Goal: Task Accomplishment & Management: Manage account settings

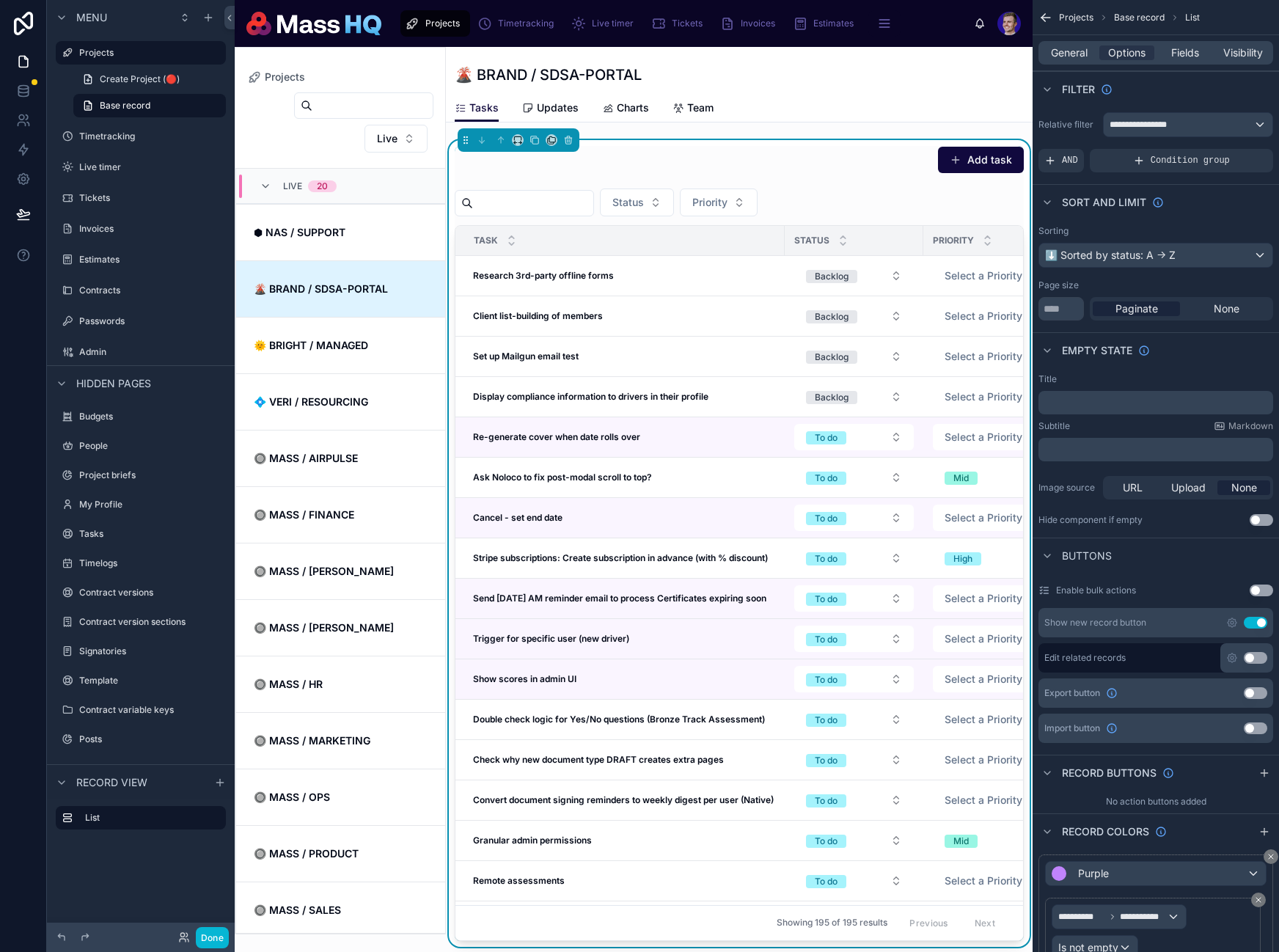
scroll to position [106, 0]
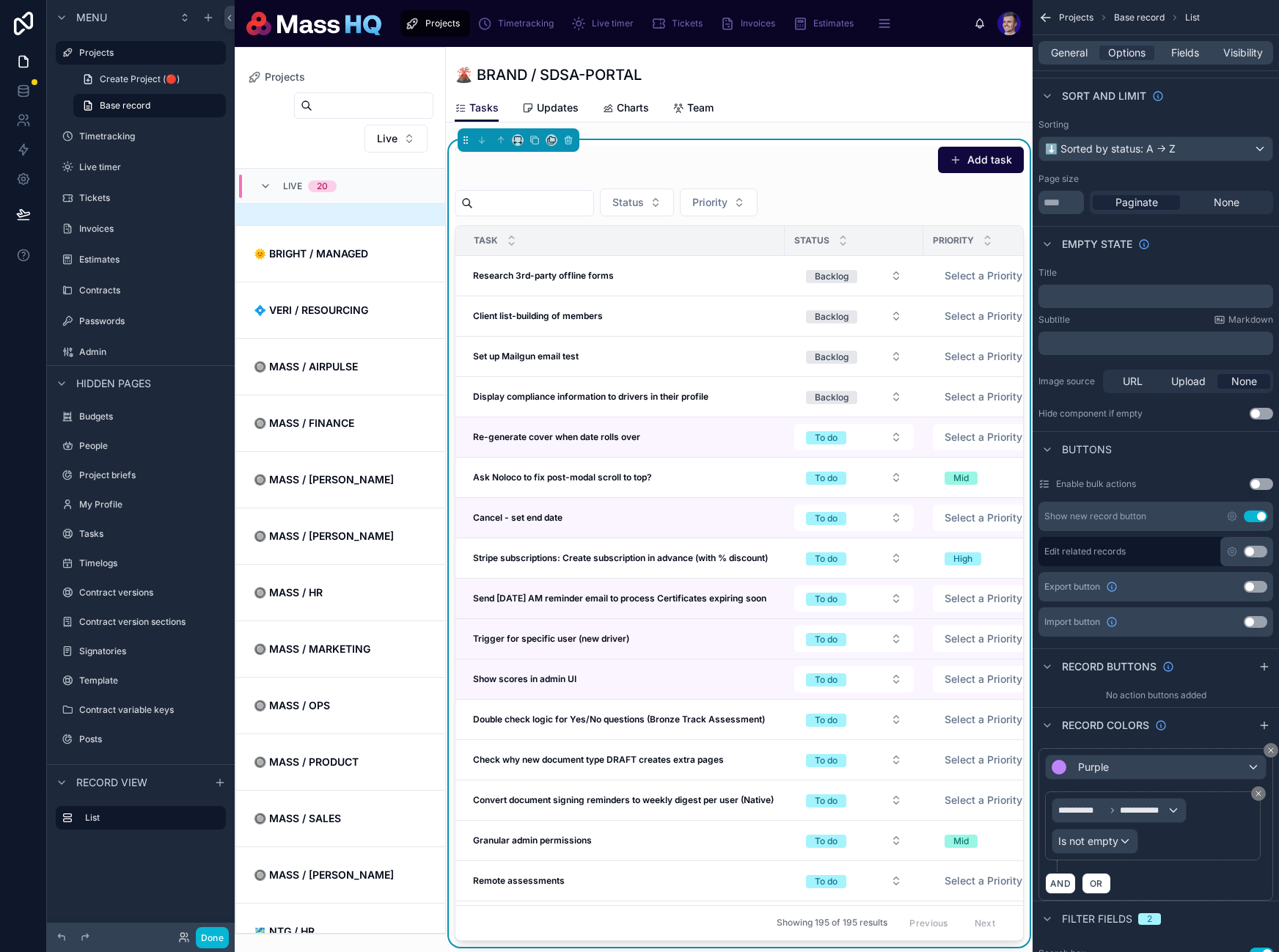
click at [987, 191] on div "Status Priority" at bounding box center [739, 202] width 570 height 28
click at [972, 173] on div "Add task" at bounding box center [969, 159] width 110 height 28
click at [972, 167] on button "Add task" at bounding box center [981, 159] width 86 height 26
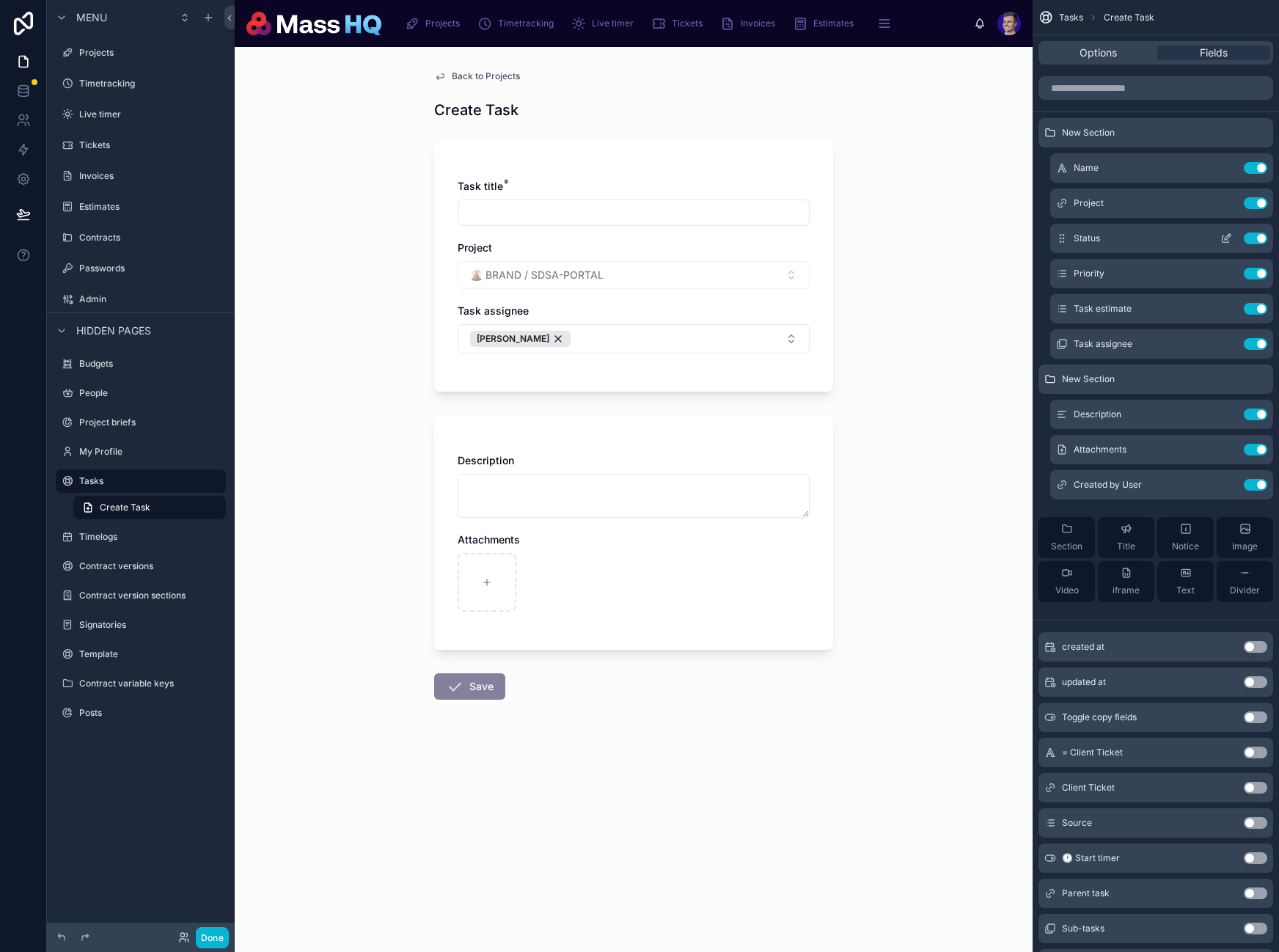
click at [1229, 237] on icon "scrollable content" at bounding box center [1226, 238] width 12 height 12
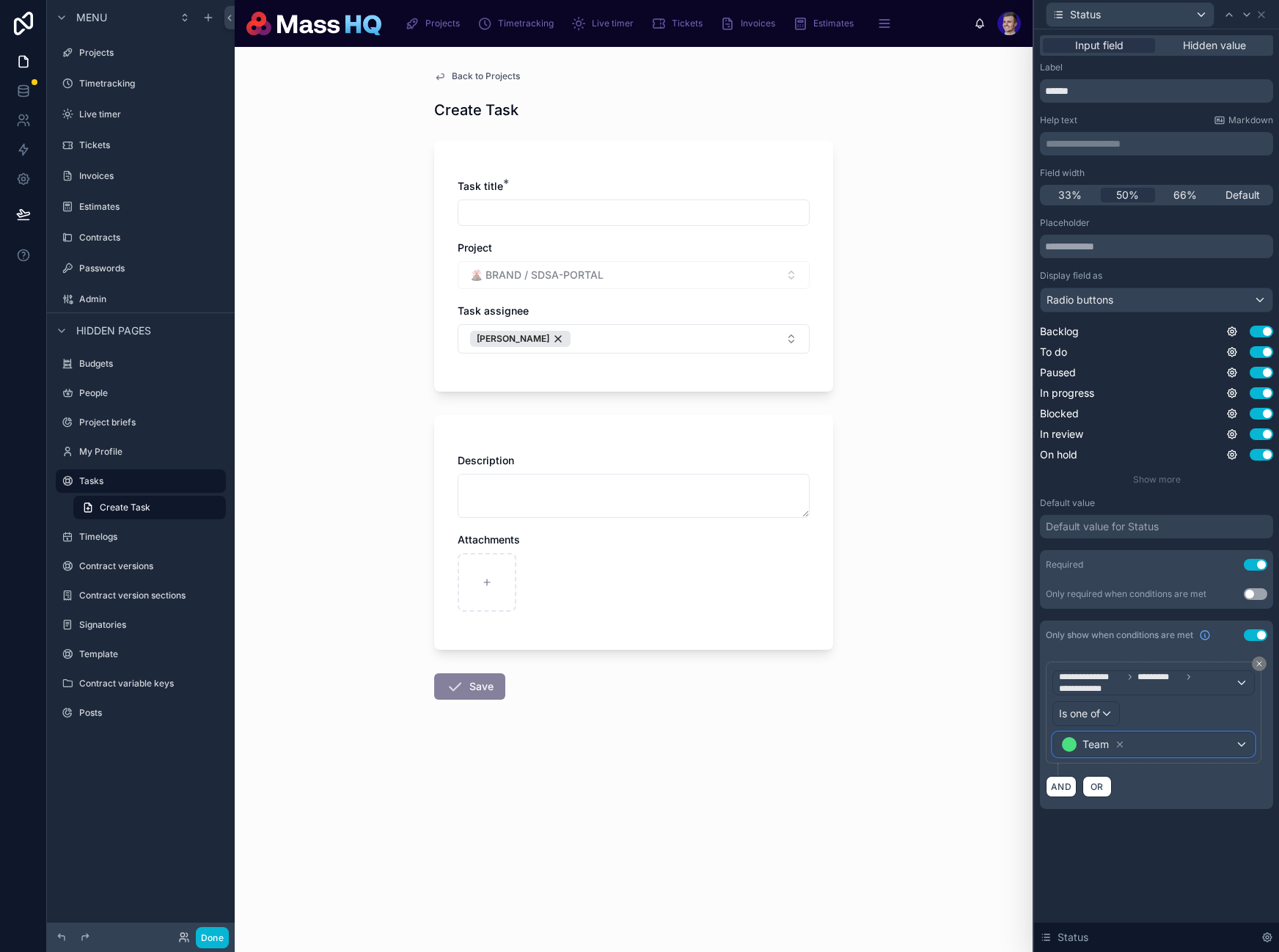
click at [1185, 736] on div "Team" at bounding box center [1154, 744] width 201 height 23
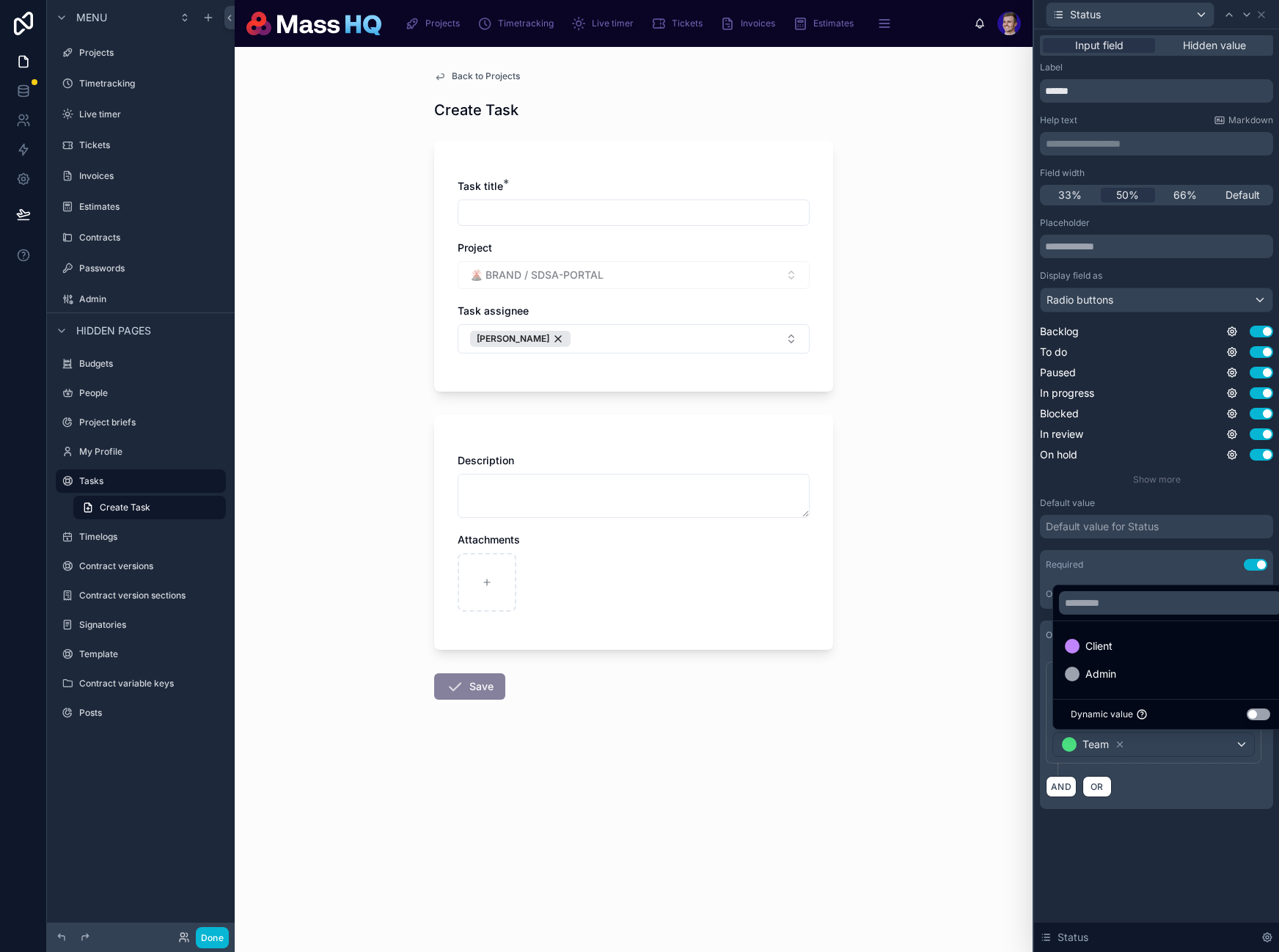
click at [1188, 785] on div at bounding box center [1156, 476] width 245 height 952
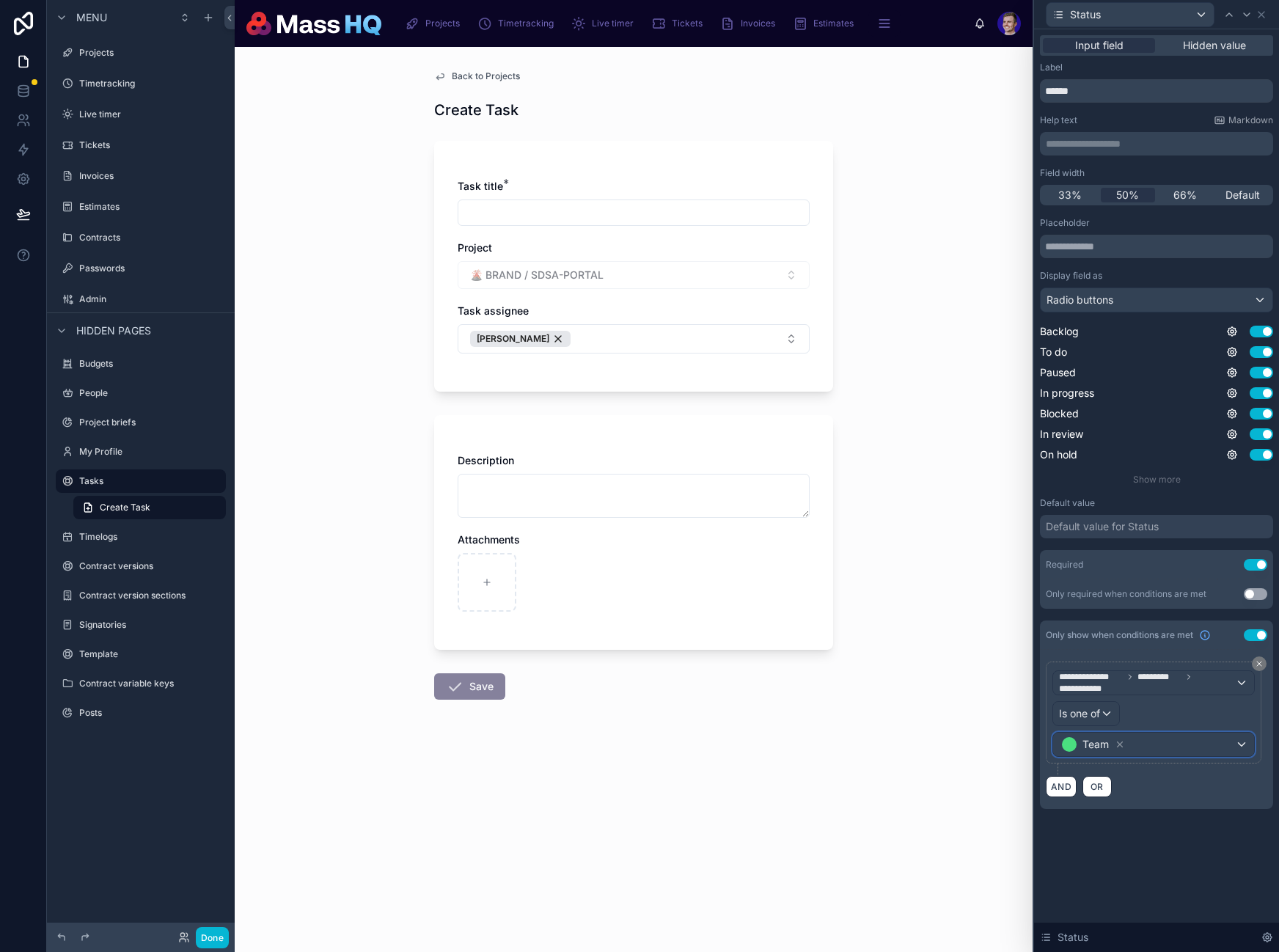
click at [1167, 747] on div "Team" at bounding box center [1154, 744] width 201 height 23
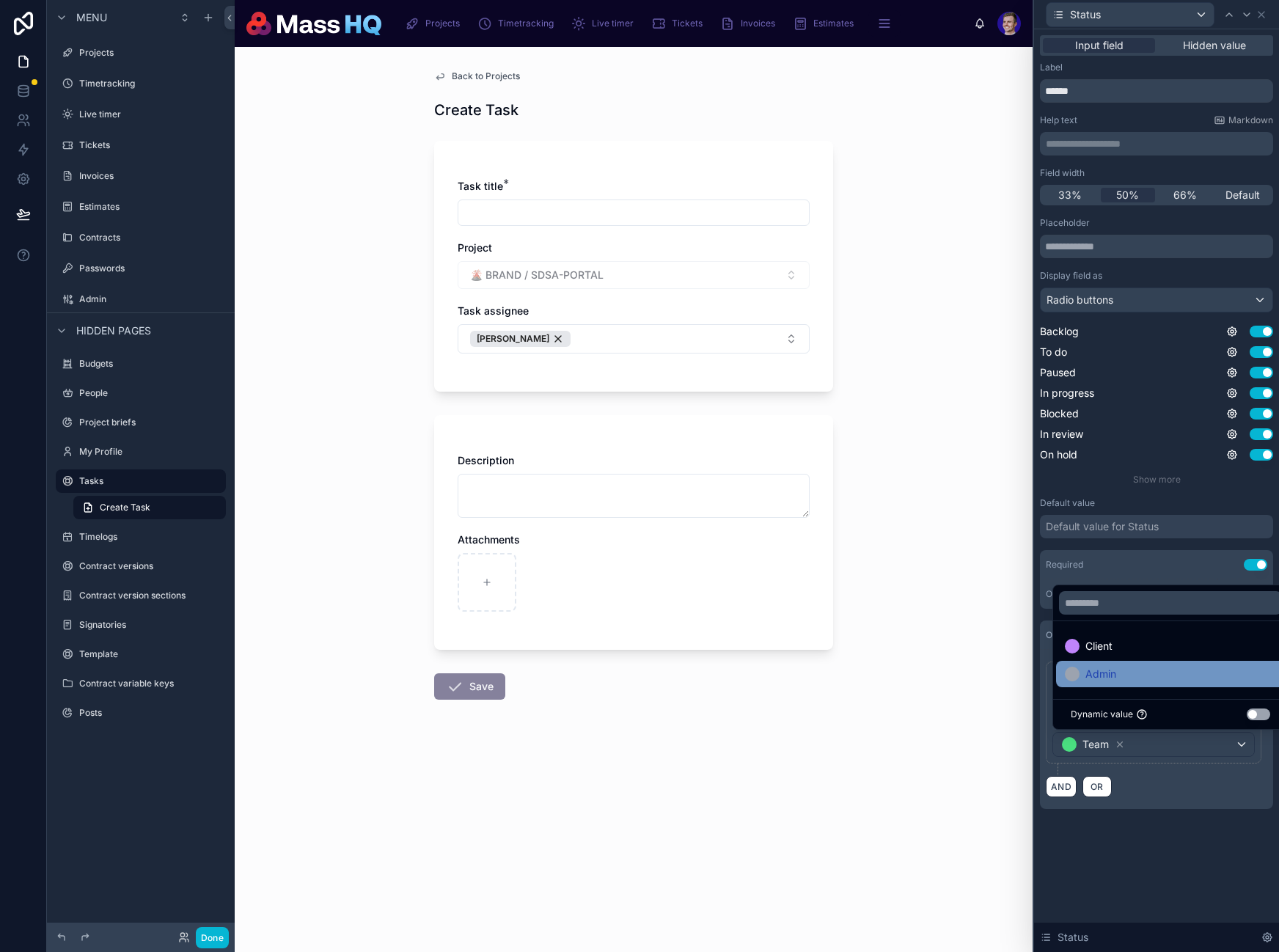
click at [1106, 673] on span "Admin" at bounding box center [1100, 674] width 31 height 17
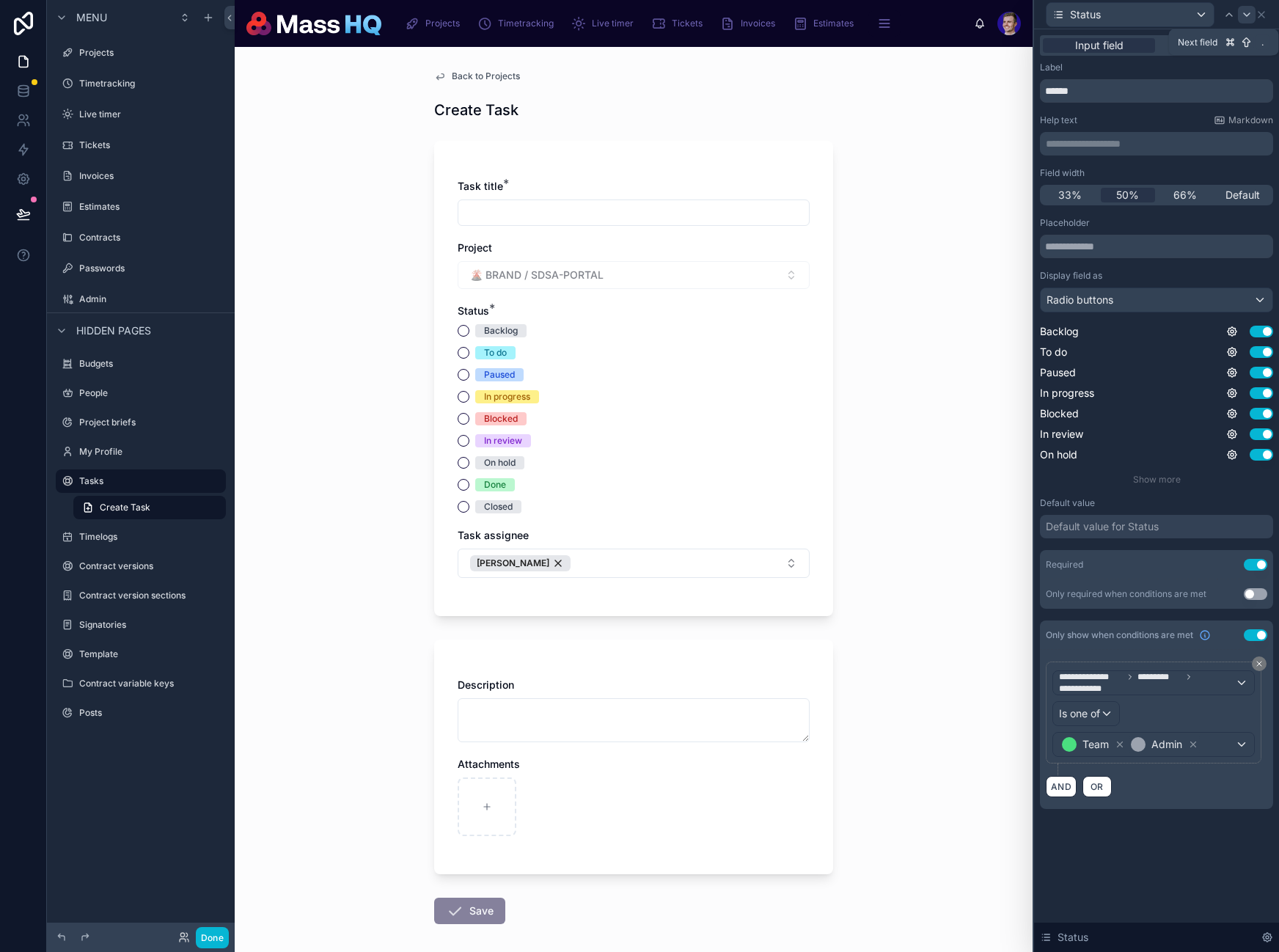
click at [1247, 15] on icon at bounding box center [1246, 14] width 12 height 12
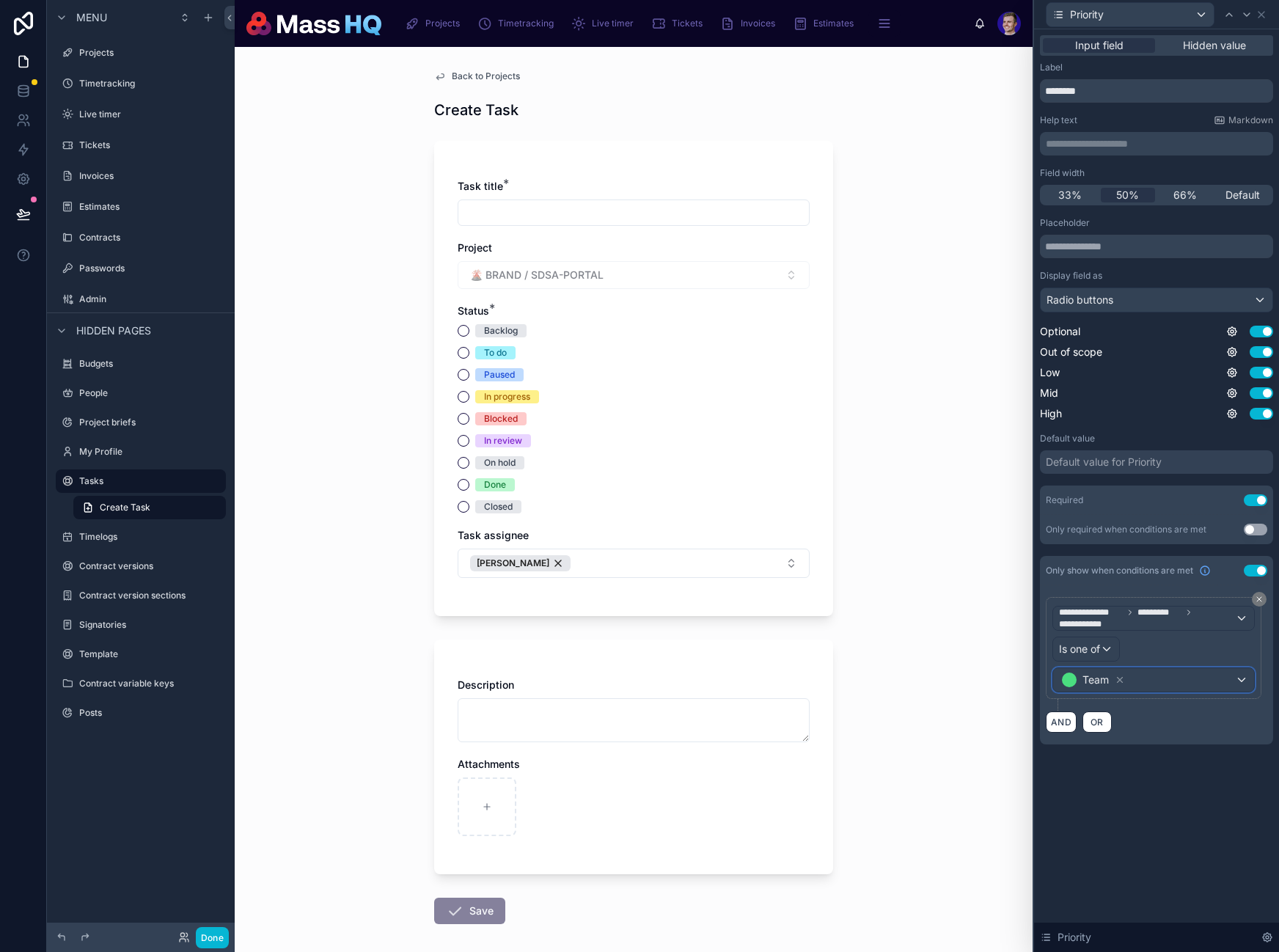
click at [1185, 683] on div "Team" at bounding box center [1154, 680] width 201 height 23
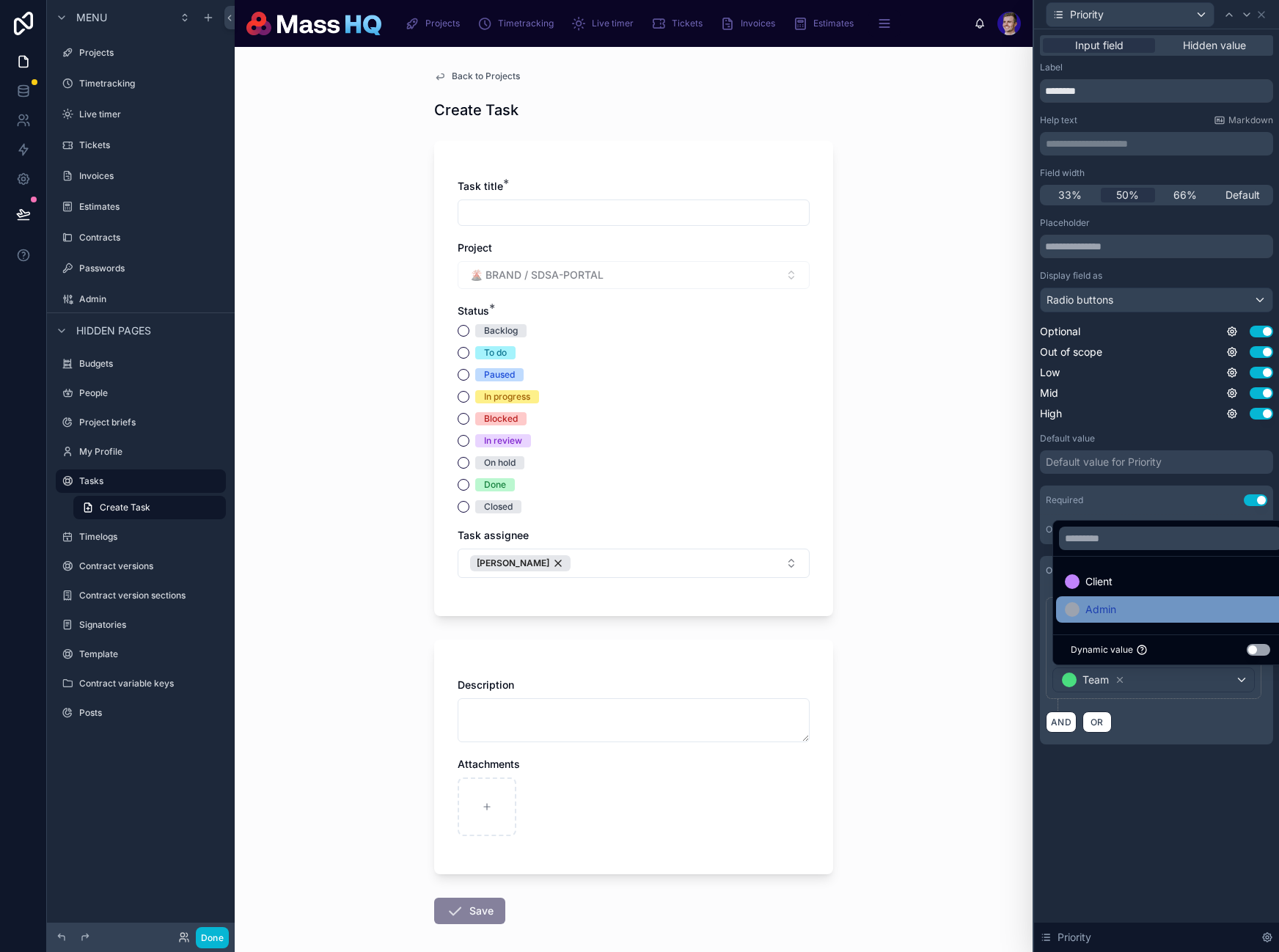
click at [1107, 607] on span "Admin" at bounding box center [1100, 609] width 31 height 17
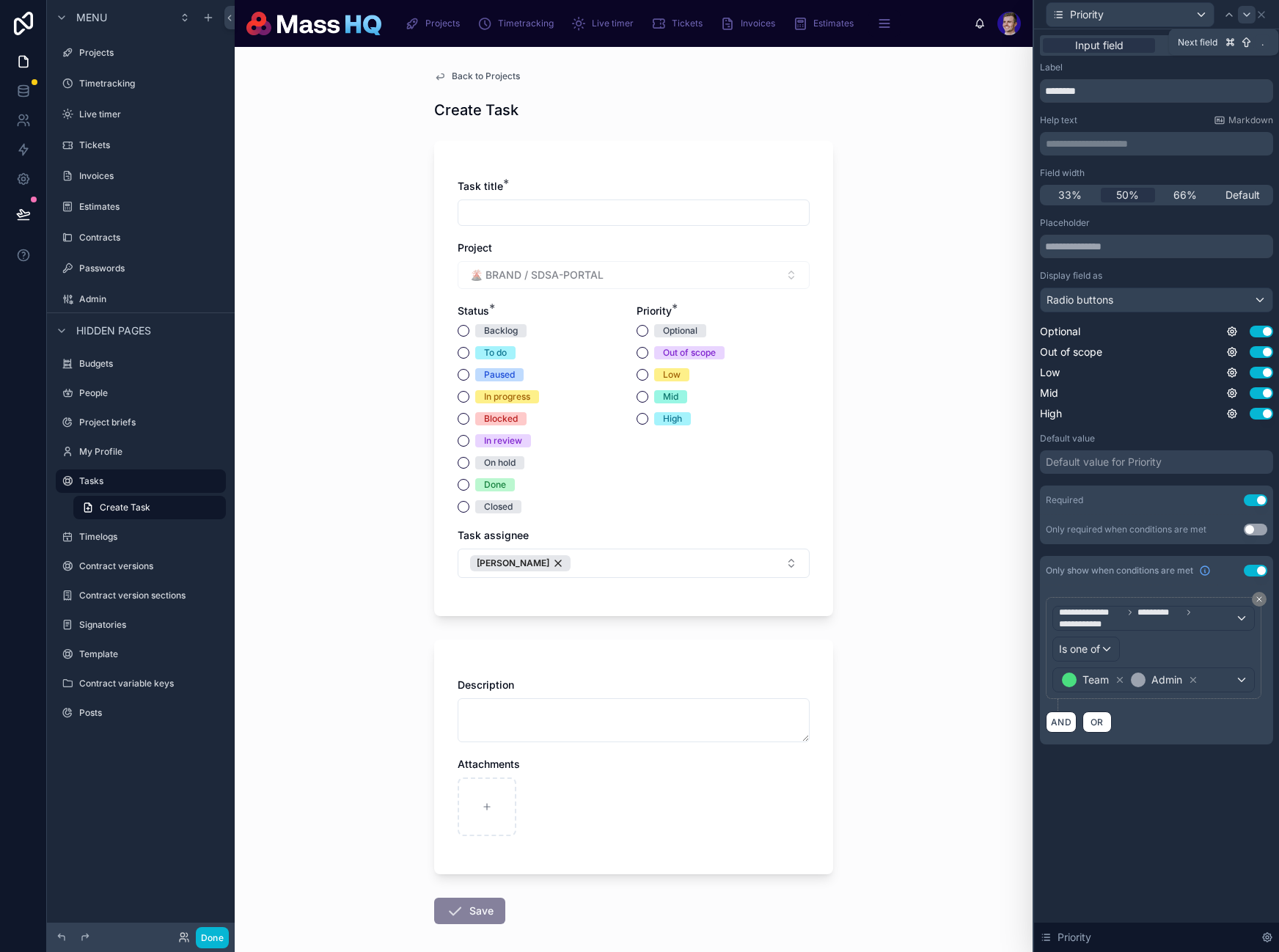
click at [1245, 11] on icon at bounding box center [1246, 14] width 12 height 12
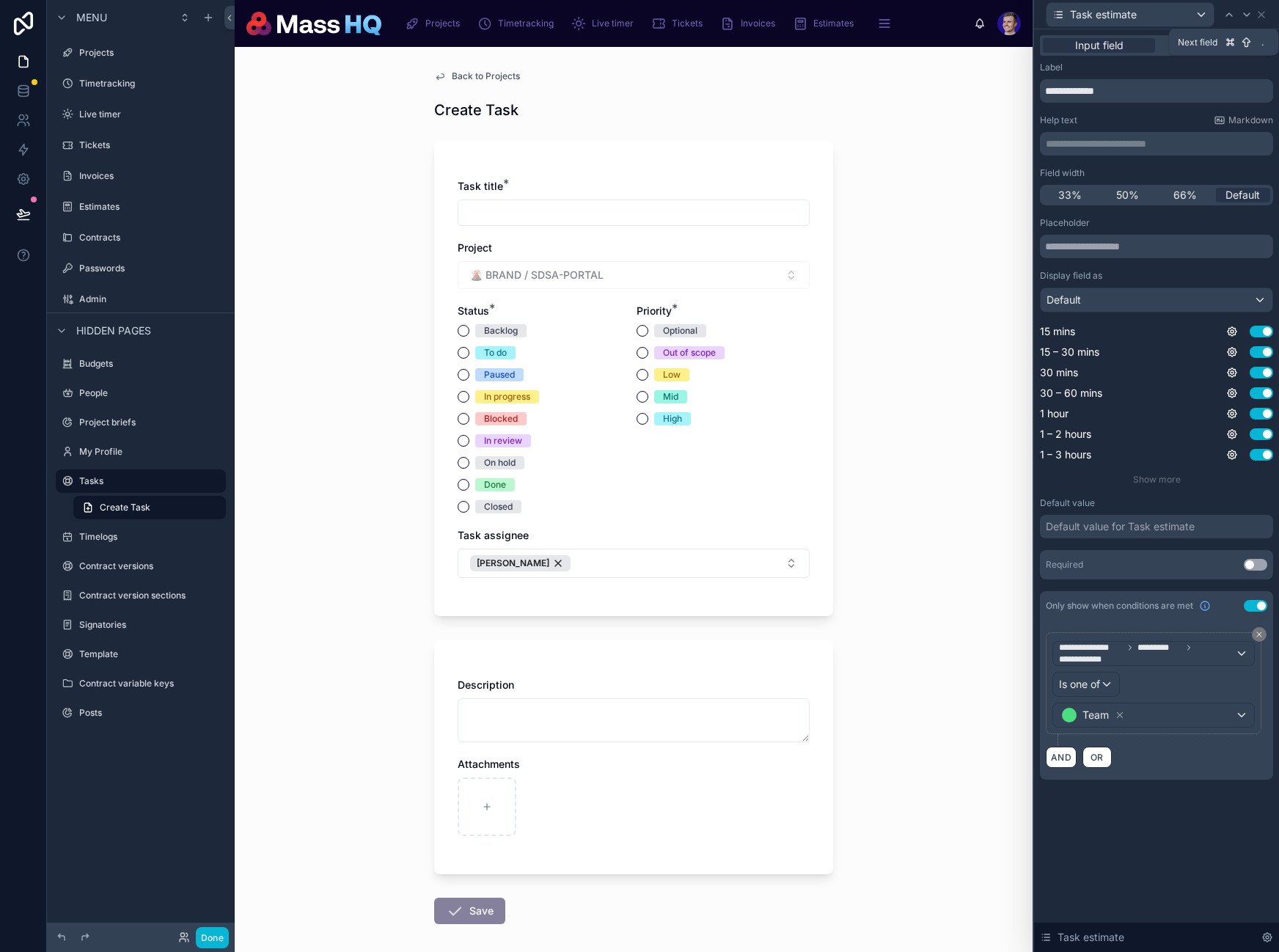
click at [1245, 11] on icon at bounding box center [1246, 14] width 12 height 12
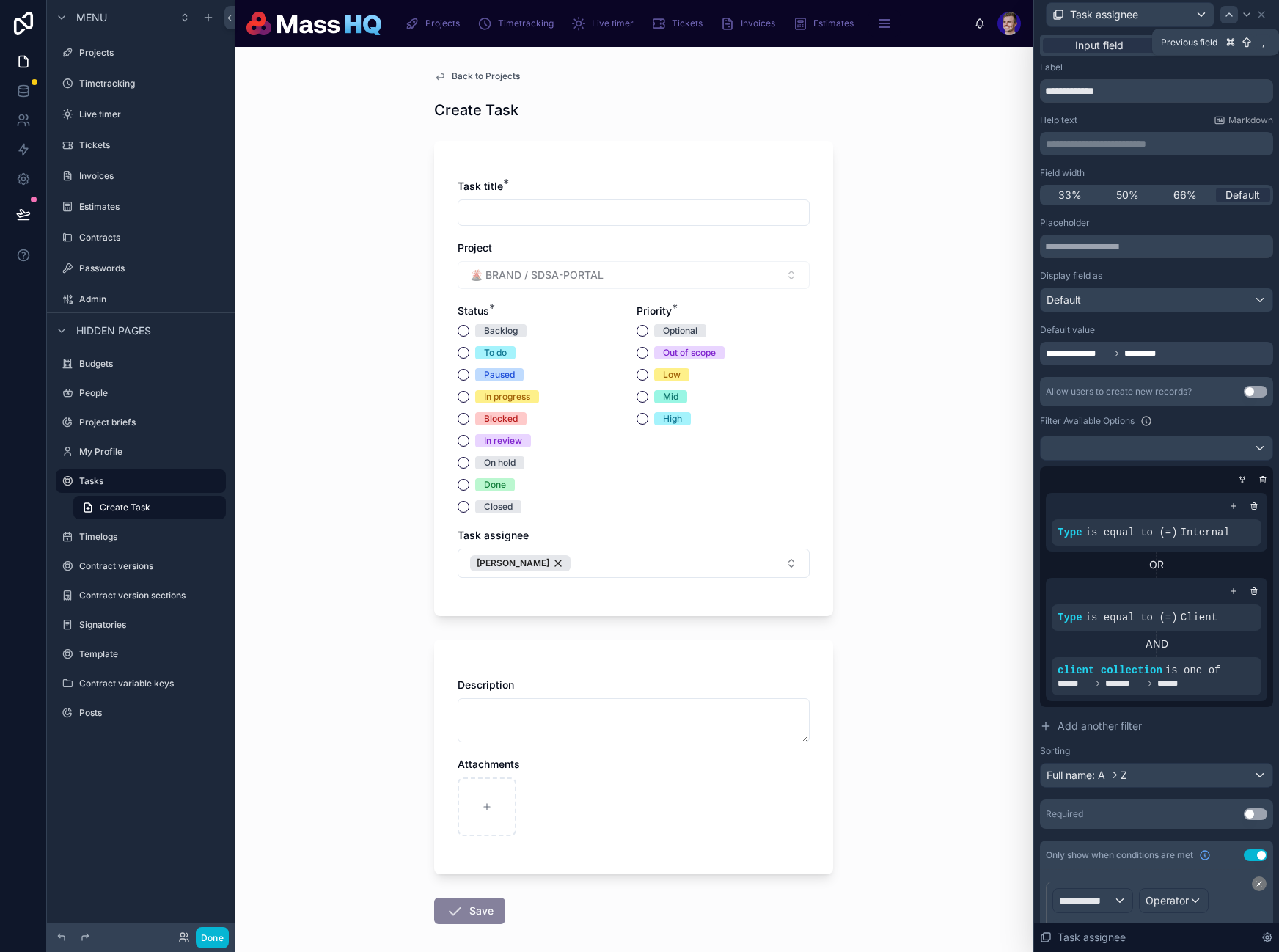
click at [1230, 13] on icon at bounding box center [1229, 14] width 12 height 12
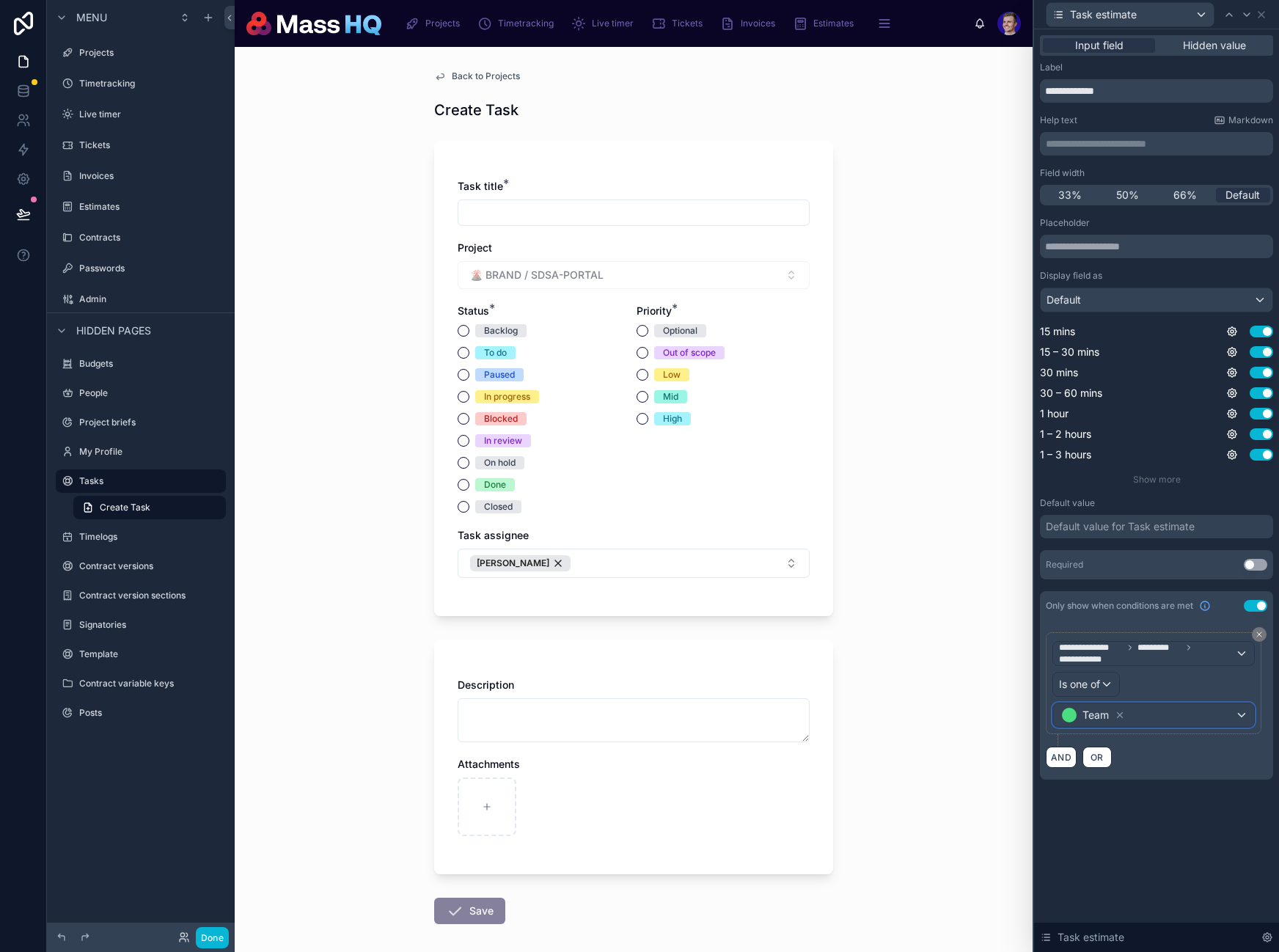
click at [1215, 713] on div "Team" at bounding box center [1154, 715] width 201 height 23
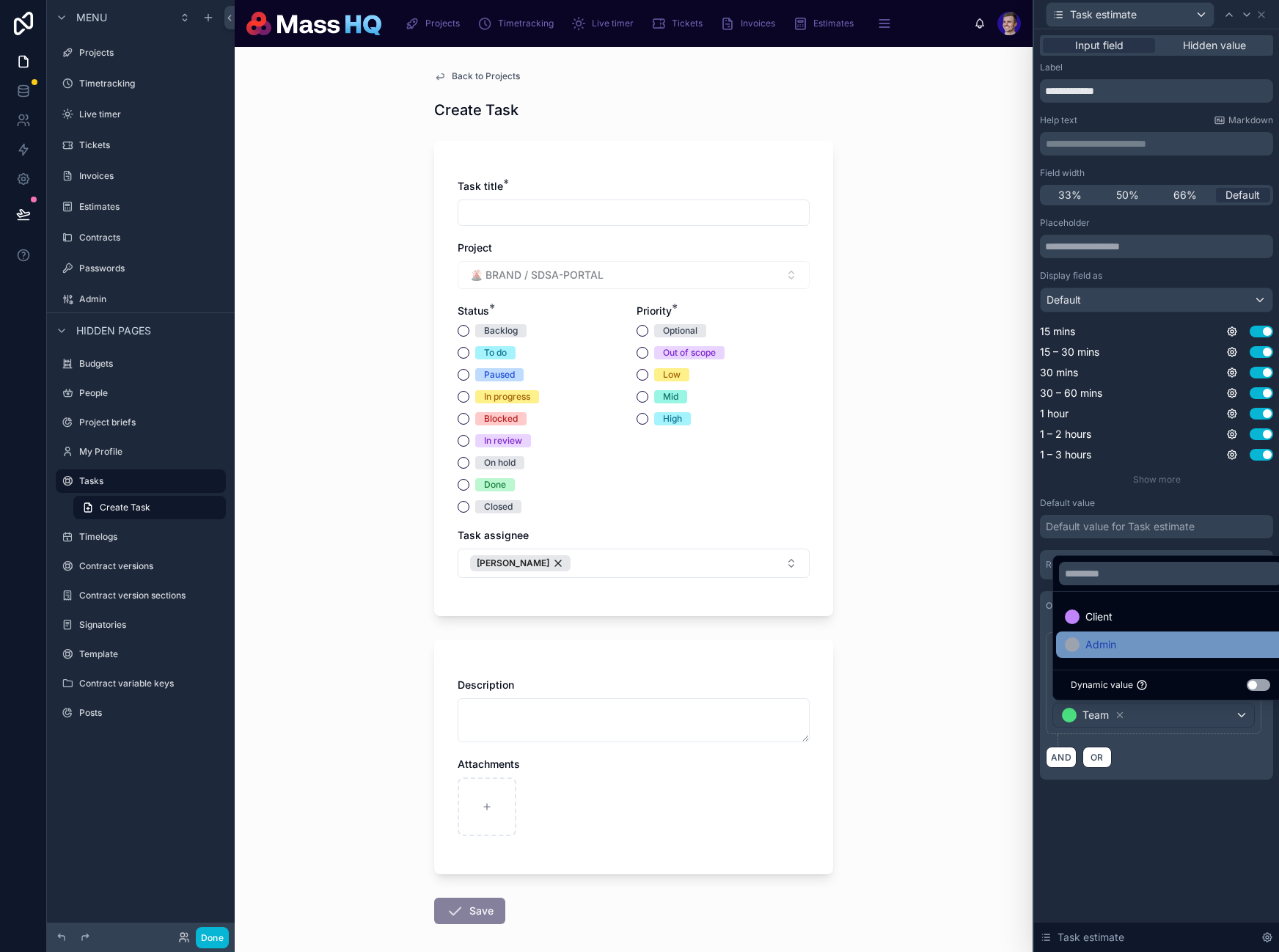
click at [1111, 647] on span "Admin" at bounding box center [1100, 645] width 31 height 17
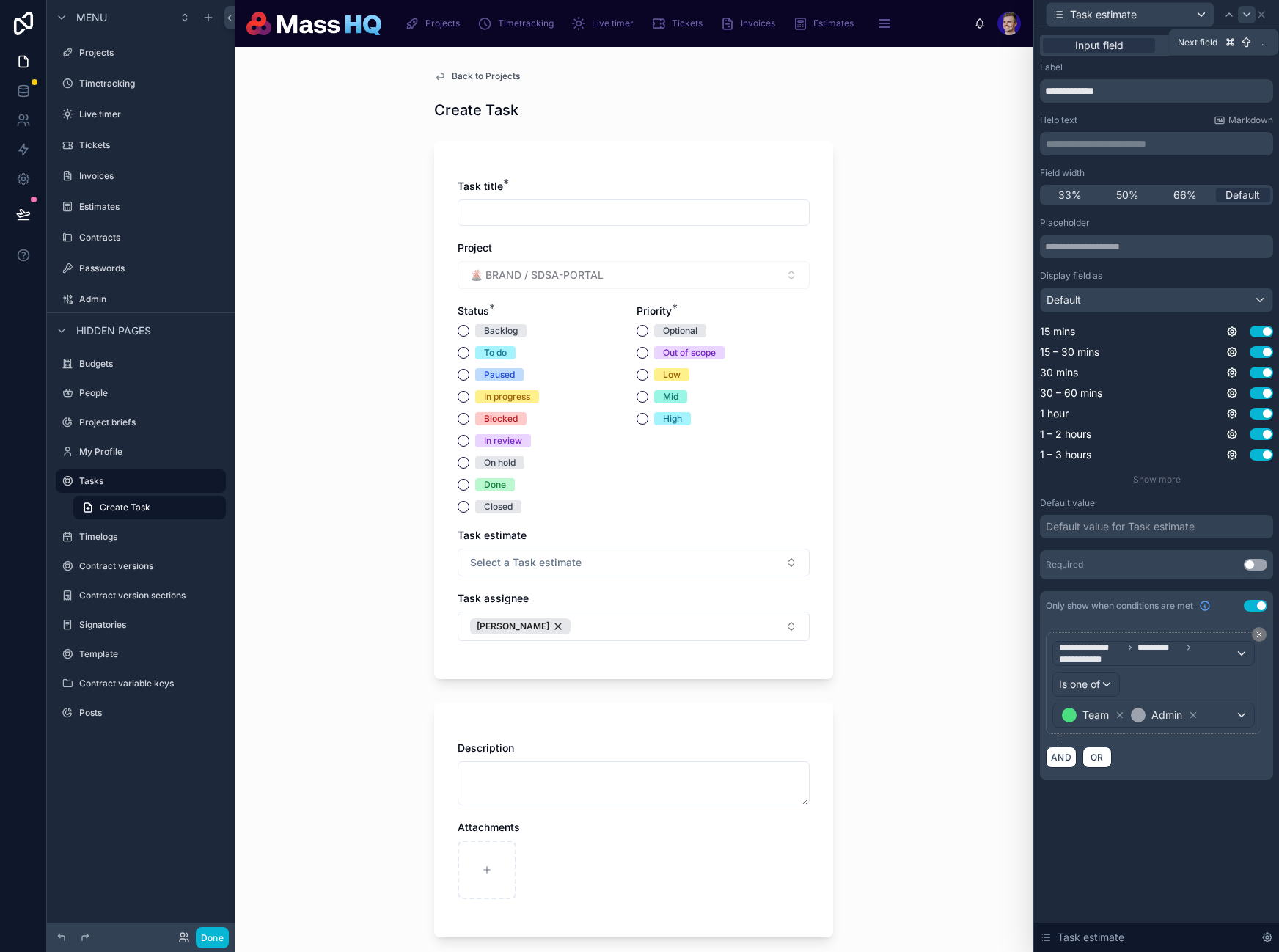
click at [1246, 15] on icon at bounding box center [1246, 14] width 6 height 3
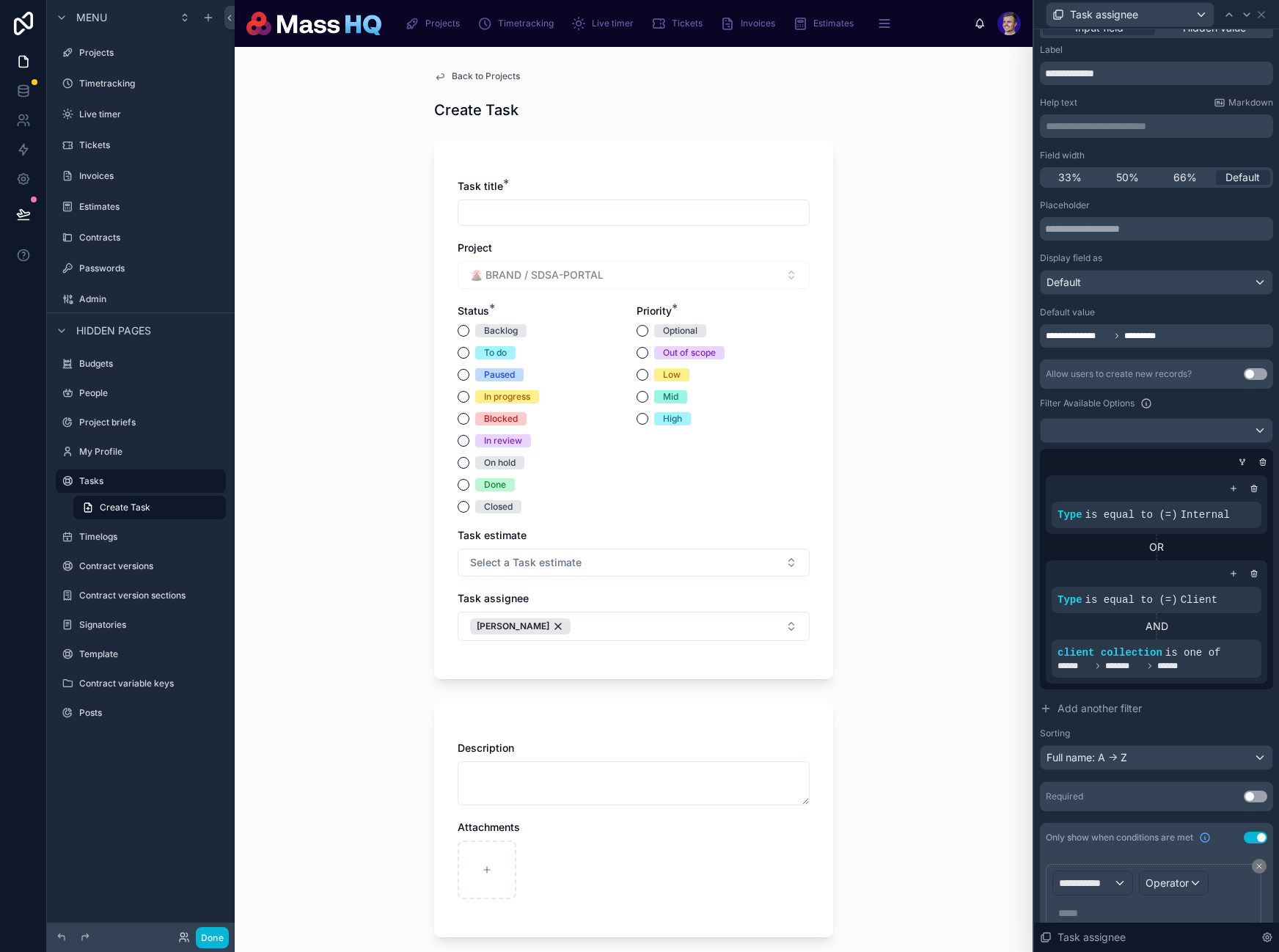
scroll to position [78, 0]
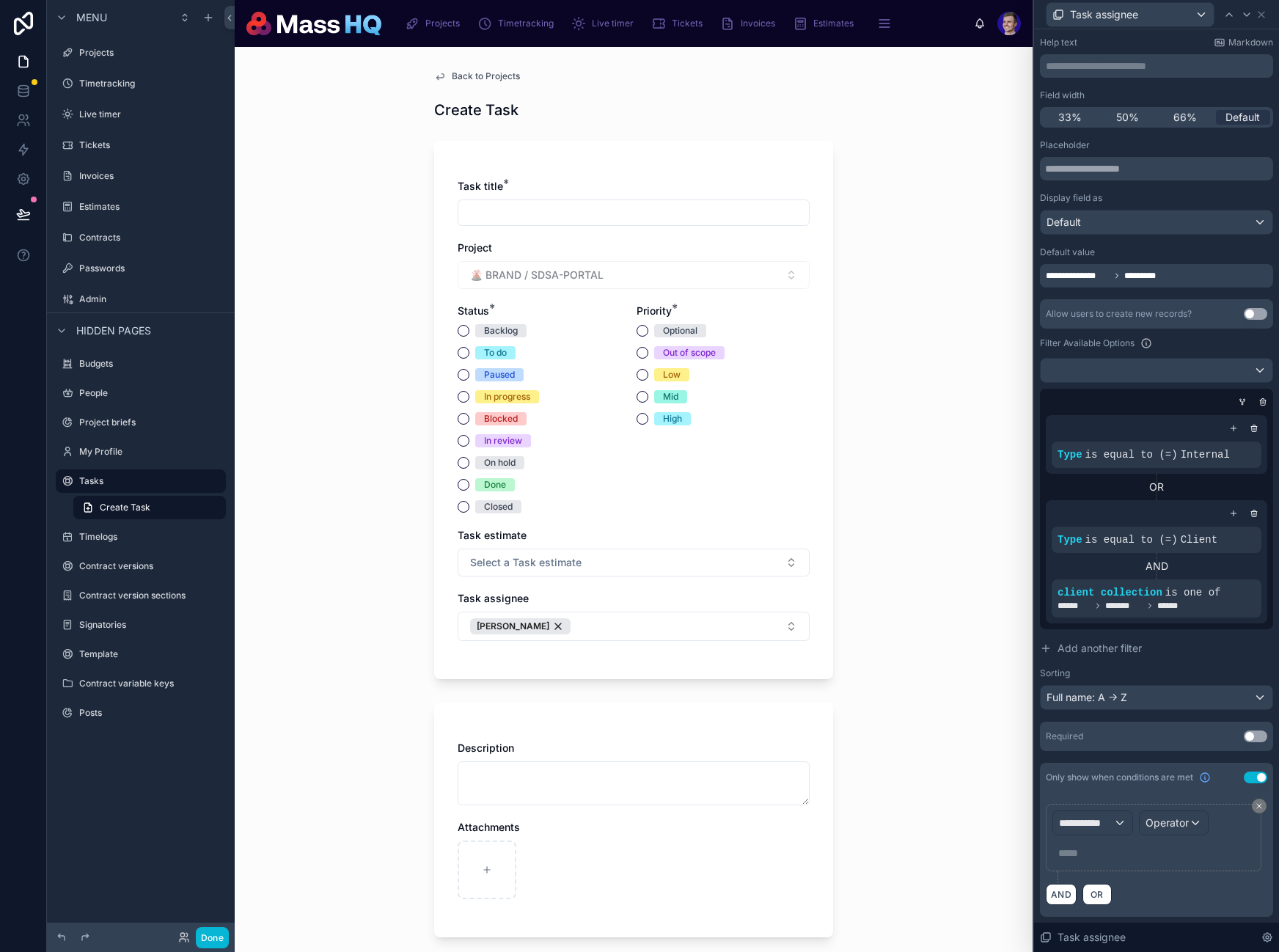
click at [1096, 849] on p "***** ﻿" at bounding box center [1154, 853] width 194 height 14
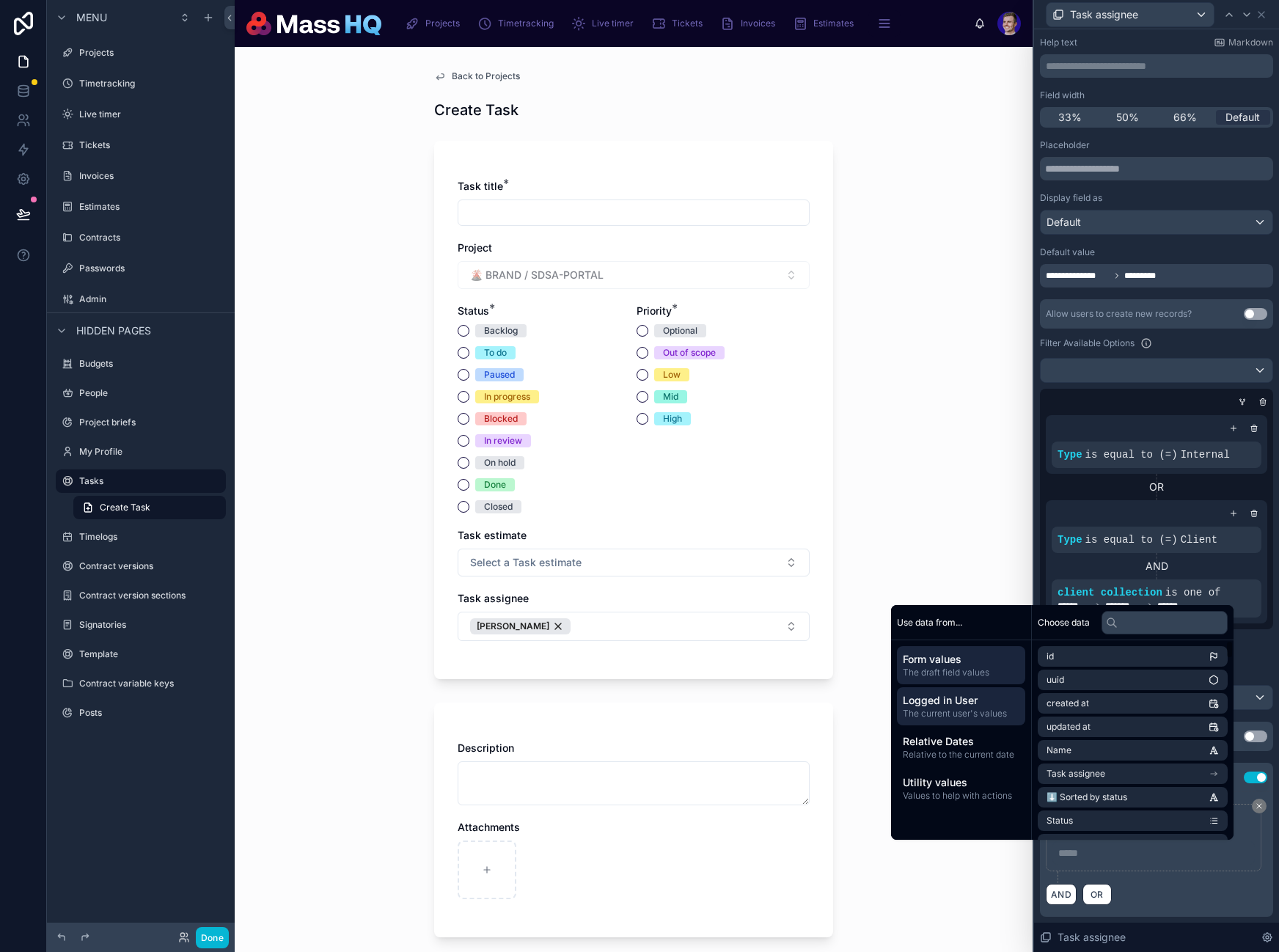
click at [935, 704] on span "Logged in User" at bounding box center [960, 700] width 117 height 14
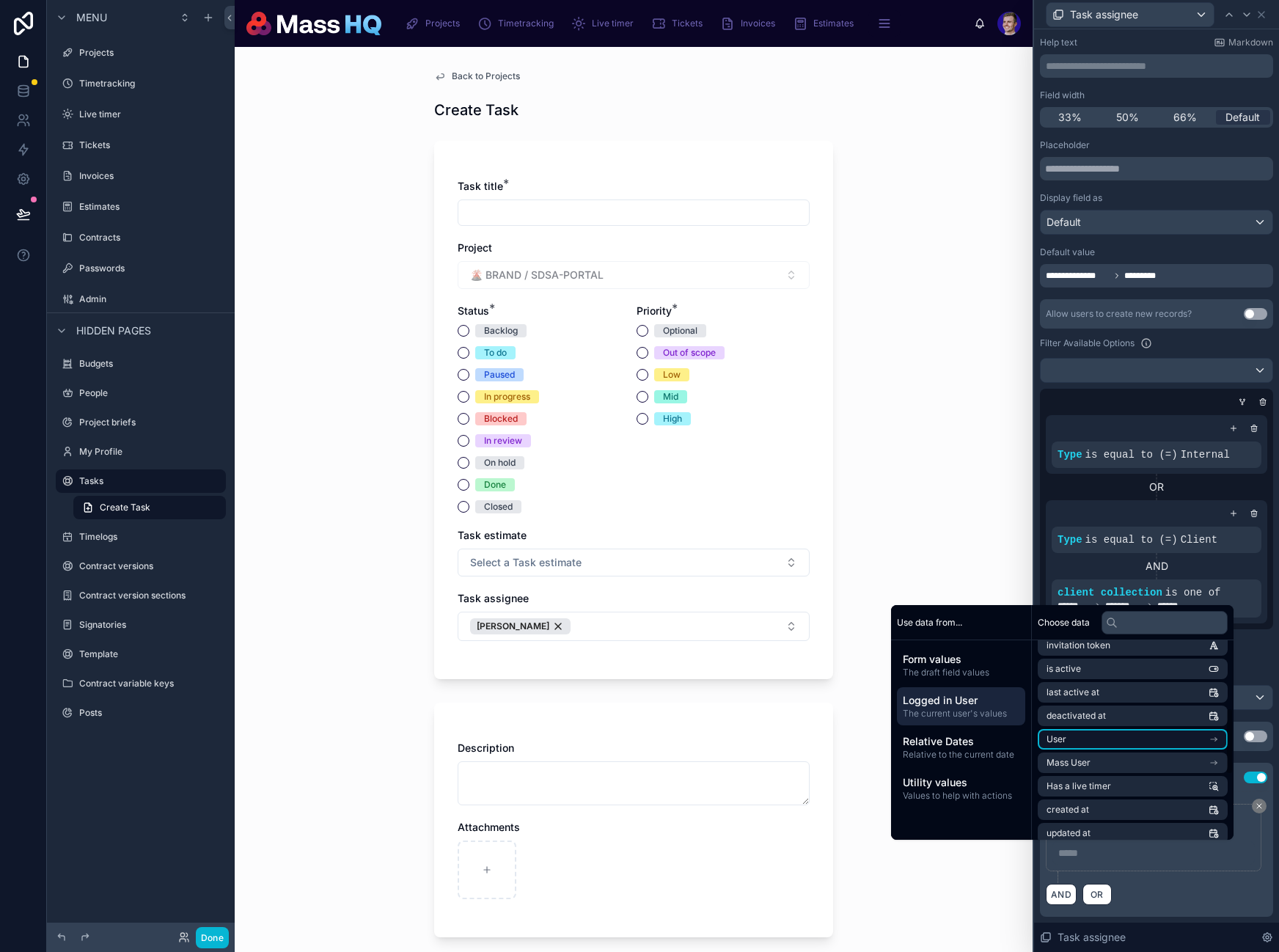
scroll to position [201, 0]
click at [1122, 759] on li "Mass User" at bounding box center [1132, 760] width 190 height 20
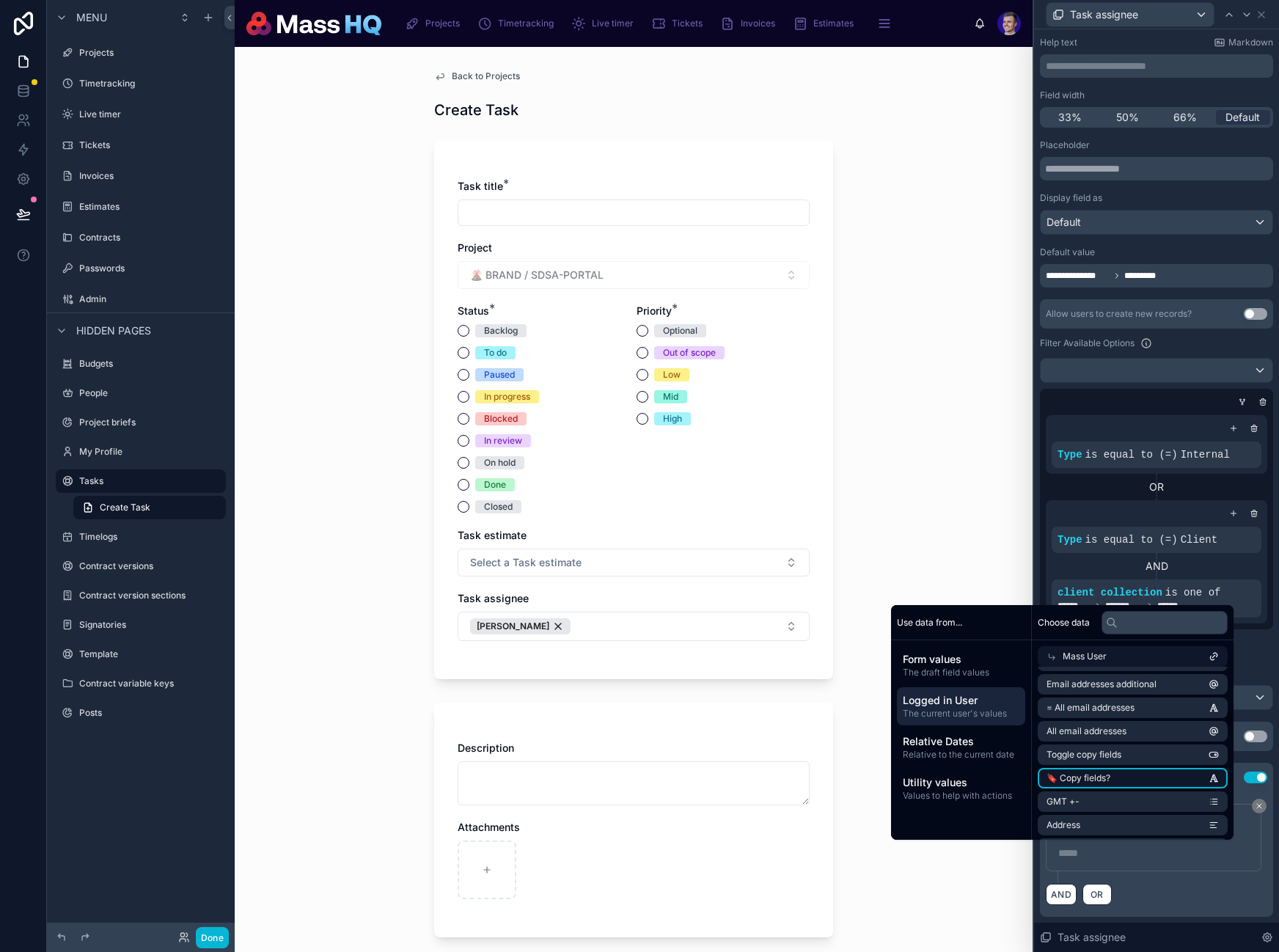
scroll to position [503, 0]
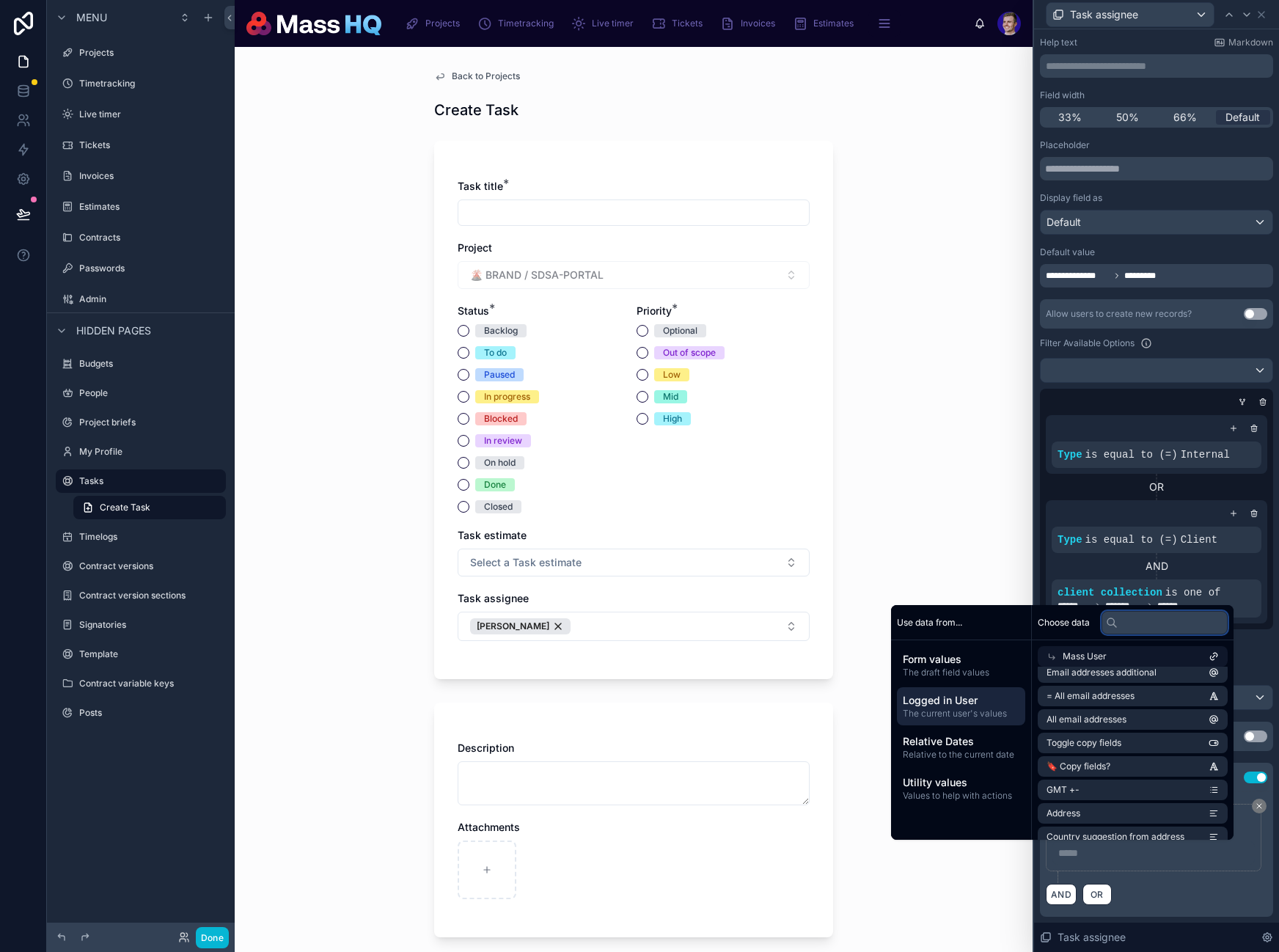
click at [1130, 623] on input "text" at bounding box center [1164, 623] width 126 height 23
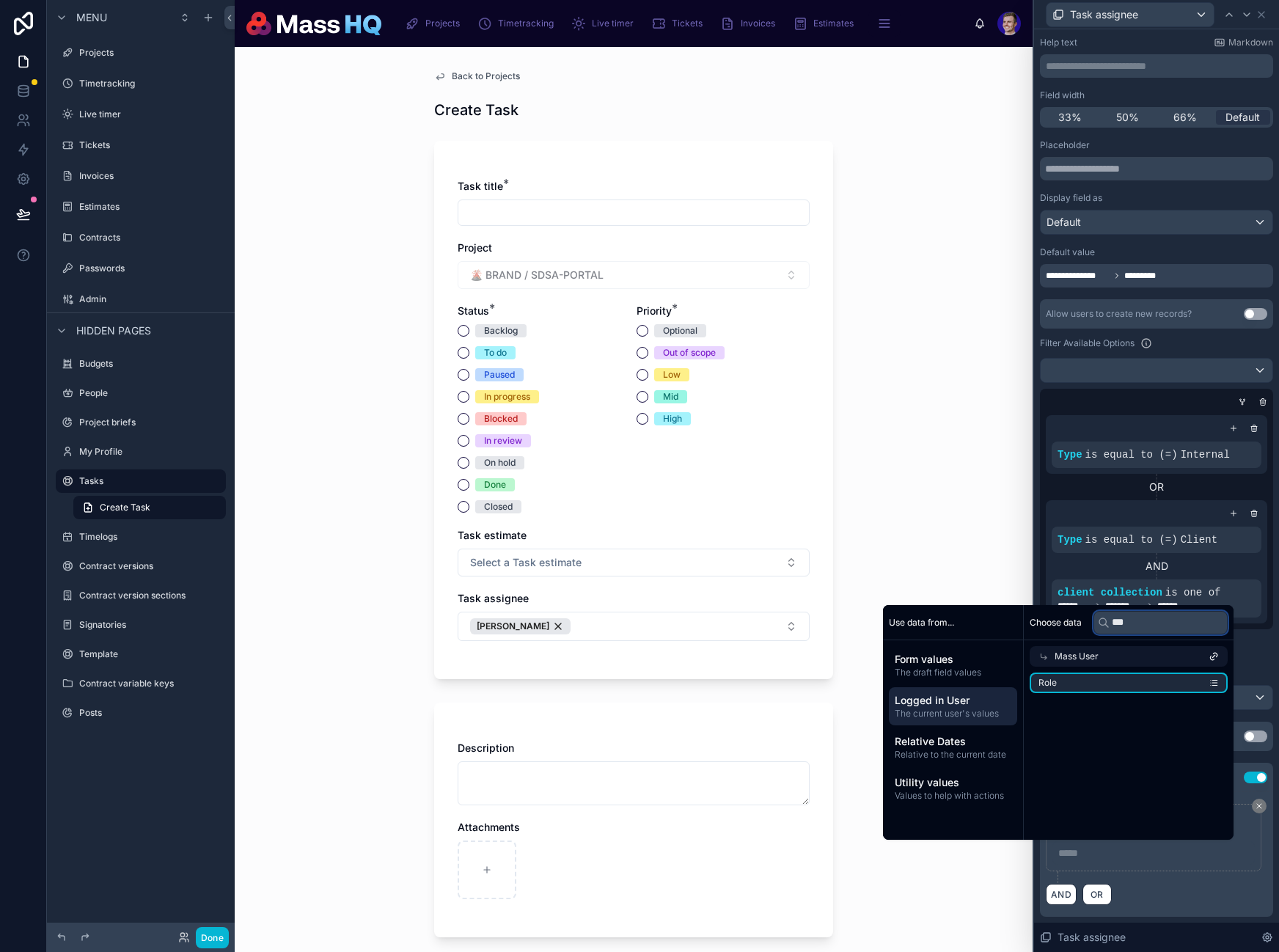
scroll to position [0, 0]
type input "****"
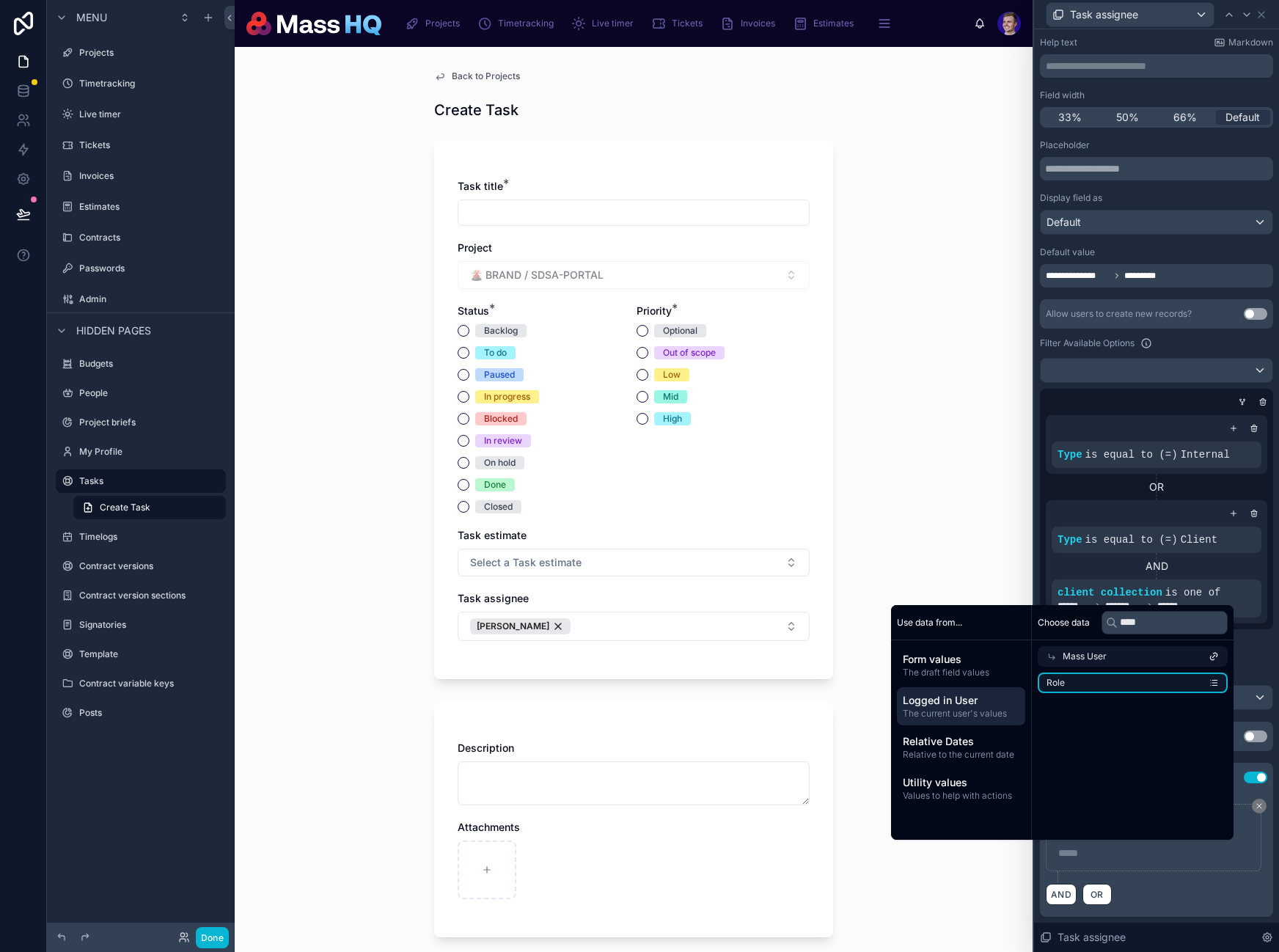
click at [1111, 675] on li "Role" at bounding box center [1132, 683] width 190 height 20
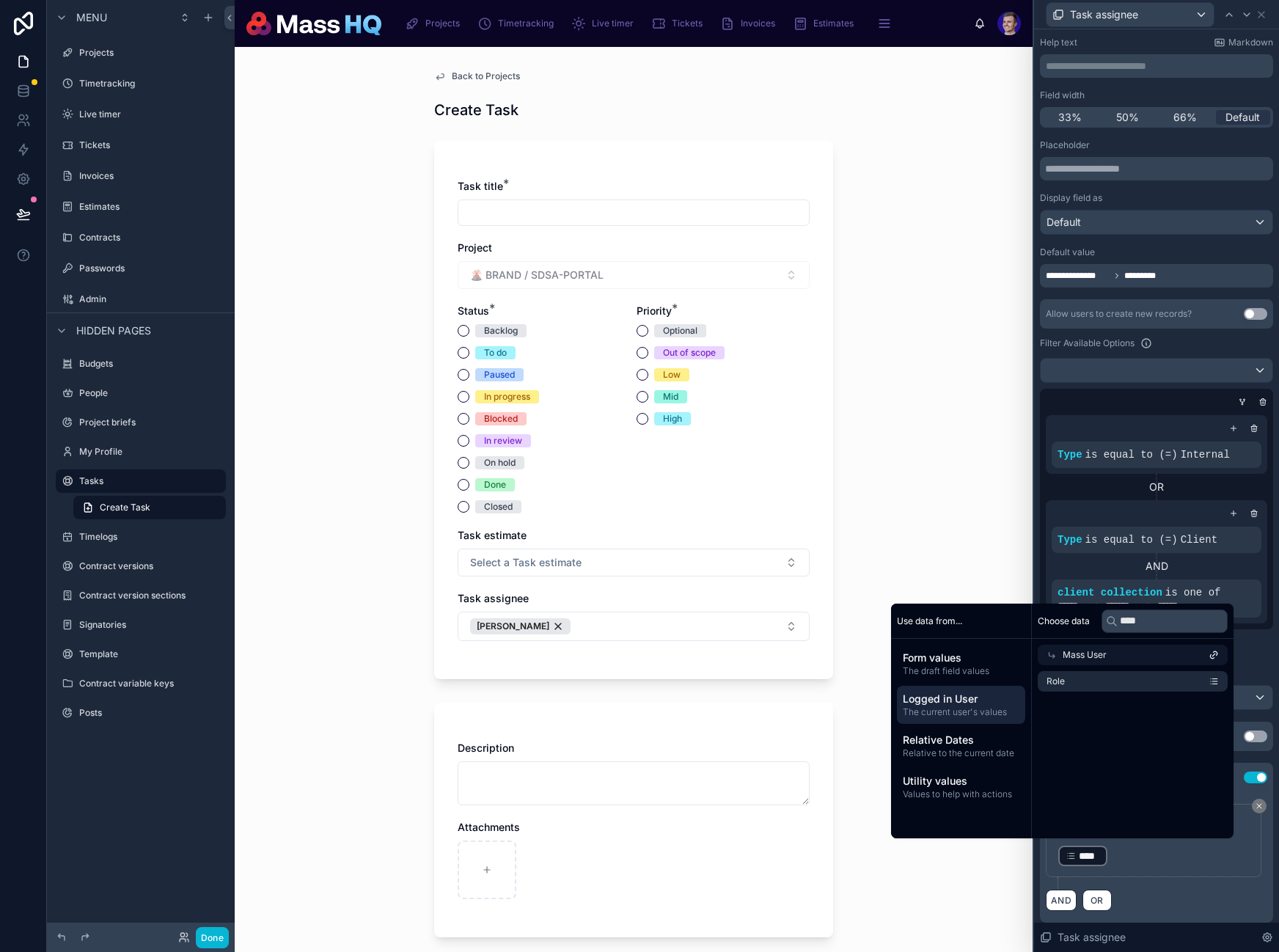
click at [1182, 881] on div "**********" at bounding box center [1155, 847] width 221 height 85
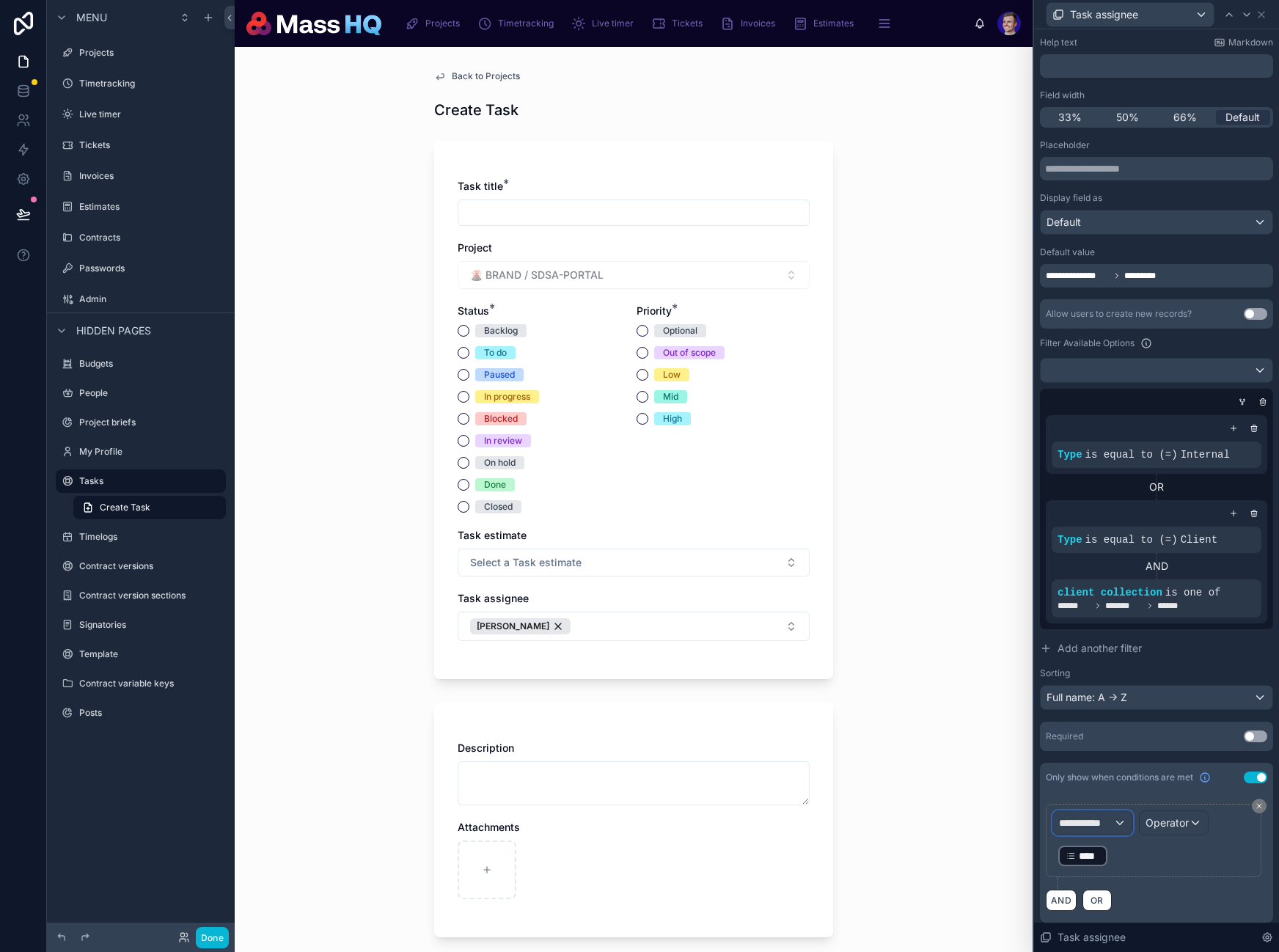
click at [1065, 817] on span "**********" at bounding box center [1086, 823] width 54 height 14
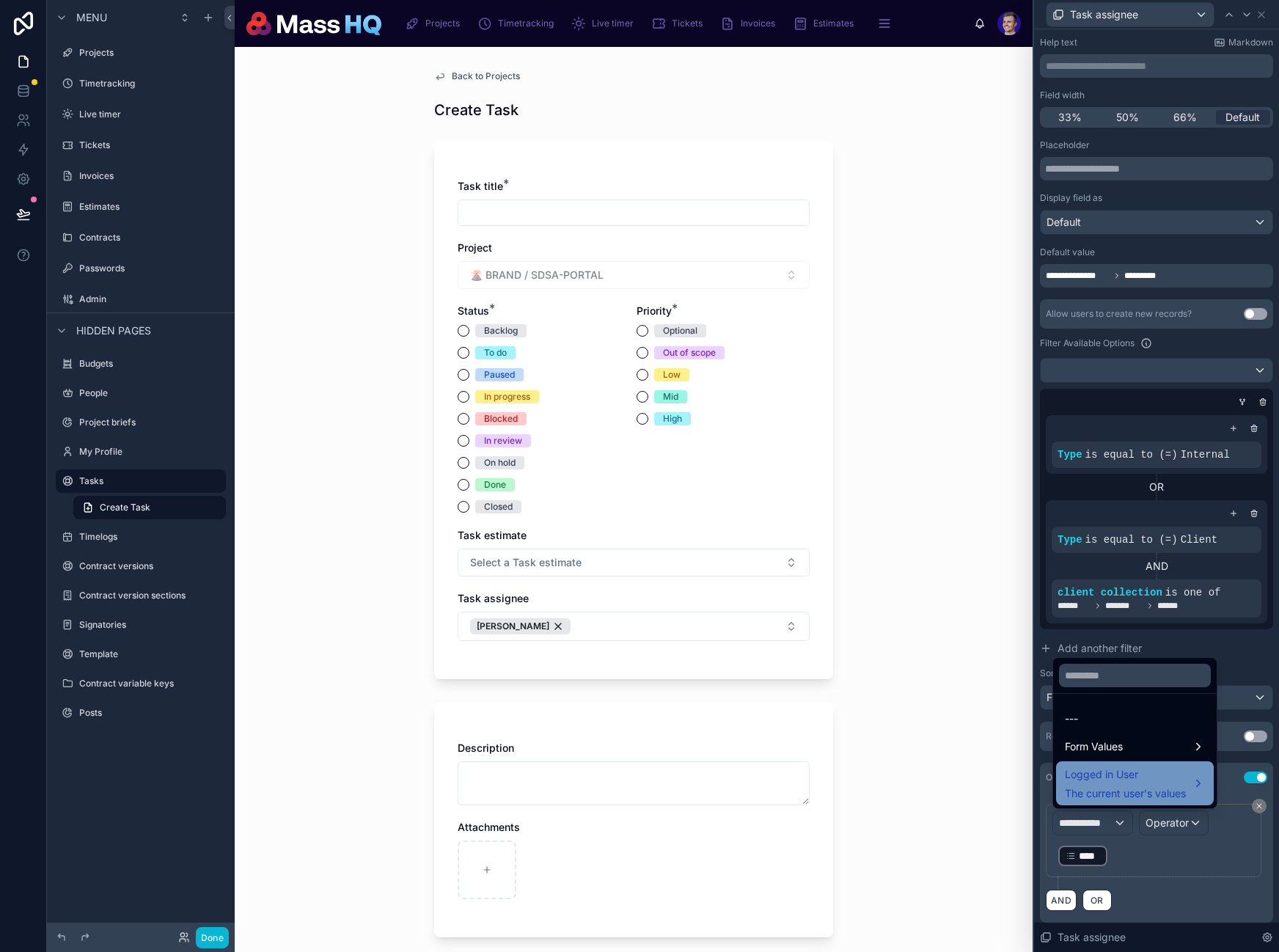
click at [1125, 783] on div "Logged in User The current user's values" at bounding box center [1125, 783] width 121 height 35
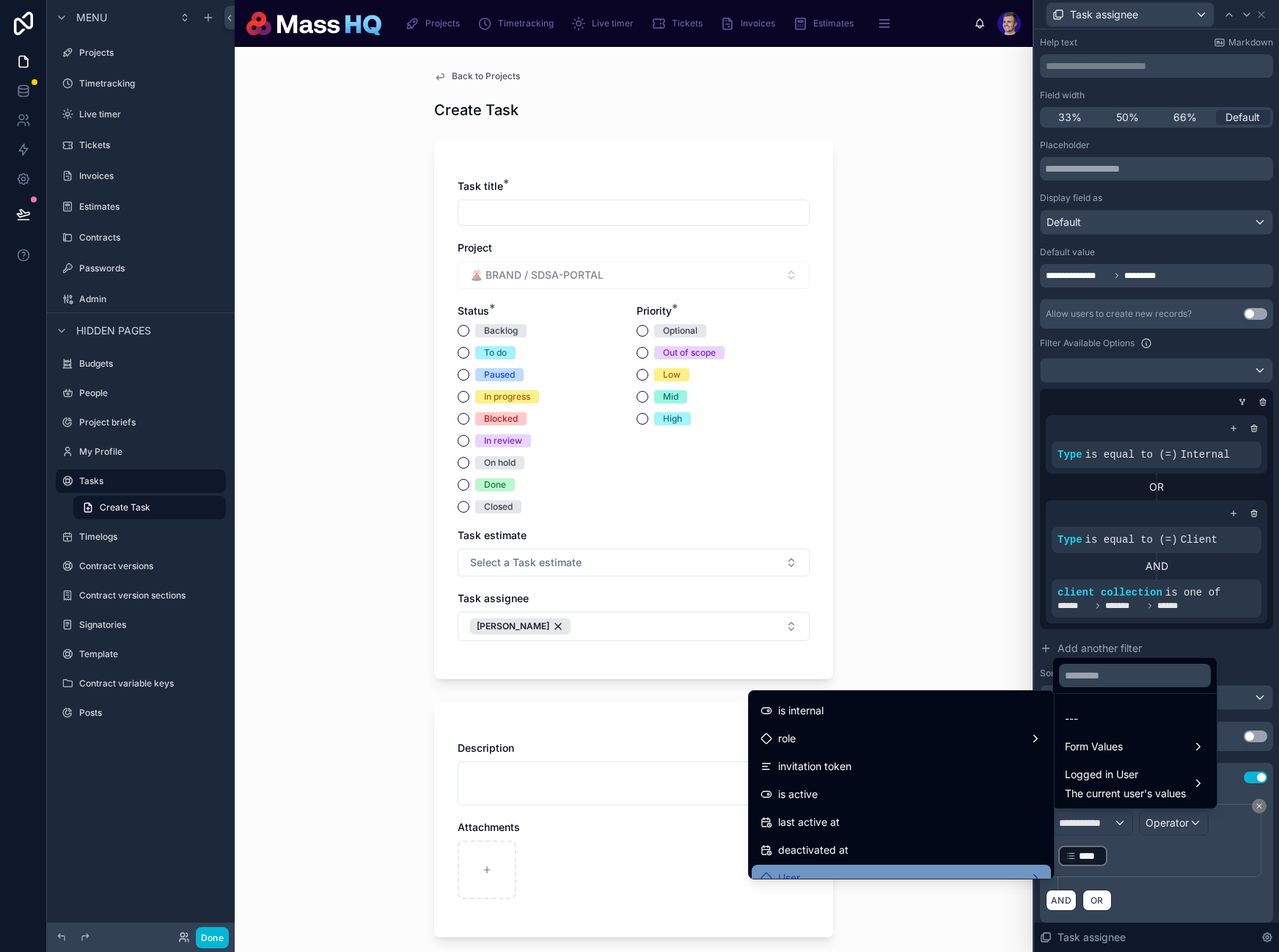
scroll to position [239, 0]
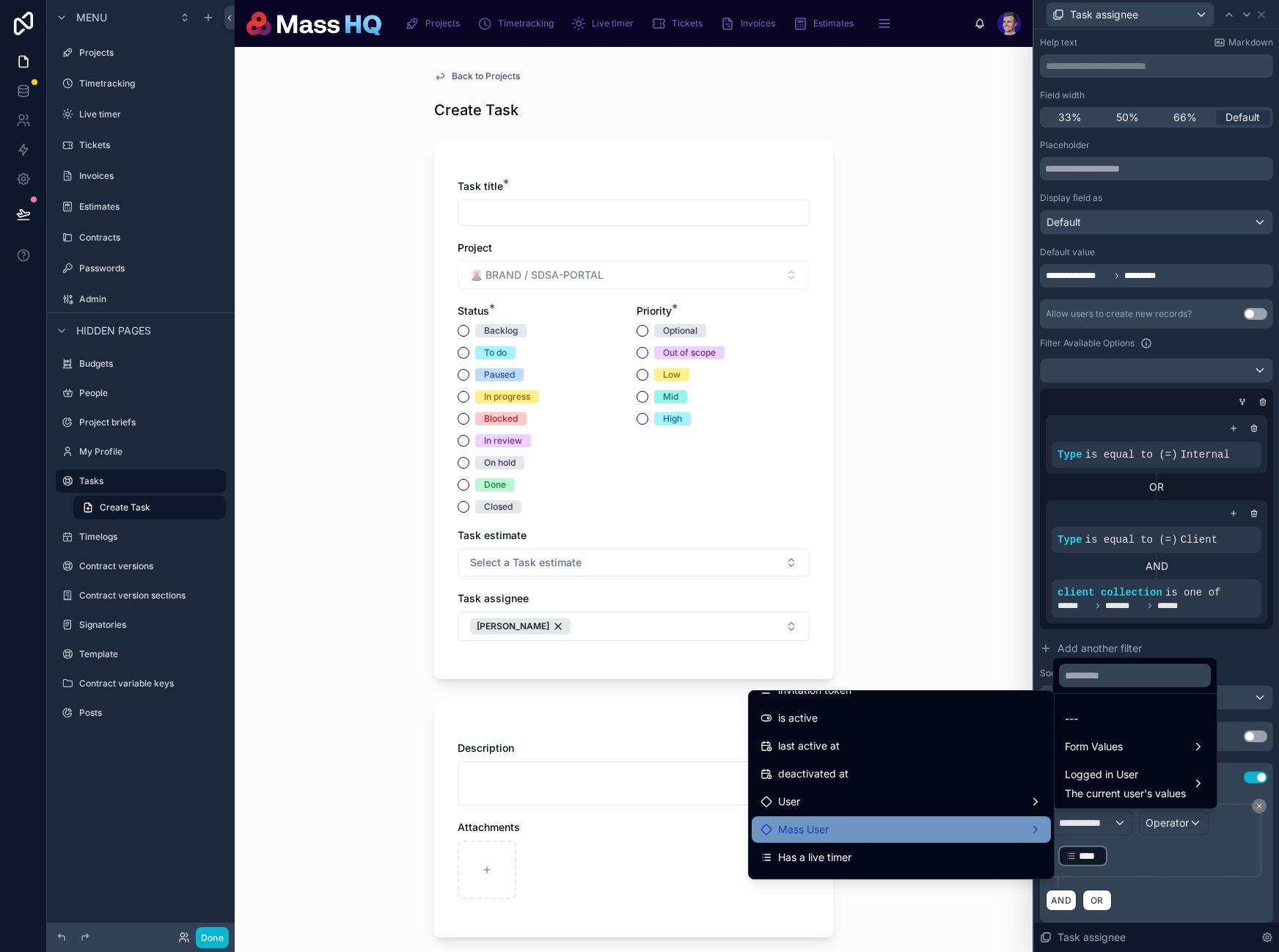
click at [866, 823] on div "Mass User" at bounding box center [902, 829] width 282 height 17
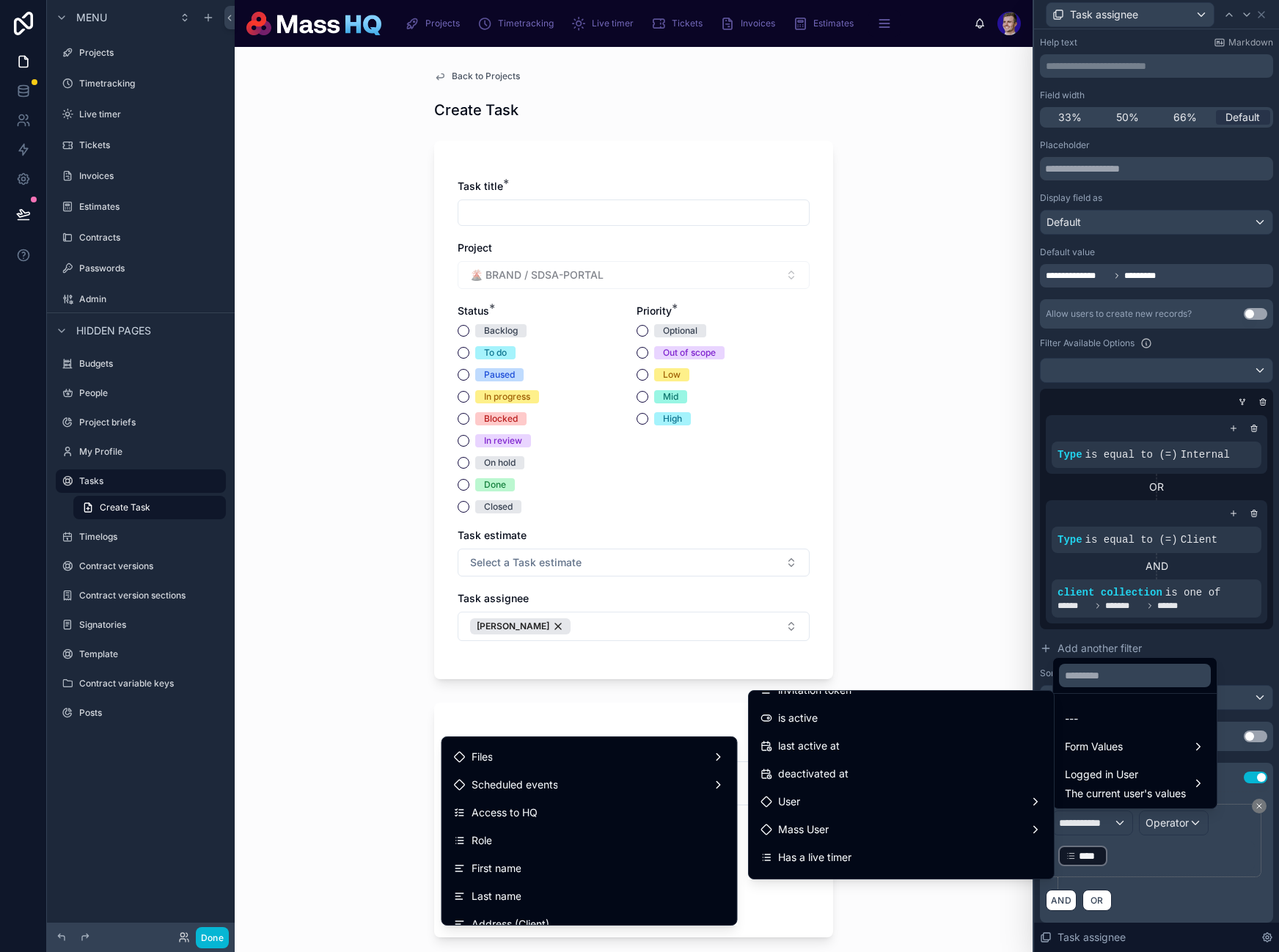
scroll to position [1162, 0]
click at [1117, 869] on div at bounding box center [1156, 476] width 245 height 952
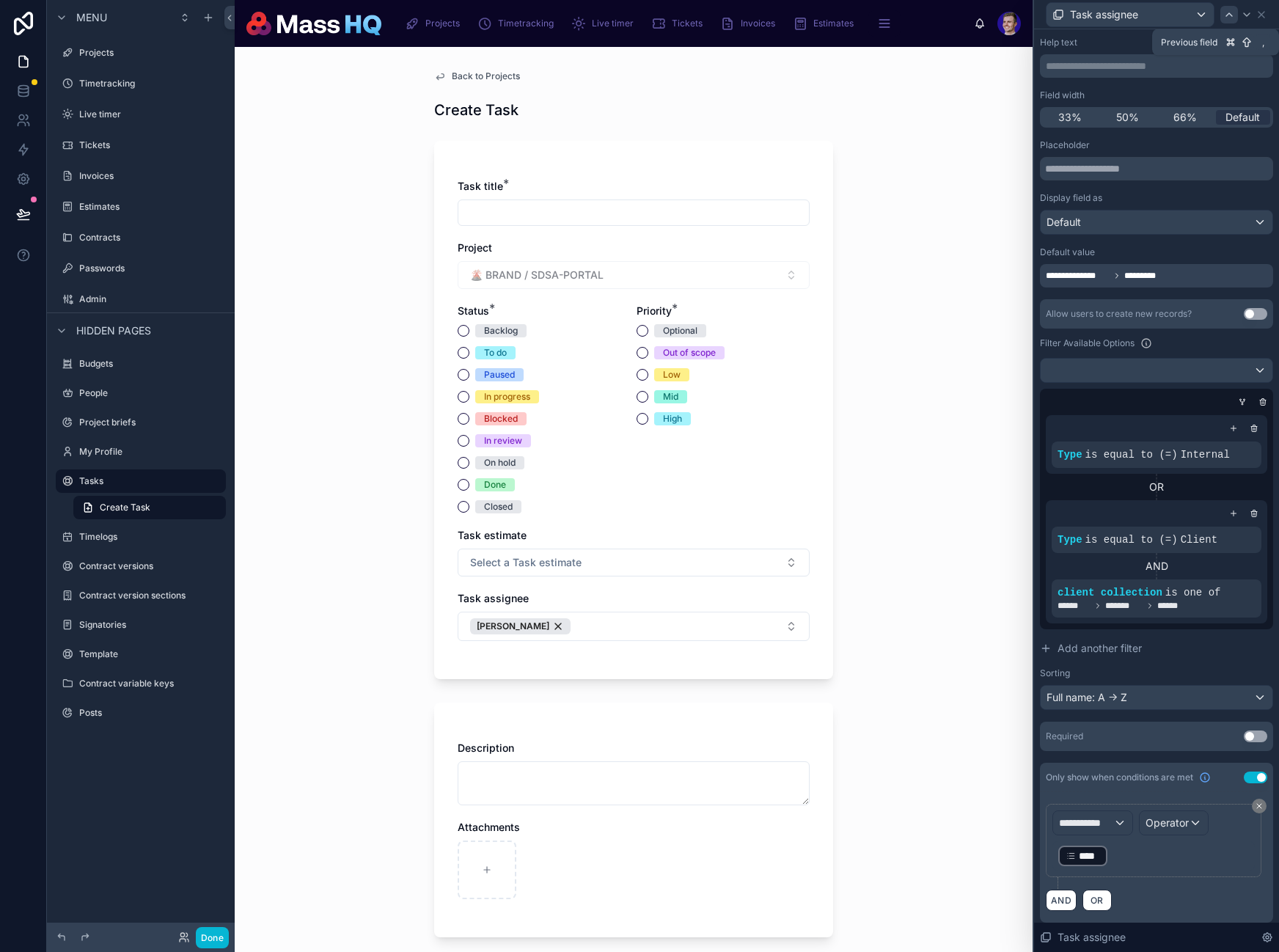
click at [1227, 16] on icon at bounding box center [1229, 14] width 12 height 12
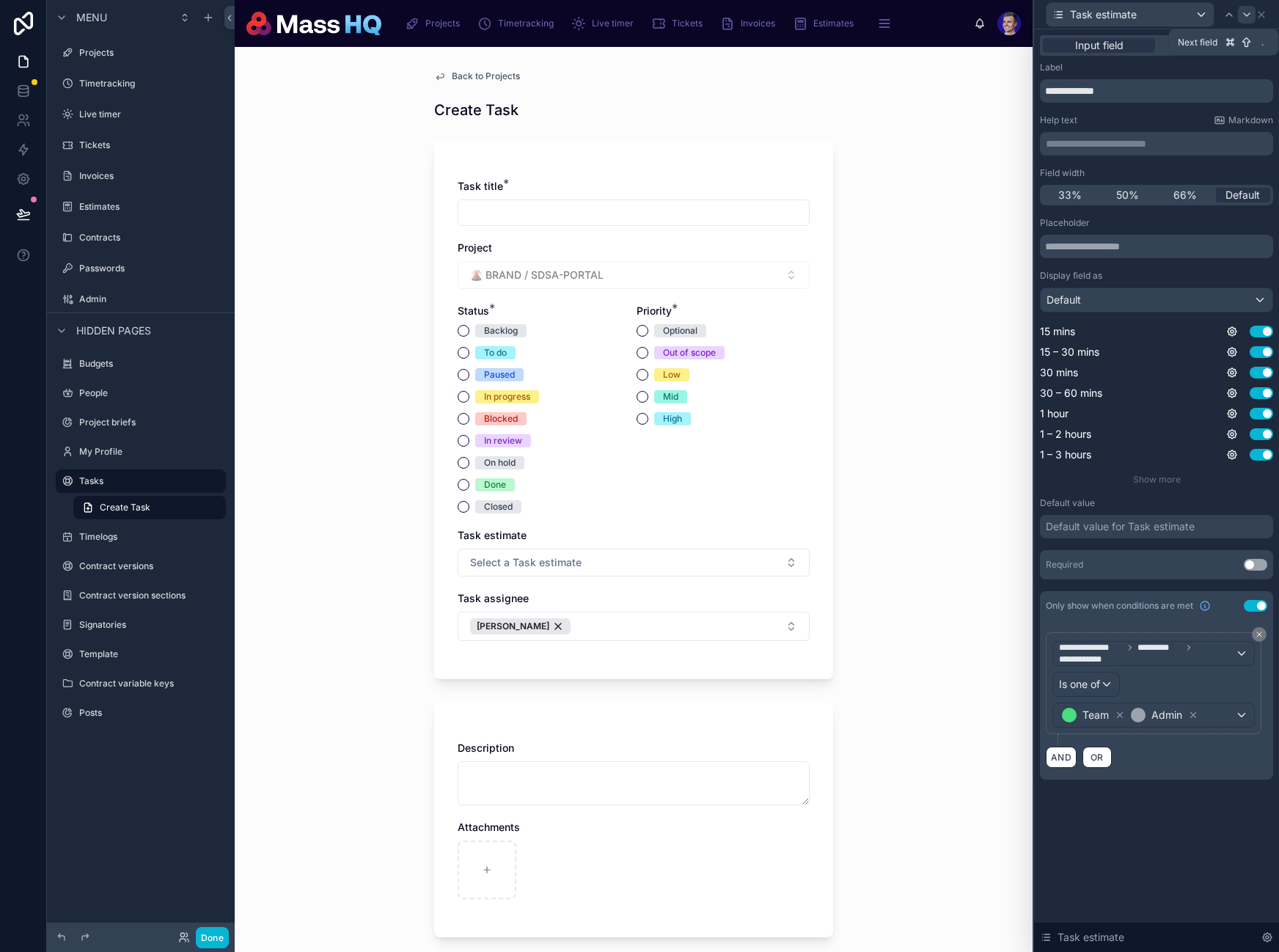
click at [1248, 16] on icon at bounding box center [1246, 14] width 12 height 12
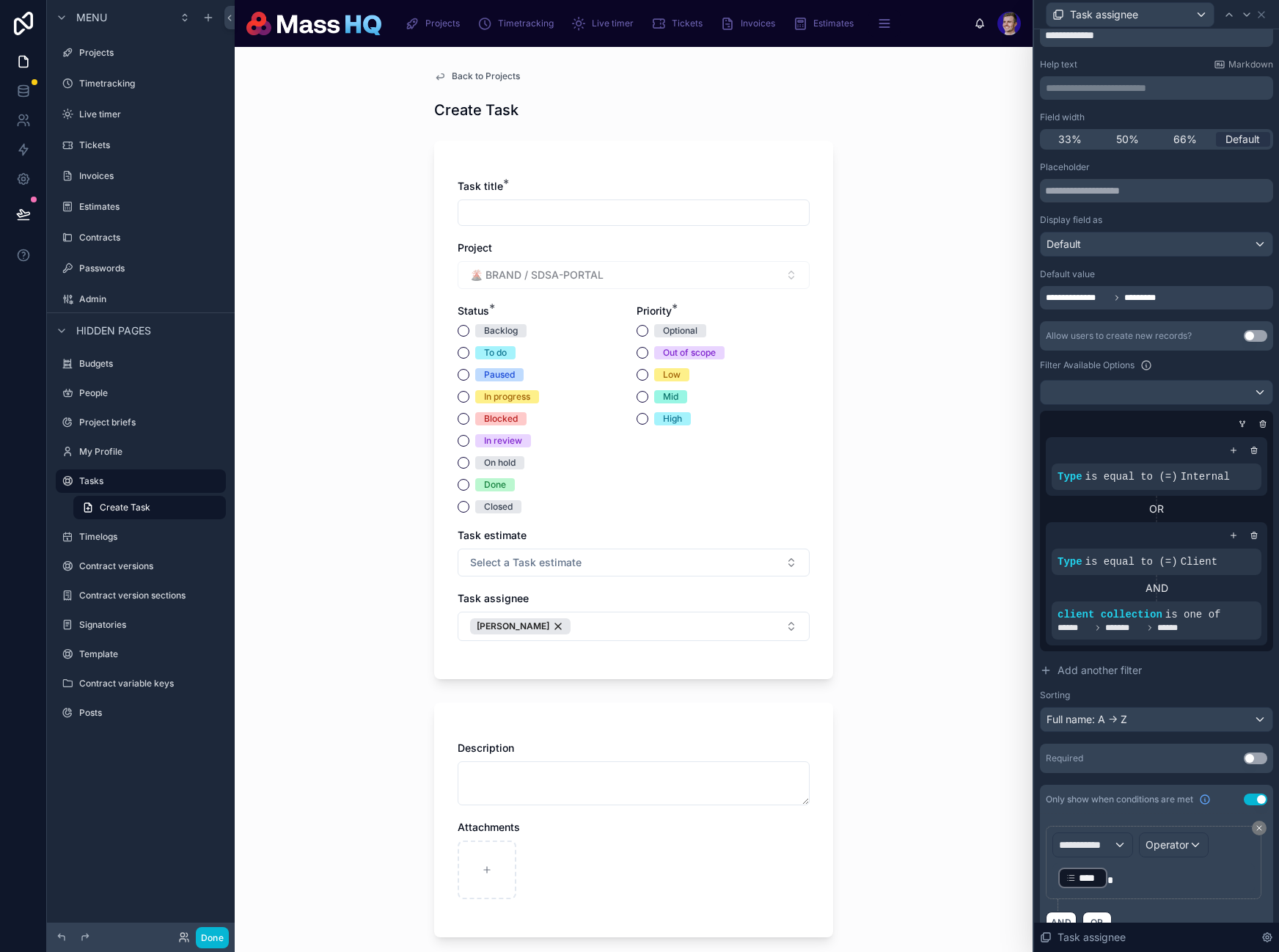
scroll to position [84, 0]
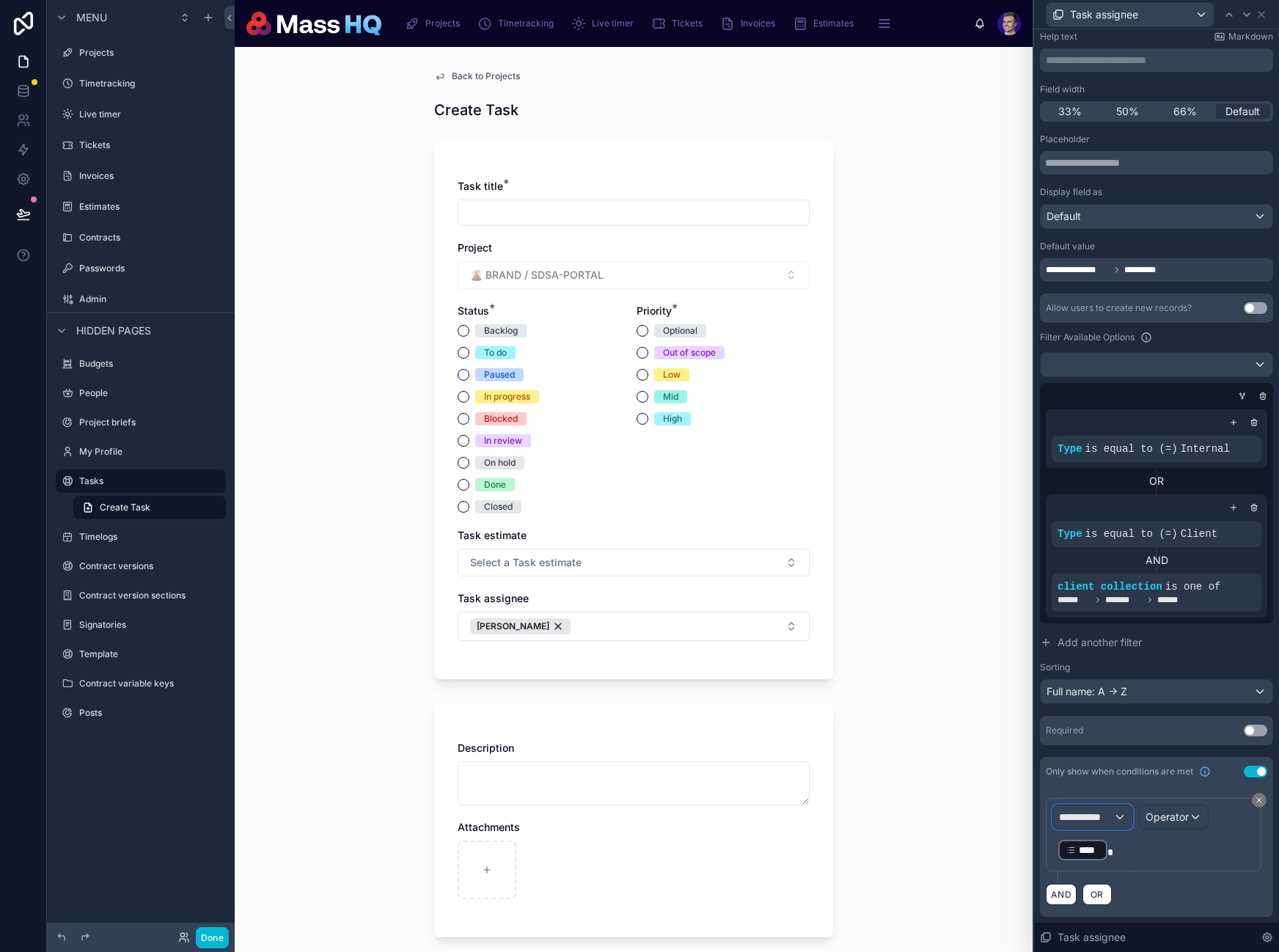
click at [1100, 817] on span "**********" at bounding box center [1086, 817] width 54 height 14
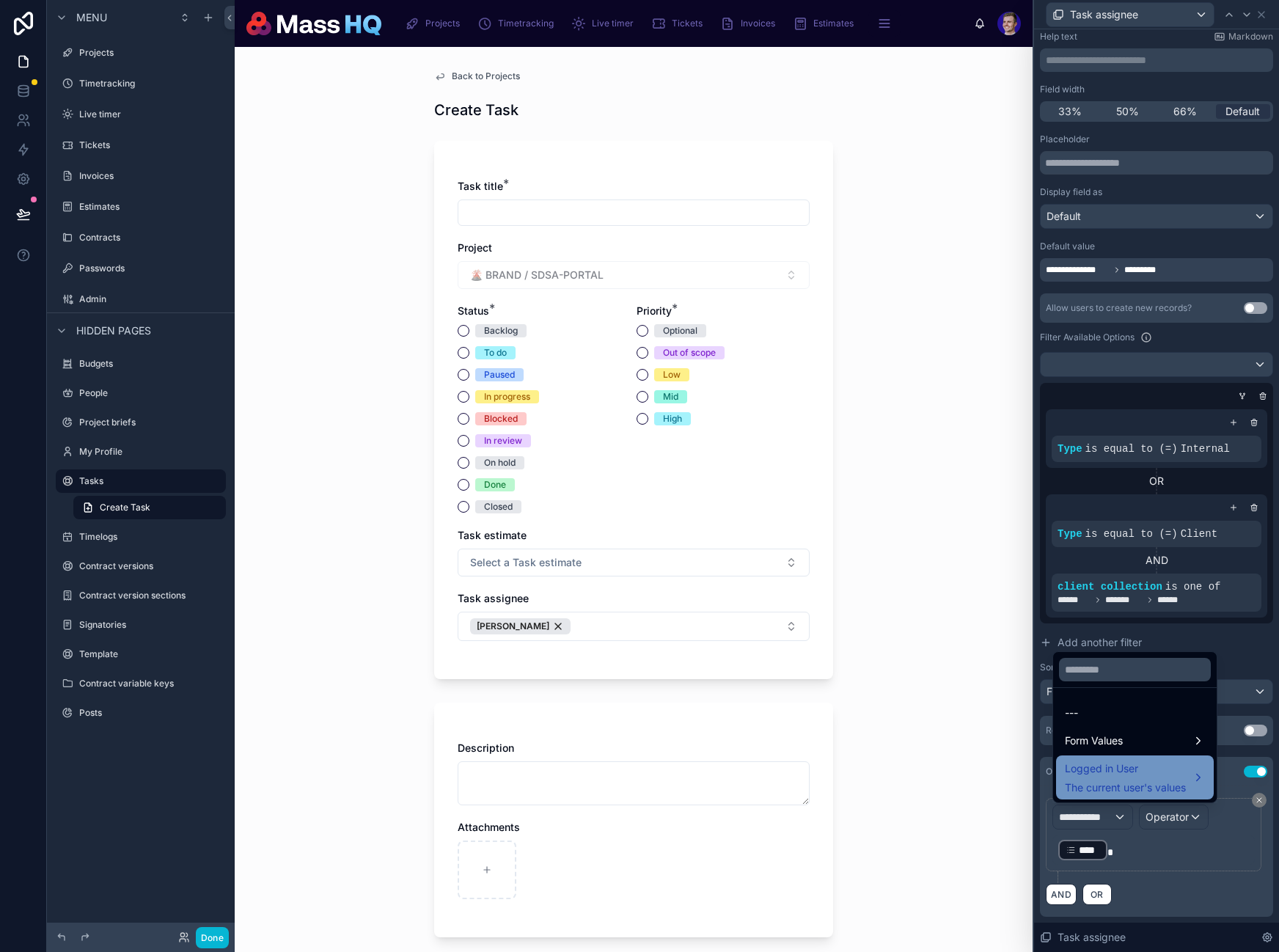
click at [1134, 789] on span "The current user's values" at bounding box center [1125, 787] width 121 height 14
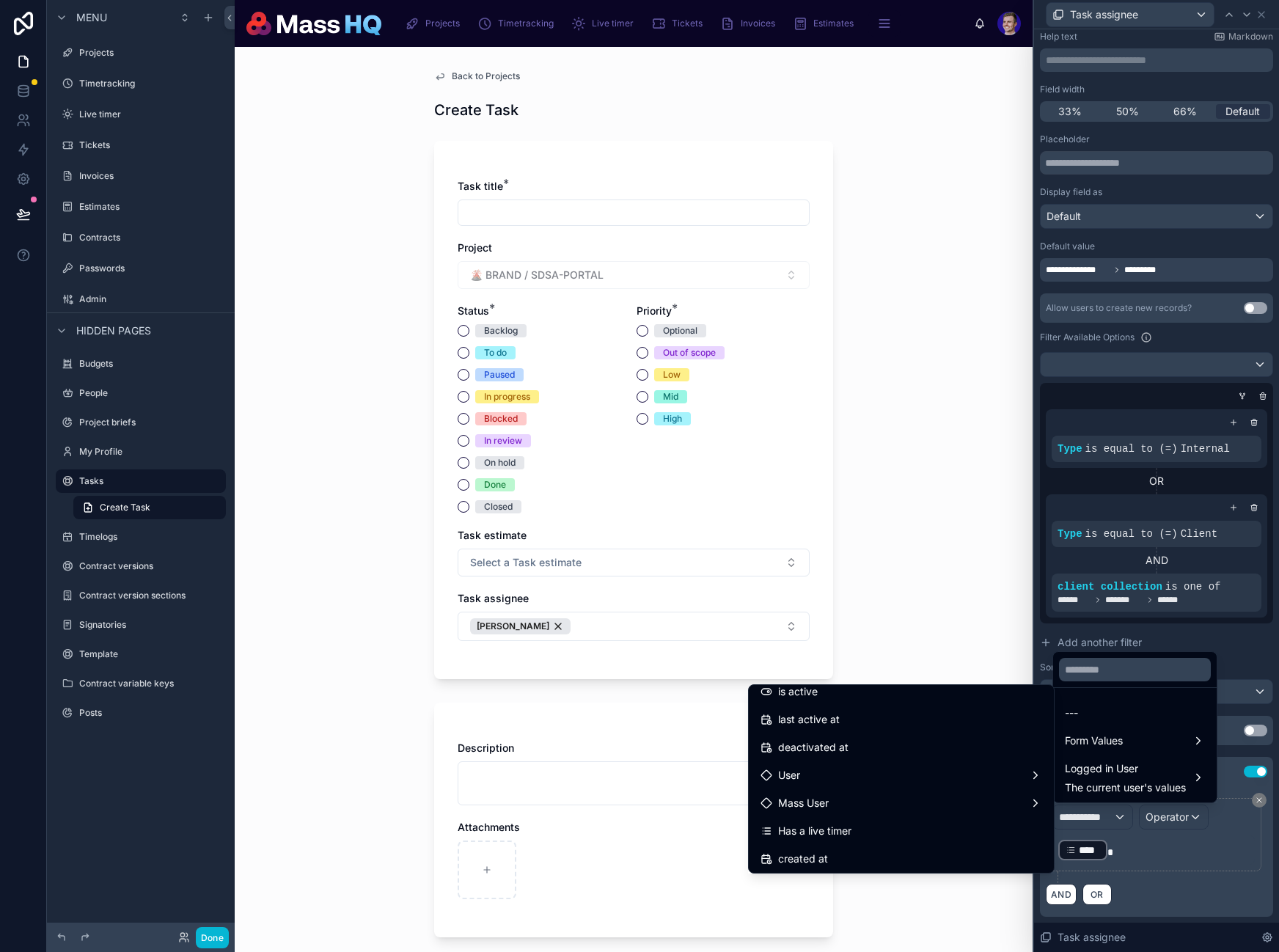
scroll to position [261, 0]
click at [860, 808] on div "Mass User" at bounding box center [902, 803] width 282 height 17
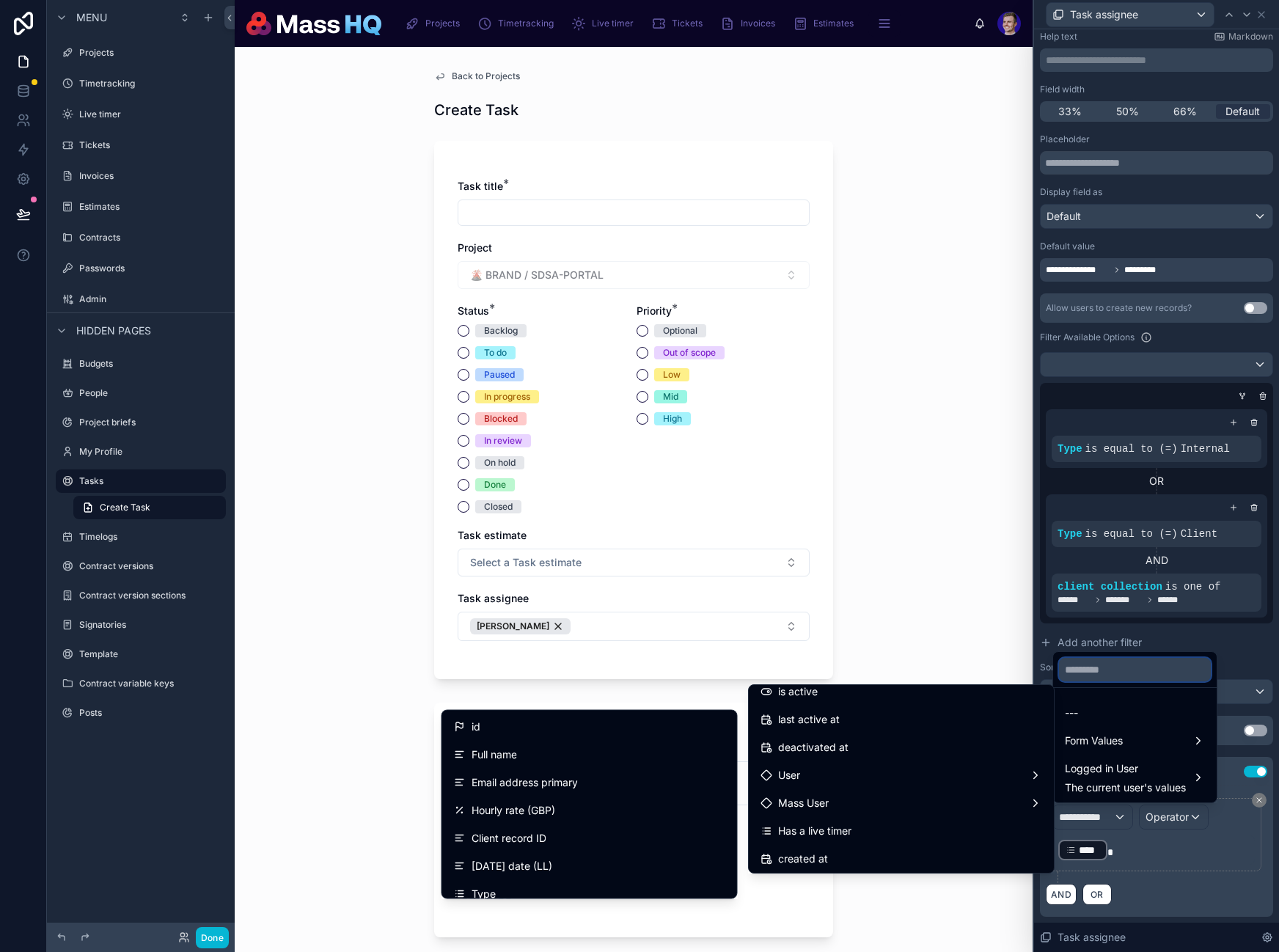
click at [1081, 671] on div "**********" at bounding box center [639, 476] width 1279 height 952
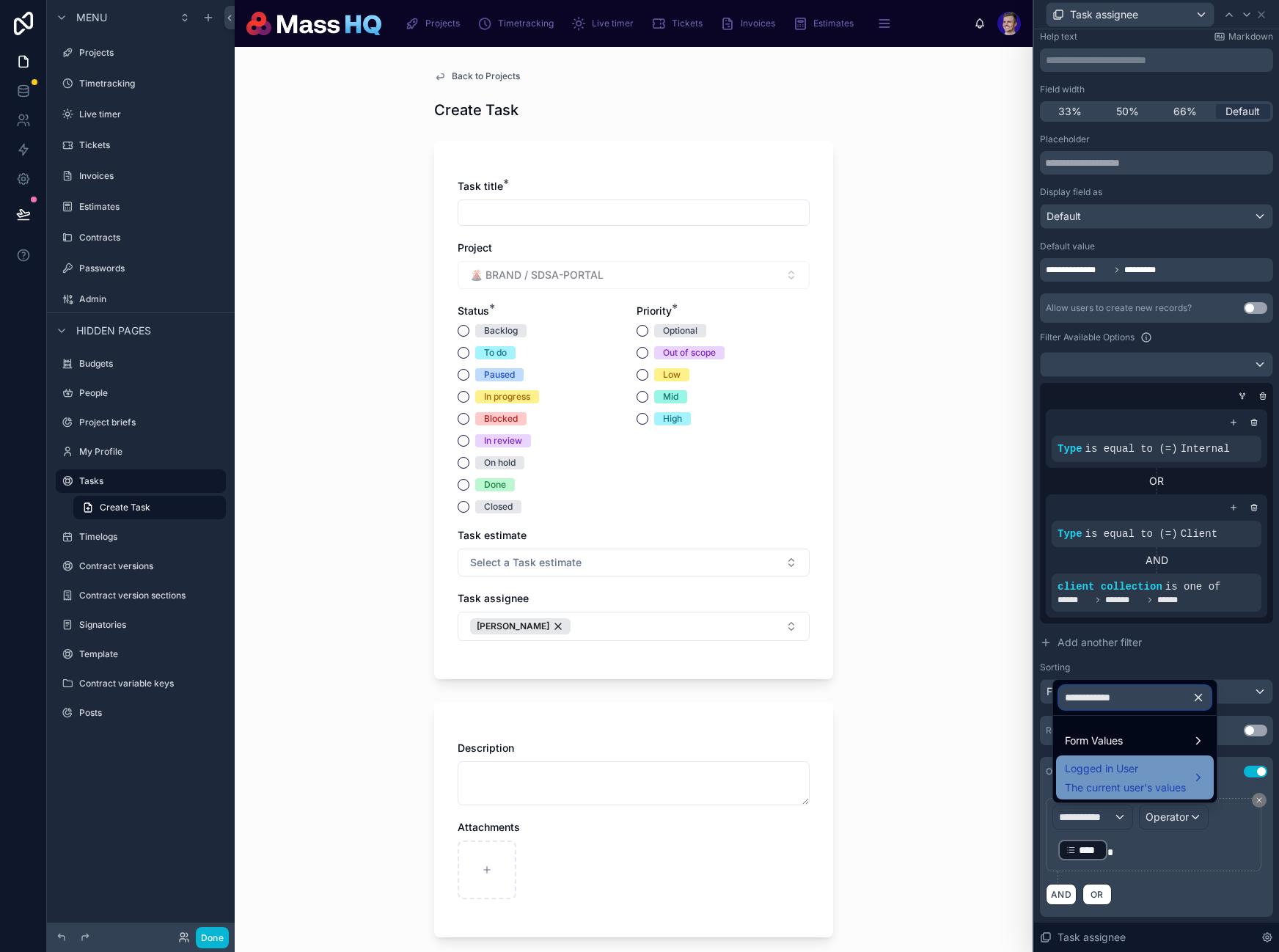
type input "**********"
click at [1109, 773] on span "Logged in User" at bounding box center [1125, 769] width 121 height 17
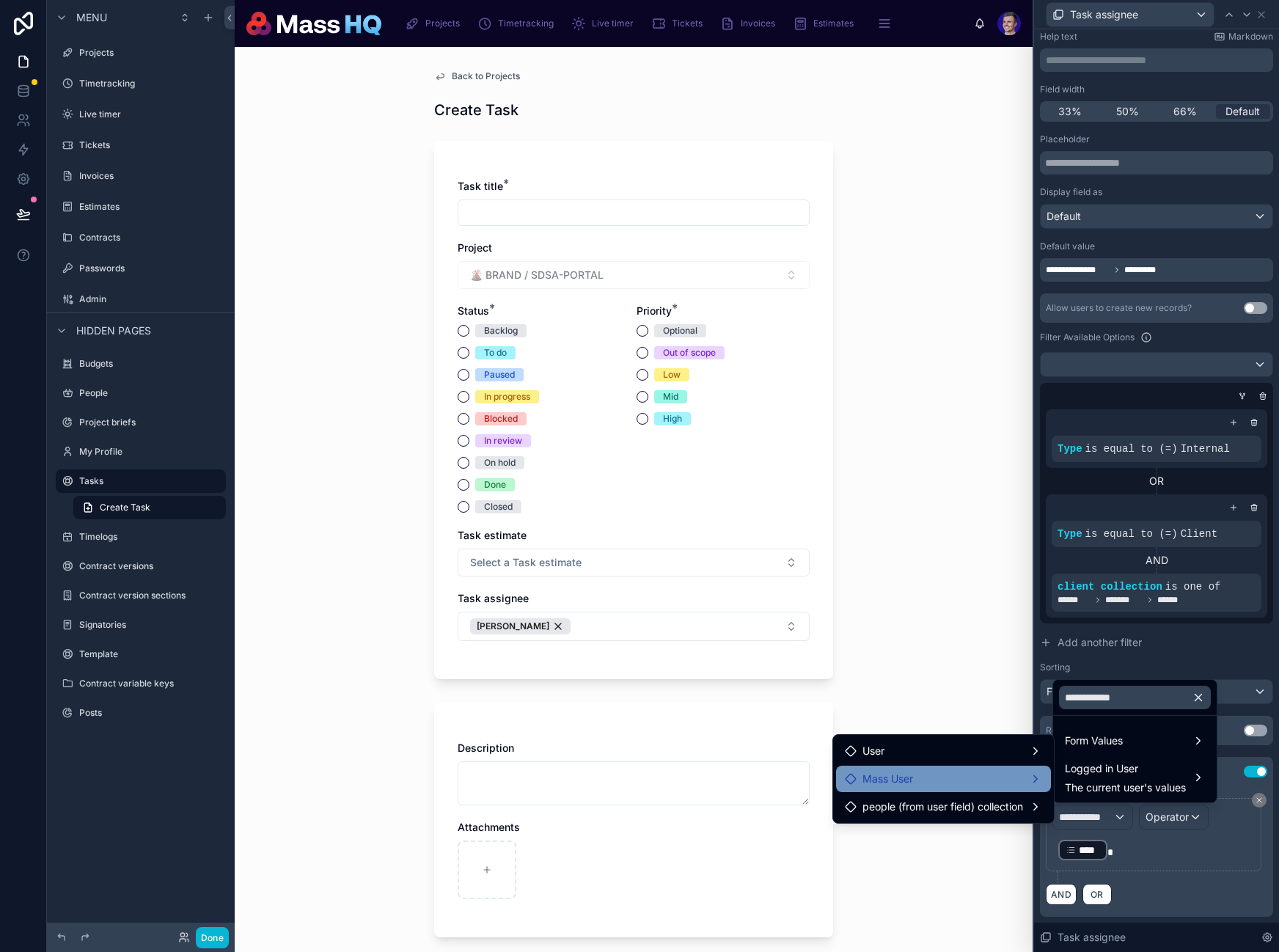
click at [893, 773] on span "Mass User" at bounding box center [887, 779] width 50 height 17
click at [1116, 779] on span "Access to HQ" at bounding box center [1115, 780] width 66 height 17
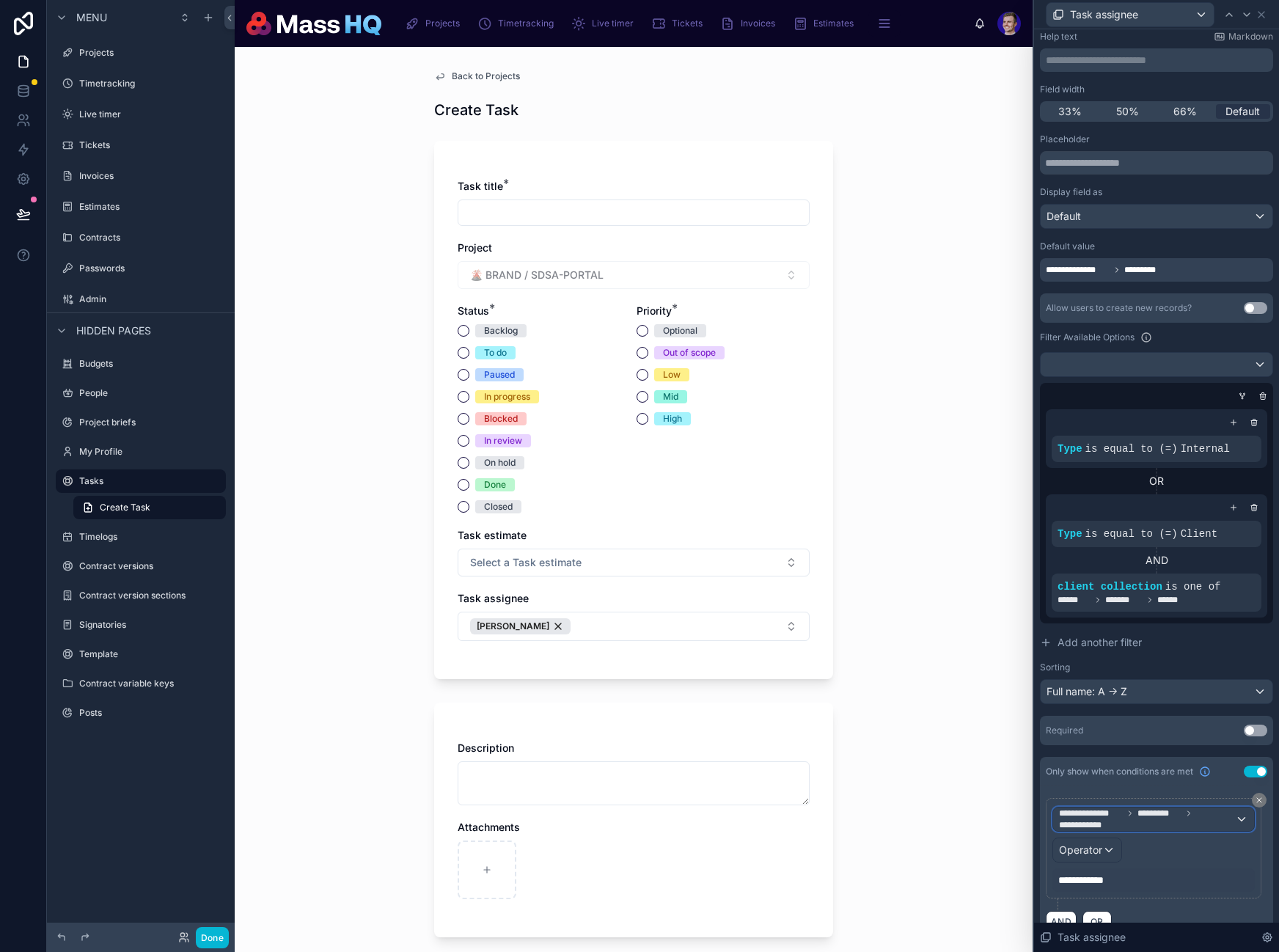
click at [1180, 816] on span "*********" at bounding box center [1159, 813] width 44 height 12
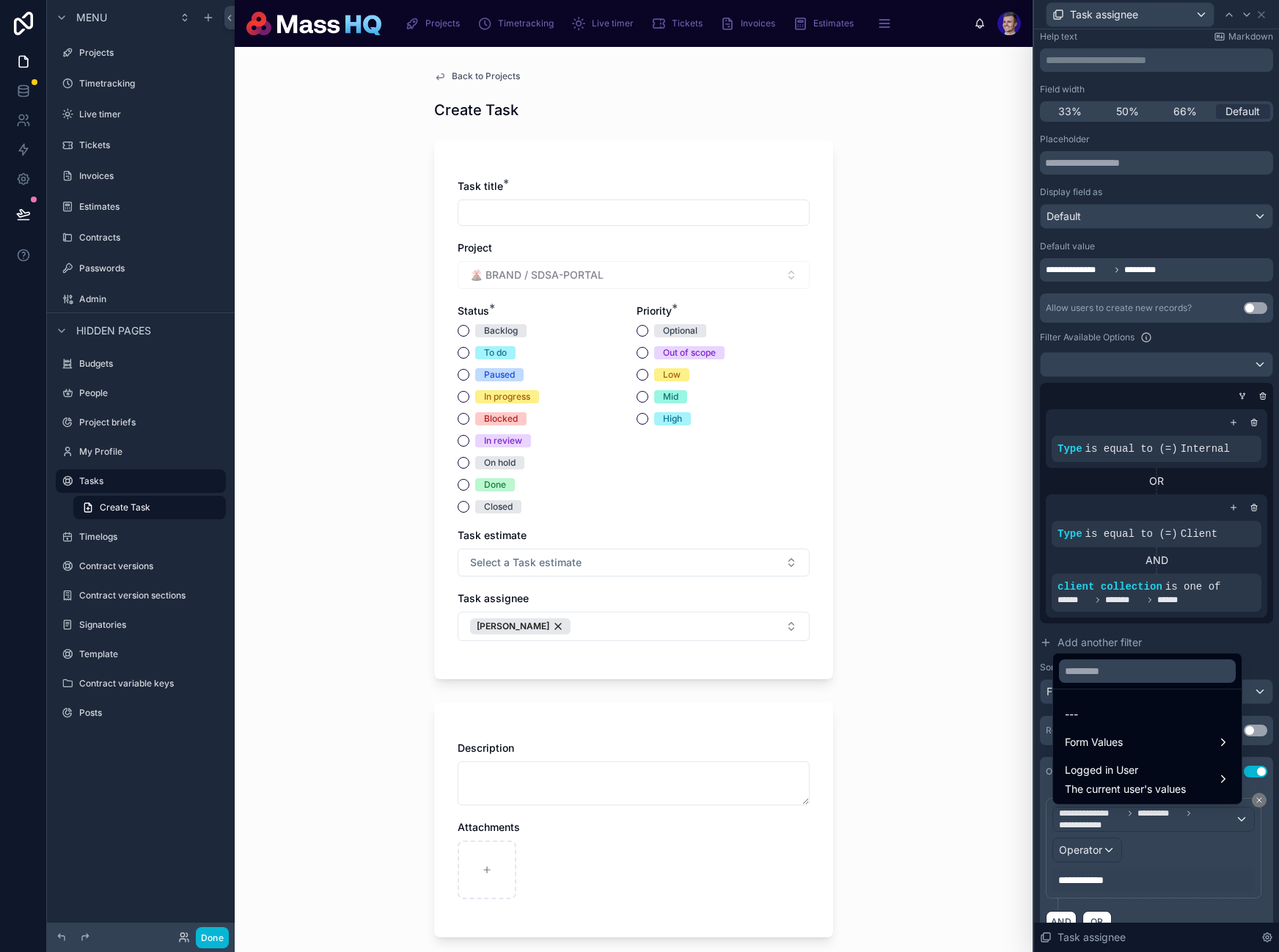
click at [1119, 858] on div at bounding box center [1156, 476] width 245 height 952
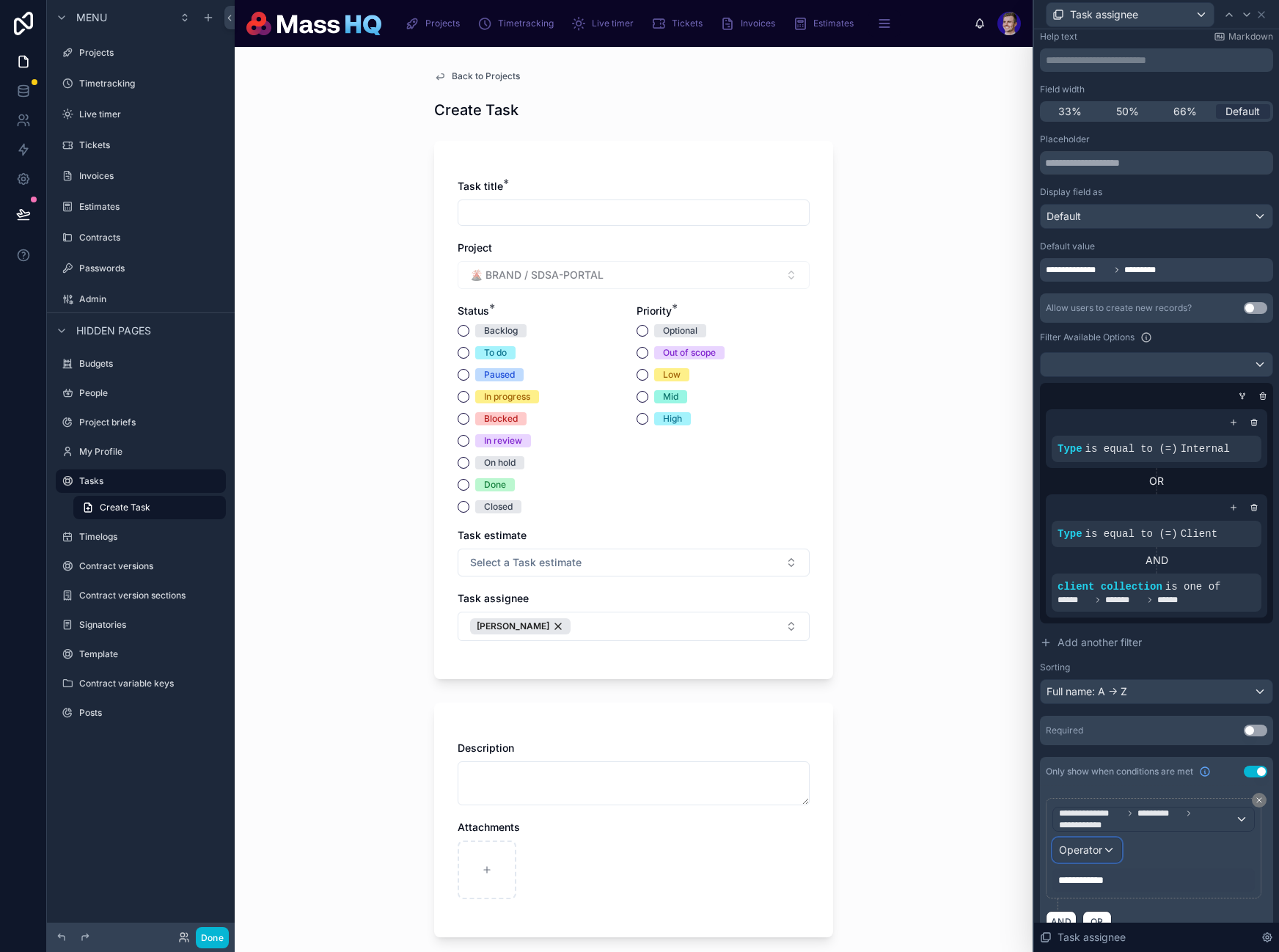
click at [1108, 851] on div "Operator" at bounding box center [1087, 850] width 69 height 23
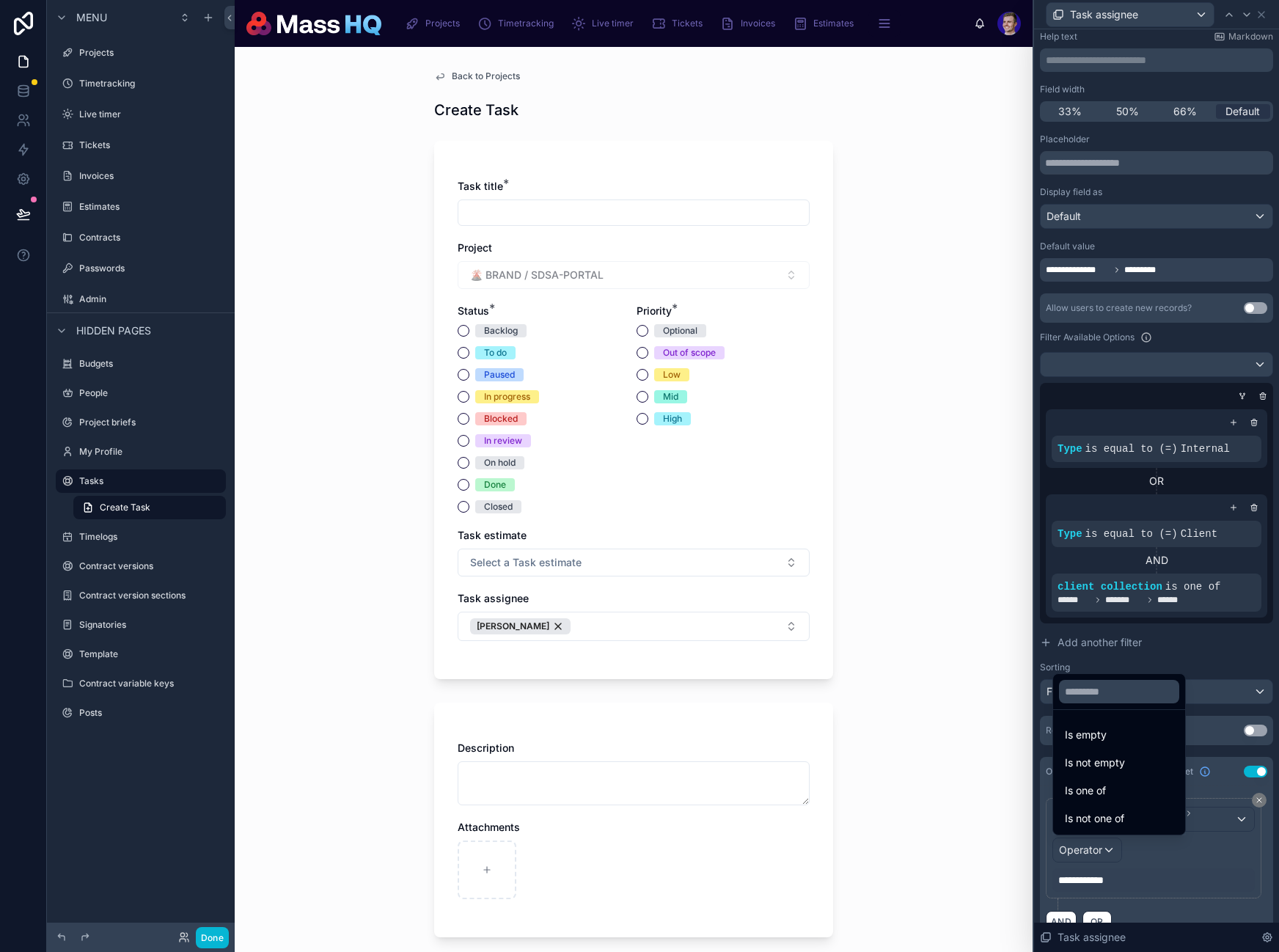
drag, startPoint x: 1097, startPoint y: 794, endPoint x: 1107, endPoint y: 865, distance: 71.7
click at [1097, 794] on span "Is one of" at bounding box center [1085, 791] width 42 height 17
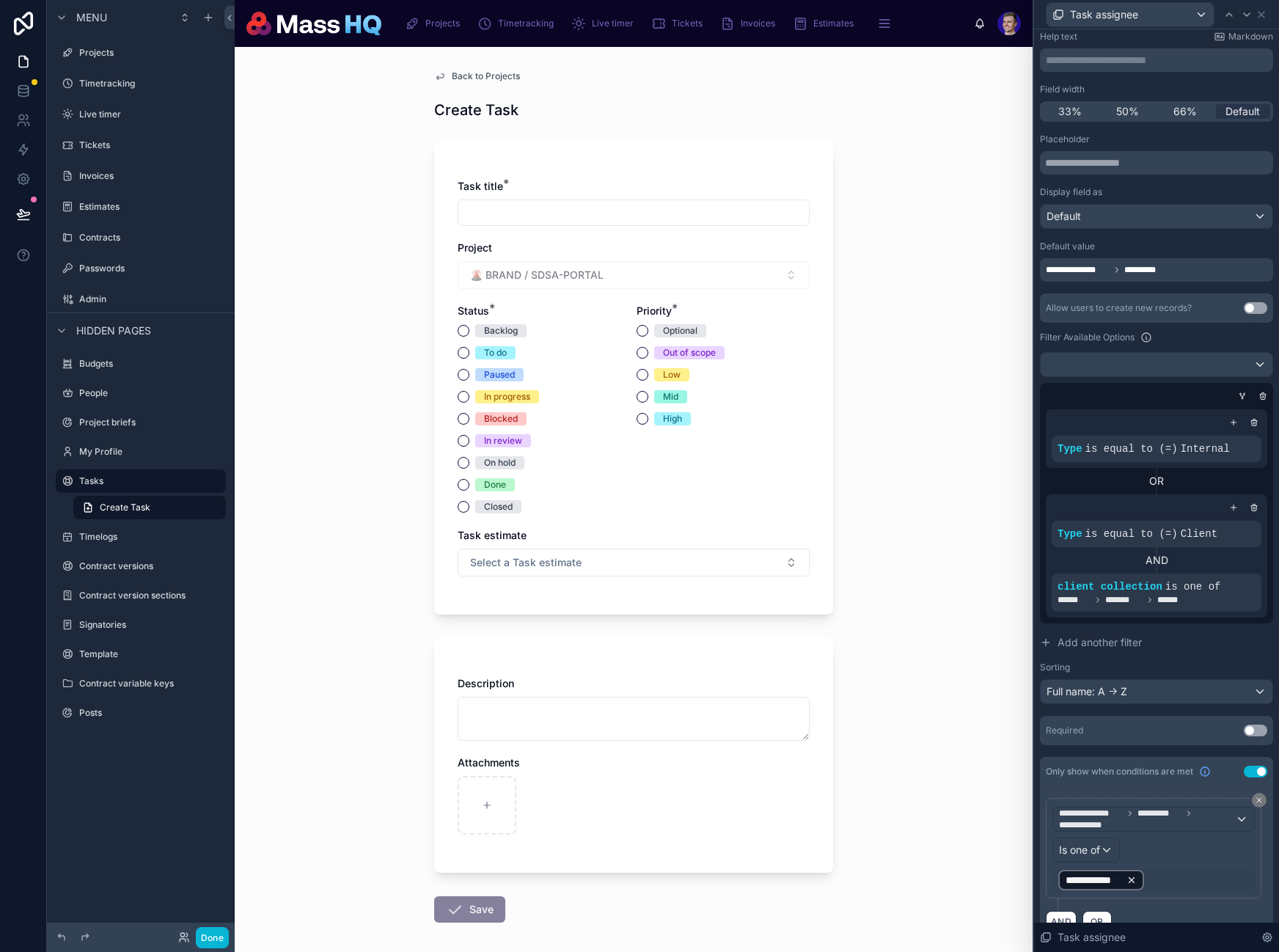
click at [1126, 878] on icon at bounding box center [1131, 880] width 11 height 11
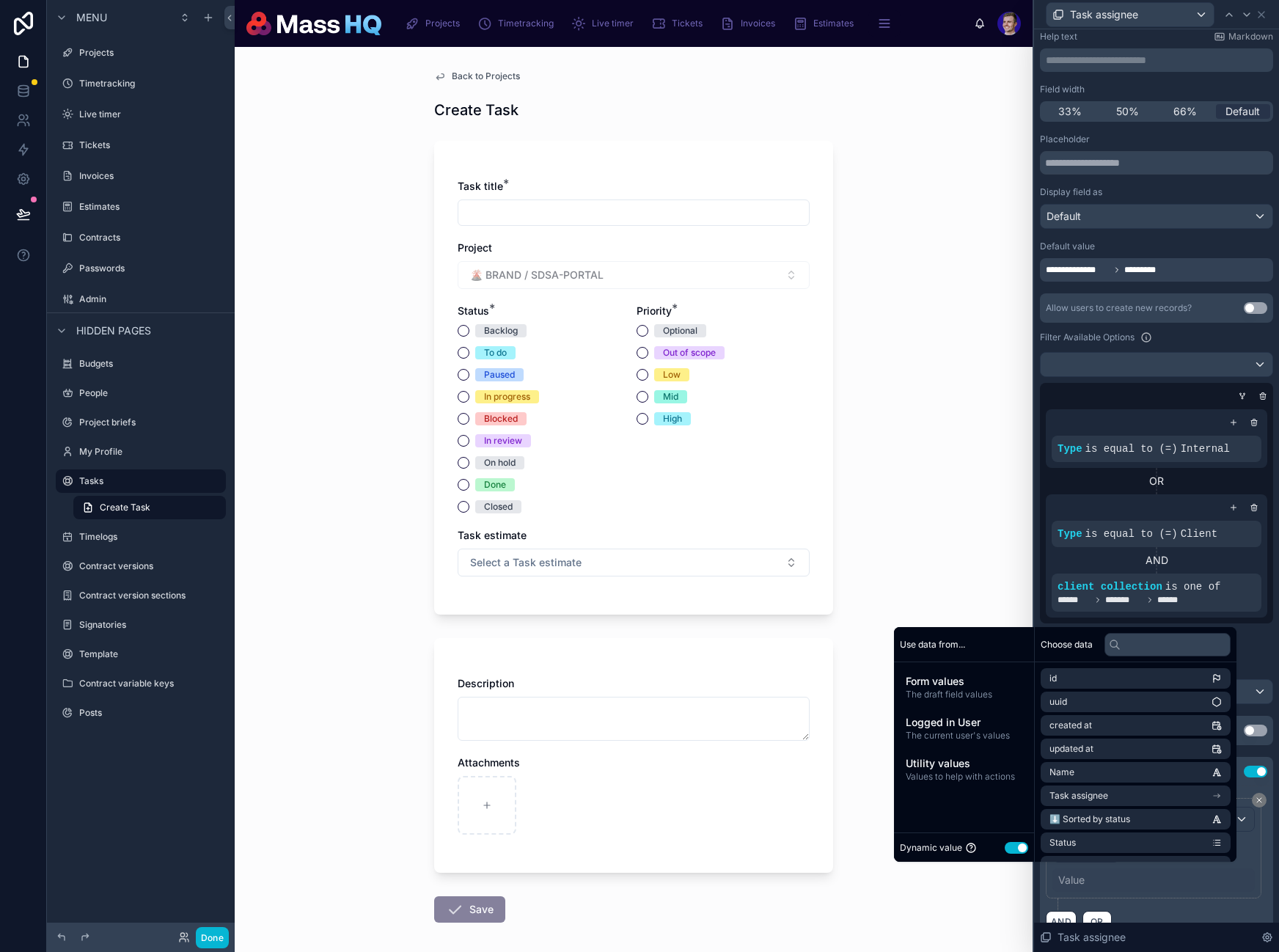
click at [1087, 882] on div "Value" at bounding box center [1154, 880] width 203 height 23
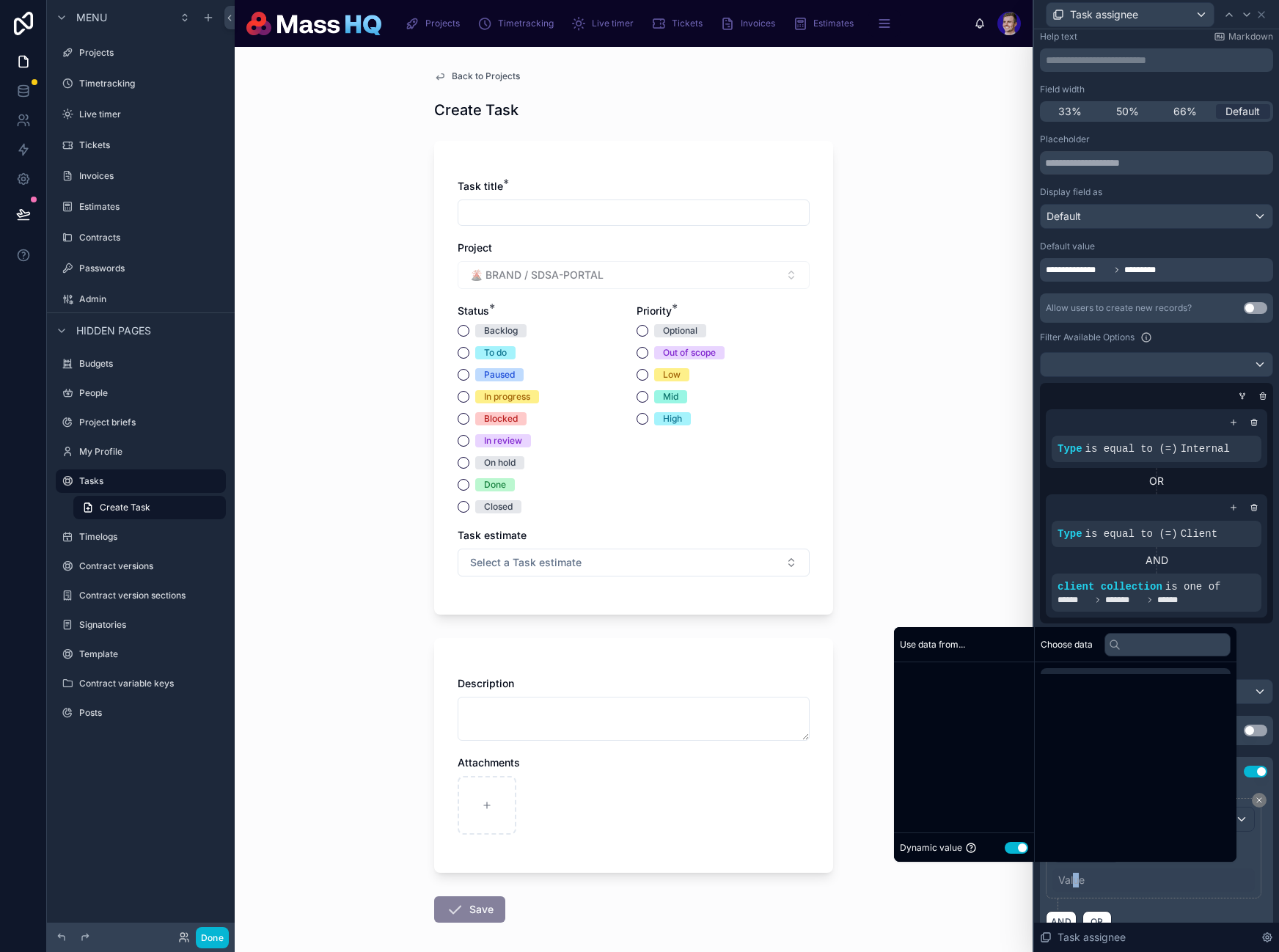
click at [1075, 882] on div "Value" at bounding box center [1070, 880] width 26 height 14
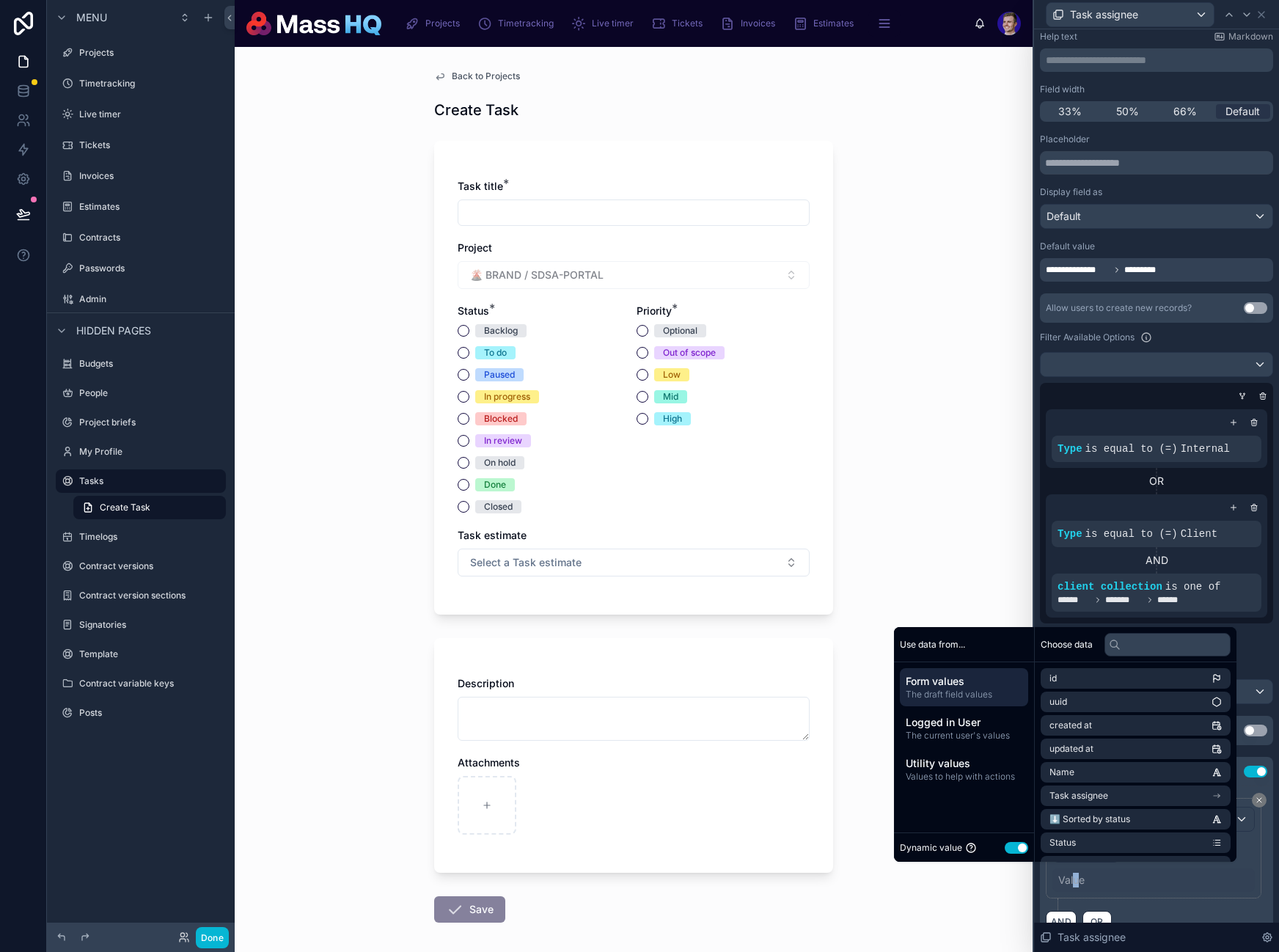
click at [1005, 850] on button "Use setting" at bounding box center [1016, 848] width 23 height 12
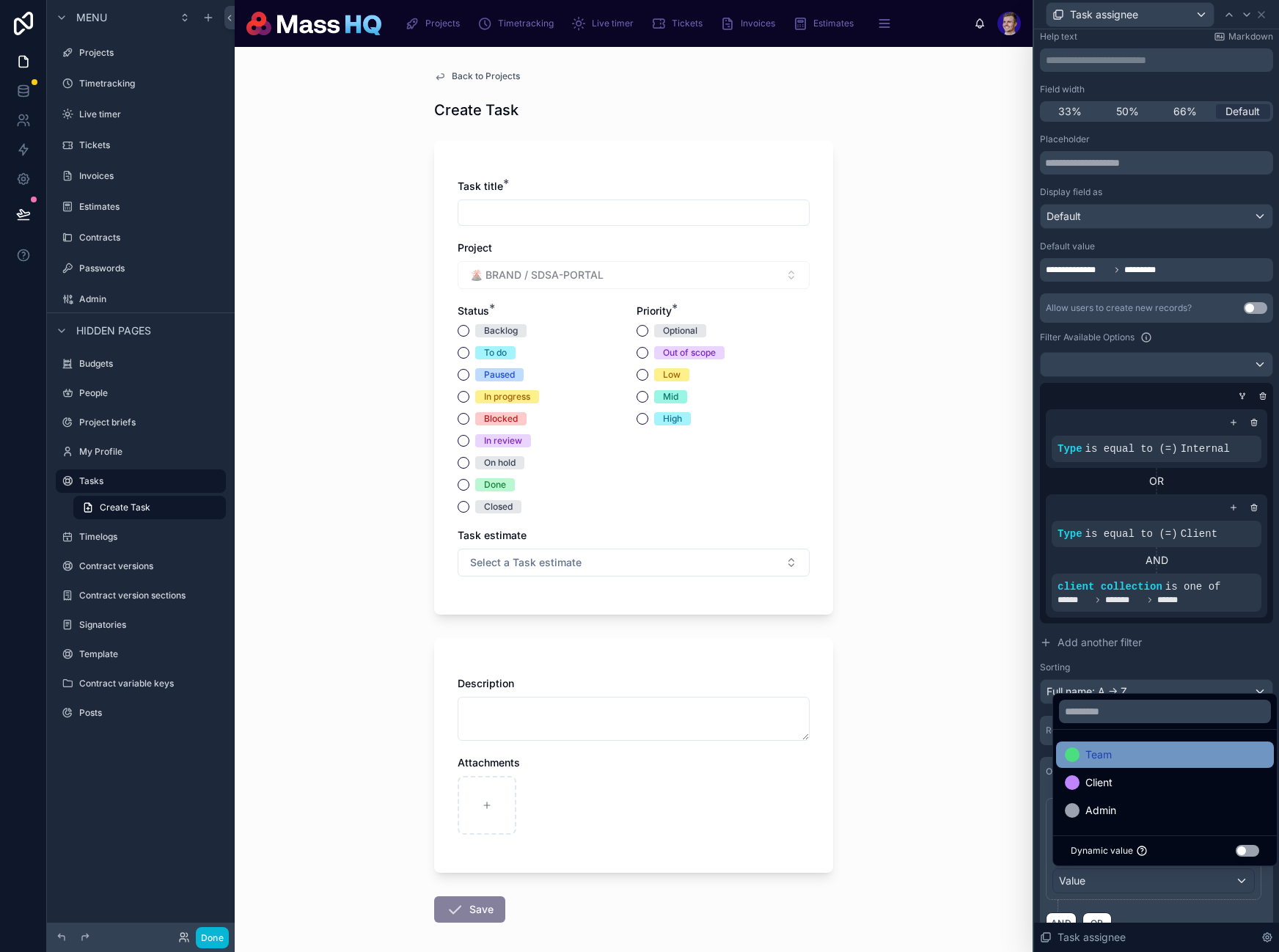
click at [1130, 760] on div "Team" at bounding box center [1164, 755] width 200 height 17
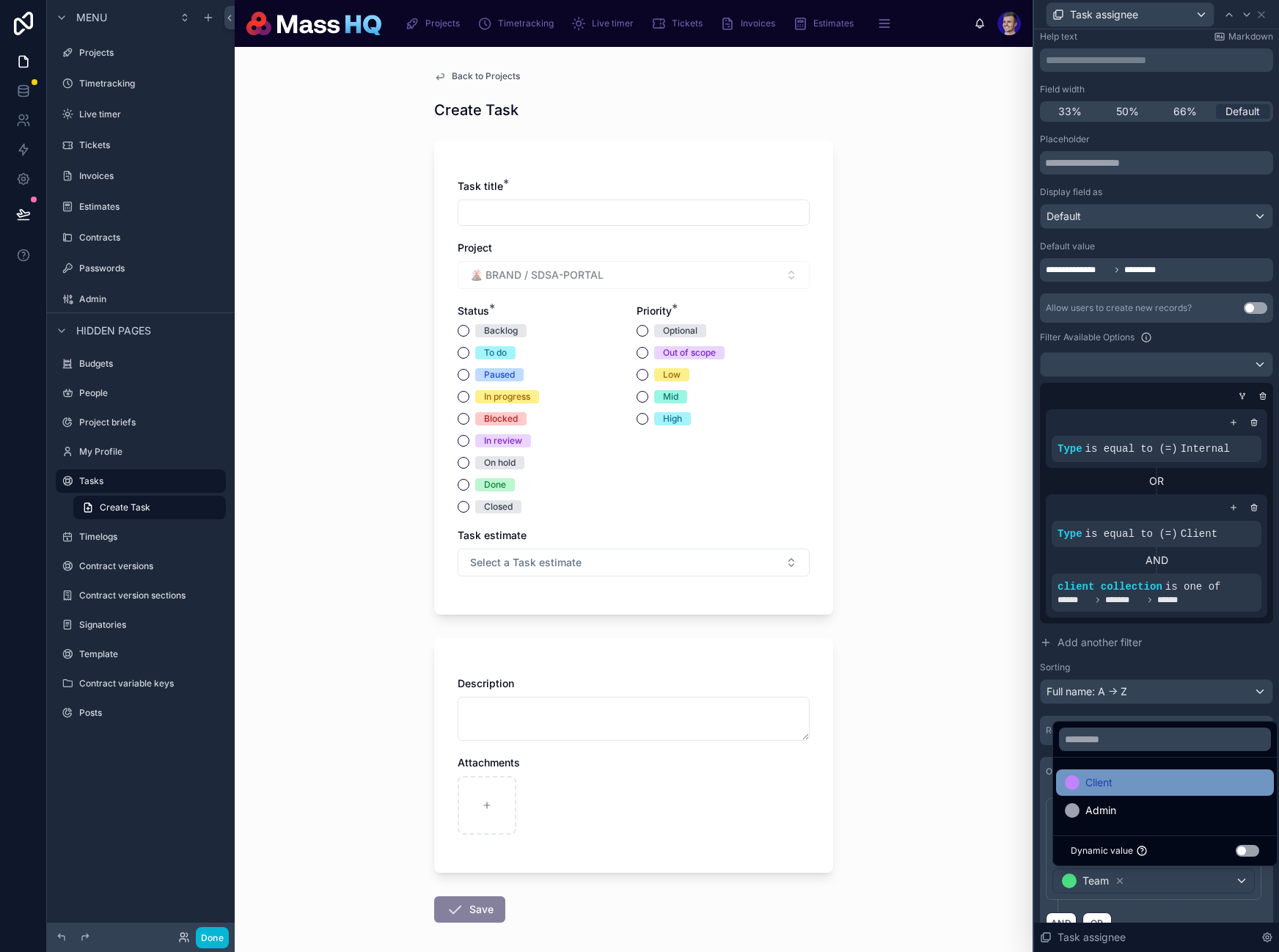
click at [1121, 811] on div "Admin" at bounding box center [1164, 810] width 200 height 17
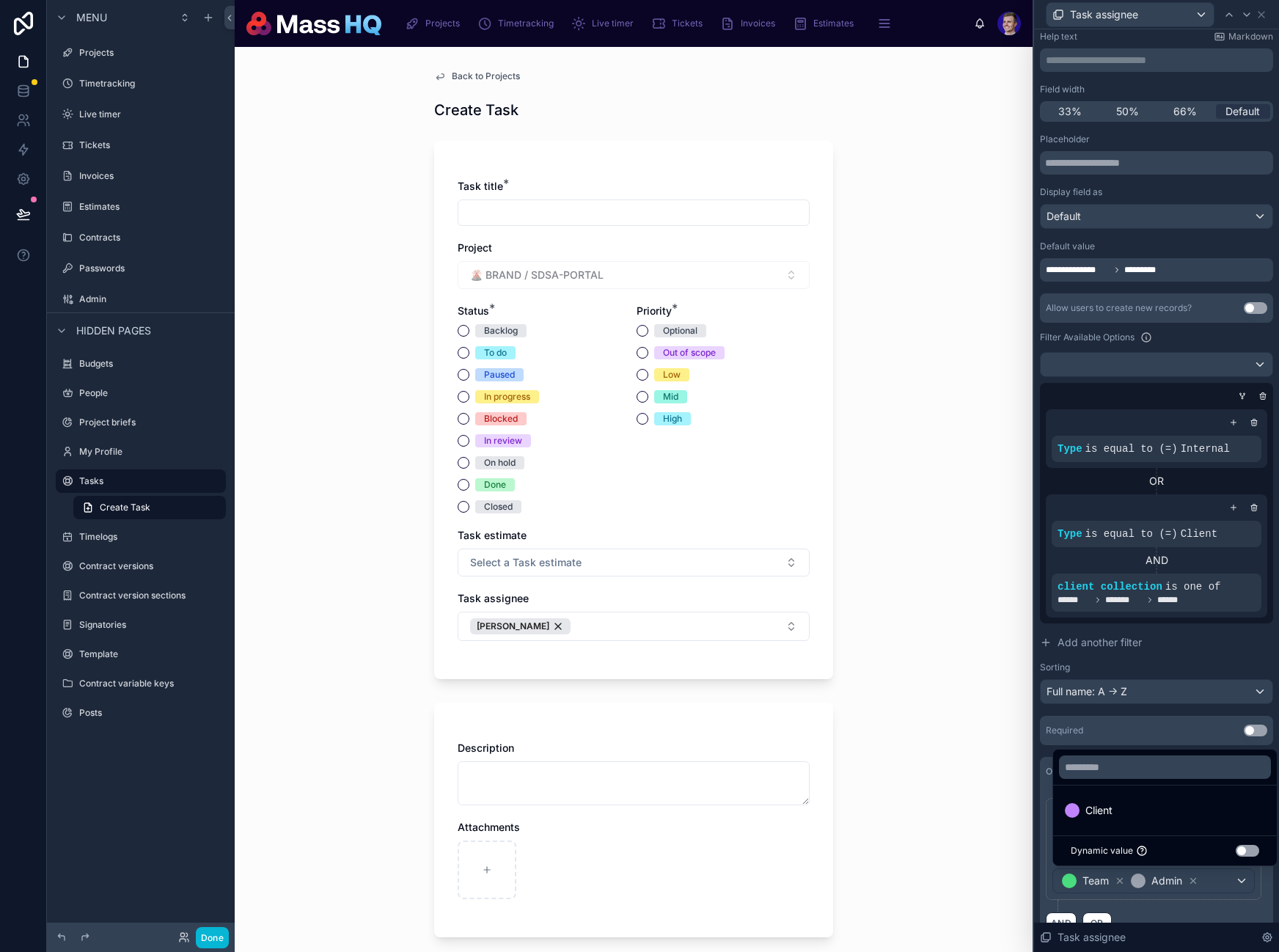
click at [1254, 902] on div "**********" at bounding box center [1155, 855] width 221 height 114
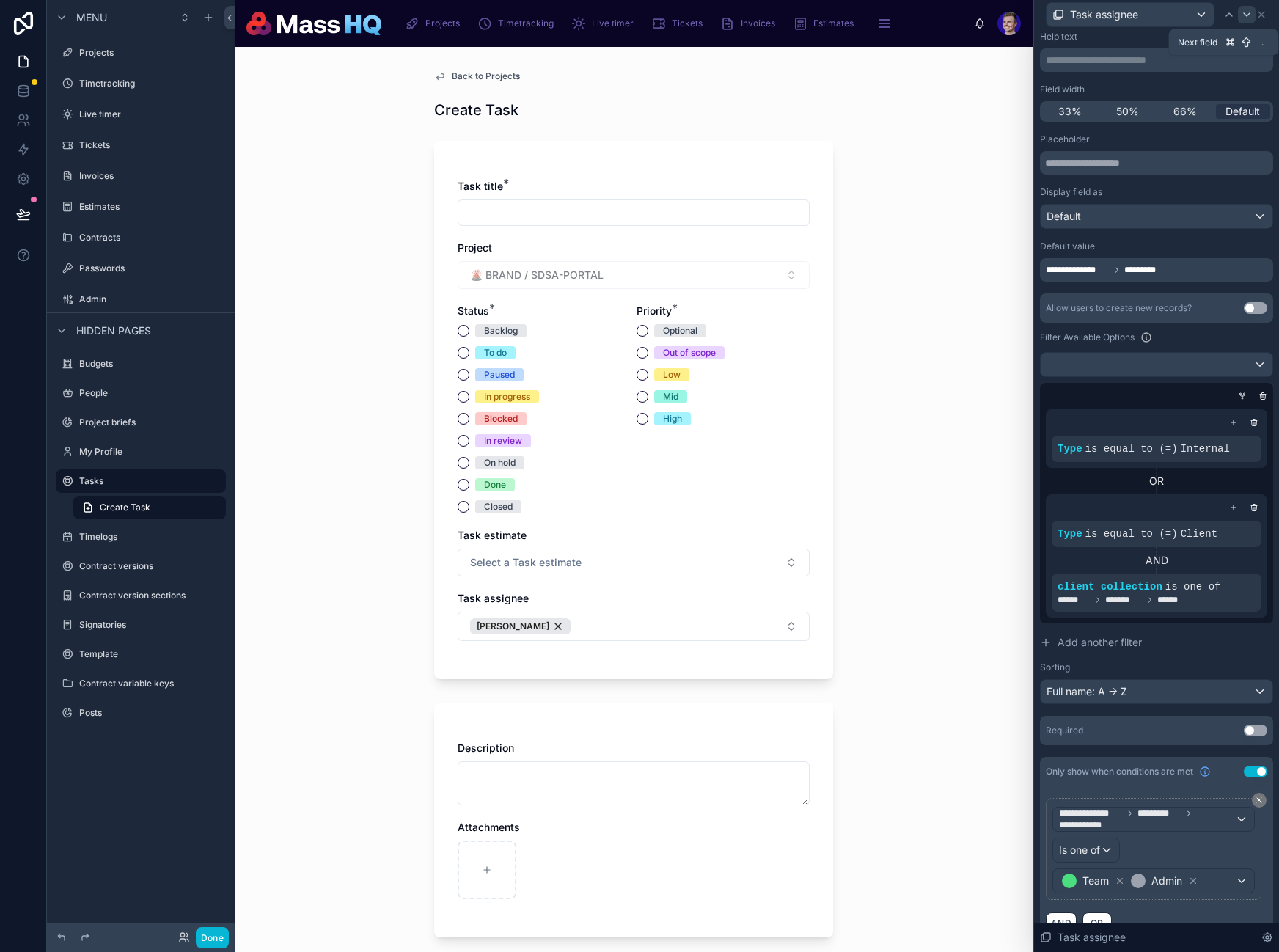
click at [1246, 13] on icon at bounding box center [1246, 14] width 12 height 12
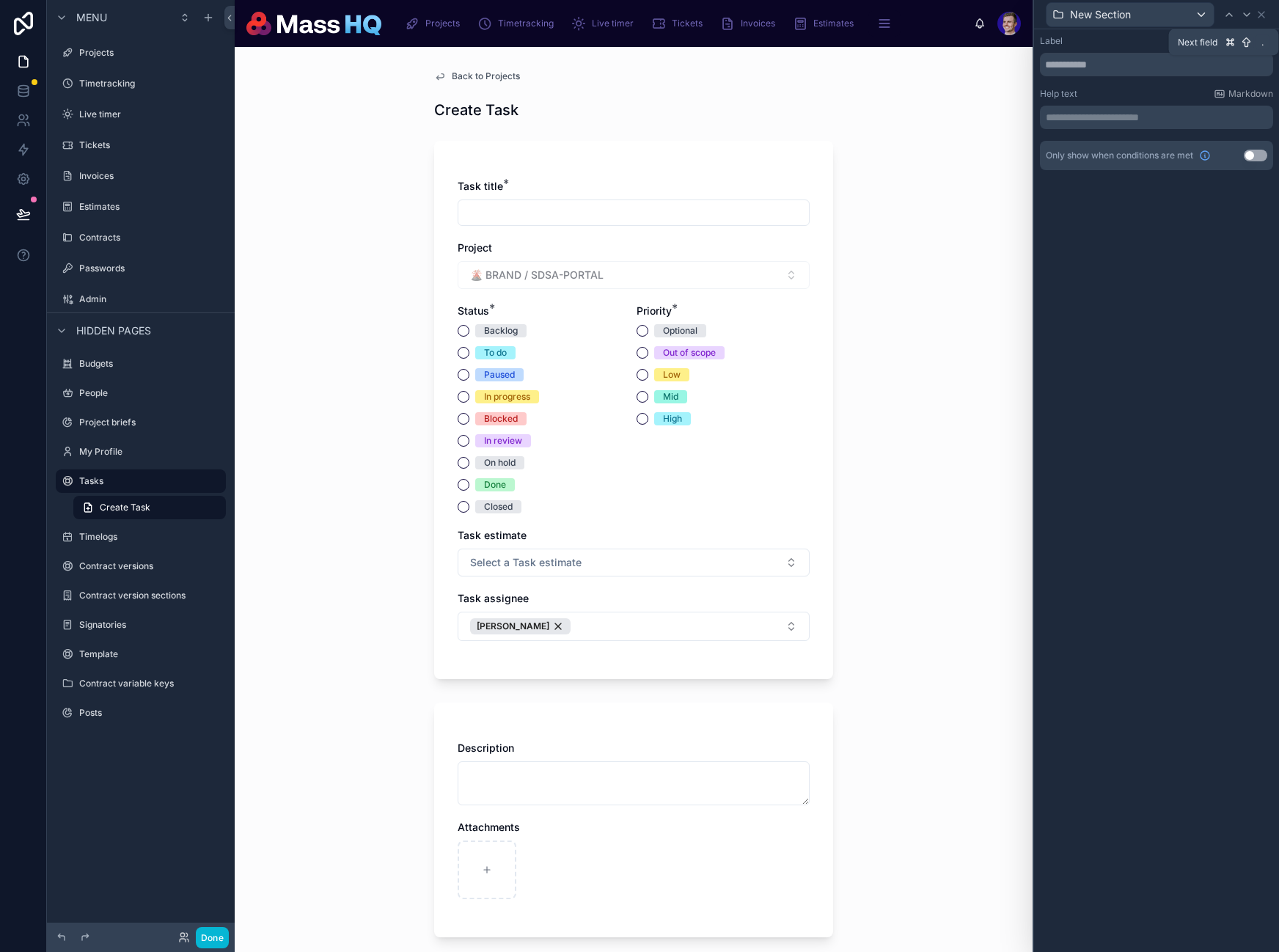
click at [1246, 13] on icon at bounding box center [1246, 14] width 12 height 12
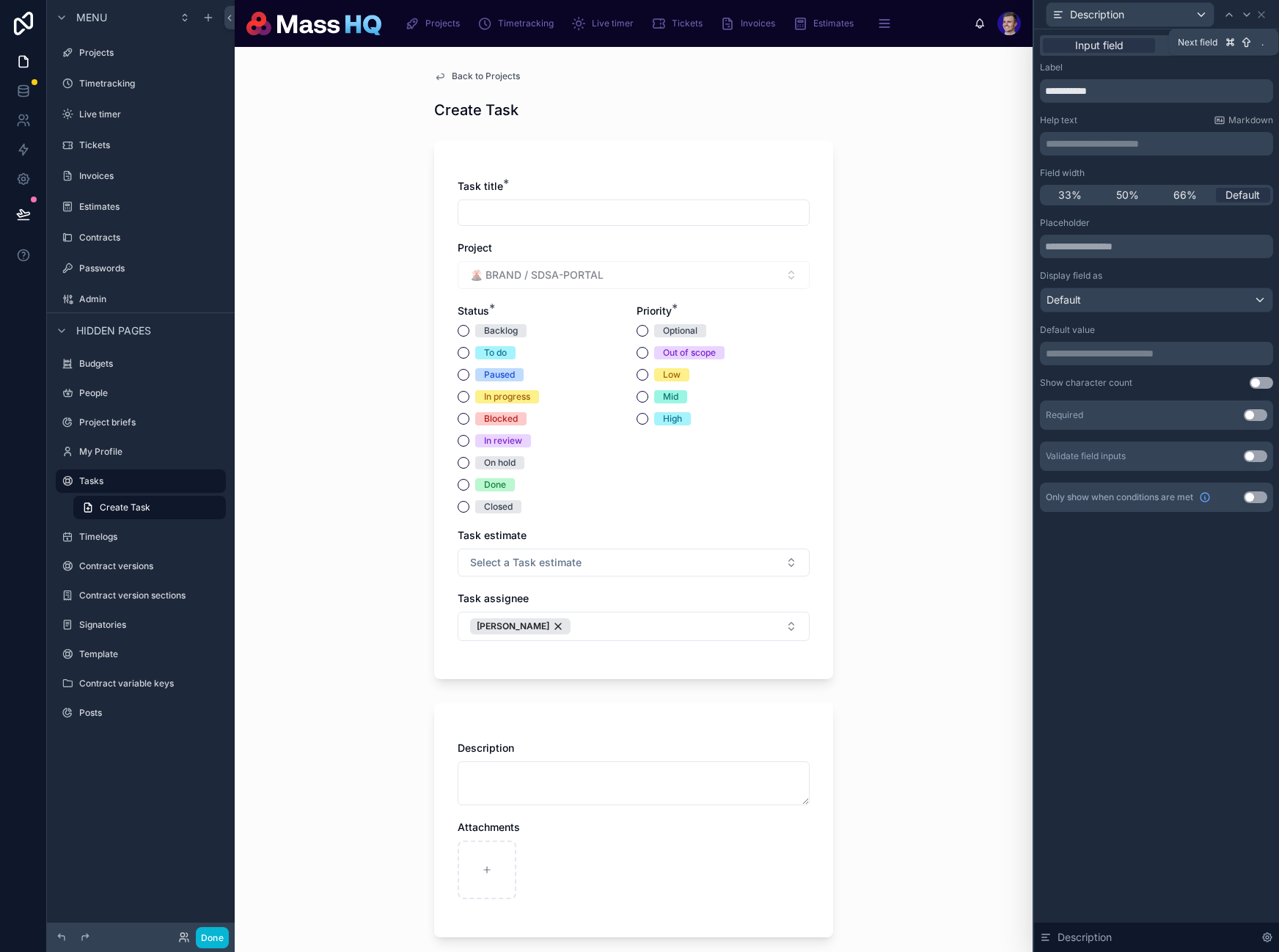
click at [1246, 13] on icon at bounding box center [1246, 14] width 12 height 12
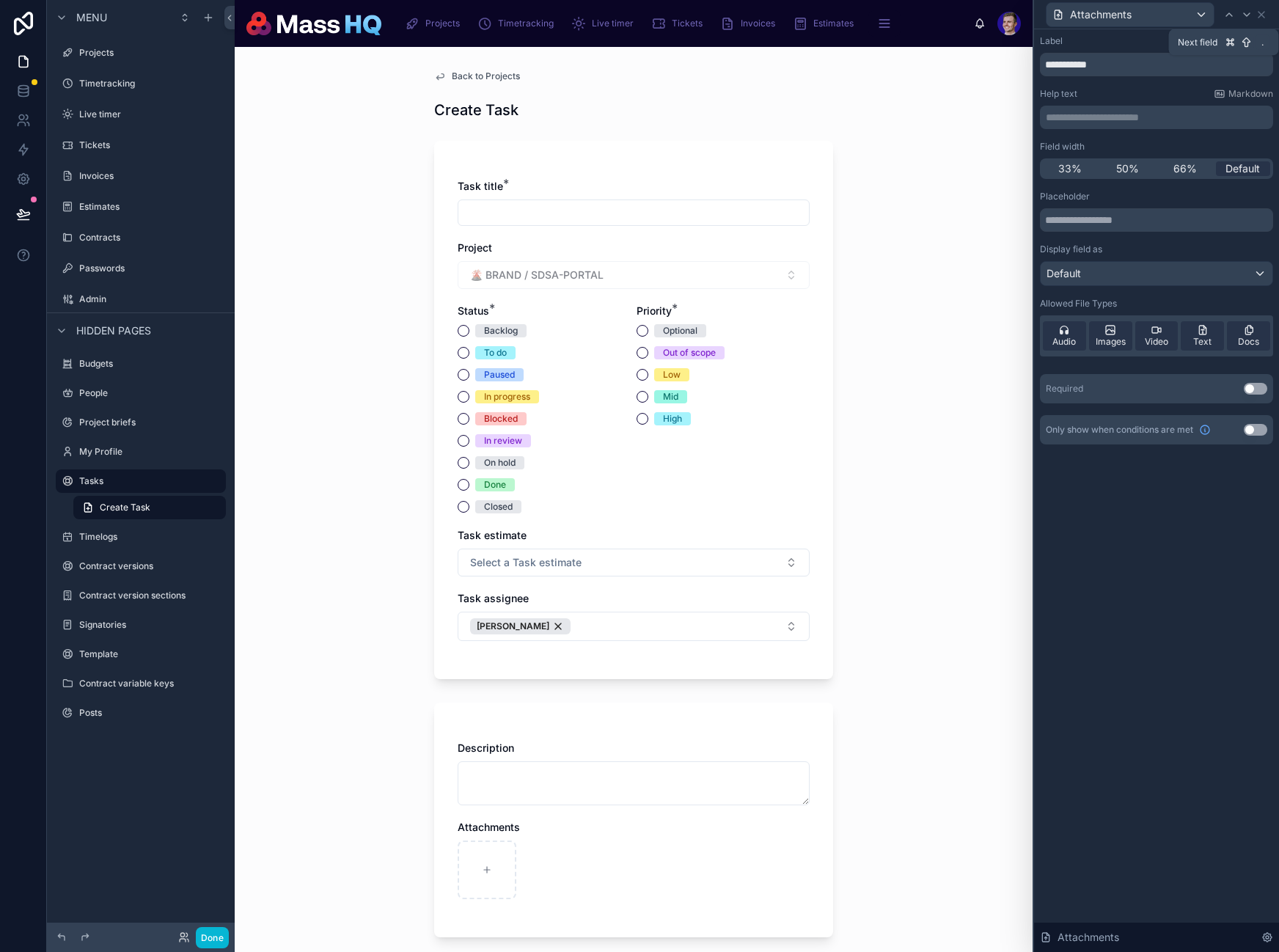
click at [1246, 13] on icon at bounding box center [1246, 14] width 12 height 12
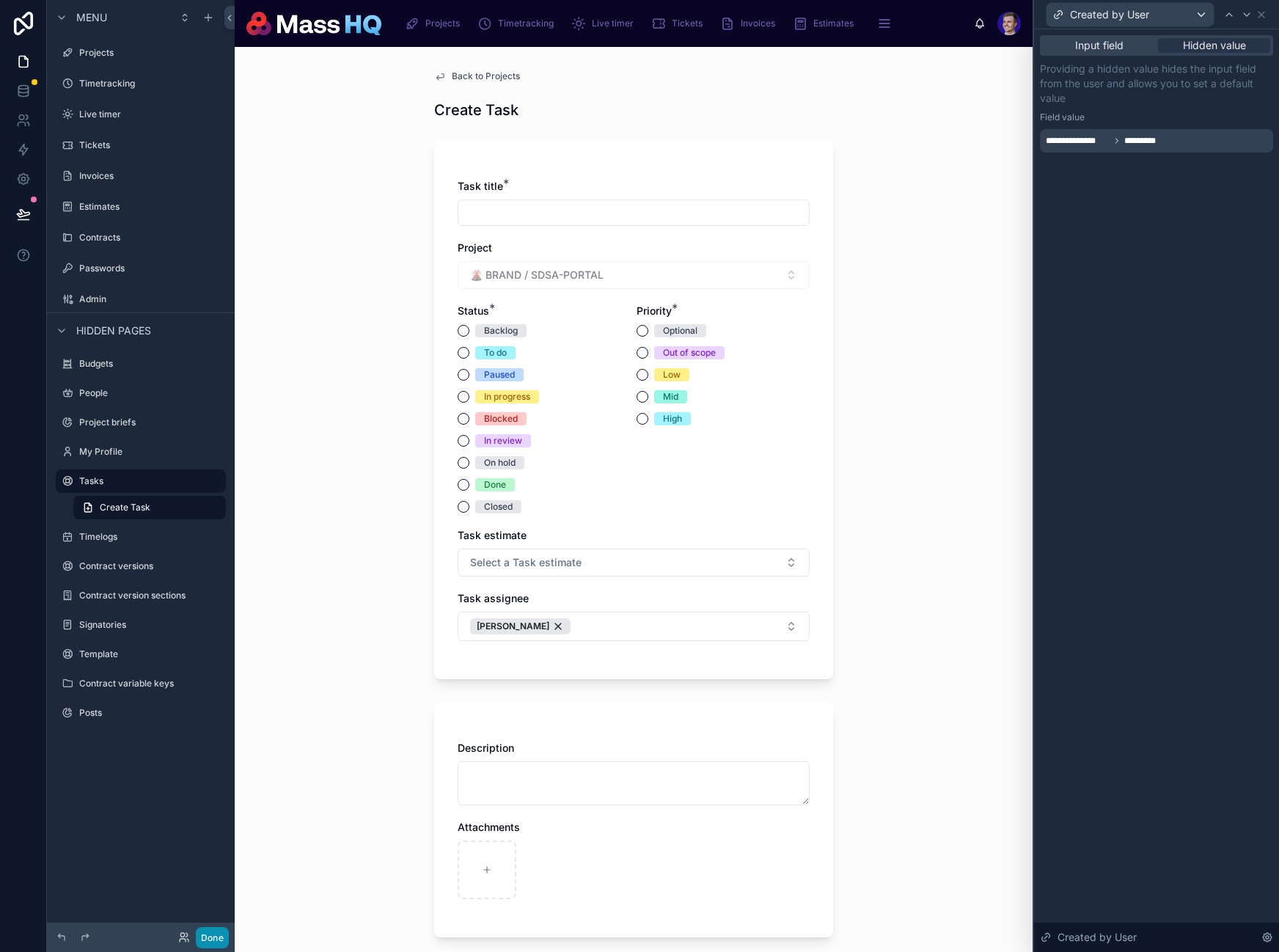
click at [214, 941] on button "Done" at bounding box center [212, 938] width 33 height 21
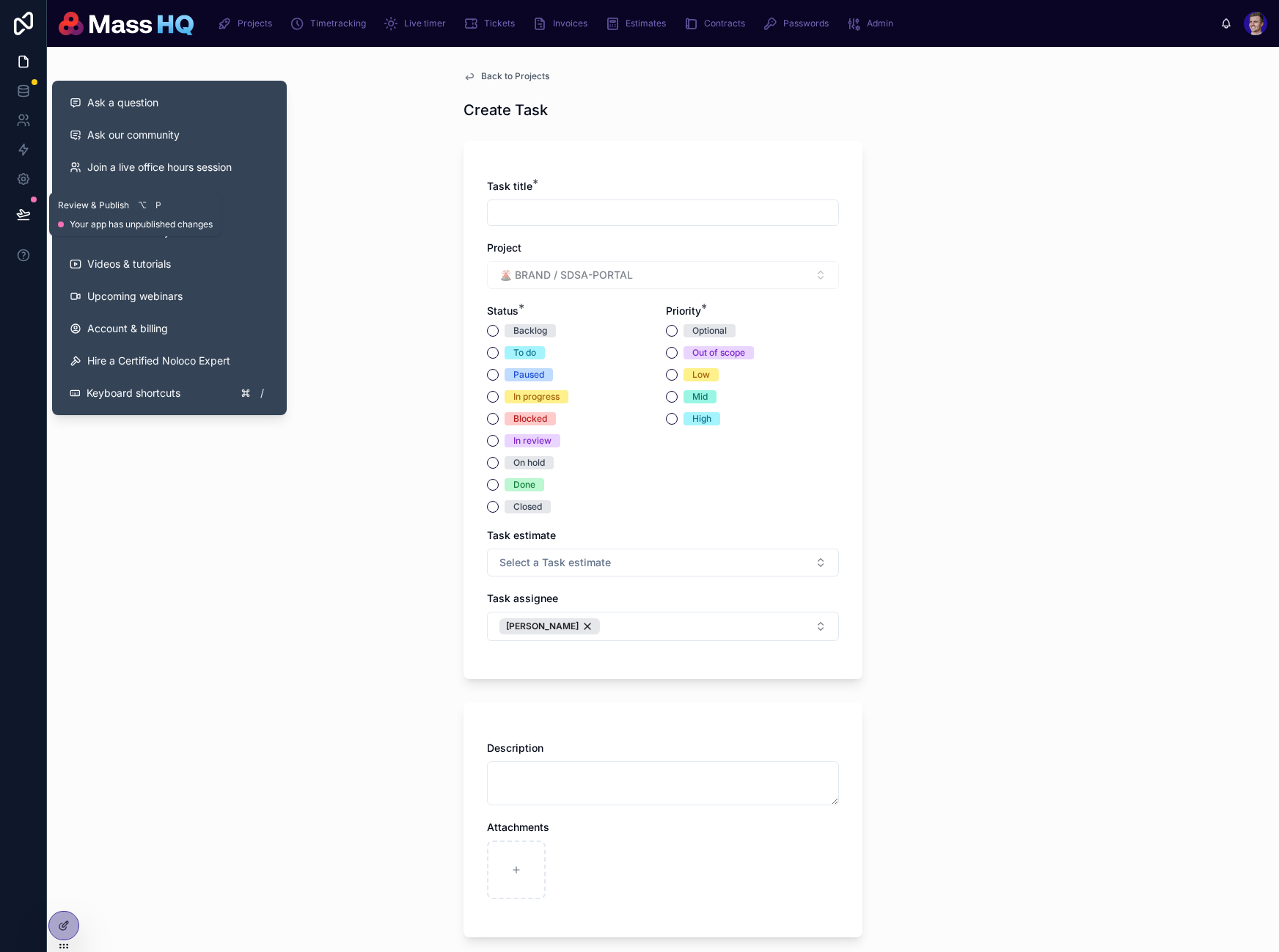
click at [19, 214] on icon at bounding box center [22, 213] width 13 height 8
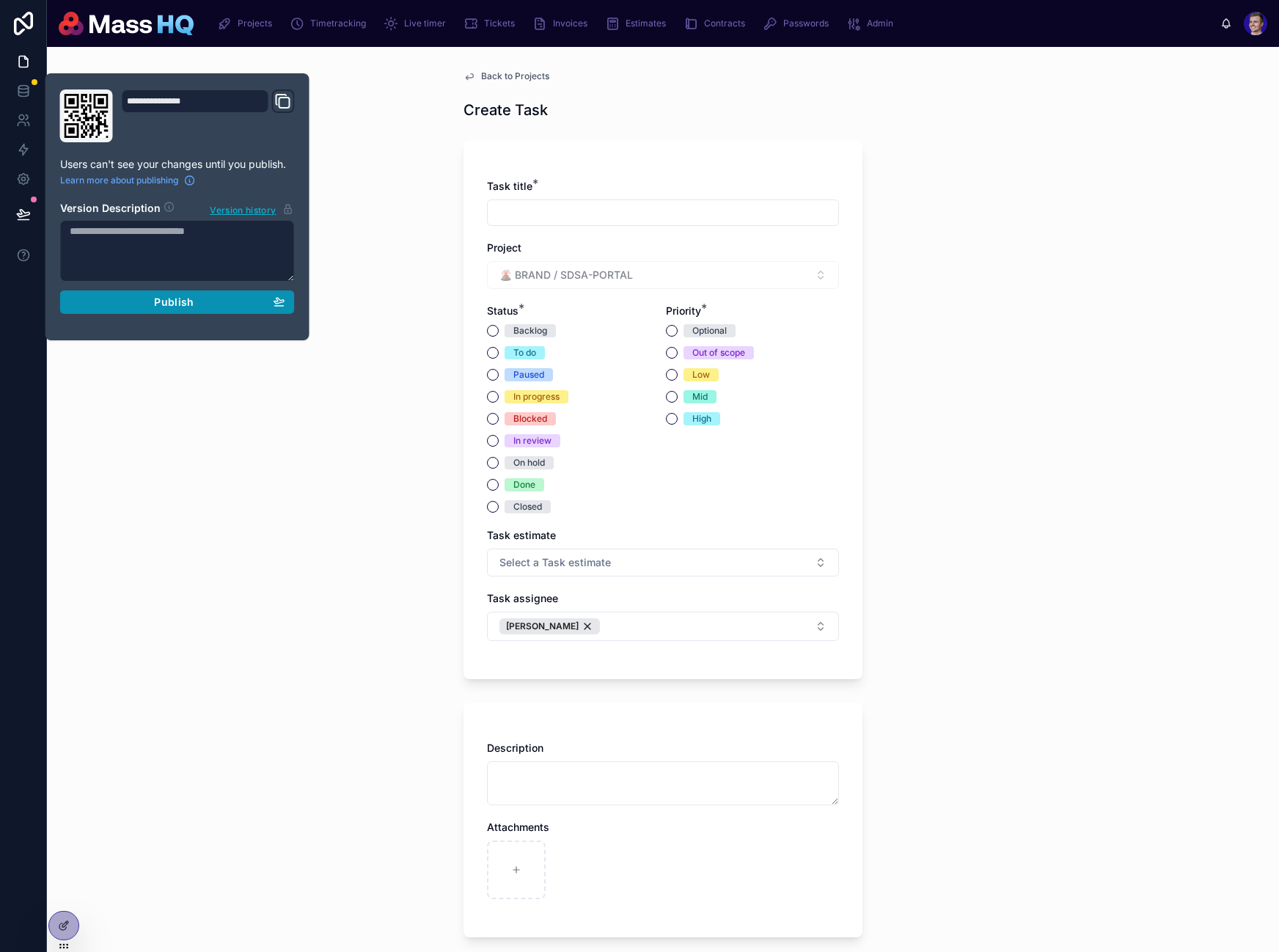
click at [224, 302] on div "Publish" at bounding box center [177, 302] width 215 height 14
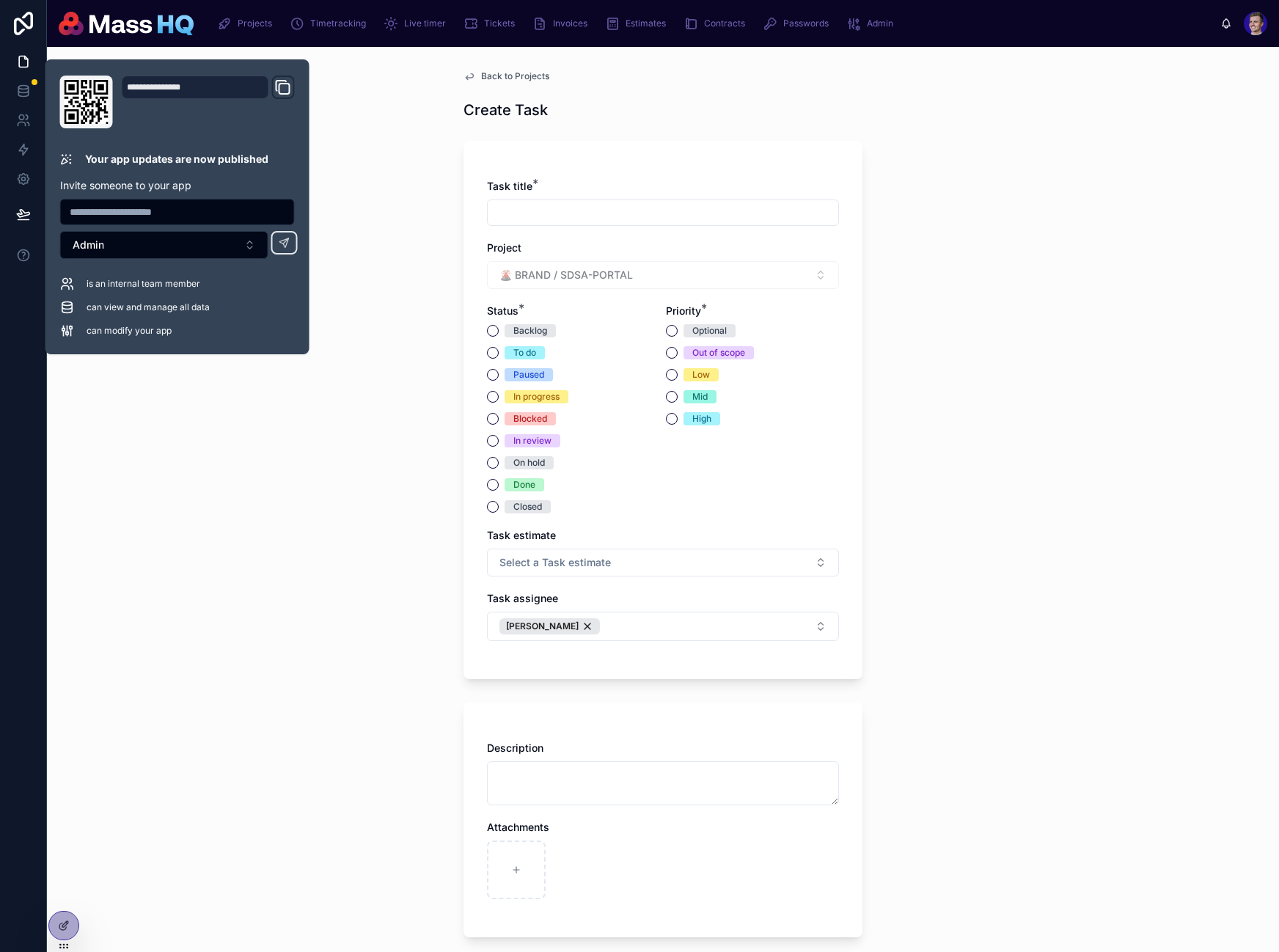
click at [1109, 539] on div "Back to Projects Create Task Task title * Project 🌋 BRAND / SDSA-PORTAL Status …" at bounding box center [663, 499] width 1232 height 905
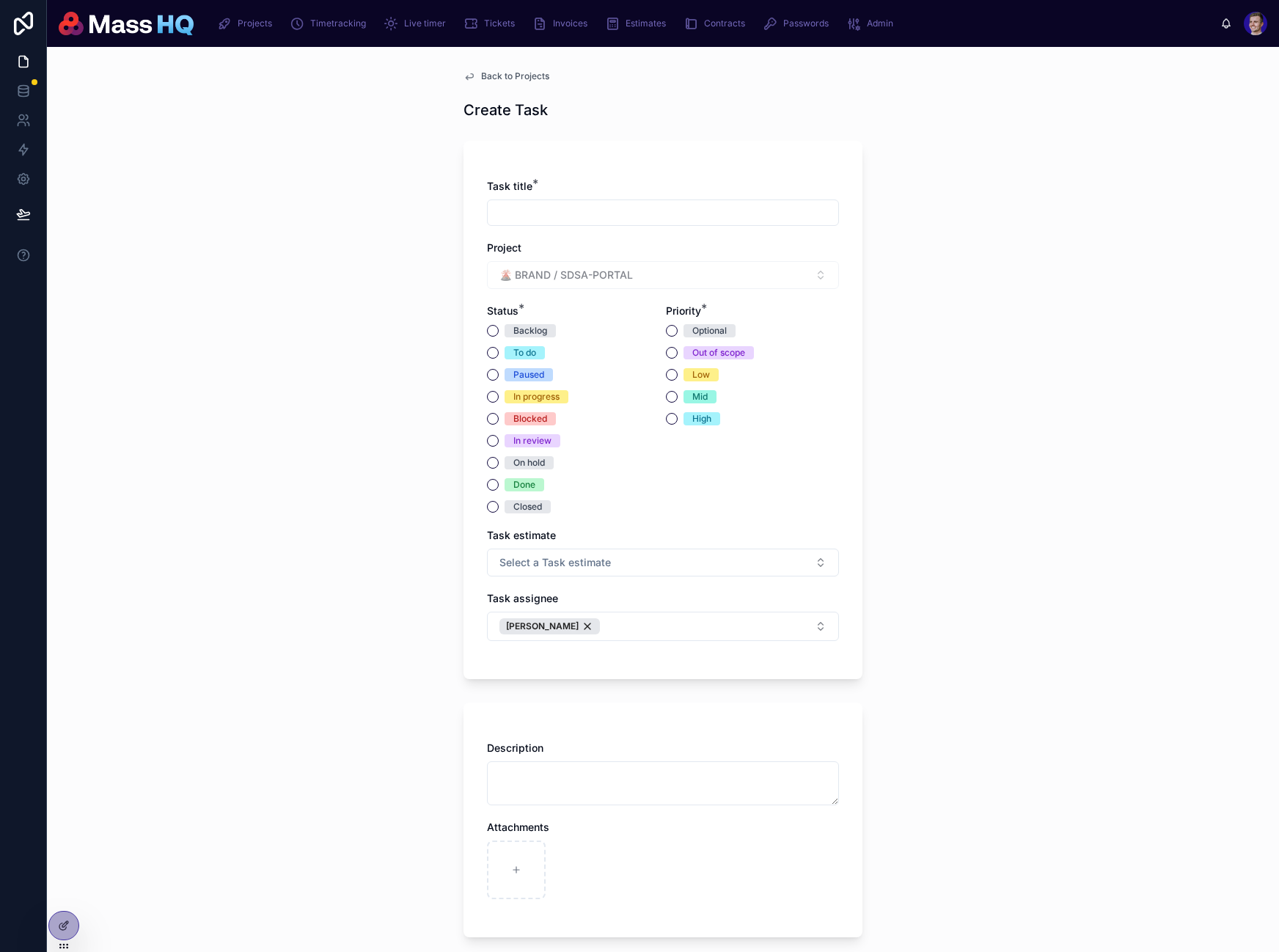
click at [1215, 505] on div "Back to Projects Create Task Task title * Project 🌋 BRAND / SDSA-PORTAL Status …" at bounding box center [663, 499] width 1232 height 905
click at [238, 10] on div "Projects Timetracking Live timer Tickets Invoices Estimates Contracts Passwords…" at bounding box center [712, 23] width 1015 height 32
click at [236, 24] on div "Projects" at bounding box center [247, 23] width 61 height 23
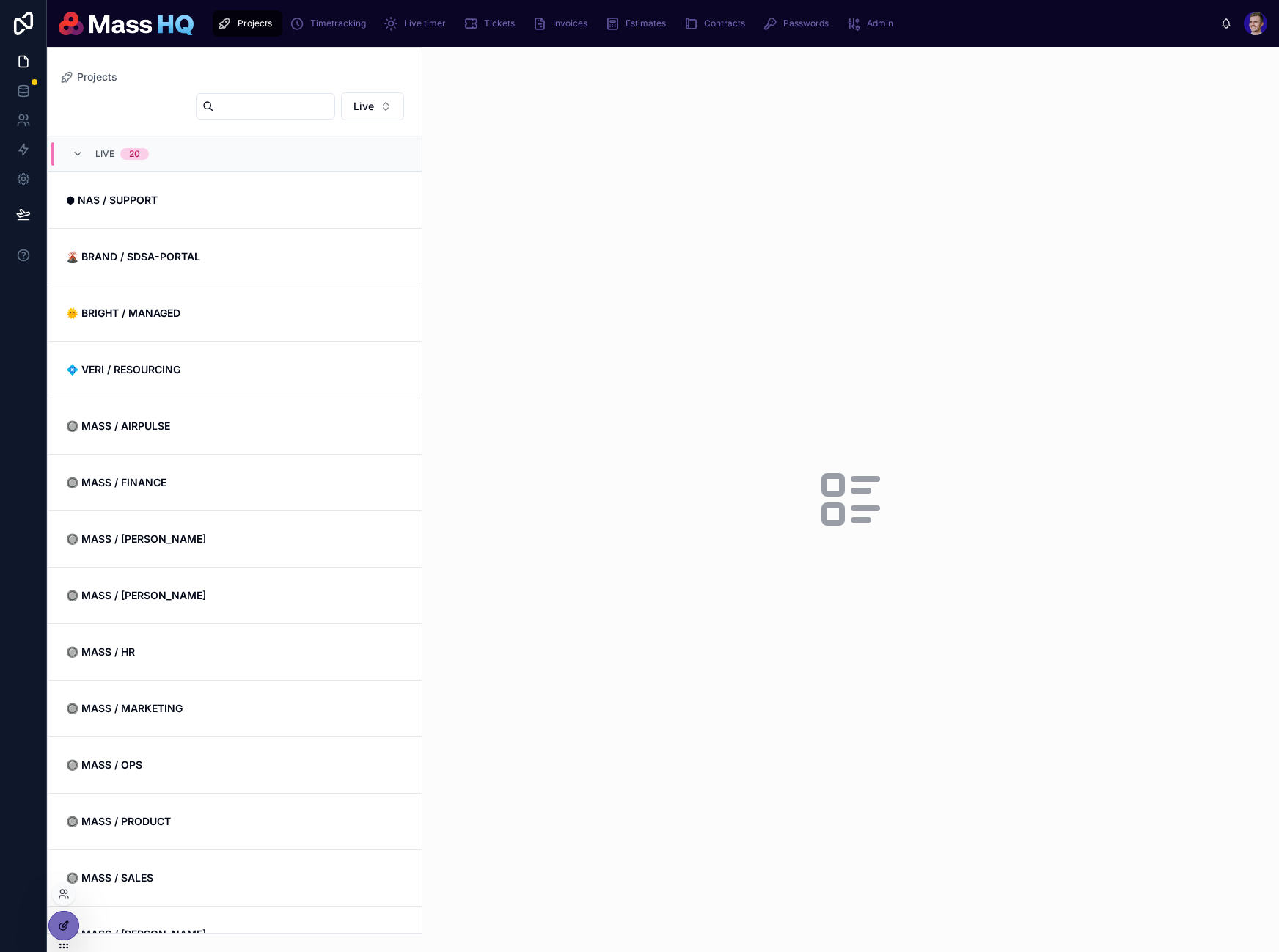
click at [58, 930] on icon at bounding box center [64, 926] width 12 height 12
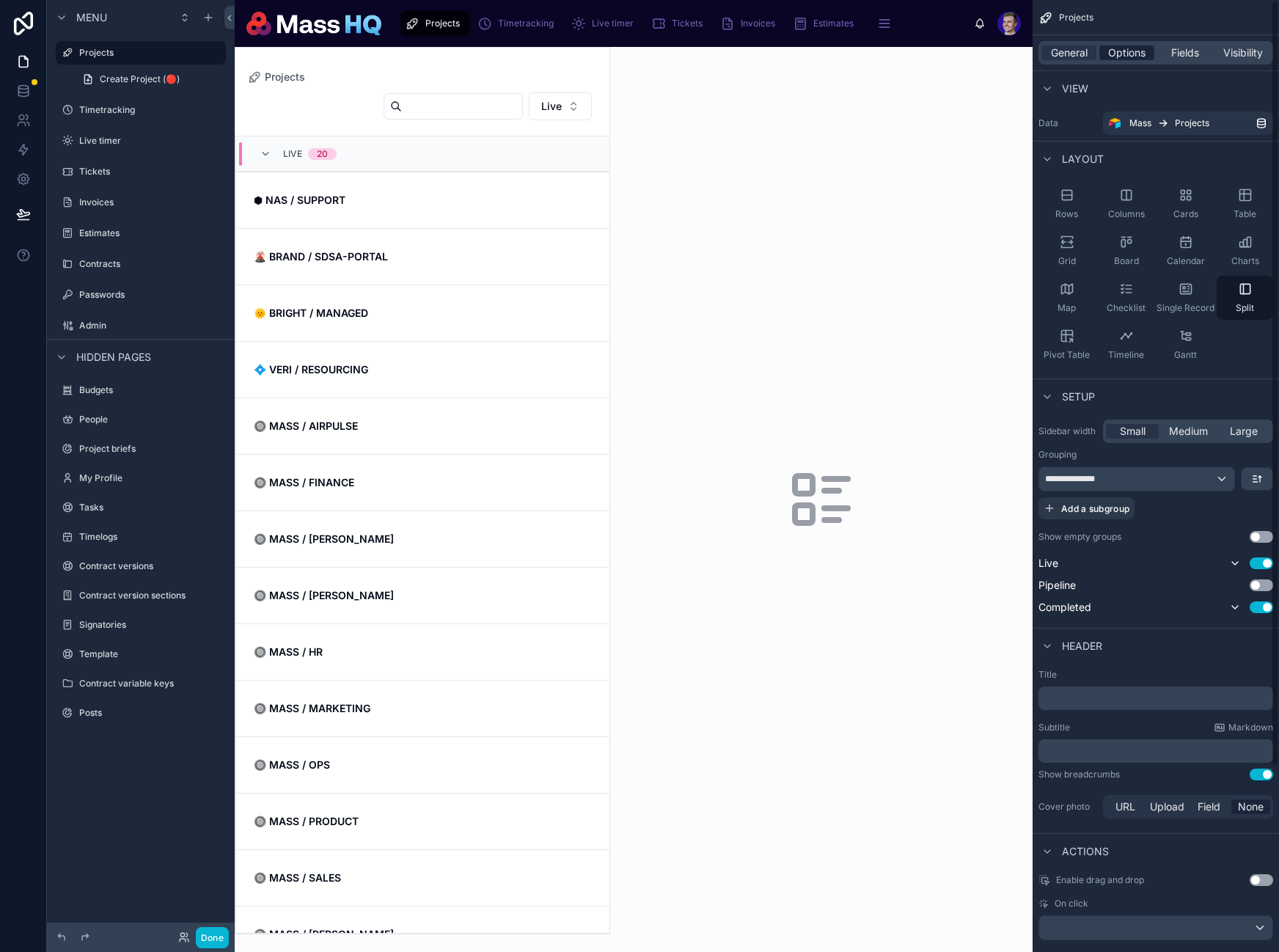
click at [1133, 56] on span "Options" at bounding box center [1126, 52] width 38 height 14
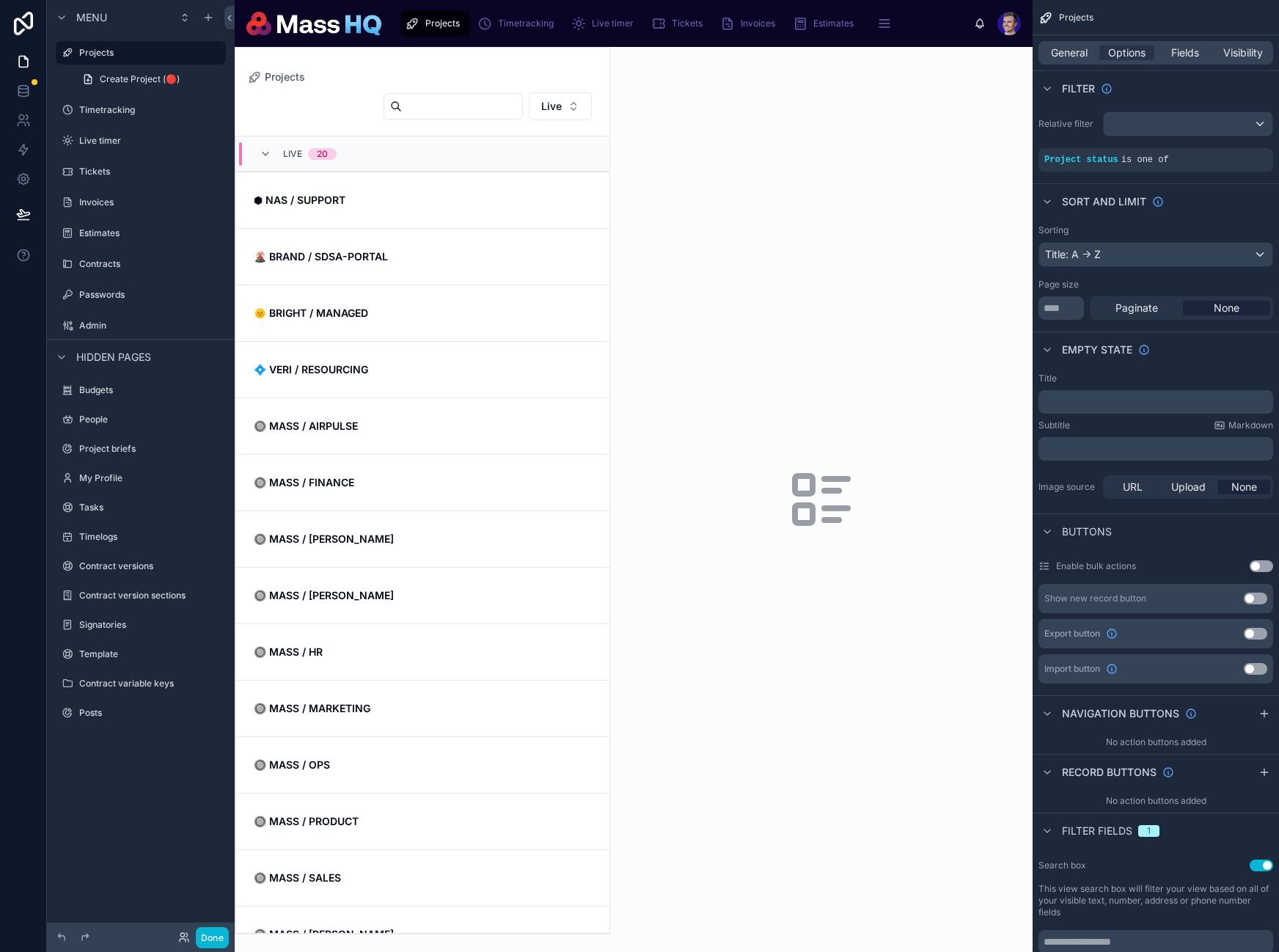
click at [1098, 60] on div "General Options Fields Visibility" at bounding box center [1155, 53] width 235 height 23
click at [1078, 55] on span "General" at bounding box center [1070, 52] width 37 height 14
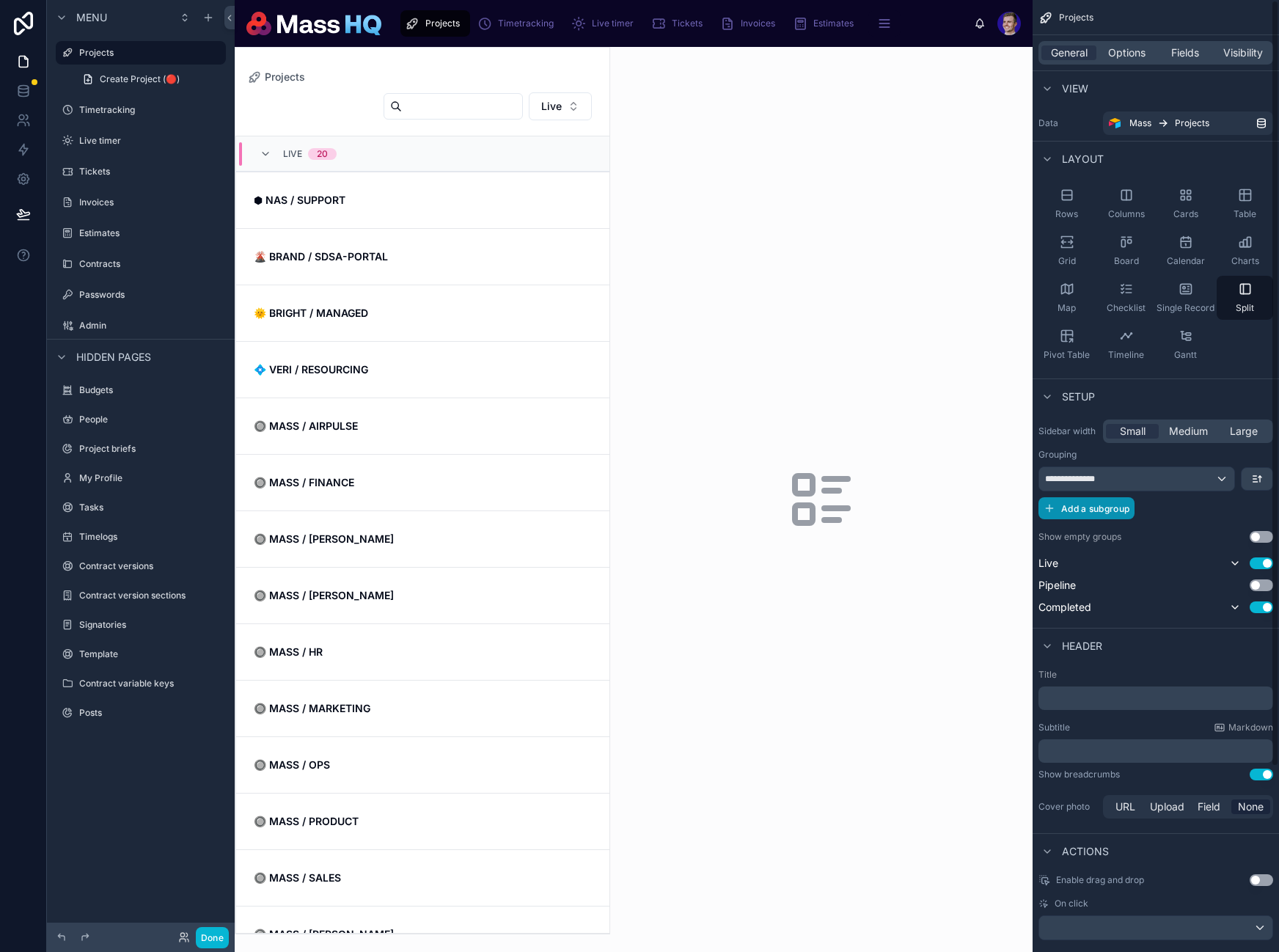
click at [1094, 508] on span "Add a subgroup" at bounding box center [1095, 508] width 69 height 11
click at [1132, 515] on div "Choose a field" at bounding box center [1137, 510] width 197 height 23
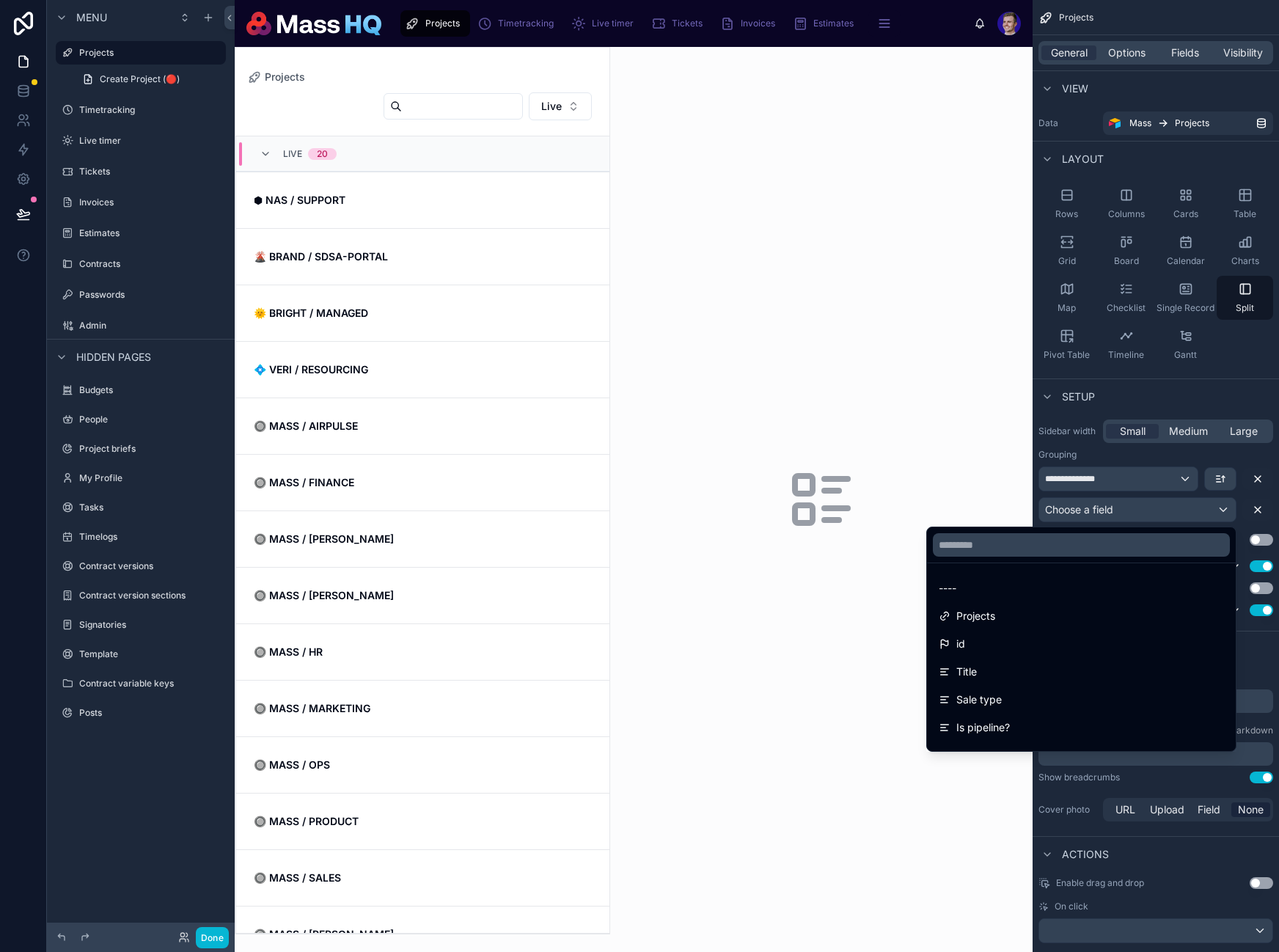
click at [965, 532] on div at bounding box center [1081, 545] width 309 height 35
click at [962, 542] on input "text" at bounding box center [1081, 545] width 297 height 23
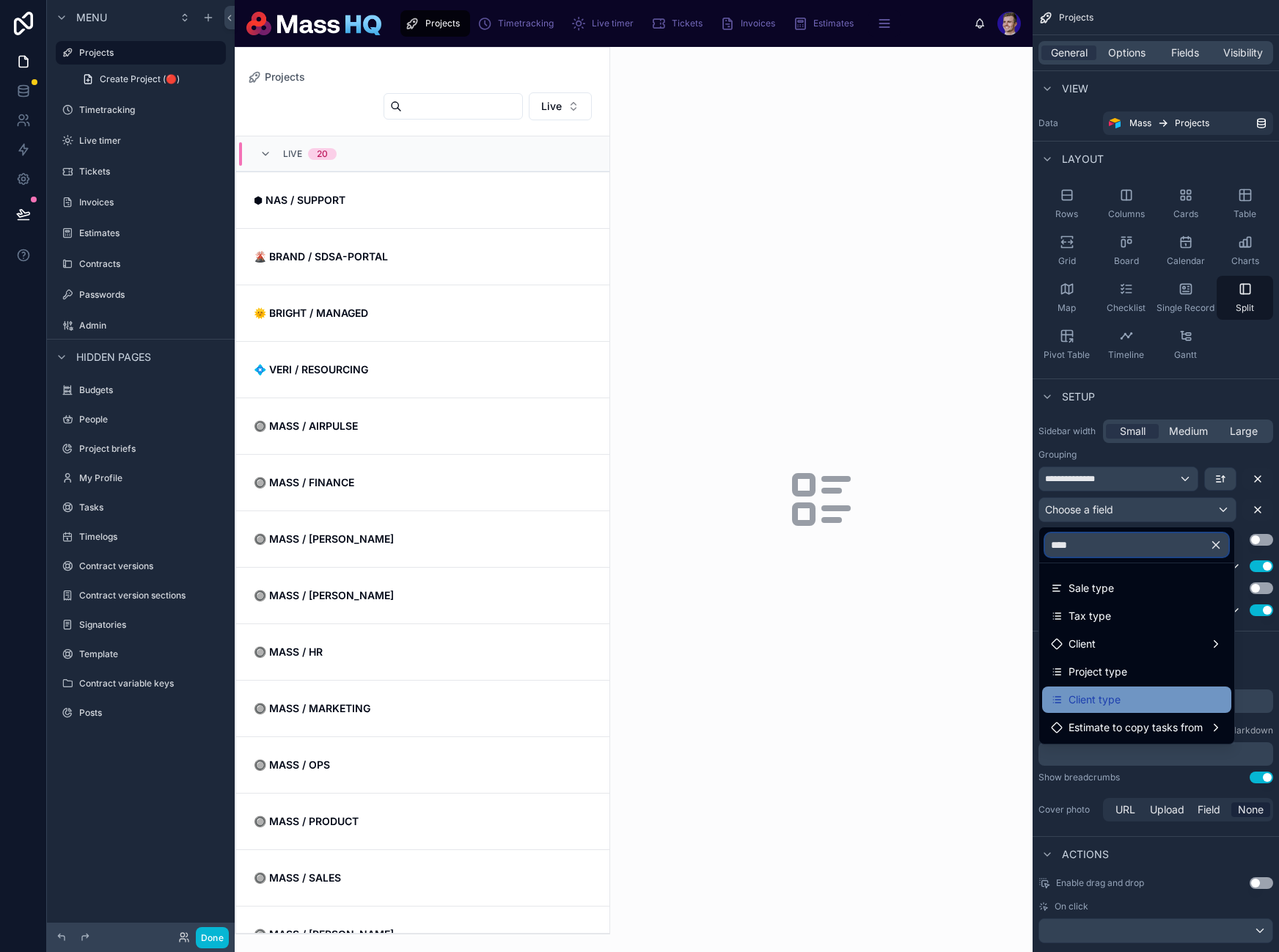
type input "****"
click at [1121, 700] on span "Client type" at bounding box center [1095, 700] width 52 height 17
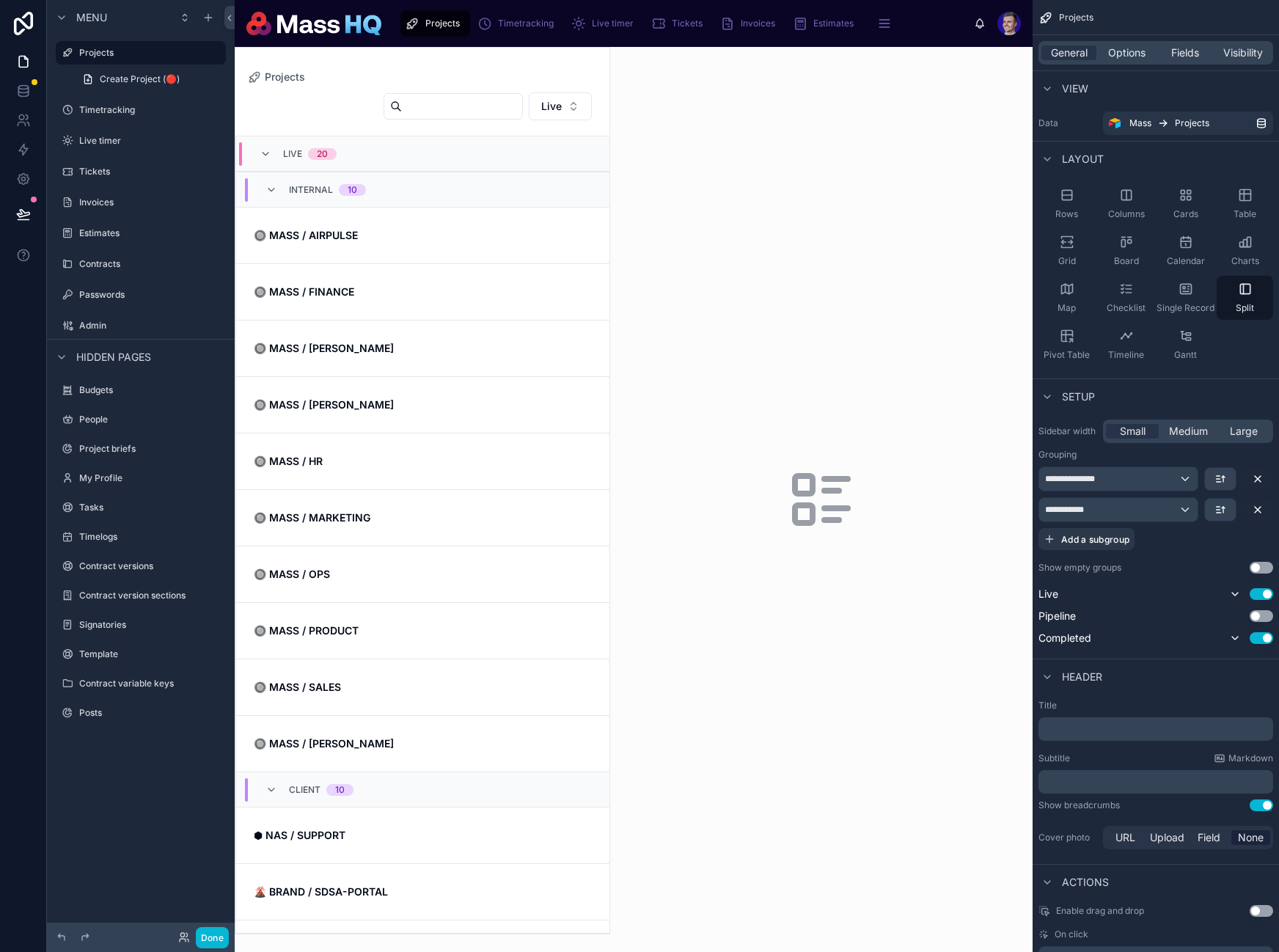
click at [281, 185] on div "Internal 10" at bounding box center [316, 190] width 100 height 23
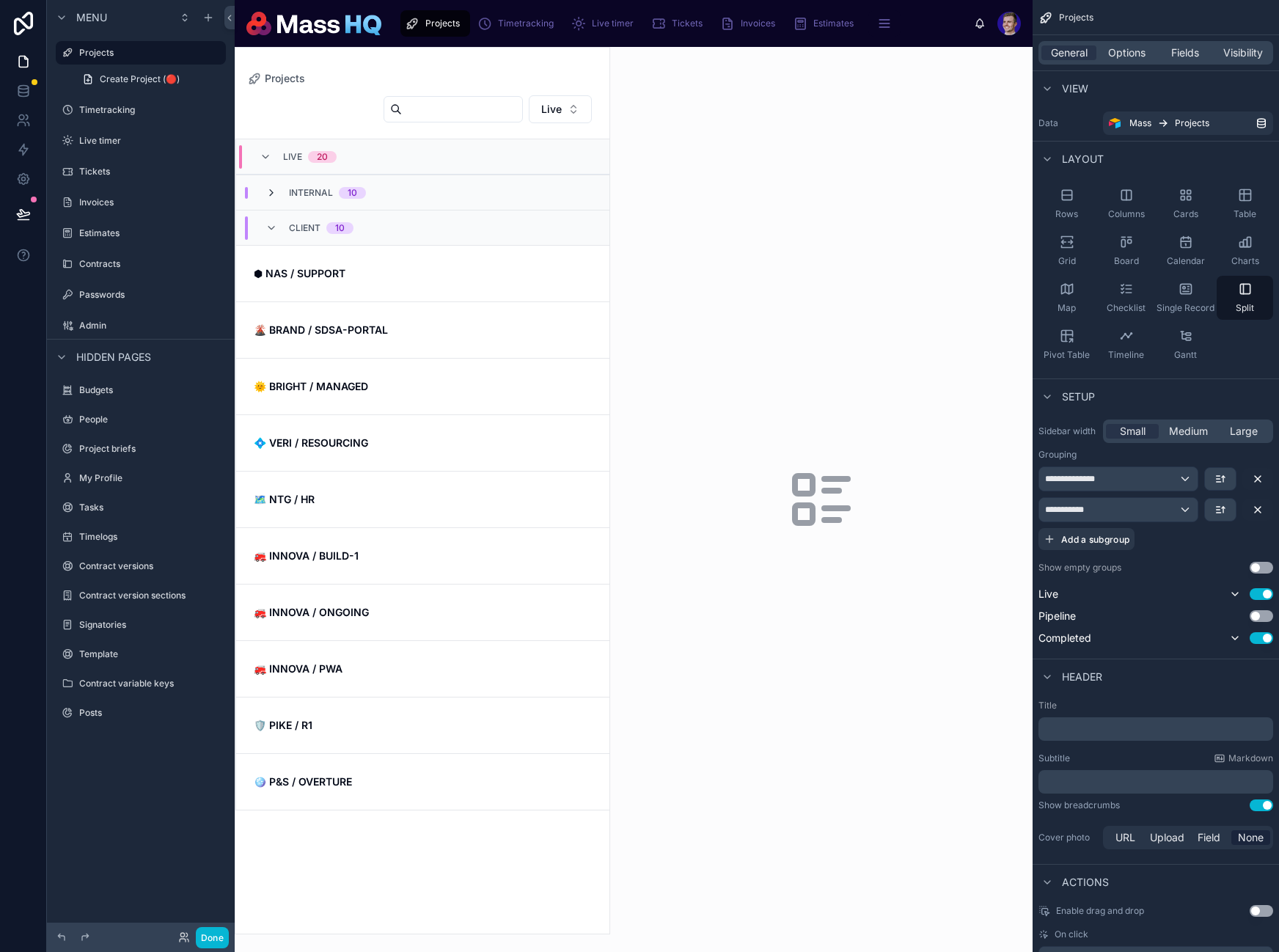
click at [273, 197] on icon at bounding box center [271, 193] width 12 height 12
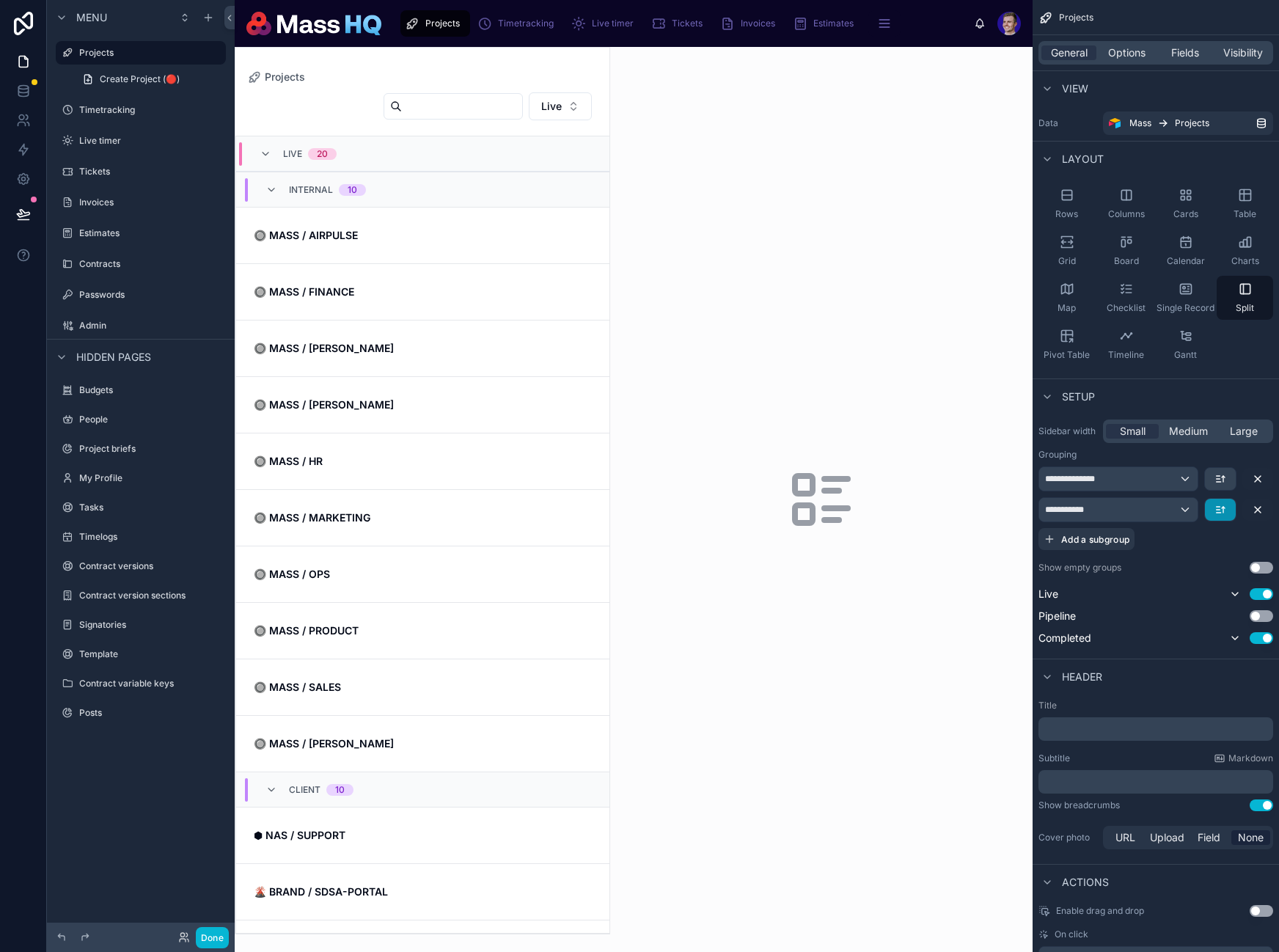
click at [1213, 513] on button "scrollable content" at bounding box center [1220, 510] width 31 height 22
click at [1213, 513] on div "scrollable content" at bounding box center [639, 476] width 1279 height 952
click at [1210, 508] on button "scrollable content" at bounding box center [1220, 510] width 31 height 22
click at [1202, 573] on span "Last -> First" at bounding box center [1192, 571] width 56 height 17
click at [279, 184] on div "Internal 10" at bounding box center [316, 190] width 100 height 23
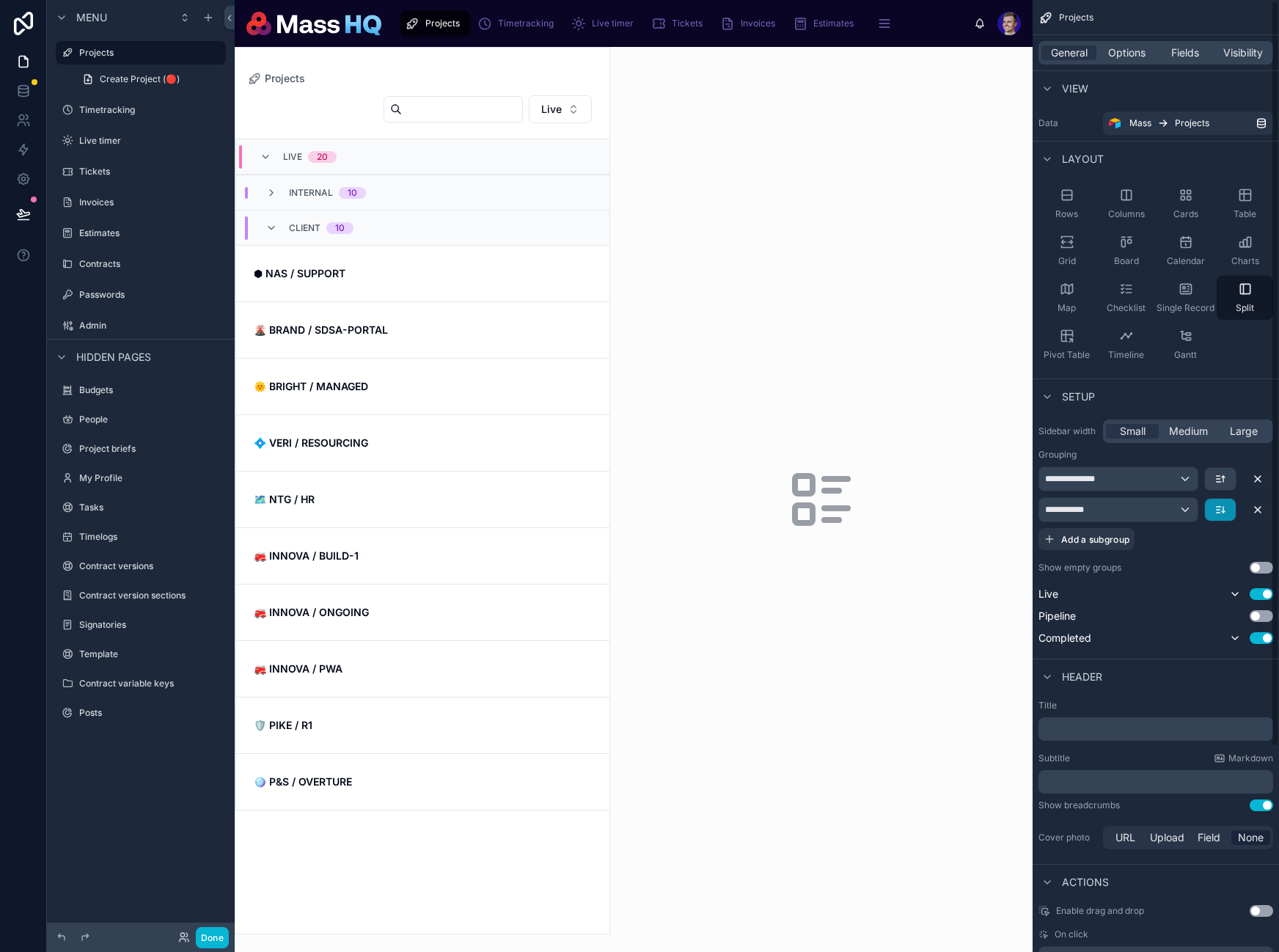
click at [1228, 508] on button "scrollable content" at bounding box center [1220, 510] width 31 height 22
click at [1201, 545] on span "First -> Last" at bounding box center [1192, 543] width 56 height 17
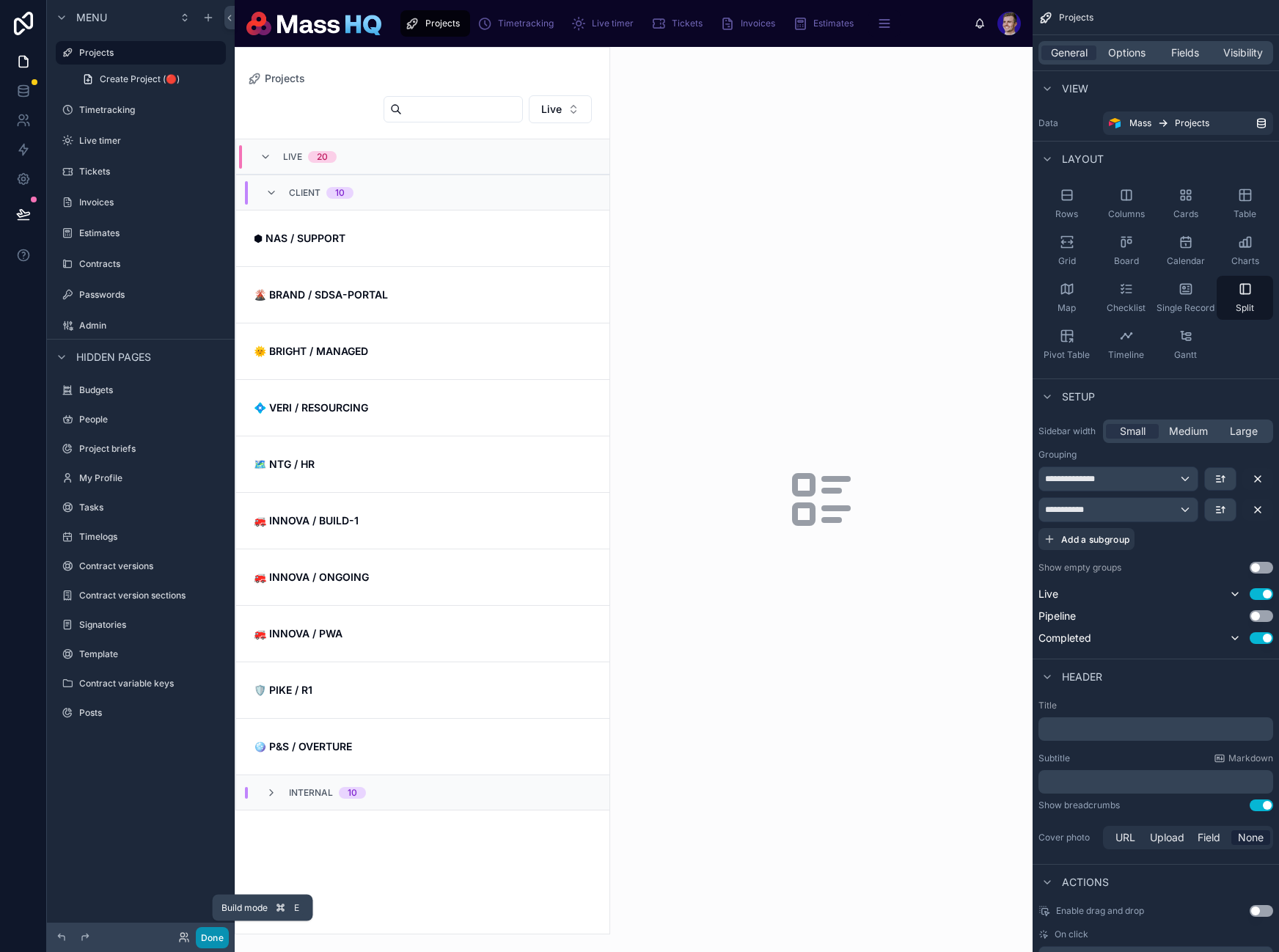
click at [215, 937] on button "Done" at bounding box center [212, 938] width 33 height 21
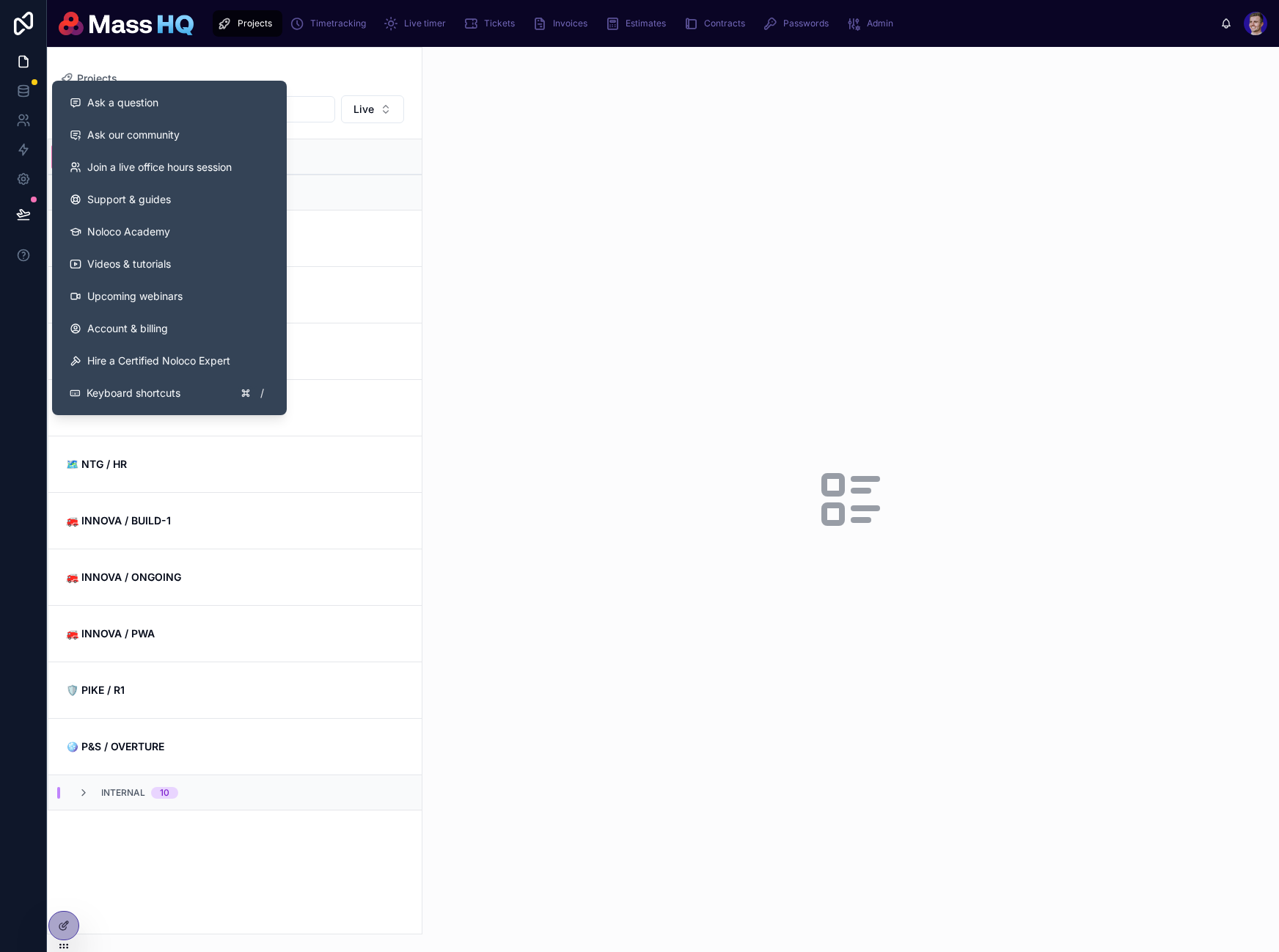
click at [27, 224] on button at bounding box center [23, 214] width 32 height 42
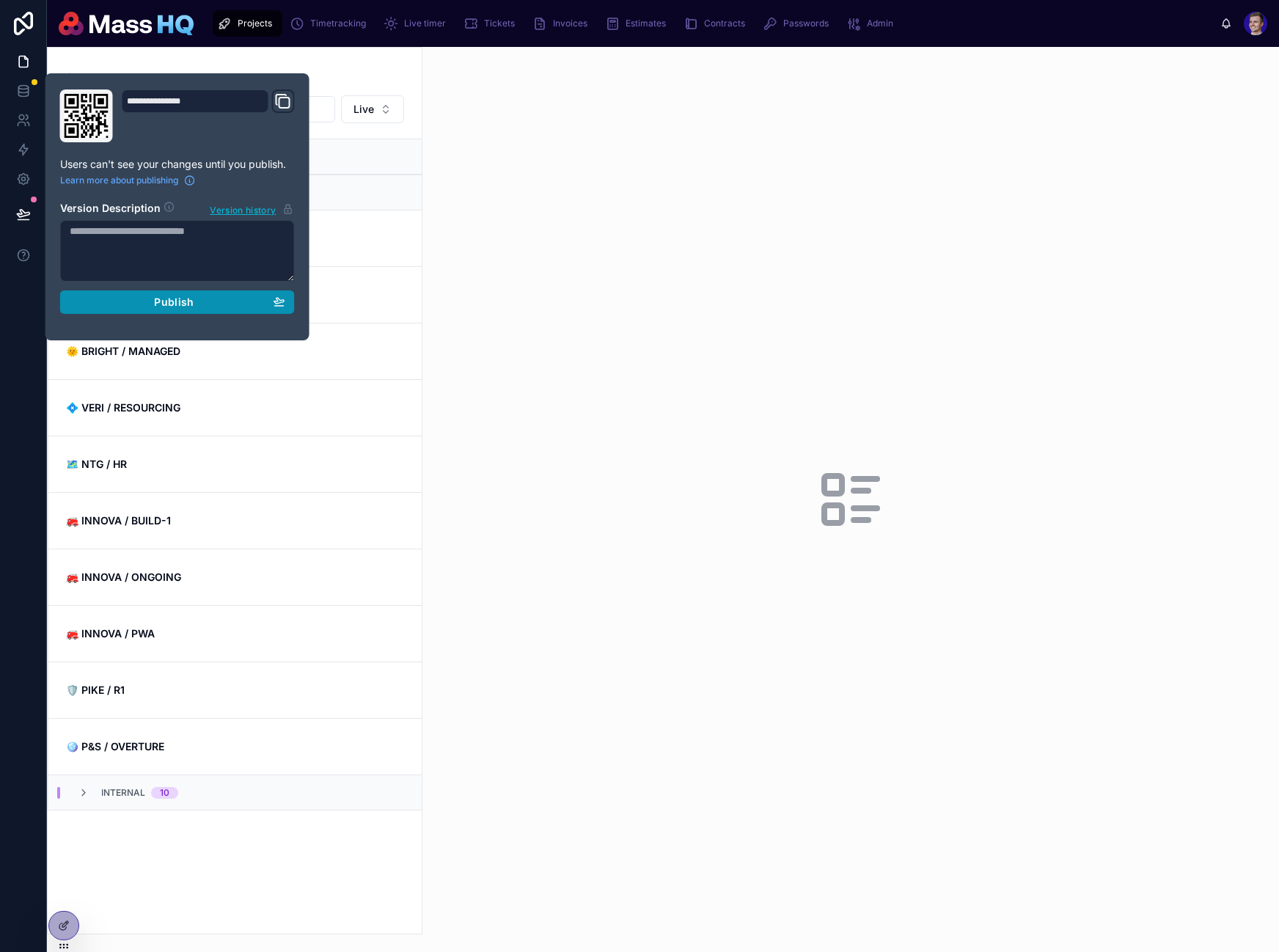
click at [186, 309] on button "Publish" at bounding box center [177, 302] width 235 height 23
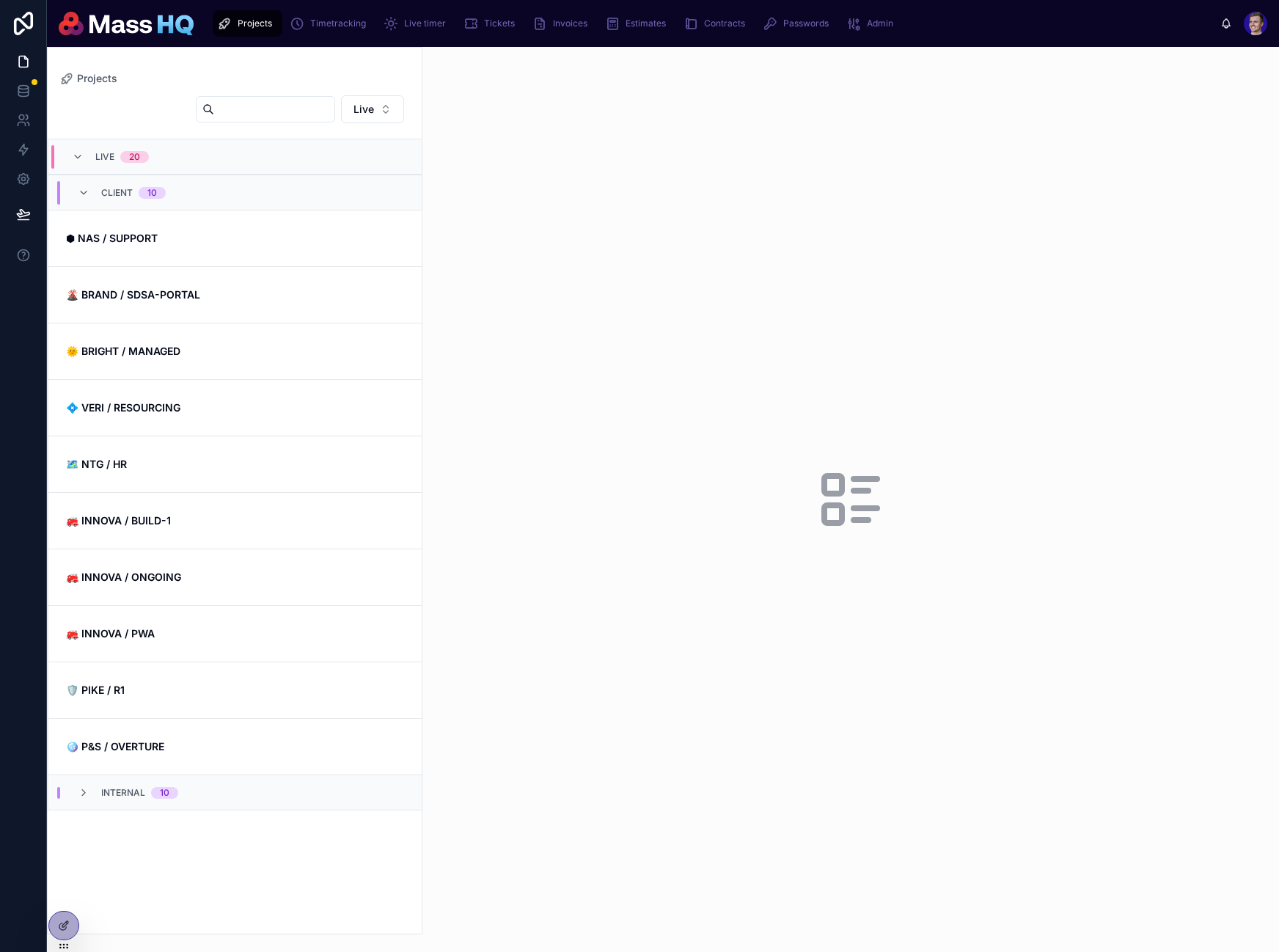
click at [180, 793] on div "Internal 10" at bounding box center [127, 793] width 136 height 12
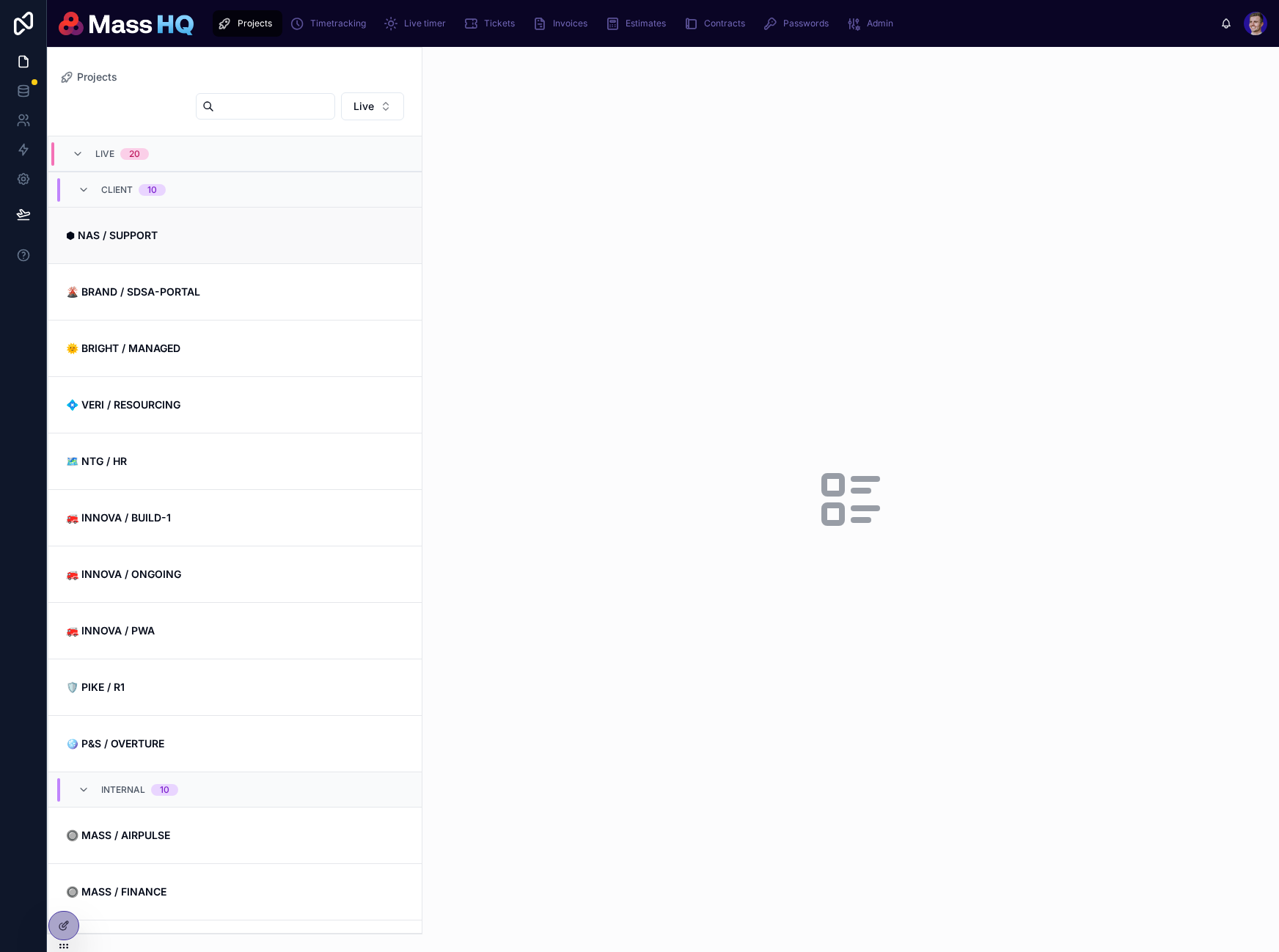
click at [263, 251] on link "⬢ NAS / SUPPORT" at bounding box center [235, 235] width 374 height 56
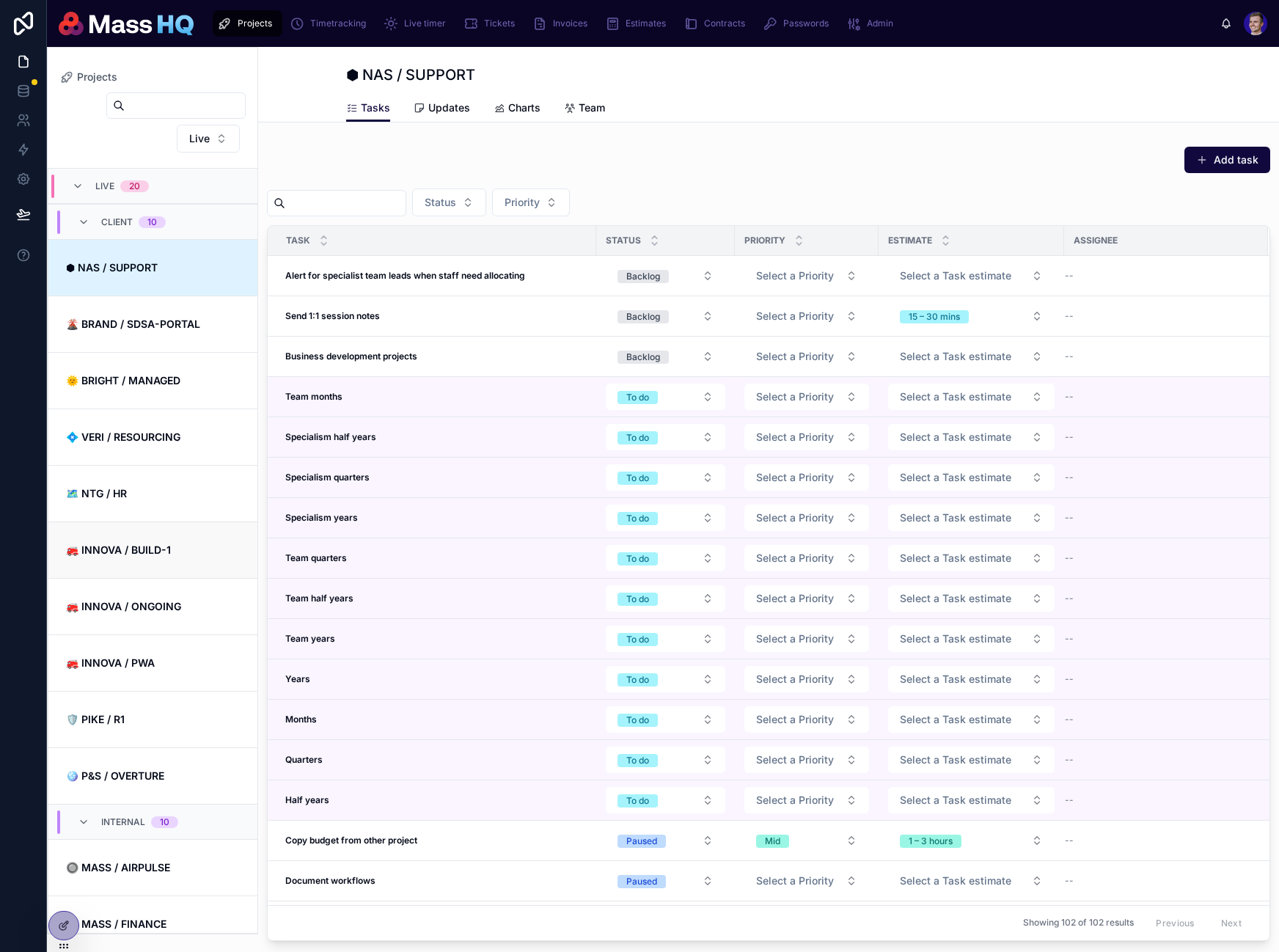
click at [142, 556] on strong "🚒 INNOVA / BUILD-1" at bounding box center [118, 549] width 105 height 13
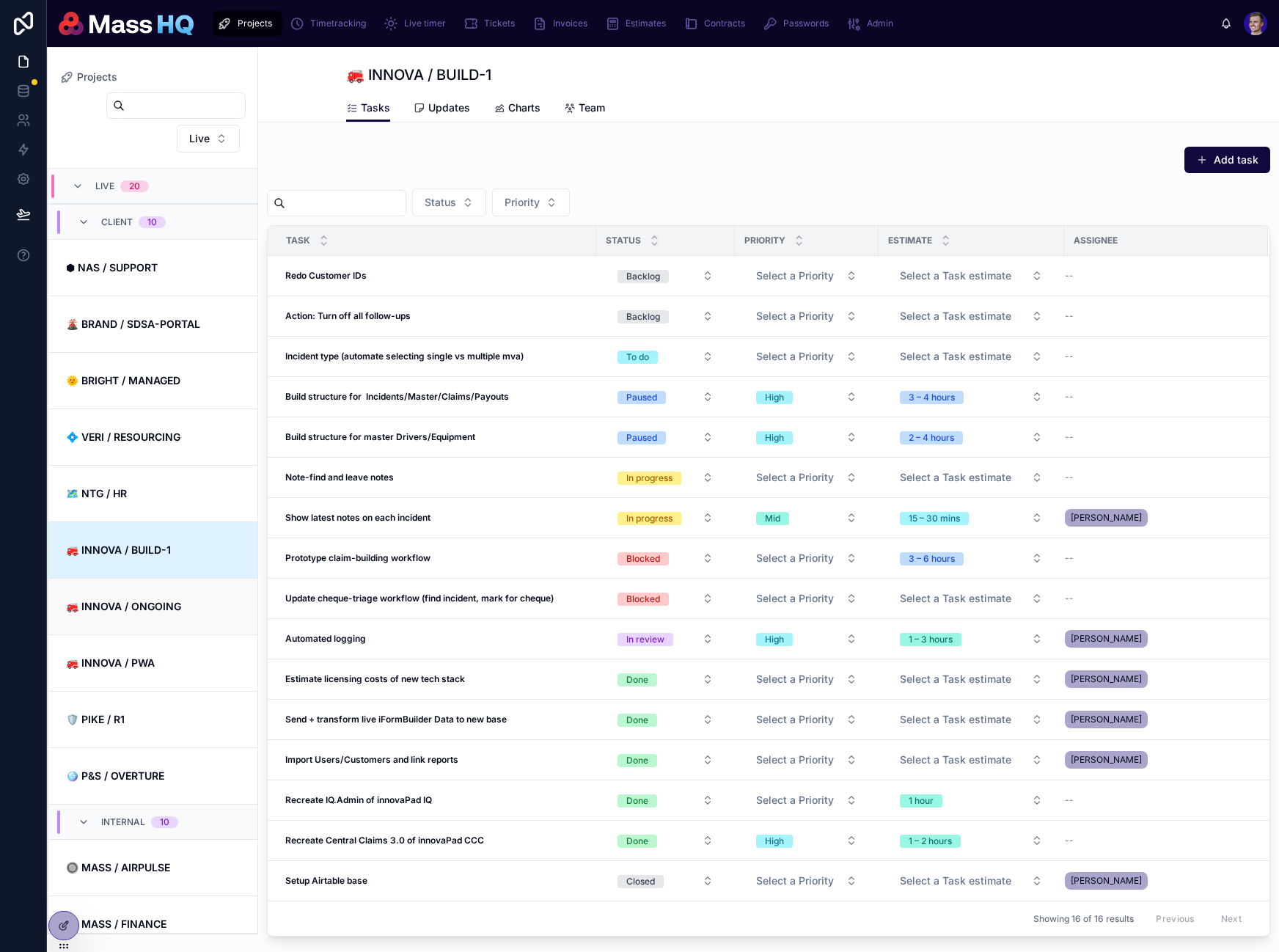
click at [157, 602] on strong "🚒 INNOVA / ONGOING" at bounding box center [123, 605] width 115 height 13
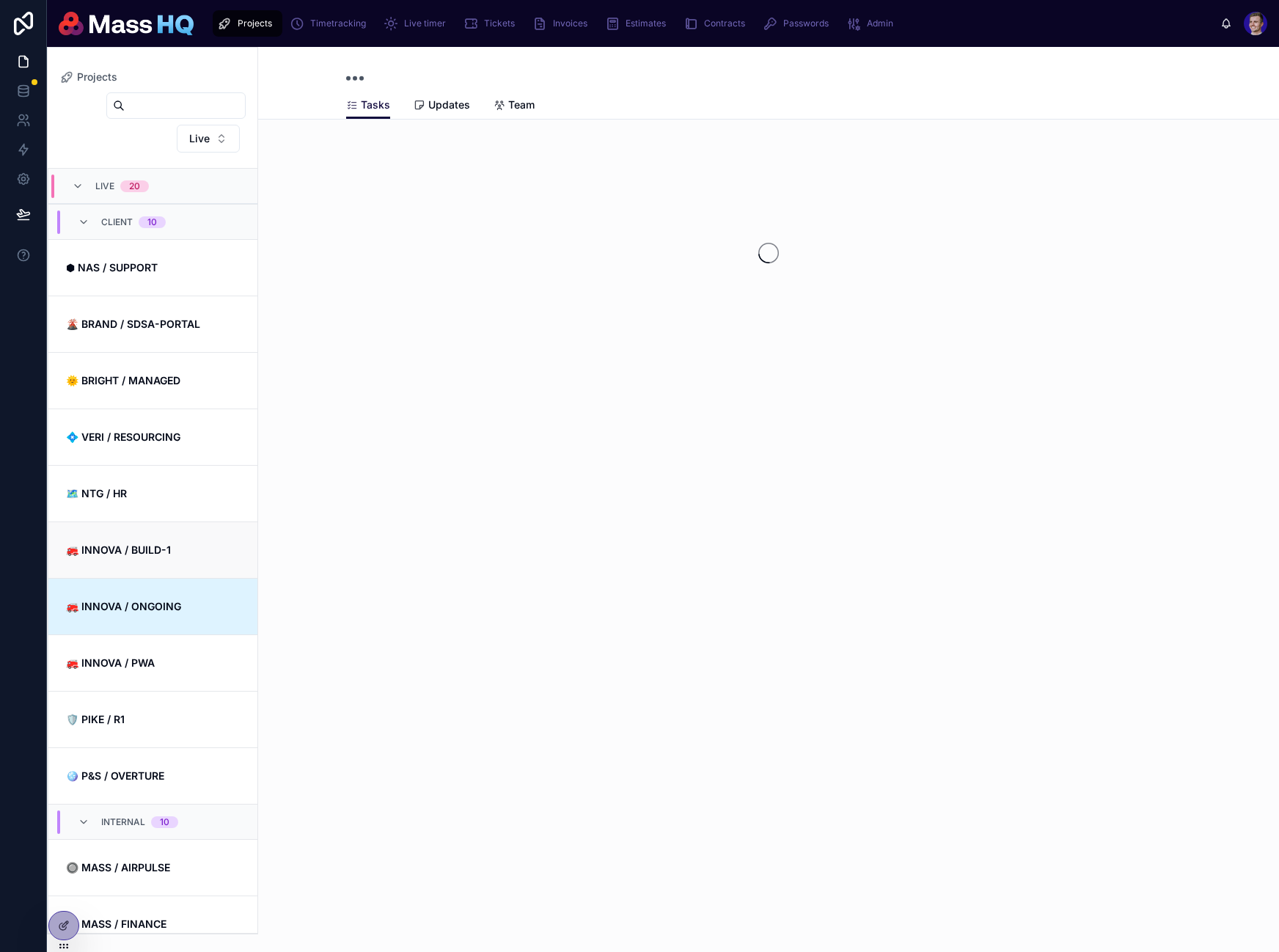
click at [161, 562] on link "🚒 INNOVA / BUILD-1" at bounding box center [153, 549] width 209 height 56
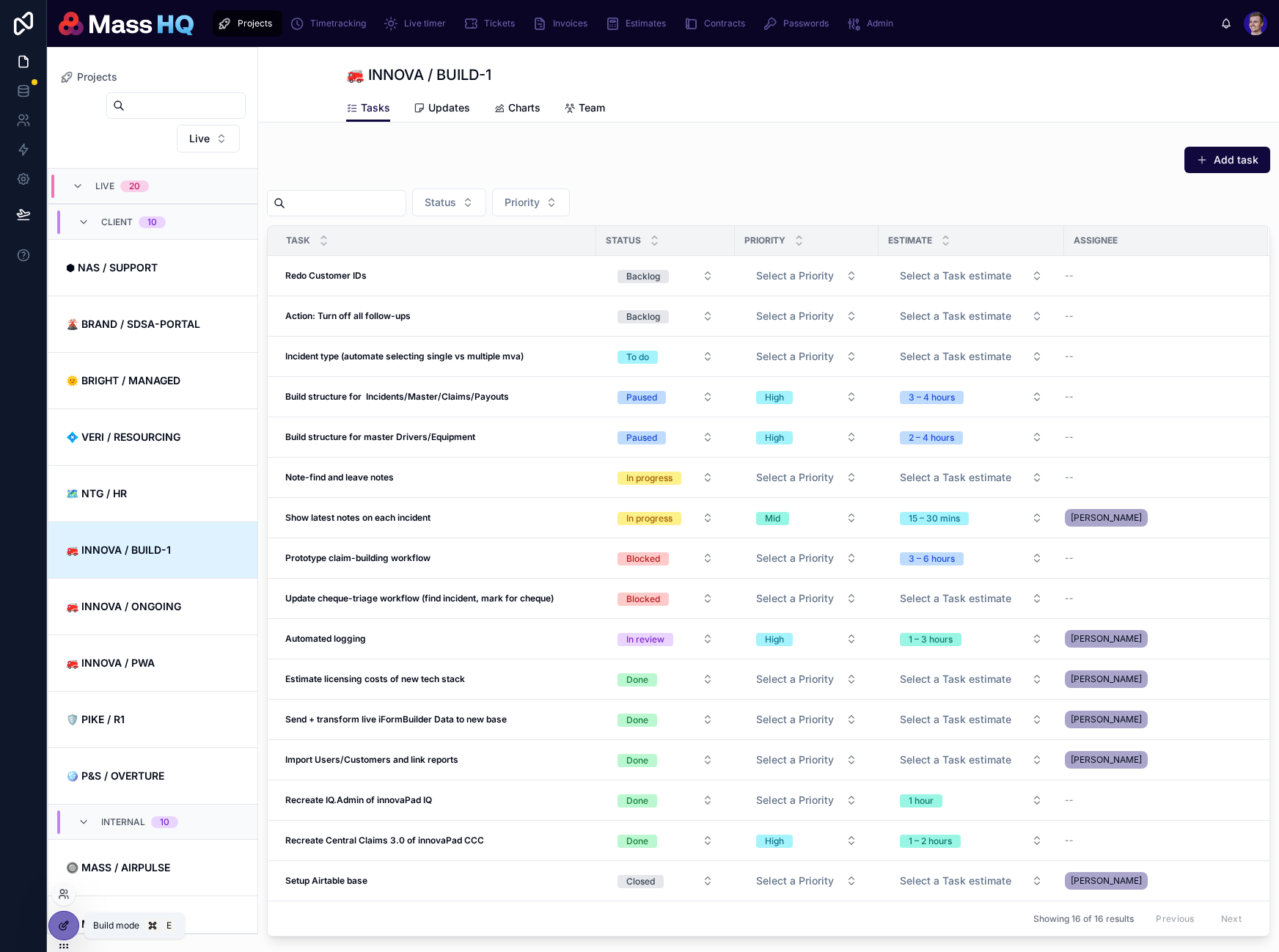
click at [70, 926] on div at bounding box center [64, 925] width 29 height 28
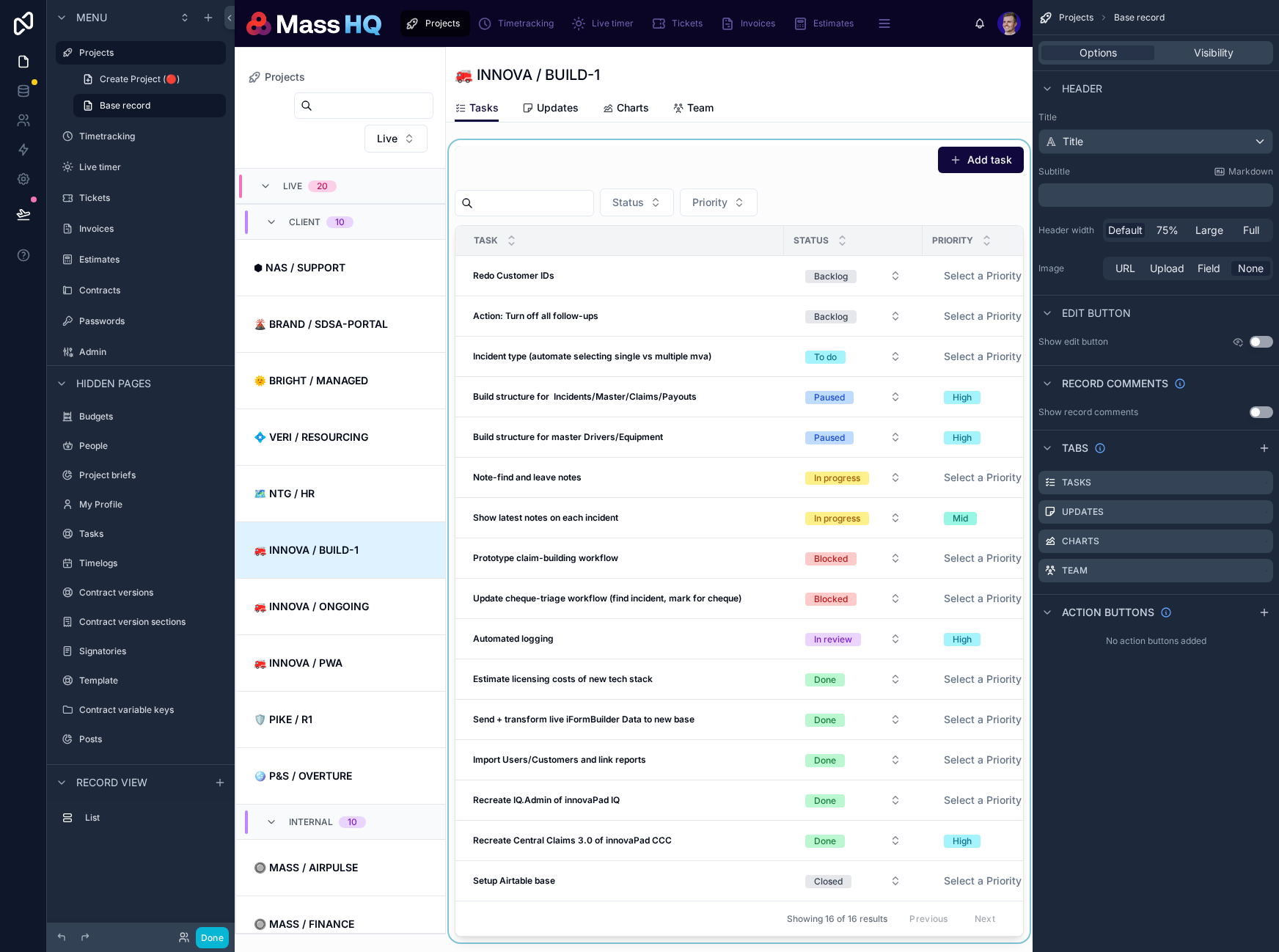
scroll to position [352, 0]
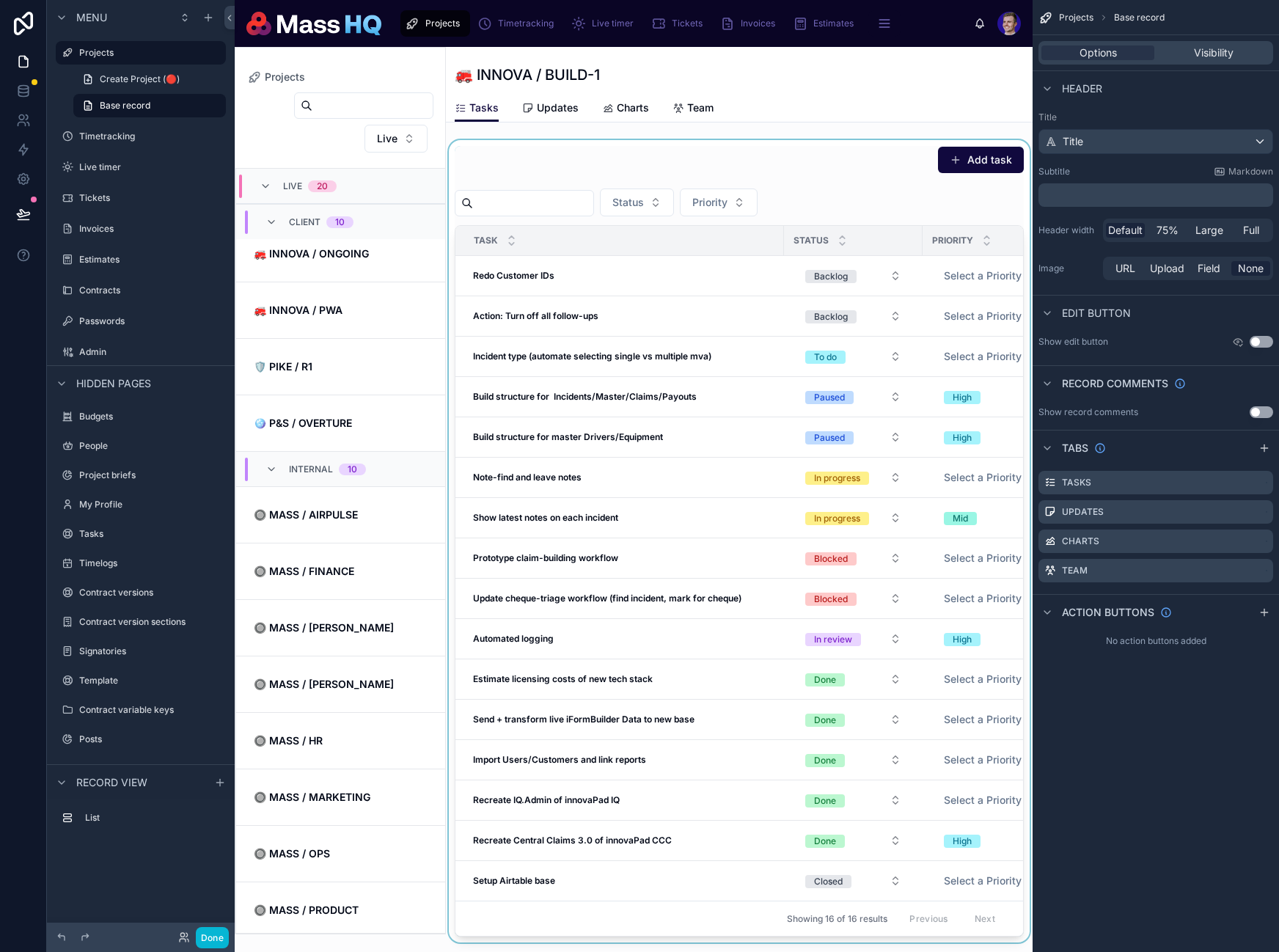
click at [687, 429] on div at bounding box center [739, 541] width 587 height 802
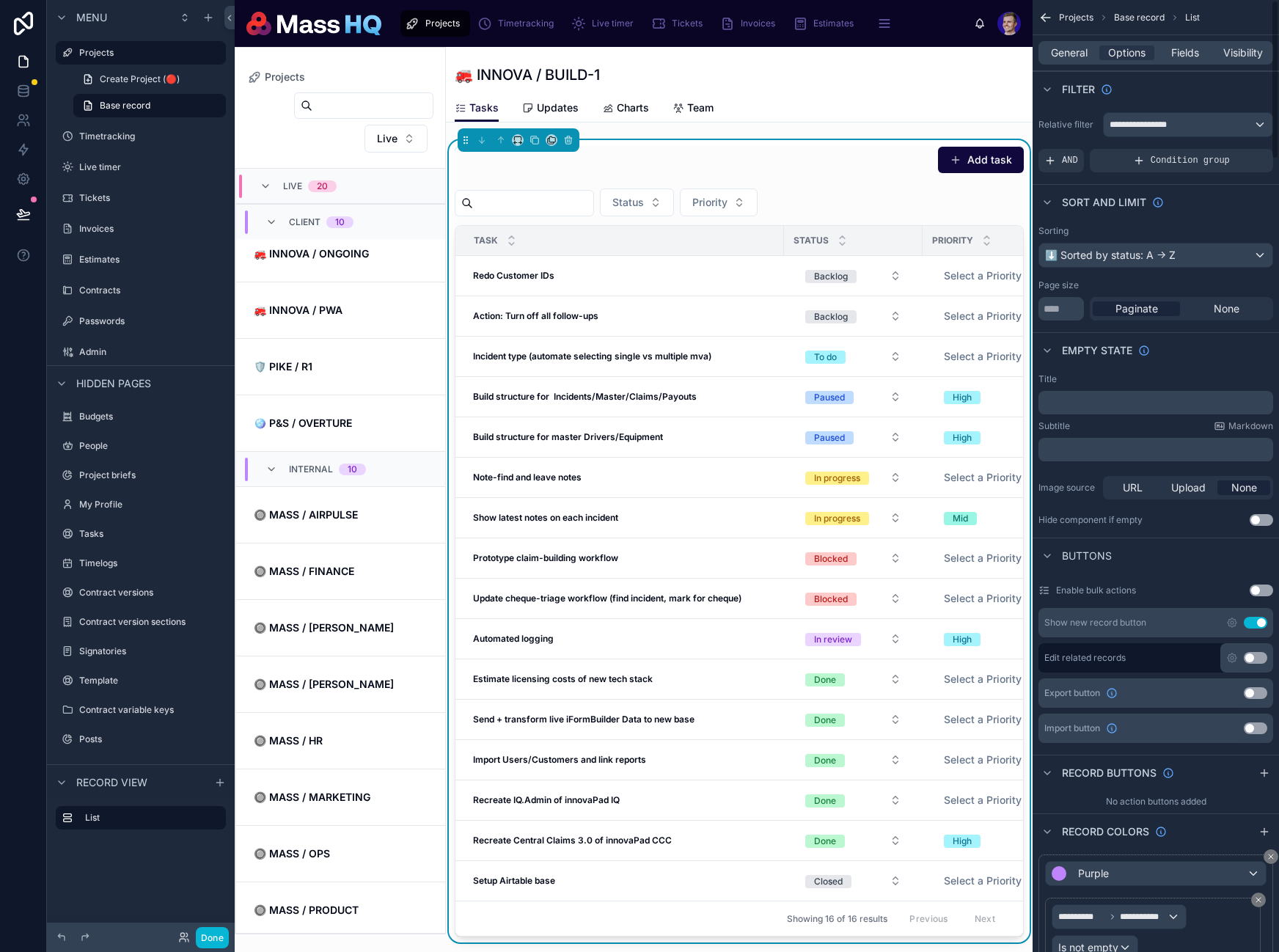
click at [853, 187] on div "Add task Status Priority Task Status Priority Estimate Assignee Redo Customer I…" at bounding box center [739, 541] width 570 height 791
click at [1177, 51] on span "Fields" at bounding box center [1184, 52] width 28 height 14
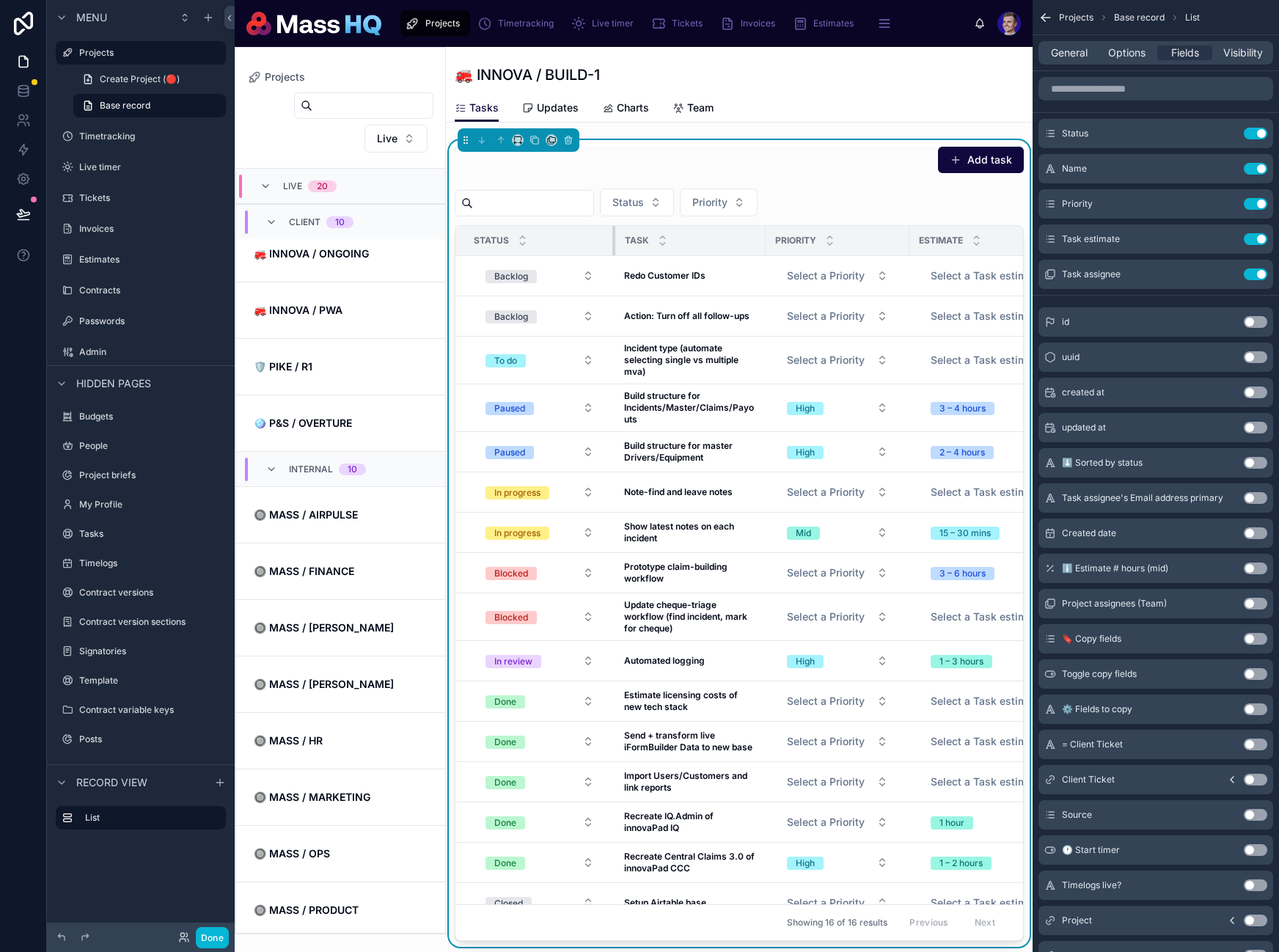
drag, startPoint x: 783, startPoint y: 239, endPoint x: 614, endPoint y: 235, distance: 169.0
click at [614, 237] on div at bounding box center [615, 240] width 6 height 29
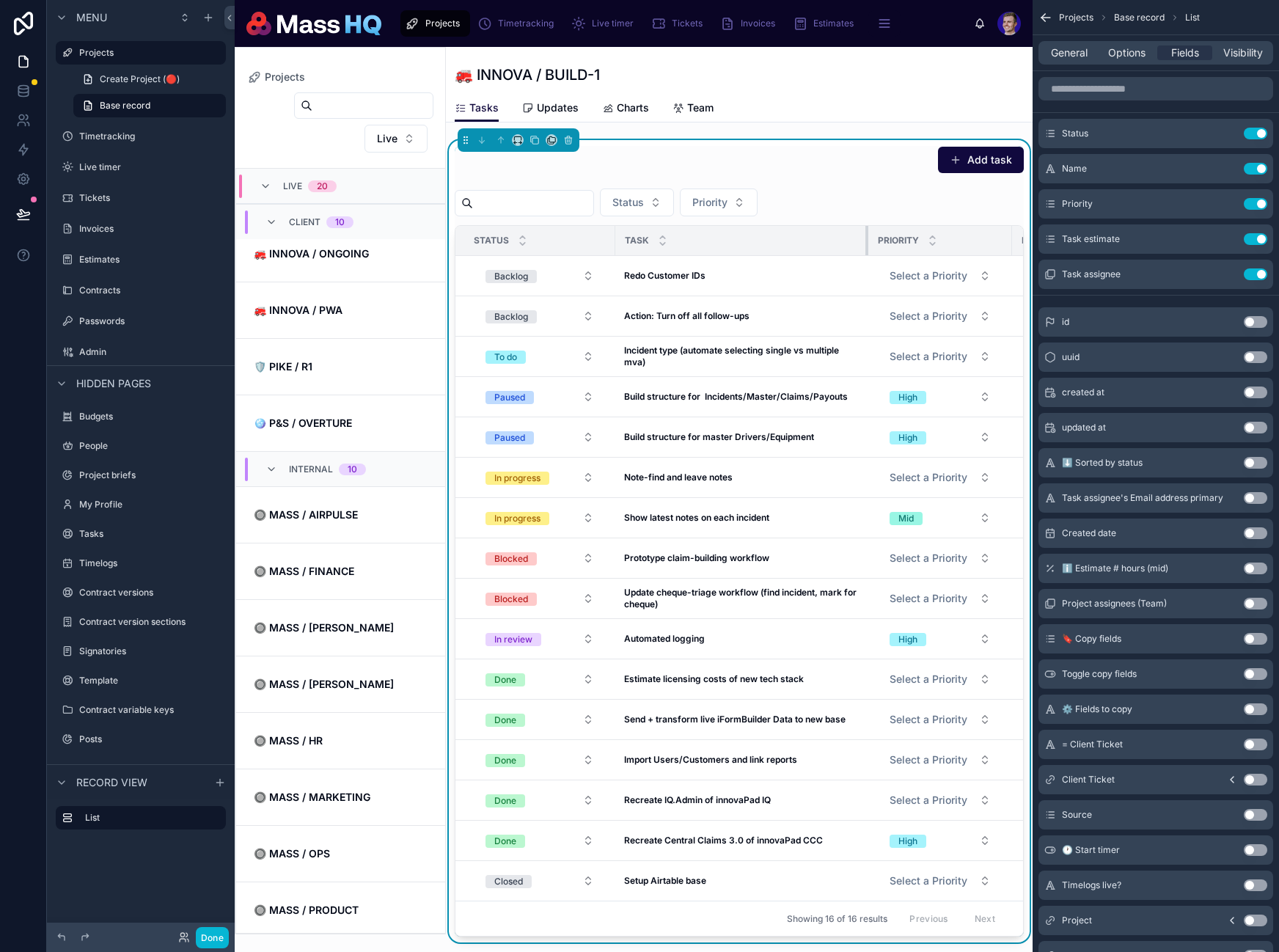
drag, startPoint x: 764, startPoint y: 239, endPoint x: 866, endPoint y: 234, distance: 102.1
click at [866, 234] on div at bounding box center [868, 240] width 6 height 29
click at [213, 933] on button "Done" at bounding box center [212, 938] width 33 height 21
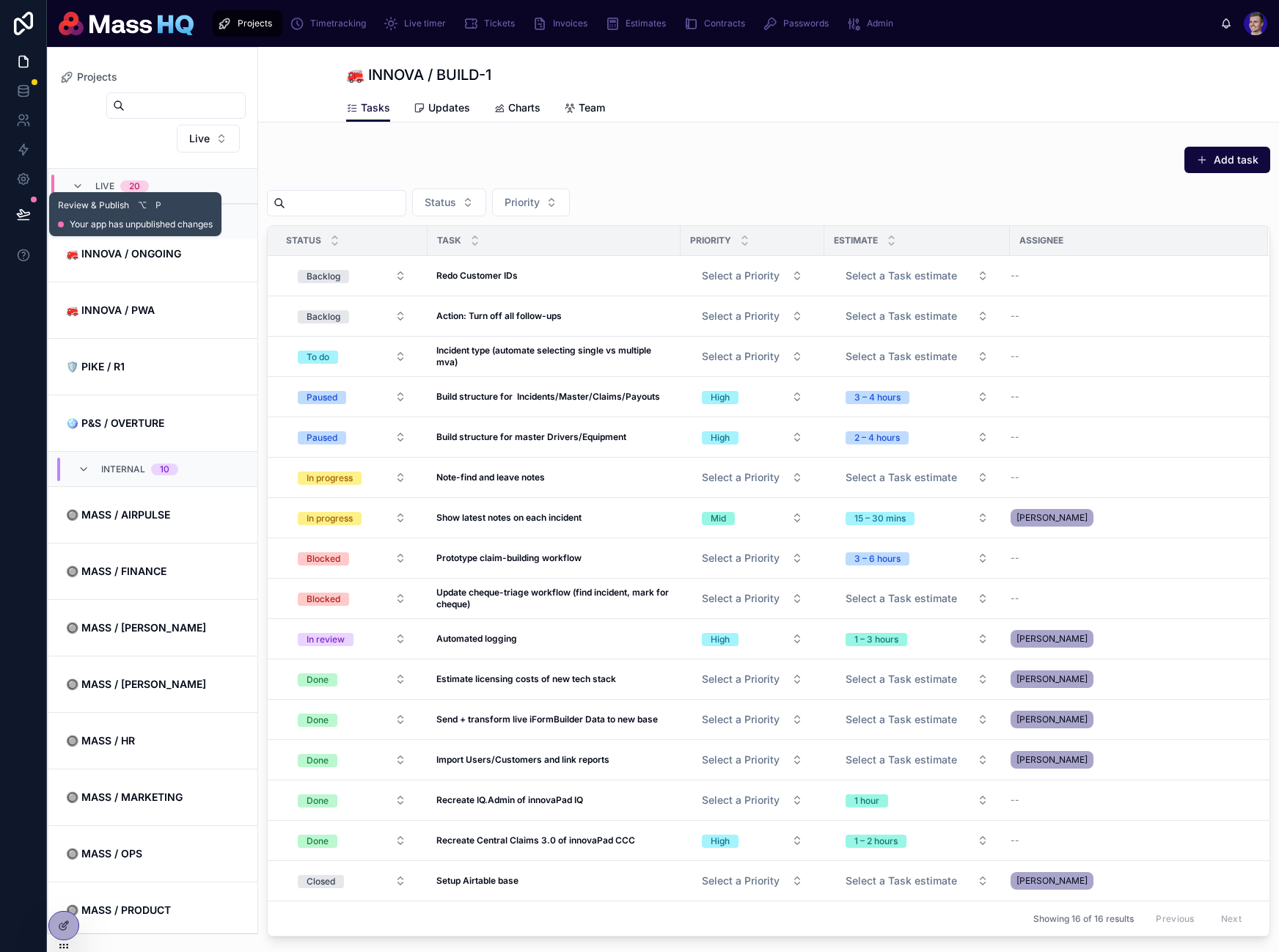
click at [14, 211] on button at bounding box center [23, 214] width 32 height 42
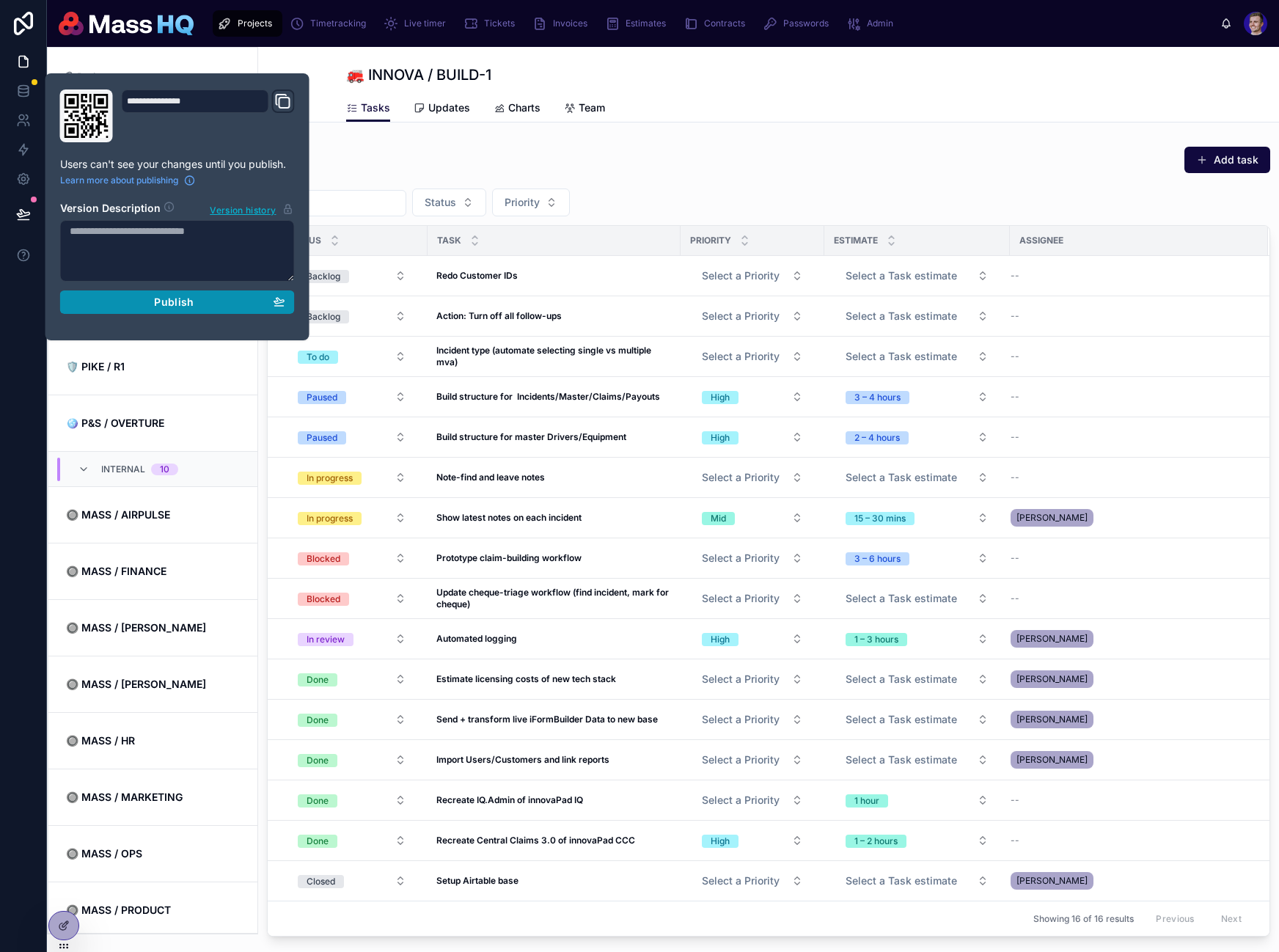
click at [241, 303] on div "Publish" at bounding box center [177, 302] width 215 height 14
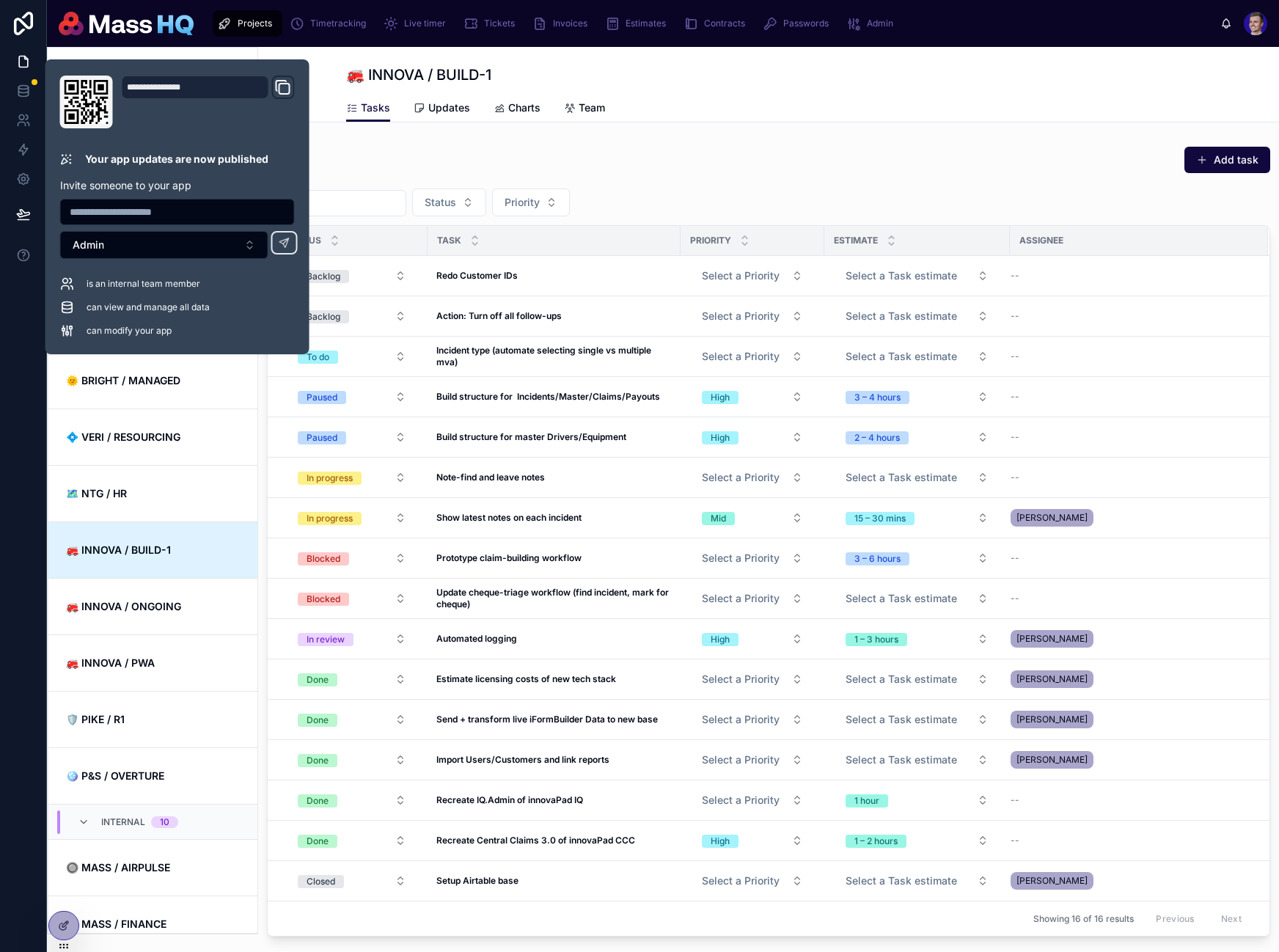
scroll to position [352, 0]
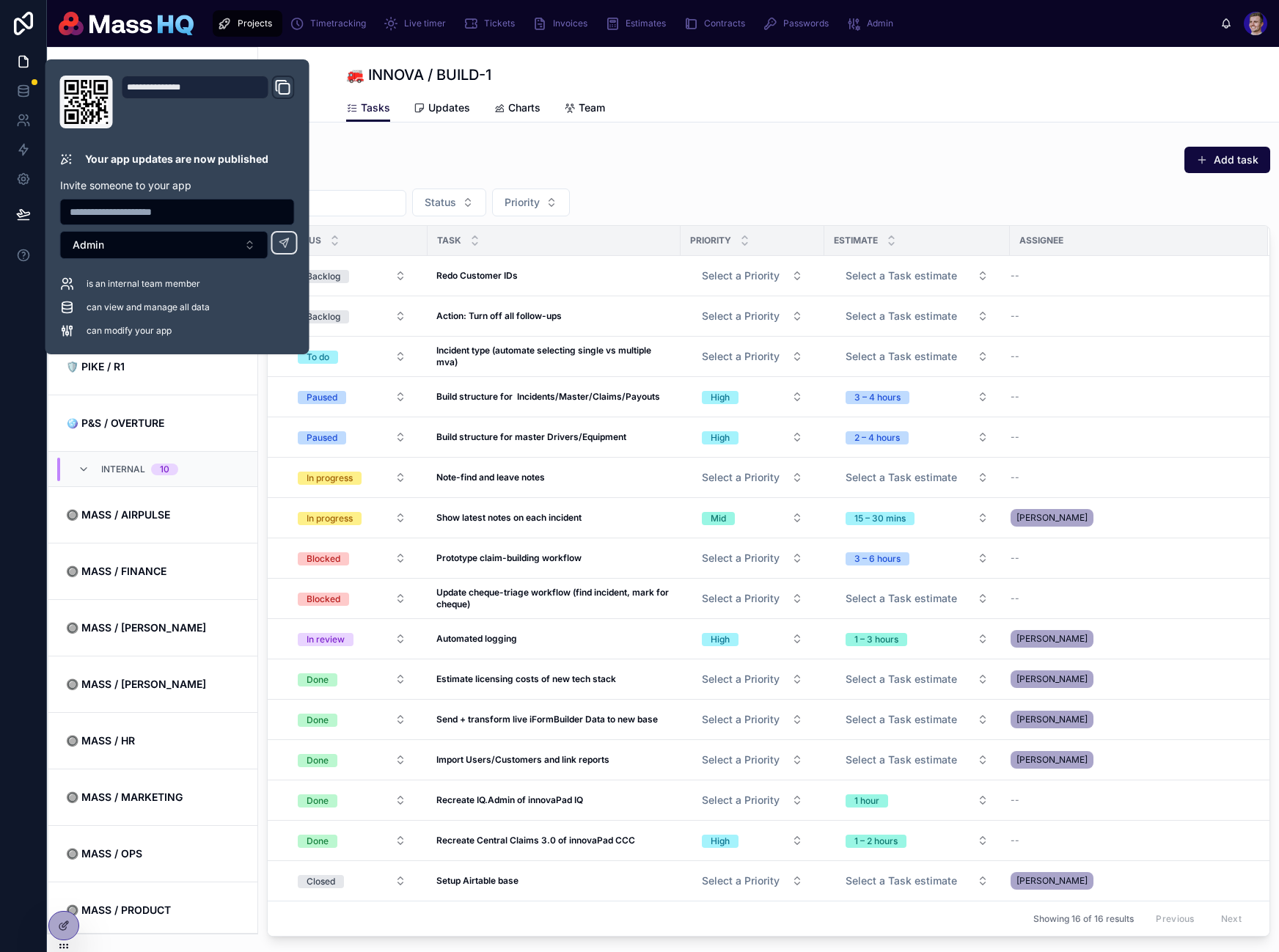
click at [871, 153] on div "Add task" at bounding box center [768, 162] width 1003 height 34
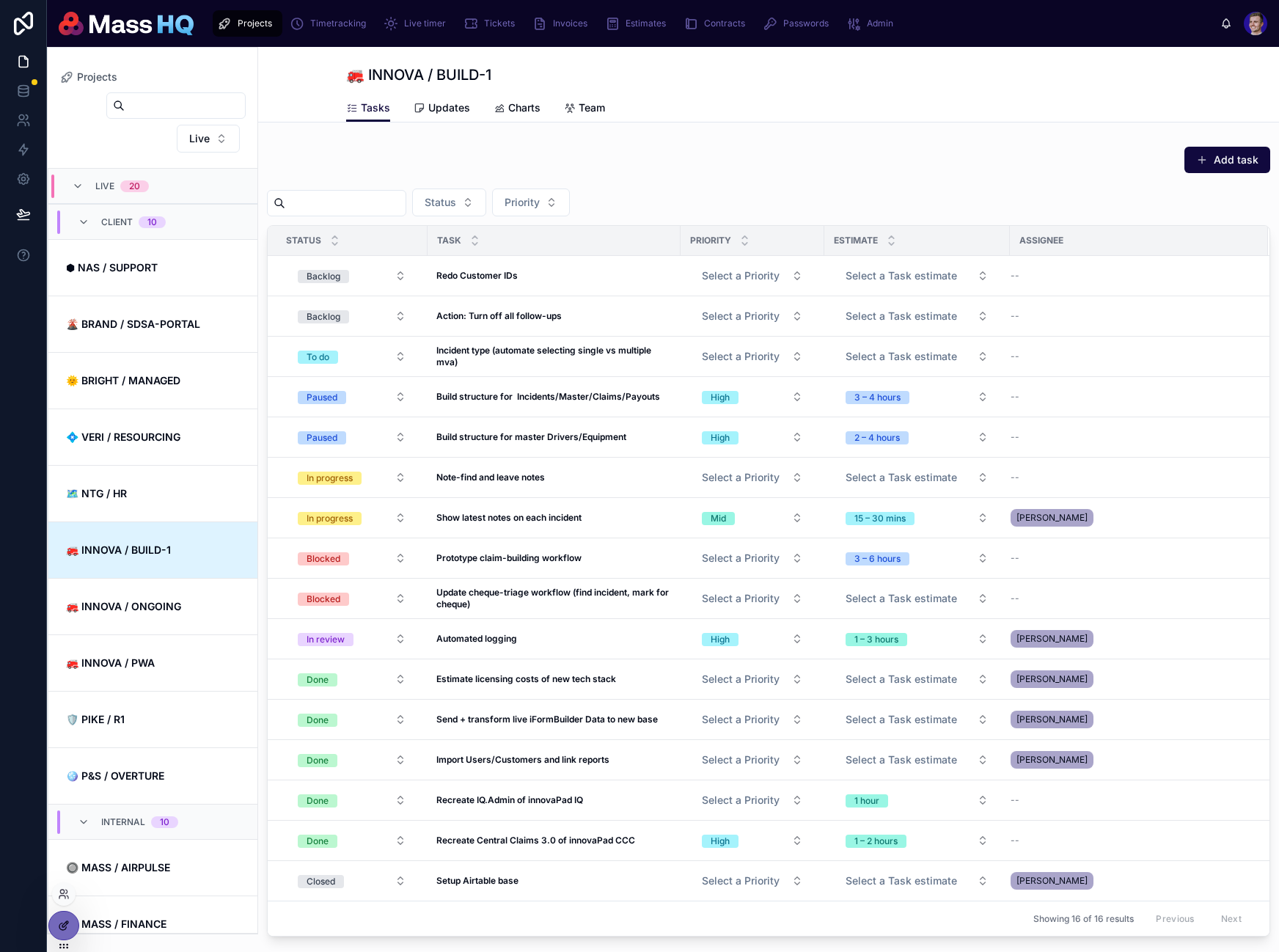
click at [69, 920] on icon at bounding box center [64, 926] width 12 height 12
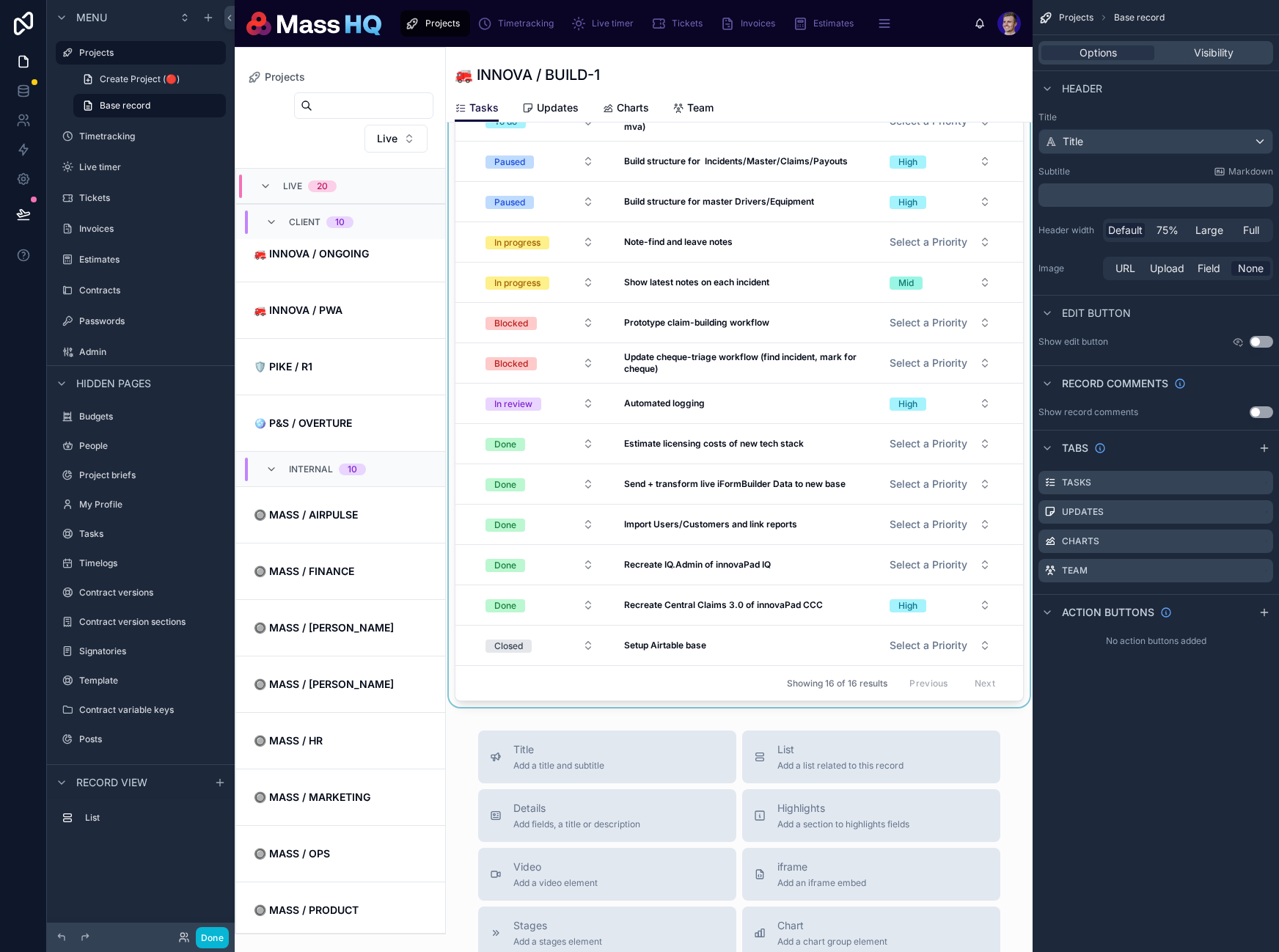
scroll to position [238, 0]
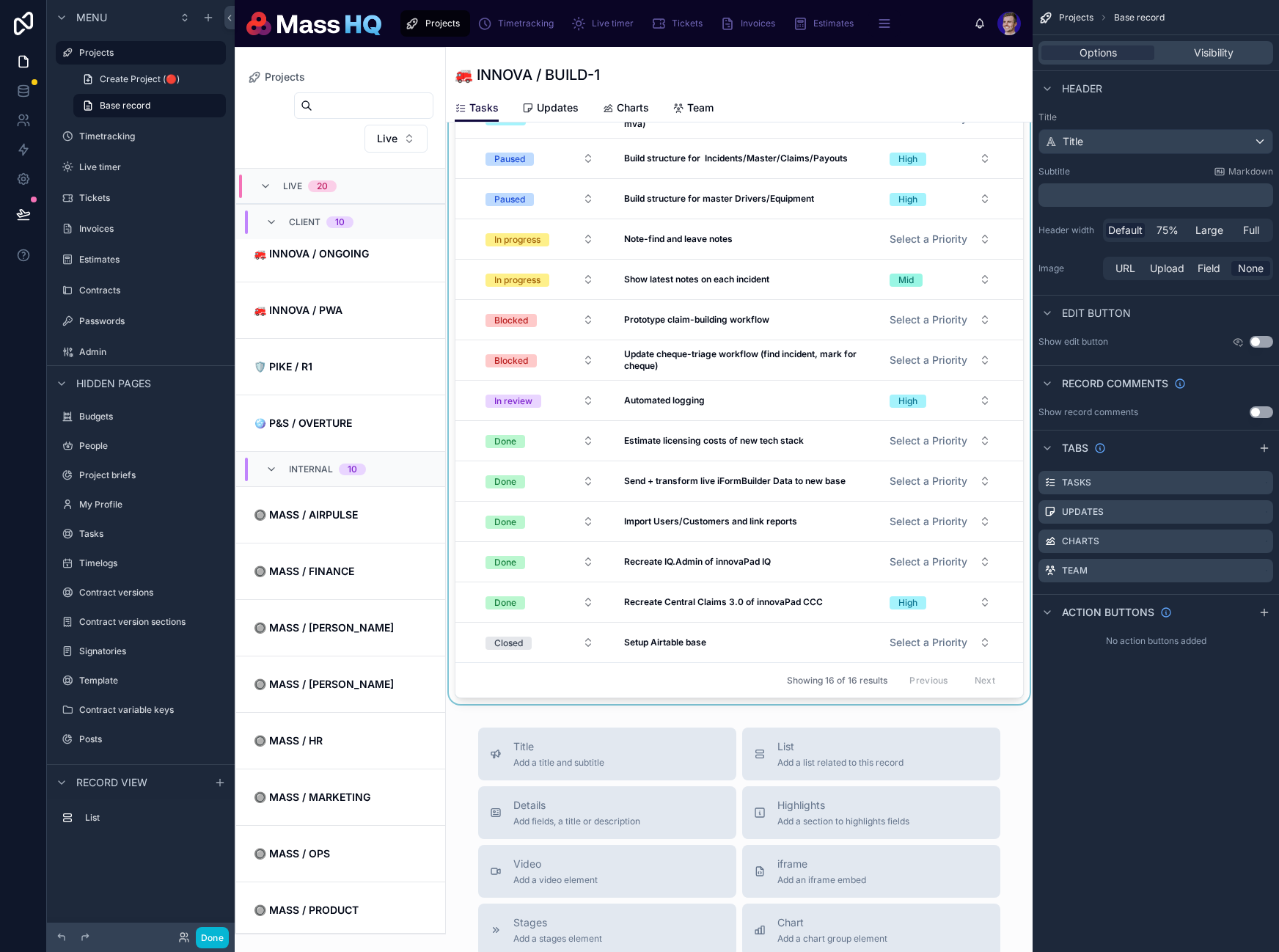
click at [781, 624] on div at bounding box center [739, 302] width 587 height 802
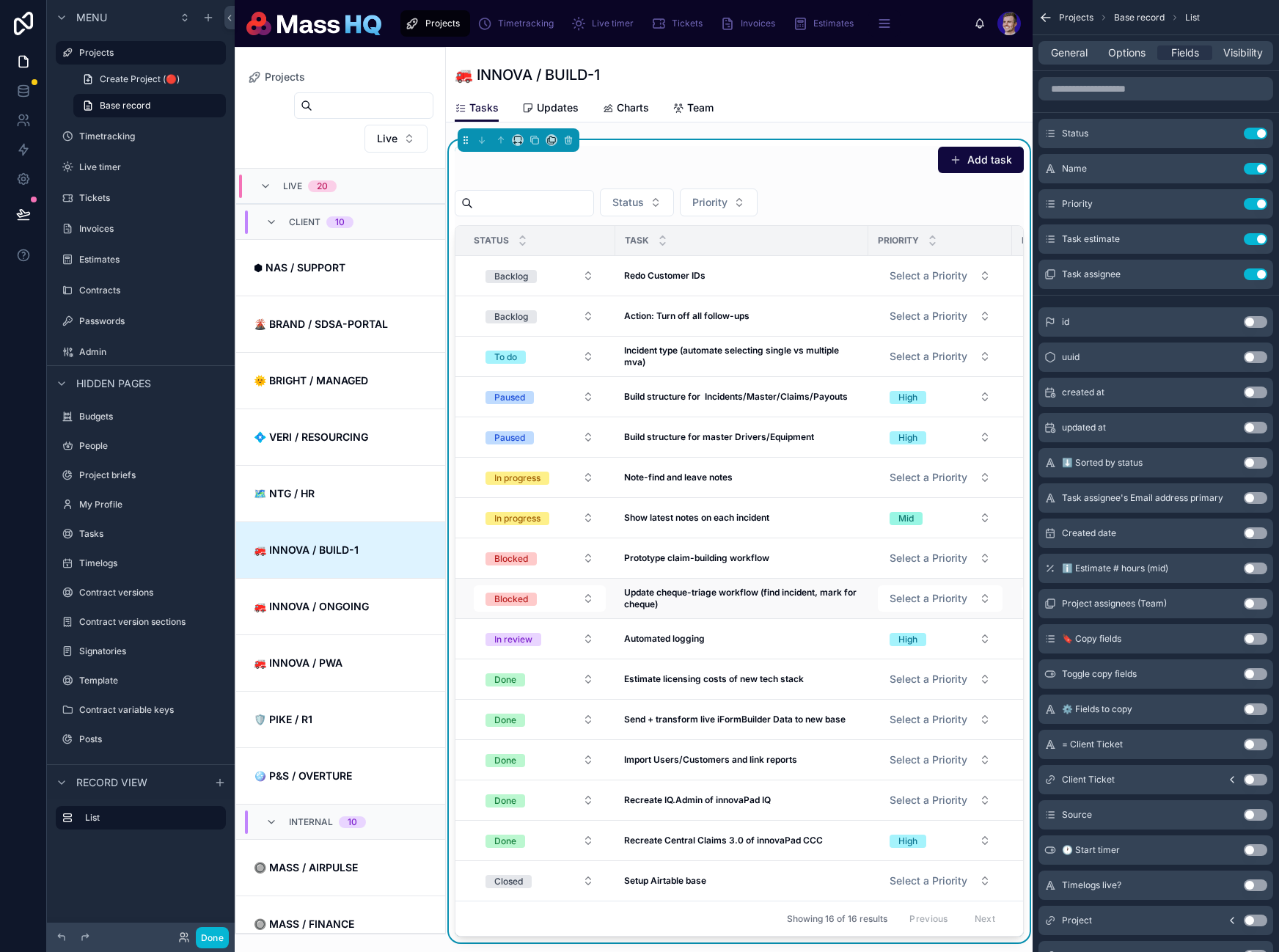
scroll to position [352, 0]
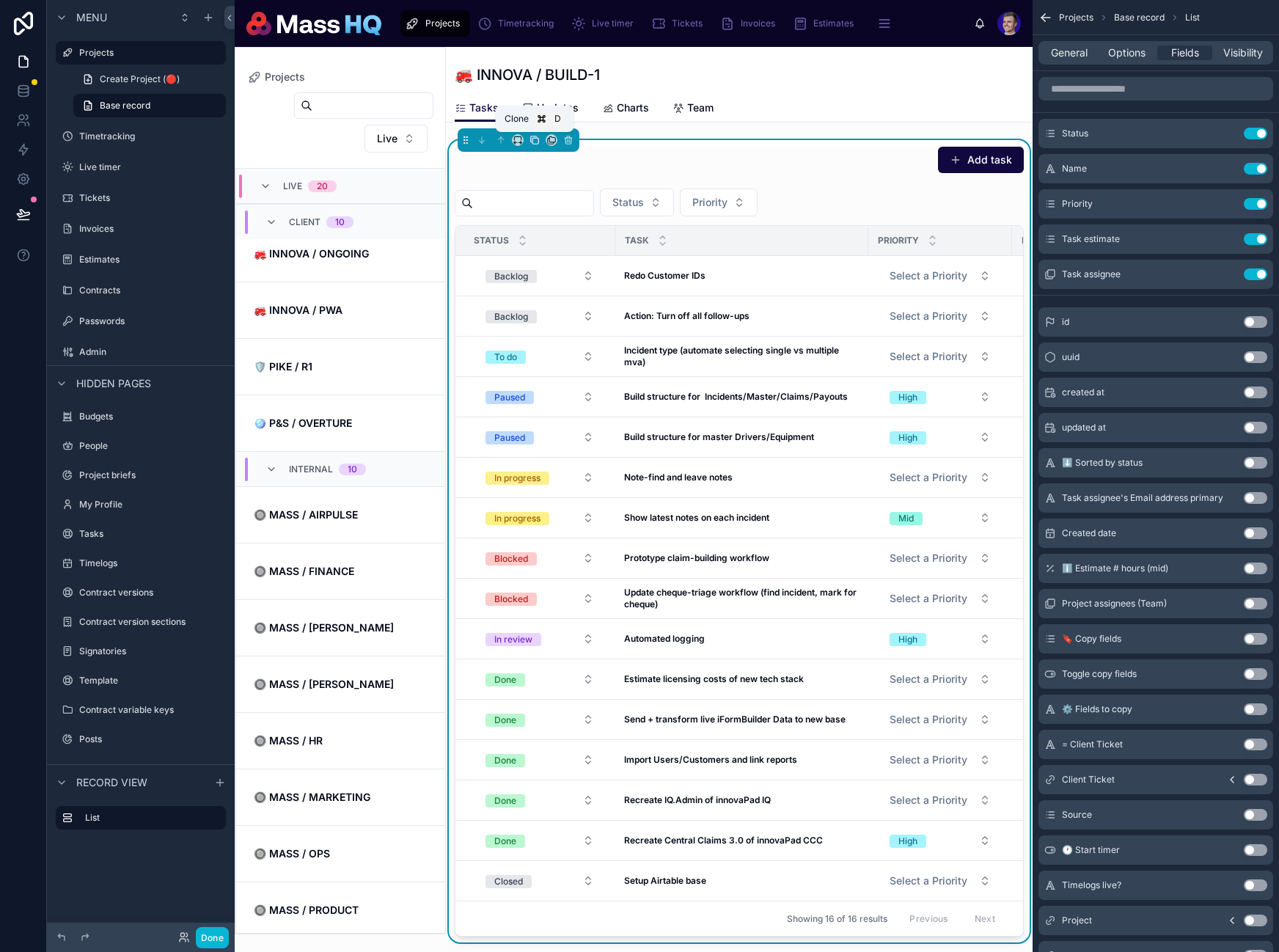
click at [535, 138] on icon at bounding box center [534, 140] width 11 height 11
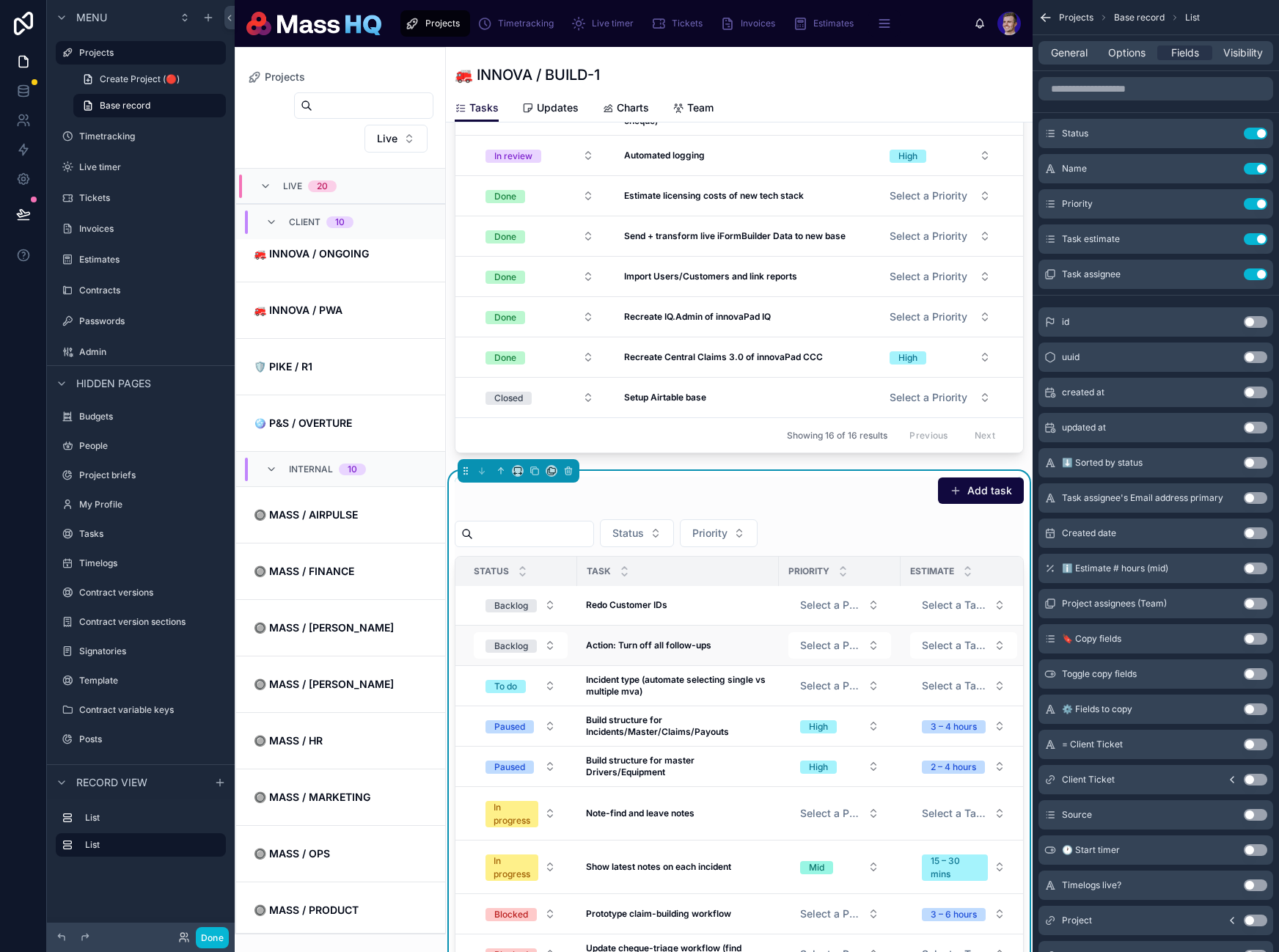
scroll to position [3, 0]
click at [1137, 53] on span "Options" at bounding box center [1126, 52] width 38 height 14
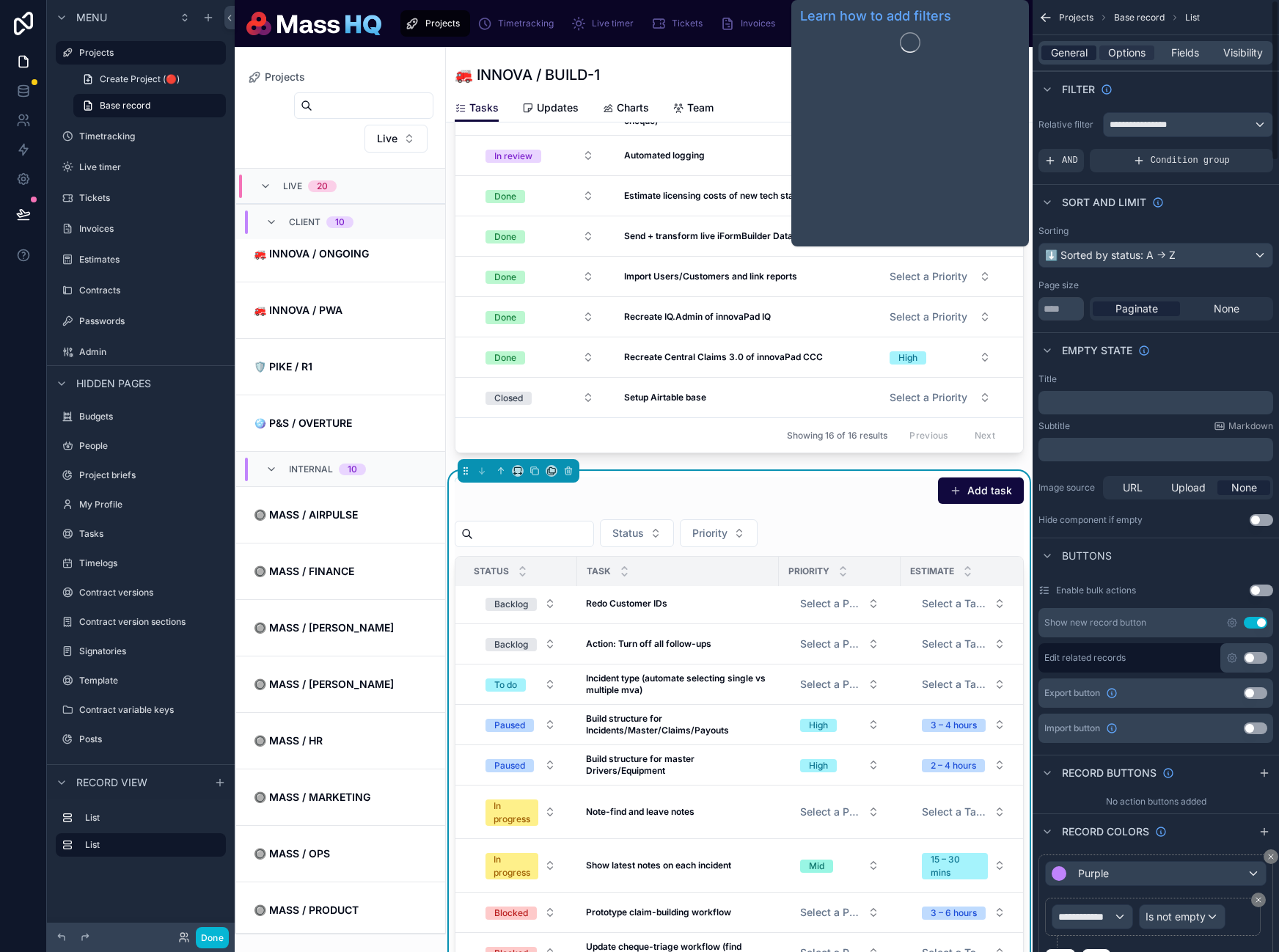
click at [1051, 46] on span "General" at bounding box center [1070, 52] width 37 height 14
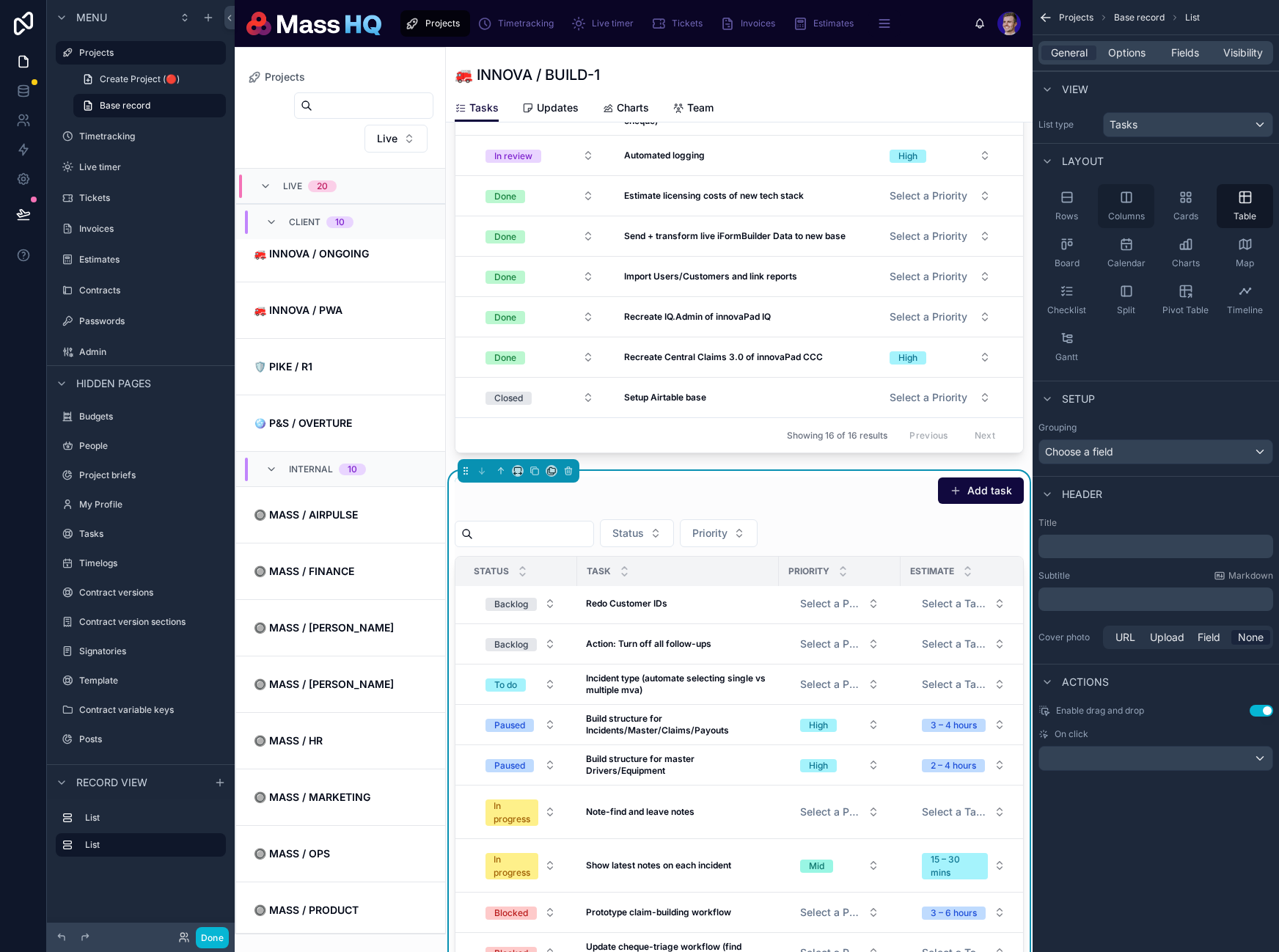
click at [1111, 199] on div "Columns" at bounding box center [1126, 207] width 56 height 44
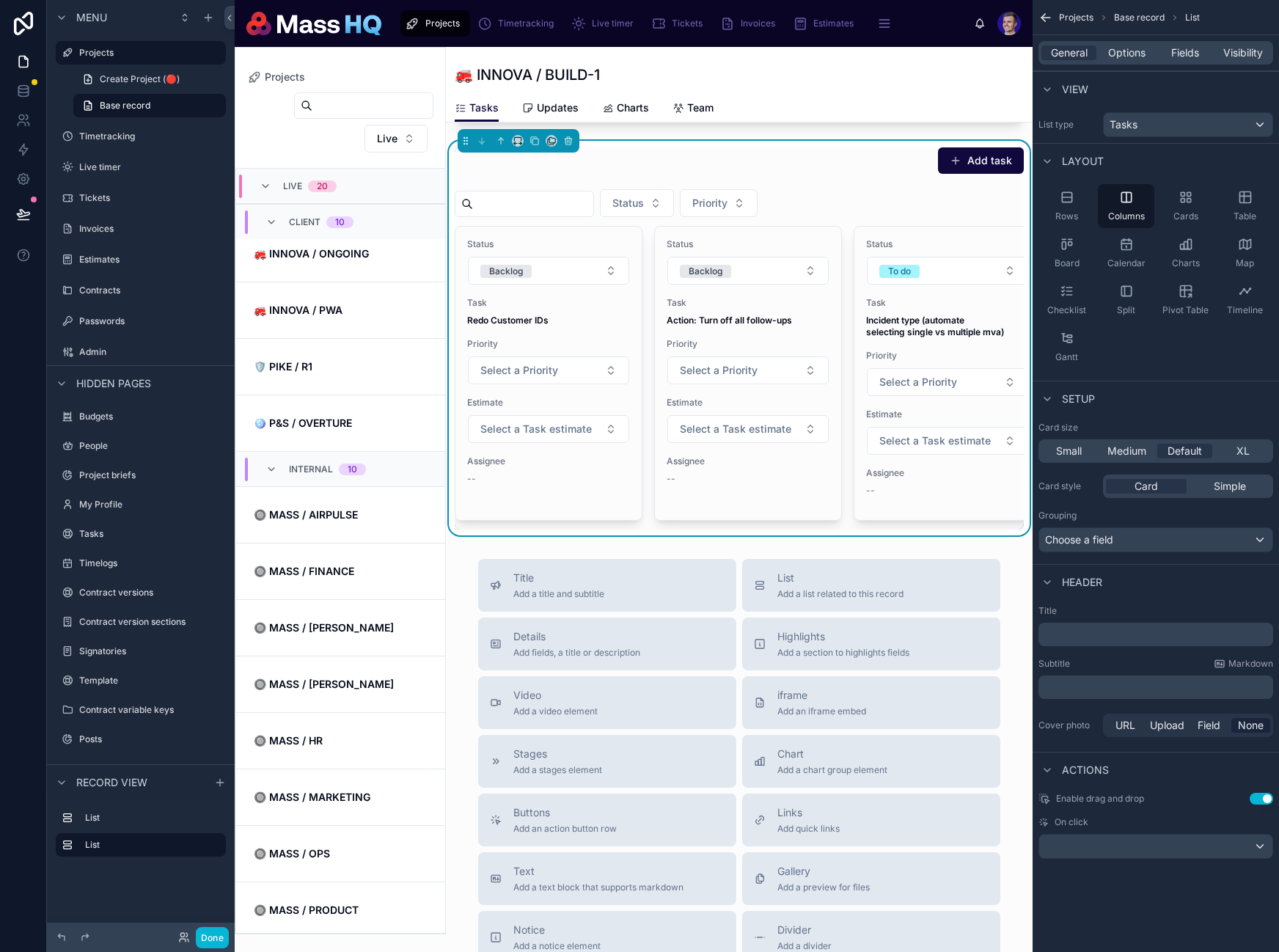
scroll to position [672, 0]
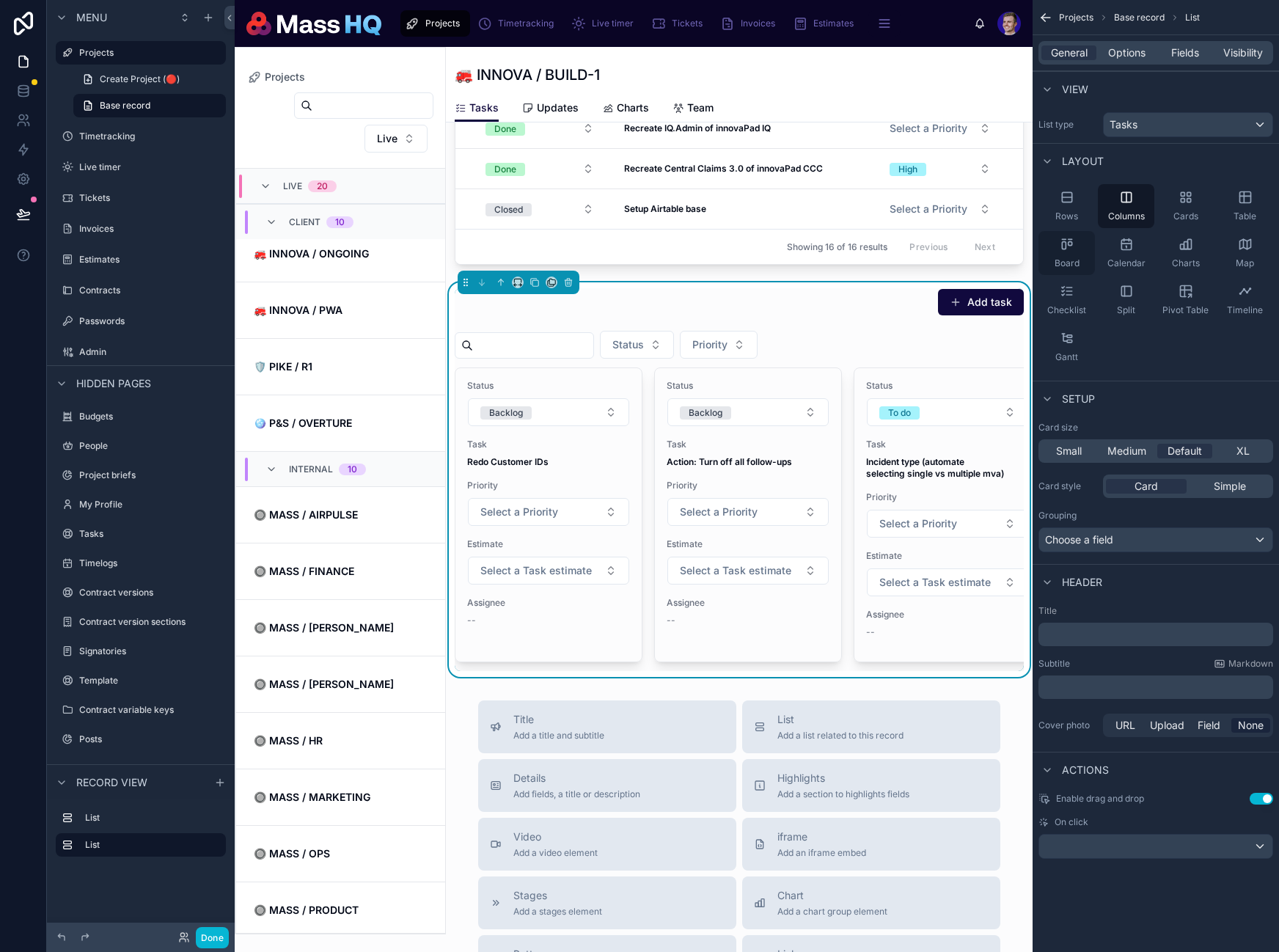
click at [1082, 254] on div "Board" at bounding box center [1067, 253] width 56 height 44
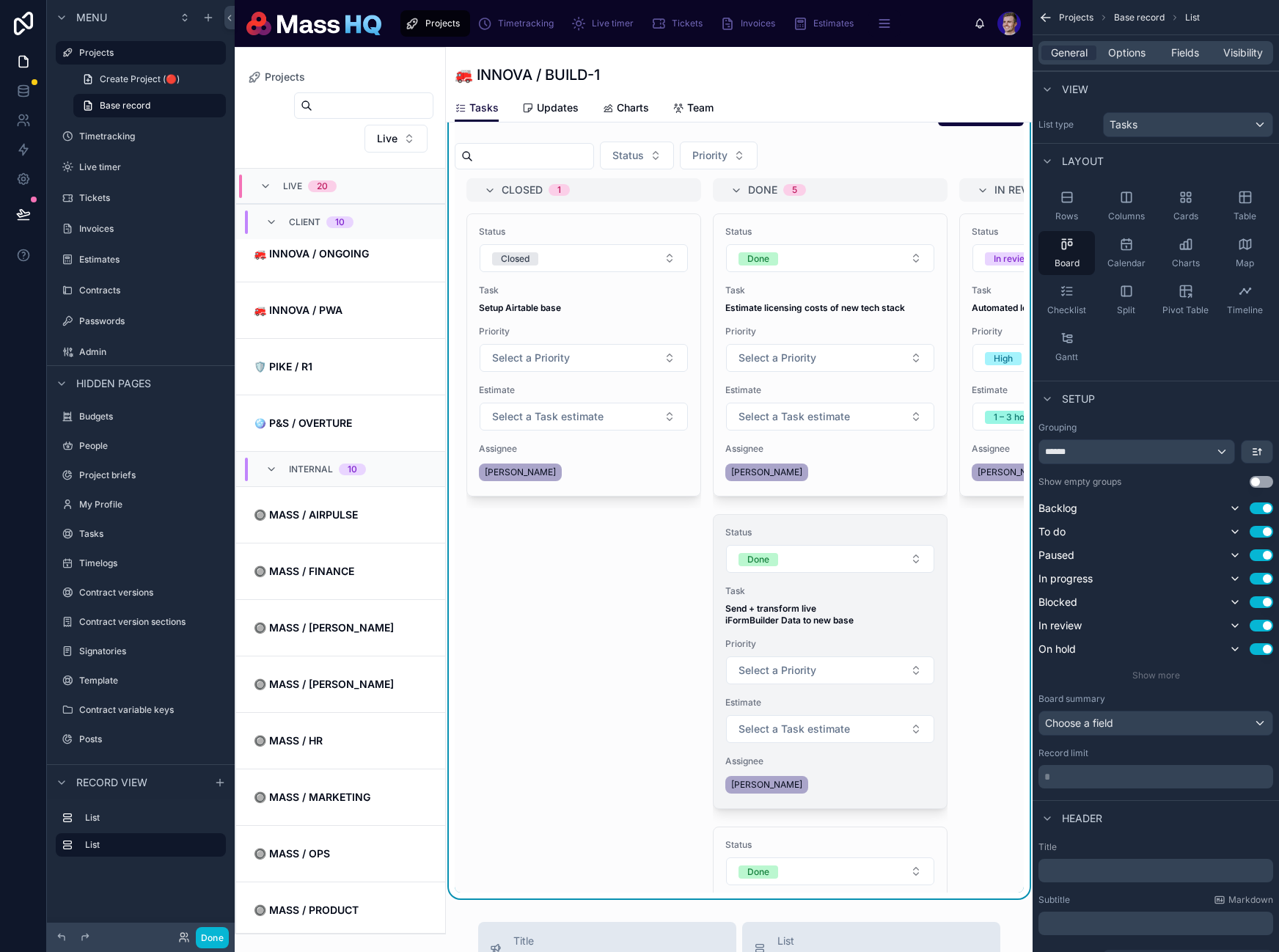
scroll to position [800, 0]
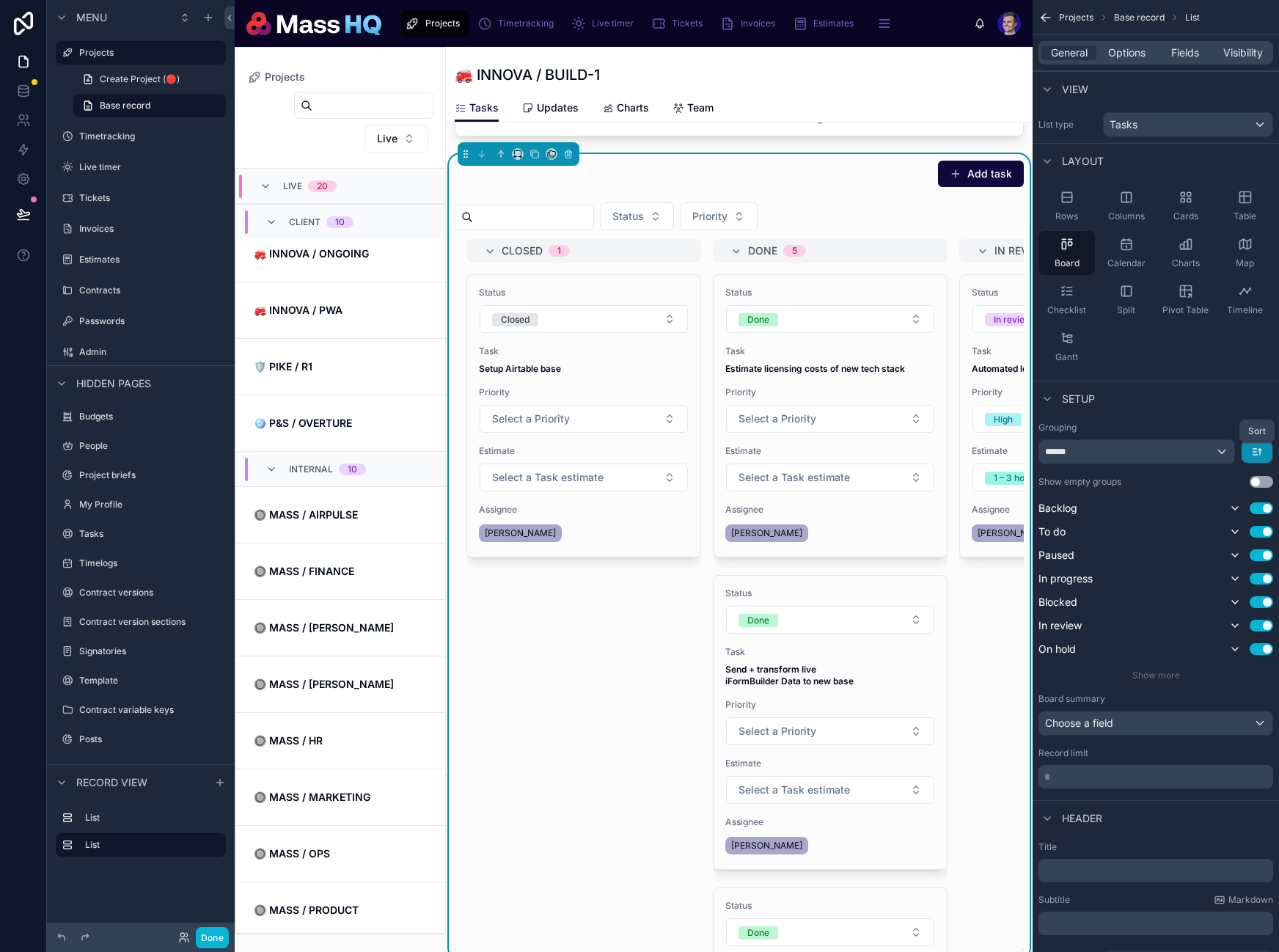
click at [1262, 447] on button "scrollable content" at bounding box center [1257, 452] width 31 height 22
click at [1225, 483] on span "First -> Last" at bounding box center [1231, 485] width 60 height 17
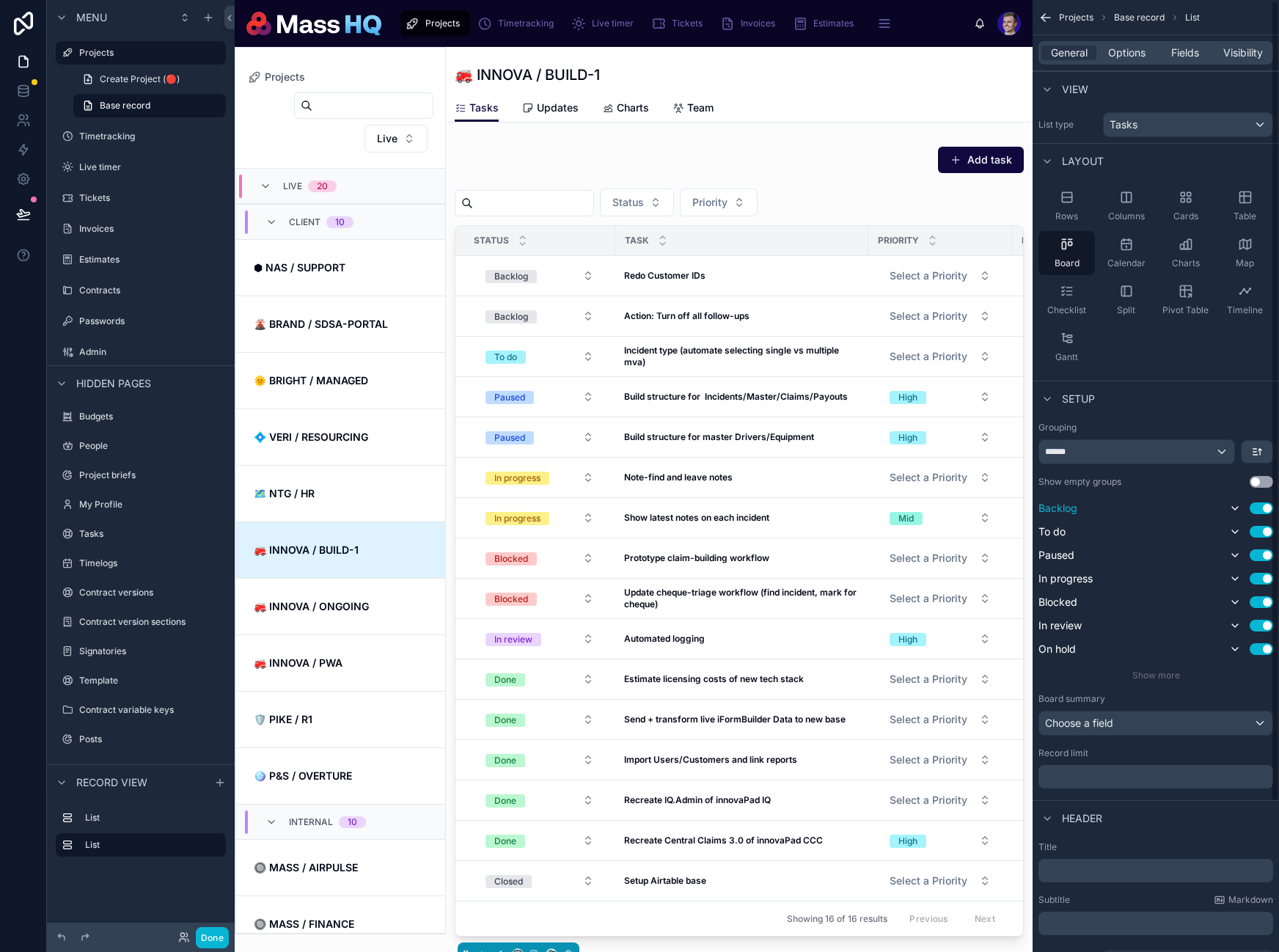
click at [1222, 510] on div "Backlog Use setting" at bounding box center [1155, 508] width 235 height 17
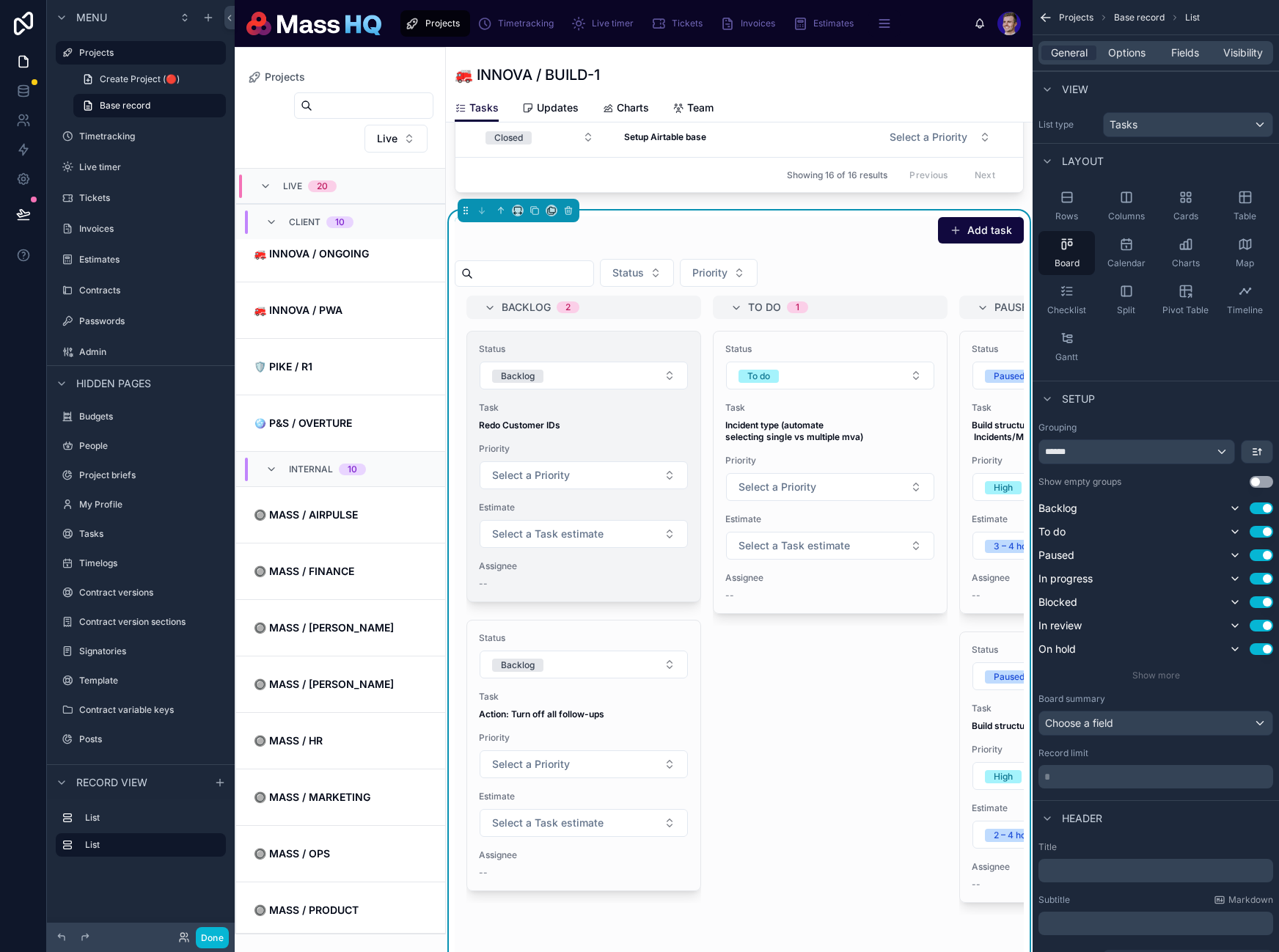
scroll to position [694, 0]
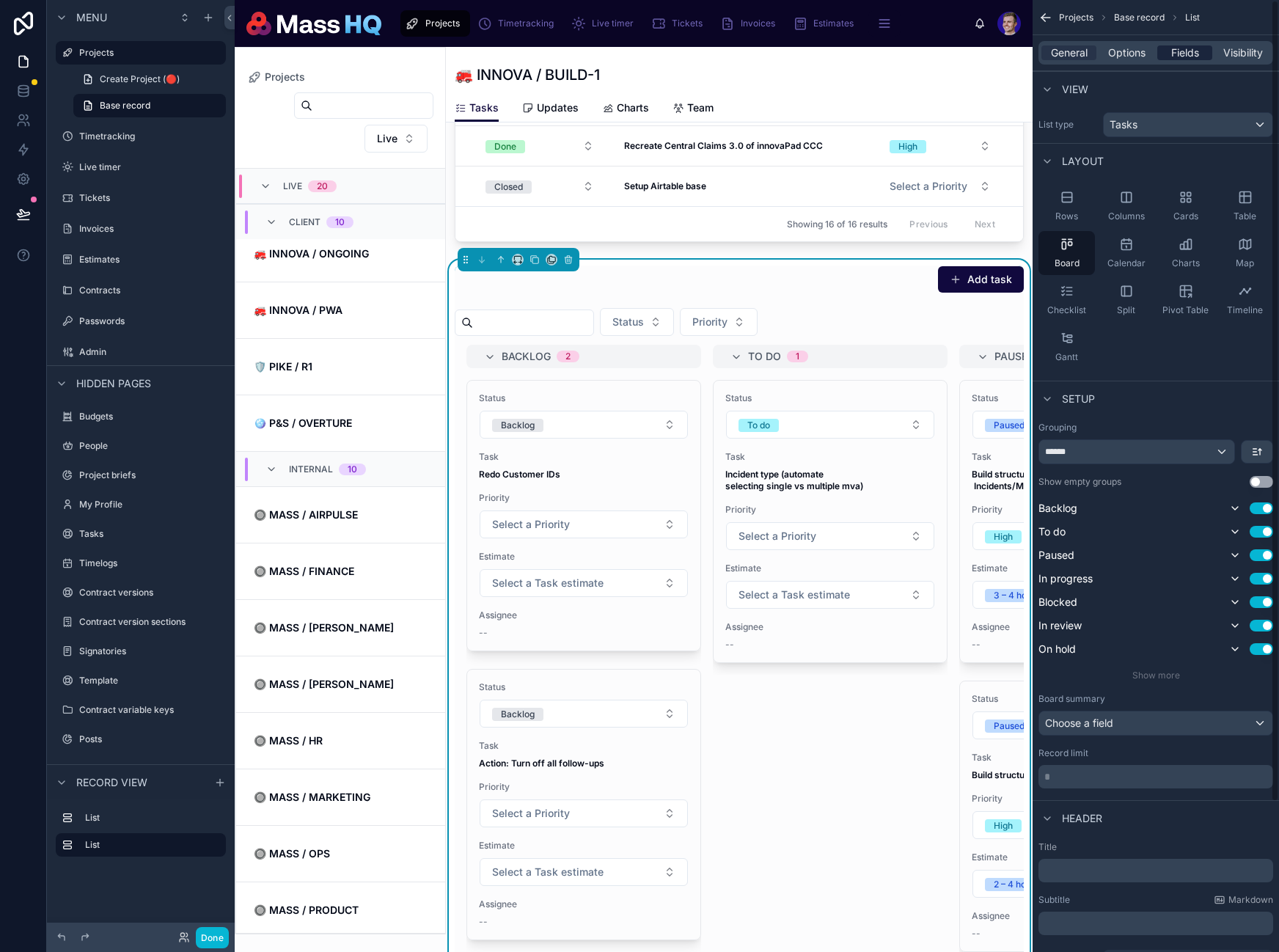
click at [1180, 60] on span "Fields" at bounding box center [1184, 52] width 28 height 14
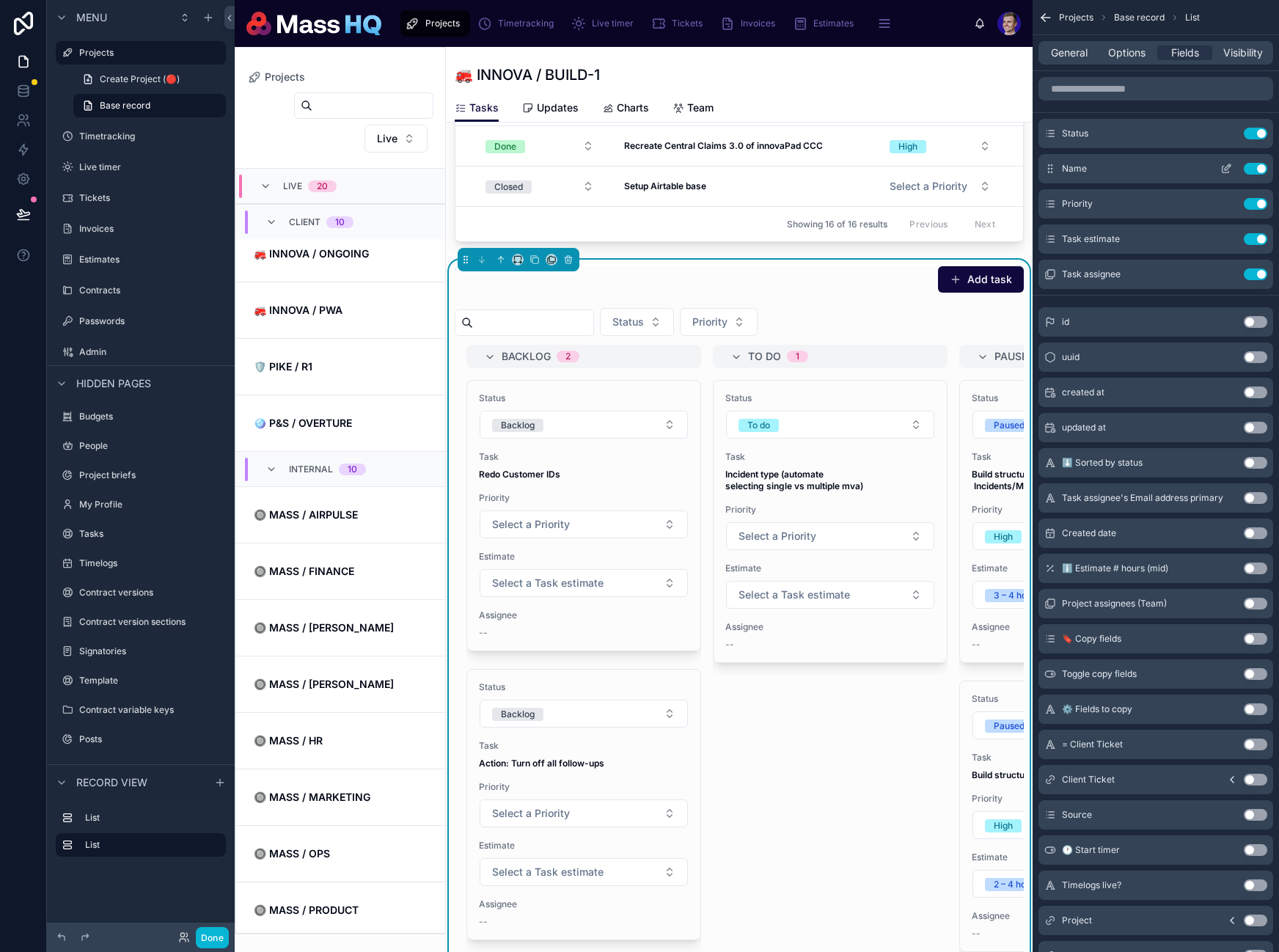
click at [1263, 129] on button "Use setting" at bounding box center [1255, 133] width 23 height 12
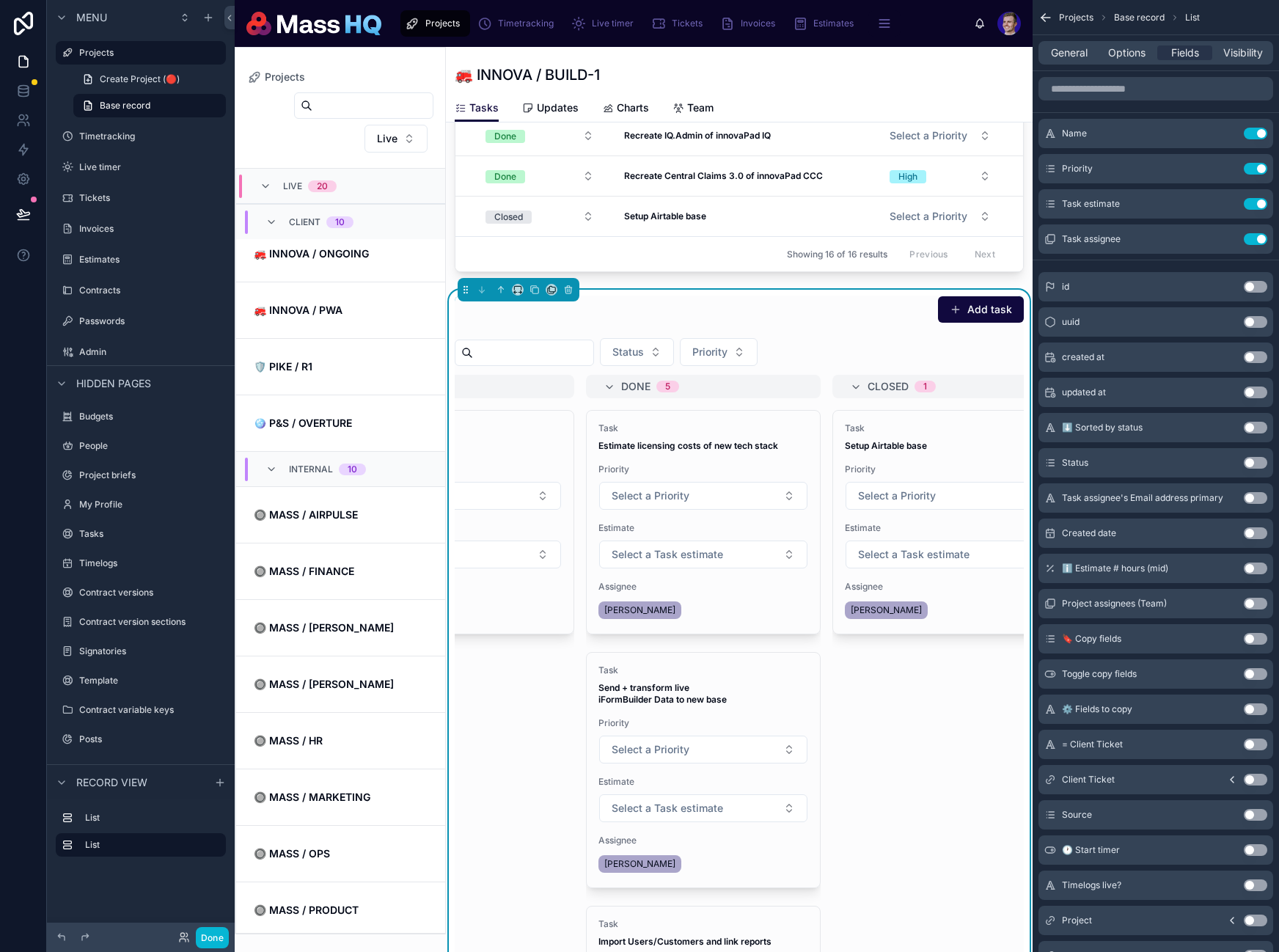
scroll to position [0, 1555]
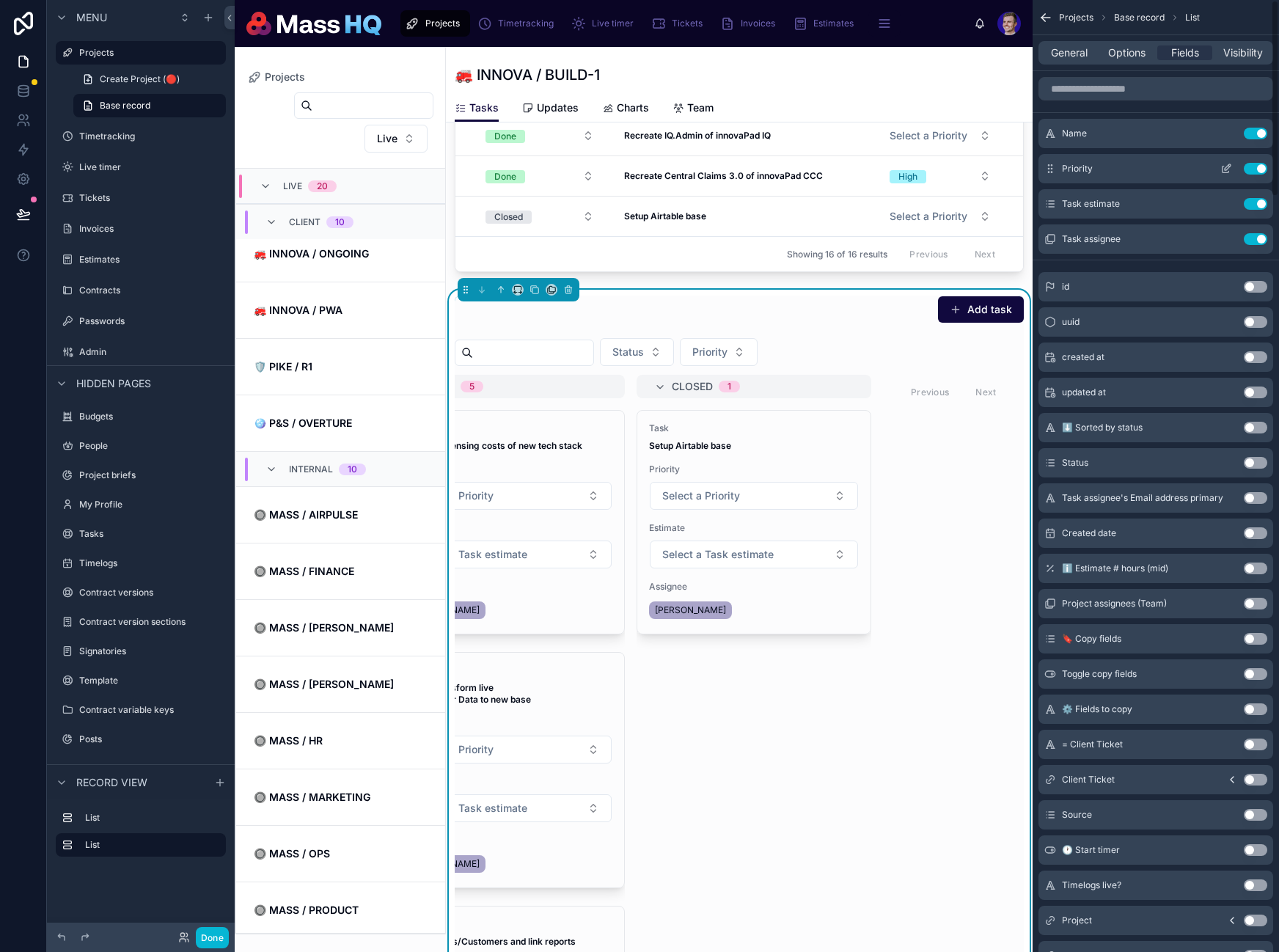
click at [1226, 166] on icon "scrollable content" at bounding box center [1228, 167] width 6 height 6
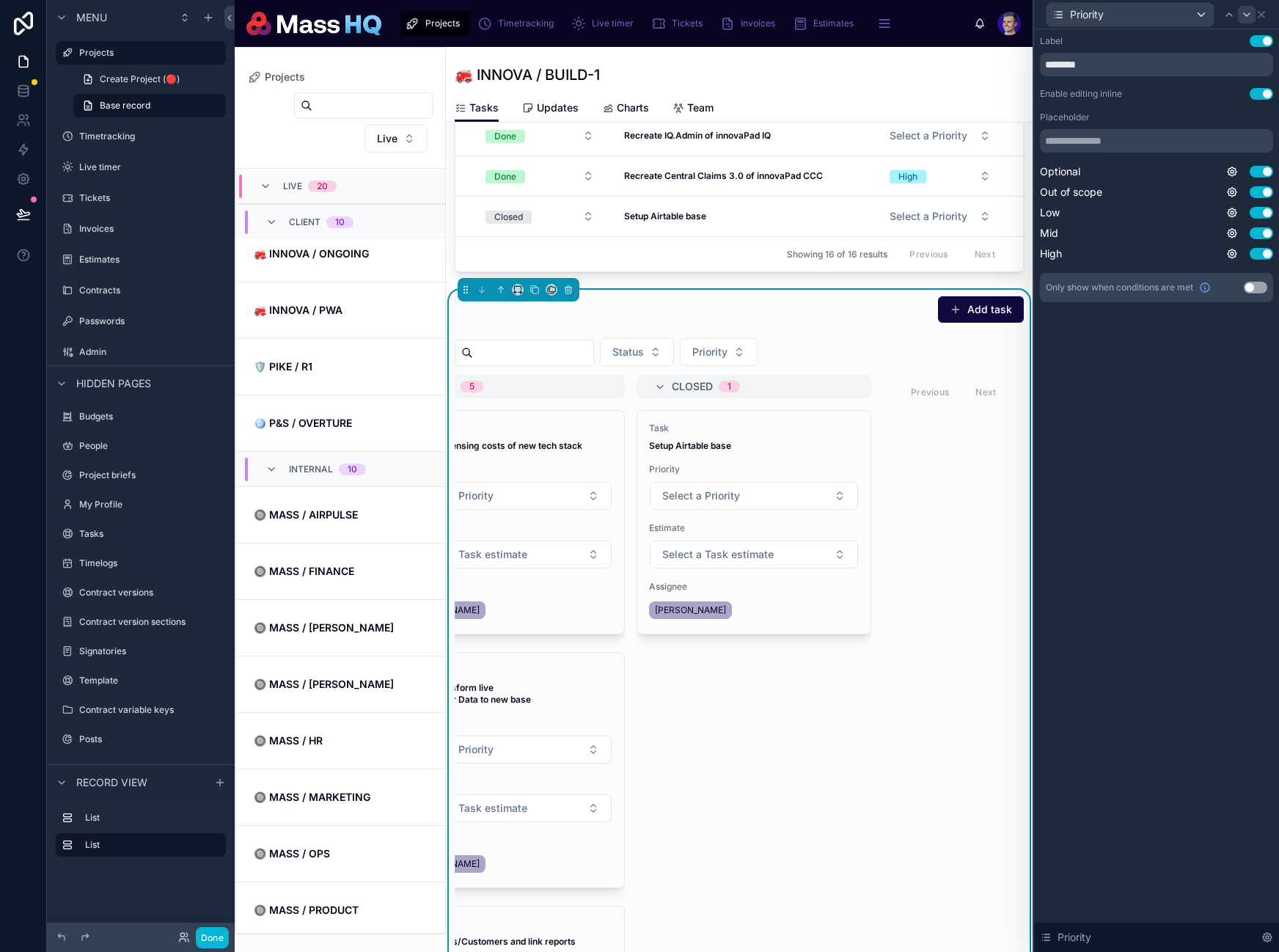
drag, startPoint x: 1254, startPoint y: 97, endPoint x: 1247, endPoint y: 13, distance: 84.3
click at [1254, 97] on button "Use setting" at bounding box center [1261, 94] width 23 height 12
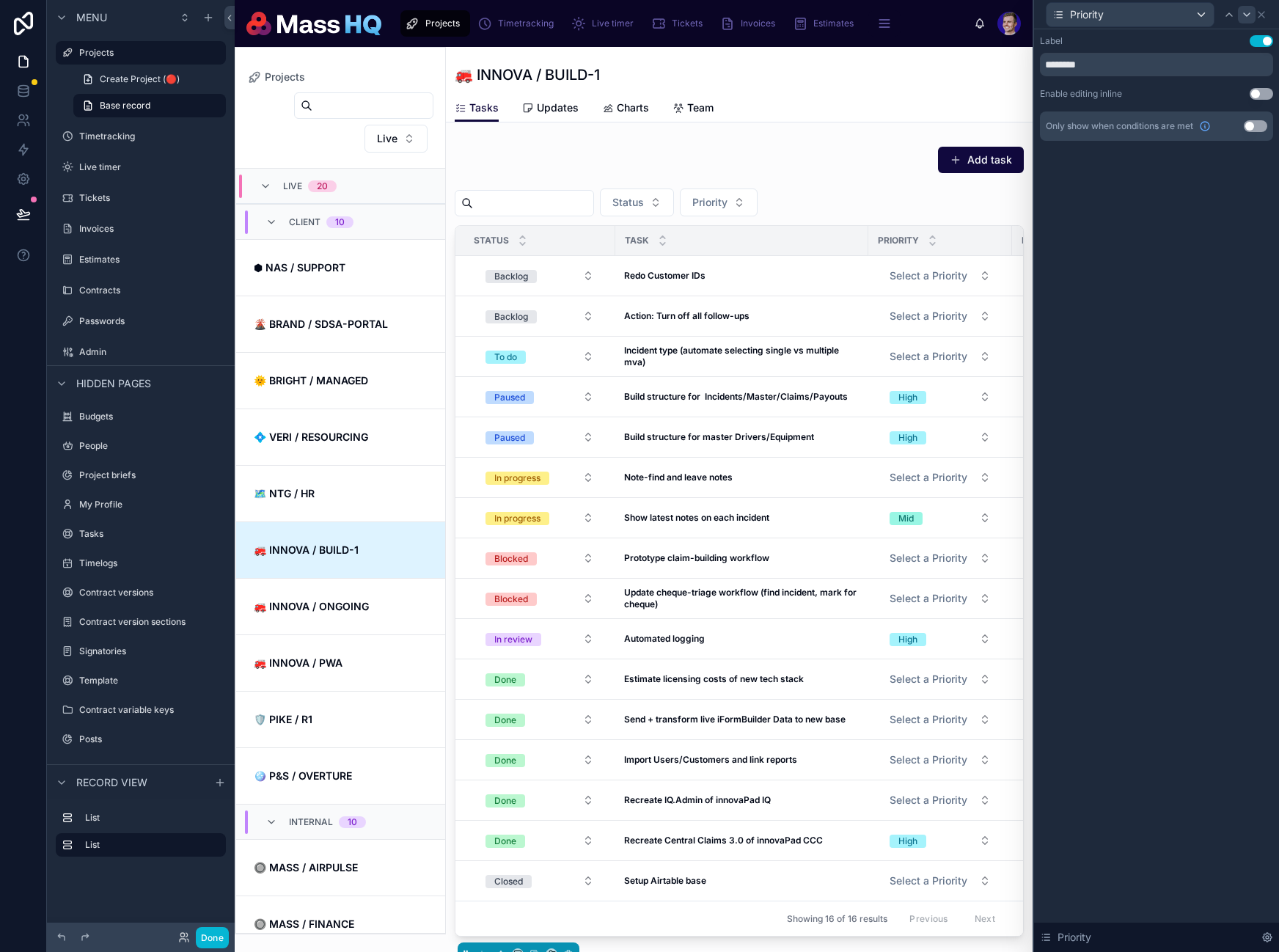
scroll to position [352, 0]
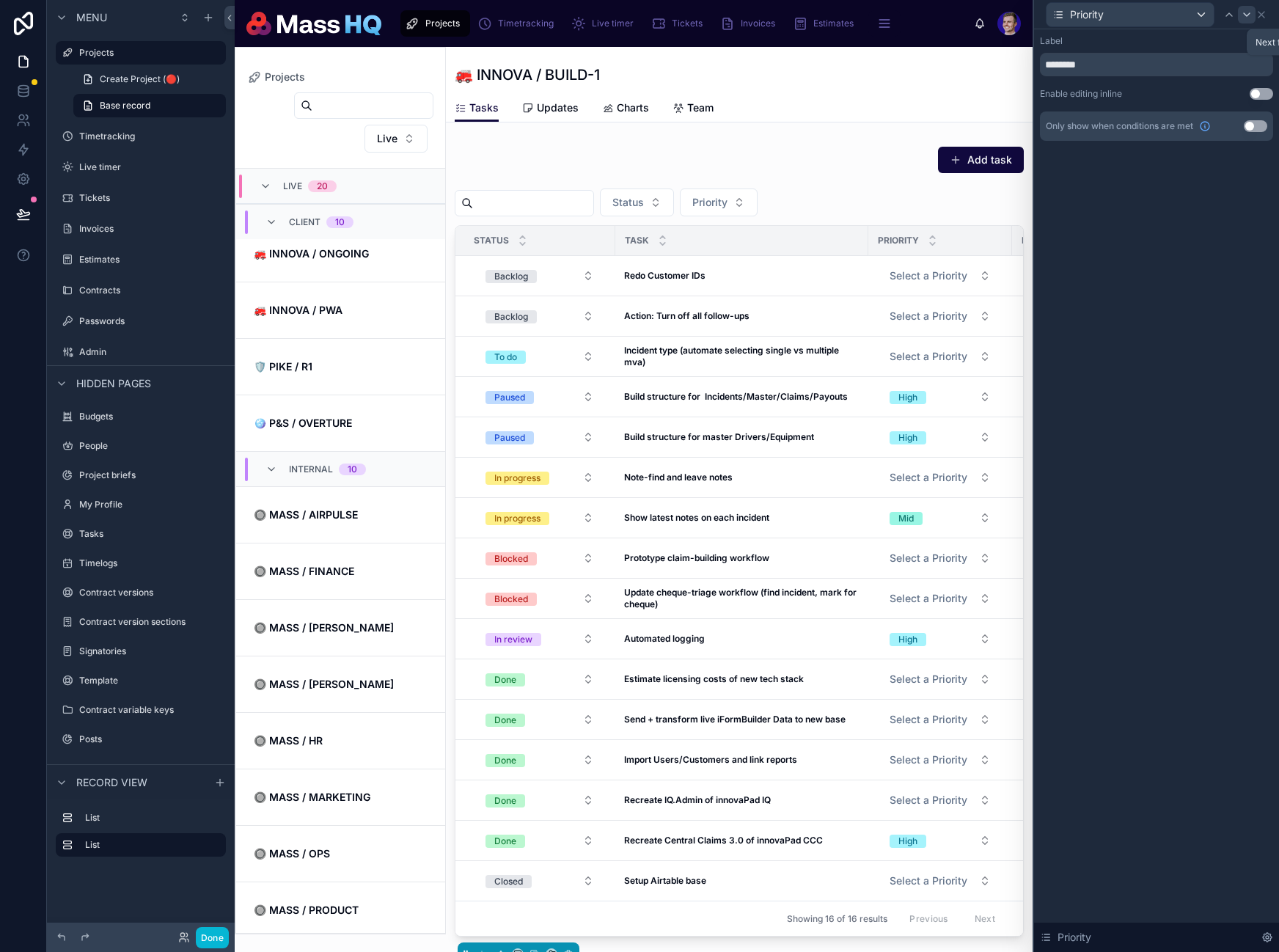
click at [1248, 13] on icon at bounding box center [1246, 14] width 12 height 12
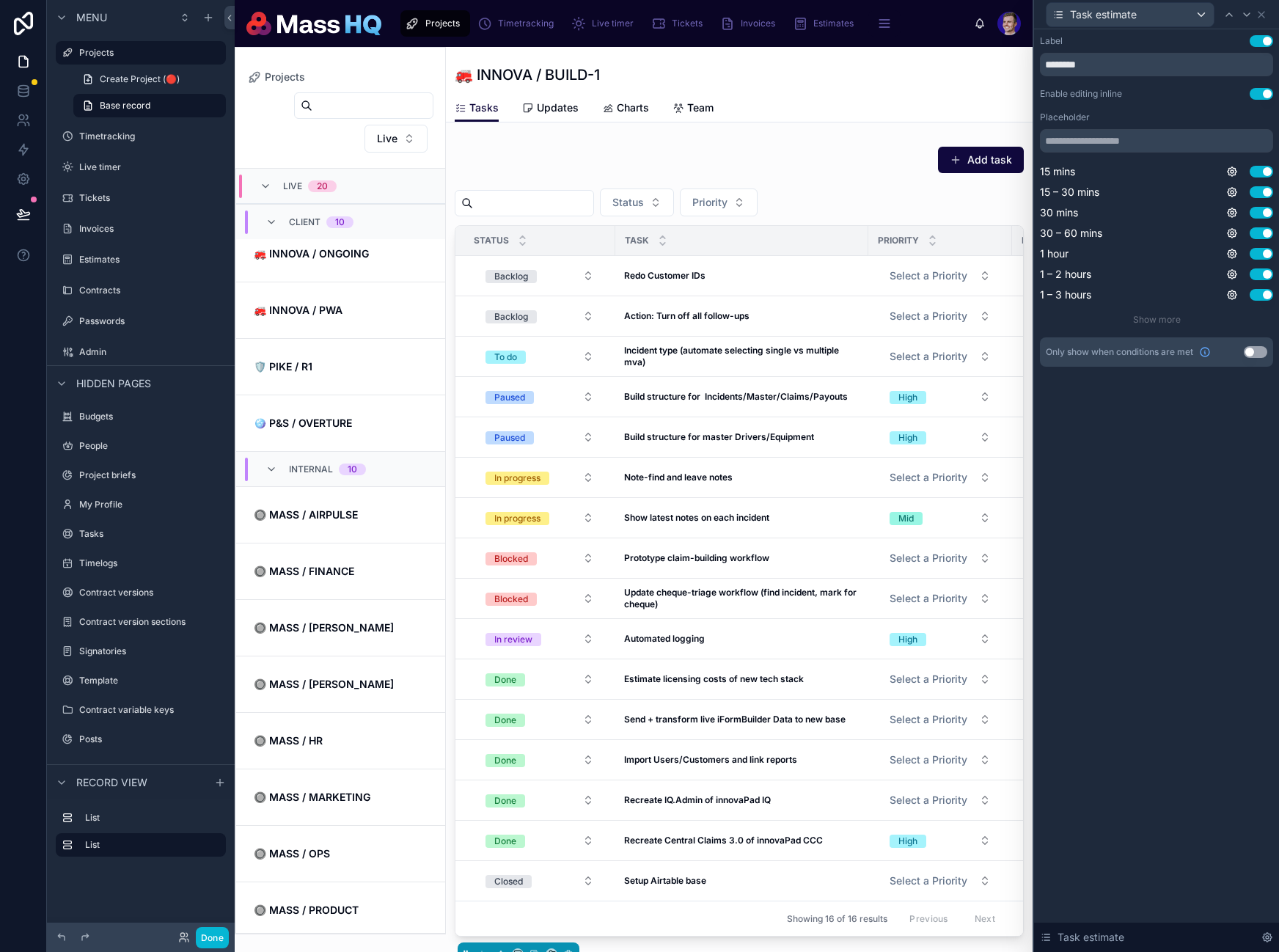
click at [1264, 96] on button "Use setting" at bounding box center [1261, 94] width 23 height 12
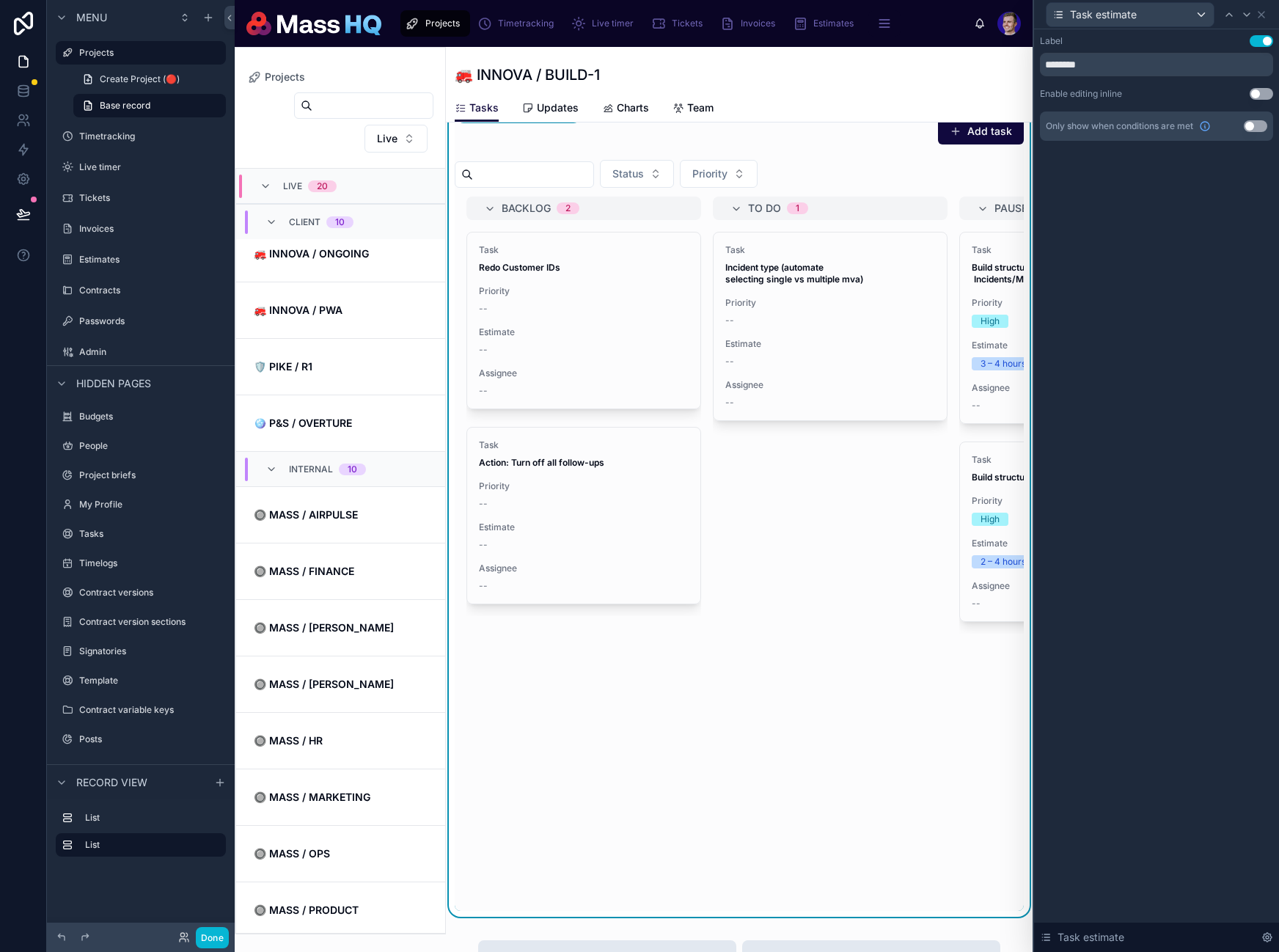
scroll to position [713, 0]
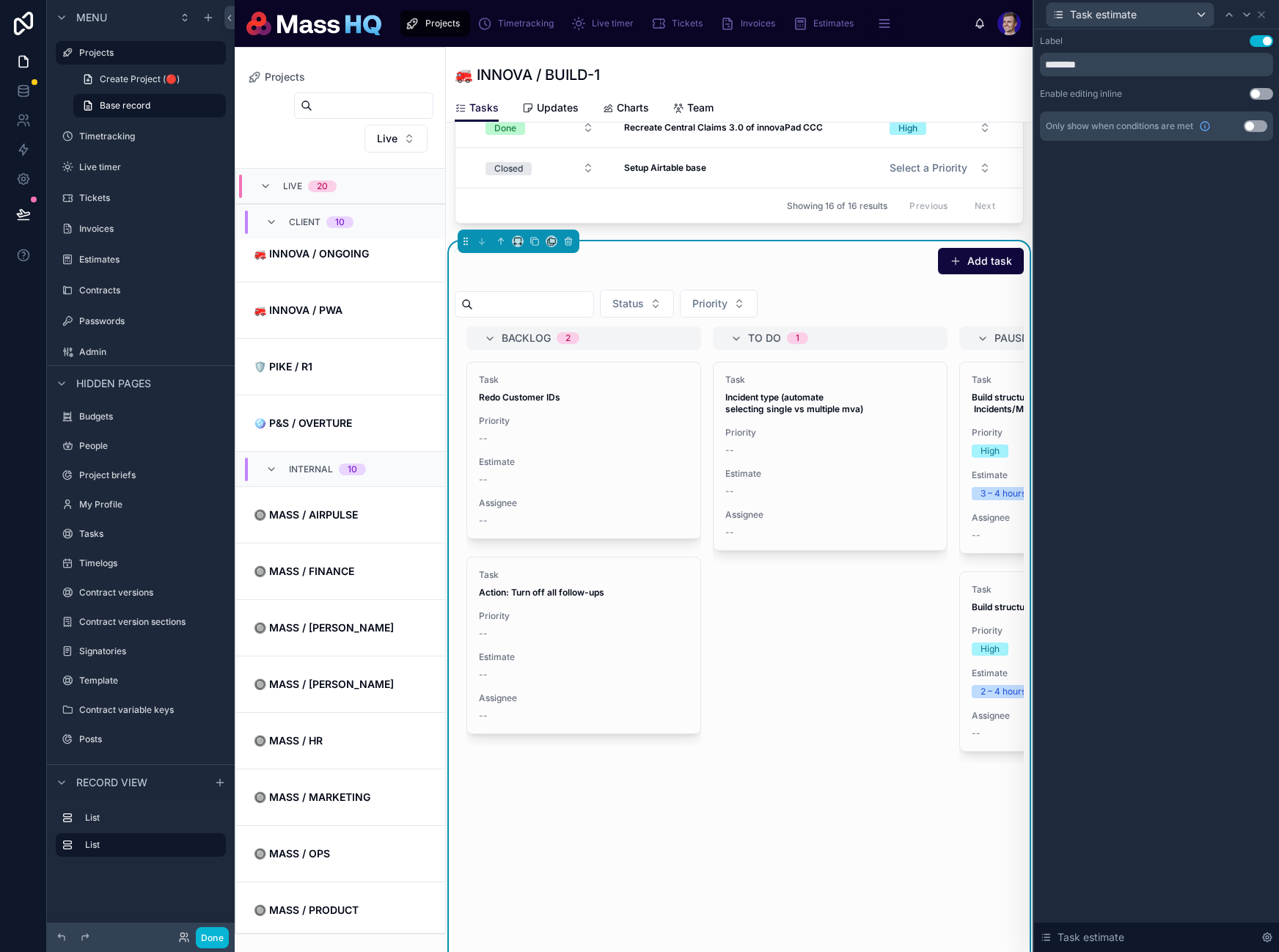
click at [1234, 210] on div "Label Use setting ******** Enable editing inline Use setting Only show when con…" at bounding box center [1156, 490] width 245 height 923
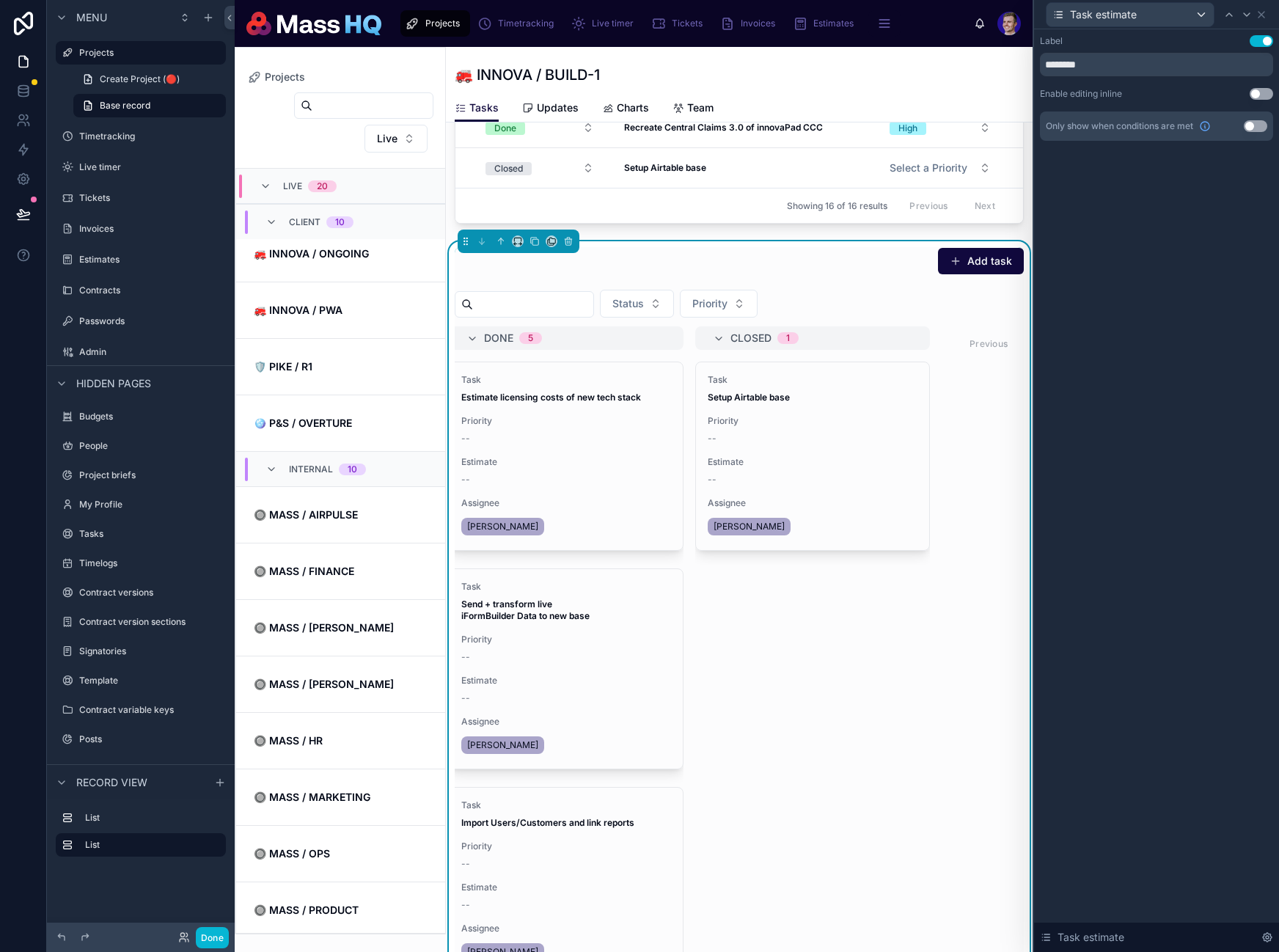
scroll to position [0, 1525]
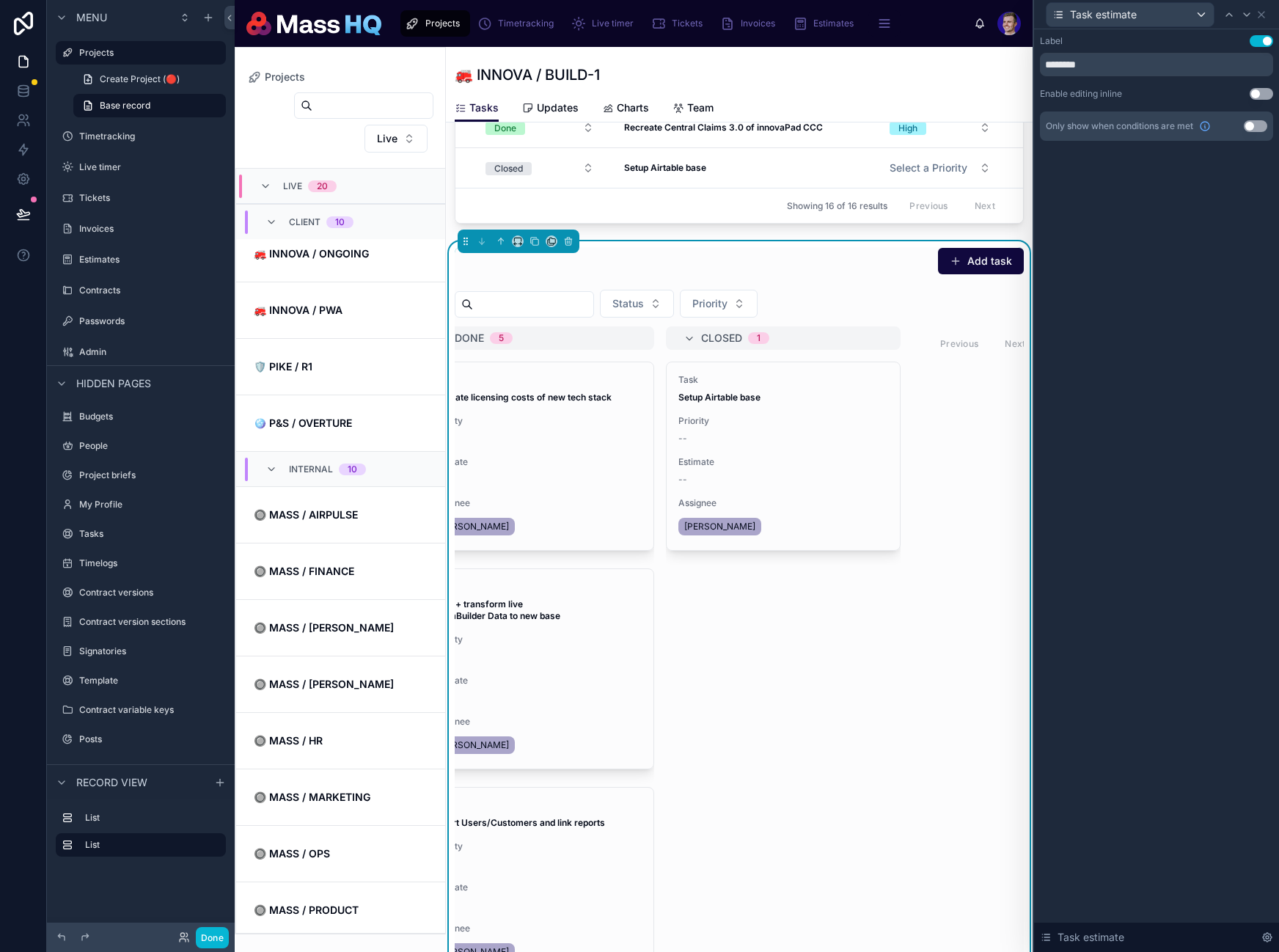
click at [1254, 131] on div "Only show when conditions are met Use setting" at bounding box center [1156, 126] width 234 height 29
click at [1256, 126] on button "Use setting" at bounding box center [1255, 126] width 23 height 12
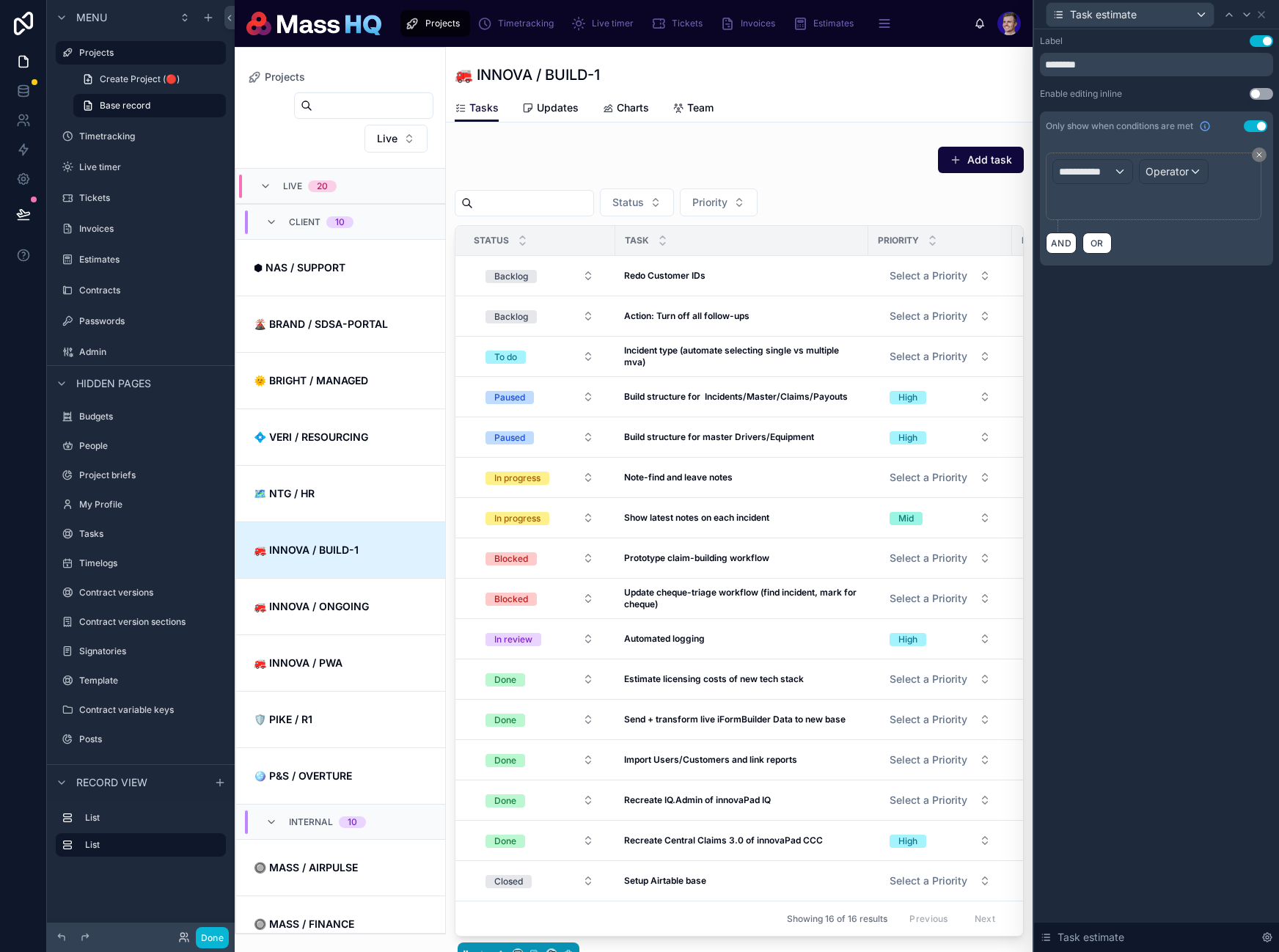
scroll to position [352, 0]
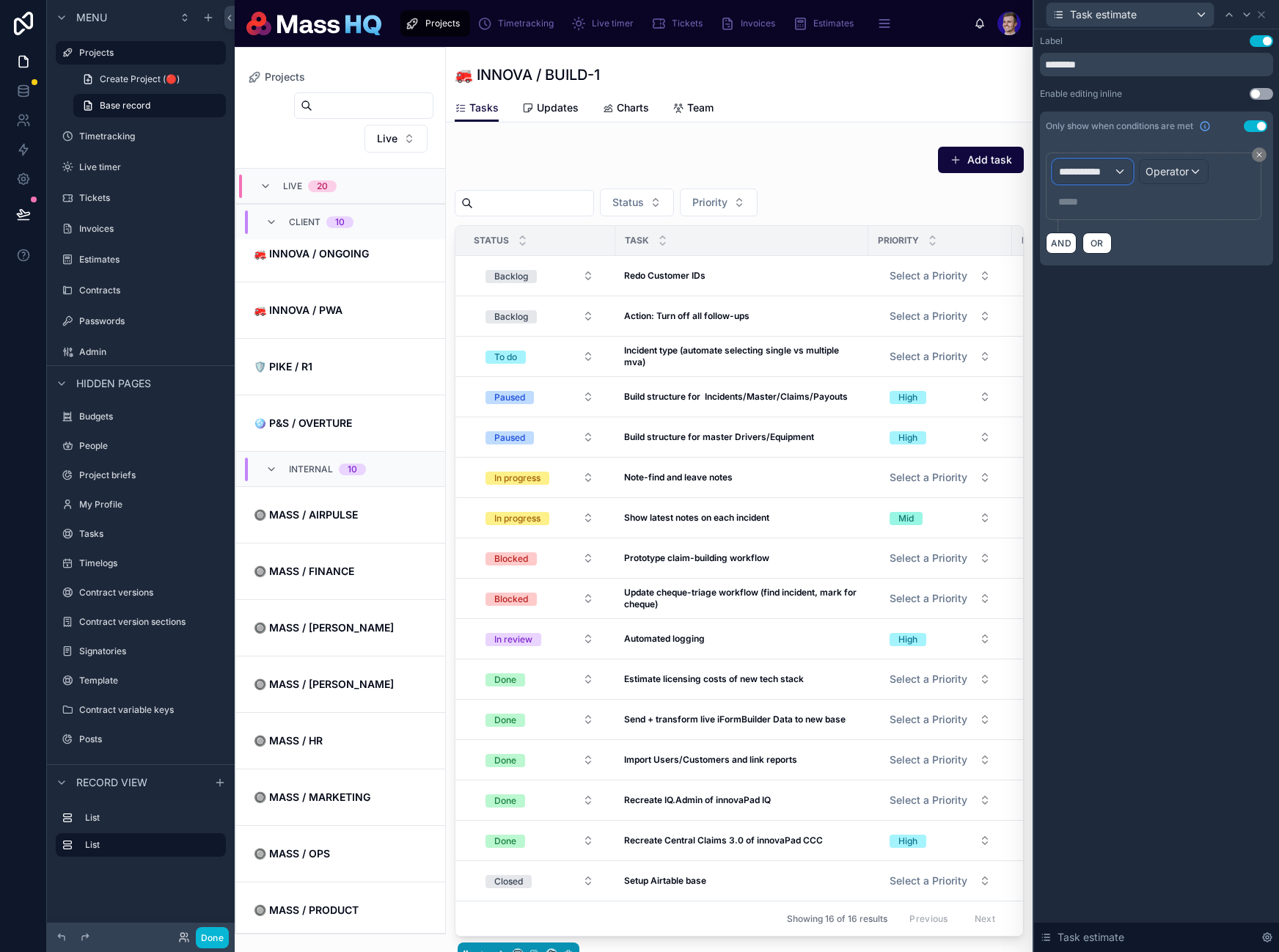
click at [1071, 167] on span "**********" at bounding box center [1086, 171] width 54 height 14
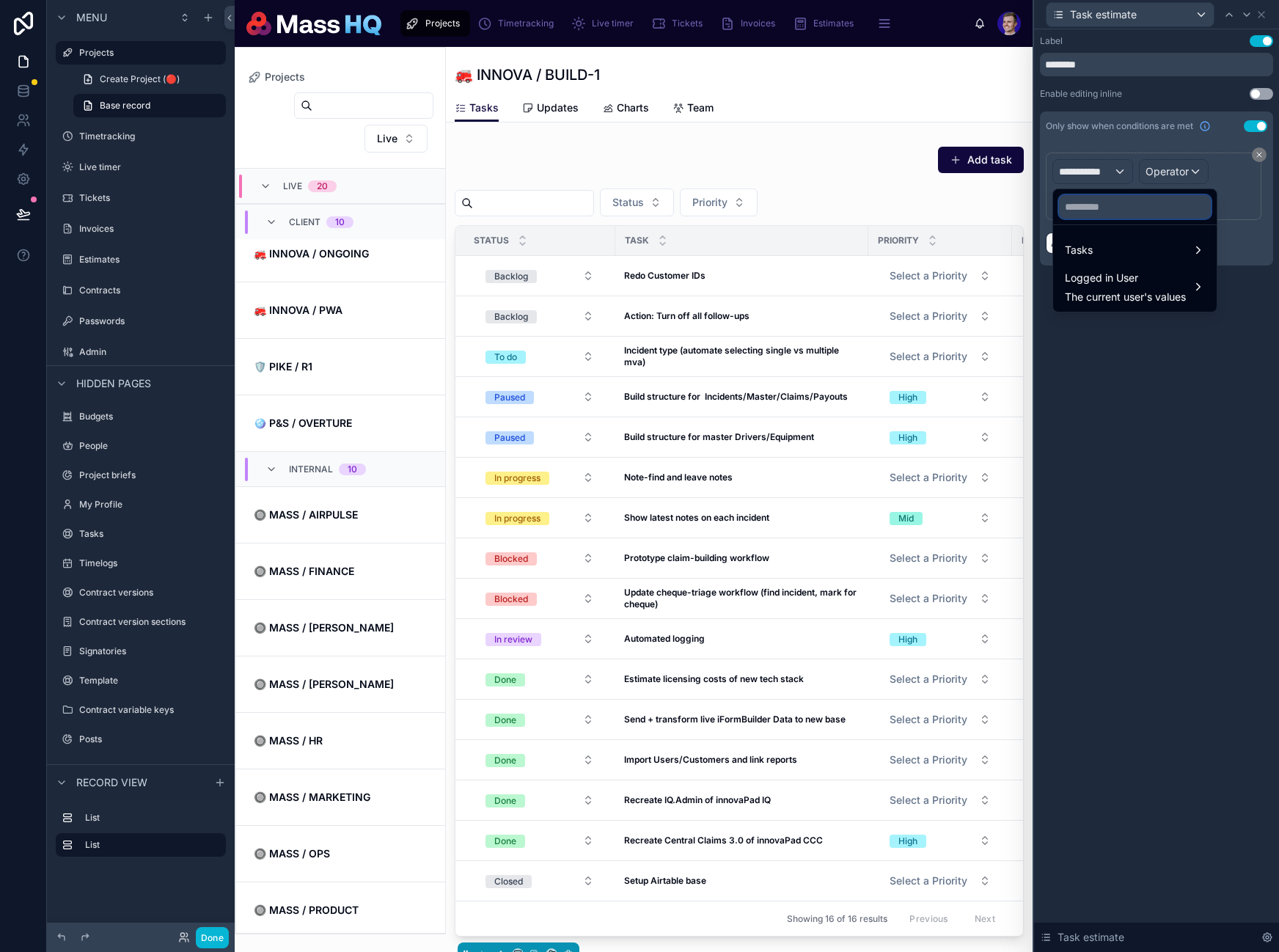
click at [1119, 213] on input "text" at bounding box center [1134, 207] width 152 height 23
type input "********"
click at [1090, 307] on div "Logged in User The current user's values" at bounding box center [1134, 287] width 157 height 44
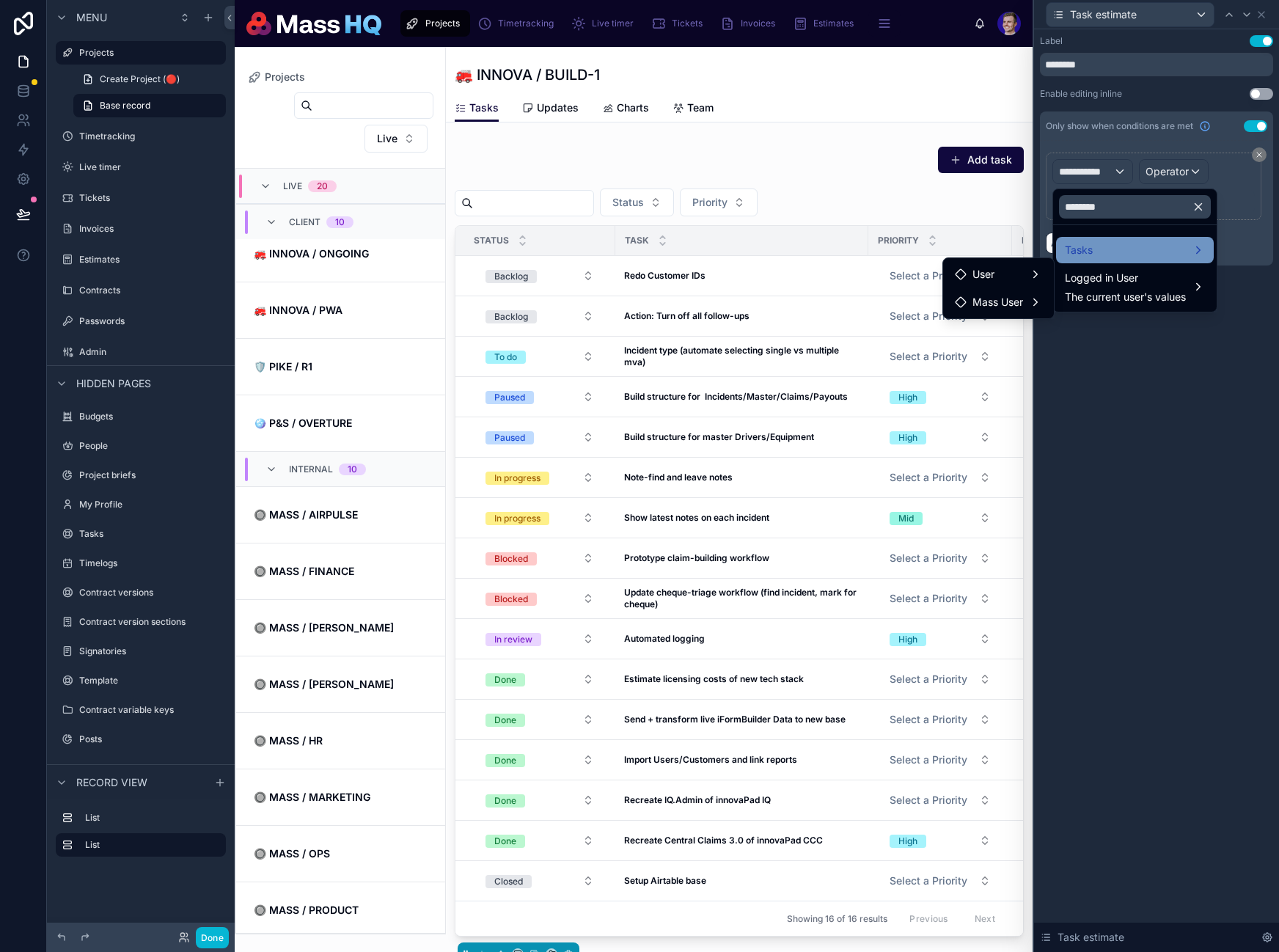
drag, startPoint x: 1002, startPoint y: 296, endPoint x: 1156, endPoint y: 242, distance: 163.2
click at [1157, 241] on div "**********" at bounding box center [639, 476] width 1279 height 952
click at [1156, 242] on div "Tasks" at bounding box center [1134, 250] width 140 height 17
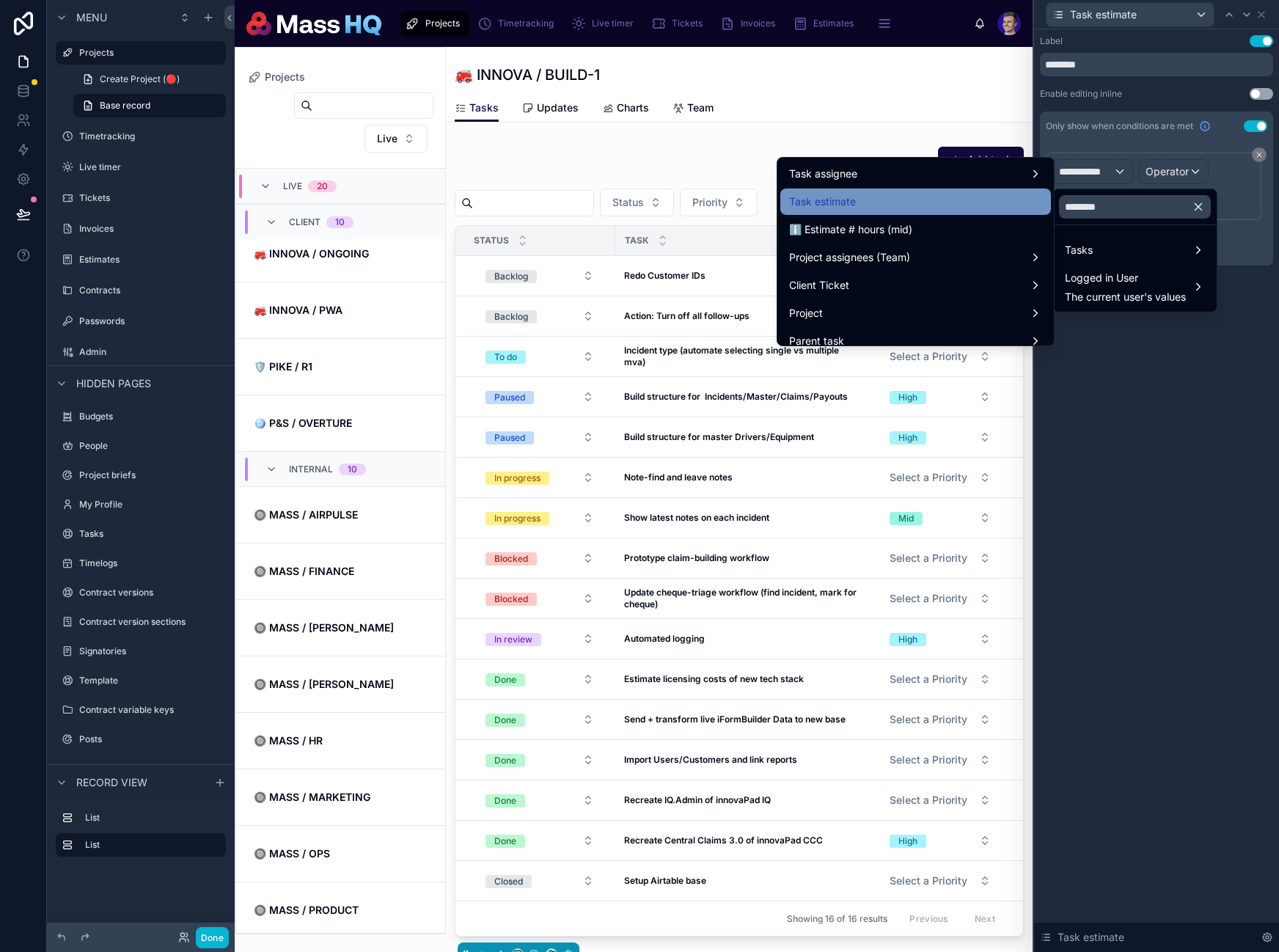
click at [835, 195] on span "Task estimate" at bounding box center [821, 202] width 67 height 17
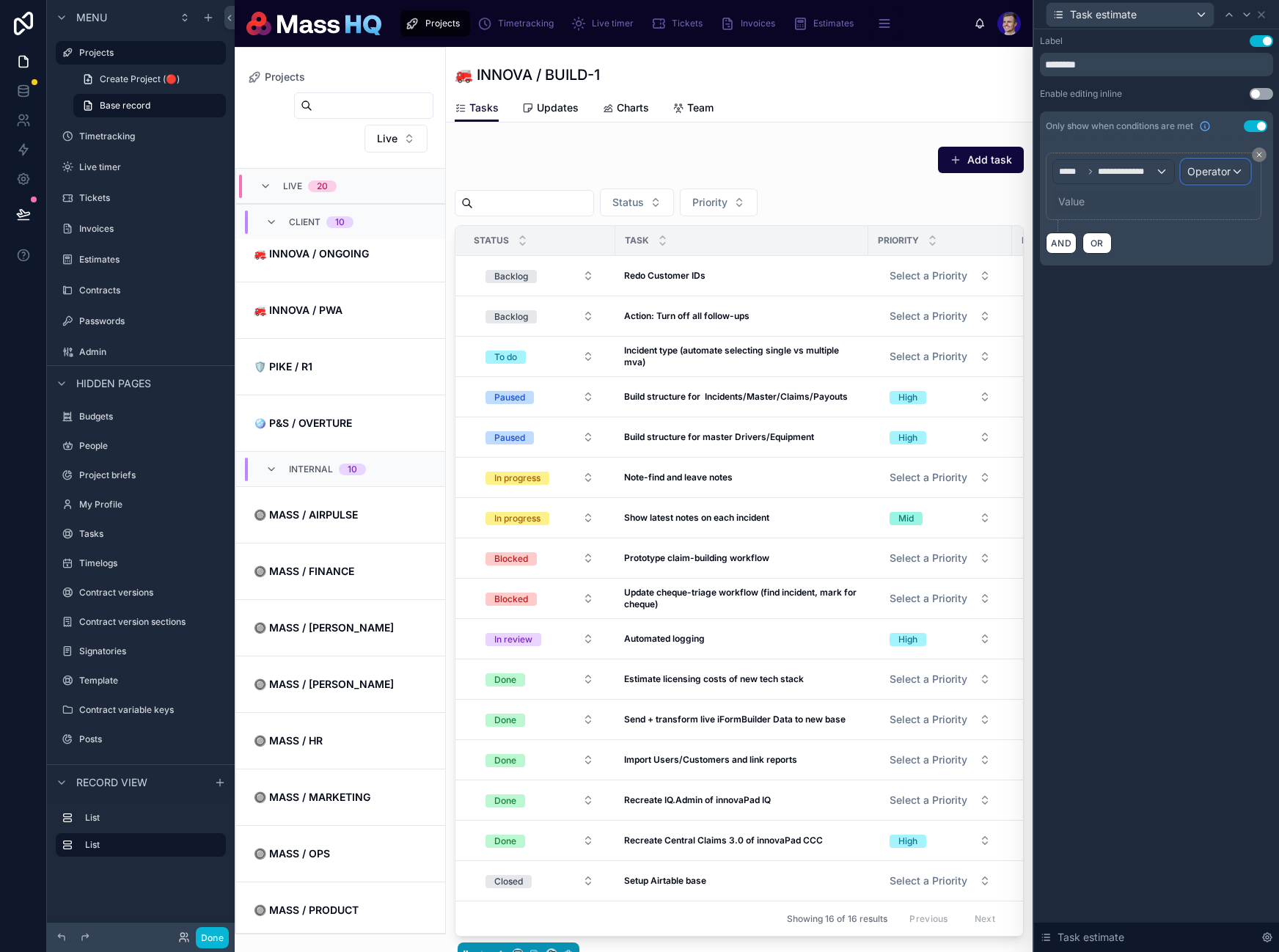
click at [1233, 167] on div "Operator" at bounding box center [1215, 172] width 69 height 23
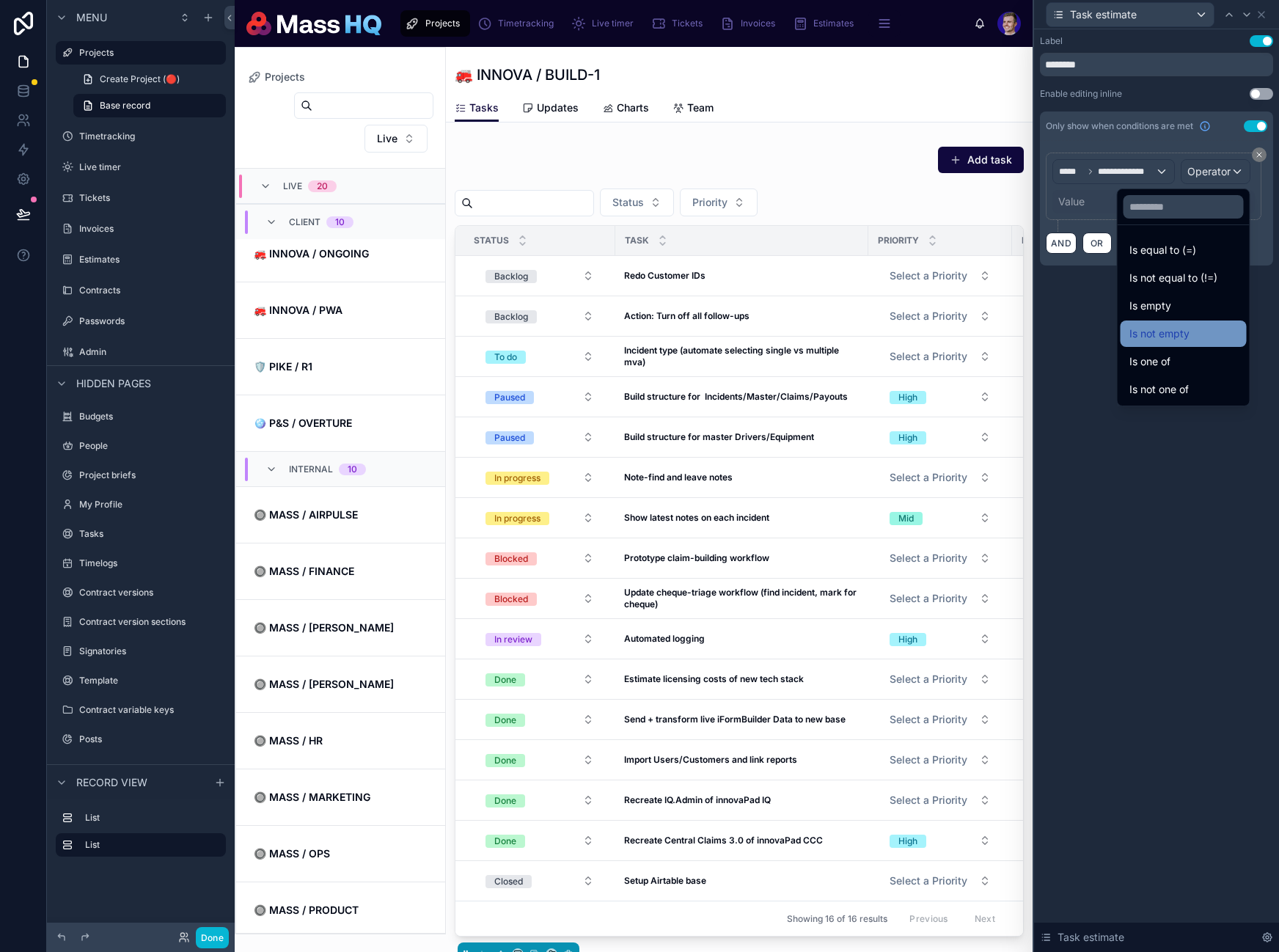
click at [1166, 339] on span "Is not empty" at bounding box center [1159, 334] width 60 height 17
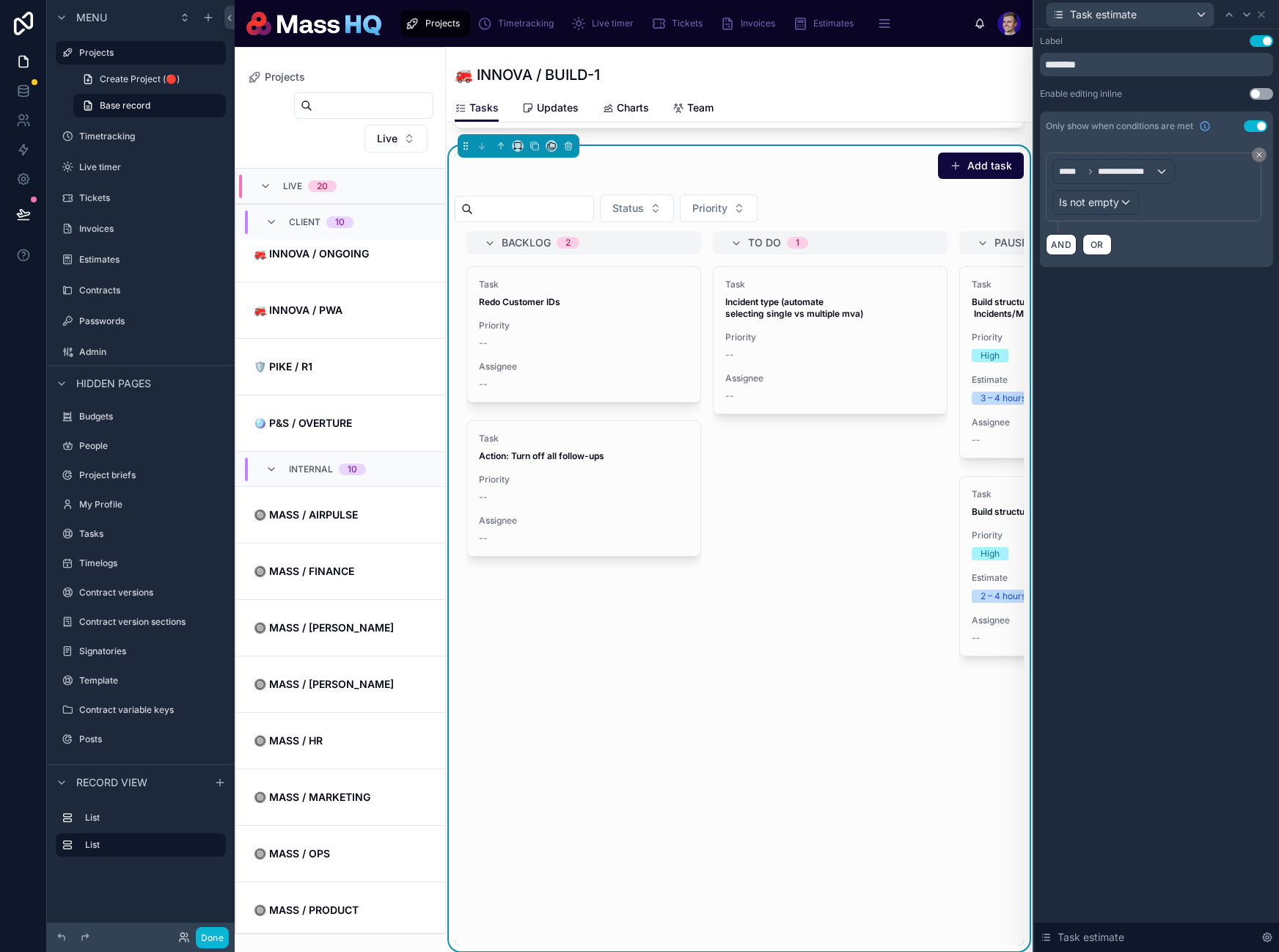
scroll to position [807, 0]
click at [1257, 43] on button "Use setting" at bounding box center [1261, 41] width 23 height 12
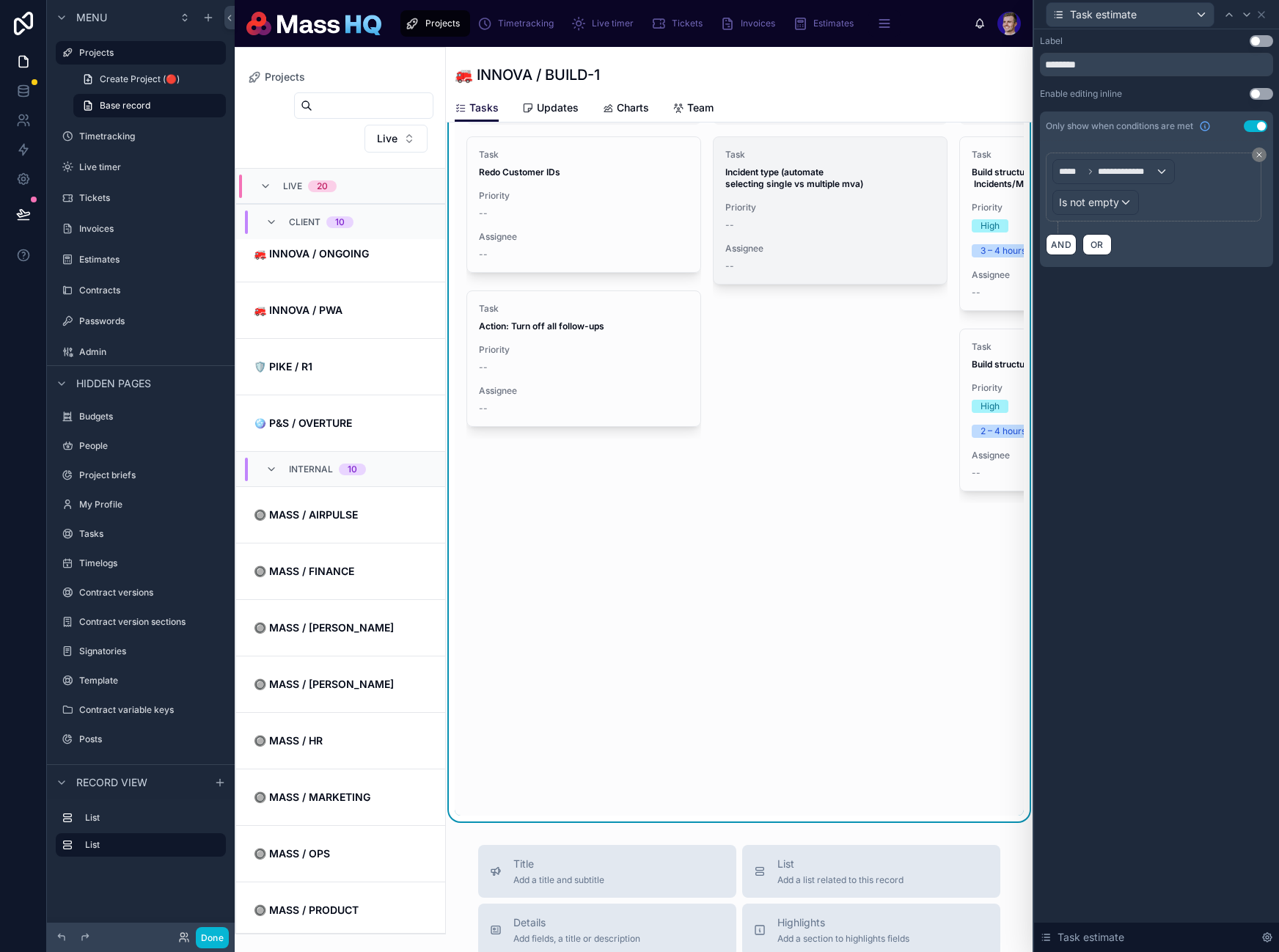
scroll to position [554, 0]
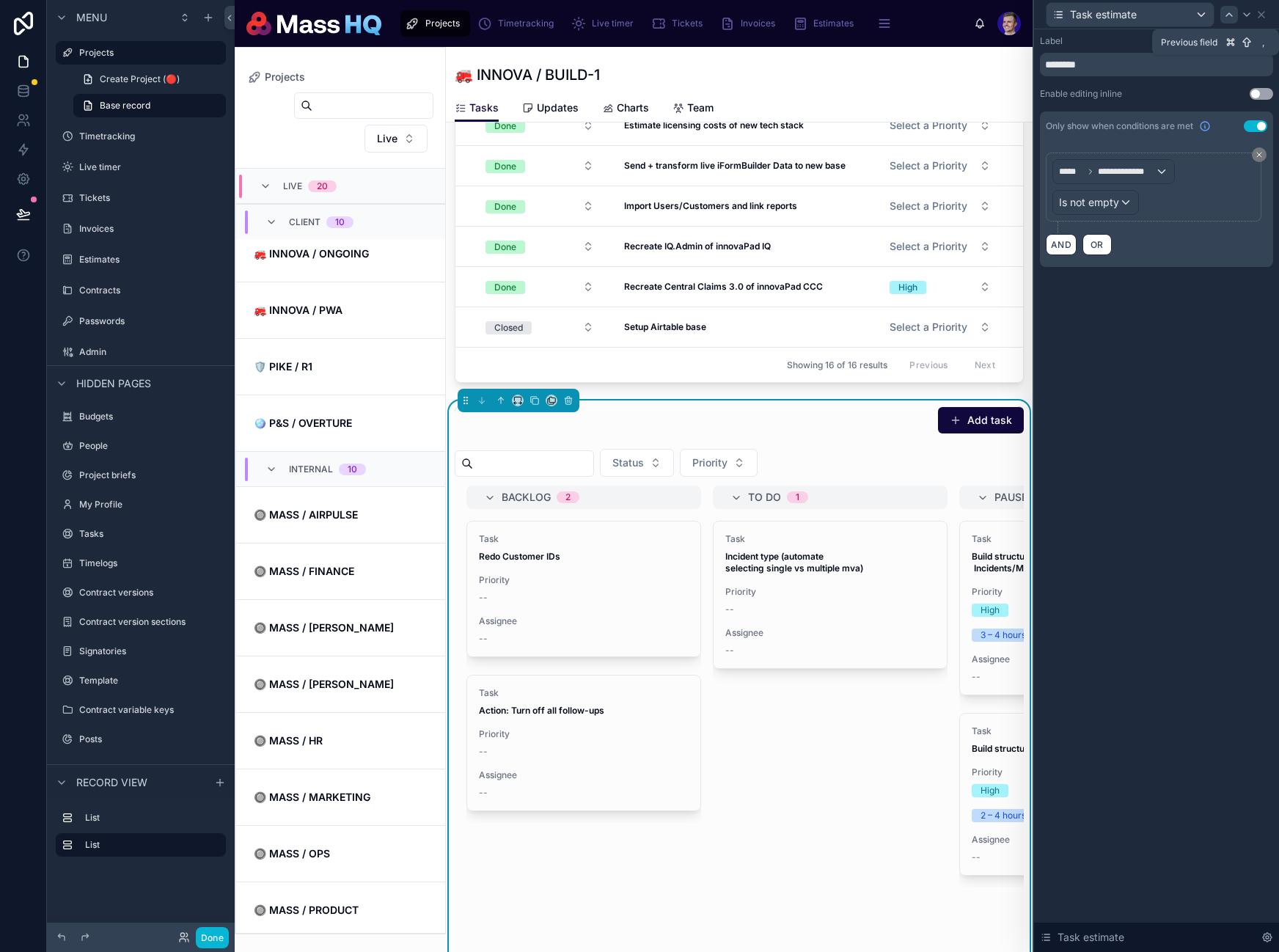
click at [1234, 16] on icon at bounding box center [1229, 14] width 12 height 12
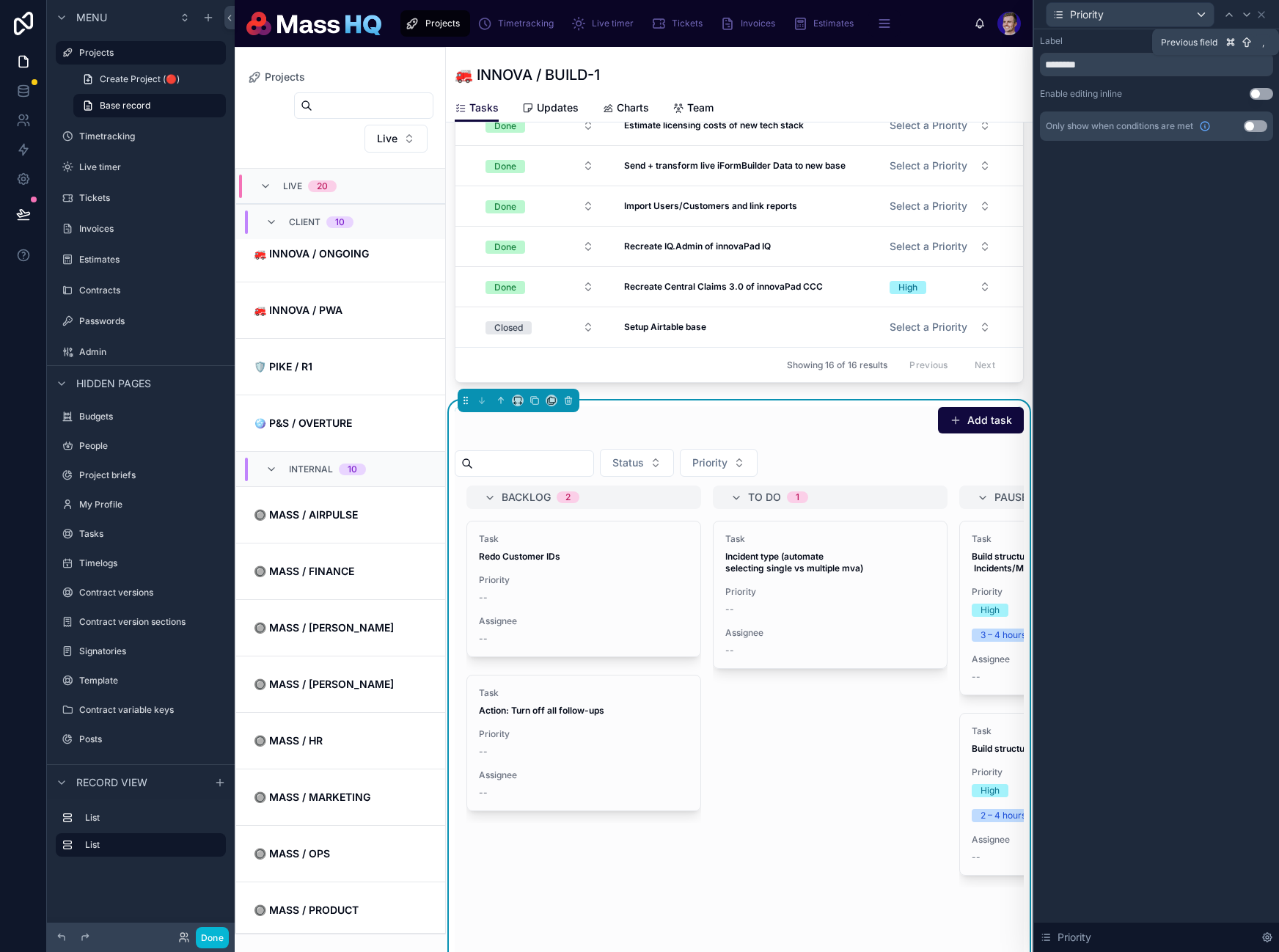
click at [1234, 16] on icon at bounding box center [1229, 14] width 12 height 12
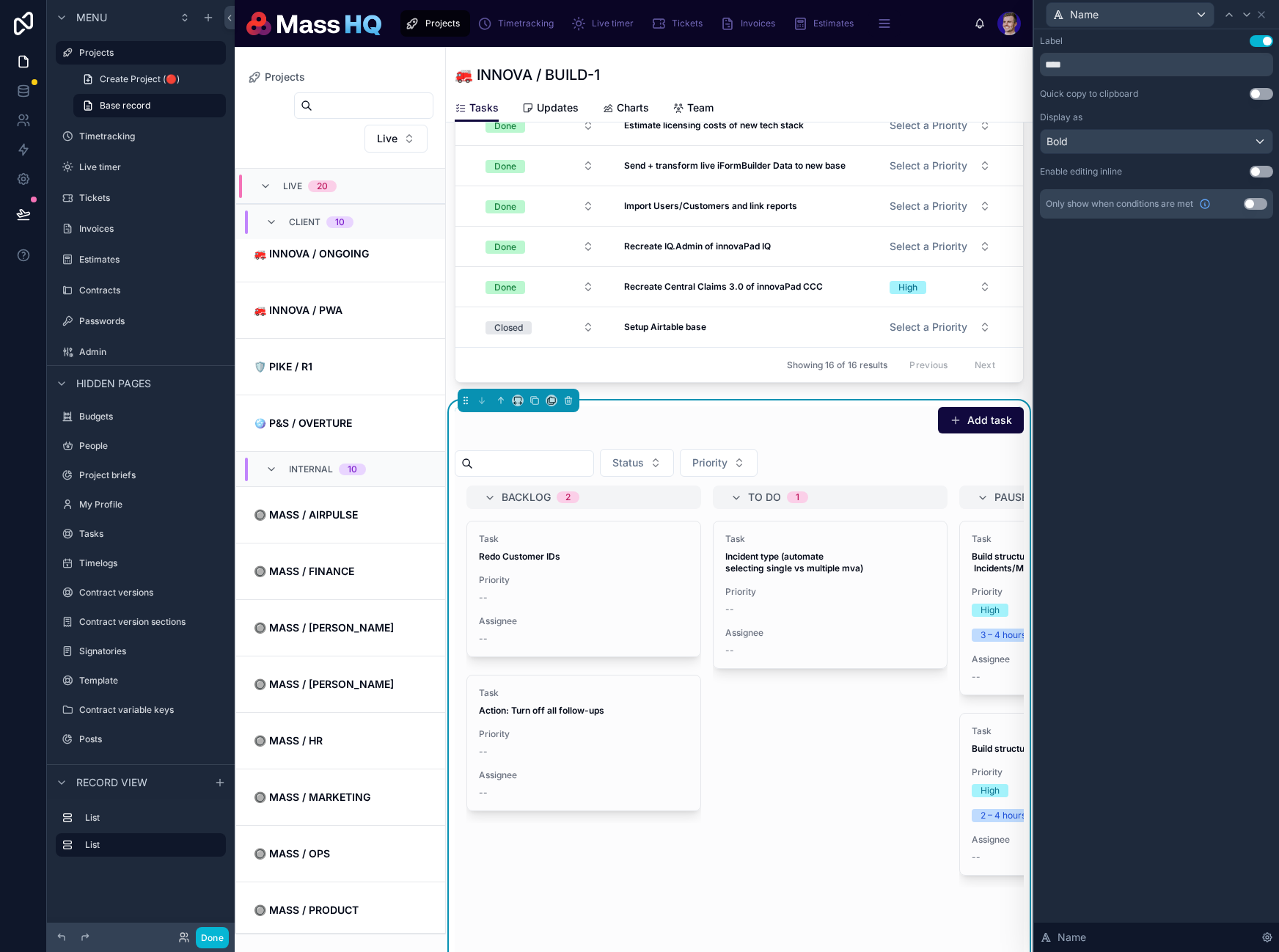
click at [1259, 30] on div "Label Use setting **** Quick copy to clipboard Use setting Display as Bold Enab…" at bounding box center [1156, 141] width 245 height 224
click at [1259, 39] on button "Use setting" at bounding box center [1261, 41] width 23 height 12
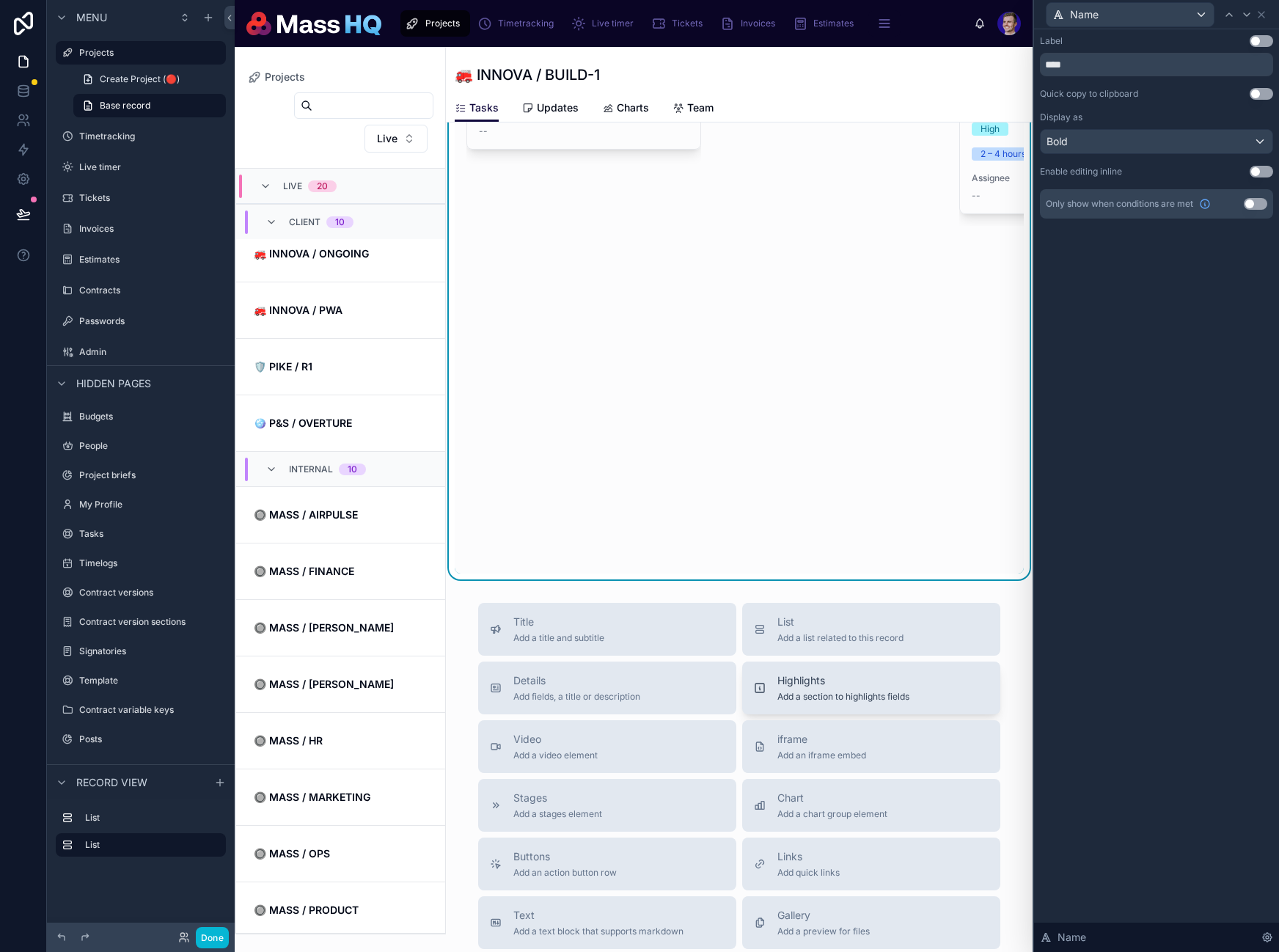
scroll to position [1272, 0]
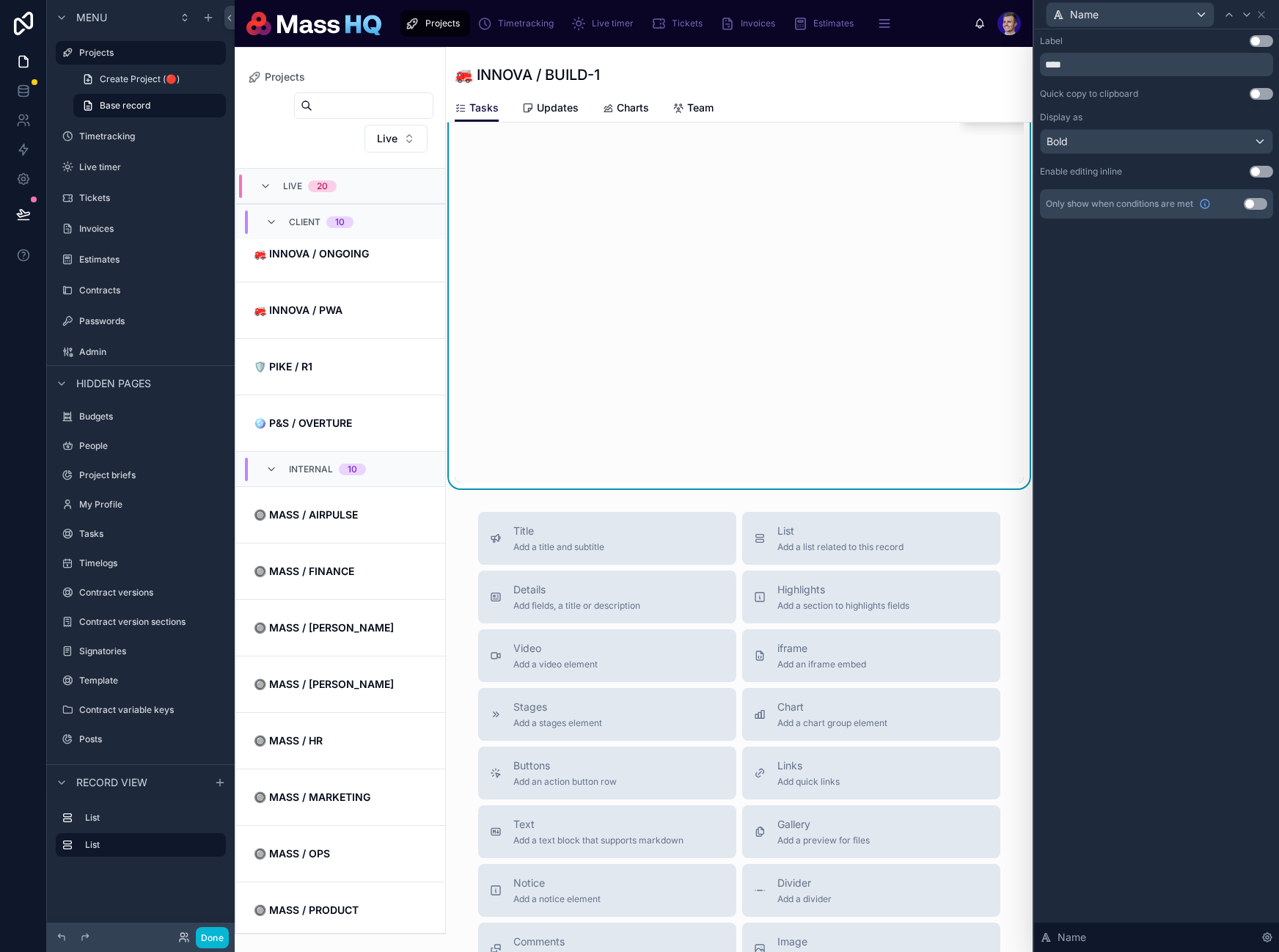
click at [1091, 154] on div "Label Use setting **** Quick copy to clipboard Use setting Display as Bold Enab…" at bounding box center [1156, 126] width 234 height 183
click at [1098, 139] on div "Bold" at bounding box center [1156, 141] width 232 height 23
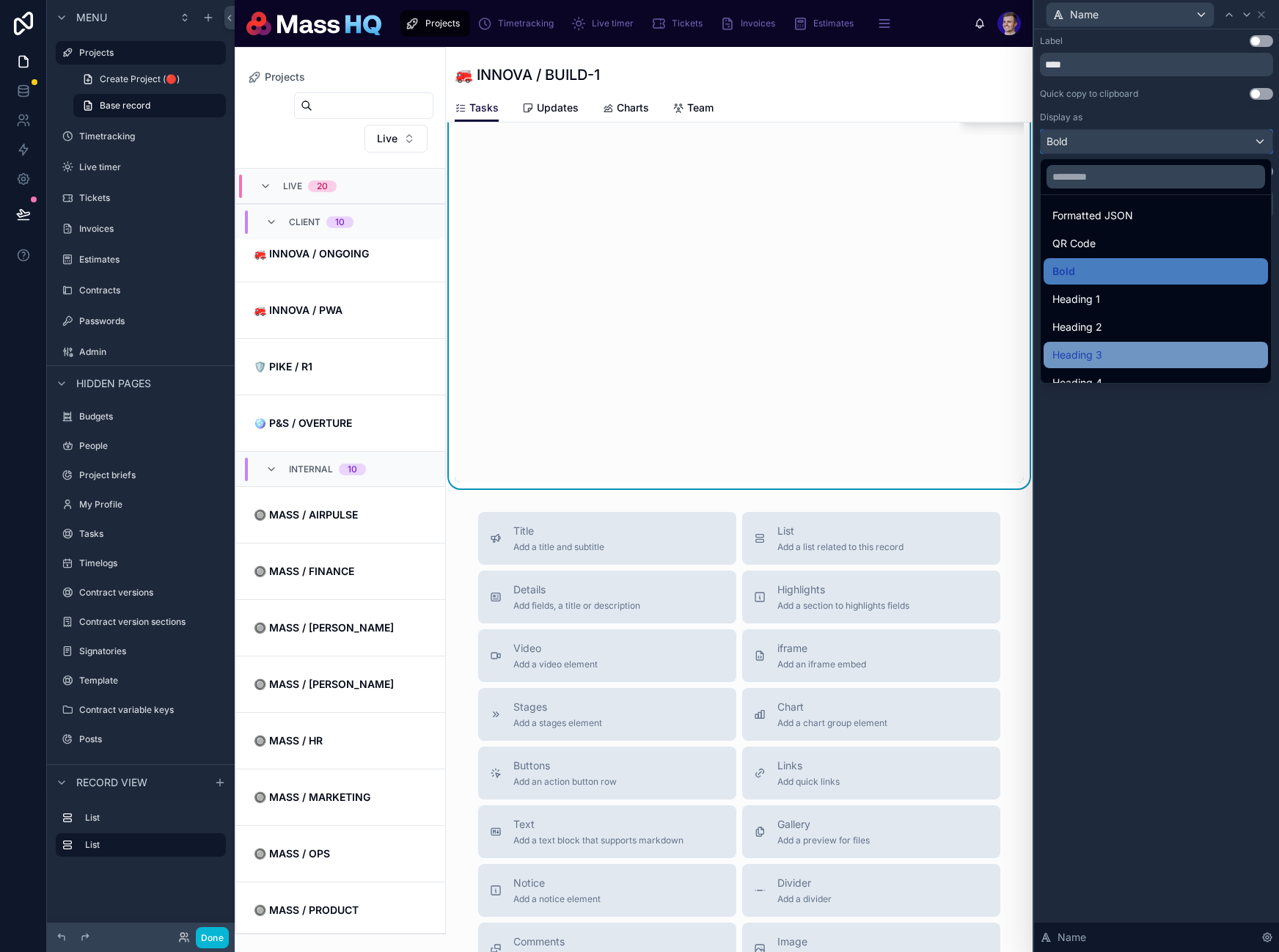
scroll to position [160, 0]
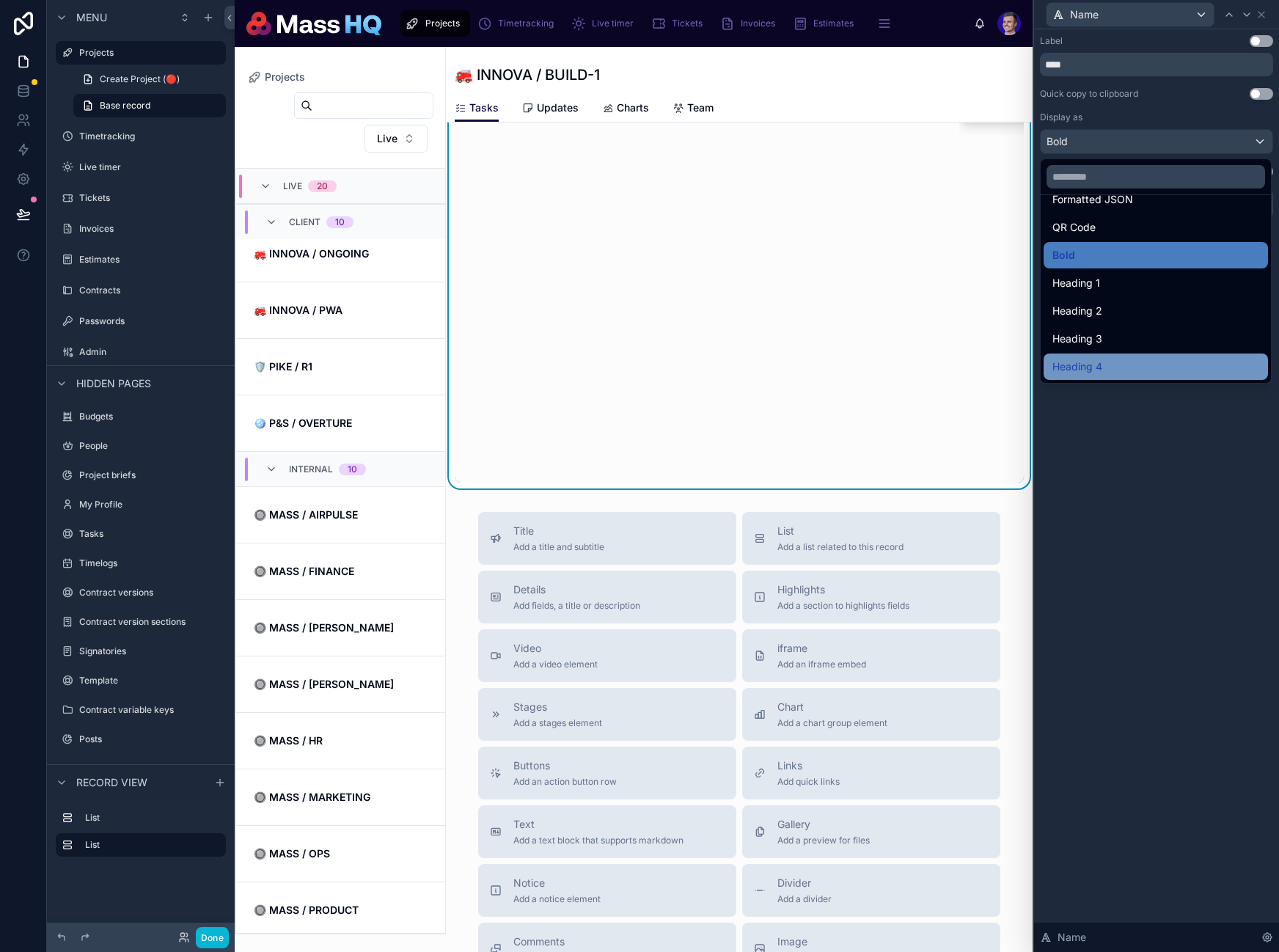
click at [1123, 362] on div "Heading 4" at bounding box center [1155, 367] width 207 height 17
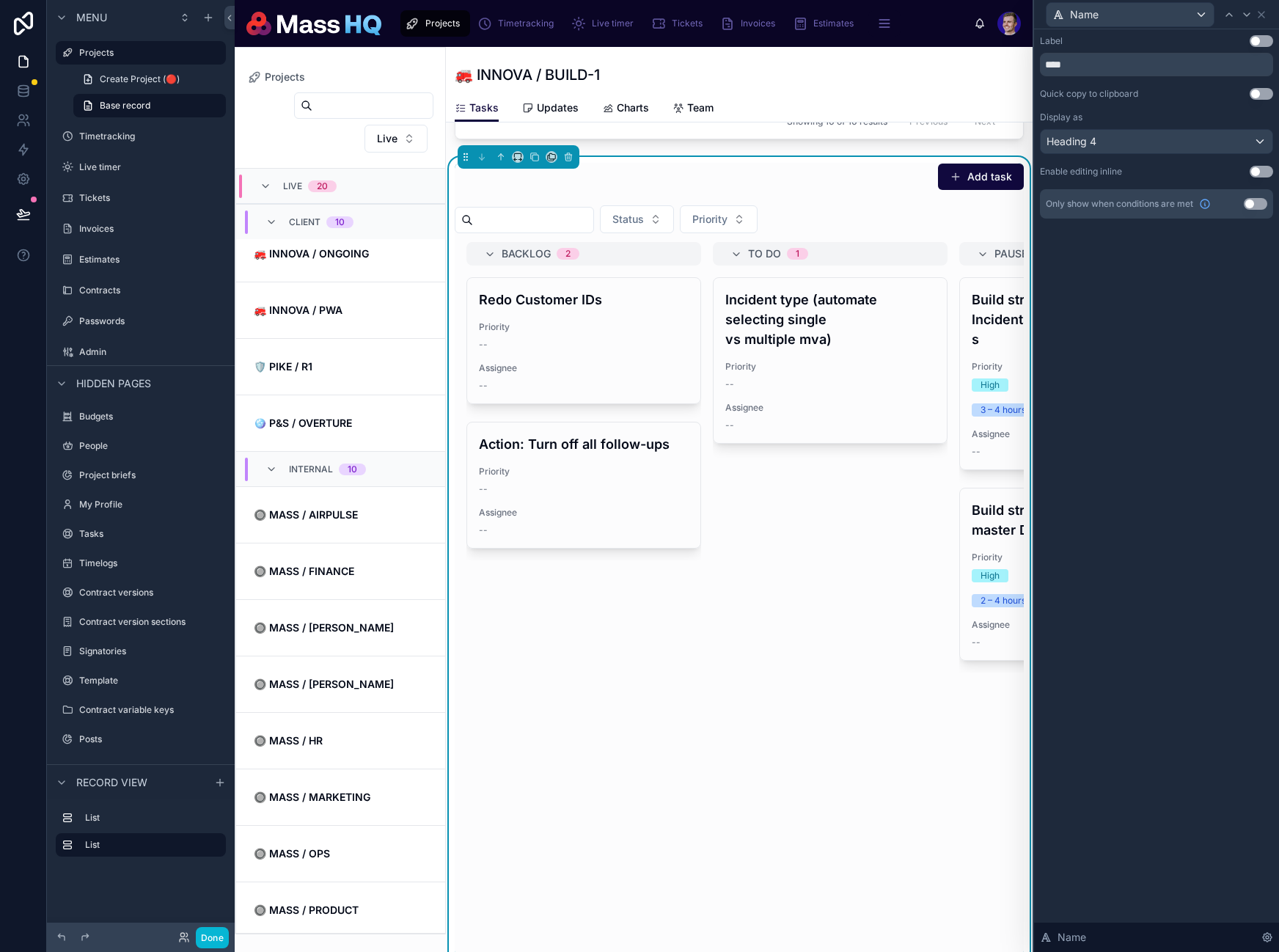
scroll to position [854, 0]
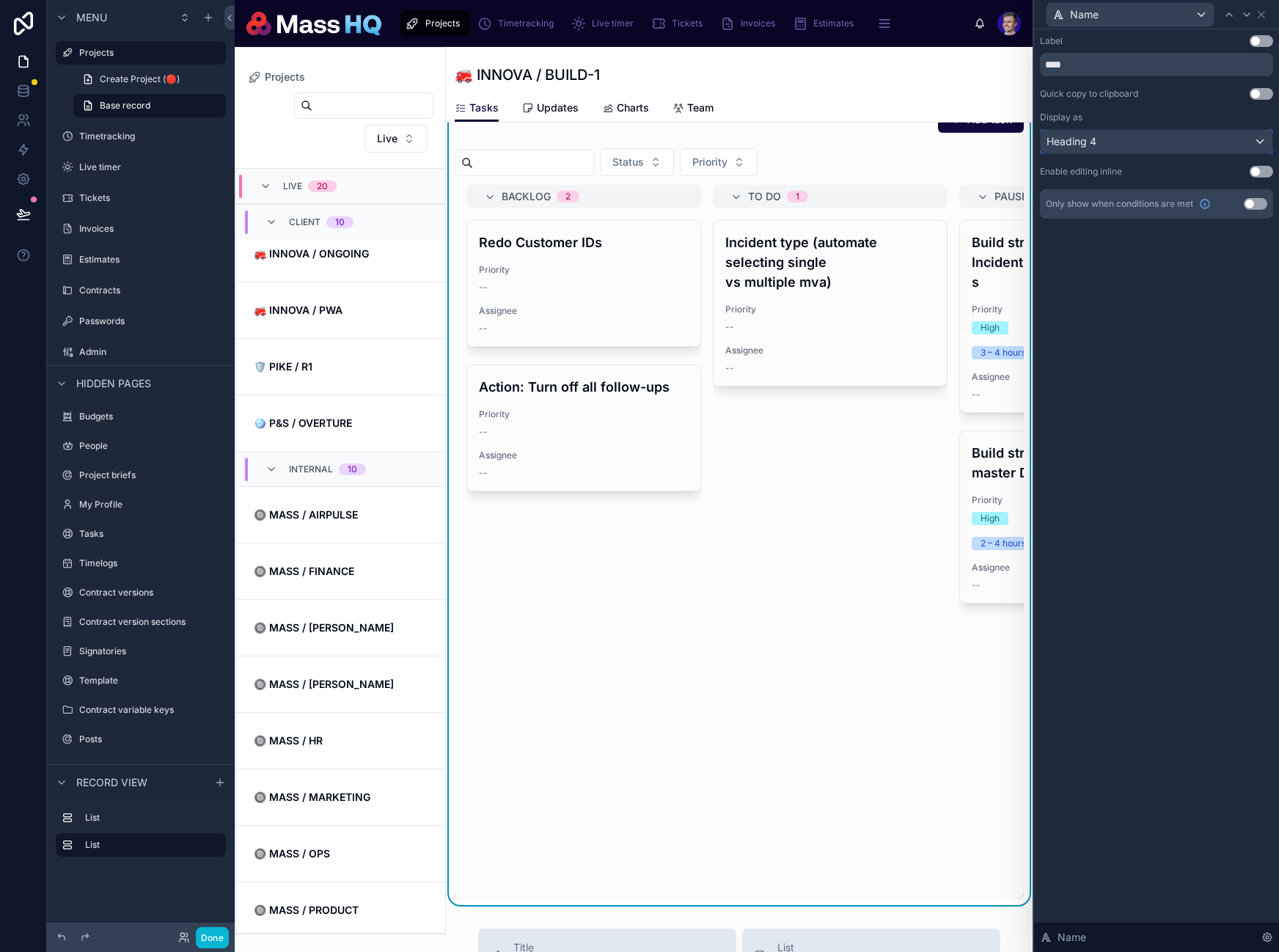
click at [1152, 145] on div "Heading 4" at bounding box center [1156, 141] width 232 height 23
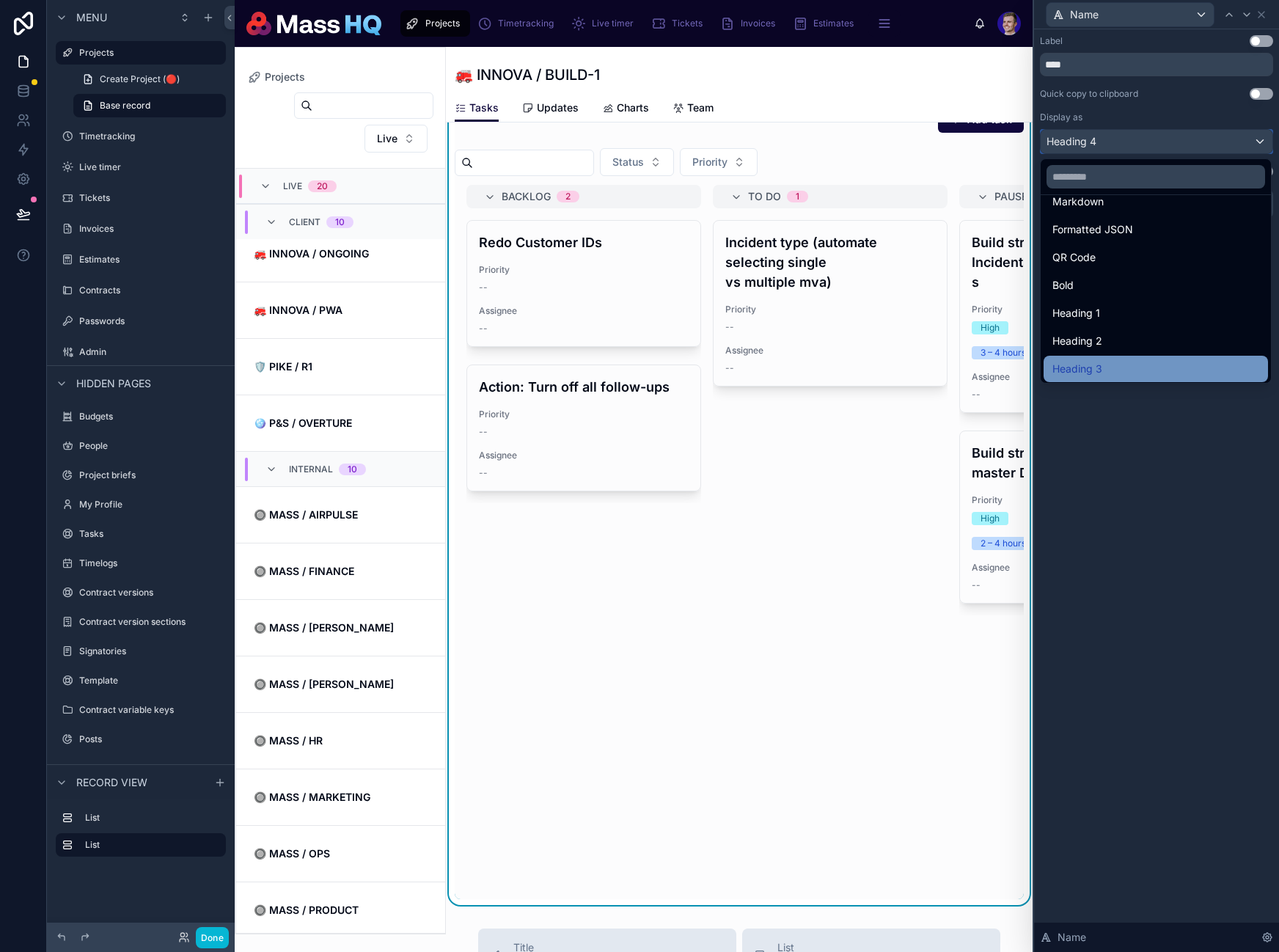
scroll to position [160, 0]
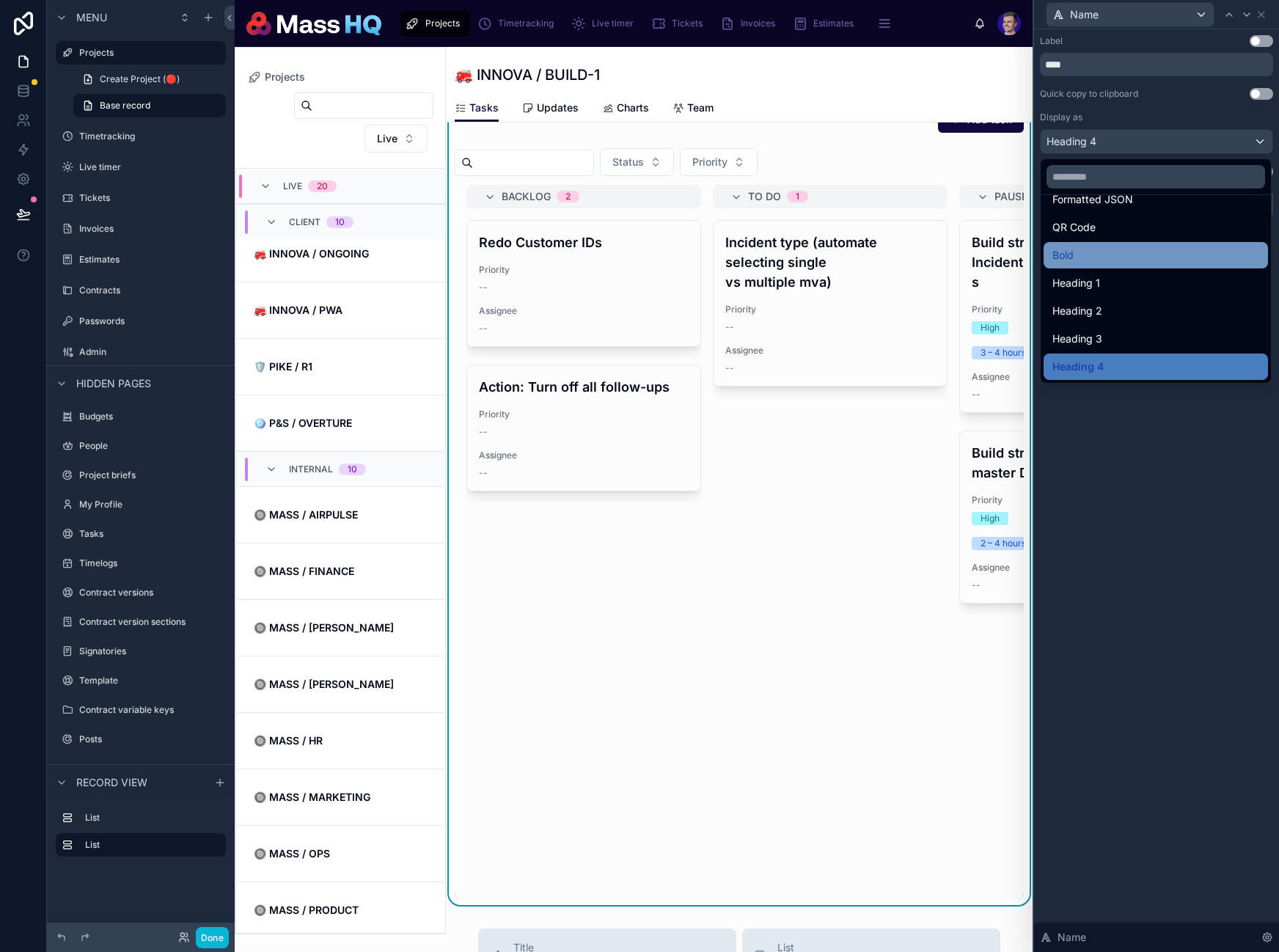
click at [1091, 251] on div "Bold" at bounding box center [1155, 255] width 207 height 17
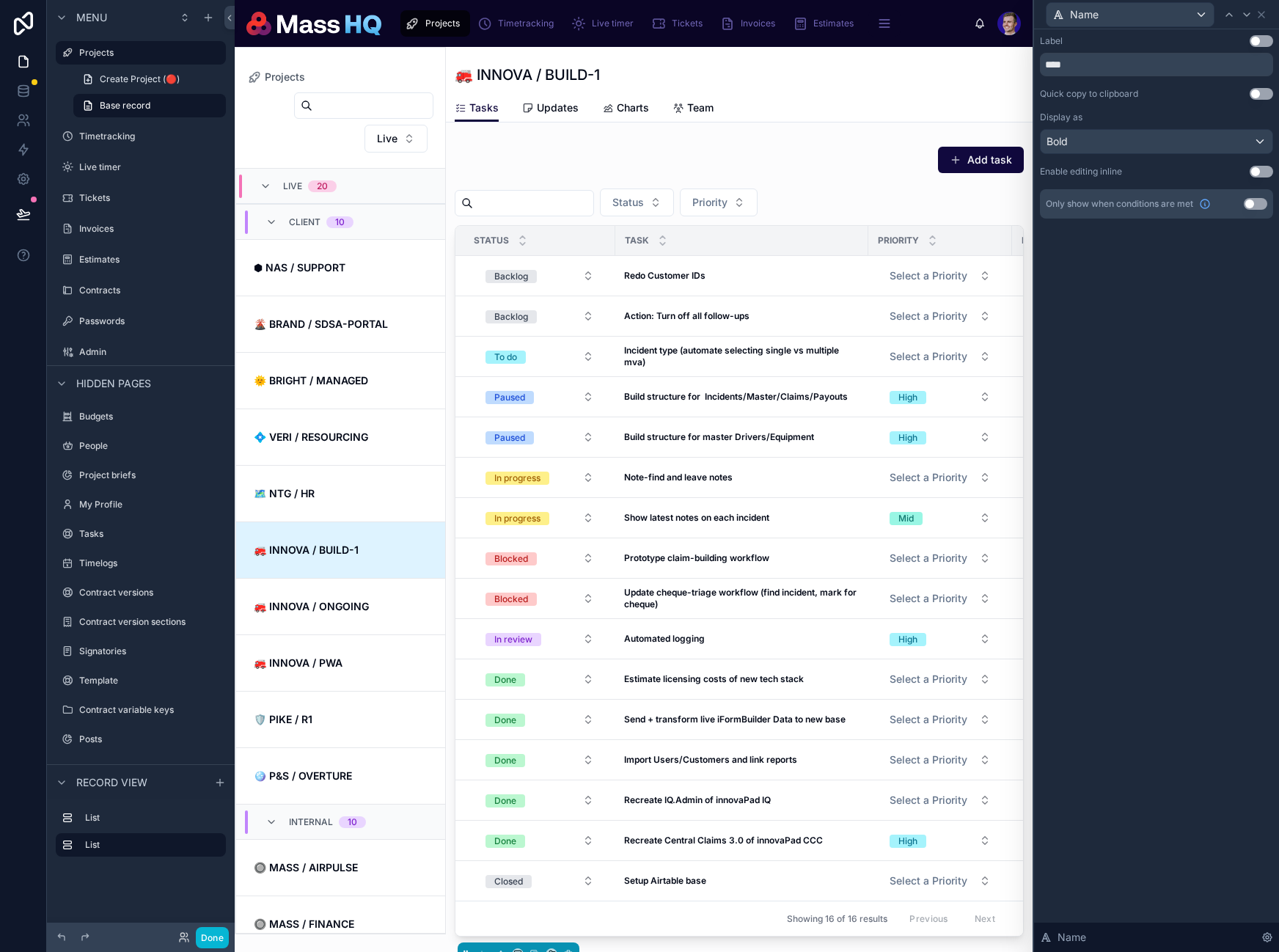
scroll to position [352, 0]
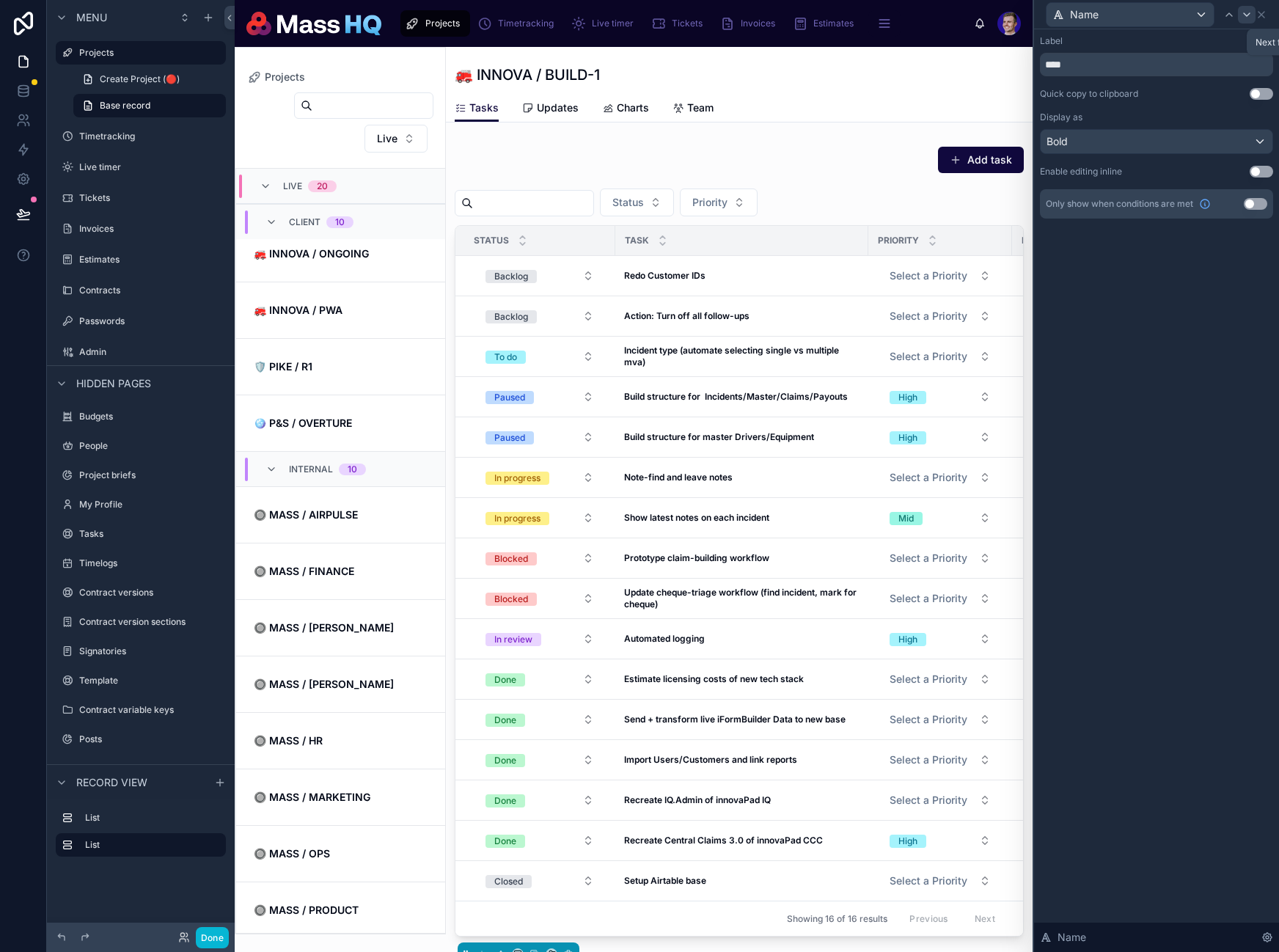
click at [1249, 14] on icon at bounding box center [1246, 14] width 12 height 12
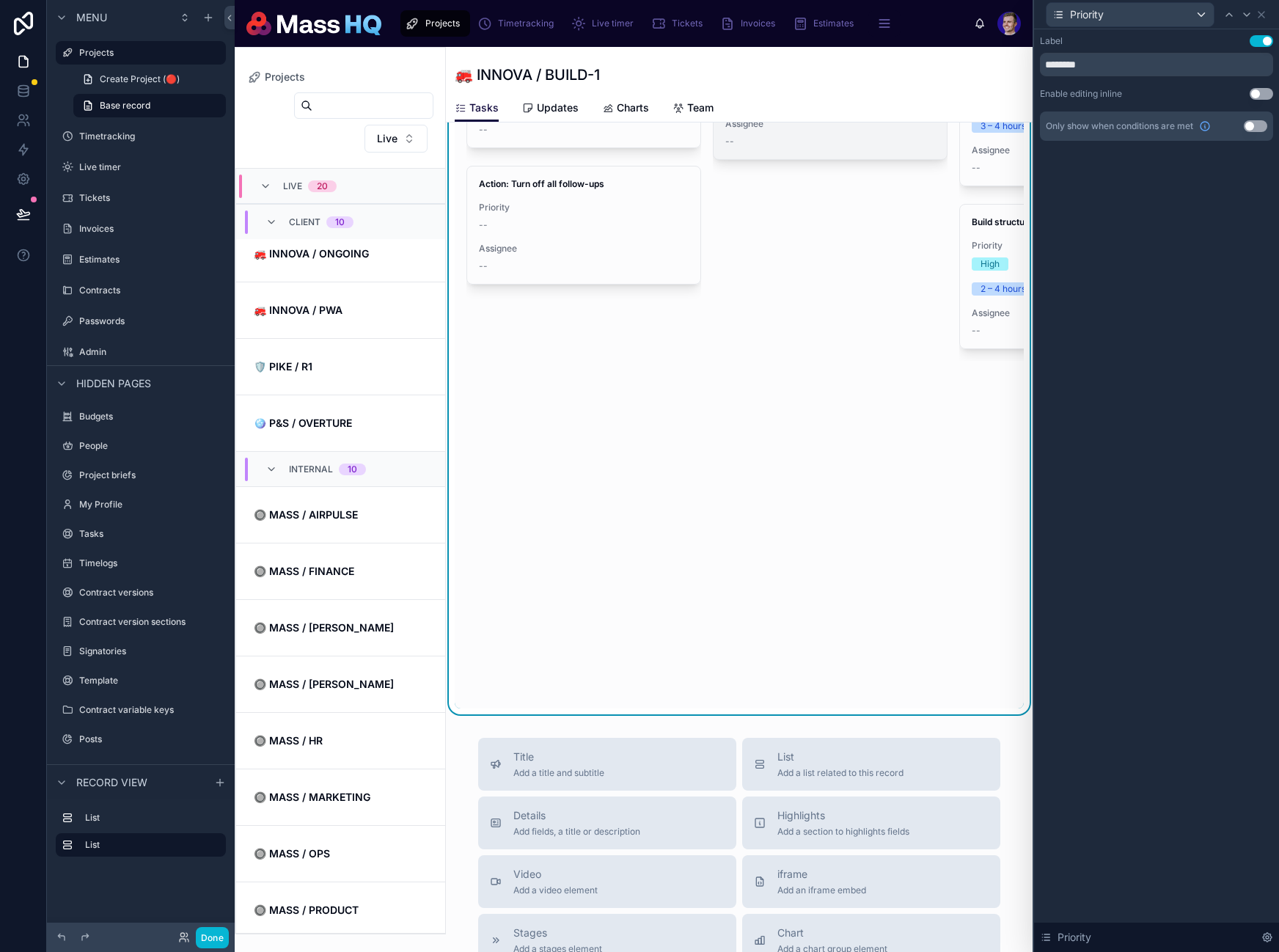
scroll to position [728, 0]
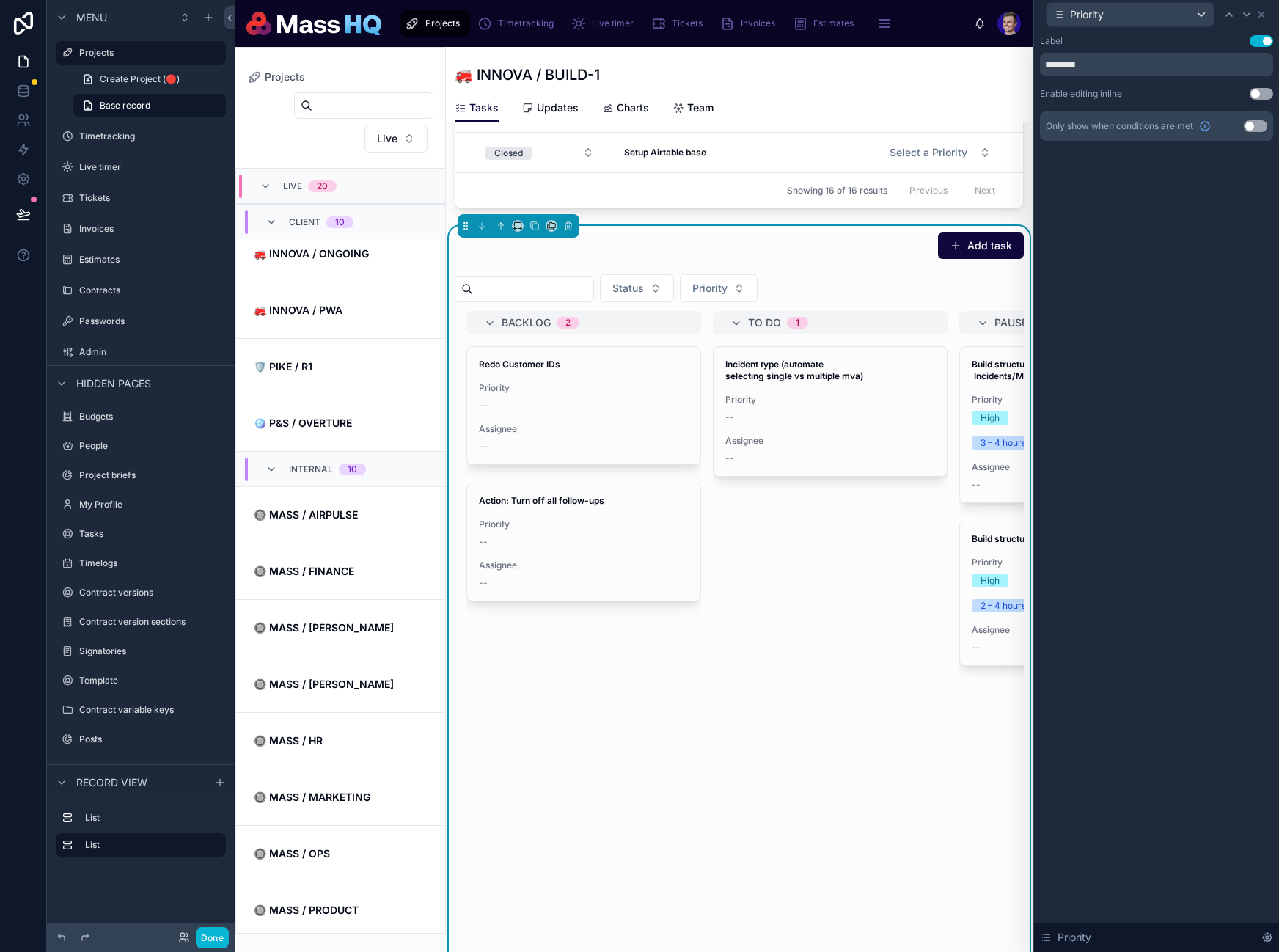
click at [1256, 39] on button "Use setting" at bounding box center [1261, 41] width 23 height 12
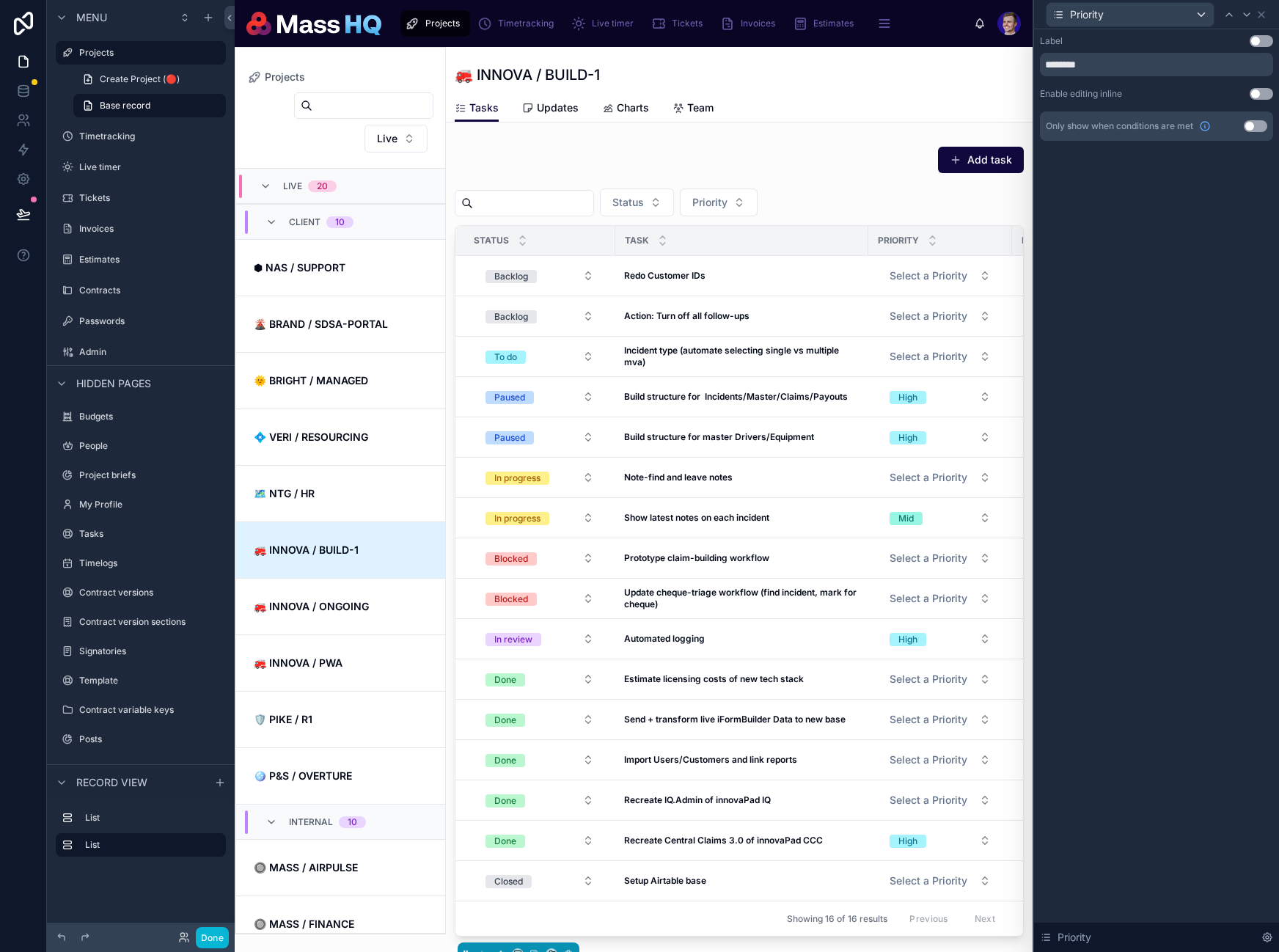
scroll to position [352, 0]
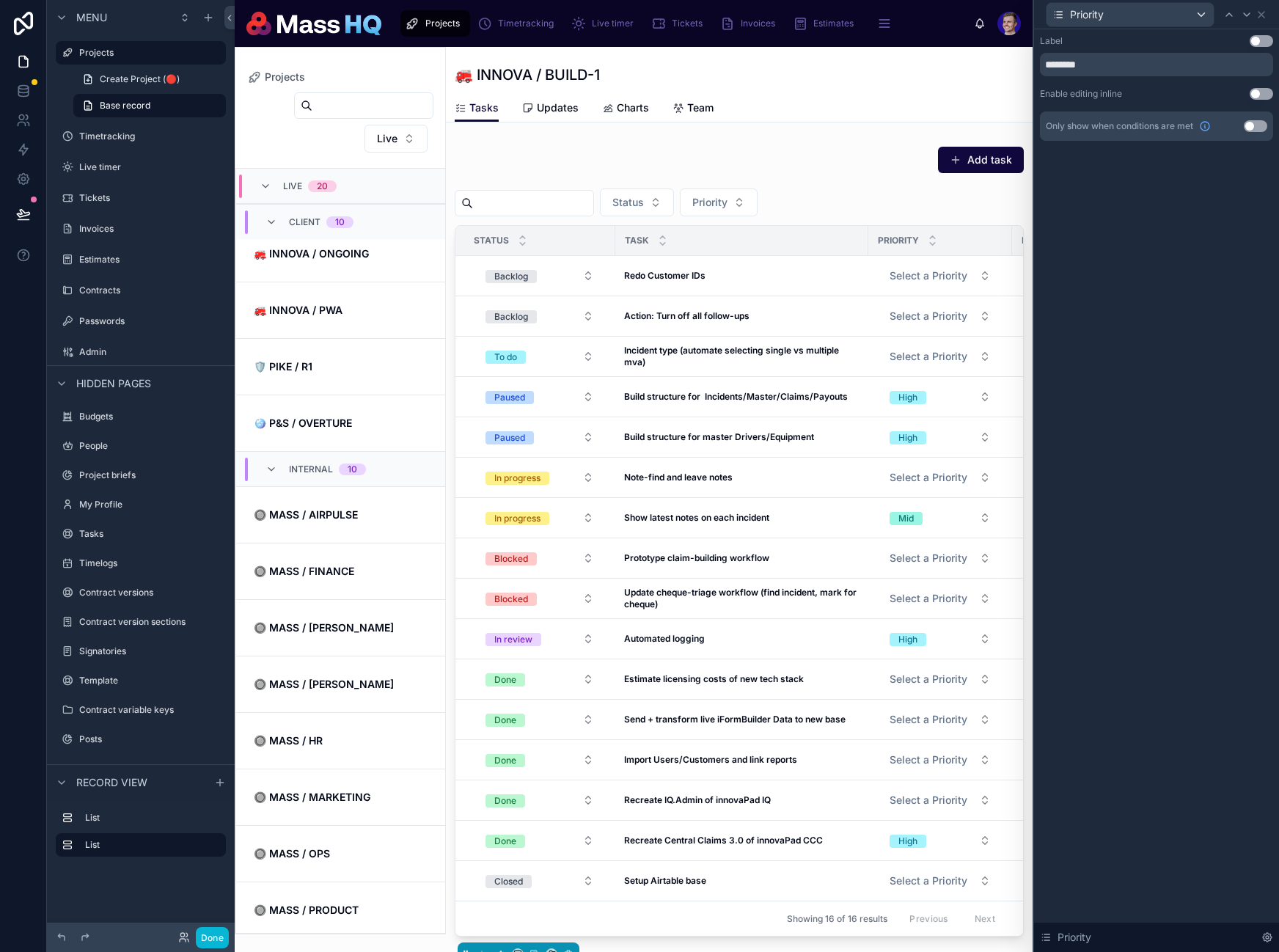
click at [1253, 124] on button "Use setting" at bounding box center [1255, 126] width 23 height 12
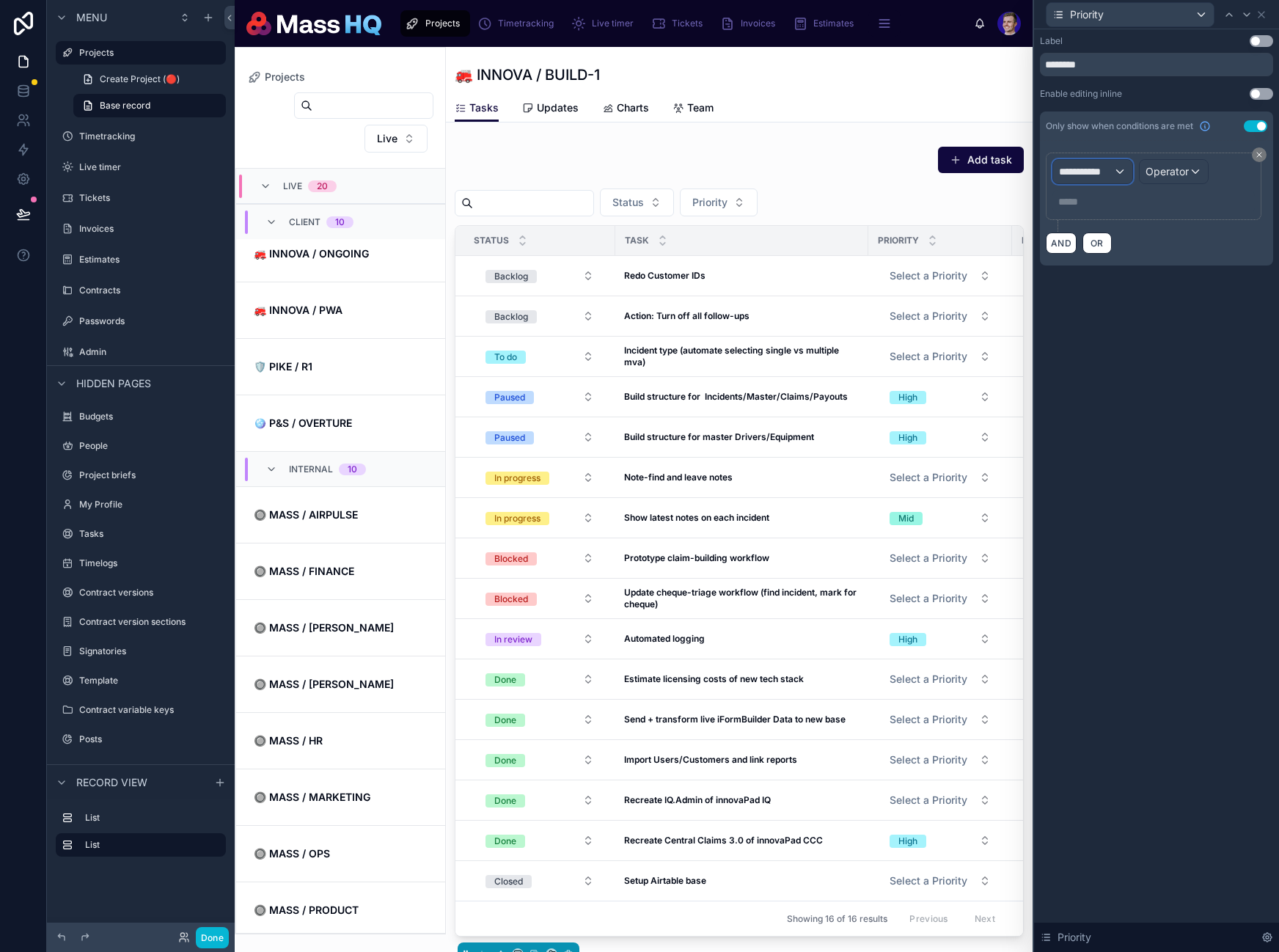
click at [1108, 175] on span "**********" at bounding box center [1086, 171] width 54 height 14
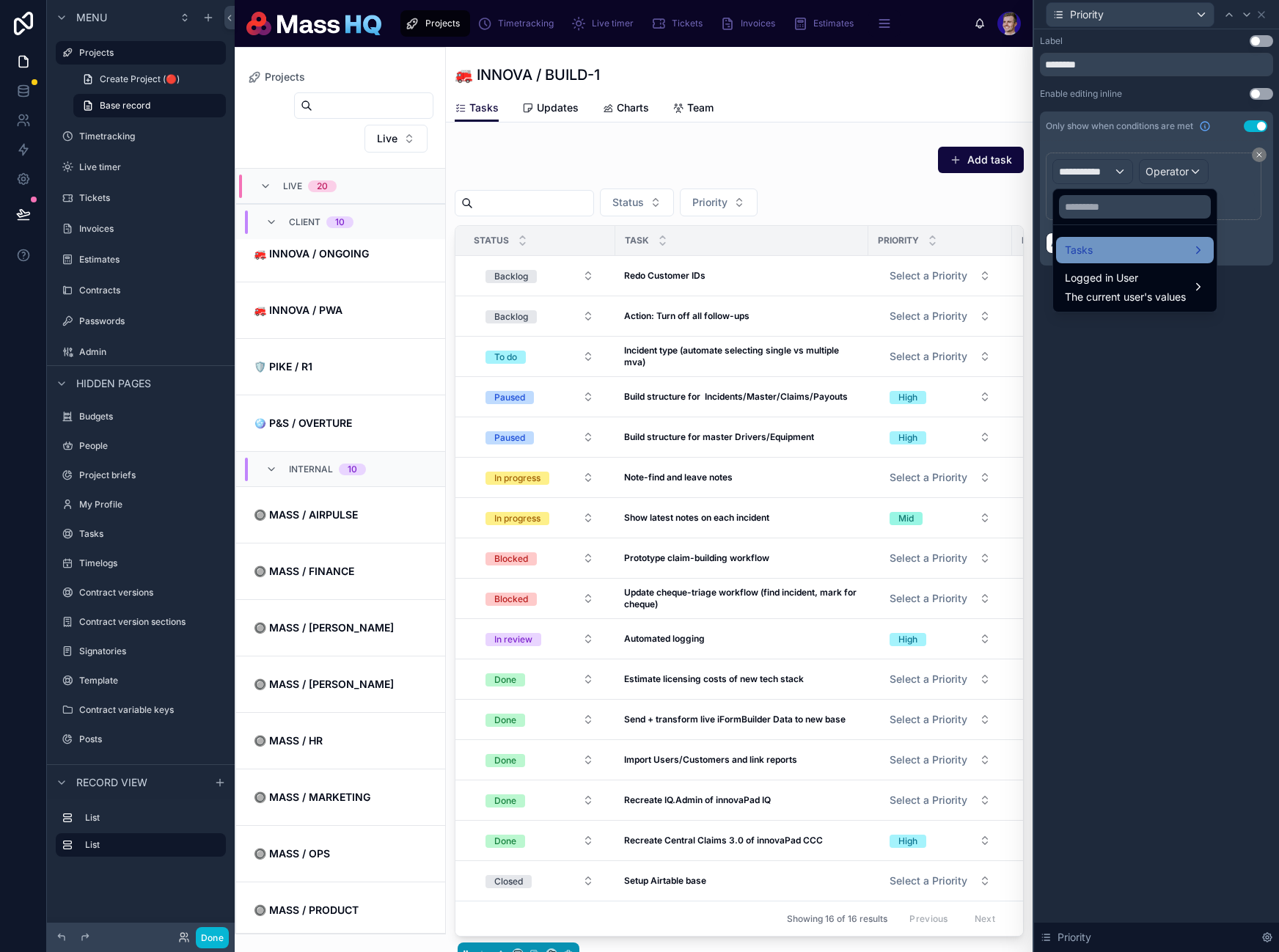
click at [1104, 250] on div "Tasks" at bounding box center [1134, 250] width 140 height 17
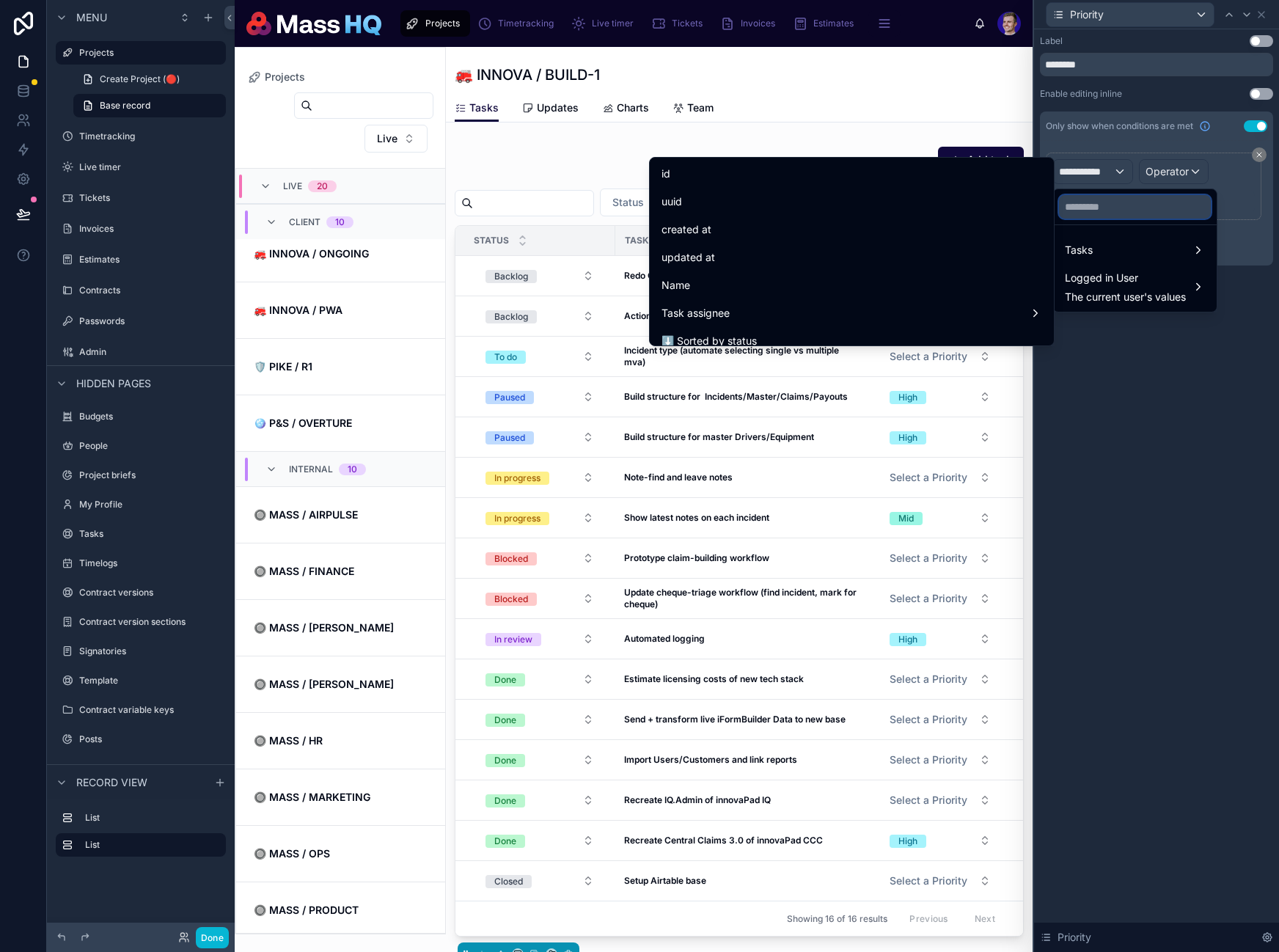
click at [1115, 215] on input "text" at bounding box center [1134, 207] width 152 height 23
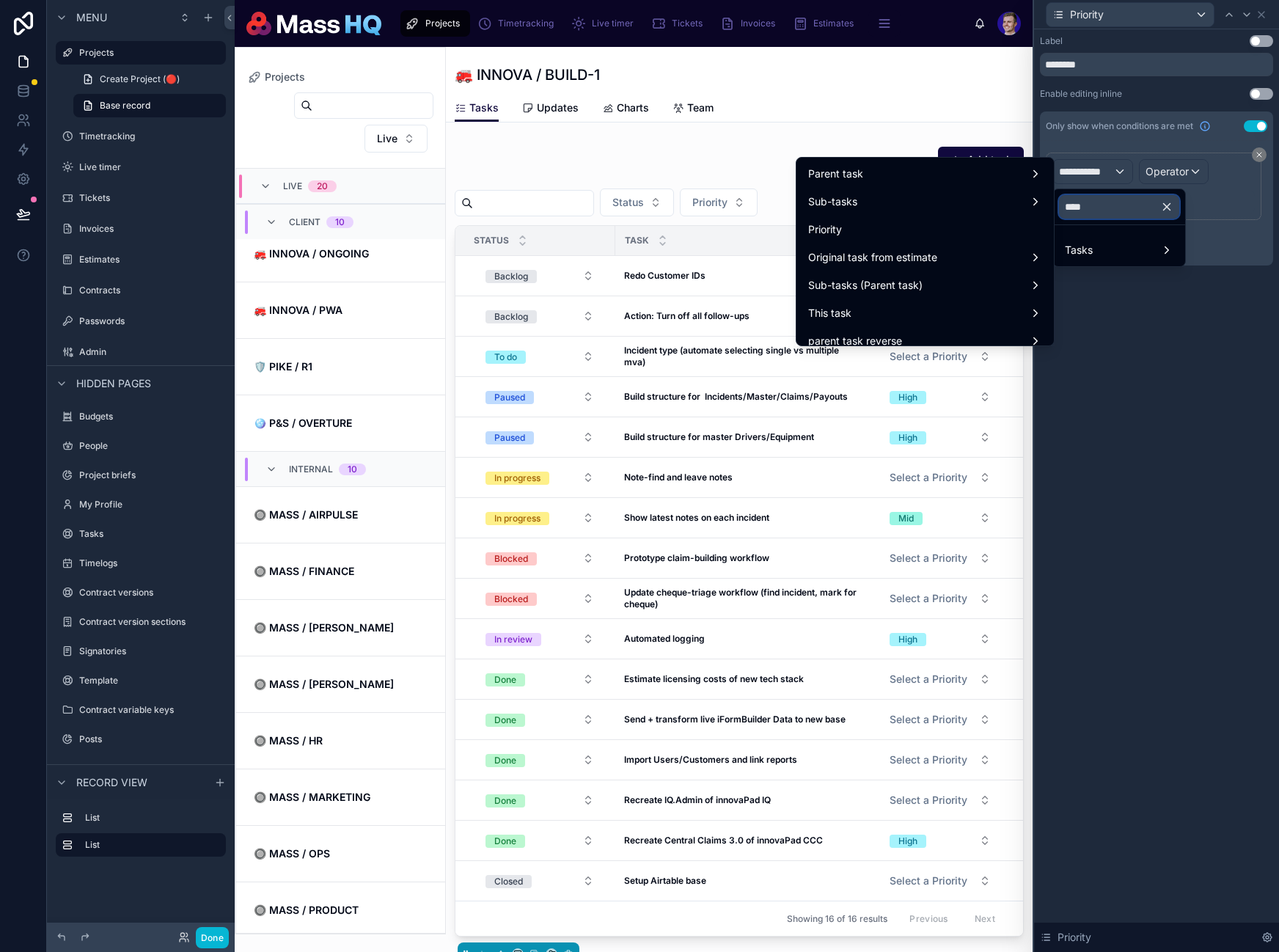
type input "****"
click at [808, 221] on span "Priority" at bounding box center [824, 230] width 34 height 17
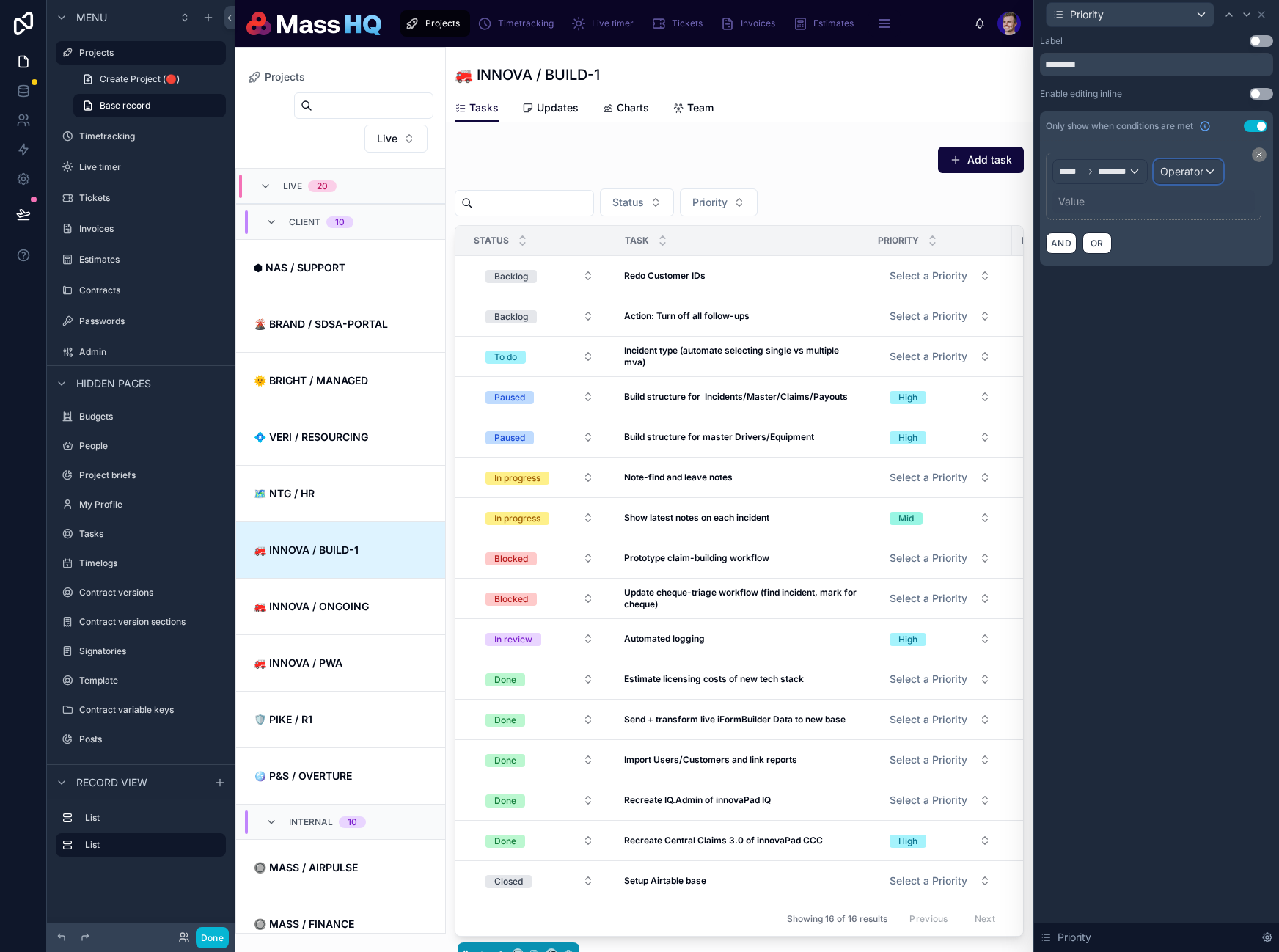
click at [1158, 182] on div "Operator" at bounding box center [1188, 172] width 69 height 23
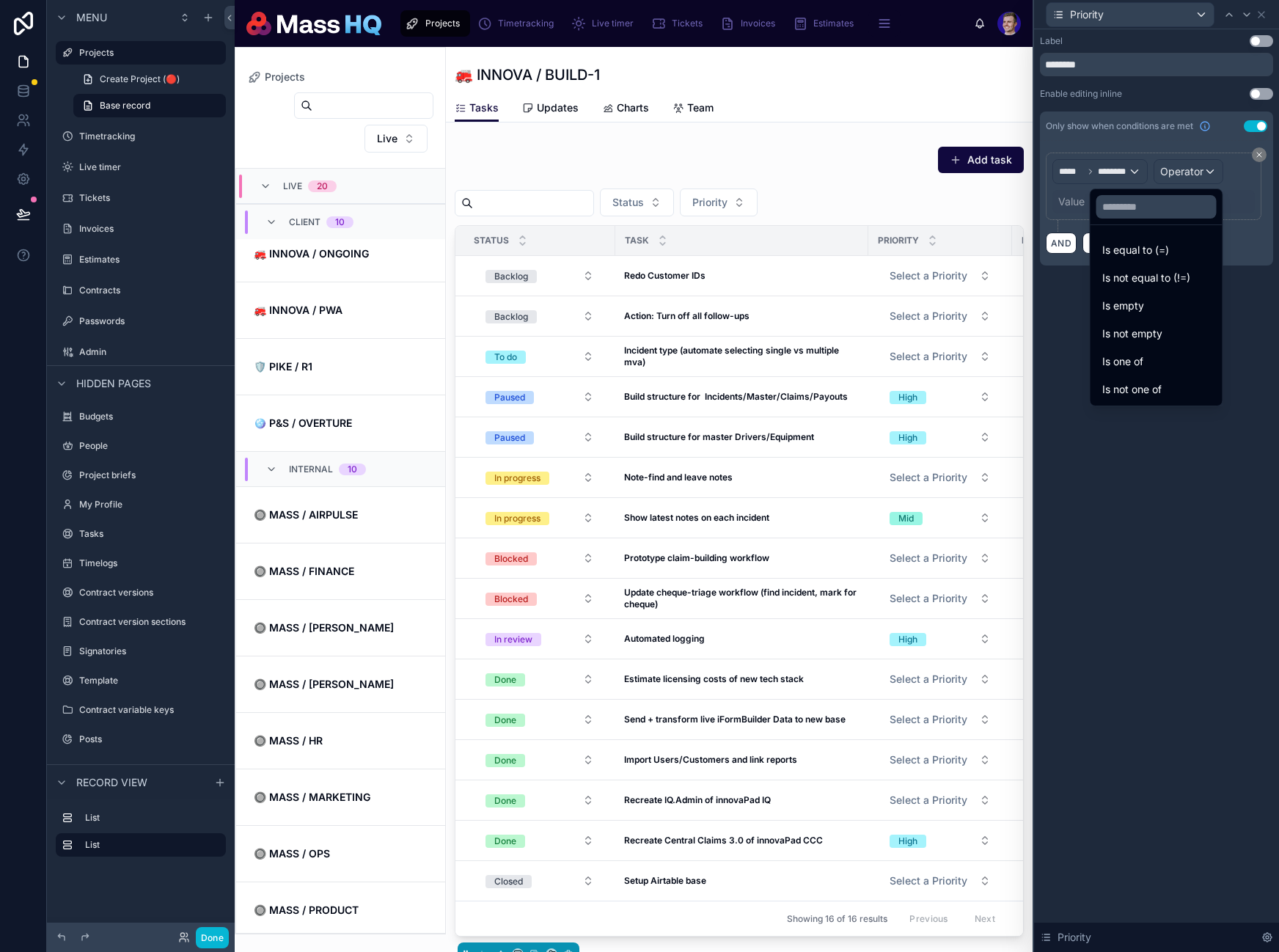
drag, startPoint x: 1136, startPoint y: 326, endPoint x: 1138, endPoint y: 313, distance: 13.2
click at [1136, 326] on span "Is not empty" at bounding box center [1132, 334] width 60 height 17
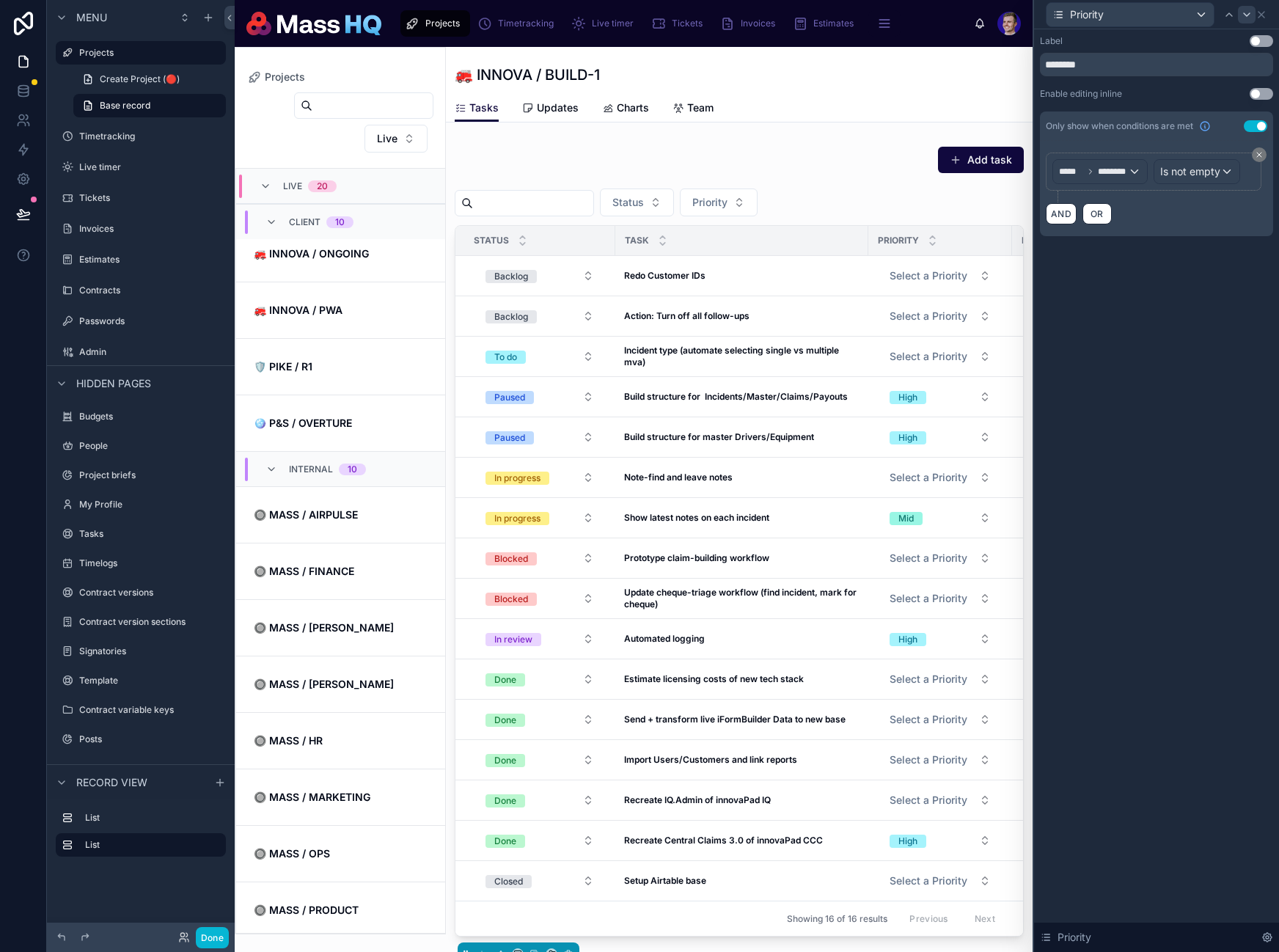
click at [1249, 9] on icon at bounding box center [1246, 14] width 12 height 12
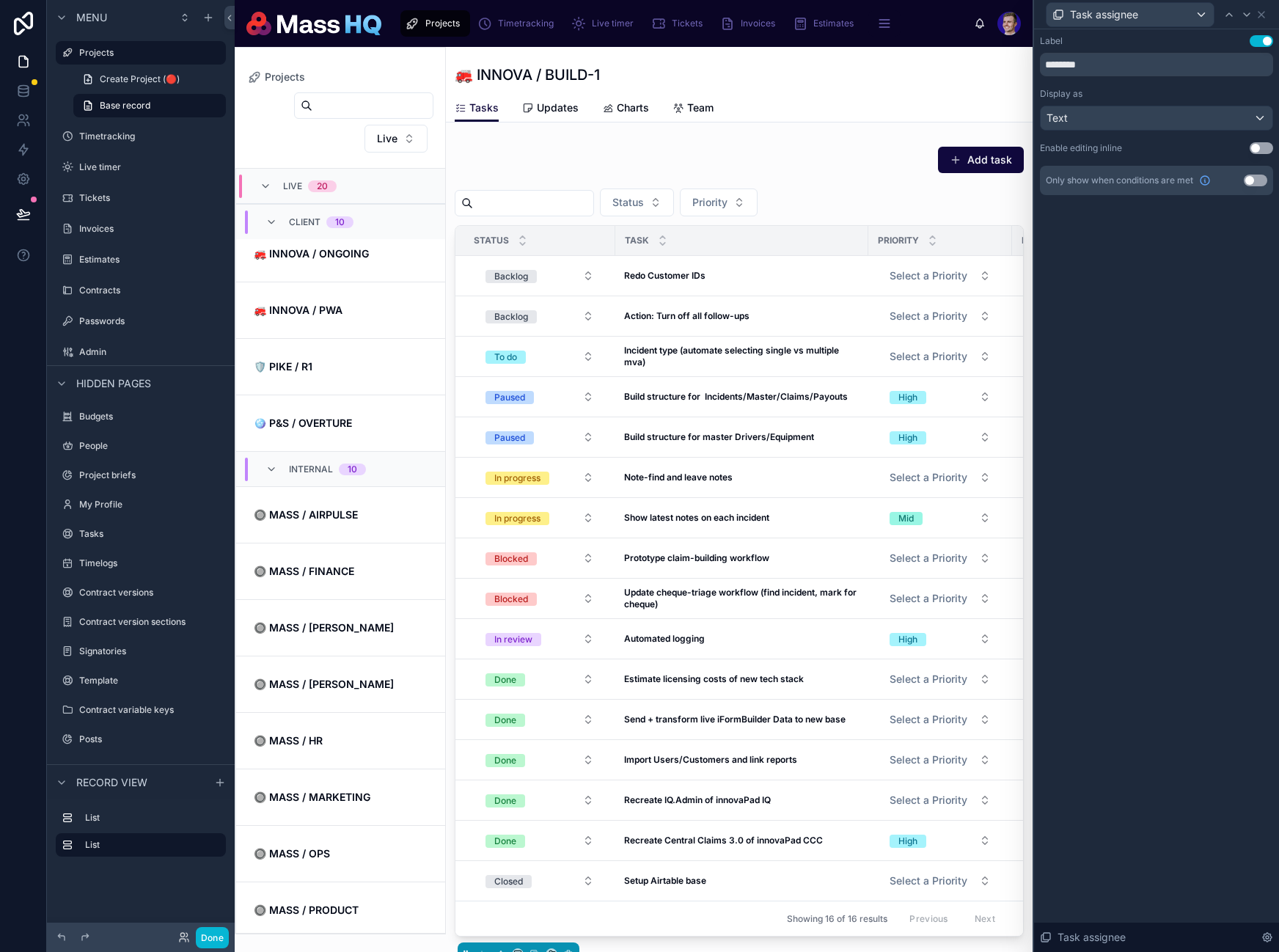
click at [1266, 42] on button "Use setting" at bounding box center [1261, 41] width 23 height 12
click at [1257, 182] on button "Use setting" at bounding box center [1255, 181] width 23 height 12
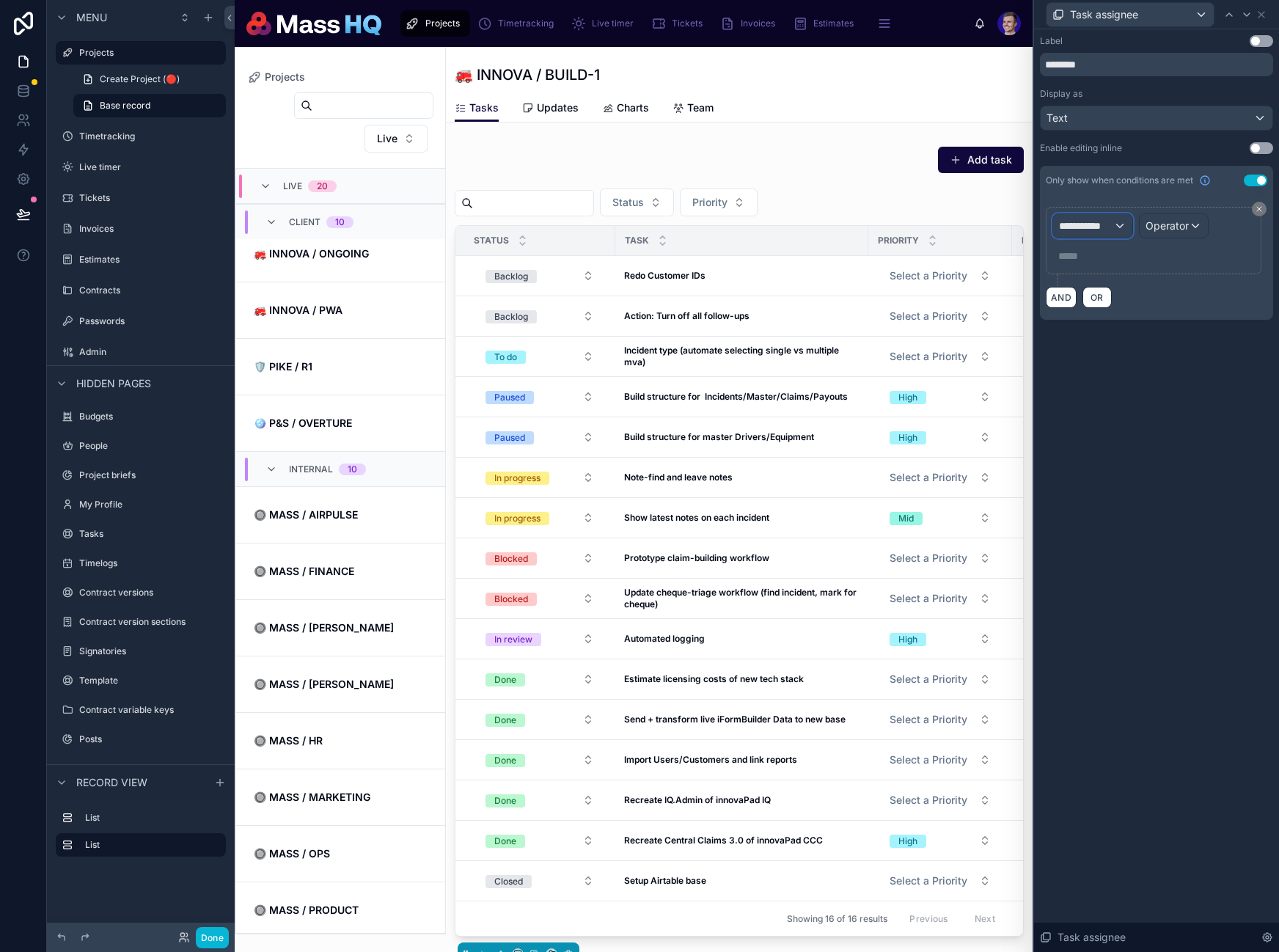
click at [1088, 221] on span "**********" at bounding box center [1086, 225] width 54 height 14
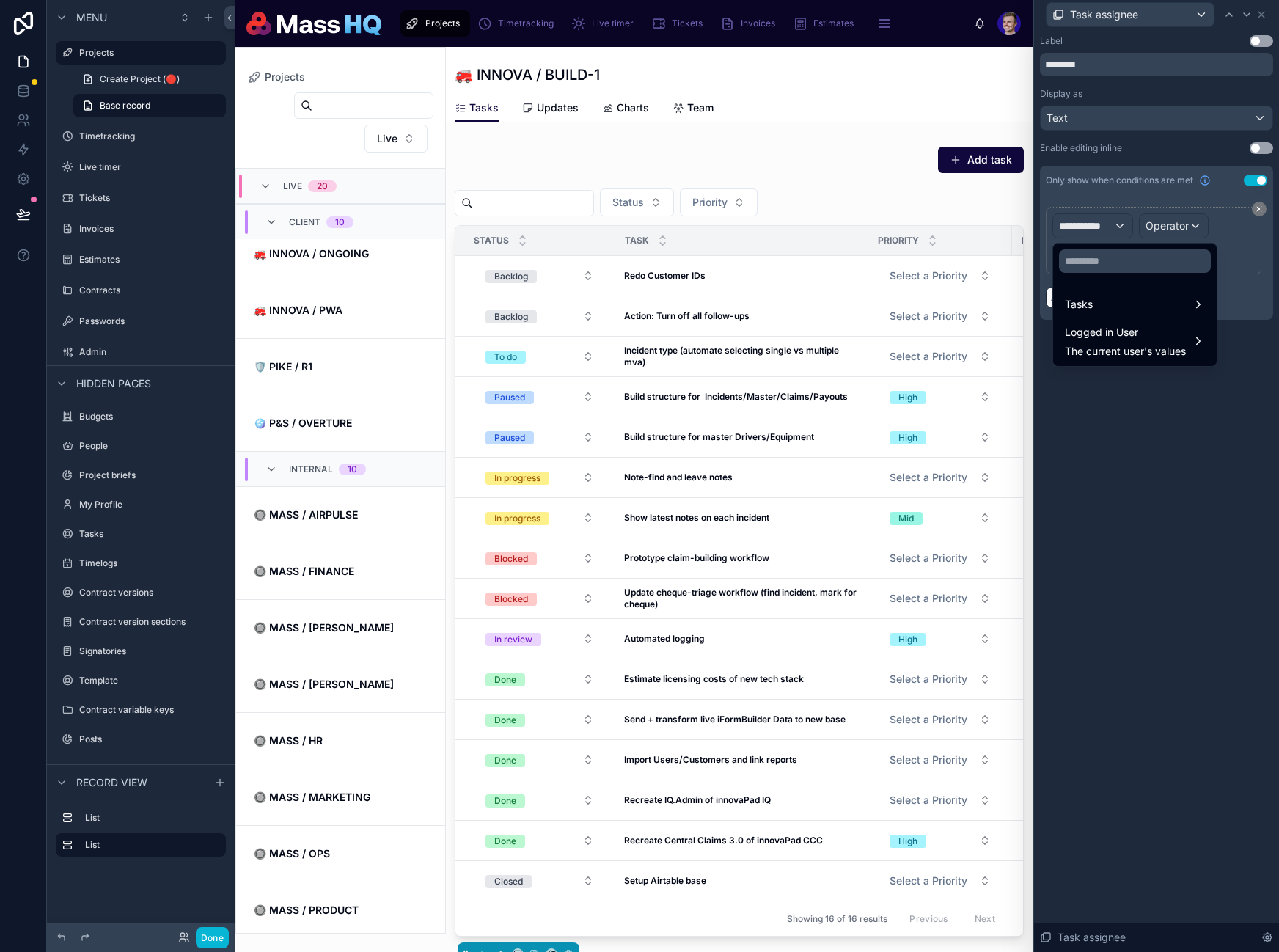
drag, startPoint x: 1123, startPoint y: 286, endPoint x: 1122, endPoint y: 294, distance: 8.1
click at [1123, 286] on ul "Tasks Logged in User The current user's values" at bounding box center [1134, 322] width 163 height 87
click at [1122, 299] on div "Tasks" at bounding box center [1134, 304] width 140 height 17
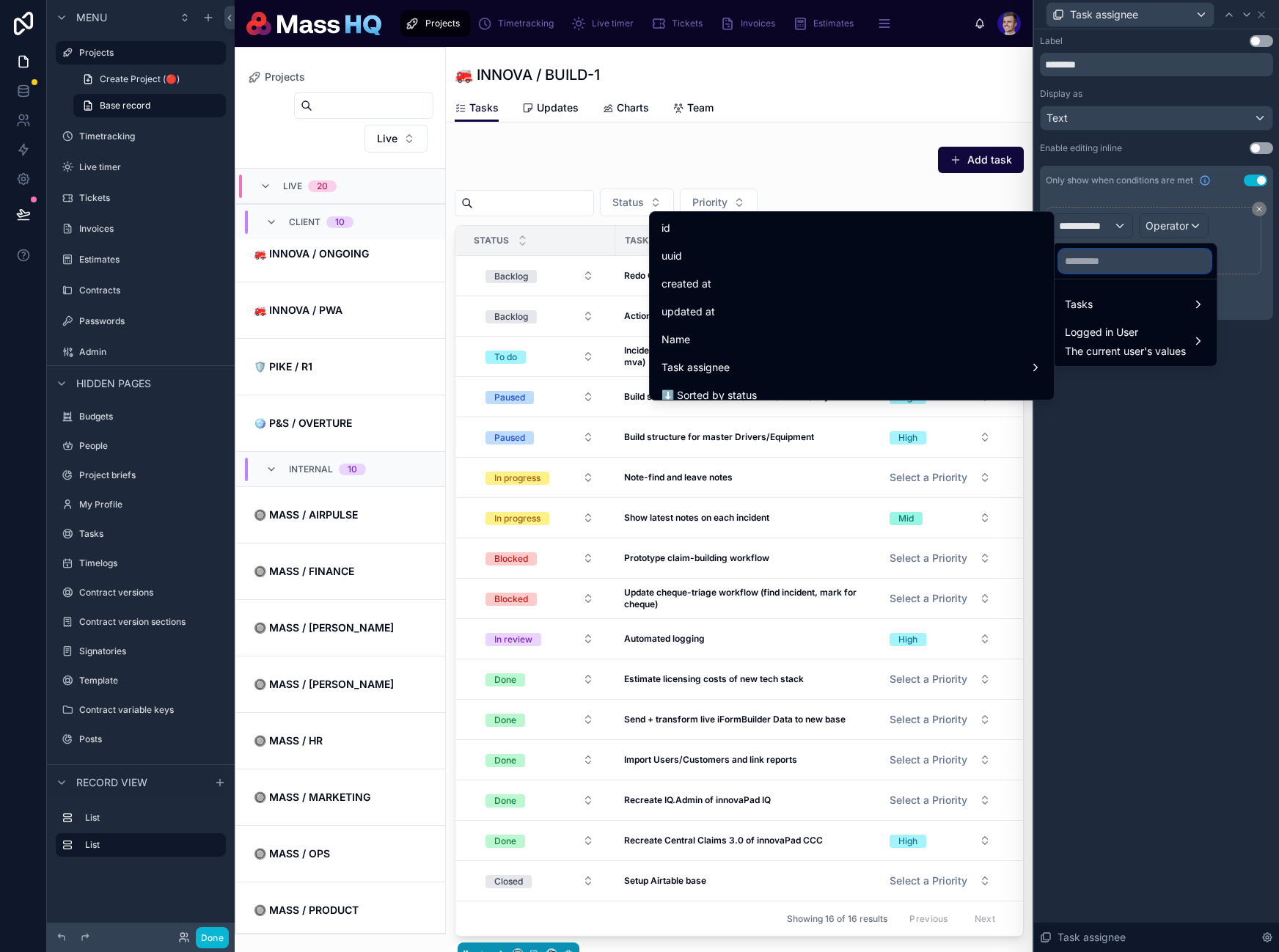
click at [1125, 262] on input "text" at bounding box center [1134, 261] width 152 height 23
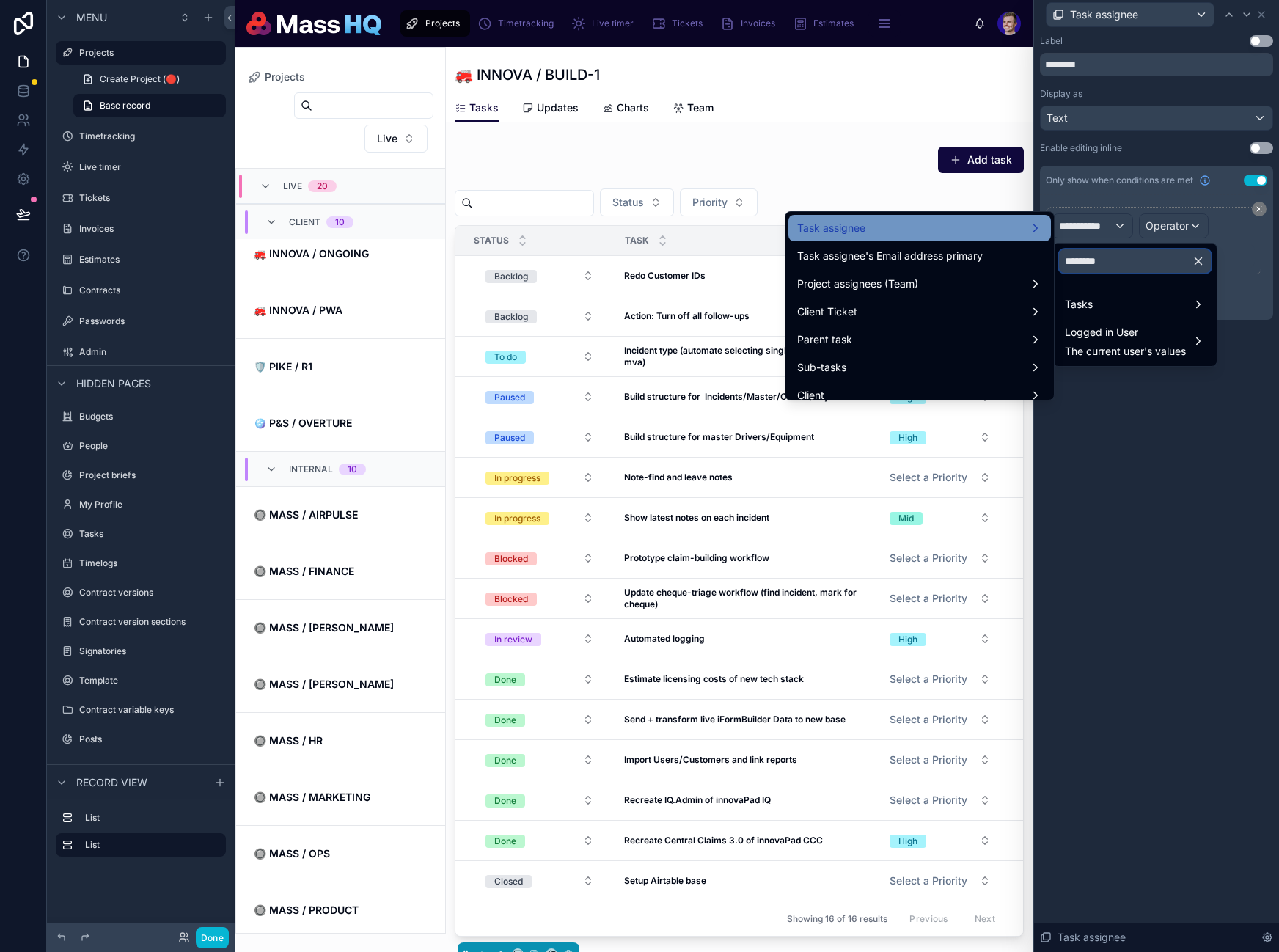
type input "********"
click at [898, 228] on div "Task assignee" at bounding box center [920, 228] width 245 height 17
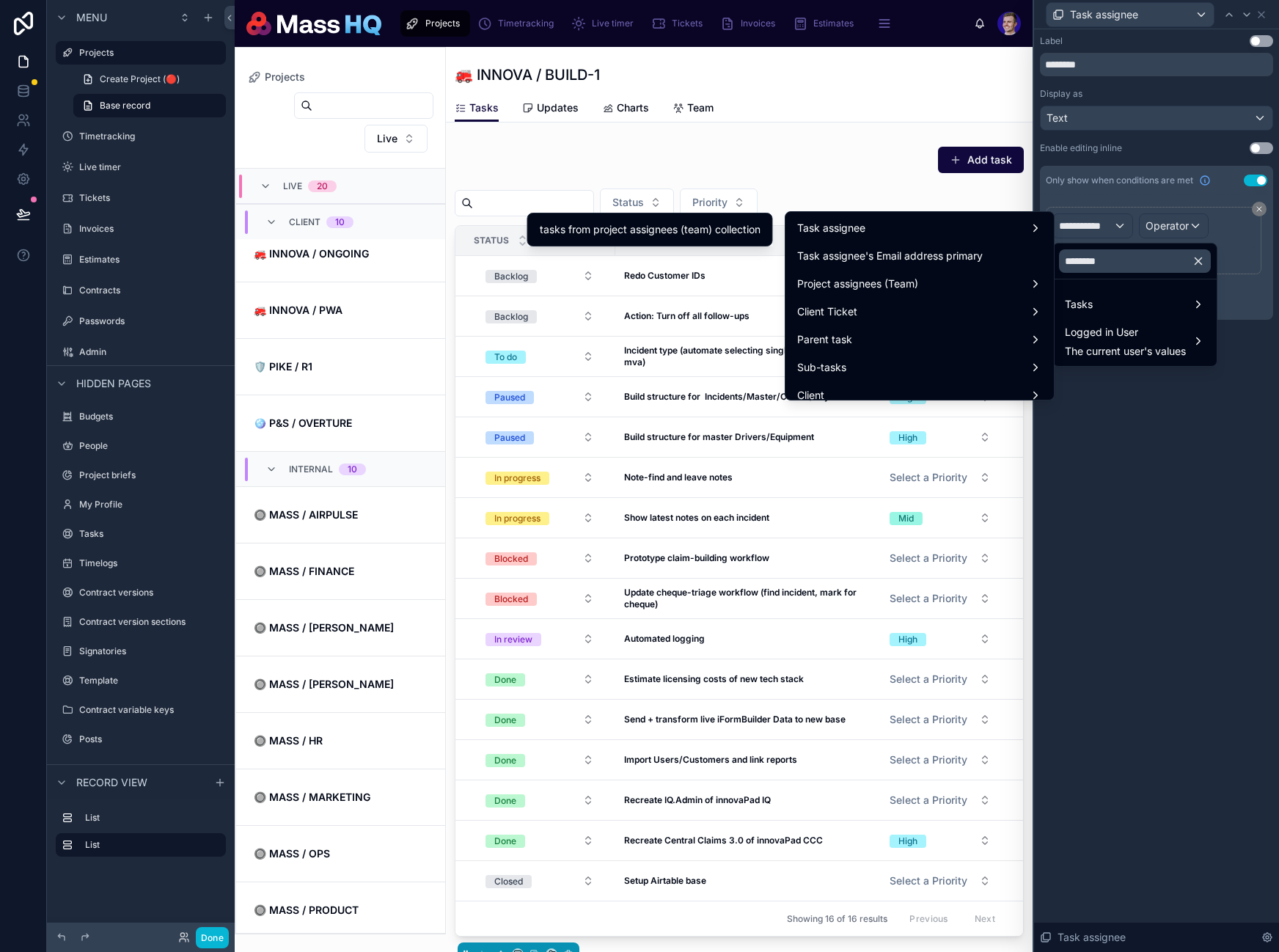
drag, startPoint x: 630, startPoint y: 228, endPoint x: 1171, endPoint y: 214, distance: 541.2
click at [630, 228] on span "tasks from project assignees (team) collection" at bounding box center [650, 230] width 221 height 17
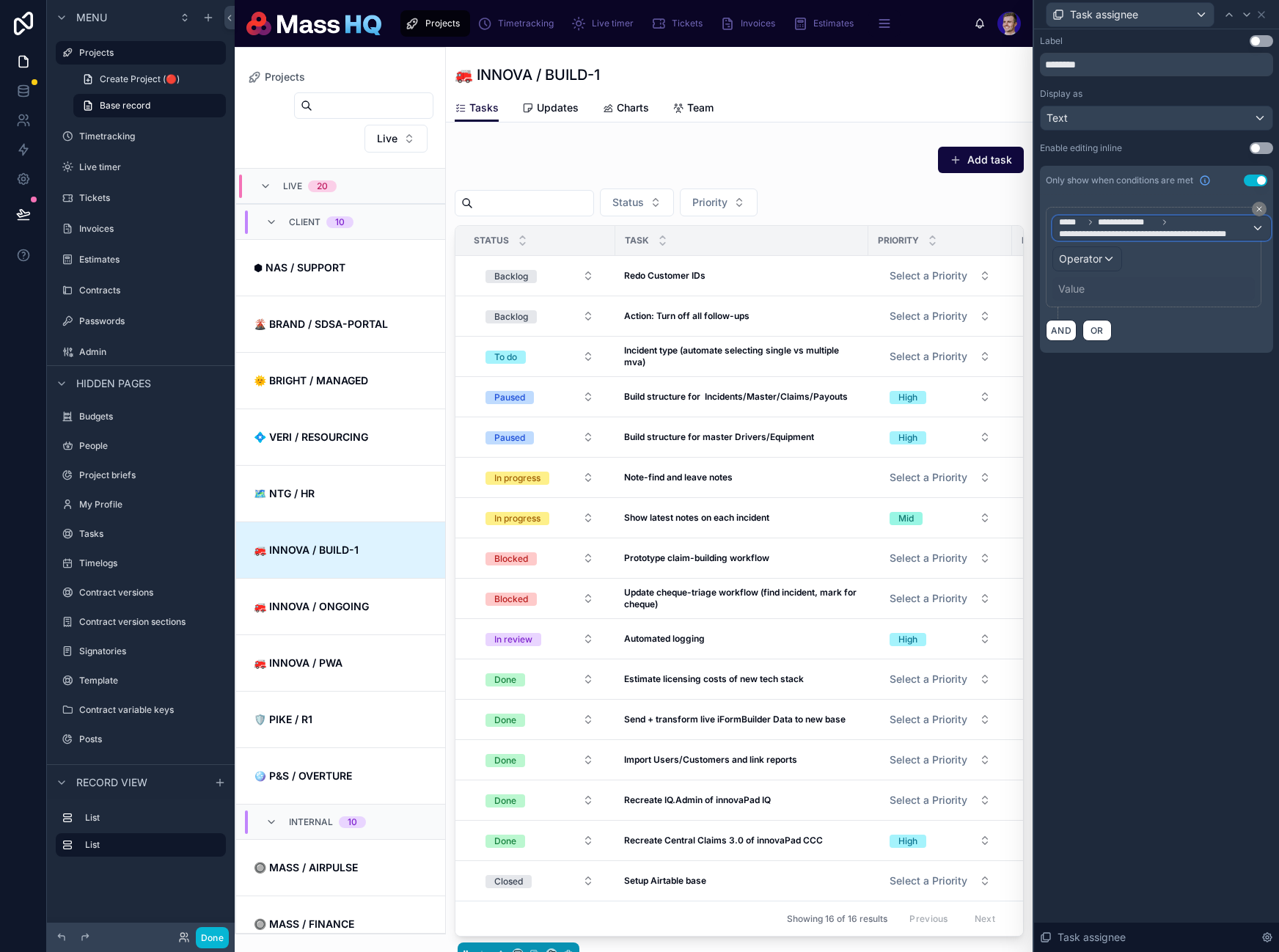
click at [1168, 231] on span "**********" at bounding box center [1154, 234] width 192 height 12
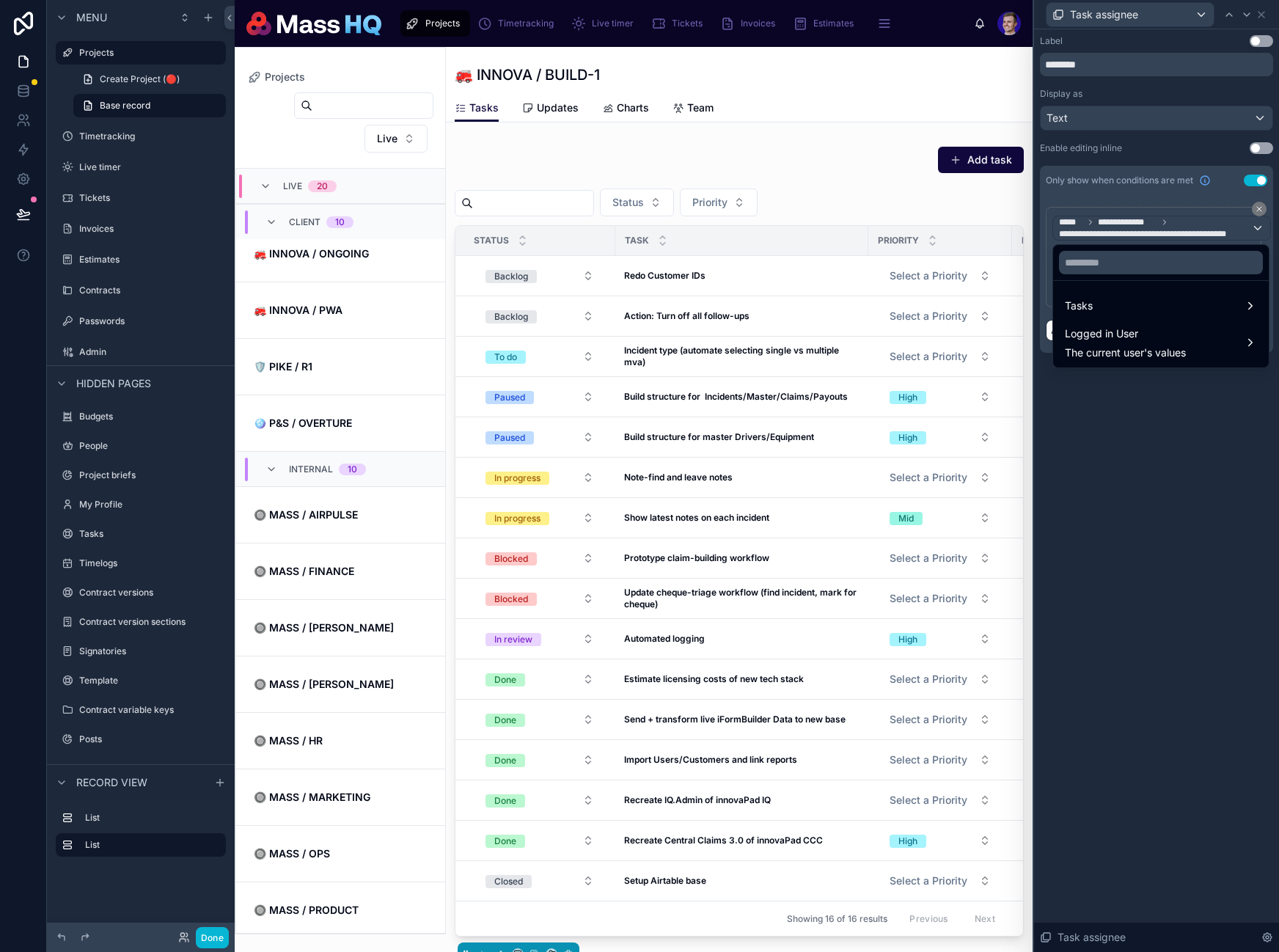
click at [1112, 231] on div at bounding box center [1156, 476] width 245 height 952
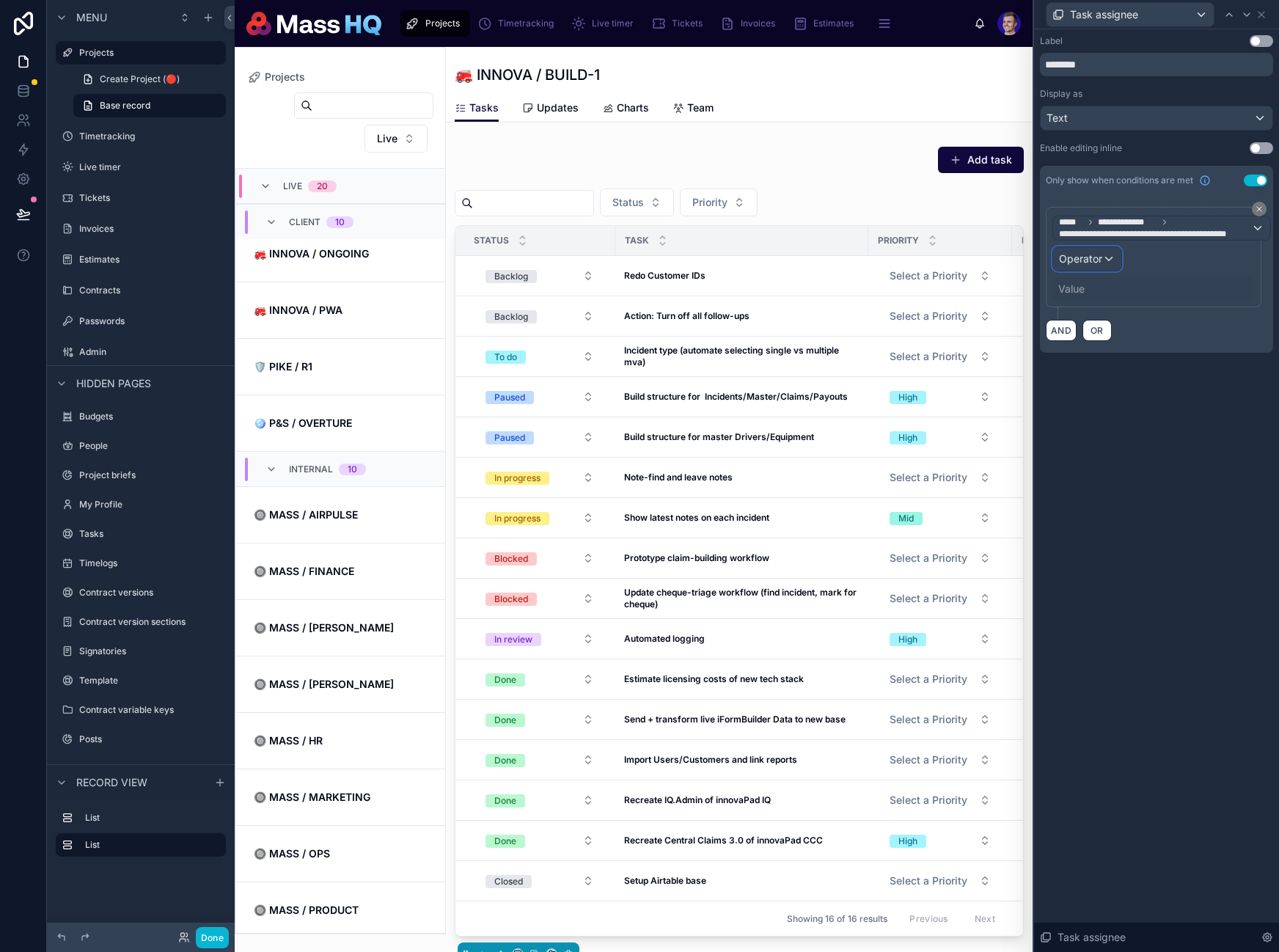
click at [1097, 256] on span "Operator" at bounding box center [1080, 258] width 43 height 13
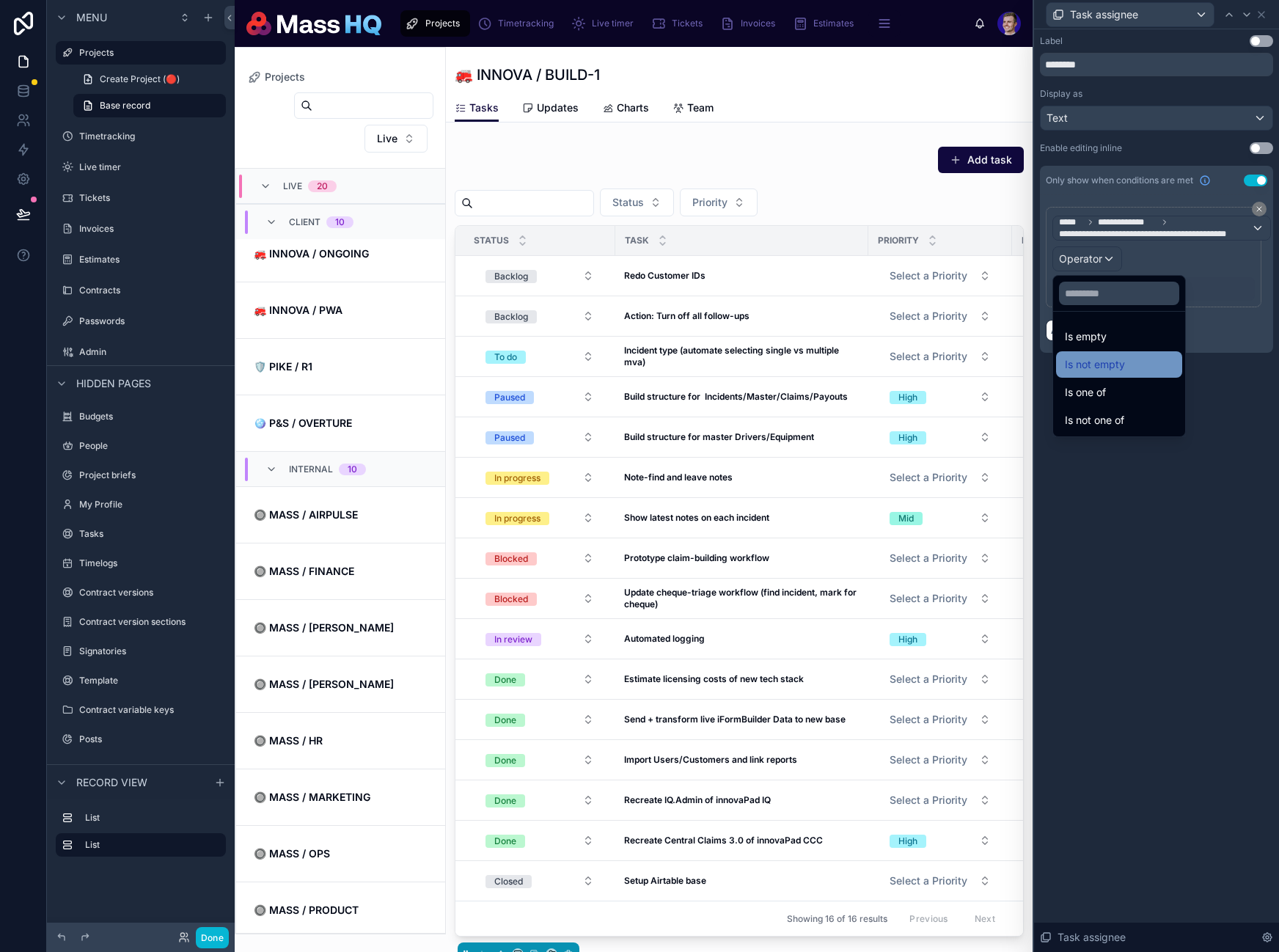
click at [1112, 367] on span "Is not empty" at bounding box center [1095, 364] width 60 height 17
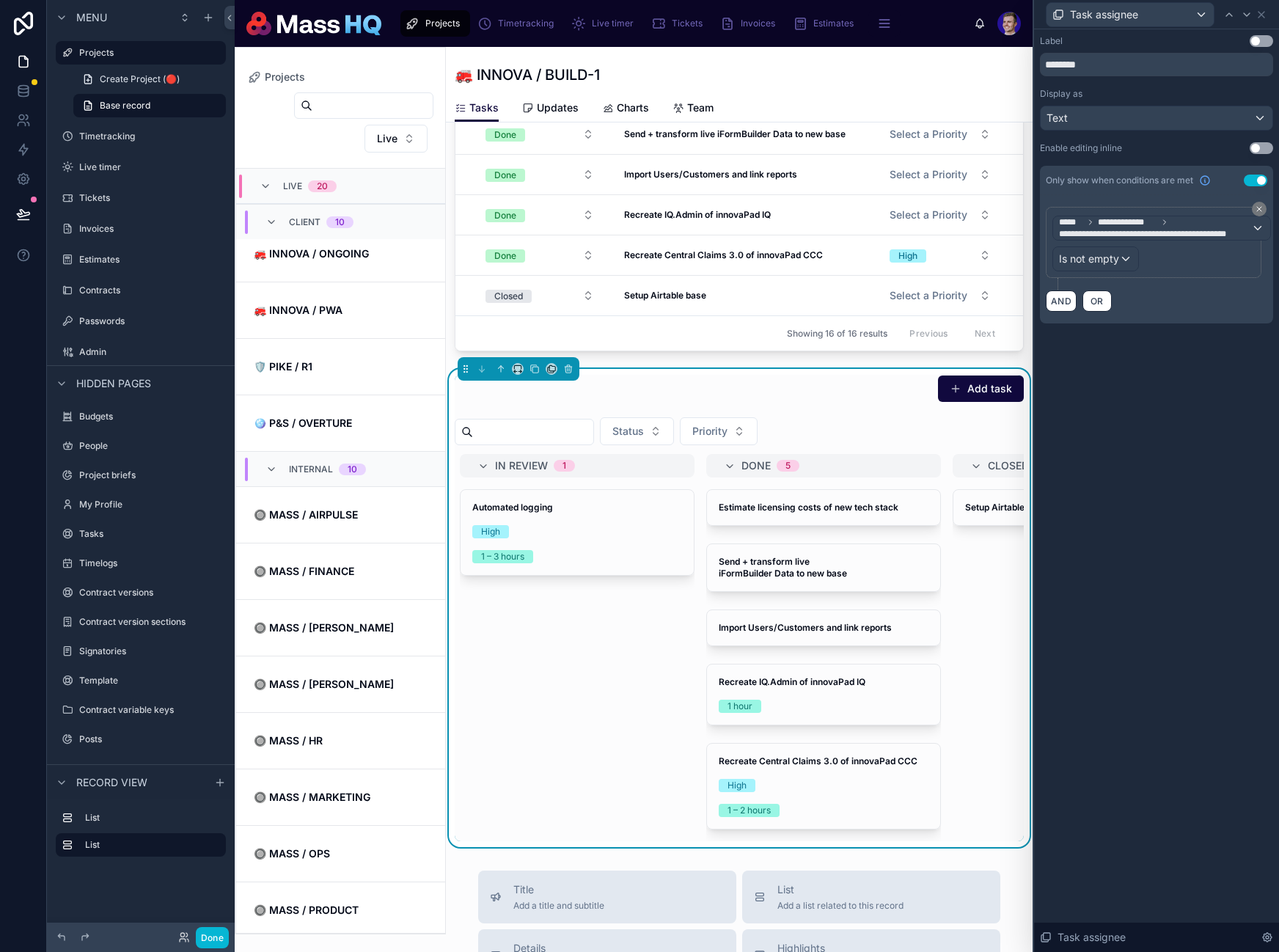
scroll to position [0, 1437]
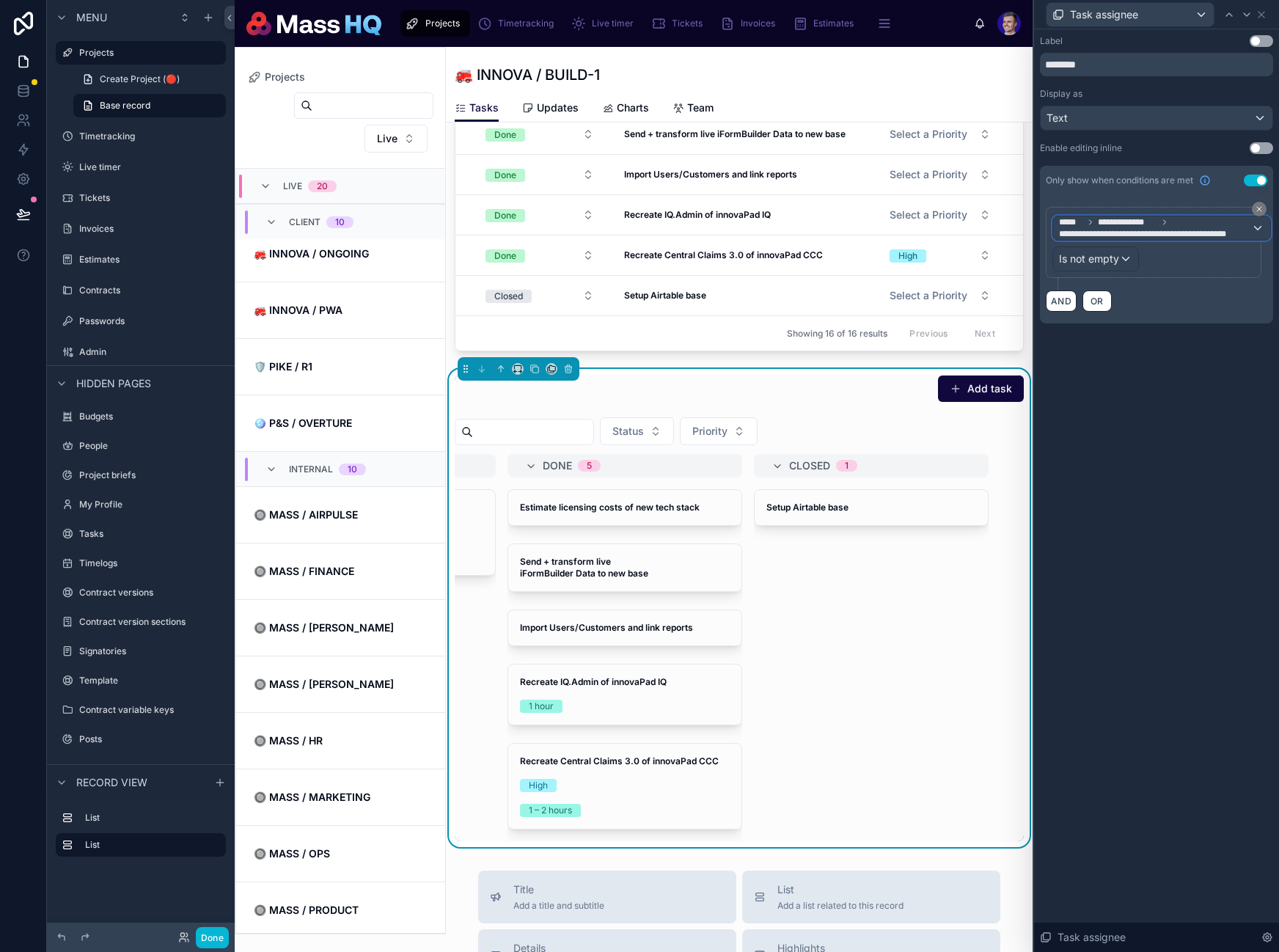
click at [1146, 217] on span "**********" at bounding box center [1127, 222] width 60 height 12
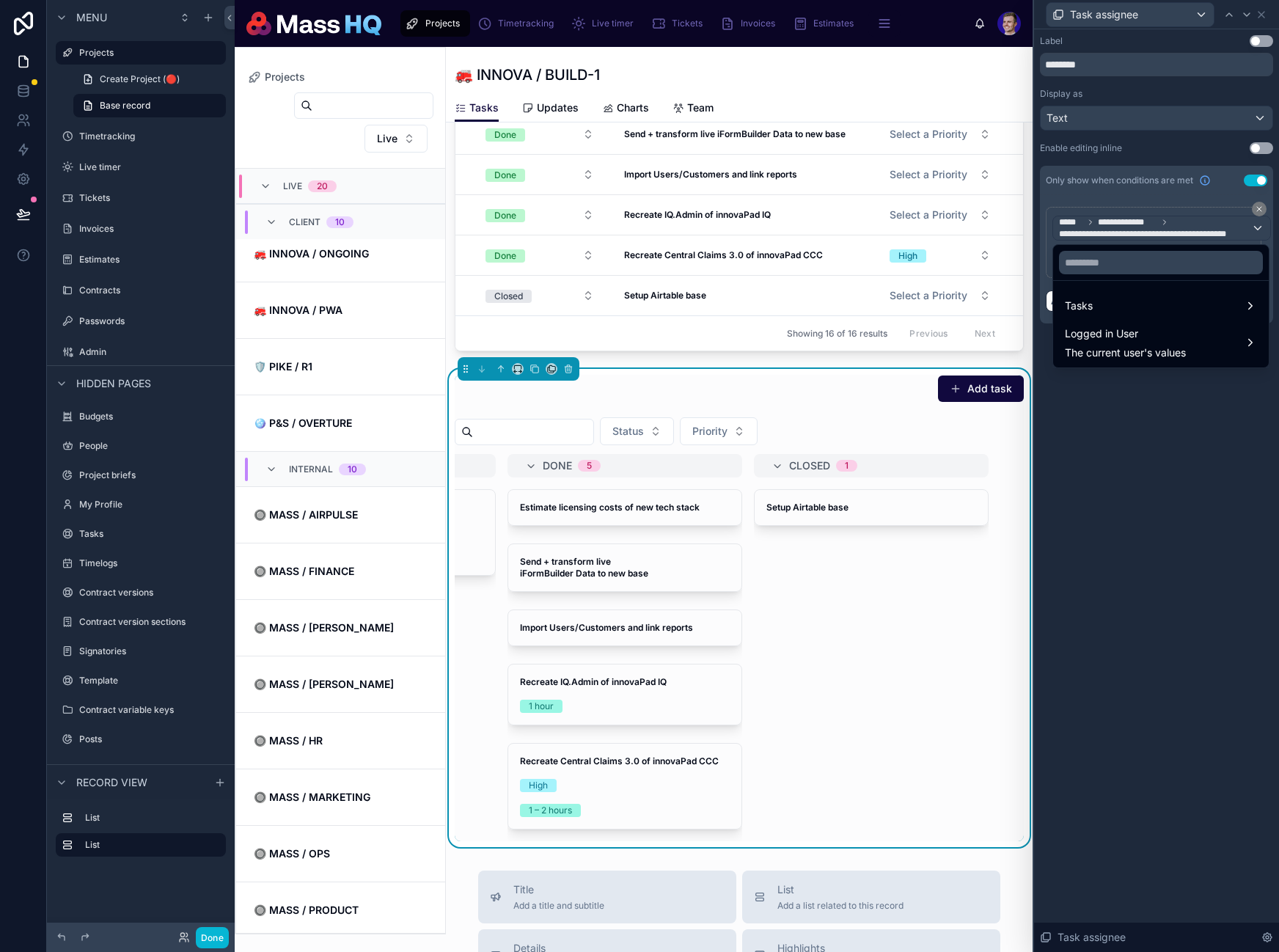
click at [1146, 217] on div at bounding box center [1156, 476] width 245 height 952
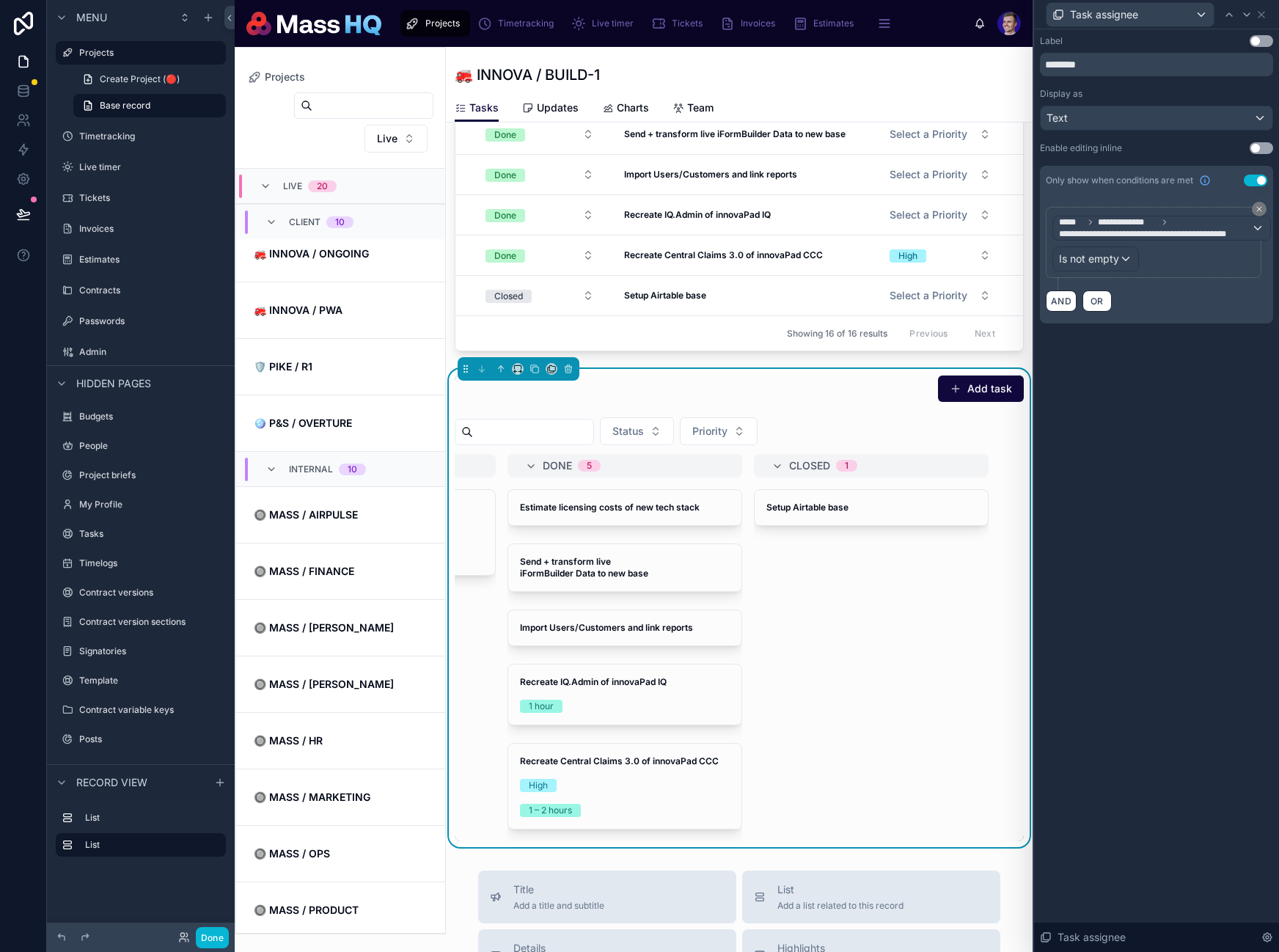
click at [1161, 539] on div "**********" at bounding box center [1156, 490] width 245 height 923
click at [1160, 511] on div "**********" at bounding box center [1156, 490] width 245 height 923
click at [1264, 17] on icon at bounding box center [1262, 14] width 12 height 12
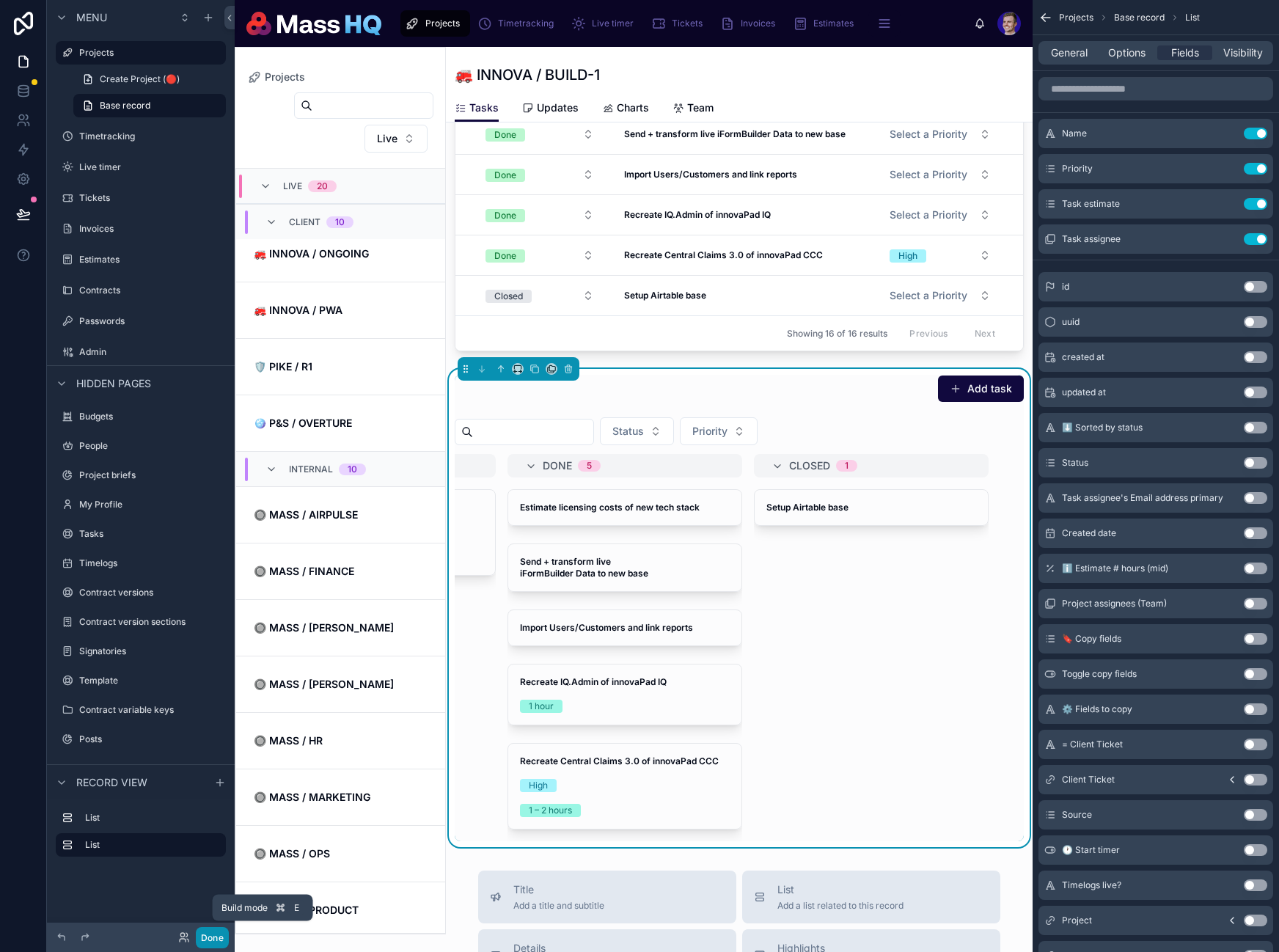
click at [217, 931] on button "Done" at bounding box center [212, 938] width 33 height 21
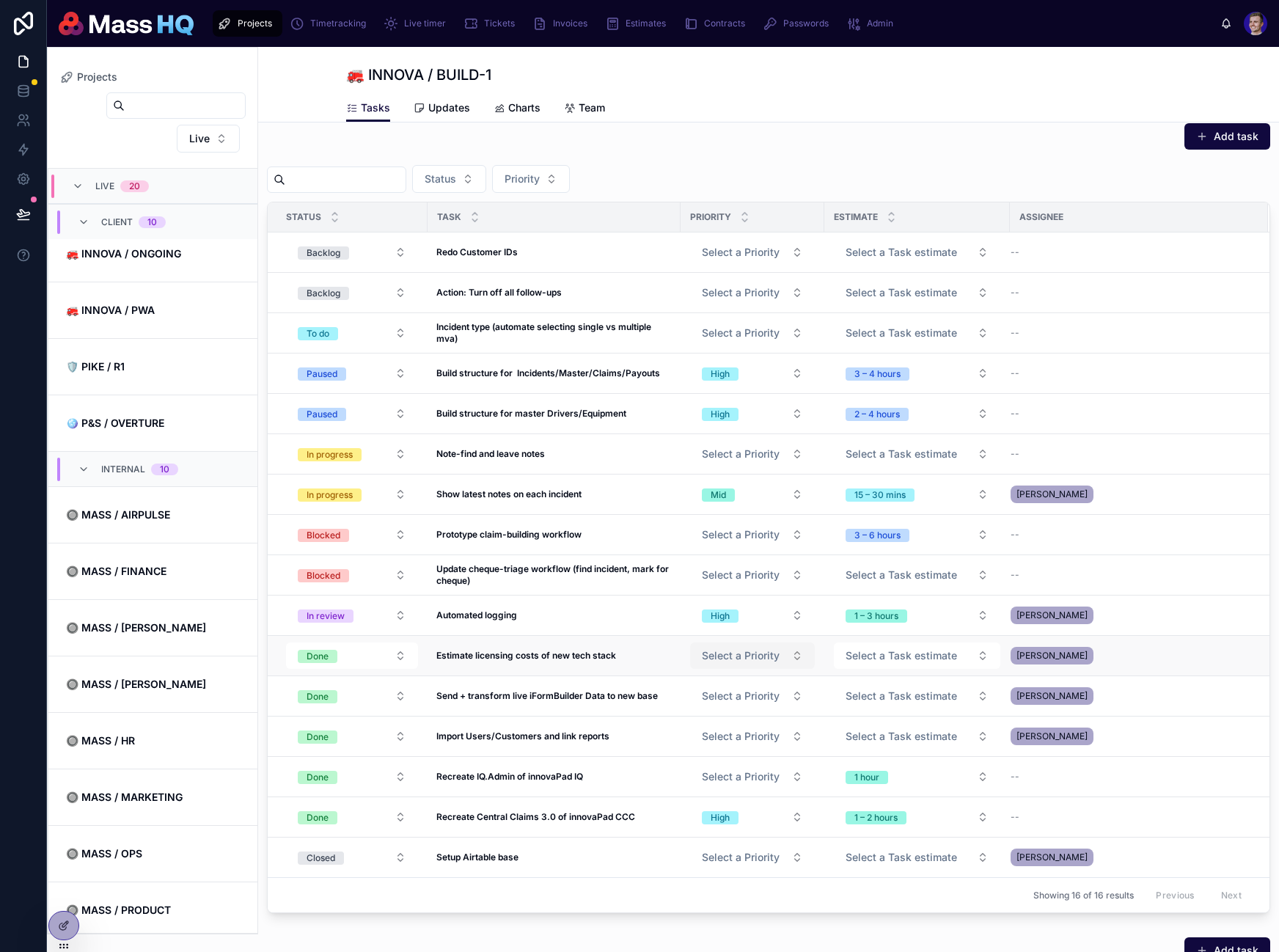
scroll to position [0, 0]
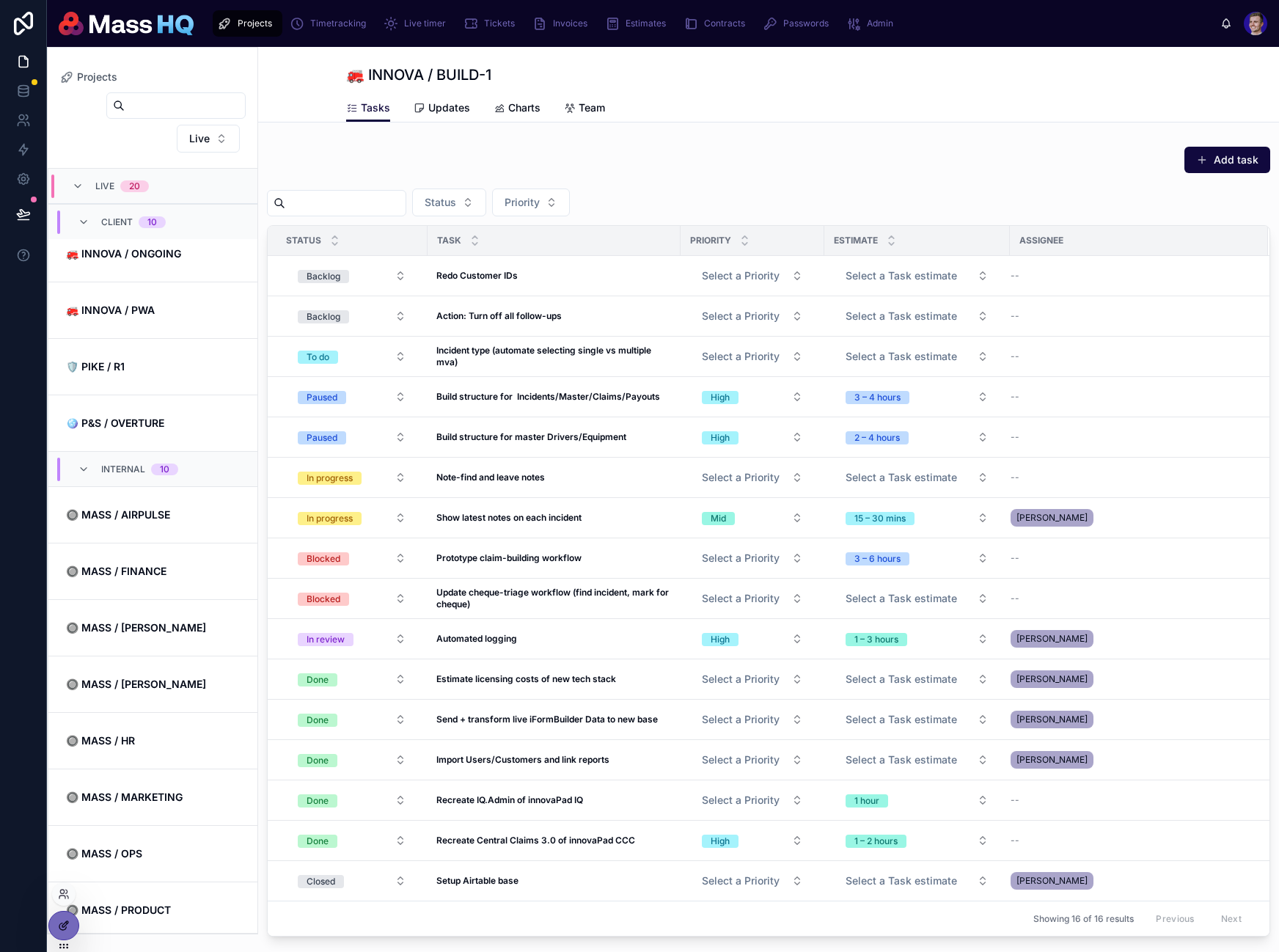
click at [63, 931] on icon at bounding box center [64, 926] width 12 height 12
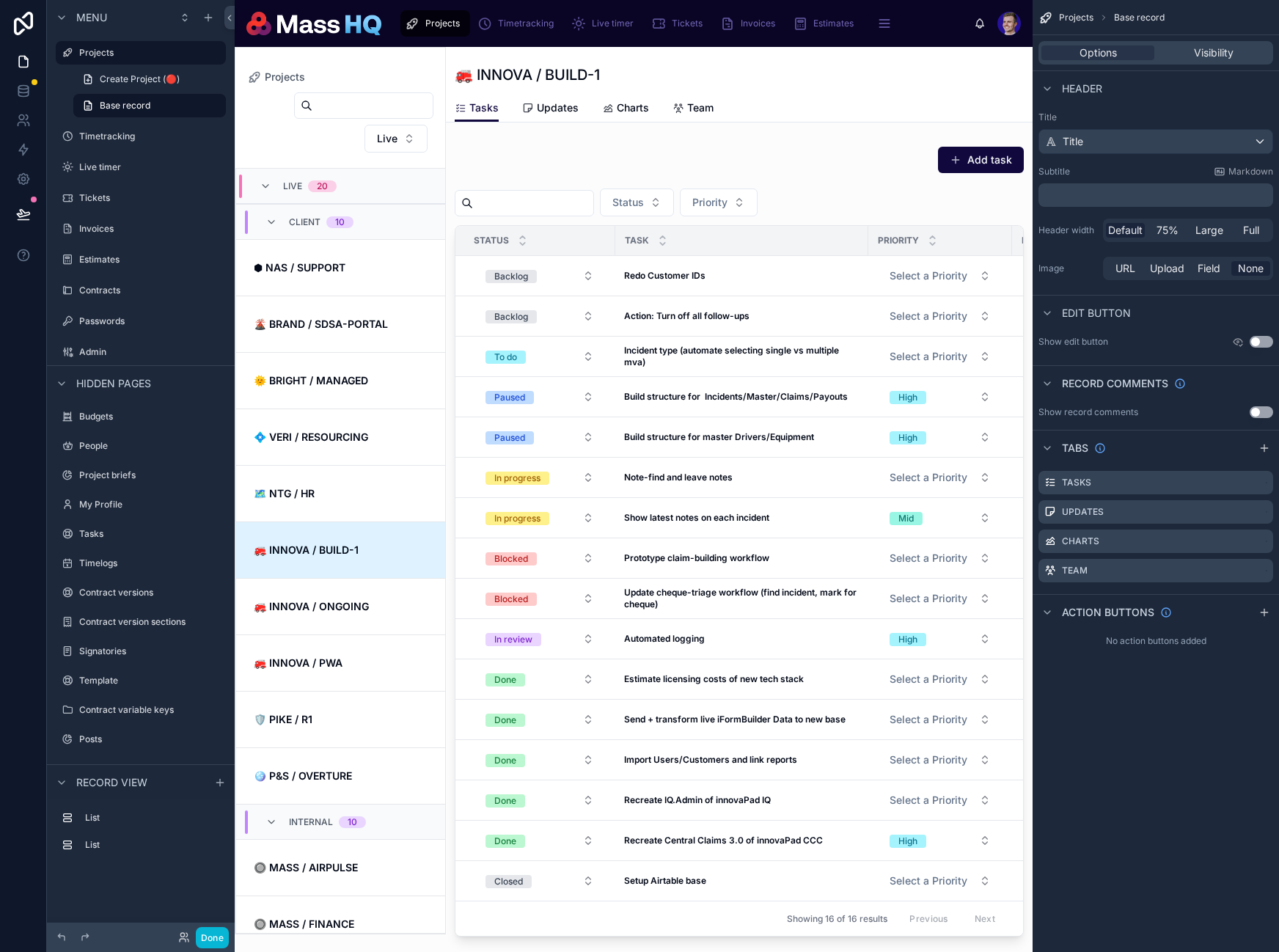
scroll to position [352, 0]
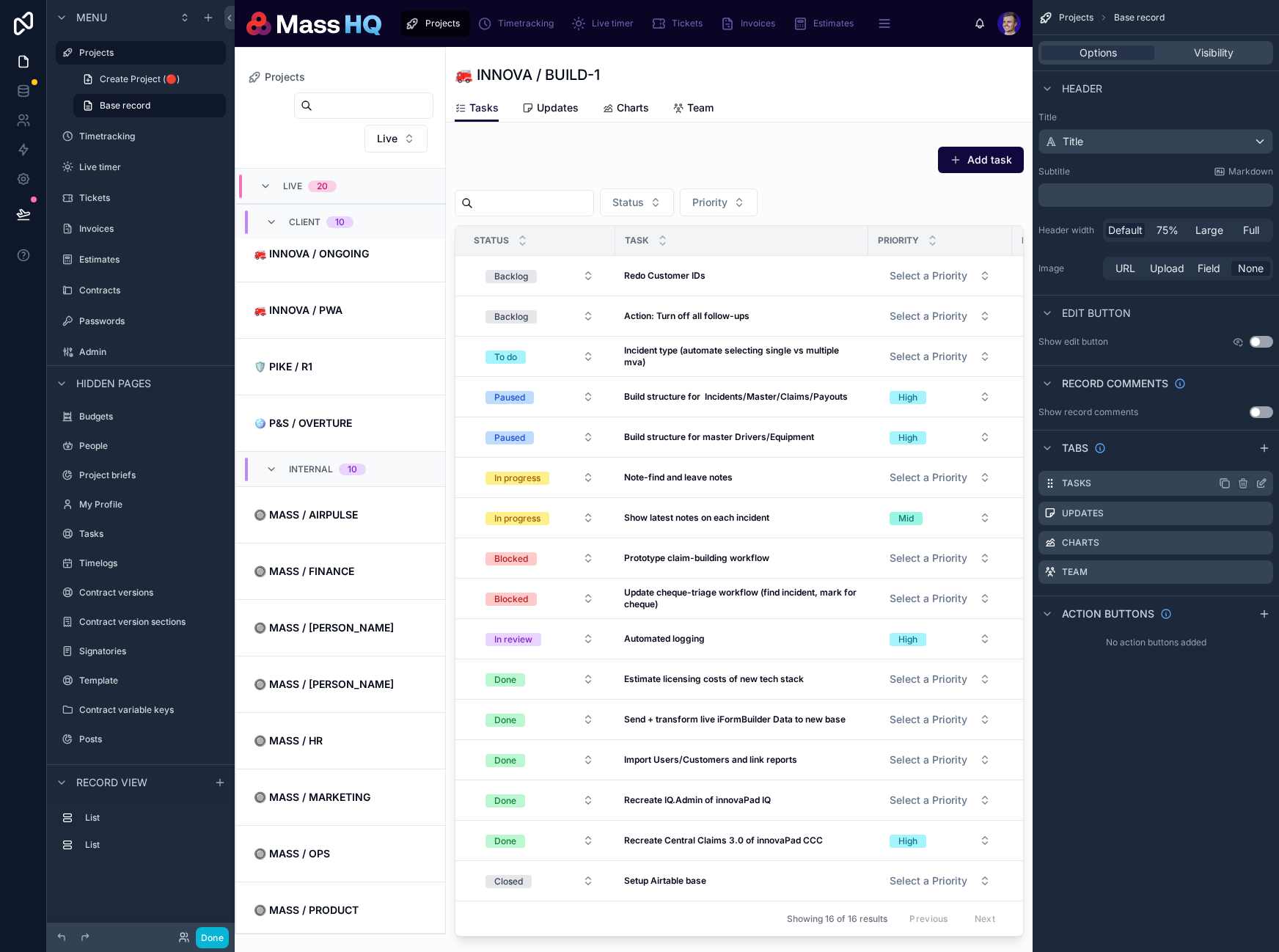
click at [1264, 480] on icon "scrollable content" at bounding box center [1265, 481] width 2 height 2
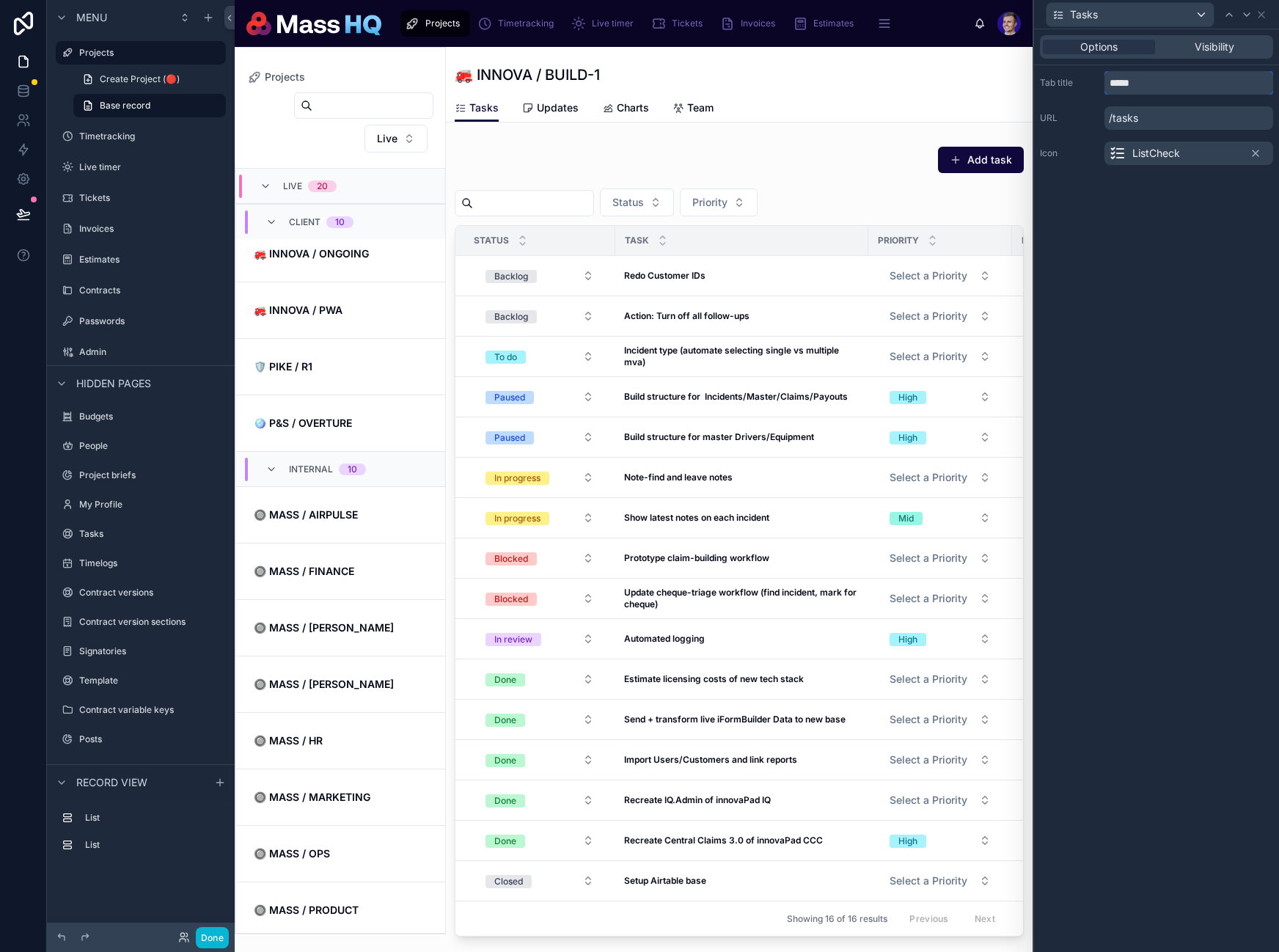
click at [1167, 87] on input "*****" at bounding box center [1188, 83] width 169 height 23
click at [1164, 88] on input "**********" at bounding box center [1188, 83] width 169 height 23
click at [1169, 84] on input "**********" at bounding box center [1188, 83] width 169 height 23
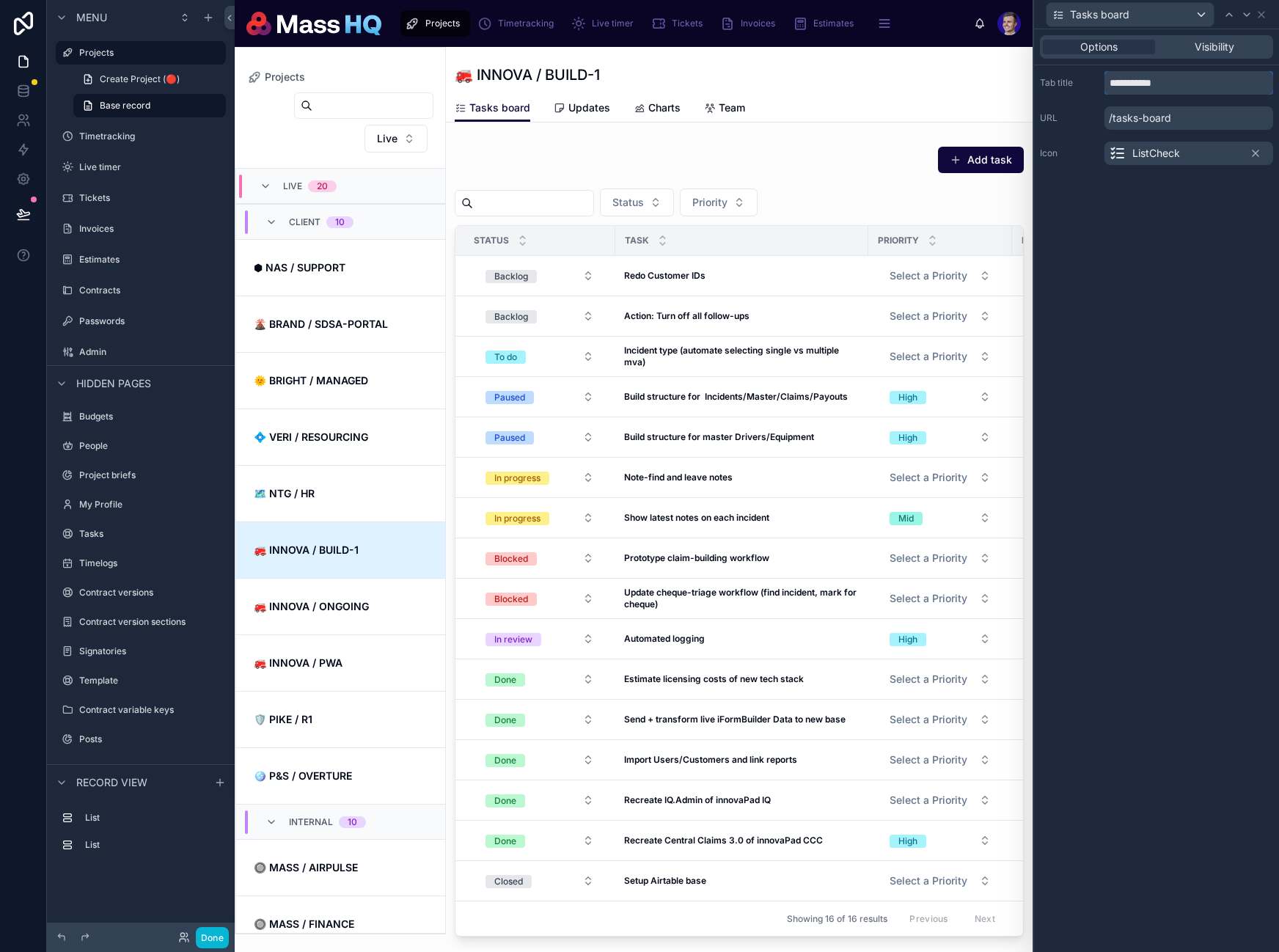
click at [1169, 84] on input "**********" at bounding box center [1188, 83] width 169 height 23
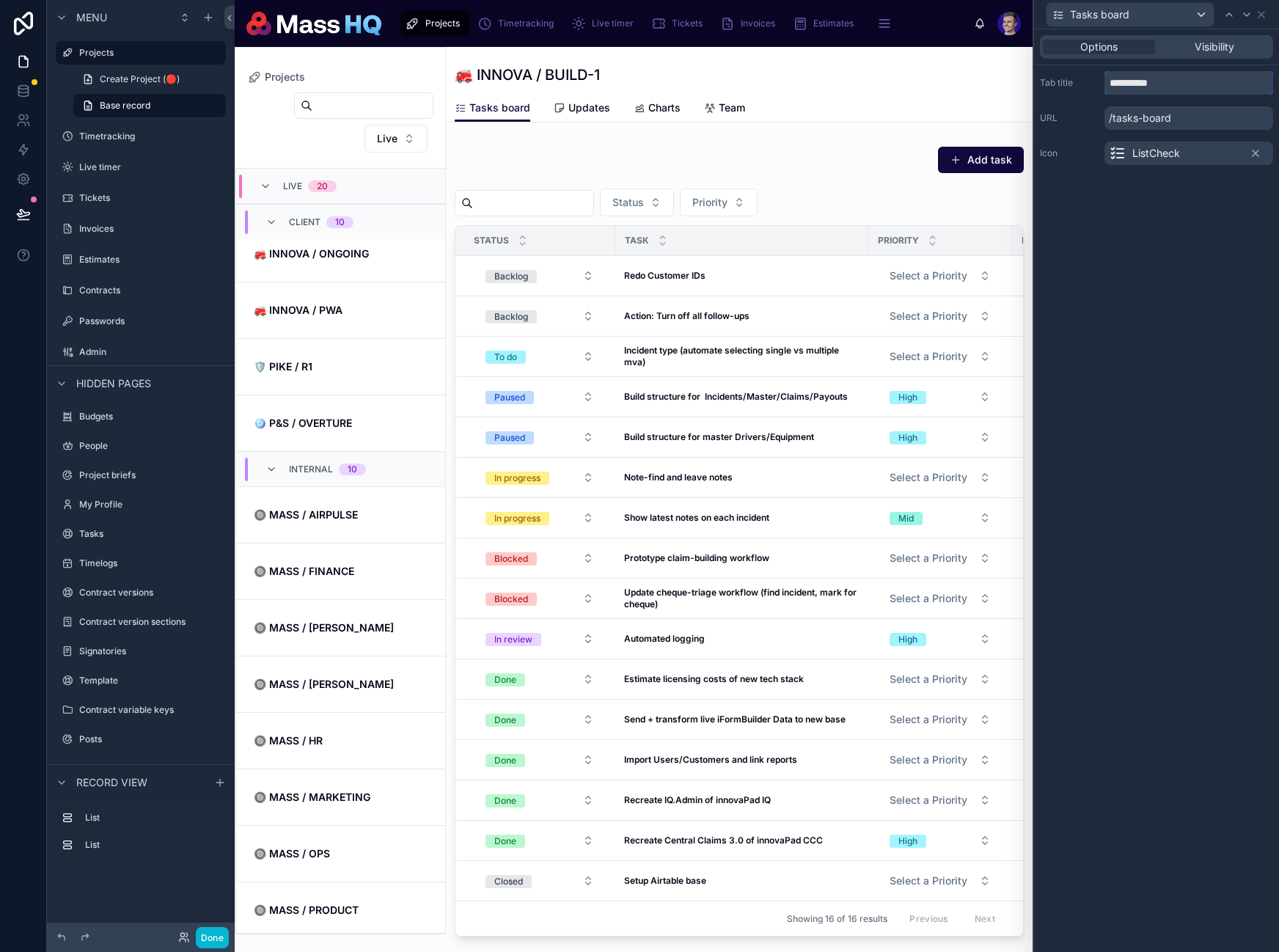
type input "**********"
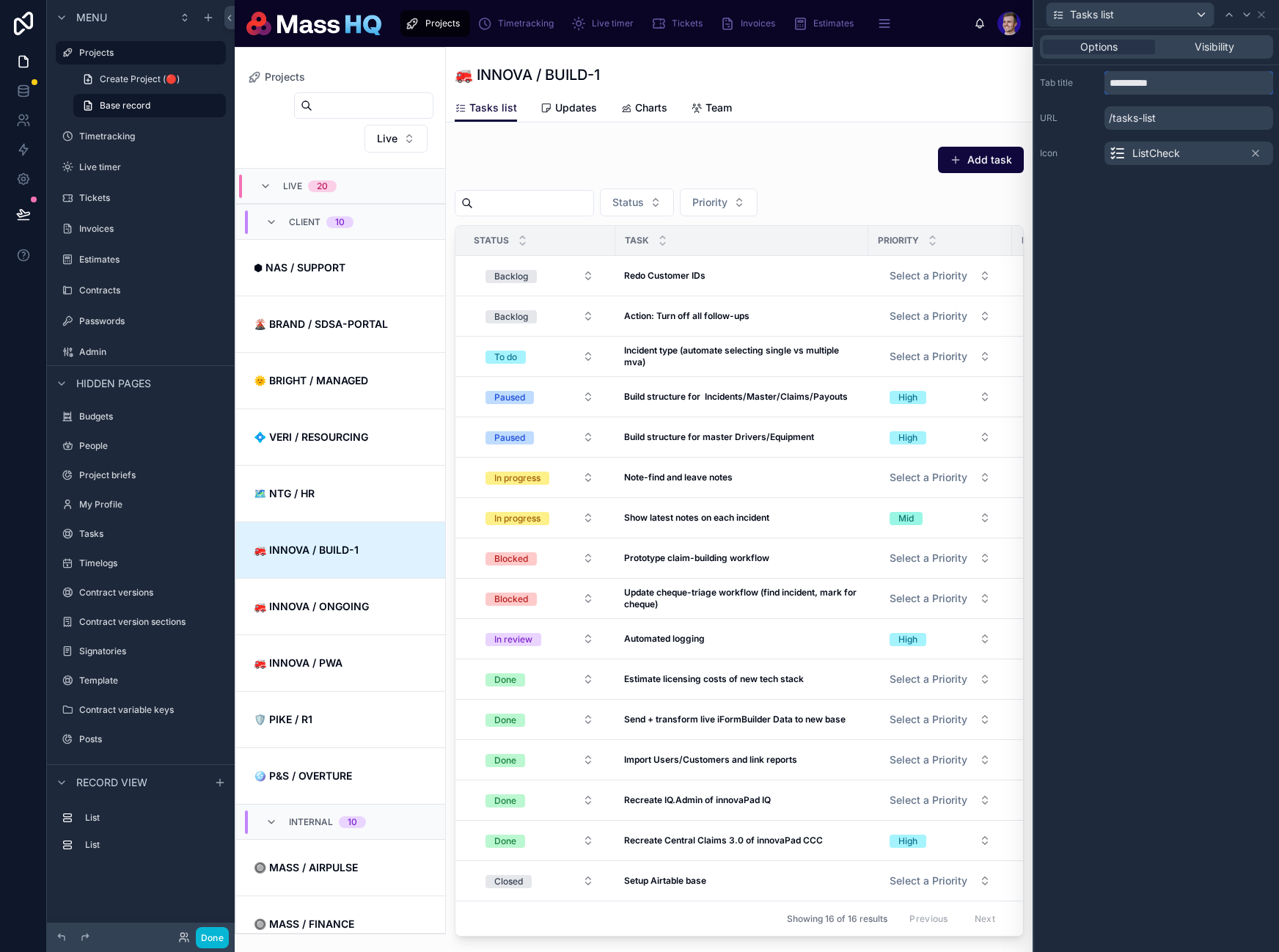
scroll to position [352, 0]
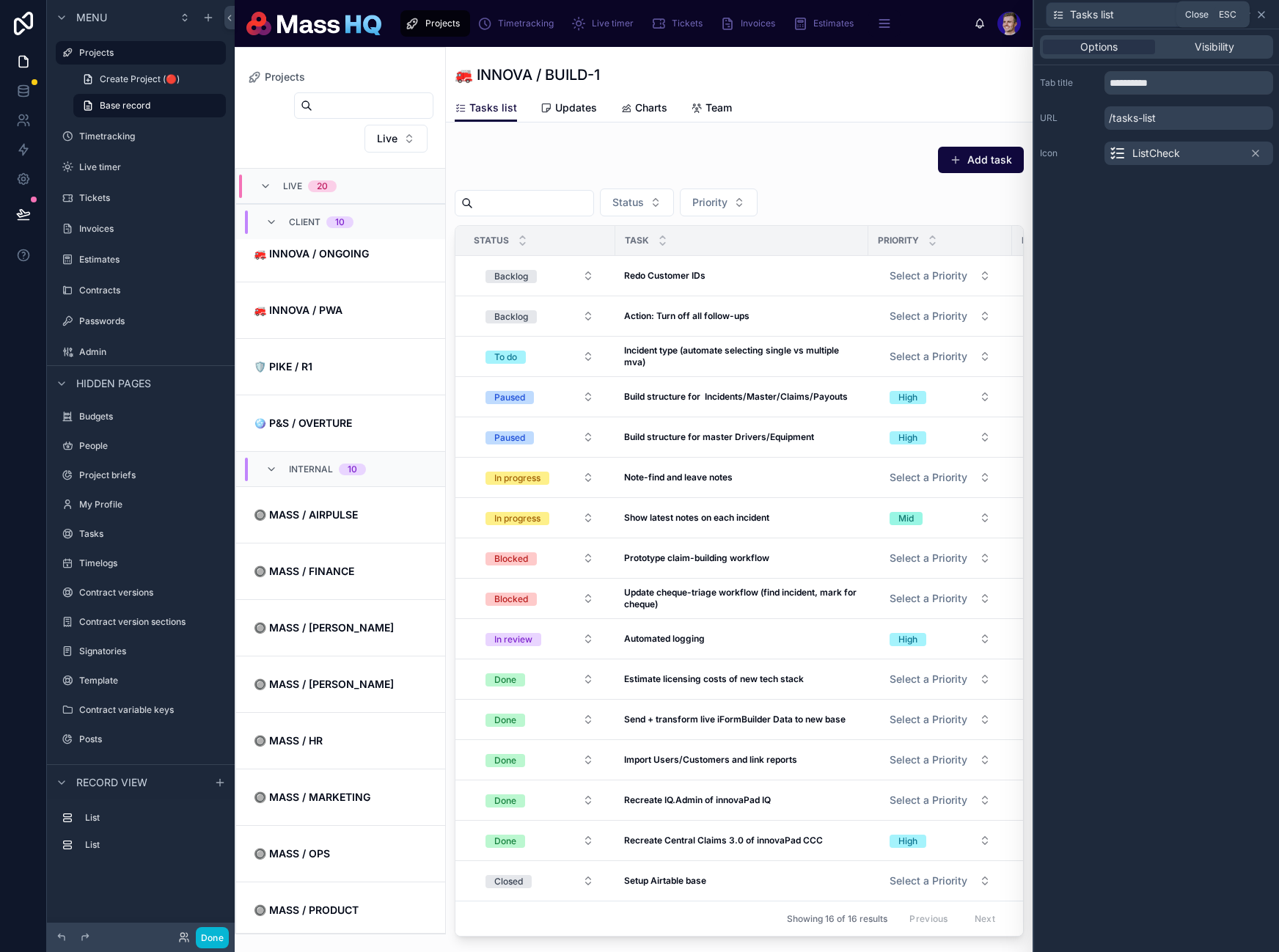
click at [1264, 13] on icon at bounding box center [1262, 14] width 12 height 12
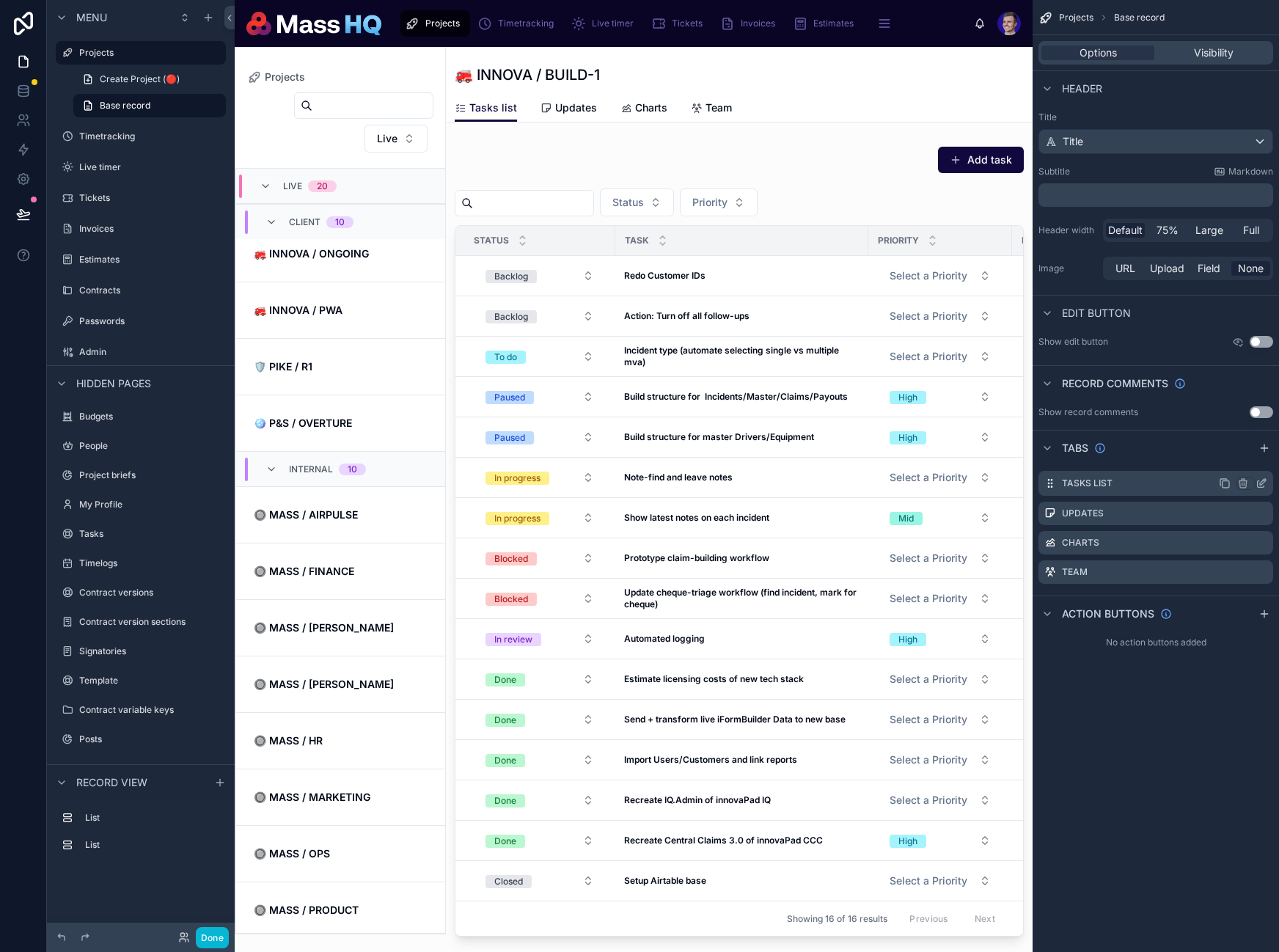
click at [1226, 482] on icon "scrollable content" at bounding box center [1225, 484] width 12 height 12
click at [1260, 513] on icon "scrollable content" at bounding box center [1263, 511] width 6 height 6
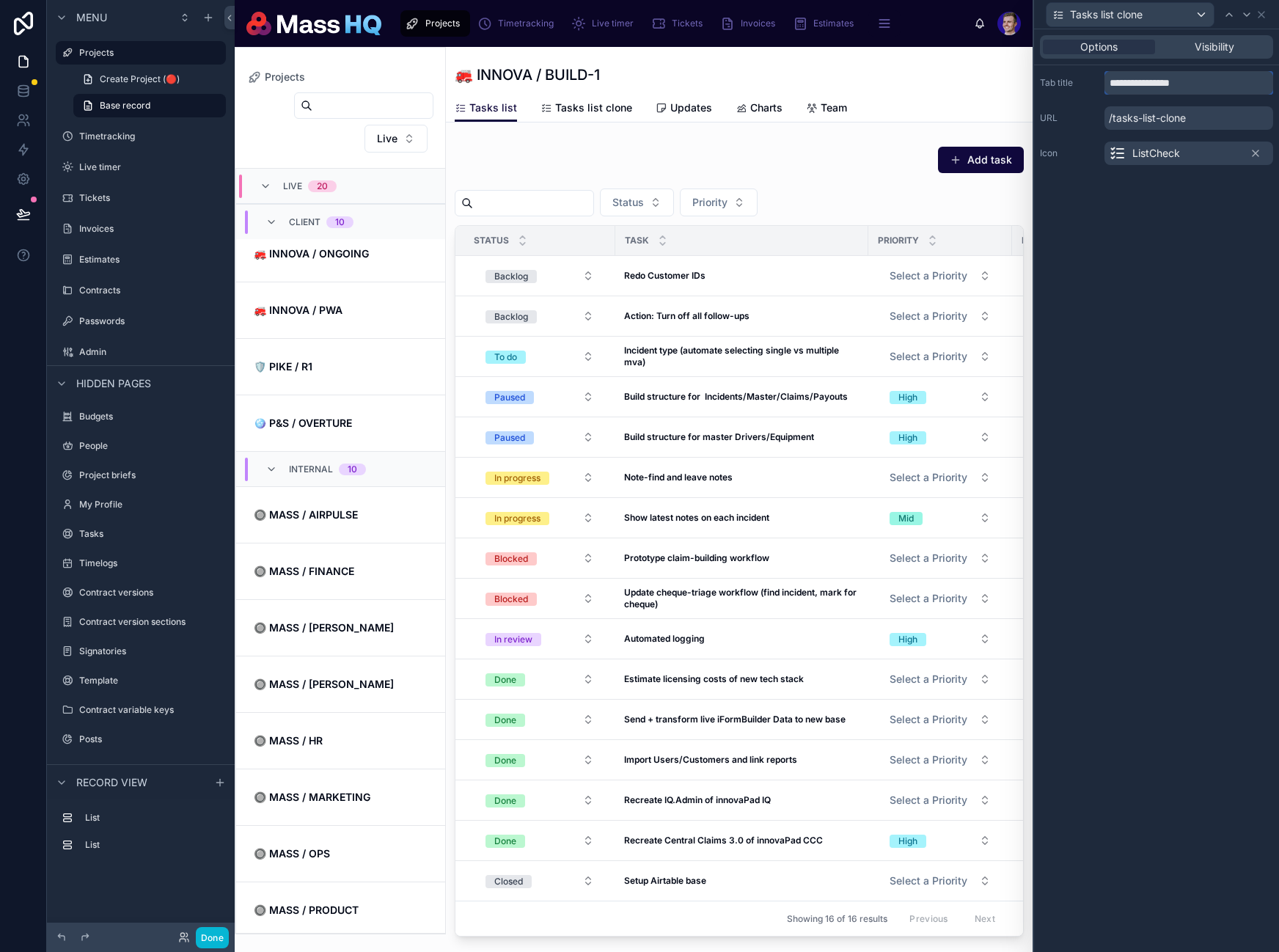
click at [1153, 81] on input "**********" at bounding box center [1188, 83] width 169 height 23
click at [1149, 84] on input "**********" at bounding box center [1188, 83] width 169 height 23
click at [1182, 84] on input "**********" at bounding box center [1188, 83] width 169 height 23
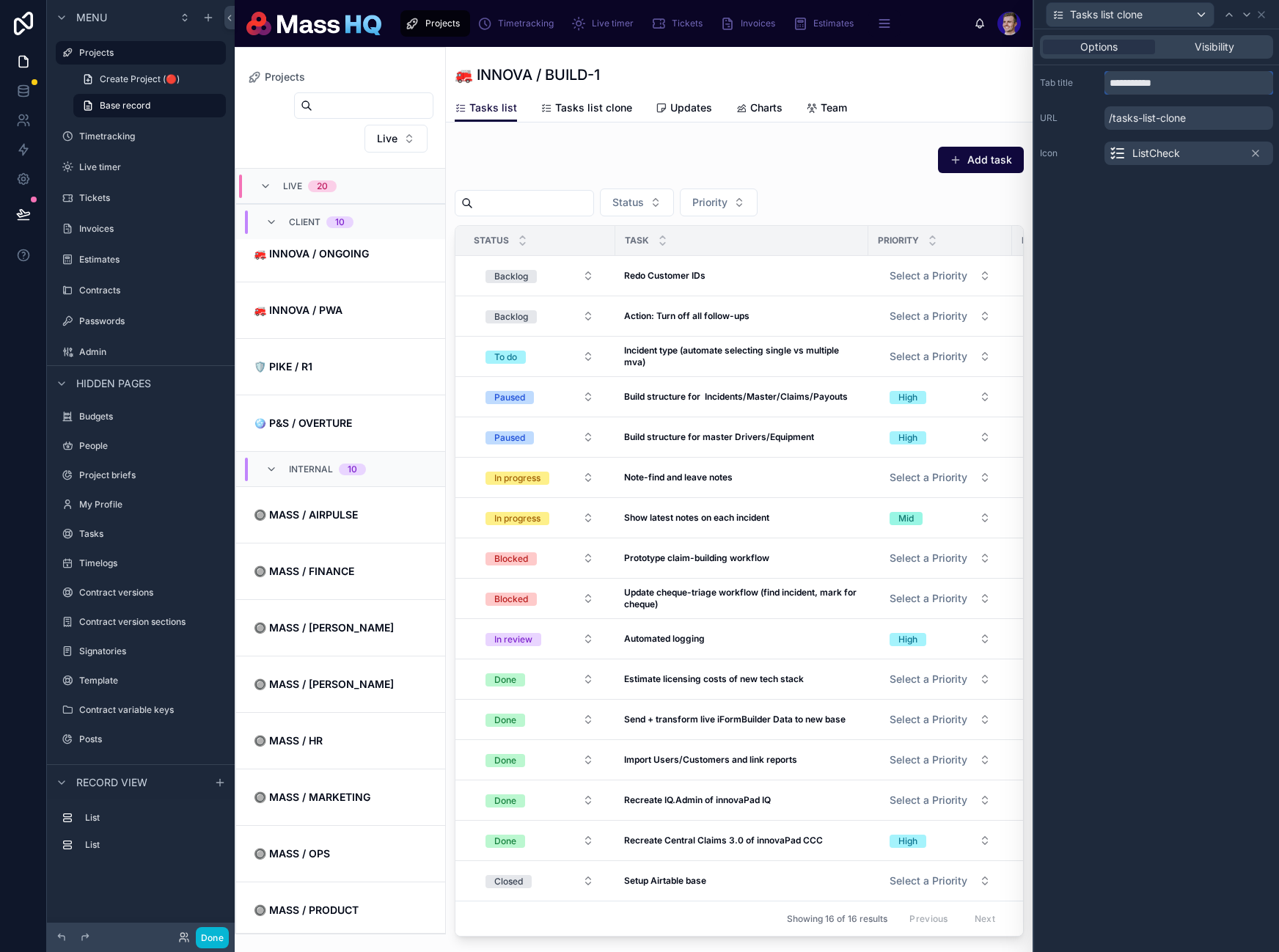
type input "**********"
click at [1127, 153] on div "ListCheck" at bounding box center [1145, 154] width 71 height 17
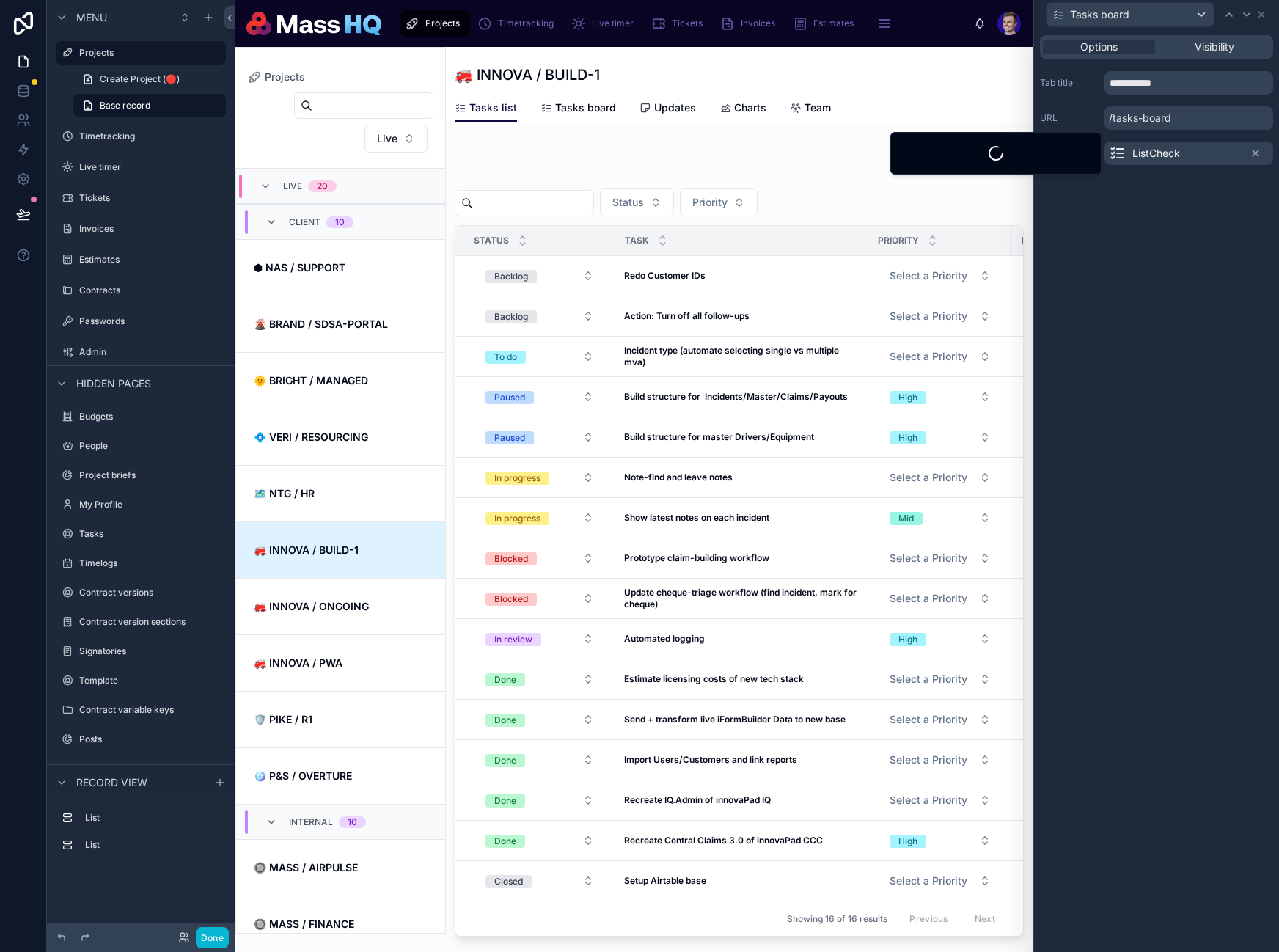
click at [1115, 151] on icon at bounding box center [1118, 154] width 17 height 17
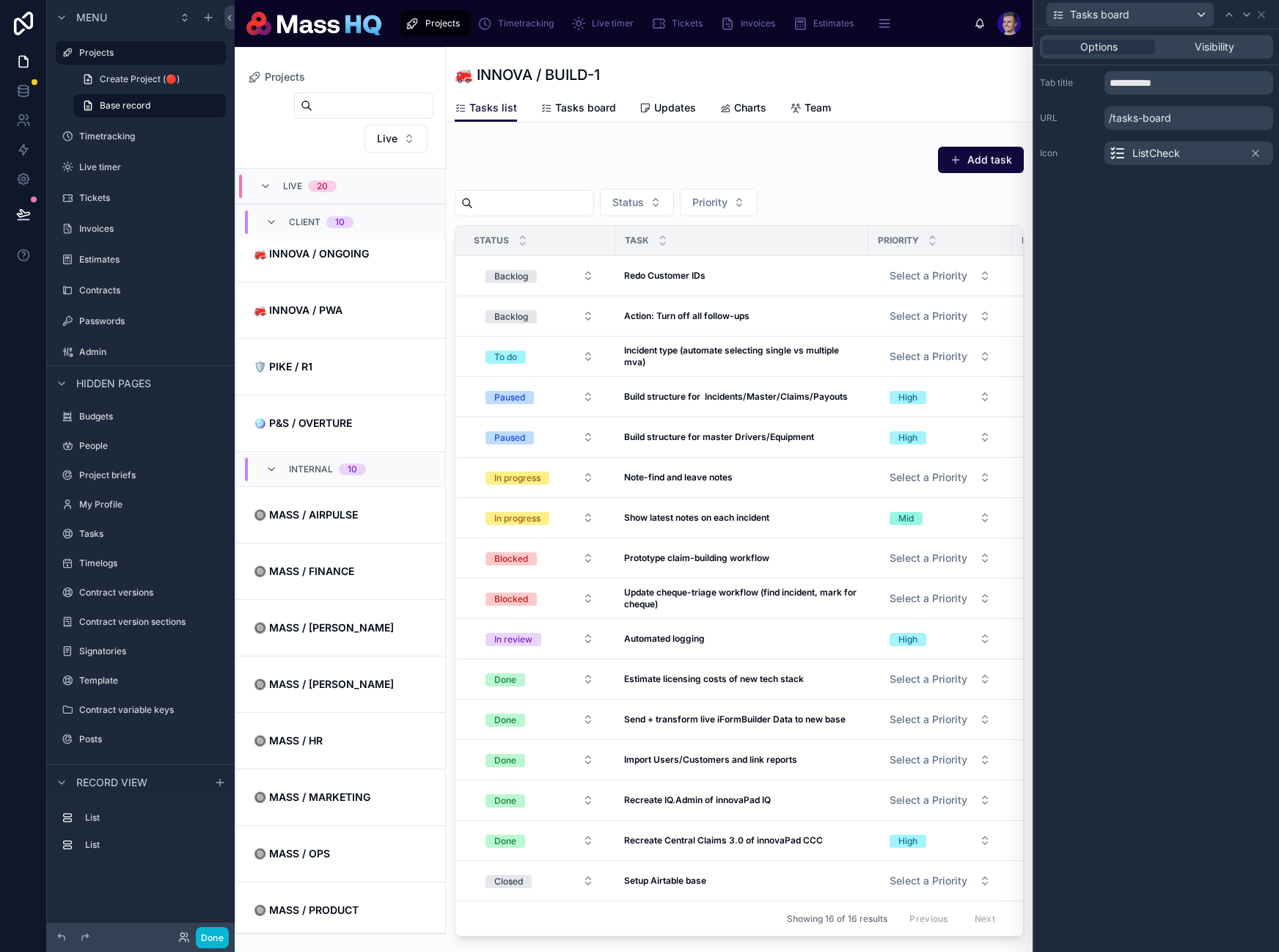
click at [1115, 152] on icon at bounding box center [1118, 154] width 17 height 17
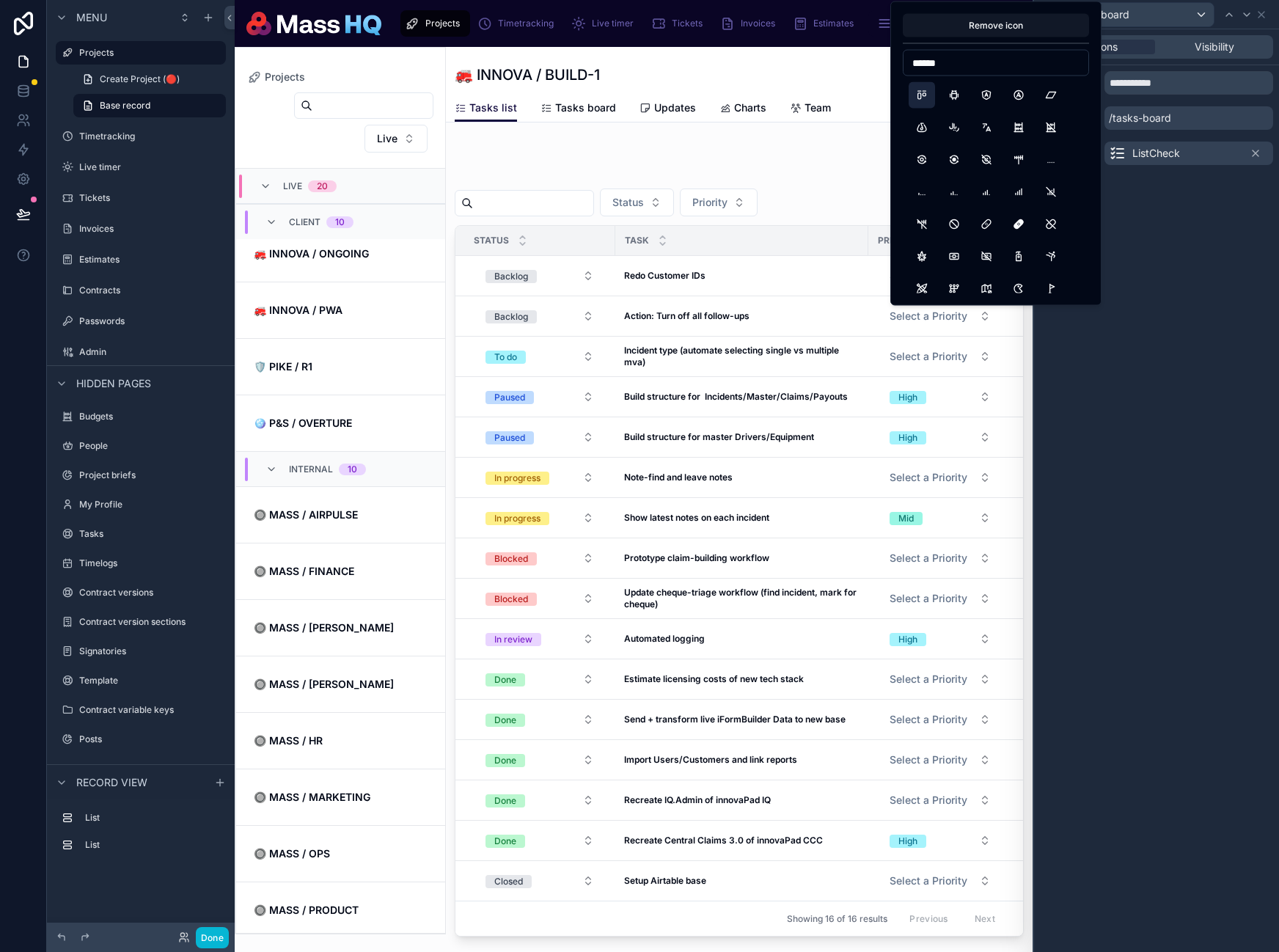
type input "******"
click at [920, 96] on button "LayoutKanban" at bounding box center [921, 95] width 26 height 26
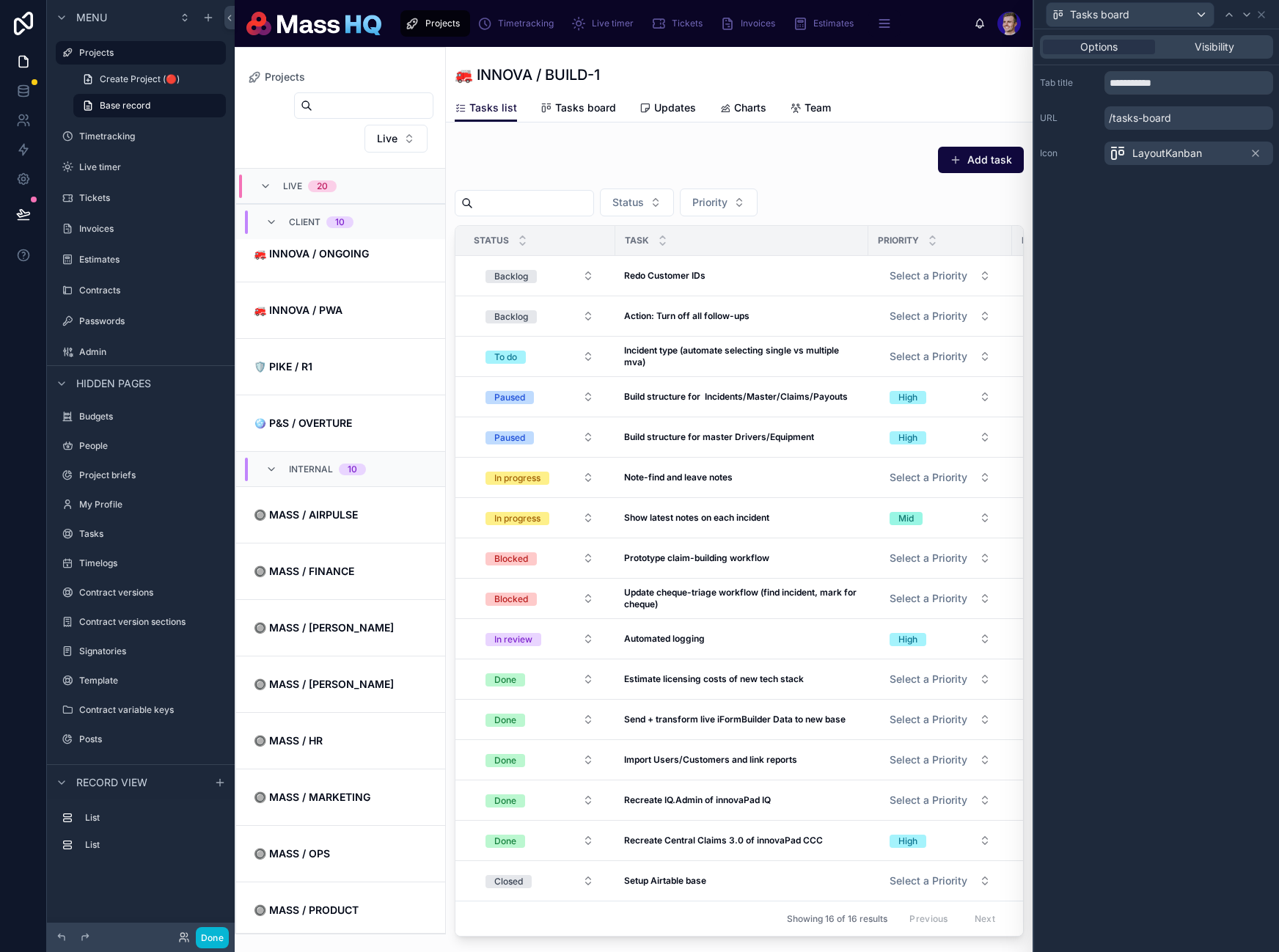
click at [1152, 299] on div "**********" at bounding box center [1156, 490] width 245 height 923
drag, startPoint x: 1150, startPoint y: 78, endPoint x: 1027, endPoint y: 75, distance: 123.0
click at [1027, 75] on div "**********" at bounding box center [639, 476] width 1279 height 952
type input "*****"
click at [1228, 17] on icon at bounding box center [1229, 14] width 12 height 12
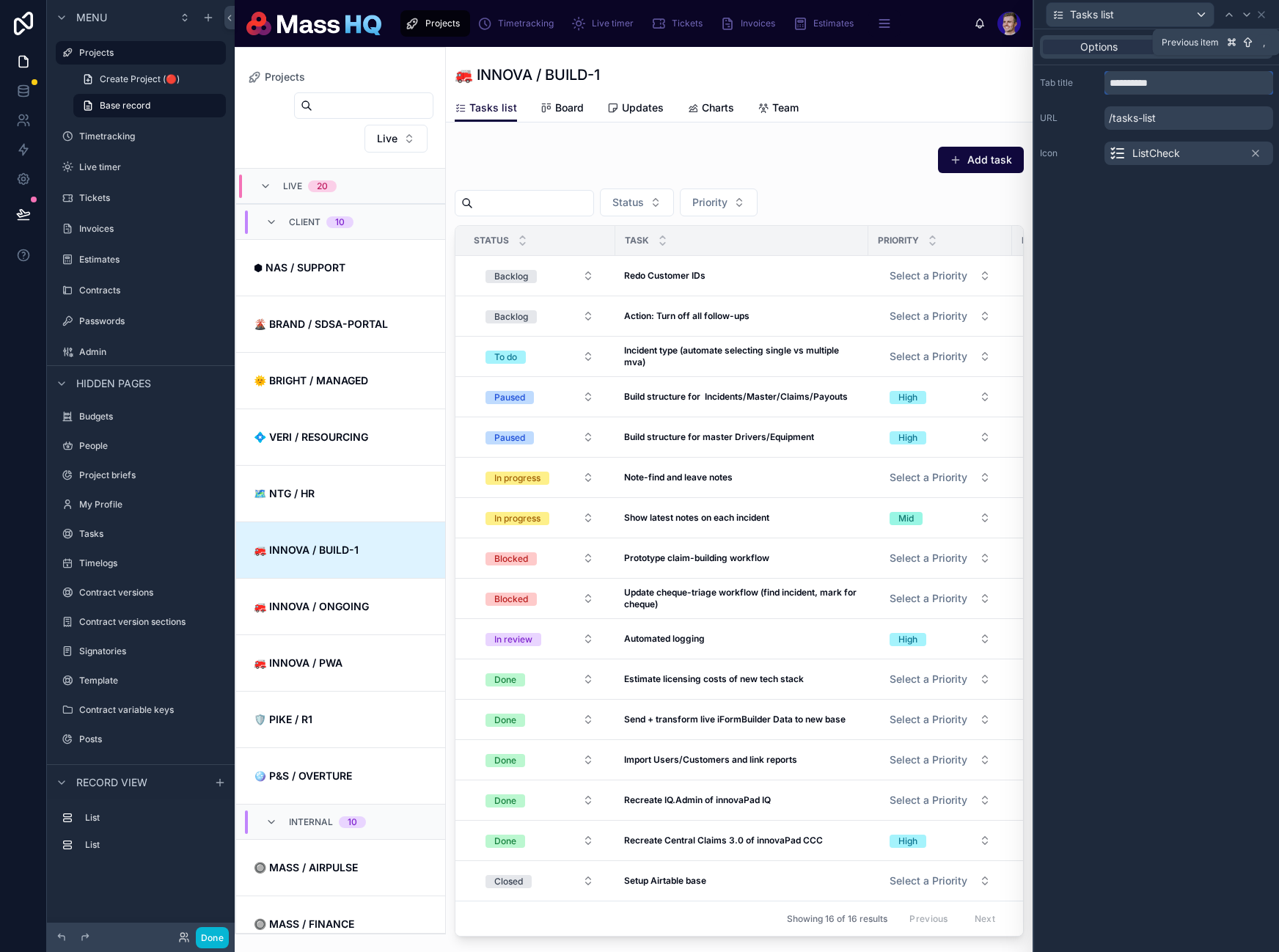
drag, startPoint x: 1143, startPoint y: 81, endPoint x: 958, endPoint y: 71, distance: 185.3
click at [958, 71] on div "**********" at bounding box center [639, 476] width 1279 height 952
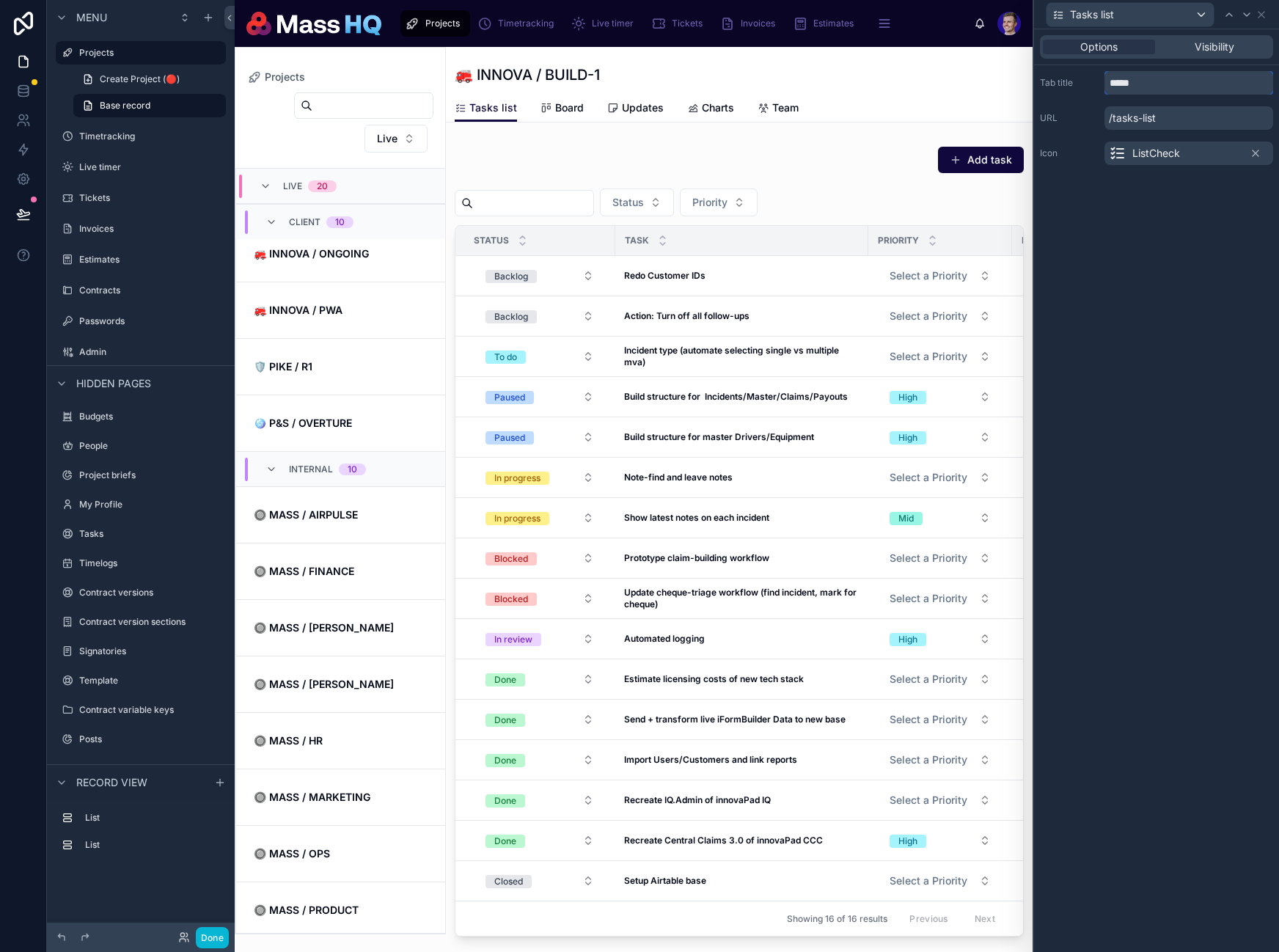
type input "****"
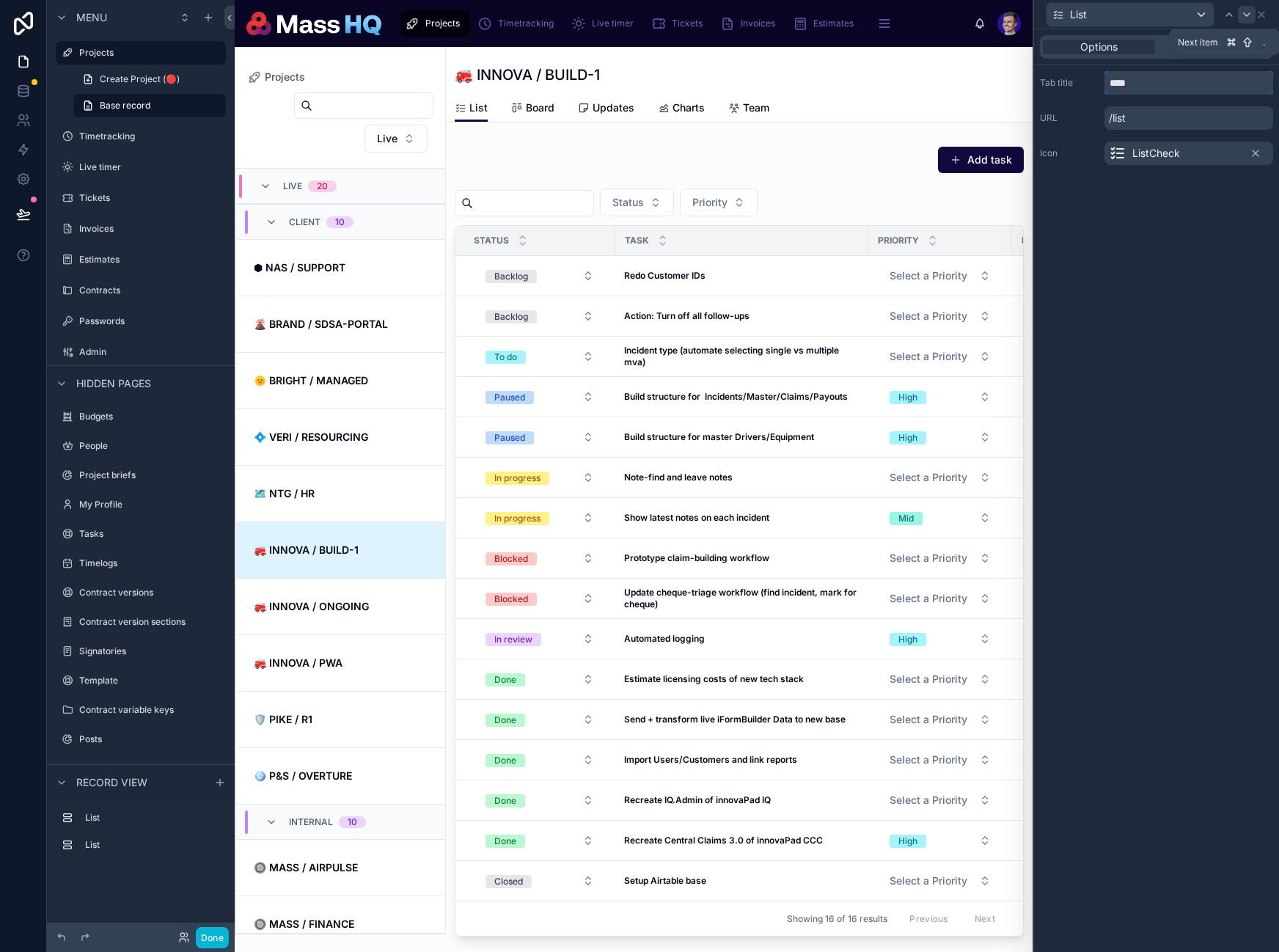
scroll to position [352, 0]
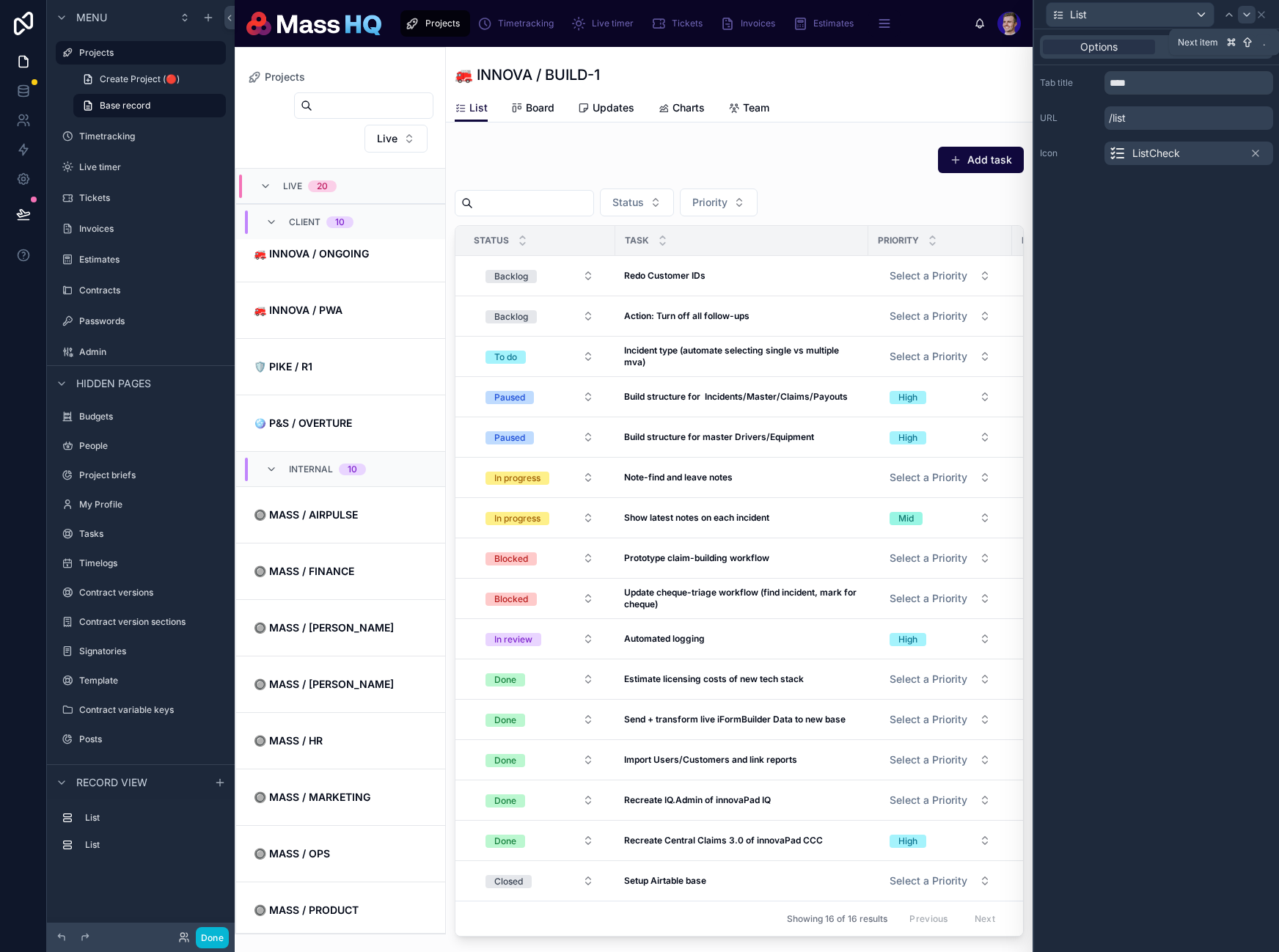
click at [1247, 14] on icon at bounding box center [1246, 14] width 12 height 12
click at [1265, 11] on icon at bounding box center [1262, 14] width 12 height 12
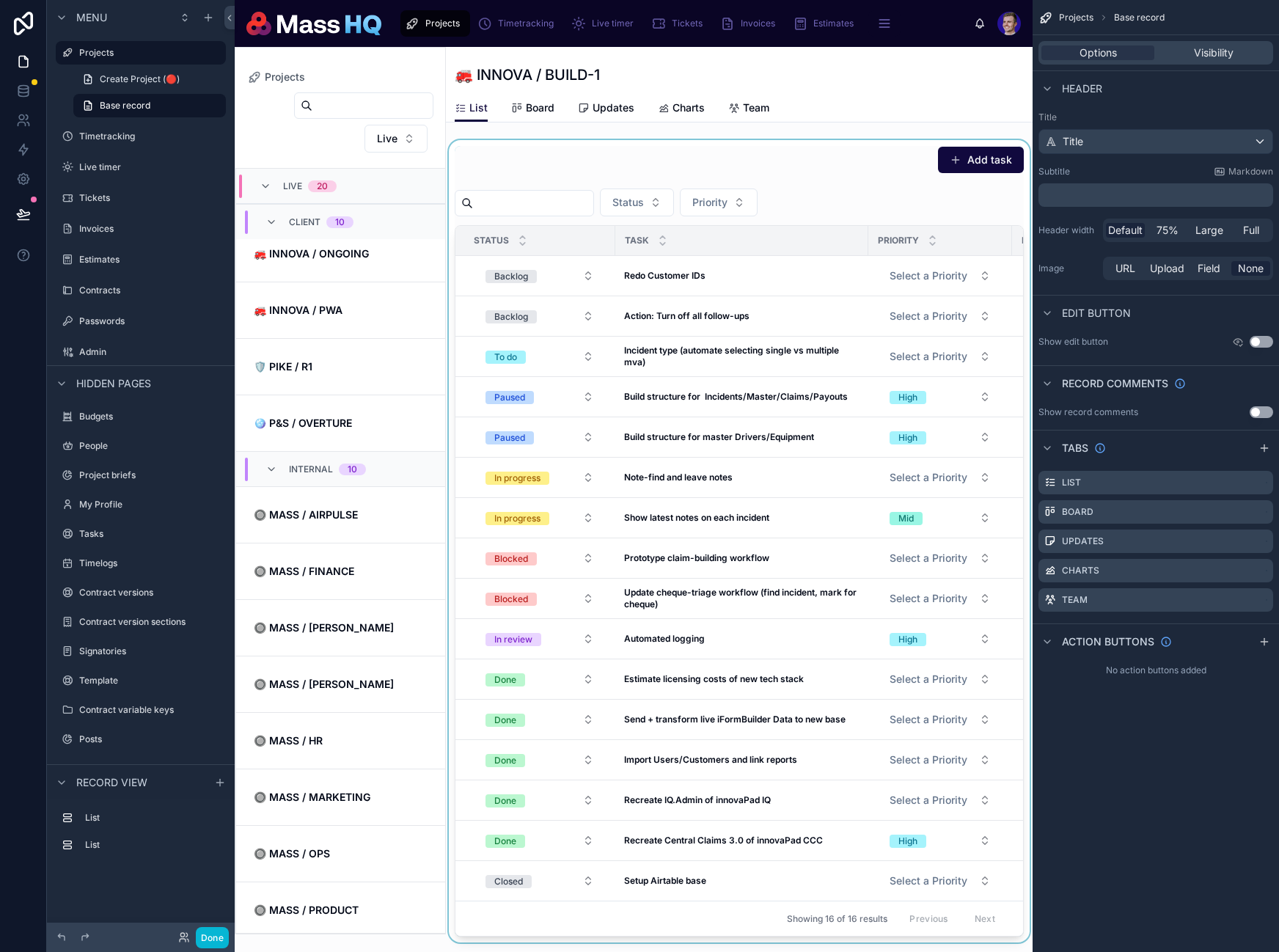
click at [544, 141] on div at bounding box center [739, 541] width 587 height 802
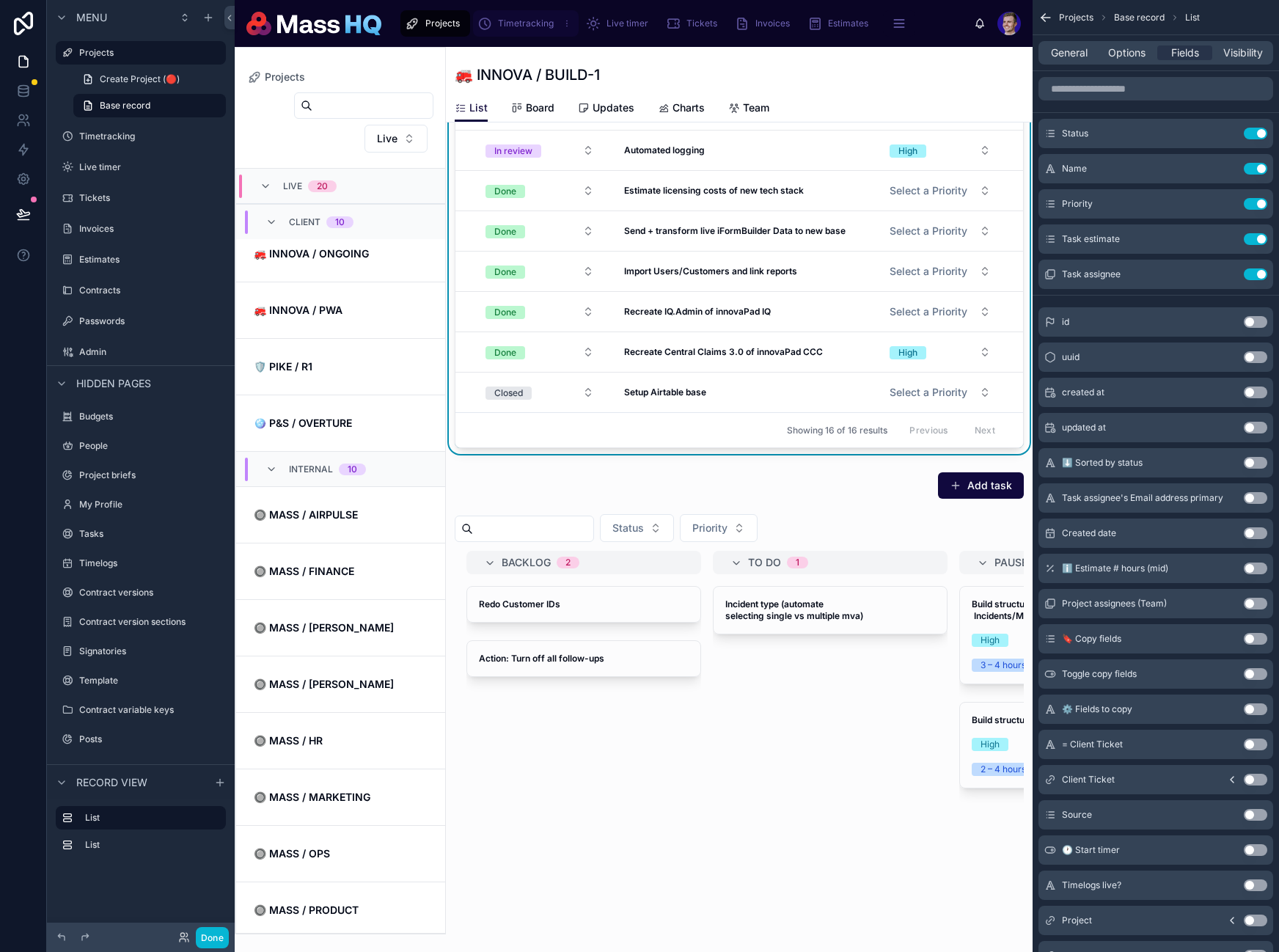
scroll to position [0, 0]
click at [542, 90] on div "Back to Projects Projects 🚒 INNOVA / BUILD-1" at bounding box center [739, 70] width 570 height 47
click at [542, 102] on span "Board" at bounding box center [541, 107] width 29 height 14
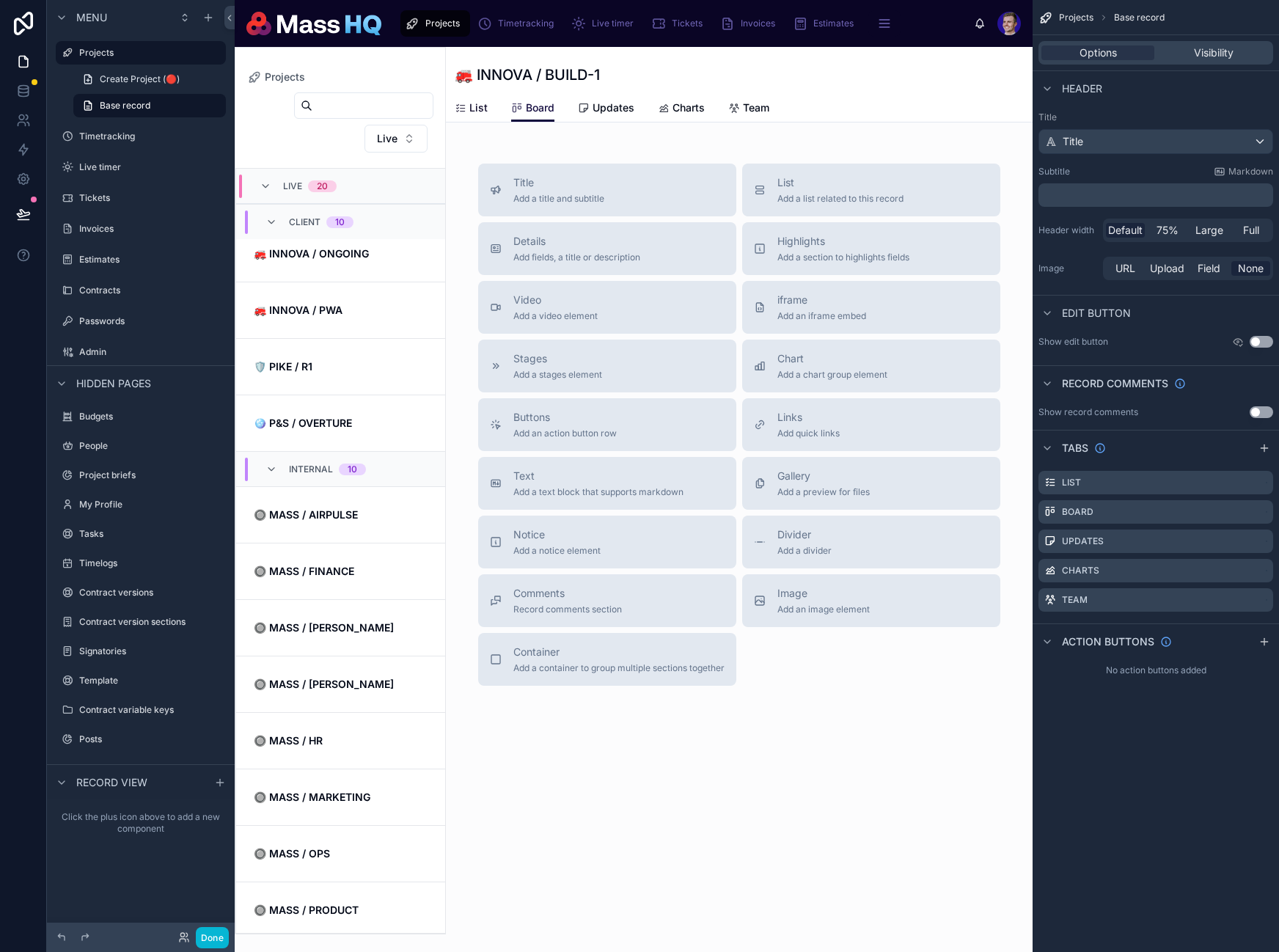
click at [484, 110] on span "List" at bounding box center [478, 107] width 18 height 14
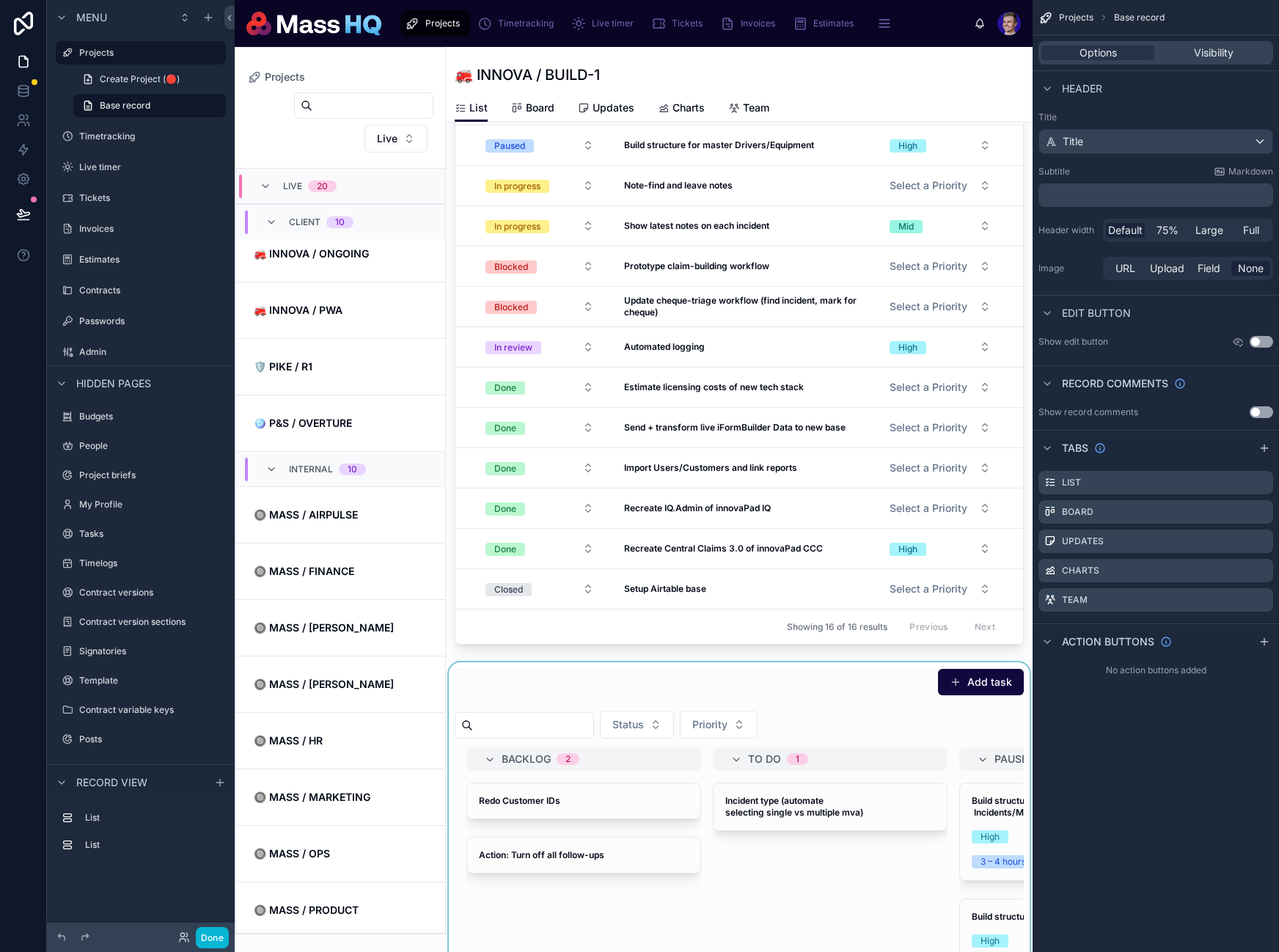
scroll to position [528, 0]
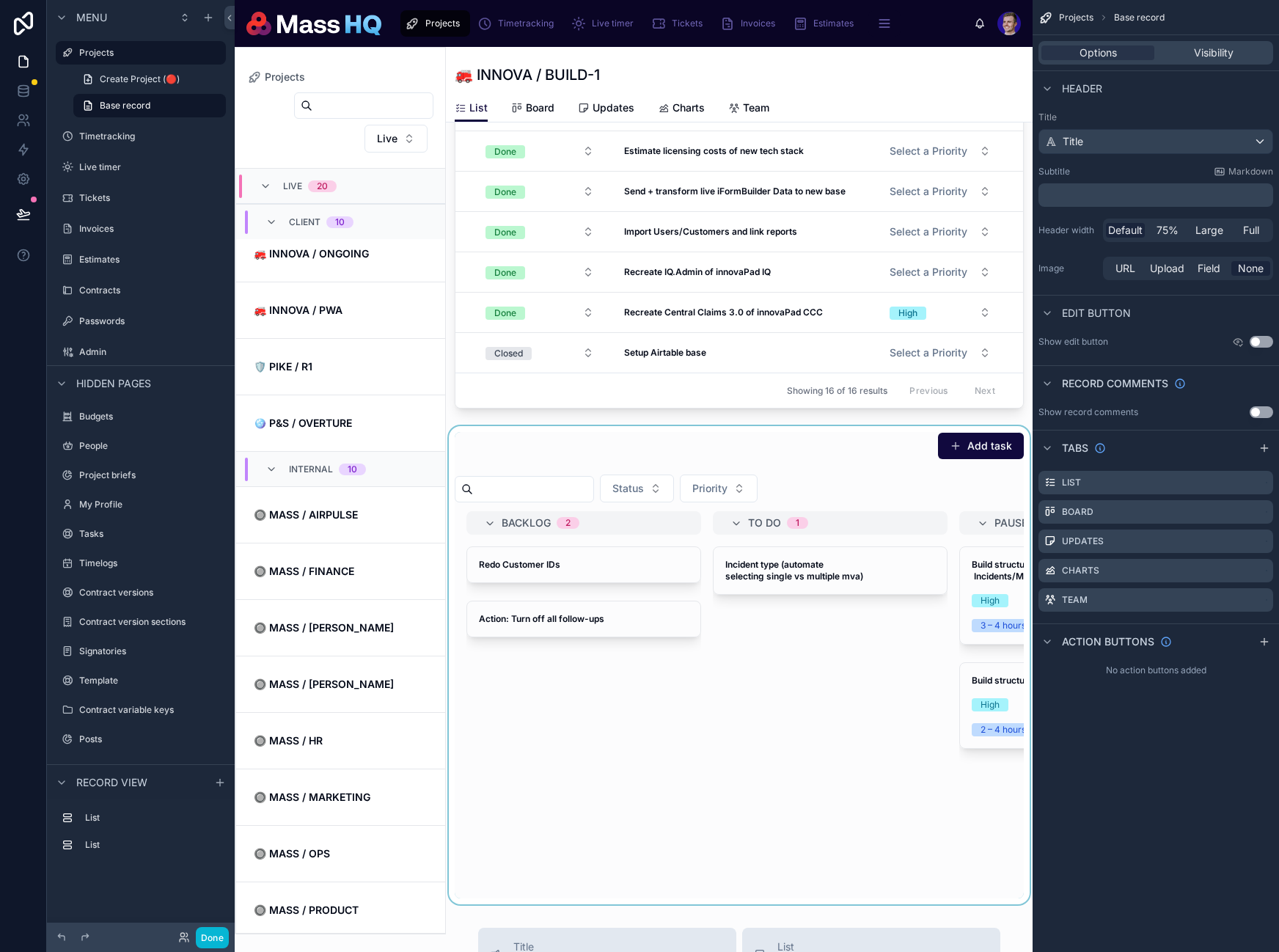
click at [599, 580] on div at bounding box center [739, 664] width 587 height 478
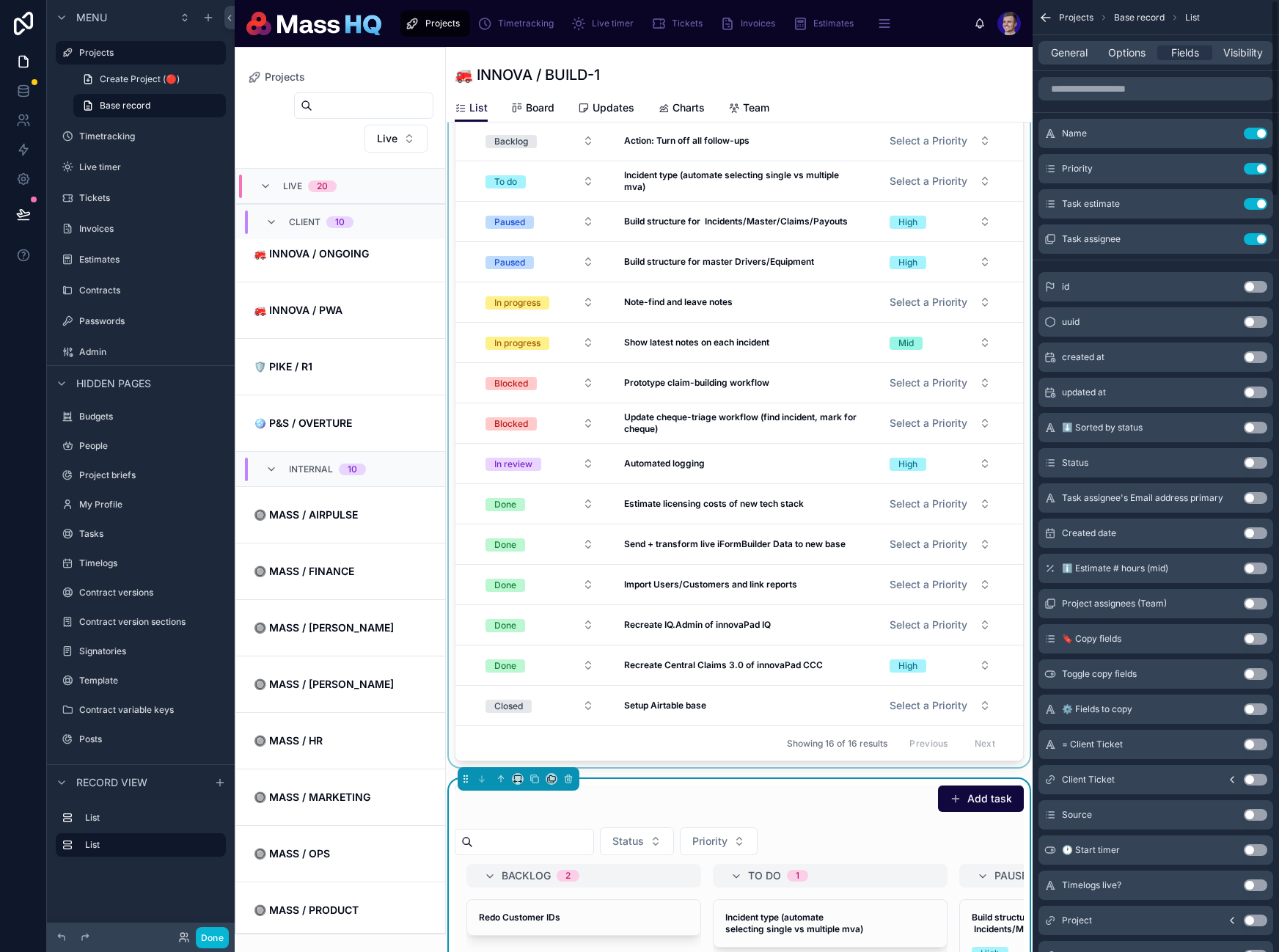
scroll to position [311, 0]
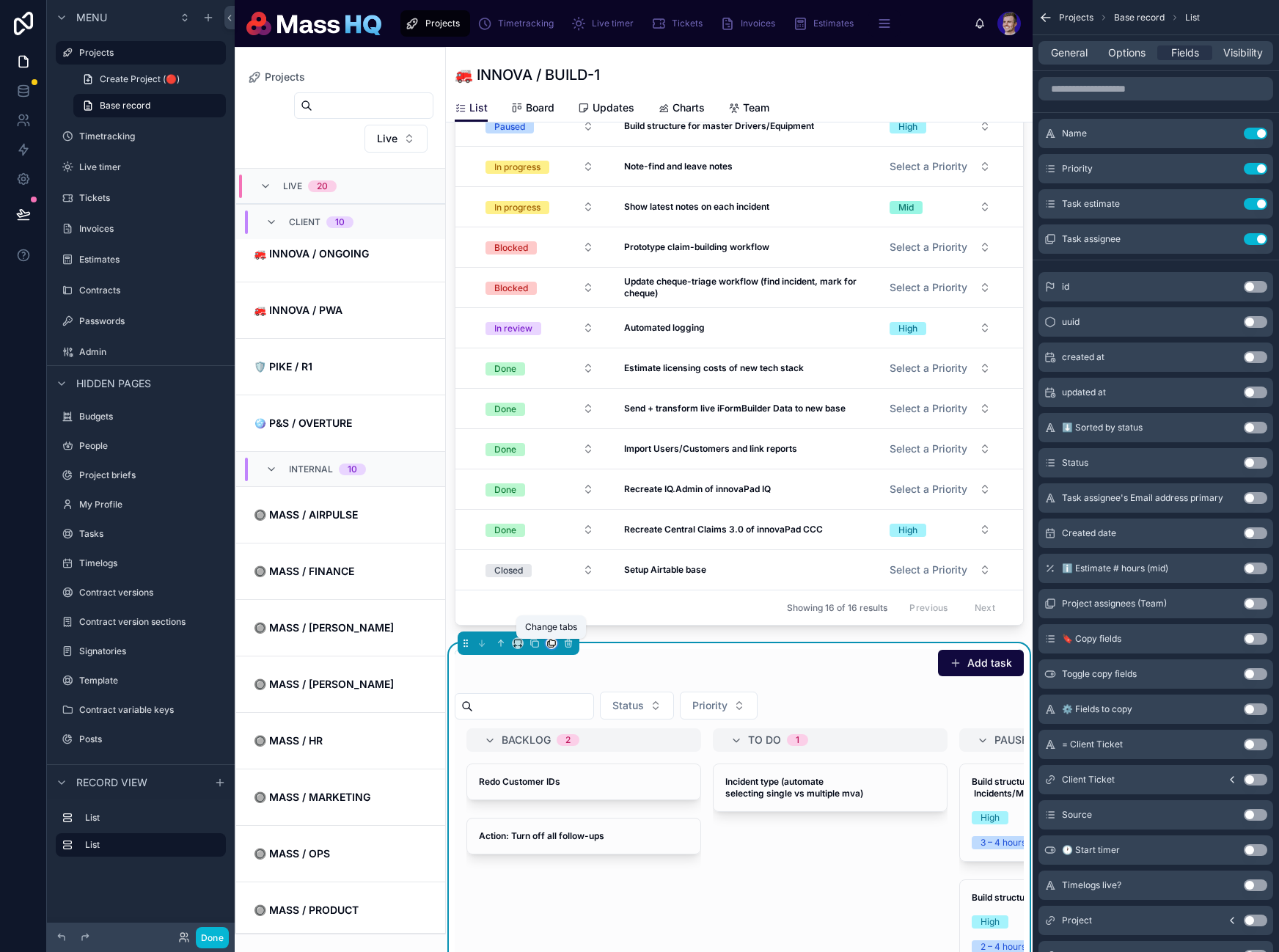
click at [548, 646] on icon at bounding box center [551, 643] width 11 height 11
click at [586, 725] on span "Board" at bounding box center [581, 724] width 29 height 17
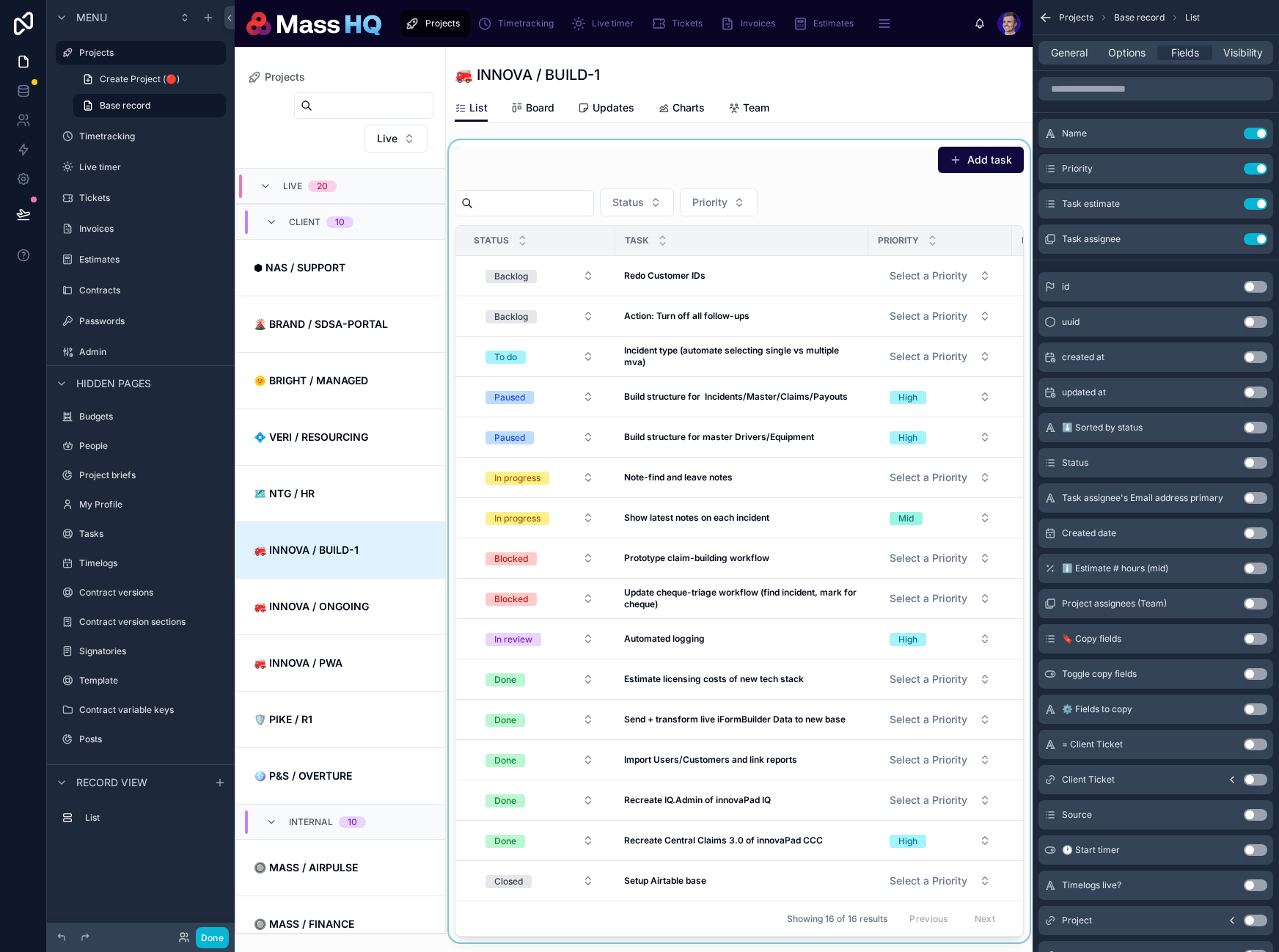
scroll to position [352, 0]
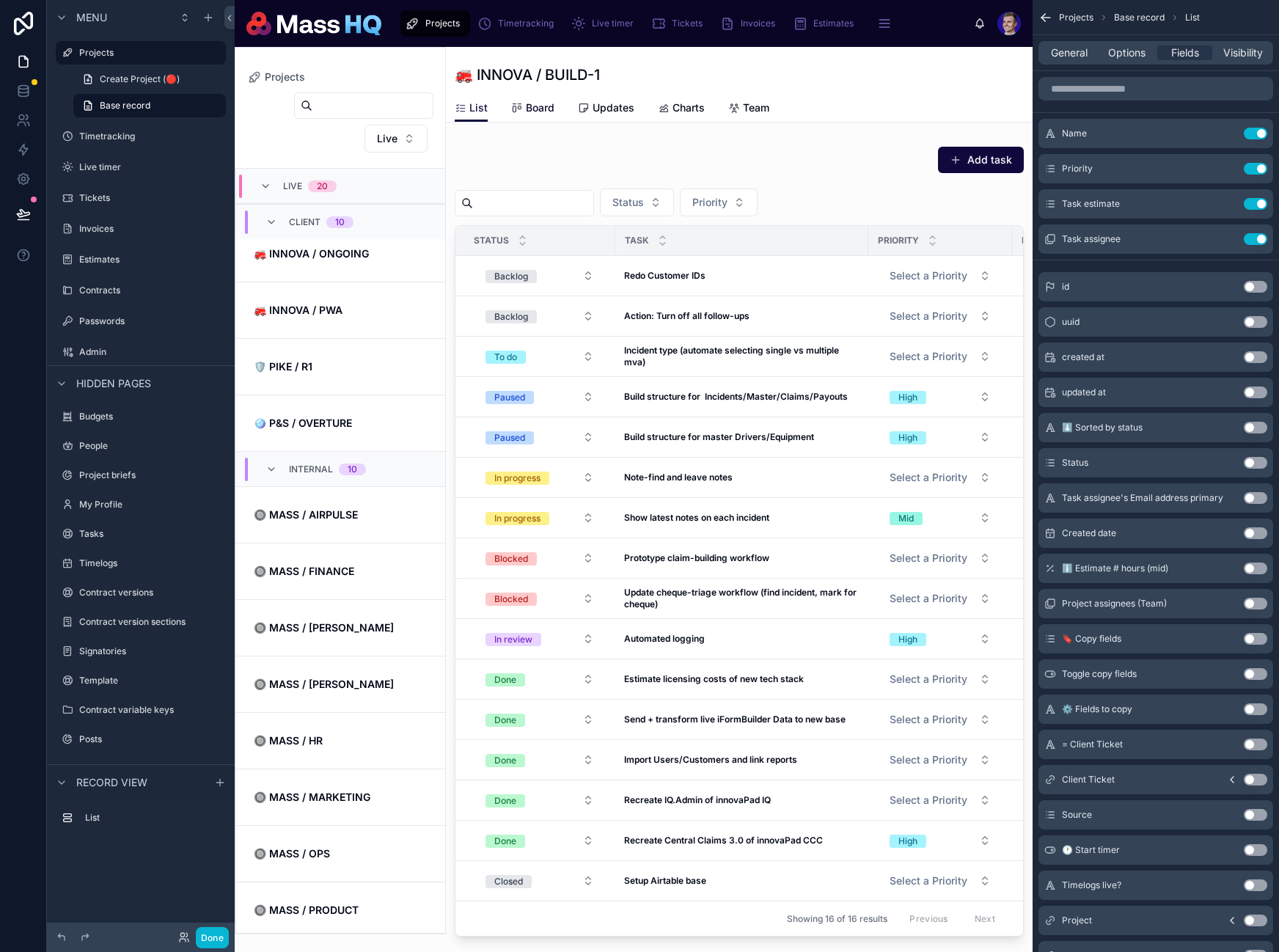
click at [548, 105] on span "Board" at bounding box center [541, 107] width 29 height 14
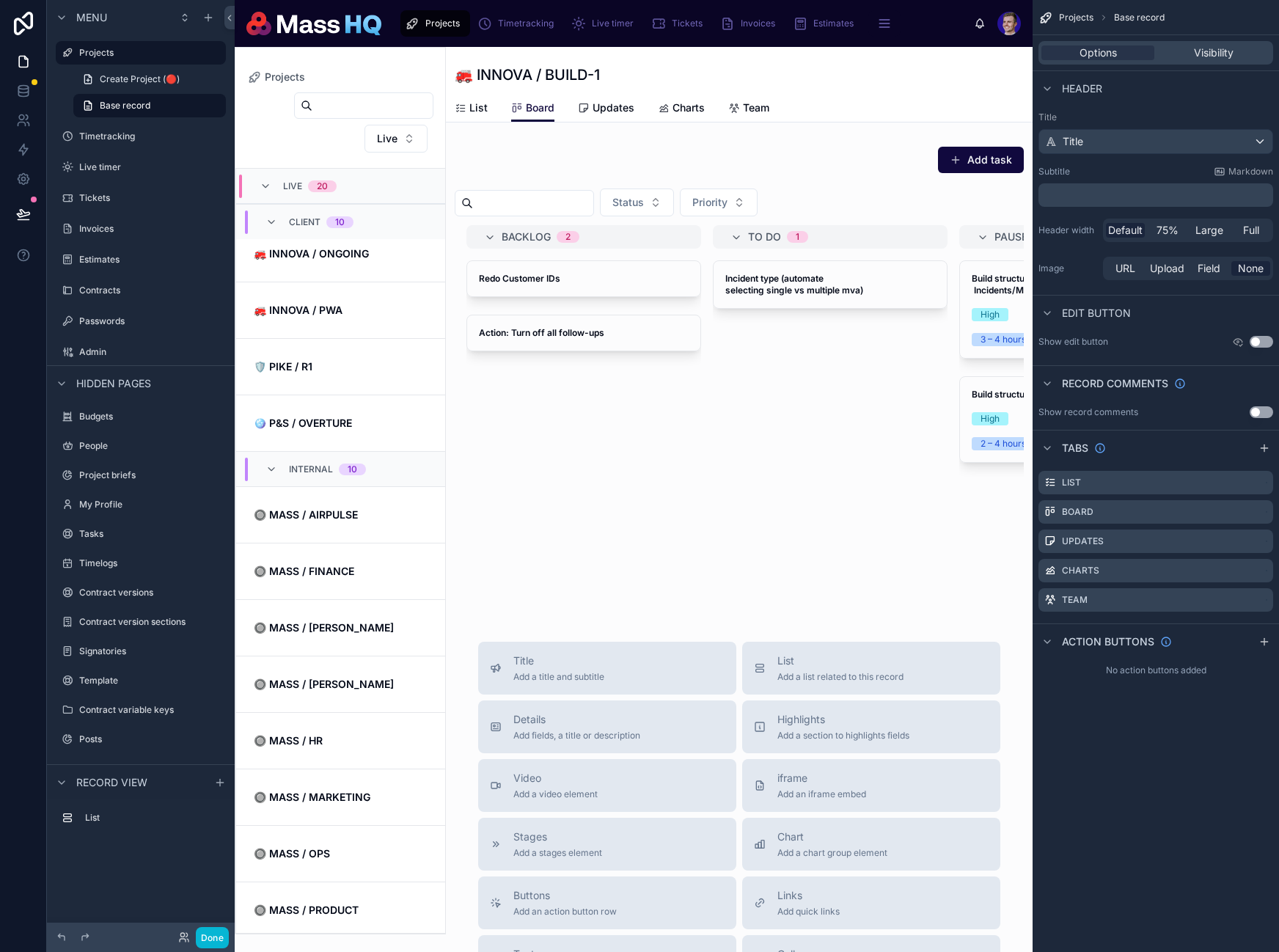
drag, startPoint x: 1179, startPoint y: 714, endPoint x: 1200, endPoint y: 639, distance: 77.9
click at [1179, 713] on div "Projects Base record Options Visibility Header Title Title Subtitle Markdown ﻿ …" at bounding box center [1155, 476] width 246 height 952
click at [1265, 636] on icon "scrollable content" at bounding box center [1265, 642] width 12 height 12
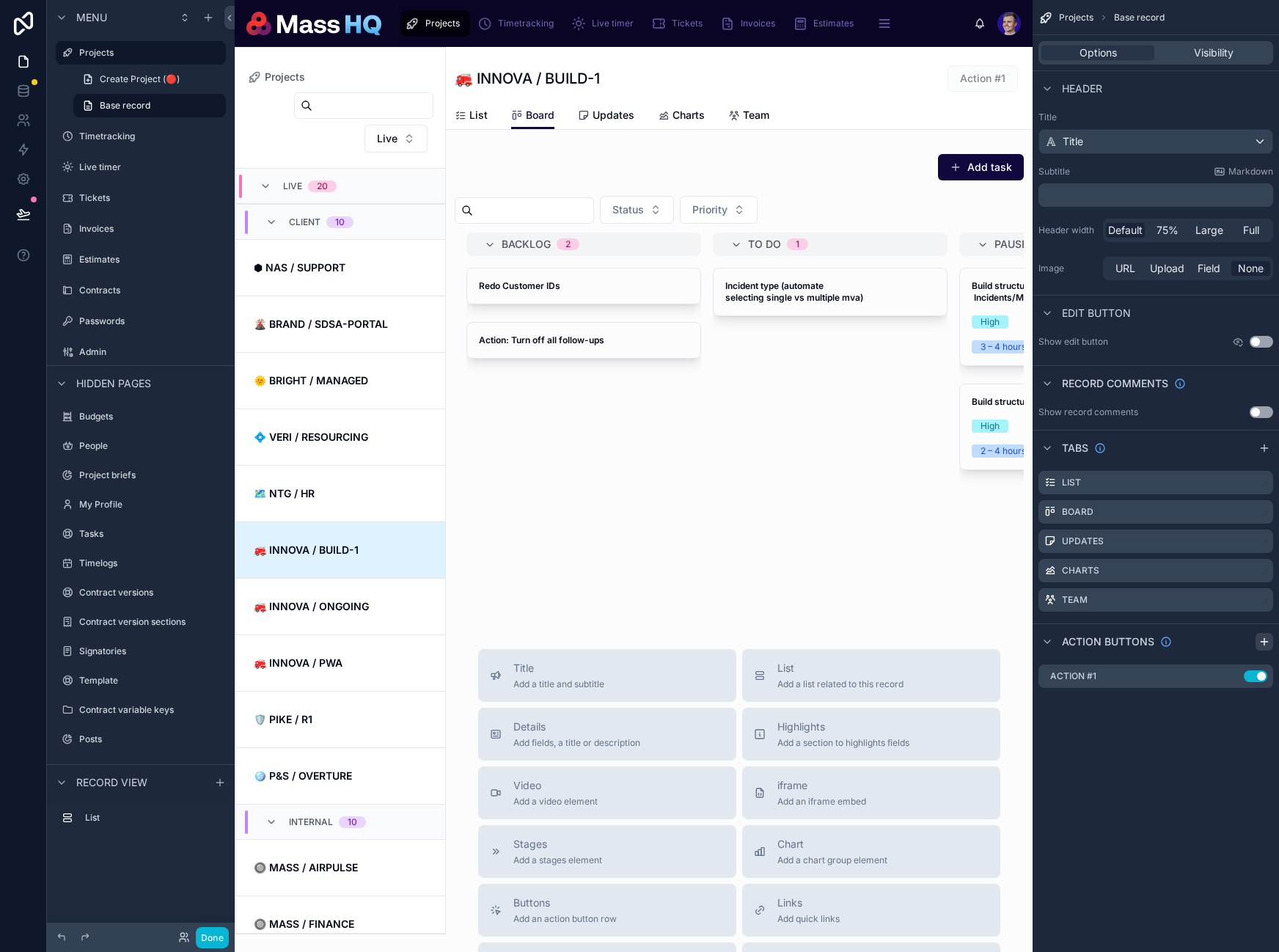
scroll to position [352, 0]
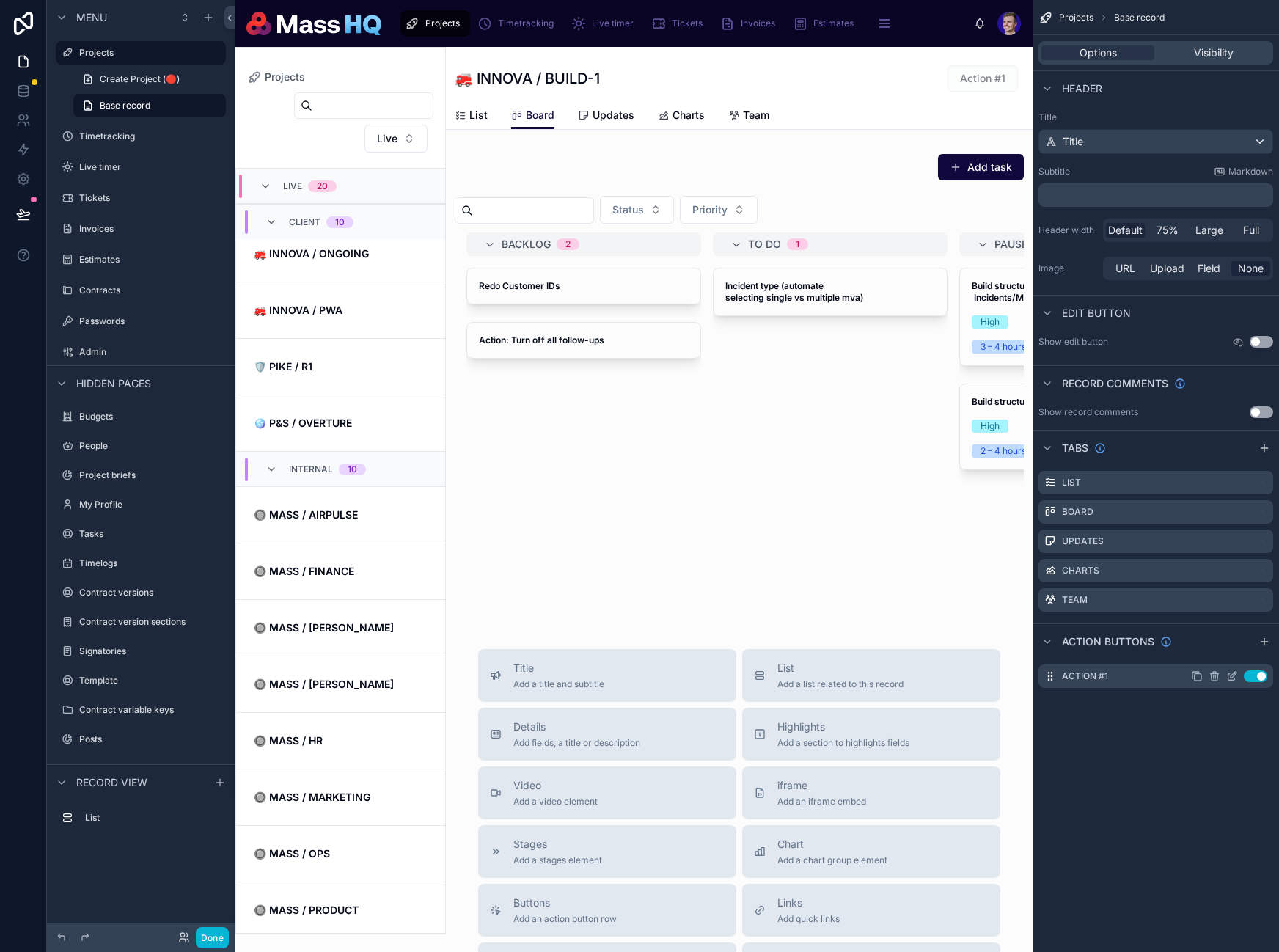
click at [1234, 675] on icon "scrollable content" at bounding box center [1232, 676] width 12 height 12
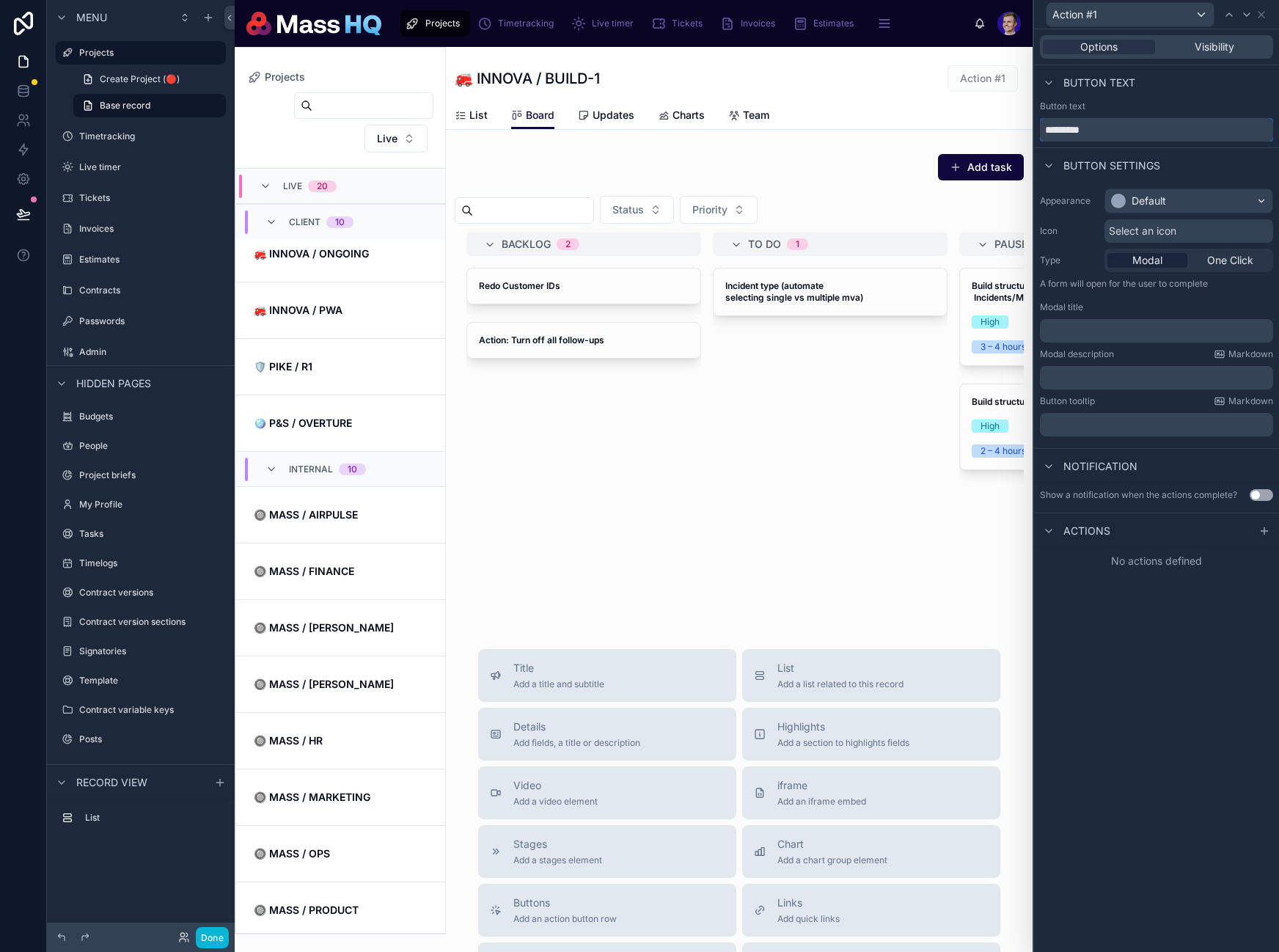
click at [1130, 134] on input "*********" at bounding box center [1156, 129] width 234 height 23
click at [1130, 133] on input "*********" at bounding box center [1156, 129] width 234 height 23
type input "********"
click at [1265, 531] on icon at bounding box center [1264, 531] width 7 height 0
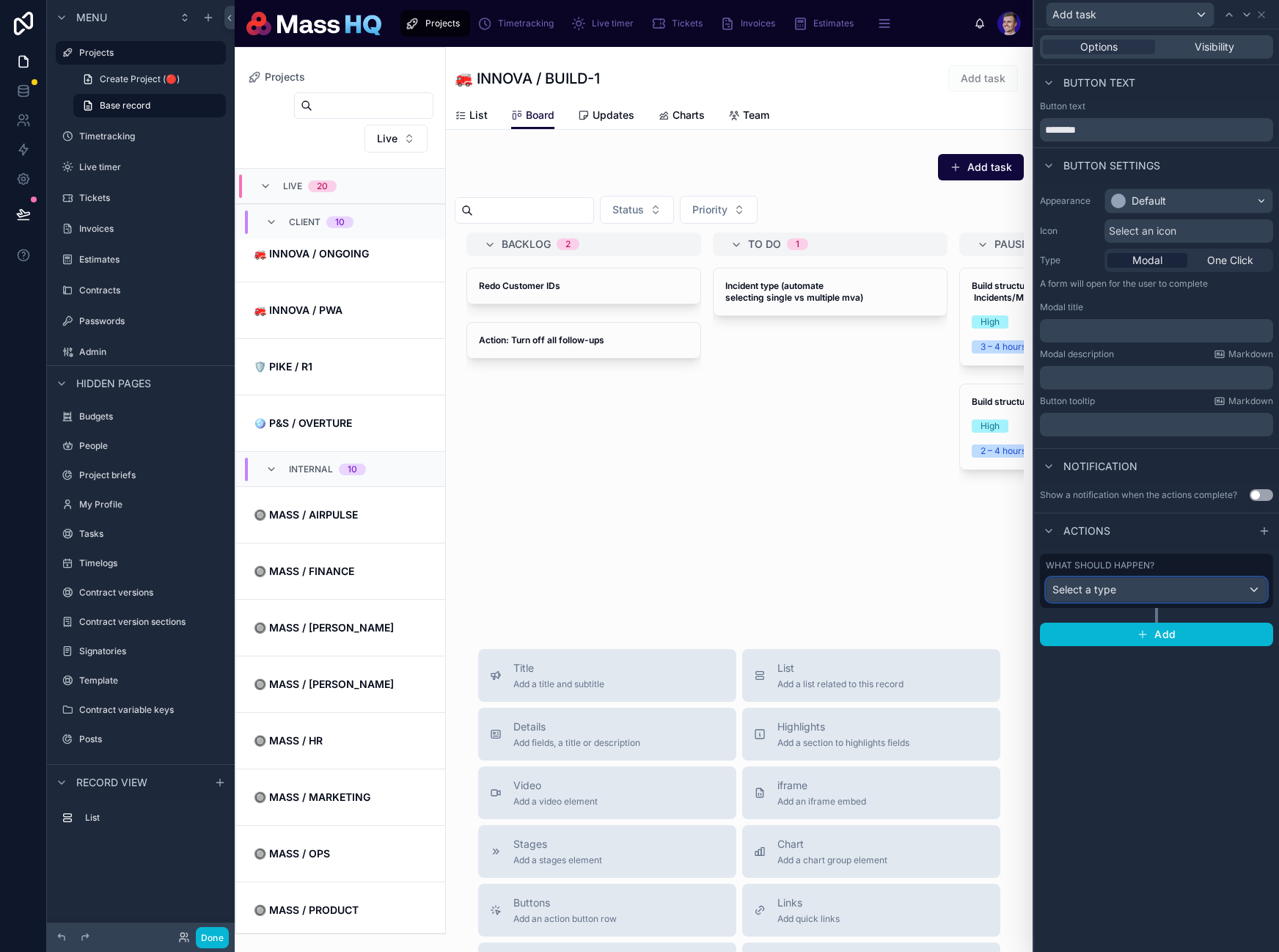
click at [1150, 593] on div "Select a type" at bounding box center [1156, 590] width 220 height 23
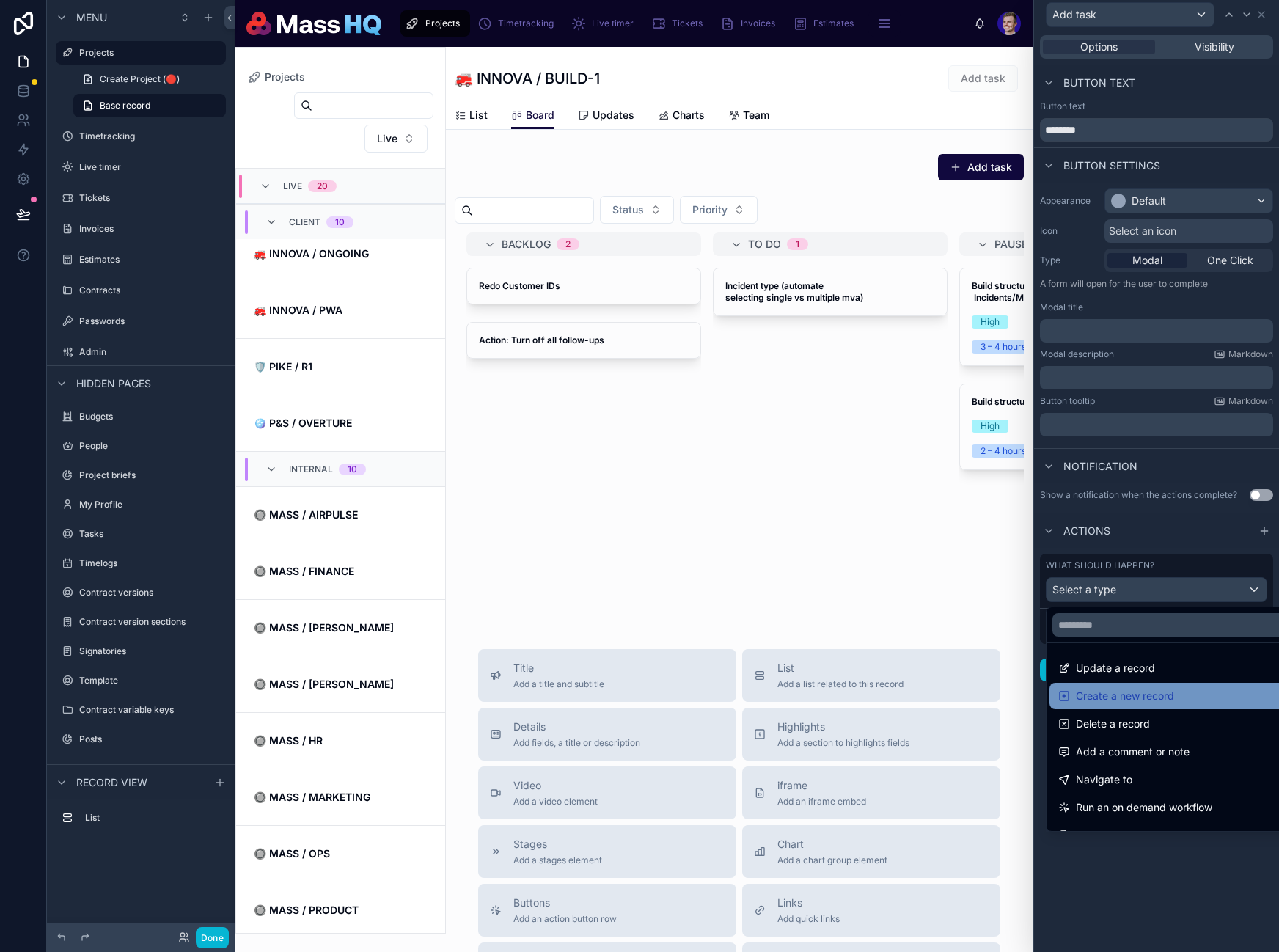
click at [1142, 692] on span "Create a new record" at bounding box center [1125, 696] width 98 height 17
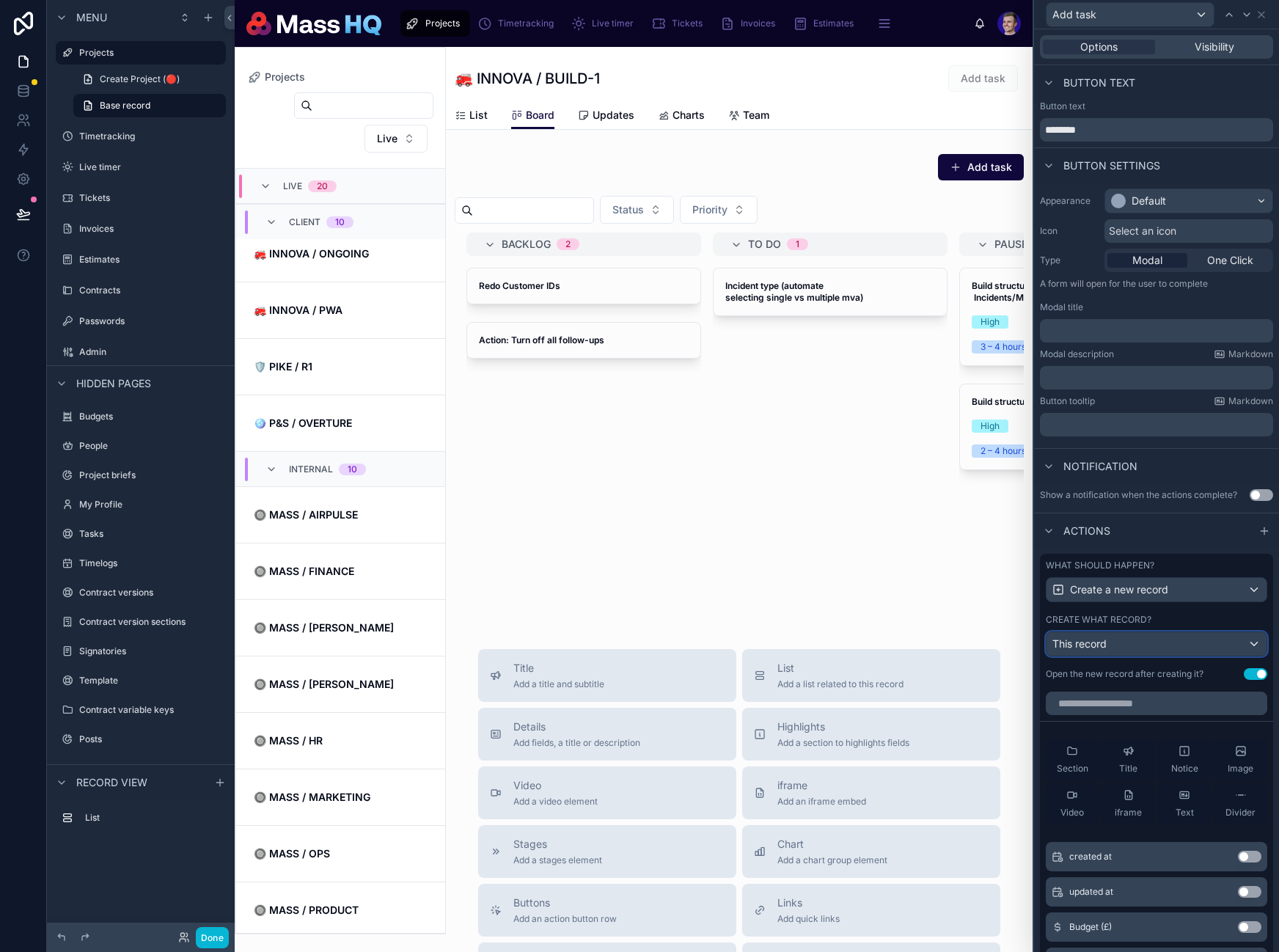
click at [1127, 641] on div "This record" at bounding box center [1156, 644] width 220 height 23
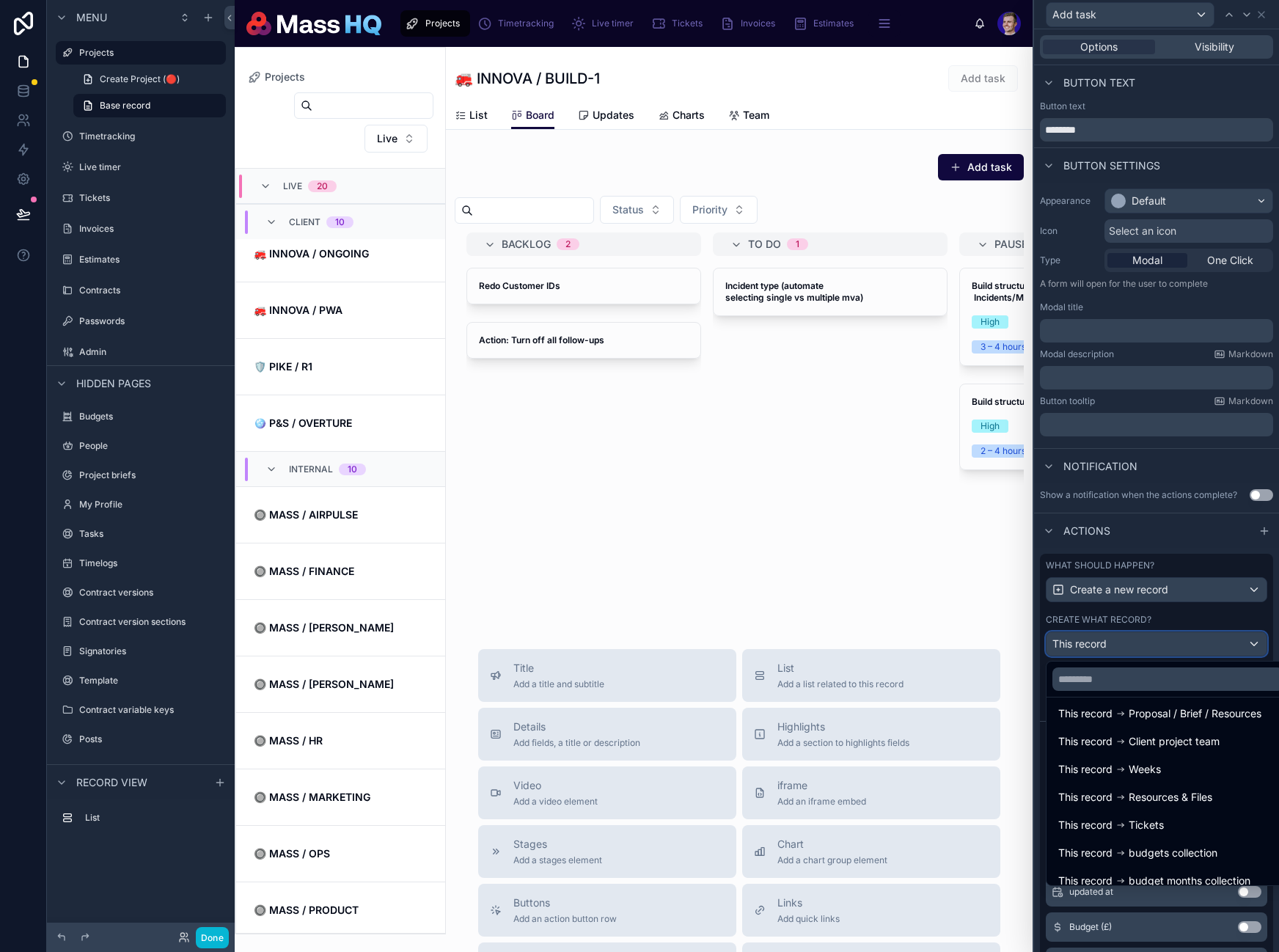
scroll to position [282, 0]
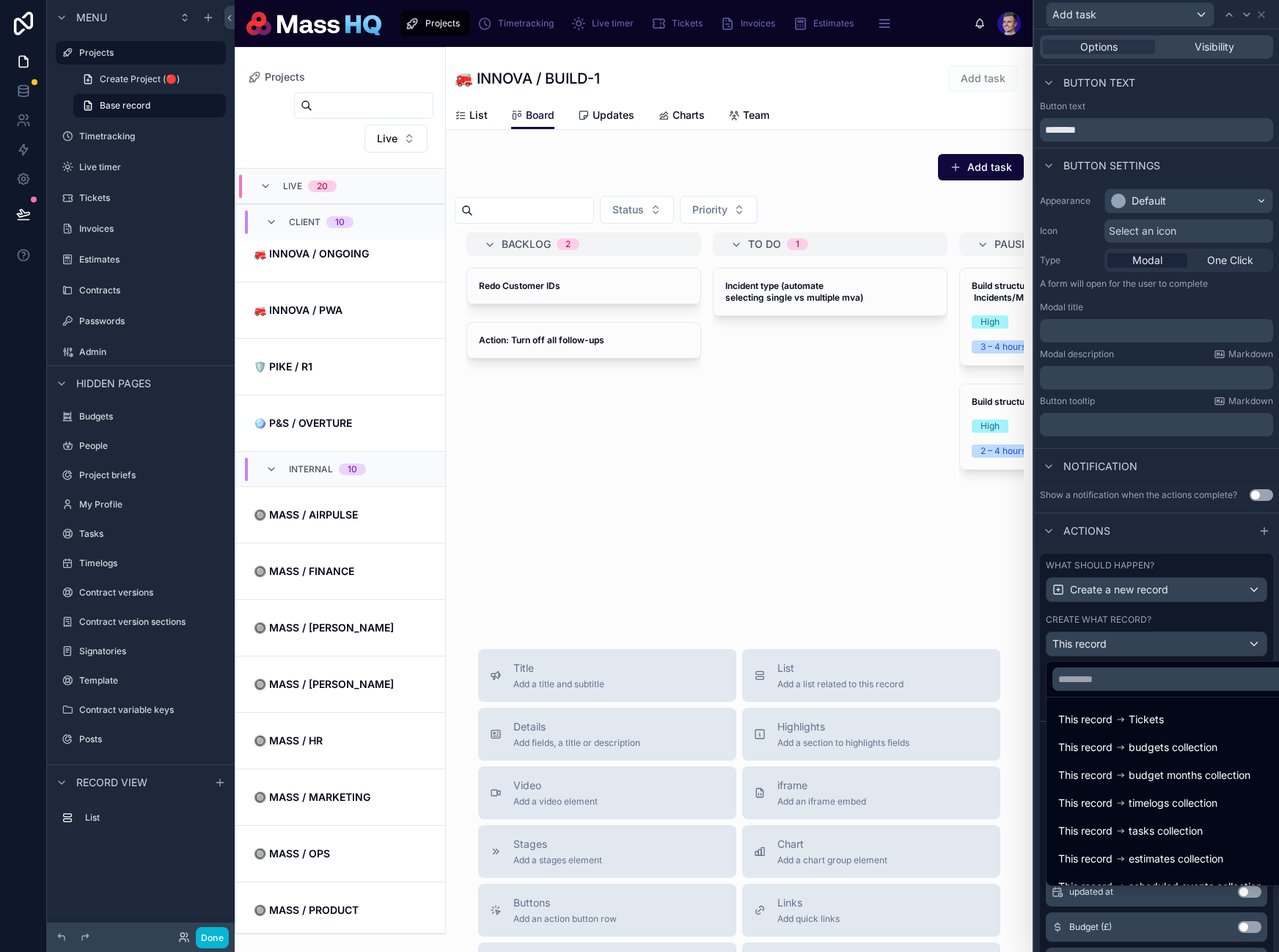
click at [1143, 828] on span "tasks collection" at bounding box center [1165, 831] width 74 height 17
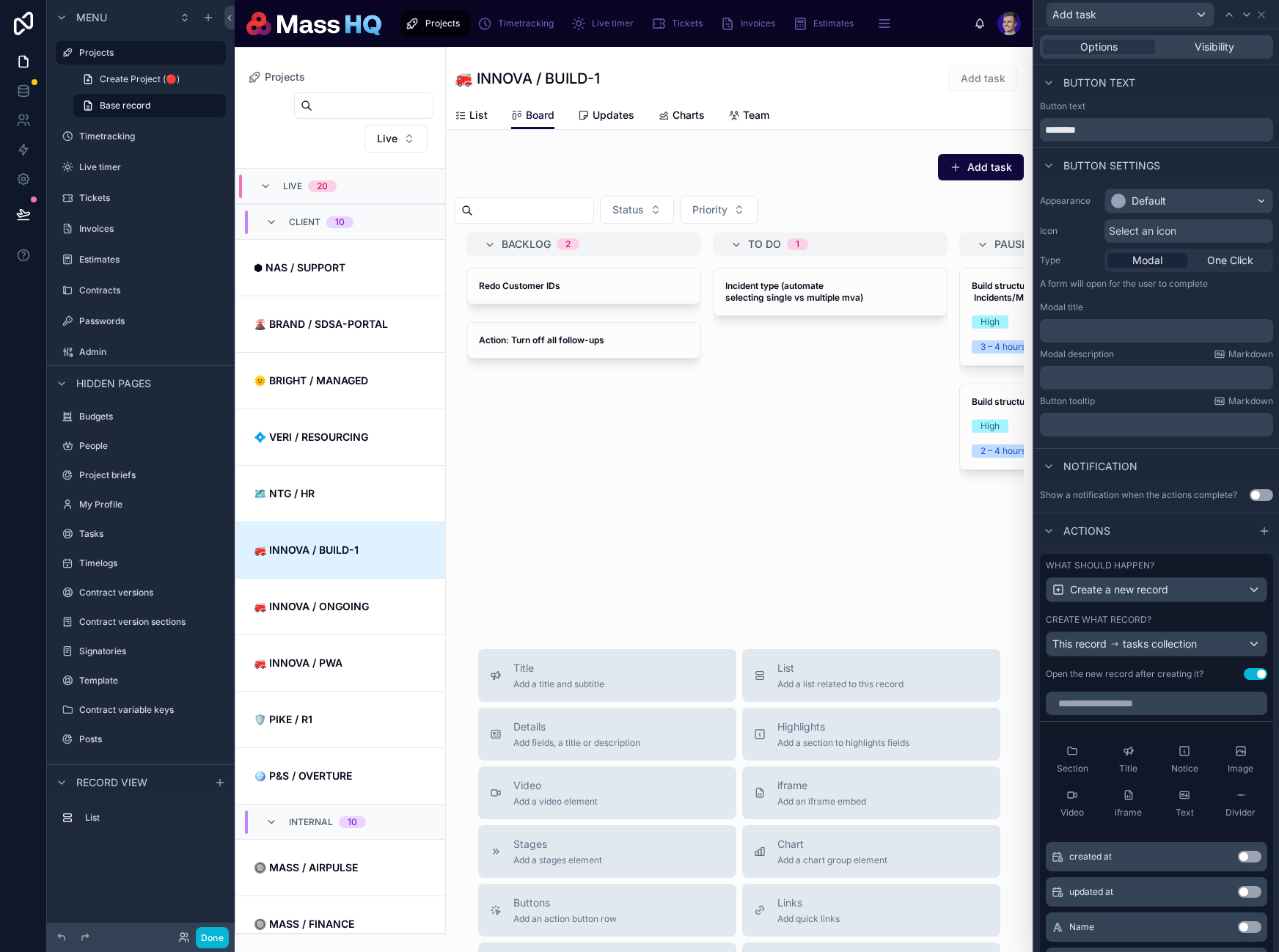
scroll to position [352, 0]
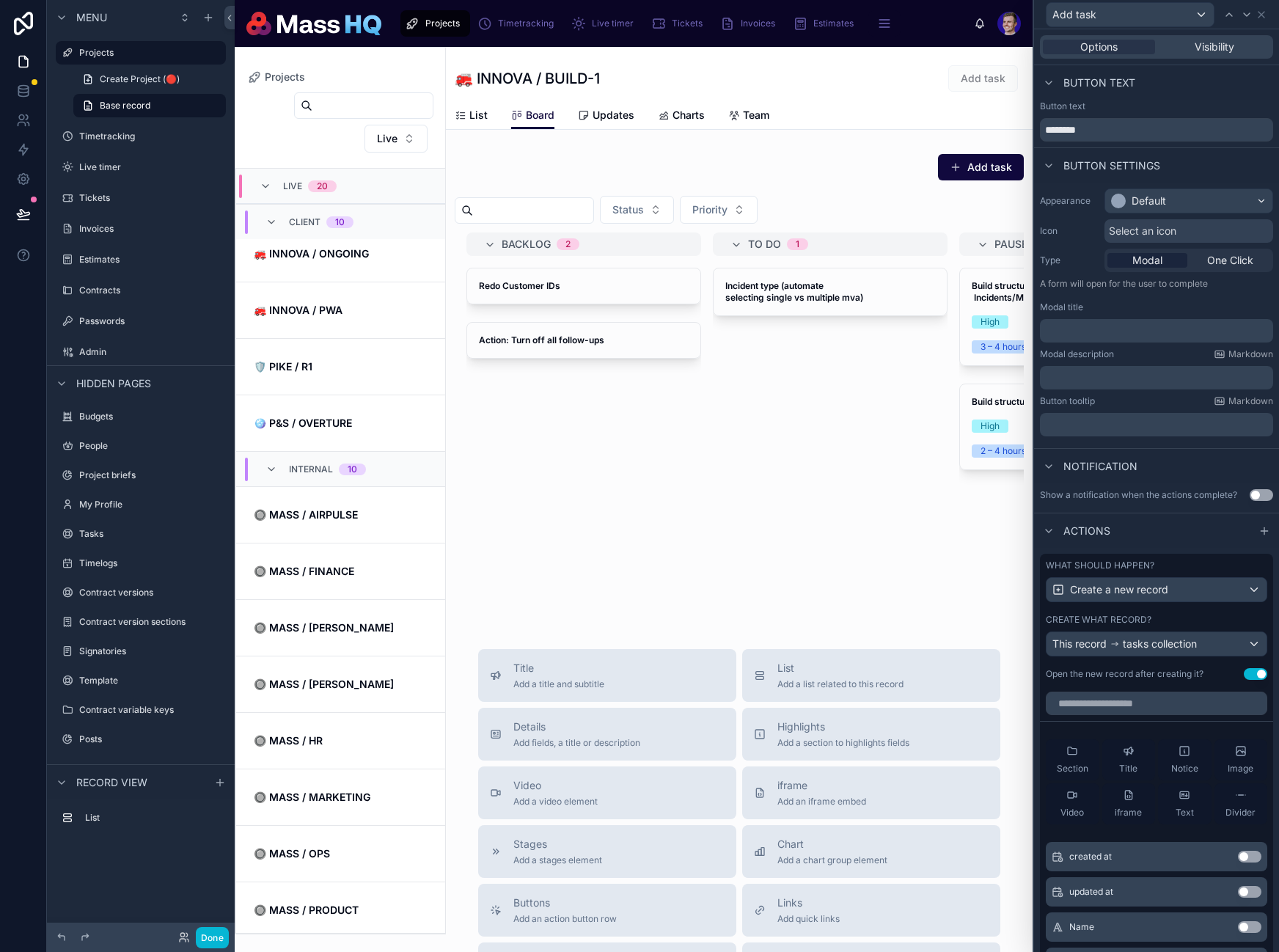
click at [1248, 673] on button "Use setting" at bounding box center [1255, 674] width 23 height 12
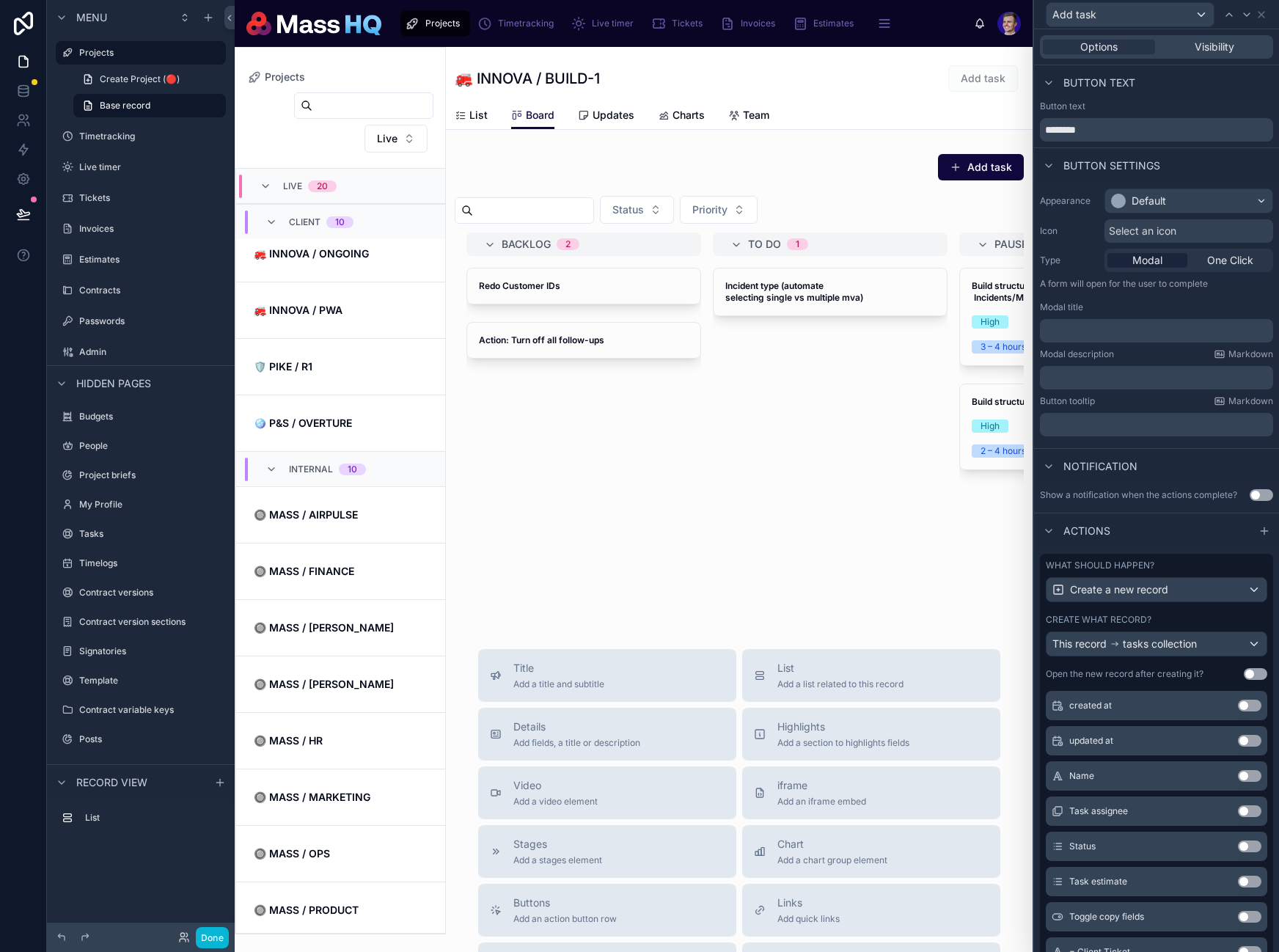
scroll to position [179, 0]
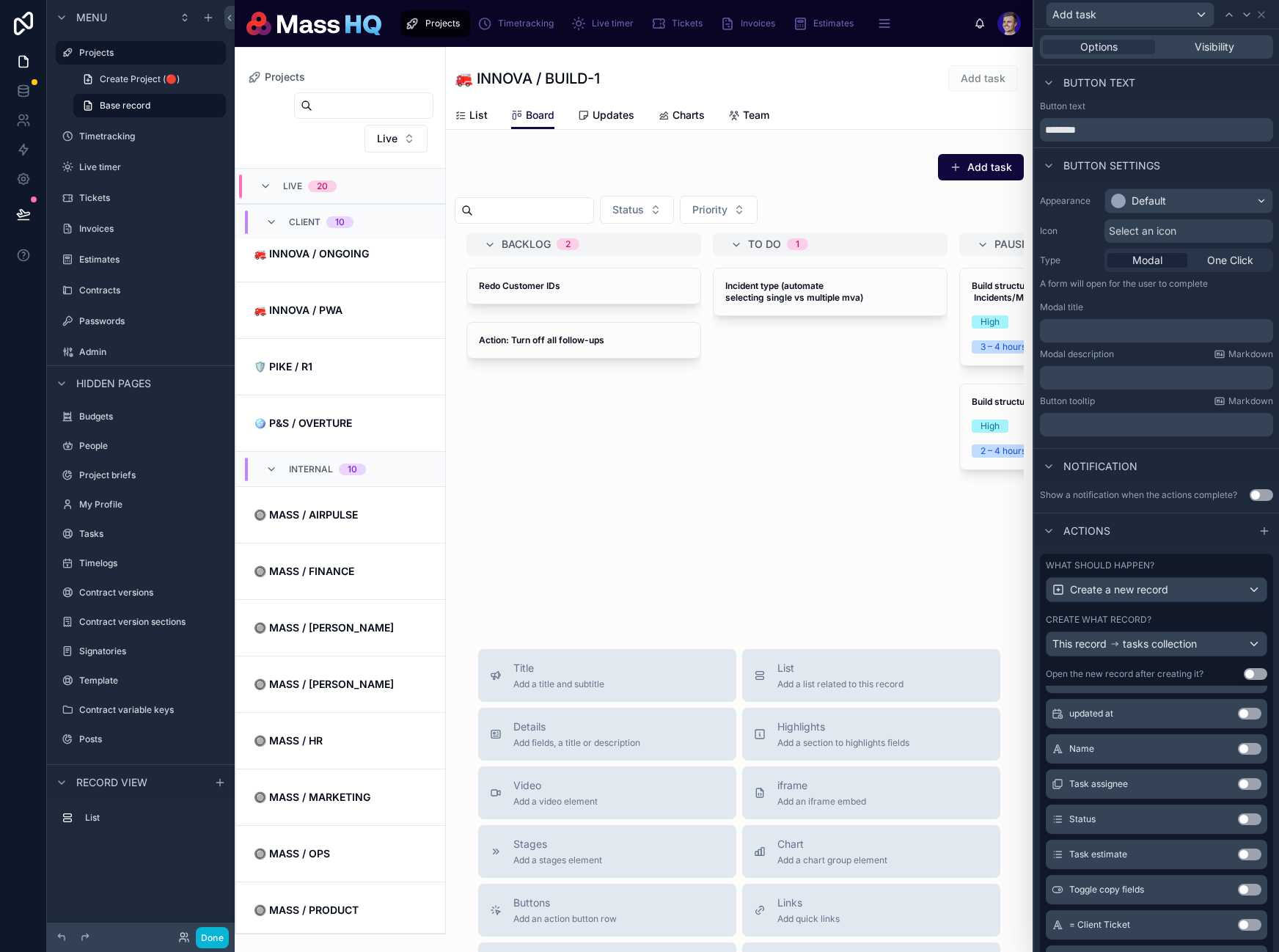
click at [1237, 820] on button "Use setting" at bounding box center [1249, 819] width 23 height 12
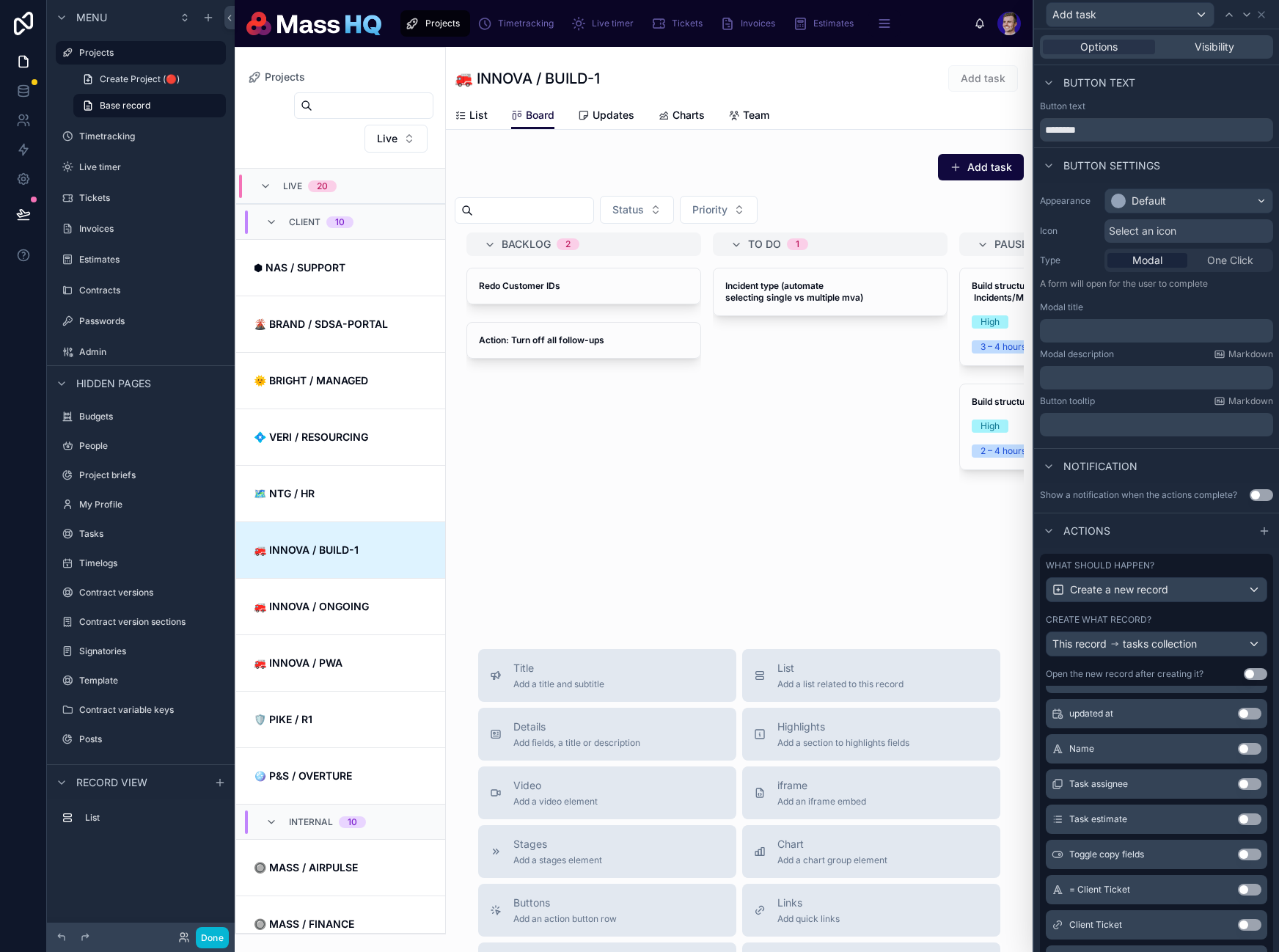
scroll to position [352, 0]
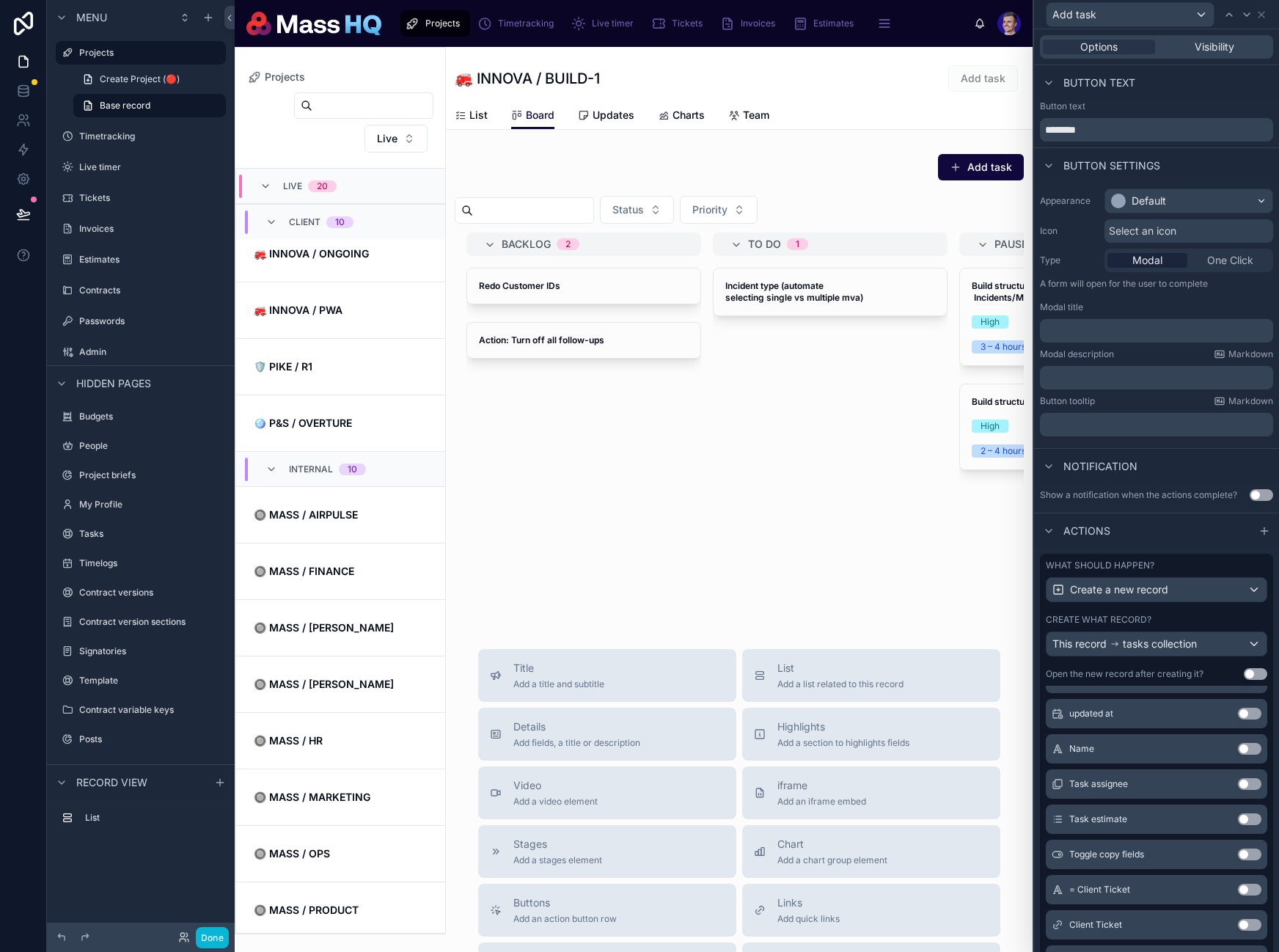
drag, startPoint x: 1225, startPoint y: 819, endPoint x: 1225, endPoint y: 792, distance: 27.0
click at [1237, 819] on button "Use setting" at bounding box center [1249, 819] width 23 height 12
click at [1237, 787] on button "Use setting" at bounding box center [1249, 784] width 23 height 12
click at [1237, 743] on button "Use setting" at bounding box center [1249, 749] width 23 height 12
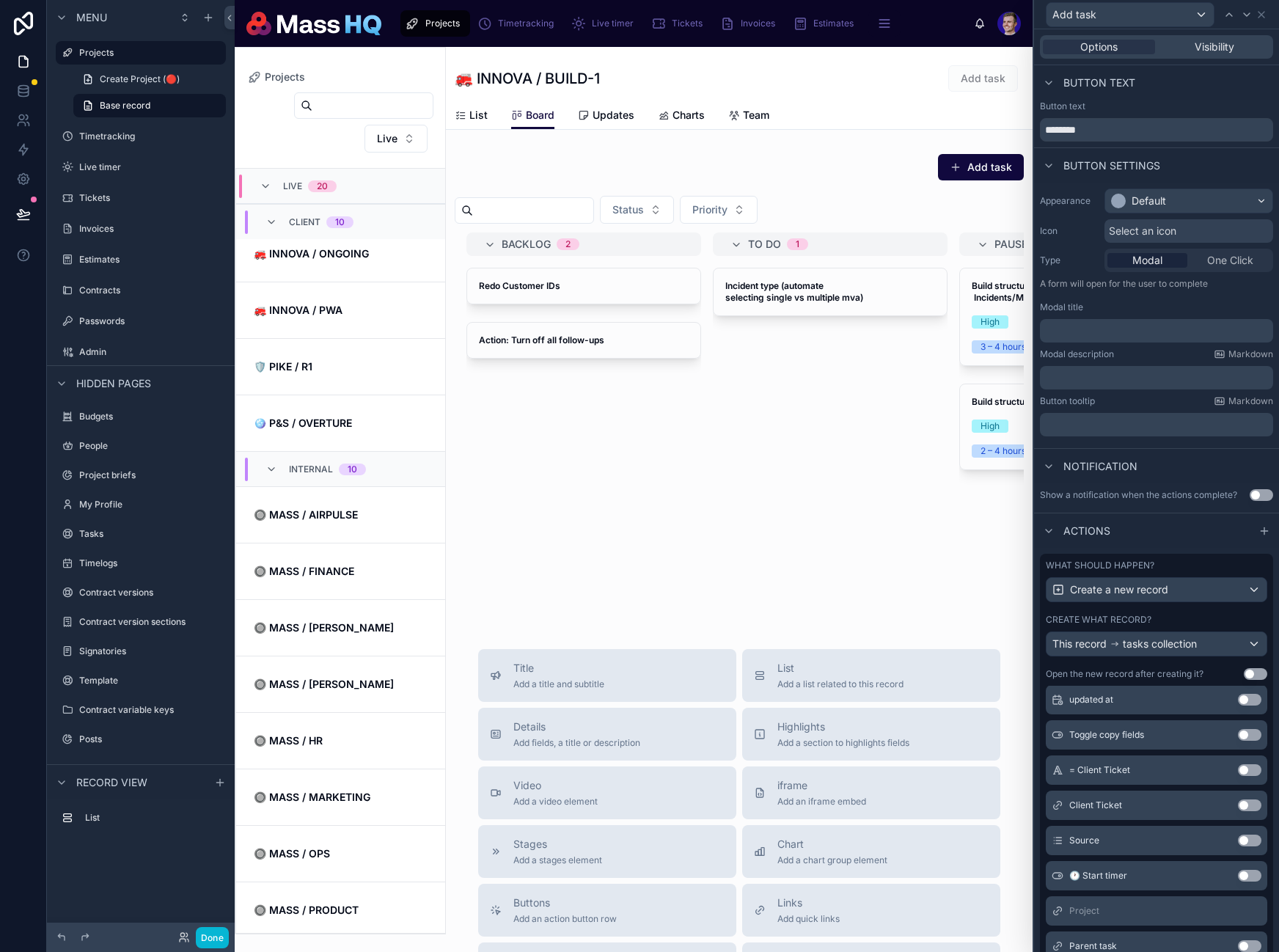
scroll to position [0, 0]
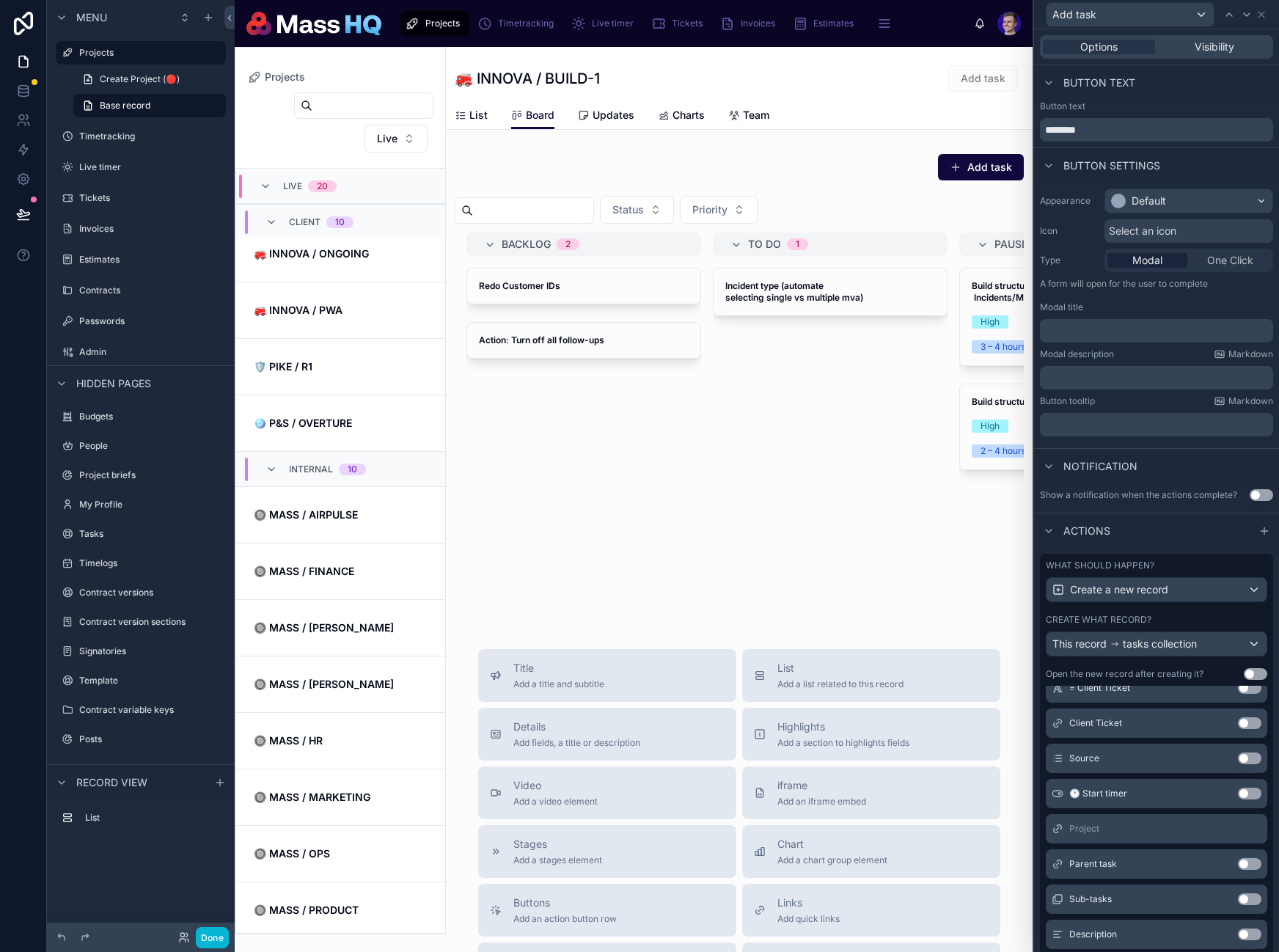
click at [1237, 759] on button "Use setting" at bounding box center [1249, 758] width 23 height 12
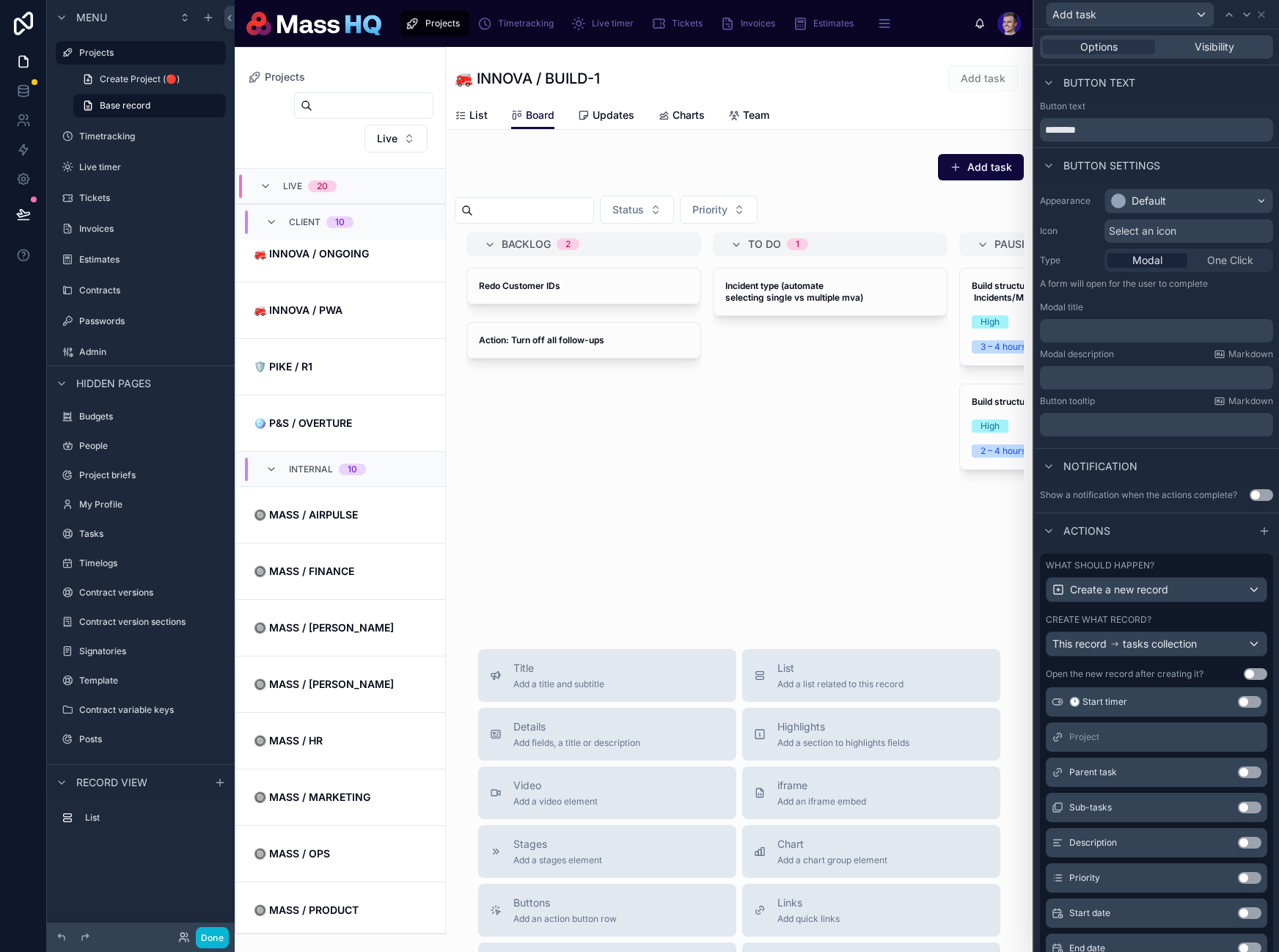
click at [1237, 842] on button "Use setting" at bounding box center [1249, 843] width 23 height 12
click at [1237, 843] on button "Use setting" at bounding box center [1249, 843] width 23 height 12
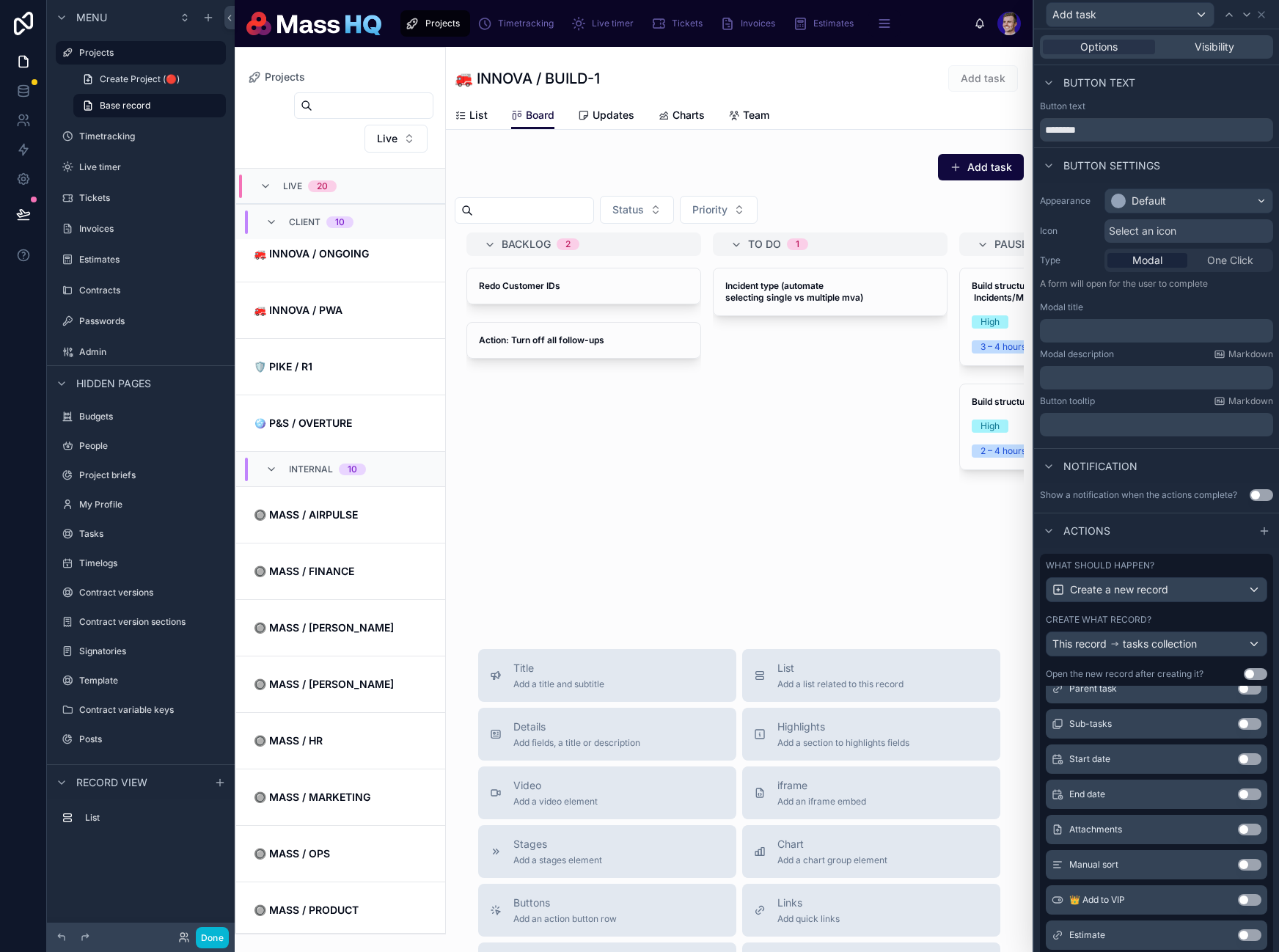
click at [1237, 828] on button "Use setting" at bounding box center [1249, 829] width 23 height 12
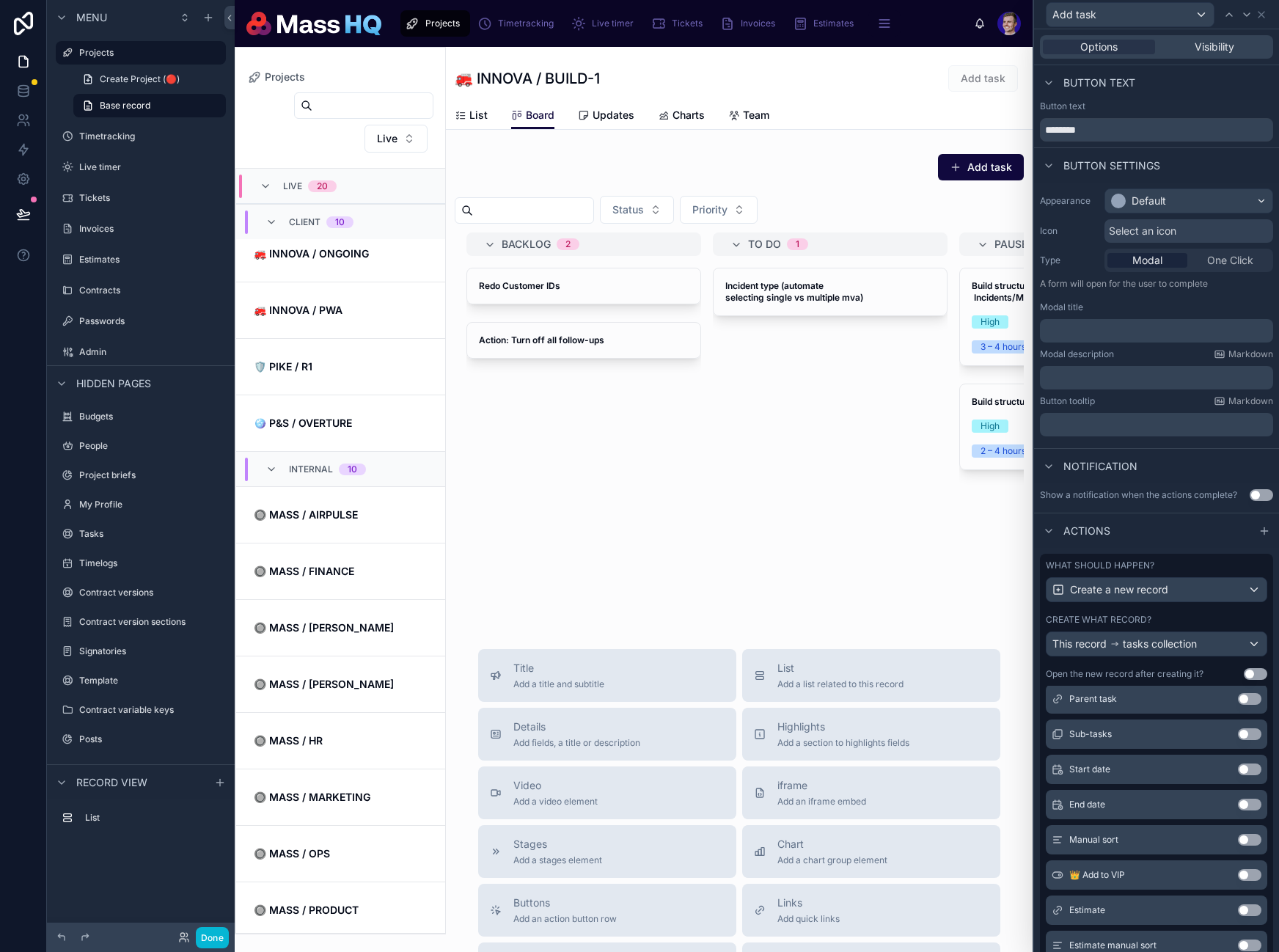
click at [1237, 733] on button "Use setting" at bounding box center [1249, 734] width 23 height 12
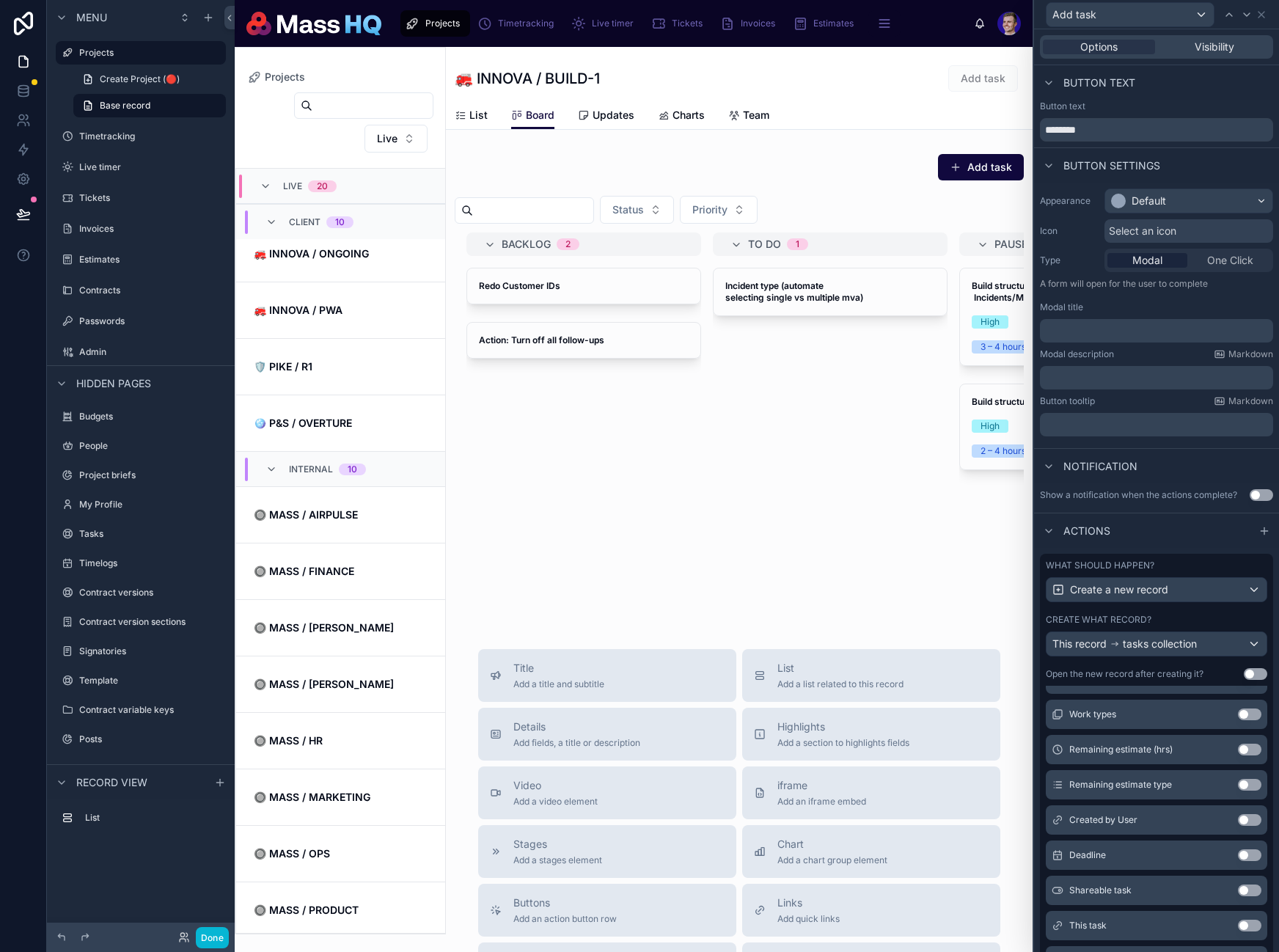
click at [1237, 820] on button "Use setting" at bounding box center [1249, 820] width 23 height 12
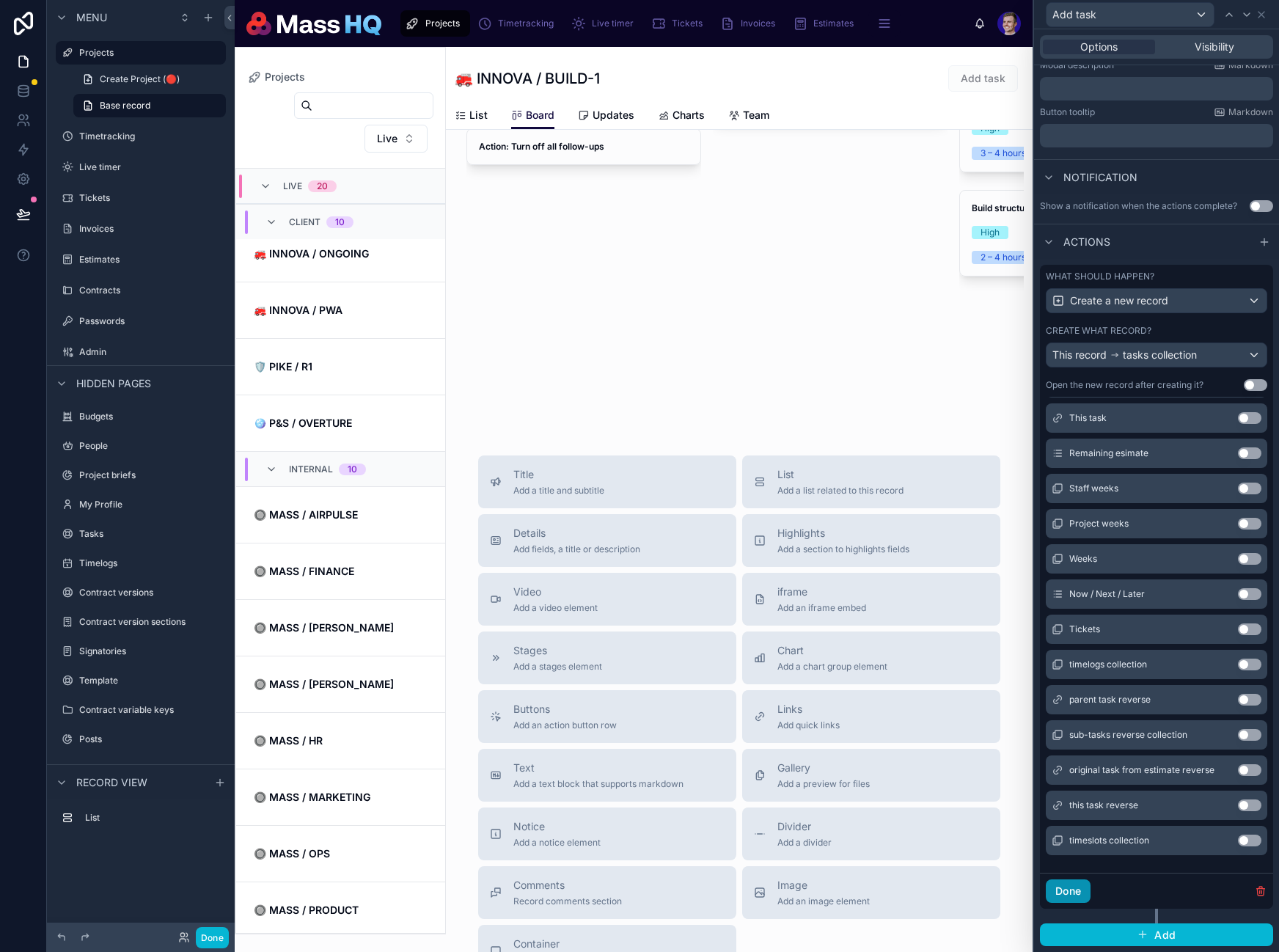
click at [1069, 899] on button "Done" at bounding box center [1068, 891] width 44 height 23
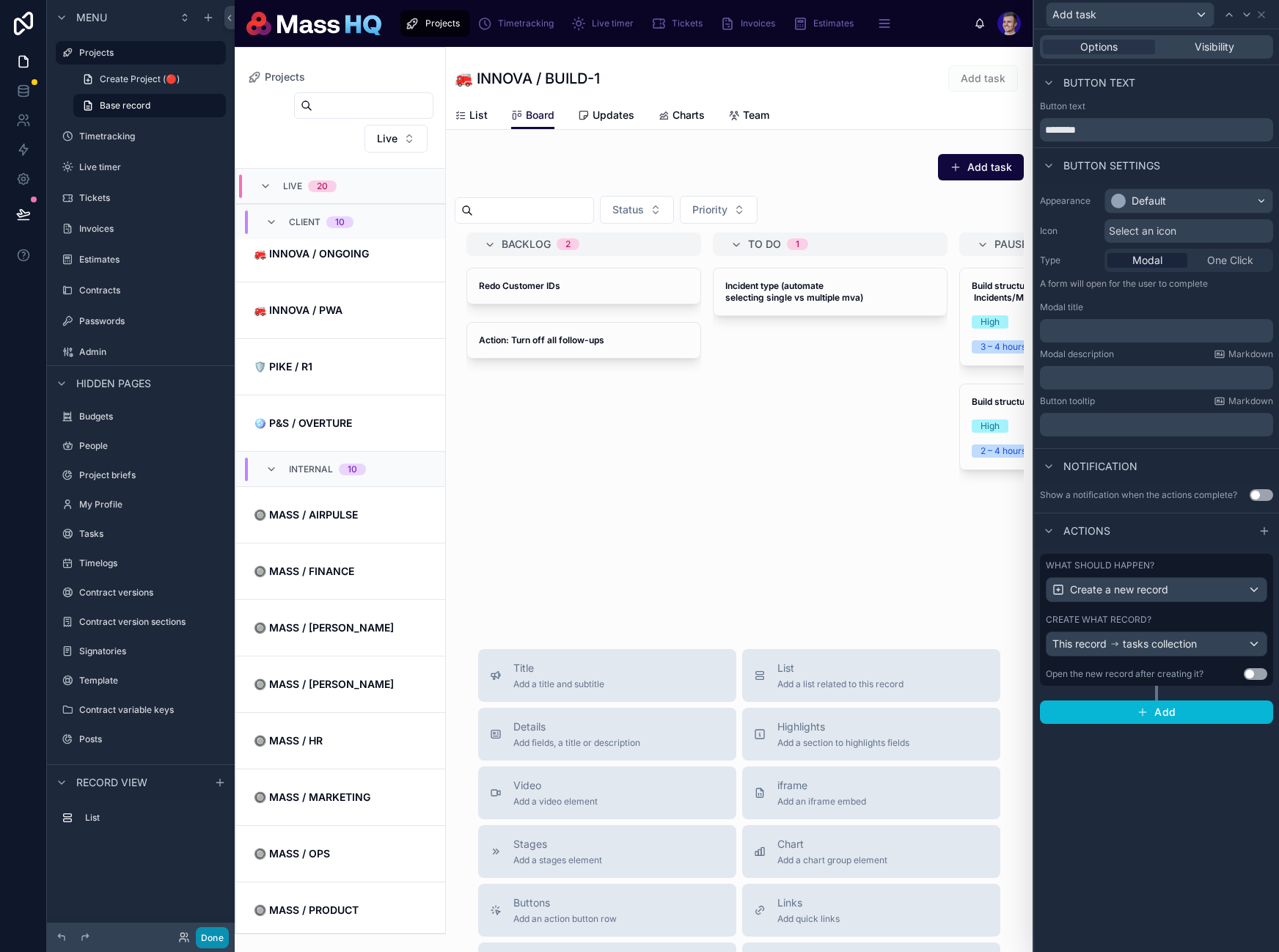
drag, startPoint x: 214, startPoint y: 934, endPoint x: 994, endPoint y: 9, distance: 1210.0
click at [214, 933] on button "Done" at bounding box center [212, 938] width 33 height 21
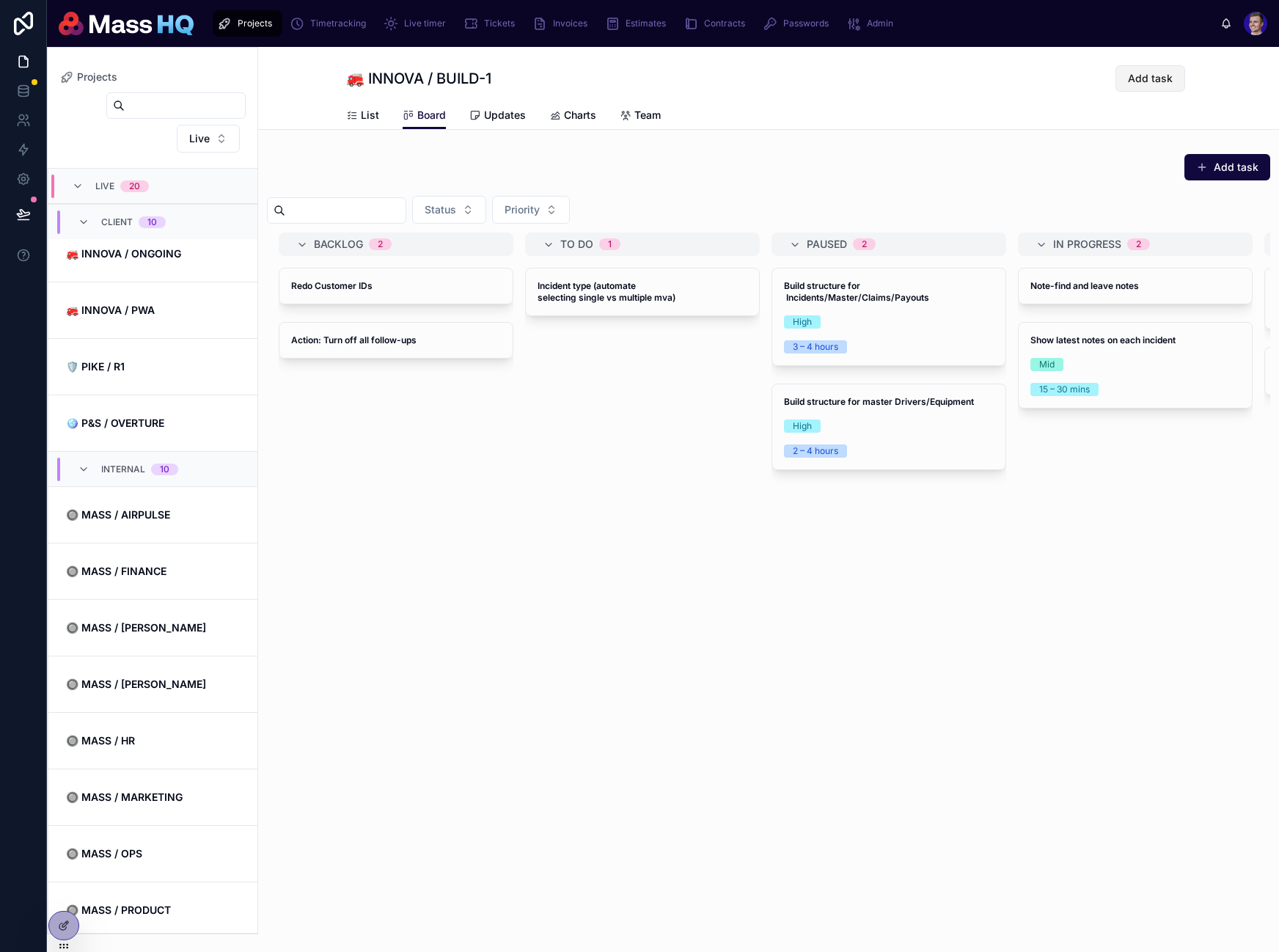
click at [1152, 79] on span "Add task" at bounding box center [1150, 78] width 44 height 14
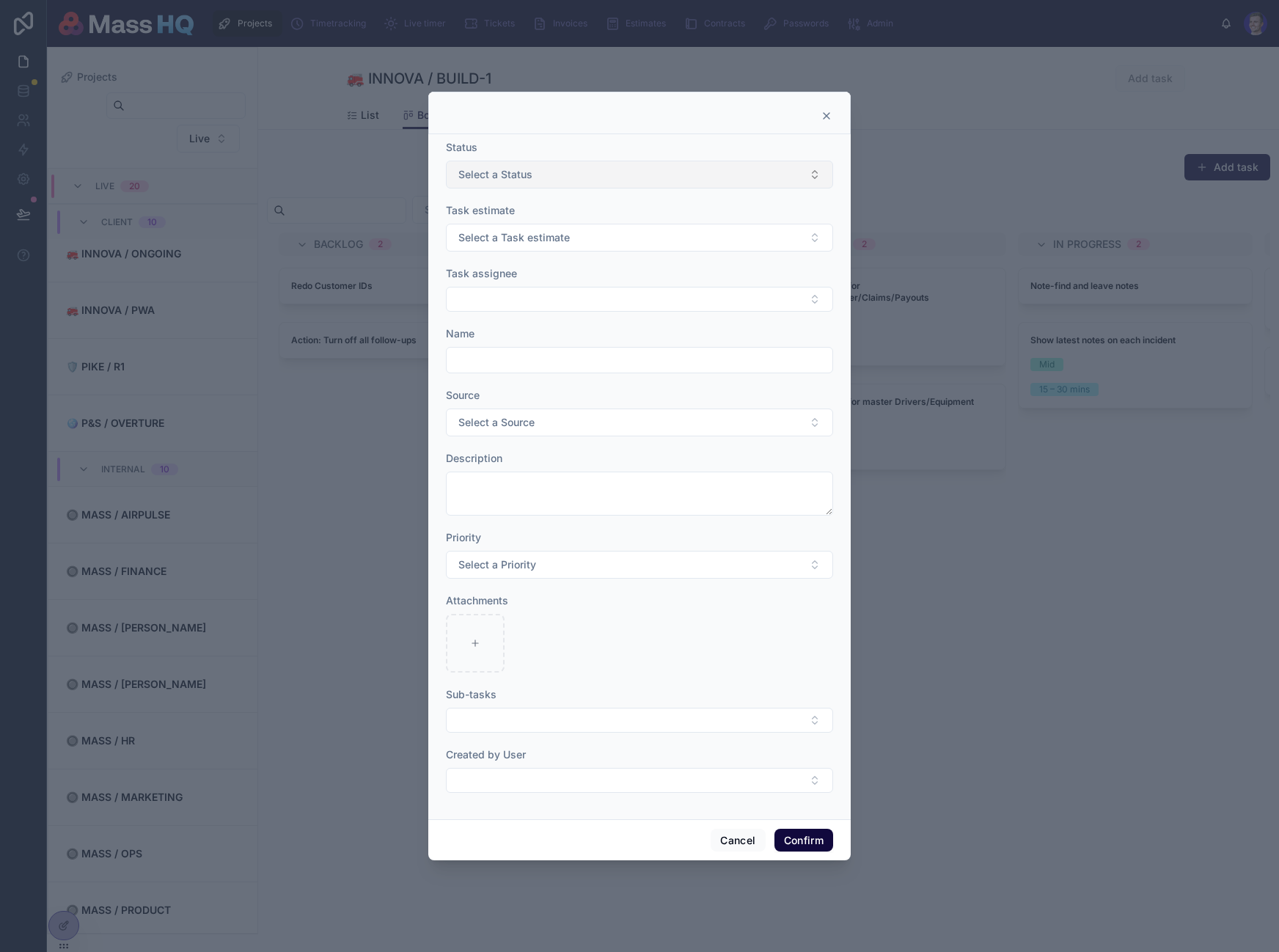
click at [557, 167] on button "Select a Status" at bounding box center [639, 174] width 387 height 28
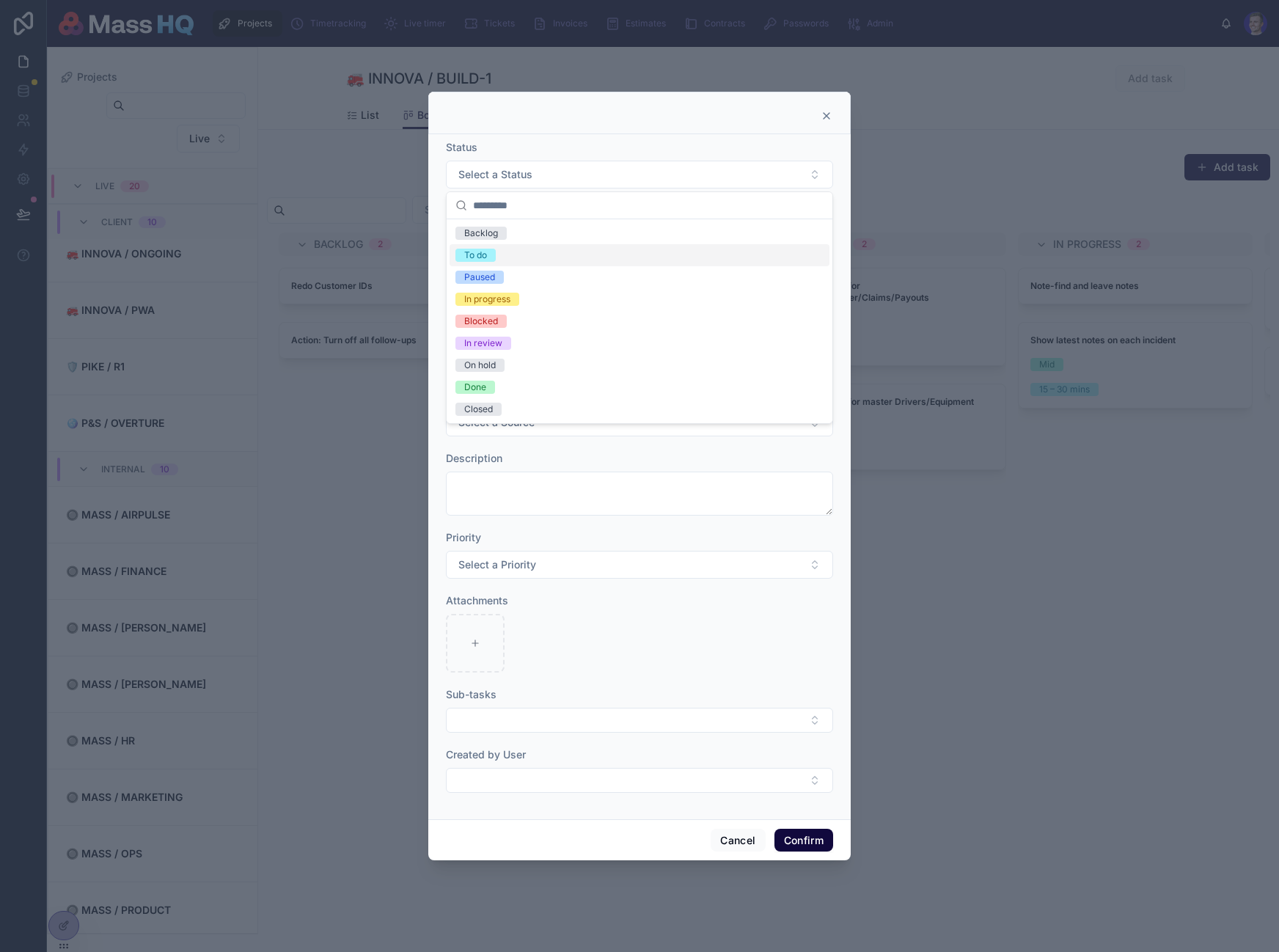
drag, startPoint x: 481, startPoint y: 256, endPoint x: 539, endPoint y: 252, distance: 58.1
click at [481, 256] on div "To do" at bounding box center [476, 256] width 23 height 14
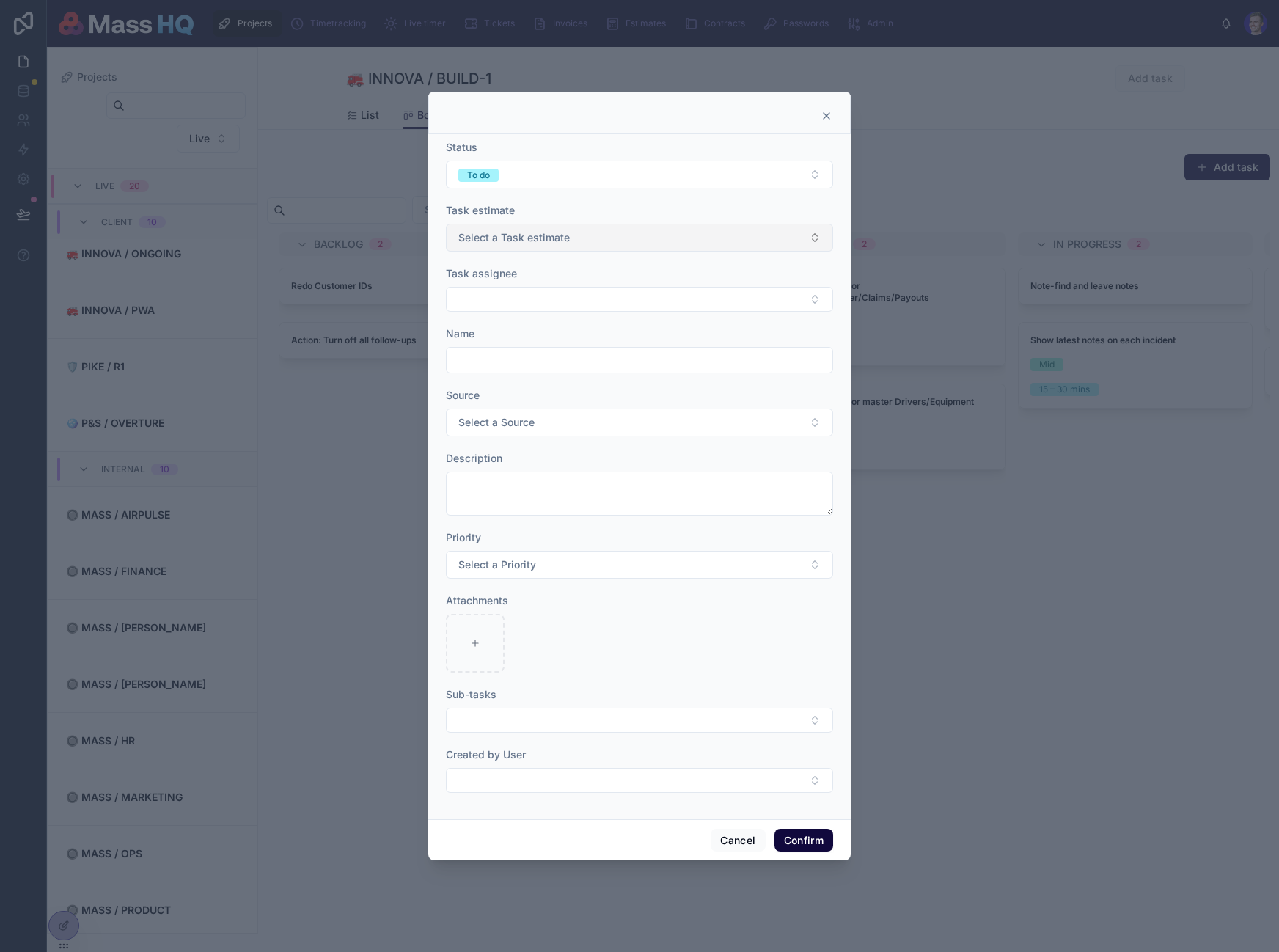
click at [519, 238] on span "Select a Task estimate" at bounding box center [514, 238] width 111 height 14
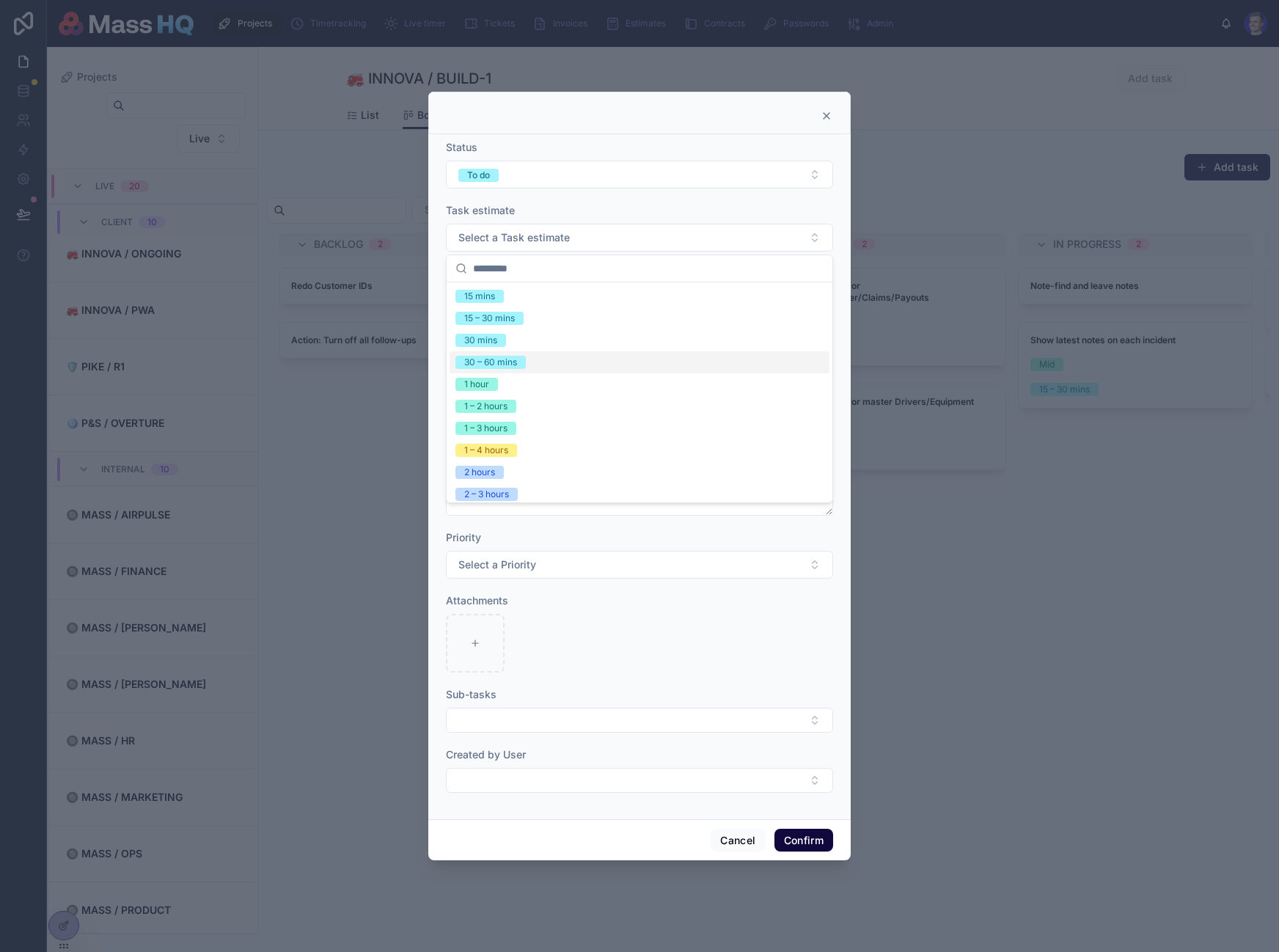
click at [557, 334] on div "30 mins" at bounding box center [640, 340] width 380 height 22
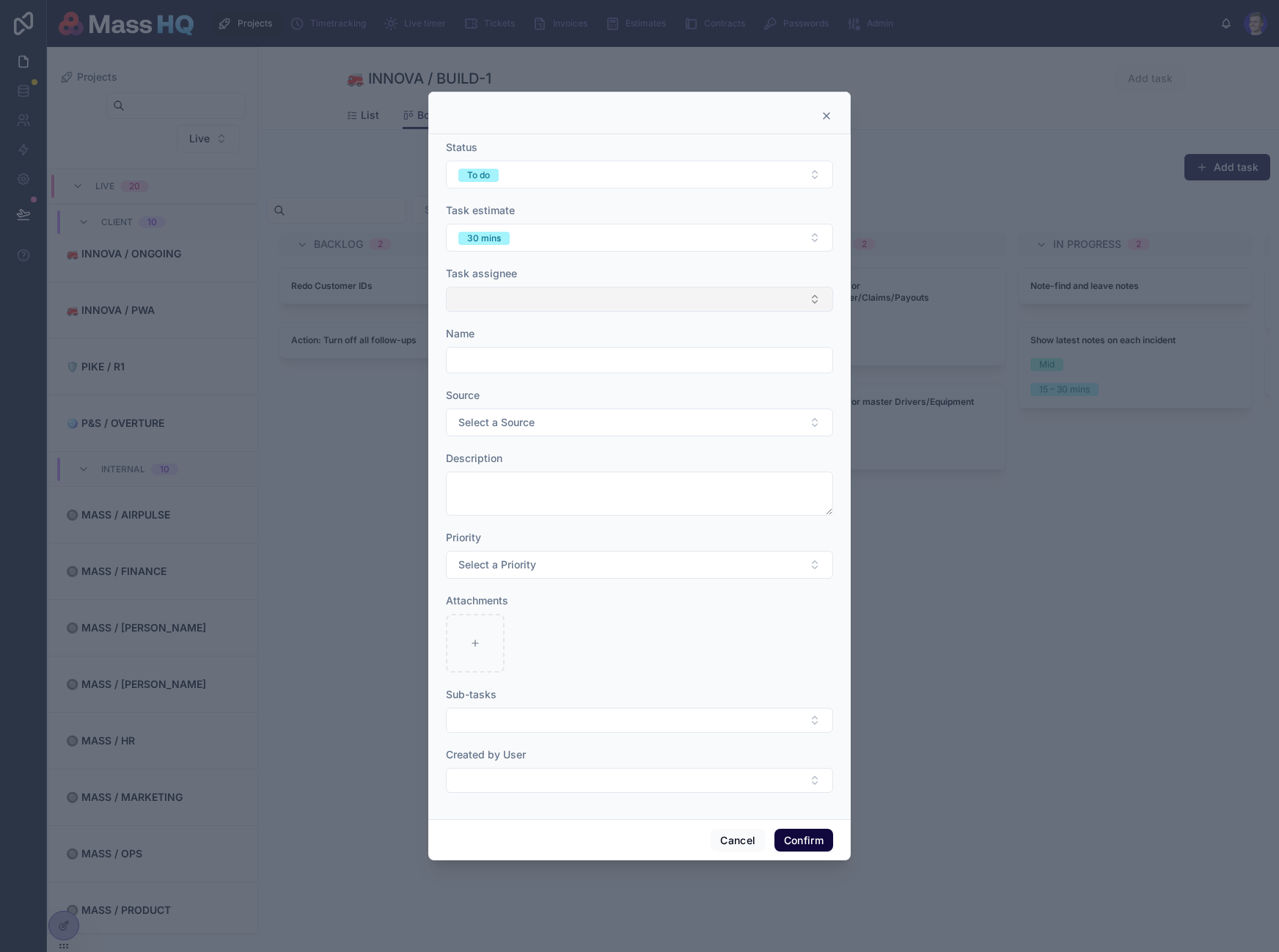
drag, startPoint x: 484, startPoint y: 277, endPoint x: 497, endPoint y: 299, distance: 25.6
click at [484, 277] on span "Task assignee" at bounding box center [482, 273] width 71 height 13
click at [508, 300] on button "Select Button" at bounding box center [639, 299] width 387 height 25
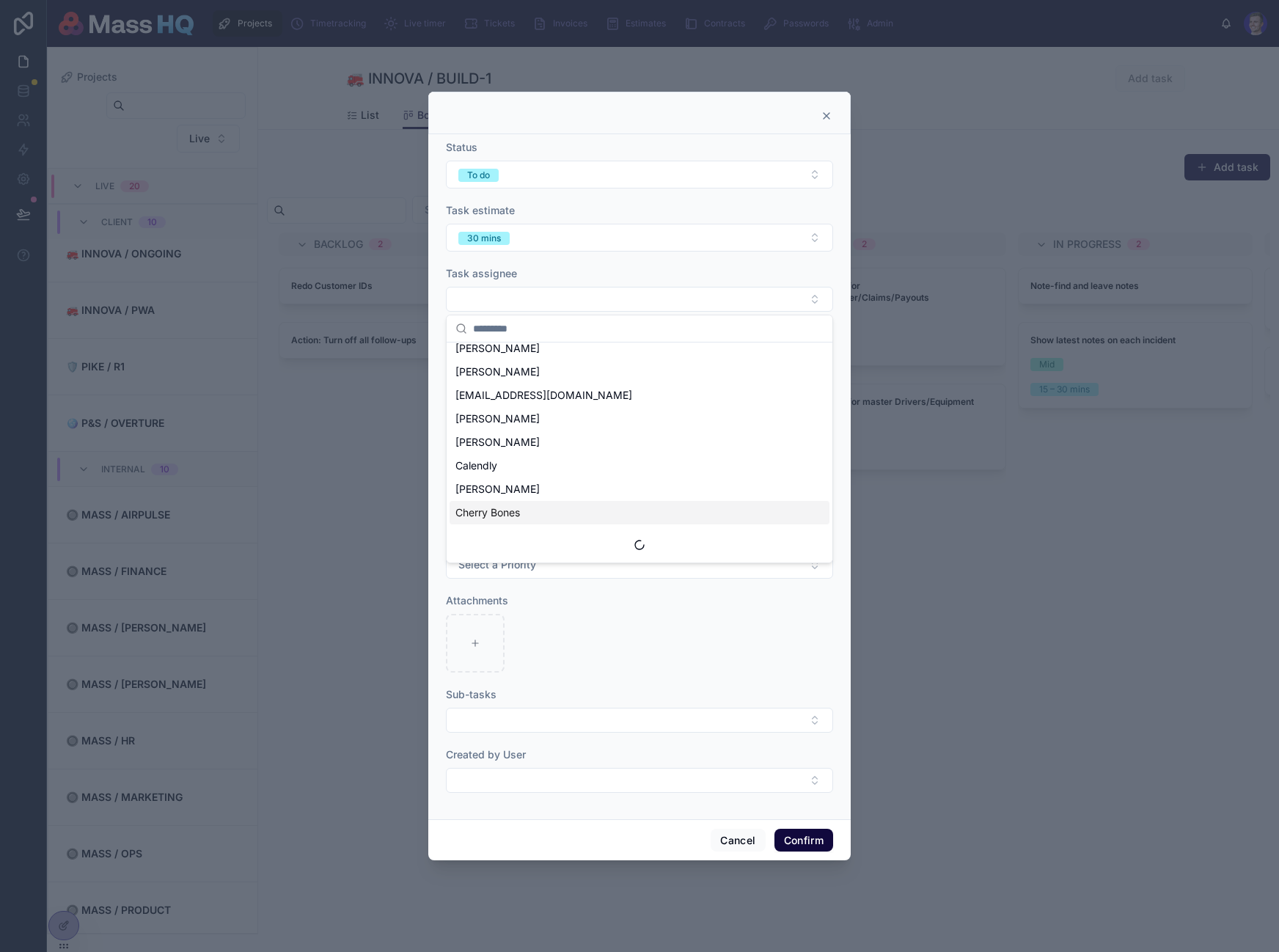
click at [645, 651] on div at bounding box center [639, 643] width 387 height 59
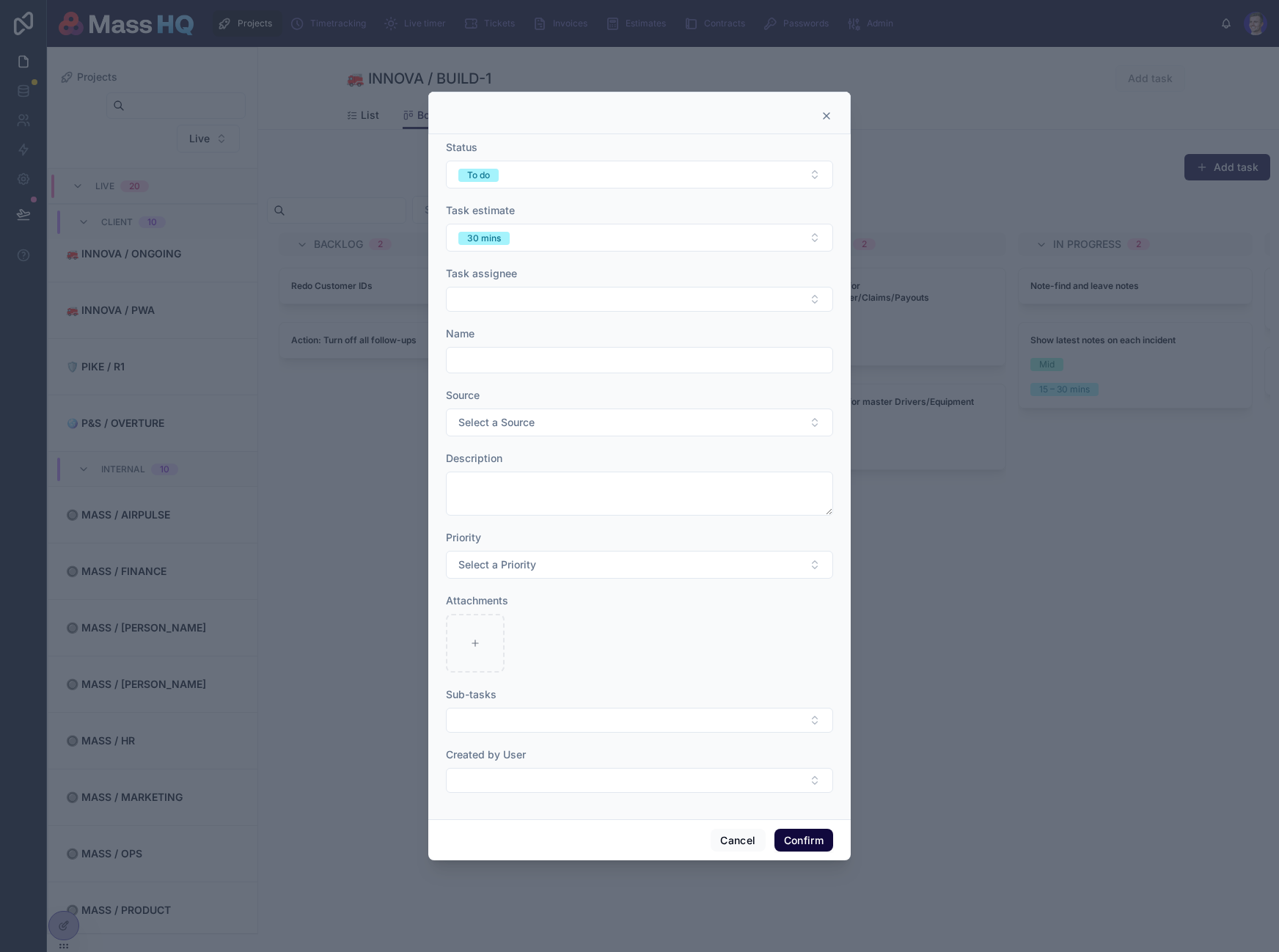
click at [513, 360] on input "text" at bounding box center [640, 359] width 386 height 20
click at [752, 420] on button "Select a Source" at bounding box center [639, 422] width 387 height 28
click at [499, 481] on div "Ticket" at bounding box center [640, 481] width 380 height 22
click at [594, 429] on button "Ticket" at bounding box center [639, 422] width 387 height 28
click at [489, 481] on span "None" at bounding box center [475, 482] width 40 height 14
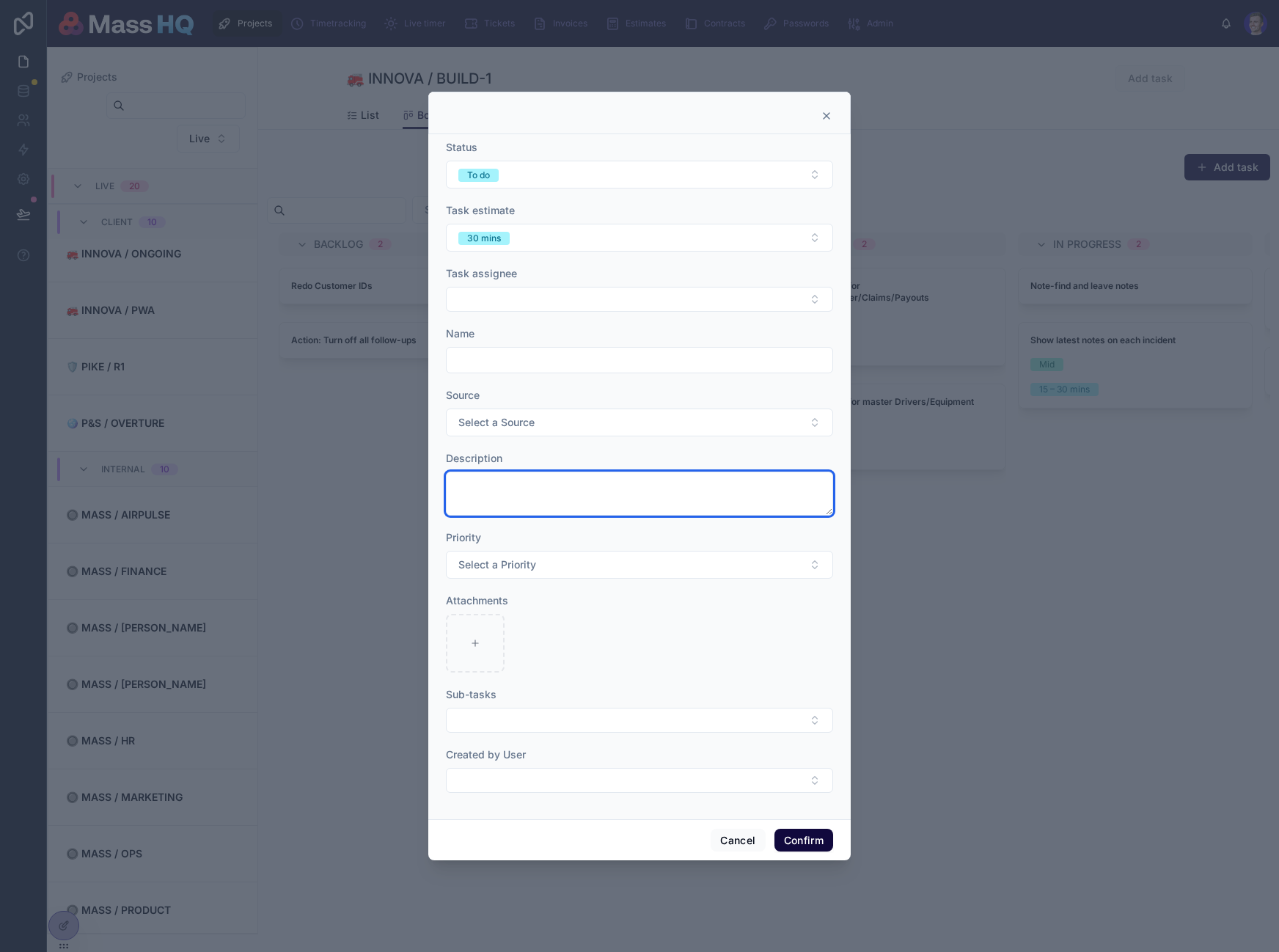
click at [715, 499] on textarea at bounding box center [639, 493] width 387 height 44
drag, startPoint x: 484, startPoint y: 461, endPoint x: 533, endPoint y: 491, distance: 57.5
click at [484, 462] on span "Description" at bounding box center [474, 458] width 56 height 13
click at [542, 497] on textarea at bounding box center [639, 493] width 387 height 44
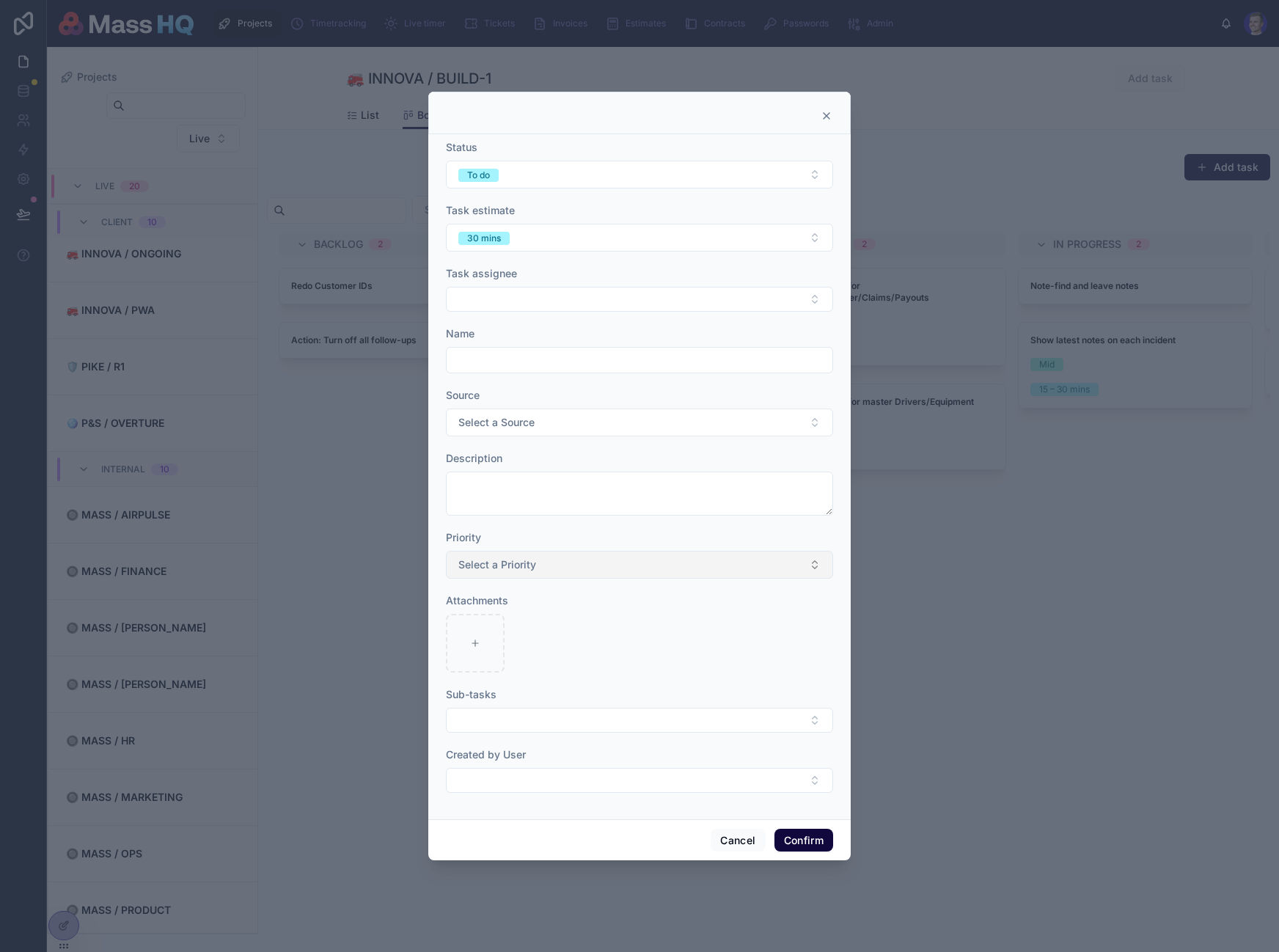
click at [551, 555] on div "Priority Select a Priority" at bounding box center [639, 554] width 387 height 48
drag, startPoint x: 547, startPoint y: 570, endPoint x: 552, endPoint y: 560, distance: 11.2
click at [548, 568] on button "Select a Priority" at bounding box center [639, 565] width 387 height 28
click at [542, 531] on div "Priority" at bounding box center [639, 537] width 387 height 14
click at [492, 628] on div at bounding box center [475, 643] width 59 height 59
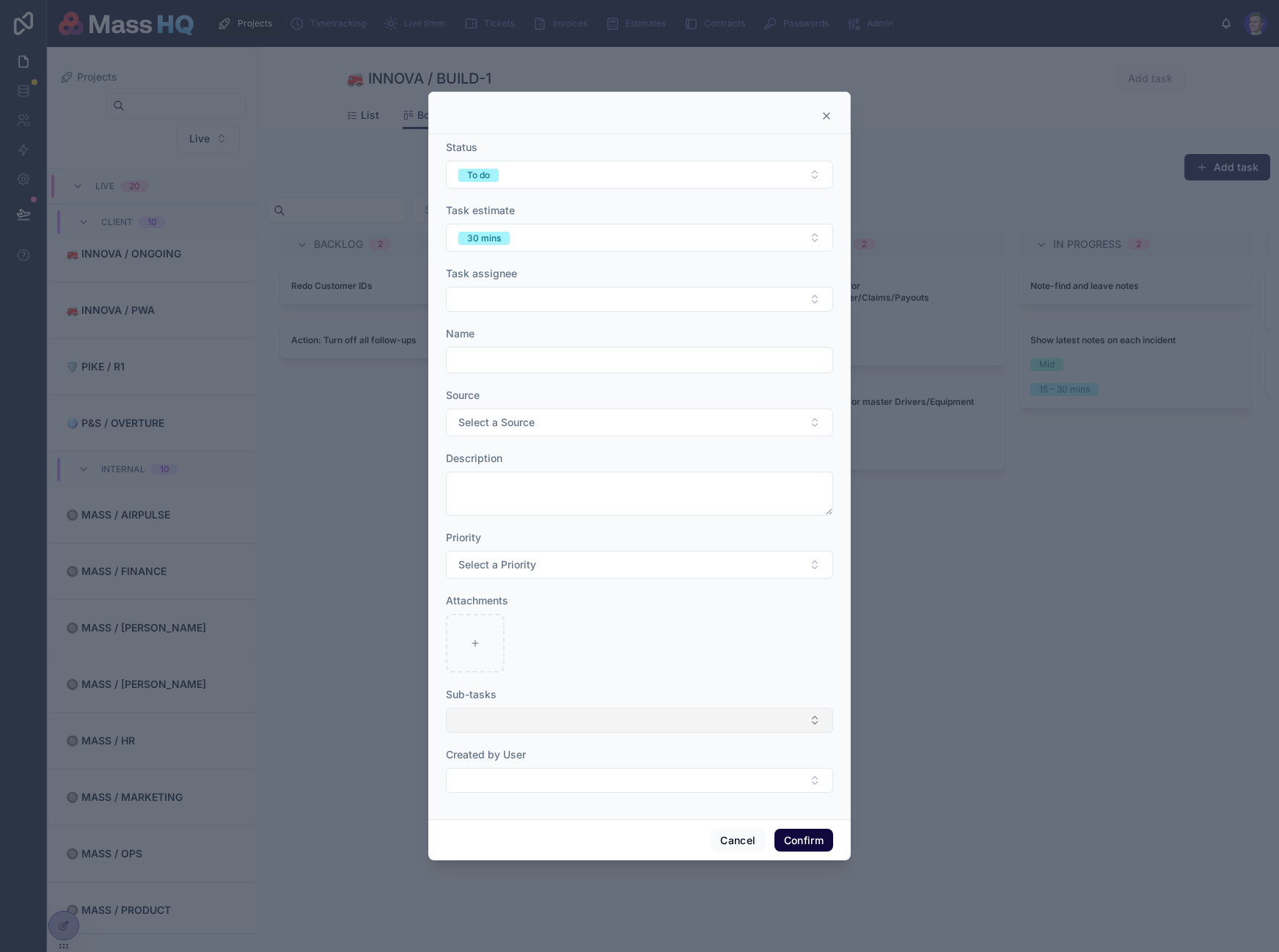
click at [544, 714] on button "Select Button" at bounding box center [639, 720] width 387 height 25
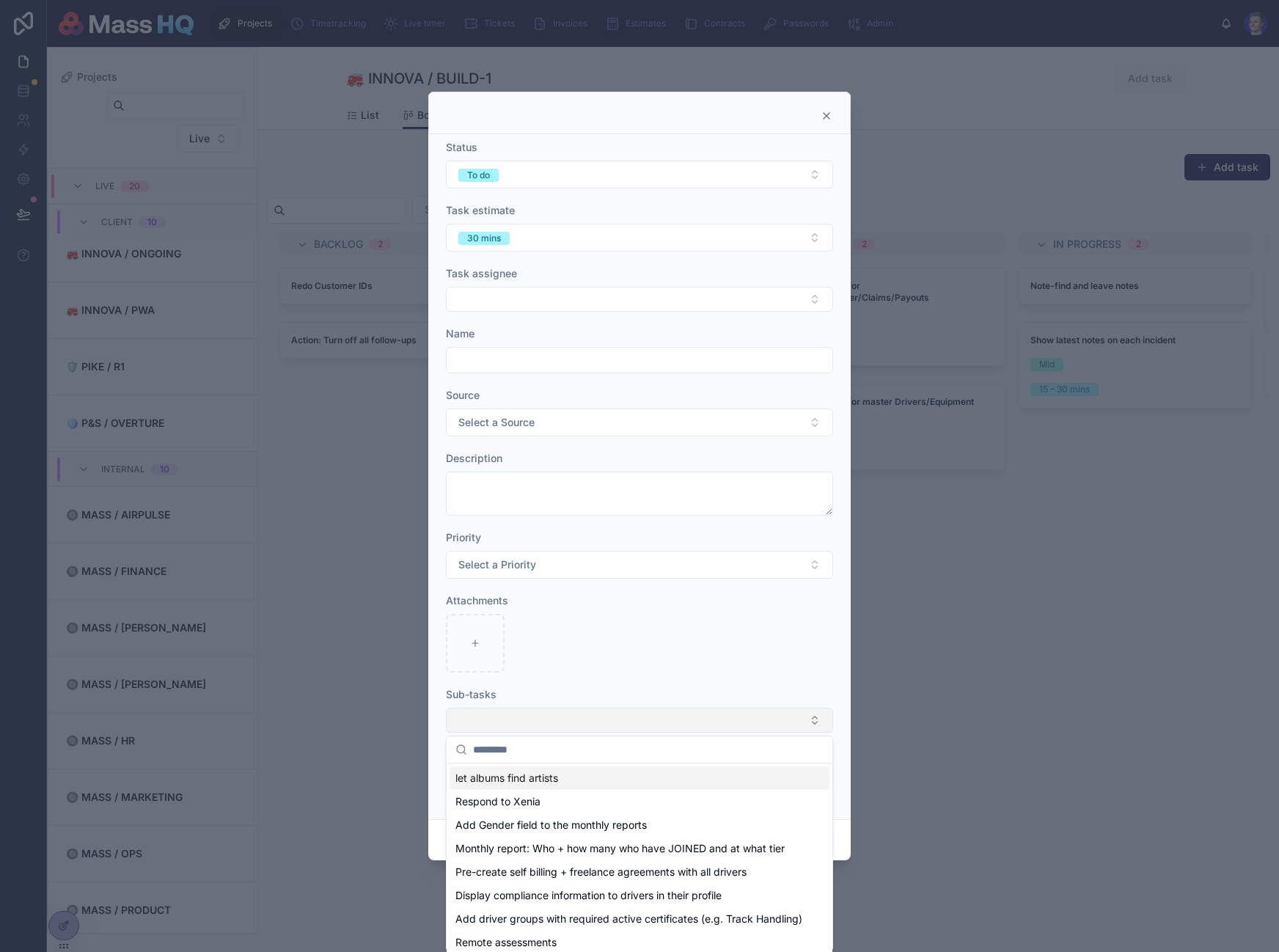
click at [542, 710] on button "Select Button" at bounding box center [639, 720] width 387 height 25
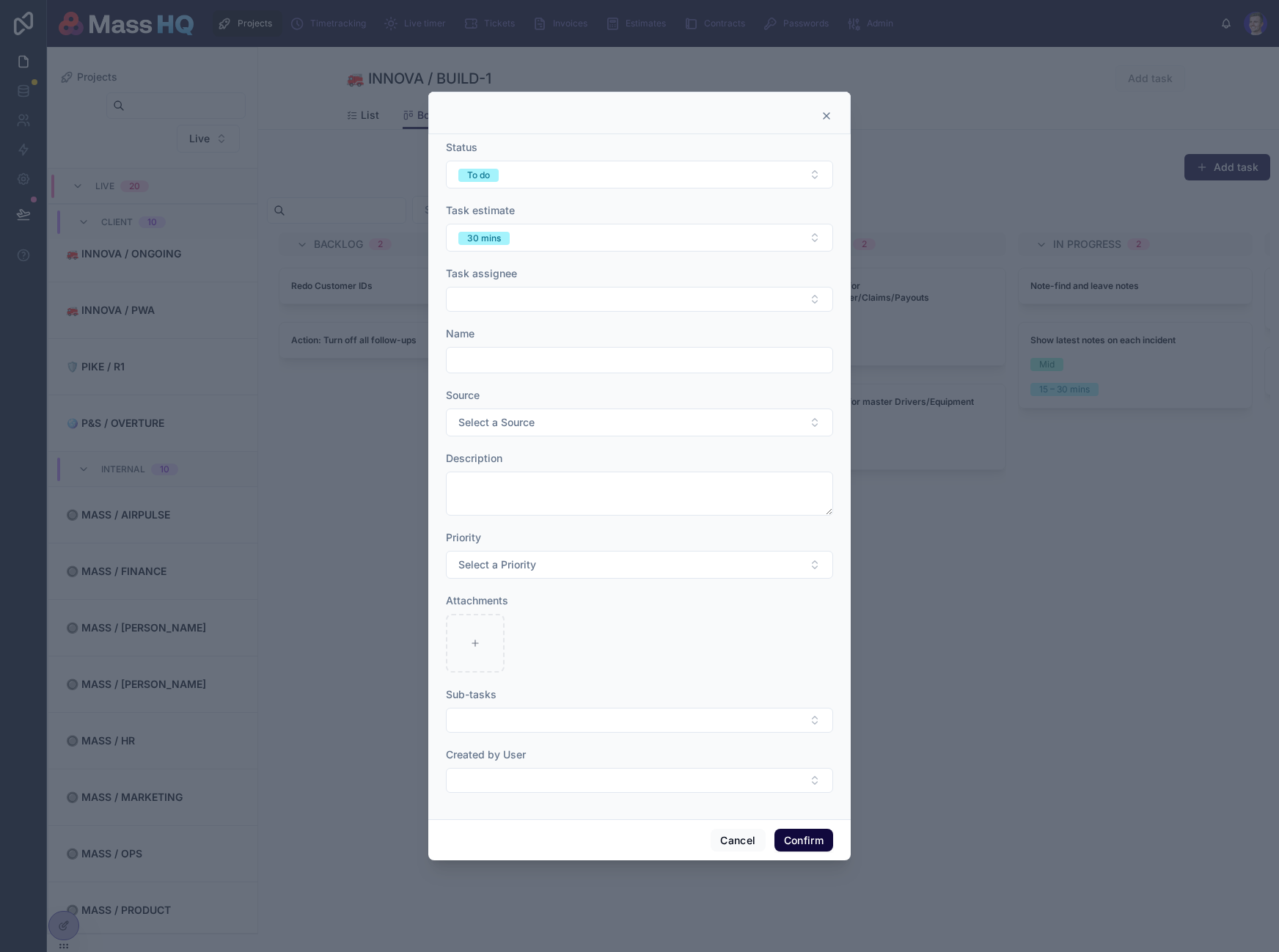
click at [62, 926] on div at bounding box center [639, 476] width 1279 height 952
drag, startPoint x: 724, startPoint y: 843, endPoint x: 714, endPoint y: 849, distance: 11.7
click at [724, 844] on button "Cancel" at bounding box center [737, 840] width 54 height 23
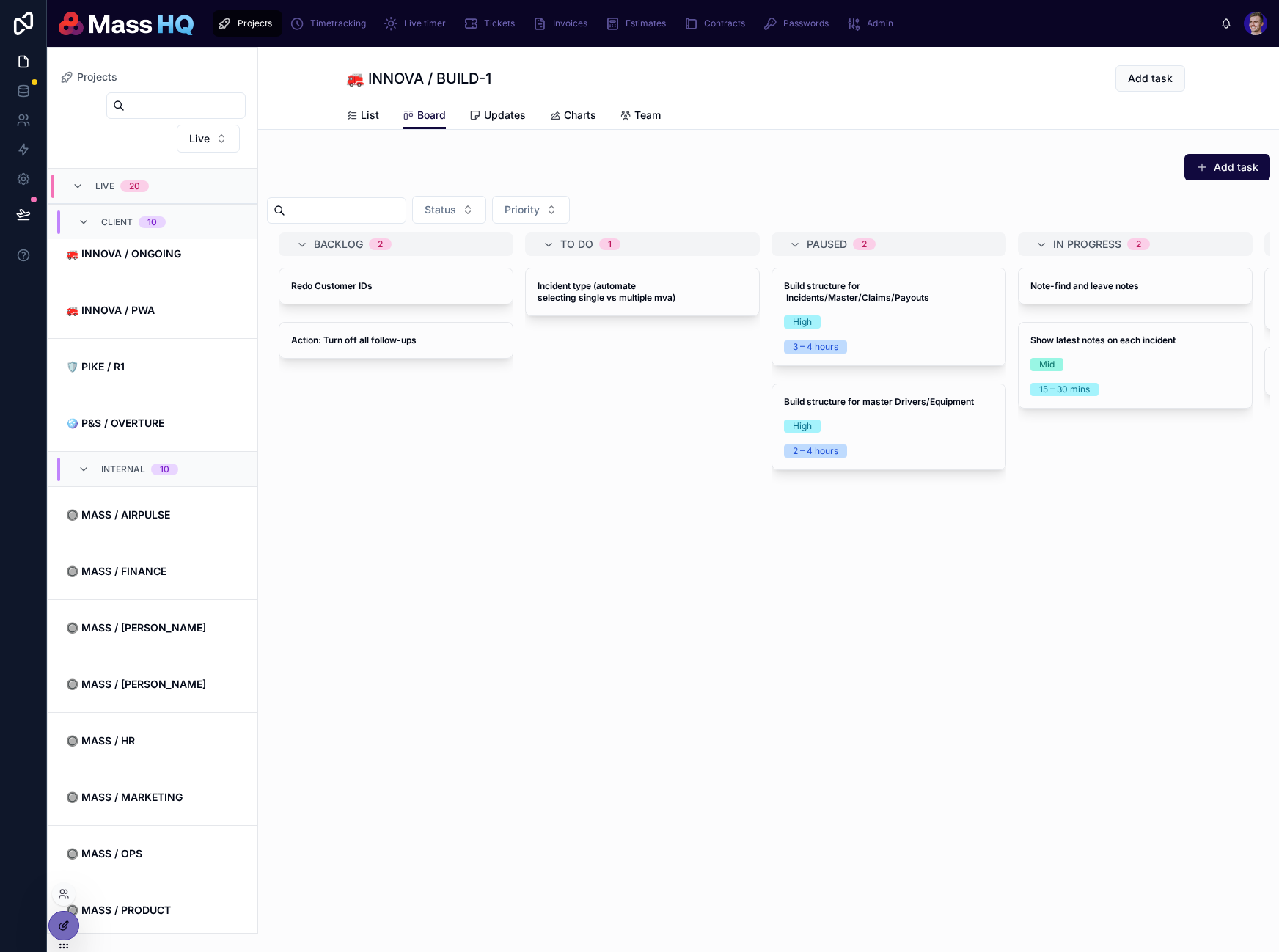
click at [63, 927] on icon at bounding box center [66, 924] width 6 height 6
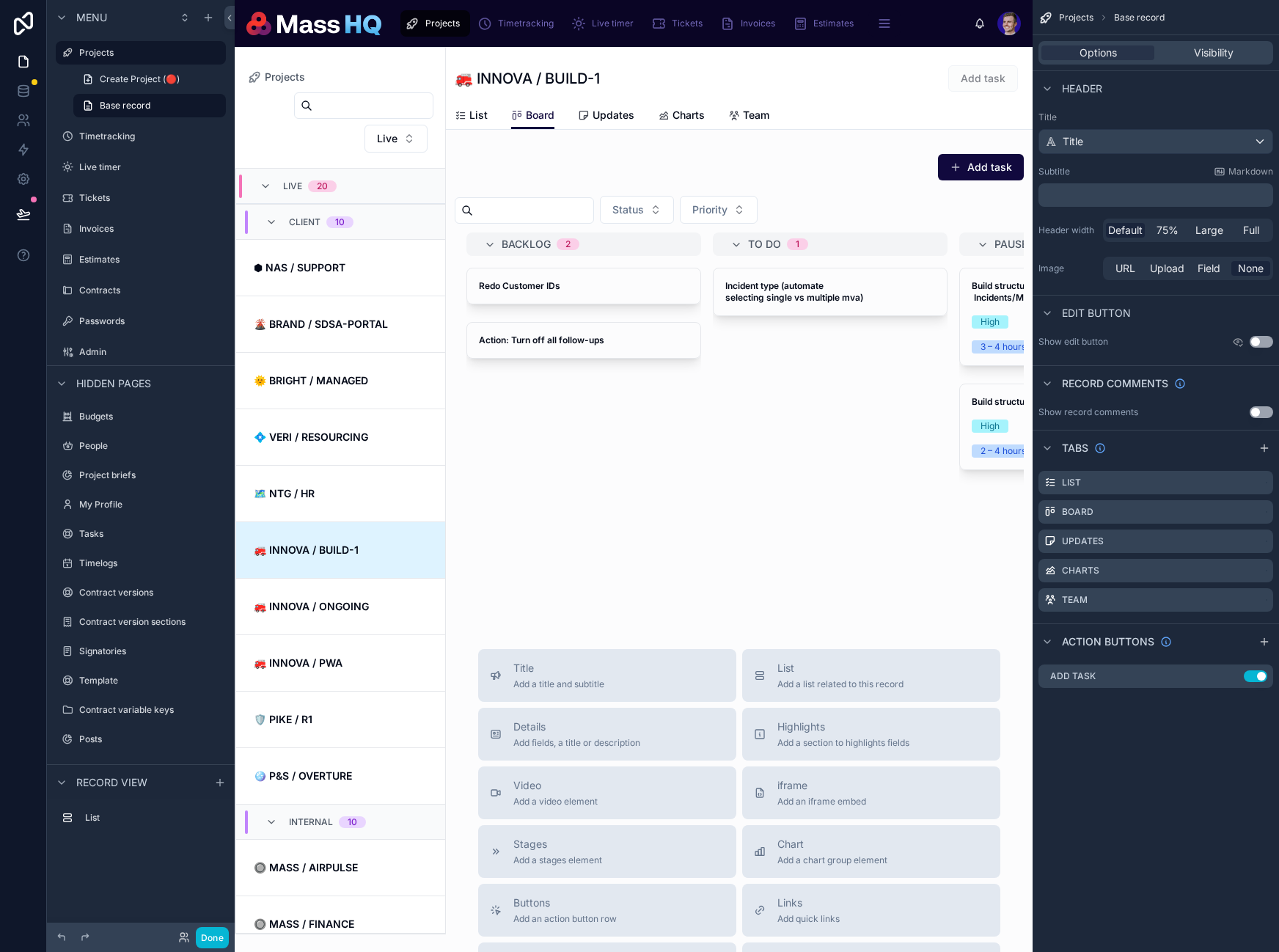
scroll to position [352, 0]
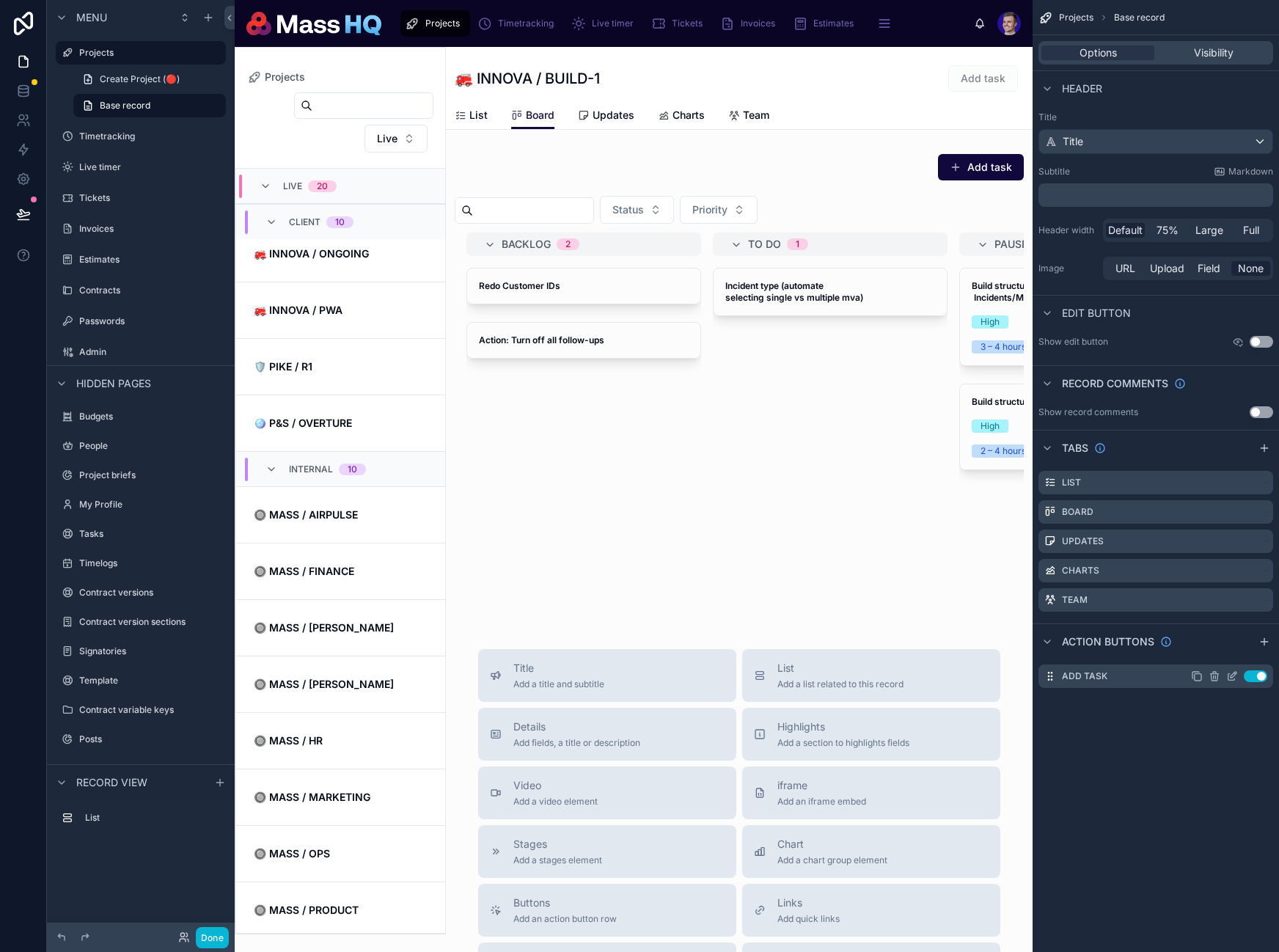
click at [1235, 677] on icon "scrollable content" at bounding box center [1232, 676] width 12 height 12
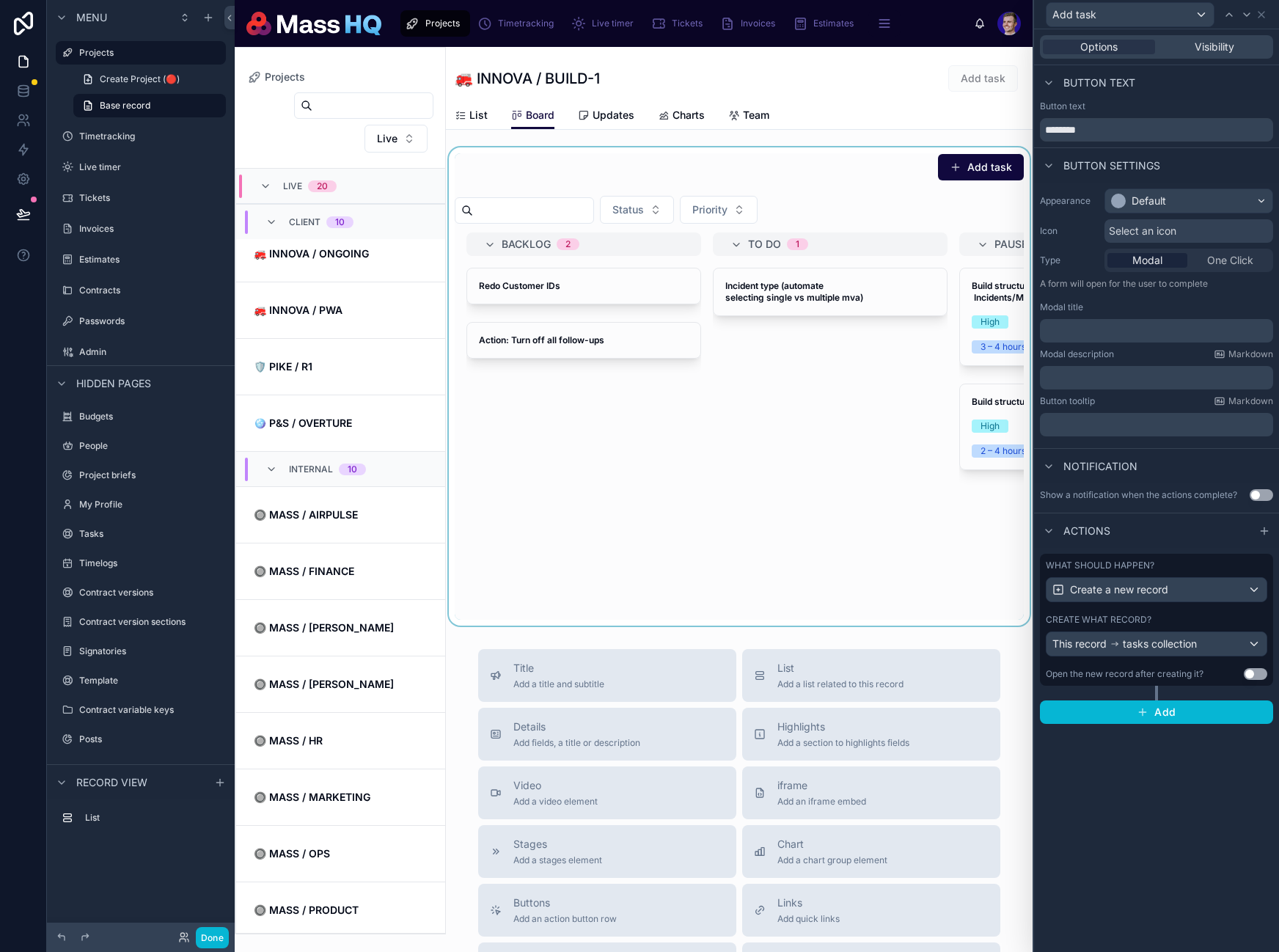
click at [962, 162] on div at bounding box center [739, 386] width 587 height 478
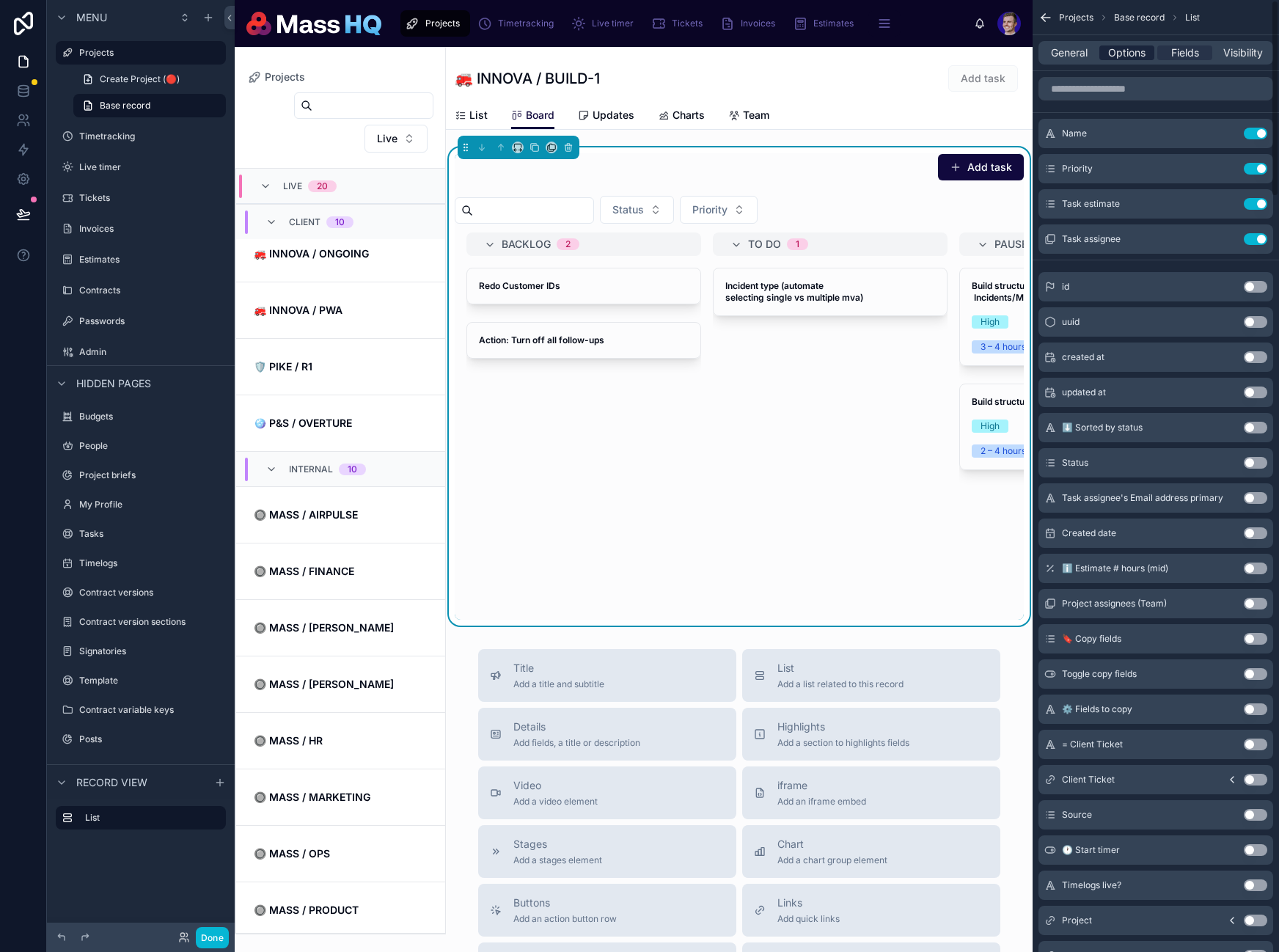
click at [1123, 55] on span "Options" at bounding box center [1126, 52] width 38 height 14
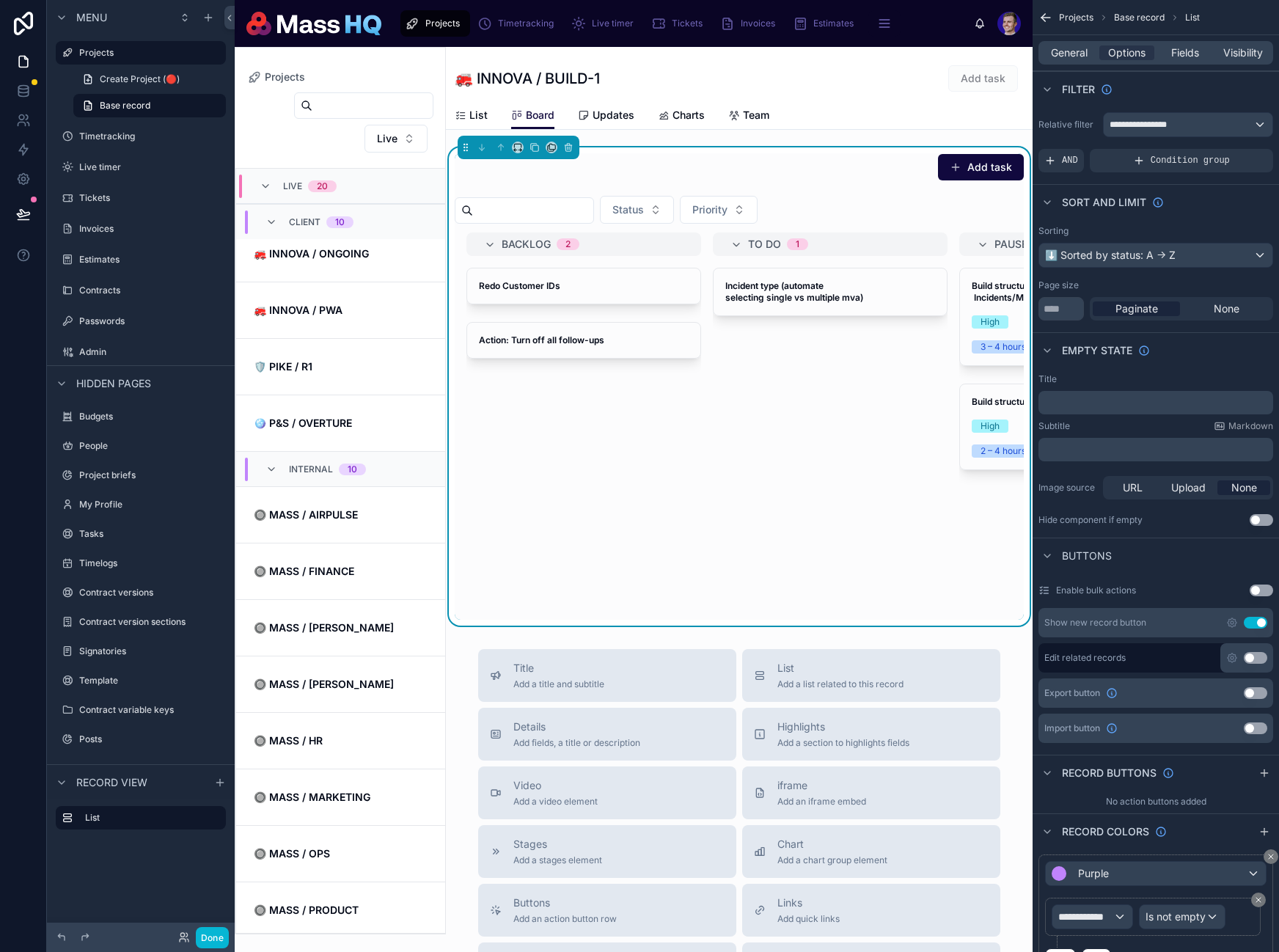
click at [1219, 621] on div "Show new record button Use setting" at bounding box center [1155, 623] width 235 height 29
click at [1228, 621] on icon "scrollable content" at bounding box center [1232, 623] width 12 height 12
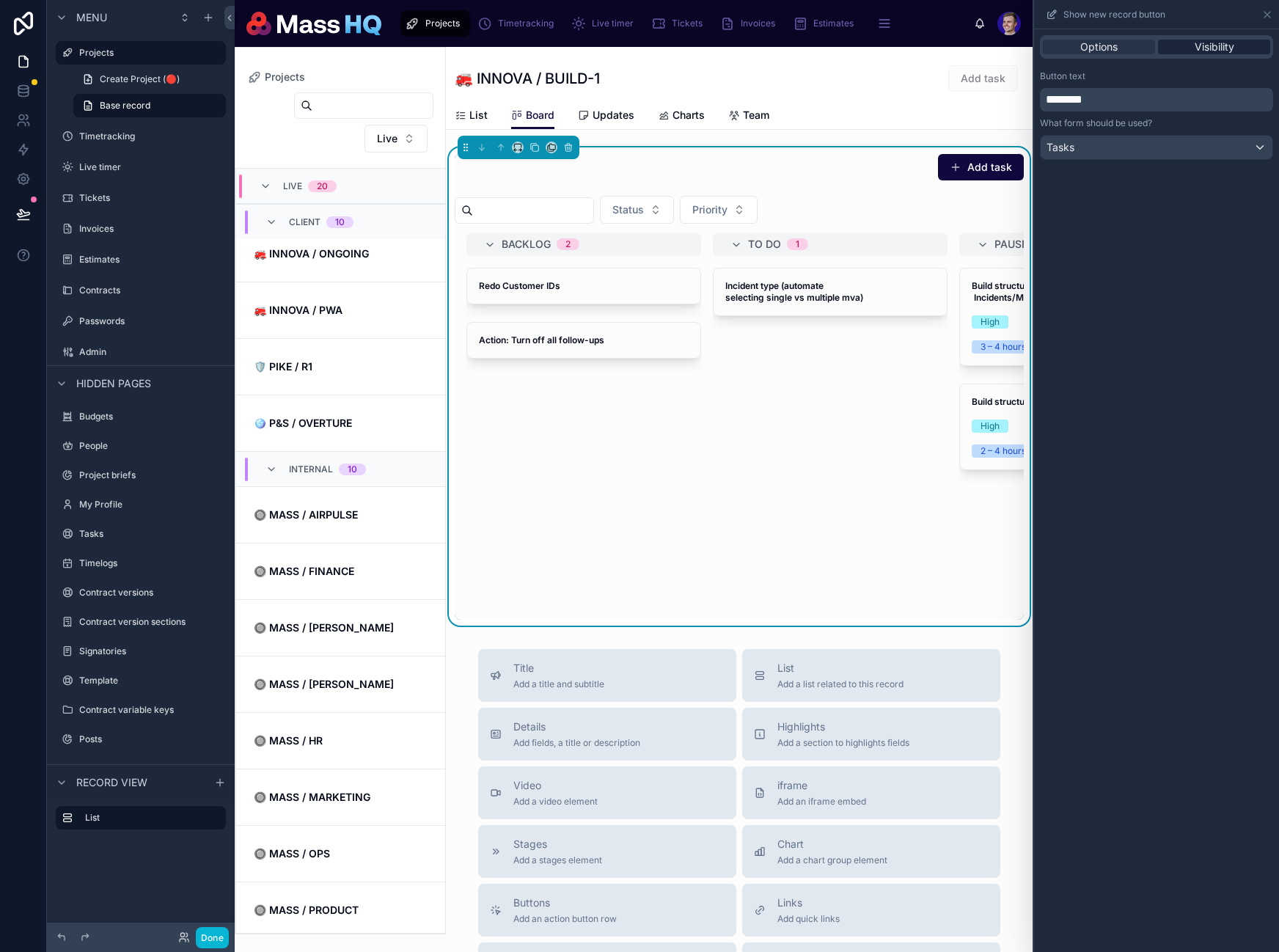
click at [1208, 40] on span "Visibility" at bounding box center [1214, 46] width 40 height 14
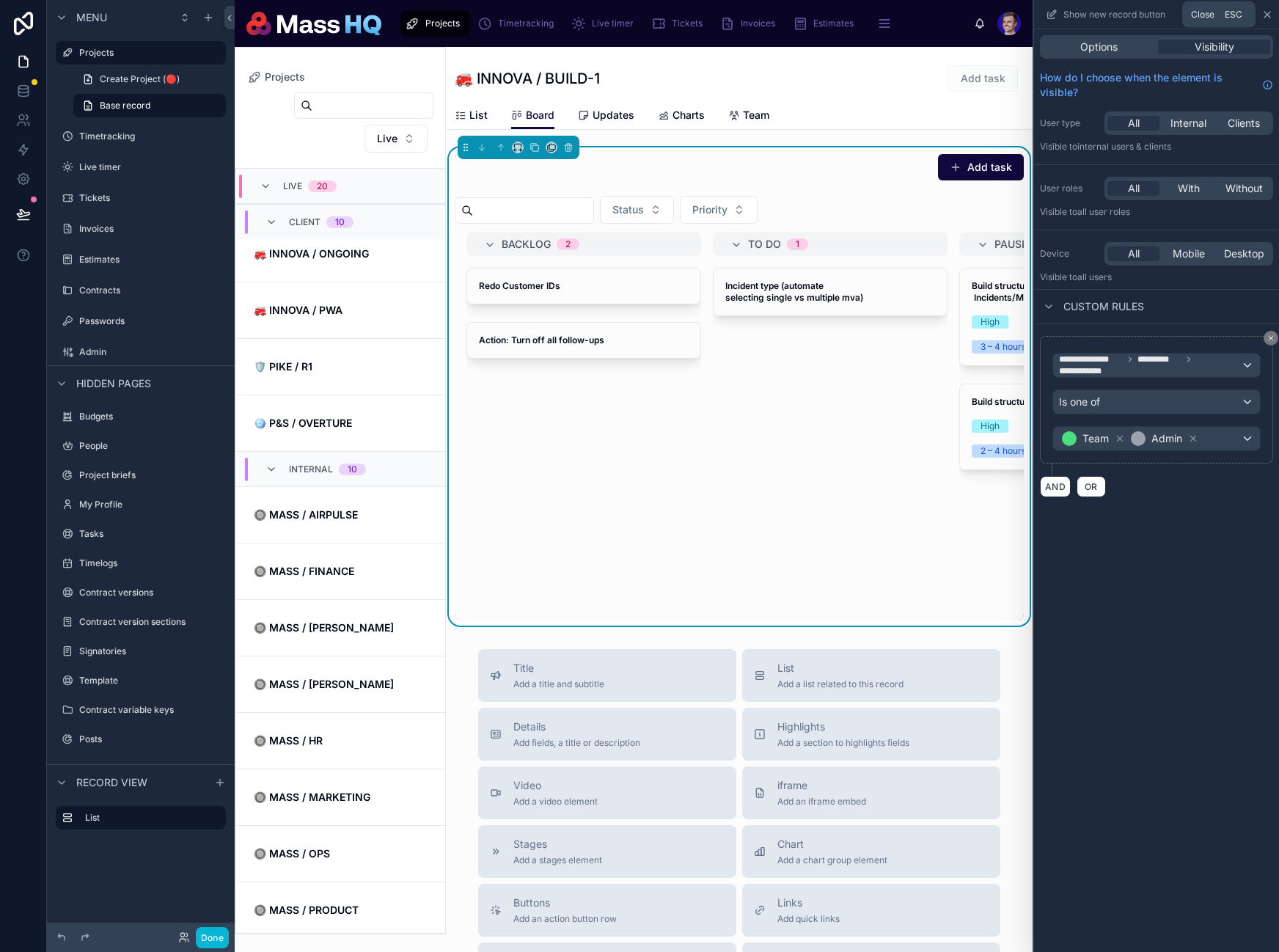
click at [1265, 15] on icon at bounding box center [1267, 14] width 12 height 12
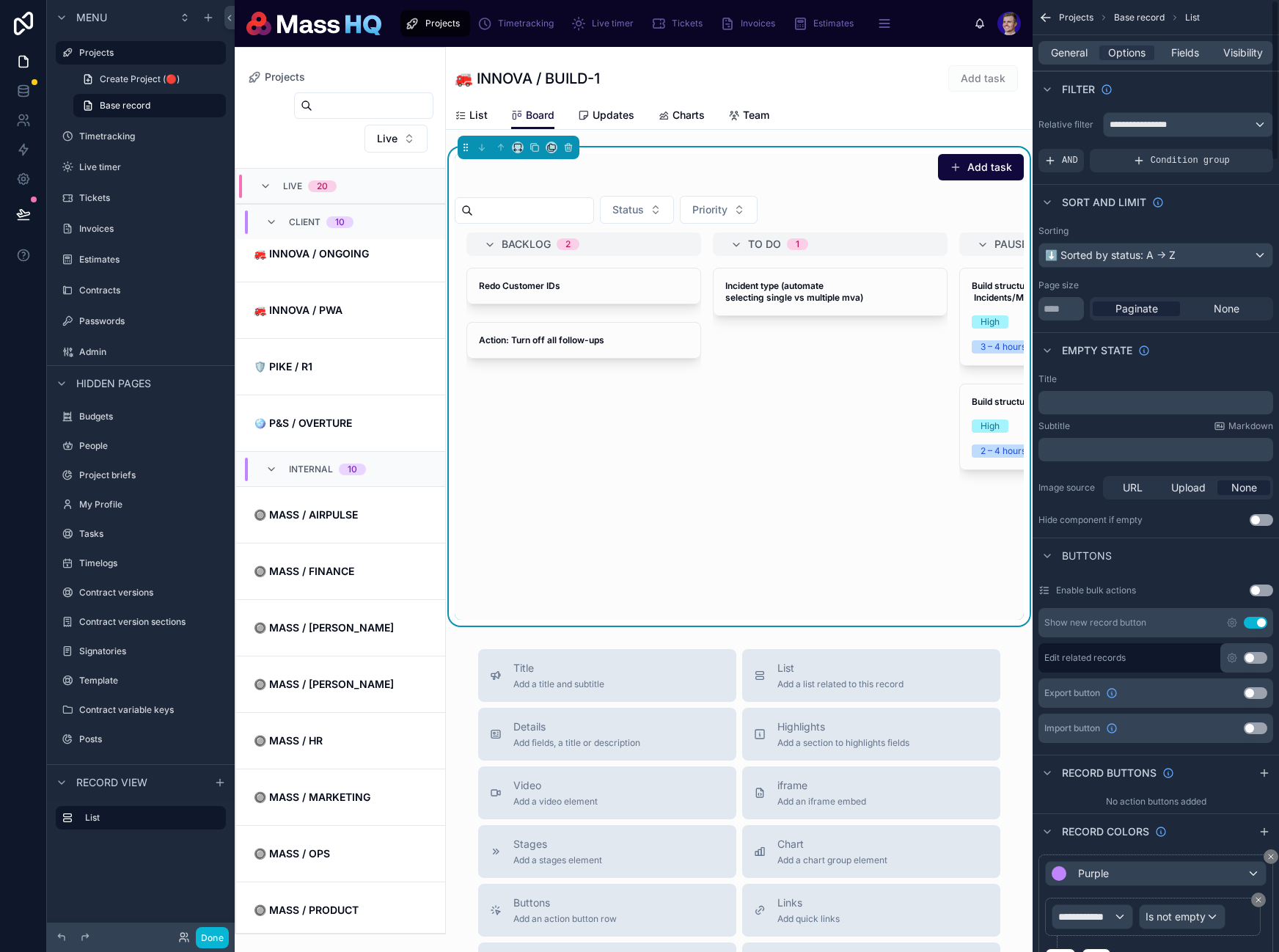
click at [1262, 624] on button "Use setting" at bounding box center [1255, 623] width 23 height 12
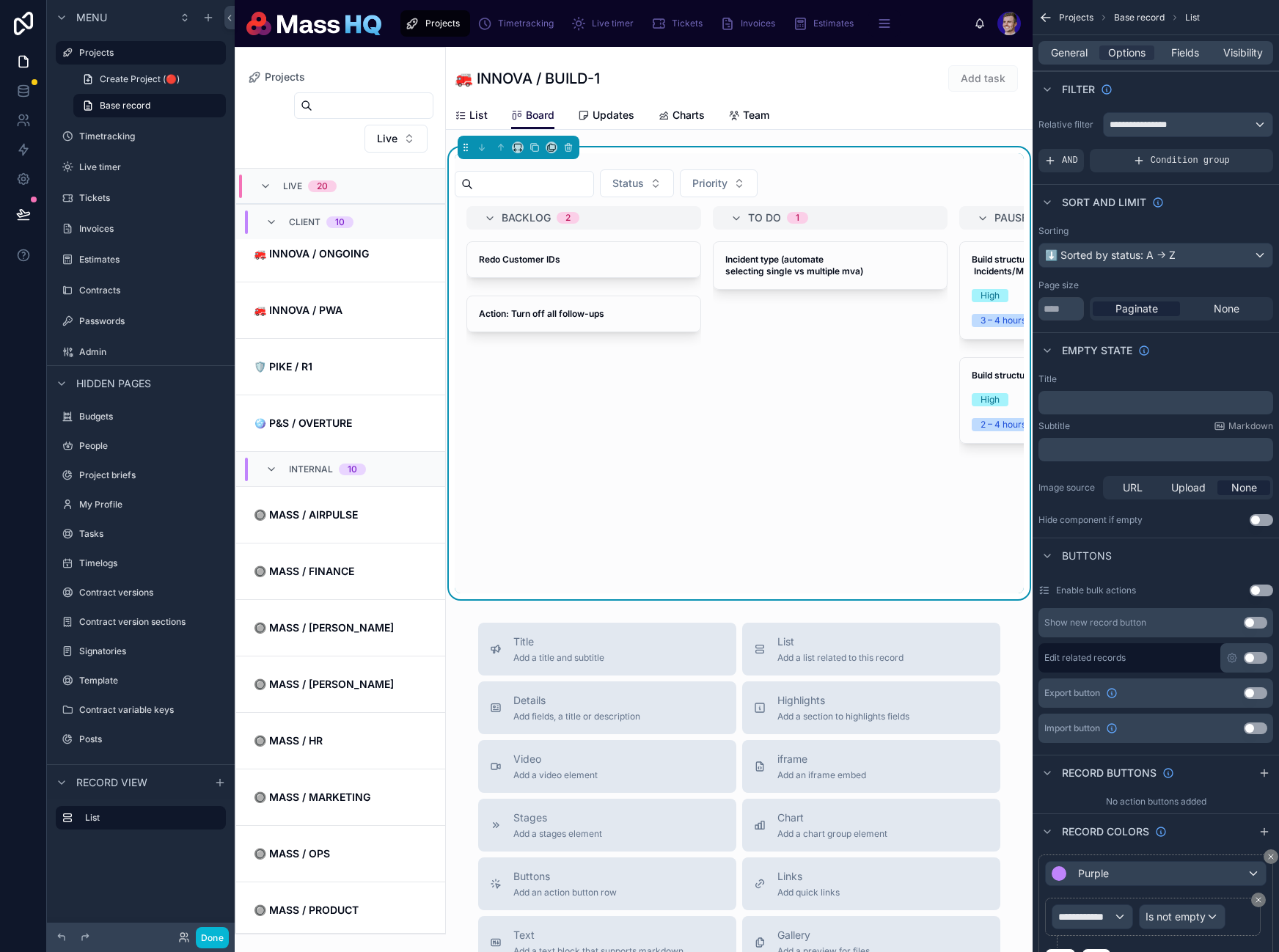
click at [478, 121] on span "List" at bounding box center [478, 115] width 18 height 14
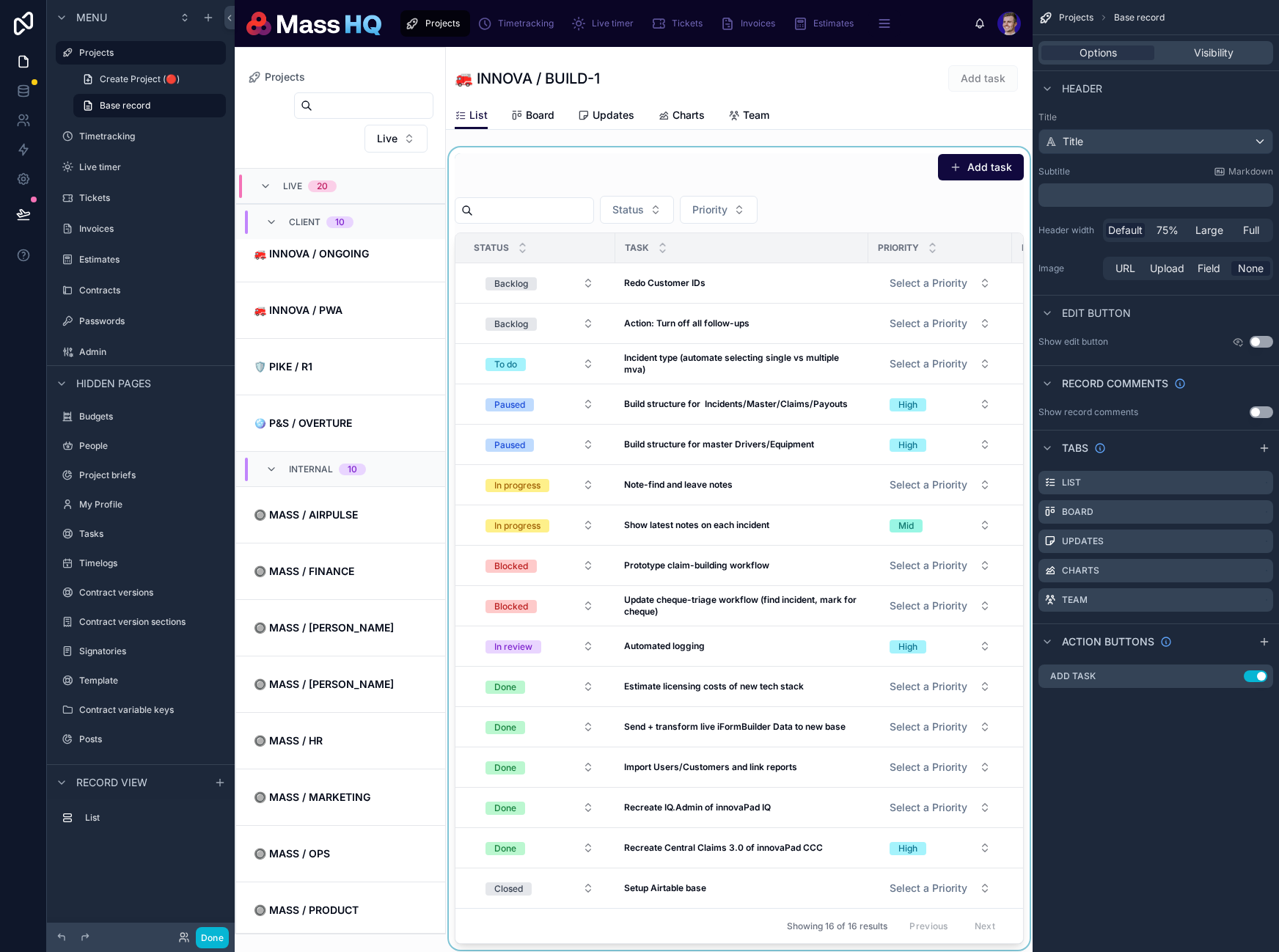
click at [927, 209] on div at bounding box center [739, 548] width 587 height 802
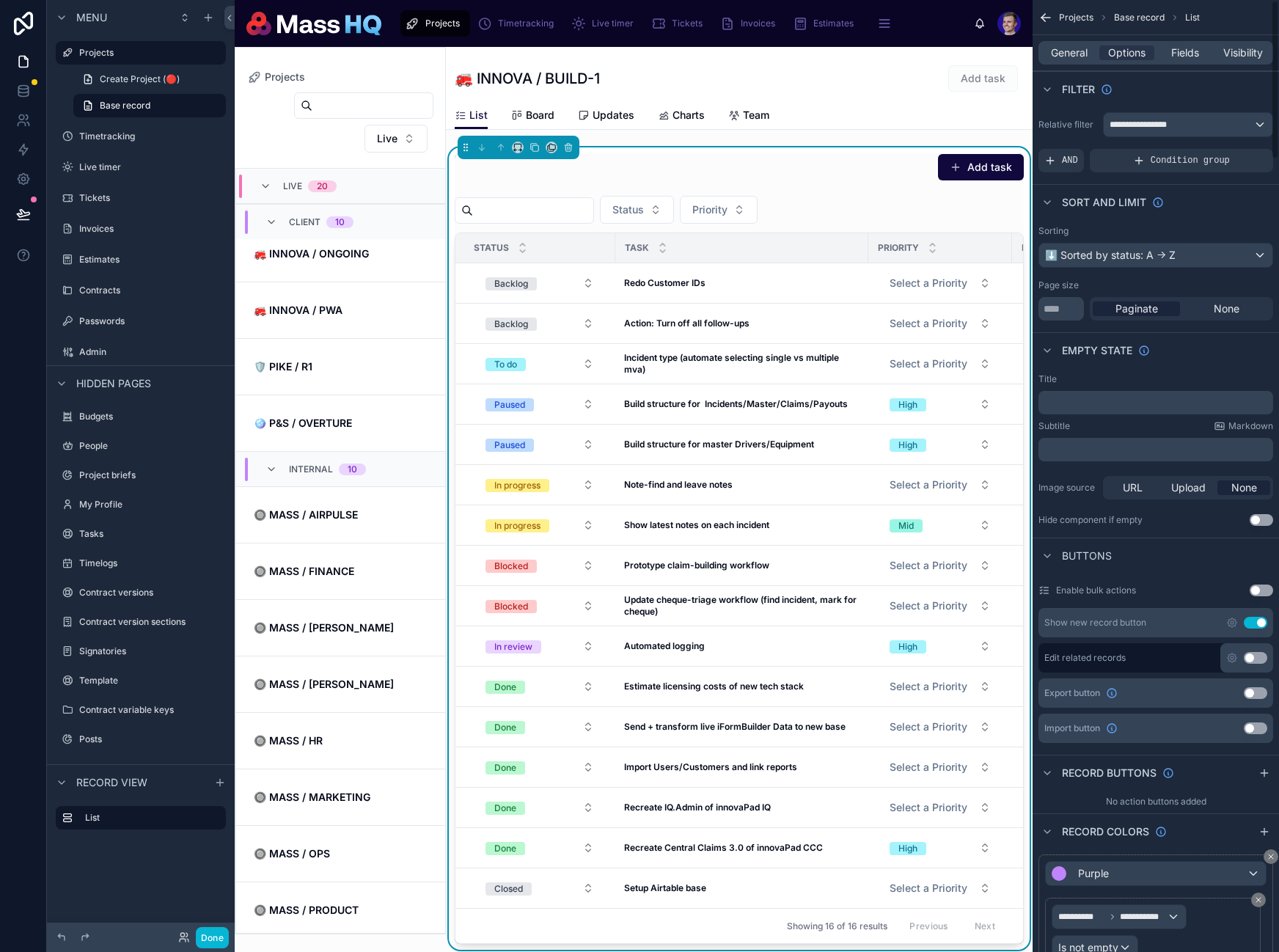
click at [1261, 620] on button "Use setting" at bounding box center [1255, 623] width 23 height 12
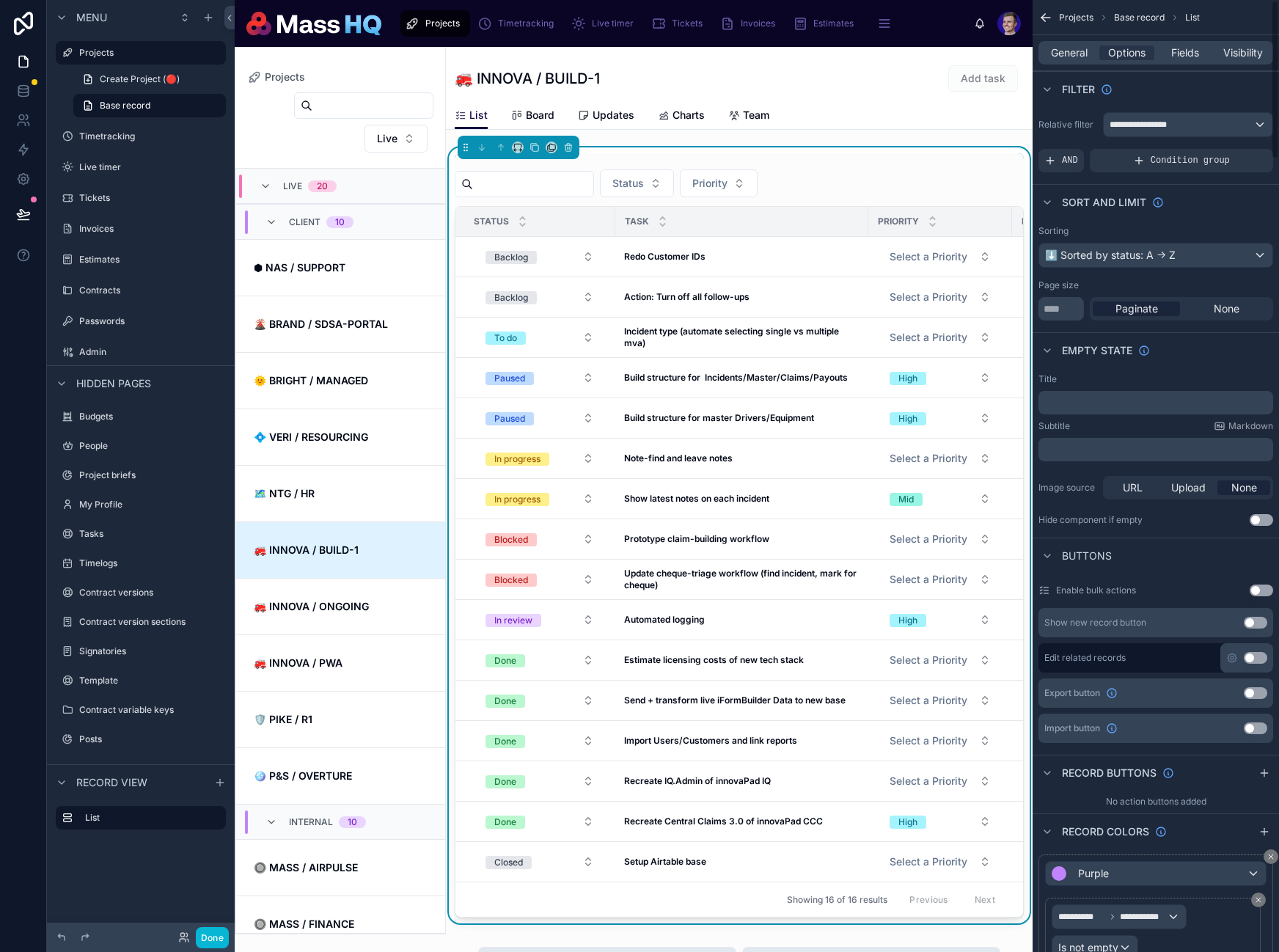
scroll to position [352, 0]
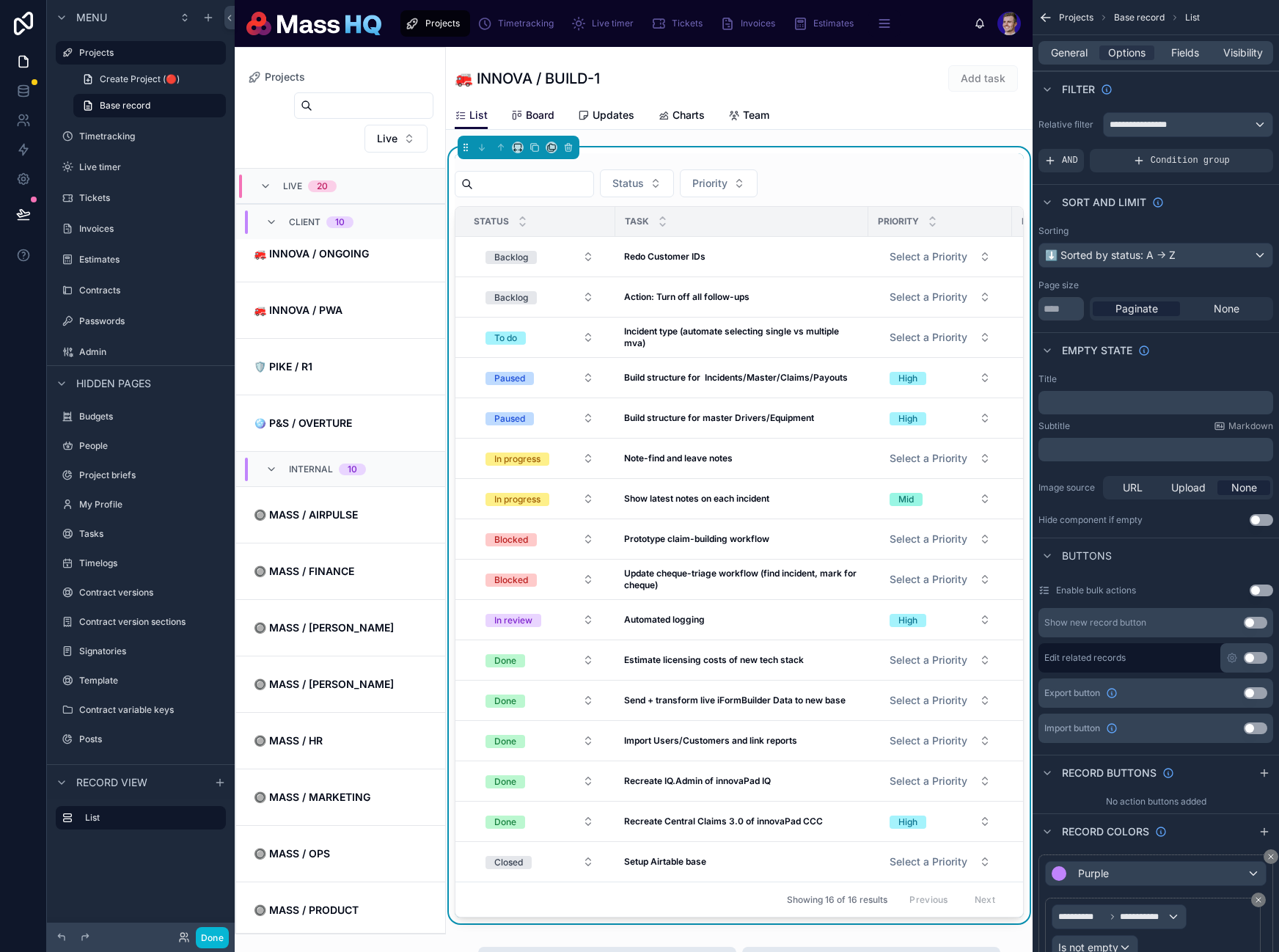
click at [528, 107] on link "Board" at bounding box center [532, 117] width 43 height 29
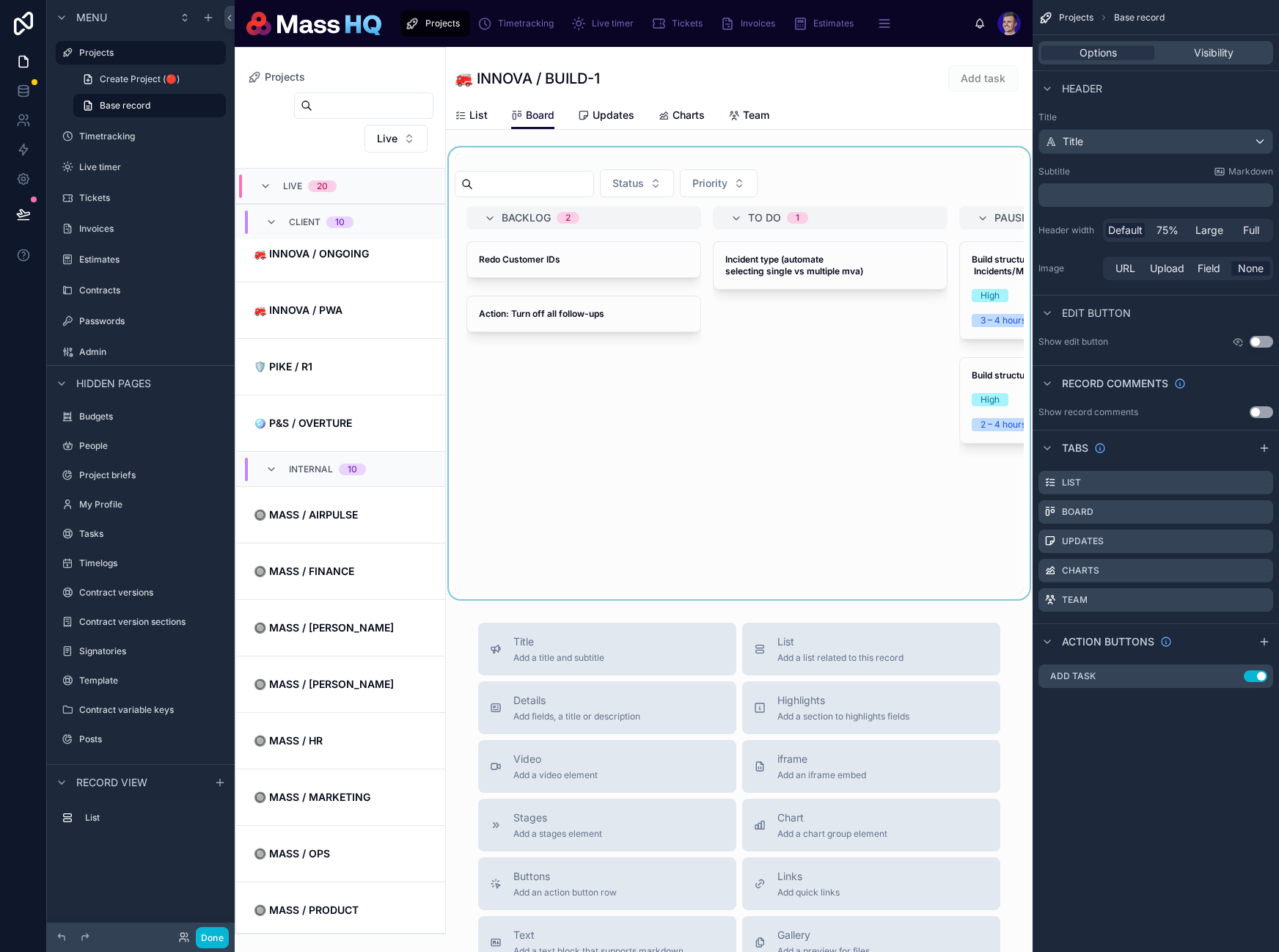
click at [739, 338] on div at bounding box center [739, 374] width 587 height 452
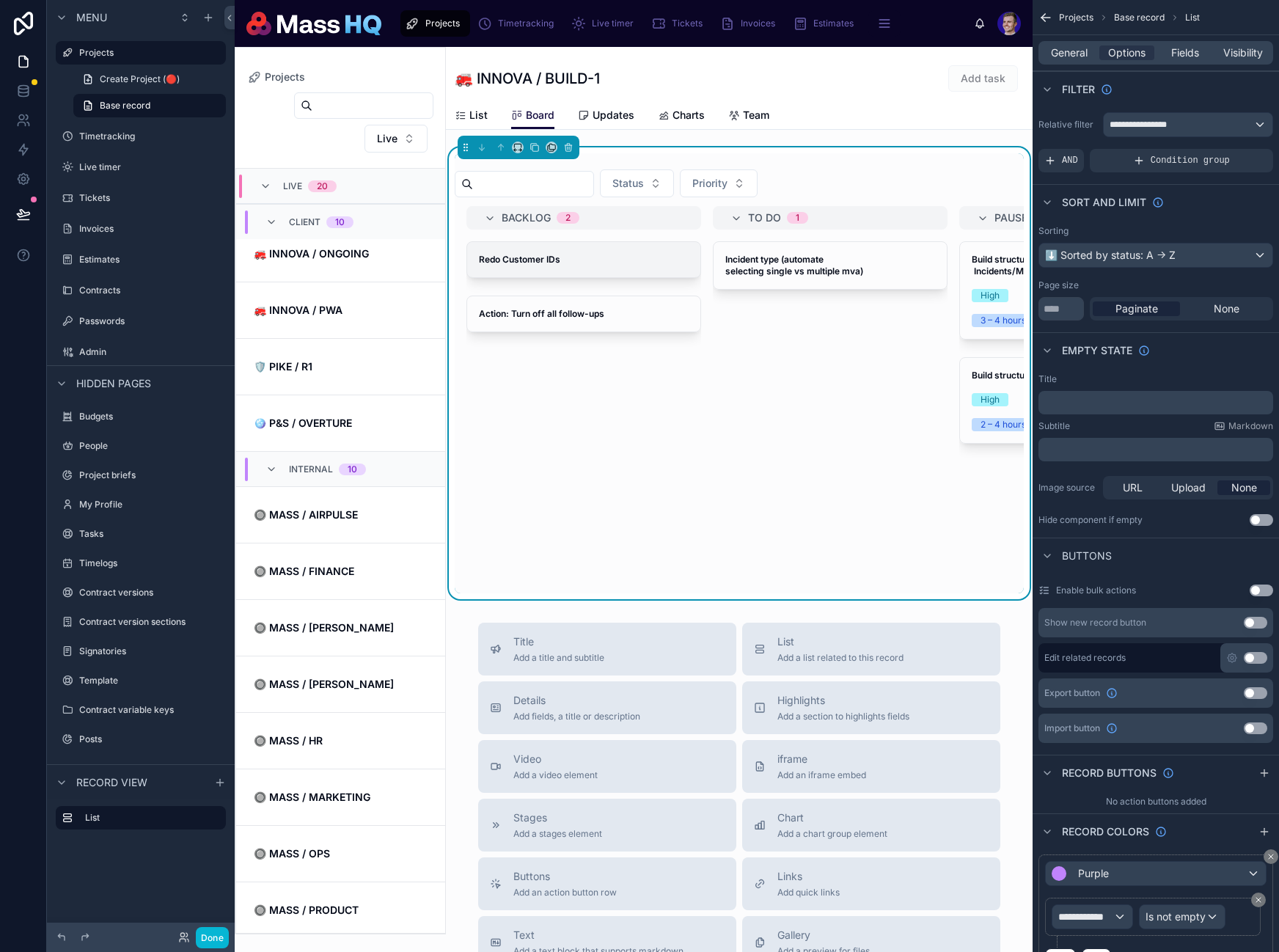
click at [509, 260] on strong "Redo Customer IDs" at bounding box center [519, 259] width 81 height 11
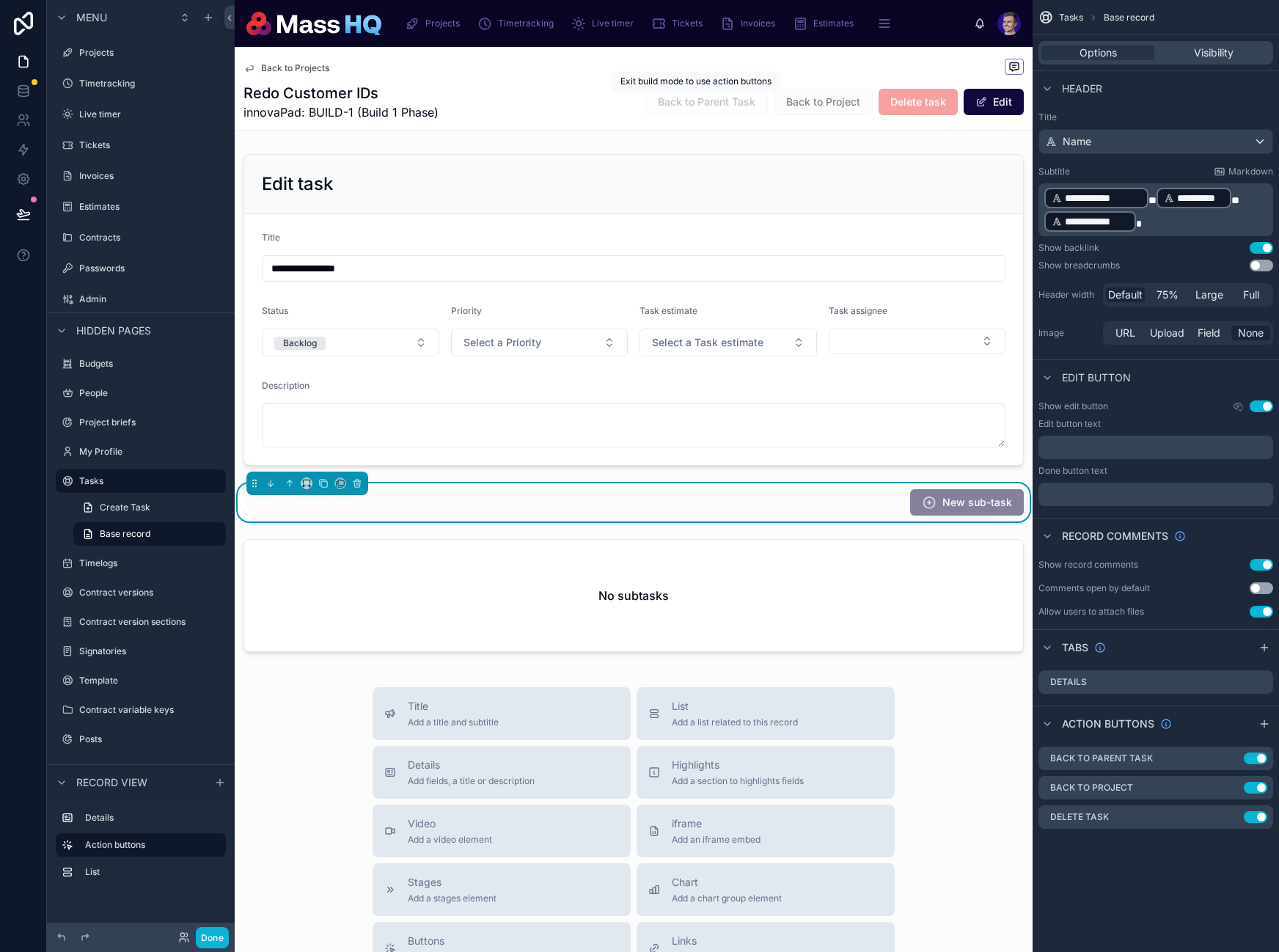
click at [508, 91] on div "Redo Customer IDs innovaPad: BUILD-1 (Build 1 Phase) Back to Parent Task Back t…" at bounding box center [633, 102] width 780 height 39
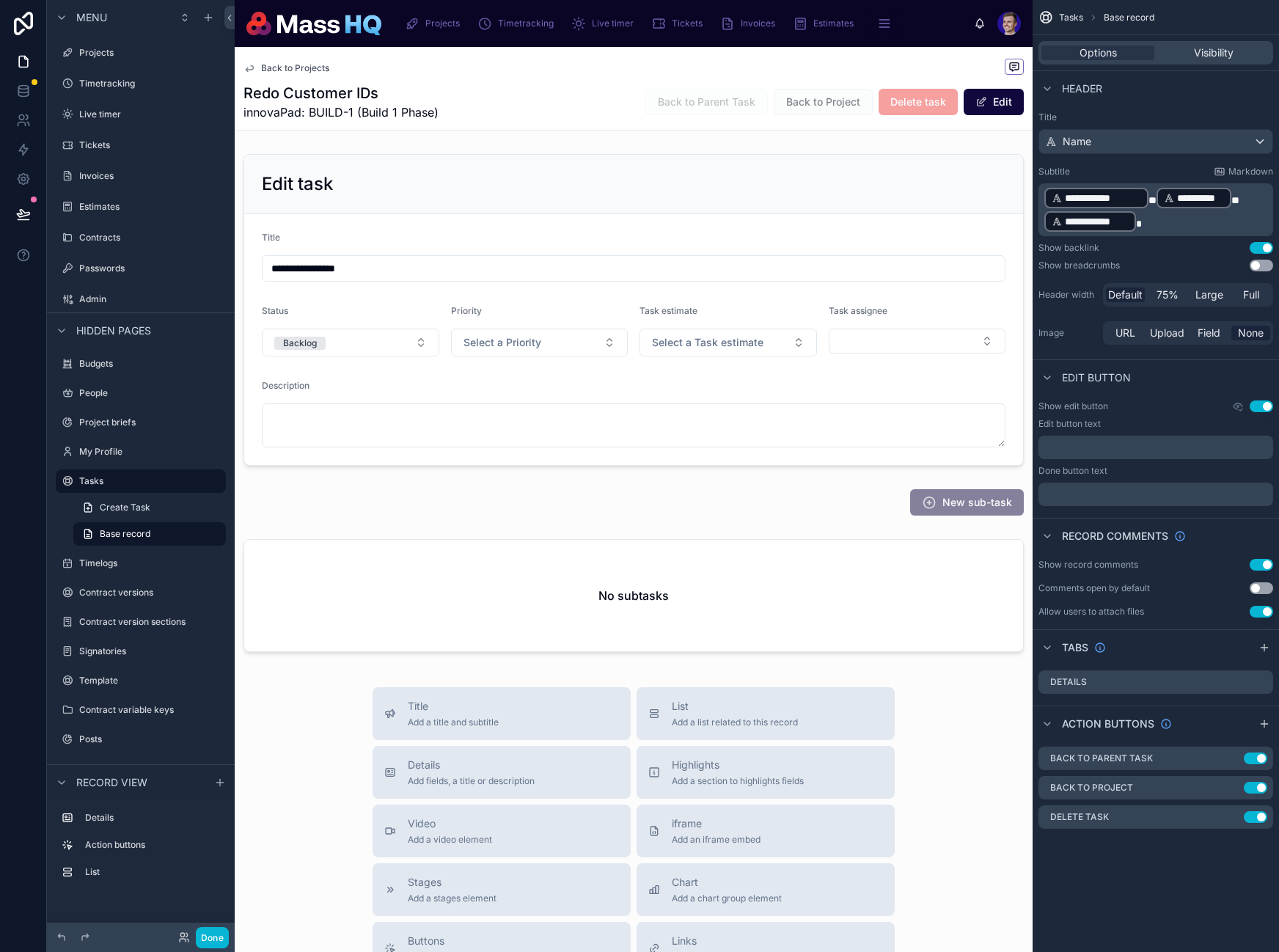
click at [289, 64] on span "Back to Projects" at bounding box center [294, 69] width 69 height 12
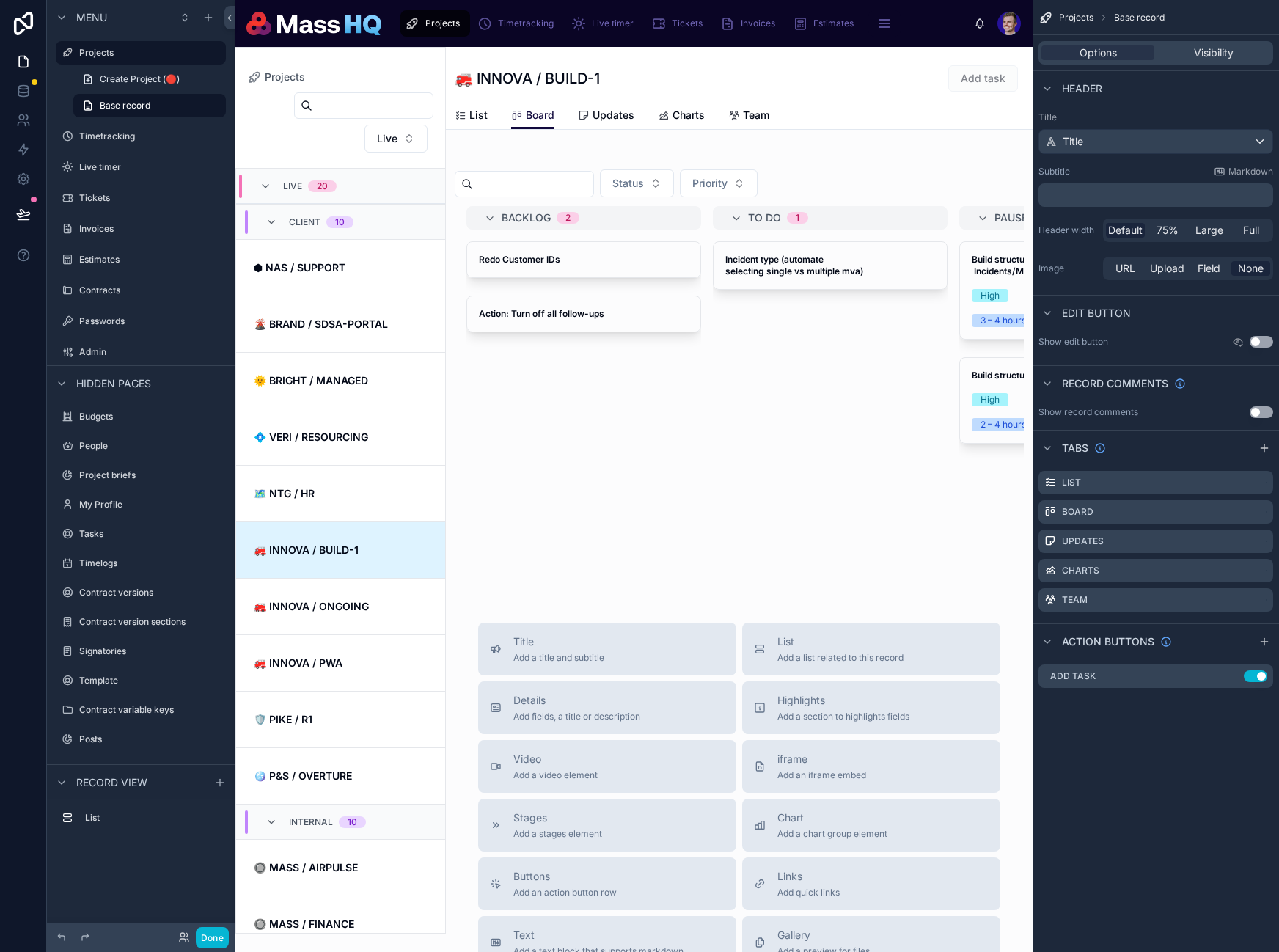
scroll to position [352, 0]
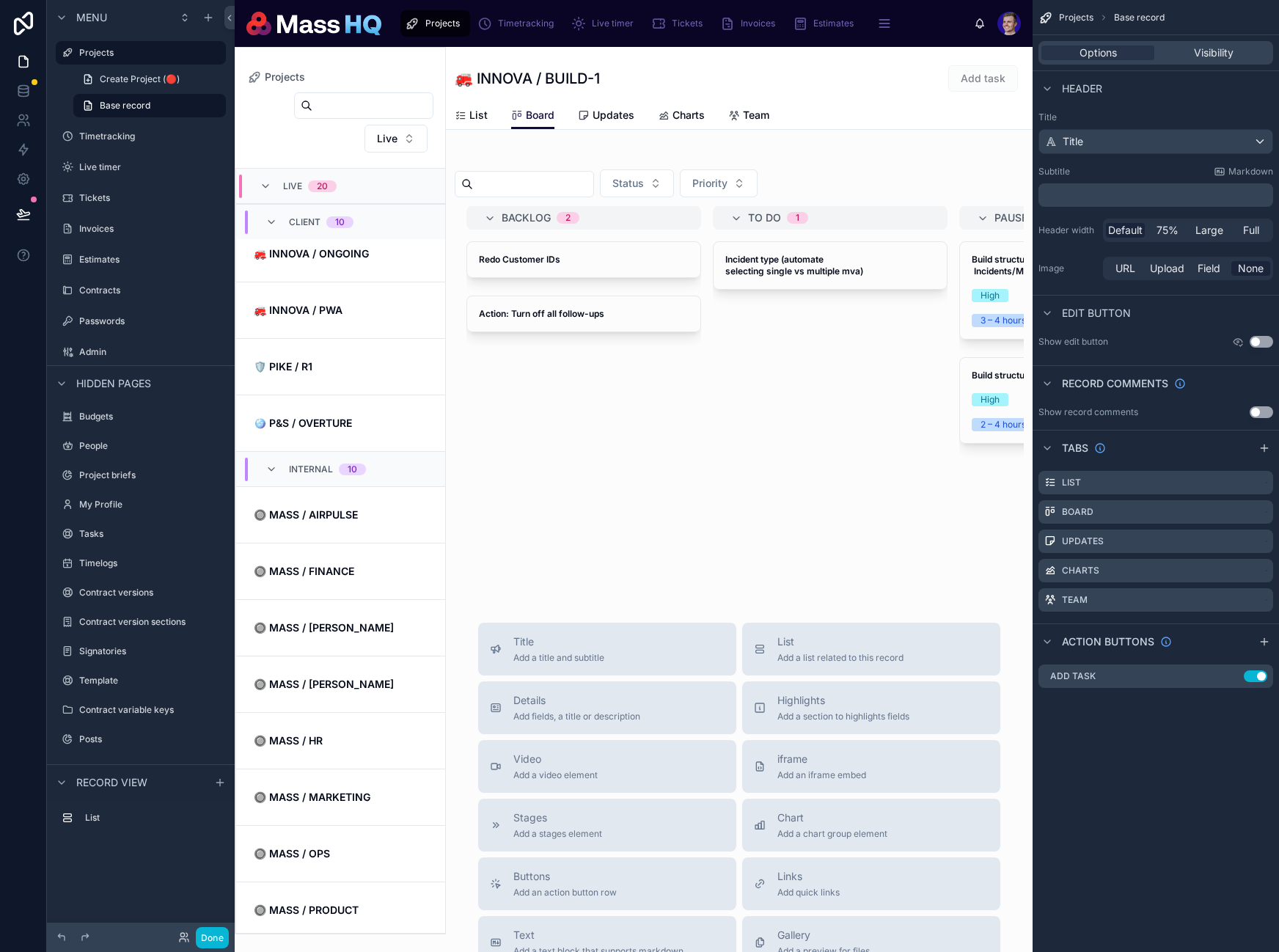
click at [928, 87] on div "Add task" at bounding box center [969, 78] width 110 height 28
click at [1235, 677] on icon "scrollable content" at bounding box center [1232, 676] width 12 height 12
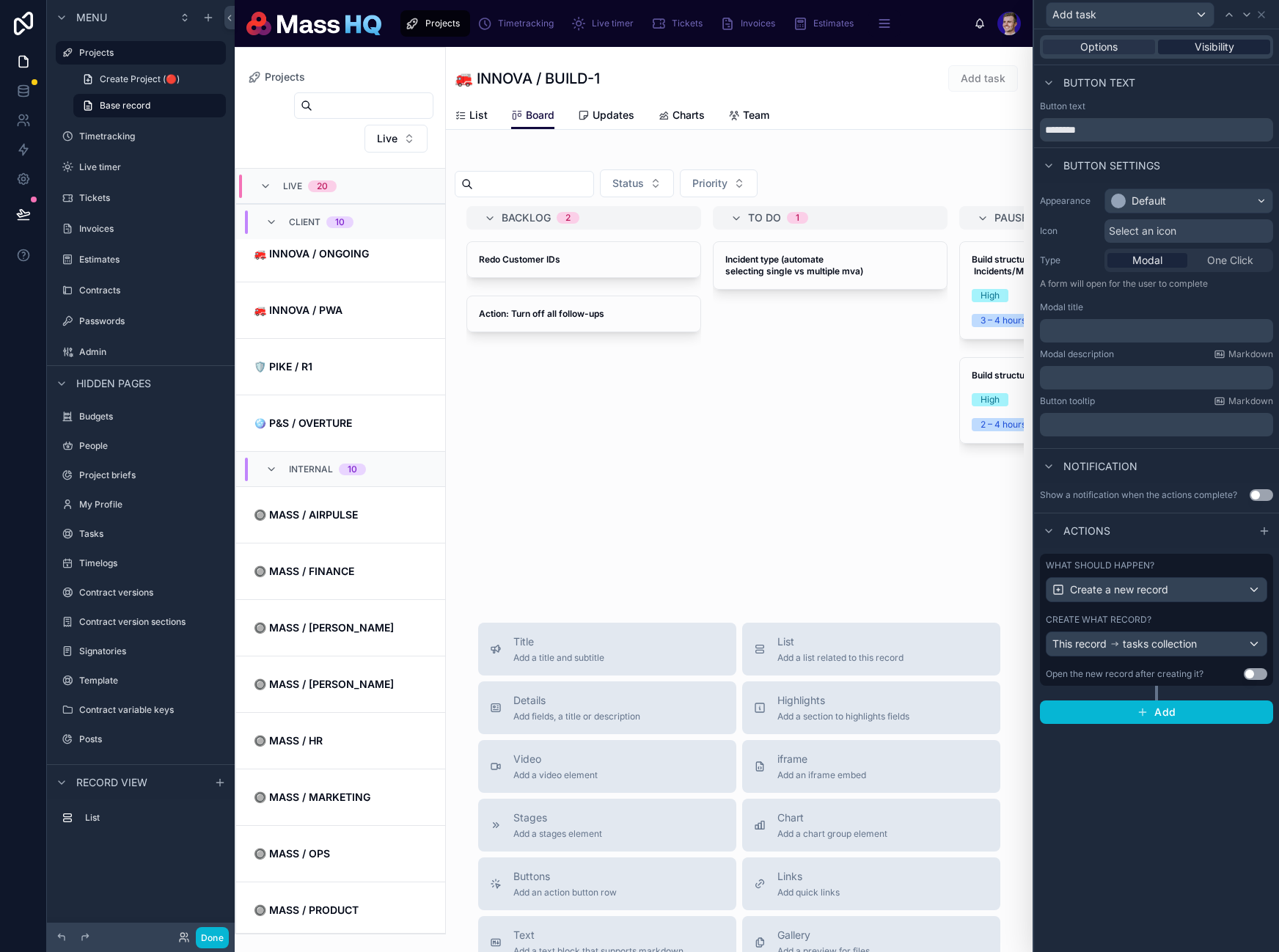
click at [1225, 50] on span "Visibility" at bounding box center [1214, 46] width 40 height 14
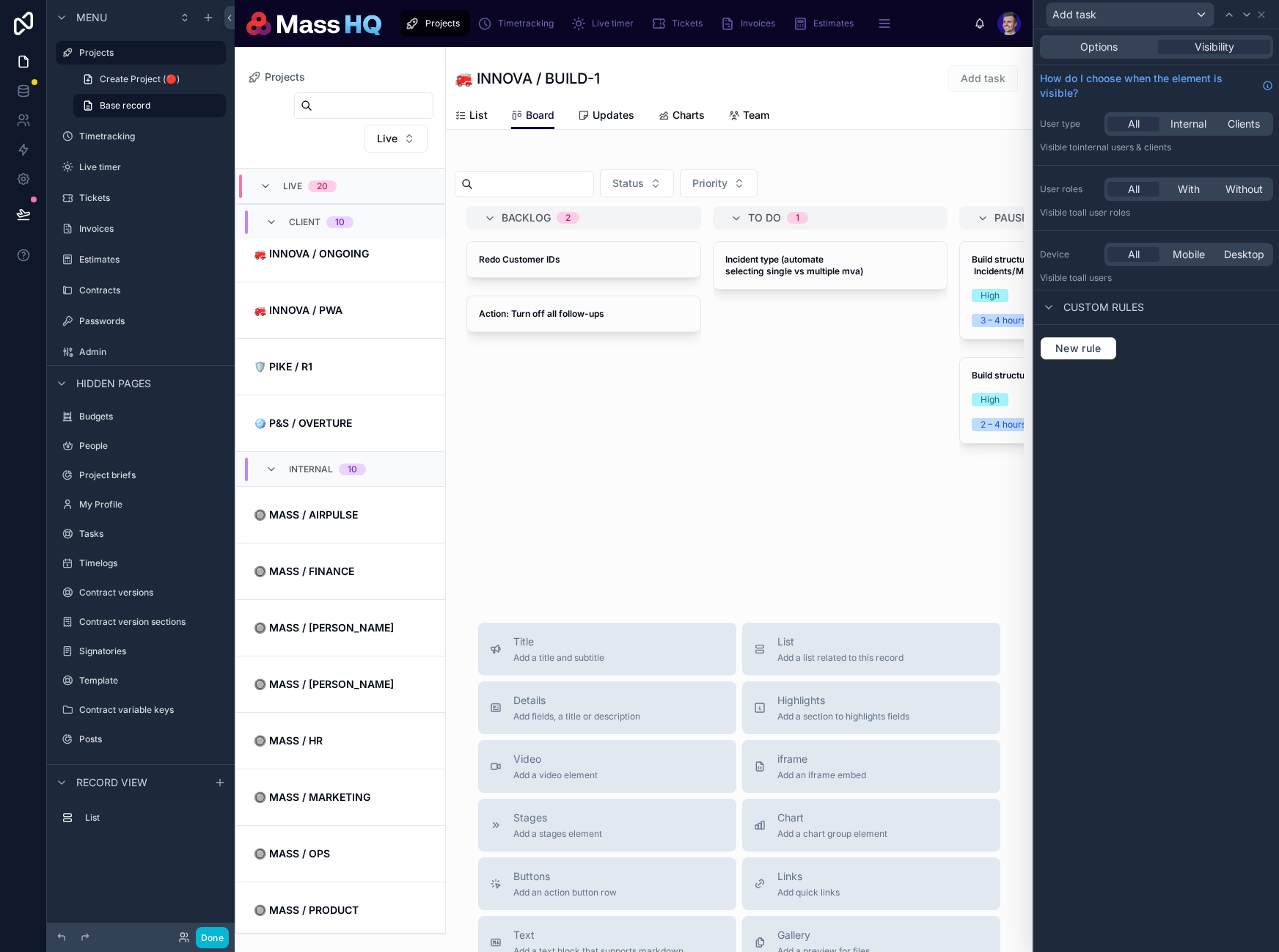
click at [1085, 362] on div "New rule" at bounding box center [1156, 349] width 245 height 47
click at [1088, 352] on button "New rule" at bounding box center [1078, 349] width 77 height 23
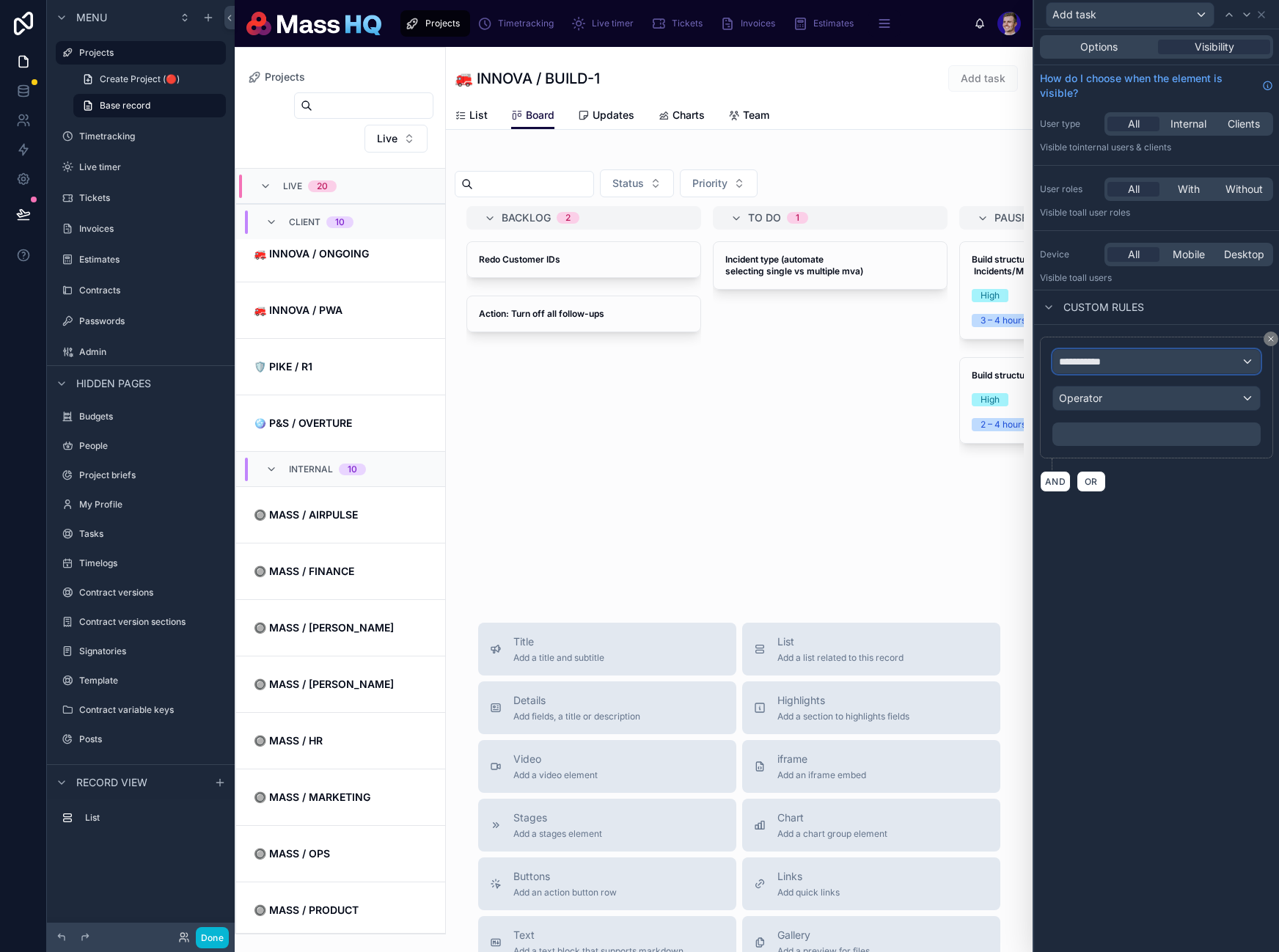
click at [1161, 365] on div "**********" at bounding box center [1156, 361] width 207 height 23
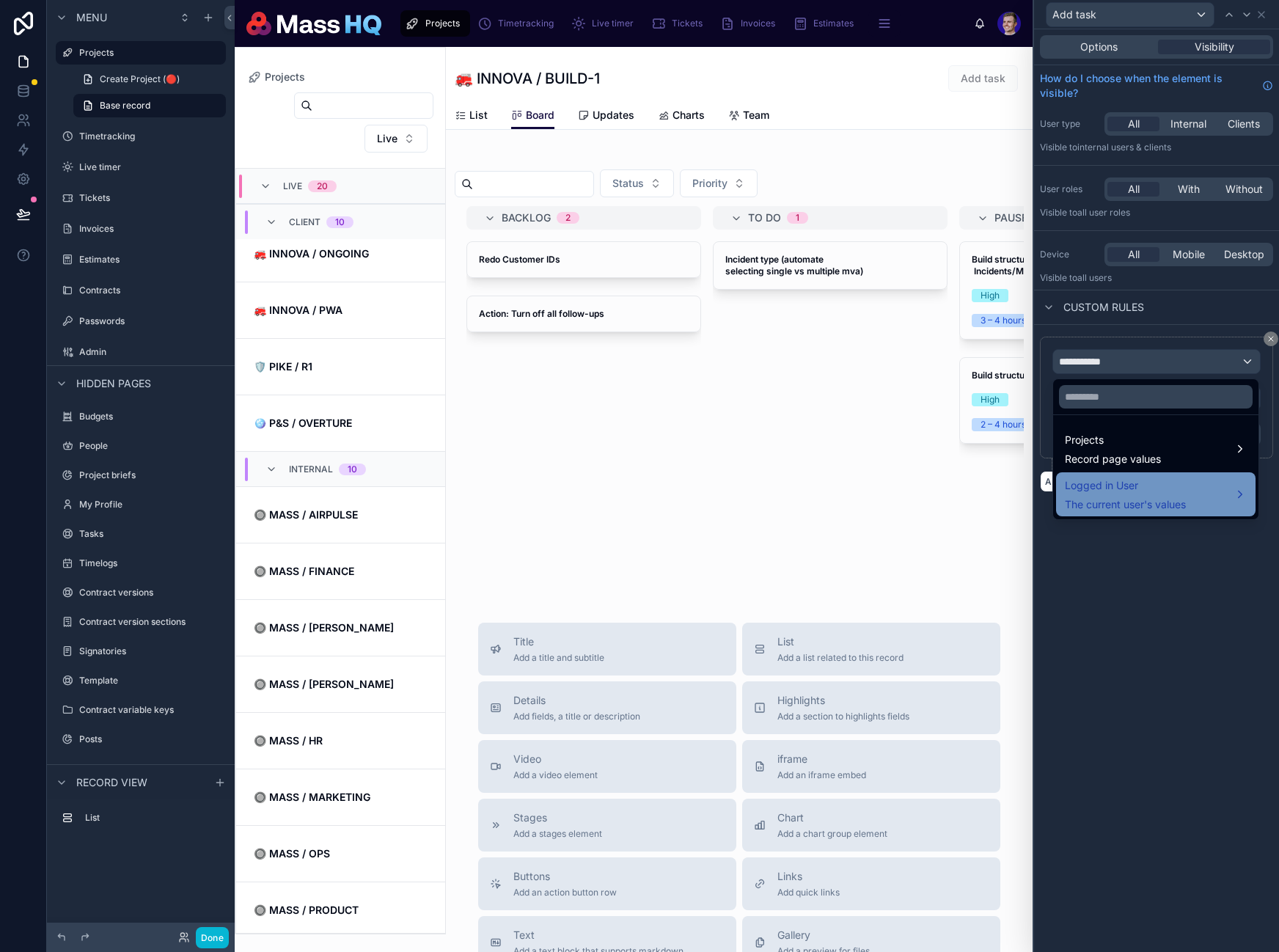
click at [1146, 490] on span "Logged in User" at bounding box center [1125, 486] width 121 height 17
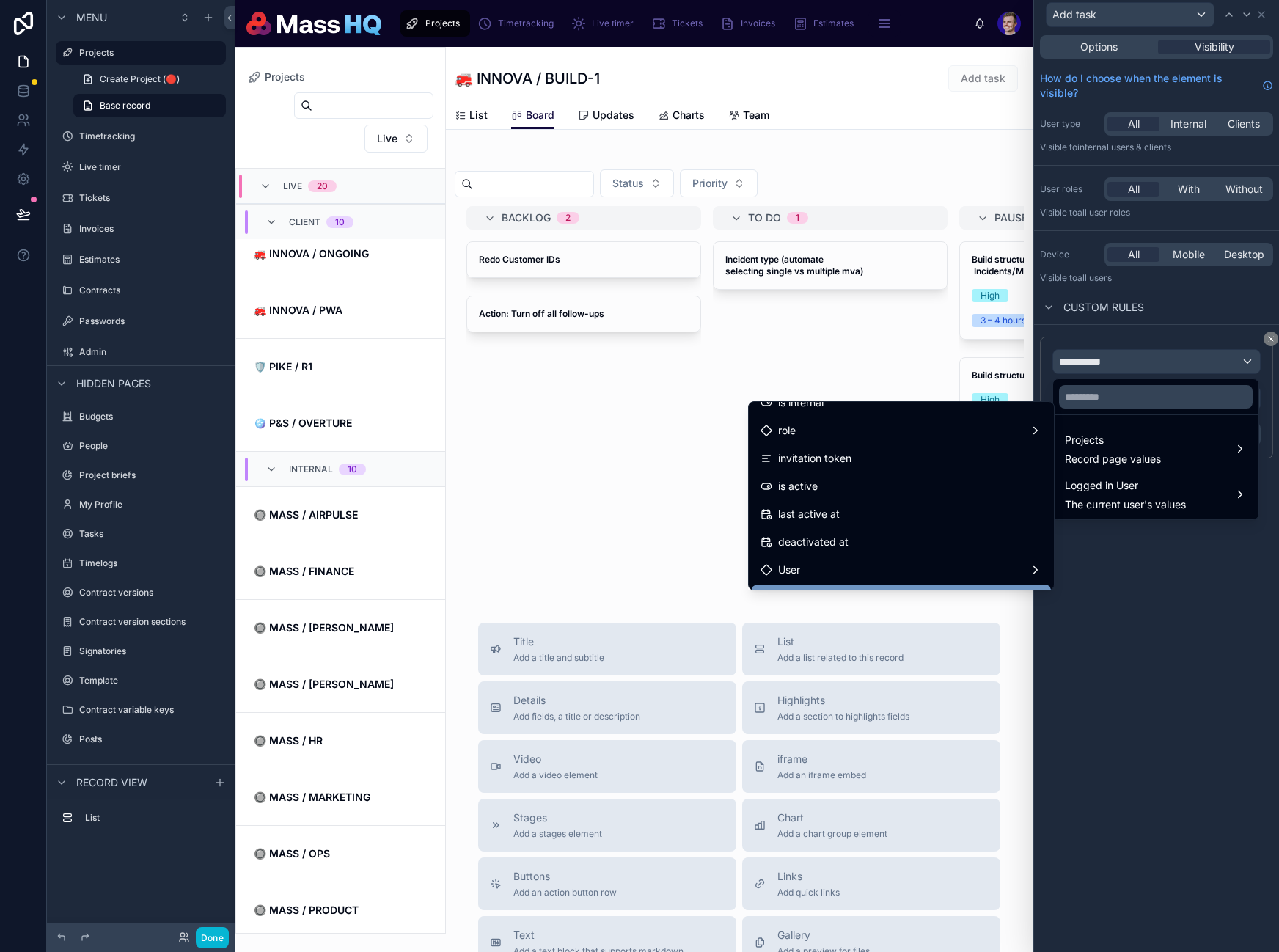
scroll to position [245, 0]
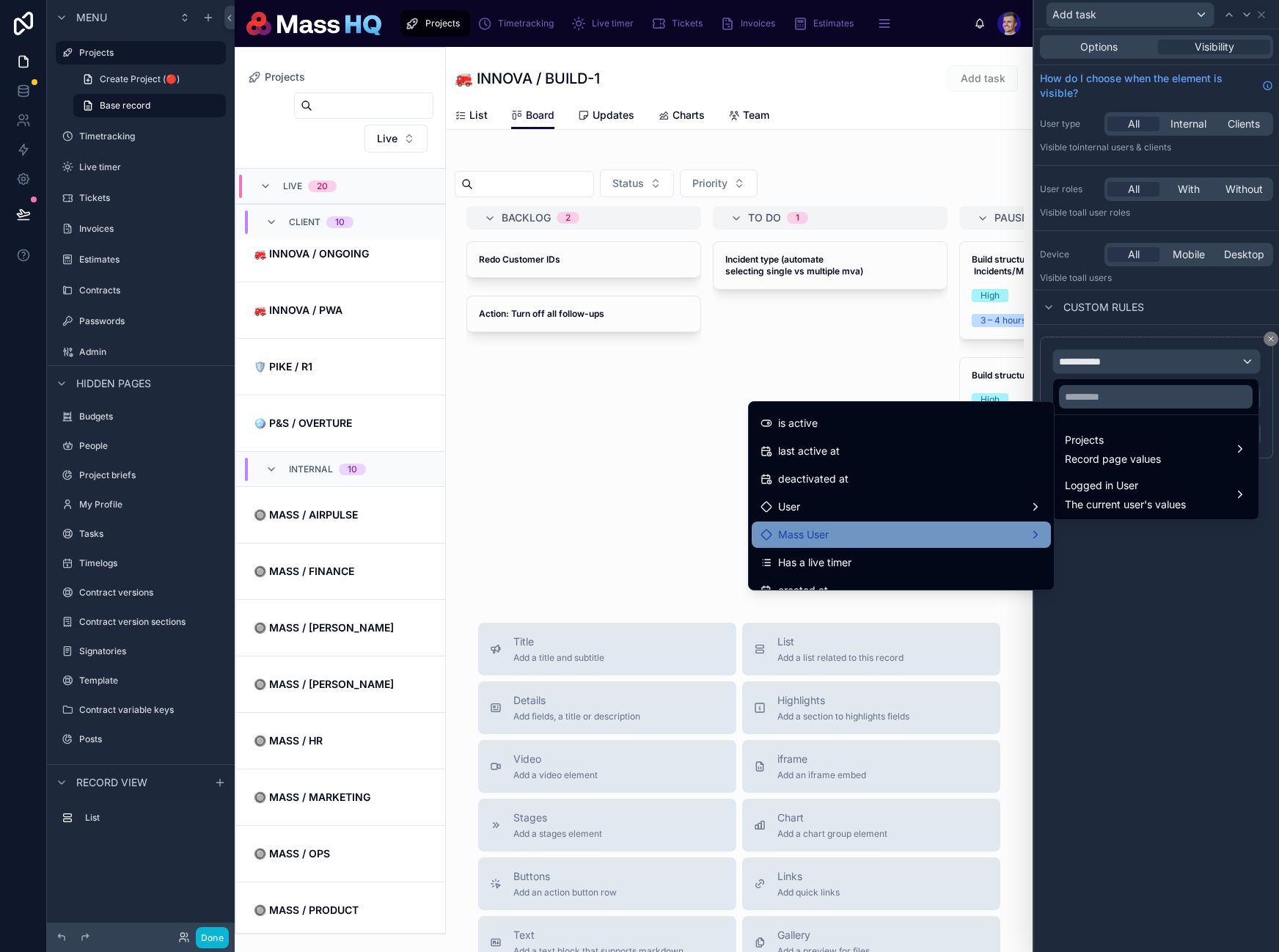
click at [950, 536] on div "Mass User" at bounding box center [902, 535] width 282 height 17
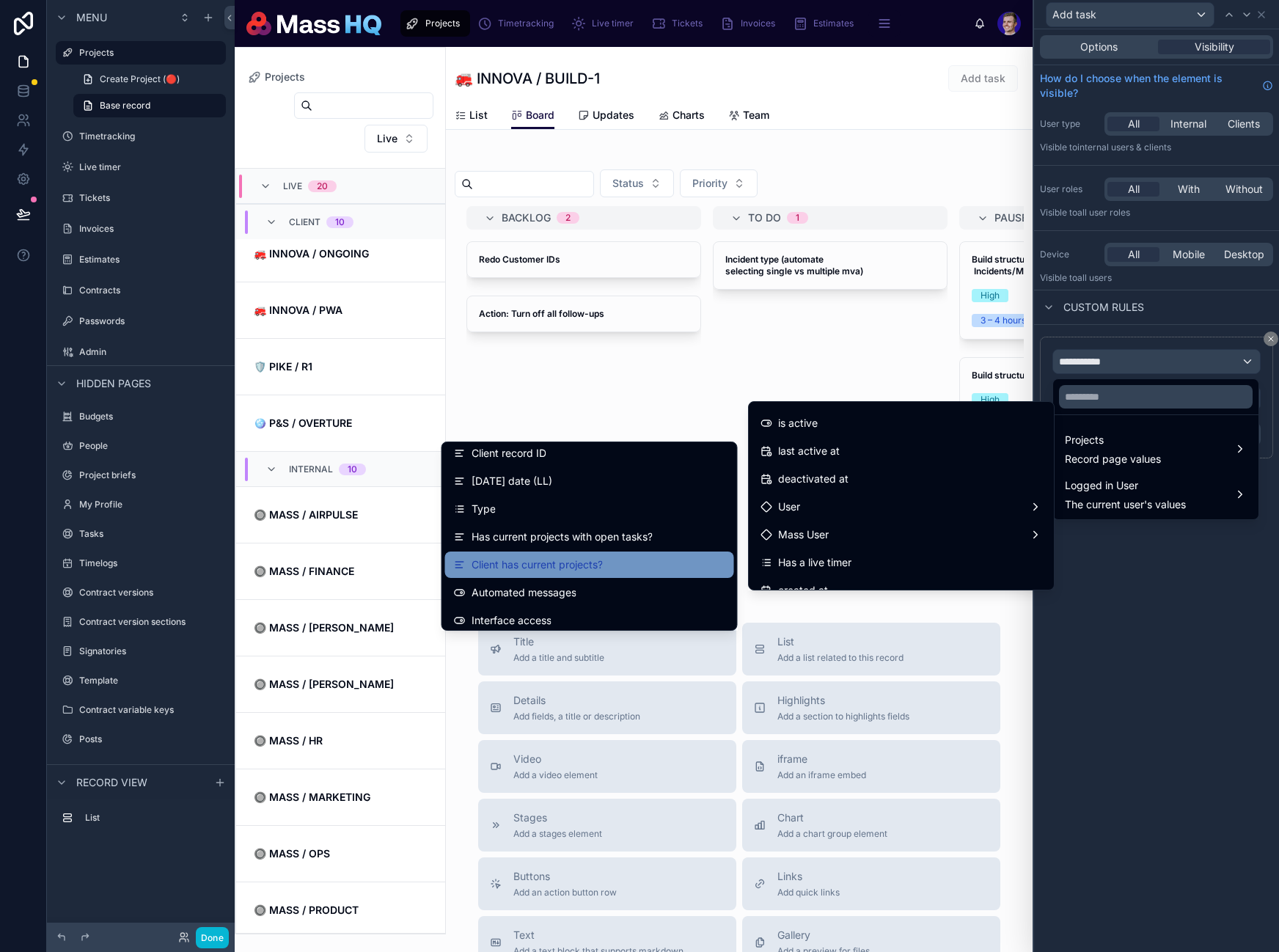
scroll to position [163, 0]
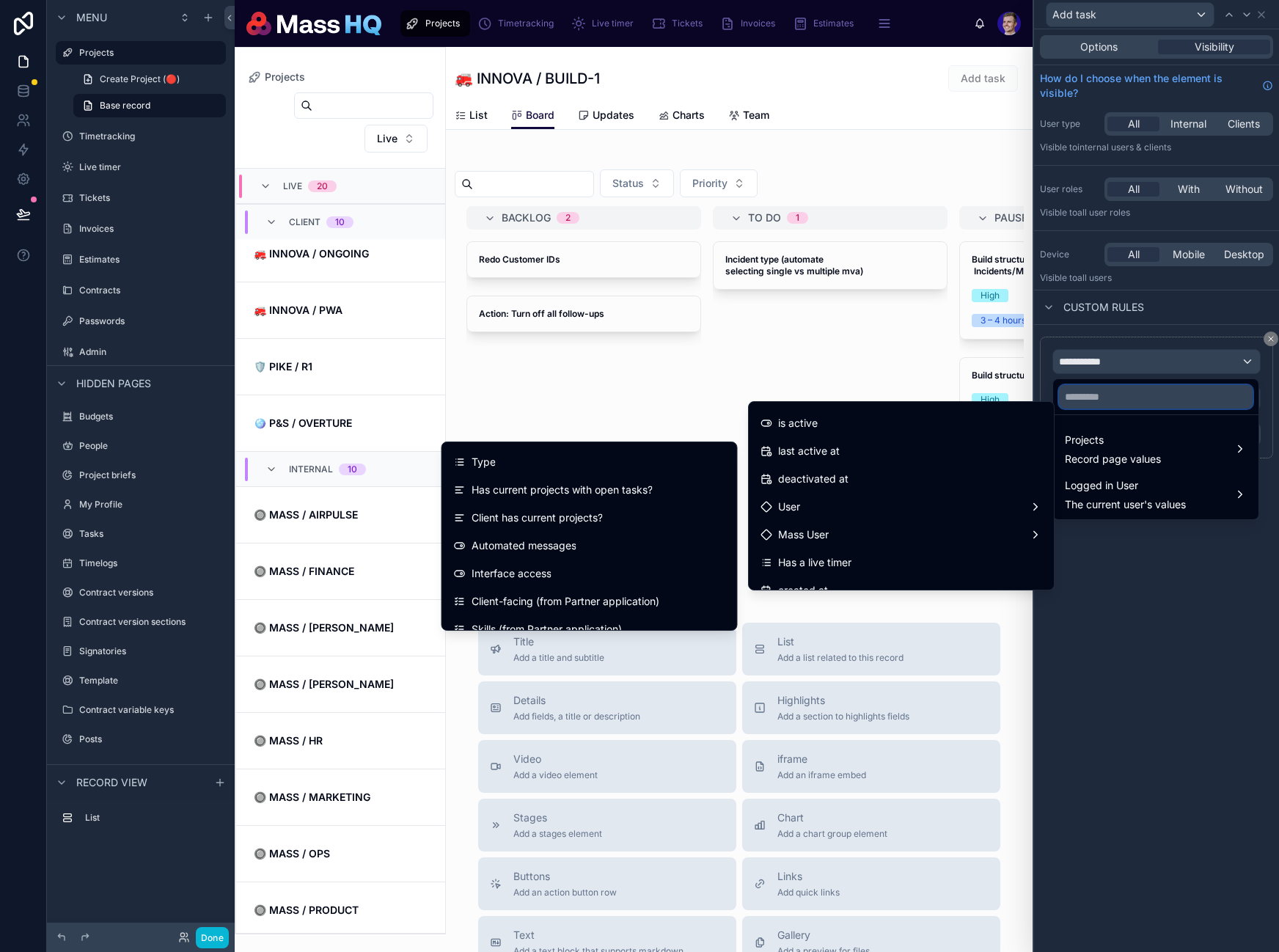
click at [1117, 402] on input "text" at bounding box center [1155, 397] width 194 height 23
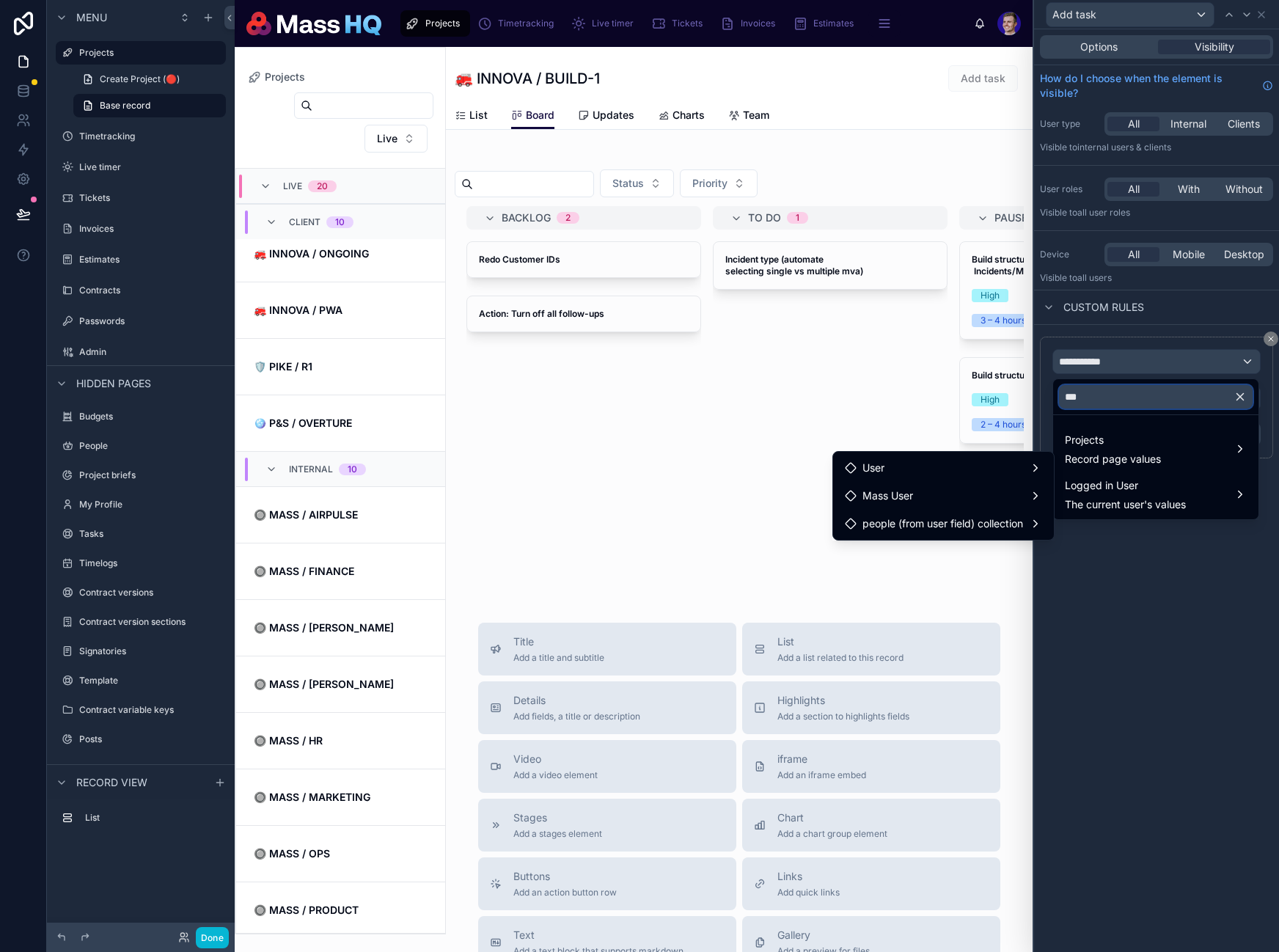
scroll to position [0, 0]
type input "*********"
click at [949, 496] on div "Mass User" at bounding box center [943, 495] width 197 height 17
click at [1092, 493] on span "Access to HQ" at bounding box center [1115, 497] width 66 height 17
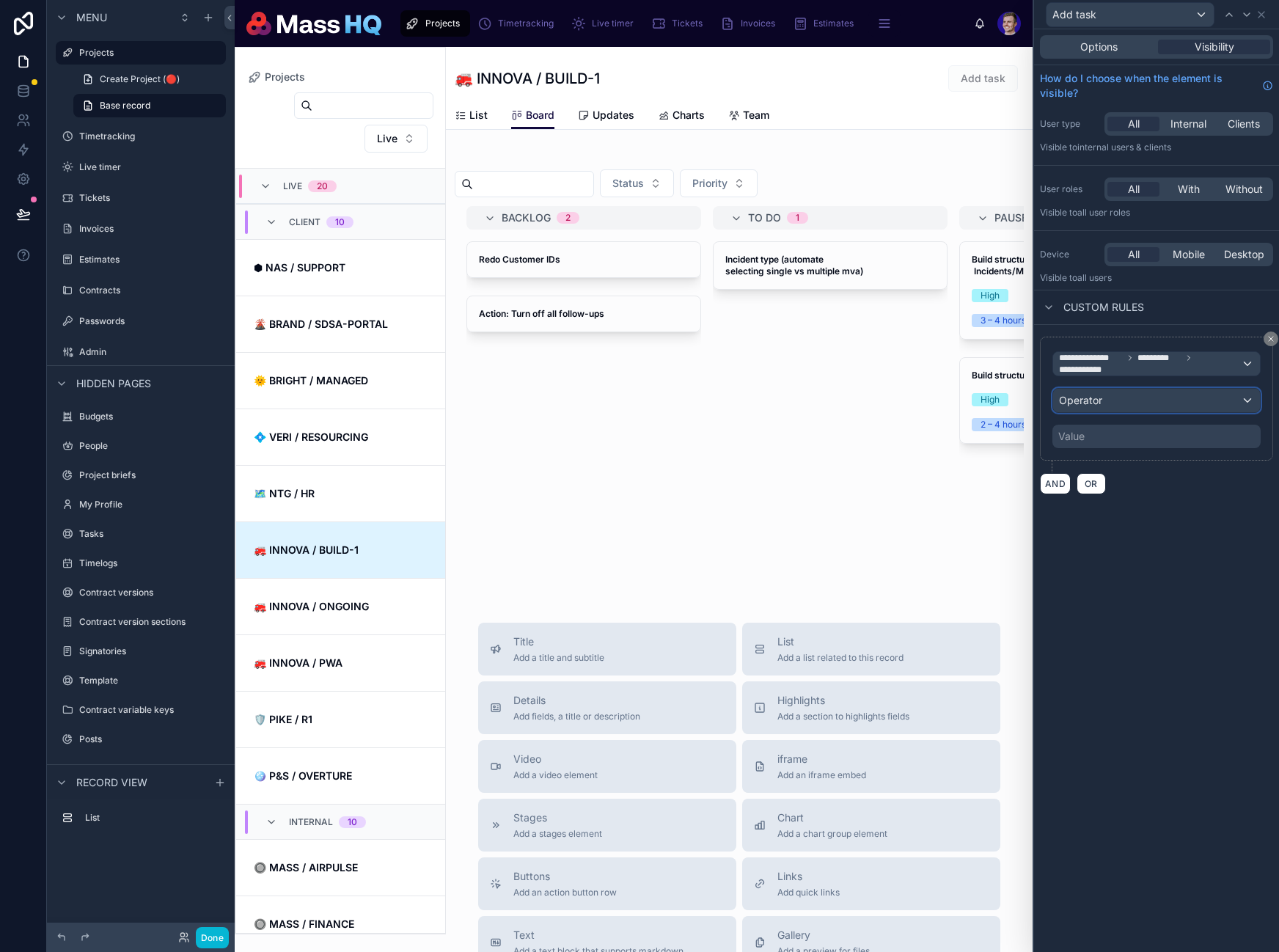
click at [1141, 405] on div "Operator" at bounding box center [1156, 401] width 207 height 23
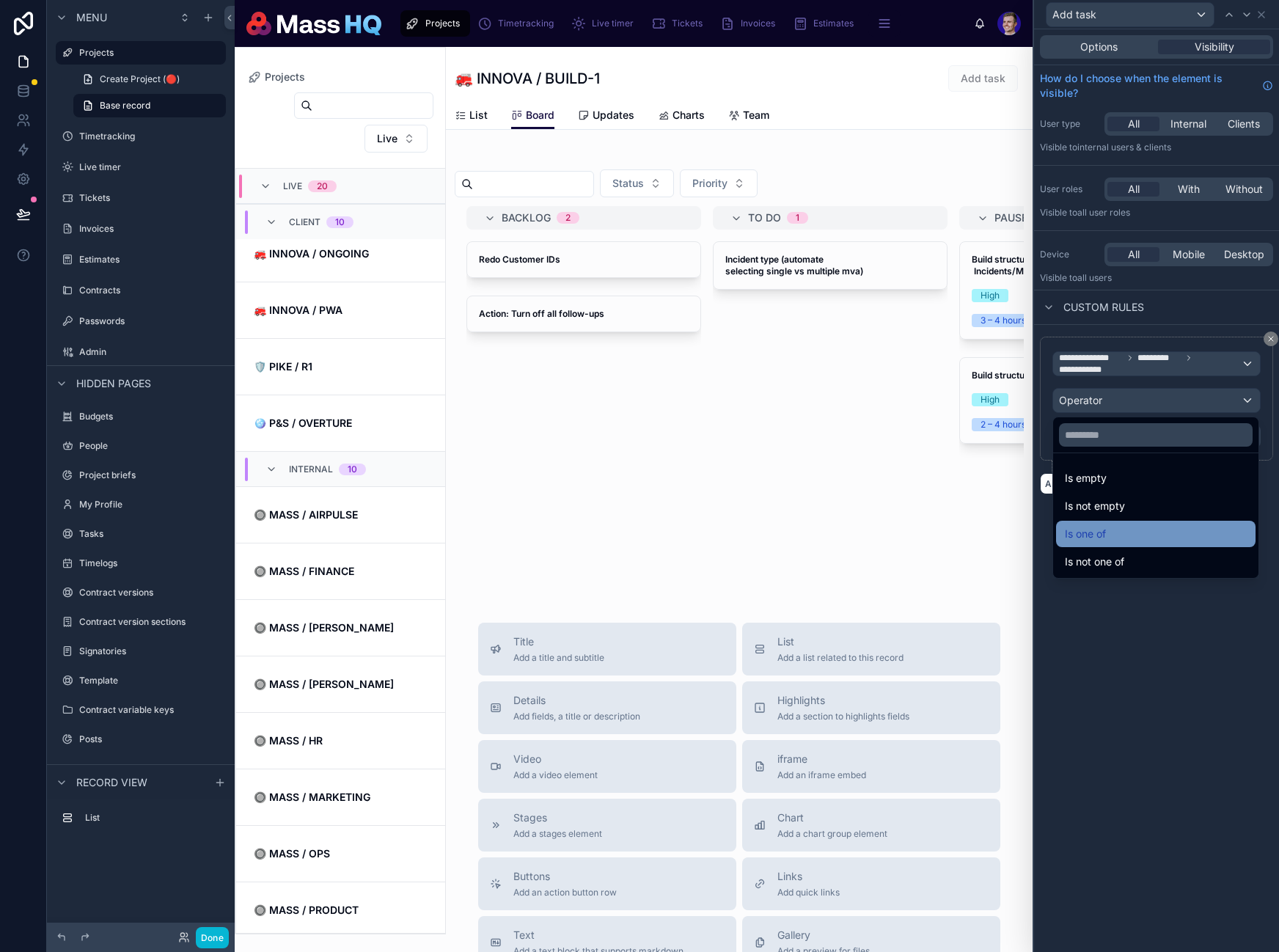
click at [1133, 535] on div "Is one of" at bounding box center [1155, 534] width 181 height 17
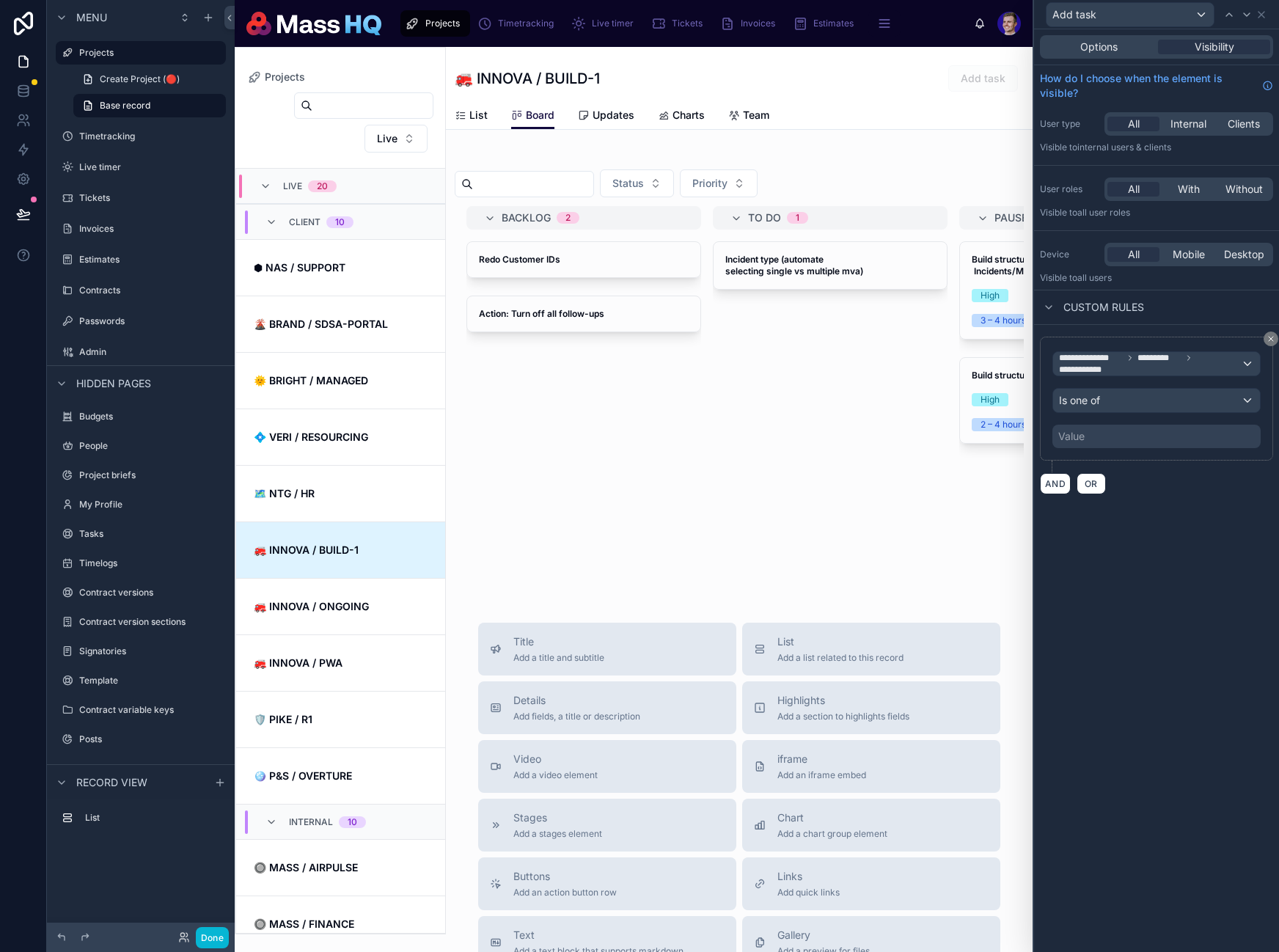
click at [1121, 429] on div "Value" at bounding box center [1156, 436] width 209 height 23
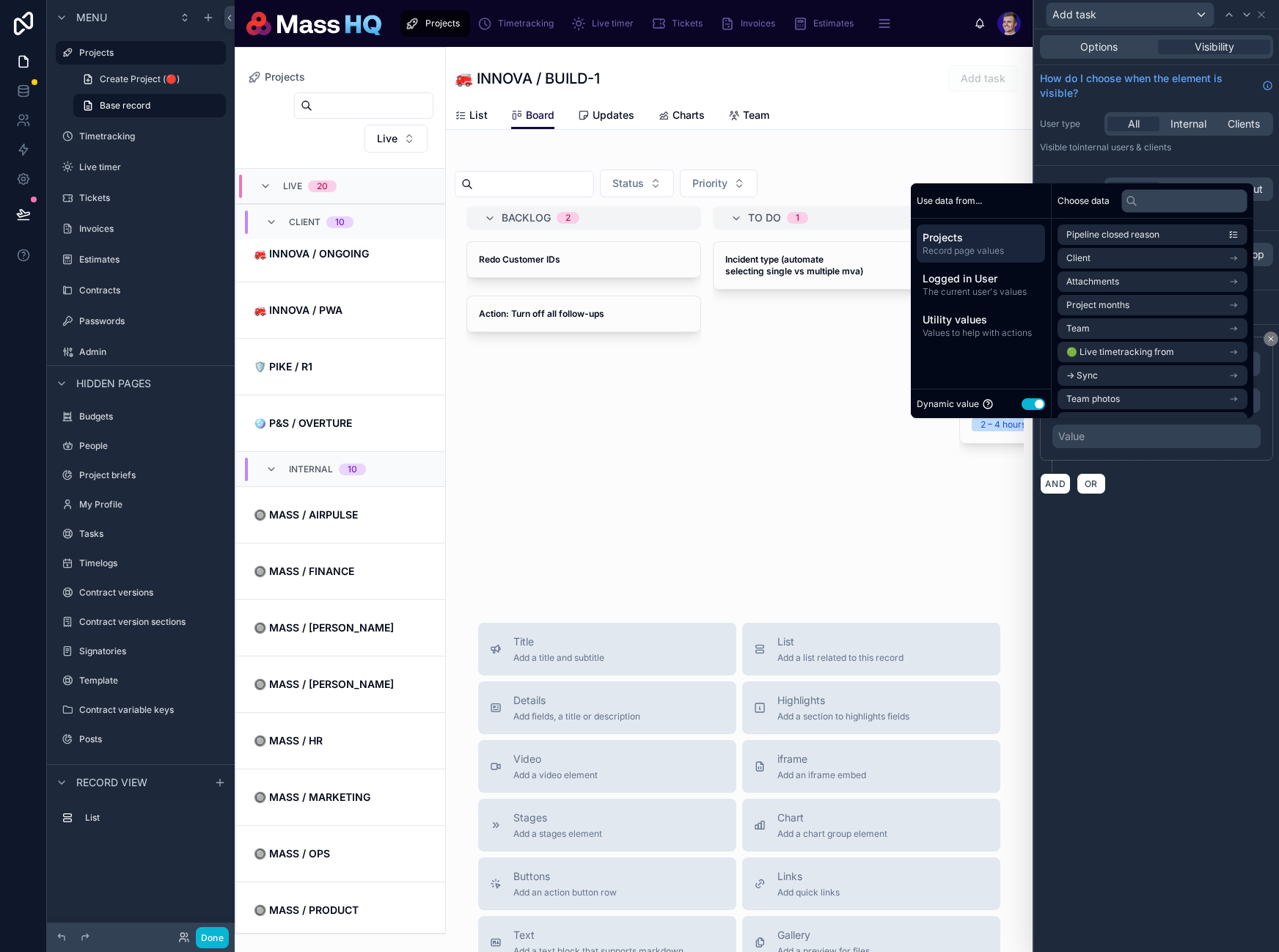
click at [1026, 402] on button "Use setting" at bounding box center [1033, 405] width 23 height 12
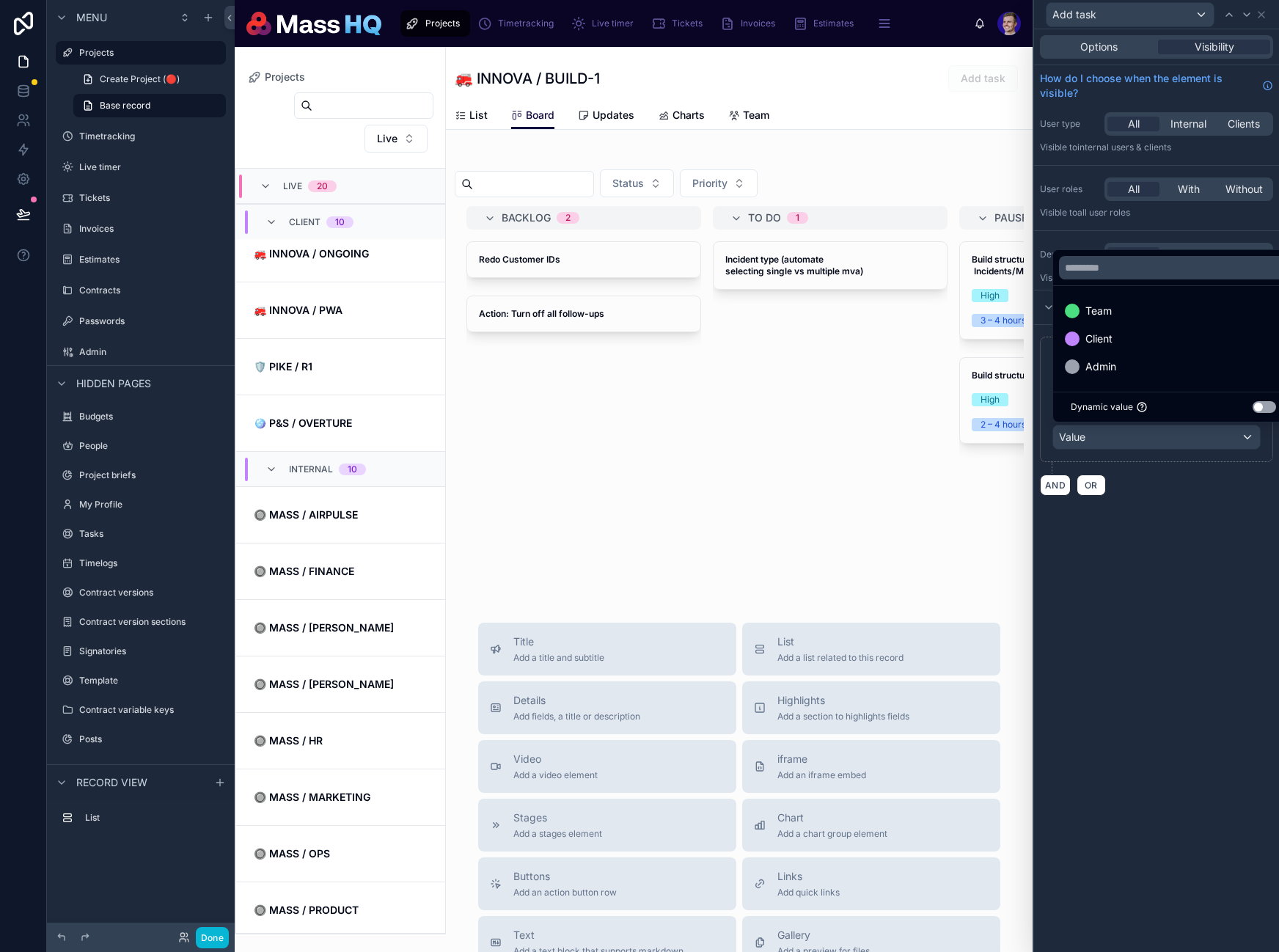
click at [1131, 316] on div "Team" at bounding box center [1173, 311] width 217 height 17
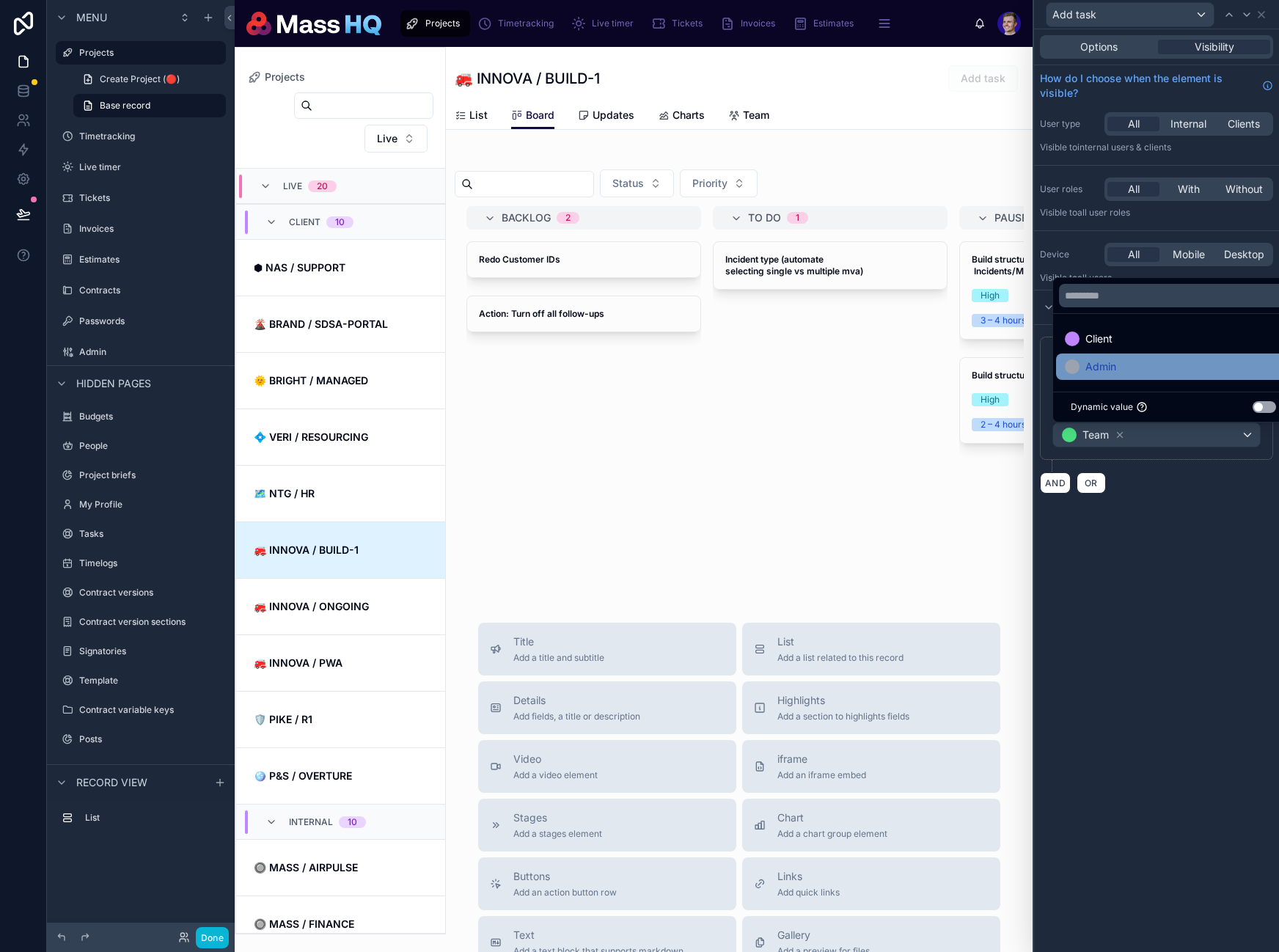
click at [1122, 362] on div "Admin" at bounding box center [1173, 367] width 217 height 17
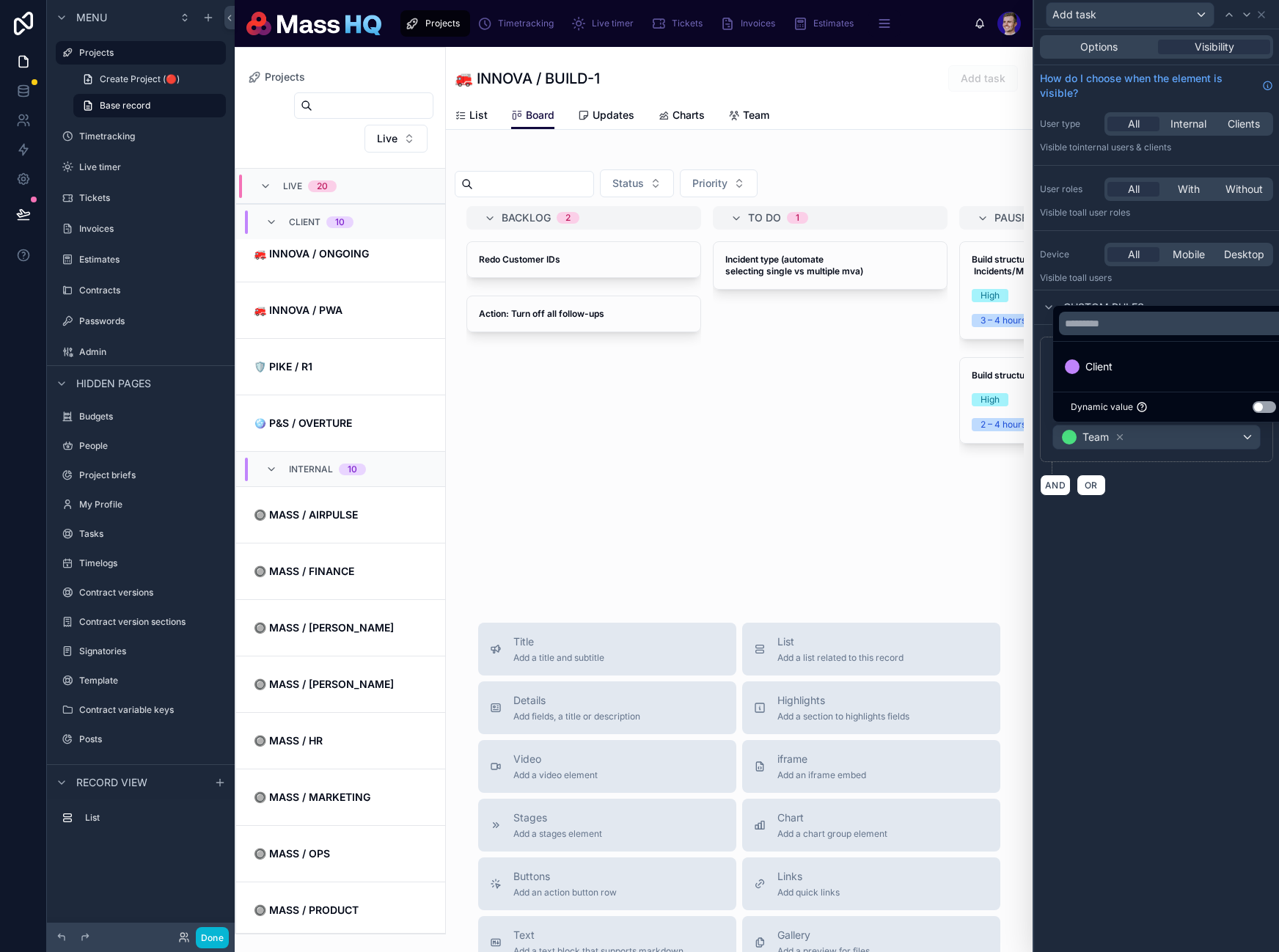
click at [1179, 570] on div "**********" at bounding box center [1156, 490] width 245 height 923
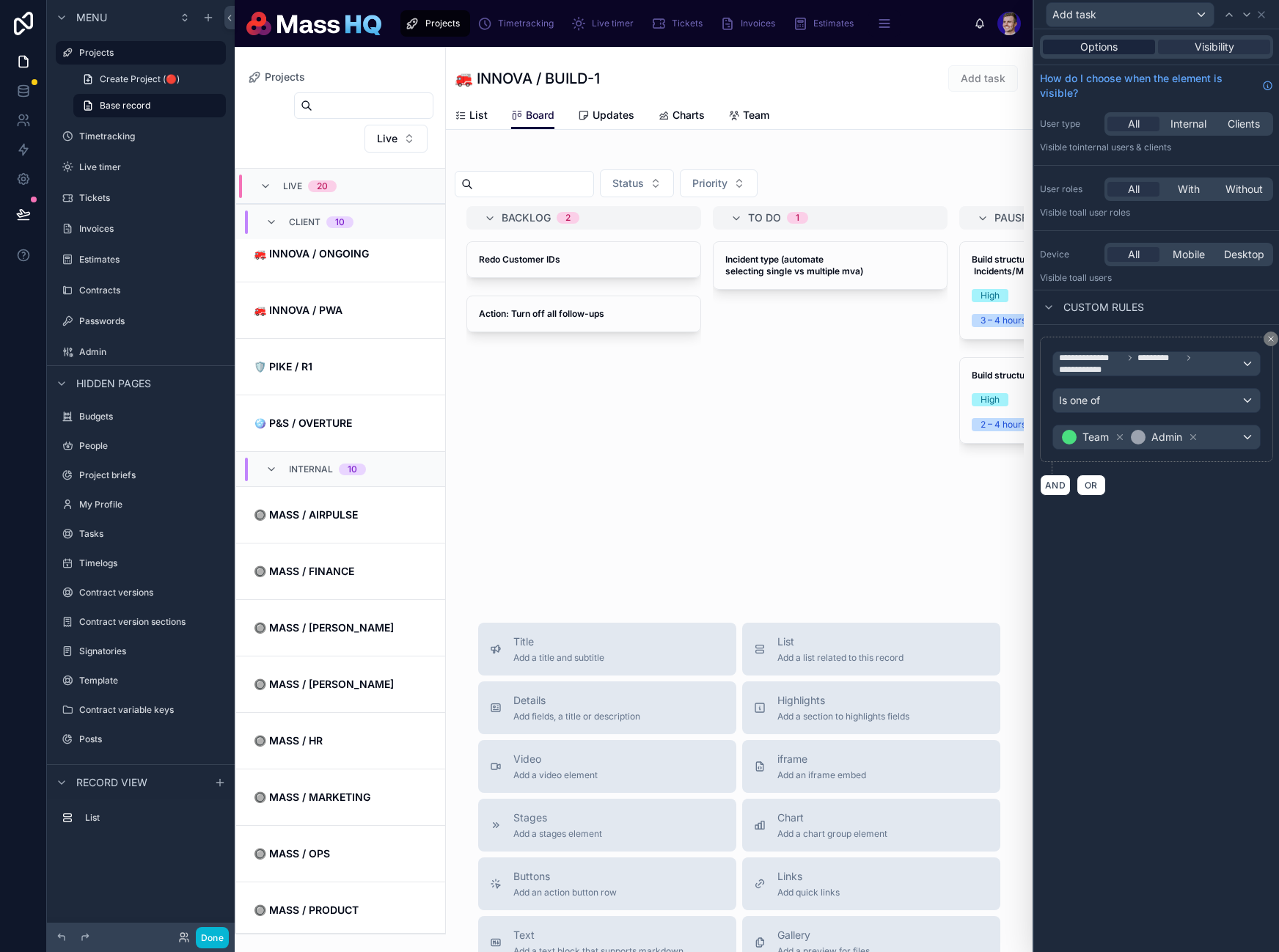
click at [1106, 53] on div "Options Visibility" at bounding box center [1156, 46] width 234 height 23
click at [1106, 50] on span "Options" at bounding box center [1098, 46] width 38 height 14
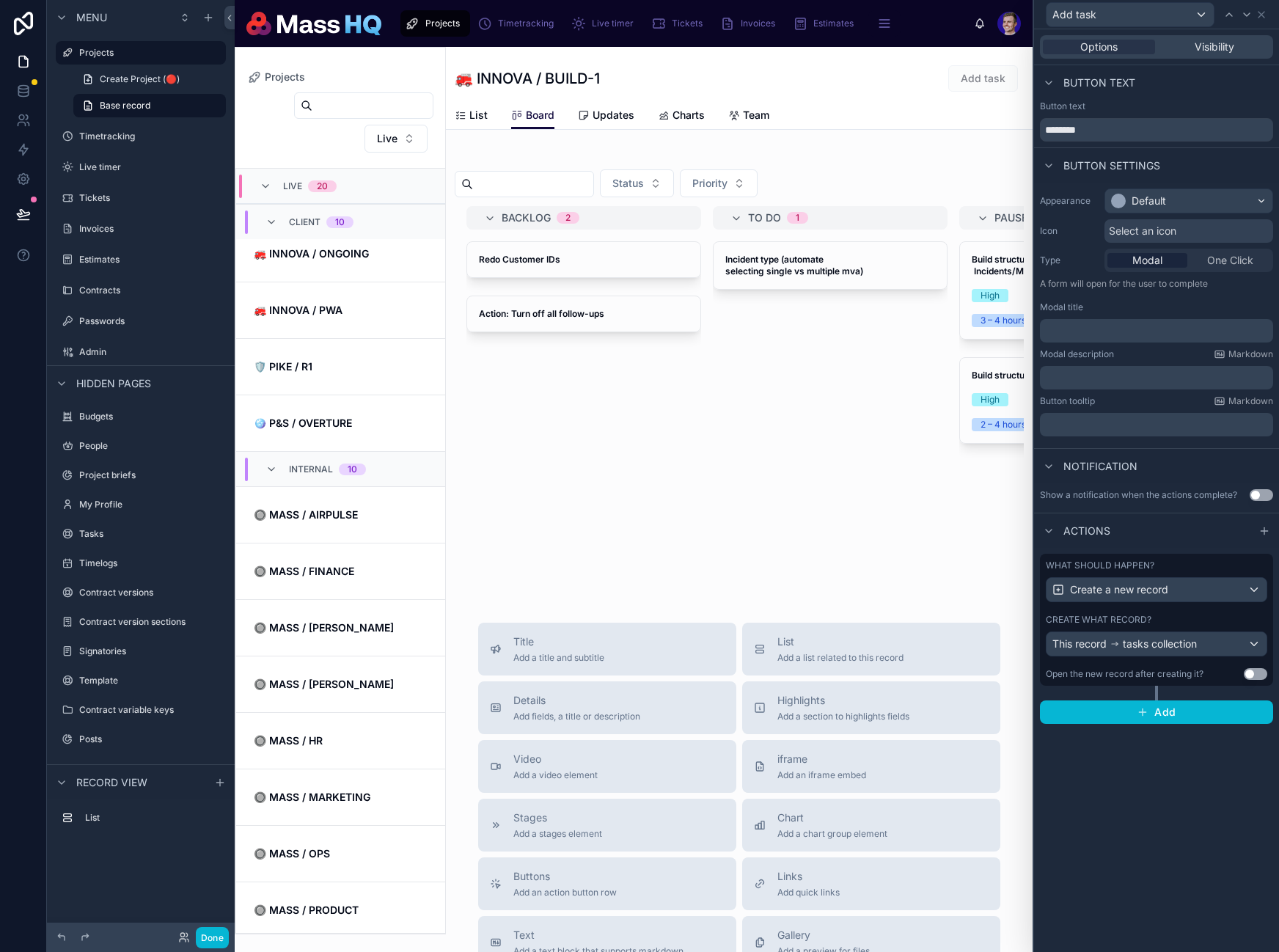
click at [1143, 234] on span "Select an icon" at bounding box center [1143, 231] width 68 height 14
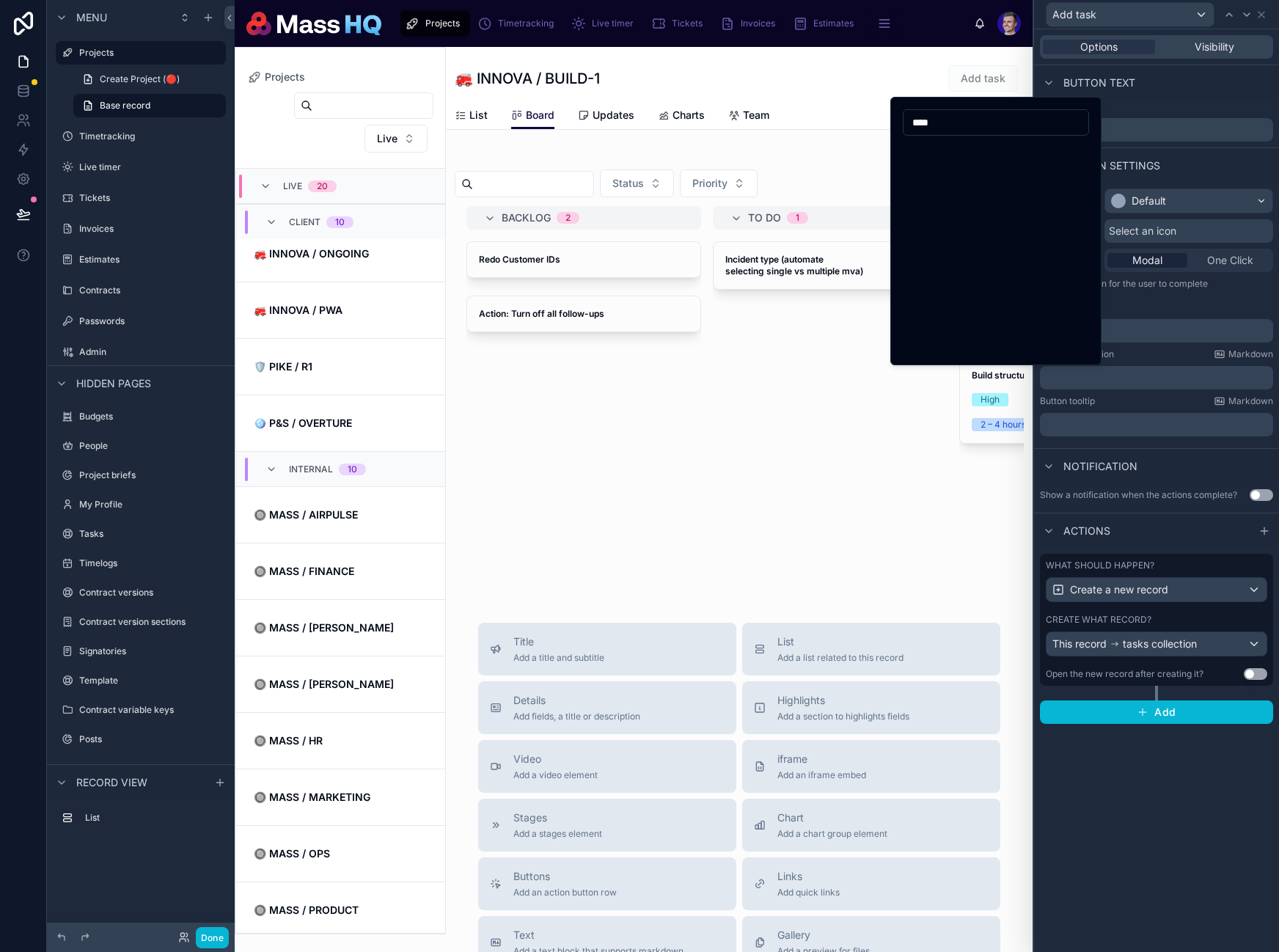
scroll to position [0, 0]
type input "****"
click at [1026, 276] on button "SquarePlus2" at bounding box center [1018, 279] width 26 height 26
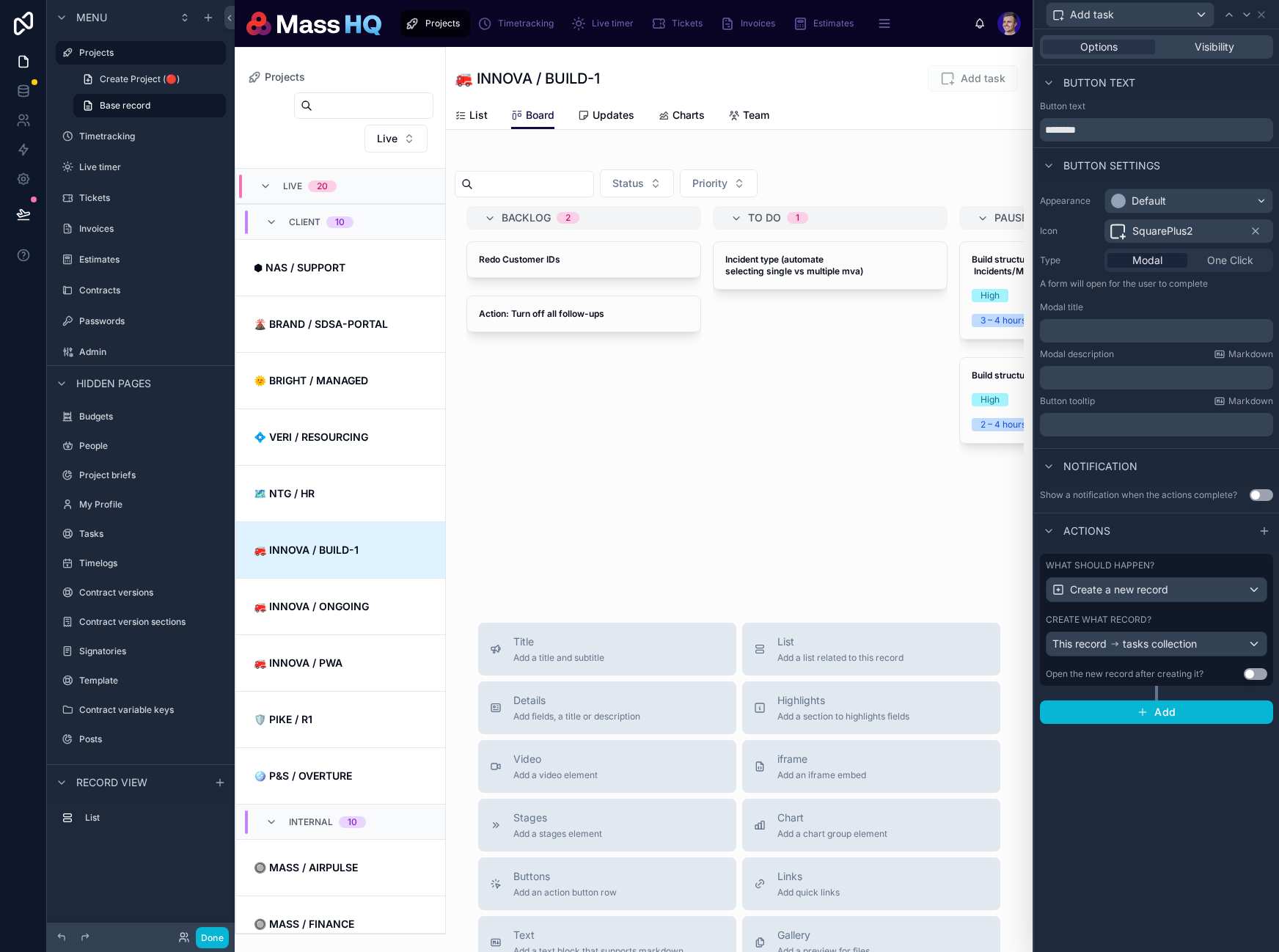
scroll to position [352, 0]
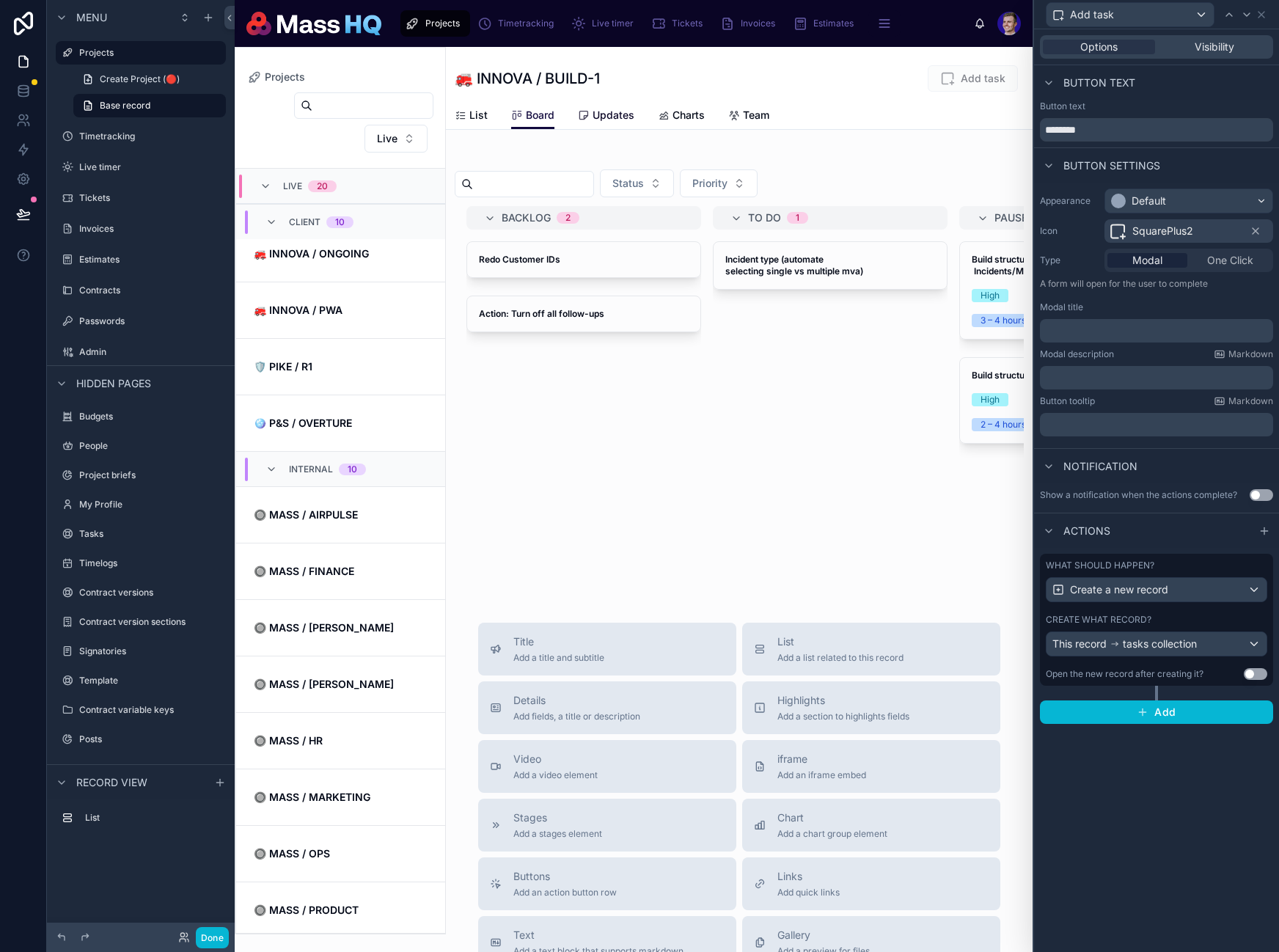
click at [625, 113] on span "Updates" at bounding box center [613, 115] width 42 height 14
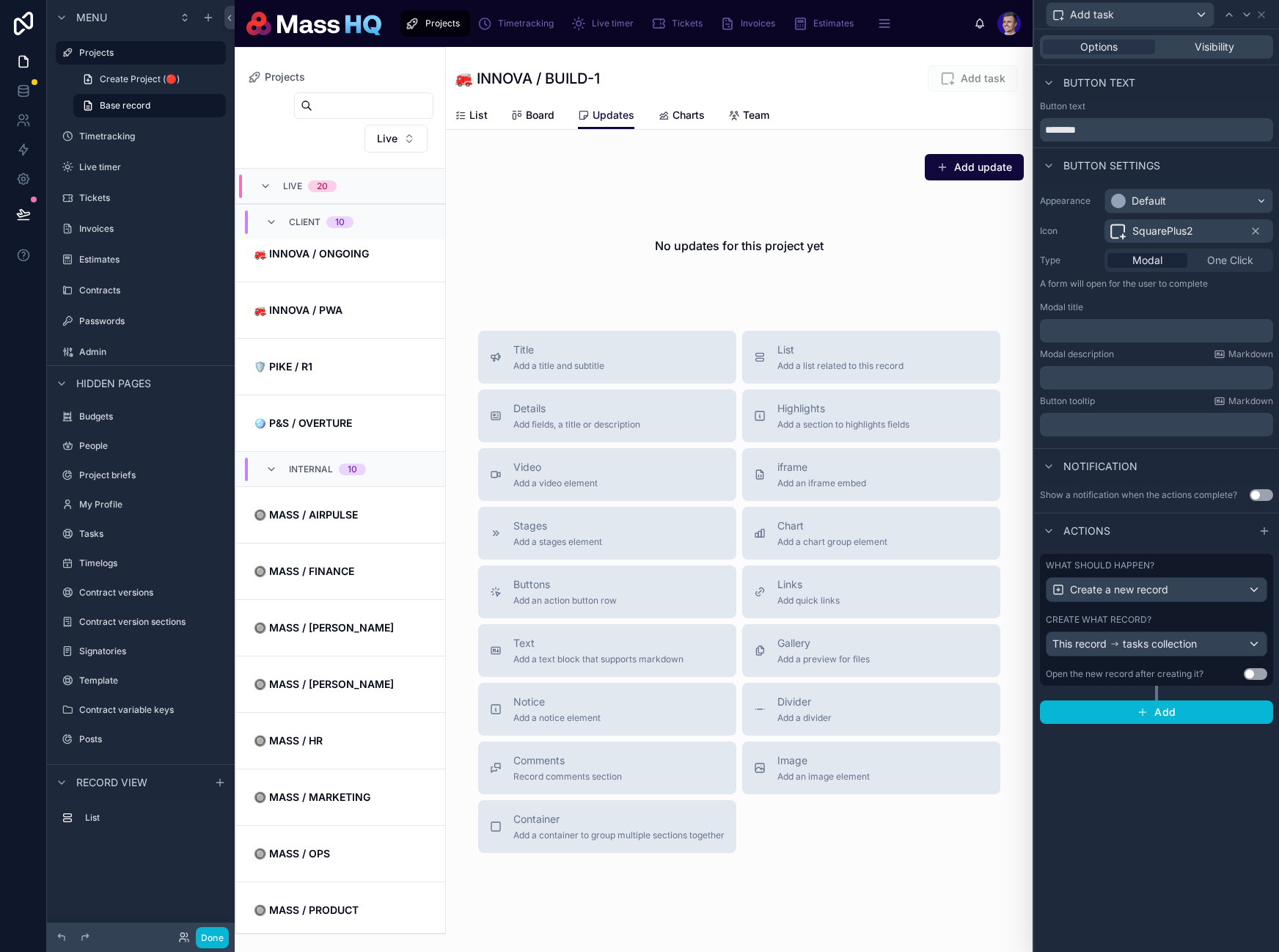
click at [688, 115] on span "Charts" at bounding box center [688, 115] width 32 height 14
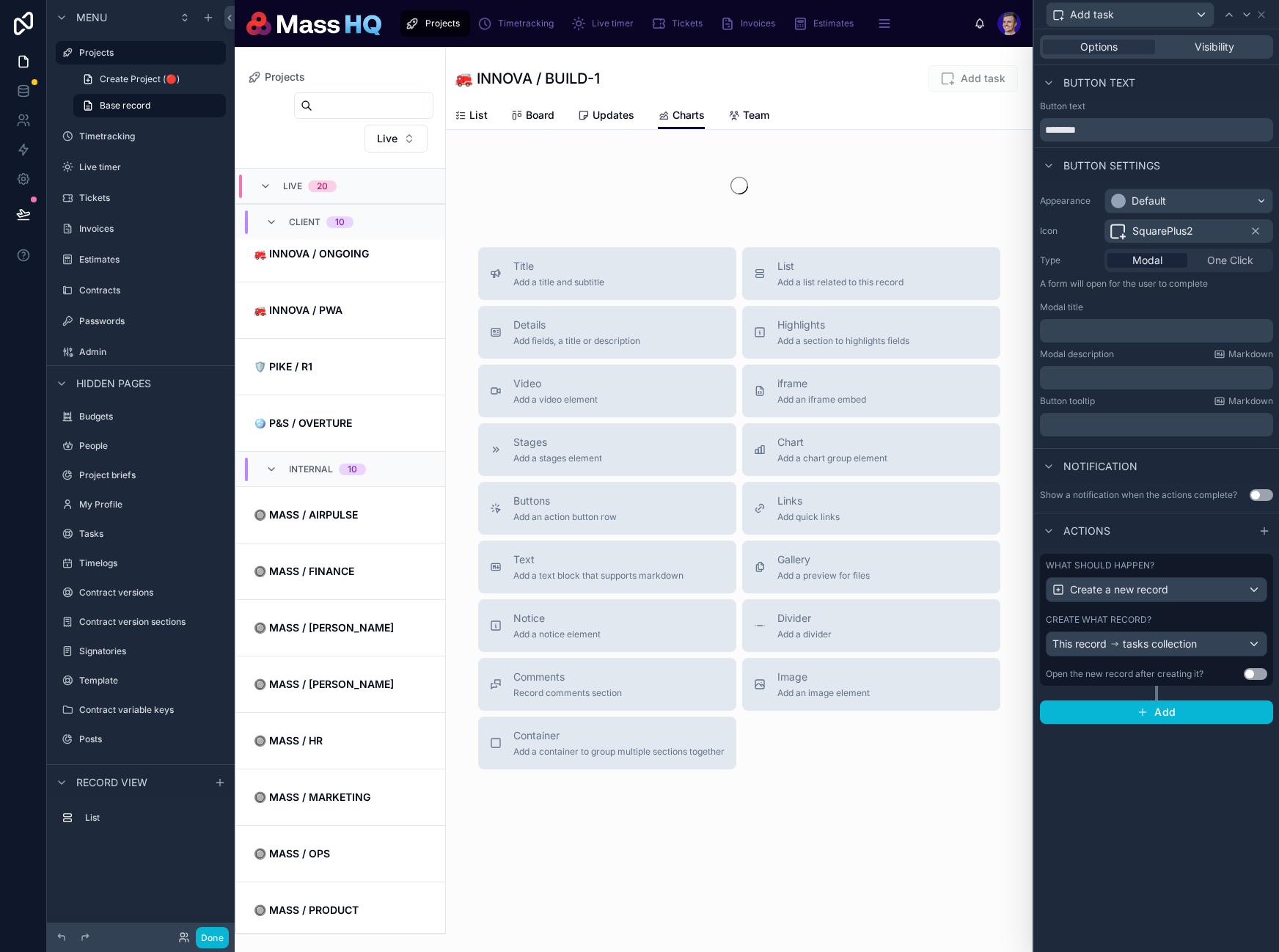
drag, startPoint x: 735, startPoint y: 115, endPoint x: 681, endPoint y: 123, distance: 54.6
click at [735, 115] on icon at bounding box center [734, 116] width 12 height 12
click at [611, 122] on link "Updates" at bounding box center [606, 117] width 56 height 29
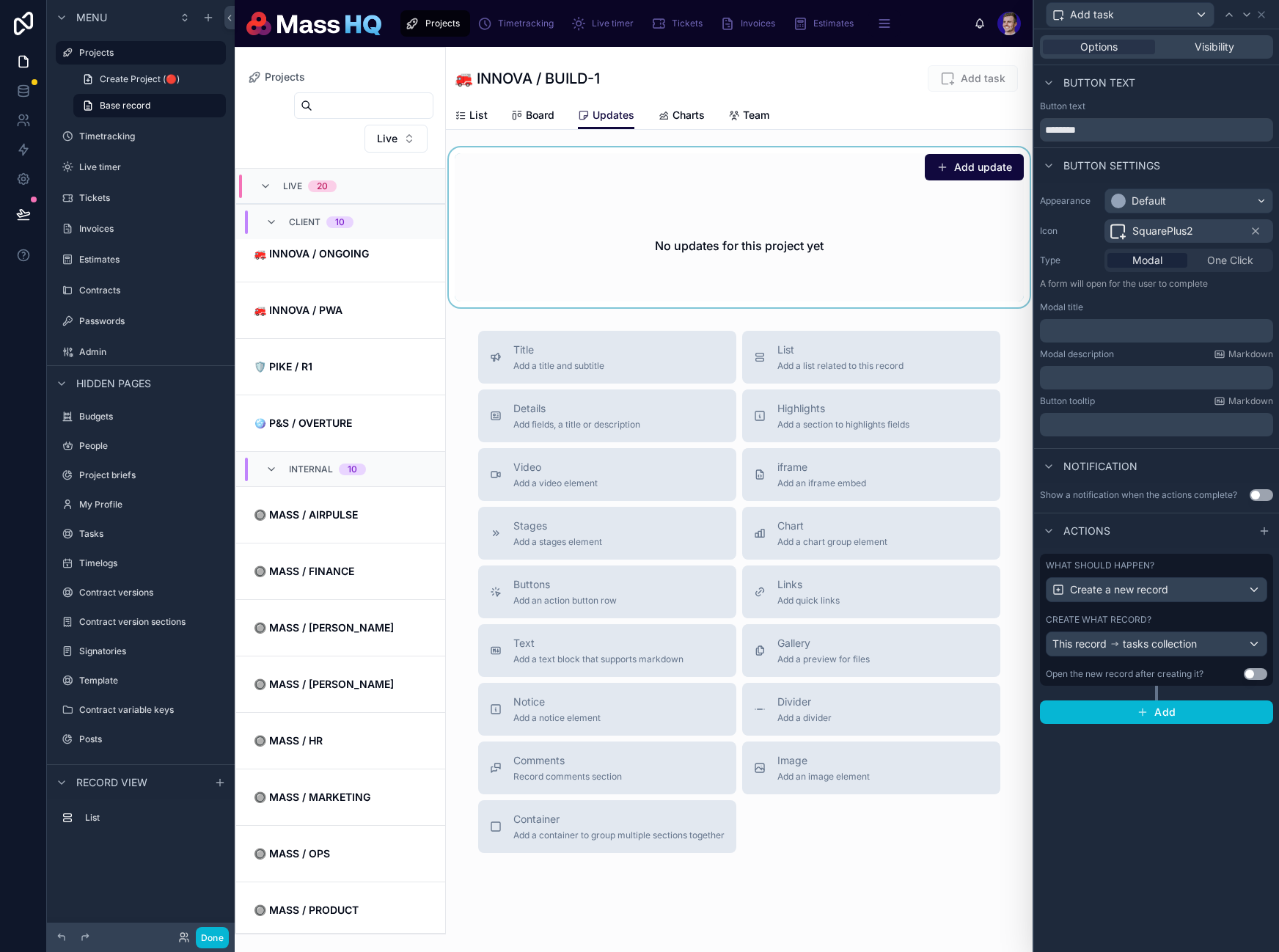
click at [924, 194] on div at bounding box center [739, 228] width 587 height 160
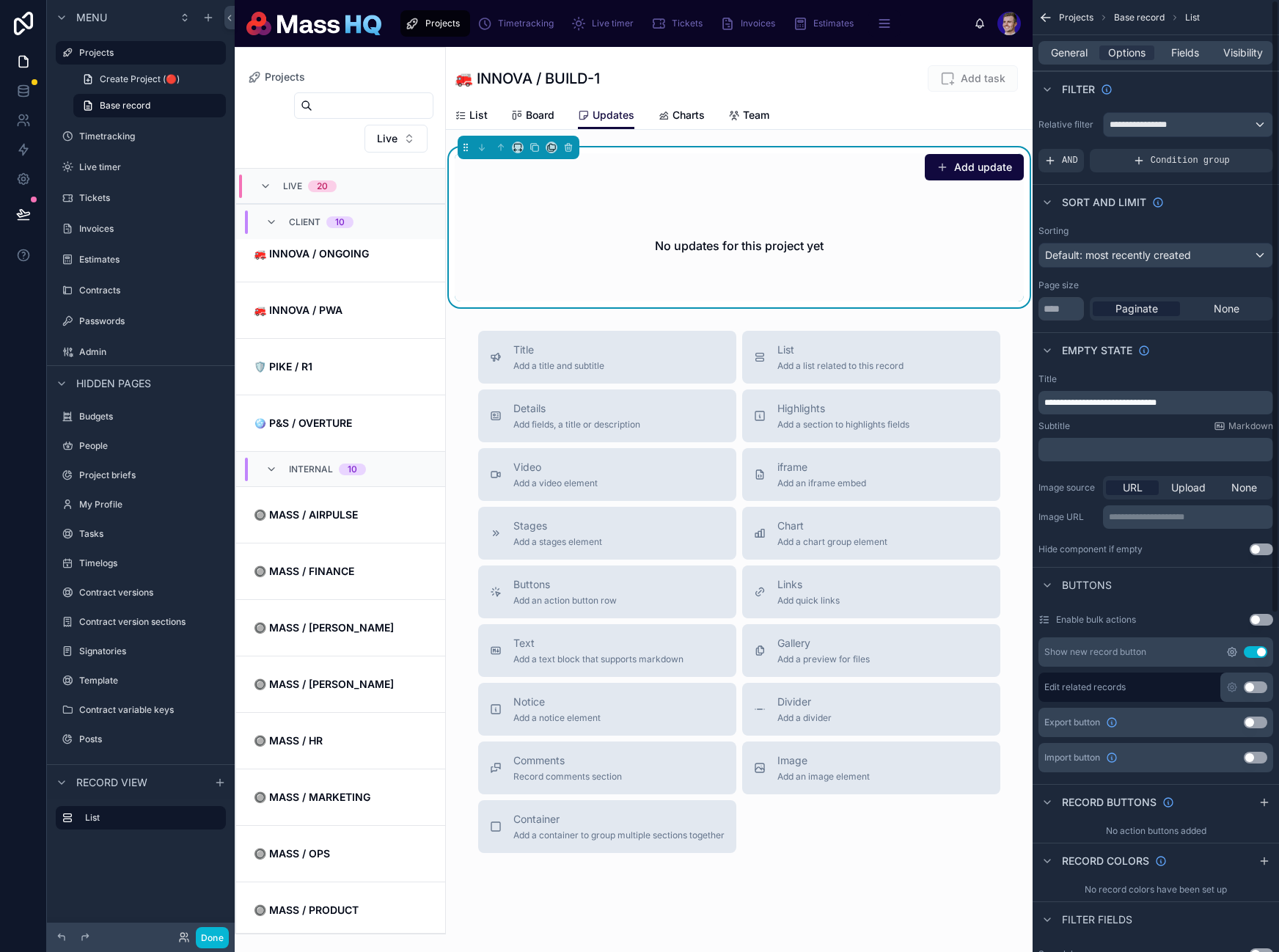
click at [1228, 649] on icon "scrollable content" at bounding box center [1232, 652] width 9 height 9
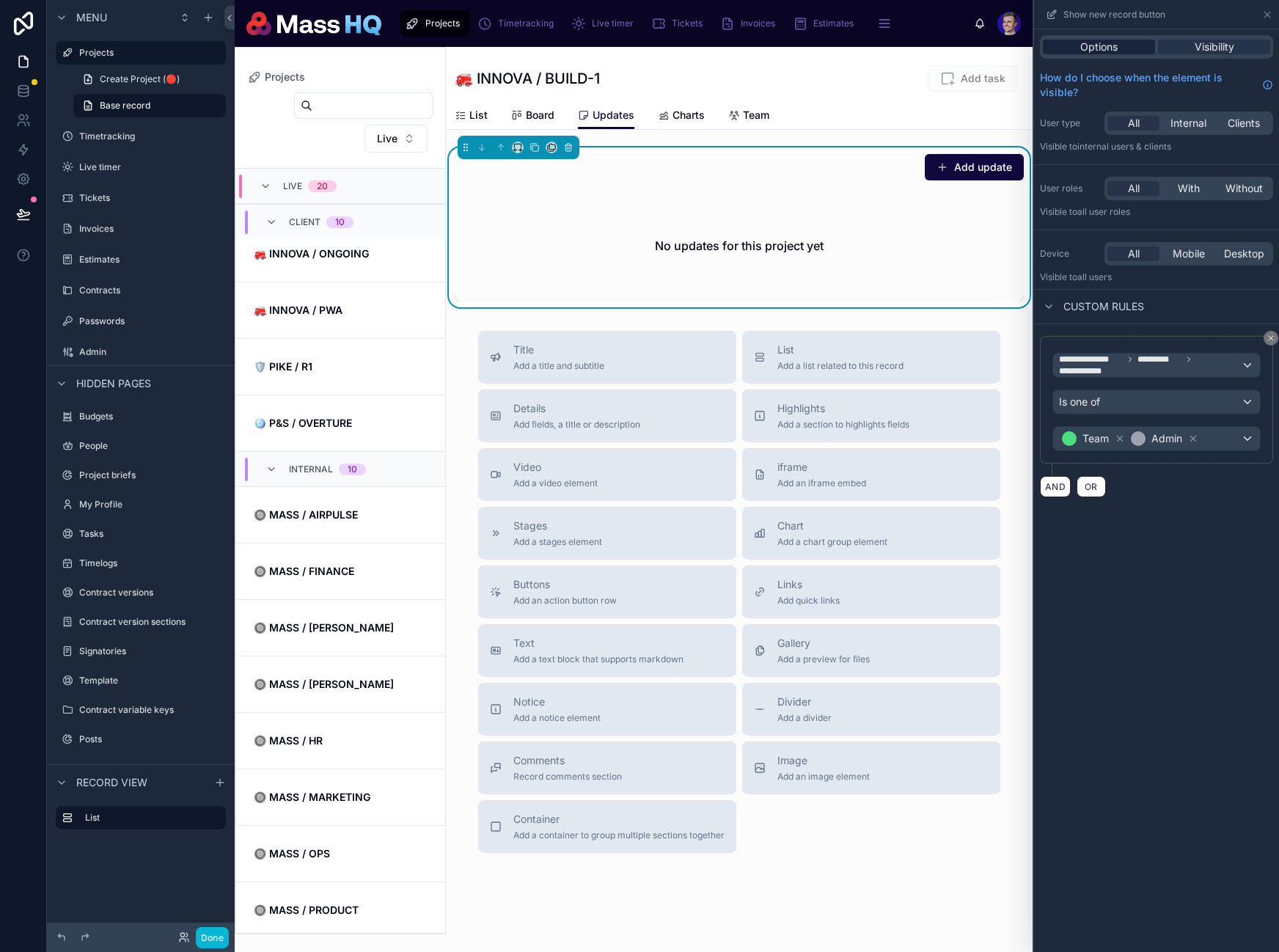
drag, startPoint x: 1089, startPoint y: 42, endPoint x: 1094, endPoint y: 48, distance: 7.8
click at [1089, 42] on span "Options" at bounding box center [1098, 46] width 38 height 14
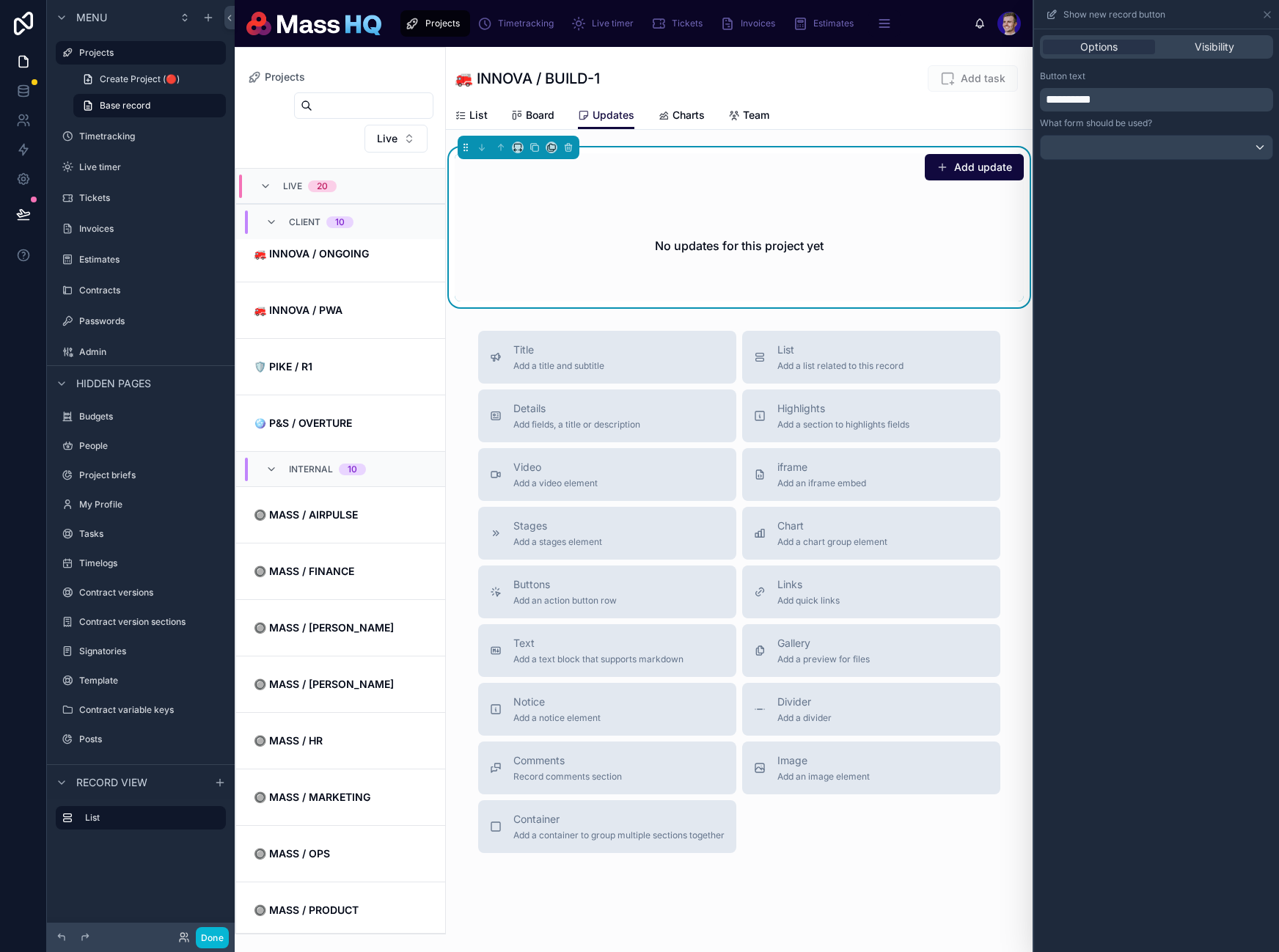
click at [1049, 102] on span "**********" at bounding box center [1068, 98] width 45 height 11
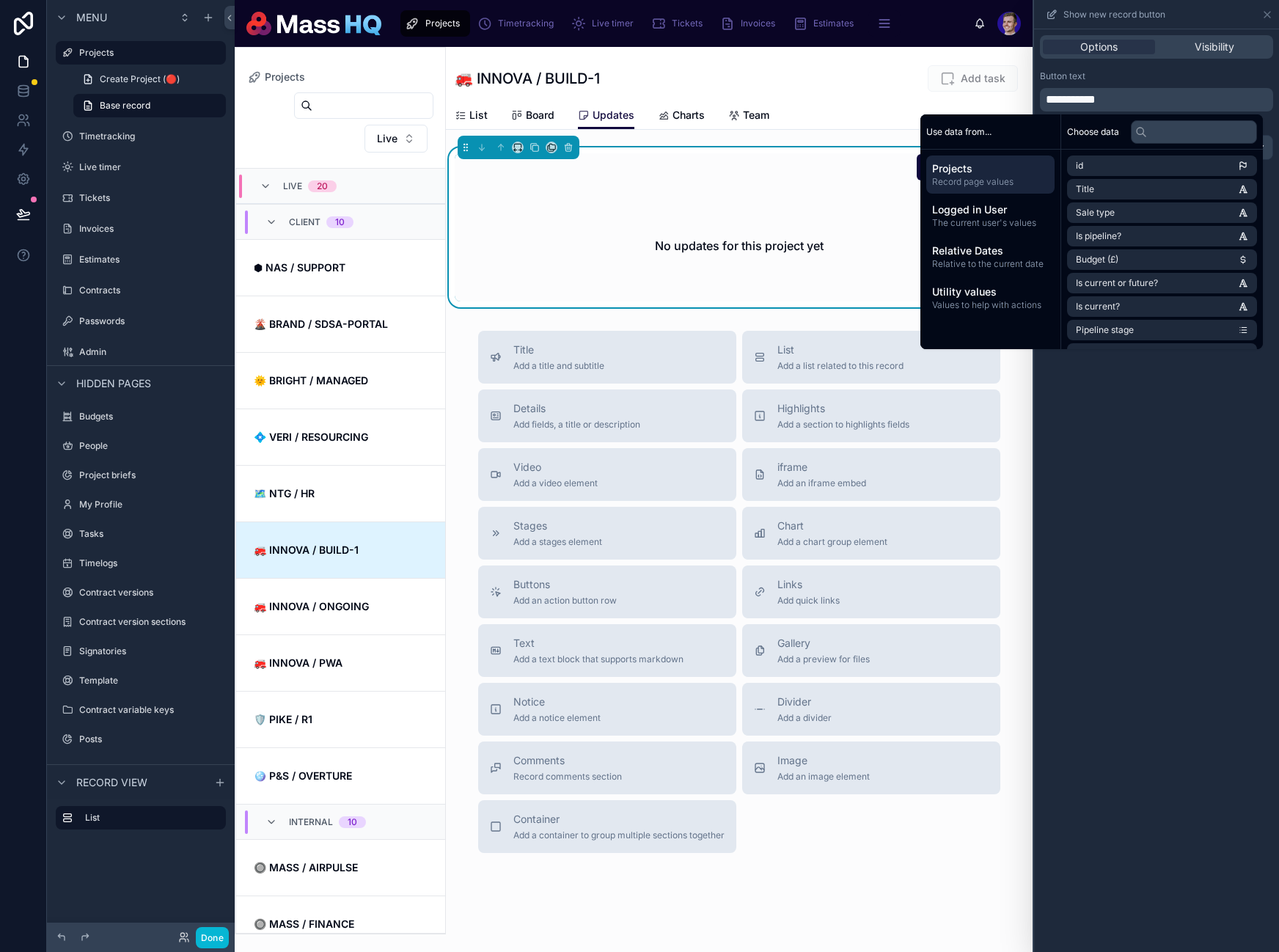
scroll to position [352, 0]
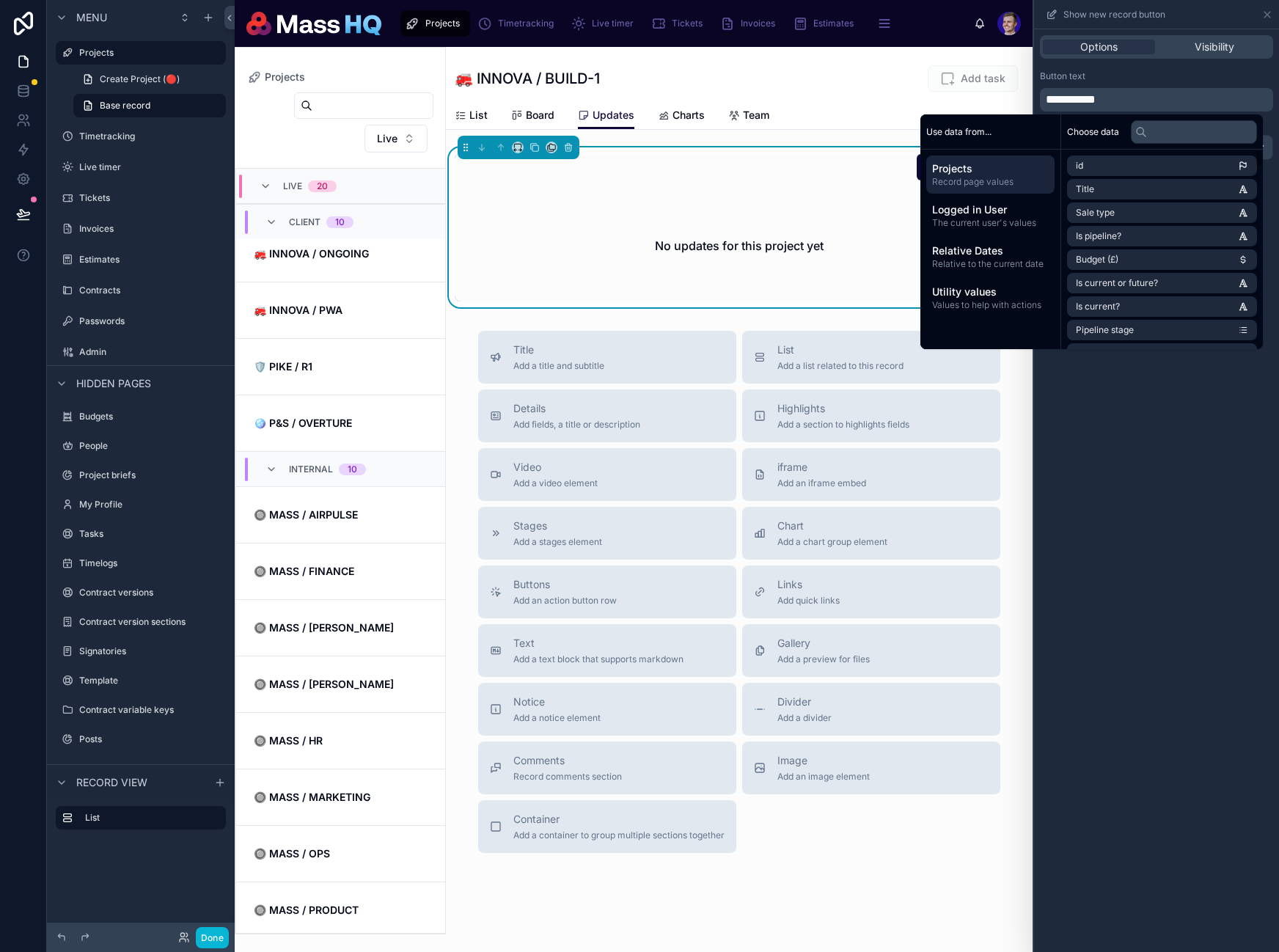
click at [1155, 568] on div "**********" at bounding box center [1156, 490] width 245 height 923
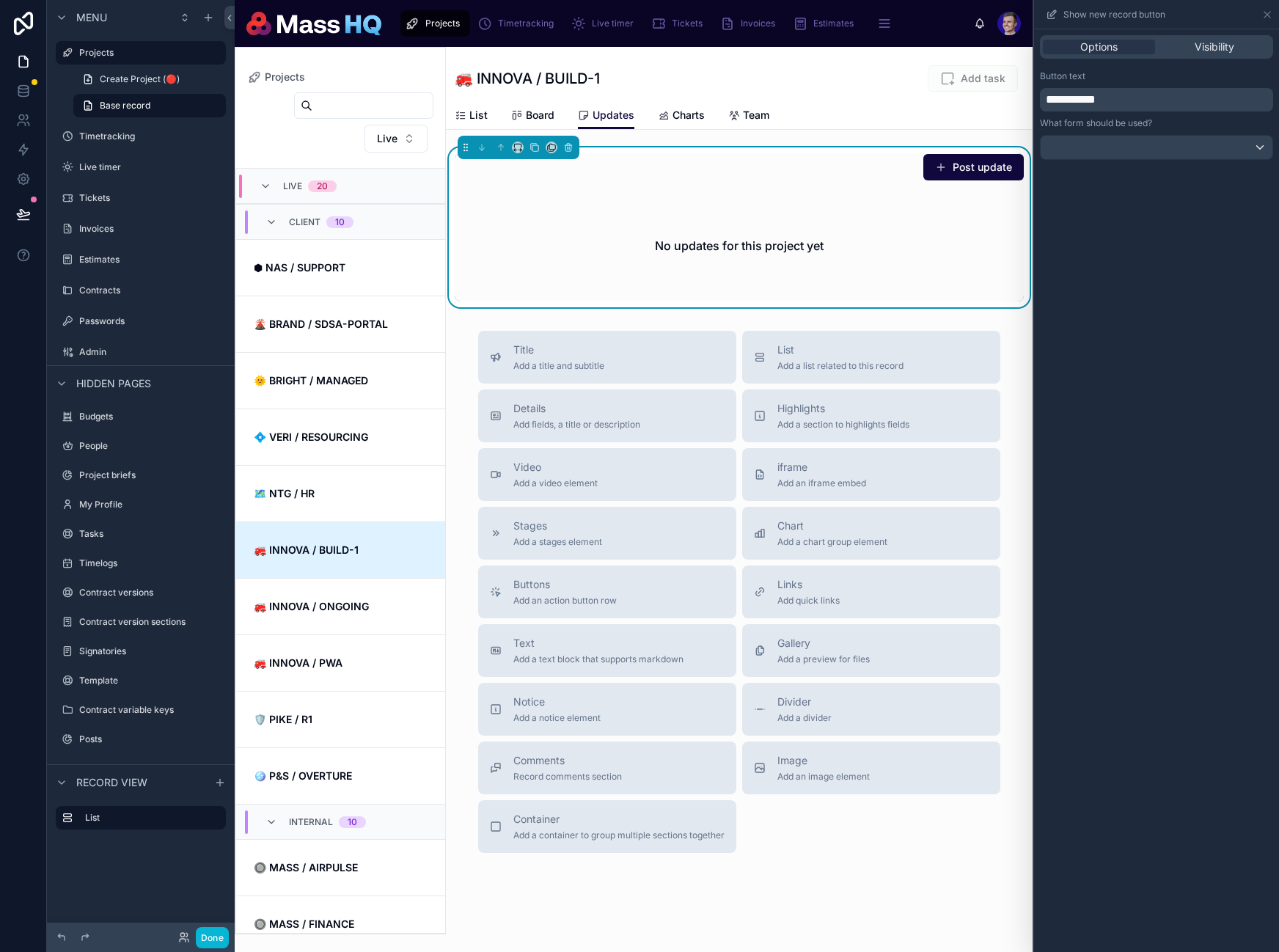
drag, startPoint x: 1158, startPoint y: 563, endPoint x: 1149, endPoint y: 479, distance: 84.5
click at [1158, 563] on div "**********" at bounding box center [1156, 490] width 245 height 923
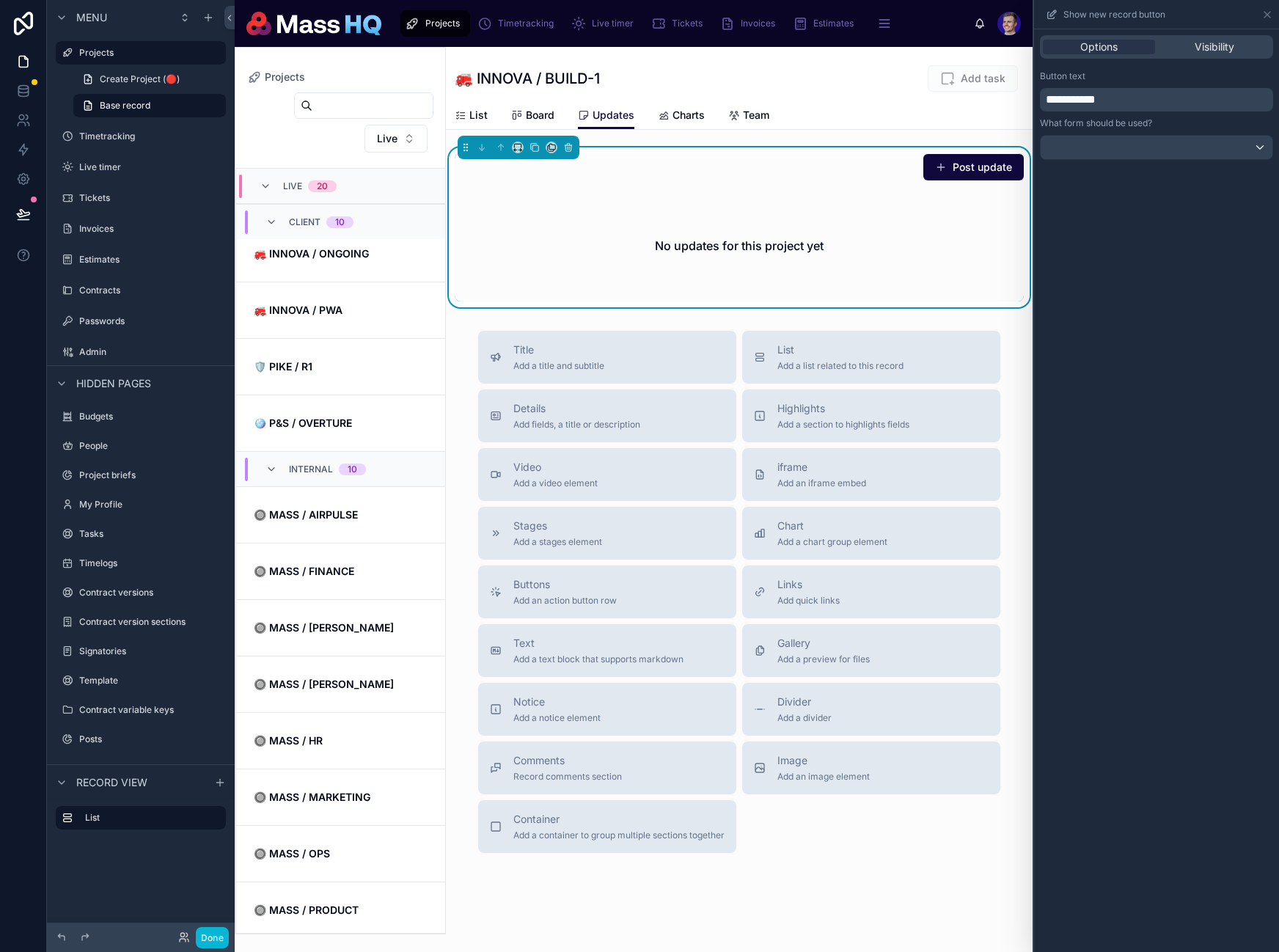
click at [1274, 14] on div "Show new record button" at bounding box center [1156, 14] width 245 height 29
click at [1270, 16] on icon at bounding box center [1267, 14] width 12 height 12
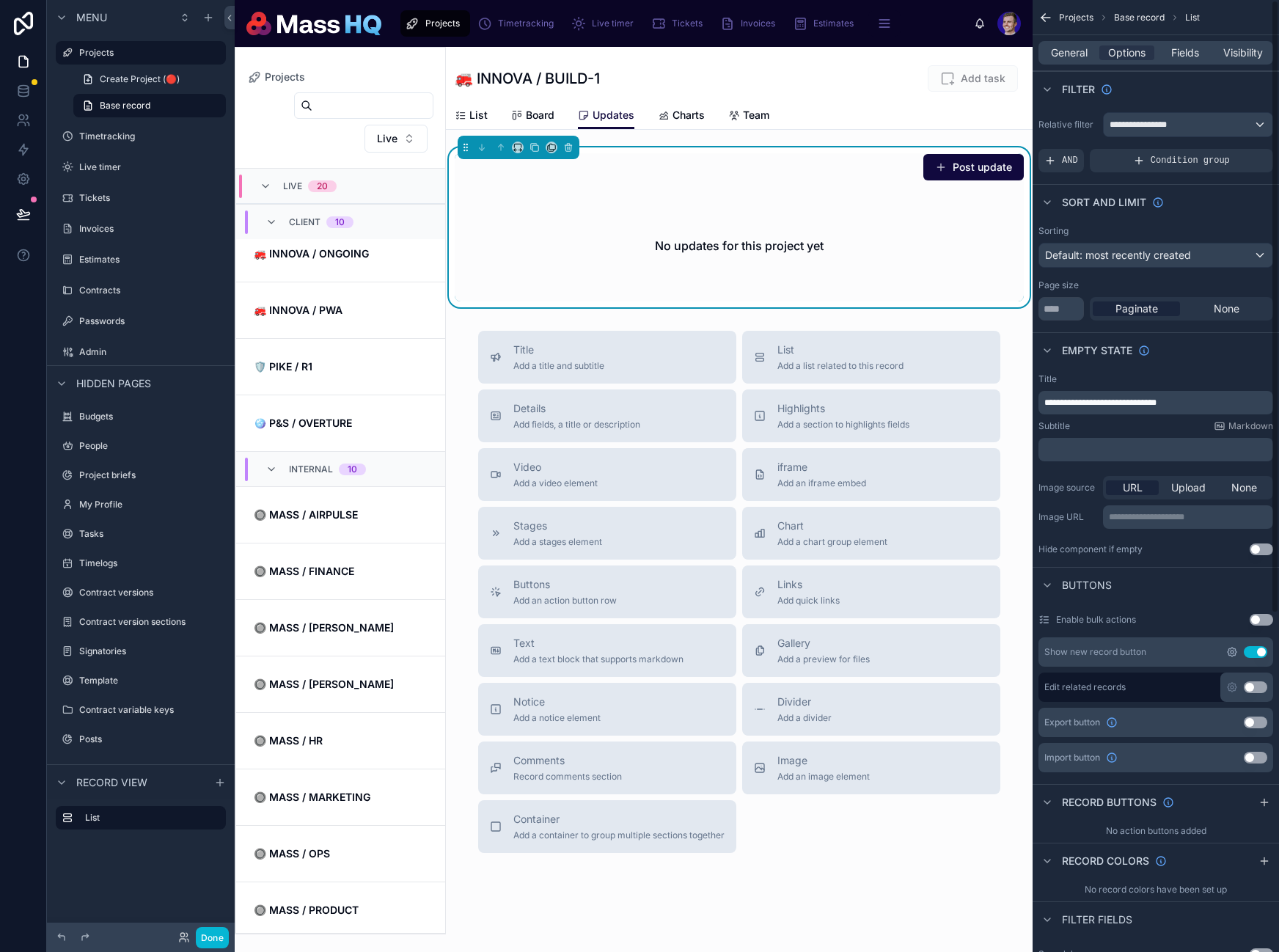
click at [1230, 652] on icon "scrollable content" at bounding box center [1232, 652] width 12 height 12
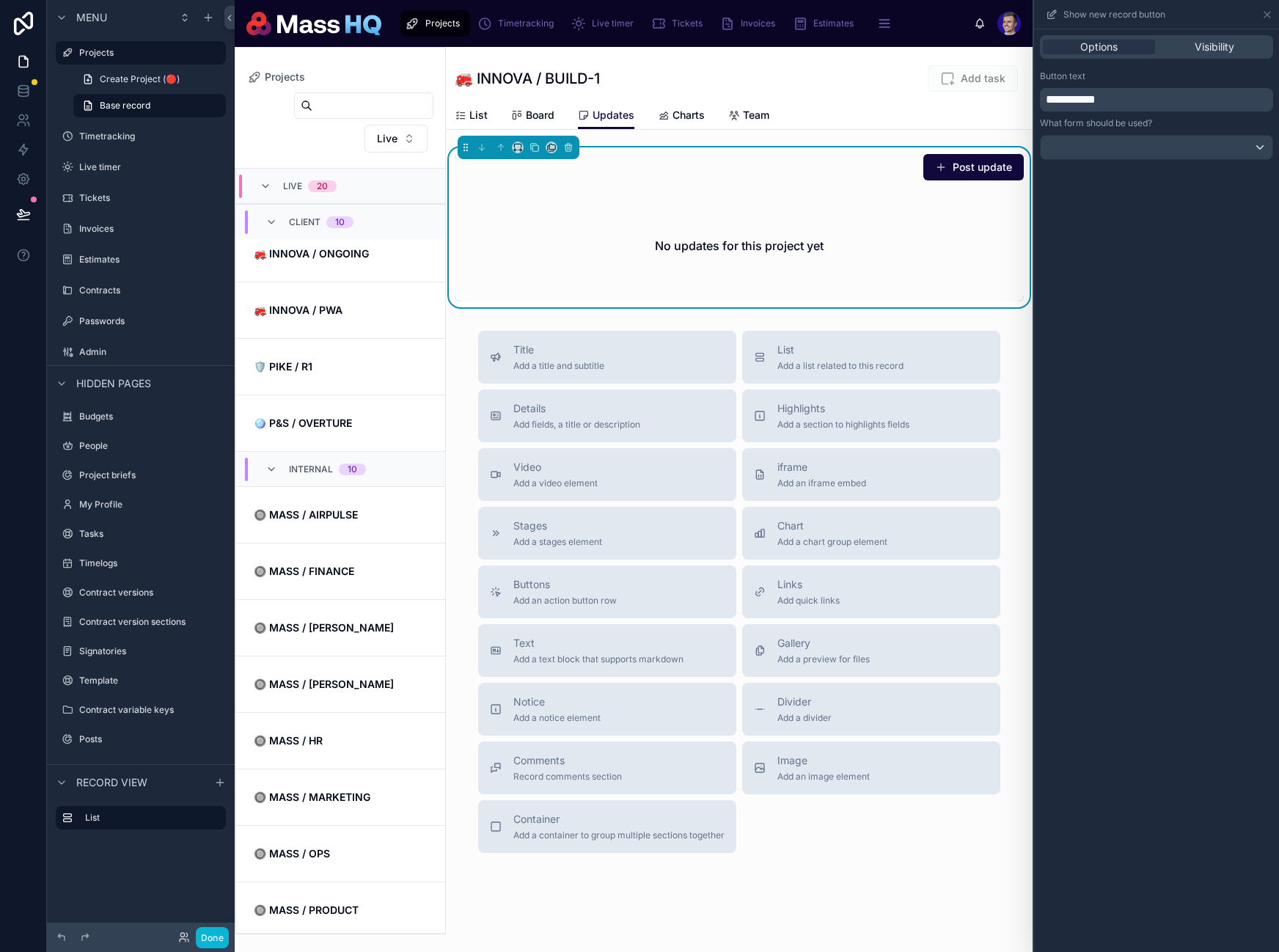
click at [980, 167] on button "Post update" at bounding box center [973, 167] width 100 height 26
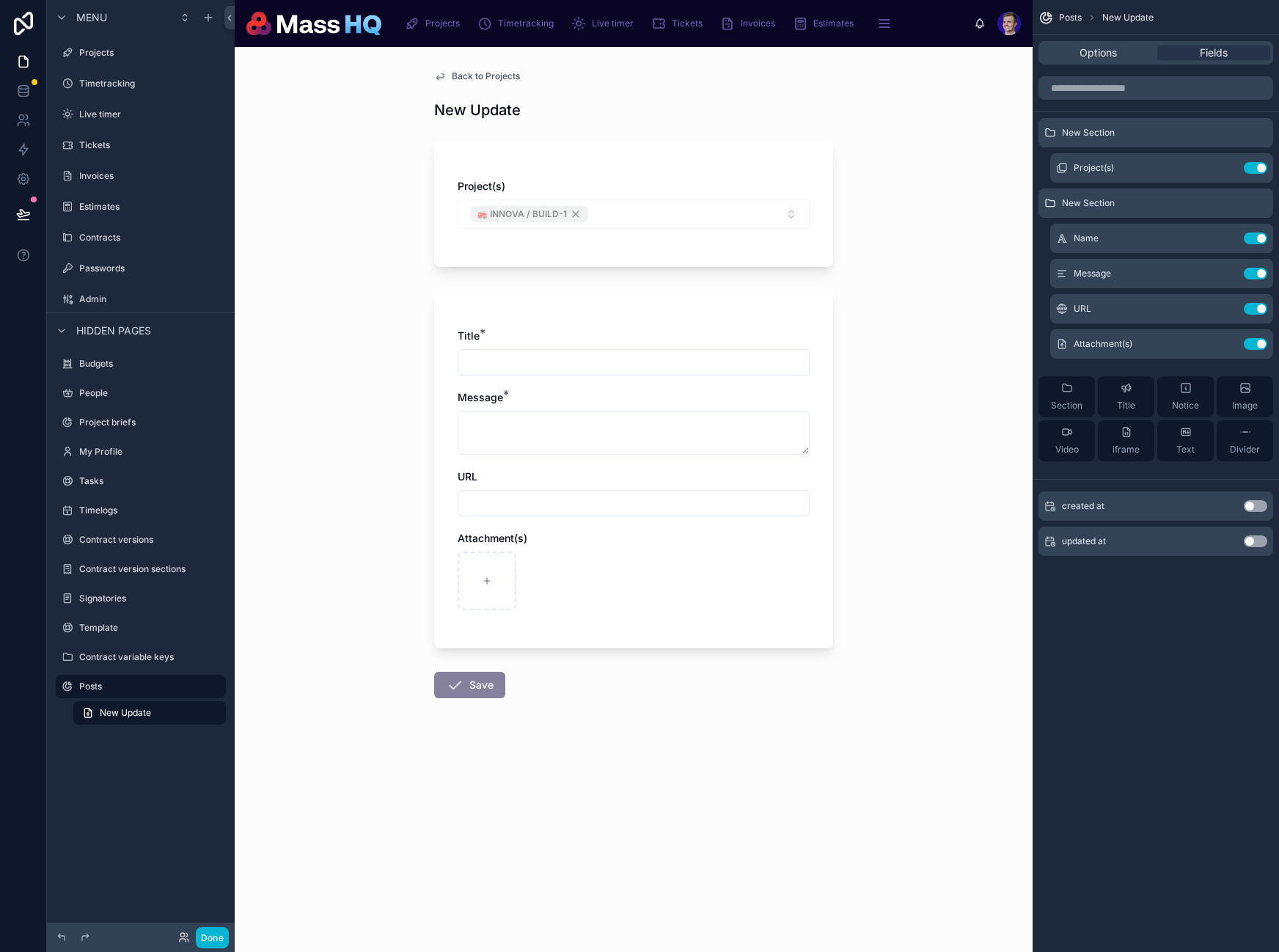
click at [702, 122] on div "Back to Projects New Update Project(s) 🚒 INNOVA / BUILD-1 Title * Message * URL…" at bounding box center [634, 420] width 423 height 745
click at [457, 74] on span "Back to Projects" at bounding box center [486, 76] width 69 height 12
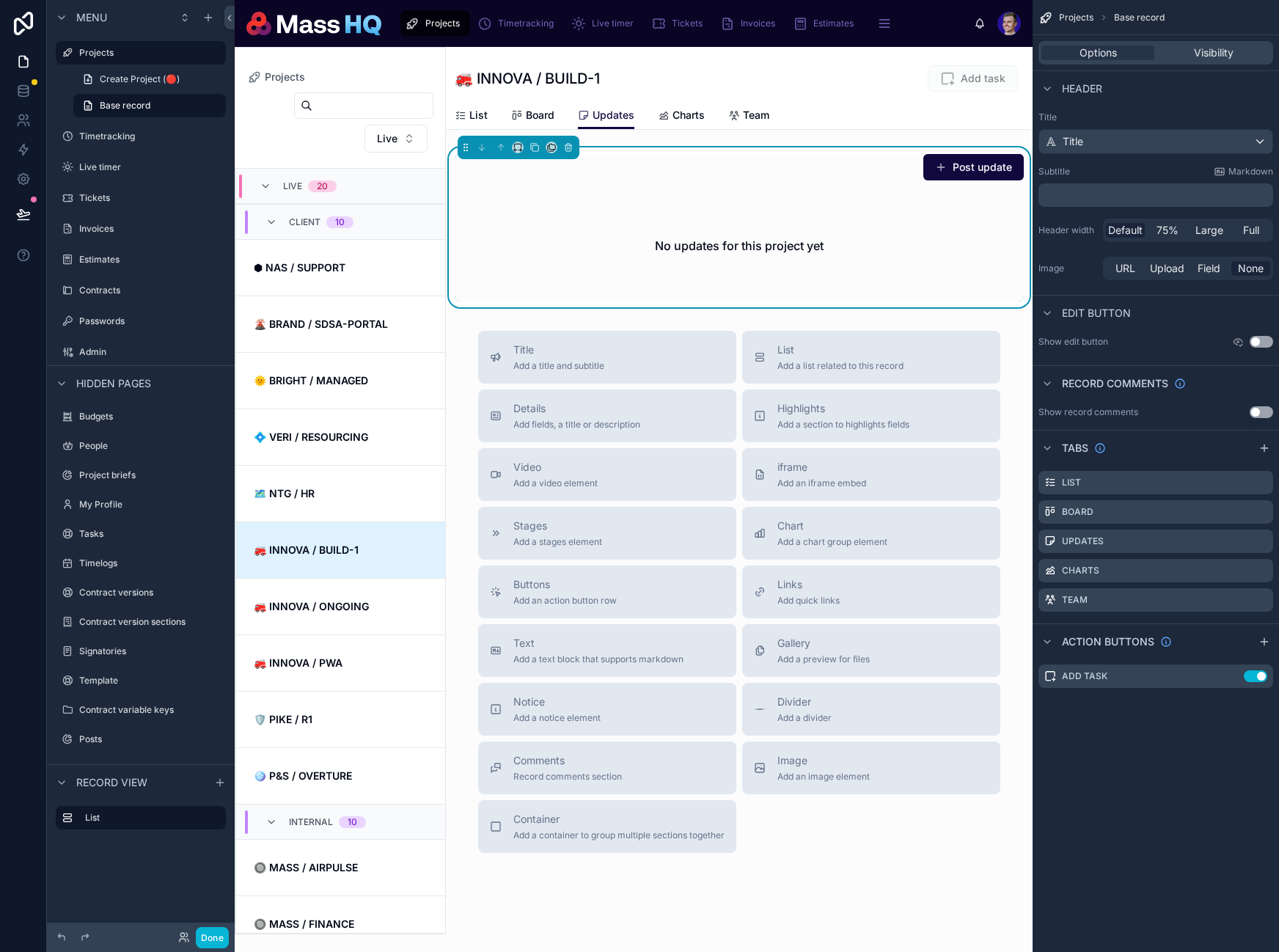
scroll to position [352, 0]
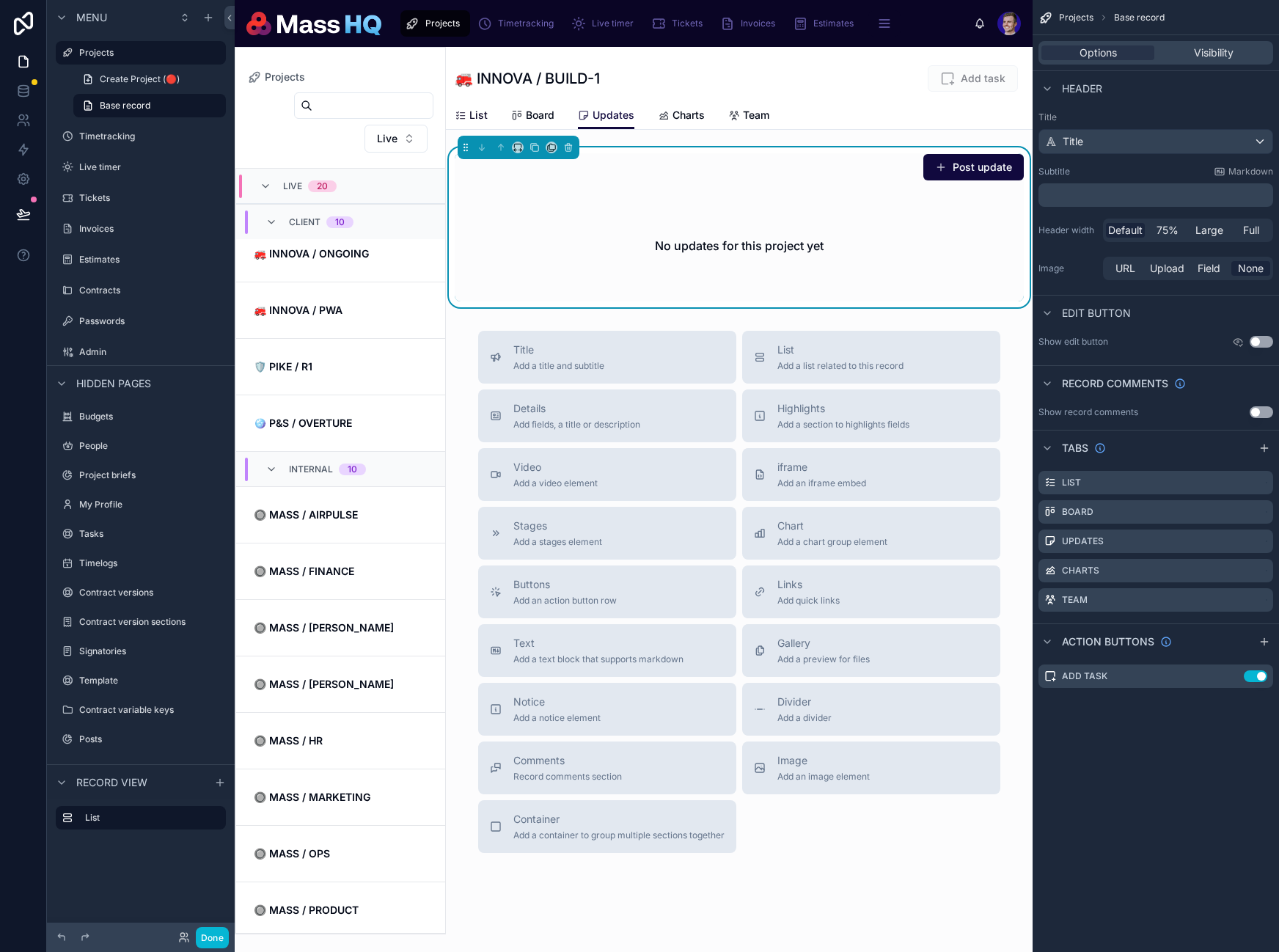
click at [461, 121] on icon at bounding box center [460, 116] width 12 height 12
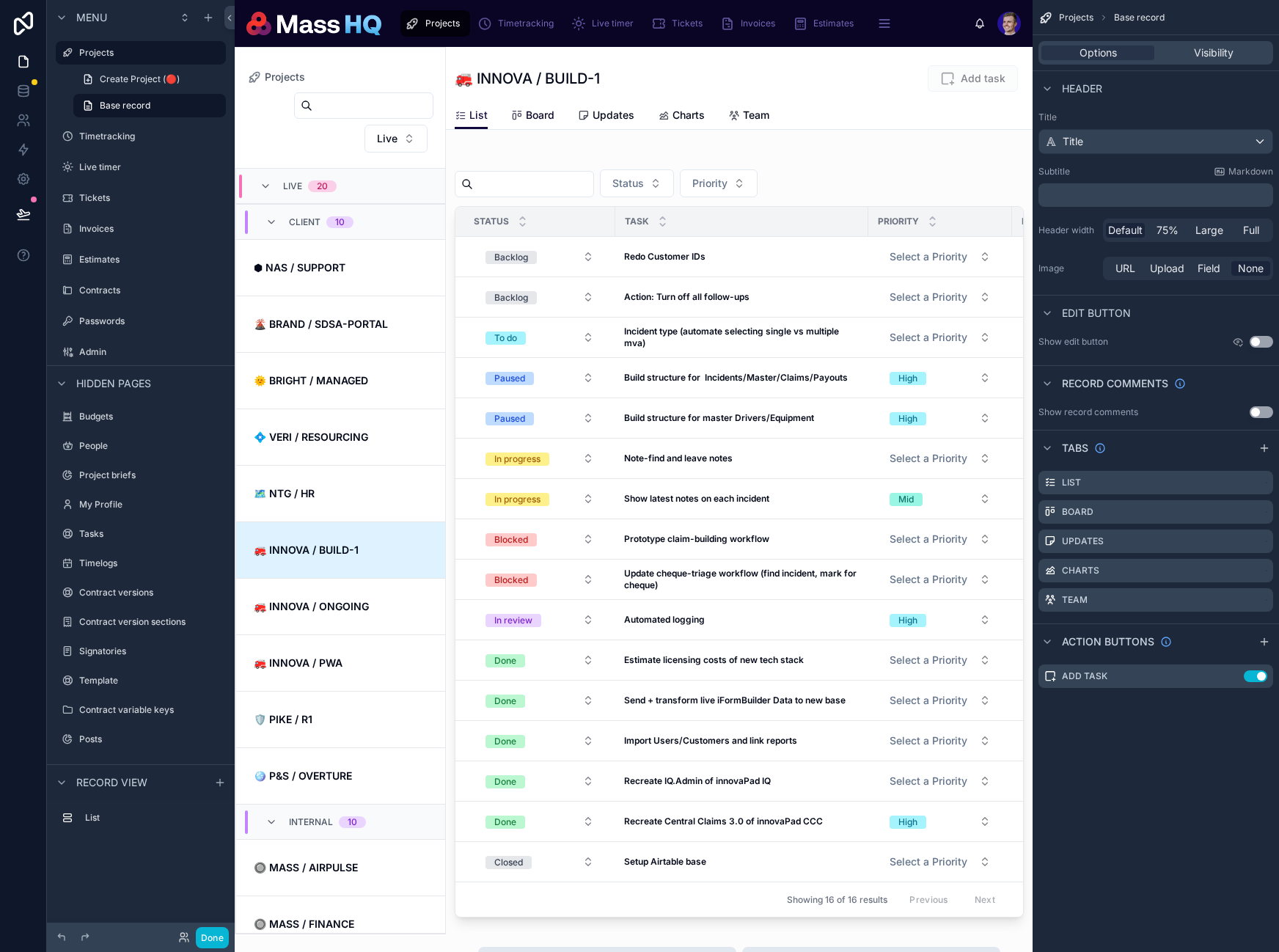
click at [543, 118] on span "Board" at bounding box center [541, 115] width 29 height 14
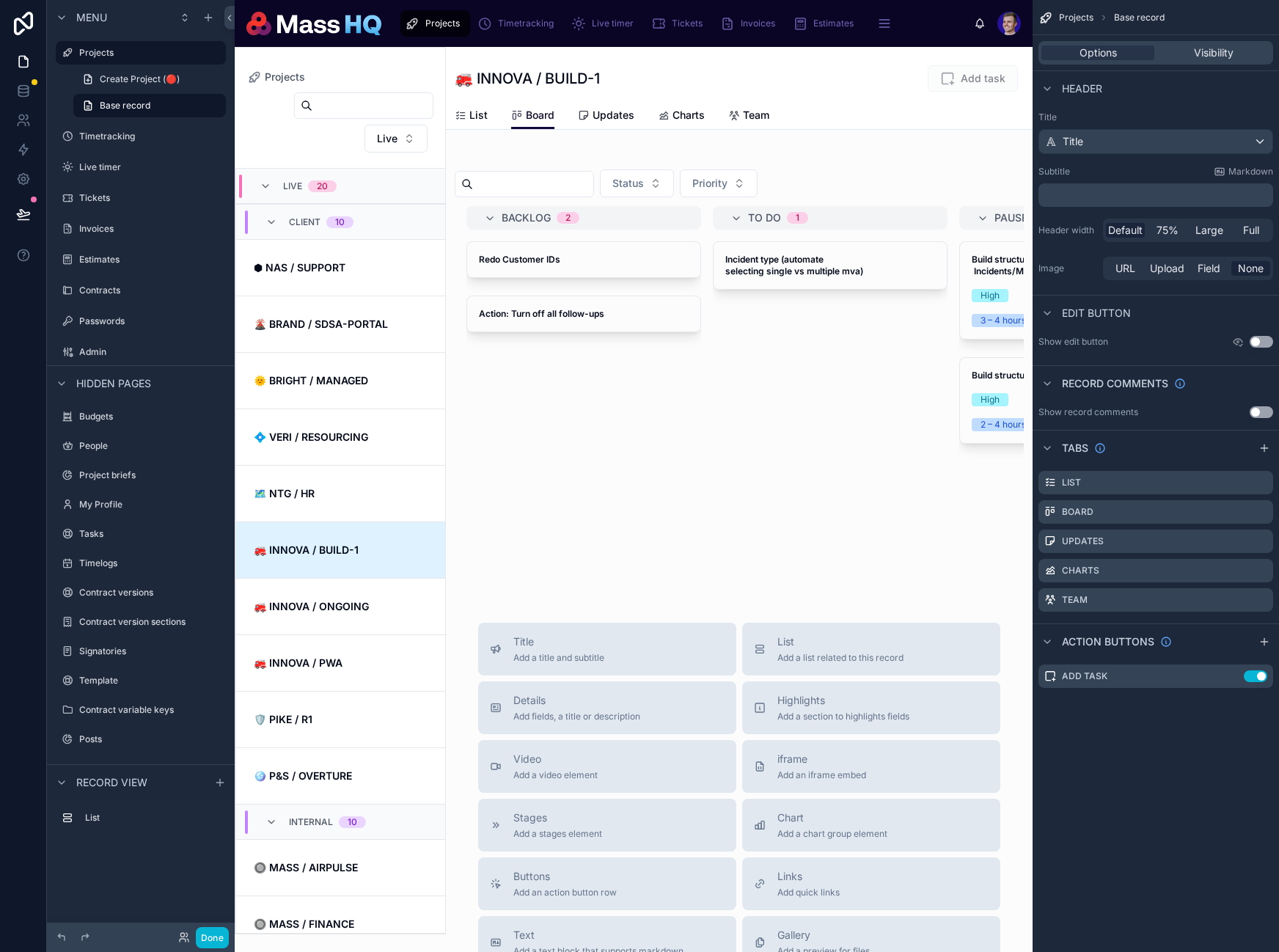
scroll to position [352, 0]
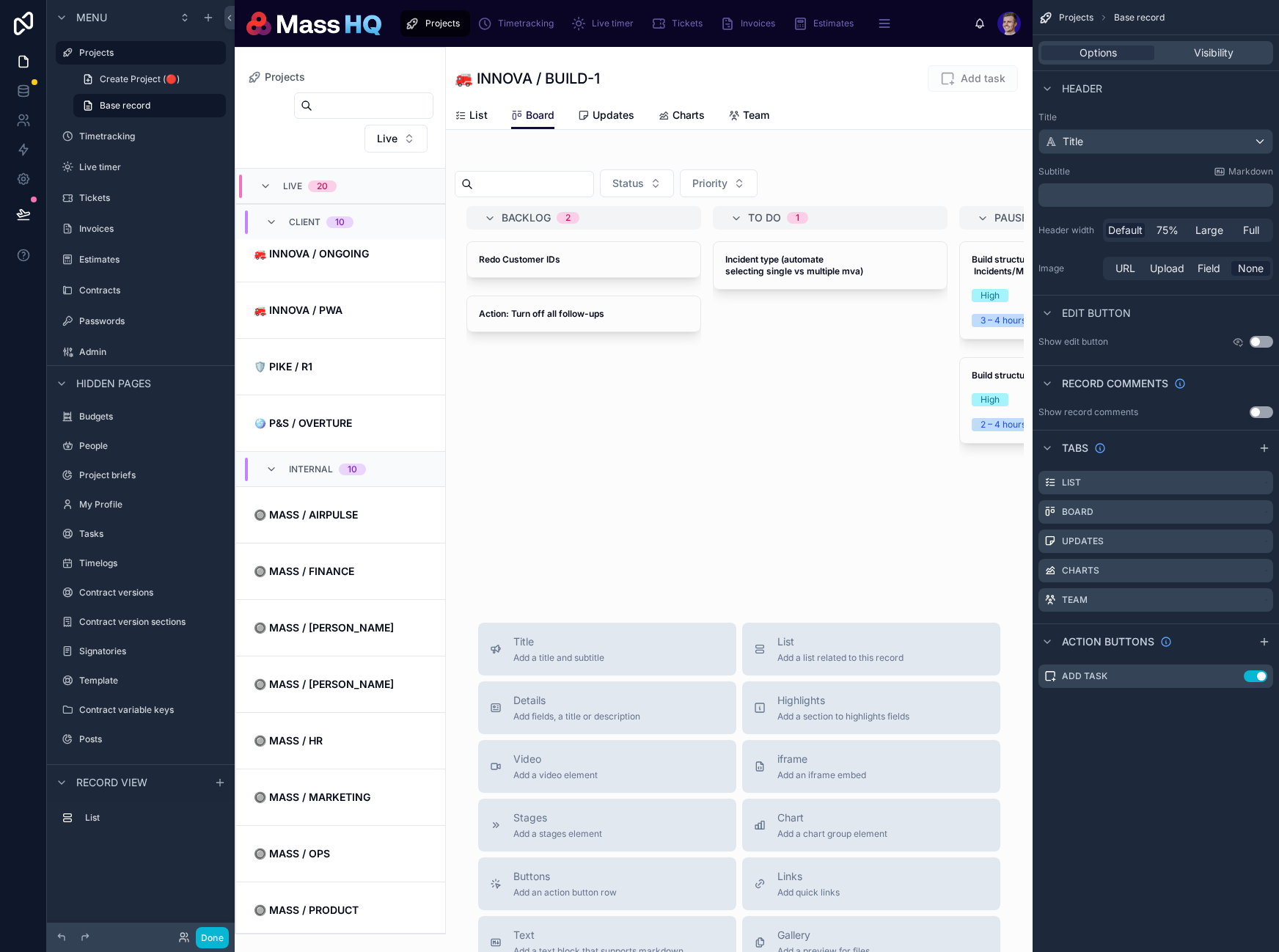
click at [570, 115] on div "List Board Updates Charts Team" at bounding box center [739, 115] width 570 height 28
click at [622, 119] on span "Updates" at bounding box center [613, 115] width 42 height 14
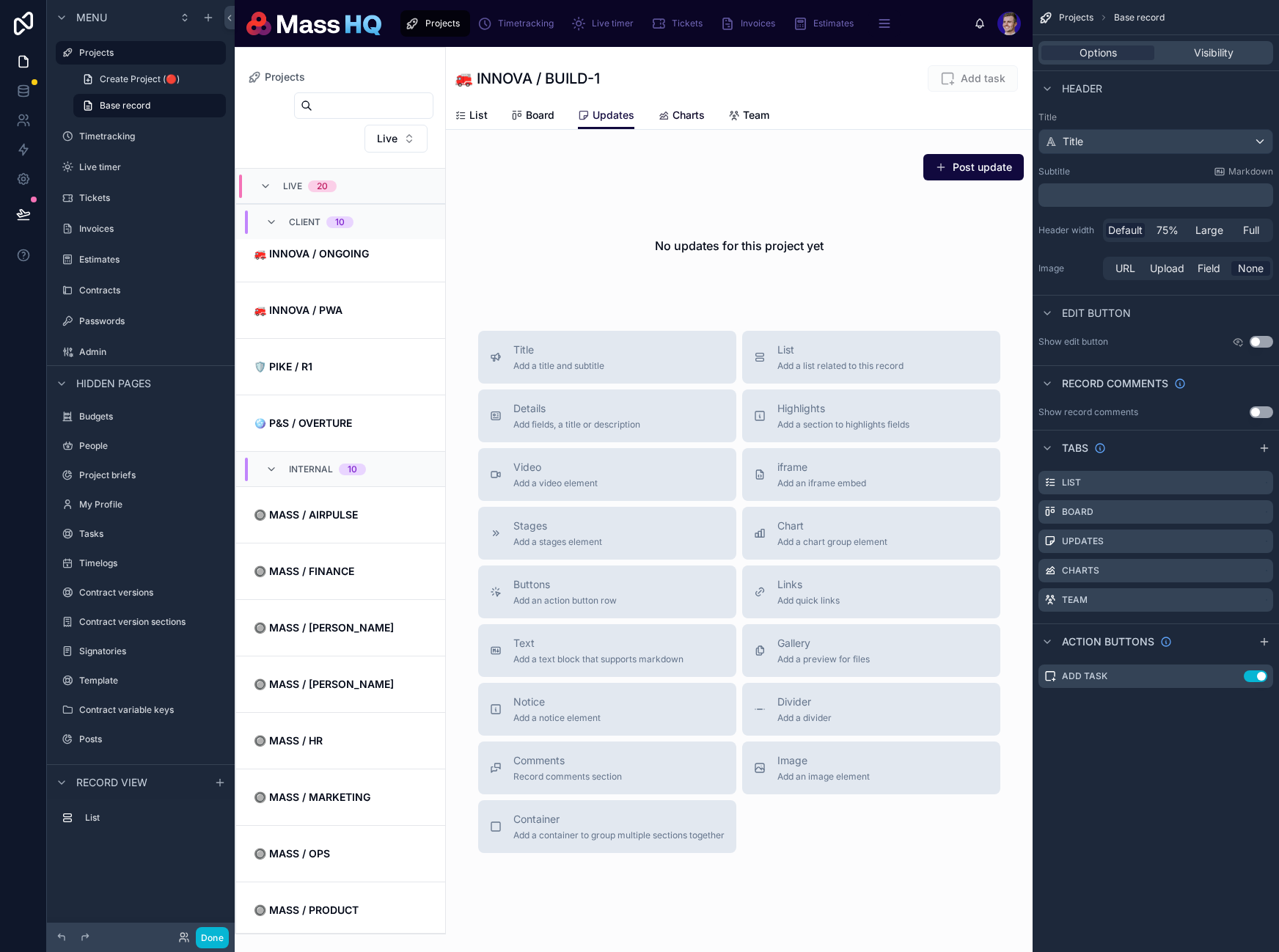
click at [691, 109] on span "Charts" at bounding box center [688, 115] width 32 height 14
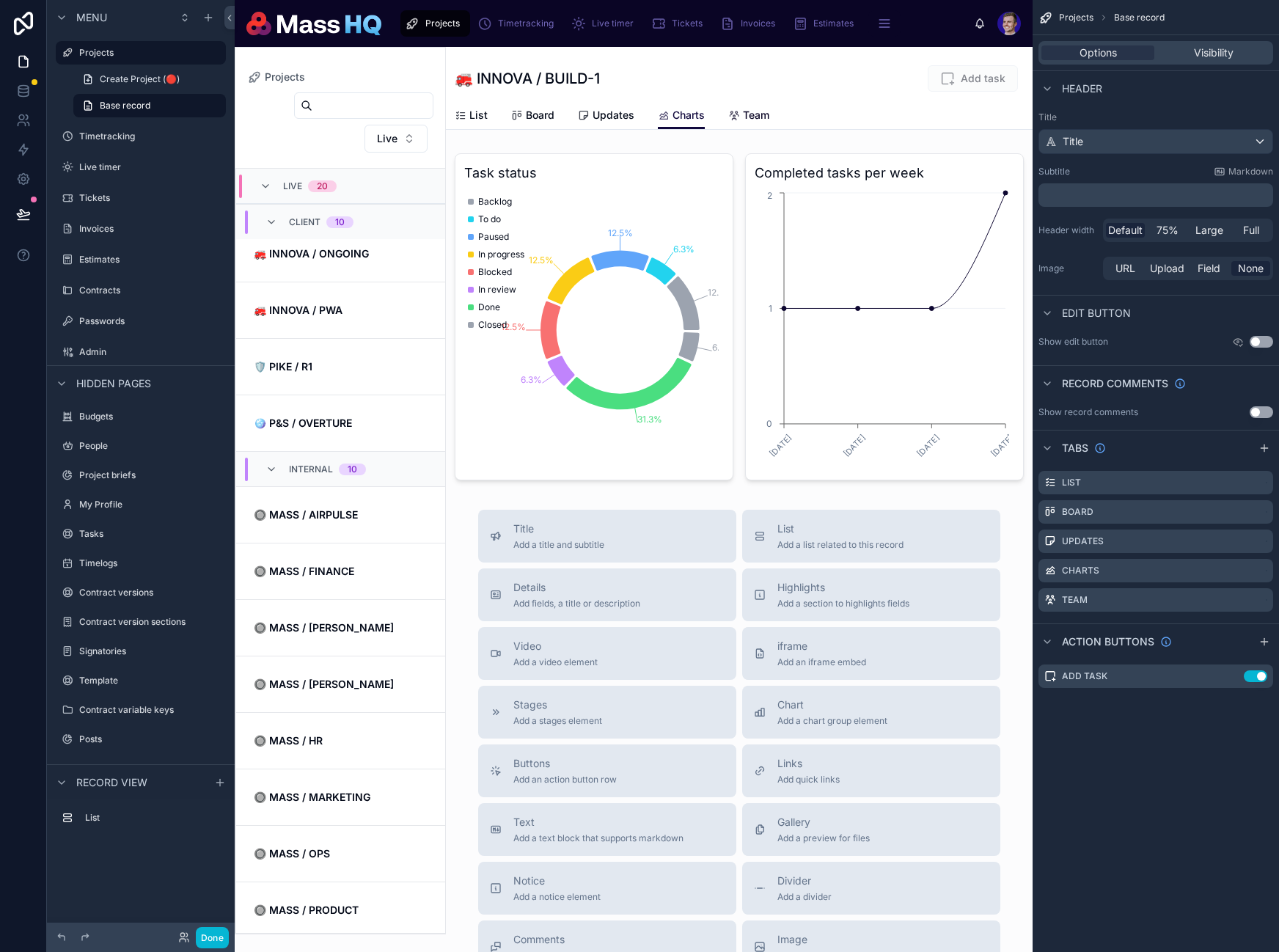
click at [765, 122] on span "Team" at bounding box center [756, 115] width 26 height 14
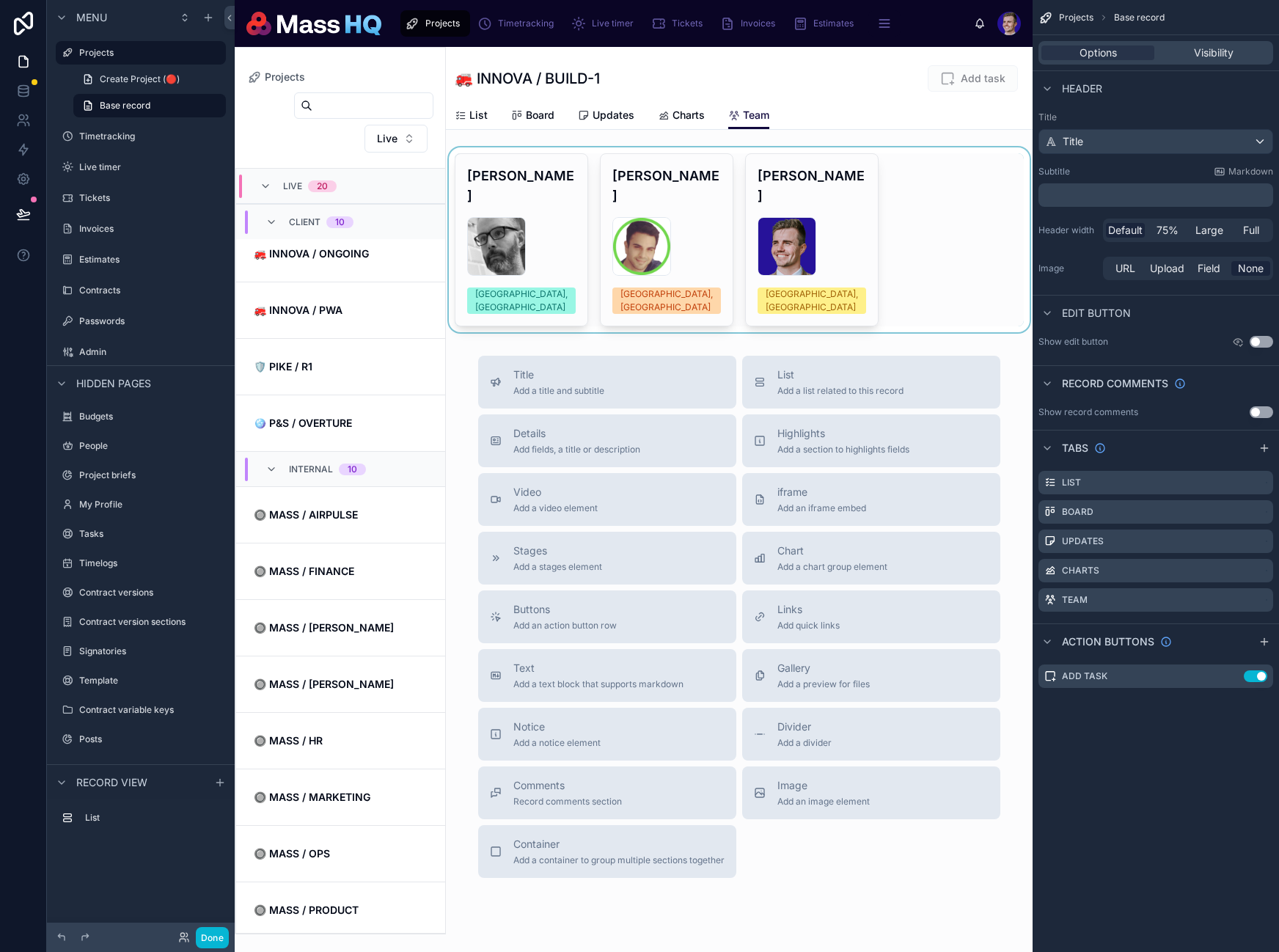
click at [681, 290] on div at bounding box center [739, 239] width 587 height 184
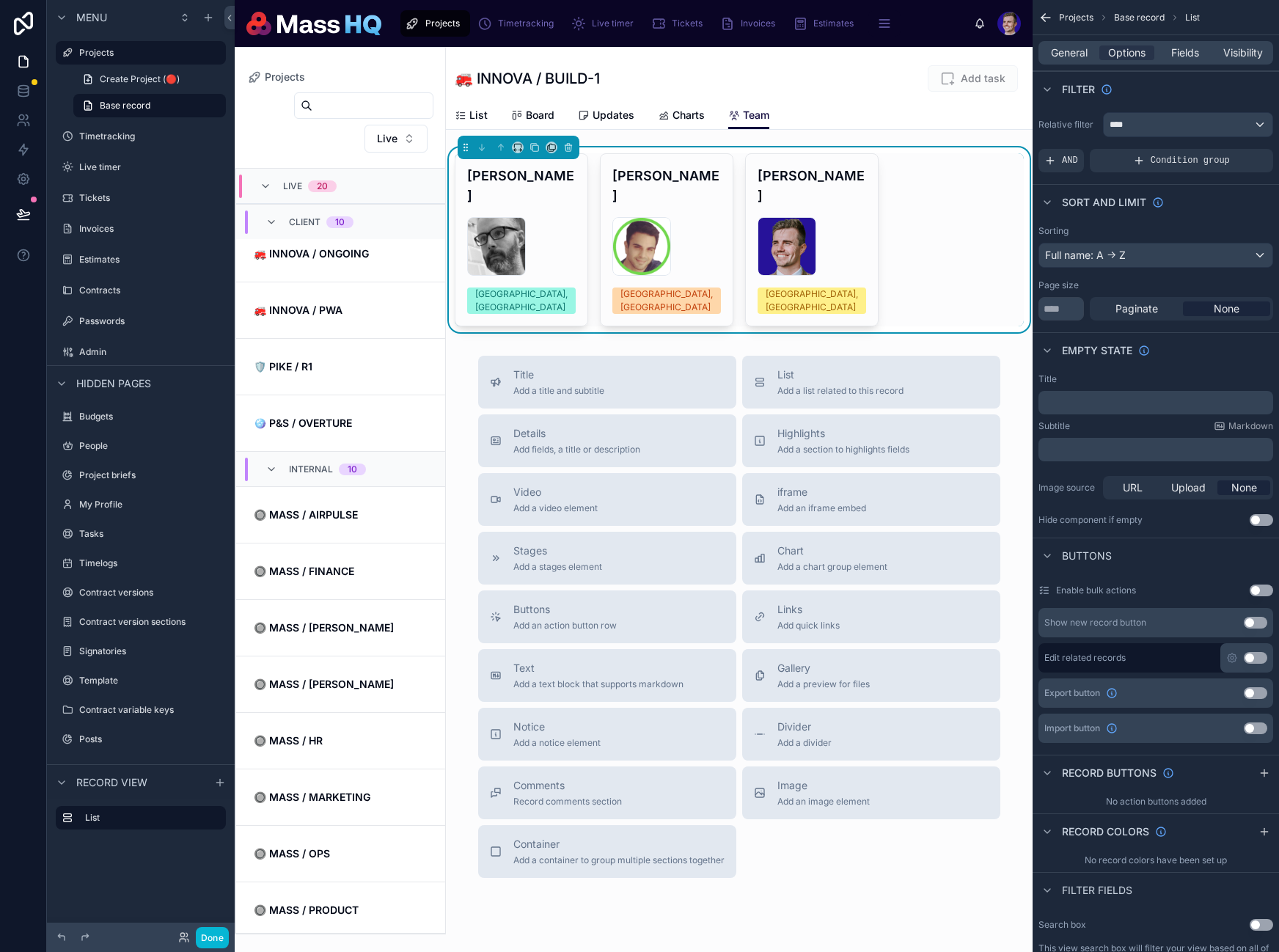
click at [1256, 658] on button "Use setting" at bounding box center [1255, 658] width 23 height 12
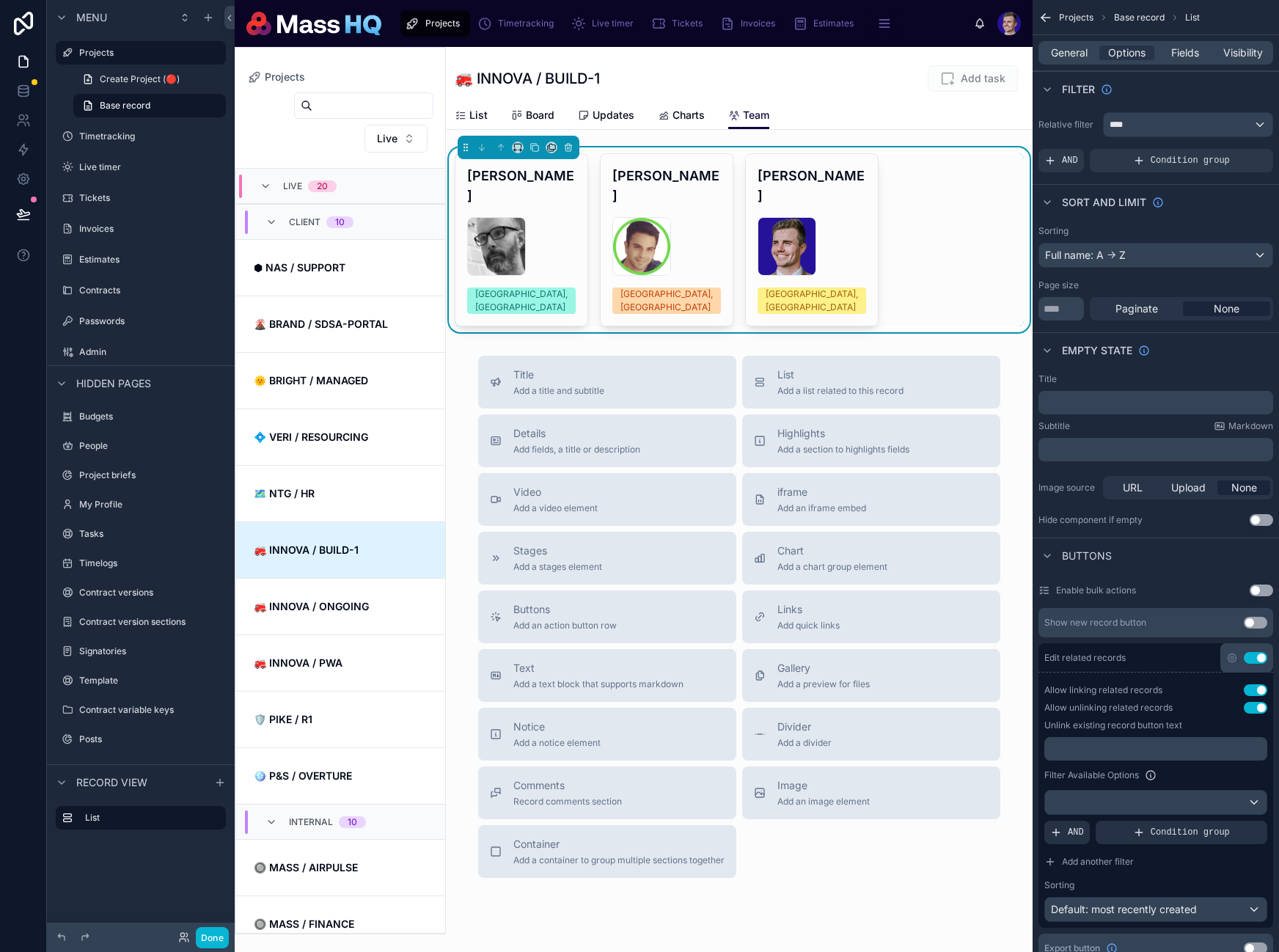
scroll to position [352, 0]
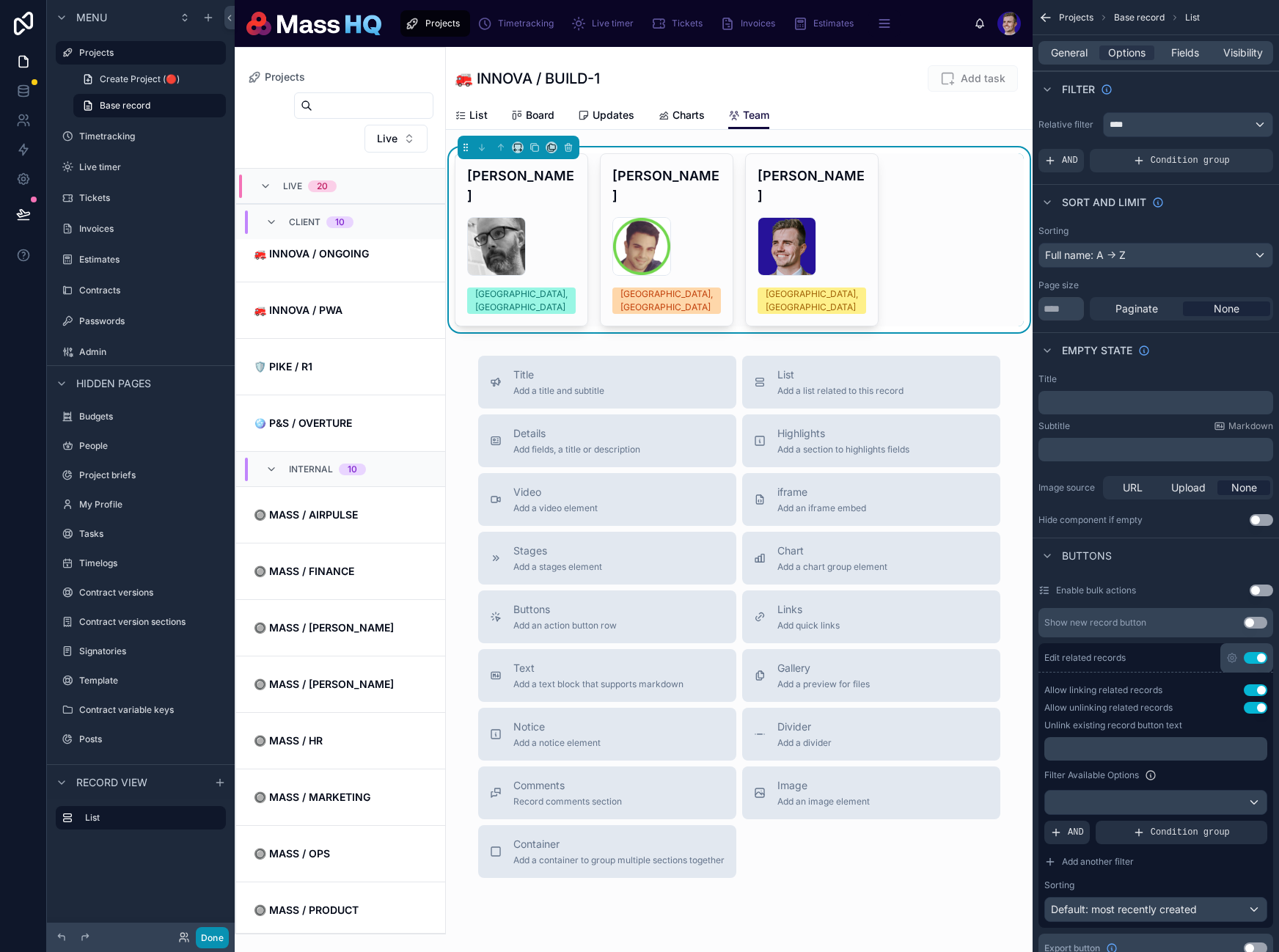
click at [213, 937] on button "Done" at bounding box center [212, 938] width 33 height 21
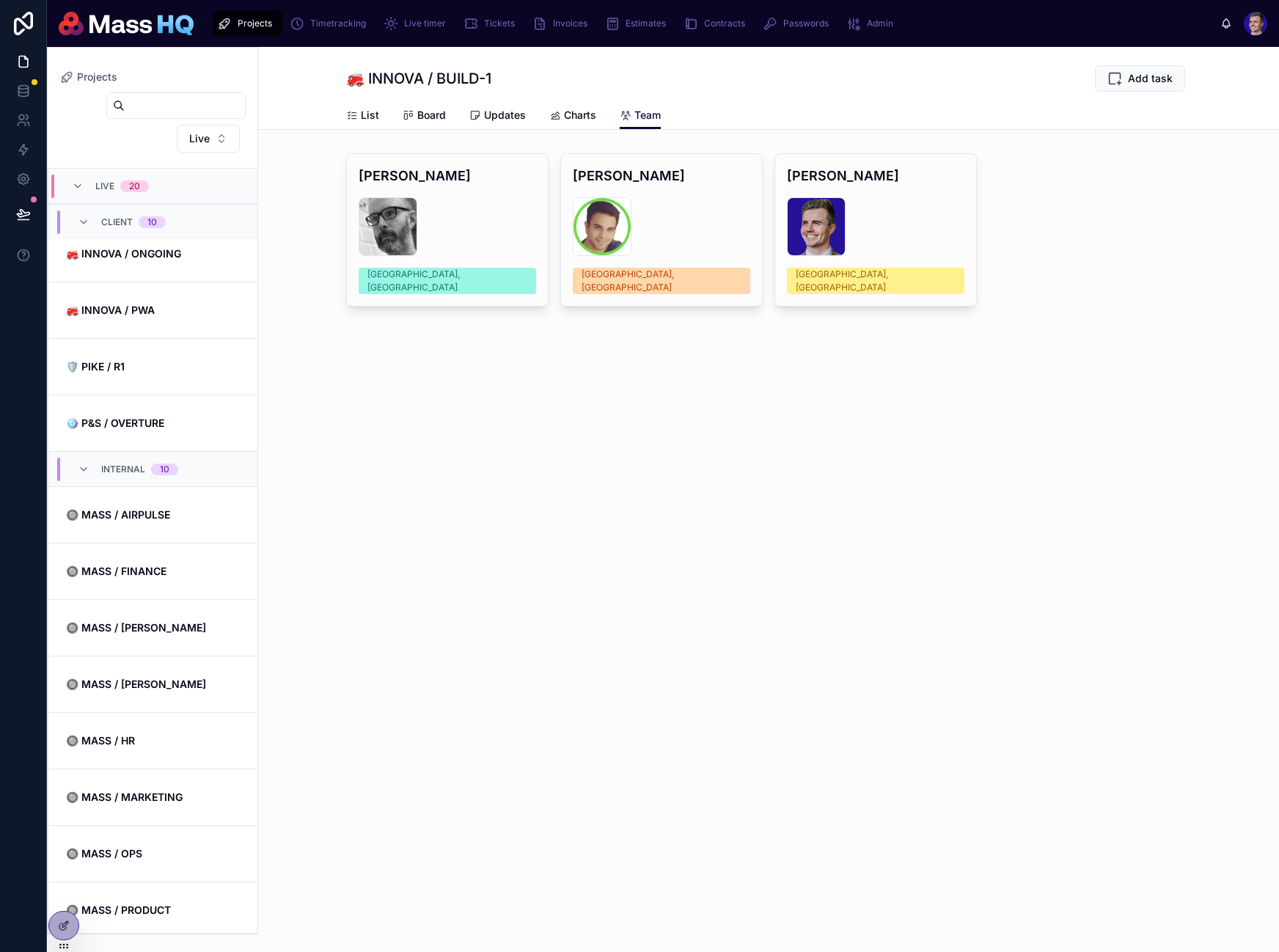
click at [779, 467] on div "Projects 🚒 INNOVA / BUILD-1 Add task Team List Board Updates Charts Team Domini…" at bounding box center [767, 499] width 1020 height 905
click at [1060, 166] on div "Dominic Rannie image .png Alicante, Spain Unlink record Giannis Goulias image .…" at bounding box center [768, 230] width 845 height 154
click at [58, 926] on icon at bounding box center [64, 926] width 12 height 12
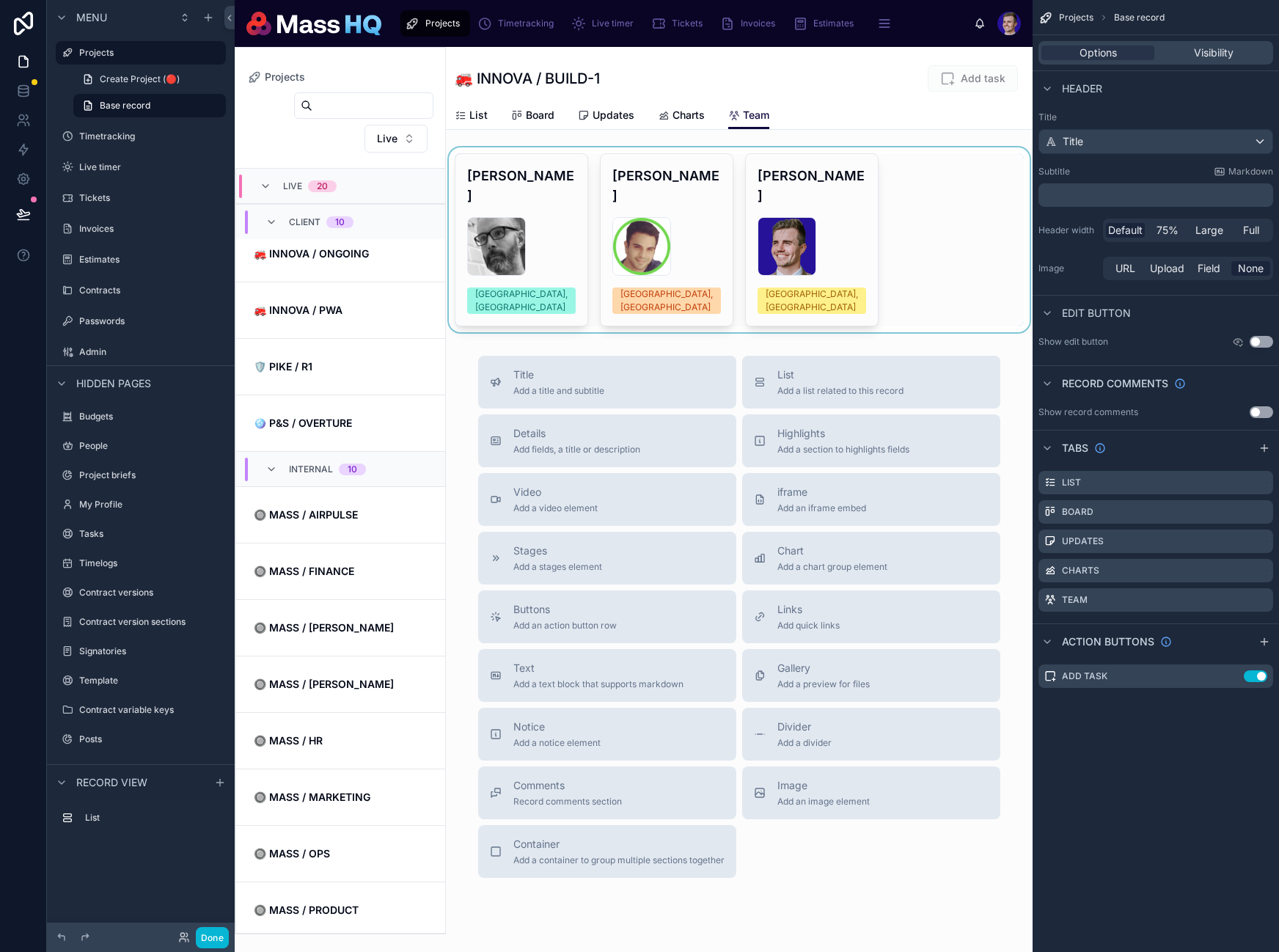
click at [828, 220] on div at bounding box center [739, 239] width 587 height 184
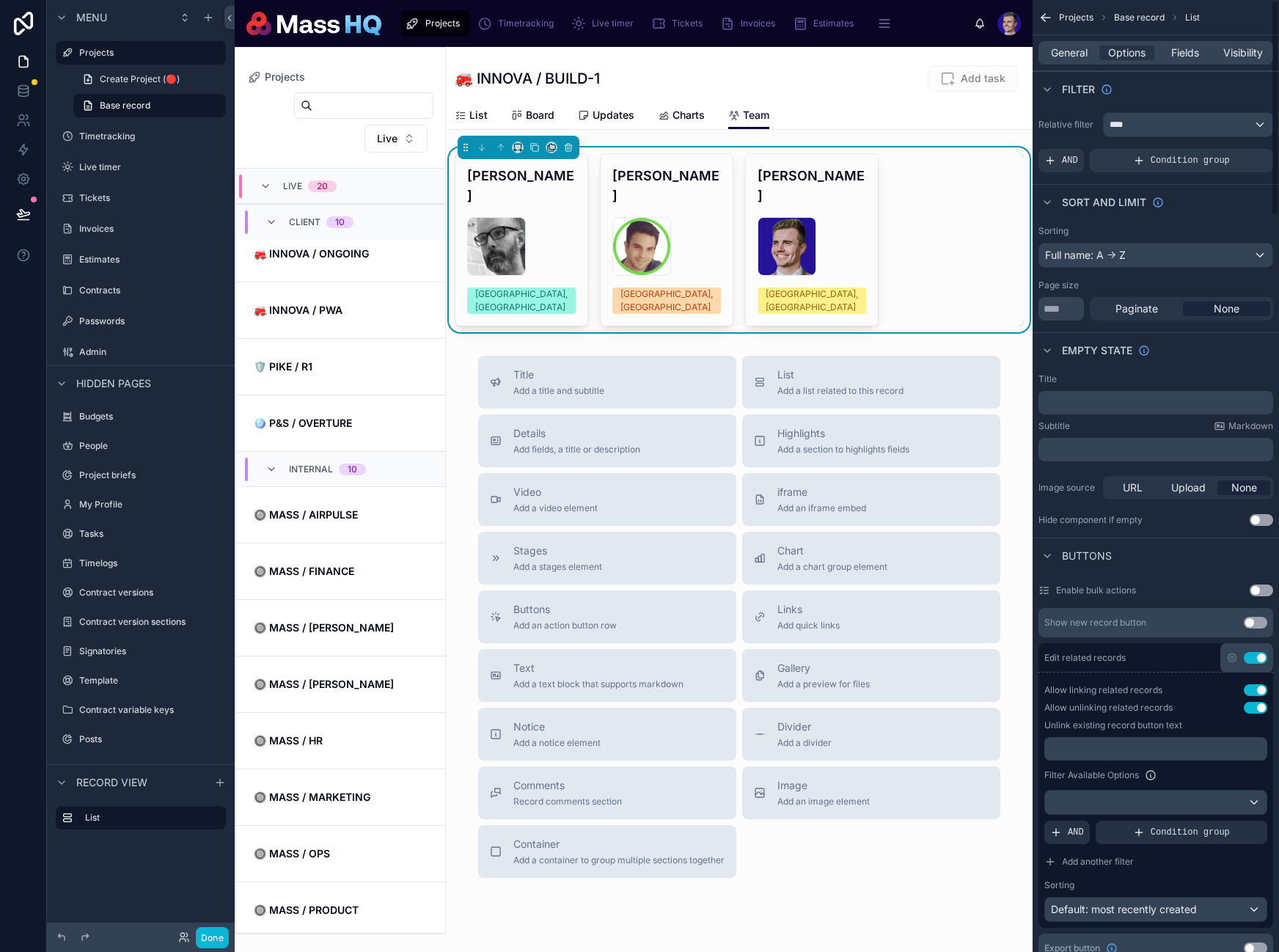
click at [1253, 689] on button "Use setting" at bounding box center [1255, 690] width 23 height 12
click at [1260, 691] on button "Use setting" at bounding box center [1255, 690] width 23 height 12
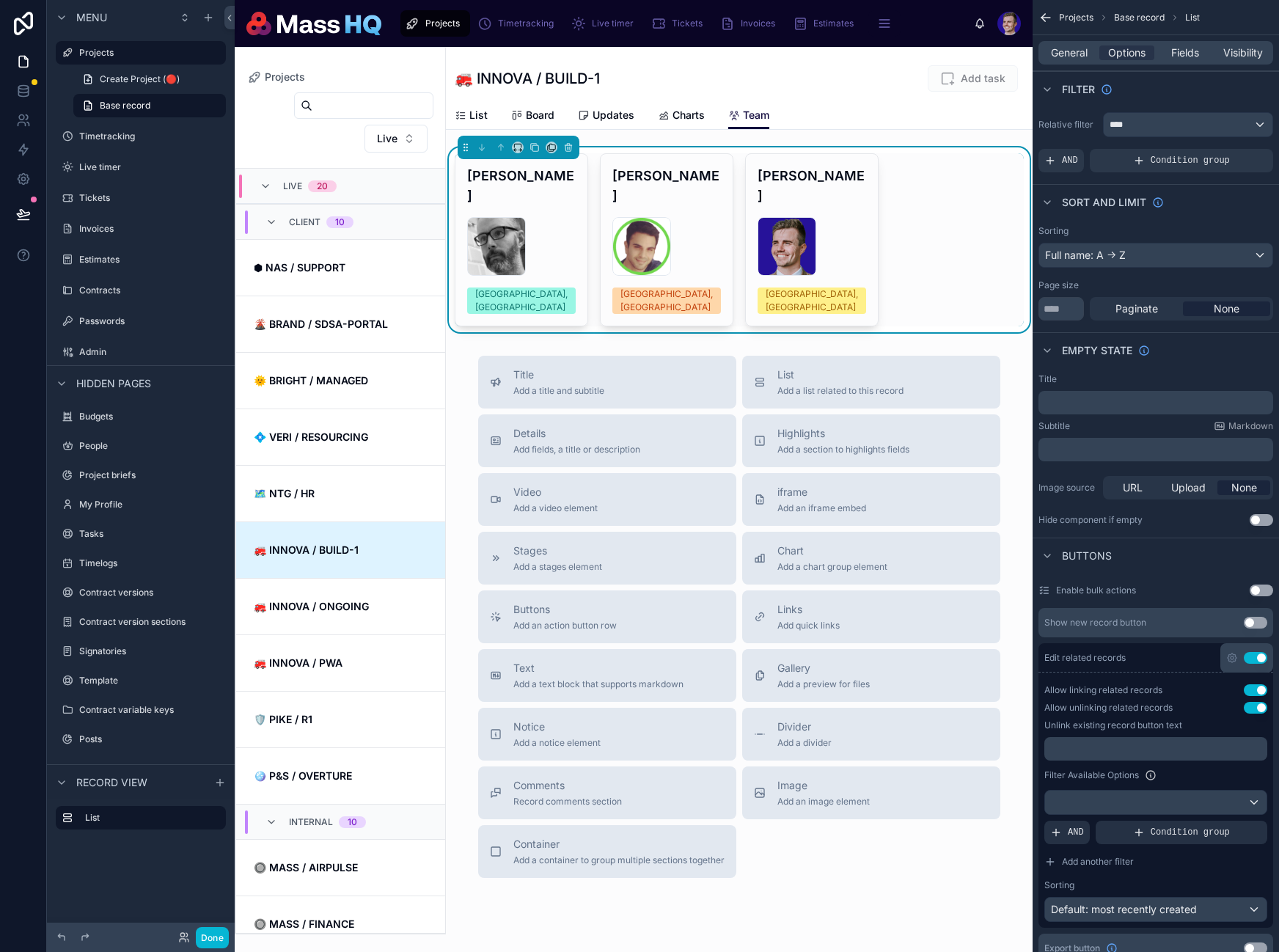
click at [1182, 746] on p "﻿" at bounding box center [1157, 749] width 214 height 12
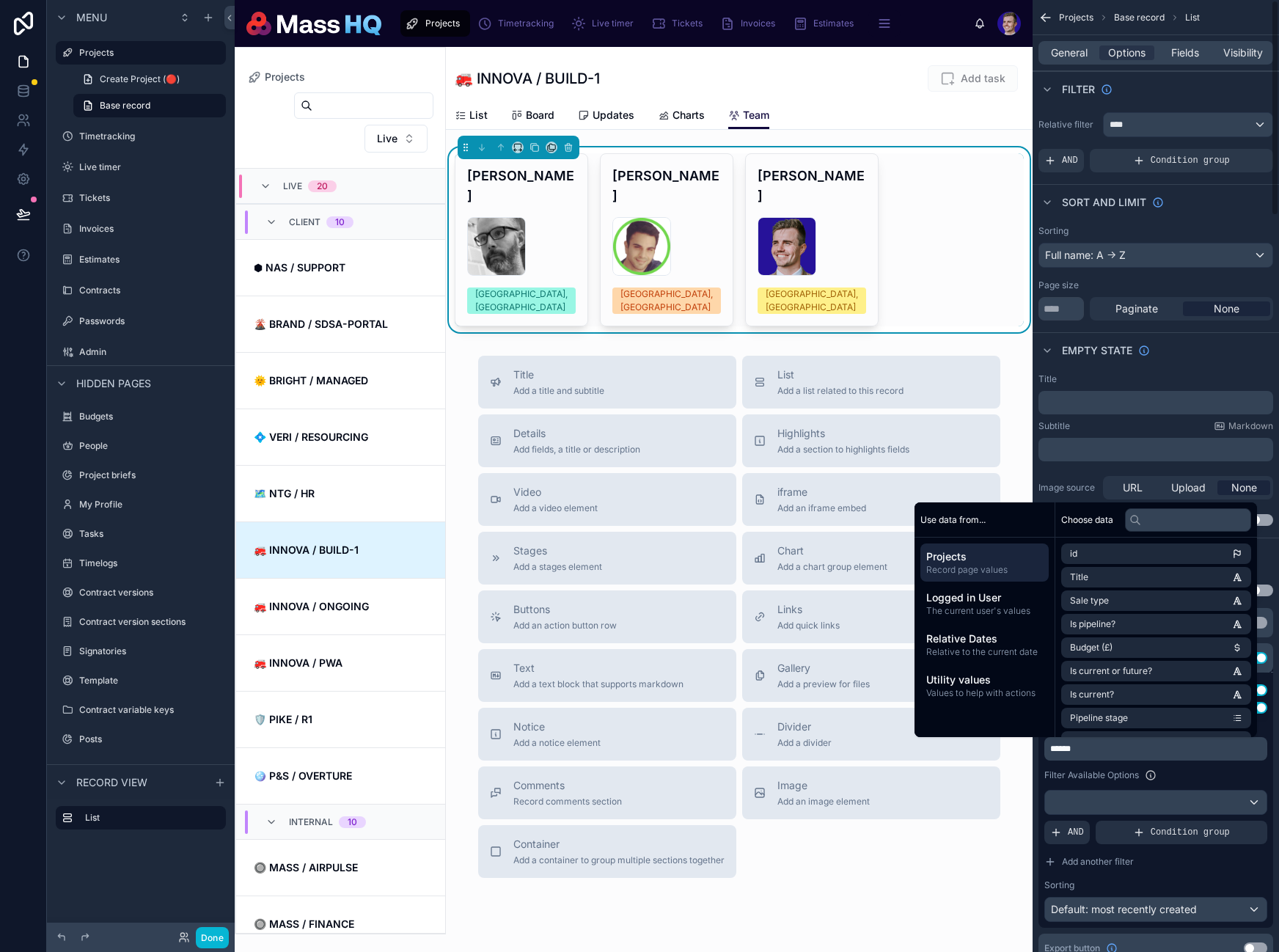
click at [1242, 783] on div "Filter Available Options" at bounding box center [1155, 775] width 223 height 17
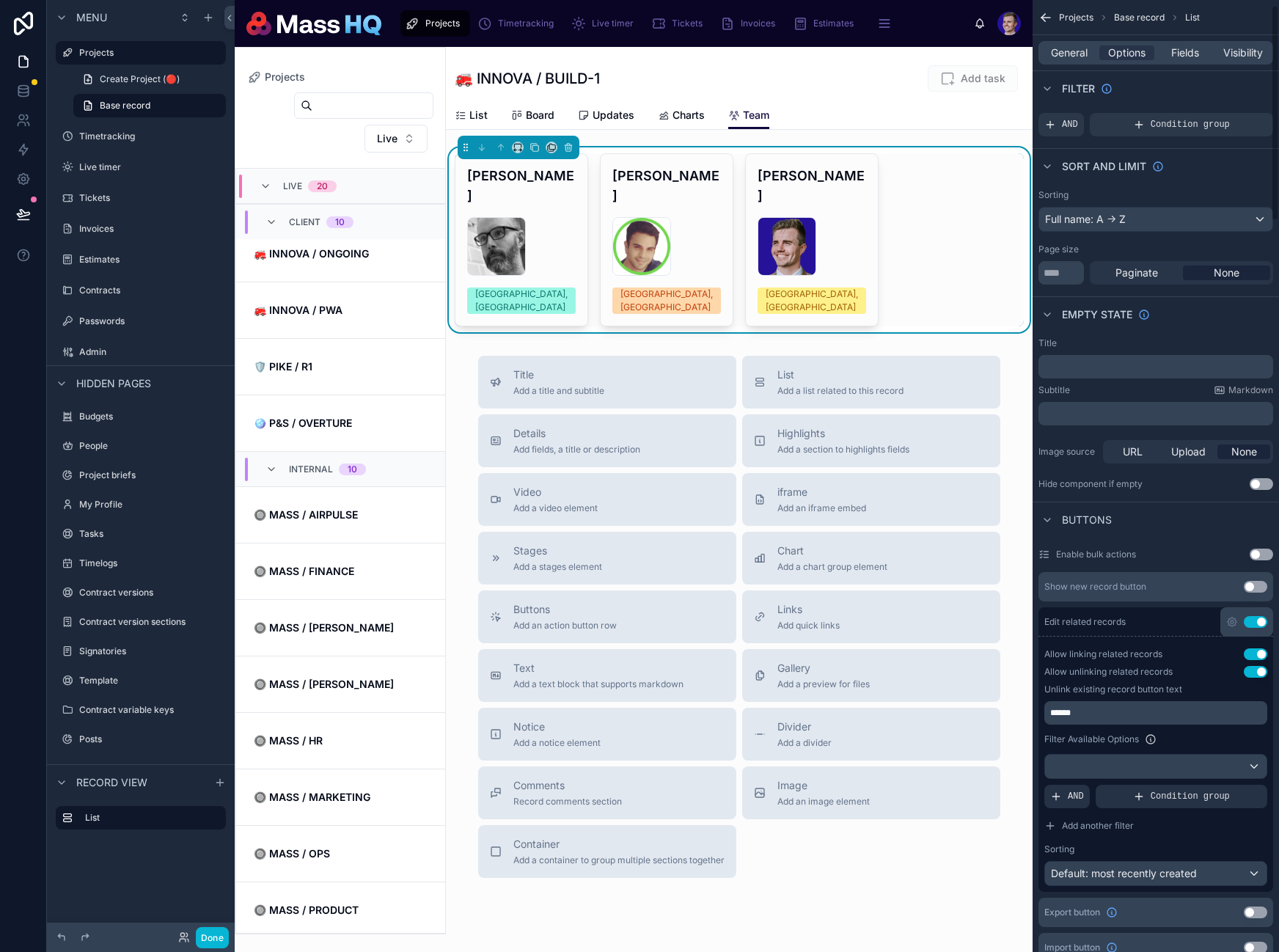
scroll to position [53, 0]
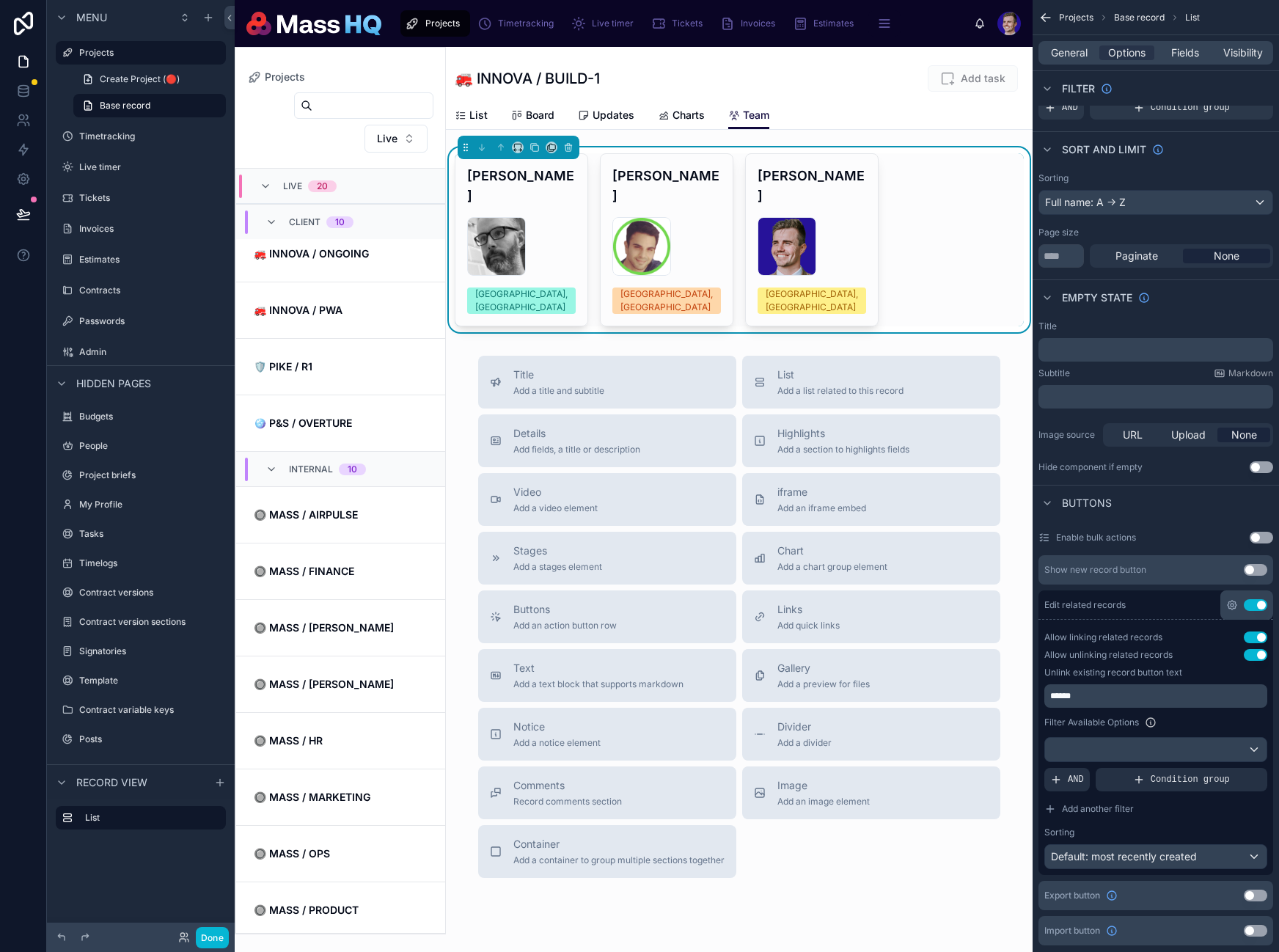
click at [1227, 602] on icon "scrollable content" at bounding box center [1232, 605] width 12 height 12
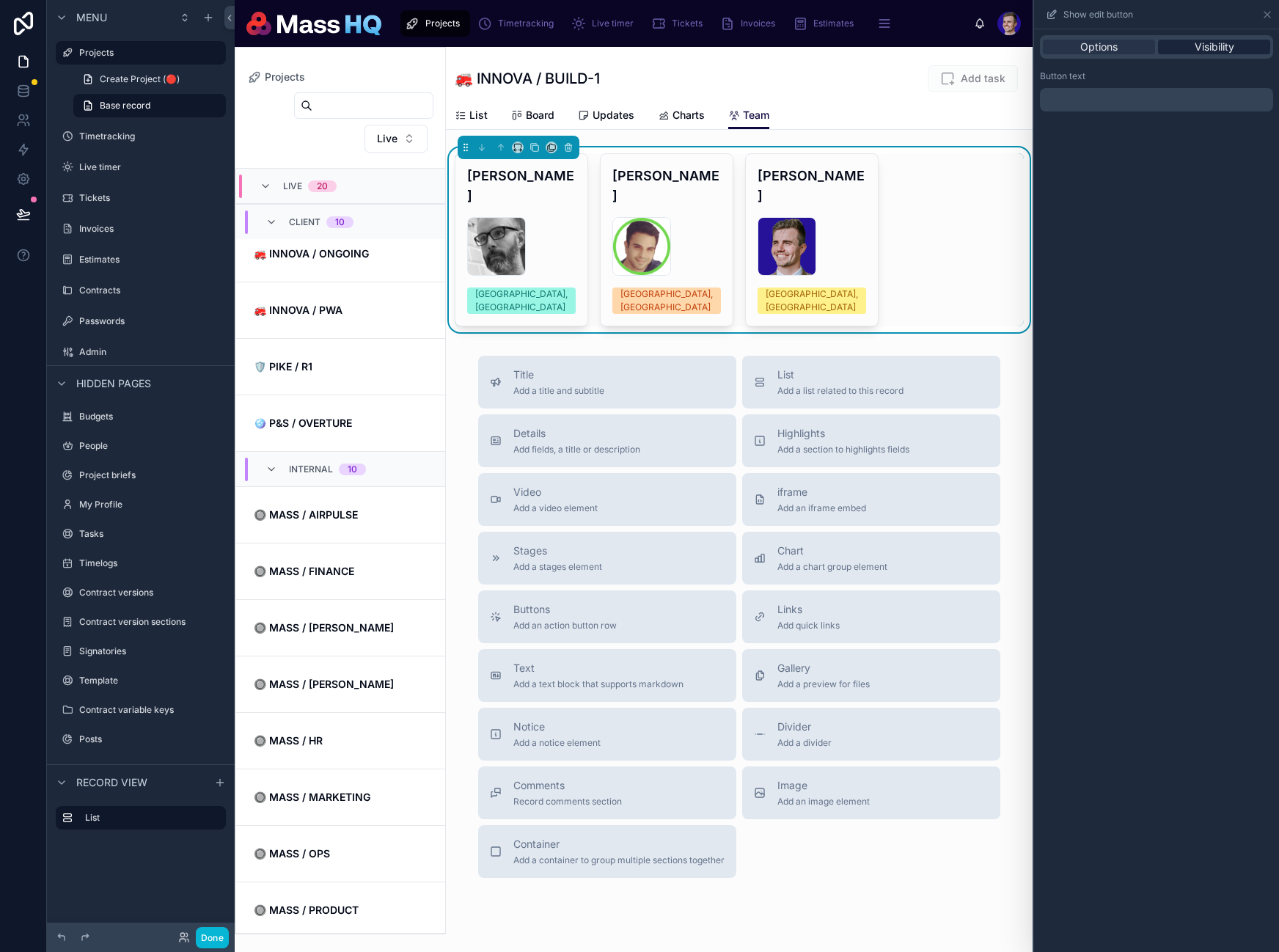
click at [1216, 42] on span "Visibility" at bounding box center [1214, 46] width 40 height 14
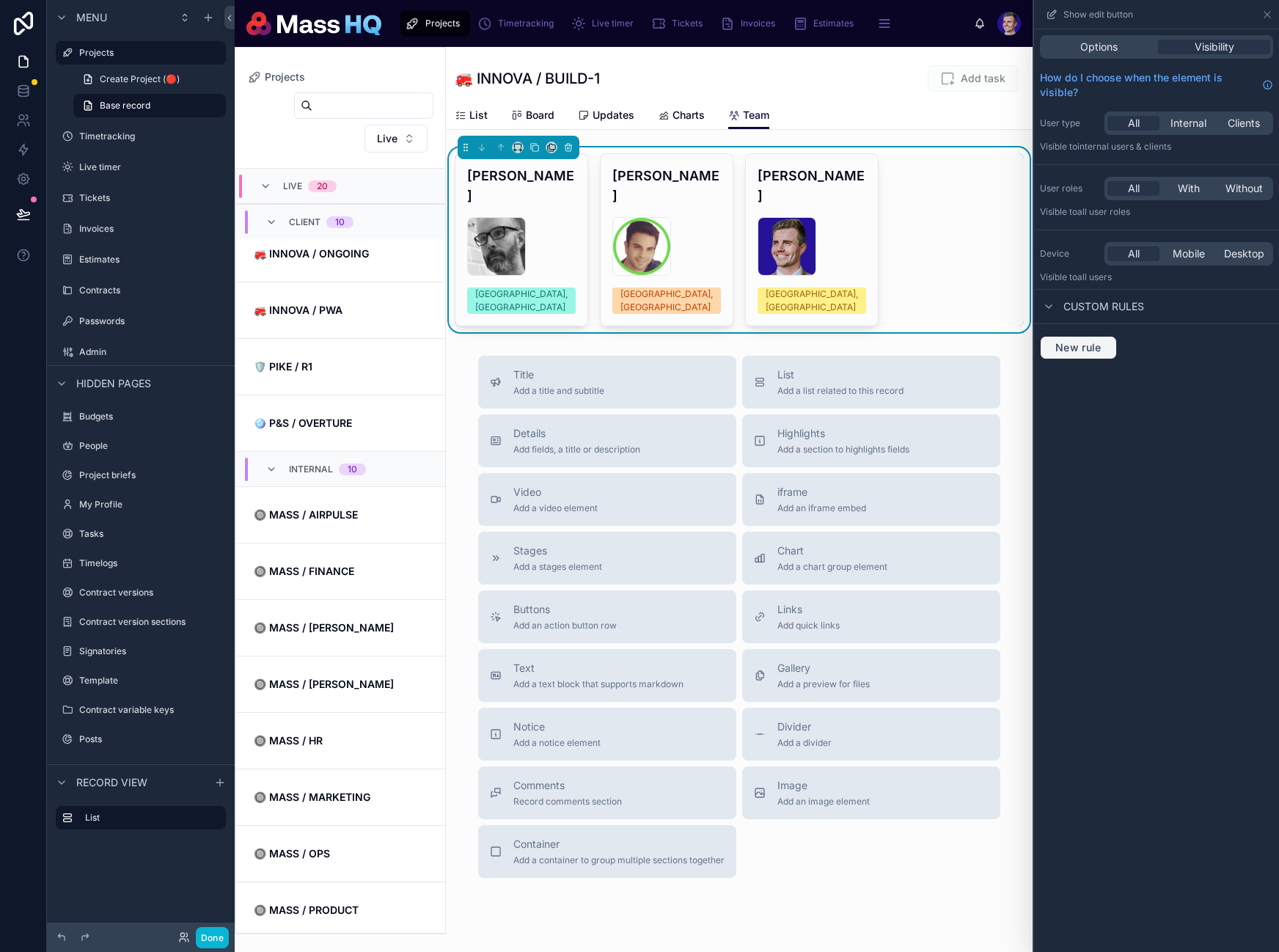
click at [1093, 351] on span "New rule" at bounding box center [1078, 348] width 58 height 14
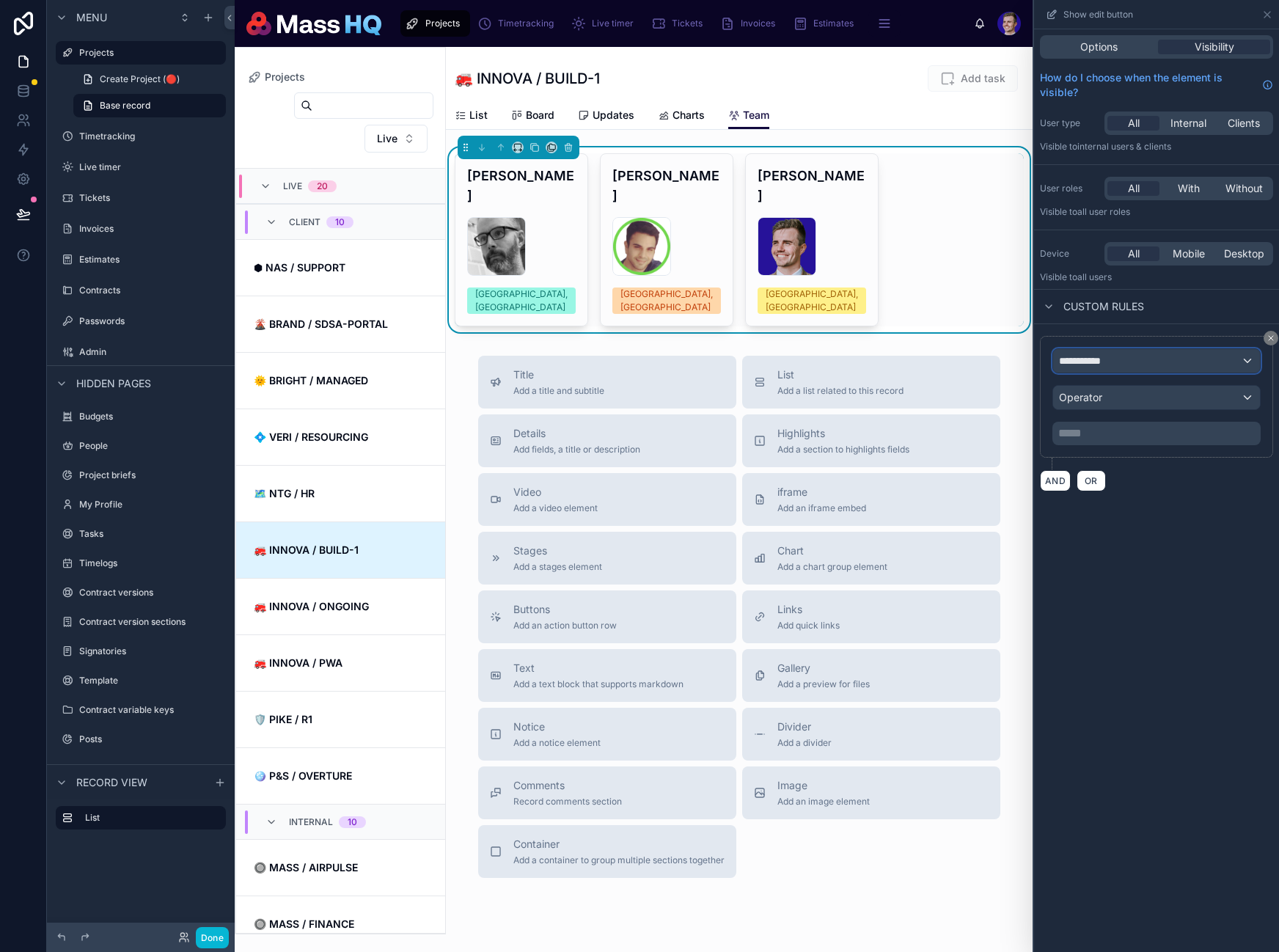
scroll to position [352, 0]
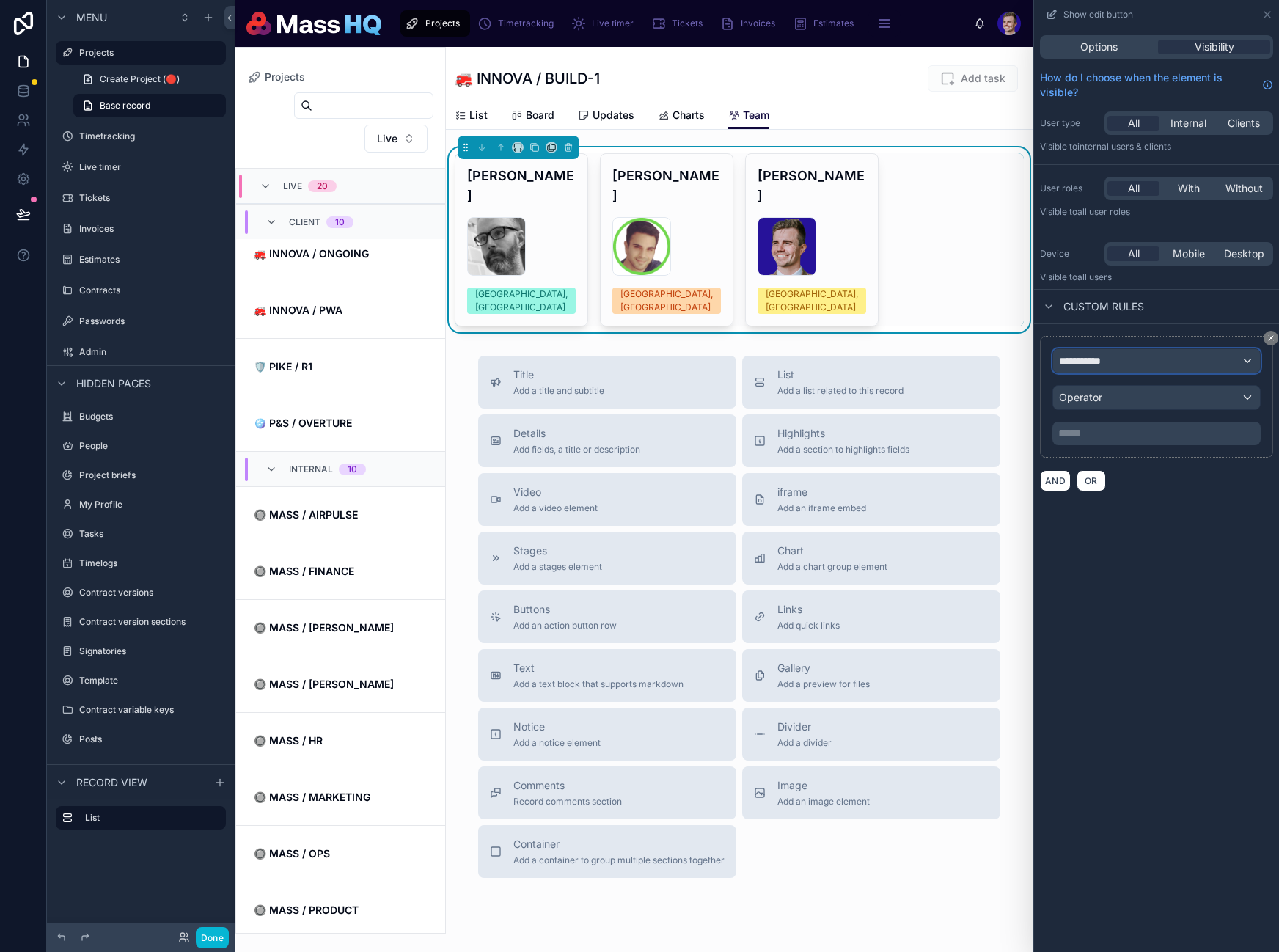
click at [1167, 368] on div "**********" at bounding box center [1156, 361] width 207 height 23
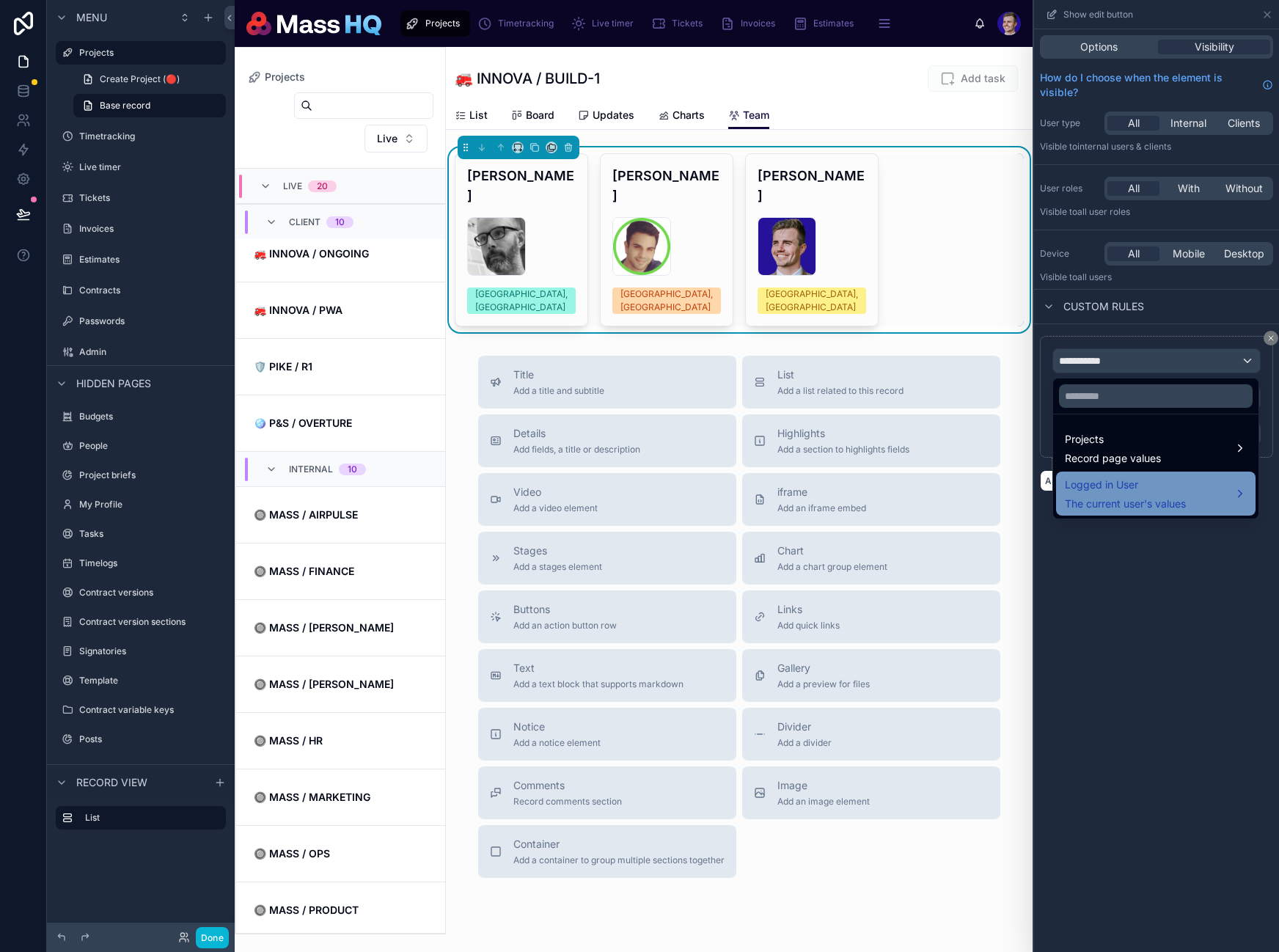
click at [1152, 497] on span "The current user's values" at bounding box center [1125, 503] width 121 height 14
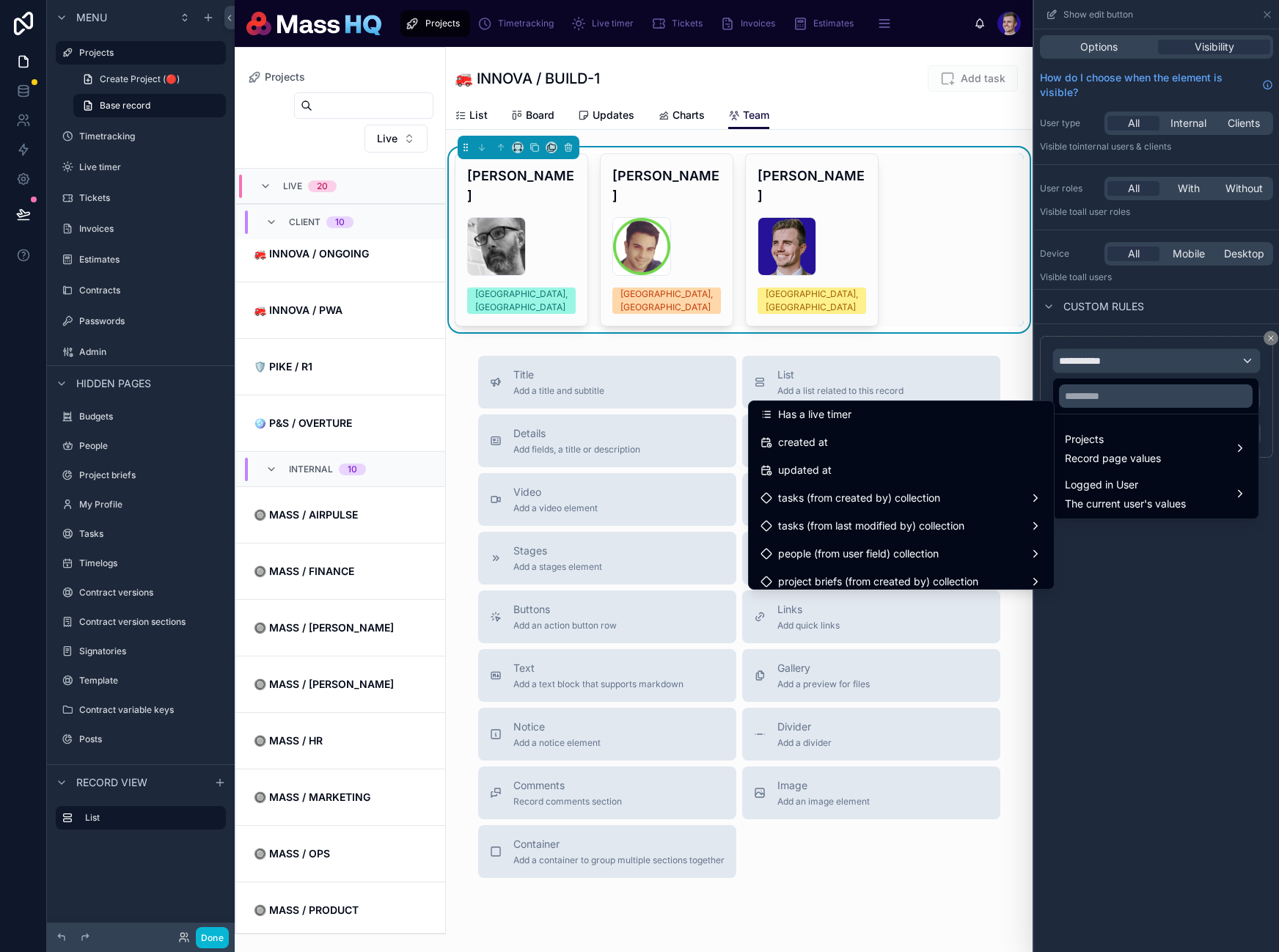
scroll to position [456, 0]
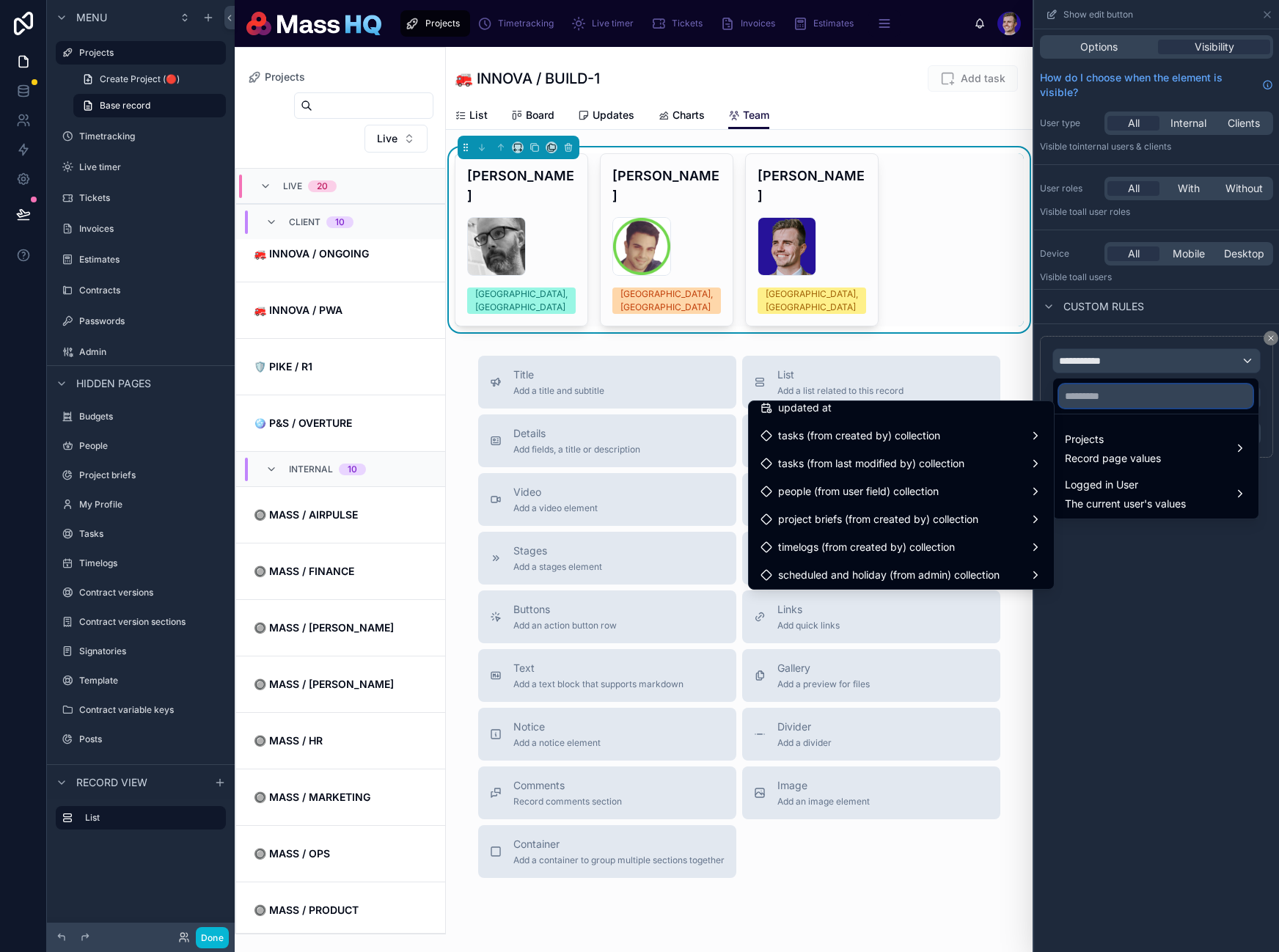
click at [1125, 395] on input "text" at bounding box center [1155, 396] width 194 height 23
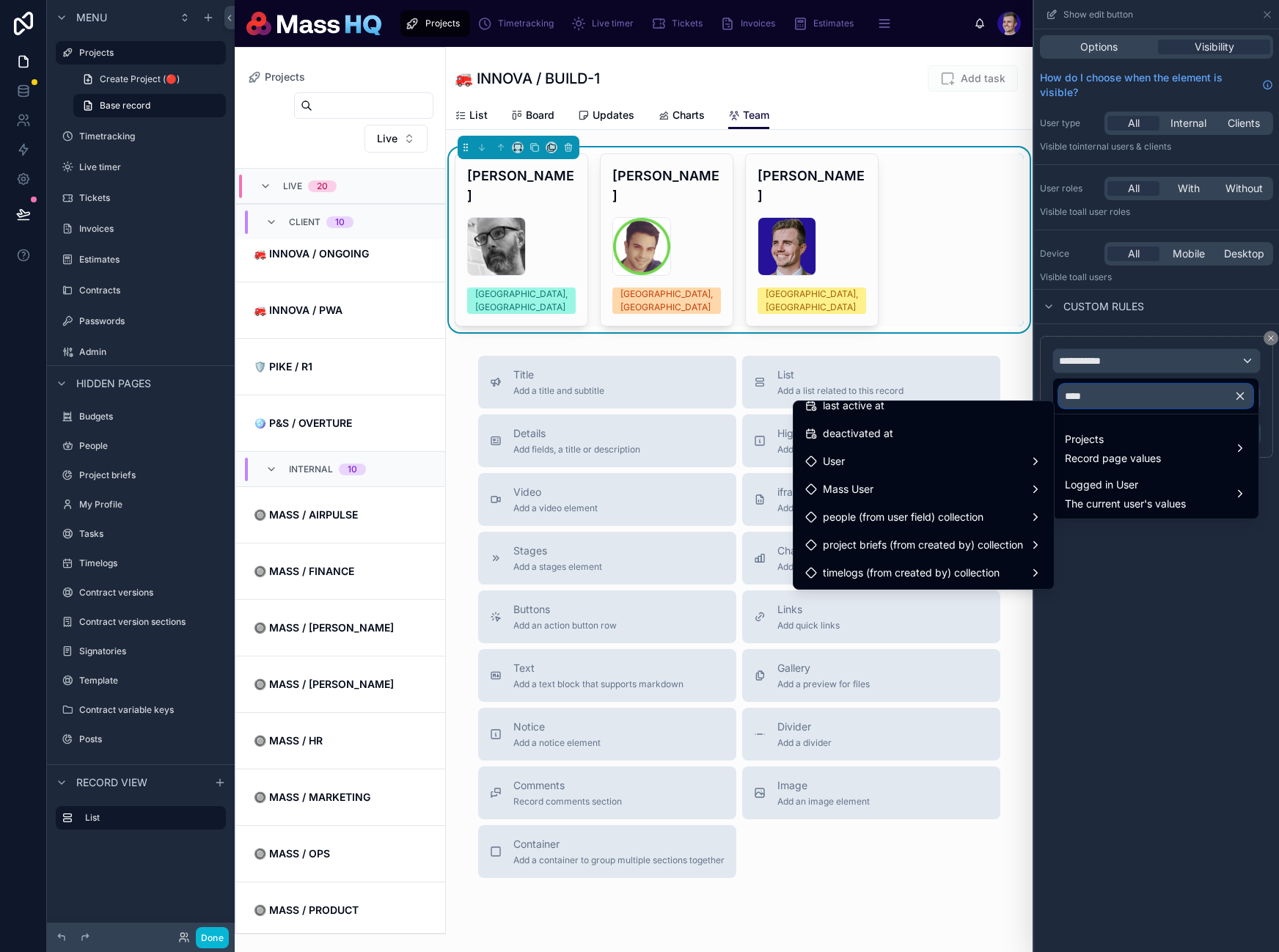
scroll to position [0, 0]
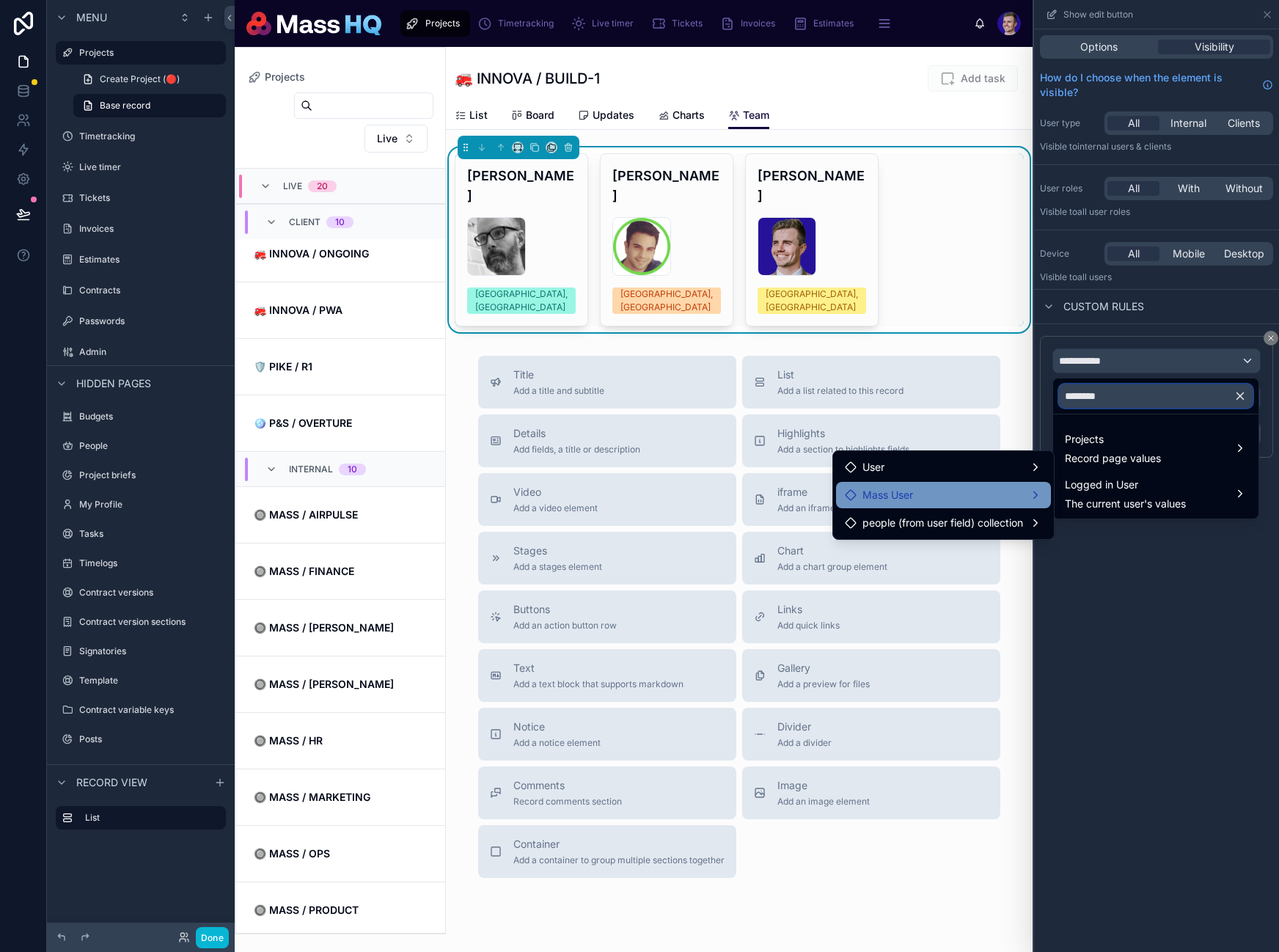
type input "********"
click at [870, 501] on span "Mass User" at bounding box center [887, 495] width 50 height 17
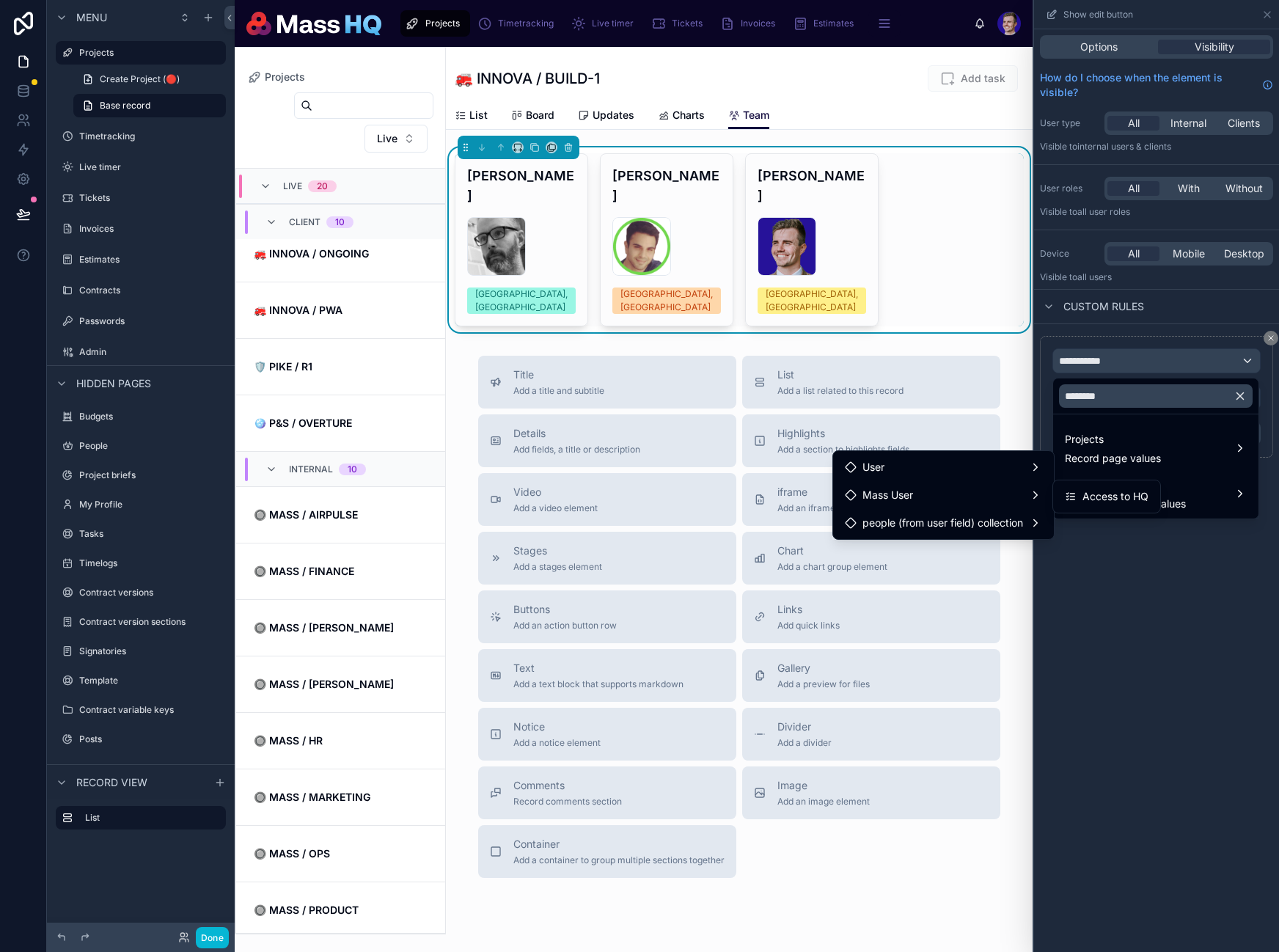
click at [1076, 496] on div "Access to HQ" at bounding box center [1106, 496] width 84 height 17
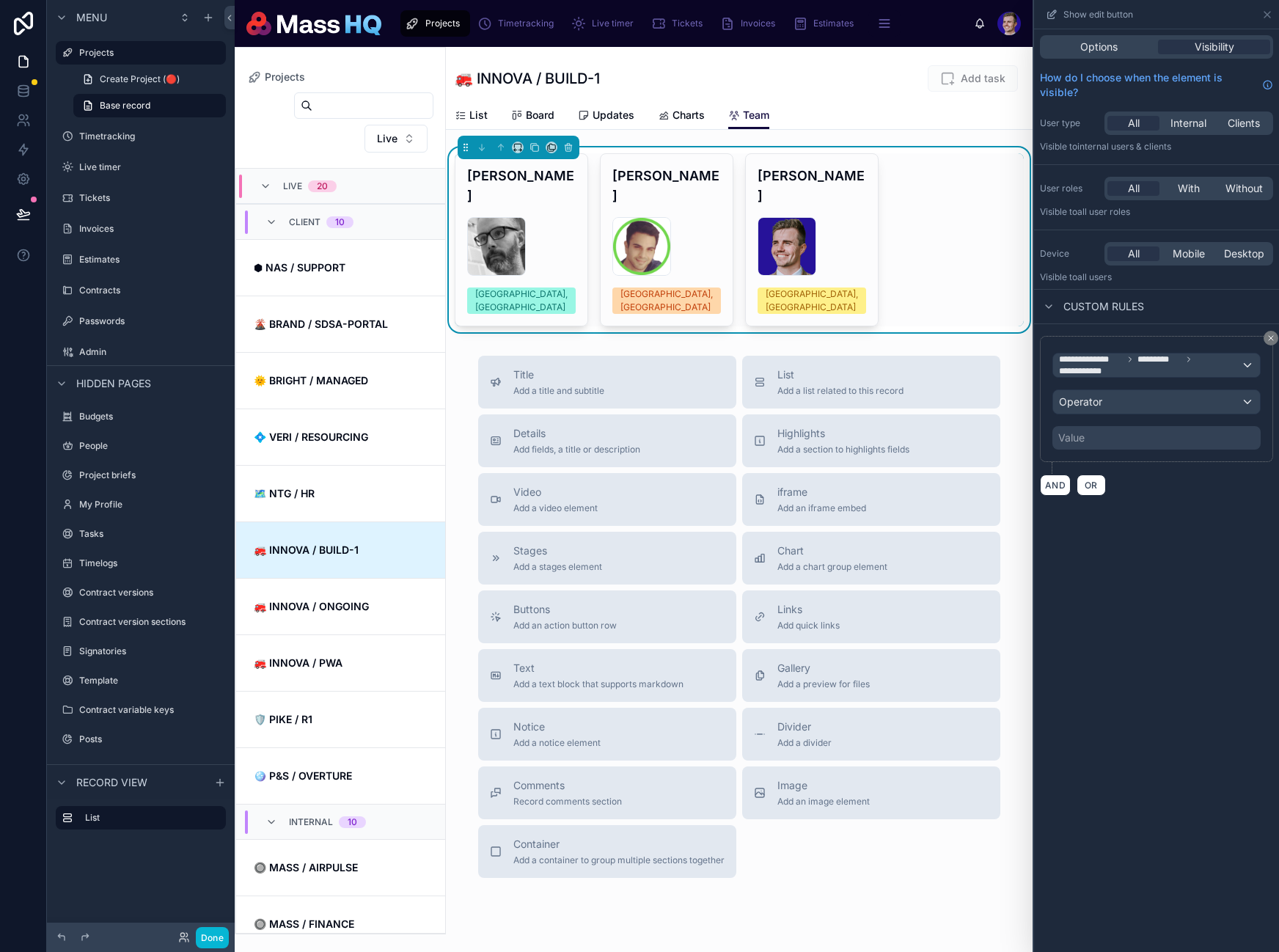
scroll to position [352, 0]
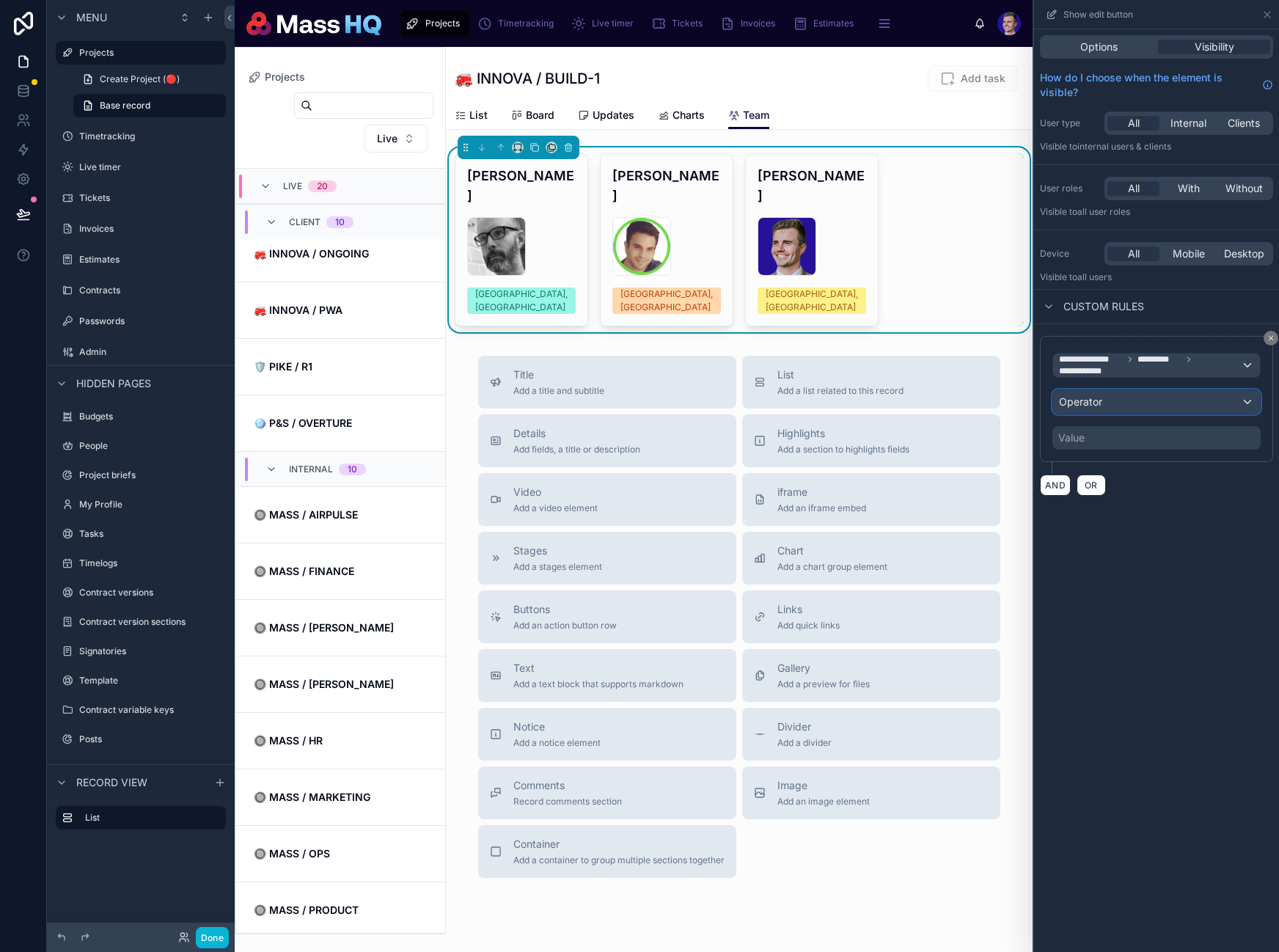
click at [1121, 405] on div "Operator" at bounding box center [1156, 402] width 207 height 23
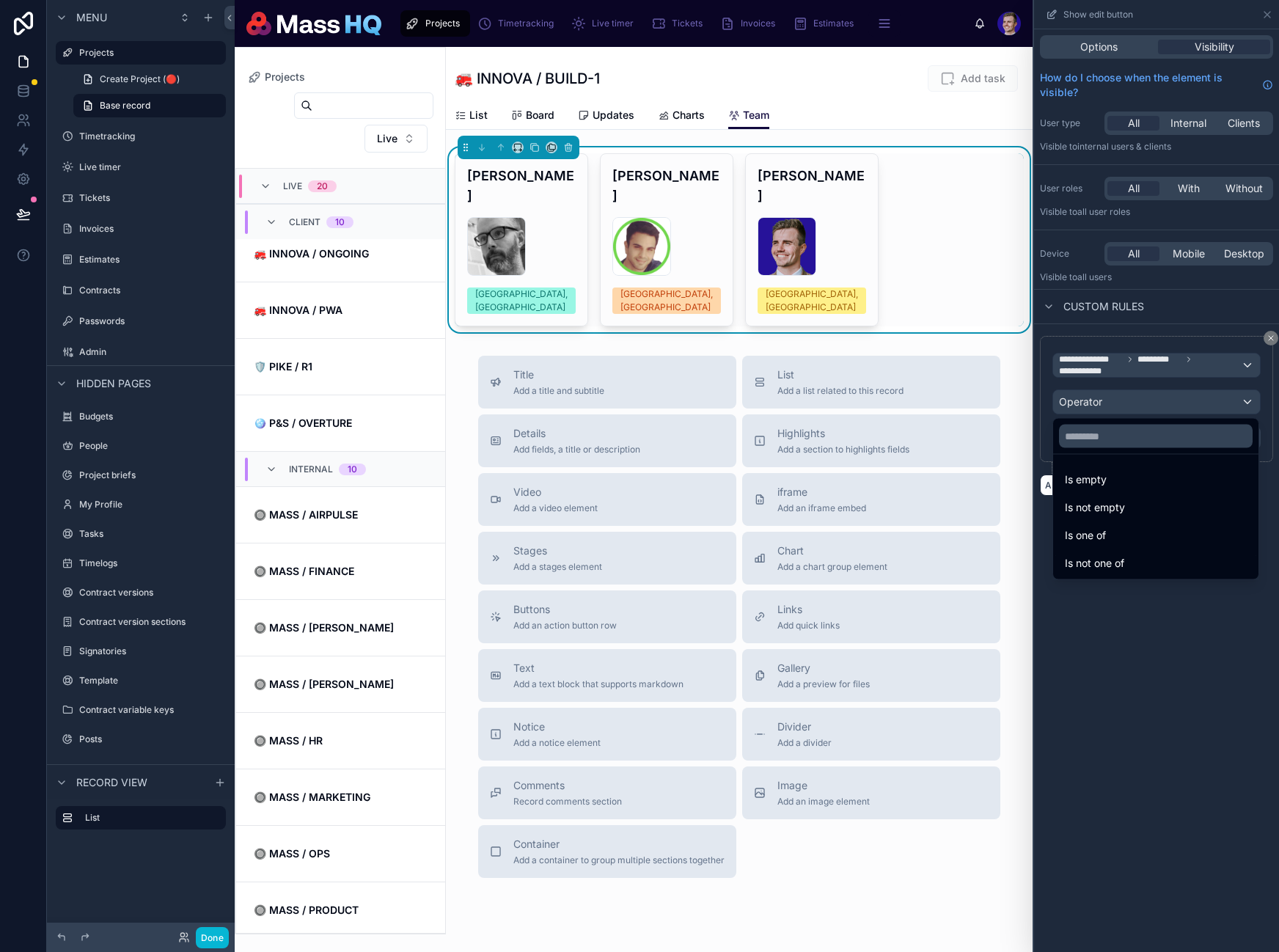
click at [1125, 550] on div "Is not one of" at bounding box center [1155, 563] width 200 height 26
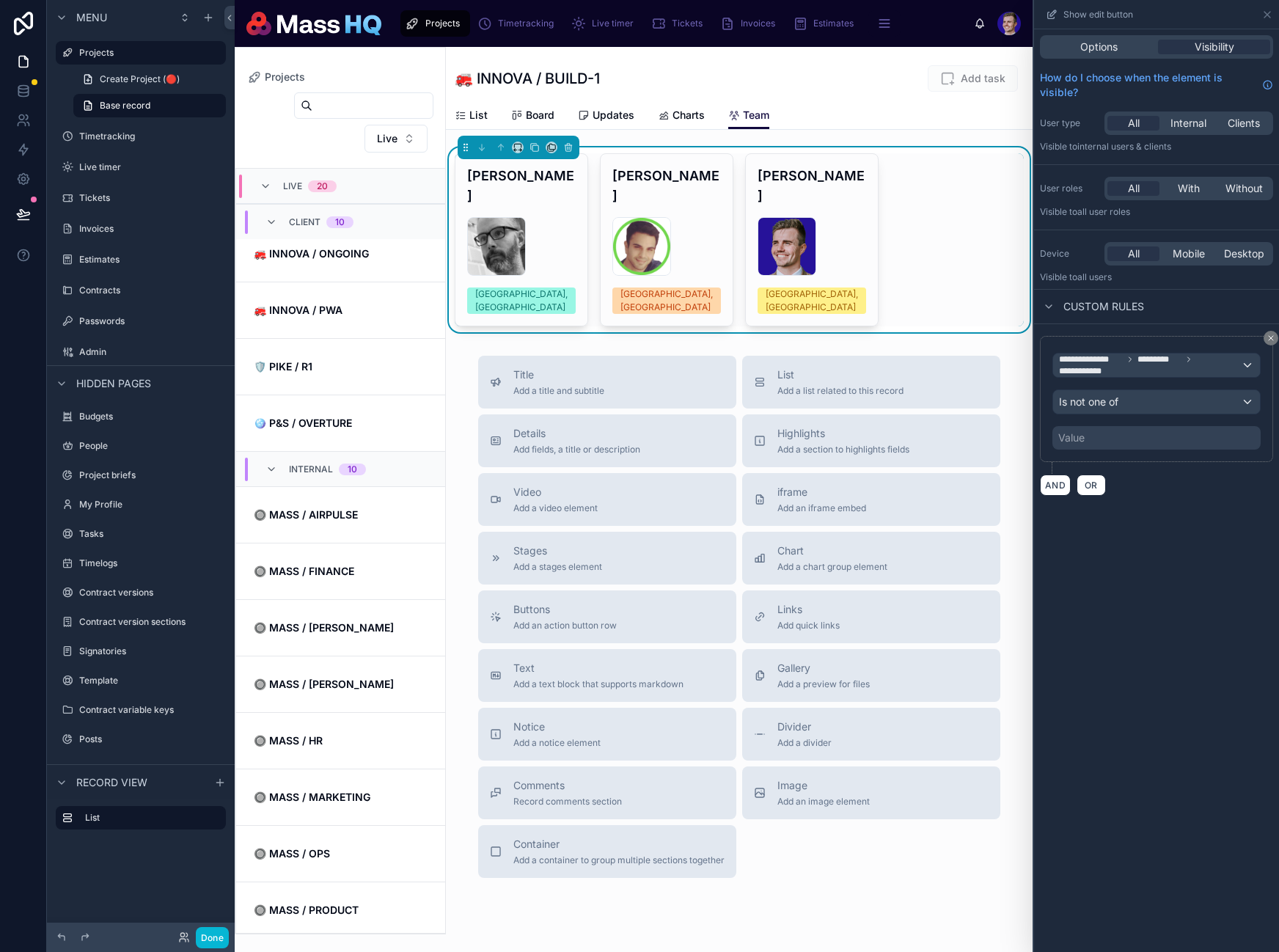
drag, startPoint x: 1103, startPoint y: 386, endPoint x: 1101, endPoint y: 457, distance: 71.0
click at [1103, 386] on div "**********" at bounding box center [1156, 399] width 209 height 101
click at [1103, 419] on div "**********" at bounding box center [1156, 399] width 209 height 101
click at [1102, 406] on span "Is not one of" at bounding box center [1089, 402] width 60 height 14
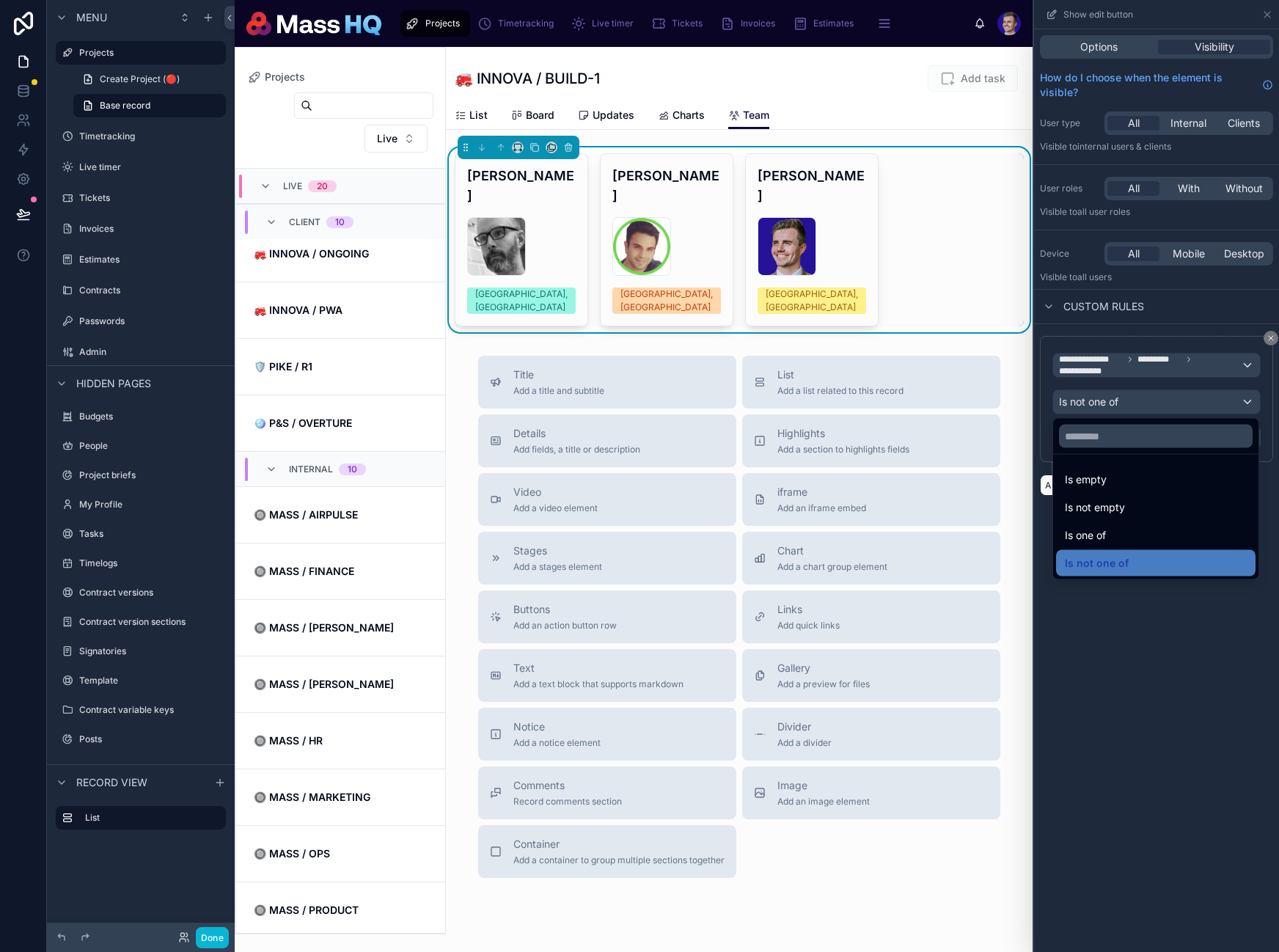
drag, startPoint x: 1101, startPoint y: 542, endPoint x: 1096, endPoint y: 420, distance: 122.1
click at [1101, 542] on span "Is one of" at bounding box center [1085, 535] width 42 height 17
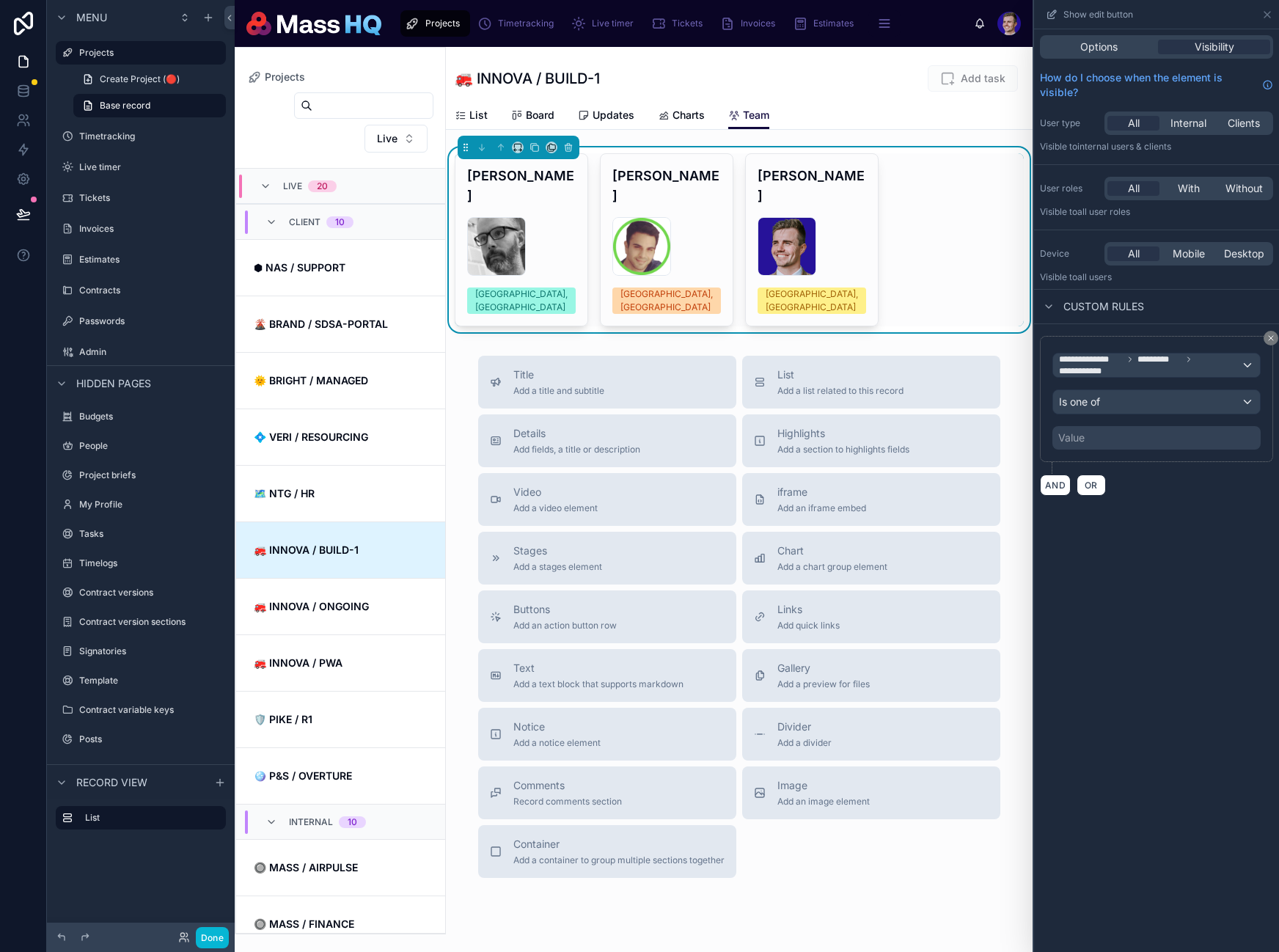
click at [1094, 433] on div "Value" at bounding box center [1156, 437] width 209 height 23
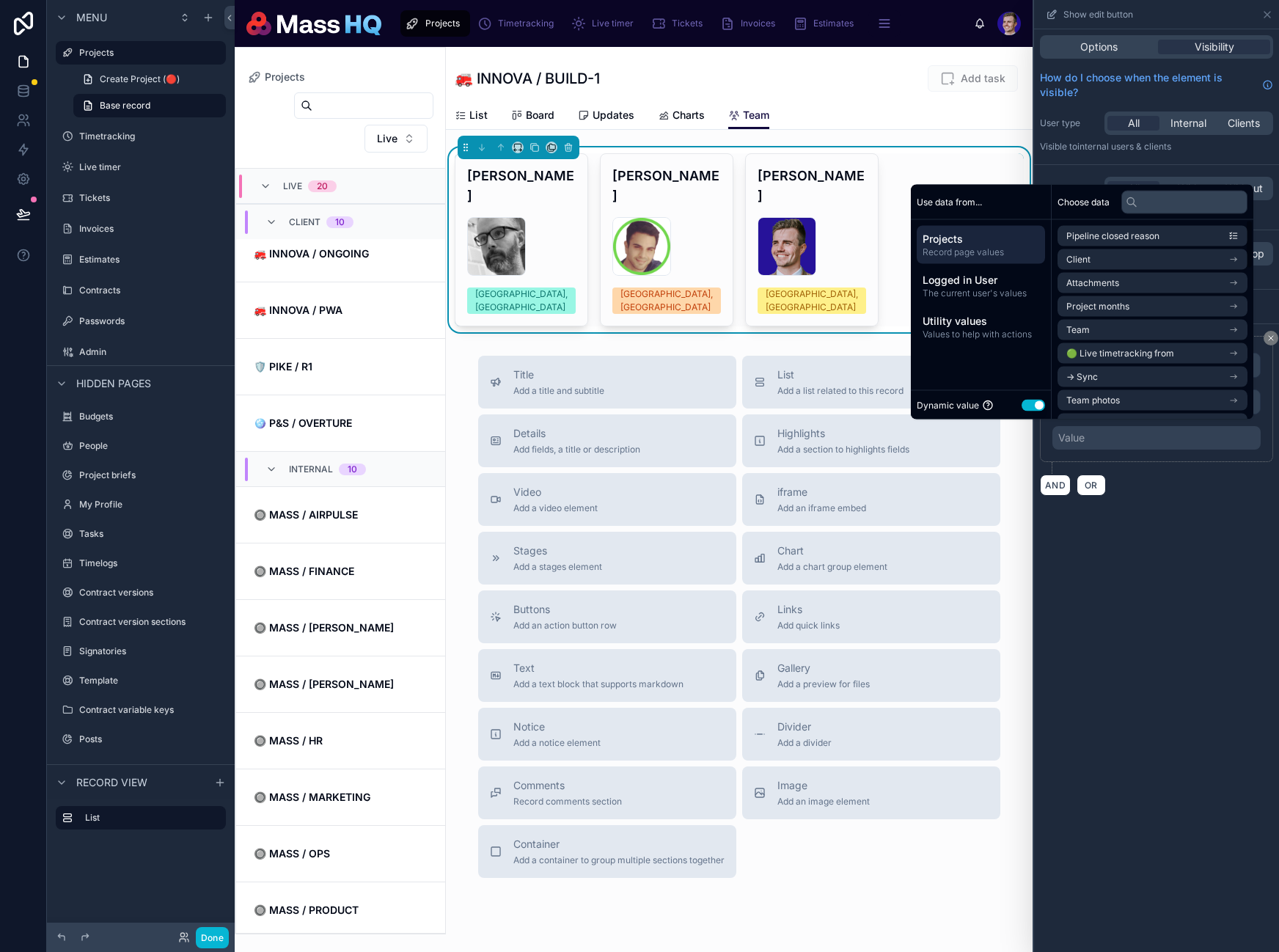
click at [1027, 404] on button "Use setting" at bounding box center [1033, 405] width 23 height 12
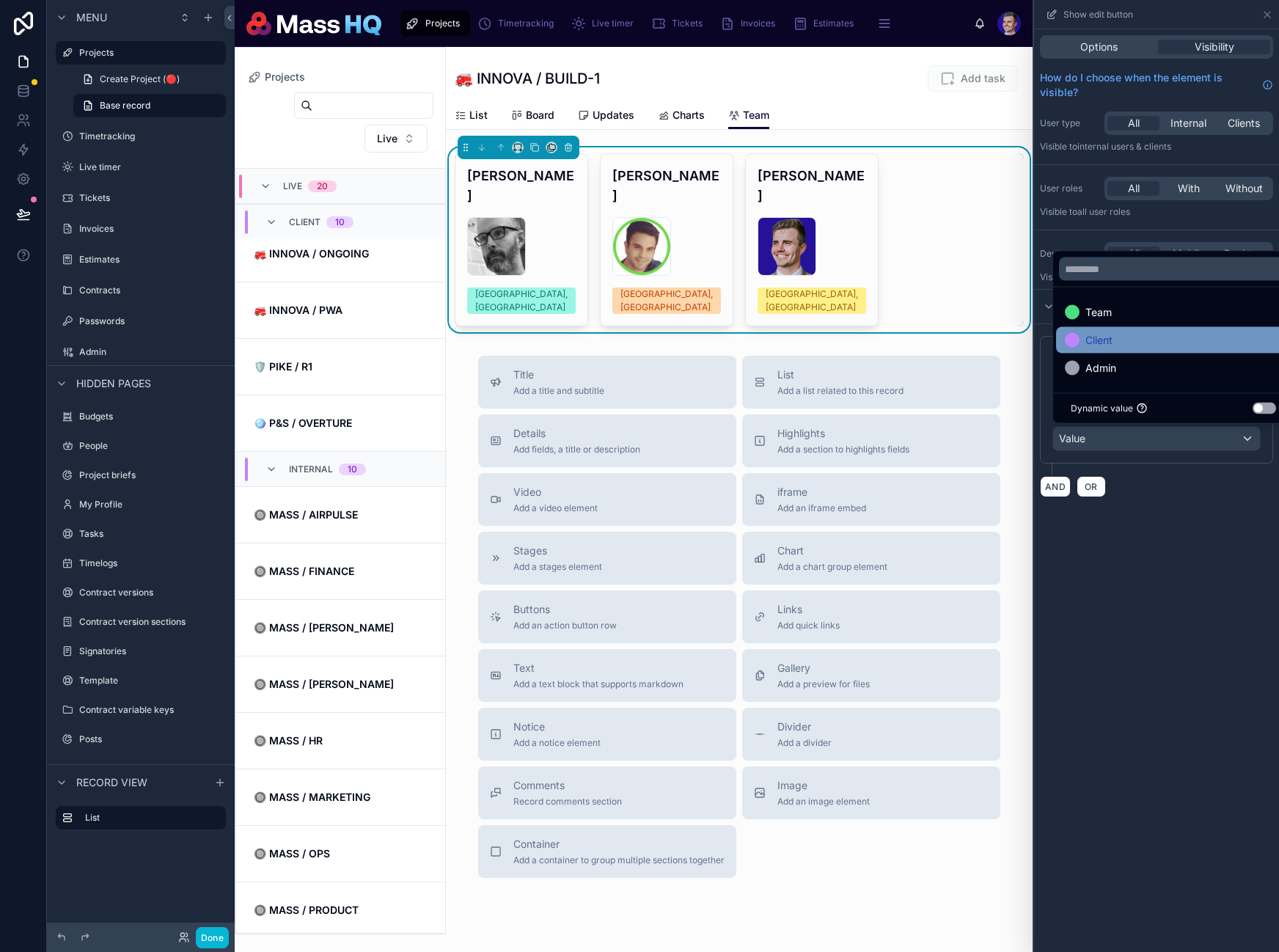
click at [1103, 360] on span "Admin" at bounding box center [1100, 368] width 31 height 17
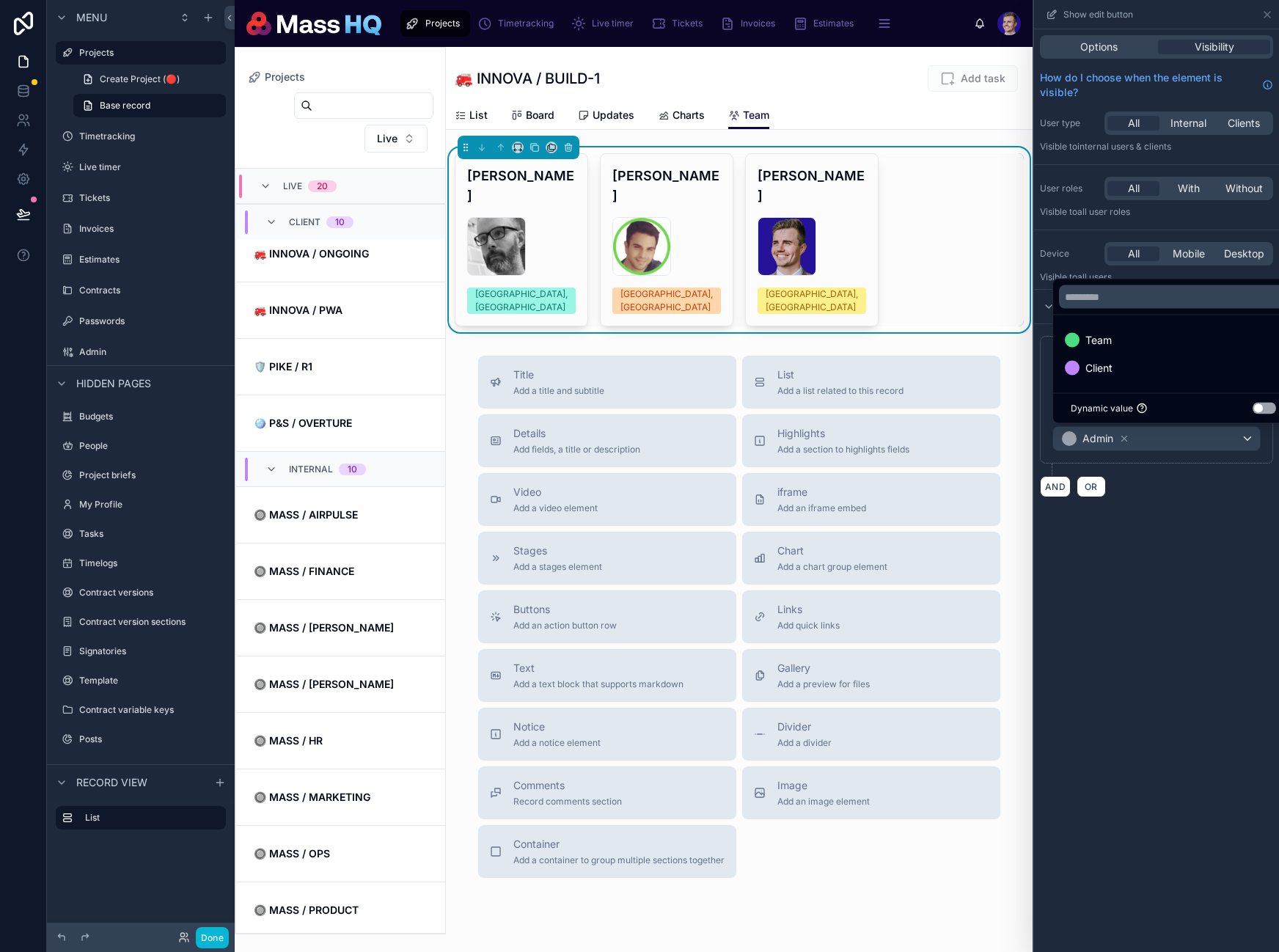
click at [1139, 604] on div "**********" at bounding box center [1156, 490] width 245 height 923
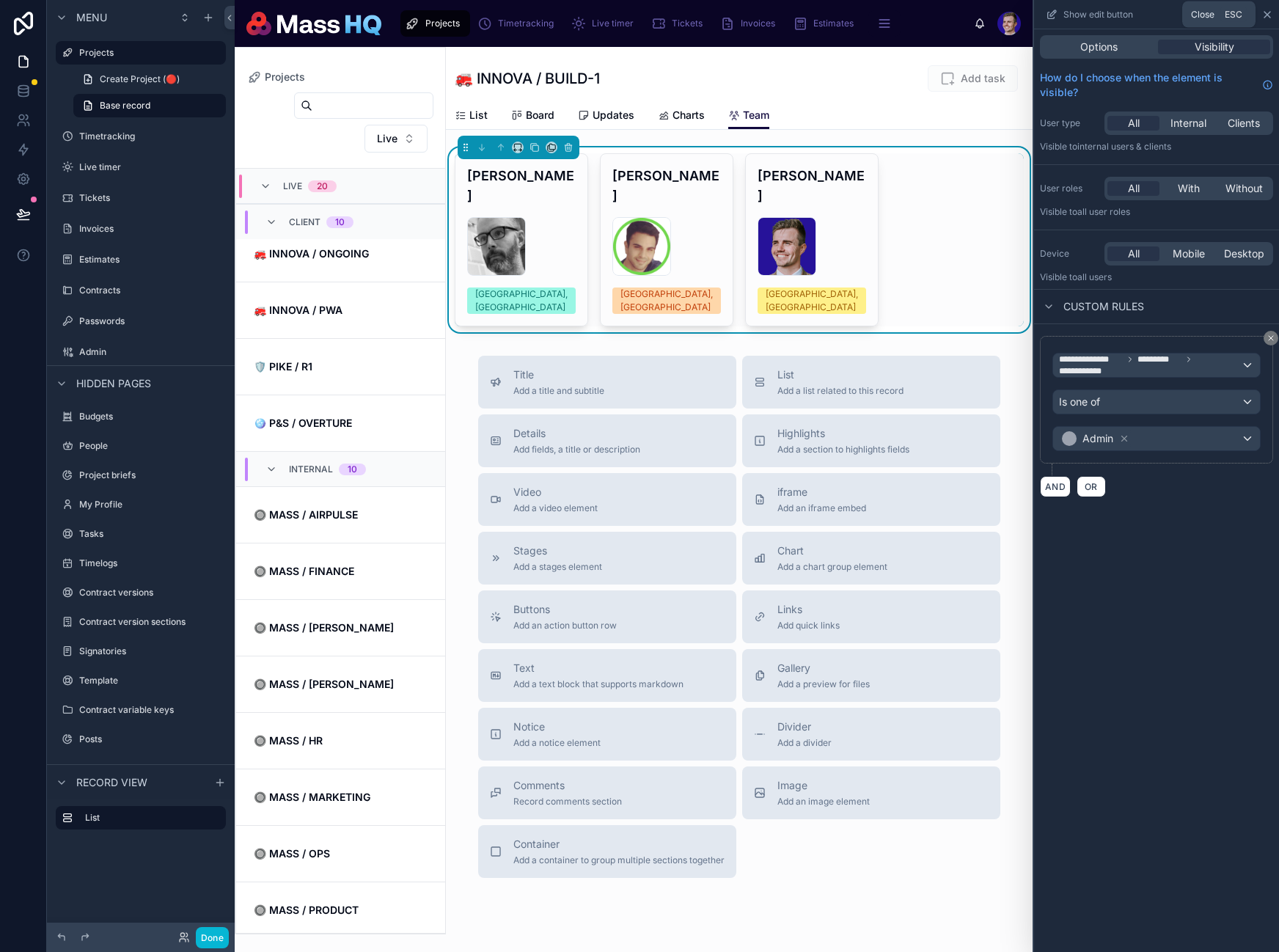
click at [1266, 14] on icon at bounding box center [1267, 14] width 6 height 6
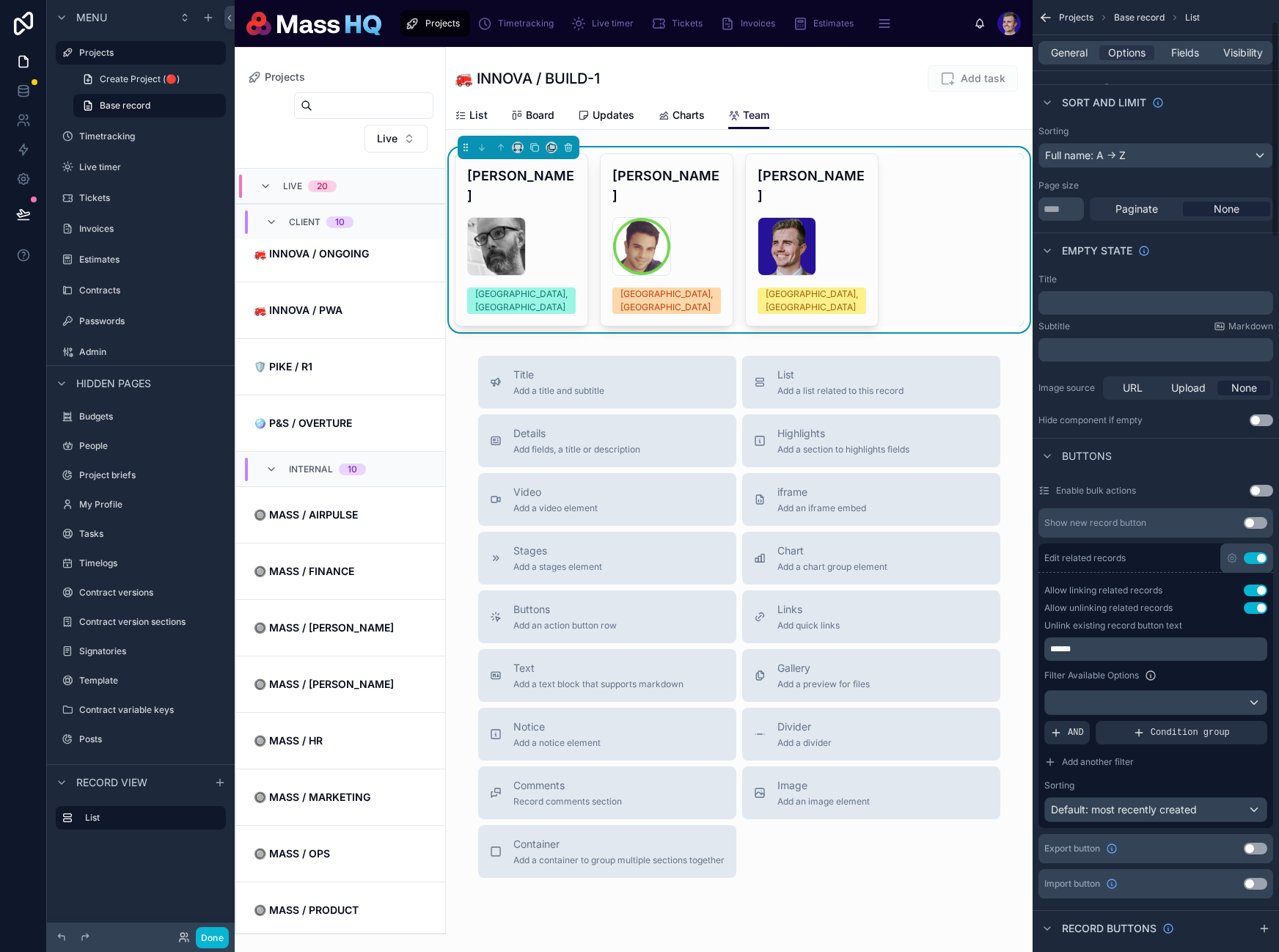
scroll to position [100, 0]
click at [1222, 705] on div "scrollable content" at bounding box center [1155, 702] width 221 height 23
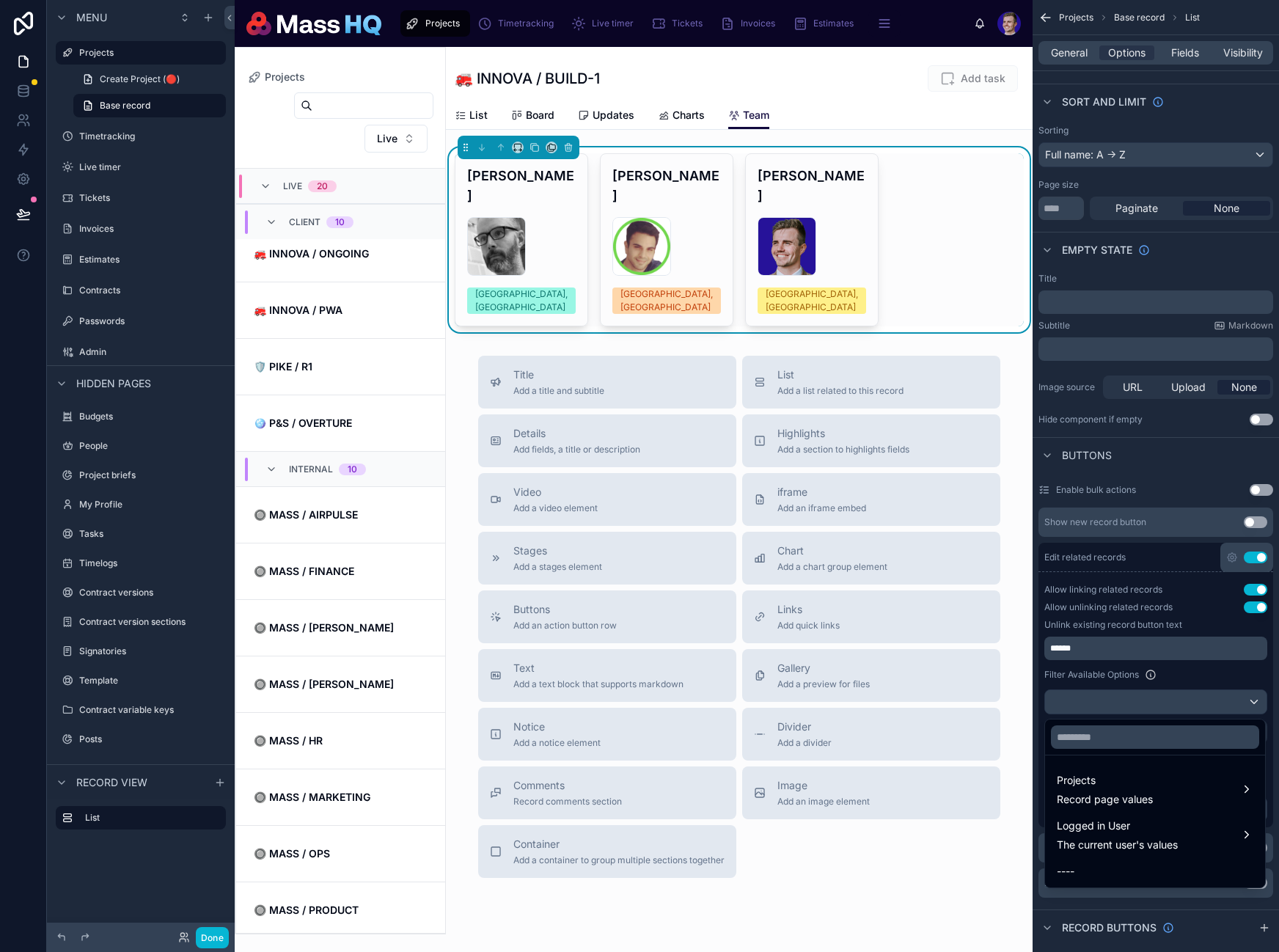
click at [1222, 704] on div "scrollable content" at bounding box center [639, 476] width 1279 height 952
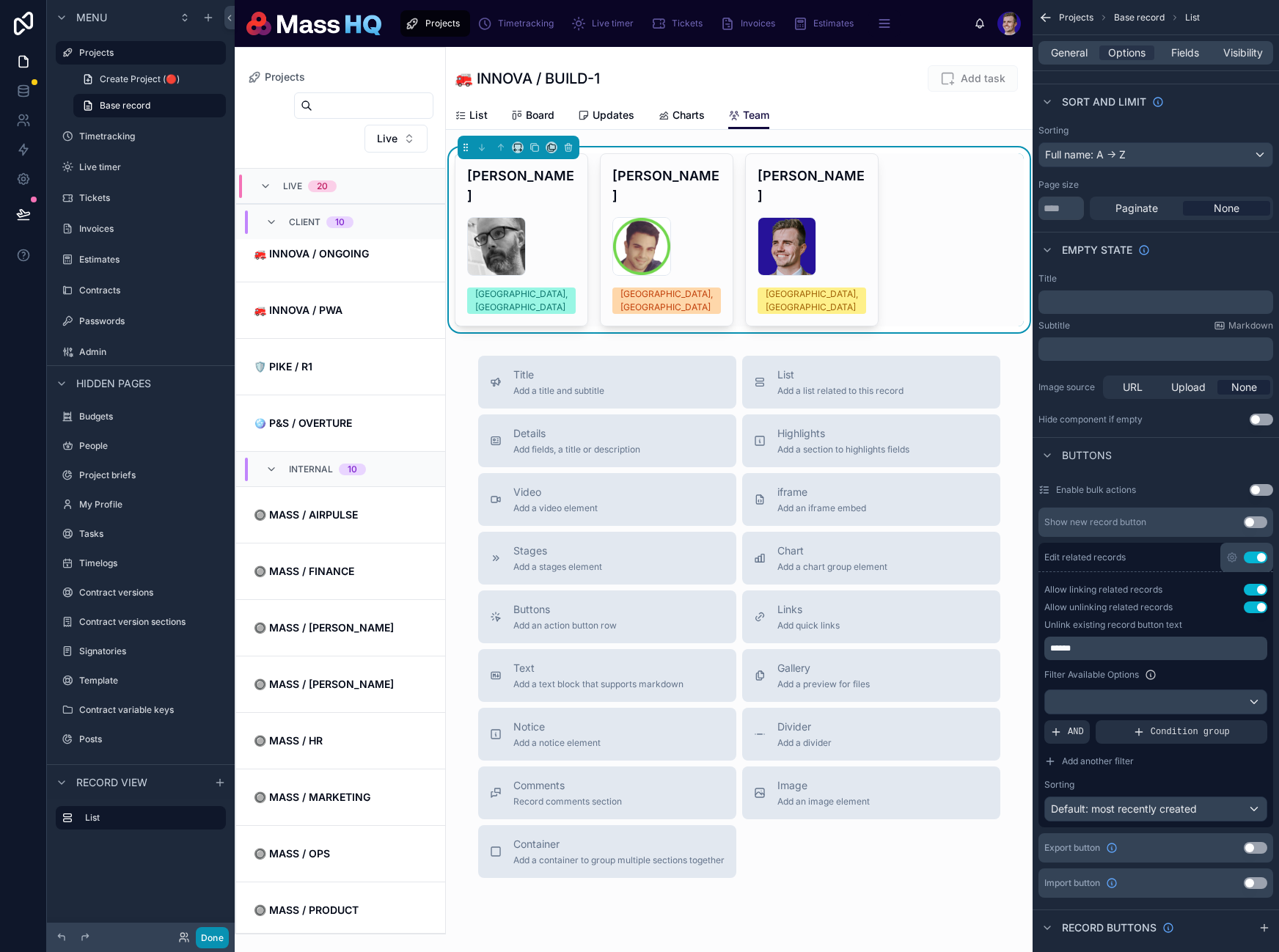
click at [200, 938] on button "Done" at bounding box center [212, 938] width 33 height 21
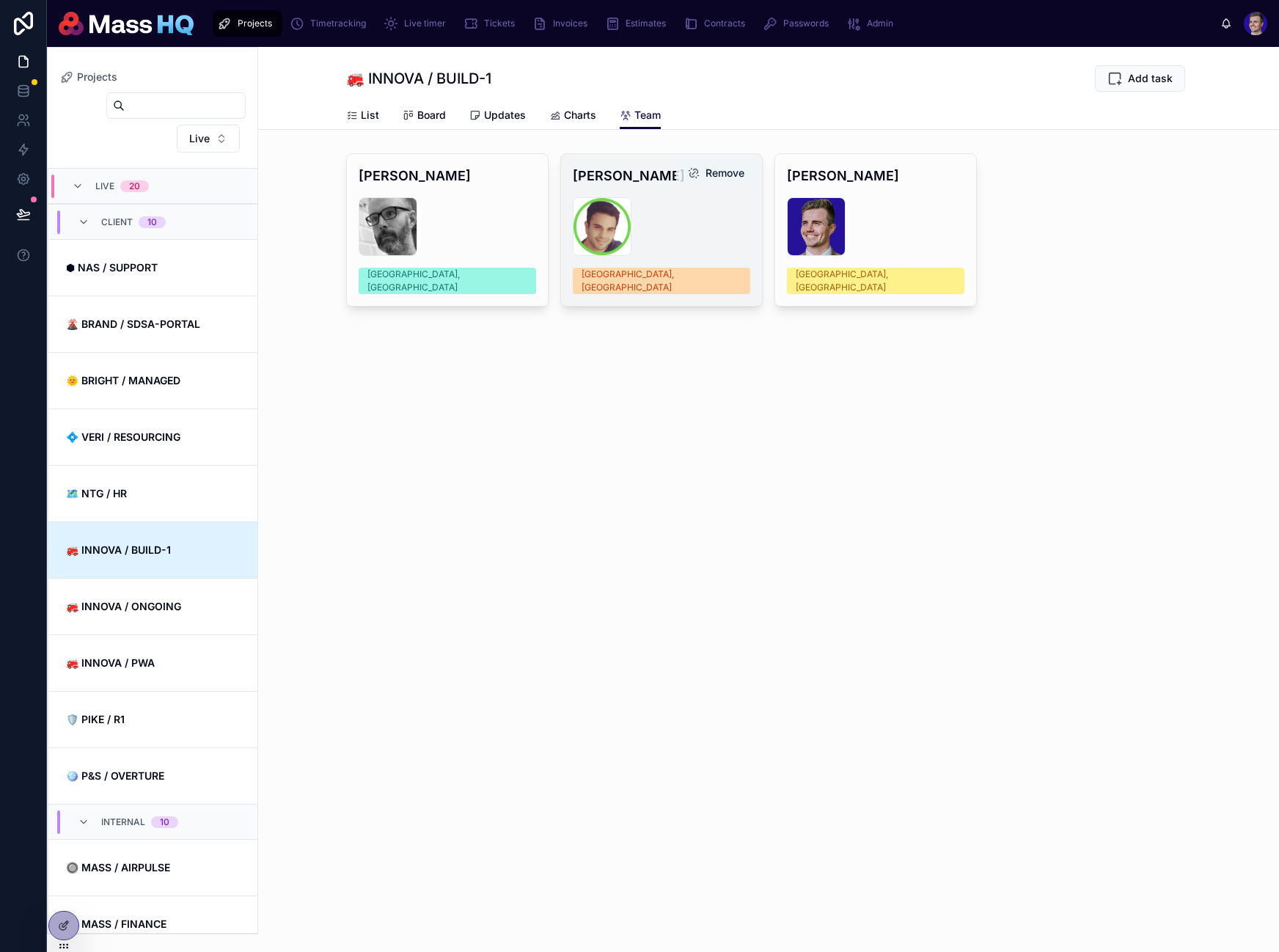
scroll to position [352, 0]
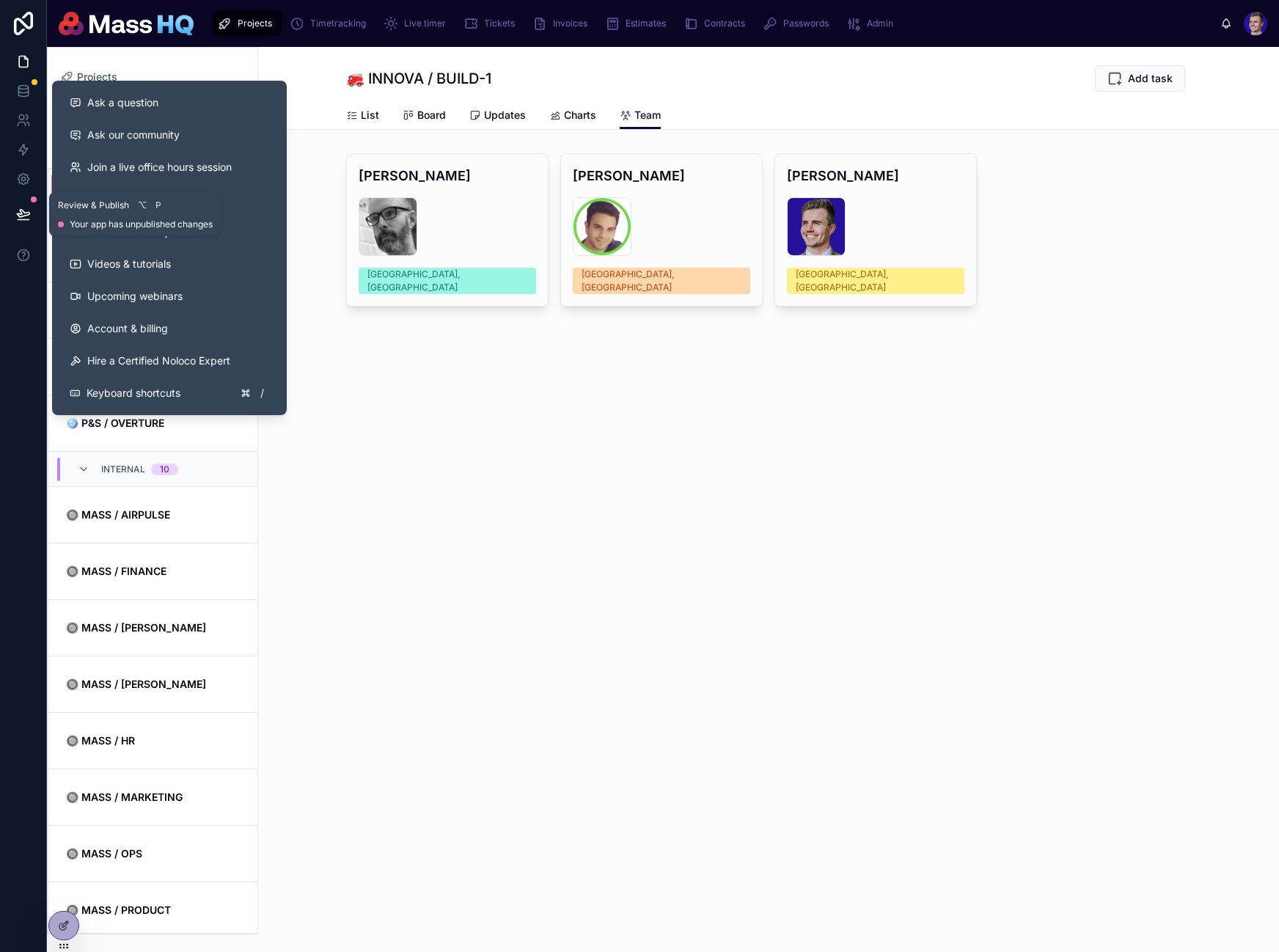
click at [26, 214] on icon at bounding box center [22, 213] width 13 height 8
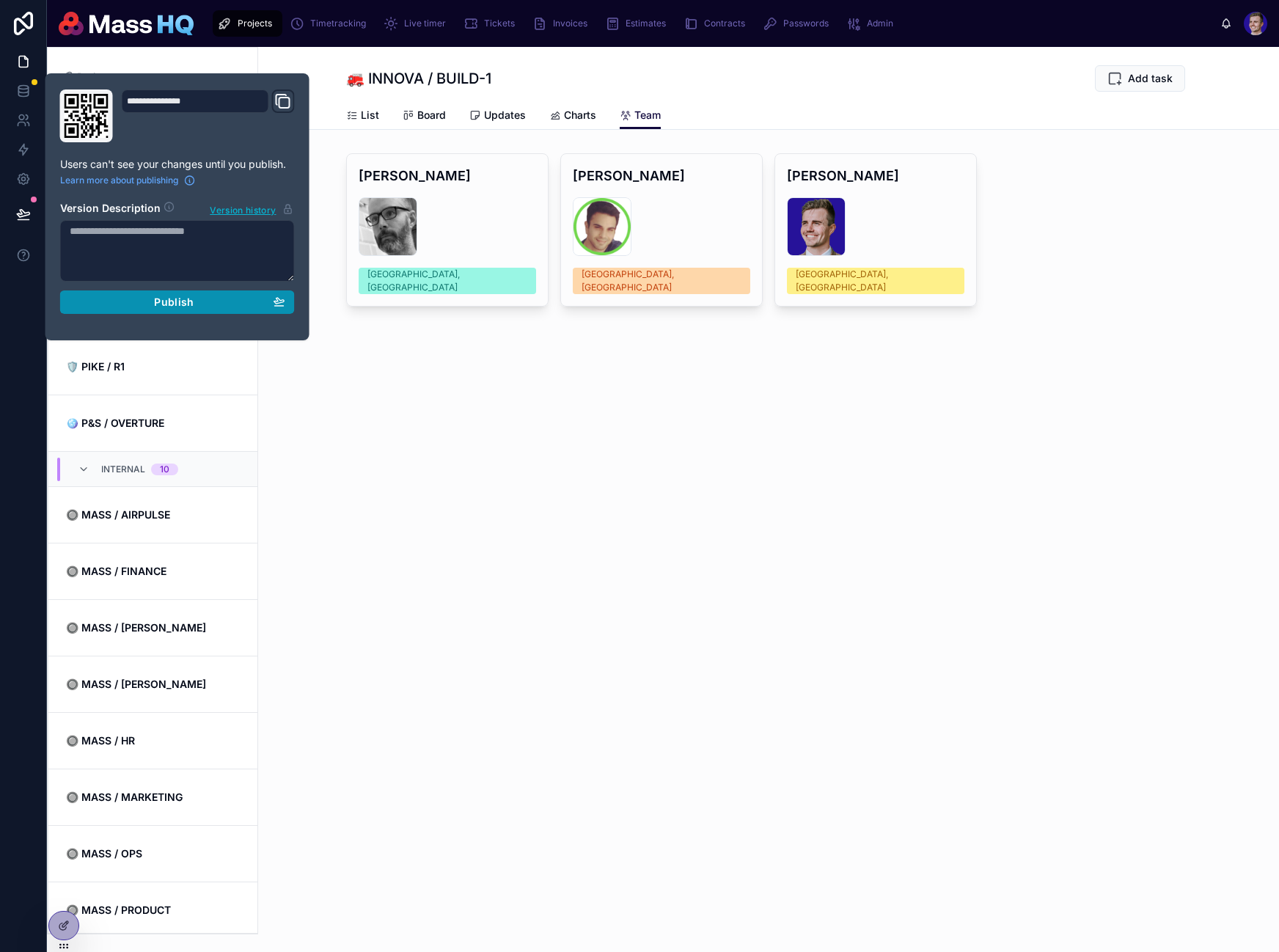
drag, startPoint x: 205, startPoint y: 298, endPoint x: 600, endPoint y: 402, distance: 408.5
click at [597, 402] on div "**********" at bounding box center [639, 476] width 1279 height 952
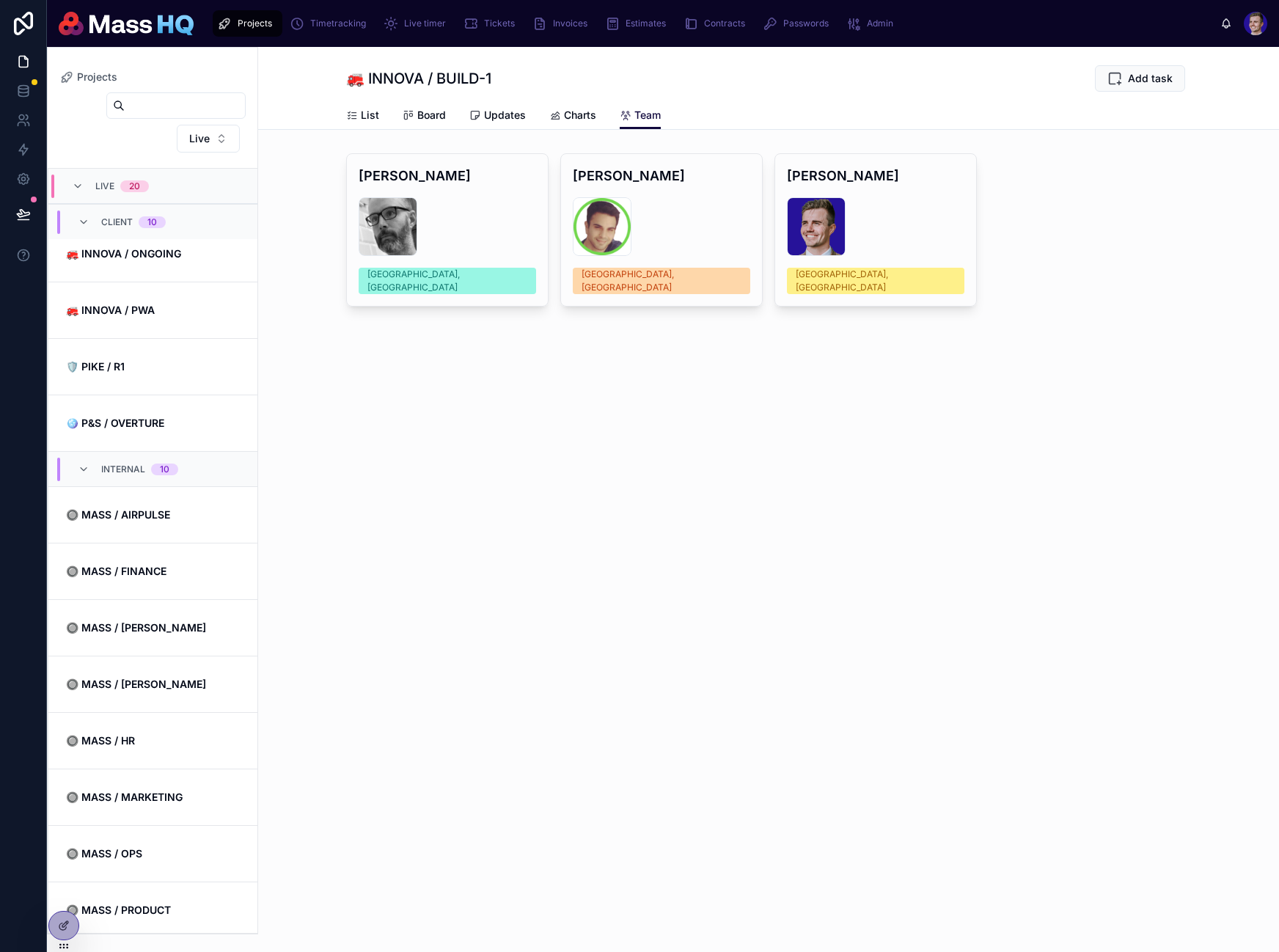
click at [600, 402] on div "Projects 🚒 INNOVA / BUILD-1 Add task Team List Board Updates Charts Team Domini…" at bounding box center [767, 499] width 1020 height 905
click at [74, 918] on div at bounding box center [64, 925] width 29 height 28
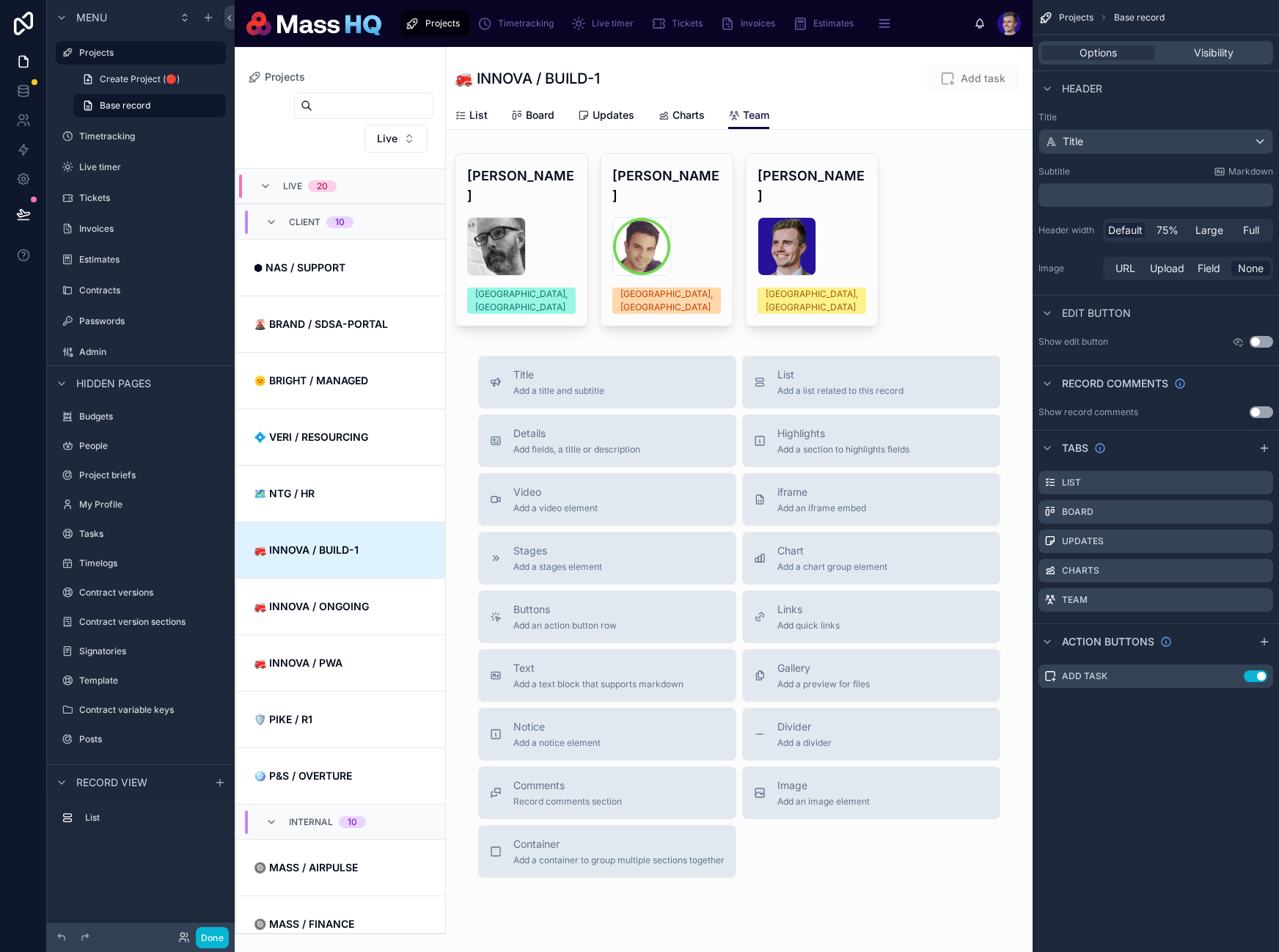
scroll to position [352, 0]
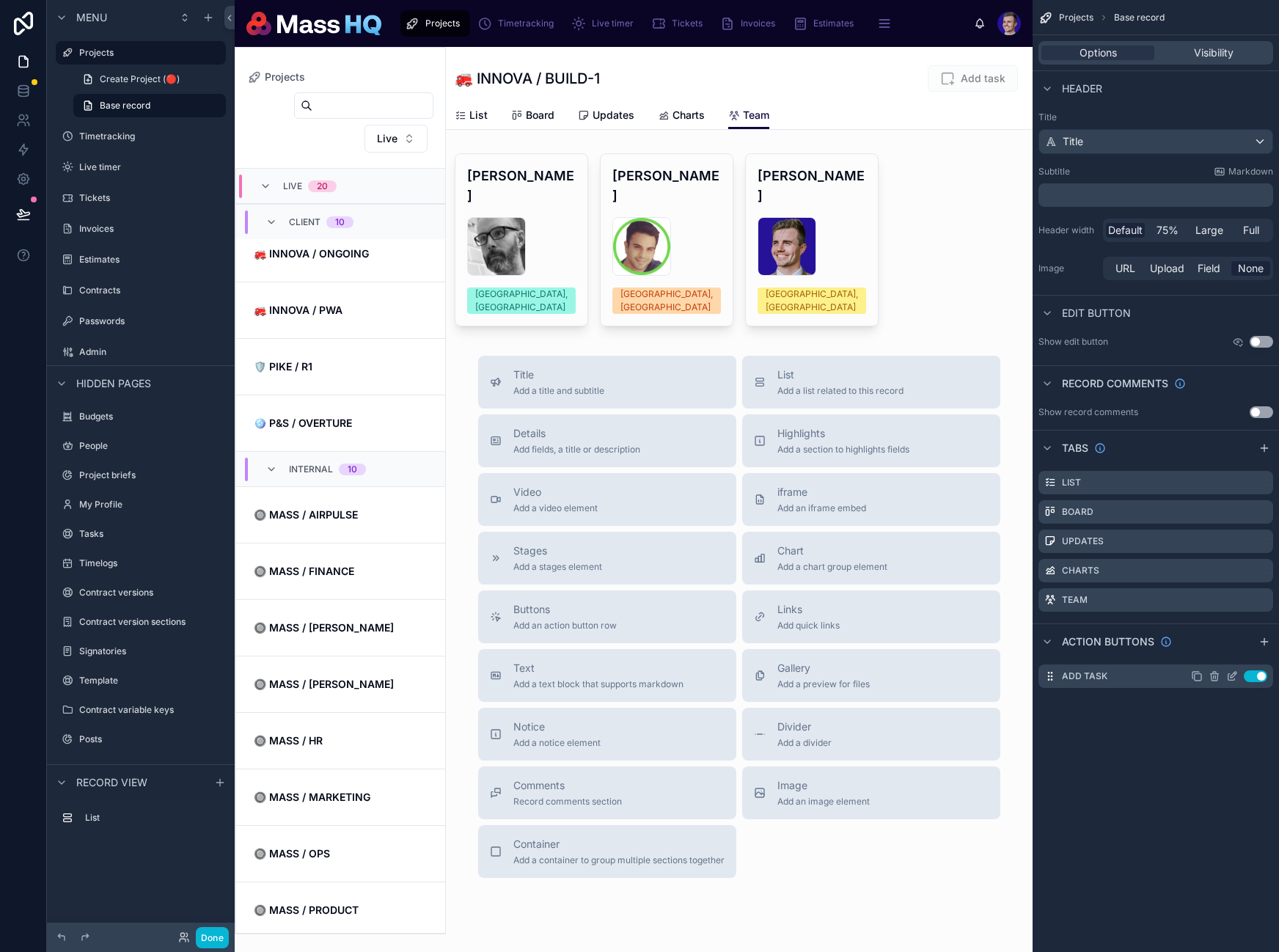
click at [1235, 676] on icon "scrollable content" at bounding box center [1232, 676] width 12 height 12
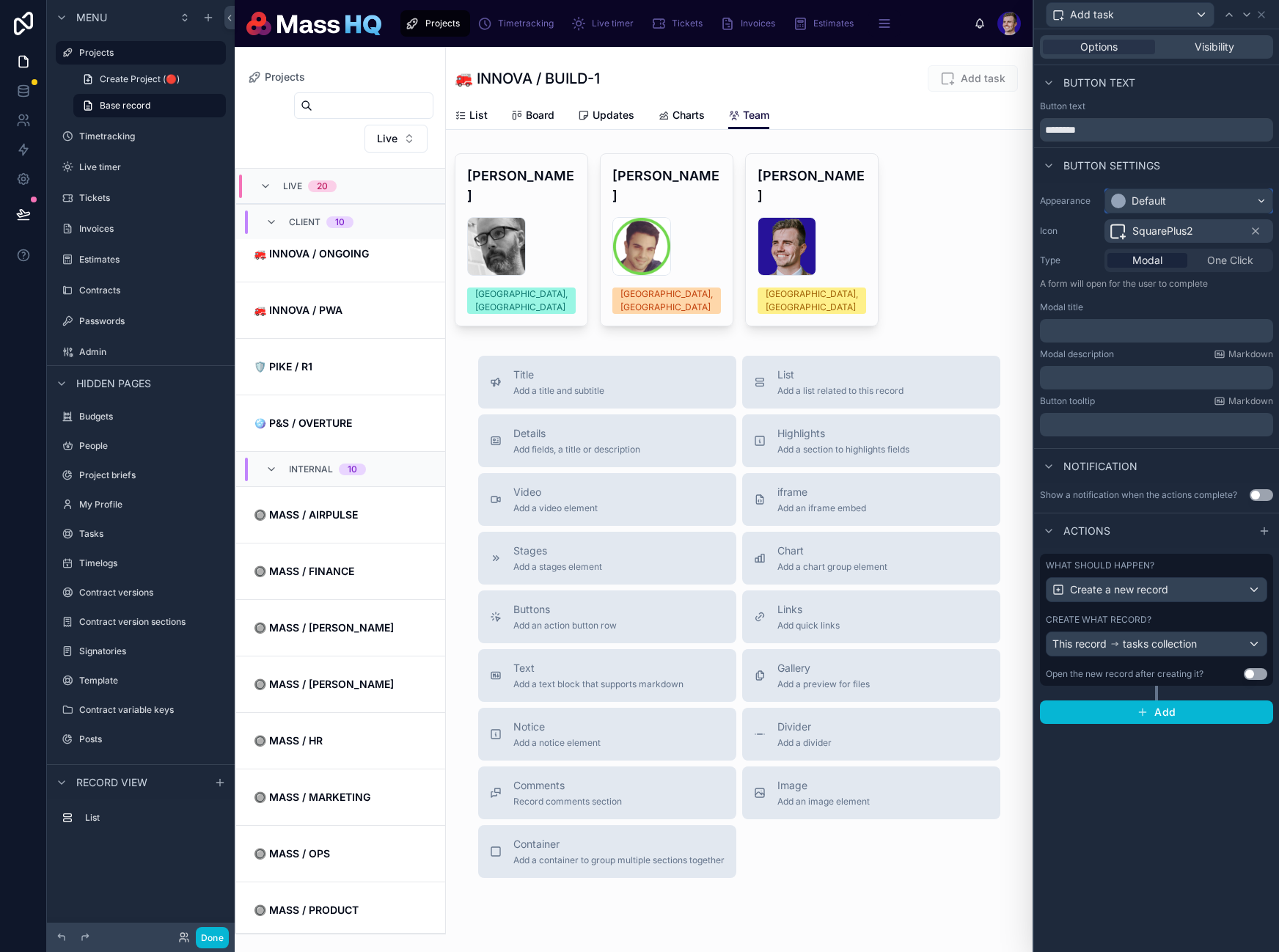
click at [1167, 201] on div "Default" at bounding box center [1188, 201] width 167 height 23
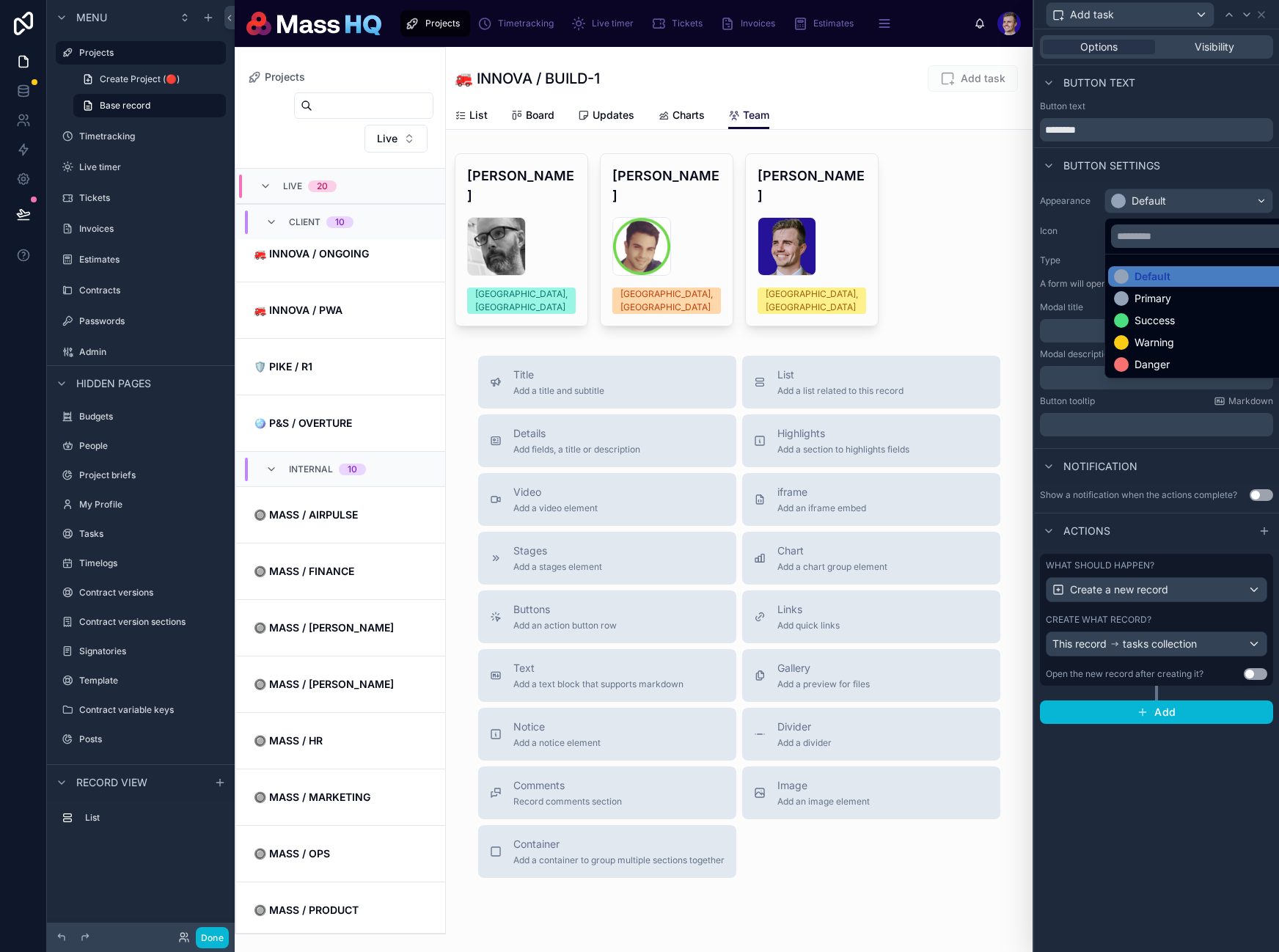
click at [1146, 322] on div "Success" at bounding box center [1154, 320] width 41 height 14
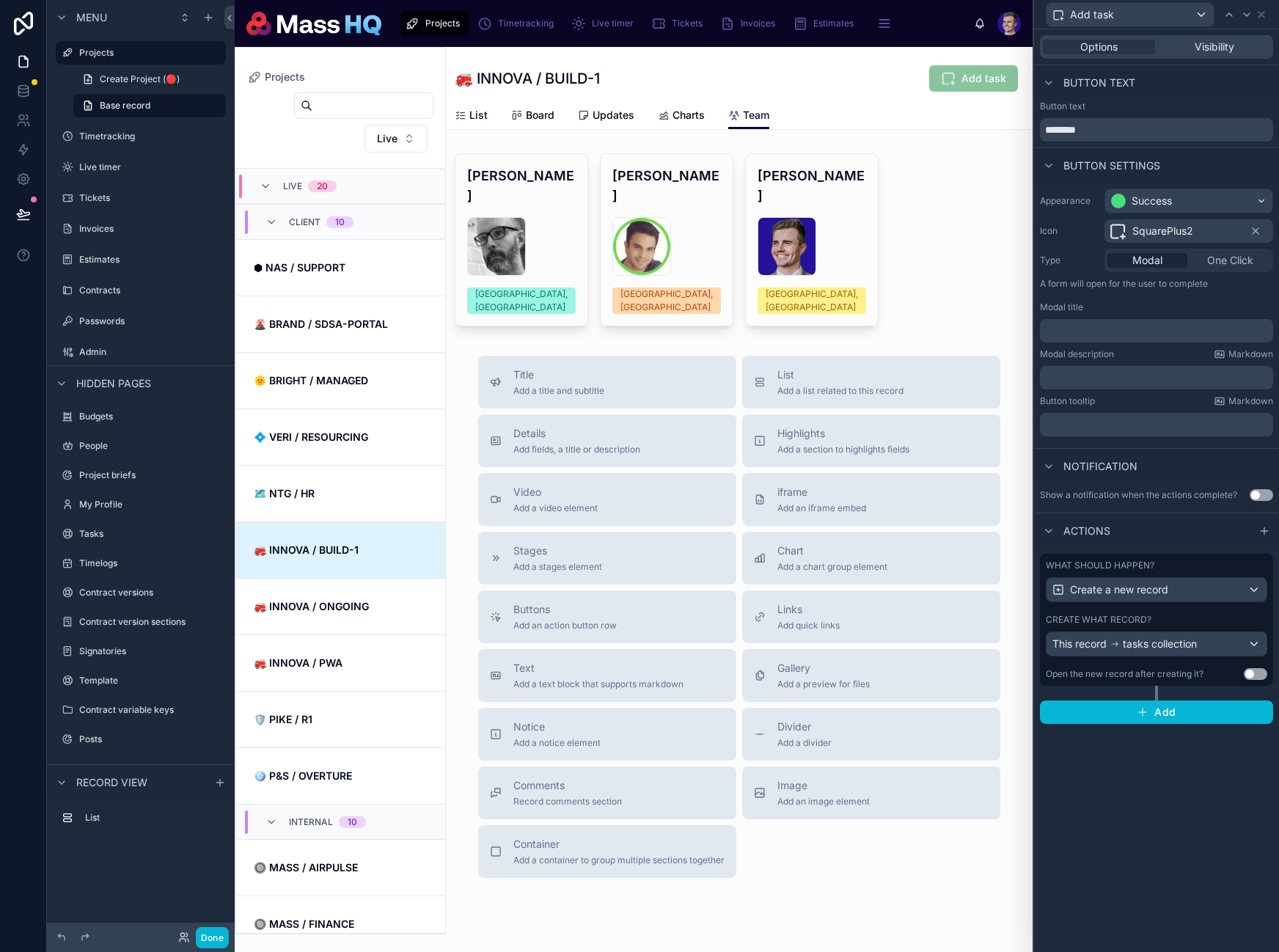
scroll to position [352, 0]
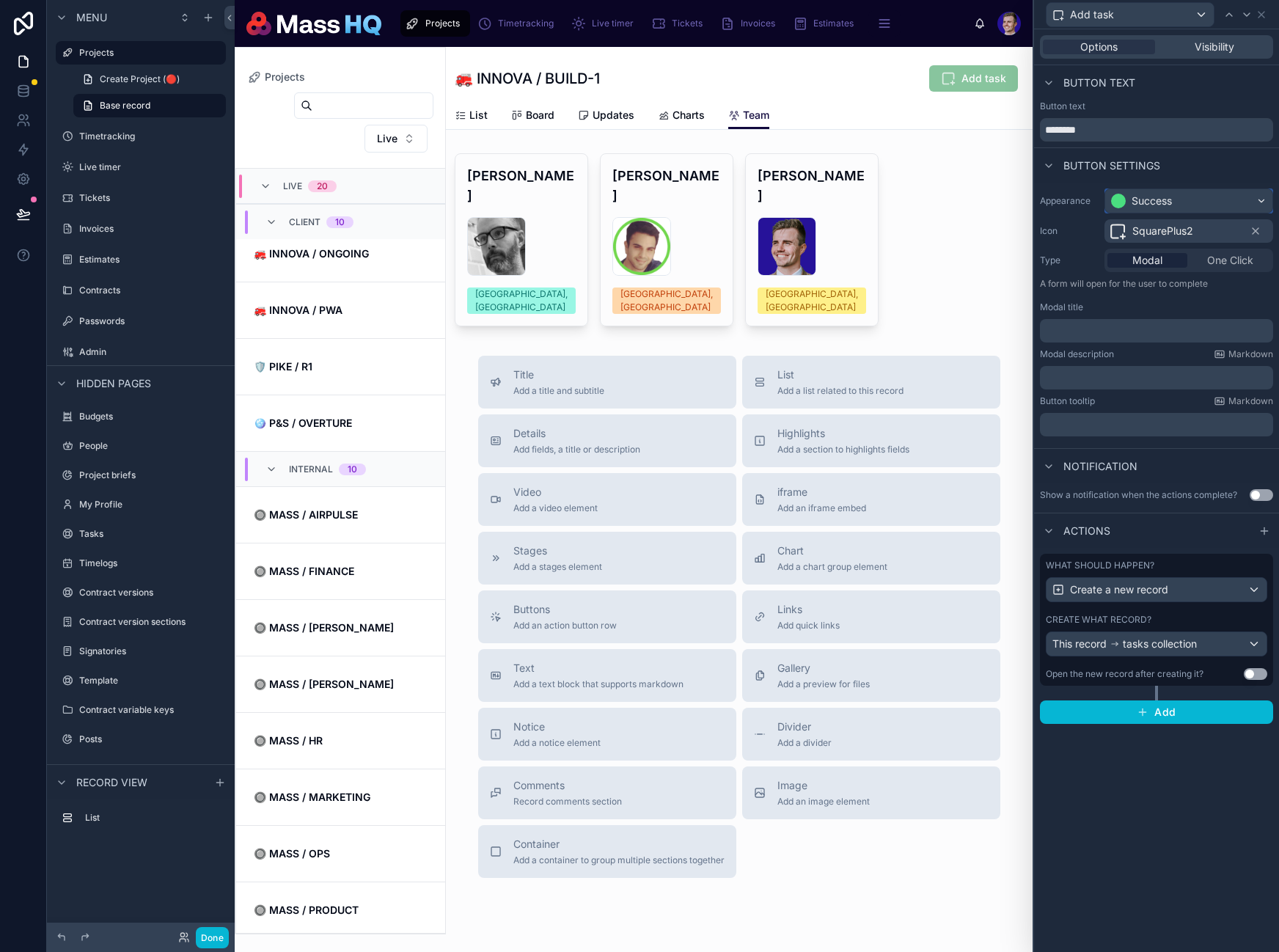
click at [1158, 197] on div "Success" at bounding box center [1152, 201] width 41 height 14
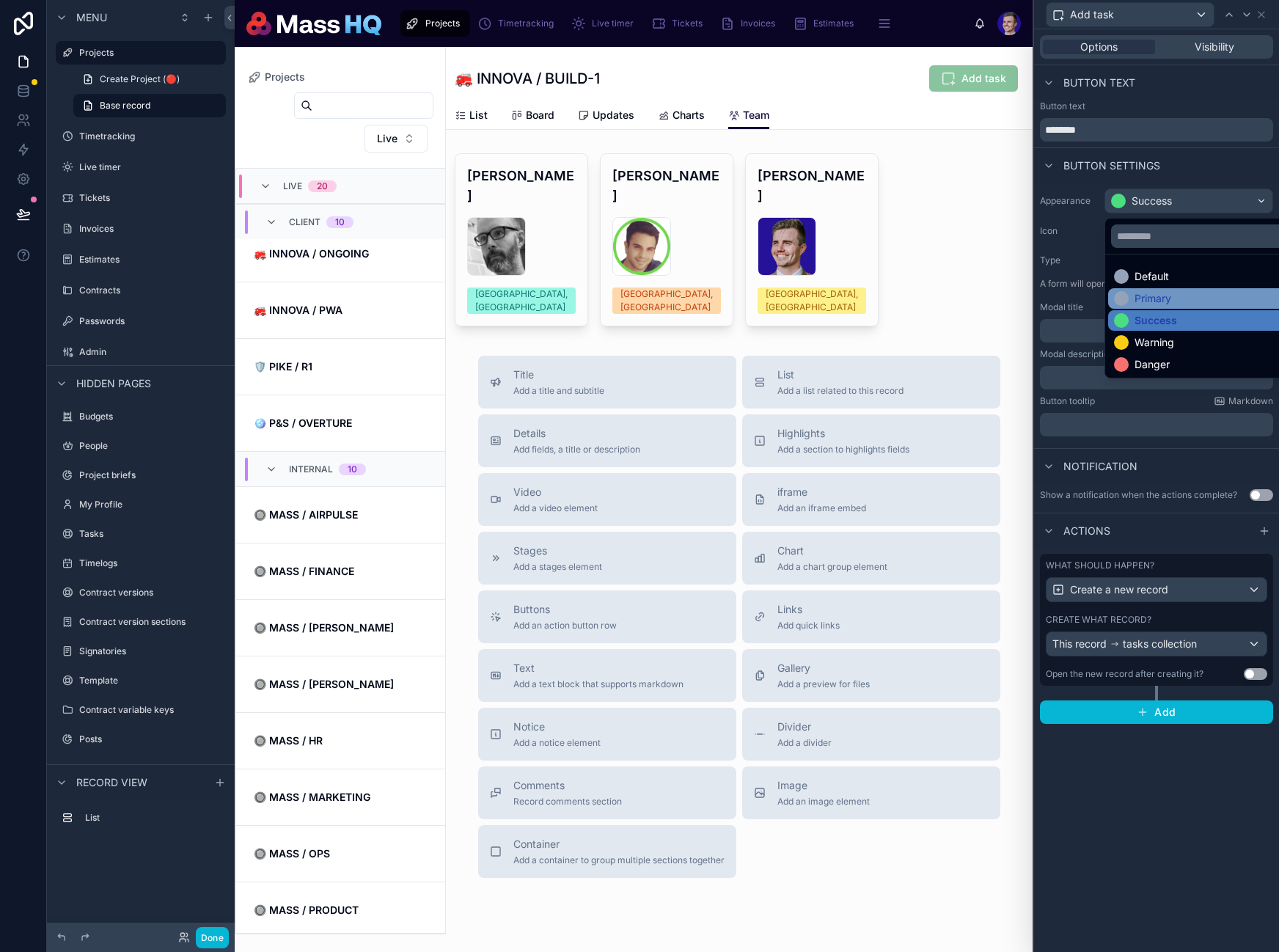
click at [1151, 297] on div "Primary" at bounding box center [1153, 298] width 37 height 14
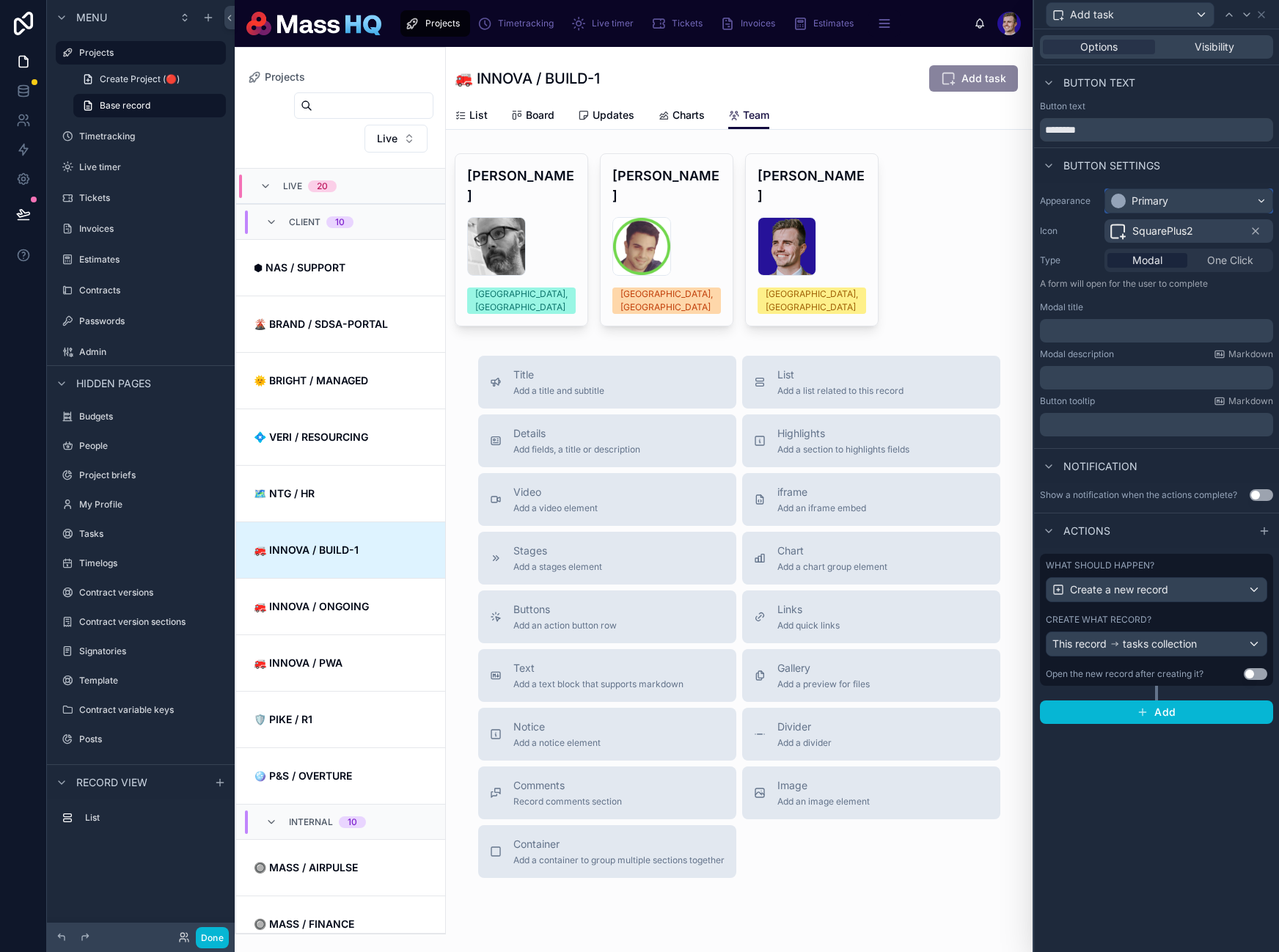
click at [1147, 194] on div "Primary" at bounding box center [1150, 201] width 37 height 14
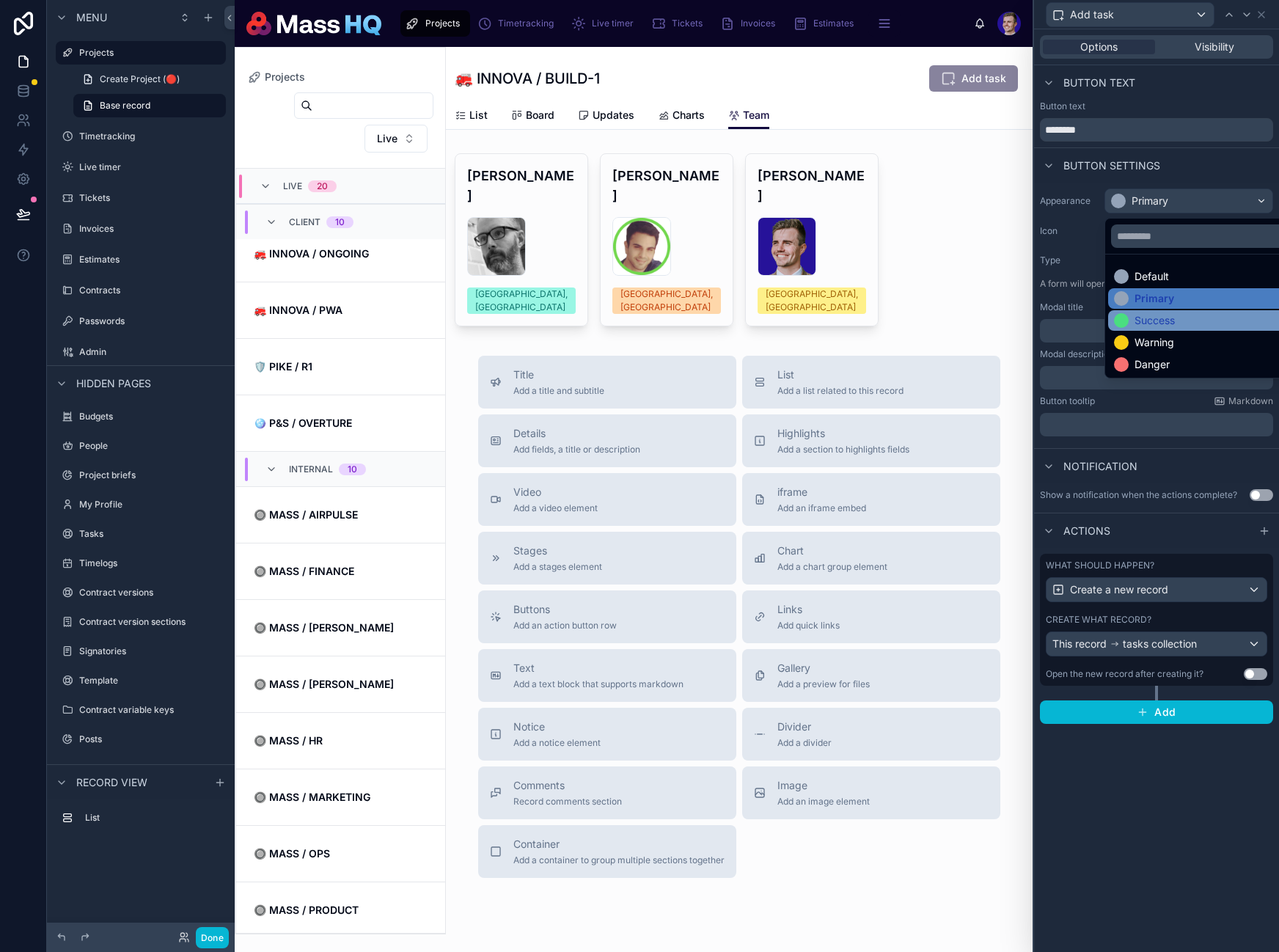
click at [1163, 316] on div "Success" at bounding box center [1154, 320] width 41 height 14
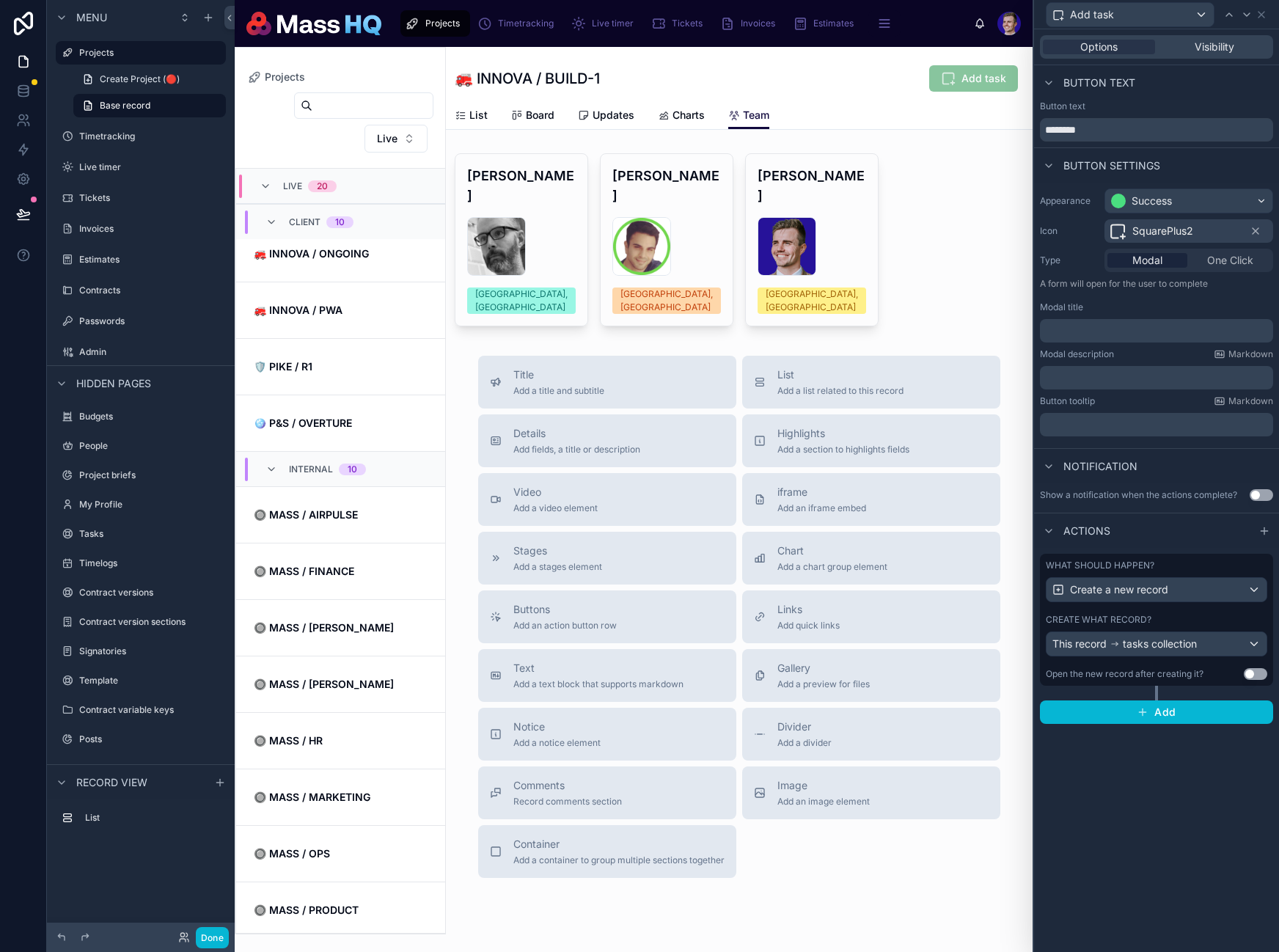
click at [1127, 328] on p "﻿" at bounding box center [1157, 330] width 224 height 14
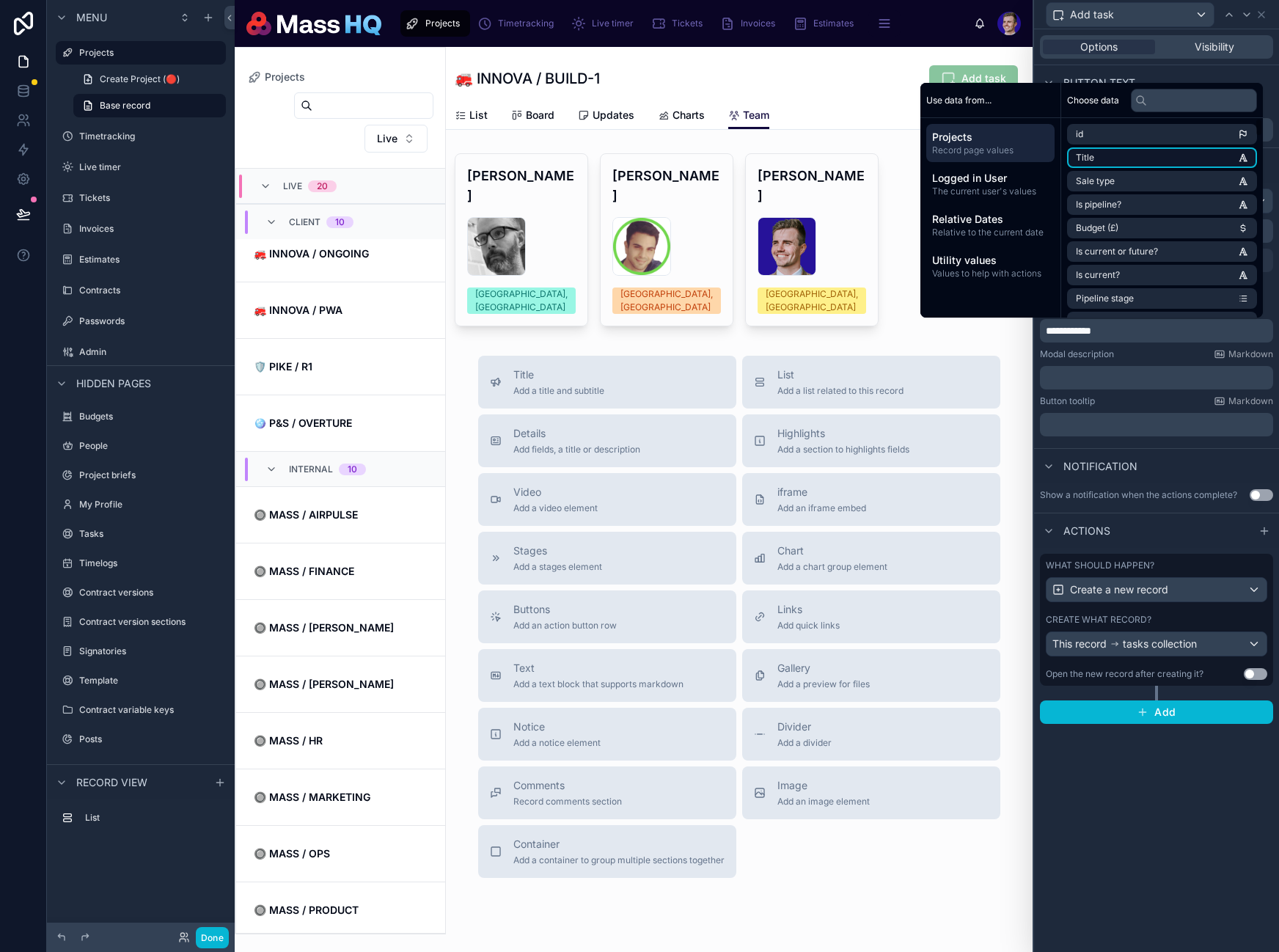
click at [1116, 155] on li "Title" at bounding box center [1161, 157] width 190 height 20
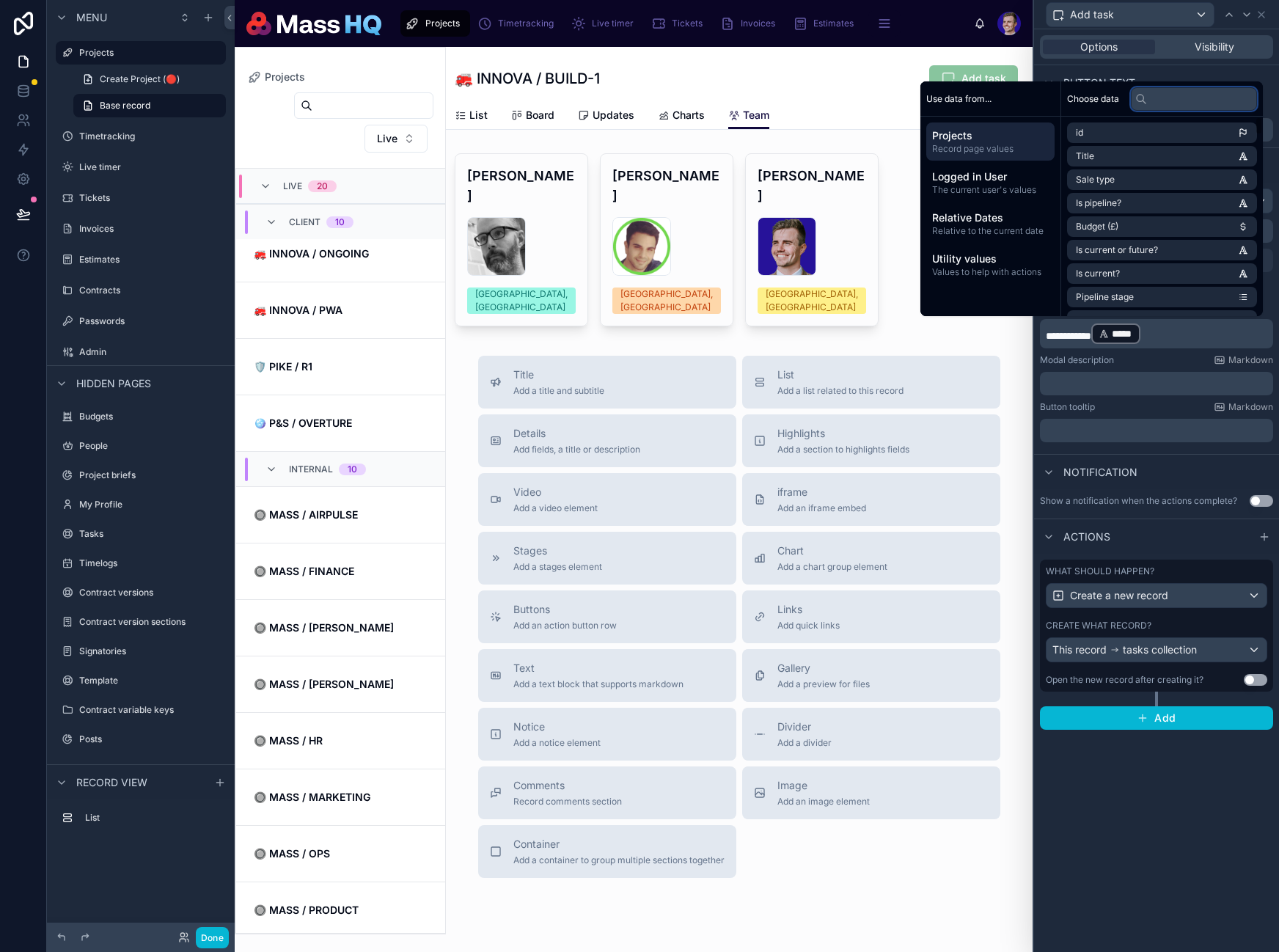
click at [1164, 103] on input "text" at bounding box center [1193, 98] width 126 height 23
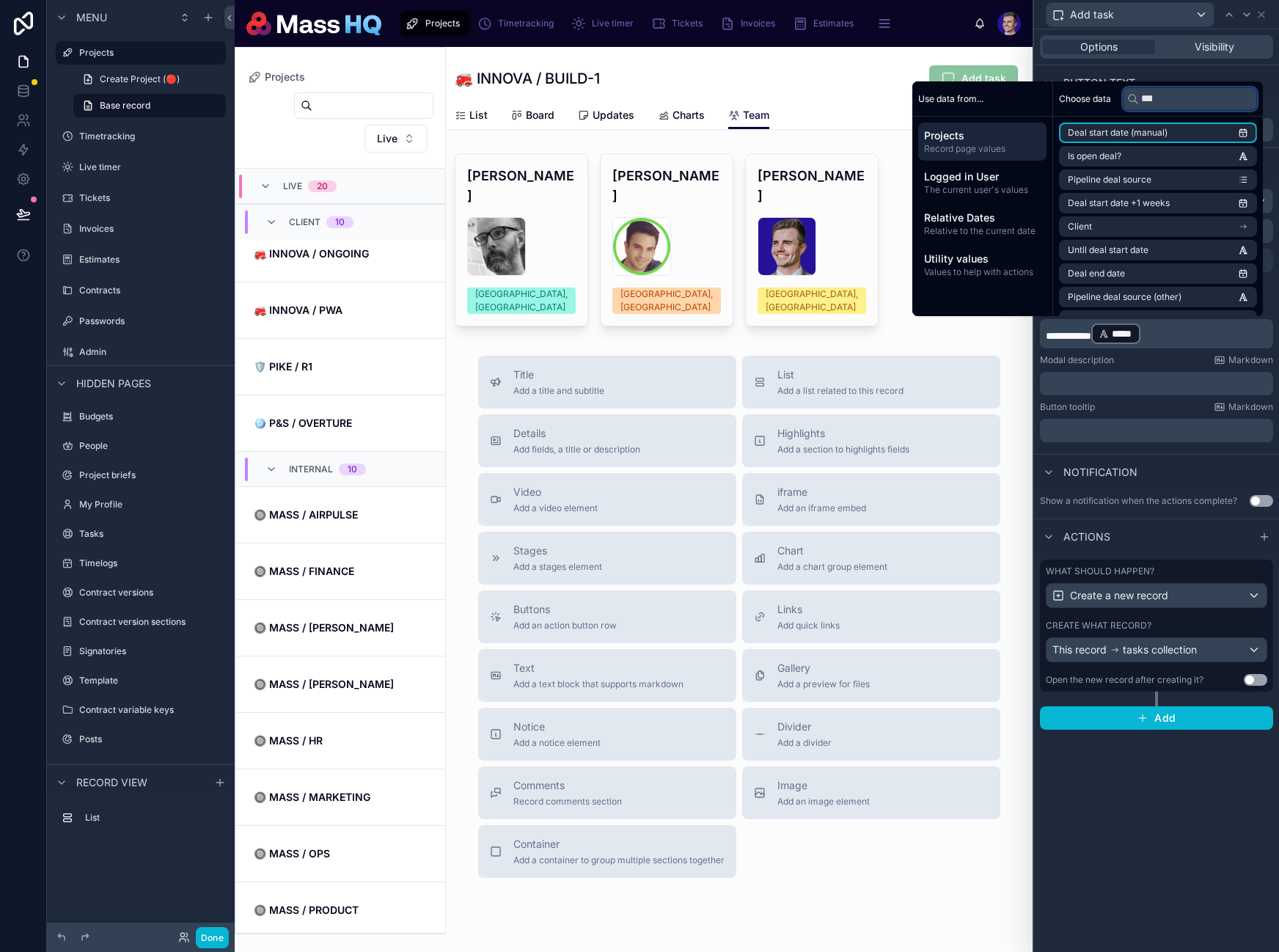
type input "****"
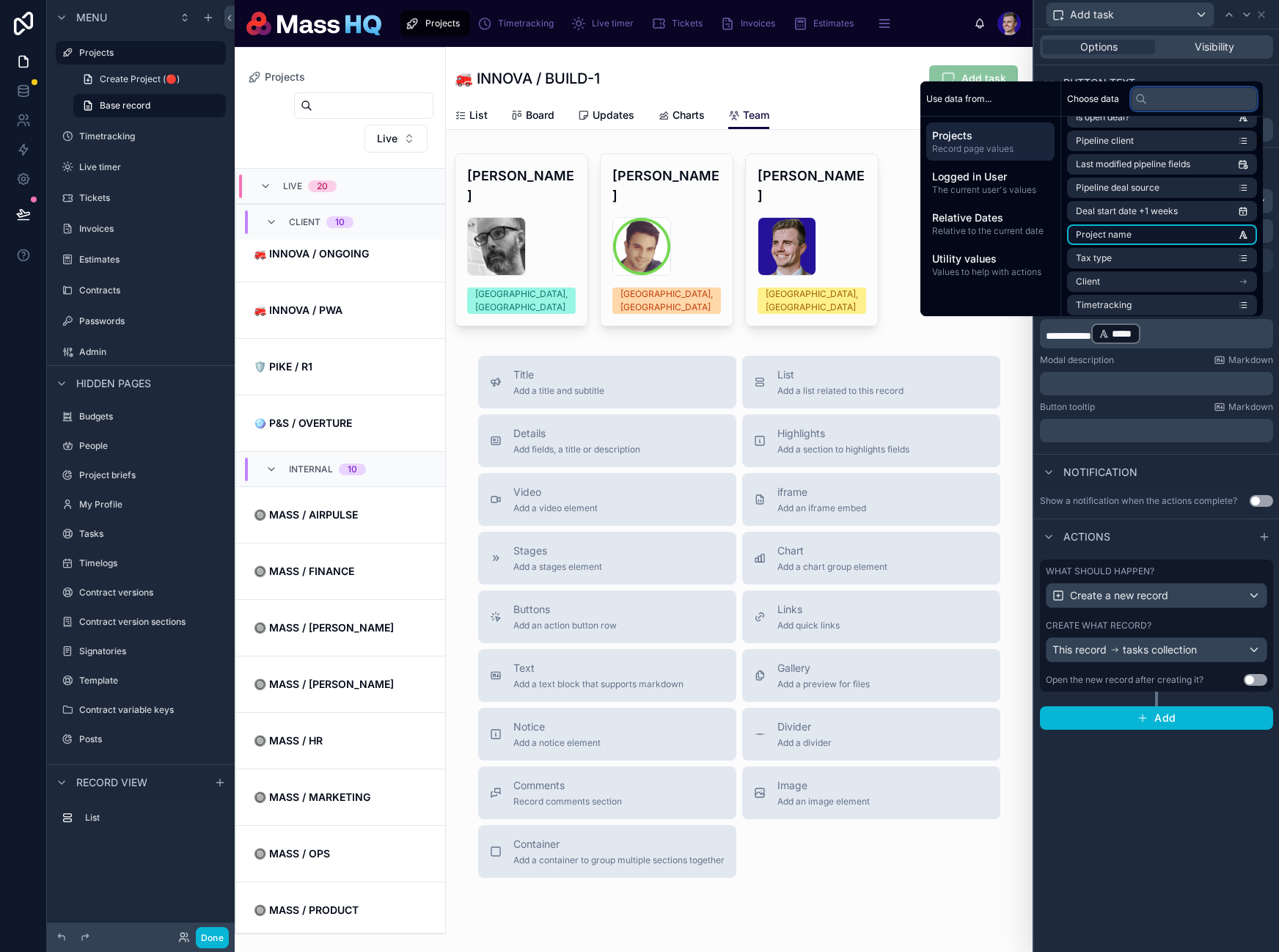
scroll to position [337, 0]
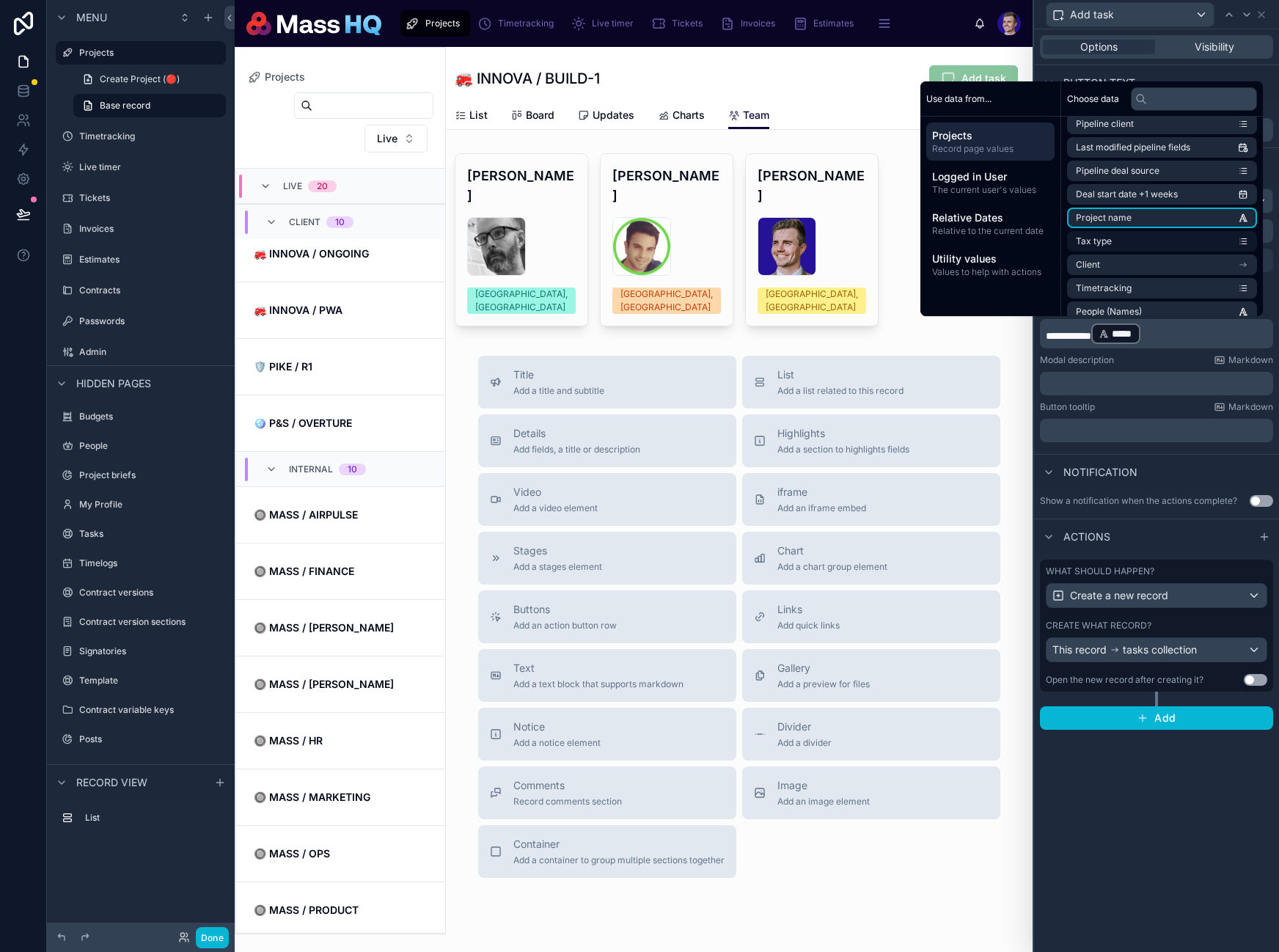
drag, startPoint x: 1162, startPoint y: 216, endPoint x: 1163, endPoint y: 231, distance: 15.0
click at [1162, 216] on li "Project name" at bounding box center [1161, 217] width 190 height 20
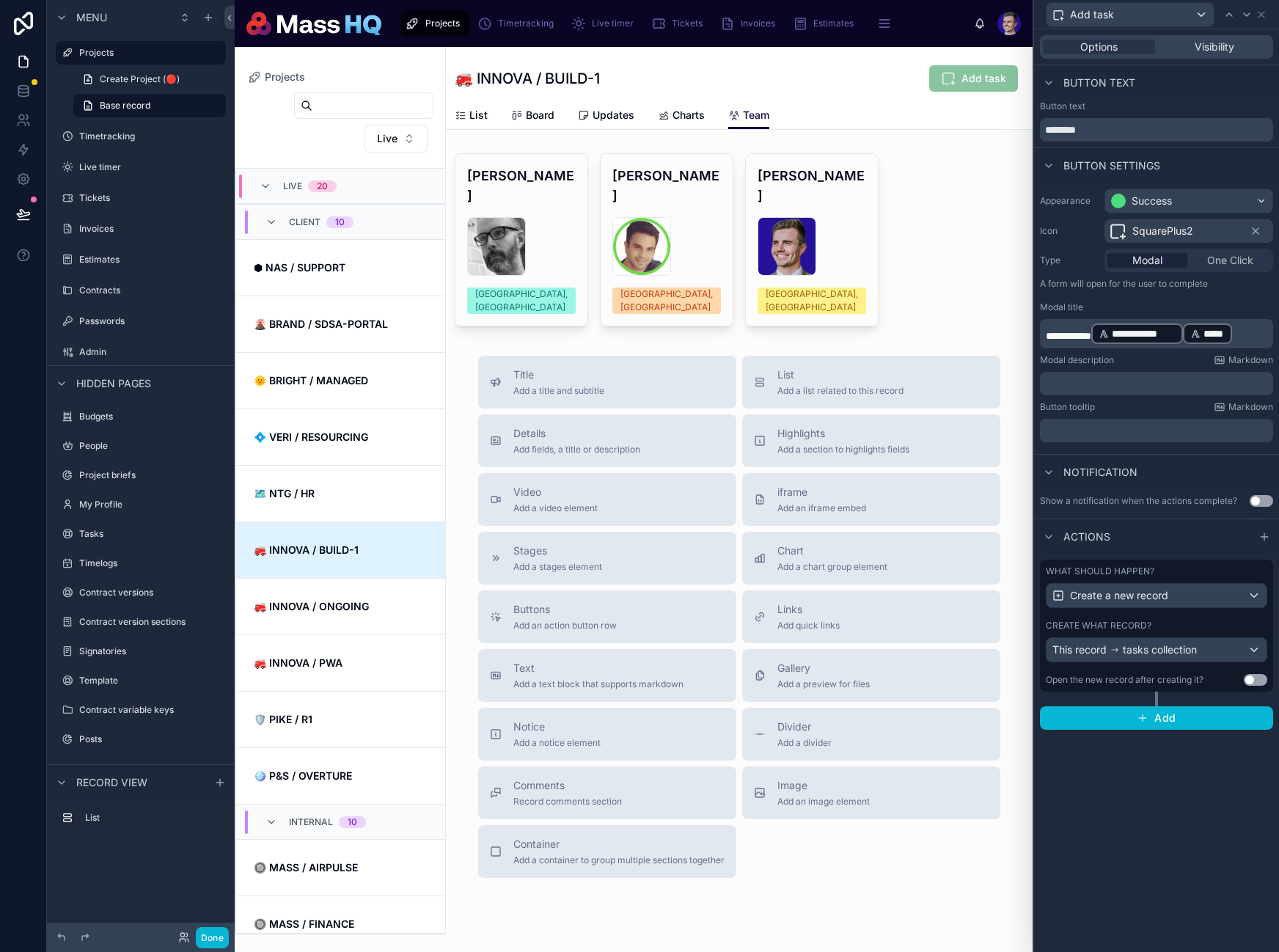
click at [1232, 329] on div "*****" at bounding box center [1207, 333] width 49 height 20
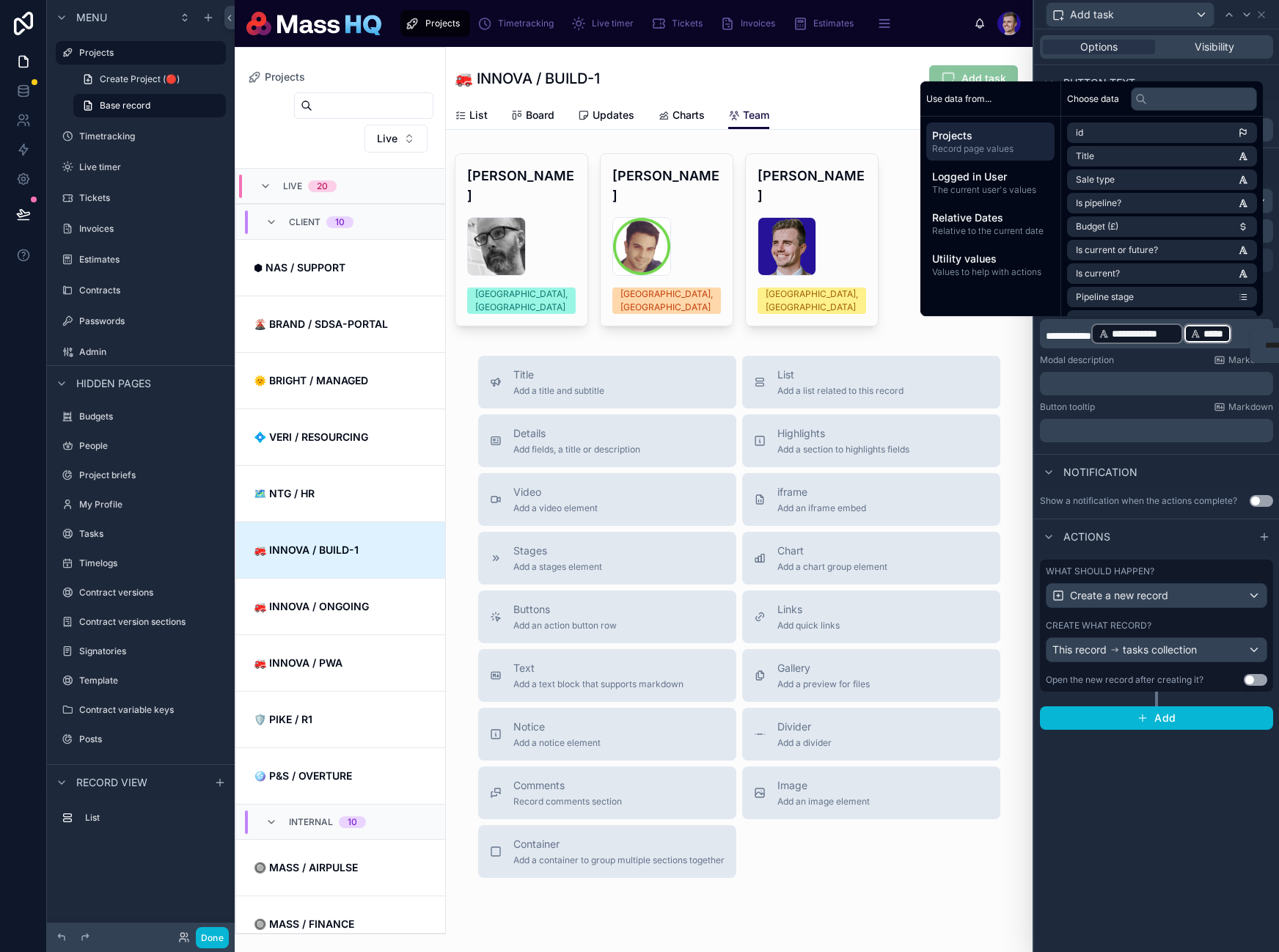
scroll to position [352, 0]
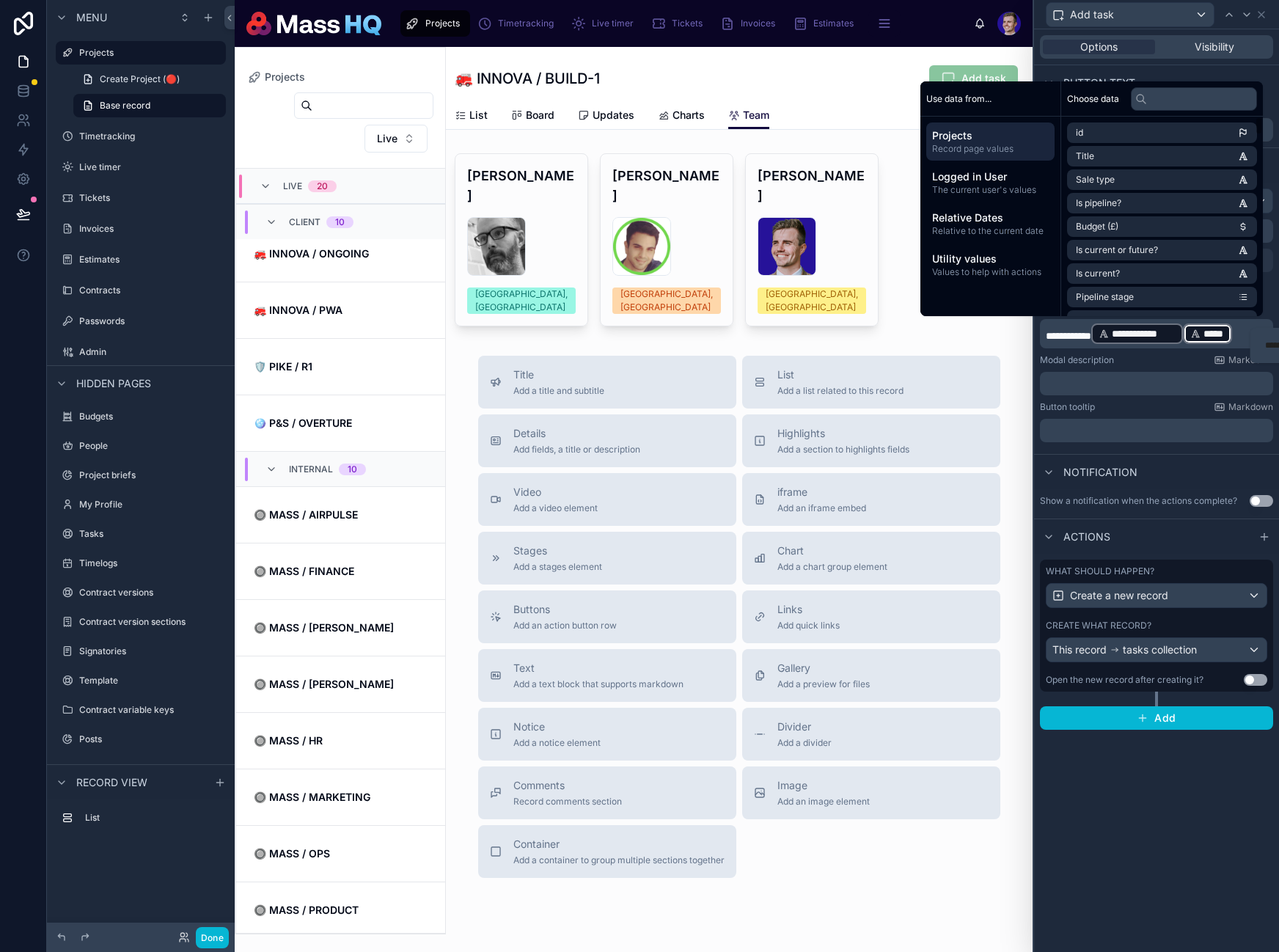
click at [827, 87] on div "🚒 INNOVA / BUILD-1 Add task" at bounding box center [739, 78] width 570 height 28
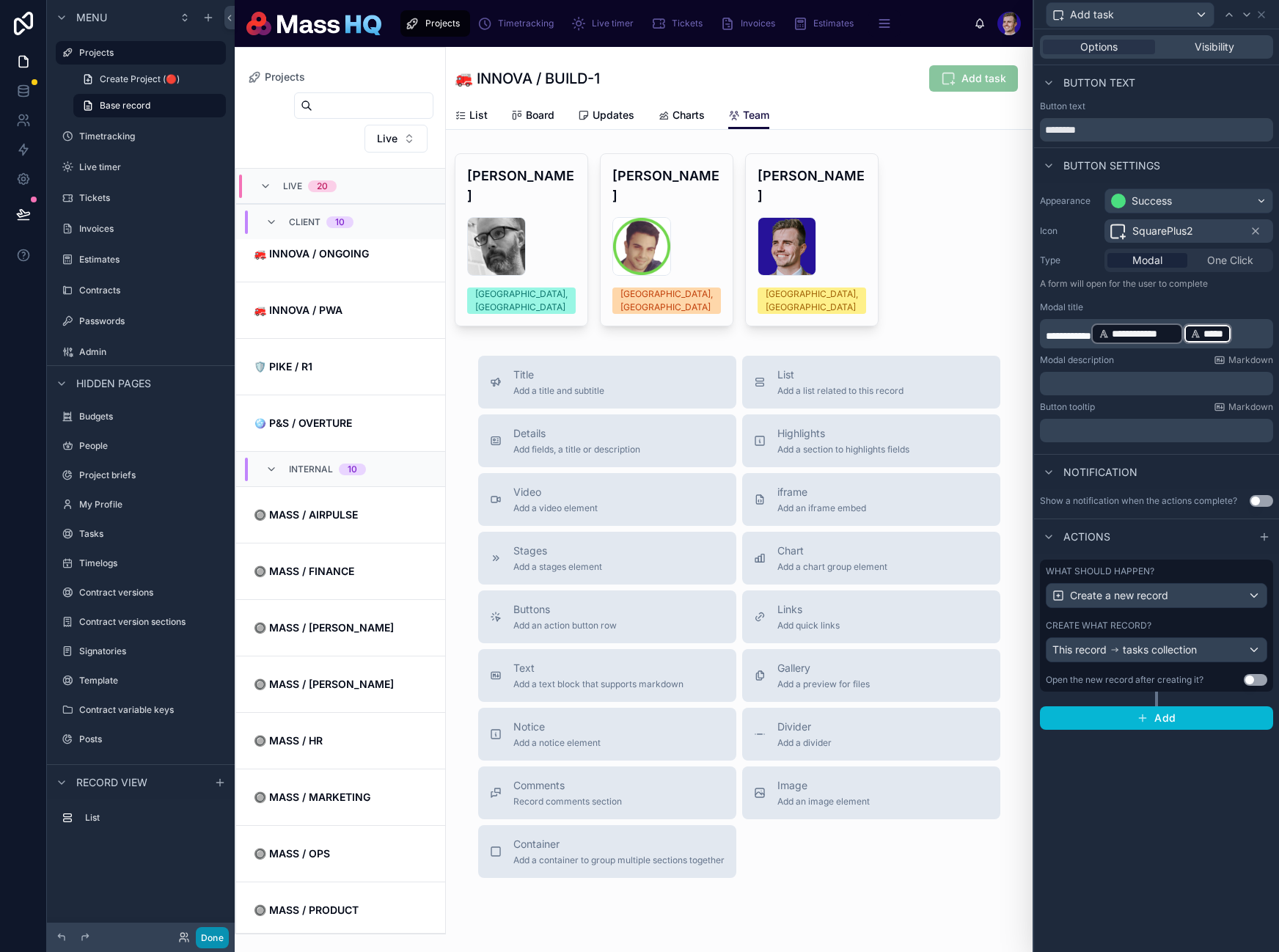
click at [219, 937] on button "Done" at bounding box center [212, 938] width 33 height 21
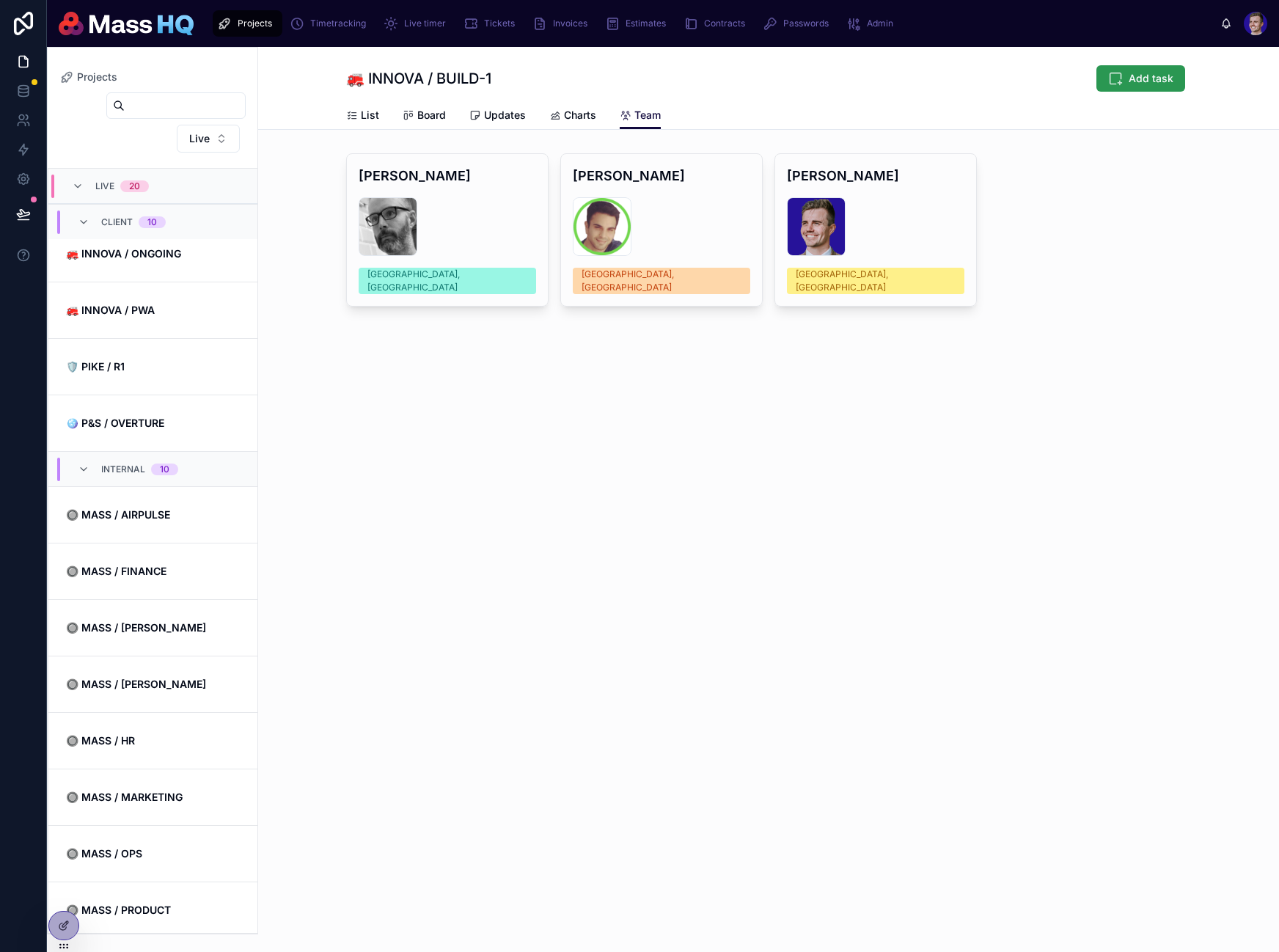
click at [1163, 83] on span "Add task" at bounding box center [1151, 78] width 44 height 14
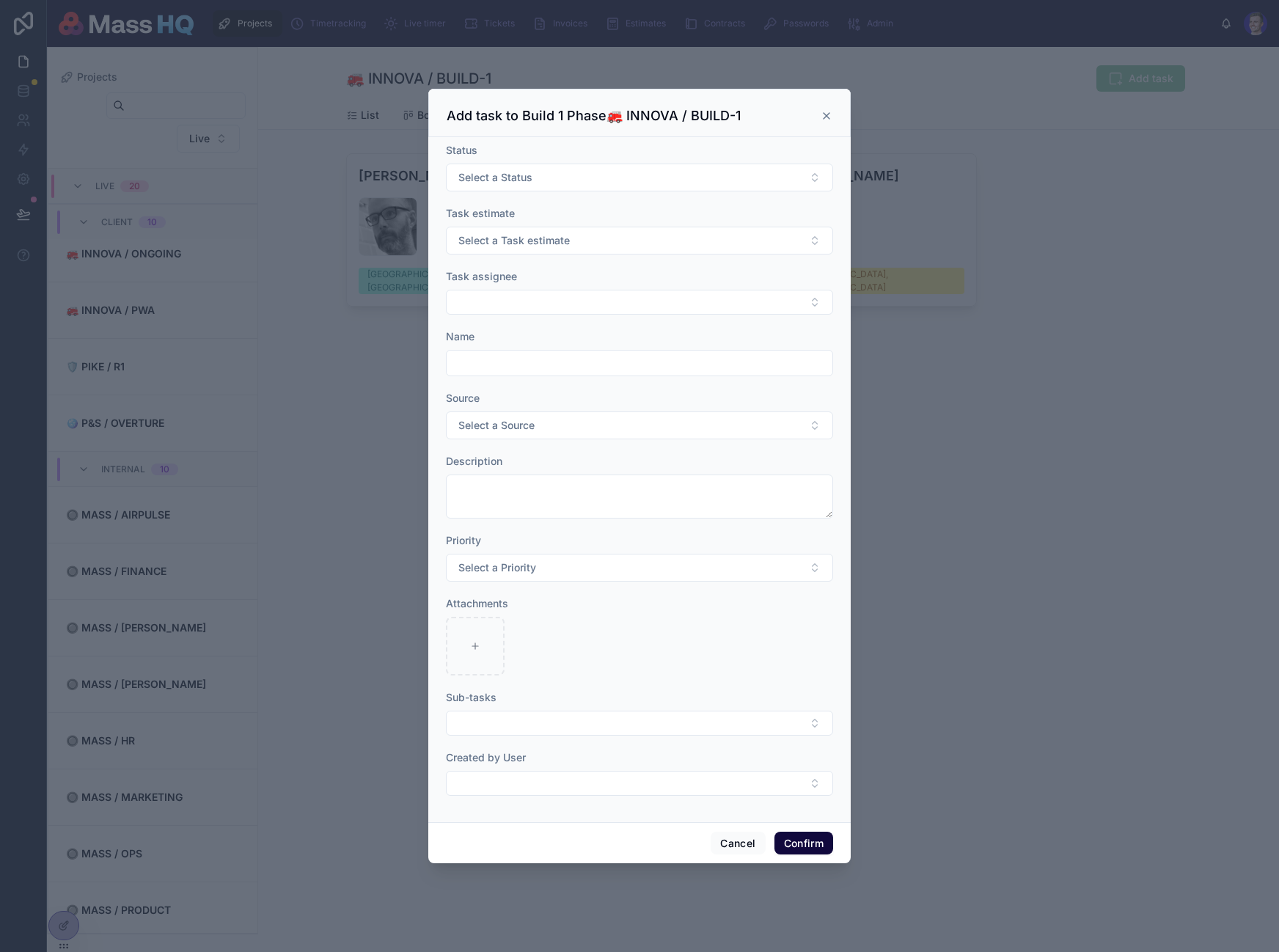
click at [389, 898] on div at bounding box center [639, 476] width 1279 height 952
drag, startPoint x: 735, startPoint y: 844, endPoint x: 166, endPoint y: 920, distance: 574.1
click at [735, 844] on button "Cancel" at bounding box center [737, 843] width 54 height 23
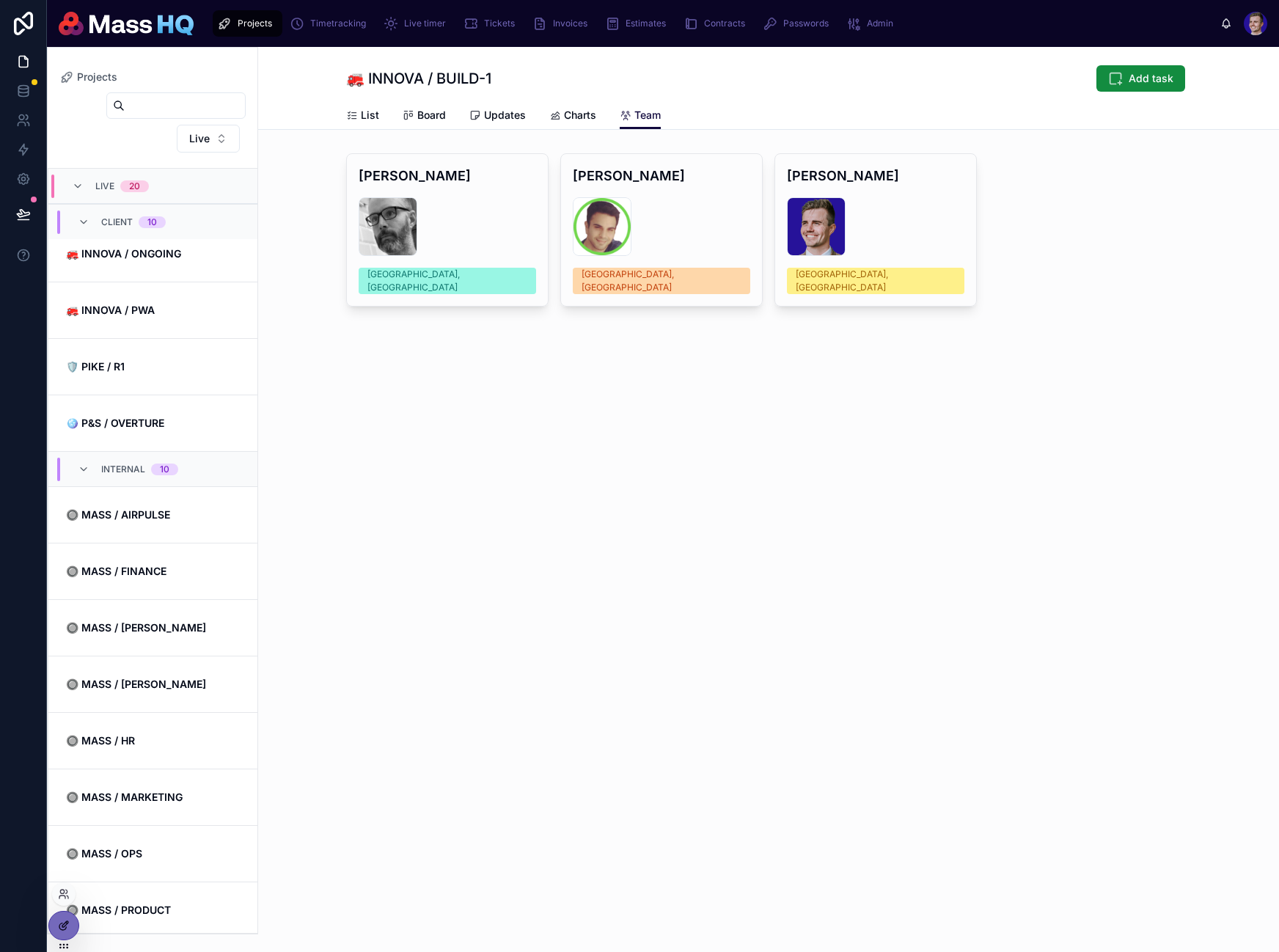
click at [63, 921] on icon at bounding box center [64, 926] width 12 height 12
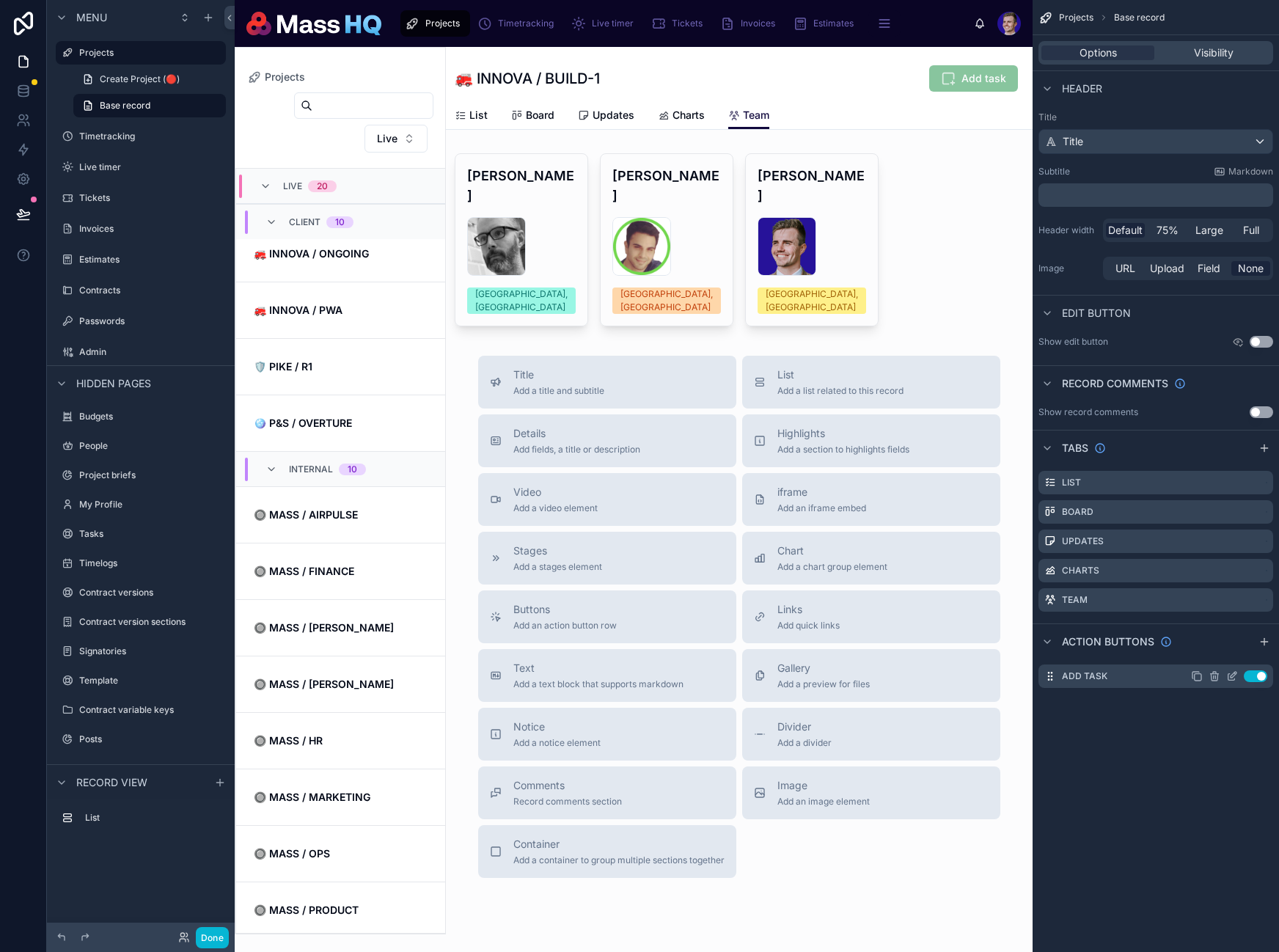
click at [1232, 676] on icon "scrollable content" at bounding box center [1232, 676] width 12 height 12
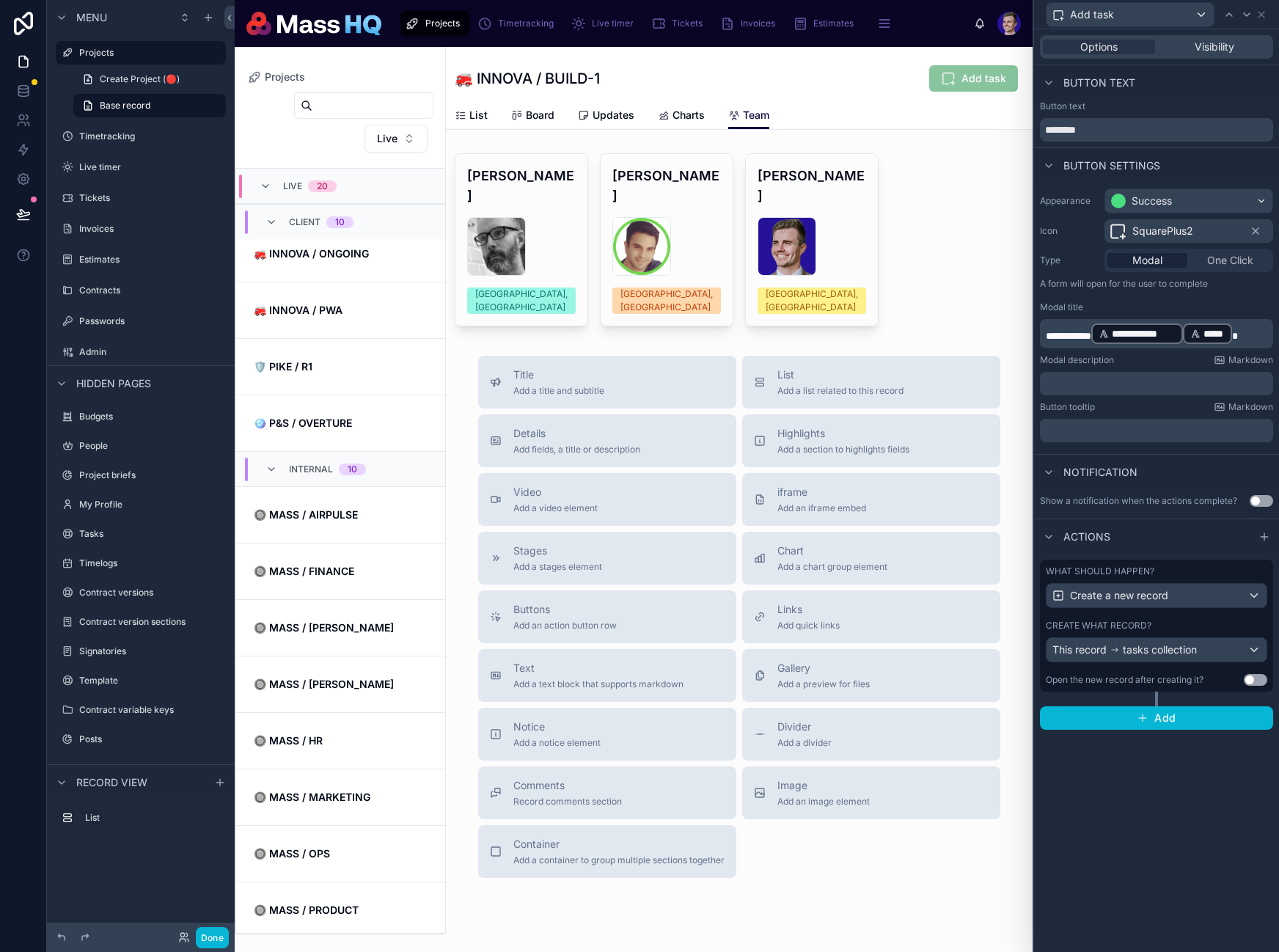
click at [1167, 334] on span "**********" at bounding box center [1144, 333] width 64 height 14
click at [1198, 325] on div "*****" at bounding box center [1207, 333] width 49 height 20
click at [1176, 331] on span "**********" at bounding box center [1144, 333] width 64 height 14
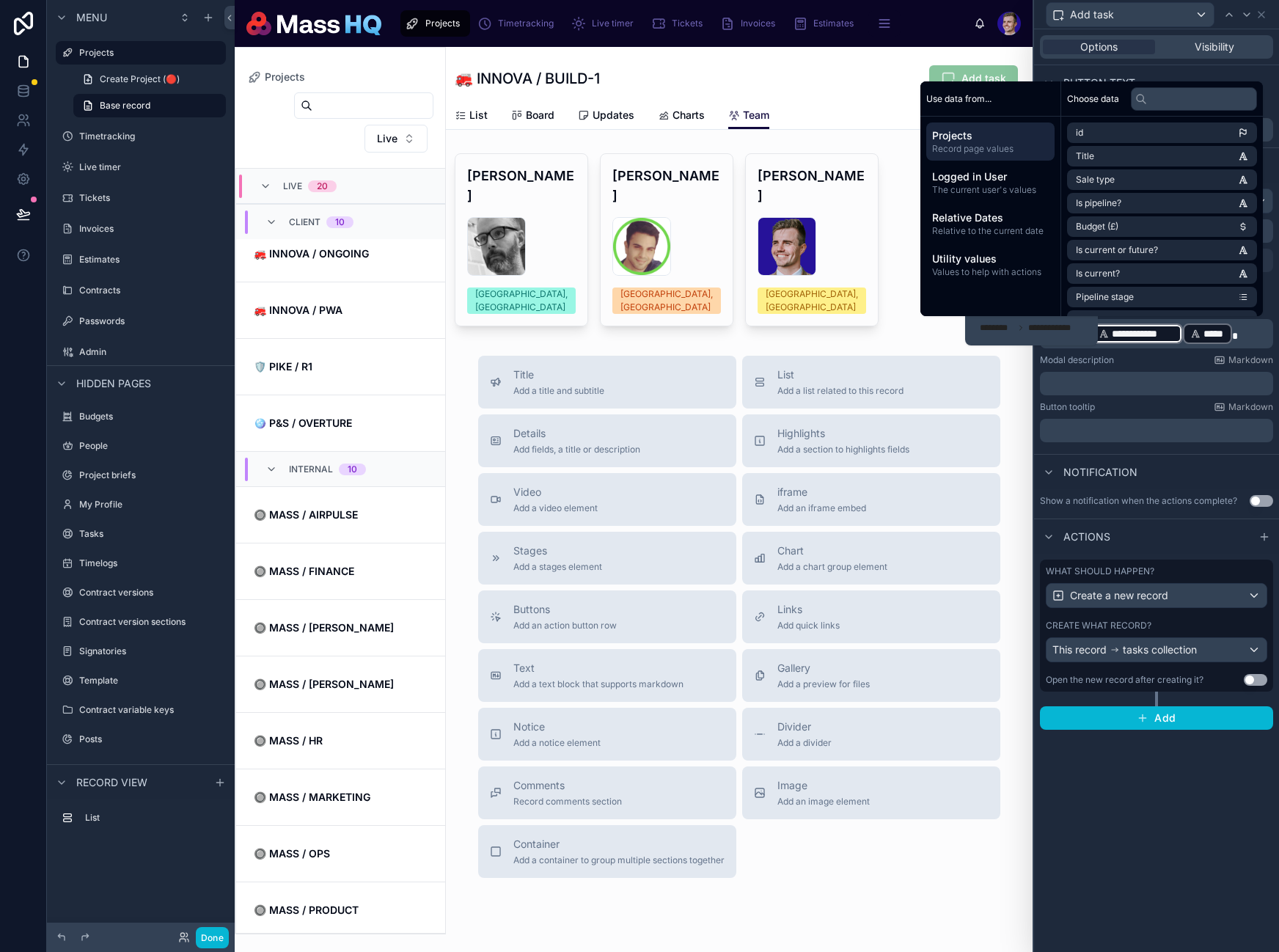
click at [1219, 327] on span "*****" at bounding box center [1214, 333] width 21 height 14
click at [1271, 333] on div "**********" at bounding box center [1156, 315] width 245 height 266
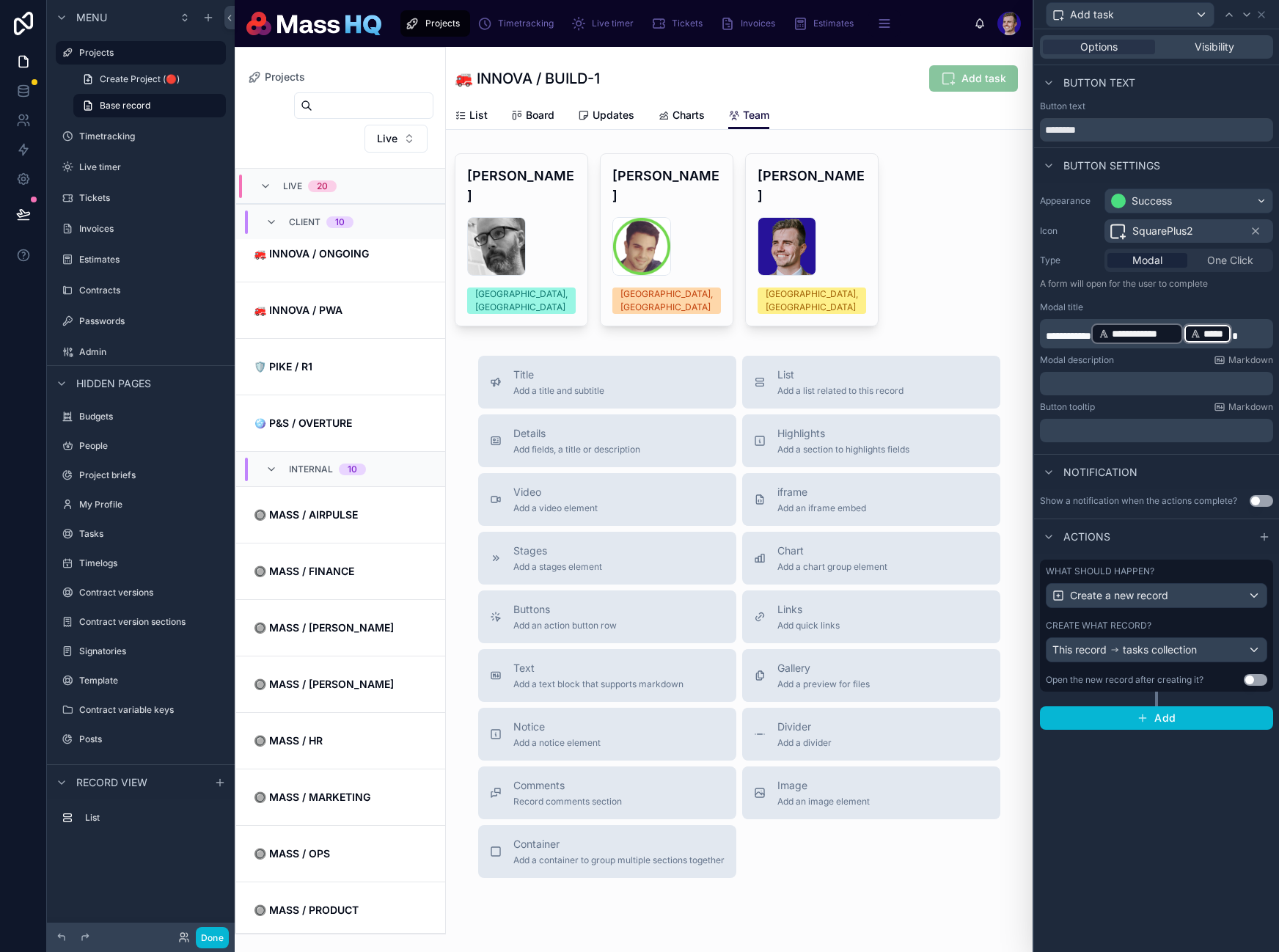
click at [1263, 334] on p "**********" at bounding box center [1157, 333] width 224 height 23
click at [1131, 429] on p "﻿" at bounding box center [1157, 430] width 224 height 14
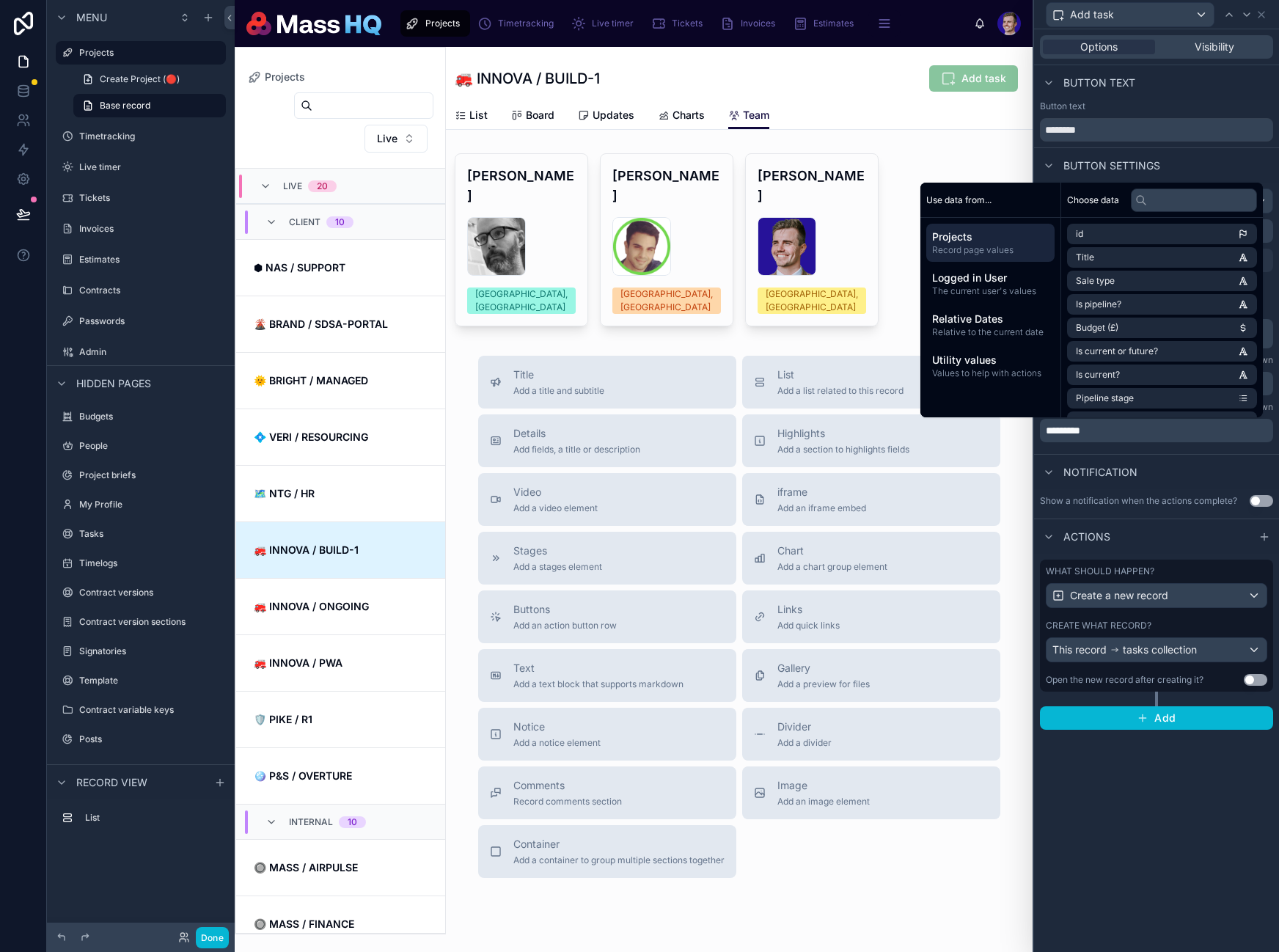
click at [1209, 856] on div "**********" at bounding box center [1156, 490] width 245 height 923
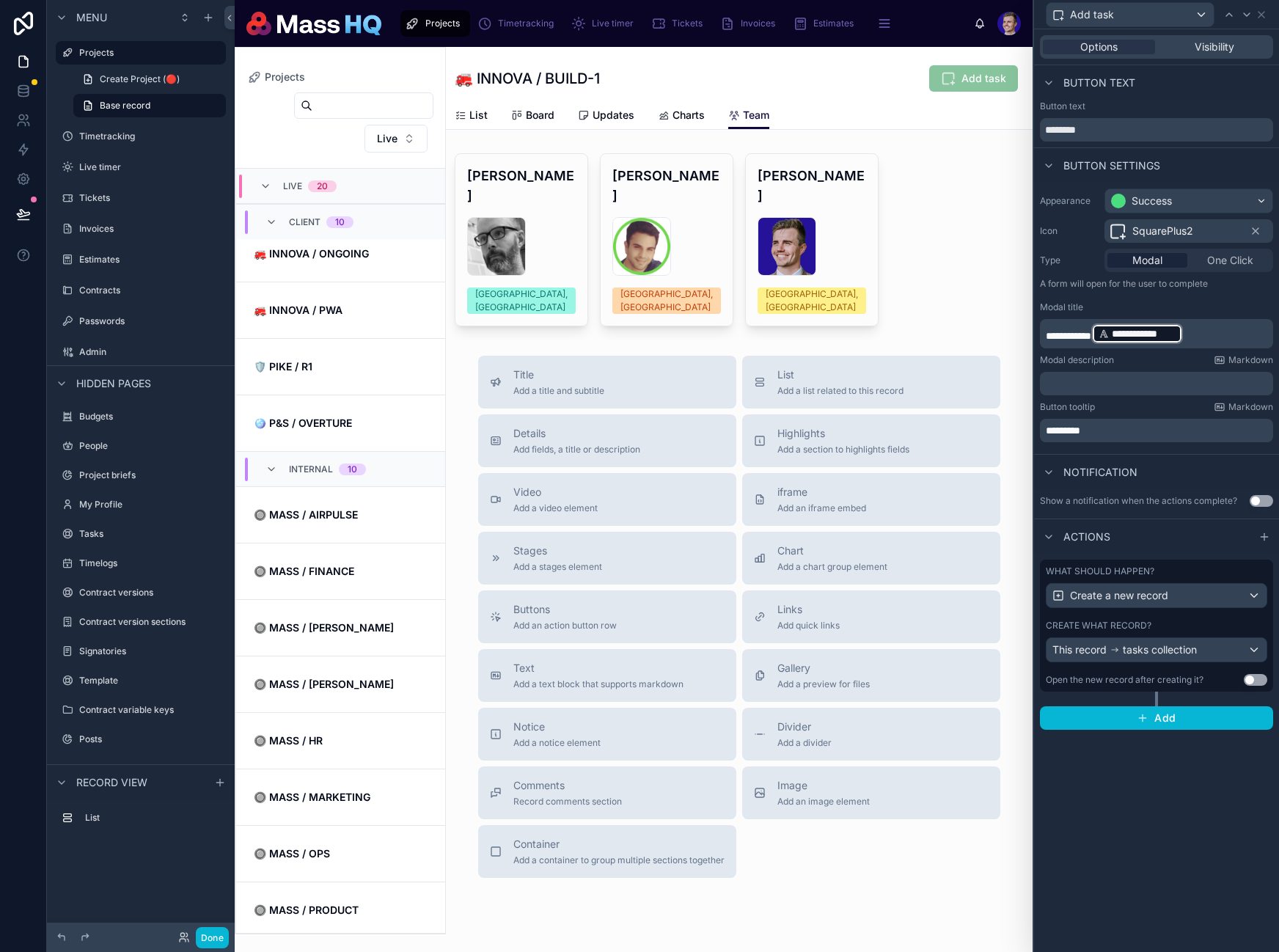
drag, startPoint x: 1208, startPoint y: 855, endPoint x: 1209, endPoint y: 839, distance: 16.0
click at [1208, 855] on div "**********" at bounding box center [1156, 490] width 245 height 923
click at [1266, 644] on button "This record tasks collection" at bounding box center [1155, 650] width 221 height 25
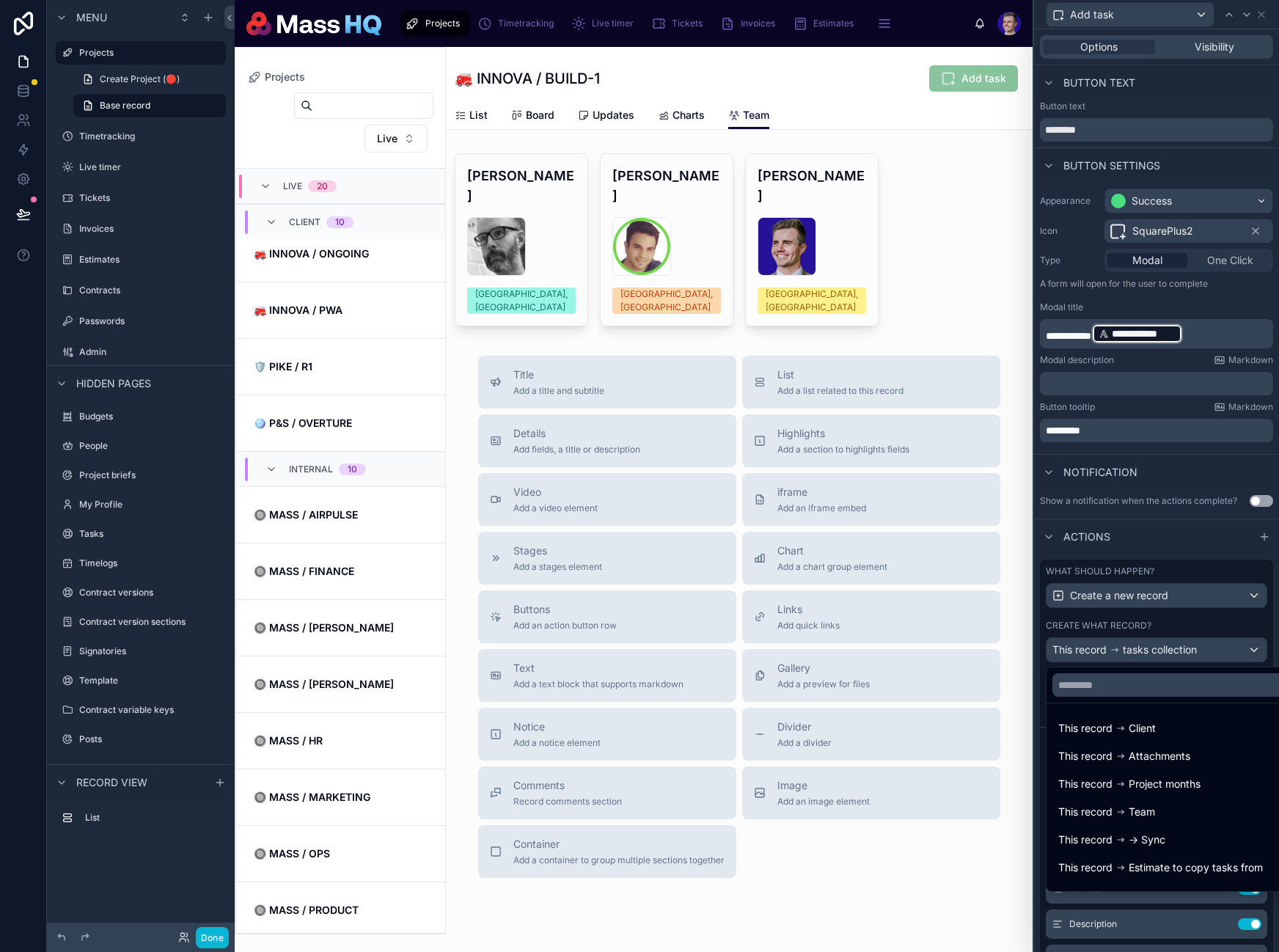
click at [1261, 628] on div at bounding box center [1156, 476] width 245 height 952
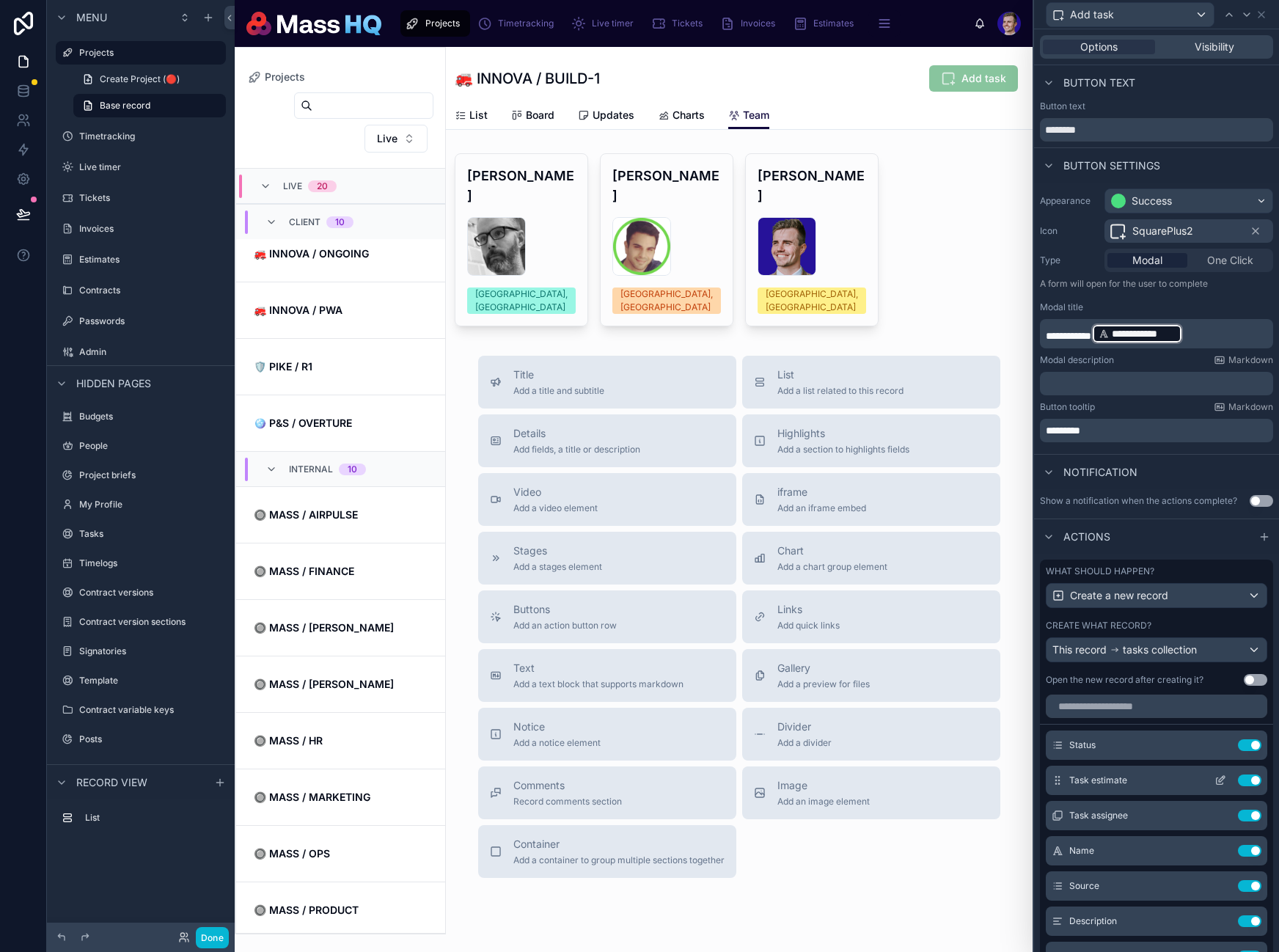
scroll to position [0, 0]
click at [1219, 748] on icon at bounding box center [1222, 746] width 6 height 6
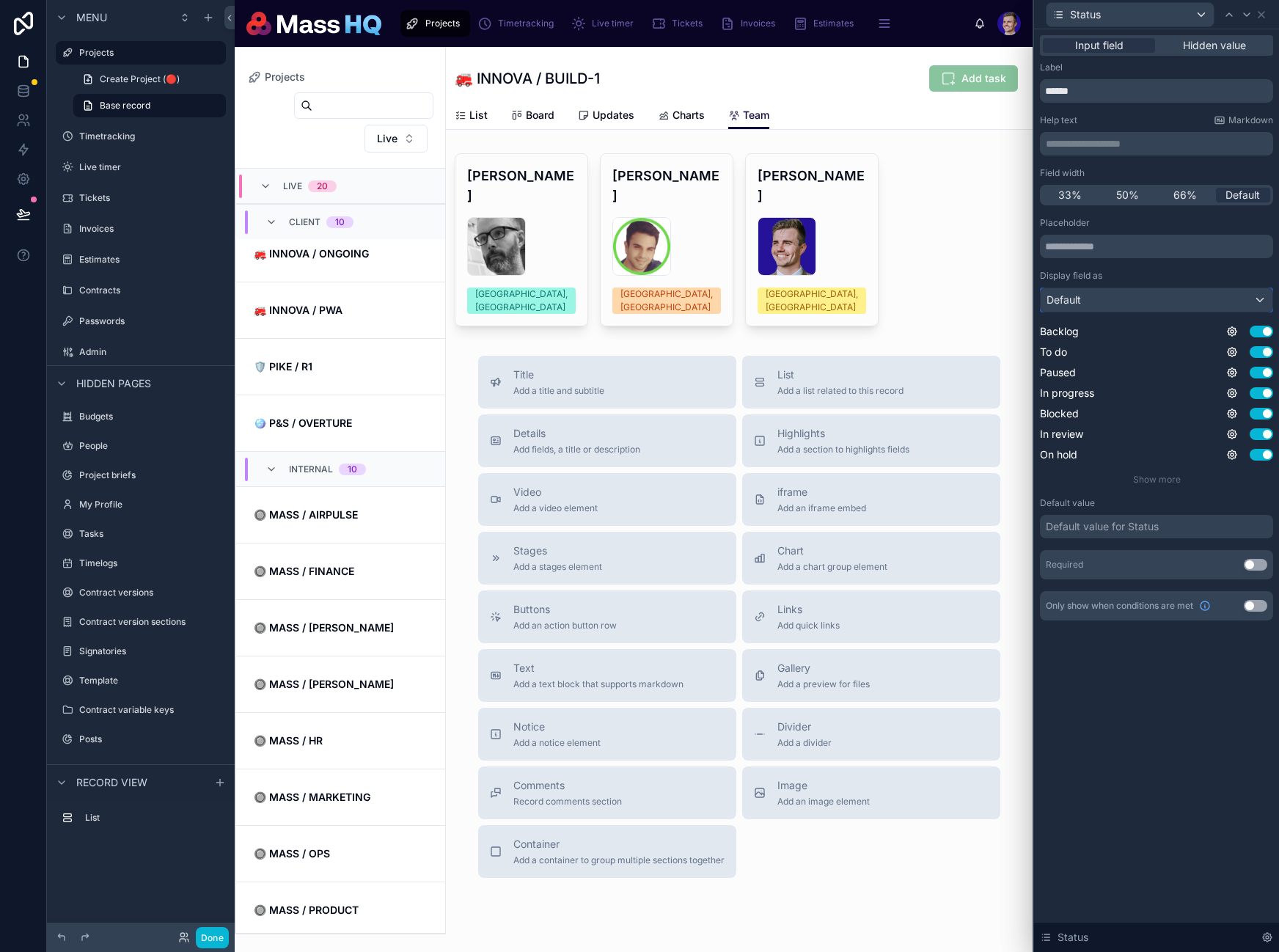
click at [1171, 304] on div "Default" at bounding box center [1156, 300] width 232 height 23
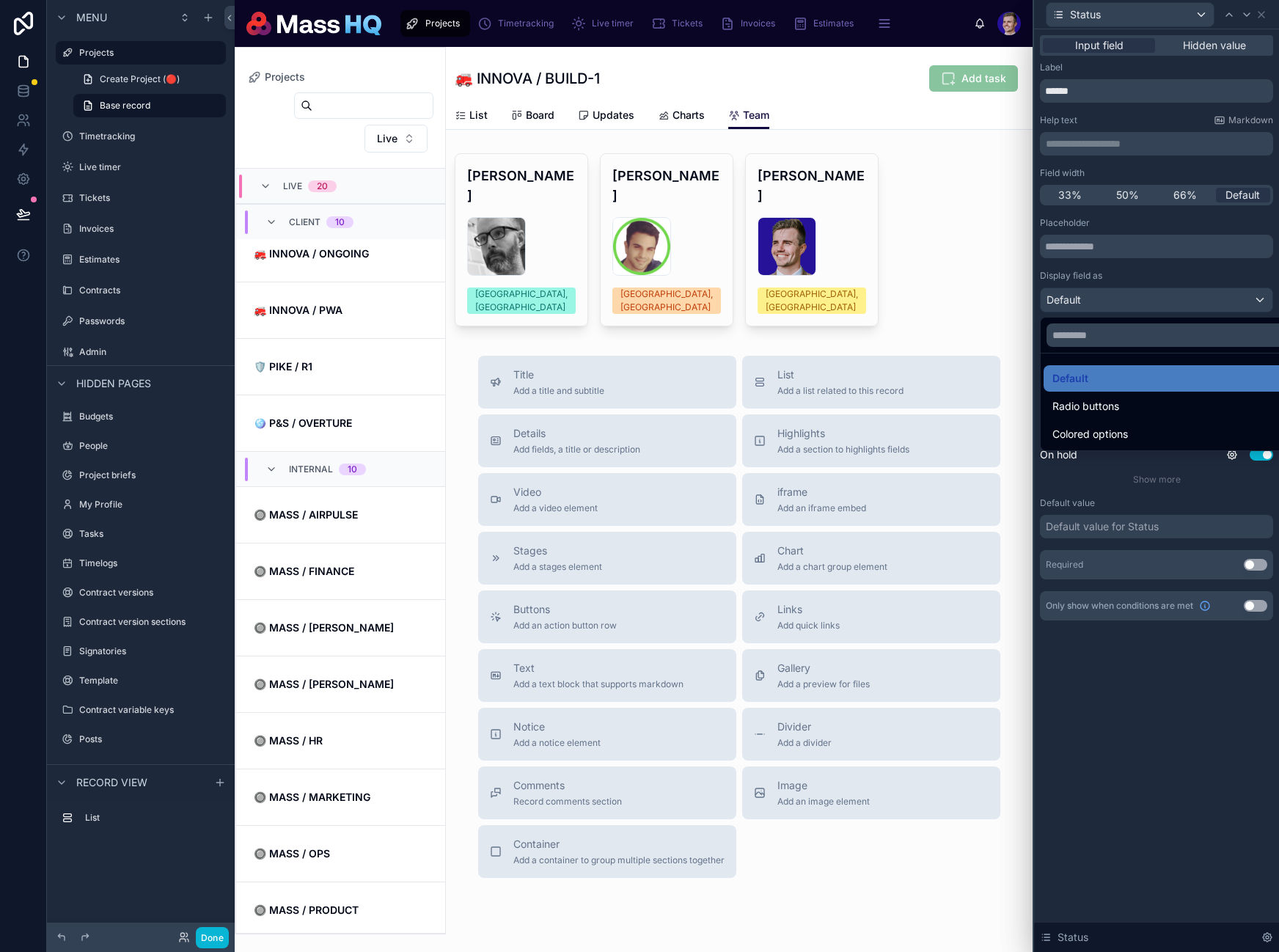
click at [1170, 304] on div at bounding box center [1156, 476] width 245 height 952
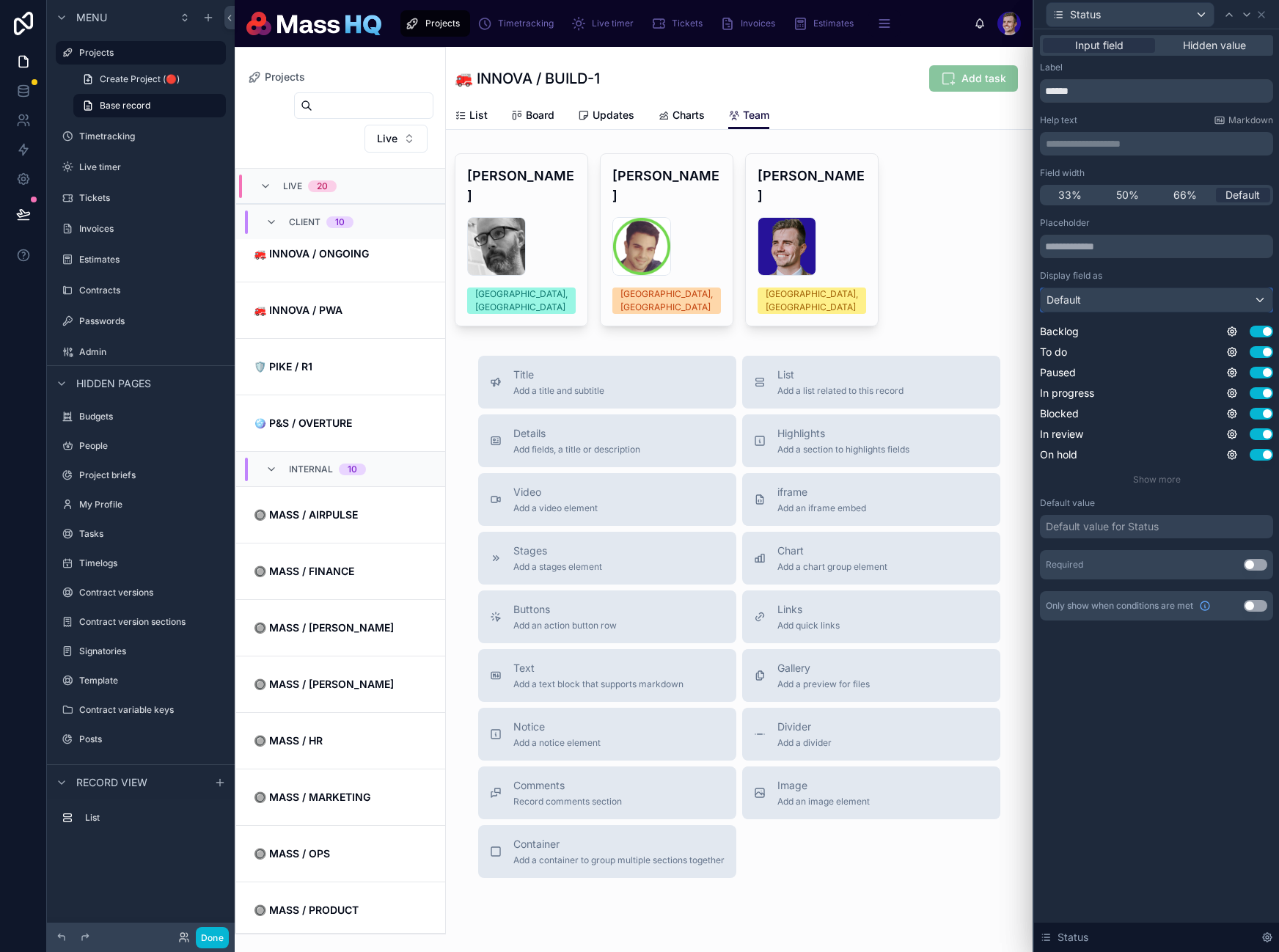
click at [1170, 304] on div "Default" at bounding box center [1156, 300] width 232 height 23
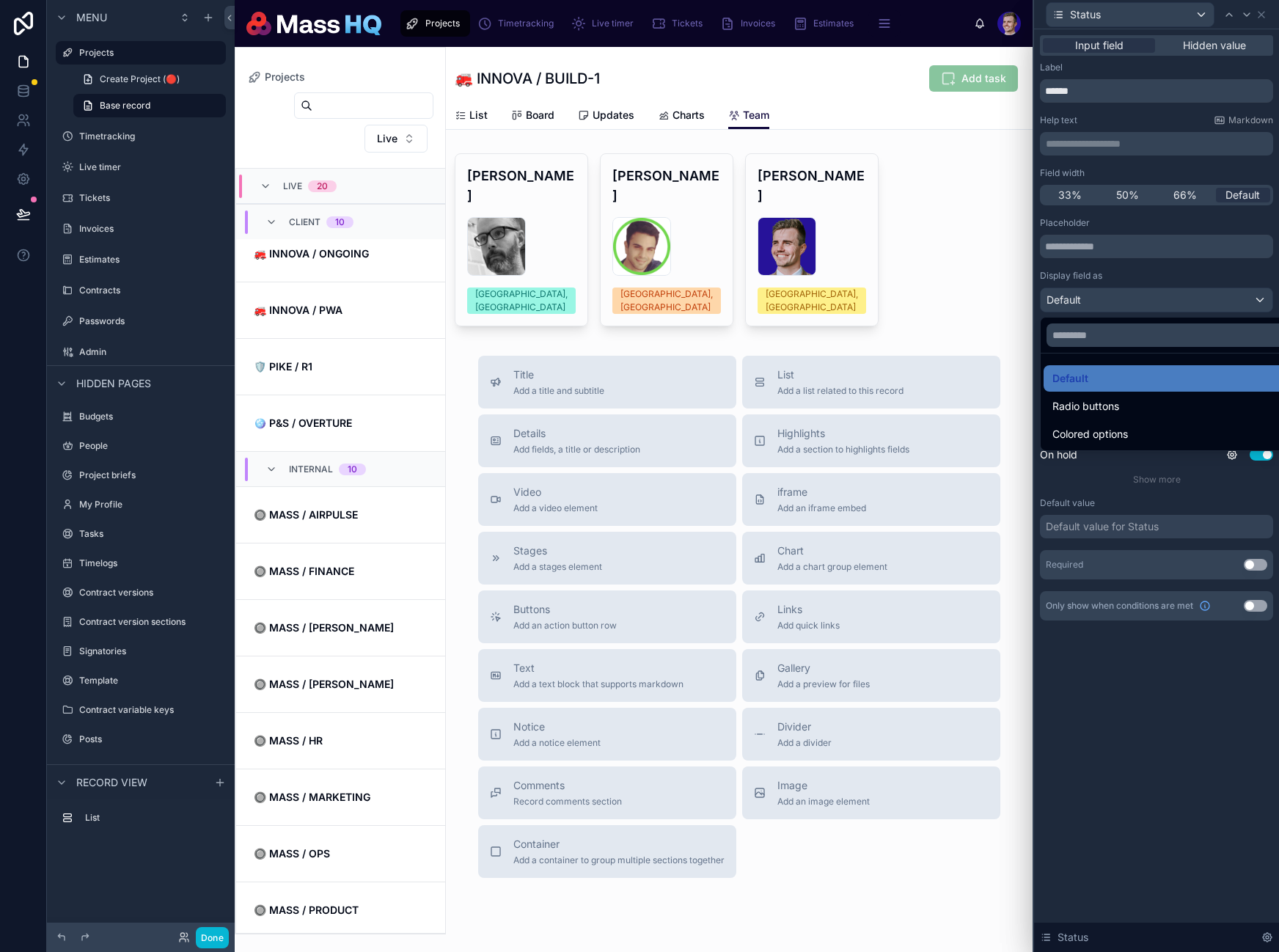
click at [1170, 304] on div at bounding box center [1156, 476] width 245 height 952
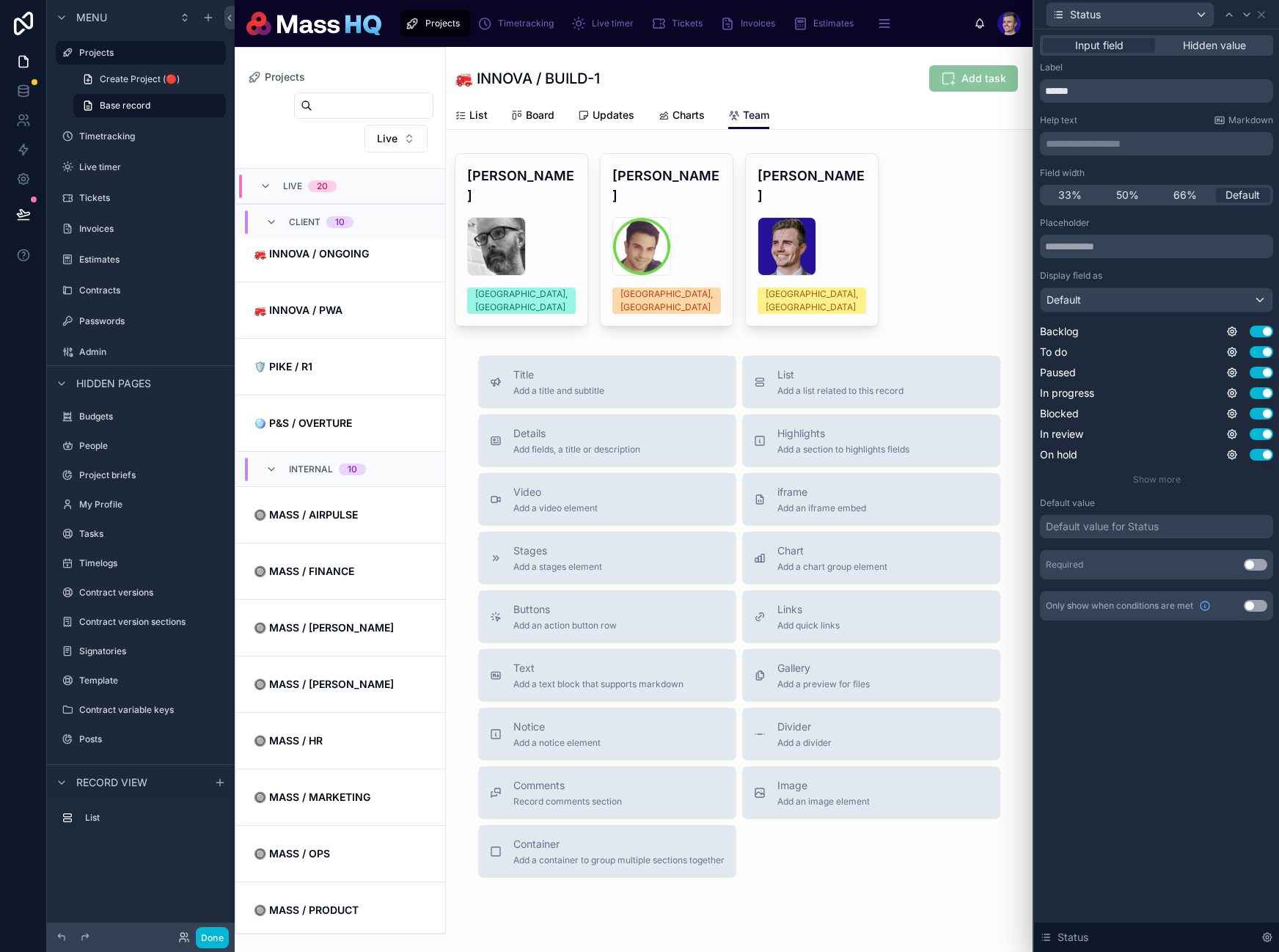
drag, startPoint x: 1130, startPoint y: 523, endPoint x: 1129, endPoint y: 543, distance: 20.0
click at [1130, 523] on div "Default value for Status" at bounding box center [1101, 526] width 113 height 14
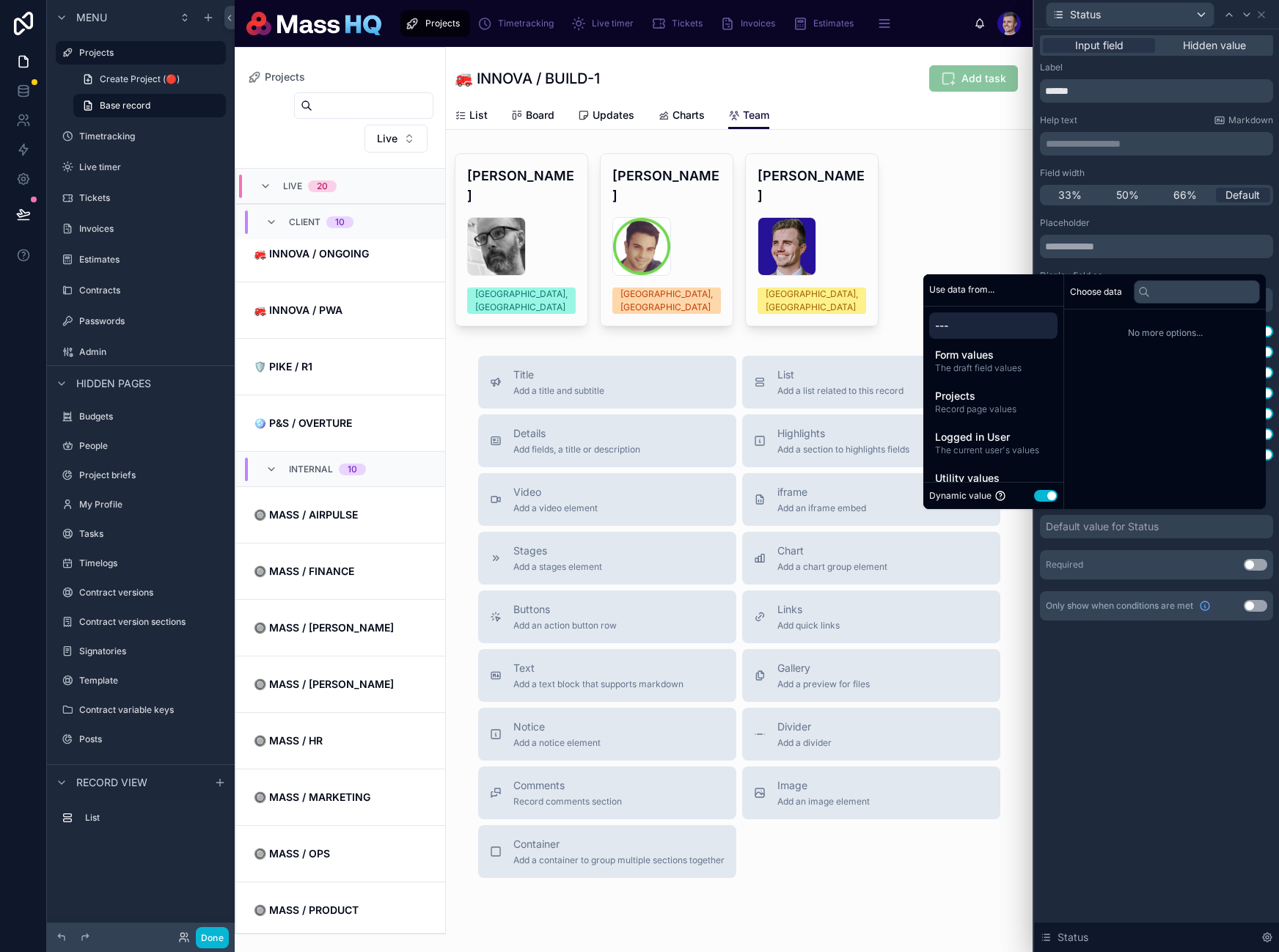
click at [1034, 495] on button "Use setting" at bounding box center [1045, 495] width 23 height 12
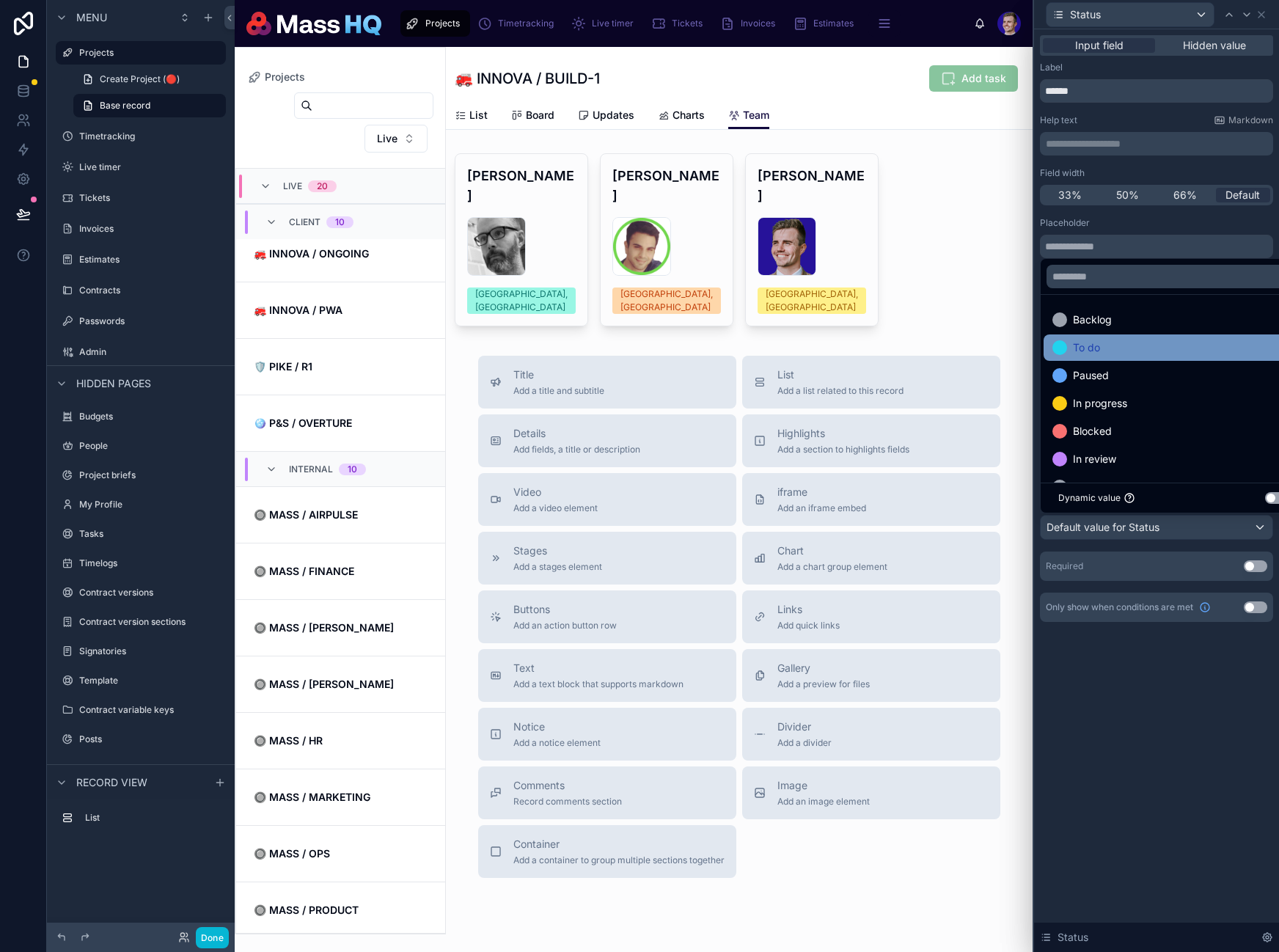
click at [1105, 358] on div "To do" at bounding box center [1173, 347] width 260 height 26
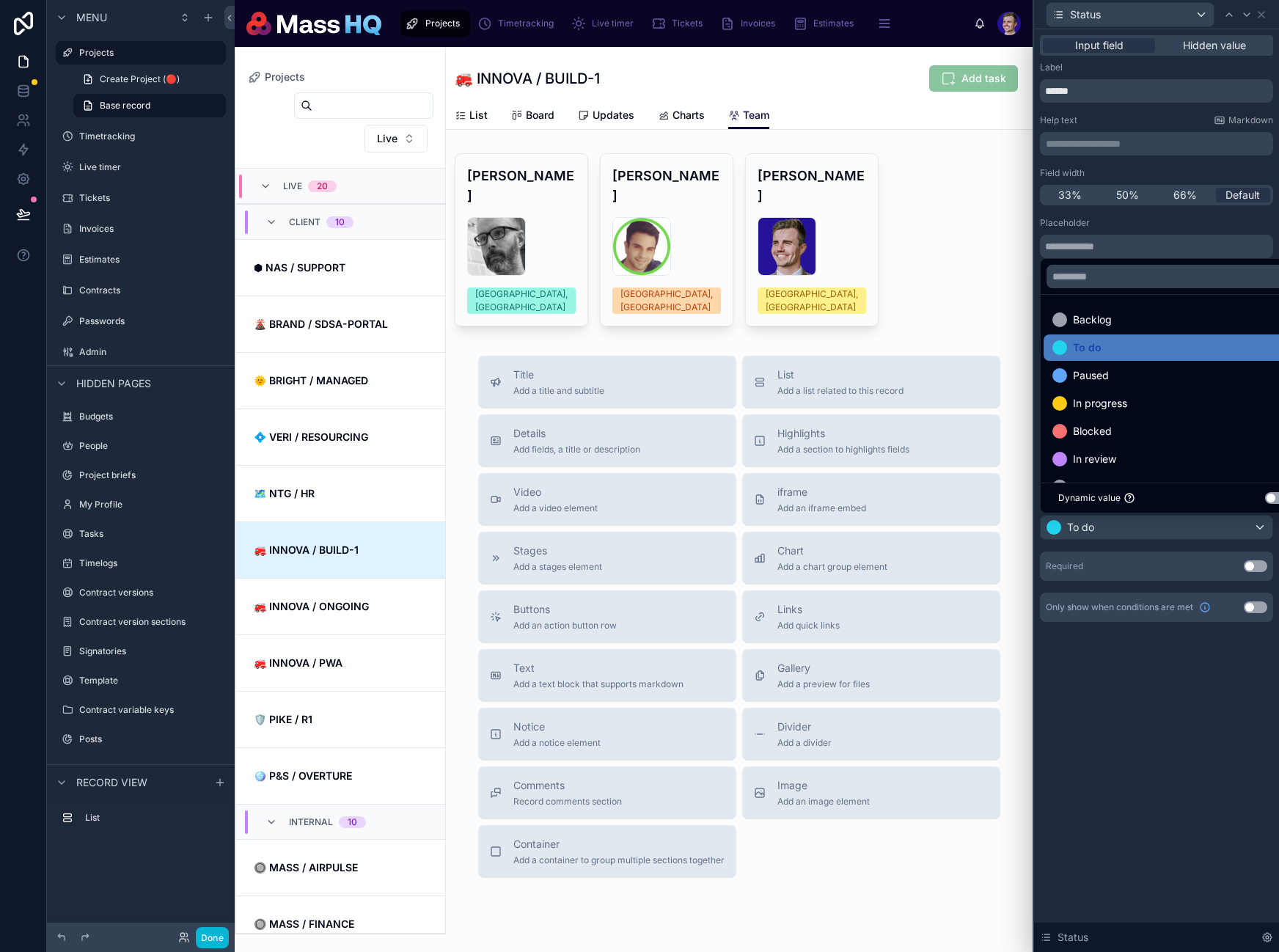
scroll to position [352, 0]
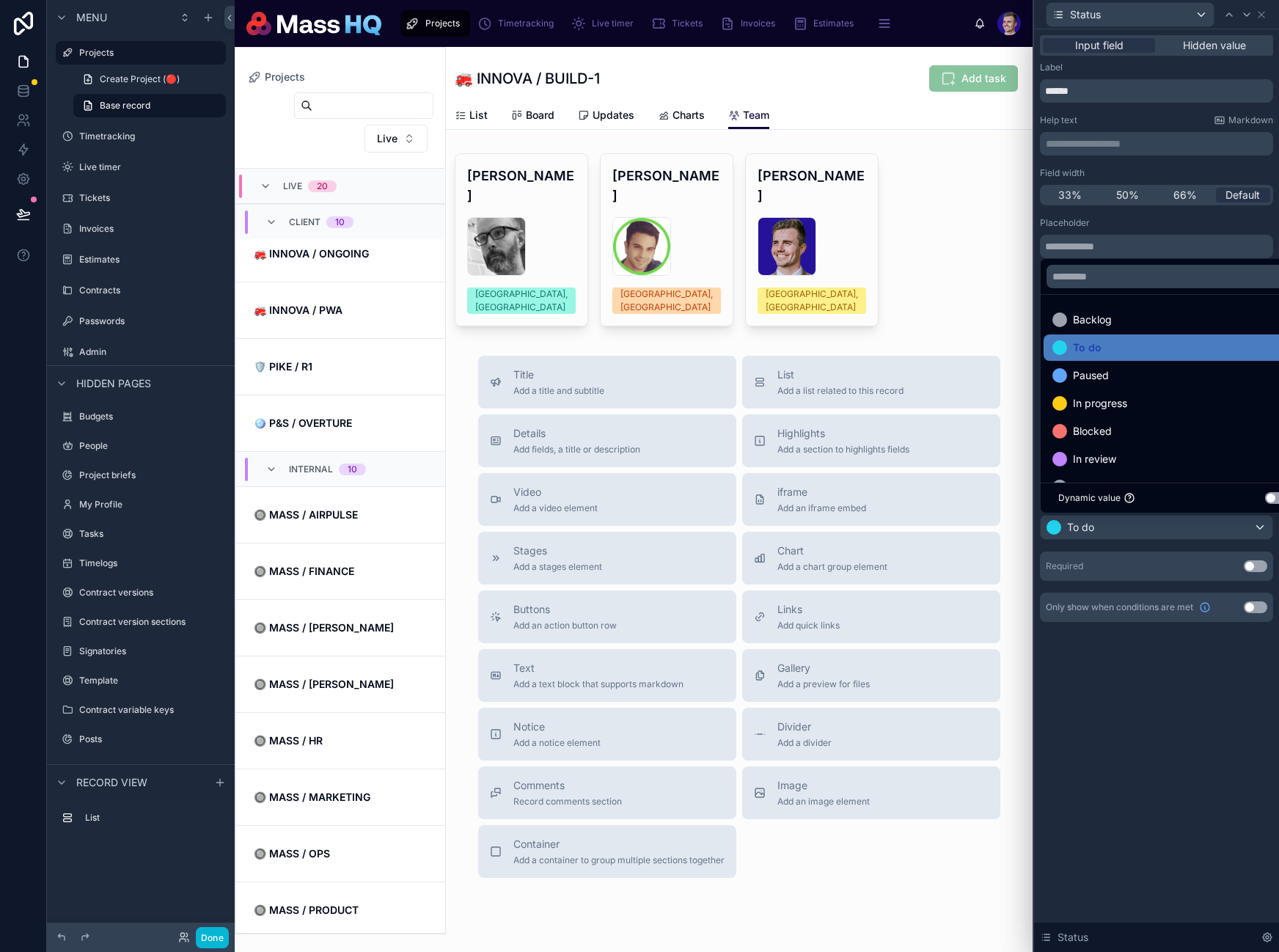
click at [1191, 736] on div "**********" at bounding box center [1156, 490] width 245 height 923
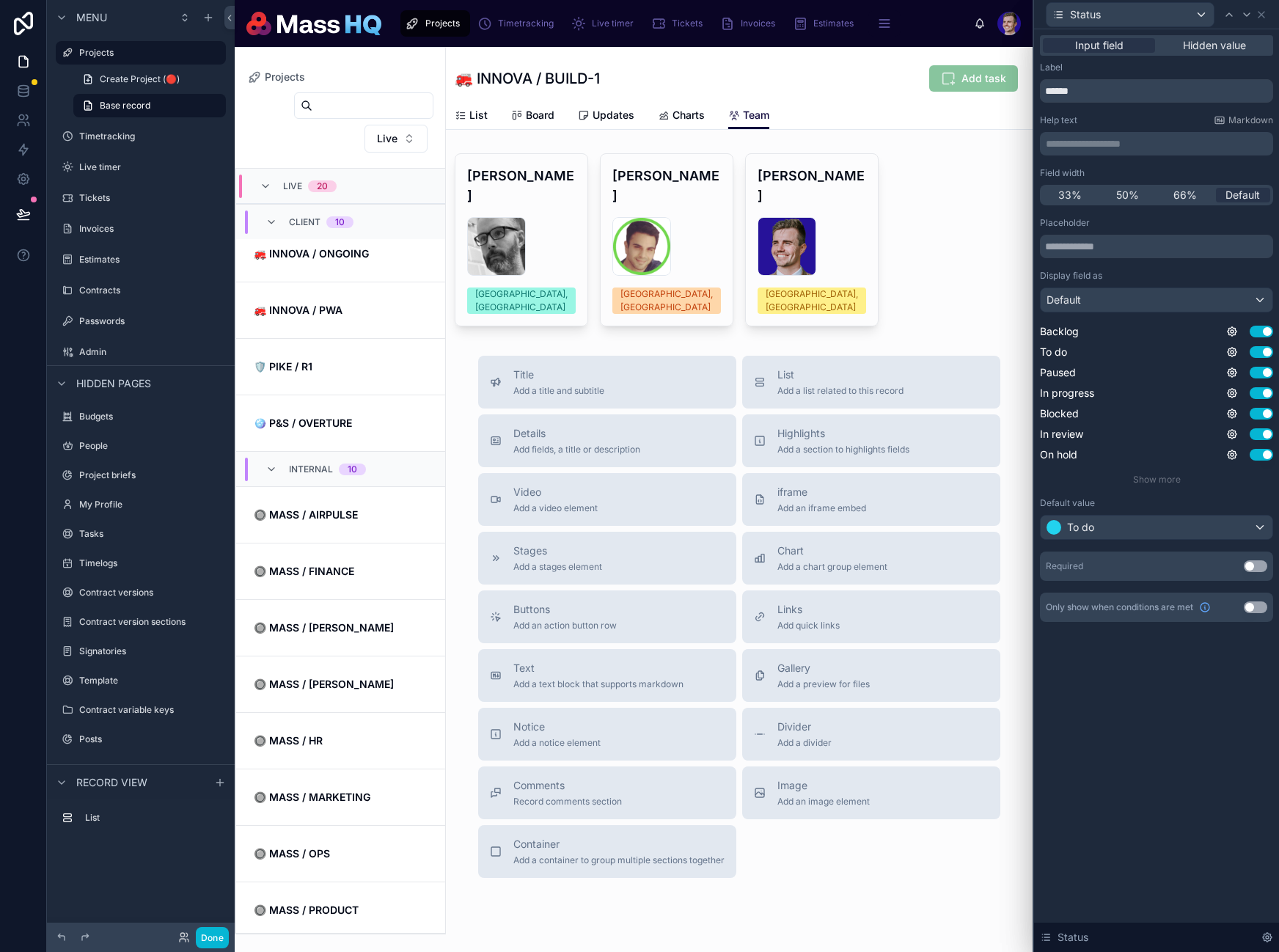
click at [1253, 563] on button "Use setting" at bounding box center [1255, 566] width 23 height 12
click at [1182, 676] on div "**********" at bounding box center [1156, 357] width 245 height 658
click at [1263, 639] on button "Use setting" at bounding box center [1255, 636] width 23 height 12
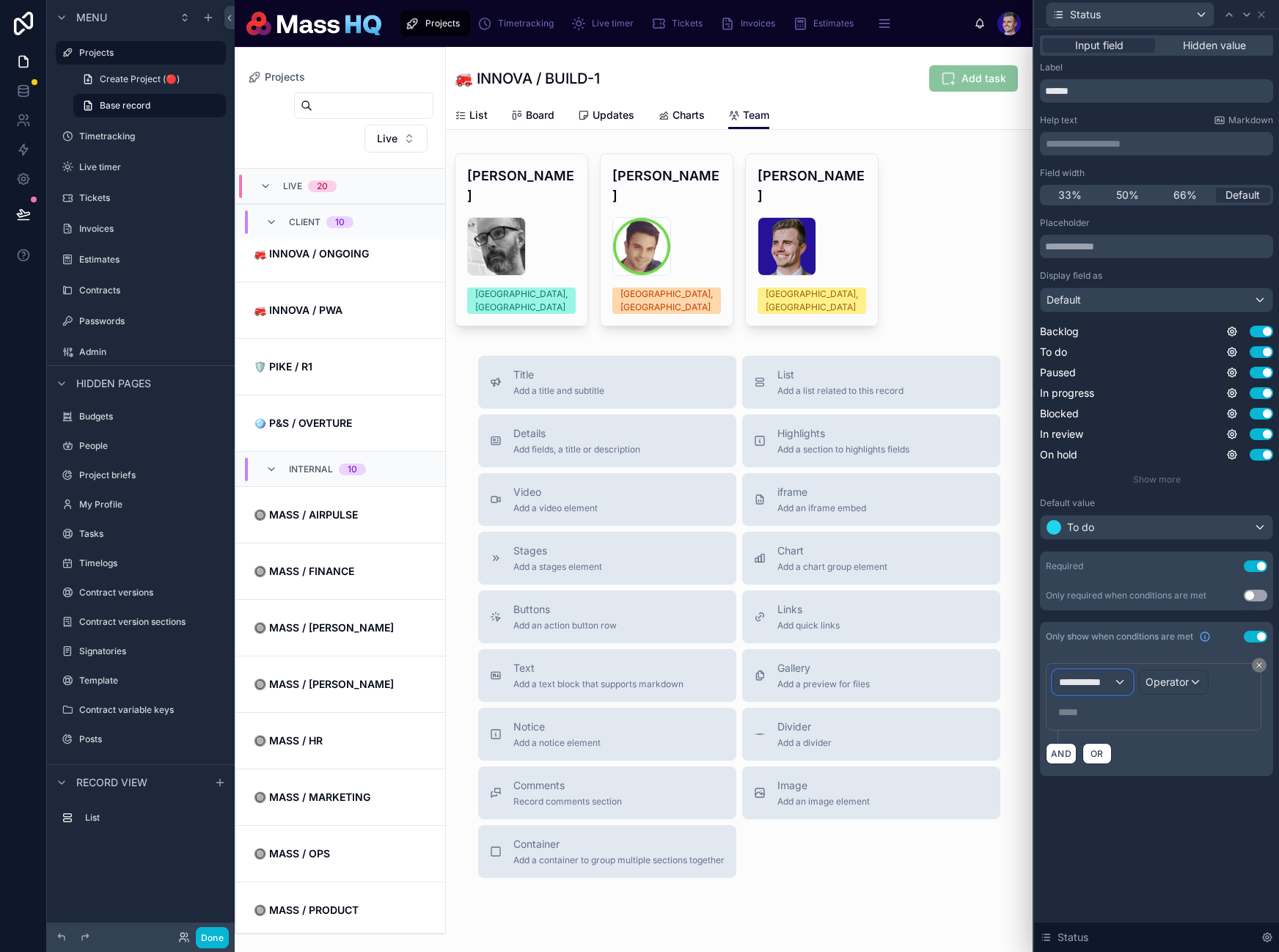
click at [1103, 685] on span "**********" at bounding box center [1086, 682] width 54 height 14
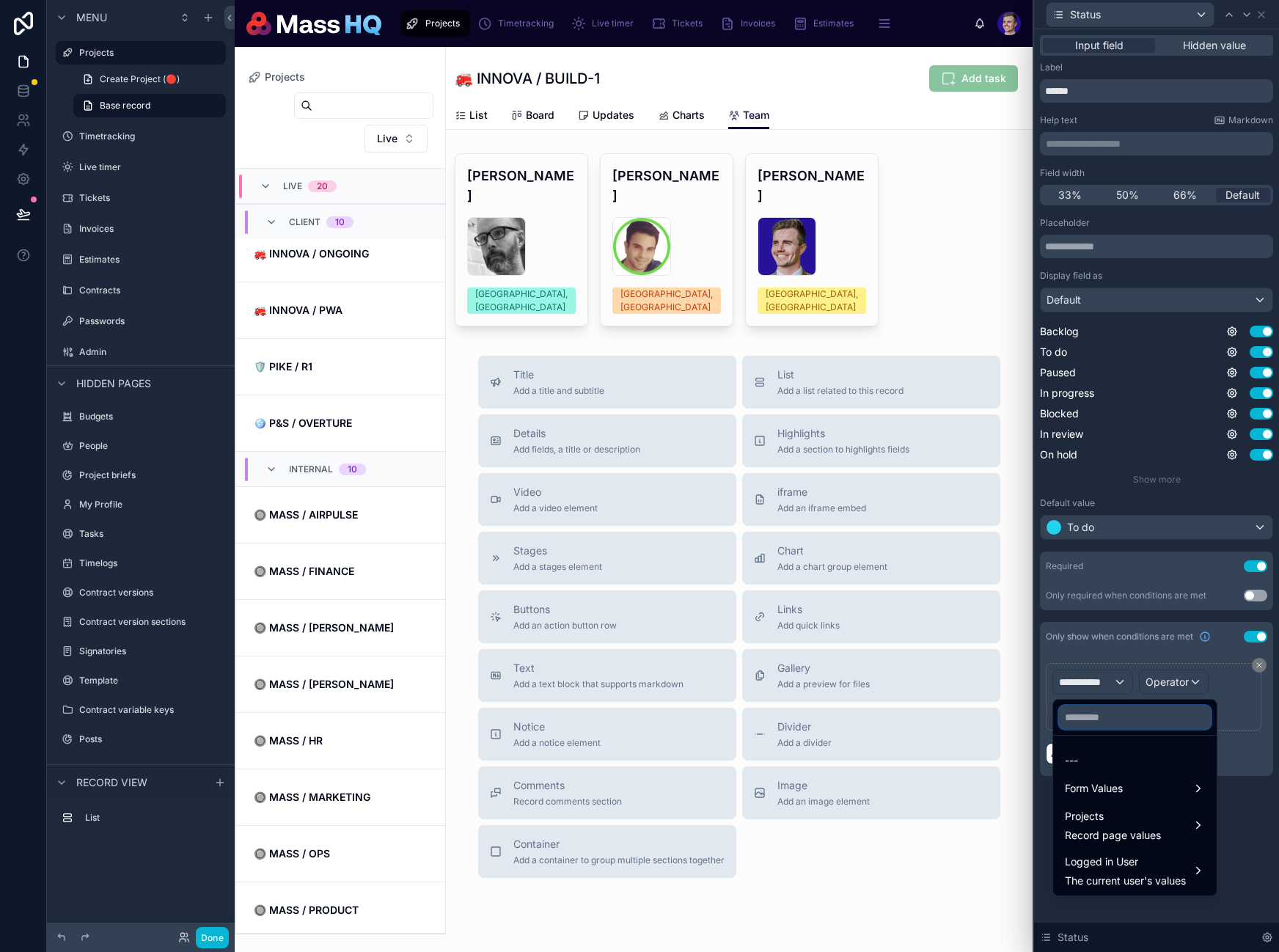
click at [1112, 719] on input "text" at bounding box center [1134, 717] width 152 height 23
type input "********"
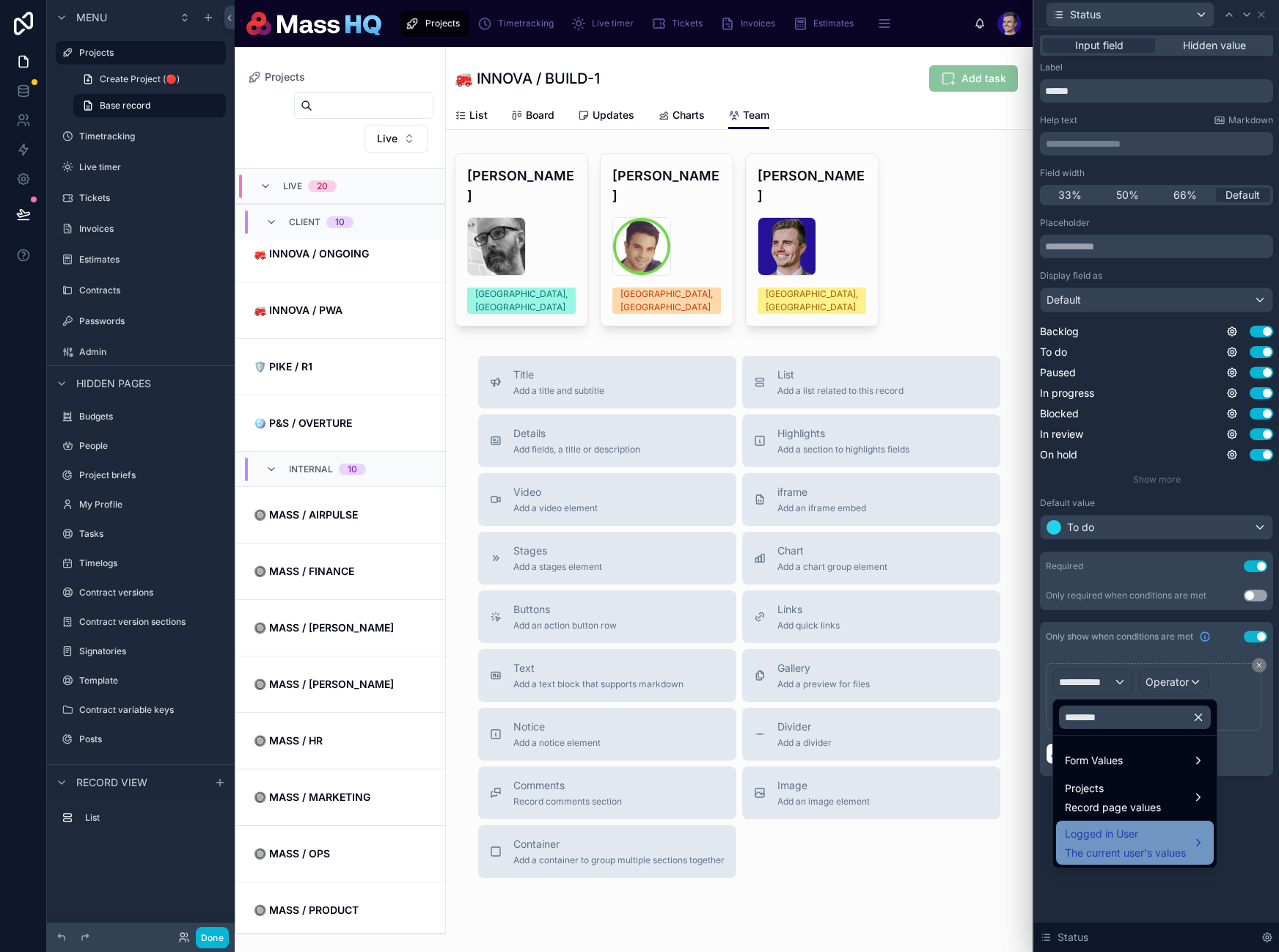
click at [1146, 842] on span "Logged in User" at bounding box center [1125, 834] width 121 height 17
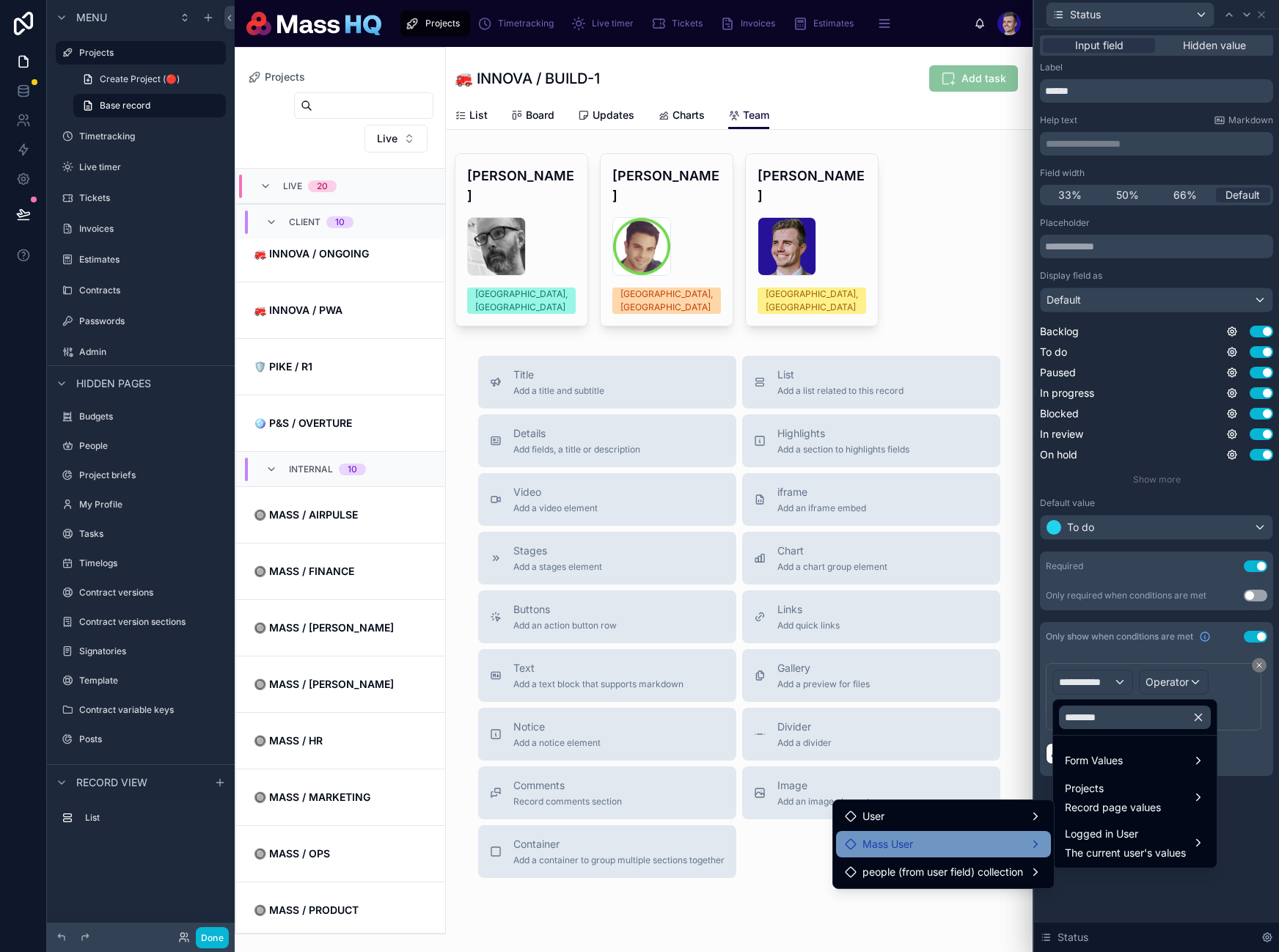
click at [930, 847] on div "Mass User" at bounding box center [943, 844] width 197 height 17
click at [1126, 844] on span "Access to HQ" at bounding box center [1115, 846] width 66 height 17
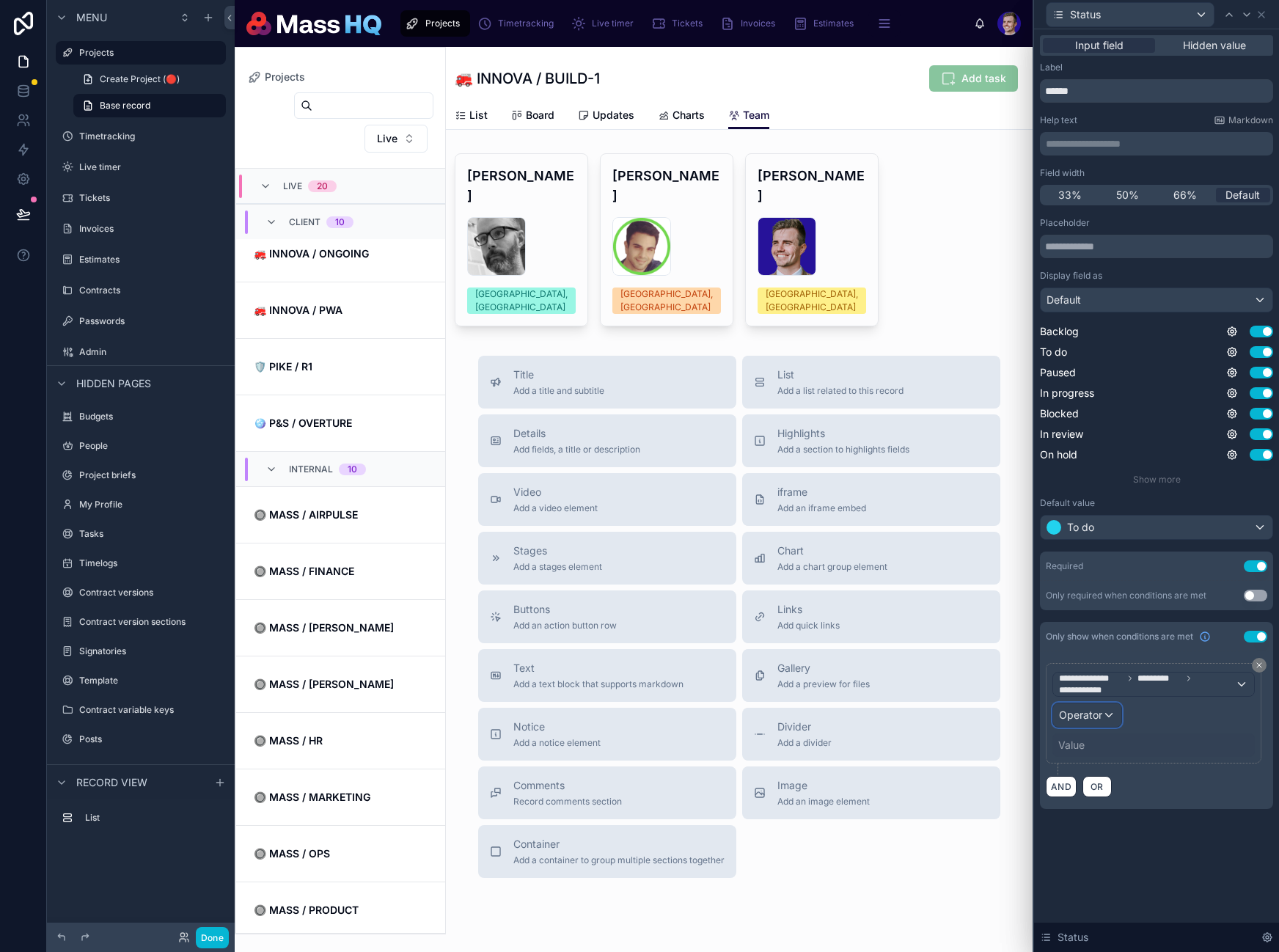
click at [1106, 706] on div "Operator" at bounding box center [1087, 715] width 69 height 23
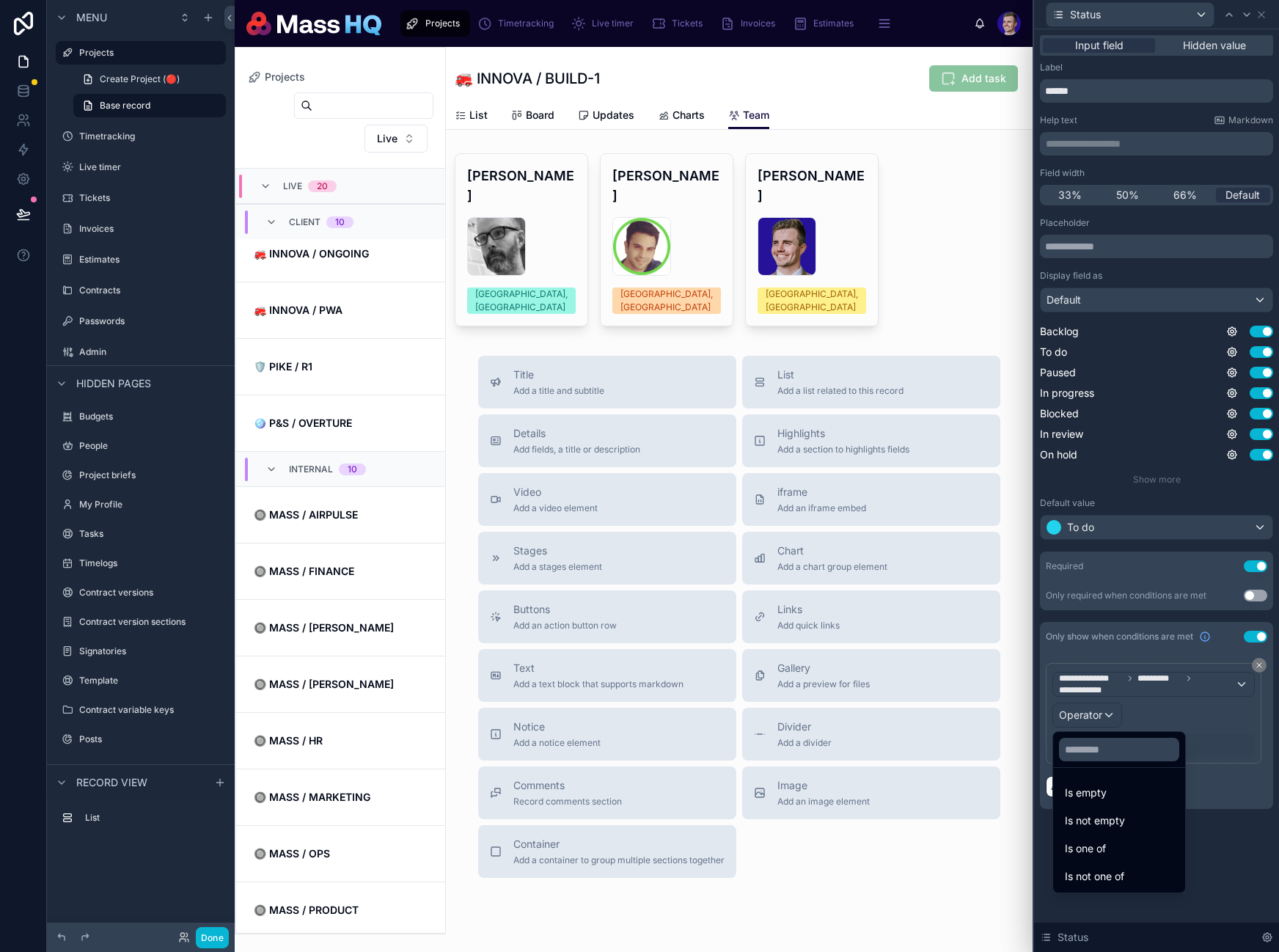
drag, startPoint x: 1097, startPoint y: 849, endPoint x: 1136, endPoint y: 668, distance: 185.2
click at [1098, 849] on span "Is one of" at bounding box center [1085, 849] width 42 height 17
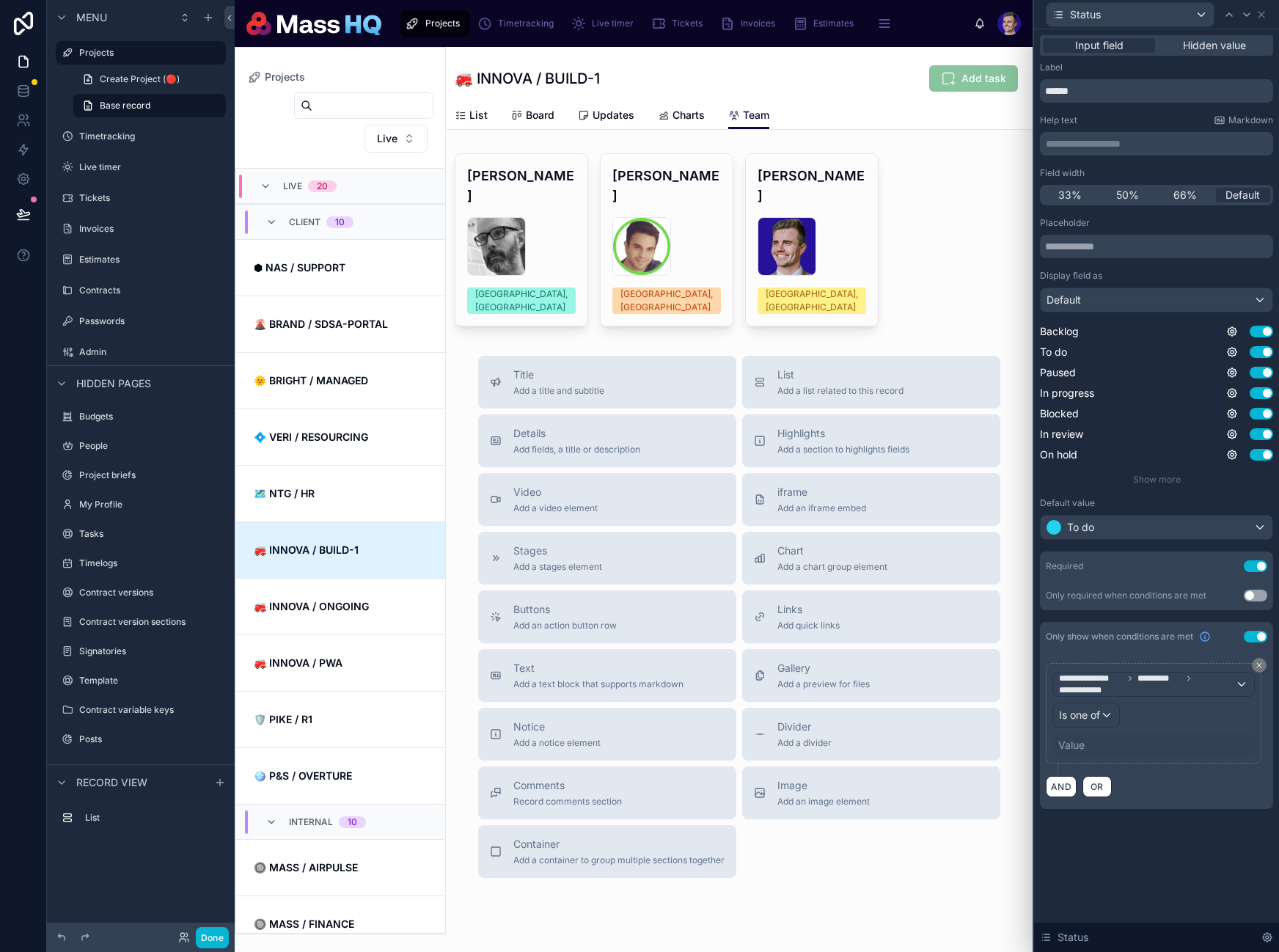
click at [1073, 770] on div "**********" at bounding box center [1155, 719] width 221 height 112
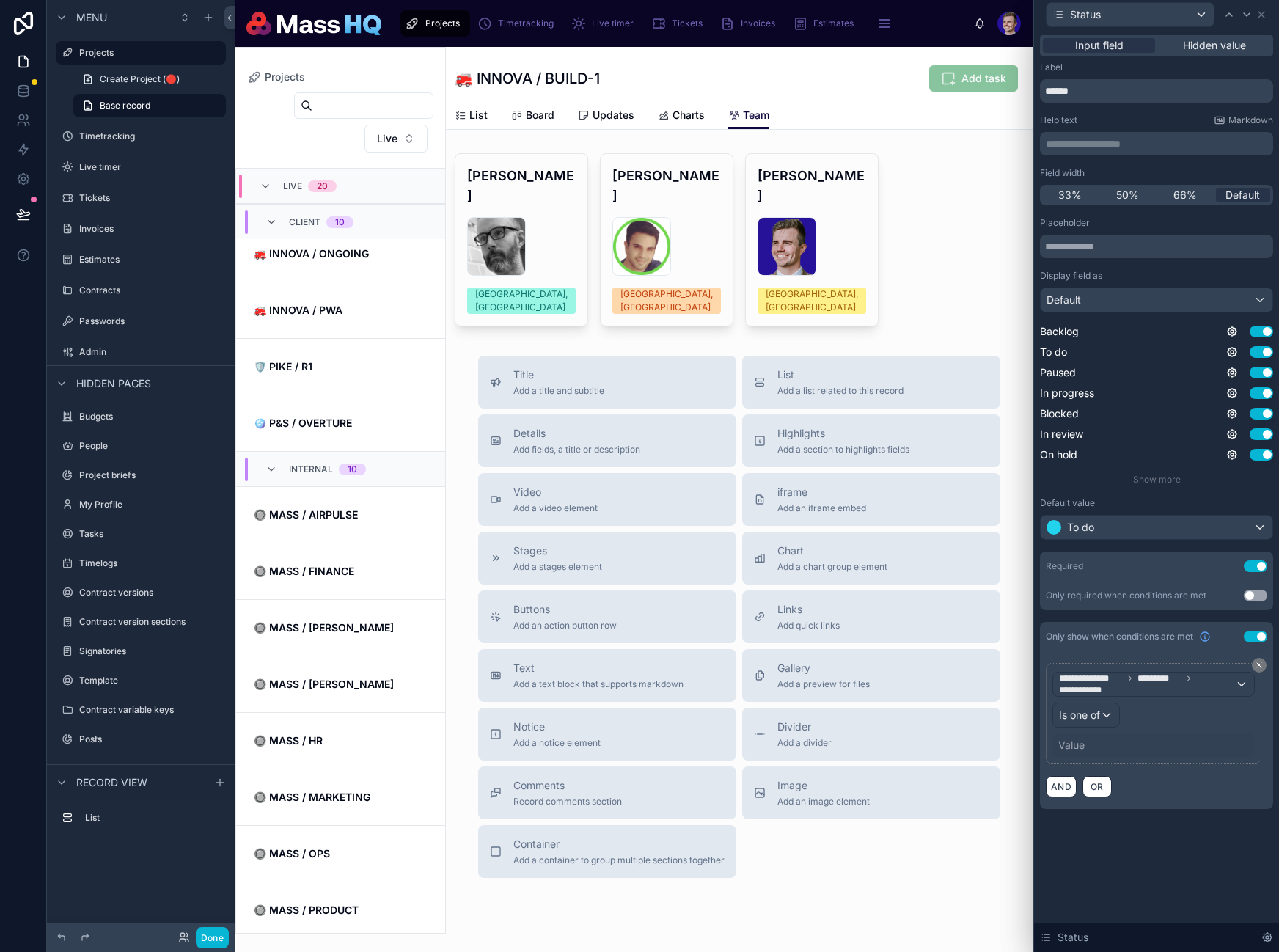
click at [1097, 740] on div "Value" at bounding box center [1154, 745] width 203 height 23
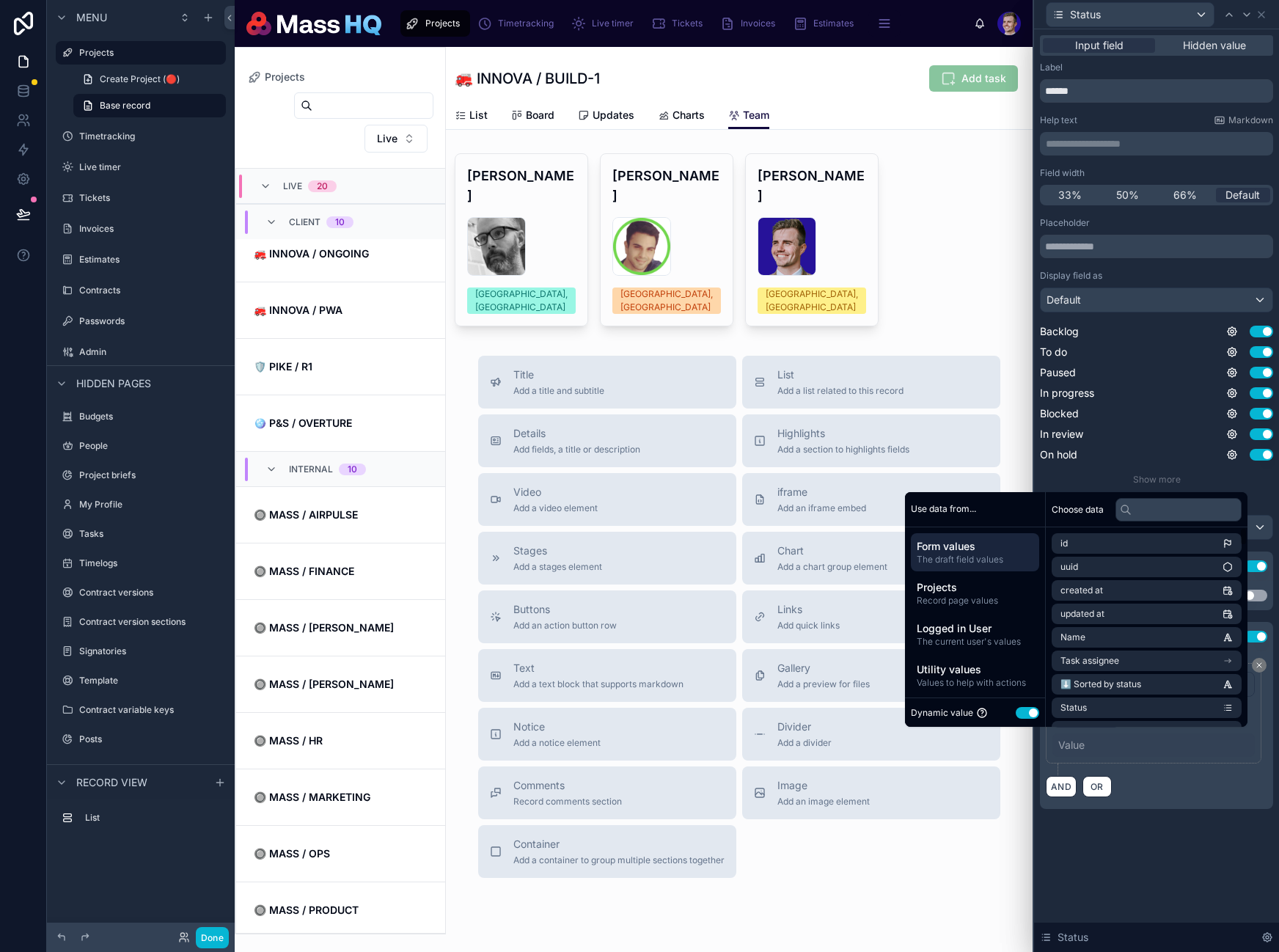
click at [1015, 714] on button "Use setting" at bounding box center [1027, 713] width 23 height 12
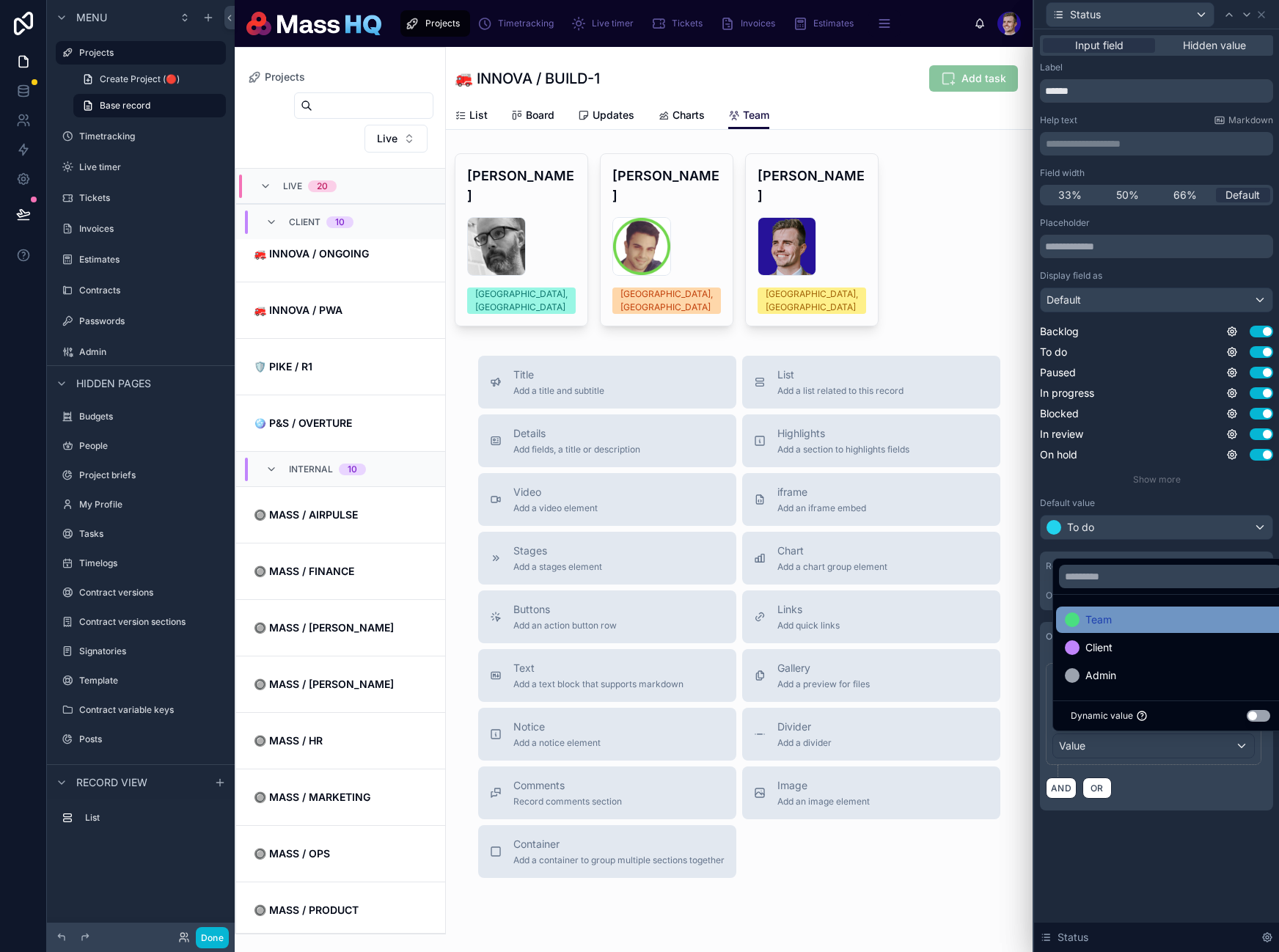
click at [1117, 617] on div "Team" at bounding box center [1170, 620] width 211 height 17
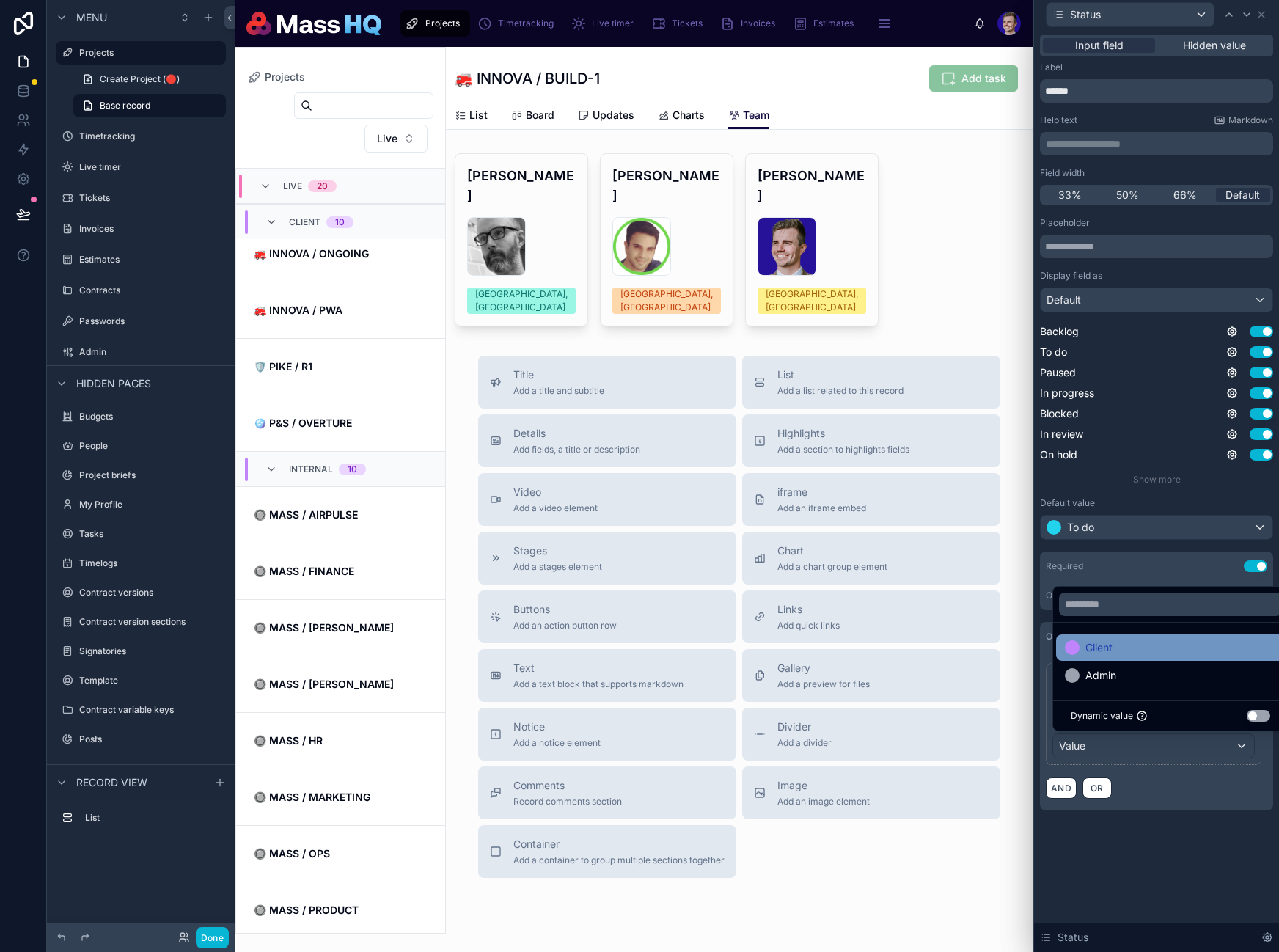
click at [1118, 686] on div "Admin" at bounding box center [1170, 675] width 229 height 26
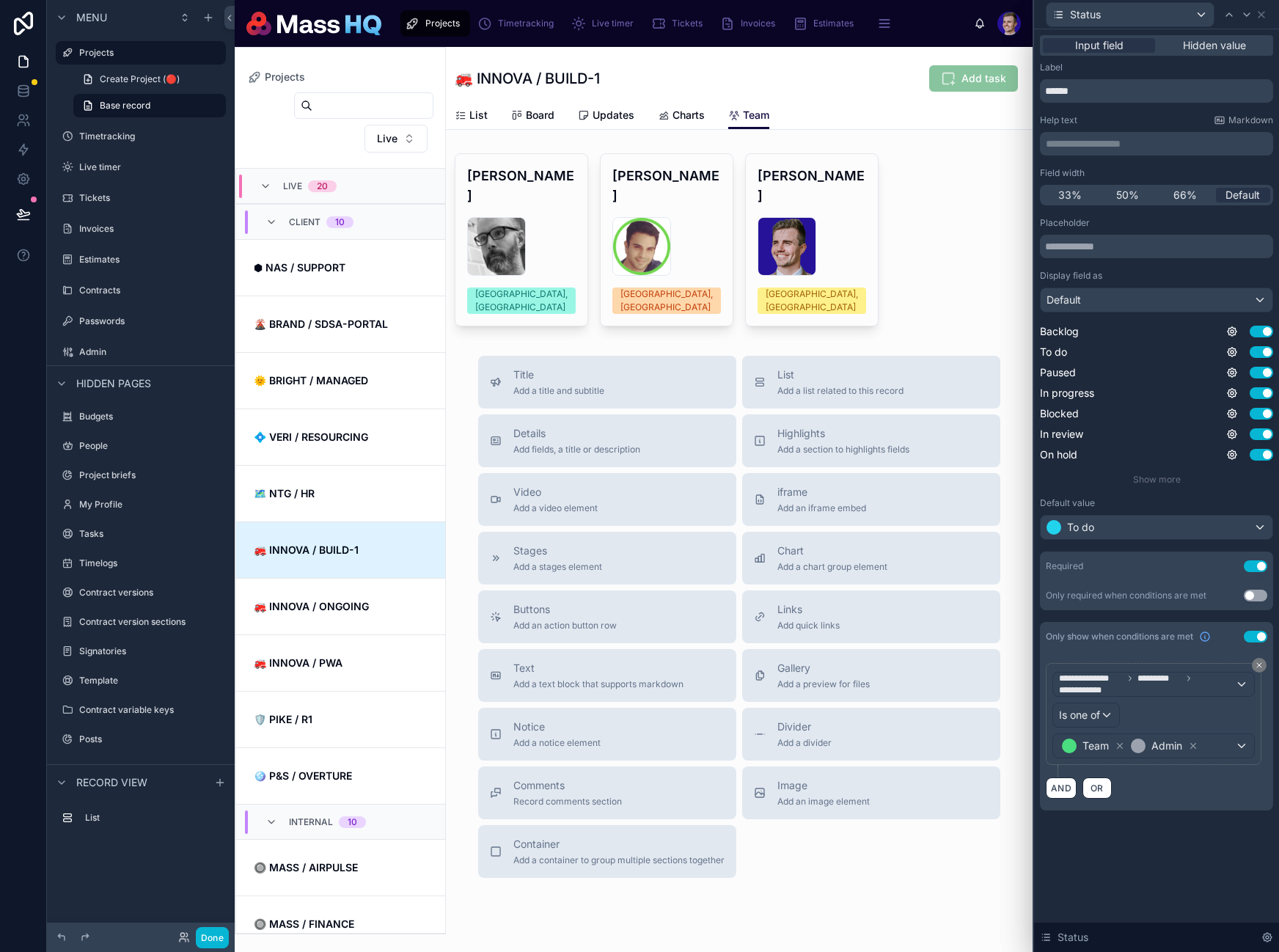
click at [1170, 816] on div "**********" at bounding box center [1156, 437] width 245 height 817
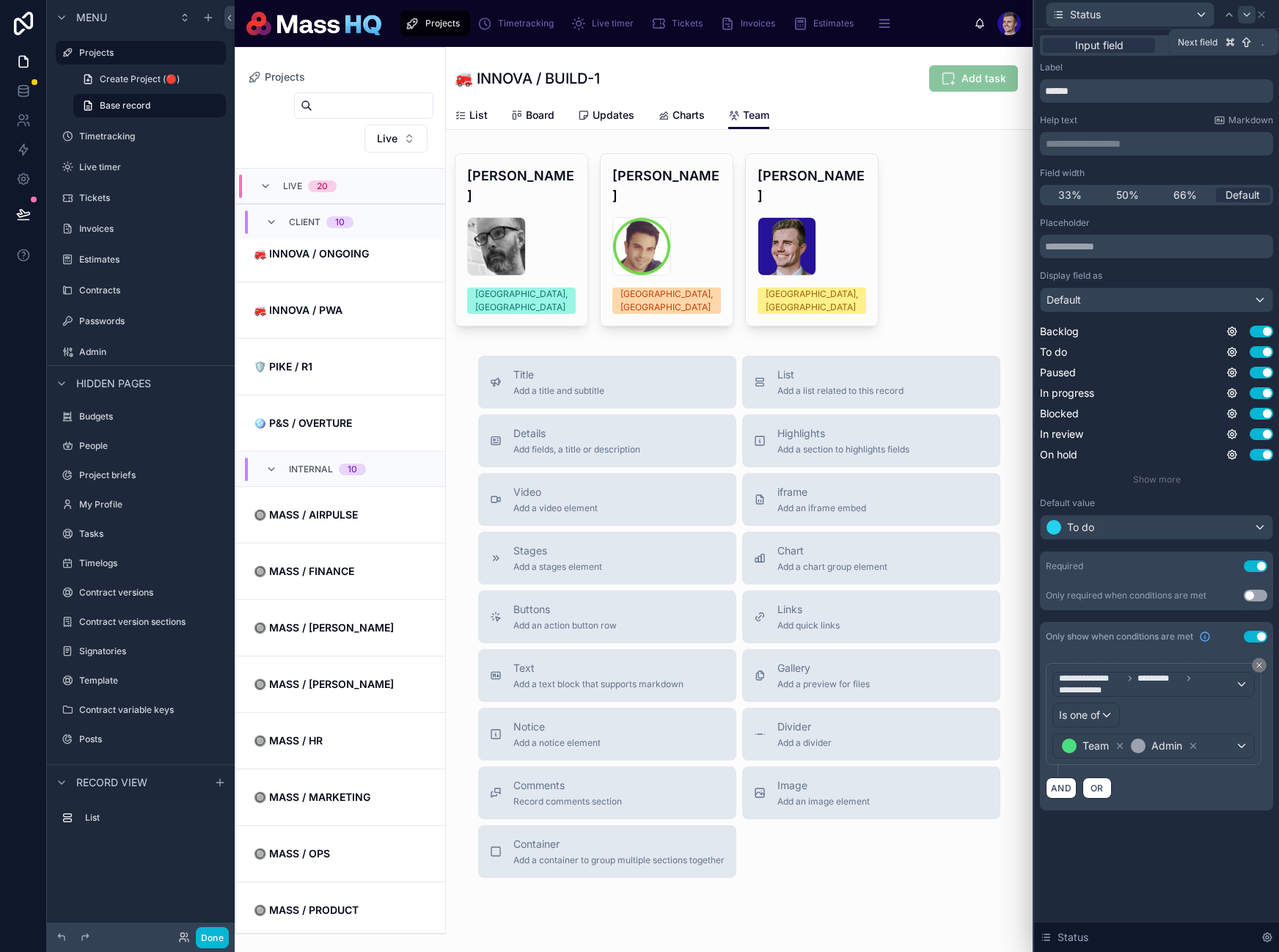
click at [1249, 14] on icon at bounding box center [1246, 14] width 12 height 12
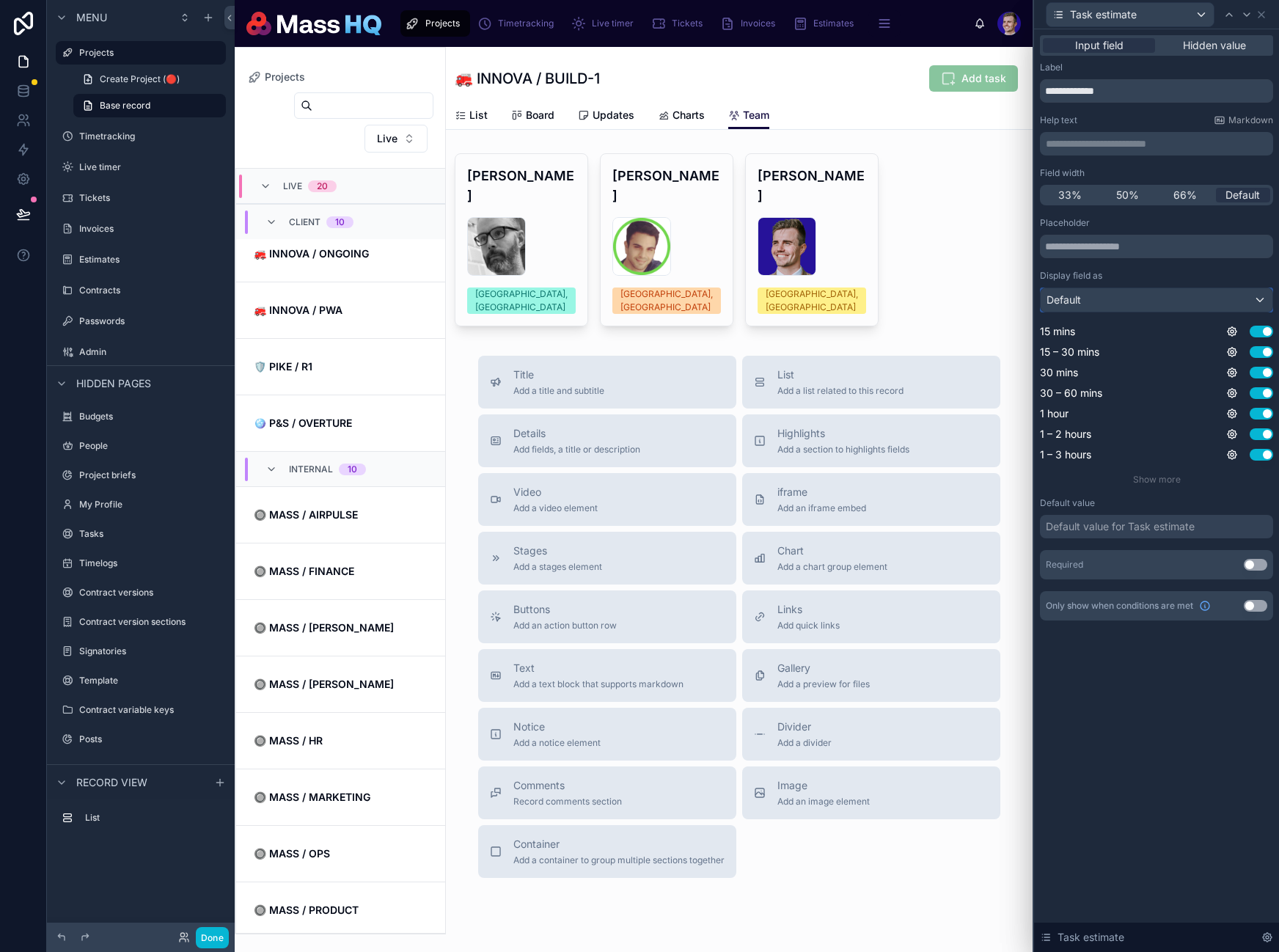
click at [1160, 297] on div "Default" at bounding box center [1156, 300] width 232 height 23
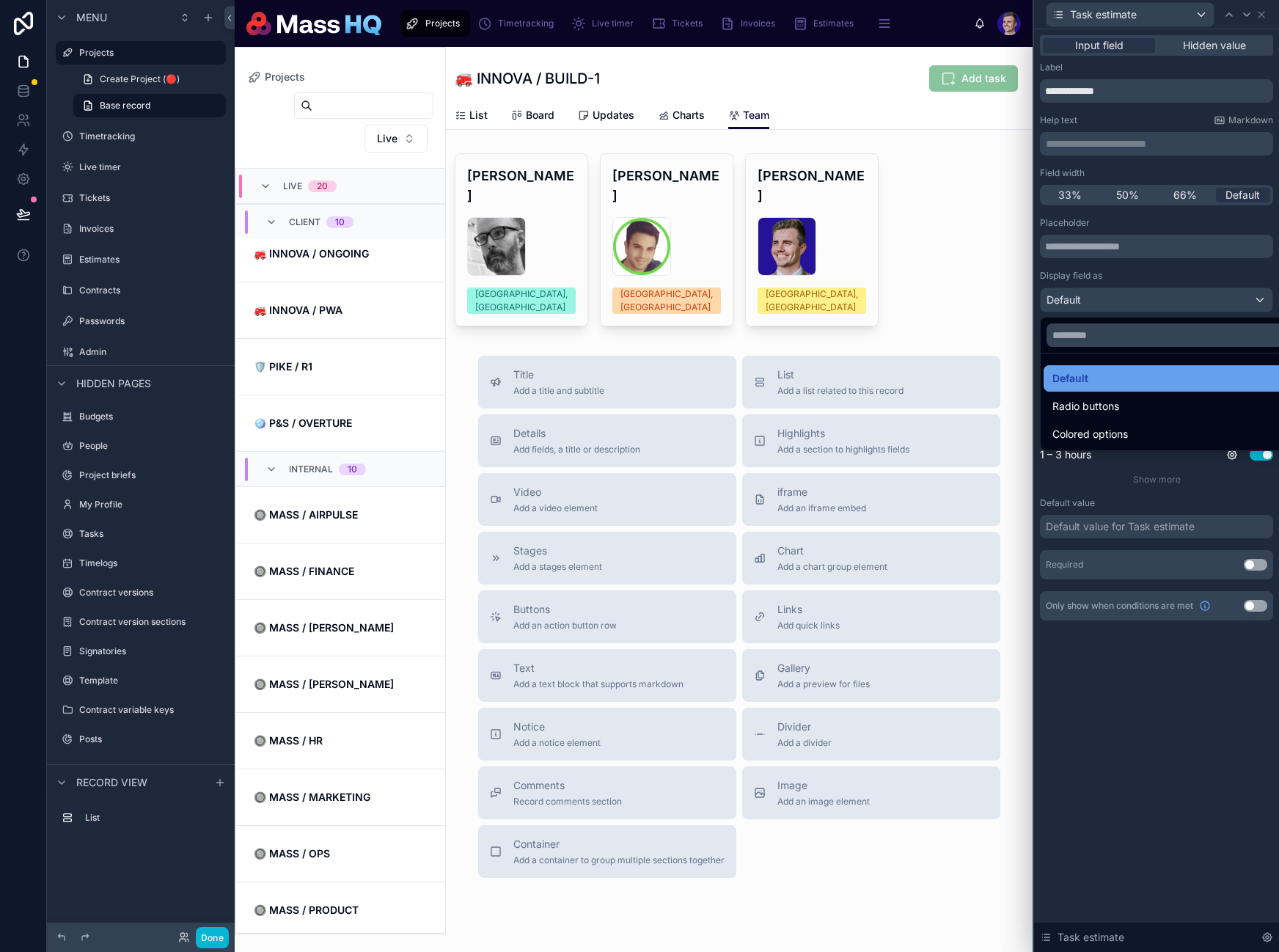
click at [1086, 378] on span "Default" at bounding box center [1070, 378] width 36 height 17
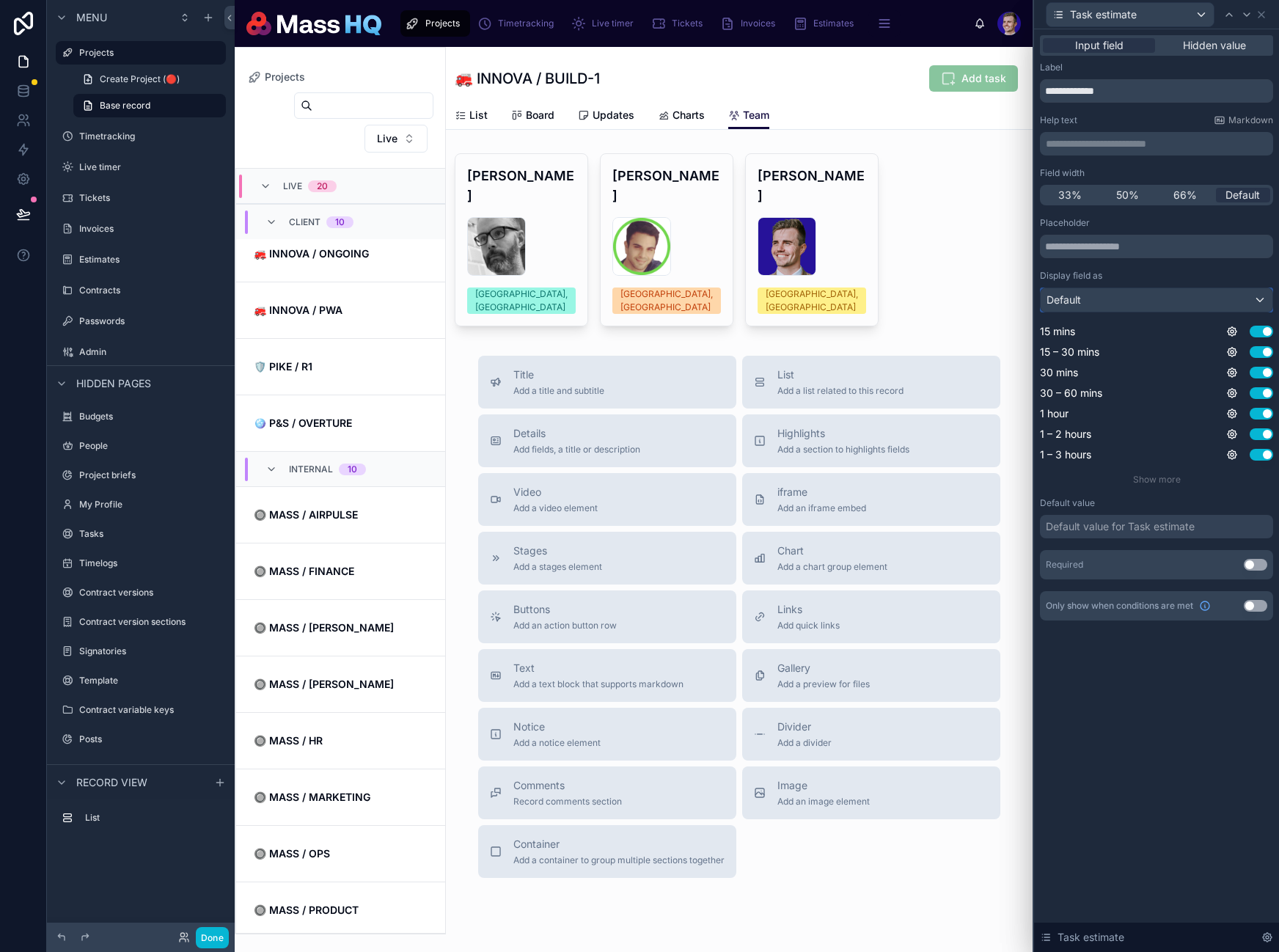
click at [1106, 294] on div "Default" at bounding box center [1156, 300] width 232 height 23
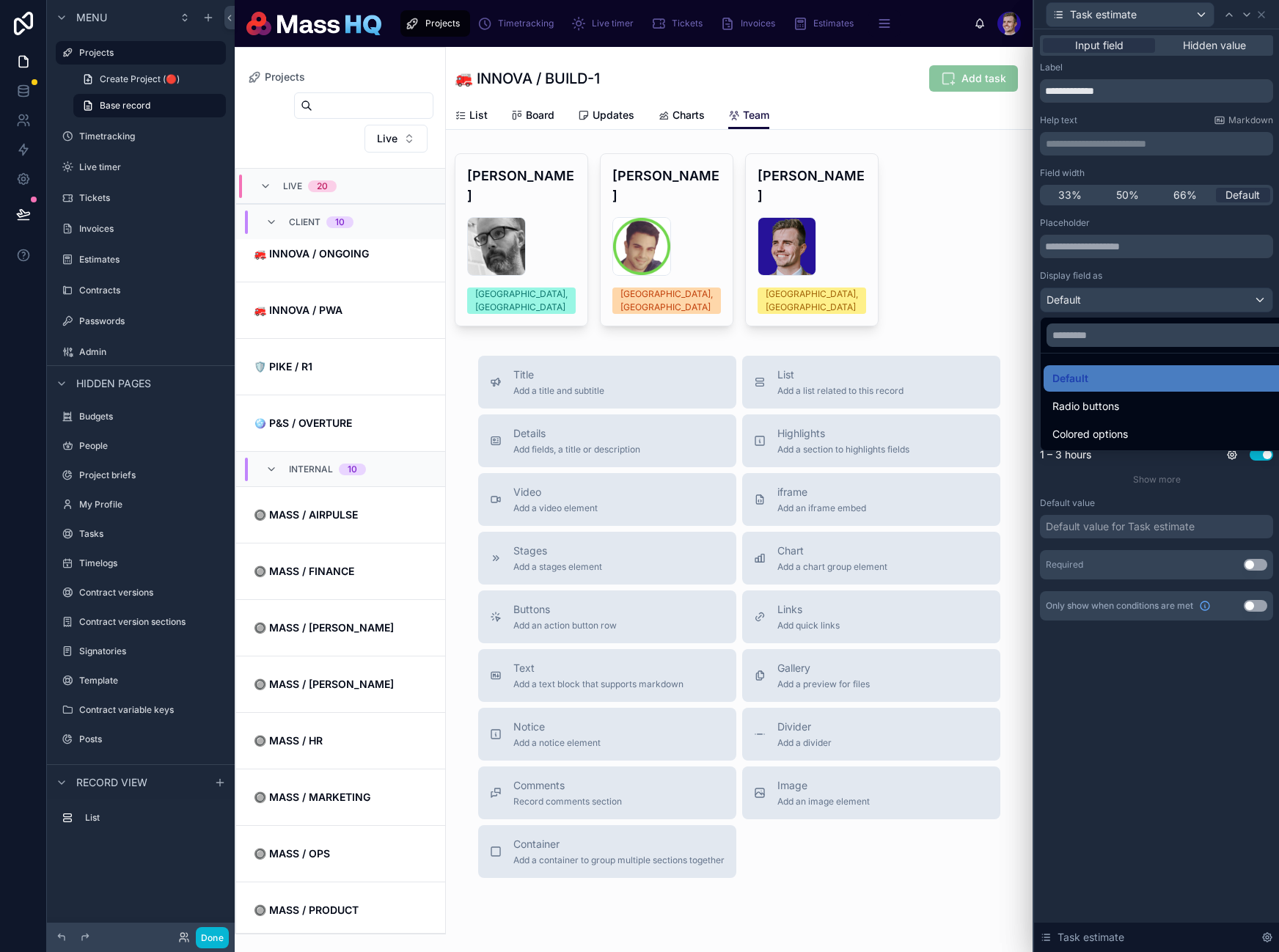
click at [1106, 294] on div at bounding box center [1156, 476] width 245 height 952
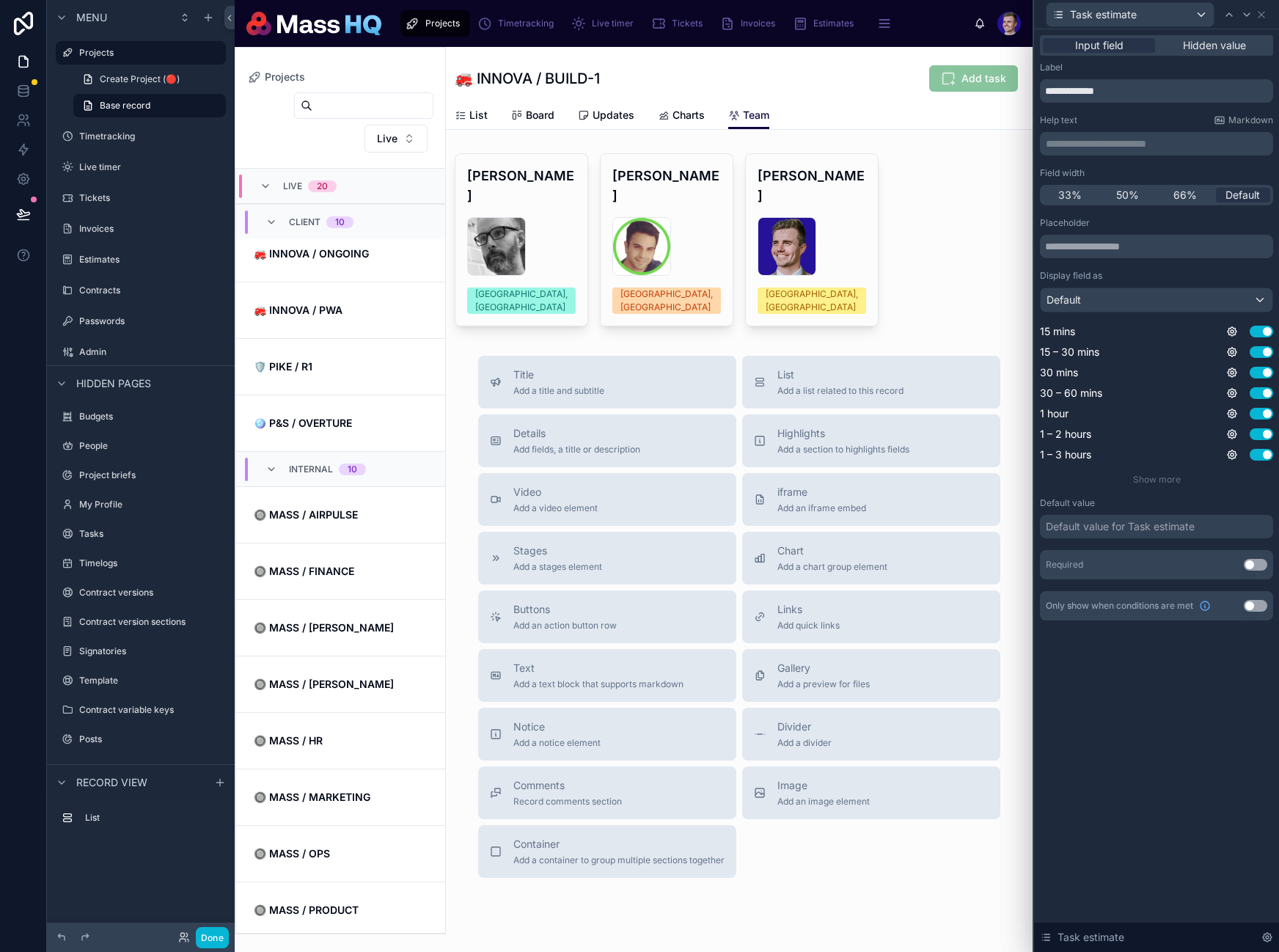
click at [1255, 607] on button "Use setting" at bounding box center [1255, 605] width 23 height 12
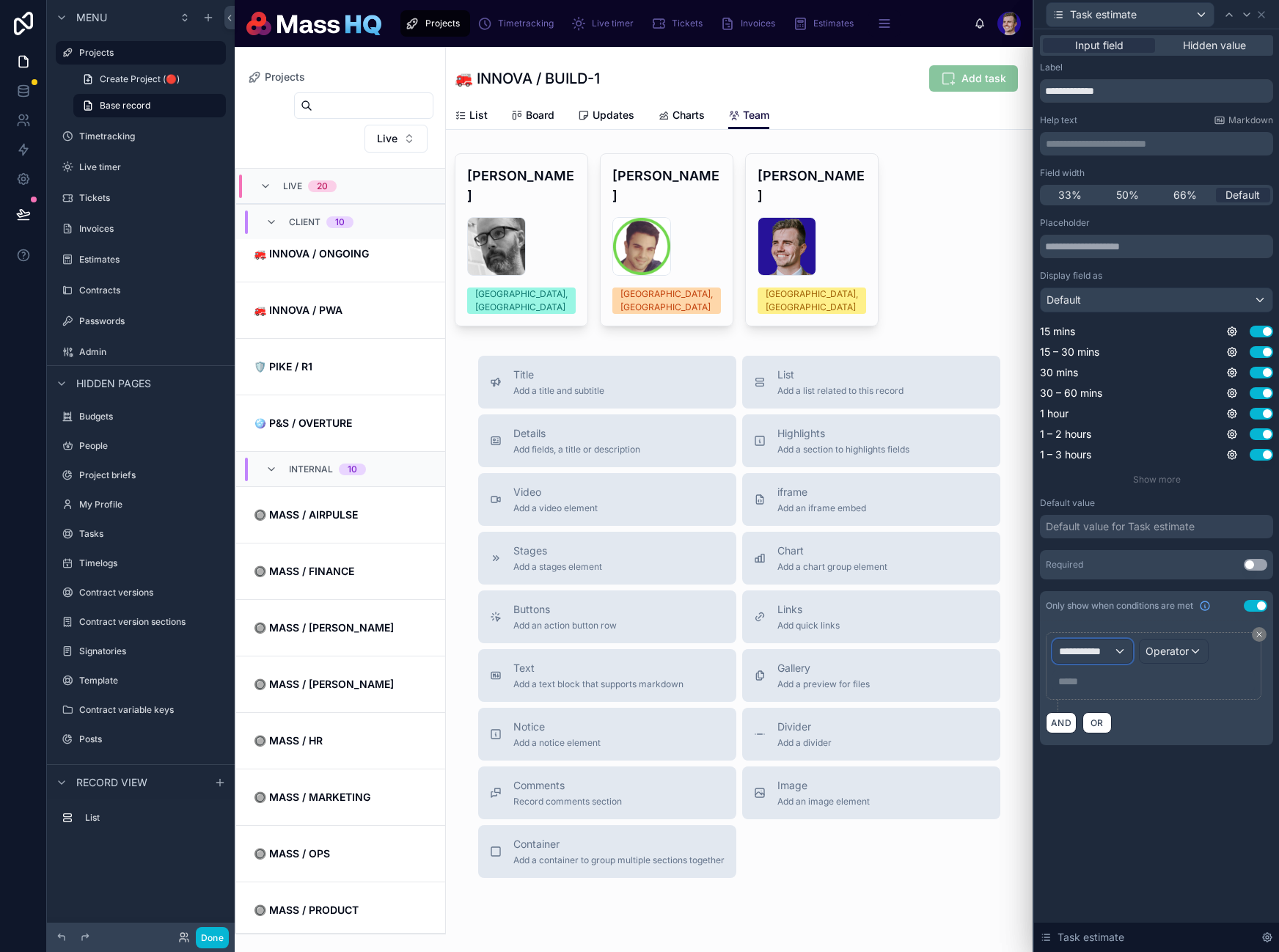
click at [1105, 660] on div "**********" at bounding box center [1093, 651] width 79 height 23
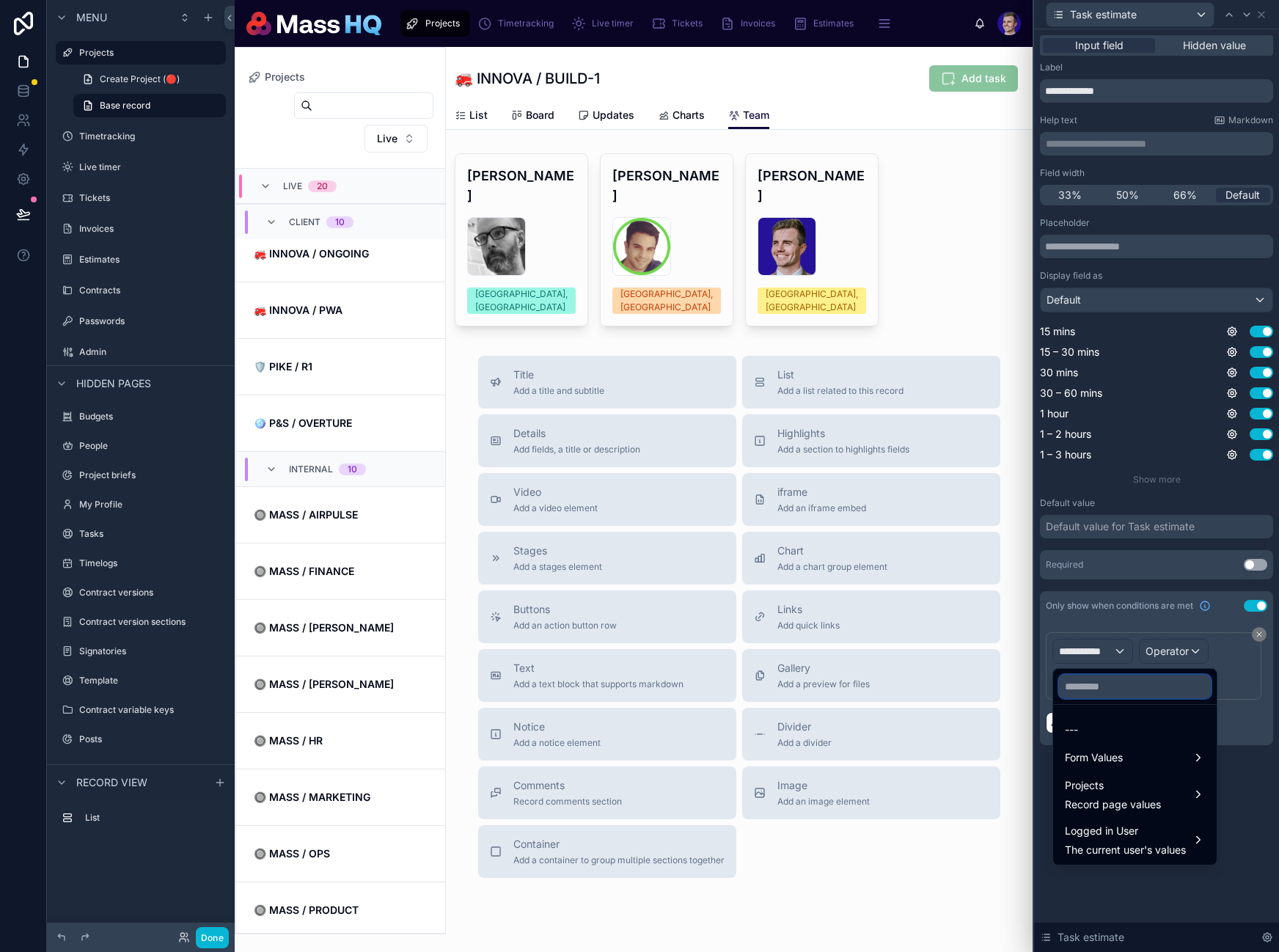
click at [1138, 693] on input "text" at bounding box center [1134, 686] width 152 height 23
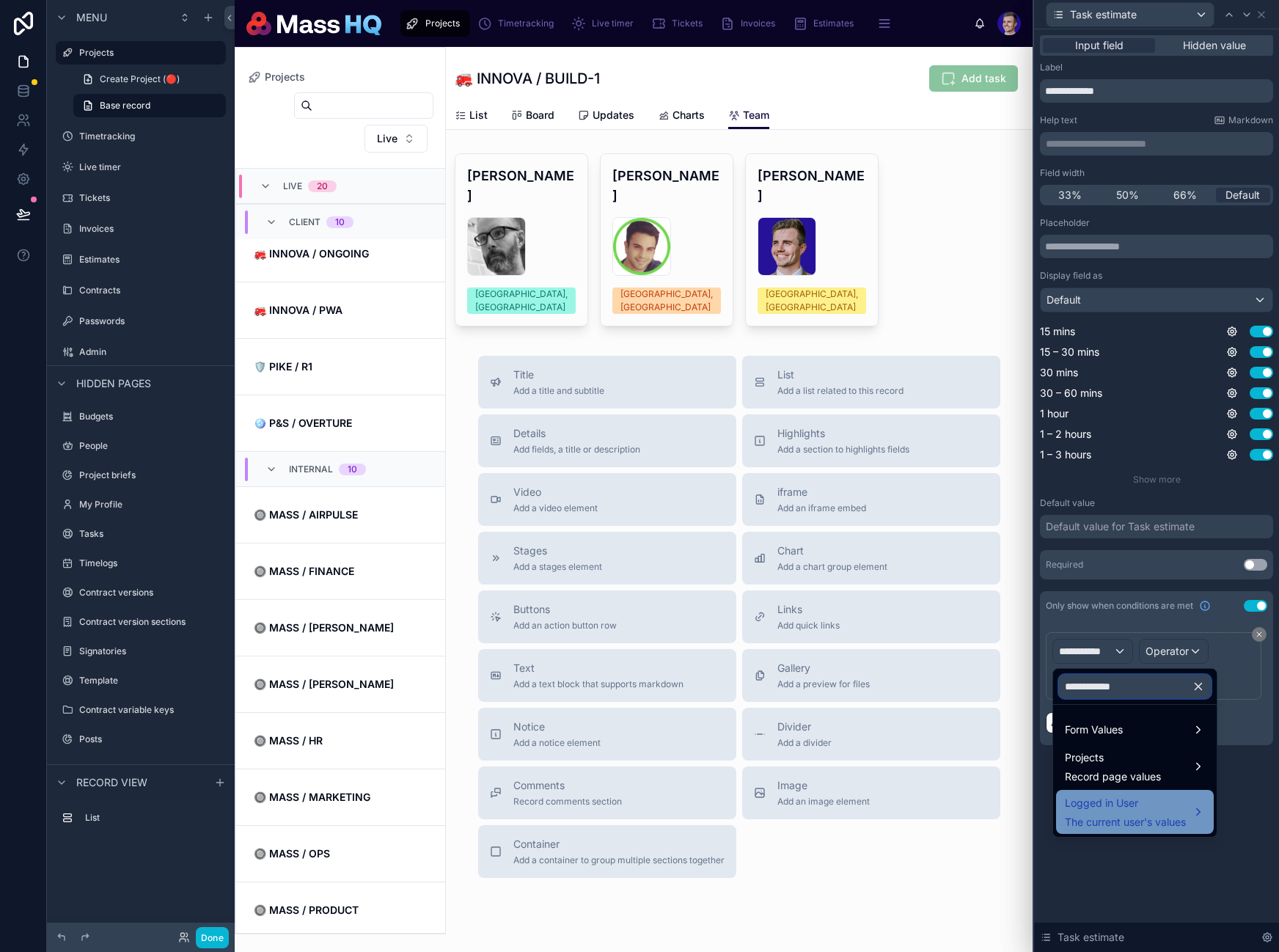
type input "**********"
click at [1130, 812] on div "Logged in User The current user's values" at bounding box center [1125, 812] width 121 height 35
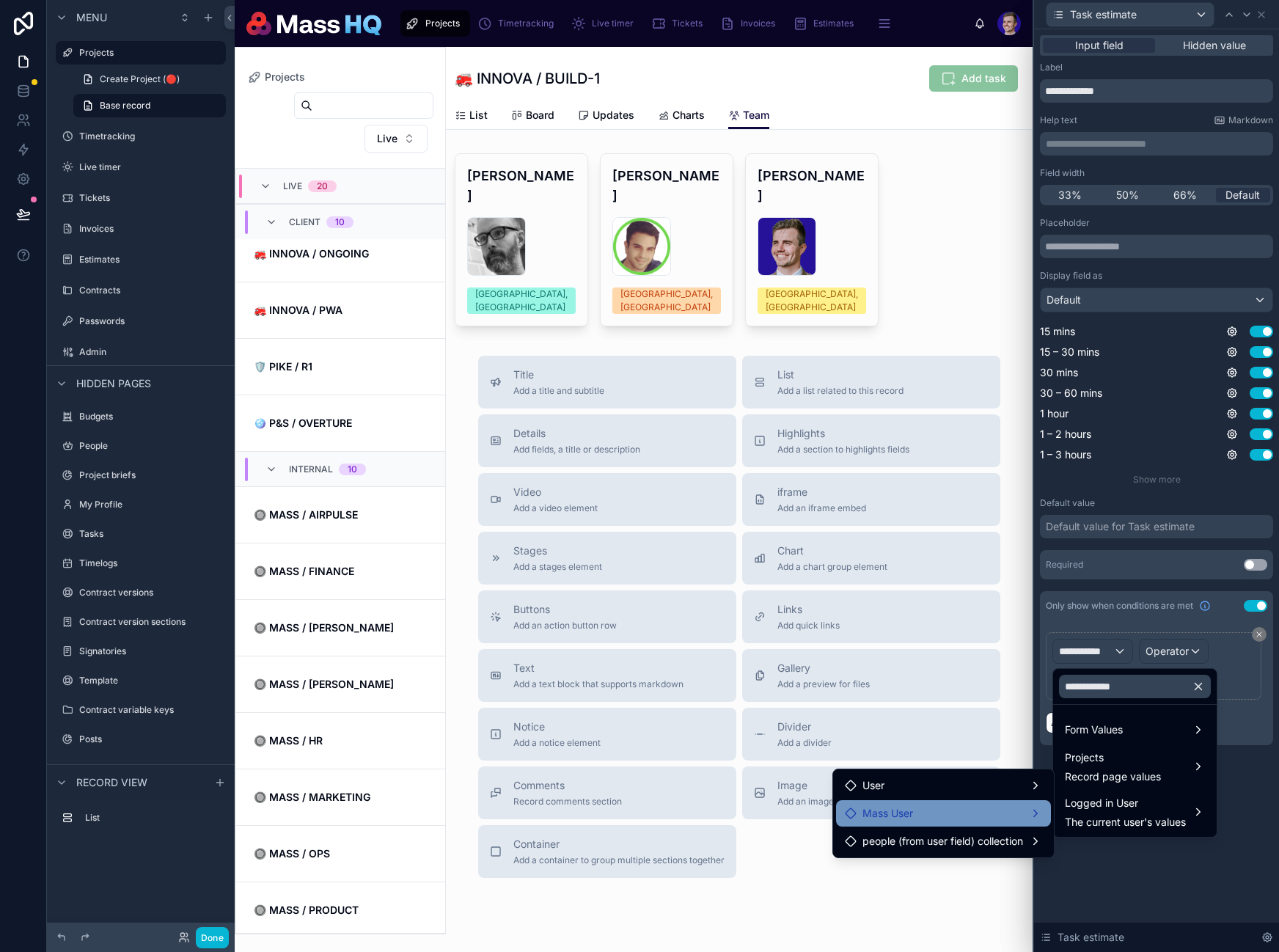
click at [960, 820] on div "Mass User" at bounding box center [943, 813] width 197 height 17
click at [1144, 818] on span "Access to HQ" at bounding box center [1115, 815] width 66 height 17
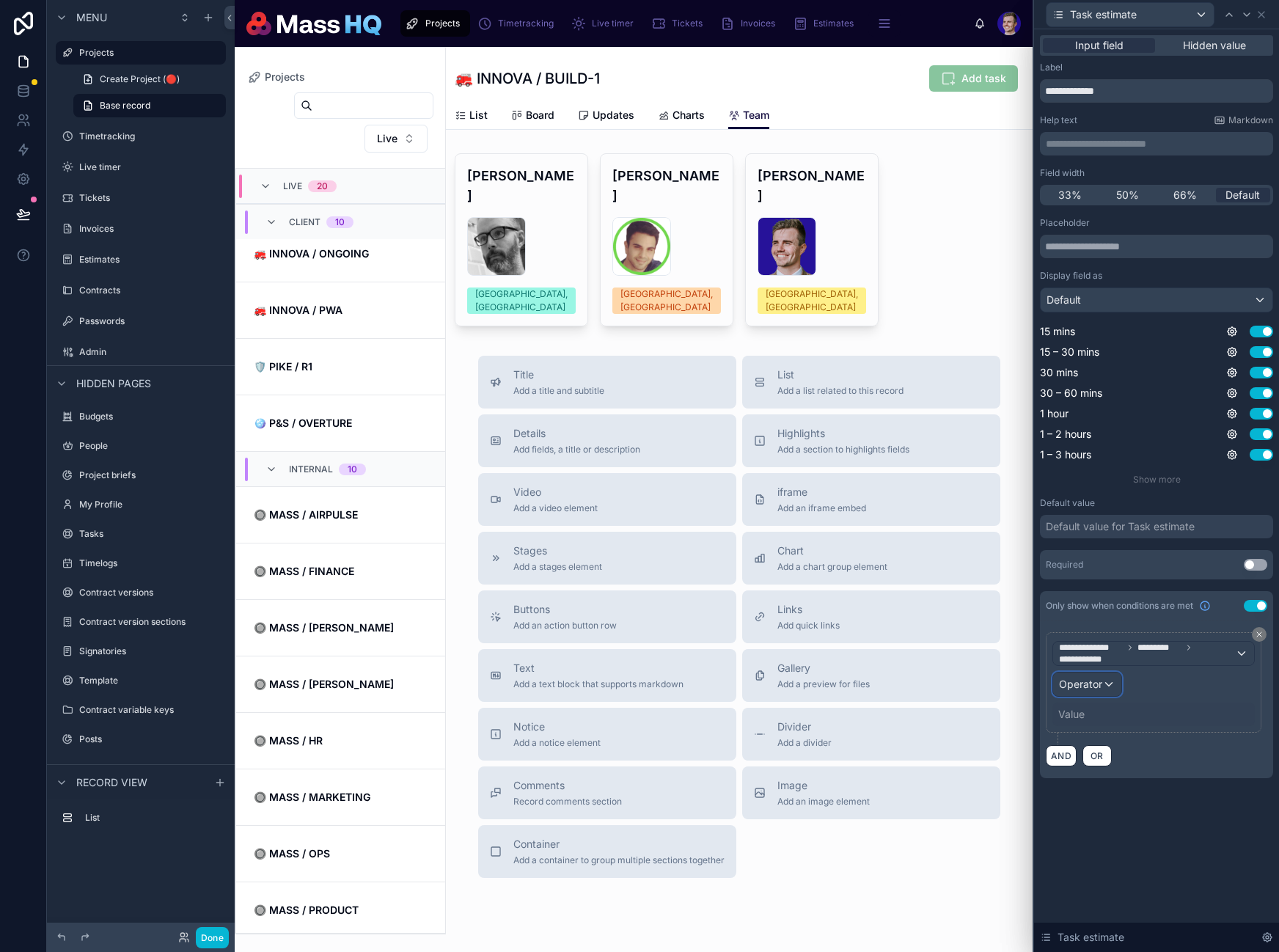
click at [1073, 683] on span "Operator" at bounding box center [1080, 684] width 43 height 13
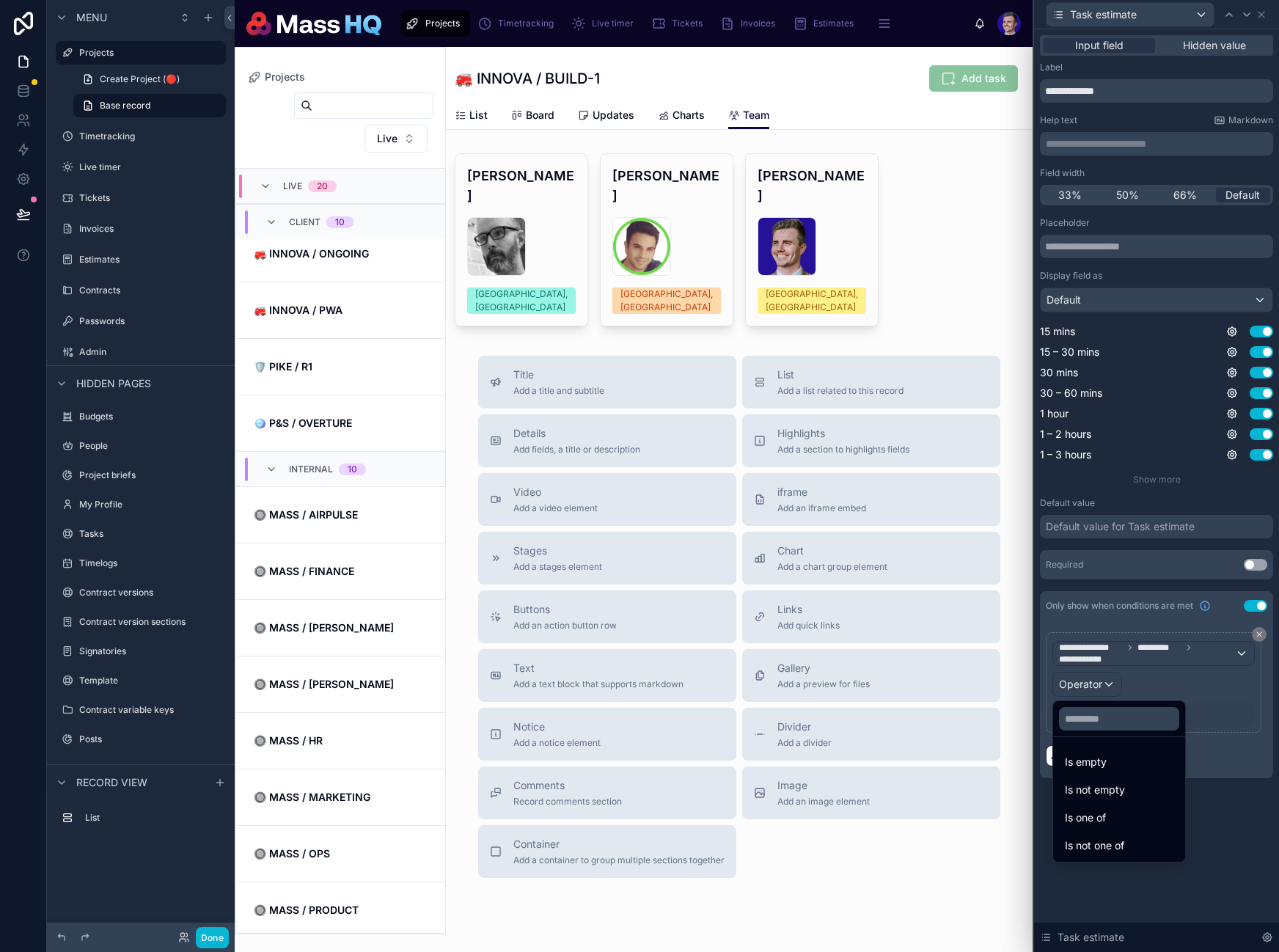
click at [1109, 813] on div "Is one of" at bounding box center [1119, 818] width 108 height 17
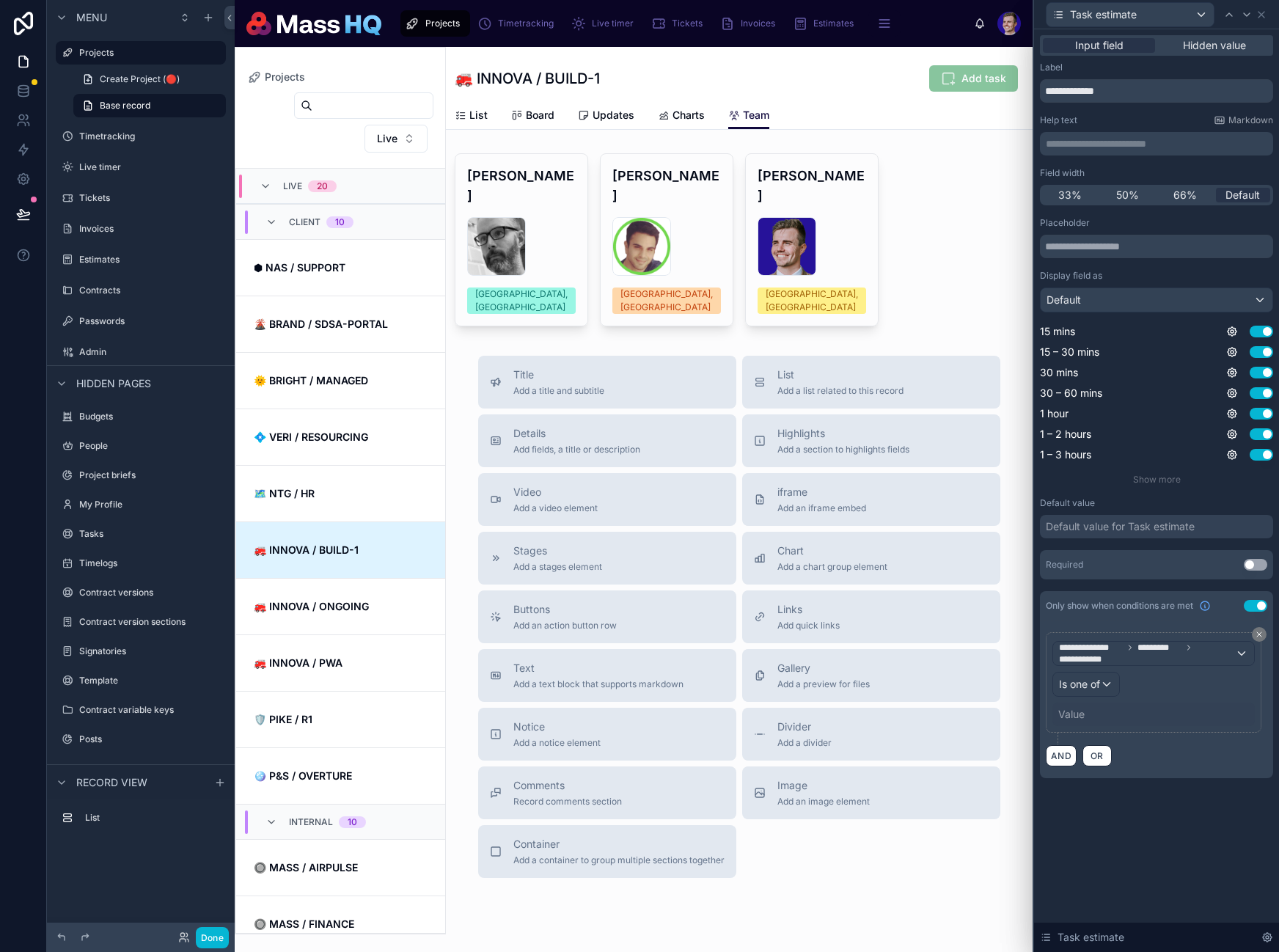
click at [1116, 715] on div "Value" at bounding box center [1154, 714] width 203 height 23
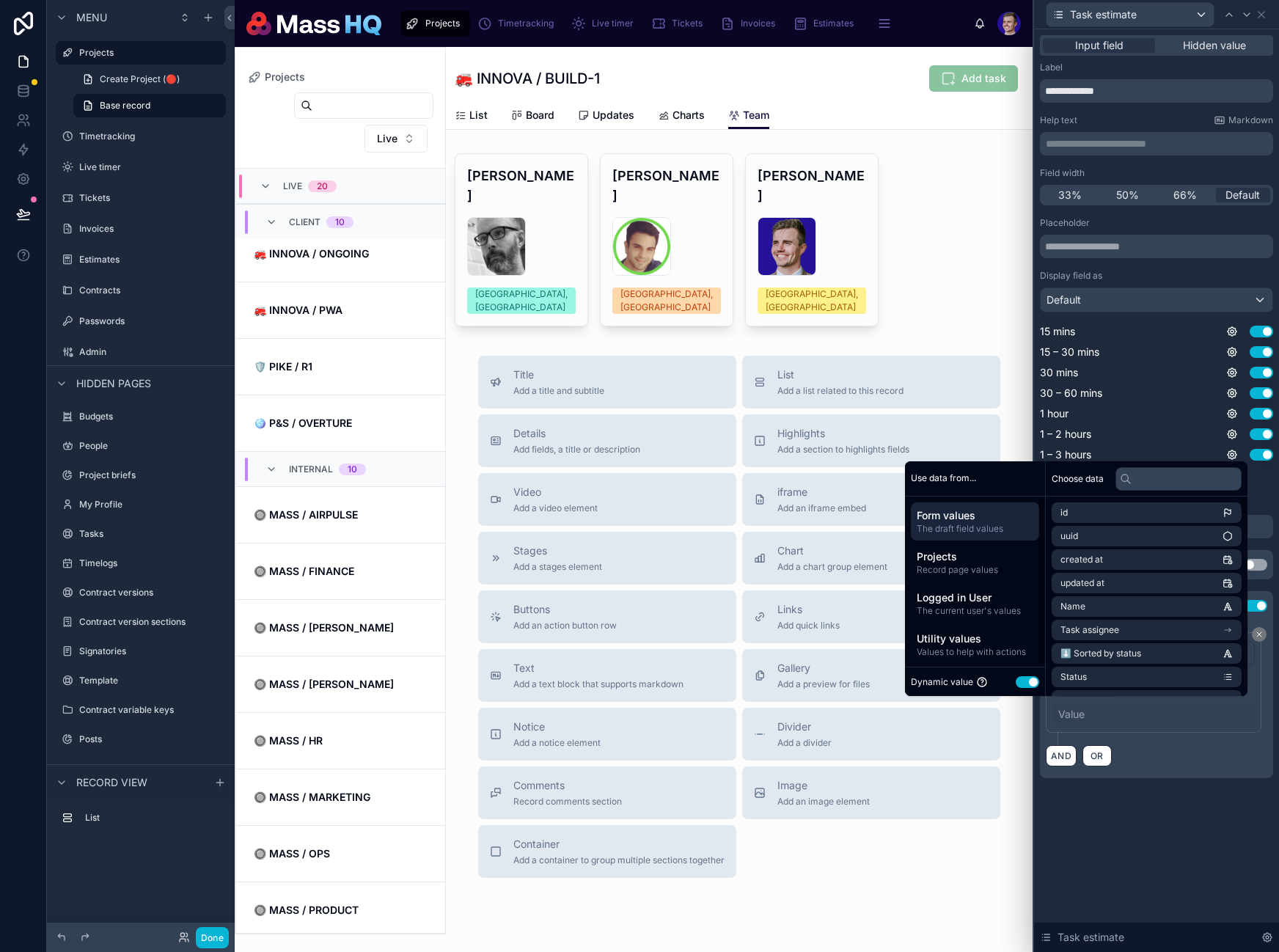
click at [1023, 680] on button "Use setting" at bounding box center [1027, 682] width 23 height 12
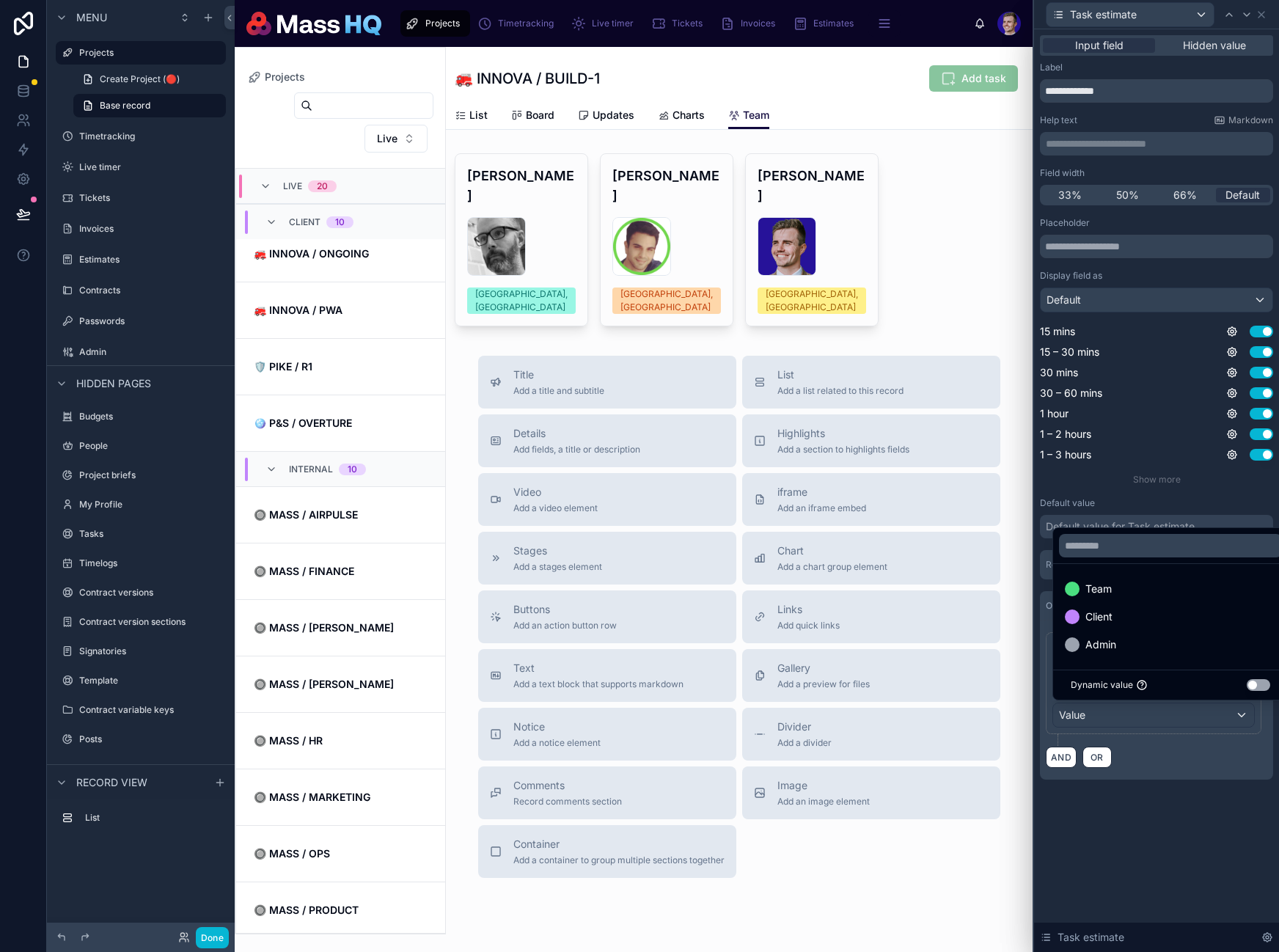
click at [1155, 597] on div "Team" at bounding box center [1170, 589] width 211 height 17
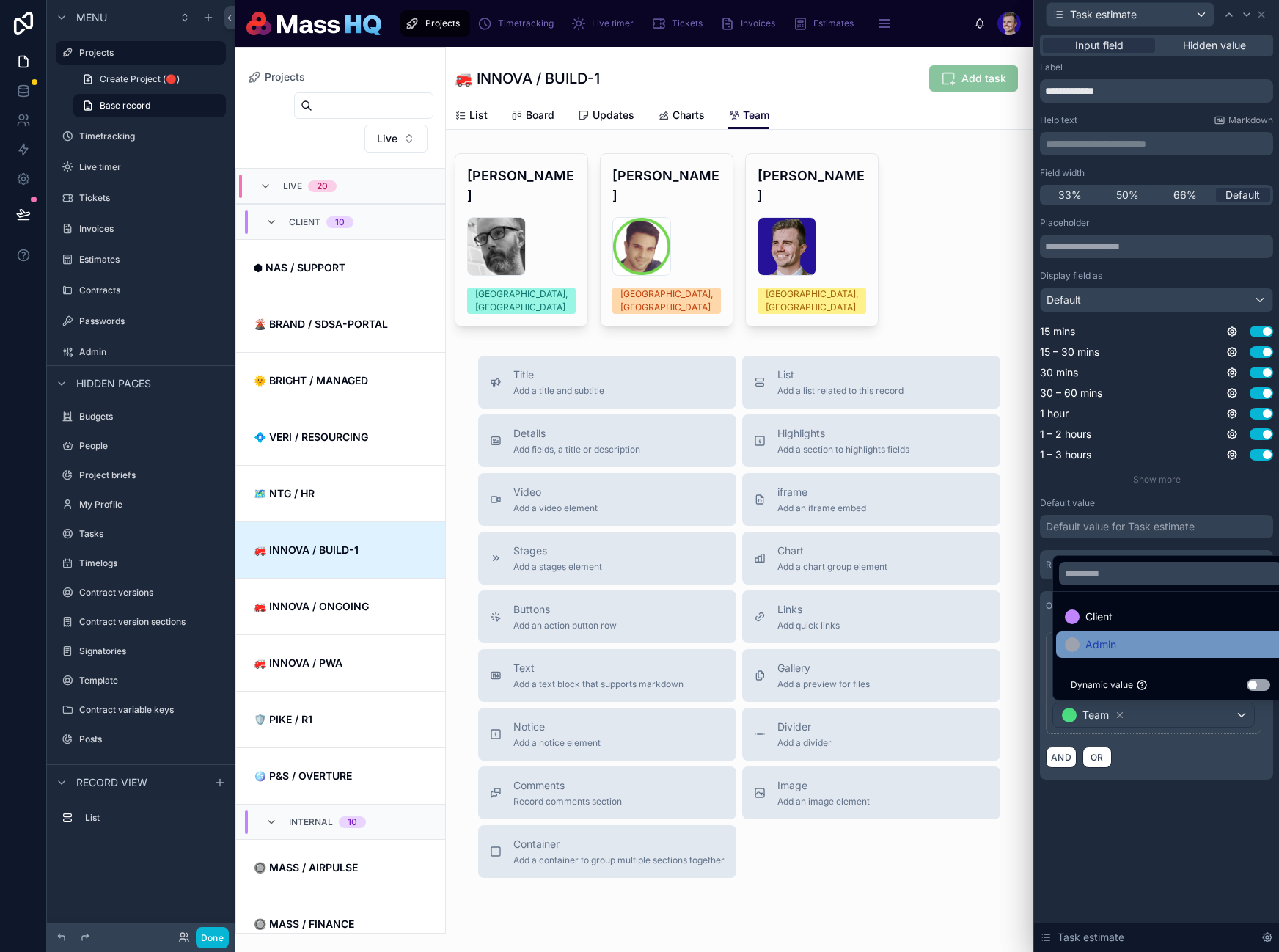
click at [1122, 652] on div "Admin" at bounding box center [1170, 645] width 211 height 17
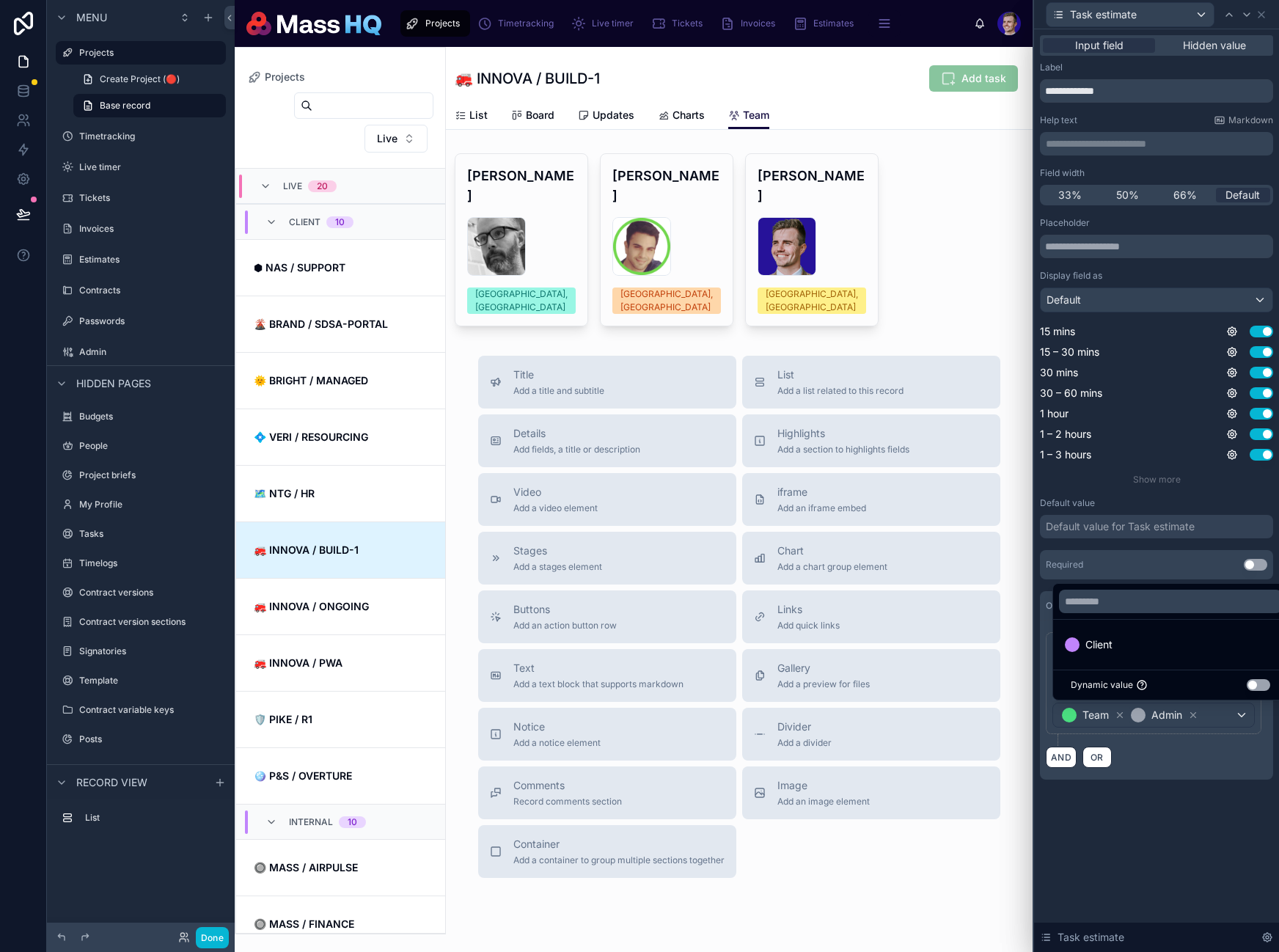
drag, startPoint x: 1178, startPoint y: 815, endPoint x: 1170, endPoint y: 316, distance: 499.1
click at [1178, 815] on div "**********" at bounding box center [1156, 490] width 245 height 923
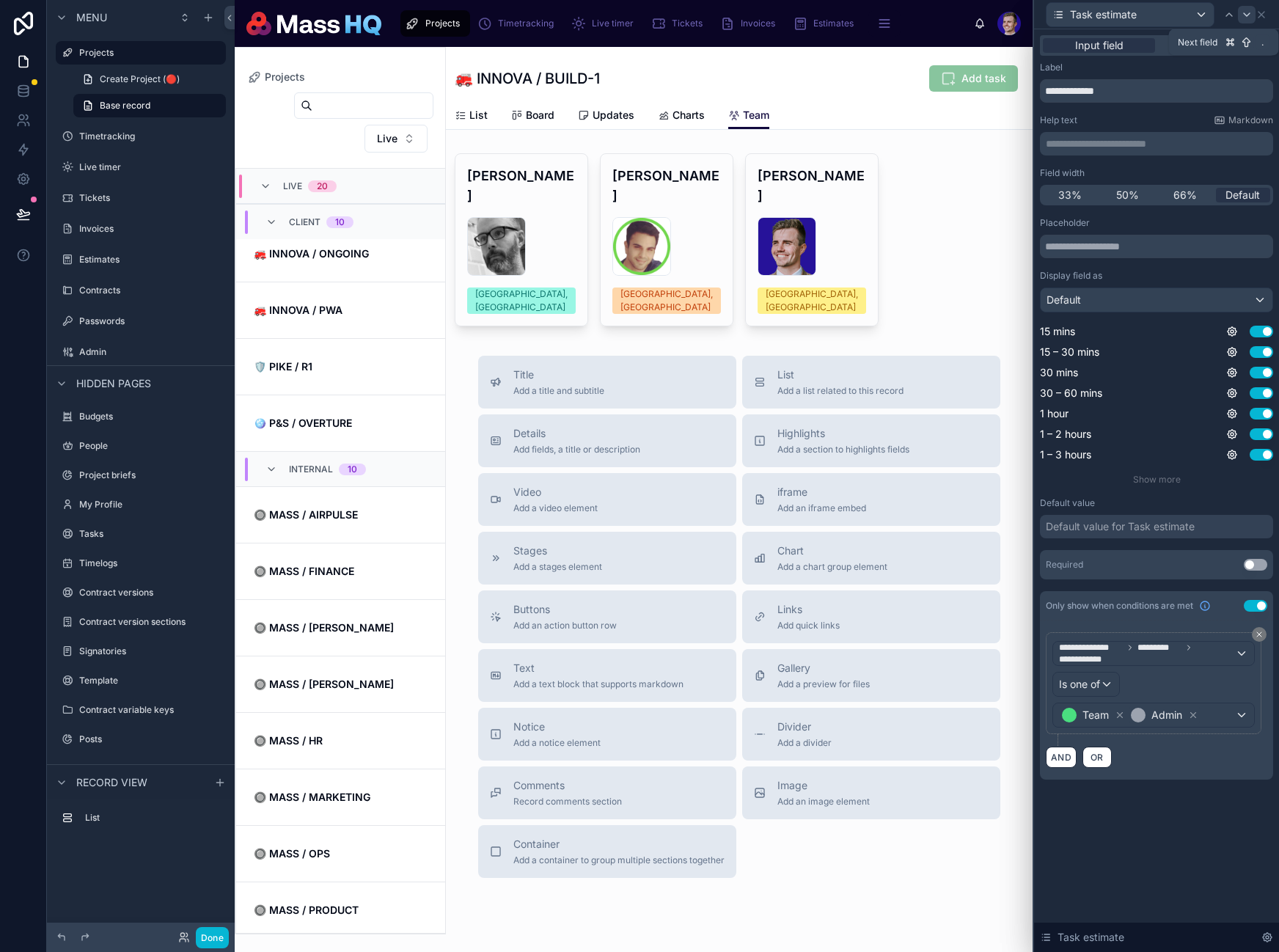
click at [1242, 16] on icon at bounding box center [1246, 14] width 12 height 12
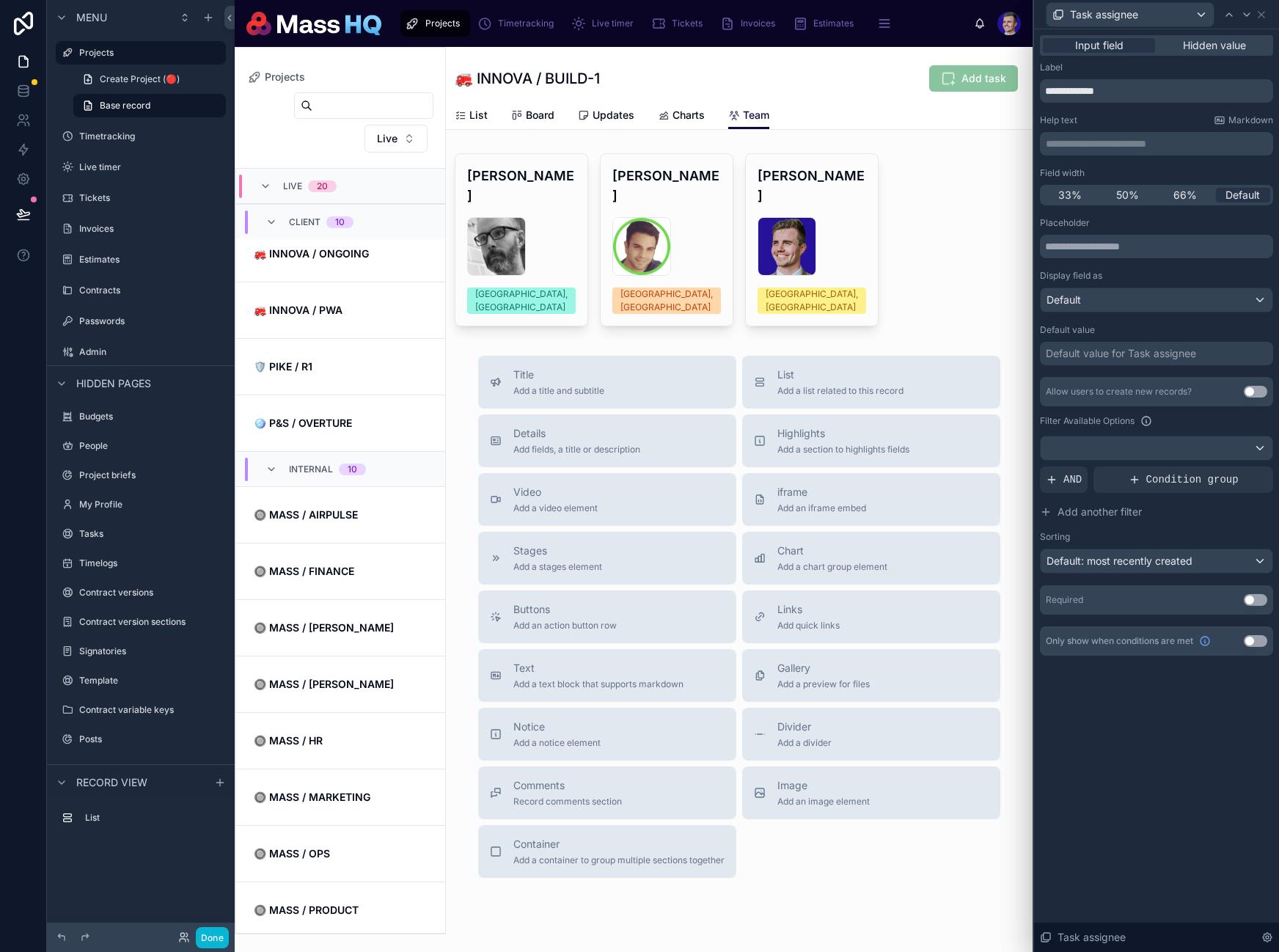
click at [1260, 641] on button "Use setting" at bounding box center [1255, 641] width 23 height 12
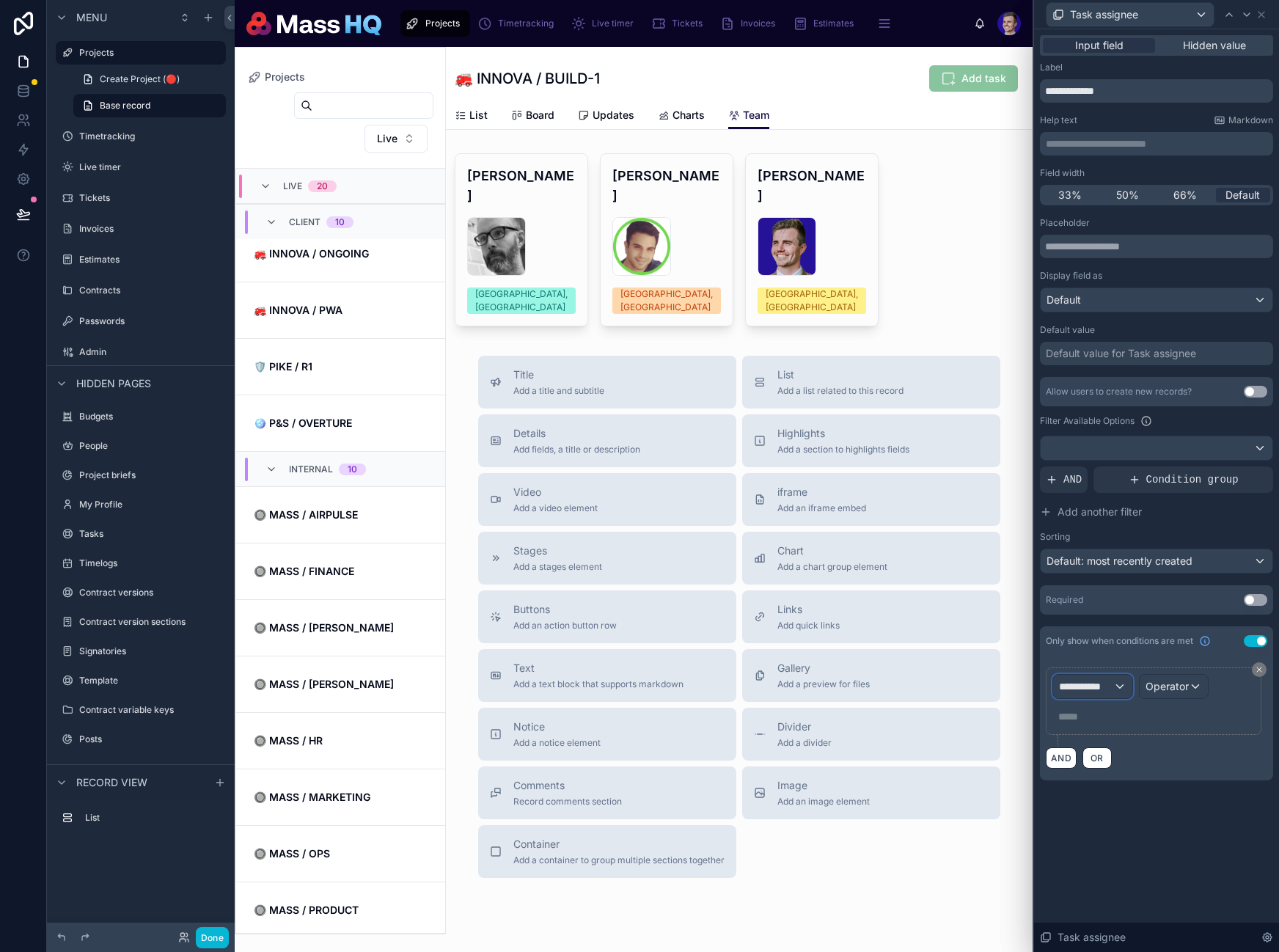
click at [1113, 684] on span "**********" at bounding box center [1086, 686] width 54 height 14
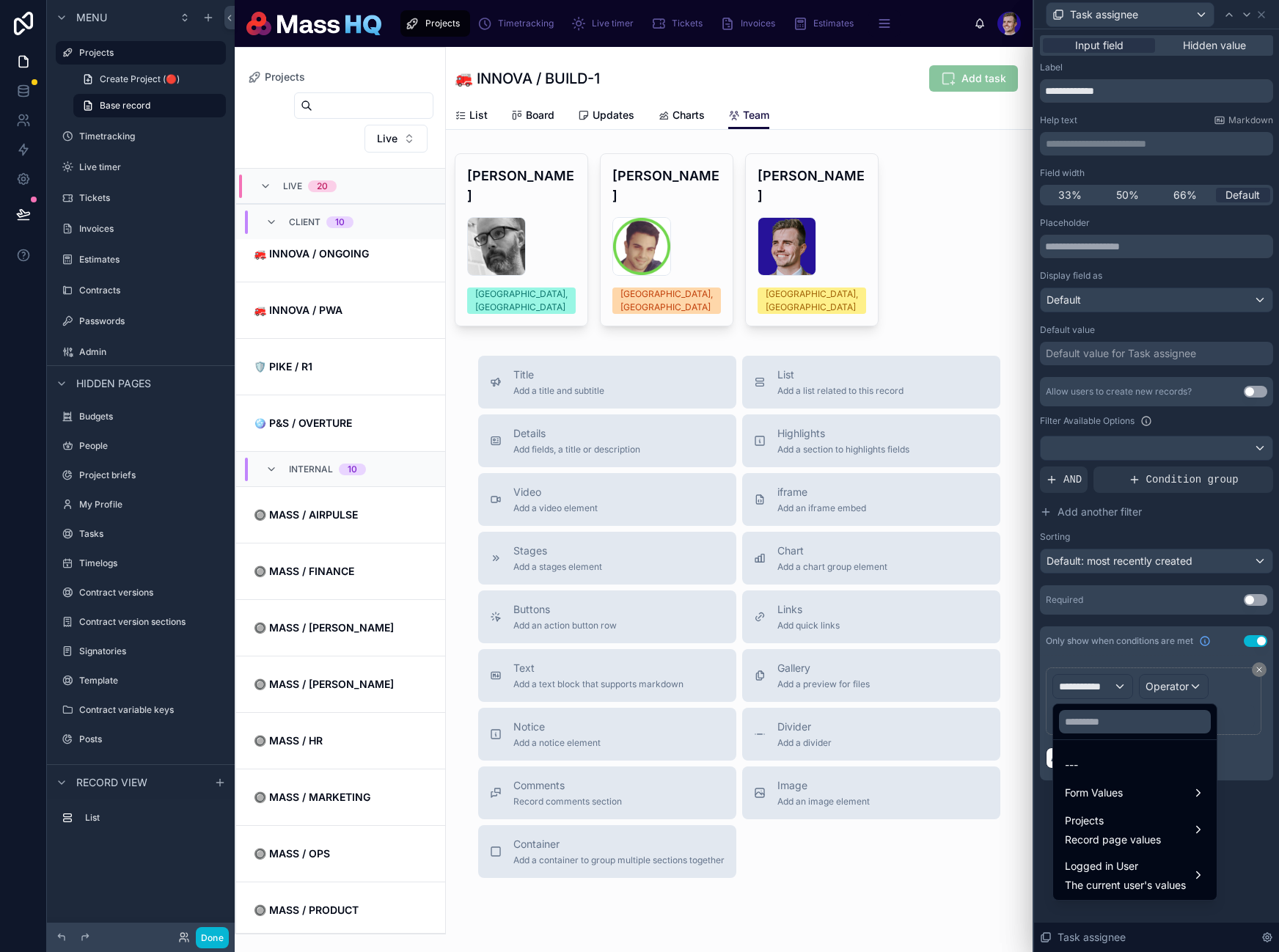
drag, startPoint x: 1115, startPoint y: 730, endPoint x: 1116, endPoint y: 722, distance: 8.1
click at [1115, 728] on div at bounding box center [1134, 721] width 163 height 35
click at [1126, 710] on input "text" at bounding box center [1134, 721] width 152 height 23
paste input "**********"
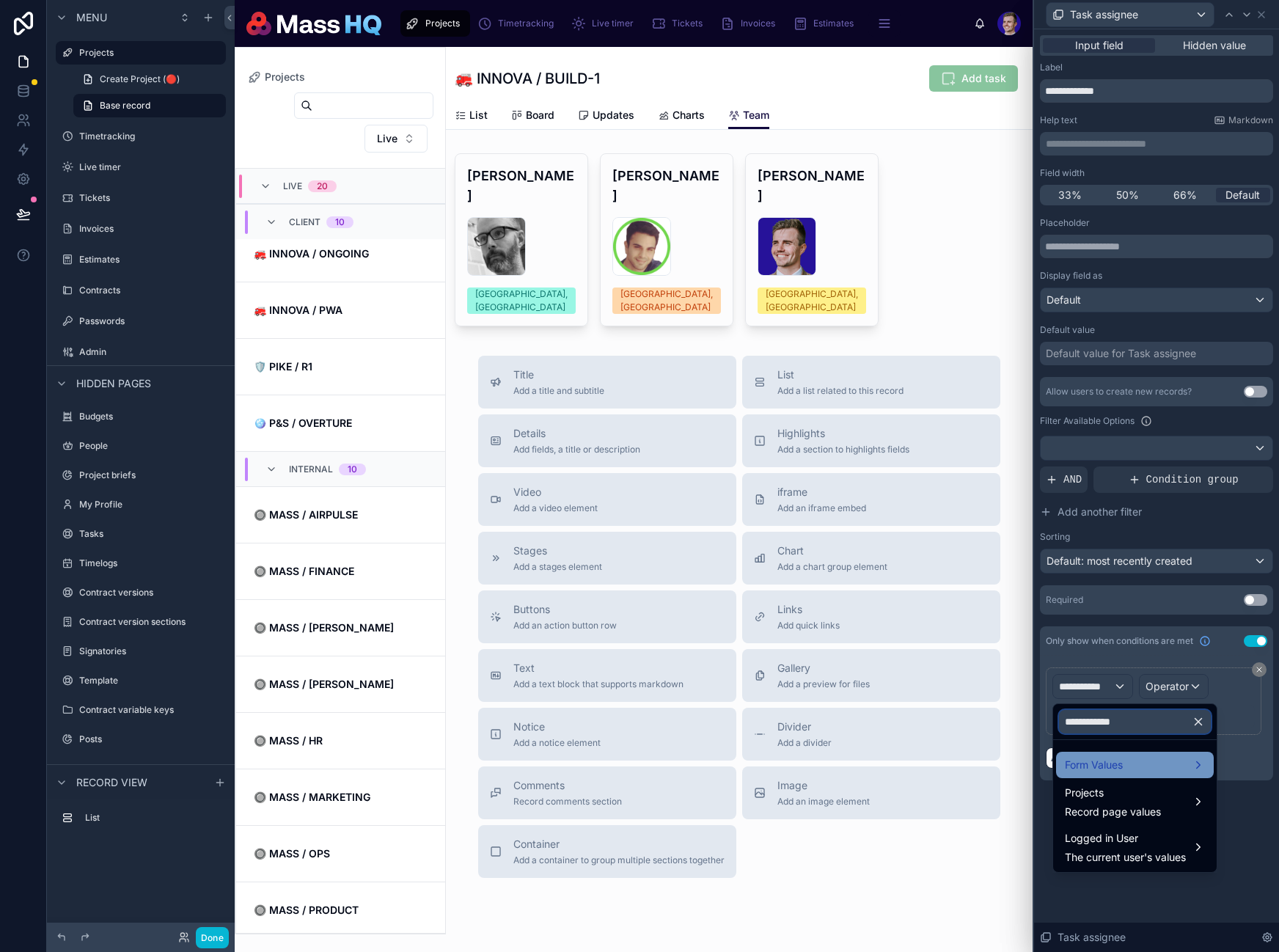
type input "**********"
drag, startPoint x: 1146, startPoint y: 773, endPoint x: 1141, endPoint y: 797, distance: 24.5
click at [1141, 798] on ul "Form Values Projects Record page values Logged in User The current user's values" at bounding box center [1134, 806] width 163 height 132
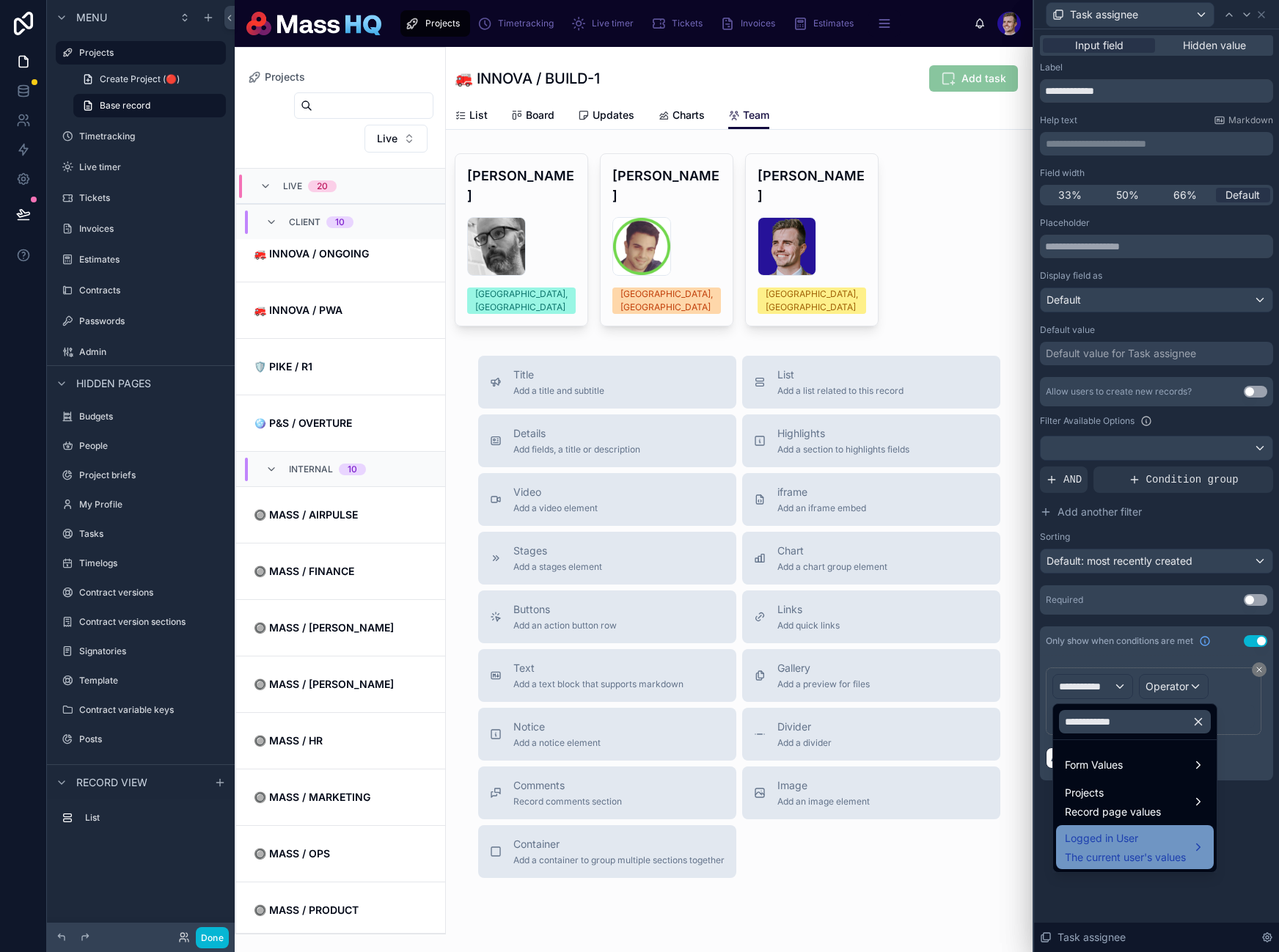
drag, startPoint x: 1141, startPoint y: 797, endPoint x: 1134, endPoint y: 829, distance: 32.8
click at [1134, 827] on ul "Form Values Projects Record page values Logged in User The current user's values" at bounding box center [1134, 806] width 163 height 132
click at [1134, 832] on span "Logged in User" at bounding box center [1125, 838] width 121 height 17
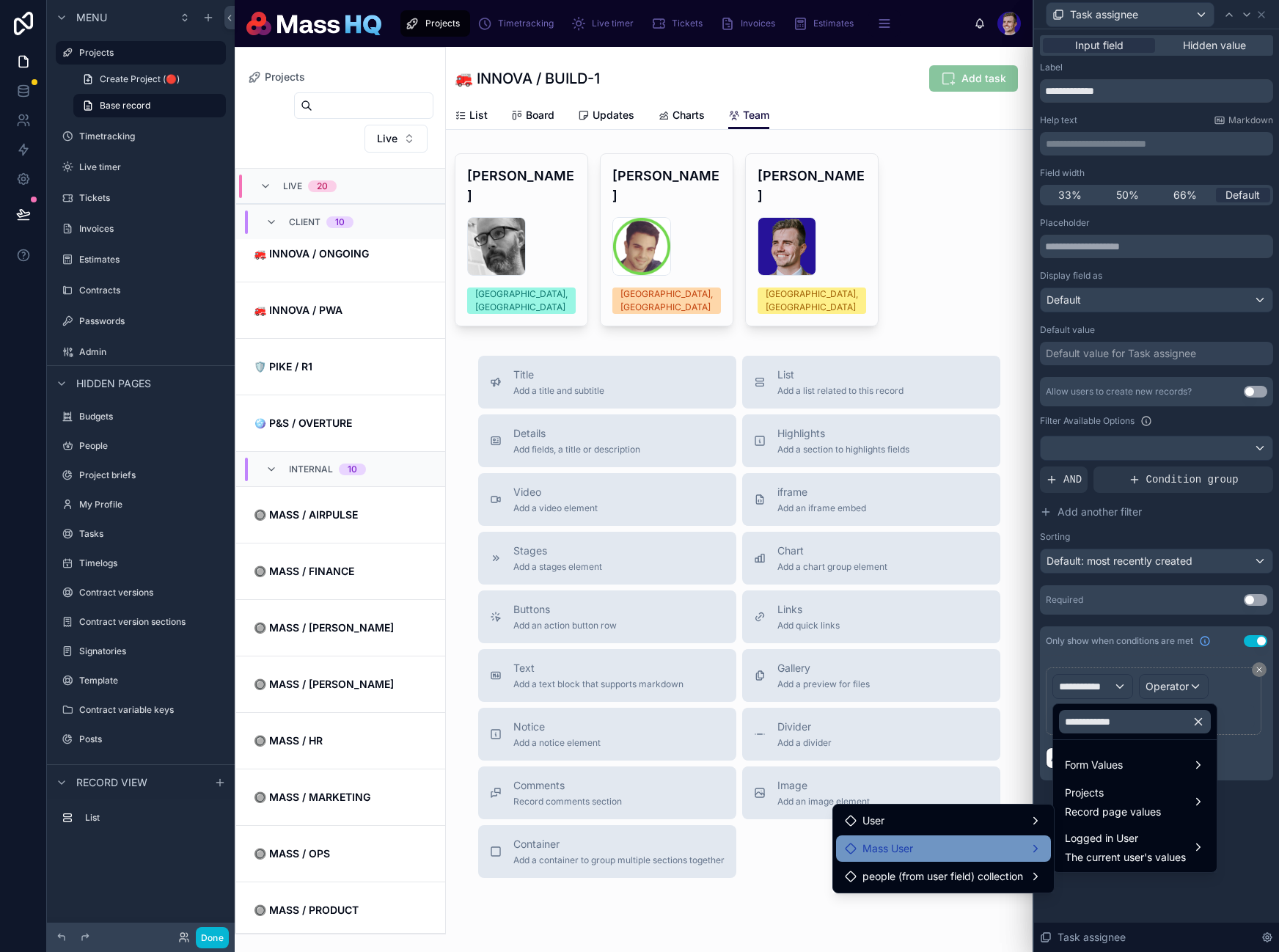
click at [938, 854] on div "Mass User" at bounding box center [943, 849] width 197 height 17
click at [1129, 842] on span "Access to HQ" at bounding box center [1115, 850] width 66 height 17
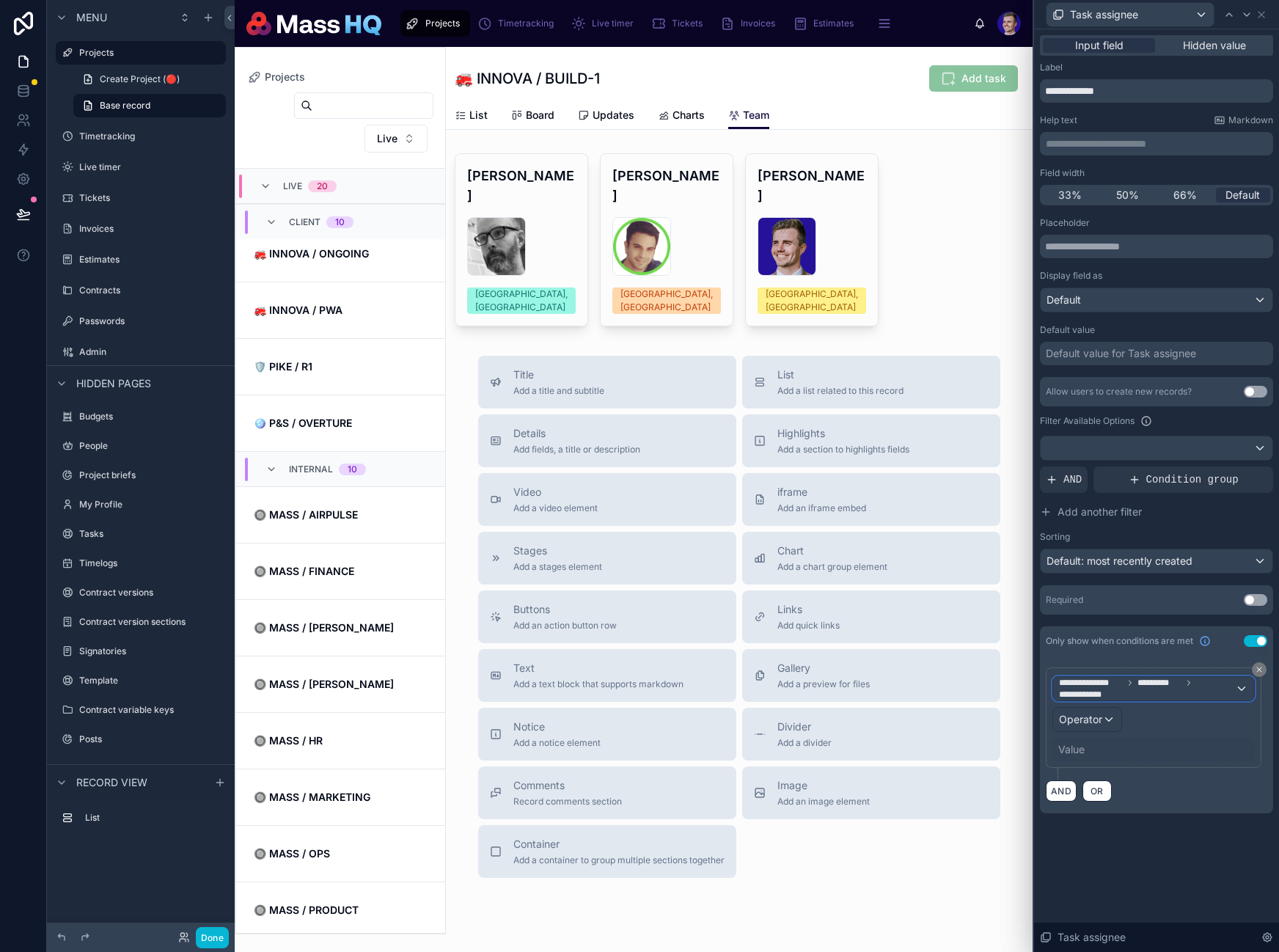
click at [1133, 700] on button "**********" at bounding box center [1154, 688] width 203 height 25
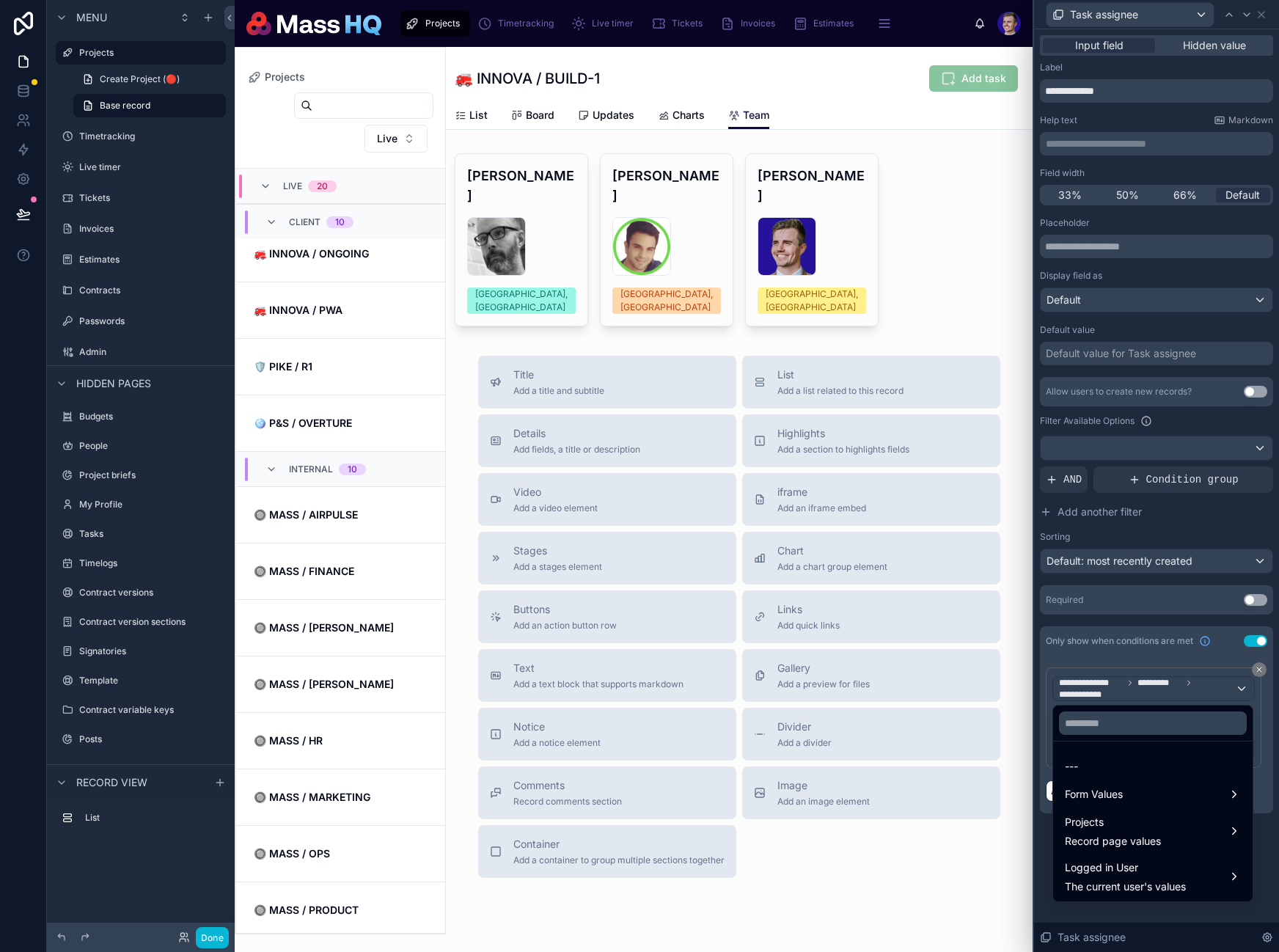
click at [1121, 691] on div at bounding box center [1156, 476] width 245 height 952
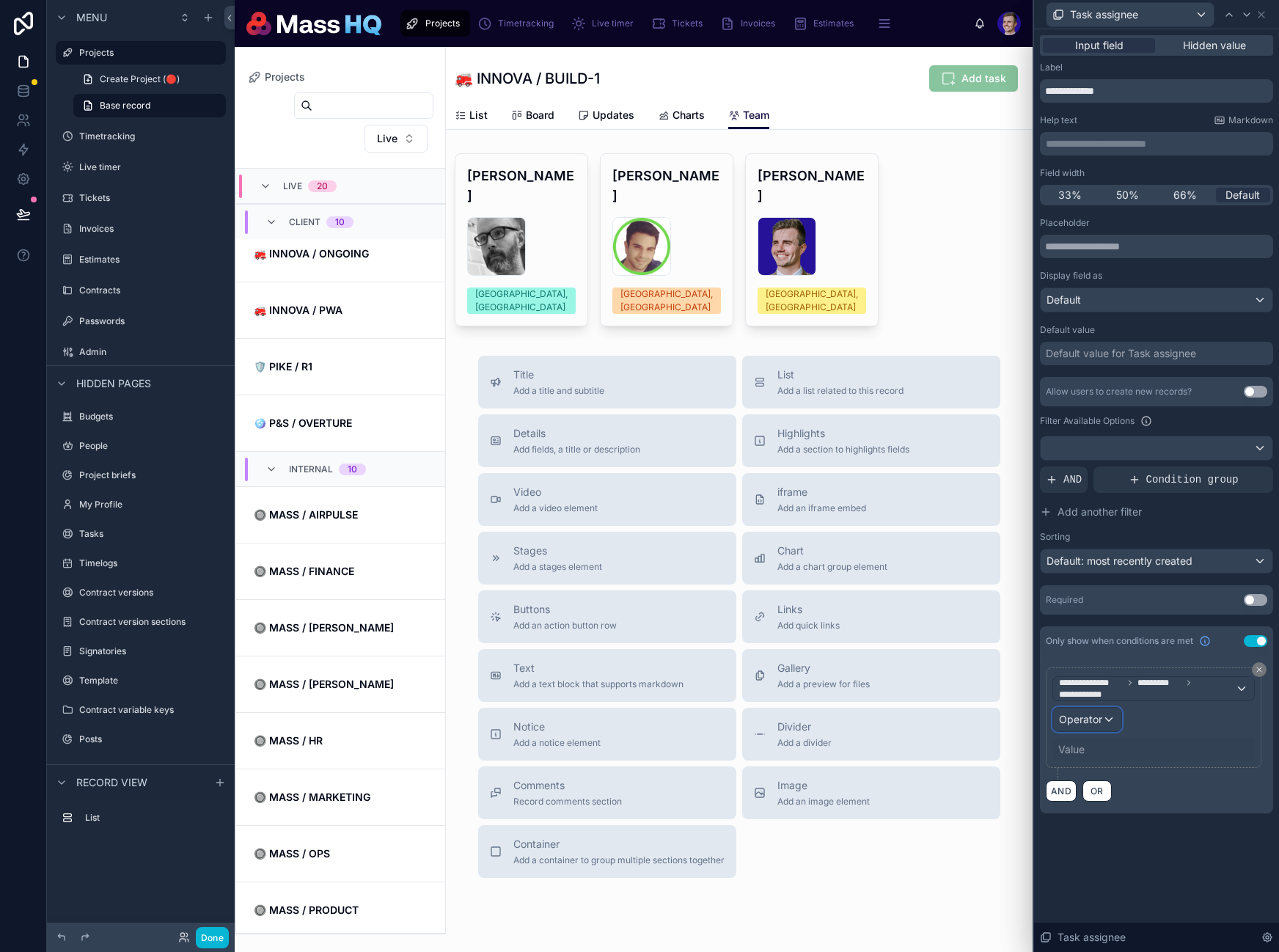
click at [1088, 725] on span "Operator" at bounding box center [1080, 719] width 43 height 14
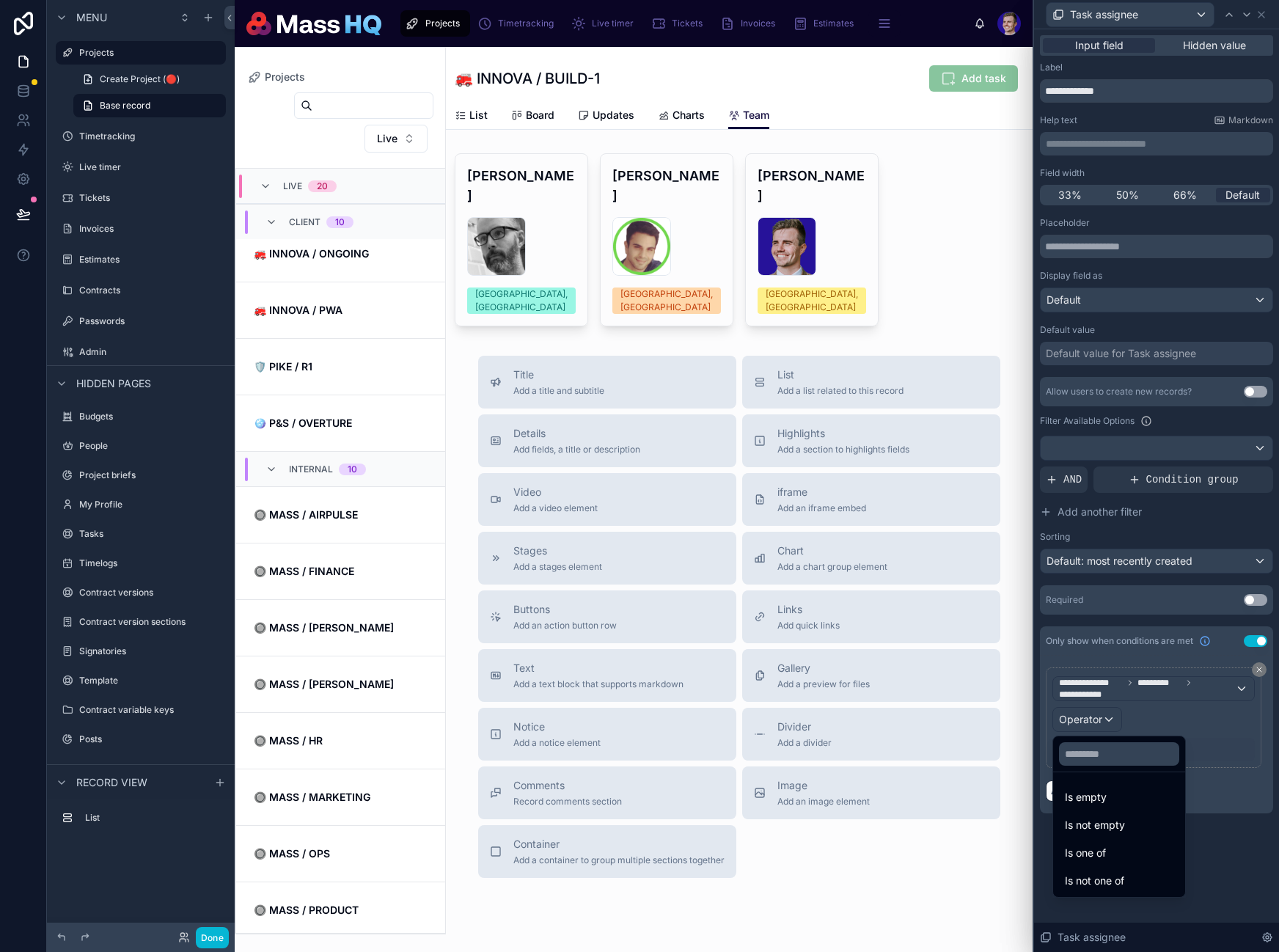
click at [1094, 856] on span "Is one of" at bounding box center [1085, 853] width 42 height 17
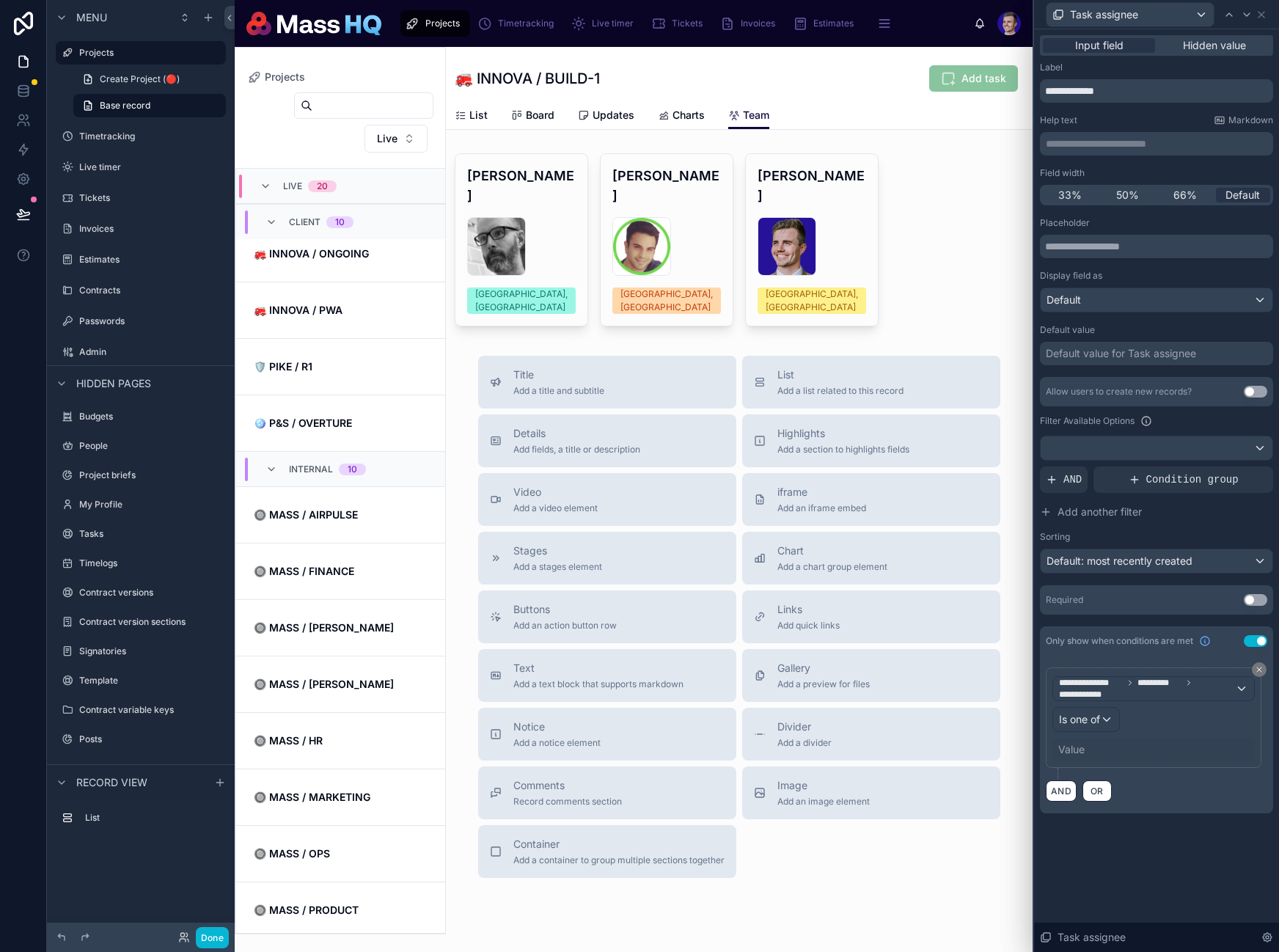
click at [1097, 746] on div "Value" at bounding box center [1154, 749] width 203 height 23
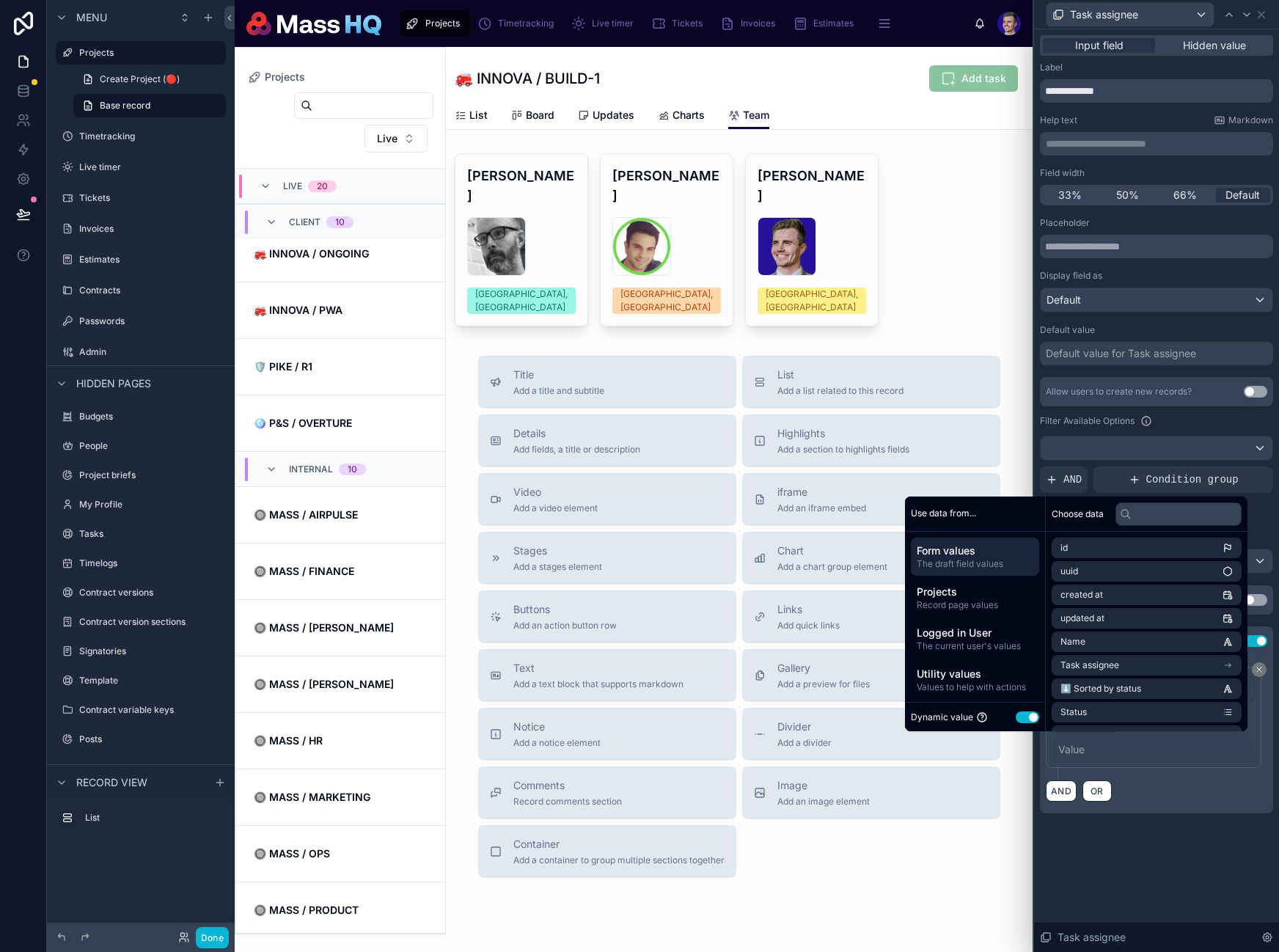
click at [1021, 721] on button "Use setting" at bounding box center [1027, 717] width 23 height 12
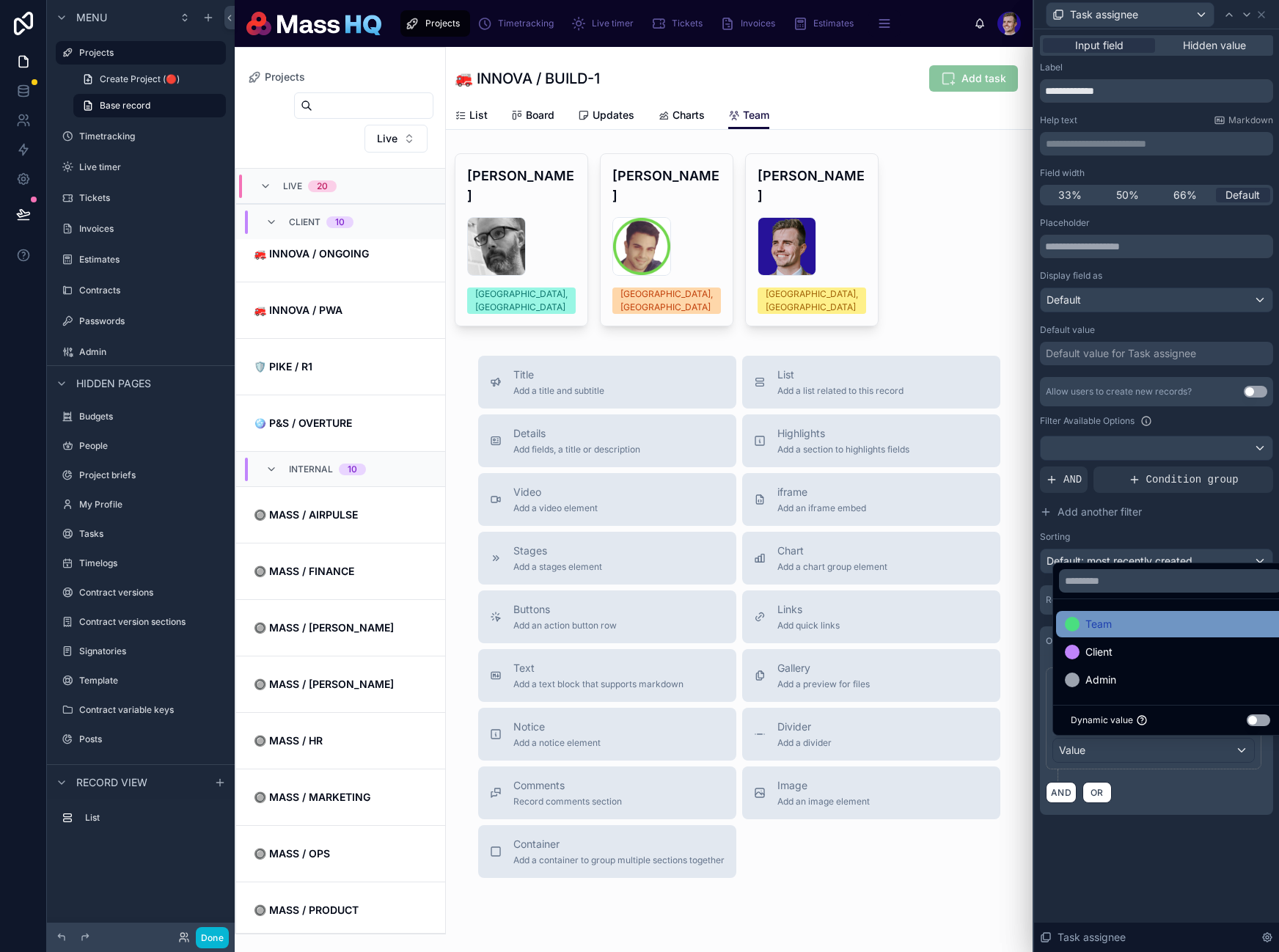
click at [1137, 616] on div "Team" at bounding box center [1170, 624] width 211 height 17
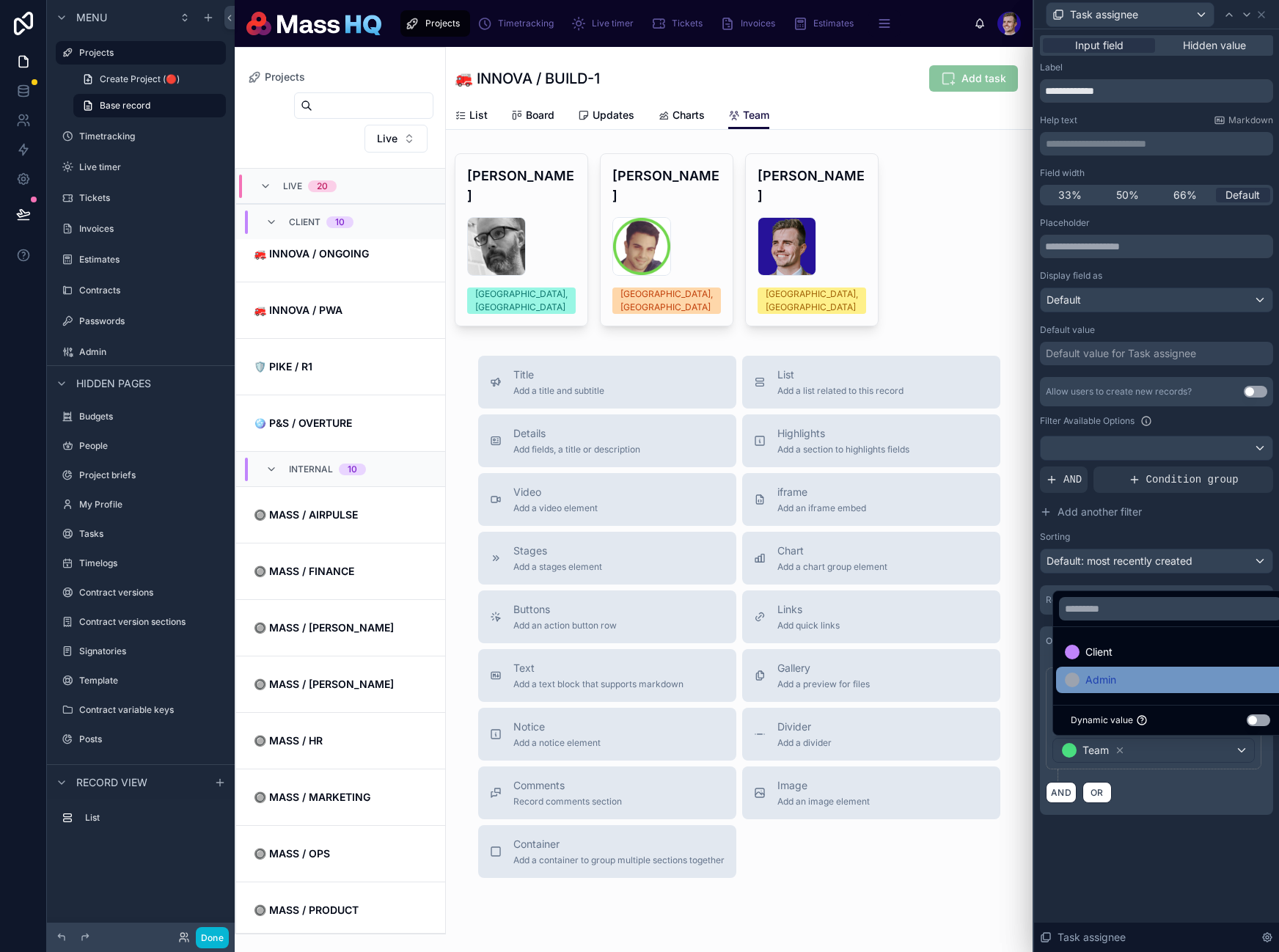
click at [1112, 680] on span "Admin" at bounding box center [1100, 680] width 31 height 17
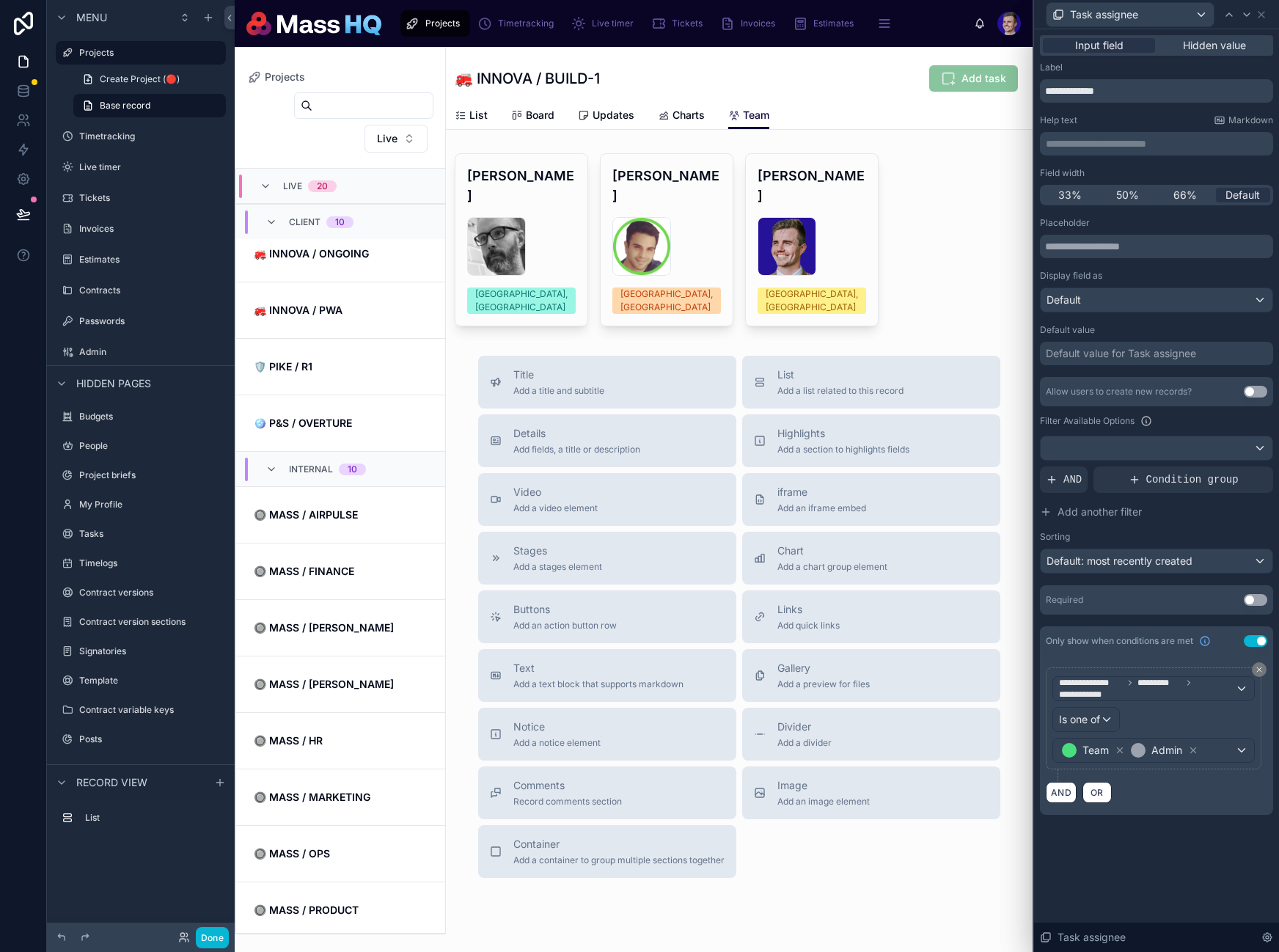
click at [1211, 859] on div "**********" at bounding box center [1156, 490] width 245 height 923
click at [1086, 350] on div "Default value for Task assignee" at bounding box center [1121, 353] width 151 height 14
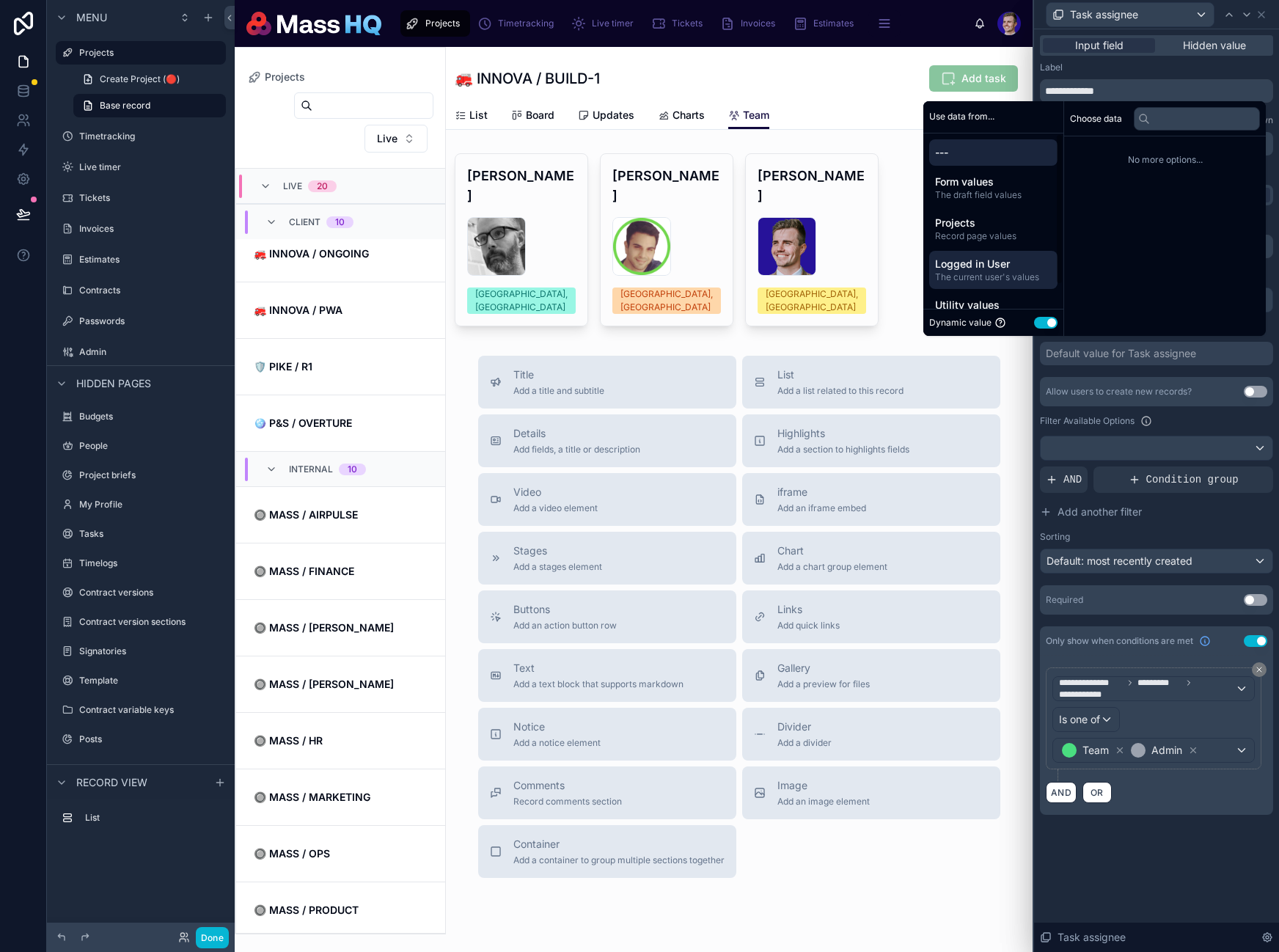
click at [970, 264] on span "Logged in User" at bounding box center [993, 264] width 117 height 14
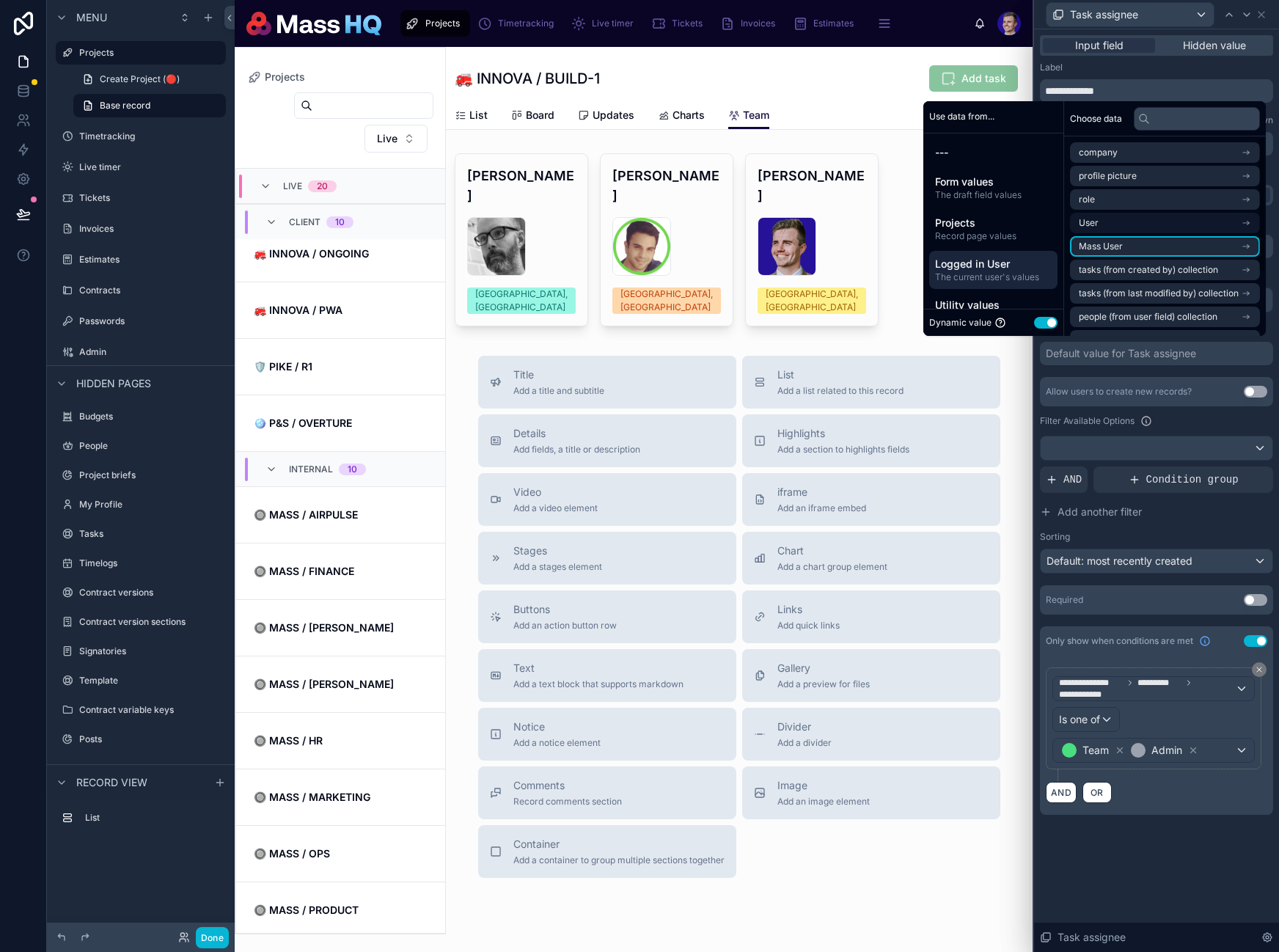
click at [1120, 249] on li "Mass User" at bounding box center [1164, 246] width 190 height 20
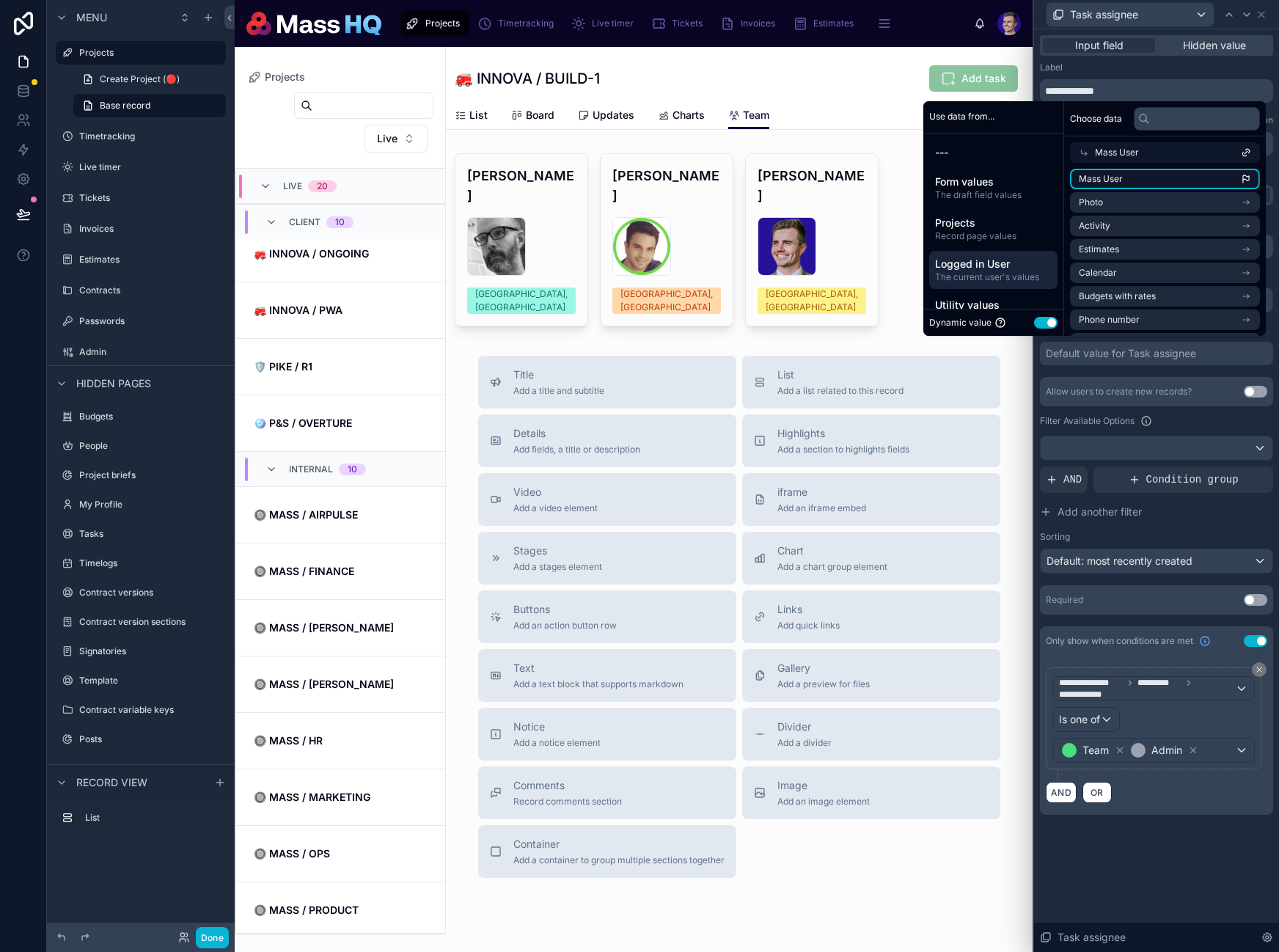
click at [1095, 182] on span "Mass User" at bounding box center [1100, 179] width 44 height 12
drag, startPoint x: 1161, startPoint y: 865, endPoint x: 1201, endPoint y: 746, distance: 125.5
click at [1162, 865] on div "**********" at bounding box center [1156, 490] width 245 height 923
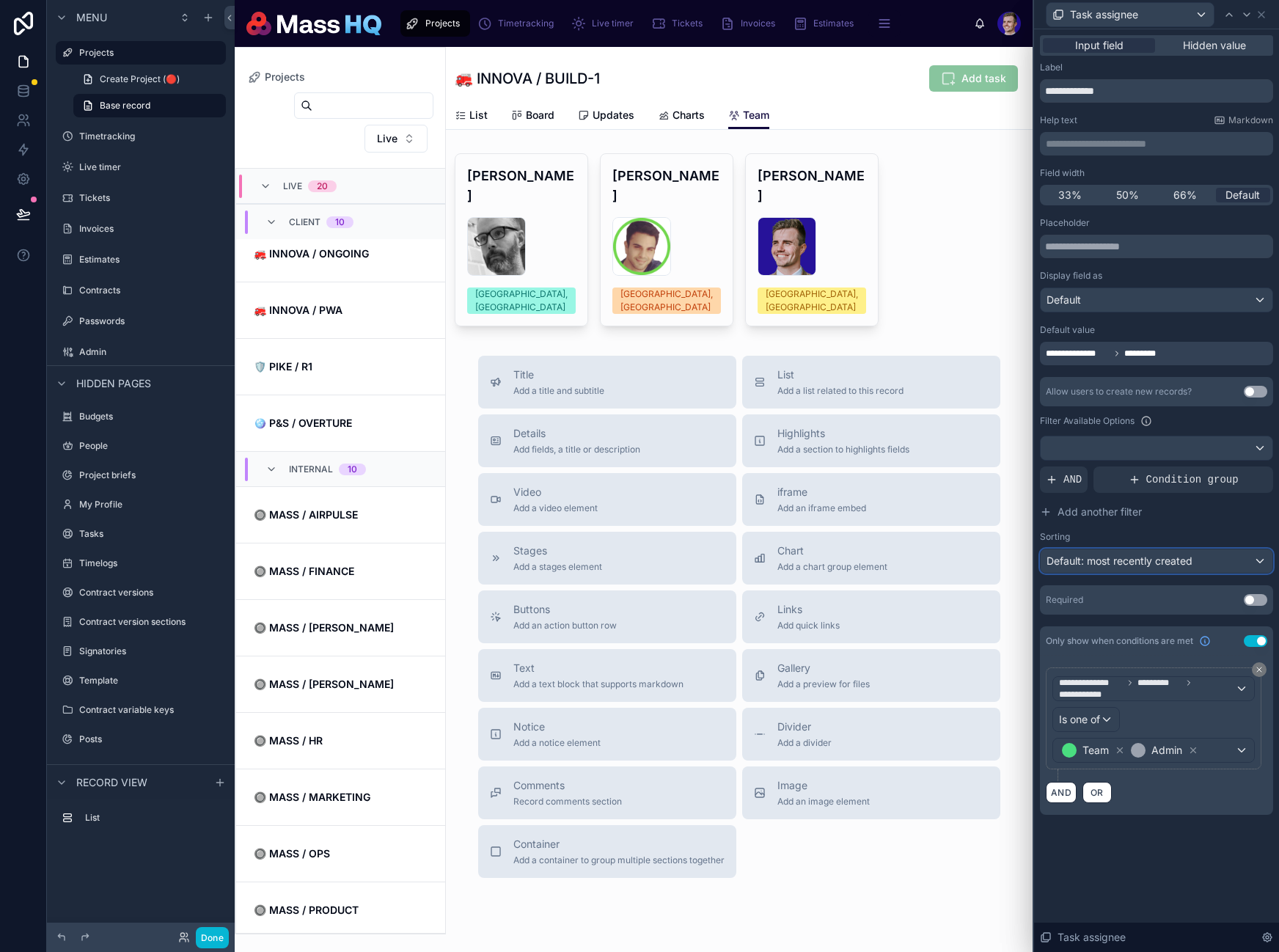
click at [1131, 569] on div "Default: most recently created" at bounding box center [1156, 561] width 232 height 23
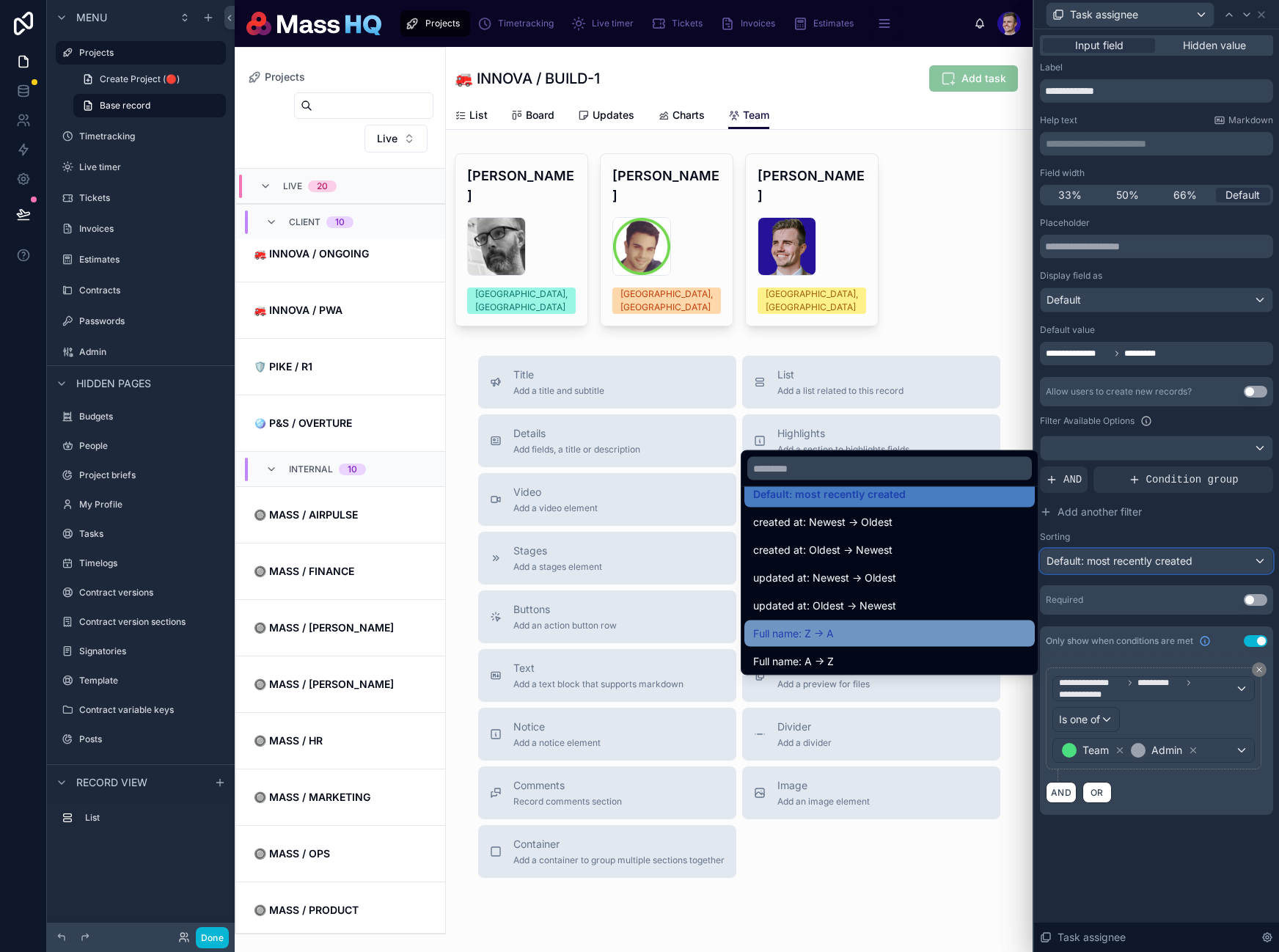
scroll to position [27, 0]
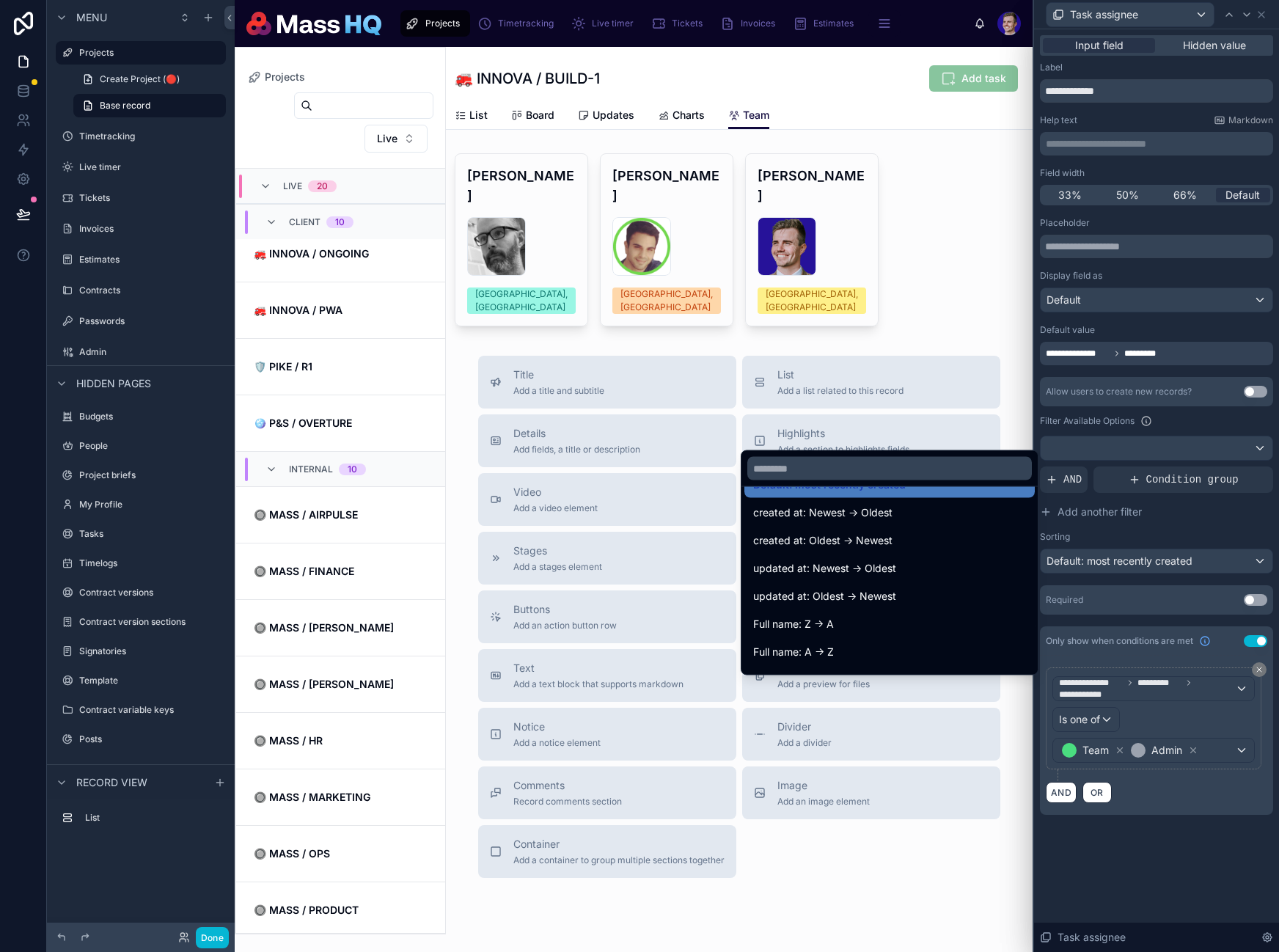
click at [834, 648] on div "Full name: A -> Z" at bounding box center [889, 652] width 273 height 17
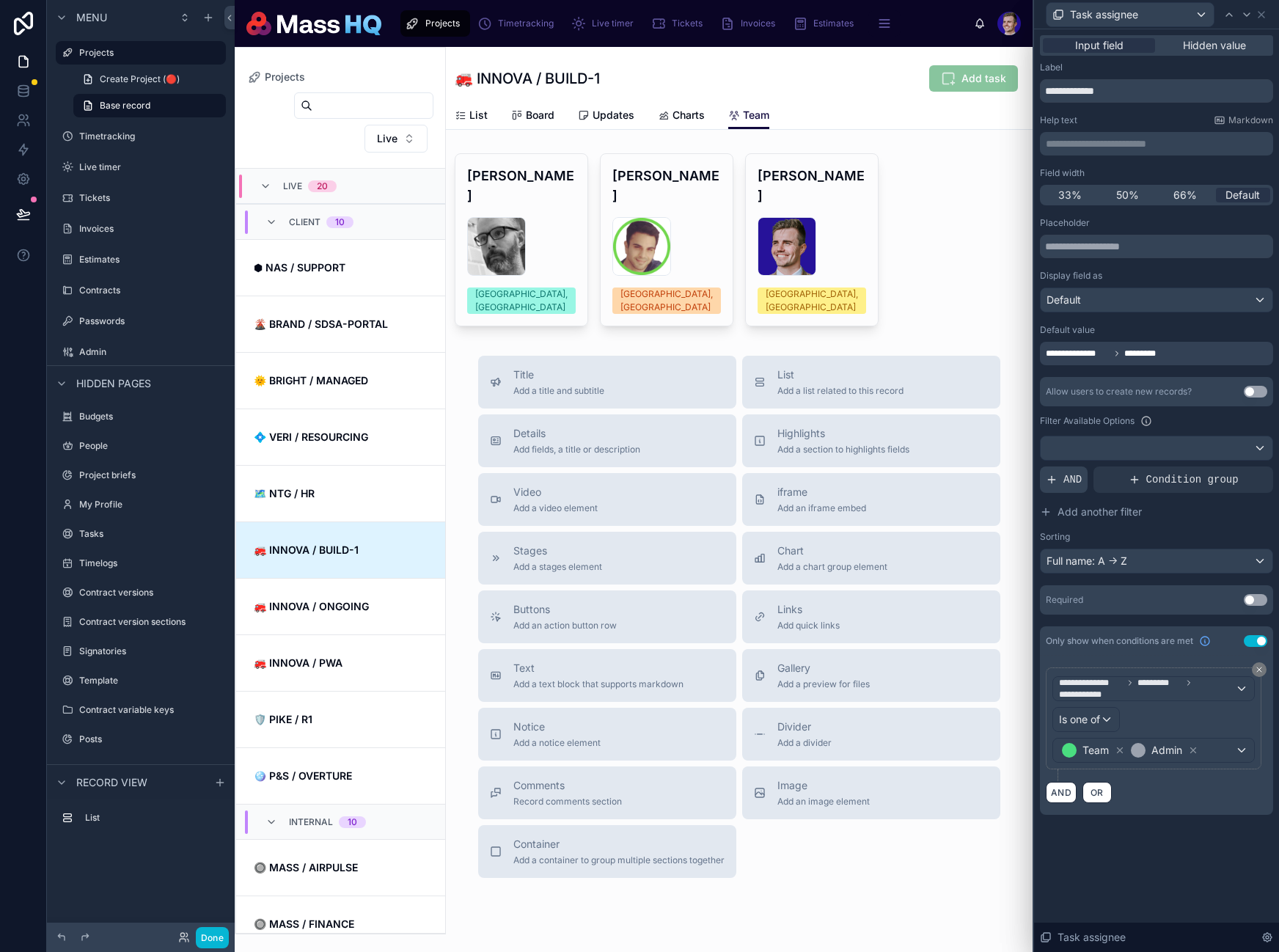
scroll to position [352, 0]
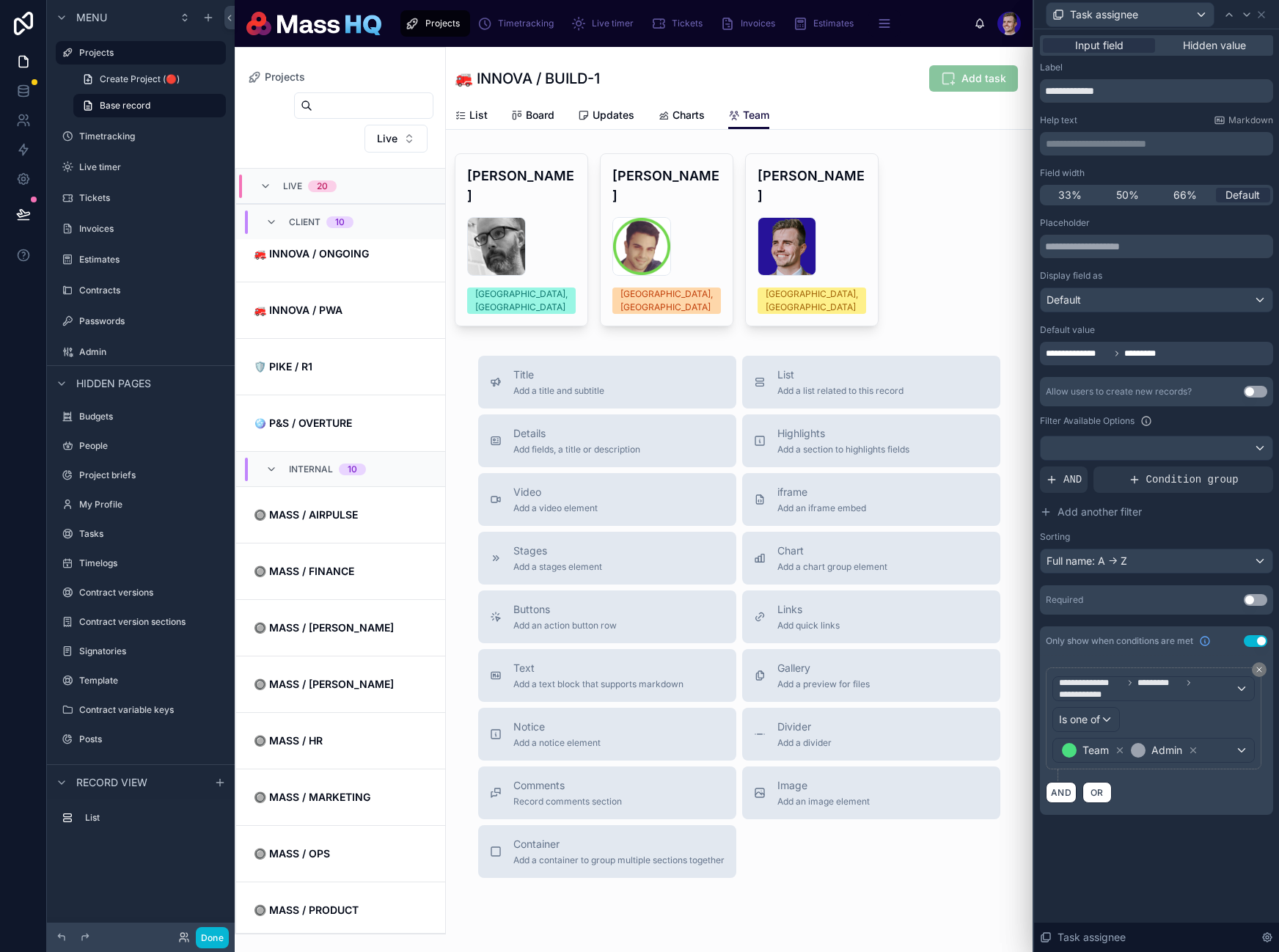
click at [1117, 465] on div "Allow users to create new records? Use setting Filter Available Options AND Con…" at bounding box center [1156, 475] width 234 height 197
click at [1128, 449] on div at bounding box center [1156, 448] width 232 height 23
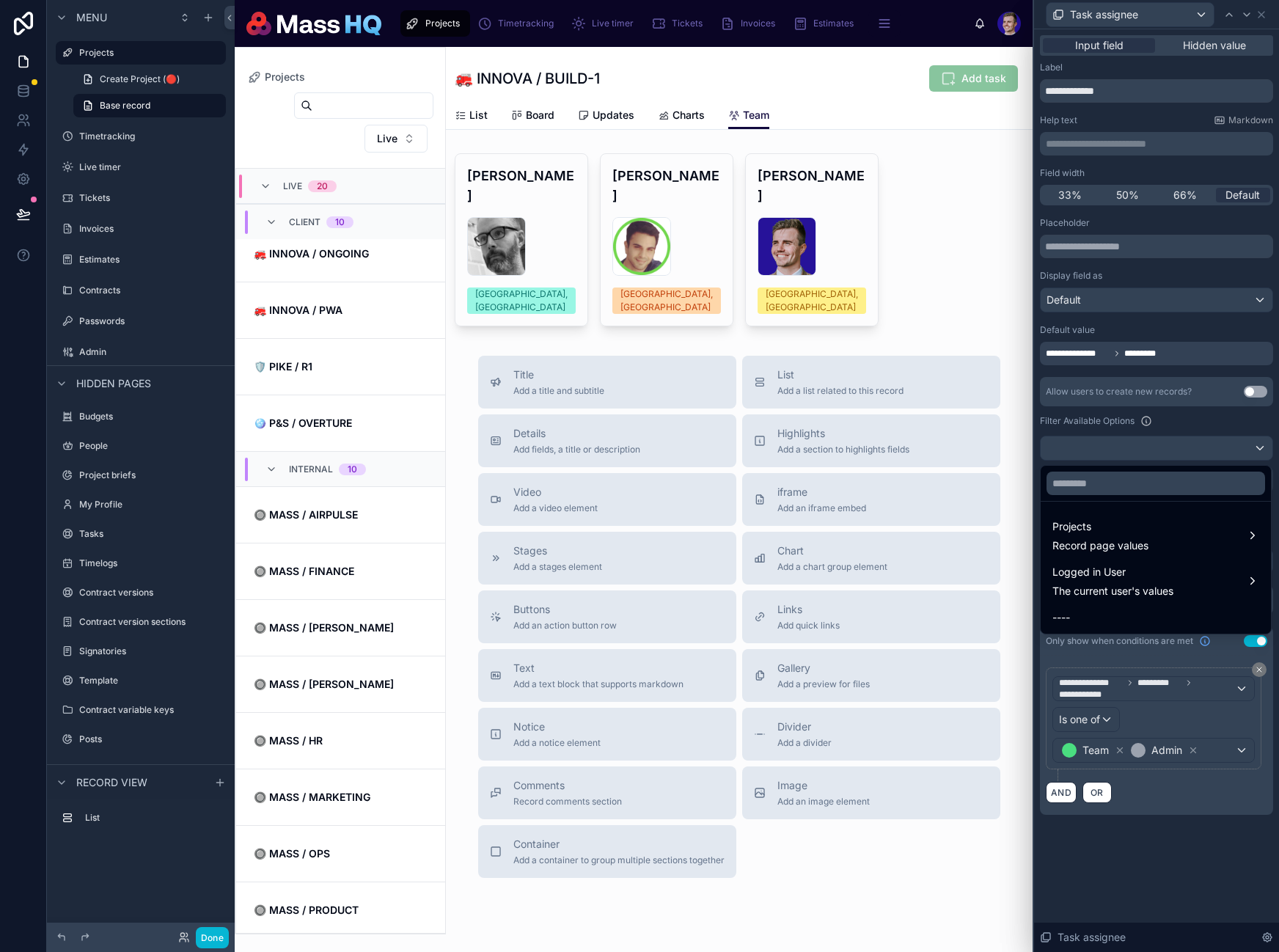
drag, startPoint x: 1127, startPoint y: 450, endPoint x: 1037, endPoint y: 485, distance: 96.6
click at [1127, 450] on div at bounding box center [1156, 476] width 245 height 952
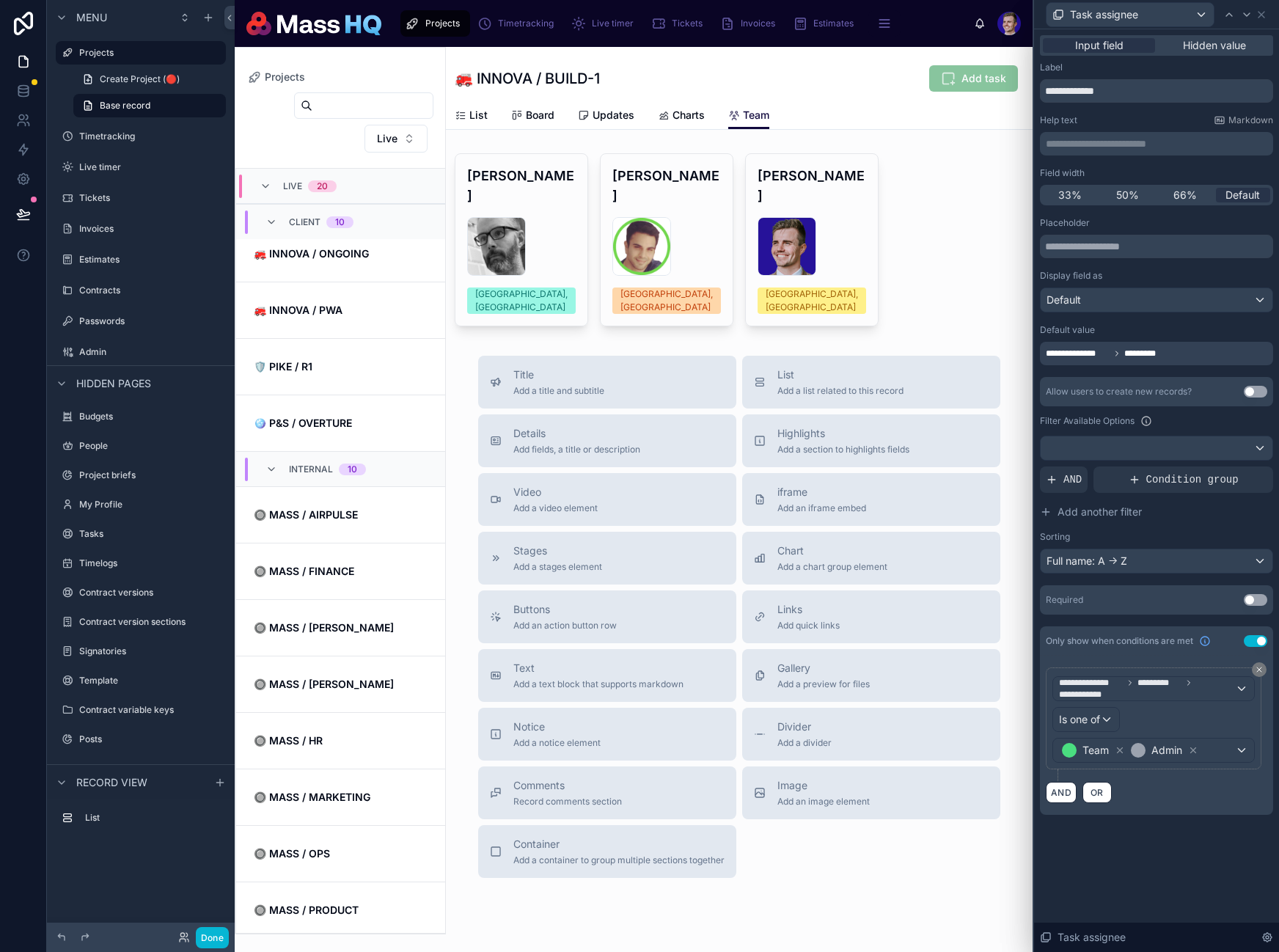
click at [1033, 487] on div "**********" at bounding box center [1155, 476] width 246 height 952
click at [1049, 478] on icon at bounding box center [1051, 480] width 12 height 12
click at [1210, 486] on div "Add a filter" at bounding box center [1156, 479] width 234 height 26
click at [1228, 471] on div at bounding box center [1236, 467] width 20 height 20
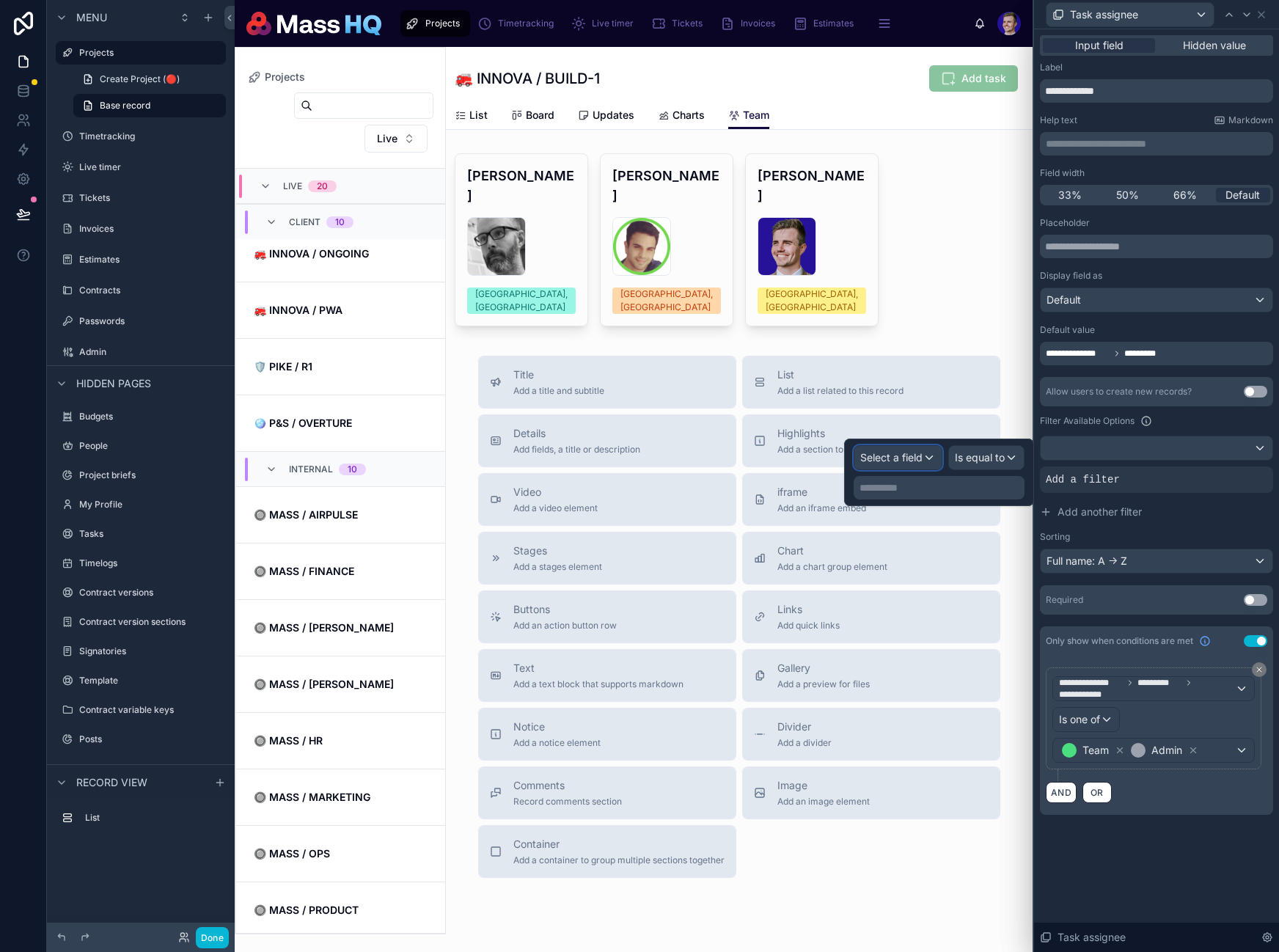
click at [902, 450] on div "Select a field" at bounding box center [898, 458] width 87 height 23
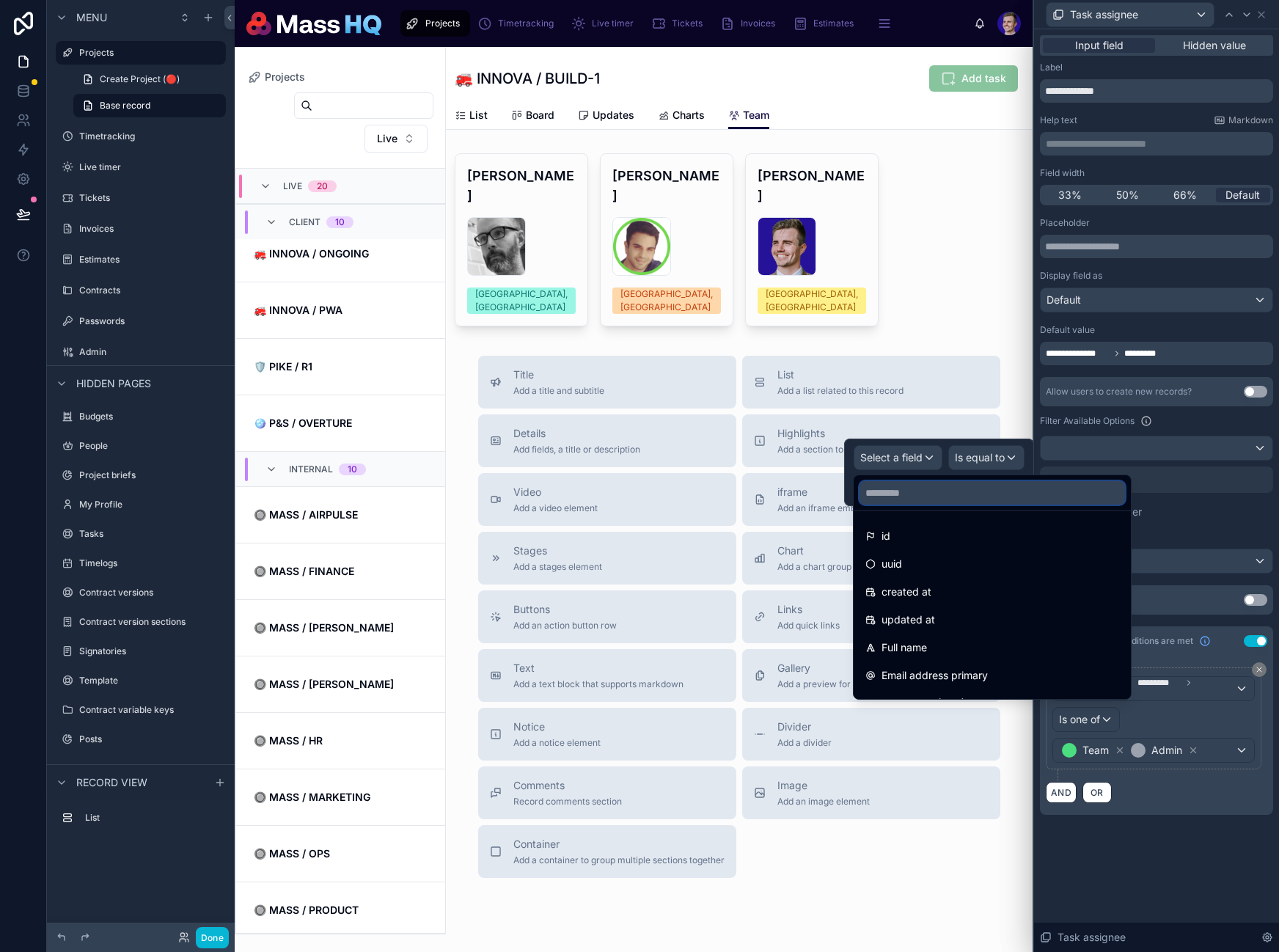
click at [902, 501] on input "text" at bounding box center [991, 492] width 265 height 23
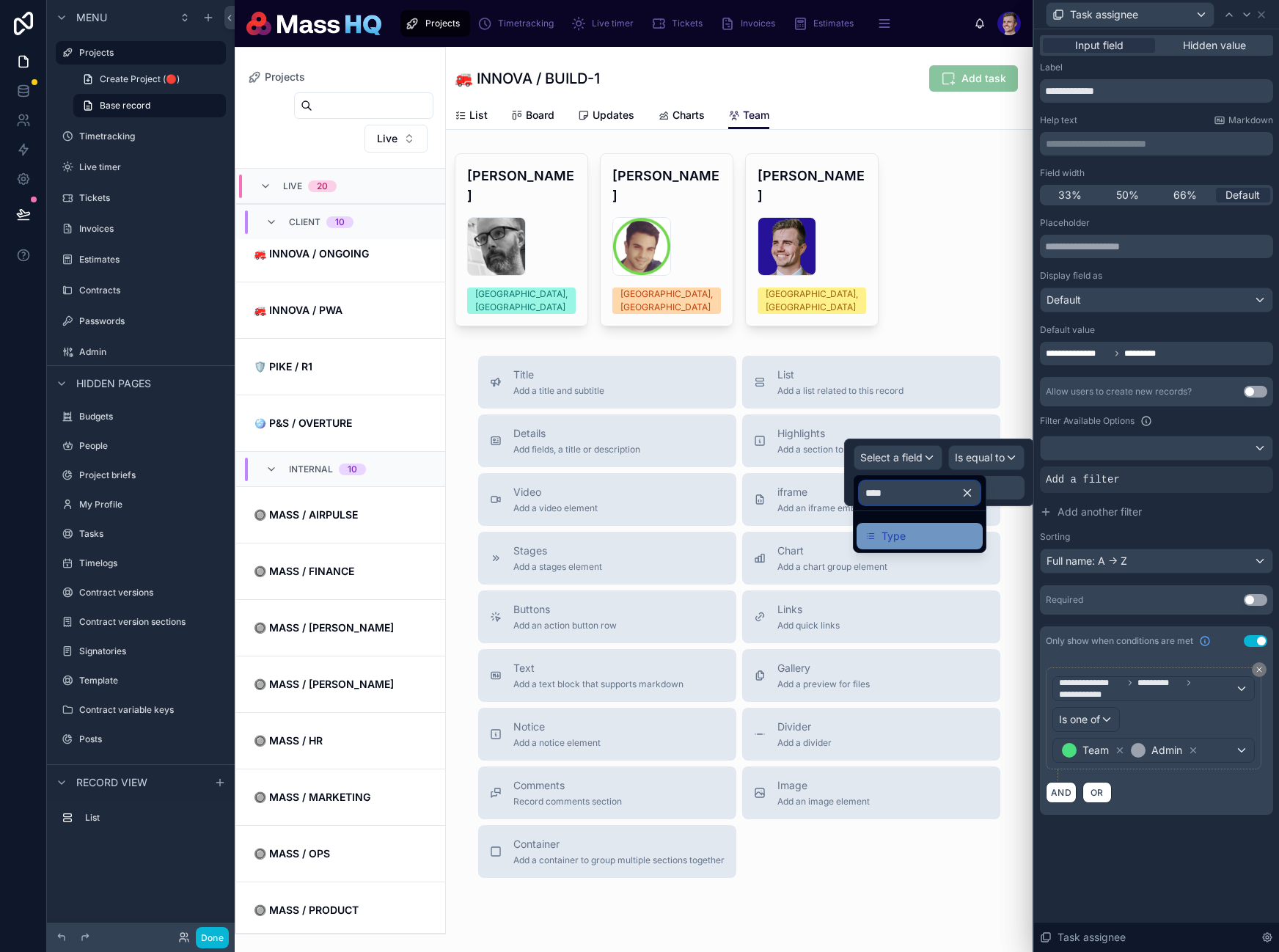
type input "****"
click at [904, 528] on div "Type" at bounding box center [919, 536] width 108 height 17
click at [963, 457] on span "Is equal to (=)" at bounding box center [971, 457] width 67 height 14
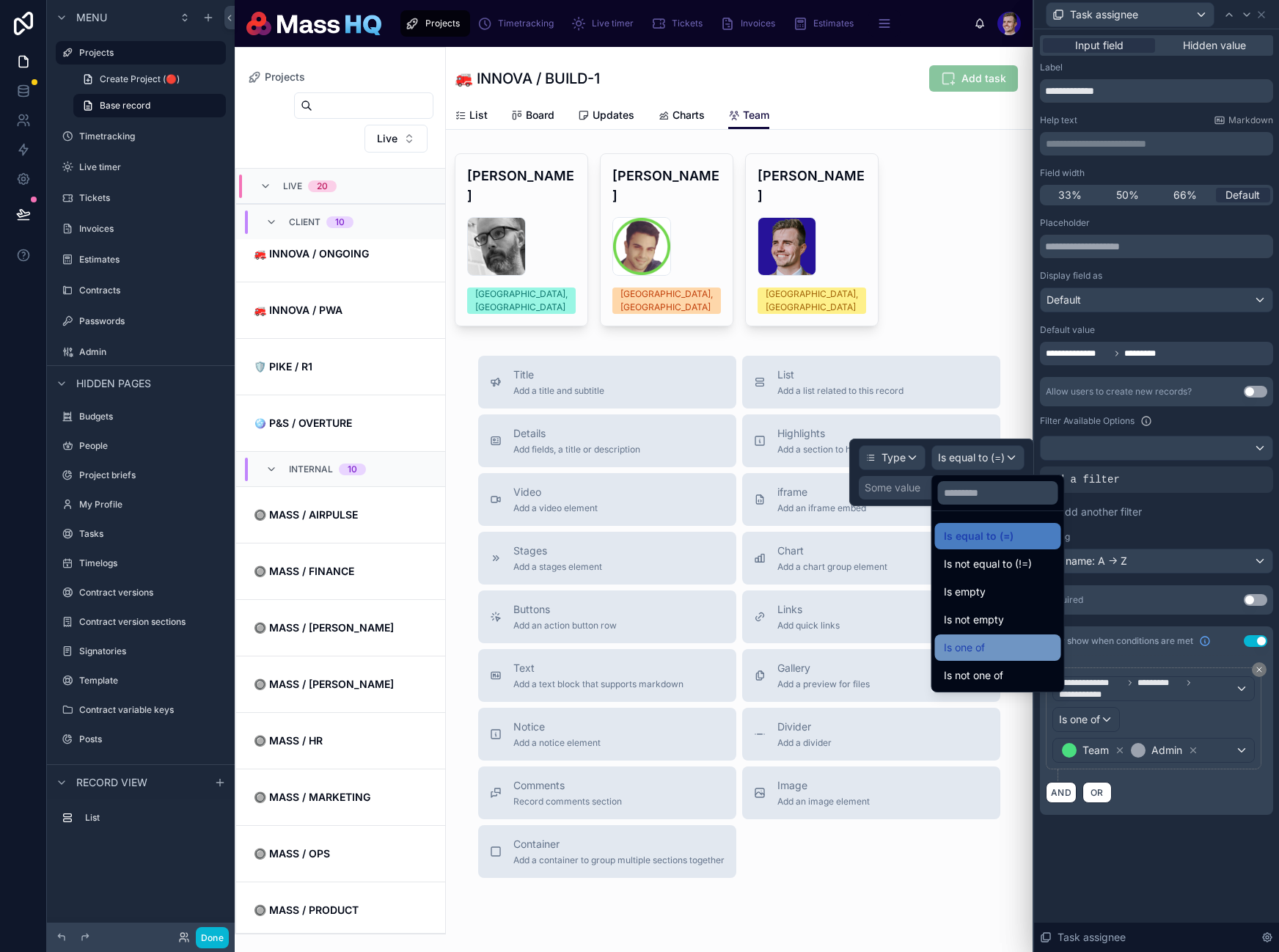
click at [1000, 644] on div "Is one of" at bounding box center [998, 648] width 108 height 17
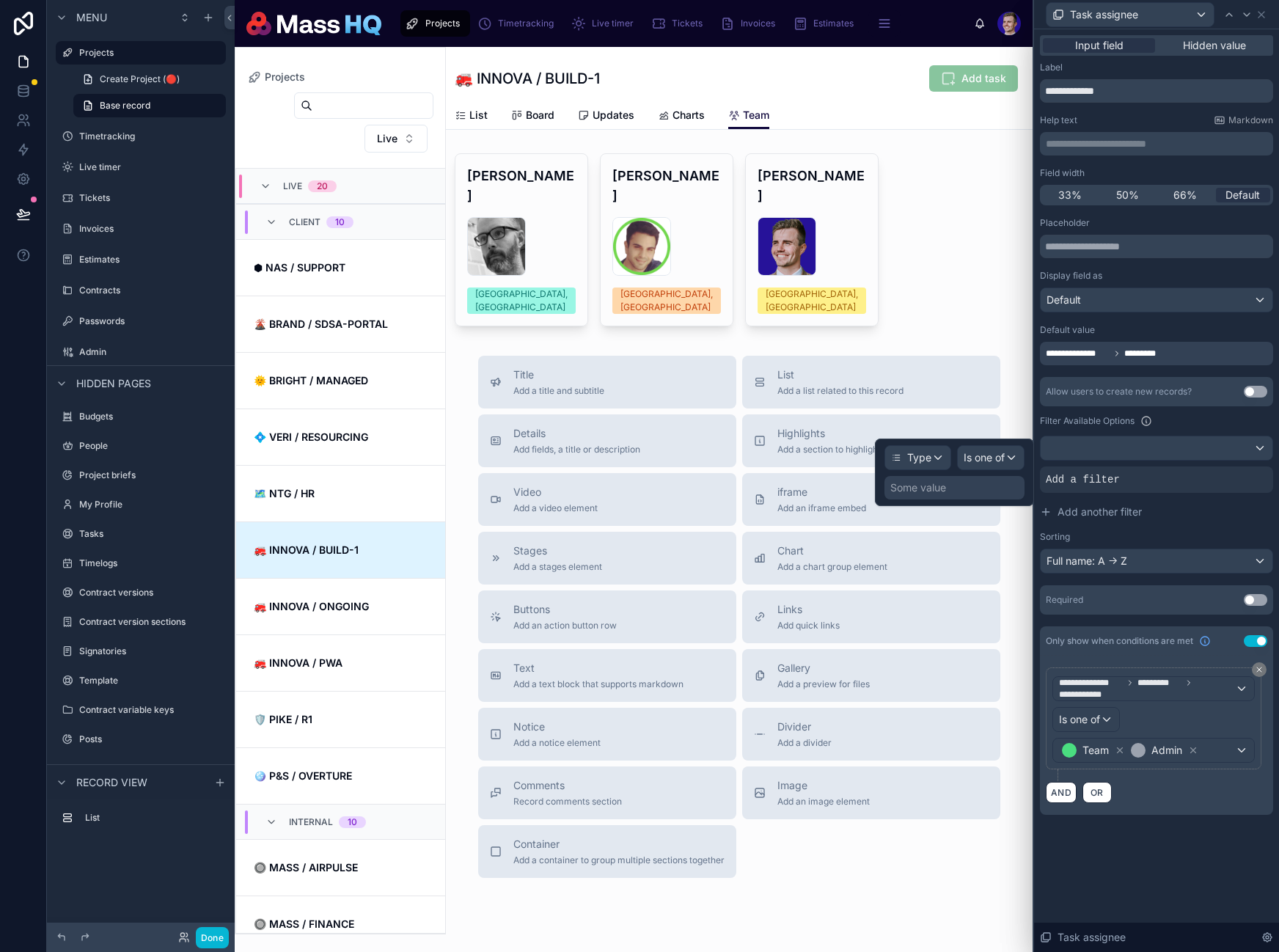
click at [943, 493] on div "Some value" at bounding box center [918, 488] width 56 height 14
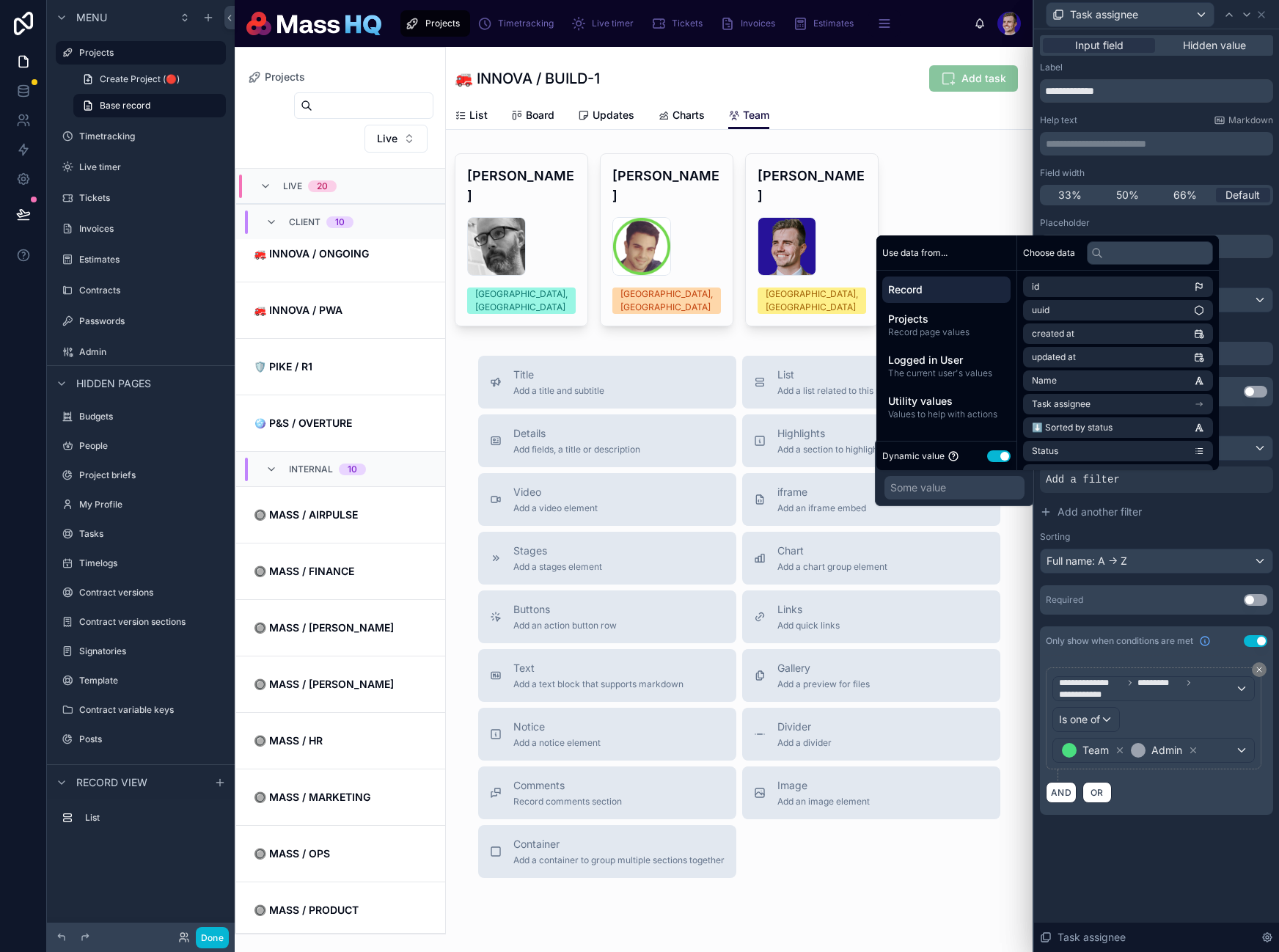
click at [993, 456] on button "Use setting" at bounding box center [999, 456] width 23 height 12
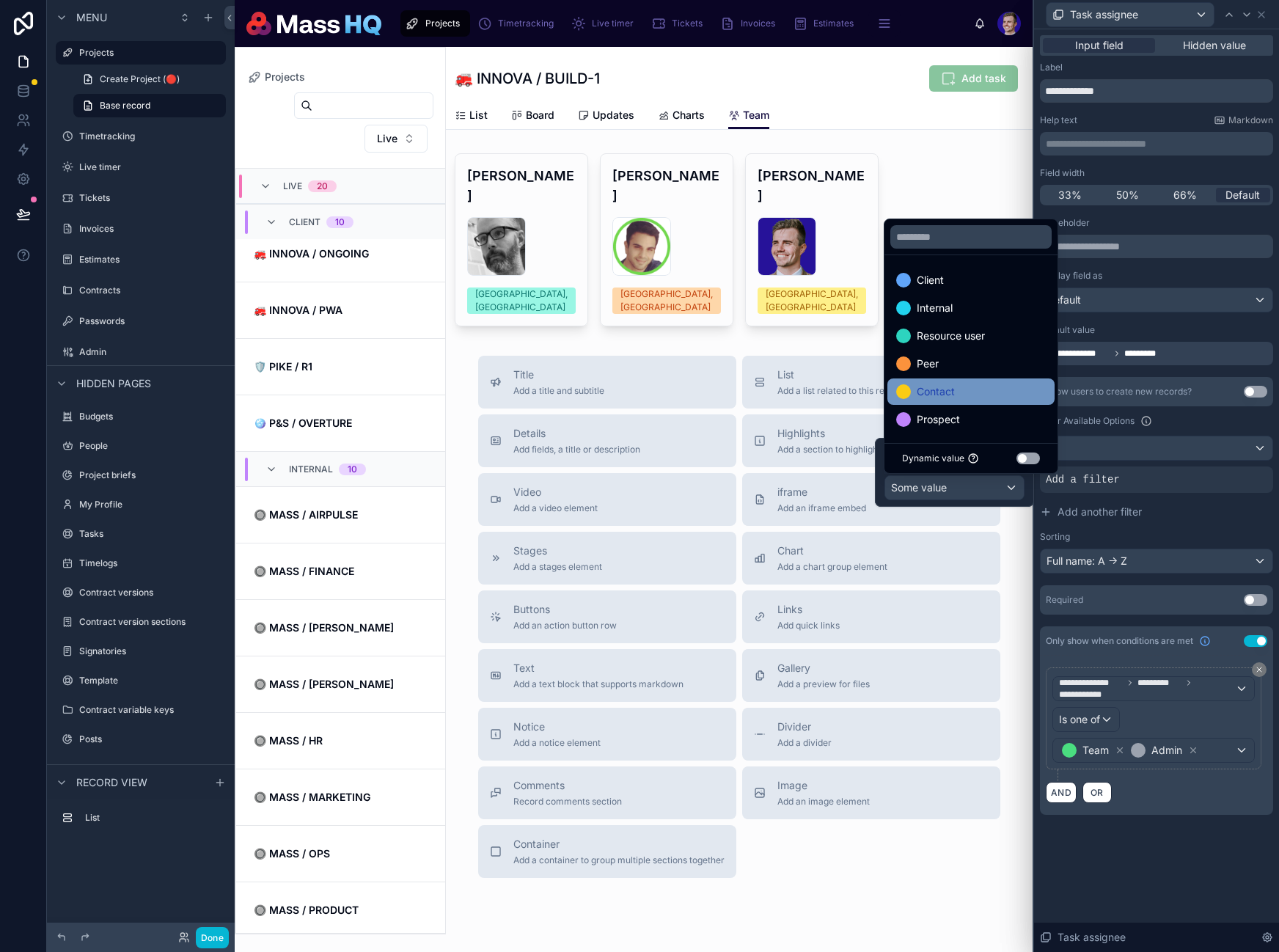
scroll to position [2, 0]
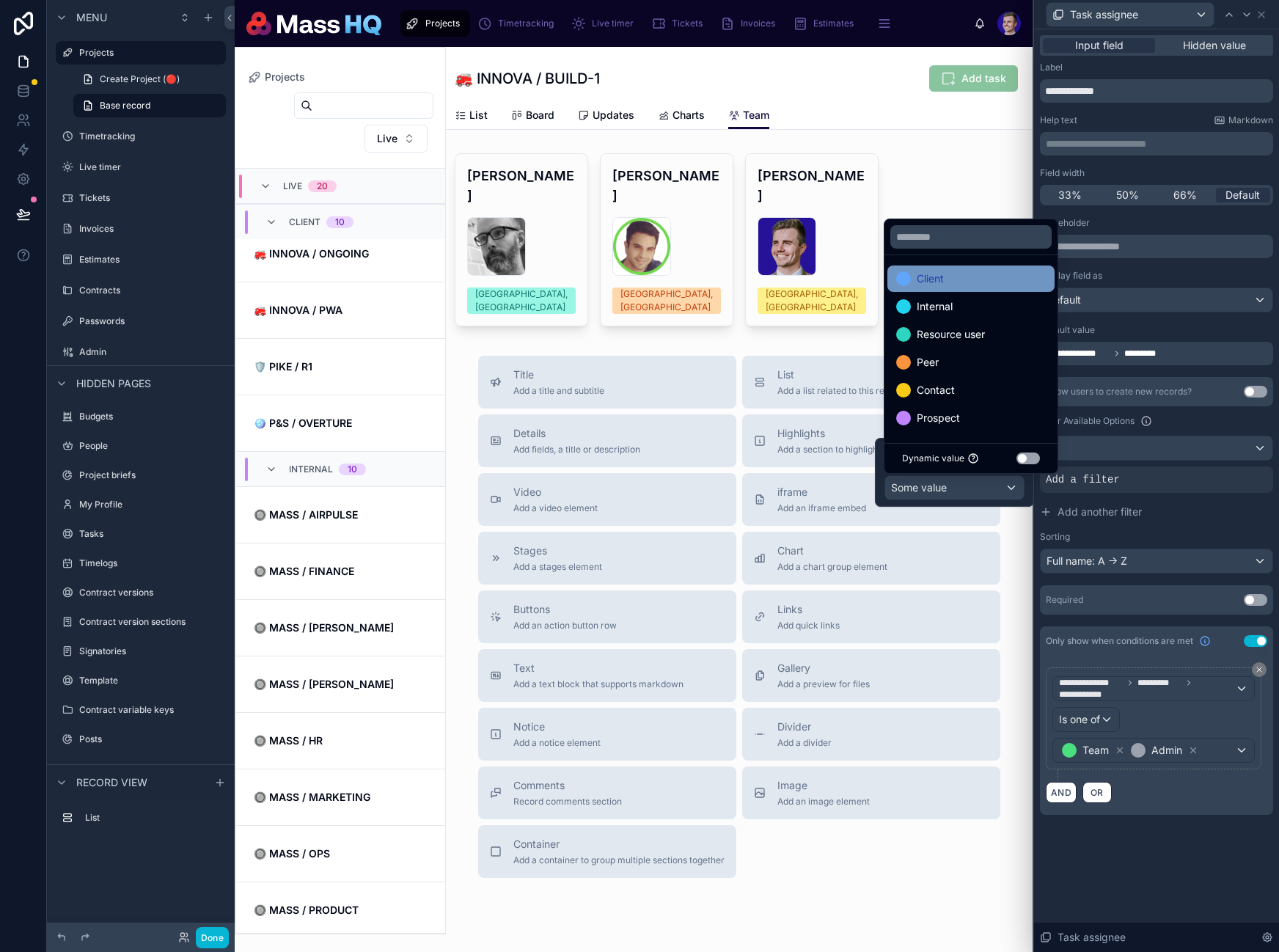
click at [914, 301] on div "Internal" at bounding box center [924, 306] width 56 height 17
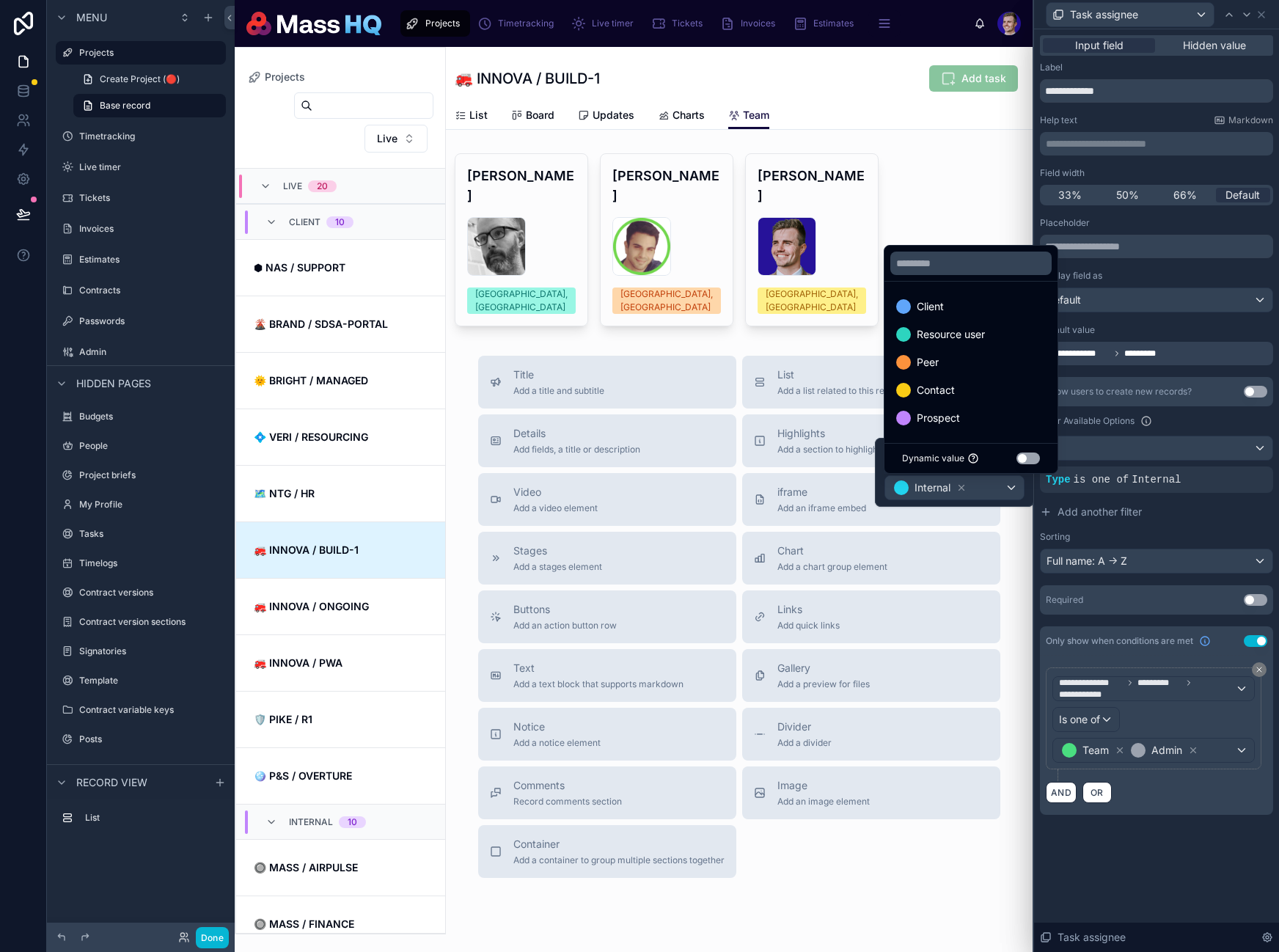
scroll to position [352, 0]
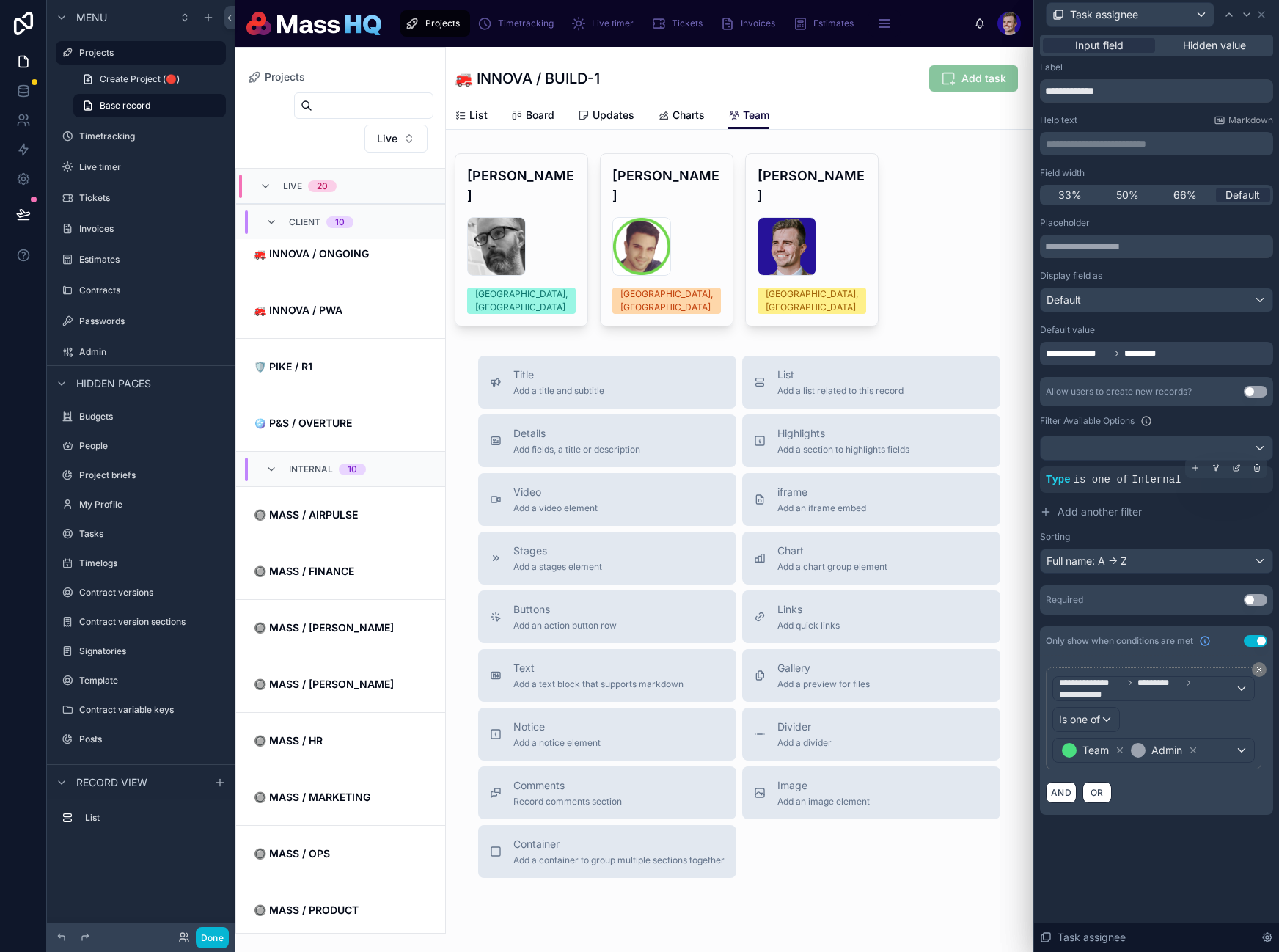
drag, startPoint x: 1216, startPoint y: 534, endPoint x: 1173, endPoint y: 475, distance: 73.0
click at [1216, 533] on div "Sorting" at bounding box center [1156, 537] width 234 height 12
click at [1221, 470] on div at bounding box center [1215, 467] width 20 height 20
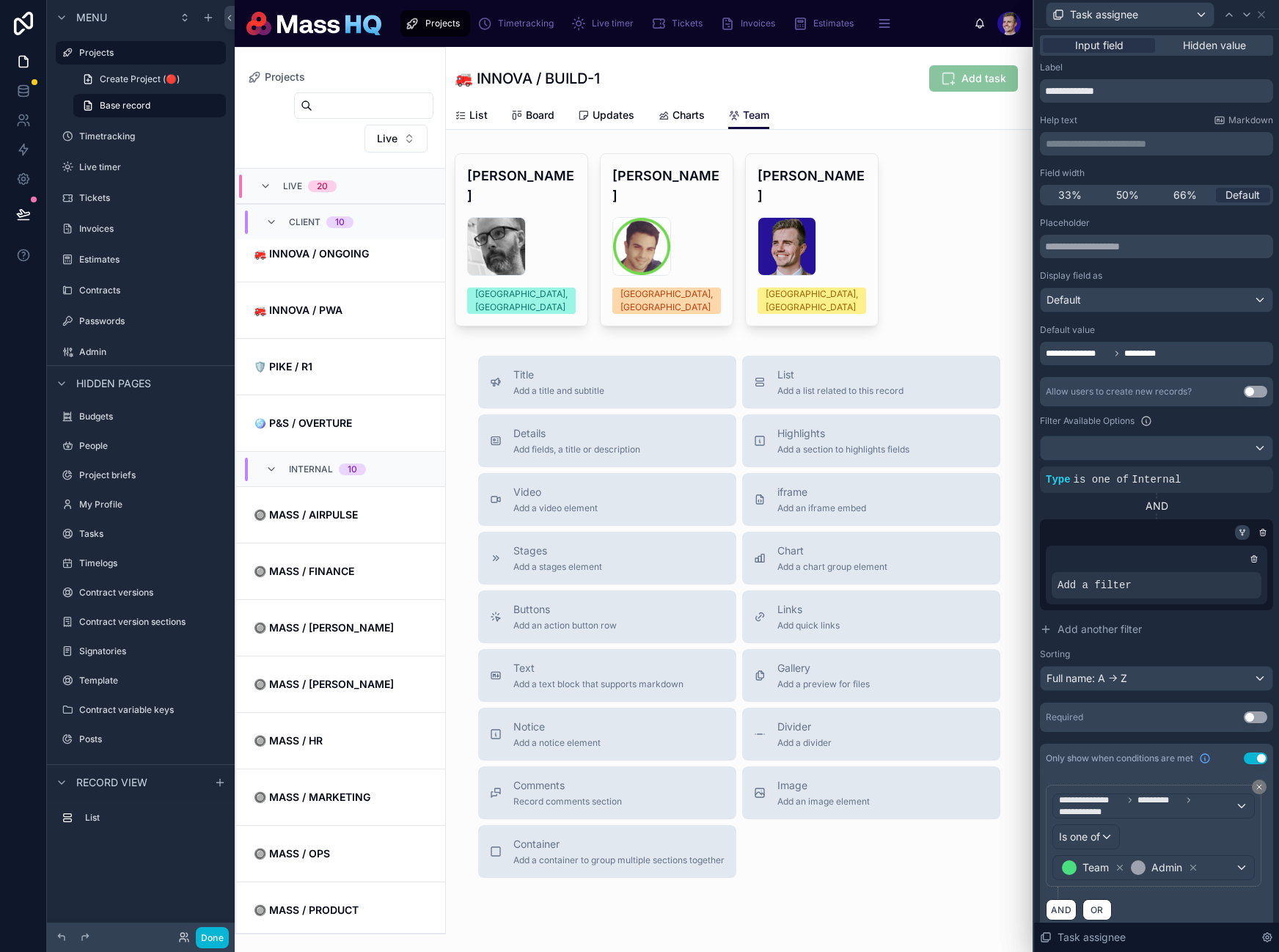
click at [1235, 535] on div at bounding box center [1241, 532] width 14 height 14
click at [1237, 533] on icon at bounding box center [1241, 532] width 9 height 9
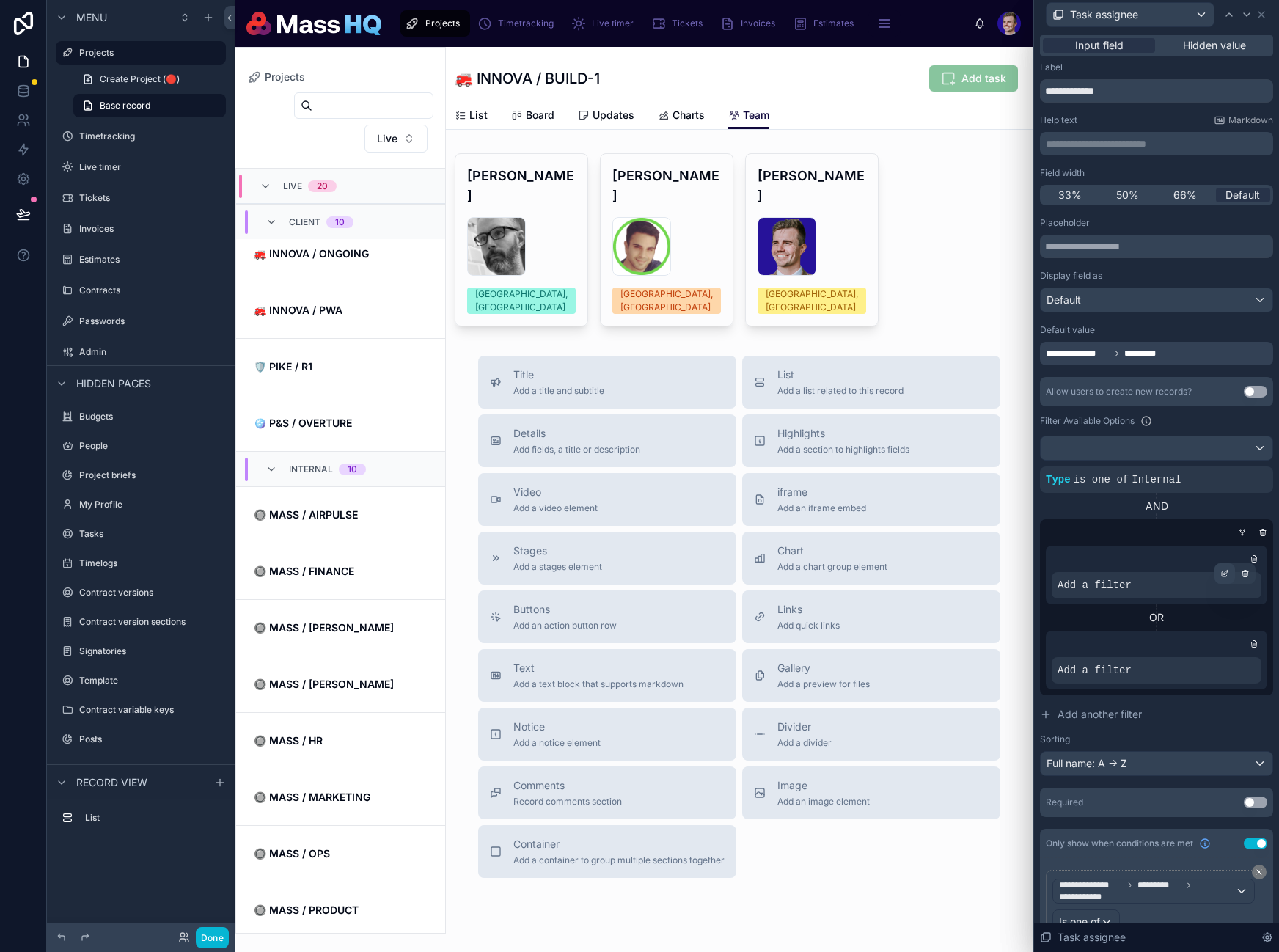
click at [1220, 574] on icon at bounding box center [1224, 574] width 9 height 9
click at [913, 566] on span "Select a field" at bounding box center [903, 563] width 63 height 13
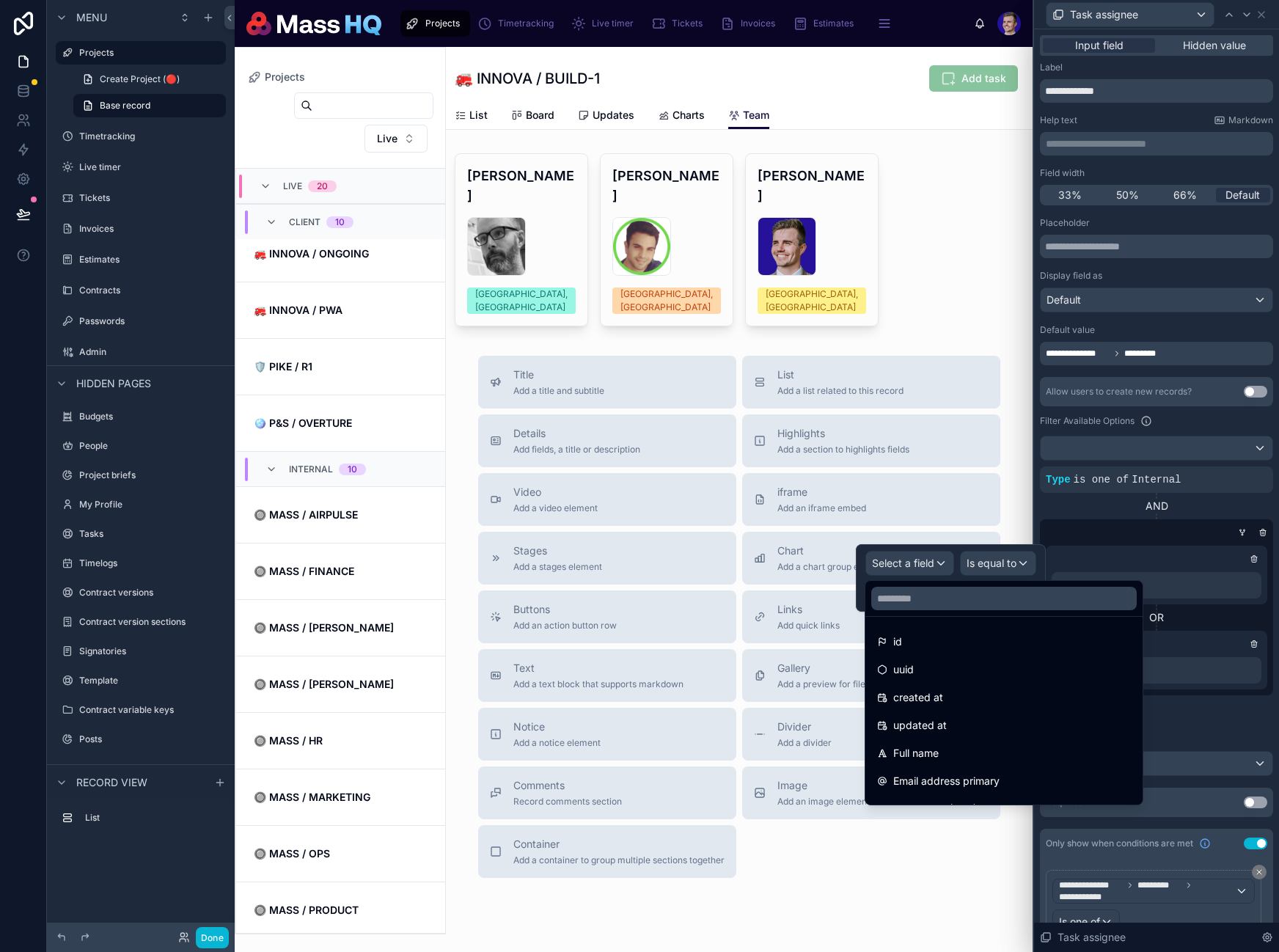
click at [922, 608] on div at bounding box center [1003, 599] width 277 height 35
click at [921, 602] on input "text" at bounding box center [1003, 599] width 265 height 23
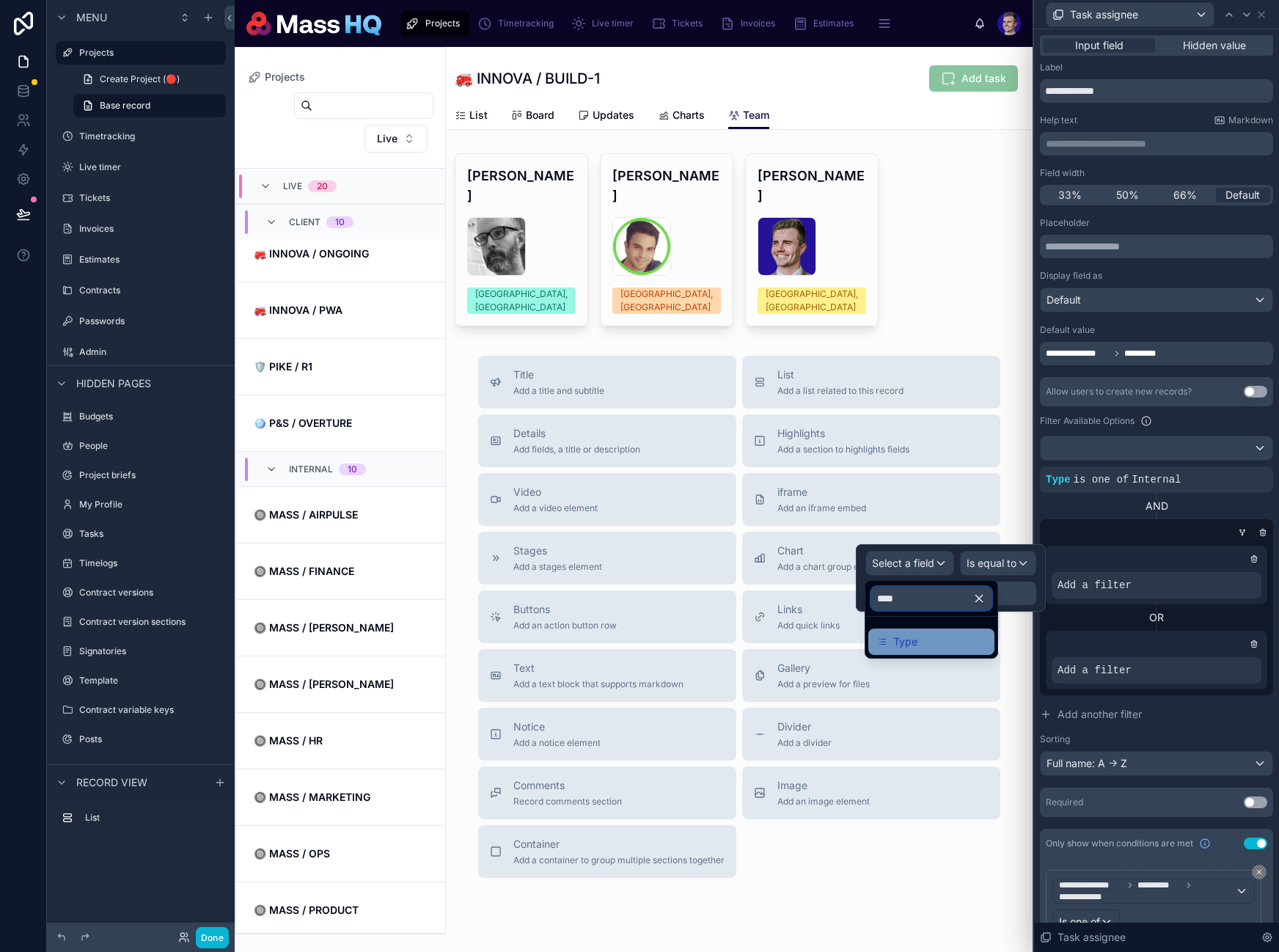
type input "****"
click at [909, 632] on div "Type" at bounding box center [931, 641] width 126 height 26
click at [1007, 566] on span "Is equal to (=)" at bounding box center [983, 563] width 67 height 14
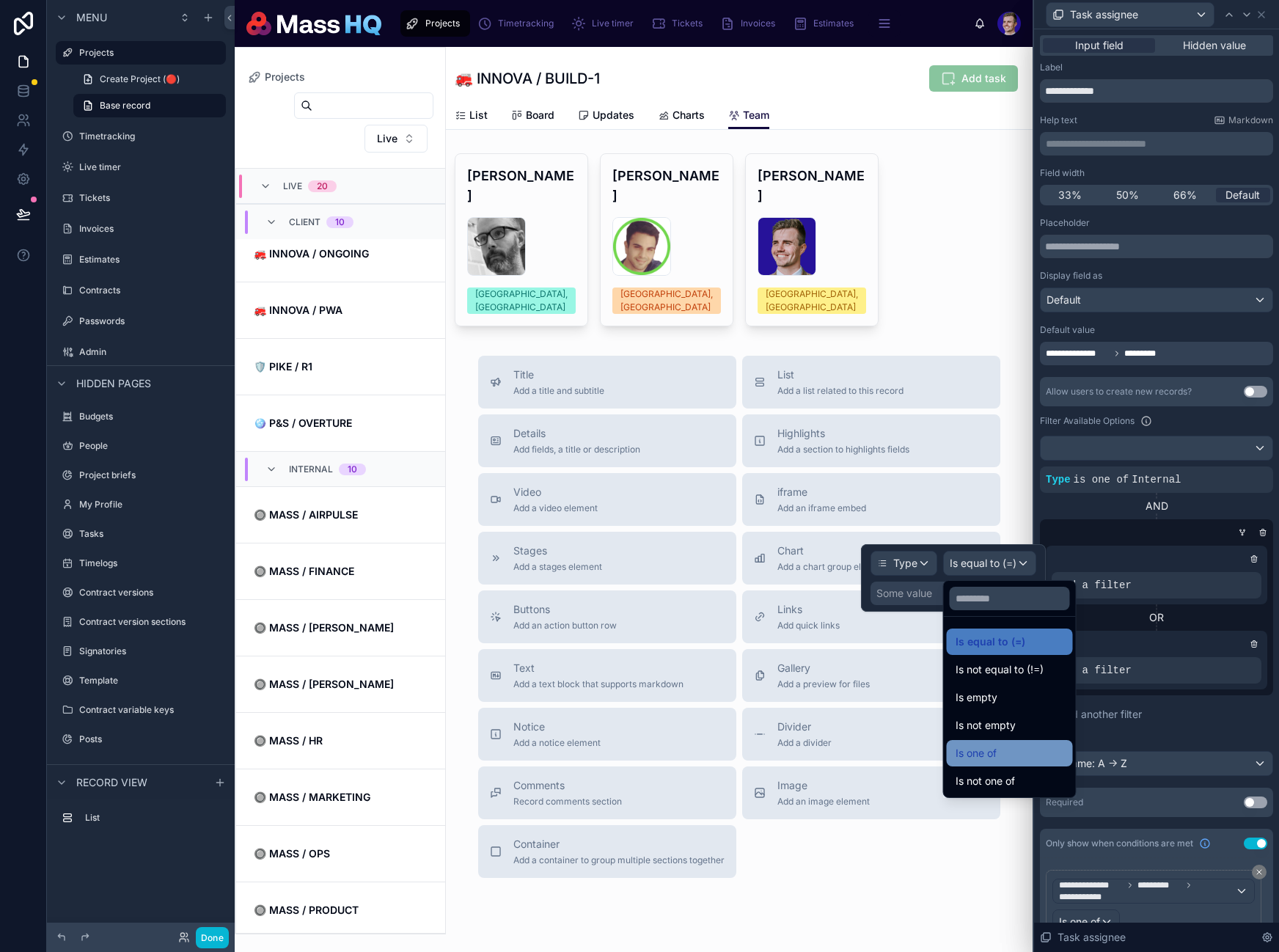
click at [1006, 754] on div "Is one of" at bounding box center [1010, 753] width 108 height 17
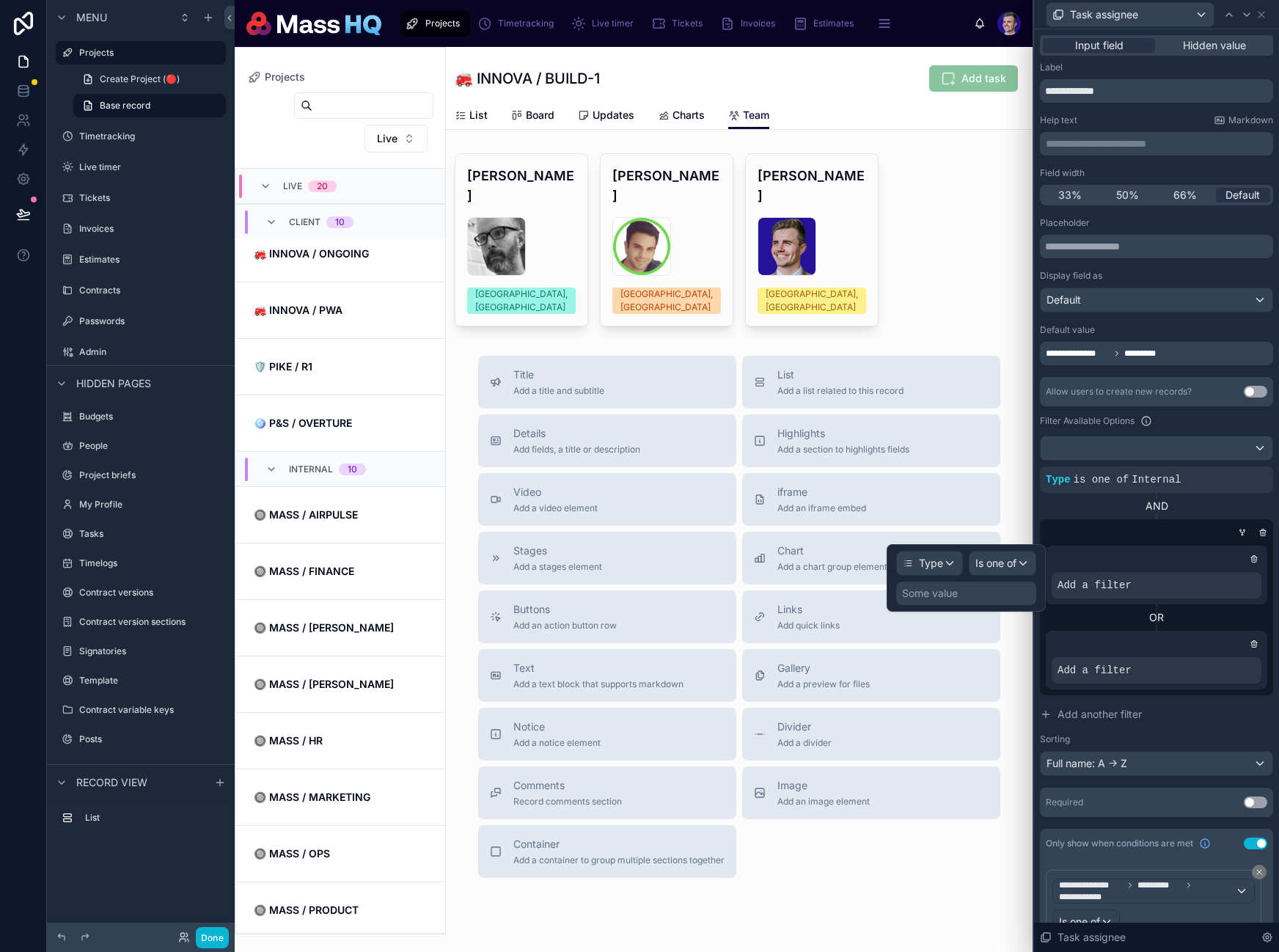
click at [985, 600] on div "Some value" at bounding box center [965, 593] width 140 height 23
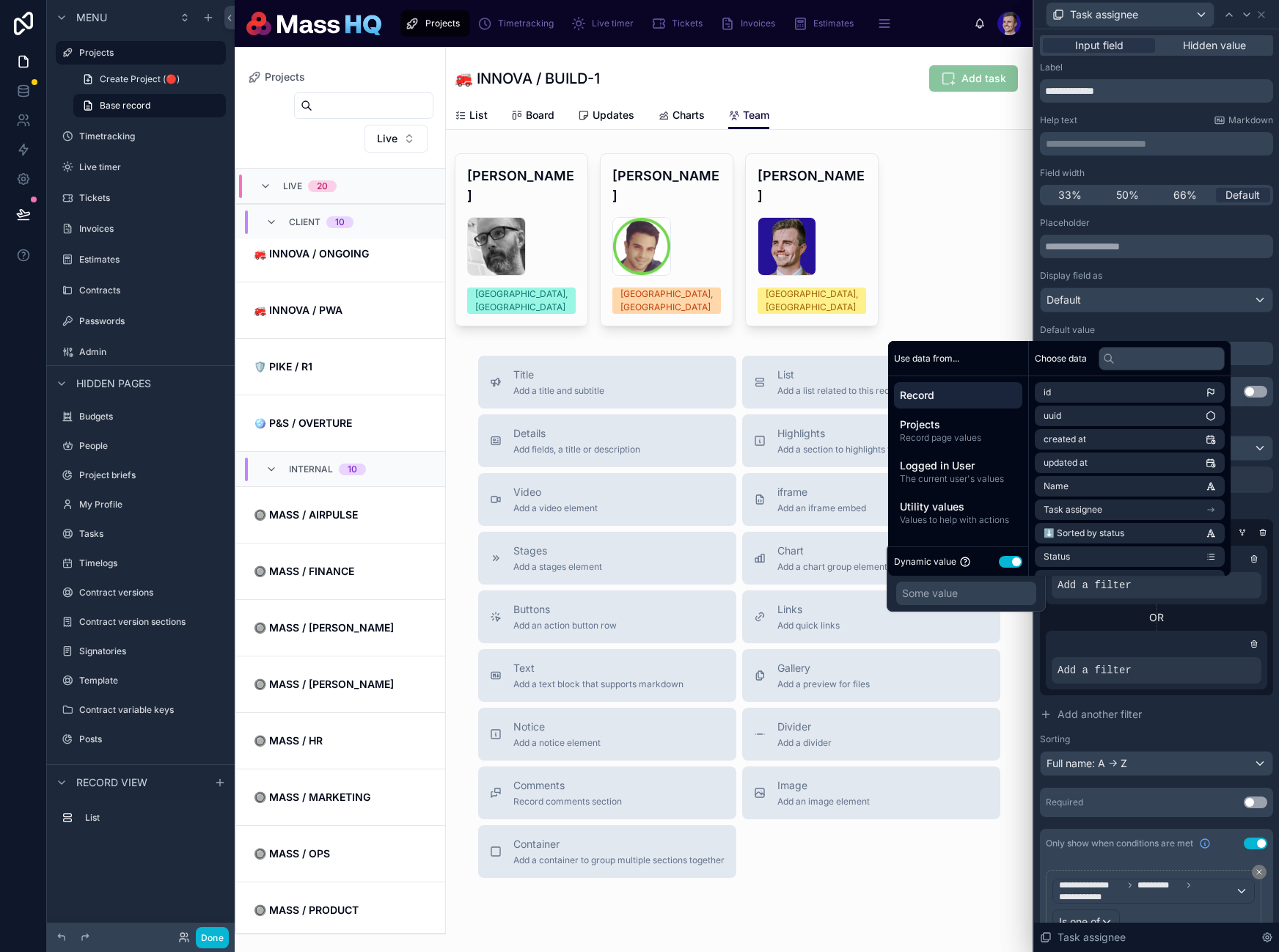
click at [1020, 563] on button "Use setting" at bounding box center [1011, 562] width 23 height 12
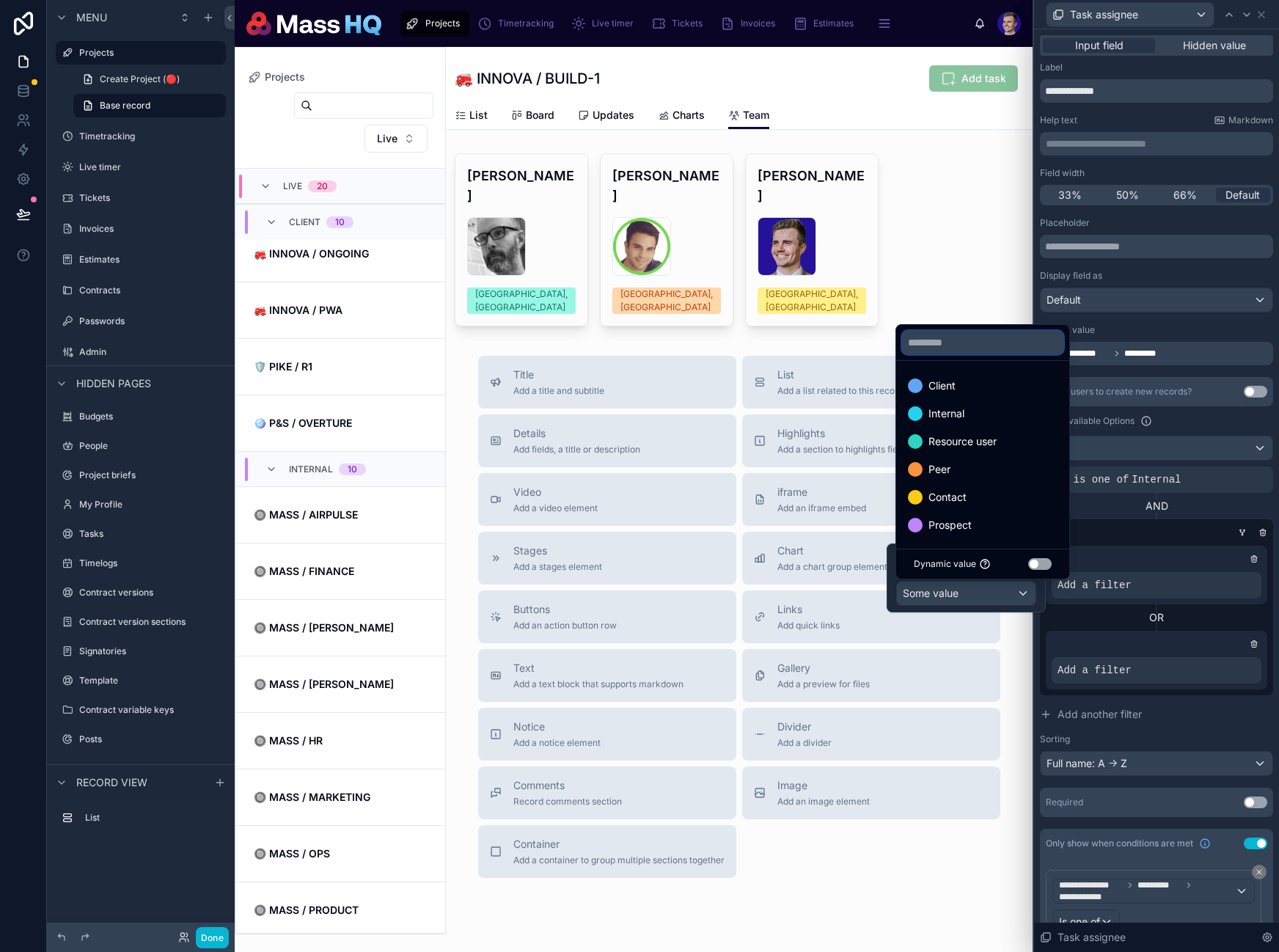
click at [941, 334] on input "text" at bounding box center [982, 343] width 161 height 23
click at [959, 411] on span "Internal" at bounding box center [946, 413] width 36 height 17
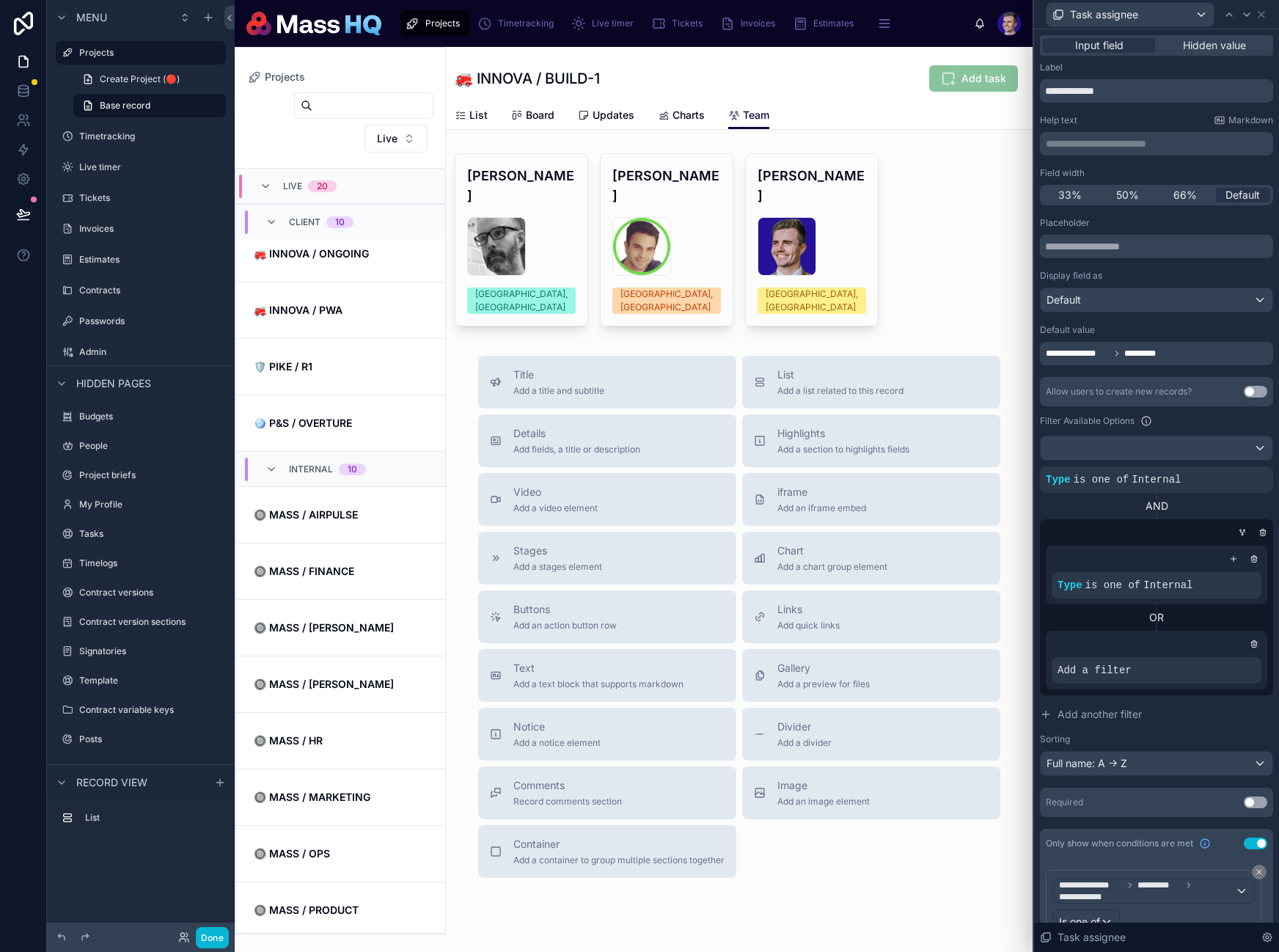
drag, startPoint x: 1173, startPoint y: 654, endPoint x: 1208, endPoint y: 654, distance: 35.0
click at [1173, 654] on div "Add a filter" at bounding box center [1155, 659] width 221 height 59
drag, startPoint x: 1209, startPoint y: 658, endPoint x: 1214, endPoint y: 680, distance: 22.6
click at [1220, 658] on icon at bounding box center [1224, 658] width 9 height 9
click at [893, 640] on div "Select a field" at bounding box center [909, 648] width 87 height 23
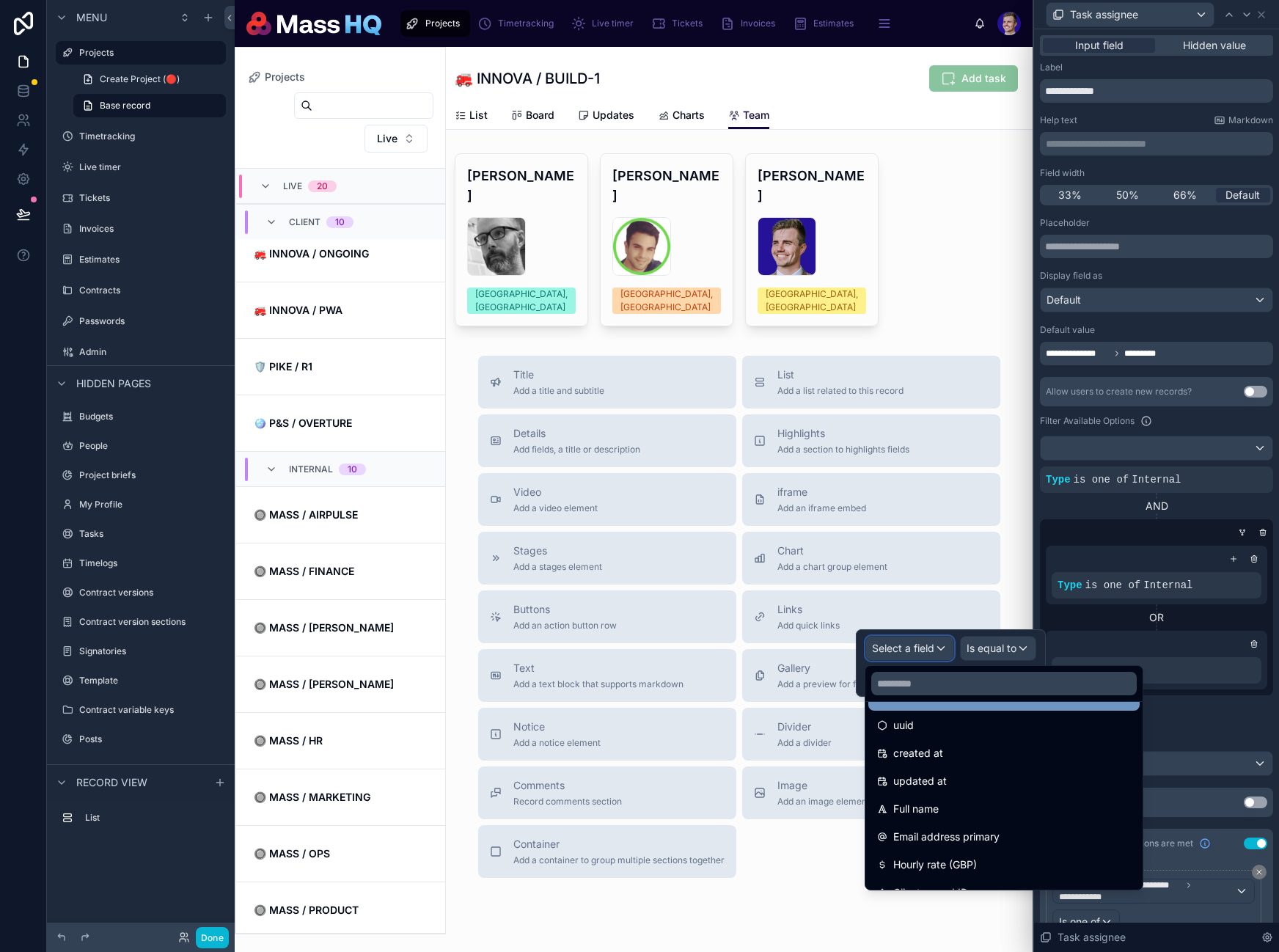
scroll to position [0, 0]
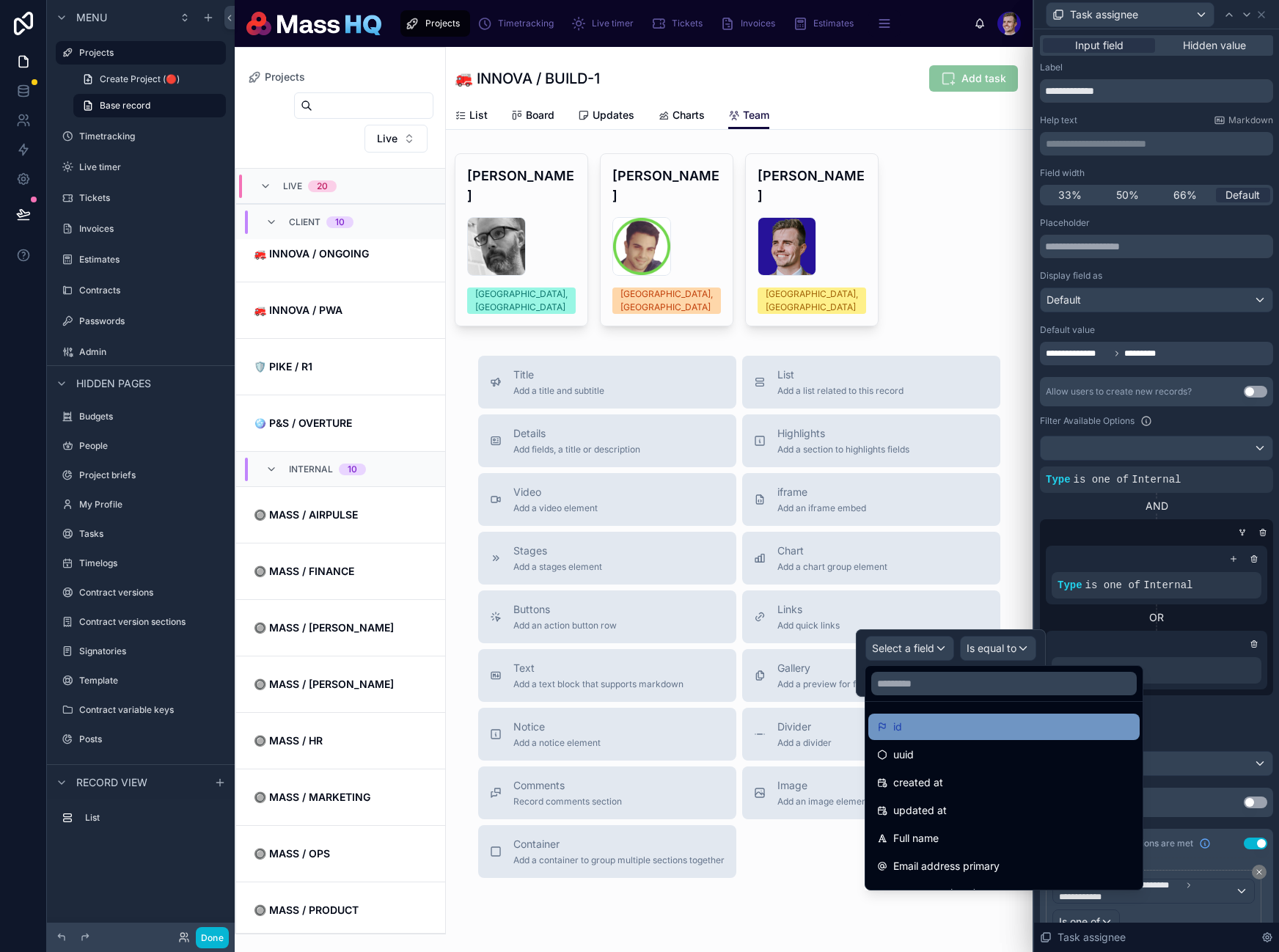
drag, startPoint x: 930, startPoint y: 728, endPoint x: 1062, endPoint y: 676, distance: 141.9
click at [930, 729] on div "id" at bounding box center [1004, 727] width 254 height 17
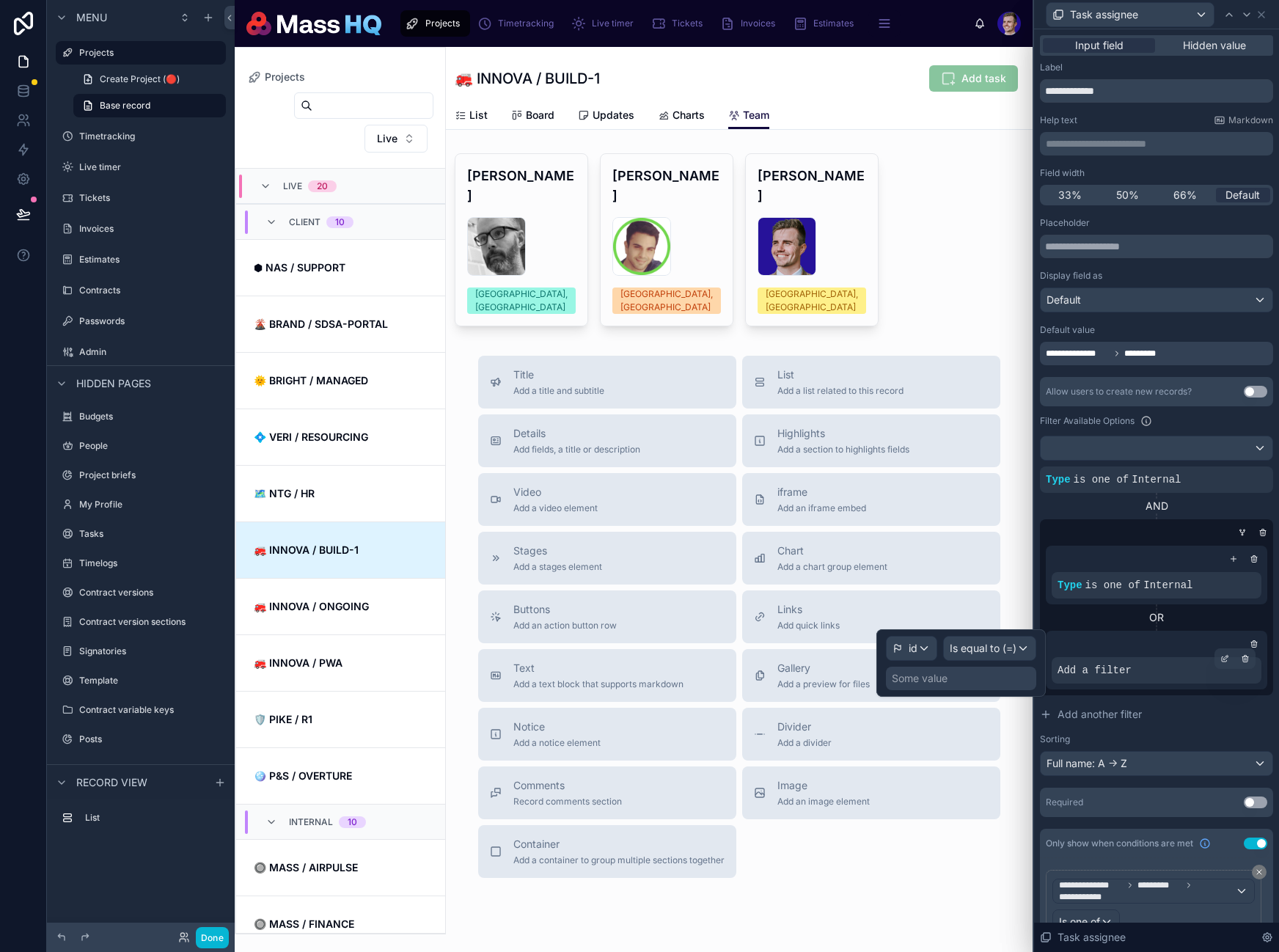
scroll to position [352, 0]
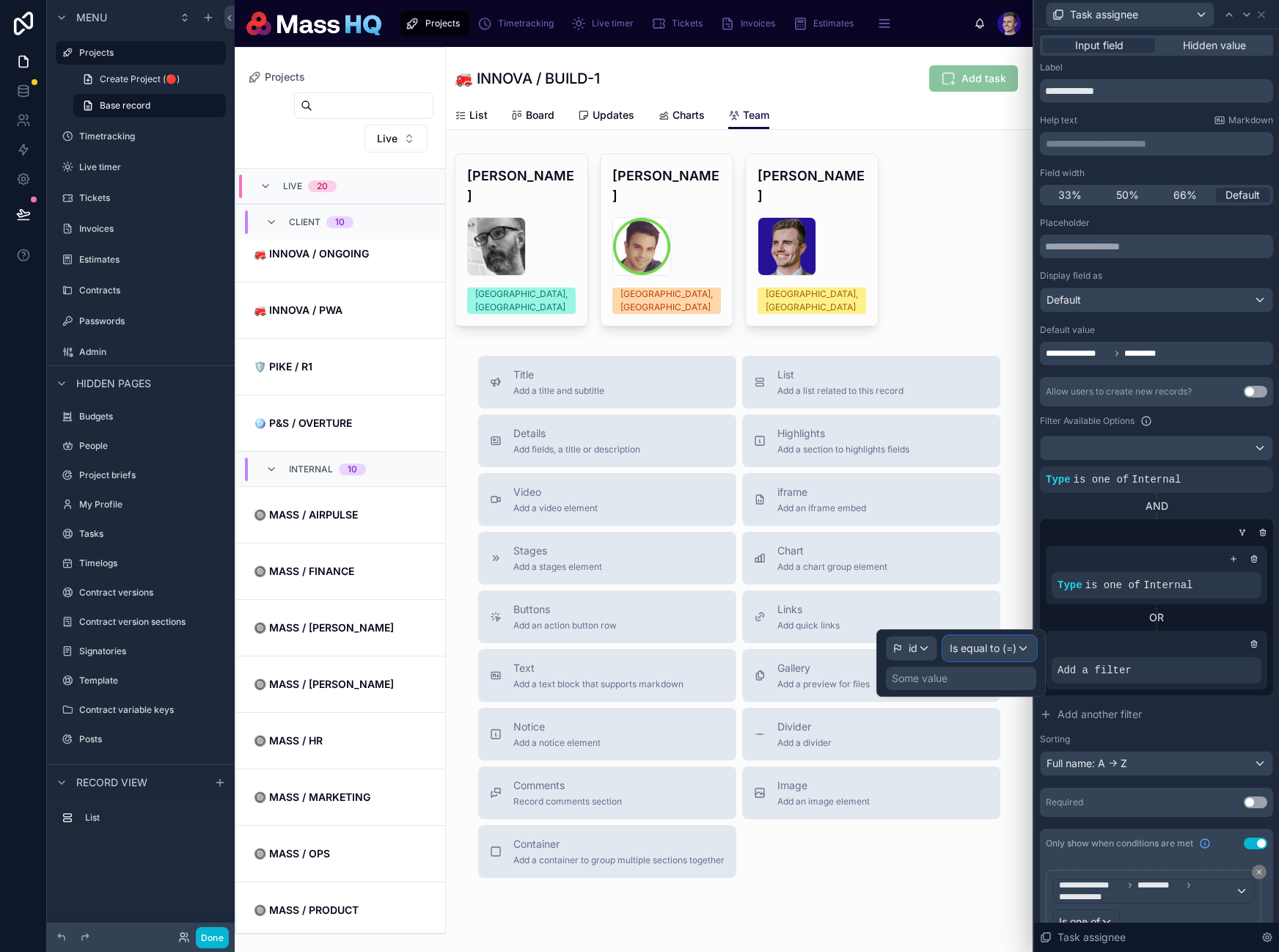
click at [977, 647] on span "Is equal to (=)" at bounding box center [983, 648] width 67 height 14
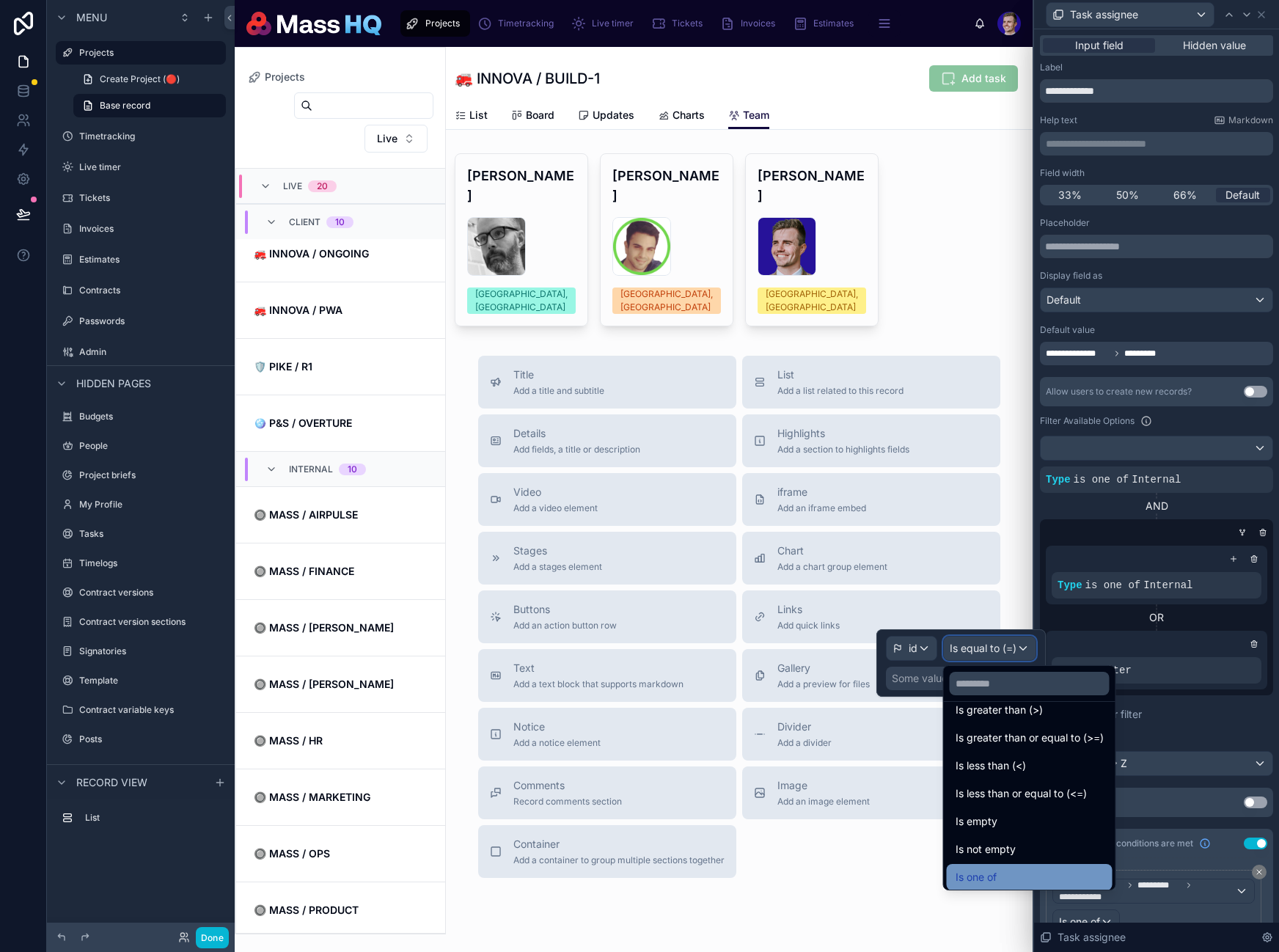
scroll to position [104, 0]
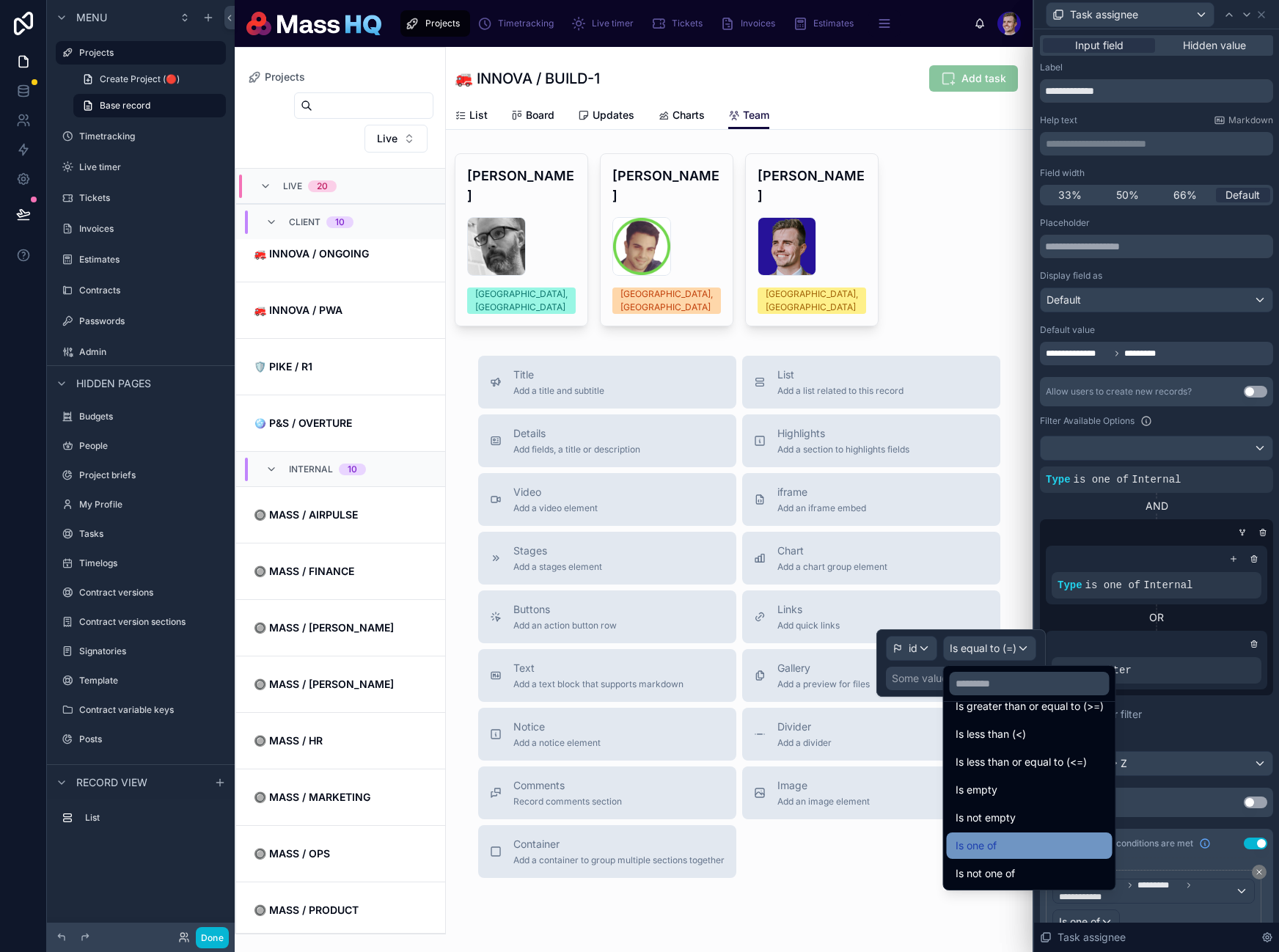
click at [1023, 850] on div "Is one of" at bounding box center [1029, 846] width 148 height 17
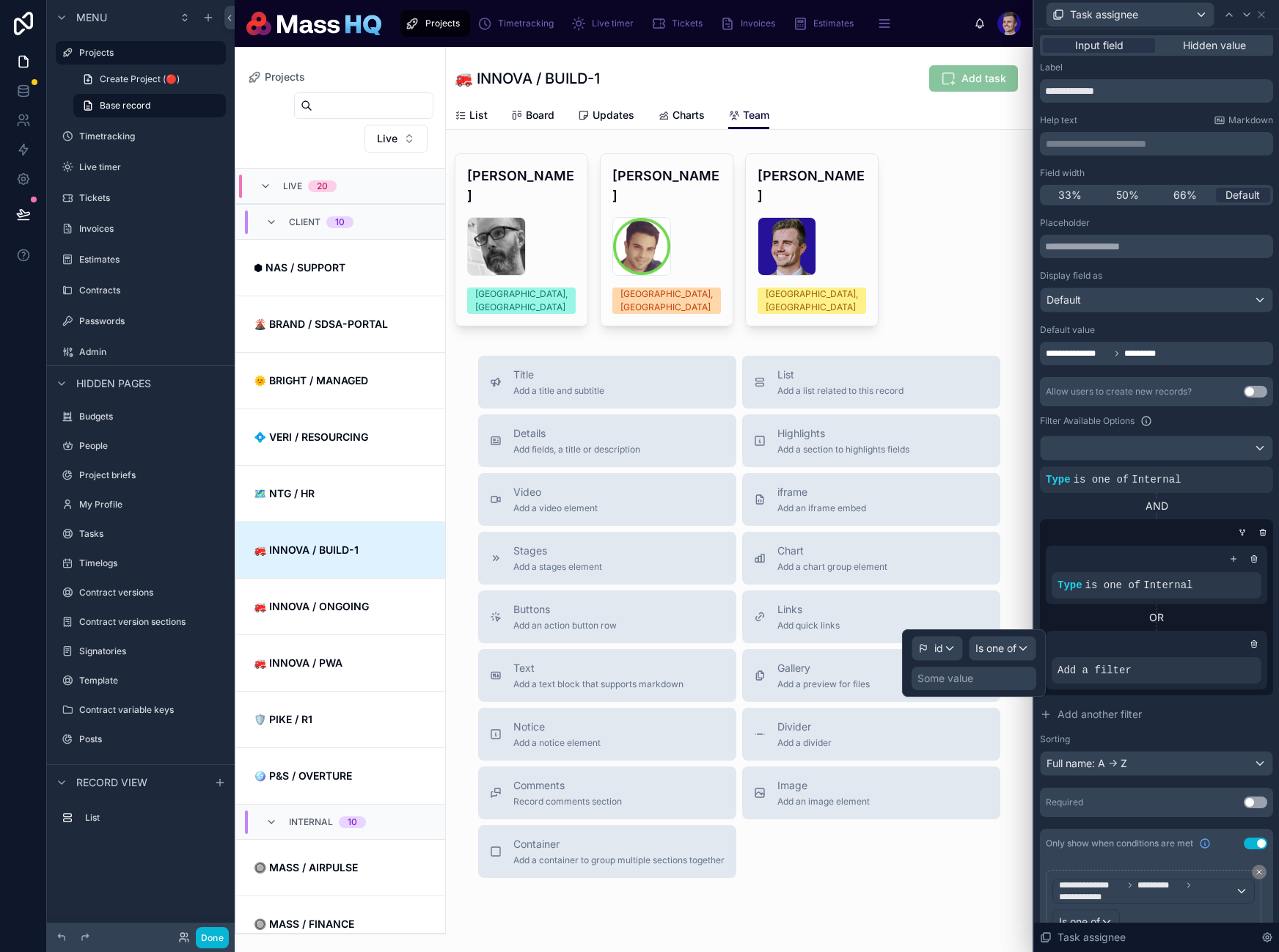
click at [959, 679] on div "Some value" at bounding box center [945, 678] width 56 height 14
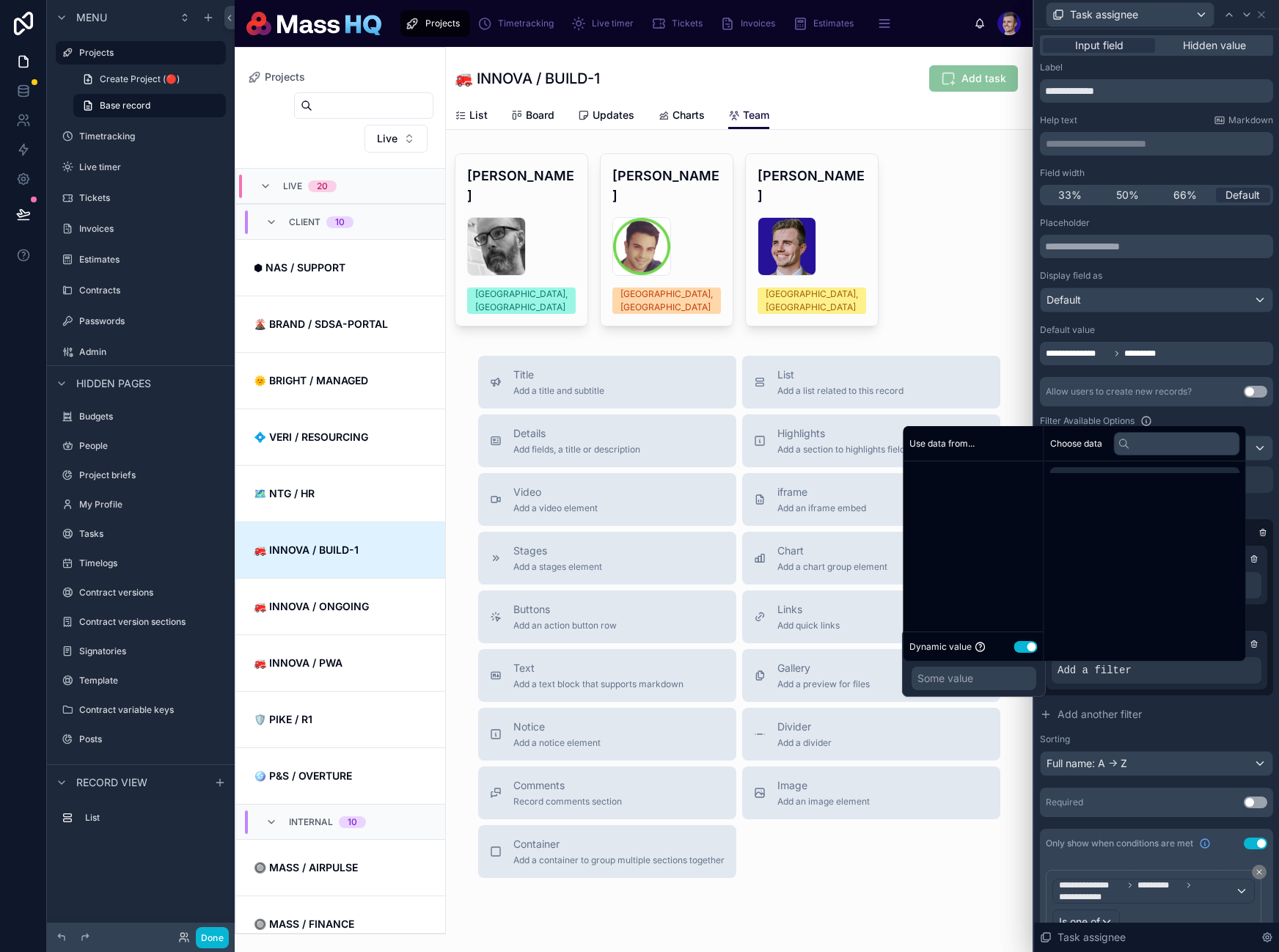
scroll to position [352, 0]
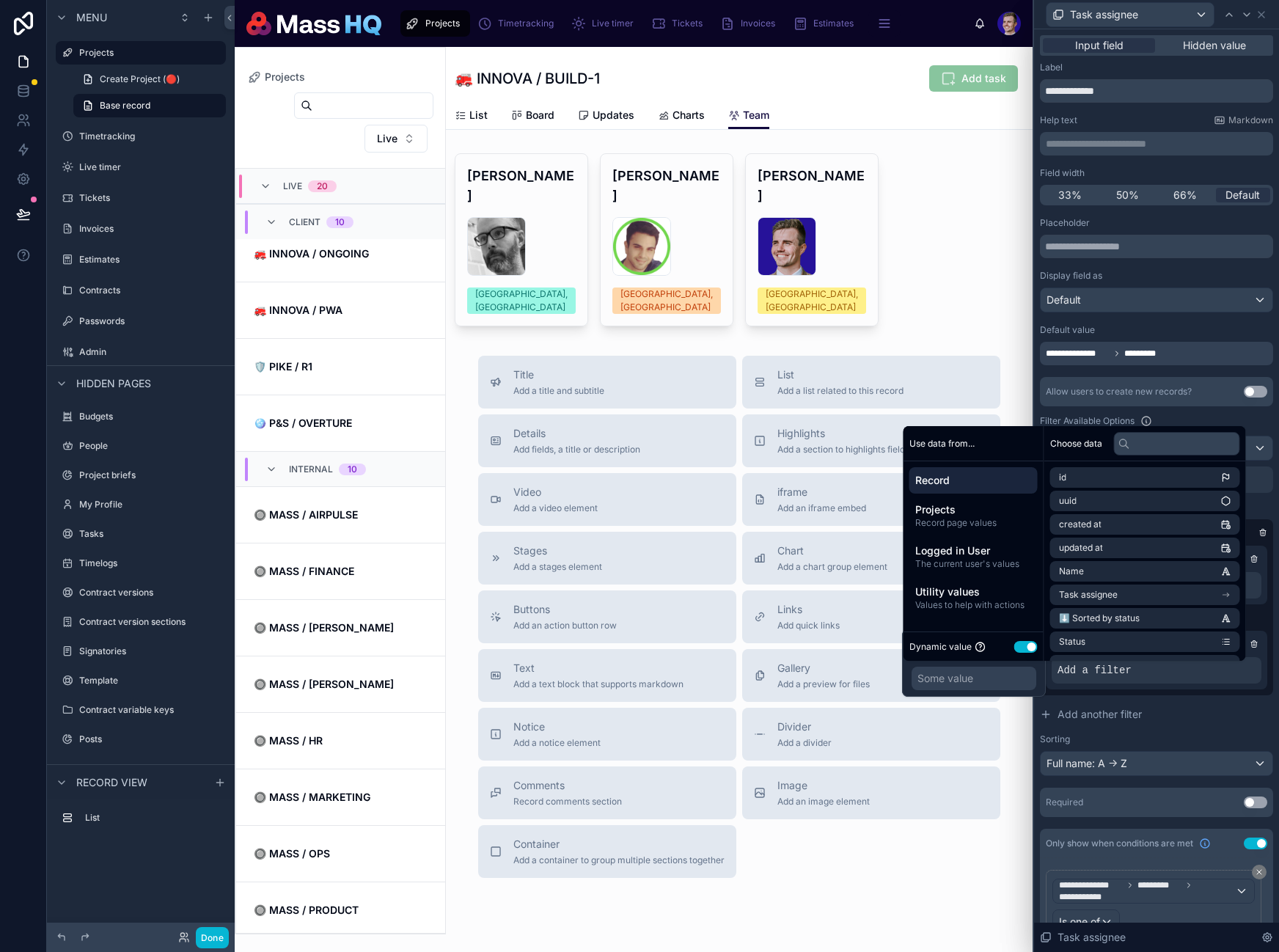
click at [1027, 646] on button "Use setting" at bounding box center [1026, 647] width 23 height 12
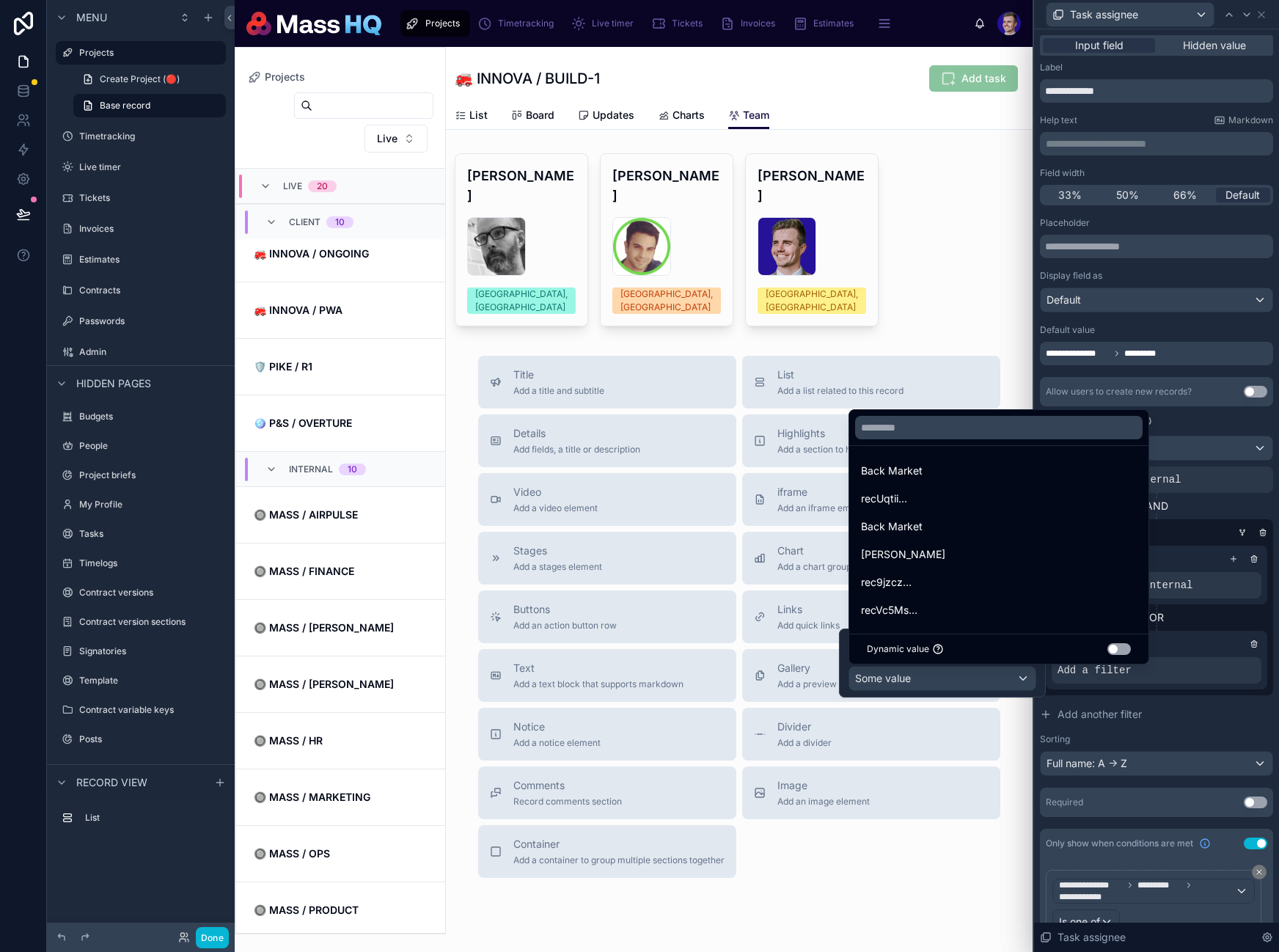
click at [1130, 649] on button "Use setting" at bounding box center [1119, 649] width 23 height 12
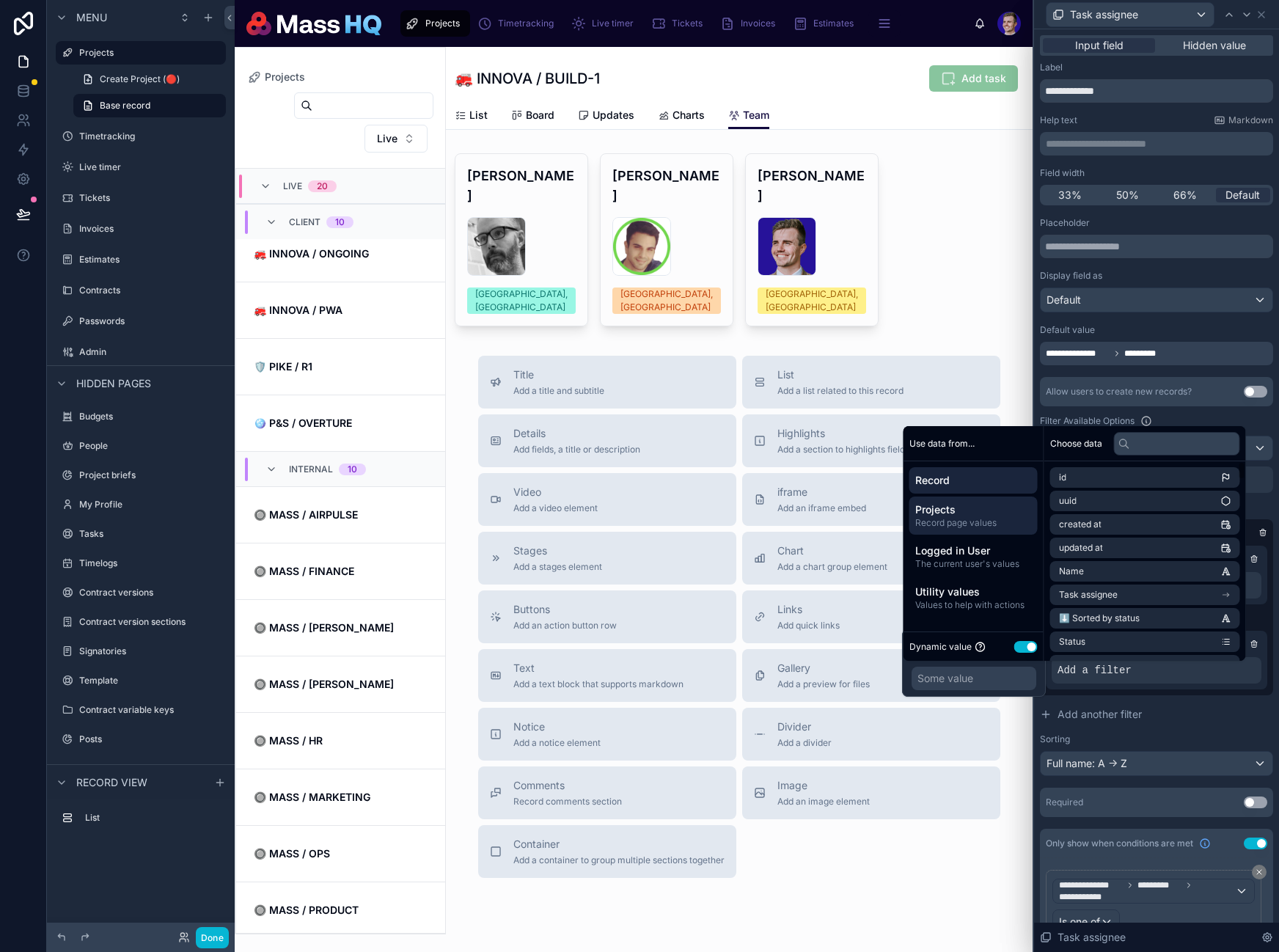
click at [931, 509] on span "Projects" at bounding box center [973, 509] width 117 height 14
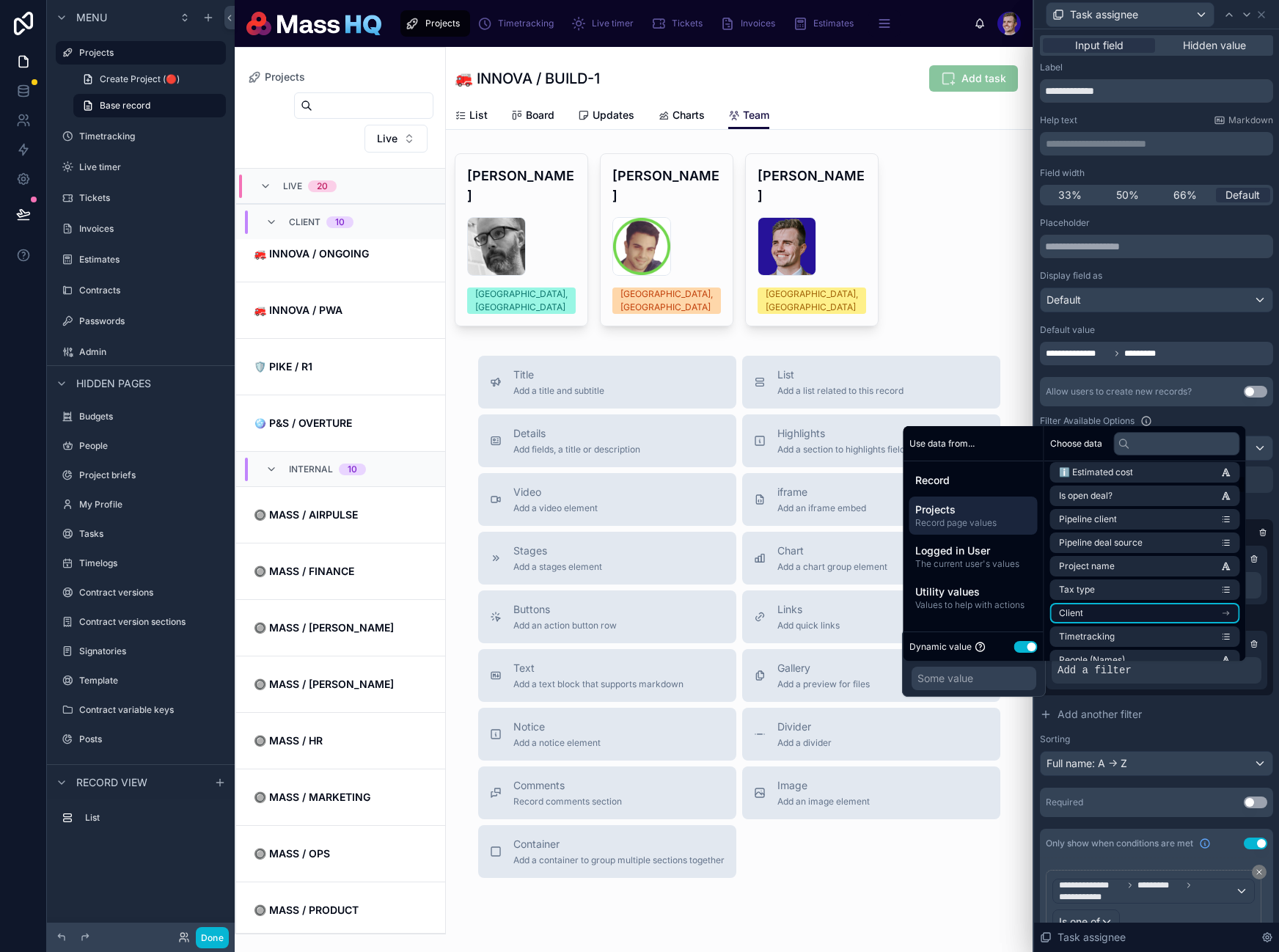
scroll to position [241, 0]
click at [1197, 606] on li "Client" at bounding box center [1145, 611] width 190 height 20
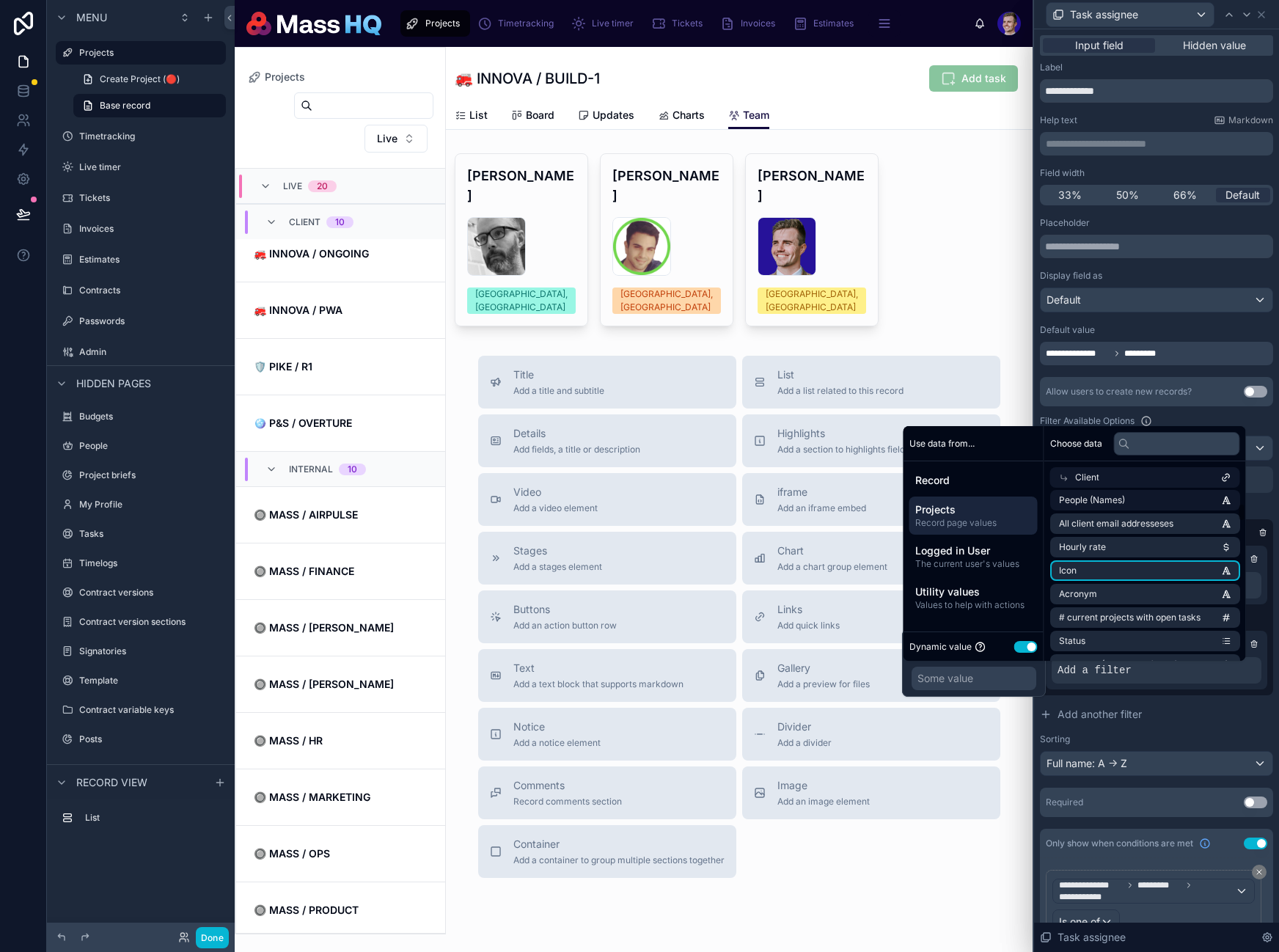
scroll to position [161, 0]
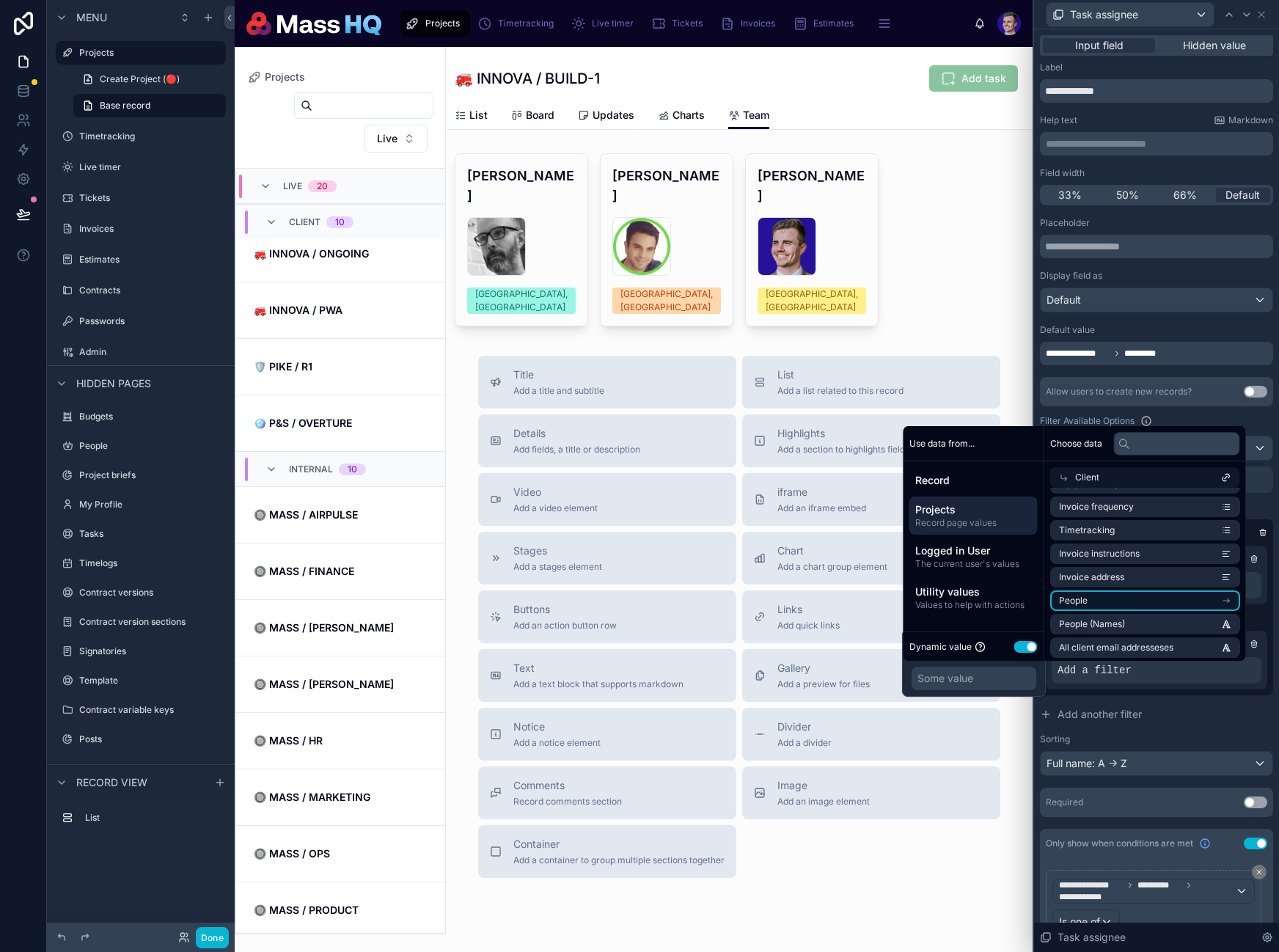
click at [1151, 602] on li "People" at bounding box center [1145, 601] width 190 height 20
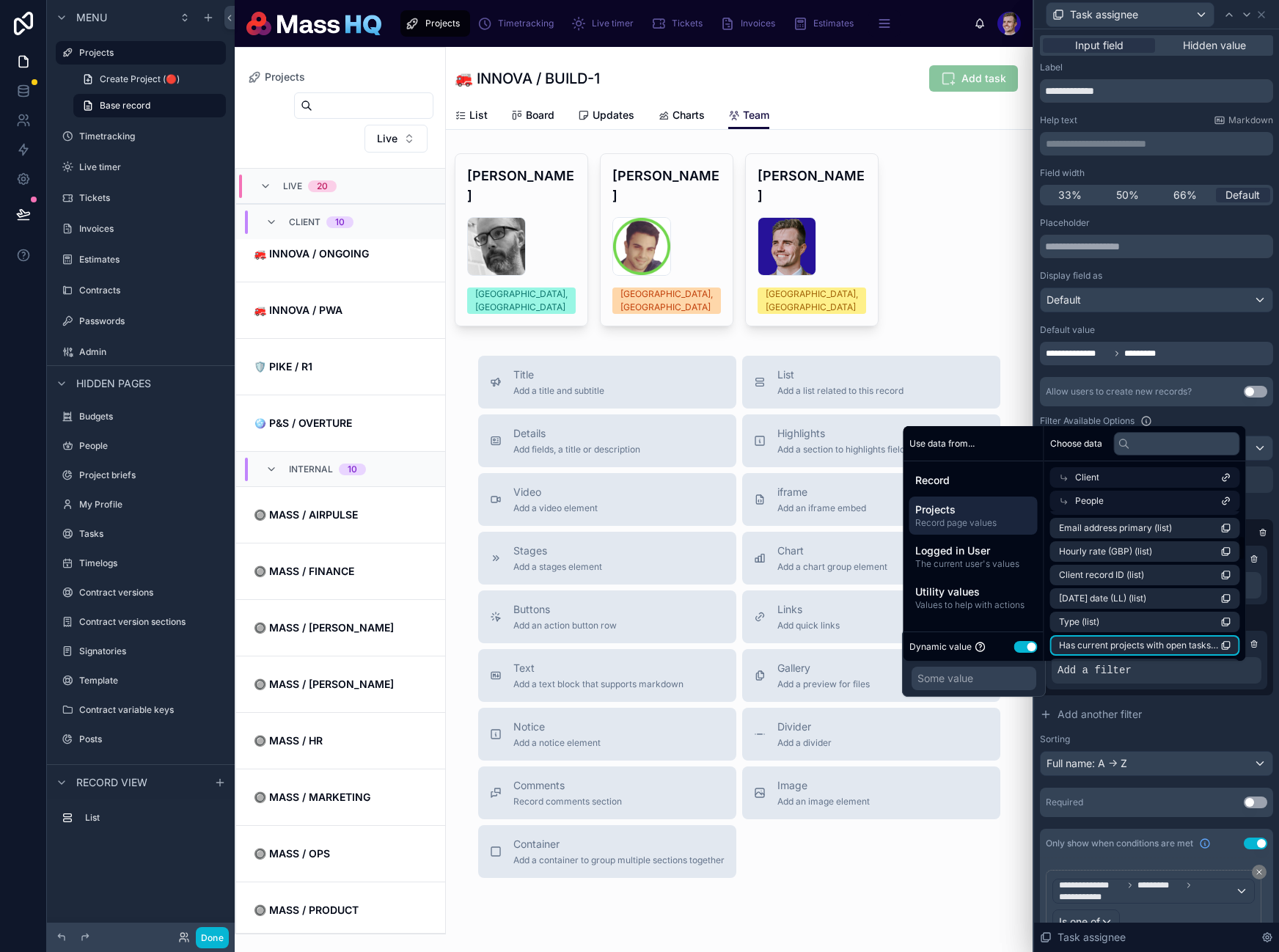
scroll to position [0, 0]
click at [1109, 529] on li "id (list)" at bounding box center [1145, 527] width 190 height 20
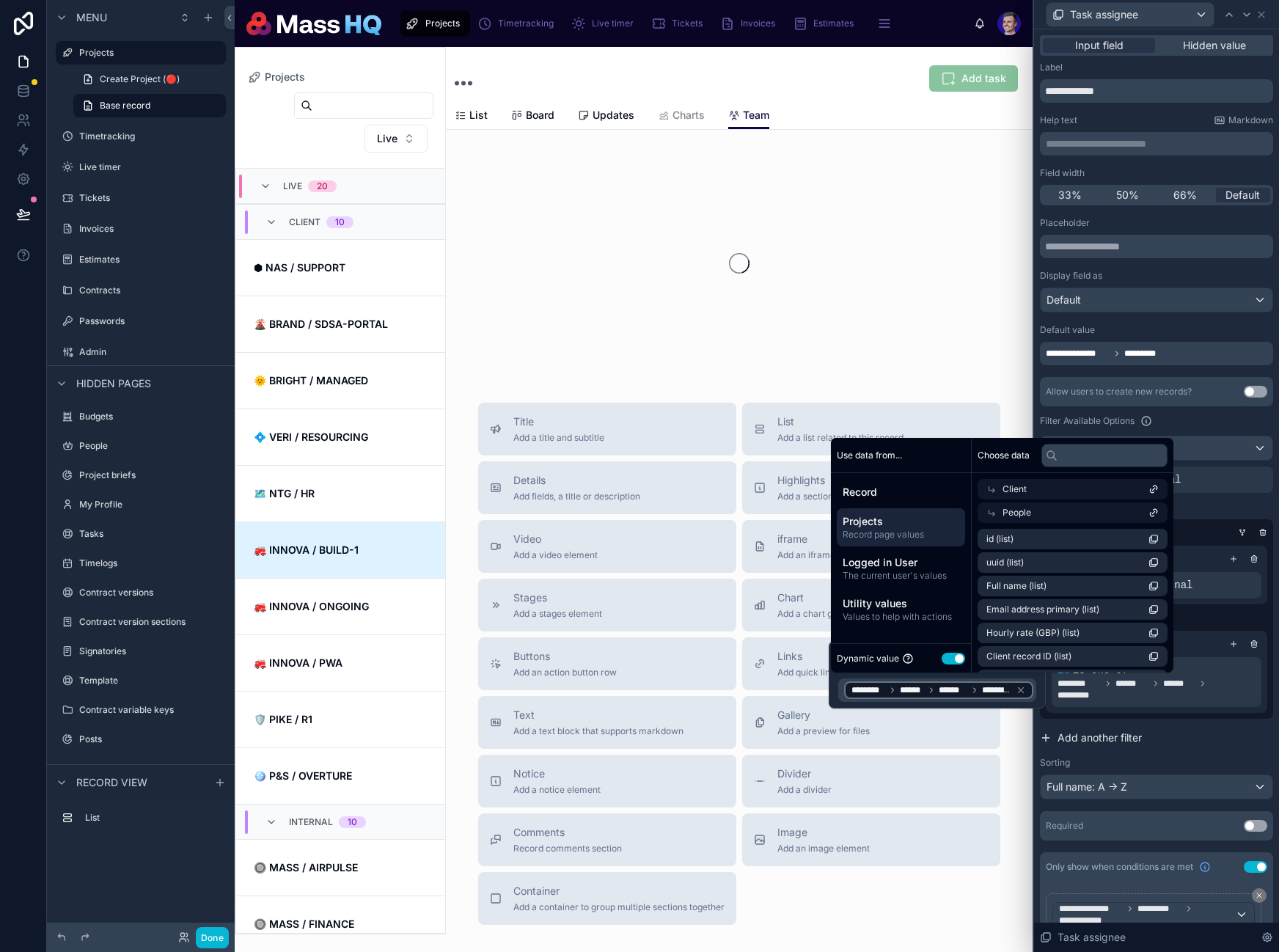
scroll to position [352, 0]
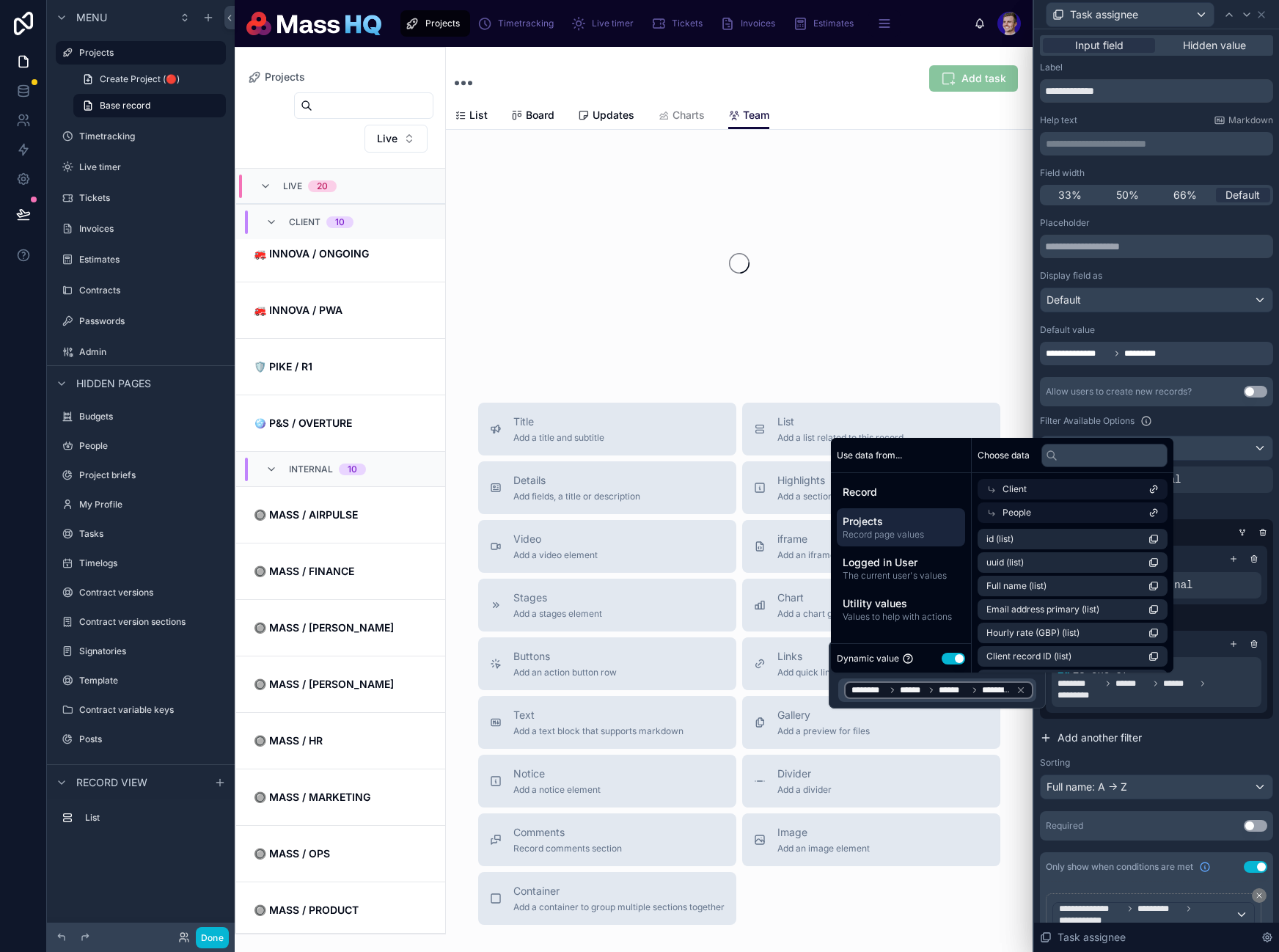
click at [1213, 739] on button "Add another filter" at bounding box center [1156, 738] width 234 height 26
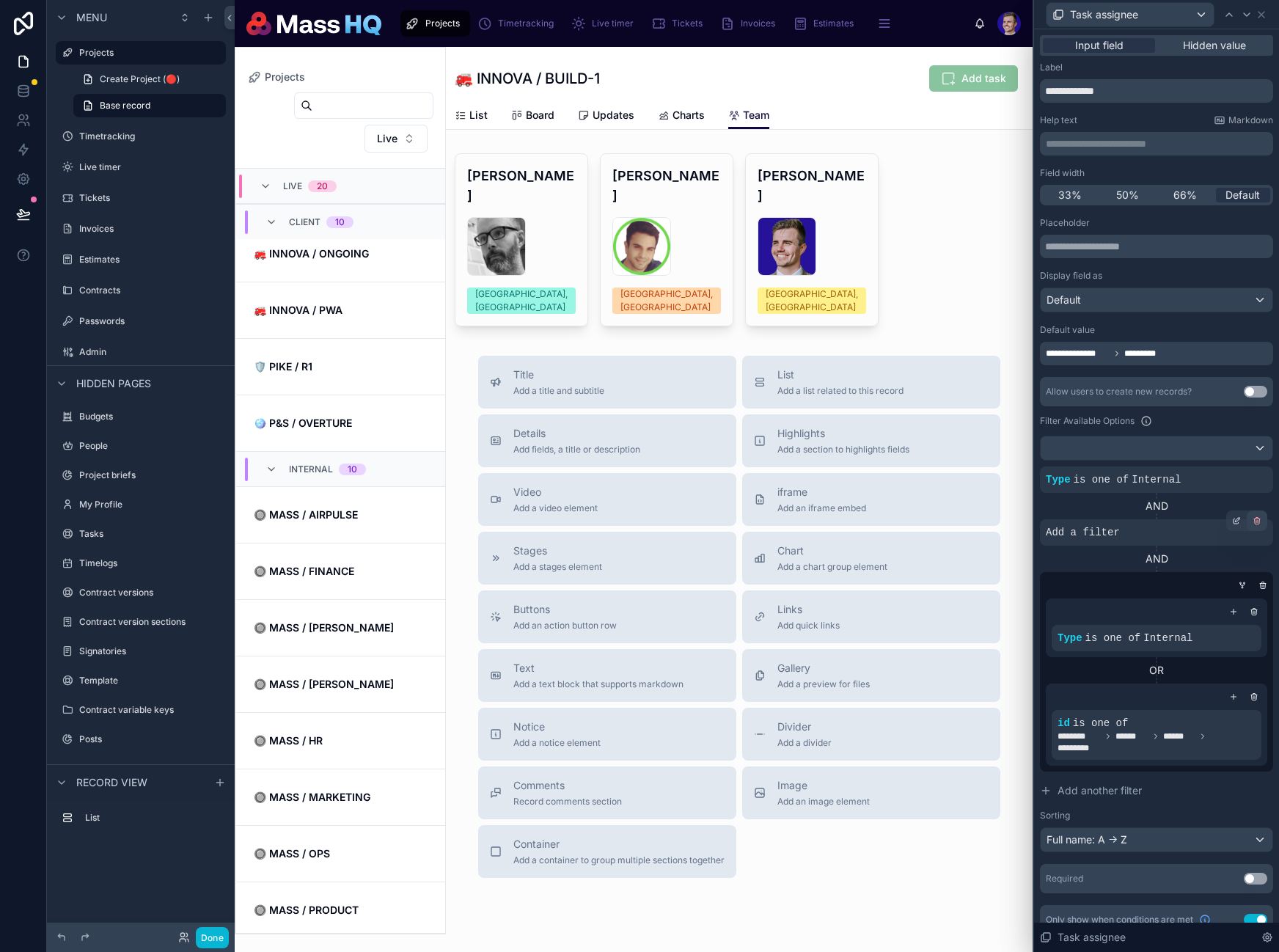
click at [1253, 518] on icon at bounding box center [1257, 520] width 9 height 9
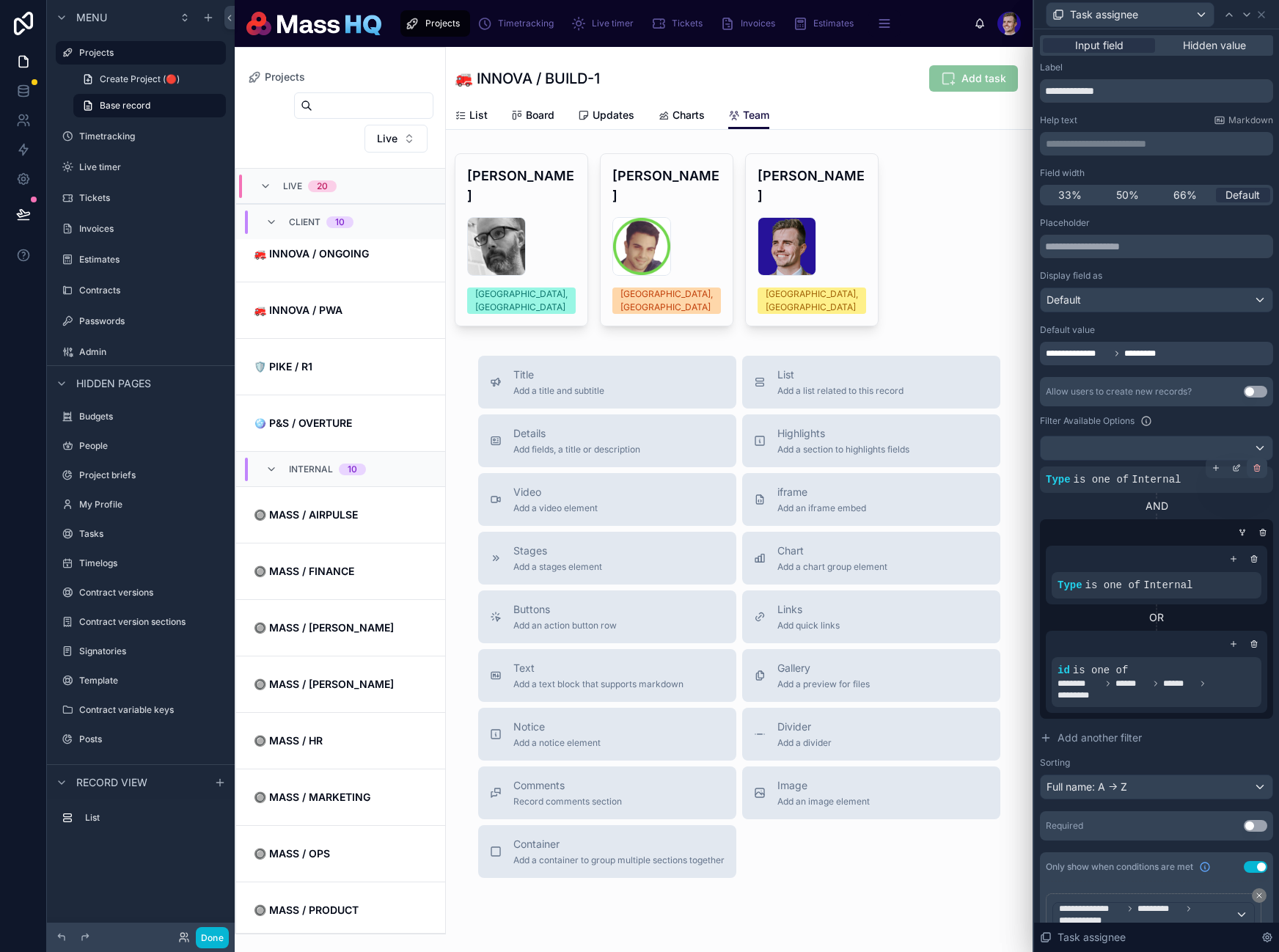
click at [1253, 471] on icon at bounding box center [1257, 467] width 9 height 9
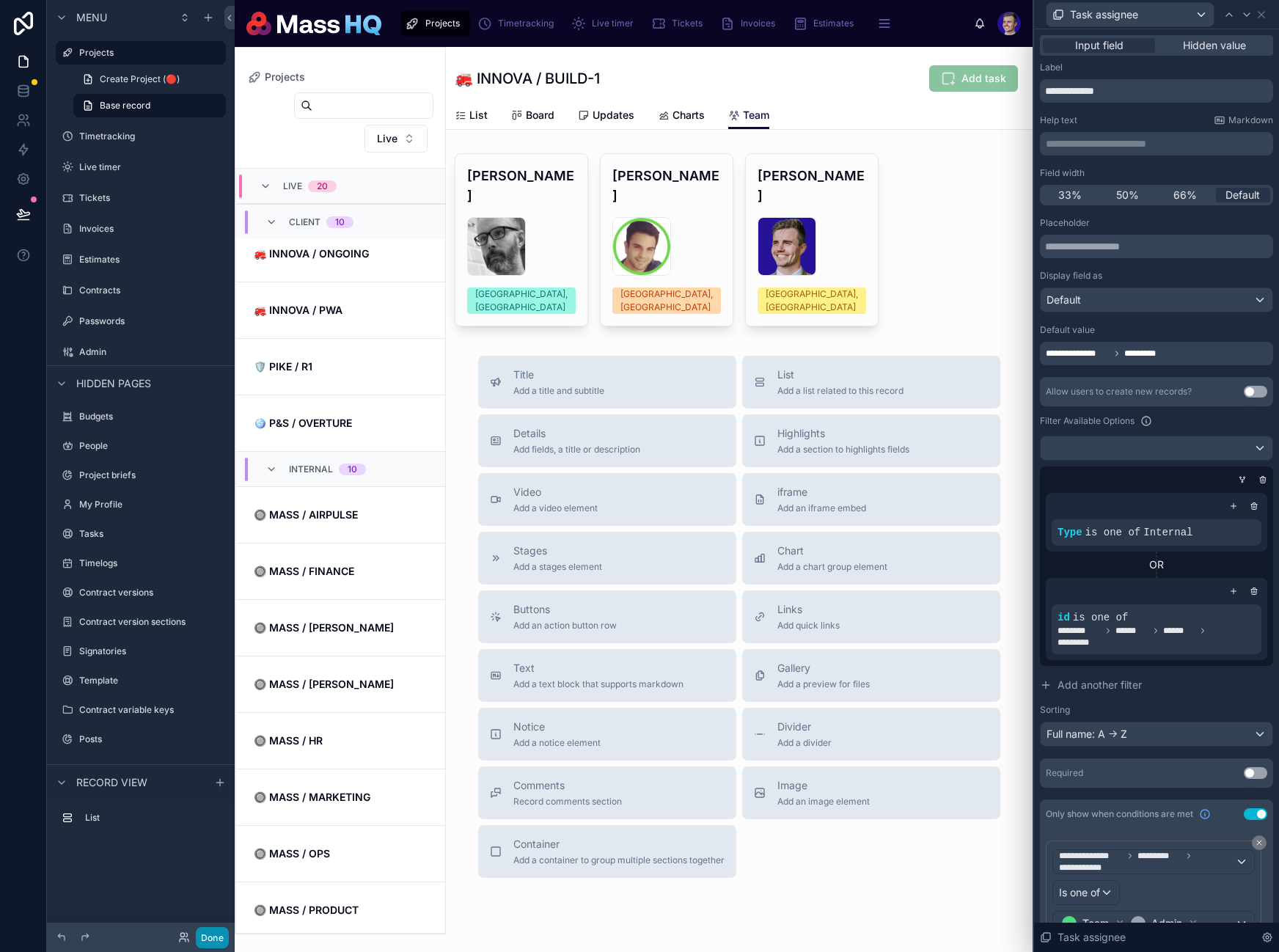
click at [212, 939] on button "Done" at bounding box center [212, 938] width 33 height 21
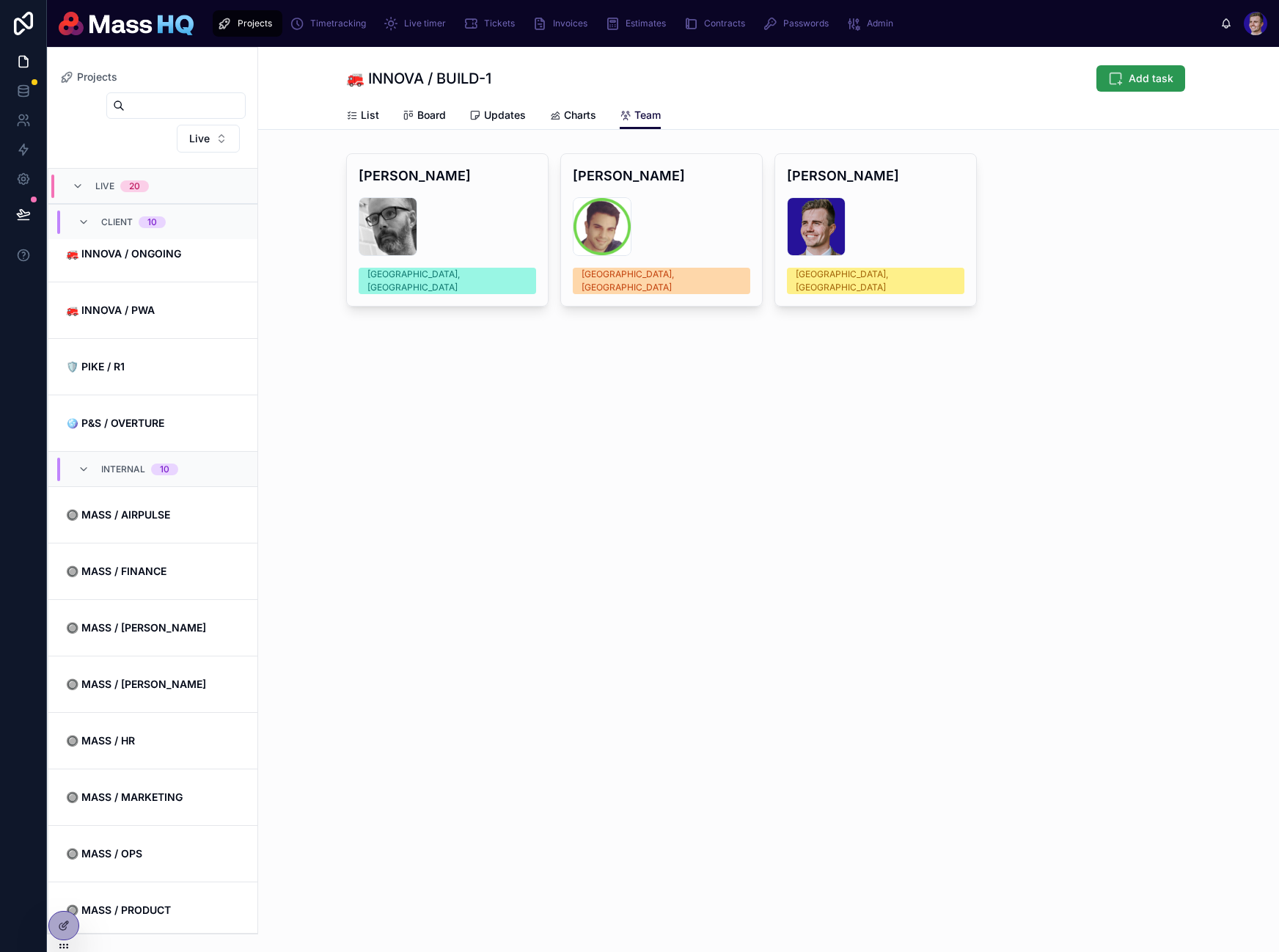
click at [1140, 71] on button "Add task" at bounding box center [1141, 78] width 89 height 26
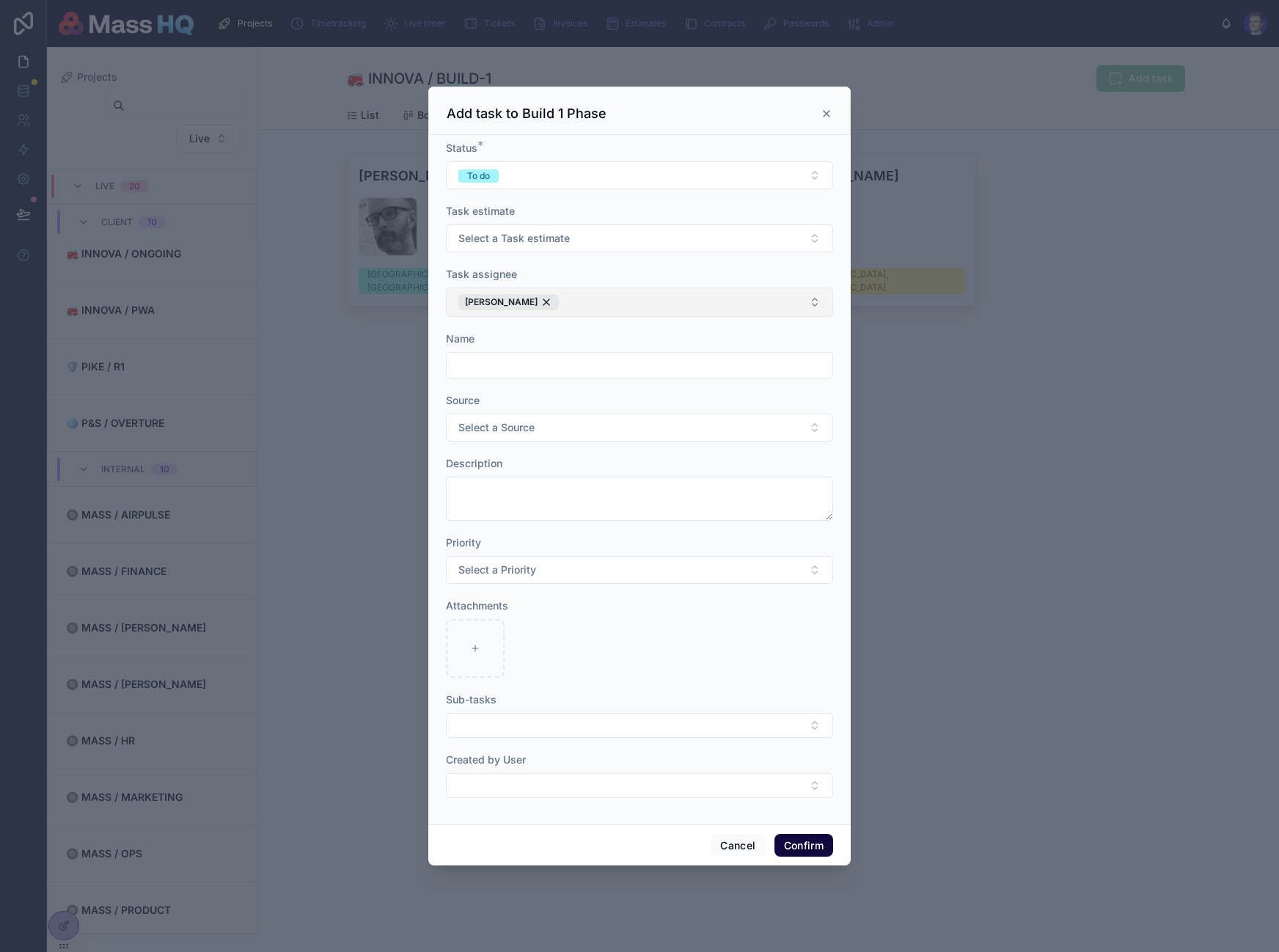
click at [642, 304] on button "[PERSON_NAME]" at bounding box center [639, 302] width 387 height 29
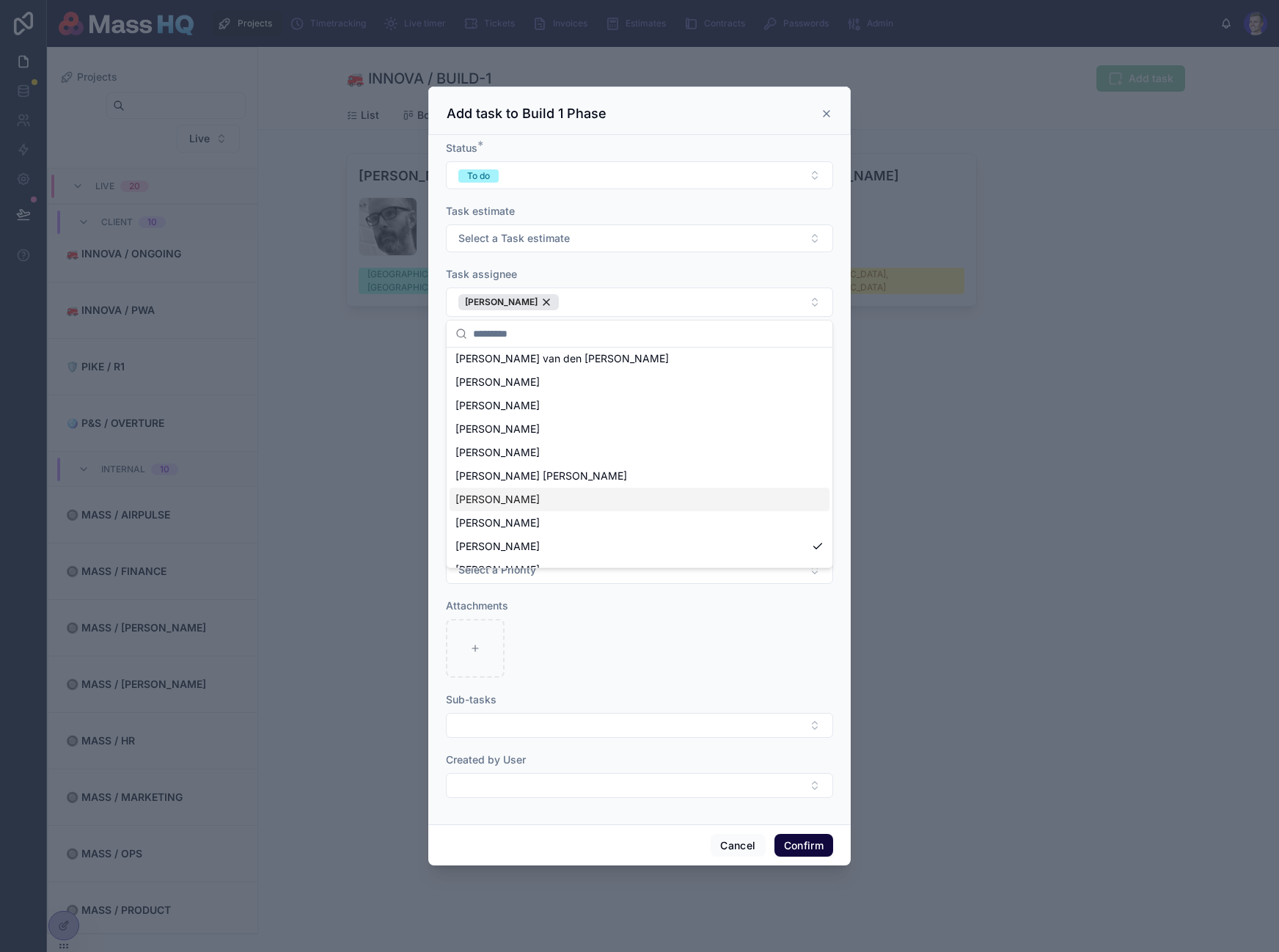
scroll to position [0, 0]
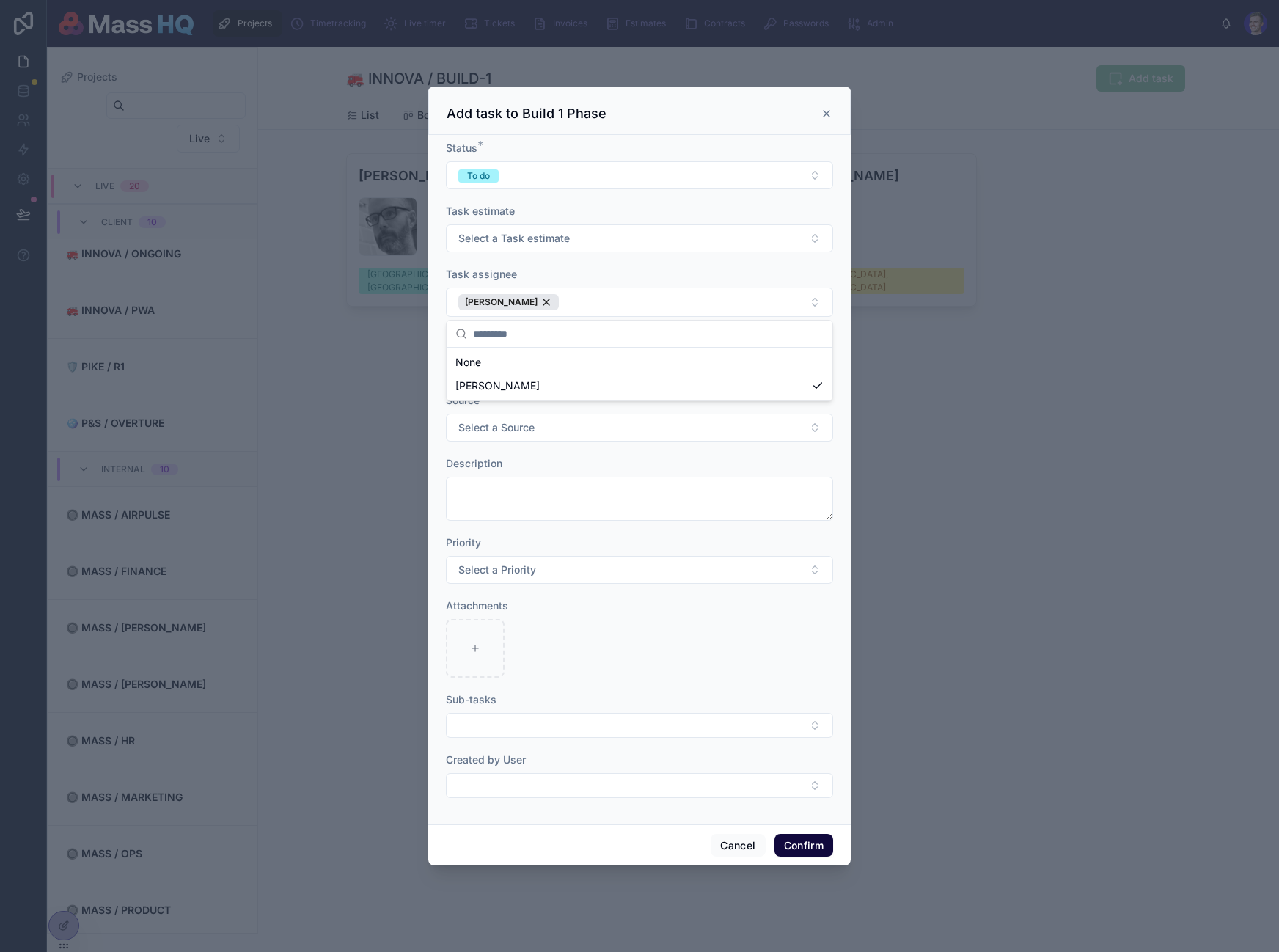
click at [628, 635] on div at bounding box center [639, 648] width 387 height 59
click at [612, 355] on input "text" at bounding box center [640, 365] width 386 height 20
drag, startPoint x: 992, startPoint y: 329, endPoint x: 984, endPoint y: 335, distance: 10.0
click at [992, 328] on div at bounding box center [639, 476] width 1279 height 952
click at [582, 449] on form "Status * To do Task estimate Select a Task estimate Task assignee Russell Bisho…" at bounding box center [639, 477] width 387 height 672
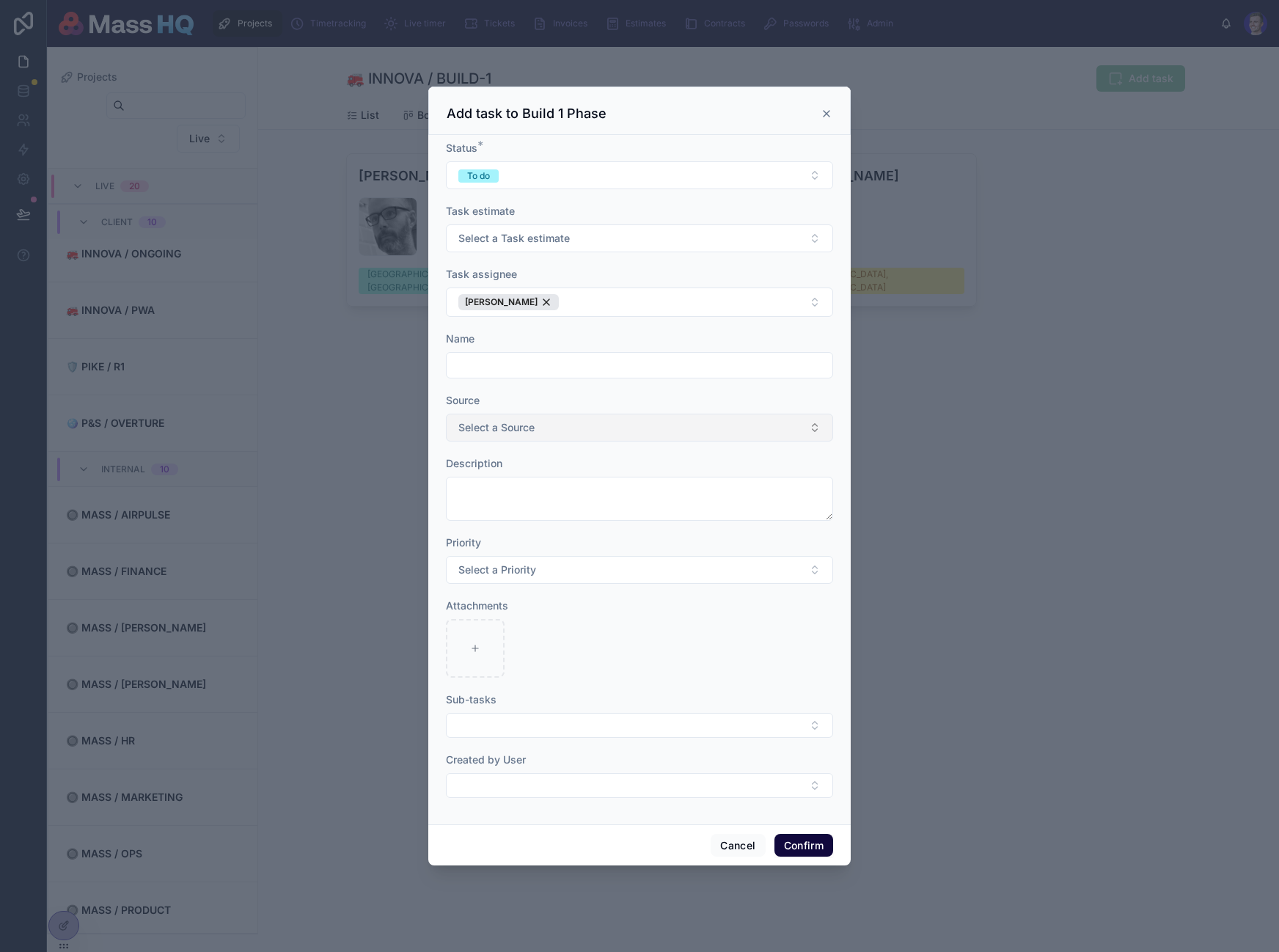
click at [554, 434] on button "Select a Source" at bounding box center [639, 427] width 387 height 28
click at [558, 429] on button "Select a Source" at bounding box center [639, 427] width 387 height 28
drag, startPoint x: 1062, startPoint y: 460, endPoint x: 896, endPoint y: 535, distance: 182.2
click at [1062, 460] on div at bounding box center [639, 476] width 1279 height 952
click at [329, 808] on div at bounding box center [639, 476] width 1279 height 952
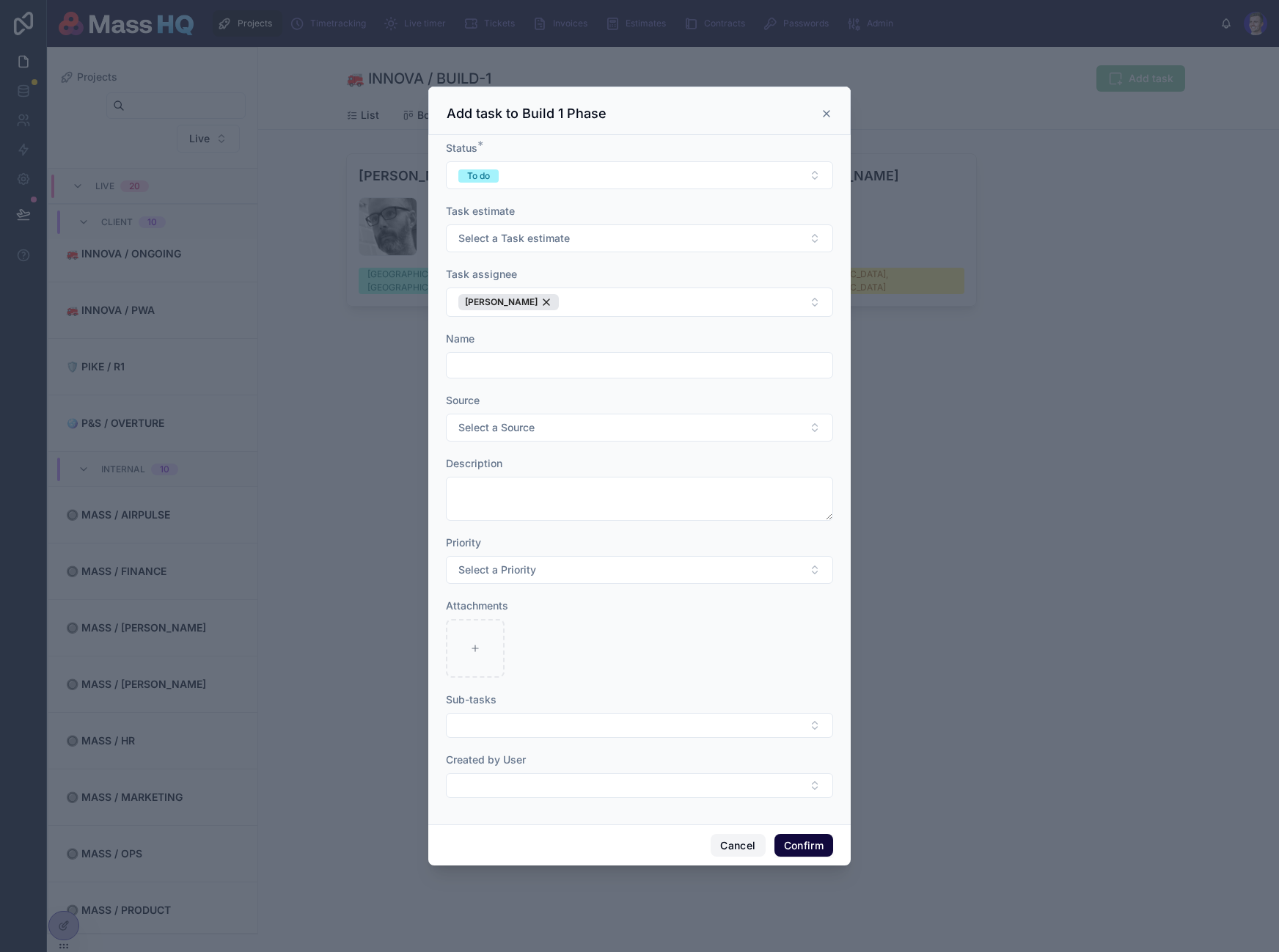
click at [733, 847] on button "Cancel" at bounding box center [737, 846] width 54 height 23
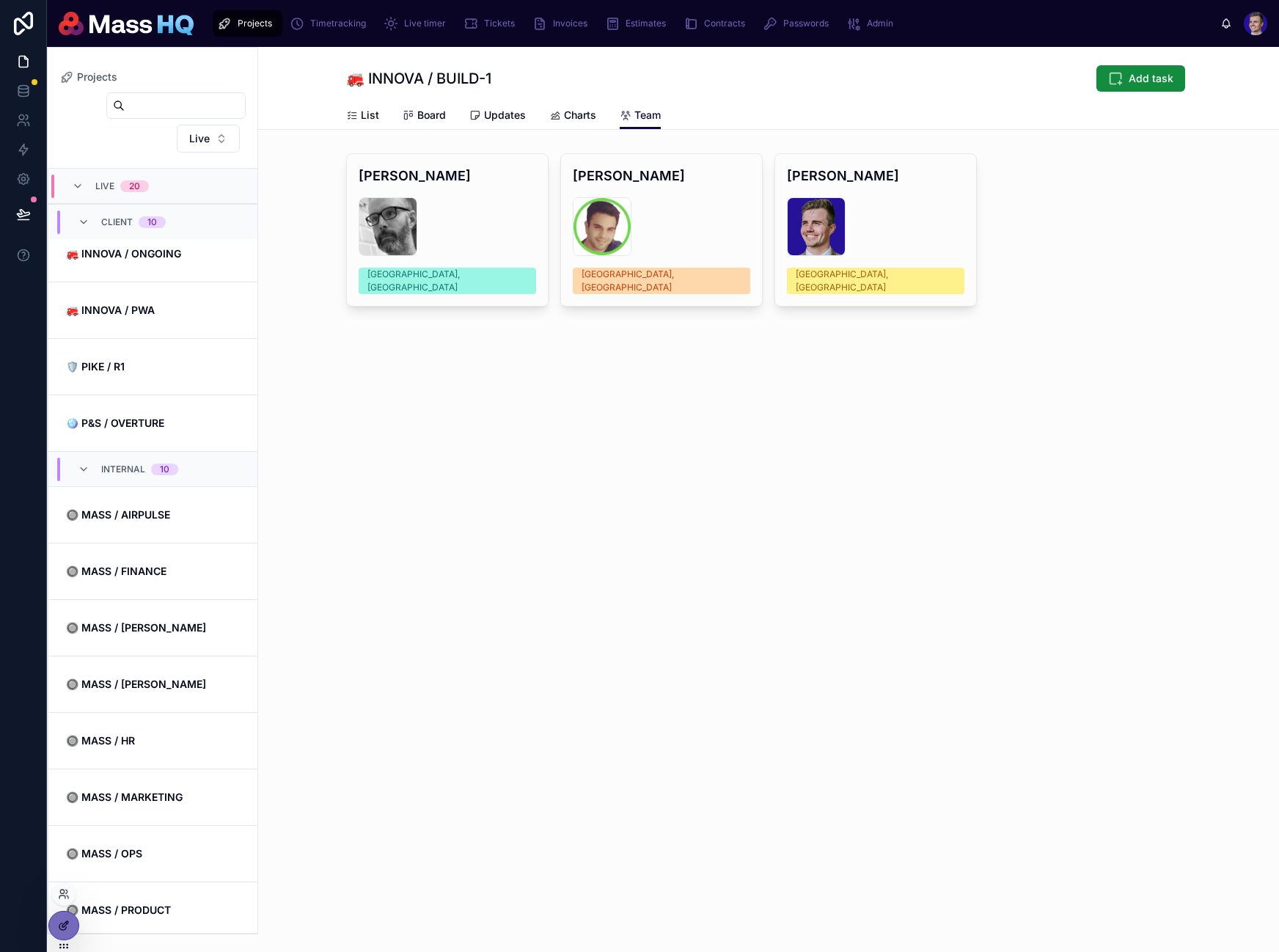
click at [52, 926] on div at bounding box center [64, 925] width 29 height 28
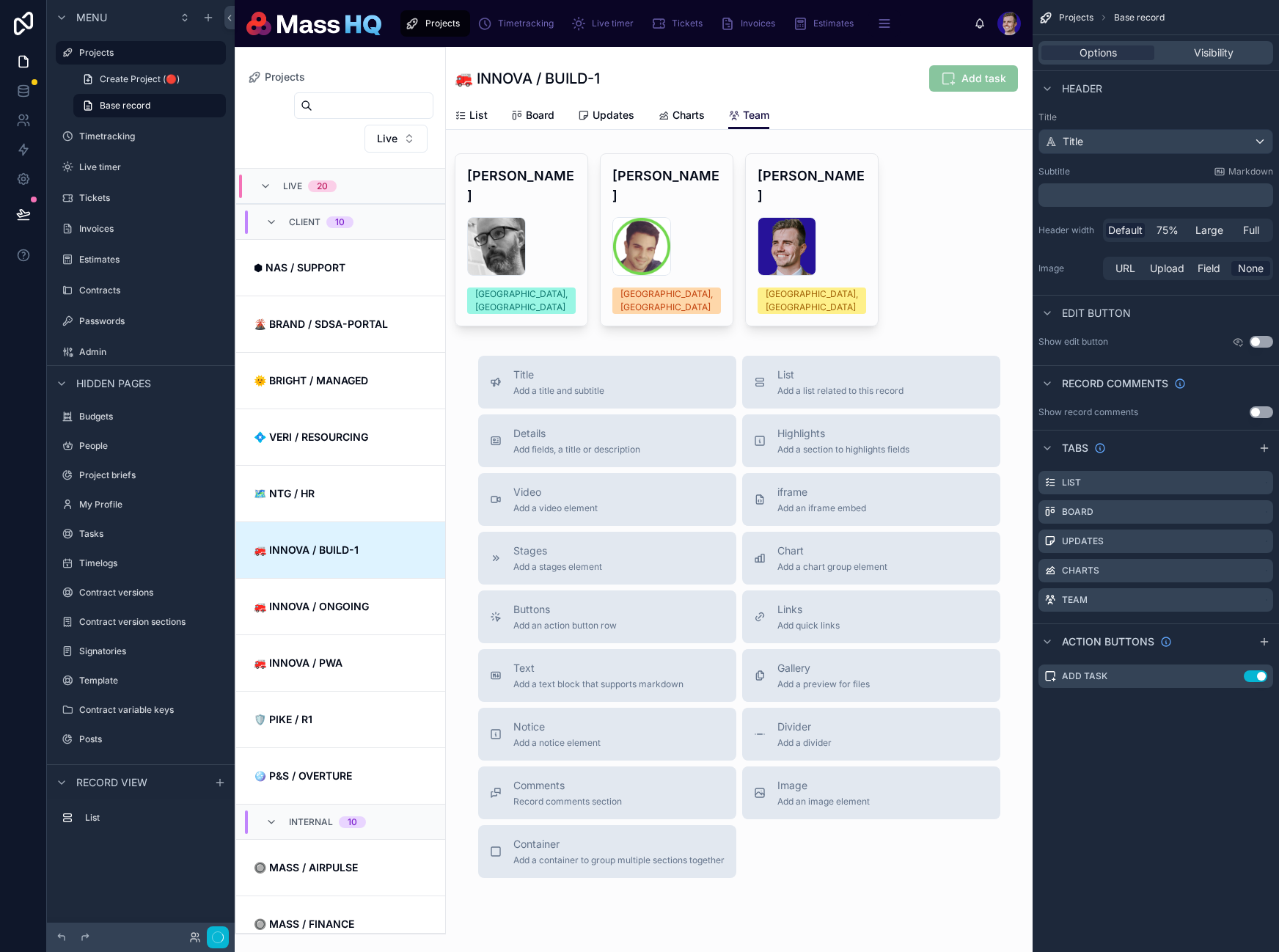
scroll to position [352, 0]
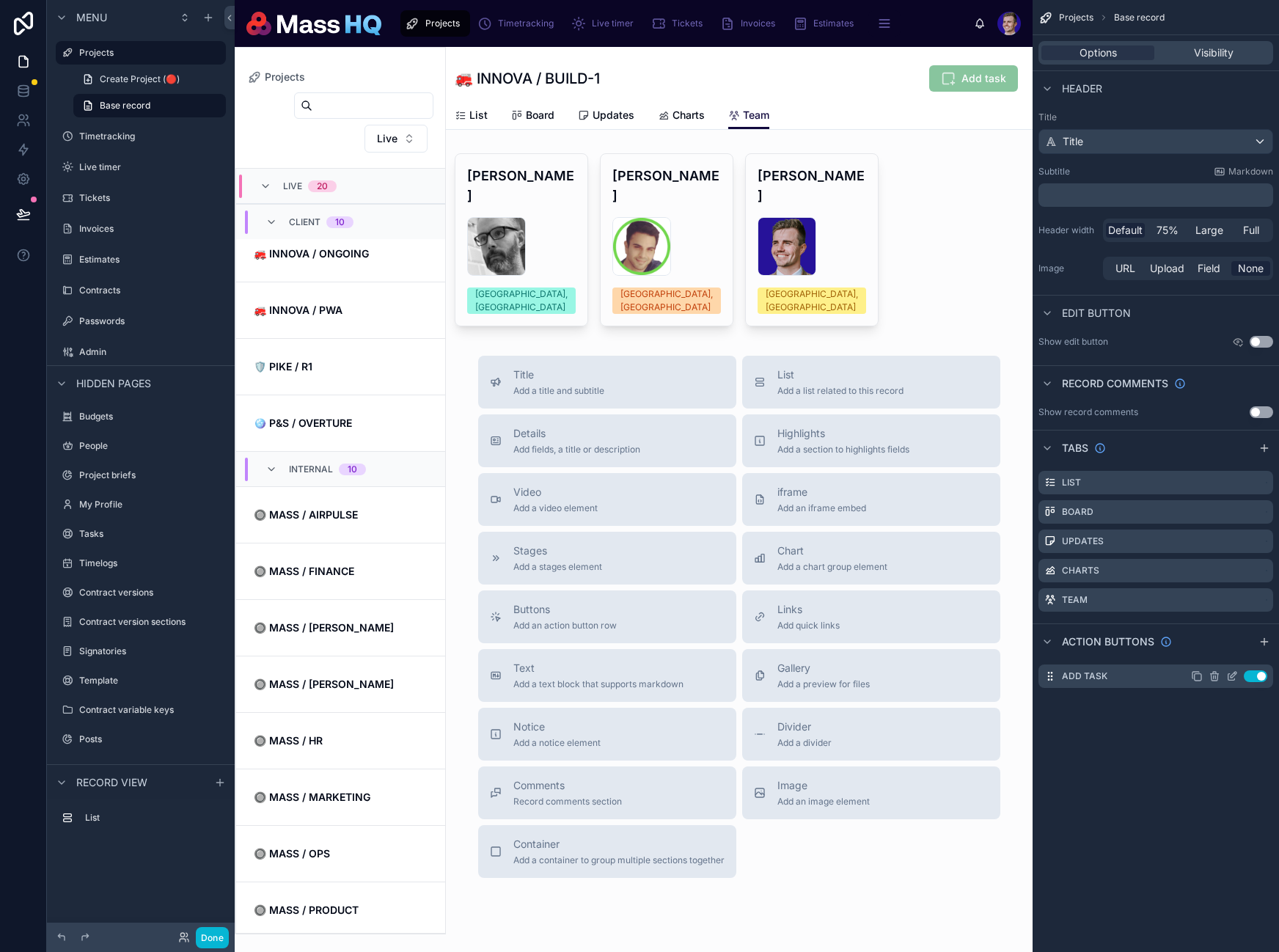
drag, startPoint x: 1233, startPoint y: 675, endPoint x: 1226, endPoint y: 550, distance: 125.2
click at [0, 0] on icon "scrollable content" at bounding box center [0, 0] width 0 height 0
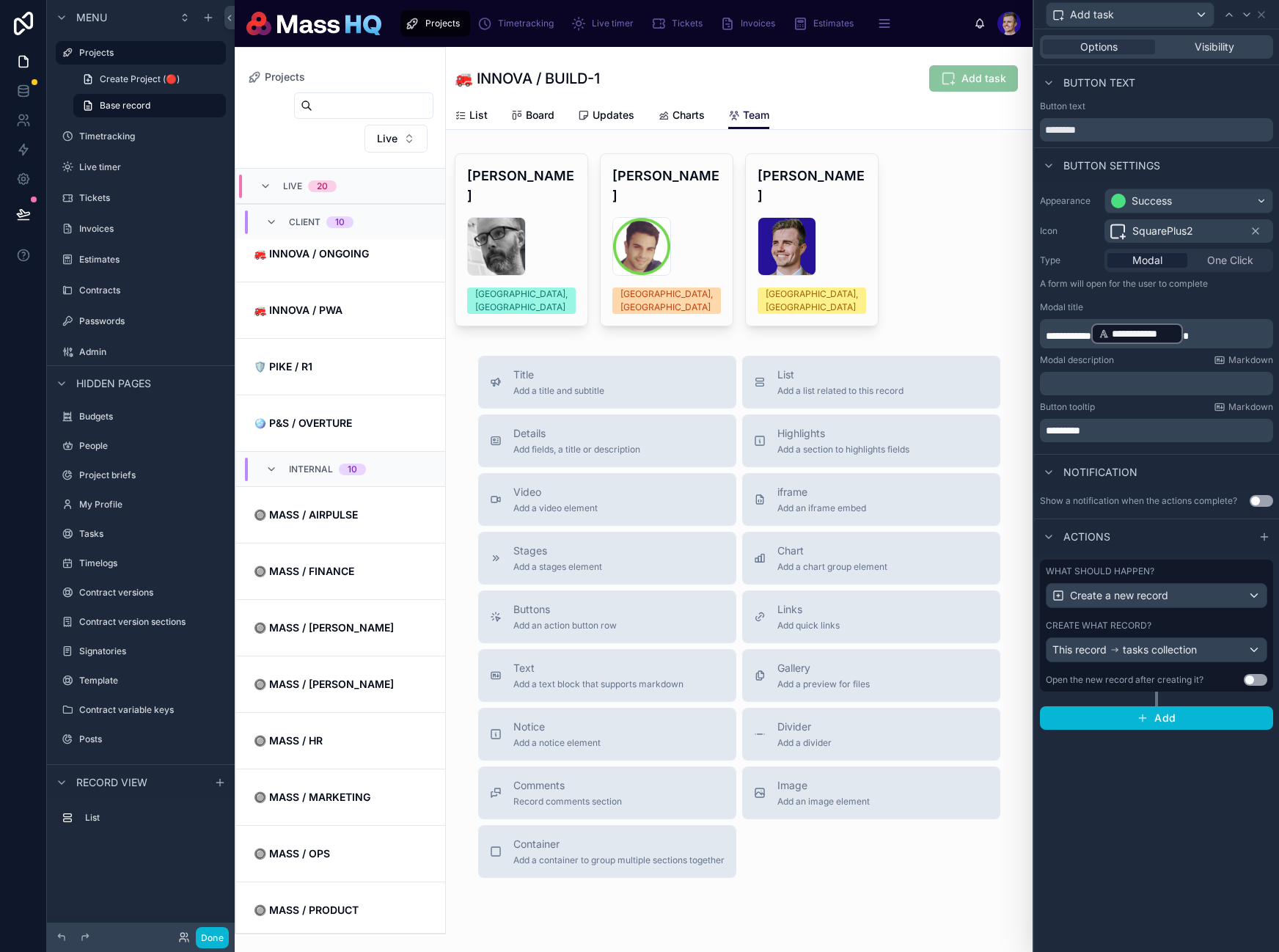
click at [1098, 427] on p "*********" at bounding box center [1157, 430] width 224 height 14
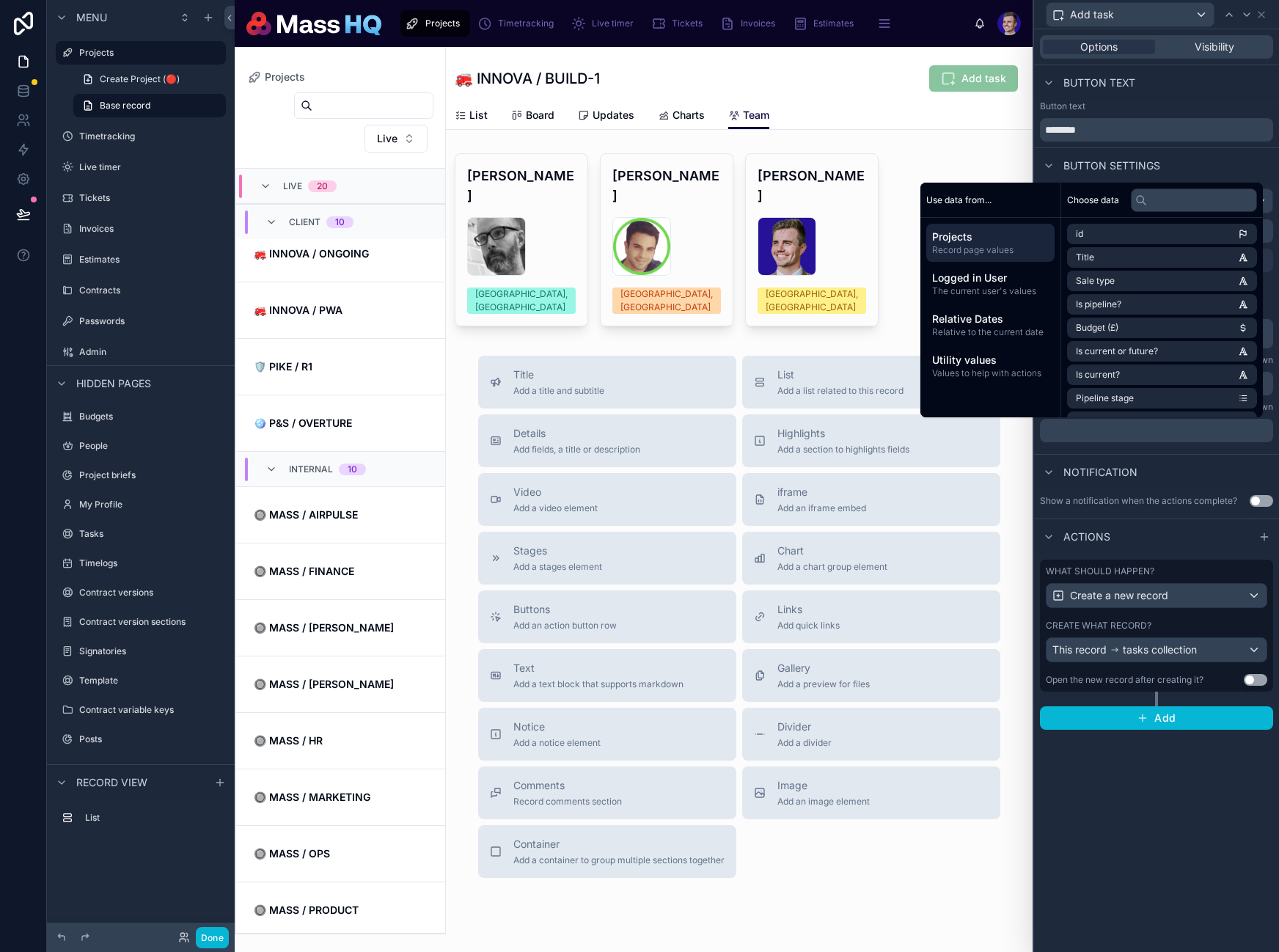
click at [1189, 462] on div "Notification" at bounding box center [1156, 471] width 245 height 35
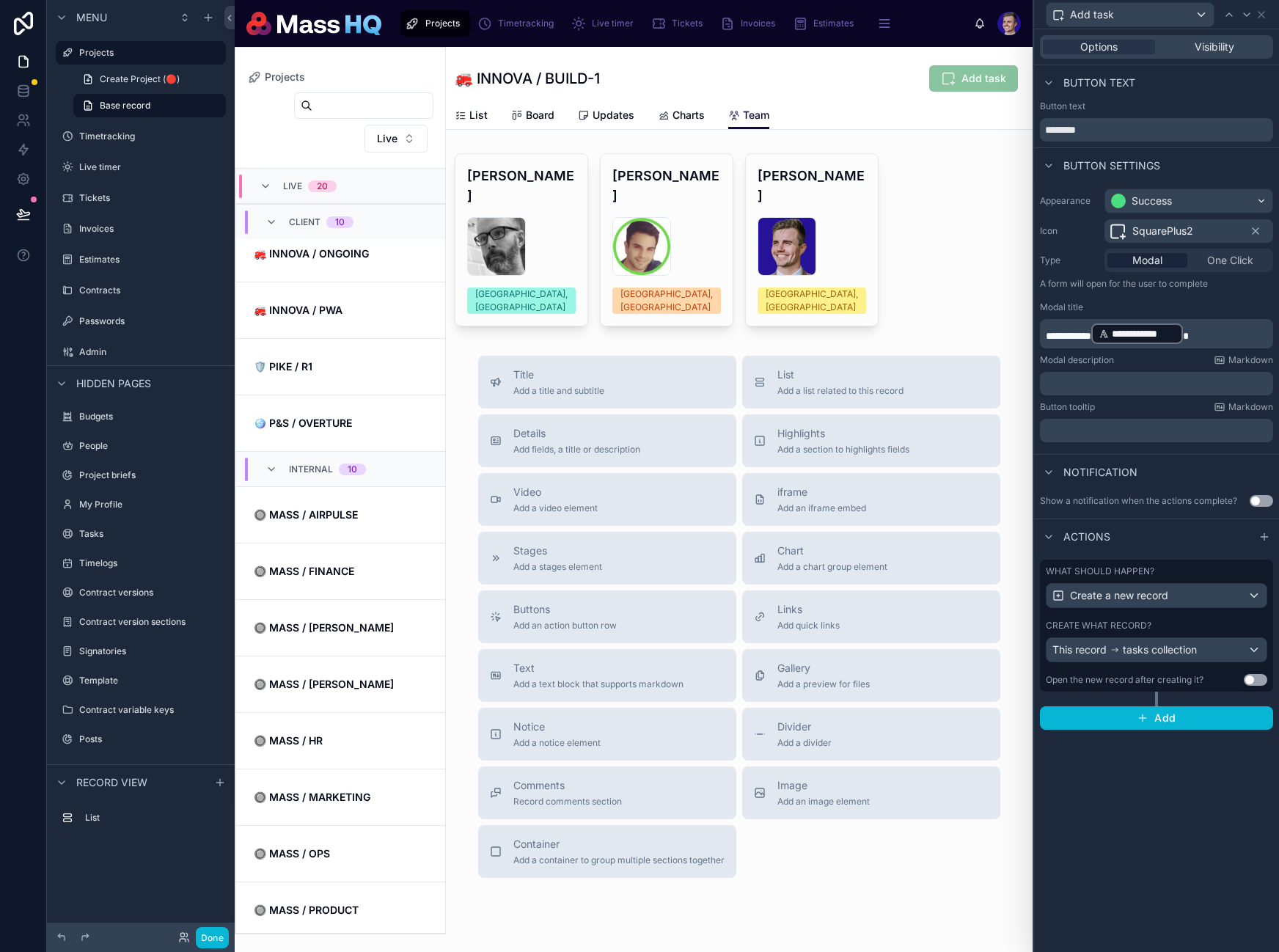
click at [1259, 499] on button "Use setting" at bounding box center [1261, 501] width 23 height 12
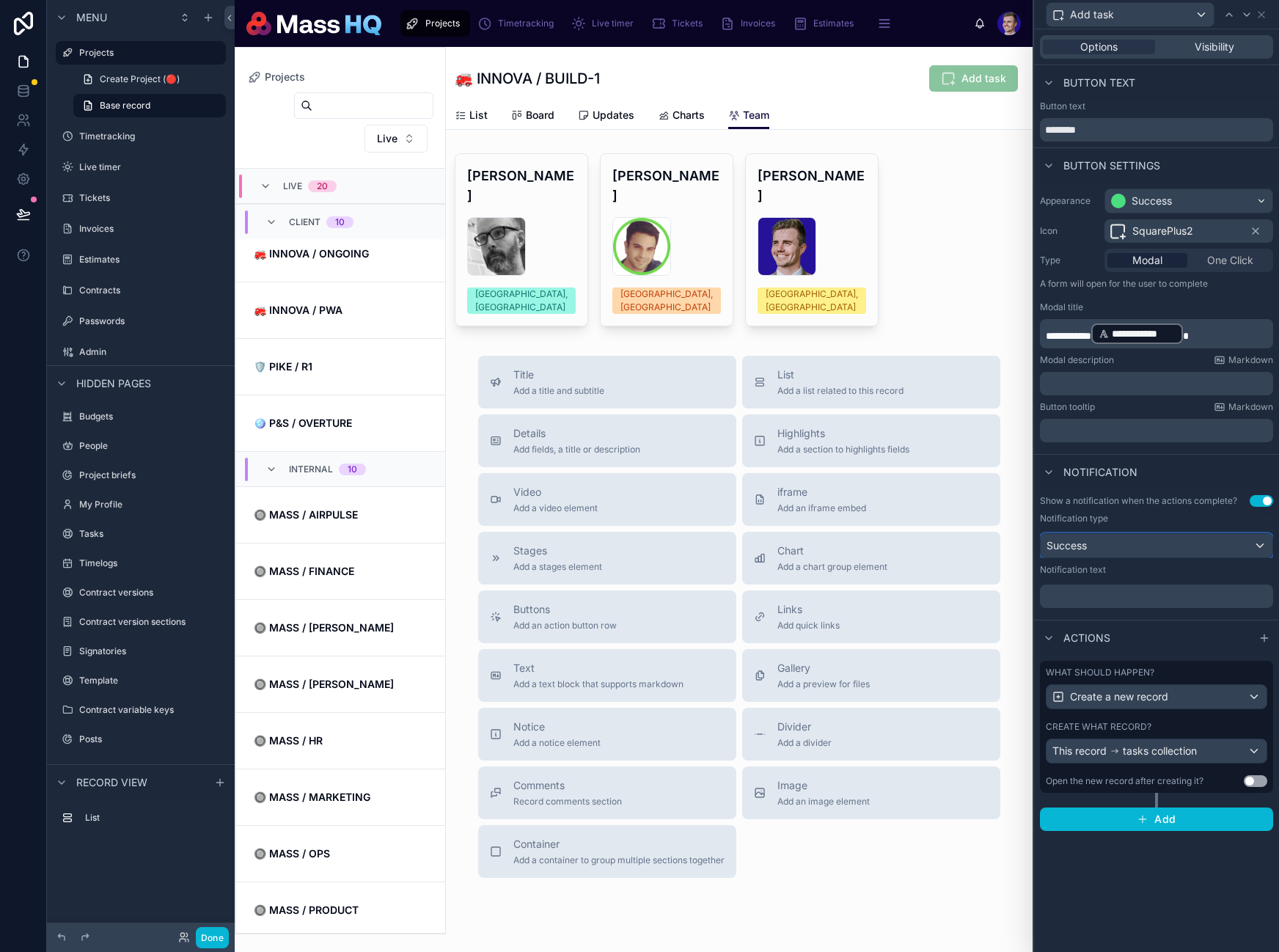
click at [1124, 546] on div "Success" at bounding box center [1156, 546] width 232 height 23
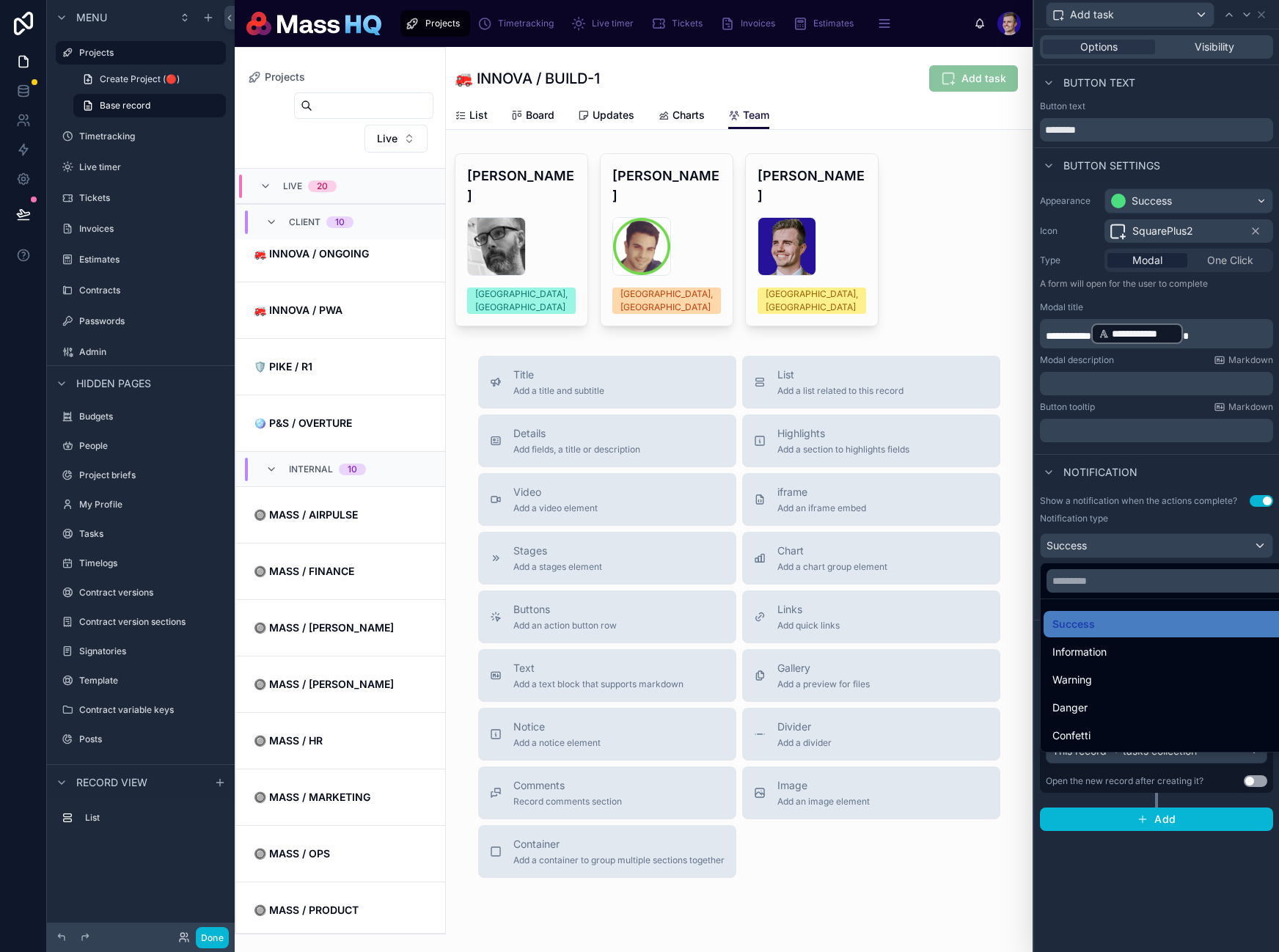
click at [1124, 546] on div at bounding box center [1156, 476] width 245 height 952
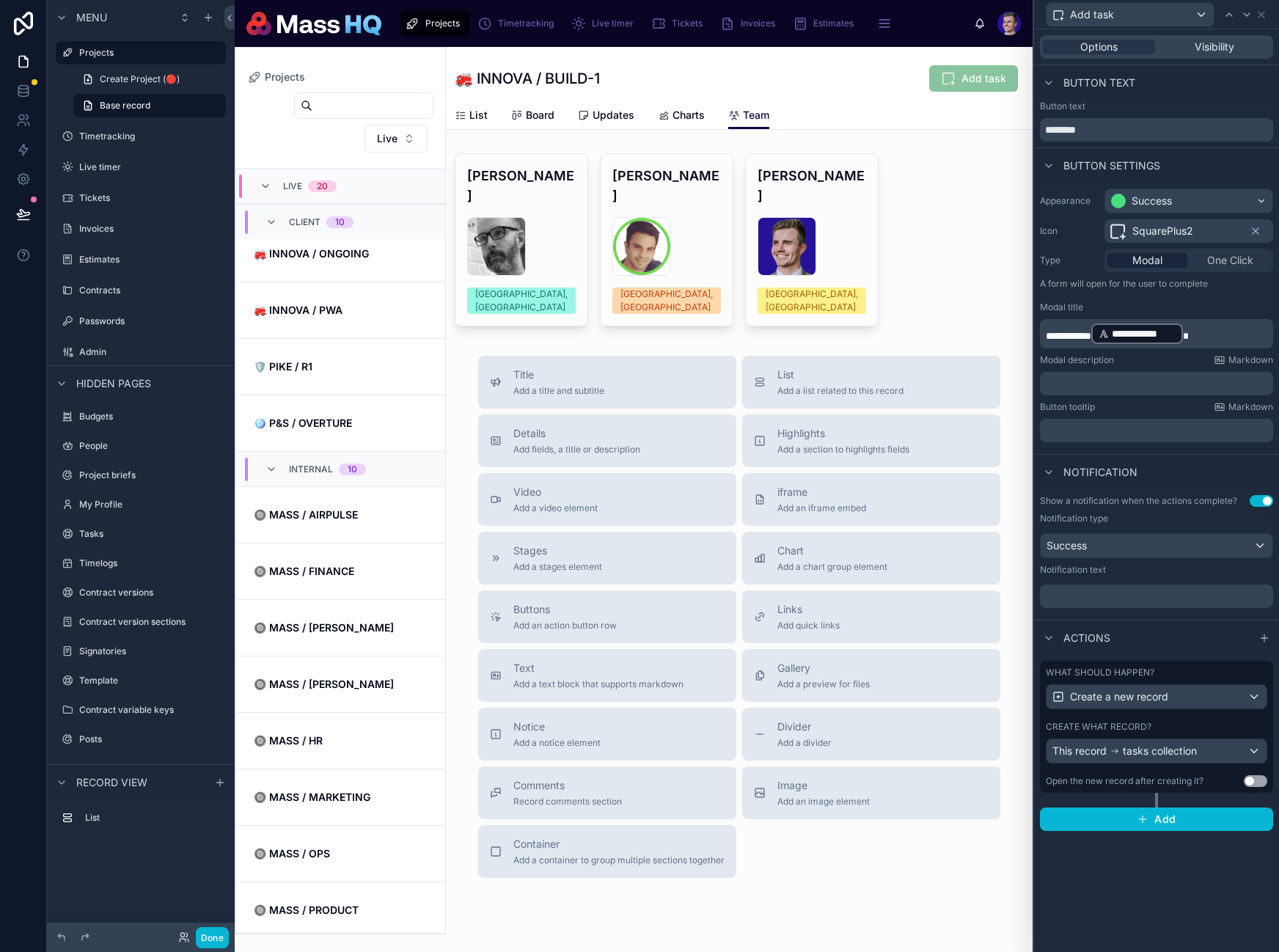
click at [1118, 602] on div "﻿" at bounding box center [1156, 596] width 234 height 23
click at [1118, 599] on p "﻿" at bounding box center [1157, 596] width 224 height 14
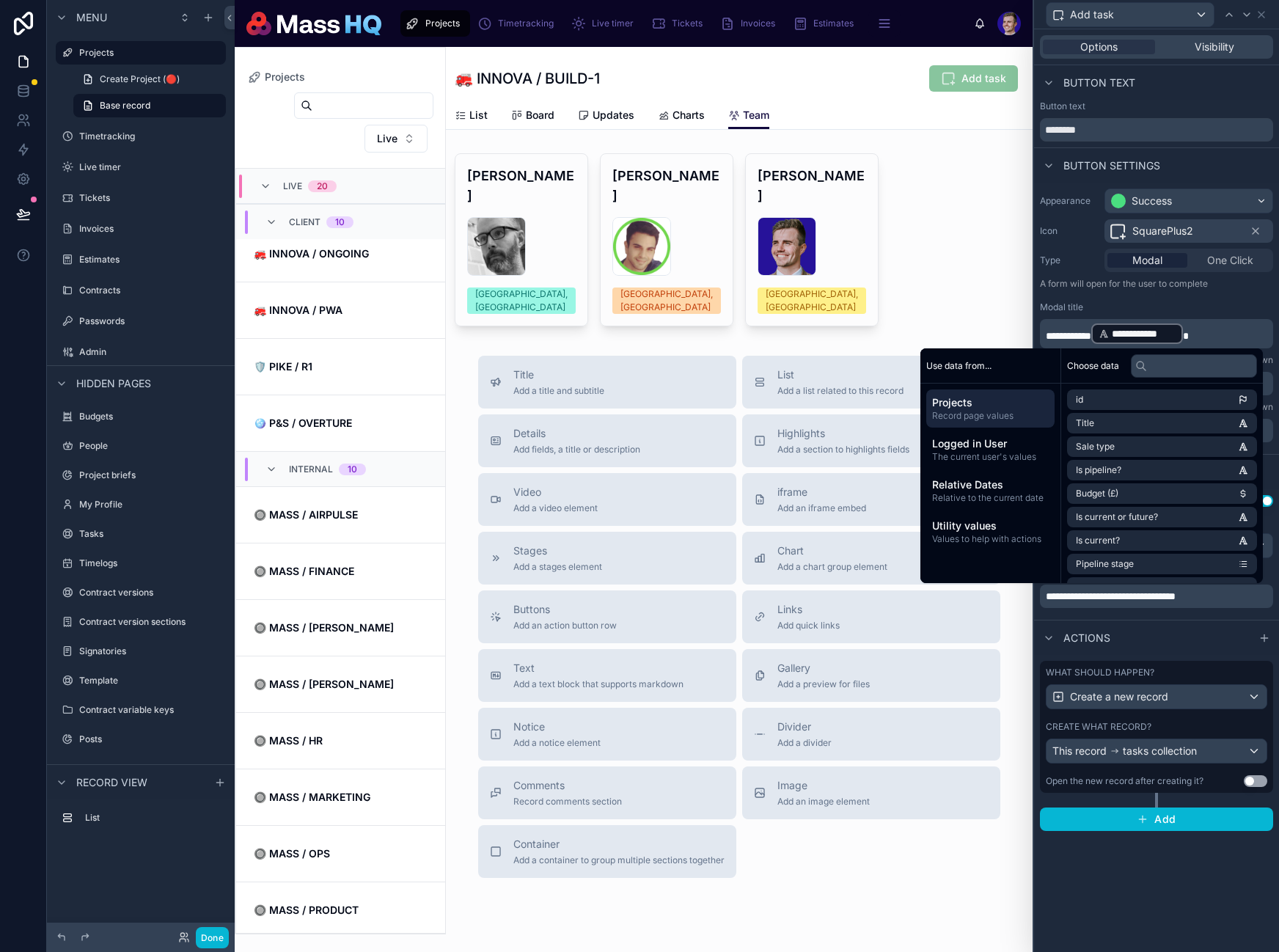
click at [1176, 878] on div "**********" at bounding box center [1156, 490] width 245 height 923
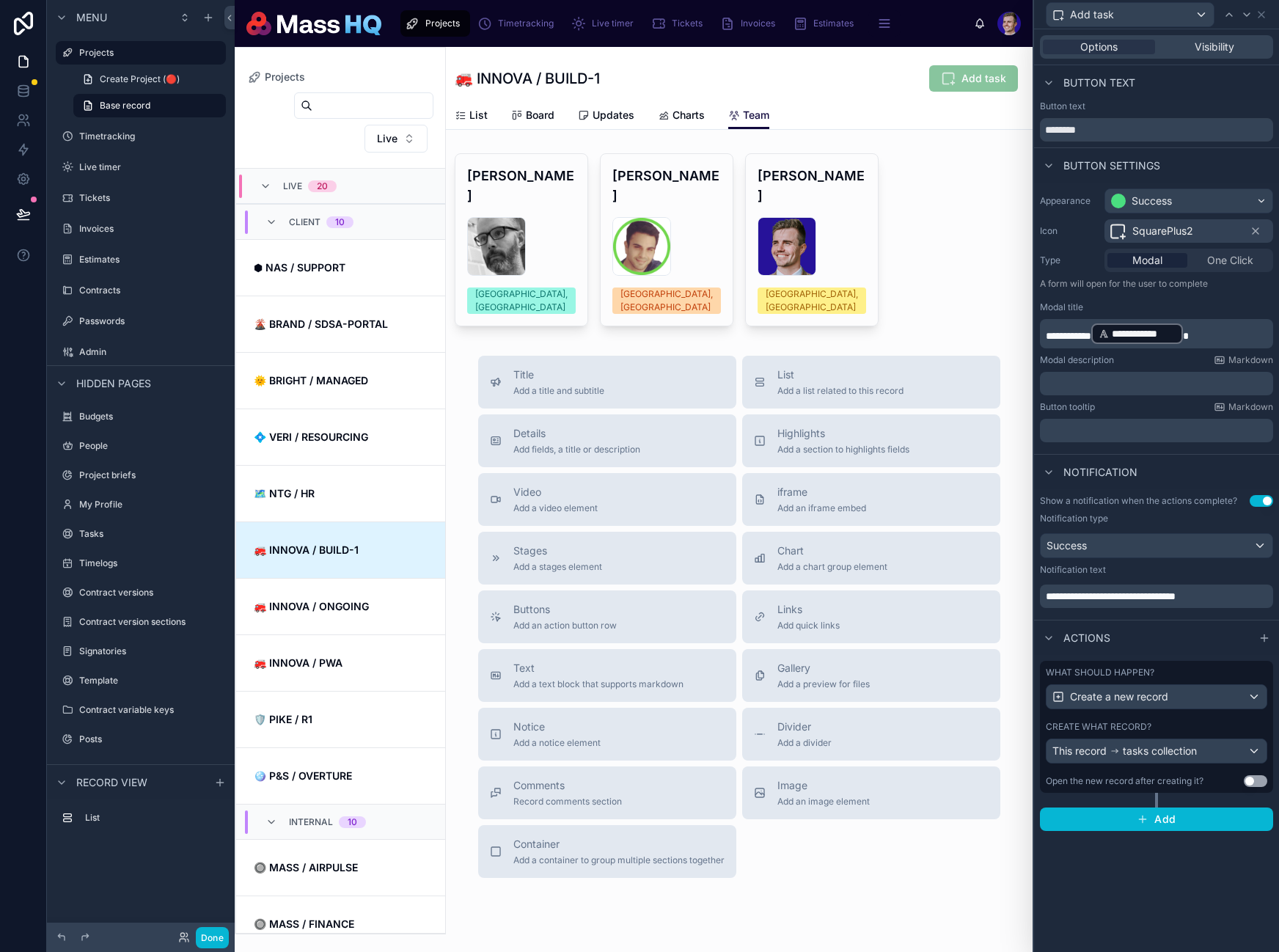
click at [1269, 749] on div "What should happen? Create a new record Create what record? This record tasks c…" at bounding box center [1156, 726] width 234 height 132
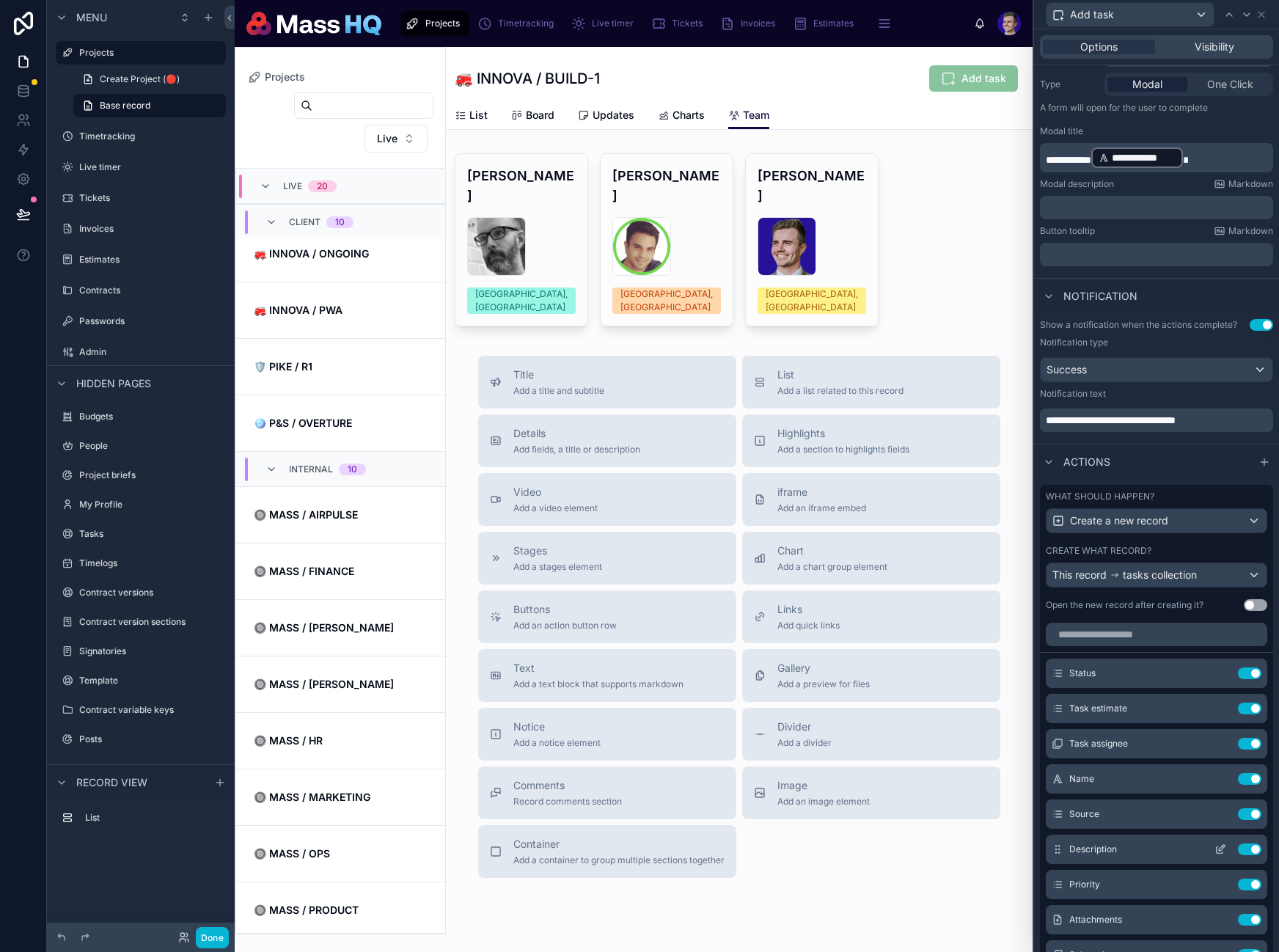
scroll to position [201, 0]
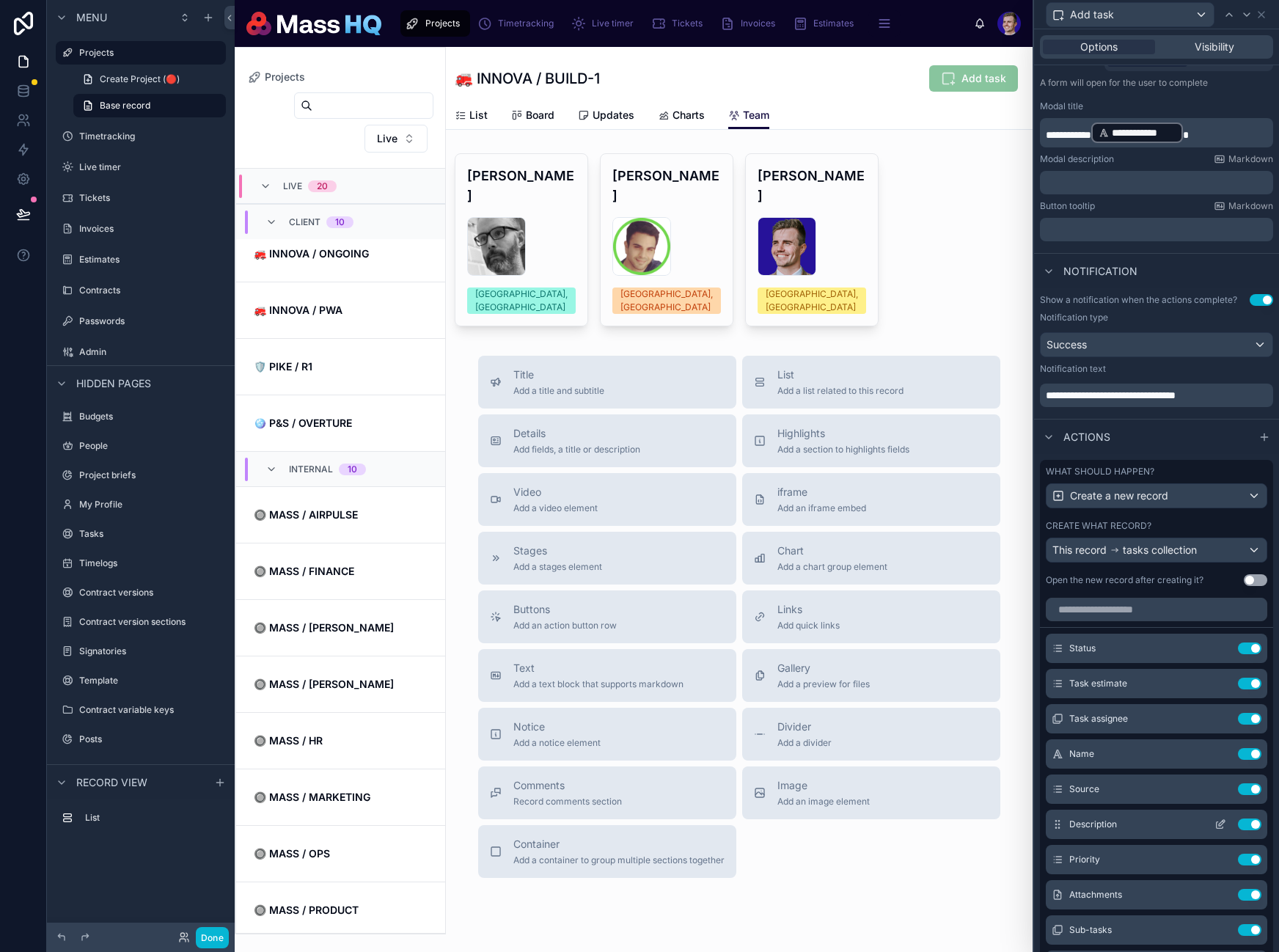
click at [1237, 789] on button "Use setting" at bounding box center [1249, 789] width 23 height 12
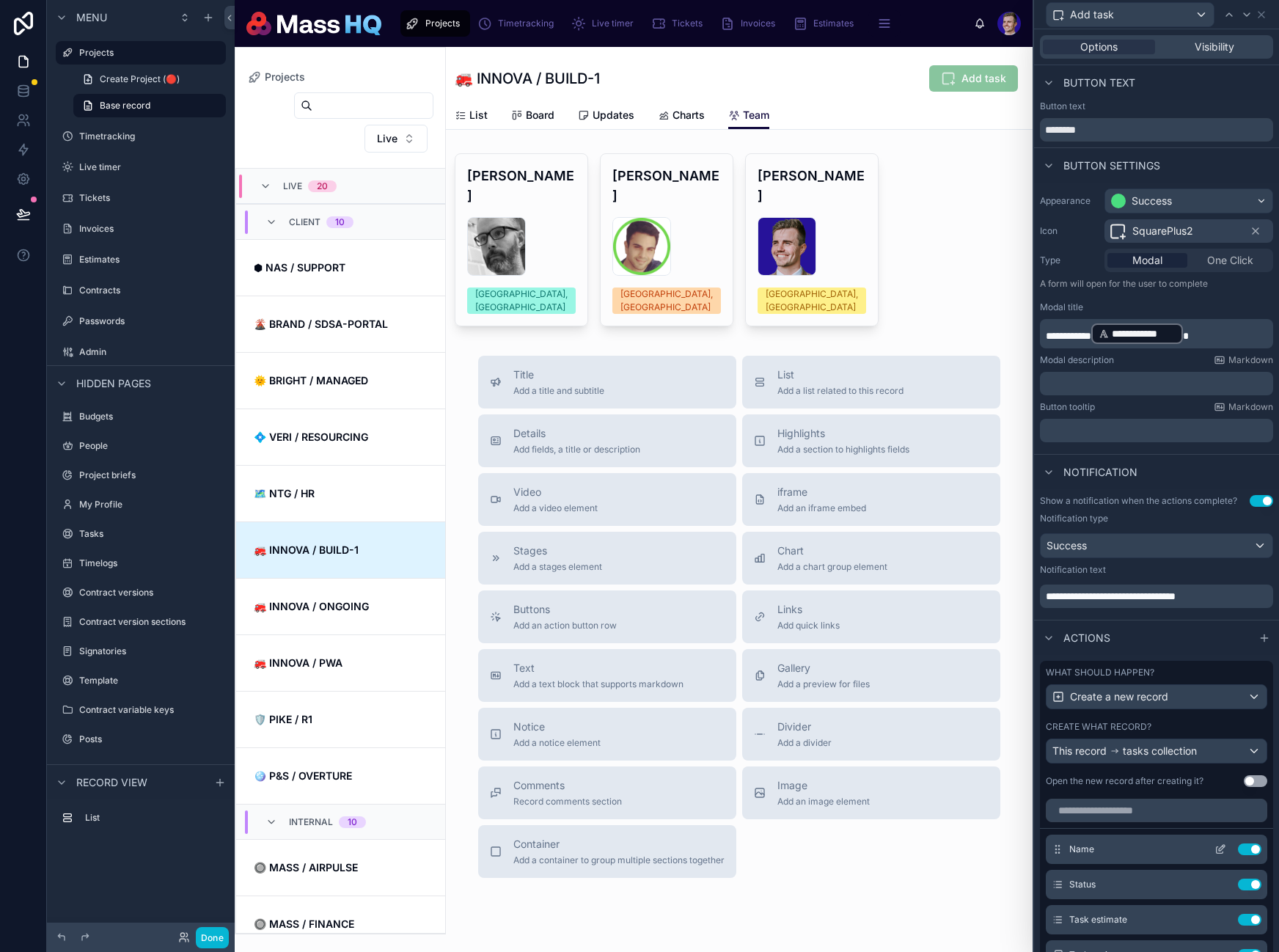
scroll to position [0, 0]
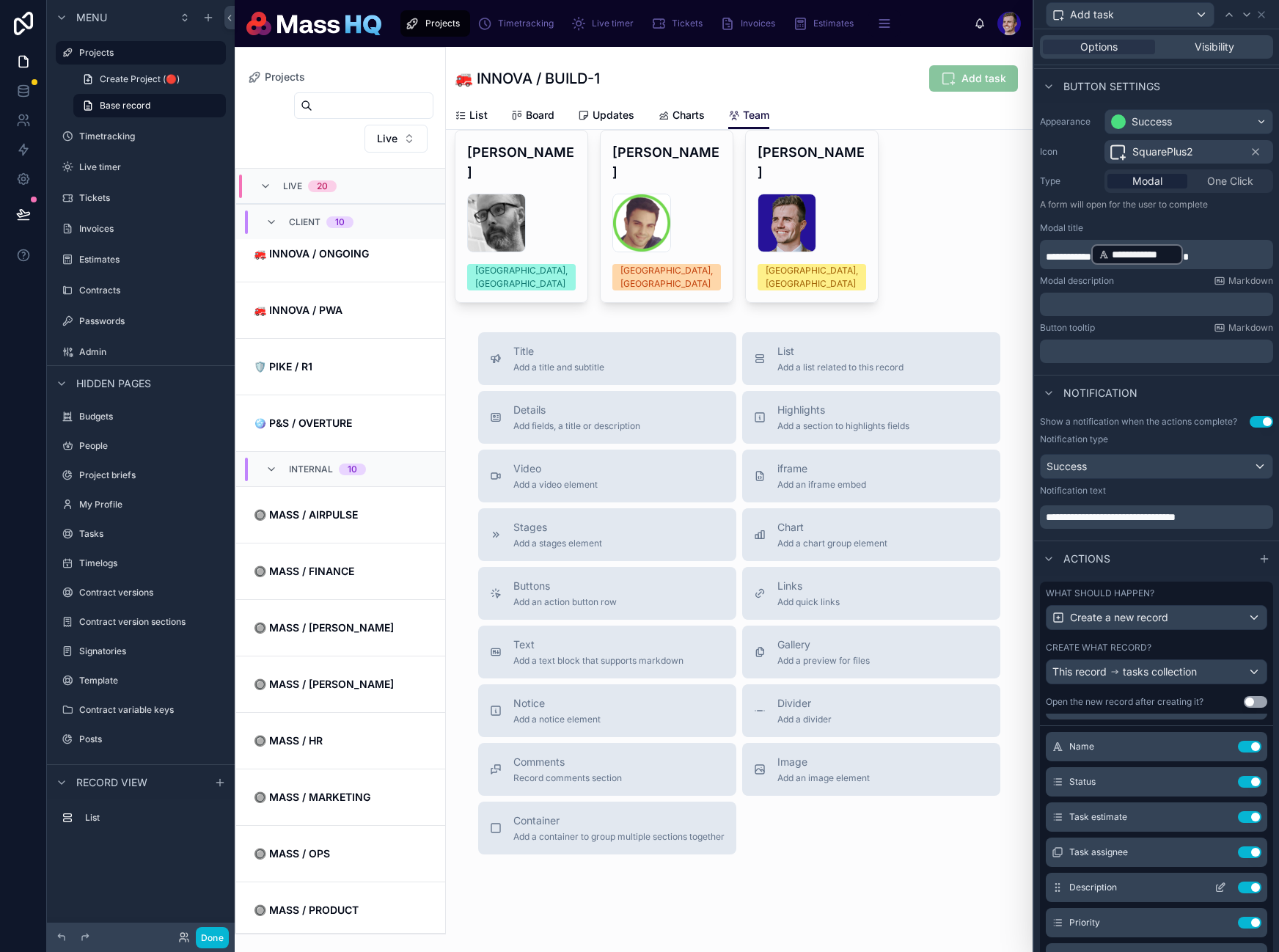
click at [1219, 886] on icon at bounding box center [1222, 886] width 6 height 6
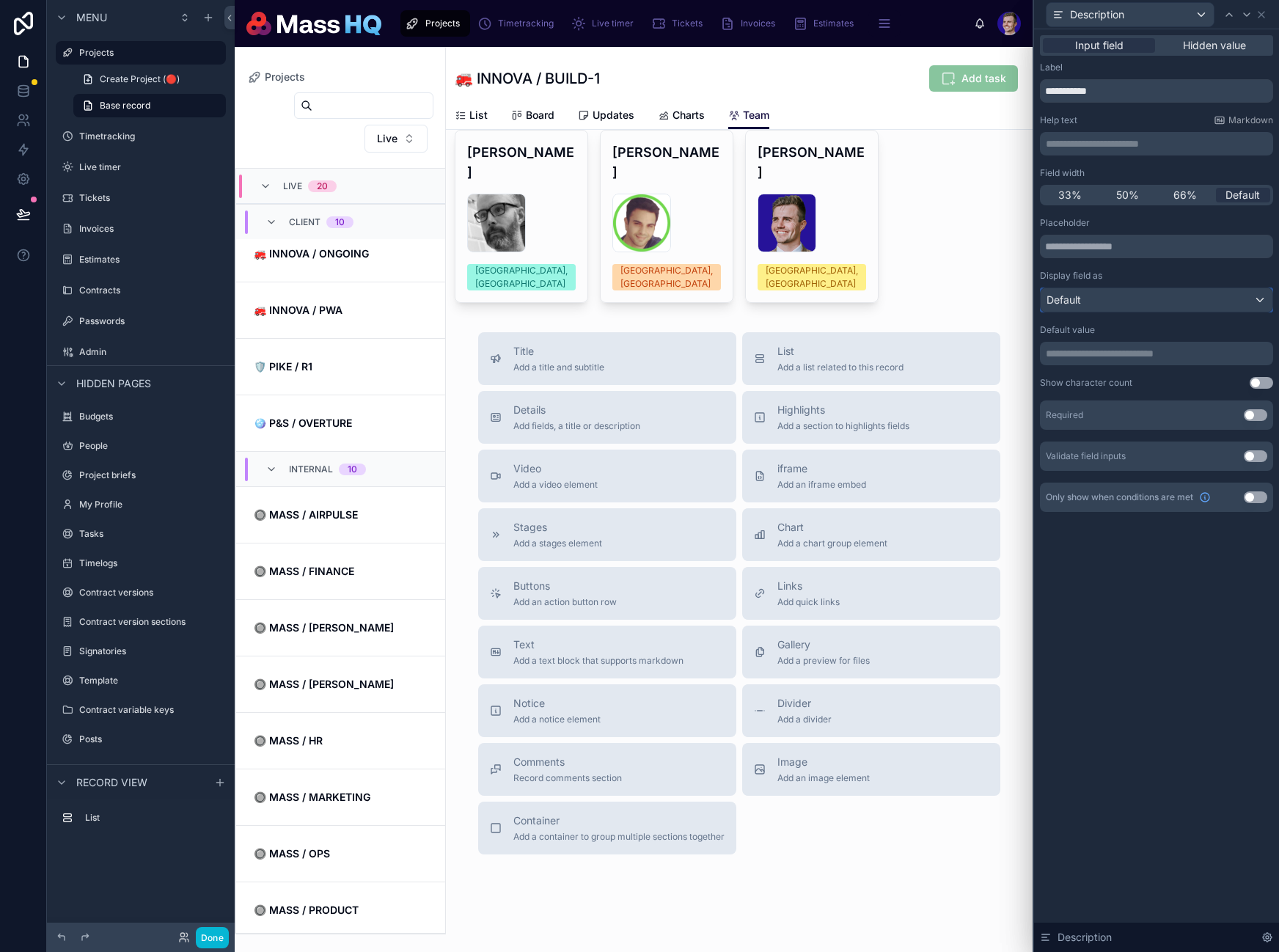
click at [1106, 300] on div "Default" at bounding box center [1156, 300] width 232 height 23
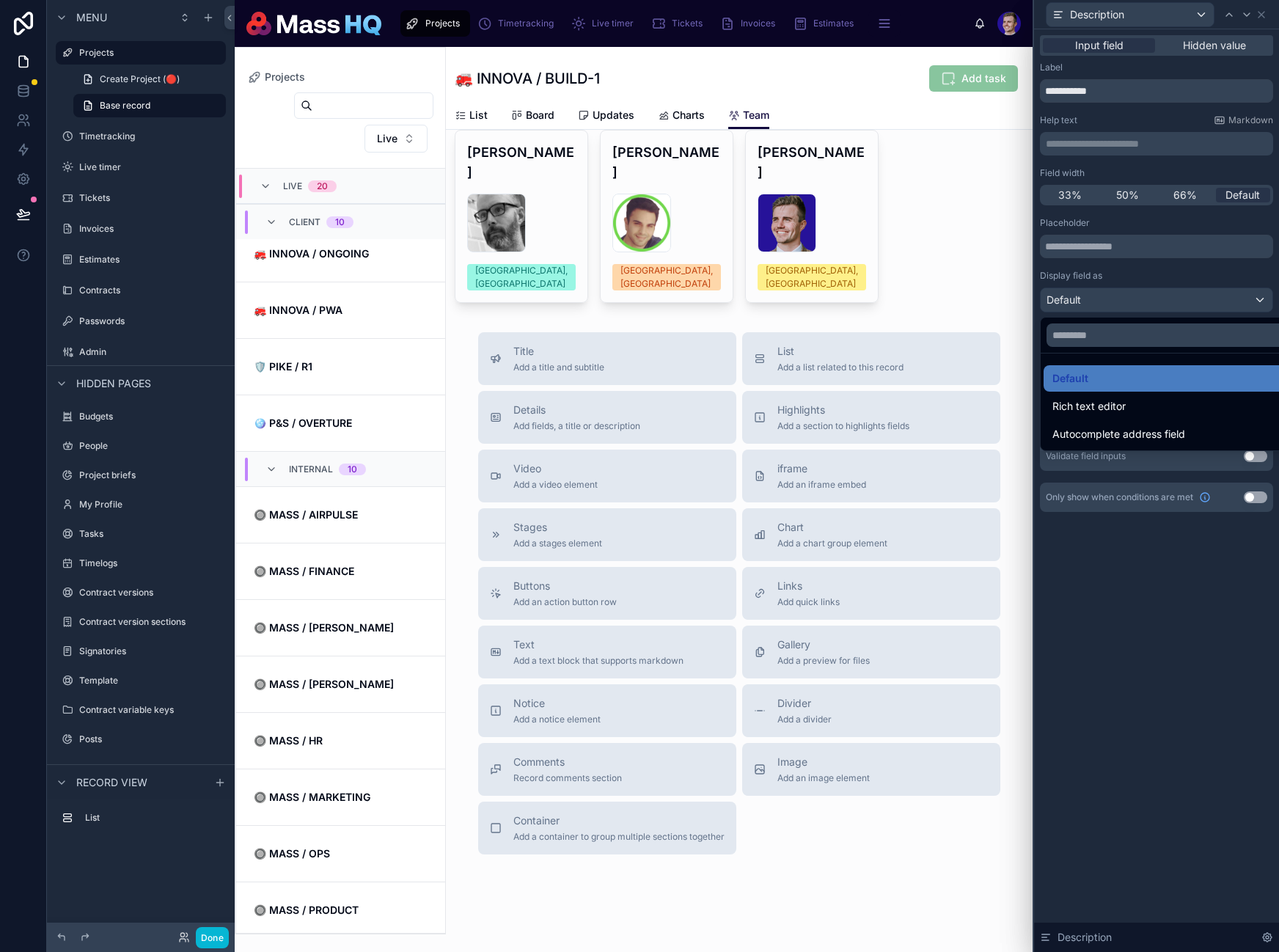
drag, startPoint x: 1103, startPoint y: 410, endPoint x: 1130, endPoint y: 711, distance: 302.2
click at [1103, 410] on span "Rich text editor" at bounding box center [1089, 406] width 73 height 17
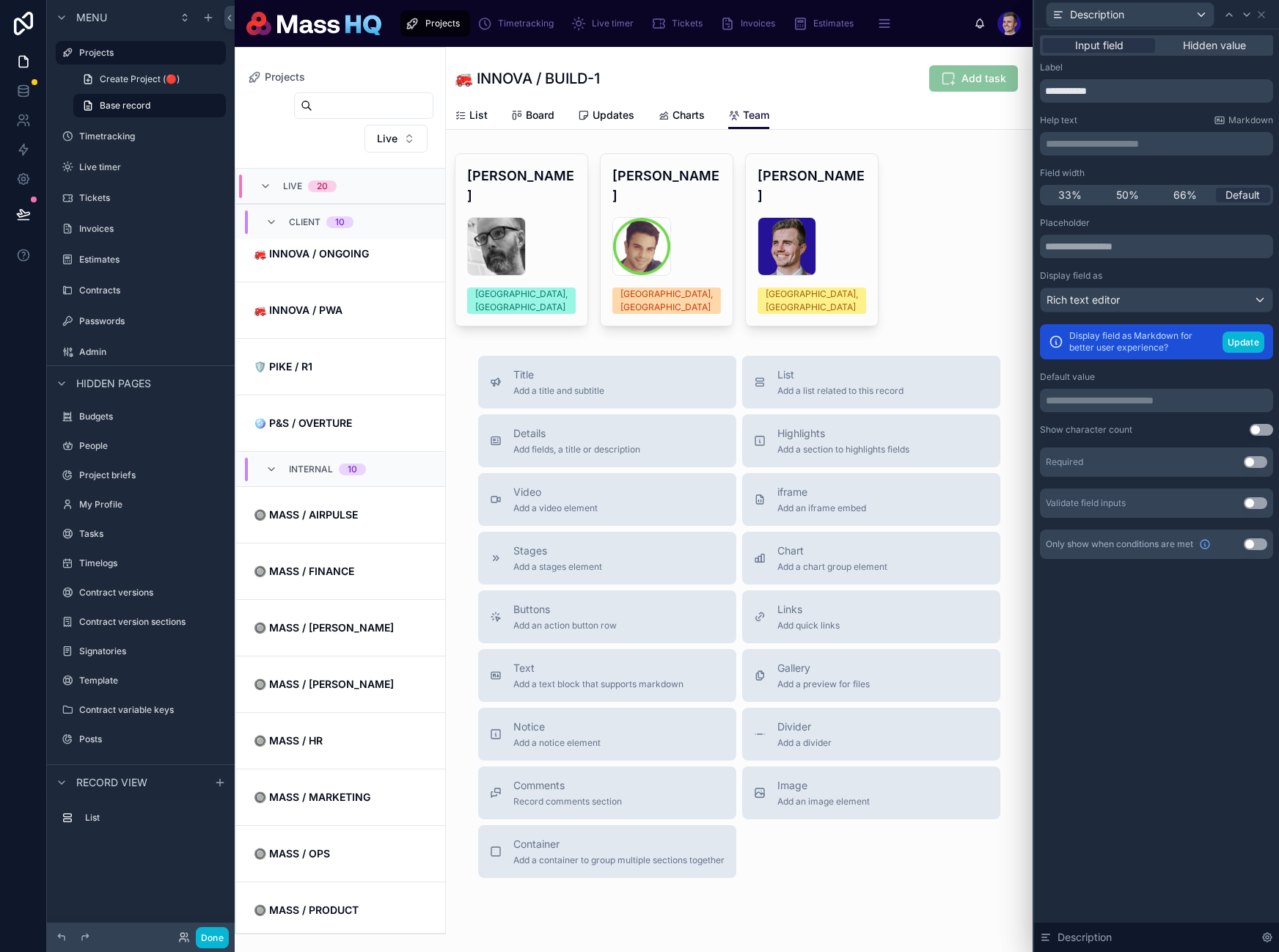
click at [1126, 722] on div "**********" at bounding box center [1156, 490] width 245 height 923
click at [1142, 295] on div "Rich text editor" at bounding box center [1156, 300] width 232 height 23
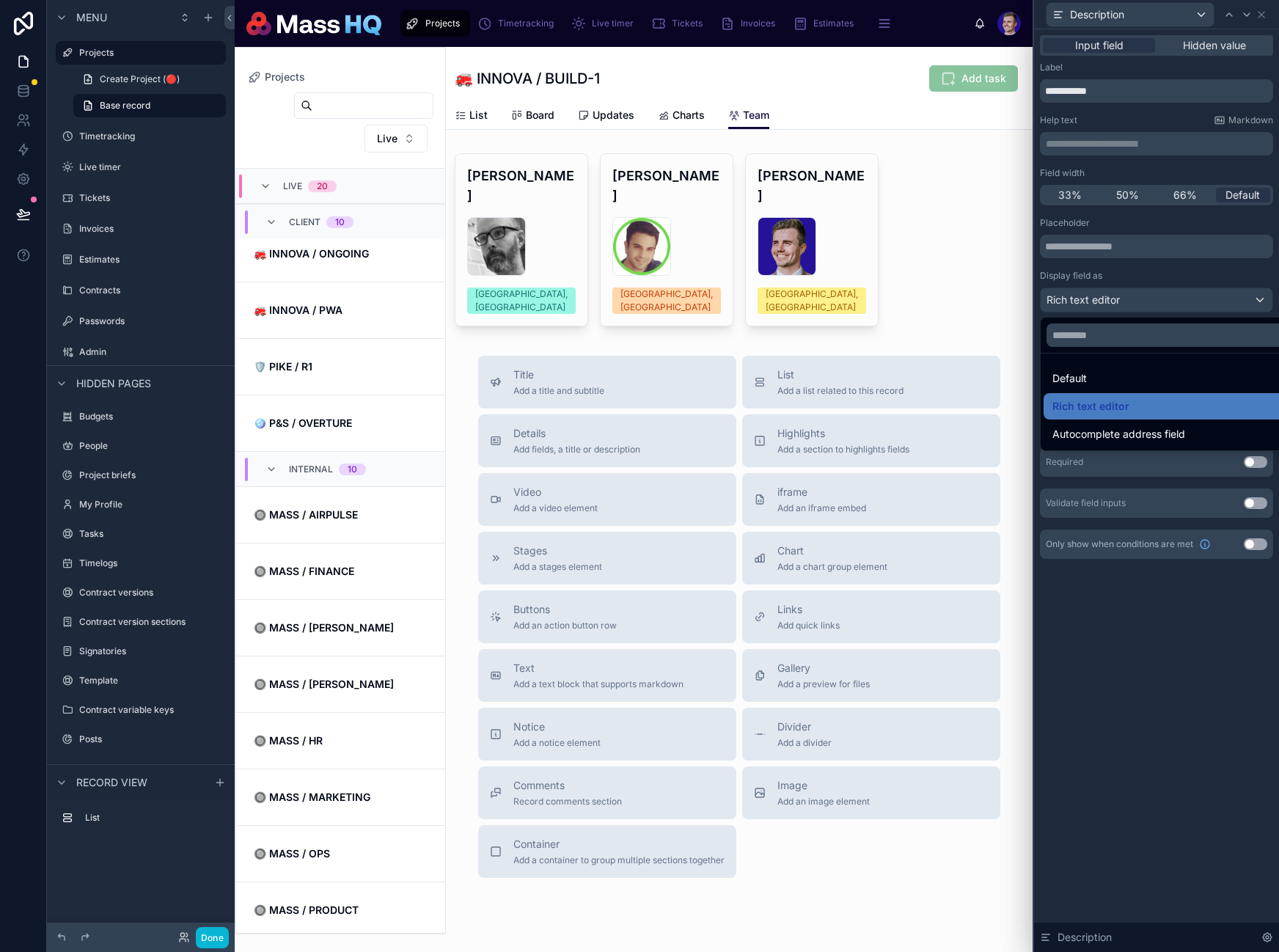
drag, startPoint x: 1110, startPoint y: 654, endPoint x: 1095, endPoint y: 482, distance: 172.7
click at [1111, 655] on div at bounding box center [1156, 476] width 245 height 952
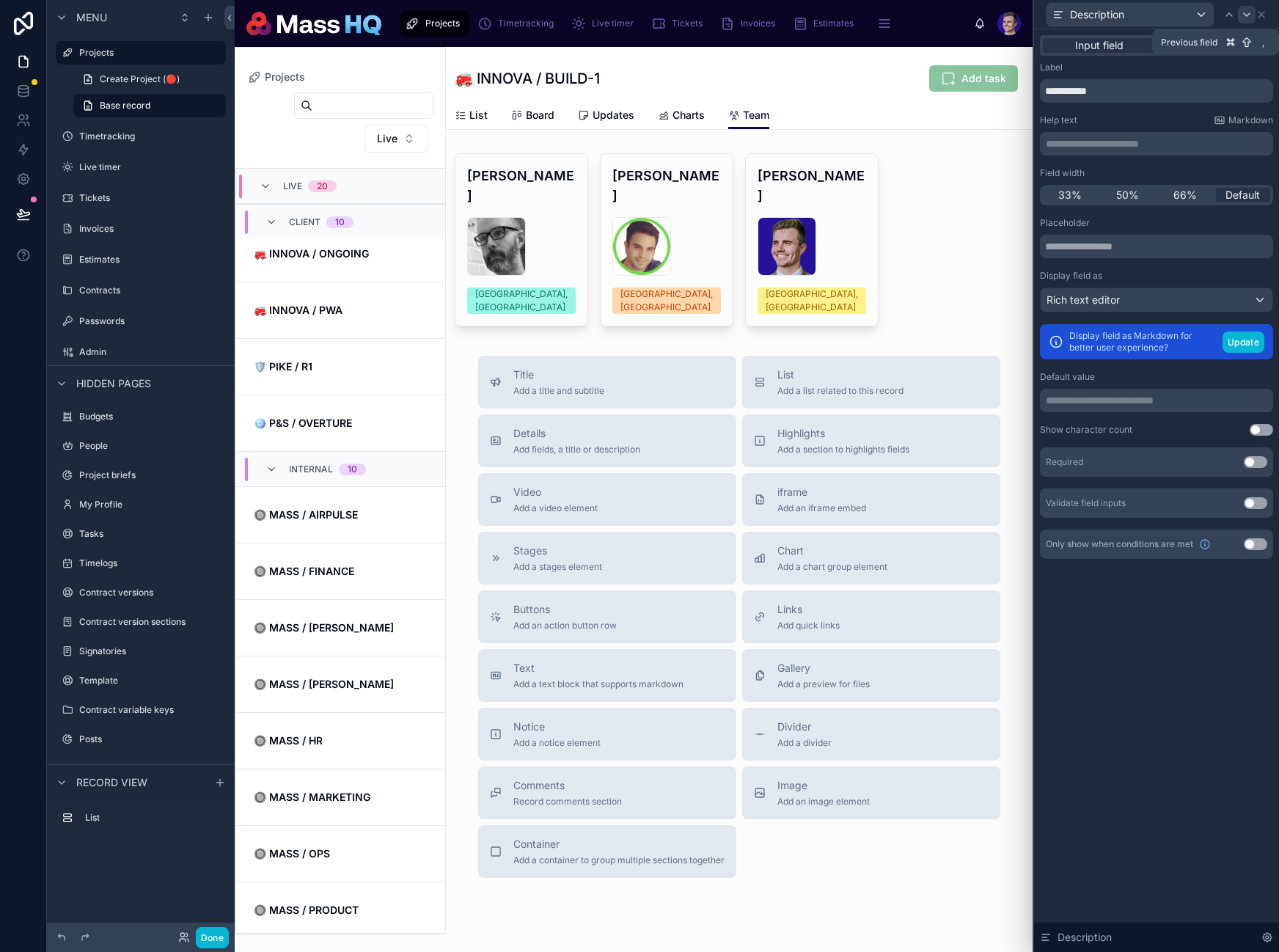
click at [1240, 12] on icon at bounding box center [1246, 14] width 12 height 12
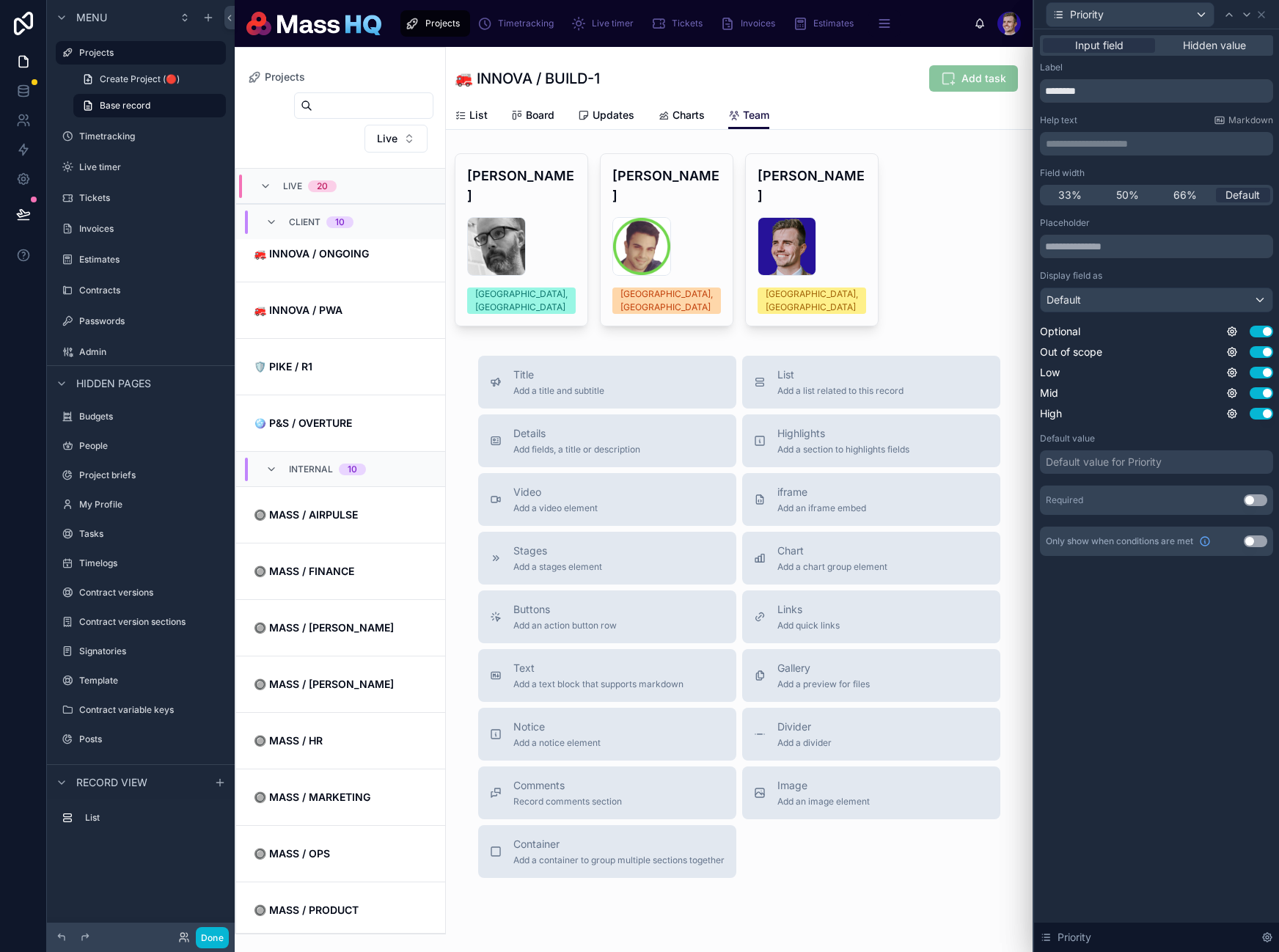
drag, startPoint x: 1262, startPoint y: 544, endPoint x: 1085, endPoint y: 697, distance: 234.0
click at [1262, 543] on button "Use setting" at bounding box center [1255, 542] width 23 height 12
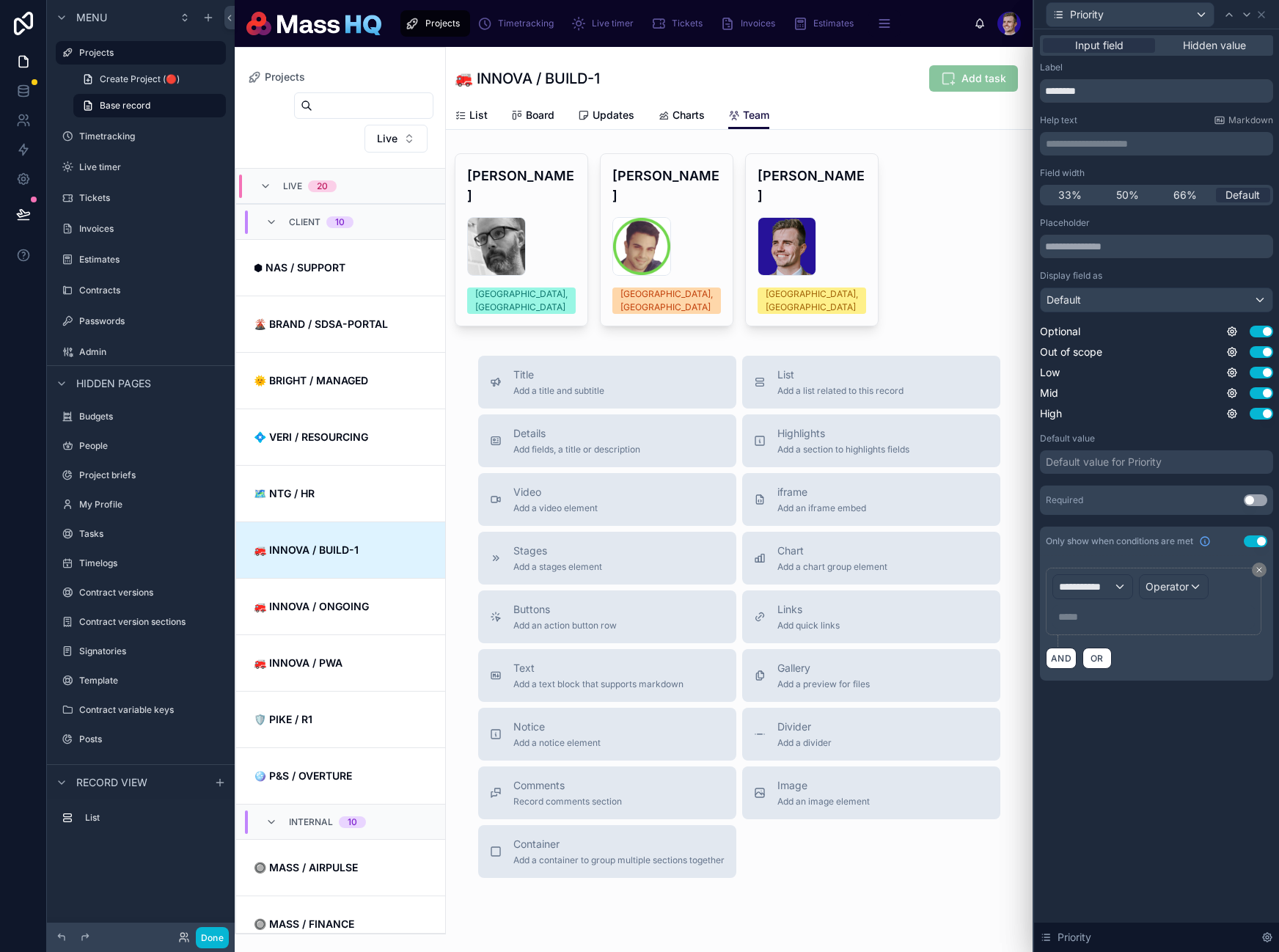
scroll to position [352, 0]
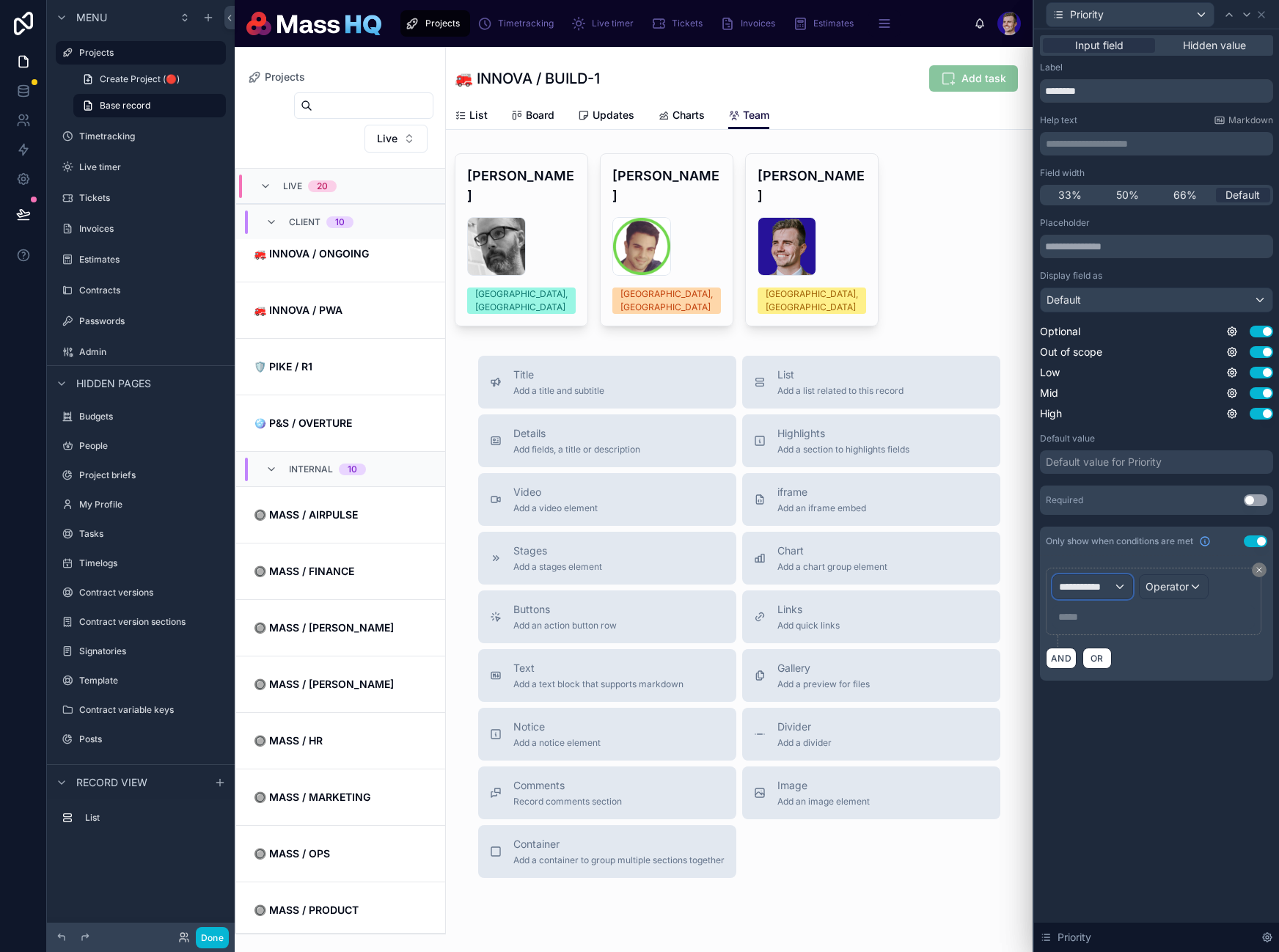
click at [1118, 593] on div "**********" at bounding box center [1093, 587] width 79 height 23
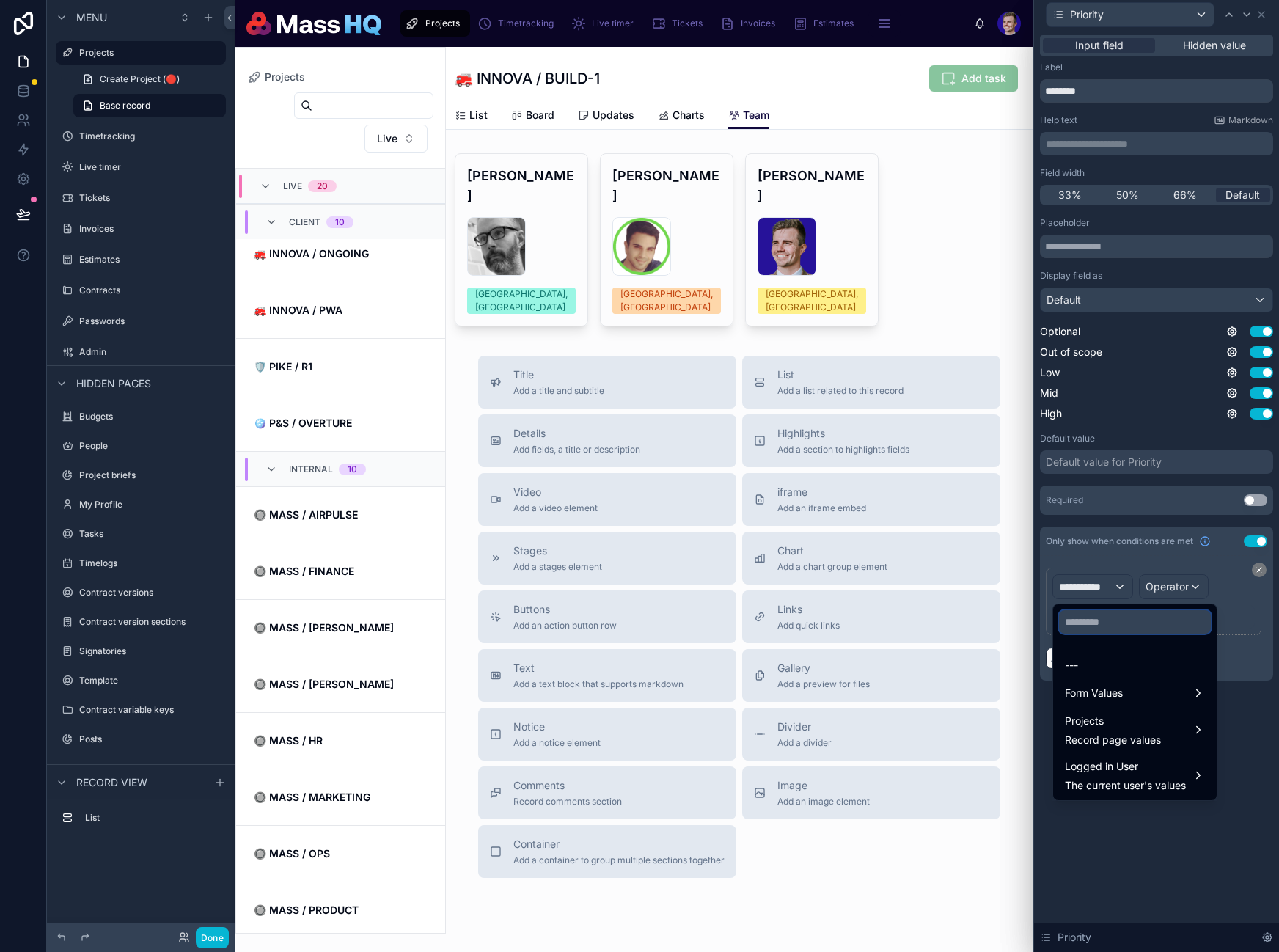
click at [1132, 621] on input "text" at bounding box center [1134, 622] width 152 height 23
type input "*"
paste input "*********"
type input "*********"
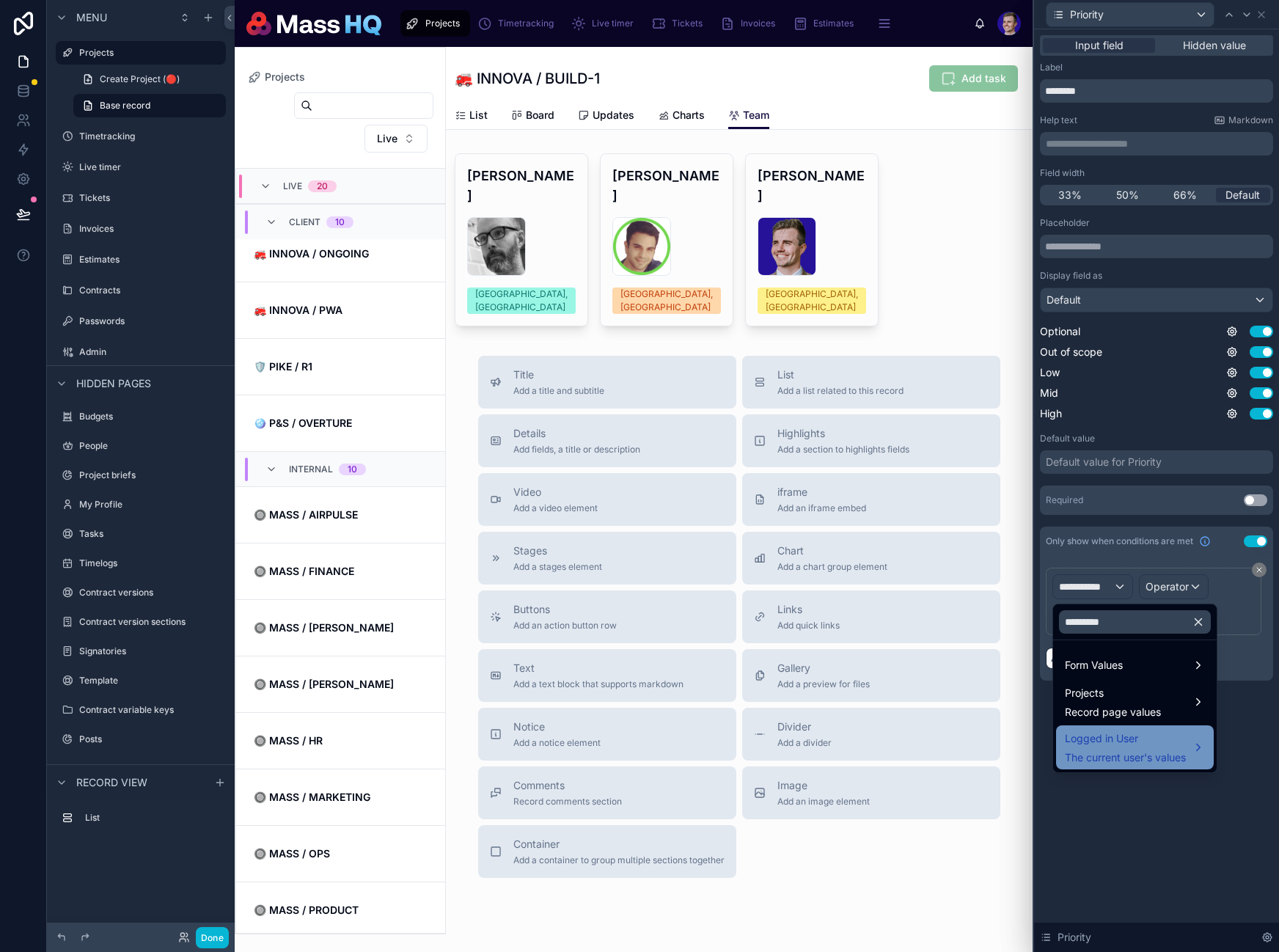
click at [1134, 737] on span "Logged in User" at bounding box center [1125, 739] width 121 height 17
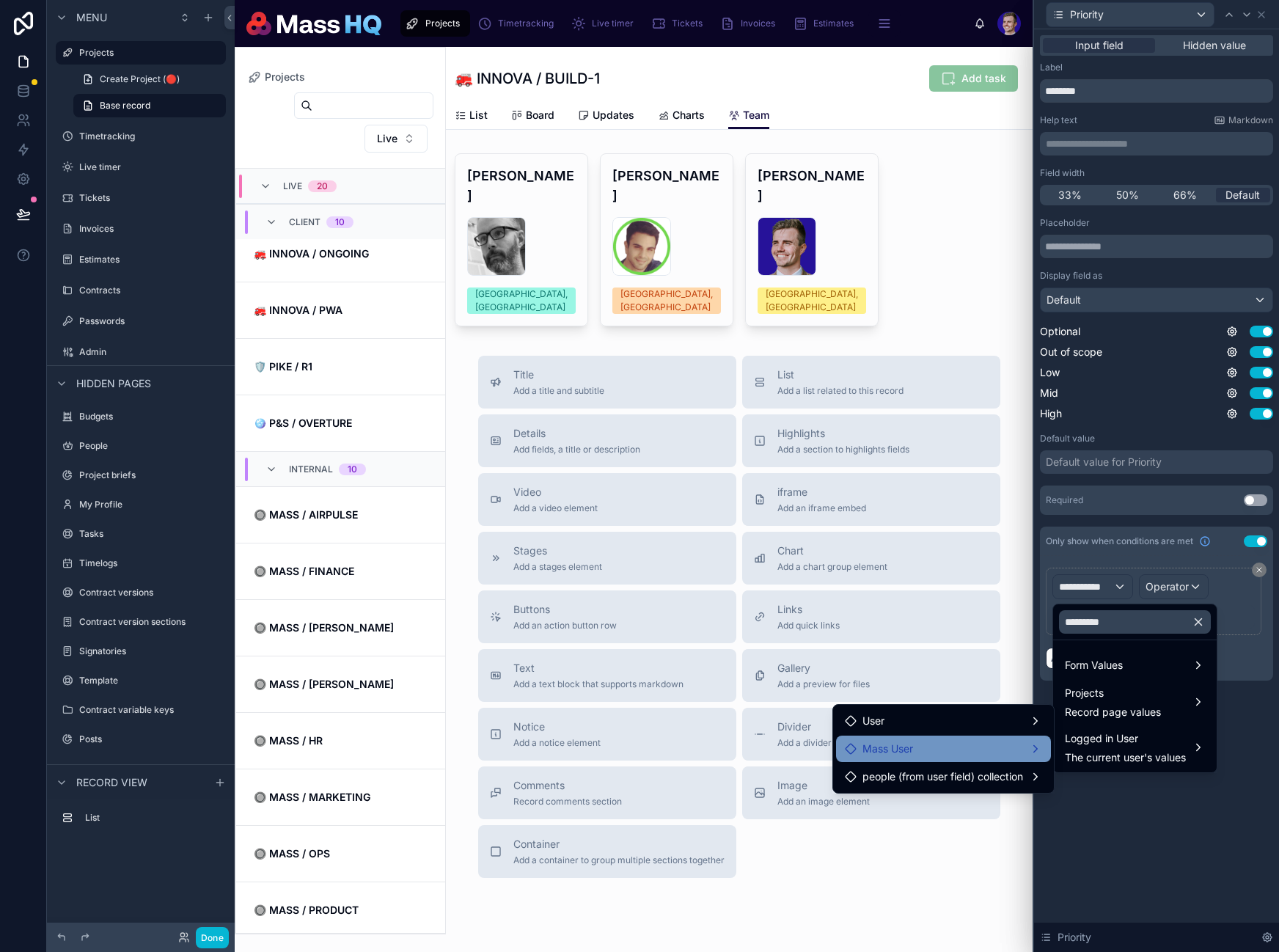
click at [941, 752] on div "Mass User" at bounding box center [943, 749] width 197 height 17
click at [1140, 754] on span "Access to HQ" at bounding box center [1115, 750] width 66 height 17
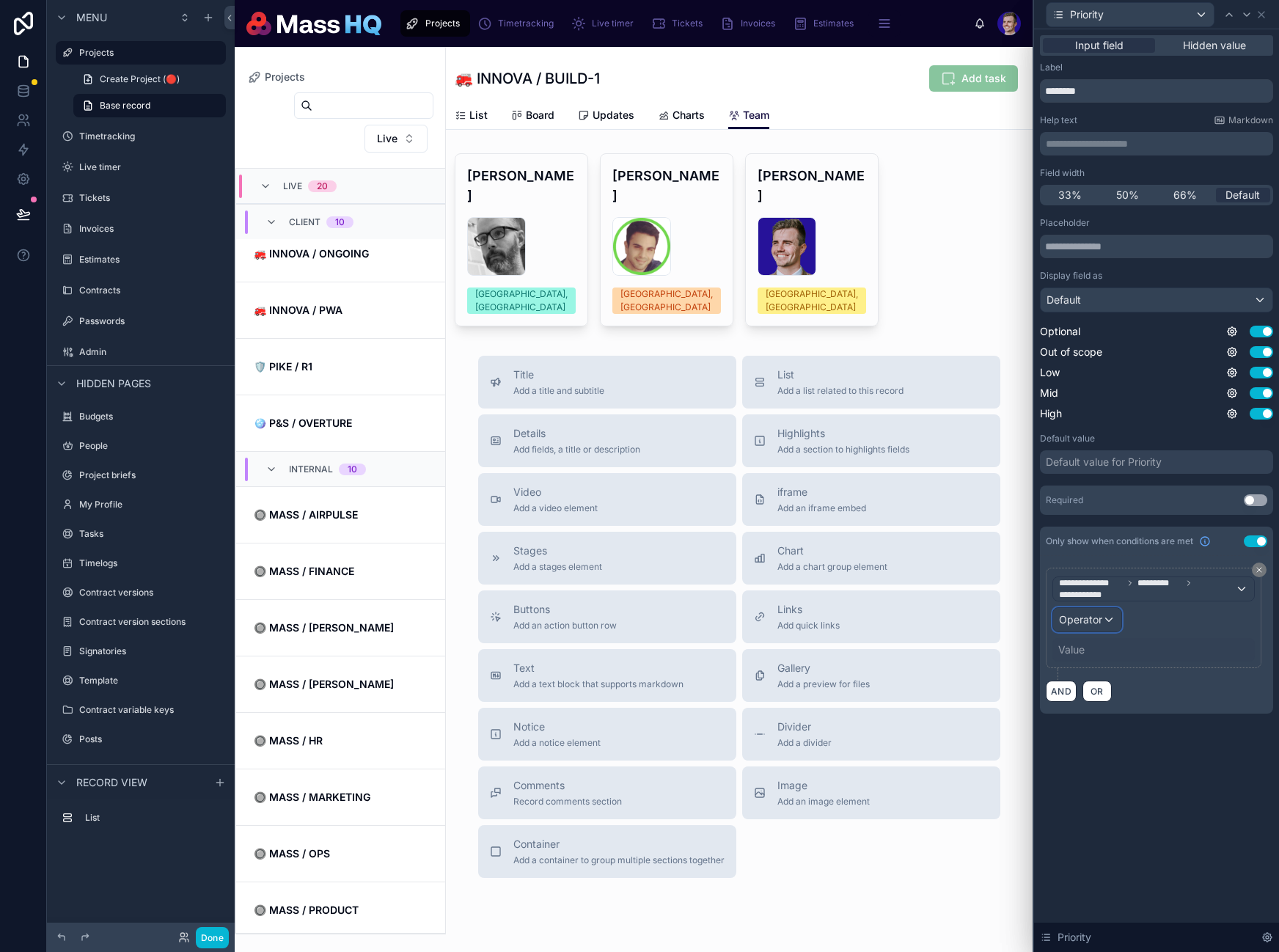
click at [1053, 630] on div "Operator" at bounding box center [1087, 620] width 69 height 23
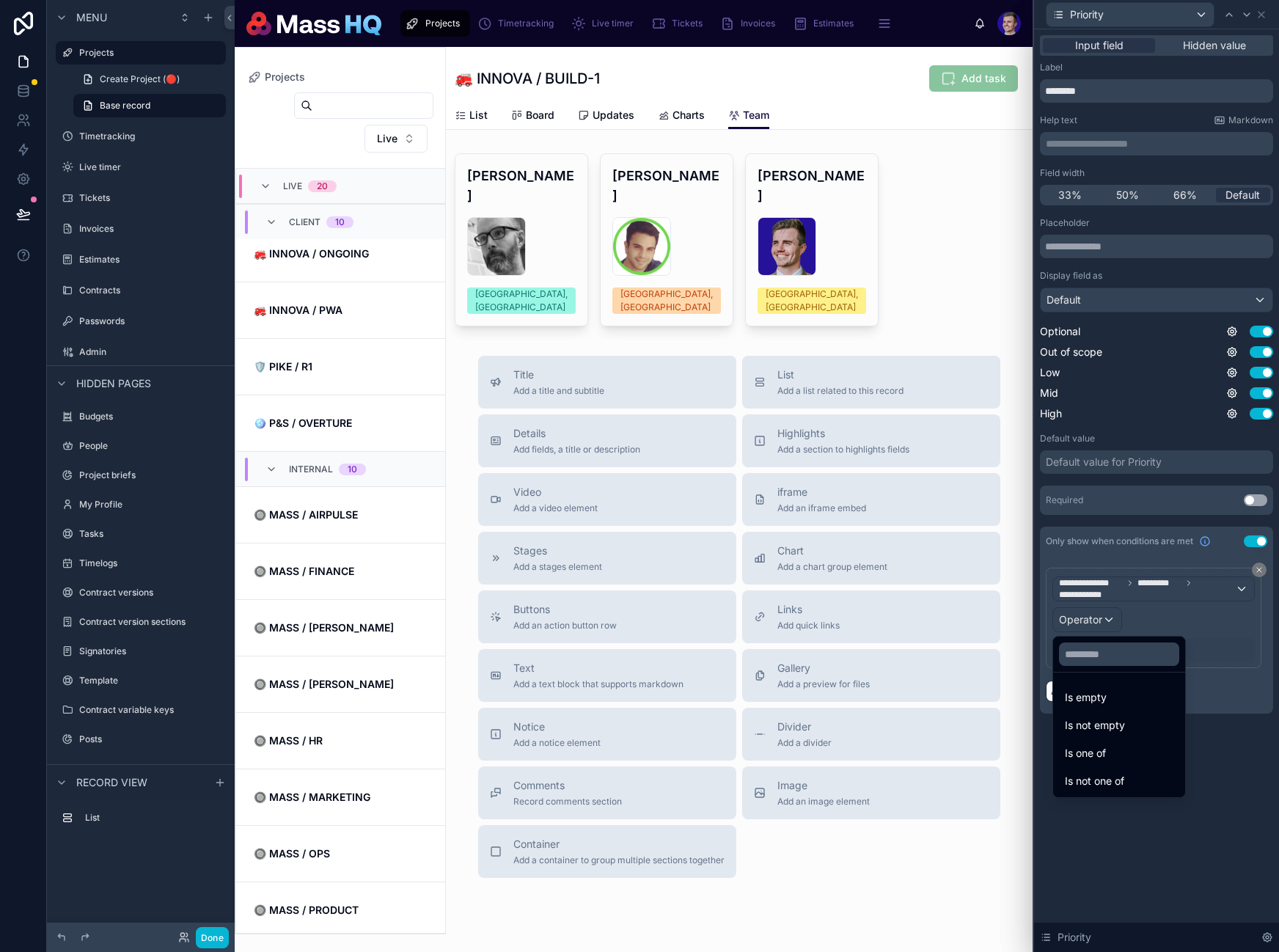
click at [1122, 749] on div "Is one of" at bounding box center [1119, 753] width 108 height 17
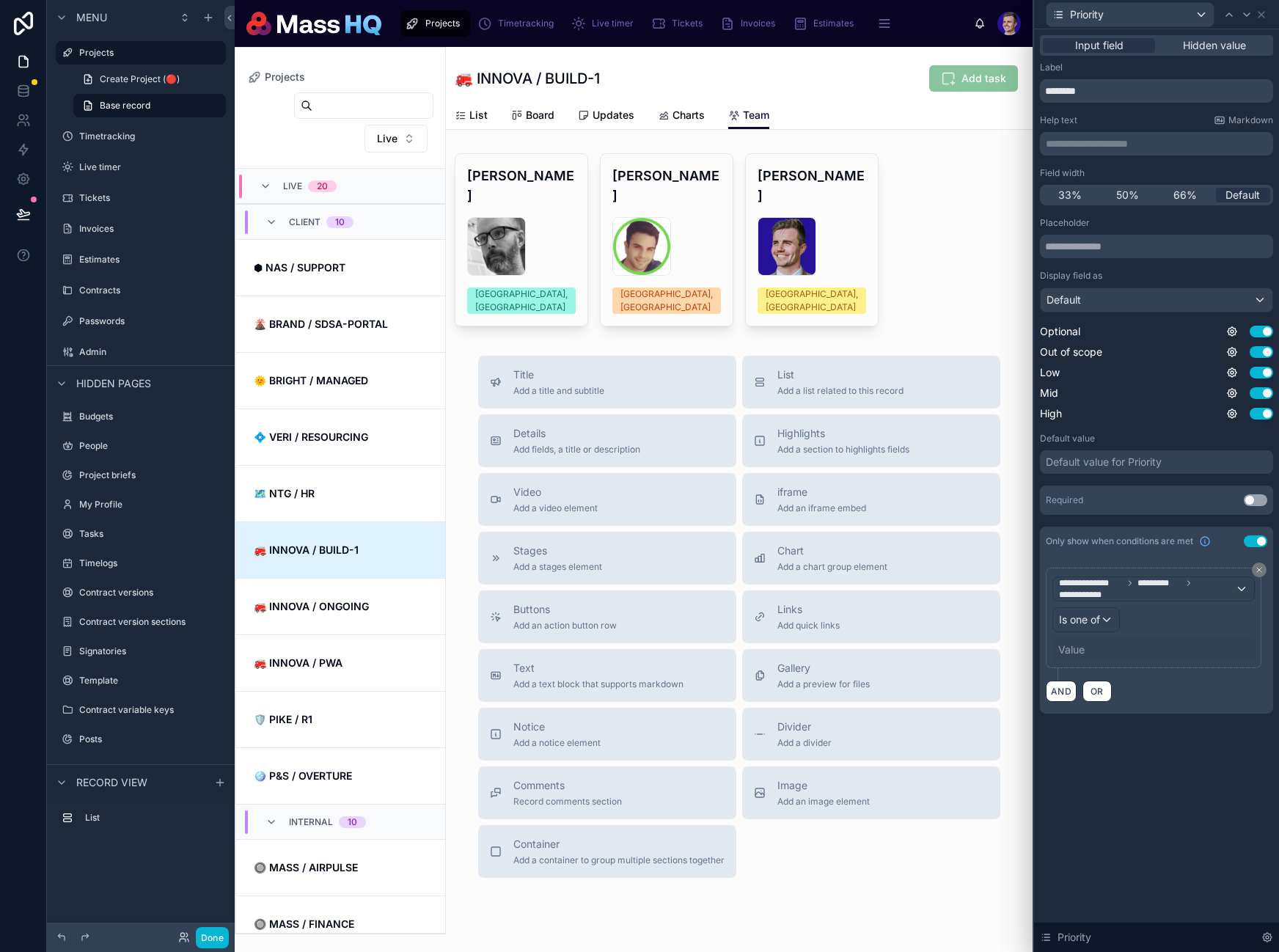
click at [1135, 638] on div "Value" at bounding box center [1154, 650] width 203 height 23
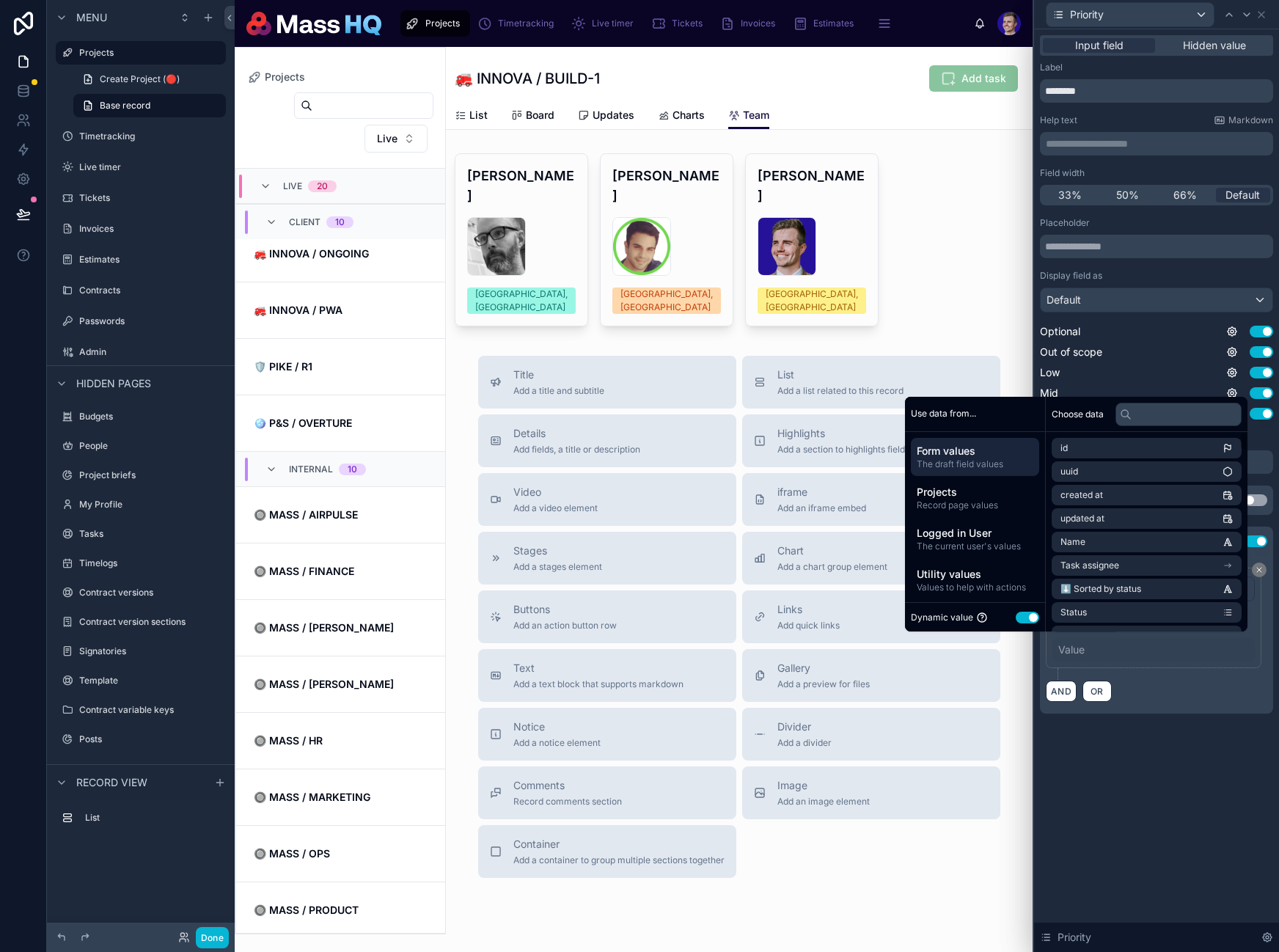
click at [1023, 612] on button "Use setting" at bounding box center [1027, 618] width 23 height 12
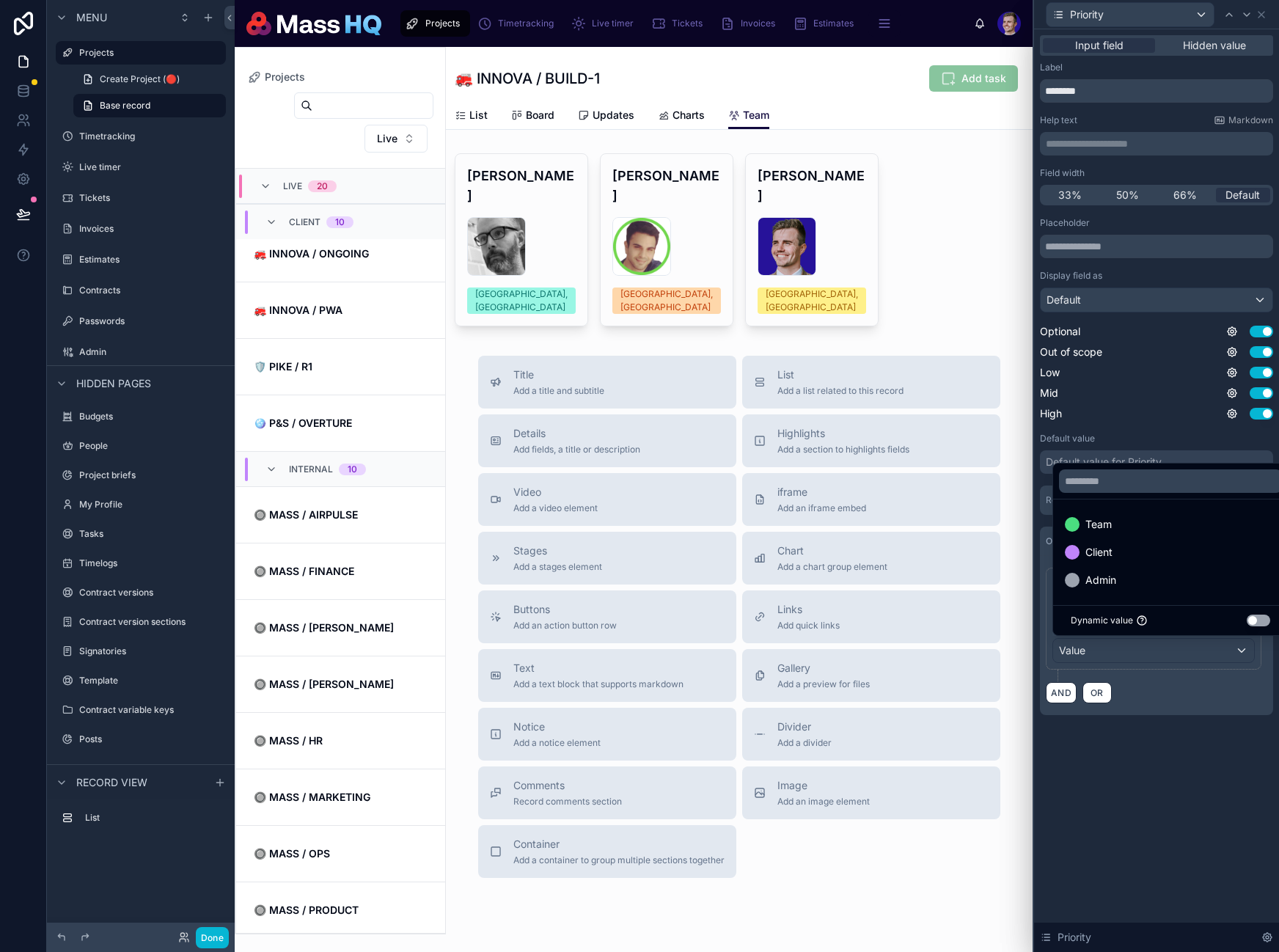
click at [1154, 519] on div "Team" at bounding box center [1170, 524] width 211 height 17
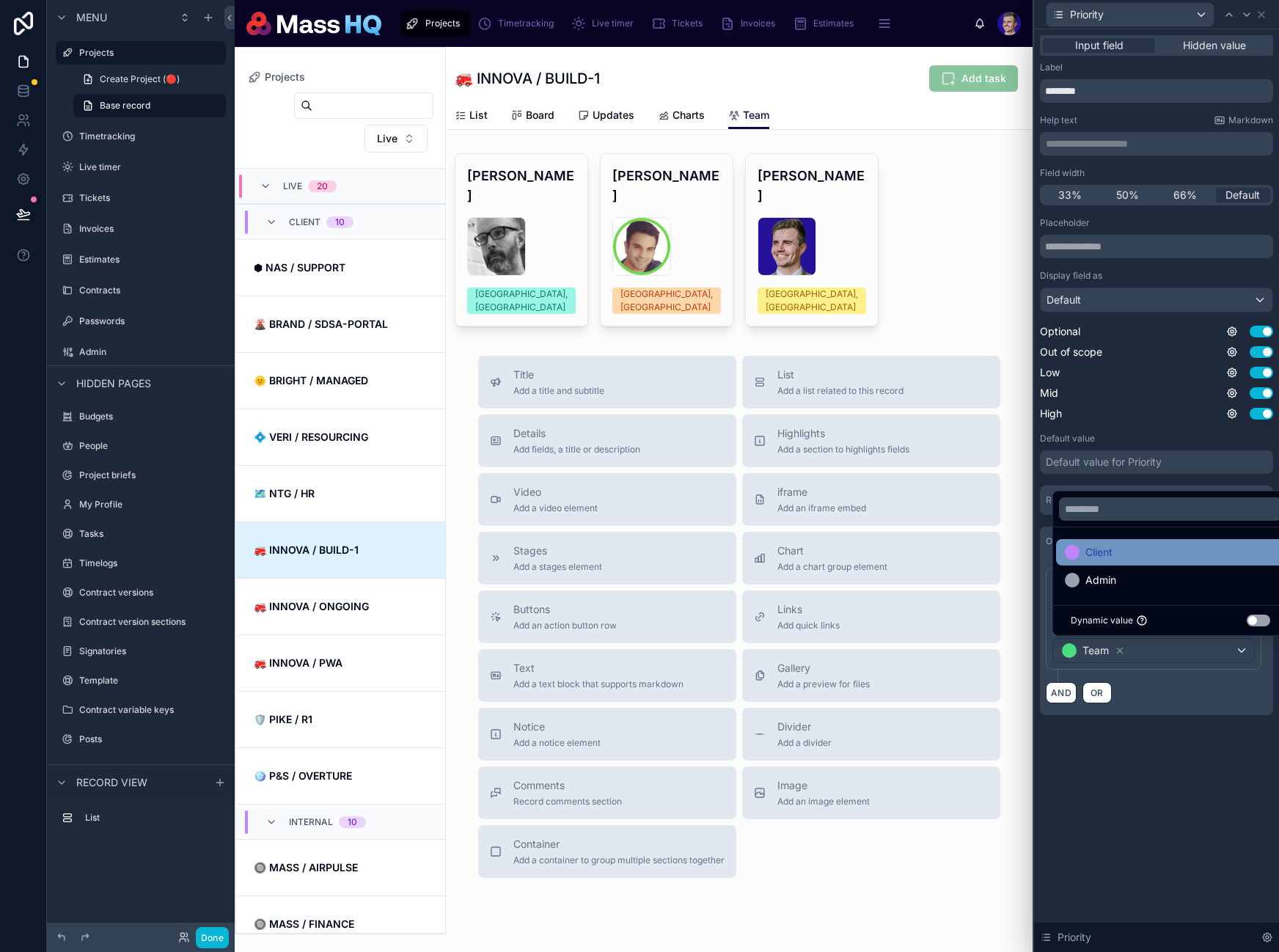
click at [1128, 557] on div "Client" at bounding box center [1170, 552] width 211 height 17
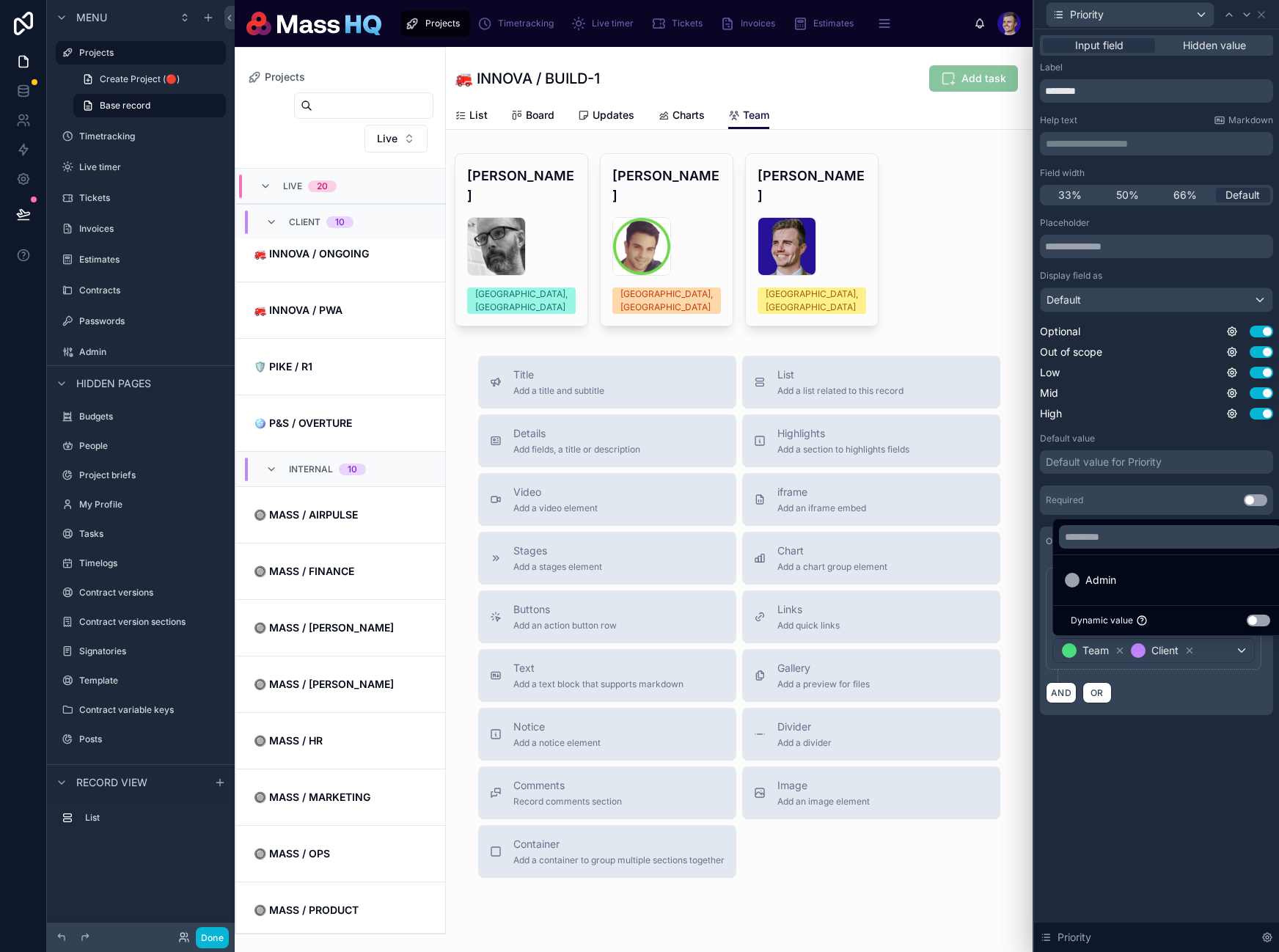
click at [1175, 744] on div "**********" at bounding box center [1156, 389] width 245 height 721
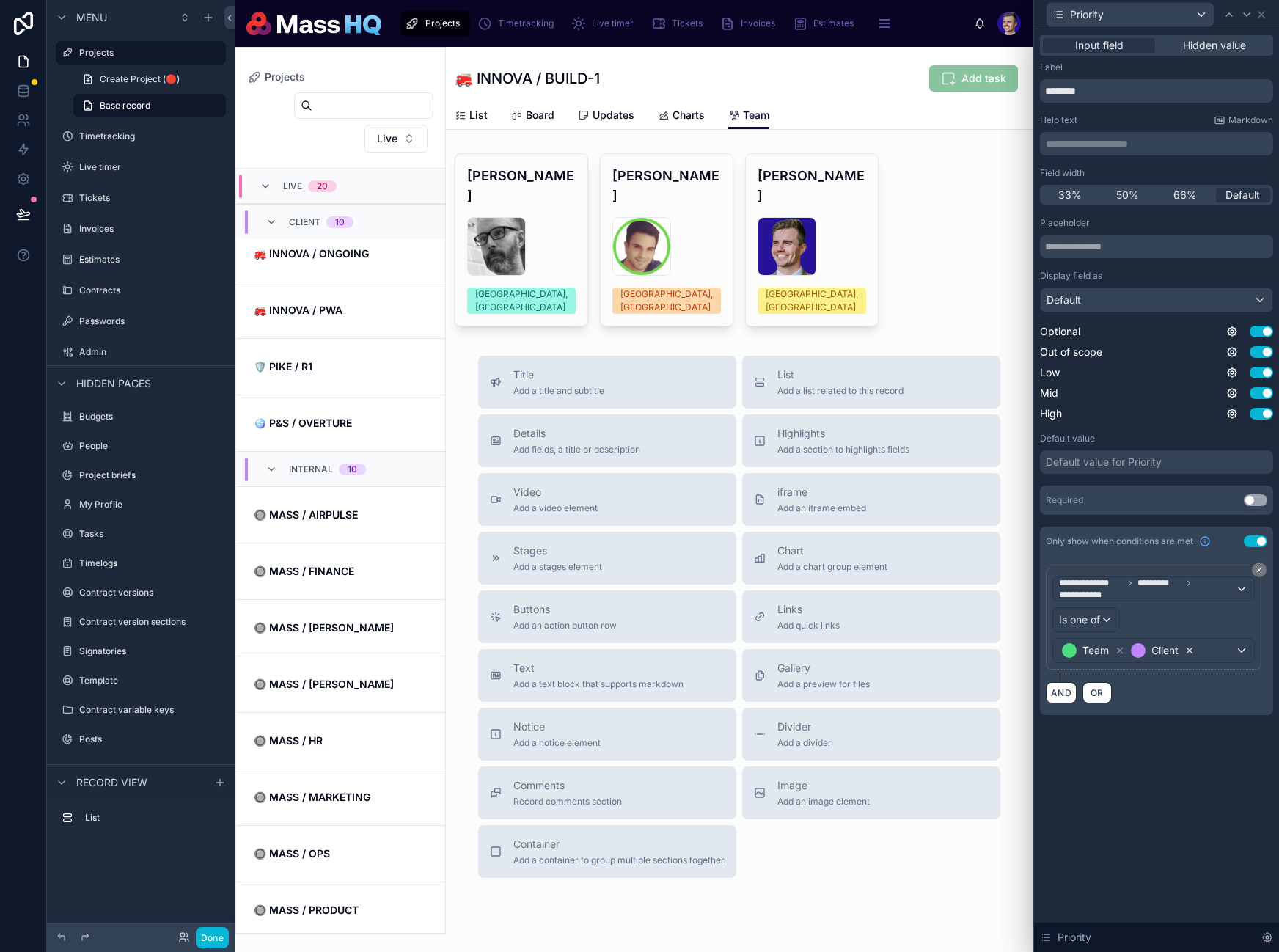
click at [1188, 652] on icon at bounding box center [1189, 651] width 11 height 11
click at [1176, 651] on span "Client" at bounding box center [1165, 650] width 27 height 14
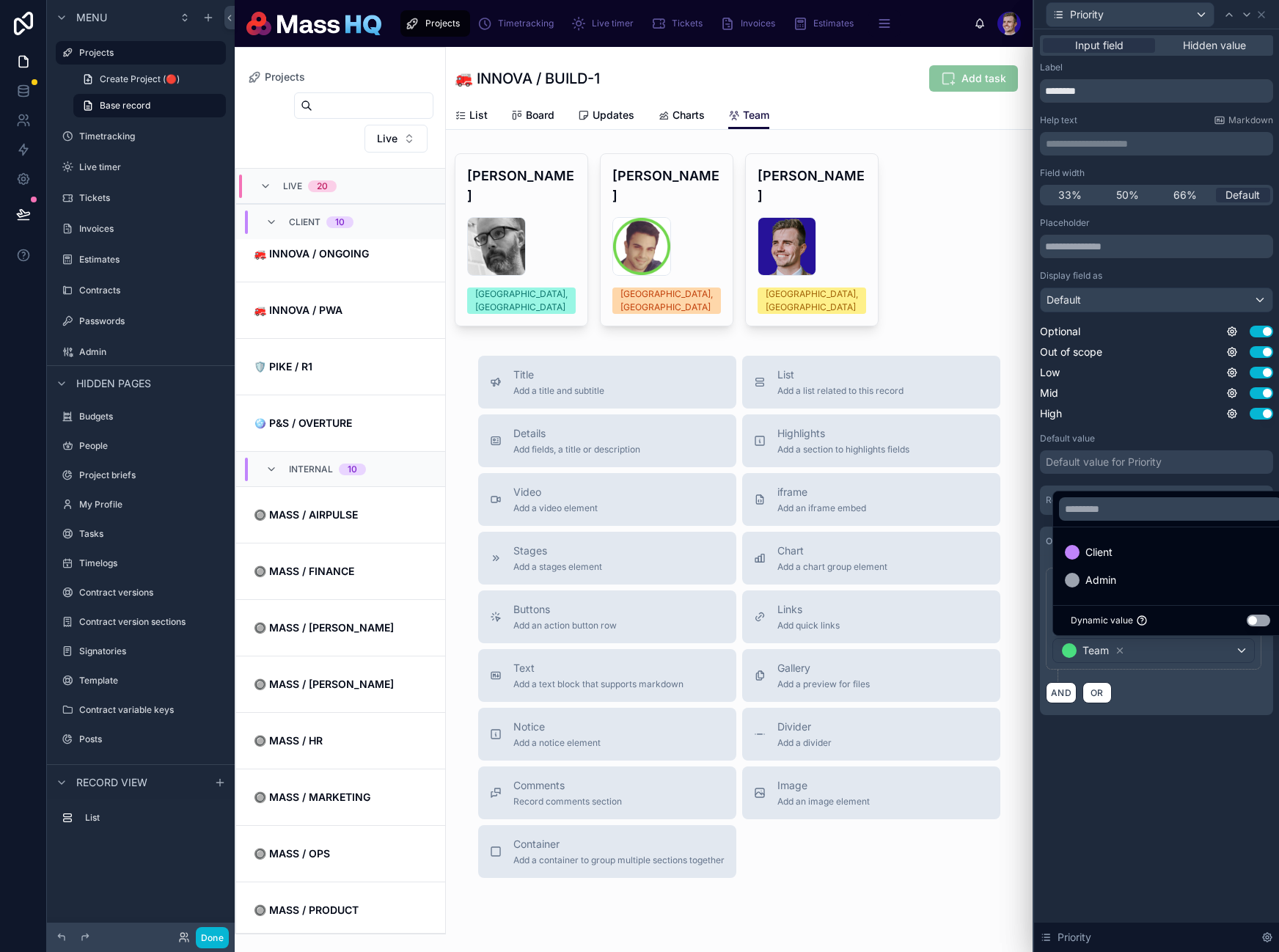
drag, startPoint x: 1115, startPoint y: 583, endPoint x: 1164, endPoint y: 715, distance: 140.8
click at [1115, 582] on div "Admin" at bounding box center [1170, 580] width 211 height 17
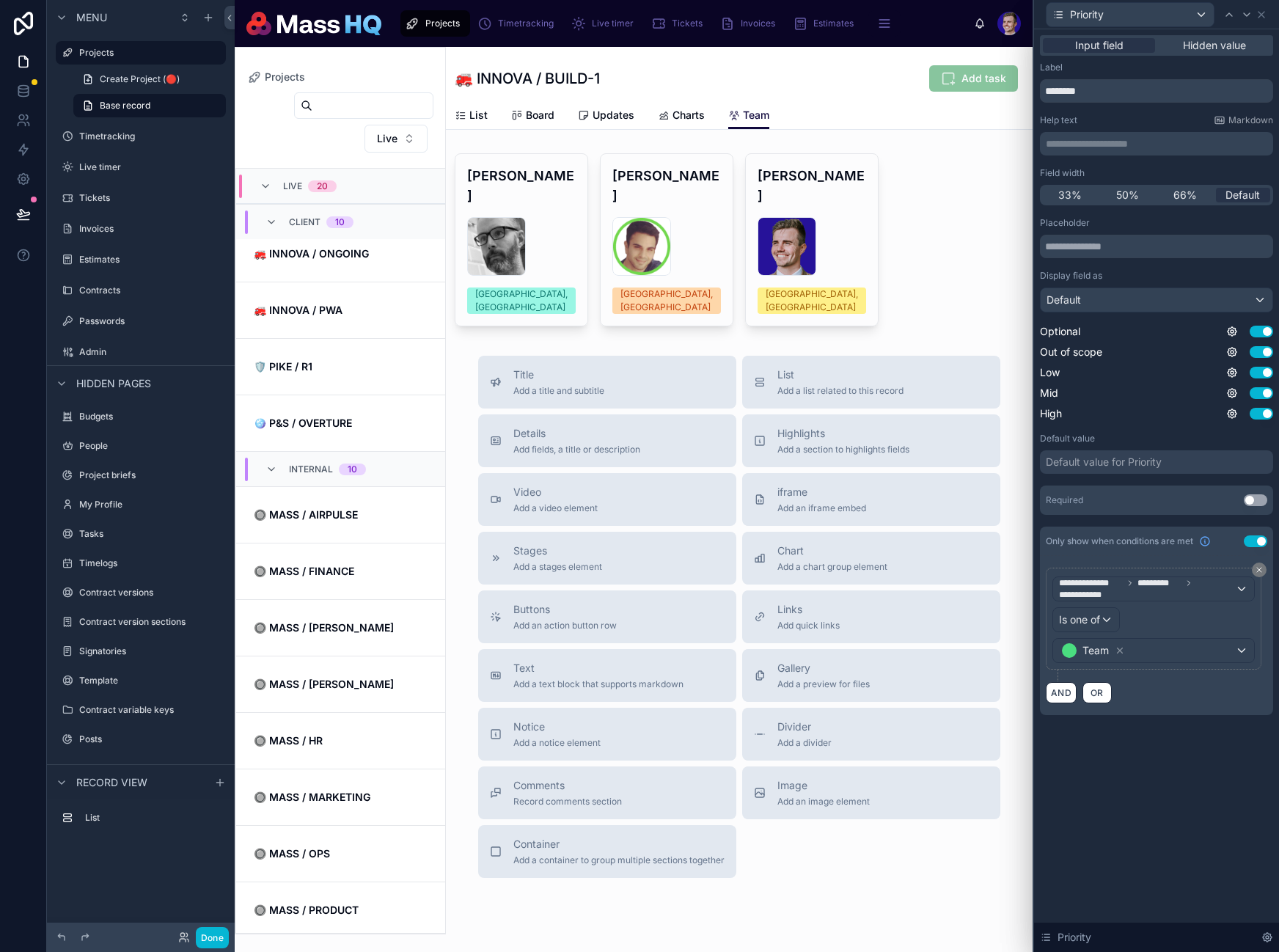
click at [1254, 821] on div "**********" at bounding box center [1156, 490] width 245 height 923
click at [1246, 9] on icon at bounding box center [1246, 14] width 12 height 12
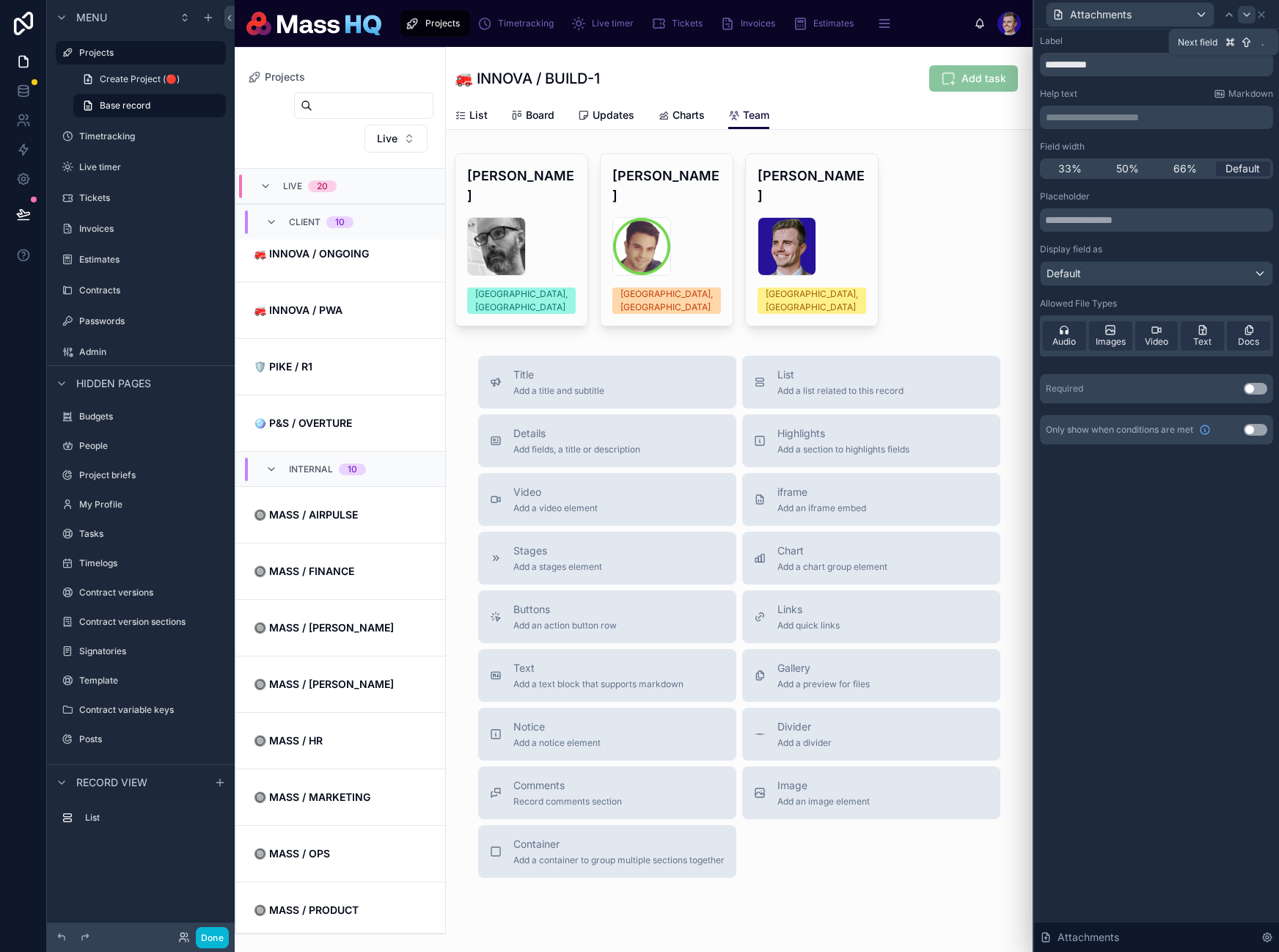
click at [1243, 11] on icon at bounding box center [1246, 14] width 12 height 12
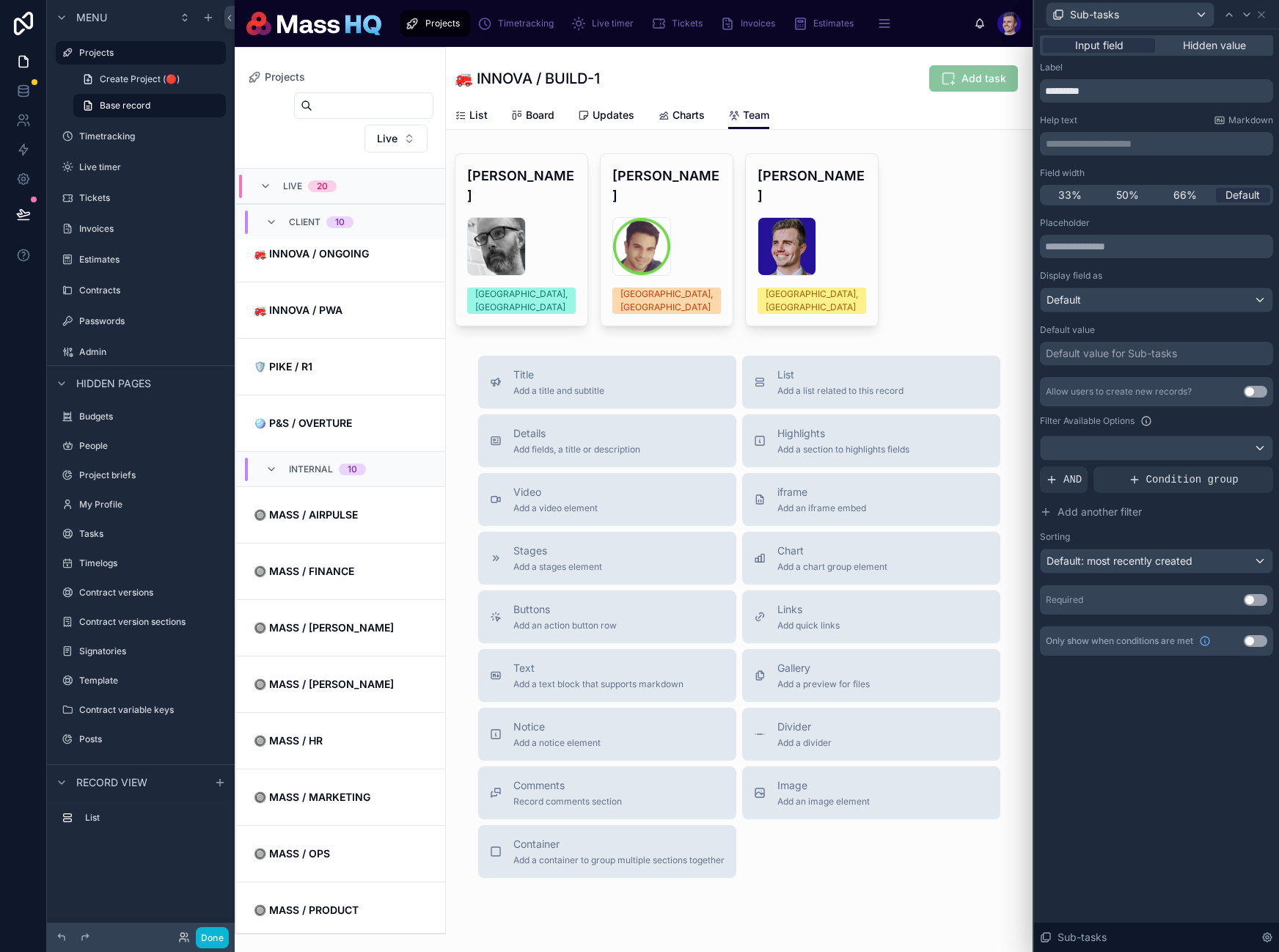
click at [1256, 386] on button "Use setting" at bounding box center [1255, 392] width 23 height 12
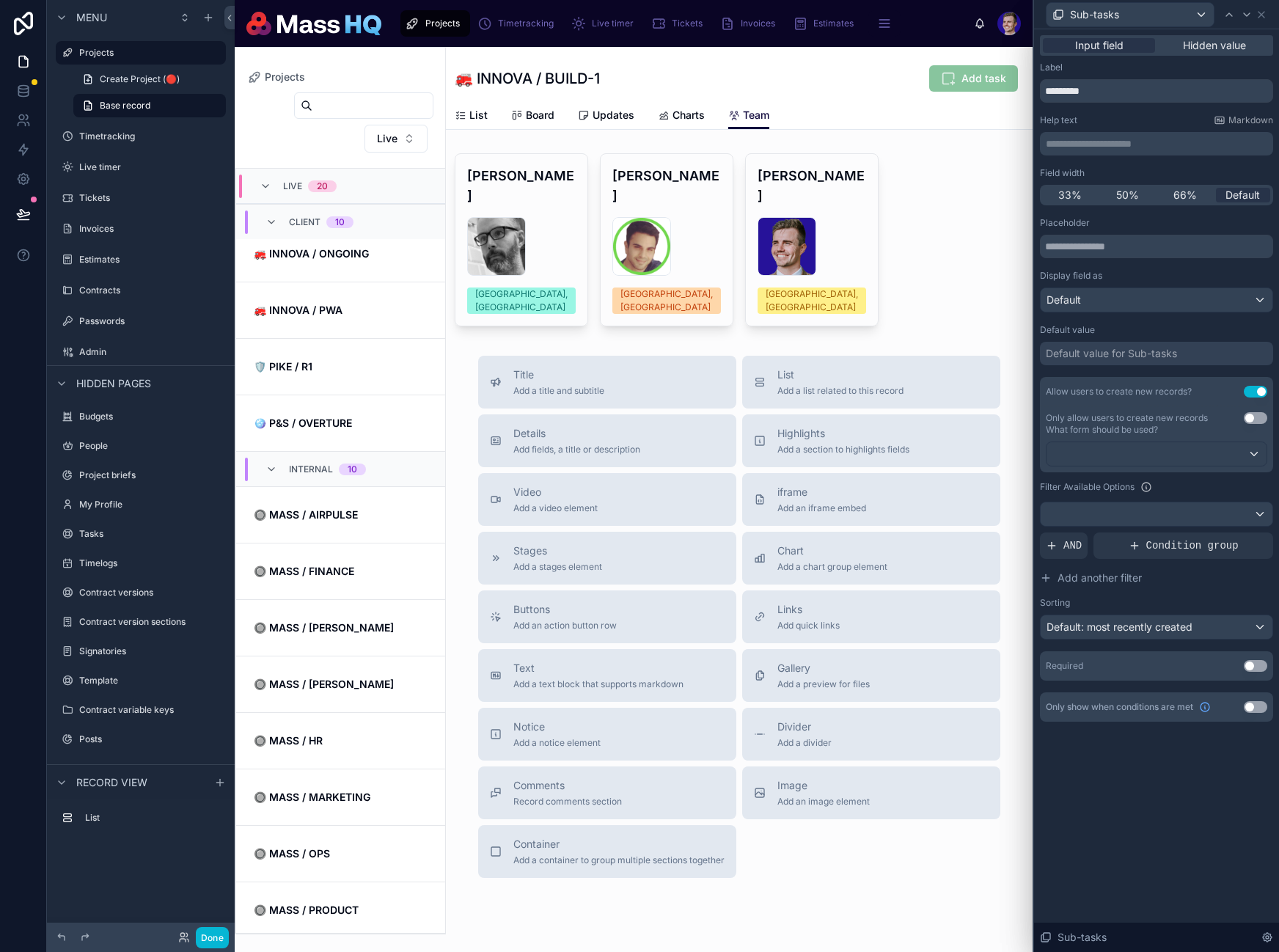
click at [1259, 420] on button "Use setting" at bounding box center [1255, 418] width 23 height 12
click at [1154, 453] on div at bounding box center [1156, 454] width 220 height 23
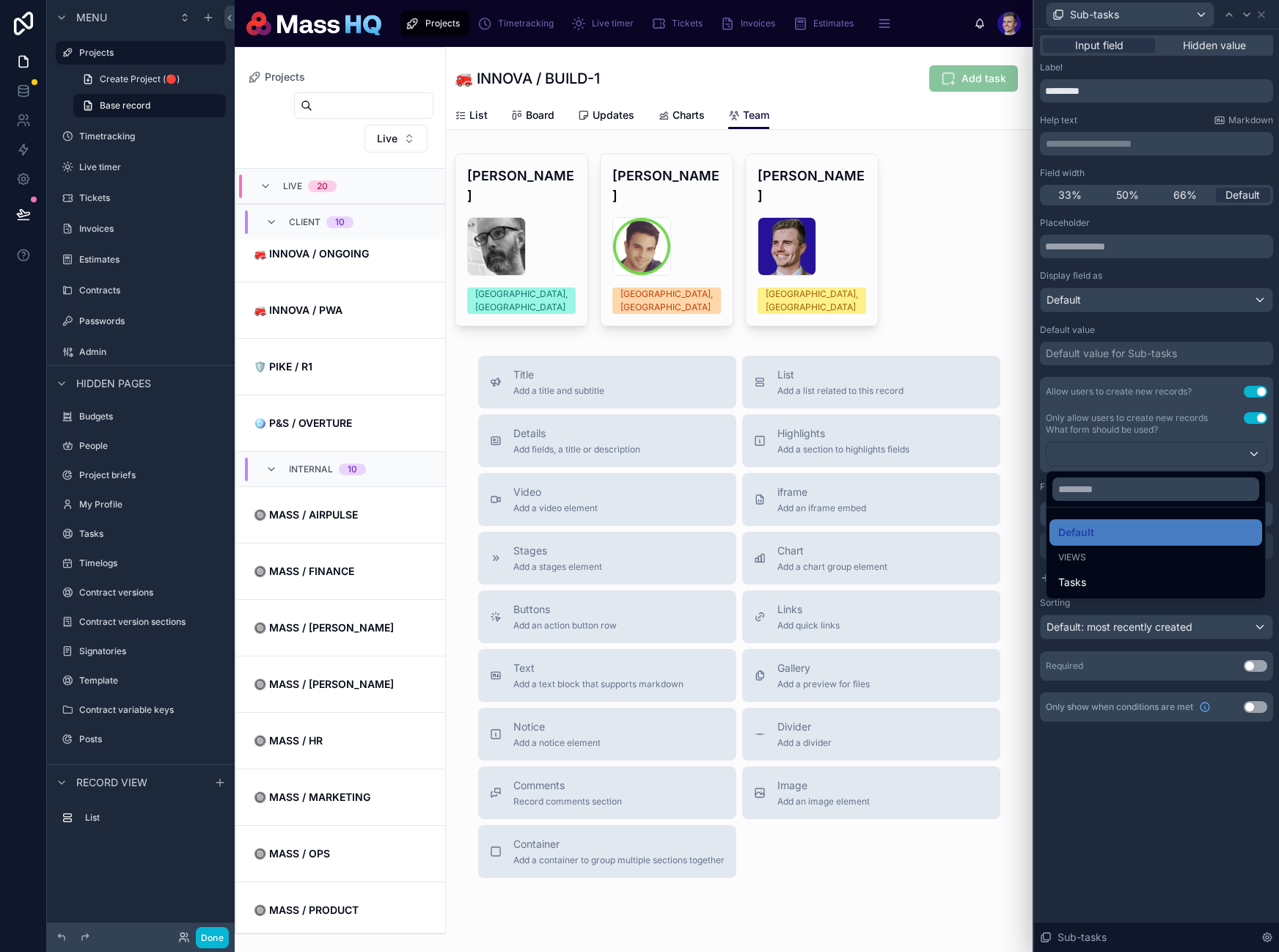
click at [1127, 752] on div at bounding box center [1156, 476] width 245 height 952
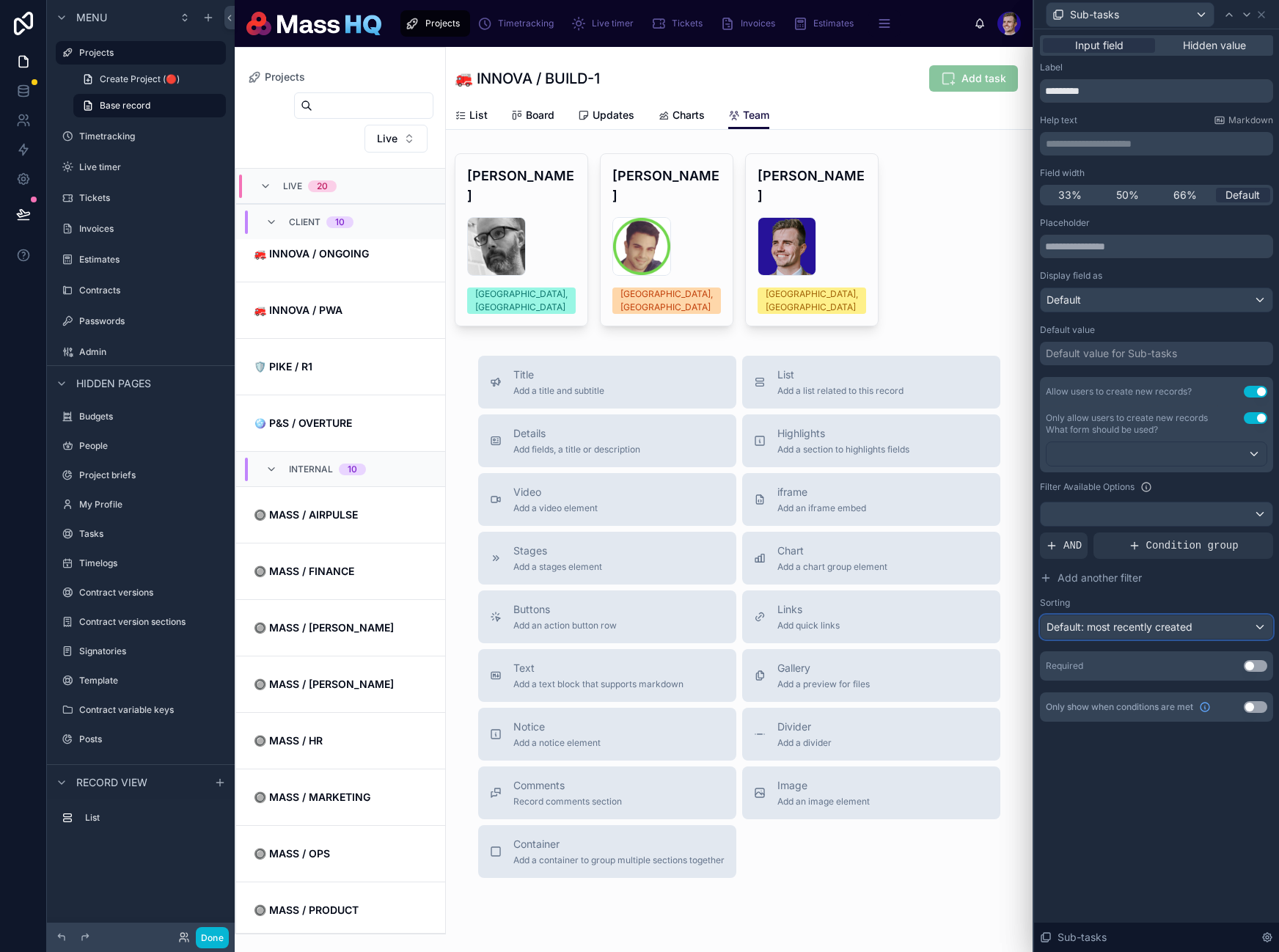
click at [1165, 633] on div "Default: most recently created" at bounding box center [1156, 627] width 232 height 23
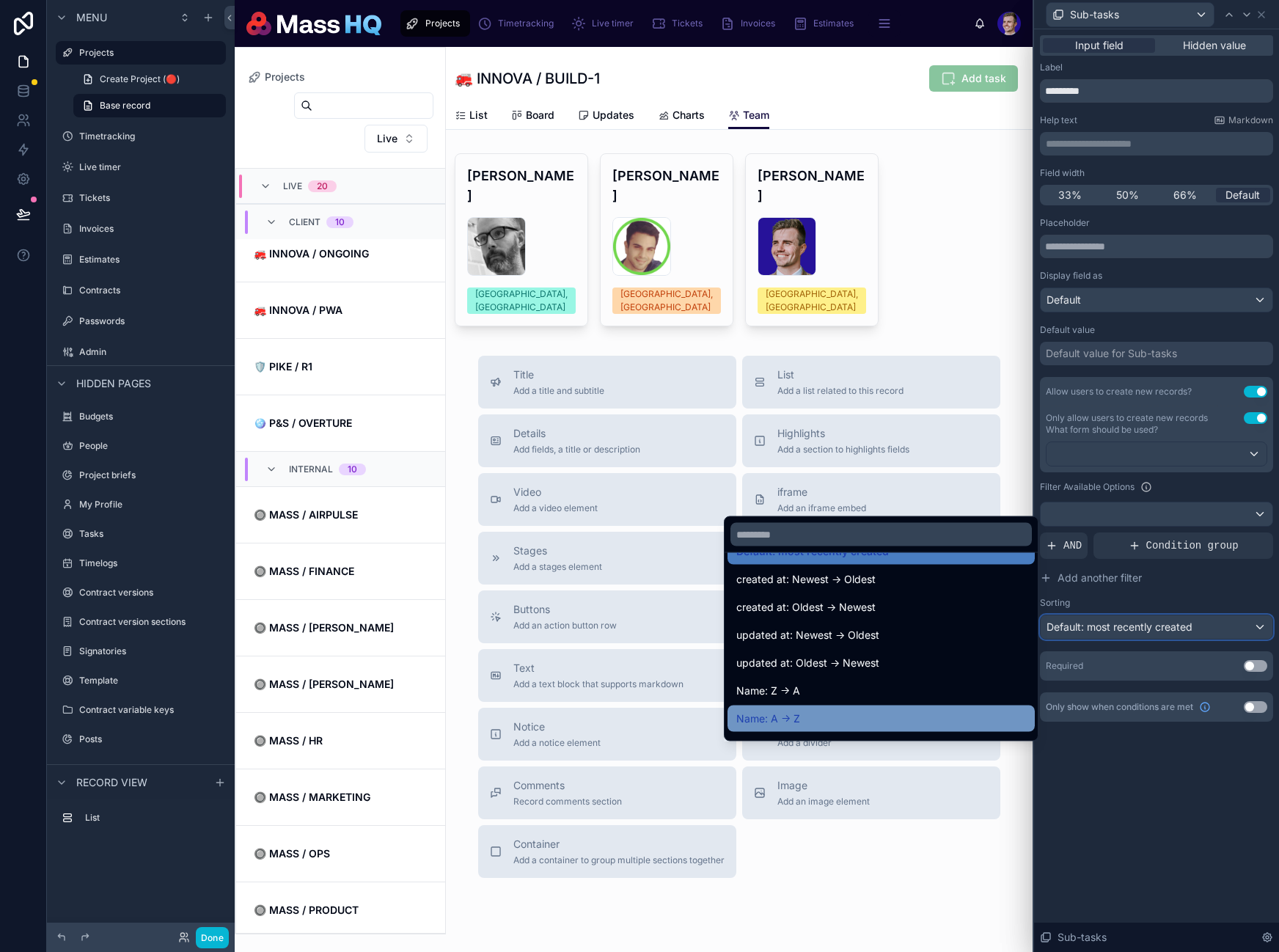
scroll to position [26, 0]
click at [800, 715] on div "Name: A -> Z" at bounding box center [881, 718] width 290 height 17
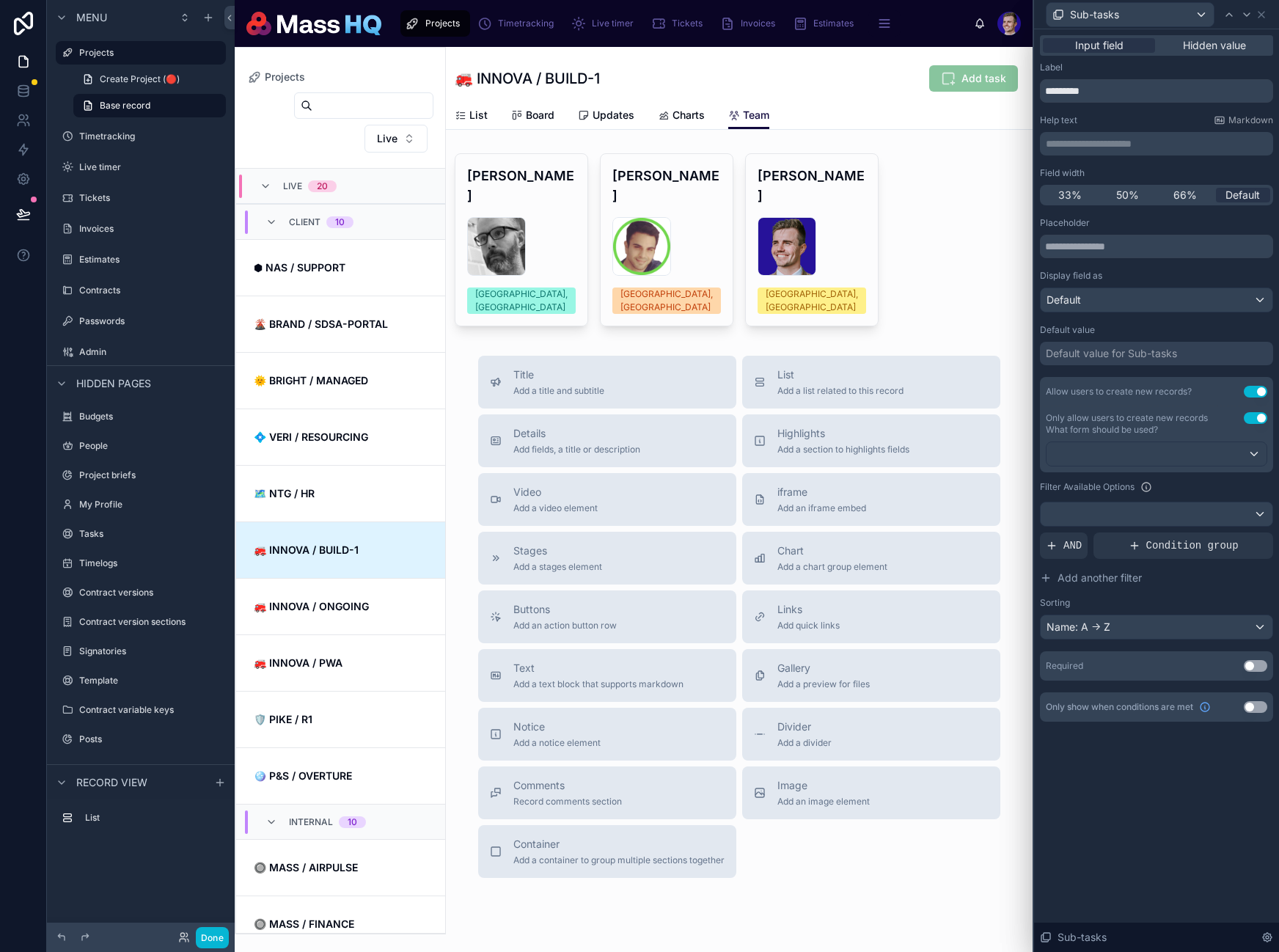
drag, startPoint x: 1169, startPoint y: 802, endPoint x: 1184, endPoint y: 759, distance: 45.5
click at [1170, 801] on div "**********" at bounding box center [1156, 490] width 245 height 923
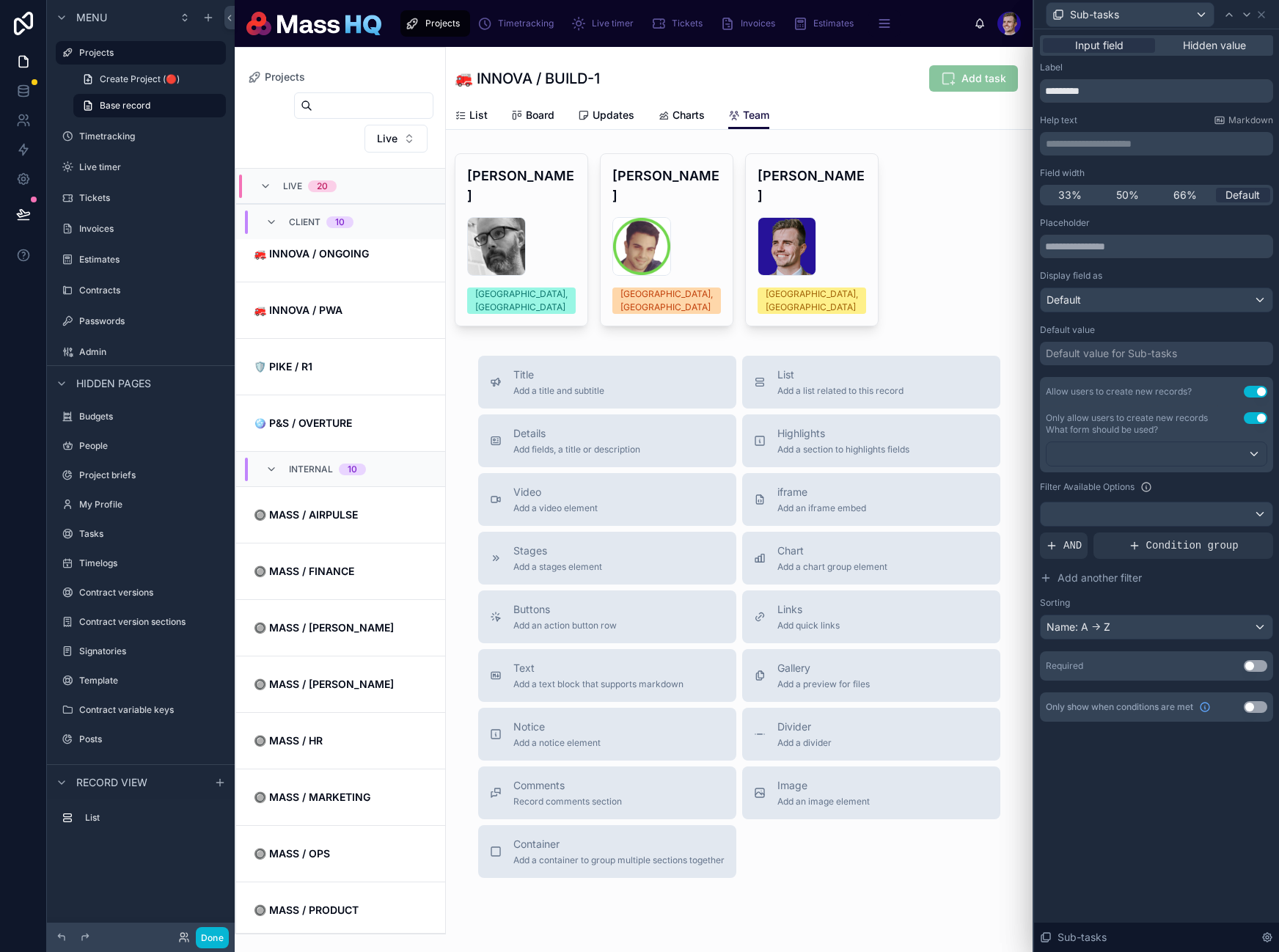
click at [1154, 807] on div "**********" at bounding box center [1156, 490] width 245 height 923
click at [1093, 289] on div "Default" at bounding box center [1156, 300] width 232 height 23
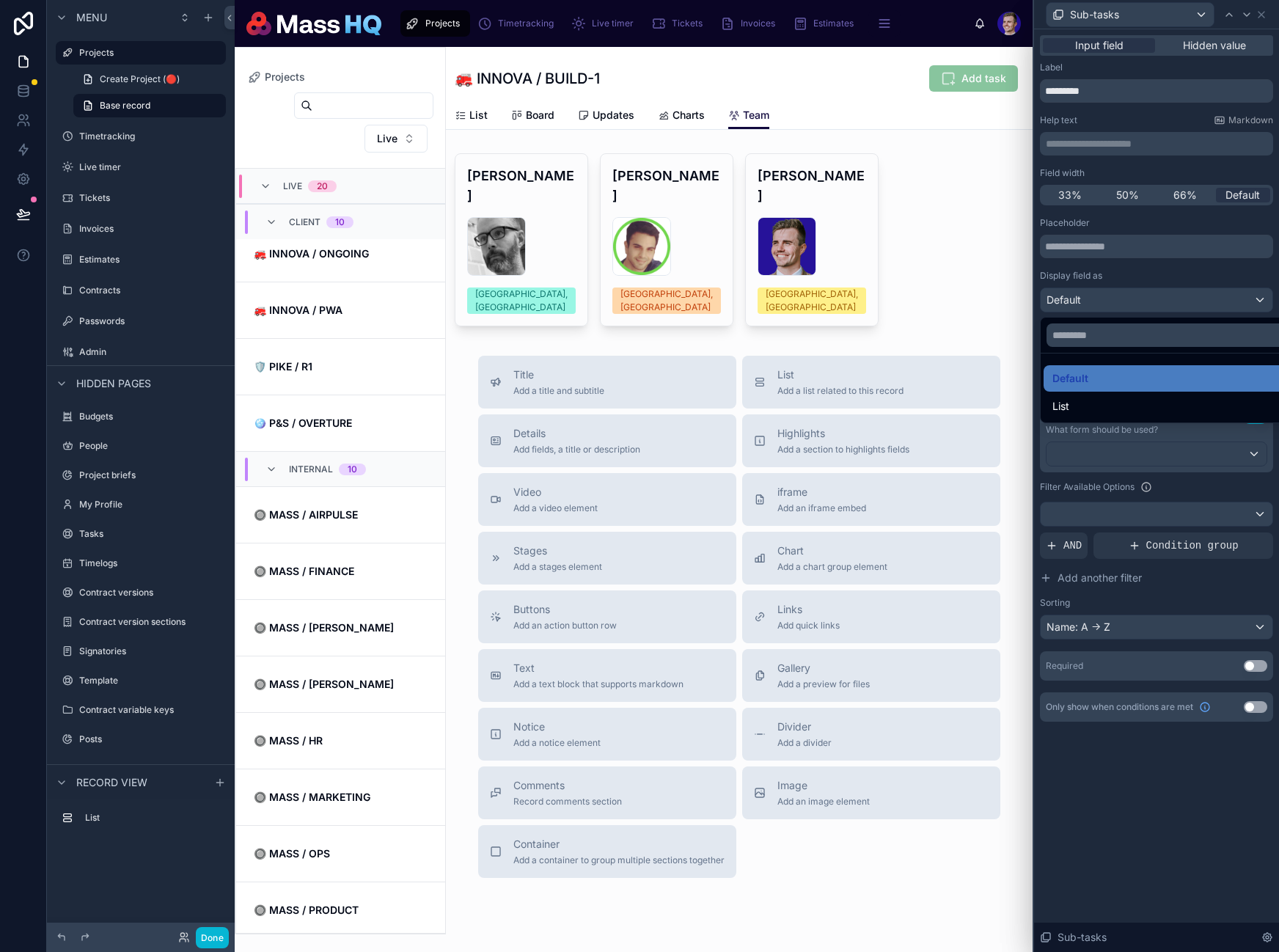
click at [1120, 292] on div at bounding box center [1156, 476] width 245 height 952
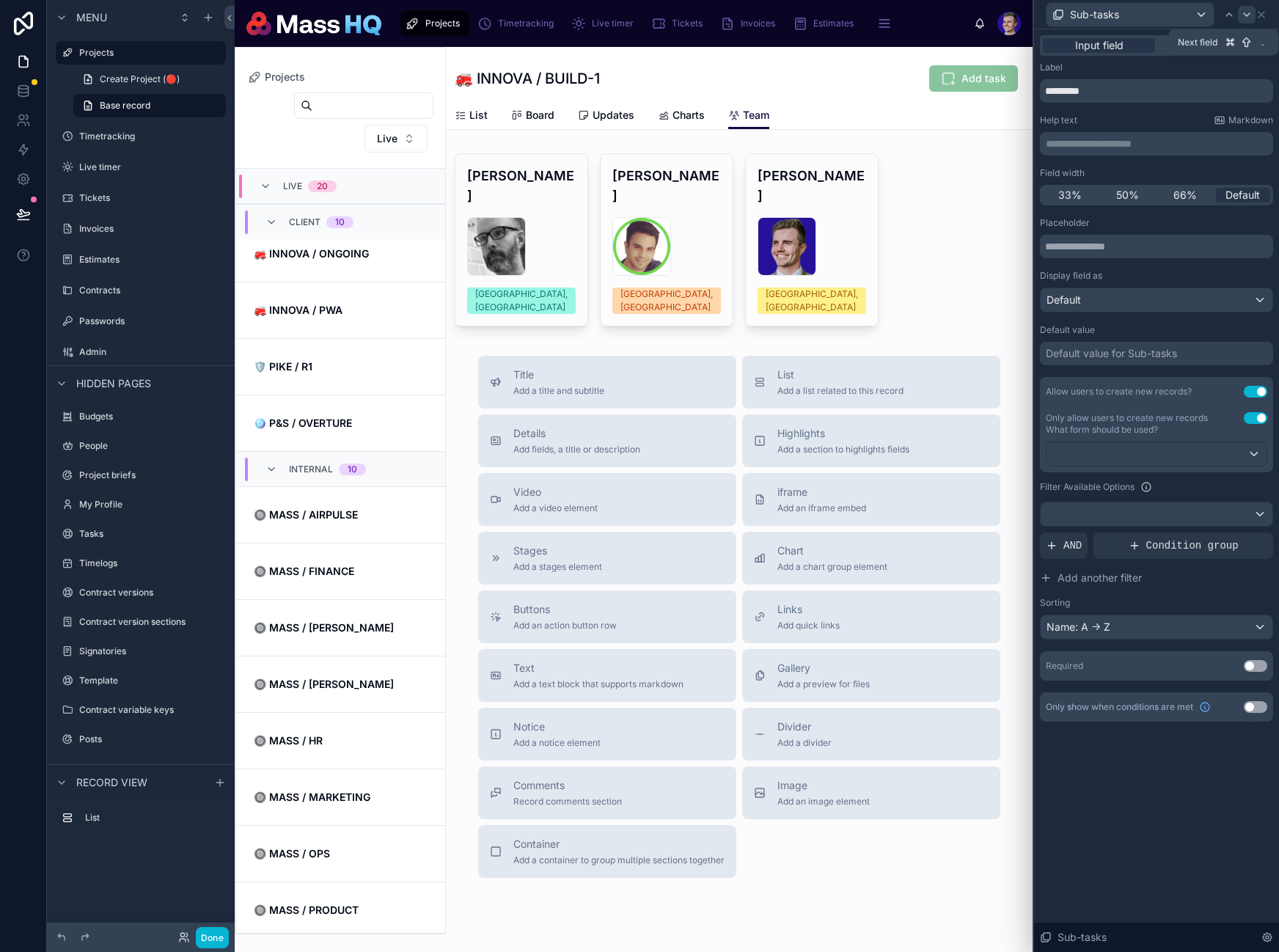
click at [1247, 14] on icon at bounding box center [1246, 14] width 12 height 12
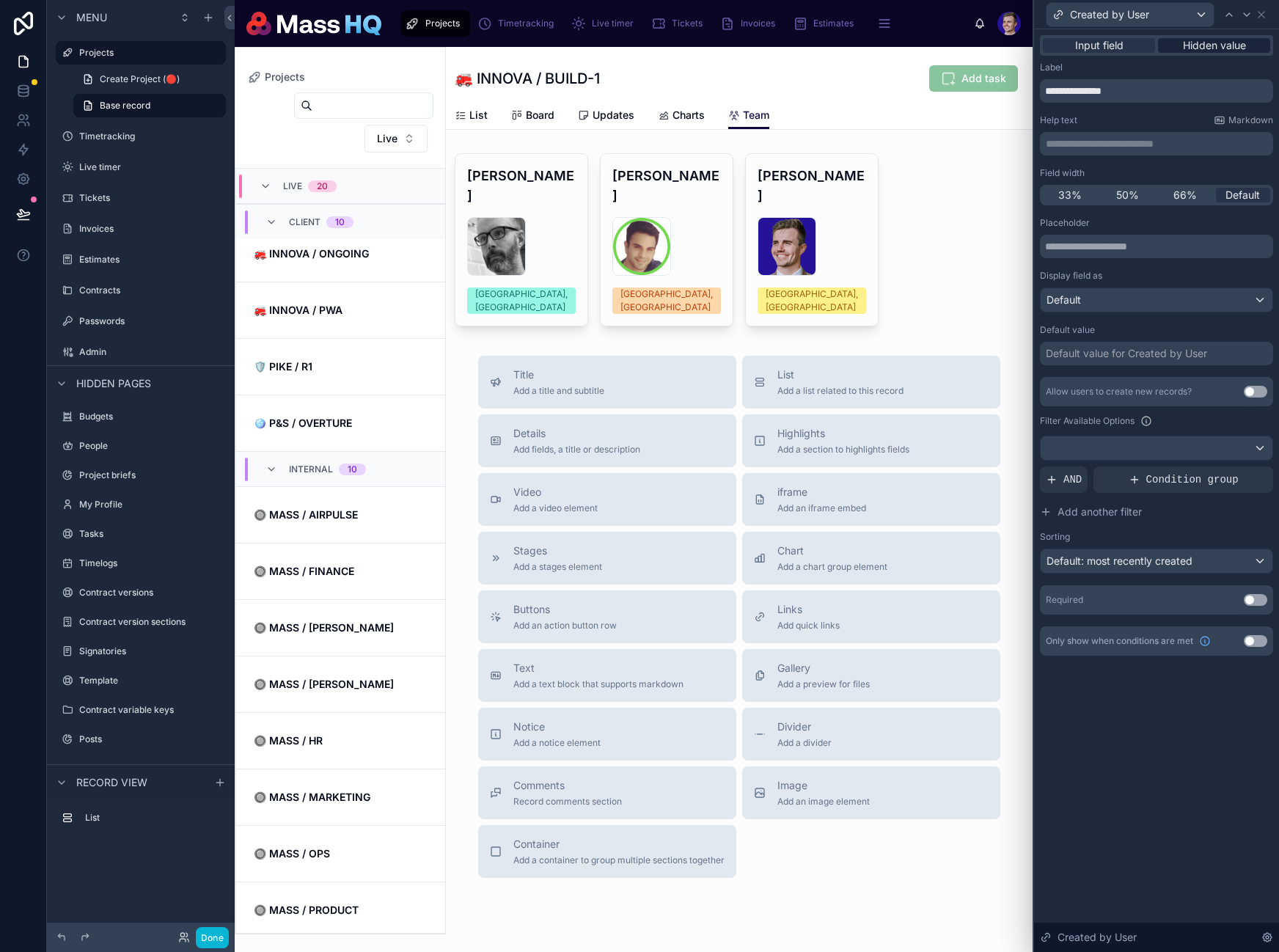
click at [1222, 51] on span "Hidden value" at bounding box center [1213, 45] width 63 height 14
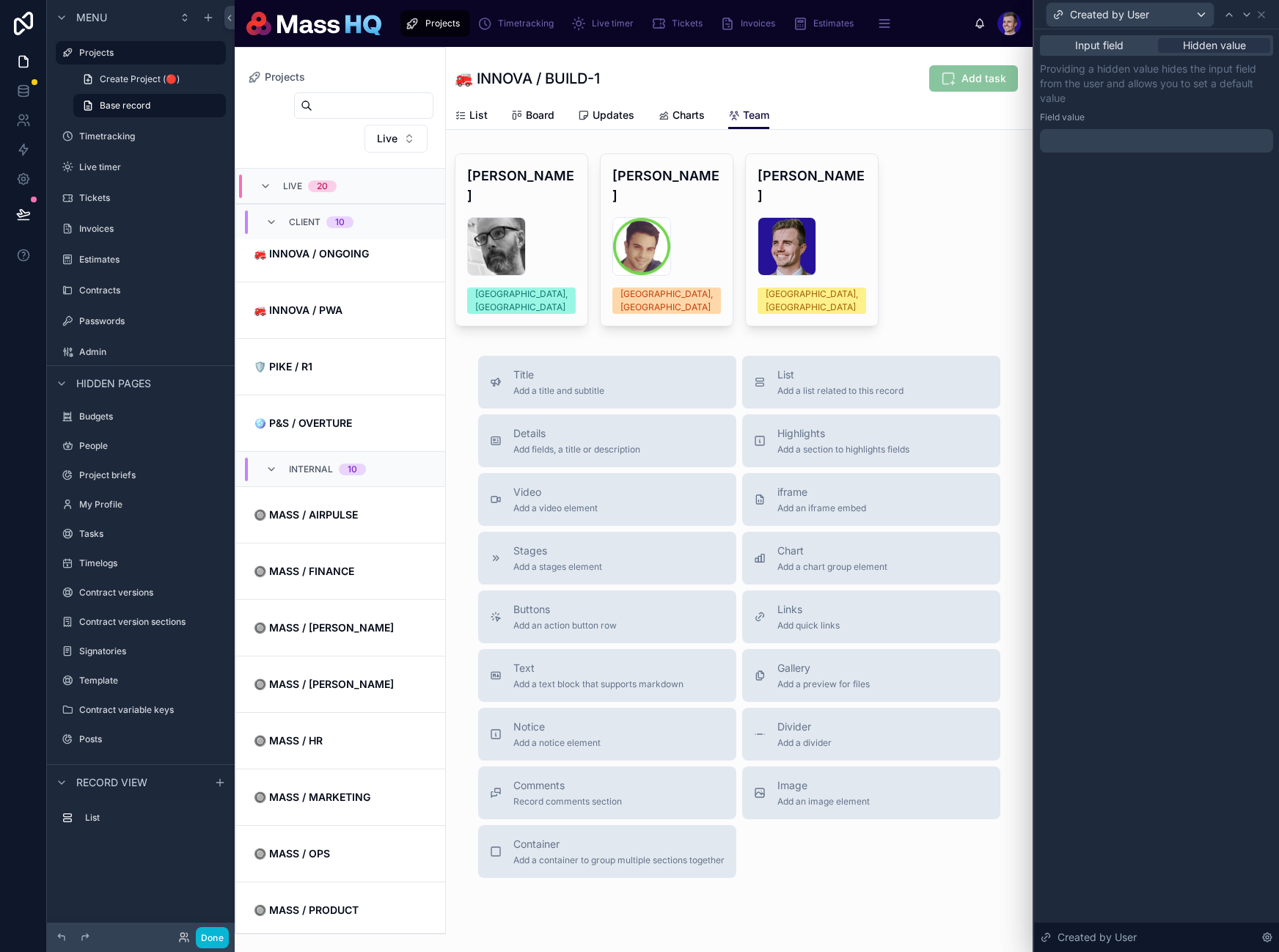
click at [1108, 153] on div "Input field Hidden value Providing a hidden value hides the input field from th…" at bounding box center [1156, 108] width 245 height 158
click at [1121, 138] on div at bounding box center [1156, 141] width 234 height 23
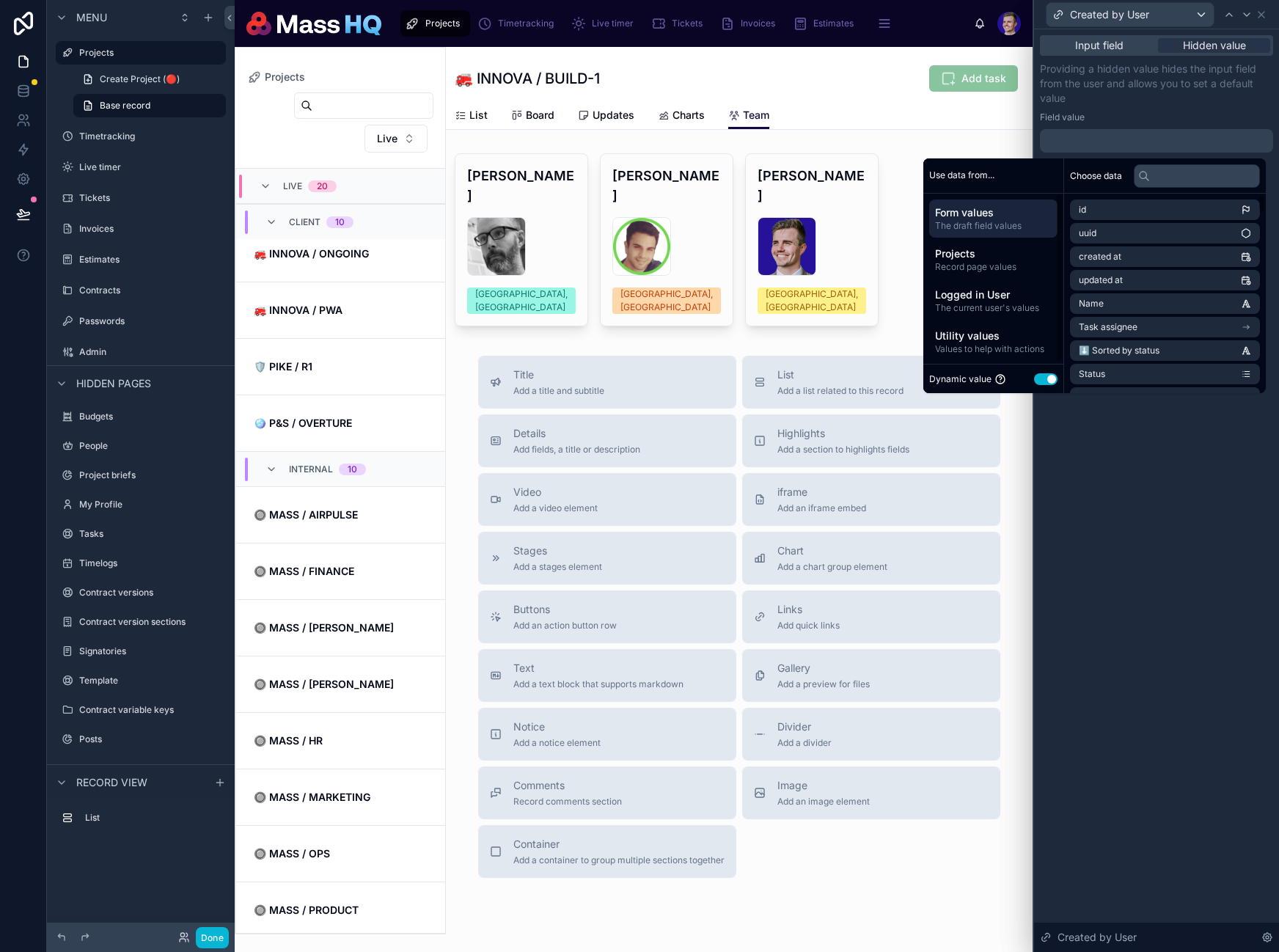
click at [1034, 381] on button "Use setting" at bounding box center [1045, 379] width 23 height 12
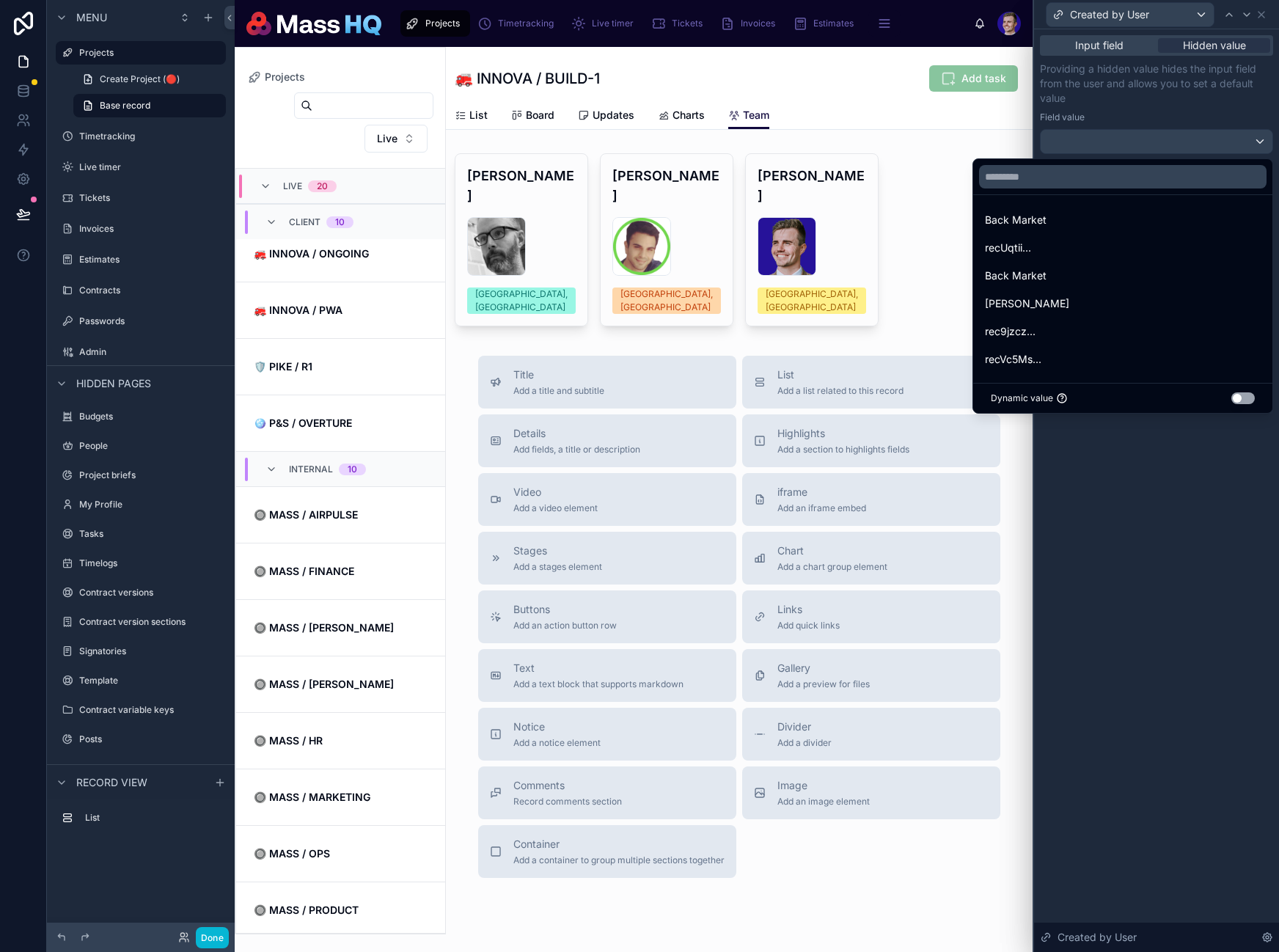
drag, startPoint x: 1245, startPoint y: 395, endPoint x: 1236, endPoint y: 395, distance: 9.0
click at [1245, 395] on button "Use setting" at bounding box center [1242, 398] width 23 height 12
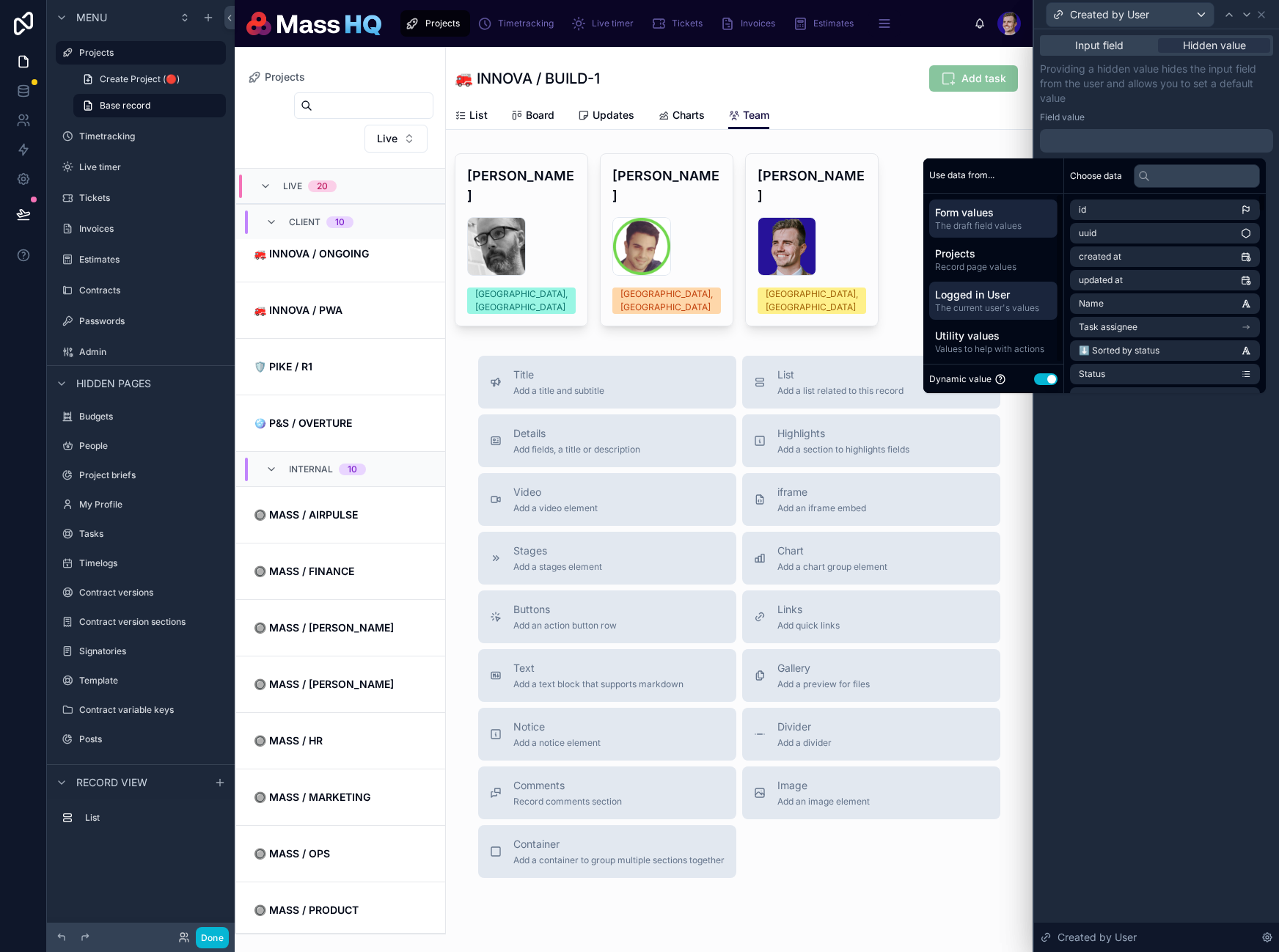
click at [959, 304] on span "The current user's values" at bounding box center [993, 308] width 117 height 12
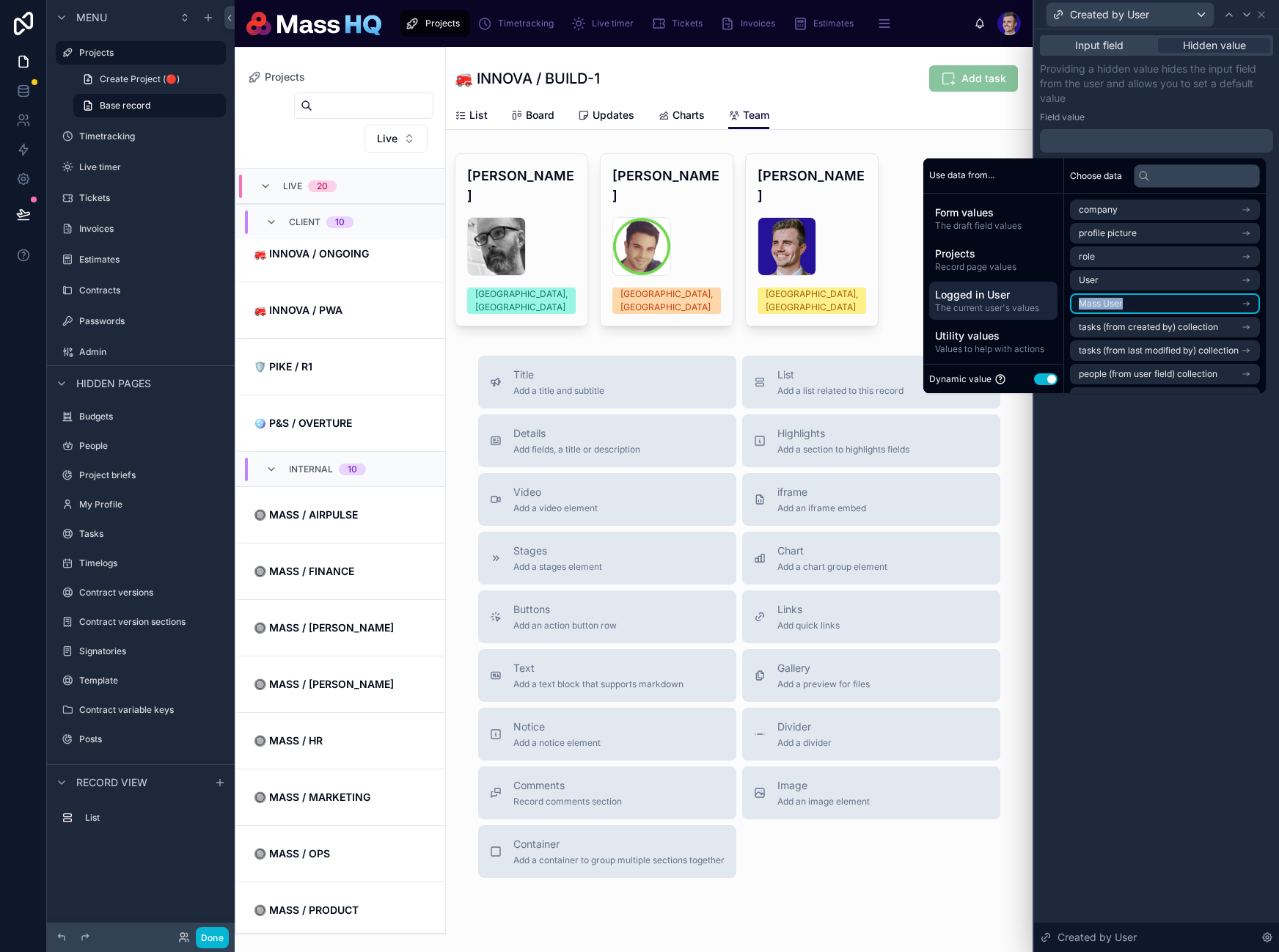
drag, startPoint x: 1145, startPoint y: 278, endPoint x: 1143, endPoint y: 299, distance: 21.1
click at [1143, 299] on ul "company profile picture role User Mass User tasks (from created by) collection …" at bounding box center [1164, 339] width 190 height 279
click at [1143, 299] on li "Mass User" at bounding box center [1164, 303] width 190 height 20
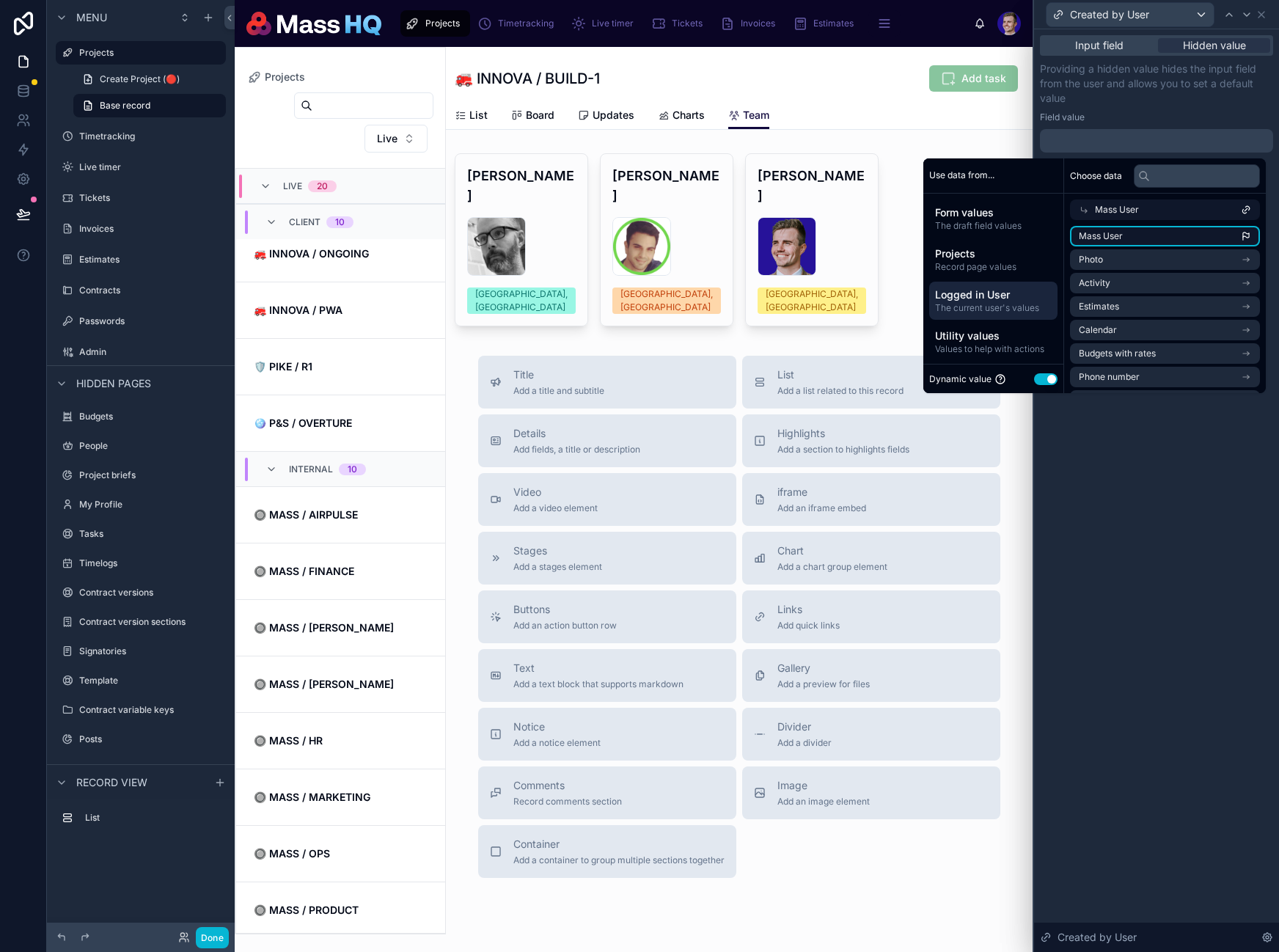
click at [1133, 238] on li "Mass User" at bounding box center [1164, 236] width 190 height 20
click at [1089, 476] on div "**********" at bounding box center [1156, 490] width 245 height 923
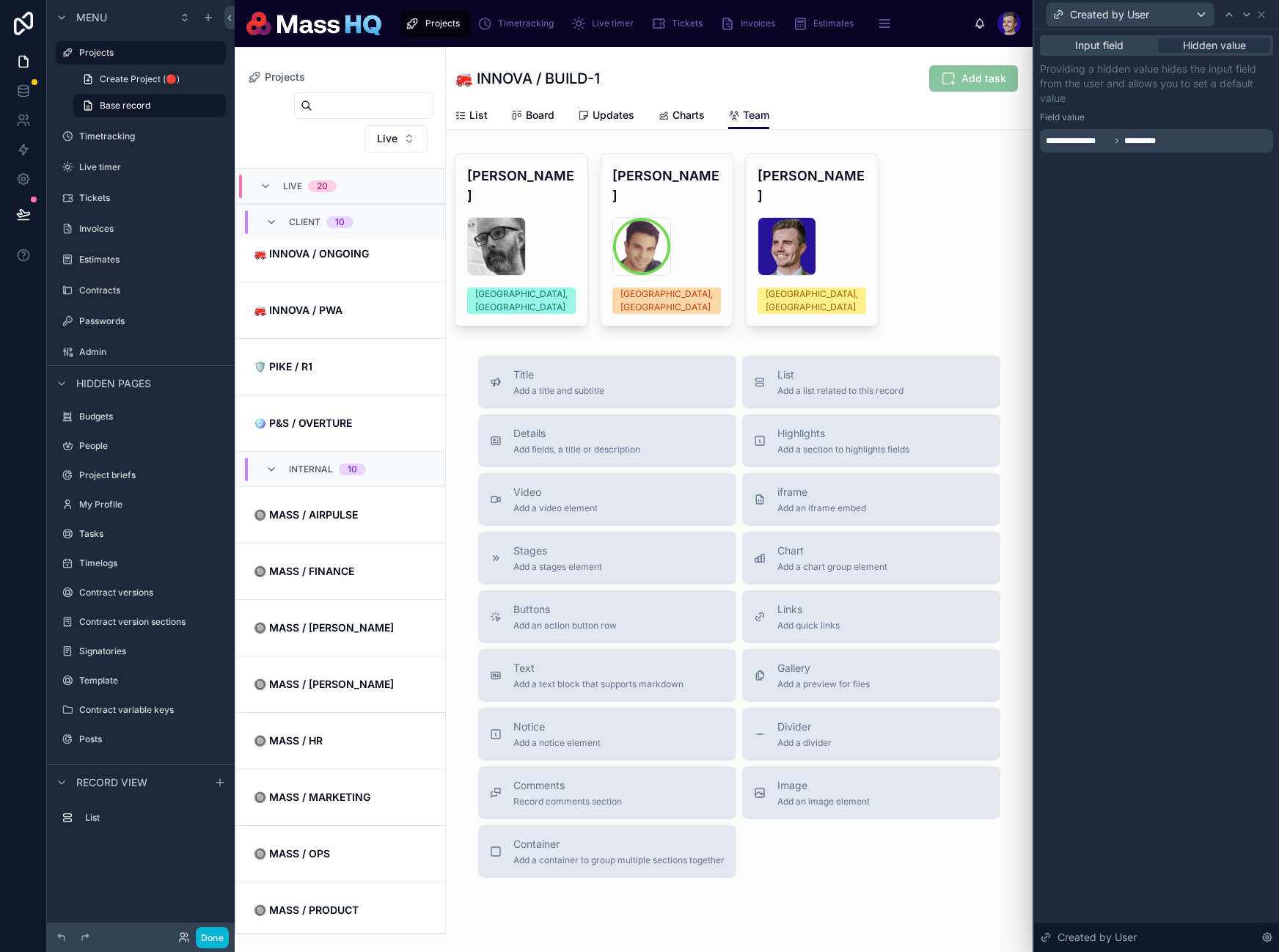
click at [1265, 20] on div "Created by User" at bounding box center [1156, 14] width 234 height 29
click at [1265, 11] on icon at bounding box center [1262, 14] width 12 height 12
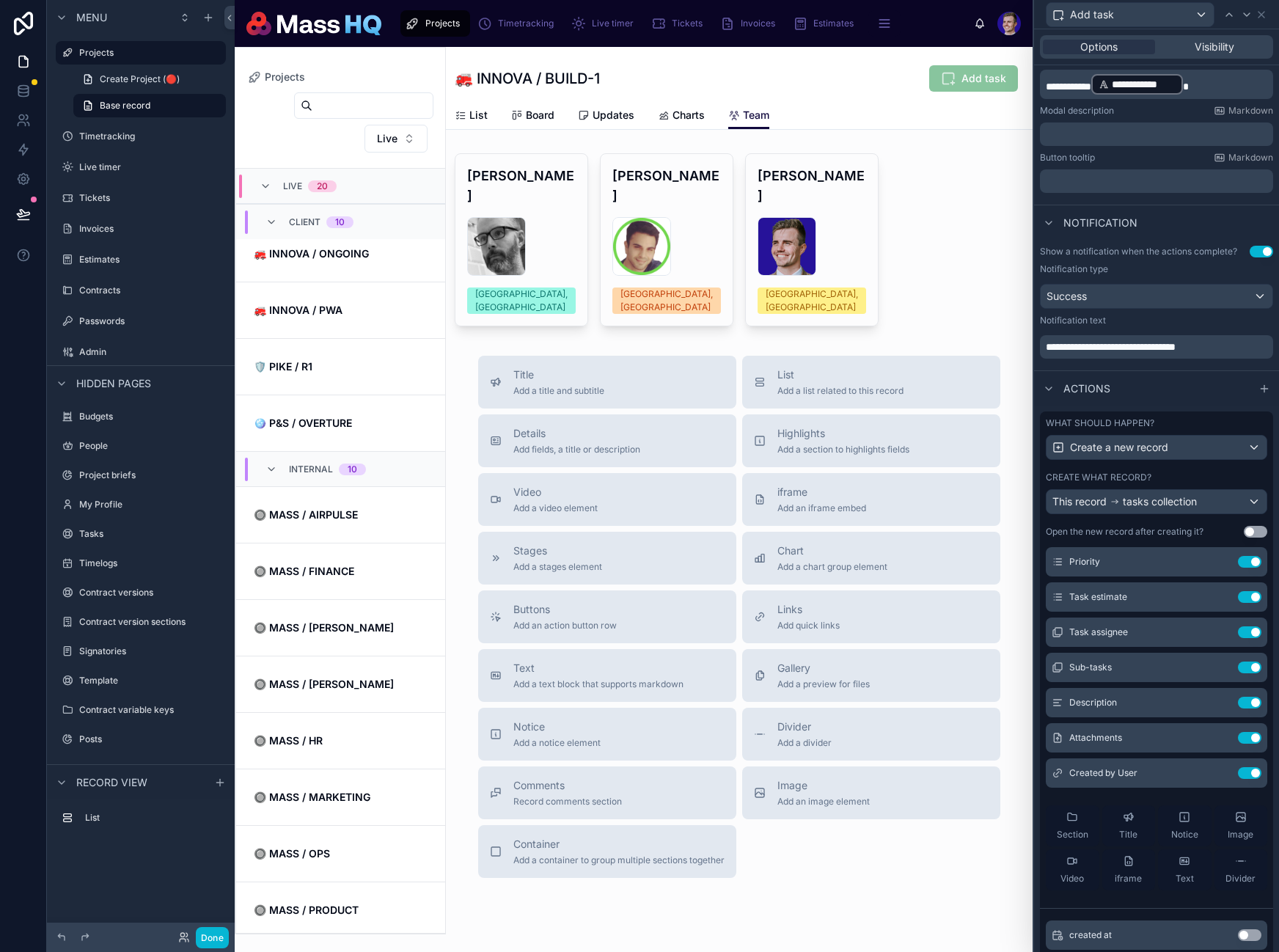
scroll to position [111, 0]
click at [214, 936] on button "Done" at bounding box center [212, 938] width 33 height 21
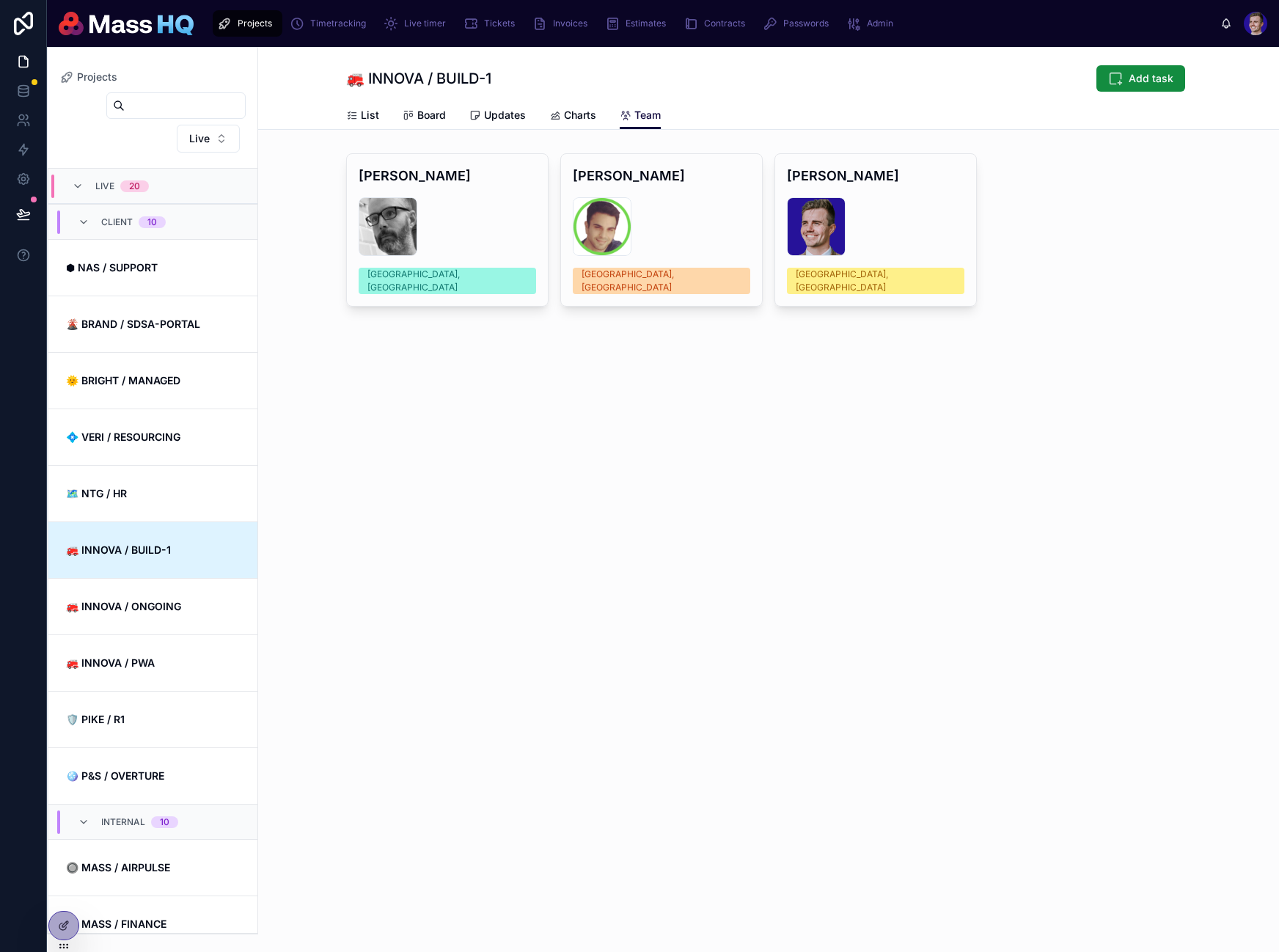
scroll to position [352, 0]
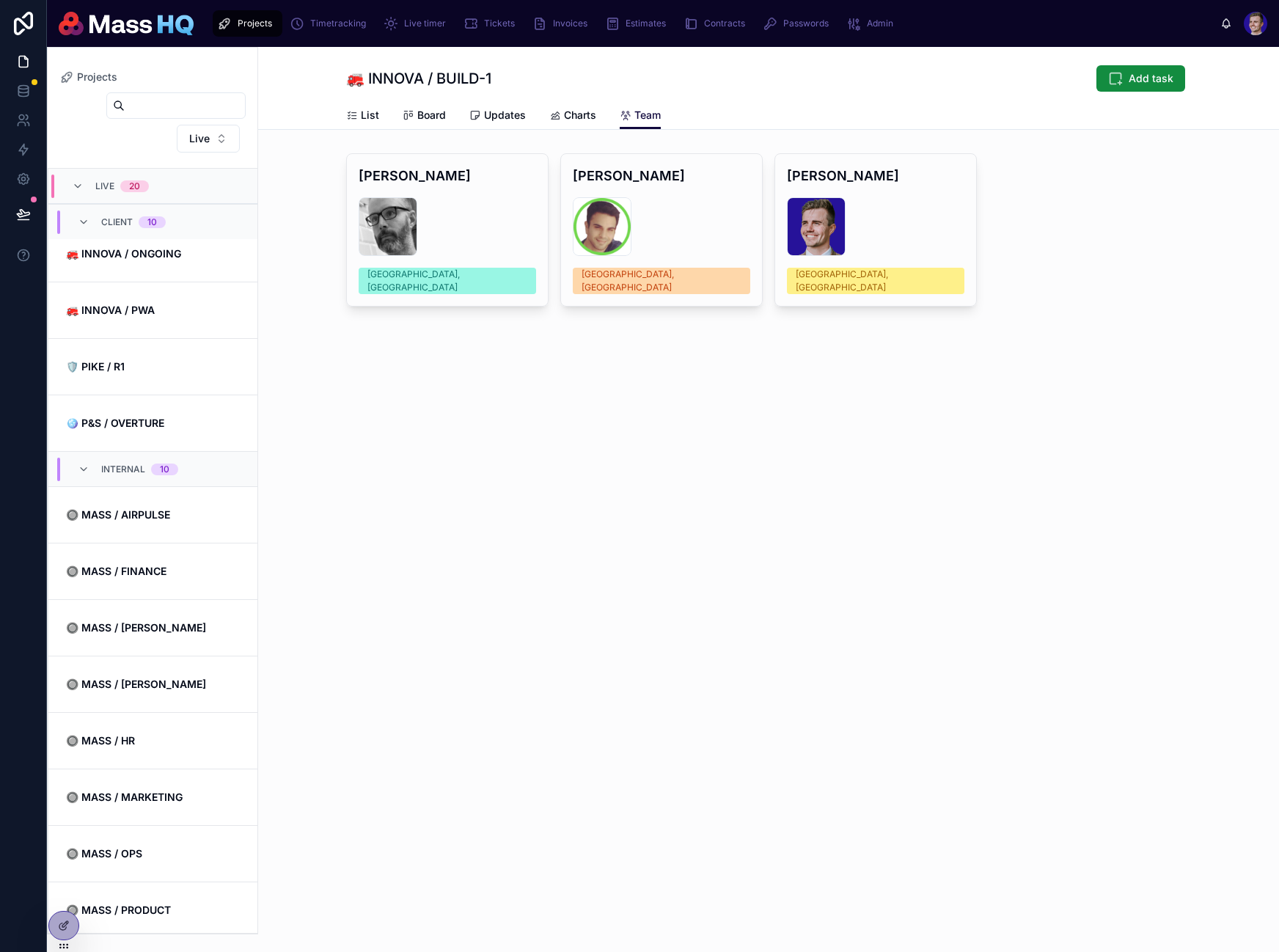
click at [1154, 60] on div "Projects 🚒 INNOVA / BUILD-1 Add task" at bounding box center [768, 74] width 845 height 54
click at [1146, 74] on span "Add task" at bounding box center [1151, 78] width 44 height 14
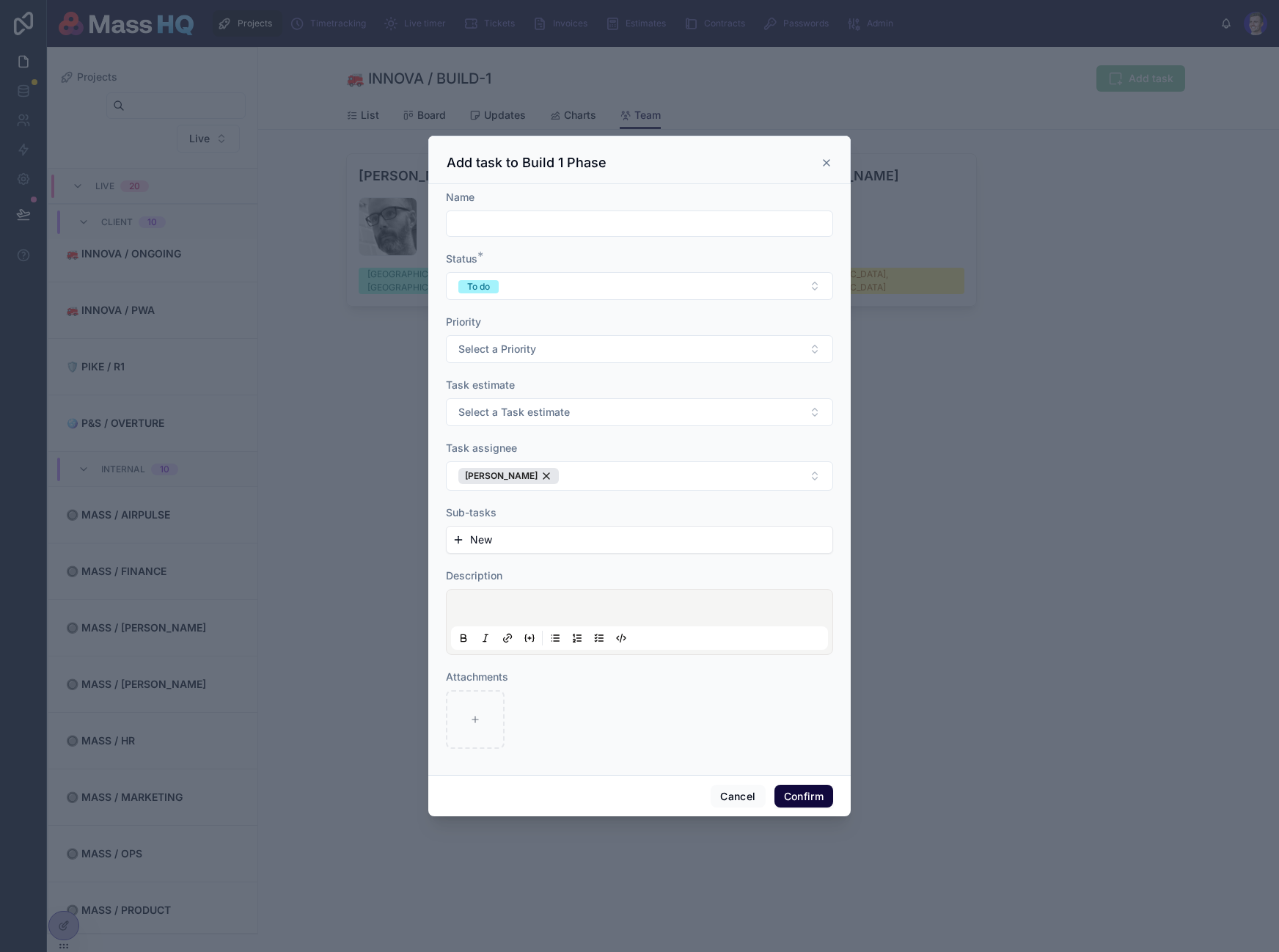
click at [603, 615] on p at bounding box center [642, 609] width 376 height 14
click at [490, 542] on span "New" at bounding box center [481, 540] width 22 height 14
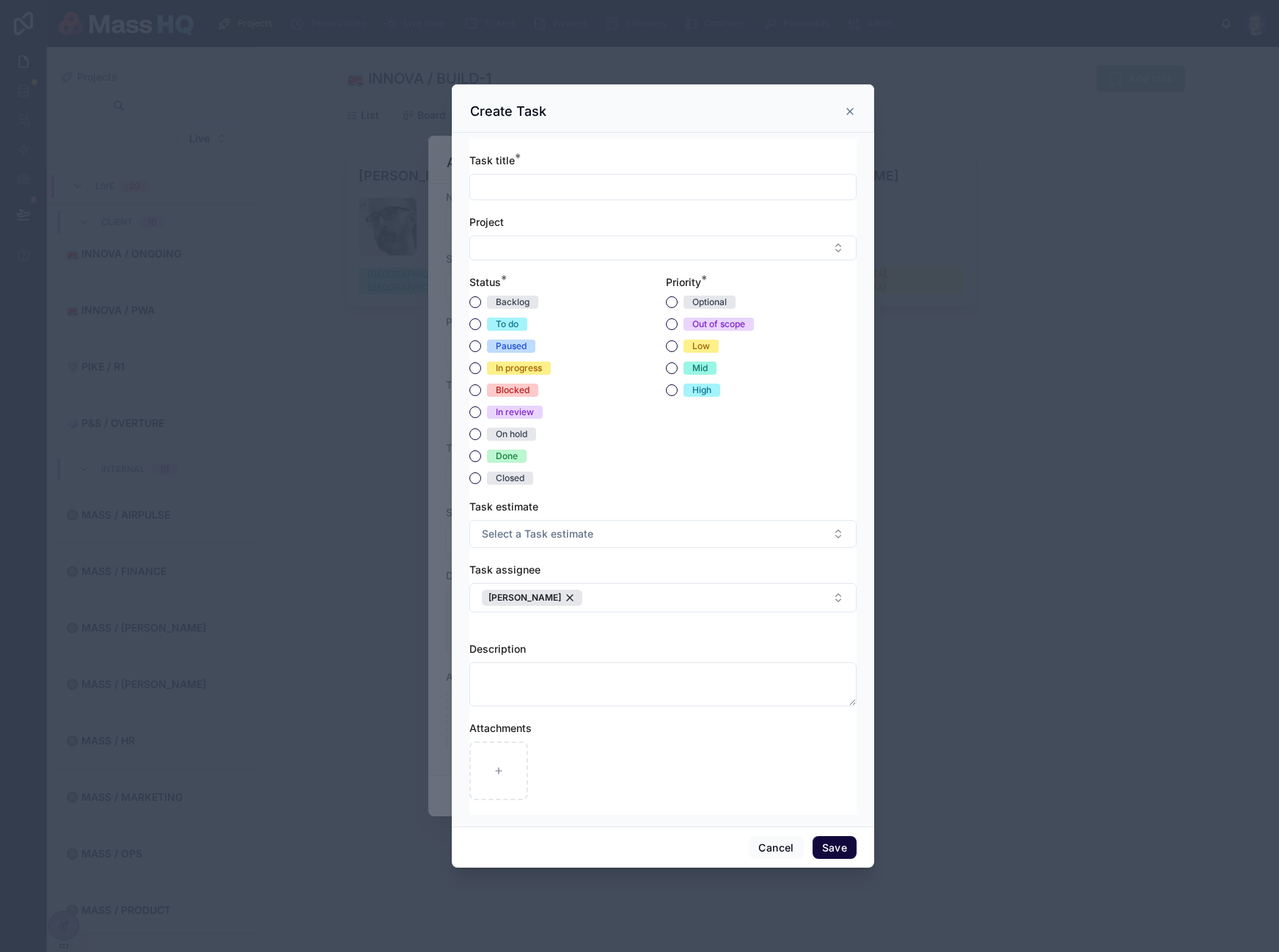
click at [597, 194] on input "text" at bounding box center [663, 186] width 386 height 20
type input "*********"
click at [849, 111] on icon at bounding box center [849, 111] width 6 height 6
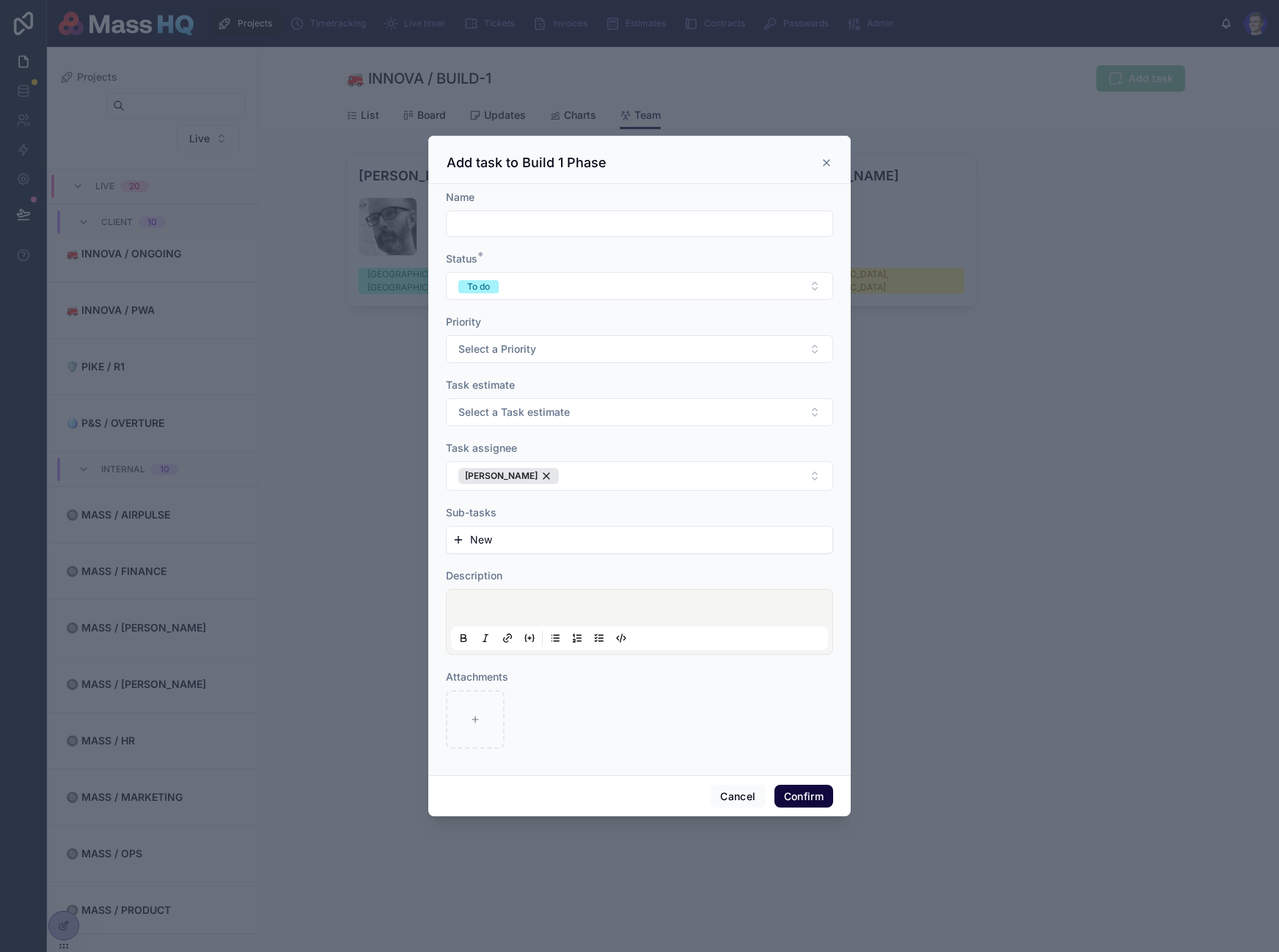
click at [484, 539] on span "New" at bounding box center [481, 540] width 22 height 14
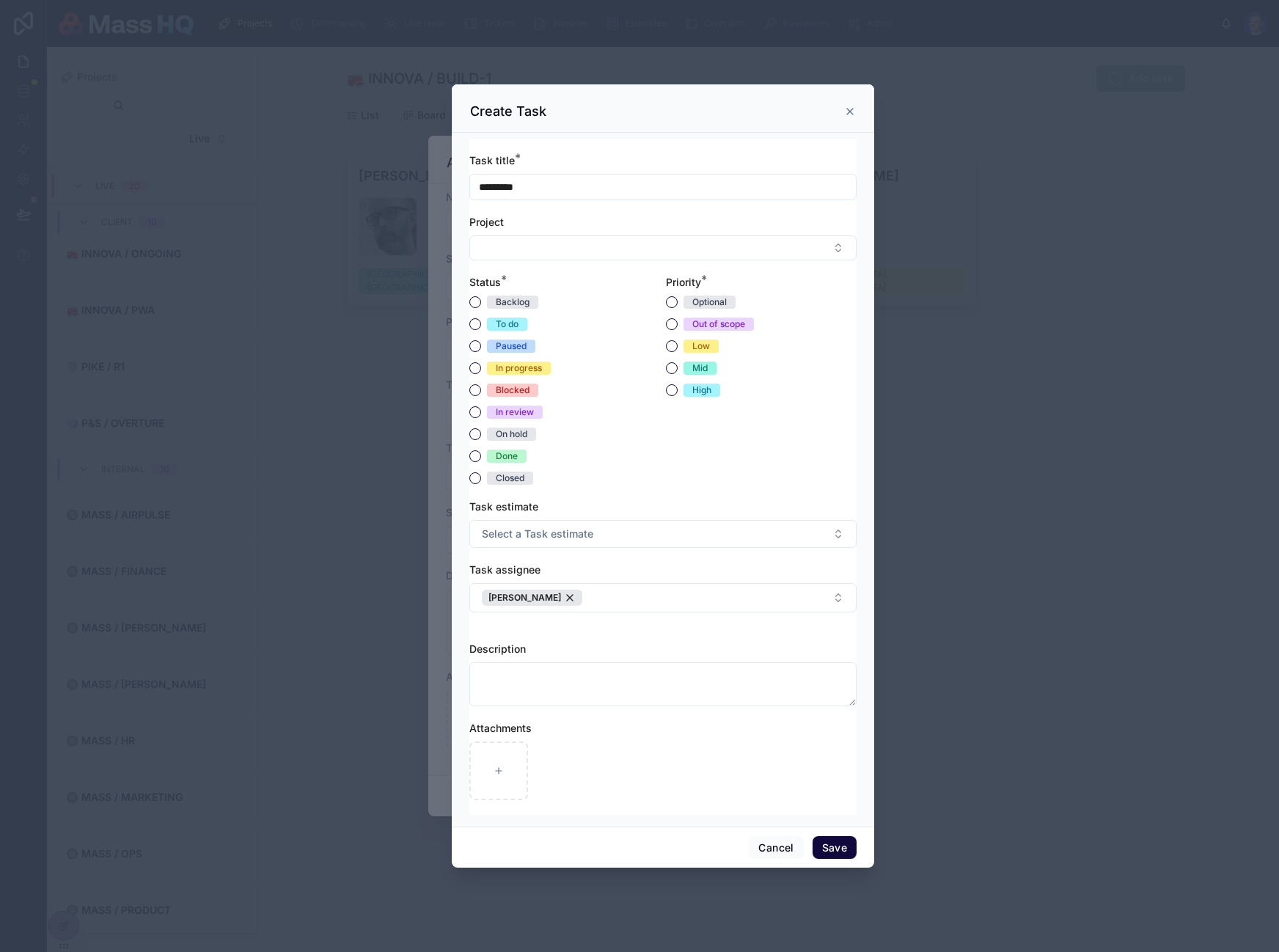
click at [575, 186] on input "*********" at bounding box center [663, 186] width 386 height 20
type input "*********"
click at [833, 846] on button "Save" at bounding box center [835, 848] width 44 height 23
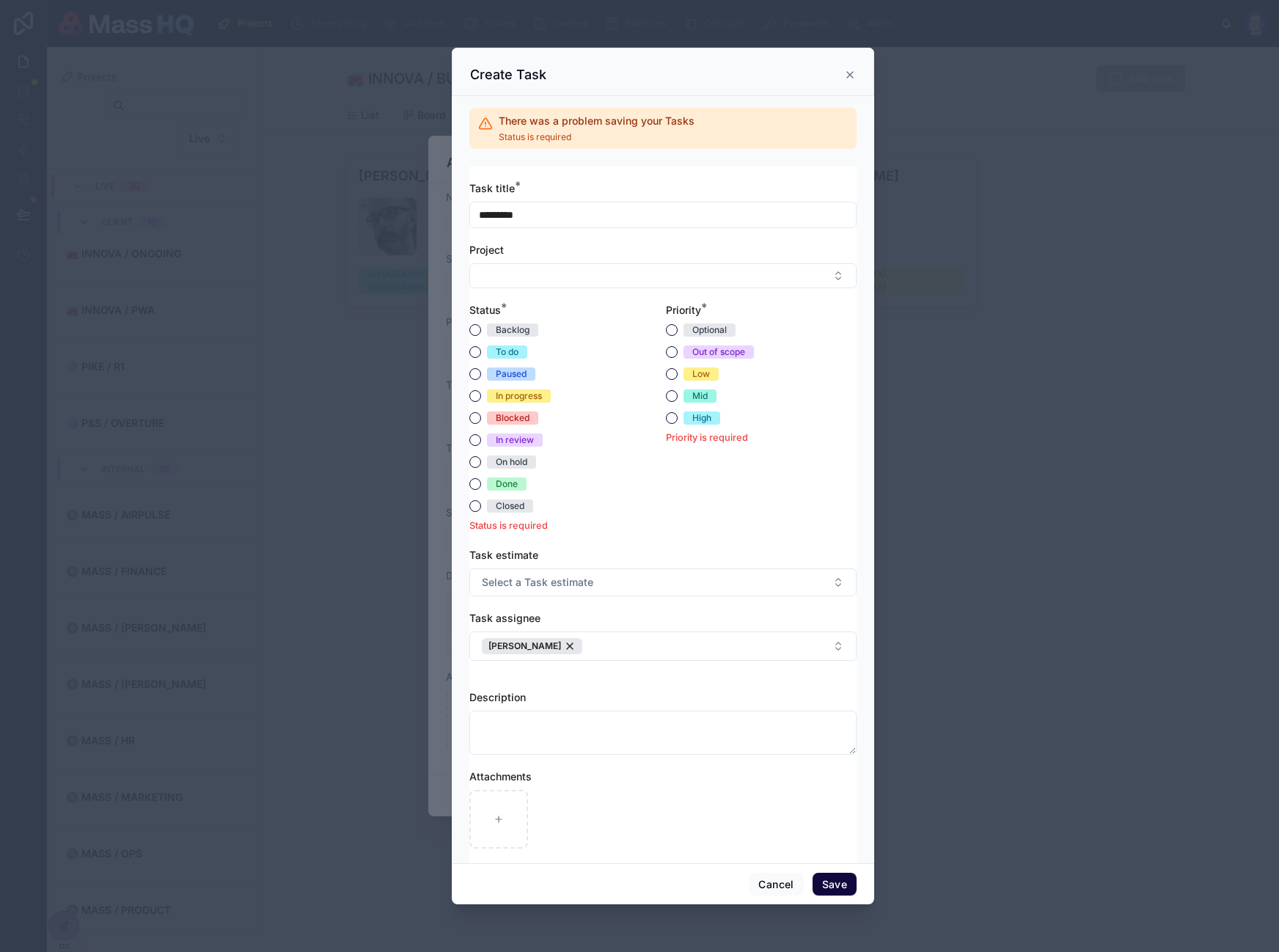
click at [504, 349] on div "To do" at bounding box center [508, 352] width 23 height 14
click at [481, 349] on button "To do" at bounding box center [475, 352] width 12 height 12
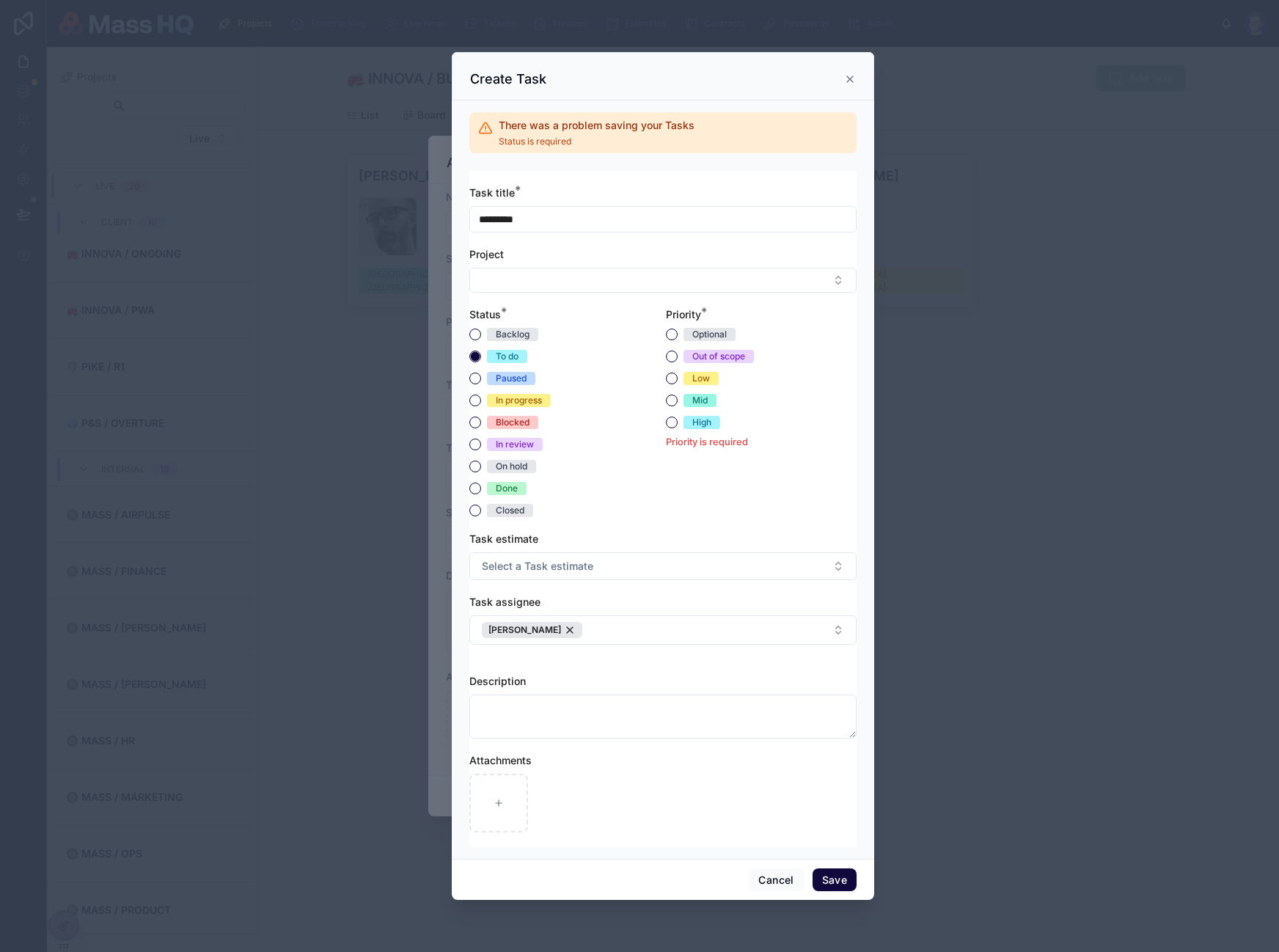
click at [696, 420] on div "High" at bounding box center [702, 423] width 19 height 14
click at [678, 420] on button "High" at bounding box center [672, 422] width 12 height 12
click at [689, 394] on span "Mid" at bounding box center [700, 401] width 33 height 14
click at [678, 395] on button "Mid" at bounding box center [672, 401] width 12 height 12
click at [830, 874] on button "Save" at bounding box center [835, 880] width 44 height 23
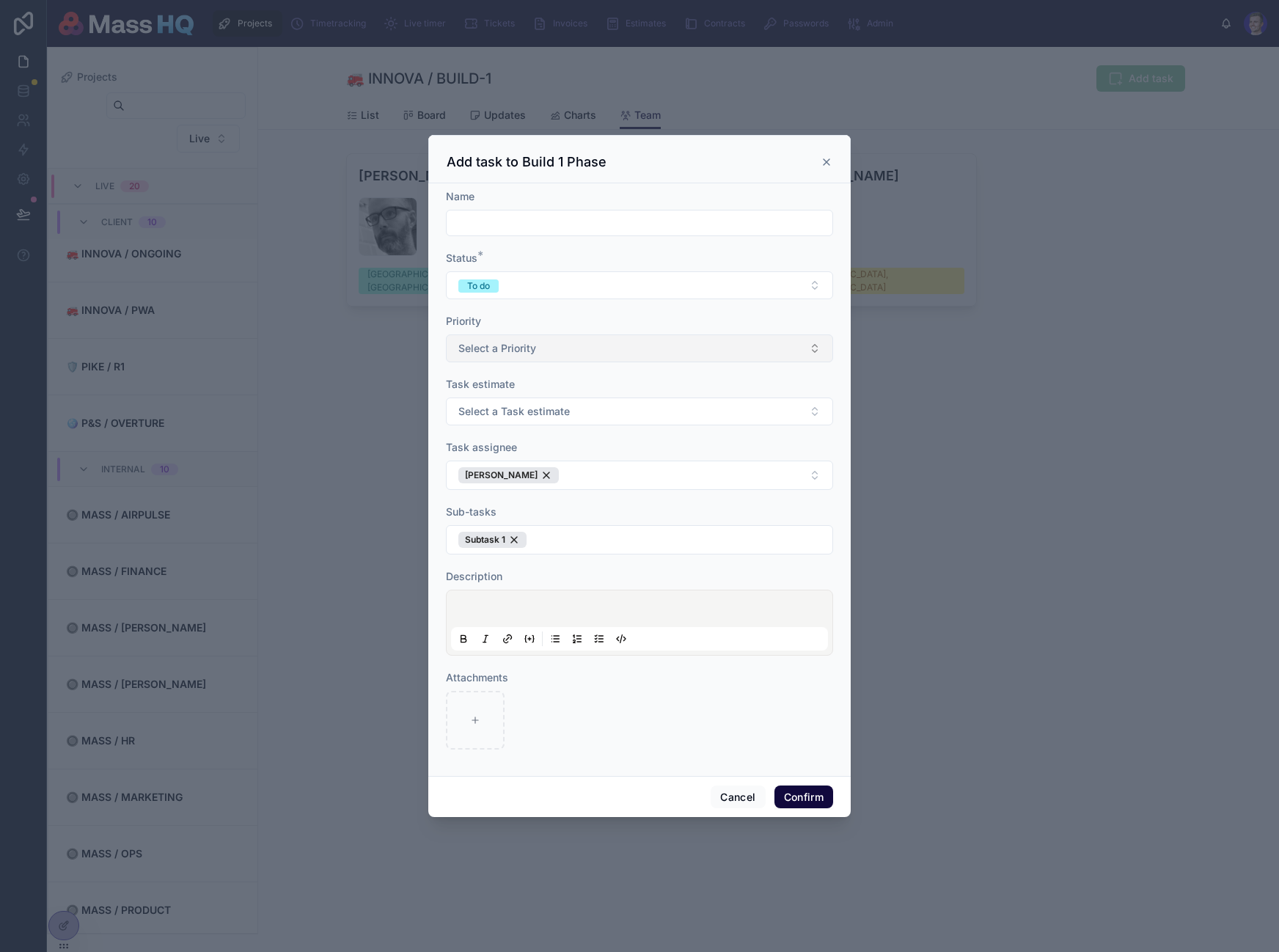
click at [544, 348] on button "Select a Priority" at bounding box center [639, 348] width 387 height 28
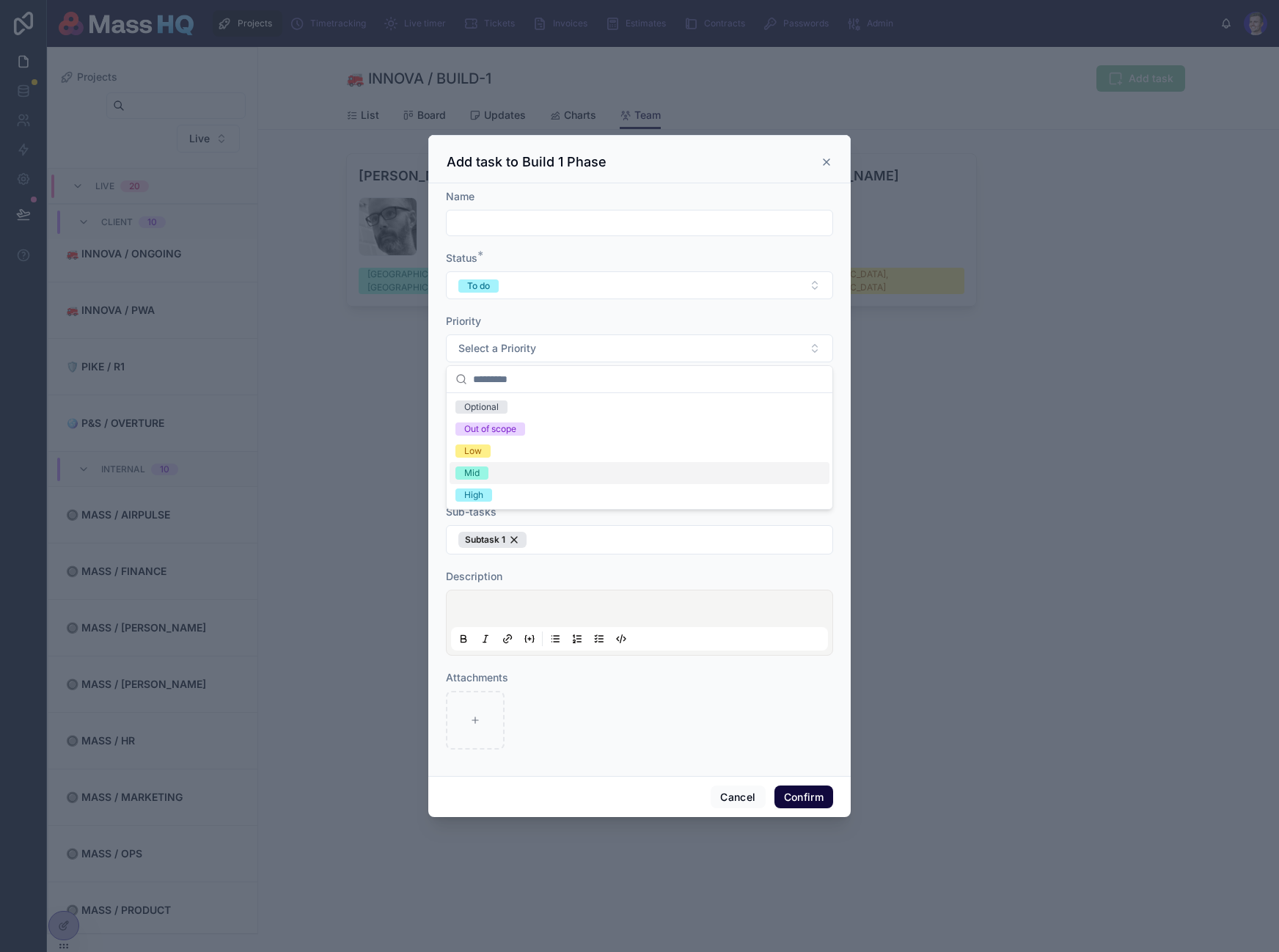
click at [481, 467] on span "Mid" at bounding box center [472, 473] width 33 height 14
click at [517, 221] on input "text" at bounding box center [640, 222] width 386 height 20
paste input "*********"
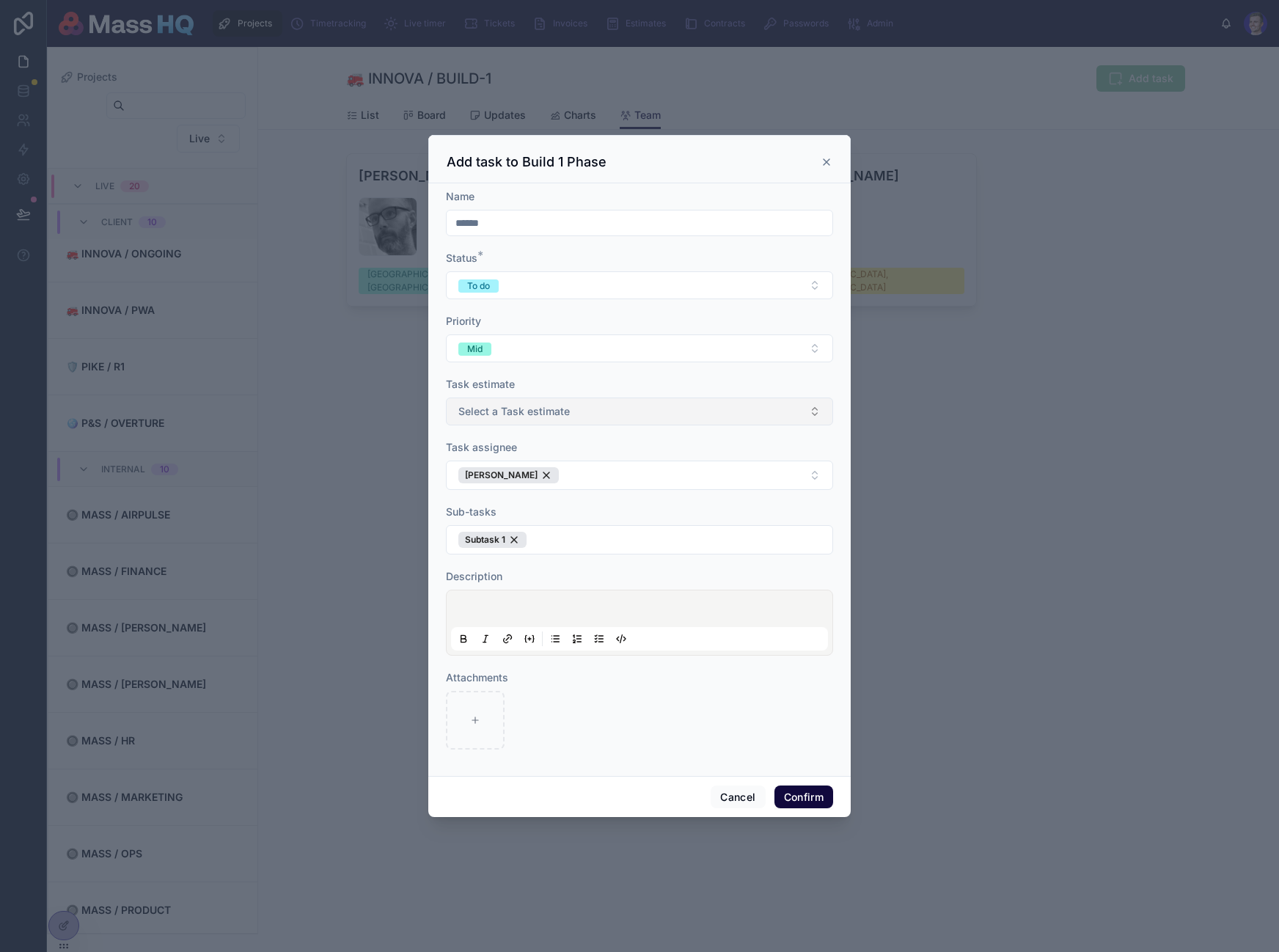
type input "******"
click at [563, 408] on span "Select a Task estimate" at bounding box center [514, 411] width 111 height 14
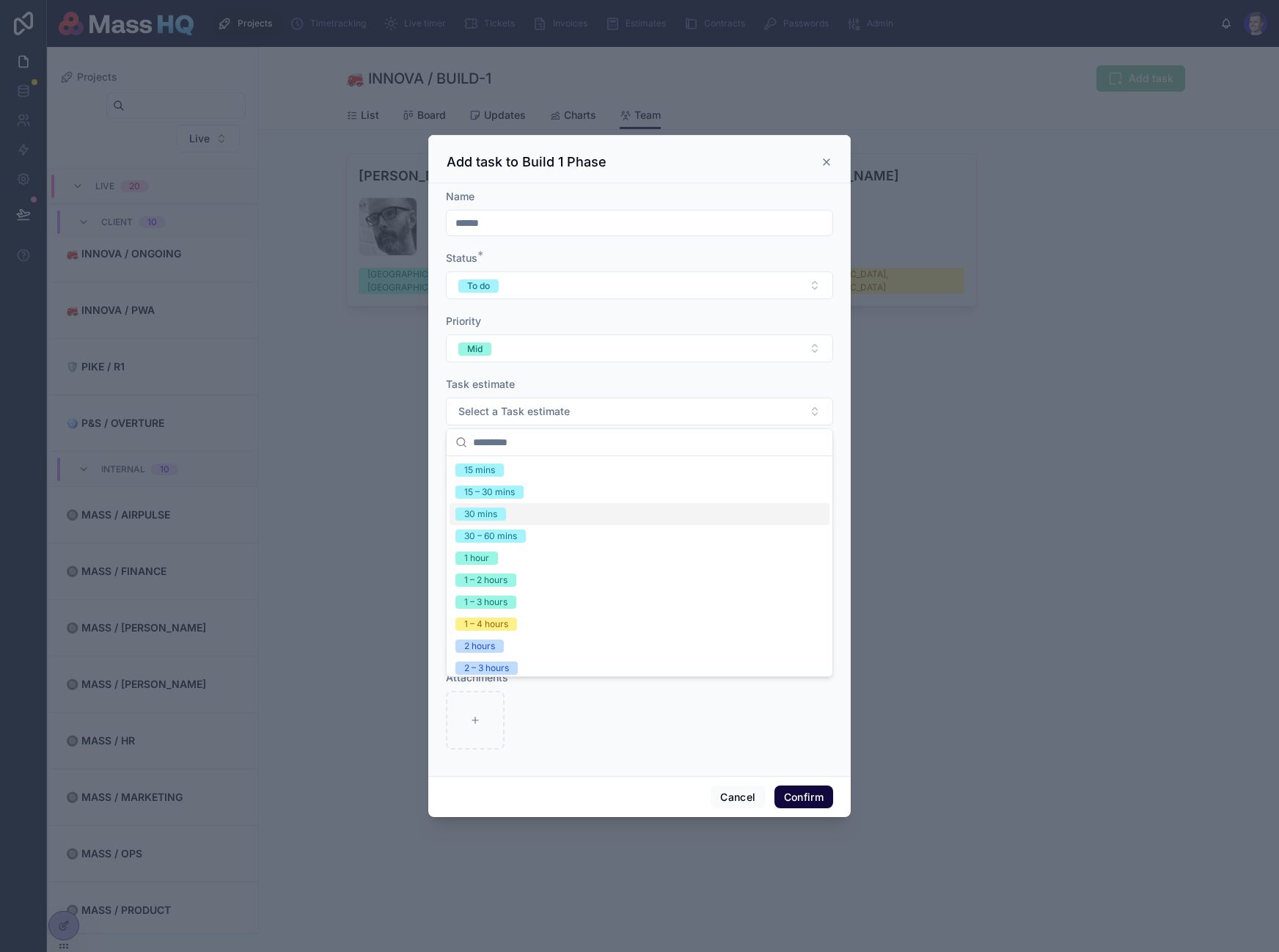
click at [531, 498] on div "15 – 30 mins" at bounding box center [640, 491] width 380 height 22
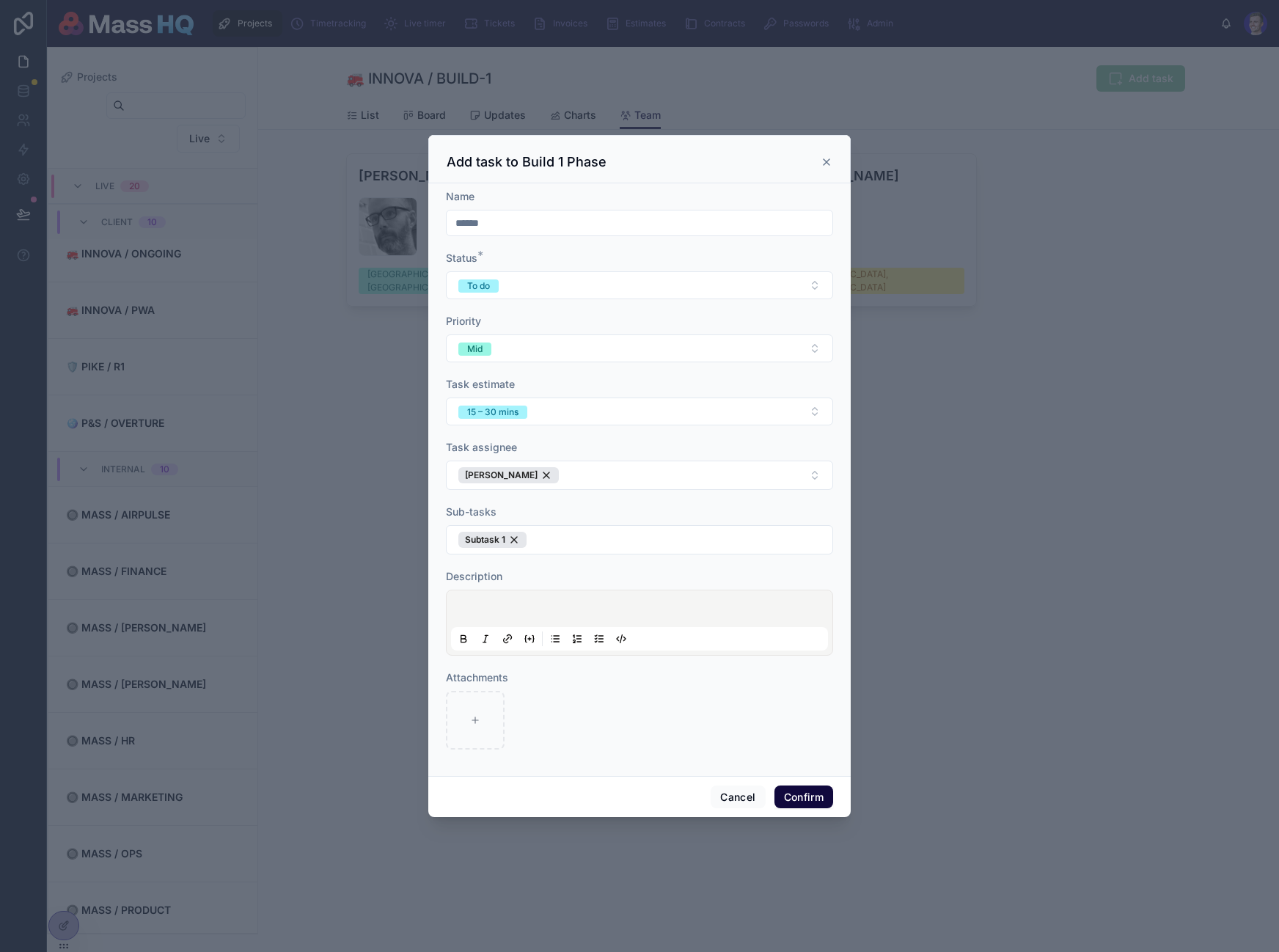
click at [667, 615] on p at bounding box center [642, 610] width 376 height 14
click at [798, 790] on button "Confirm" at bounding box center [803, 798] width 59 height 23
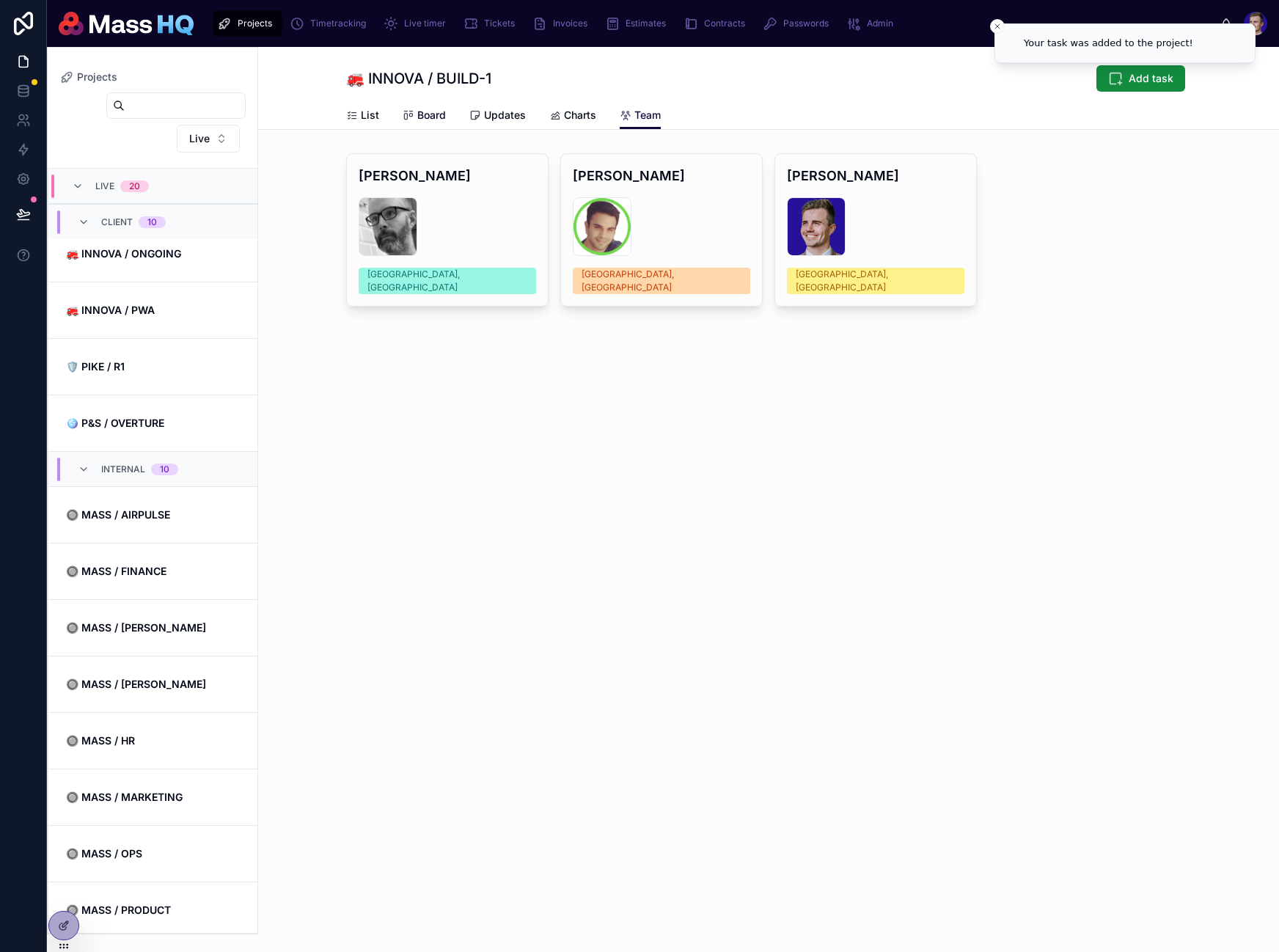
click at [431, 112] on span "Board" at bounding box center [431, 115] width 29 height 14
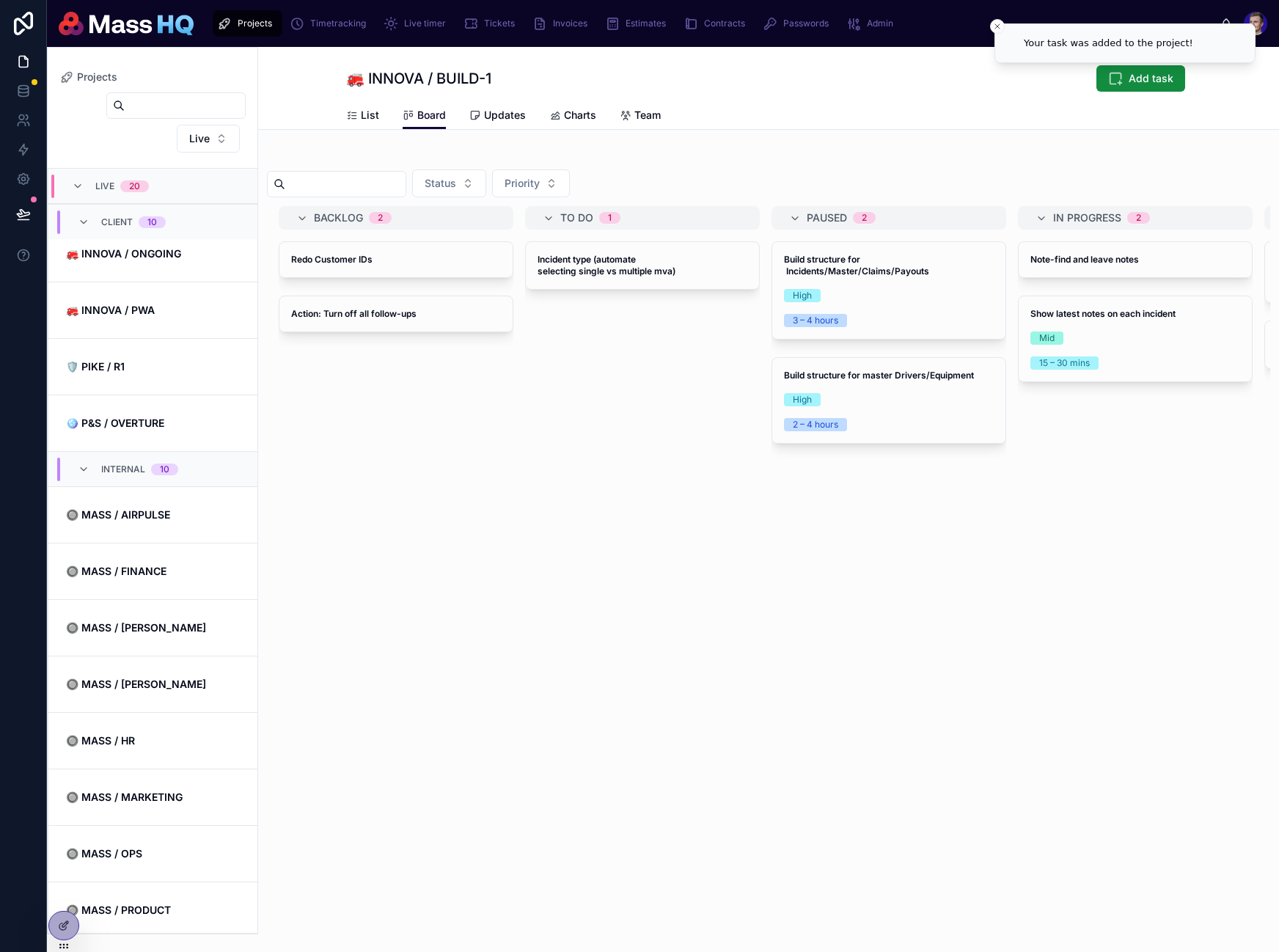
click at [431, 112] on span "Board" at bounding box center [431, 115] width 29 height 14
click at [362, 113] on span "List" at bounding box center [370, 115] width 18 height 14
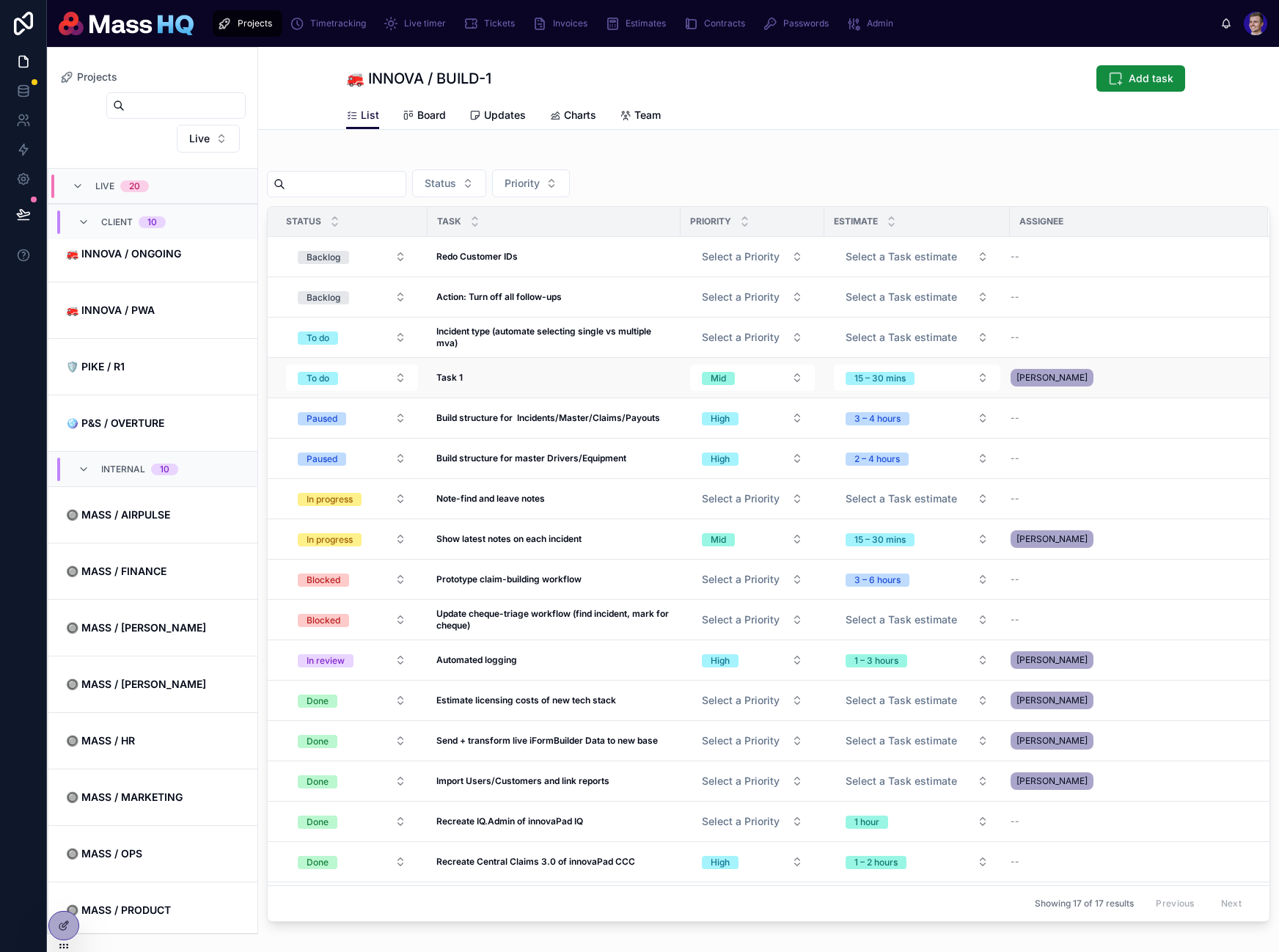
click at [589, 376] on div "Task 1 Task 1" at bounding box center [554, 378] width 236 height 12
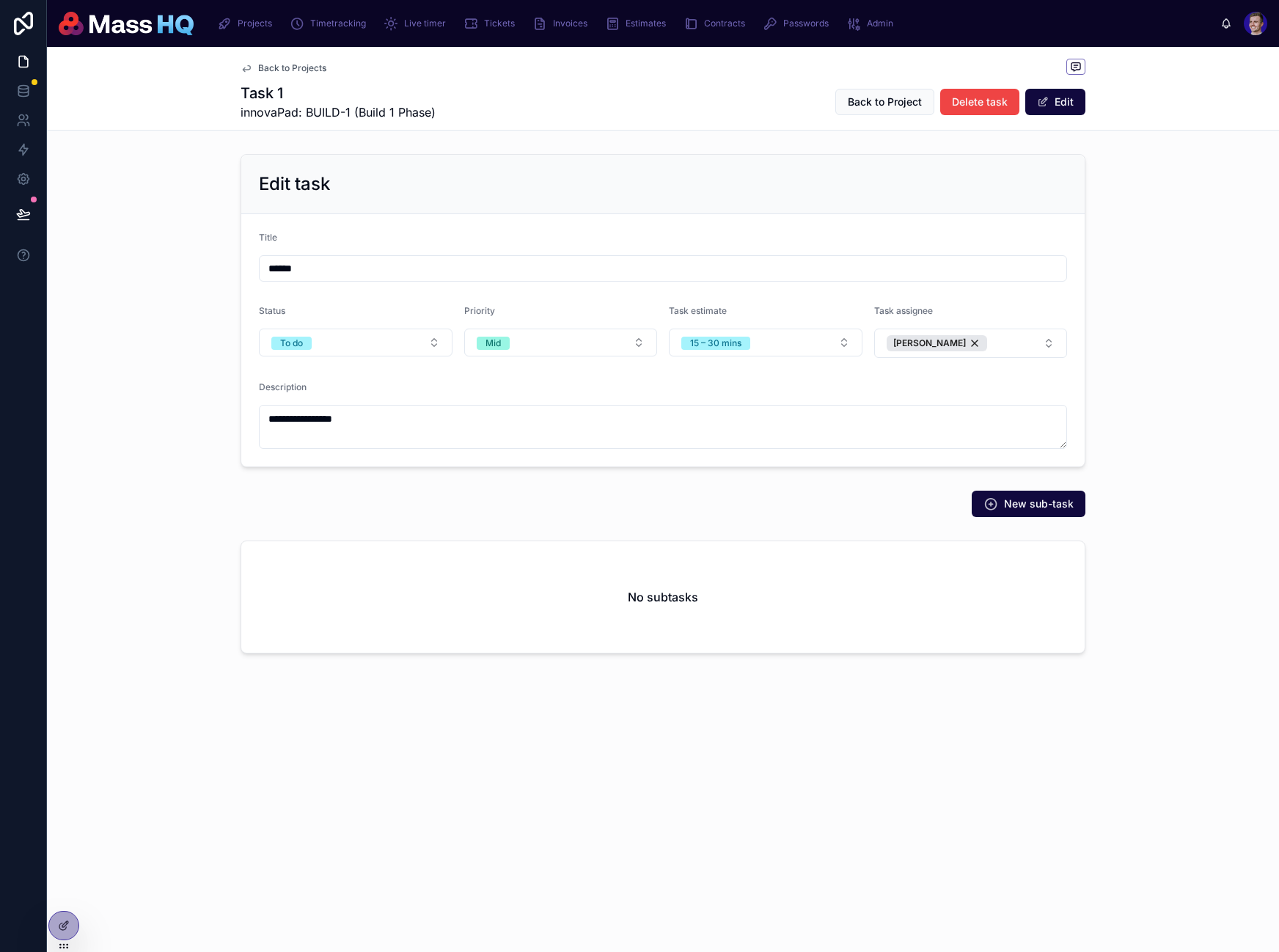
click at [305, 68] on span "Back to Projects" at bounding box center [292, 69] width 69 height 12
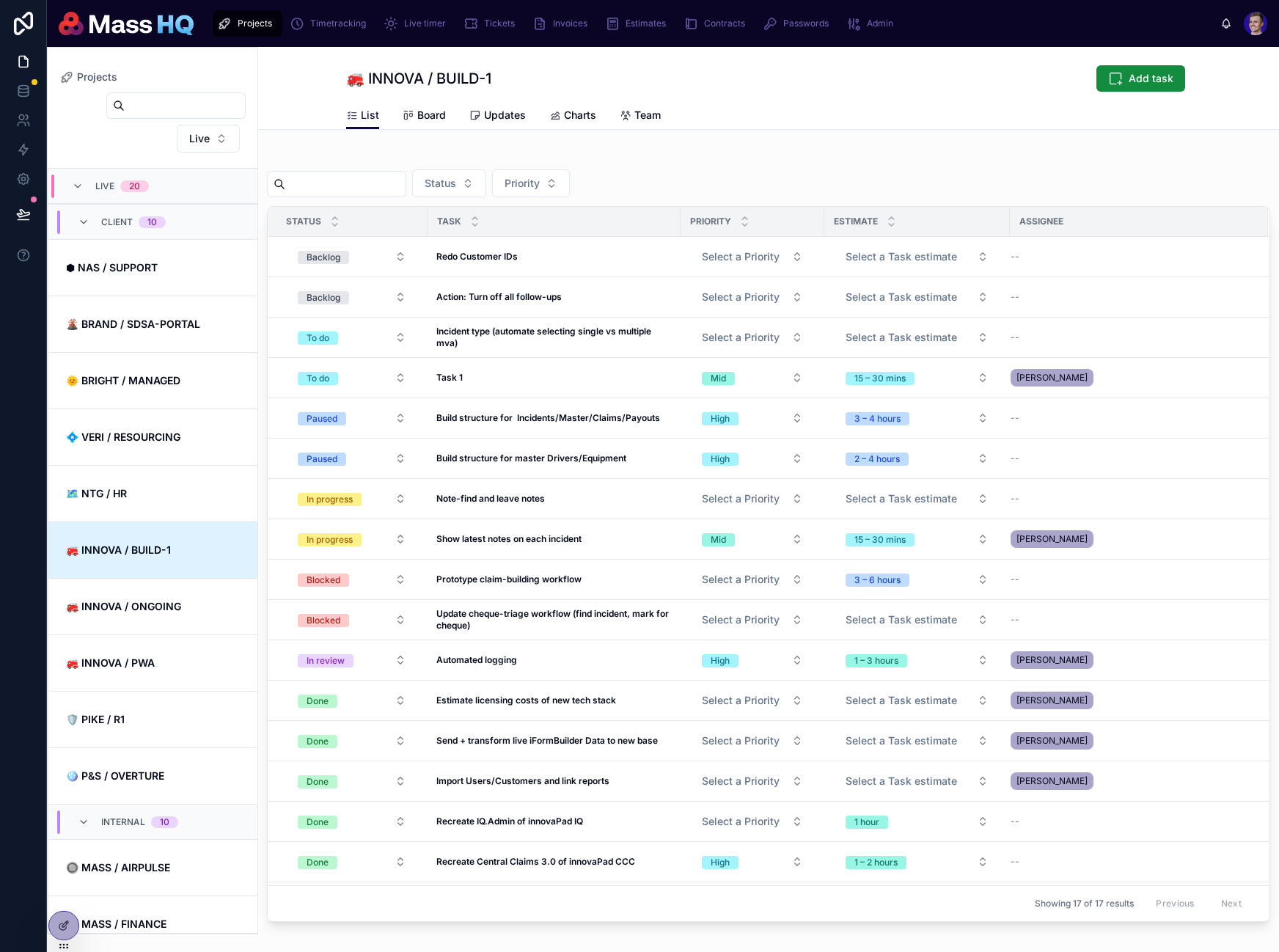
scroll to position [352, 0]
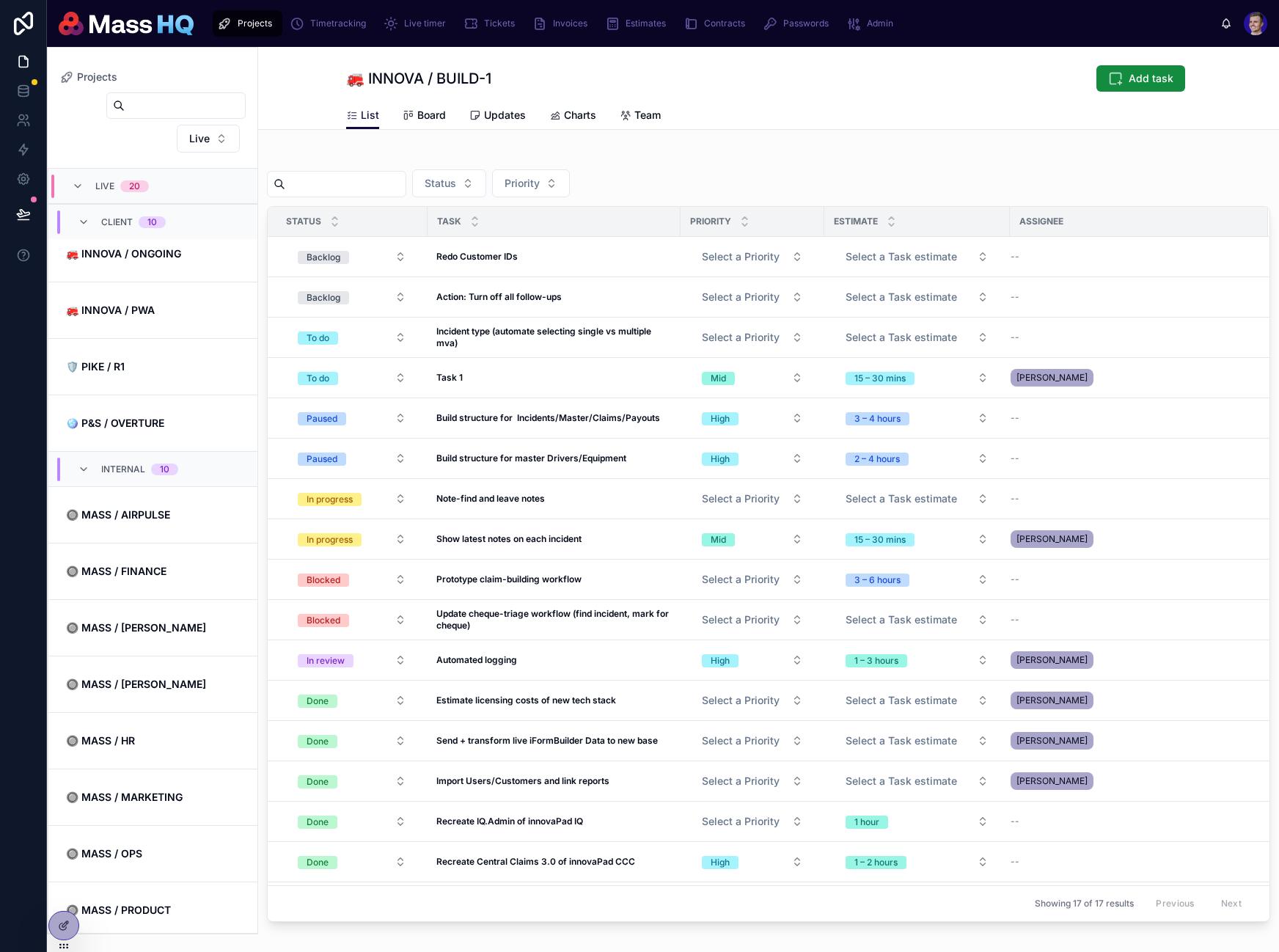
click at [1161, 56] on div "Projects 🚒 INNOVA / BUILD-1 Add task" at bounding box center [768, 74] width 845 height 54
click at [61, 923] on icon at bounding box center [63, 926] width 7 height 7
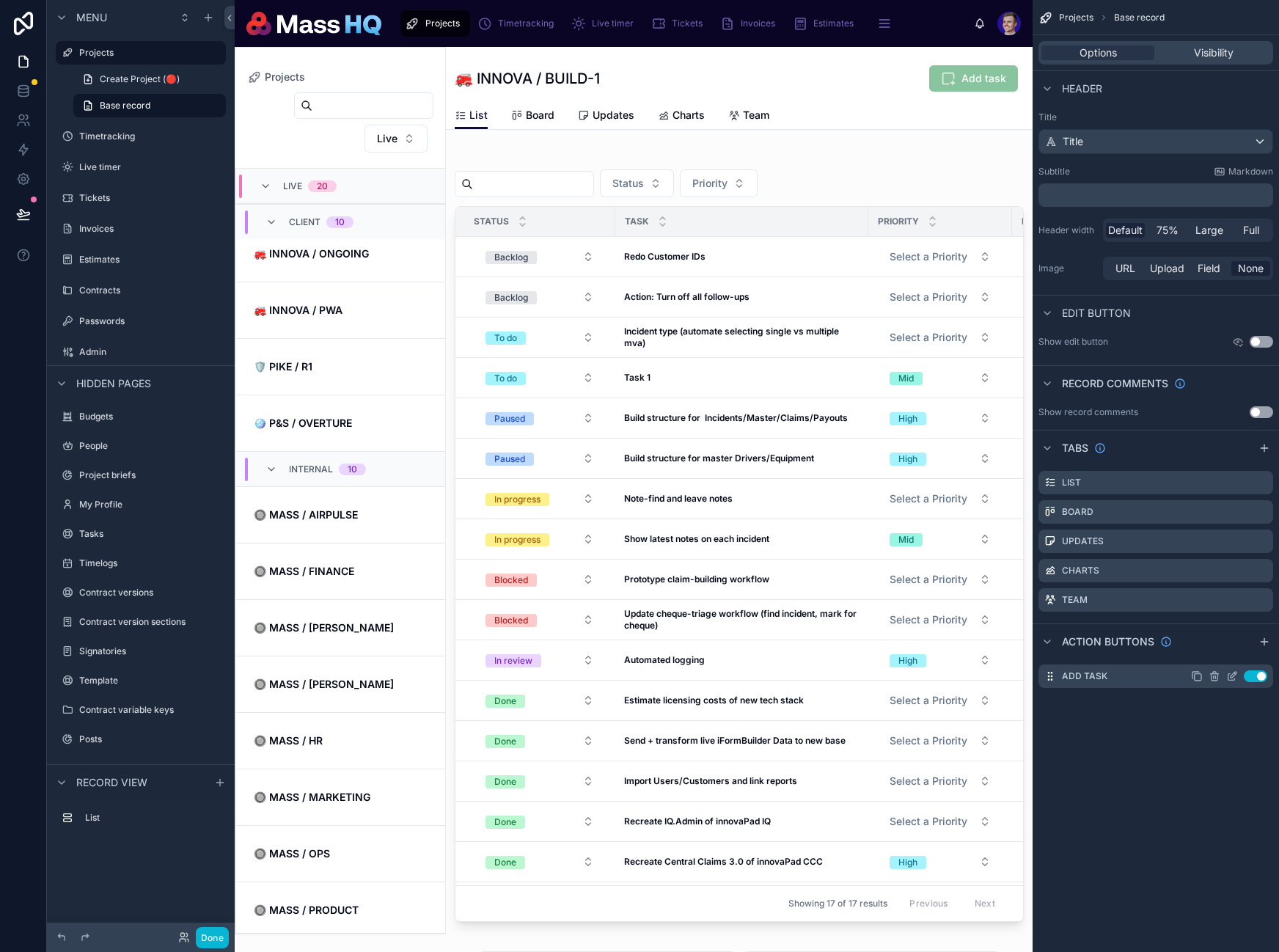
click at [1234, 675] on icon "scrollable content" at bounding box center [1232, 676] width 12 height 12
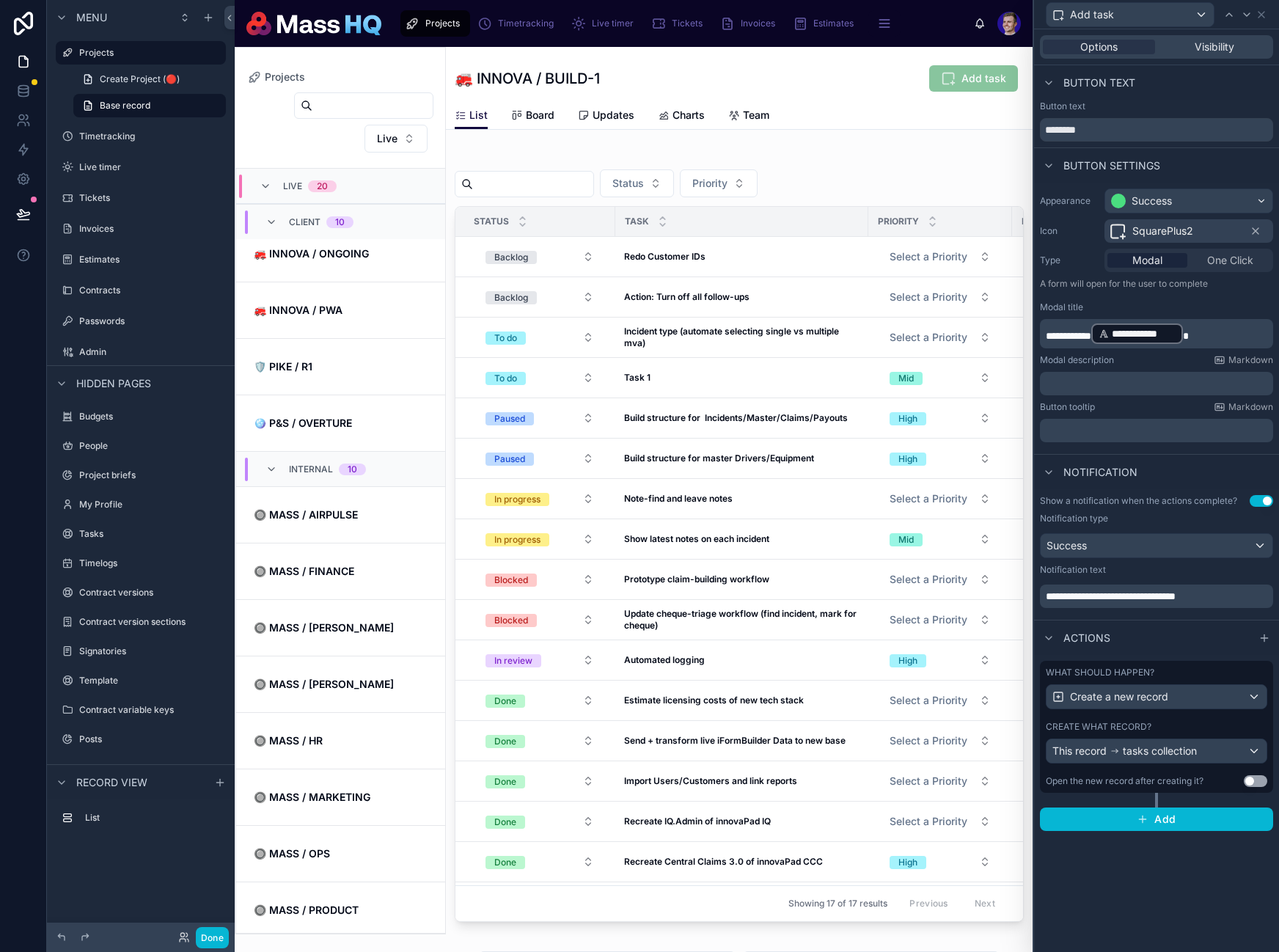
click at [1274, 752] on div "What should happen? Create a new record Create what record? This record tasks c…" at bounding box center [1156, 745] width 245 height 182
click at [1271, 752] on div "What should happen? Create a new record Create what record? This record tasks c…" at bounding box center [1156, 726] width 234 height 132
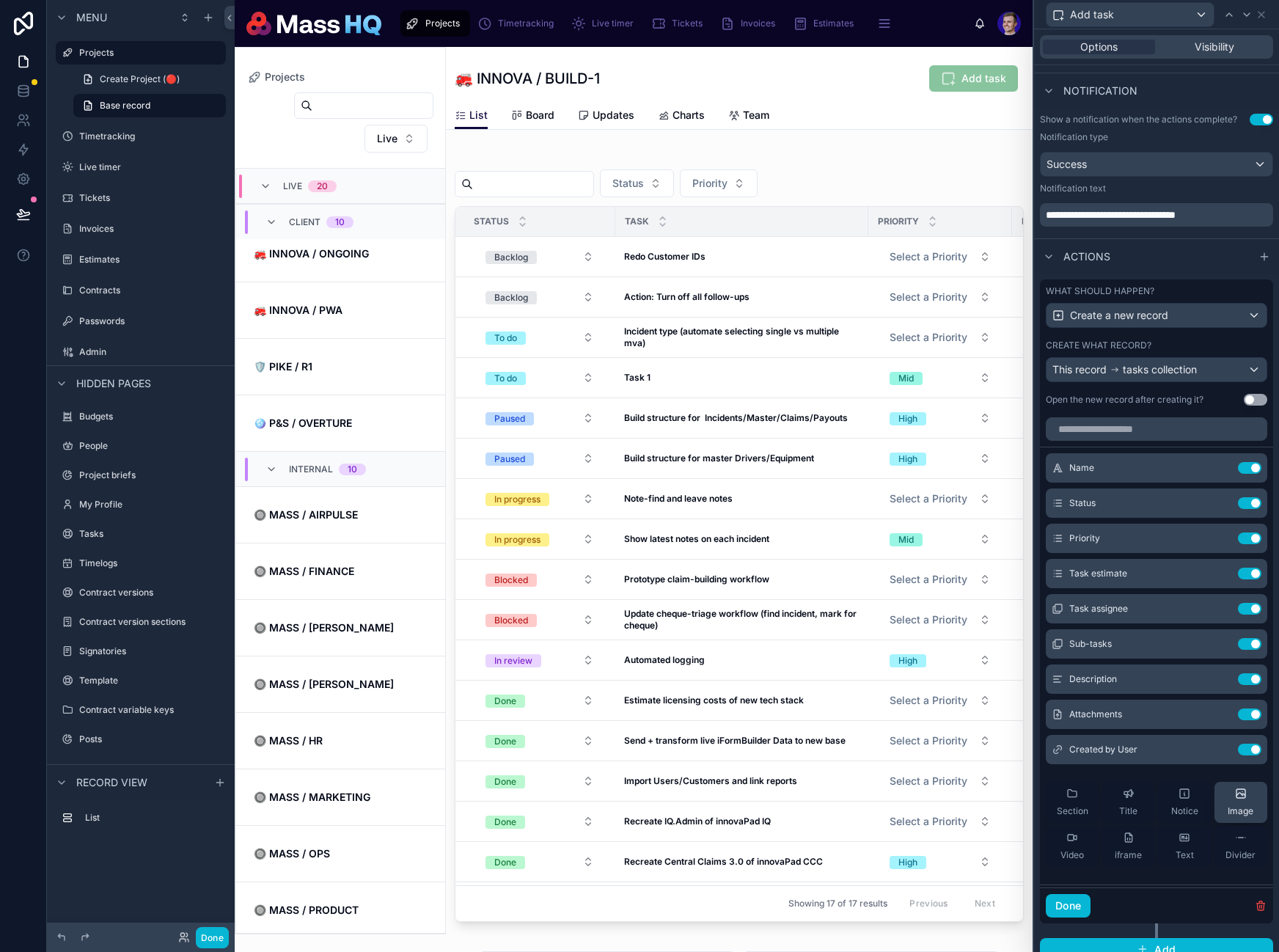
scroll to position [396, 0]
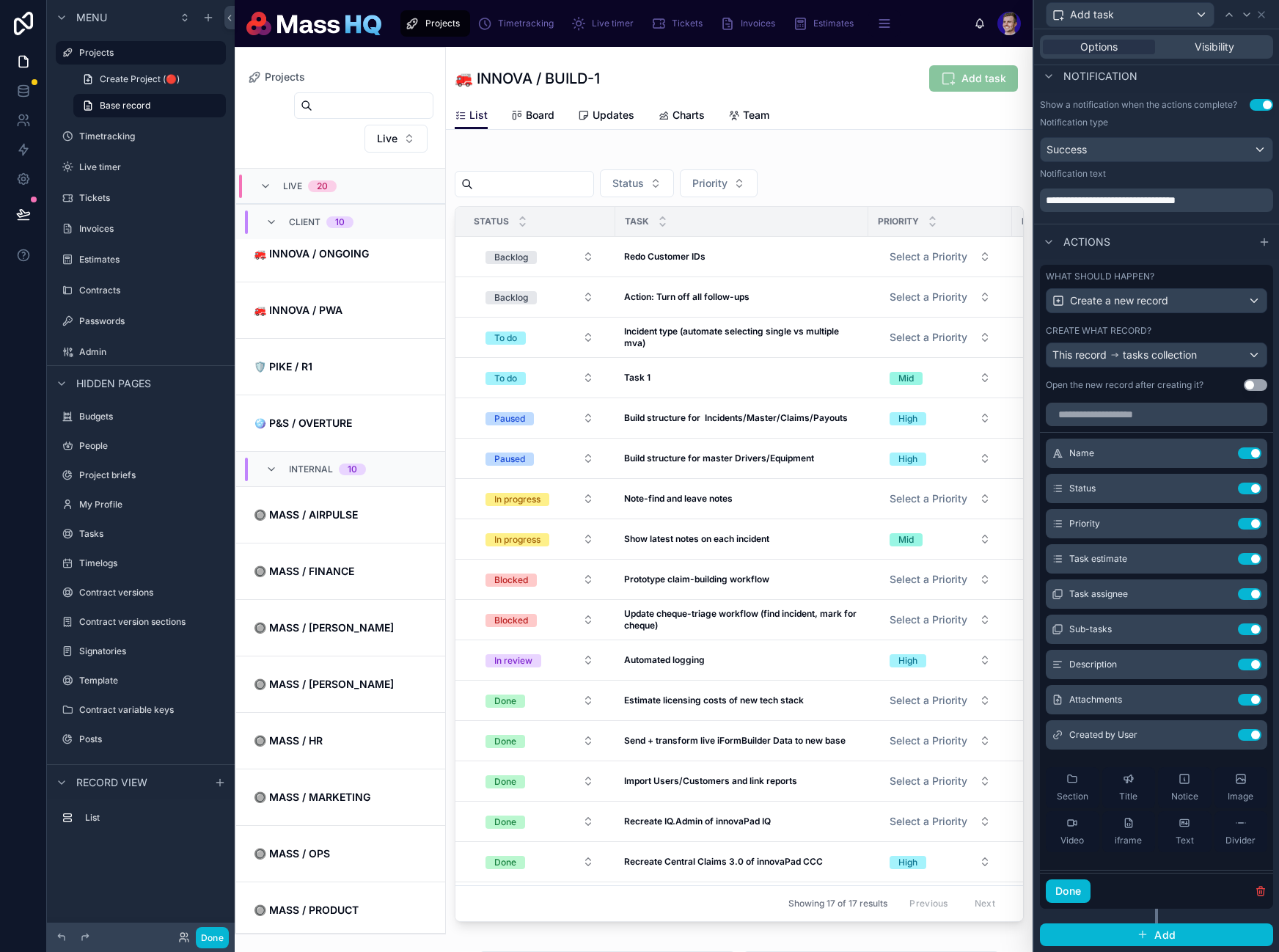
click at [1237, 631] on button "Use setting" at bounding box center [1249, 630] width 23 height 12
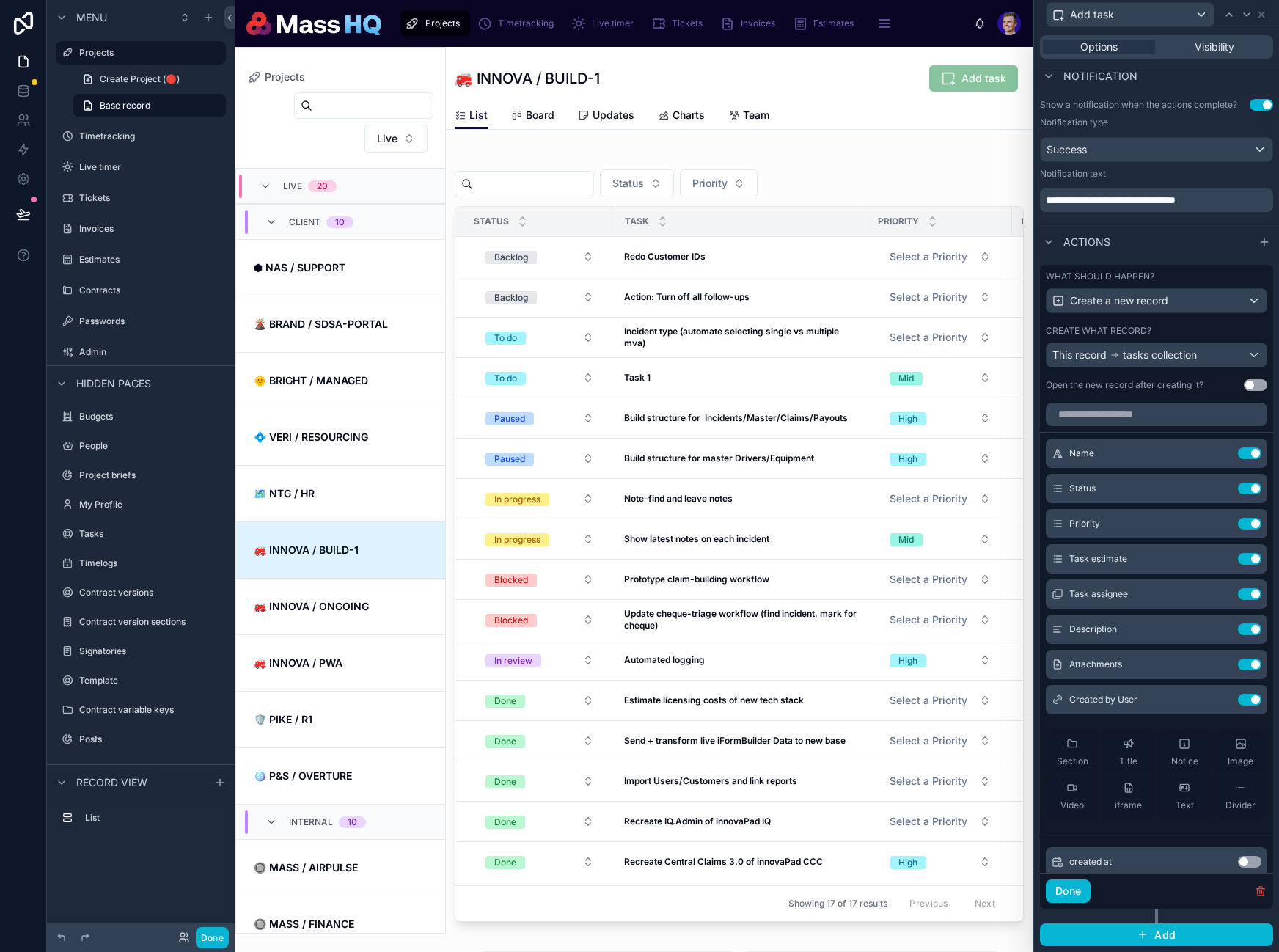
scroll to position [352, 0]
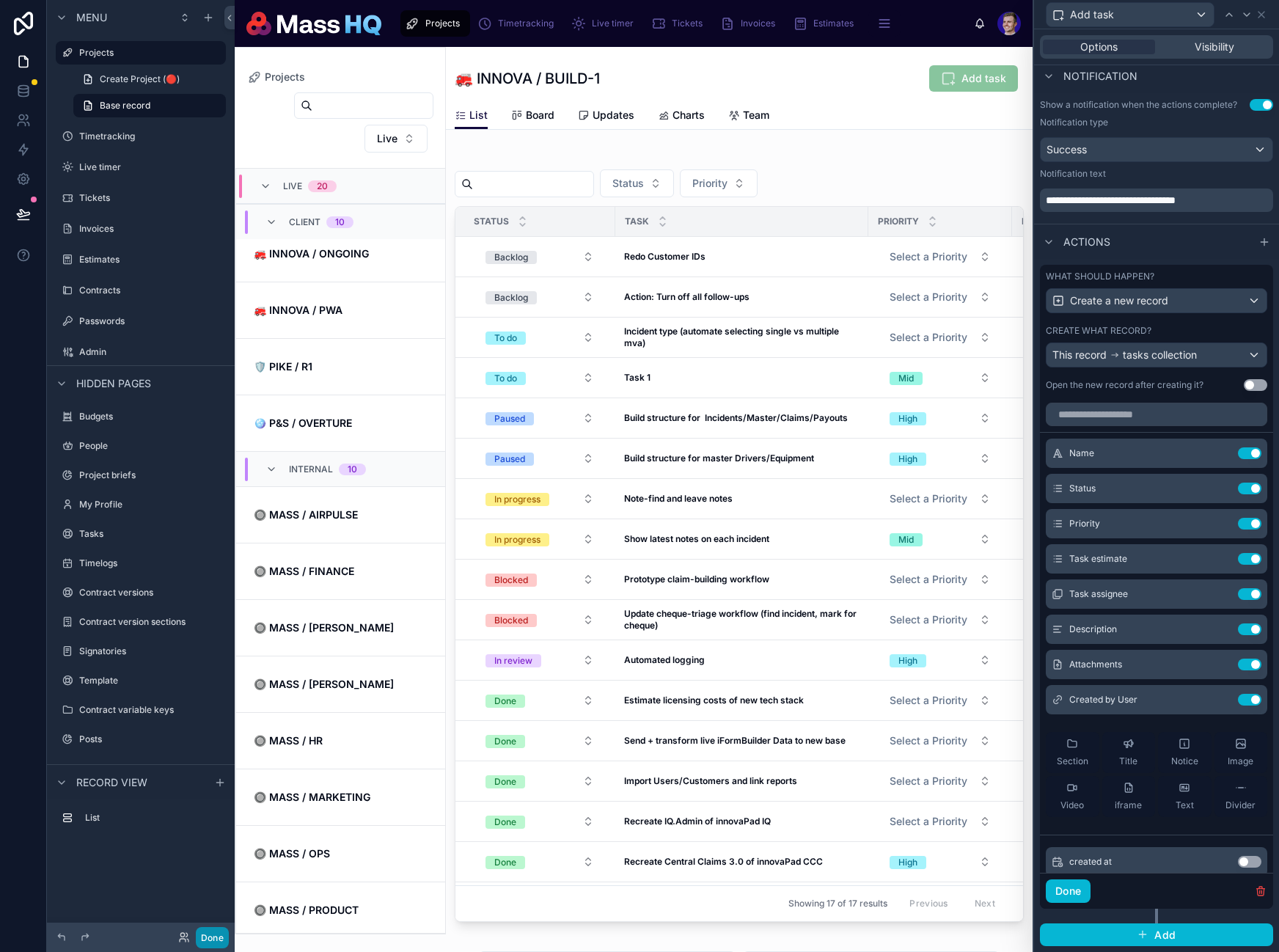
click at [216, 943] on button "Done" at bounding box center [212, 938] width 33 height 21
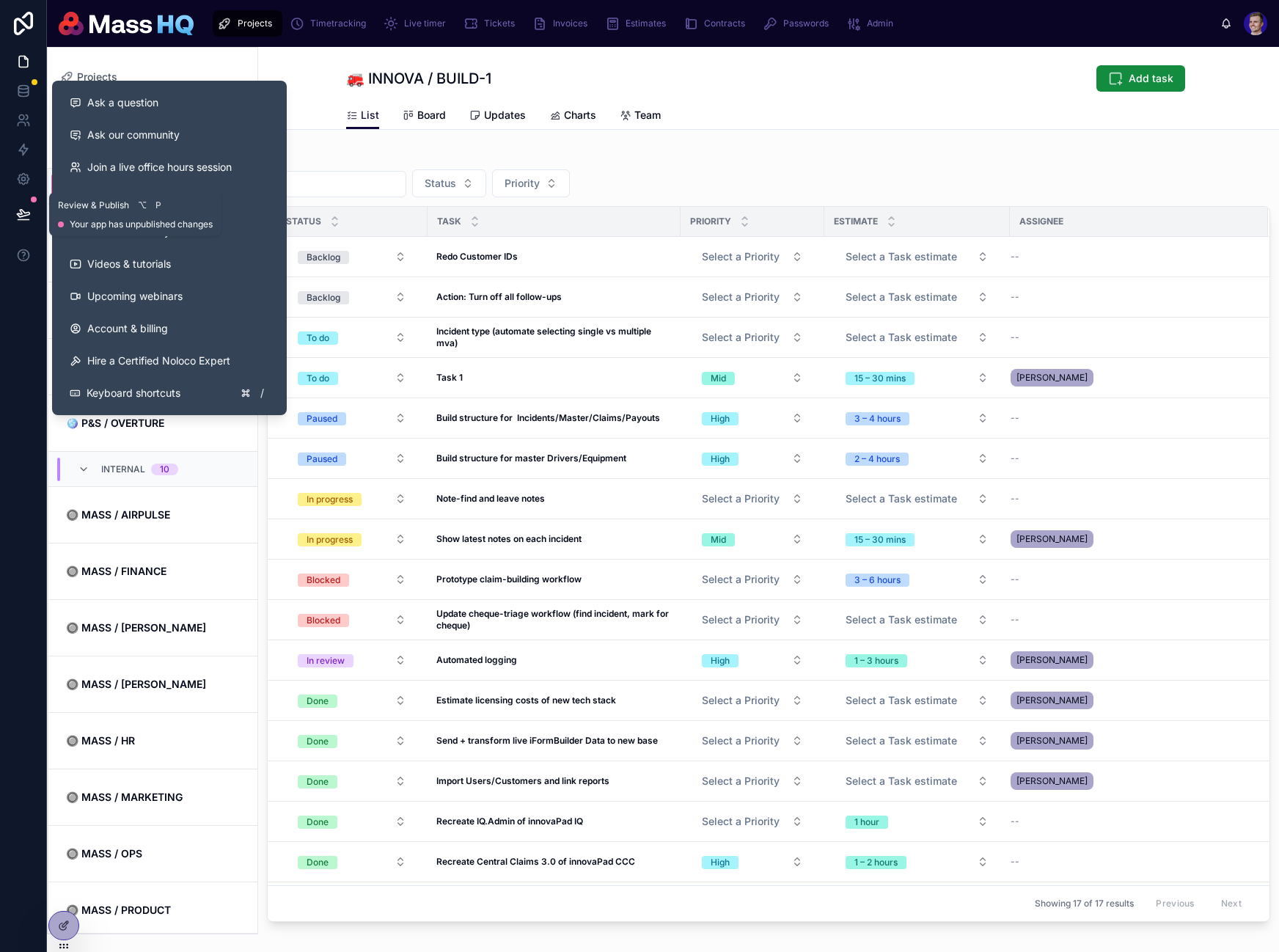
click at [22, 221] on button at bounding box center [23, 214] width 32 height 42
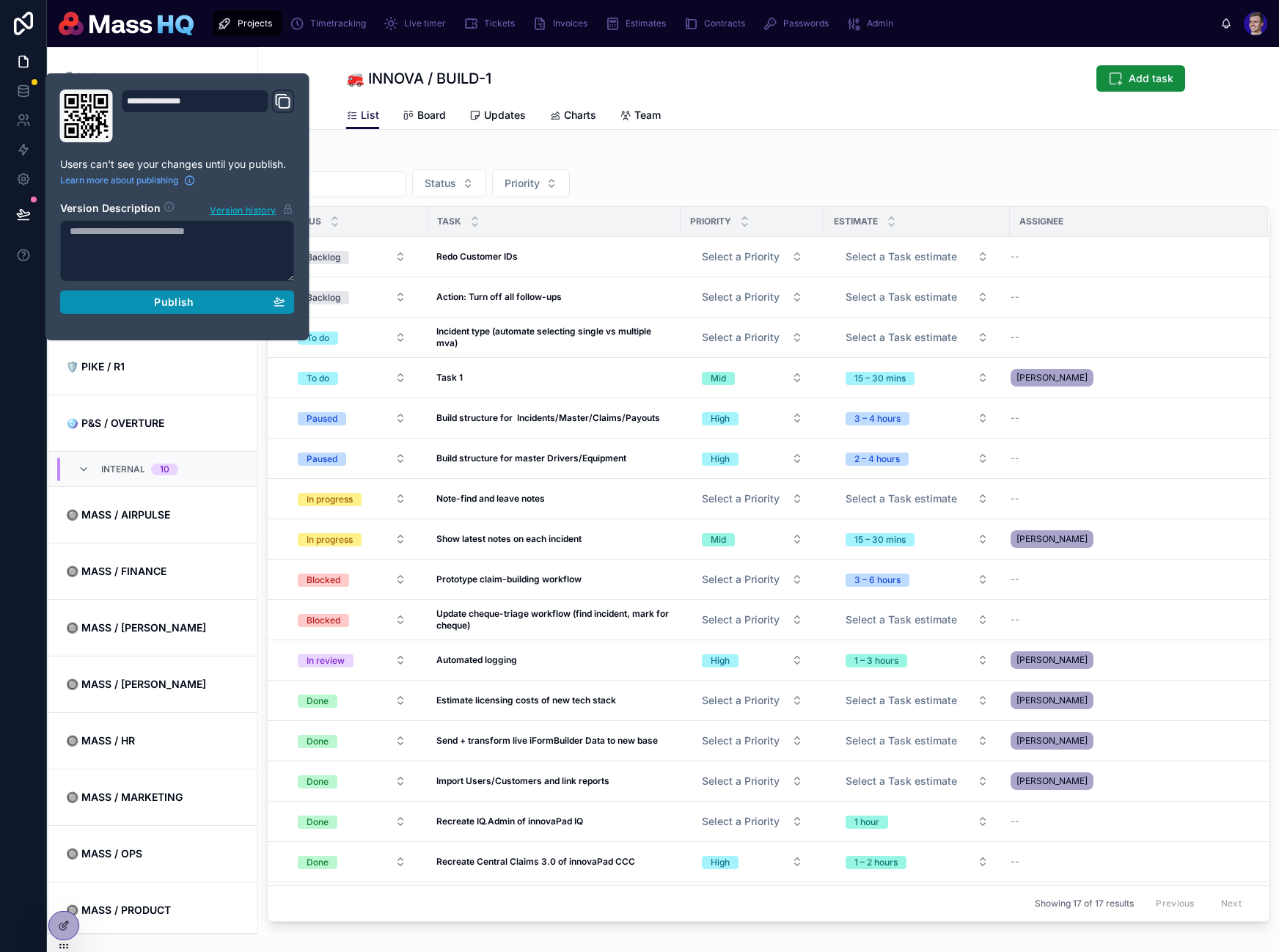
click at [157, 292] on button "Publish" at bounding box center [177, 302] width 235 height 23
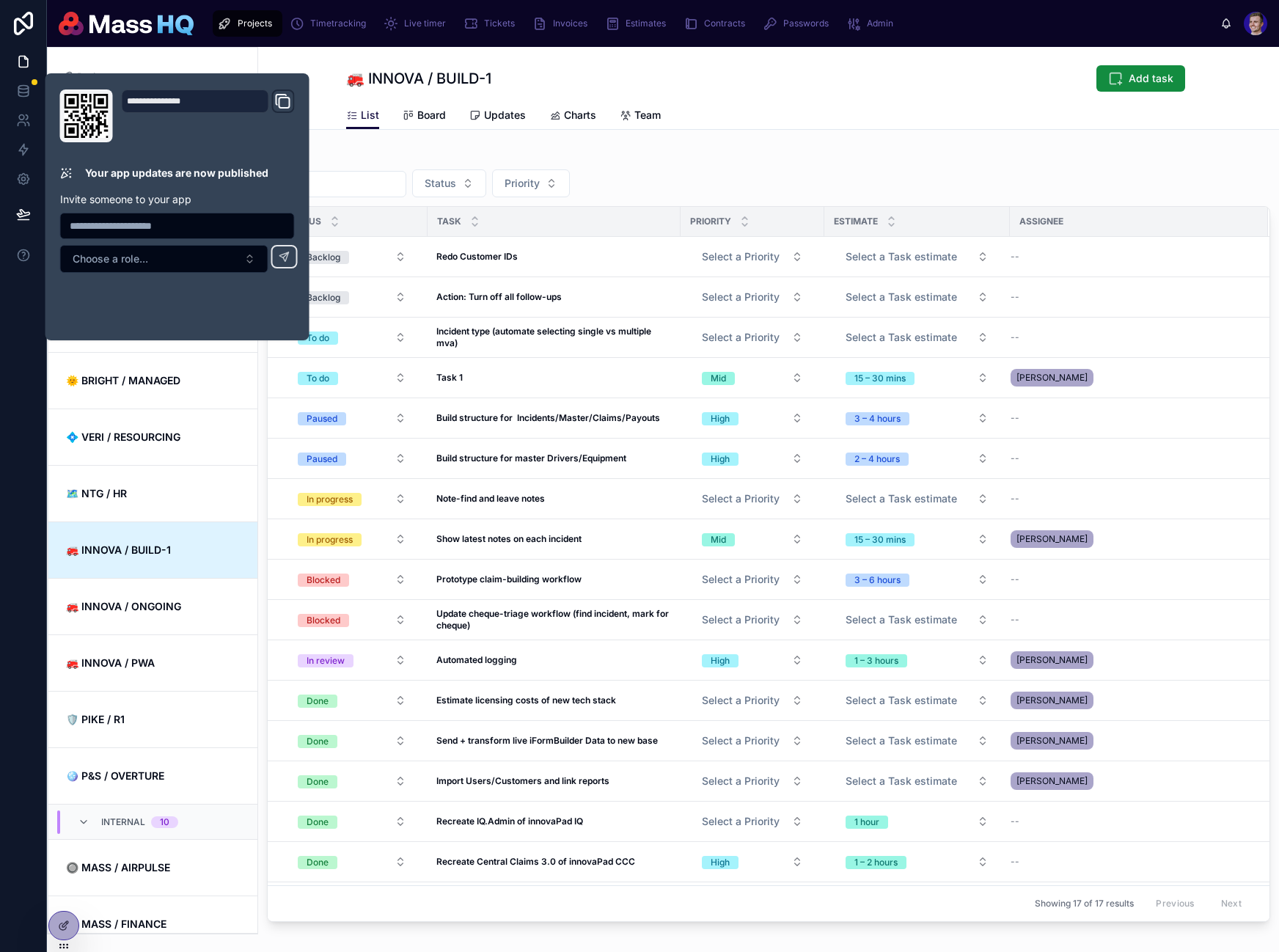
scroll to position [352, 0]
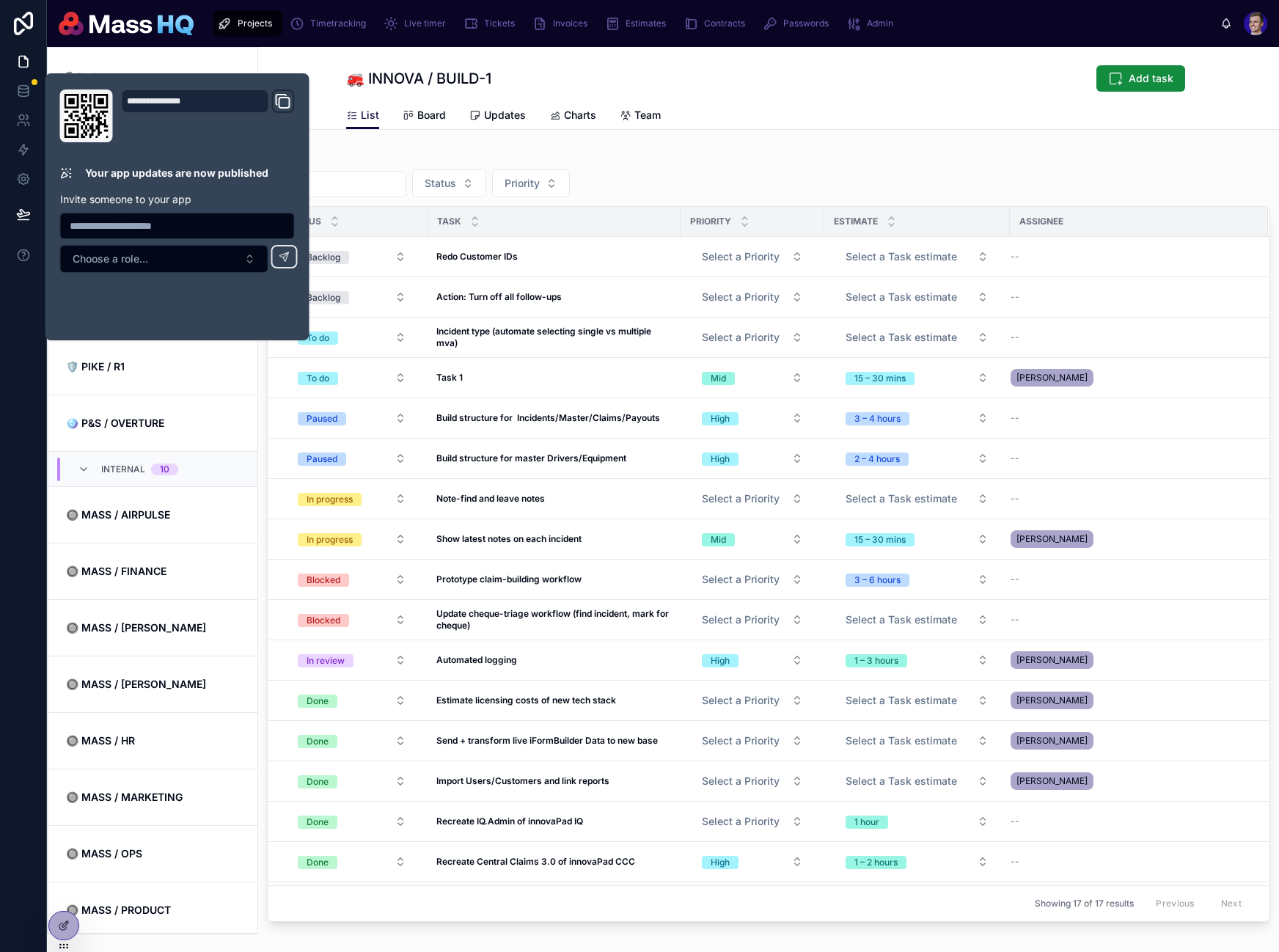
click at [1017, 196] on div "Status Priority" at bounding box center [768, 182] width 1003 height 28
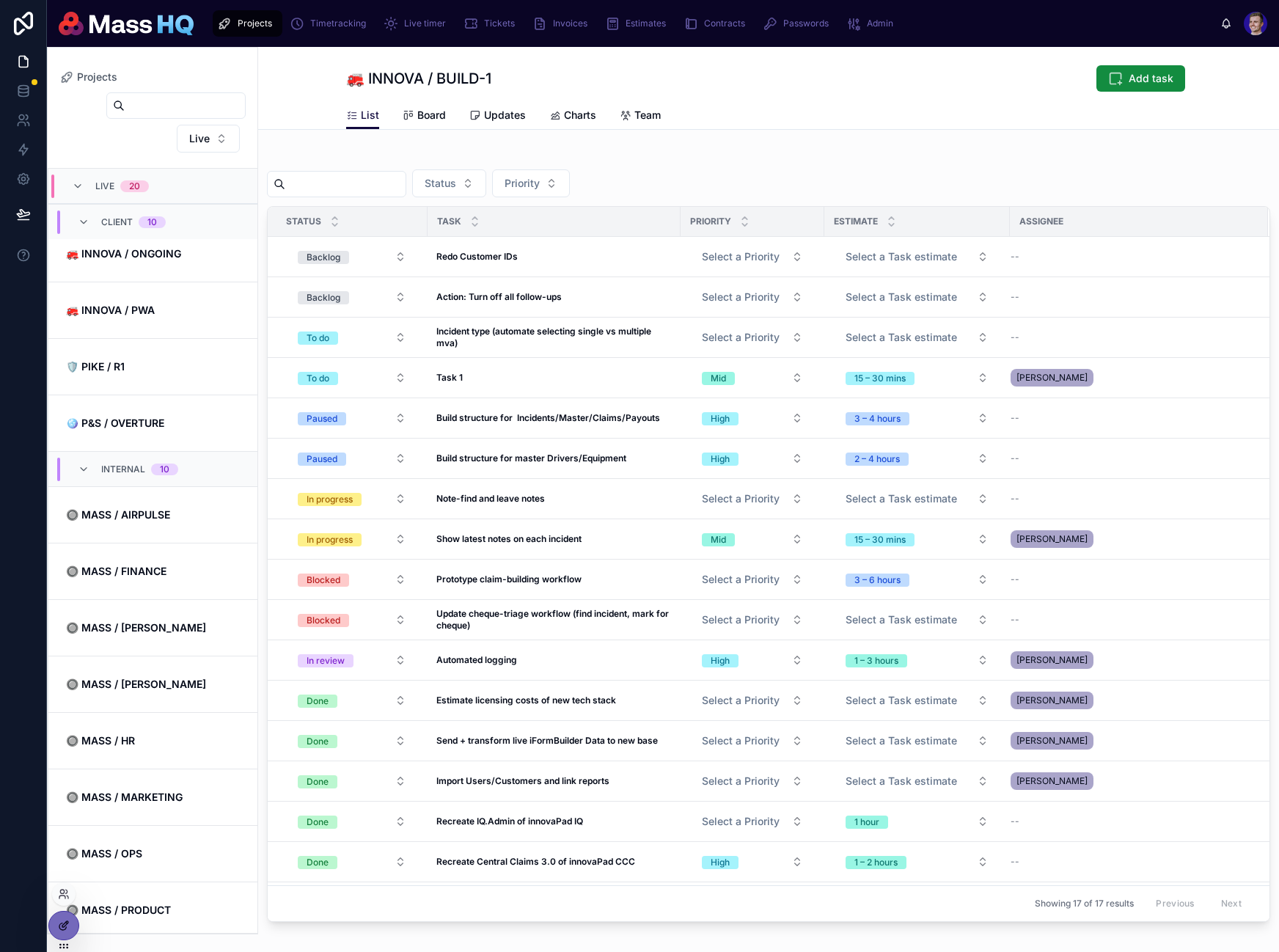
click at [62, 934] on div at bounding box center [64, 925] width 29 height 28
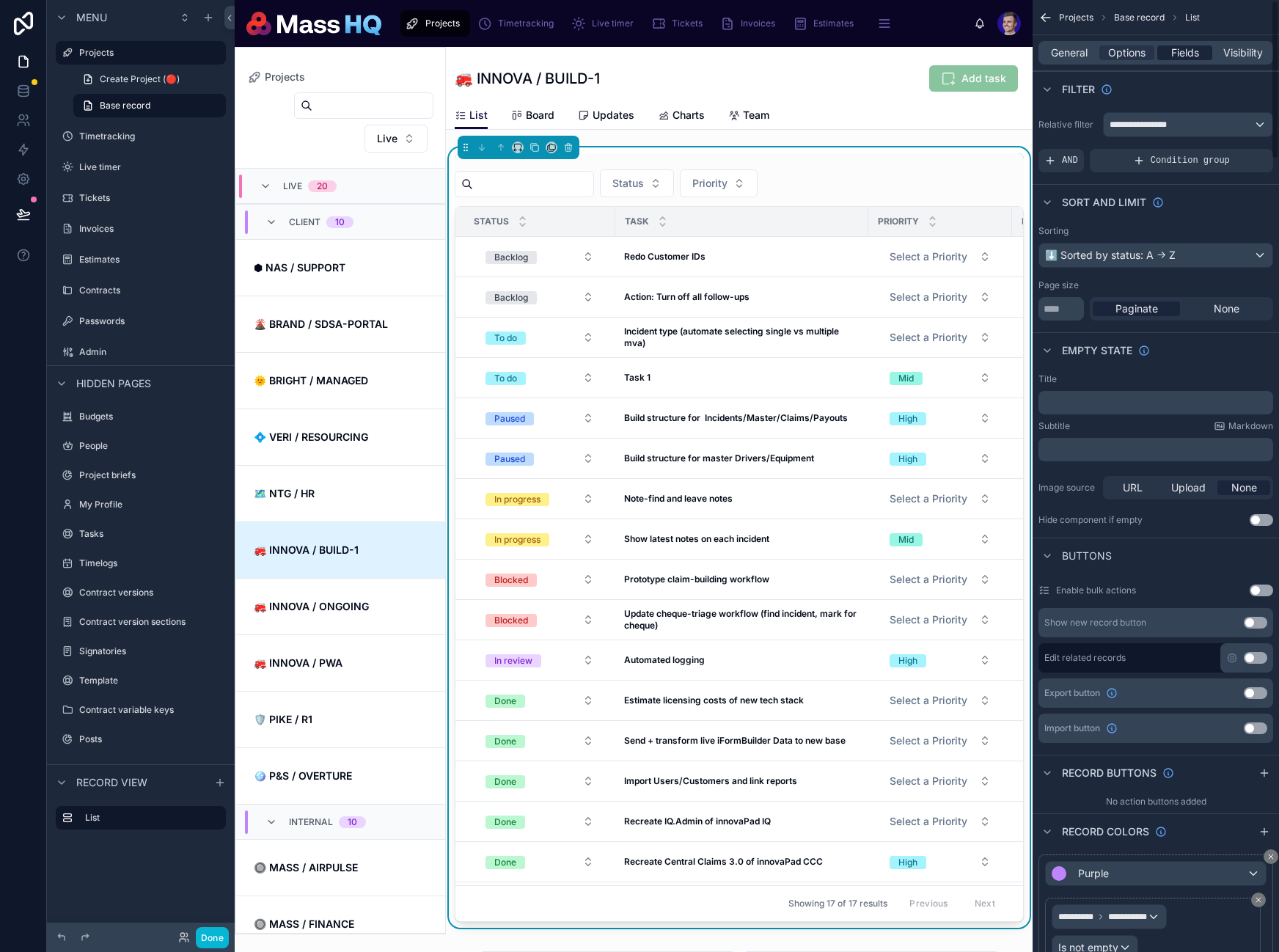
scroll to position [352, 0]
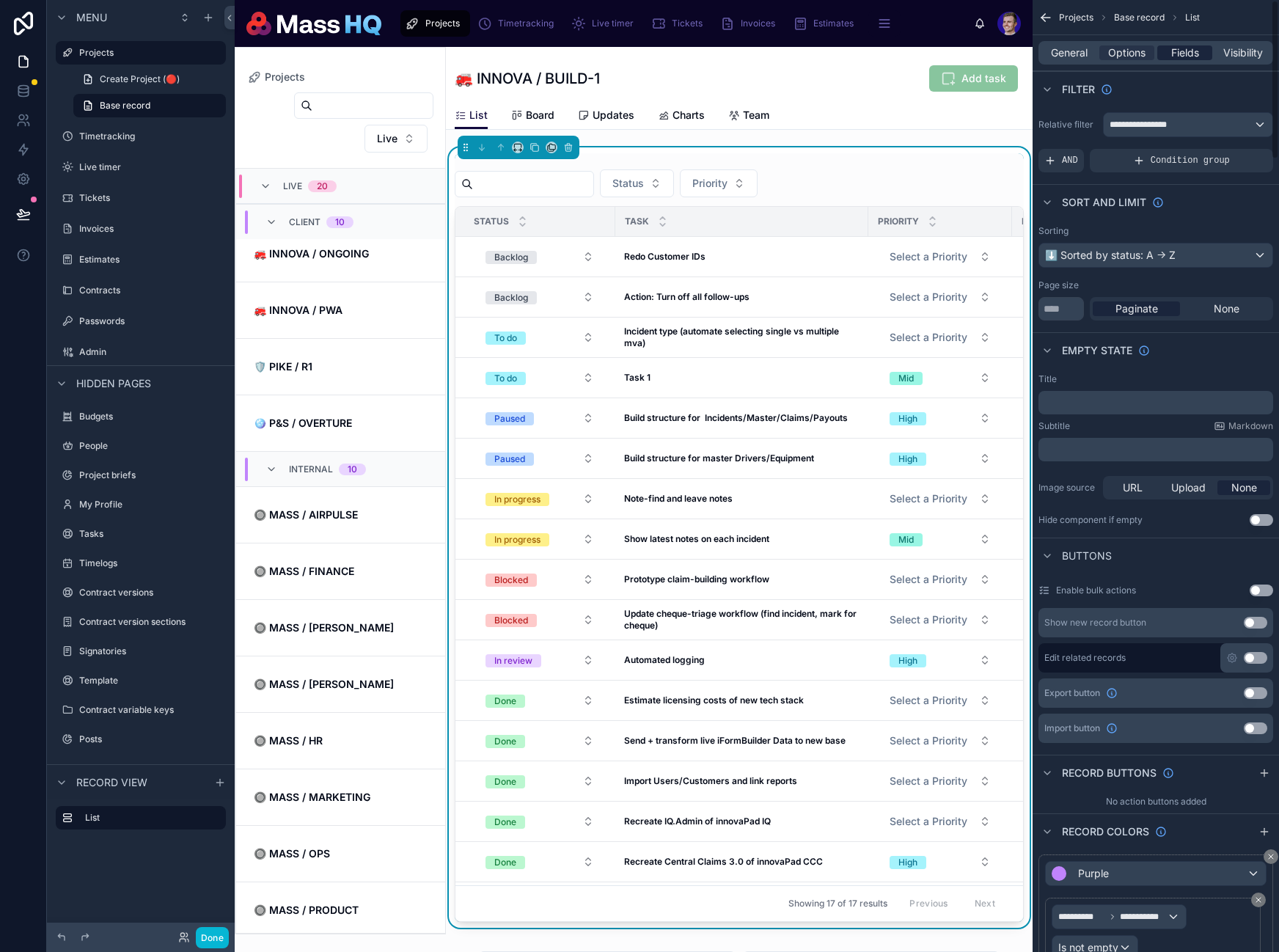
click at [1182, 52] on span "Fields" at bounding box center [1184, 52] width 28 height 14
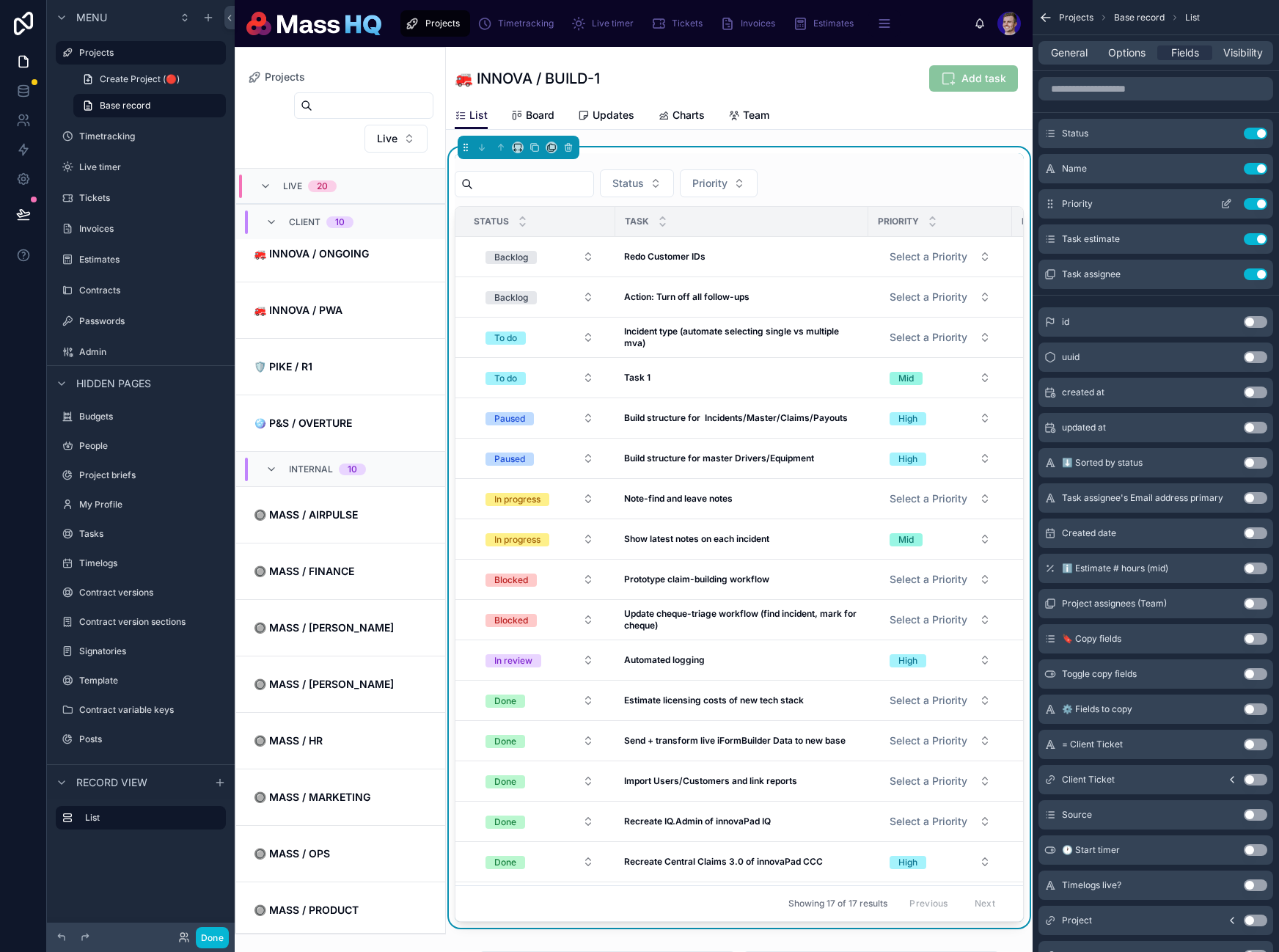
click at [1228, 212] on div "Priority Use setting" at bounding box center [1155, 204] width 235 height 29
click at [1225, 207] on icon "scrollable content" at bounding box center [1225, 205] width 7 height 7
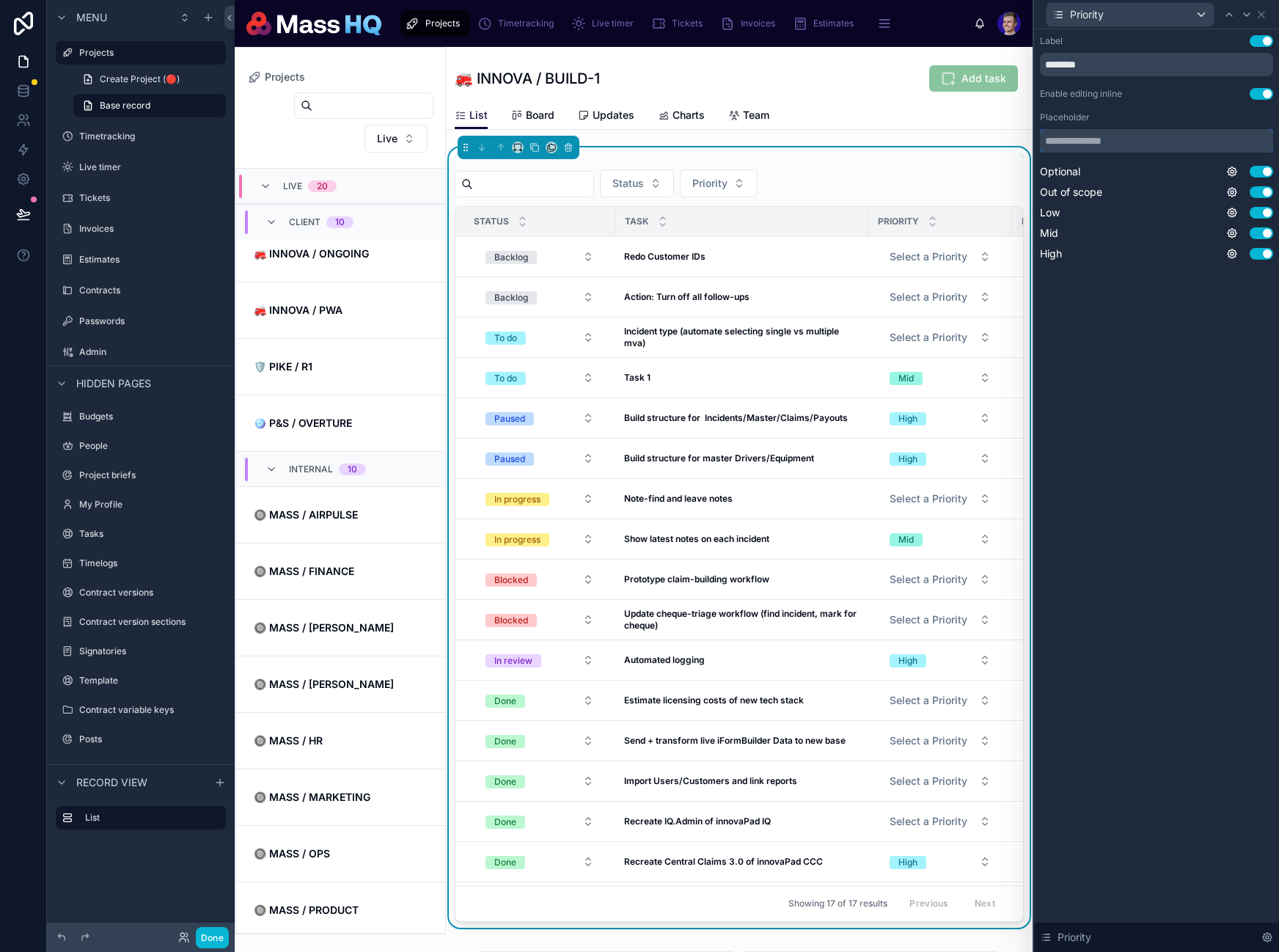
click at [1160, 144] on input "text" at bounding box center [1156, 141] width 234 height 23
type input "******"
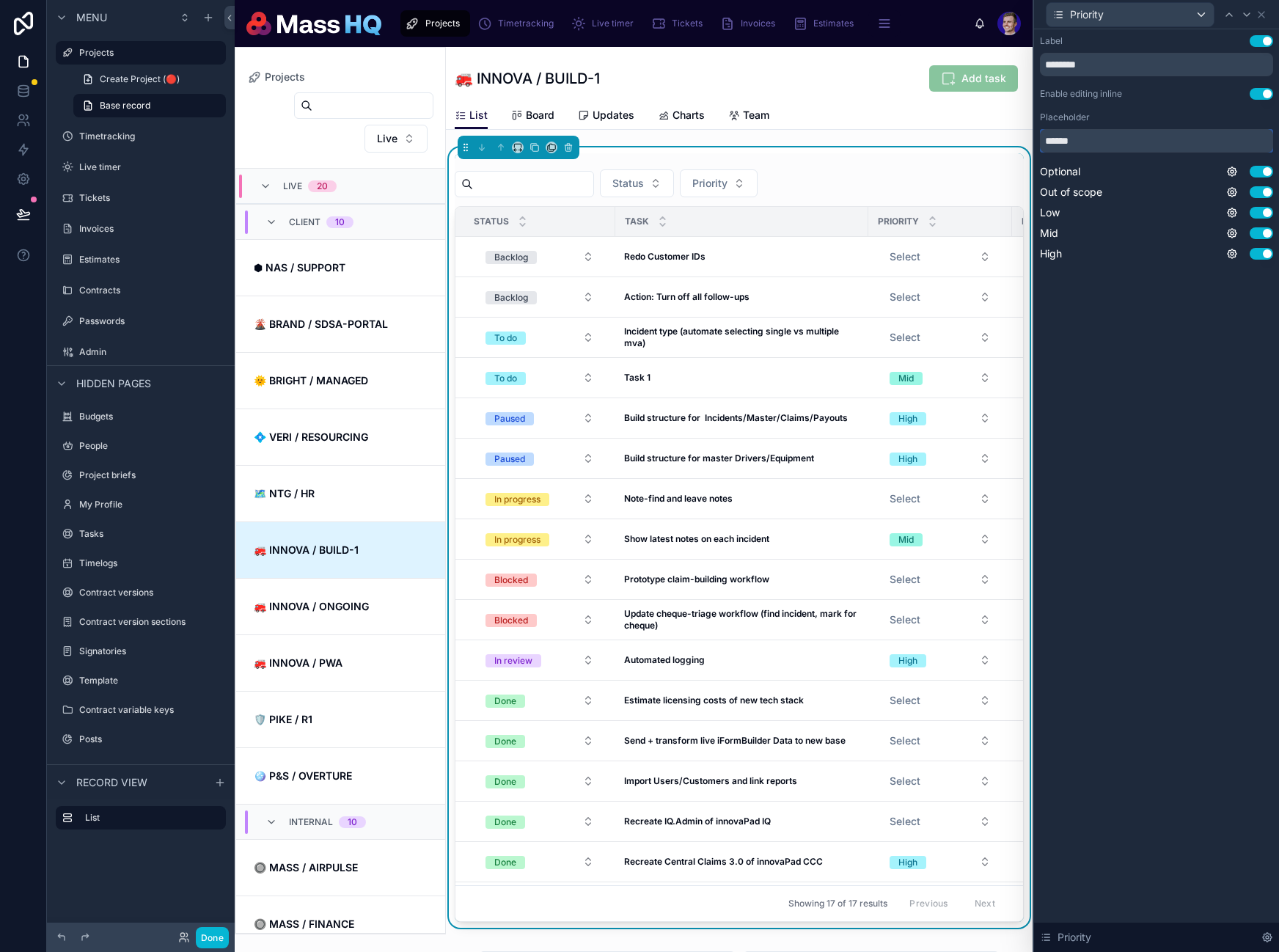
click at [1120, 145] on input "******" at bounding box center [1156, 141] width 234 height 23
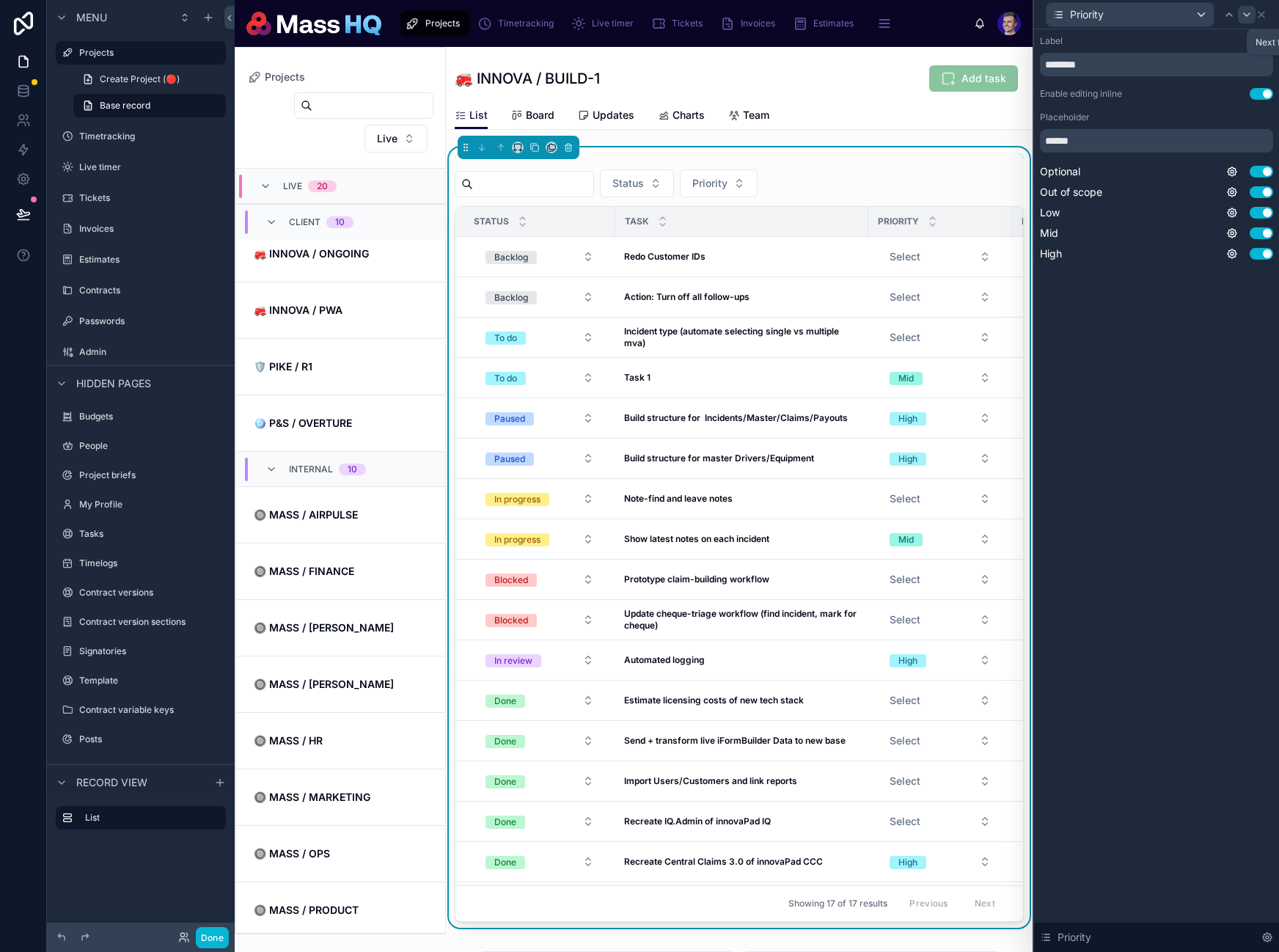
click at [1246, 11] on icon at bounding box center [1246, 14] width 12 height 12
click at [1171, 129] on input "text" at bounding box center [1156, 141] width 234 height 23
paste input "******"
type input "******"
click at [1246, 16] on icon at bounding box center [1246, 14] width 12 height 12
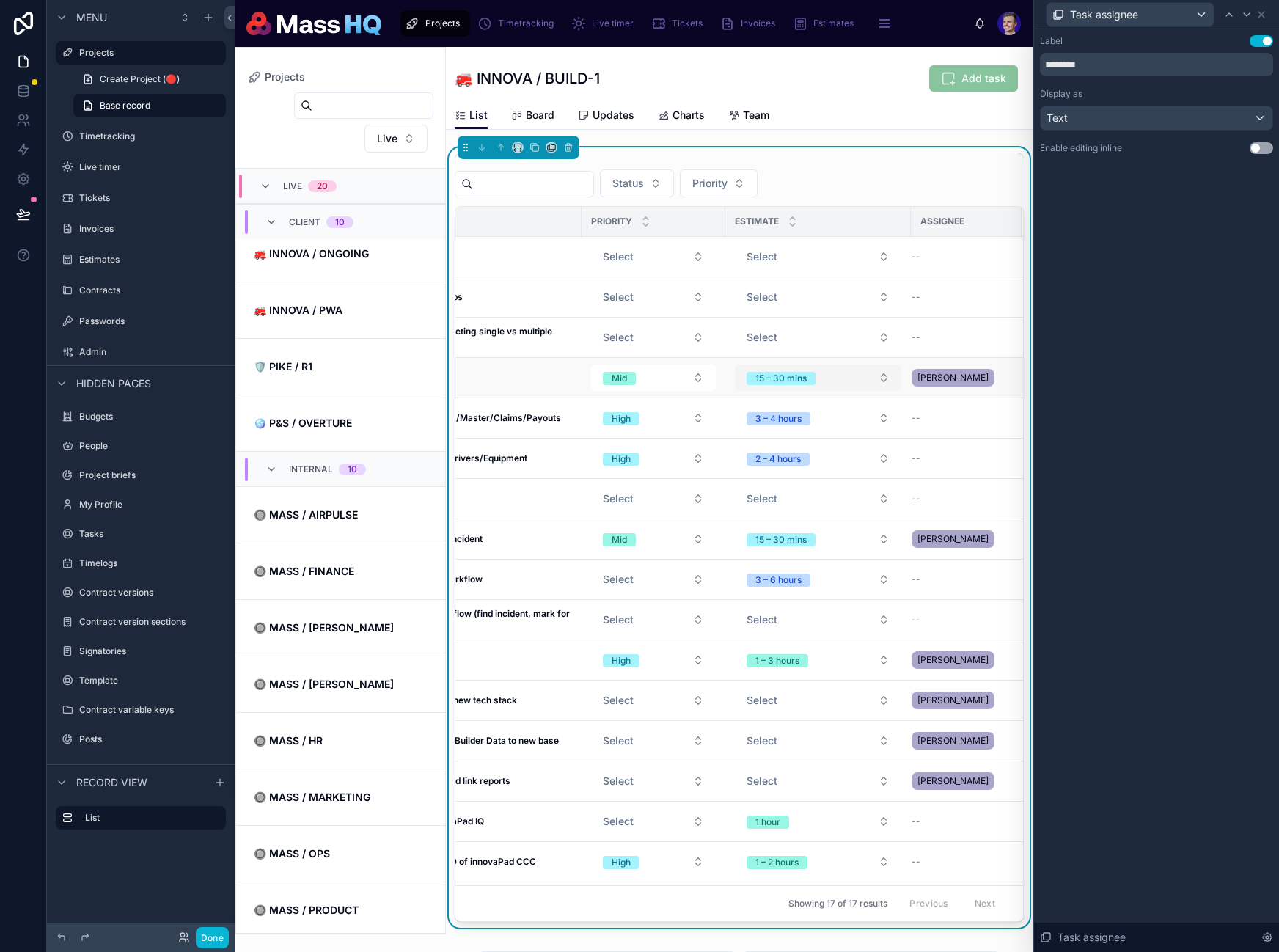
scroll to position [0, 309]
click at [1245, 23] on div "Task assignee" at bounding box center [1150, 14] width 209 height 25
click at [1248, 18] on icon at bounding box center [1246, 14] width 12 height 12
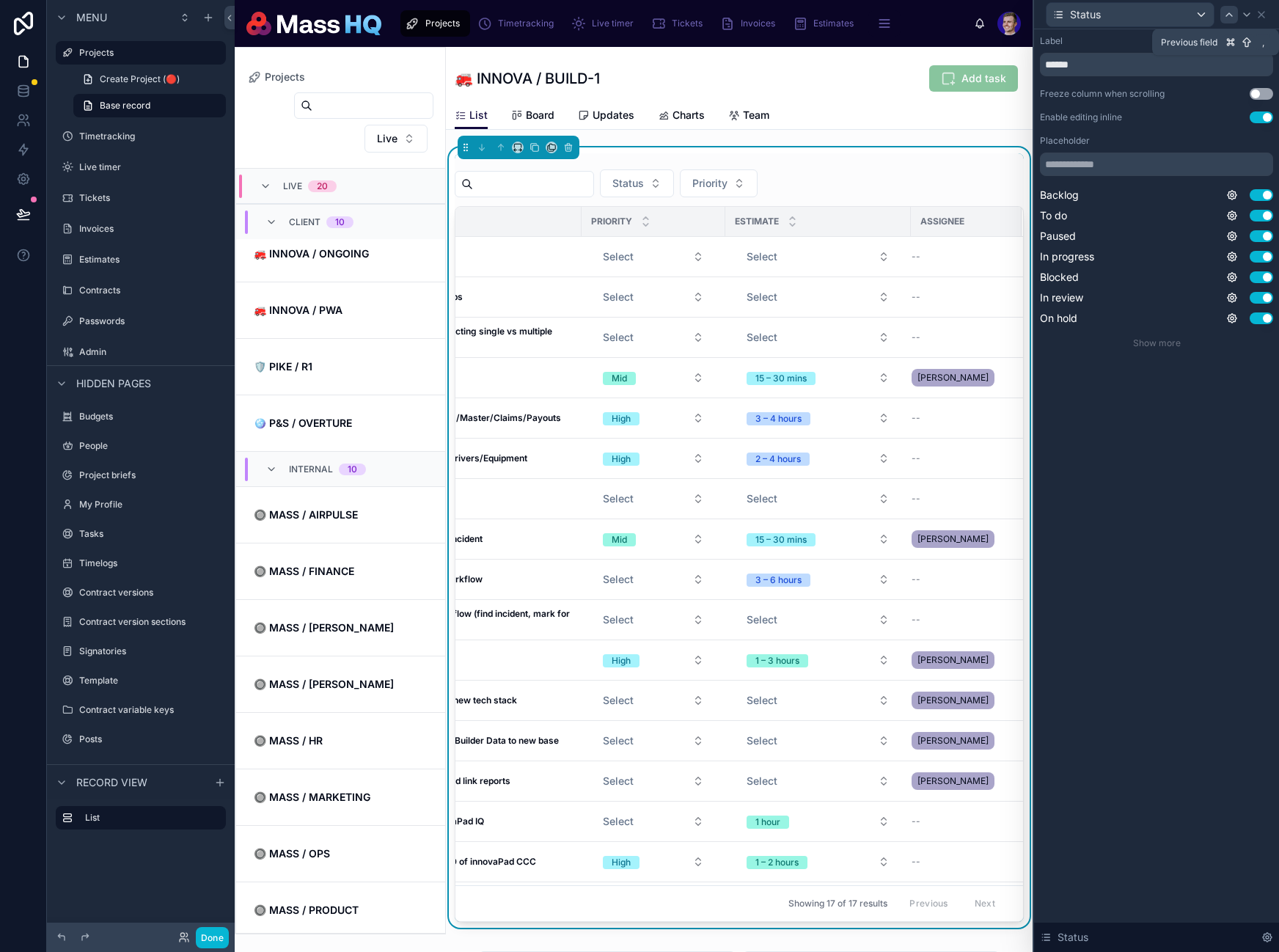
click at [1233, 20] on icon at bounding box center [1229, 14] width 12 height 12
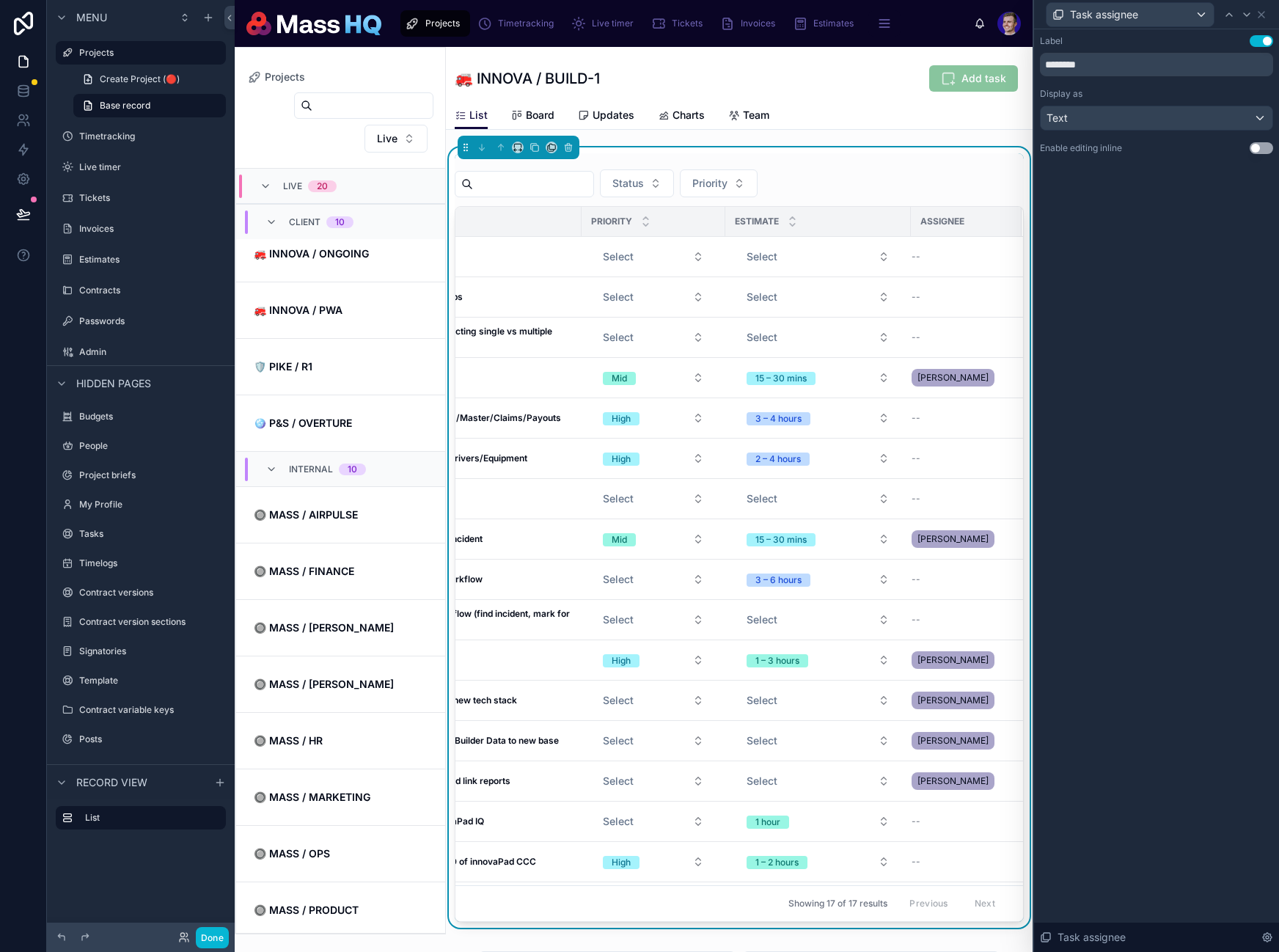
click at [1260, 149] on button "Use setting" at bounding box center [1261, 148] width 23 height 12
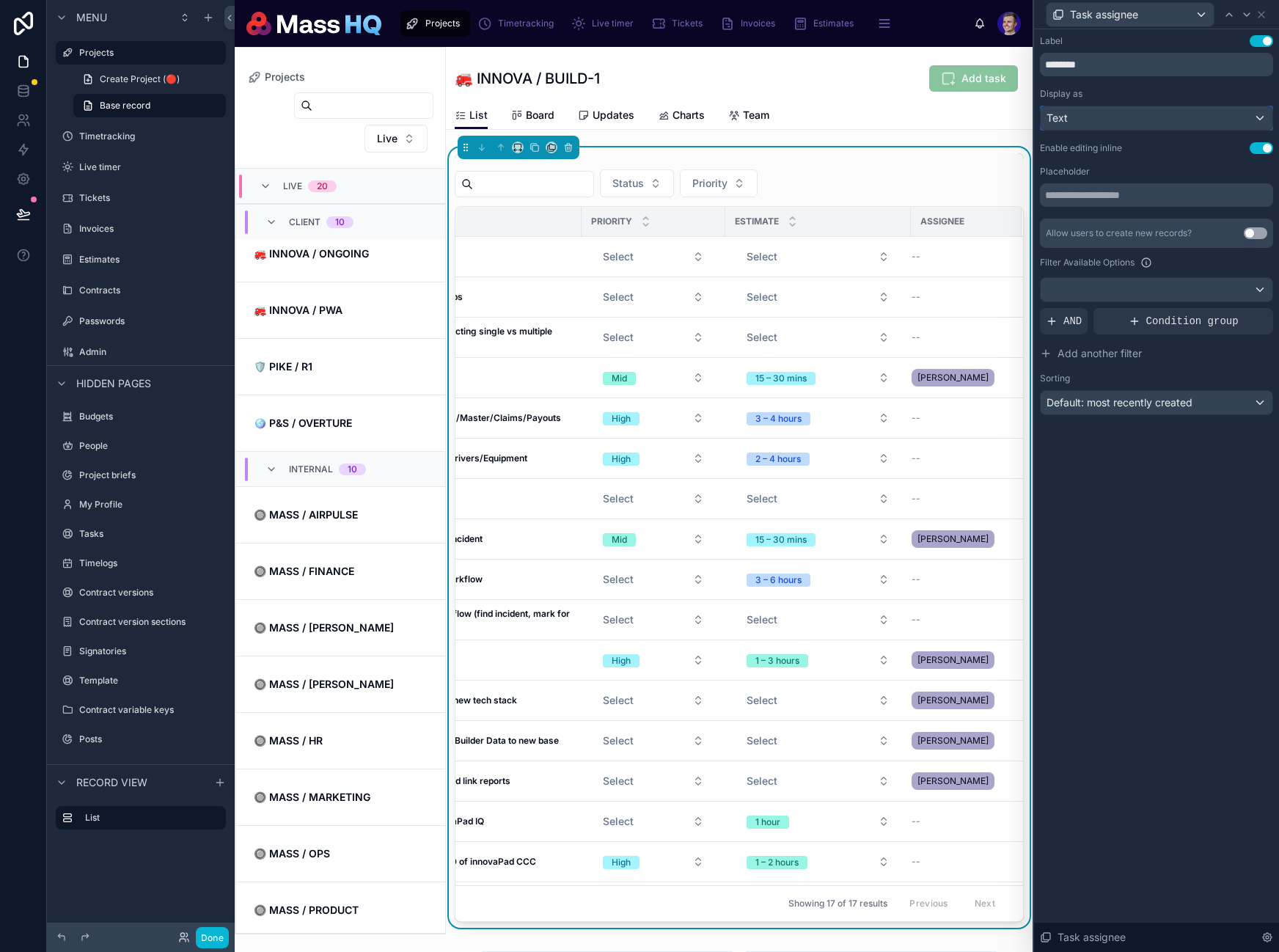
click at [1113, 114] on div "Text" at bounding box center [1156, 118] width 232 height 23
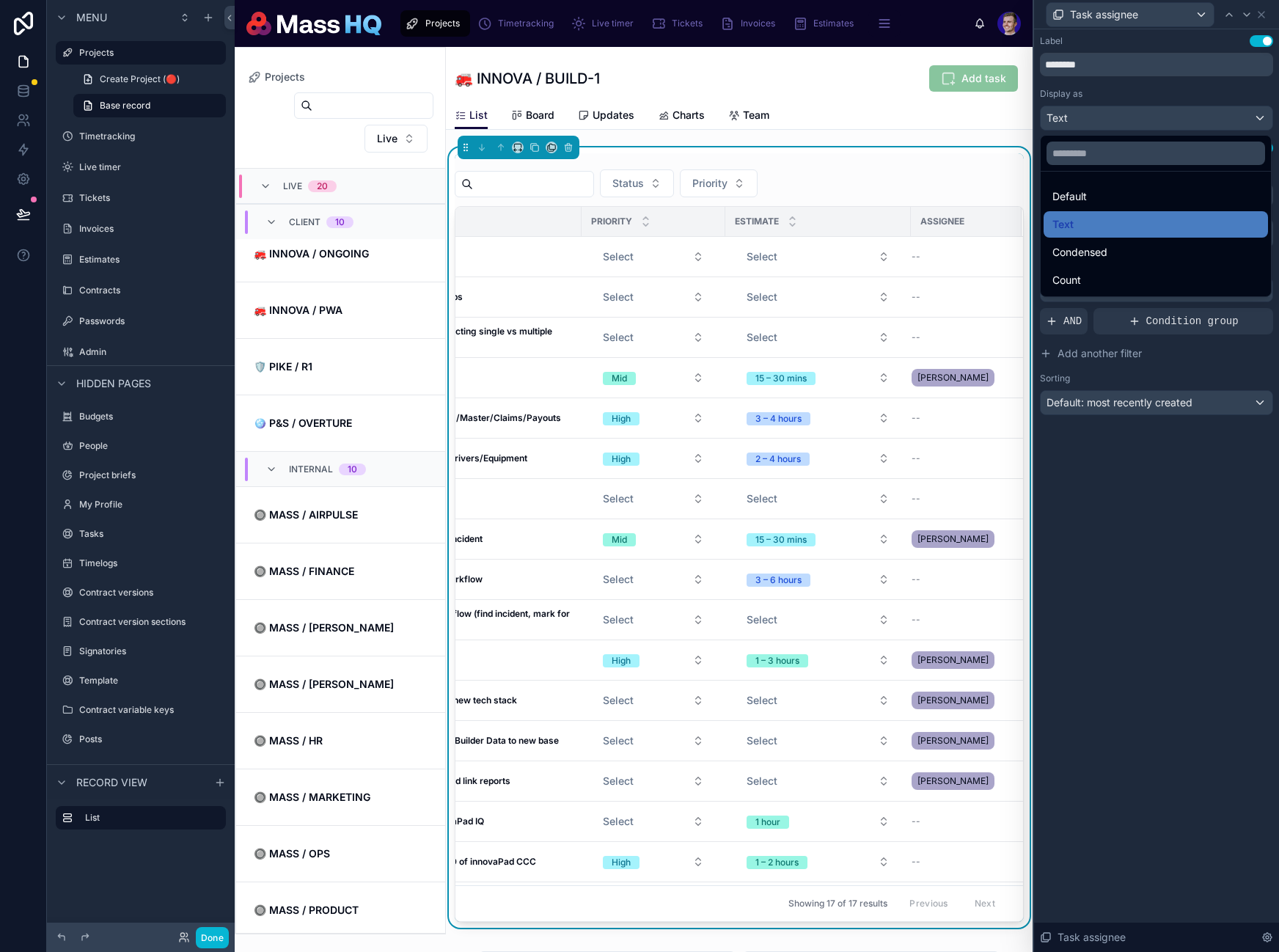
click at [1113, 114] on div at bounding box center [1156, 476] width 245 height 952
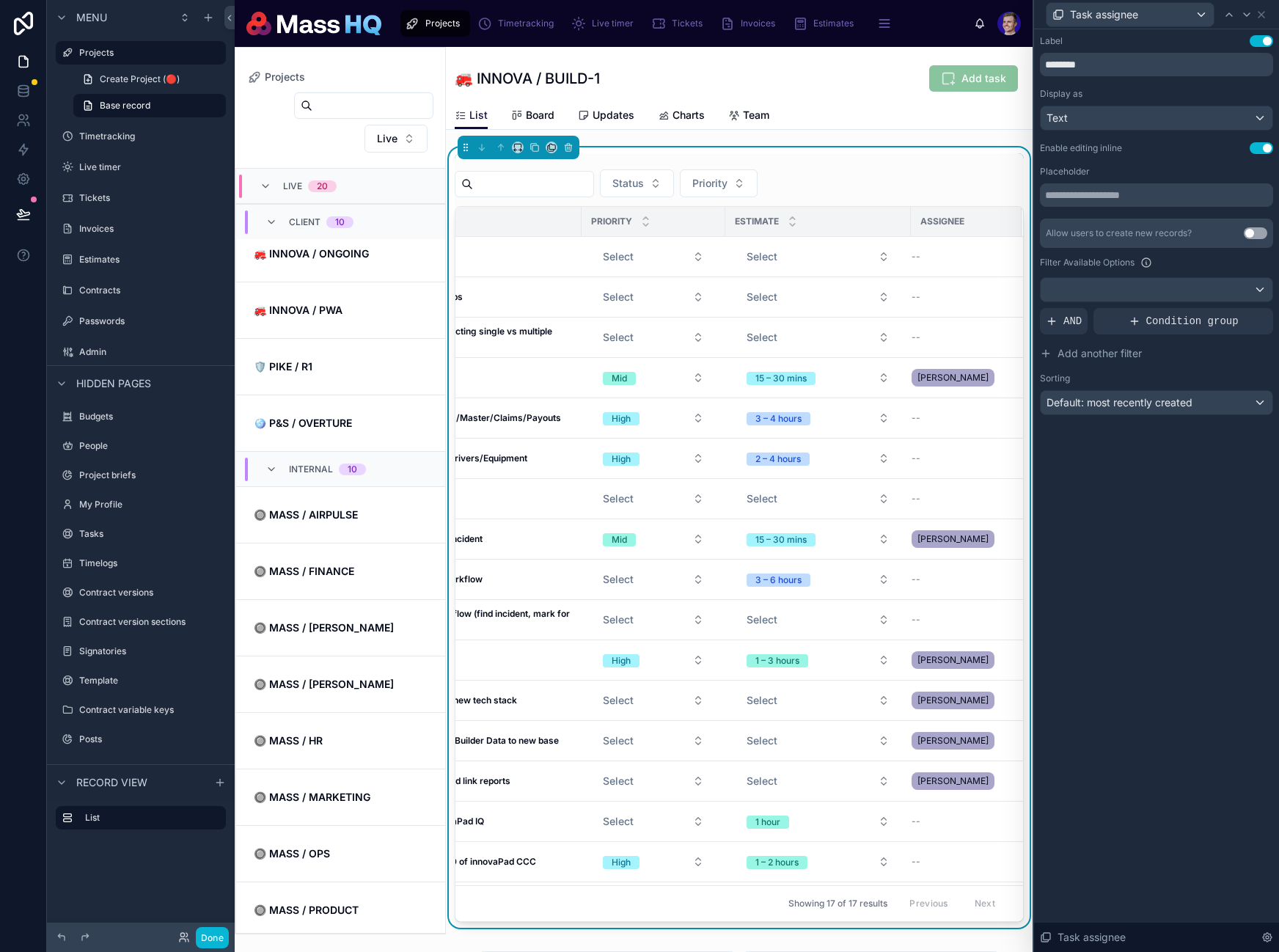
click at [1190, 552] on div "Label Use setting ******** Display as Text Enable editing inline Use setting Pl…" at bounding box center [1156, 490] width 245 height 923
click at [1120, 197] on input "text" at bounding box center [1156, 195] width 234 height 23
paste input "******"
type input "******"
click at [1216, 405] on div "Default: most recently created" at bounding box center [1156, 403] width 232 height 23
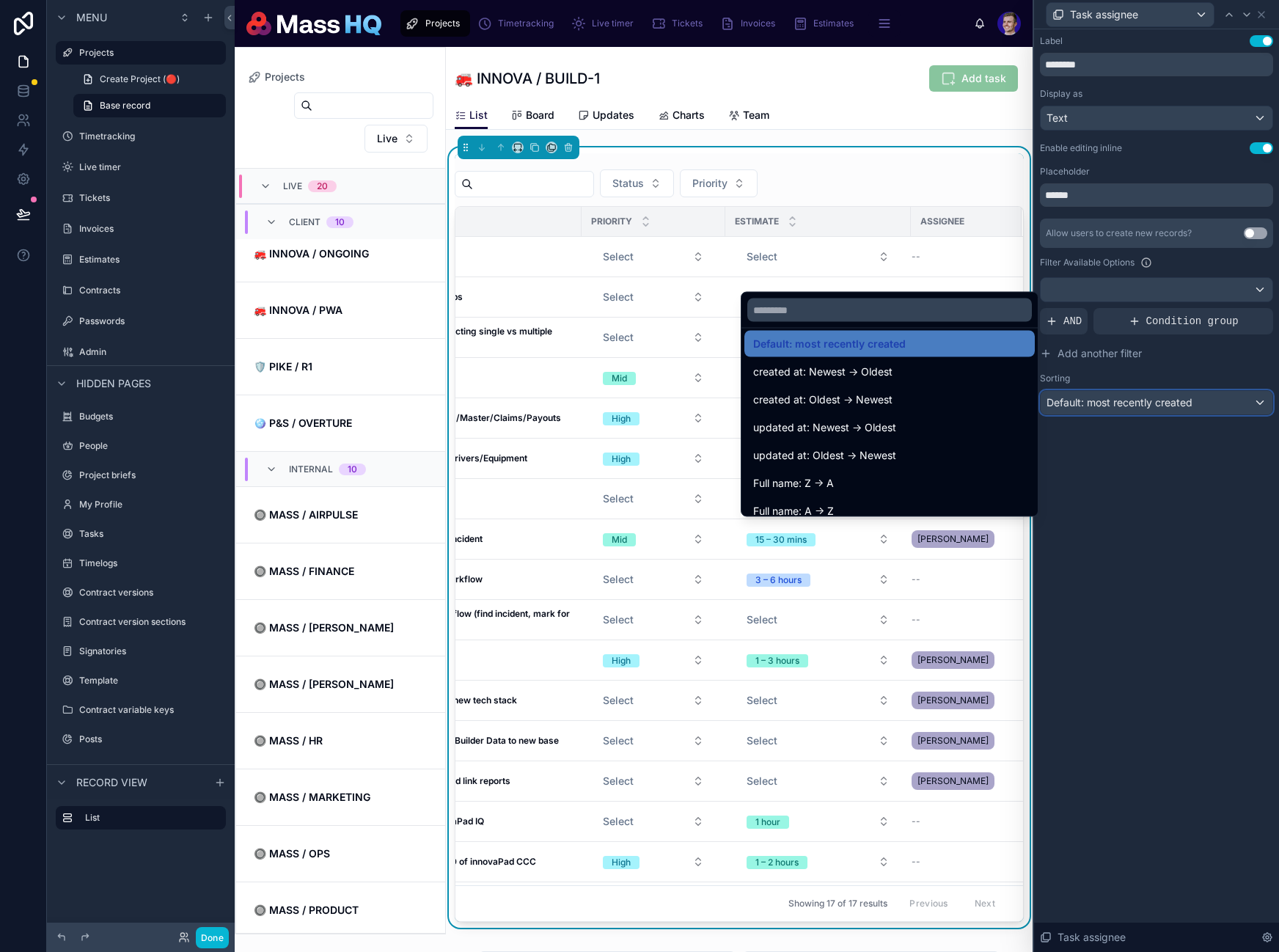
scroll to position [22, 0]
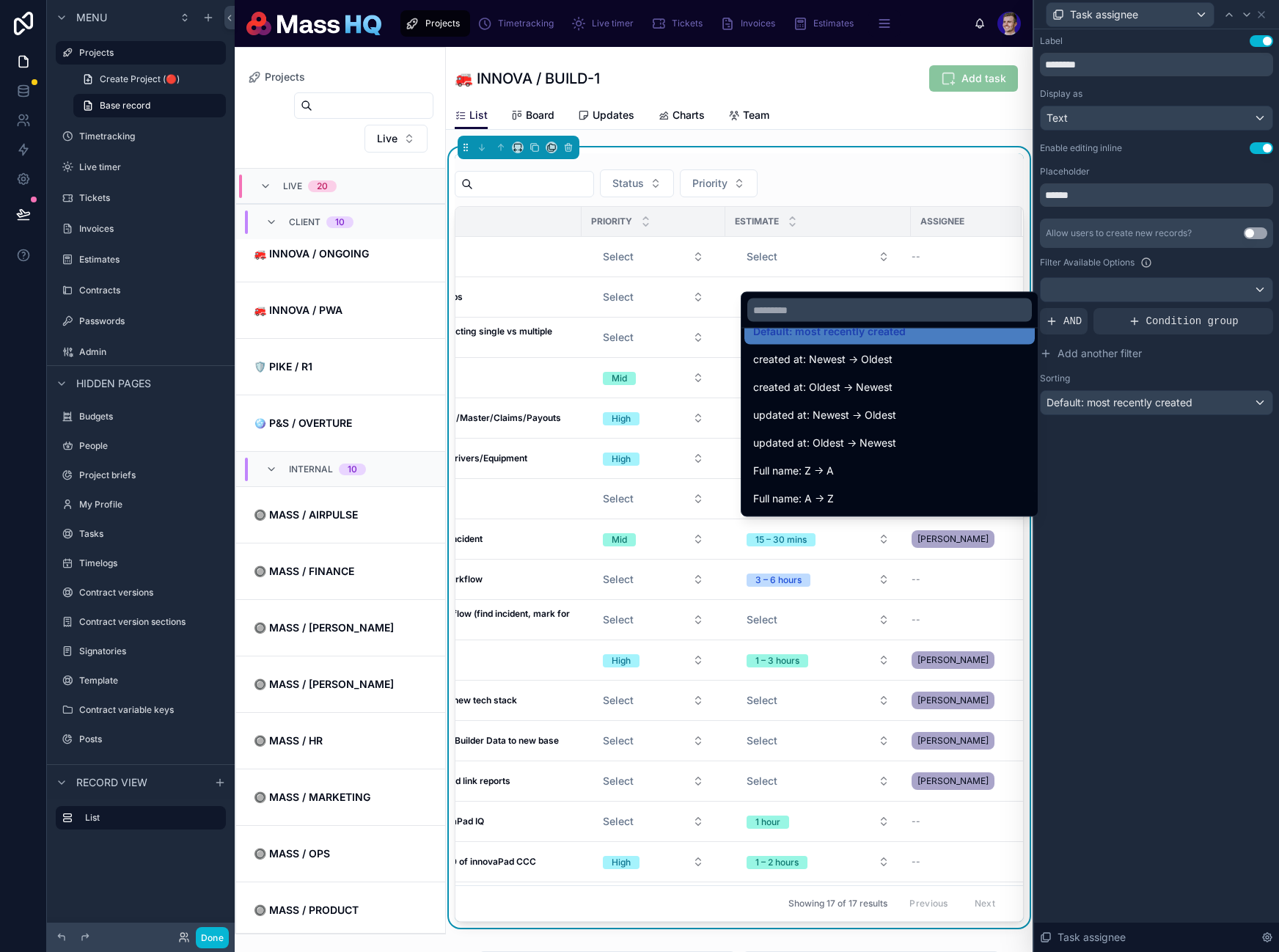
drag, startPoint x: 807, startPoint y: 498, endPoint x: 1188, endPoint y: 529, distance: 382.3
click at [807, 497] on span "Full name: A -> Z" at bounding box center [793, 498] width 81 height 17
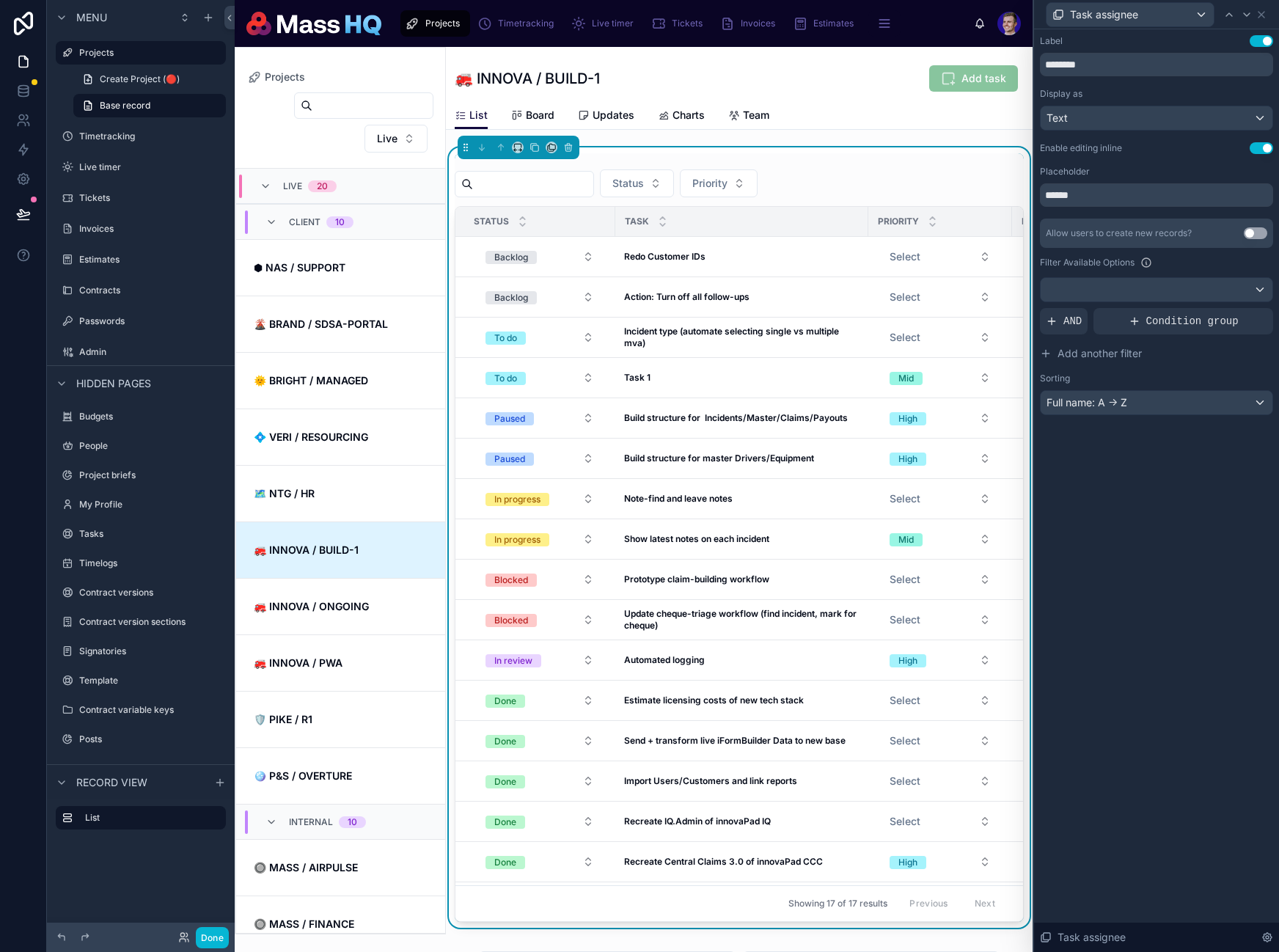
scroll to position [352, 0]
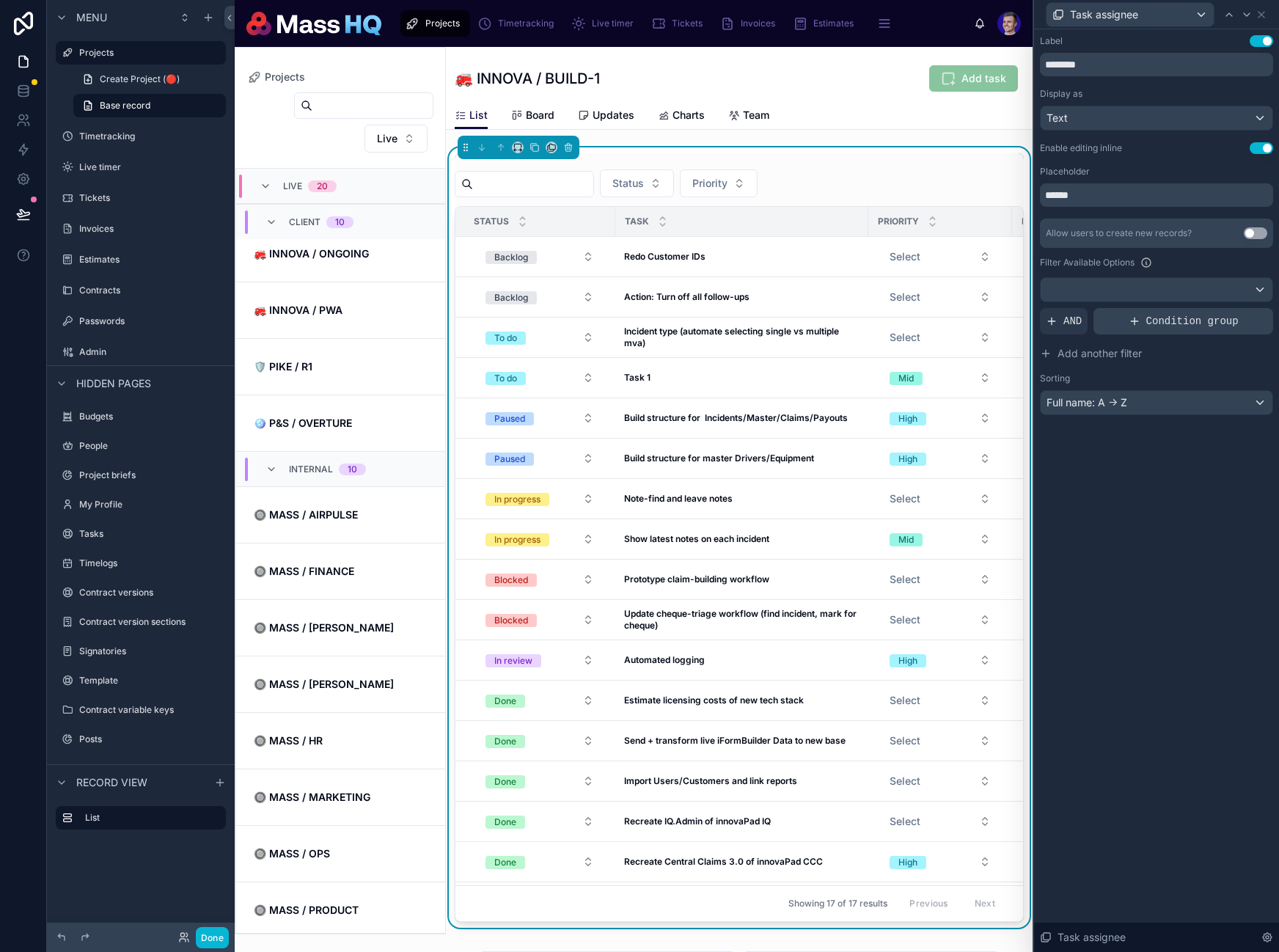
click at [1158, 322] on span "Condition group" at bounding box center [1192, 321] width 93 height 14
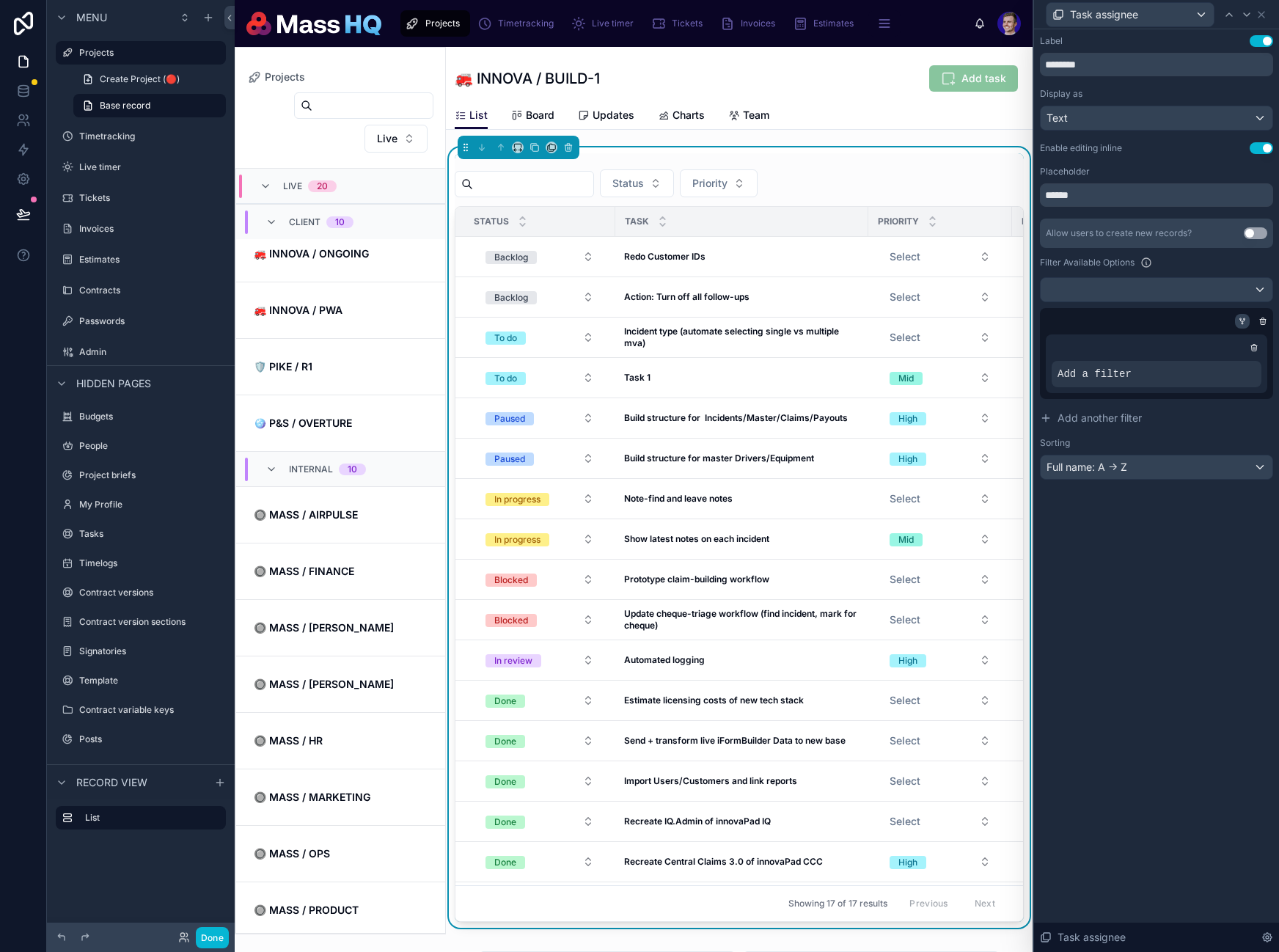
click at [1242, 318] on icon at bounding box center [1241, 321] width 9 height 9
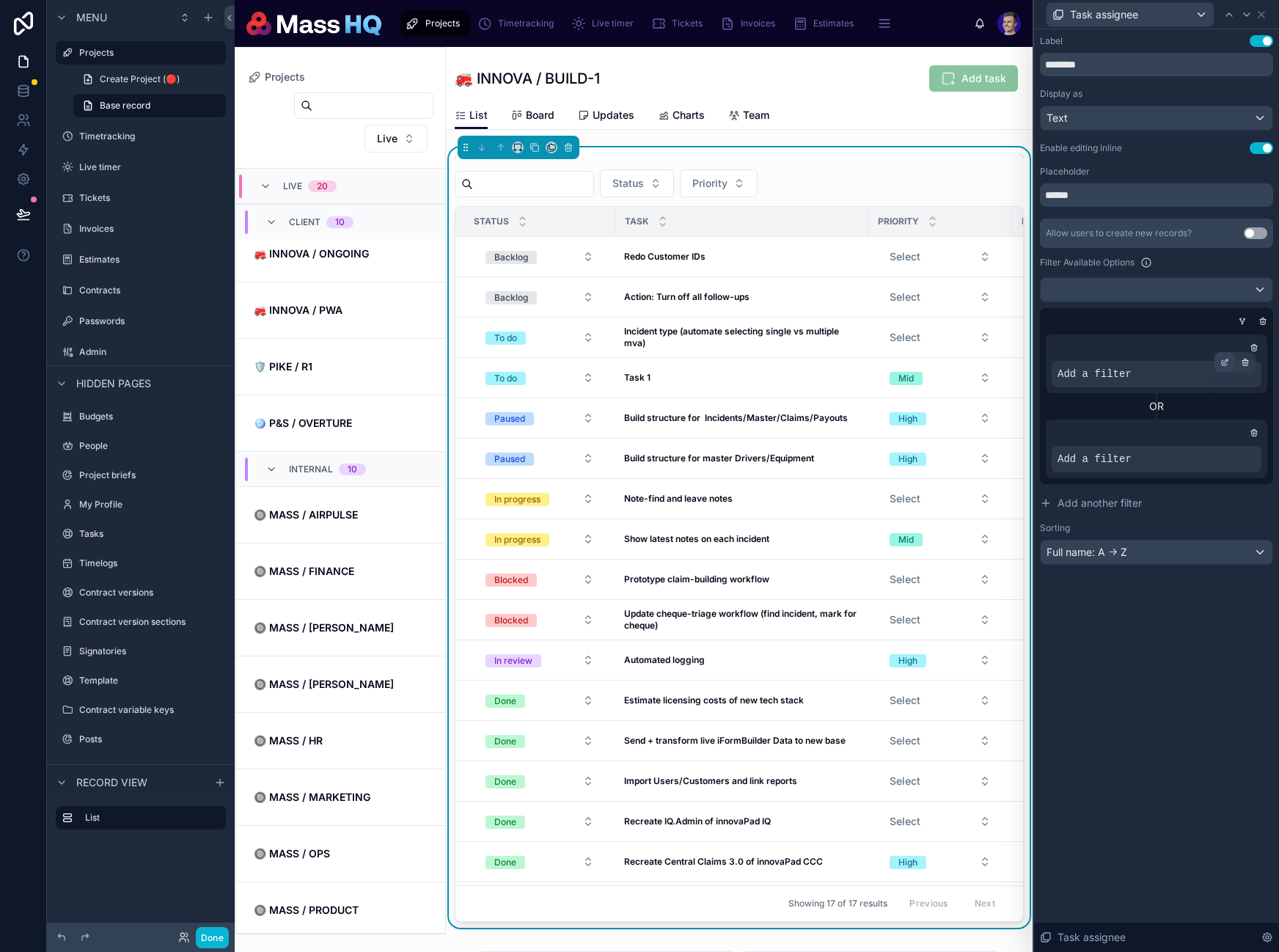
click at [1219, 365] on div at bounding box center [1224, 362] width 20 height 20
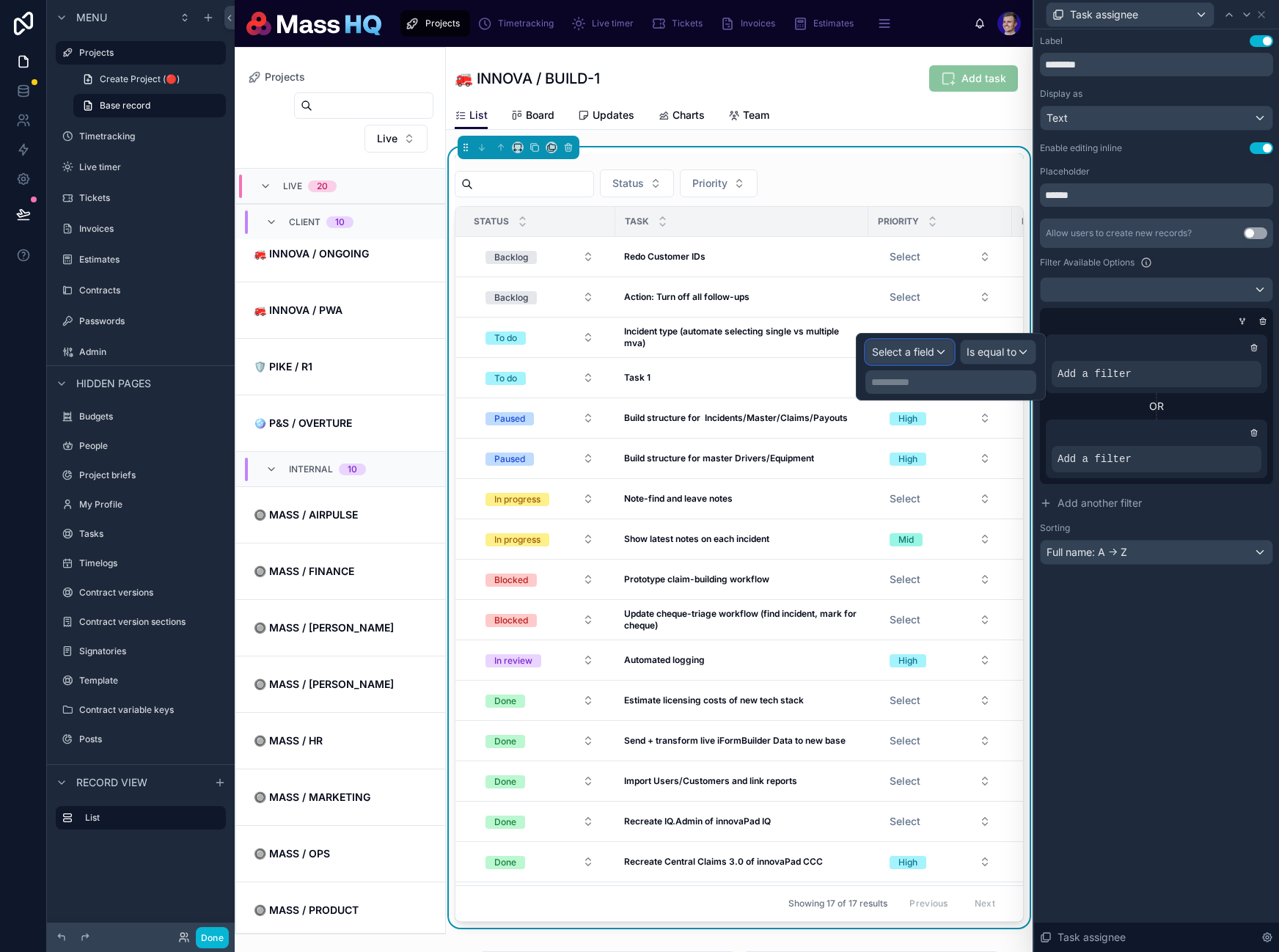
click at [895, 352] on span "Select a field" at bounding box center [903, 351] width 63 height 13
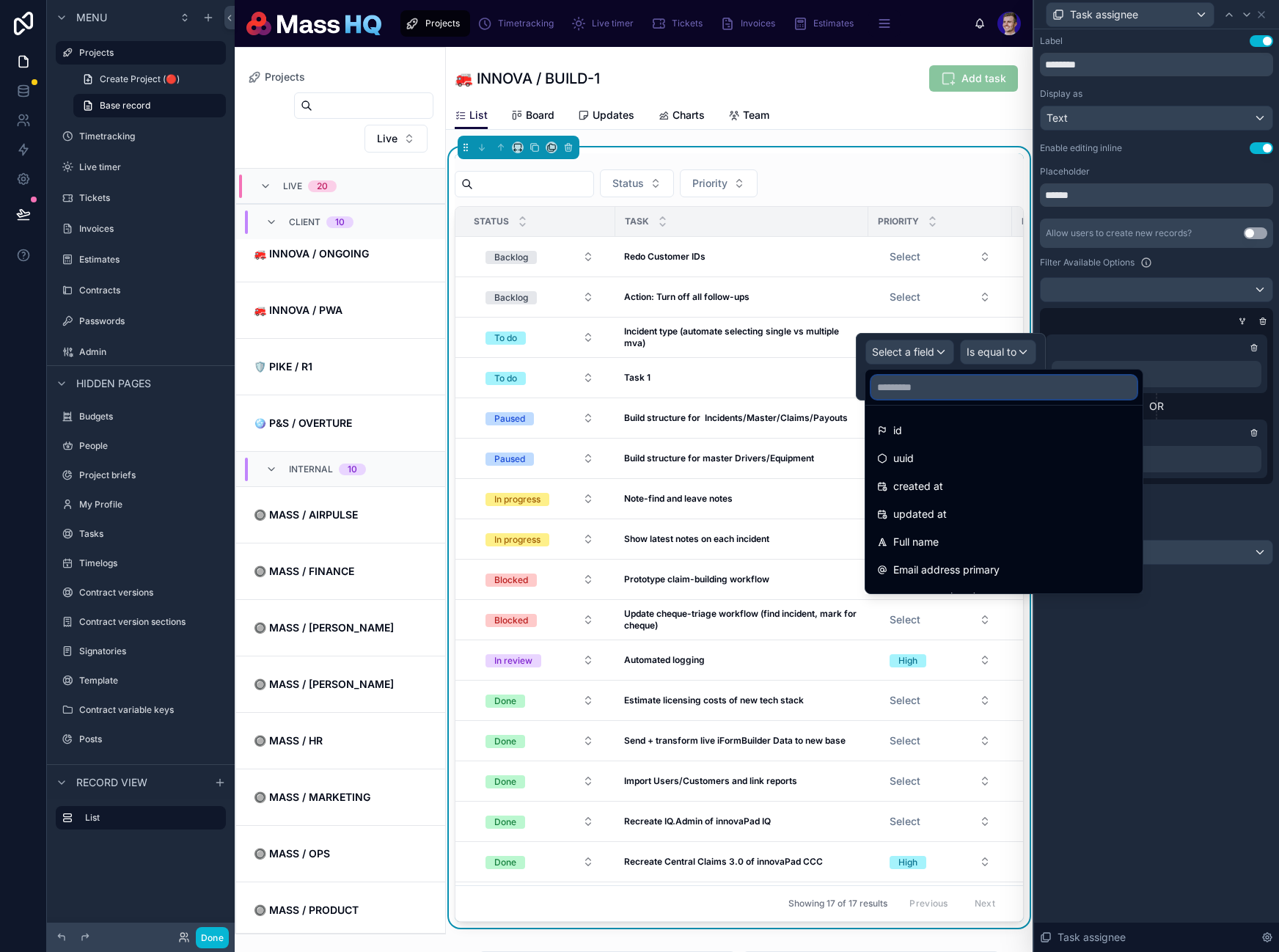
click at [975, 383] on input "text" at bounding box center [1003, 387] width 265 height 23
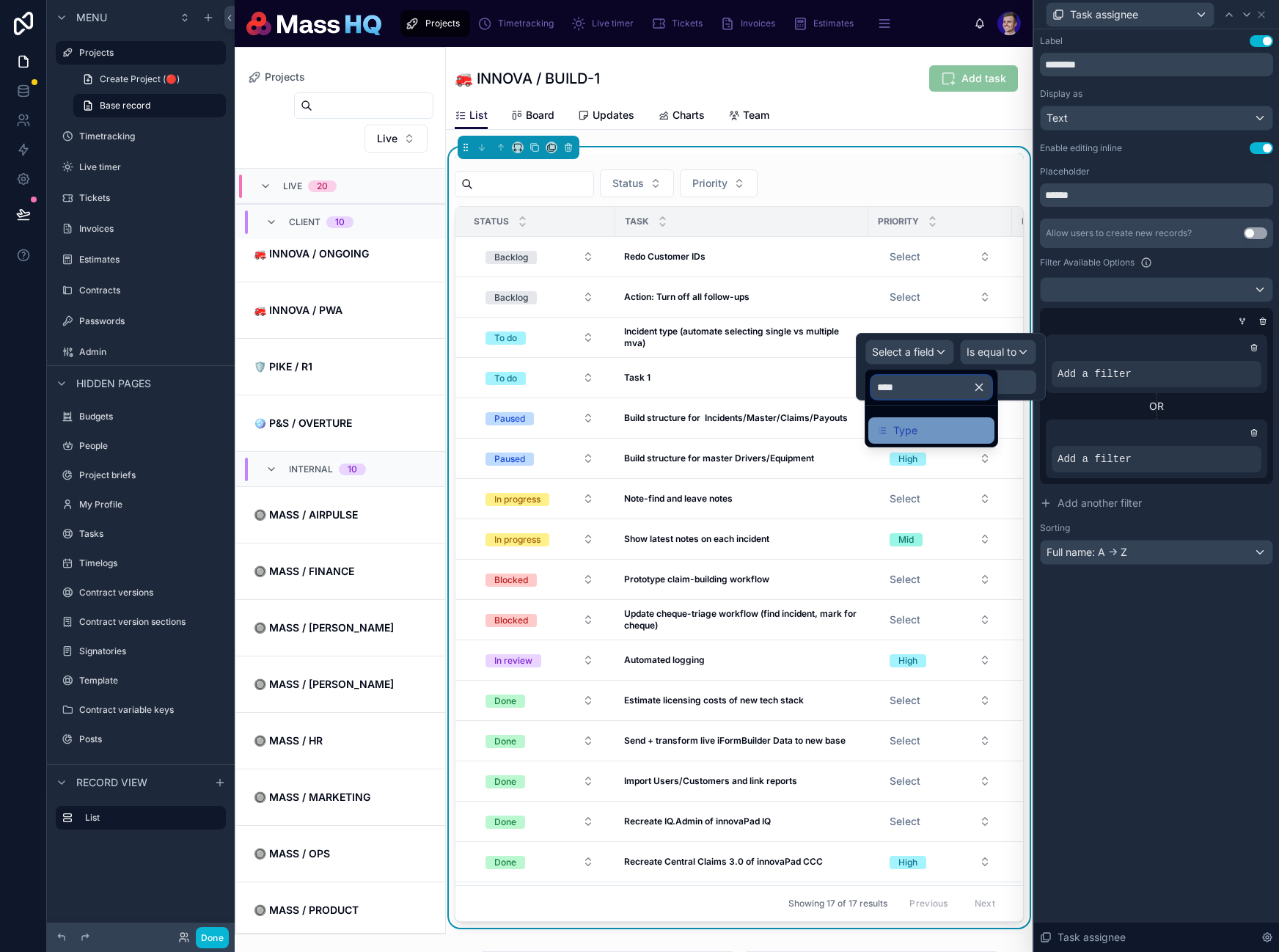
type input "****"
click at [963, 423] on div "Type" at bounding box center [931, 431] width 108 height 17
click at [970, 351] on span "Is equal to (=)" at bounding box center [983, 351] width 67 height 14
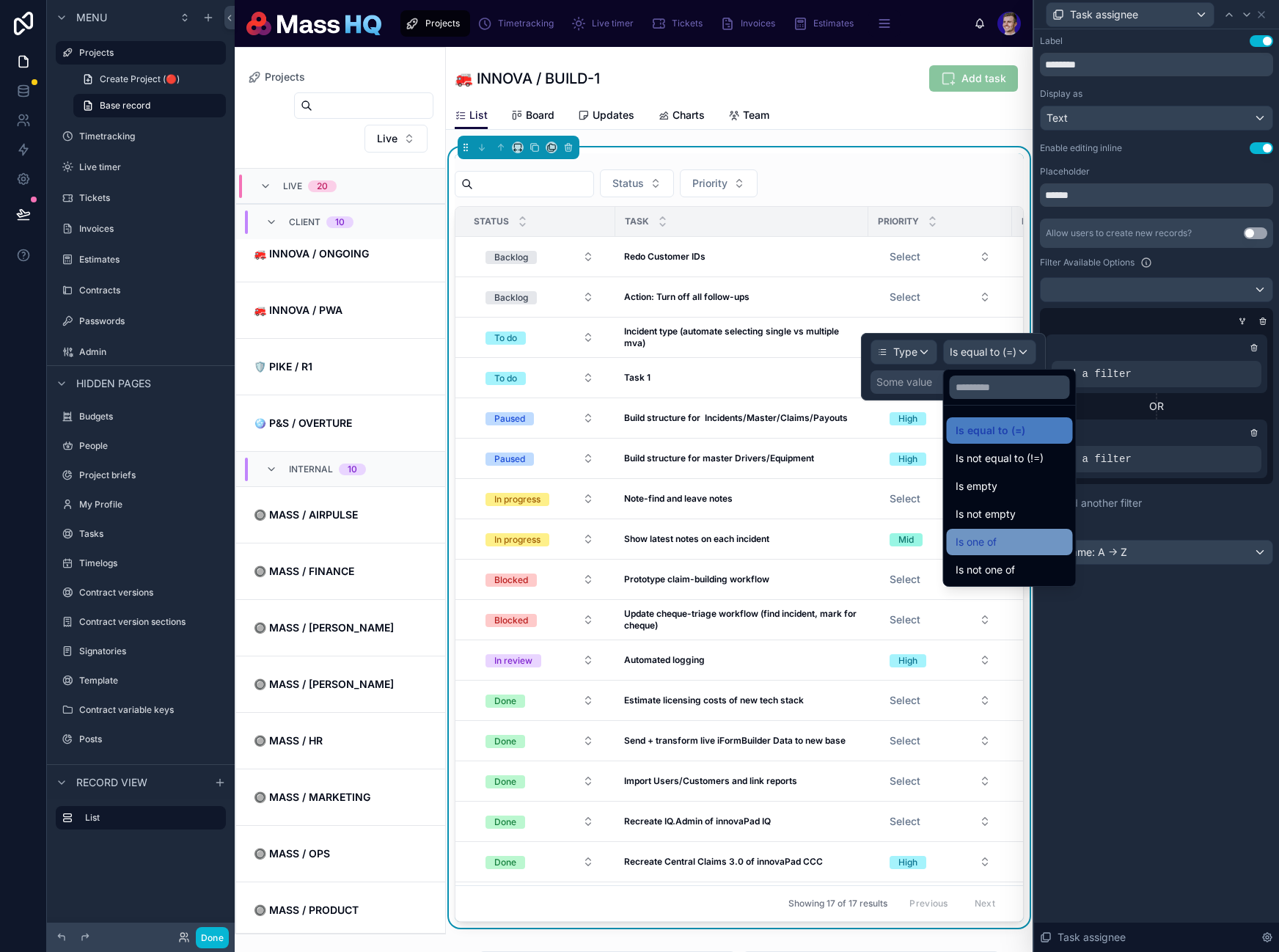
click at [1017, 553] on div "Is one of" at bounding box center [1010, 542] width 126 height 26
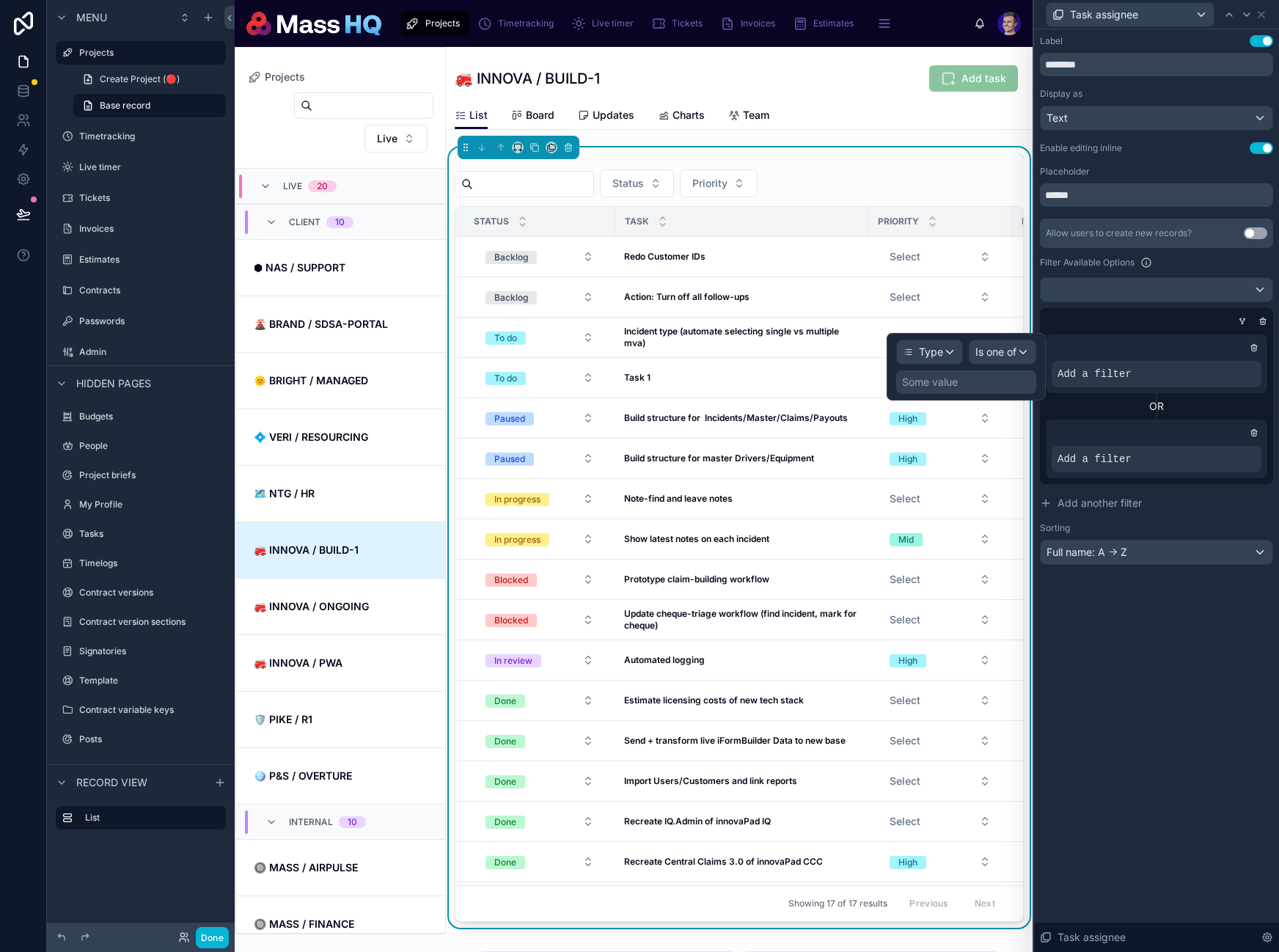
click at [933, 383] on div "Some value" at bounding box center [930, 381] width 56 height 14
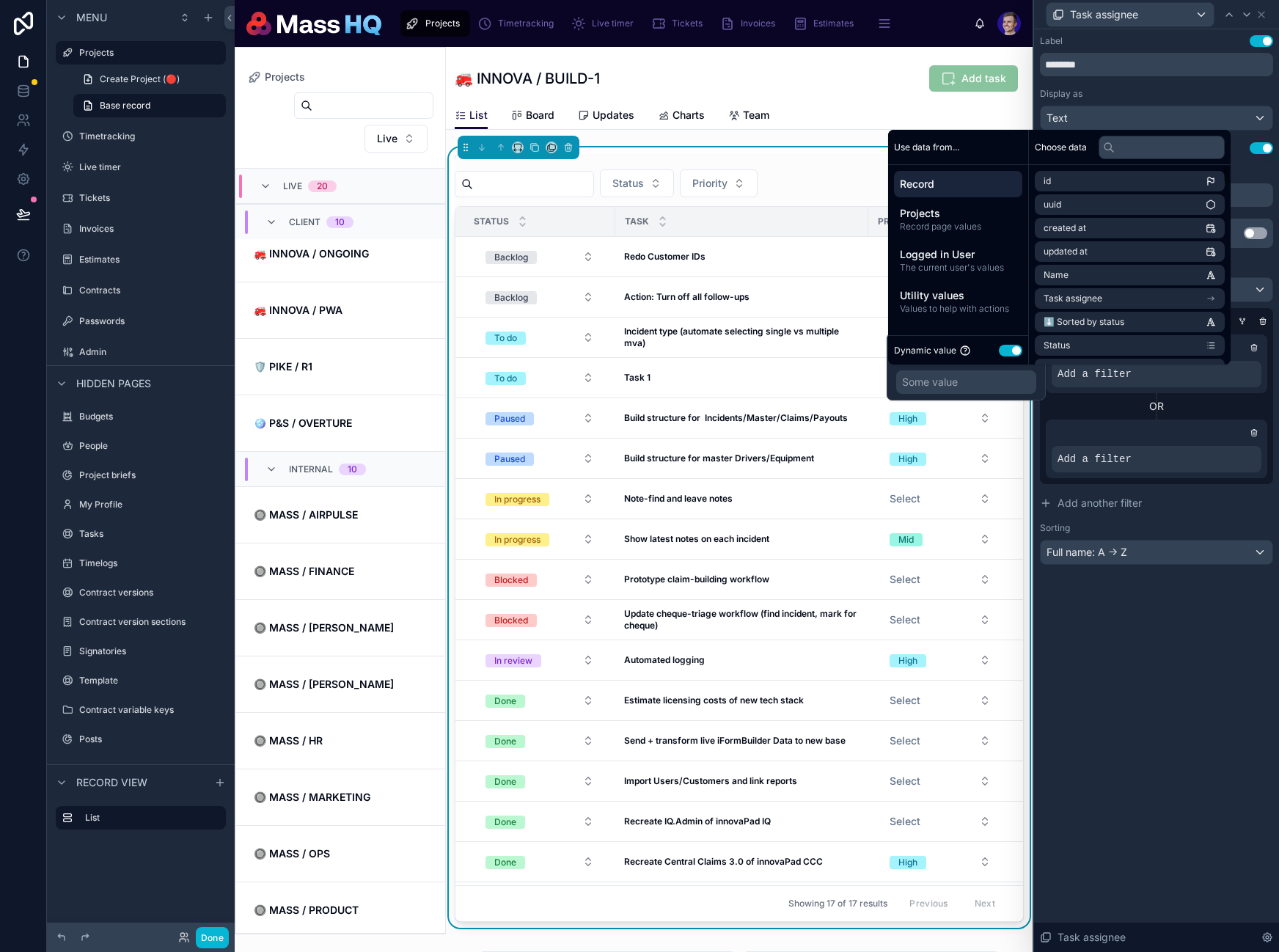
click at [1009, 350] on button "Use setting" at bounding box center [1011, 350] width 23 height 12
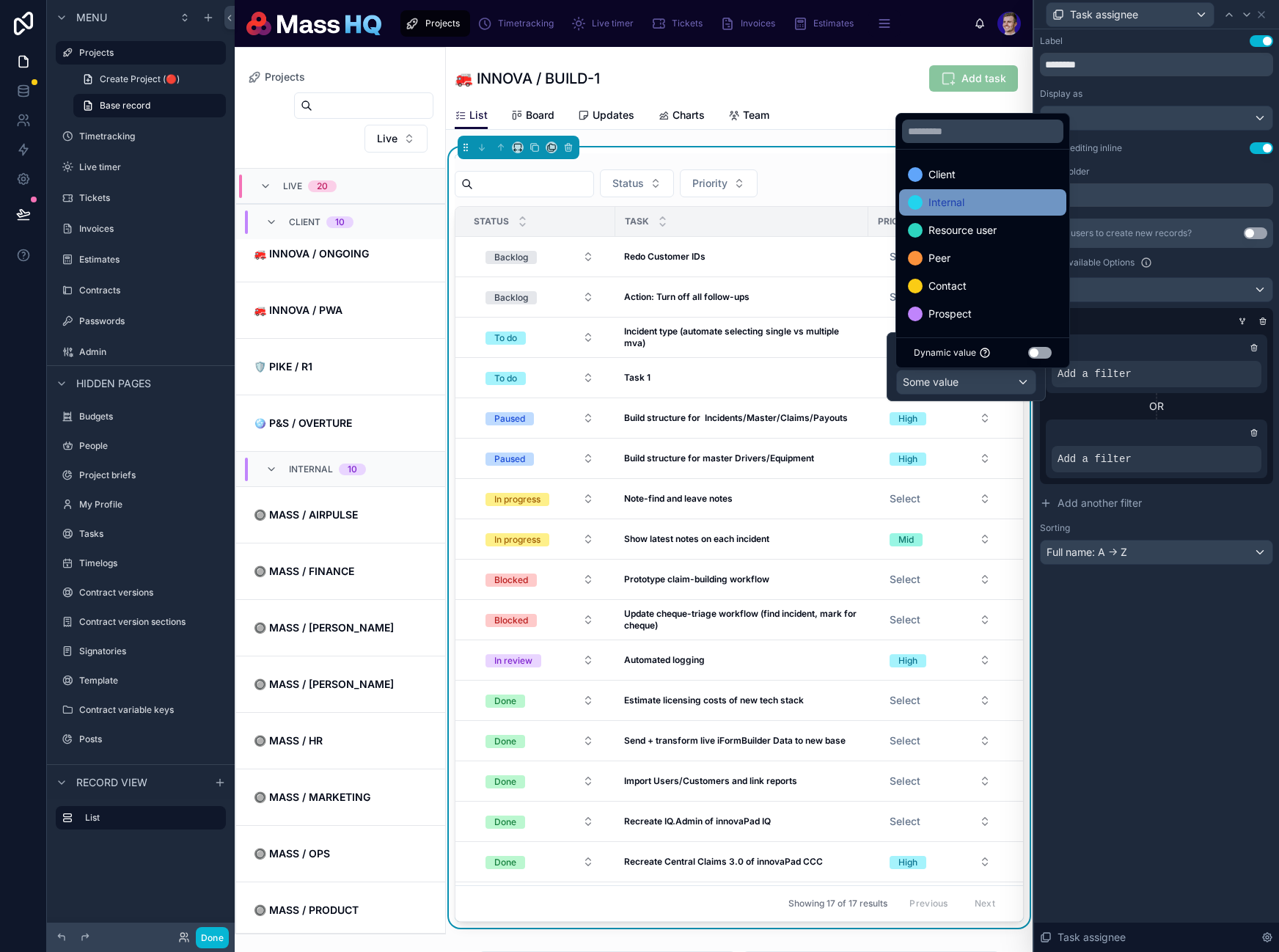
click at [954, 197] on span "Internal" at bounding box center [946, 203] width 36 height 17
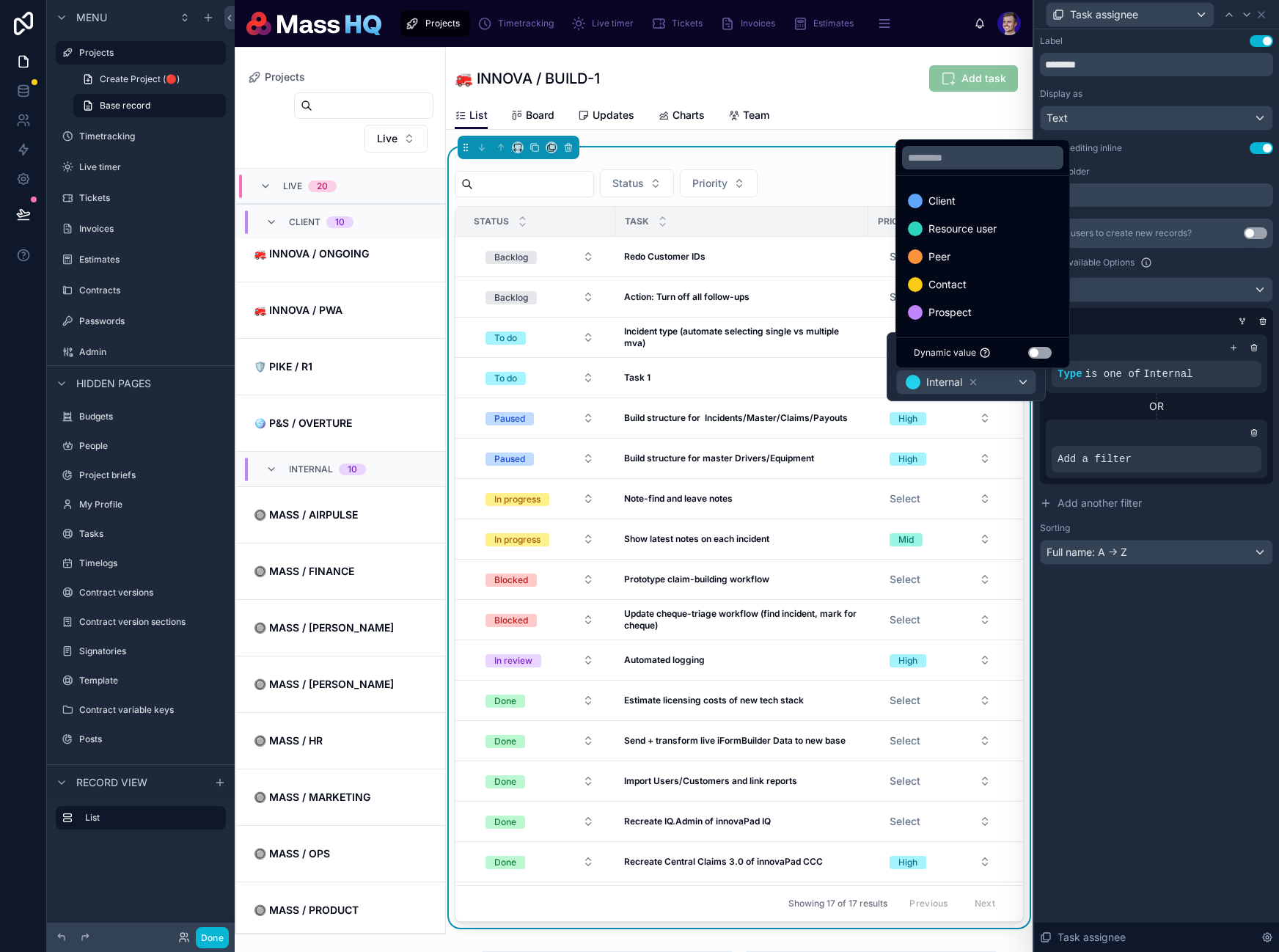
click at [1201, 483] on div "Allow users to create new records? Use setting Filter Available Options Type is…" at bounding box center [1156, 391] width 234 height 347
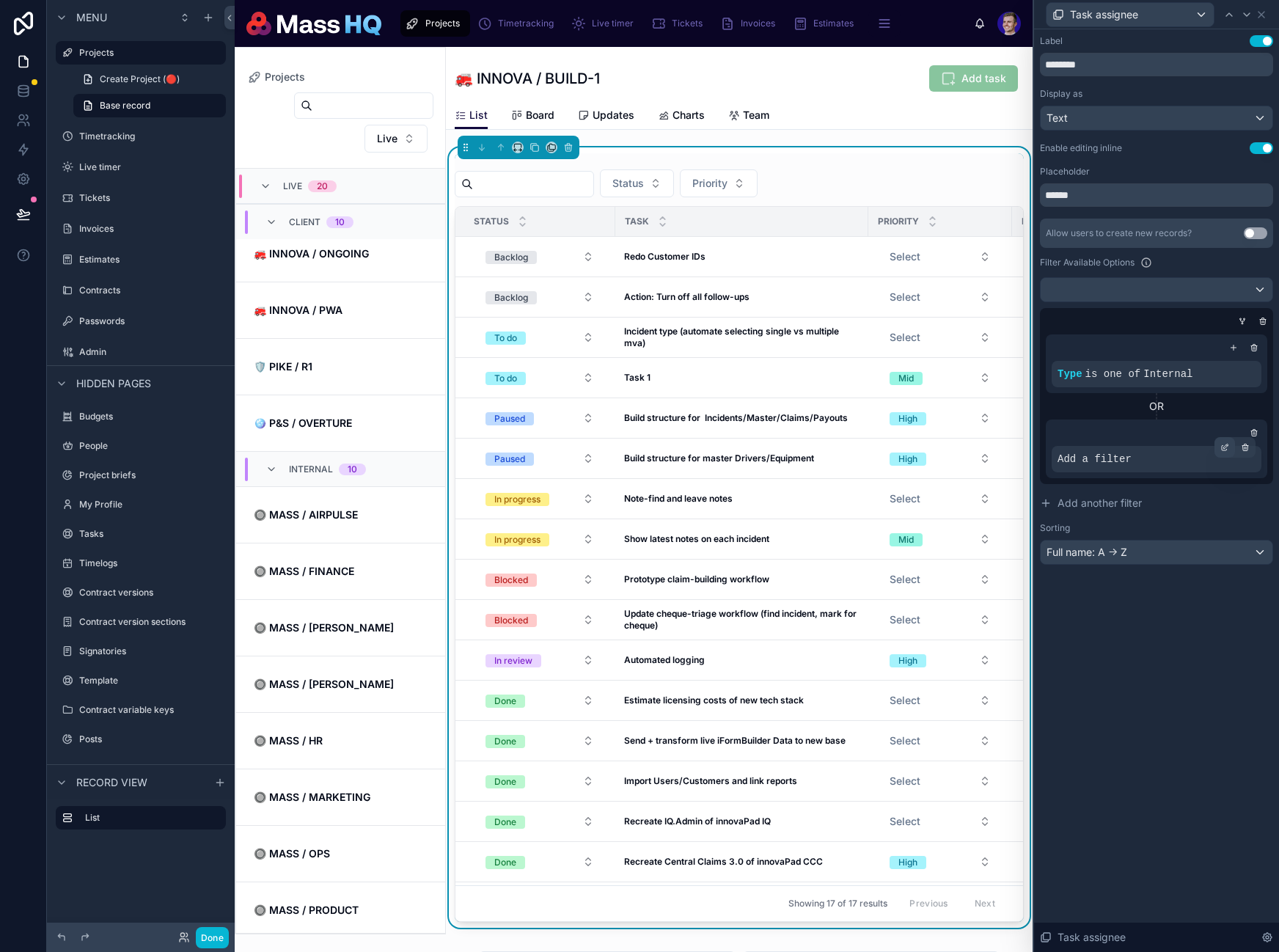
click at [1220, 449] on icon at bounding box center [1224, 447] width 9 height 9
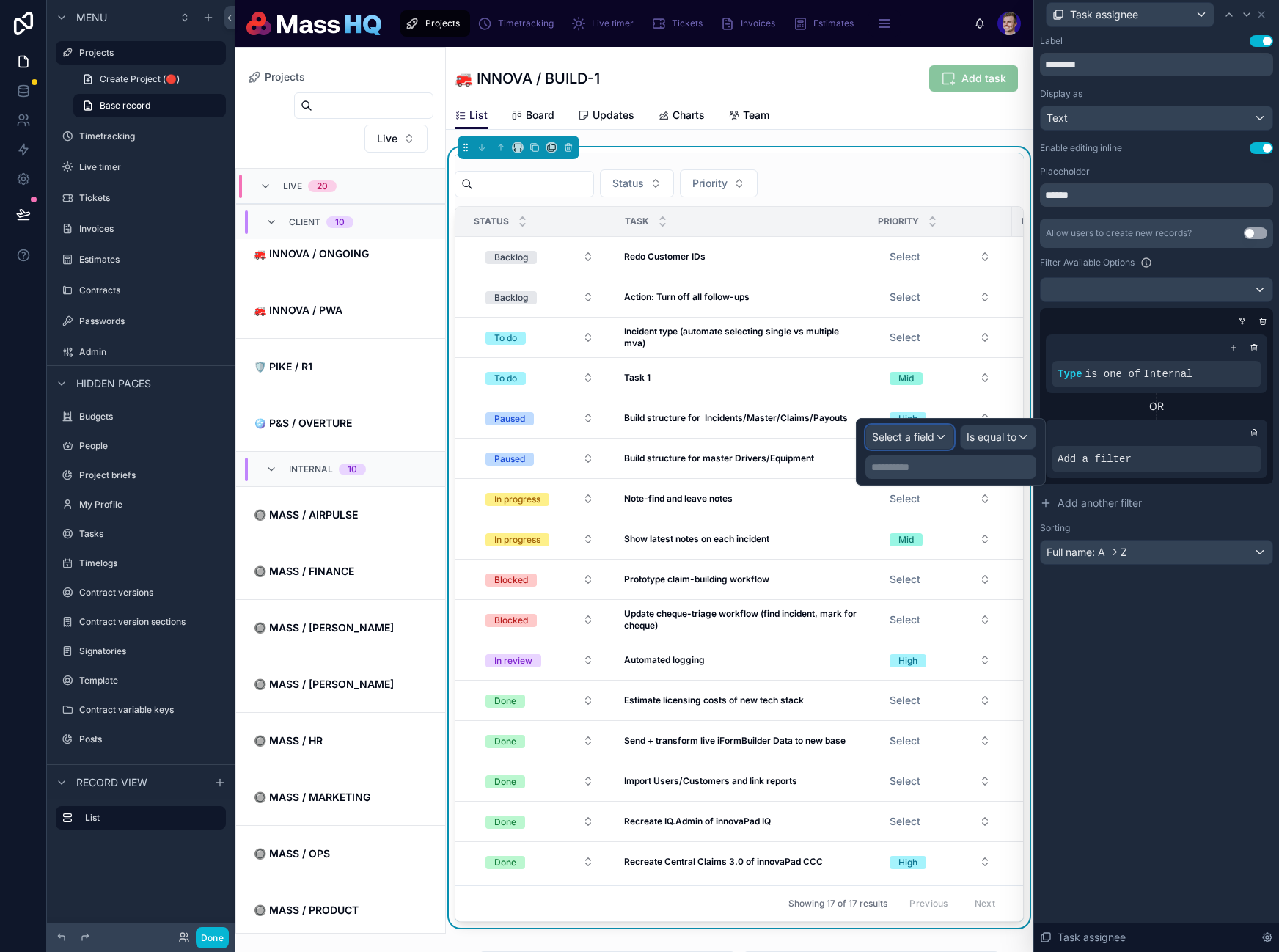
click at [870, 438] on div "Select a field" at bounding box center [909, 437] width 87 height 23
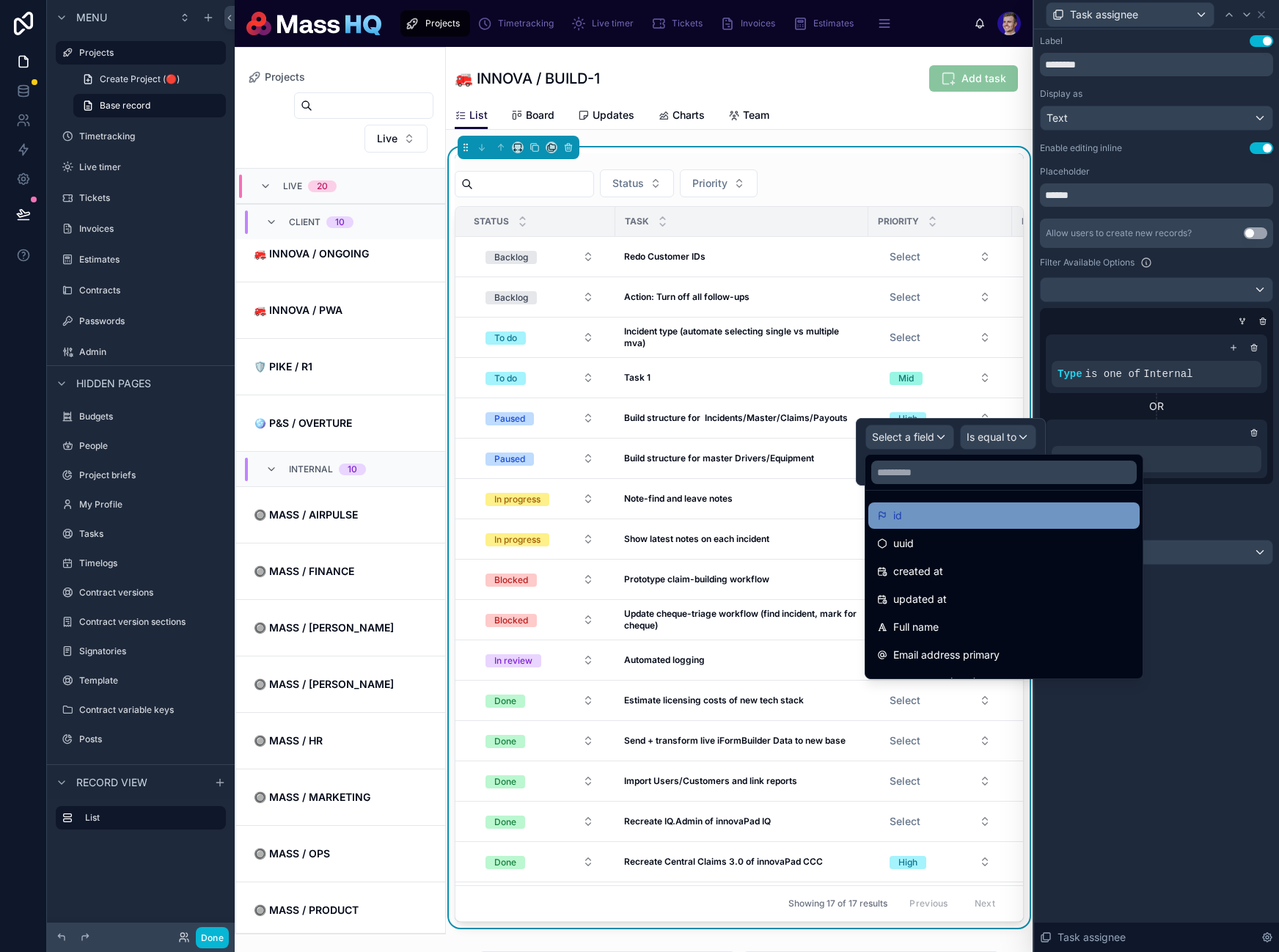
click at [934, 520] on div "id" at bounding box center [1004, 516] width 254 height 17
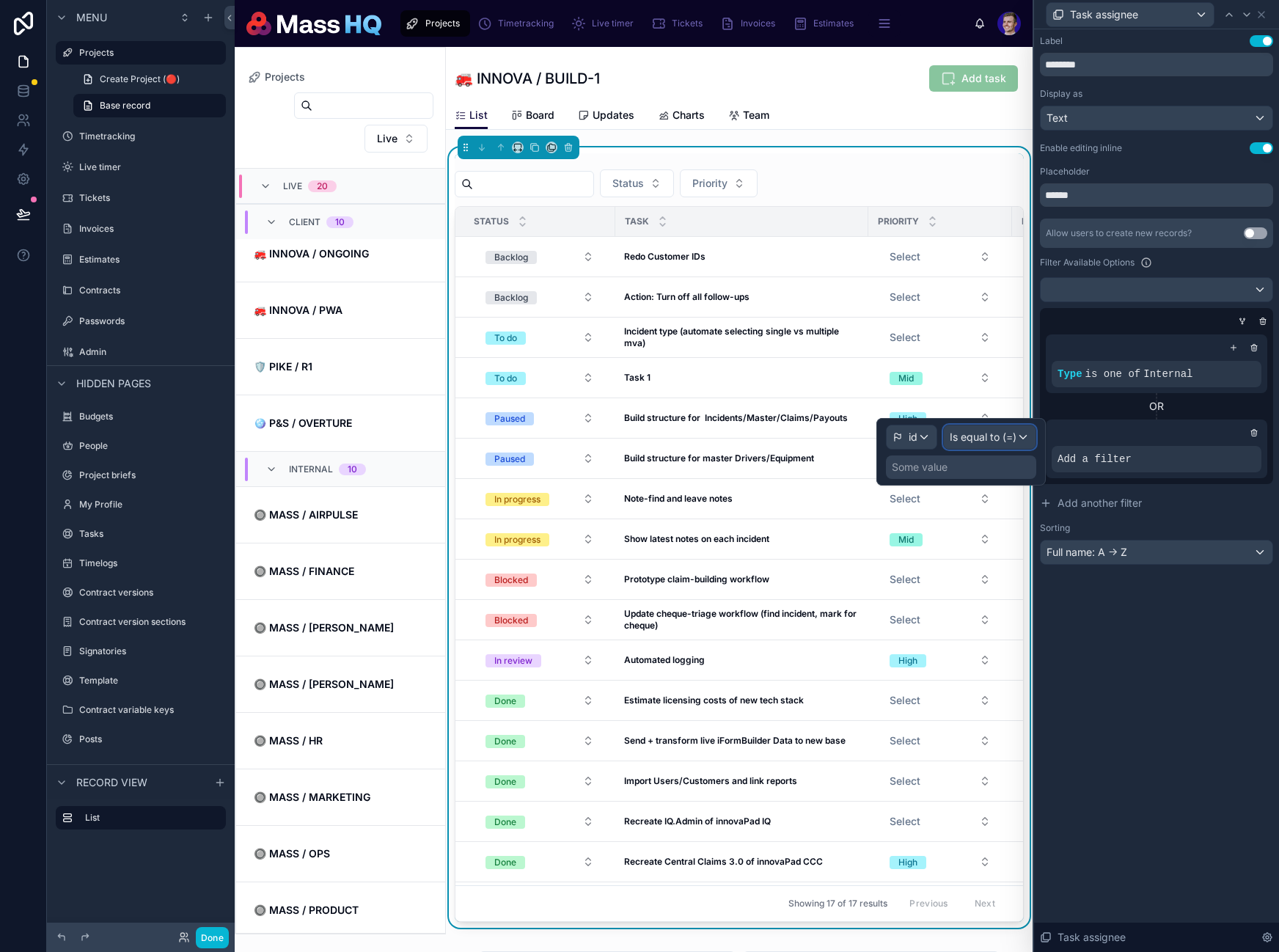
click at [1004, 433] on span "Is equal to (=)" at bounding box center [983, 436] width 67 height 14
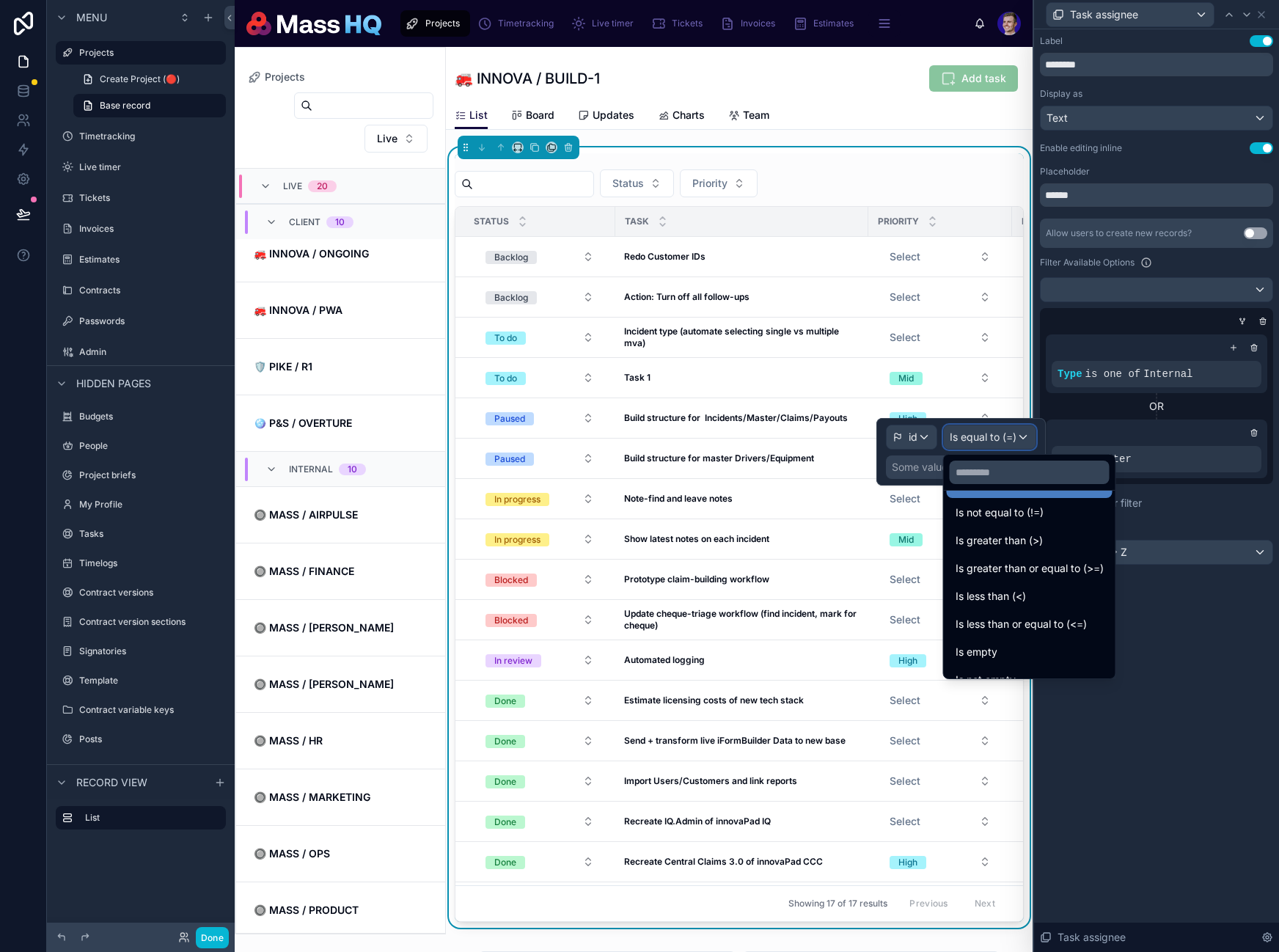
scroll to position [96, 0]
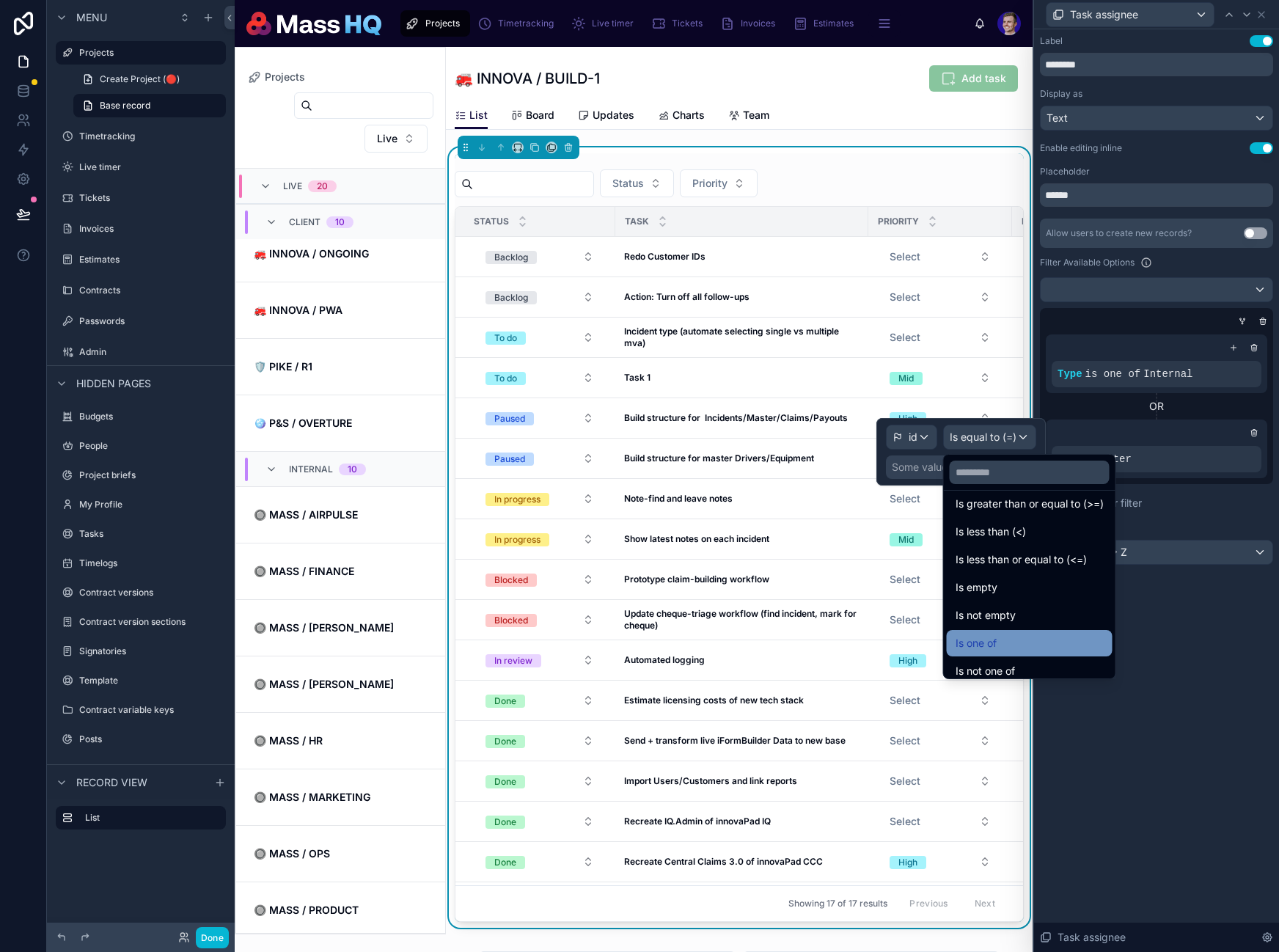
click at [1043, 636] on div "Is one of" at bounding box center [1029, 643] width 148 height 17
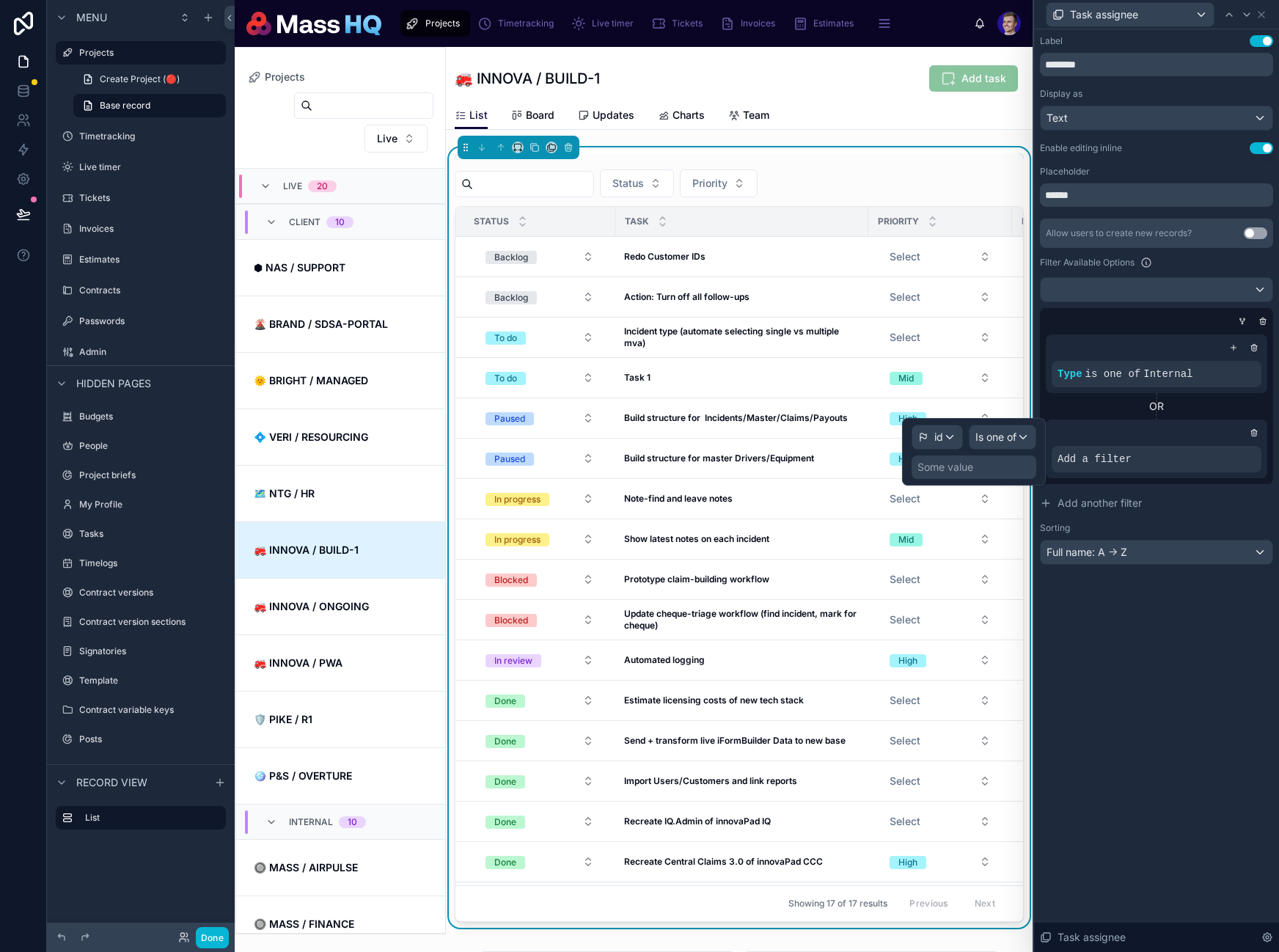
click at [981, 467] on div "Some value" at bounding box center [973, 467] width 125 height 23
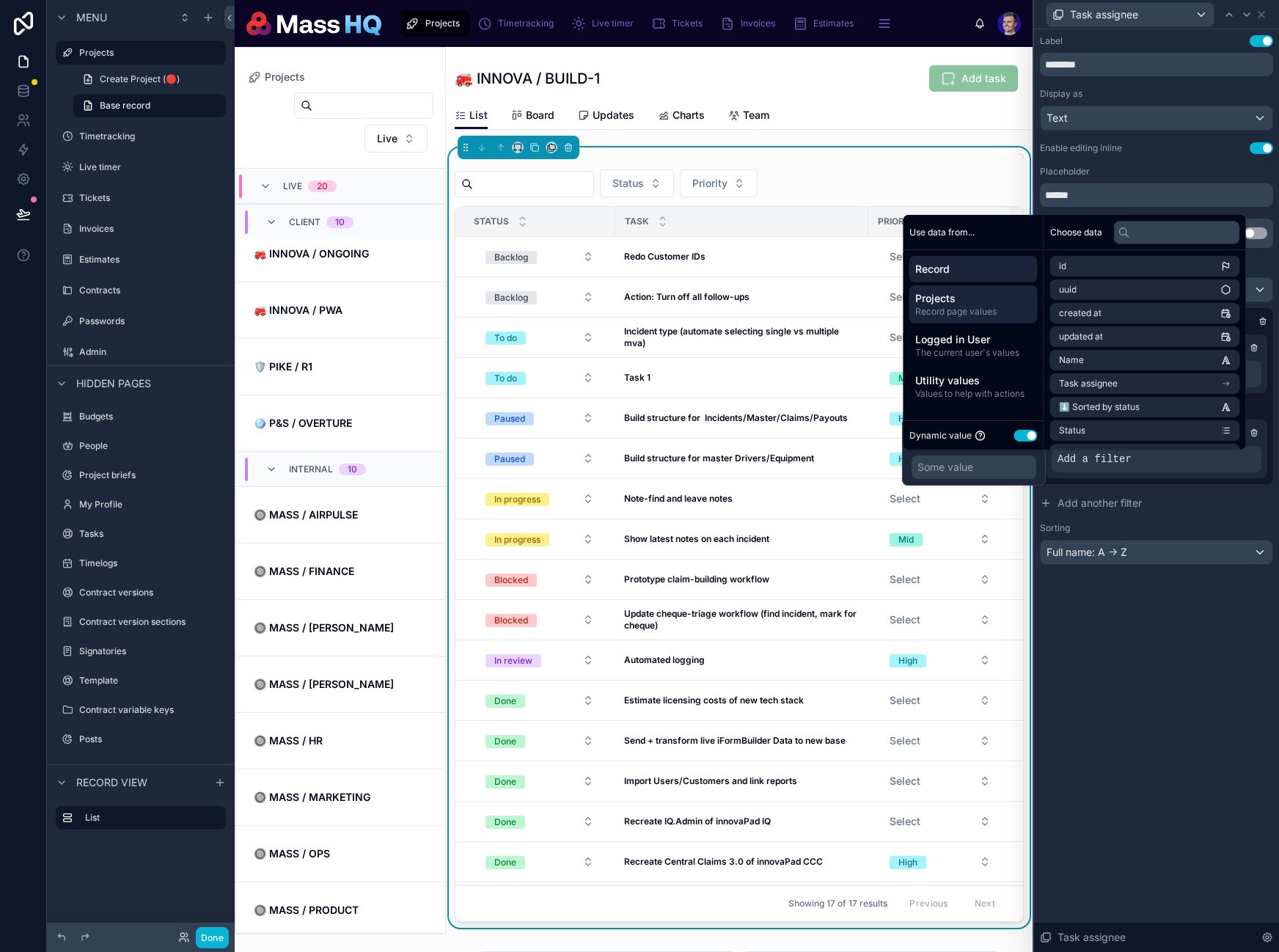
click at [959, 316] on span "Record page values" at bounding box center [973, 312] width 117 height 12
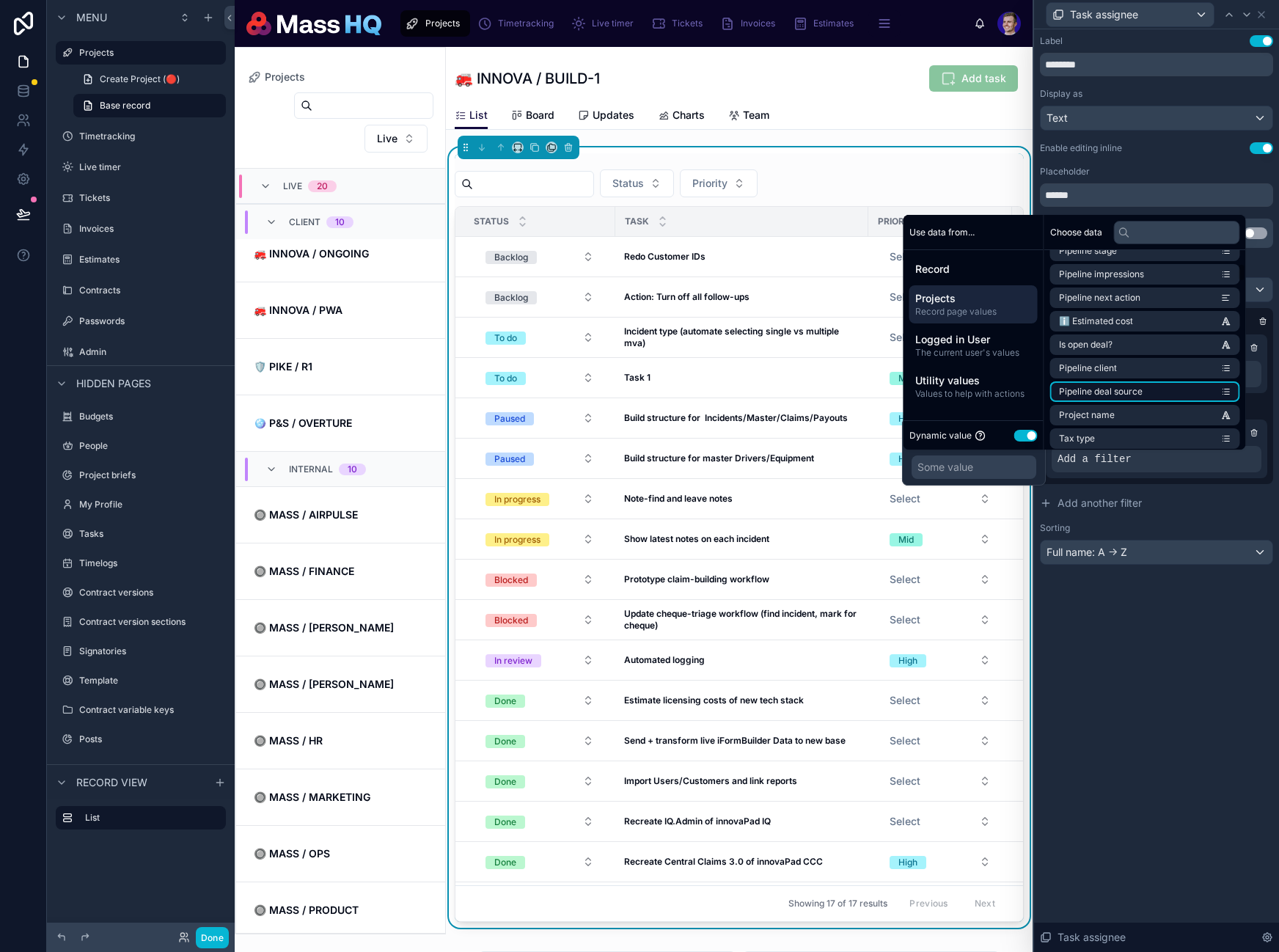
scroll to position [237, 0]
click at [1130, 404] on li "Client" at bounding box center [1145, 405] width 190 height 20
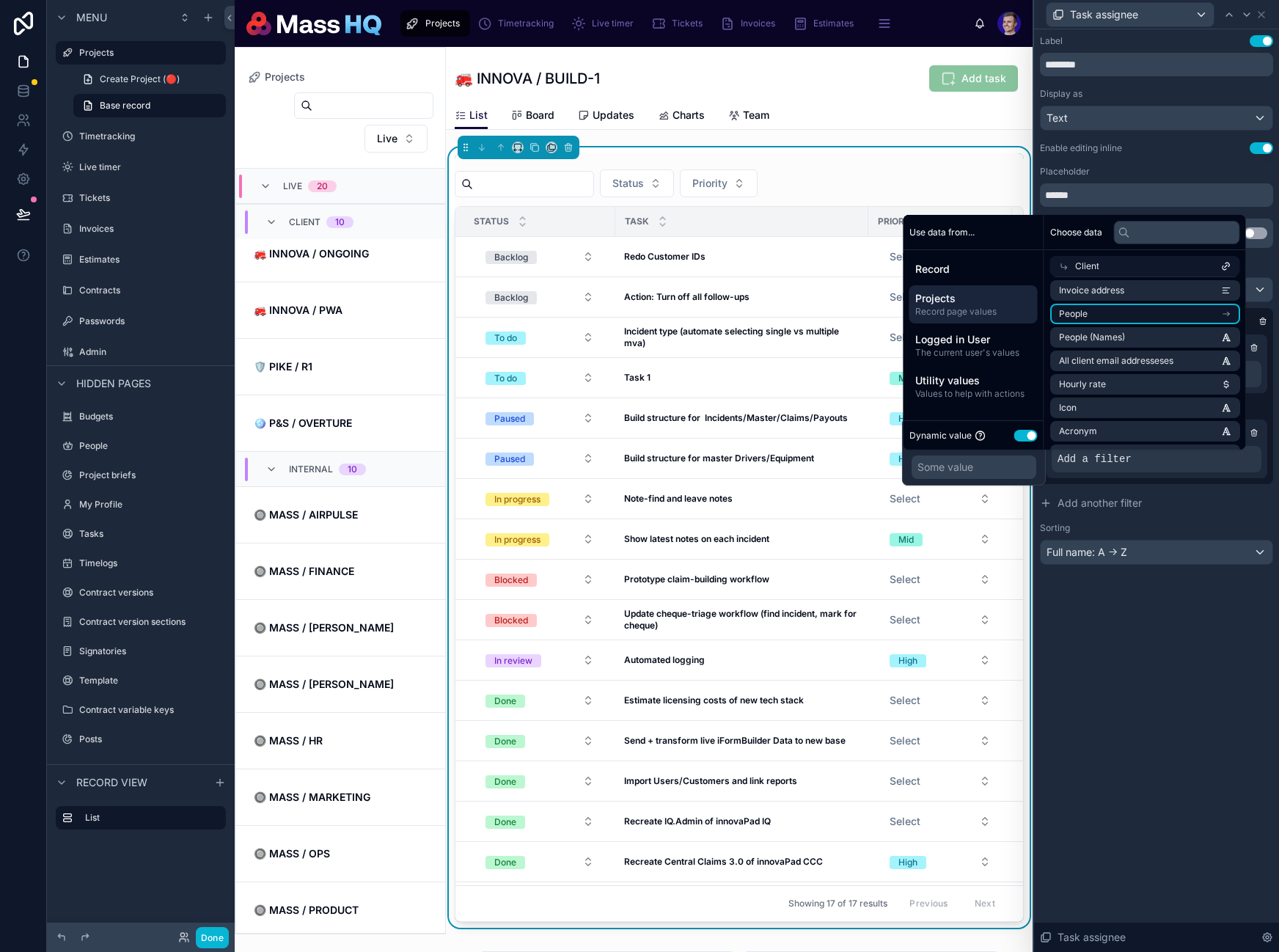
click at [1107, 313] on li "People" at bounding box center [1145, 314] width 190 height 20
click at [1089, 316] on li "id (list)" at bounding box center [1145, 316] width 190 height 20
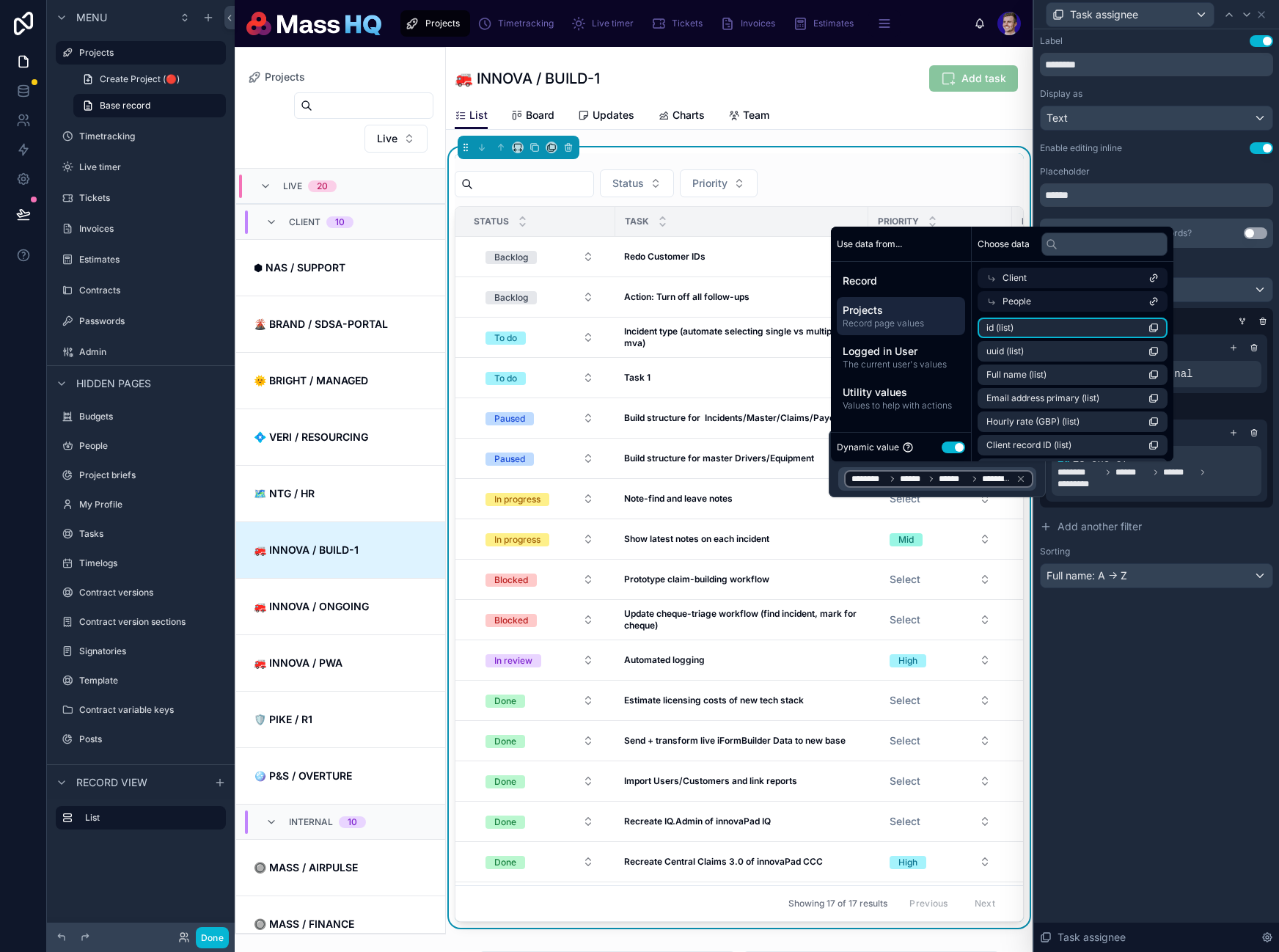
scroll to position [352, 0]
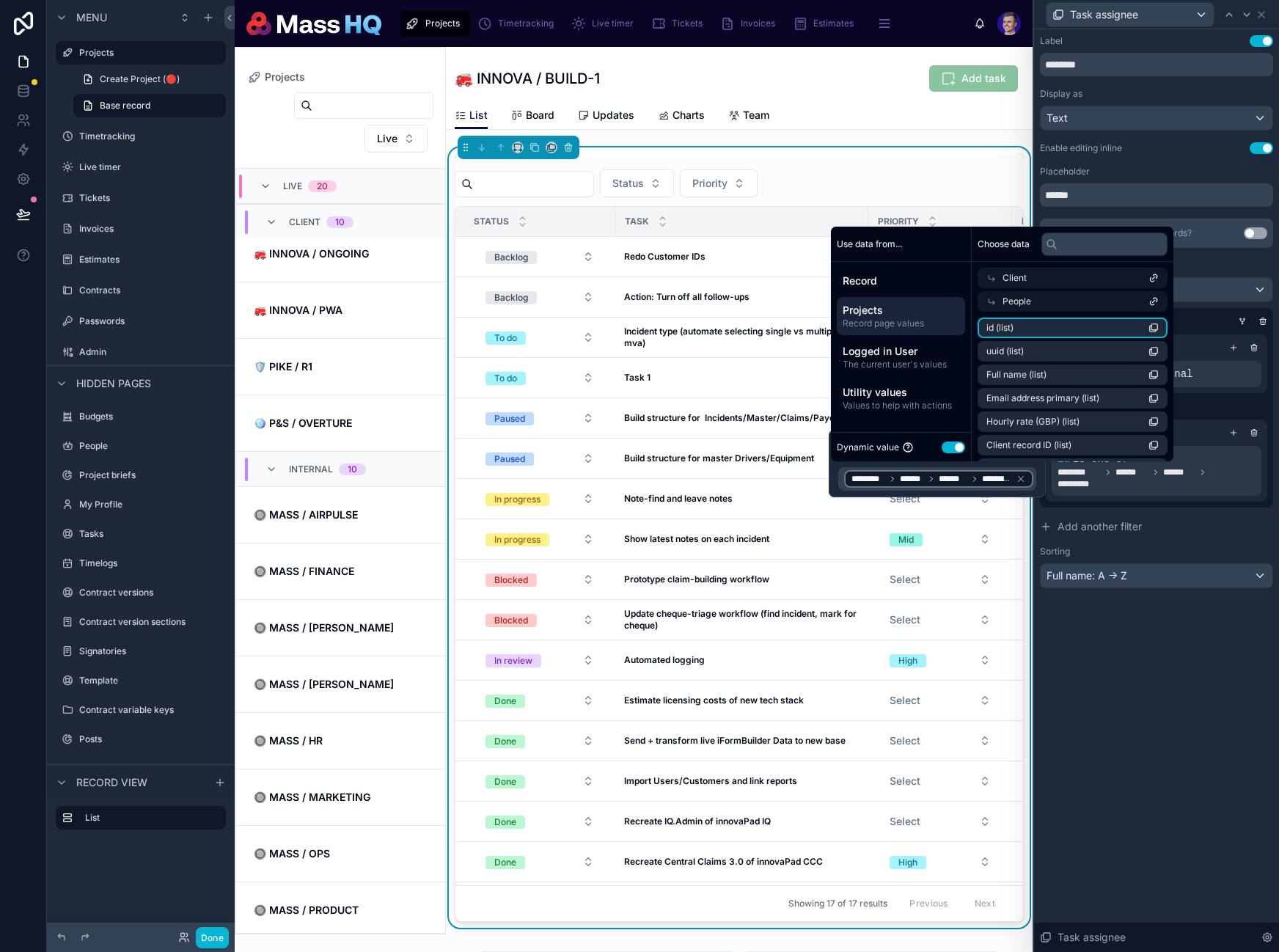
click at [1180, 651] on div "Label Use setting ******** Display as Text Enable editing inline Use setting Pl…" at bounding box center [1156, 490] width 245 height 923
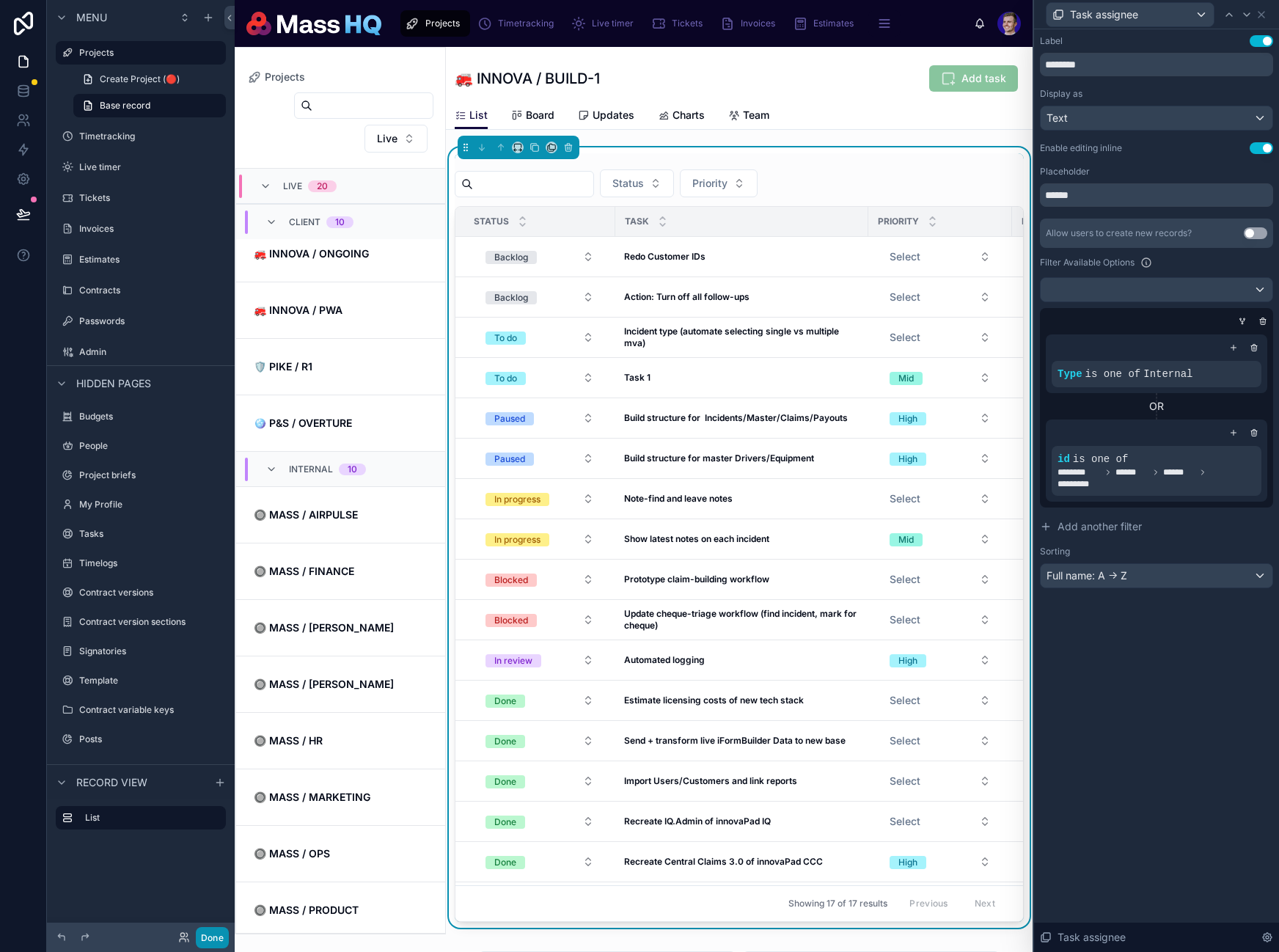
click at [214, 938] on button "Done" at bounding box center [212, 938] width 33 height 21
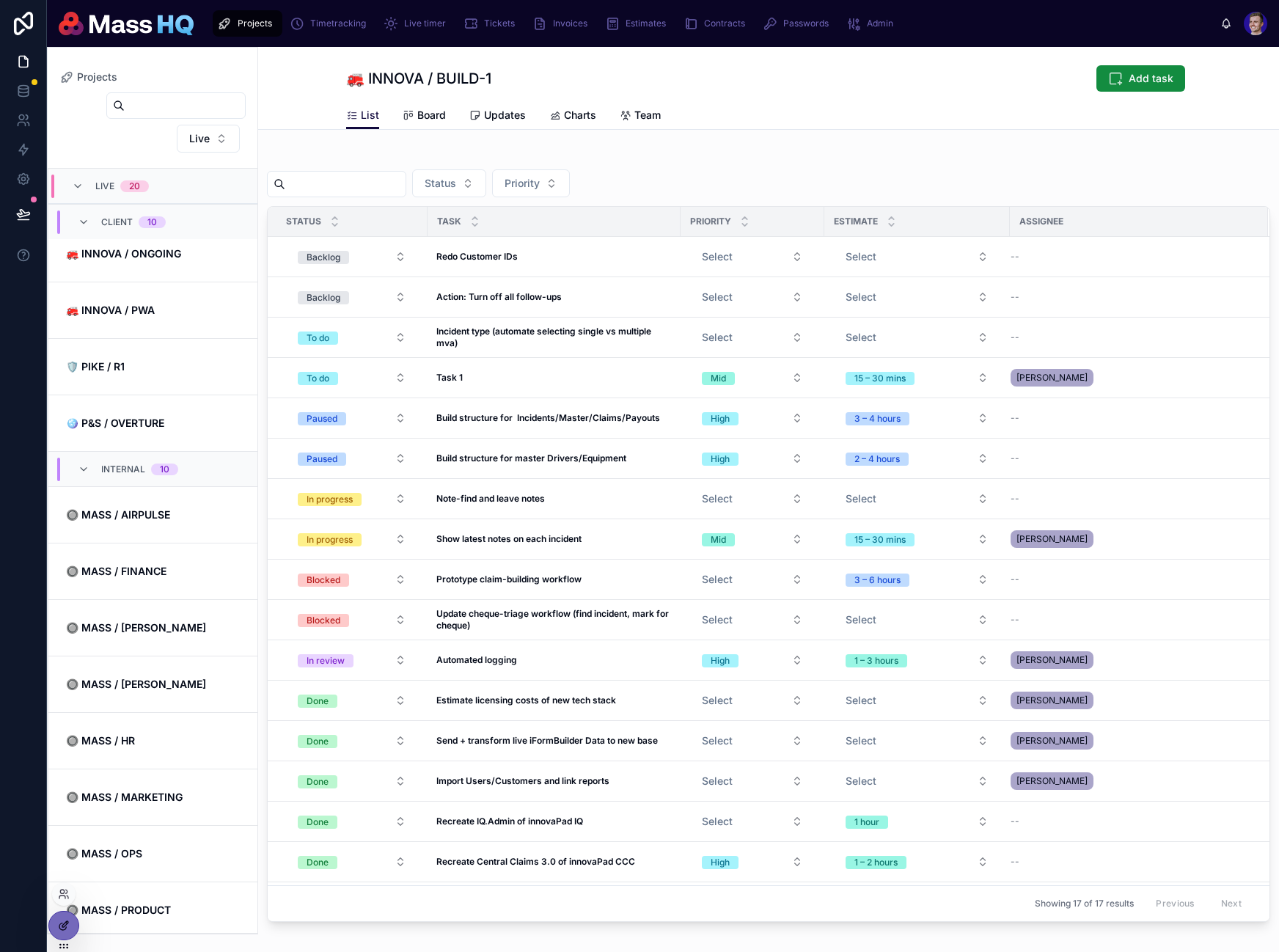
click at [67, 935] on div at bounding box center [64, 925] width 29 height 28
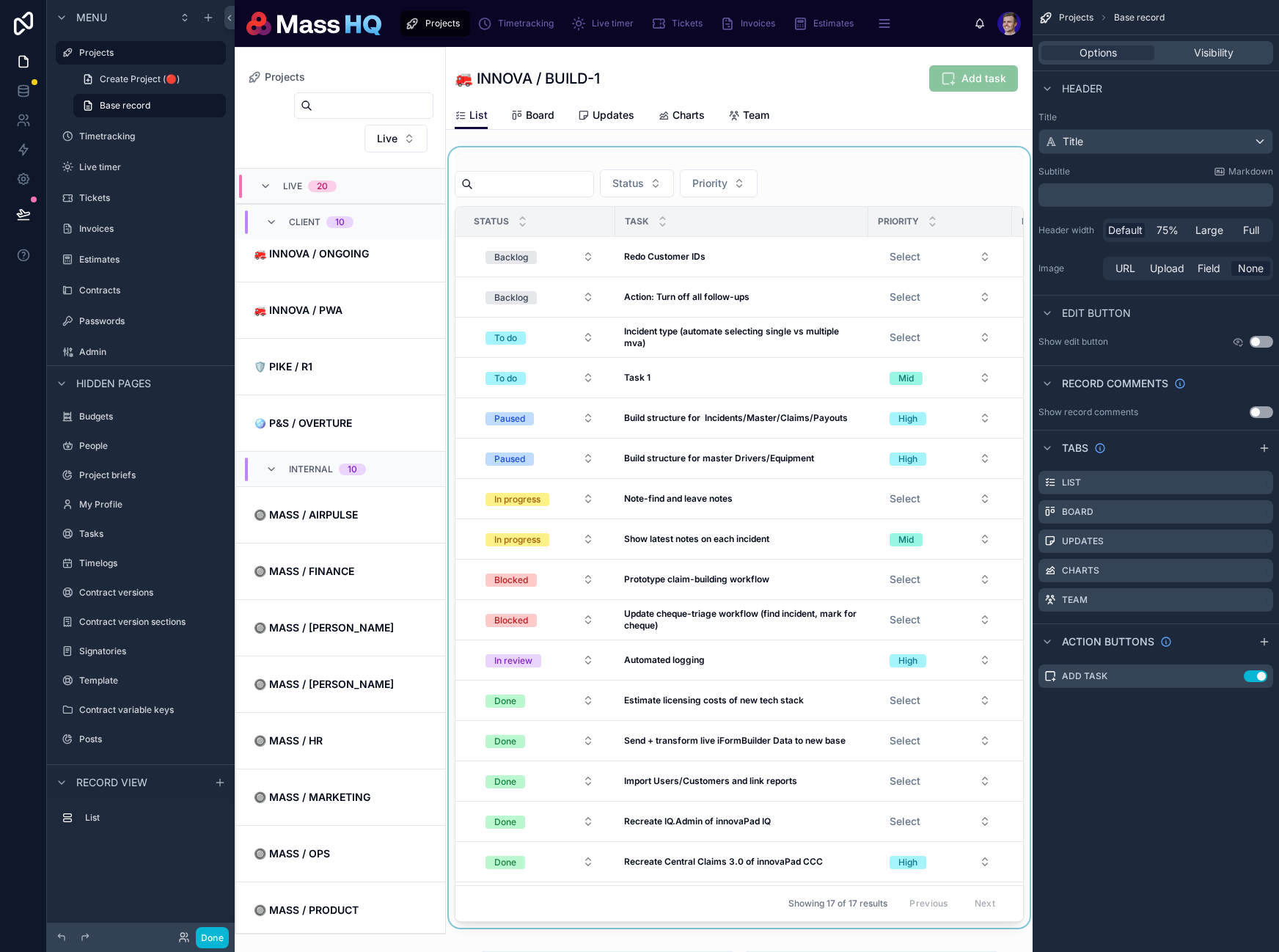
click at [849, 626] on div at bounding box center [739, 538] width 587 height 780
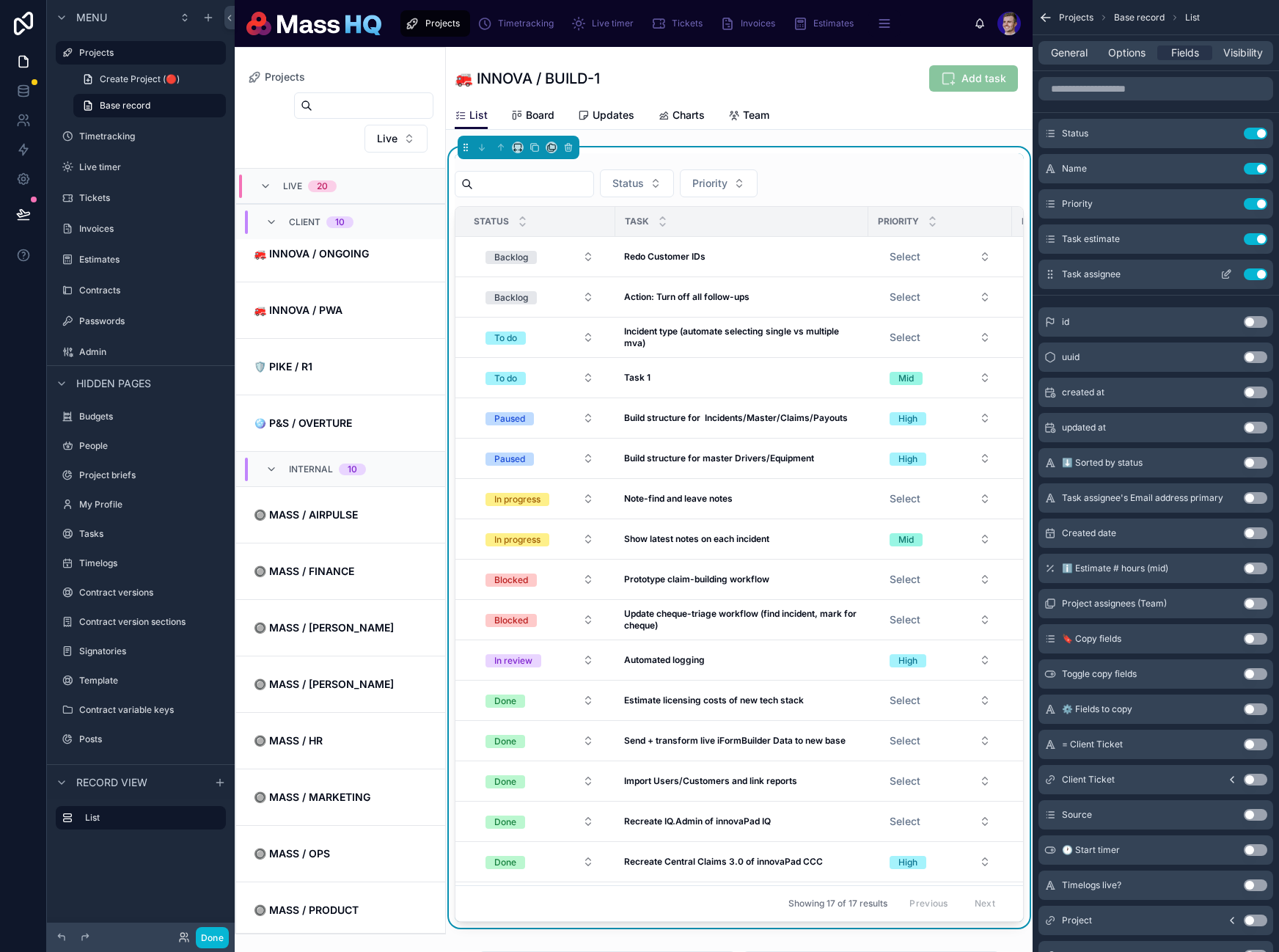
click at [1226, 273] on icon "scrollable content" at bounding box center [1226, 274] width 12 height 12
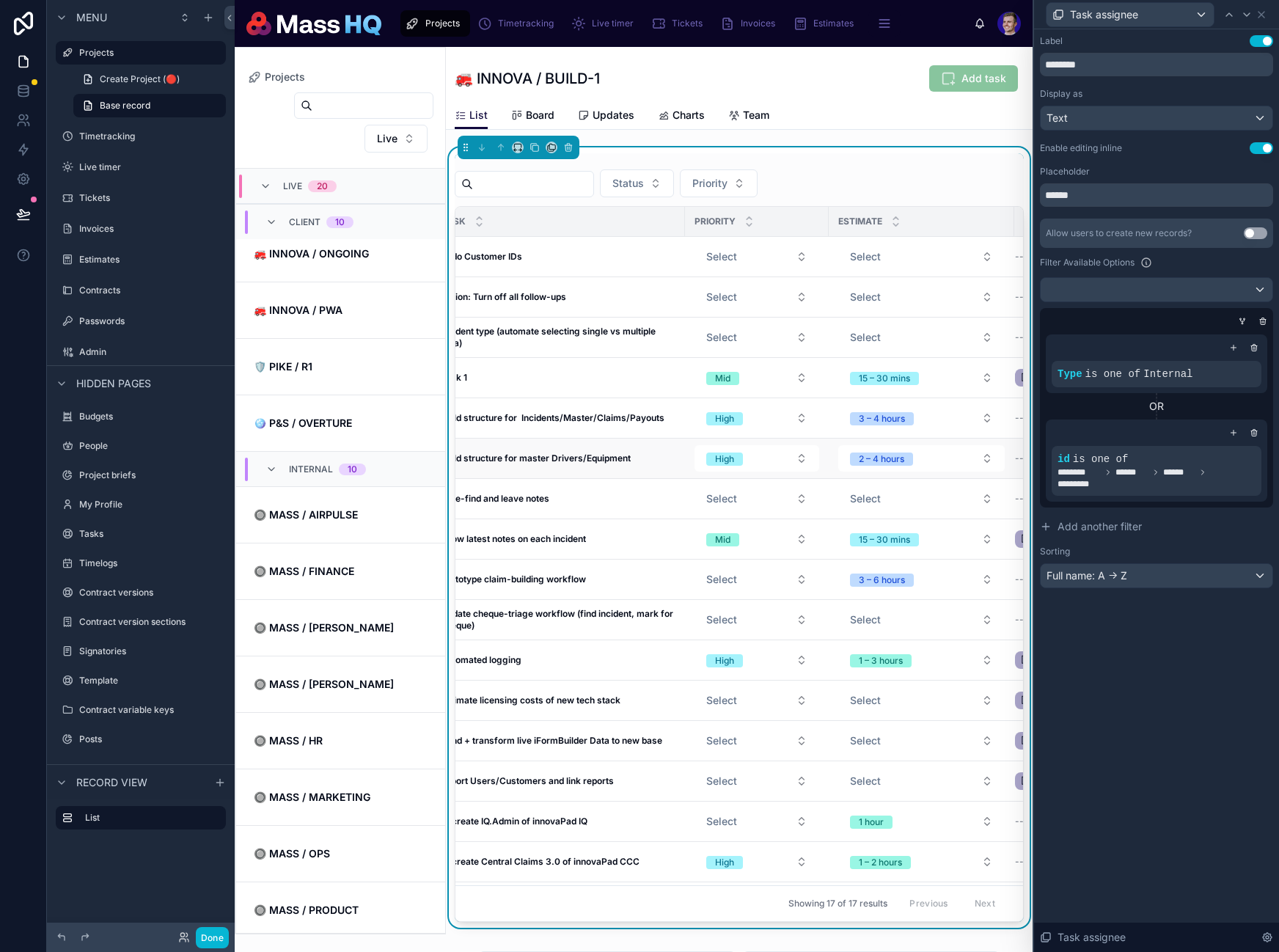
scroll to position [0, 309]
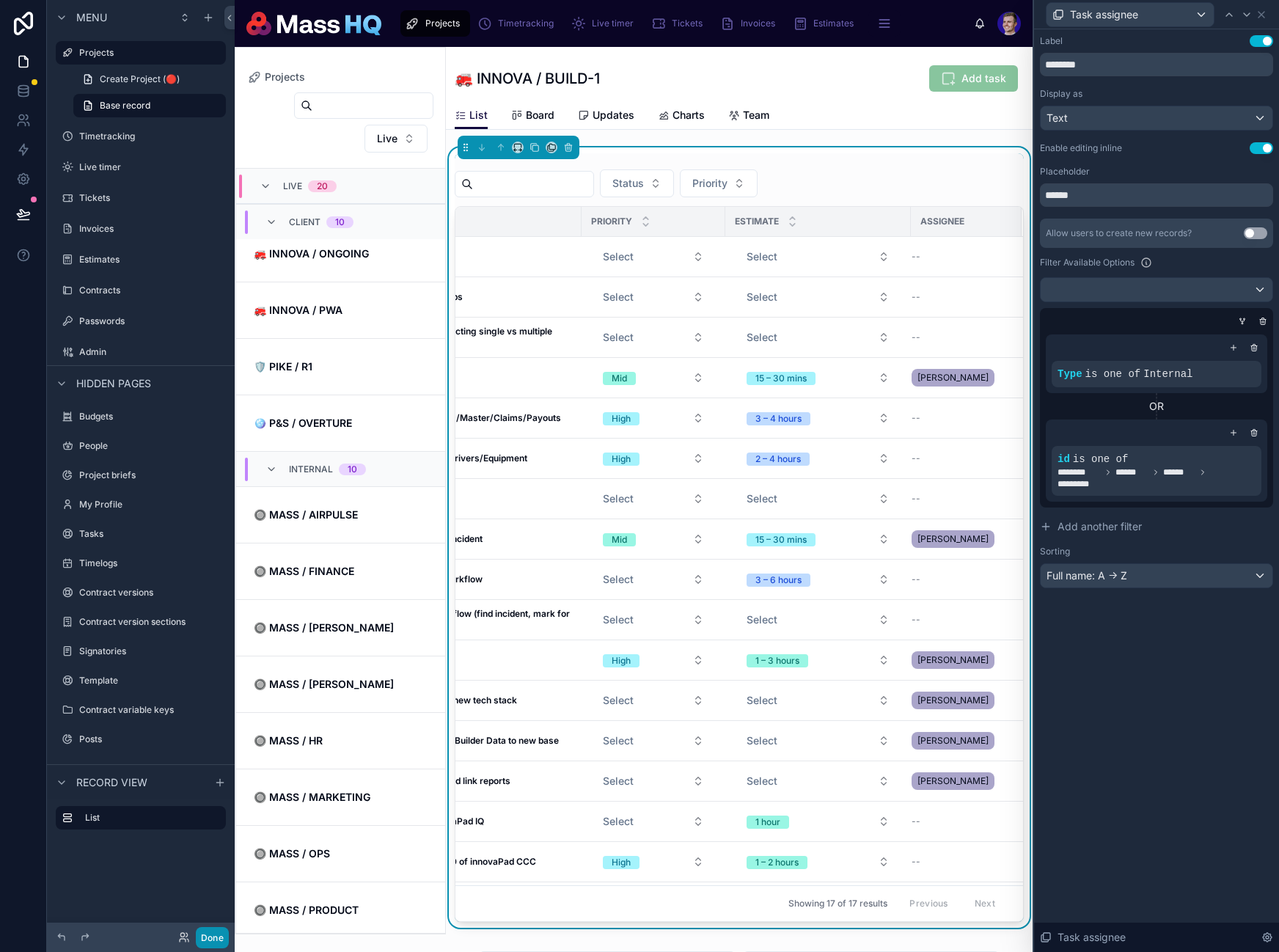
click at [209, 943] on button "Done" at bounding box center [212, 938] width 33 height 21
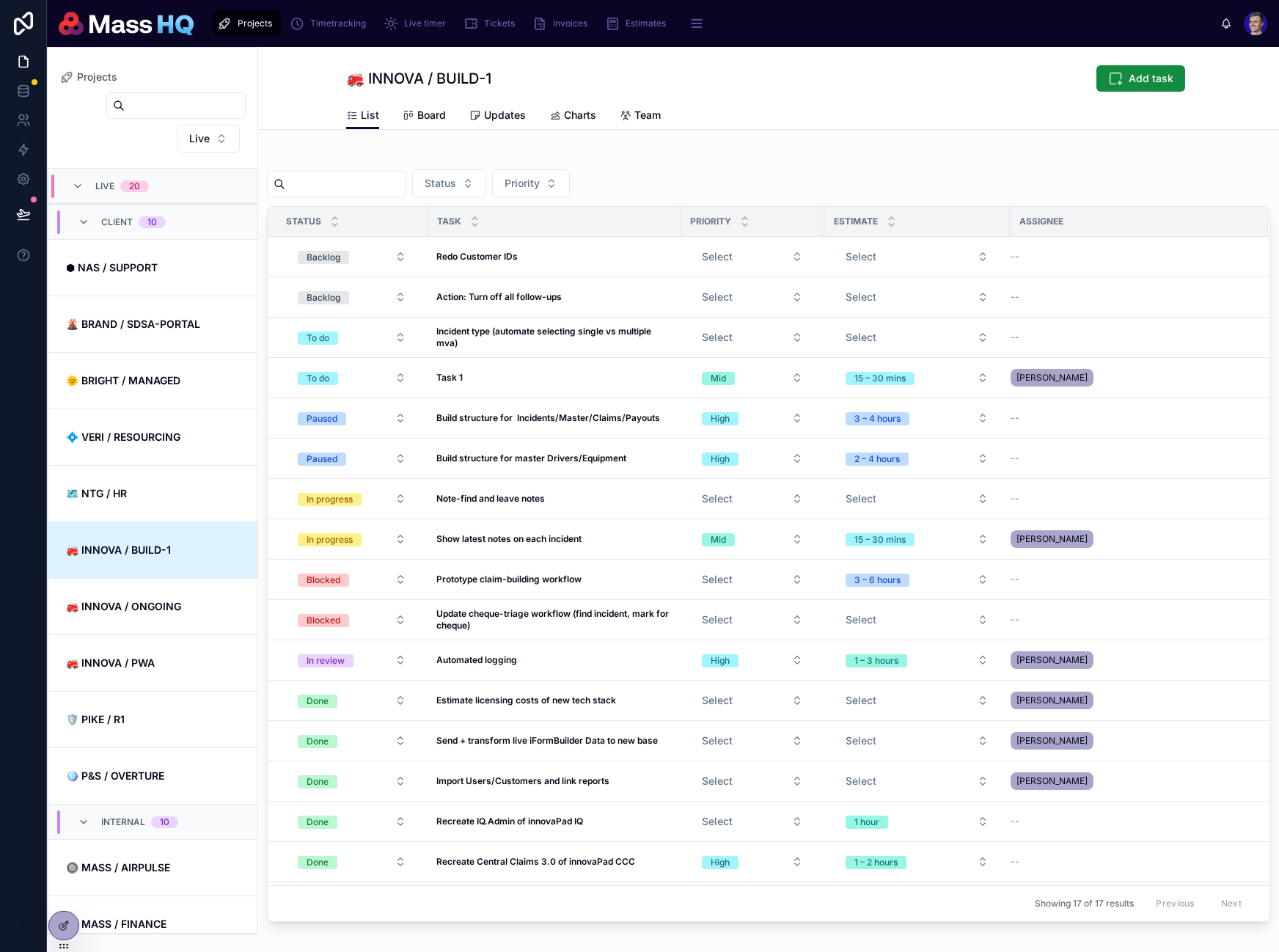
scroll to position [352, 0]
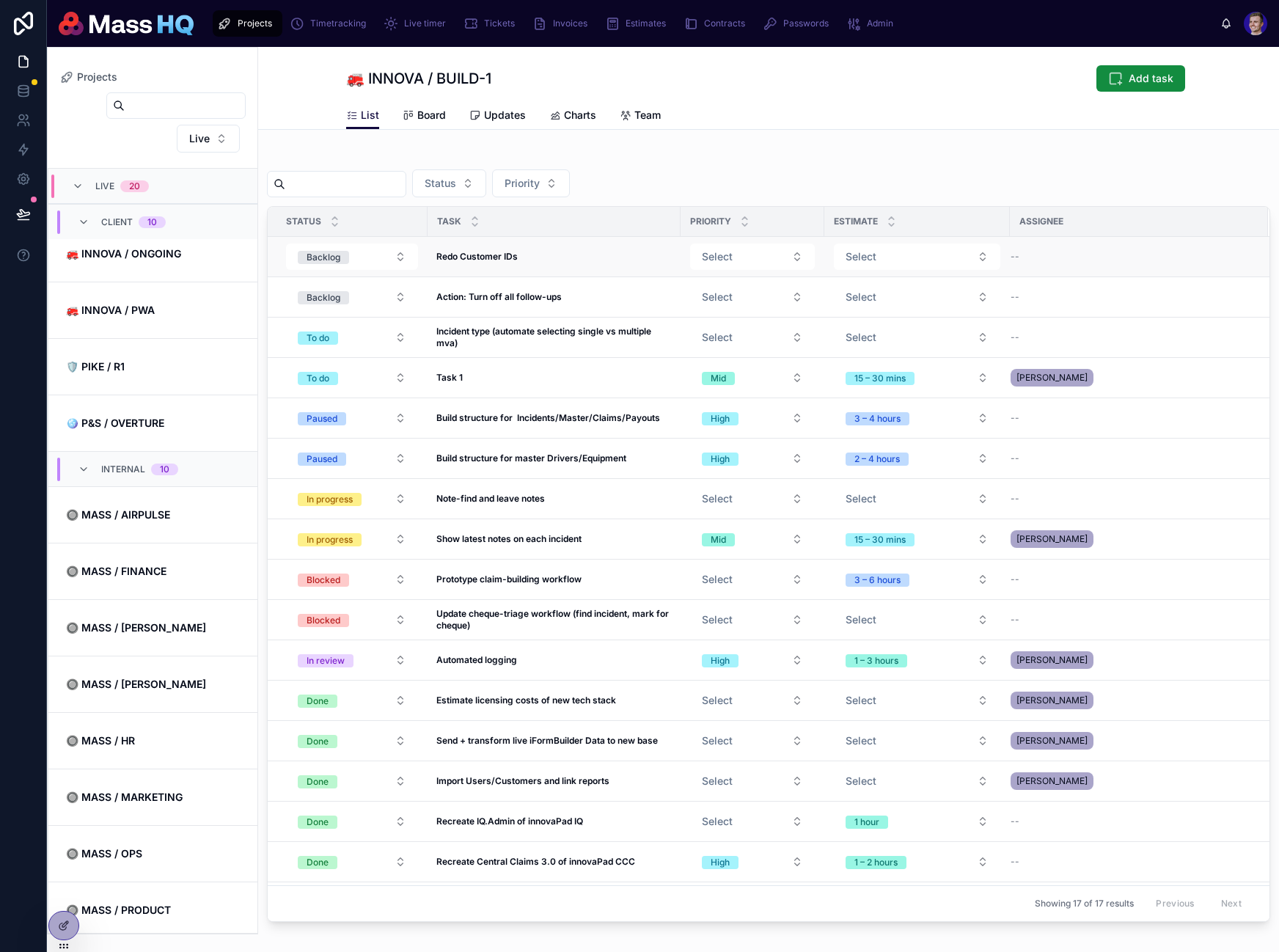
click at [1018, 256] on div "--" at bounding box center [1130, 257] width 239 height 12
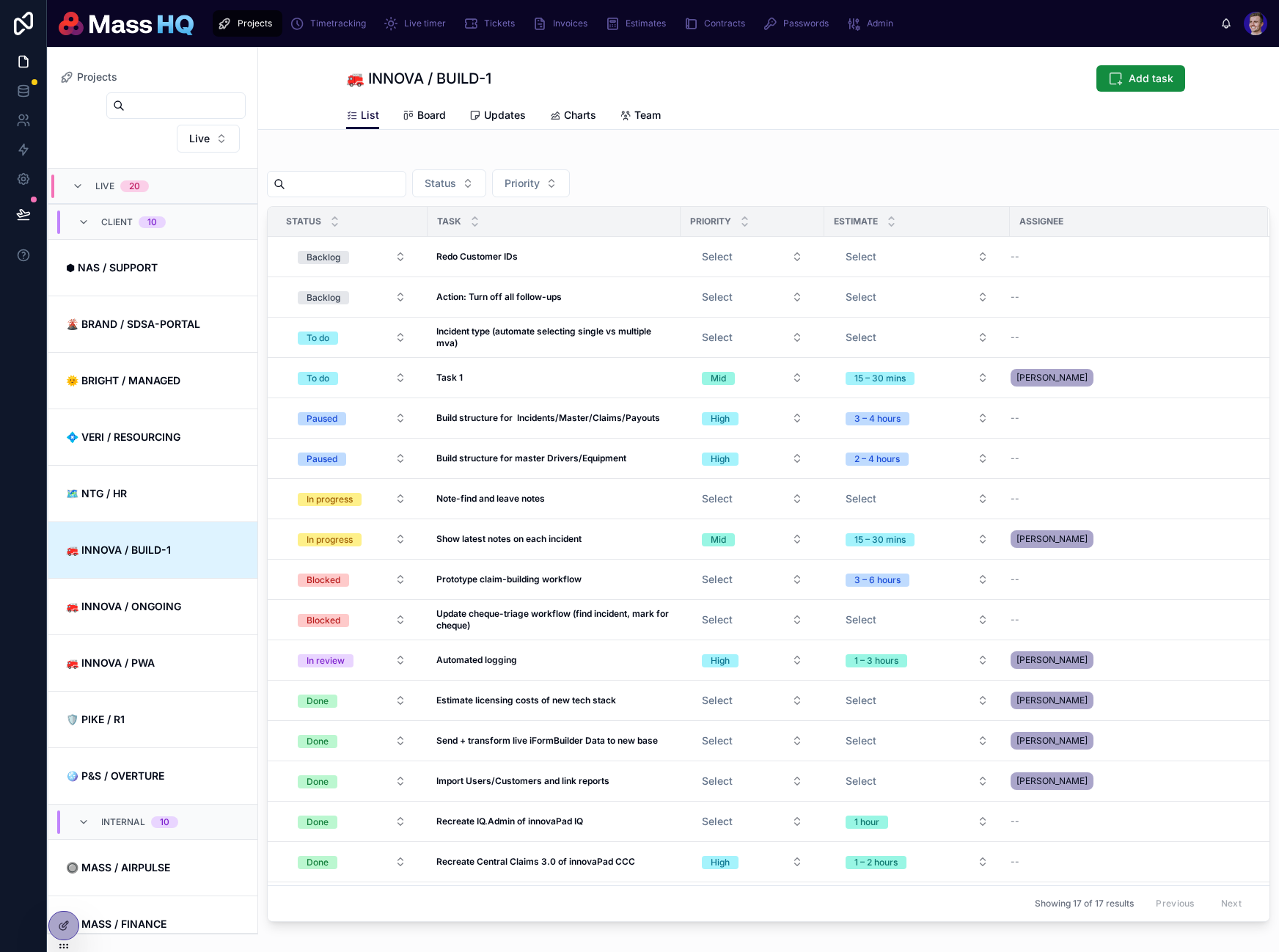
scroll to position [352, 0]
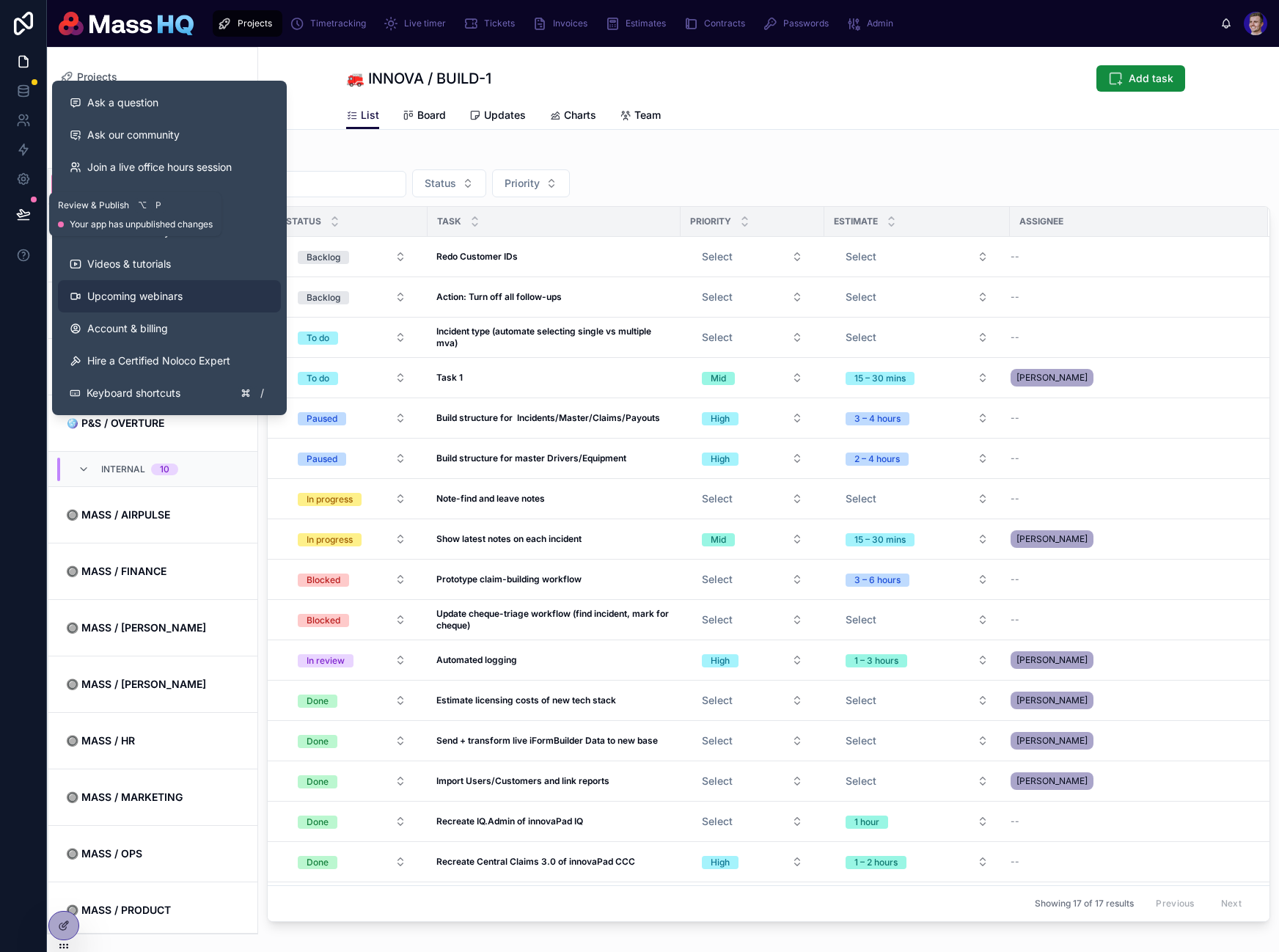
click at [16, 209] on icon at bounding box center [23, 213] width 14 height 14
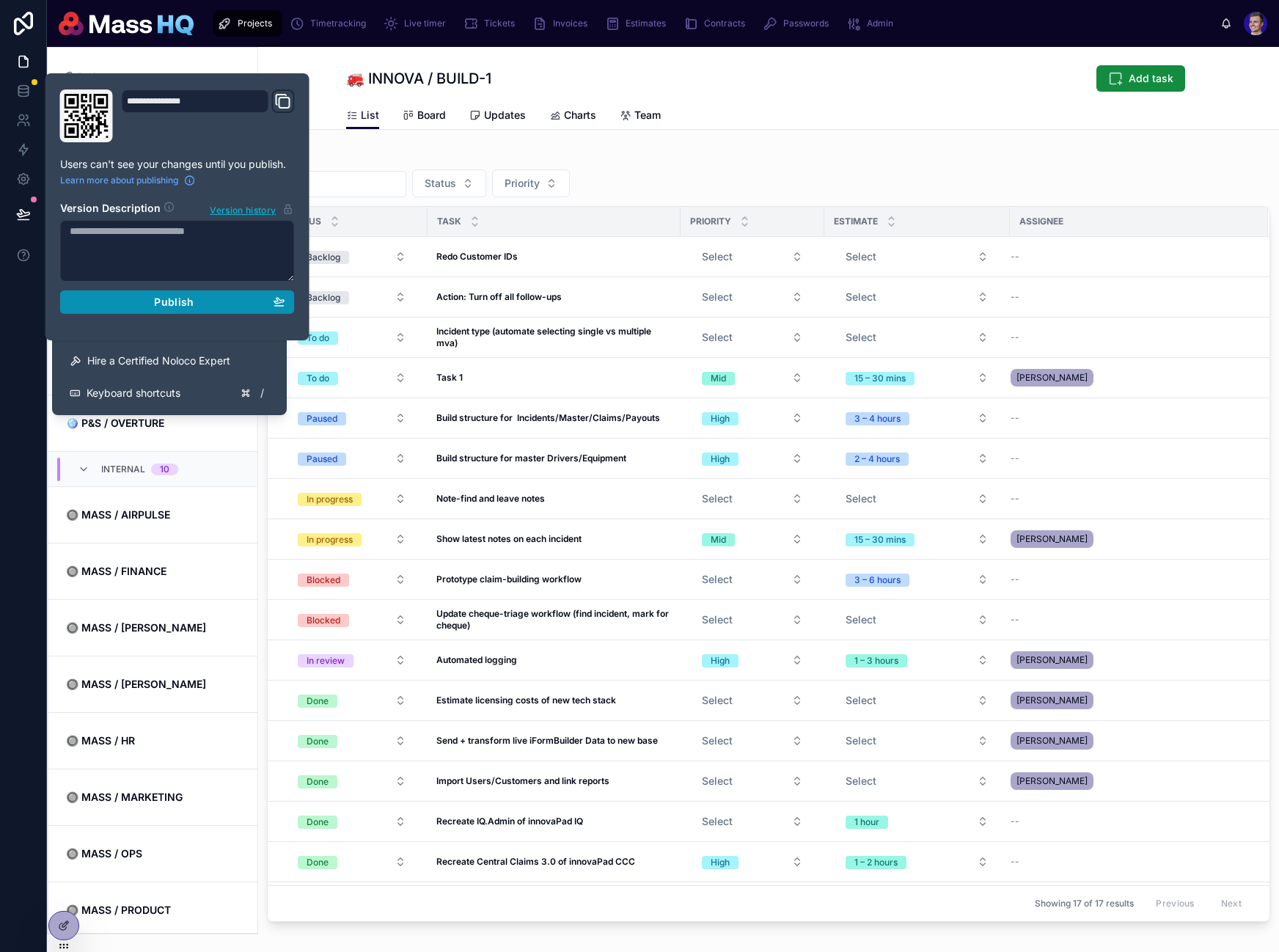
click at [180, 298] on span "Publish" at bounding box center [174, 302] width 40 height 14
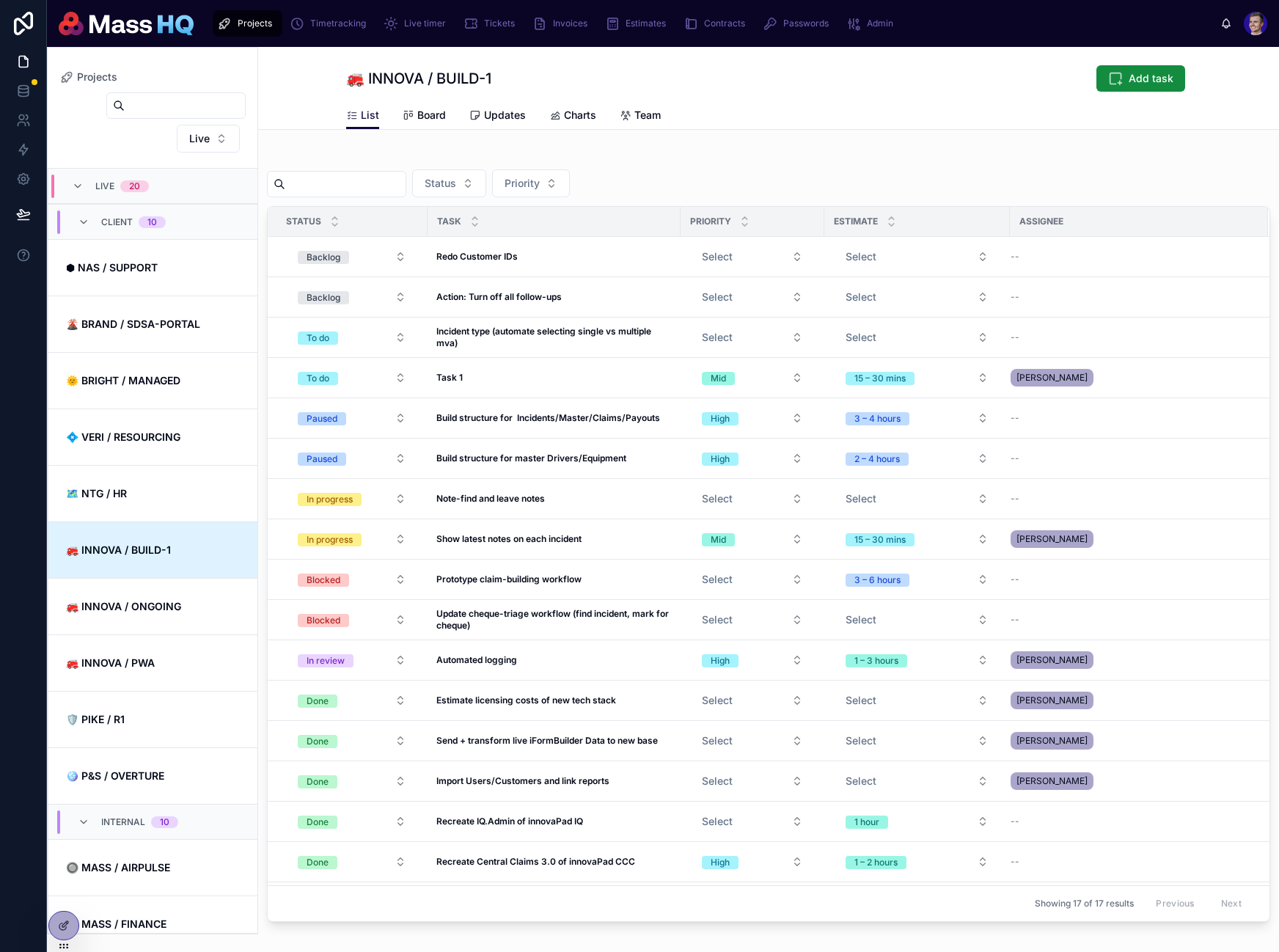
click at [818, 81] on div "🚒 INNOVA / BUILD-1 Add task" at bounding box center [768, 78] width 845 height 28
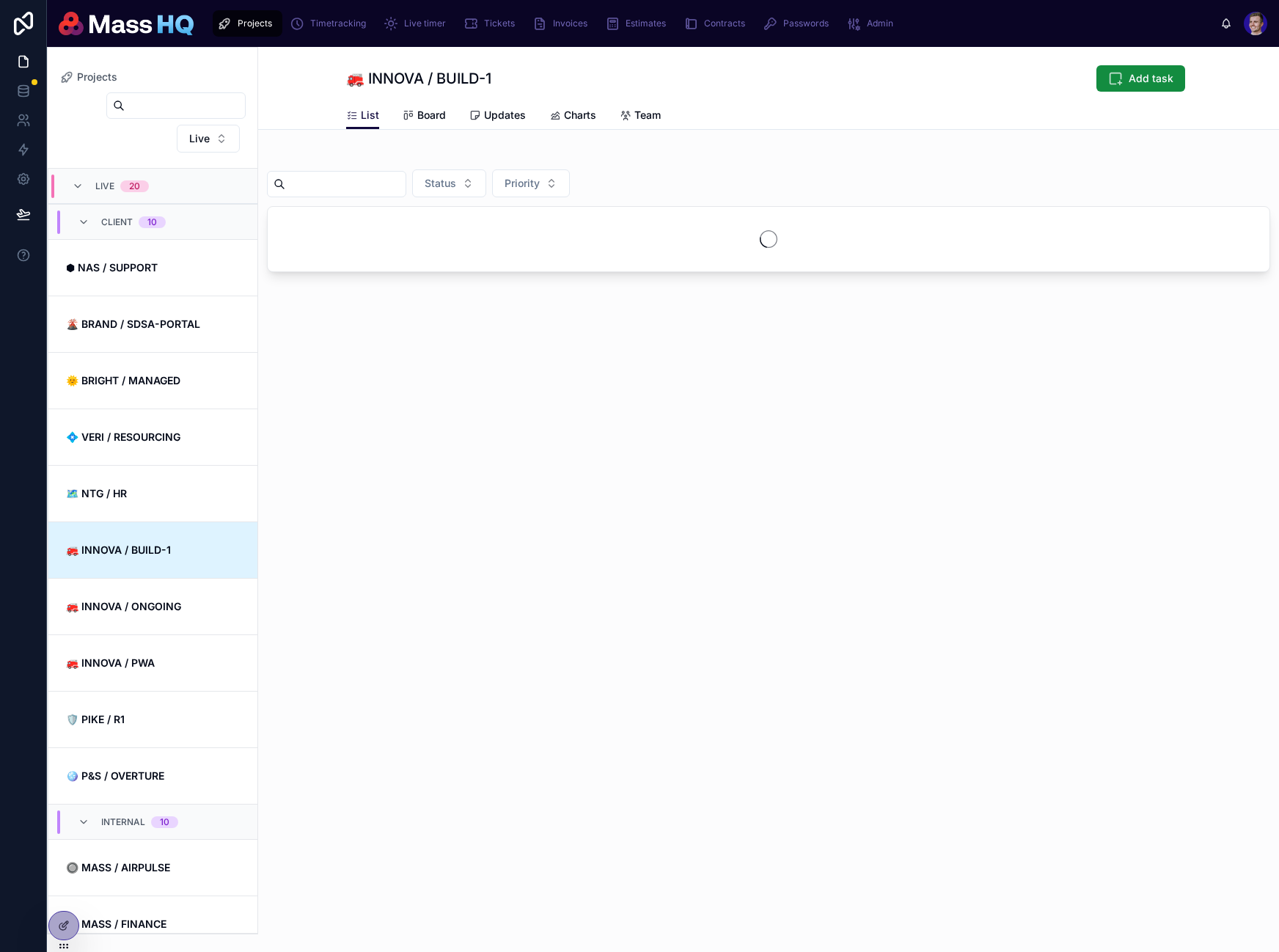
scroll to position [352, 0]
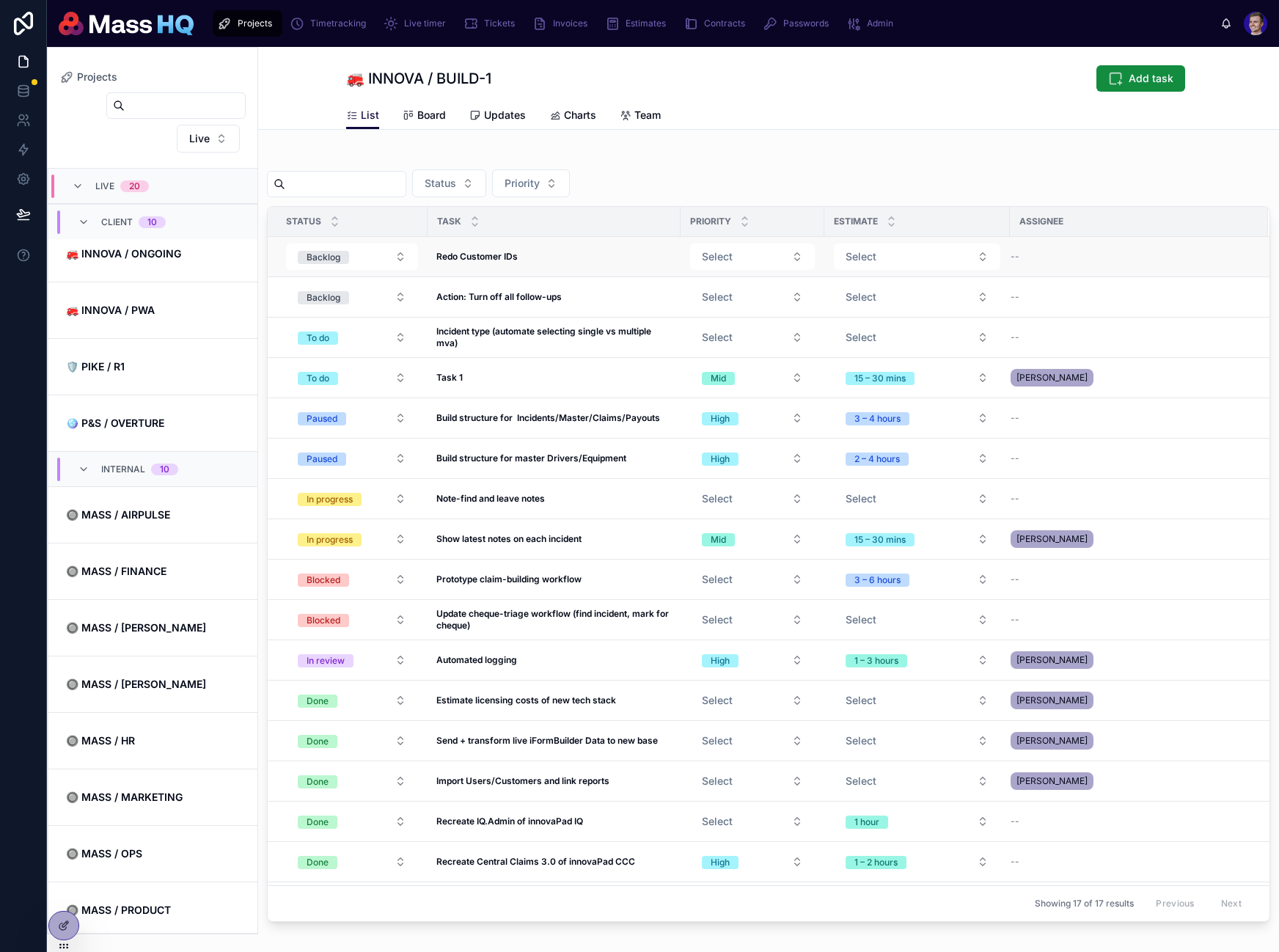
click at [1020, 257] on div "--" at bounding box center [1130, 257] width 239 height 12
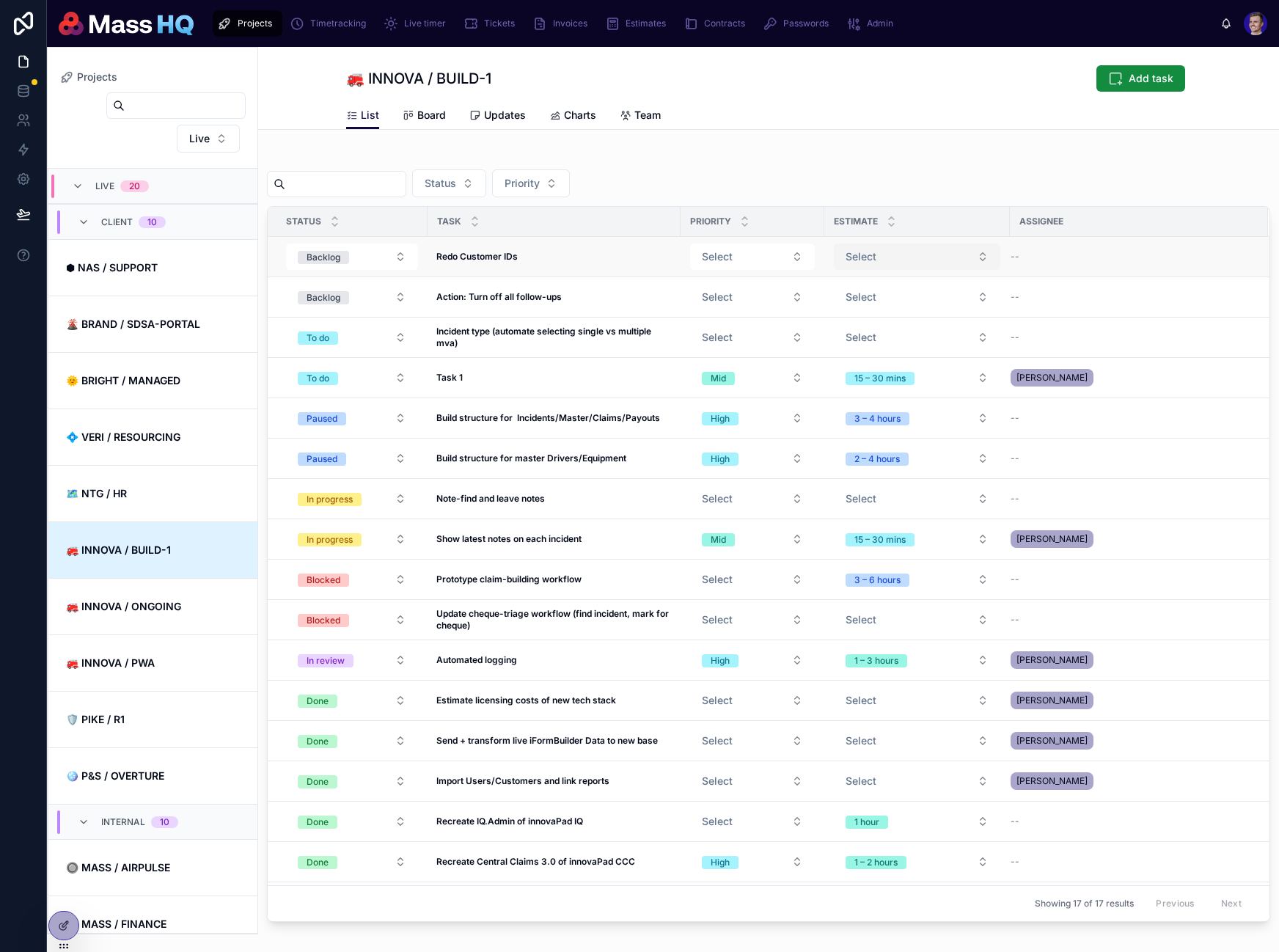
scroll to position [352, 0]
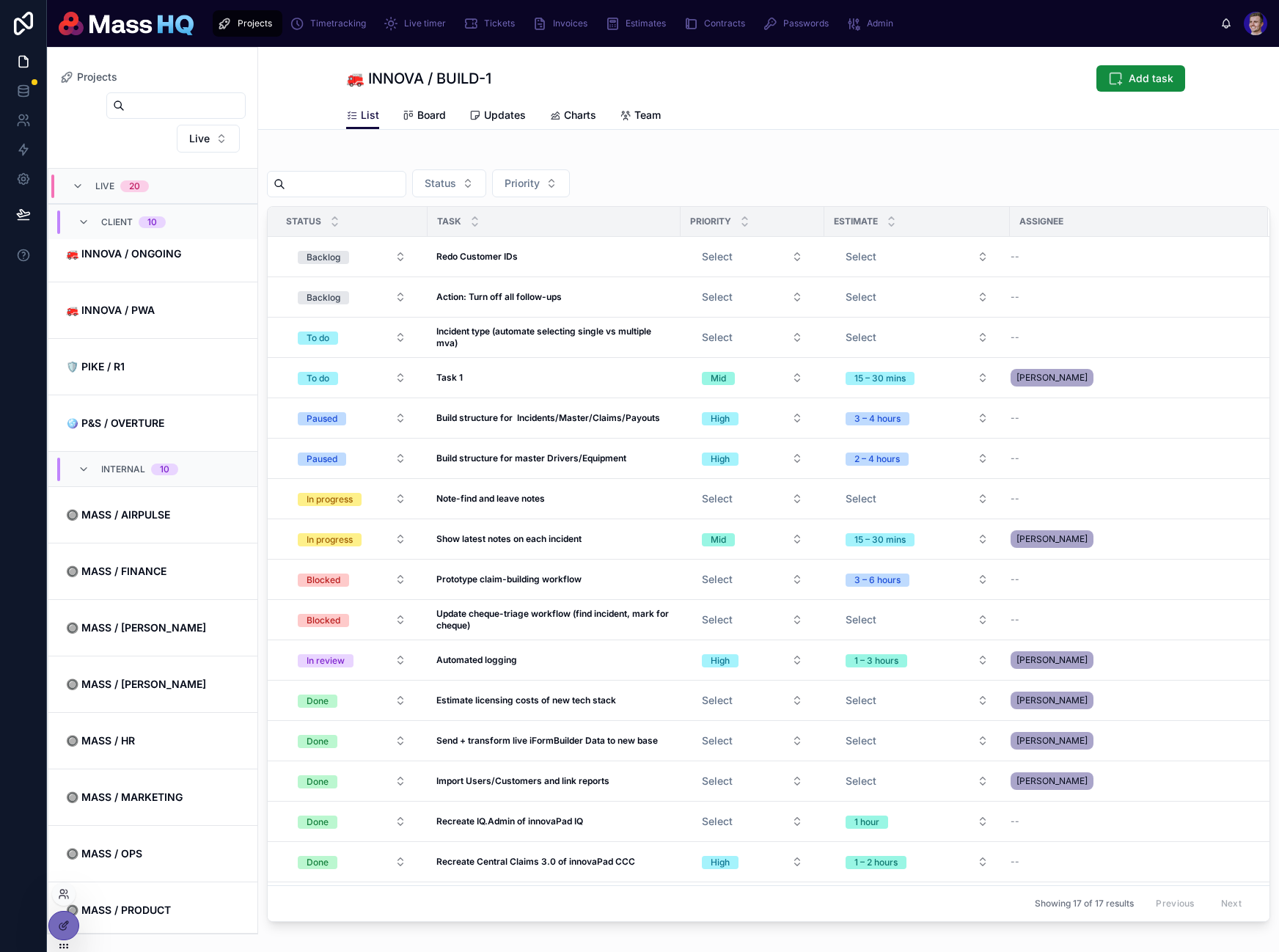
click at [56, 894] on div at bounding box center [64, 894] width 23 height 23
click at [28, 97] on icon at bounding box center [23, 91] width 14 height 14
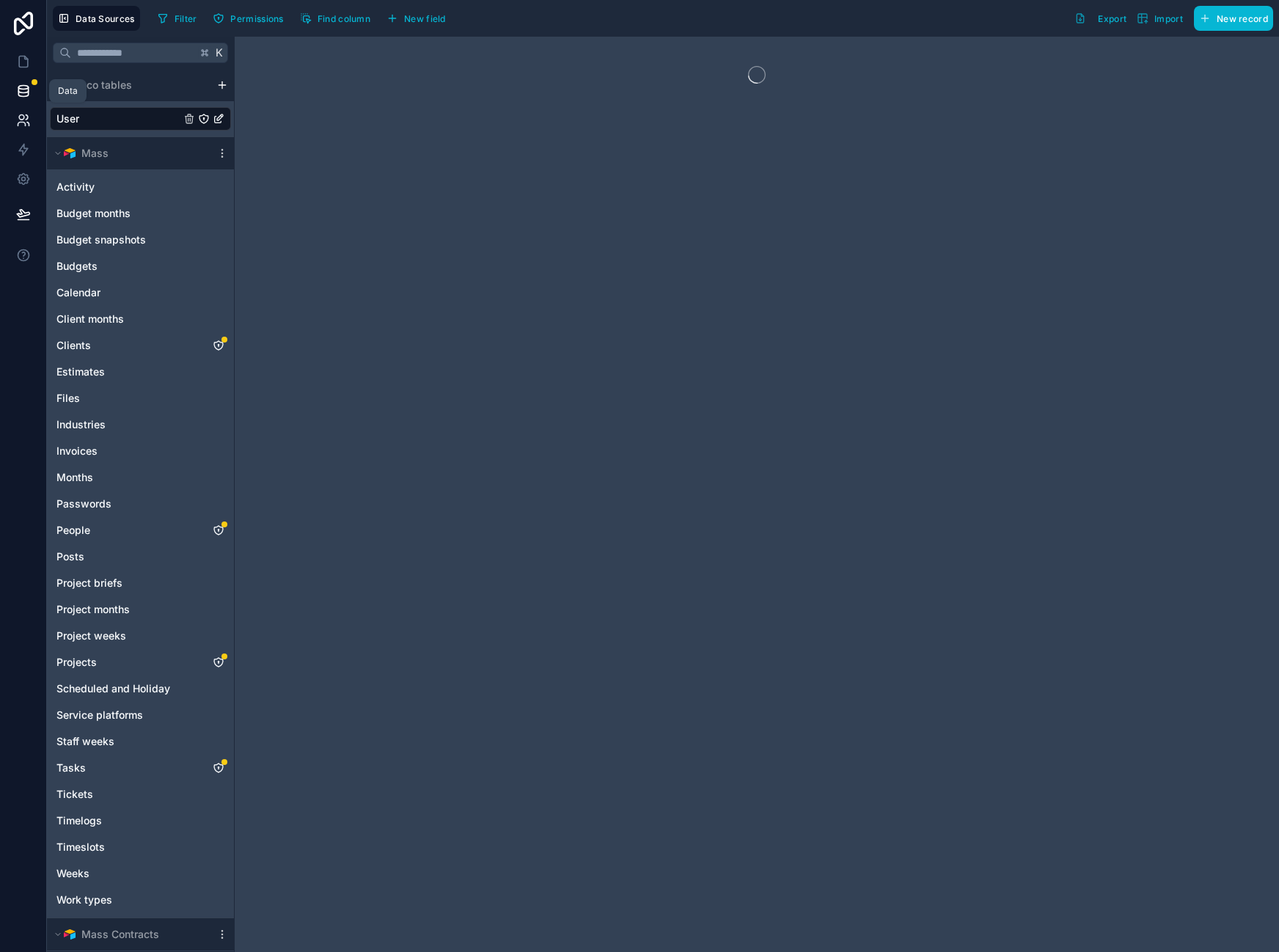
click at [23, 131] on link at bounding box center [23, 120] width 46 height 29
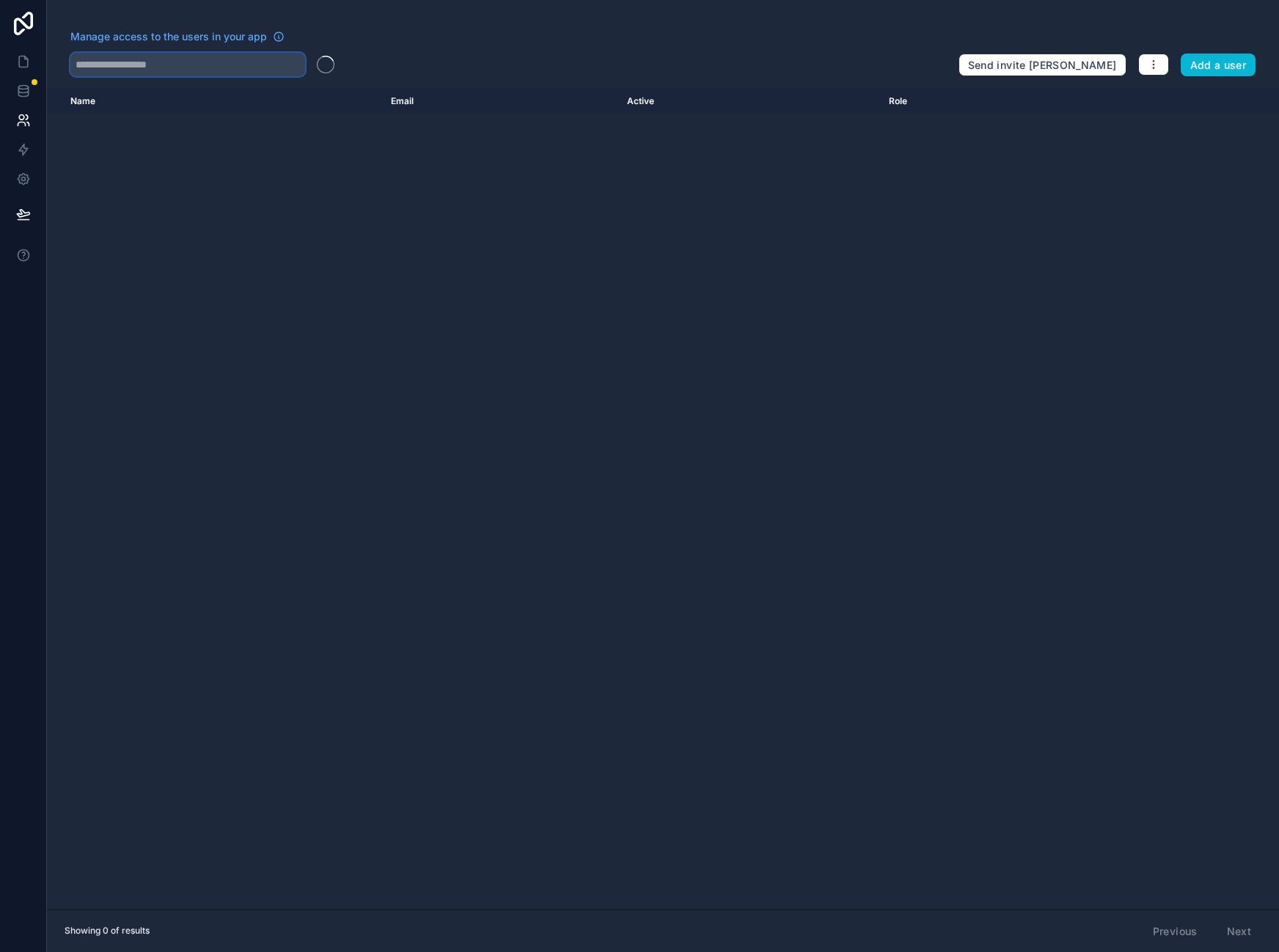
click at [159, 64] on input "text" at bounding box center [187, 65] width 235 height 23
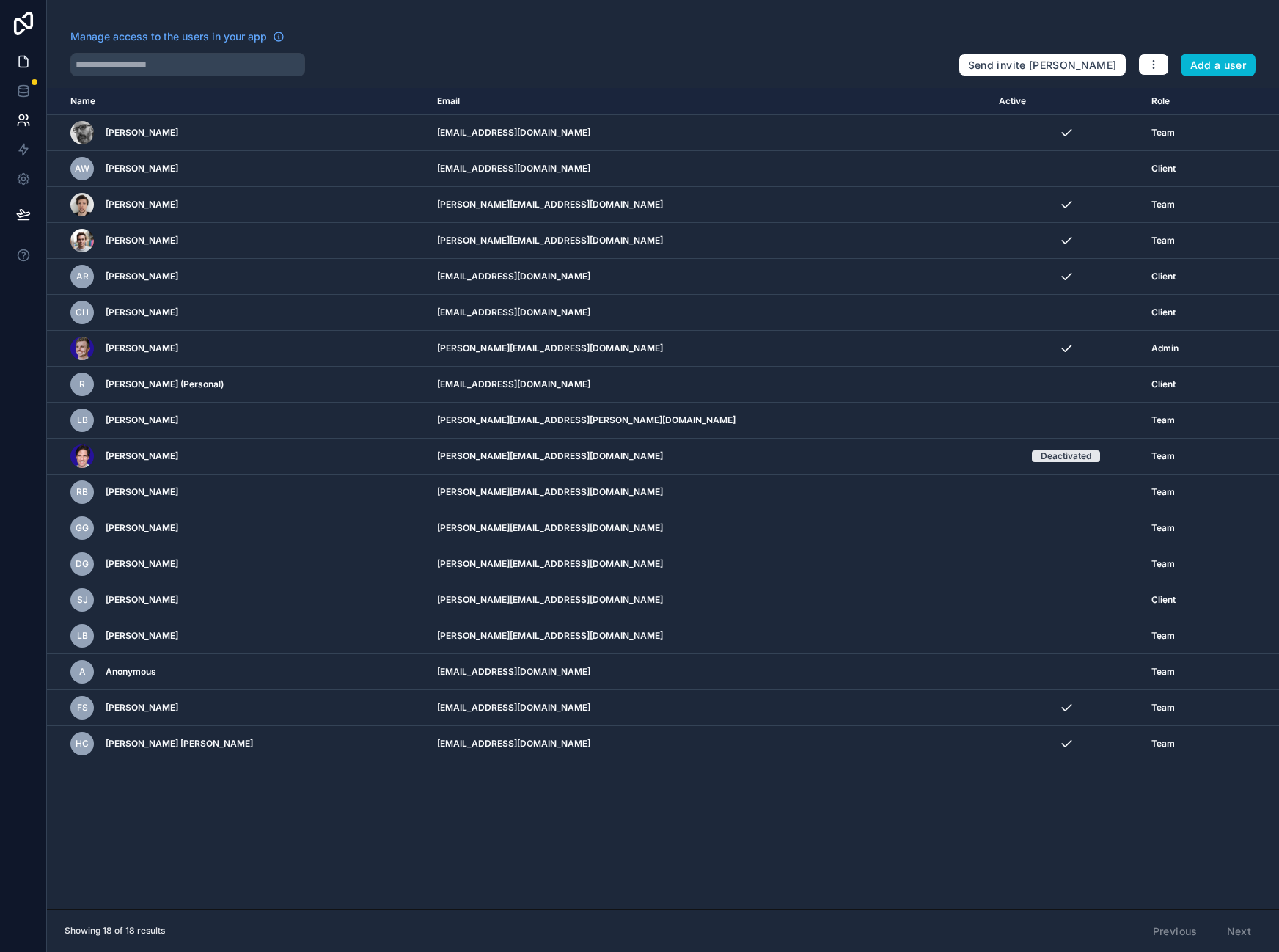
click at [20, 57] on icon at bounding box center [23, 61] width 14 height 14
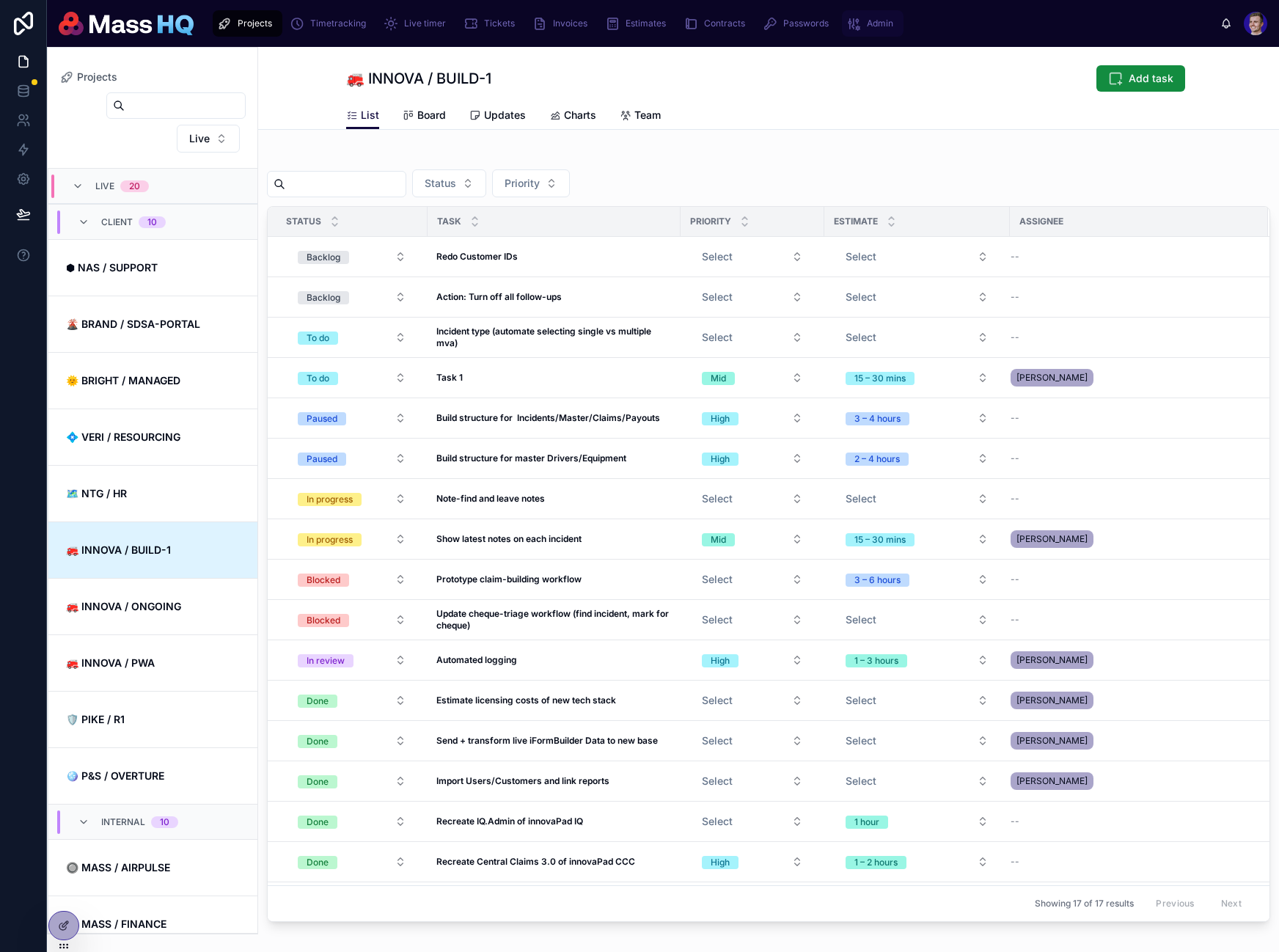
click at [880, 20] on span "Admin" at bounding box center [879, 23] width 26 height 12
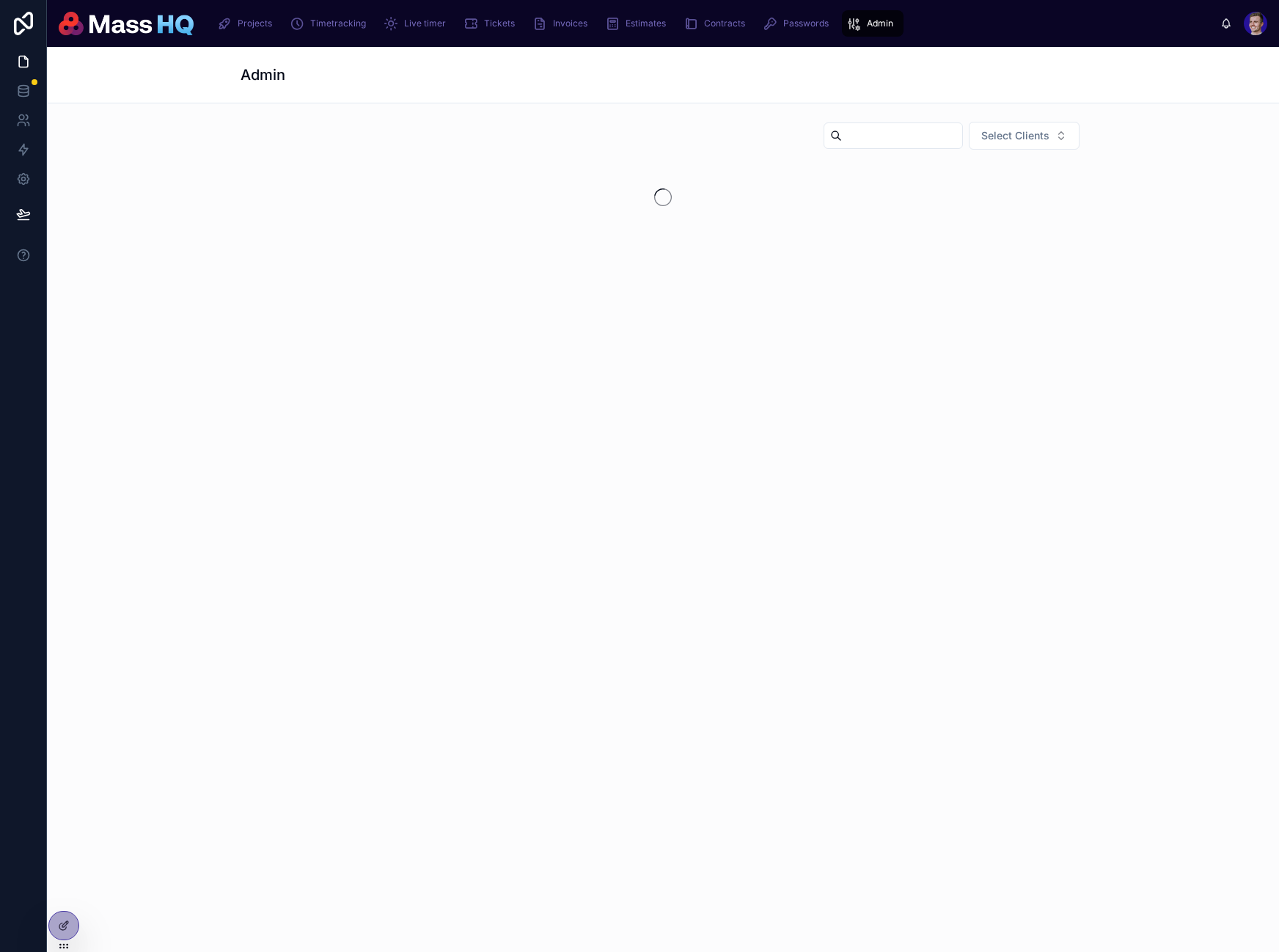
click at [876, 136] on input "text" at bounding box center [902, 135] width 121 height 20
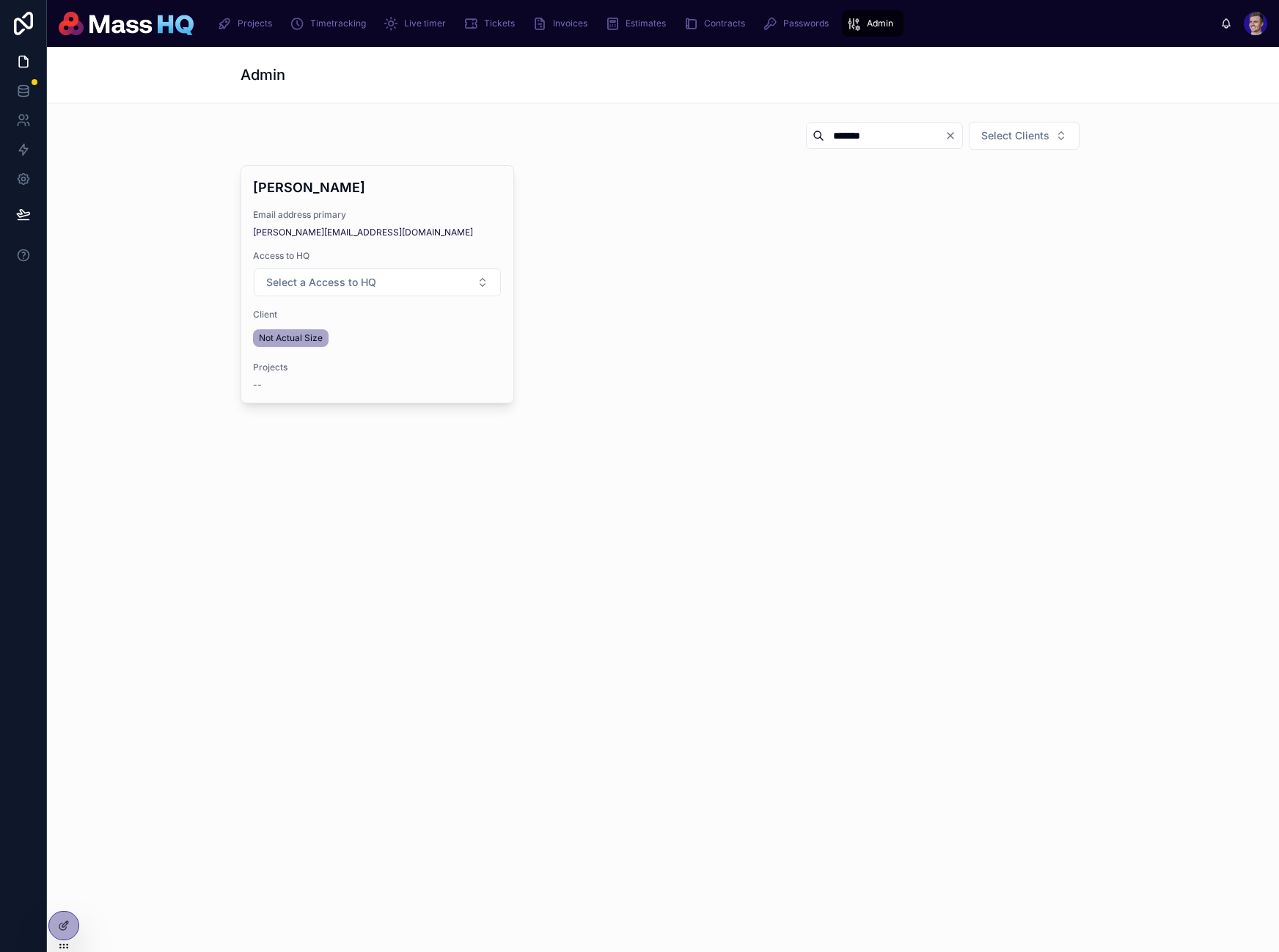
type input "*******"
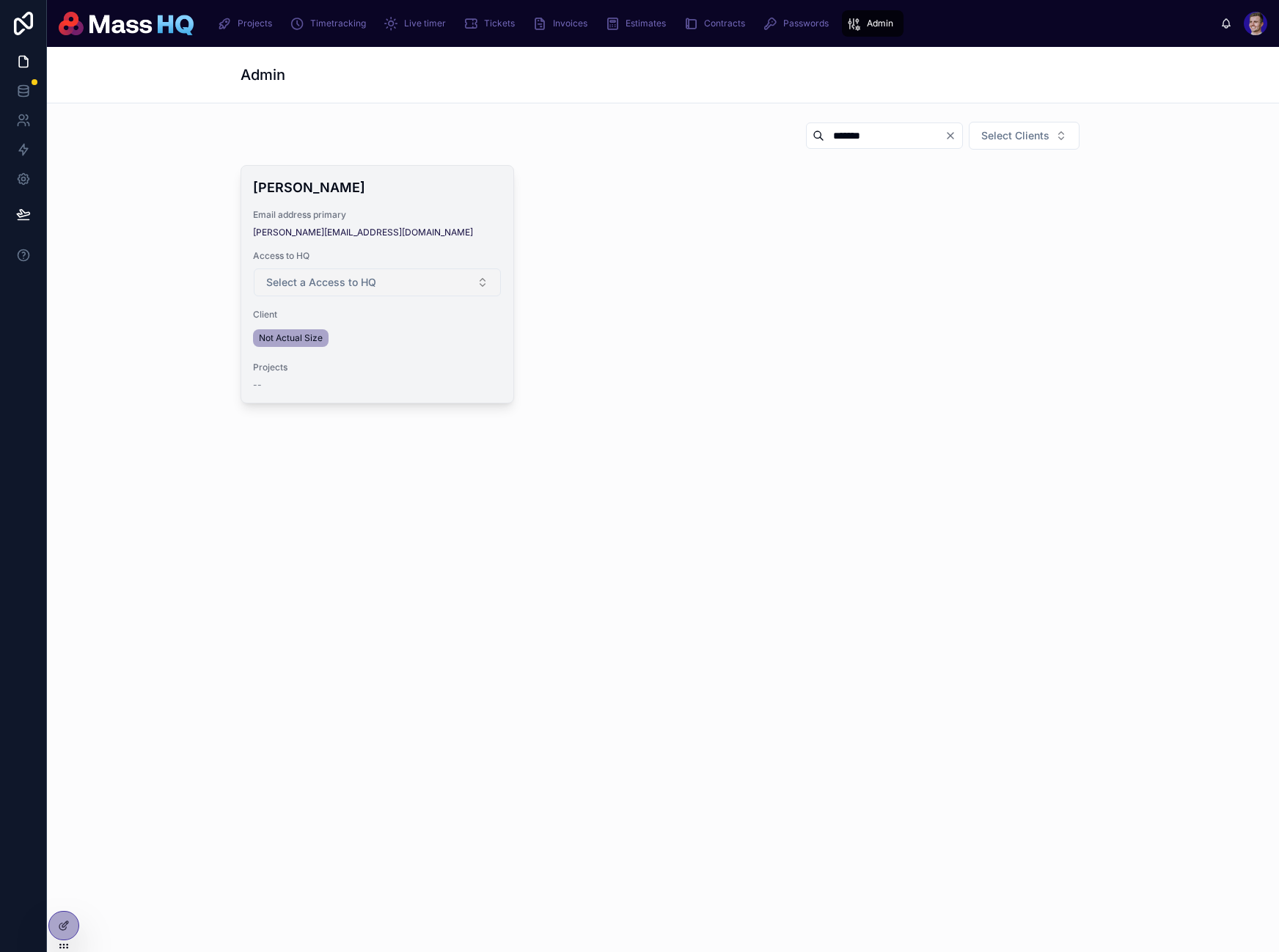
click at [325, 286] on span "Select a Access to HQ" at bounding box center [321, 282] width 110 height 14
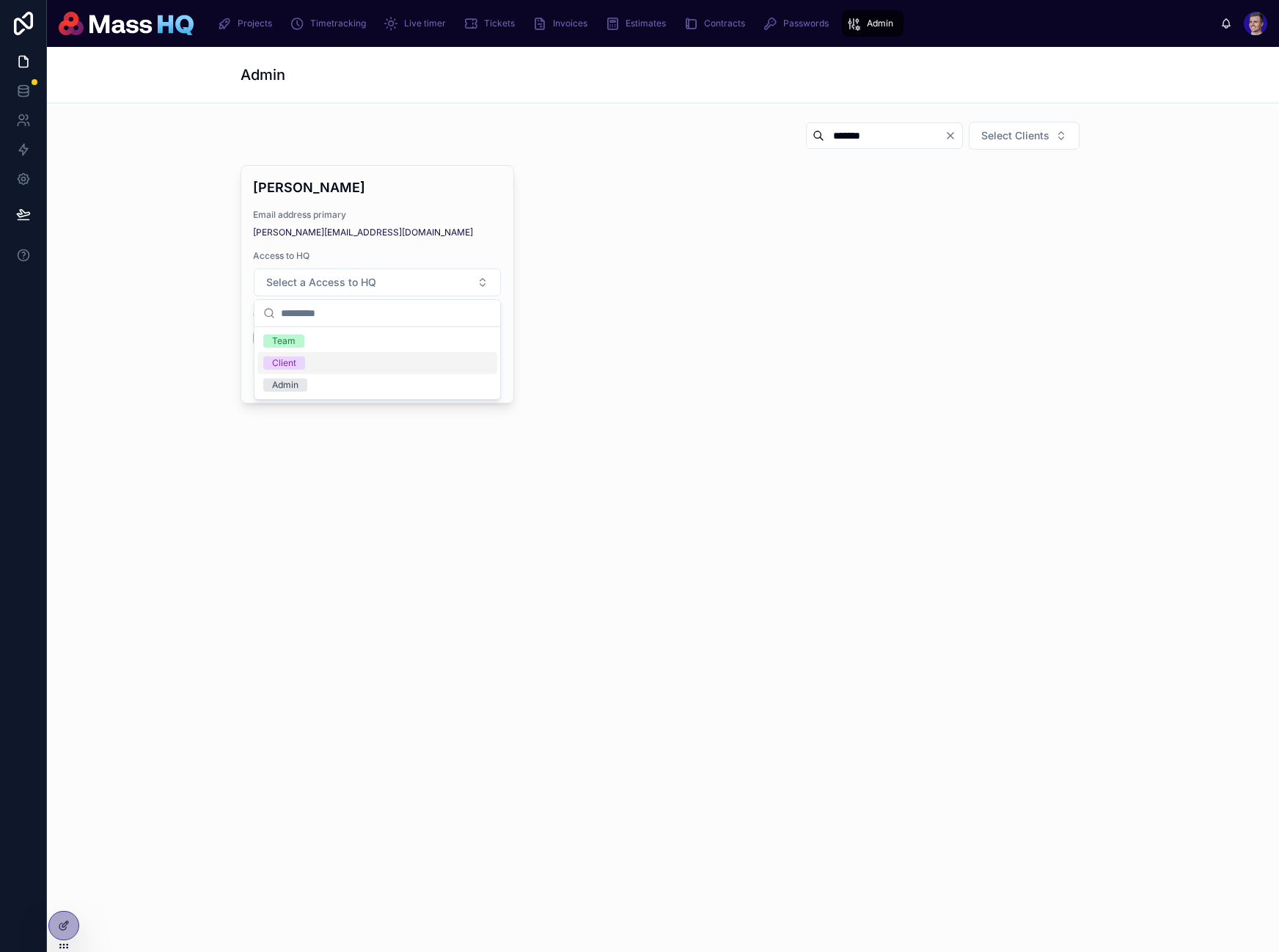
click at [303, 367] on span "Client" at bounding box center [284, 363] width 42 height 14
click at [877, 365] on div "[PERSON_NAME] Email address primary [PERSON_NAME][EMAIL_ADDRESS][DOMAIN_NAME] A…" at bounding box center [662, 284] width 845 height 238
click at [954, 136] on icon "Clear" at bounding box center [950, 135] width 12 height 12
click at [1216, 183] on div "******* Select Clients [PERSON_NAME] Email address primary [PERSON_NAME][EMAIL_…" at bounding box center [663, 262] width 1209 height 294
click at [1055, 137] on button "Select Clients" at bounding box center [1024, 135] width 111 height 28
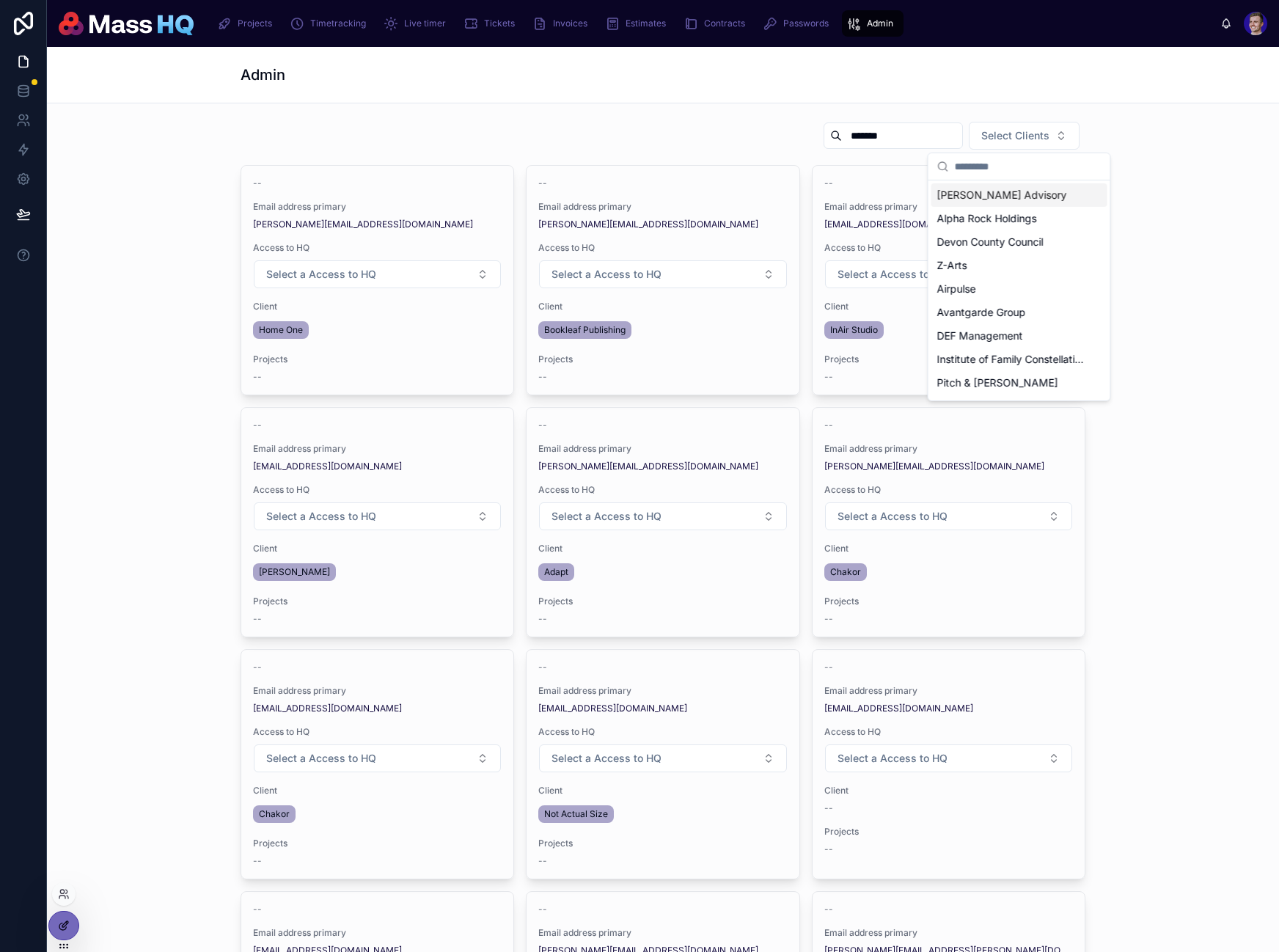
click at [58, 928] on icon at bounding box center [64, 926] width 12 height 12
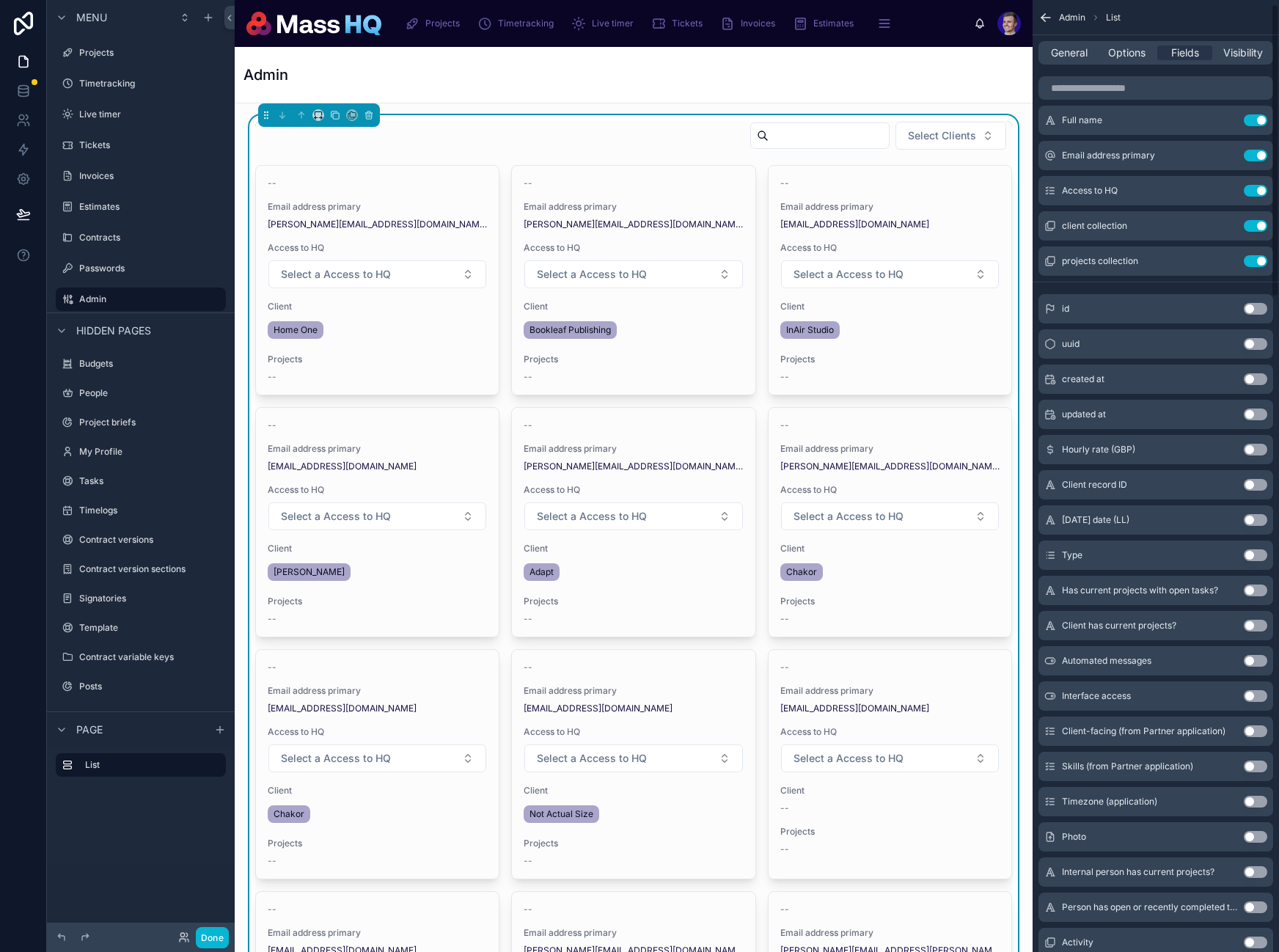
click at [1125, 56] on span "Options" at bounding box center [1126, 52] width 38 height 14
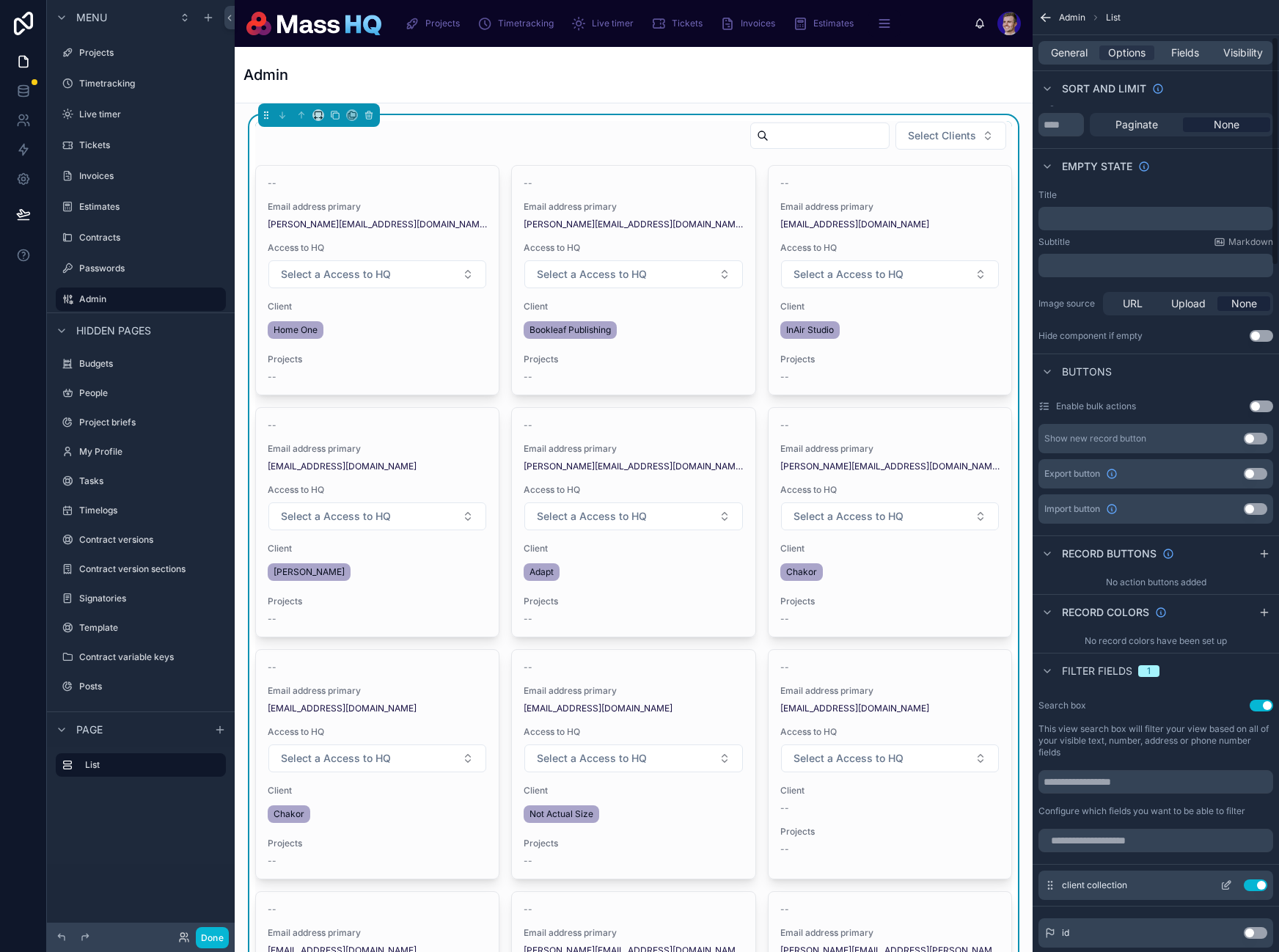
scroll to position [261, 0]
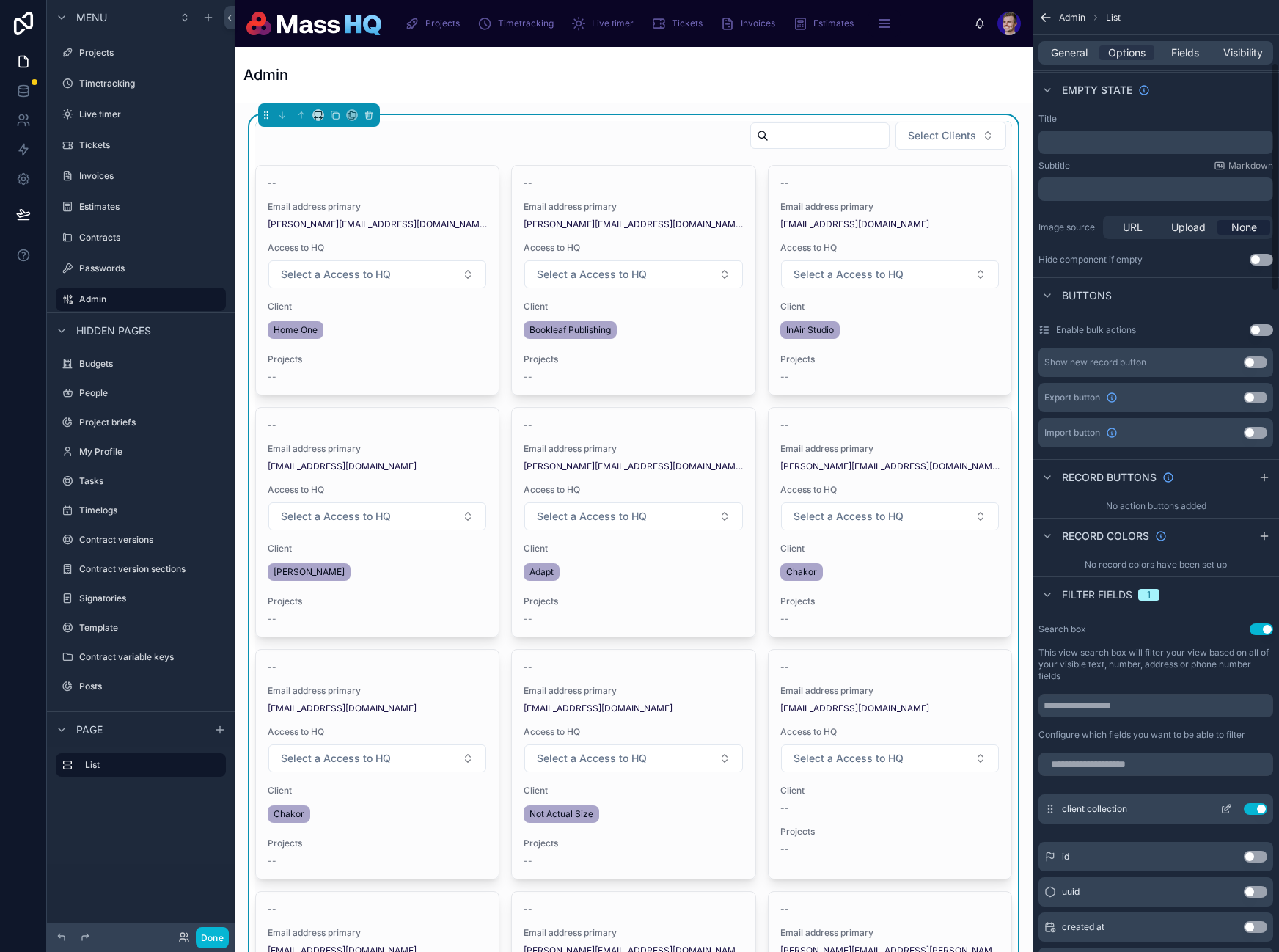
click at [1234, 807] on button "scrollable content" at bounding box center [1226, 809] width 23 height 12
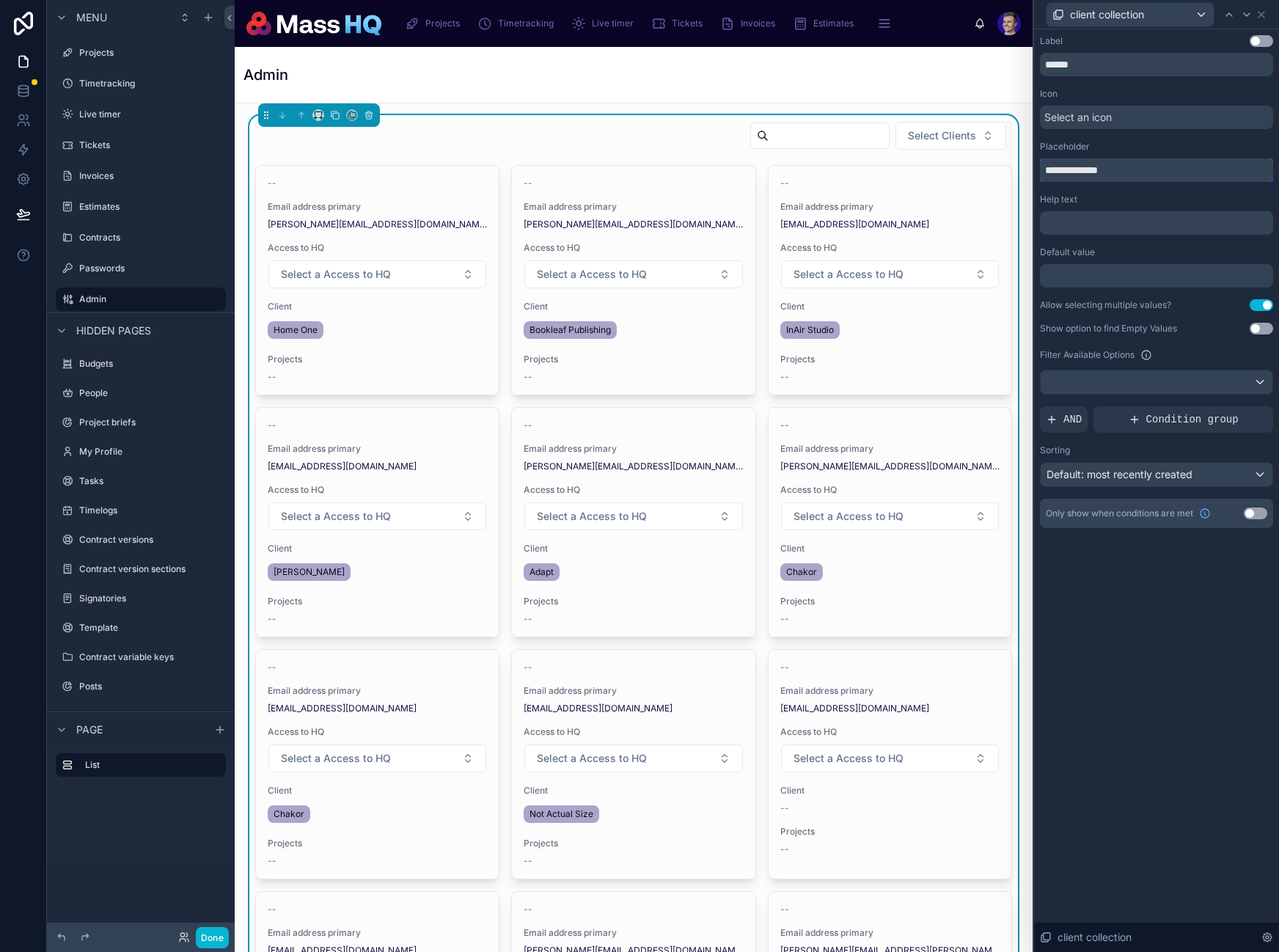
click at [1119, 169] on input "**********" at bounding box center [1156, 170] width 234 height 23
type input "**********"
click at [1212, 470] on div "Default: most recently created" at bounding box center [1156, 474] width 232 height 23
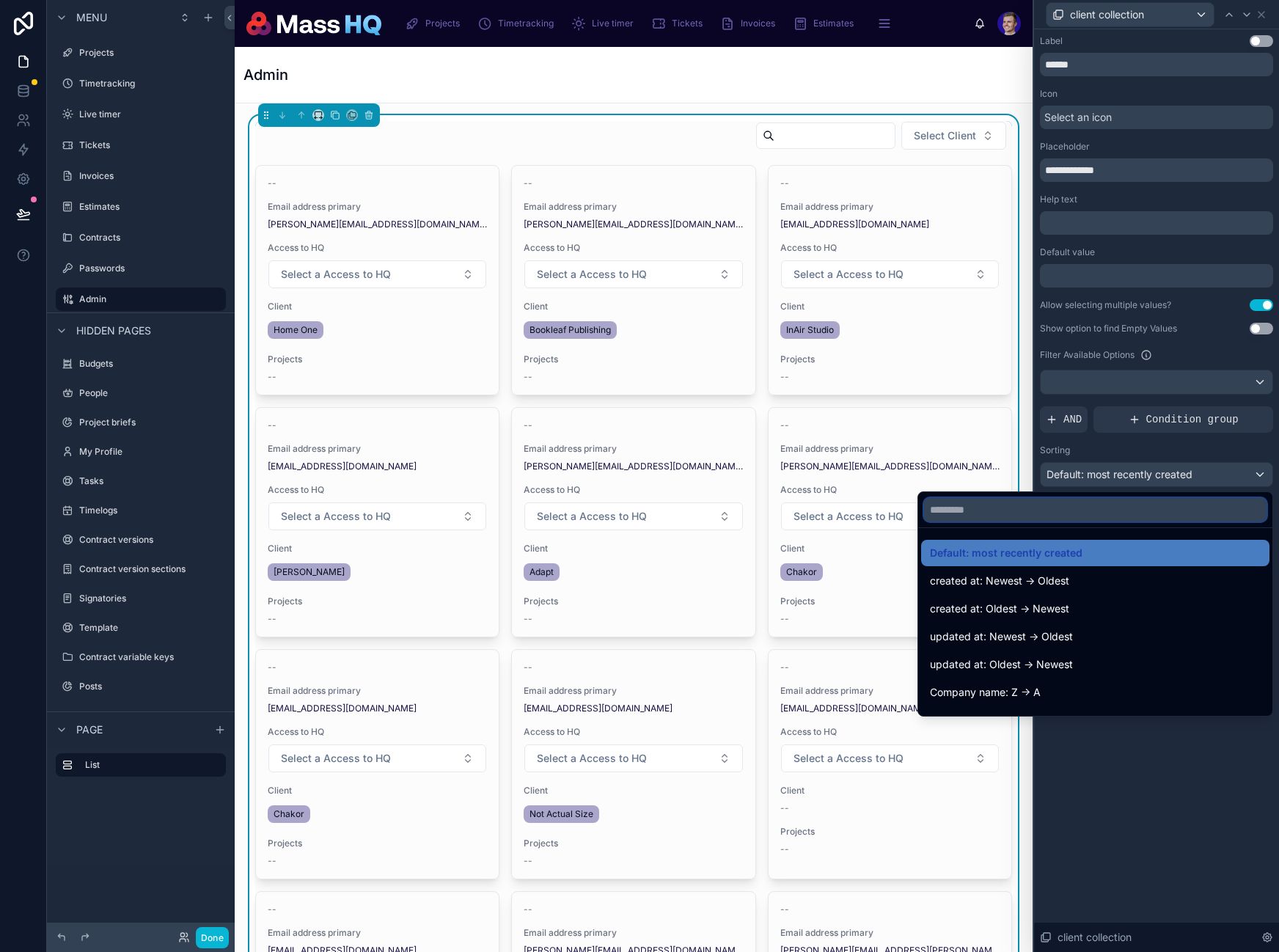
click at [985, 512] on input "text" at bounding box center [1095, 510] width 343 height 23
type input "****"
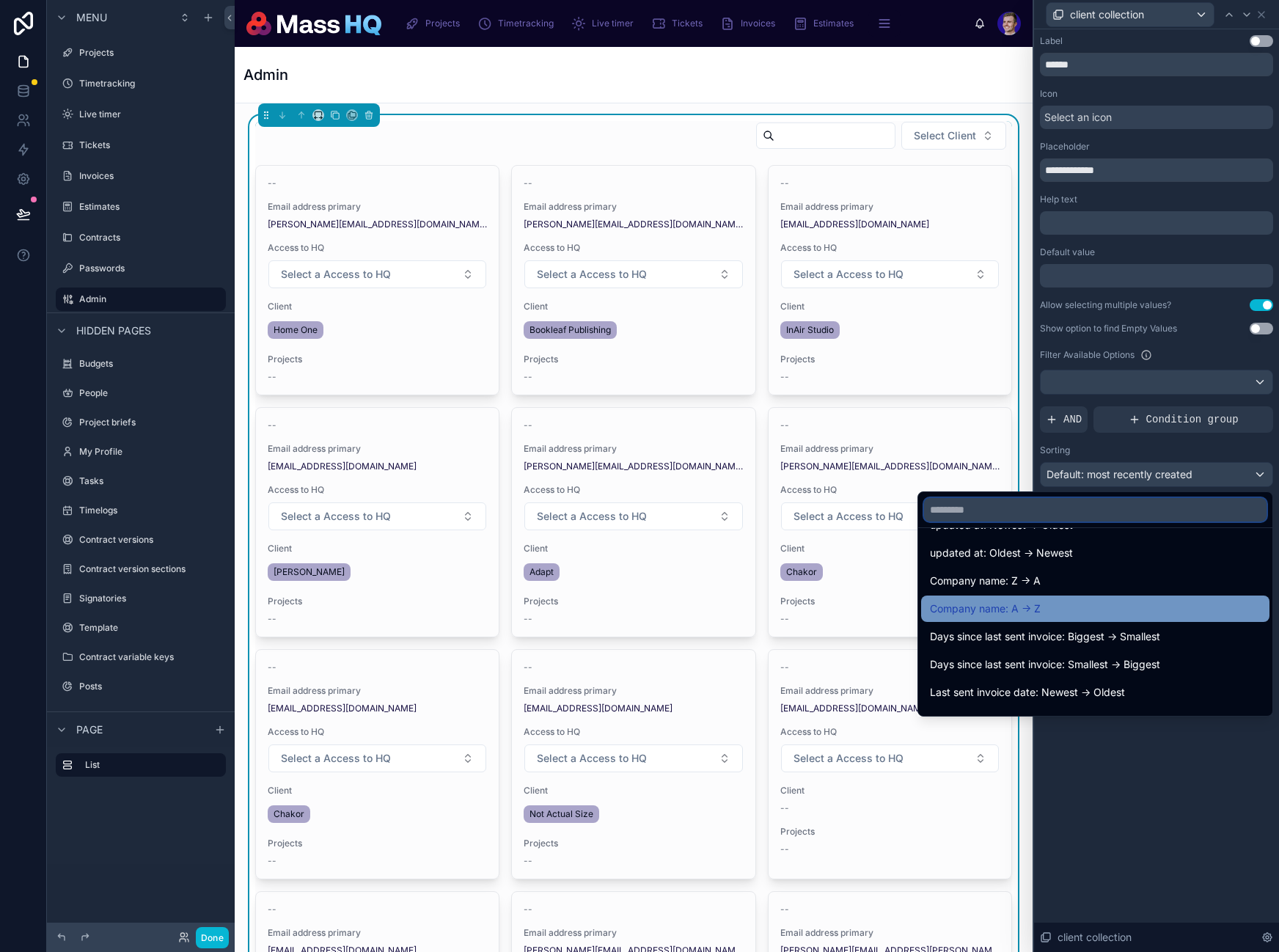
scroll to position [113, 0]
click at [1054, 602] on div "Company name: A -> Z" at bounding box center [1095, 607] width 331 height 17
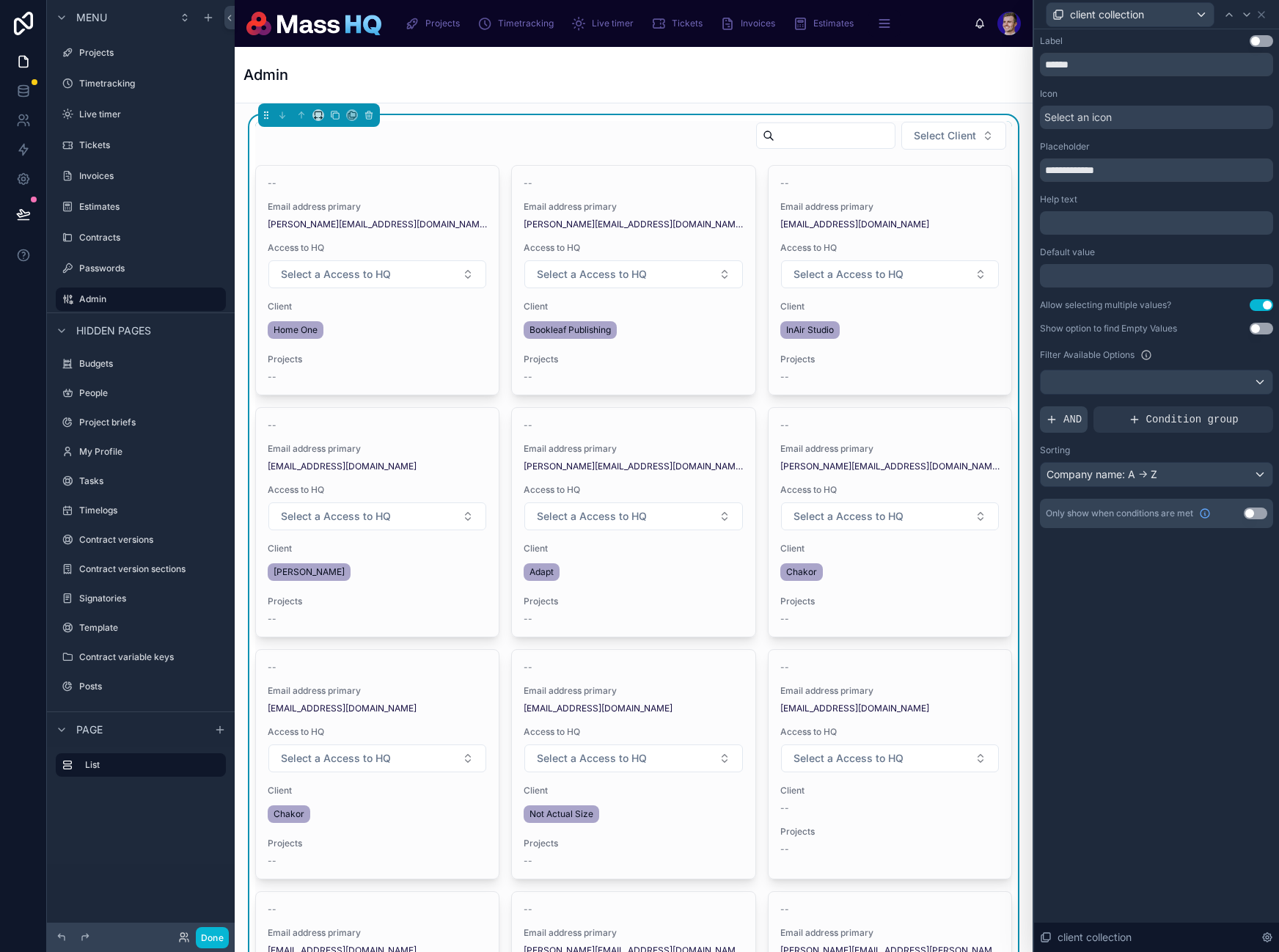
click at [1062, 411] on div "AND" at bounding box center [1063, 419] width 47 height 26
click at [1236, 408] on icon at bounding box center [1237, 406] width 5 height 5
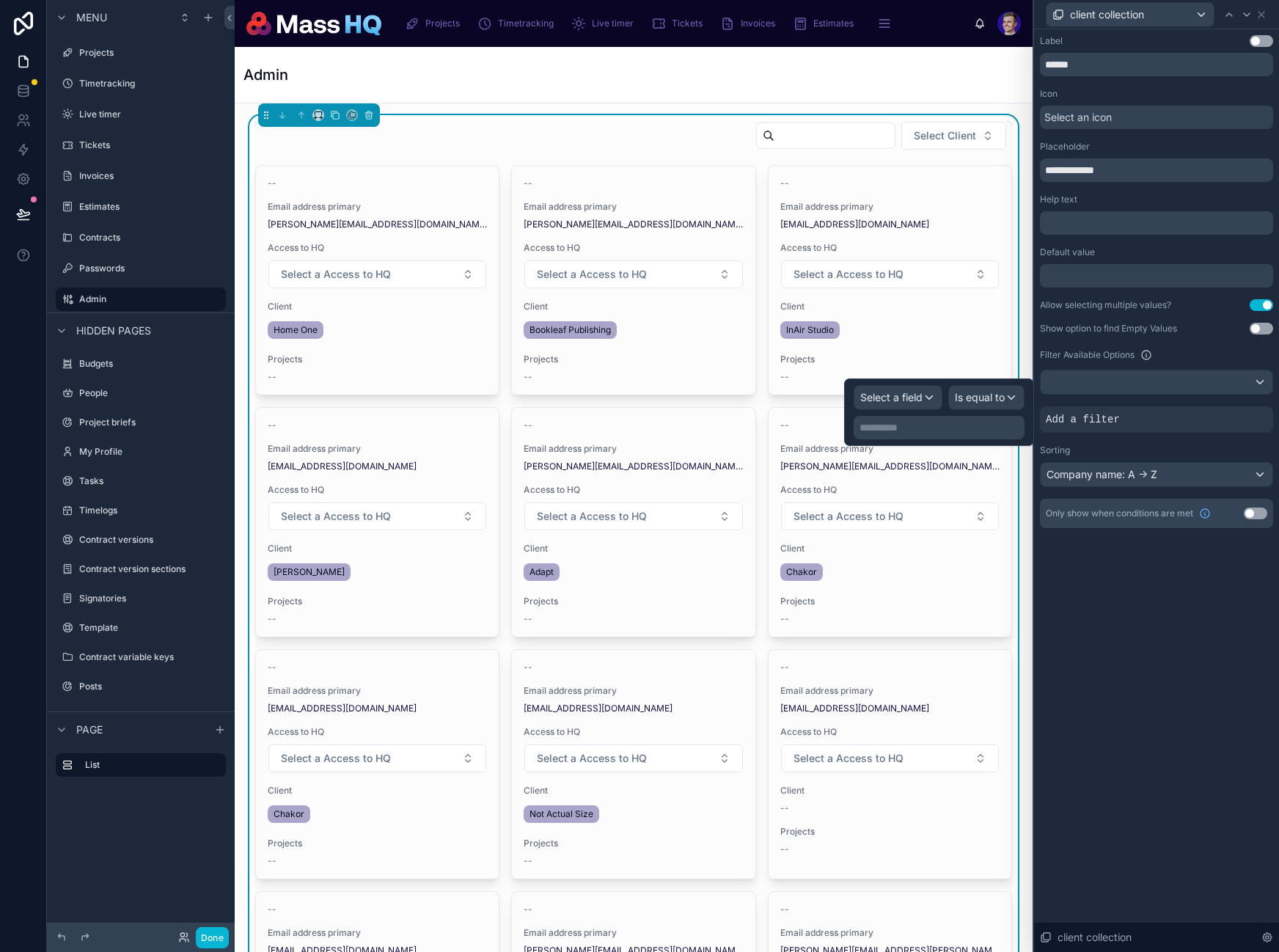
click at [847, 393] on div "**********" at bounding box center [938, 412] width 190 height 68
click at [877, 394] on span "Select a field" at bounding box center [891, 397] width 63 height 13
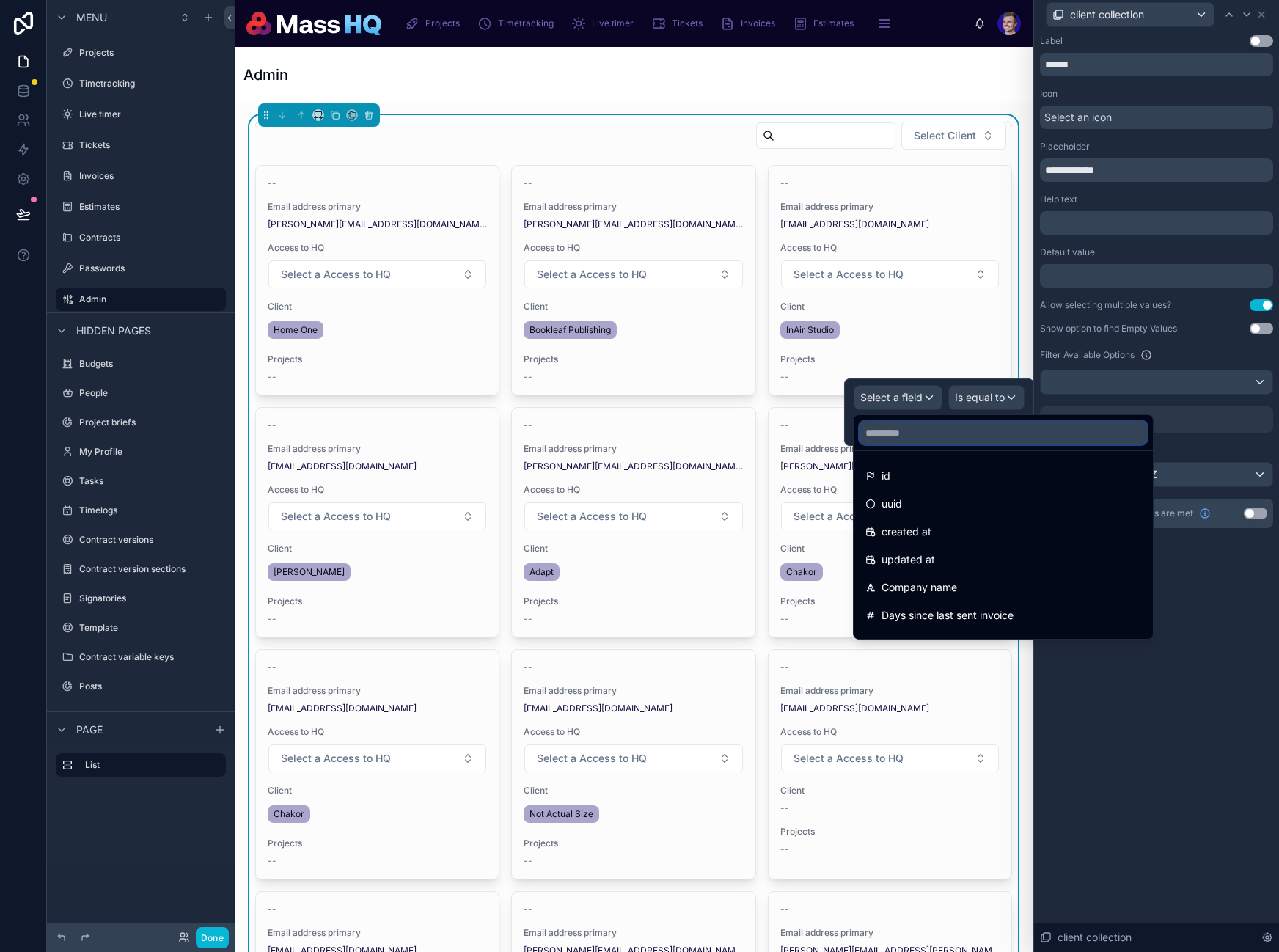
click at [899, 427] on input "text" at bounding box center [1003, 433] width 288 height 23
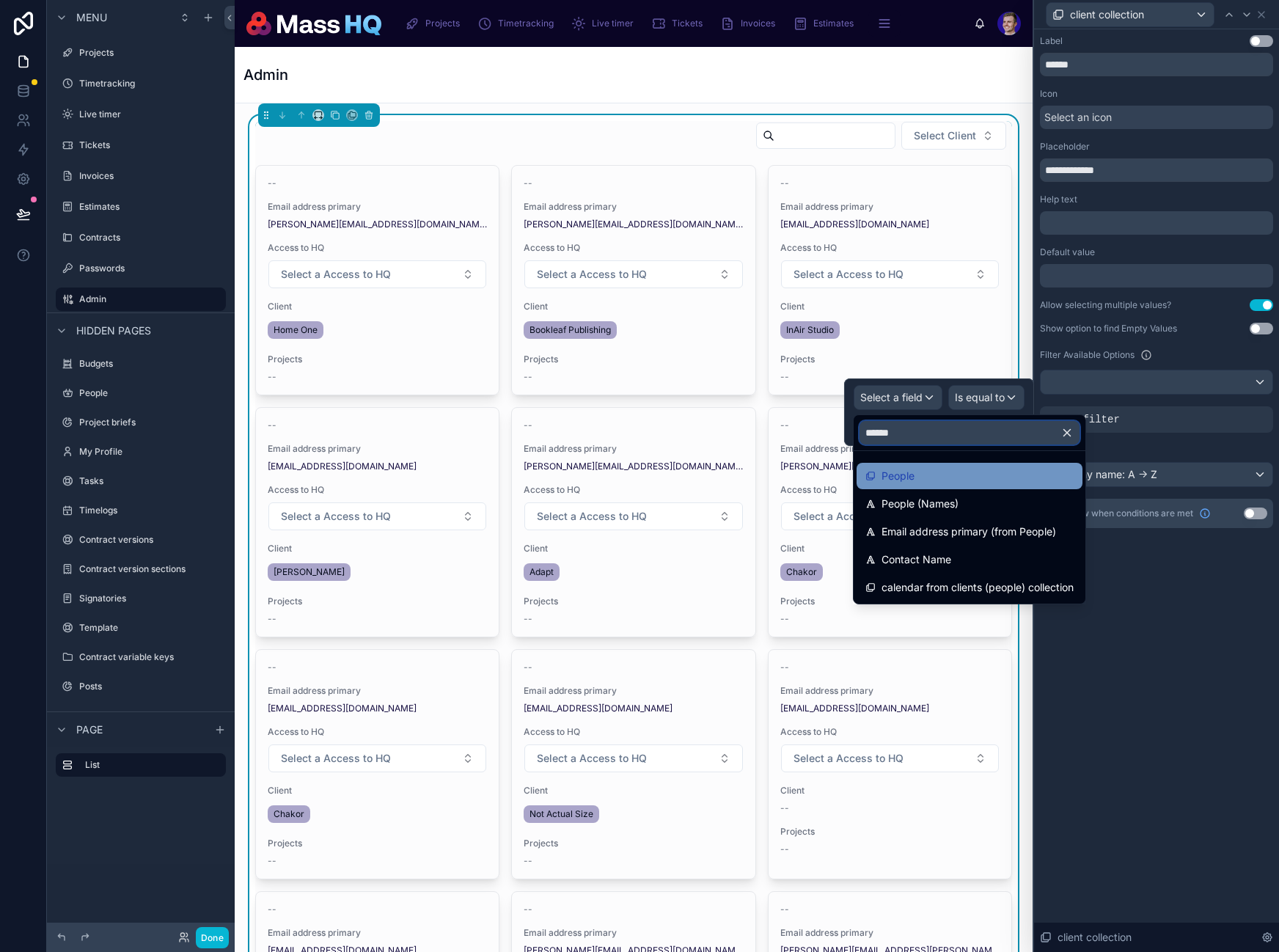
type input "******"
click at [884, 484] on span "People" at bounding box center [898, 476] width 33 height 17
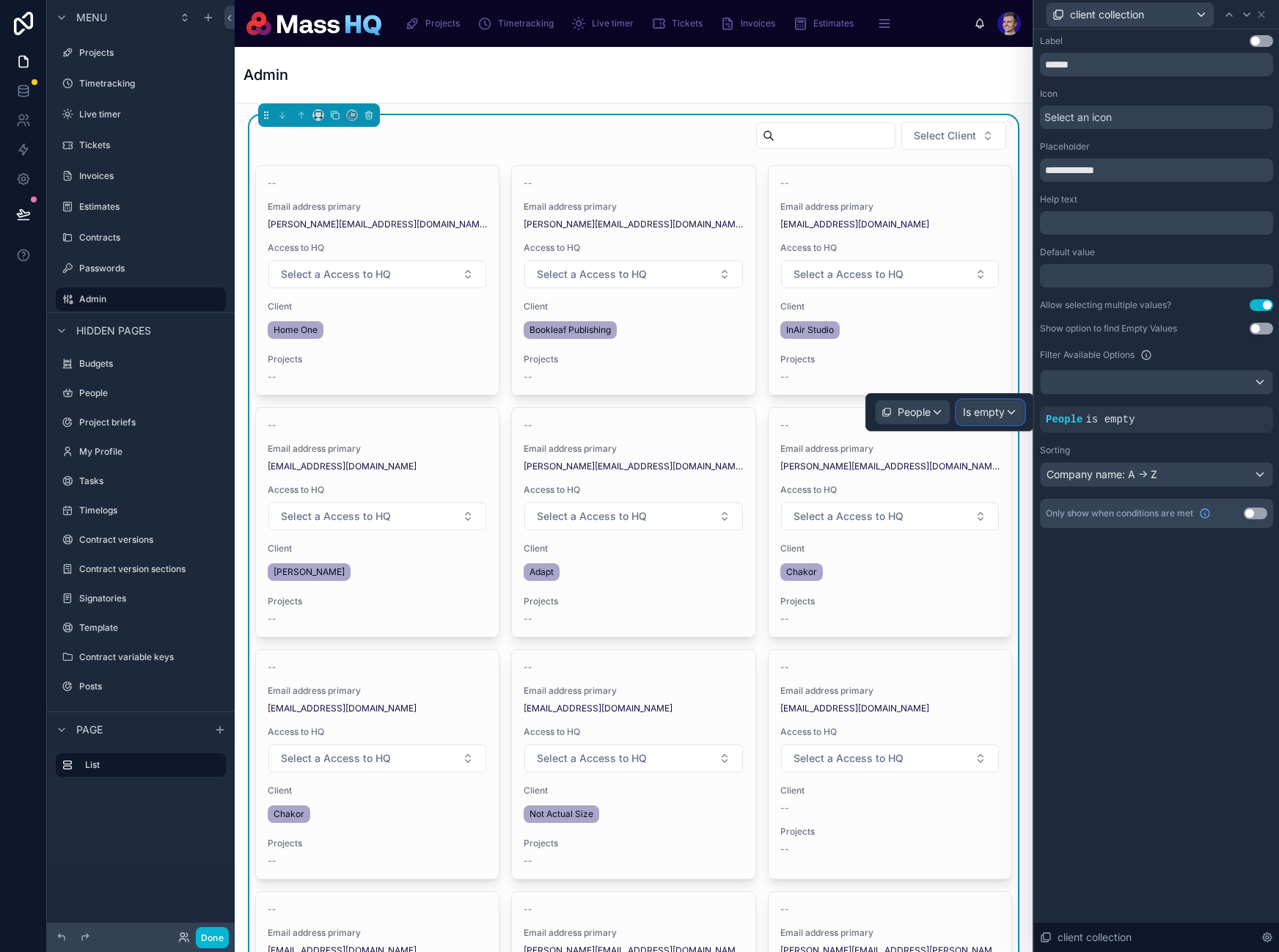
click at [994, 415] on span "Is empty" at bounding box center [983, 411] width 42 height 14
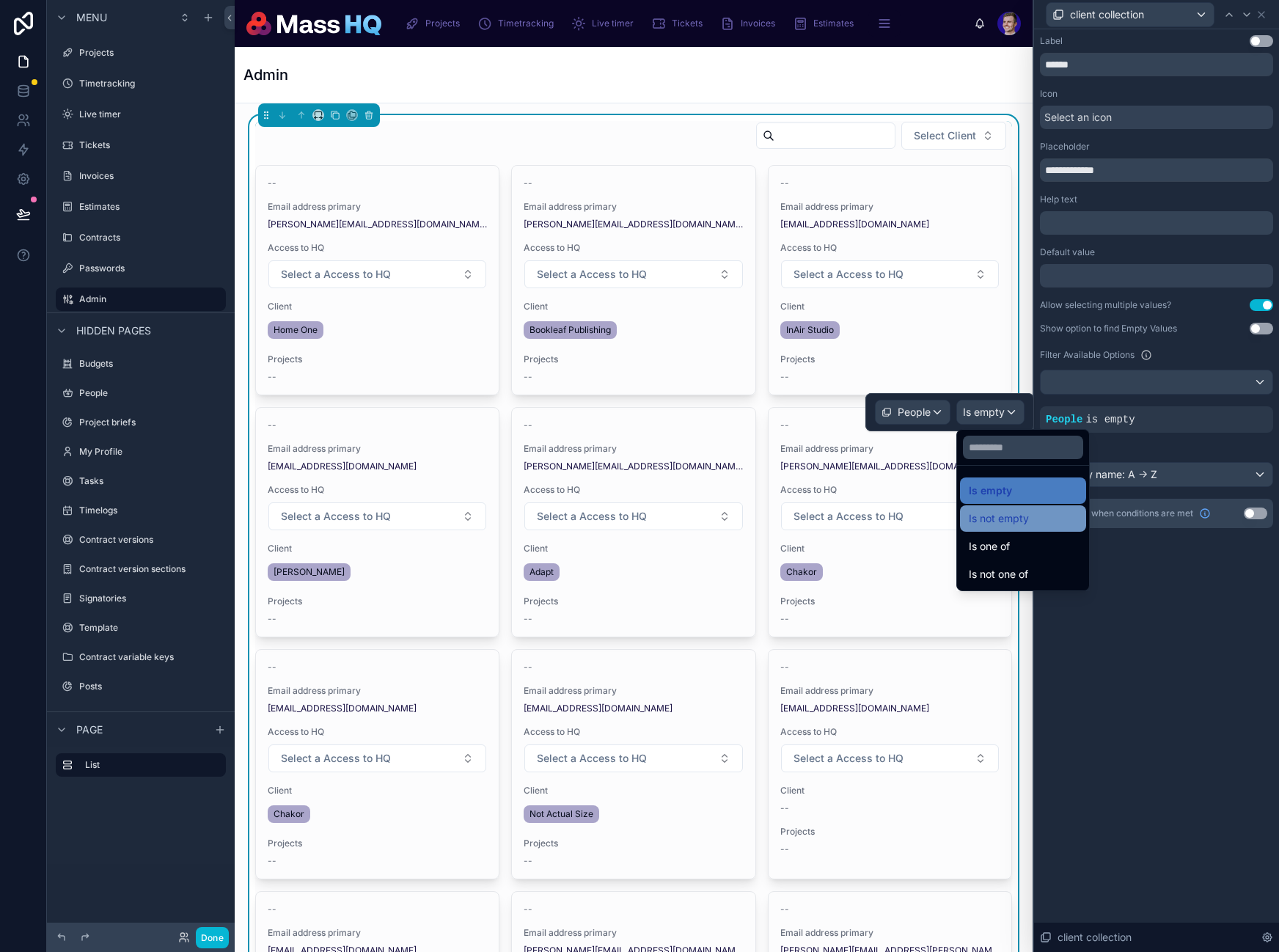
click at [1009, 521] on span "Is not empty" at bounding box center [999, 518] width 60 height 17
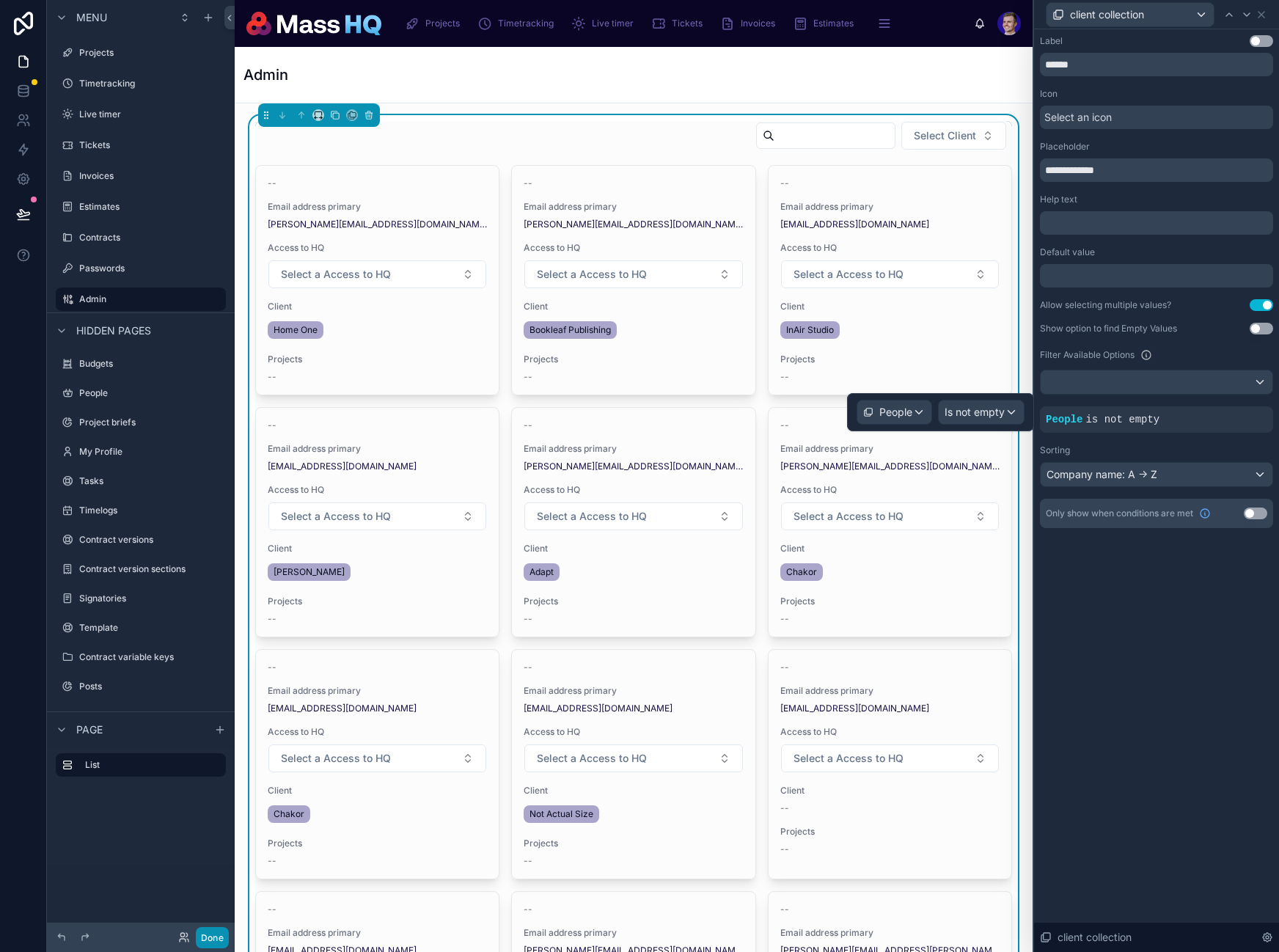
click at [213, 940] on button "Done" at bounding box center [212, 938] width 33 height 21
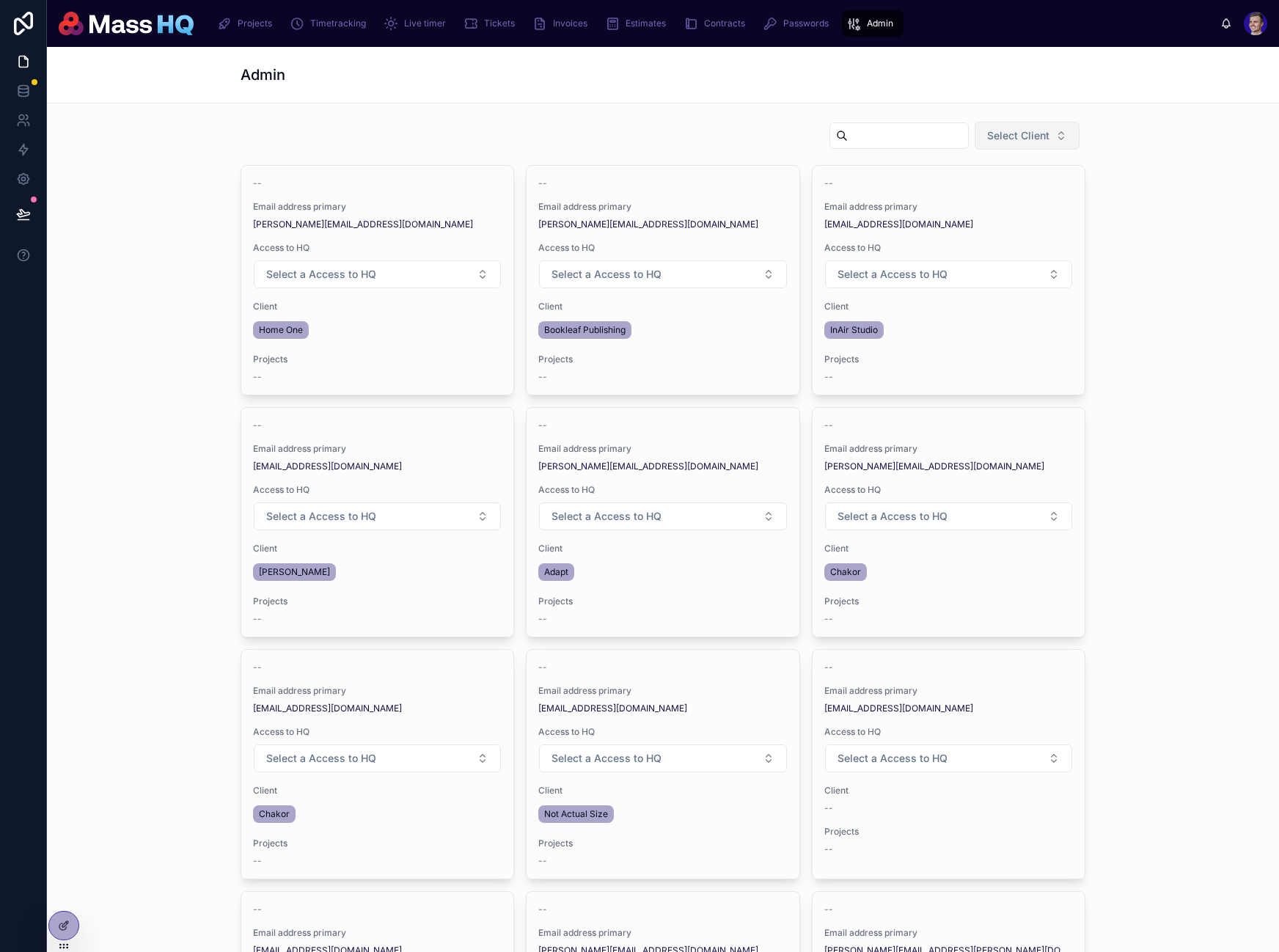
click at [980, 138] on button "Select Client" at bounding box center [1027, 135] width 105 height 28
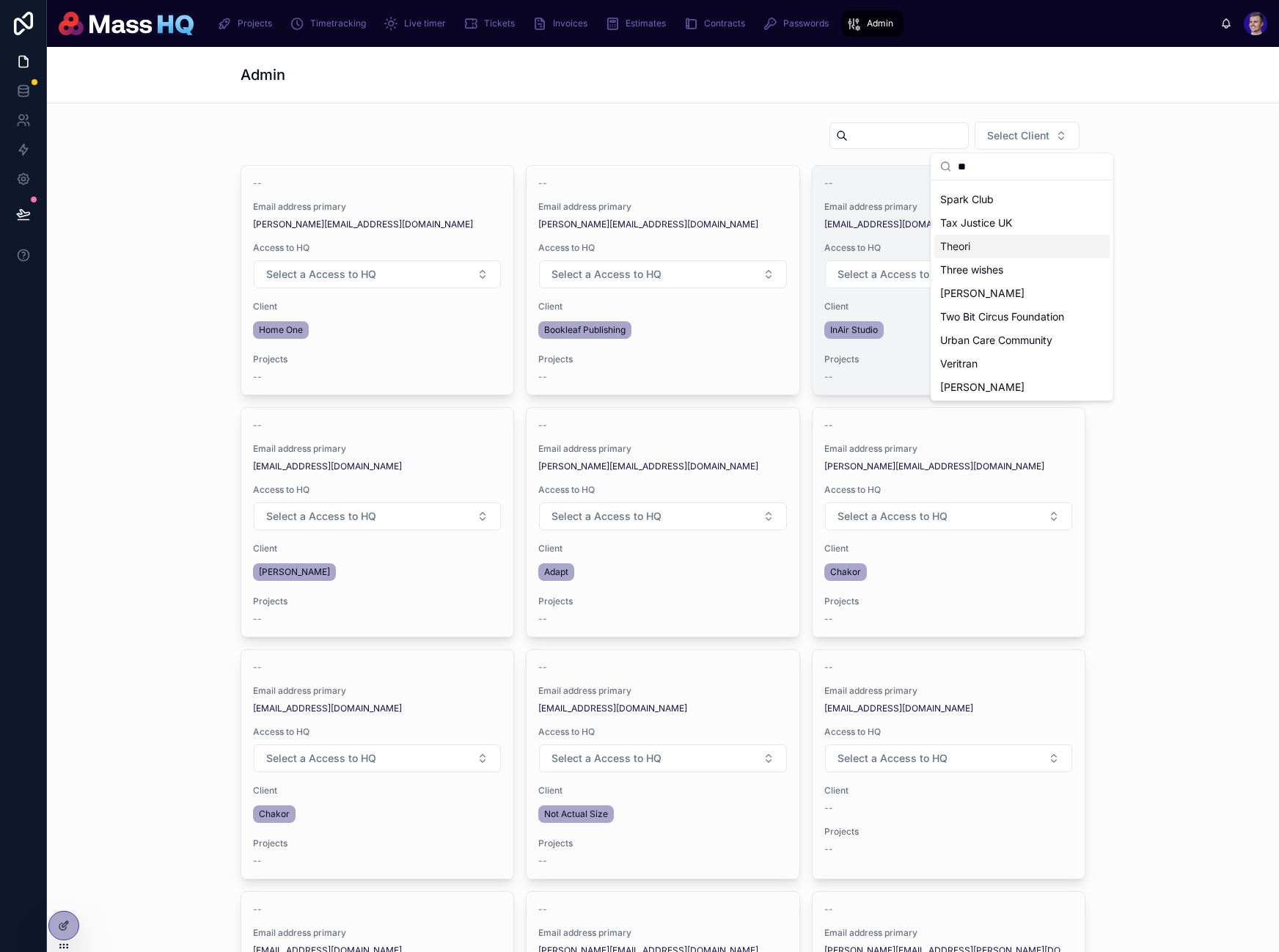
scroll to position [0, 0]
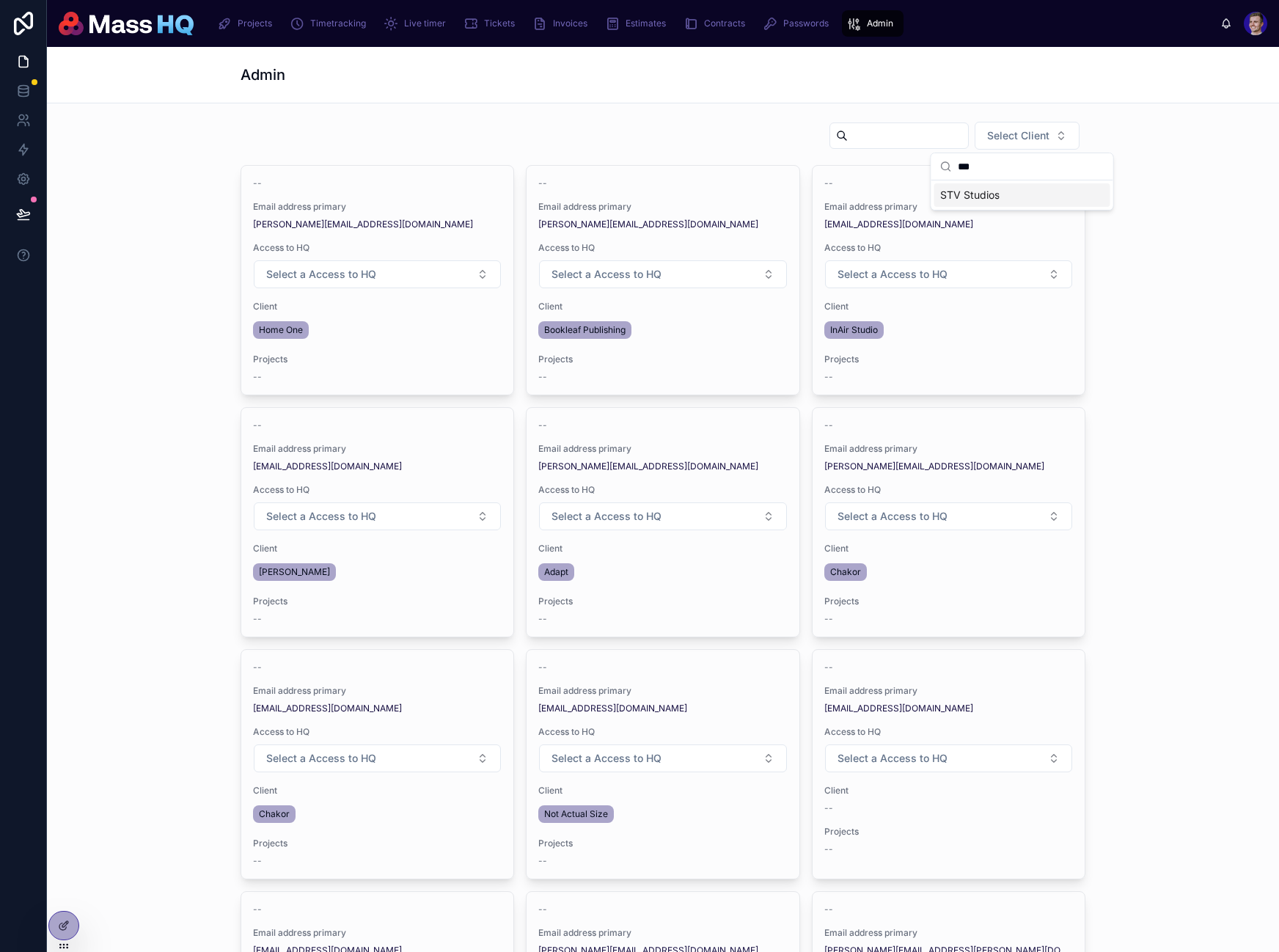
type input "***"
click at [993, 201] on span "STV Studios" at bounding box center [970, 194] width 60 height 14
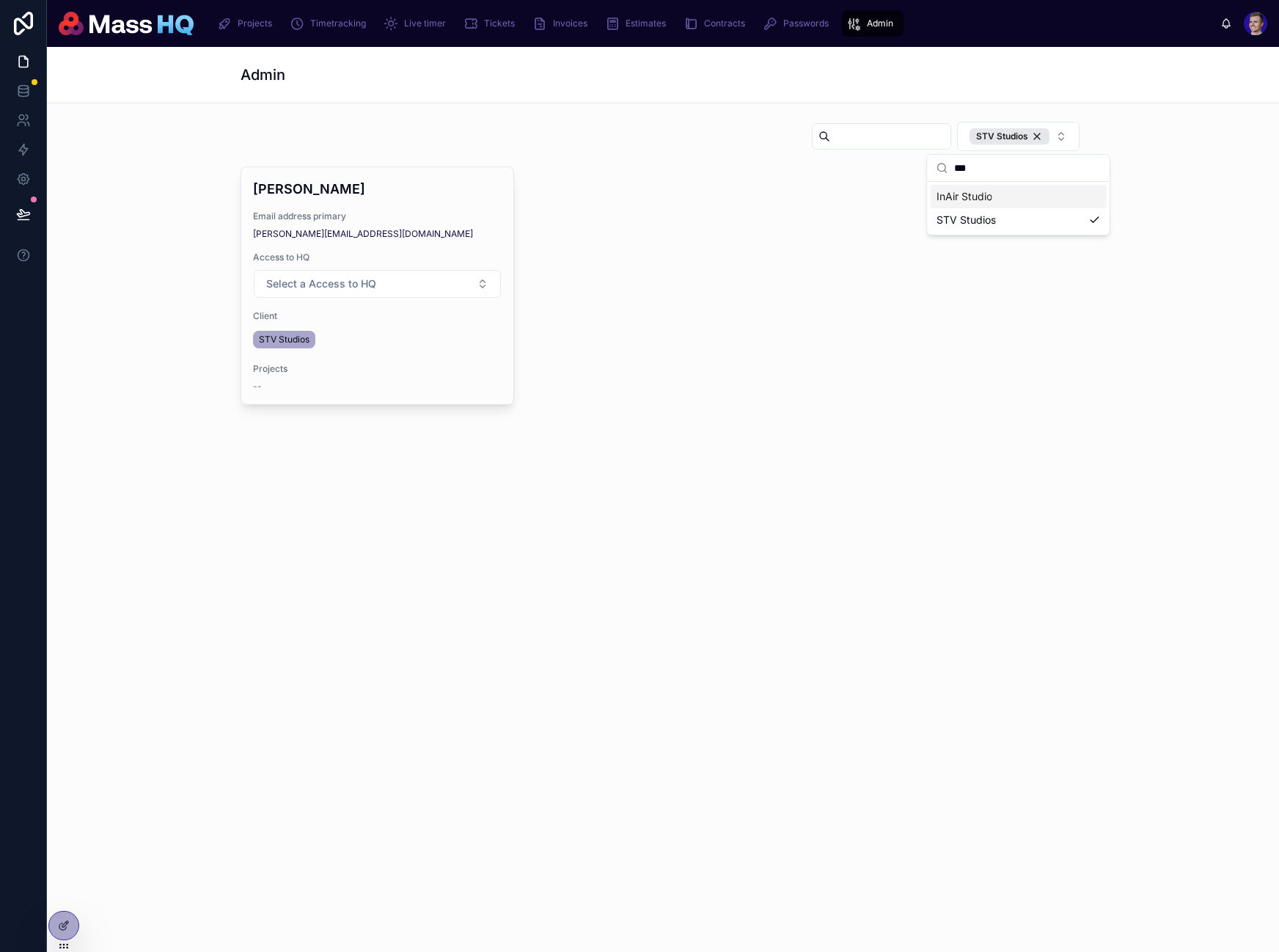
click at [914, 498] on div "STV Studios [PERSON_NAME] Email address primary [PERSON_NAME][EMAIL_ADDRESS][DO…" at bounding box center [663, 304] width 1232 height 402
click at [998, 300] on div "[PERSON_NAME] Email address primary [PERSON_NAME][EMAIL_ADDRESS][DOMAIN_NAME] A…" at bounding box center [662, 285] width 845 height 238
click at [1036, 136] on div "STV Studios" at bounding box center [1009, 136] width 80 height 16
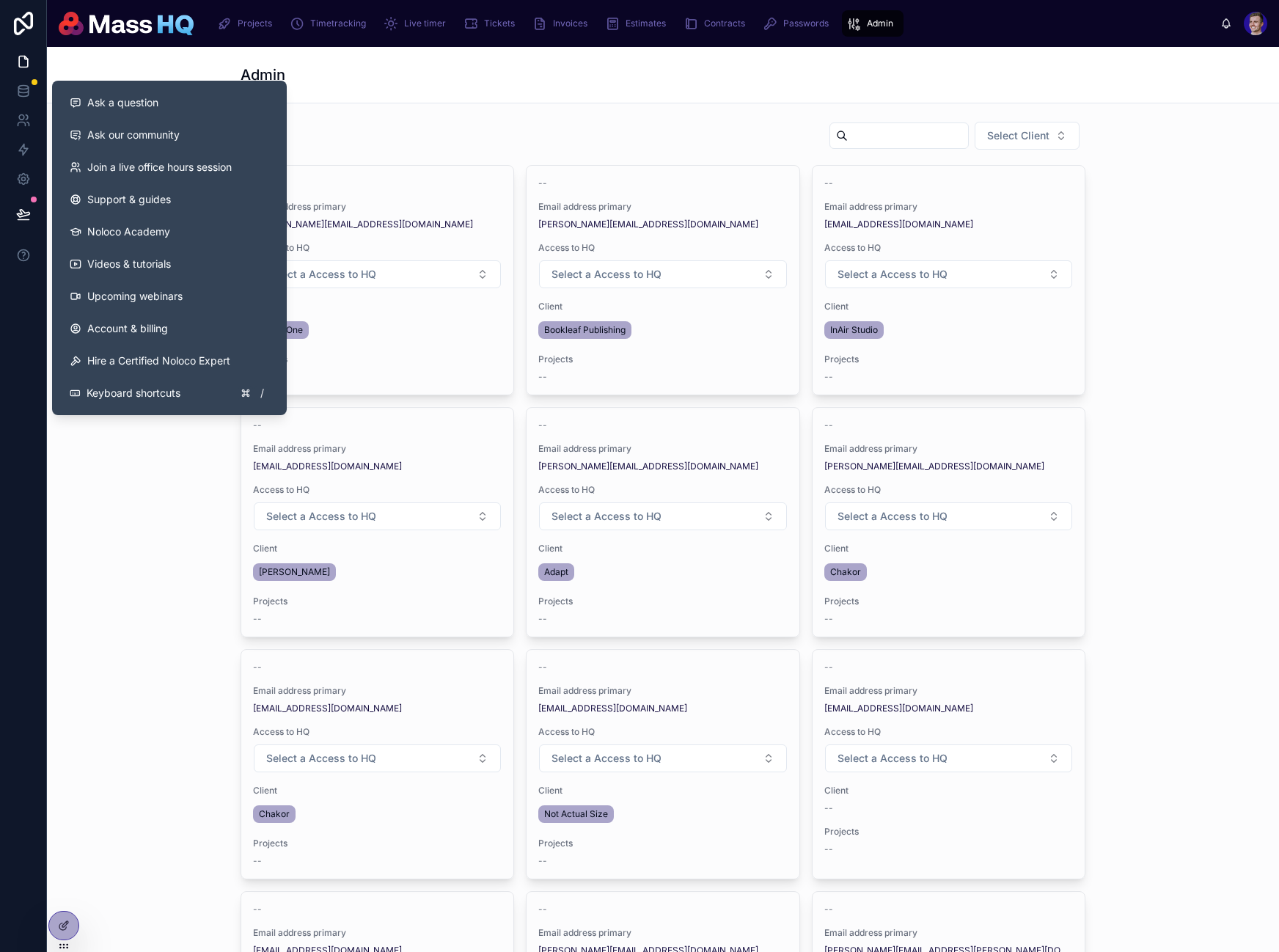
click at [16, 208] on icon at bounding box center [23, 213] width 14 height 14
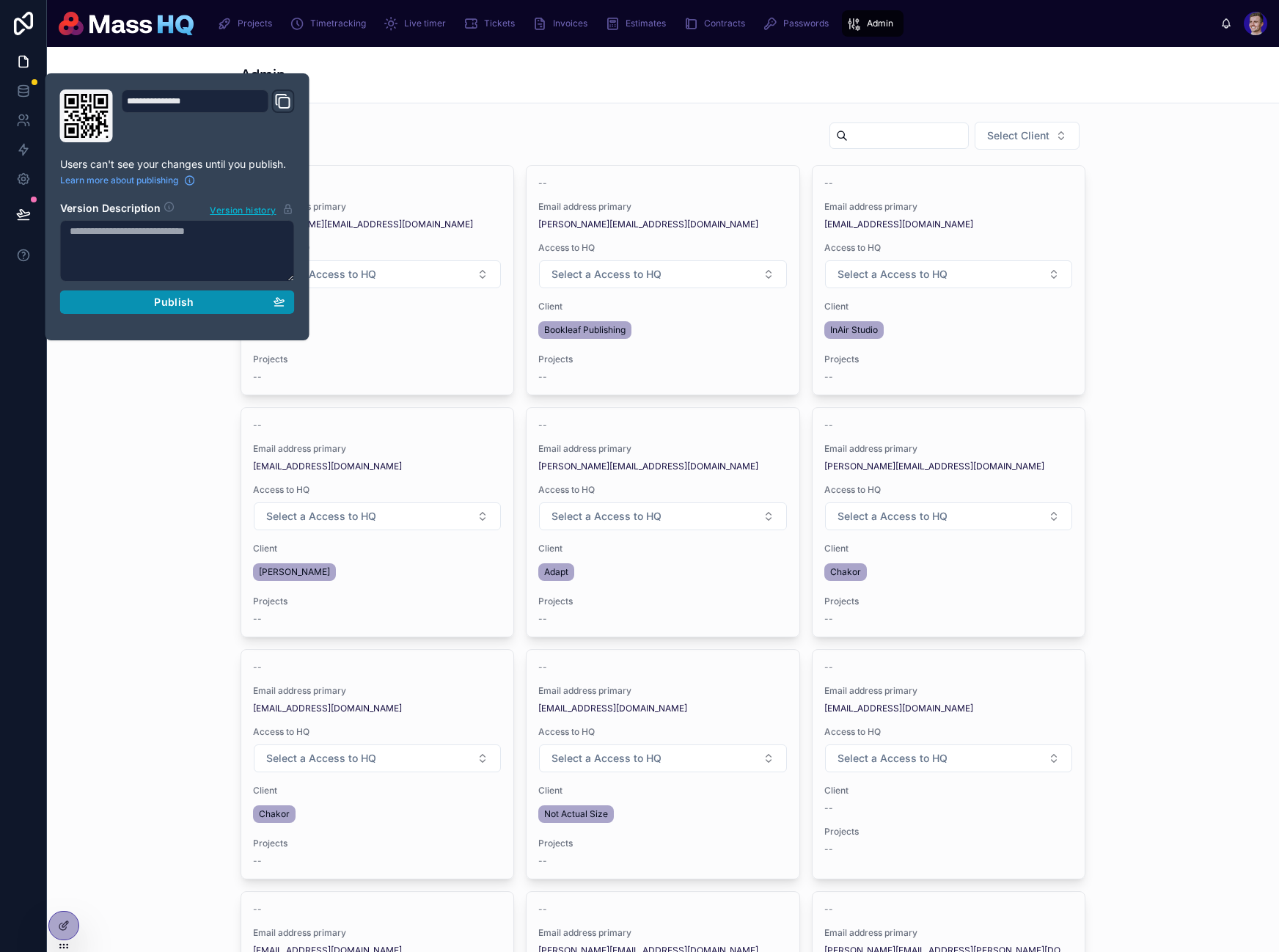
click at [174, 297] on span "Publish" at bounding box center [174, 302] width 40 height 14
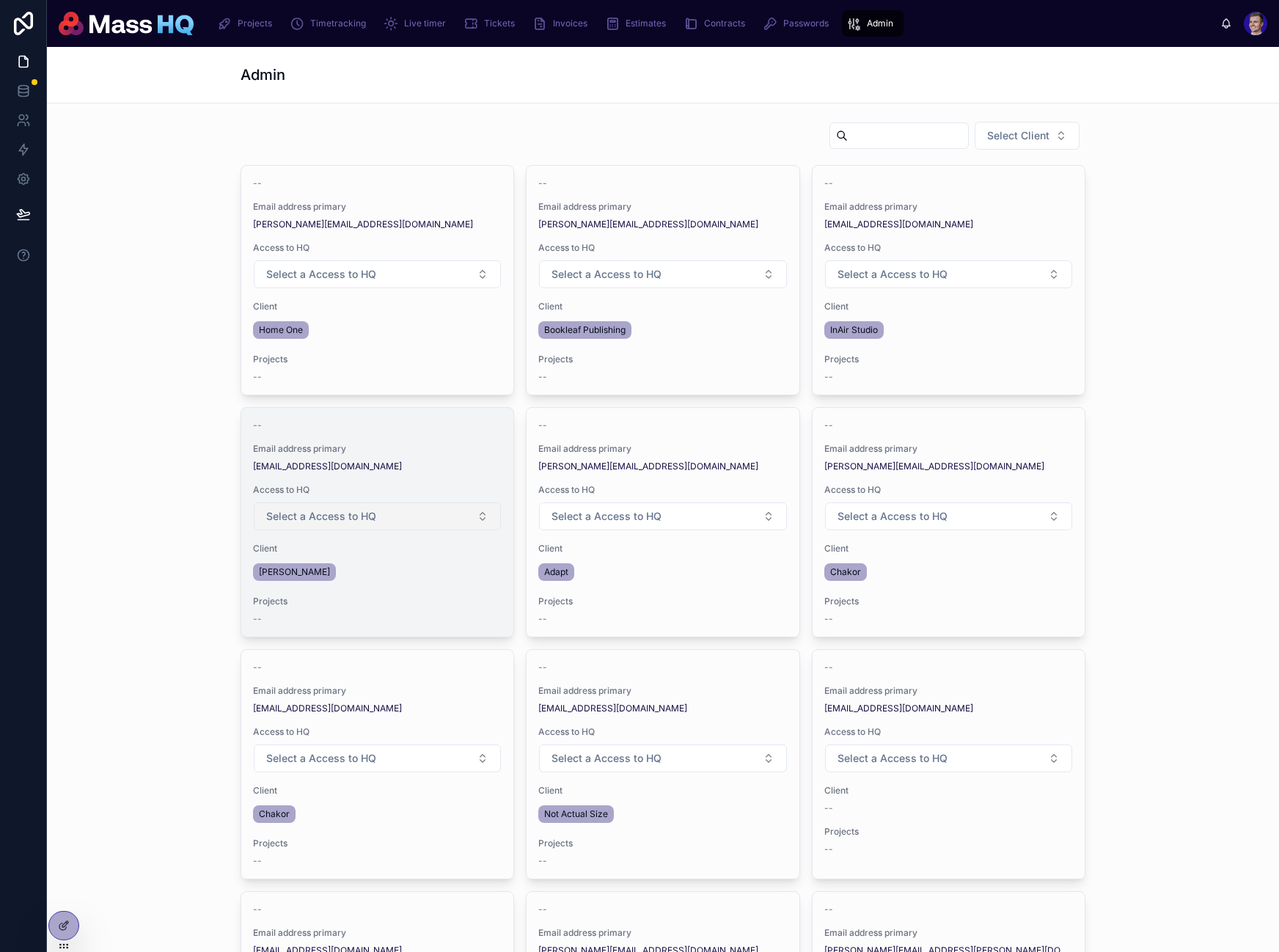
click at [352, 518] on span "Select a Access to HQ" at bounding box center [321, 516] width 110 height 14
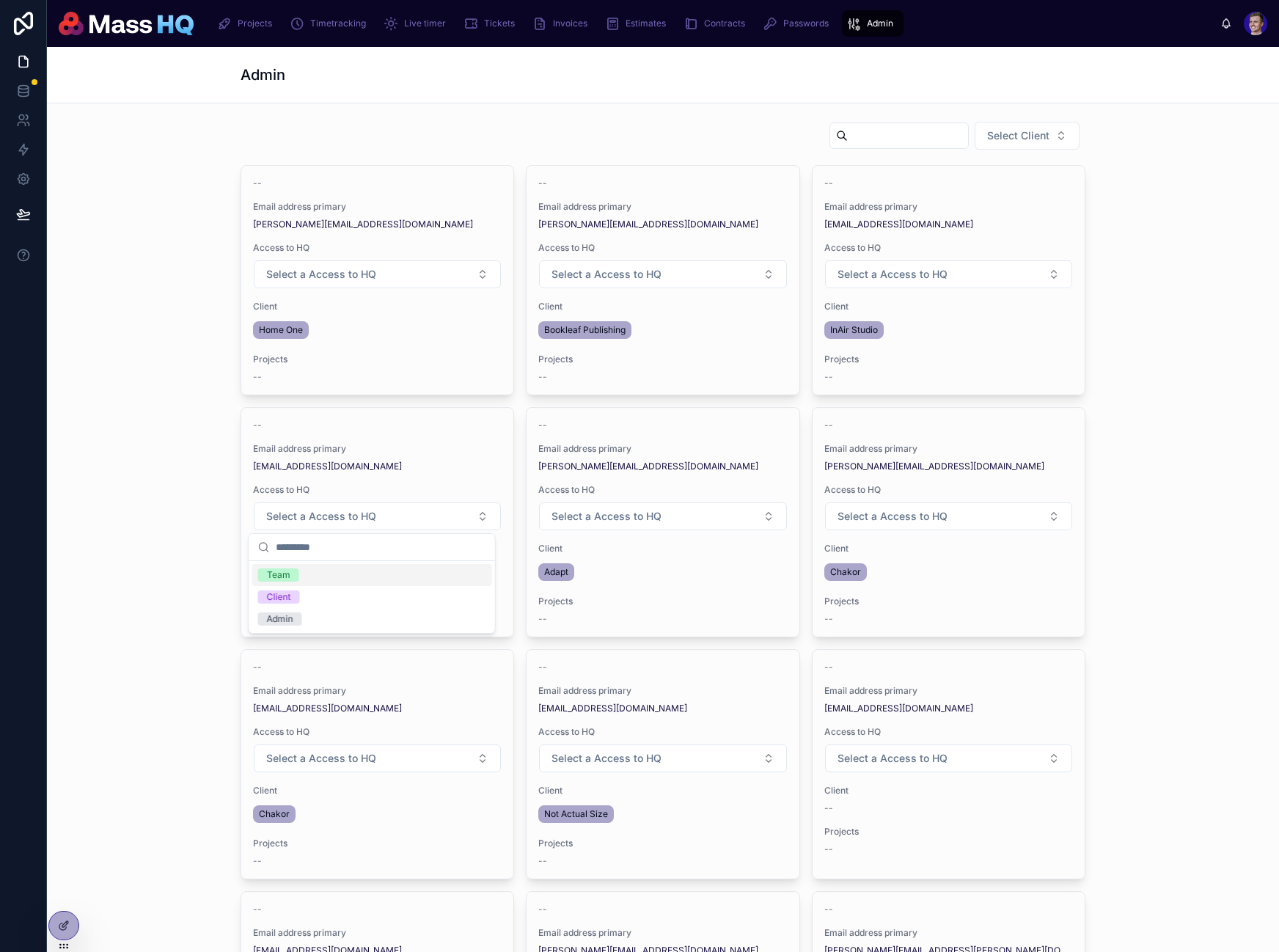
drag, startPoint x: 1160, startPoint y: 506, endPoint x: 1135, endPoint y: 506, distance: 25.0
click at [66, 922] on icon at bounding box center [67, 923] width 2 height 2
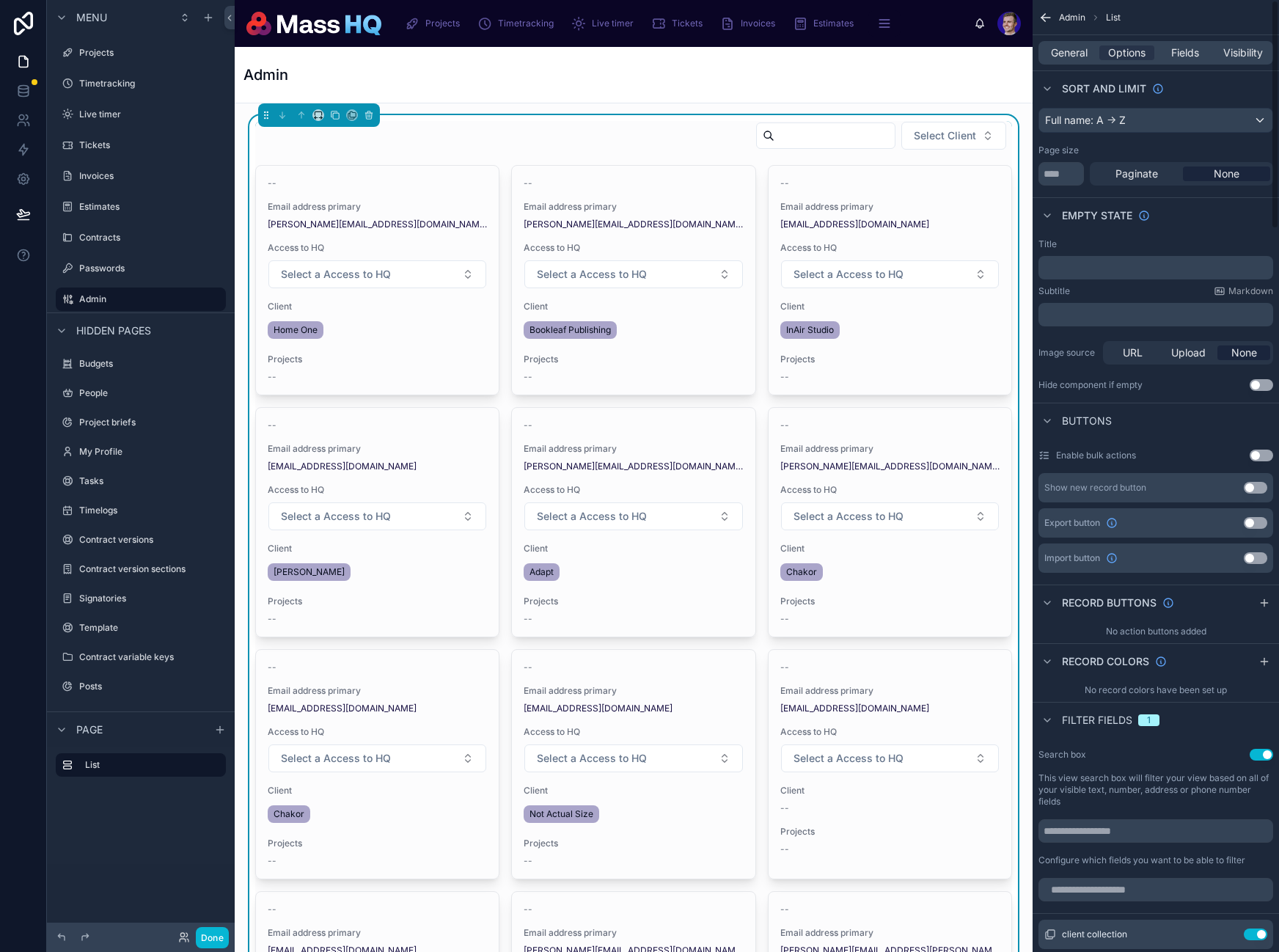
scroll to position [406, 0]
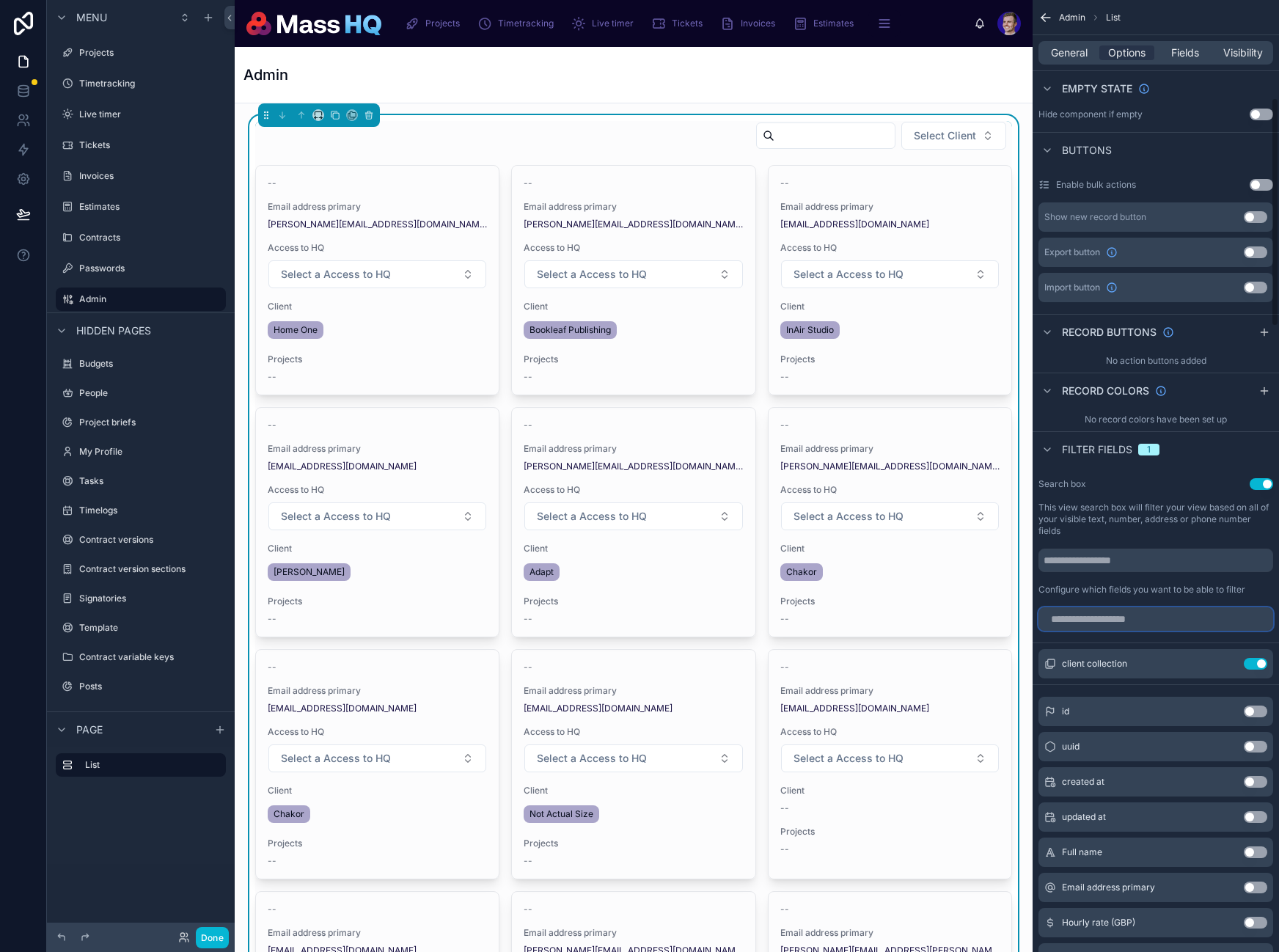
click at [1148, 611] on input "scrollable content" at bounding box center [1155, 619] width 235 height 23
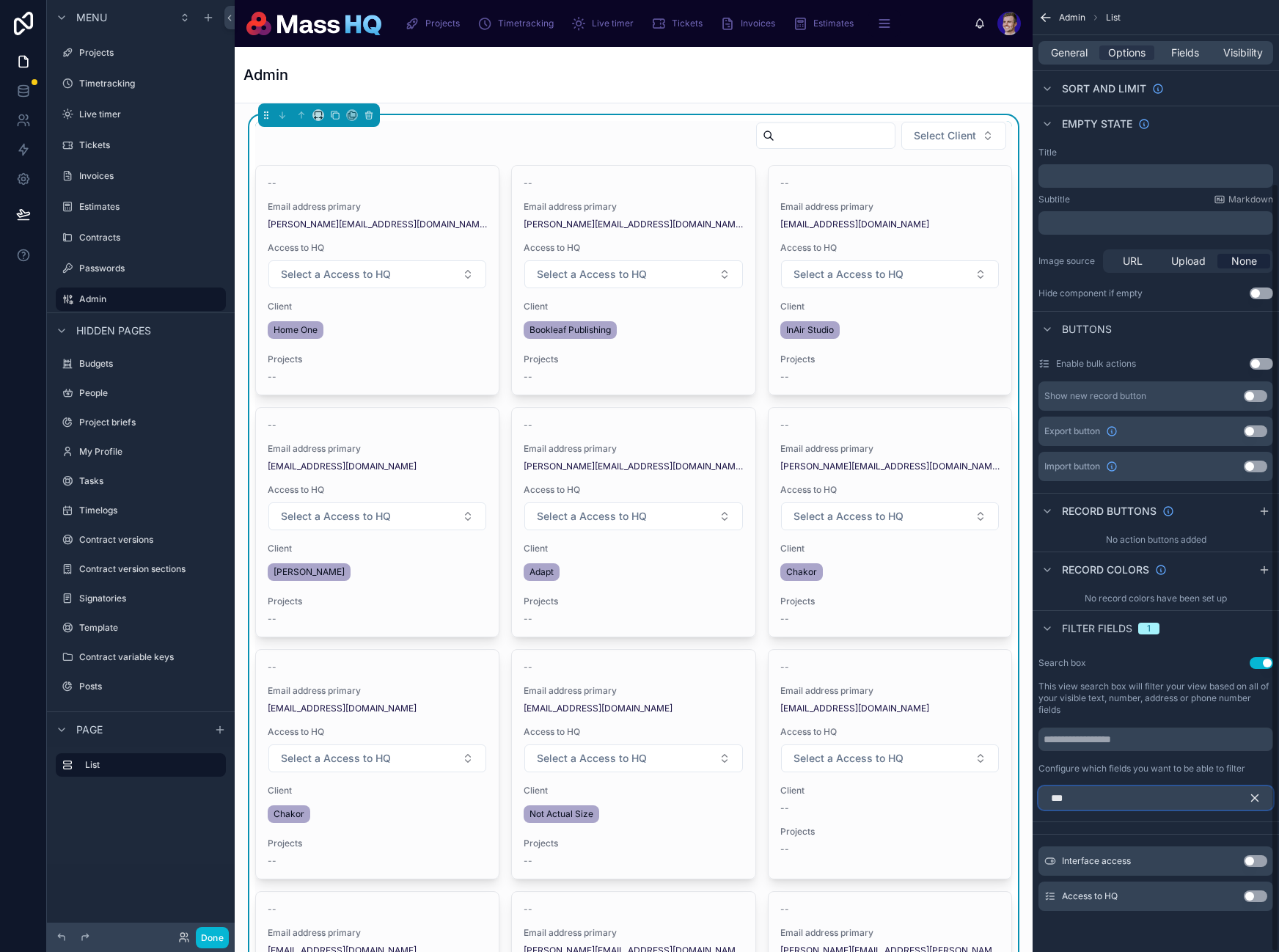
scroll to position [227, 0]
type input "******"
drag, startPoint x: 1258, startPoint y: 894, endPoint x: 1220, endPoint y: 833, distance: 71.9
click at [1258, 894] on button "Use setting" at bounding box center [1255, 896] width 23 height 12
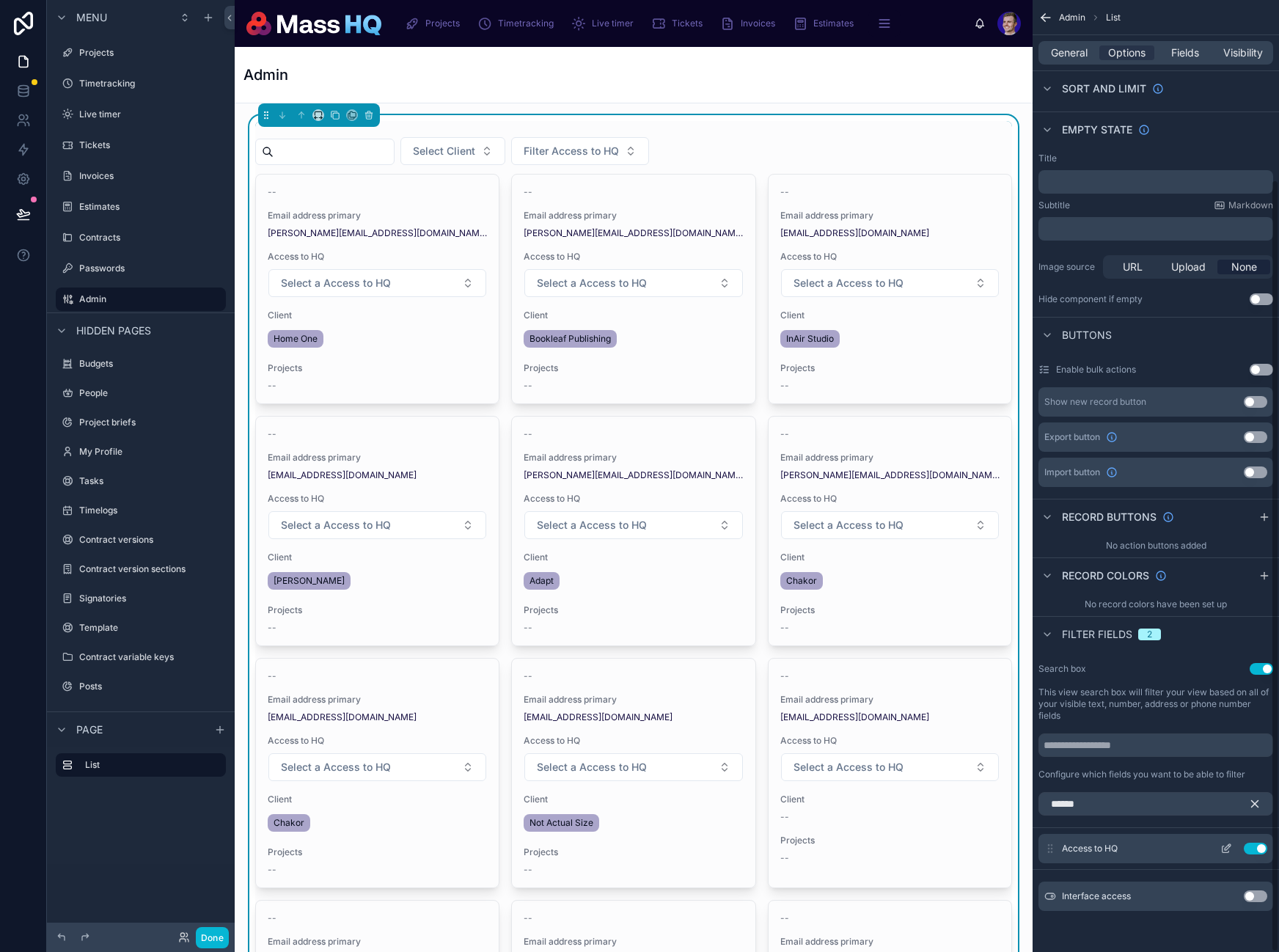
scroll to position [221, 0]
click at [1227, 848] on icon "scrollable content" at bounding box center [1228, 847] width 6 height 6
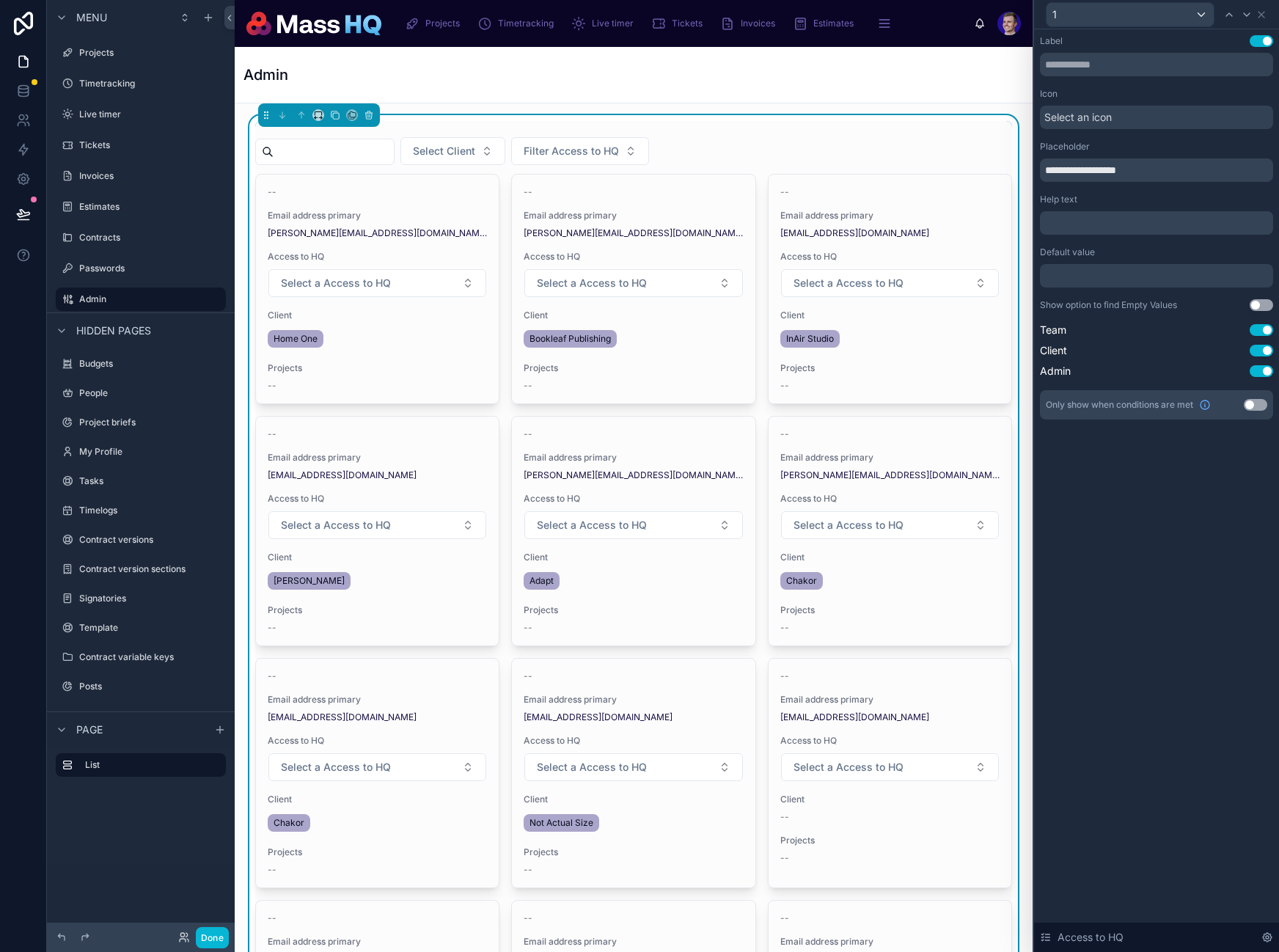
click at [1101, 111] on span "Select an icon" at bounding box center [1078, 117] width 68 height 14
click at [1173, 587] on div "**********" at bounding box center [1156, 490] width 245 height 923
click at [1257, 300] on button "Use setting" at bounding box center [1261, 305] width 23 height 12
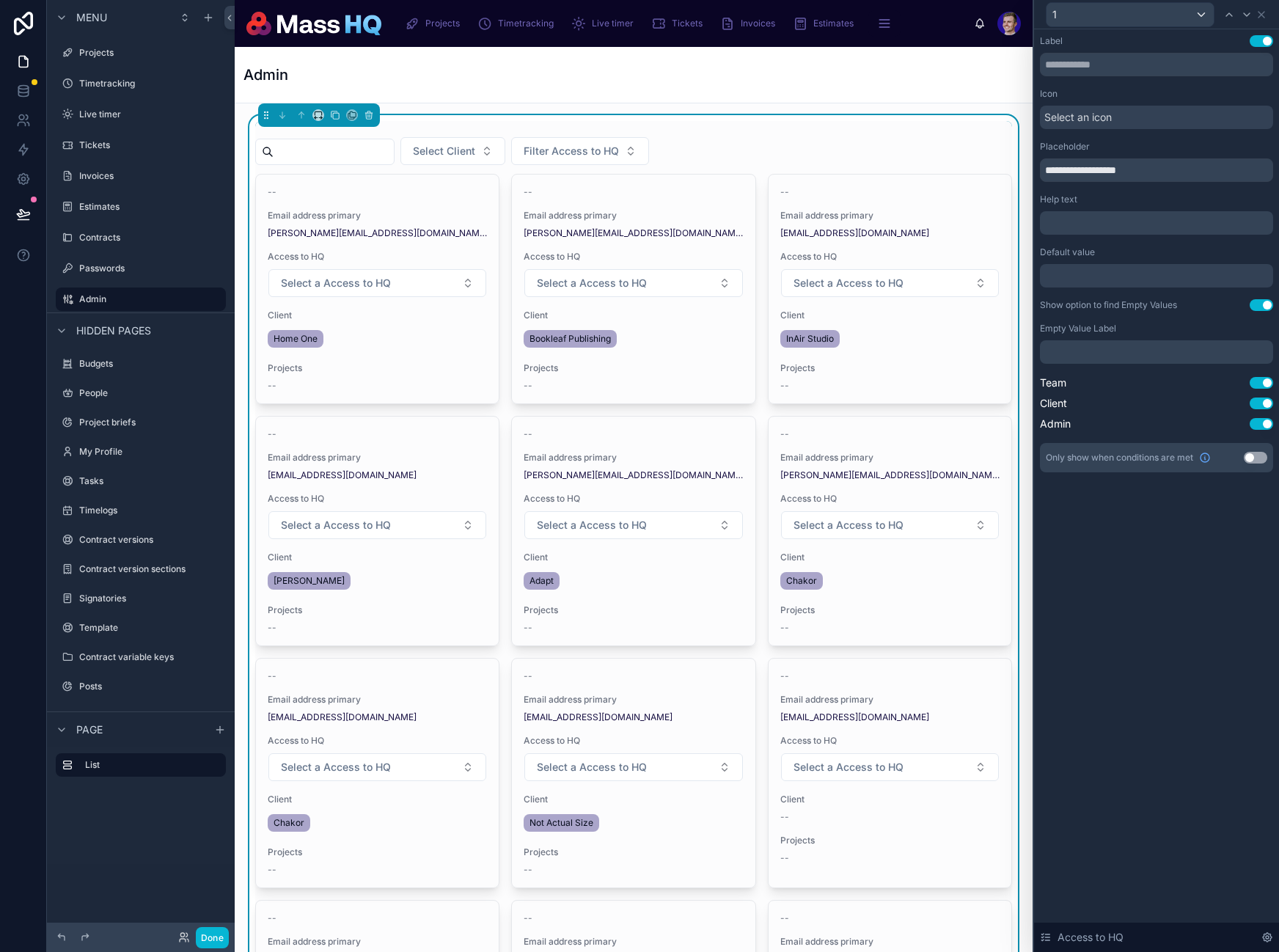
drag, startPoint x: 1133, startPoint y: 341, endPoint x: 1139, endPoint y: 349, distance: 10.0
click at [1134, 342] on div "﻿" at bounding box center [1156, 351] width 234 height 23
click at [1140, 350] on p "﻿" at bounding box center [1157, 351] width 224 height 14
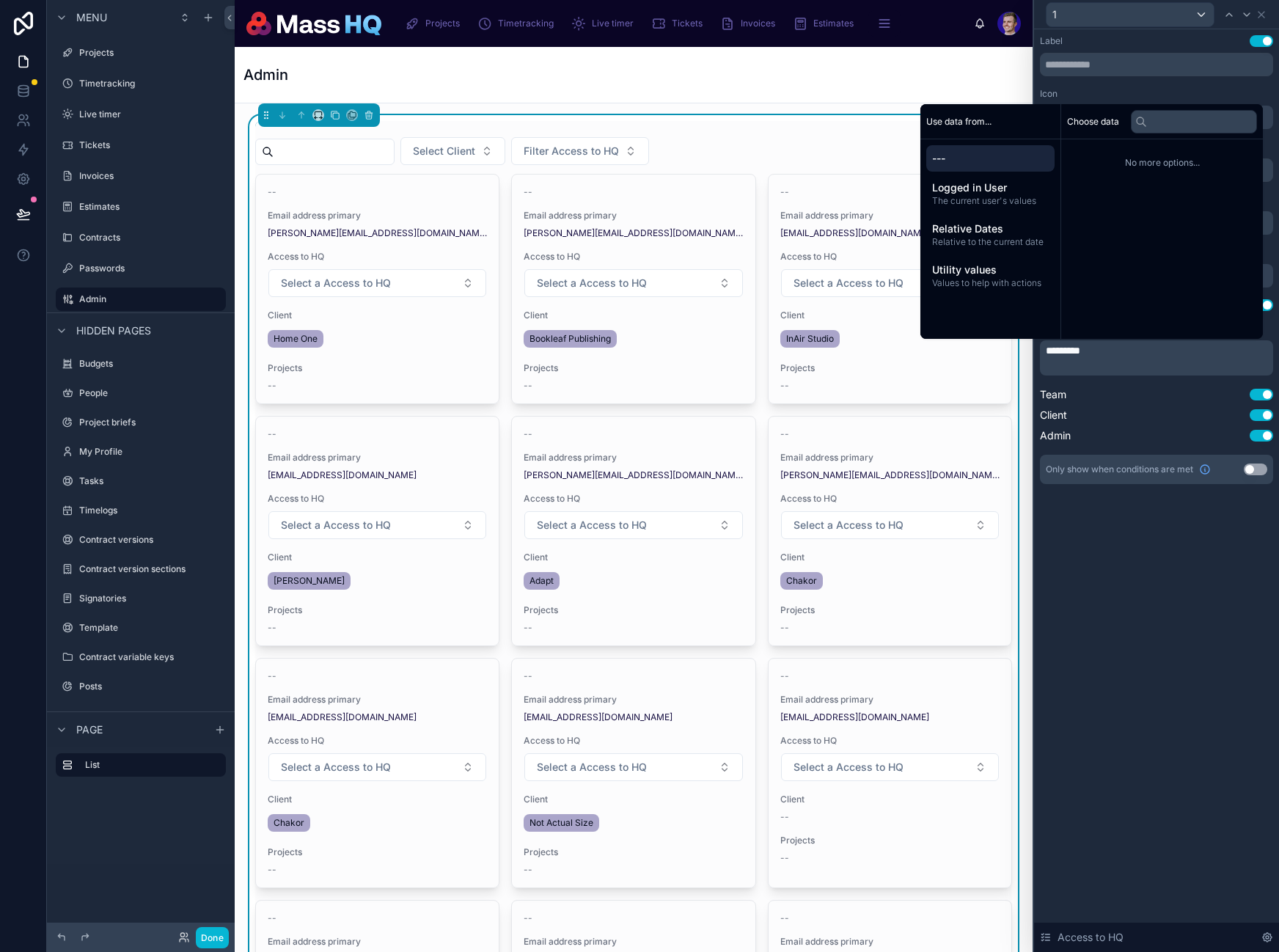
click at [1179, 657] on div "**********" at bounding box center [1156, 490] width 245 height 923
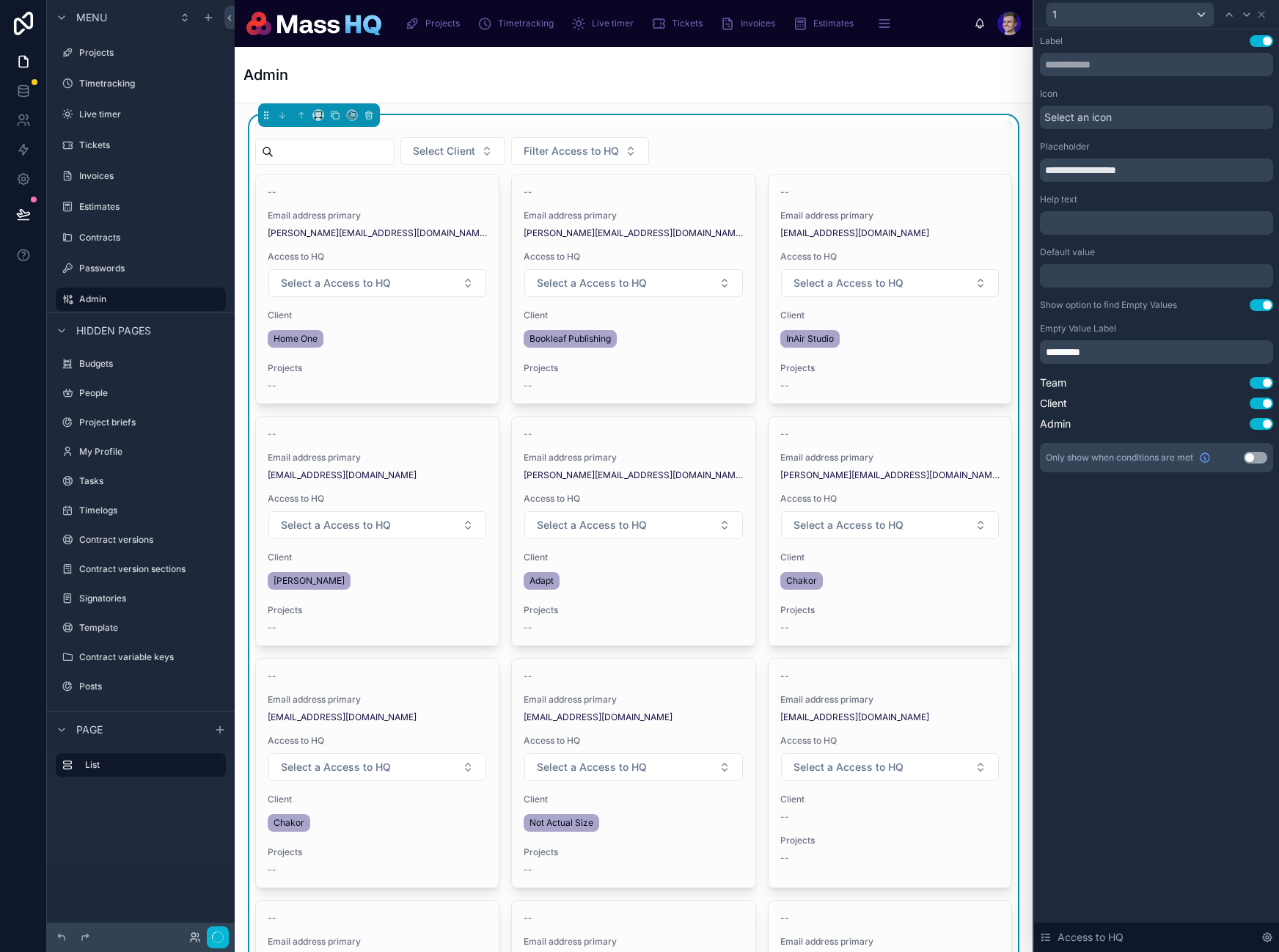
scroll to position [0, 0]
click at [1078, 63] on input "text" at bounding box center [1156, 65] width 234 height 23
type input "**********"
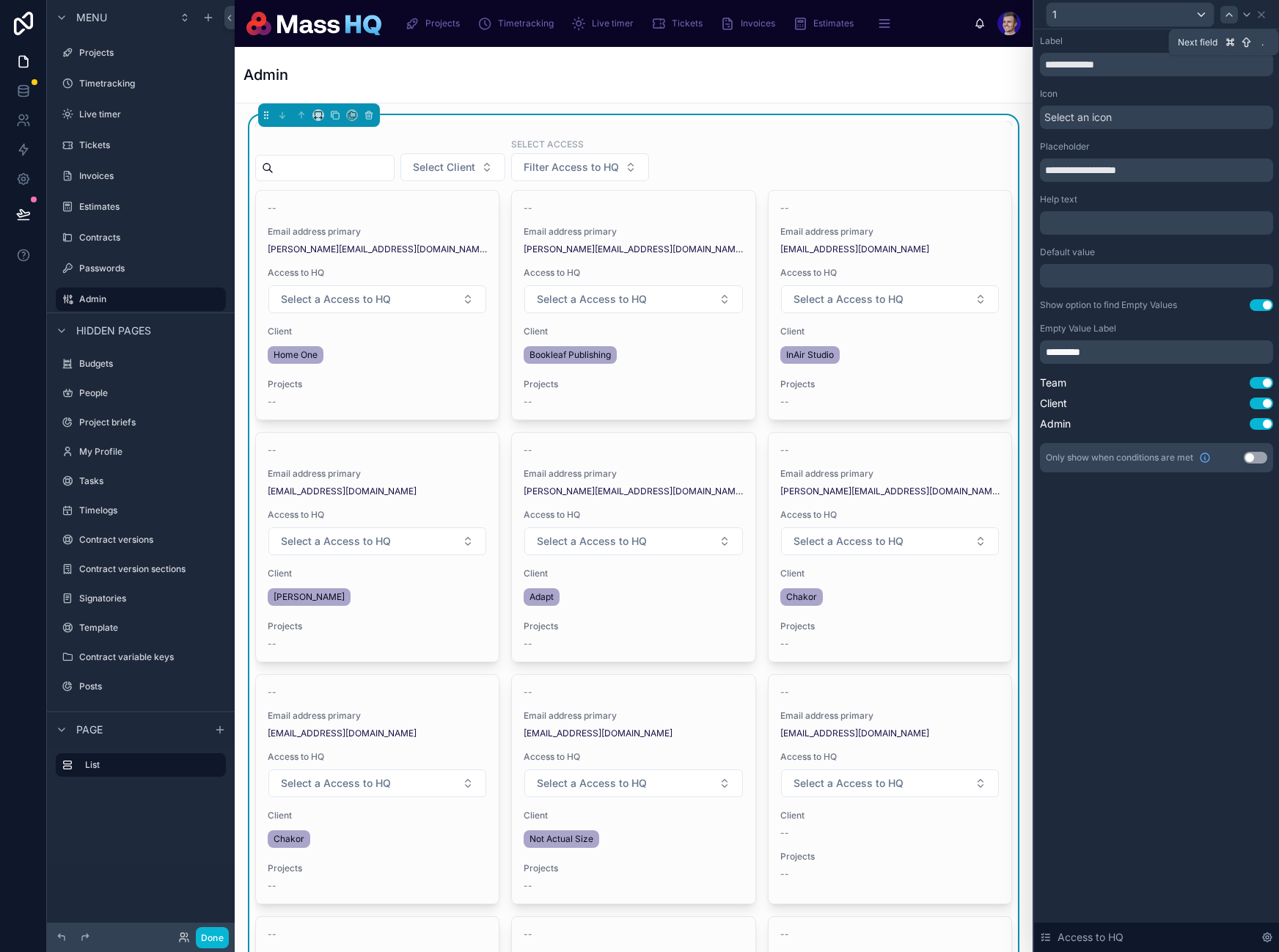
click at [1234, 14] on icon at bounding box center [1229, 14] width 12 height 12
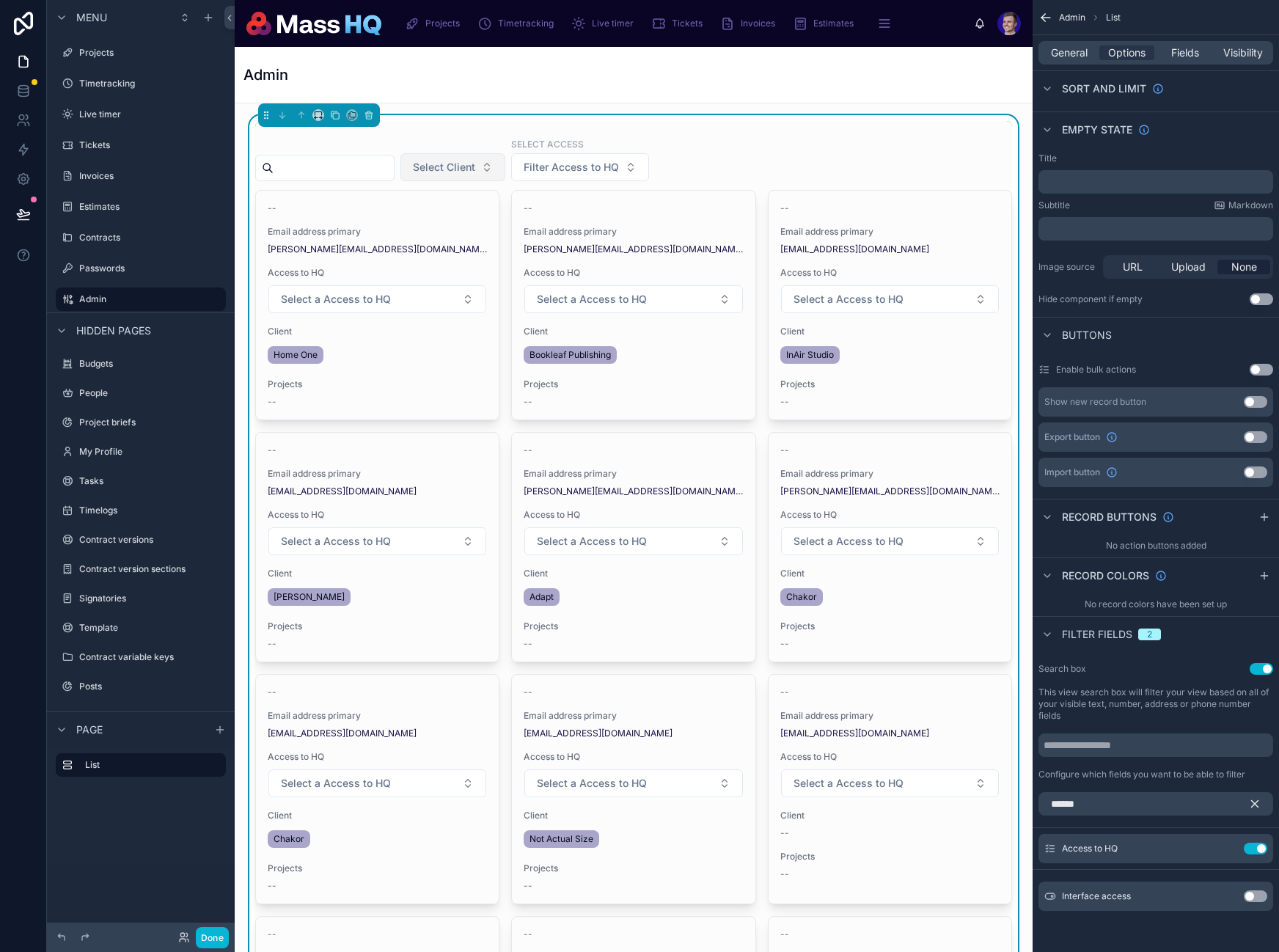
click at [459, 154] on button "Select Client" at bounding box center [453, 167] width 105 height 28
click at [1258, 808] on icon "scrollable content" at bounding box center [1255, 804] width 14 height 14
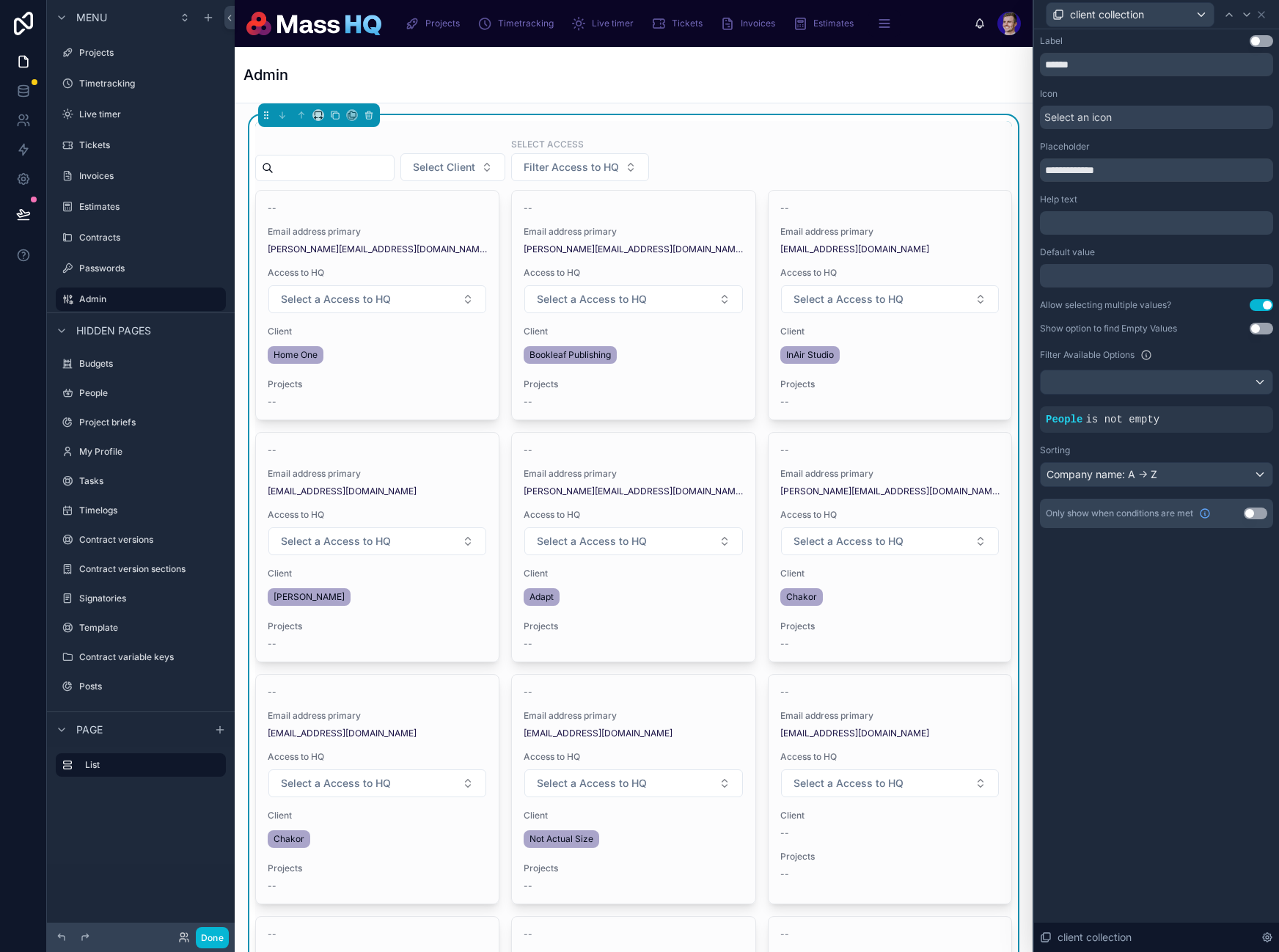
click at [1225, 847] on div "**********" at bounding box center [1156, 490] width 245 height 923
drag, startPoint x: 1084, startPoint y: 58, endPoint x: 1274, endPoint y: 58, distance: 190.0
click at [1085, 58] on input "******" at bounding box center [1156, 65] width 234 height 23
click at [1256, 39] on button "Use setting" at bounding box center [1261, 41] width 23 height 12
click at [1104, 63] on input "******" at bounding box center [1156, 65] width 234 height 23
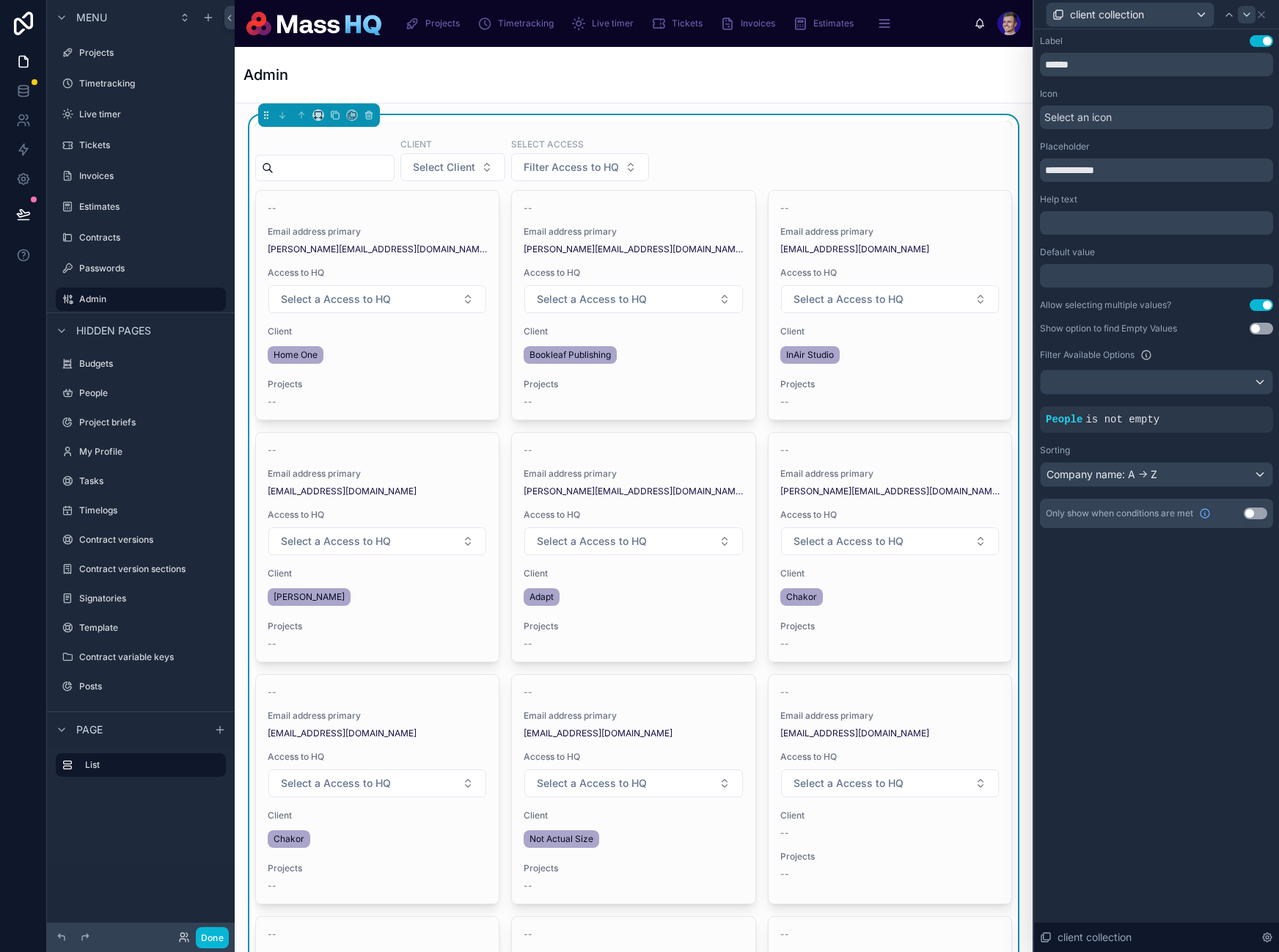
click at [1240, 8] on div at bounding box center [1246, 14] width 17 height 17
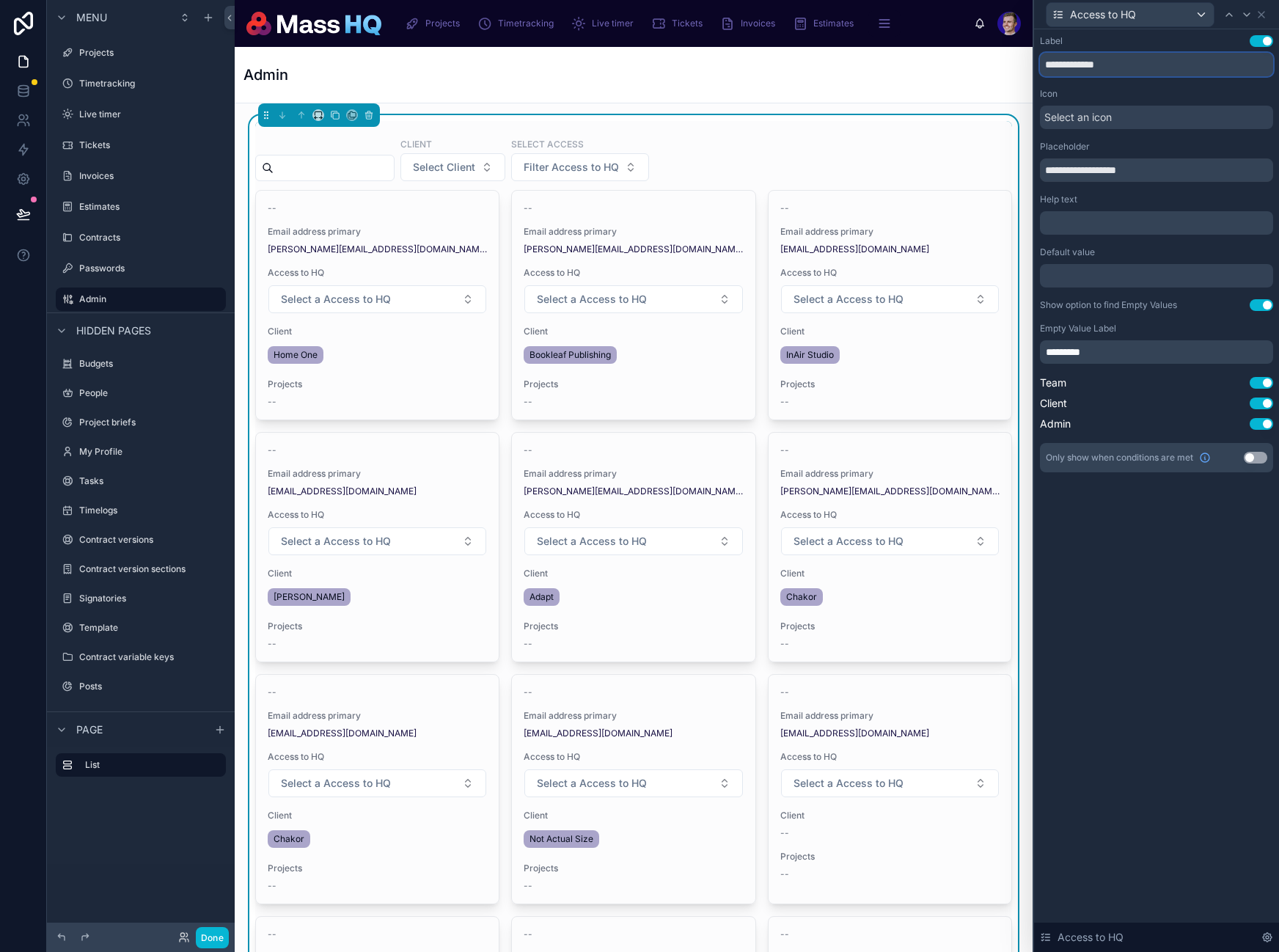
drag, startPoint x: 1078, startPoint y: 66, endPoint x: 1032, endPoint y: 64, distance: 46.0
click at [1032, 64] on div "**********" at bounding box center [639, 476] width 1279 height 952
type input "******"
click at [987, 162] on div "**********" at bounding box center [639, 476] width 1279 height 952
click at [1158, 171] on input "**********" at bounding box center [1156, 170] width 234 height 23
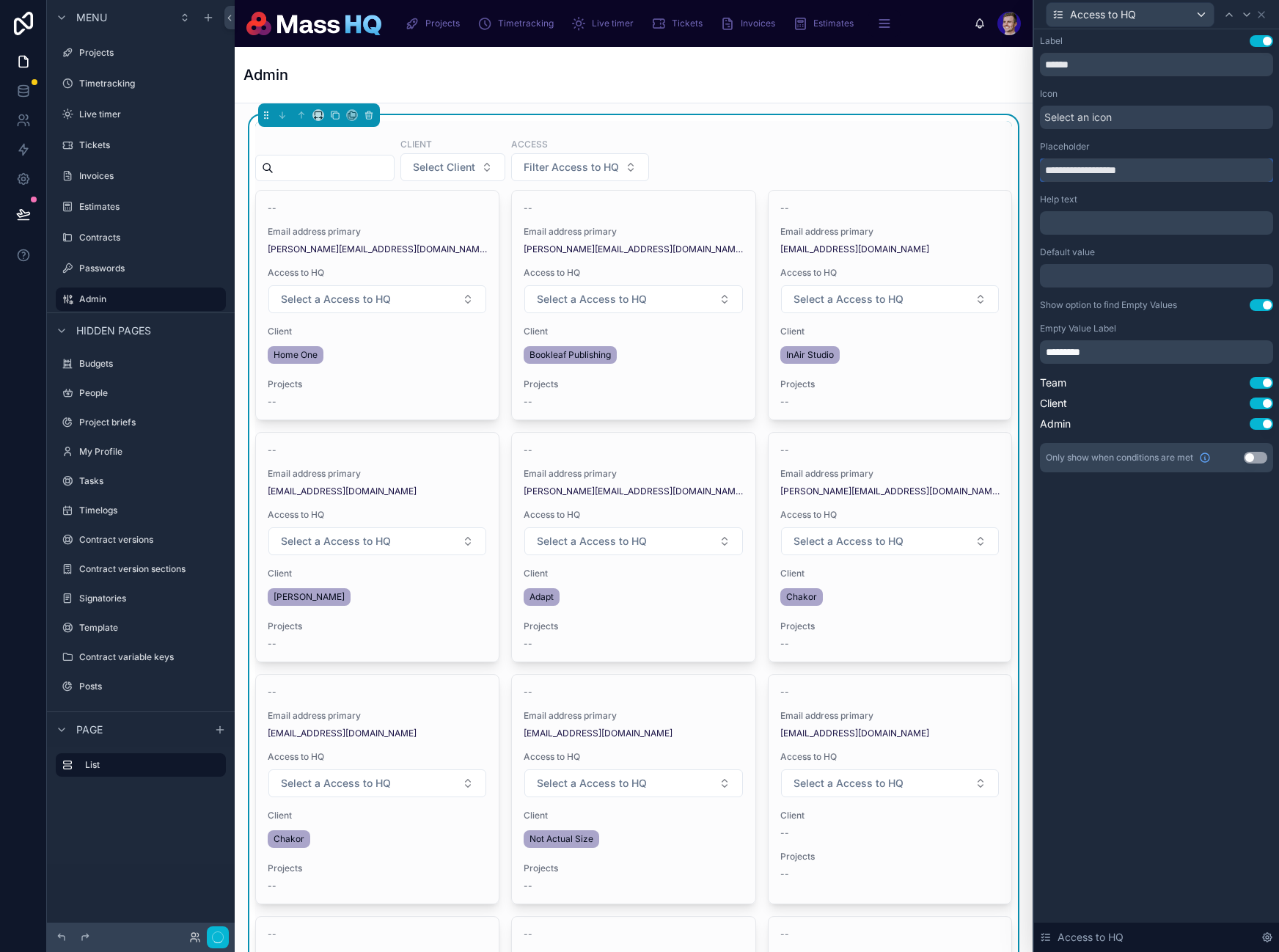
click at [1158, 170] on input "**********" at bounding box center [1156, 170] width 234 height 23
type input "**********"
click at [1242, 630] on div "**********" at bounding box center [1156, 490] width 245 height 923
click at [1201, 611] on div "**********" at bounding box center [1156, 490] width 245 height 923
drag, startPoint x: 227, startPoint y: 930, endPoint x: 0, endPoint y: 227, distance: 738.7
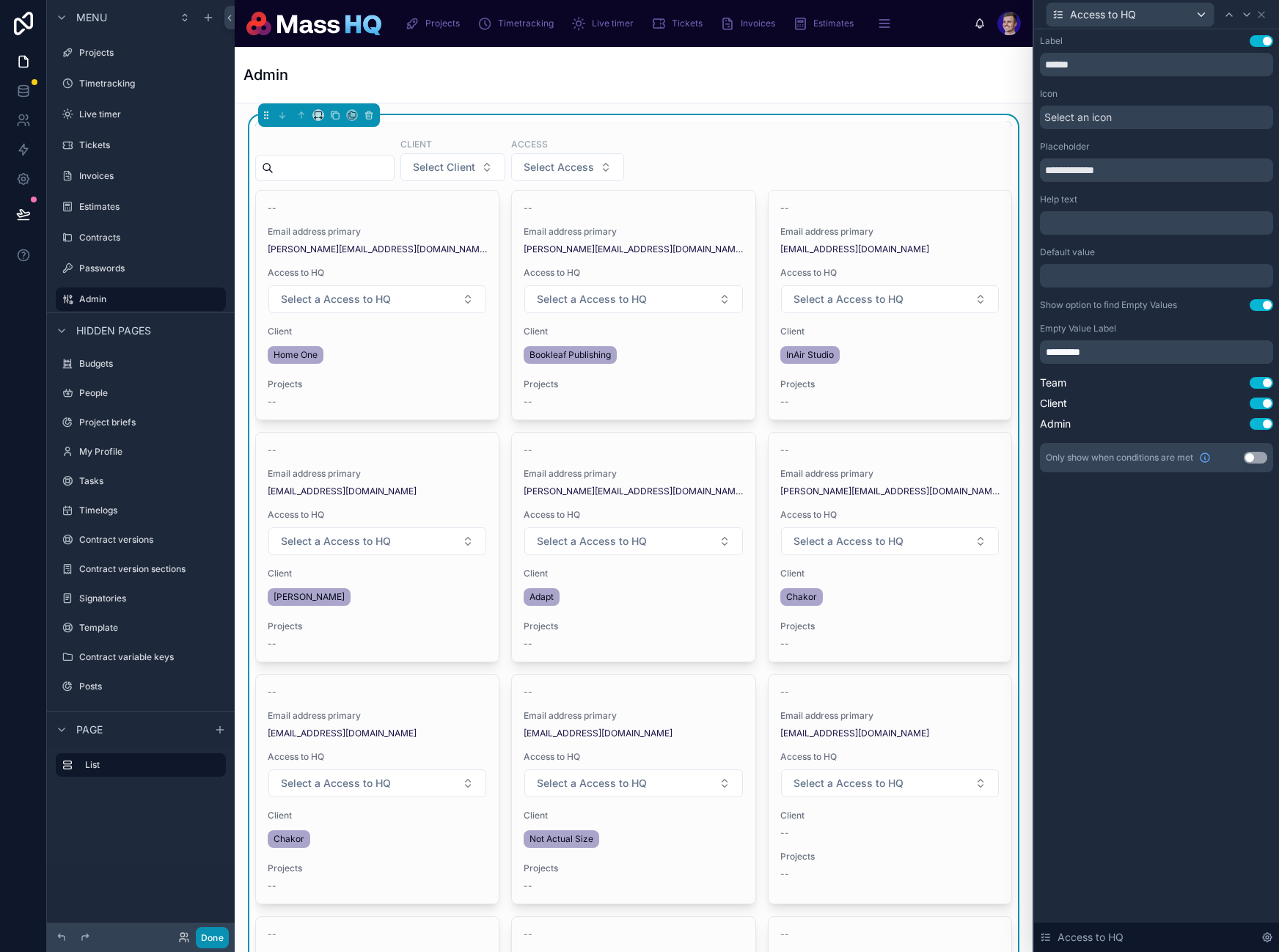
click at [228, 930] on button "Done" at bounding box center [212, 938] width 33 height 21
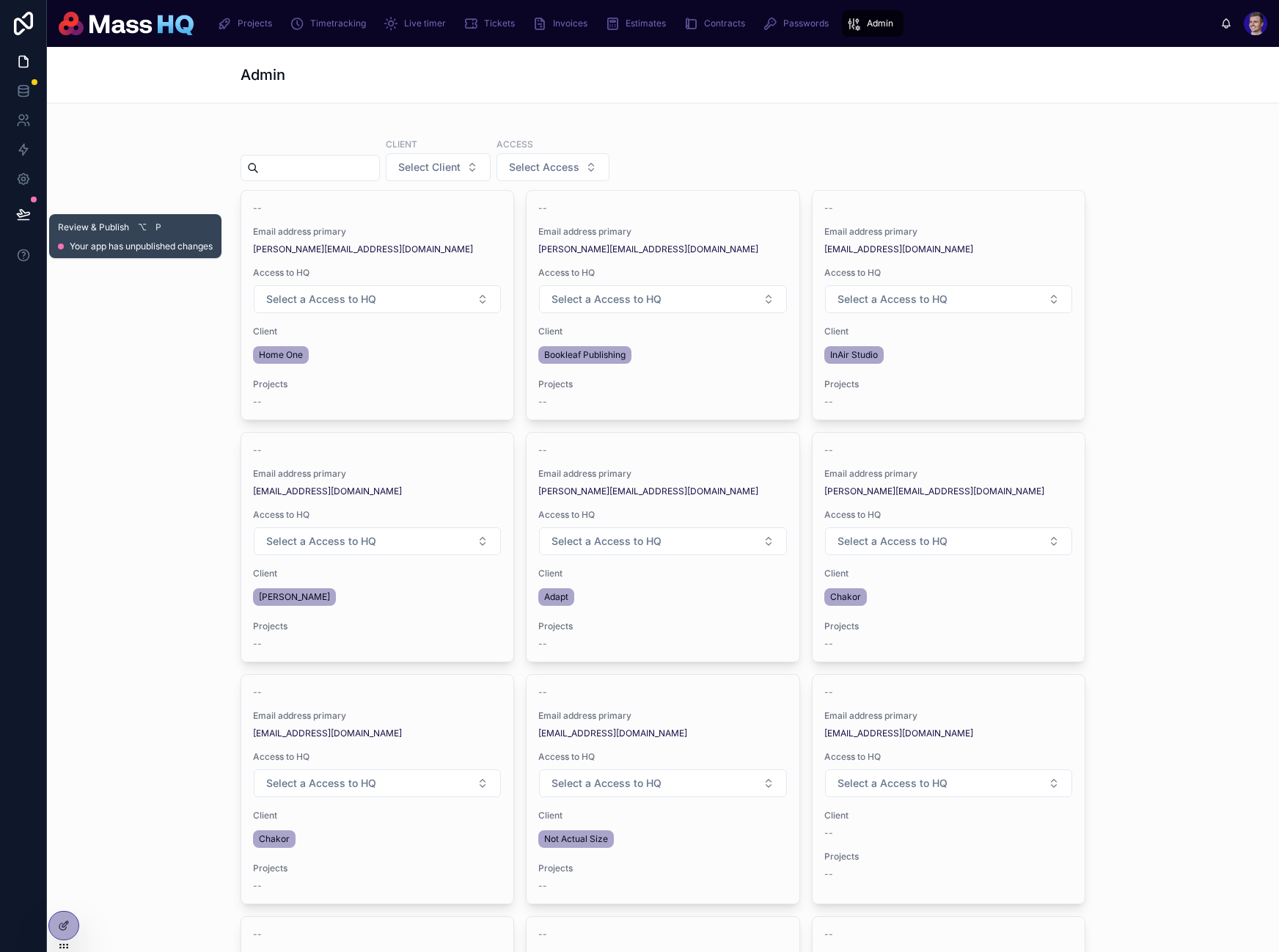
click at [24, 215] on icon at bounding box center [22, 213] width 13 height 8
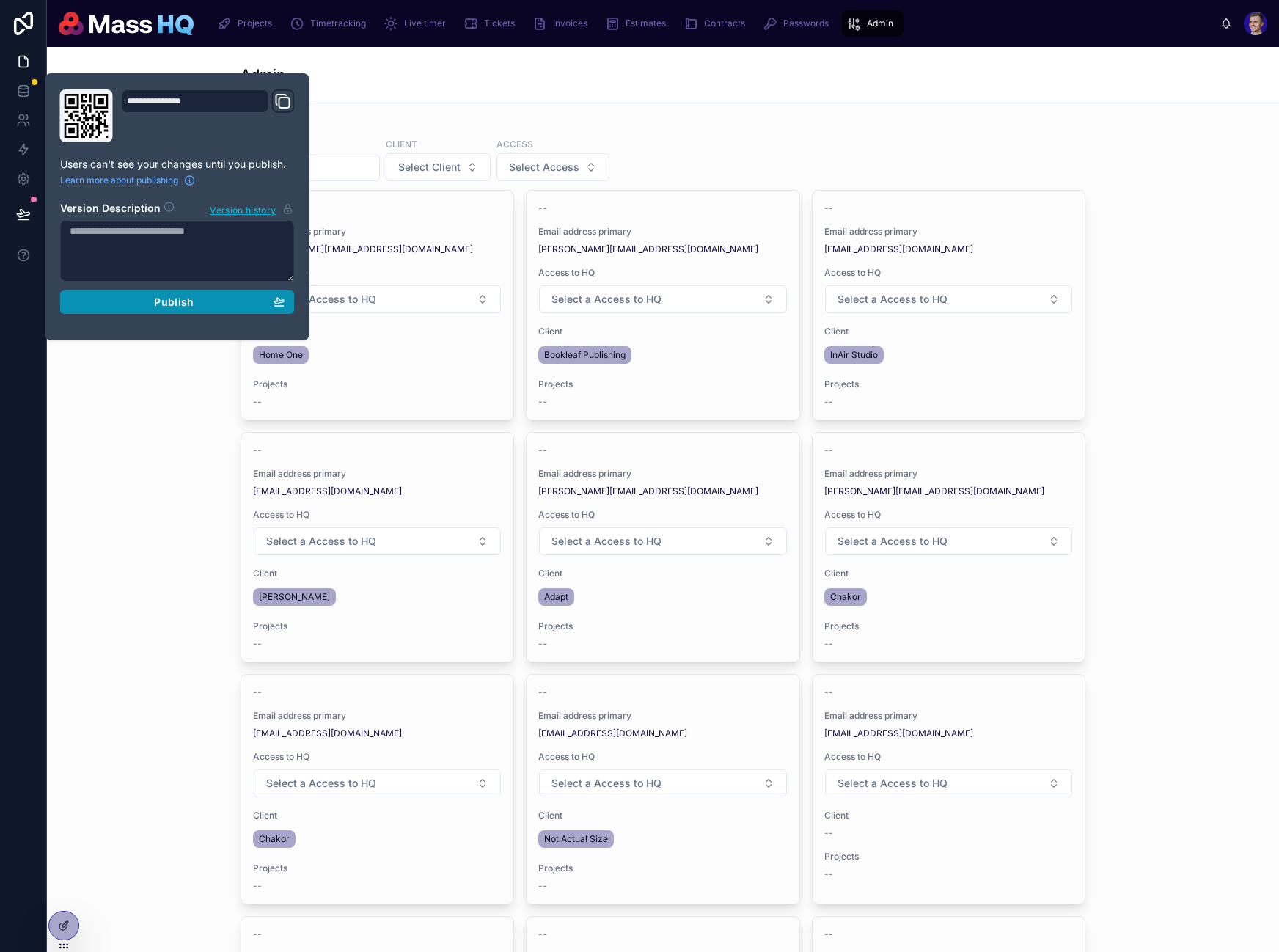
click at [151, 295] on div "Publish" at bounding box center [177, 302] width 215 height 14
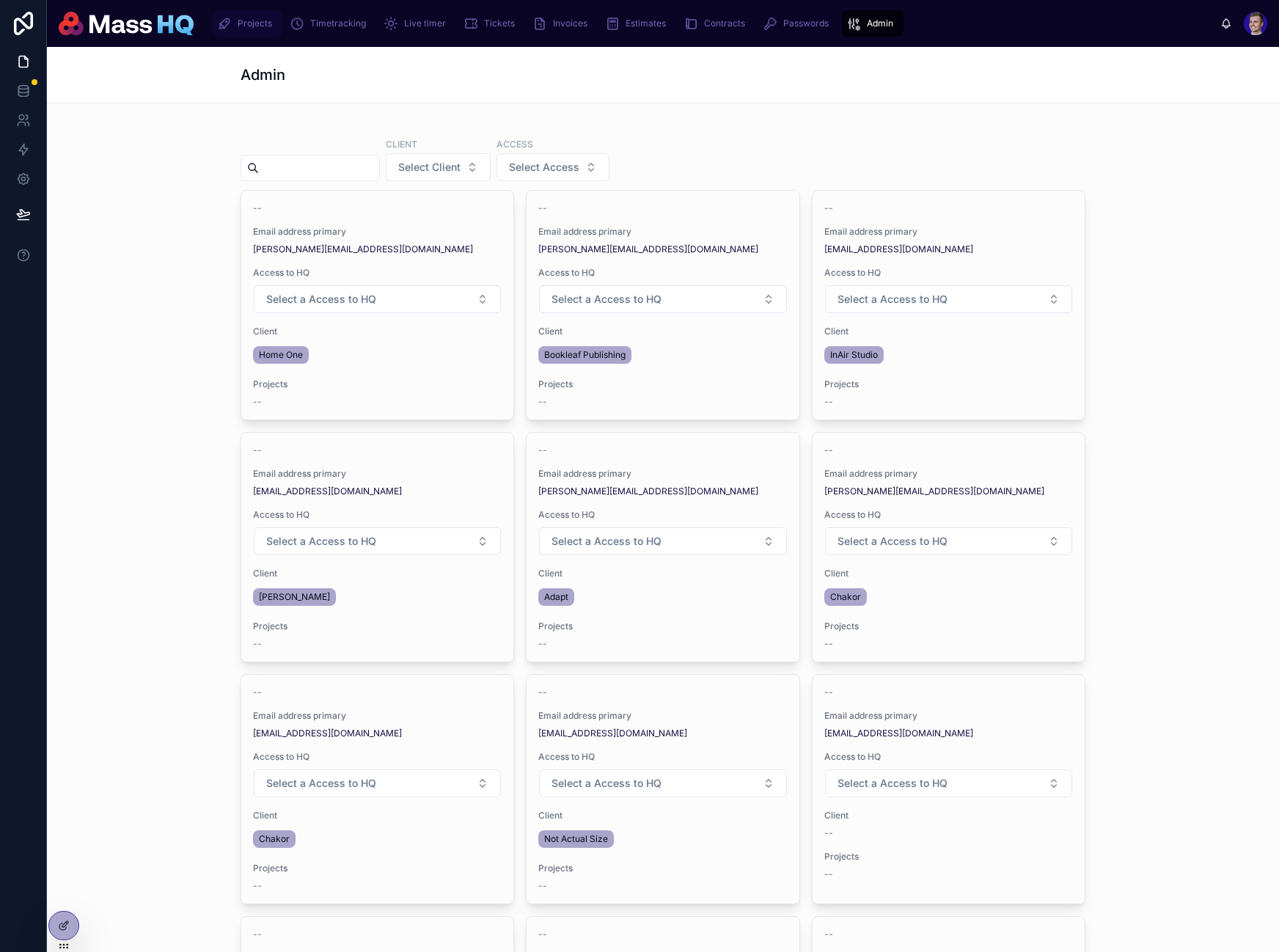
click at [236, 27] on div "Projects" at bounding box center [247, 23] width 61 height 23
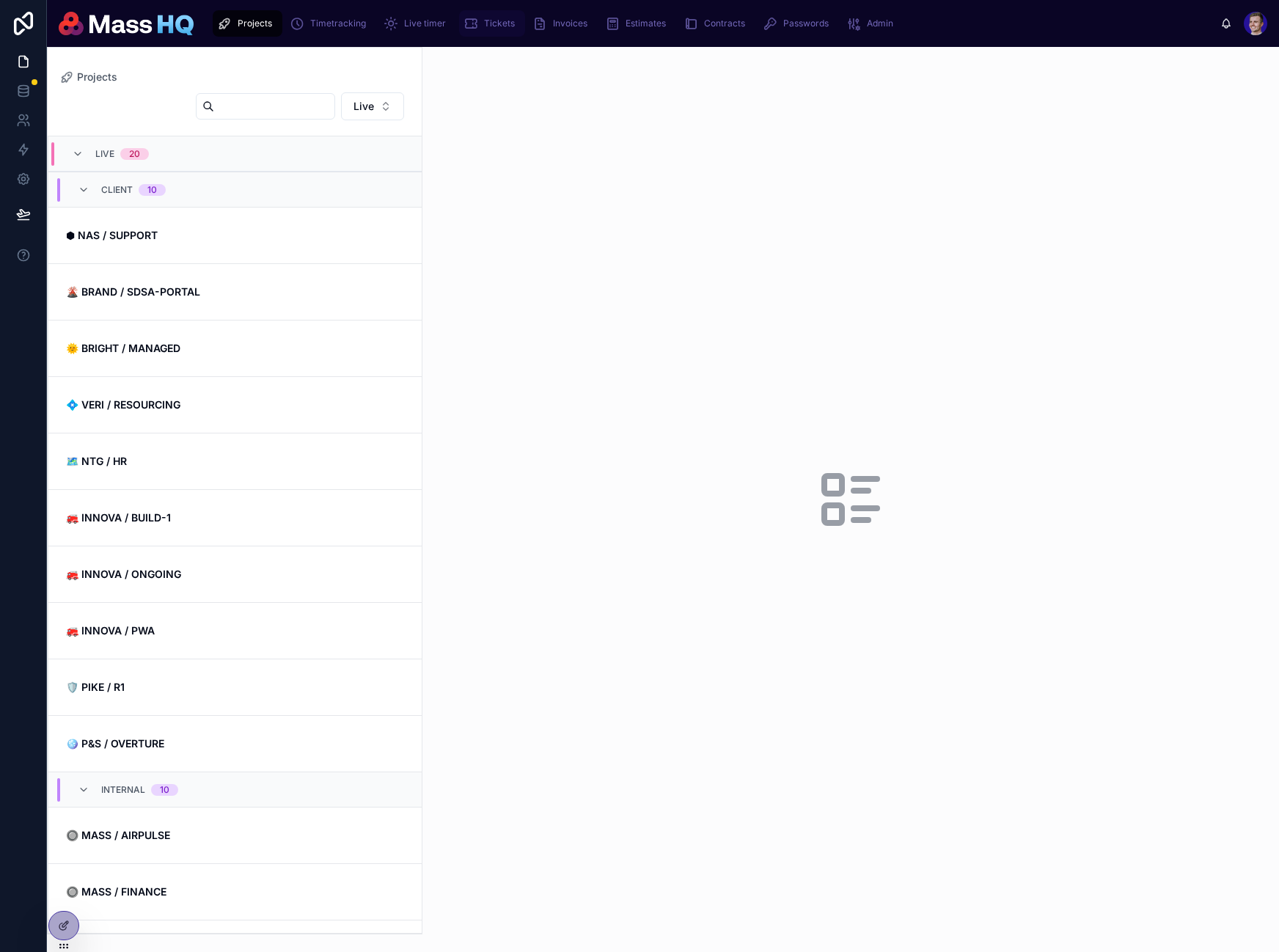
click at [496, 14] on div "Tickets" at bounding box center [491, 23] width 57 height 23
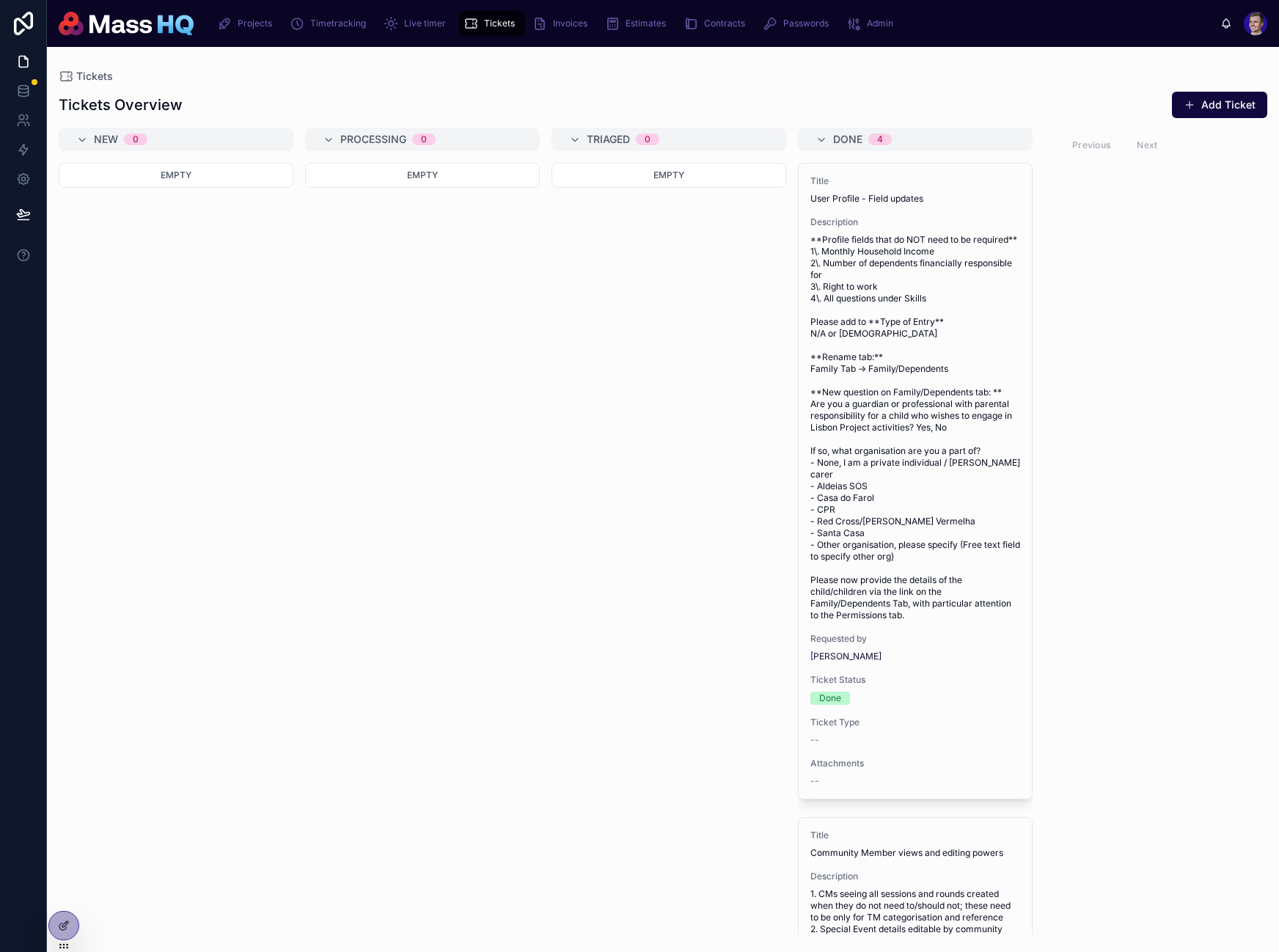
click at [1143, 319] on div "New 0 Empty Processing 0 Empty Triaged 0 Empty Done 4 Title User Profile - Fiel…" at bounding box center [663, 531] width 1232 height 807
click at [63, 920] on icon at bounding box center [64, 926] width 12 height 12
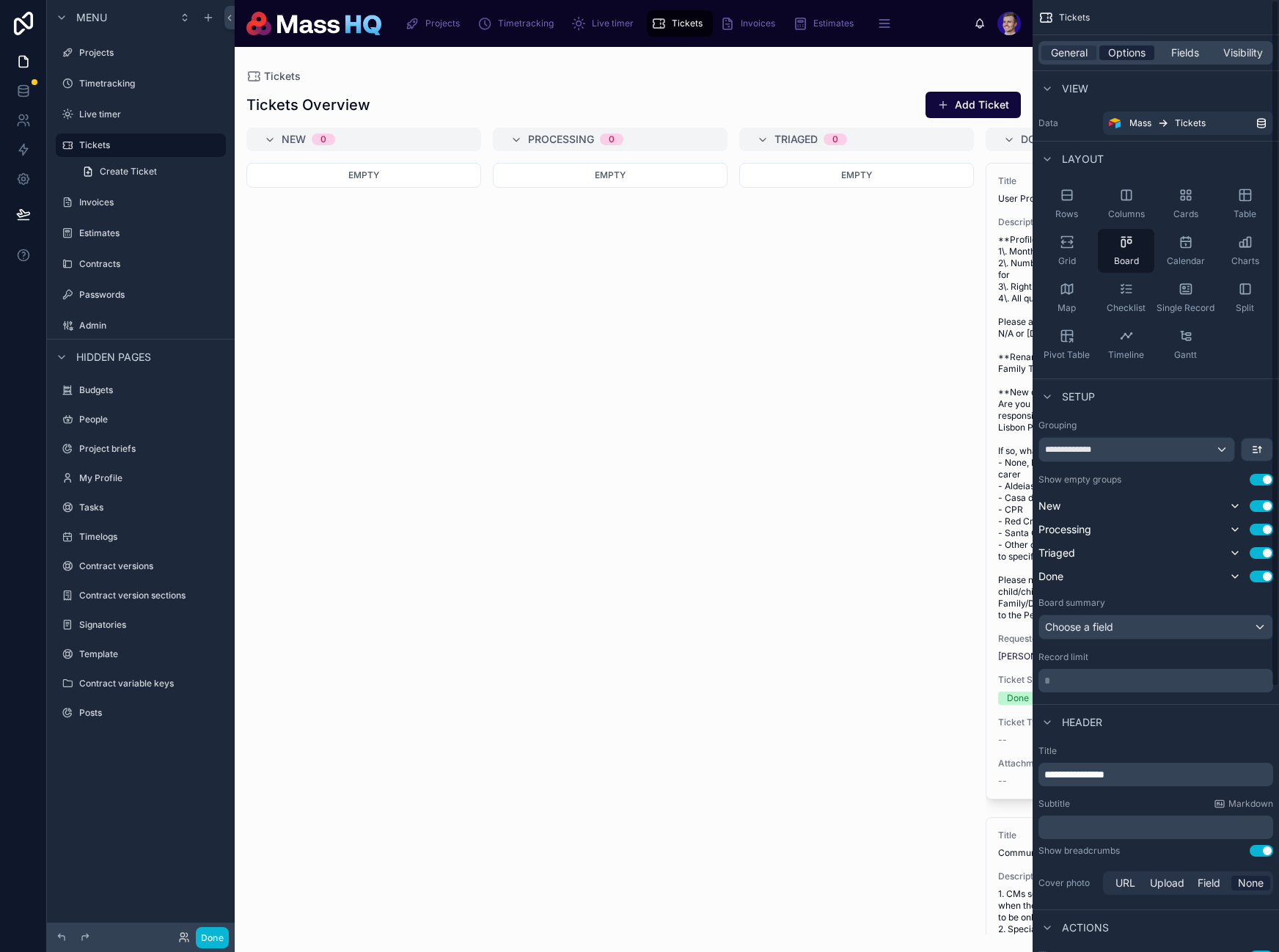
click at [1103, 58] on div "Options" at bounding box center [1126, 52] width 55 height 14
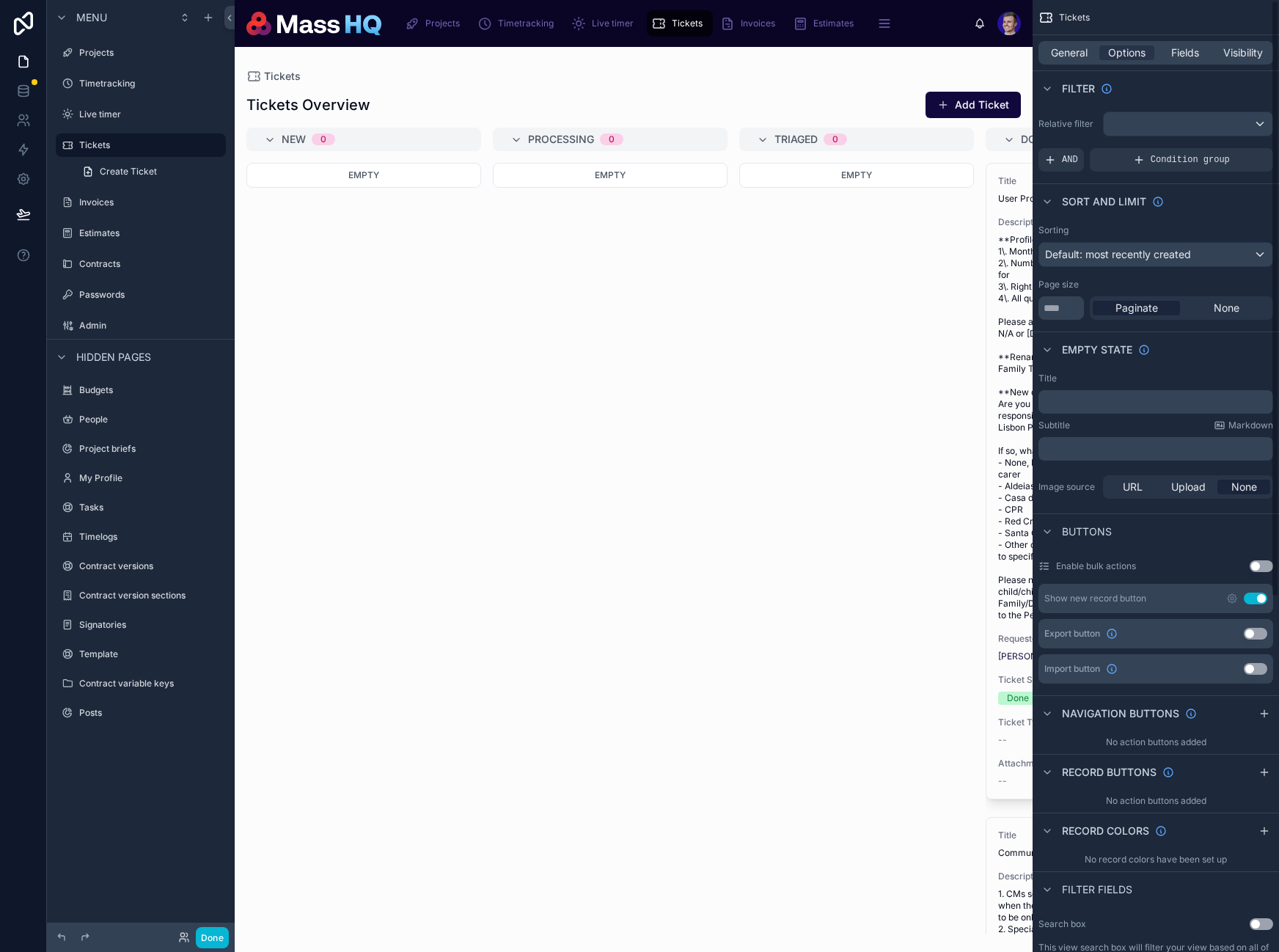
click at [1236, 61] on div "General Options Fields Visibility" at bounding box center [1155, 53] width 235 height 23
click at [1237, 52] on span "Visibility" at bounding box center [1242, 52] width 40 height 14
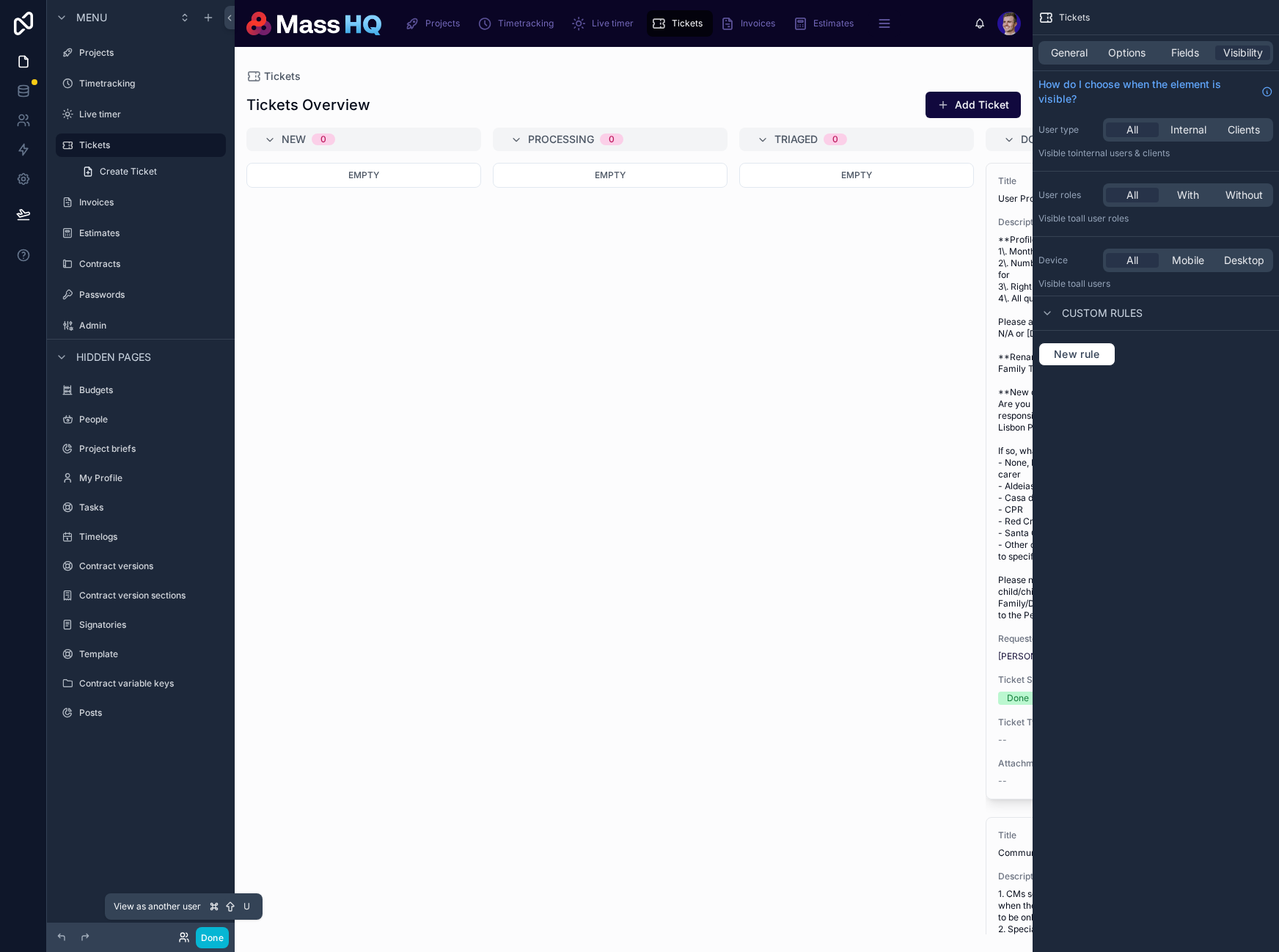
click at [182, 937] on icon at bounding box center [182, 935] width 4 height 4
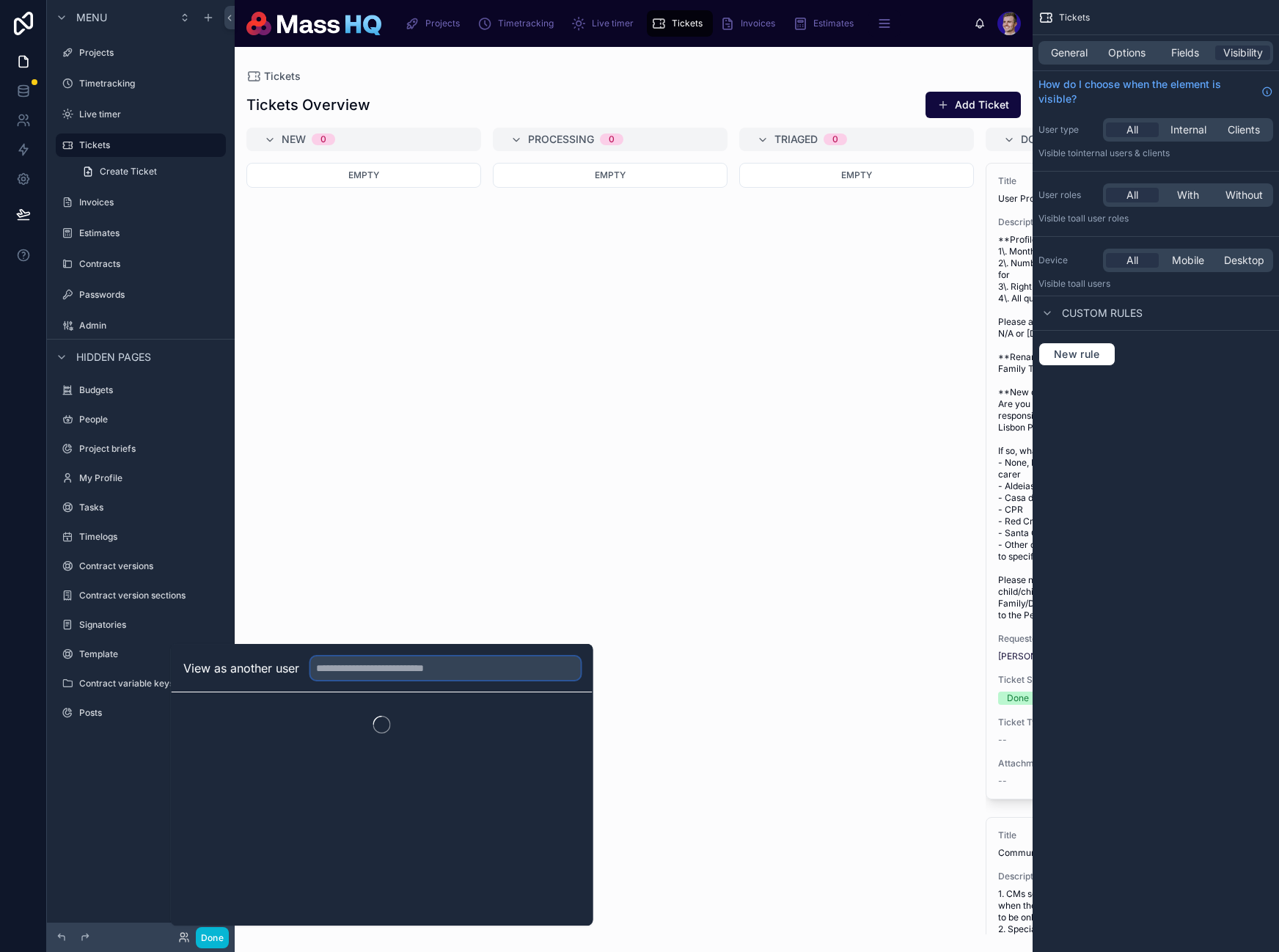
click at [362, 665] on input "text" at bounding box center [446, 668] width 270 height 23
type input "****"
click at [570, 722] on button "Select" at bounding box center [562, 722] width 39 height 21
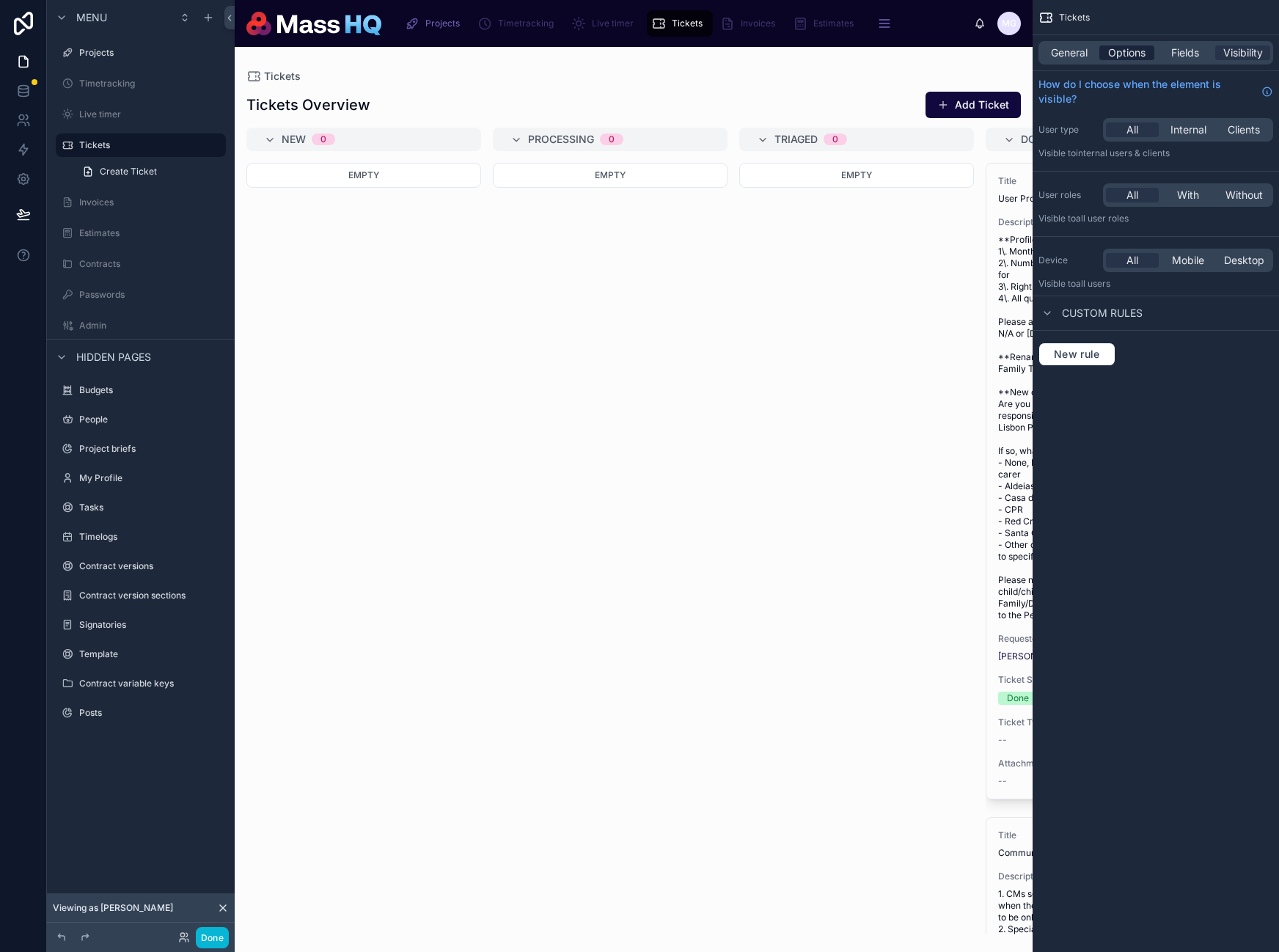
click at [1129, 48] on span "Options" at bounding box center [1126, 52] width 38 height 14
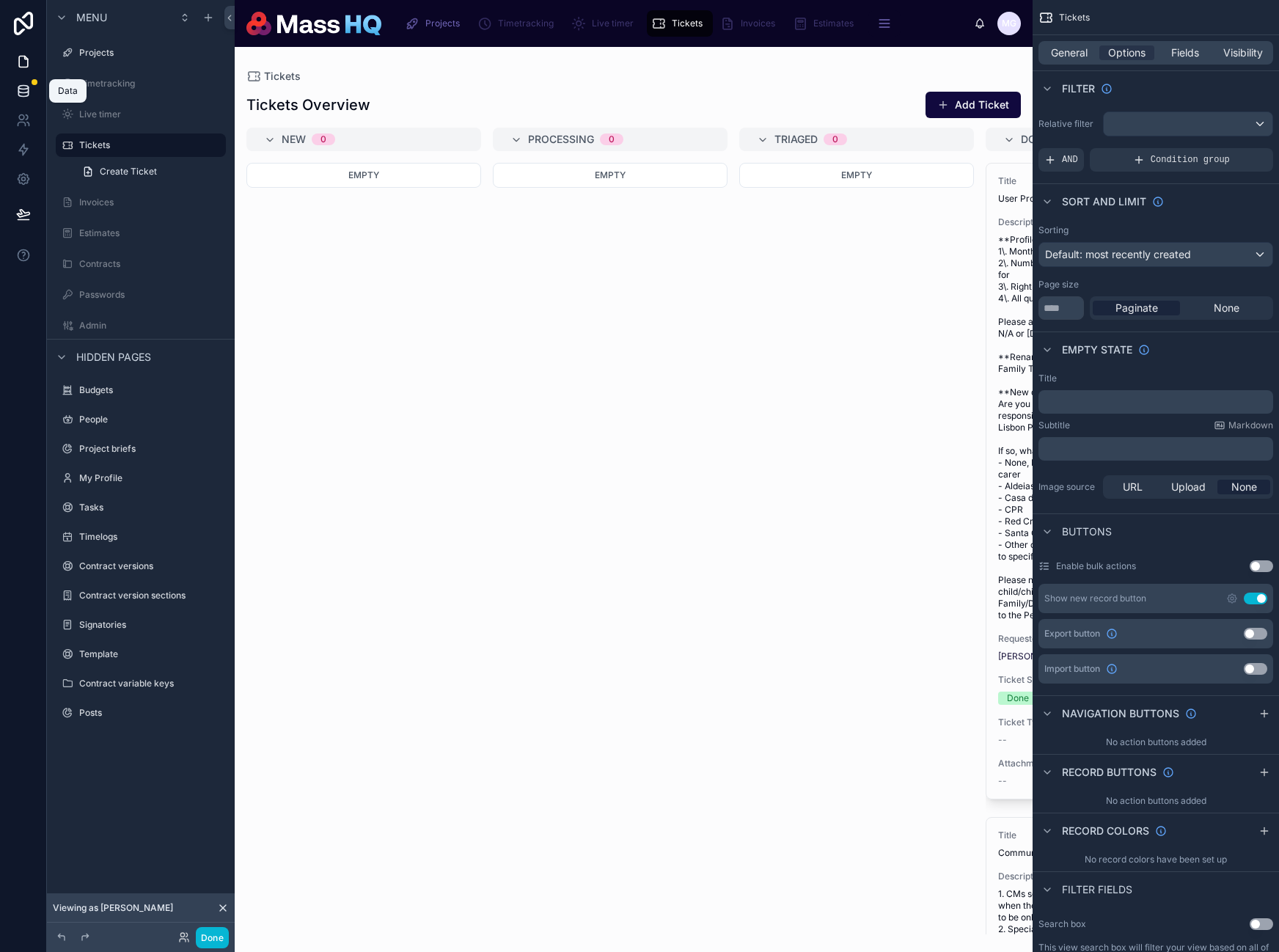
click at [18, 92] on icon at bounding box center [23, 94] width 10 height 6
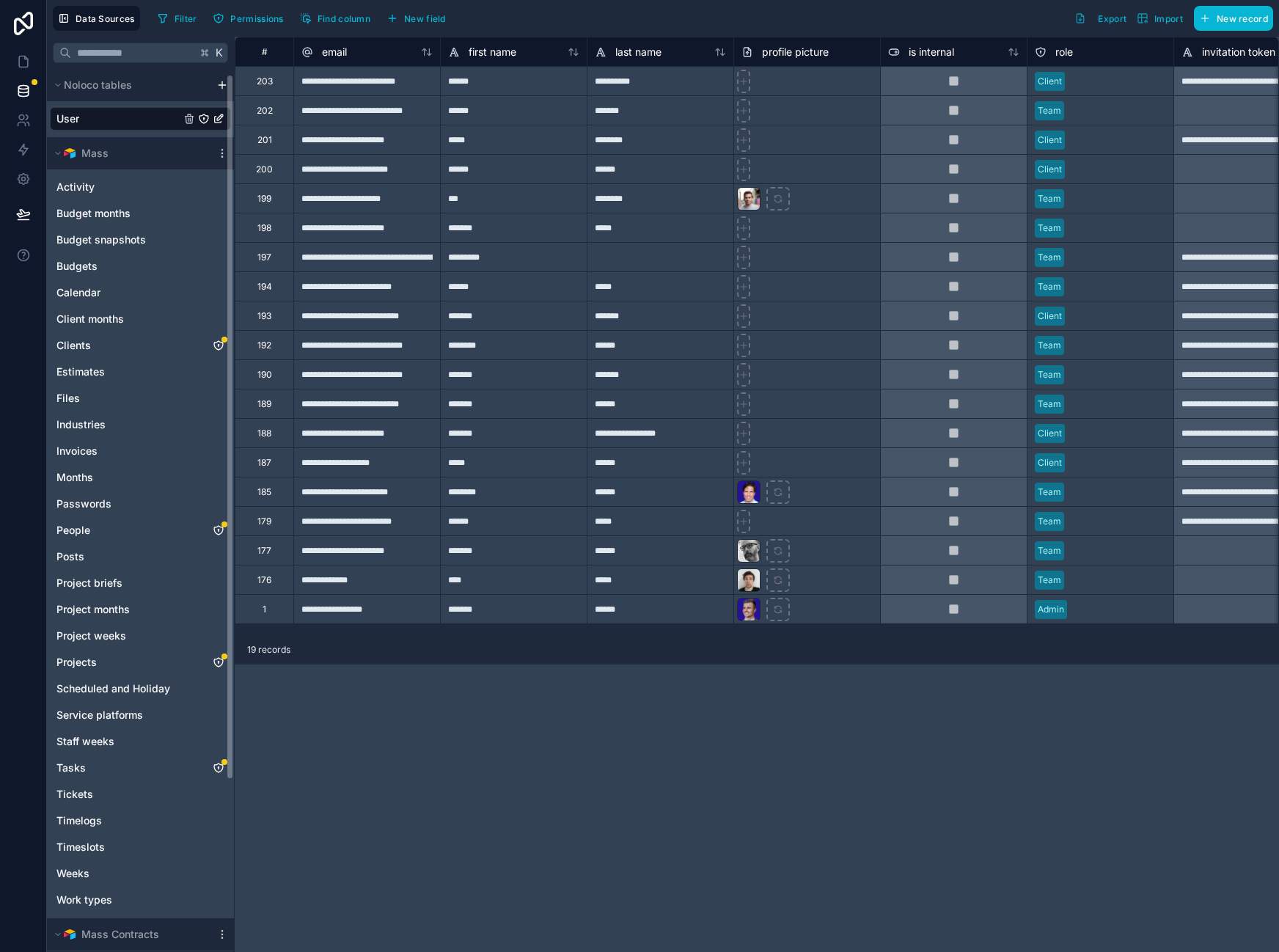
scroll to position [220, 0]
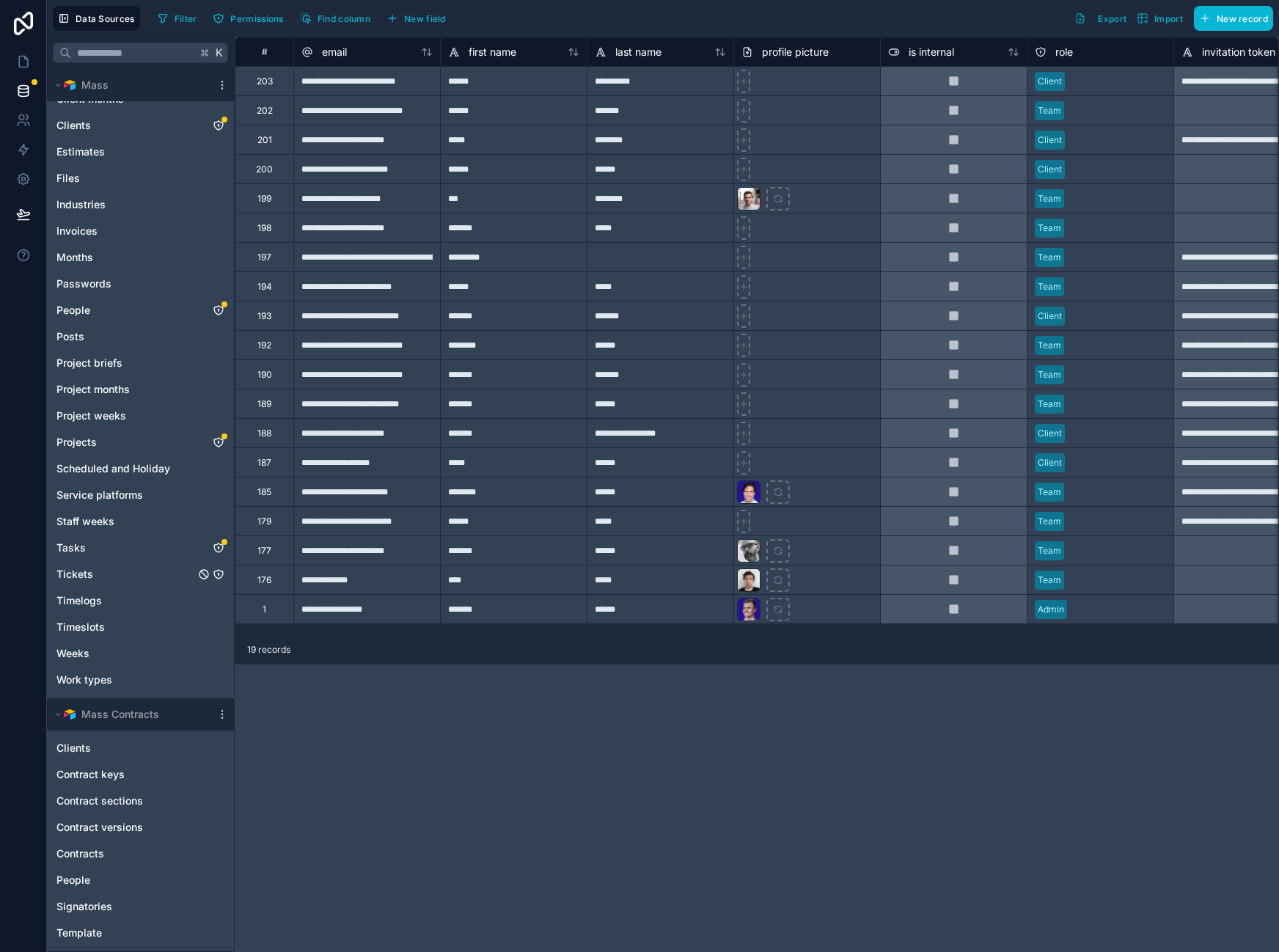
click at [218, 574] on icon "Tickets" at bounding box center [218, 575] width 0 height 2
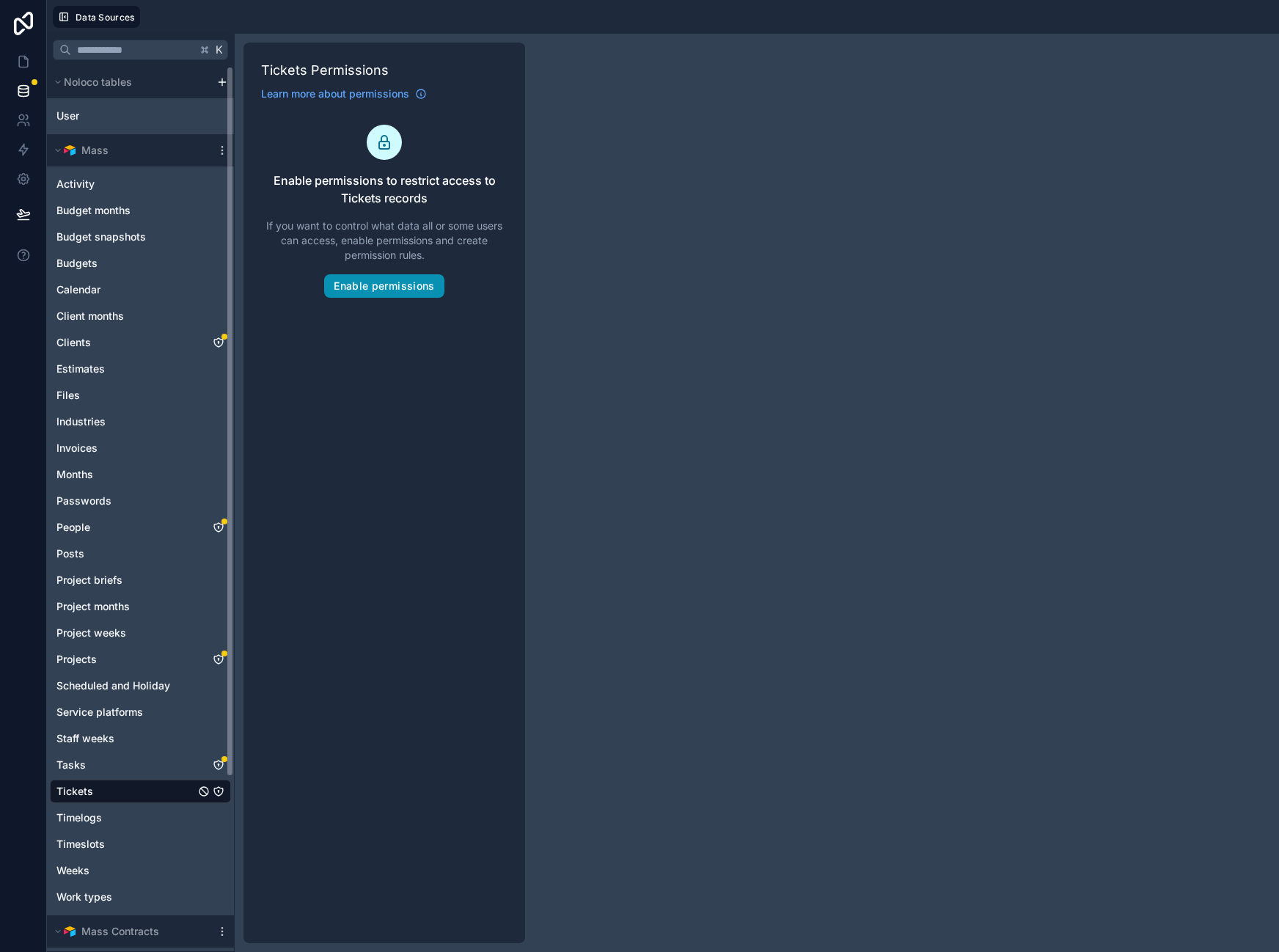
click at [415, 291] on button "Enable permissions" at bounding box center [384, 286] width 120 height 23
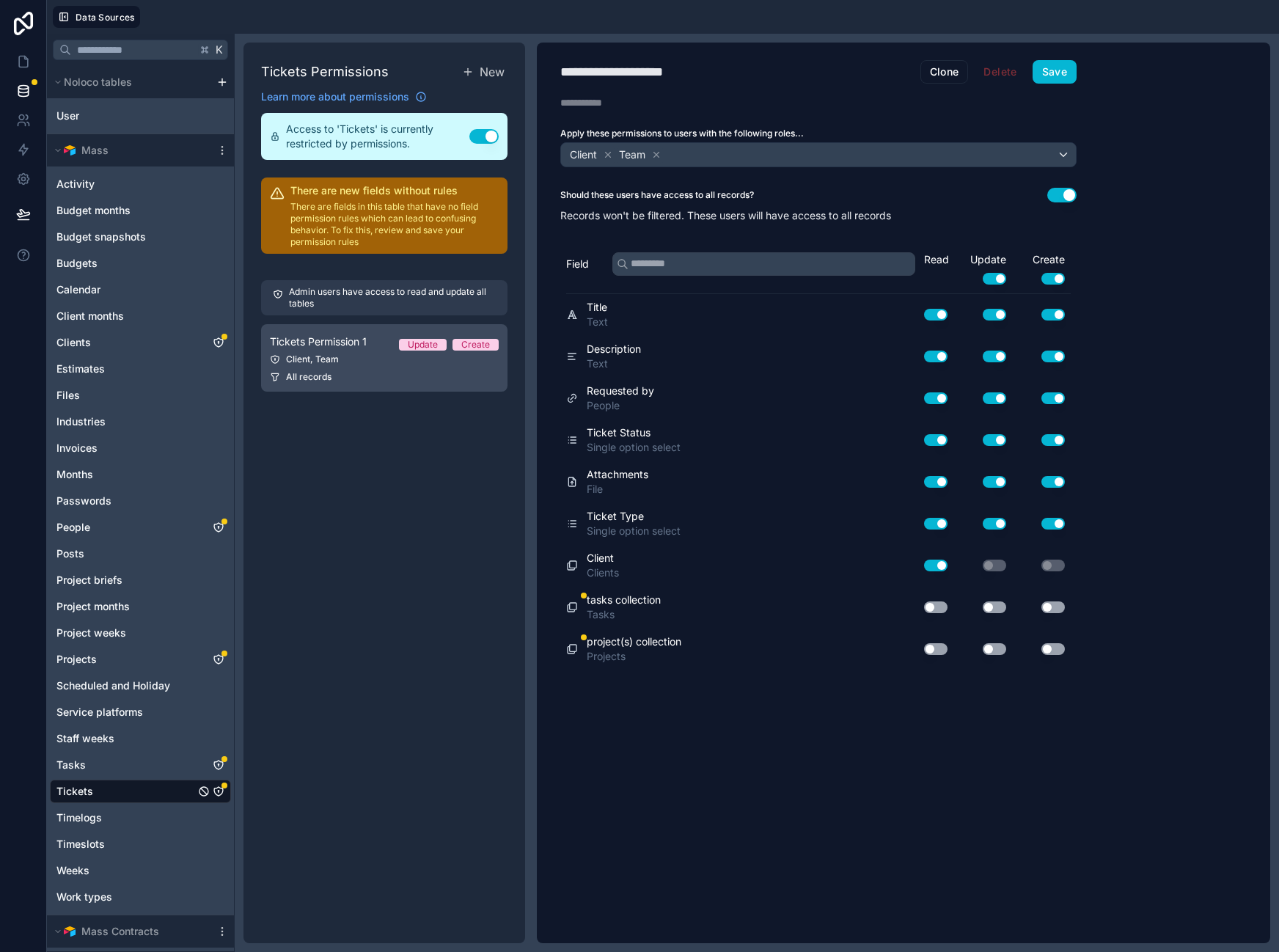
click at [344, 373] on div "All records" at bounding box center [384, 377] width 229 height 12
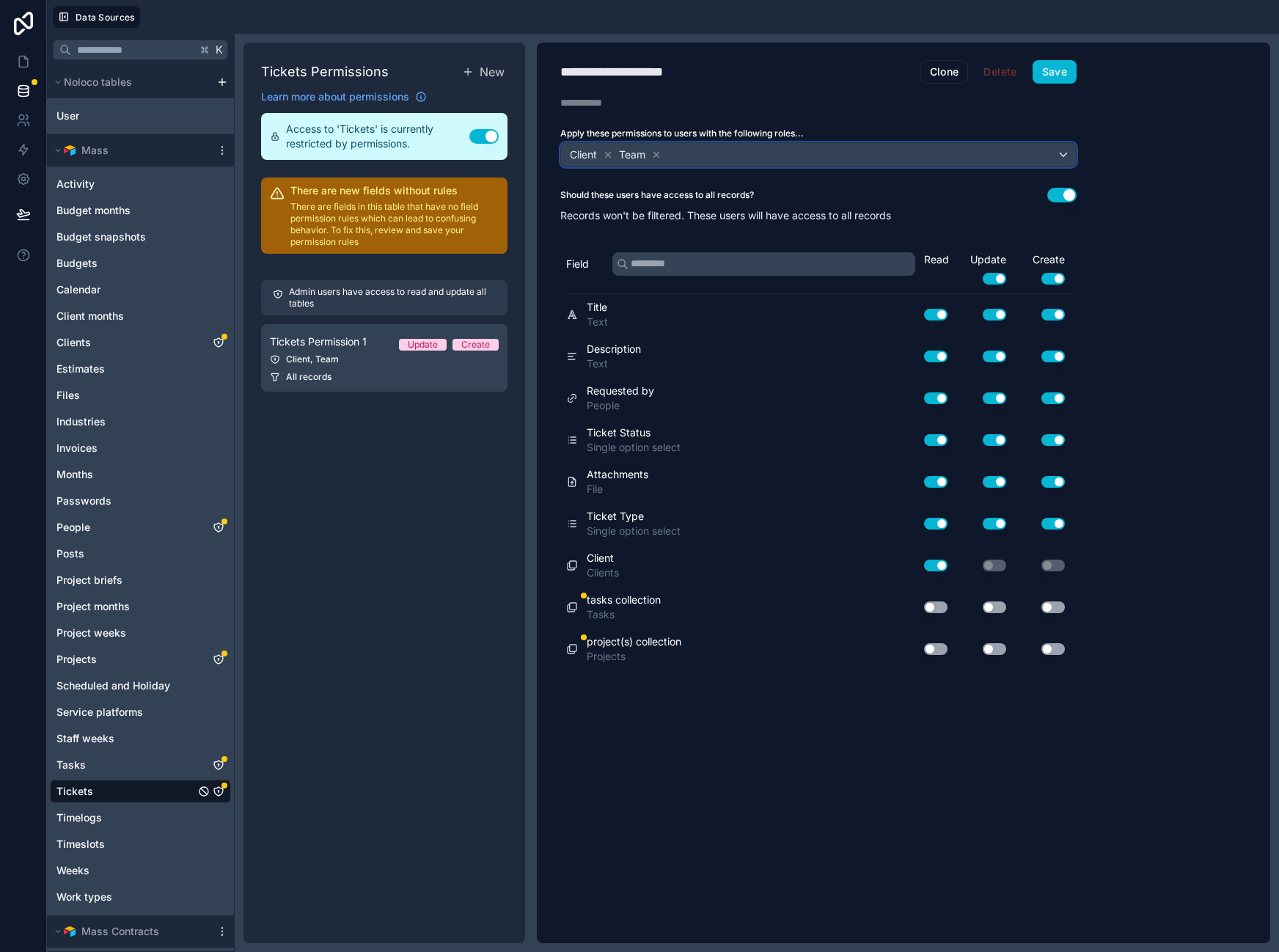
click at [761, 156] on div "Client Team" at bounding box center [818, 154] width 514 height 23
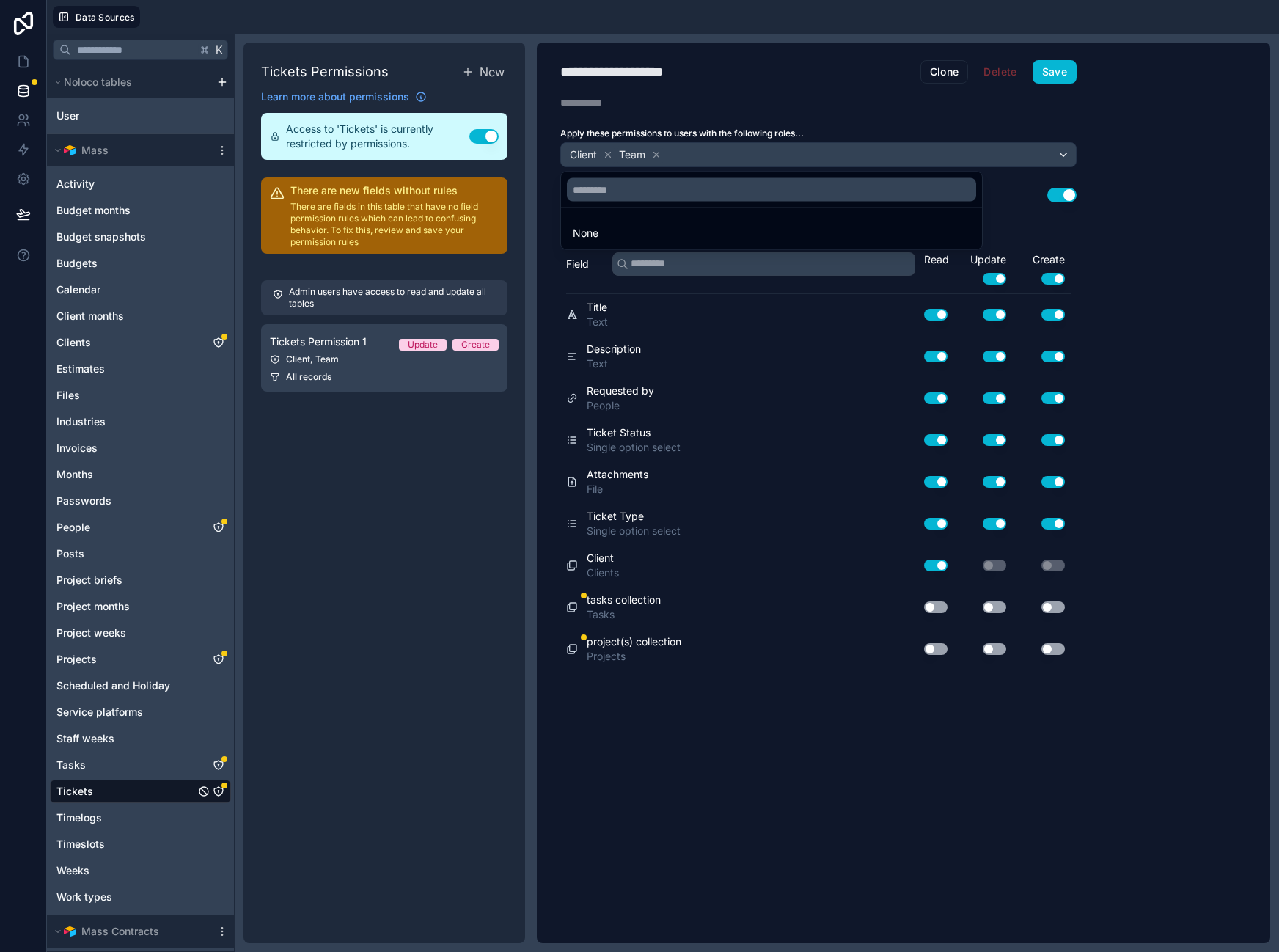
drag, startPoint x: 725, startPoint y: 154, endPoint x: 650, endPoint y: 159, distance: 75.2
click at [725, 154] on div at bounding box center [639, 476] width 1279 height 952
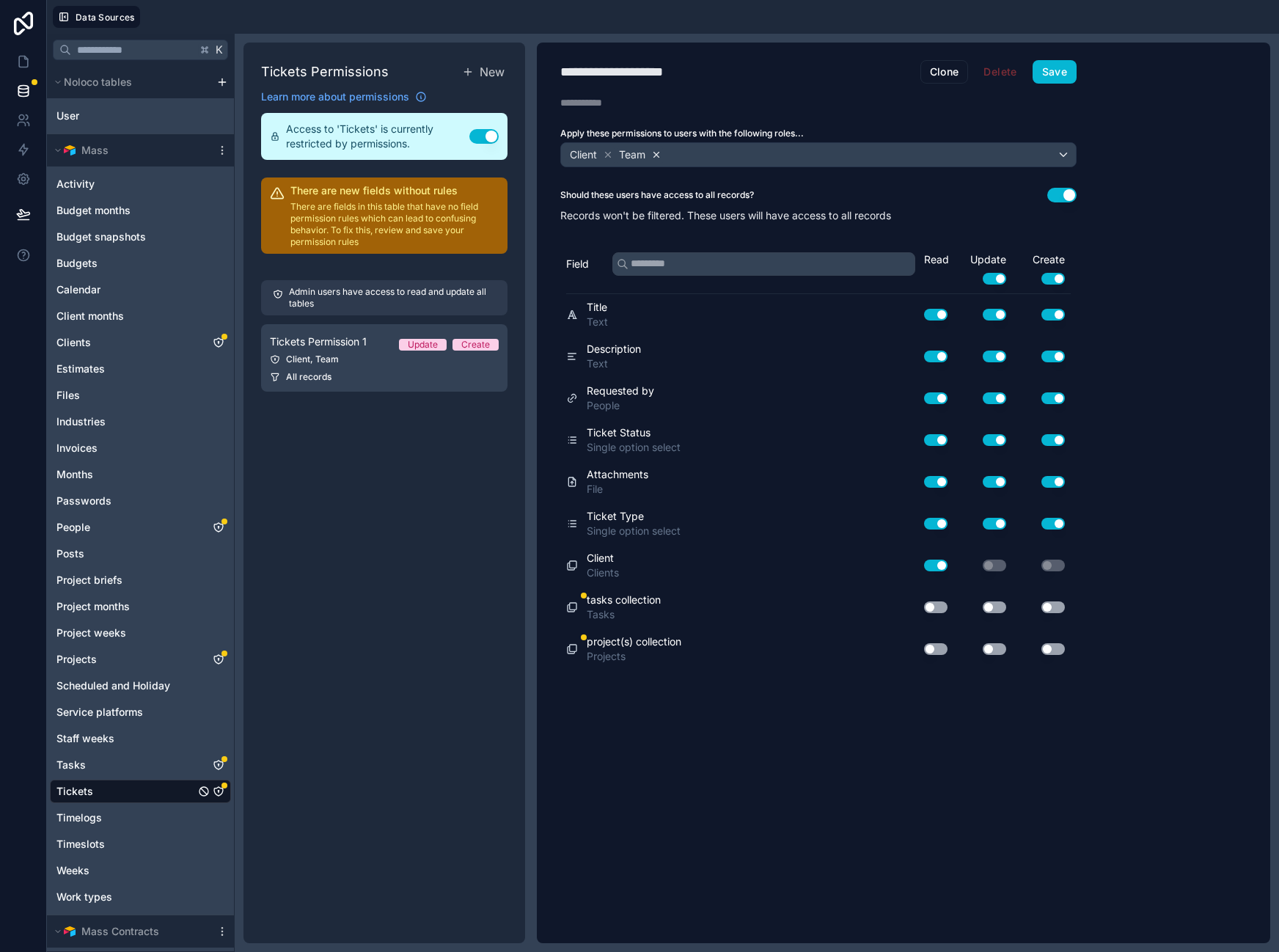
click at [656, 152] on icon at bounding box center [656, 154] width 11 height 11
click at [1062, 194] on button "Use setting" at bounding box center [1062, 194] width 29 height 14
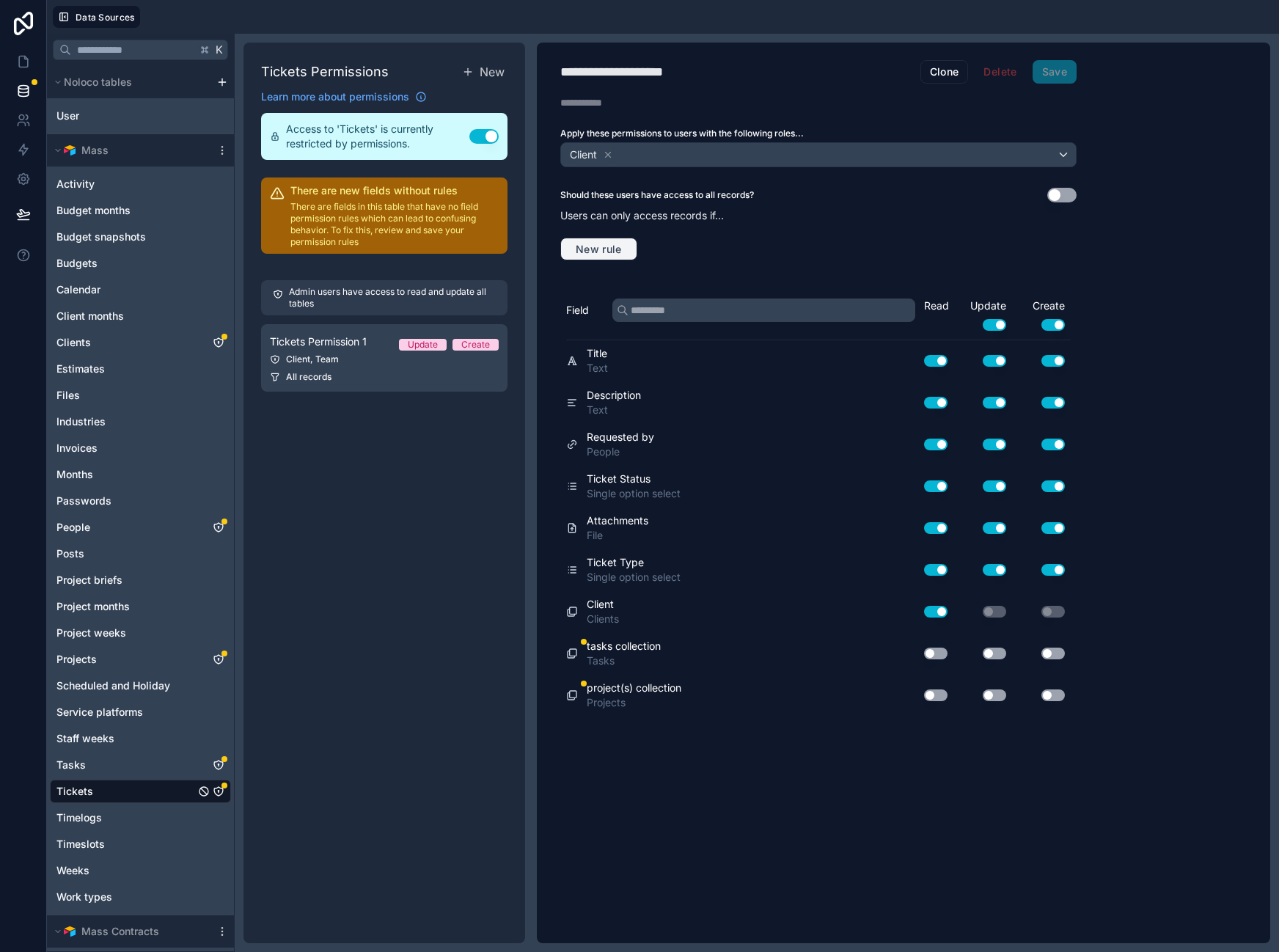
click at [577, 249] on span "New rule" at bounding box center [598, 249] width 58 height 14
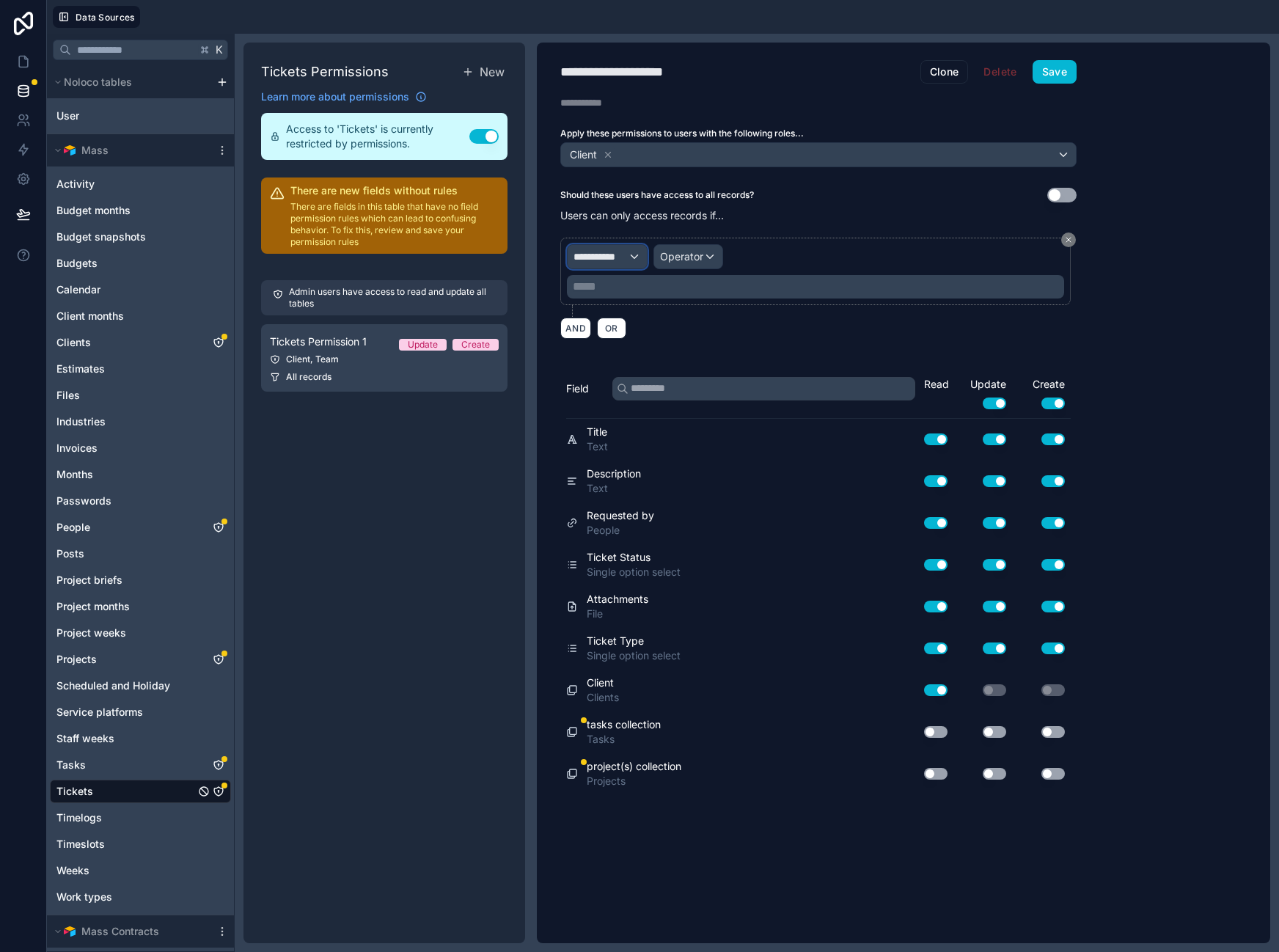
click at [627, 251] on span "**********" at bounding box center [600, 256] width 54 height 14
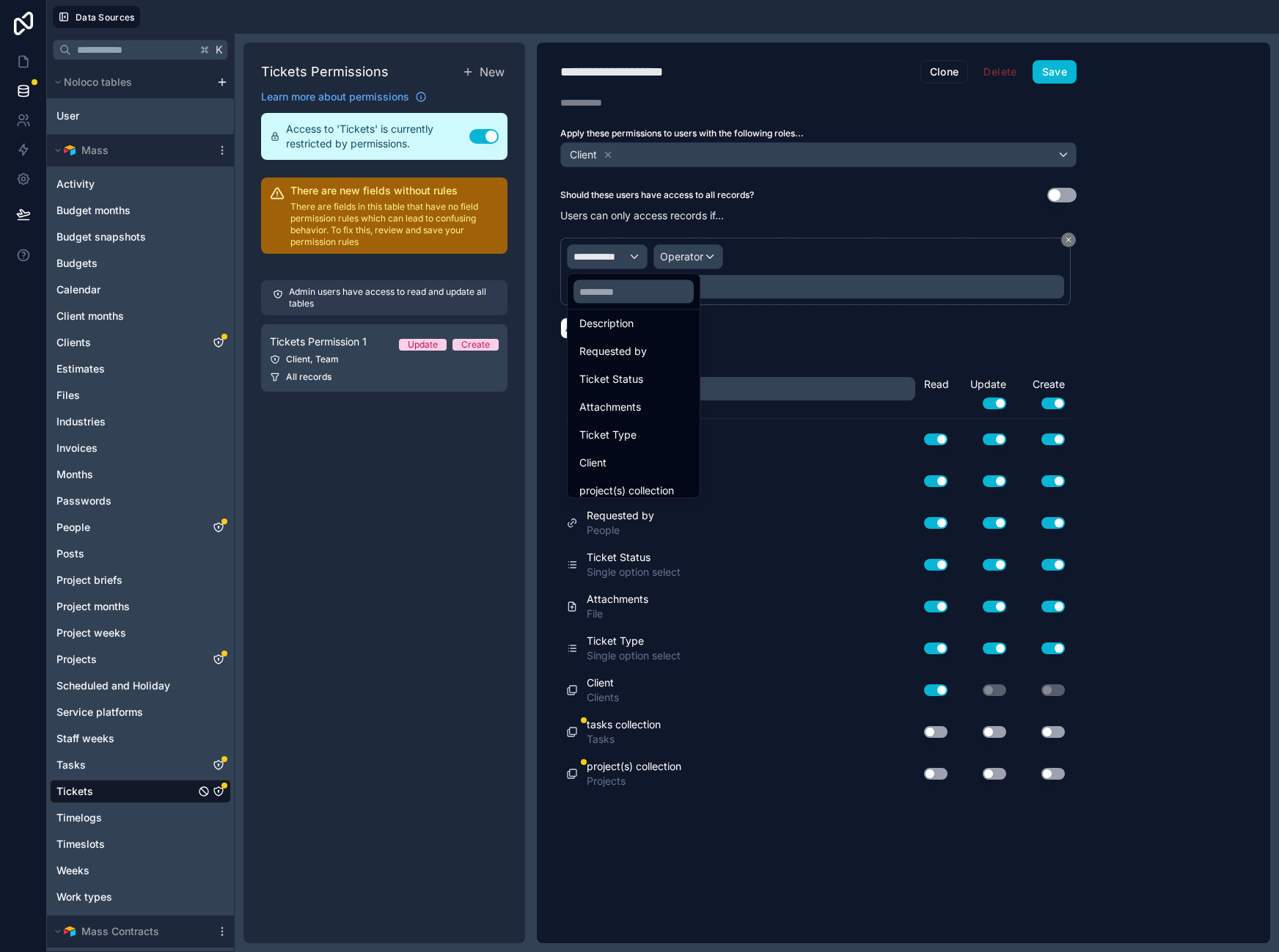
scroll to position [187, 0]
click at [617, 424] on div "Client" at bounding box center [633, 426] width 108 height 17
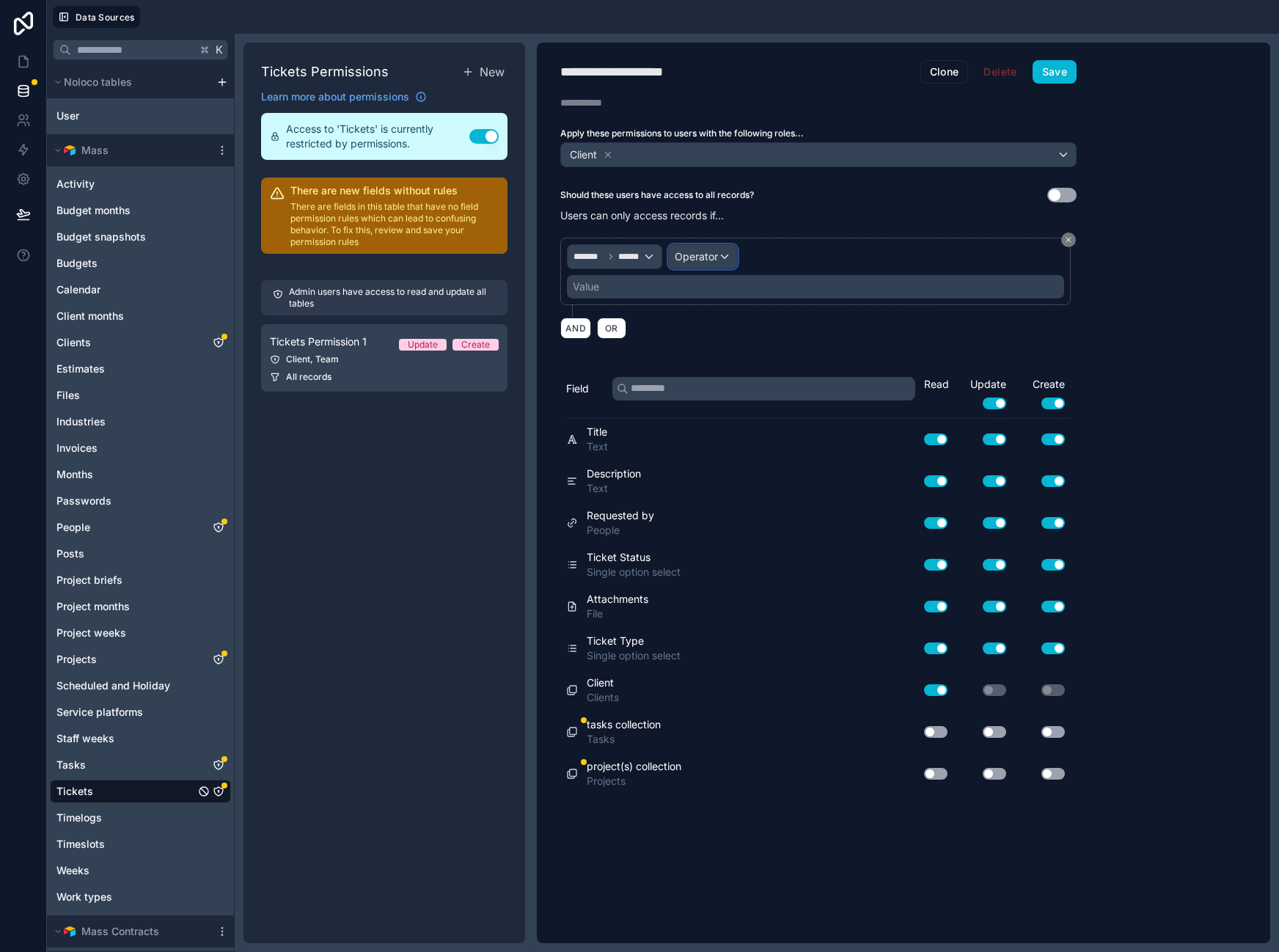
click at [707, 255] on span "Operator" at bounding box center [696, 256] width 43 height 13
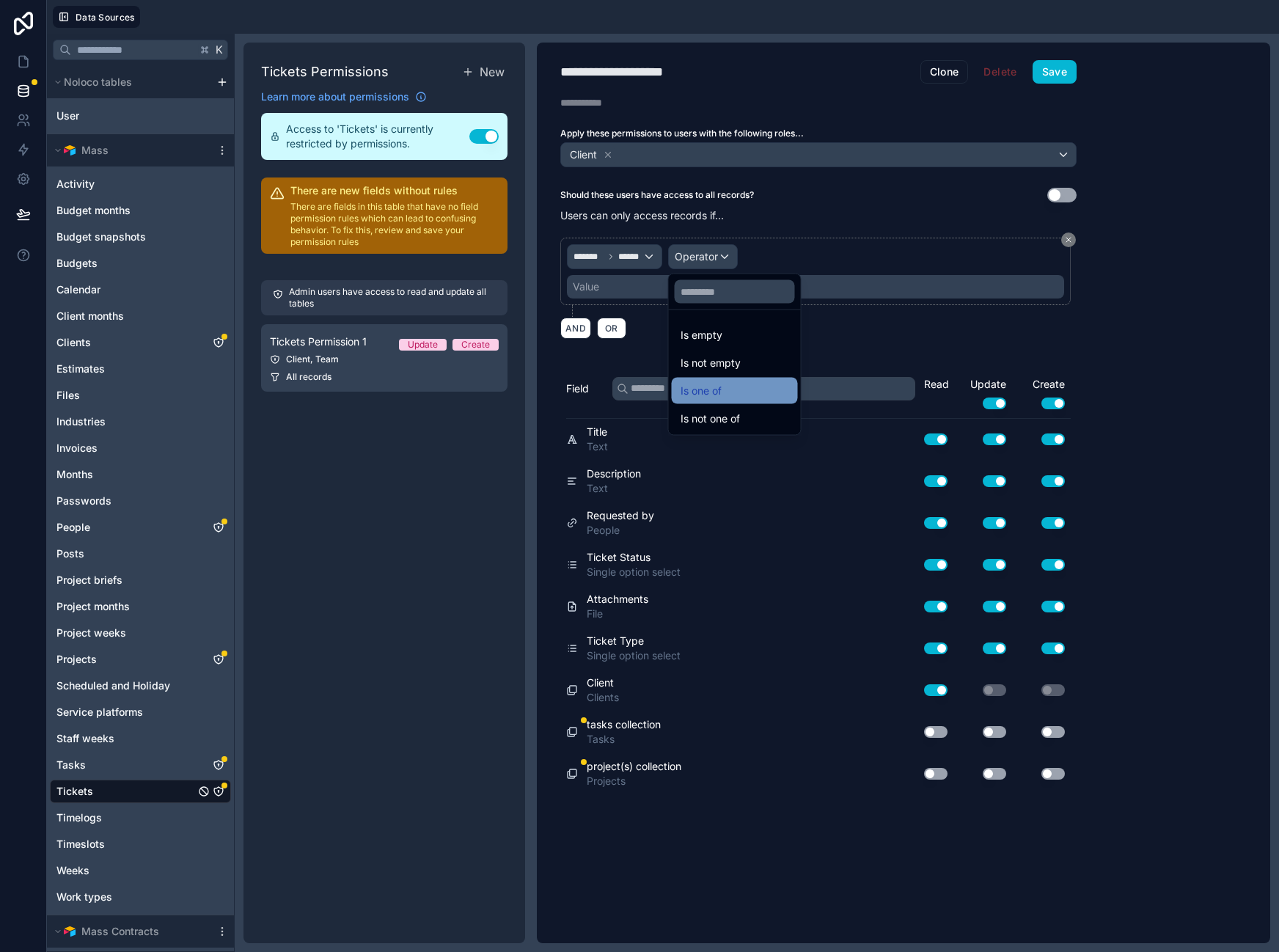
click at [709, 394] on span "Is one of" at bounding box center [701, 391] width 42 height 17
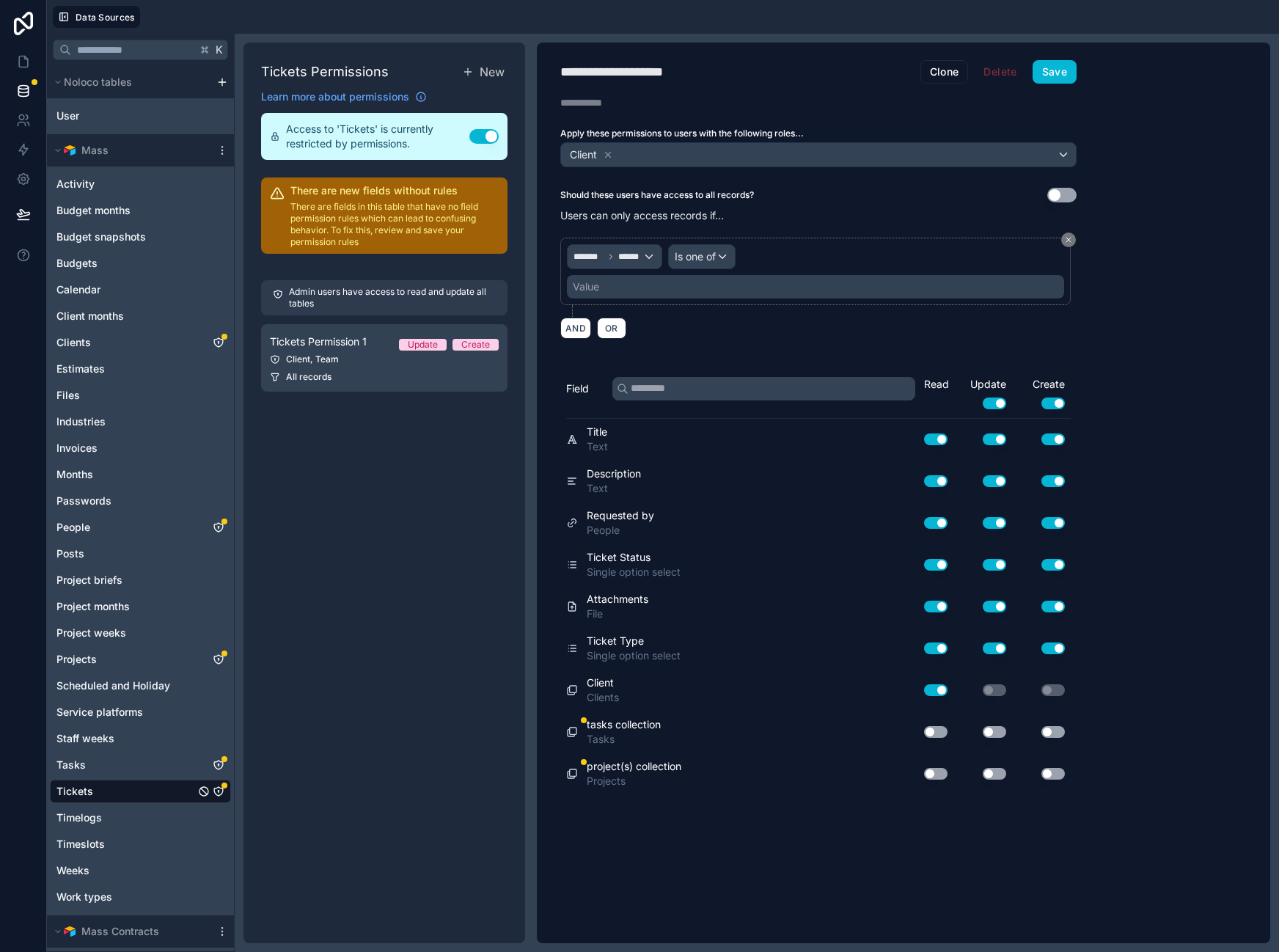
click at [664, 290] on div "Value" at bounding box center [815, 287] width 497 height 23
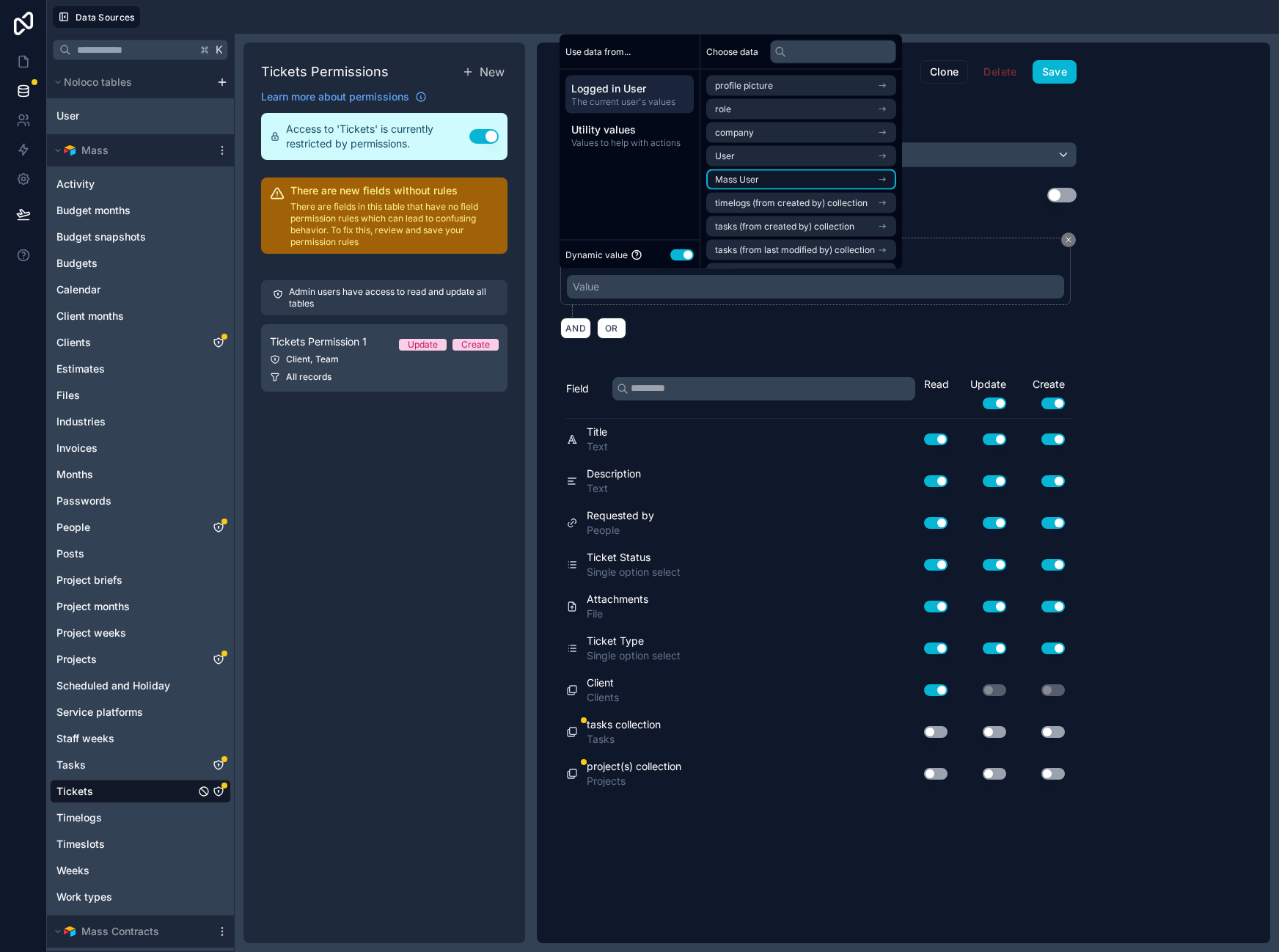
click at [826, 179] on li "Mass User" at bounding box center [801, 179] width 190 height 20
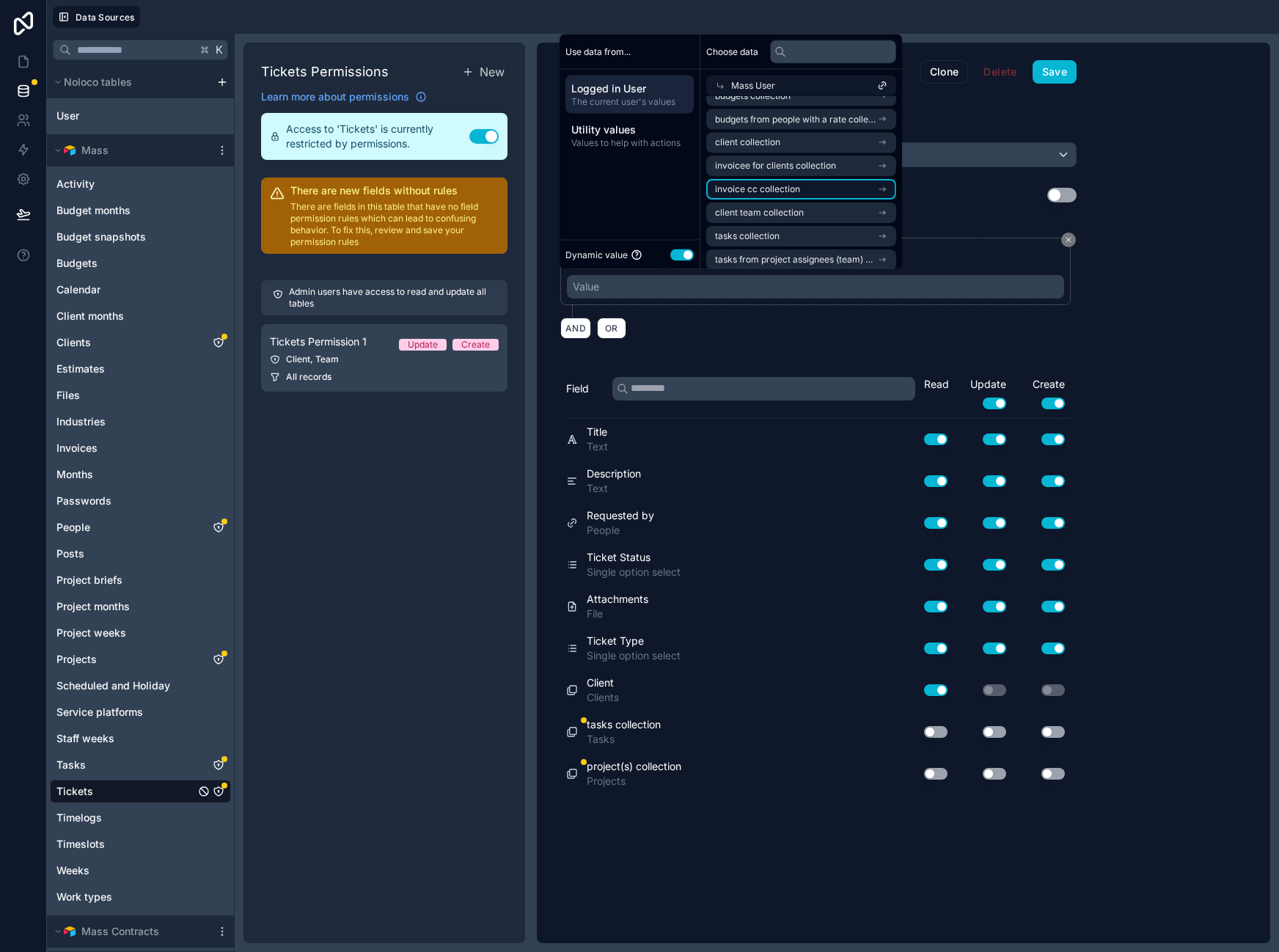
scroll to position [322, 0]
click at [743, 136] on span "client collection" at bounding box center [748, 142] width 66 height 12
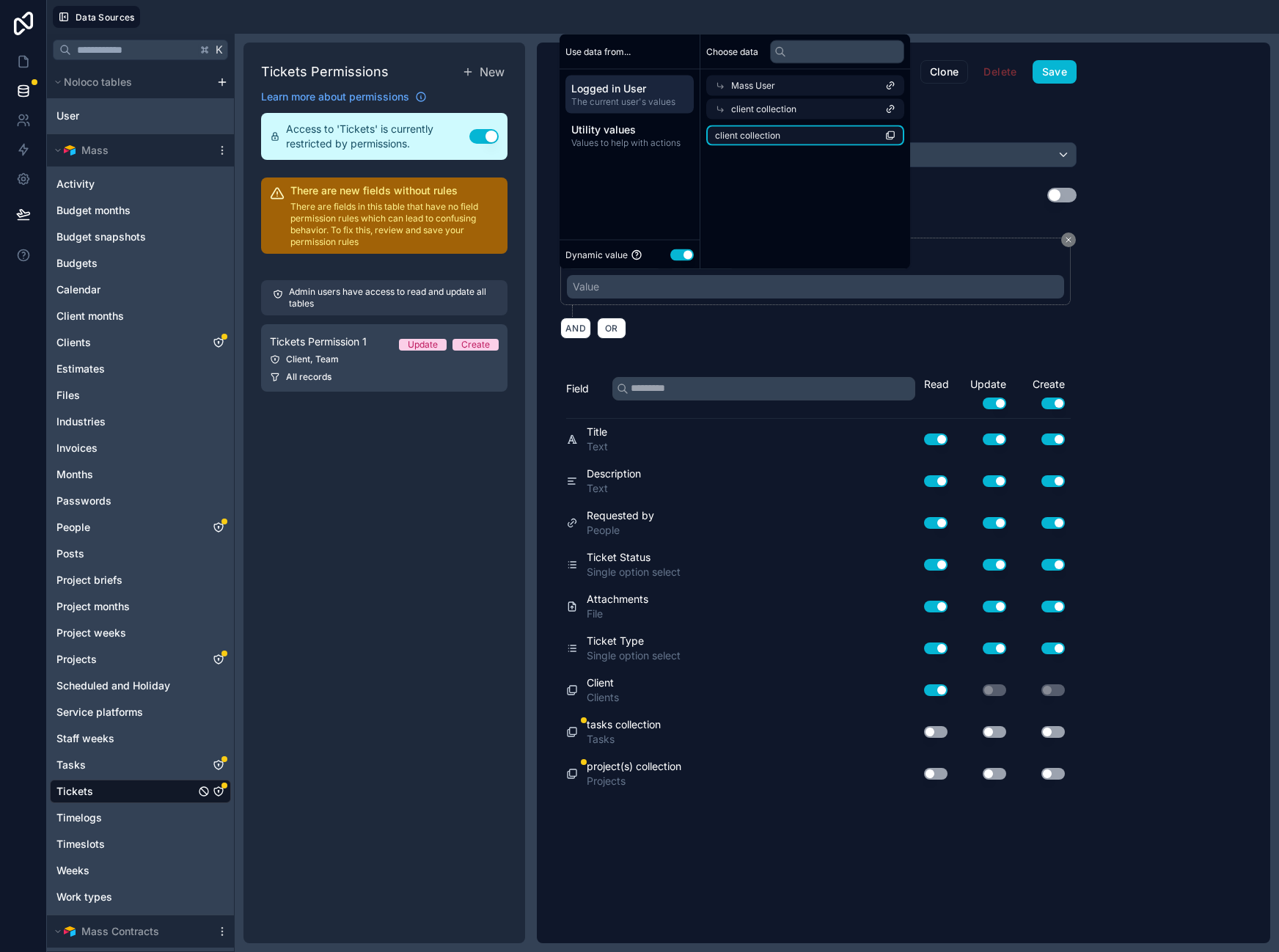
scroll to position [0, 0]
click at [745, 136] on span "client collection" at bounding box center [748, 135] width 66 height 12
click at [930, 730] on button "Use setting" at bounding box center [935, 732] width 23 height 12
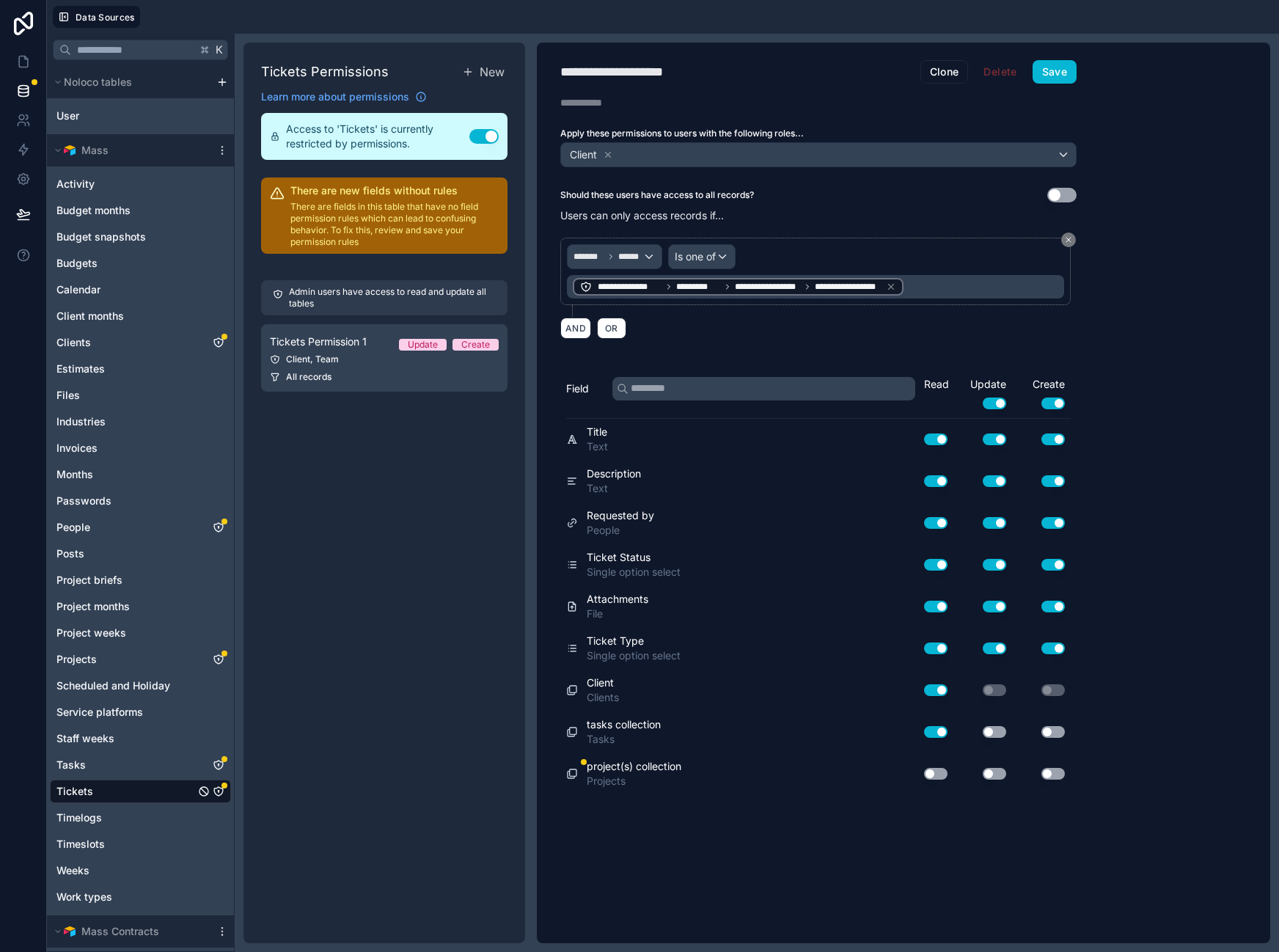
click at [935, 780] on div "Use setting" at bounding box center [930, 773] width 47 height 23
drag, startPoint x: 936, startPoint y: 772, endPoint x: 953, endPoint y: 768, distance: 17.5
click at [936, 772] on button "Use setting" at bounding box center [935, 773] width 23 height 12
click at [991, 722] on div "Use setting" at bounding box center [983, 732] width 59 height 23
click at [990, 733] on button "Use setting" at bounding box center [994, 732] width 23 height 12
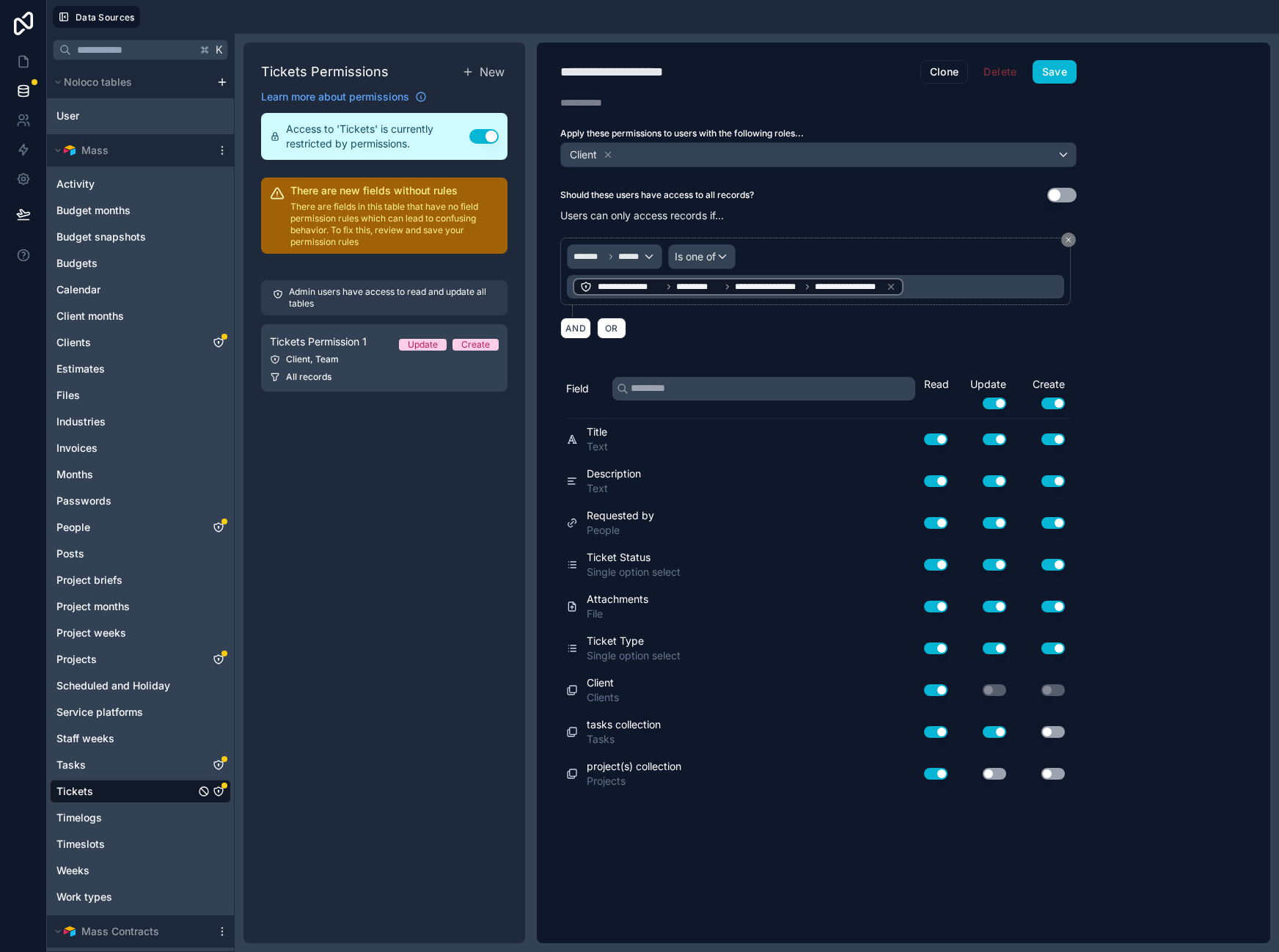
click at [994, 774] on button "Use setting" at bounding box center [994, 773] width 23 height 12
drag, startPoint x: 1054, startPoint y: 732, endPoint x: 1057, endPoint y: 773, distance: 41.1
click at [1054, 732] on button "Use setting" at bounding box center [1053, 732] width 23 height 12
click at [1055, 776] on button "Use setting" at bounding box center [1053, 773] width 23 height 12
click at [1139, 654] on div "**********" at bounding box center [904, 492] width 734 height 901
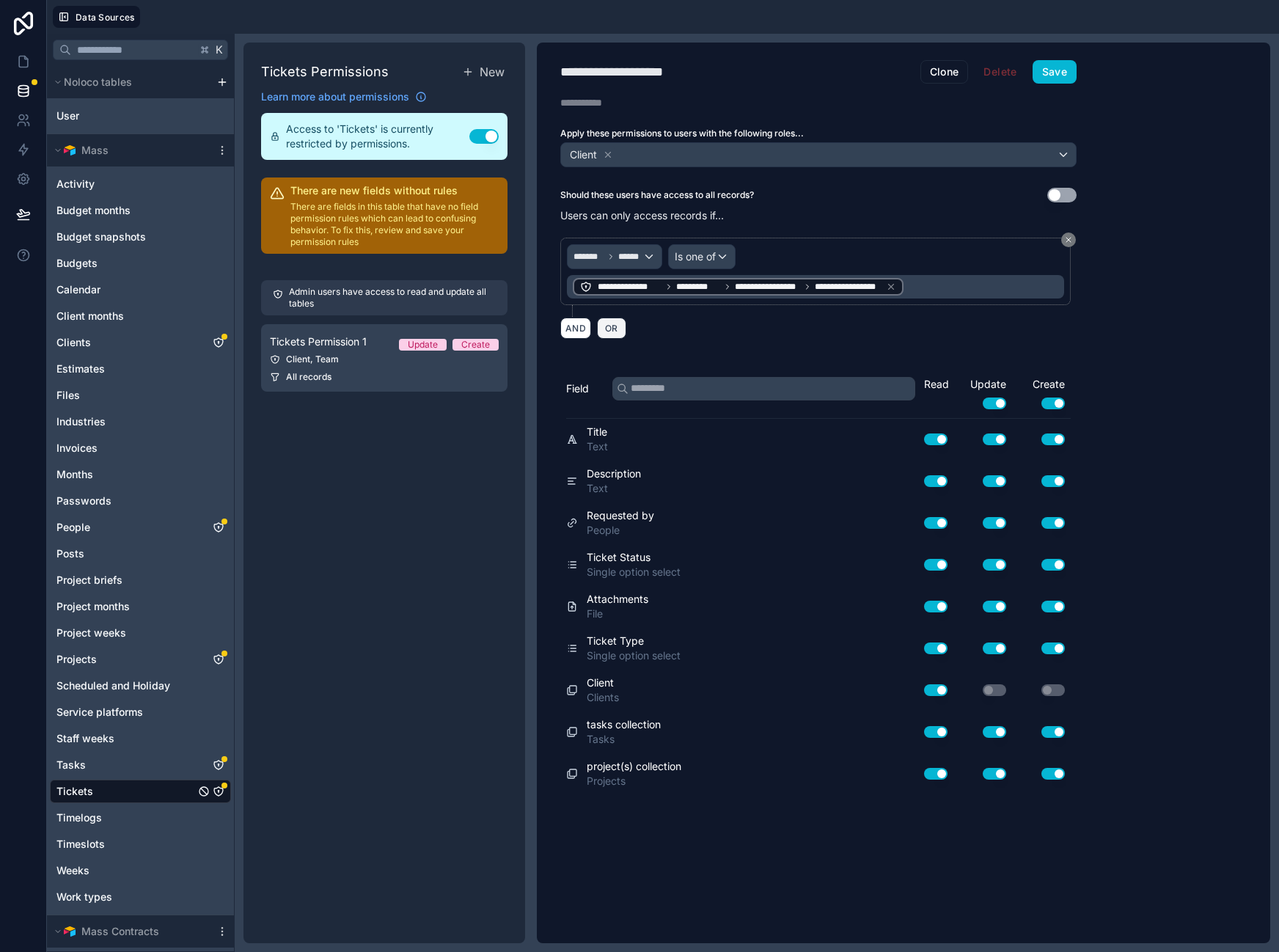
click at [618, 327] on span "OR" at bounding box center [612, 327] width 19 height 11
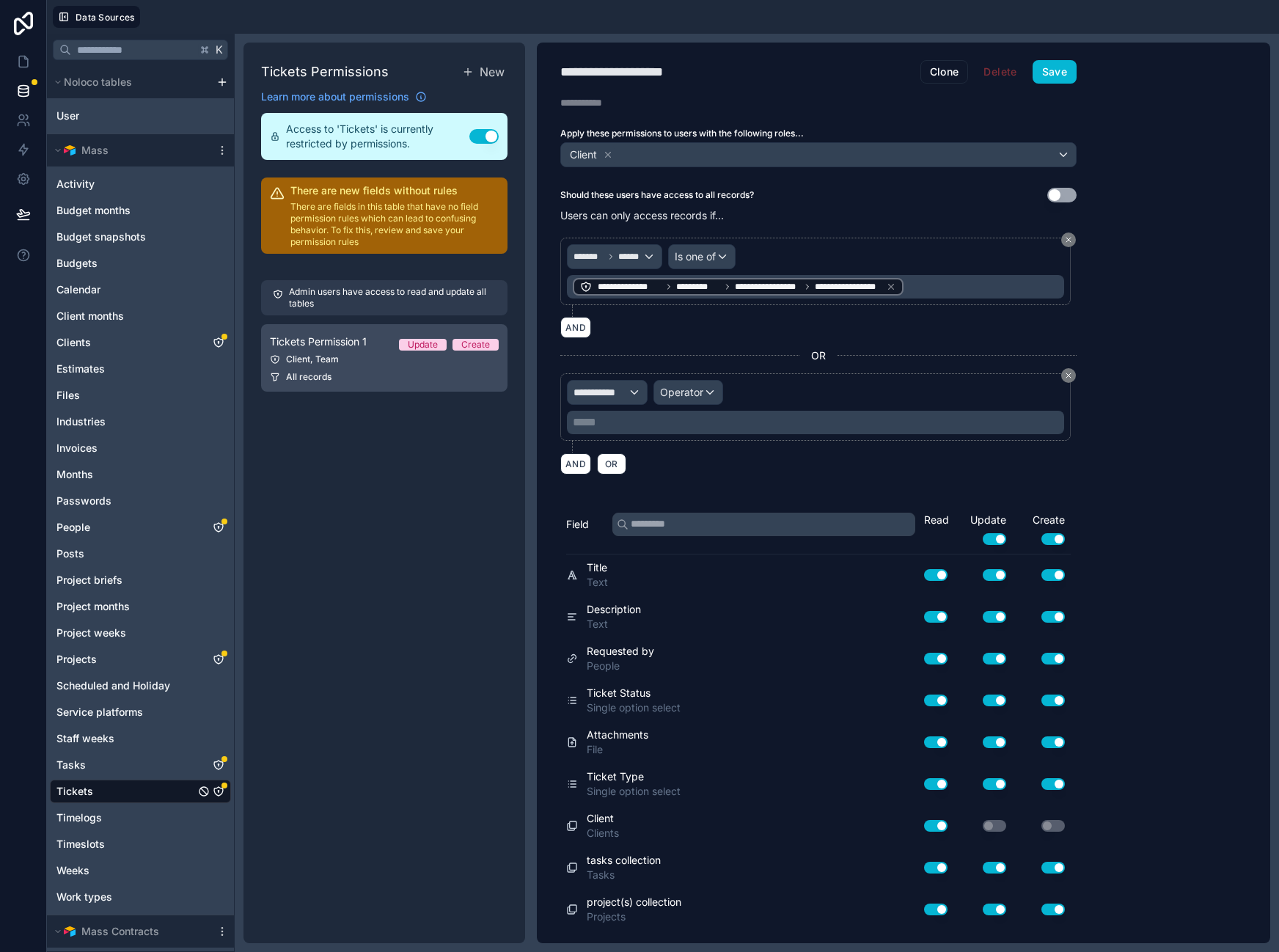
click at [352, 350] on link "Tickets Permission 1 Update Create Client, Team All records" at bounding box center [383, 358] width 246 height 68
click at [606, 392] on span "**********" at bounding box center [600, 392] width 54 height 14
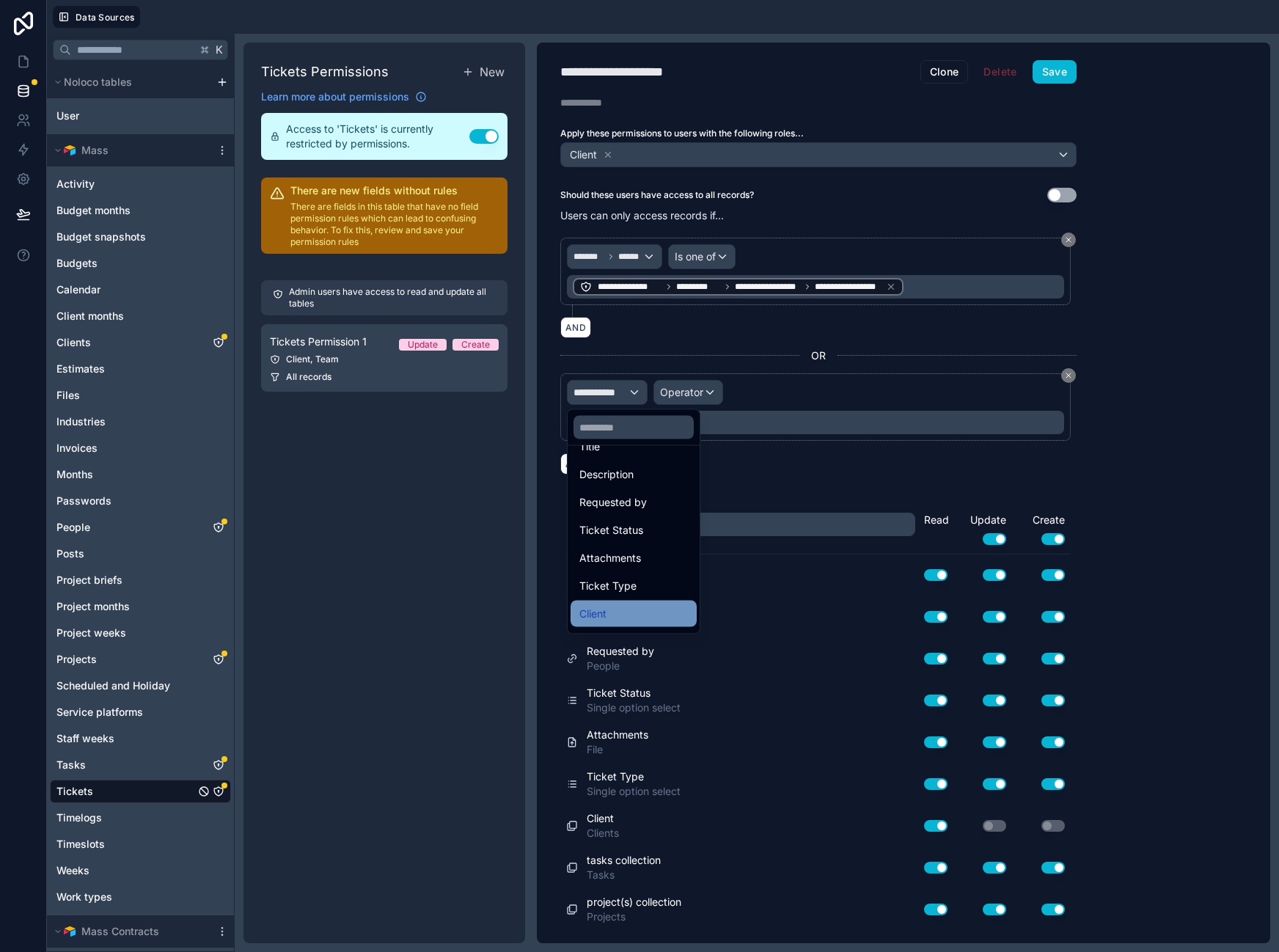
scroll to position [187, 0]
click at [685, 294] on div at bounding box center [639, 476] width 1279 height 952
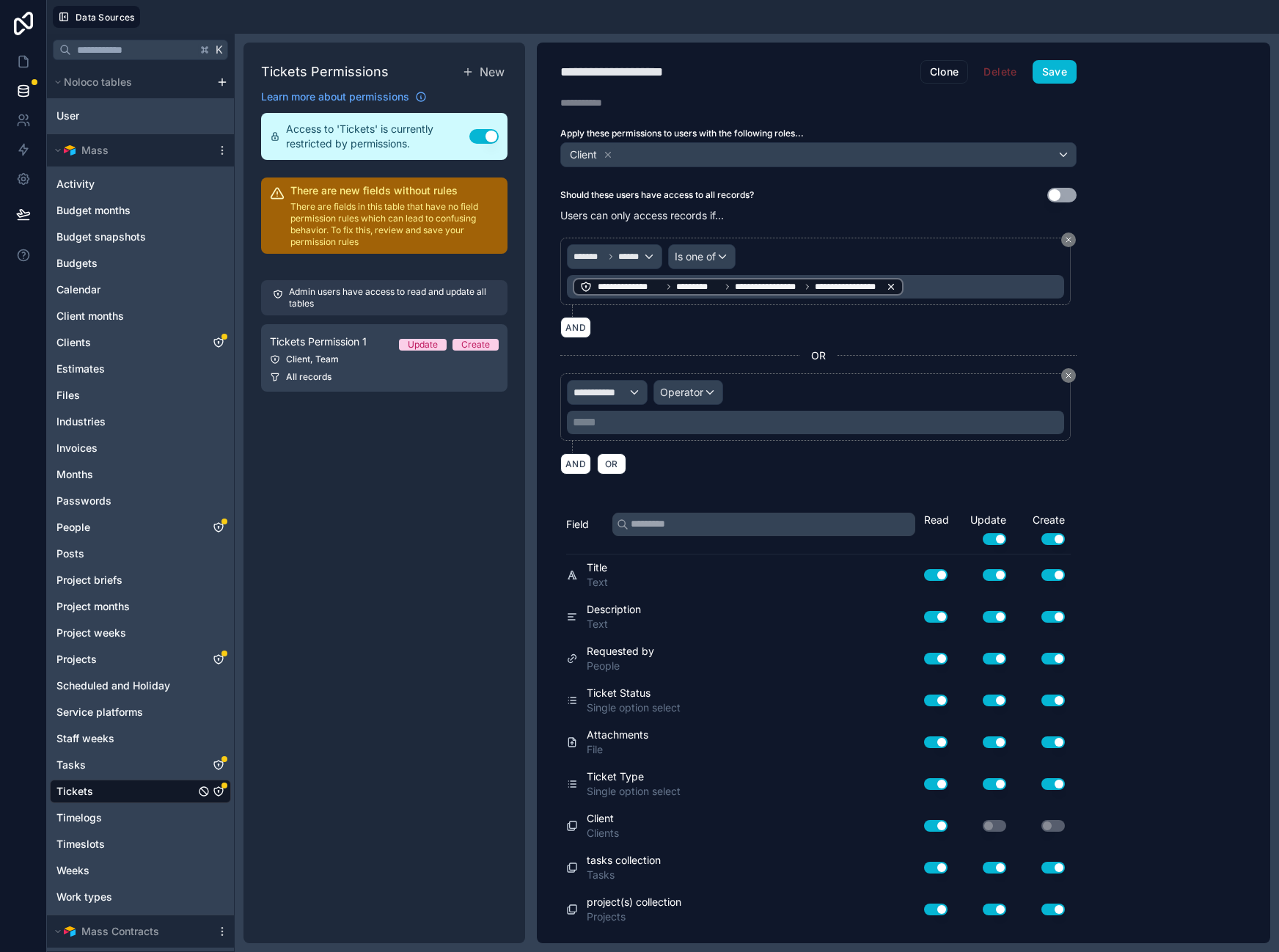
click at [691, 287] on span "*********" at bounding box center [698, 287] width 44 height 12
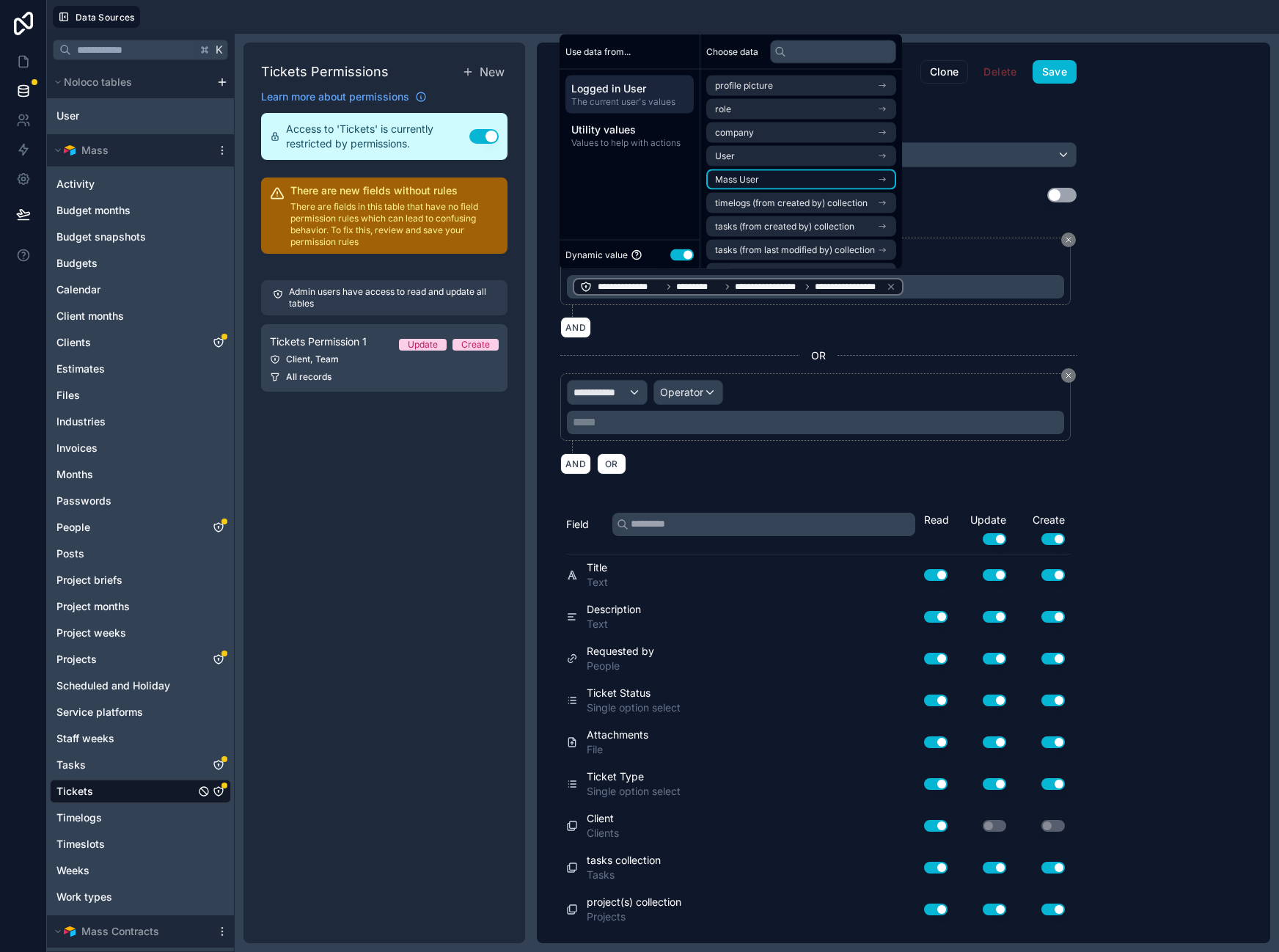
click at [813, 180] on li "Mass User" at bounding box center [801, 179] width 190 height 20
click at [793, 286] on span "**********" at bounding box center [767, 287] width 66 height 12
click at [634, 91] on span "Logged in User" at bounding box center [629, 88] width 117 height 14
click at [776, 184] on li "Mass User" at bounding box center [801, 179] width 190 height 20
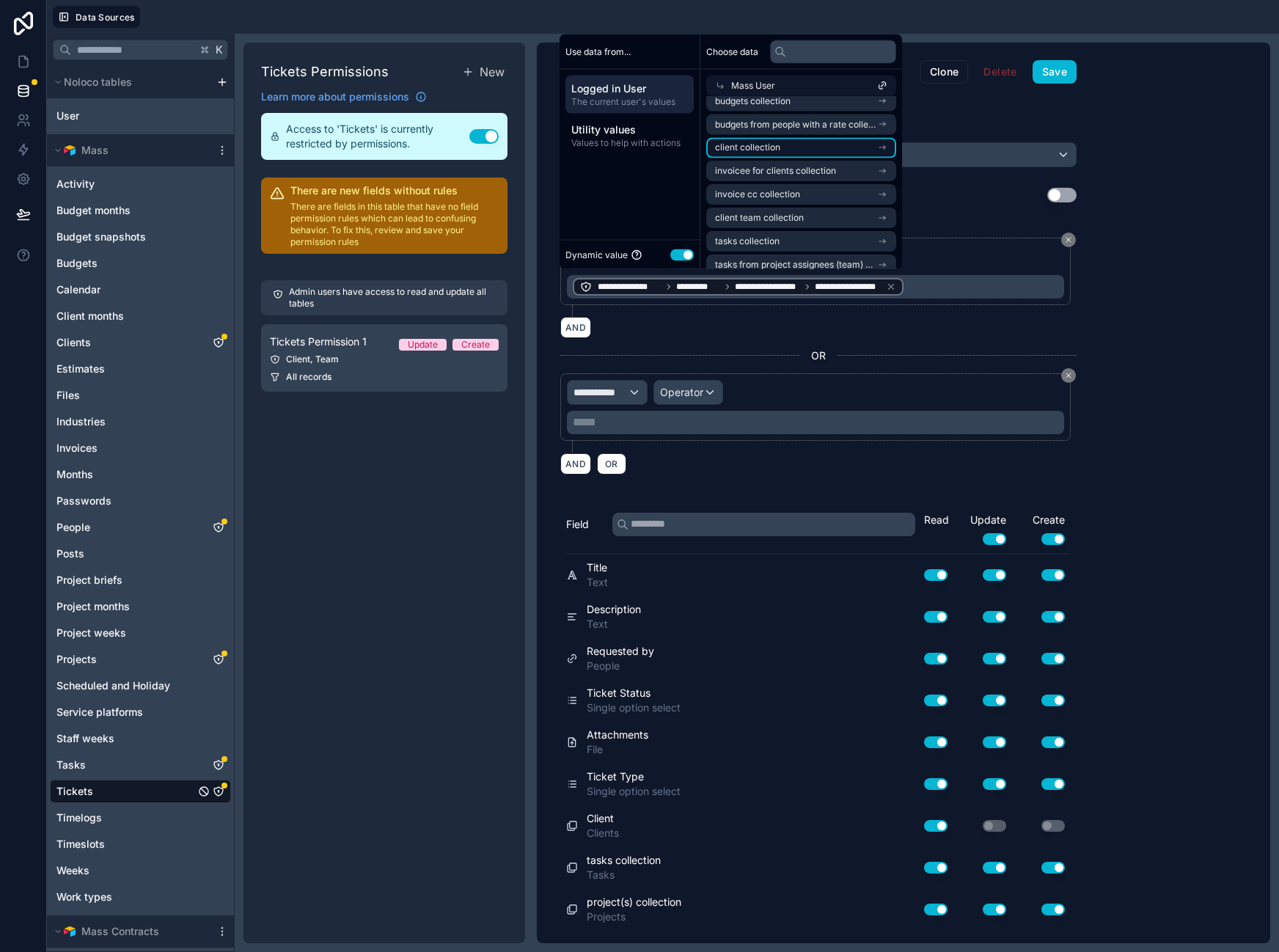
click at [776, 142] on span "client collection" at bounding box center [748, 148] width 66 height 12
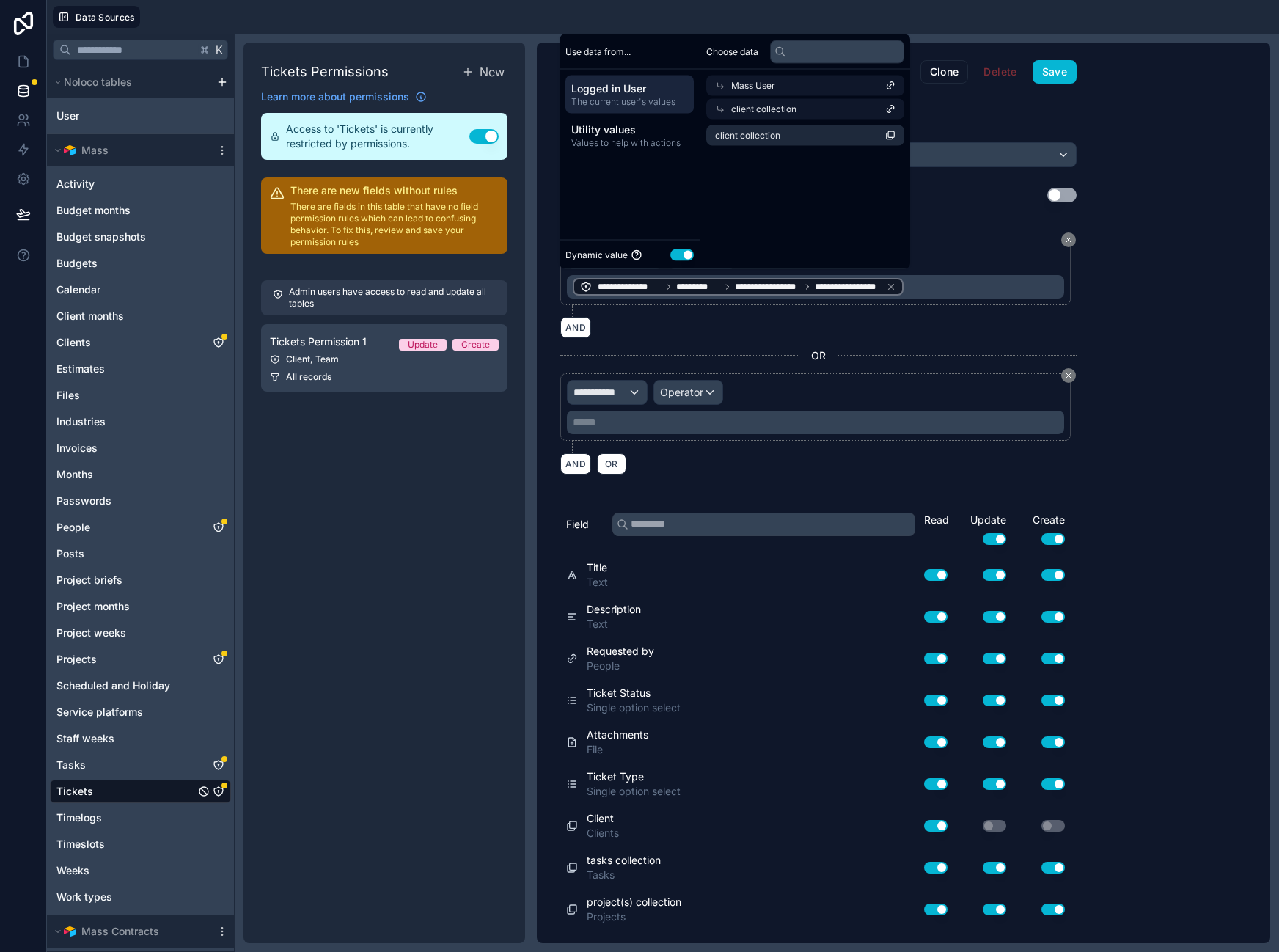
scroll to position [0, 0]
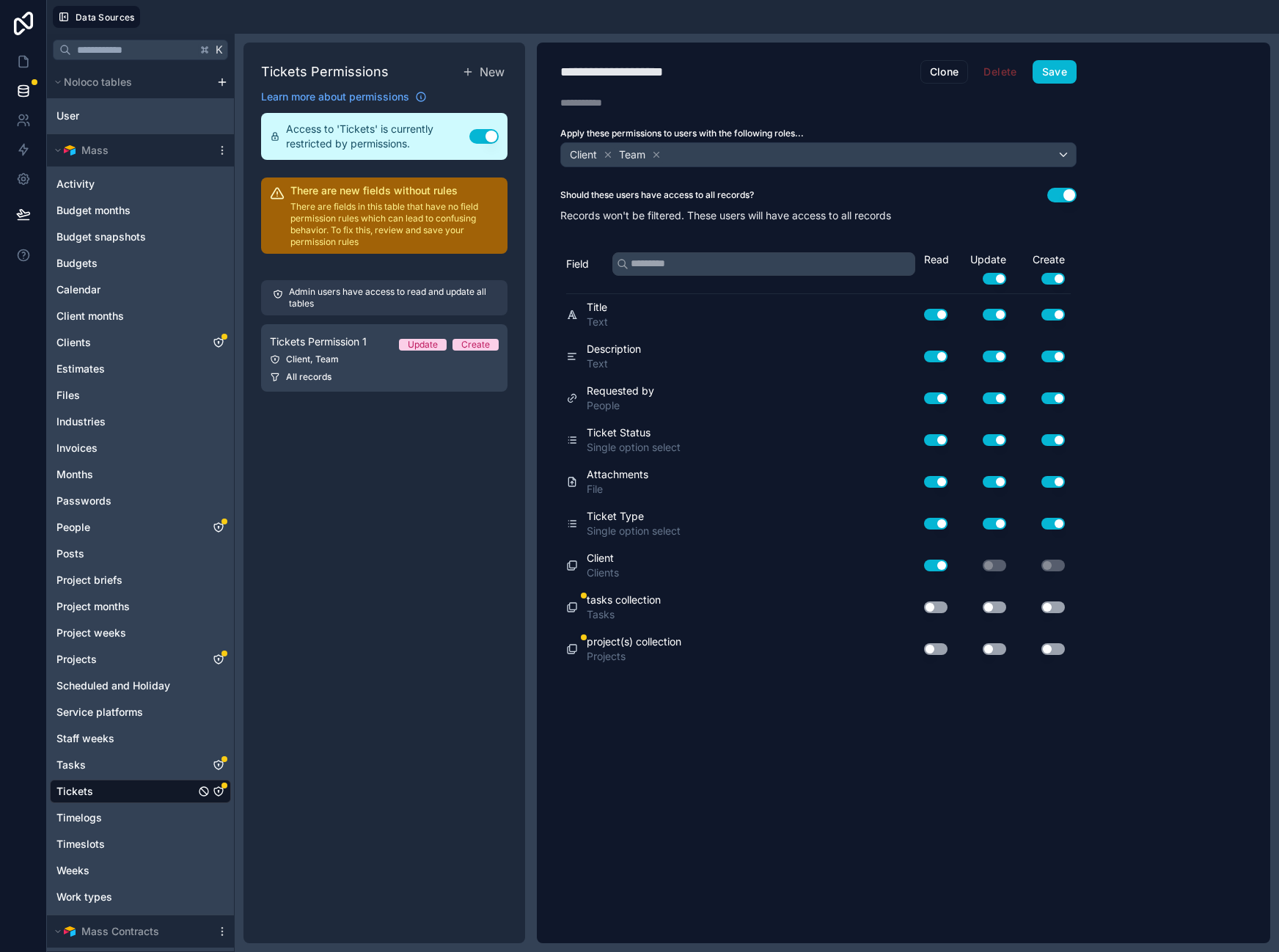
click at [1061, 186] on div "**********" at bounding box center [818, 492] width 563 height 901
drag, startPoint x: 1063, startPoint y: 192, endPoint x: 1045, endPoint y: 203, distance: 21.1
click at [1063, 192] on button "Use setting" at bounding box center [1062, 194] width 29 height 14
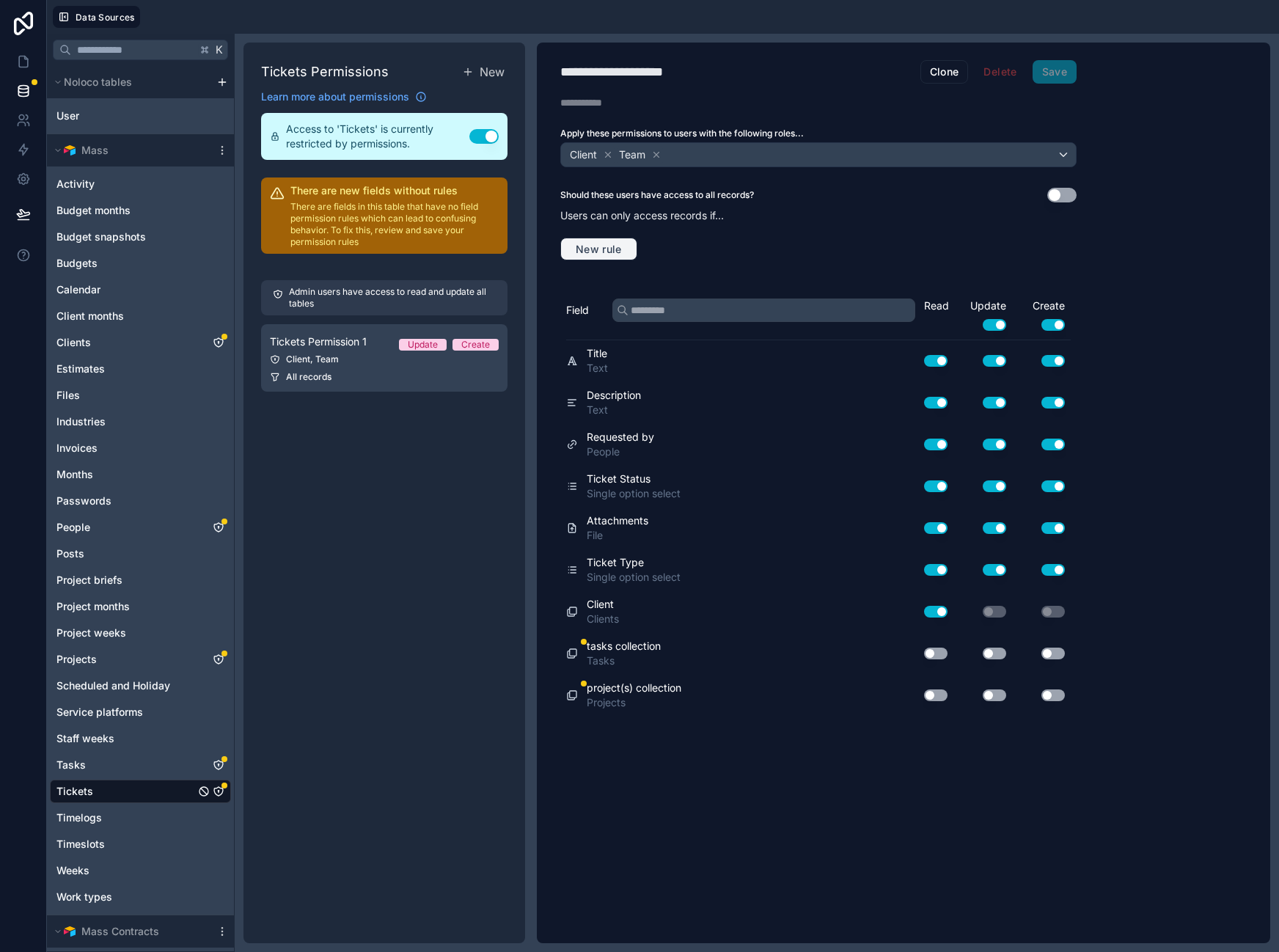
click at [599, 243] on span "New rule" at bounding box center [598, 249] width 58 height 14
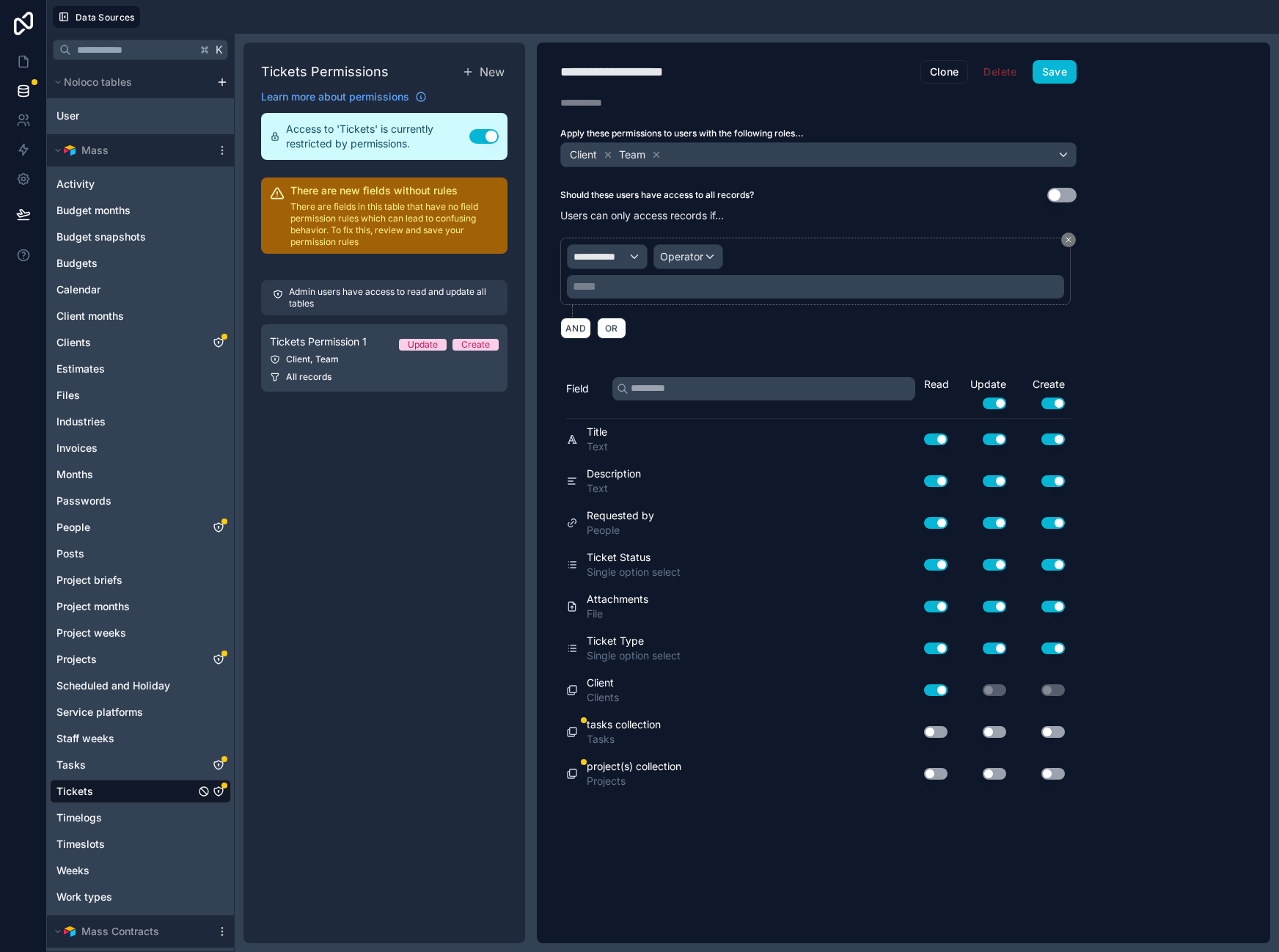
click at [598, 294] on p "***** ﻿" at bounding box center [817, 287] width 488 height 17
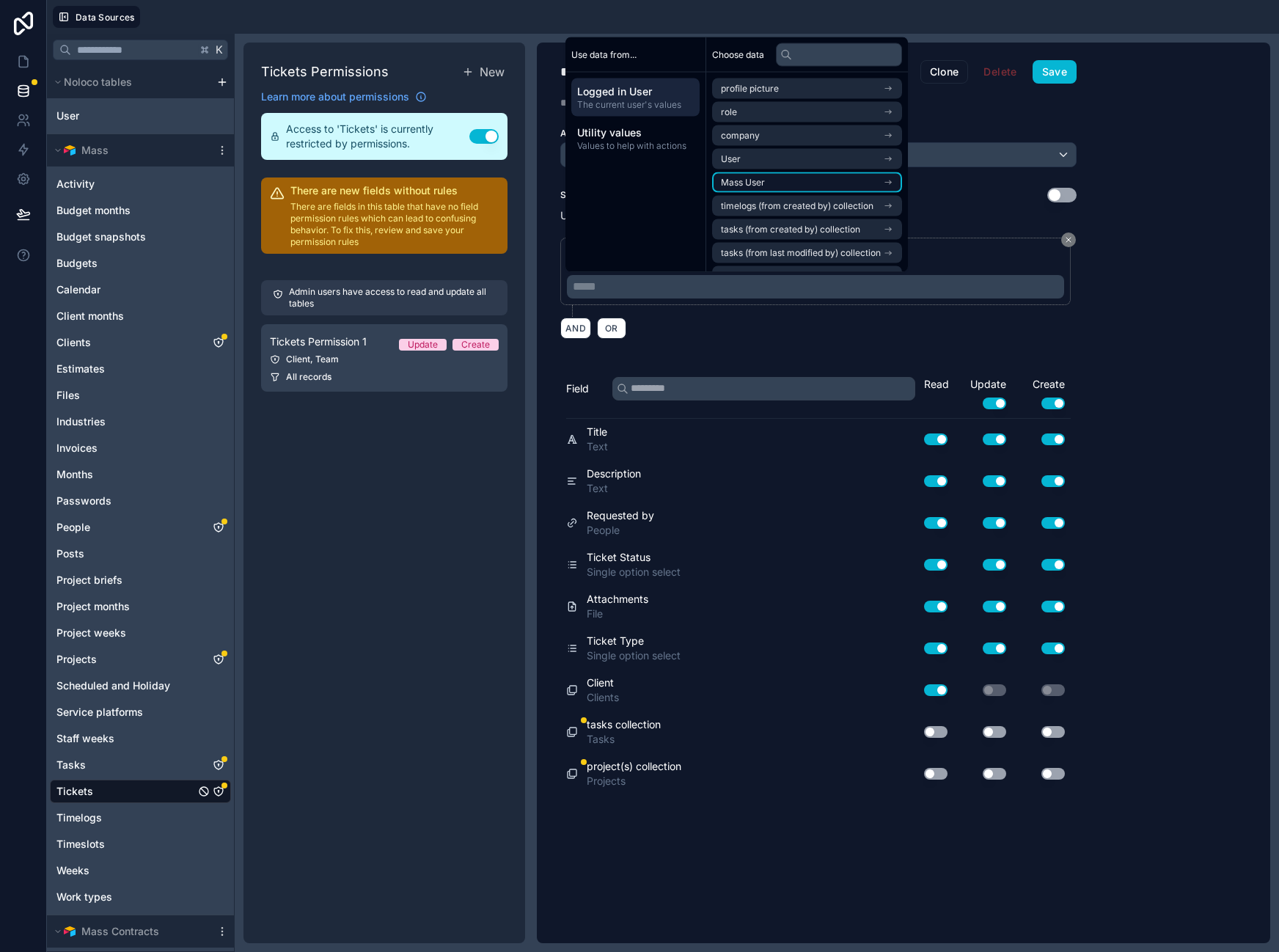
click at [758, 177] on span "Mass User" at bounding box center [743, 182] width 44 height 12
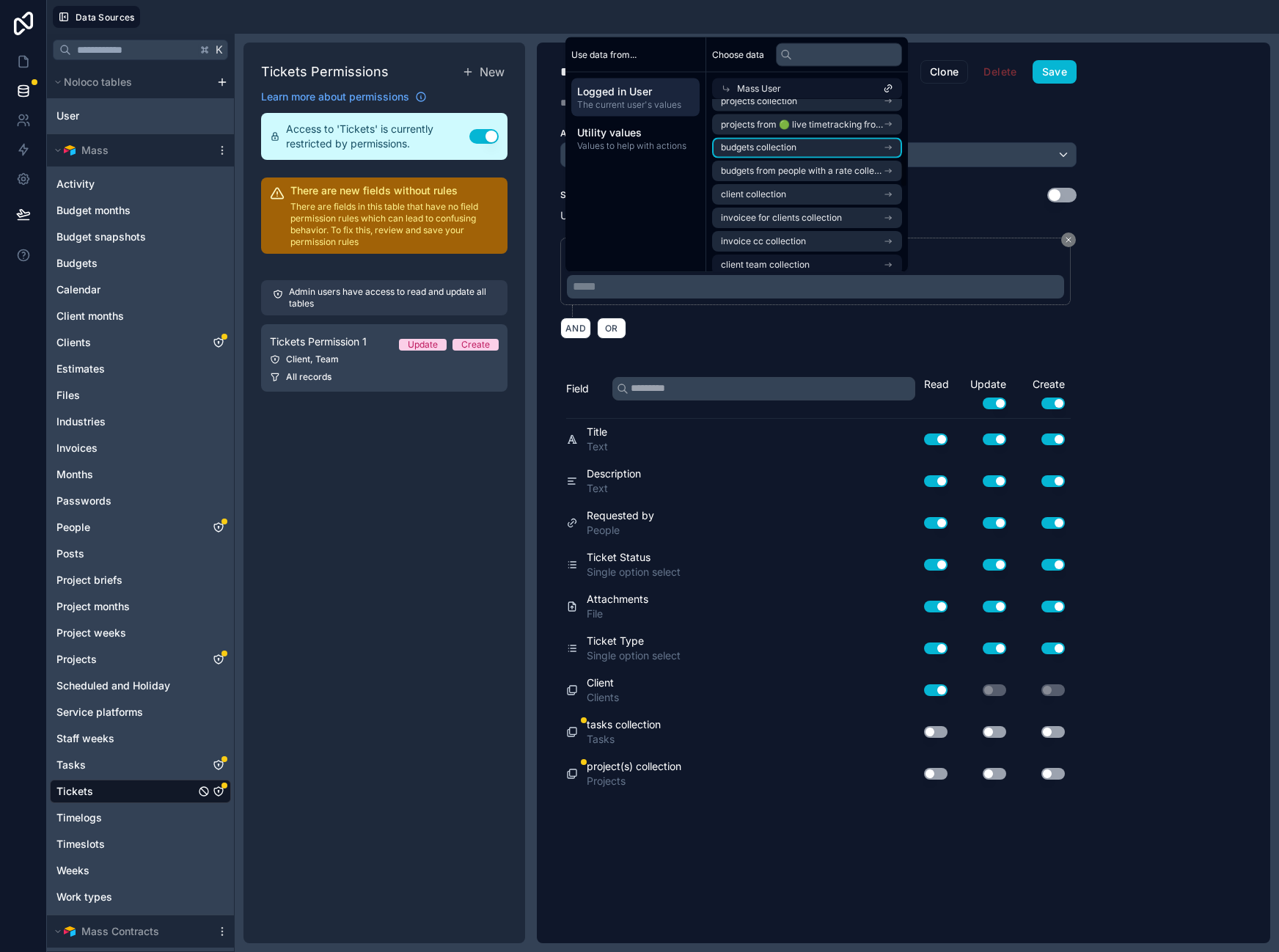
scroll to position [344, 0]
click at [807, 55] on input "text" at bounding box center [839, 54] width 126 height 23
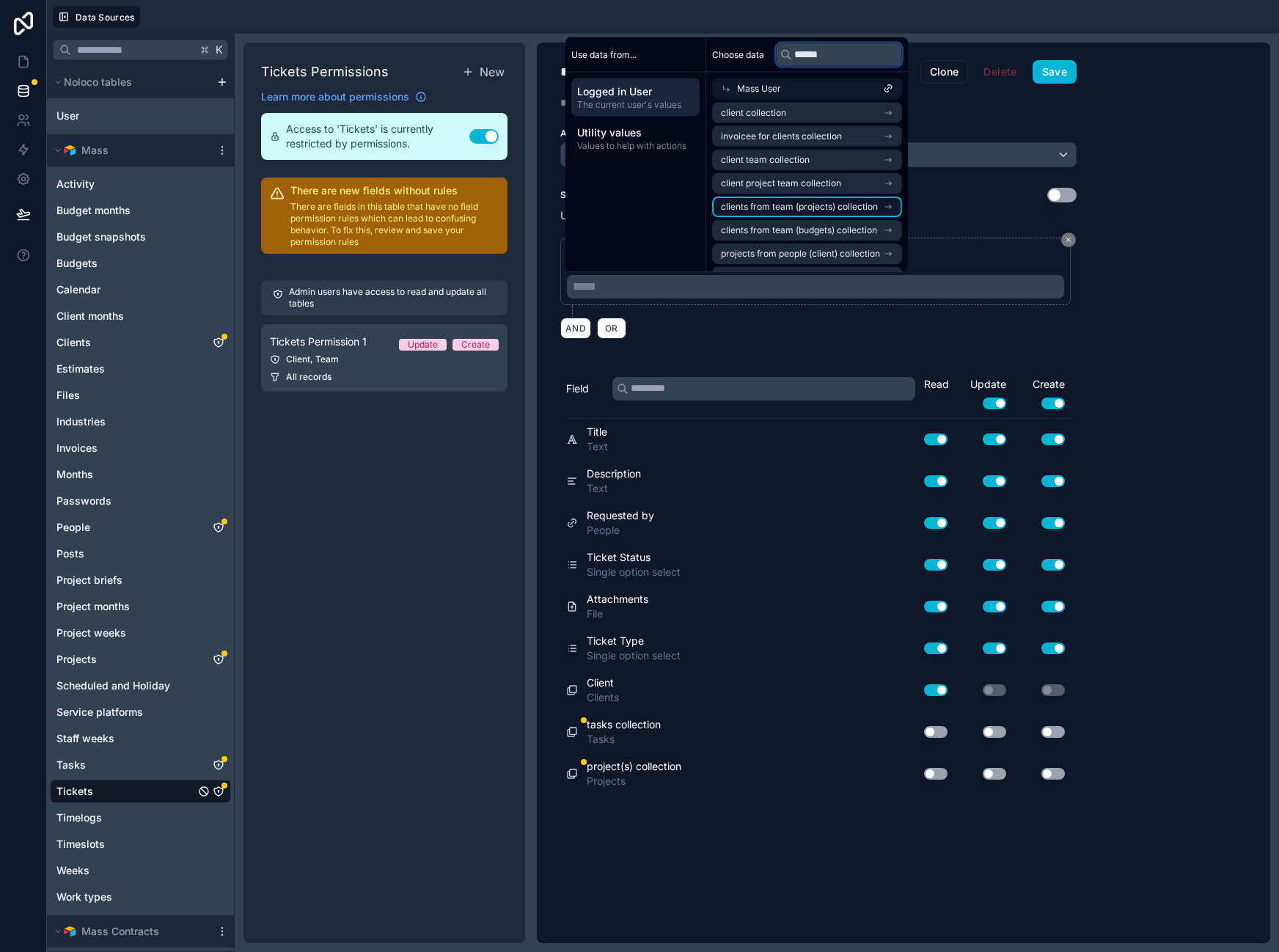
scroll to position [0, 0]
type input "******"
click at [758, 140] on span "client collection" at bounding box center [754, 139] width 66 height 12
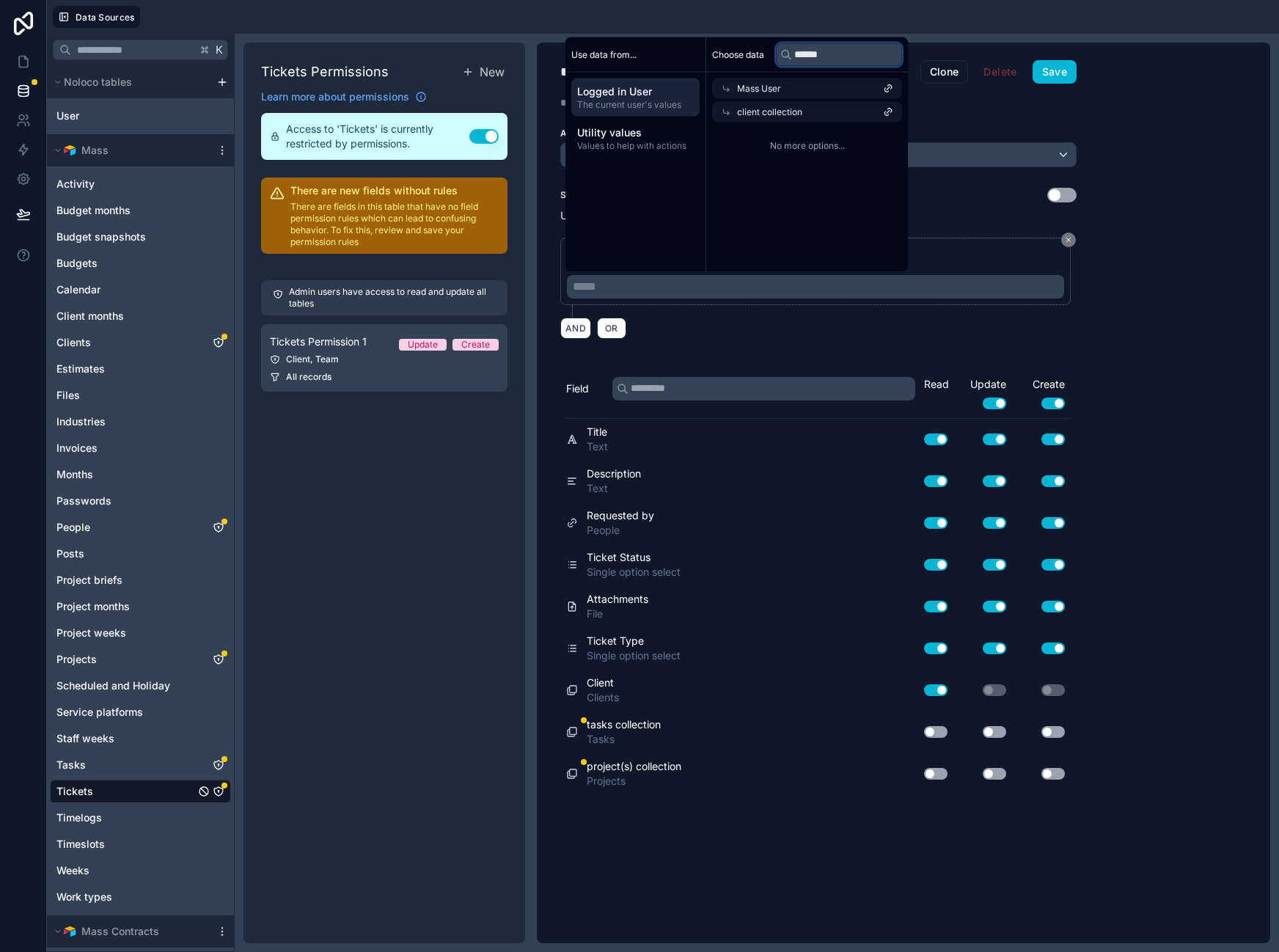
click at [831, 52] on input "******" at bounding box center [839, 54] width 126 height 23
click at [804, 148] on span "No more options..." at bounding box center [807, 146] width 190 height 12
click at [1161, 337] on div "**********" at bounding box center [904, 492] width 734 height 901
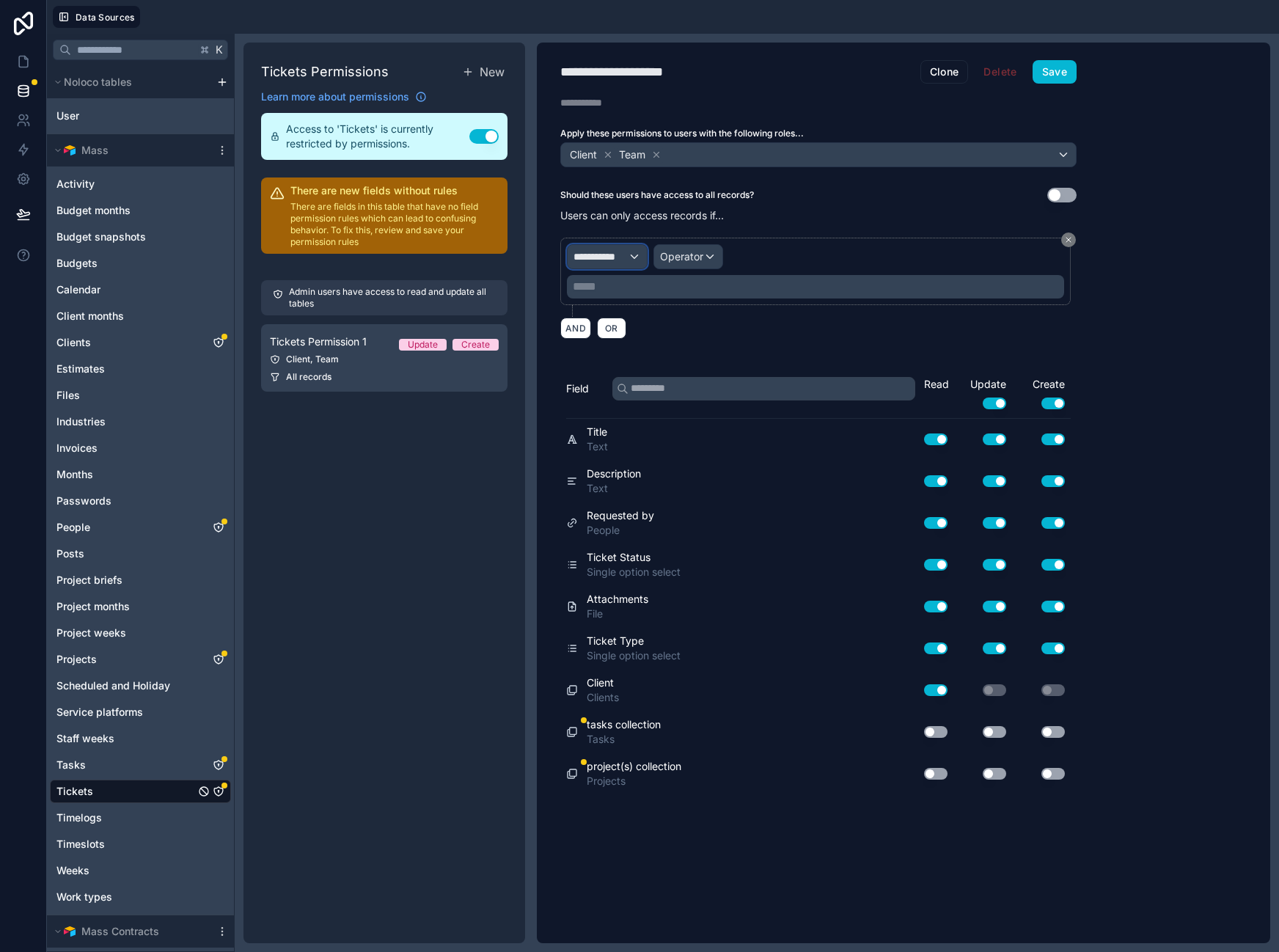
click at [612, 260] on span "**********" at bounding box center [600, 256] width 54 height 14
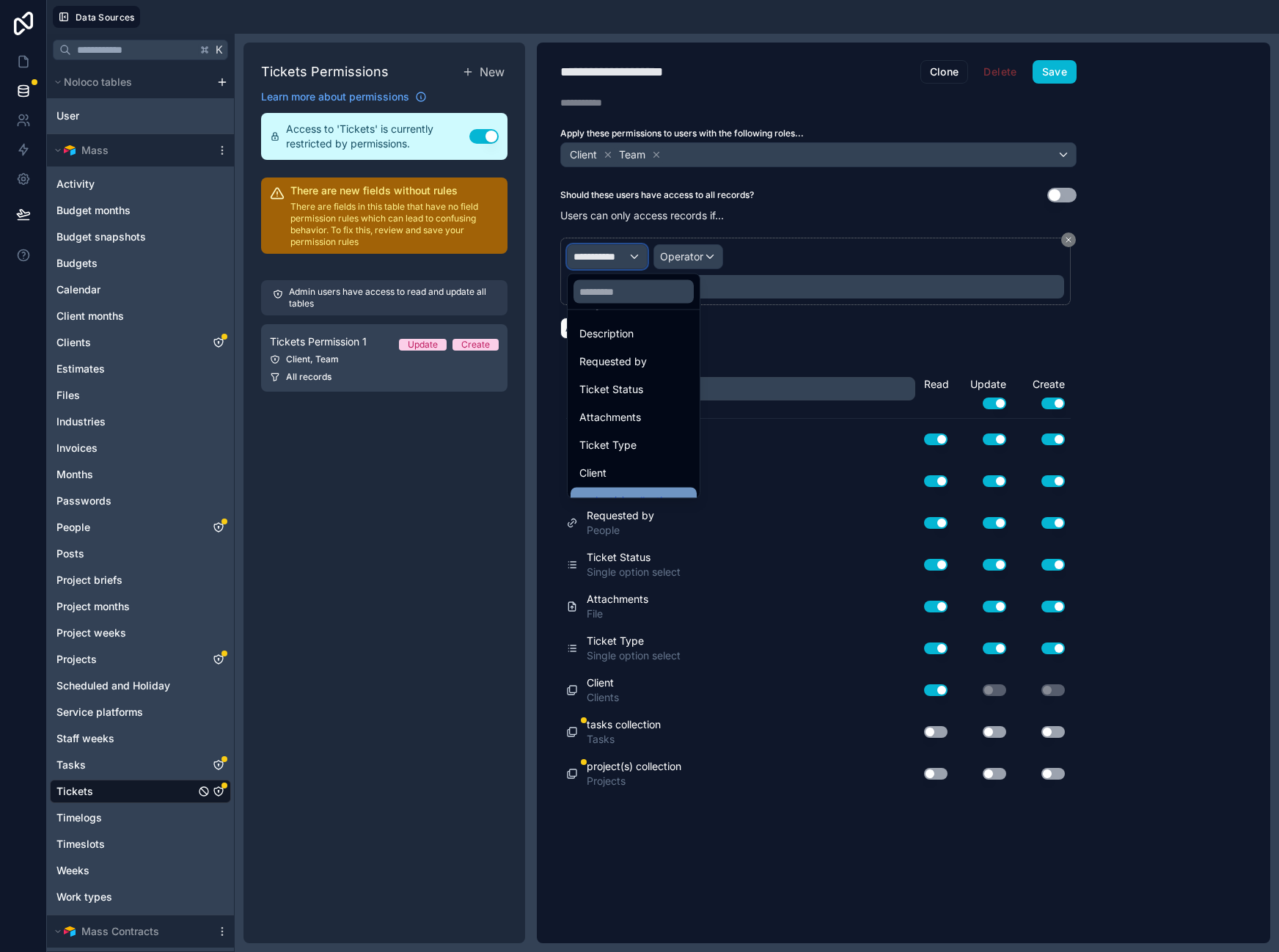
scroll to position [187, 0]
click at [618, 426] on div "Client" at bounding box center [633, 426] width 108 height 17
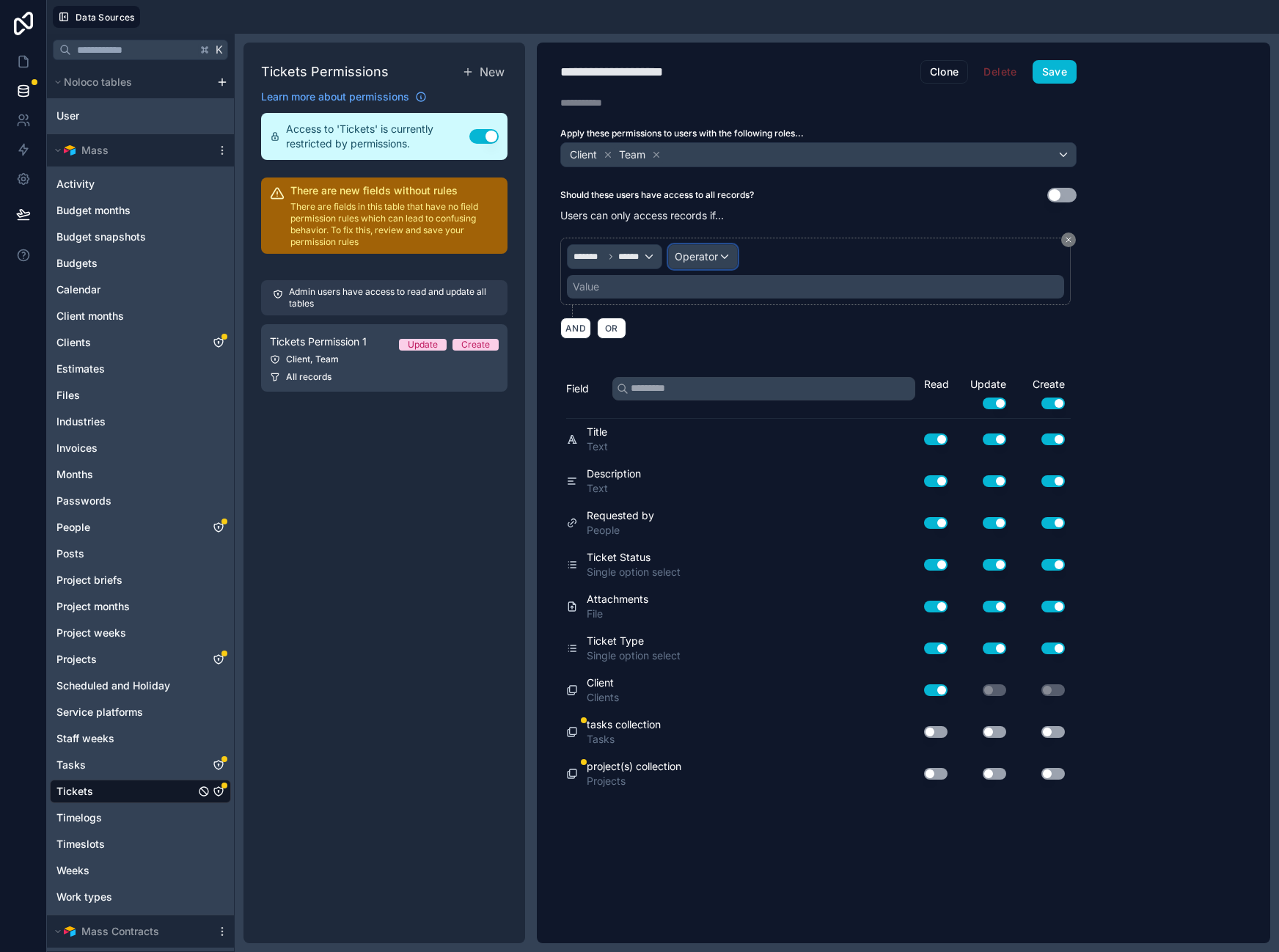
click at [694, 255] on span "Operator" at bounding box center [696, 256] width 43 height 13
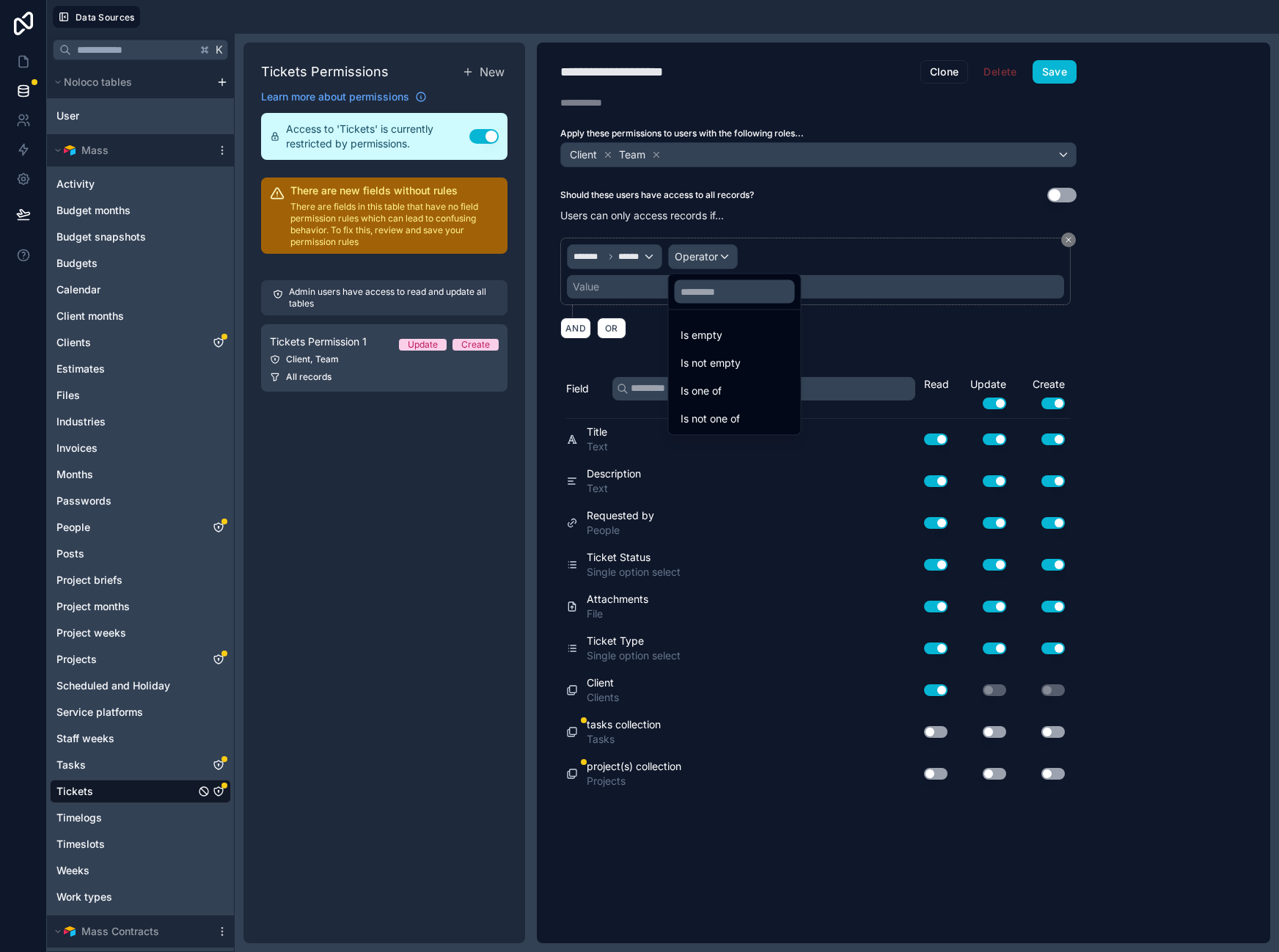
click at [723, 389] on div "Is one of" at bounding box center [735, 391] width 108 height 17
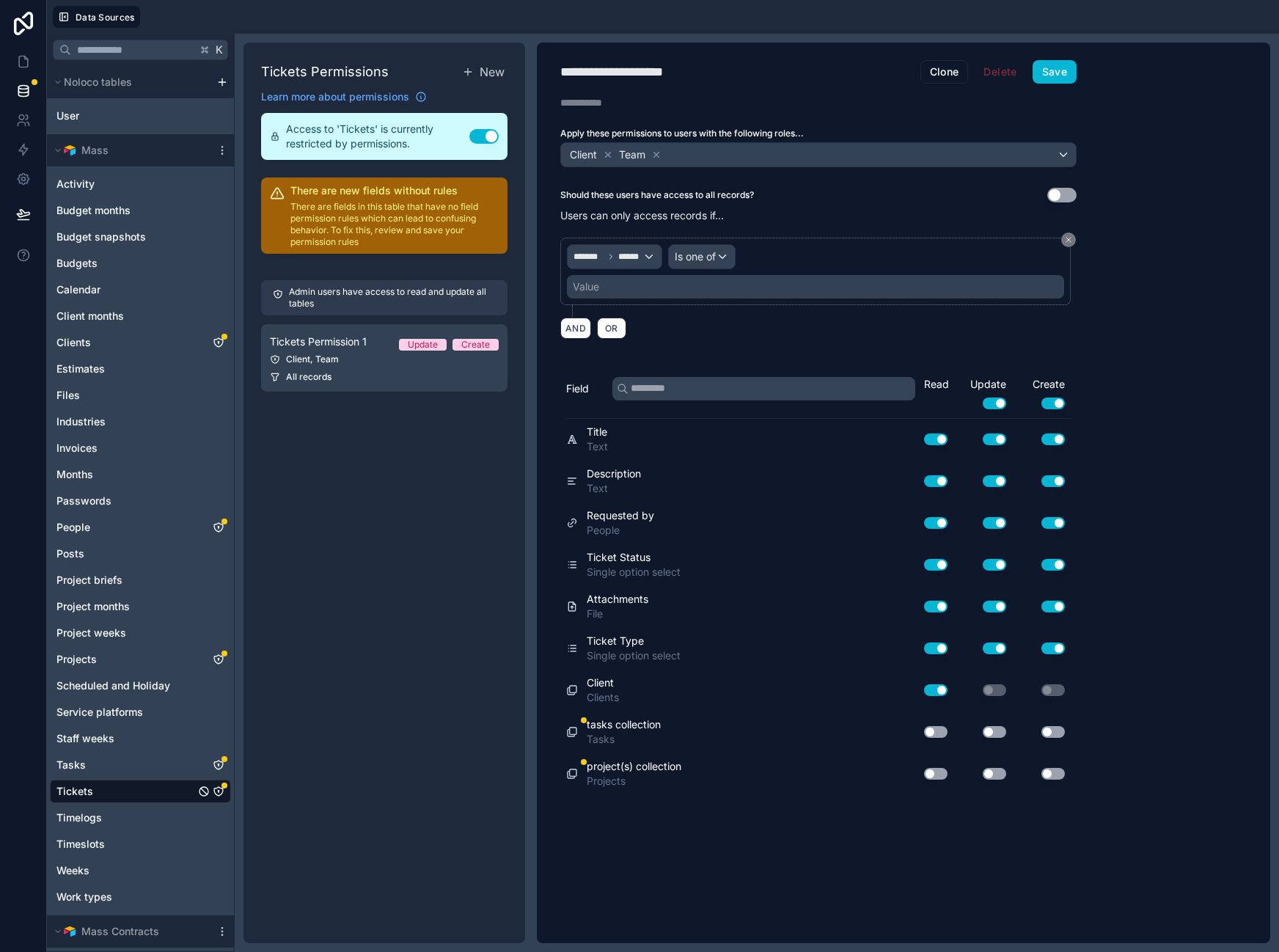
click at [658, 284] on div "Value" at bounding box center [815, 287] width 497 height 23
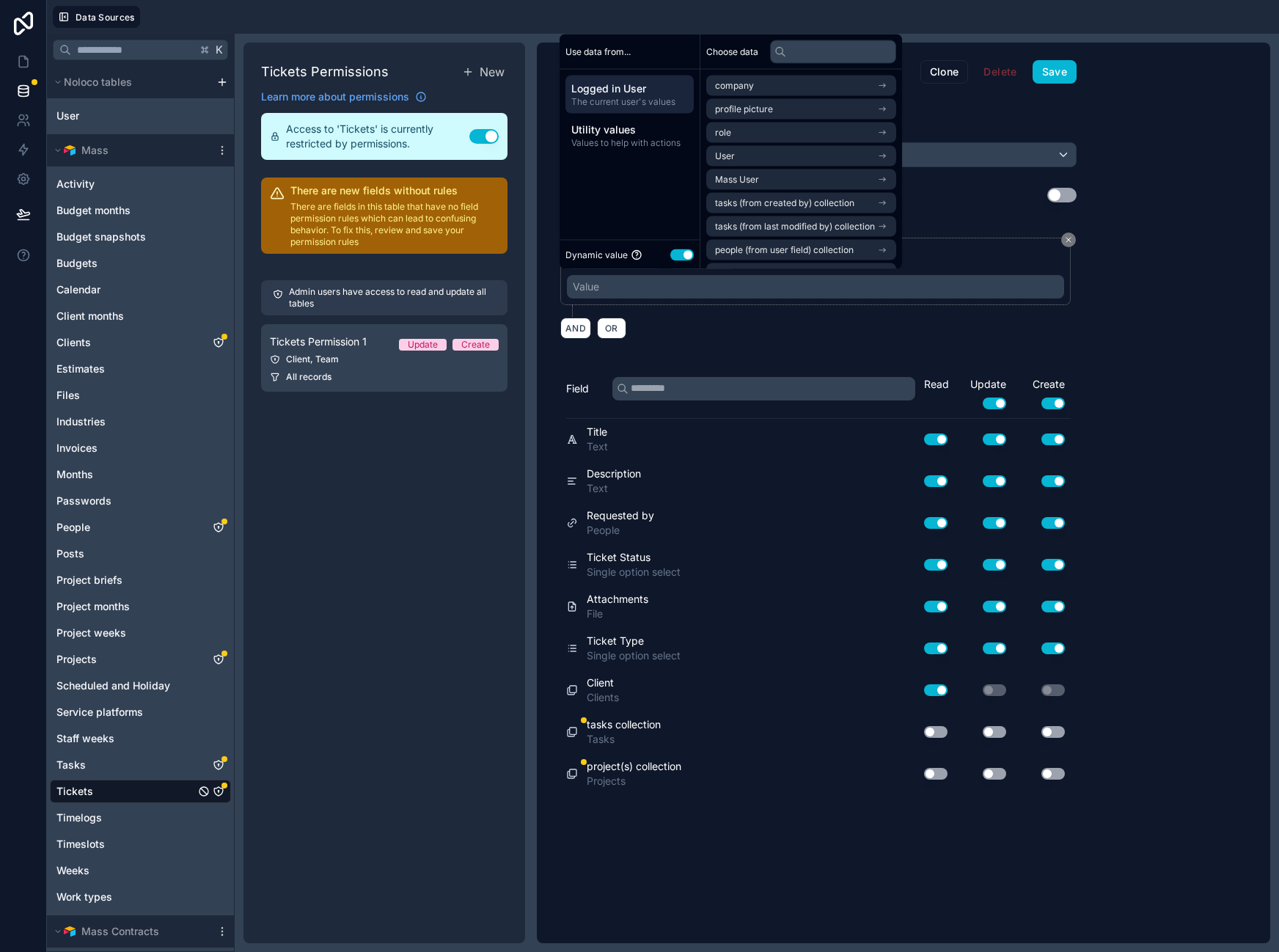
drag, startPoint x: 661, startPoint y: 291, endPoint x: 646, endPoint y: 273, distance: 23.4
click at [661, 289] on div "Value" at bounding box center [815, 287] width 497 height 23
click at [627, 256] on div "Dynamic value Use setting" at bounding box center [629, 254] width 128 height 16
click at [651, 282] on div "Value" at bounding box center [815, 287] width 497 height 23
drag, startPoint x: 1088, startPoint y: 261, endPoint x: 757, endPoint y: 243, distance: 331.5
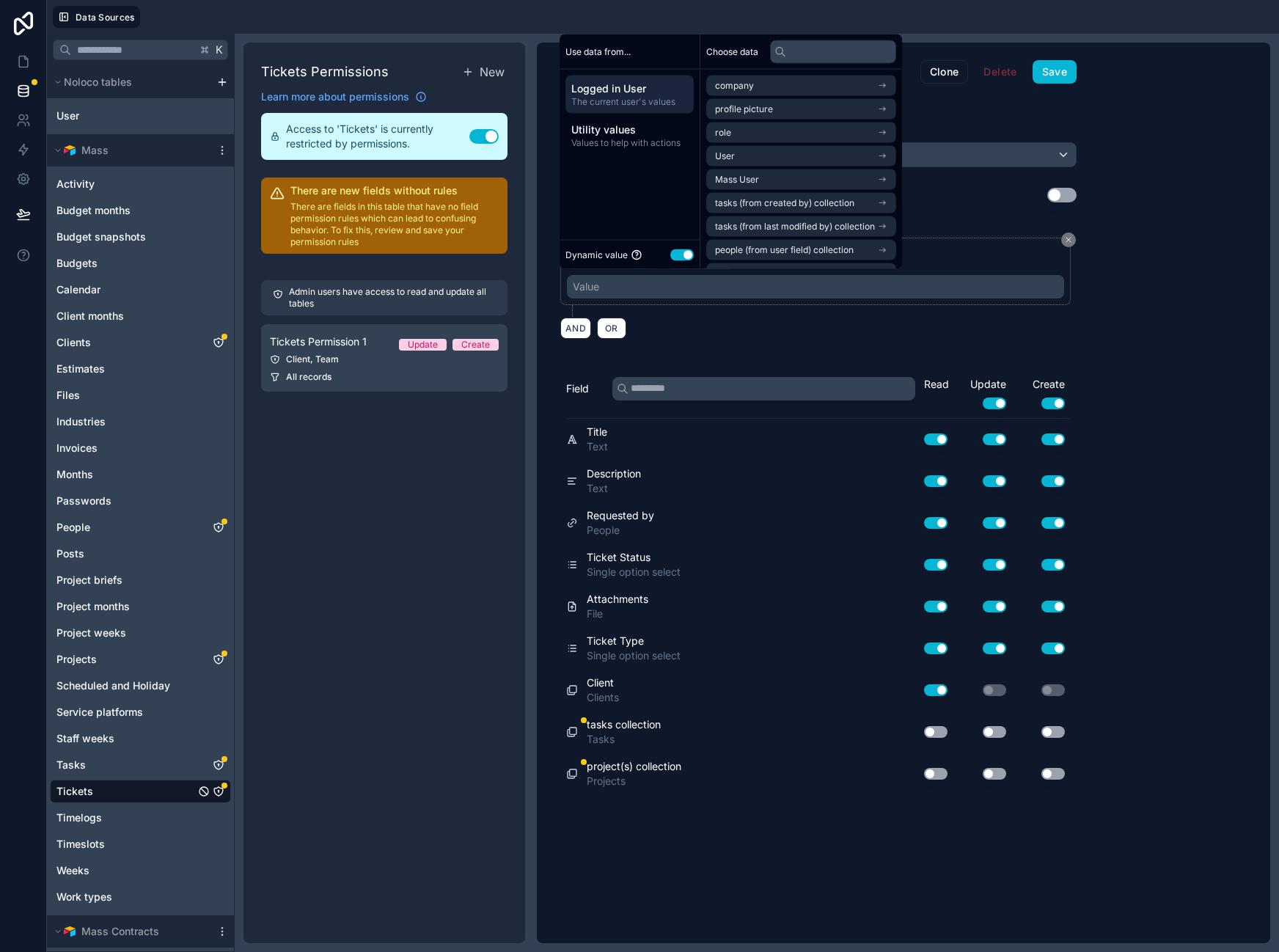
click at [1089, 261] on div "Should these users have access to all records? Use setting Users can only acces…" at bounding box center [818, 267] width 563 height 160
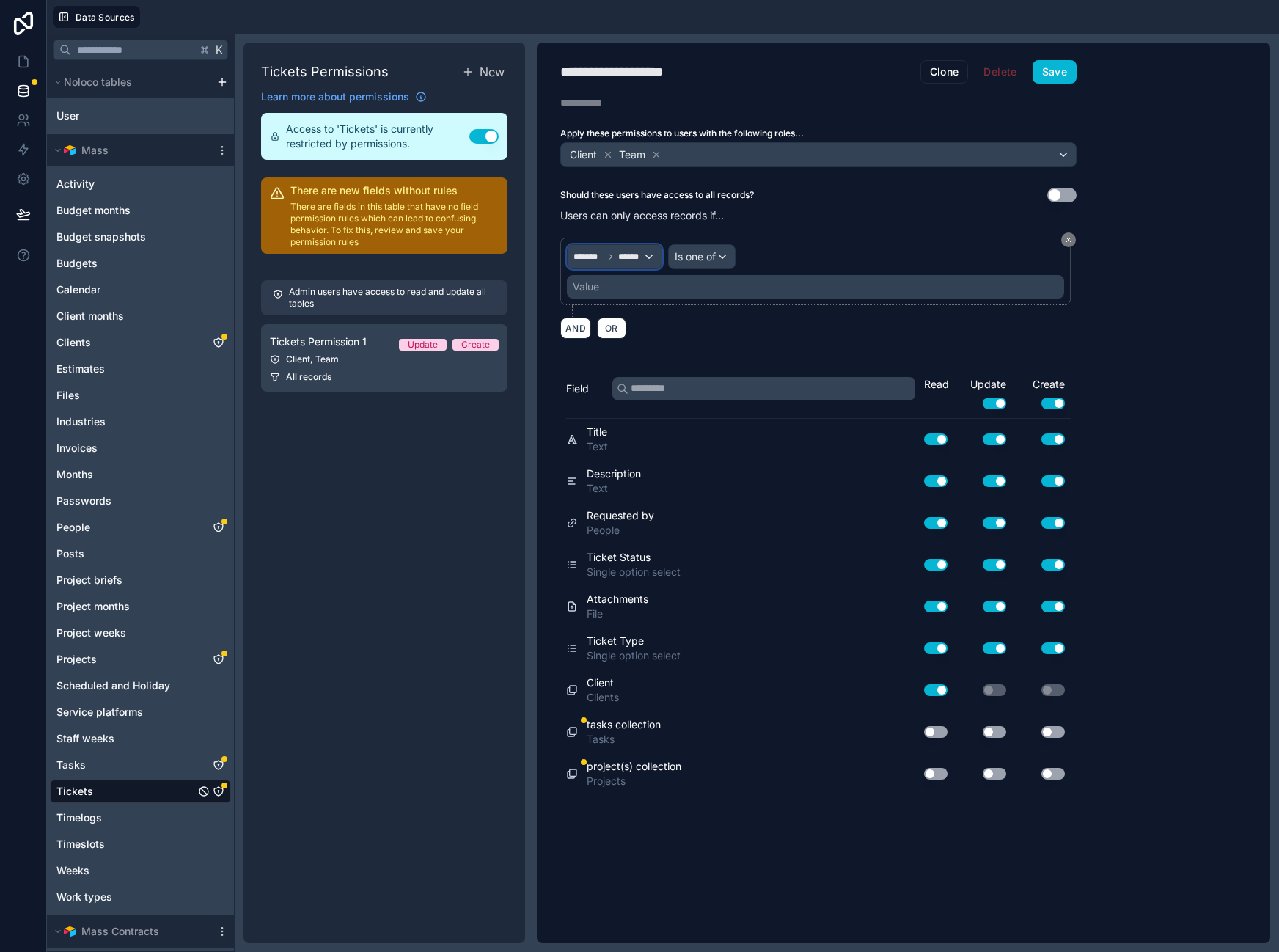
click at [623, 258] on span "******" at bounding box center [629, 257] width 24 height 12
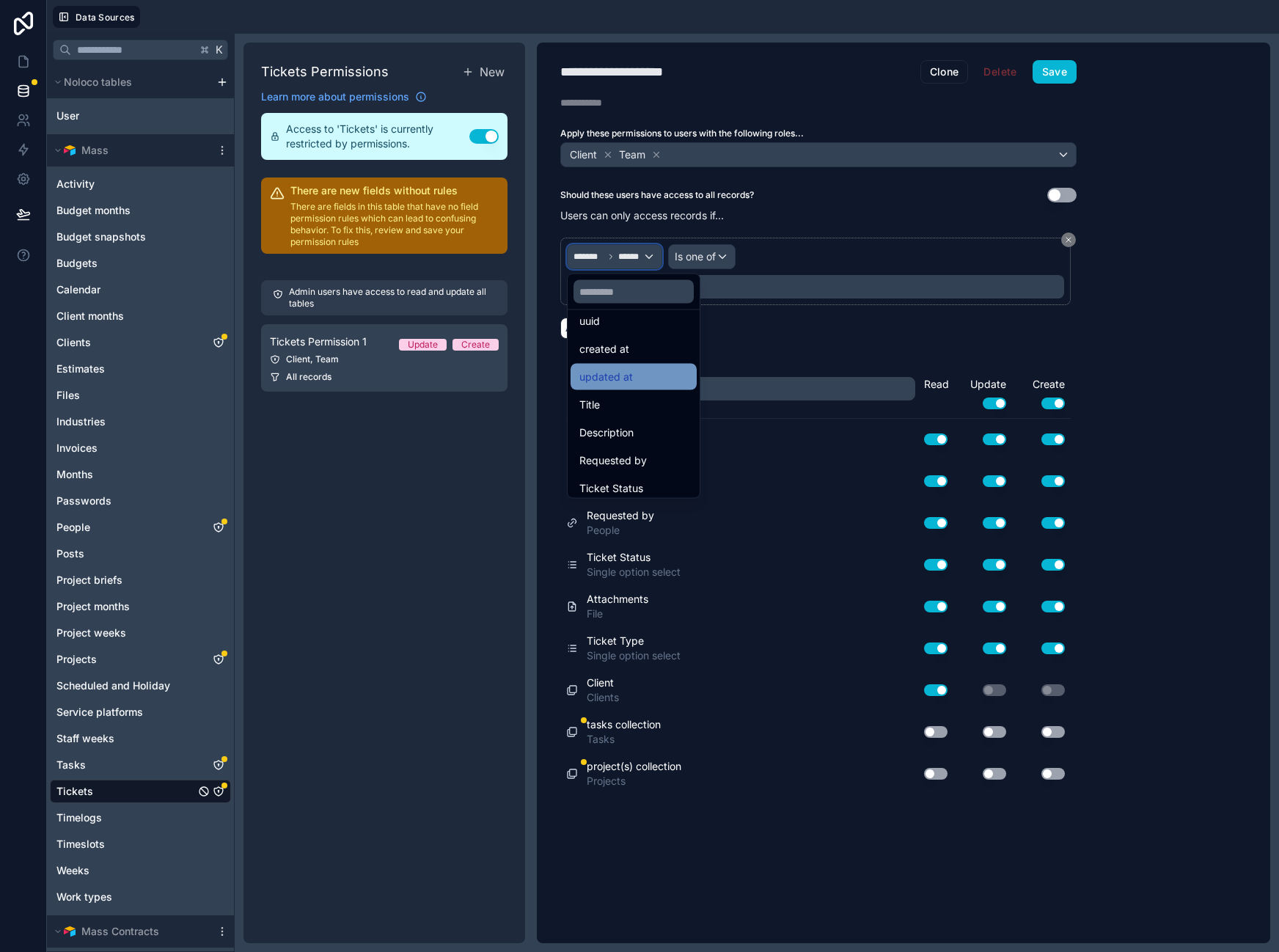
scroll to position [0, 0]
click at [628, 285] on input "text" at bounding box center [633, 292] width 121 height 23
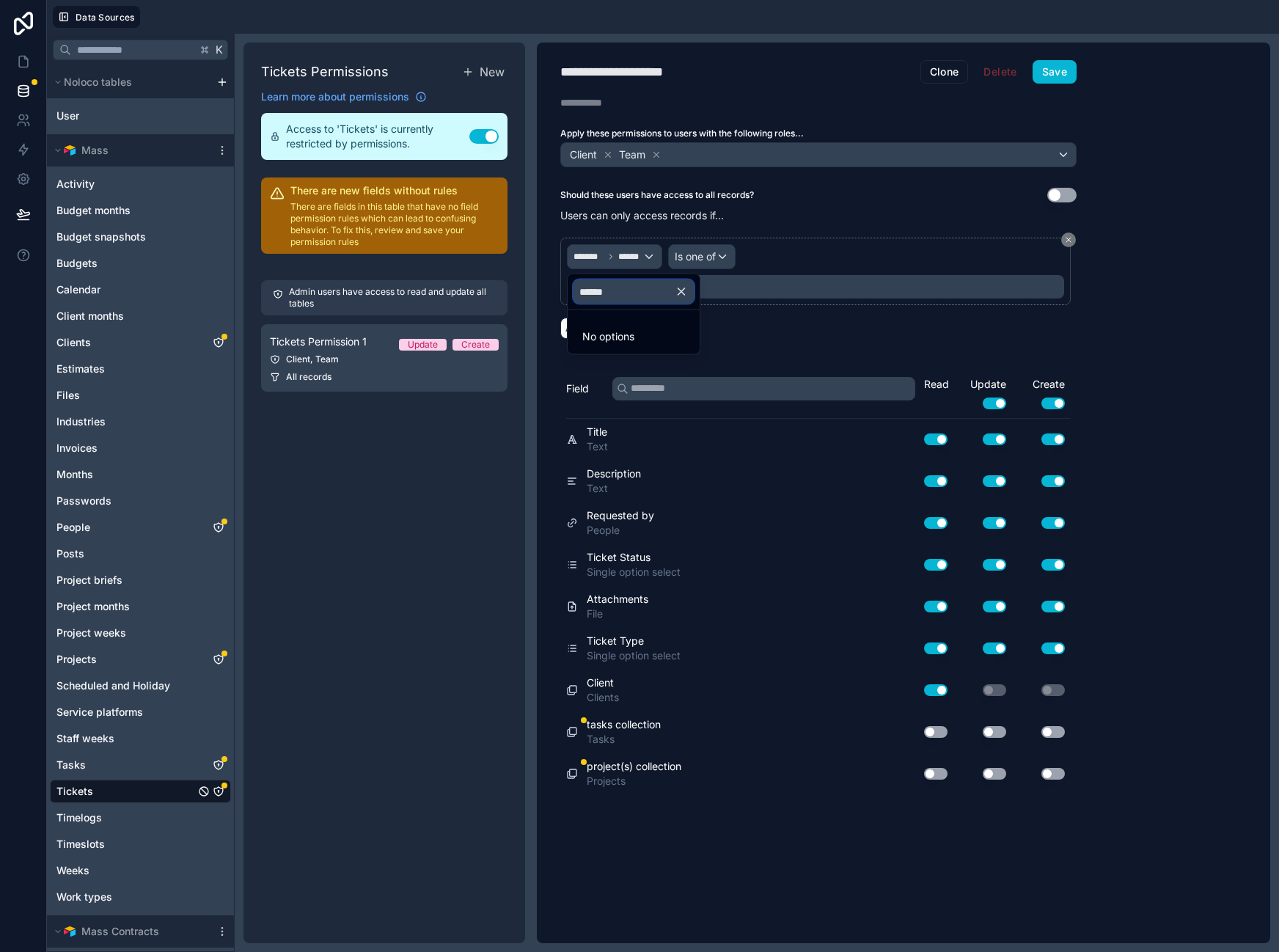
type input "*****"
type input "******"
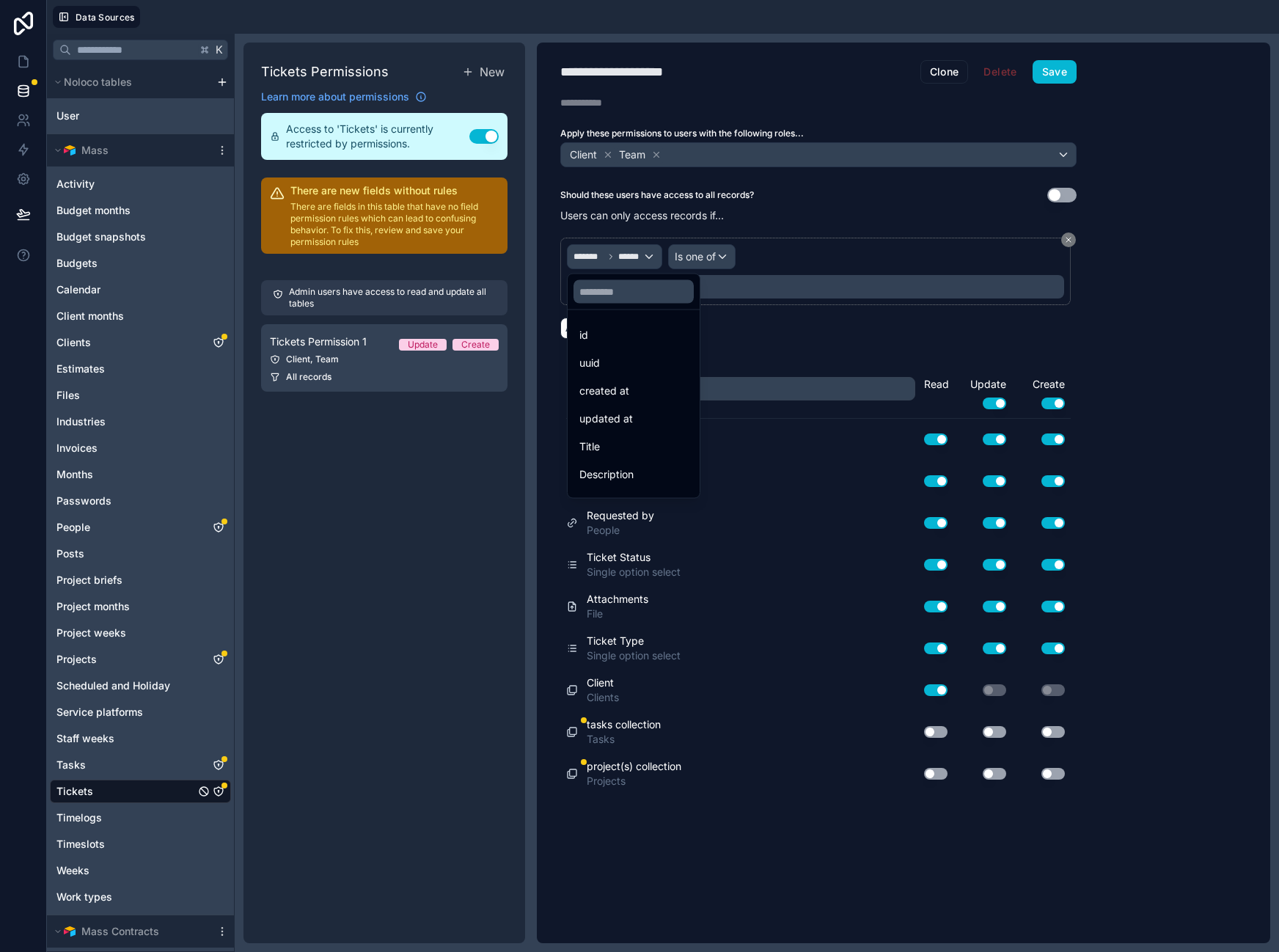
drag, startPoint x: 1016, startPoint y: 343, endPoint x: 651, endPoint y: 410, distance: 371.1
click at [1016, 343] on div at bounding box center [639, 476] width 1279 height 952
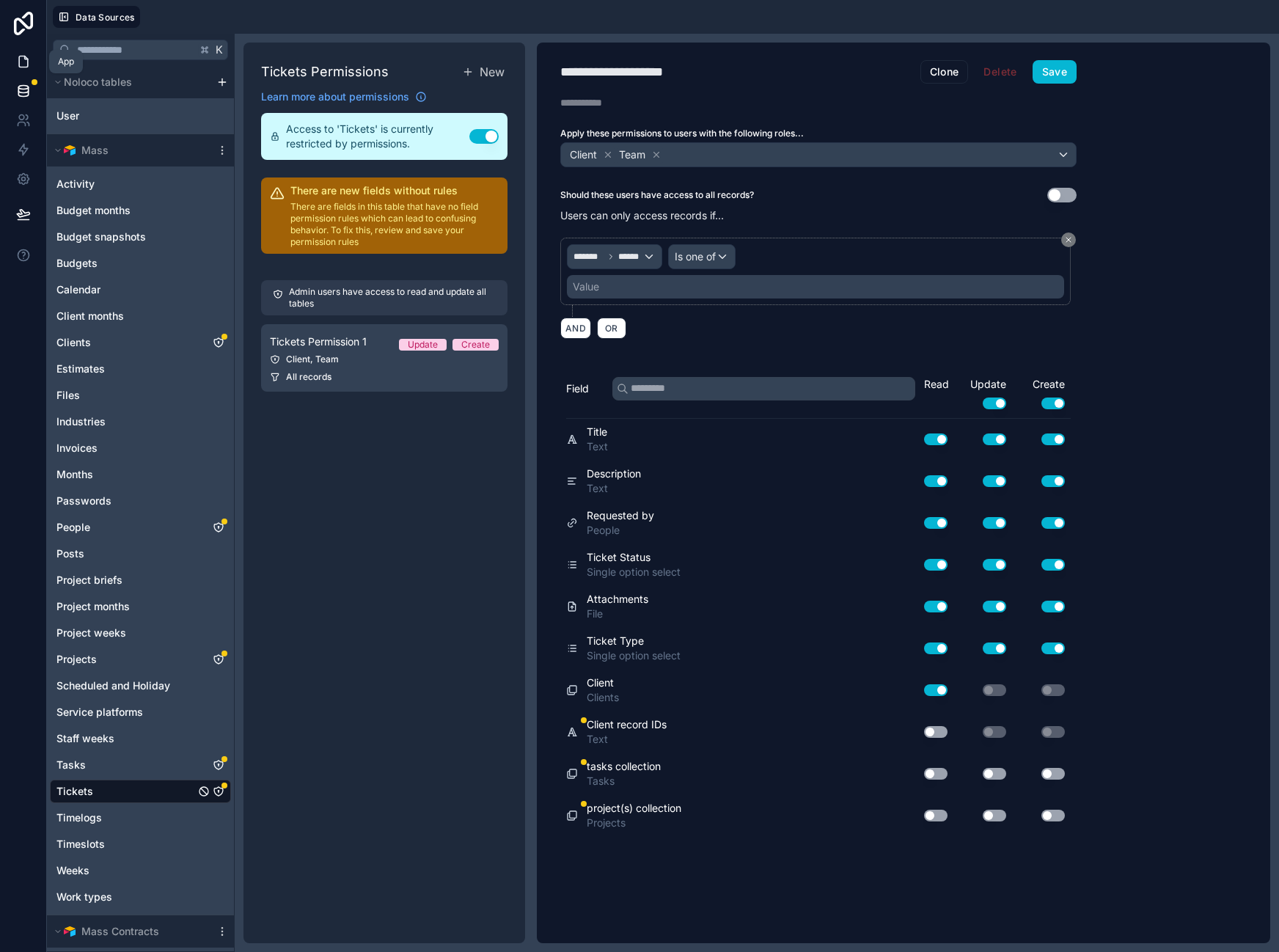
click at [20, 67] on icon at bounding box center [23, 61] width 9 height 11
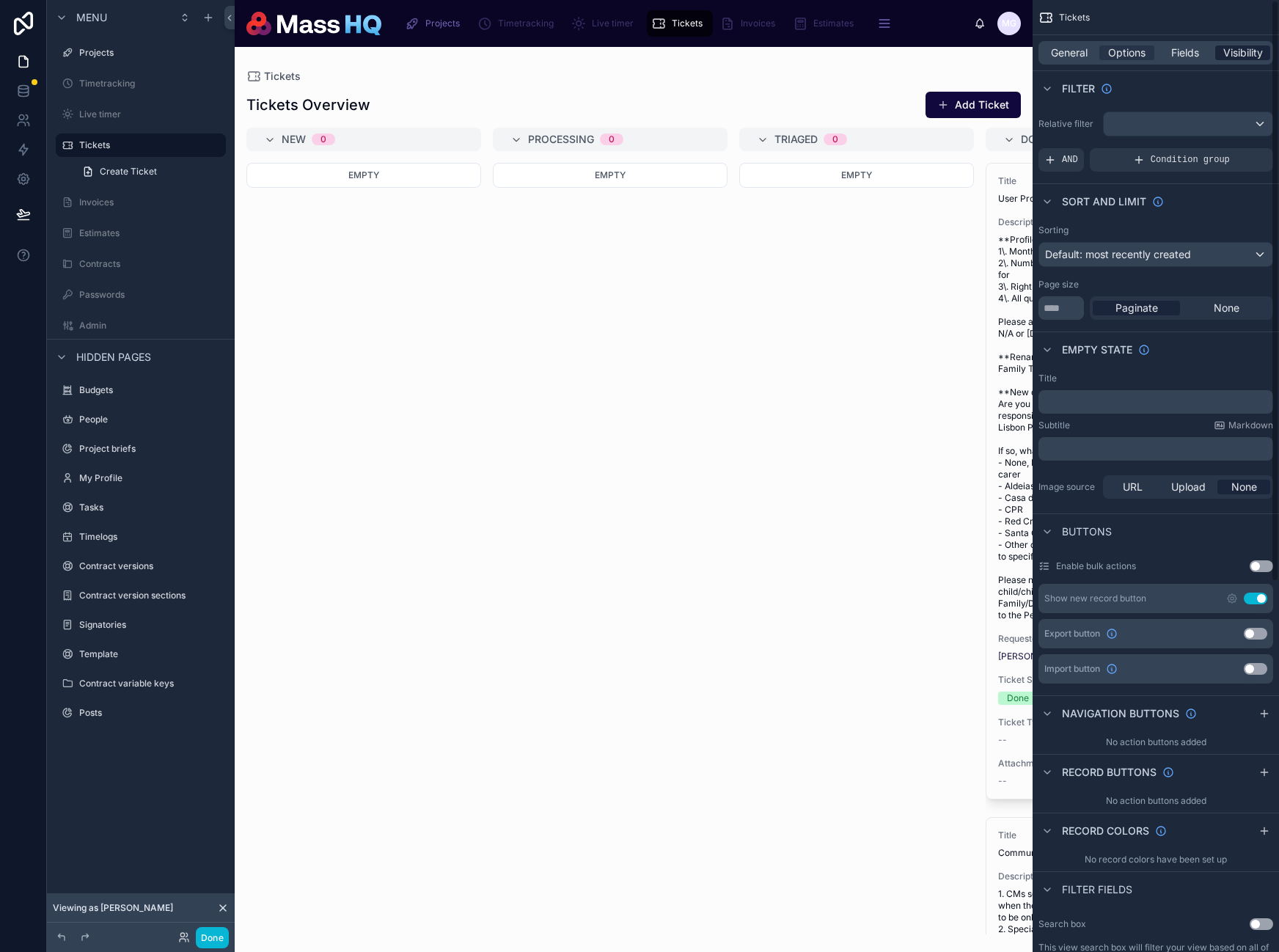
click at [1243, 52] on span "Visibility" at bounding box center [1242, 52] width 40 height 14
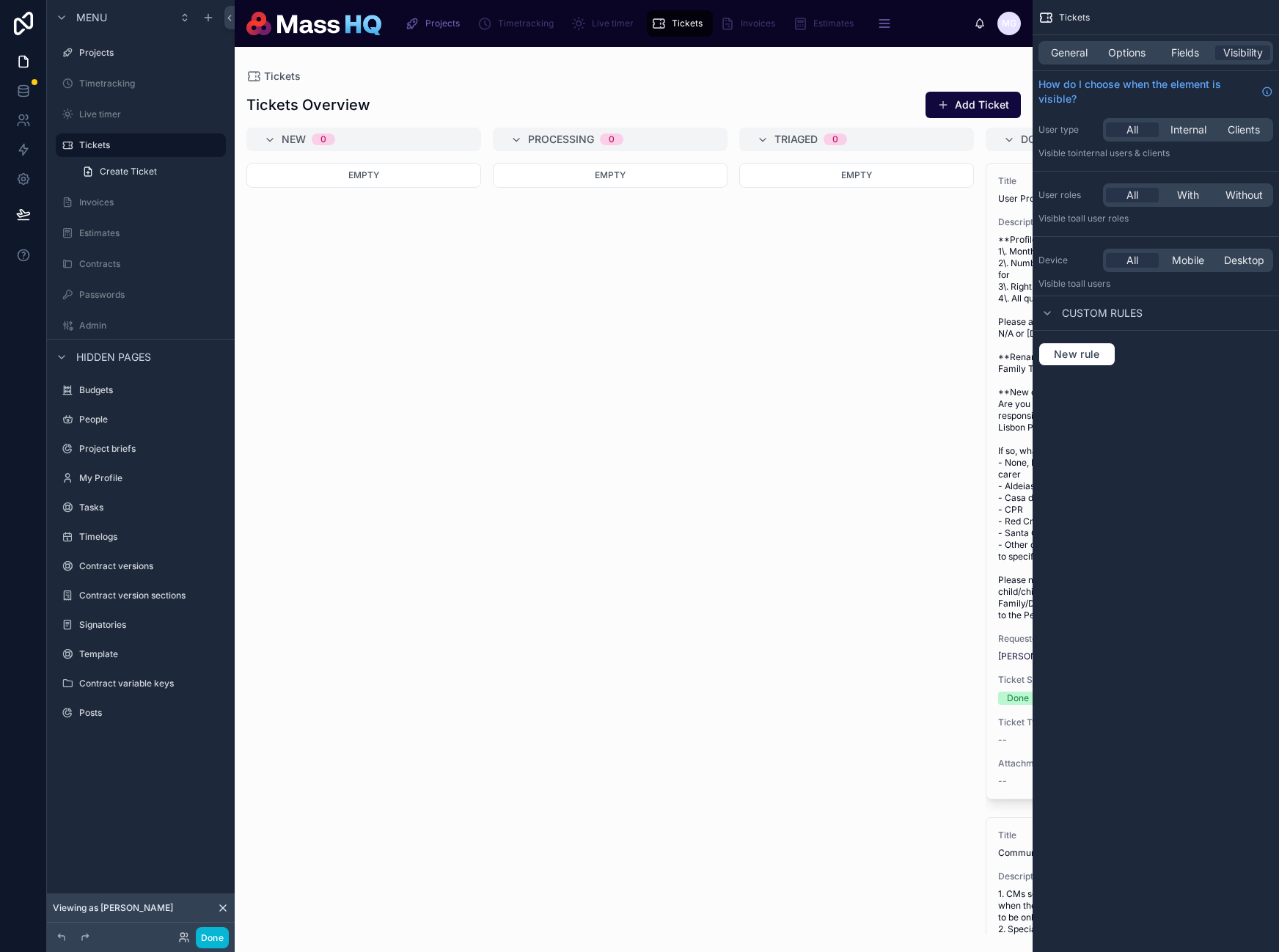
click at [1077, 340] on div "New rule" at bounding box center [1155, 354] width 246 height 47
click at [1099, 347] on button "New rule" at bounding box center [1077, 354] width 77 height 23
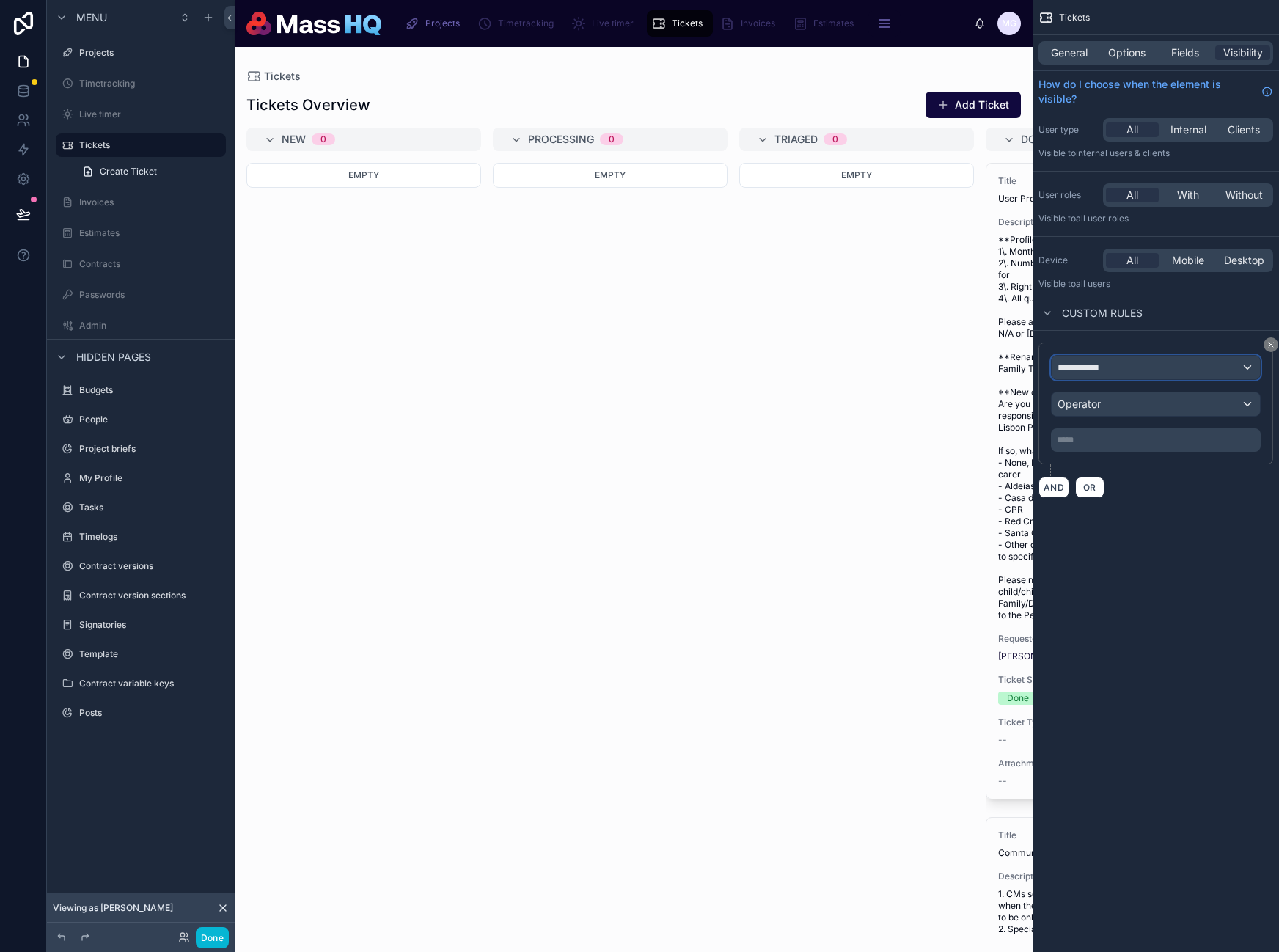
click at [1213, 376] on div "**********" at bounding box center [1155, 367] width 209 height 23
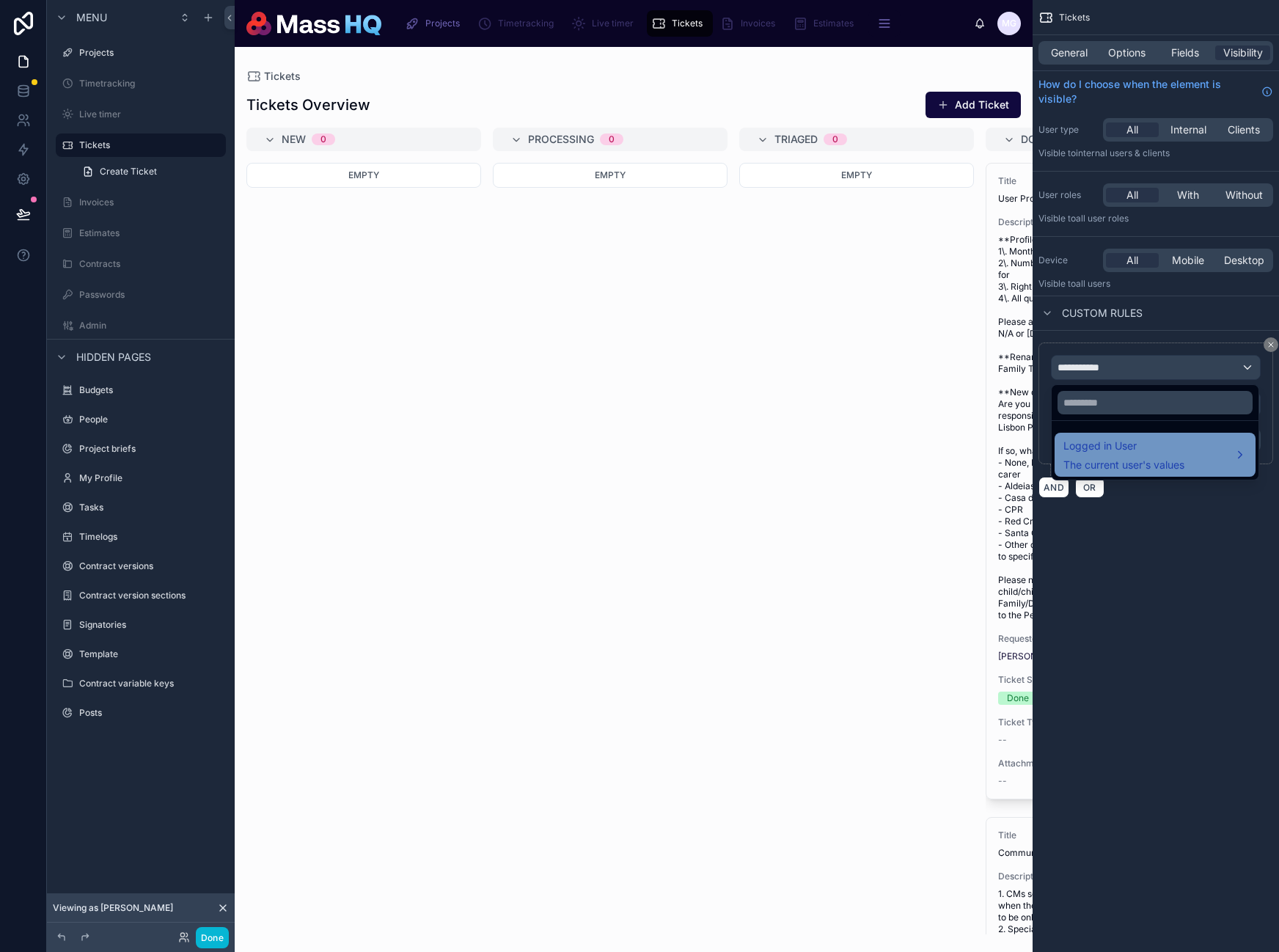
click at [1154, 447] on span "Logged in User" at bounding box center [1124, 446] width 121 height 17
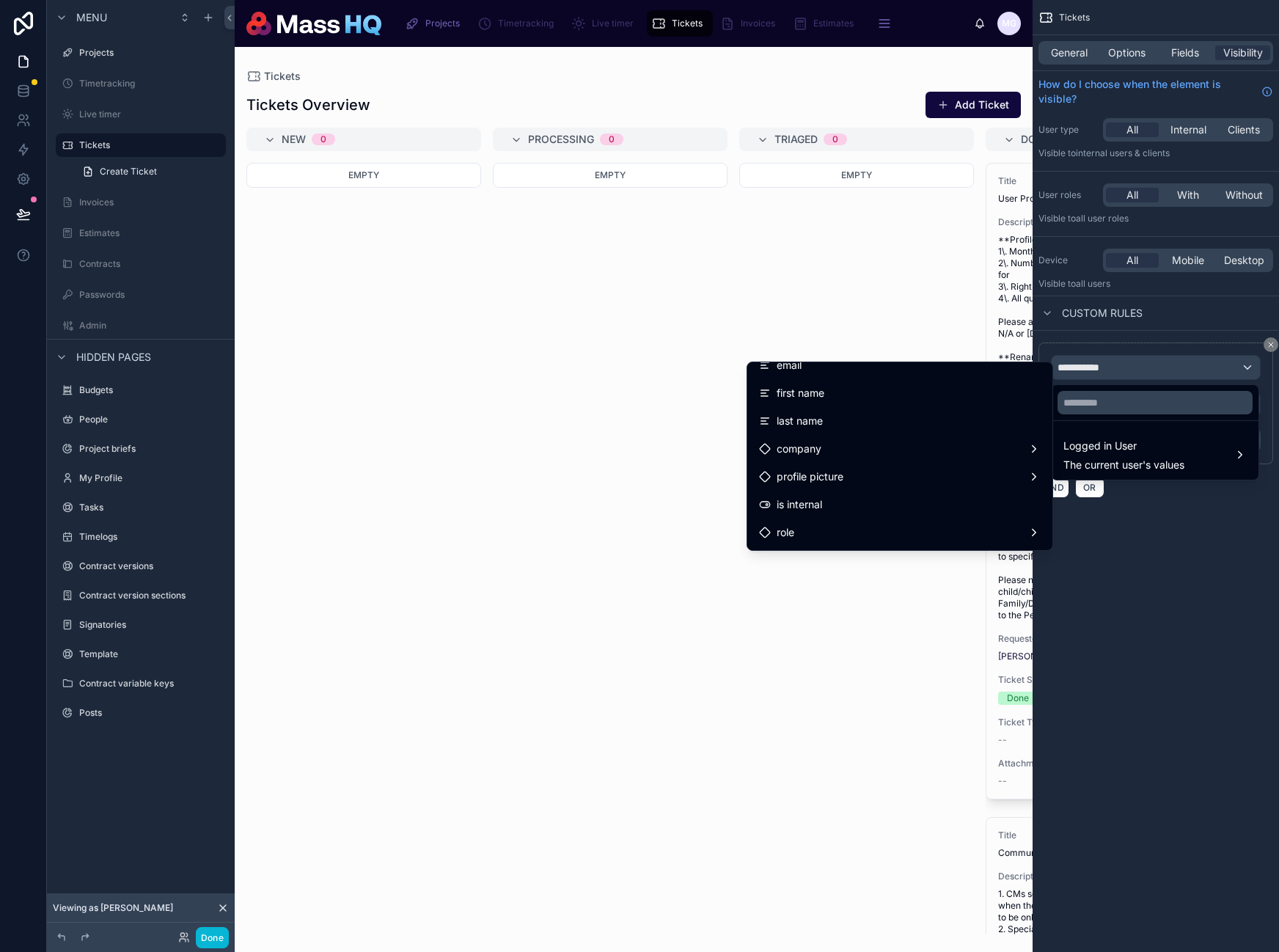
scroll to position [126, 0]
click at [1155, 402] on input "text" at bounding box center [1154, 403] width 195 height 23
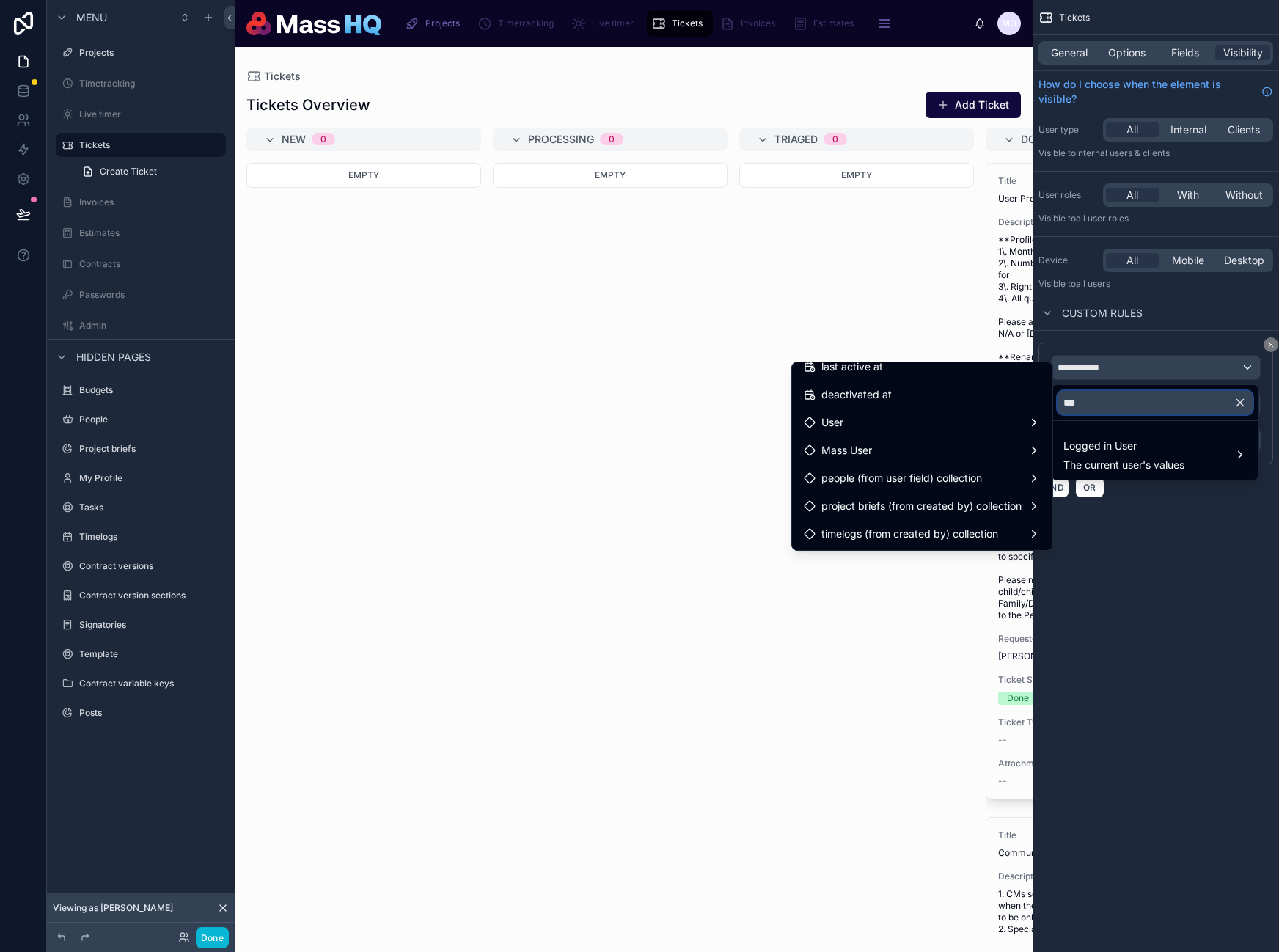
scroll to position [0, 0]
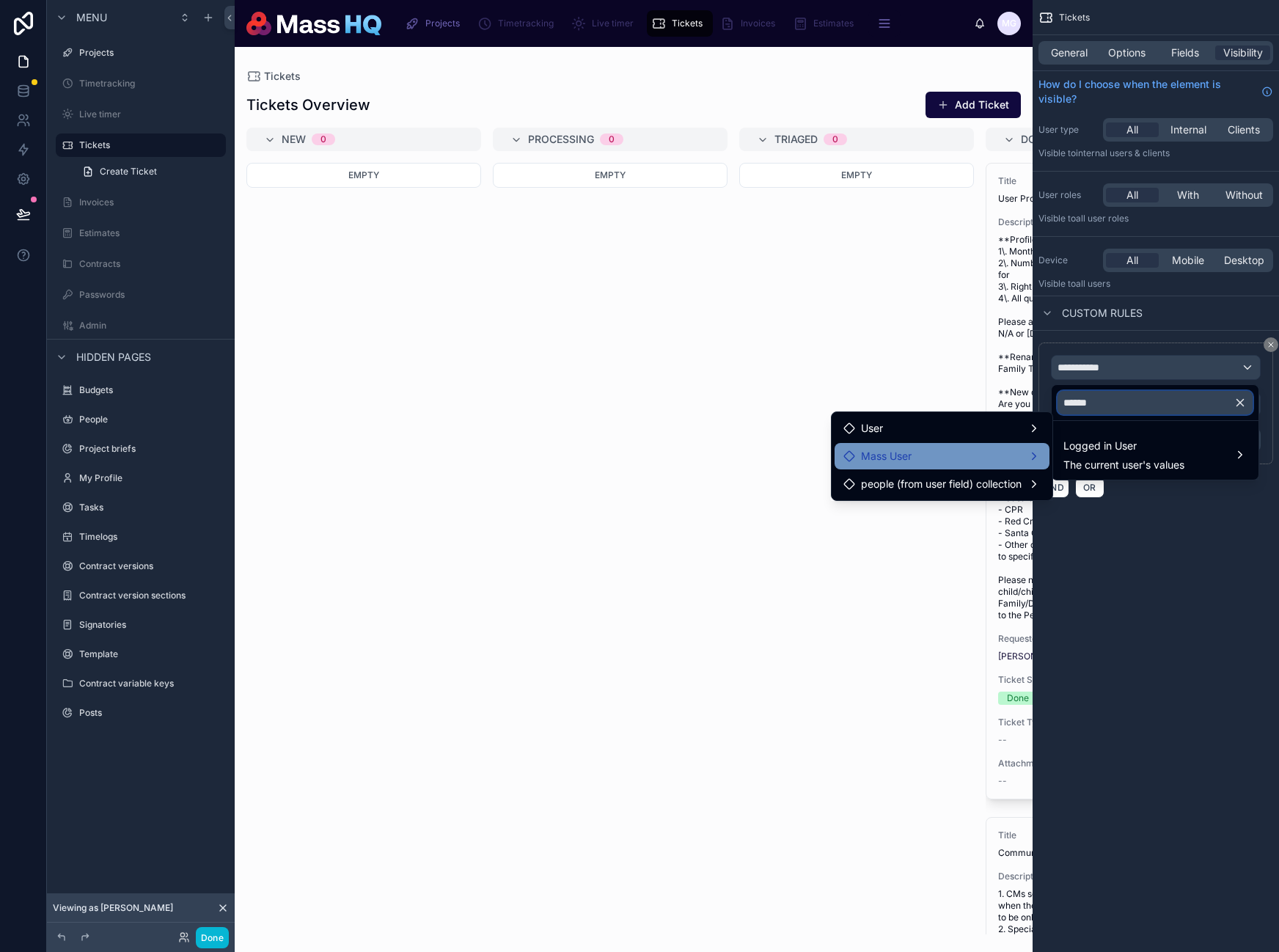
type input "******"
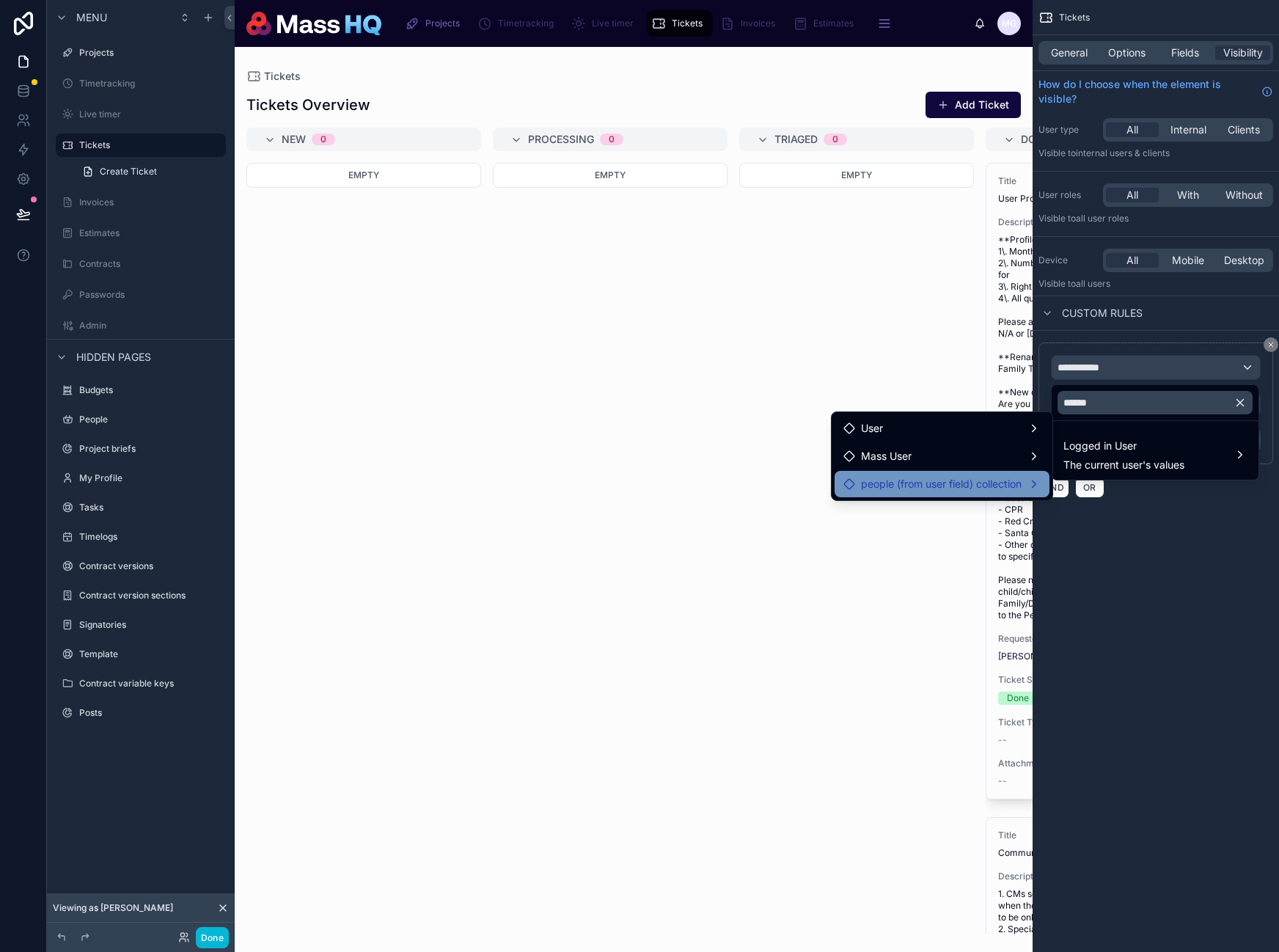
drag, startPoint x: 890, startPoint y: 462, endPoint x: 849, endPoint y: 475, distance: 43.0
click at [890, 462] on span "Mass User" at bounding box center [886, 456] width 50 height 17
click at [1106, 466] on span "Access to HQ" at bounding box center [1114, 471] width 66 height 17
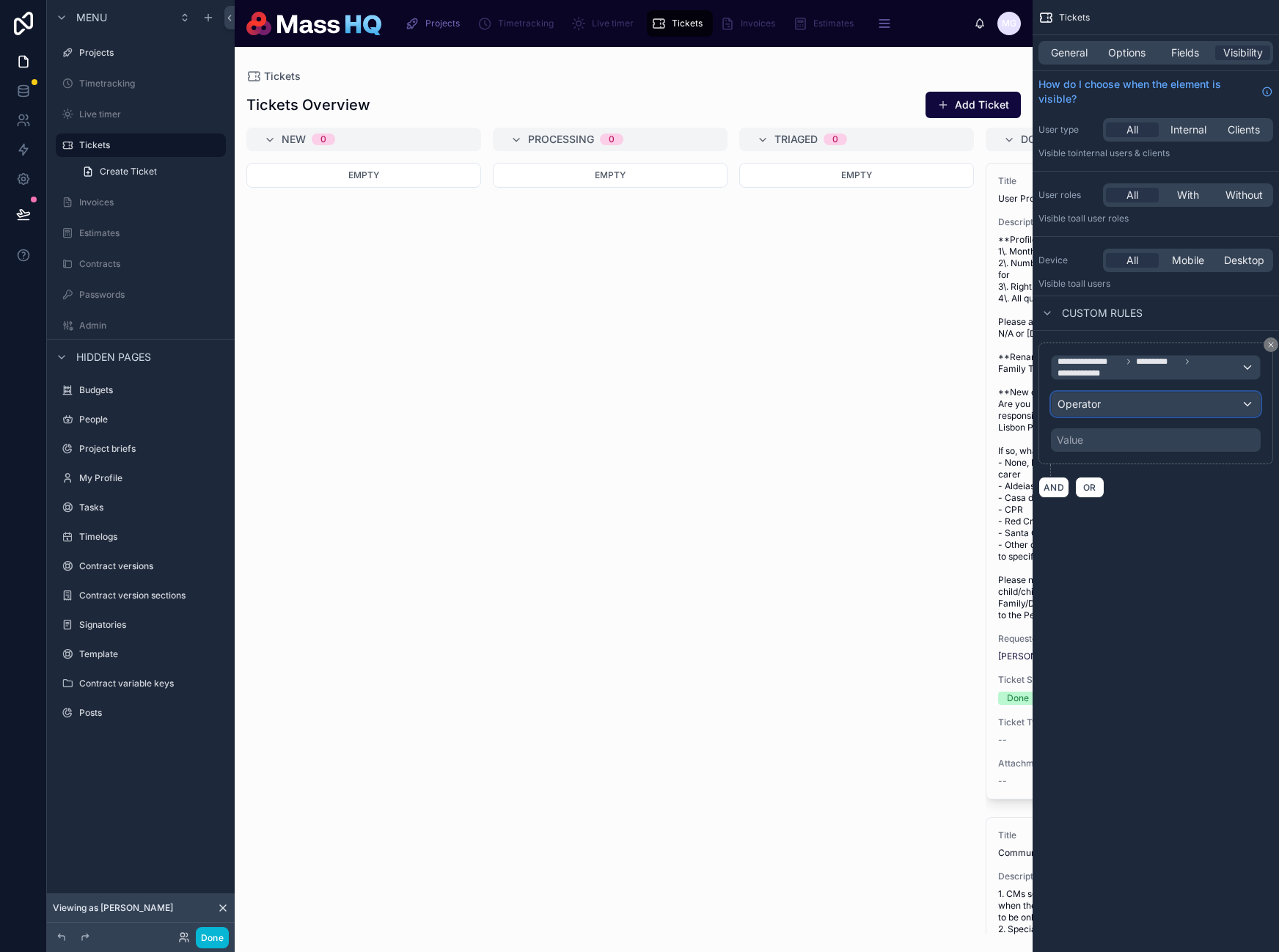
click at [1112, 406] on div "Operator" at bounding box center [1155, 404] width 209 height 23
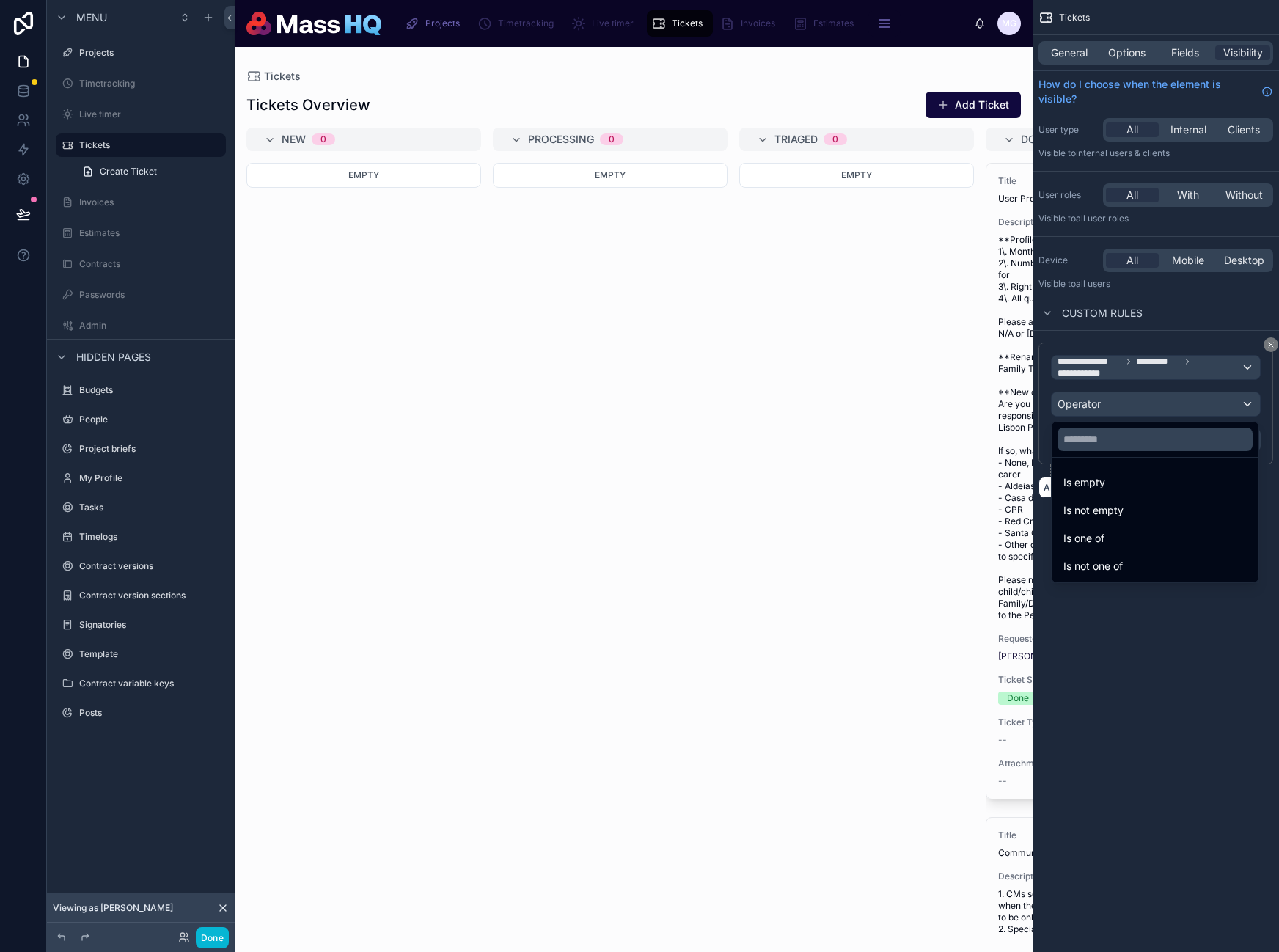
drag, startPoint x: 1112, startPoint y: 534, endPoint x: 1116, endPoint y: 464, distance: 70.1
click at [1112, 534] on div "Is one of" at bounding box center [1155, 538] width 183 height 17
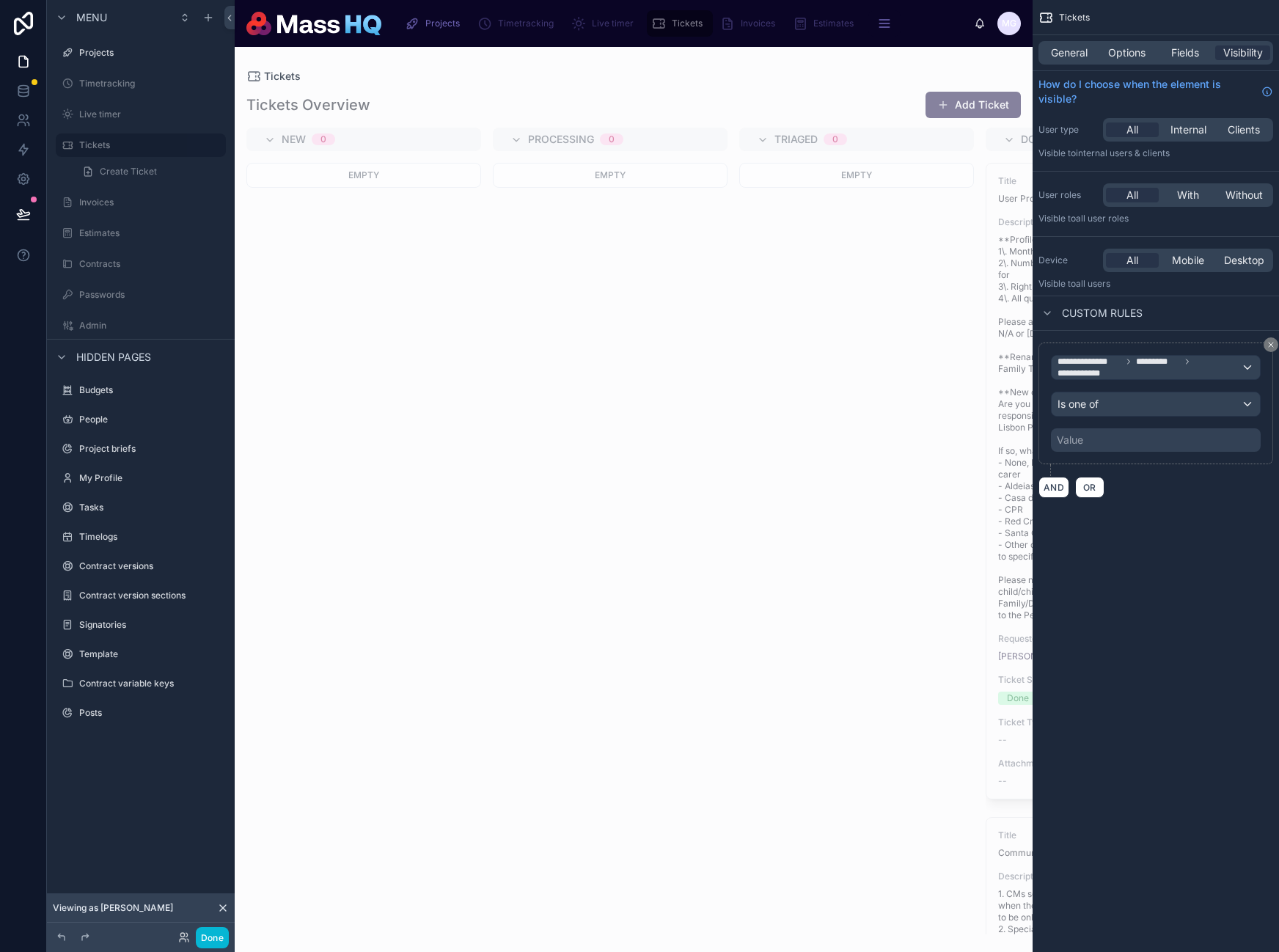
click at [1118, 429] on div "Value" at bounding box center [1155, 440] width 209 height 23
click at [1117, 439] on div "Value" at bounding box center [1155, 440] width 209 height 23
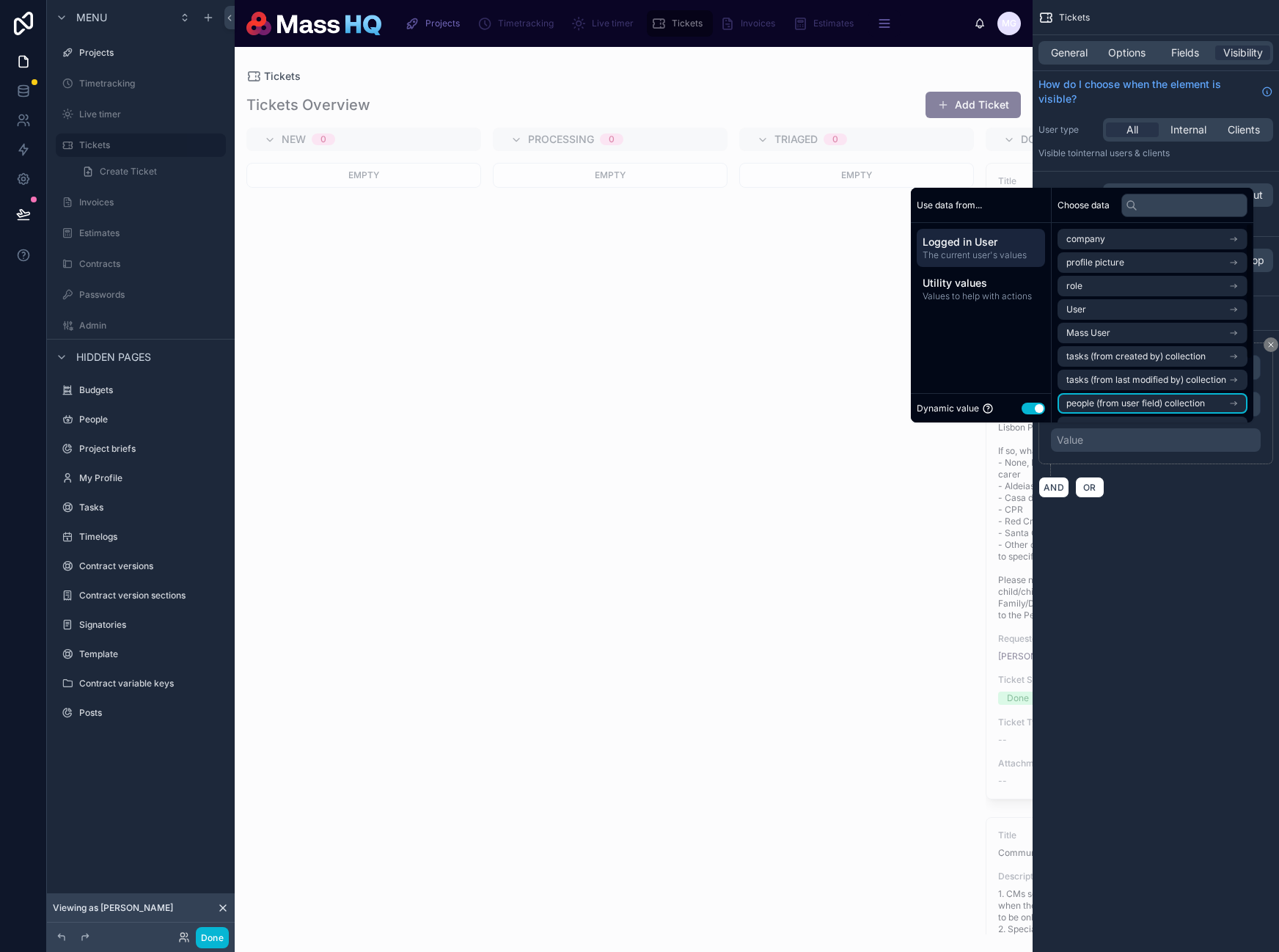
click at [1027, 403] on button "Use setting" at bounding box center [1033, 408] width 23 height 12
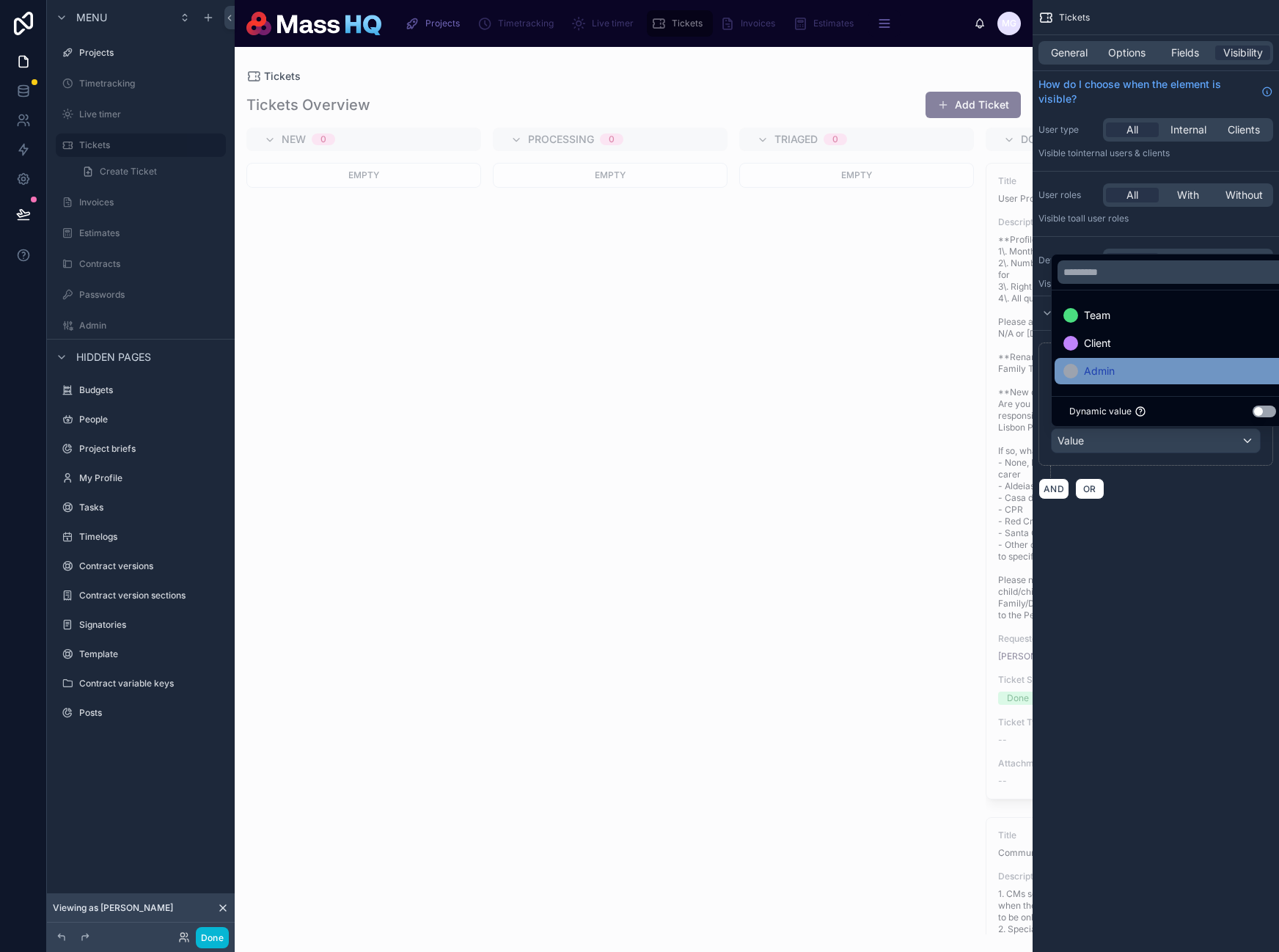
click at [1104, 373] on span "Admin" at bounding box center [1099, 371] width 31 height 17
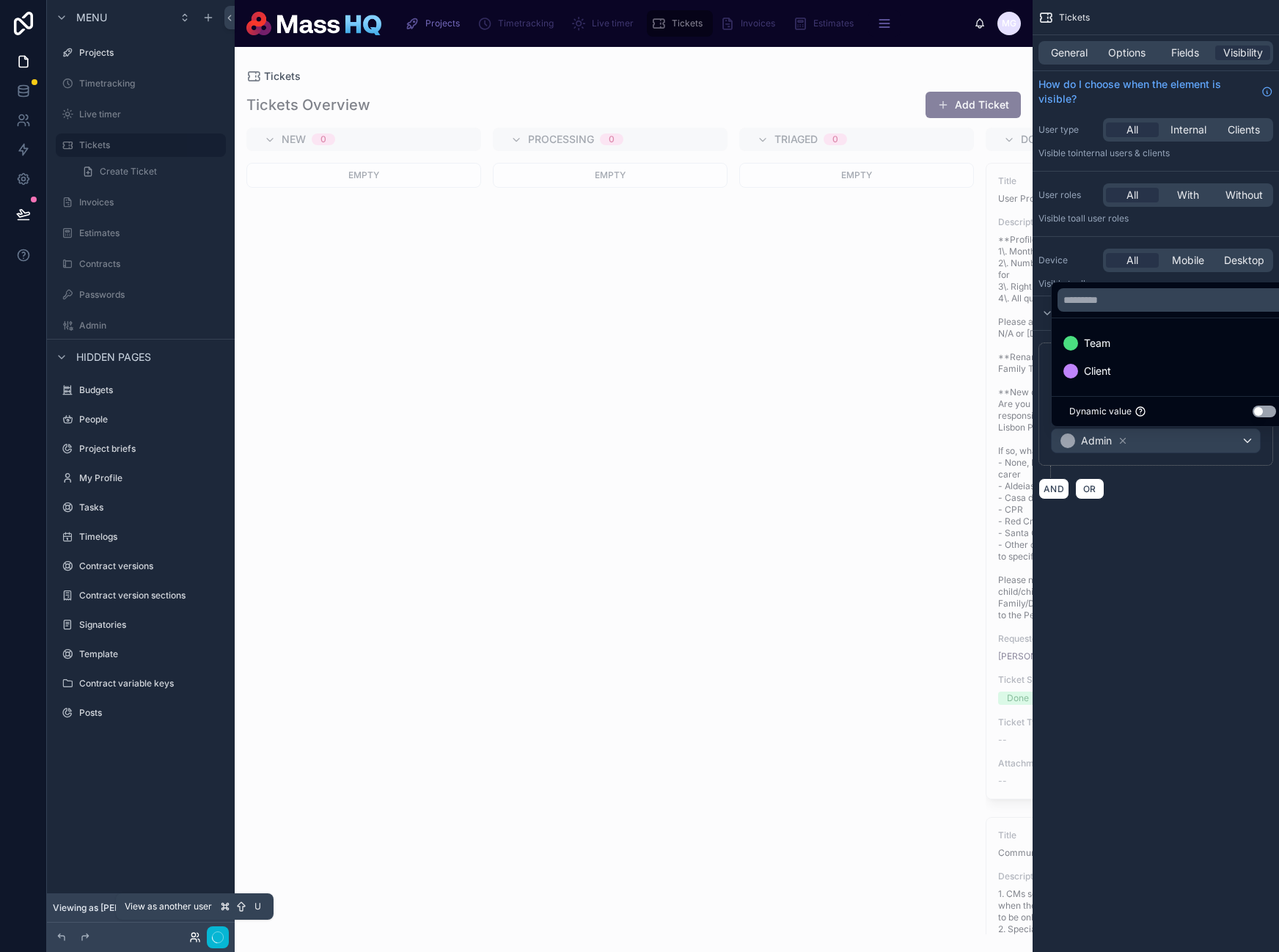
click at [197, 942] on div at bounding box center [199, 937] width 59 height 22
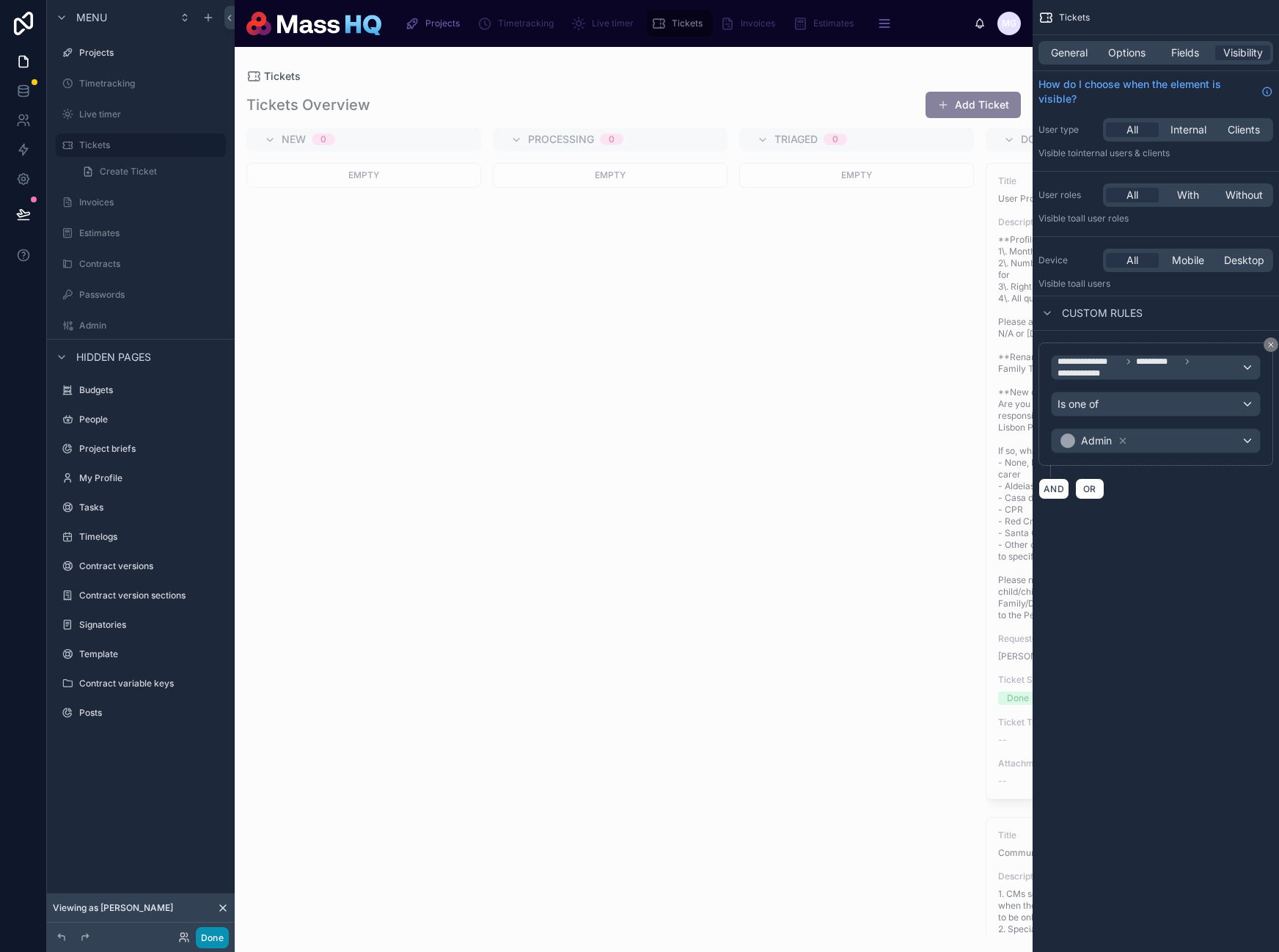
click at [202, 938] on button "Done" at bounding box center [212, 938] width 33 height 21
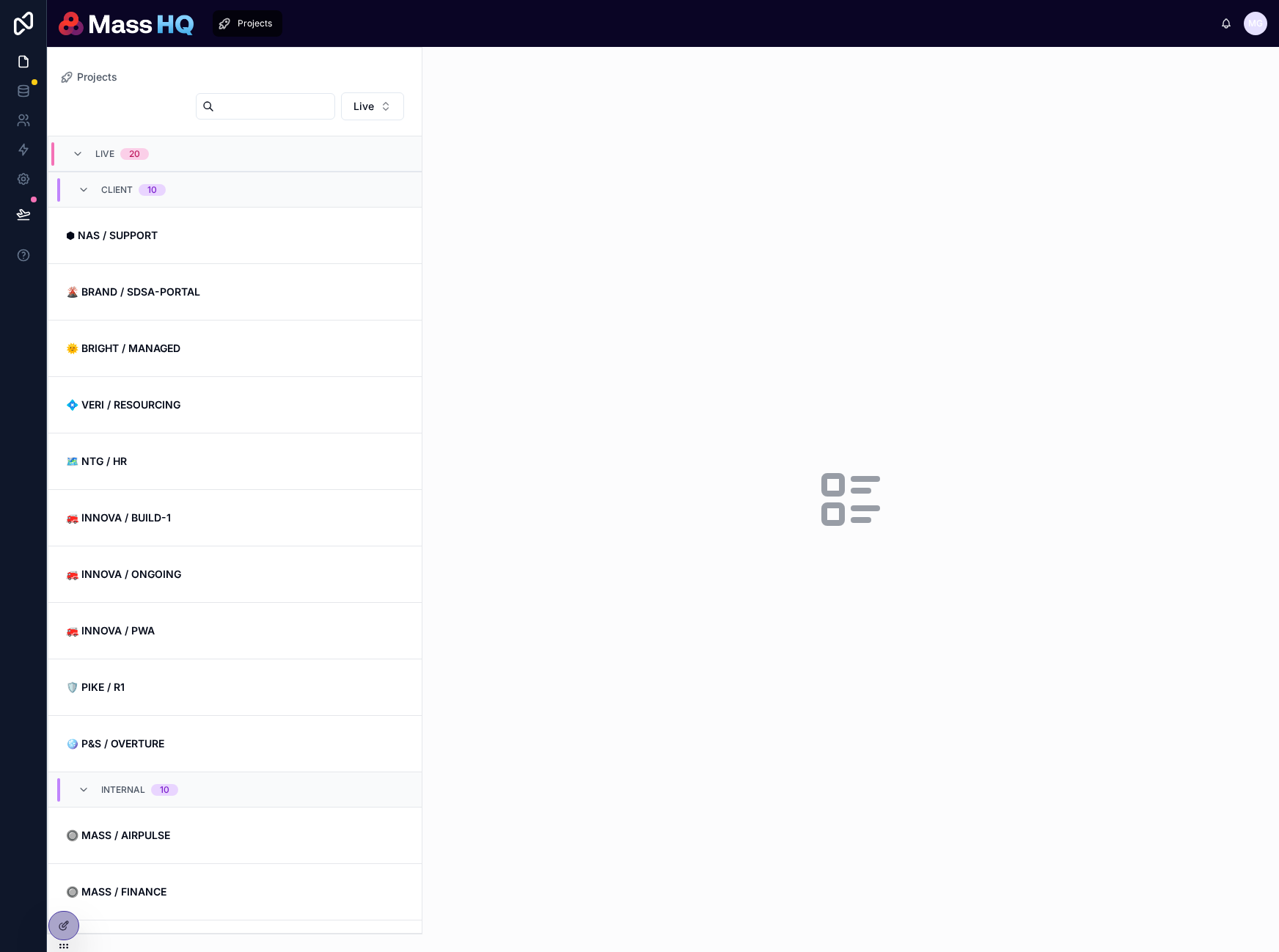
click at [576, 449] on div at bounding box center [850, 499] width 856 height 905
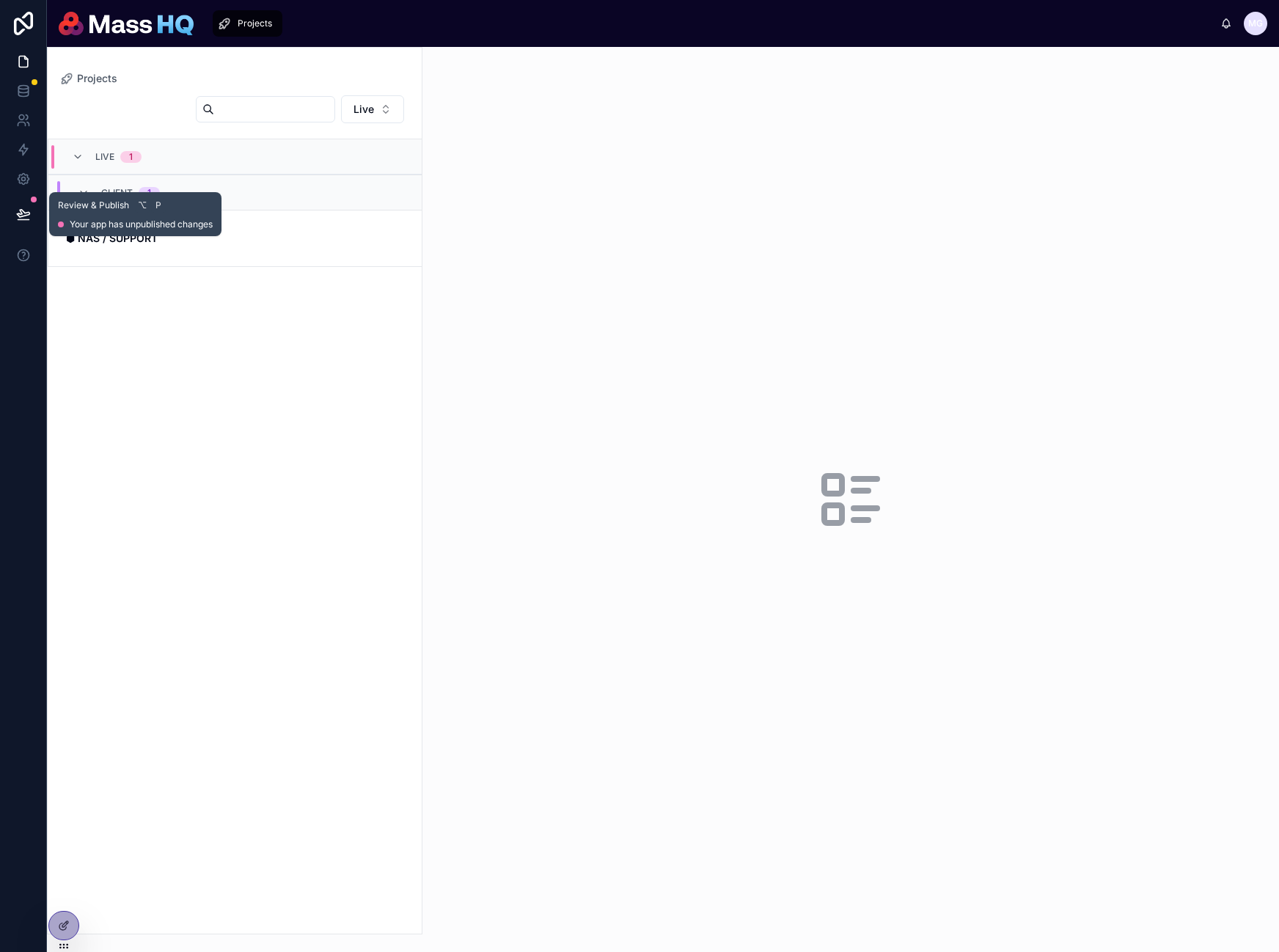
click at [28, 207] on icon at bounding box center [23, 213] width 14 height 14
drag, startPoint x: 391, startPoint y: 285, endPoint x: 376, endPoint y: 283, distance: 15.1
click at [392, 284] on div "Live LIVE 1 Client 1 ⬢ NAS / SUPPORT" at bounding box center [234, 510] width 374 height 848
click at [273, 254] on link "⬢ NAS / SUPPORT" at bounding box center [235, 238] width 374 height 56
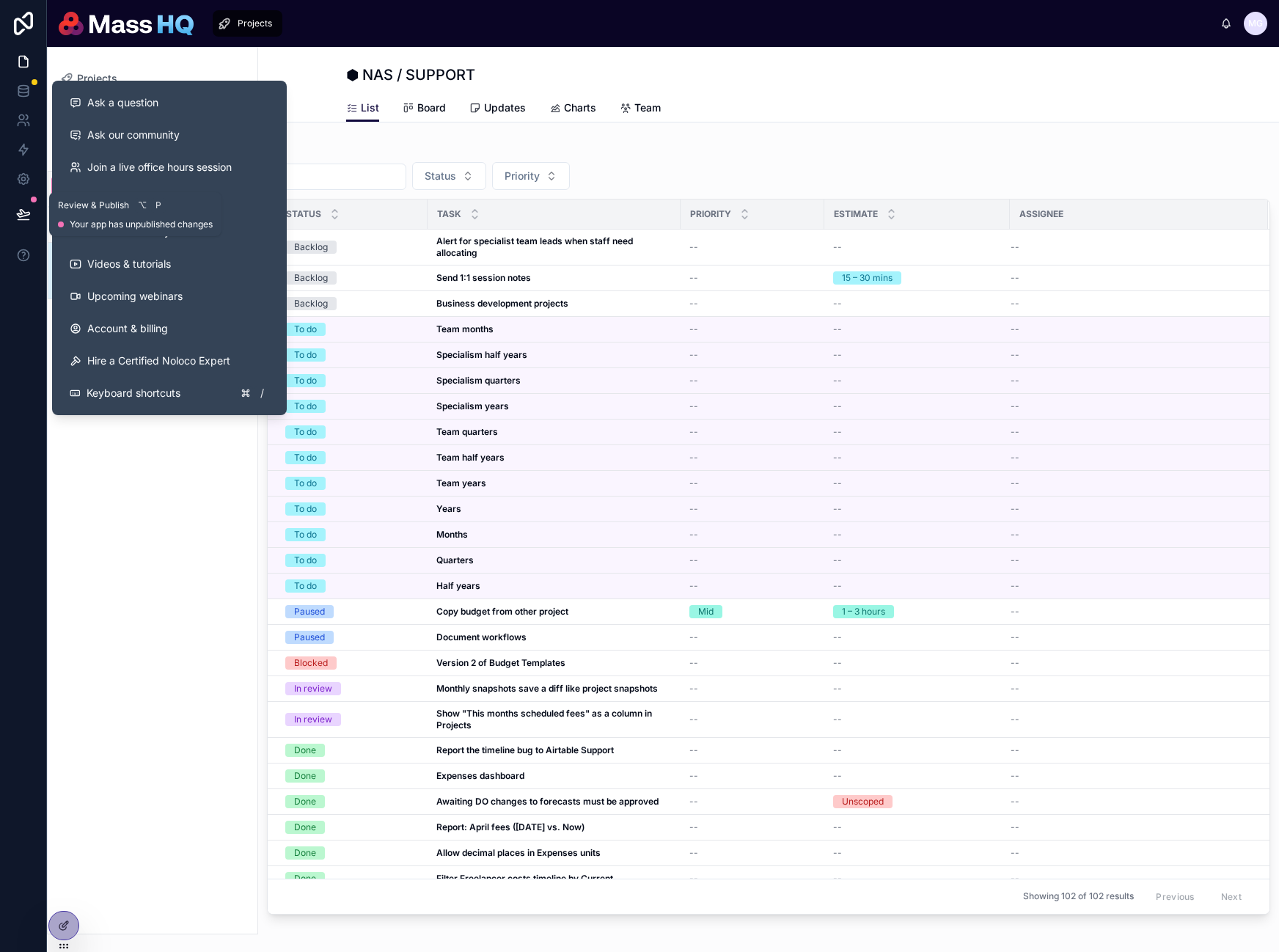
click at [23, 212] on icon at bounding box center [22, 213] width 13 height 8
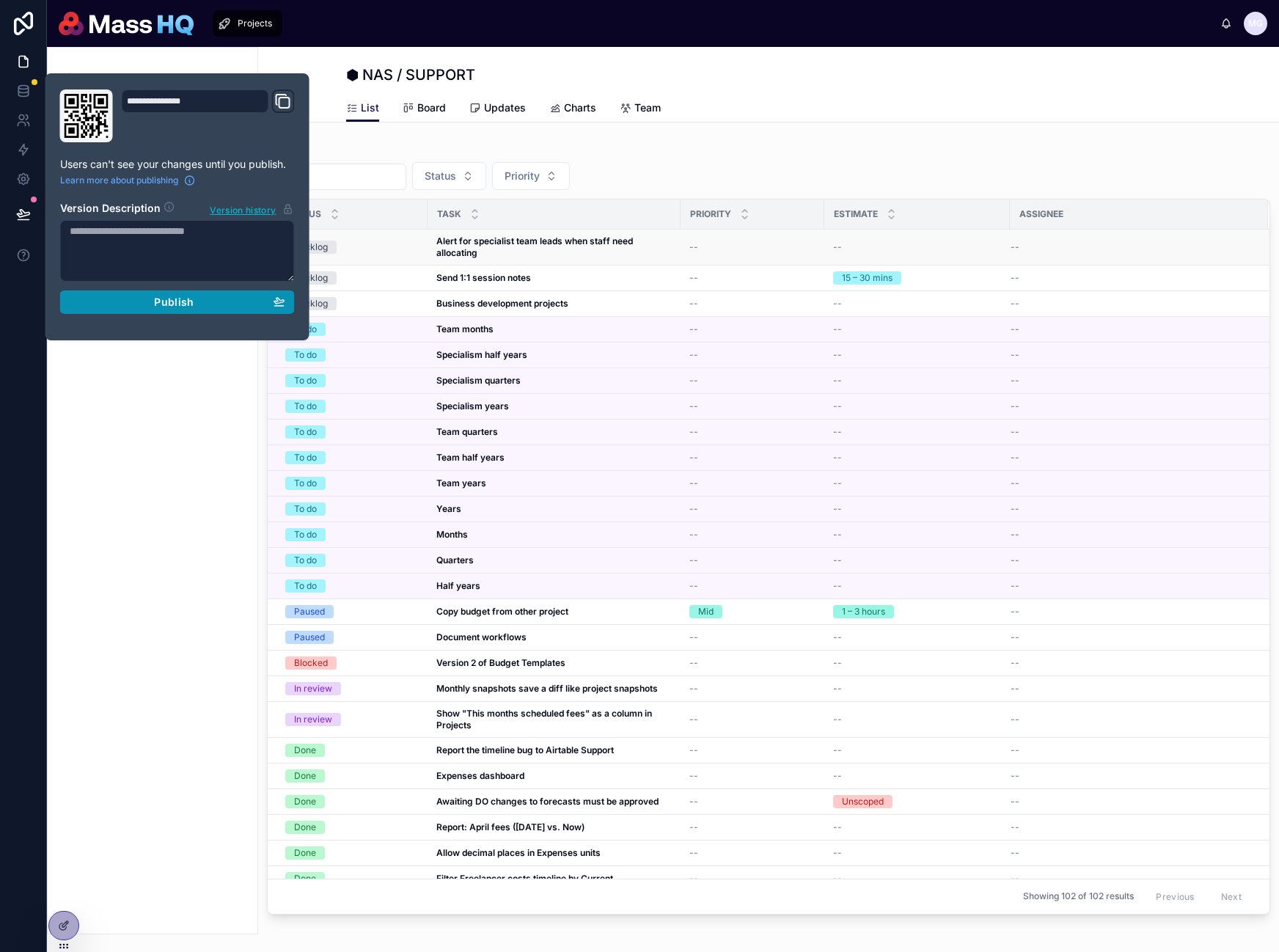
drag, startPoint x: 187, startPoint y: 299, endPoint x: 487, endPoint y: 264, distance: 302.0
click at [187, 299] on span "Publish" at bounding box center [174, 302] width 40 height 14
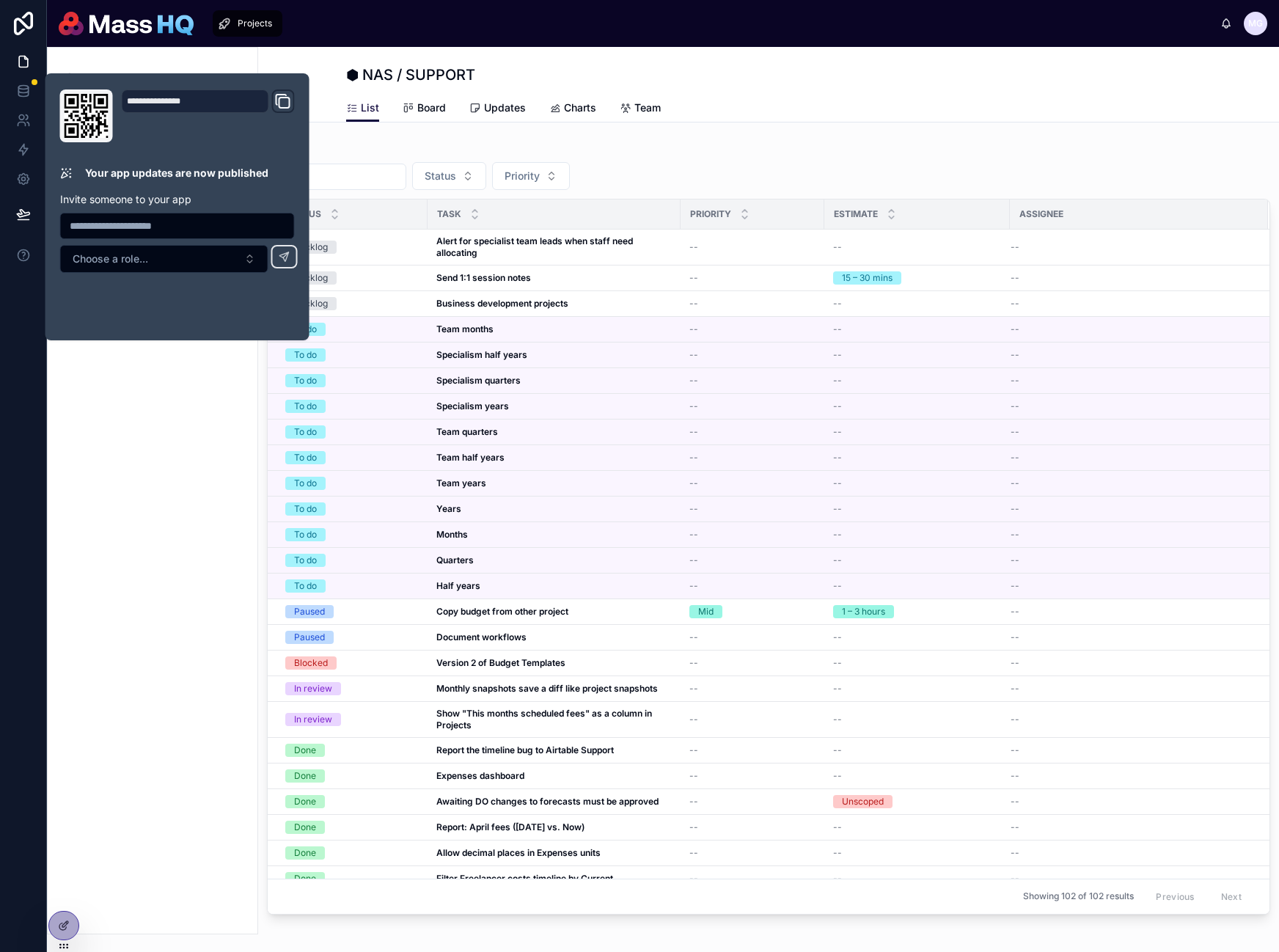
click at [969, 148] on div at bounding box center [768, 150] width 1003 height 8
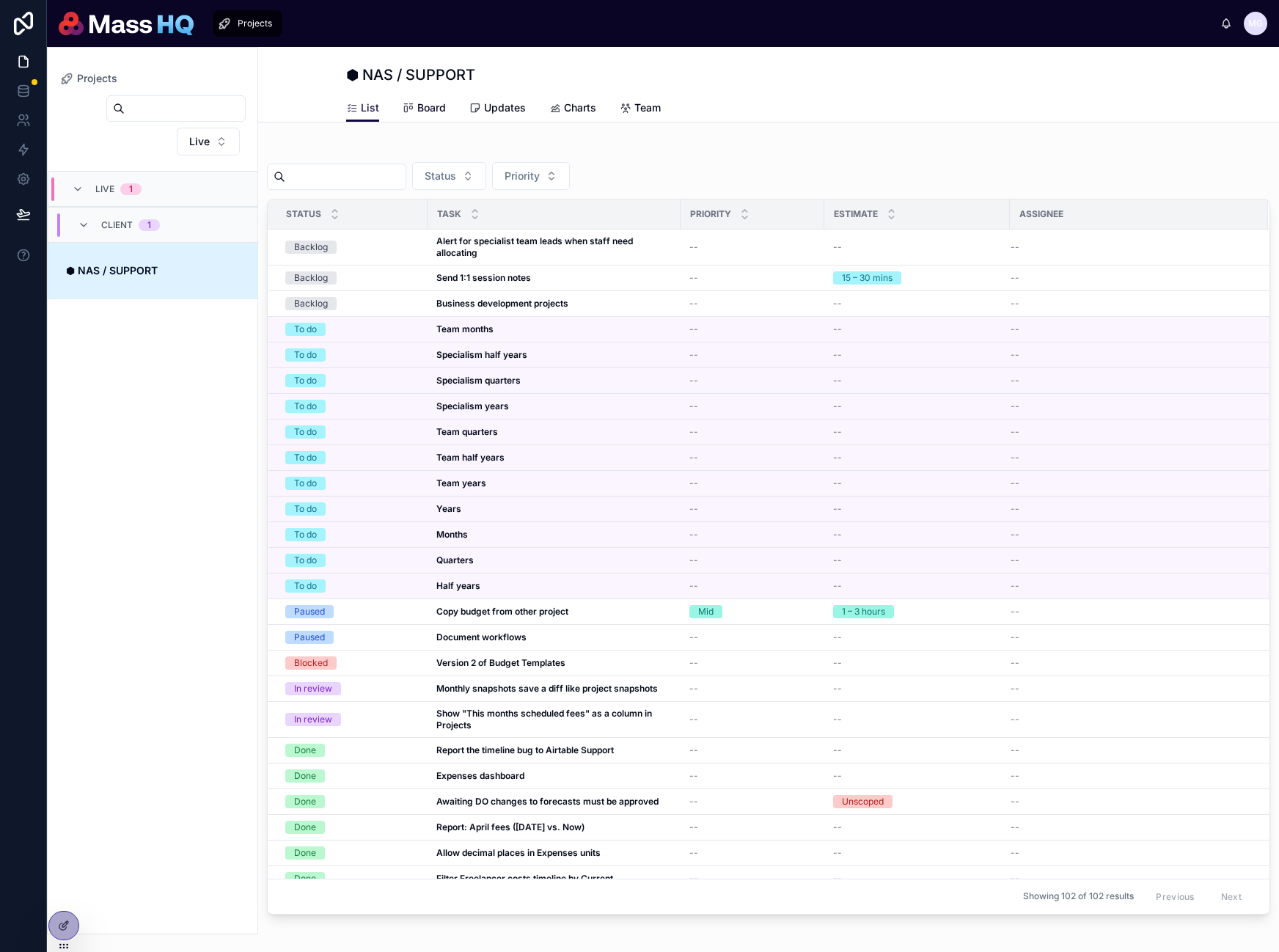
click at [403, 107] on icon at bounding box center [408, 108] width 12 height 12
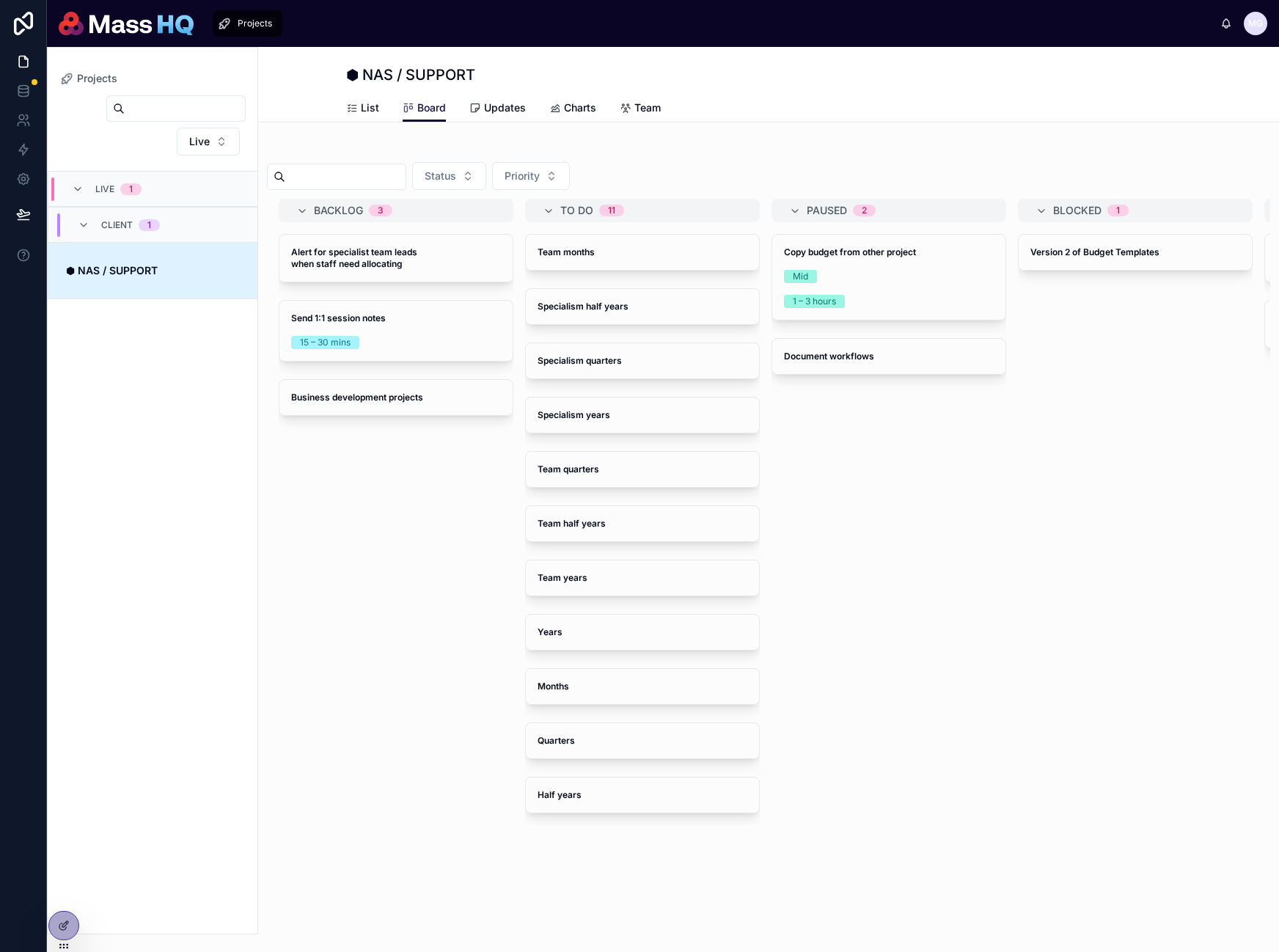
click at [428, 210] on div "Backlog 3" at bounding box center [404, 210] width 181 height 23
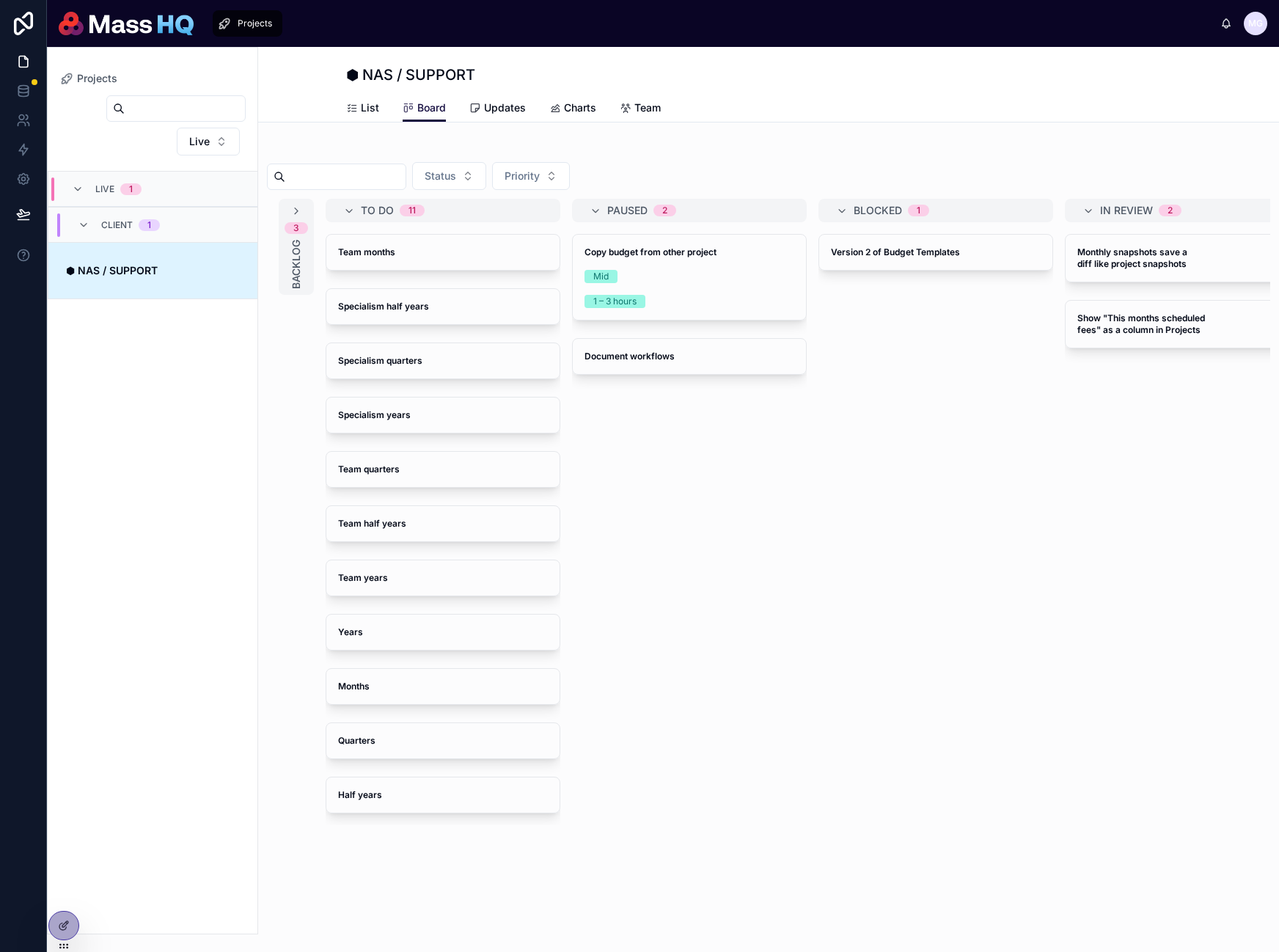
click at [672, 210] on span "2" at bounding box center [665, 210] width 23 height 12
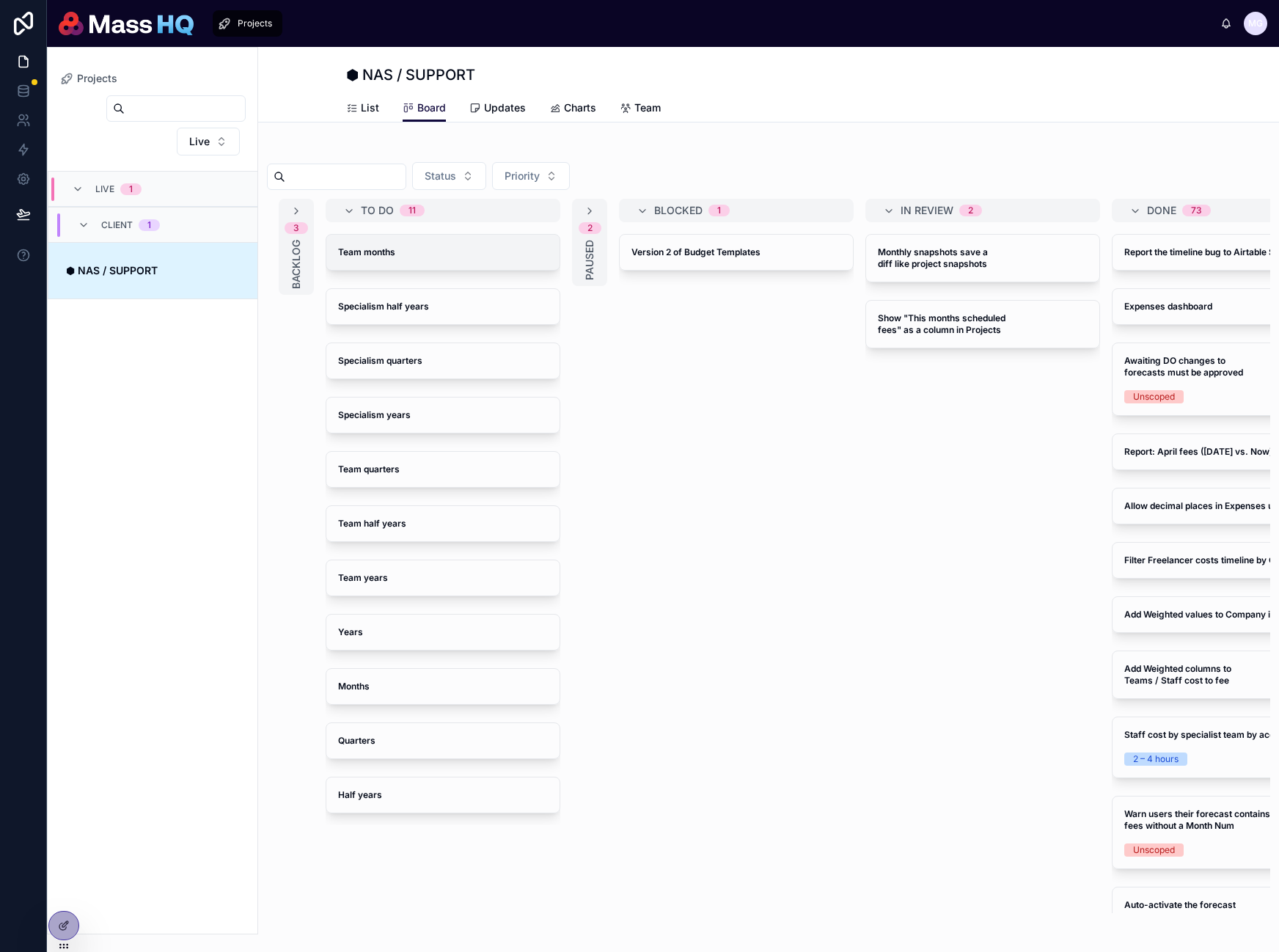
click at [382, 258] on div "Team months" at bounding box center [443, 252] width 234 height 35
click at [385, 259] on div "Team months" at bounding box center [443, 252] width 234 height 35
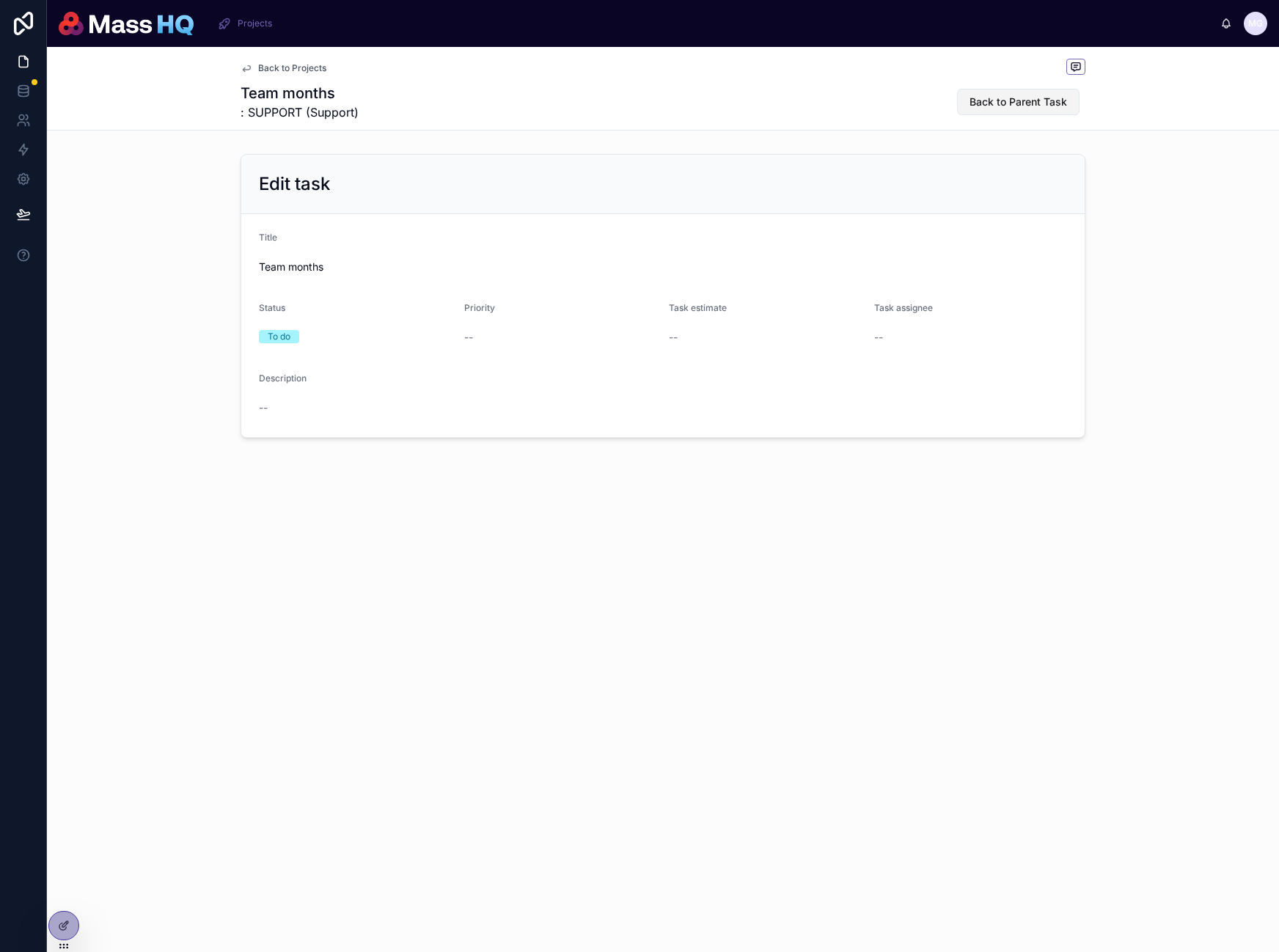
click at [1012, 92] on button "Back to Parent Task" at bounding box center [1017, 101] width 123 height 26
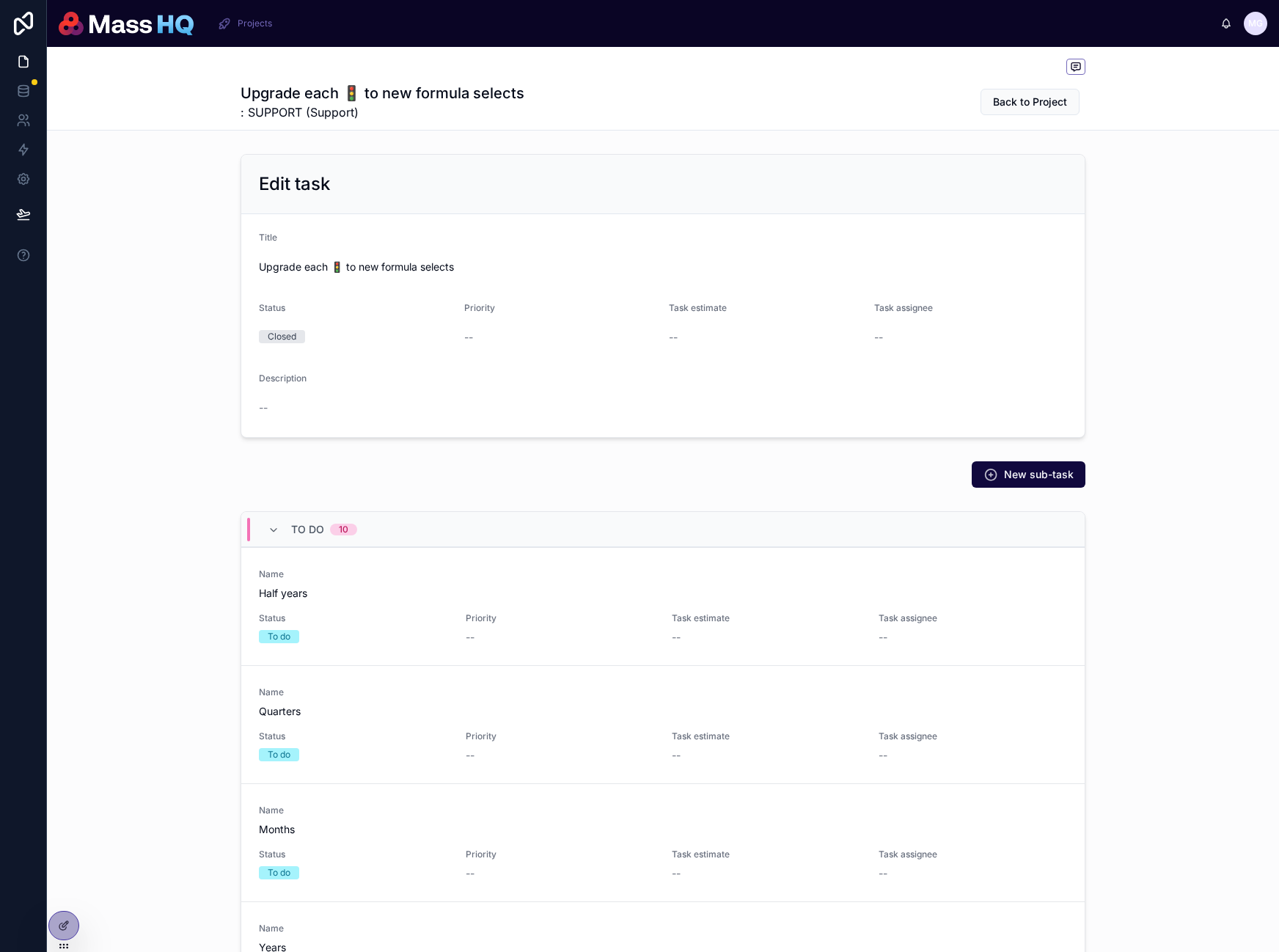
click at [1177, 352] on div "Edit task Title Upgrade each 🚦 to new formula selects Status Closed Priority --…" at bounding box center [663, 295] width 1232 height 295
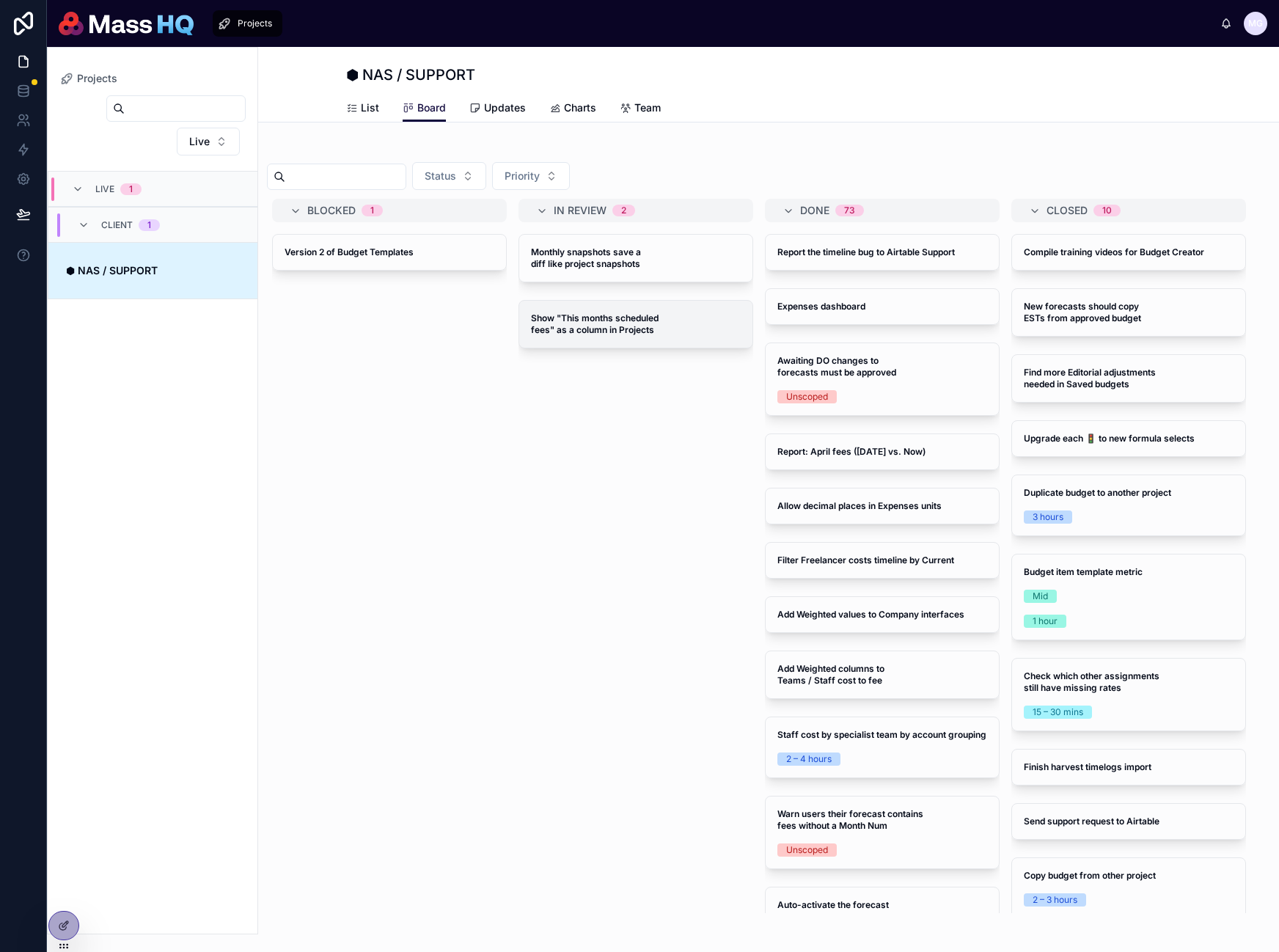
scroll to position [0, 381]
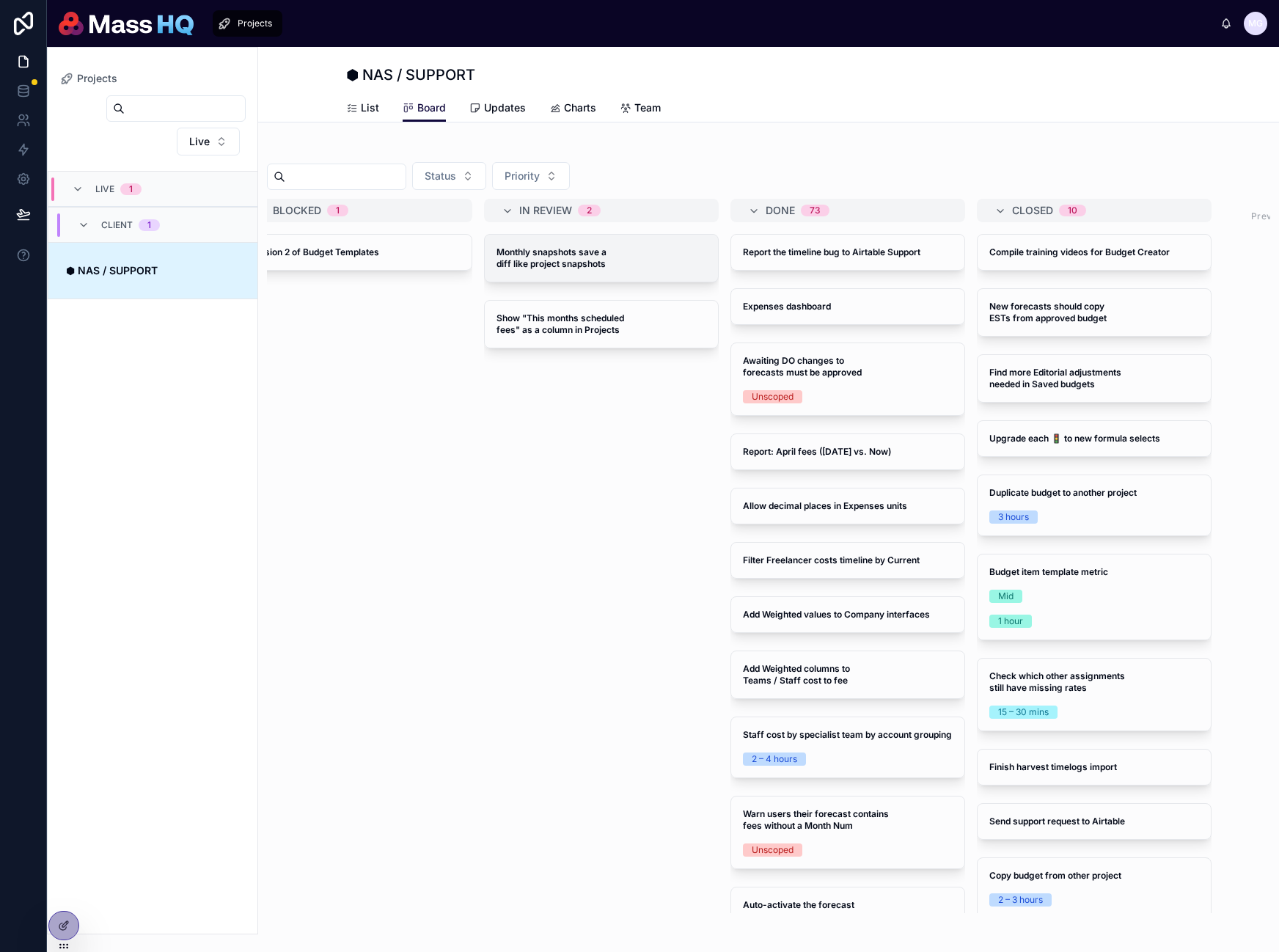
click at [591, 269] on span "Monthly snapshots save a diff like project snapshots" at bounding box center [600, 258] width 209 height 23
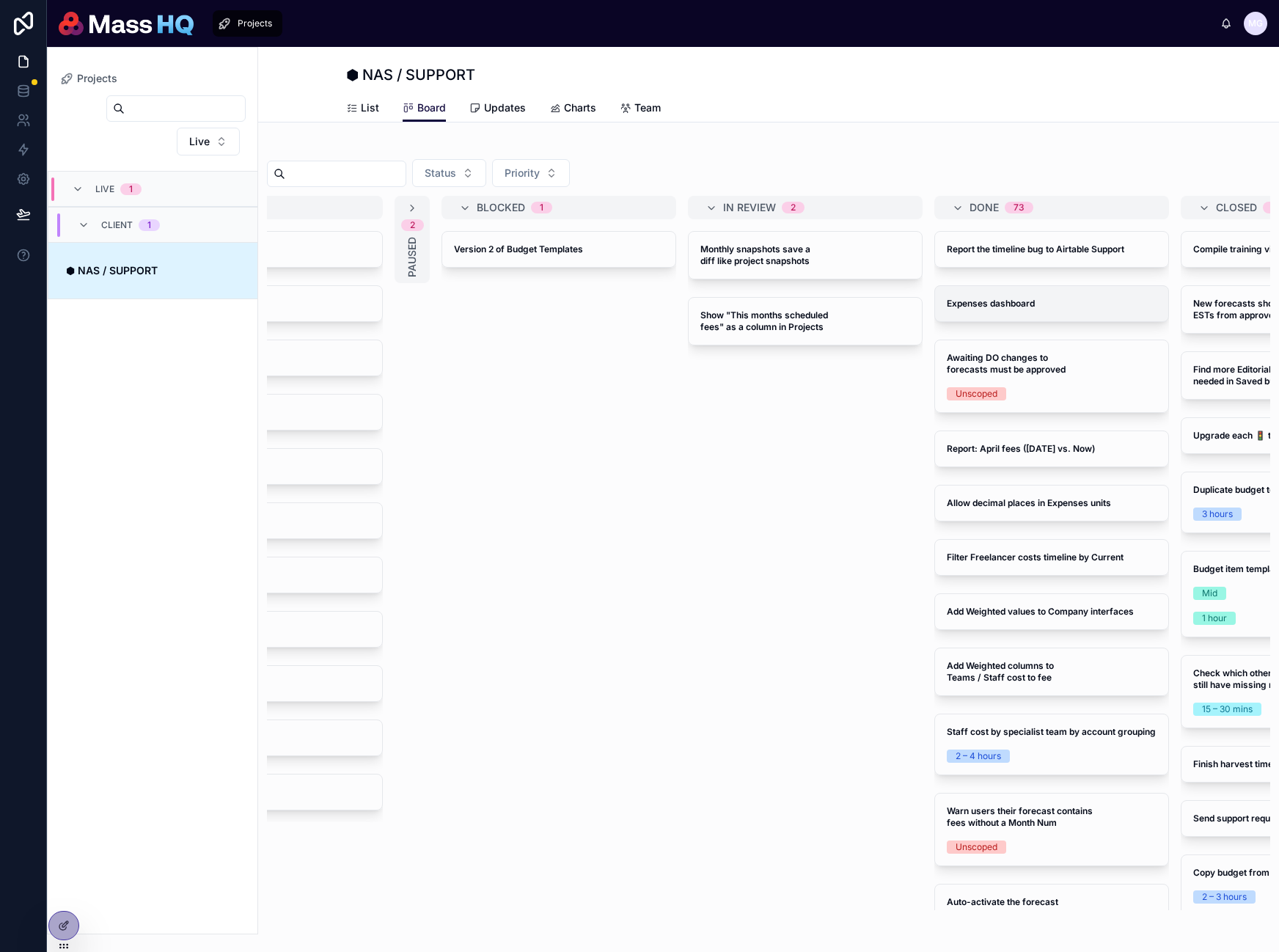
scroll to position [0, 293]
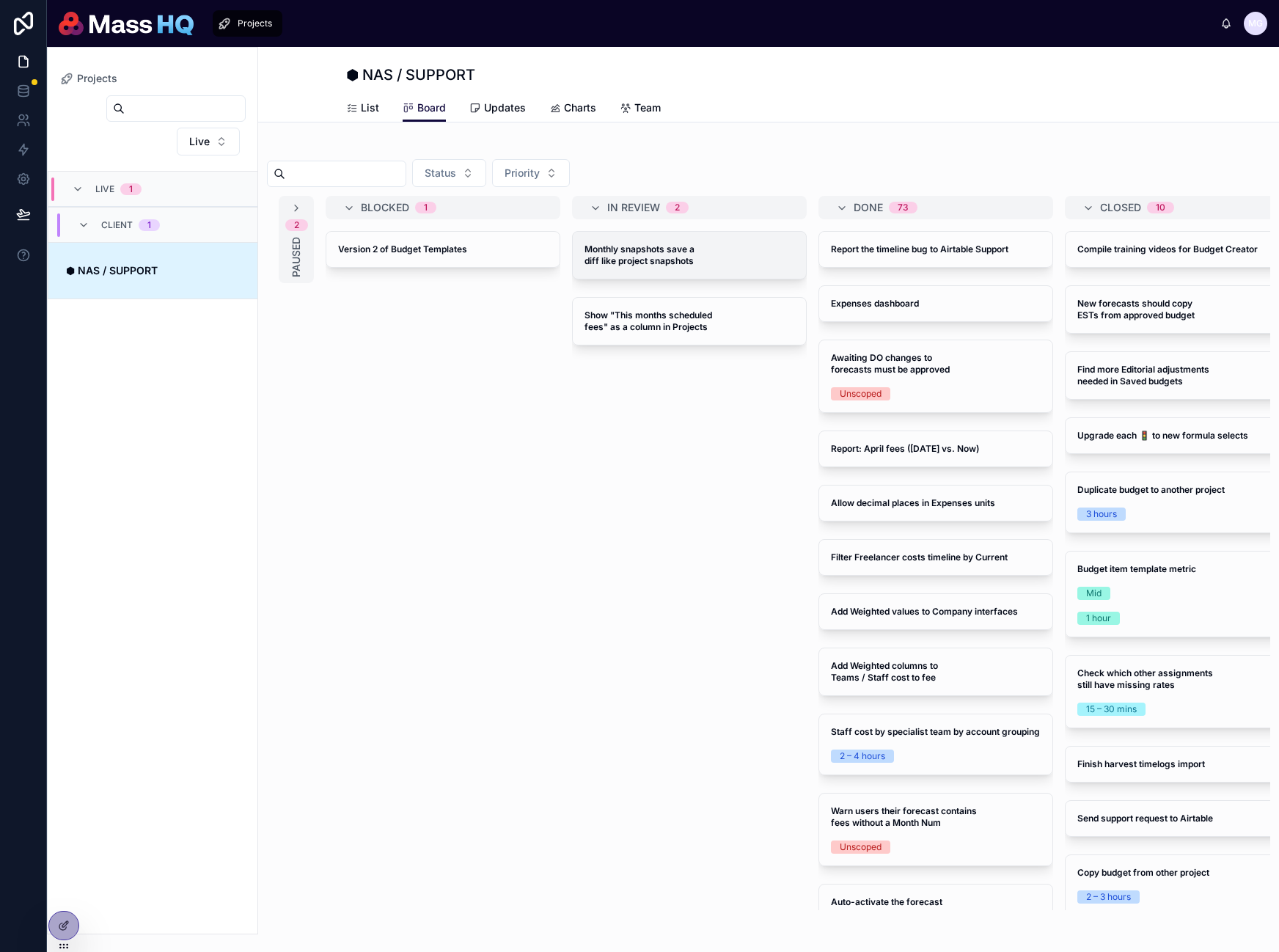
drag, startPoint x: 626, startPoint y: 258, endPoint x: 255, endPoint y: 935, distance: 772.0
click at [58, 920] on icon at bounding box center [64, 926] width 12 height 12
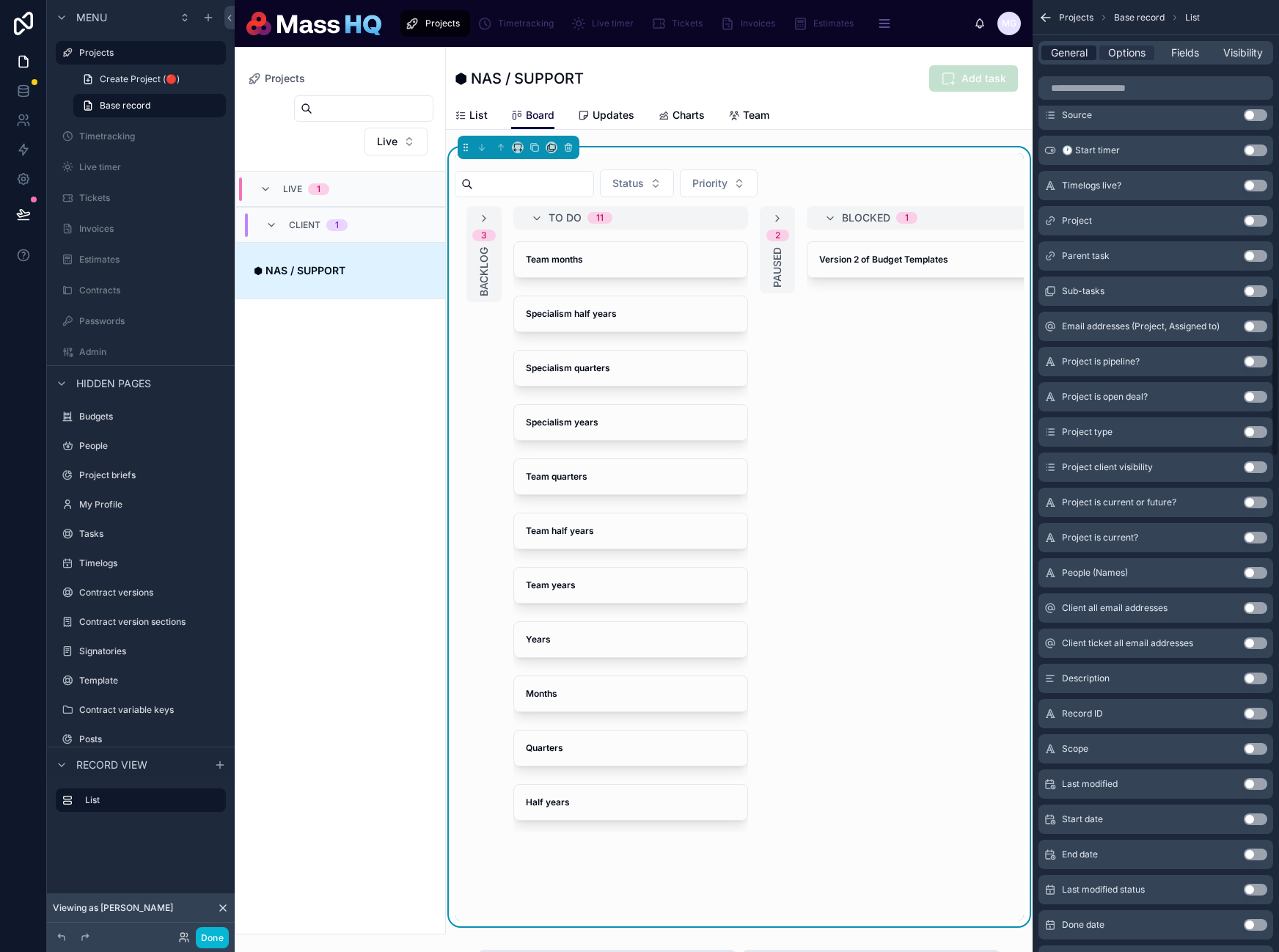
click at [1066, 59] on span "General" at bounding box center [1070, 52] width 37 height 14
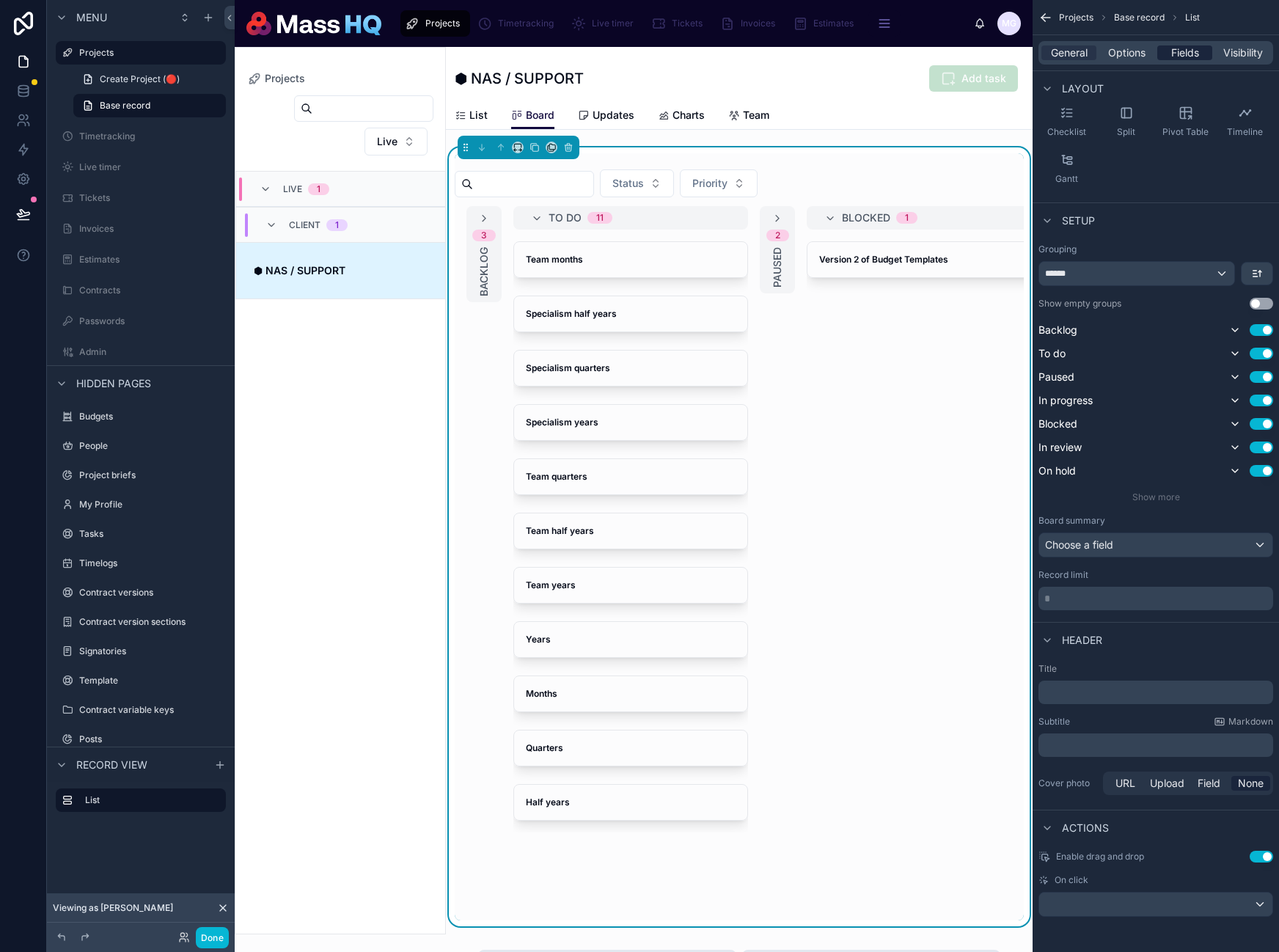
click at [1175, 55] on span "Fields" at bounding box center [1184, 52] width 28 height 14
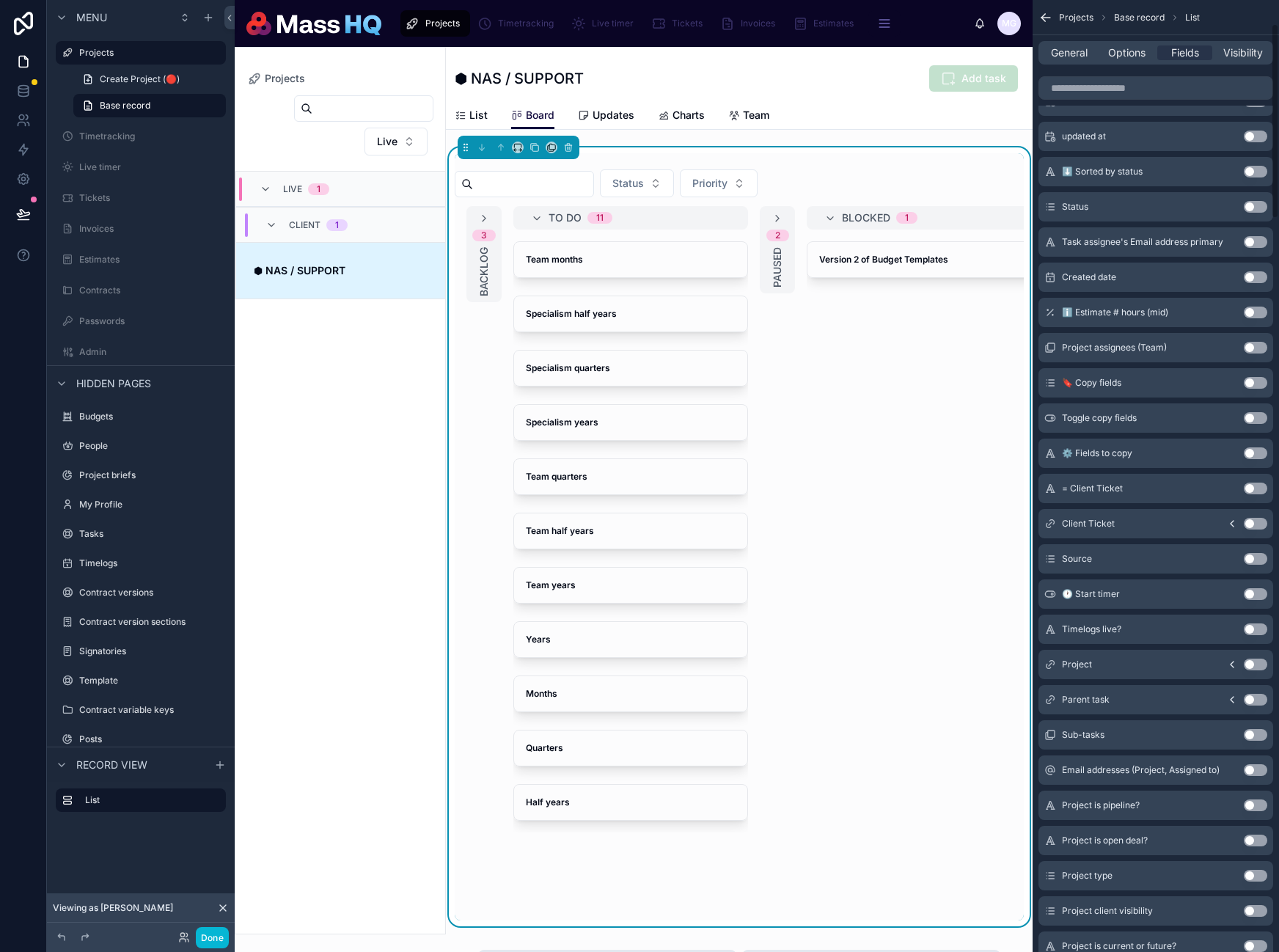
scroll to position [0, 0]
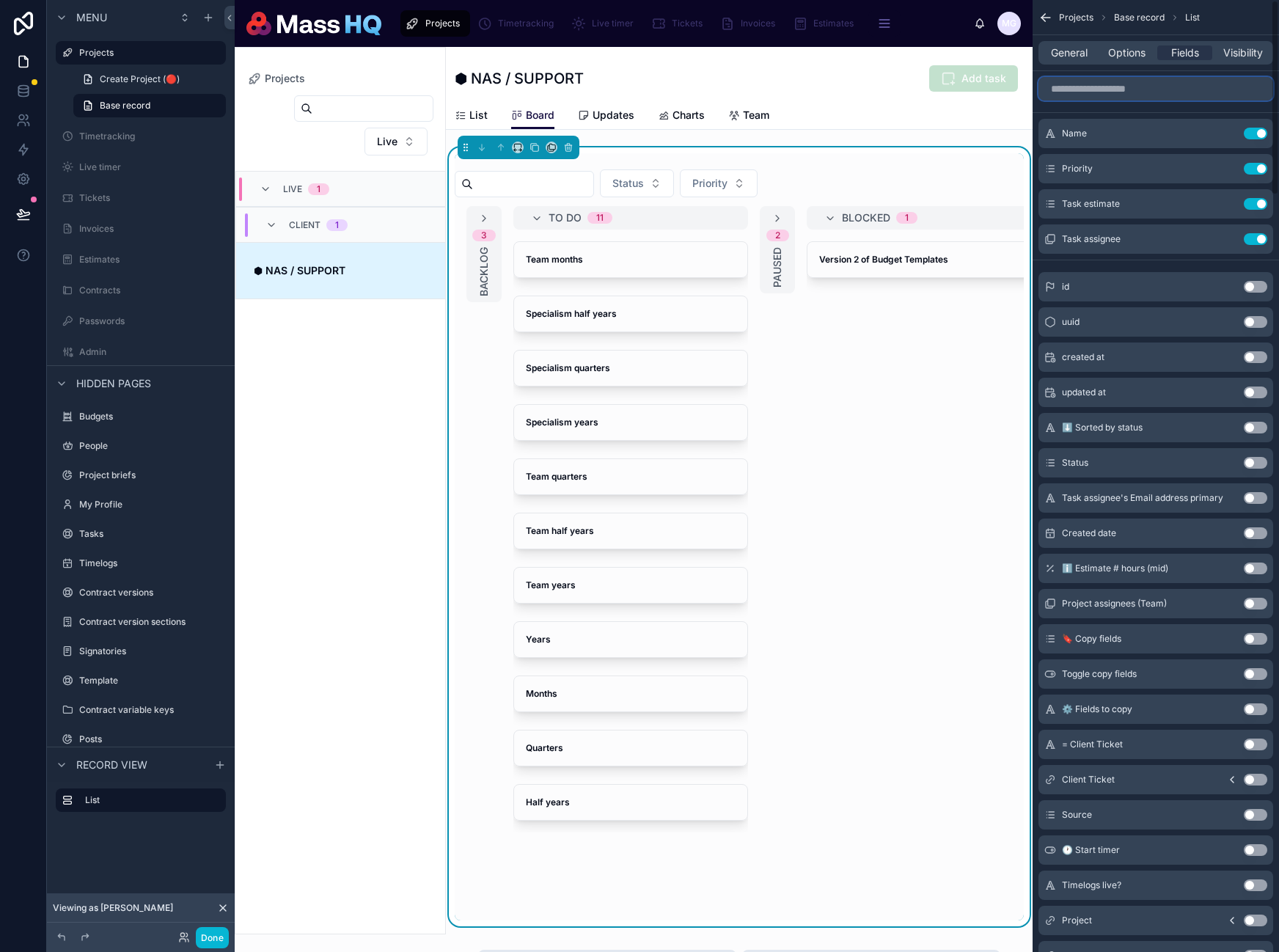
click at [1091, 96] on input "scrollable content" at bounding box center [1155, 89] width 235 height 23
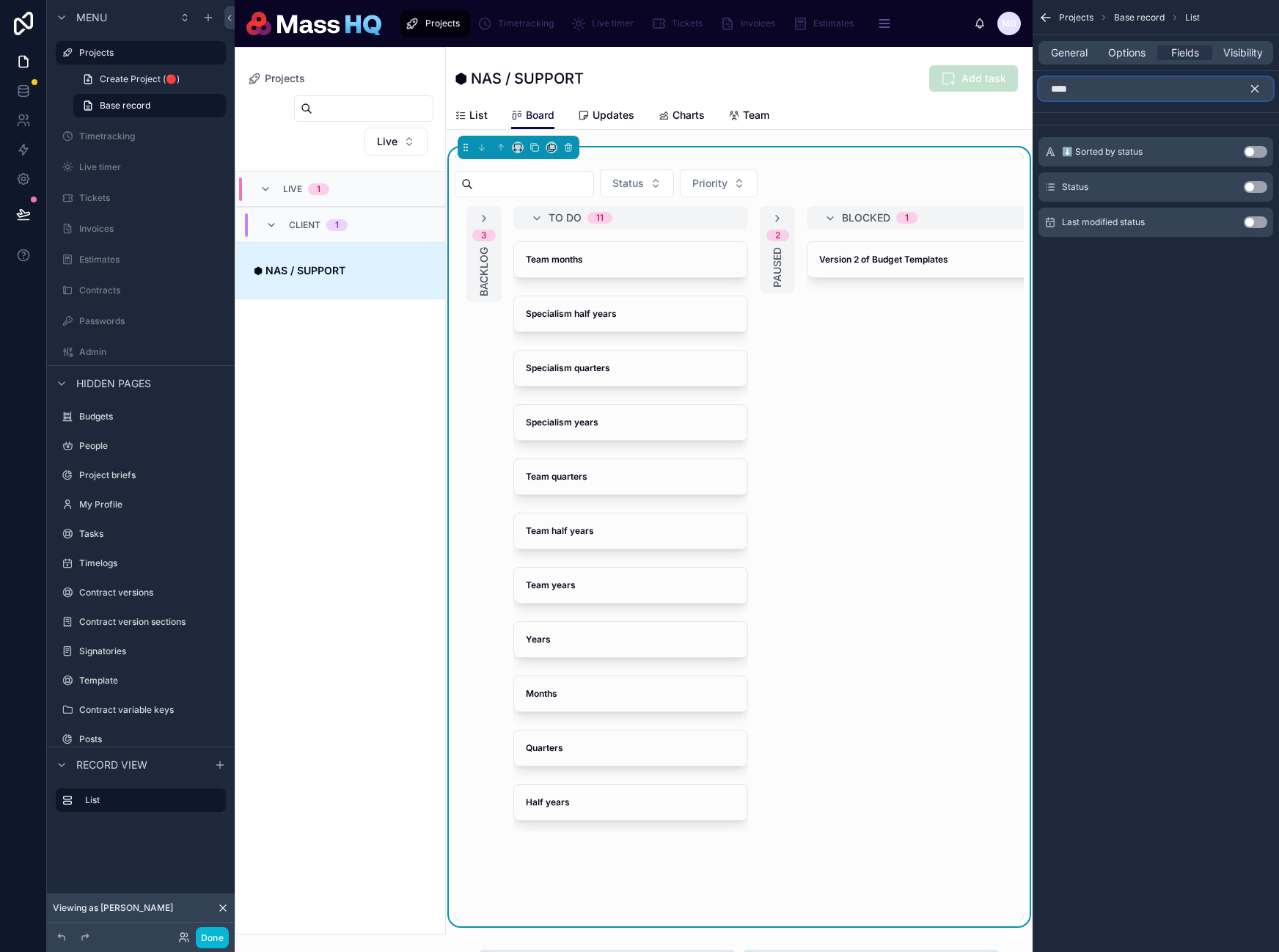
type input "****"
click at [1256, 186] on button "Use setting" at bounding box center [1255, 187] width 23 height 12
click at [1109, 90] on input "****" at bounding box center [1155, 89] width 235 height 23
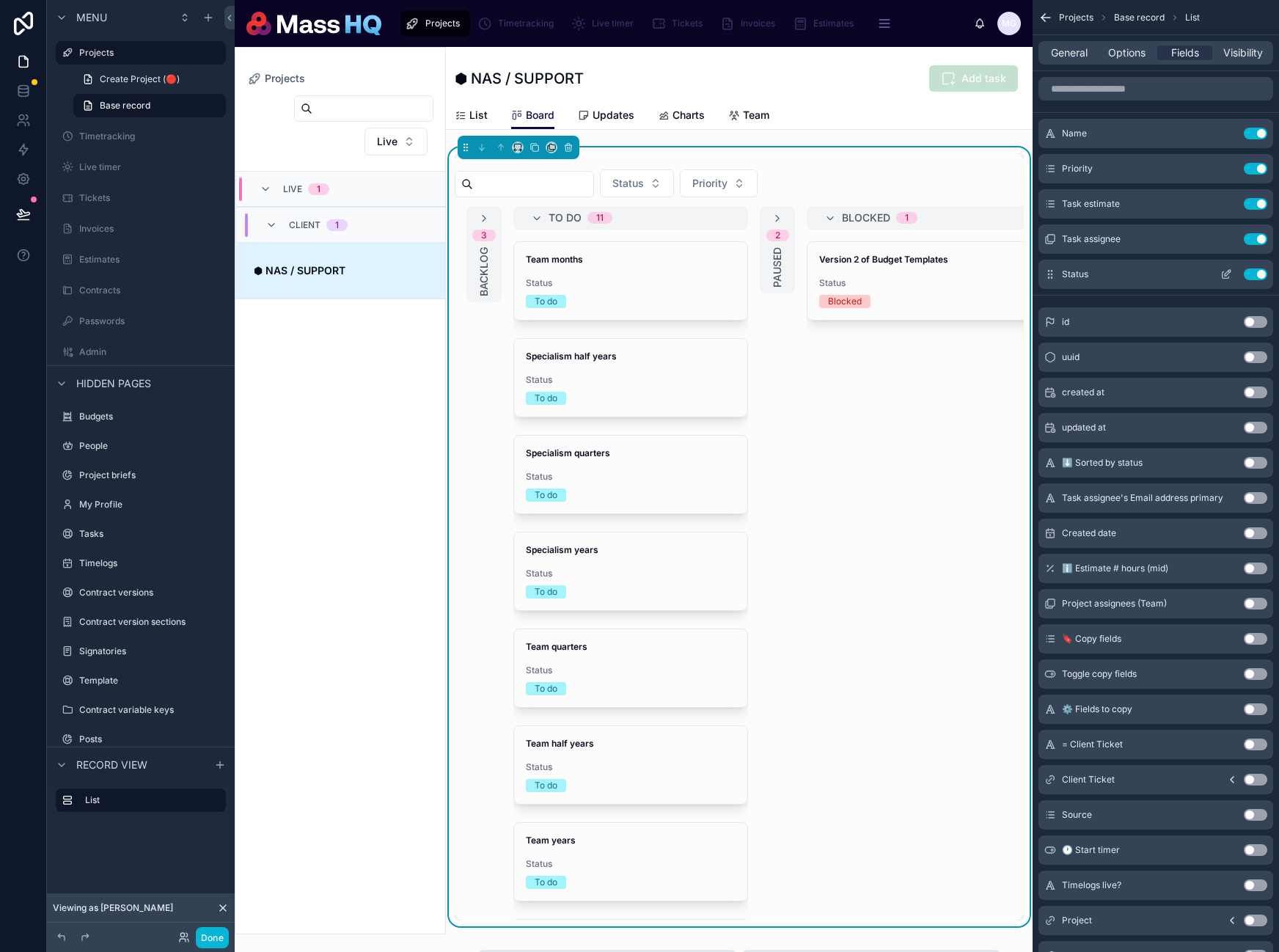
click at [1228, 273] on icon "scrollable content" at bounding box center [1228, 273] width 6 height 6
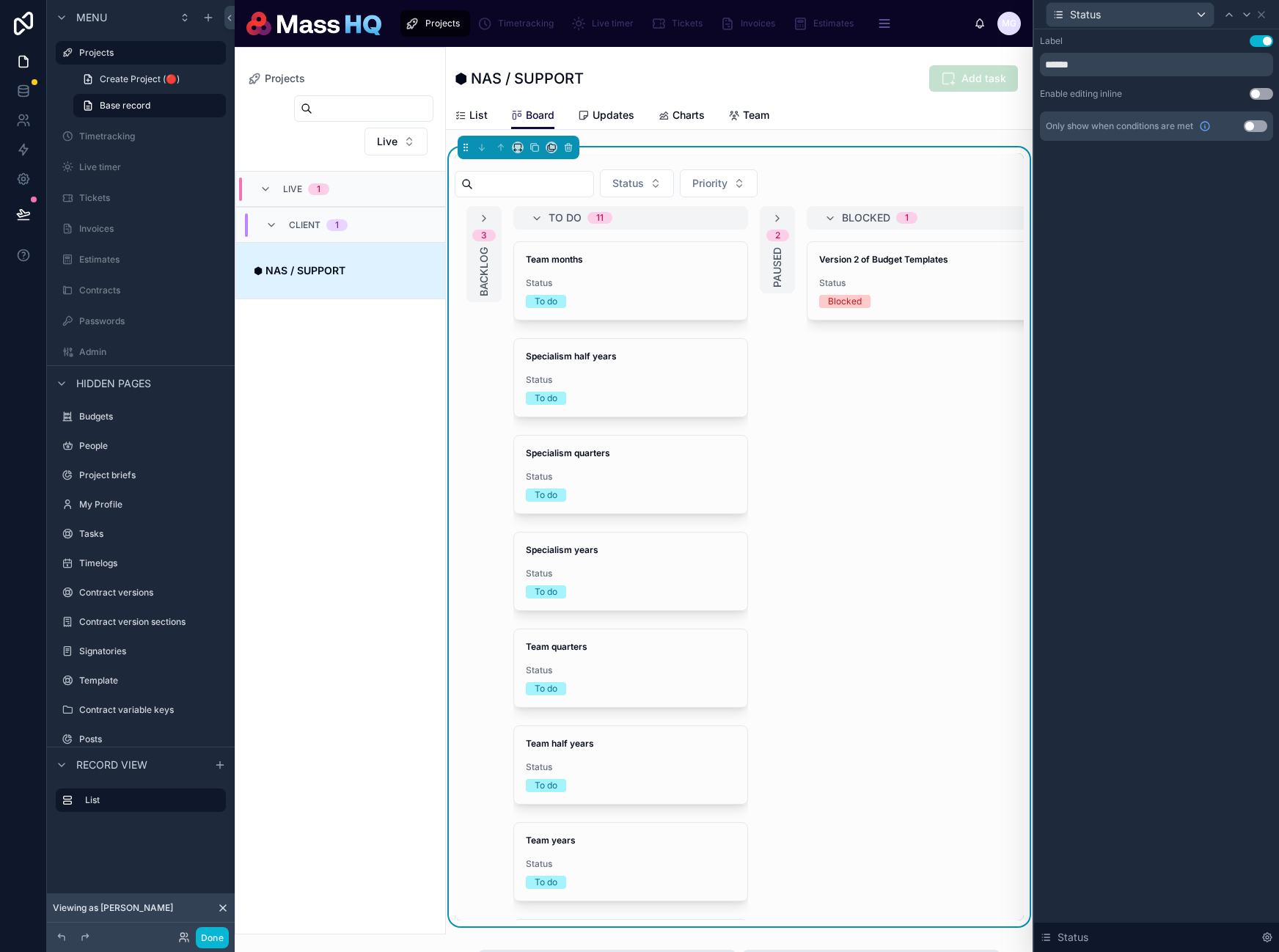
click at [1266, 93] on button "Use setting" at bounding box center [1261, 94] width 23 height 12
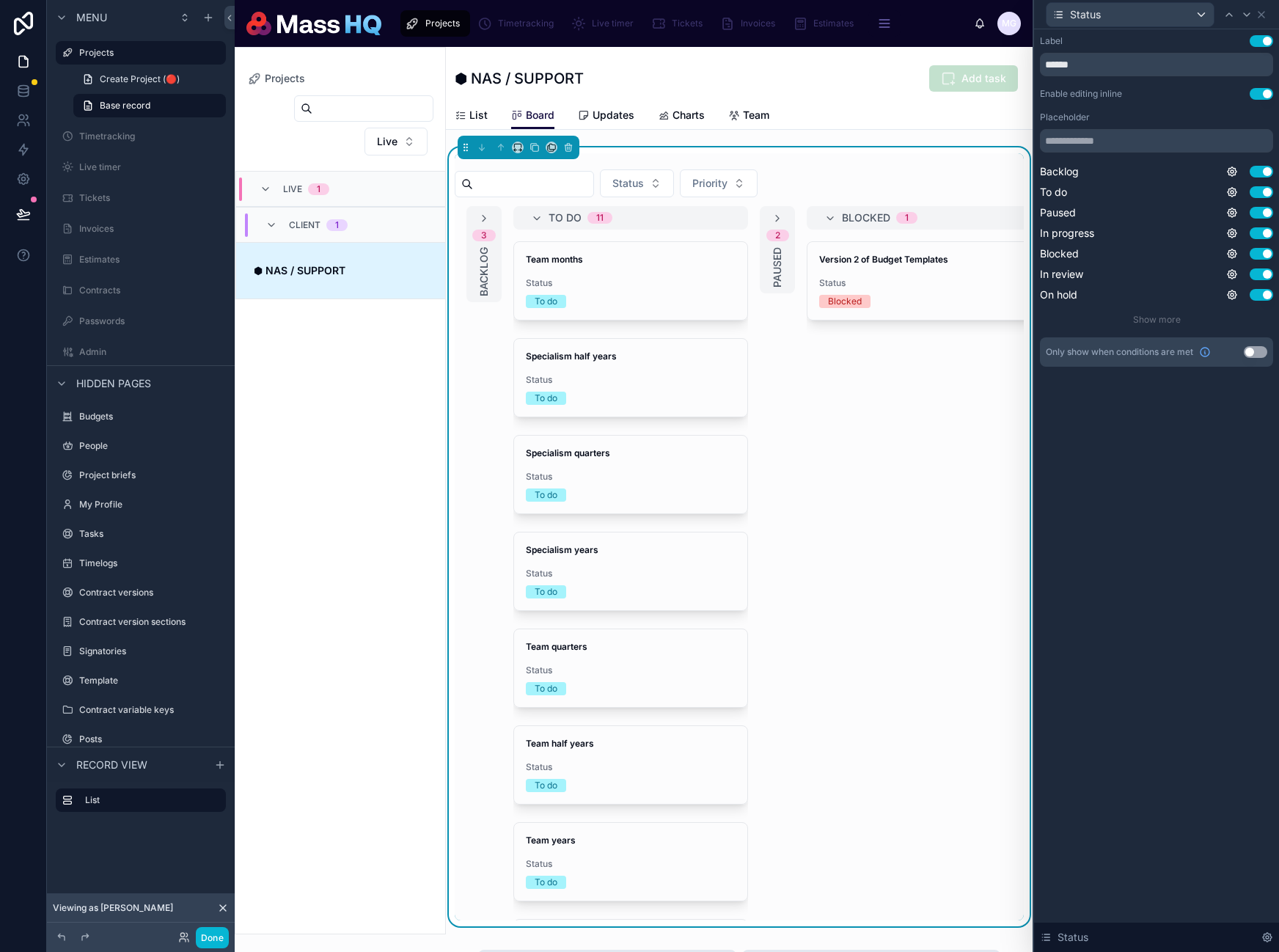
click at [1268, 40] on button "Use setting" at bounding box center [1261, 41] width 23 height 12
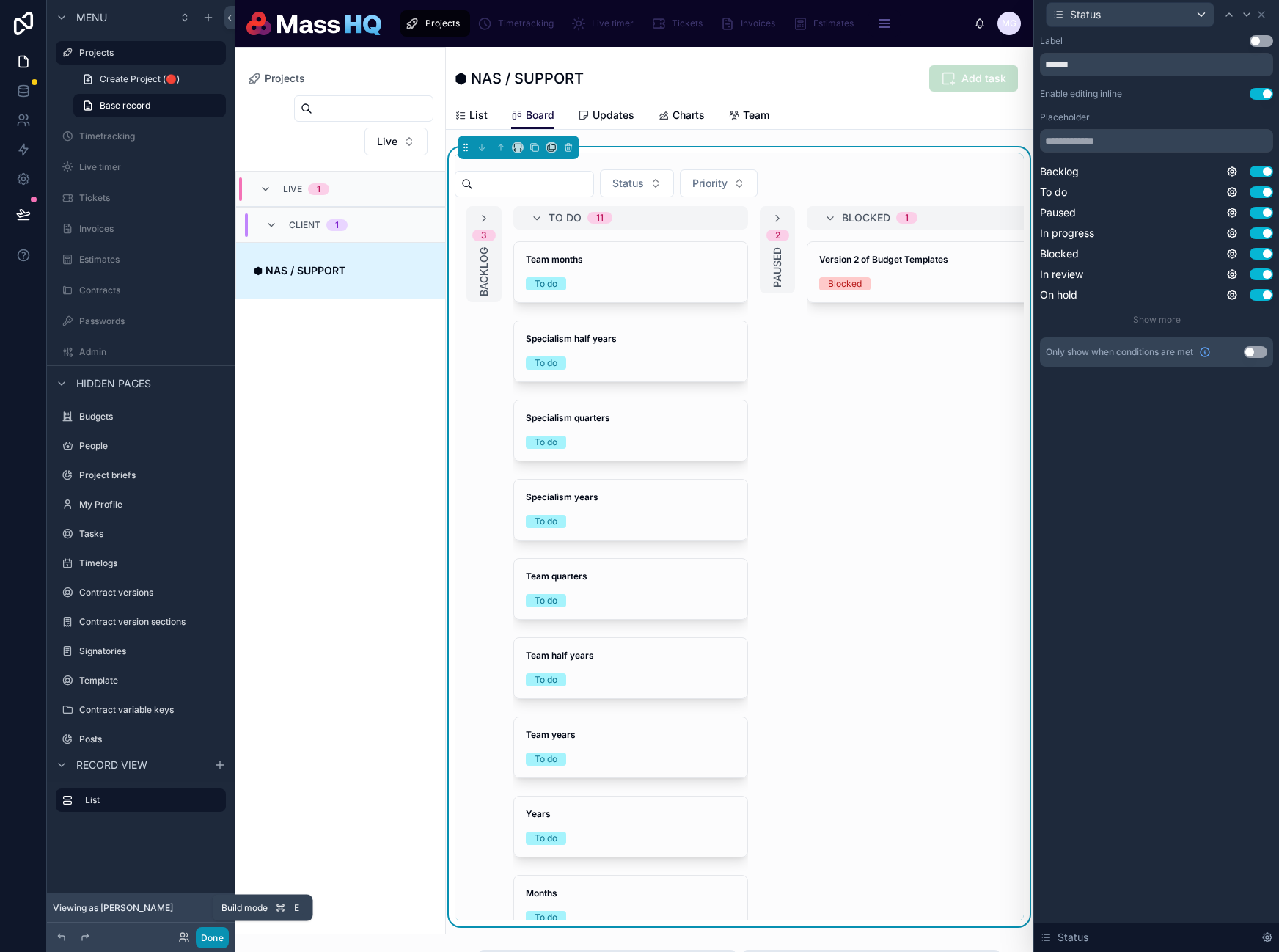
click at [213, 934] on button "Done" at bounding box center [212, 938] width 33 height 21
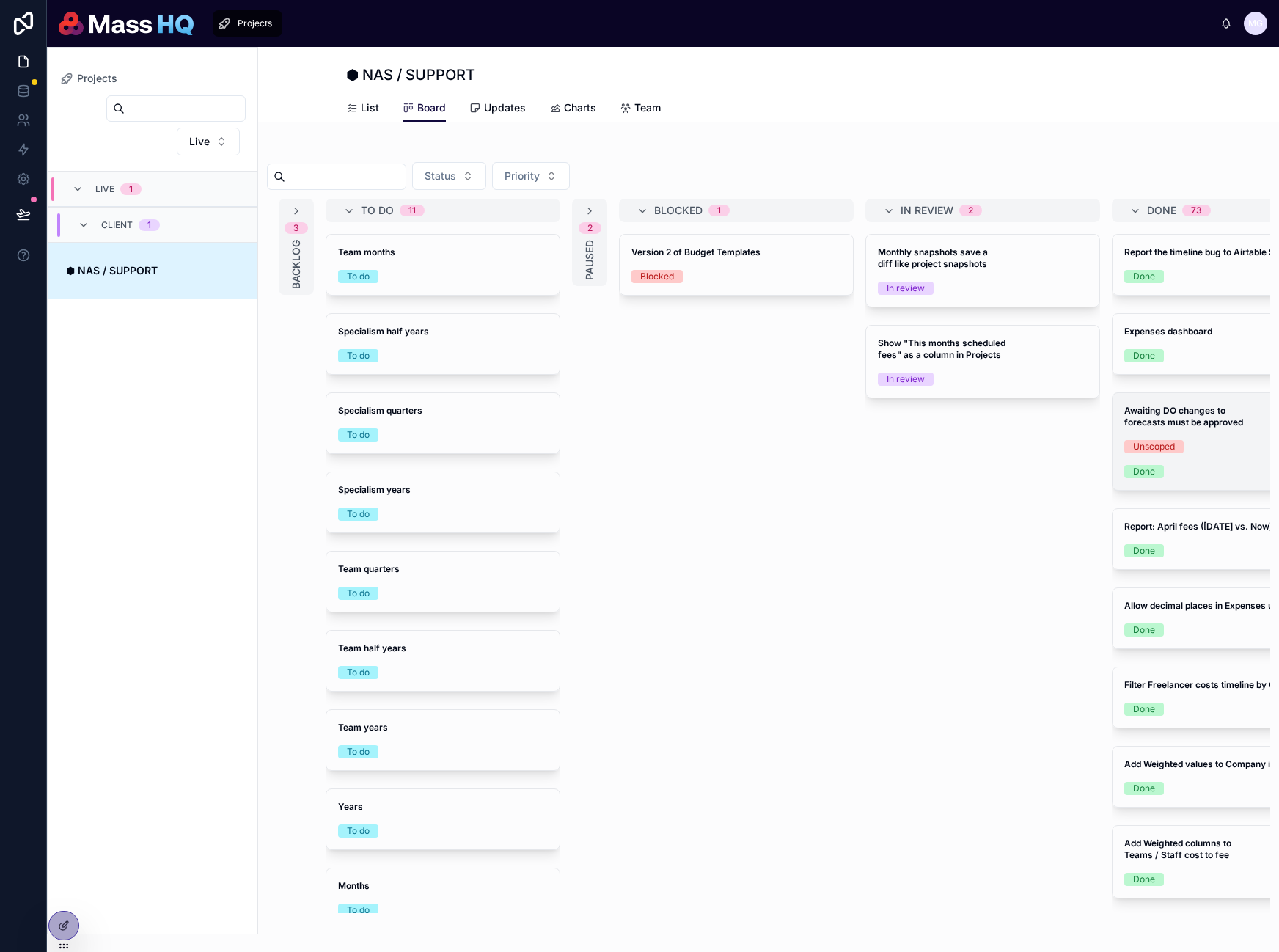
scroll to position [0, 498]
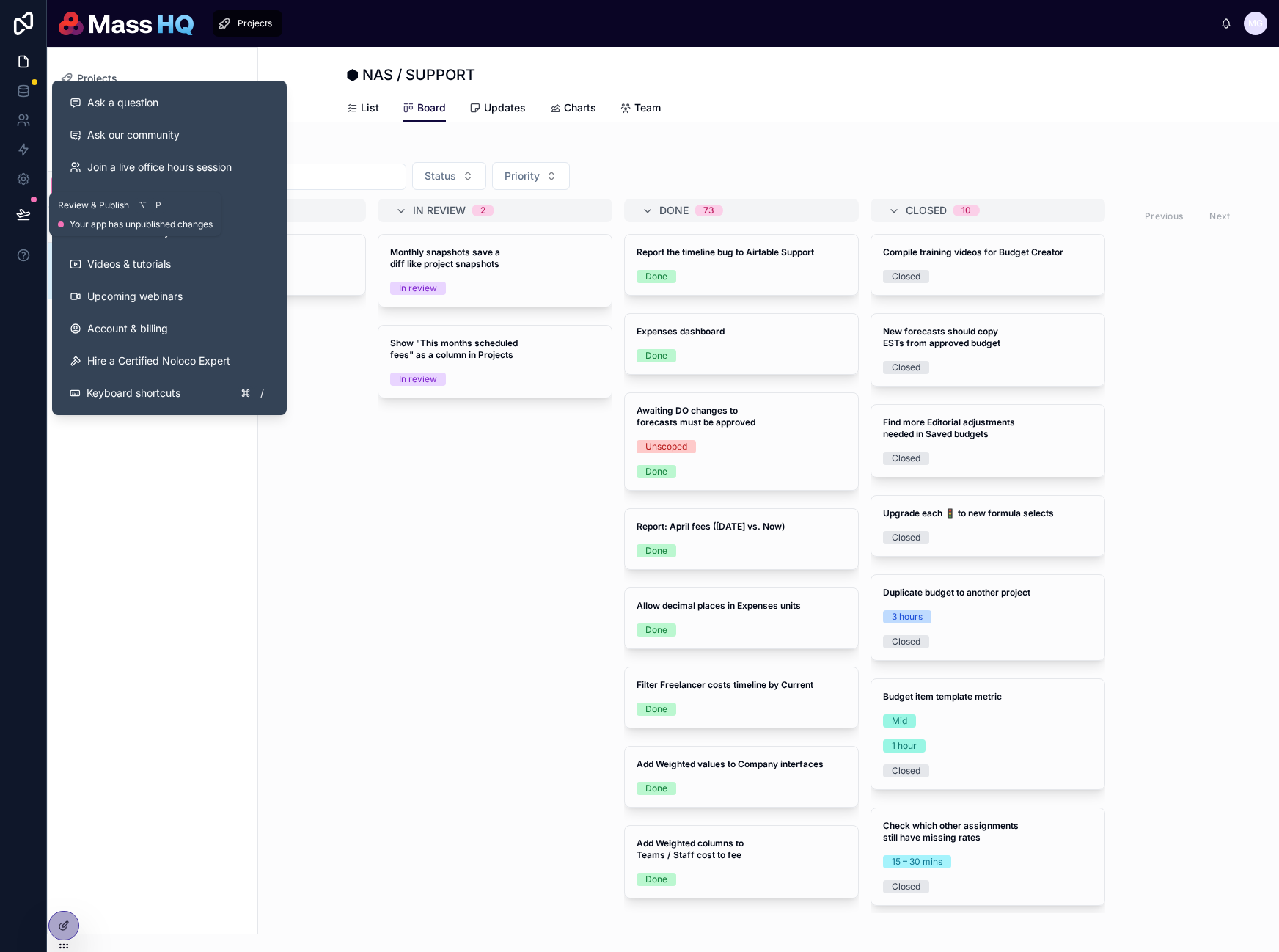
click at [18, 220] on icon at bounding box center [23, 213] width 14 height 14
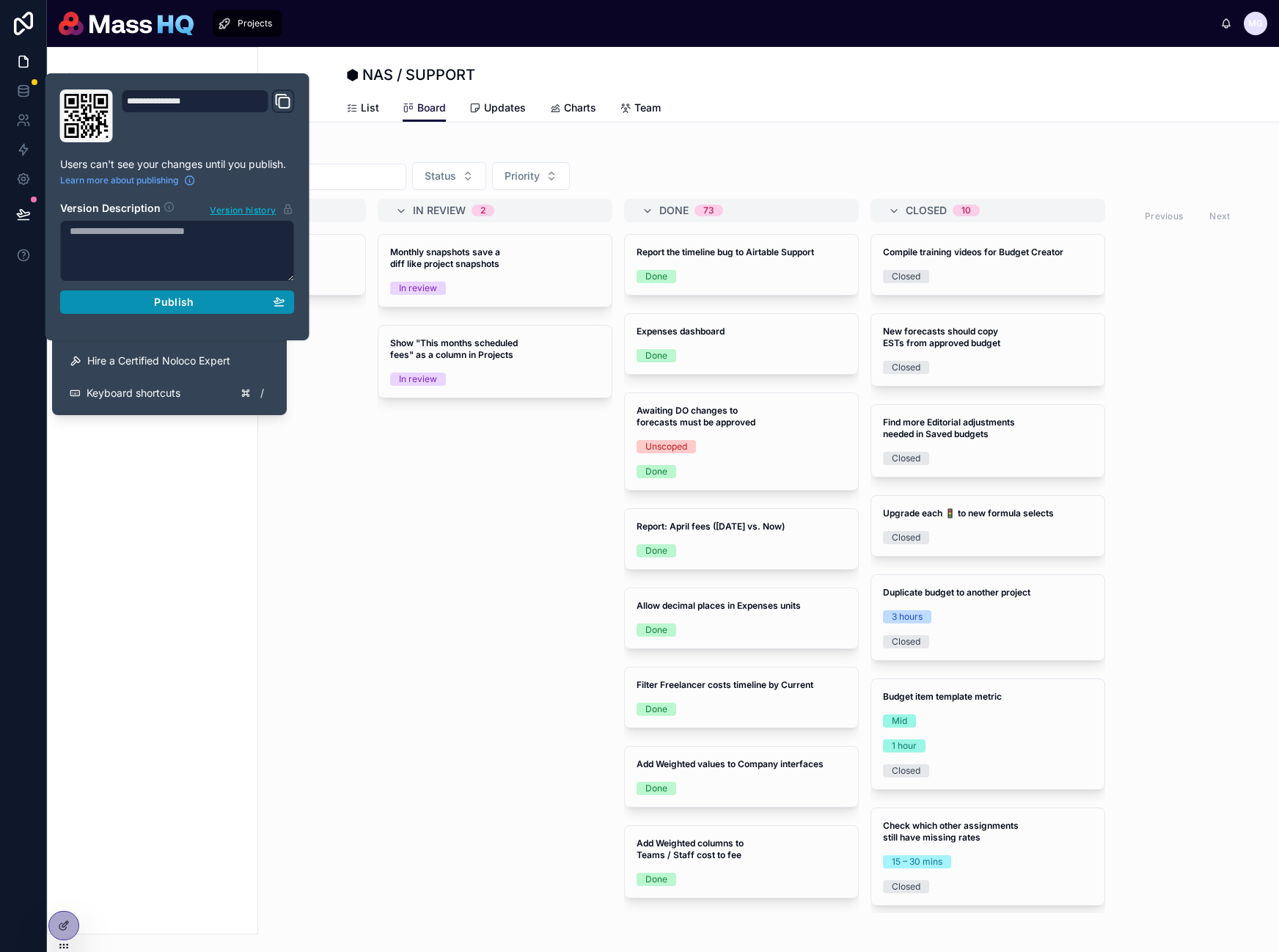
click at [192, 296] on span "Publish" at bounding box center [174, 302] width 40 height 14
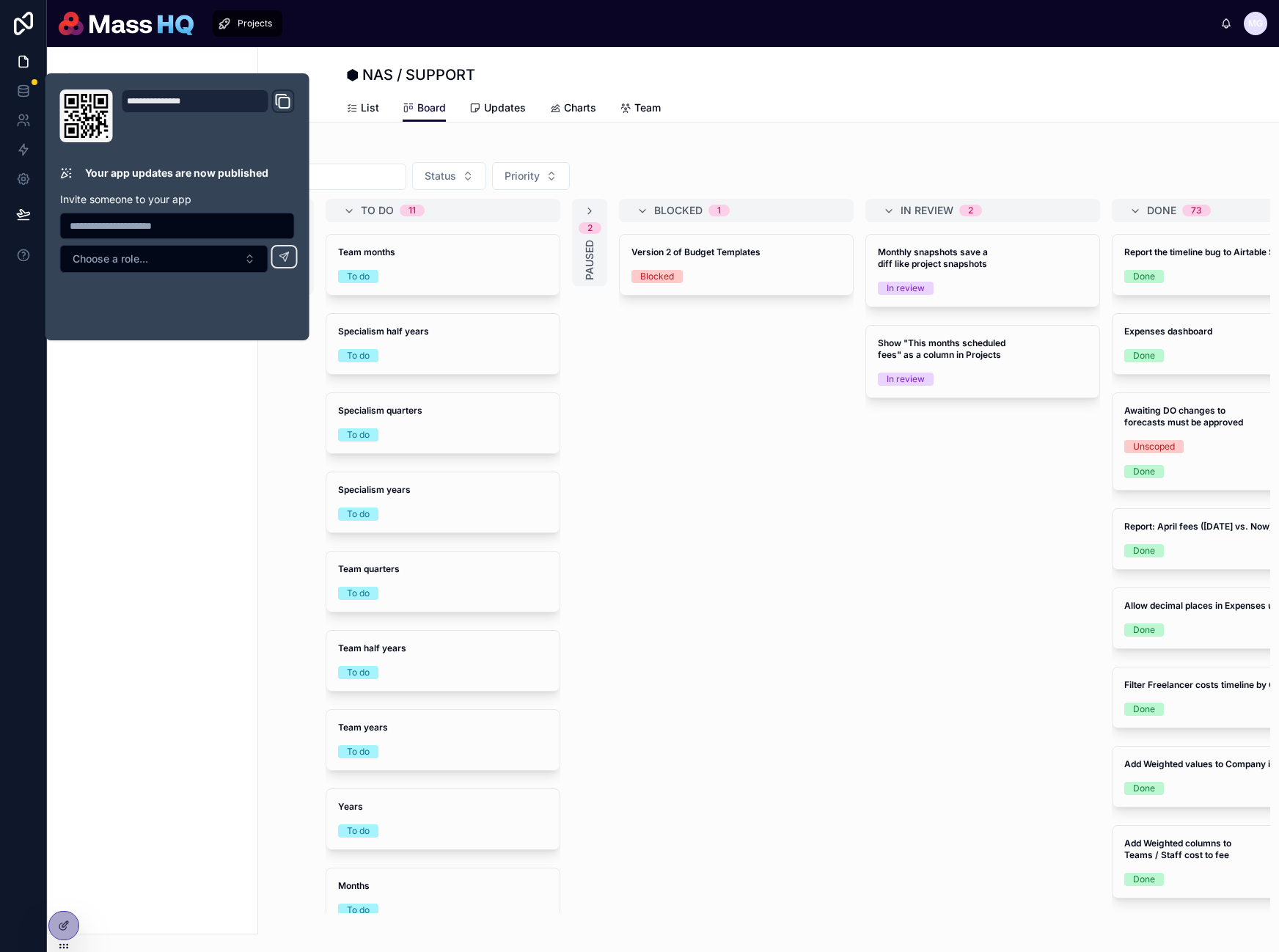
click at [810, 672] on div "3 Backlog To do 11 Team months To do Specialism half years To do Specialism qua…" at bounding box center [768, 556] width 1003 height 714
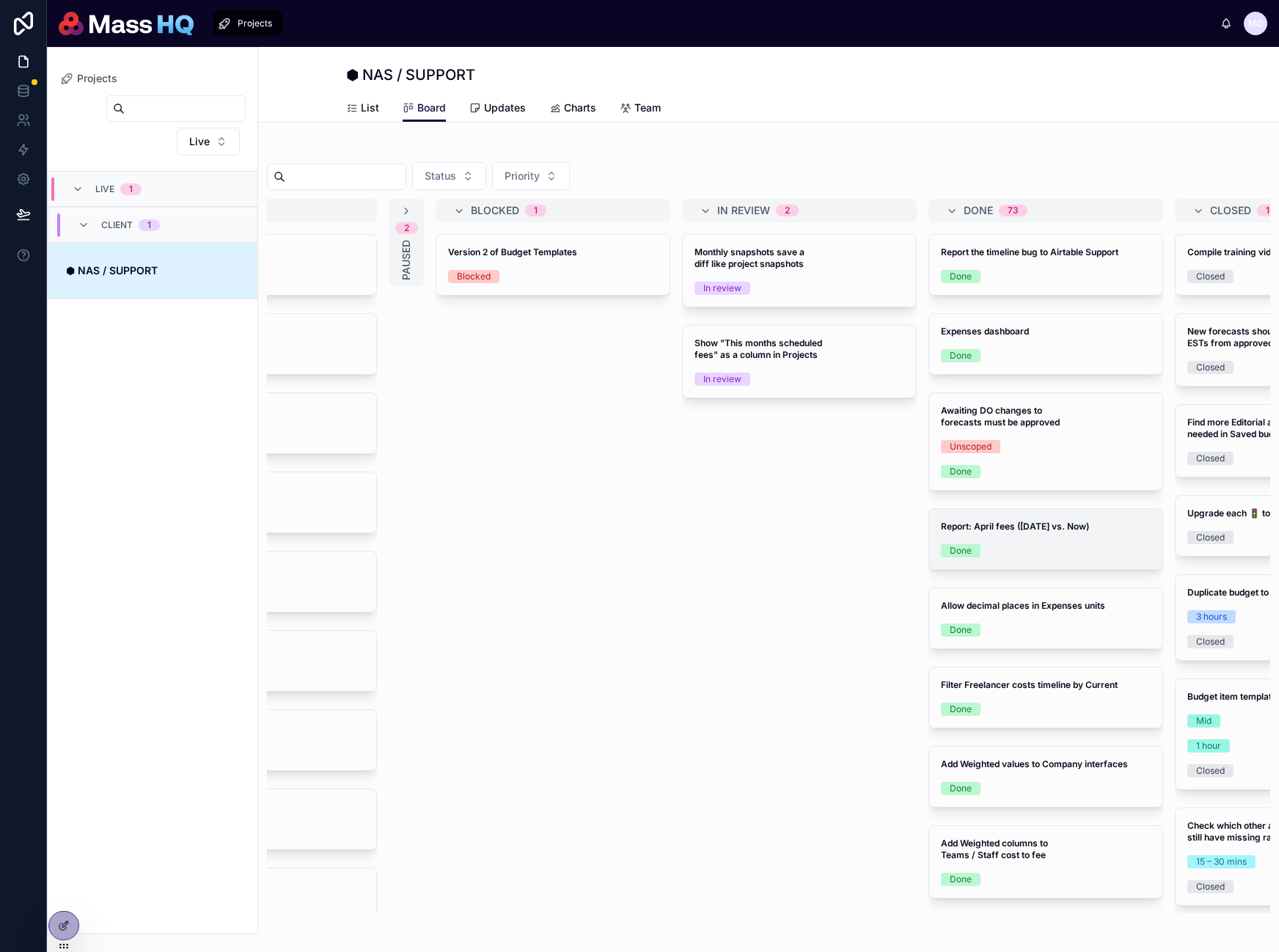
scroll to position [0, 322]
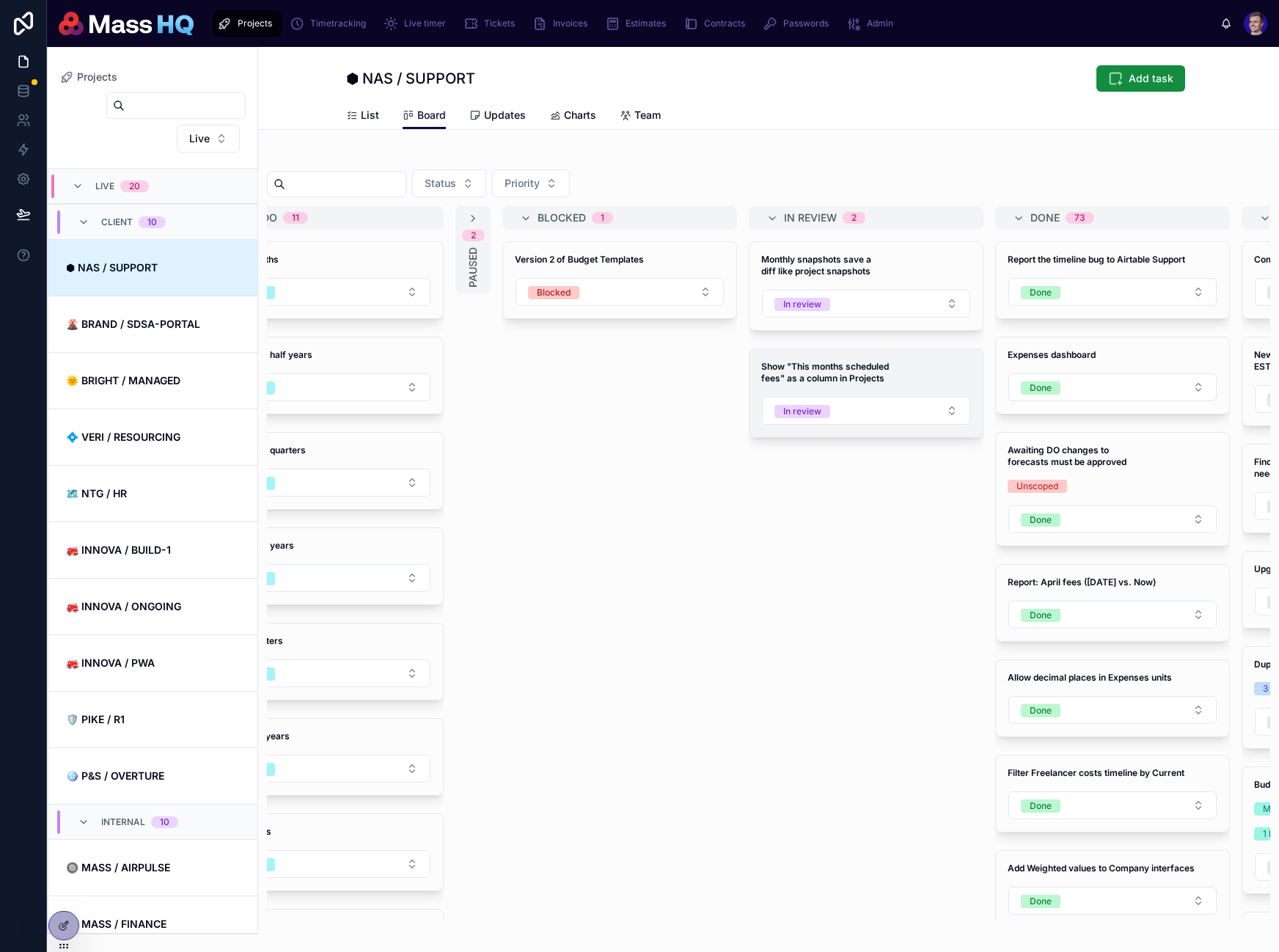
scroll to position [0, 322]
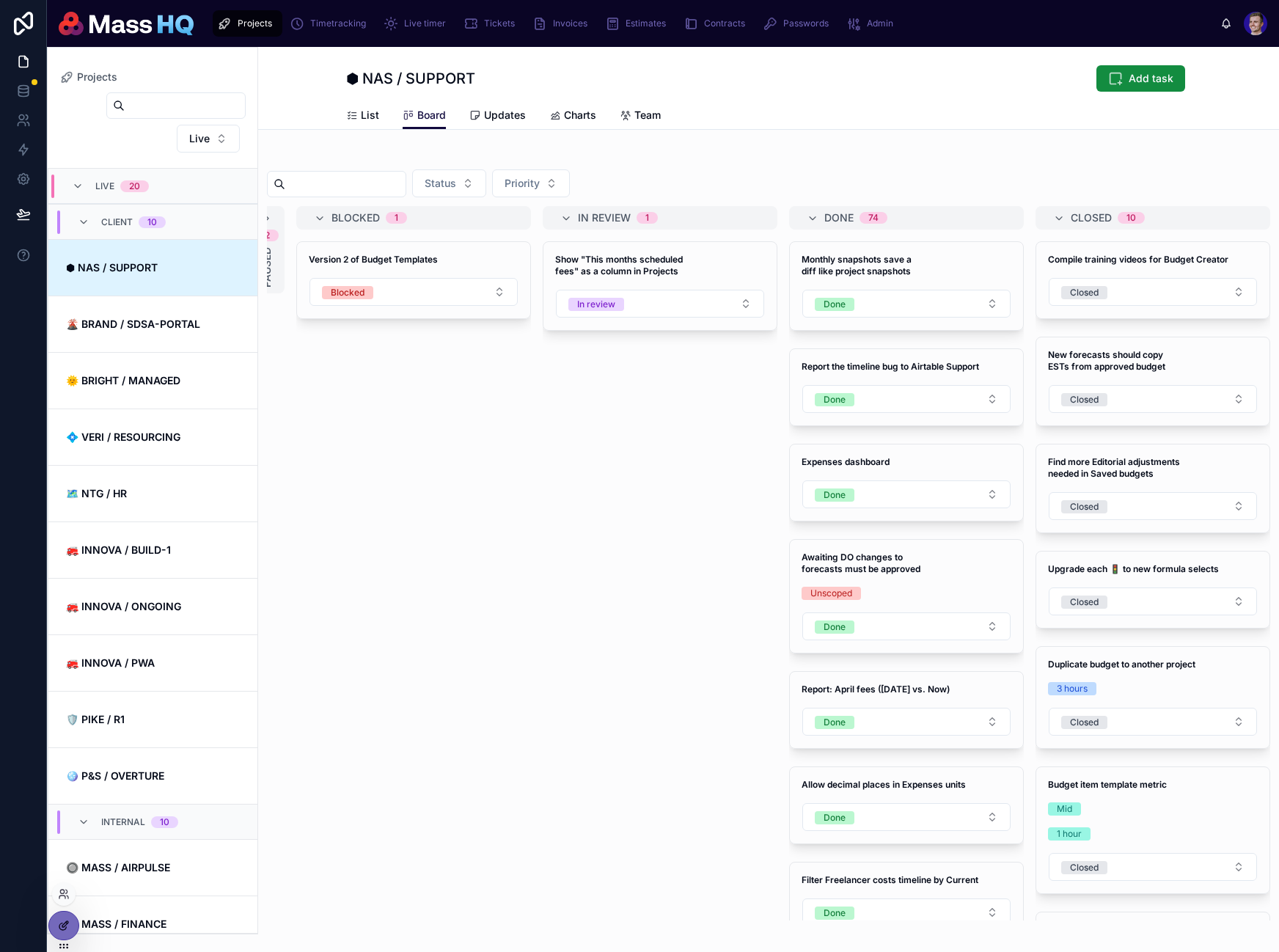
click at [68, 923] on icon at bounding box center [67, 923] width 2 height 2
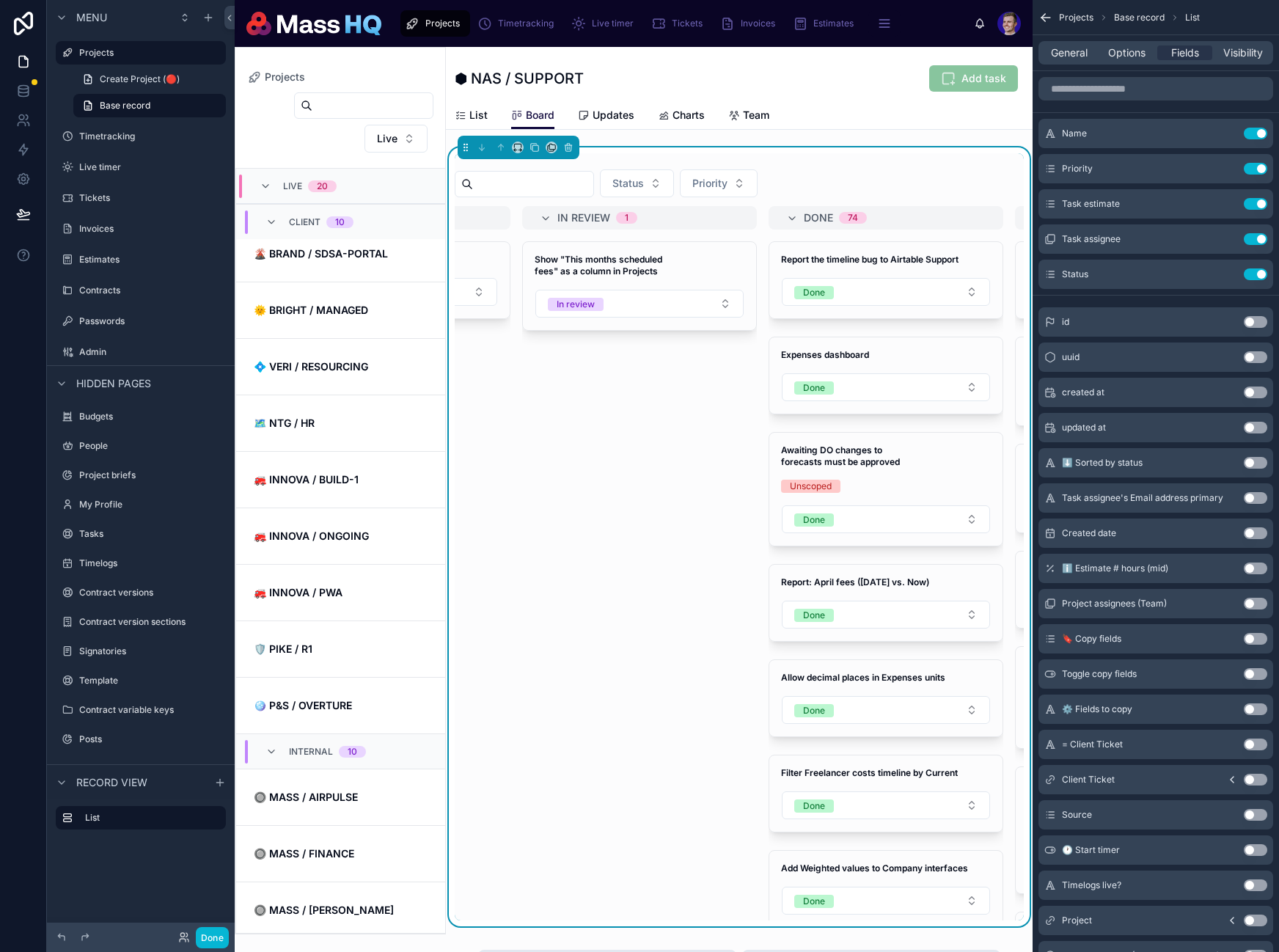
scroll to position [0, 587]
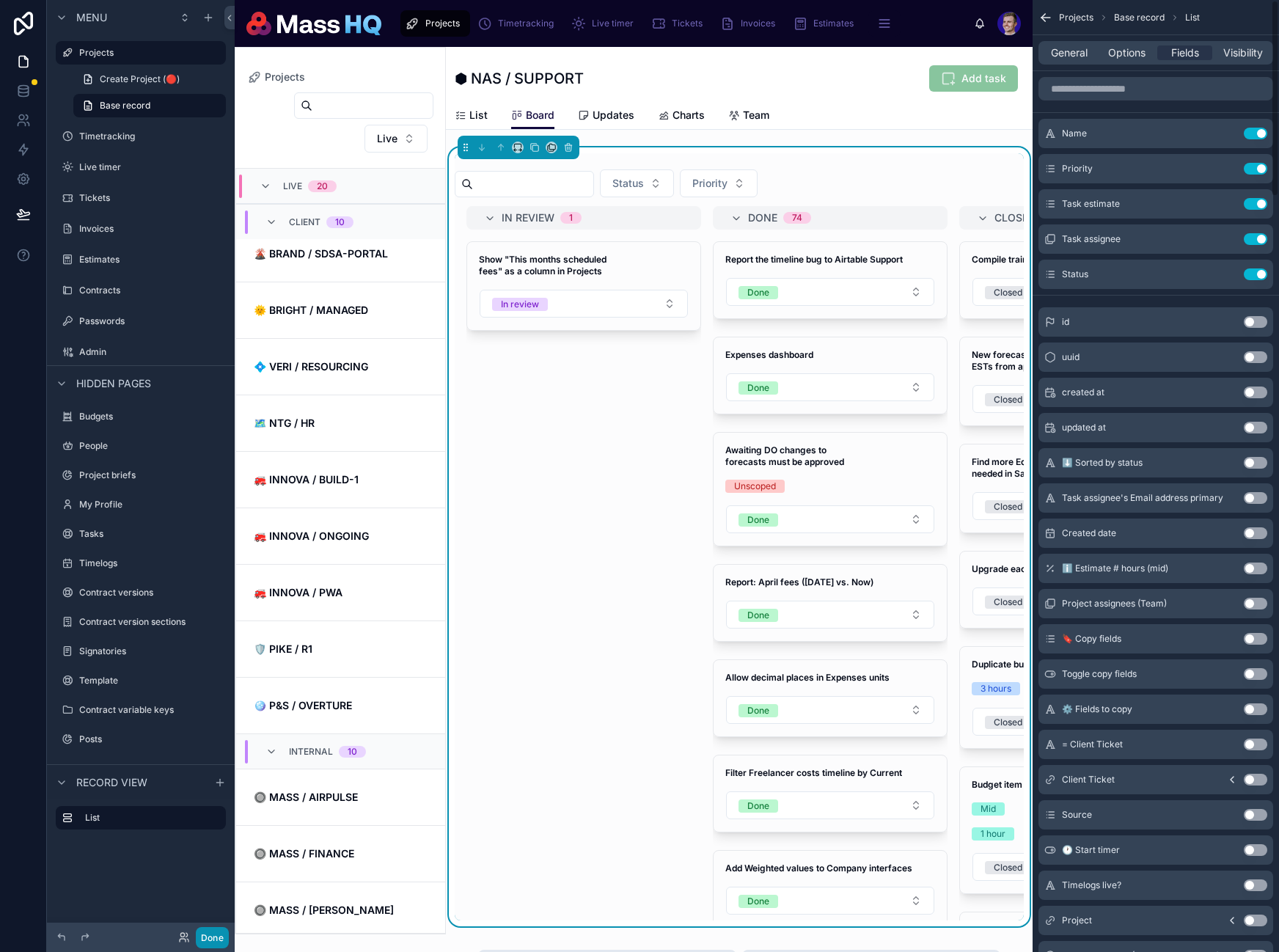
drag, startPoint x: 1255, startPoint y: 274, endPoint x: 217, endPoint y: 939, distance: 1232.7
click at [1255, 273] on button "Use setting" at bounding box center [1255, 274] width 23 height 12
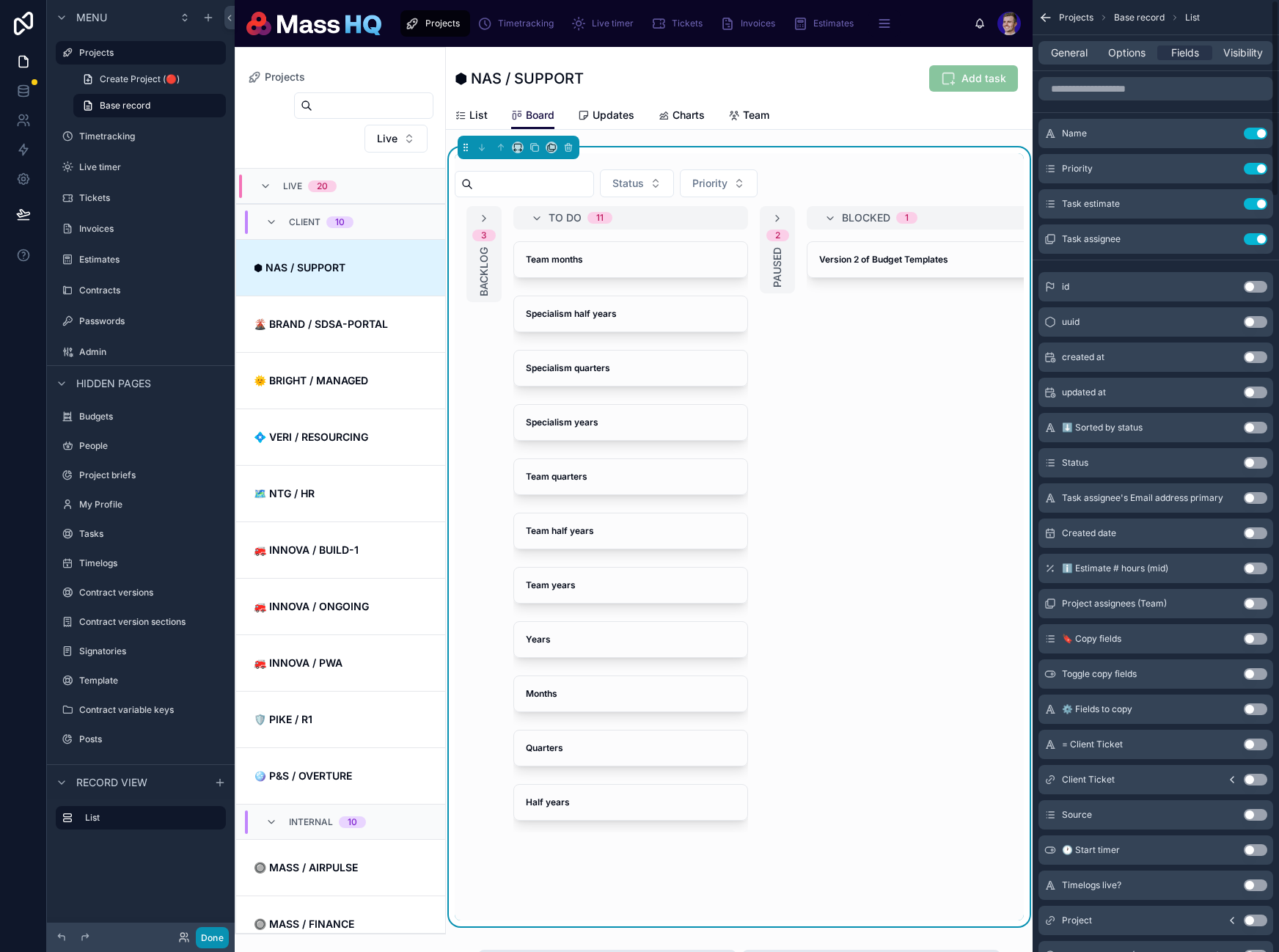
scroll to position [70, 0]
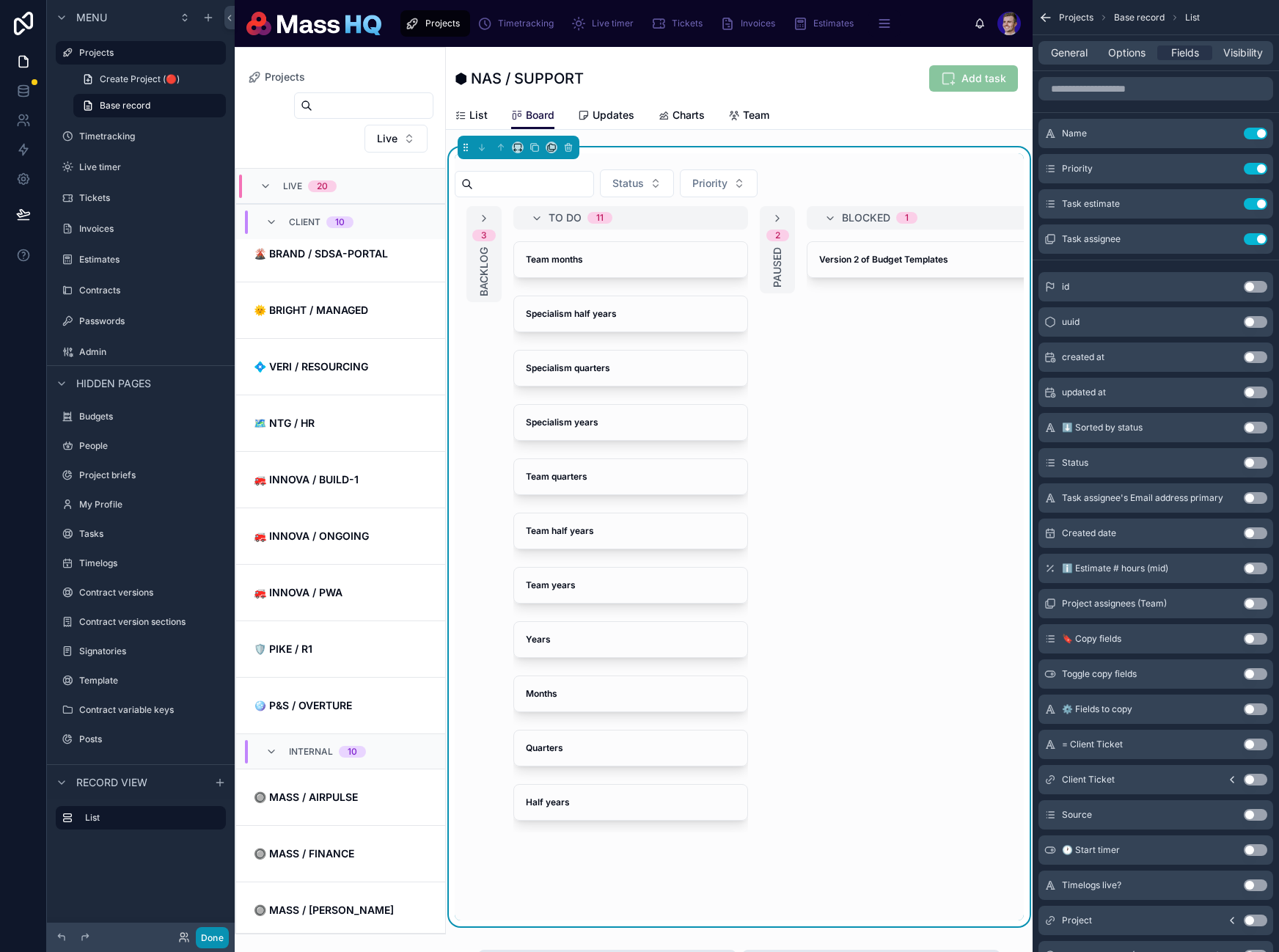
click at [216, 939] on button "Done" at bounding box center [212, 938] width 33 height 21
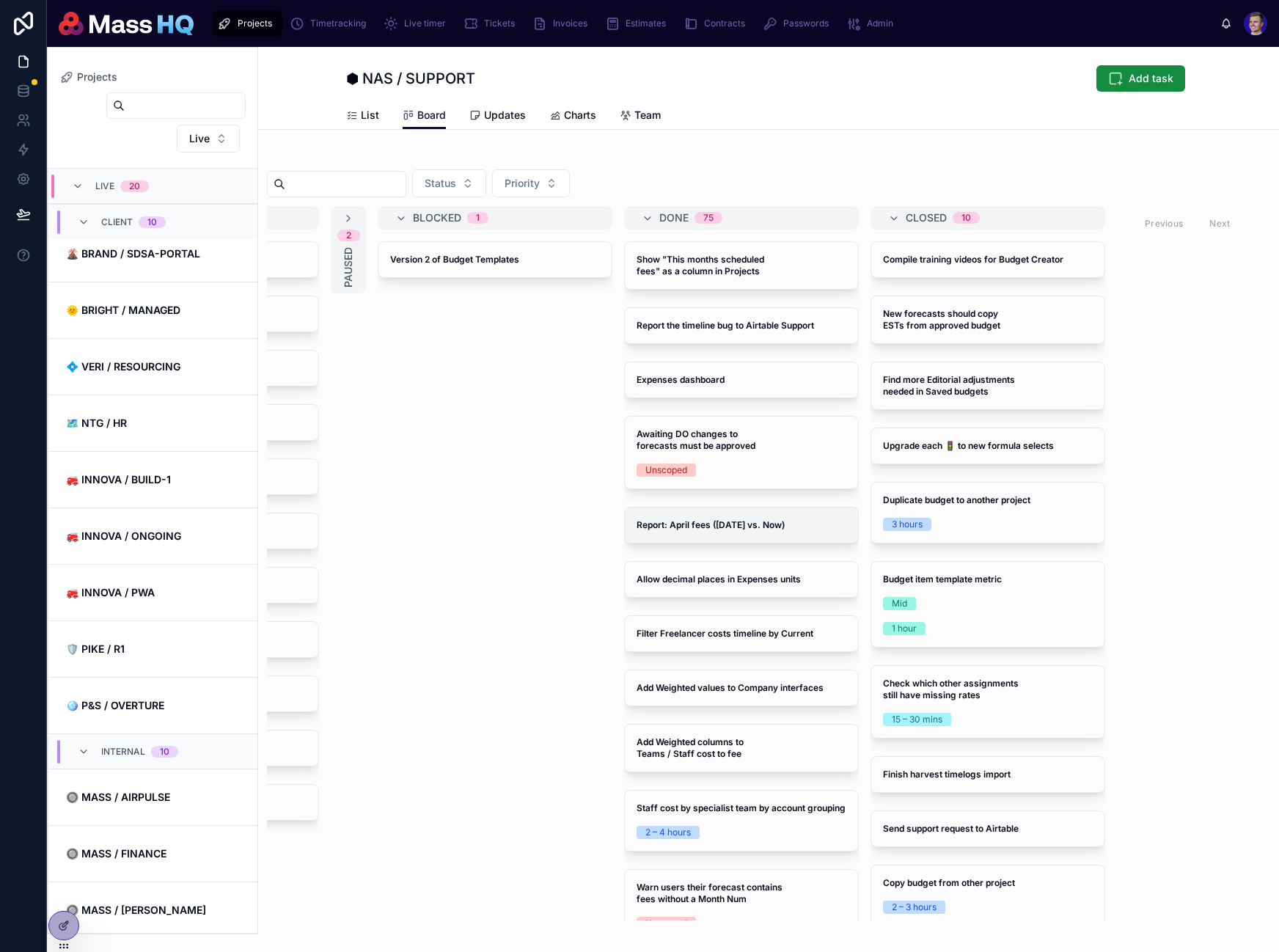
scroll to position [0, 252]
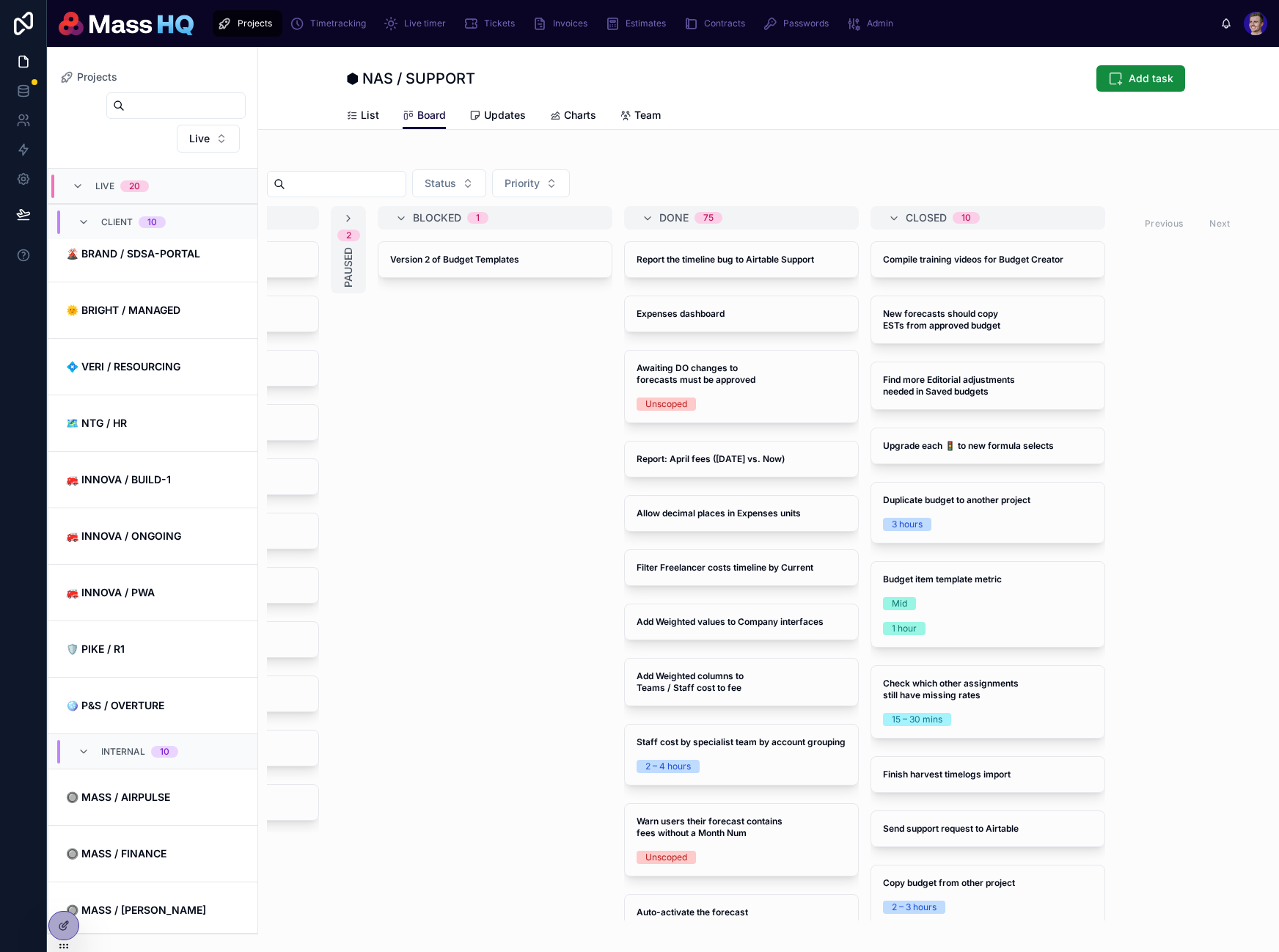
click at [531, 221] on div "Blocked 1" at bounding box center [504, 217] width 181 height 23
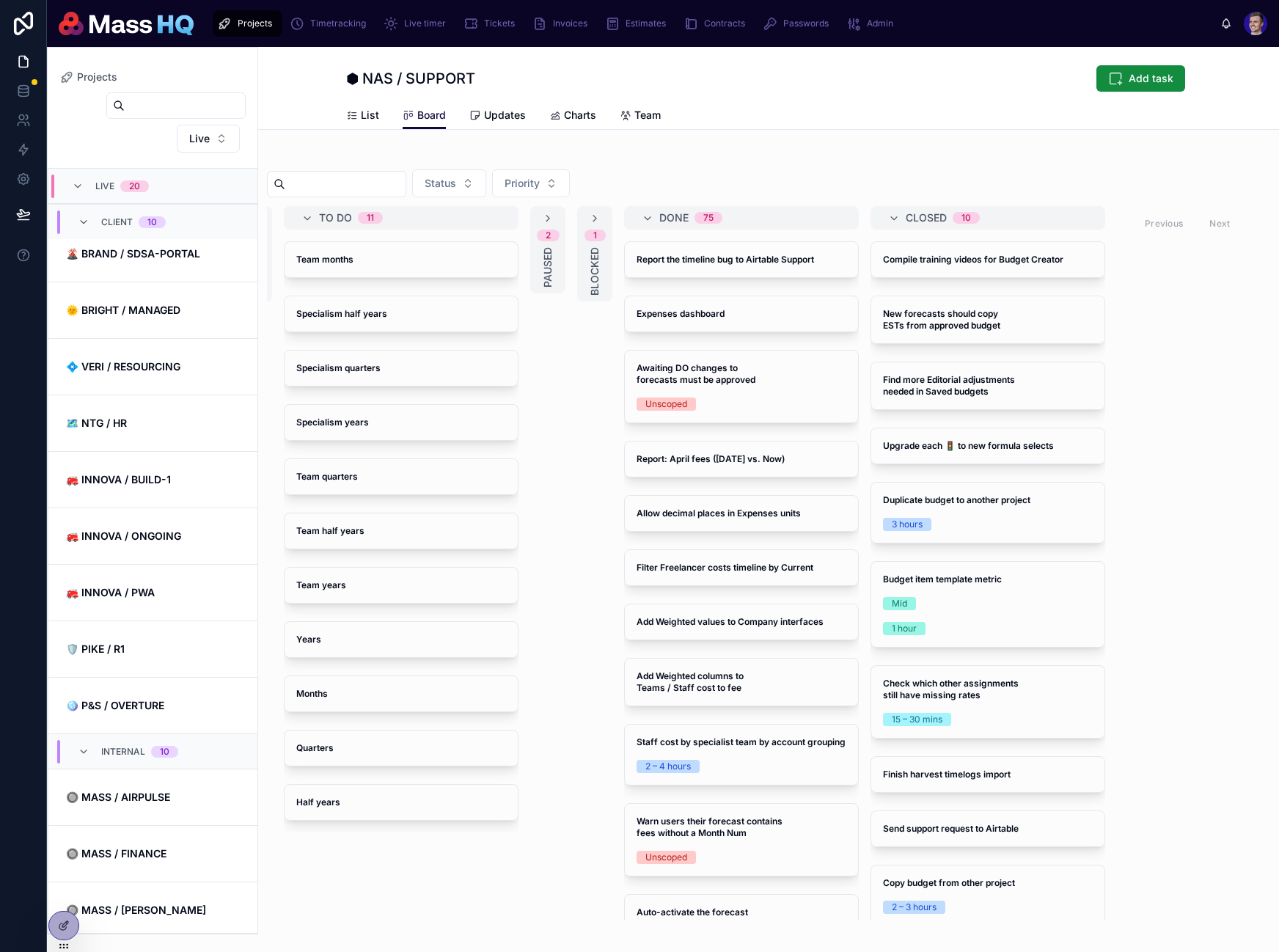
scroll to position [0, 52]
click at [1072, 218] on div "Closed 10" at bounding box center [996, 217] width 181 height 23
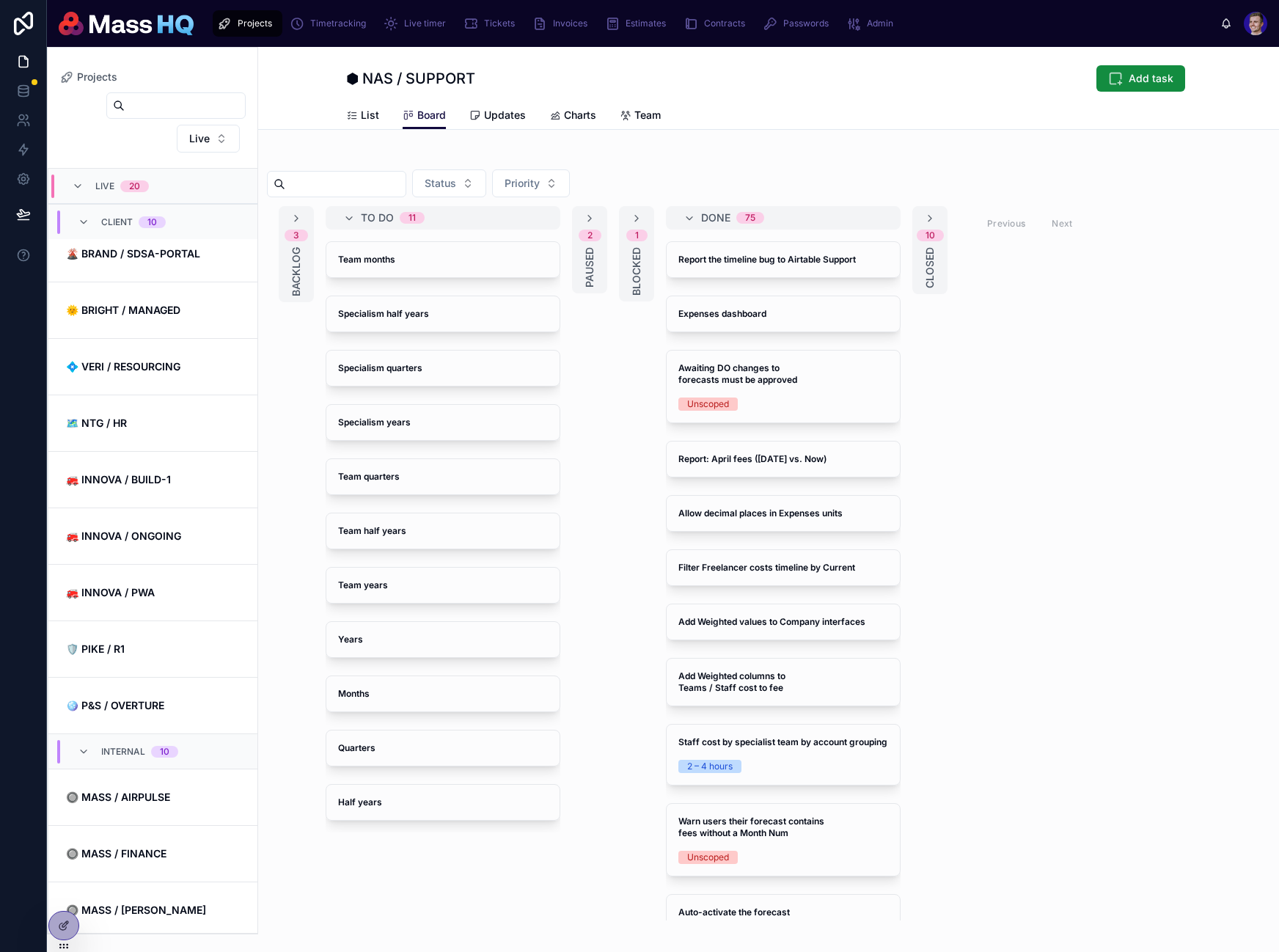
drag, startPoint x: 962, startPoint y: 620, endPoint x: 945, endPoint y: 645, distance: 30.2
click at [962, 619] on div "3 Backlog To do 11 Team months Specialism half years Specialism quarters Specia…" at bounding box center [768, 563] width 1003 height 714
click at [806, 213] on div "Done 75" at bounding box center [792, 217] width 181 height 23
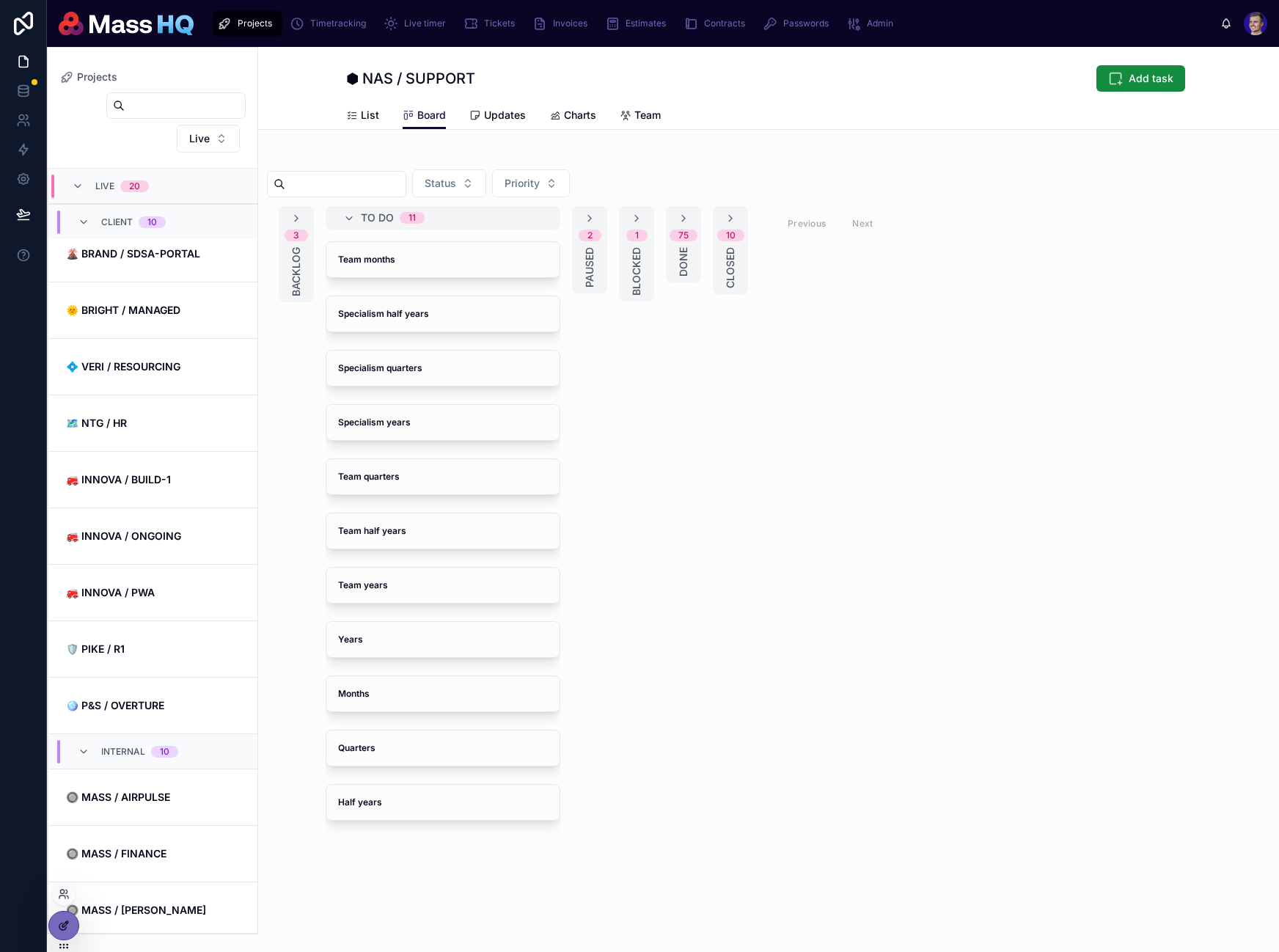
click at [71, 925] on div at bounding box center [64, 925] width 29 height 28
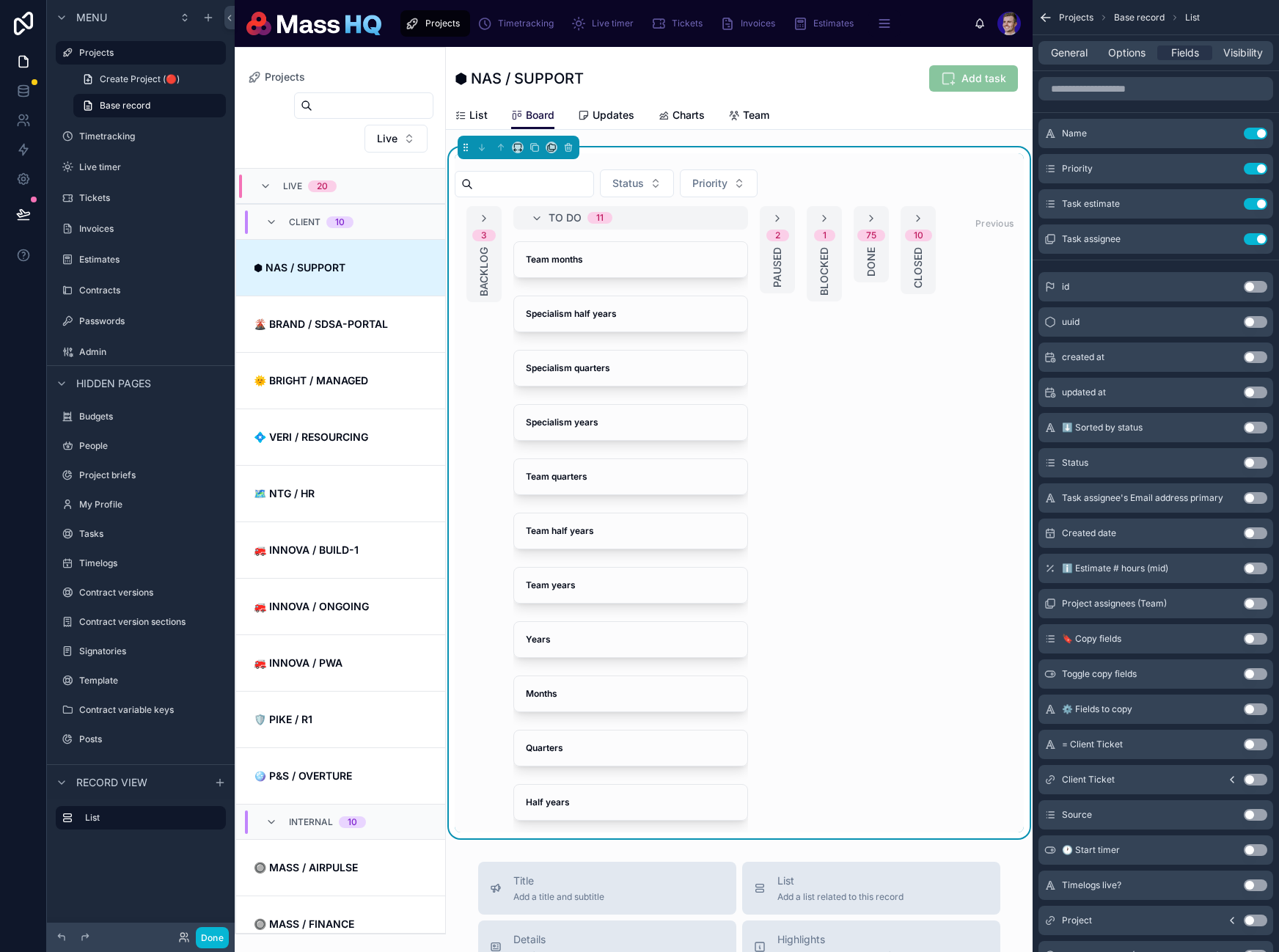
scroll to position [70, 0]
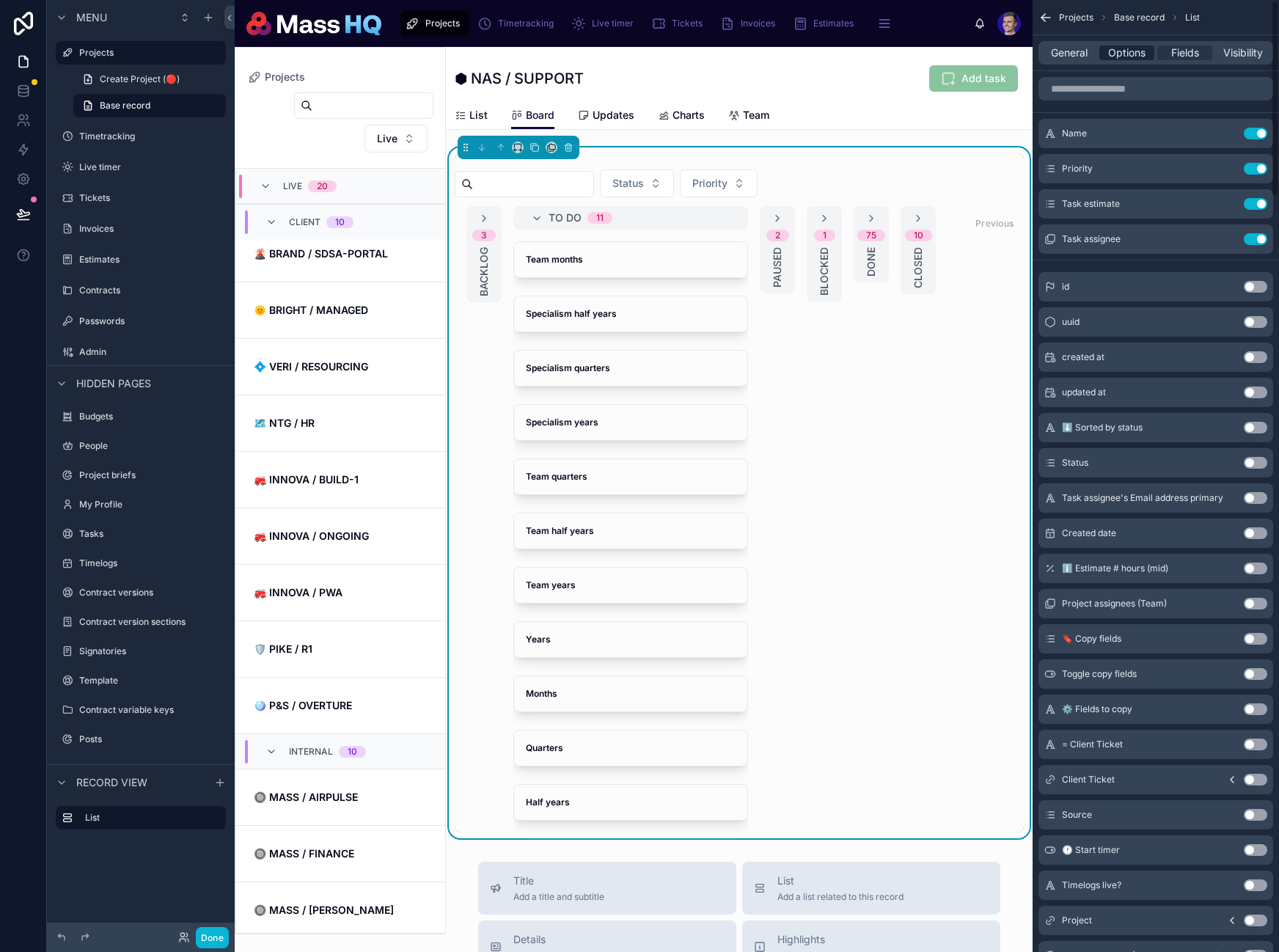
click at [1131, 56] on span "Options" at bounding box center [1126, 52] width 38 height 14
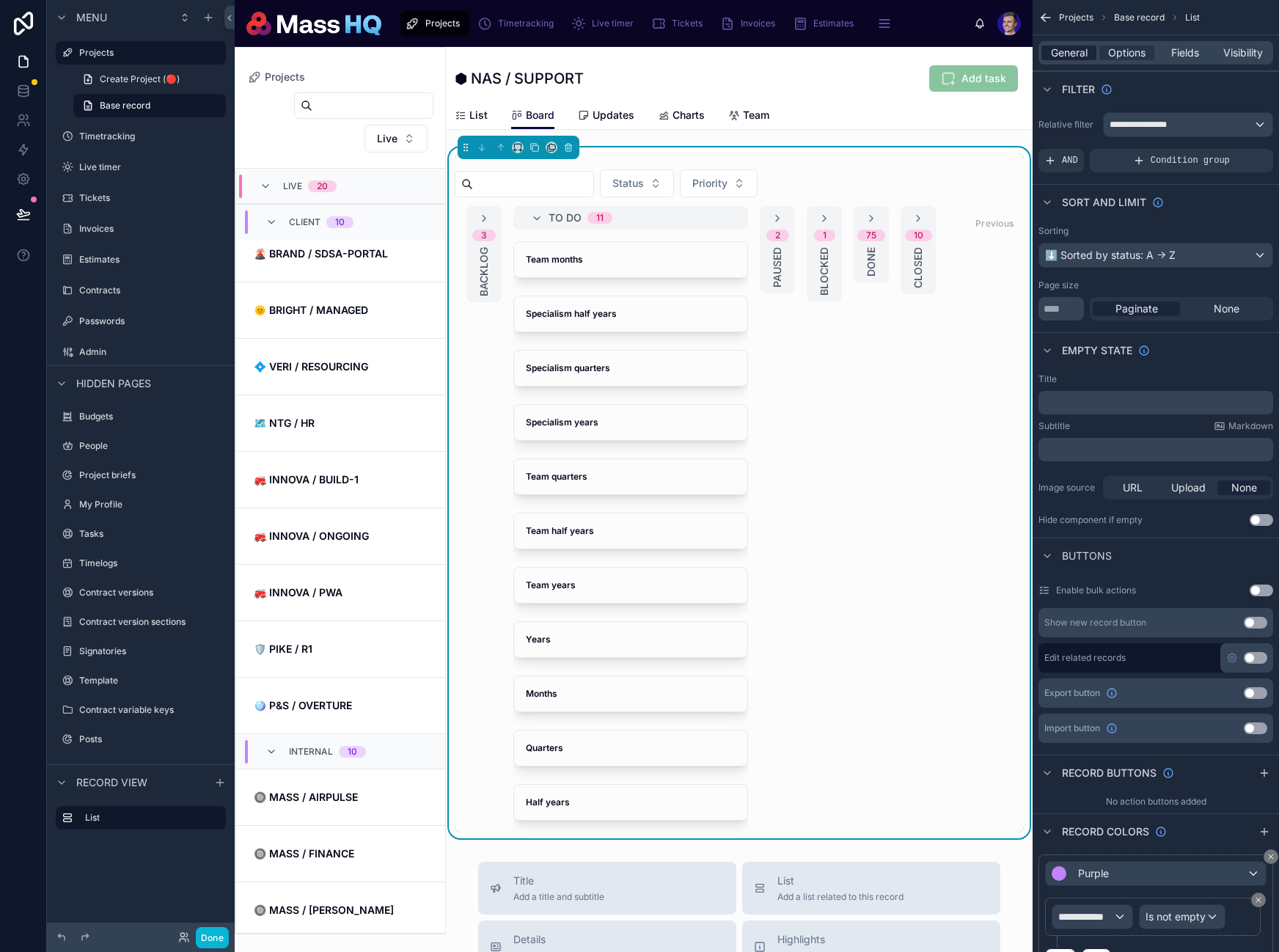
click at [1075, 53] on span "General" at bounding box center [1070, 52] width 37 height 14
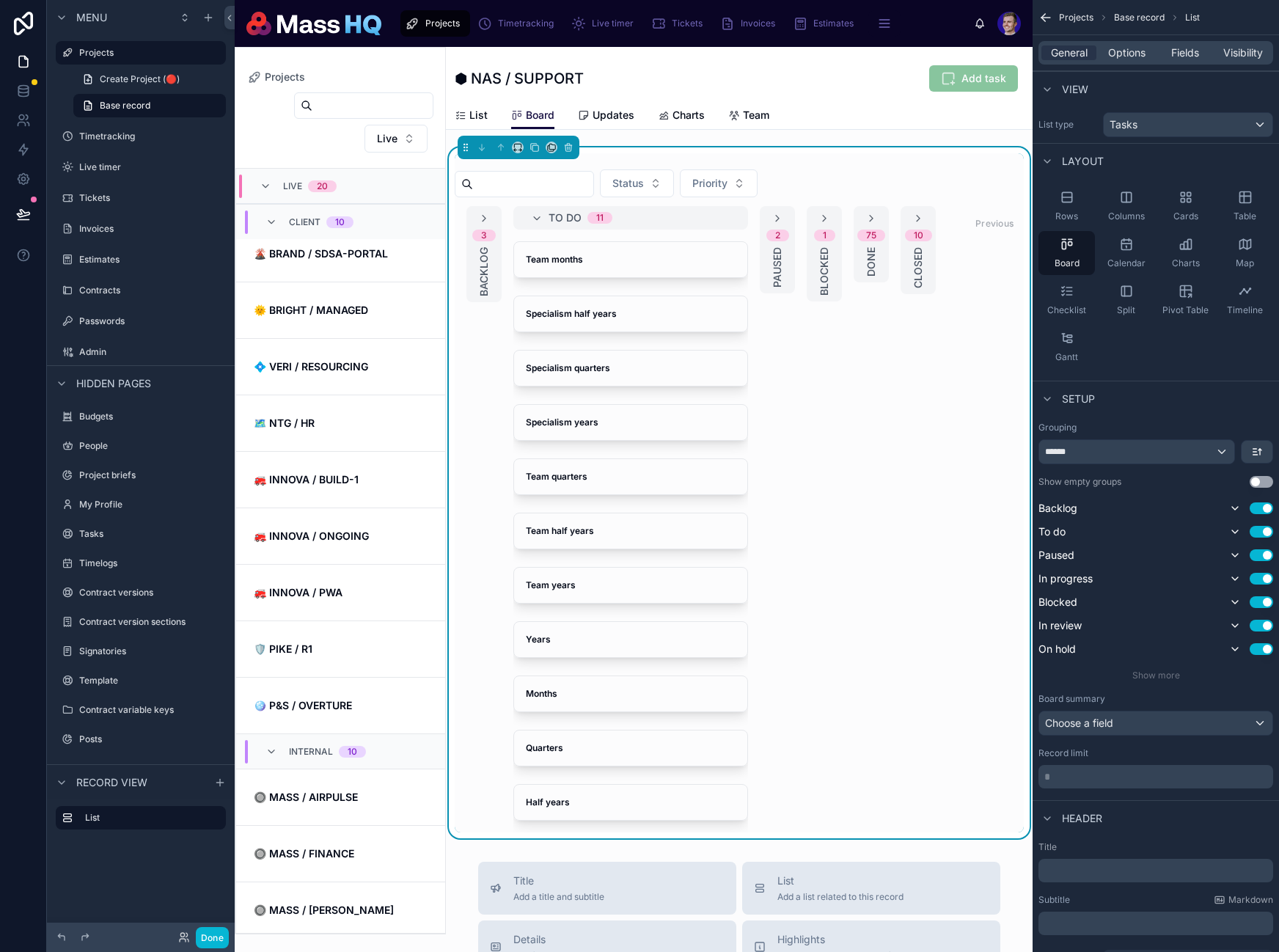
click at [1256, 484] on button "Use setting" at bounding box center [1261, 482] width 23 height 12
click at [205, 938] on button "Done" at bounding box center [212, 938] width 33 height 21
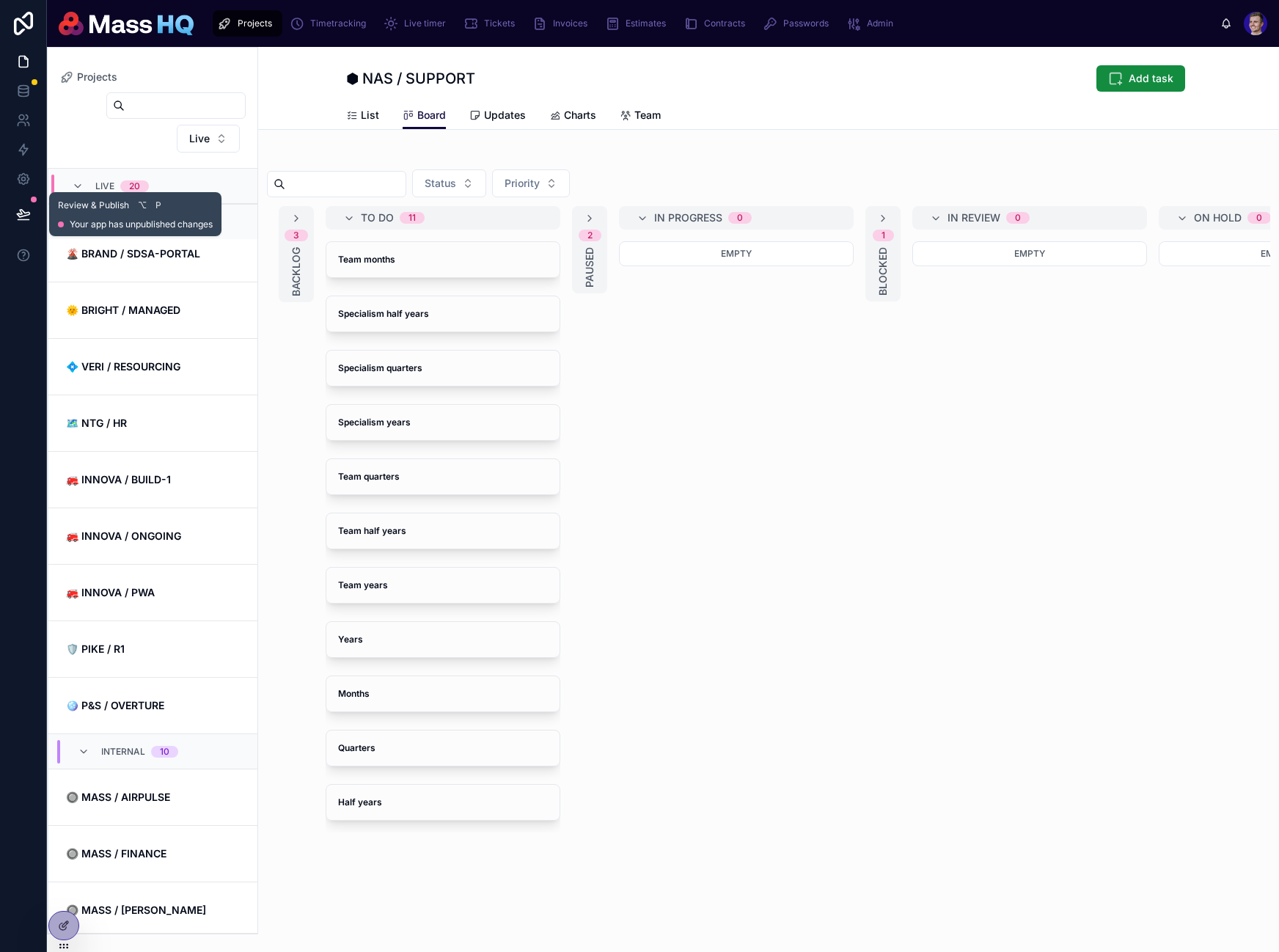
click at [26, 213] on icon at bounding box center [23, 213] width 14 height 14
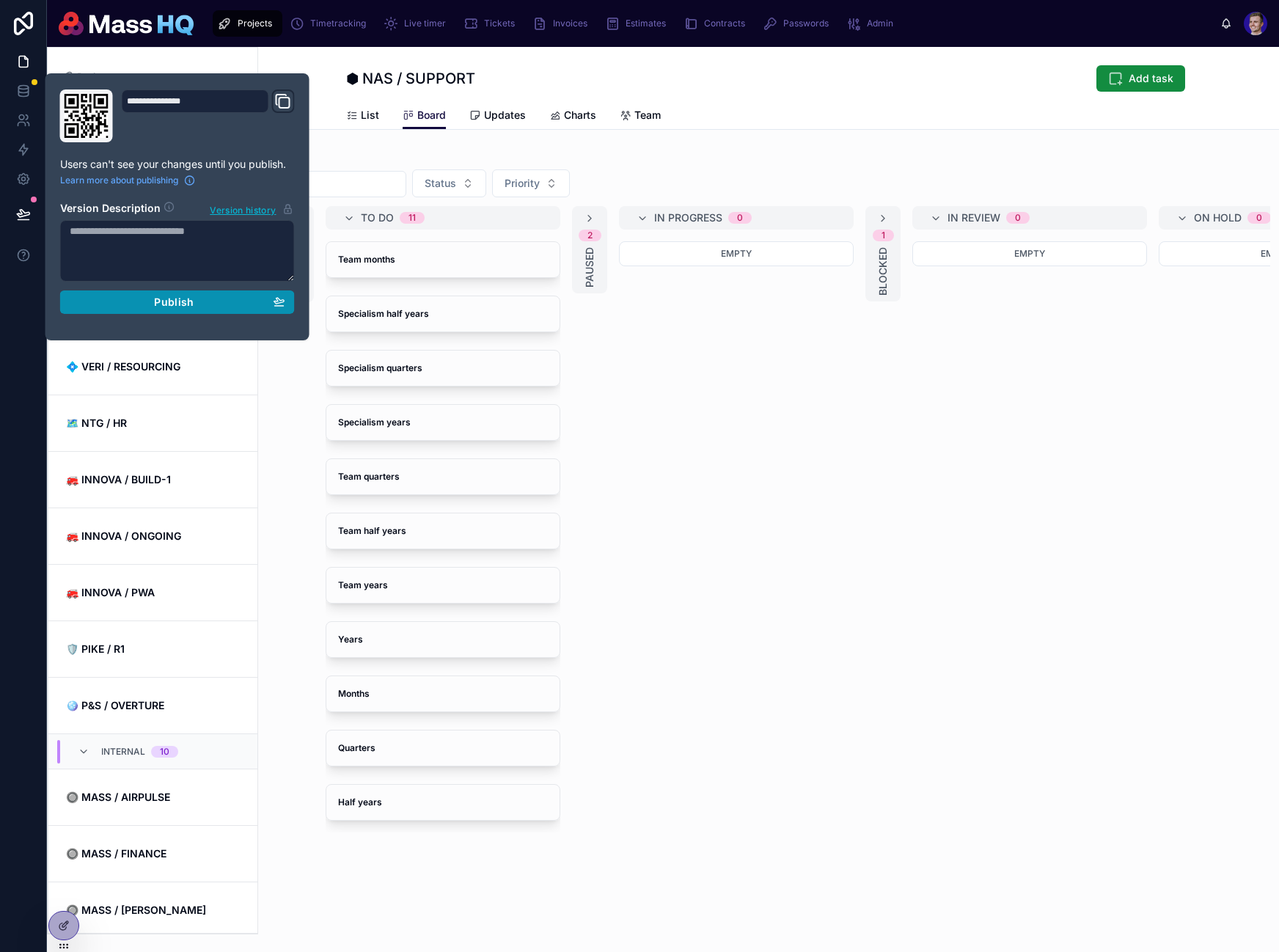
click at [233, 299] on div "Publish" at bounding box center [177, 302] width 215 height 14
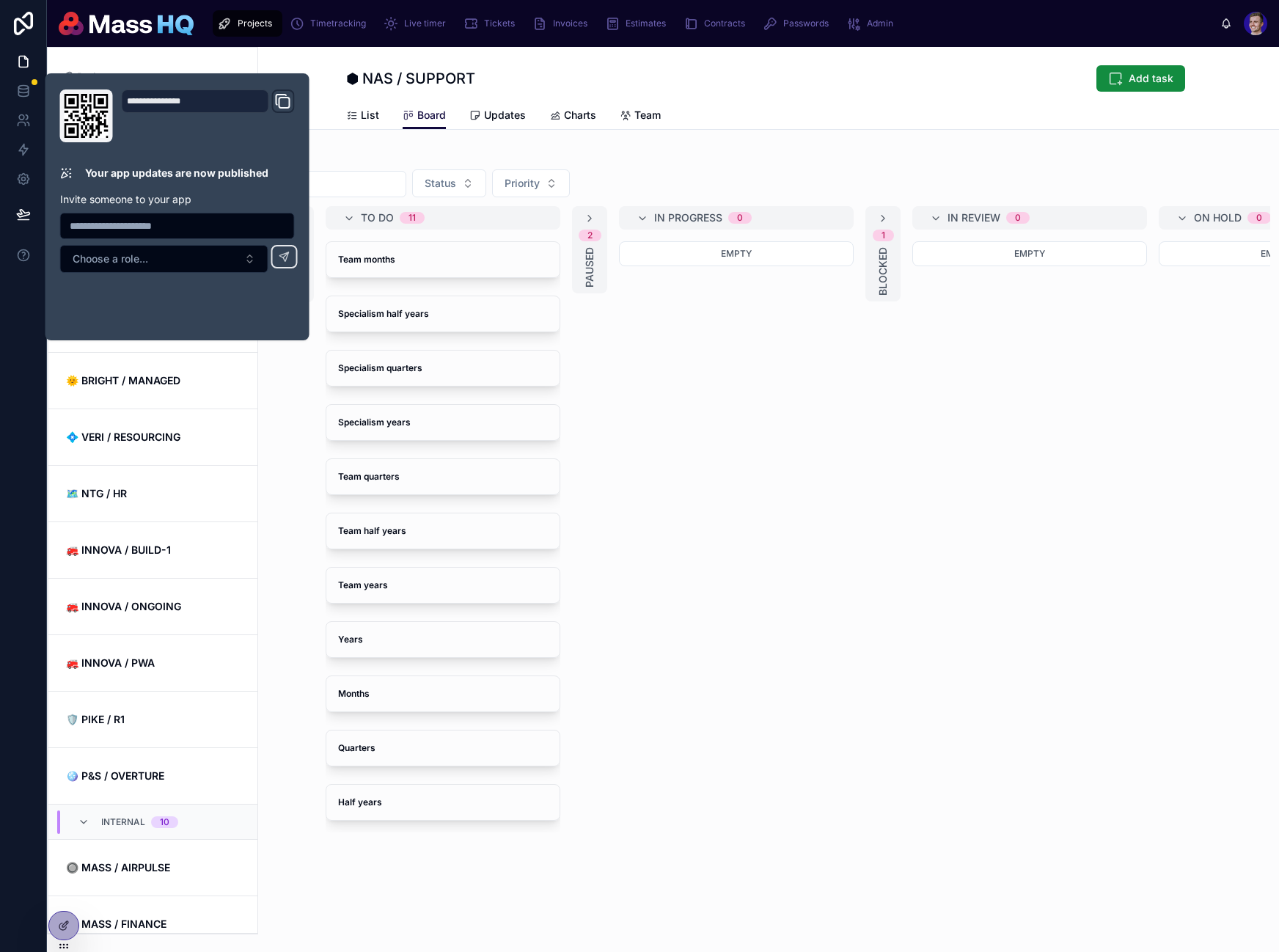
scroll to position [70, 0]
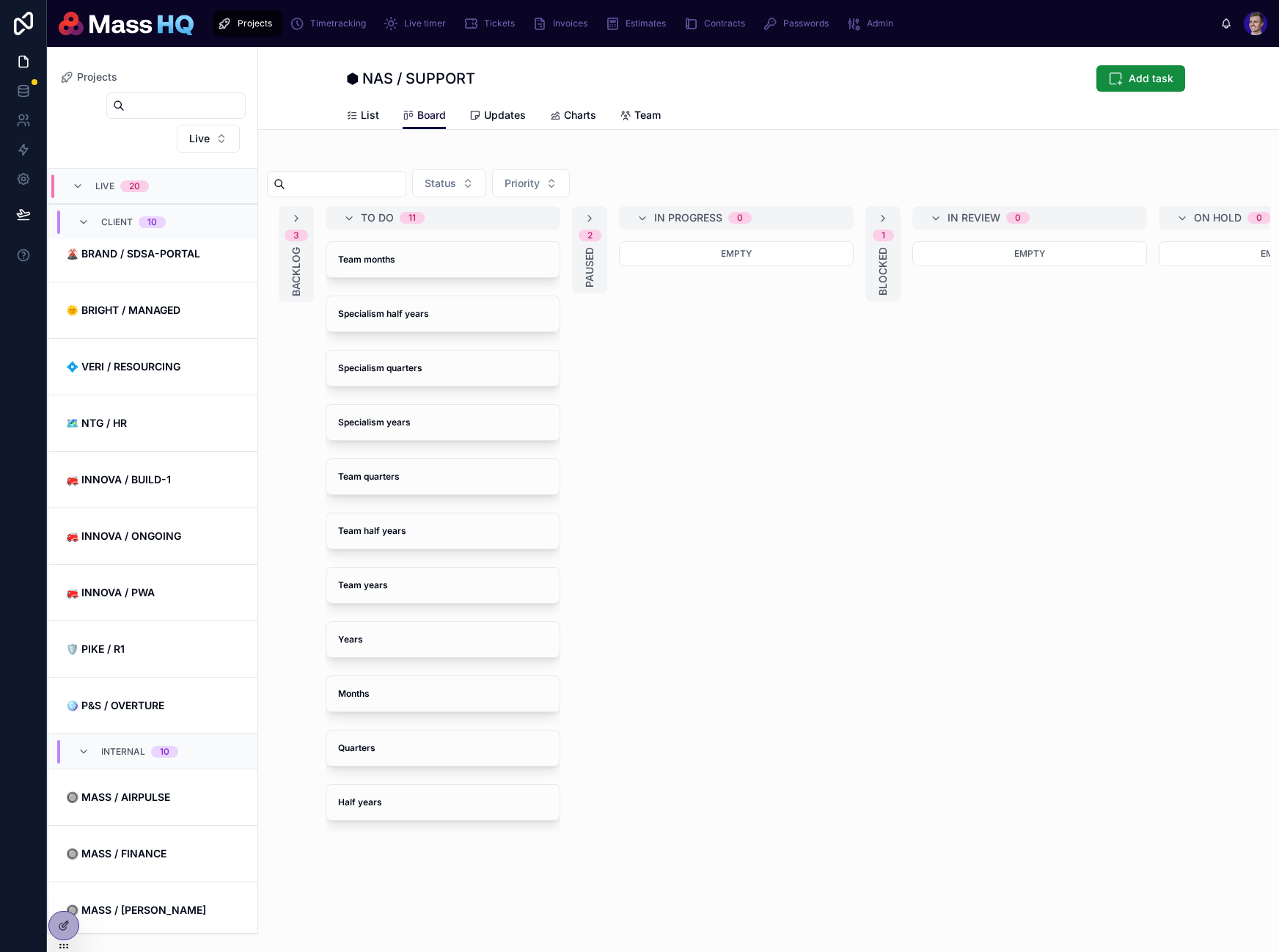
click at [788, 104] on div "List Board Updates Charts Team" at bounding box center [768, 115] width 845 height 28
click at [367, 108] on span "List" at bounding box center [370, 115] width 18 height 14
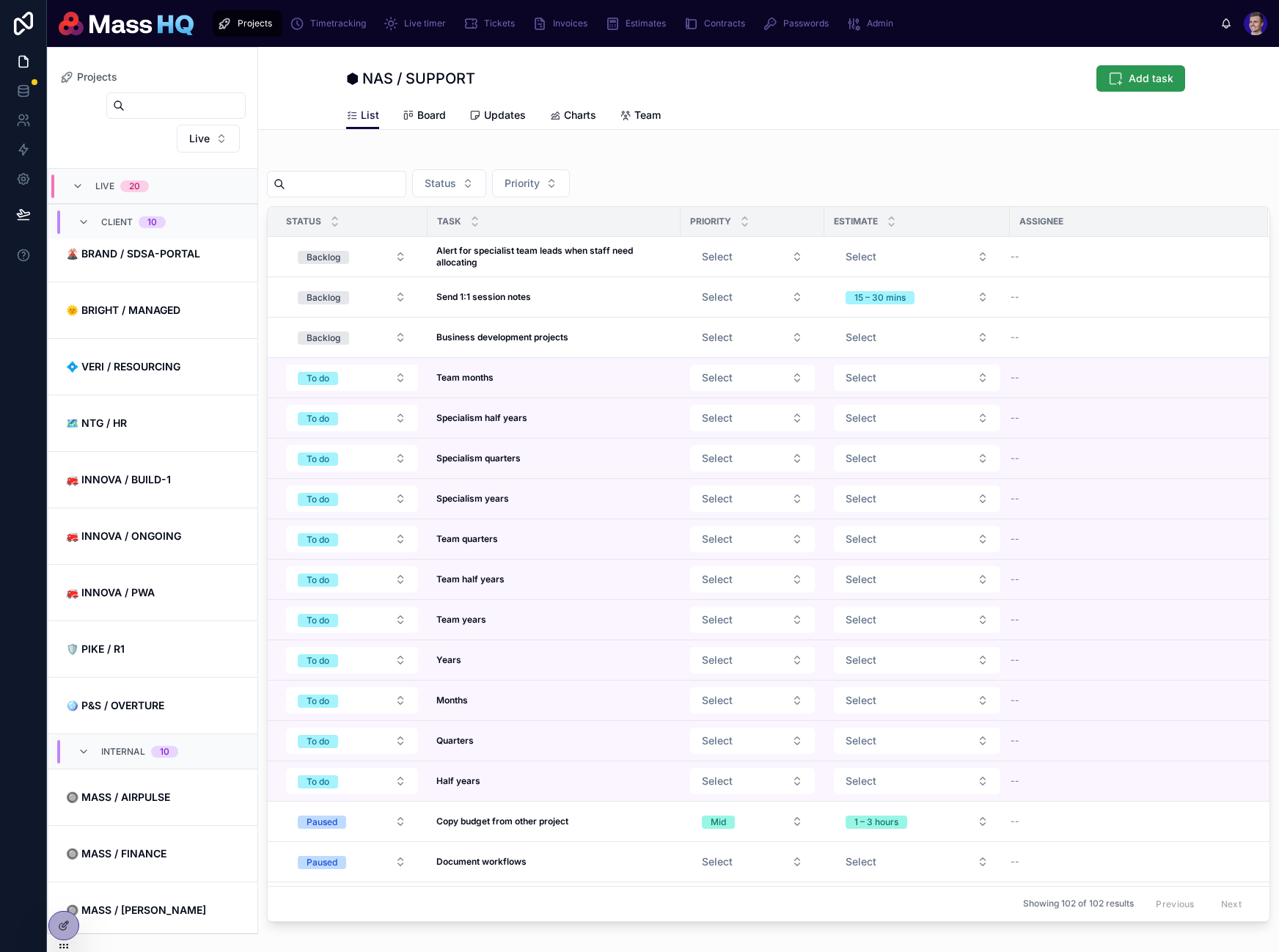
click at [1138, 73] on span "Add task" at bounding box center [1151, 78] width 44 height 14
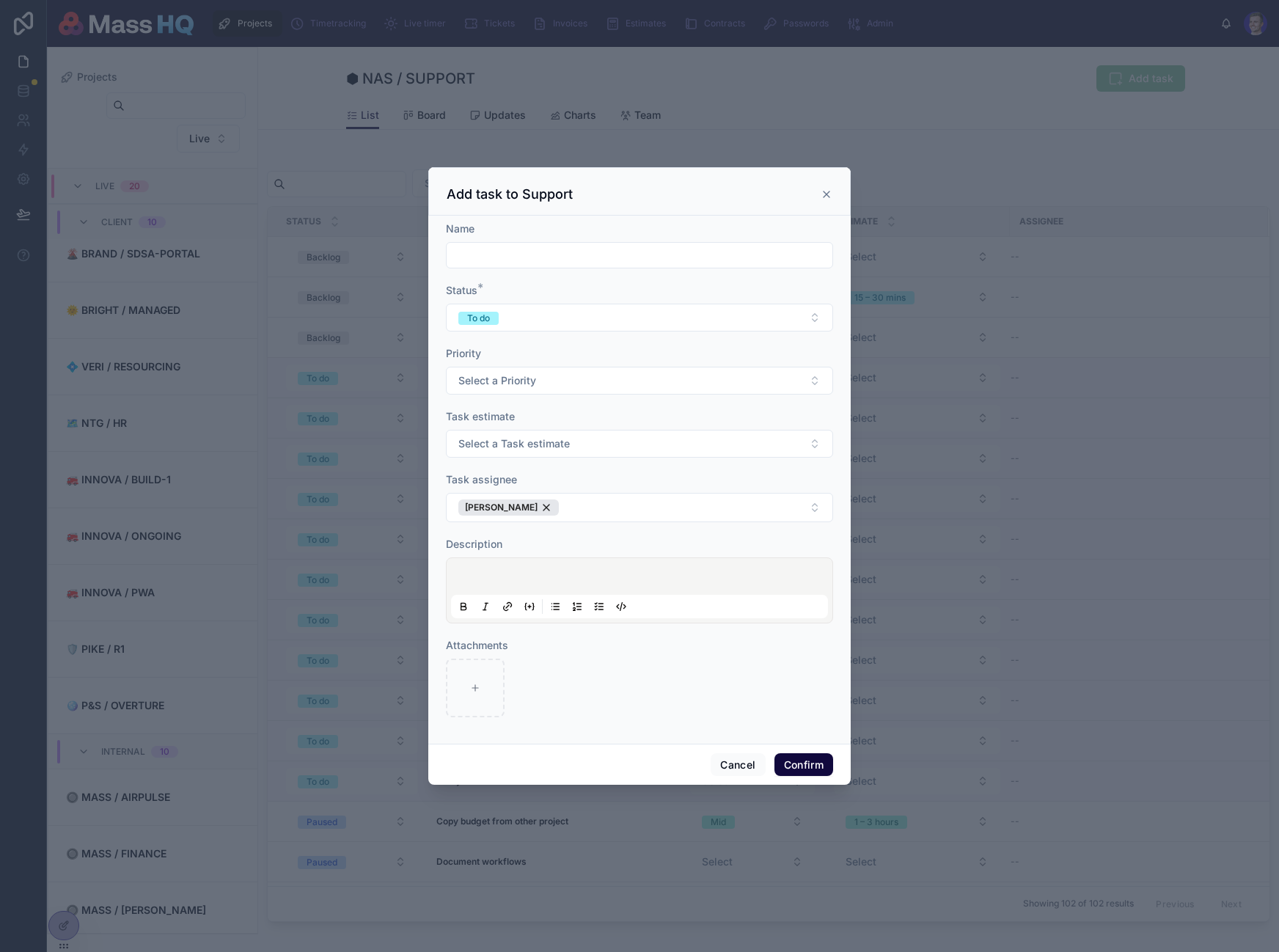
click at [987, 531] on div at bounding box center [639, 476] width 1279 height 952
click at [735, 773] on button "Cancel" at bounding box center [737, 765] width 54 height 23
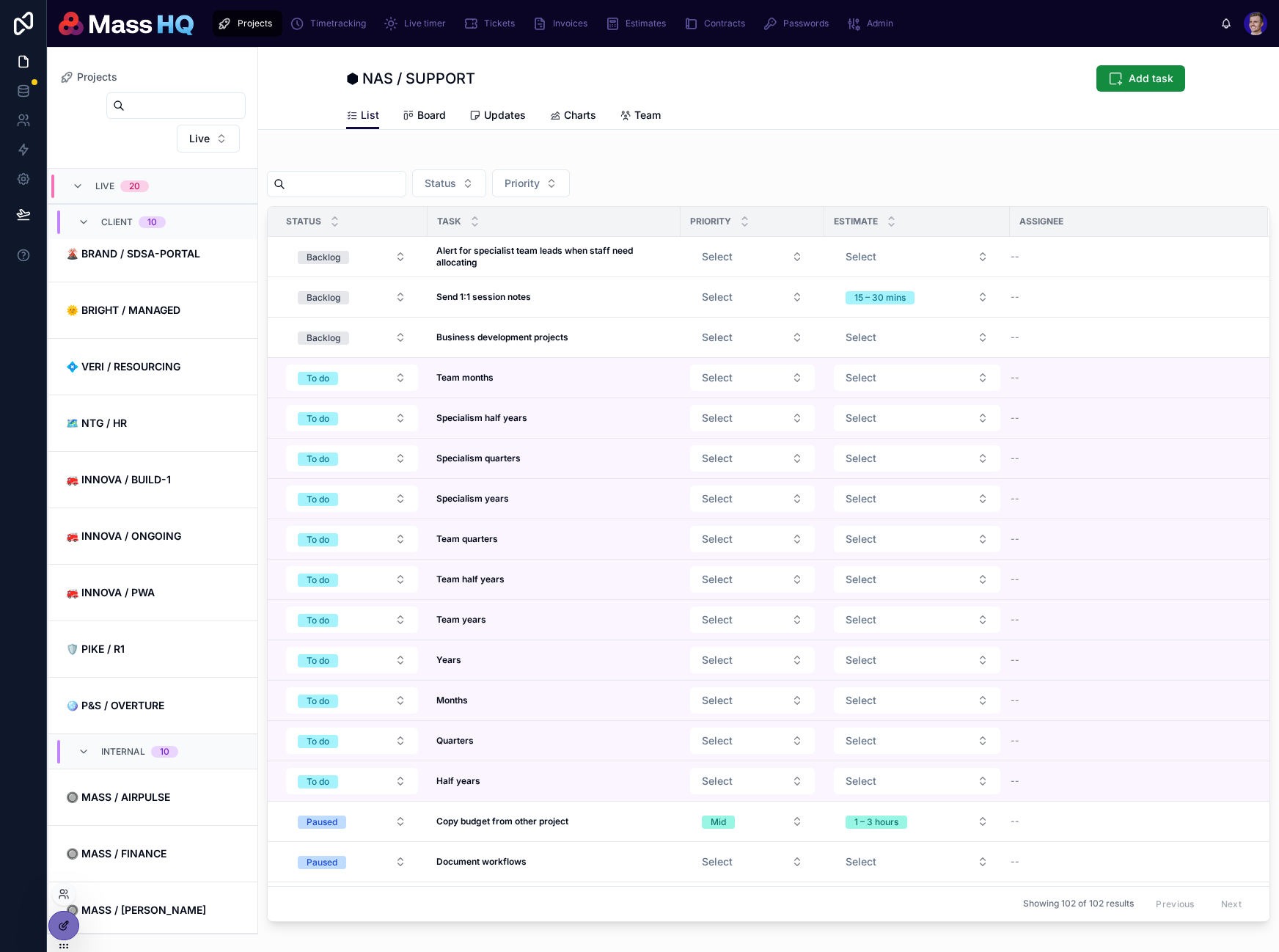
click at [66, 931] on icon at bounding box center [64, 926] width 12 height 12
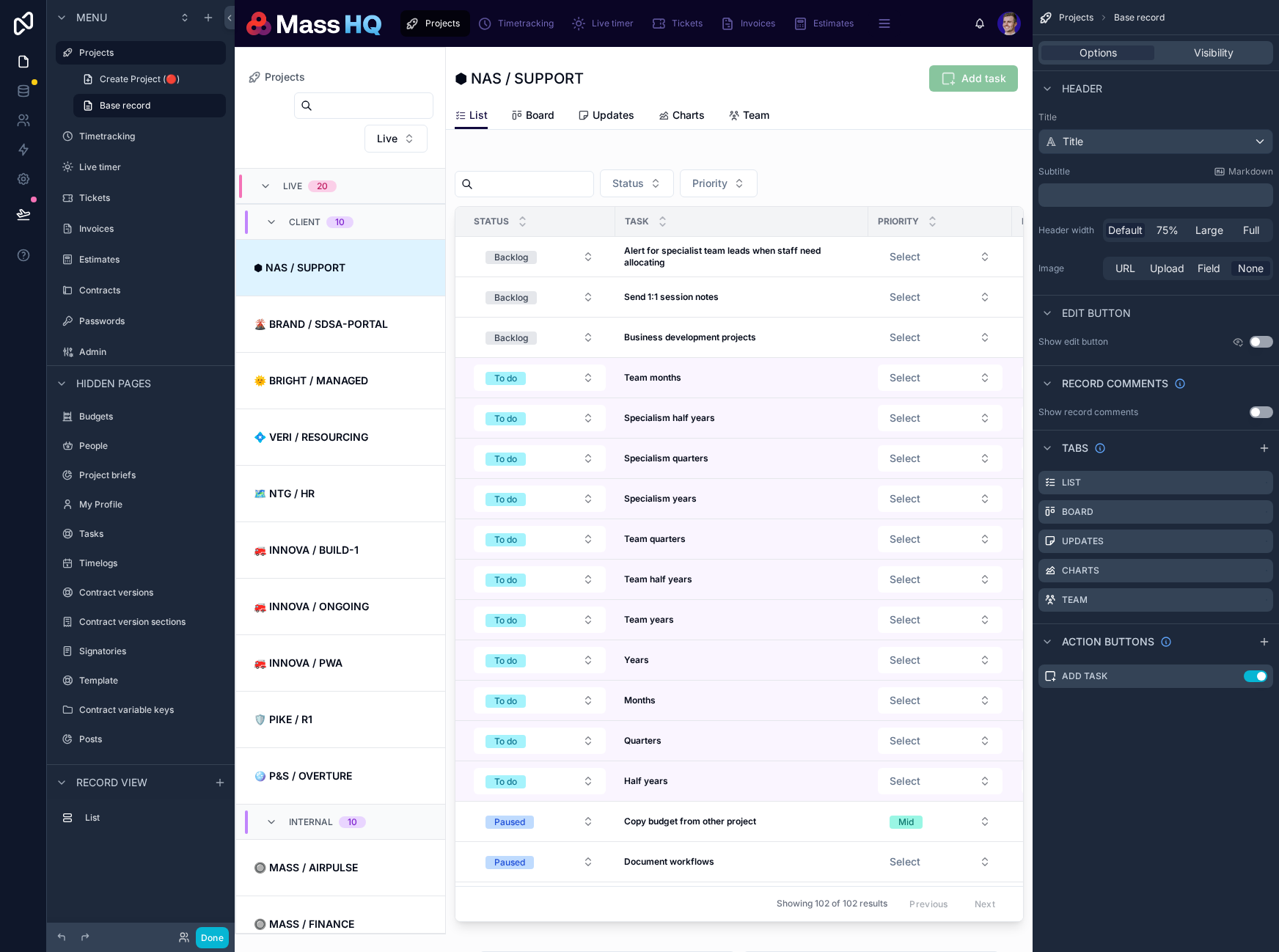
scroll to position [70, 0]
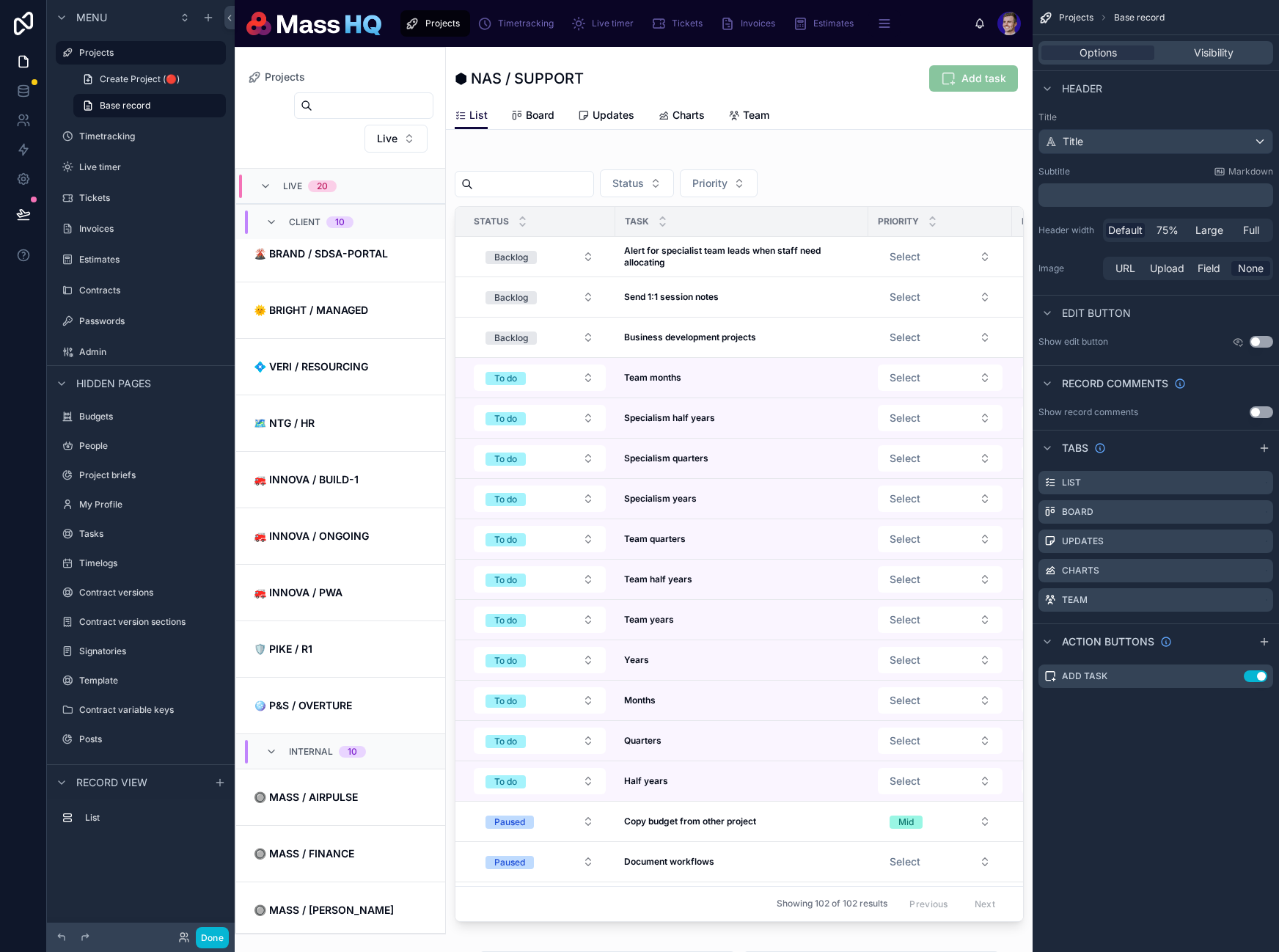
click at [944, 98] on div "Projects ⬢ NAS / SUPPORT Add task" at bounding box center [739, 74] width 570 height 54
click at [1237, 674] on icon "scrollable content" at bounding box center [1232, 676] width 12 height 12
click at [1236, 675] on icon "scrollable content" at bounding box center [1232, 676] width 12 height 12
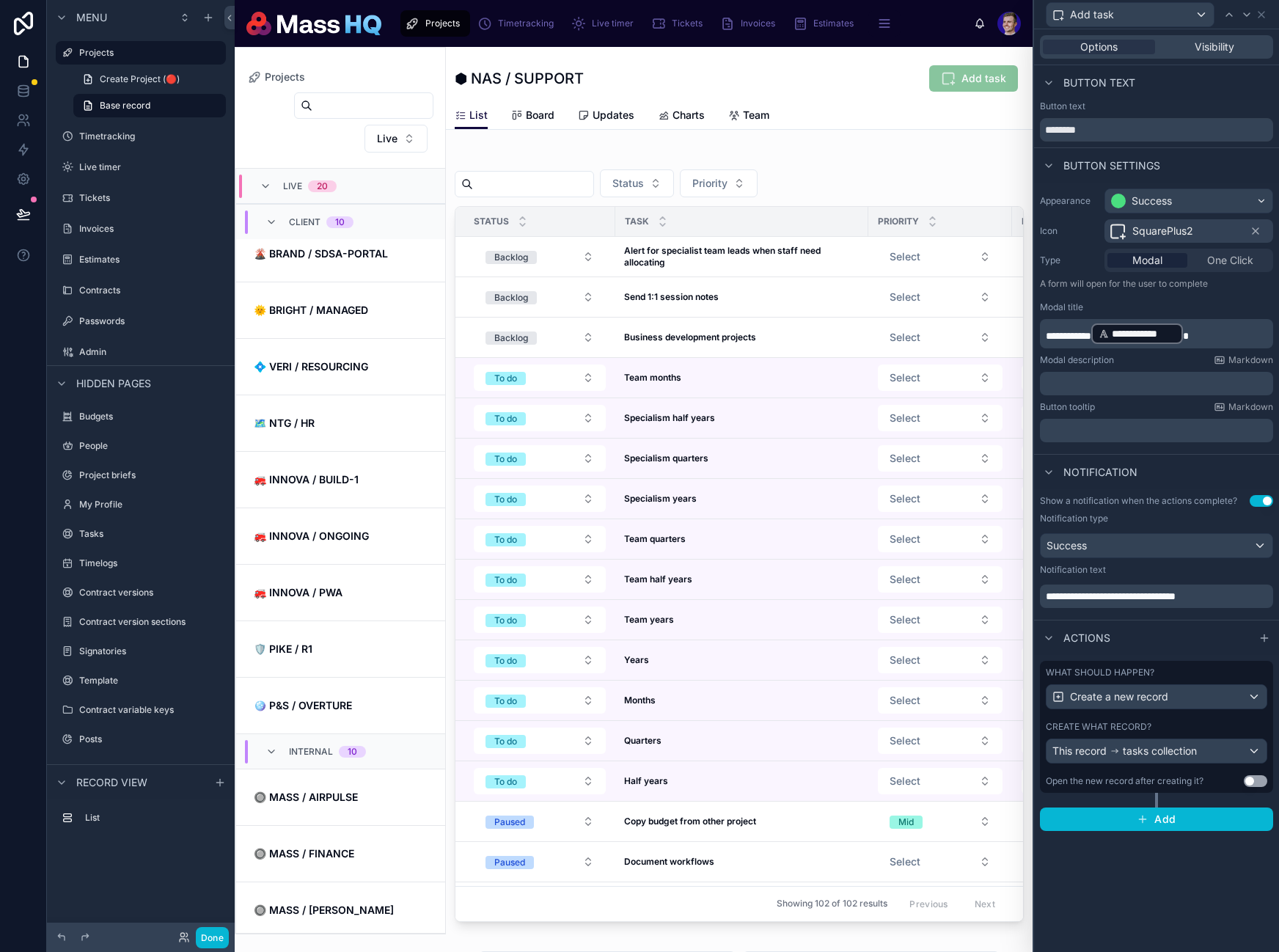
click at [1268, 749] on div "What should happen? Create a new record Create what record? This record tasks c…" at bounding box center [1156, 726] width 234 height 132
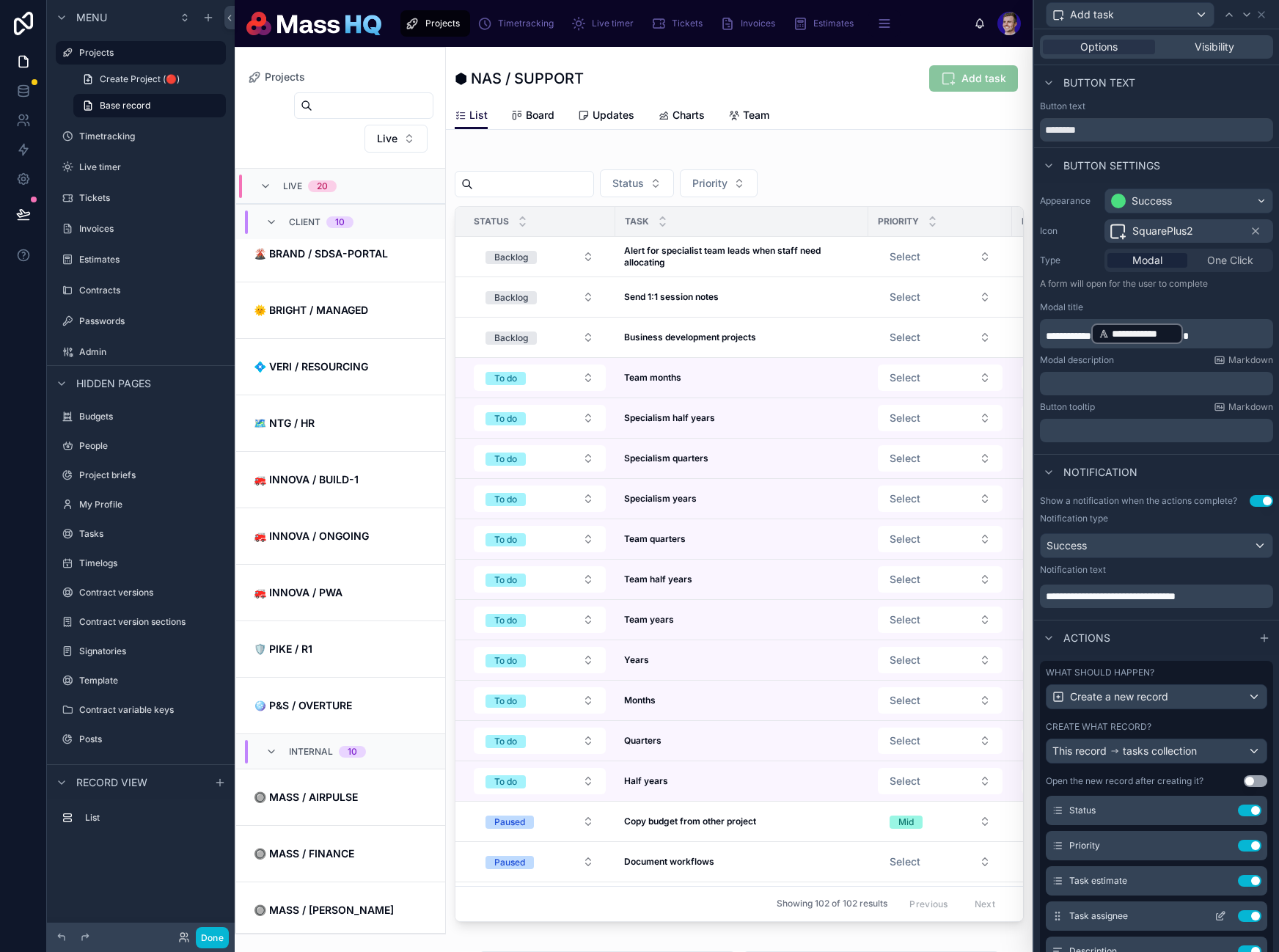
scroll to position [77, 0]
click at [1214, 838] on icon at bounding box center [1220, 843] width 12 height 12
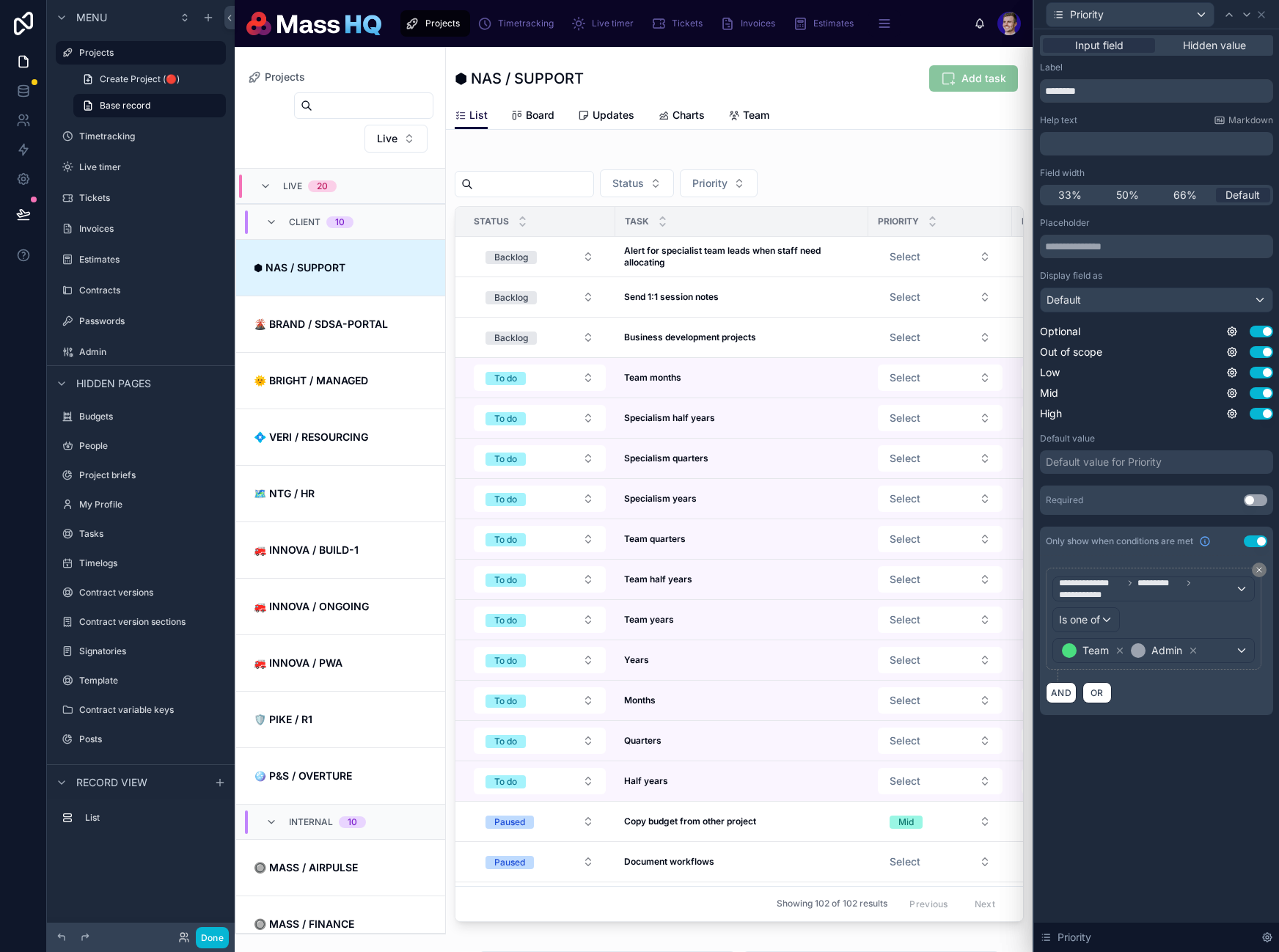
scroll to position [70, 0]
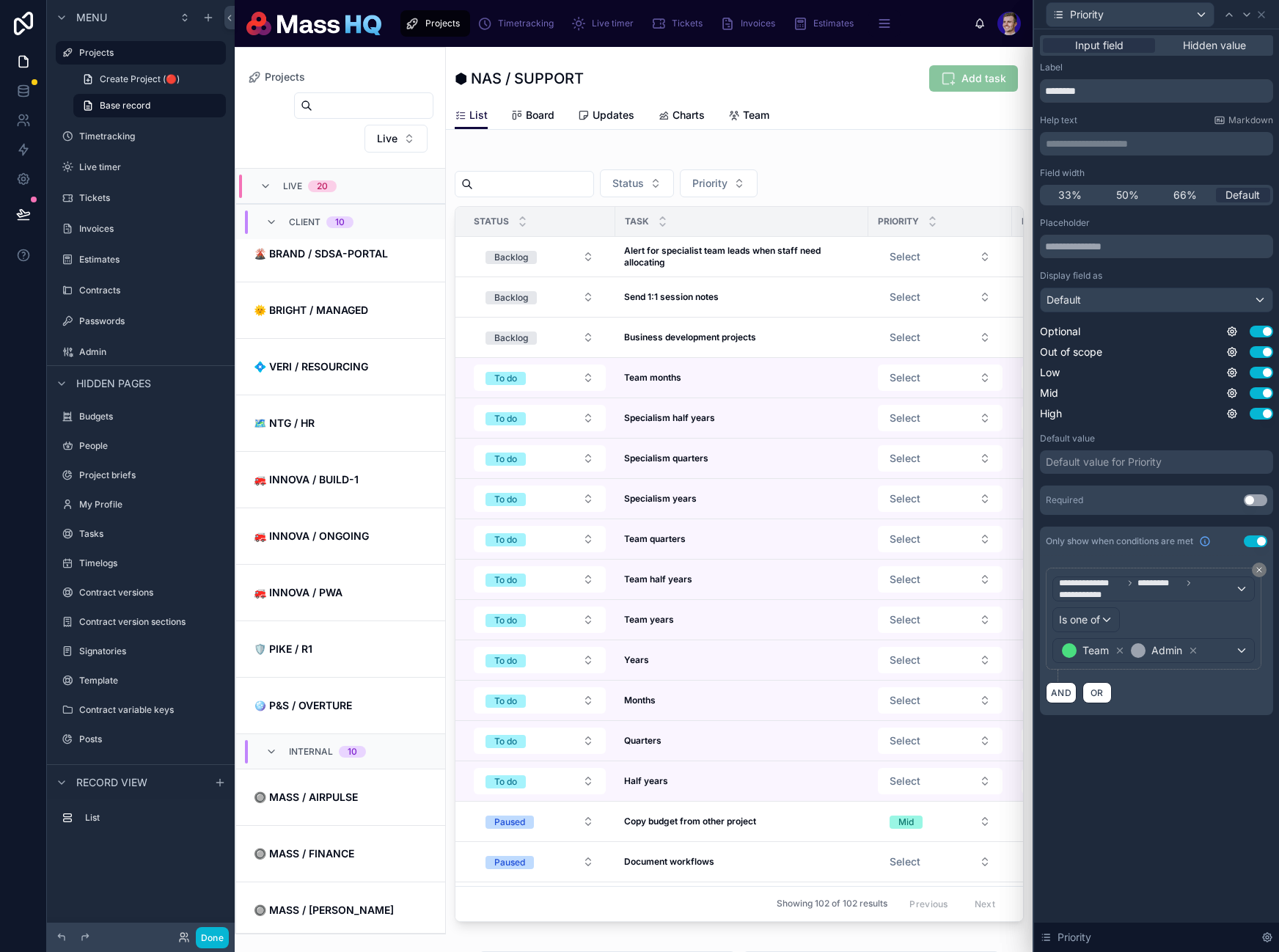
drag, startPoint x: 1188, startPoint y: 458, endPoint x: 1186, endPoint y: 469, distance: 11.2
click at [1188, 459] on div "Default value for Priority" at bounding box center [1156, 462] width 234 height 23
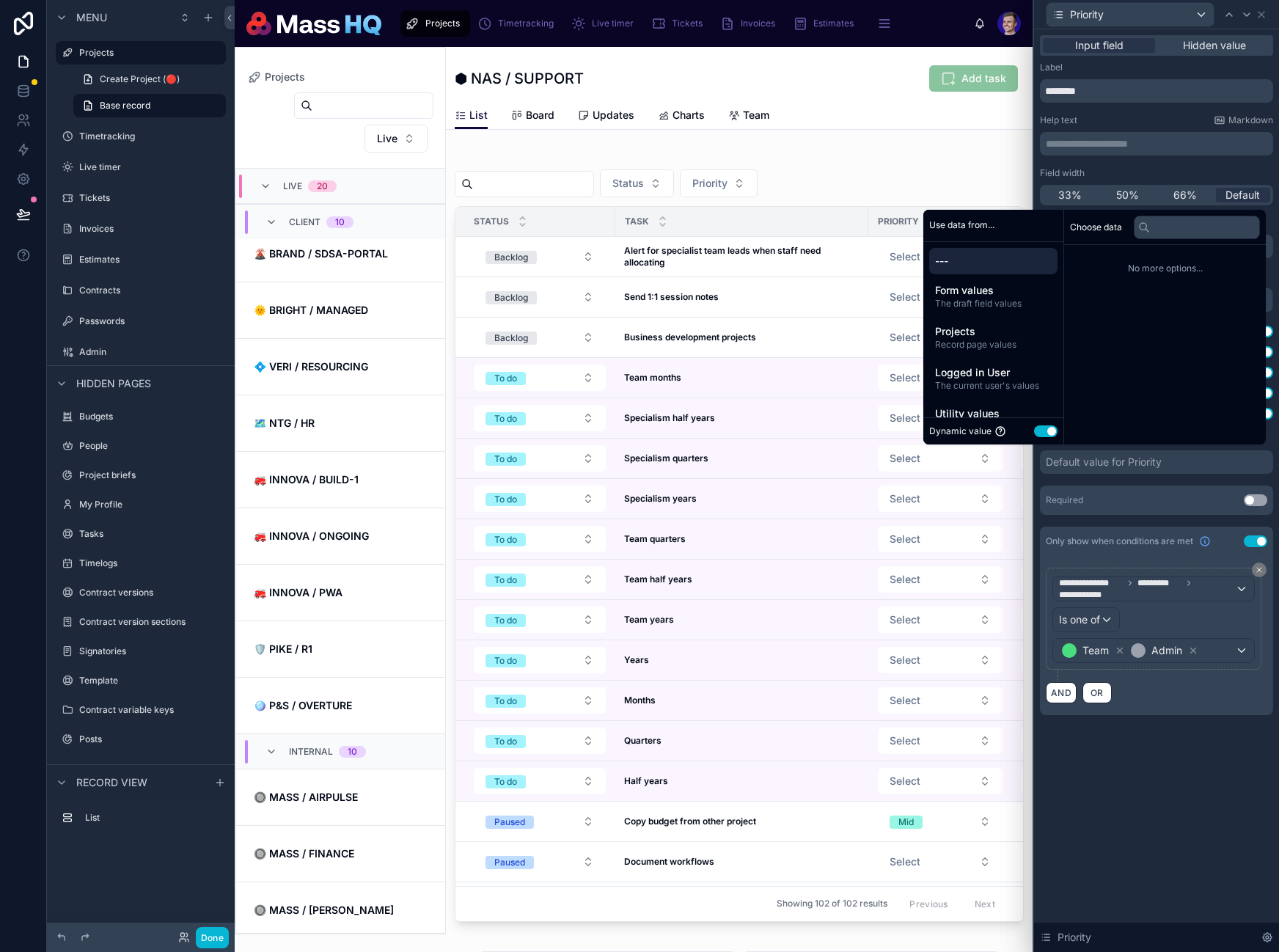
click at [1042, 429] on button "Use setting" at bounding box center [1045, 432] width 23 height 12
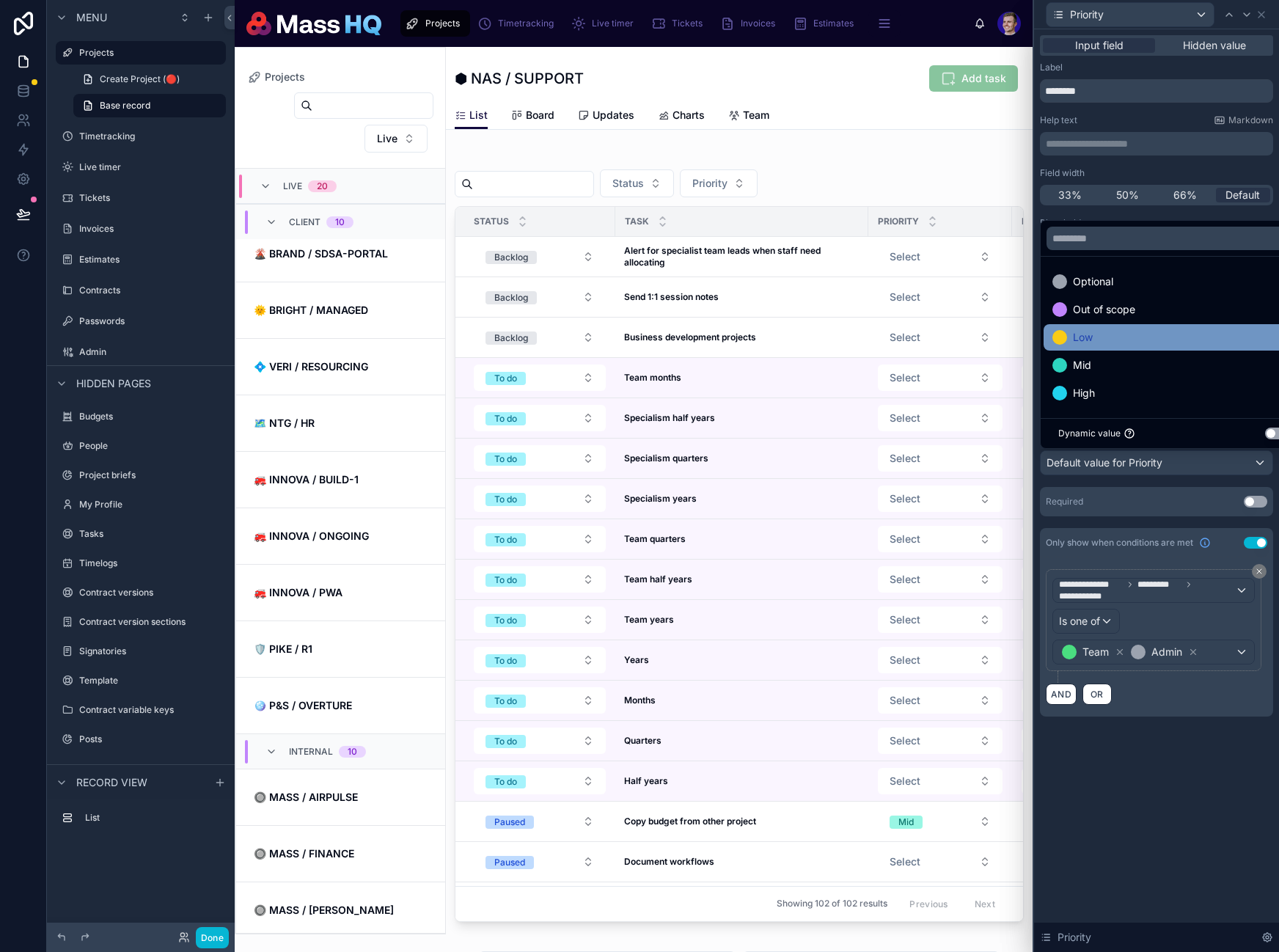
click at [1104, 338] on div "Low" at bounding box center [1173, 337] width 242 height 17
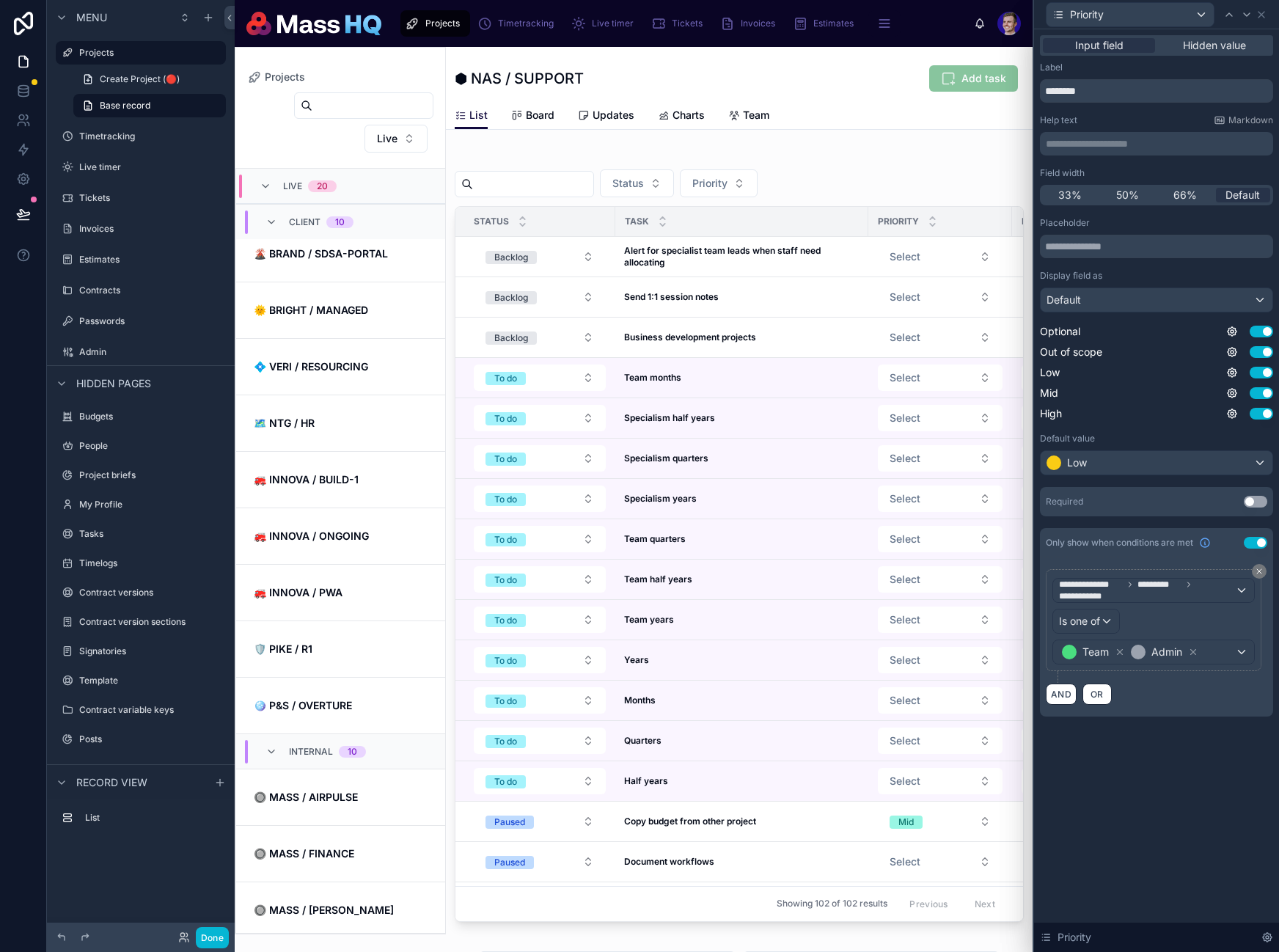
click at [1191, 827] on div "**********" at bounding box center [1156, 490] width 245 height 923
drag, startPoint x: 219, startPoint y: 934, endPoint x: 26, endPoint y: 252, distance: 708.8
click at [220, 935] on button "Done" at bounding box center [212, 938] width 33 height 21
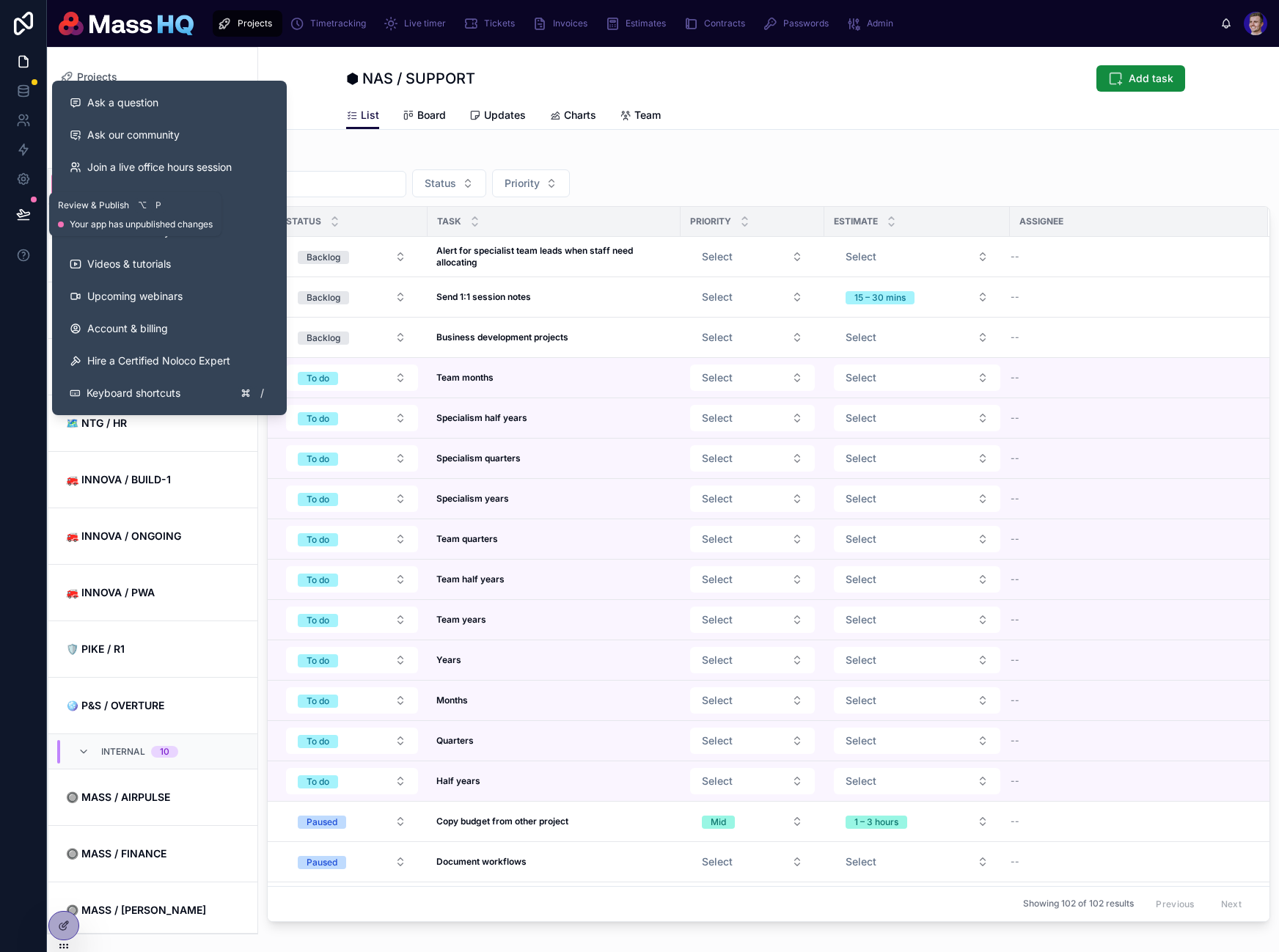
click at [26, 203] on button at bounding box center [23, 214] width 32 height 42
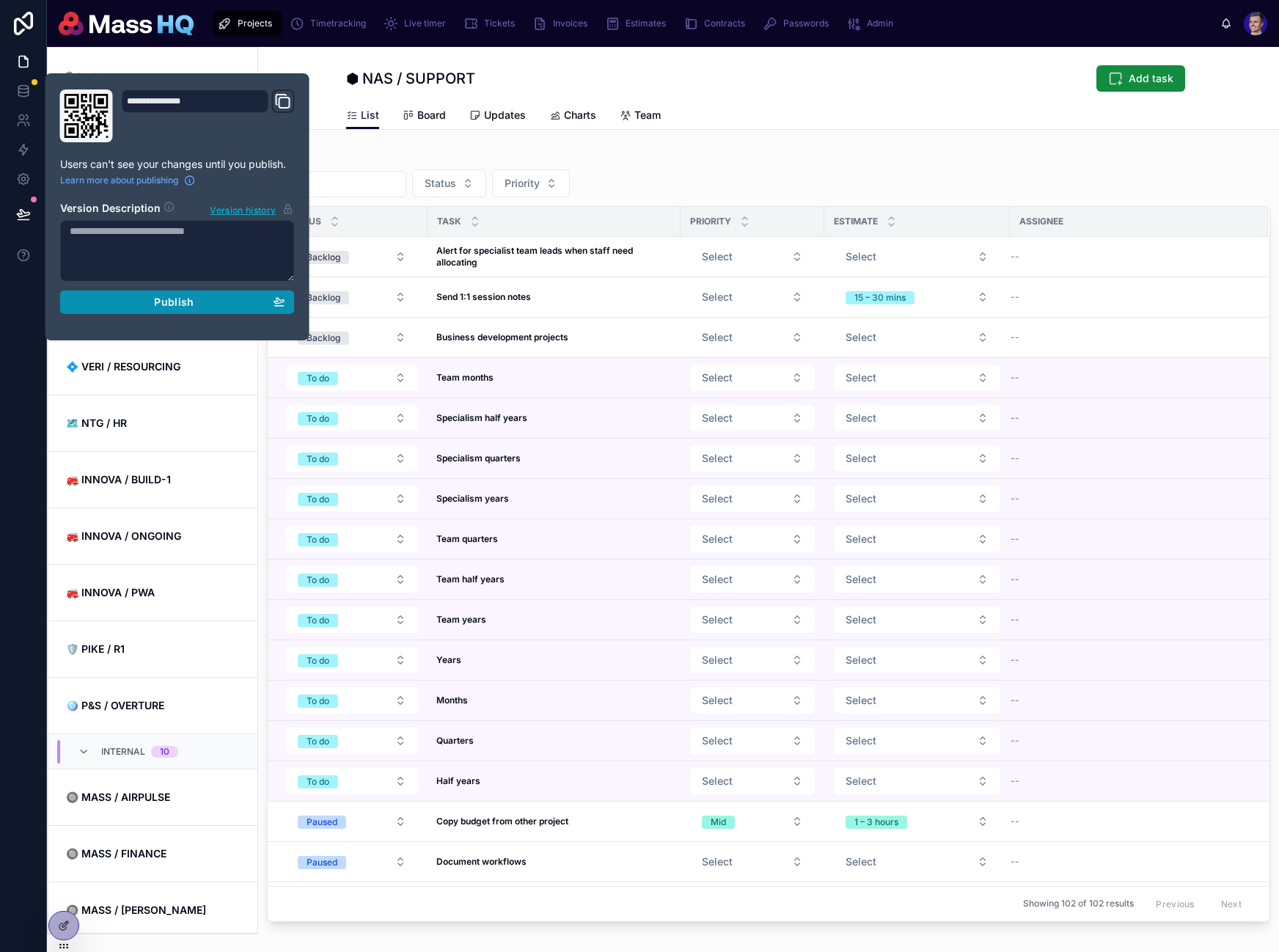
click at [185, 304] on span "Publish" at bounding box center [174, 302] width 40 height 14
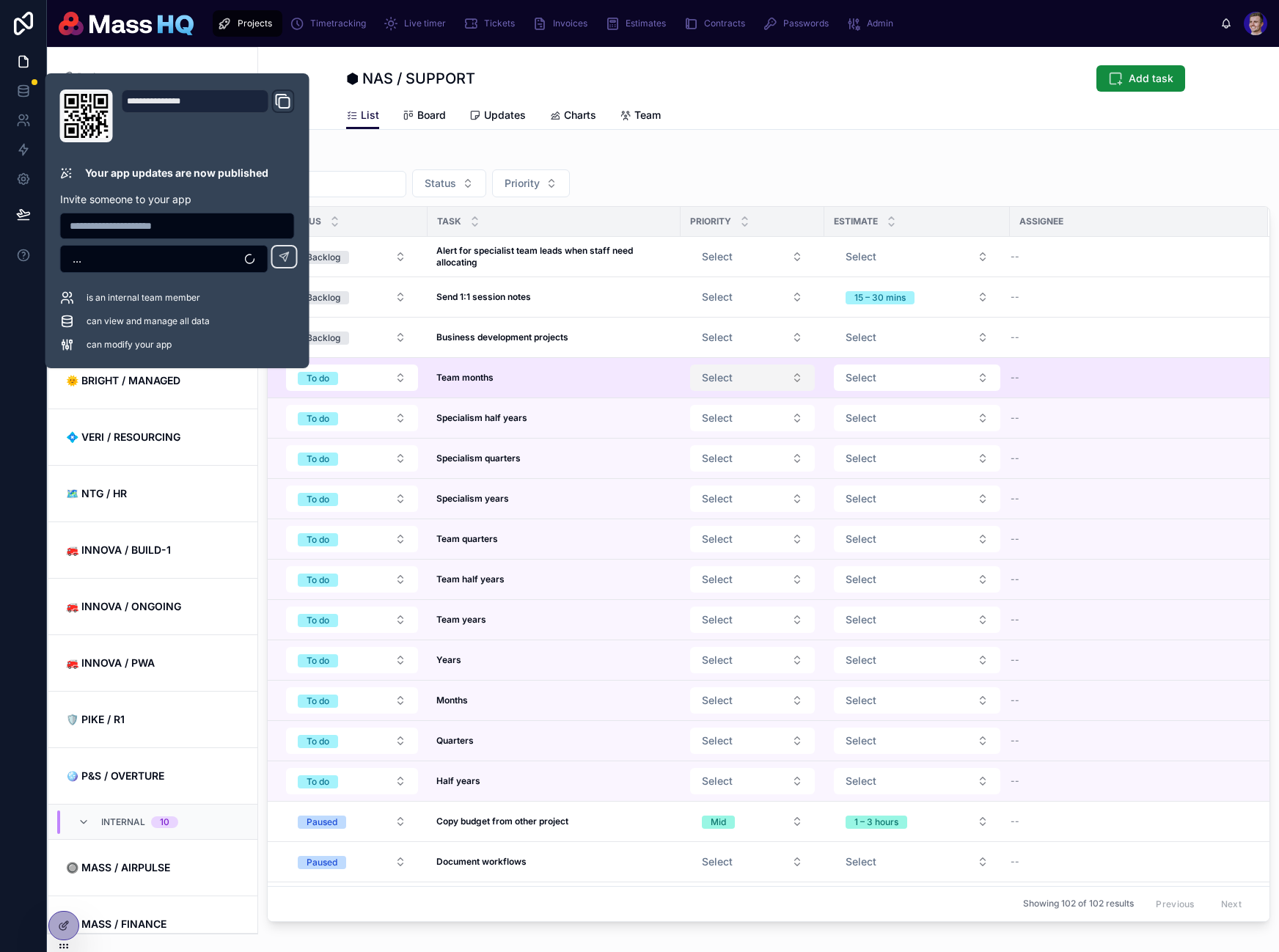
scroll to position [70, 0]
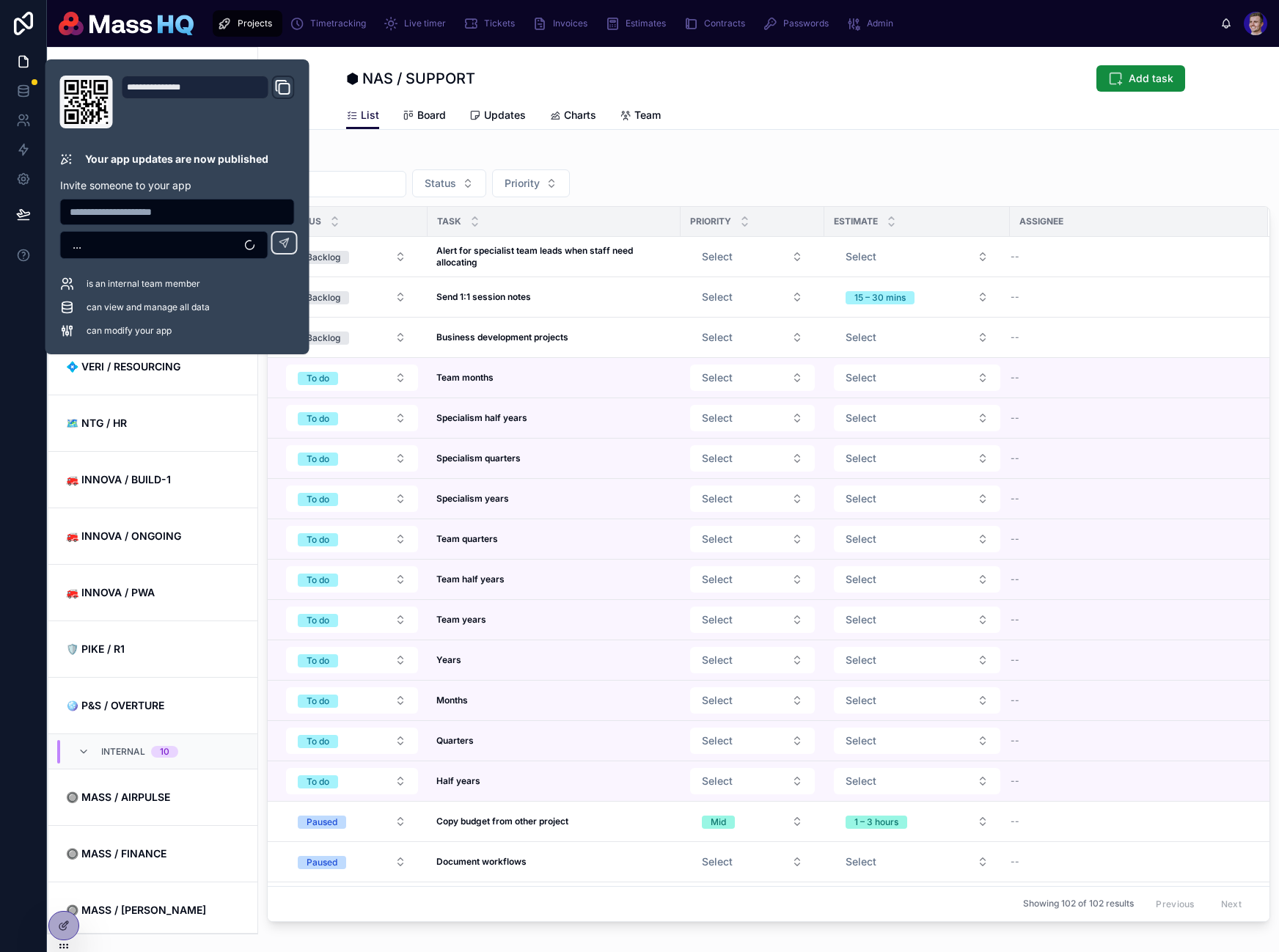
click at [875, 145] on div "Projects ⬢ NAS / SUPPORT Add task List List Board Updates Charts Team Status Pr…" at bounding box center [767, 535] width 1020 height 975
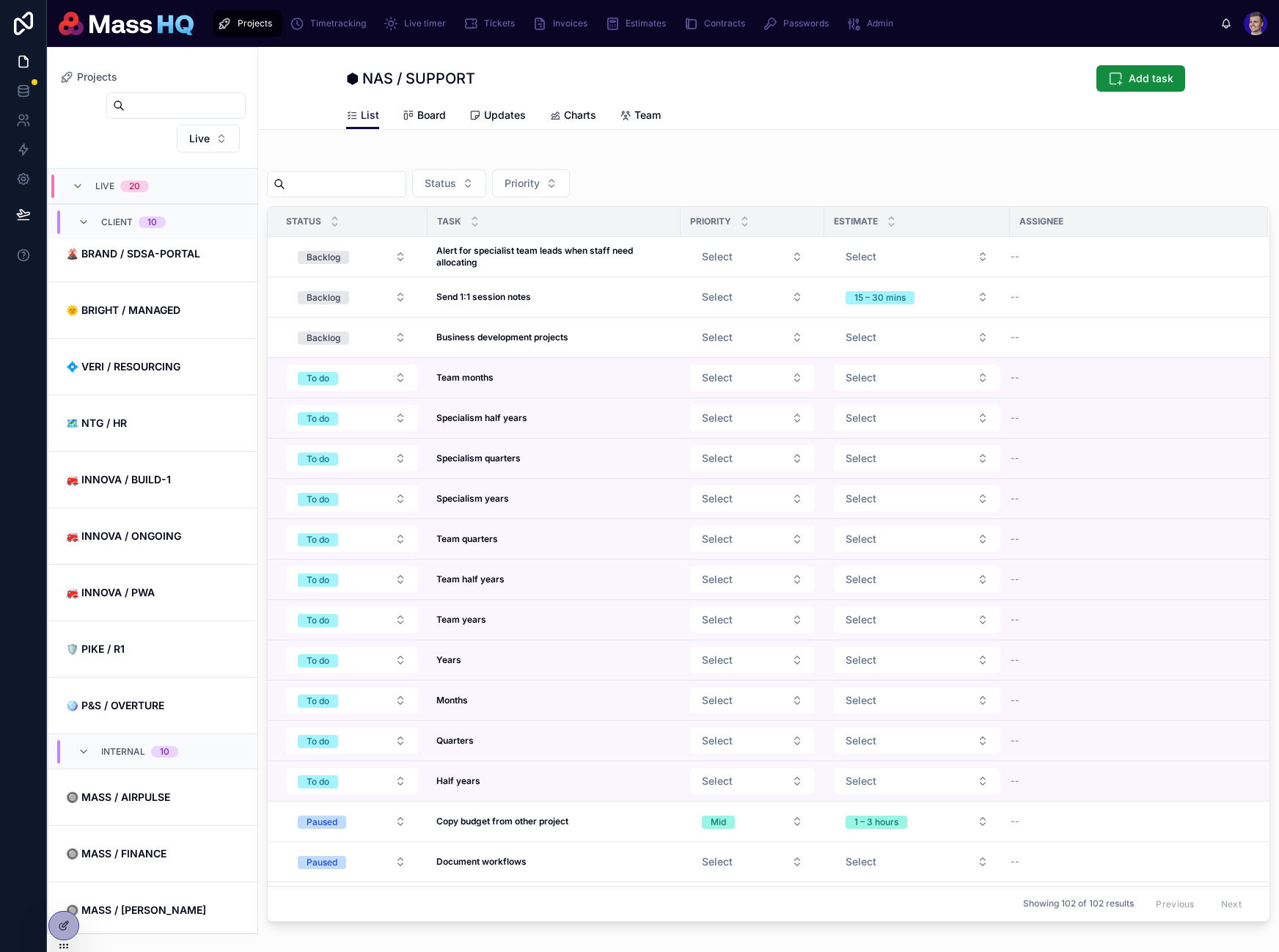
click at [443, 116] on div "List Board Updates Charts Team" at bounding box center [768, 115] width 845 height 28
click at [429, 117] on span "Board" at bounding box center [431, 115] width 29 height 14
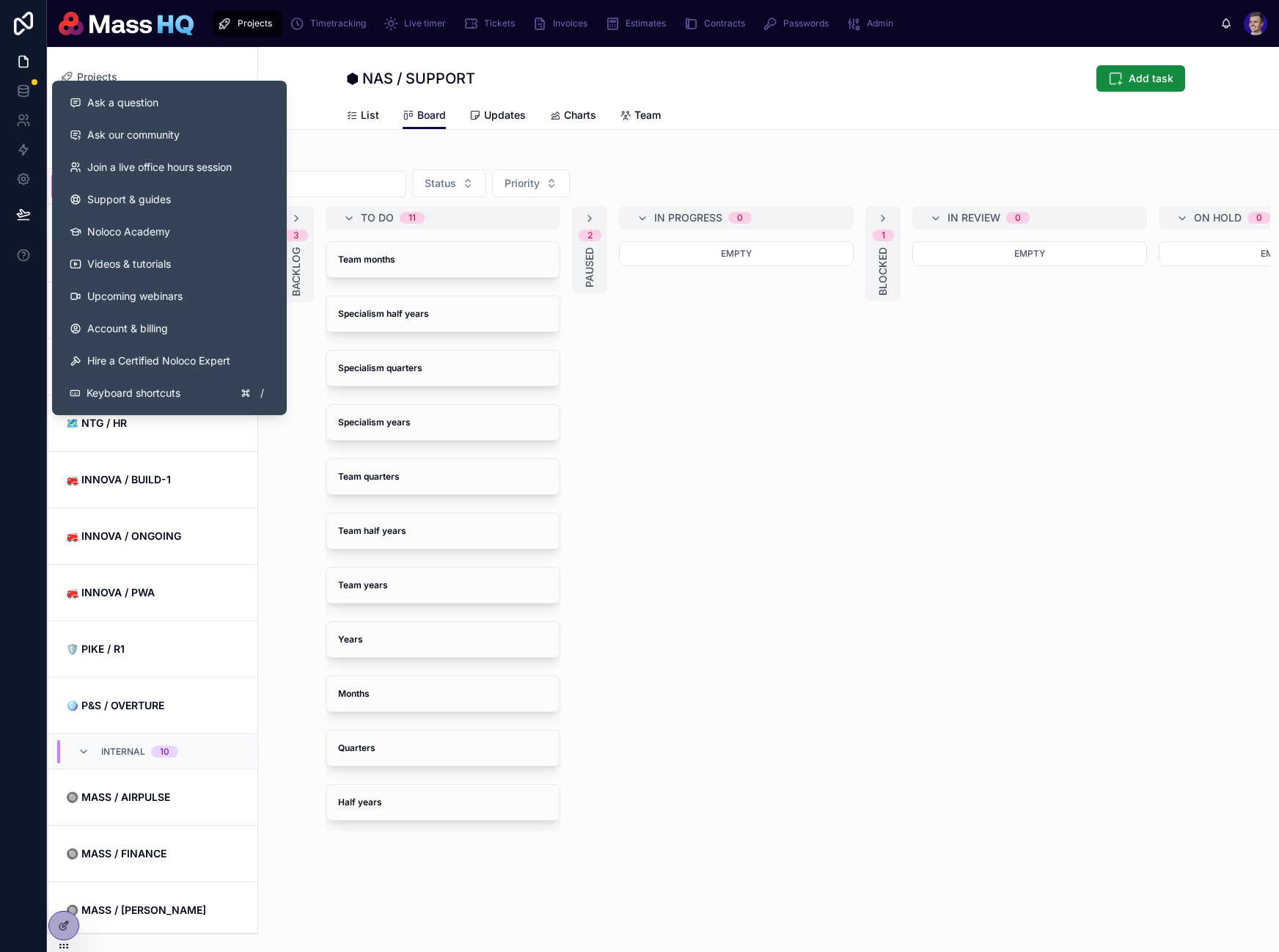
click at [884, 588] on div "3 Backlog To do 11 Team months Specialism half years Specialism quarters Specia…" at bounding box center [768, 518] width 1003 height 627
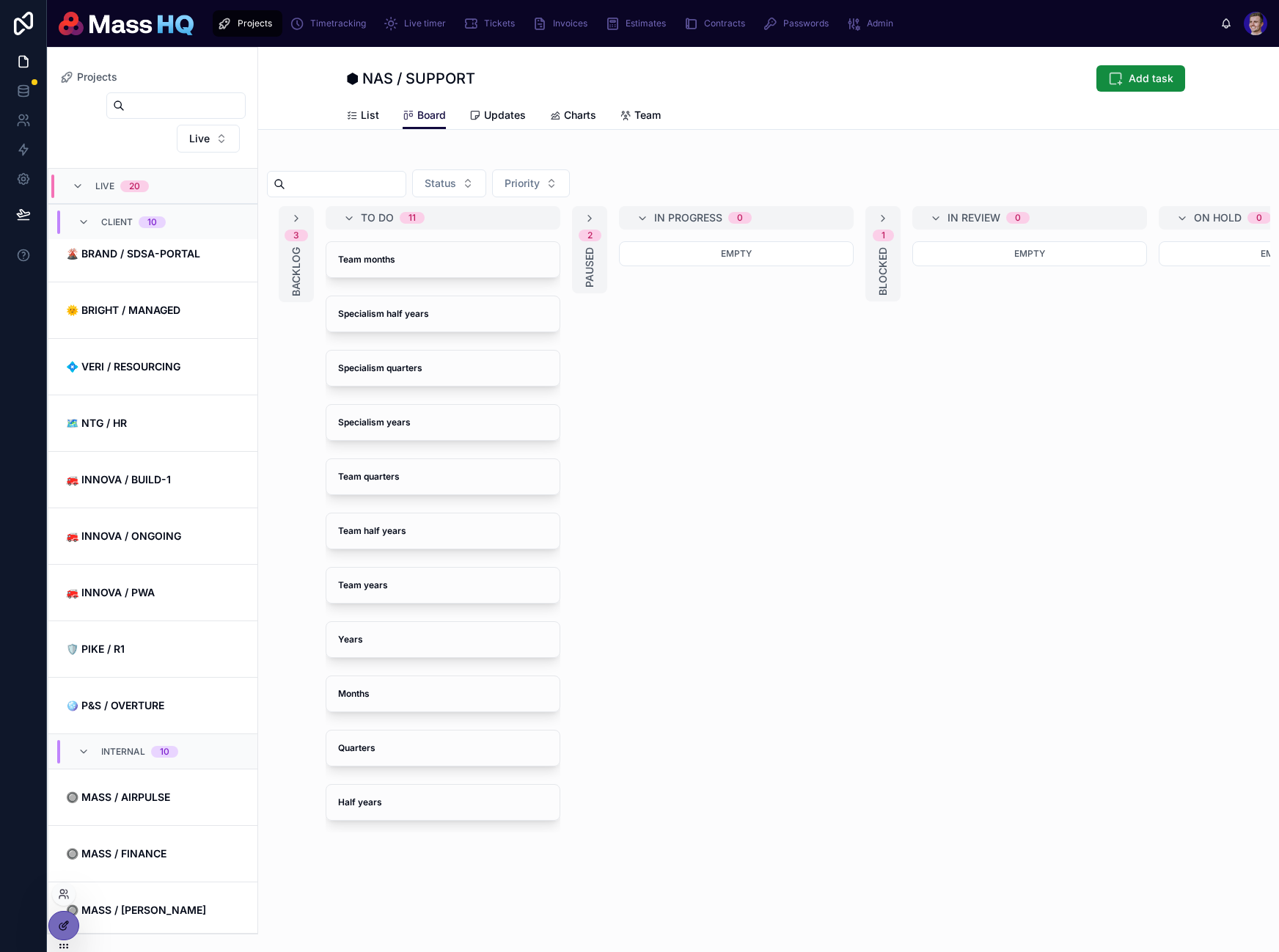
click at [72, 916] on div at bounding box center [64, 925] width 29 height 28
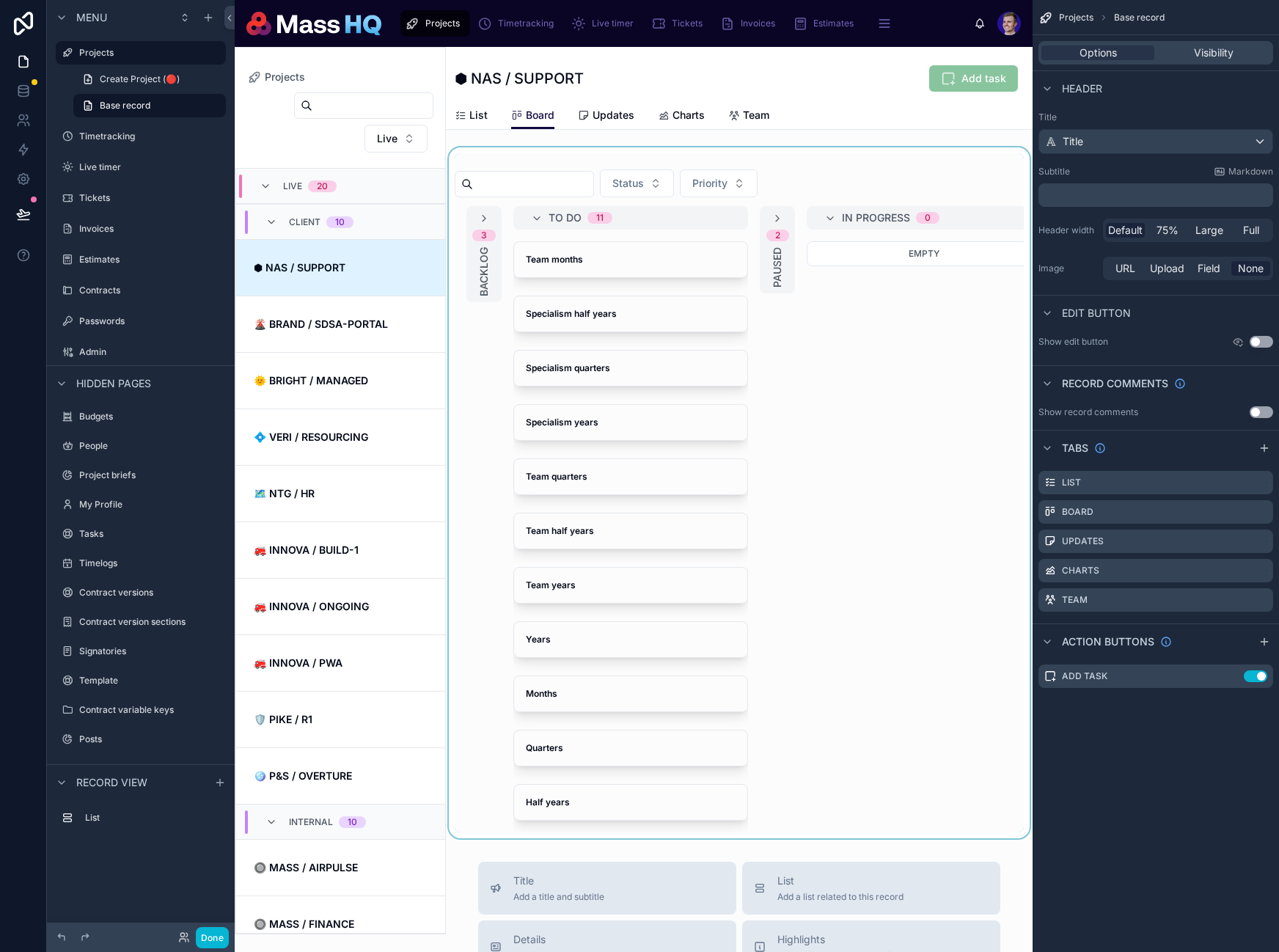
scroll to position [70, 0]
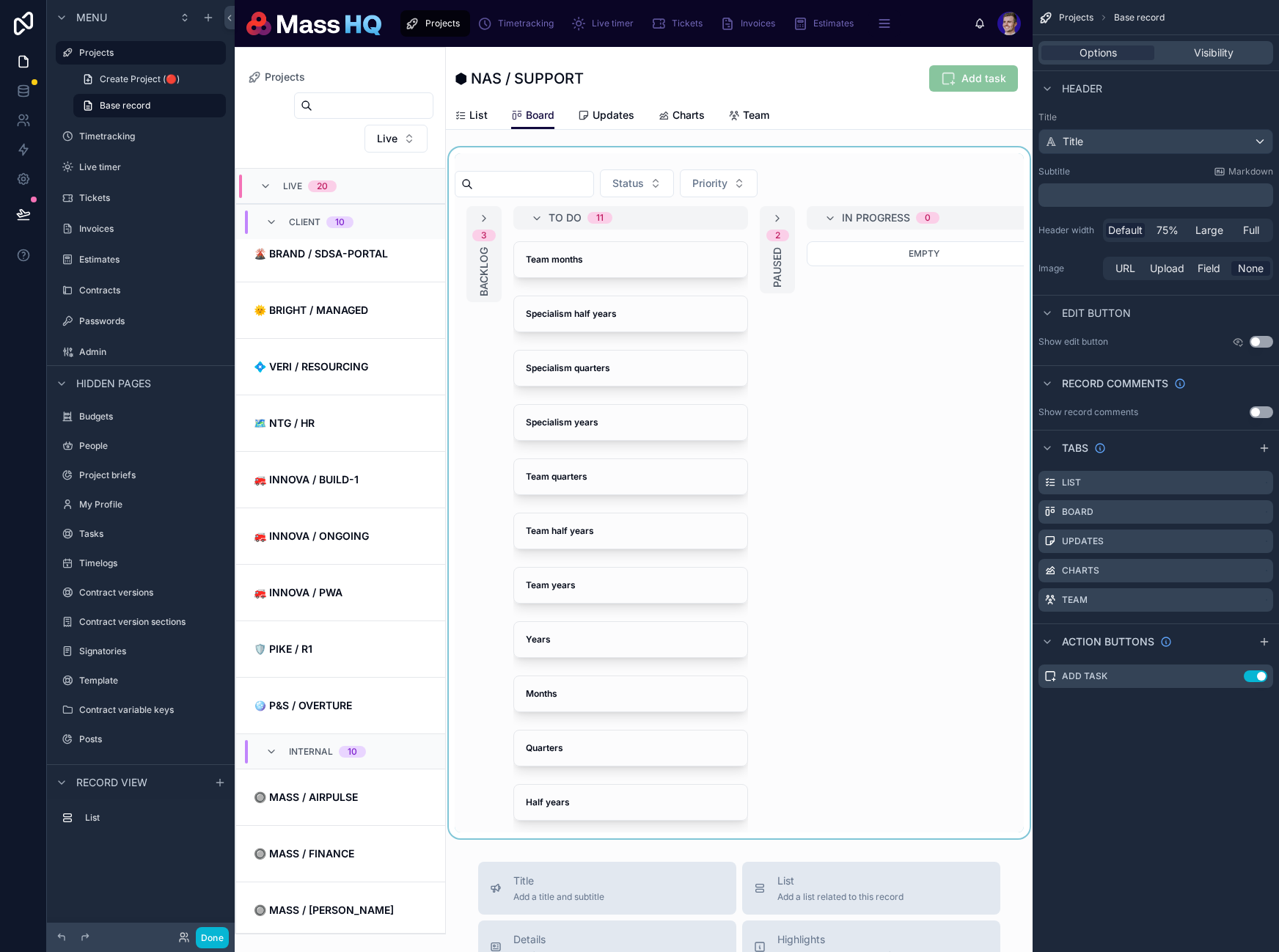
click at [859, 530] on div at bounding box center [739, 493] width 587 height 691
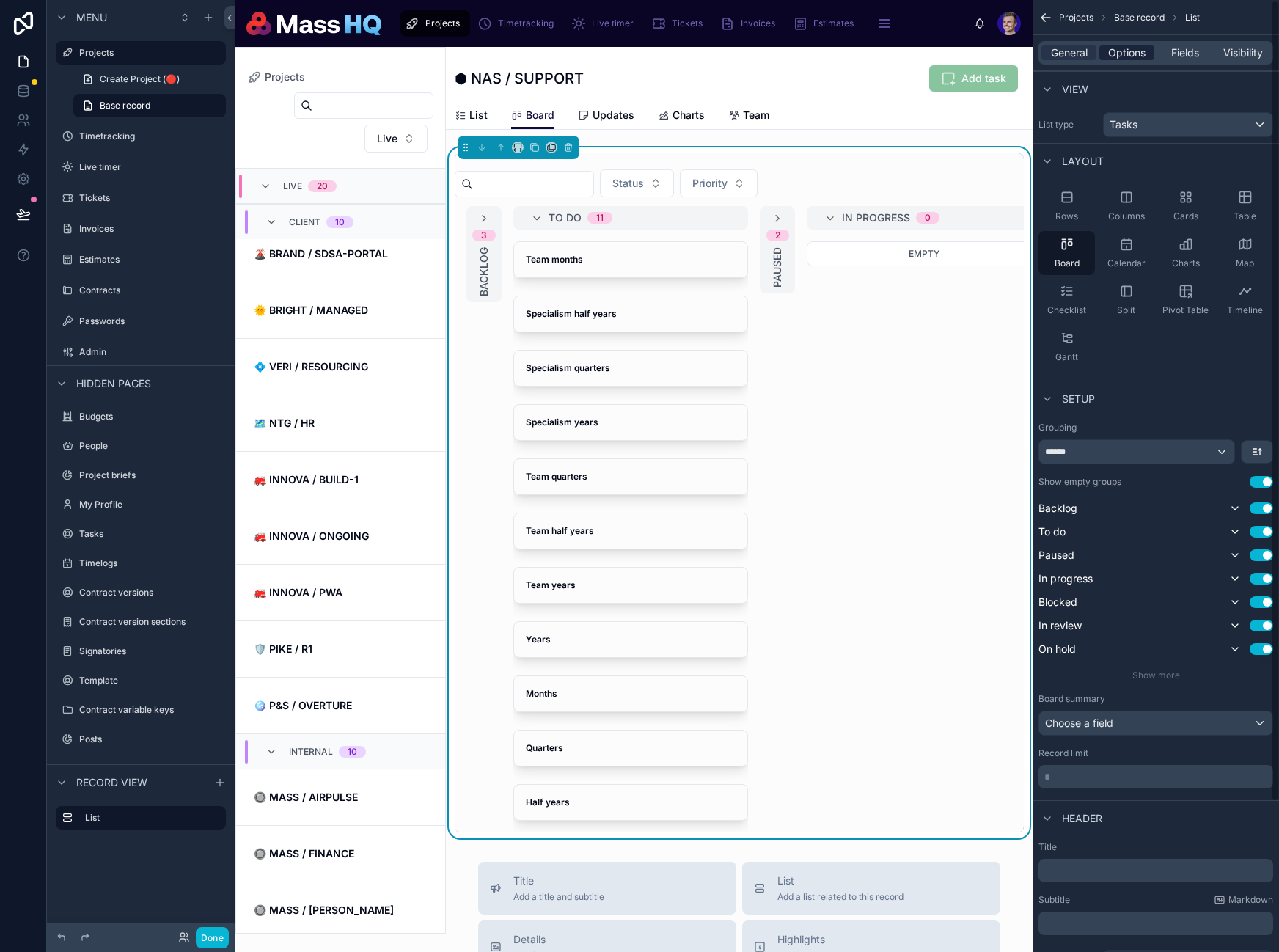
click at [1130, 47] on span "Options" at bounding box center [1126, 52] width 38 height 14
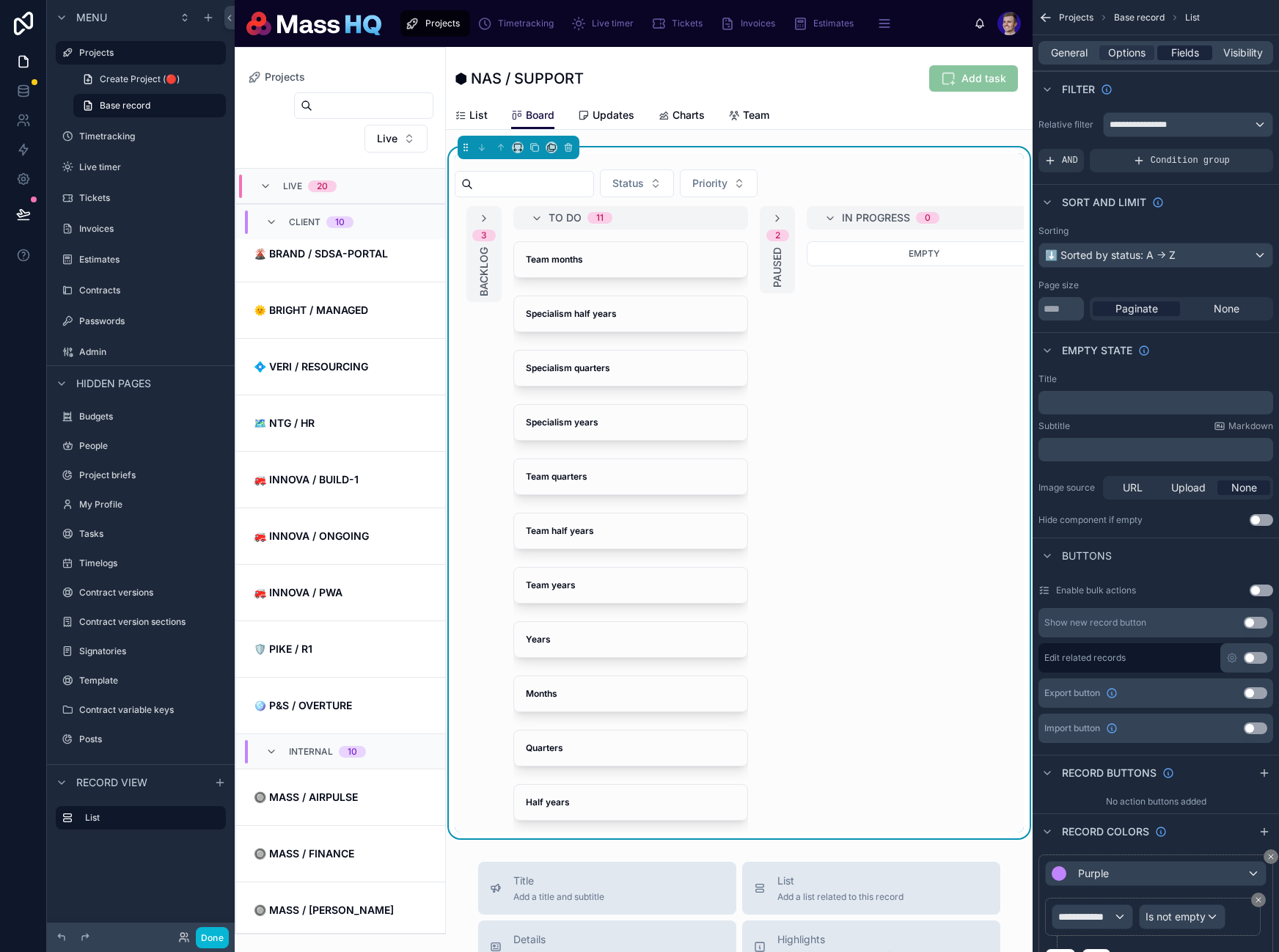
click at [1180, 52] on span "Fields" at bounding box center [1184, 52] width 28 height 14
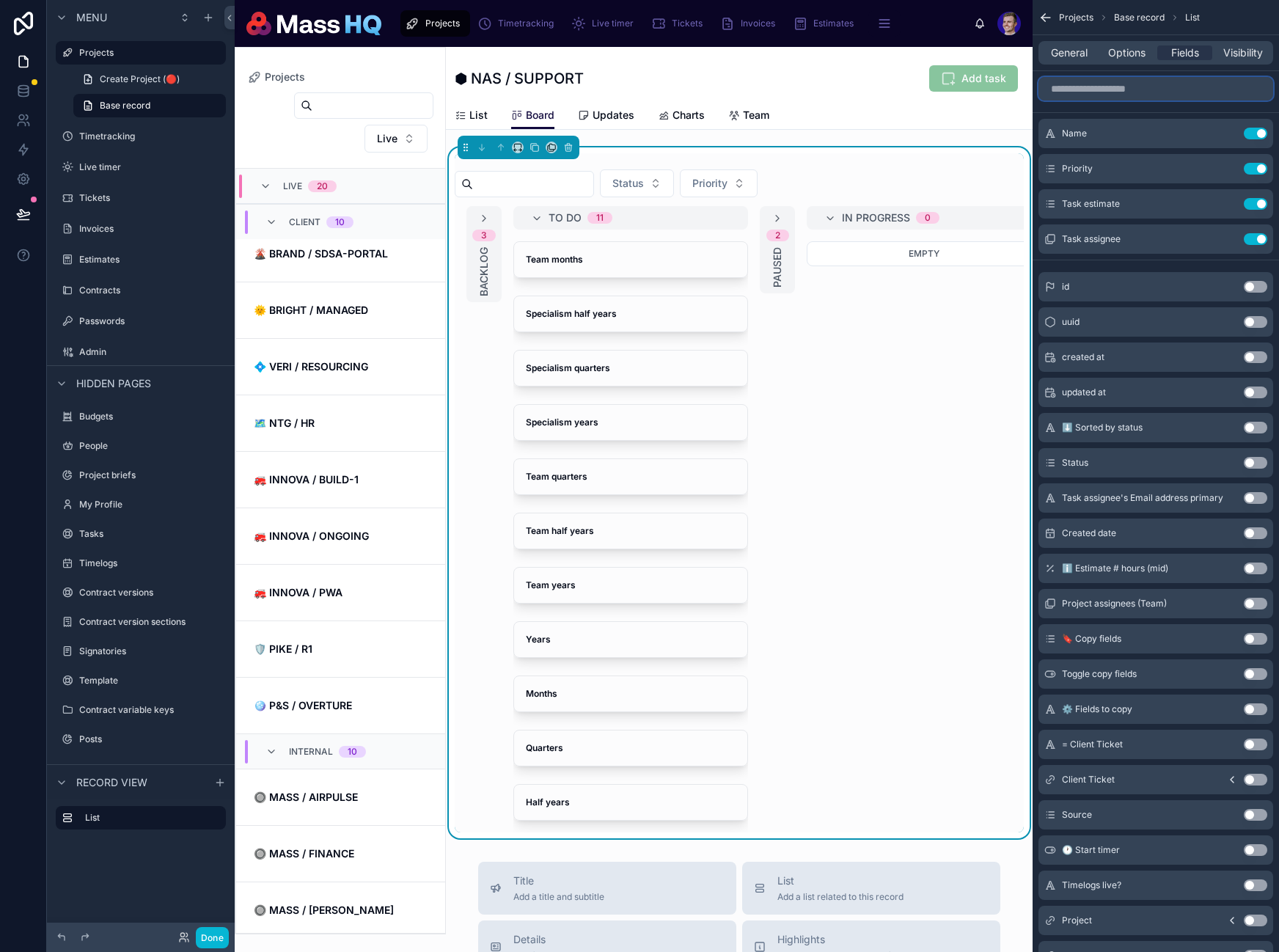
click at [1154, 93] on input "scrollable content" at bounding box center [1155, 89] width 235 height 23
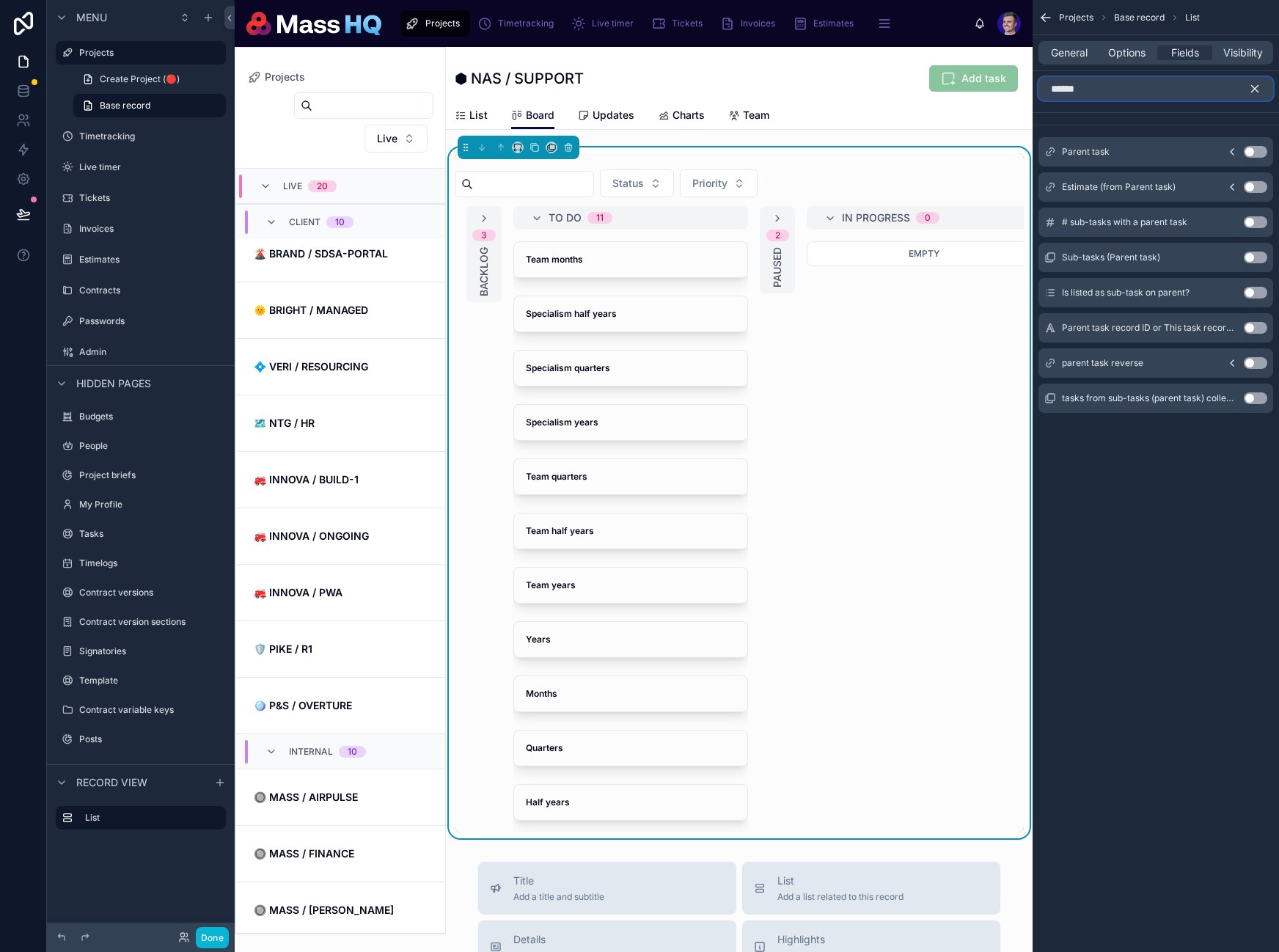
type input "******"
drag, startPoint x: 1254, startPoint y: 154, endPoint x: 1174, endPoint y: 105, distance: 93.8
click at [1254, 154] on button "Use setting" at bounding box center [1255, 152] width 23 height 12
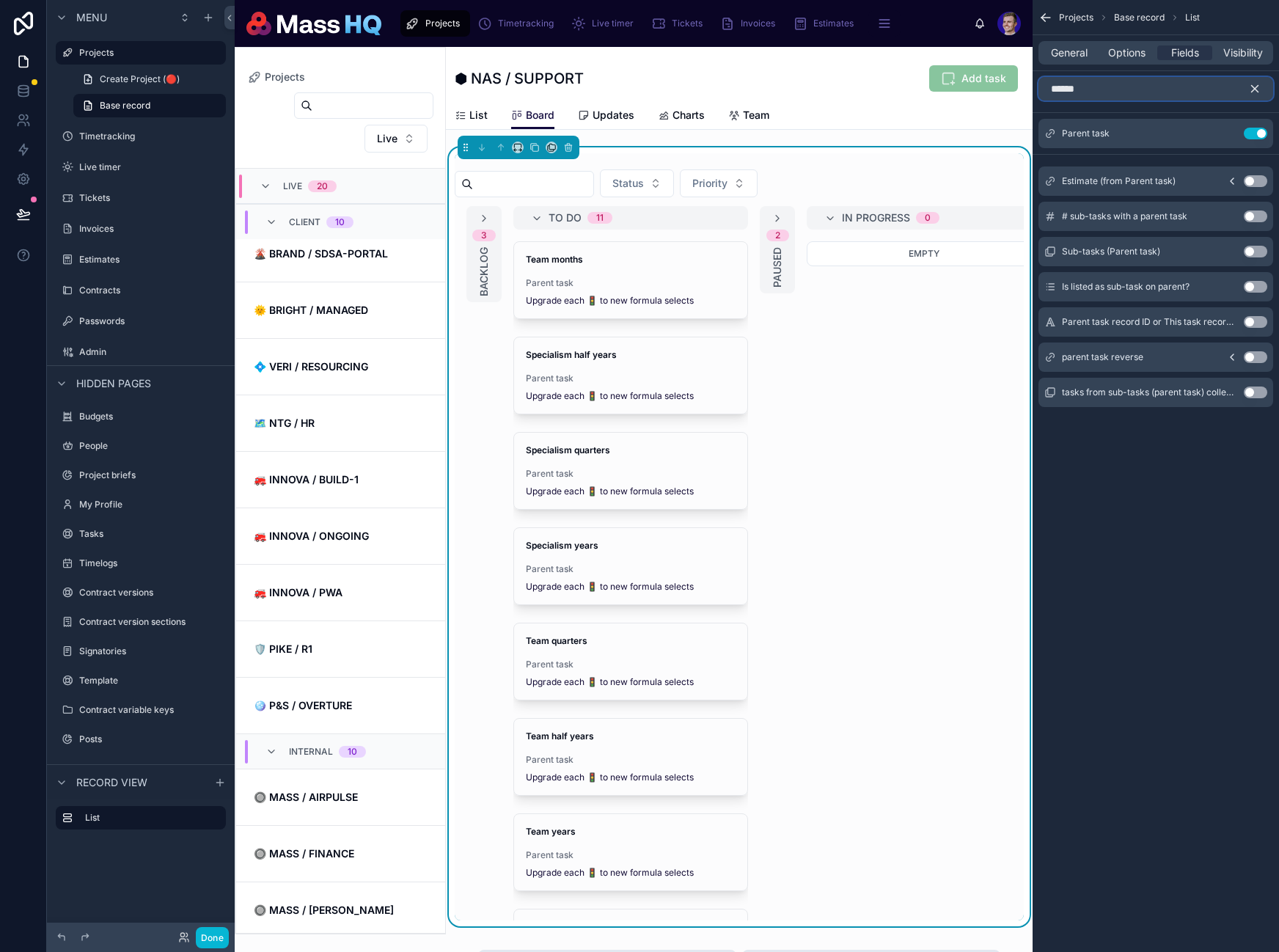
click at [1162, 89] on input "******" at bounding box center [1155, 89] width 235 height 23
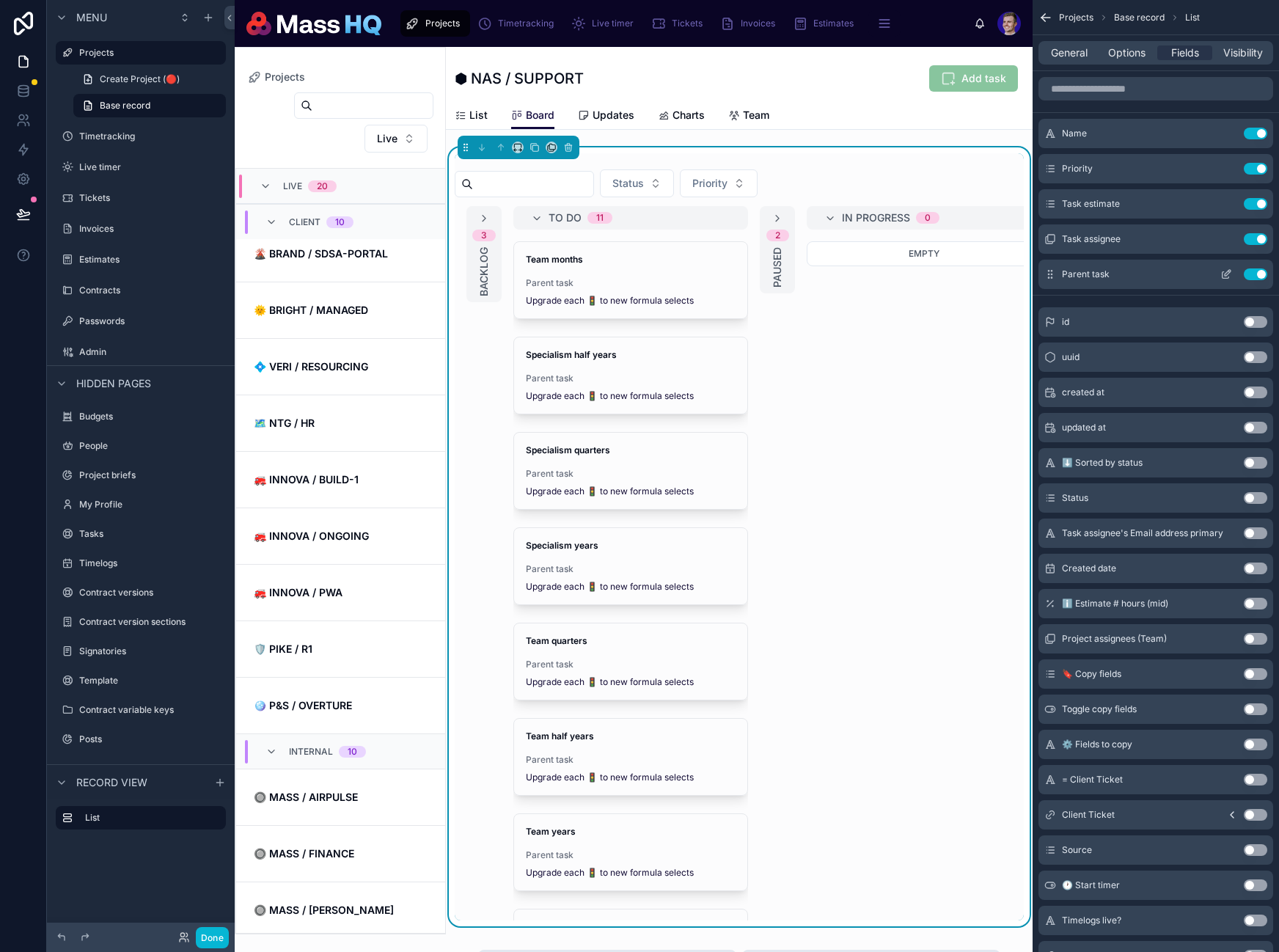
click at [1222, 273] on icon "scrollable content" at bounding box center [1226, 274] width 12 height 12
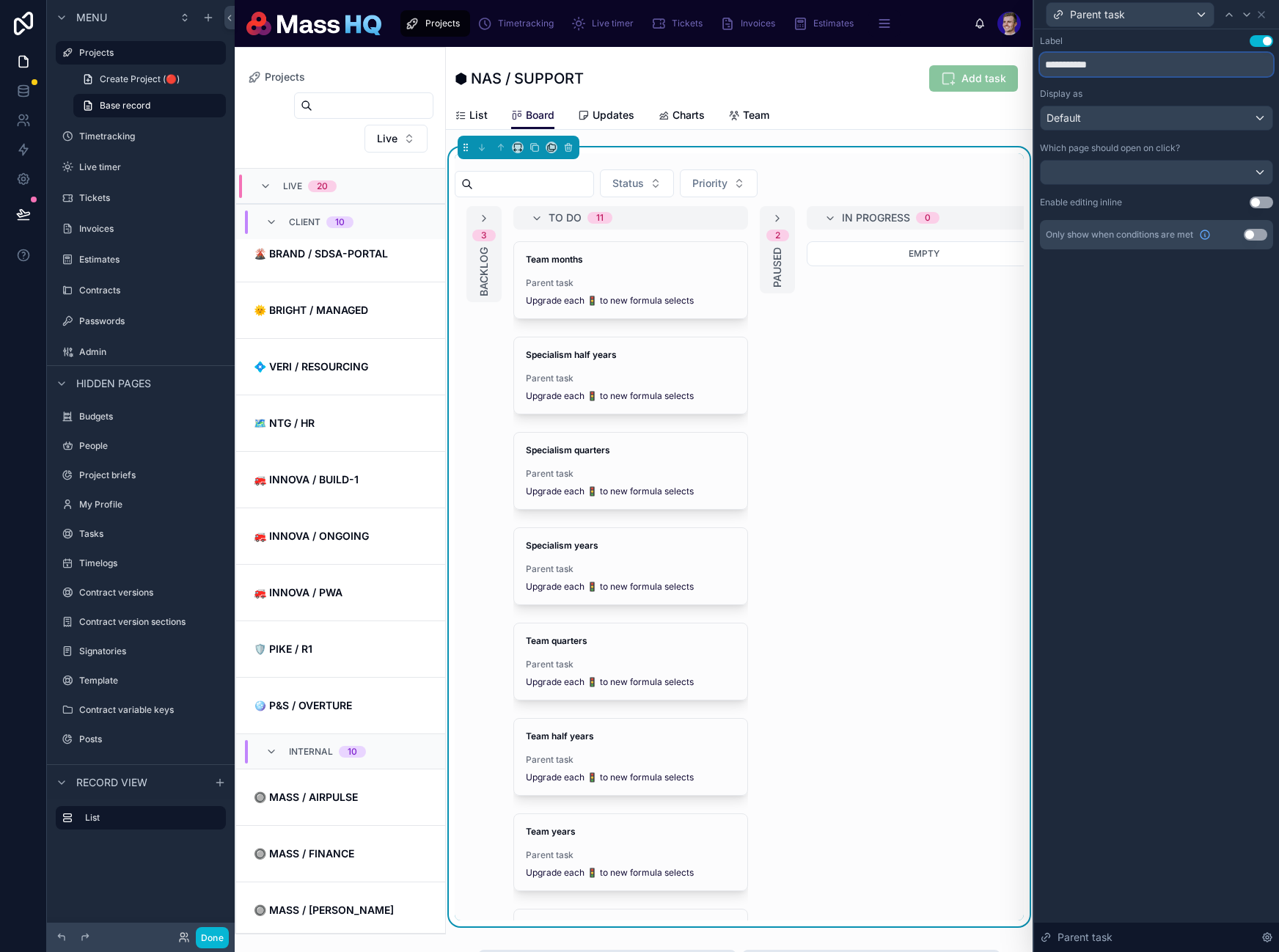
click at [1094, 69] on input "**********" at bounding box center [1156, 65] width 234 height 23
type input "******"
click at [1245, 239] on div "Only show when conditions are met Use setting" at bounding box center [1156, 235] width 234 height 29
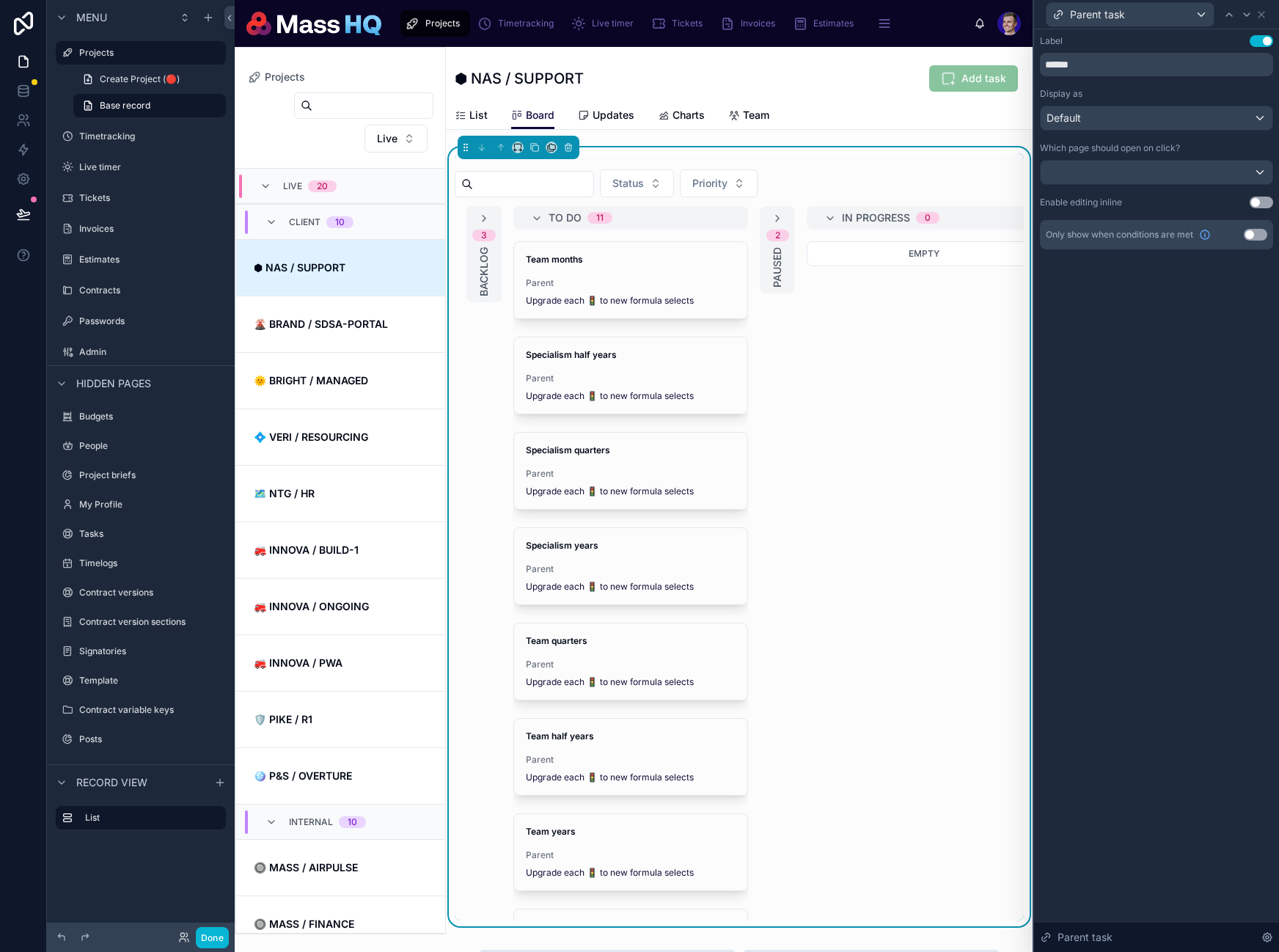
click at [1246, 237] on button "Use setting" at bounding box center [1255, 235] width 23 height 12
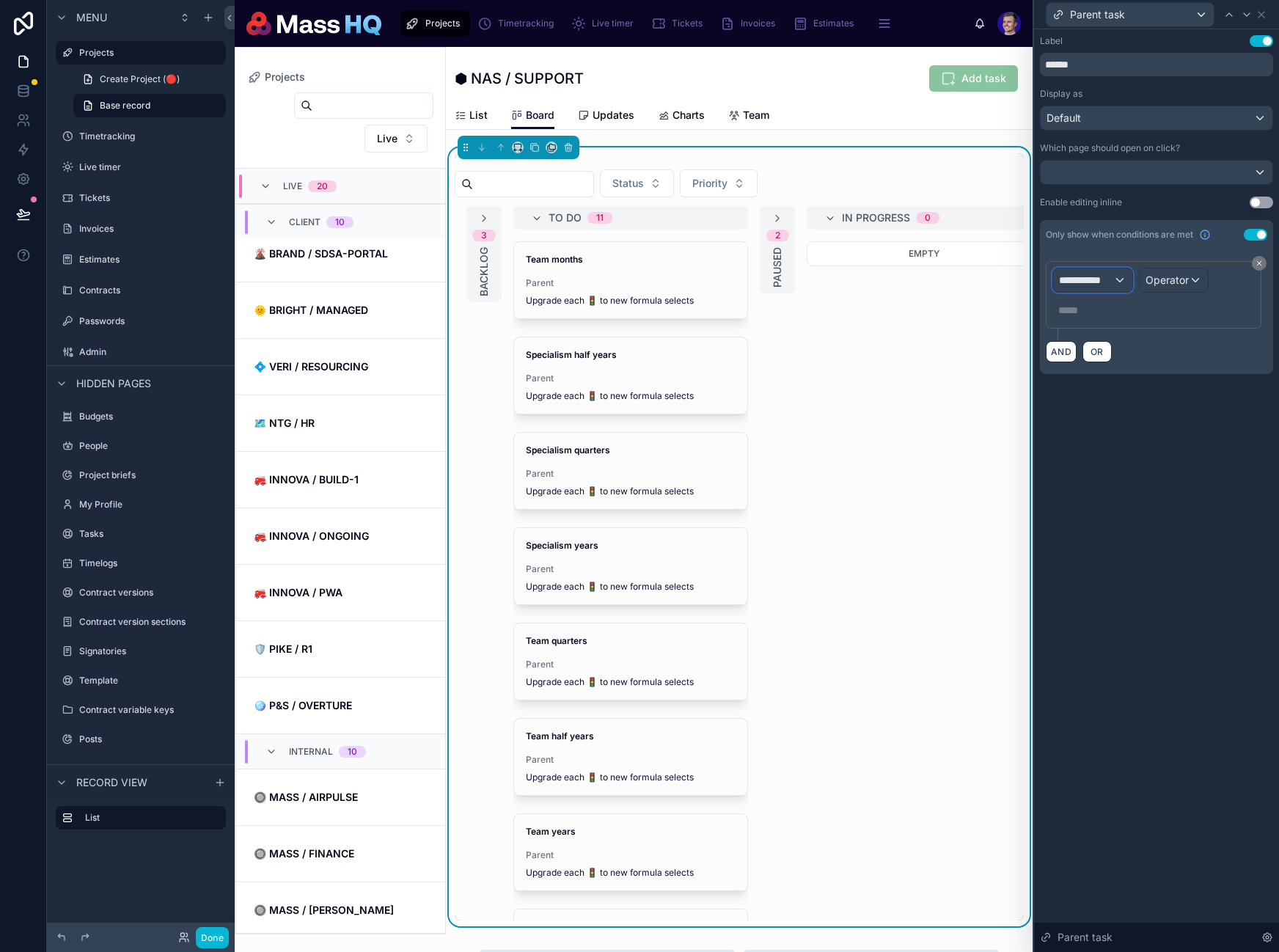
click at [1100, 286] on div "**********" at bounding box center [1093, 280] width 79 height 23
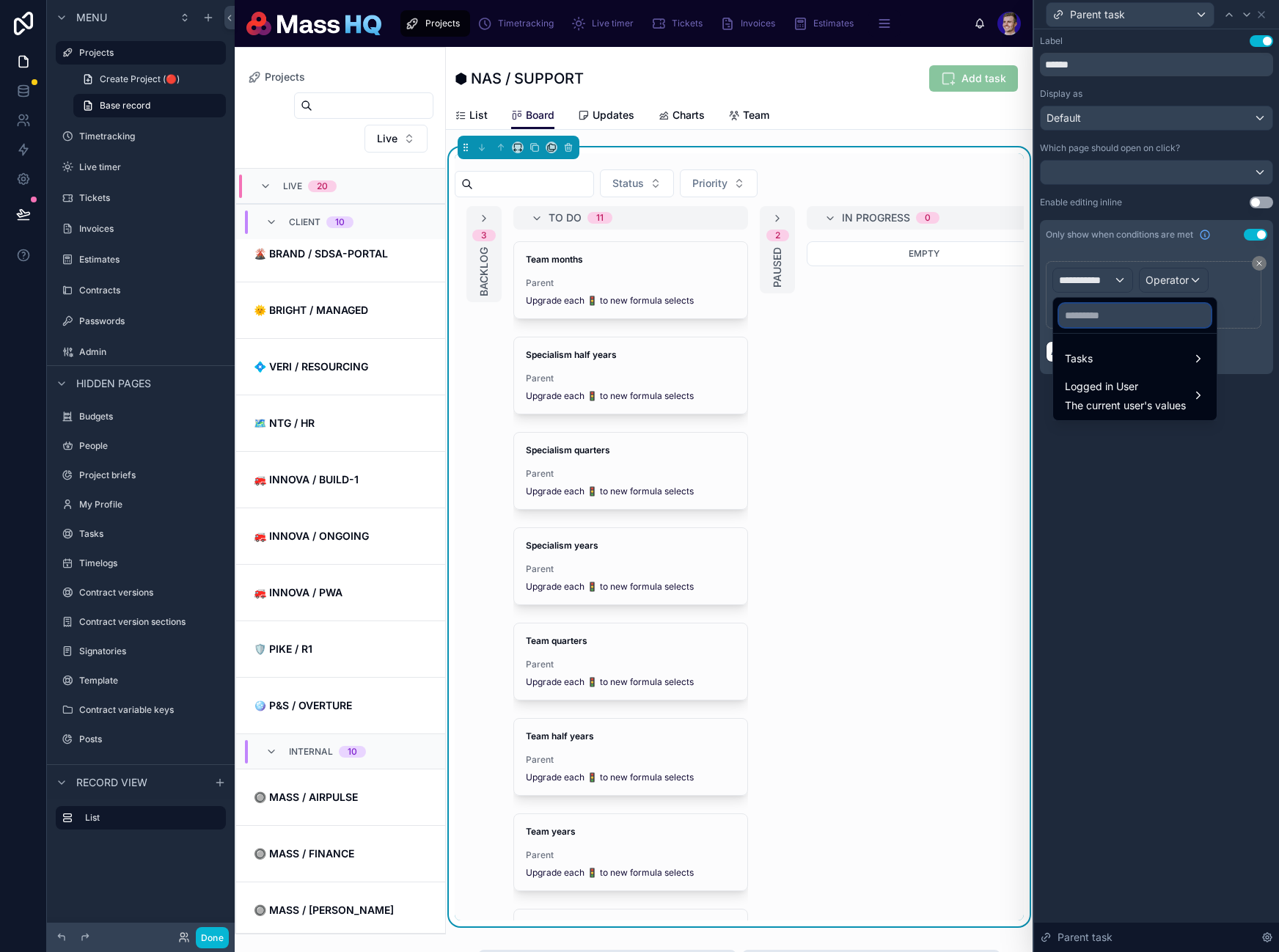
click at [1103, 315] on input "text" at bounding box center [1134, 316] width 152 height 23
type input "******"
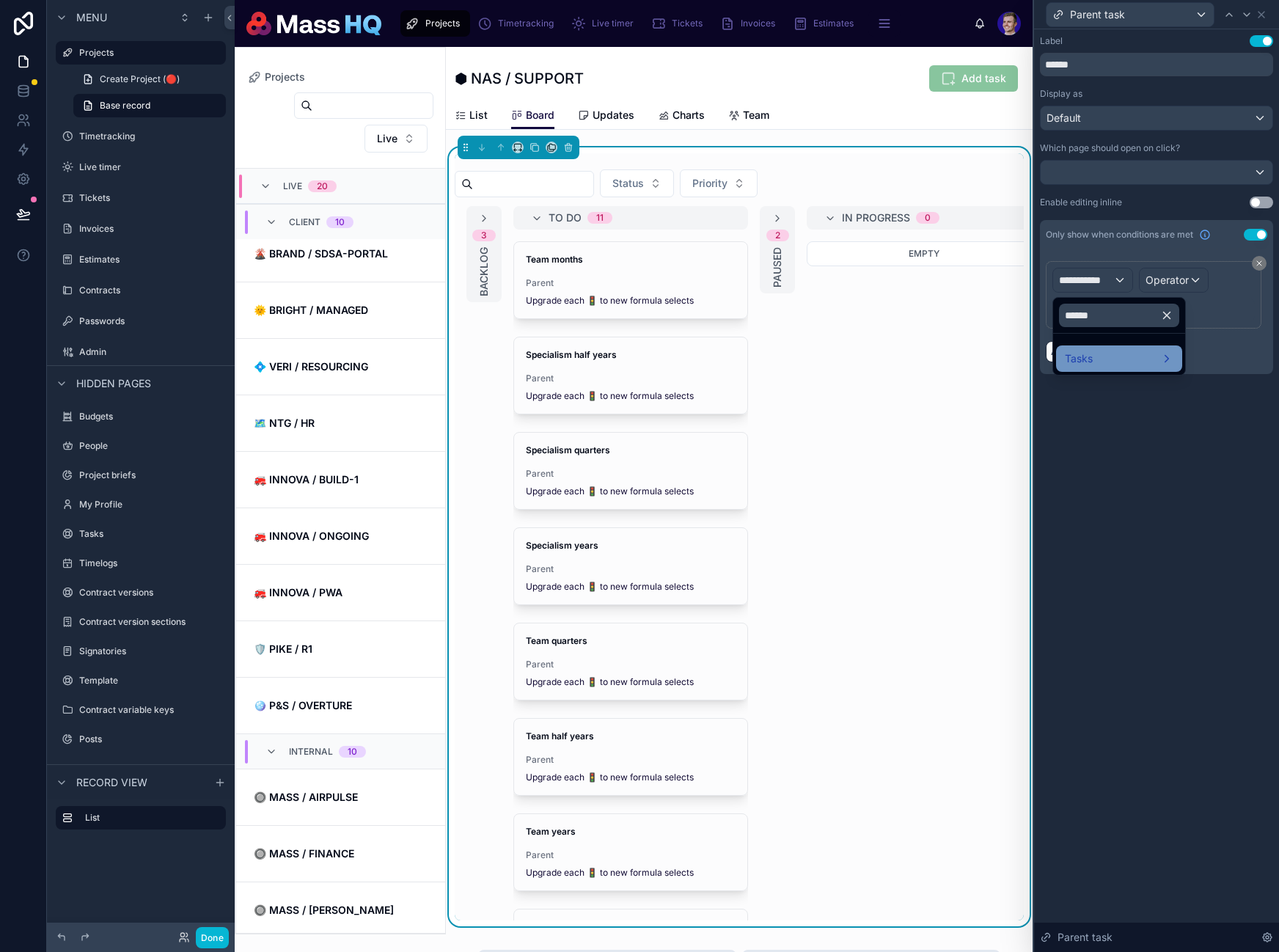
drag, startPoint x: 1113, startPoint y: 355, endPoint x: 1057, endPoint y: 360, distance: 56.2
click at [1113, 355] on div "Tasks" at bounding box center [1119, 358] width 108 height 17
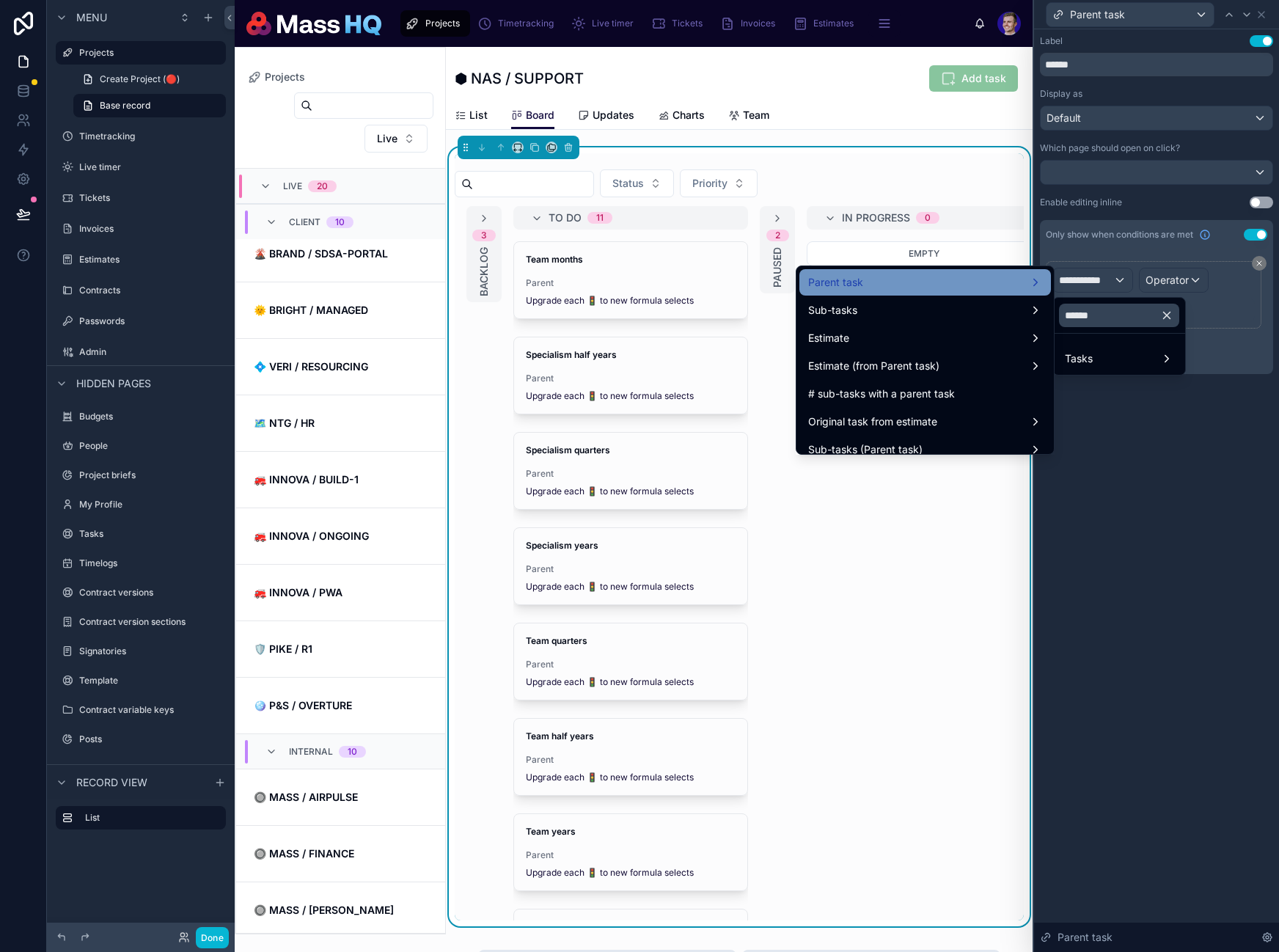
click at [867, 284] on div "Parent task" at bounding box center [925, 282] width 234 height 17
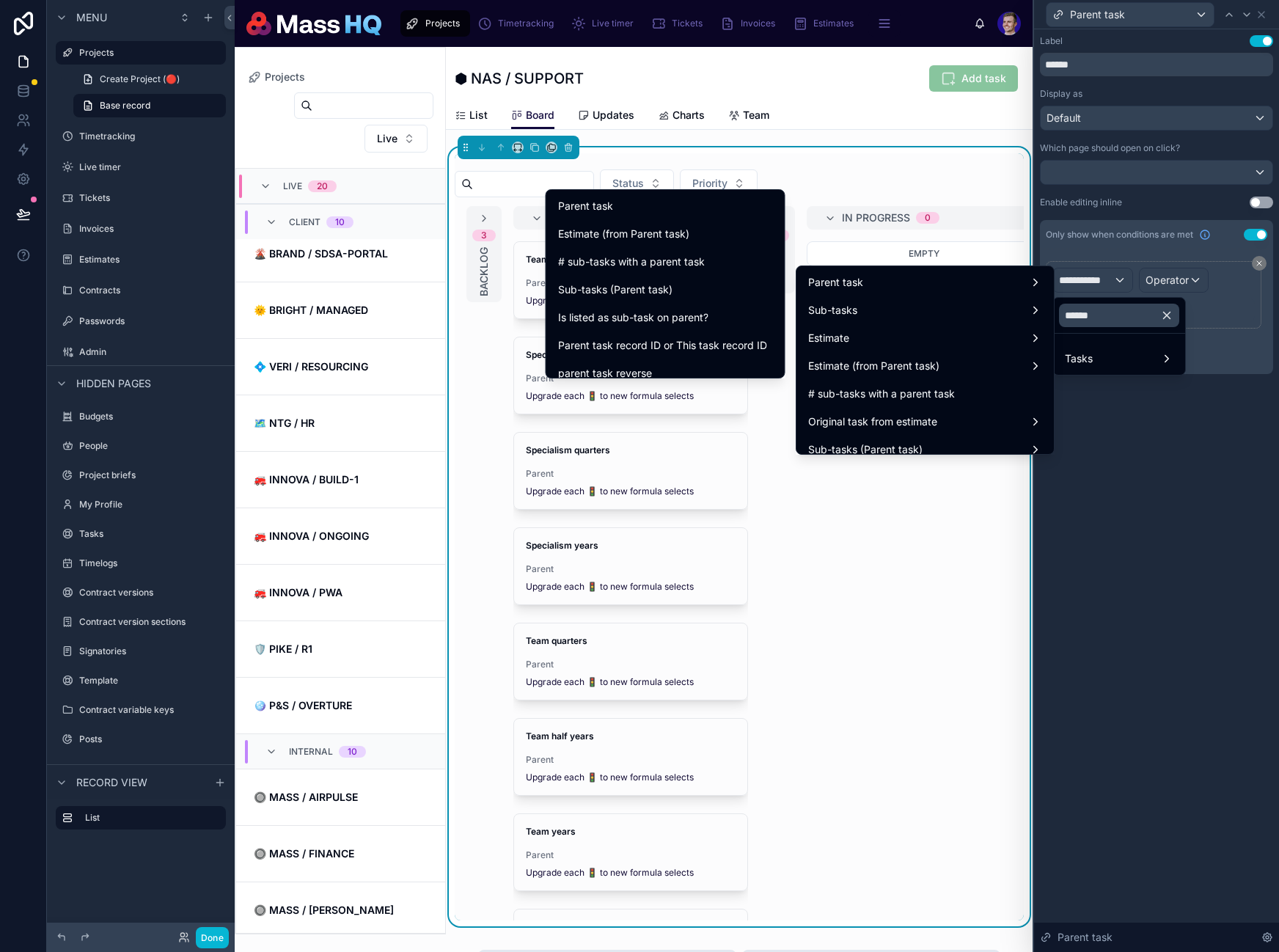
click at [1173, 313] on icon "button" at bounding box center [1167, 316] width 14 height 14
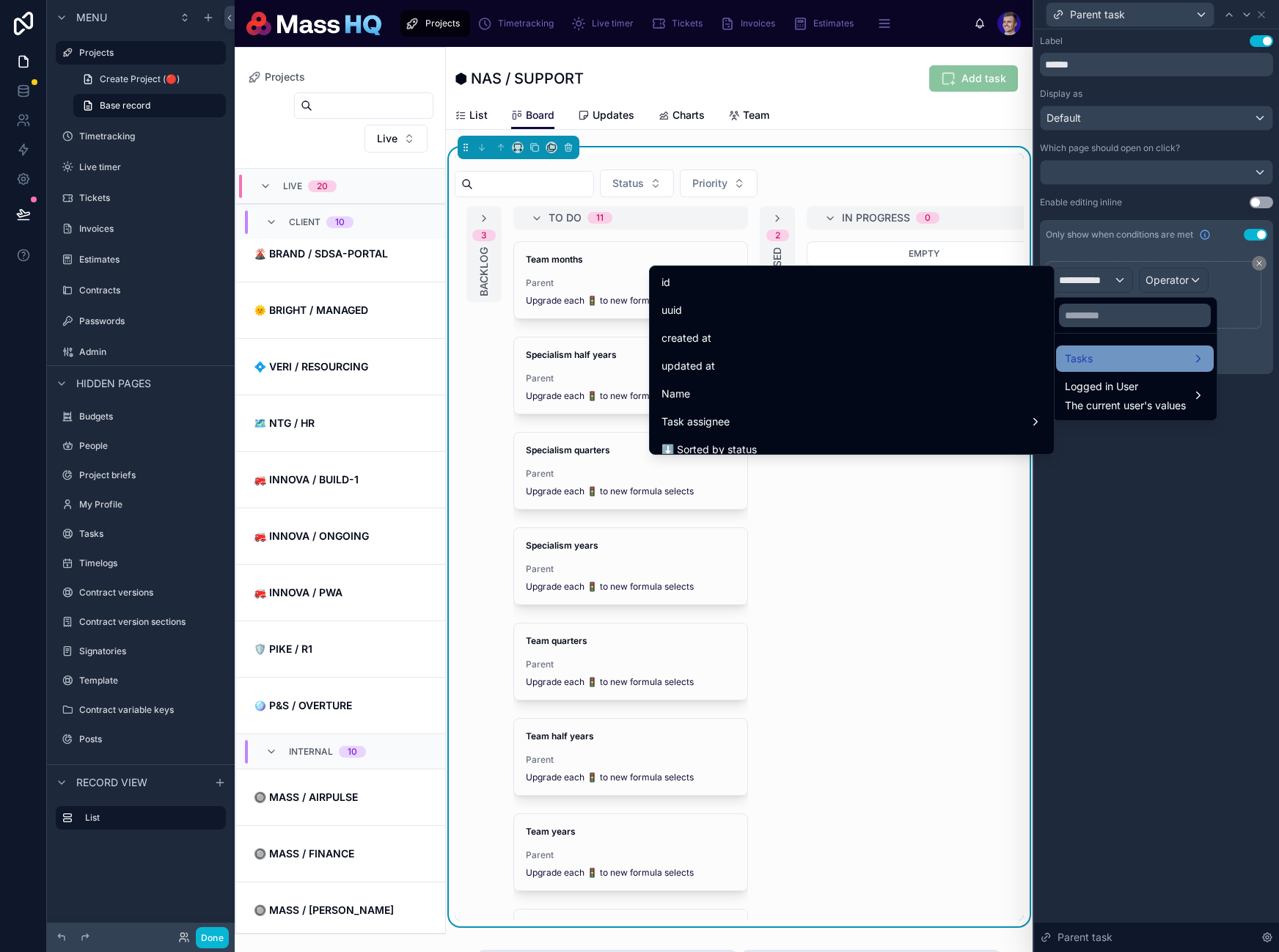
click at [1119, 360] on div "Tasks" at bounding box center [1134, 358] width 140 height 17
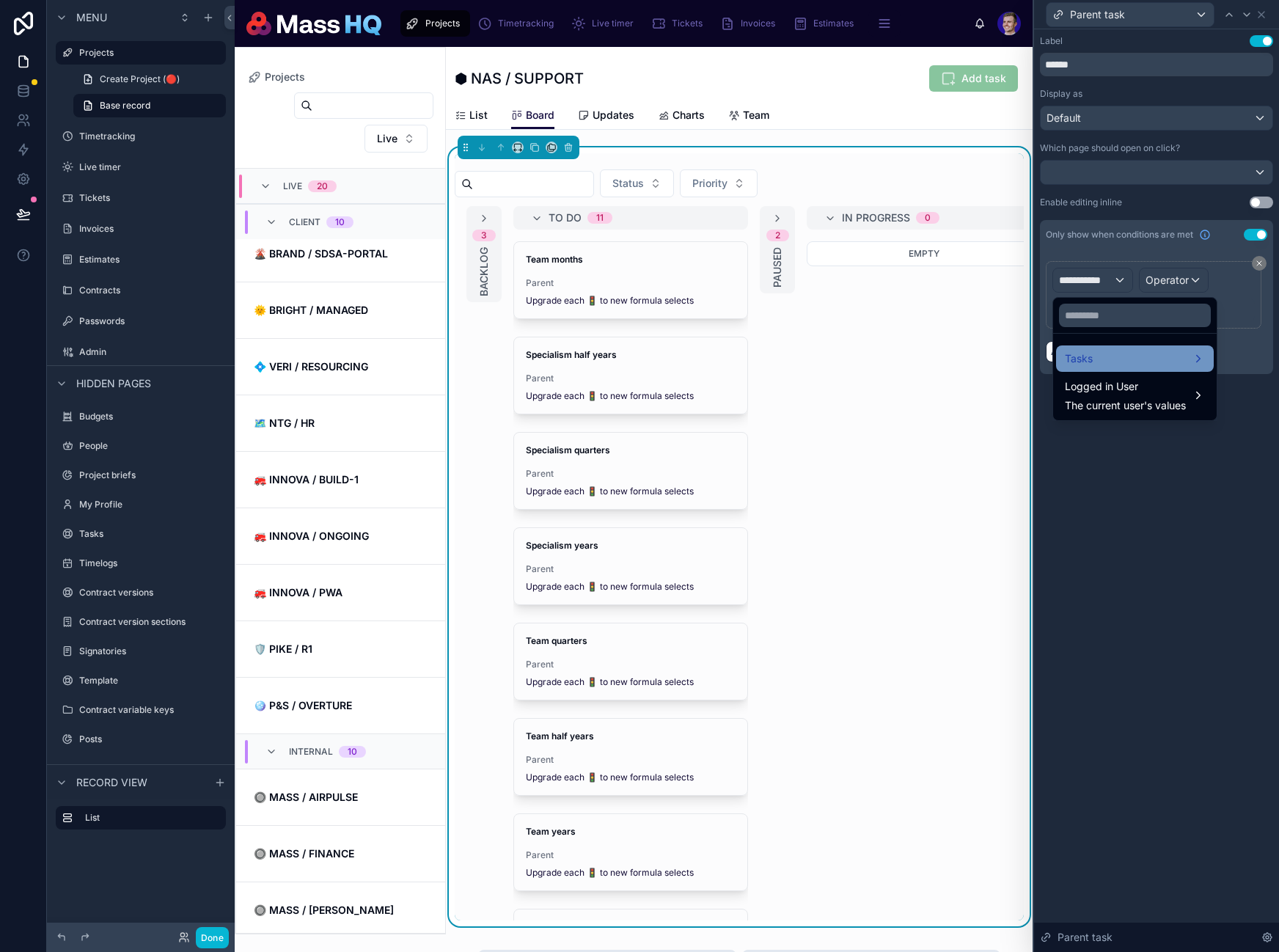
click at [1112, 358] on div "Tasks" at bounding box center [1134, 358] width 140 height 17
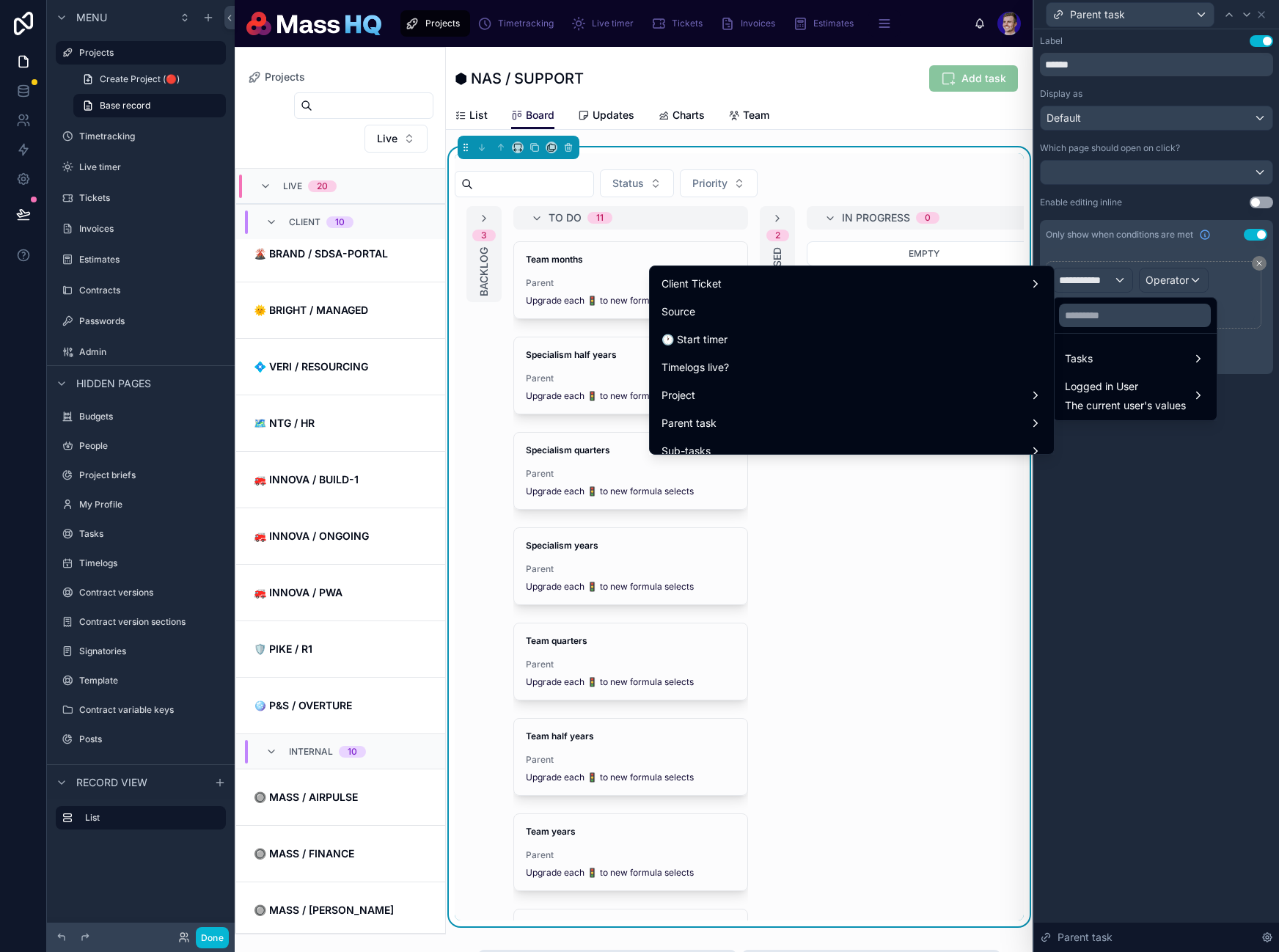
scroll to position [546, 0]
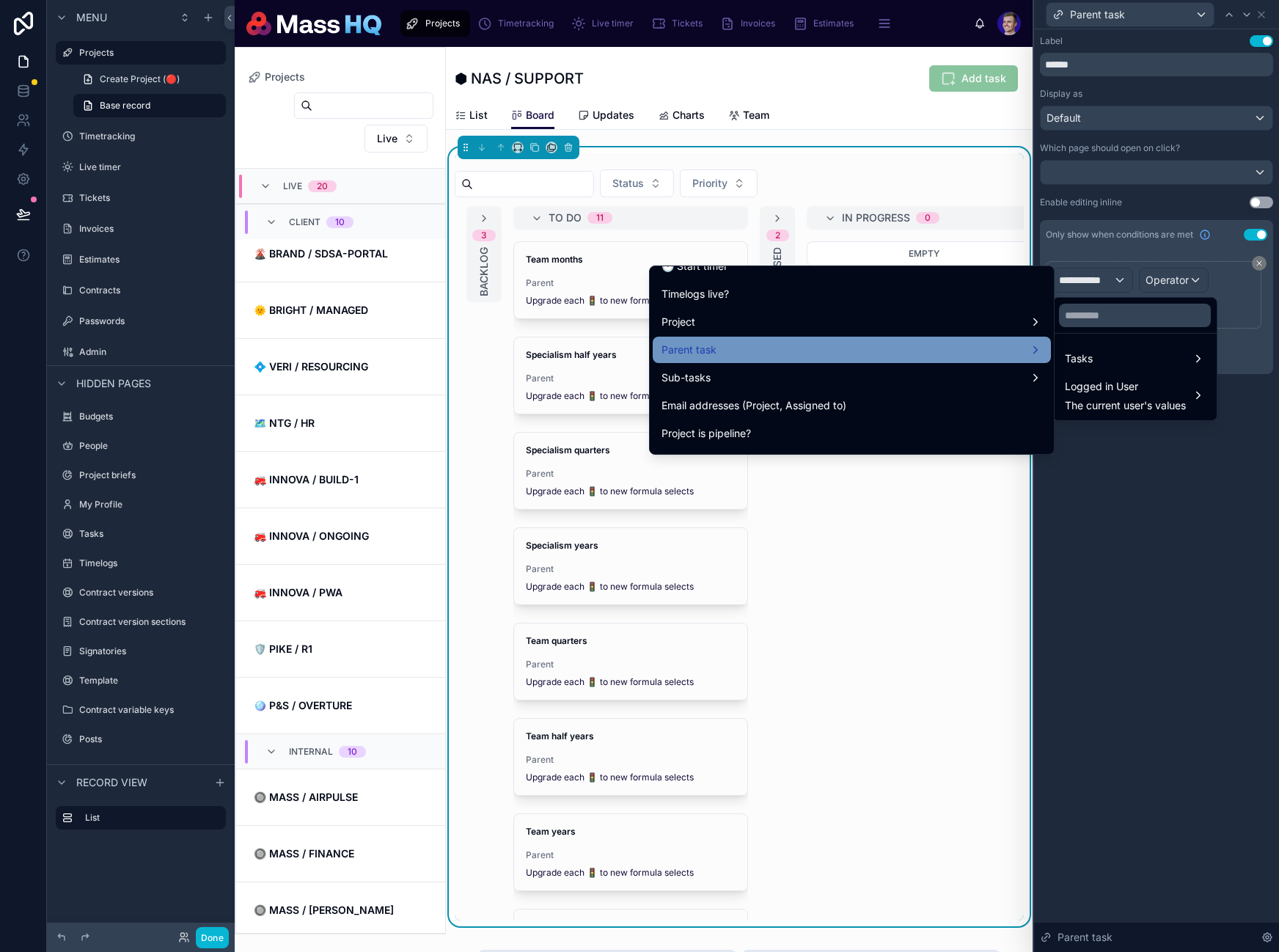
click at [753, 355] on div "Parent task" at bounding box center [851, 350] width 380 height 17
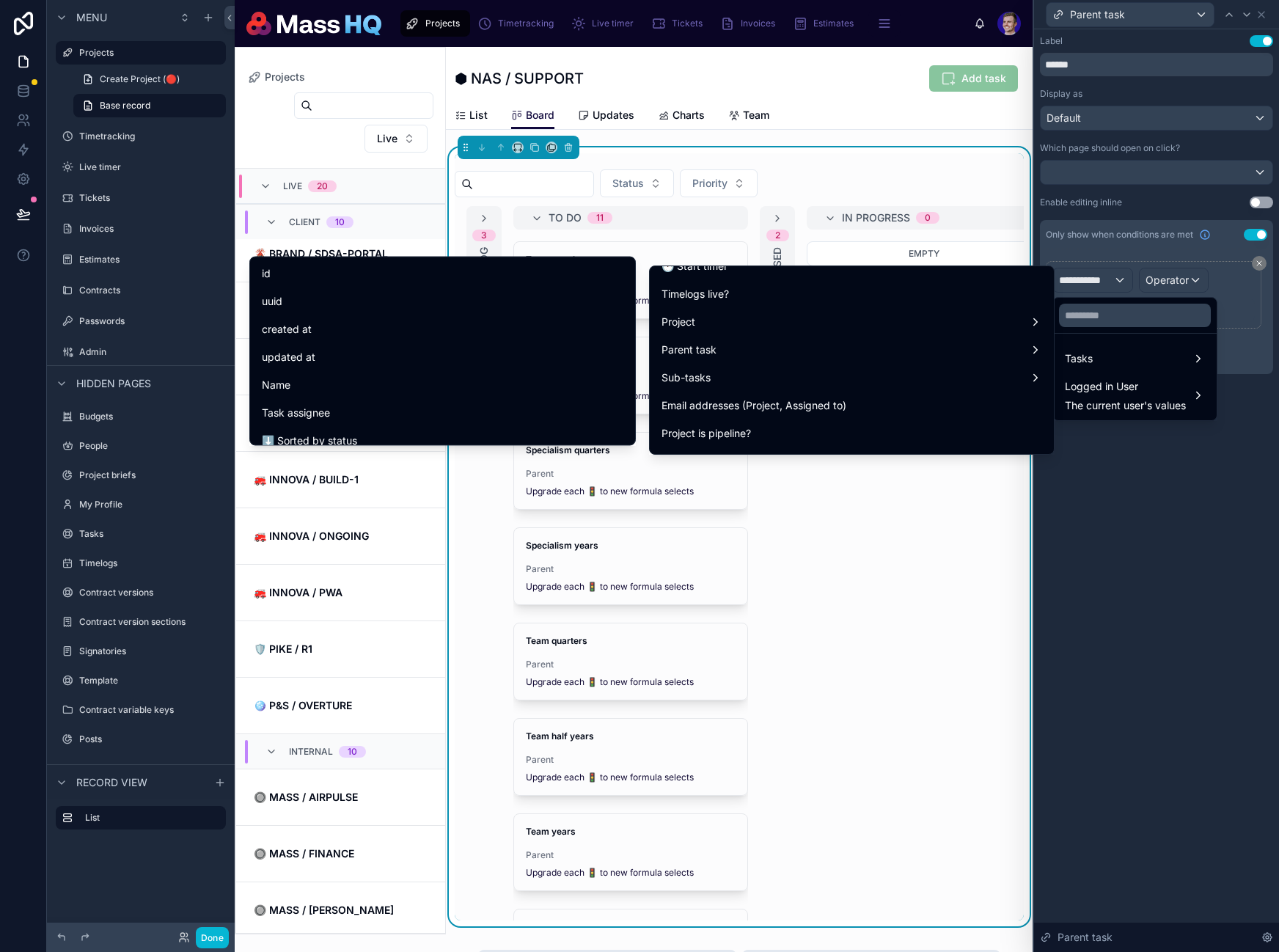
click at [371, 270] on div "id" at bounding box center [442, 273] width 362 height 17
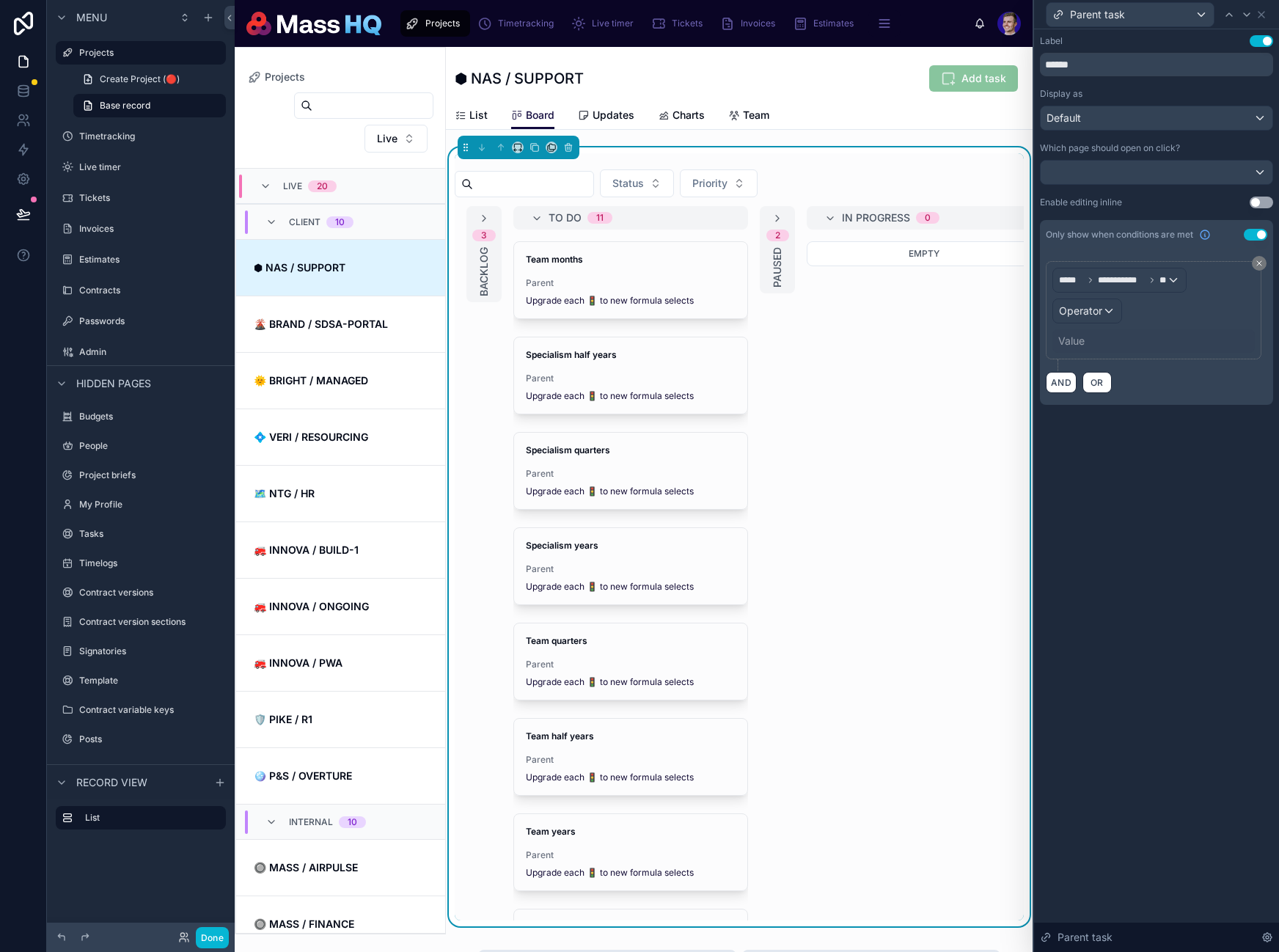
scroll to position [70, 0]
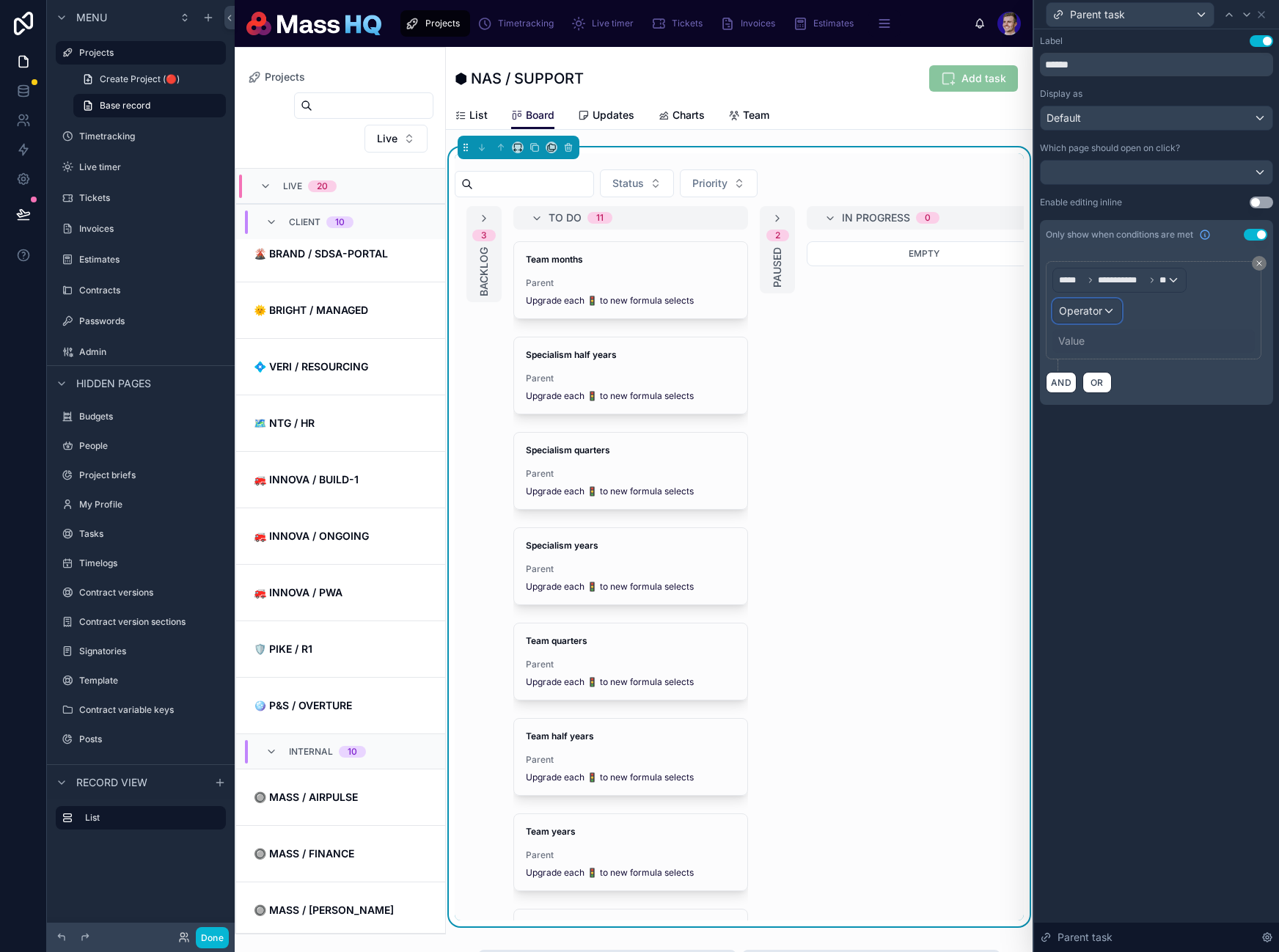
click at [1076, 310] on span "Operator" at bounding box center [1080, 310] width 43 height 13
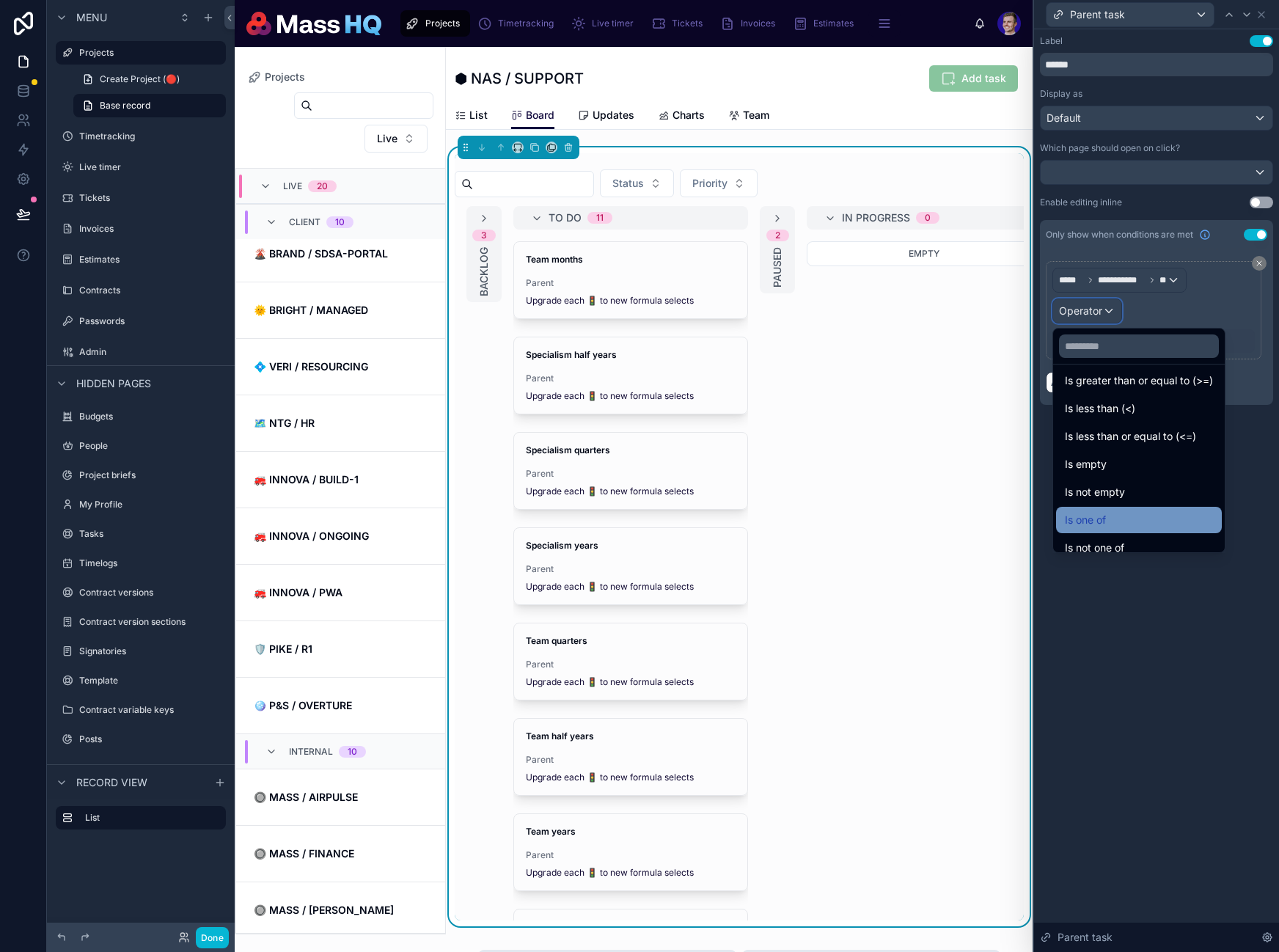
scroll to position [104, 0]
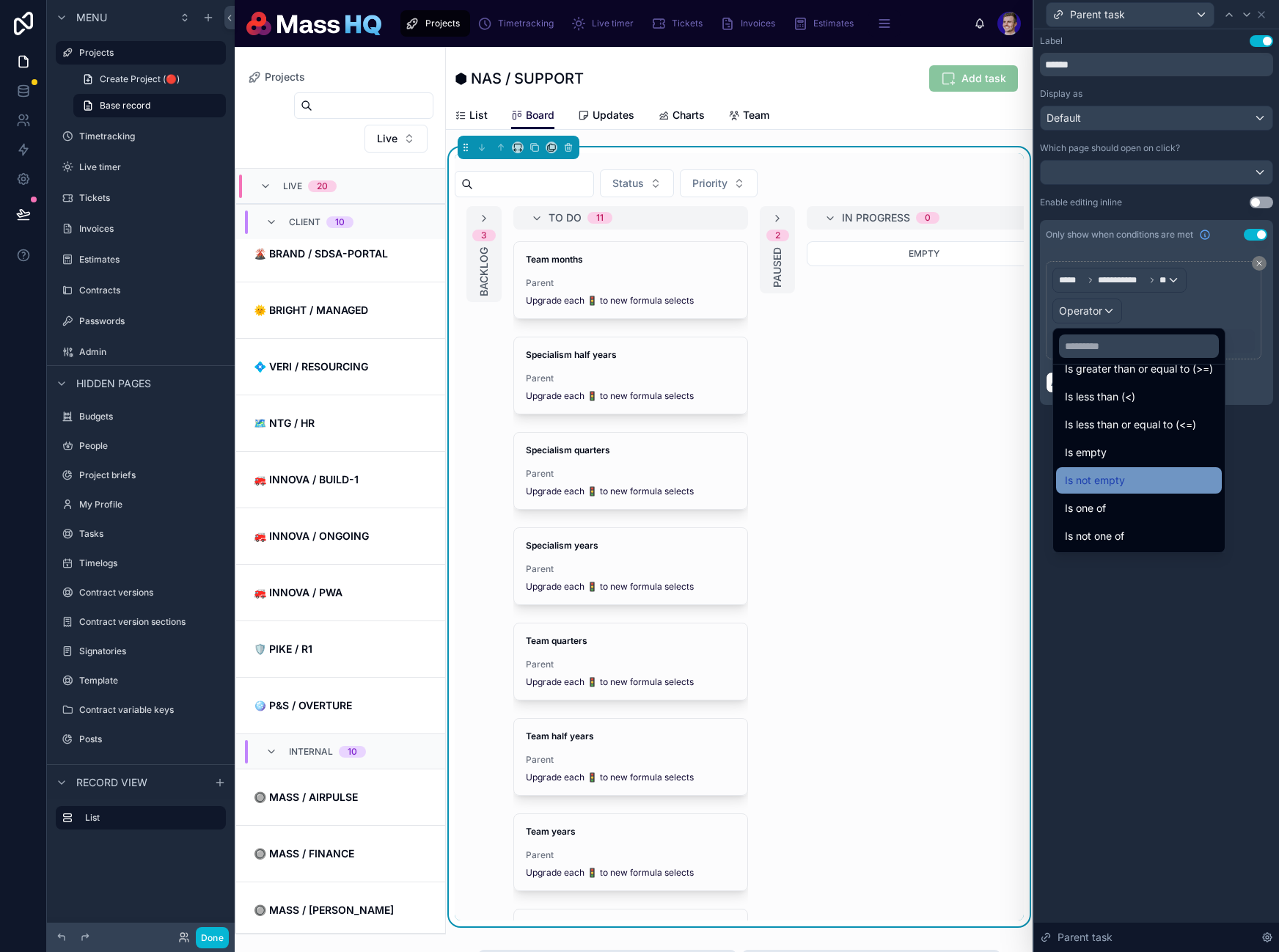
click at [1118, 478] on span "Is not empty" at bounding box center [1095, 480] width 60 height 17
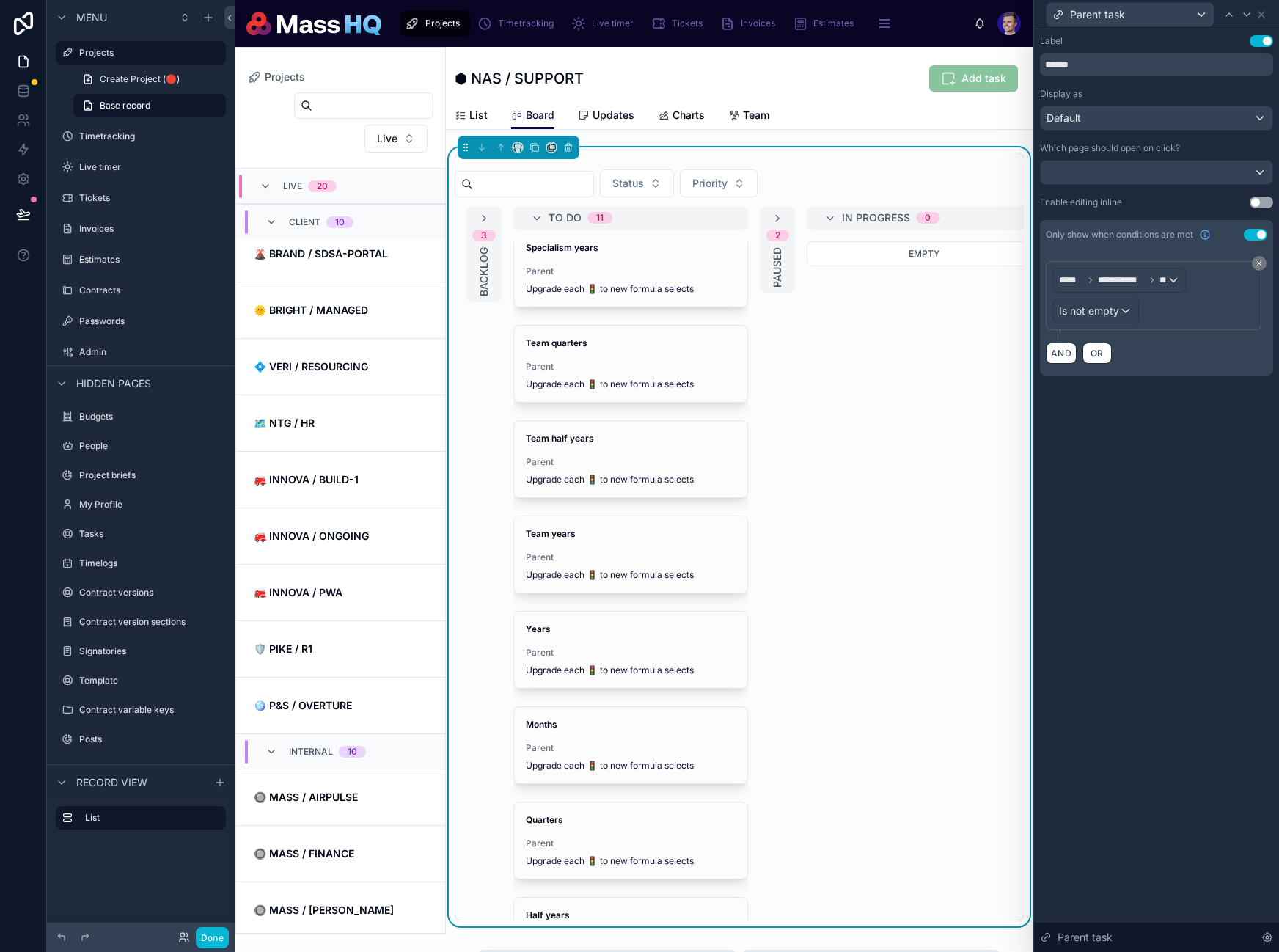
scroll to position [0, 0]
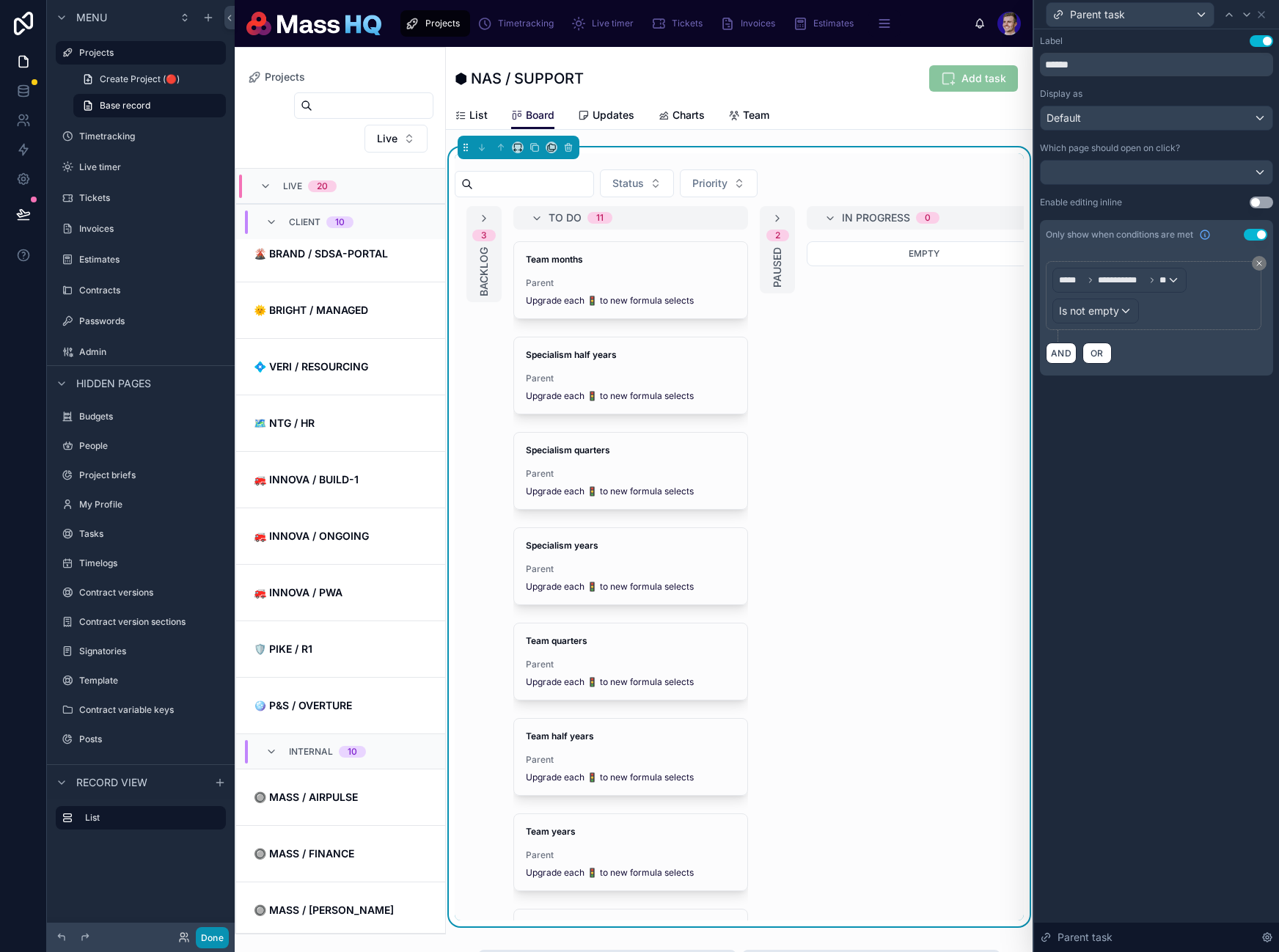
click at [211, 935] on button "Done" at bounding box center [212, 938] width 33 height 21
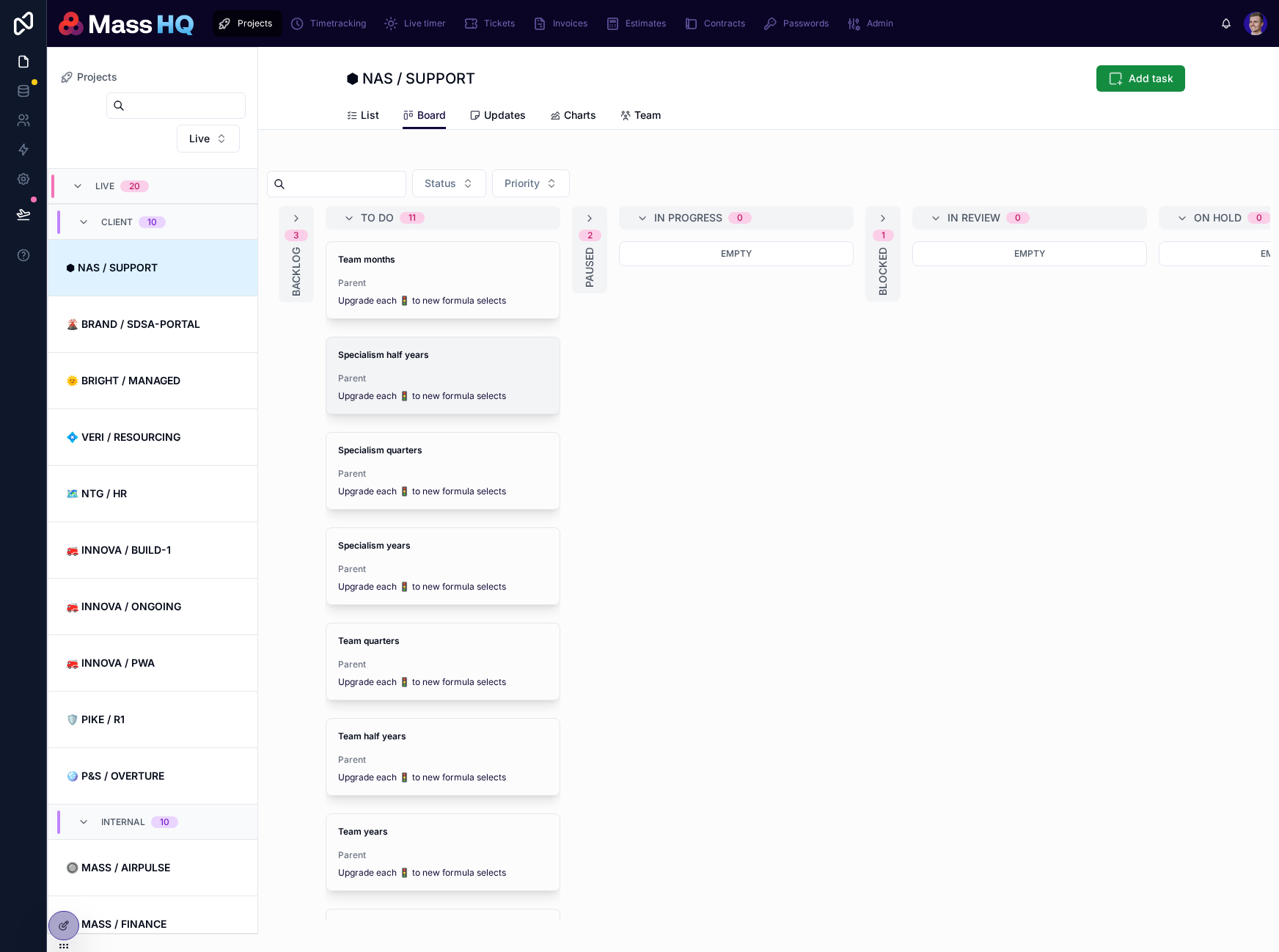
scroll to position [70, 0]
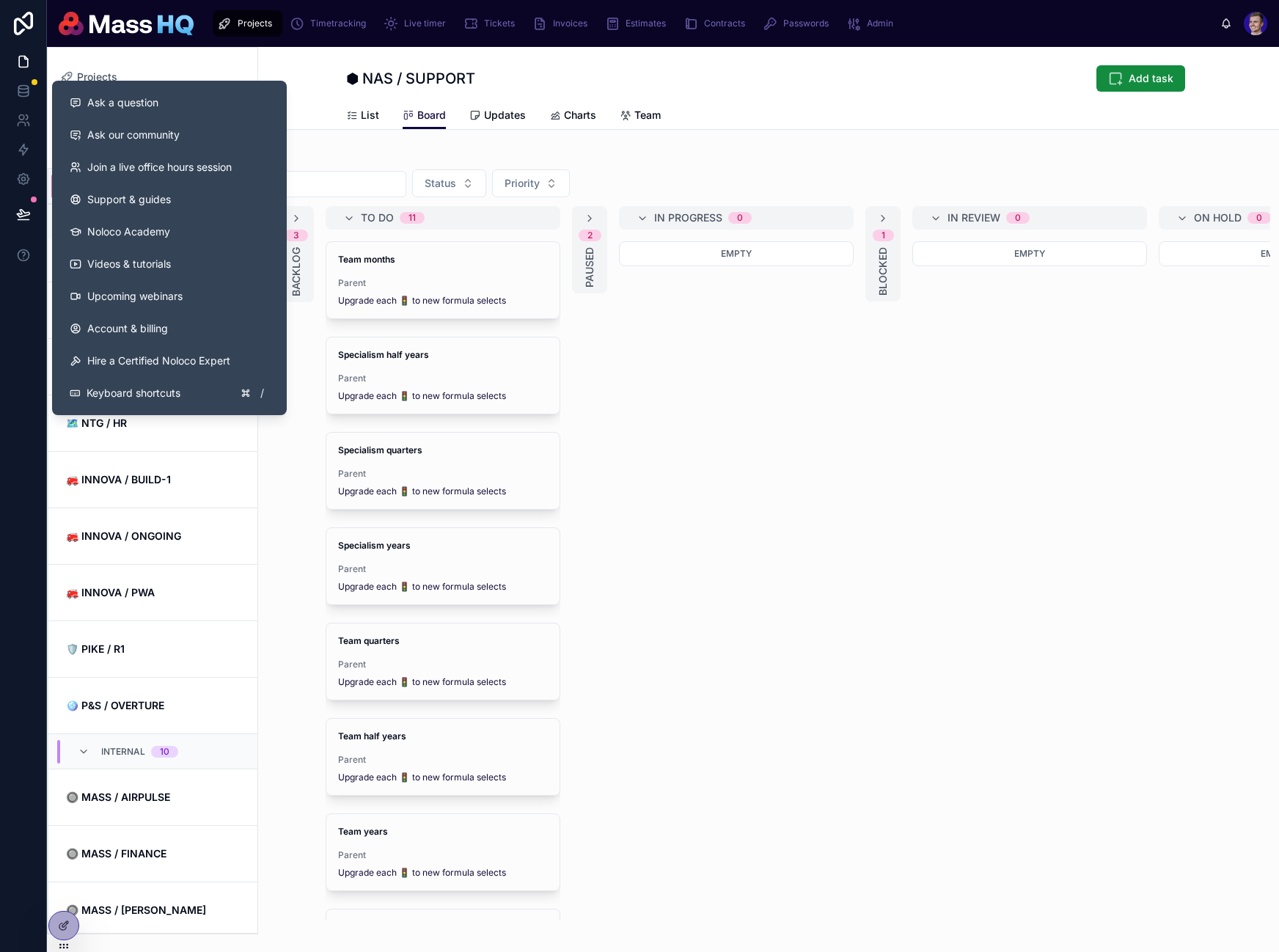
click at [26, 223] on button at bounding box center [23, 214] width 32 height 42
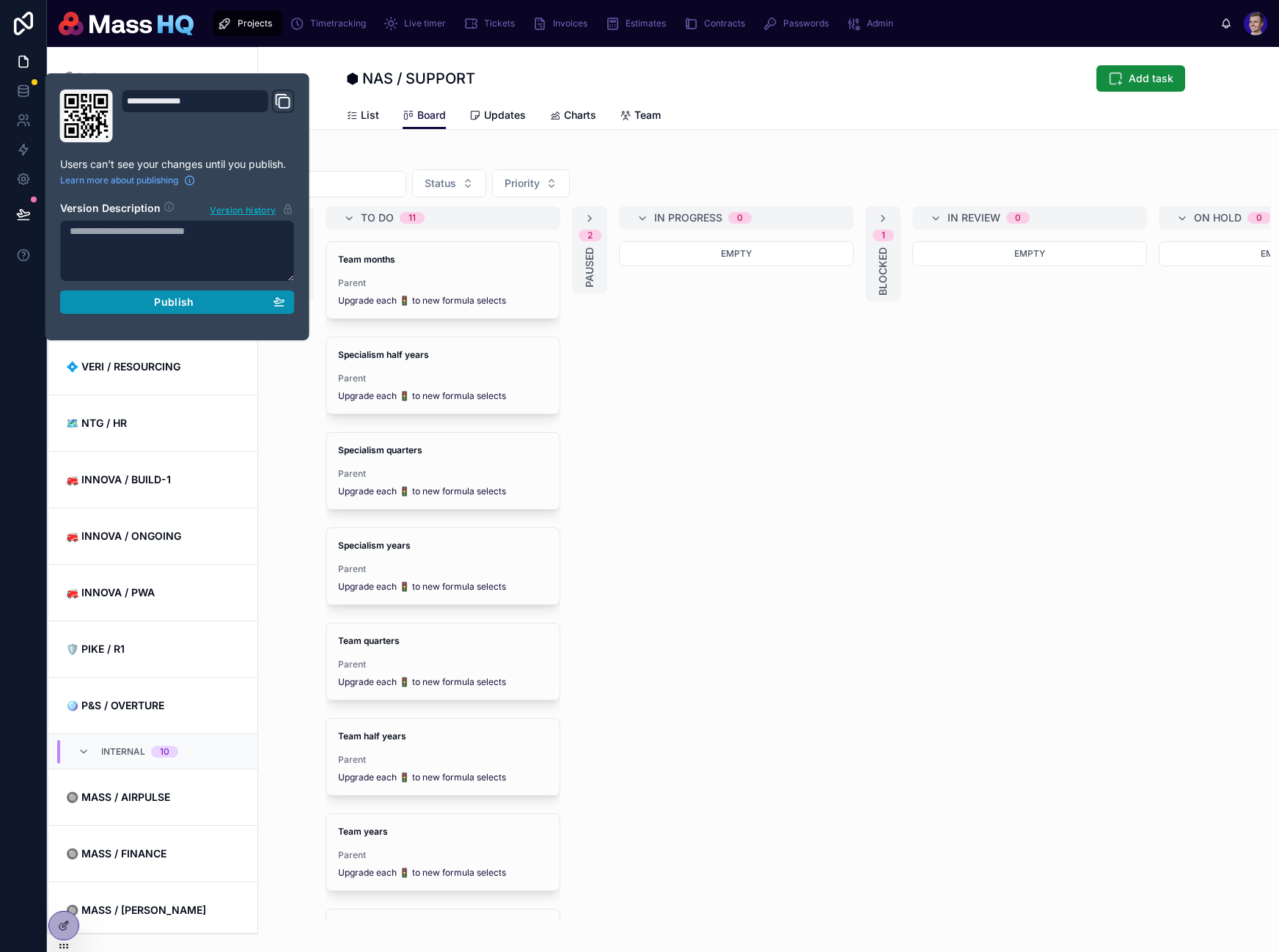
click at [220, 295] on div "Publish" at bounding box center [177, 302] width 215 height 14
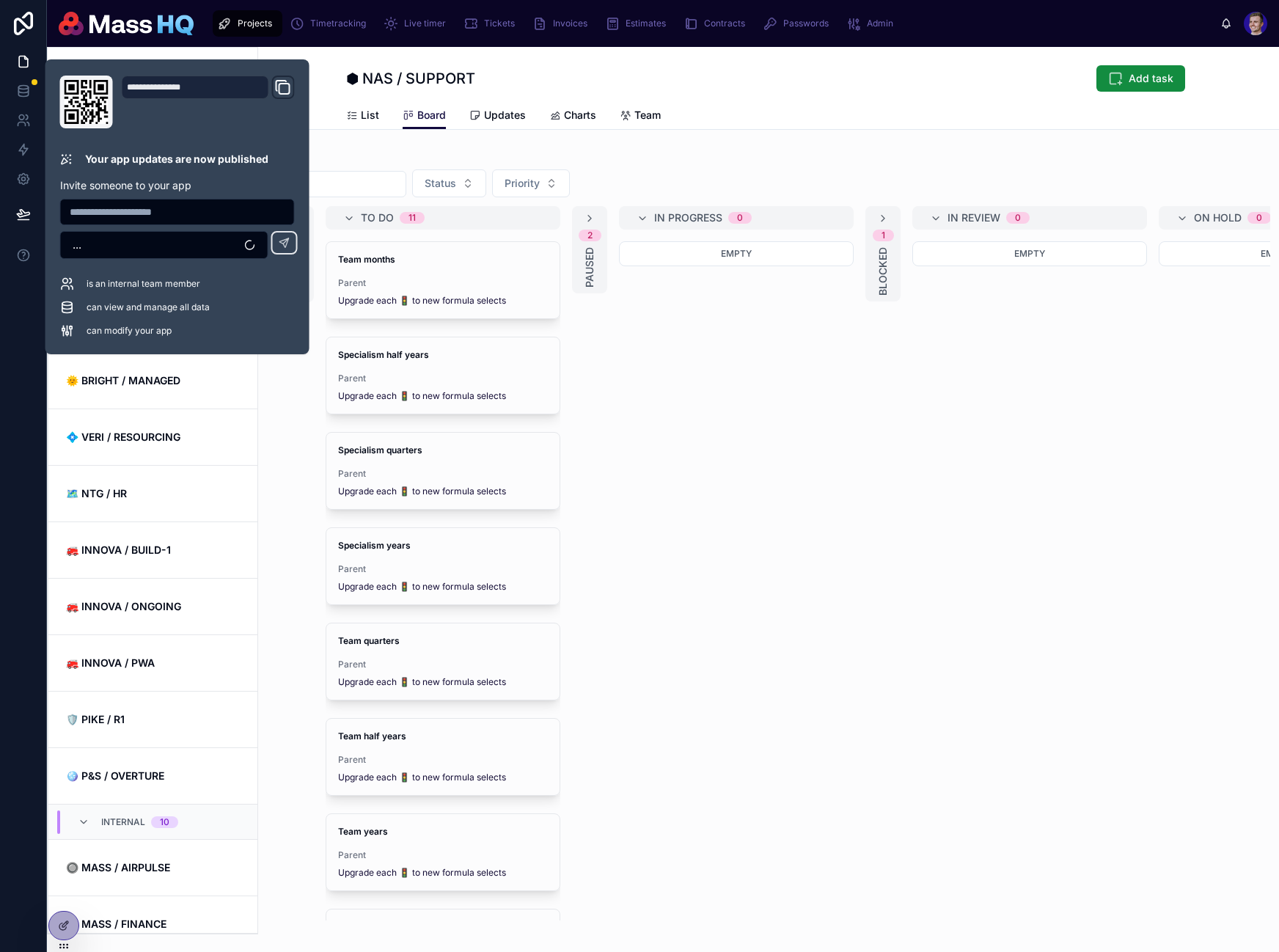
scroll to position [70, 0]
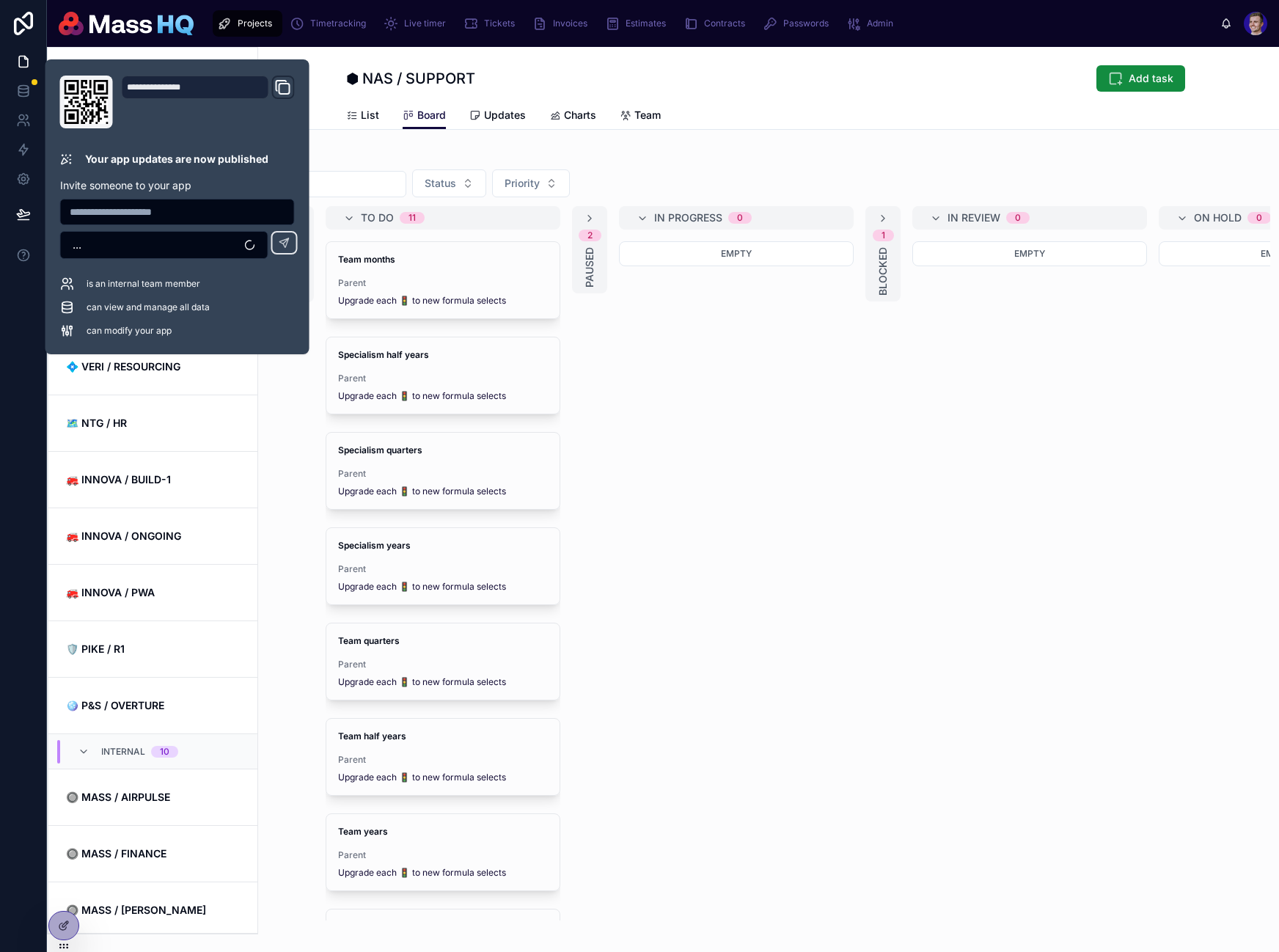
click at [777, 509] on div "Empty" at bounding box center [736, 382] width 235 height 282
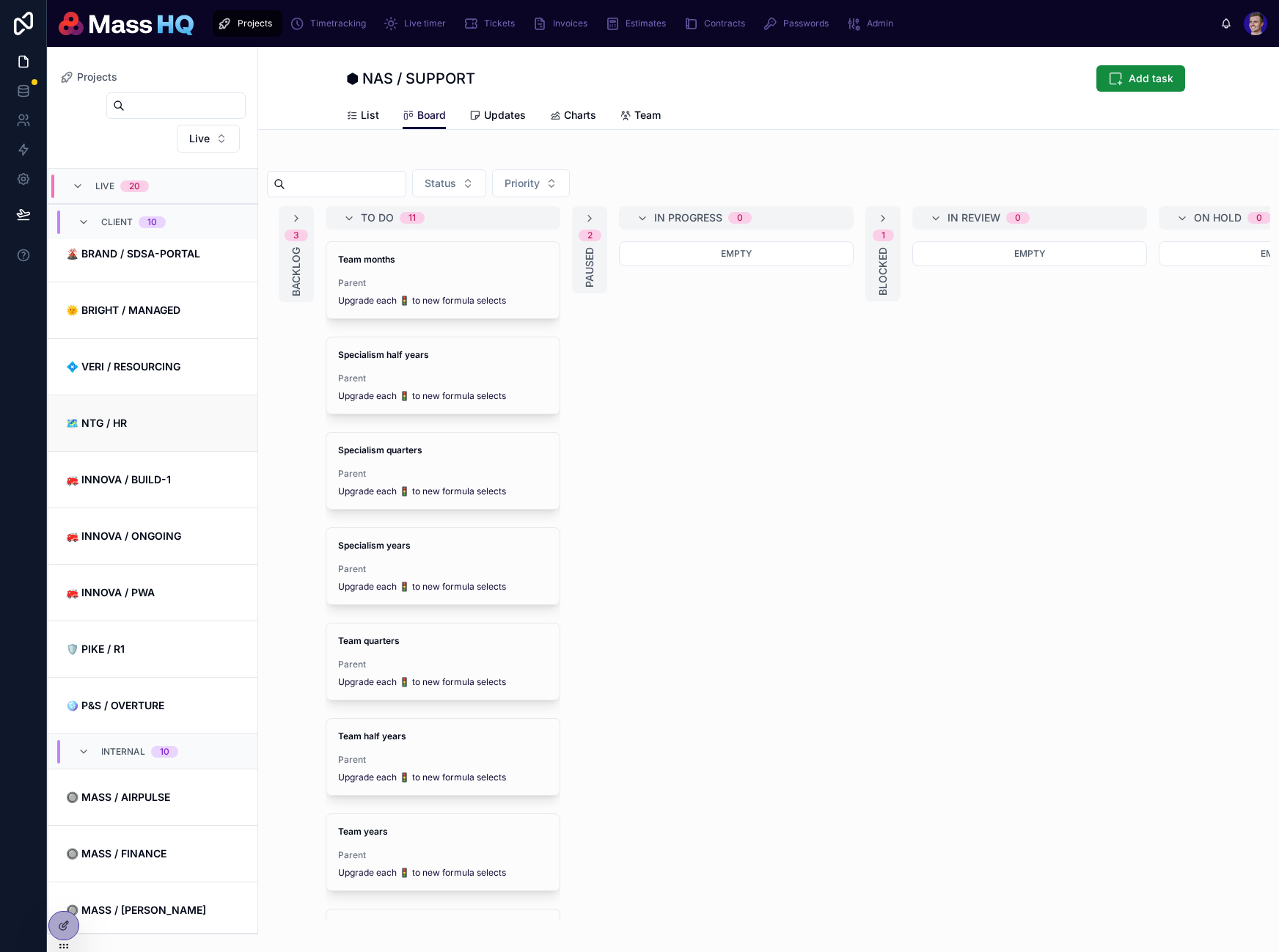
click at [121, 395] on link "🗺 NTG / HR" at bounding box center [153, 423] width 209 height 56
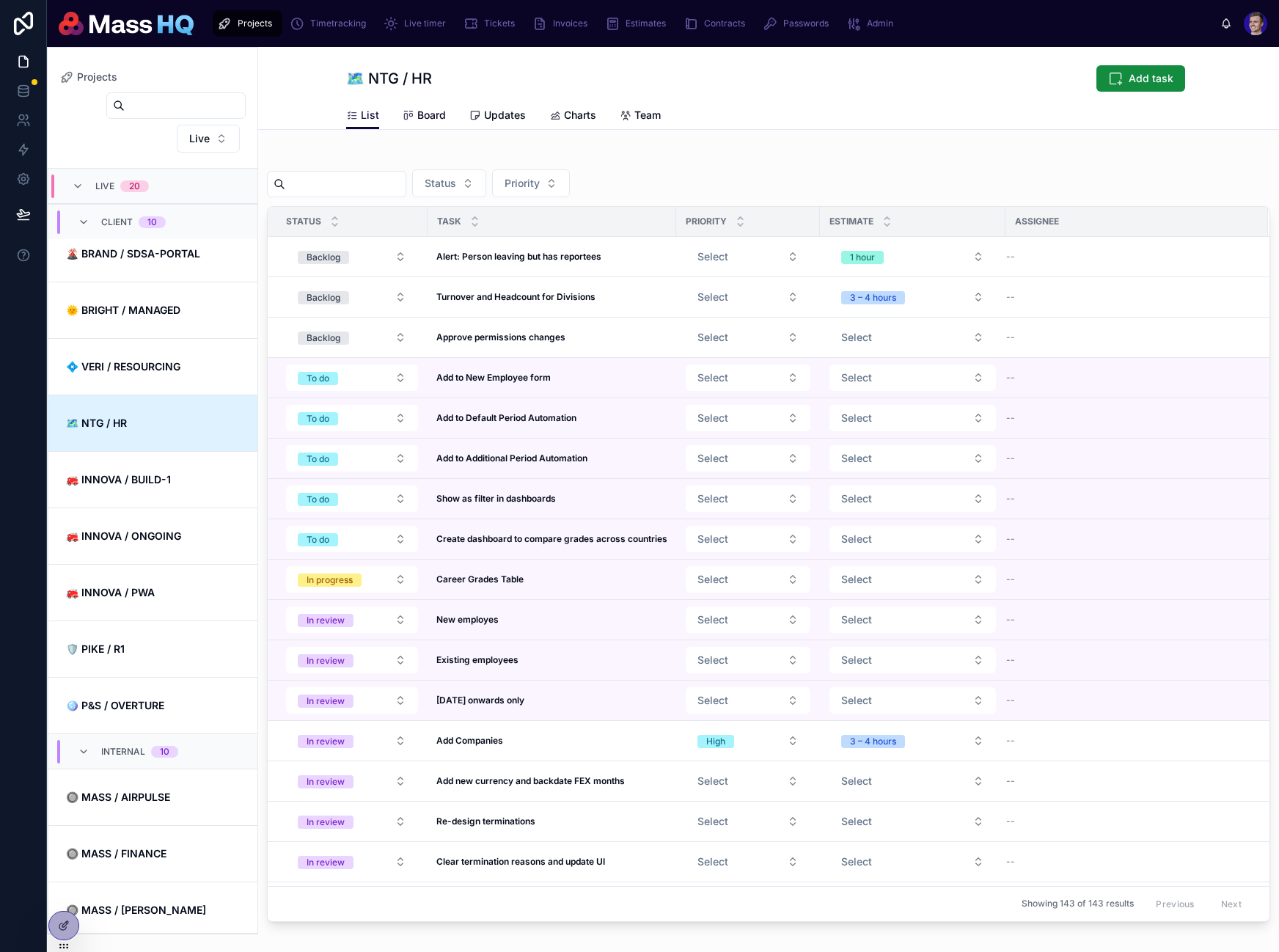
drag, startPoint x: 418, startPoint y: 103, endPoint x: 417, endPoint y: 117, distance: 14.0
click at [417, 103] on link "Board" at bounding box center [424, 117] width 43 height 29
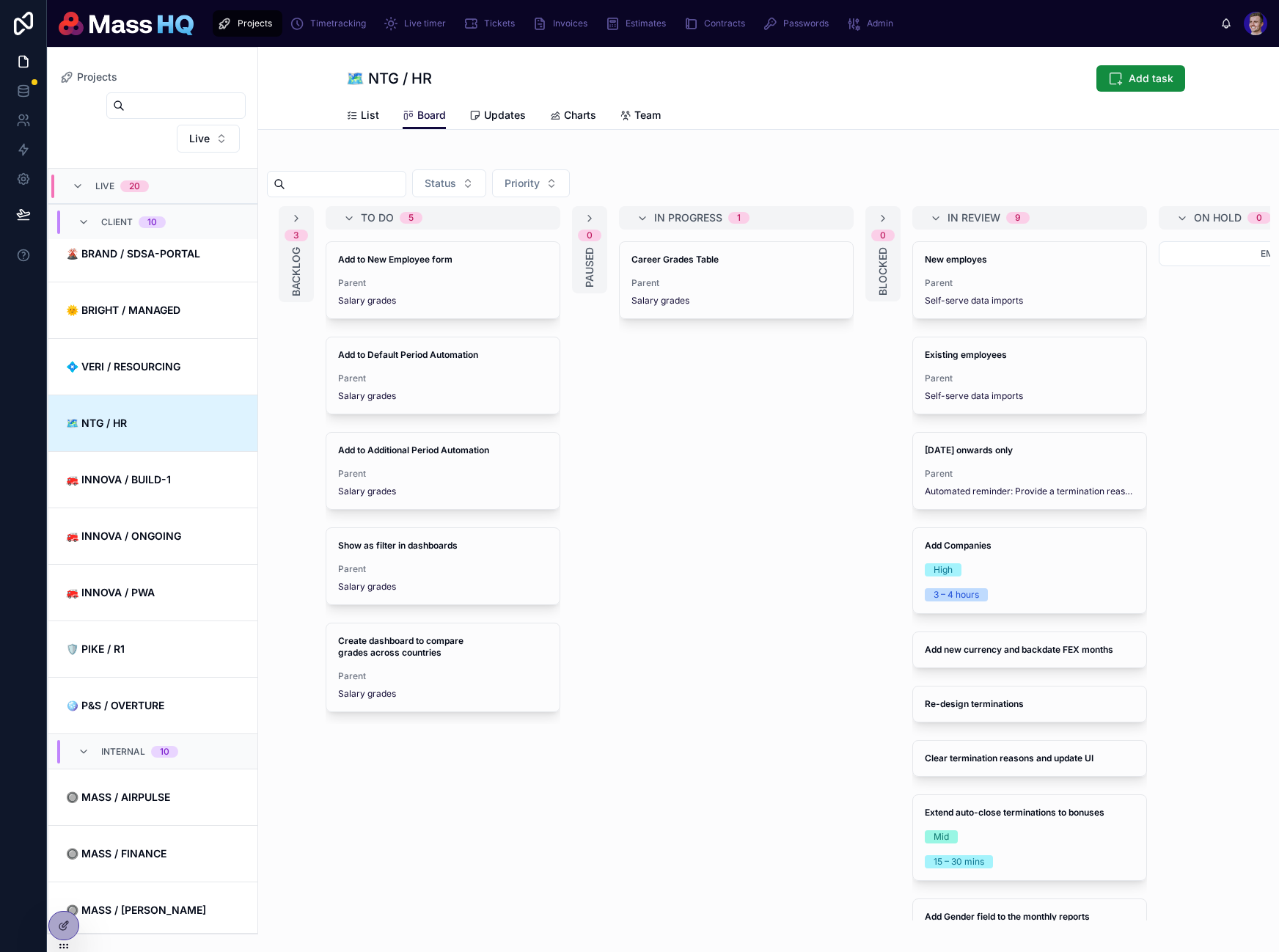
click at [860, 136] on div "Back to Projects Projects 🗺 NTG / HR Add task Board List Board Updates Charts T…" at bounding box center [767, 534] width 1020 height 973
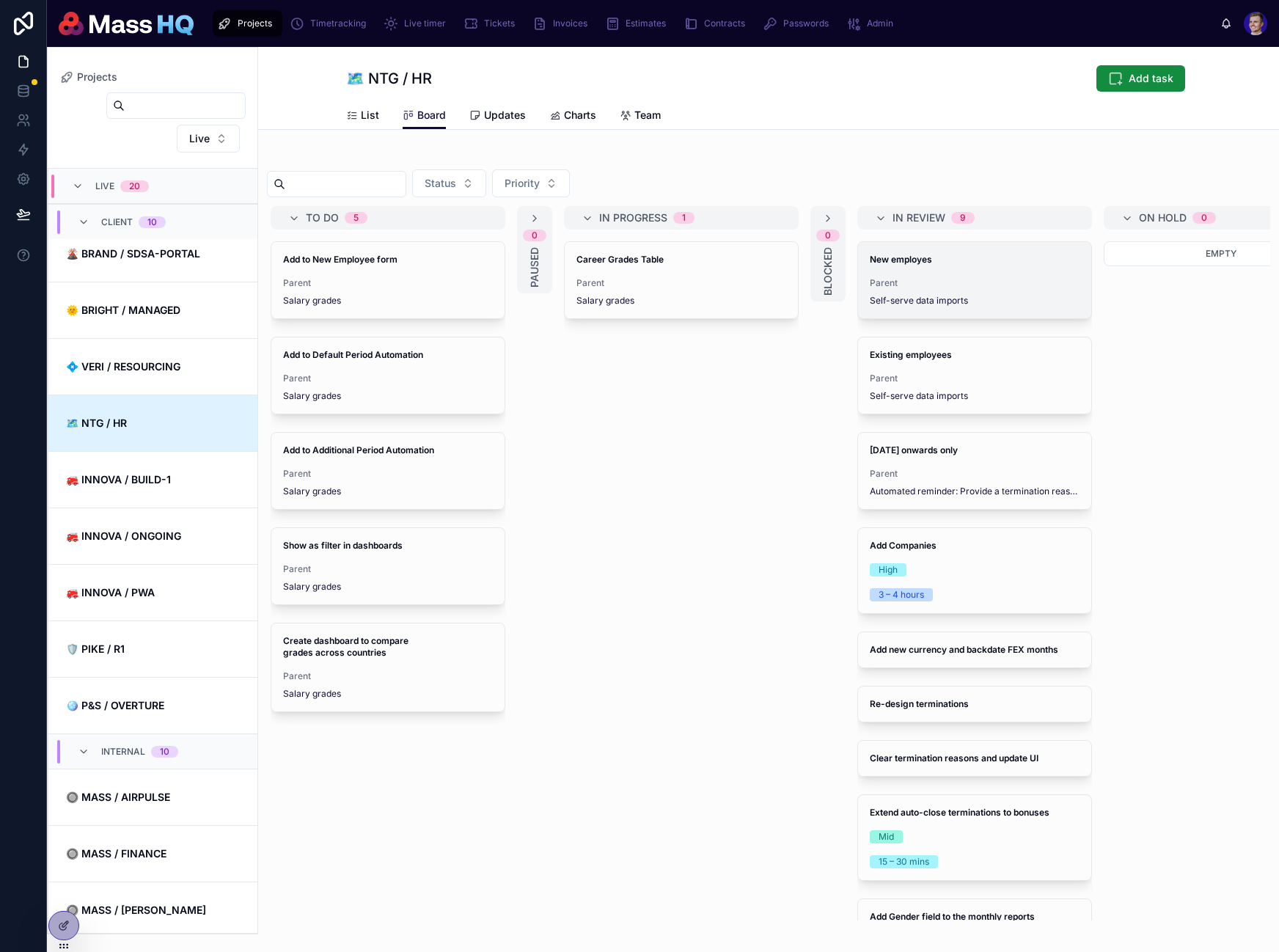
scroll to position [0, 59]
click at [965, 267] on div "New employes Parent Self-serve data imports" at bounding box center [971, 280] width 234 height 76
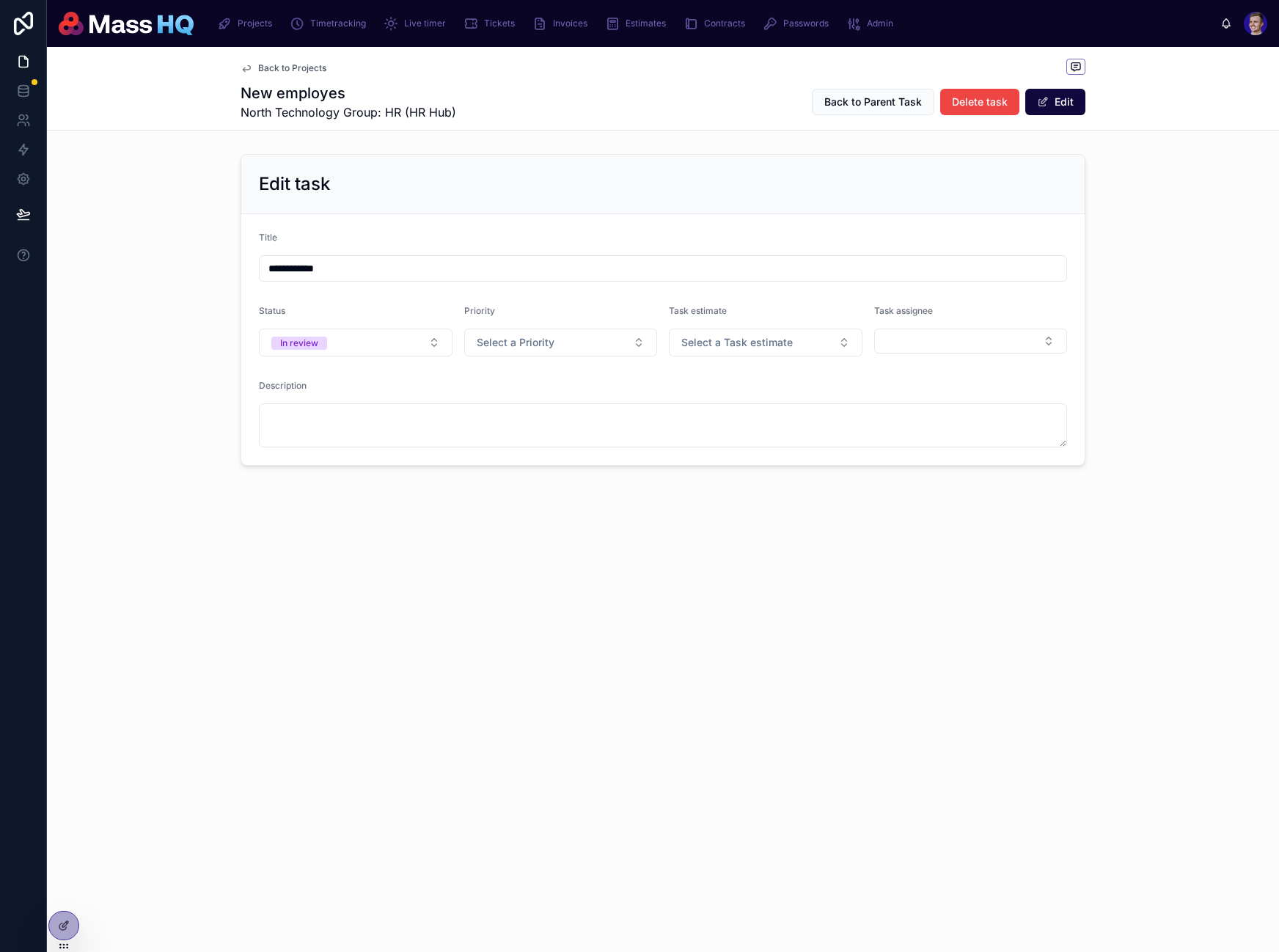
click at [336, 271] on input "**********" at bounding box center [663, 267] width 807 height 20
type input "**********"
click at [517, 598] on div "**********" at bounding box center [663, 499] width 1232 height 905
click at [55, 926] on div at bounding box center [64, 925] width 29 height 28
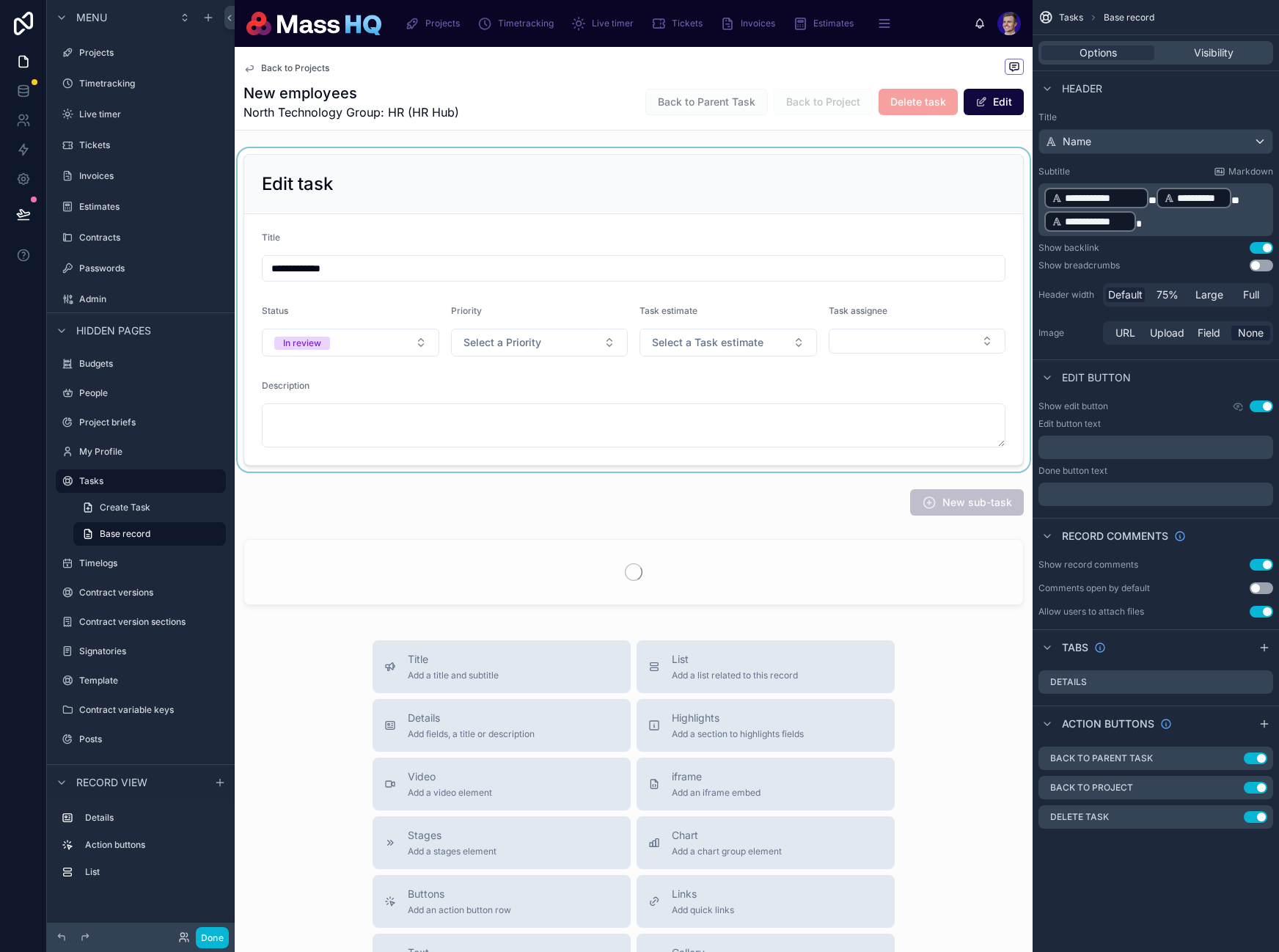
click at [704, 405] on div at bounding box center [633, 309] width 798 height 323
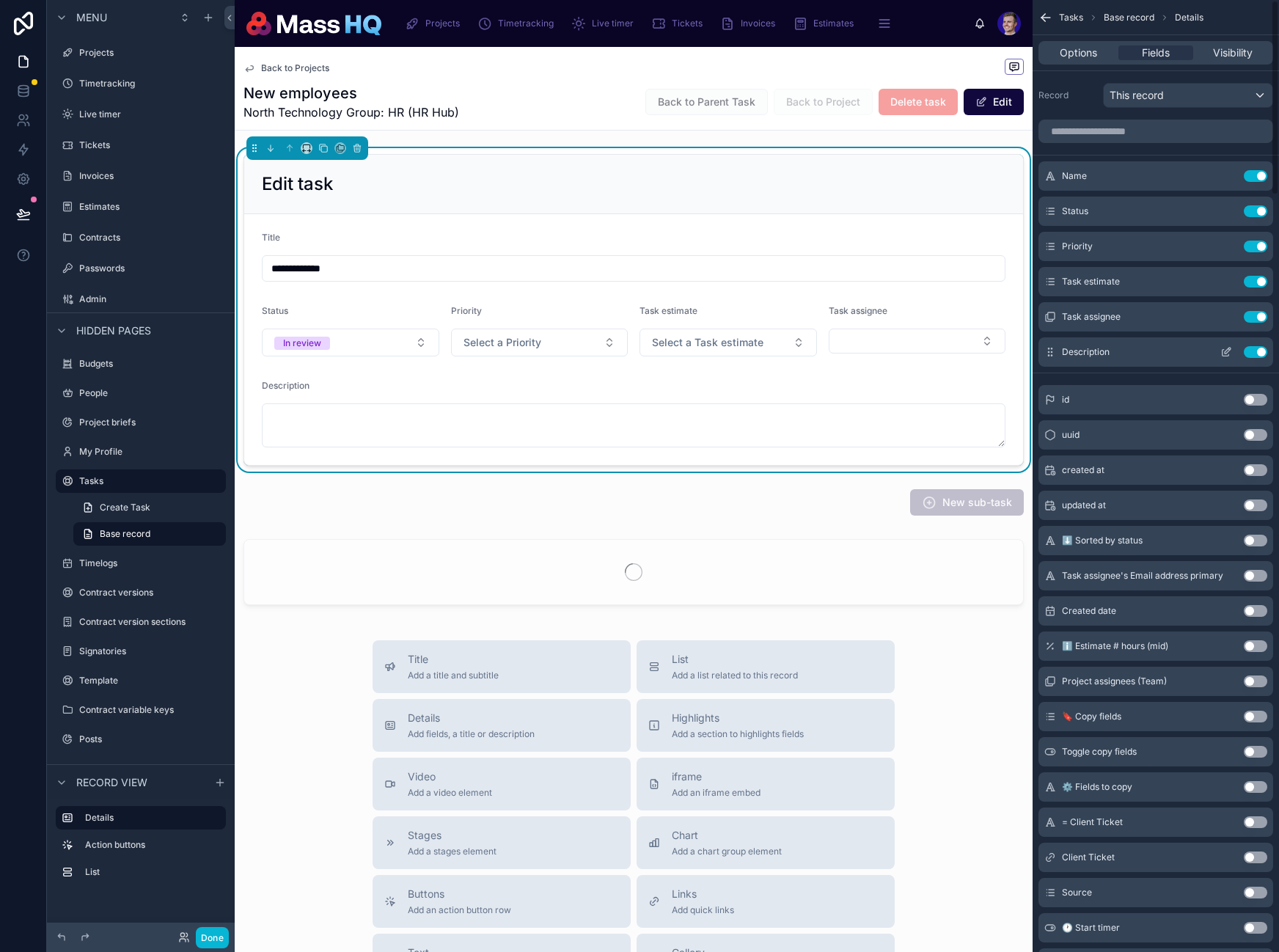
click at [1224, 350] on icon "scrollable content" at bounding box center [1226, 352] width 12 height 12
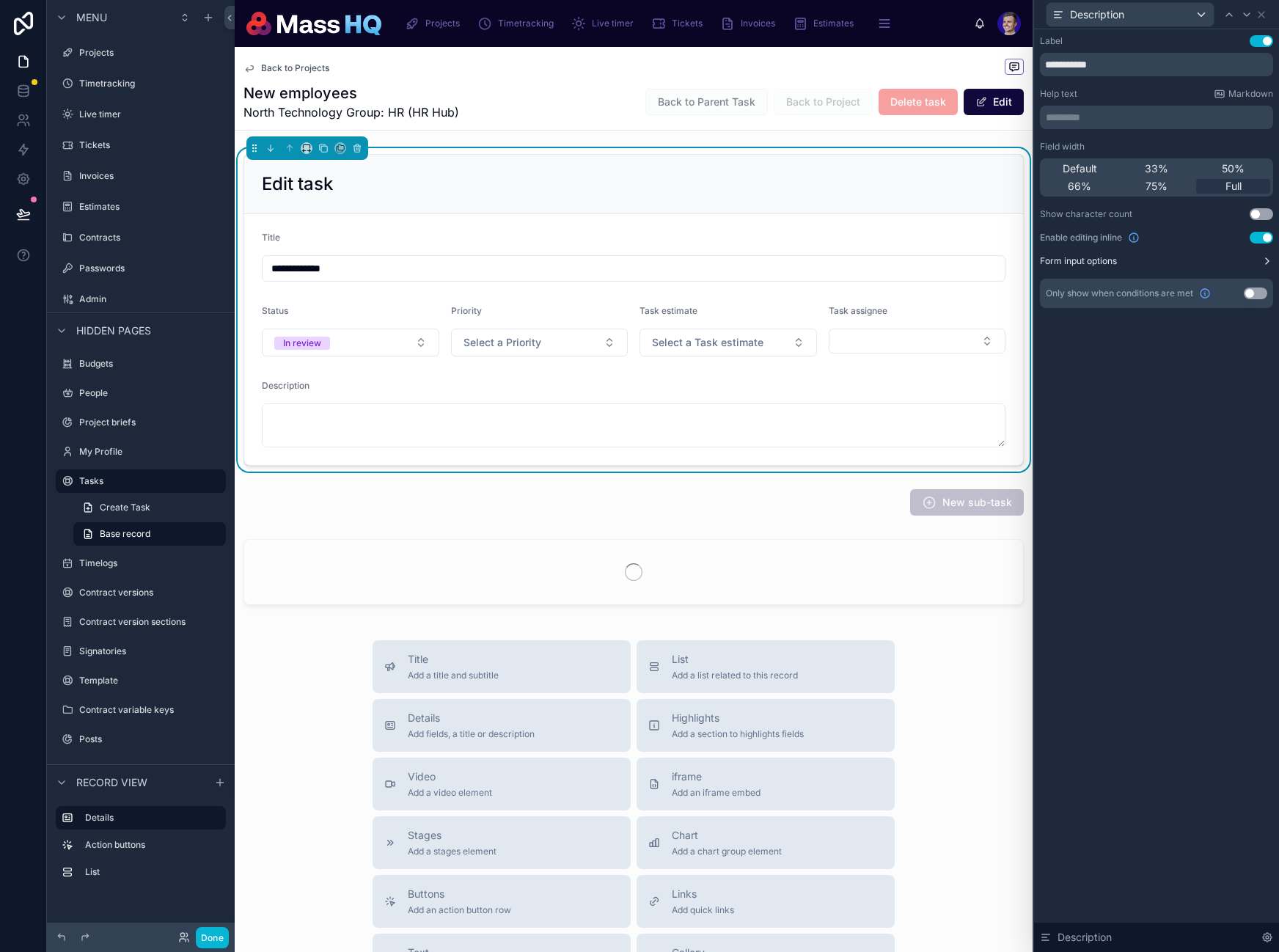
click at [1089, 261] on label "Form input options" at bounding box center [1078, 261] width 77 height 12
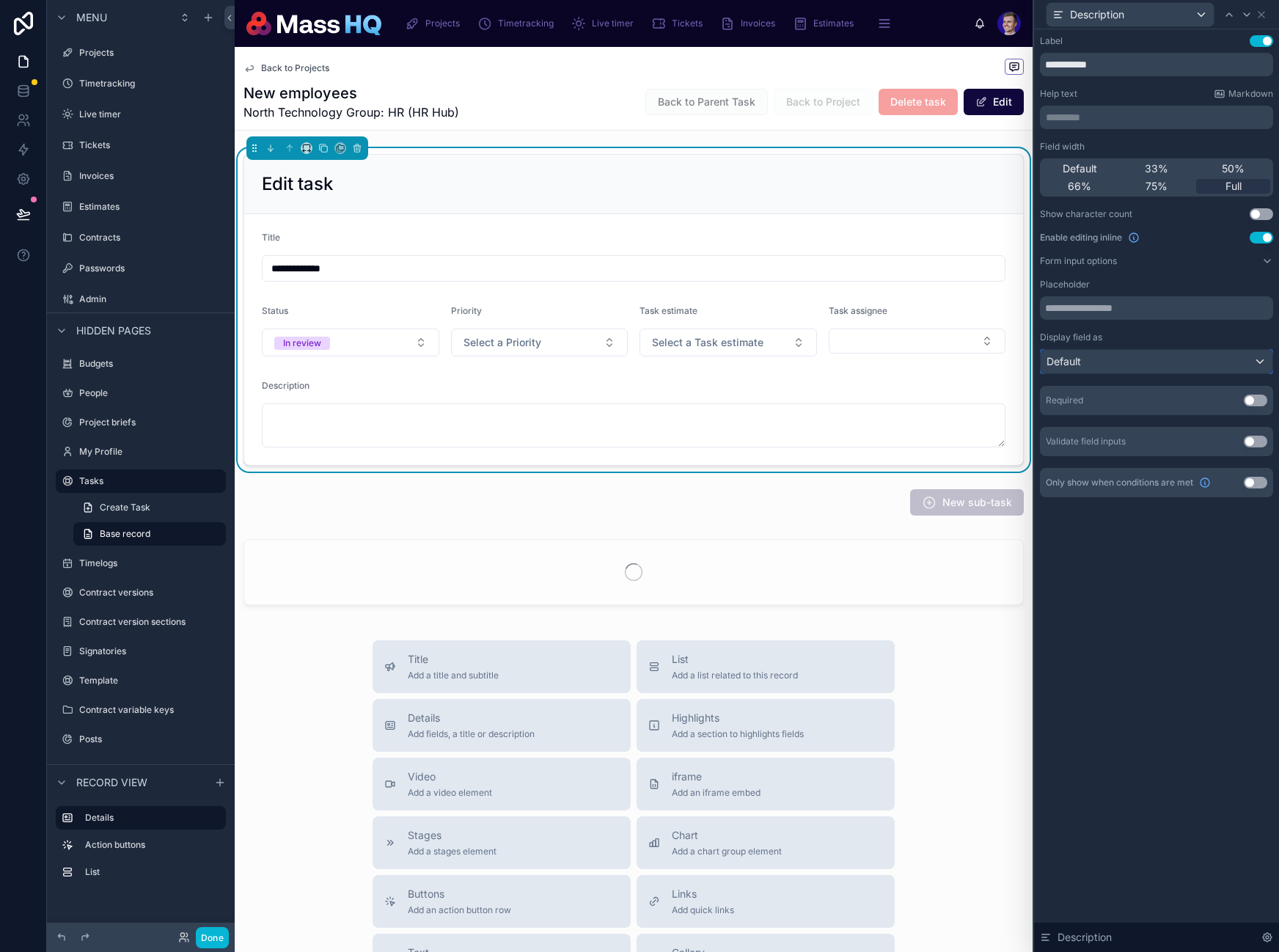
click at [1088, 362] on div "Default" at bounding box center [1156, 361] width 232 height 23
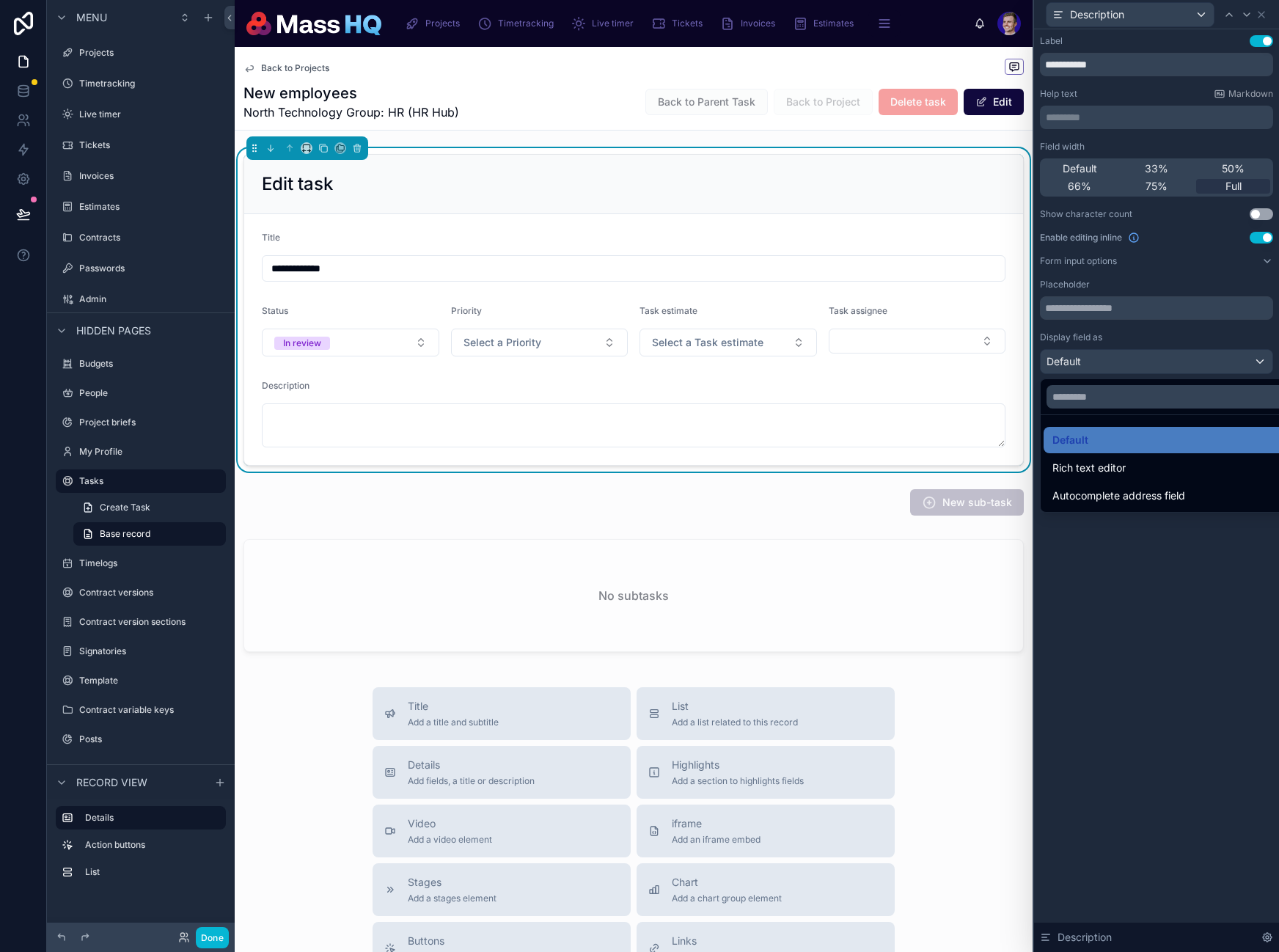
click at [1098, 460] on span "Rich text editor" at bounding box center [1089, 468] width 73 height 17
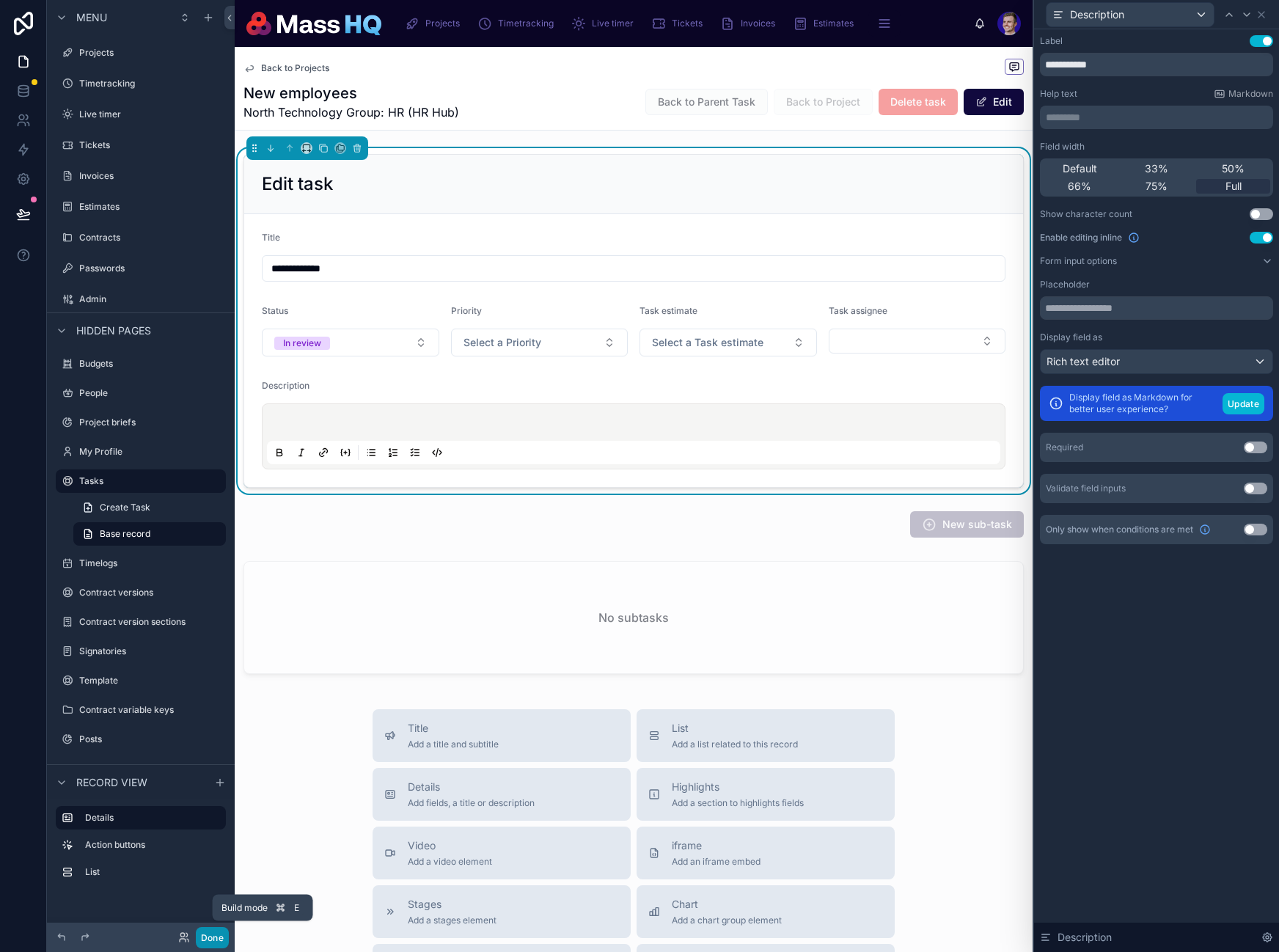
click at [209, 936] on button "Done" at bounding box center [212, 938] width 33 height 21
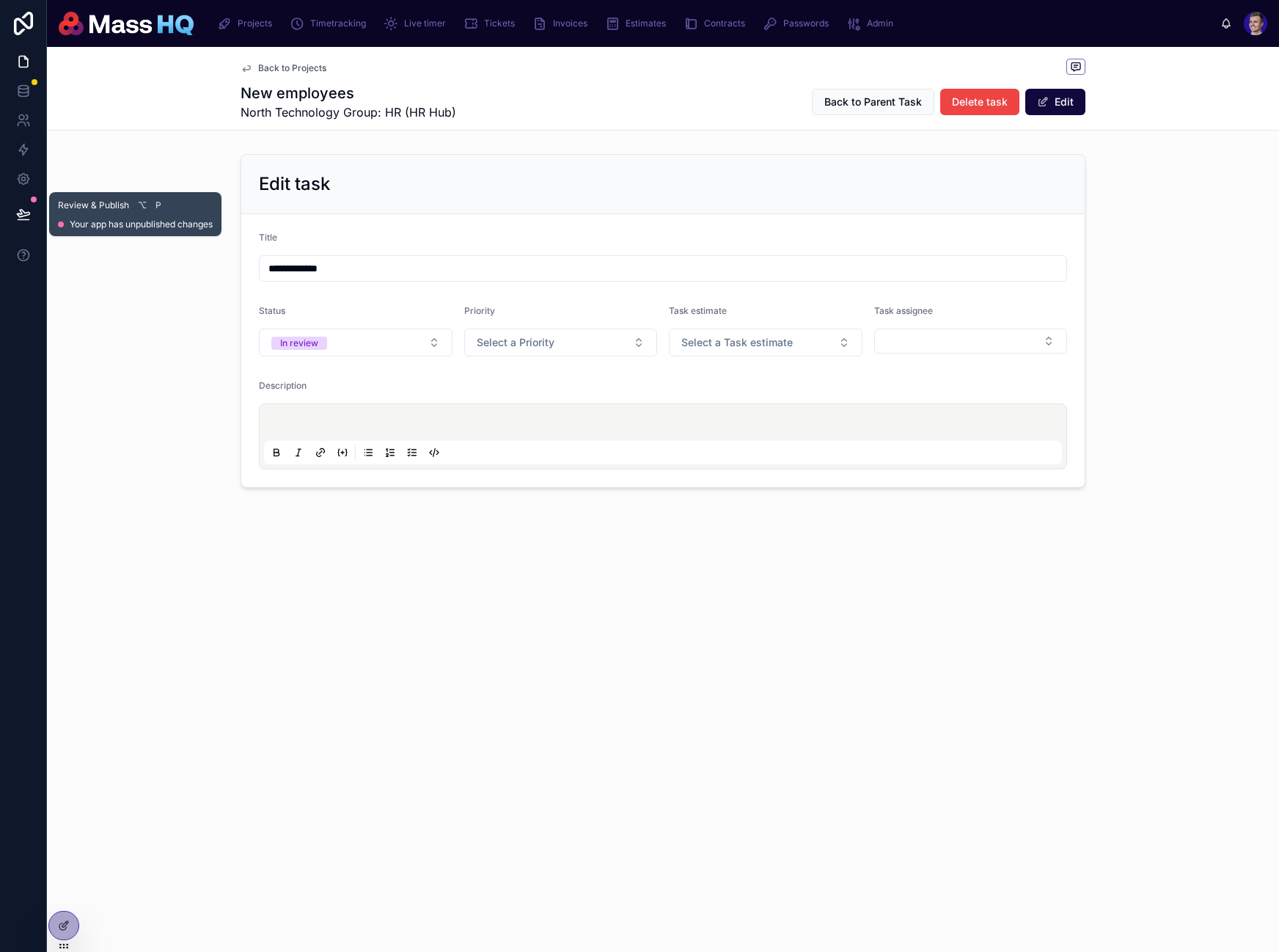
click at [26, 214] on icon at bounding box center [22, 213] width 13 height 8
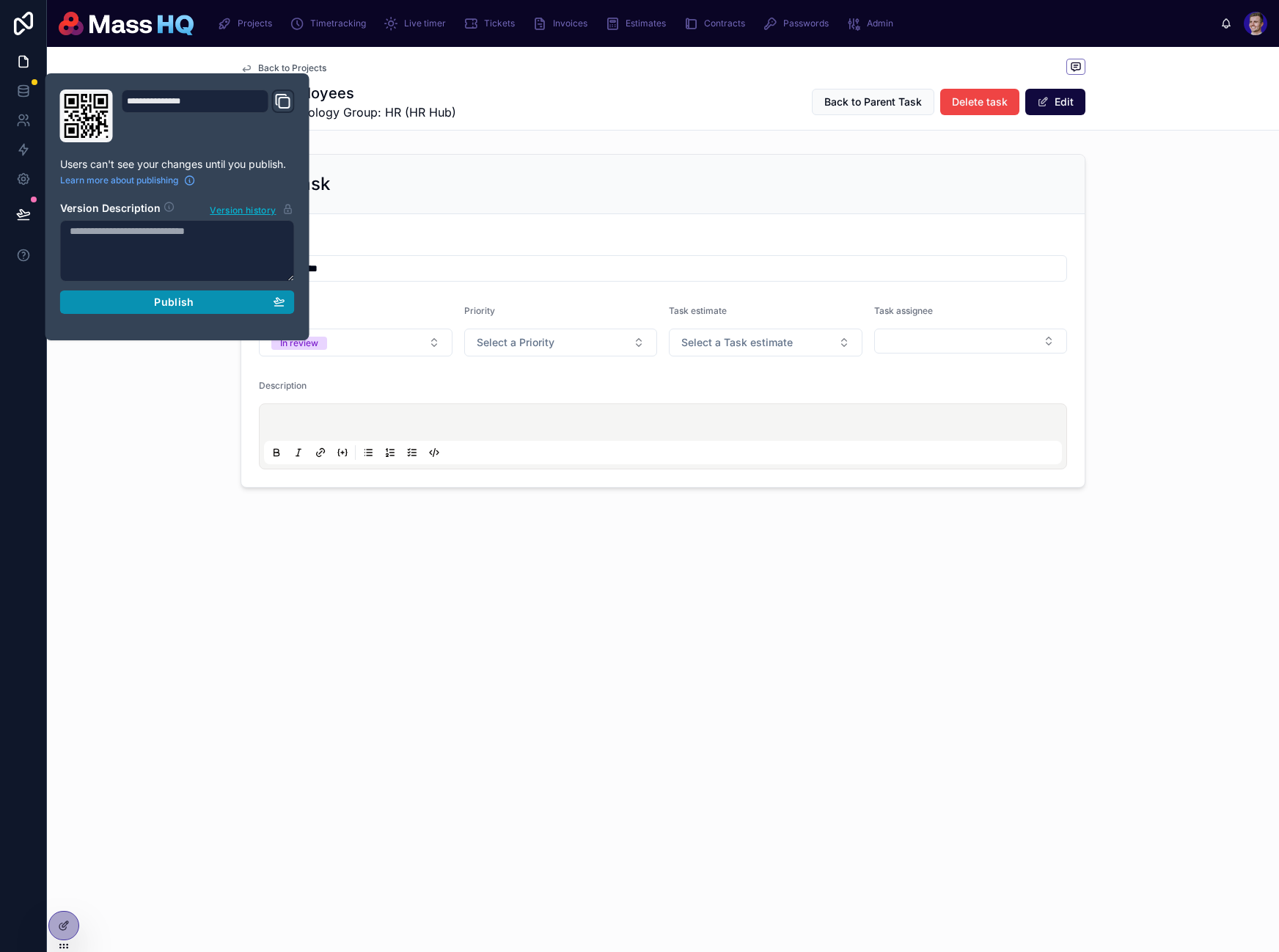
click at [166, 299] on span "Publish" at bounding box center [174, 302] width 40 height 14
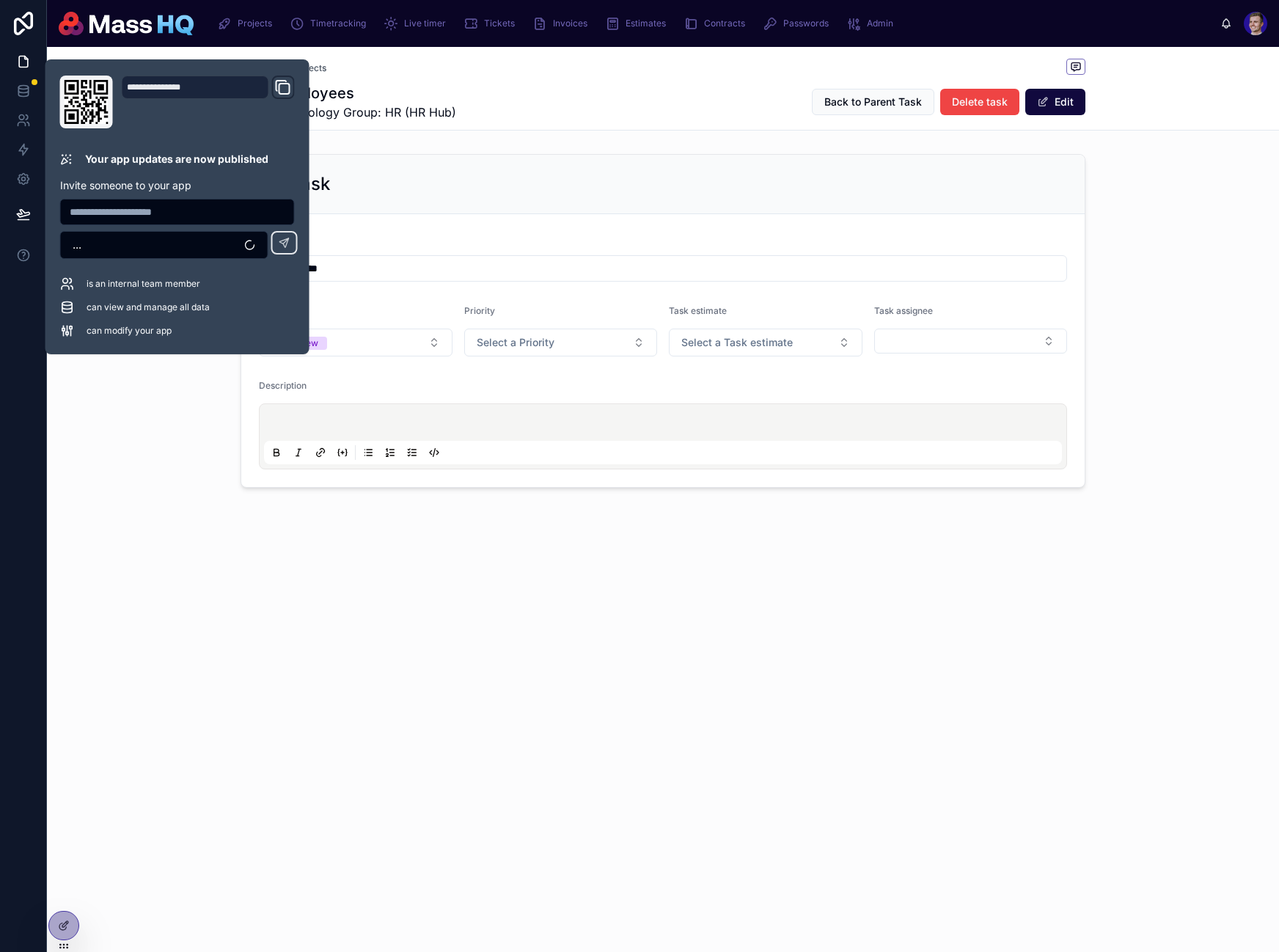
click at [1173, 272] on div "**********" at bounding box center [663, 321] width 1232 height 346
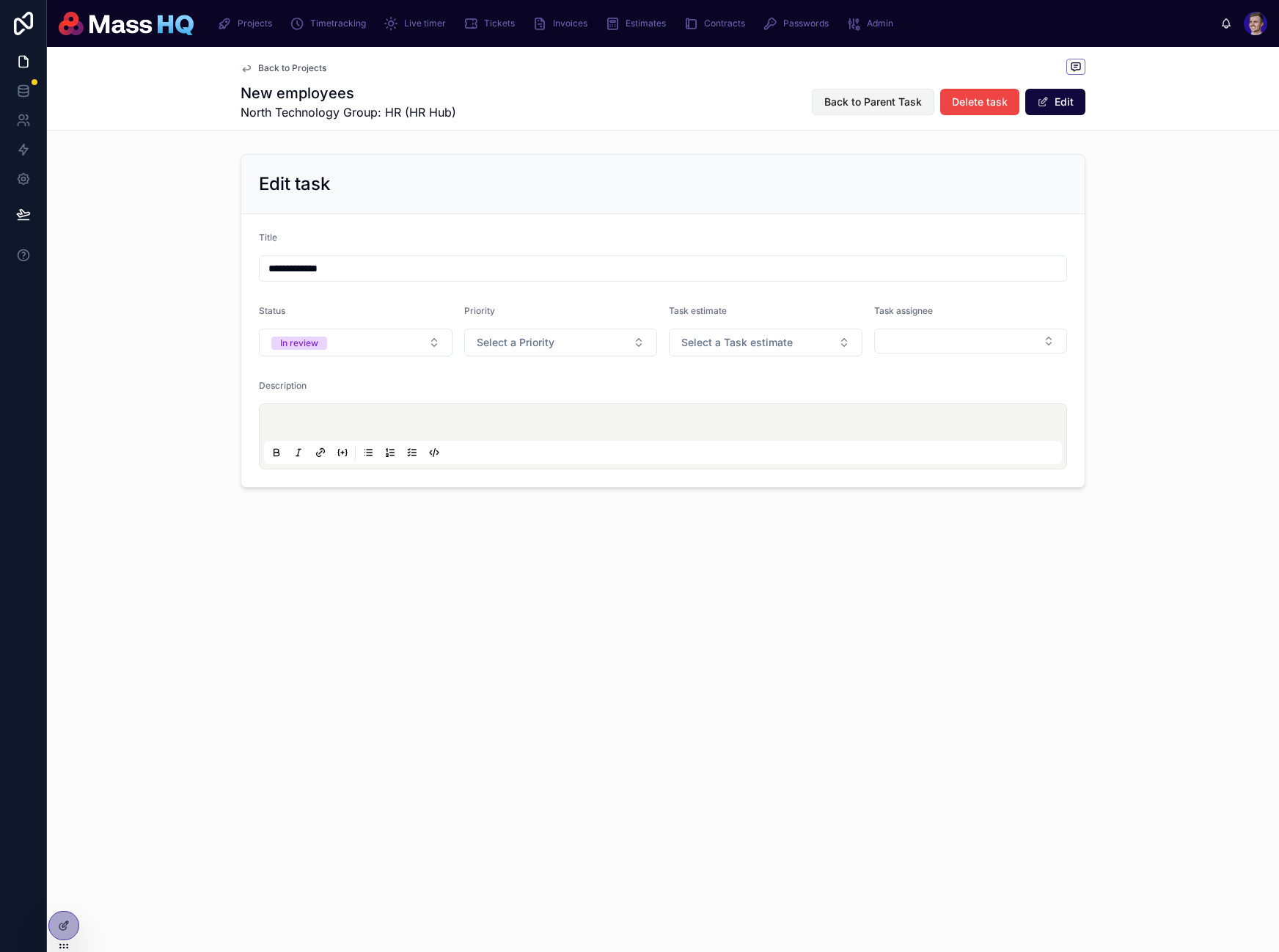
click at [876, 97] on span "Back to Parent Task" at bounding box center [873, 101] width 97 height 14
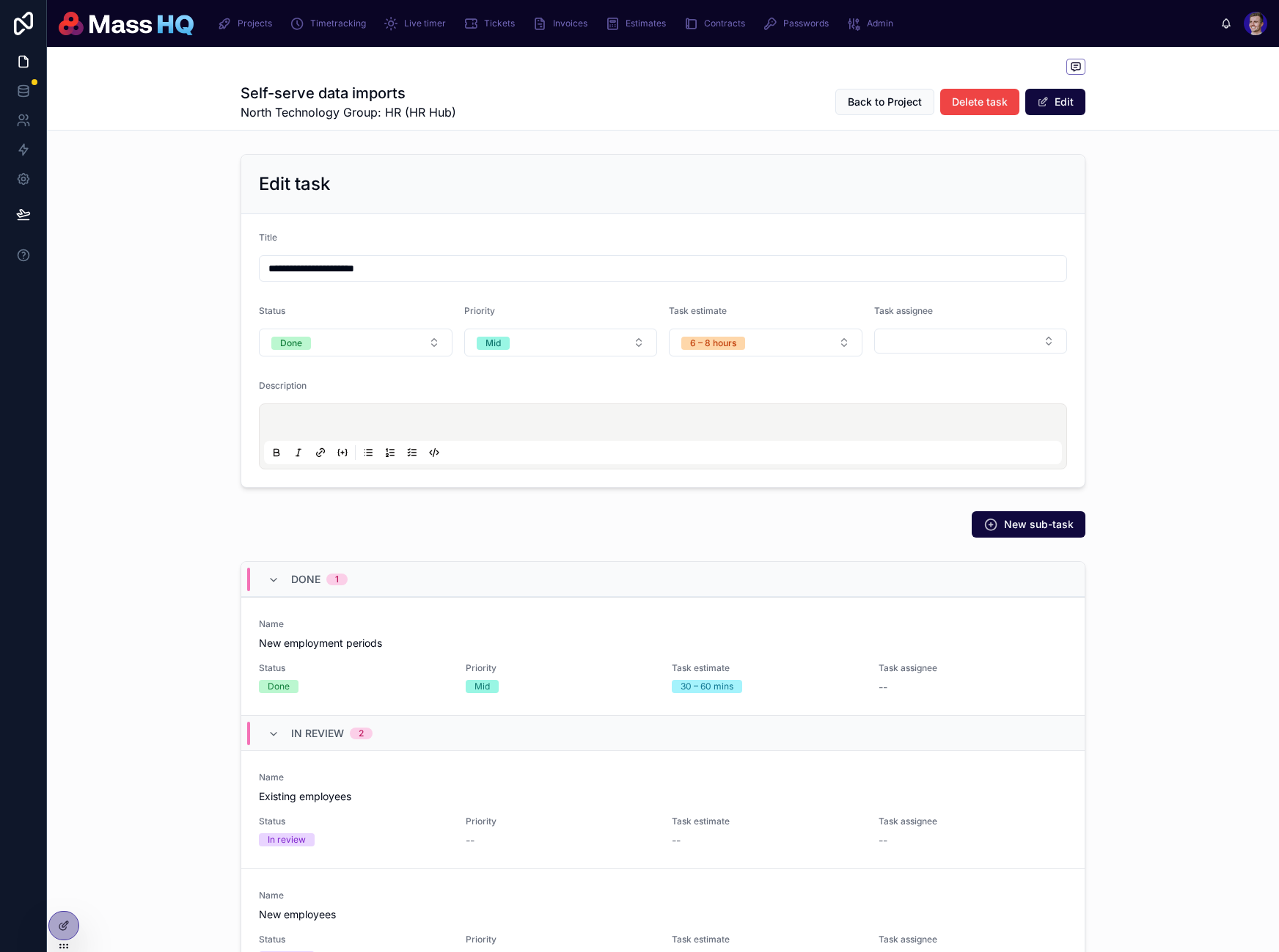
click at [448, 102] on h1 "Self-serve data imports" at bounding box center [348, 93] width 215 height 20
click at [823, 110] on div "Back to Project Delete task Edit" at bounding box center [954, 101] width 262 height 28
click at [852, 103] on span "Back to Project" at bounding box center [884, 101] width 74 height 14
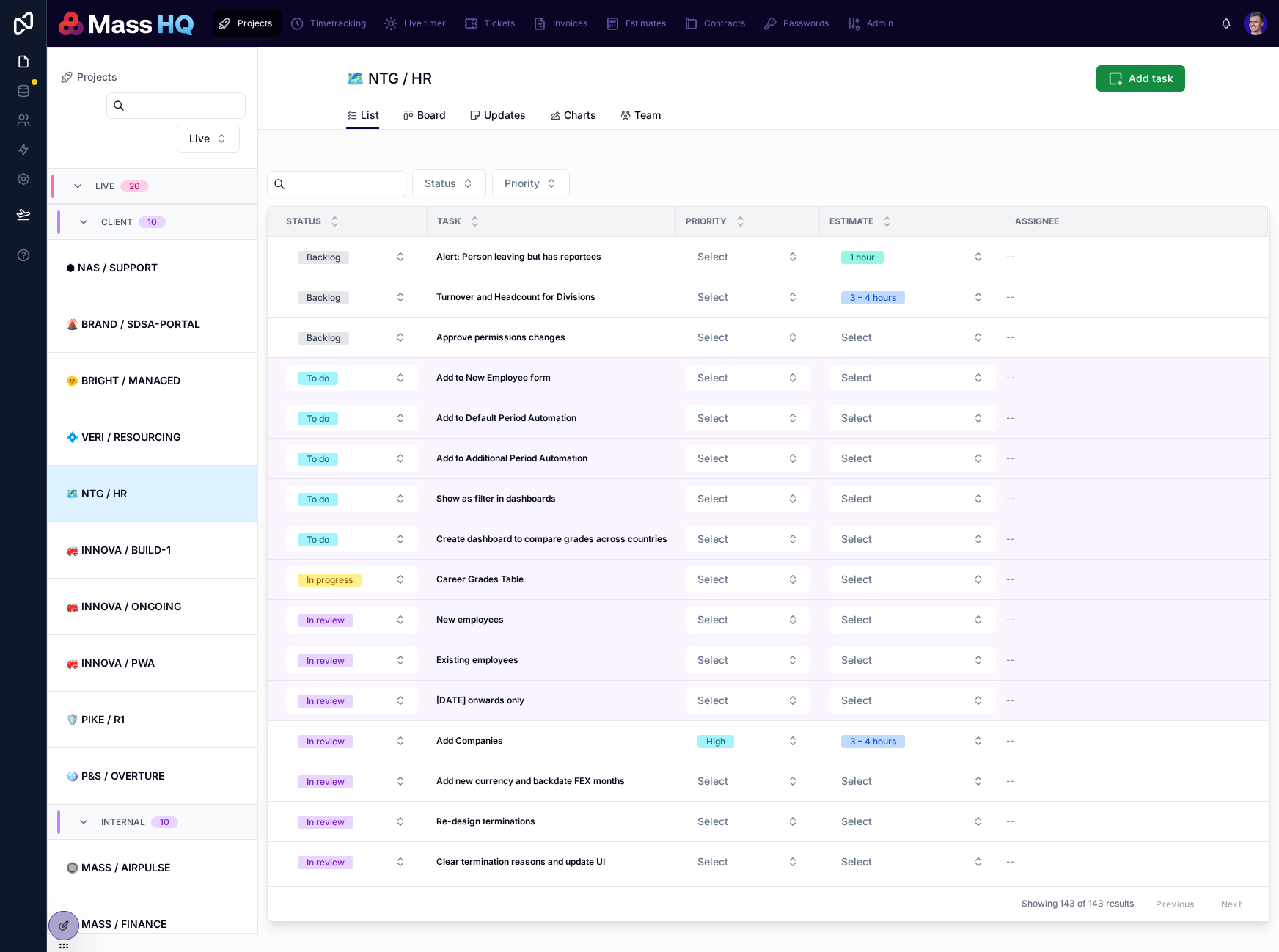
scroll to position [296, 0]
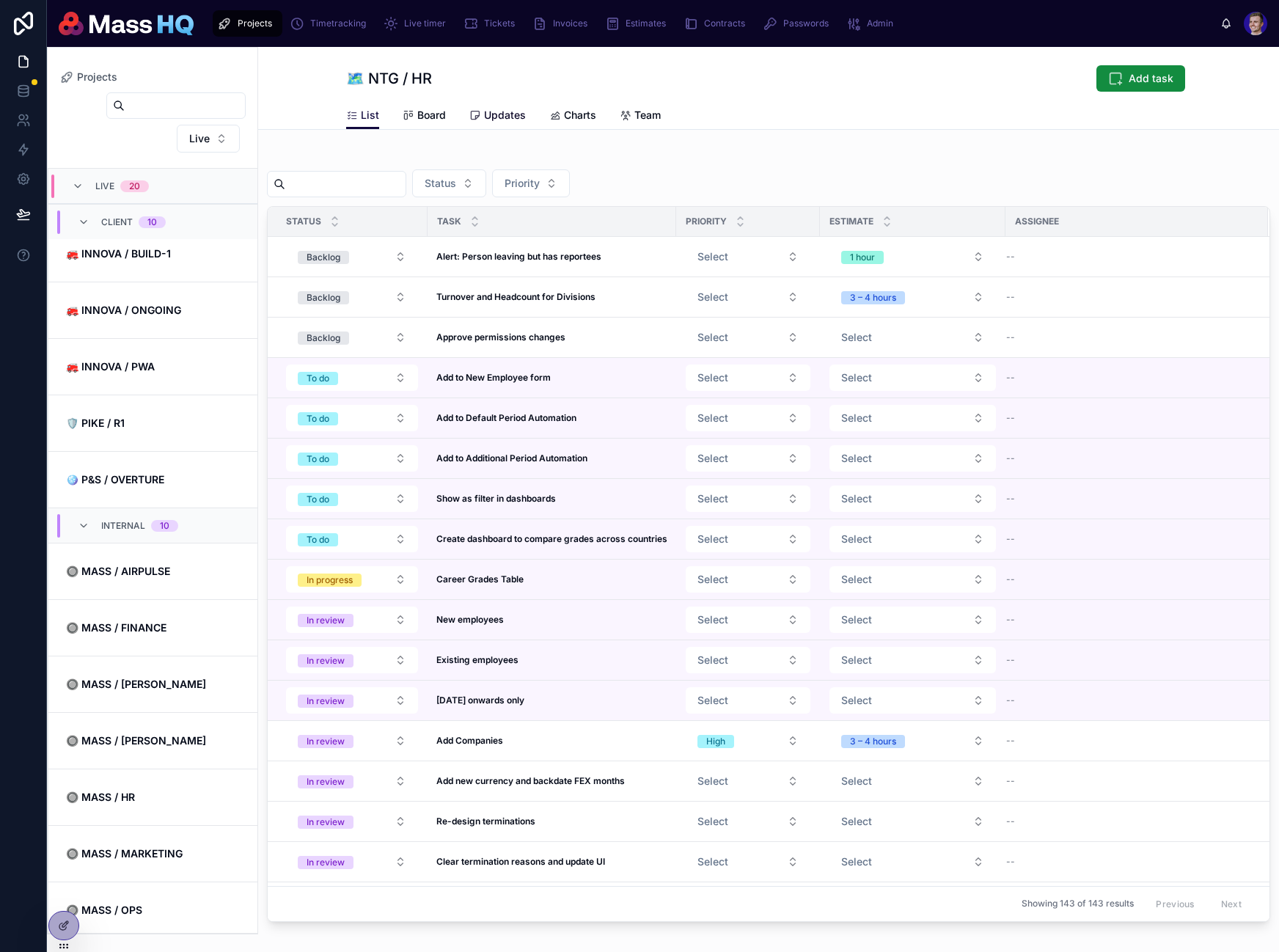
click at [484, 118] on span "Updates" at bounding box center [504, 115] width 42 height 14
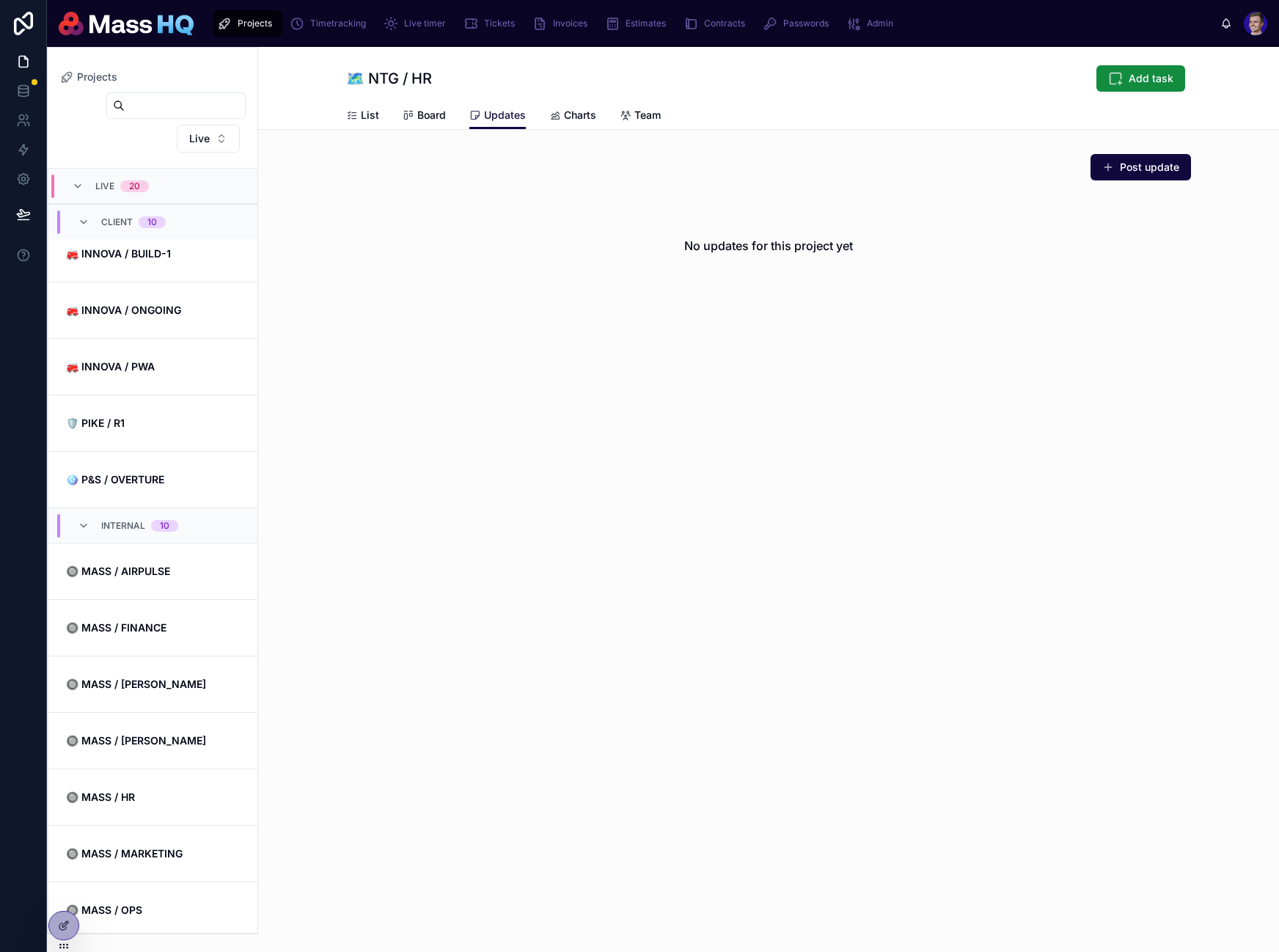
click at [453, 616] on div "Projects 🗺 NTG / HR Add task Updates List Board Updates Charts Team Post update…" at bounding box center [767, 499] width 1020 height 905
drag, startPoint x: 554, startPoint y: 116, endPoint x: 635, endPoint y: 110, distance: 81.2
click at [554, 116] on icon at bounding box center [555, 116] width 12 height 12
click at [645, 115] on span "Team" at bounding box center [647, 115] width 26 height 14
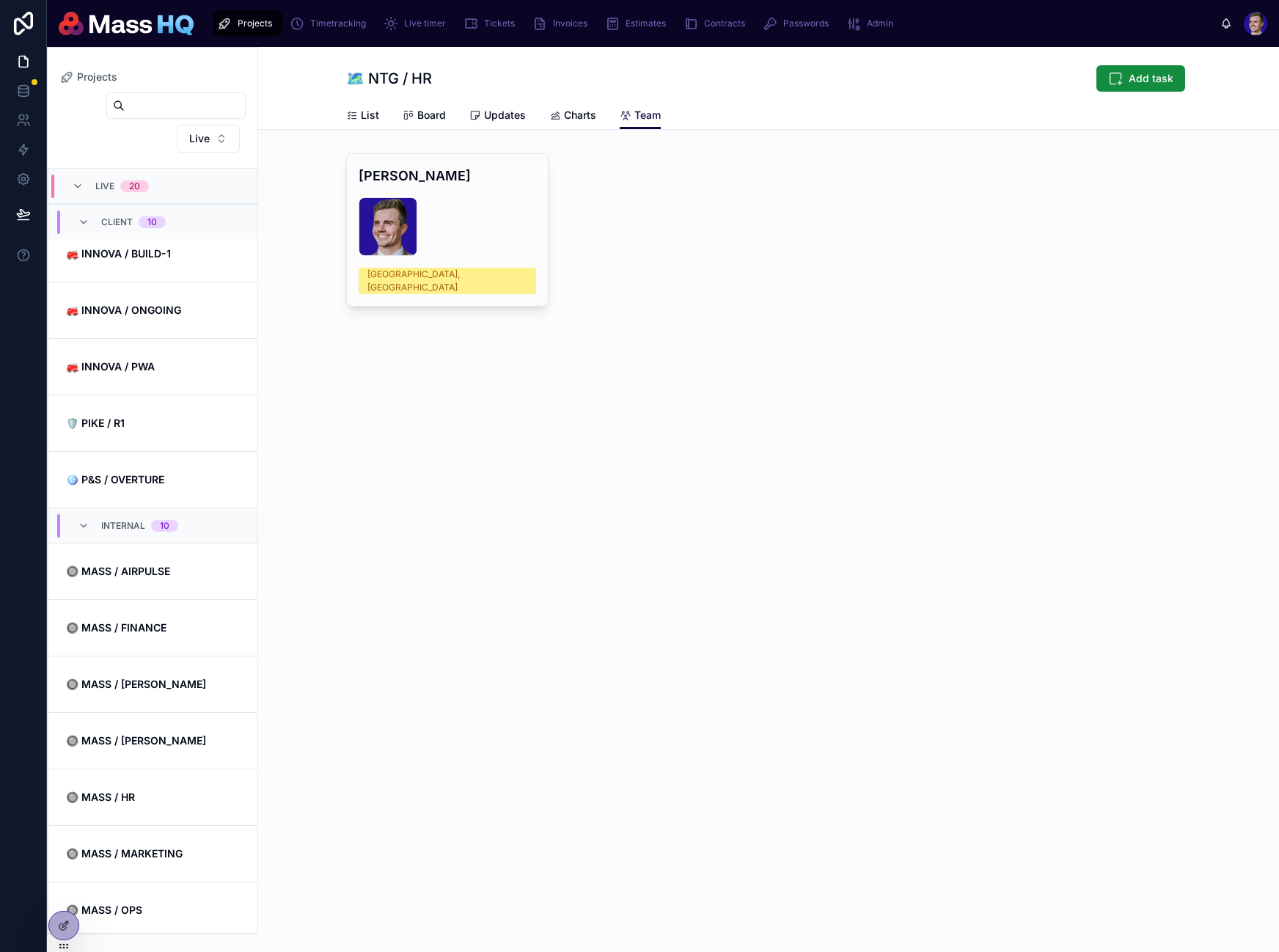
click at [490, 113] on span "Updates" at bounding box center [504, 115] width 42 height 14
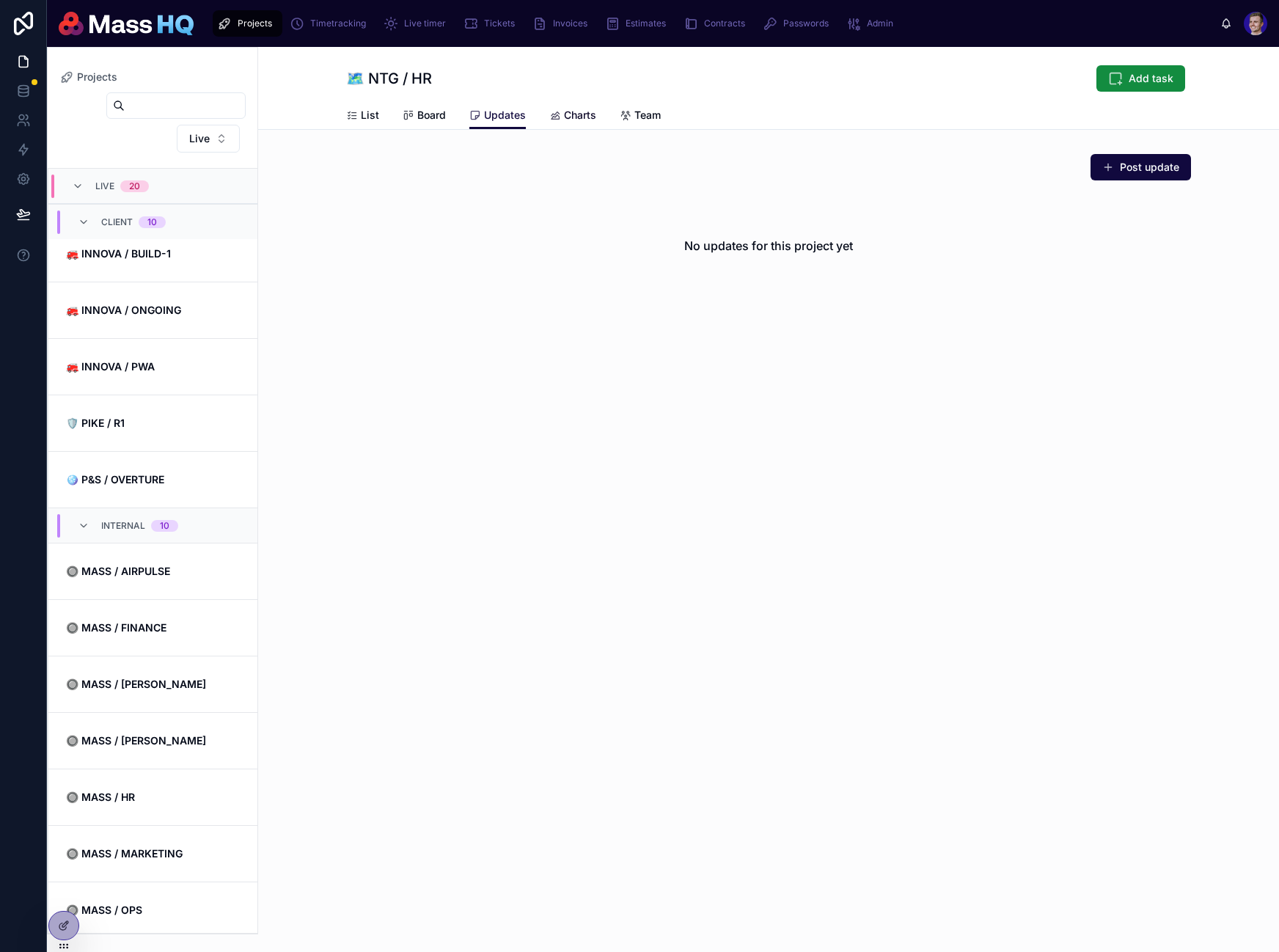
click at [584, 111] on span "Charts" at bounding box center [579, 115] width 32 height 14
click at [510, 121] on span "Updates" at bounding box center [504, 115] width 42 height 14
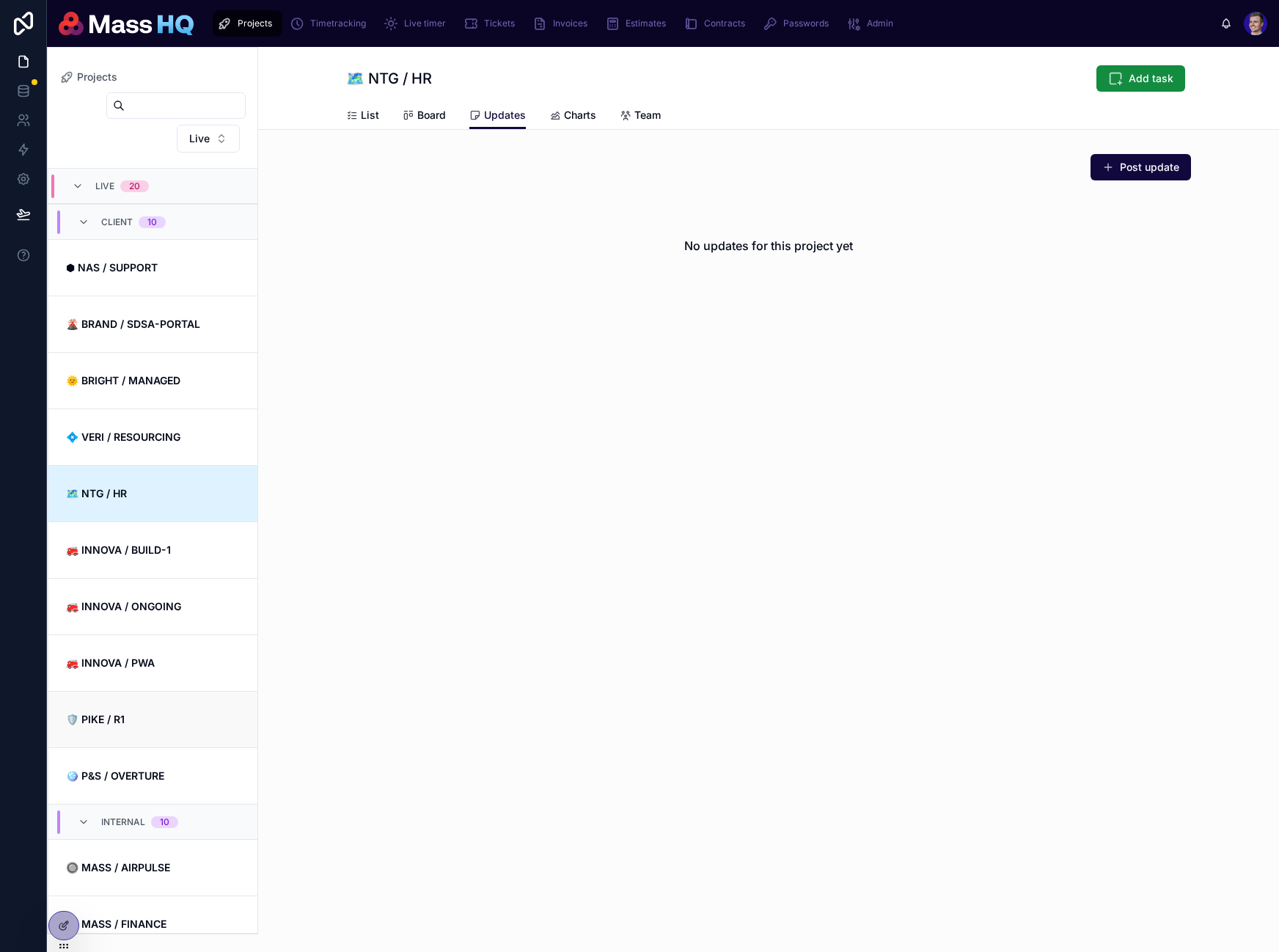
click at [150, 711] on link "🛡️ PIKE / R1" at bounding box center [153, 719] width 209 height 56
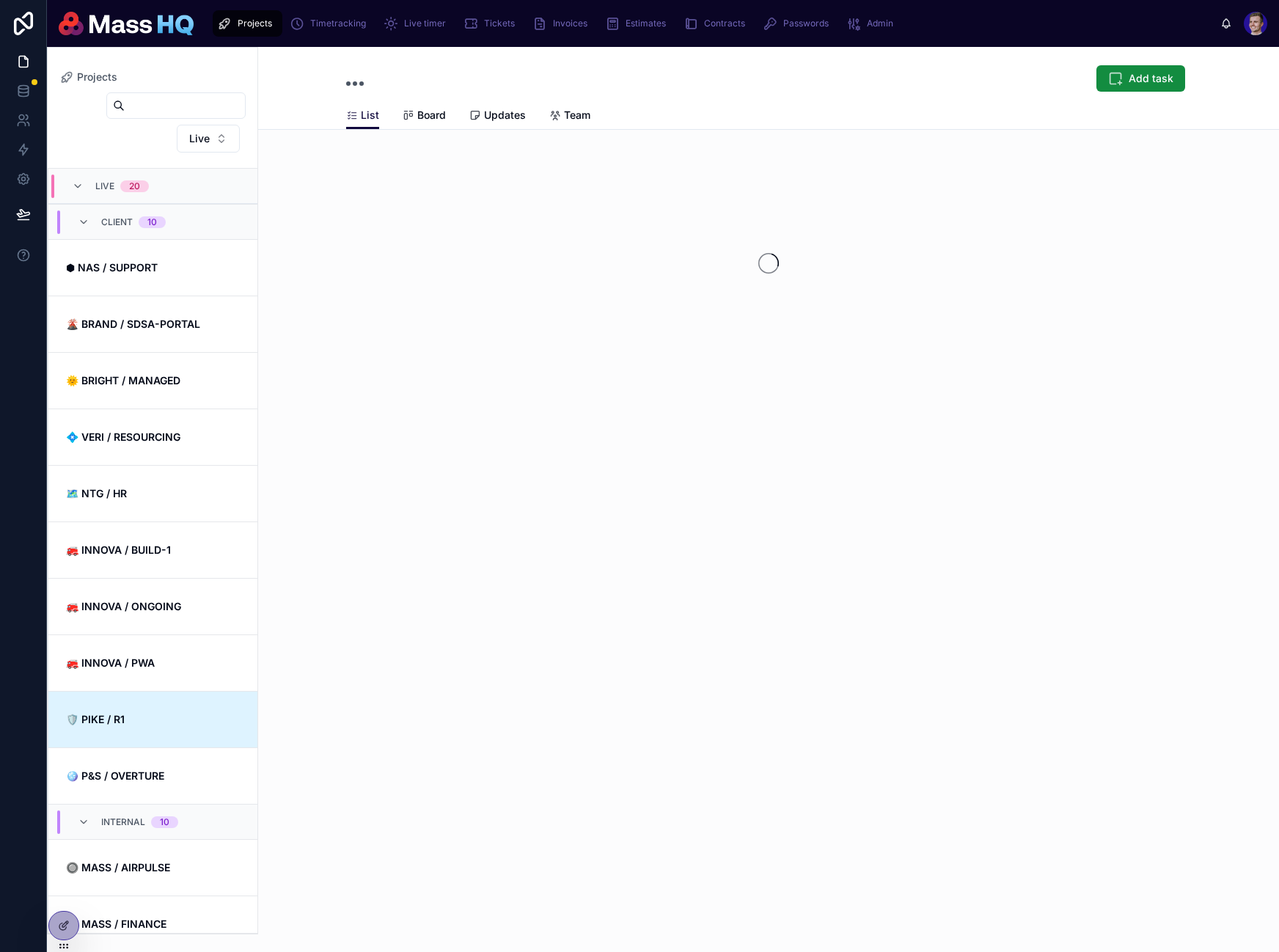
click at [502, 133] on div "Back to Projects Projects Add task List List Board Updates Team" at bounding box center [767, 260] width 1020 height 426
click at [502, 121] on div "Back to Projects Projects Add task List List Board Updates Team" at bounding box center [767, 260] width 1020 height 426
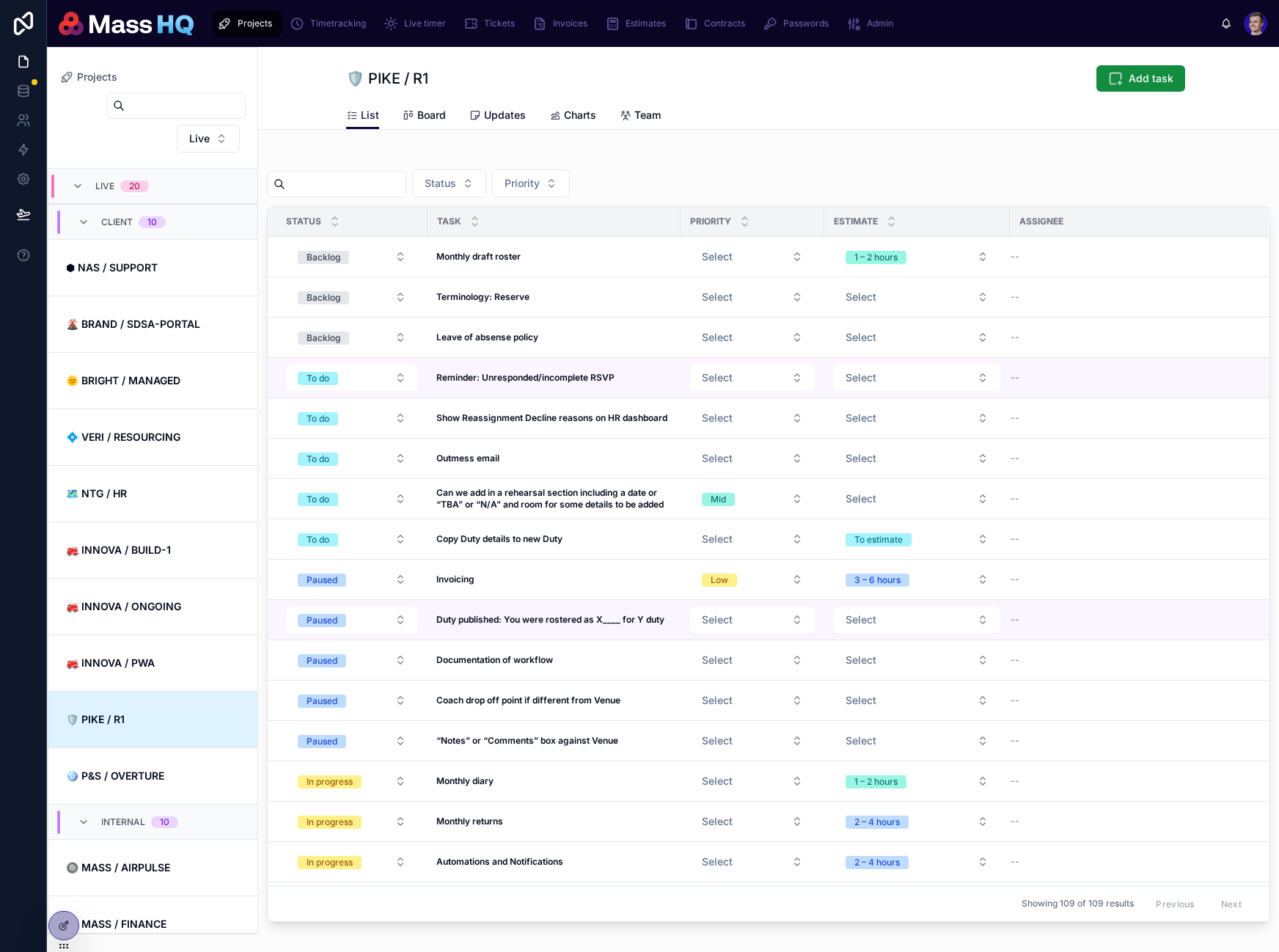
click at [511, 112] on span "Updates" at bounding box center [504, 115] width 42 height 14
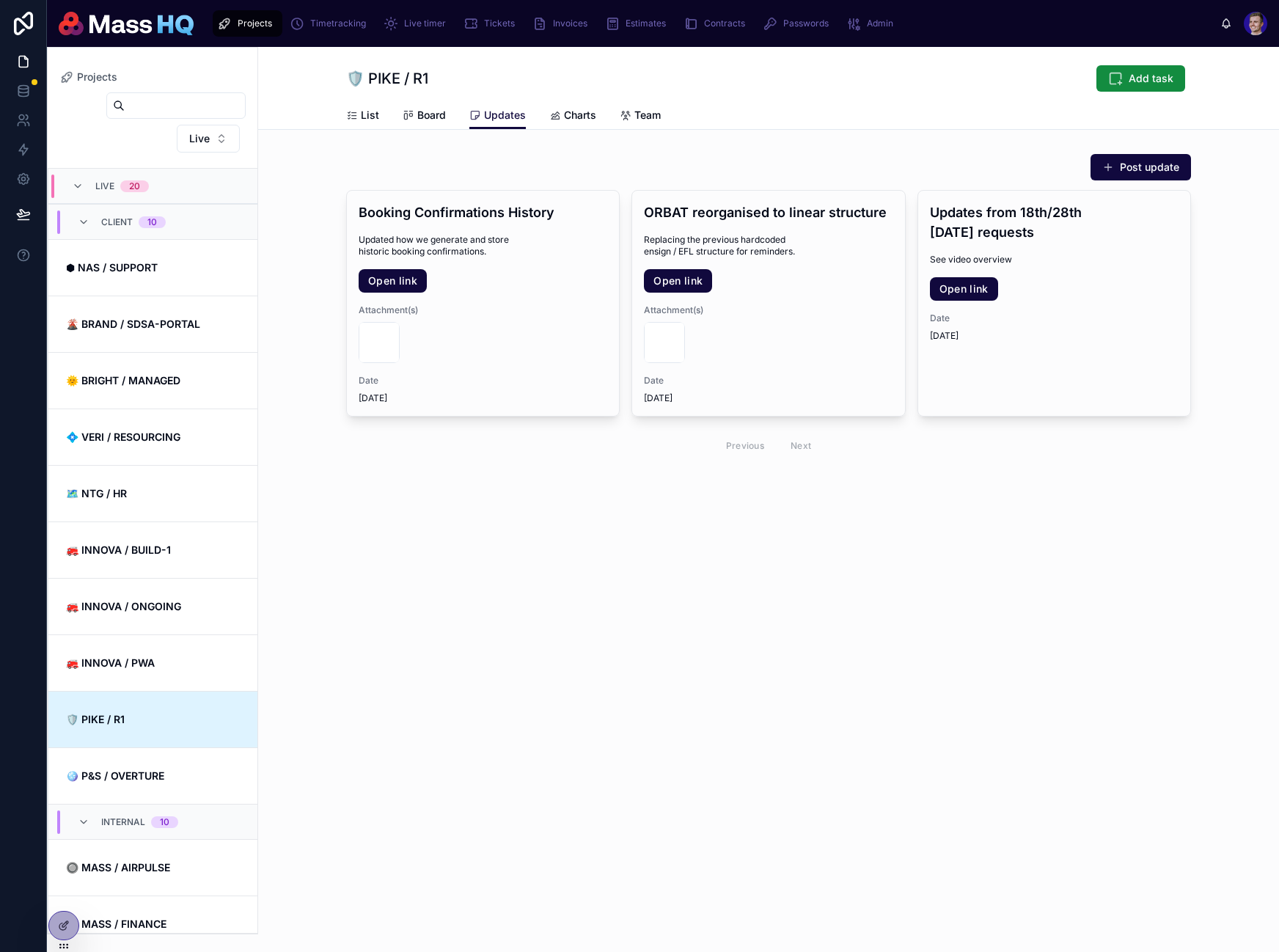
click at [831, 856] on div "Back to Projects Projects 🛡️ PIKE / R1 Add task Updates List Board Updates Char…" at bounding box center [767, 499] width 1020 height 905
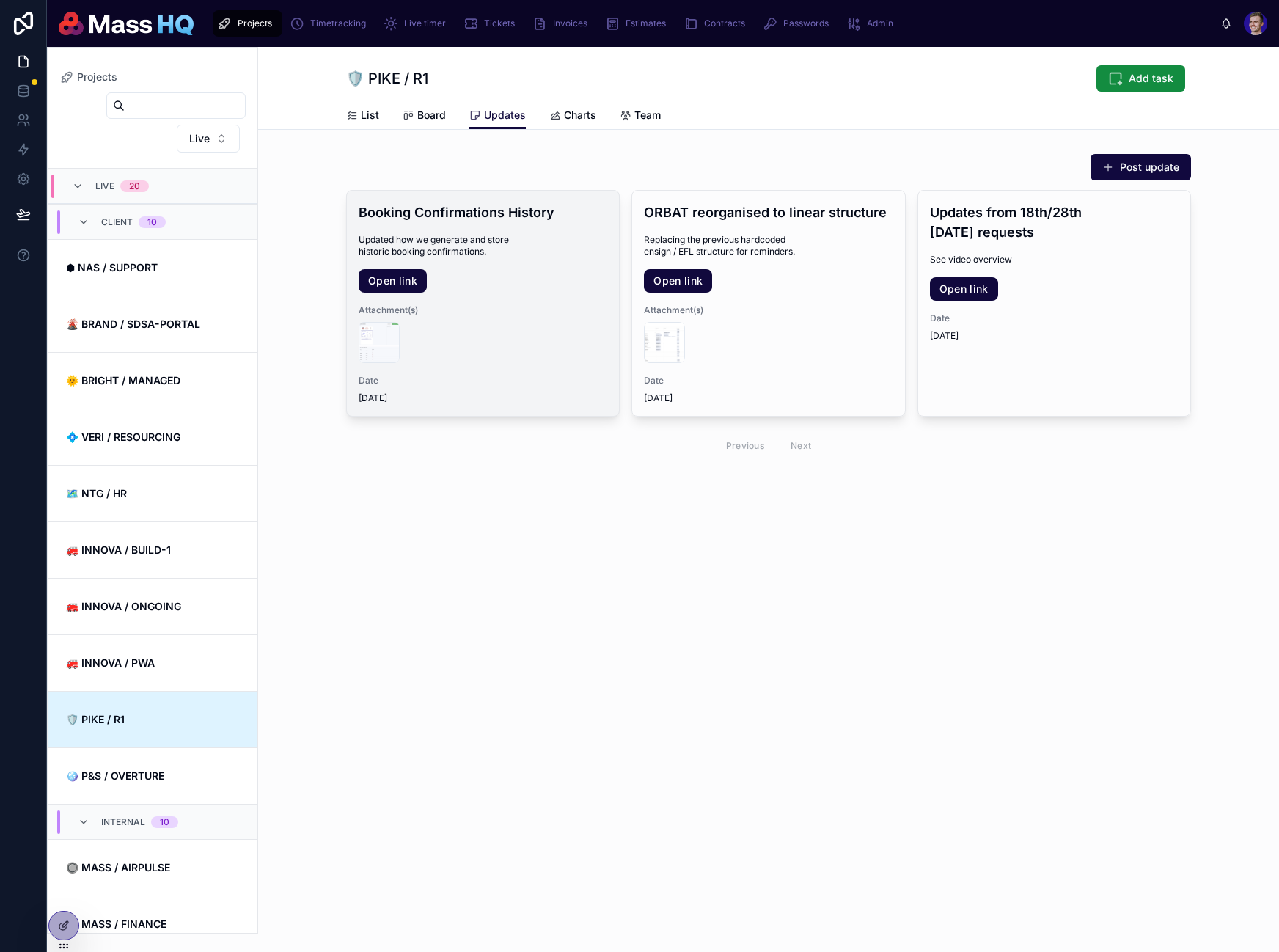
click at [513, 212] on h4 "Booking Confirmations History" at bounding box center [483, 212] width 249 height 20
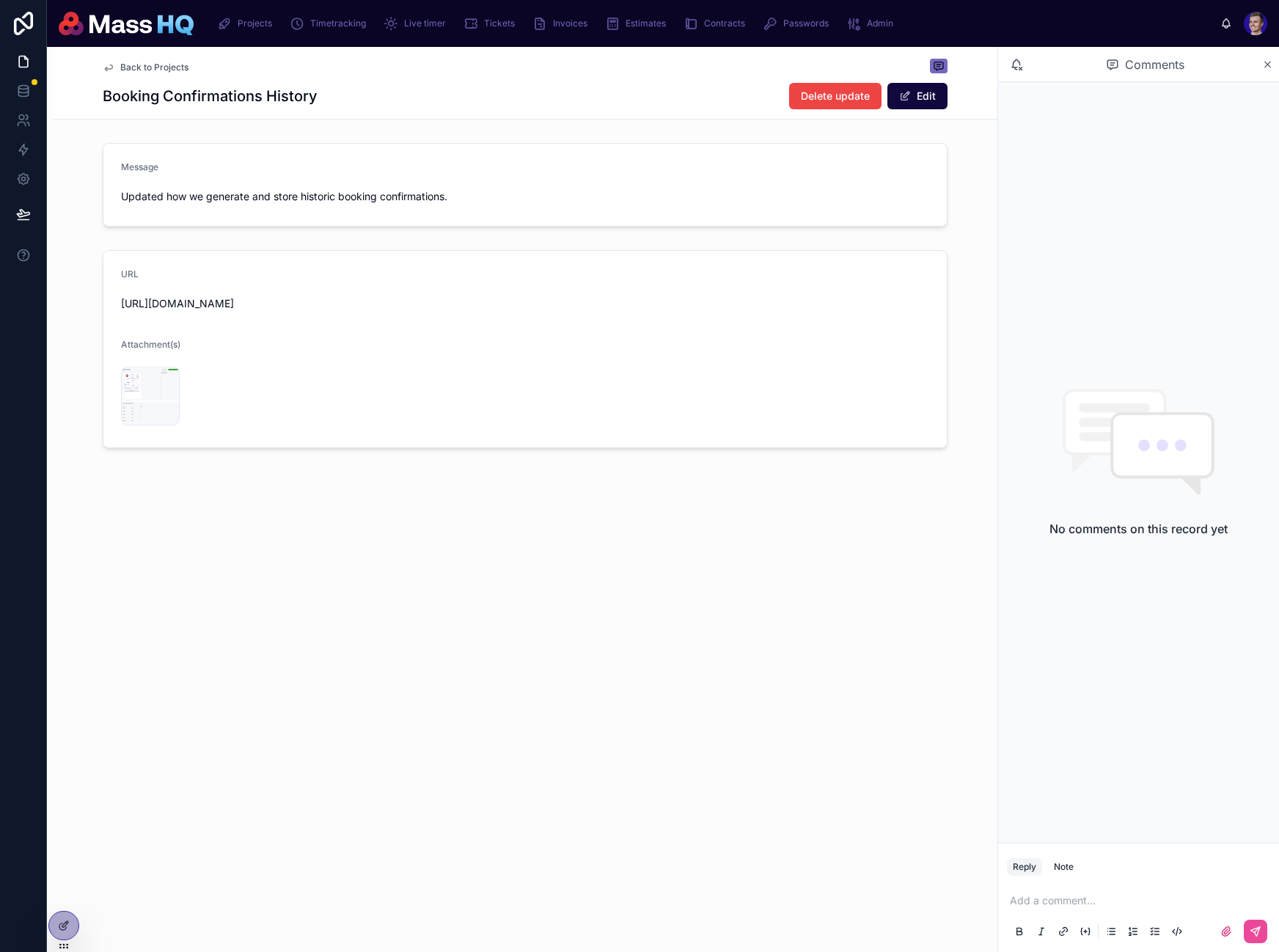
click at [527, 520] on div "Back to Projects Booking Confirmations History Delete update Edit Message Updat…" at bounding box center [525, 297] width 944 height 501
click at [528, 518] on div "Back to Projects Booking Confirmations History Delete update Edit Message Updat…" at bounding box center [525, 297] width 944 height 501
drag, startPoint x: 1260, startPoint y: 523, endPoint x: 1275, endPoint y: 520, distance: 15.3
click at [1275, 520] on div "No comments on this record yet" at bounding box center [1138, 462] width 281 height 761
drag, startPoint x: 602, startPoint y: 532, endPoint x: 588, endPoint y: 499, distance: 35.8
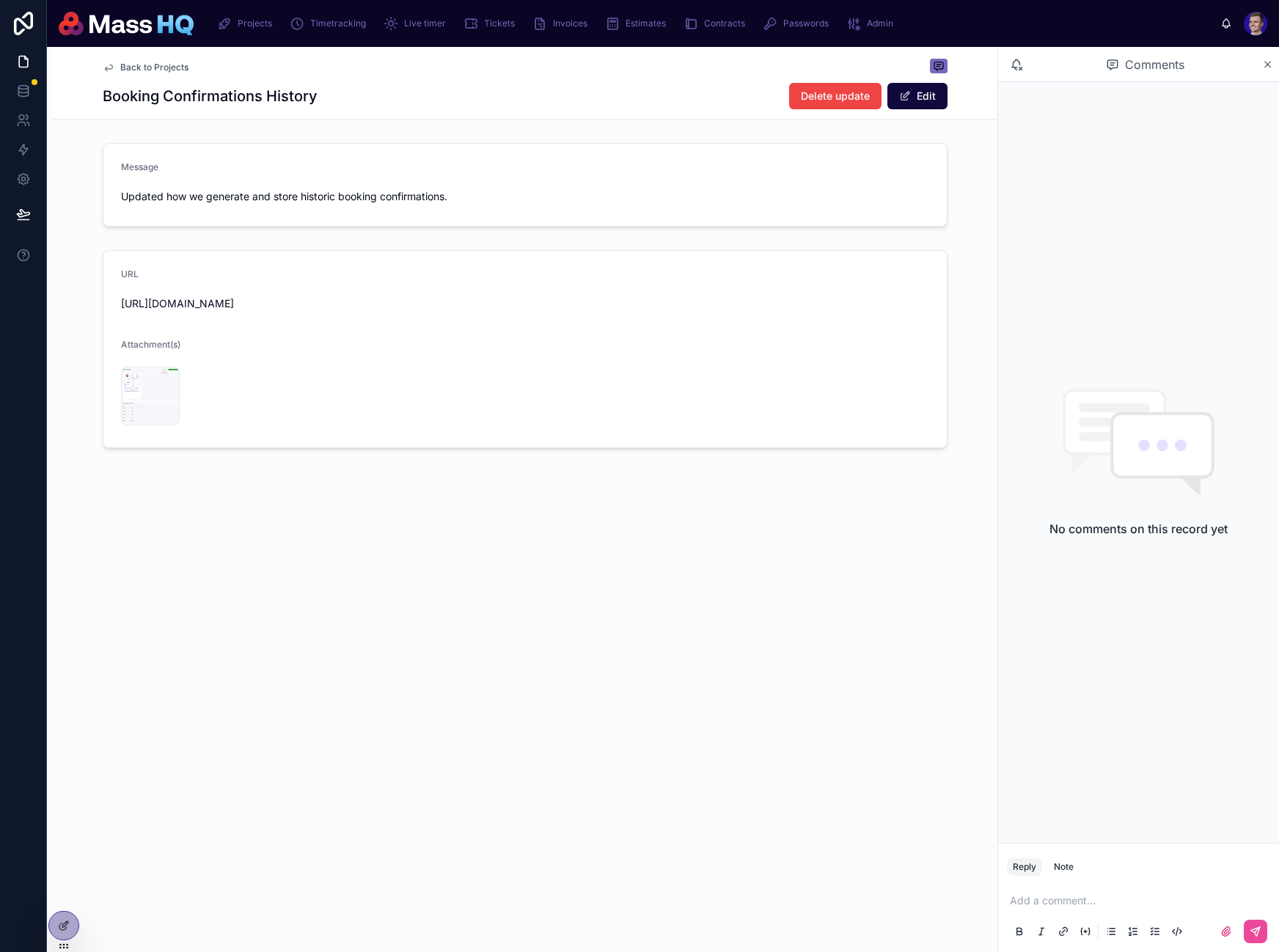
click at [602, 532] on div "Back to Projects Booking Confirmations History Delete update Edit Message Updat…" at bounding box center [525, 297] width 944 height 501
click at [165, 73] on div "Back to Projects" at bounding box center [524, 68] width 845 height 17
click at [163, 66] on span "Back to Projects" at bounding box center [154, 68] width 69 height 12
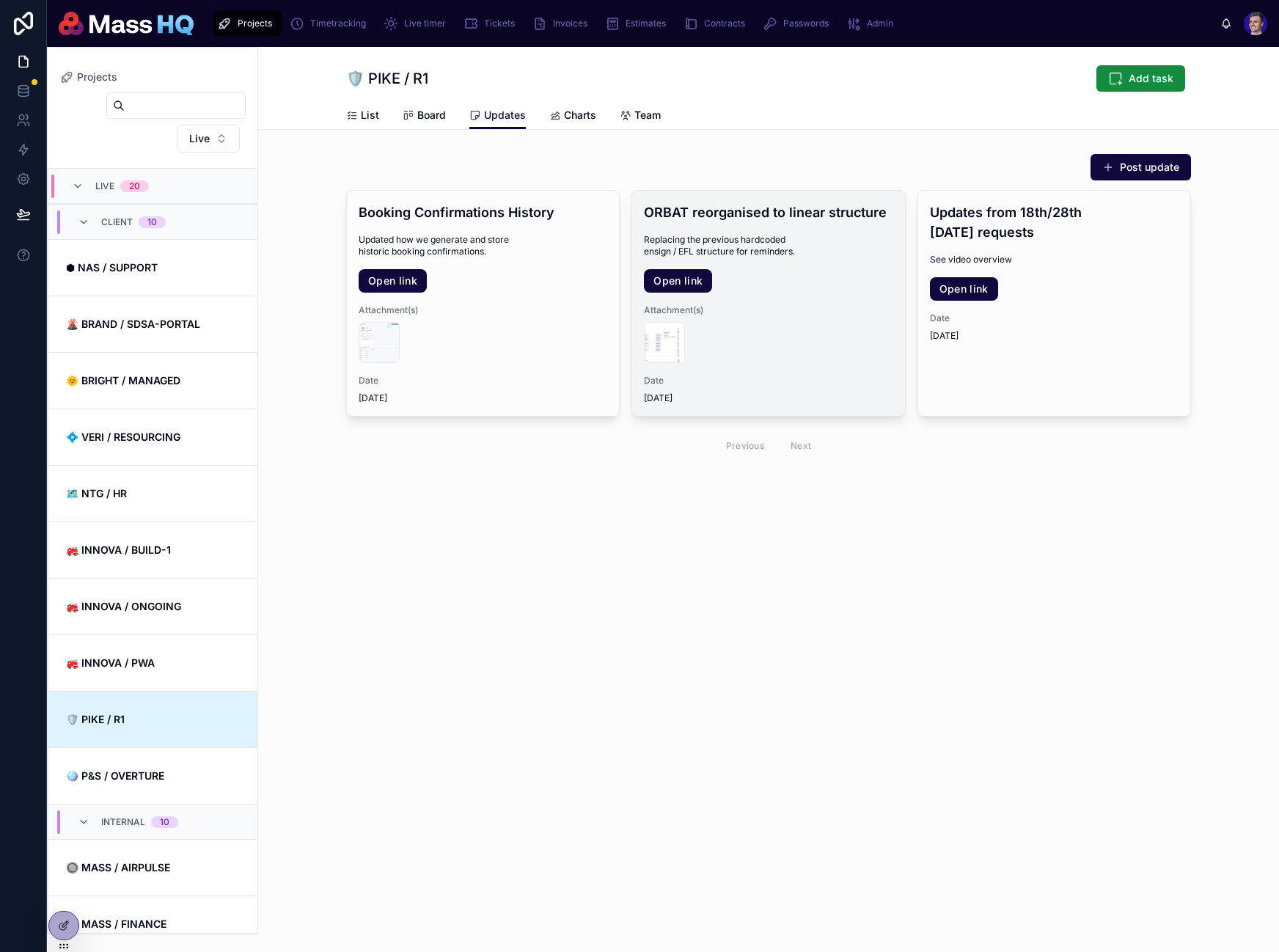
scroll to position [482, 0]
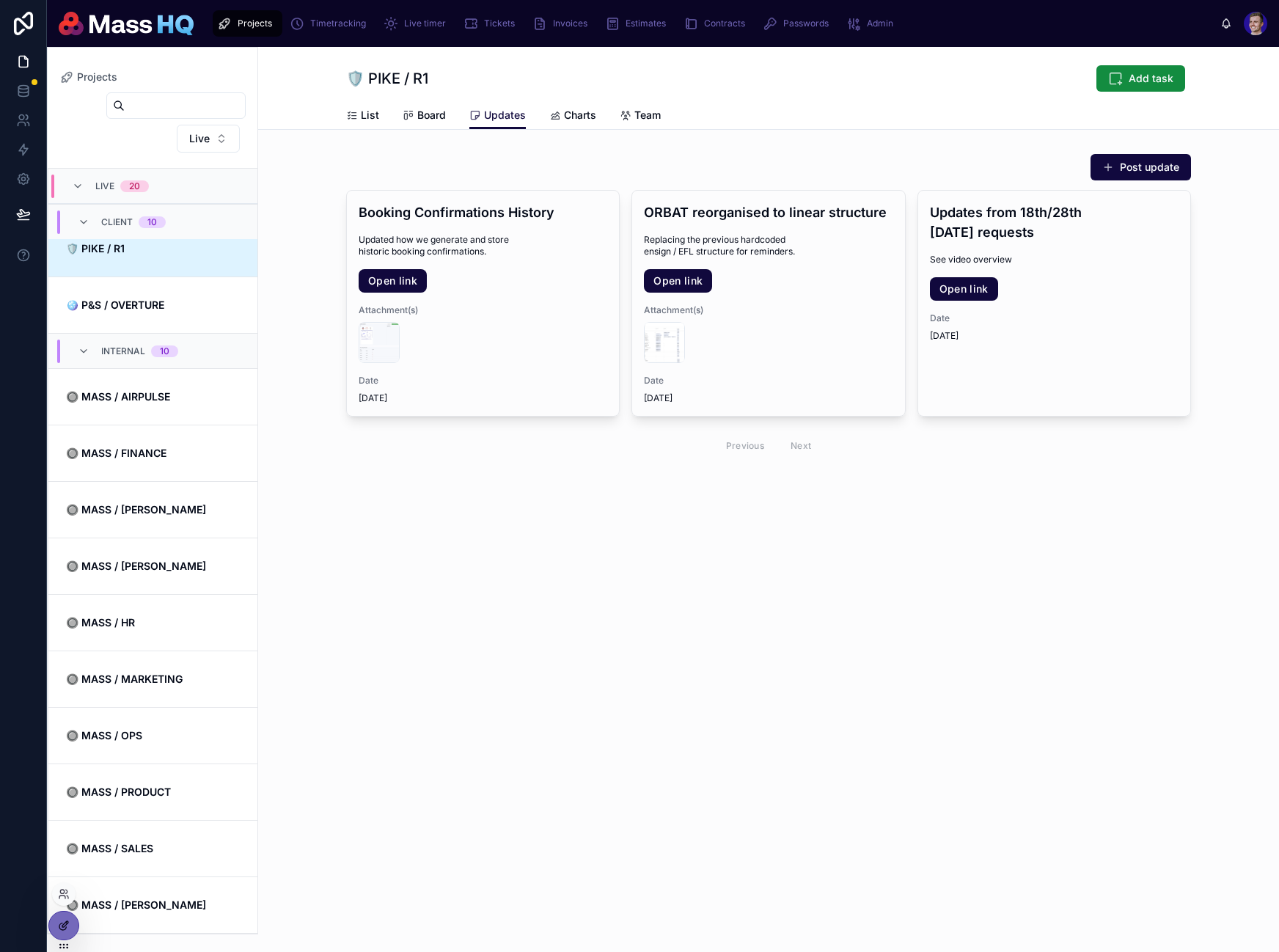
click at [64, 924] on icon at bounding box center [66, 924] width 6 height 6
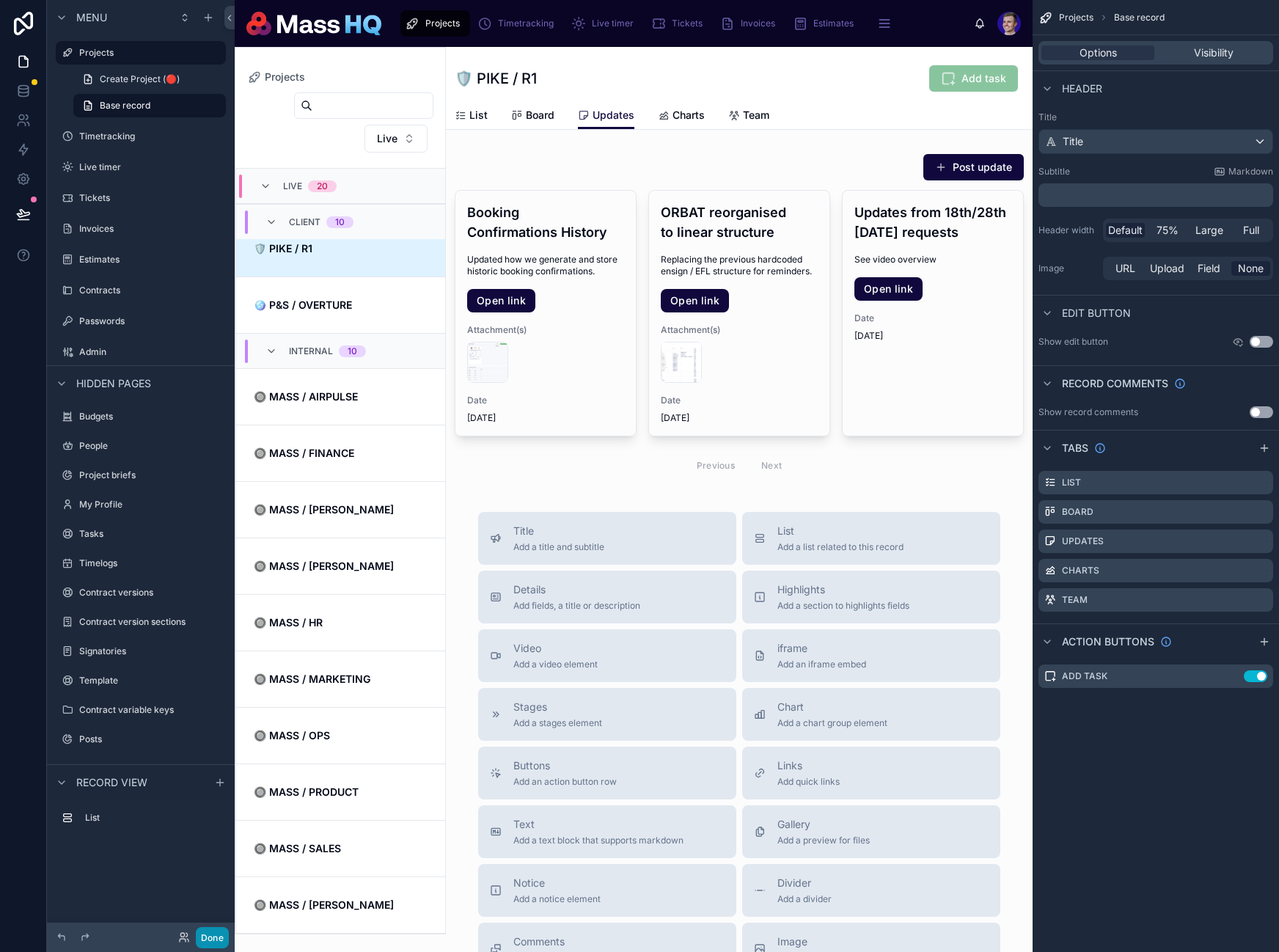
click at [209, 941] on button "Done" at bounding box center [212, 938] width 33 height 21
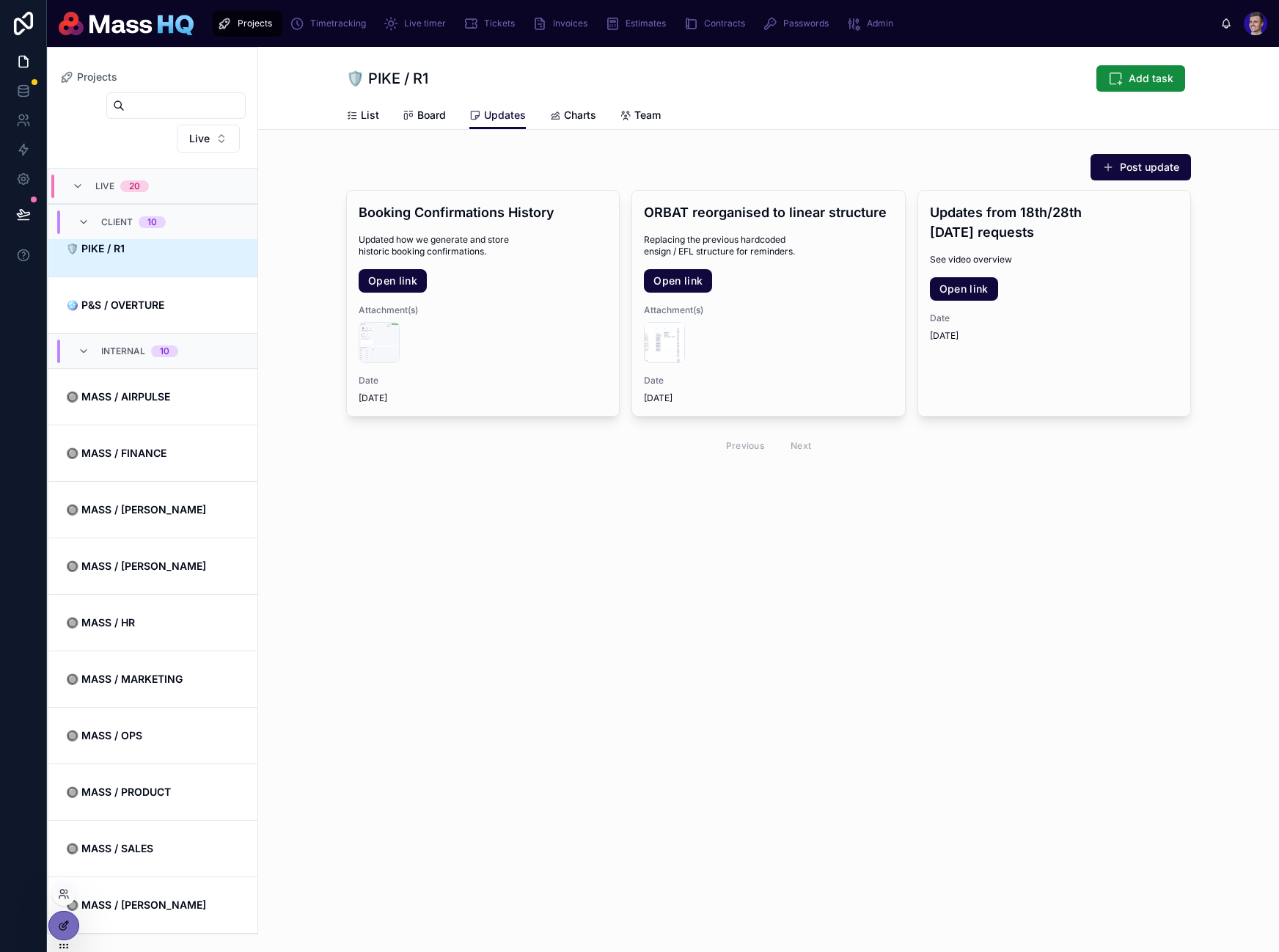
click at [53, 925] on div at bounding box center [64, 925] width 29 height 28
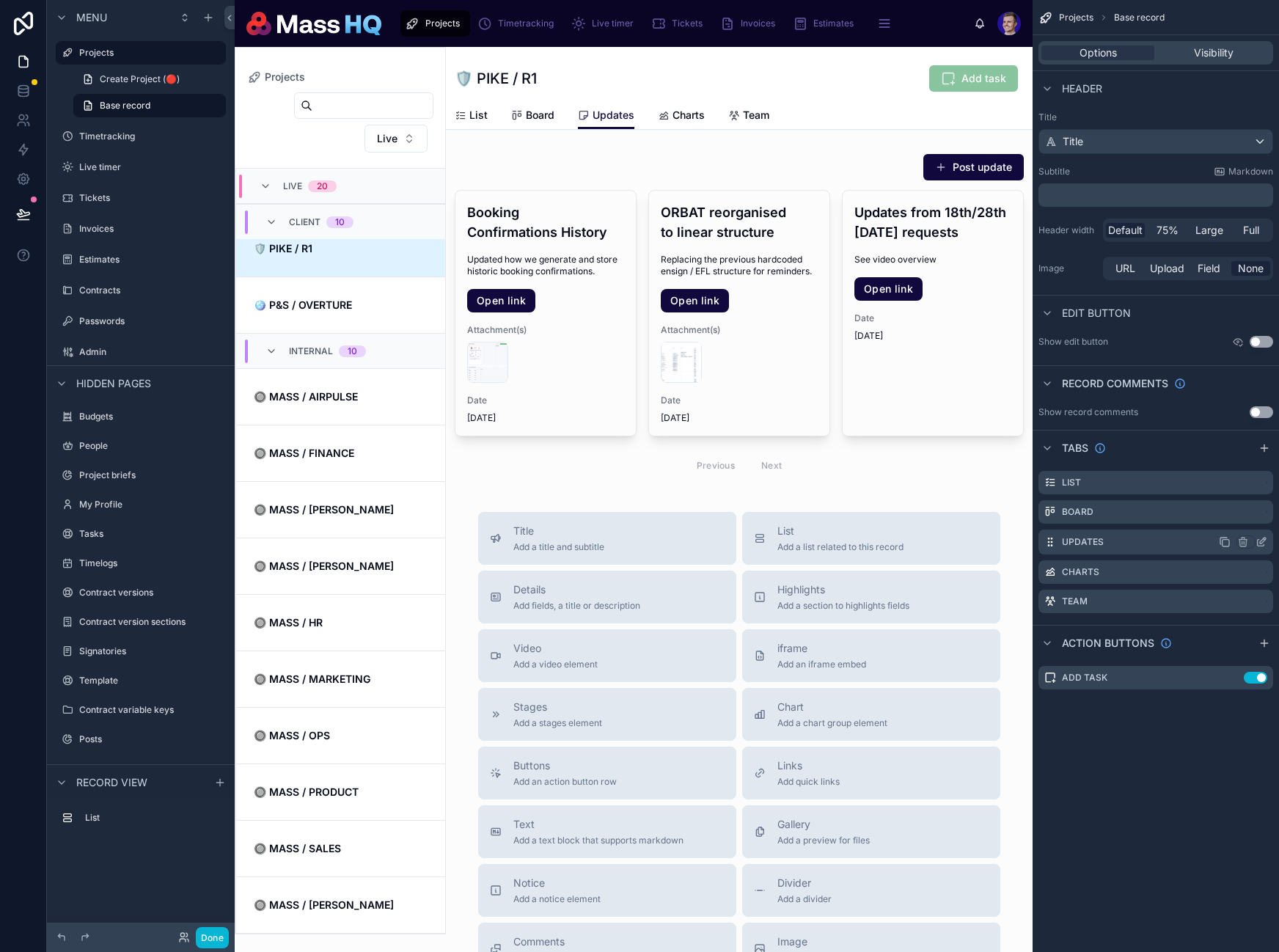
click at [1261, 544] on icon "scrollable content" at bounding box center [1263, 541] width 6 height 6
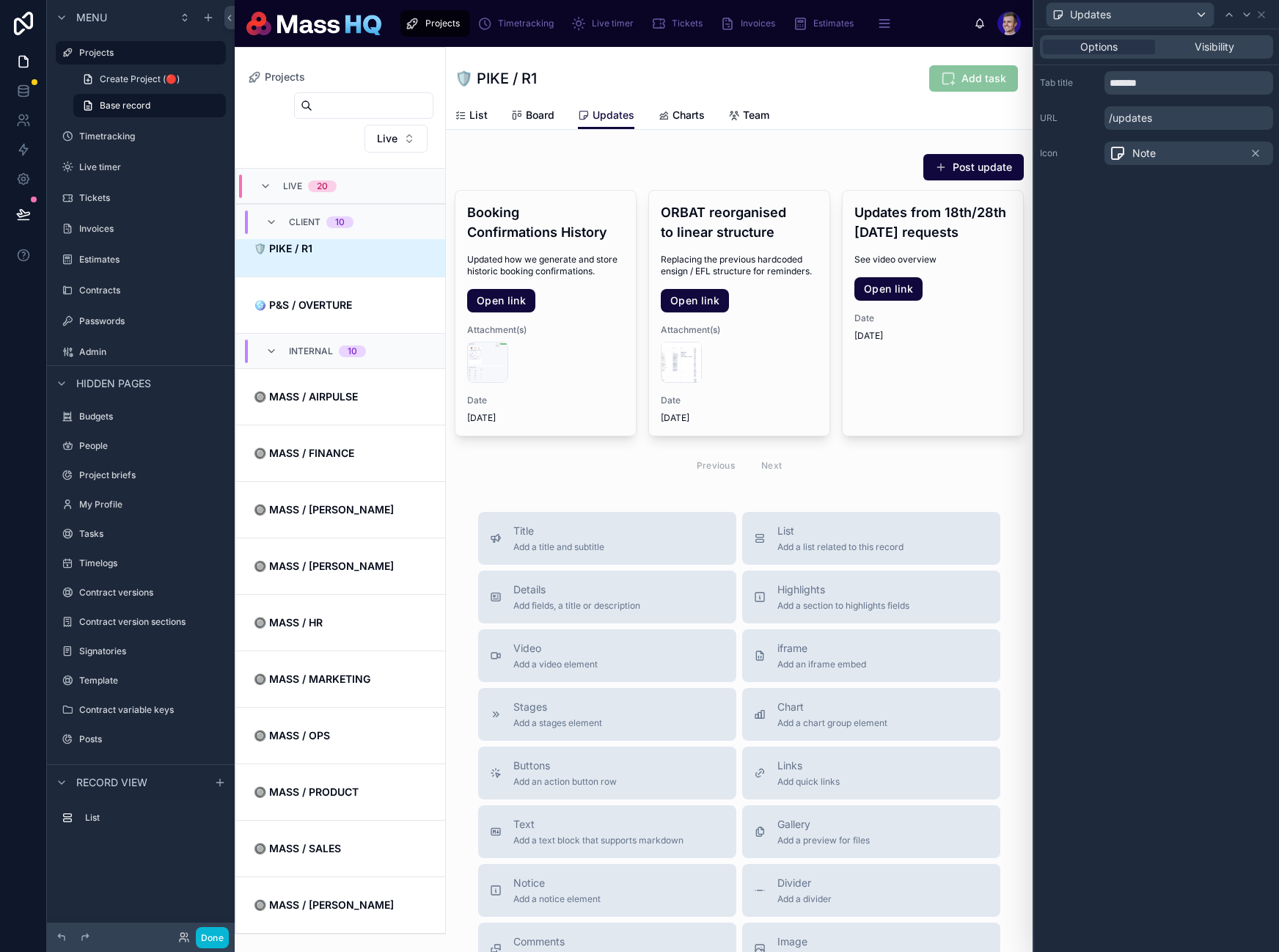
click at [1148, 112] on p "/updates" at bounding box center [1188, 118] width 169 height 23
click at [1146, 80] on input "*******" at bounding box center [1188, 83] width 169 height 23
click at [1154, 136] on div "Tab title ******* URL /updates Icon Note" at bounding box center [1156, 118] width 245 height 105
click at [1149, 119] on p "/updates" at bounding box center [1188, 118] width 169 height 23
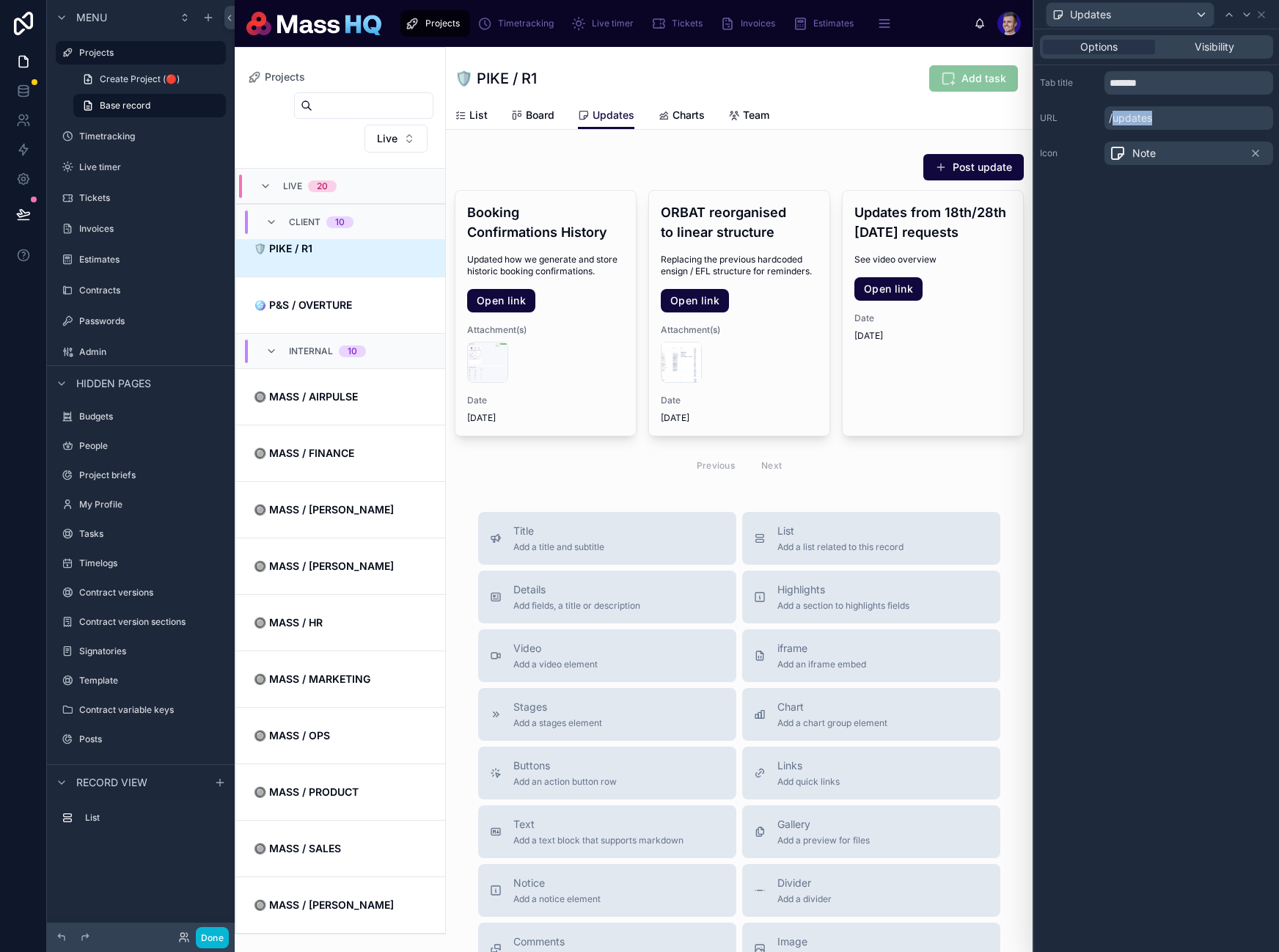
click at [1149, 119] on p "/updates" at bounding box center [1188, 118] width 169 height 23
click at [1153, 238] on div "Options Visibility Tab title ******* URL /updates Icon Note" at bounding box center [1156, 490] width 245 height 923
click at [213, 936] on button "Done" at bounding box center [212, 938] width 33 height 21
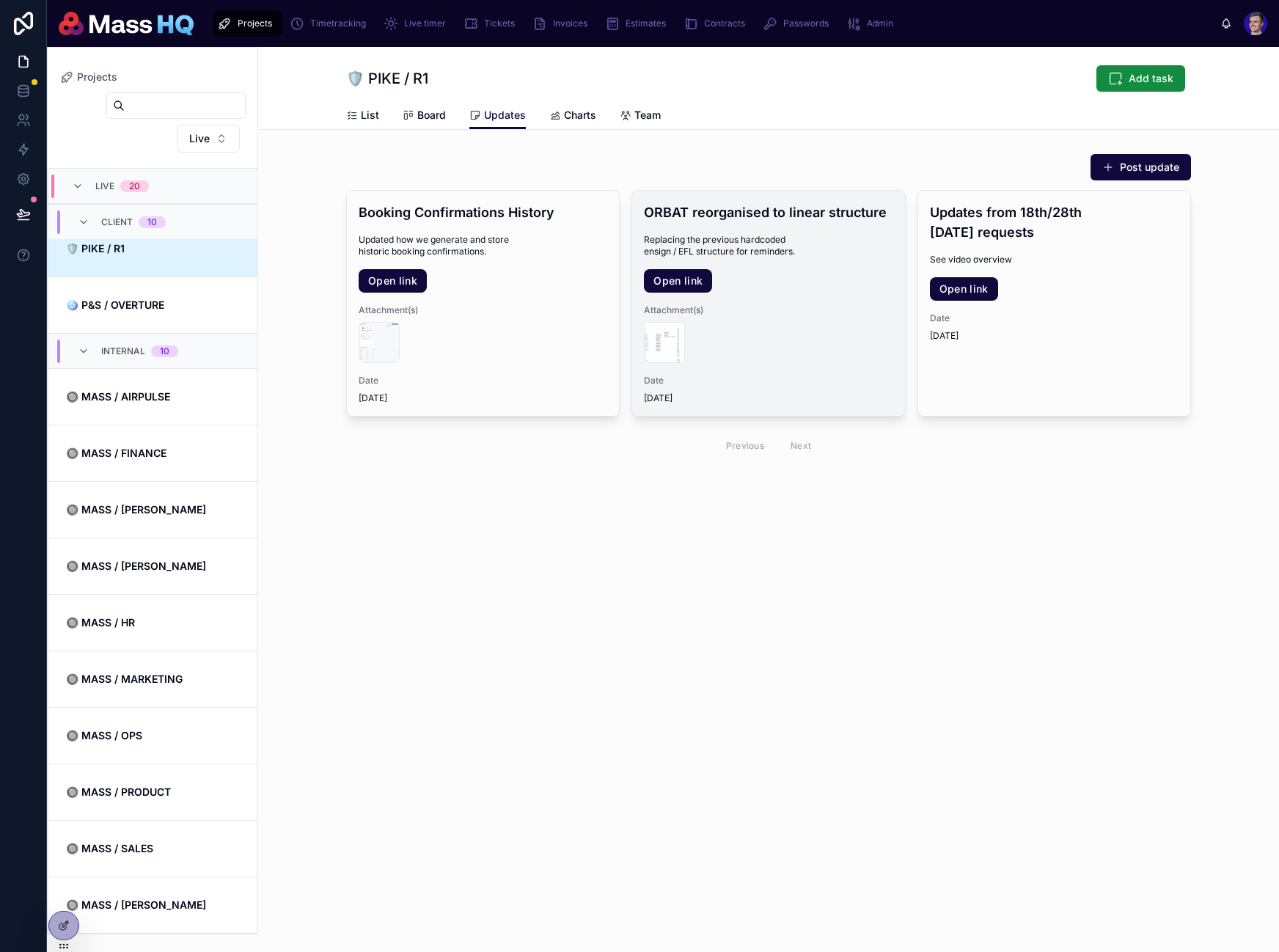
click at [815, 210] on h4 "ORBAT reorganised to linear structure" at bounding box center [768, 212] width 249 height 20
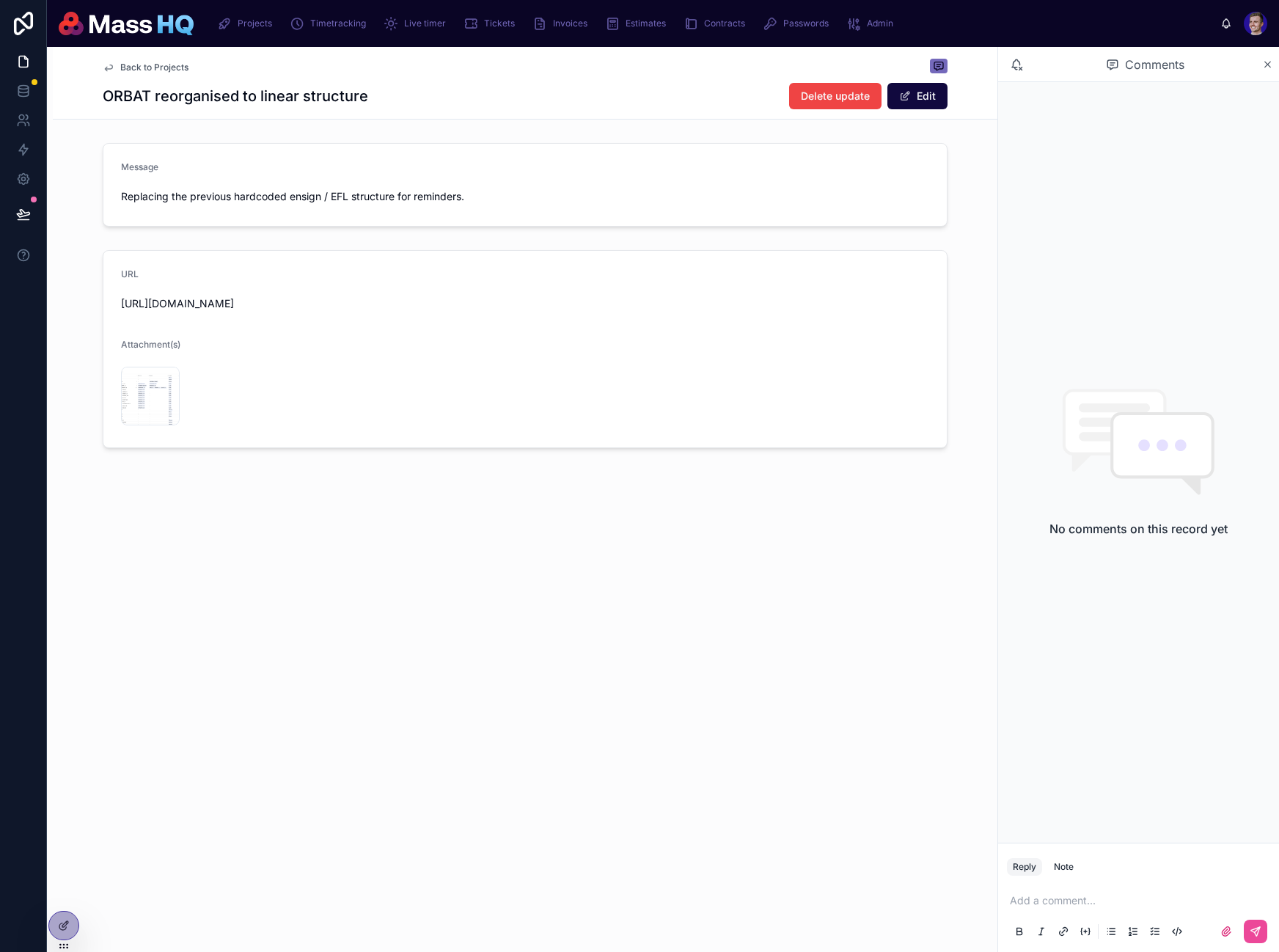
click at [559, 700] on div "Back to Projects ORBAT reorganised to linear structure Delete update Edit Messa…" at bounding box center [522, 499] width 951 height 905
click at [559, 696] on div "Back to Projects ORBAT reorganised to linear structure Delete update Edit Messa…" at bounding box center [522, 499] width 951 height 905
click at [26, 201] on button at bounding box center [23, 214] width 32 height 42
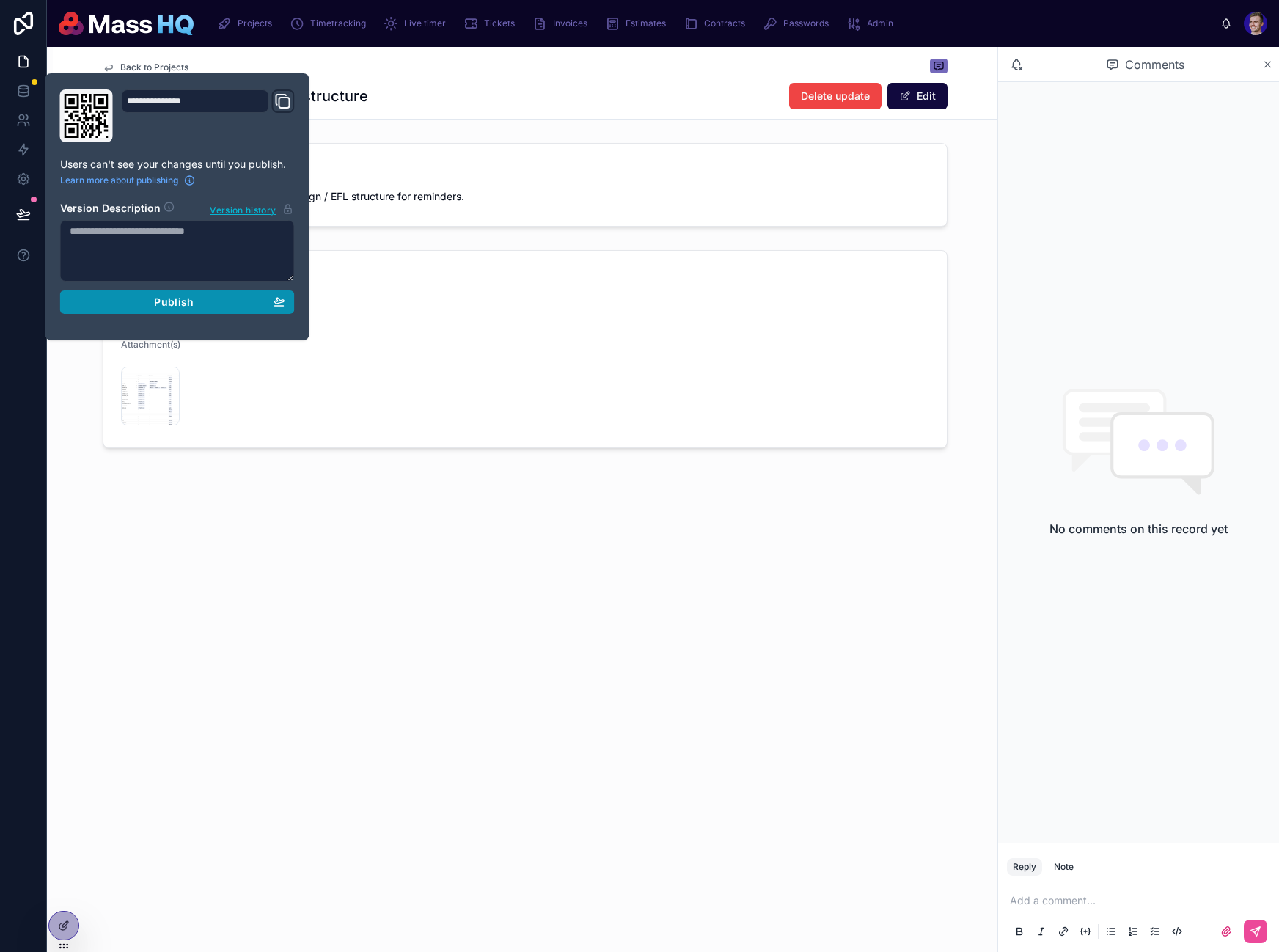
drag, startPoint x: 168, startPoint y: 313, endPoint x: 226, endPoint y: 321, distance: 58.5
click at [168, 313] on button "Publish" at bounding box center [177, 302] width 235 height 23
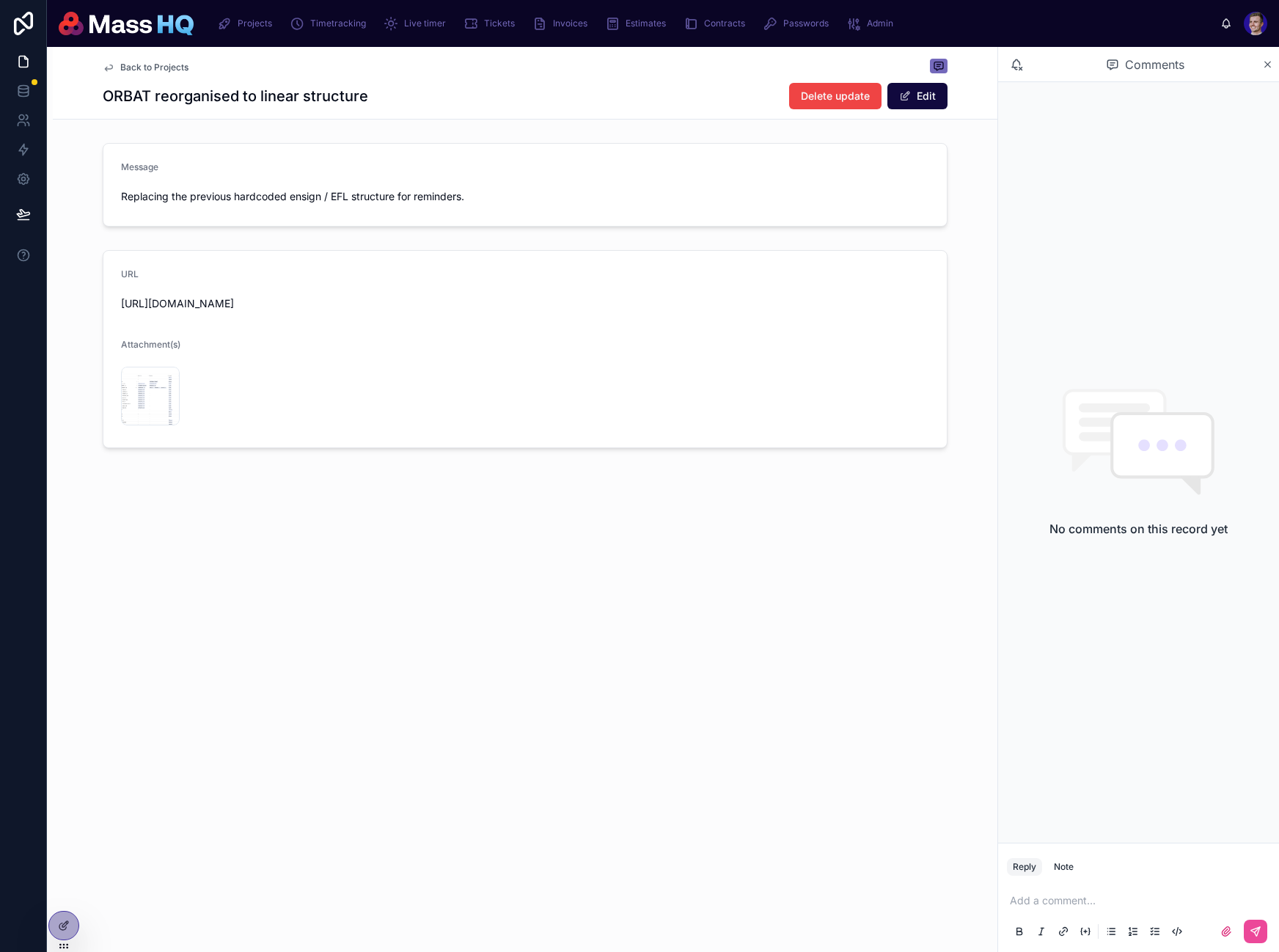
click at [672, 551] on div "Back to Projects ORBAT reorganised to linear structure Delete update Edit Messa…" at bounding box center [522, 499] width 951 height 905
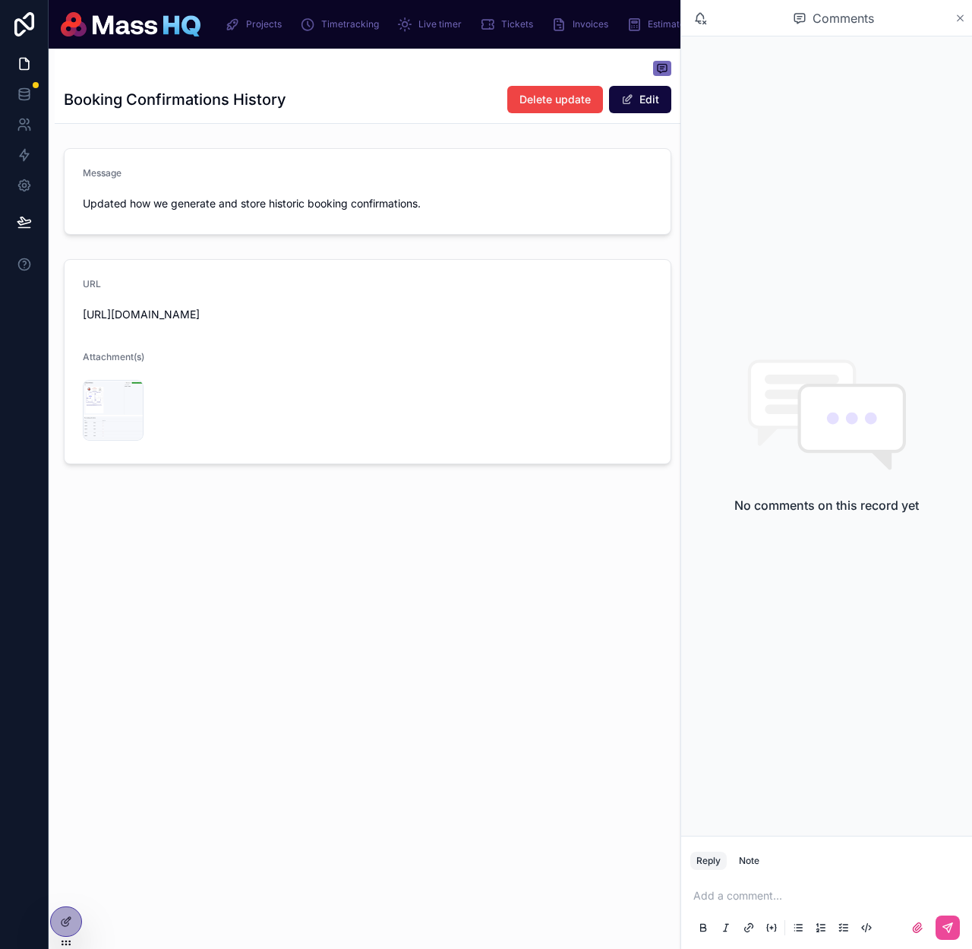
click at [956, 16] on icon at bounding box center [960, 18] width 11 height 12
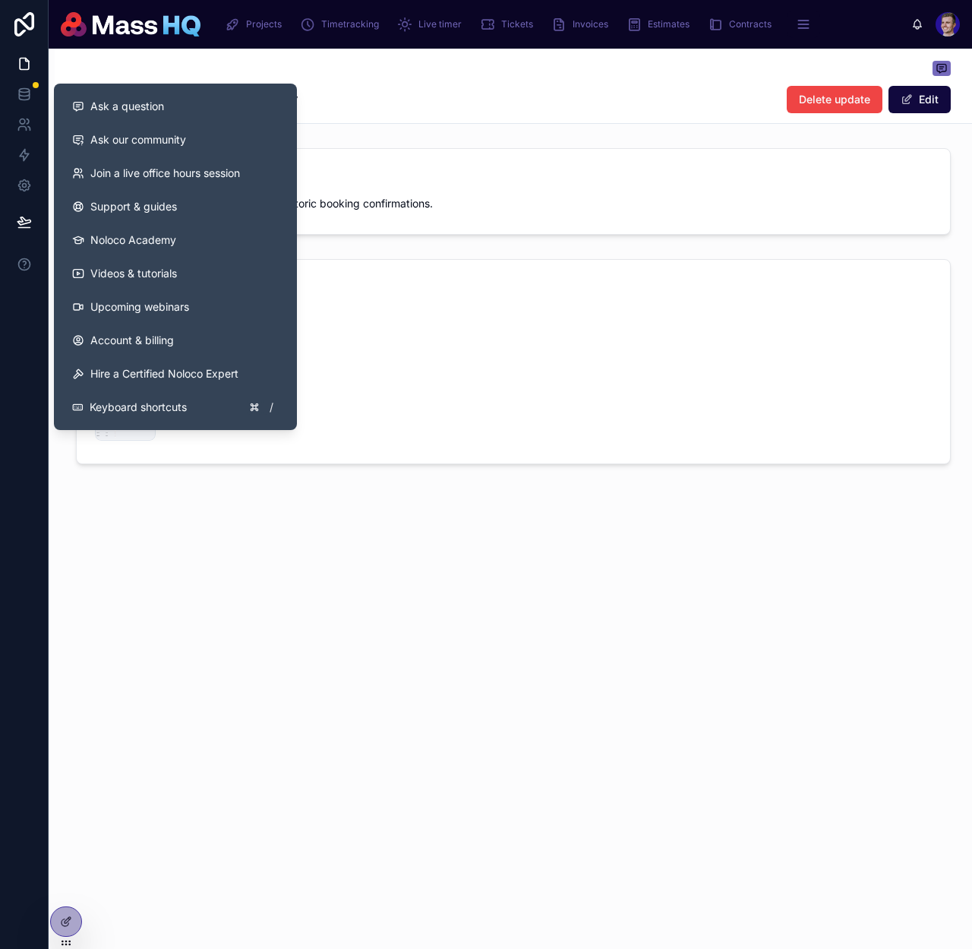
drag, startPoint x: 675, startPoint y: 554, endPoint x: 684, endPoint y: 525, distance: 30.3
click at [675, 553] on div "Booking Confirmations History Delete update Edit Message Updated how we generat…" at bounding box center [514, 308] width 918 height 519
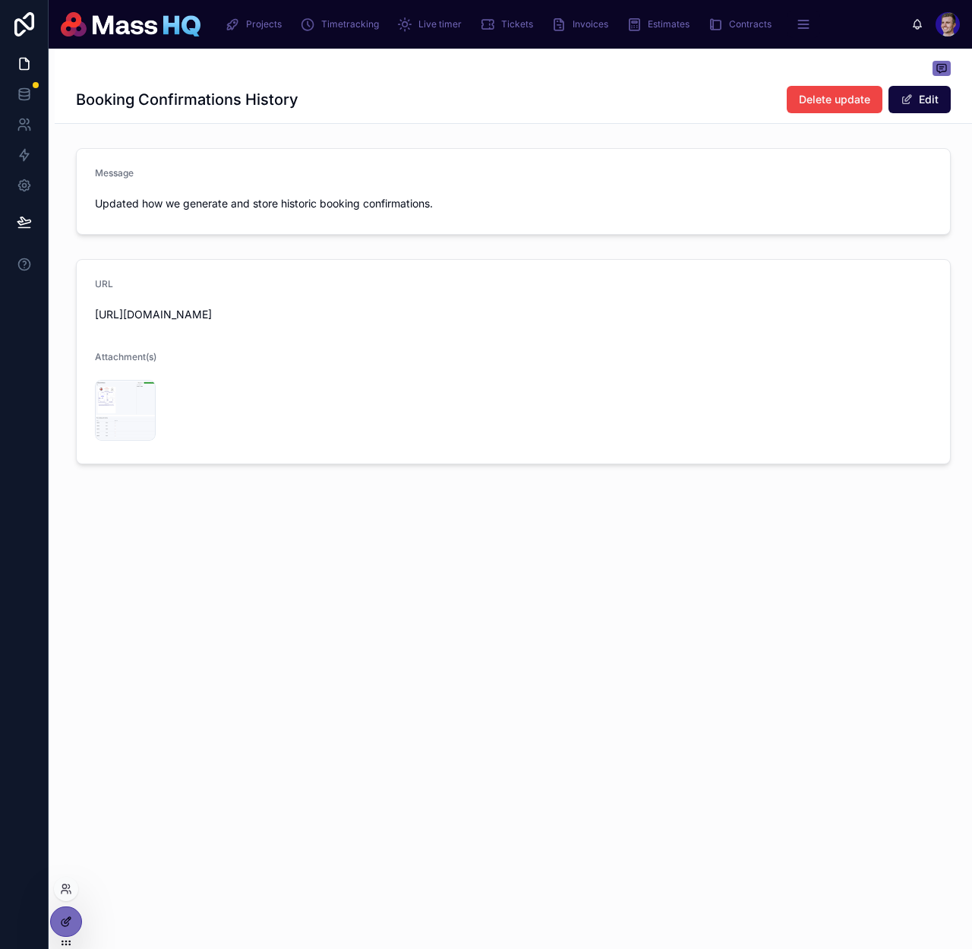
click at [77, 917] on div at bounding box center [66, 921] width 30 height 29
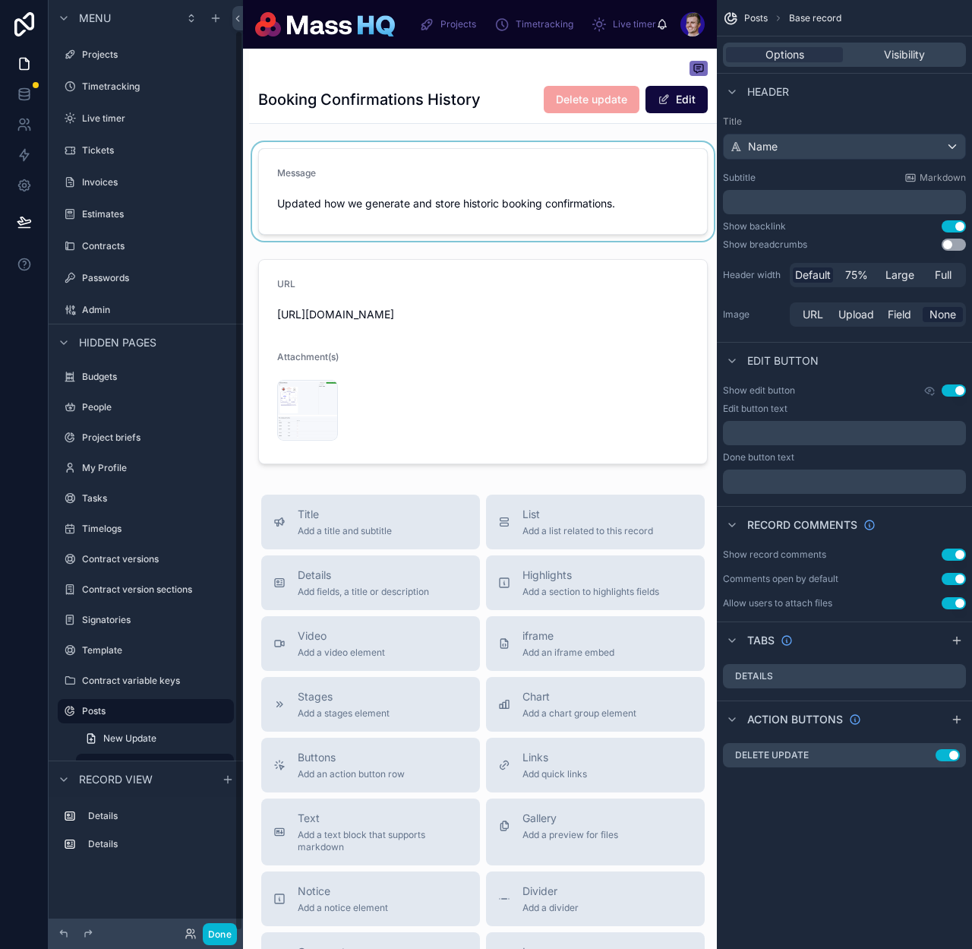
scroll to position [31, 0]
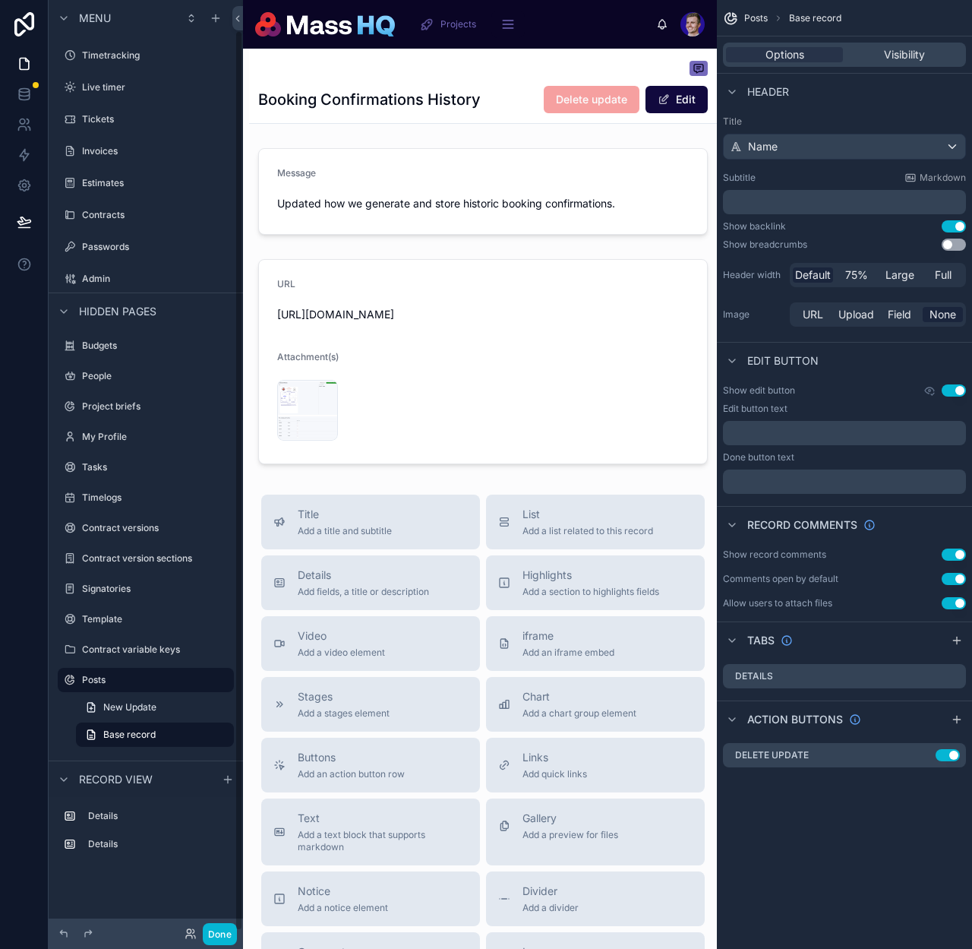
click at [496, 92] on div "Booking Confirmations History Delete update Edit" at bounding box center [483, 99] width 450 height 29
click at [922, 752] on icon "scrollable content" at bounding box center [924, 755] width 12 height 12
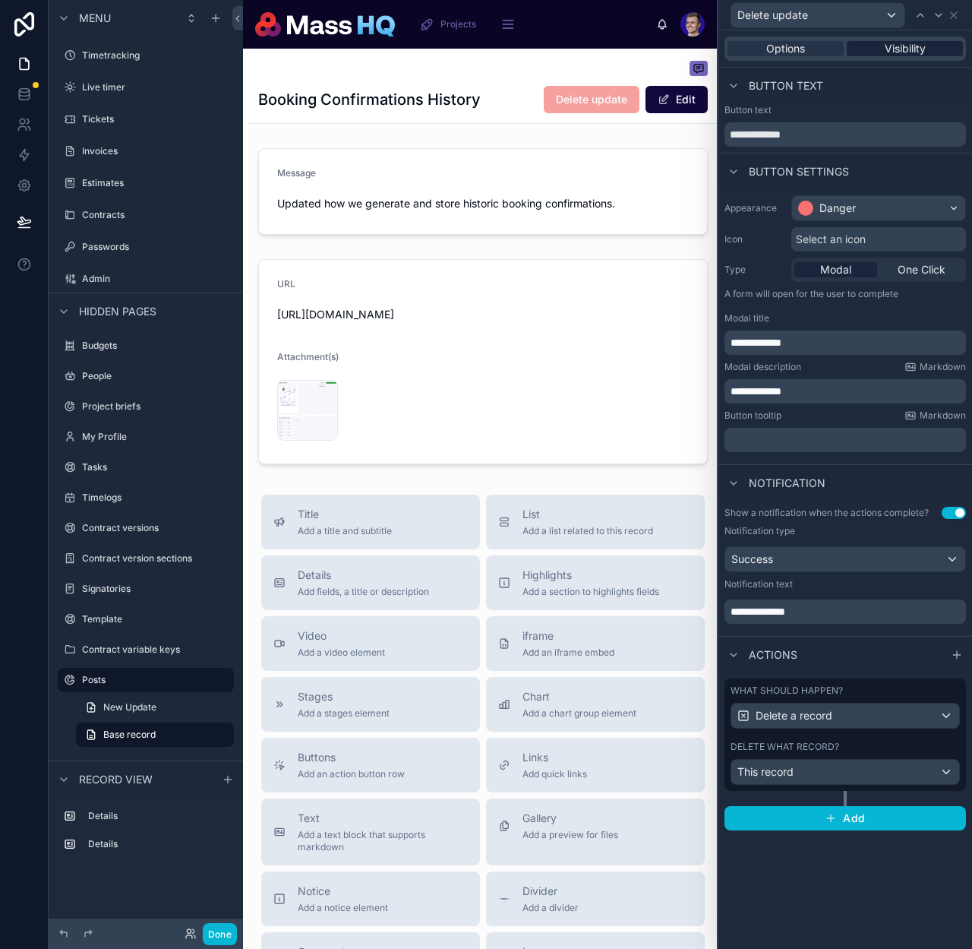
click at [913, 50] on span "Visibility" at bounding box center [905, 48] width 41 height 15
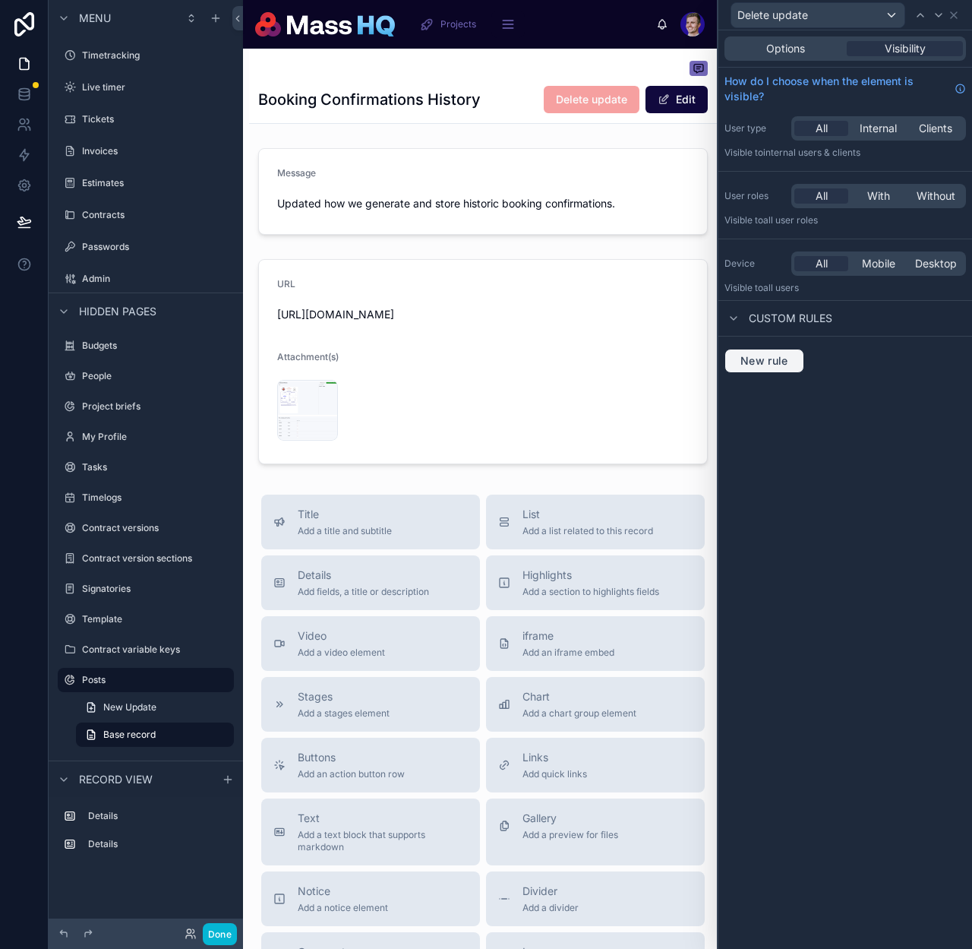
click at [770, 360] on span "New rule" at bounding box center [765, 361] width 60 height 14
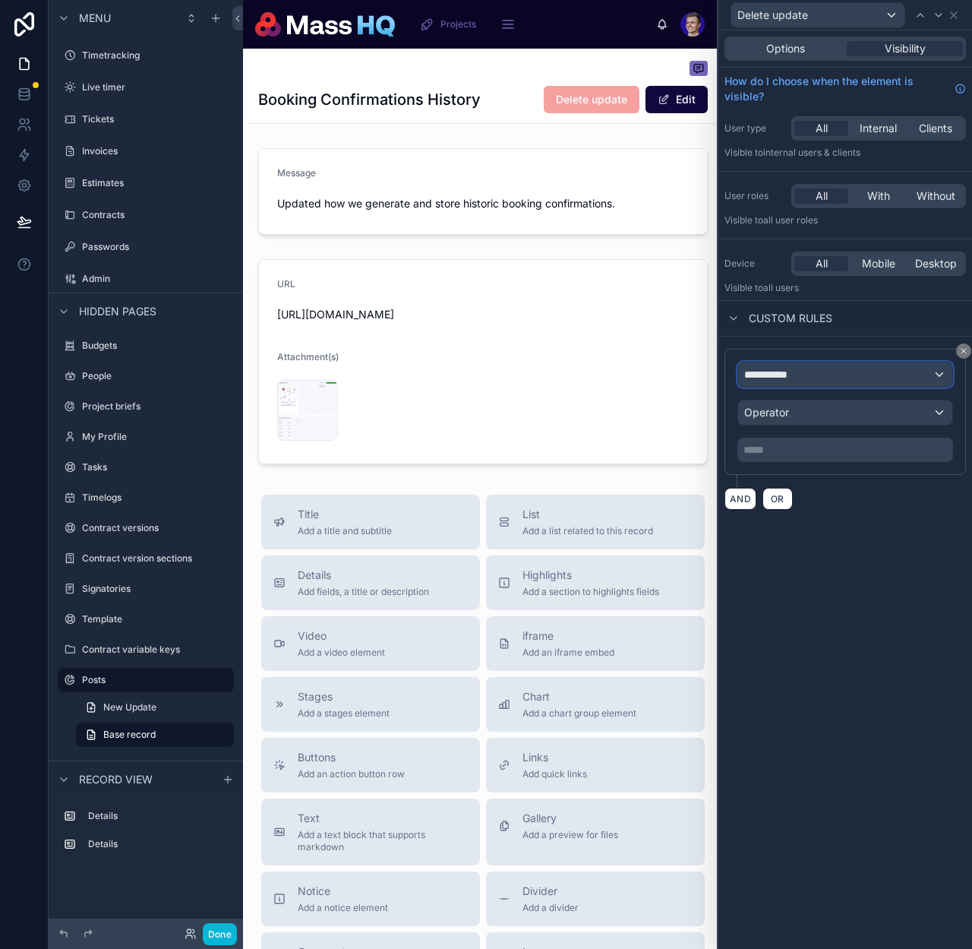
click at [847, 373] on div "**********" at bounding box center [845, 374] width 214 height 24
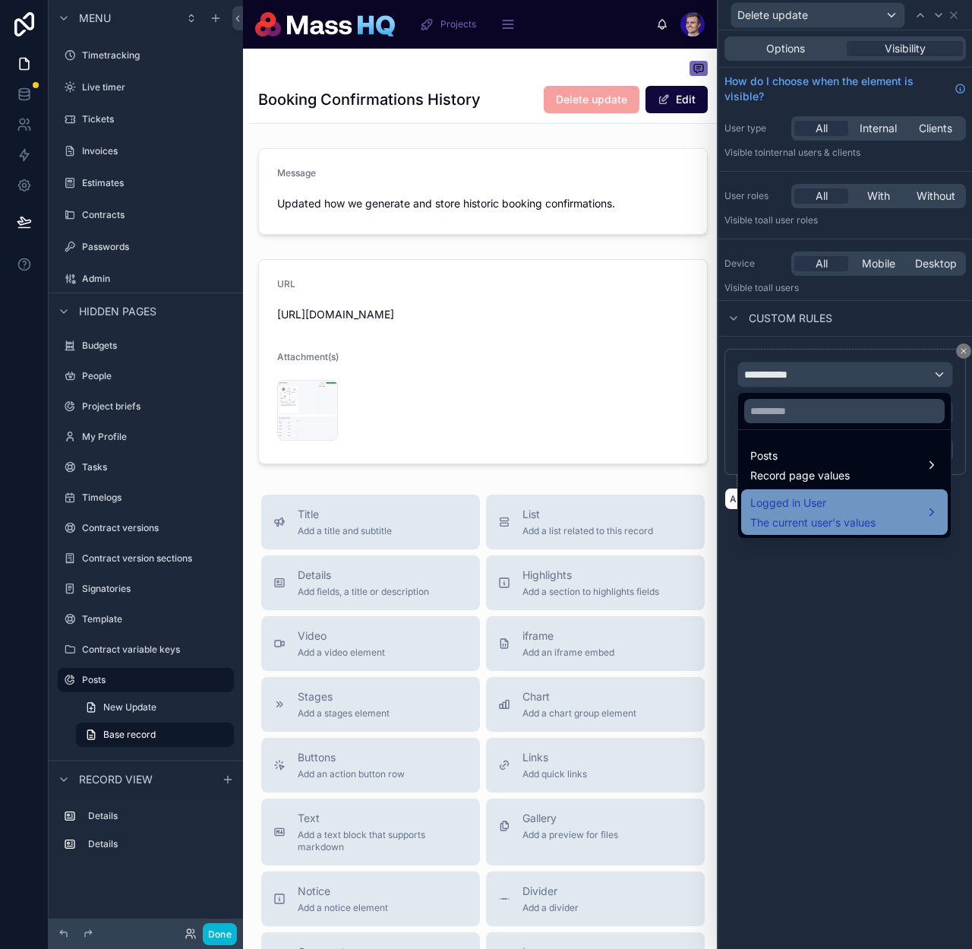
click at [817, 507] on span "Logged in User" at bounding box center [813, 503] width 125 height 18
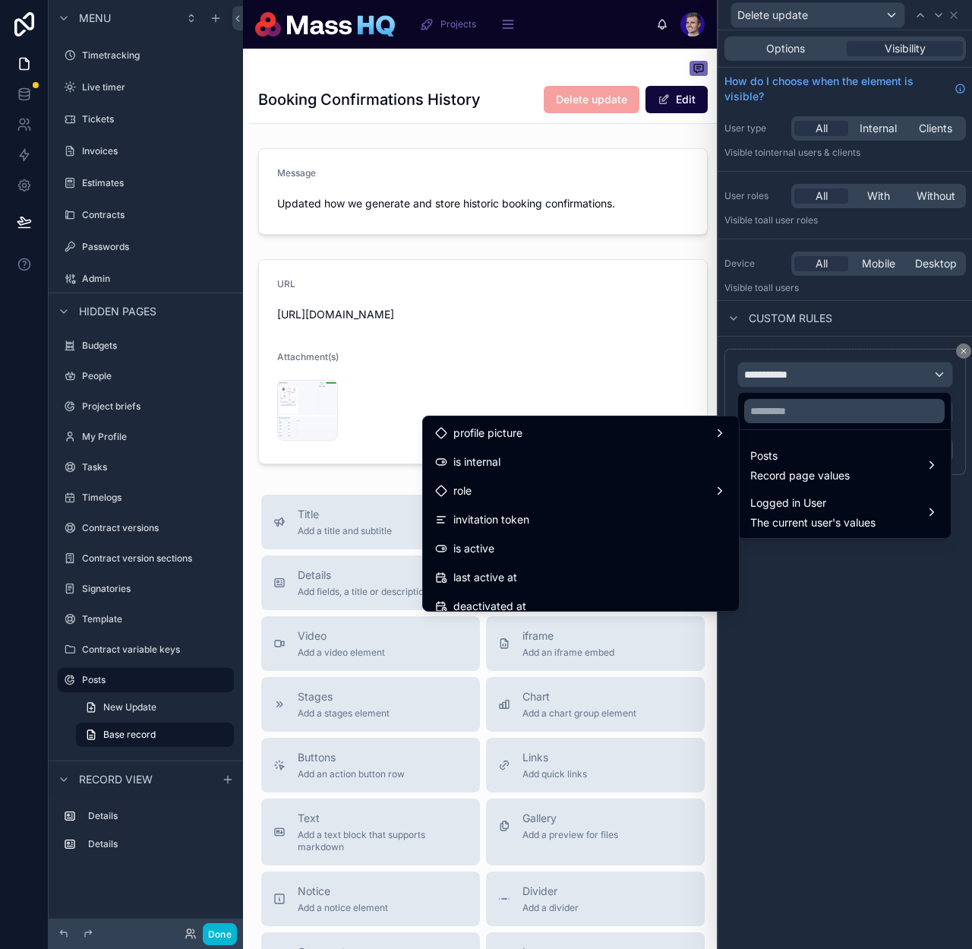
scroll to position [343, 0]
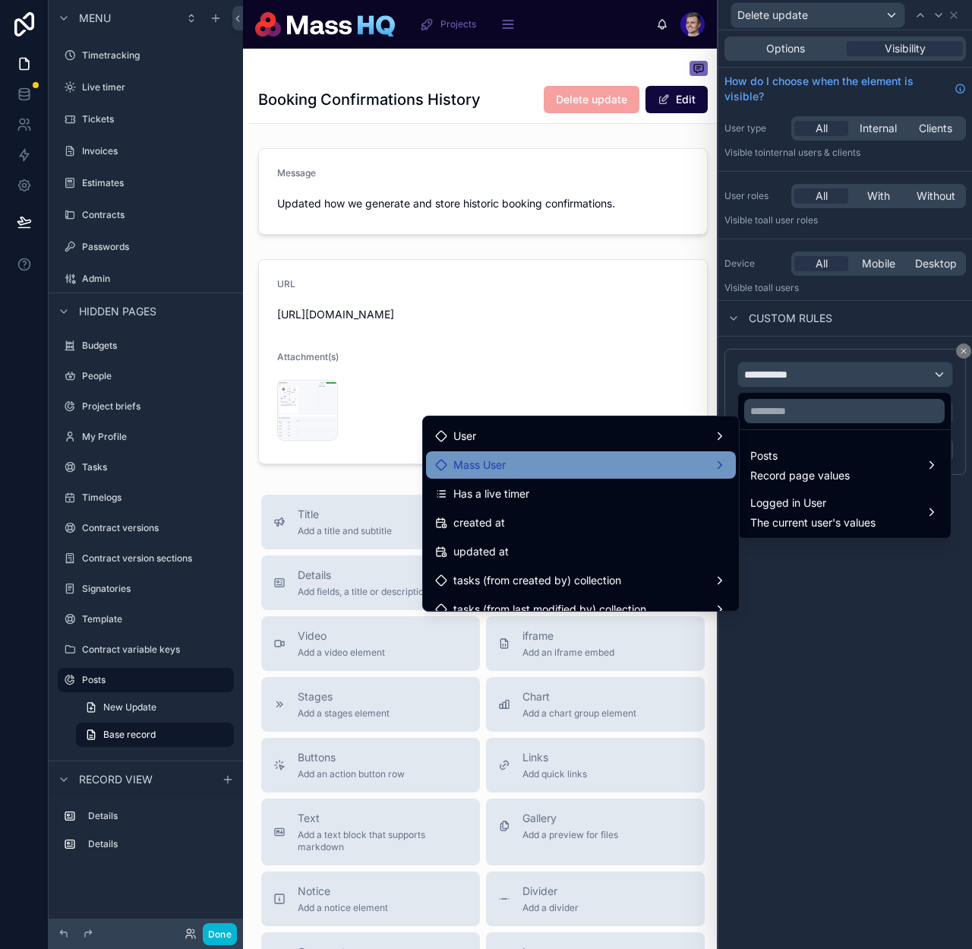
click at [567, 466] on div "Mass User" at bounding box center [581, 465] width 292 height 18
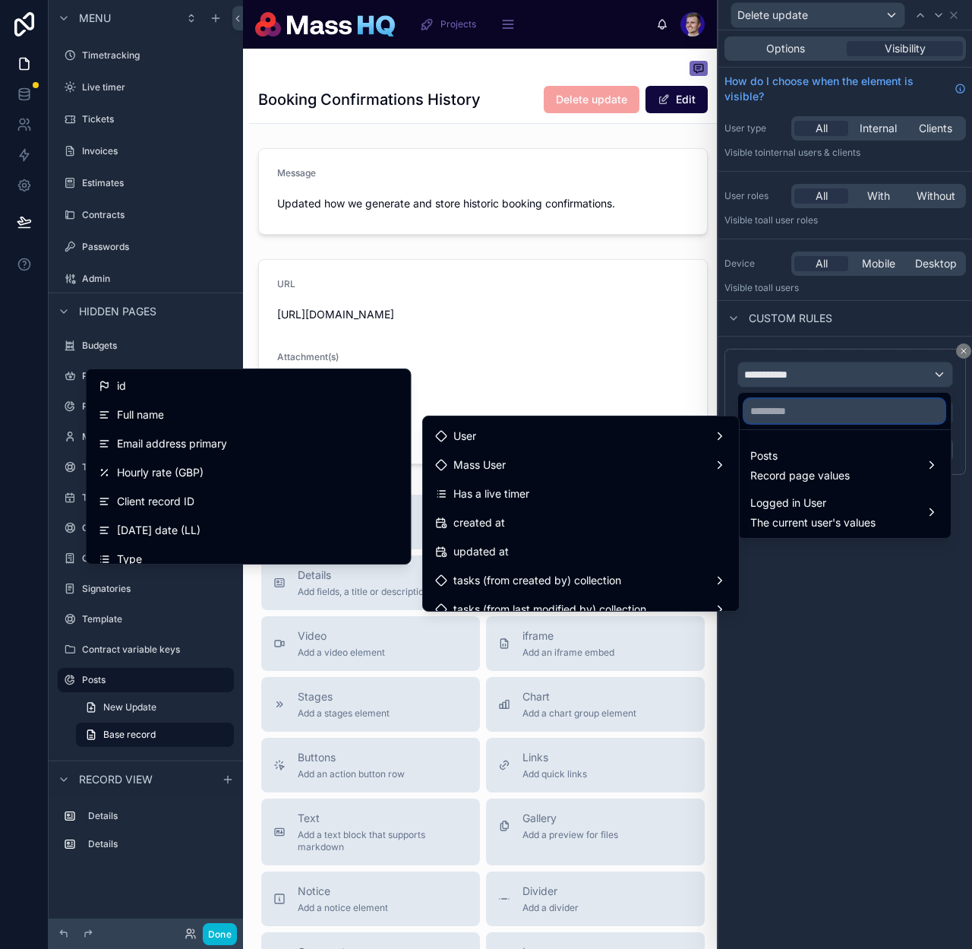
click at [798, 412] on input "text" at bounding box center [844, 411] width 201 height 24
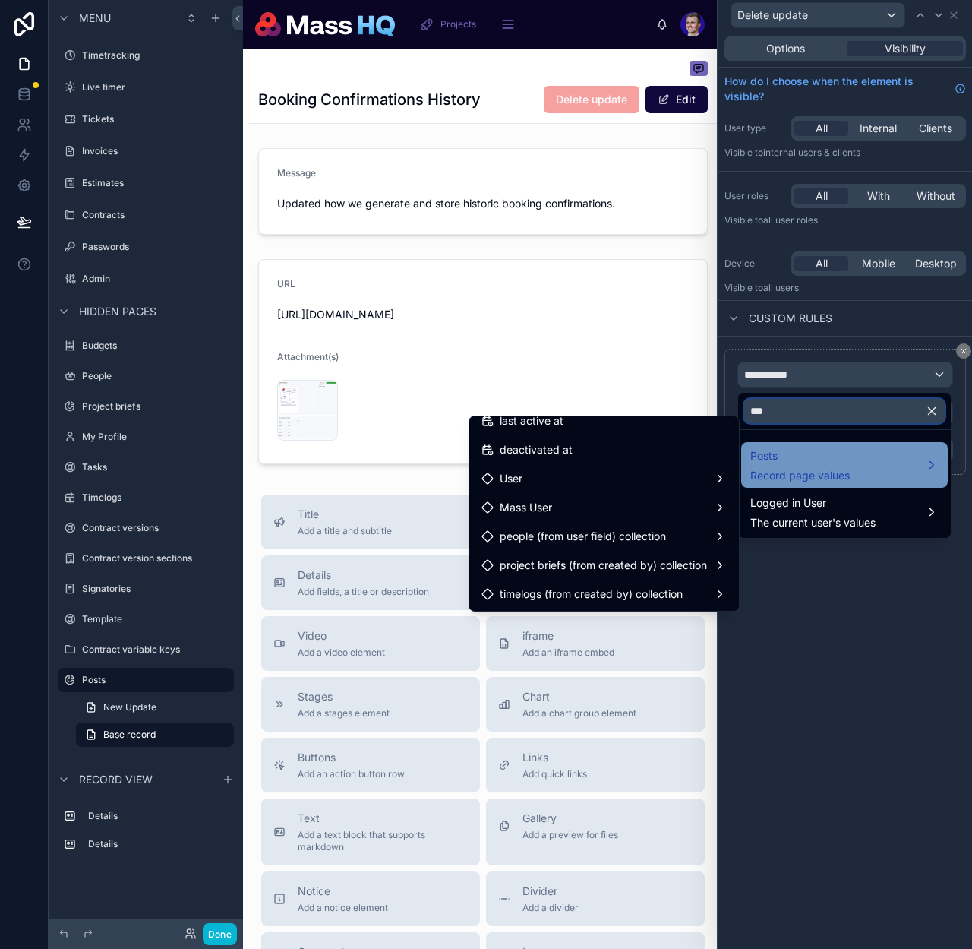
scroll to position [0, 0]
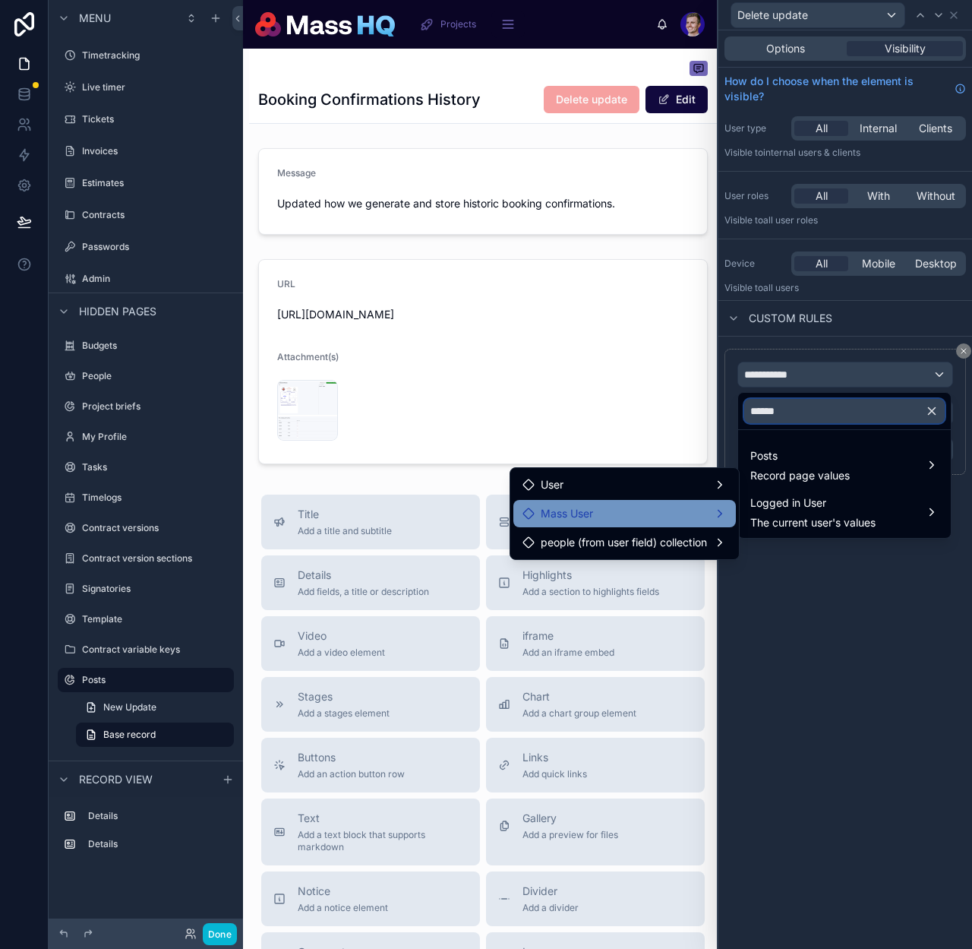
type input "******"
click at [588, 513] on span "Mass User" at bounding box center [567, 513] width 52 height 18
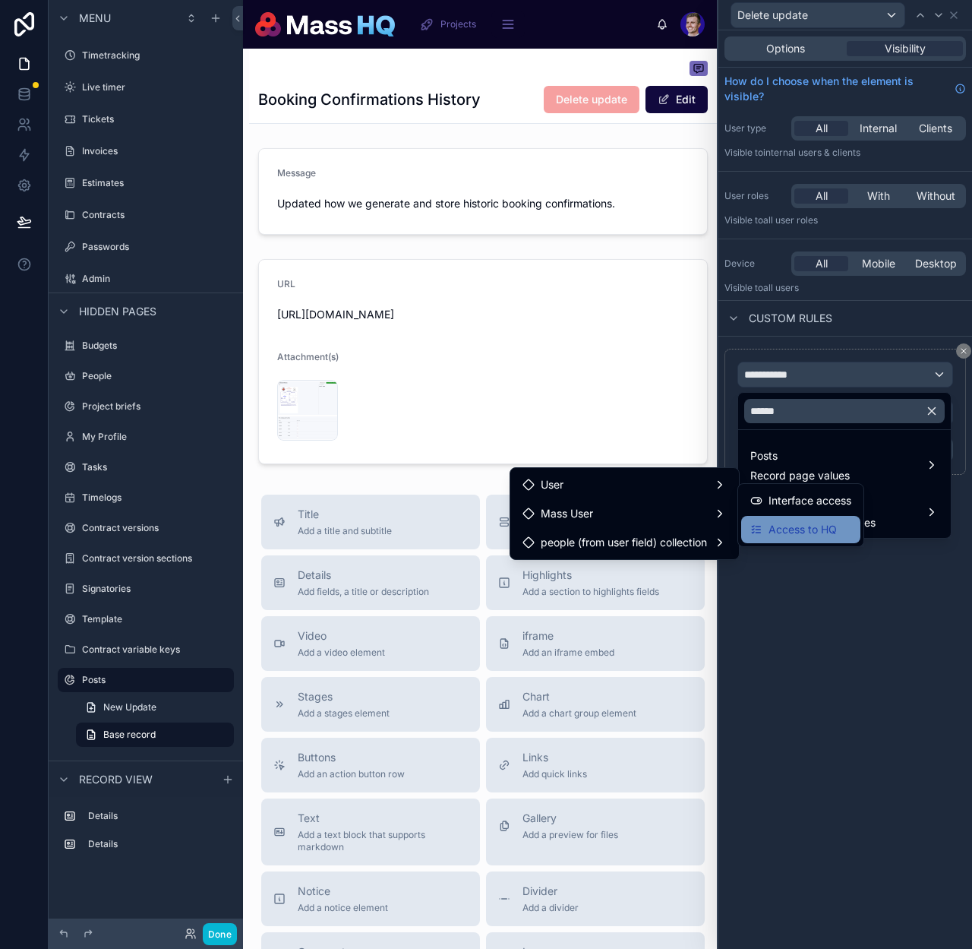
click at [806, 523] on span "Access to HQ" at bounding box center [803, 529] width 68 height 18
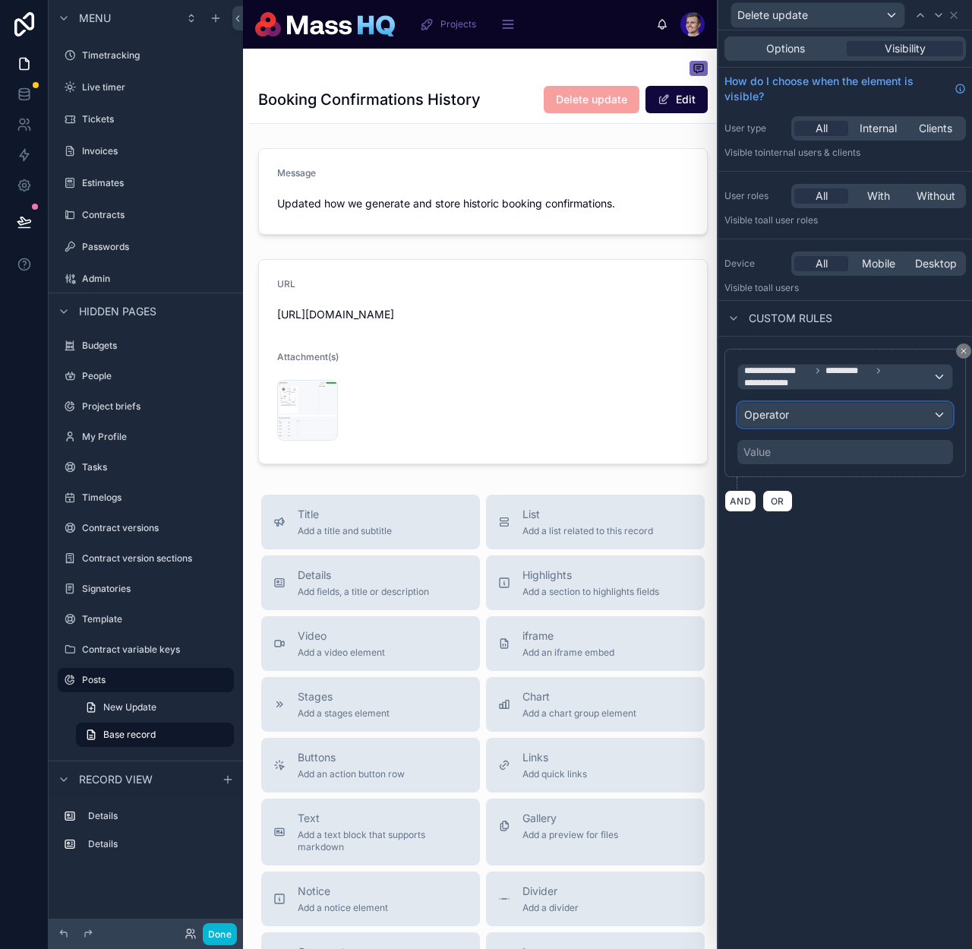
click at [813, 408] on div "Operator" at bounding box center [845, 415] width 214 height 24
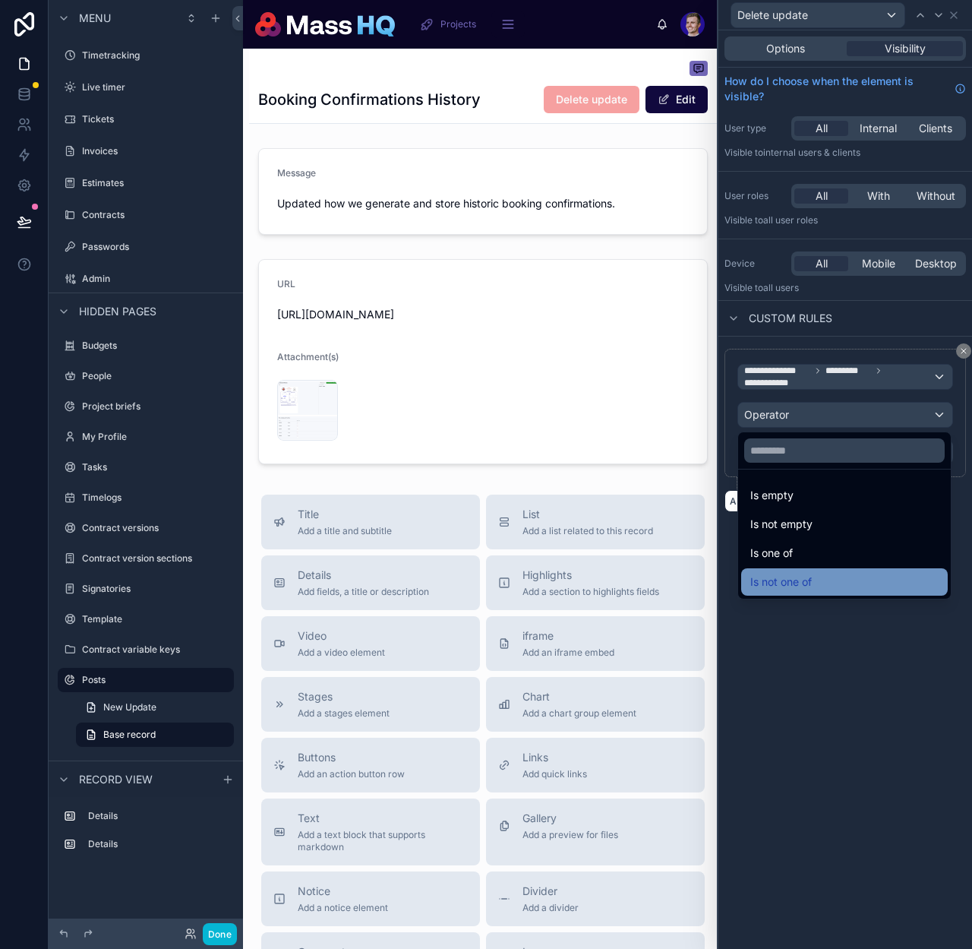
click at [801, 573] on span "Is not one of" at bounding box center [782, 582] width 62 height 18
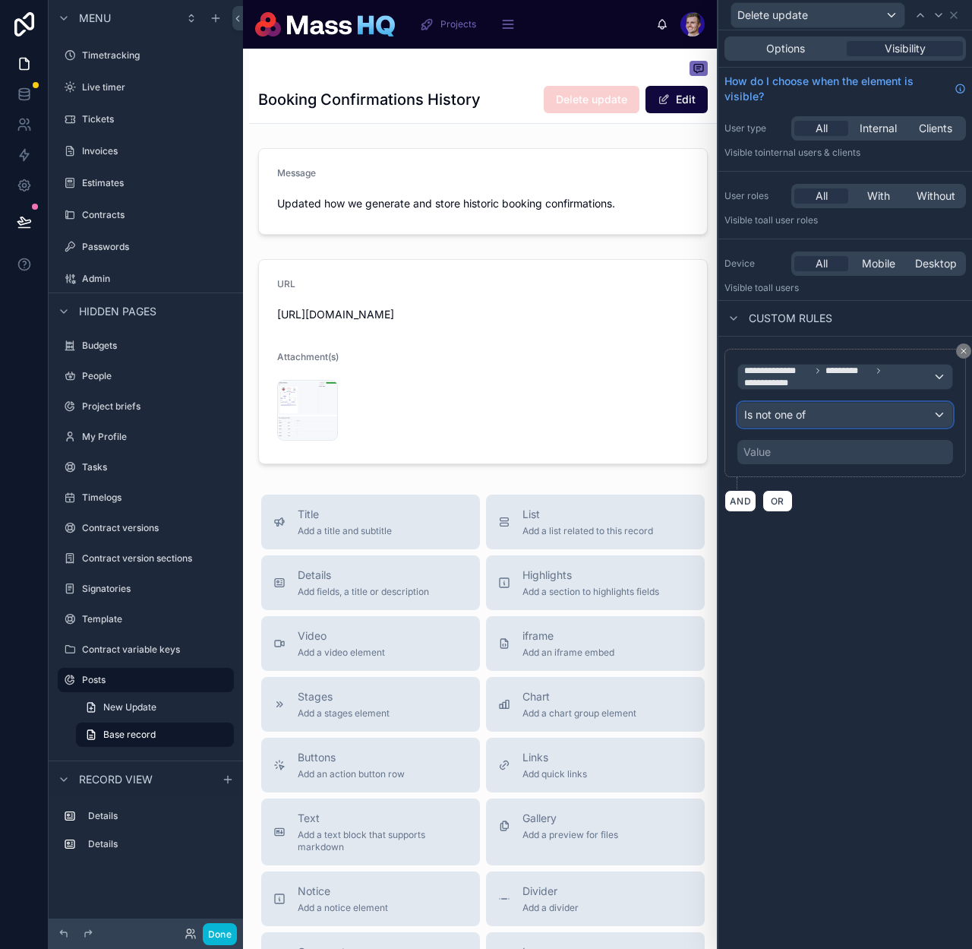
click at [795, 408] on span "Is not one of" at bounding box center [775, 414] width 62 height 15
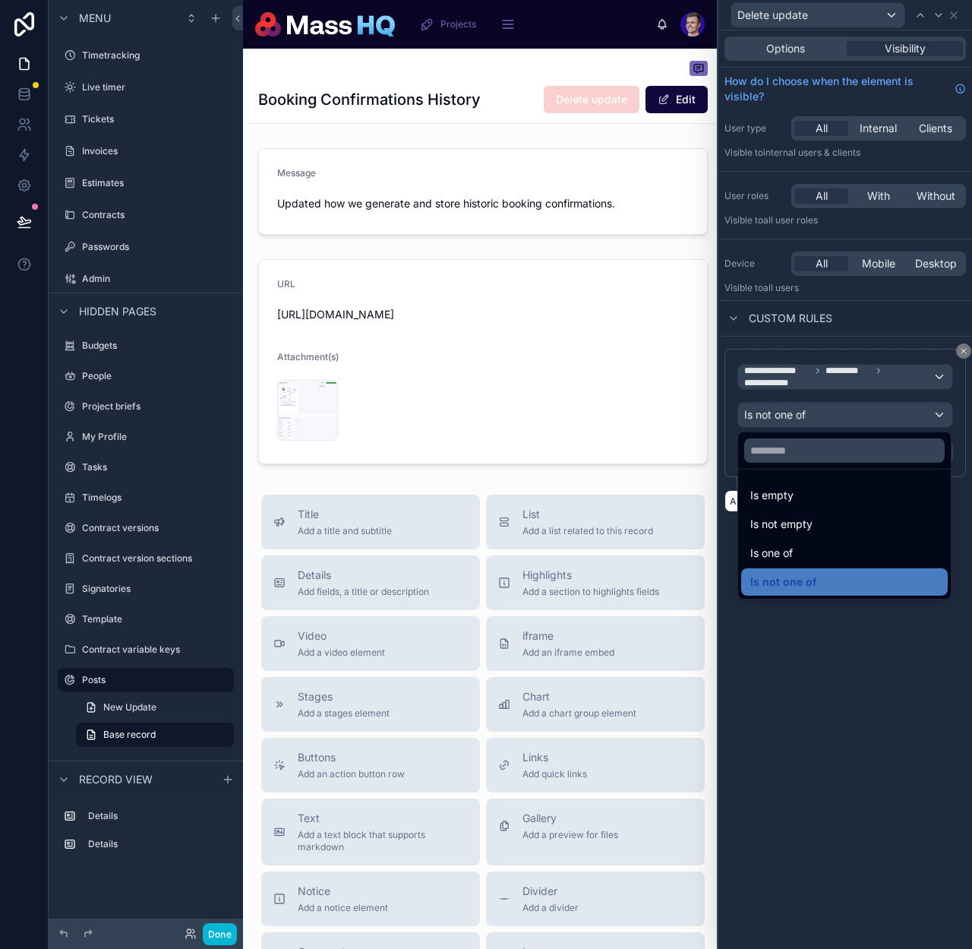
click at [790, 555] on span "Is one of" at bounding box center [772, 553] width 43 height 18
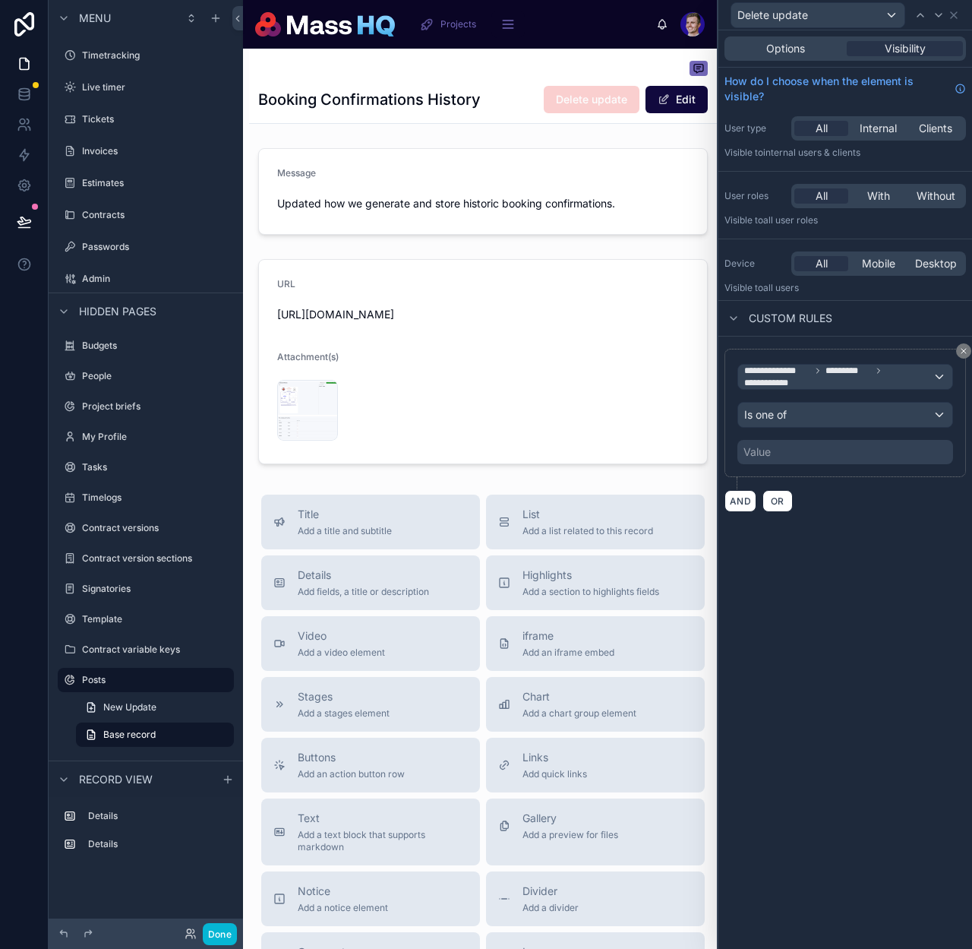
click at [797, 447] on div "Value" at bounding box center [846, 452] width 216 height 24
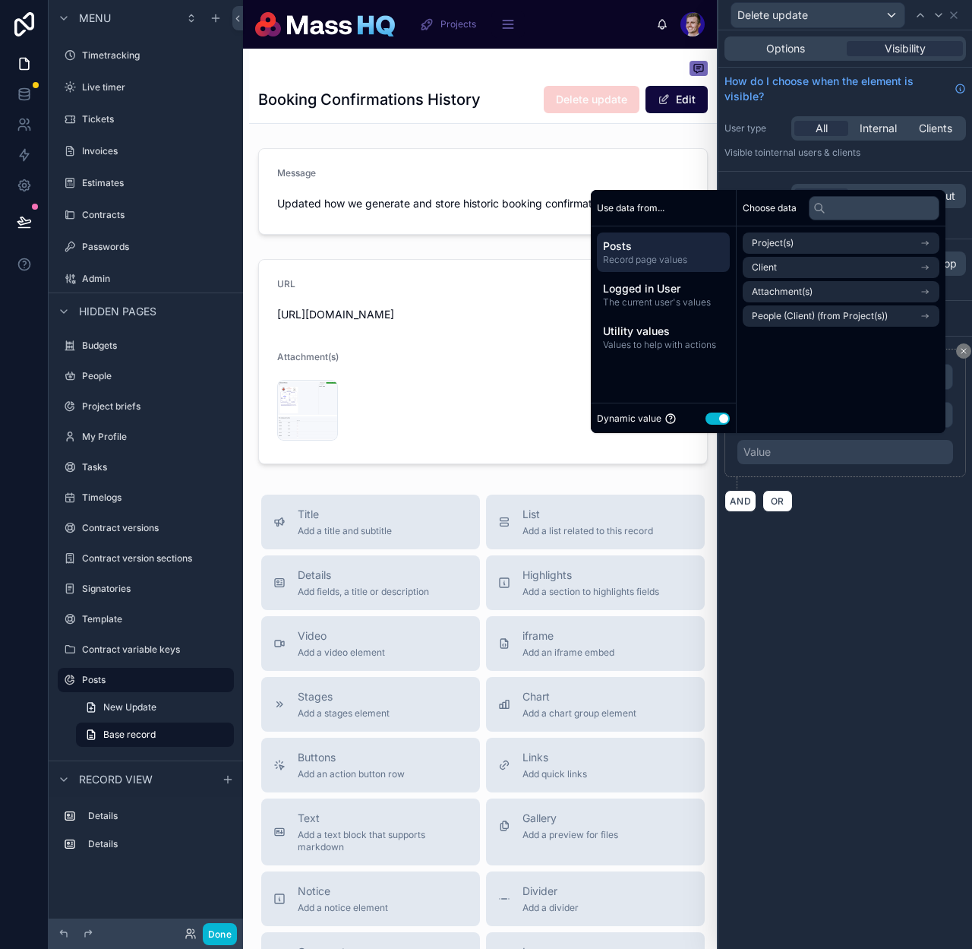
click at [690, 419] on div "Dynamic value Use setting" at bounding box center [663, 417] width 133 height 17
click at [706, 419] on button "Use setting" at bounding box center [718, 419] width 24 height 12
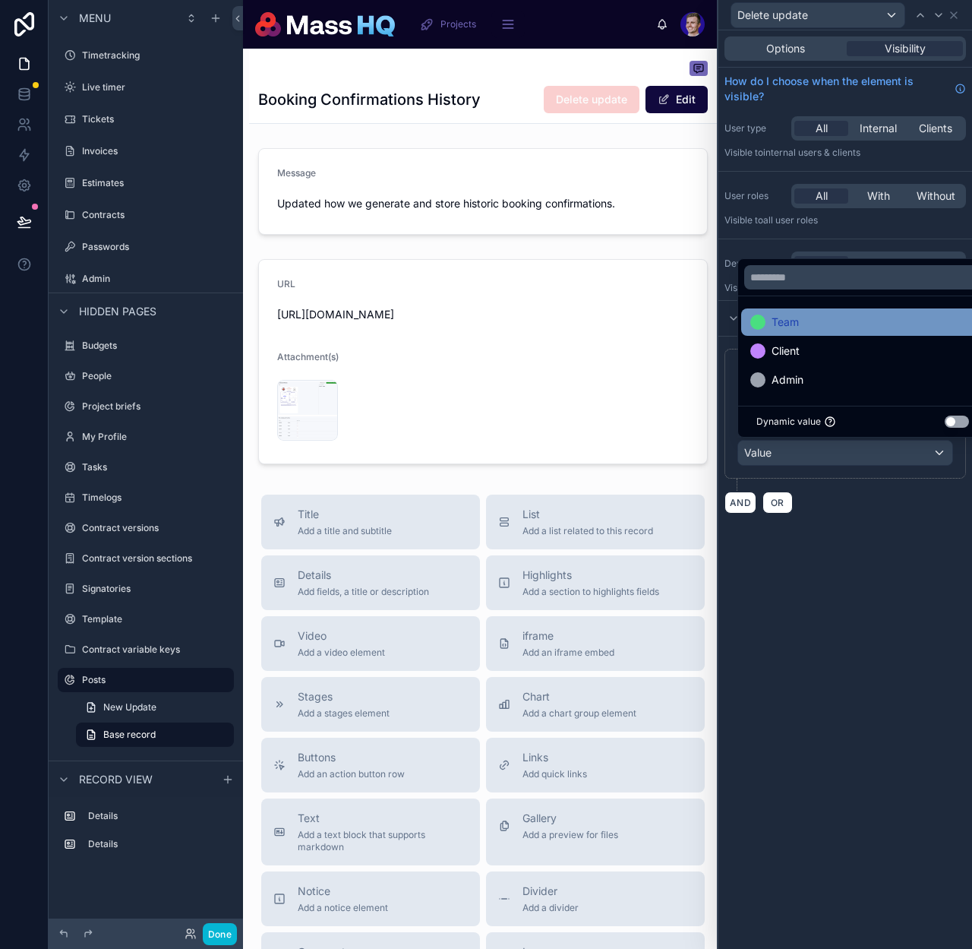
click at [792, 321] on span "Team" at bounding box center [785, 322] width 27 height 18
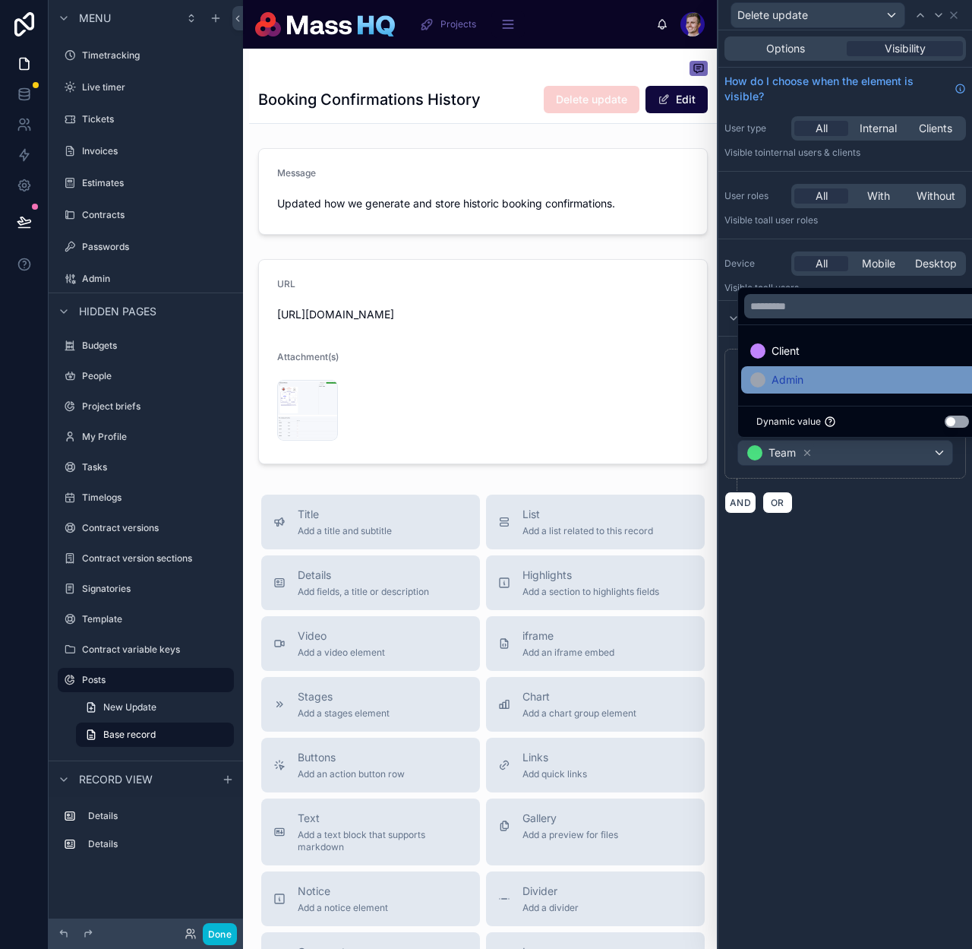
click at [793, 378] on span "Admin" at bounding box center [788, 380] width 32 height 18
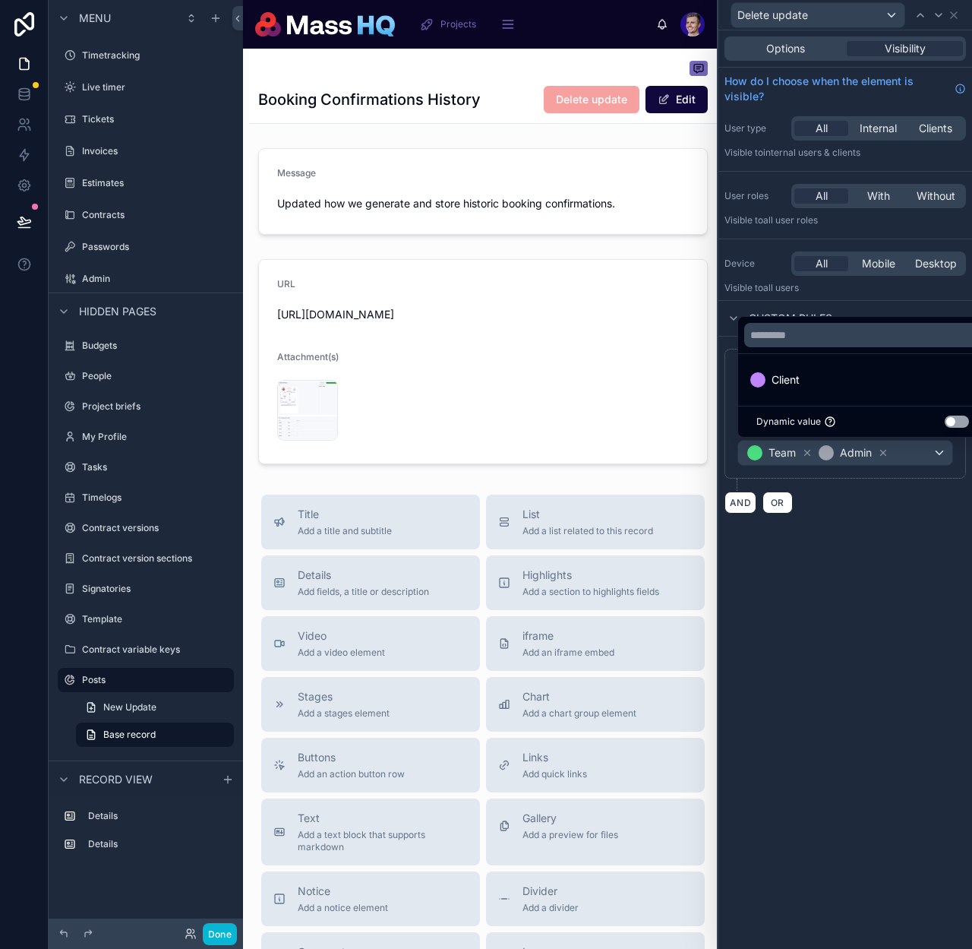
click at [862, 619] on div "**********" at bounding box center [846, 489] width 254 height 918
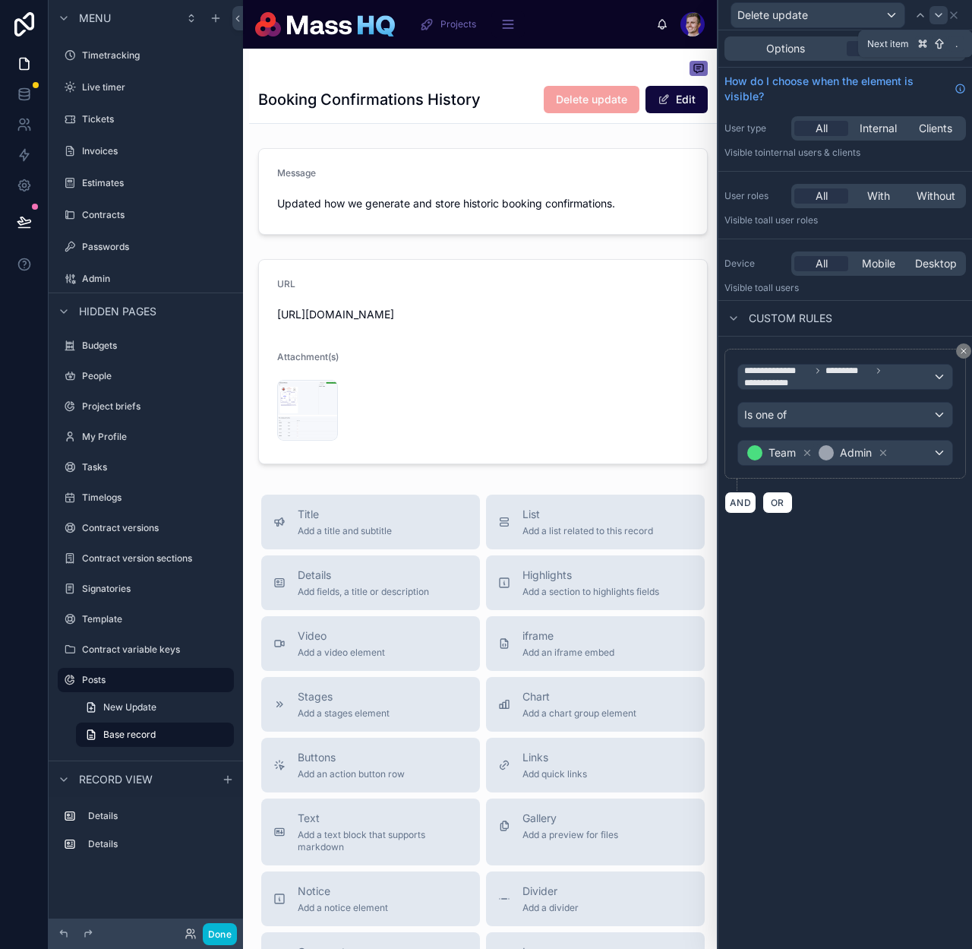
click at [937, 11] on icon at bounding box center [939, 15] width 12 height 12
click at [925, 14] on icon at bounding box center [921, 15] width 12 height 12
click at [940, 14] on icon at bounding box center [939, 15] width 6 height 3
click at [957, 14] on icon at bounding box center [954, 15] width 12 height 12
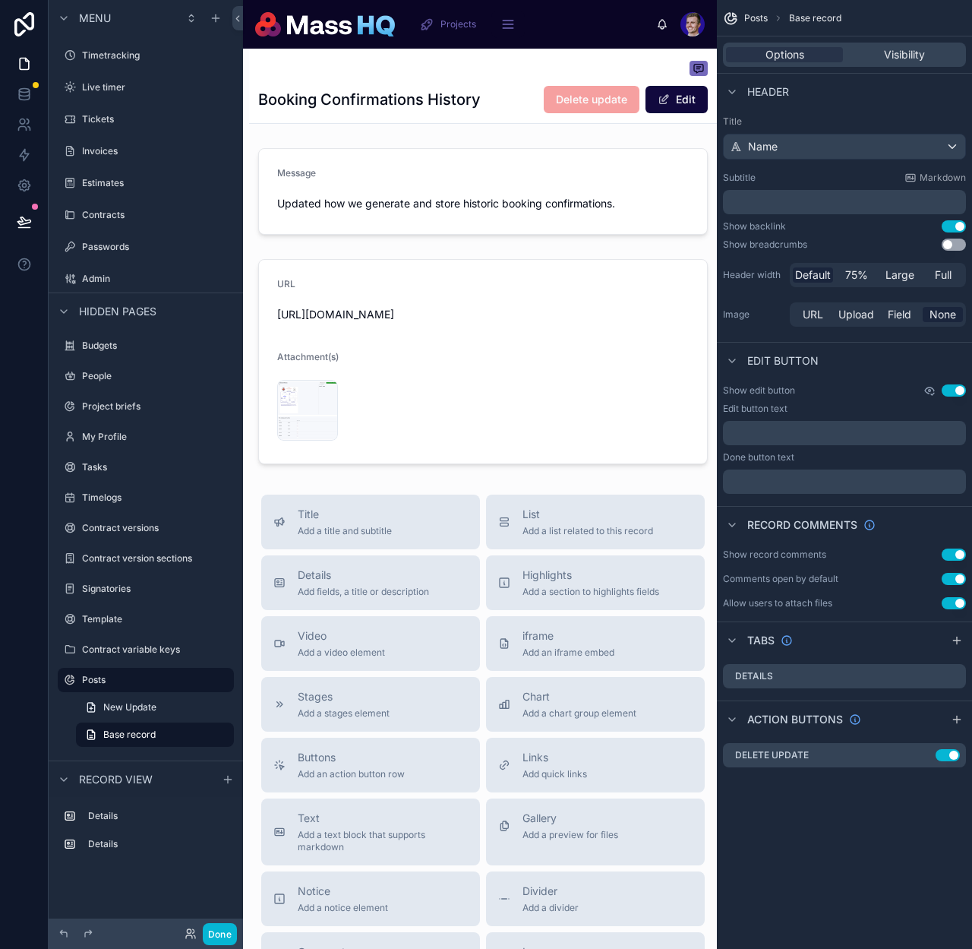
click at [929, 391] on icon "scrollable content" at bounding box center [930, 391] width 2 height 2
click at [928, 389] on icon "scrollable content" at bounding box center [930, 390] width 12 height 12
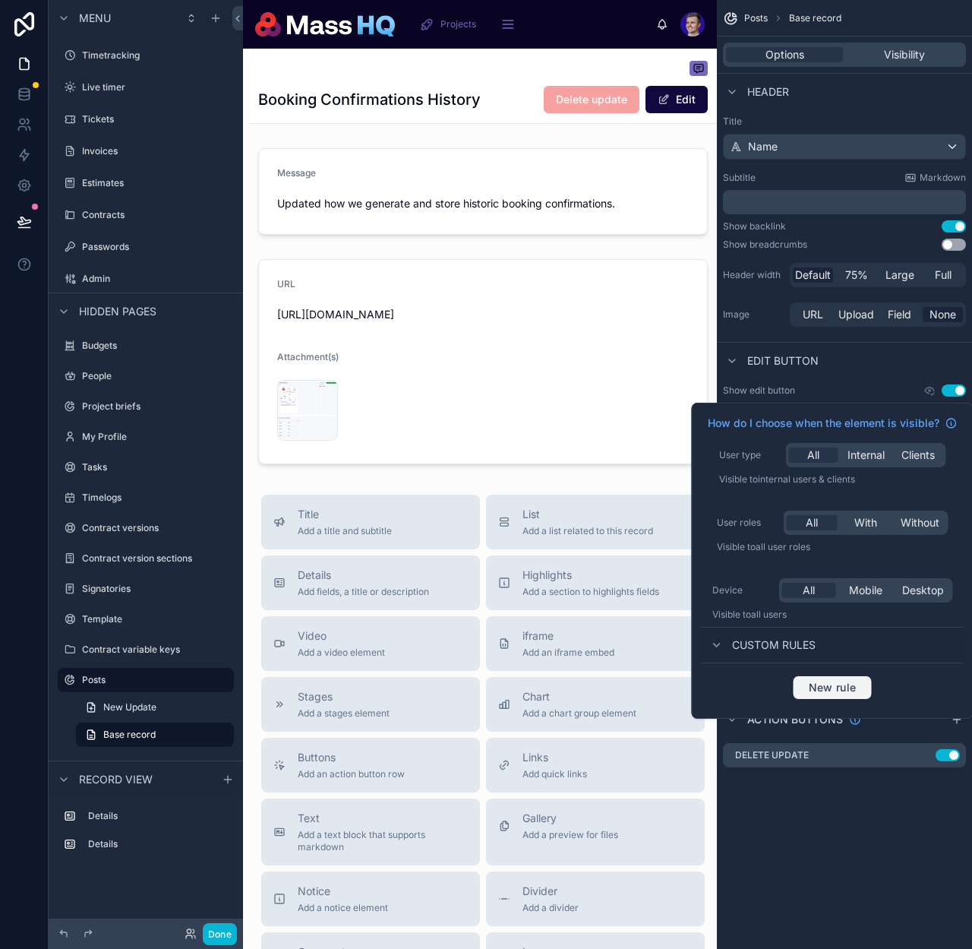
click at [844, 680] on button "New rule" at bounding box center [833, 687] width 80 height 24
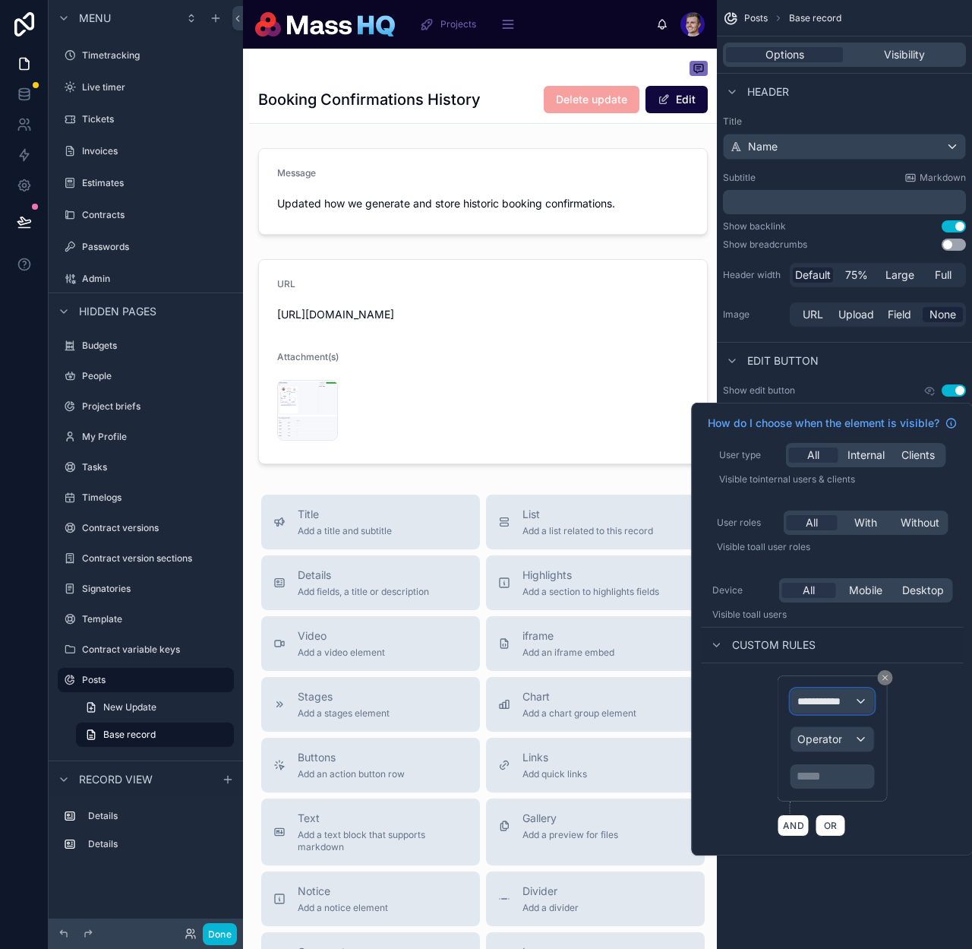
click at [830, 696] on span "**********" at bounding box center [826, 701] width 56 height 15
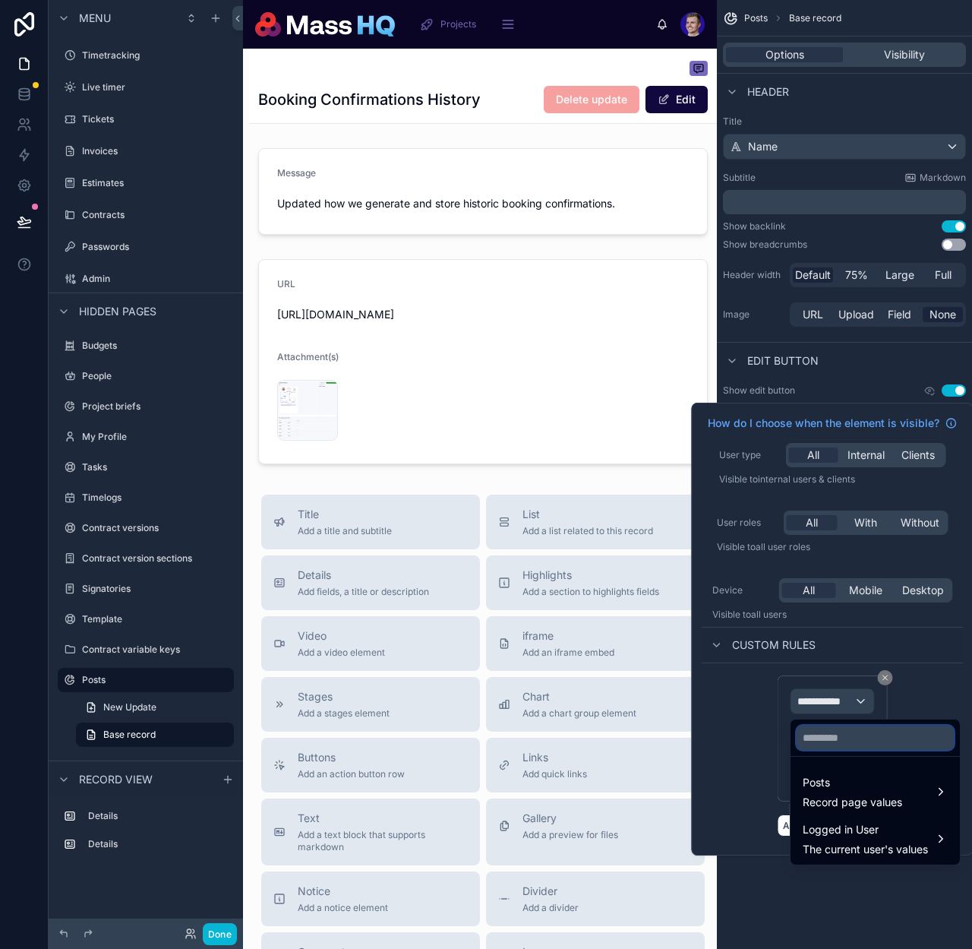
drag, startPoint x: 839, startPoint y: 737, endPoint x: 861, endPoint y: 748, distance: 23.8
click at [839, 737] on input "text" at bounding box center [875, 737] width 157 height 24
paste input "**********"
type input "*********"
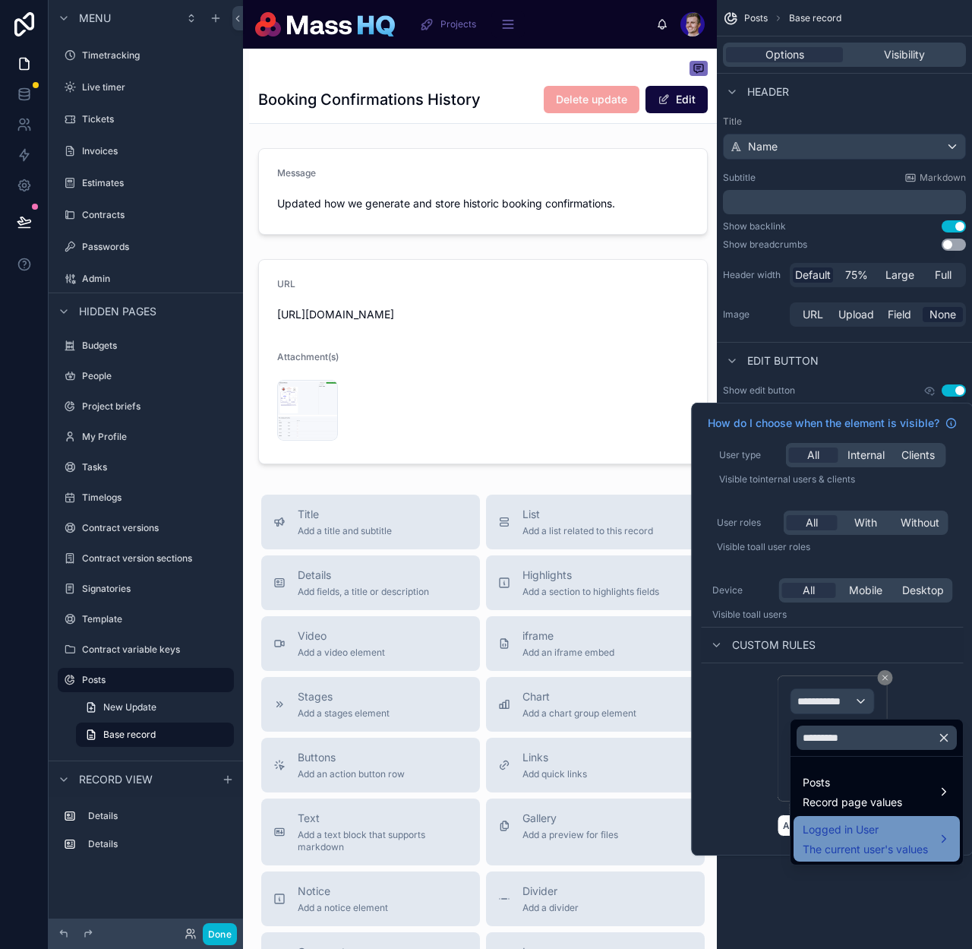
click at [872, 817] on div "Logged in User The current user's values" at bounding box center [877, 839] width 166 height 46
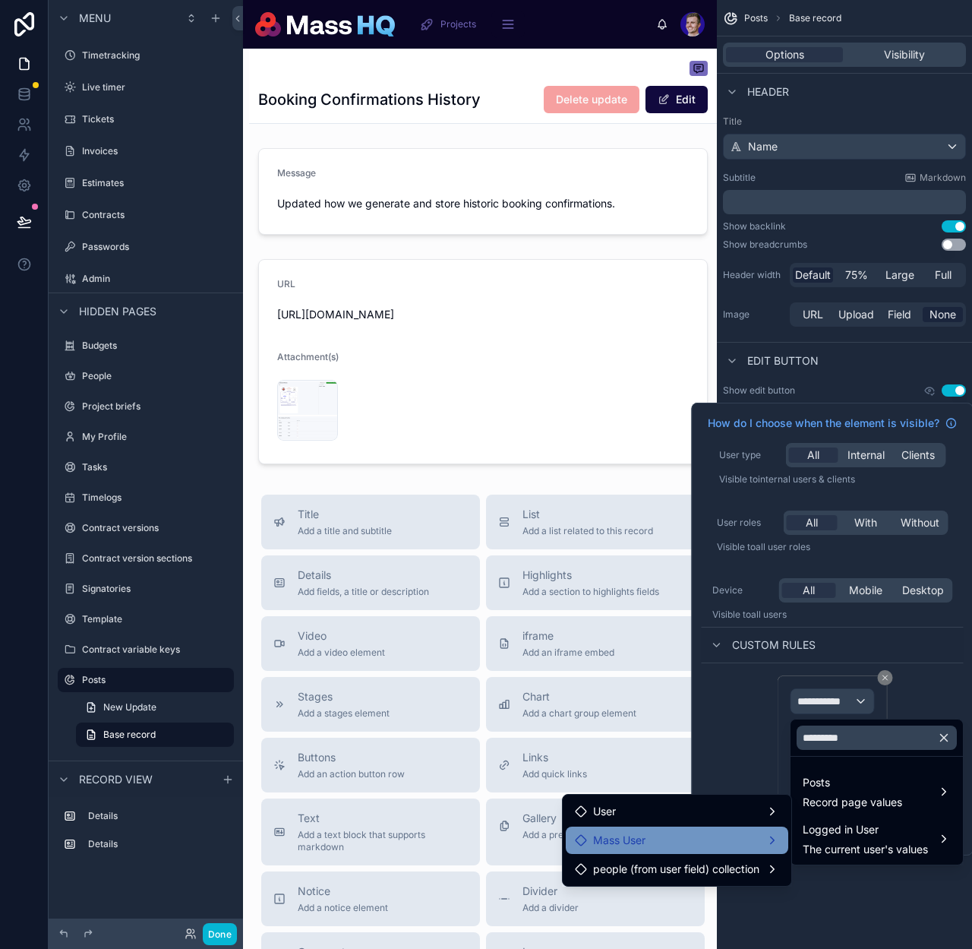
click at [642, 844] on span "Mass User" at bounding box center [619, 840] width 52 height 18
click at [888, 832] on div "Access to HQ" at bounding box center [846, 841] width 105 height 27
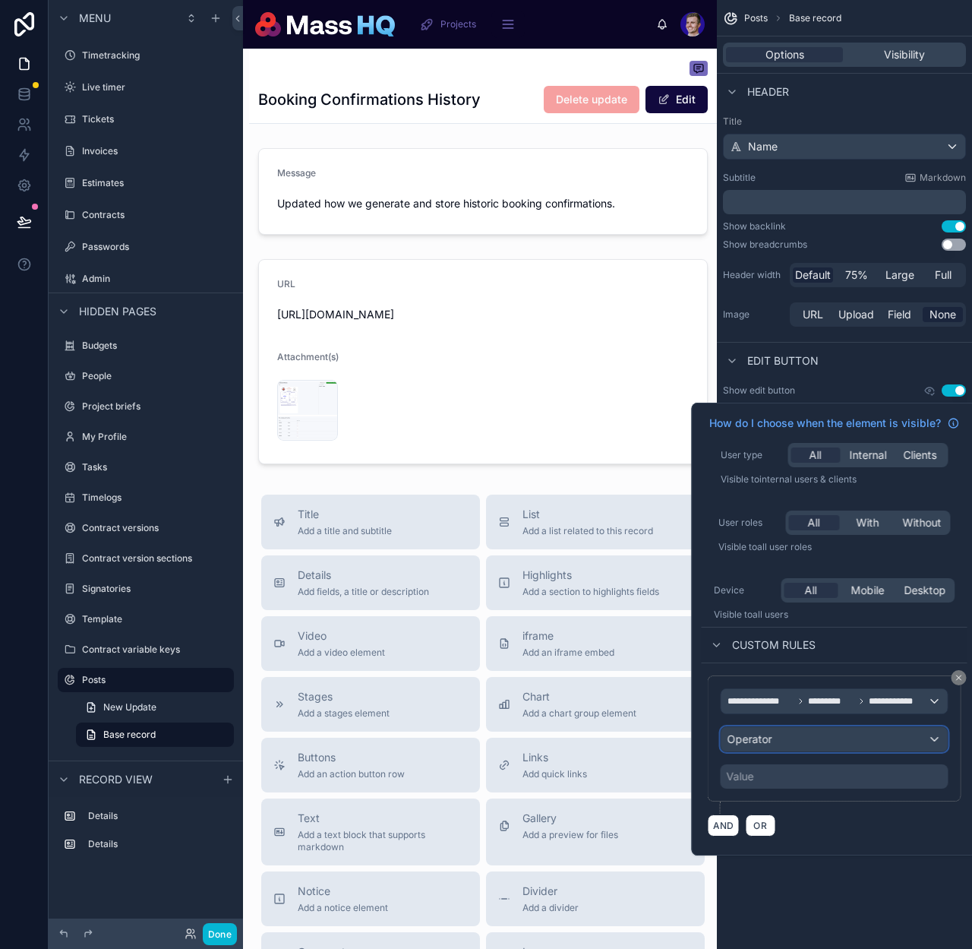
click at [810, 738] on div "Operator" at bounding box center [835, 739] width 226 height 24
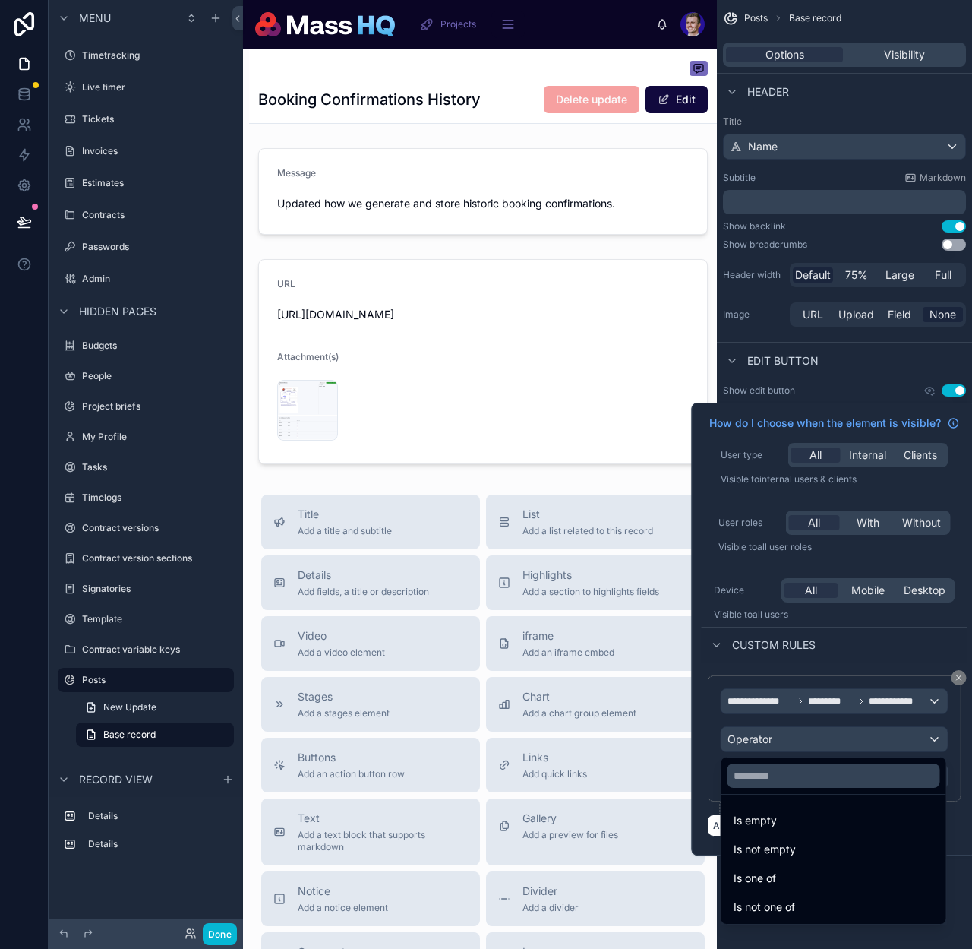
click at [781, 883] on div "Is one of" at bounding box center [834, 878] width 201 height 18
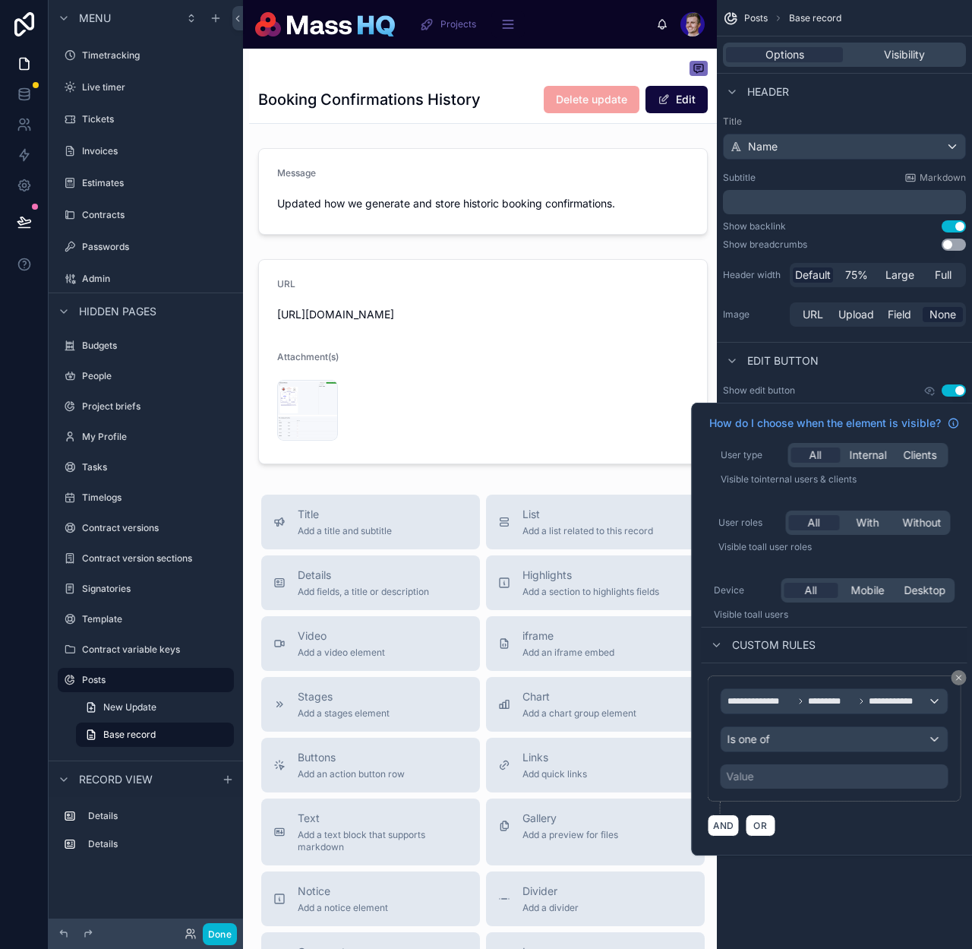
click at [838, 775] on div "Value" at bounding box center [835, 776] width 228 height 24
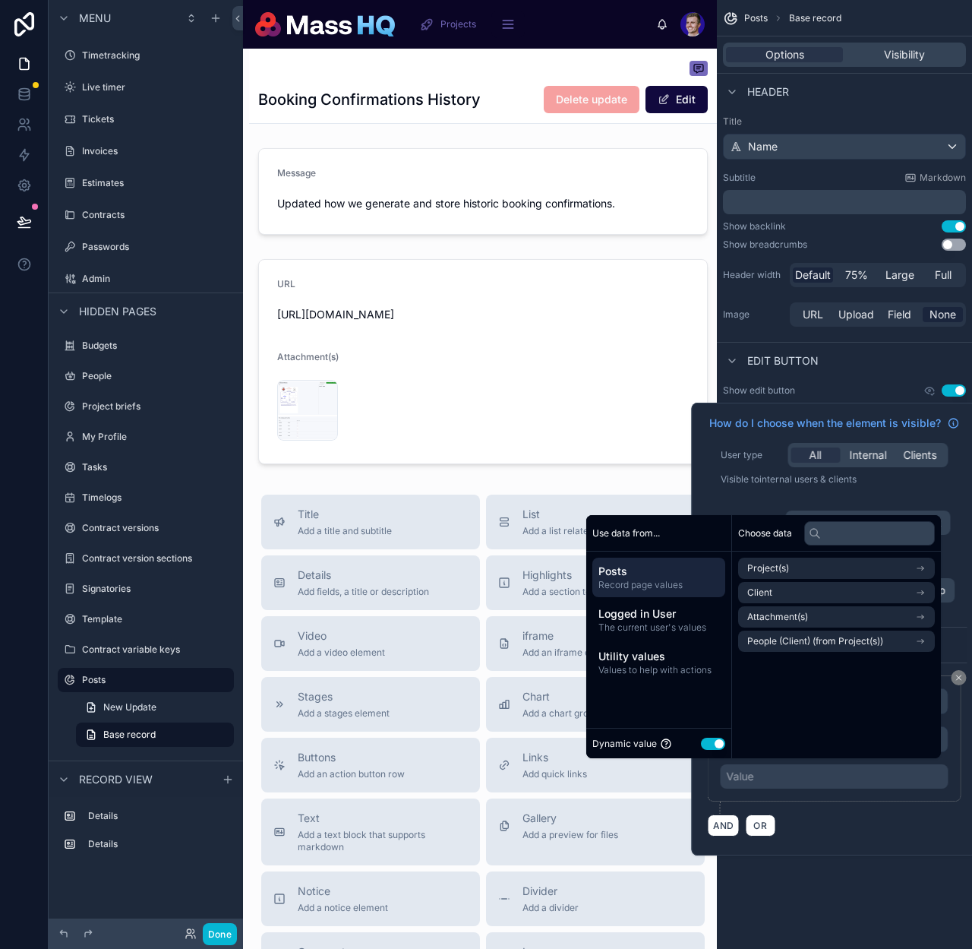
click at [707, 743] on button "Use setting" at bounding box center [713, 744] width 24 height 12
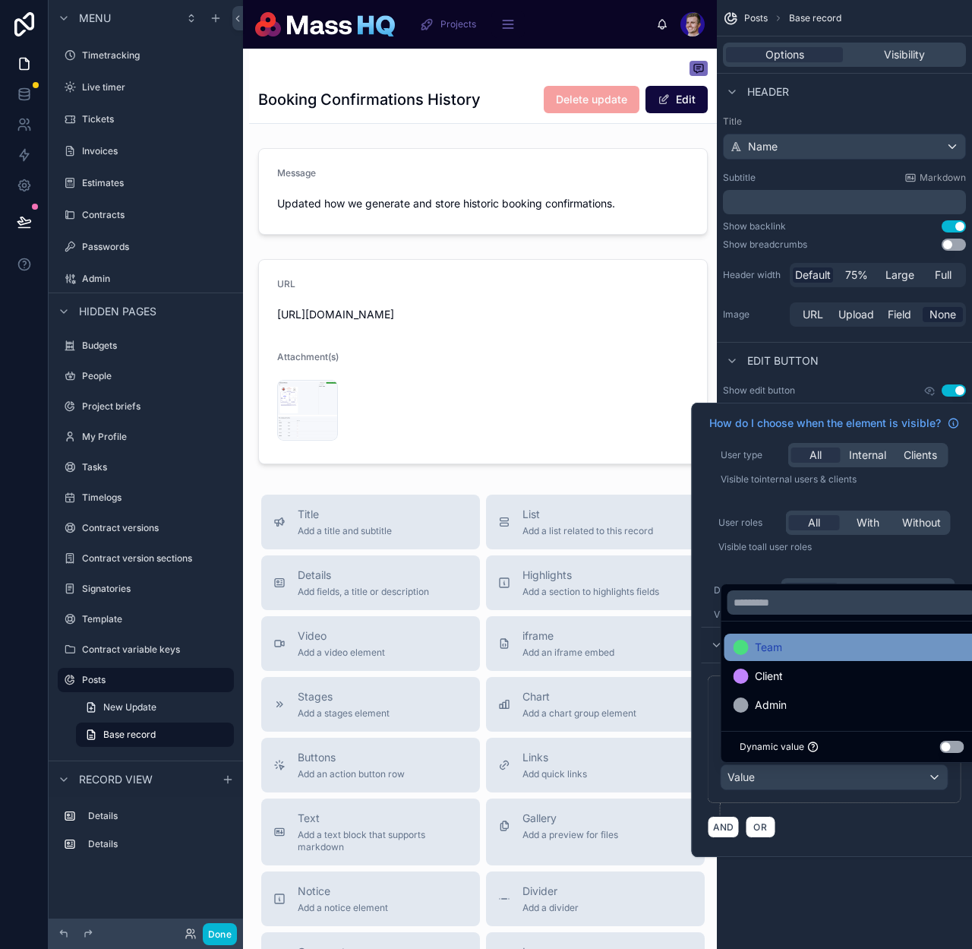
click at [777, 653] on span "Team" at bounding box center [768, 647] width 27 height 18
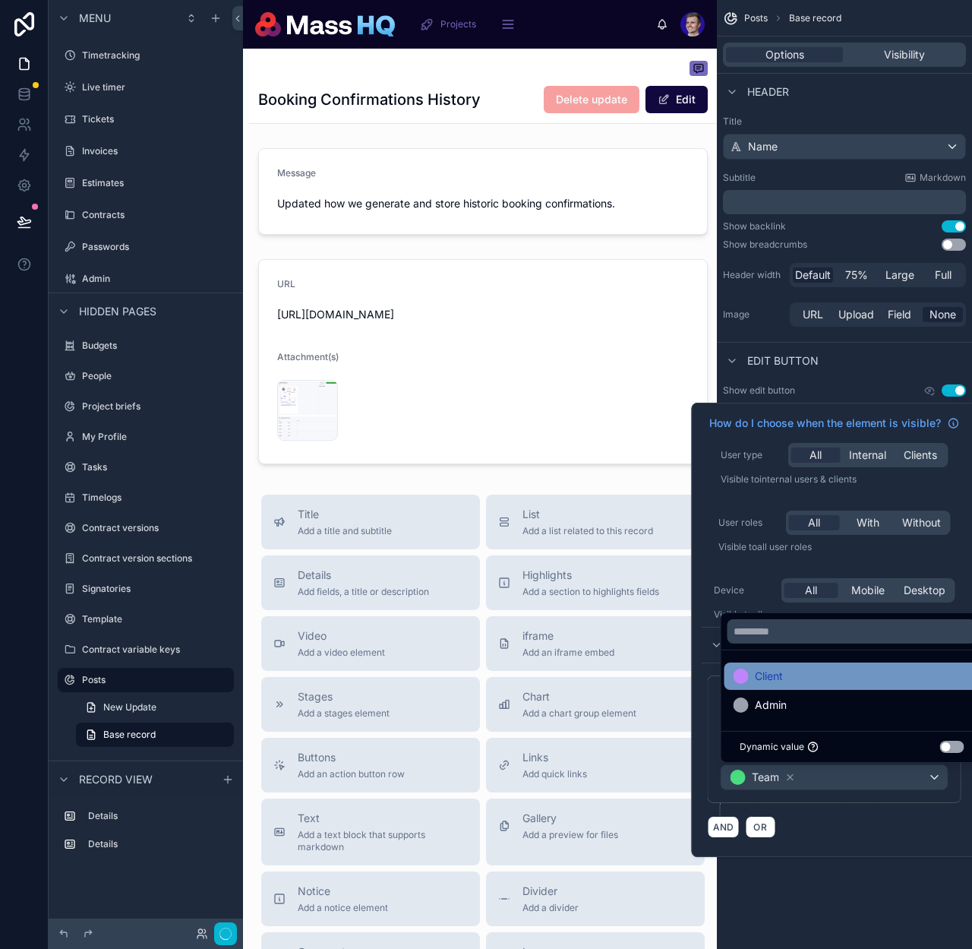
click at [773, 705] on span "Admin" at bounding box center [771, 705] width 32 height 18
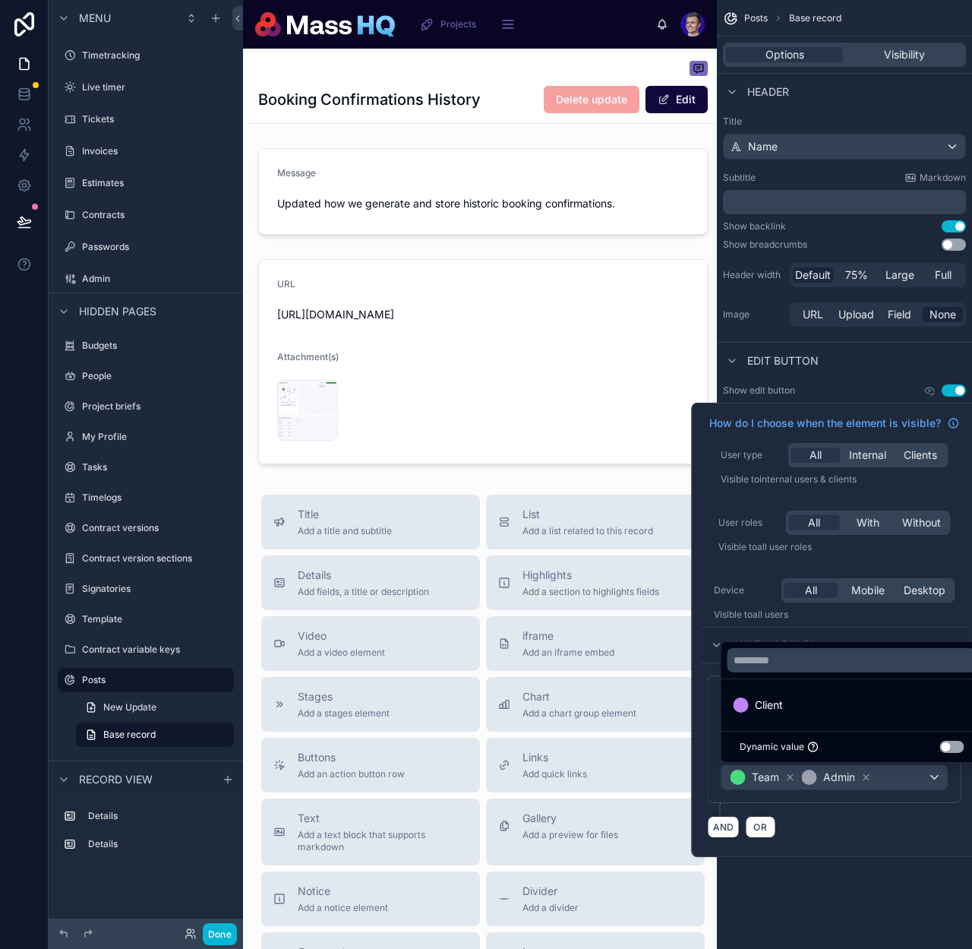
click at [890, 882] on div "Posts Base record Options Visibility Header Title Name Subtitle Markdown ﻿ Show…" at bounding box center [844, 474] width 255 height 949
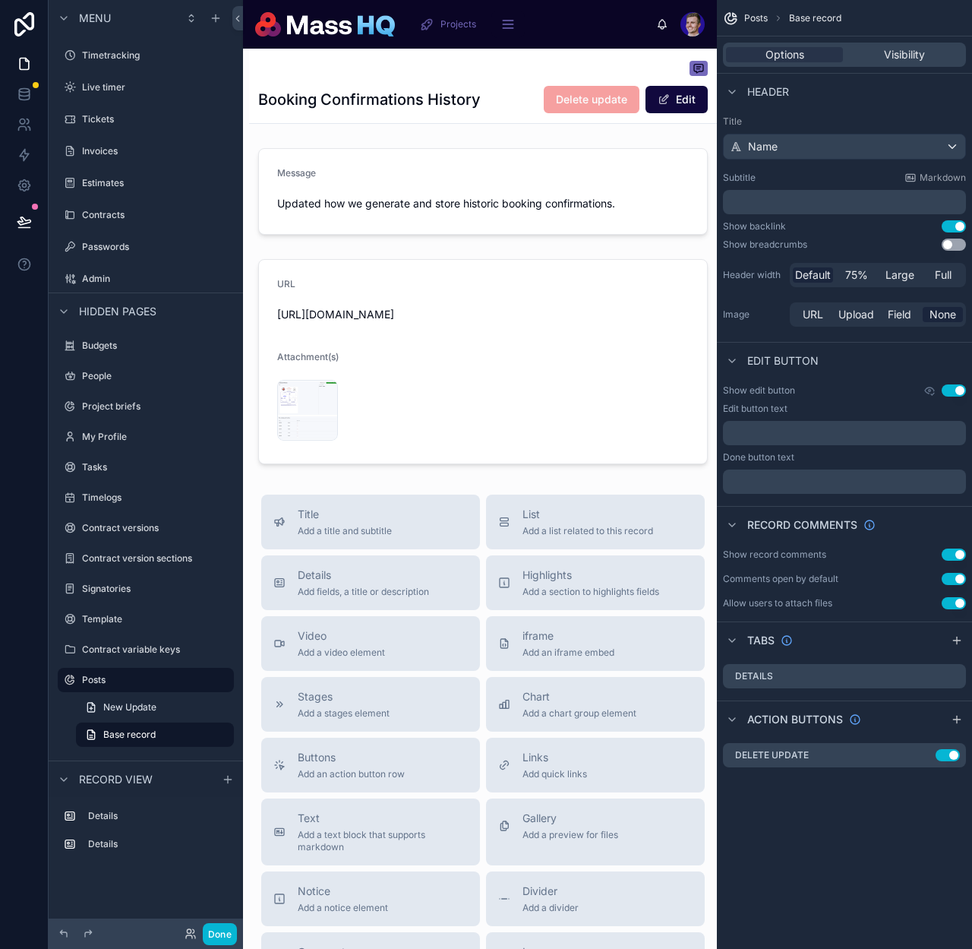
click at [891, 883] on div "Posts Base record Options Visibility Header Title Name Subtitle Markdown ﻿ Show…" at bounding box center [844, 474] width 255 height 949
click at [925, 753] on icon "scrollable content" at bounding box center [924, 755] width 12 height 12
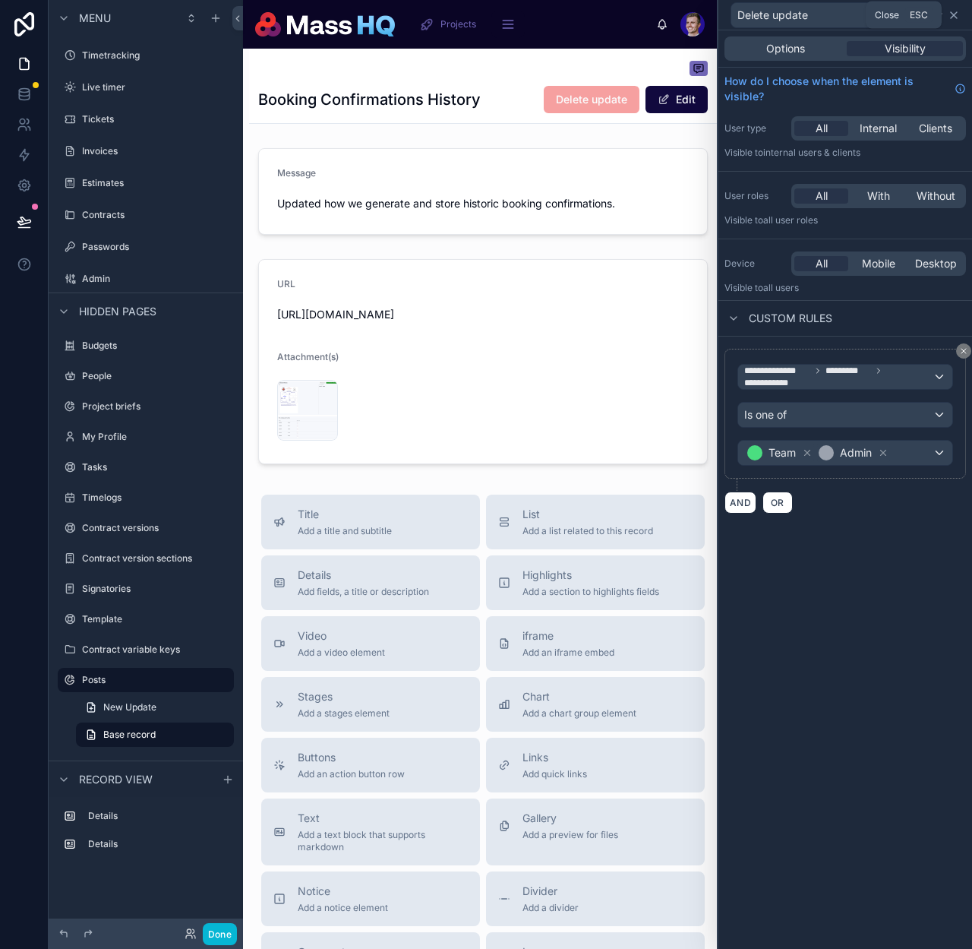
click at [954, 11] on icon at bounding box center [954, 15] width 12 height 12
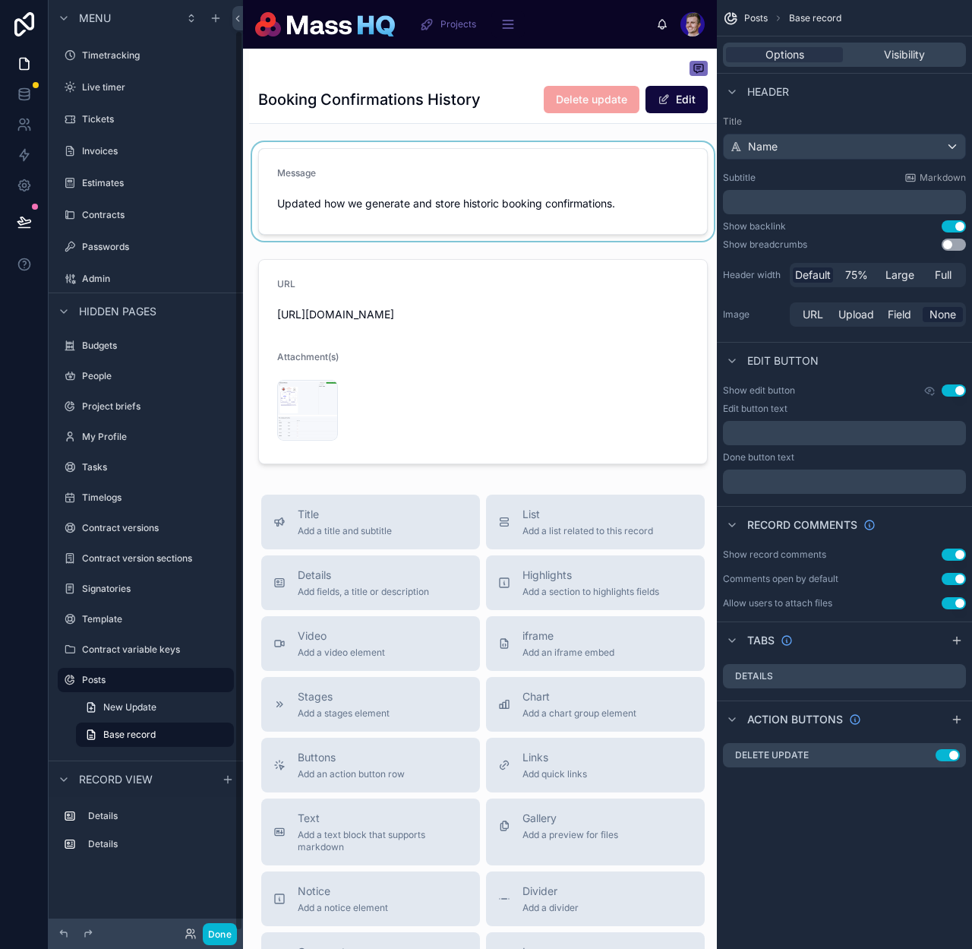
click at [390, 207] on div at bounding box center [483, 191] width 468 height 99
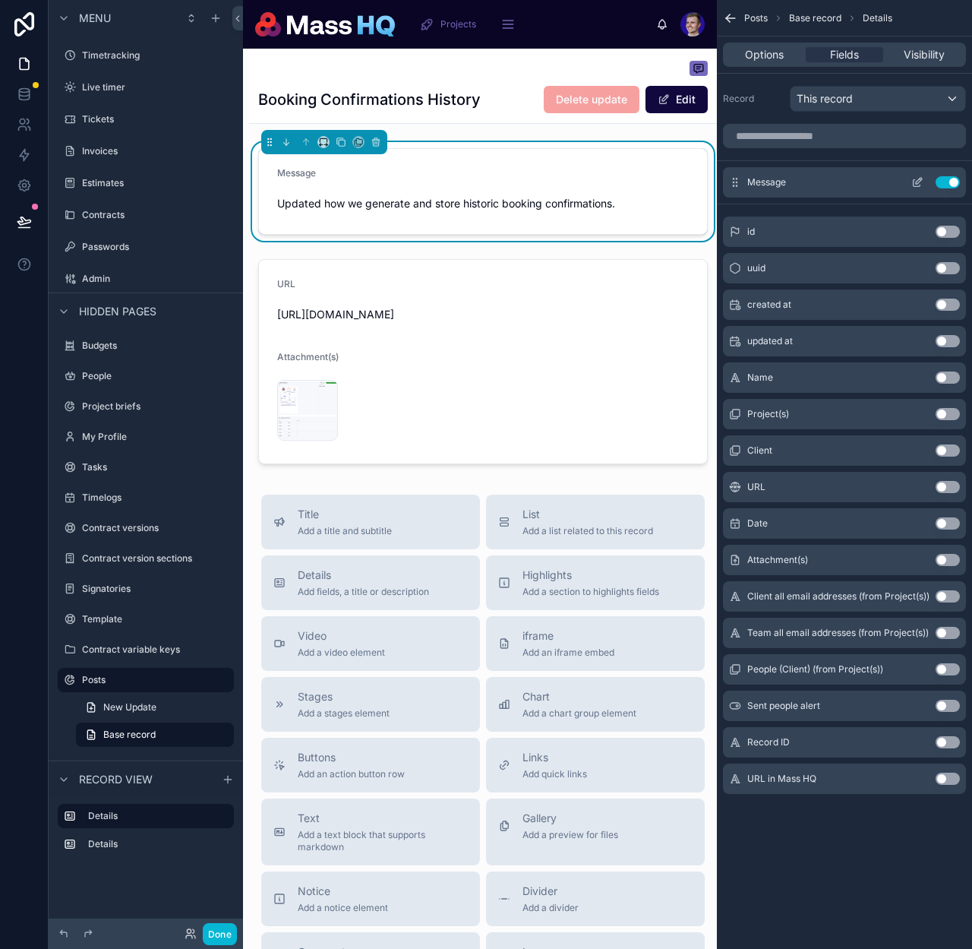
click at [918, 176] on icon "scrollable content" at bounding box center [918, 182] width 12 height 12
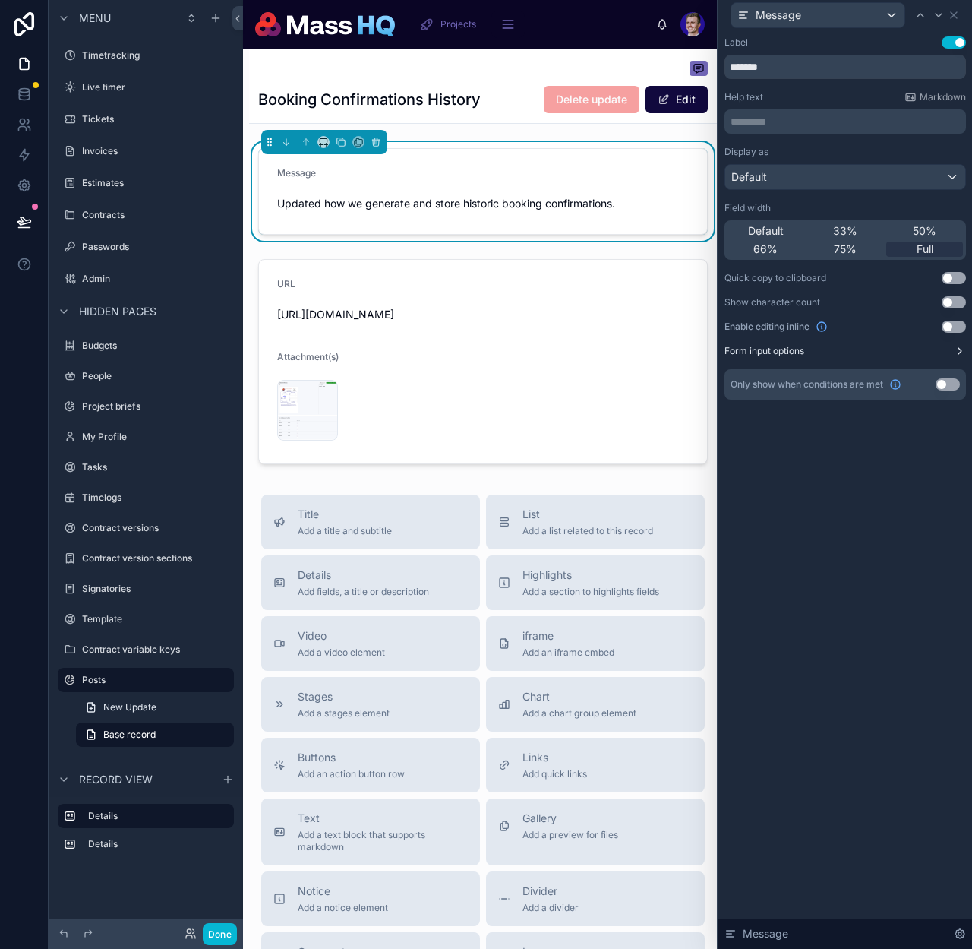
click at [918, 349] on button "Form input options" at bounding box center [846, 351] width 242 height 12
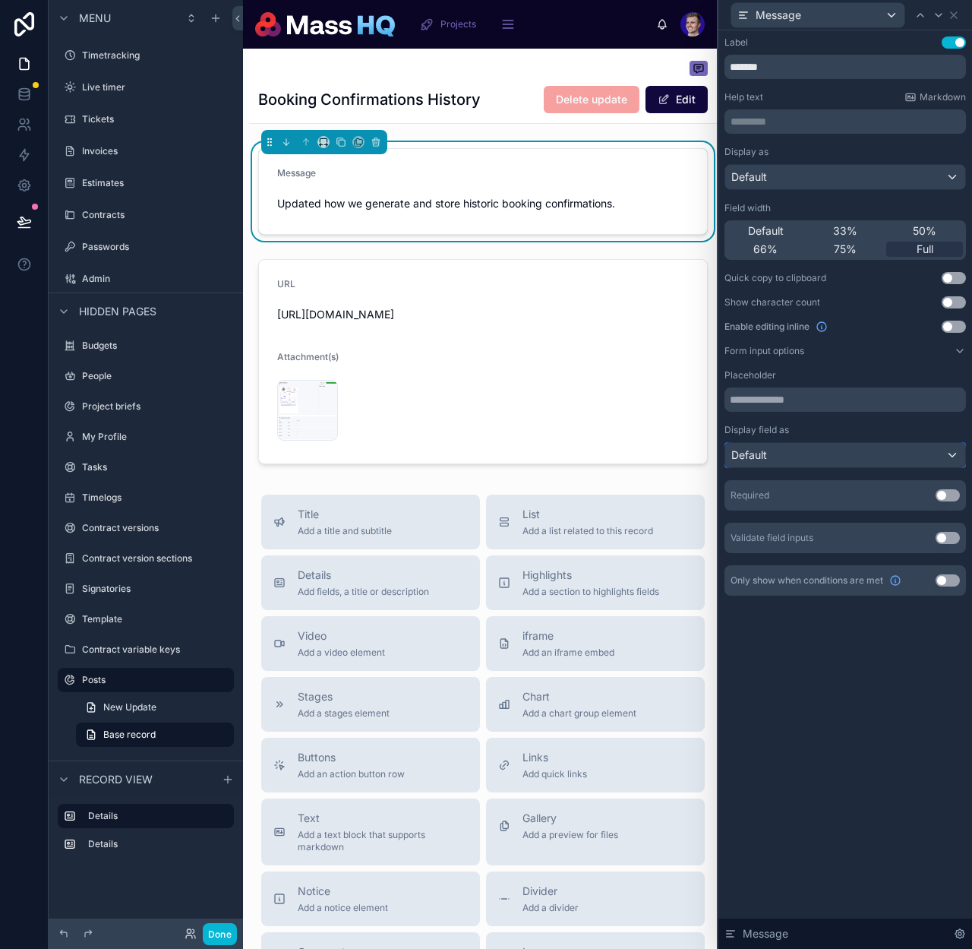
click at [817, 458] on div "Default" at bounding box center [845, 455] width 240 height 24
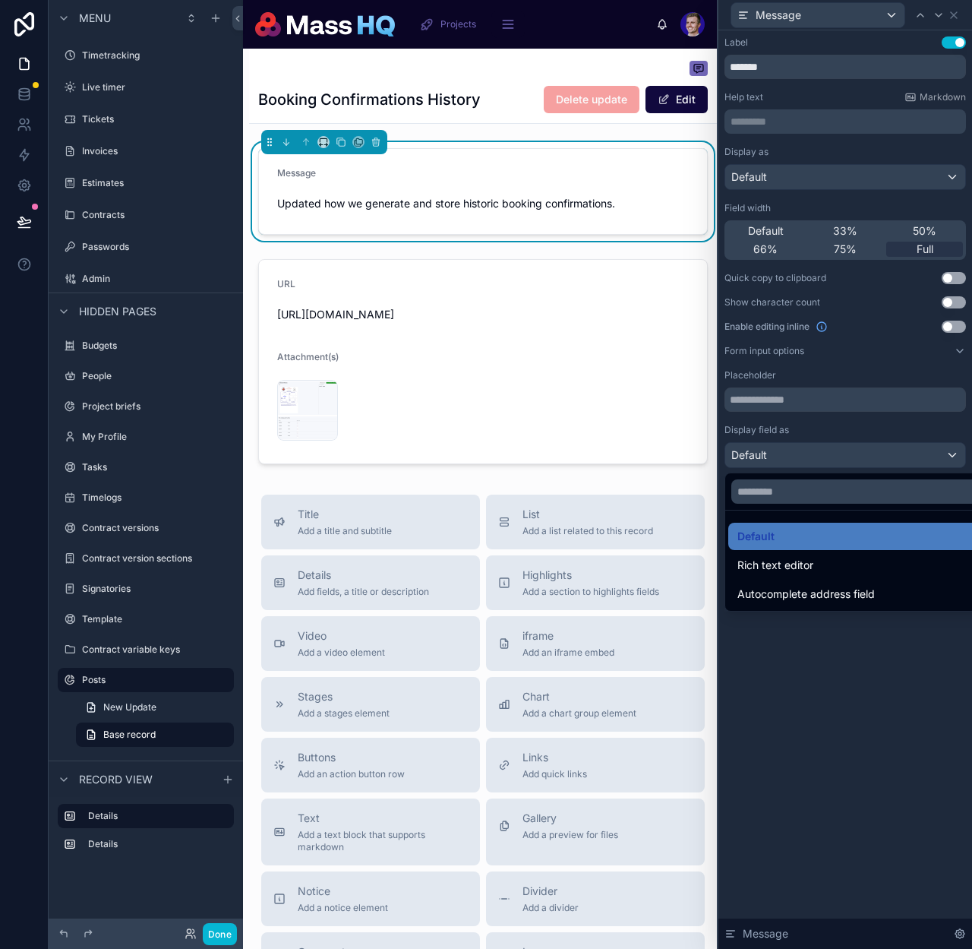
click at [798, 571] on span "Rich text editor" at bounding box center [776, 565] width 76 height 18
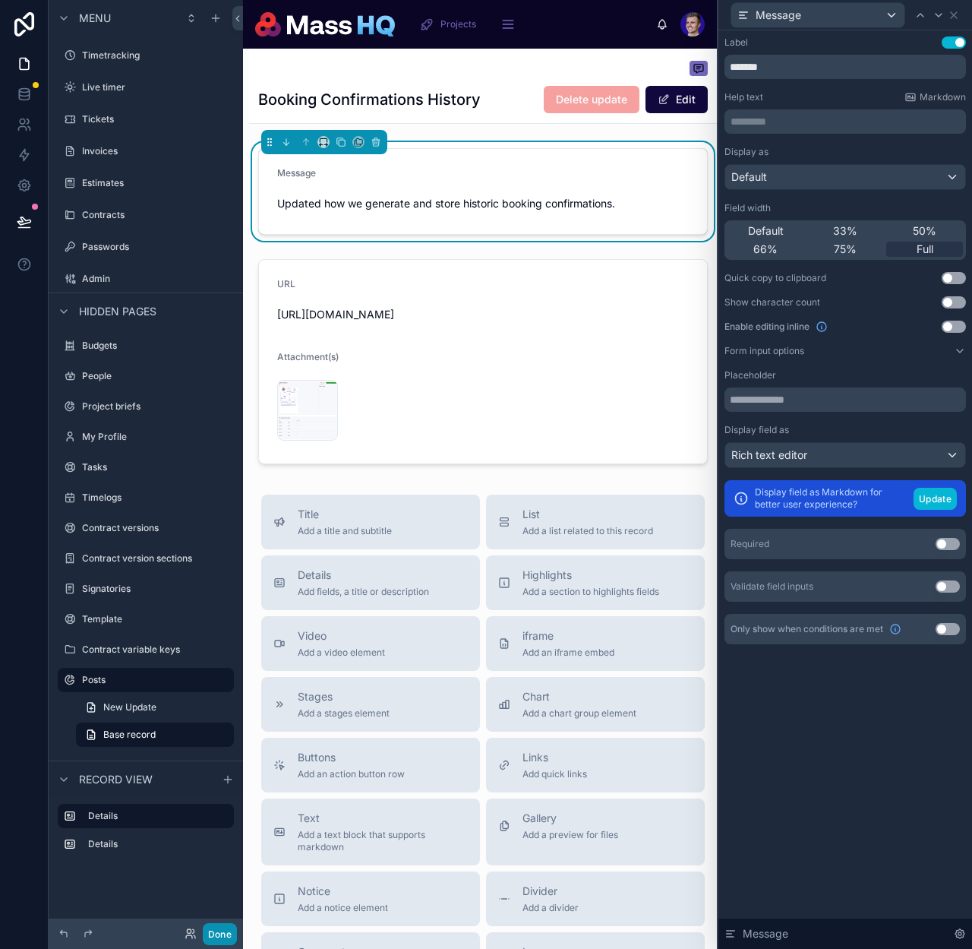
click at [232, 935] on button "Done" at bounding box center [220, 934] width 34 height 22
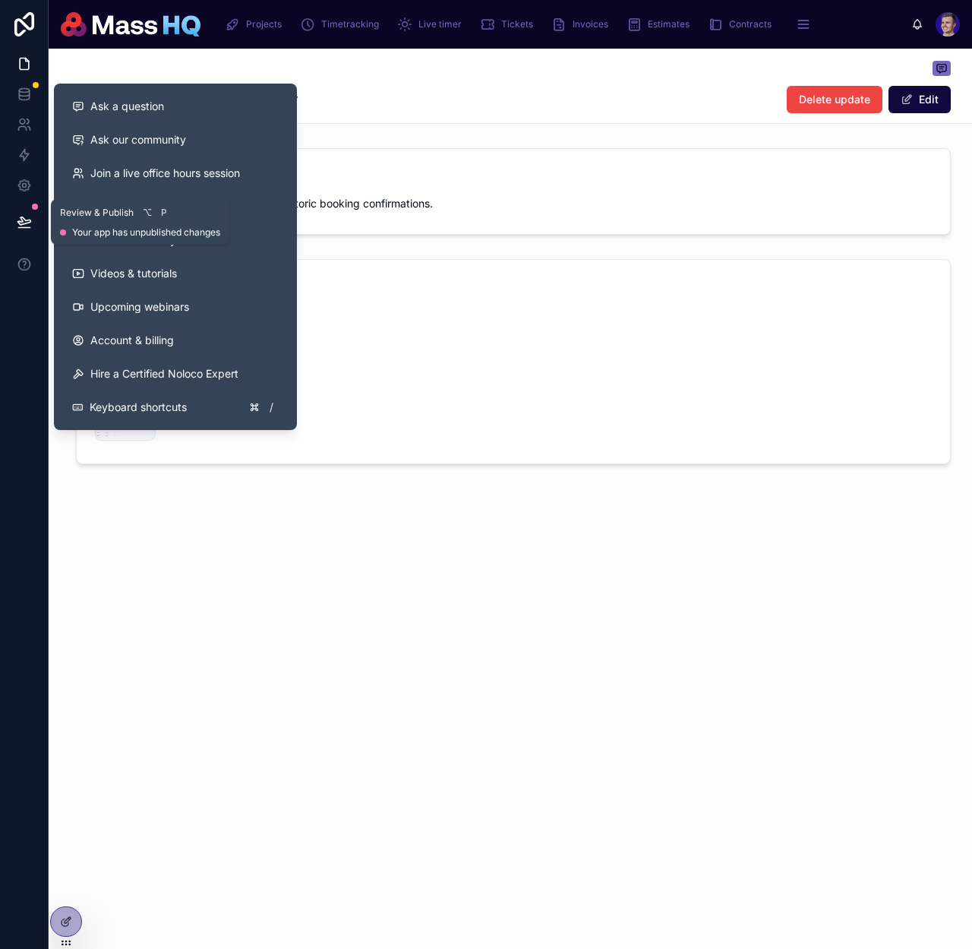
click at [21, 226] on icon at bounding box center [24, 221] width 15 height 15
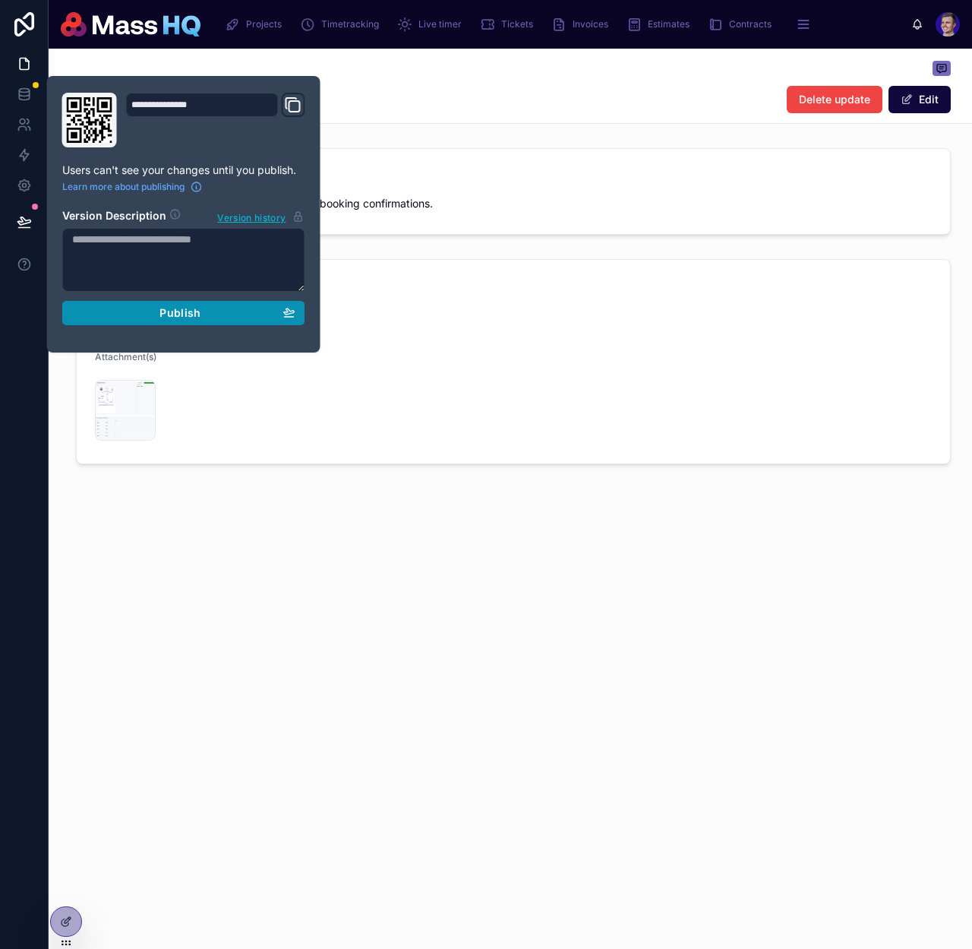
drag, startPoint x: 206, startPoint y: 311, endPoint x: 243, endPoint y: 345, distance: 50.5
click at [206, 311] on div "Publish" at bounding box center [183, 313] width 223 height 14
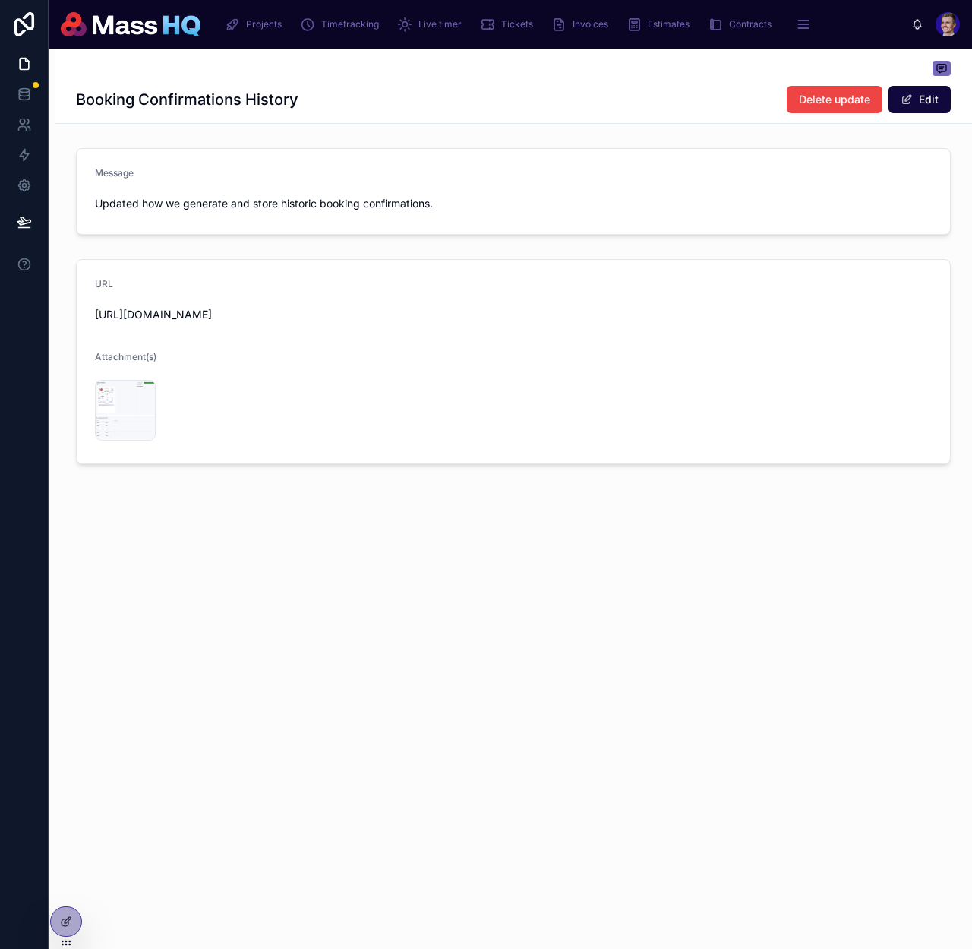
click at [811, 719] on div "Booking Confirmations History Delete update Edit Message Updated how we generat…" at bounding box center [511, 499] width 924 height 900
click at [912, 96] on span at bounding box center [907, 99] width 12 height 12
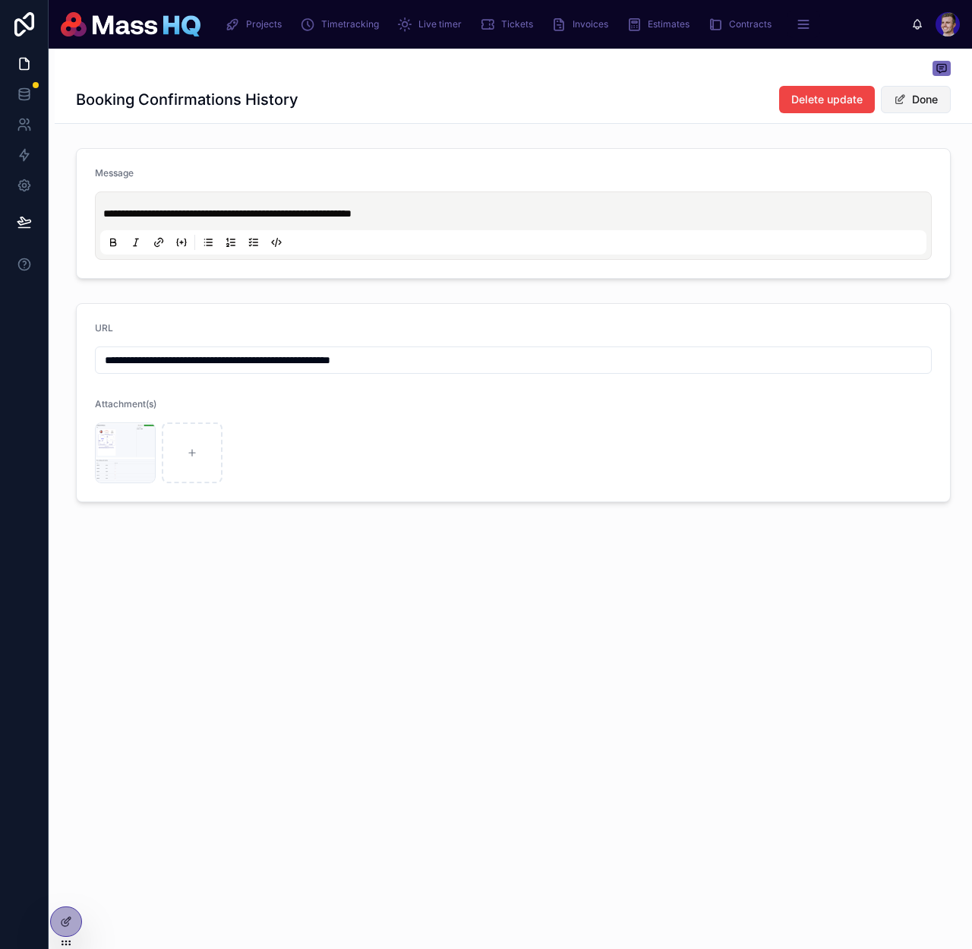
click at [906, 103] on button "Done" at bounding box center [916, 99] width 70 height 27
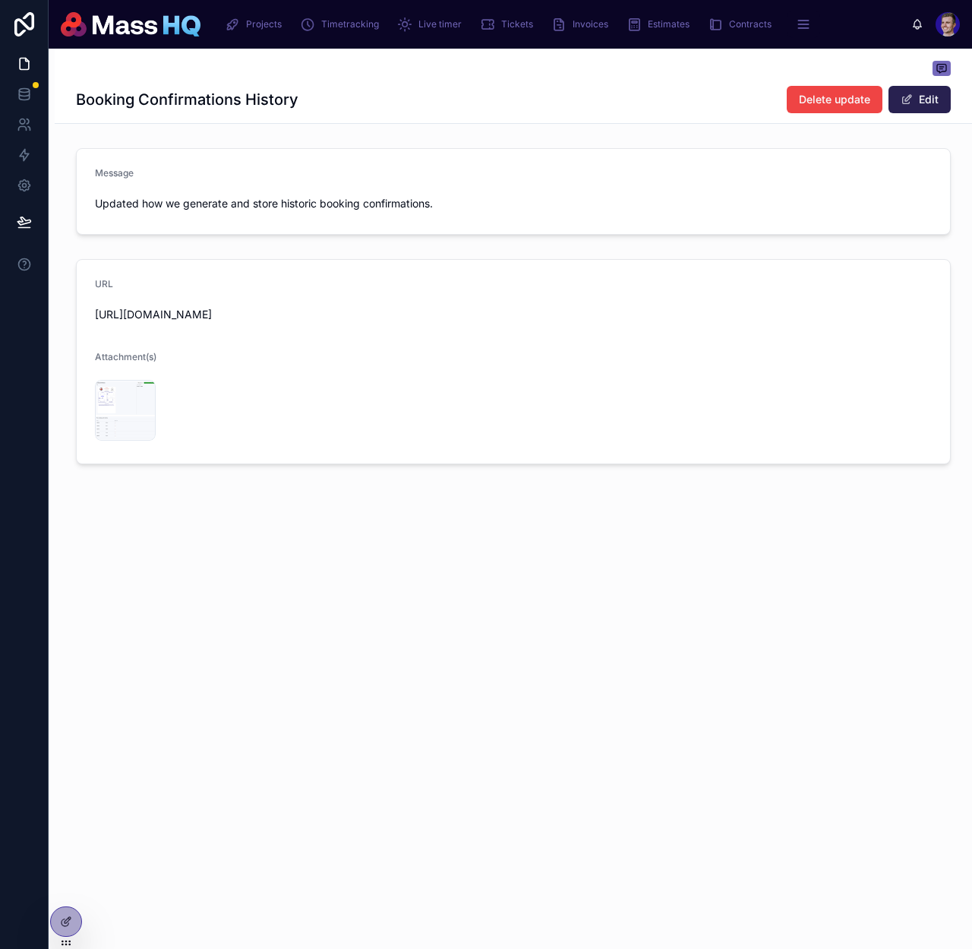
click at [921, 92] on button "Edit" at bounding box center [920, 99] width 62 height 27
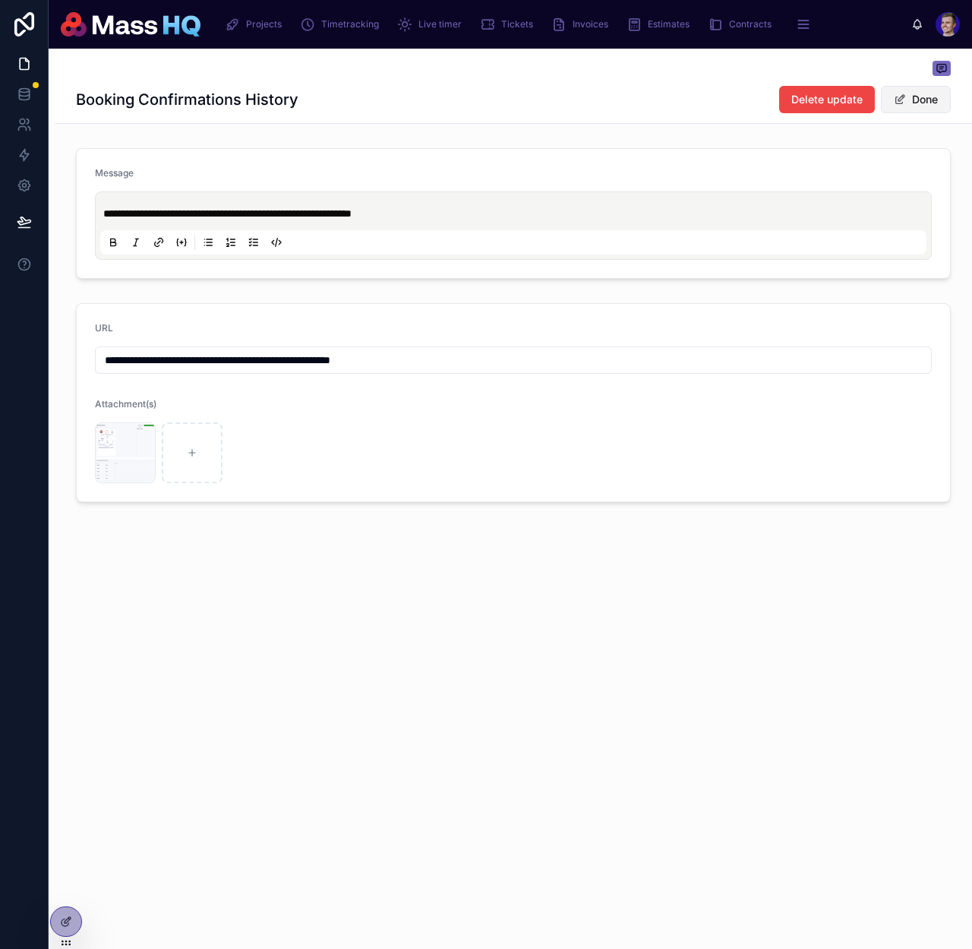
click at [921, 93] on button "Done" at bounding box center [916, 99] width 70 height 27
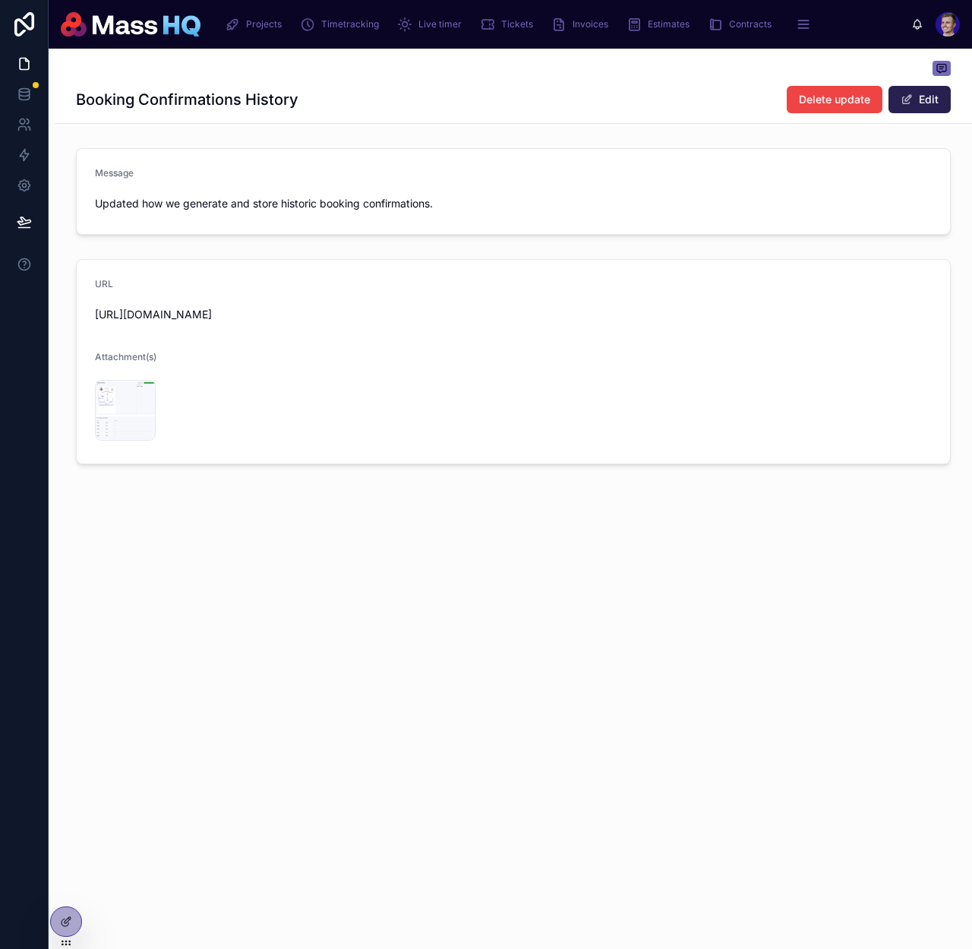
click at [919, 93] on button "Edit" at bounding box center [920, 99] width 62 height 27
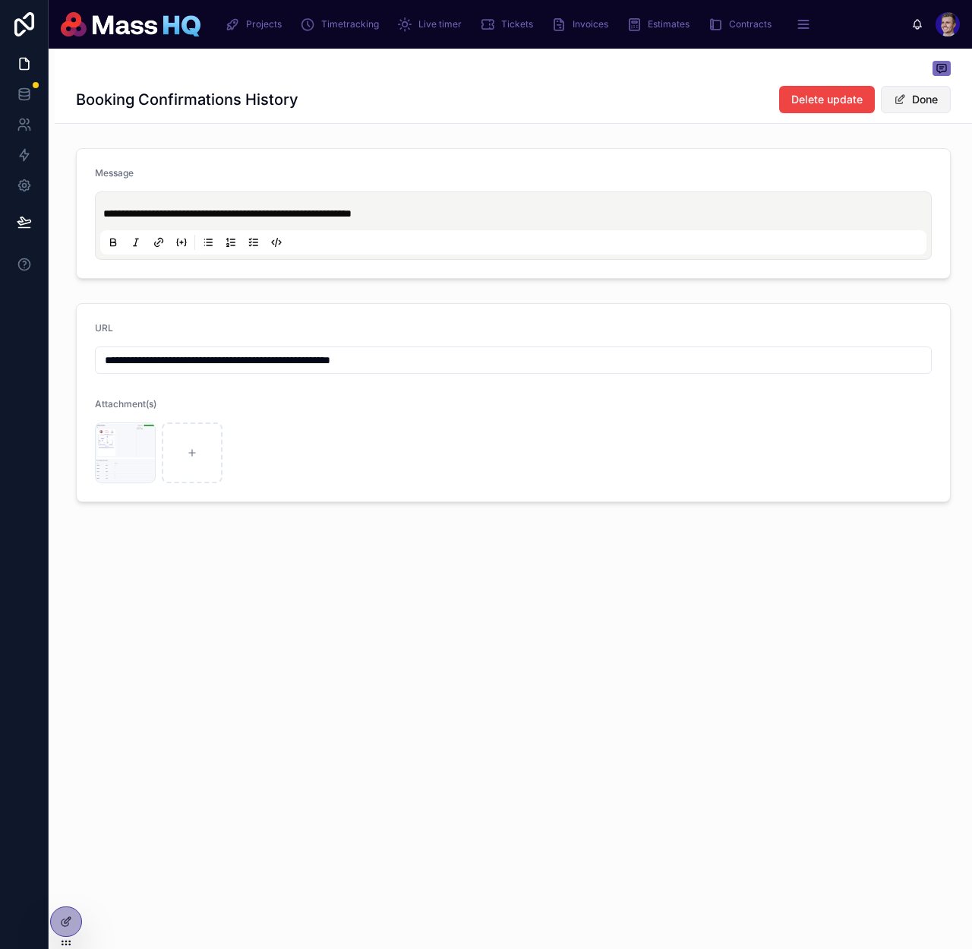
click at [919, 94] on button "Done" at bounding box center [916, 99] width 70 height 27
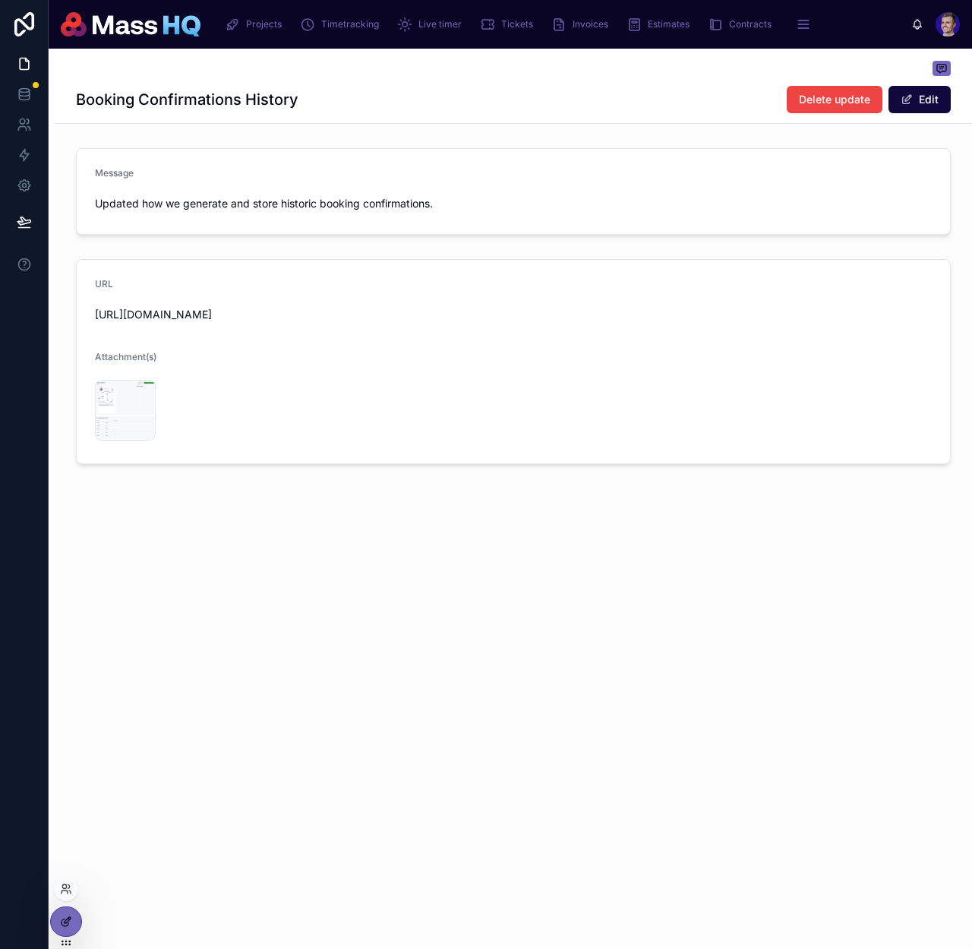
click at [62, 915] on icon at bounding box center [66, 921] width 12 height 12
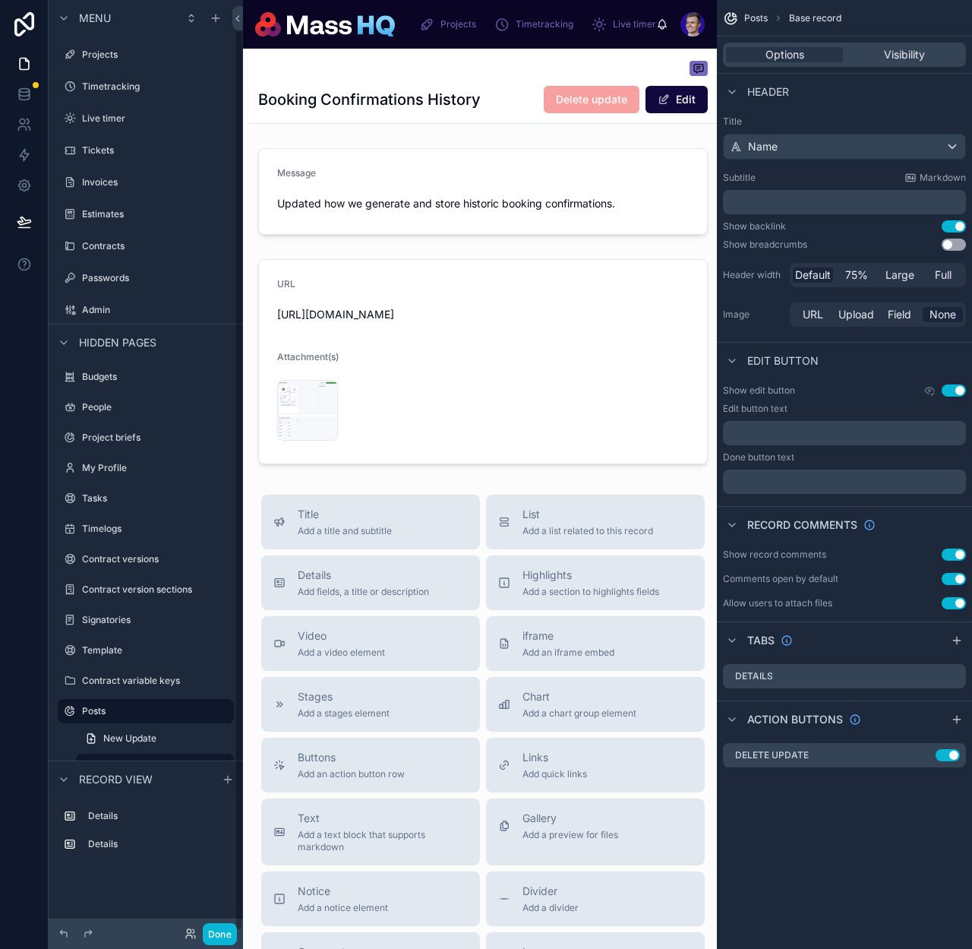
scroll to position [31, 0]
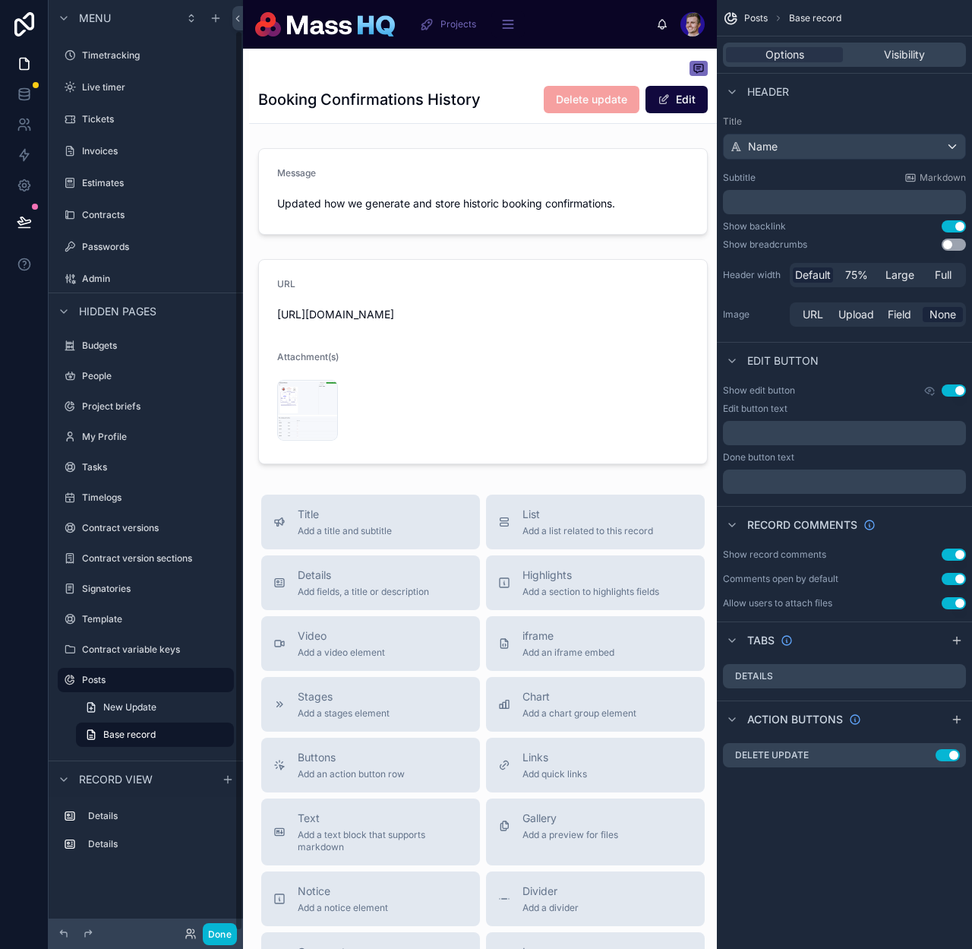
click at [460, 130] on div "Booking Confirmations History Delete update Edit Message Updated how we generat…" at bounding box center [483, 615] width 468 height 1133
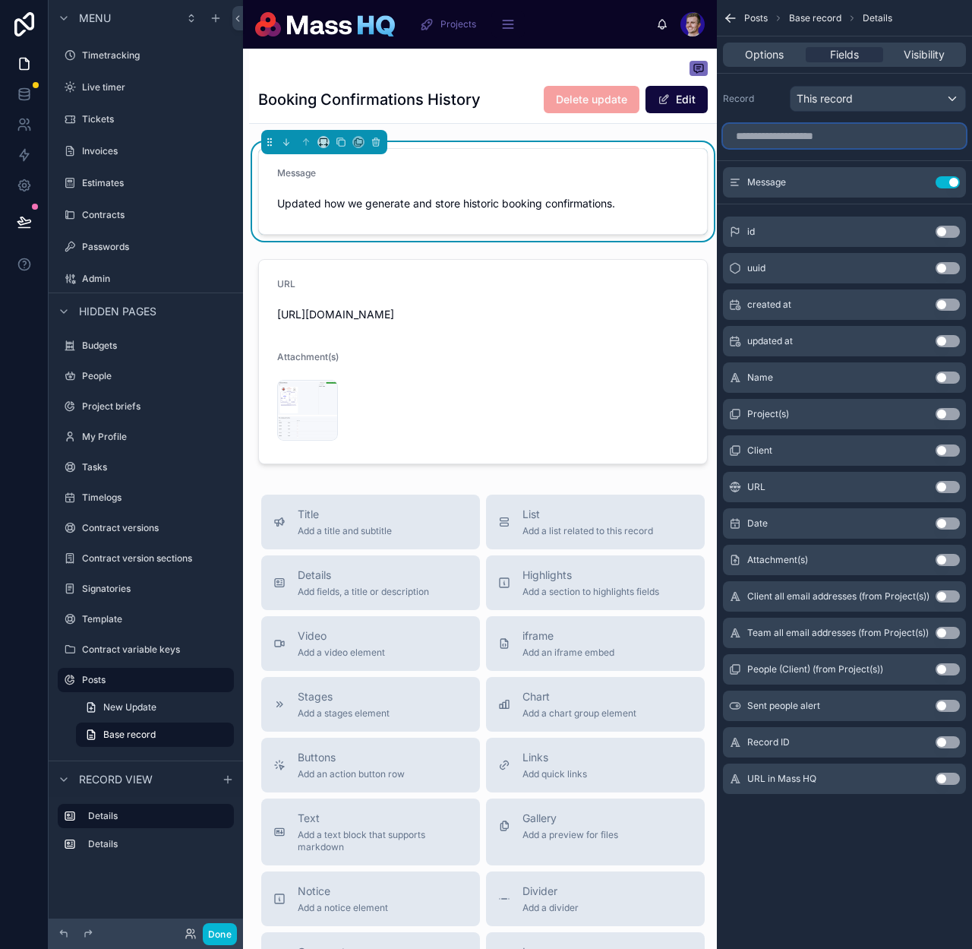
click at [827, 141] on input "scrollable content" at bounding box center [844, 136] width 243 height 24
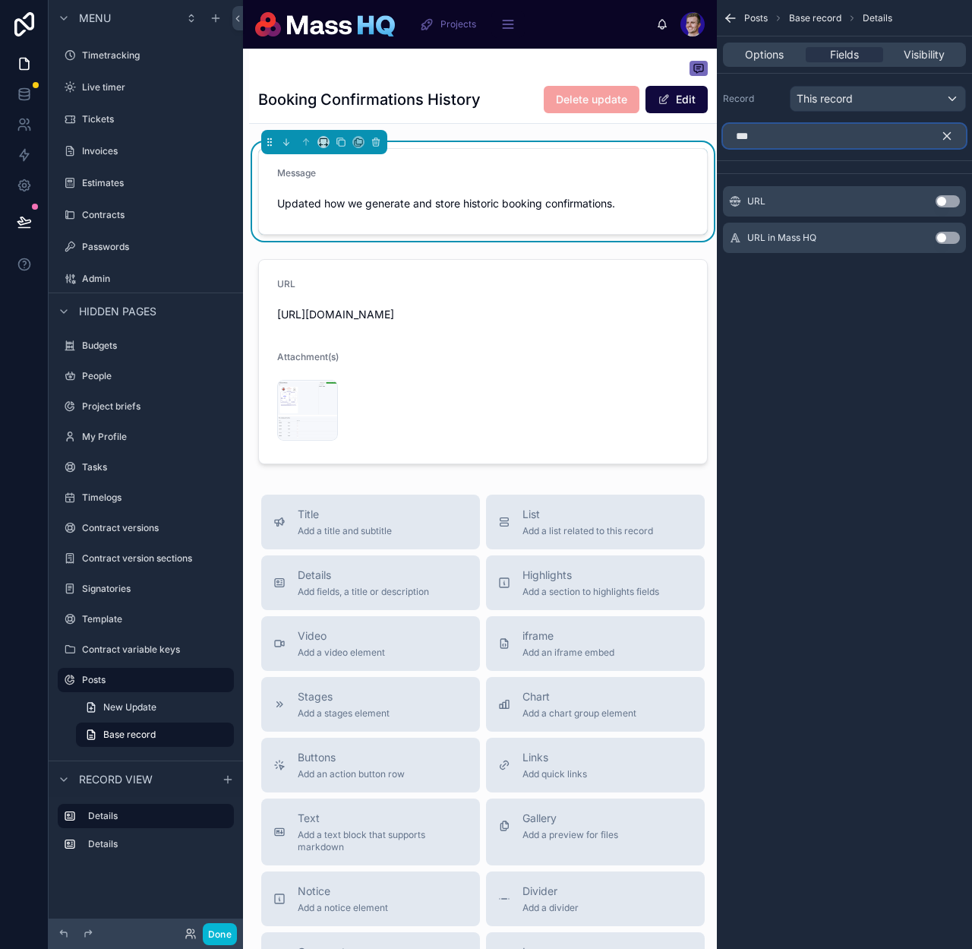
type input "***"
click at [945, 198] on button "Use setting" at bounding box center [948, 201] width 24 height 12
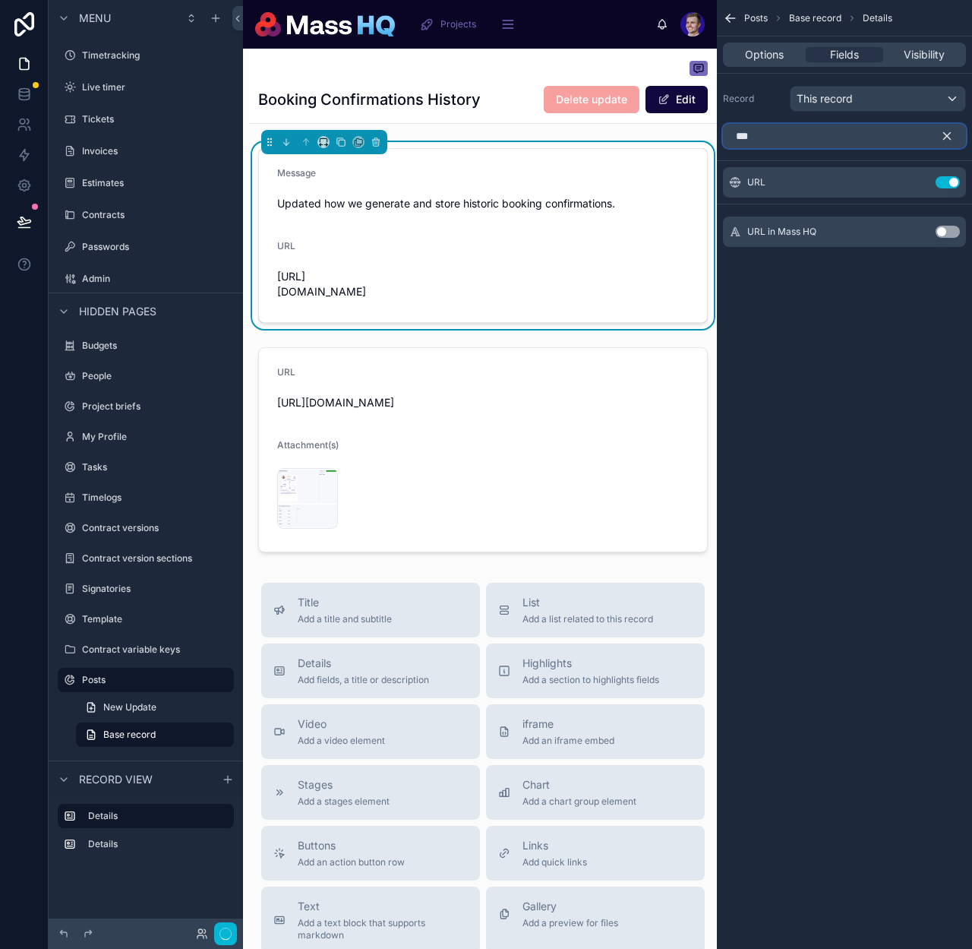
click at [833, 147] on input "***" at bounding box center [844, 136] width 243 height 24
click at [836, 141] on input "***" at bounding box center [844, 136] width 243 height 24
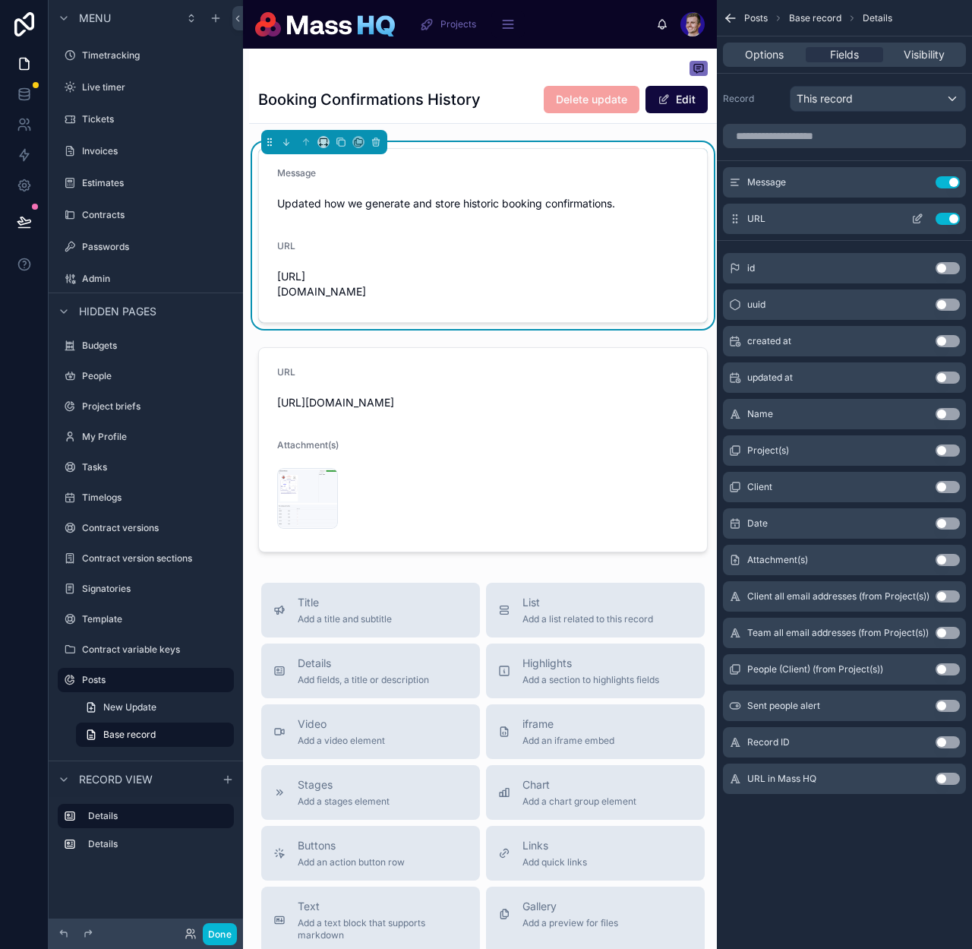
click at [917, 217] on icon "scrollable content" at bounding box center [918, 219] width 12 height 12
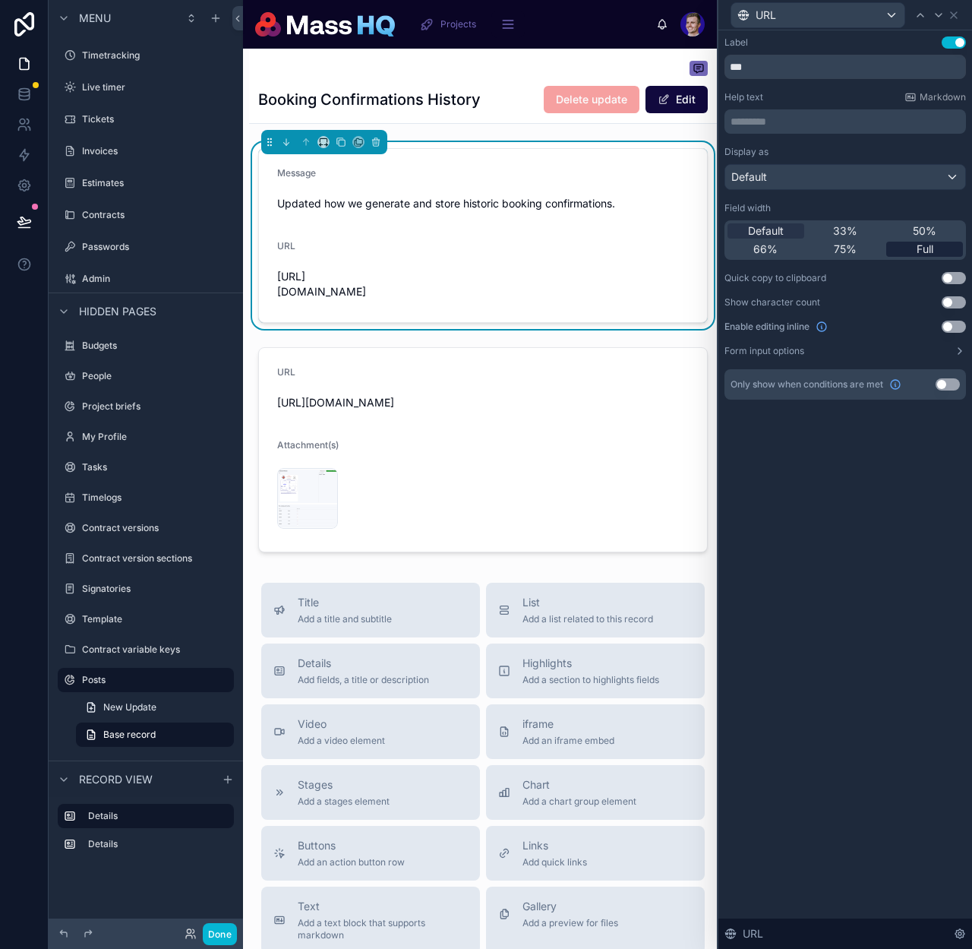
click at [928, 248] on span "Full" at bounding box center [925, 249] width 17 height 15
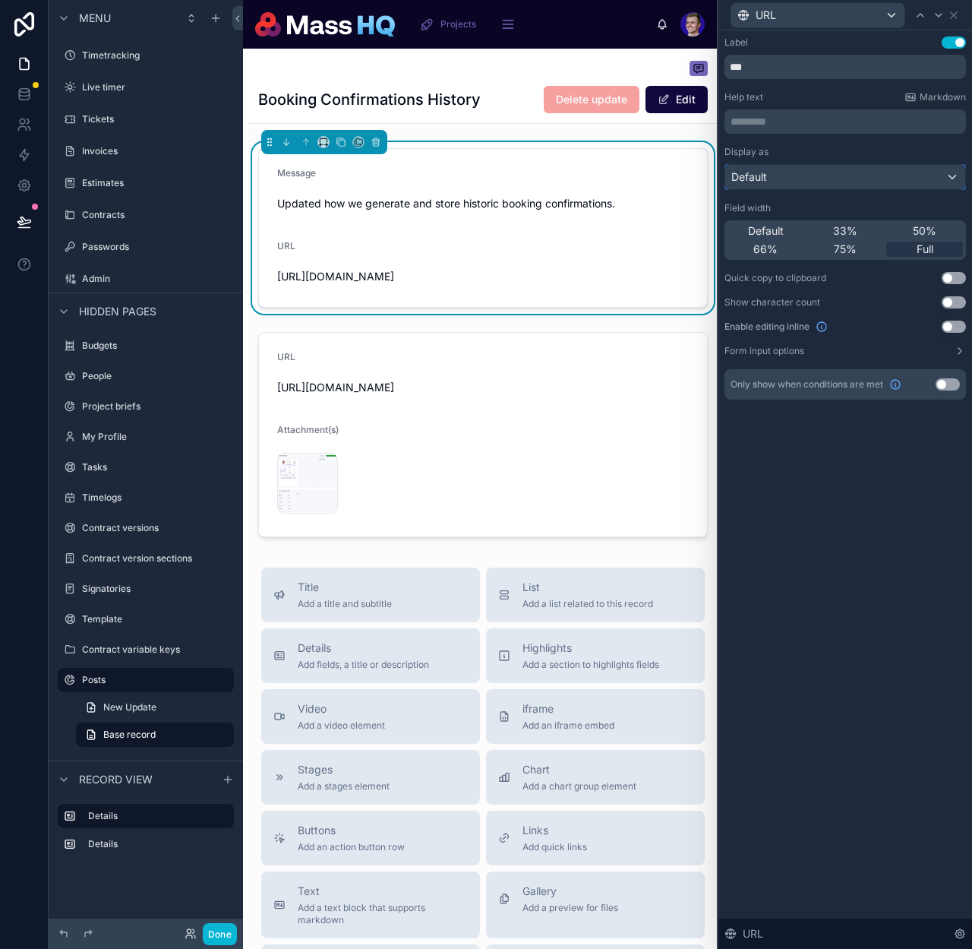
click at [794, 173] on div "Default" at bounding box center [845, 177] width 240 height 24
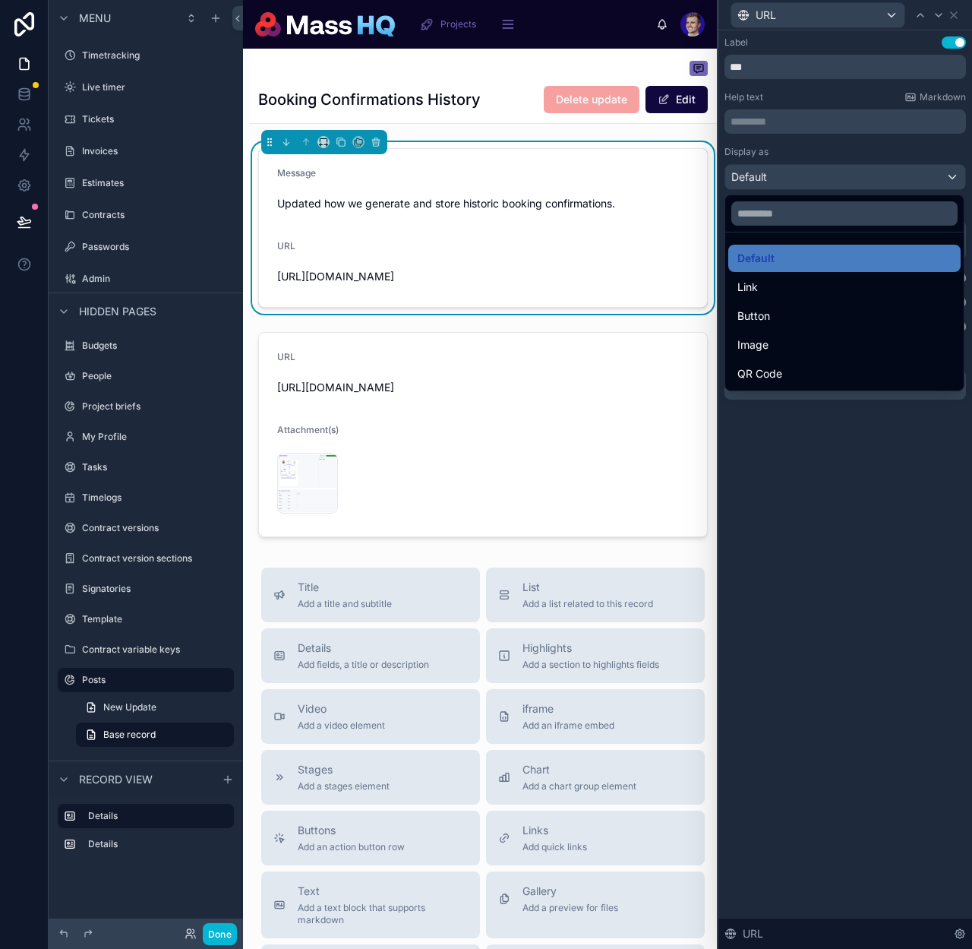
drag, startPoint x: 777, startPoint y: 286, endPoint x: 768, endPoint y: 292, distance: 11.0
click at [777, 286] on div "Link" at bounding box center [845, 287] width 214 height 18
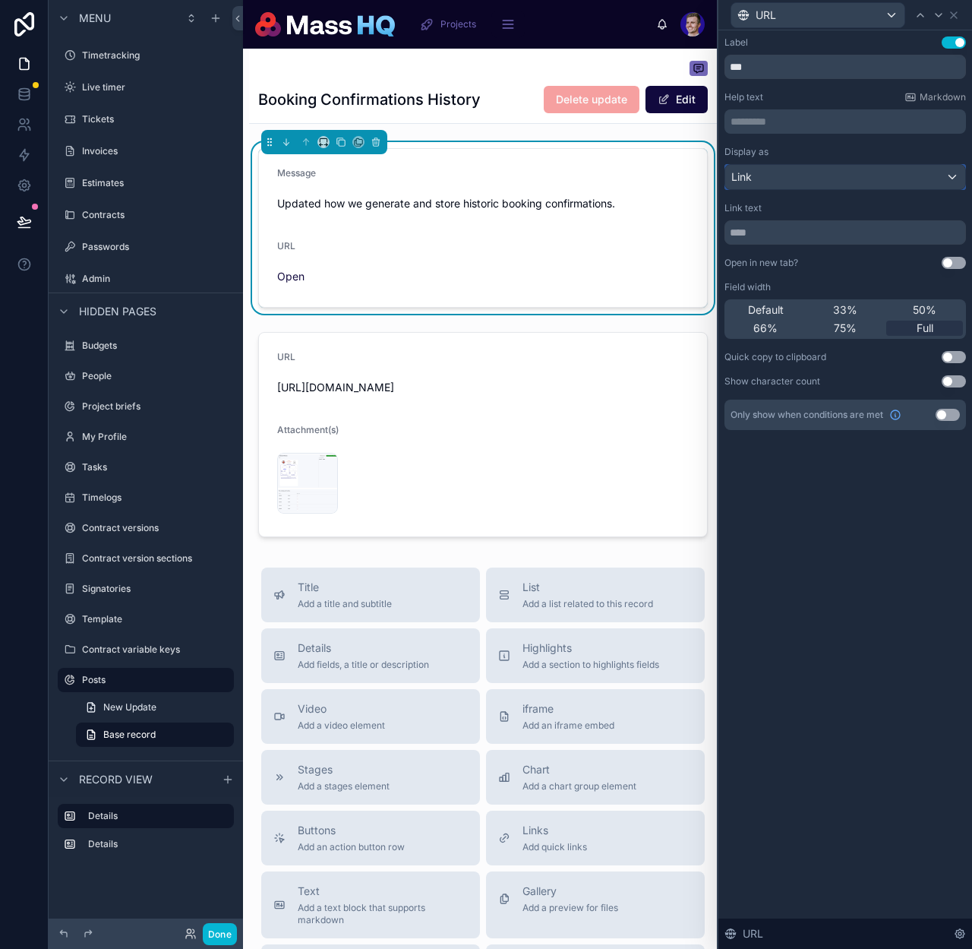
click at [807, 185] on button "Link" at bounding box center [846, 177] width 242 height 26
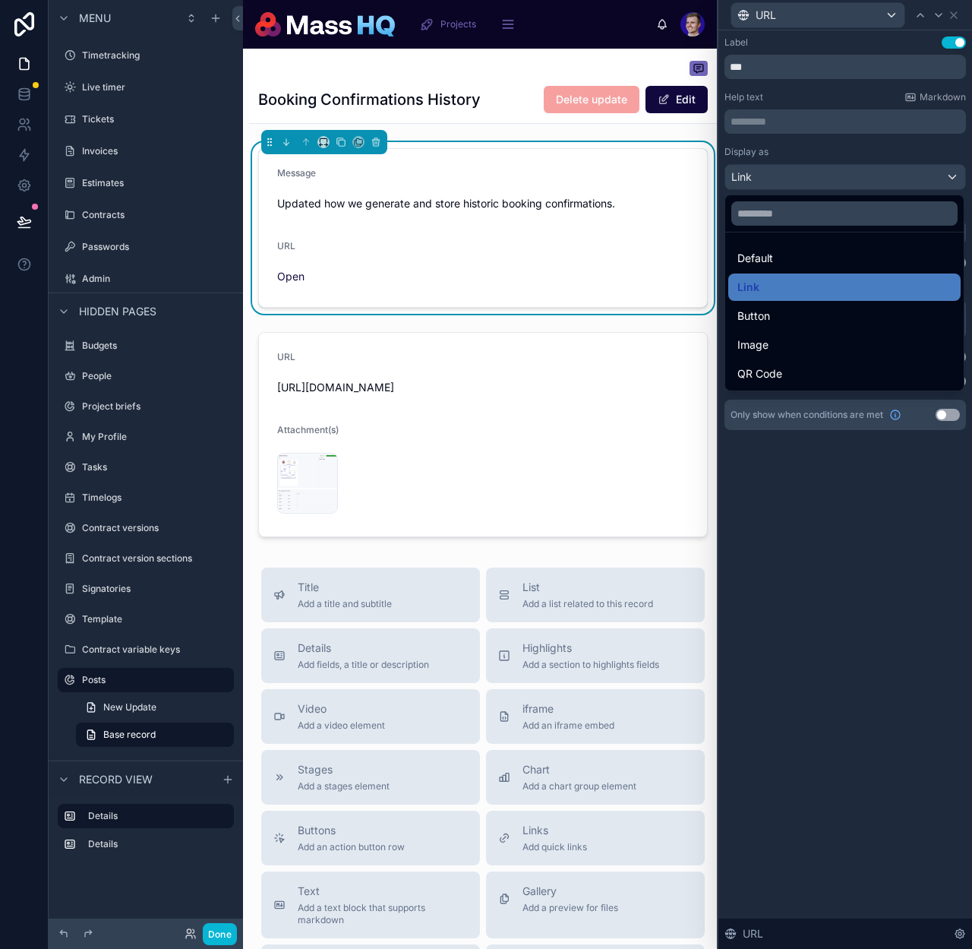
drag, startPoint x: 760, startPoint y: 323, endPoint x: 732, endPoint y: 329, distance: 28.8
click at [760, 323] on span "Button" at bounding box center [754, 316] width 33 height 18
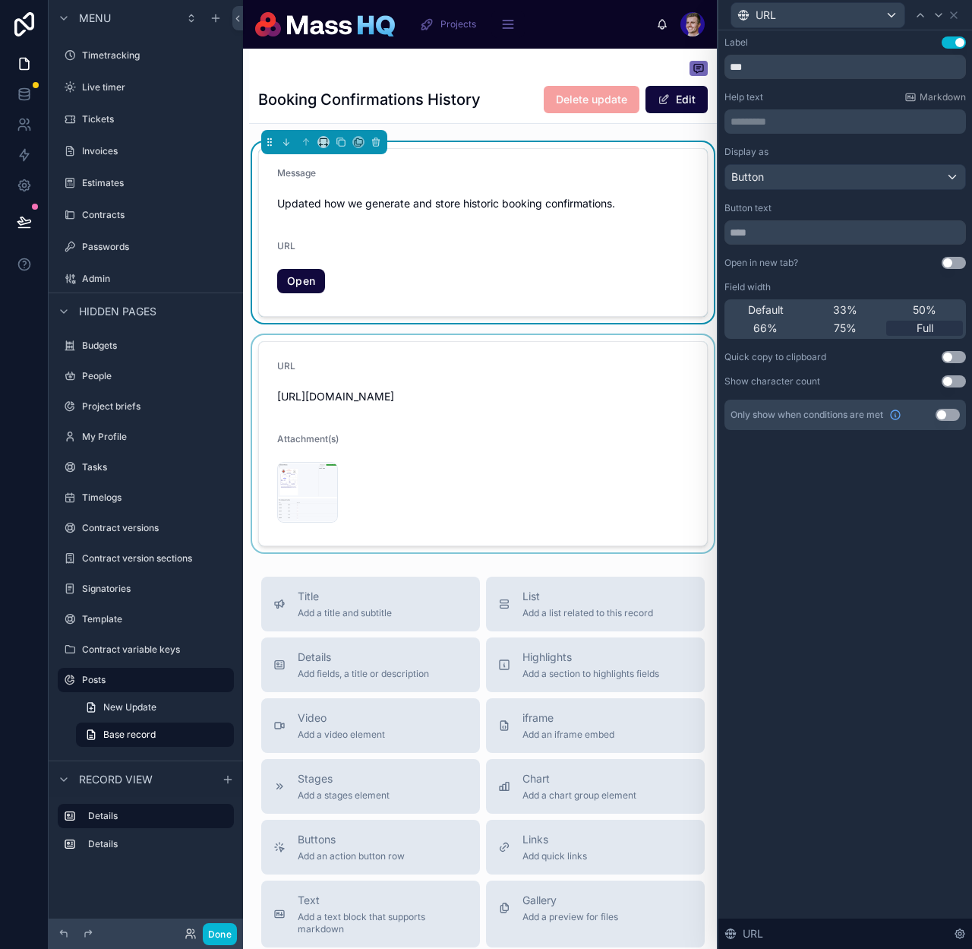
click at [501, 375] on div at bounding box center [483, 443] width 468 height 217
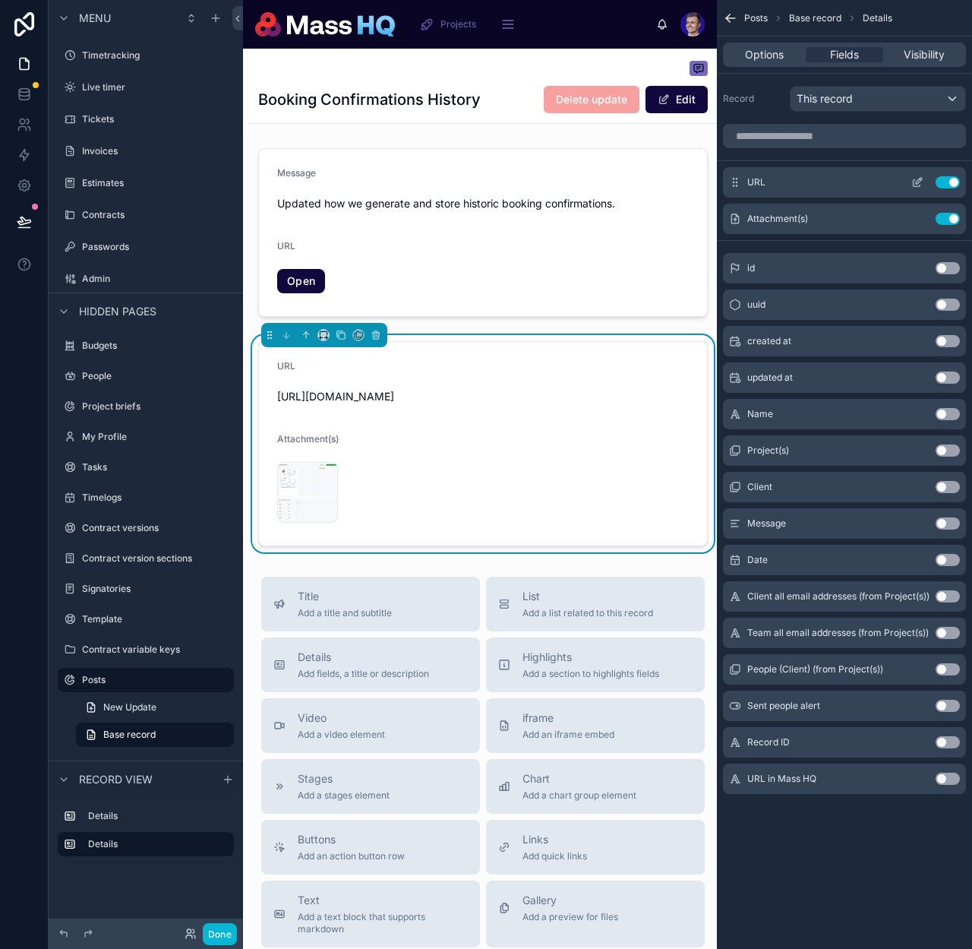
click at [939, 183] on button "Use setting" at bounding box center [948, 182] width 24 height 12
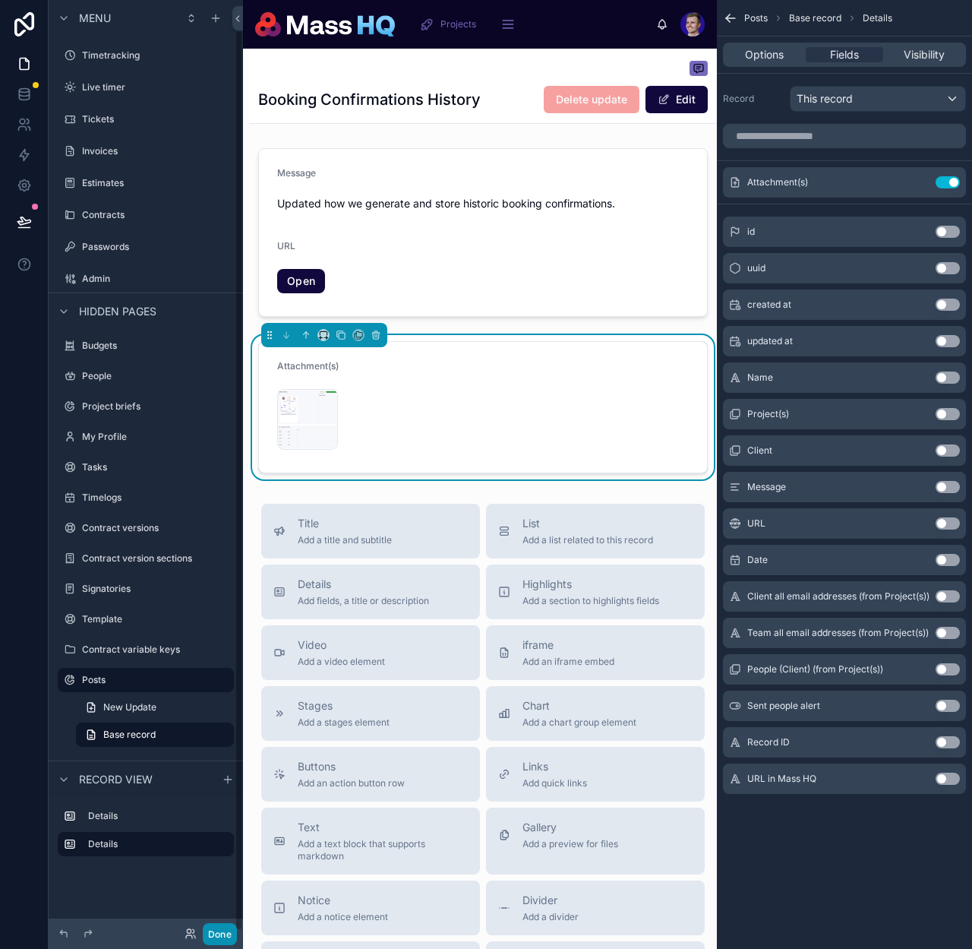
click at [220, 928] on button "Done" at bounding box center [220, 934] width 34 height 22
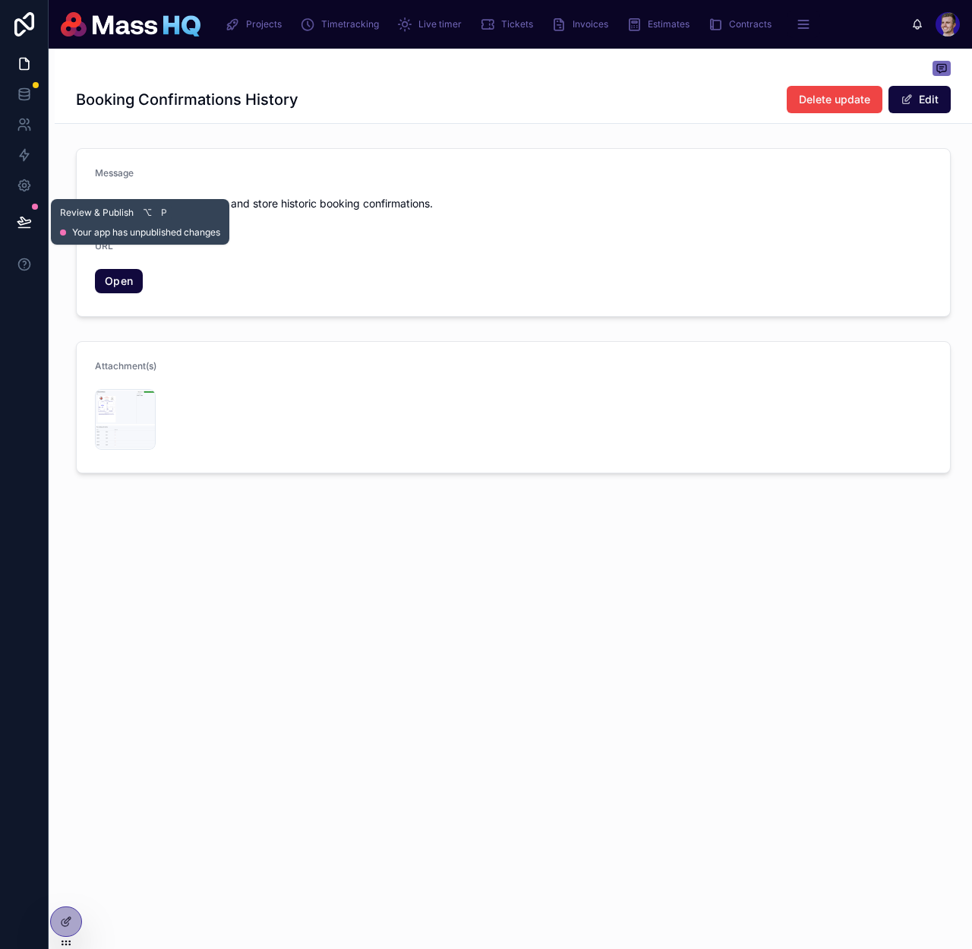
click at [35, 231] on button at bounding box center [24, 222] width 33 height 43
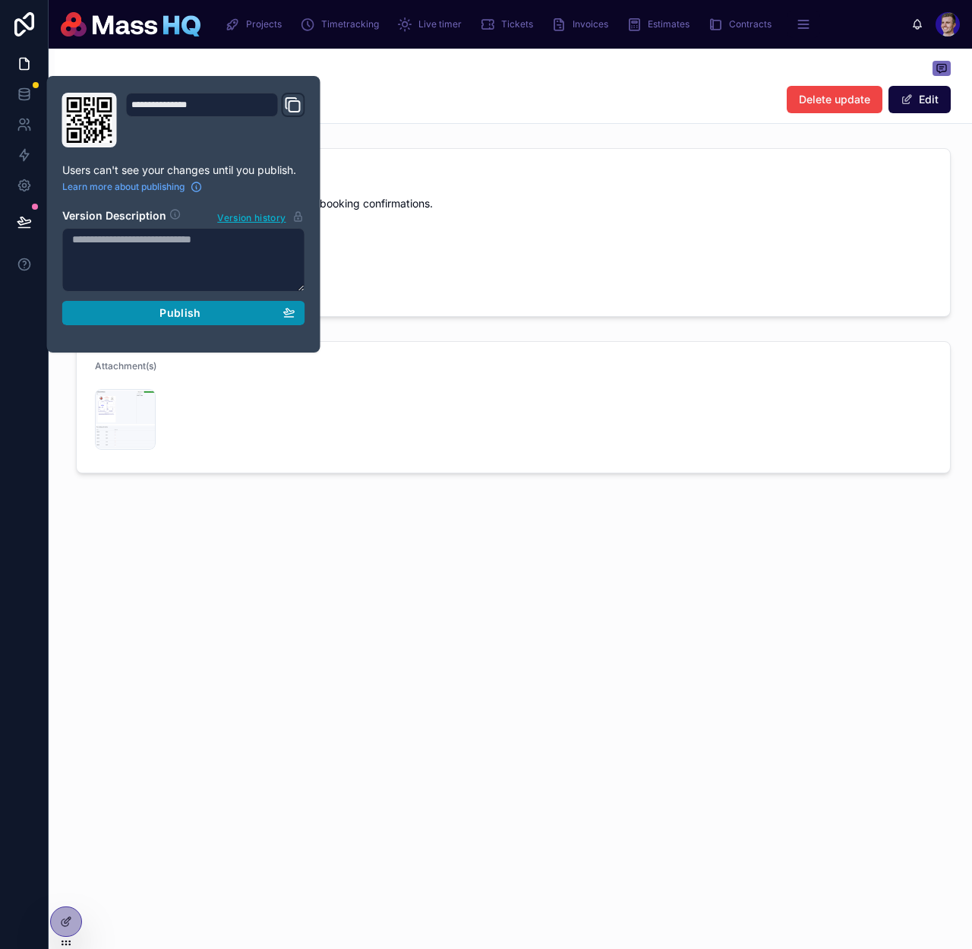
click at [190, 306] on button "Publish" at bounding box center [183, 313] width 243 height 24
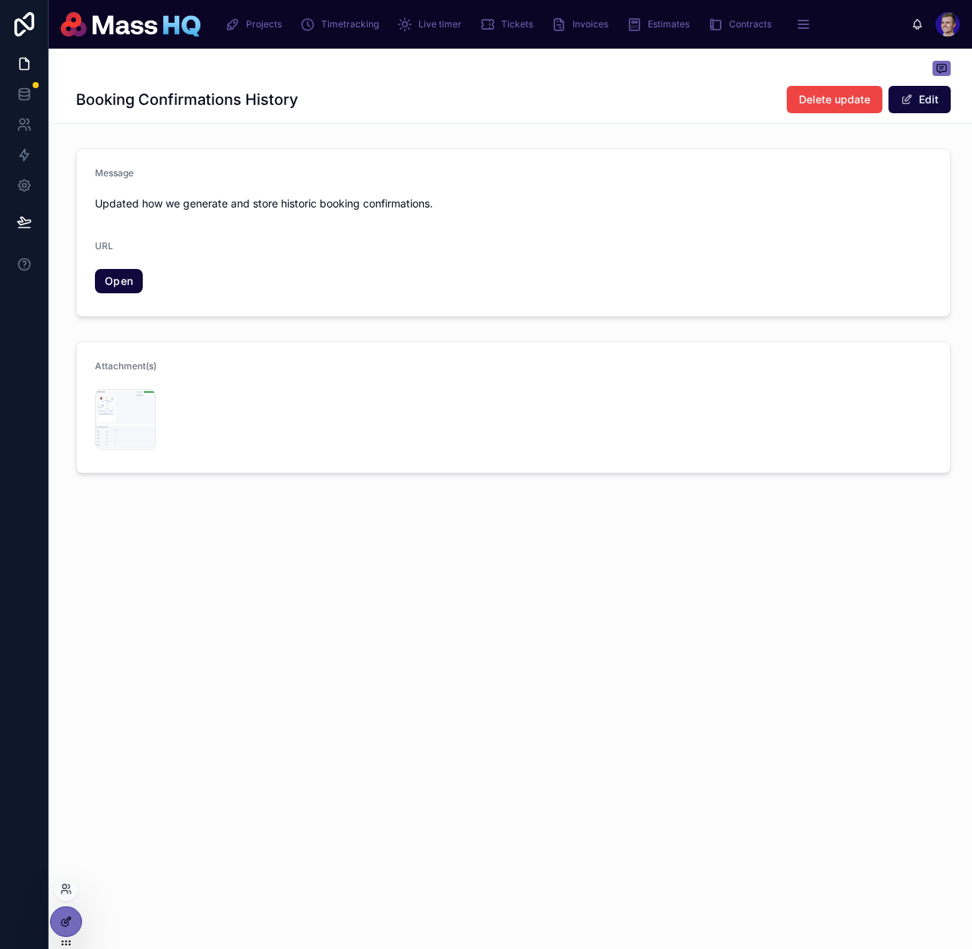
click at [68, 921] on icon at bounding box center [68, 920] width 6 height 6
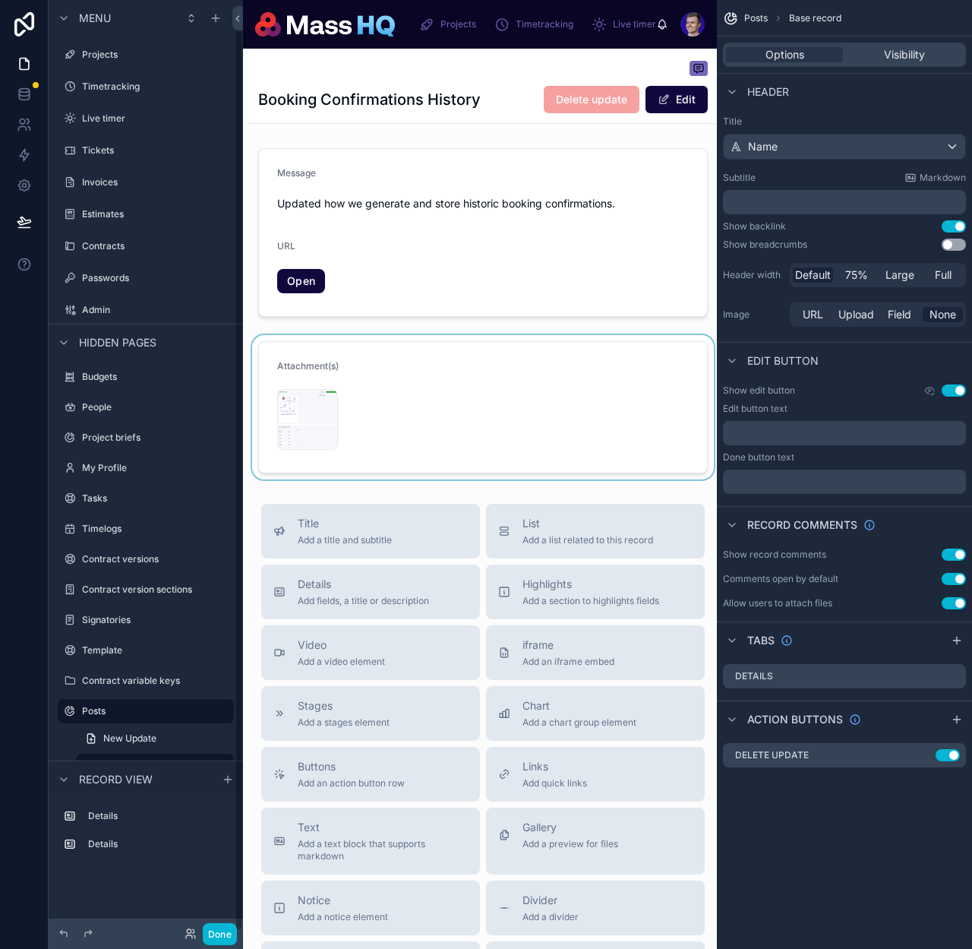
scroll to position [31, 0]
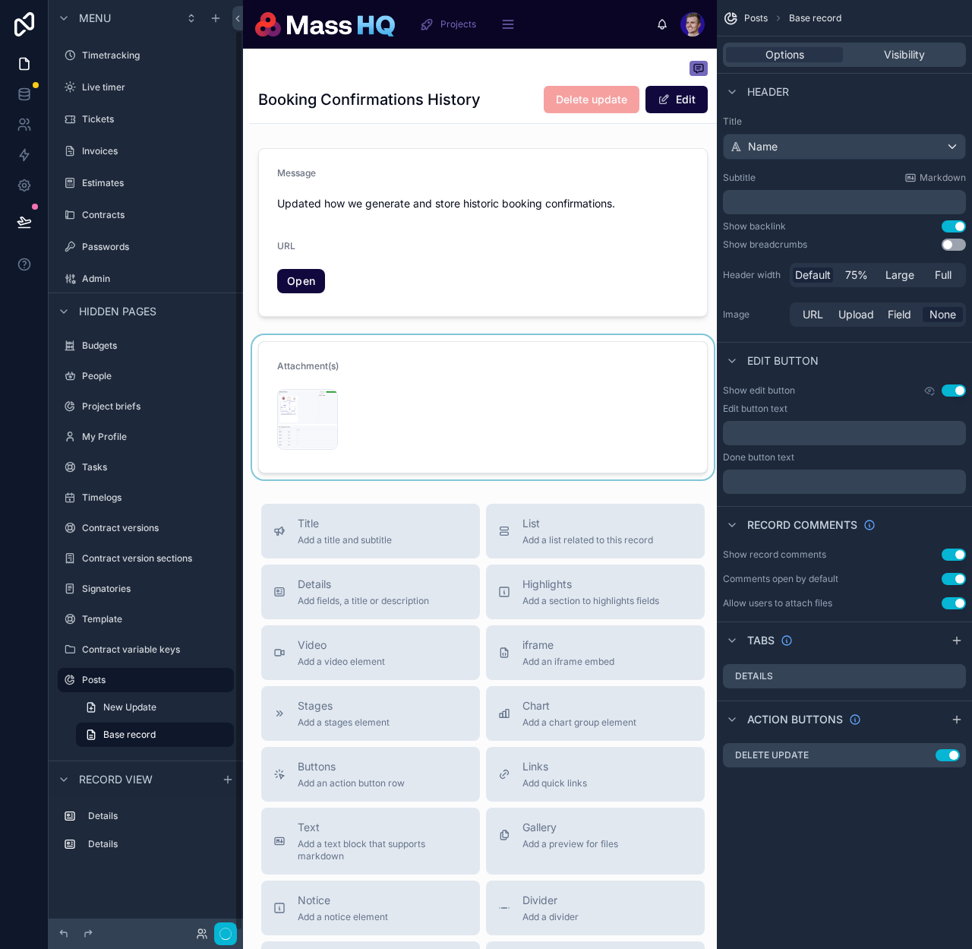
click at [428, 406] on div at bounding box center [483, 407] width 468 height 144
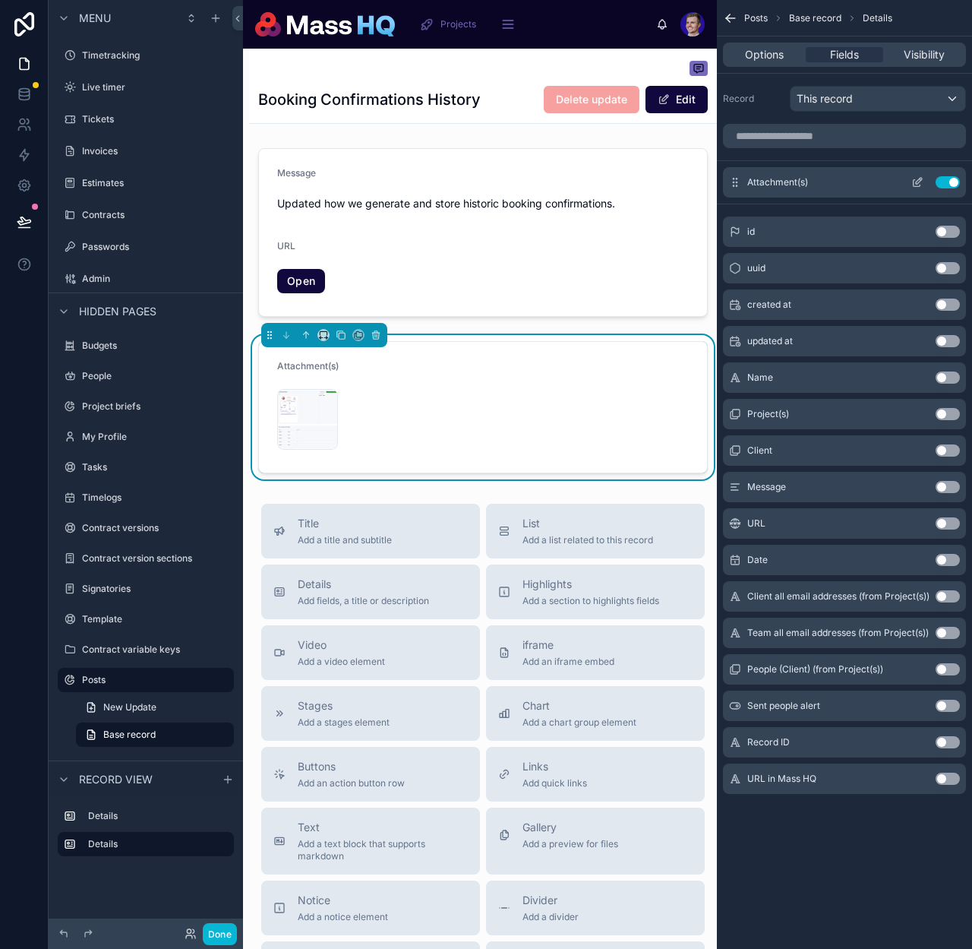
click at [925, 183] on button "scrollable content" at bounding box center [918, 182] width 24 height 12
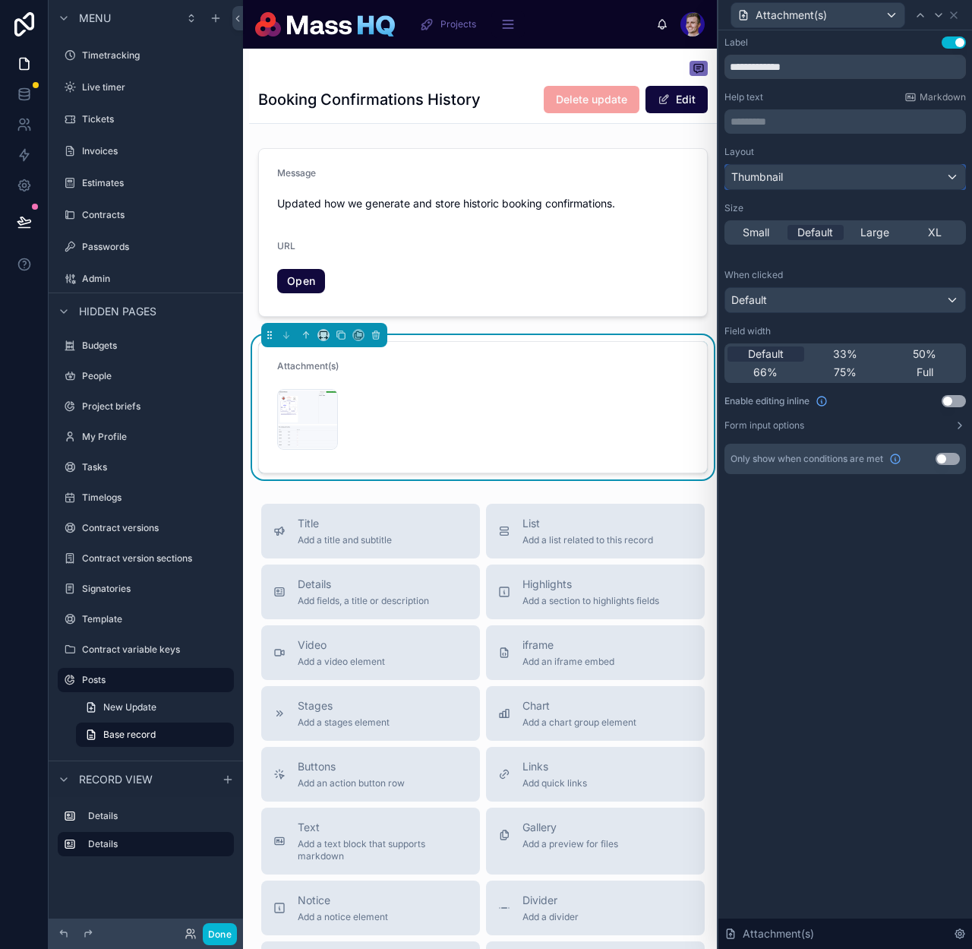
click at [770, 173] on span "Thumbnail" at bounding box center [758, 176] width 52 height 15
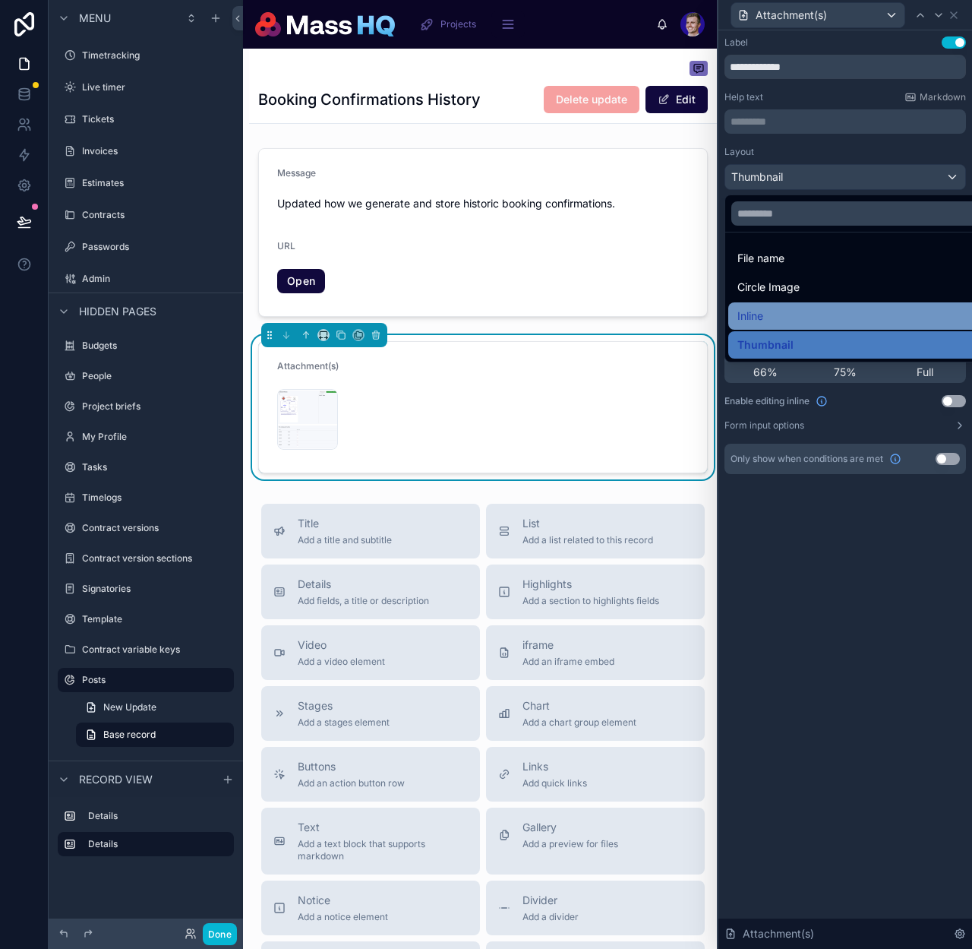
click at [761, 302] on div "Inline" at bounding box center [863, 315] width 269 height 27
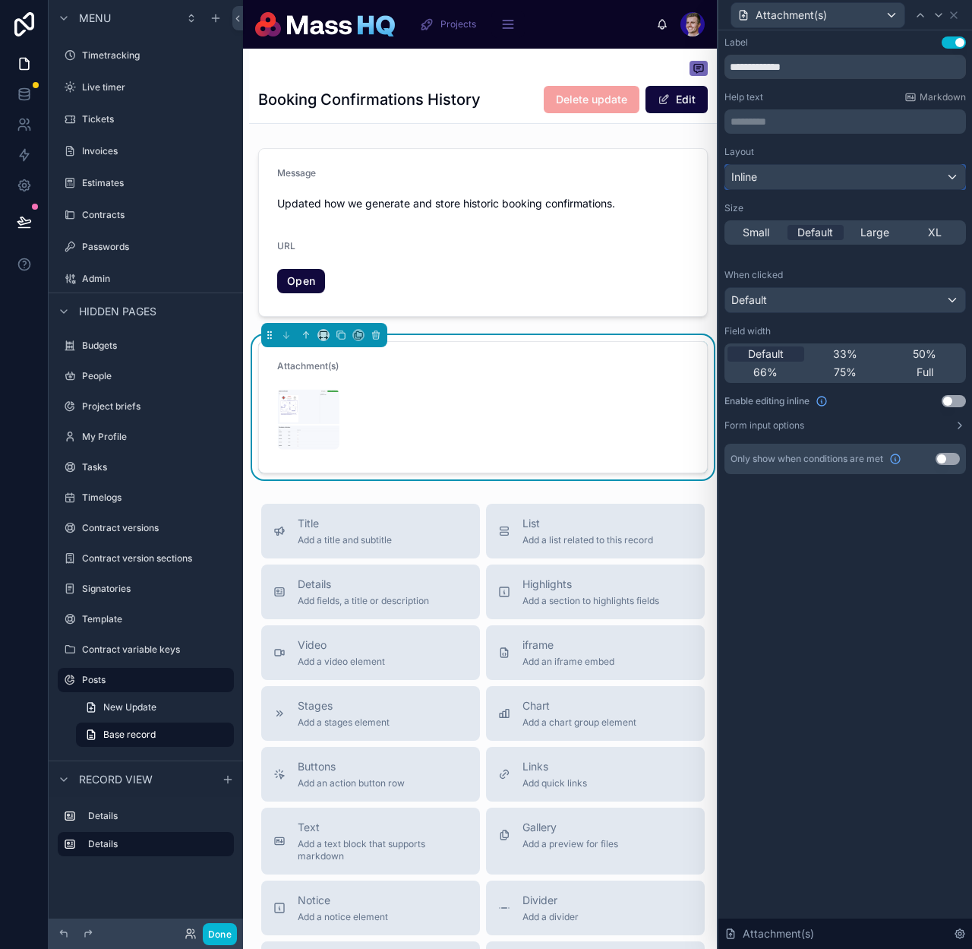
click at [797, 176] on div "Inline" at bounding box center [845, 177] width 240 height 24
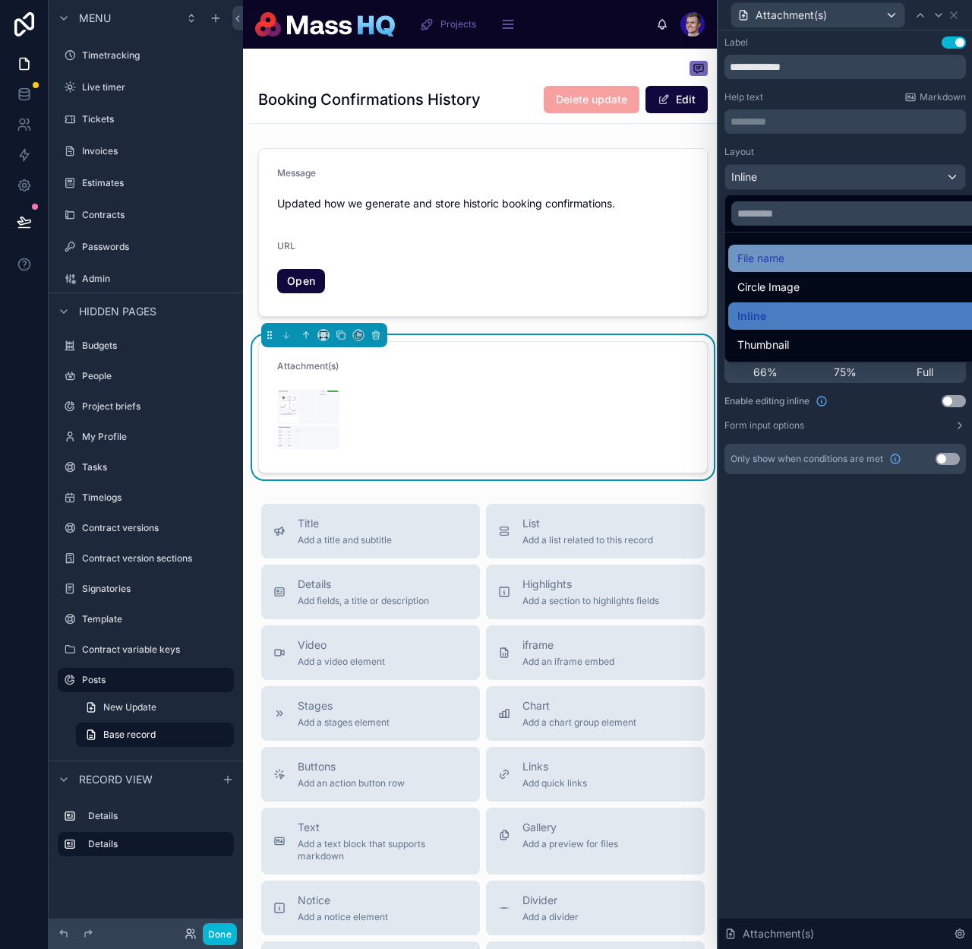
click at [765, 260] on span "File name" at bounding box center [761, 258] width 47 height 18
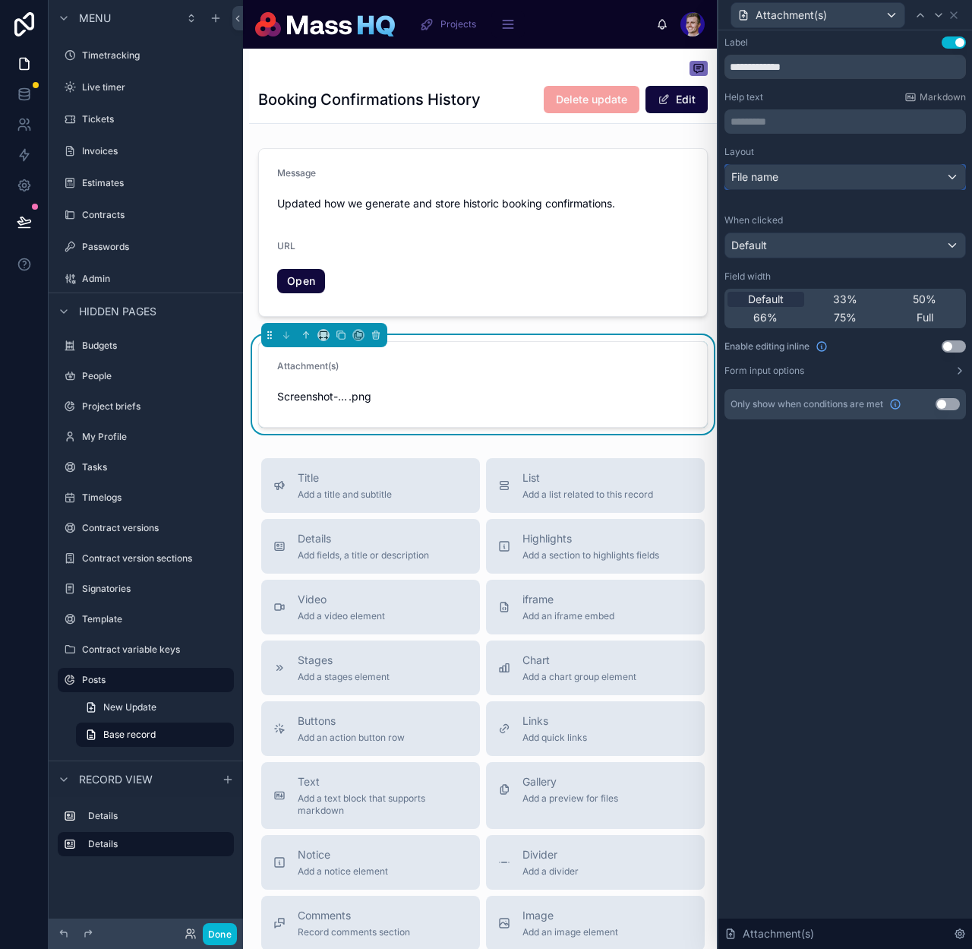
click at [856, 175] on div "File name" at bounding box center [845, 177] width 240 height 24
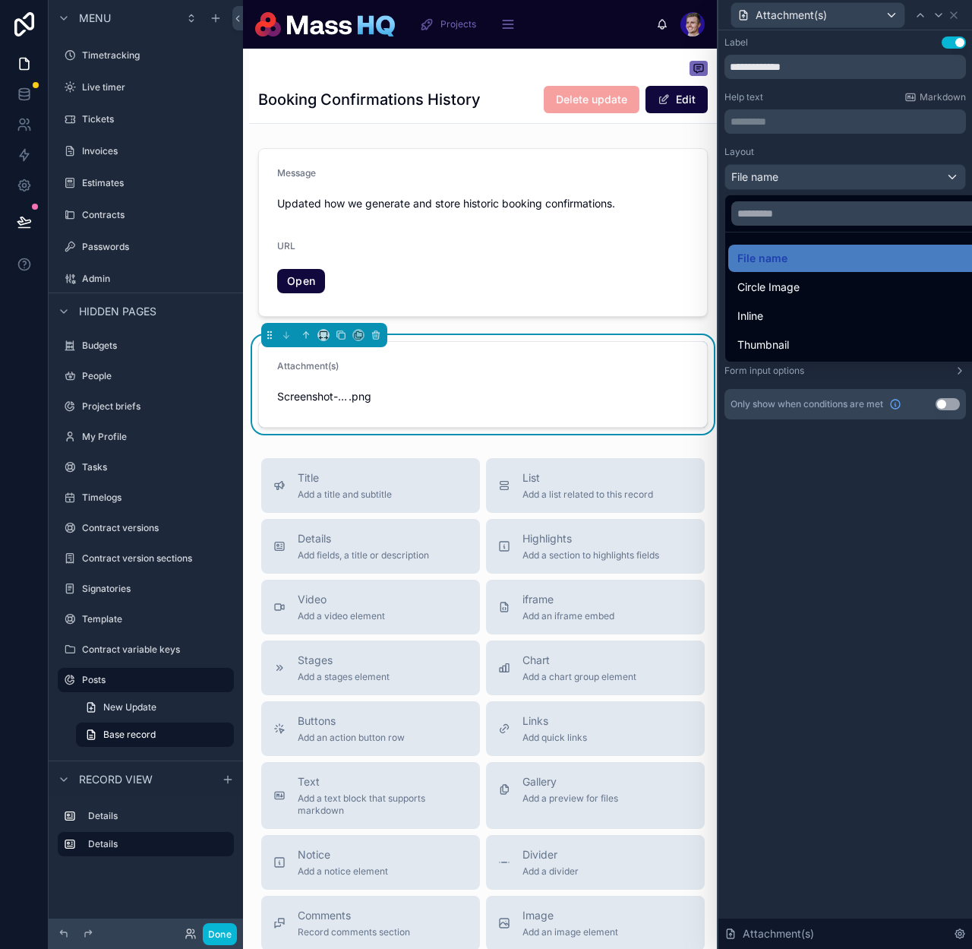
drag, startPoint x: 778, startPoint y: 292, endPoint x: 782, endPoint y: 270, distance: 22.4
click at [779, 291] on span "Circle Image" at bounding box center [769, 287] width 62 height 18
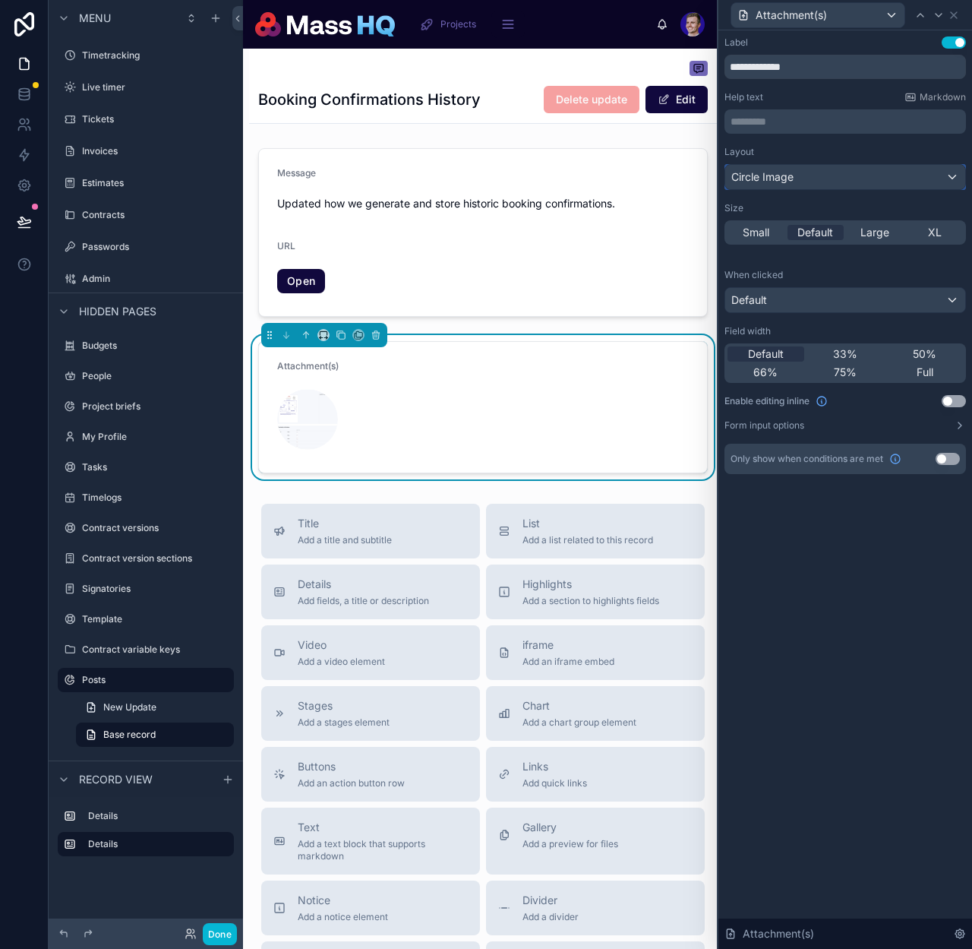
click at [765, 170] on span "Circle Image" at bounding box center [763, 176] width 62 height 15
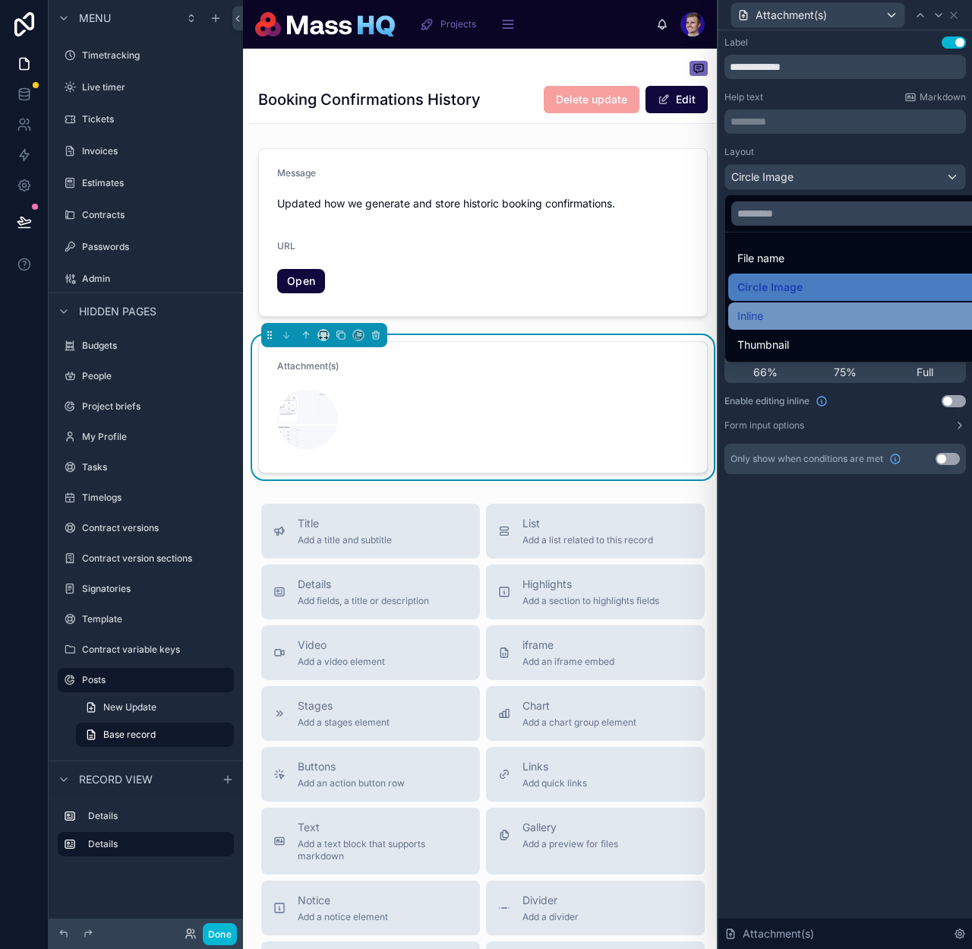
drag, startPoint x: 772, startPoint y: 313, endPoint x: 782, endPoint y: 264, distance: 49.6
click at [772, 312] on div "Inline" at bounding box center [863, 316] width 251 height 18
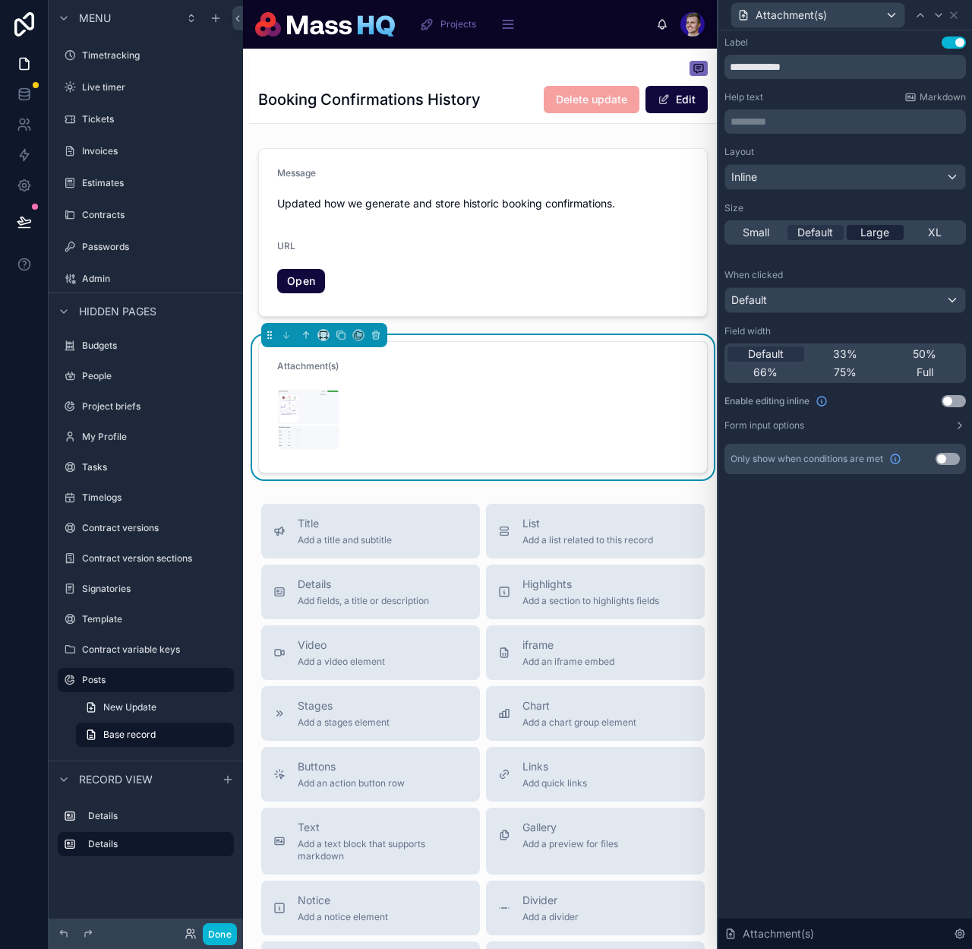
click at [879, 232] on span "Large" at bounding box center [875, 232] width 29 height 15
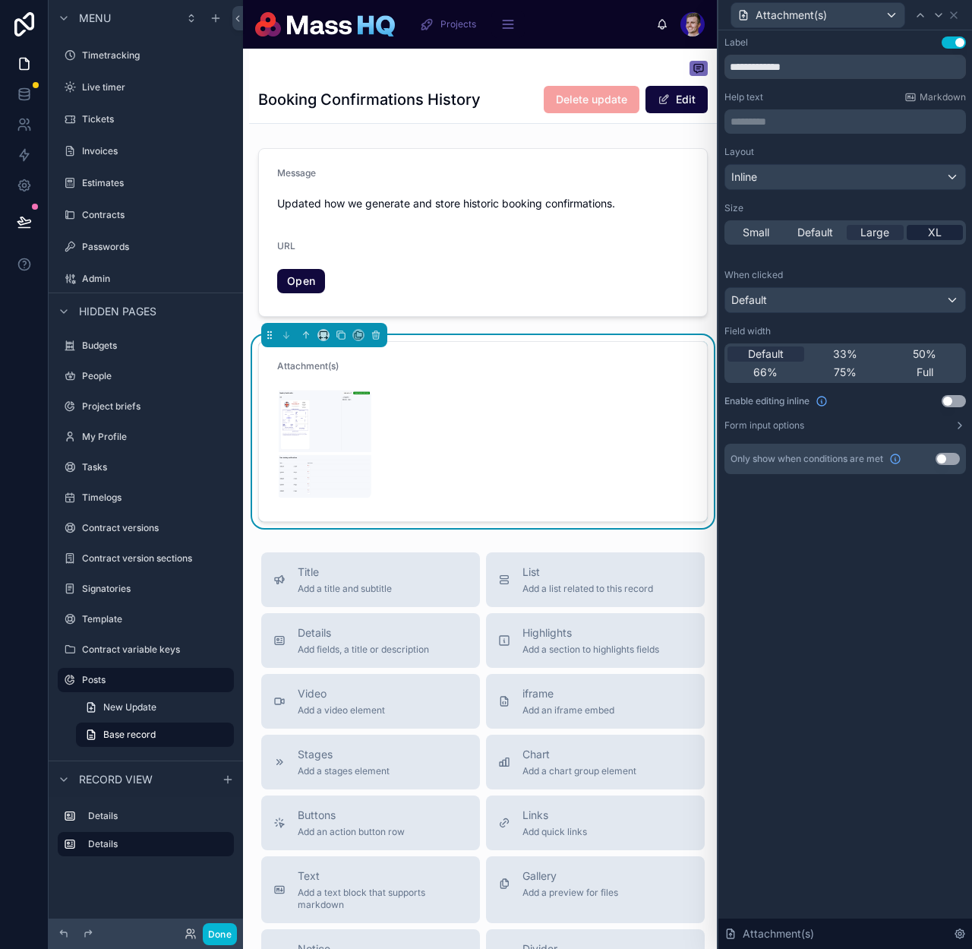
click at [915, 231] on div "XL" at bounding box center [935, 232] width 57 height 15
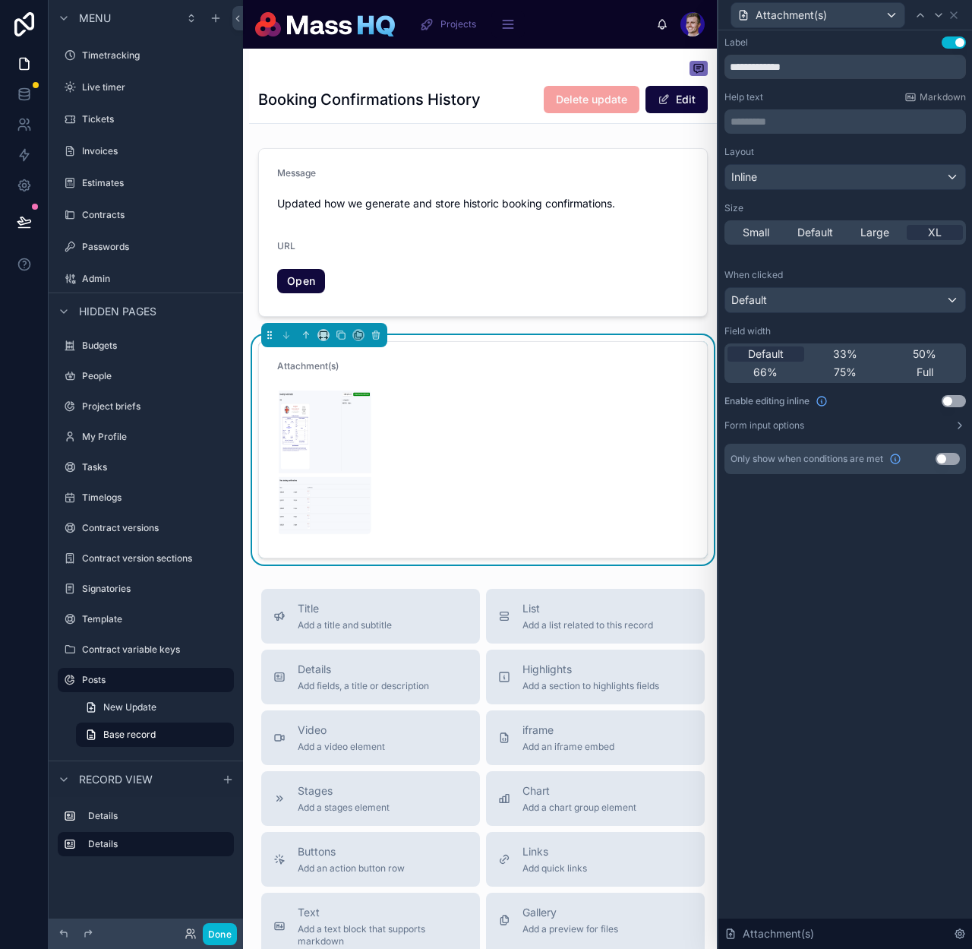
click at [893, 242] on div "Small Default Large XL" at bounding box center [846, 232] width 242 height 24
click at [889, 233] on span "Large" at bounding box center [875, 232] width 29 height 15
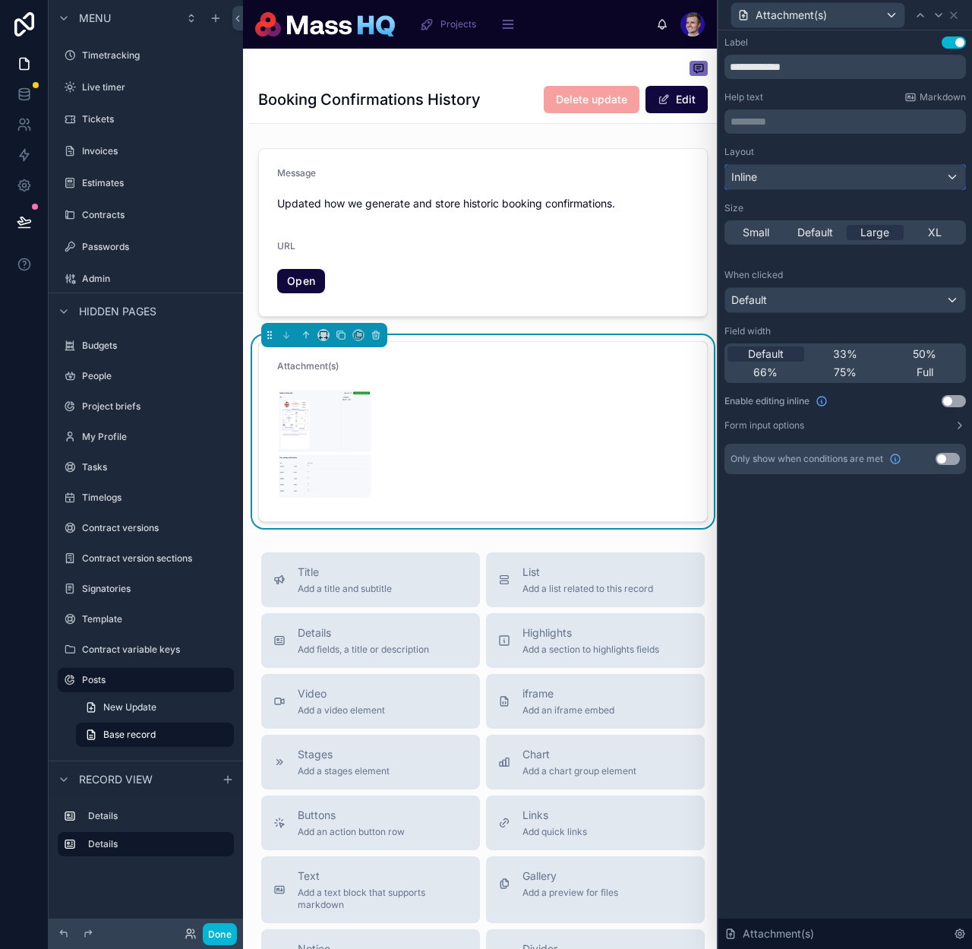
click at [786, 175] on div "Inline" at bounding box center [845, 177] width 240 height 24
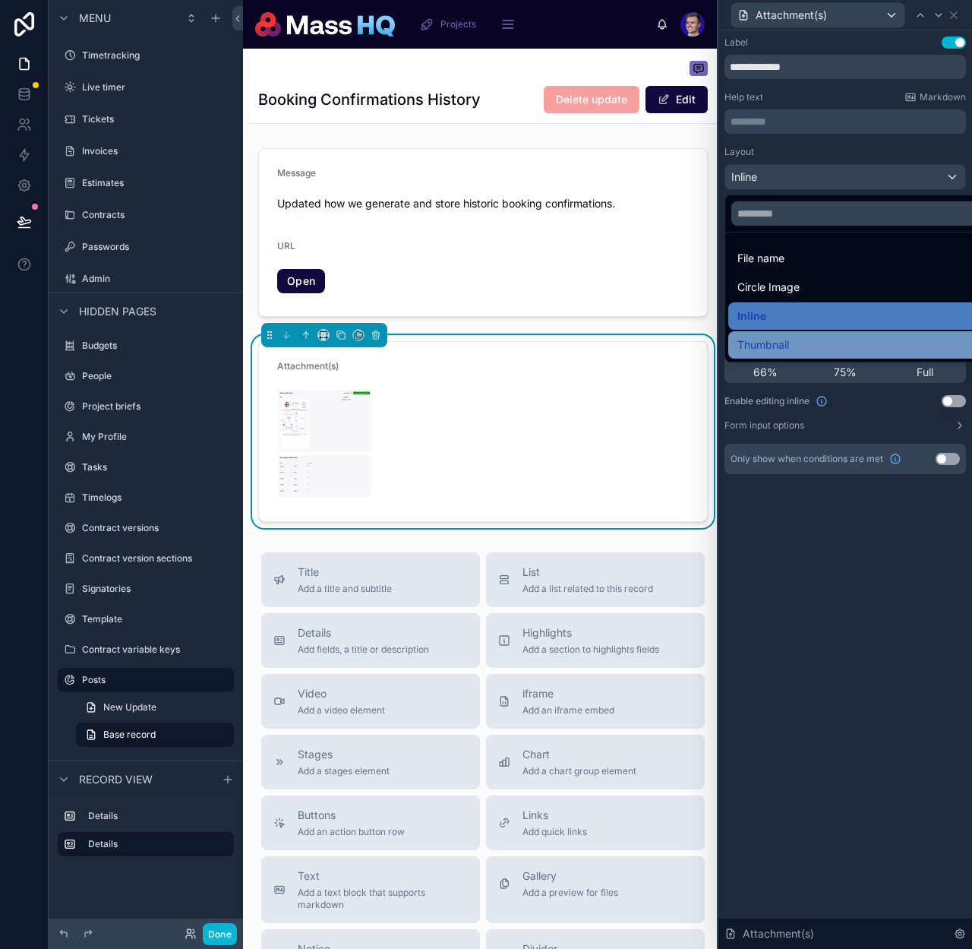
click at [773, 340] on span "Thumbnail" at bounding box center [764, 345] width 52 height 18
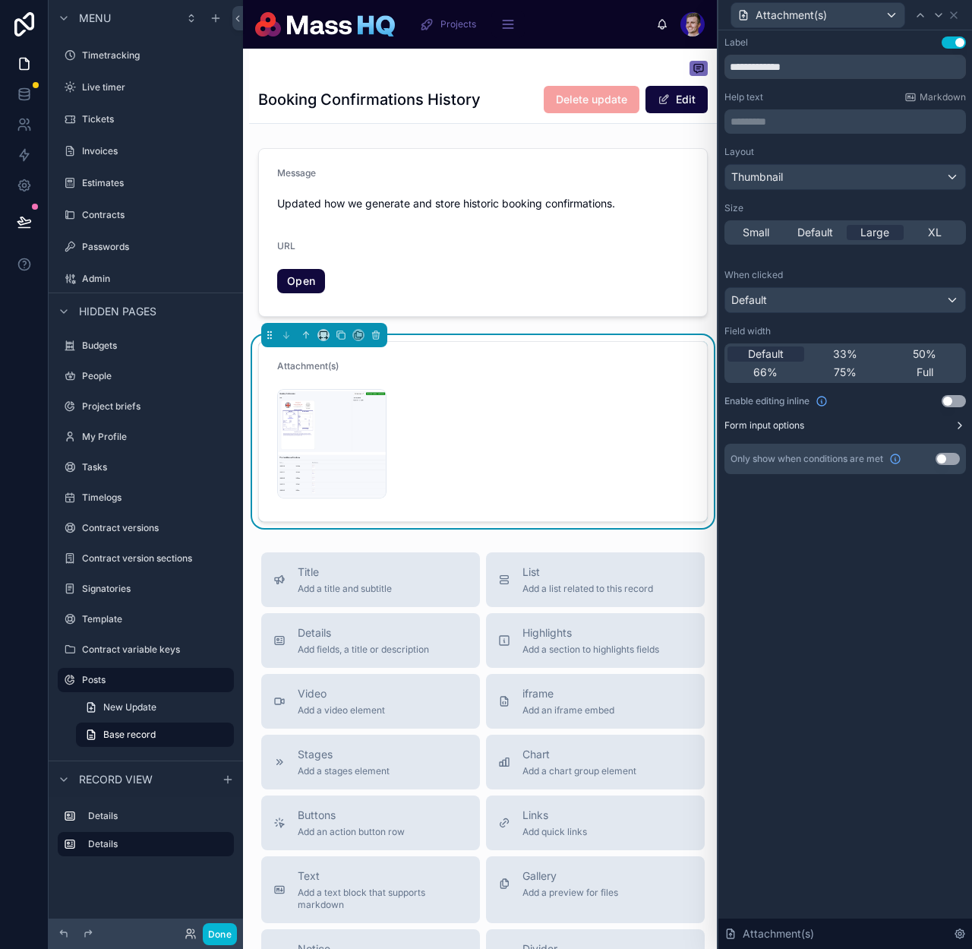
click at [787, 423] on label "Form input options" at bounding box center [765, 425] width 80 height 12
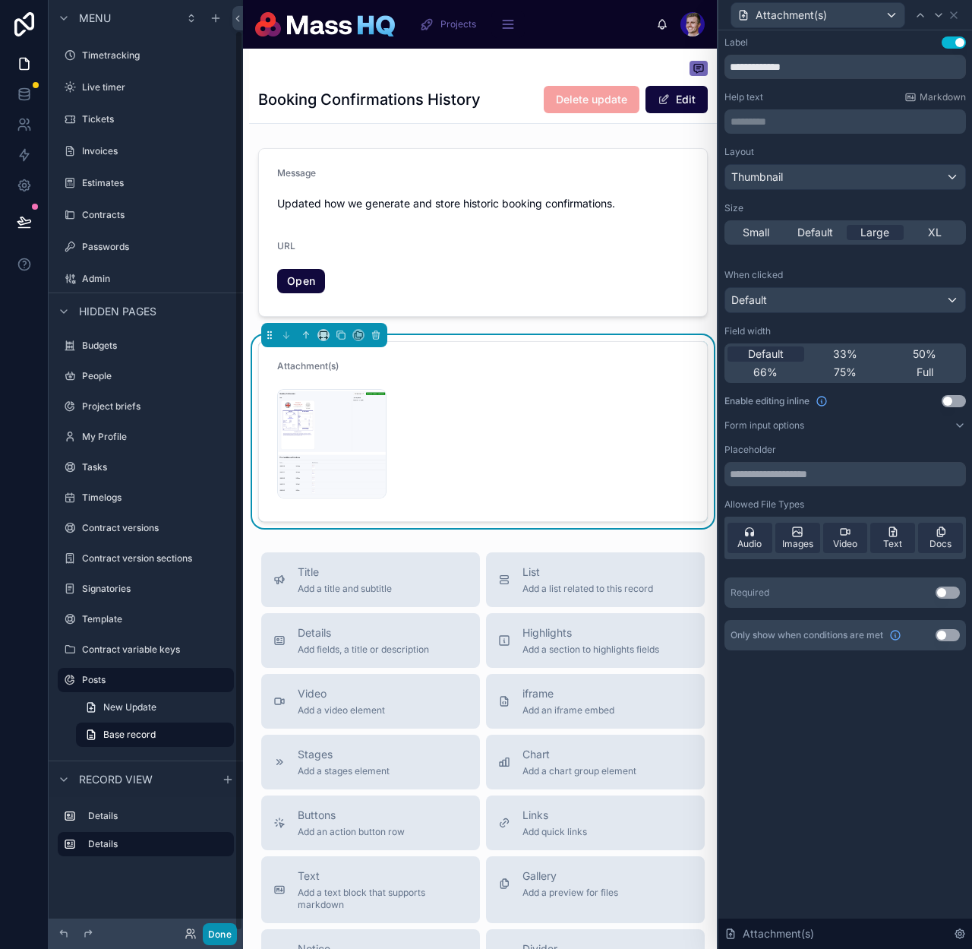
click at [218, 934] on button "Done" at bounding box center [220, 934] width 34 height 22
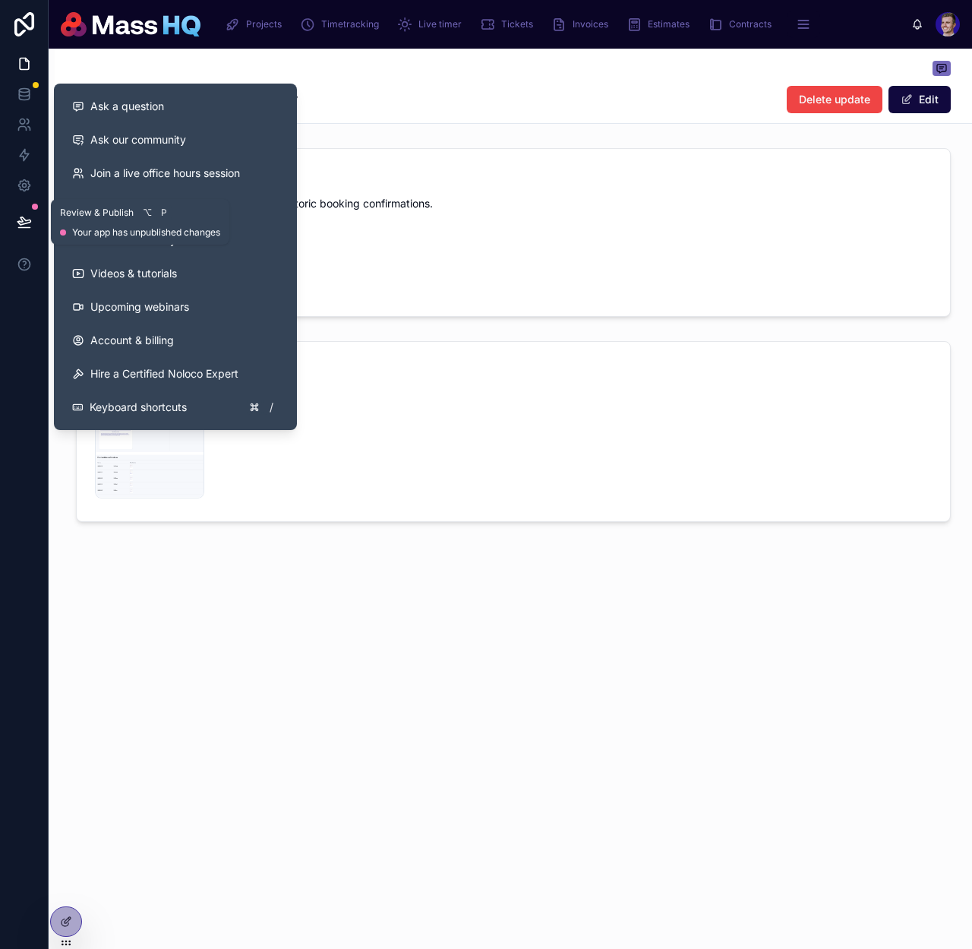
click at [27, 223] on icon at bounding box center [23, 221] width 13 height 8
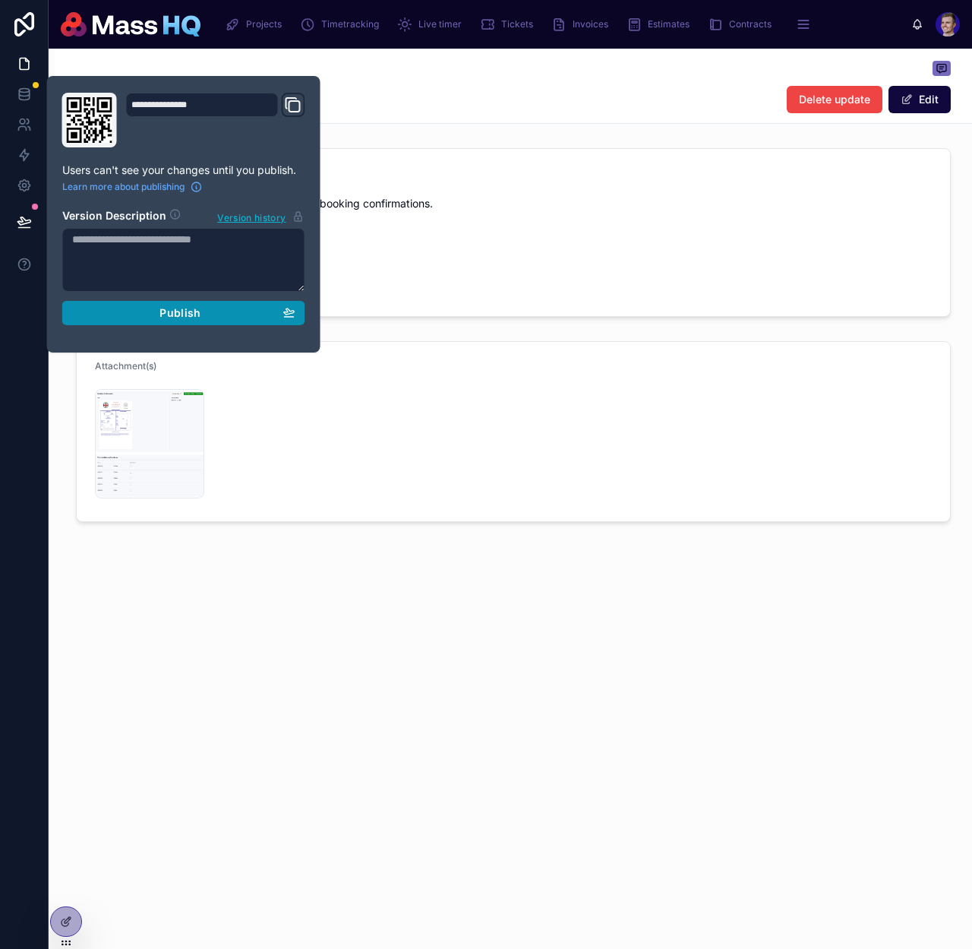
drag, startPoint x: 165, startPoint y: 304, endPoint x: 232, endPoint y: 448, distance: 159.1
click at [165, 304] on button "Publish" at bounding box center [183, 313] width 243 height 24
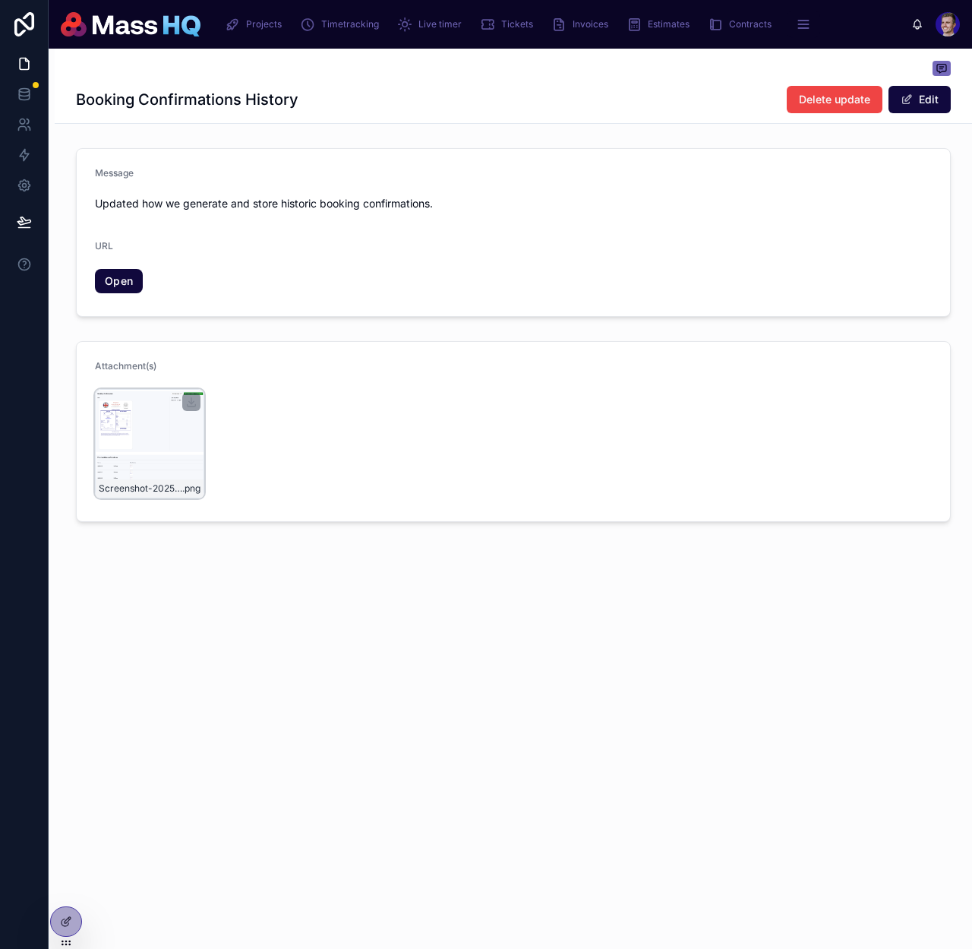
click at [132, 428] on div "Screenshot-2025-08-08-at-15.45.45 .png" at bounding box center [149, 443] width 109 height 109
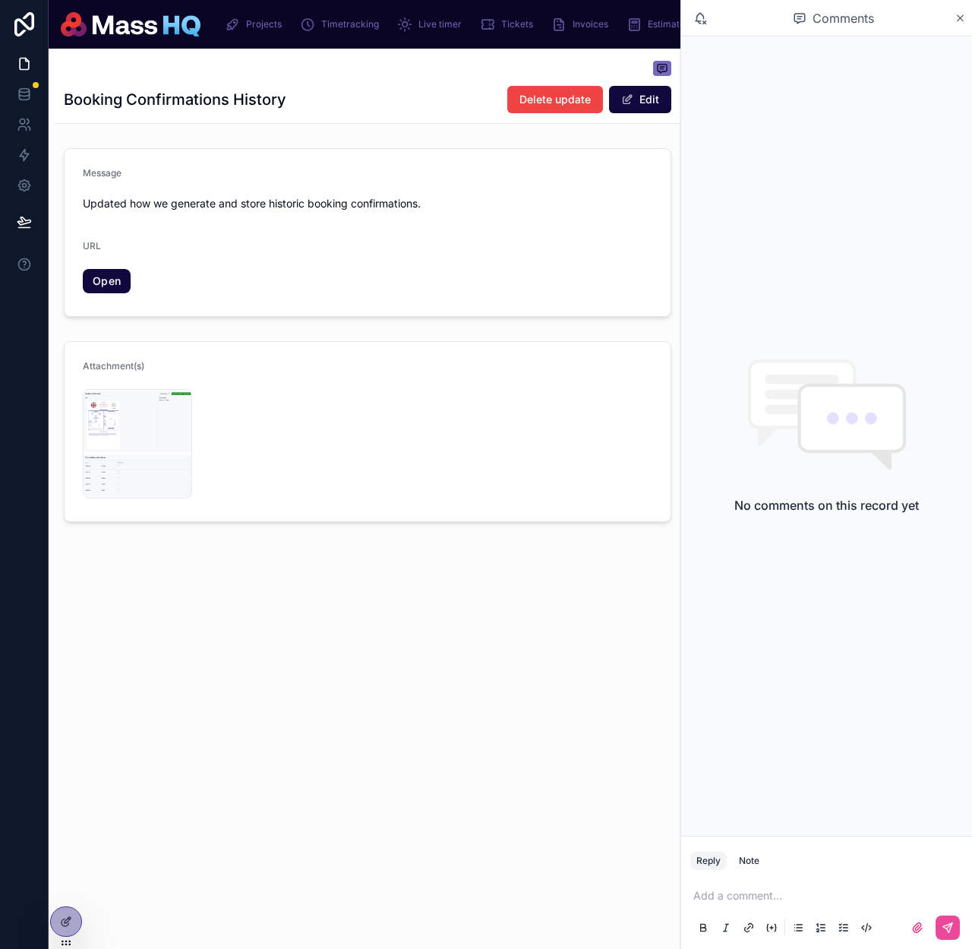
click at [642, 602] on div "Booking Confirmations History Delete update Edit Message Updated how we generat…" at bounding box center [368, 337] width 626 height 577
click at [846, 631] on div "No comments on this record yet" at bounding box center [826, 435] width 291 height 799
click at [413, 587] on div "Booking Confirmations History Delete update Edit Message Updated how we generat…" at bounding box center [368, 337] width 626 height 577
click at [421, 580] on div "Booking Confirmations History Delete update Edit Message Updated how we generat…" at bounding box center [368, 337] width 626 height 577
